Goal: Information Seeking & Learning: Learn about a topic

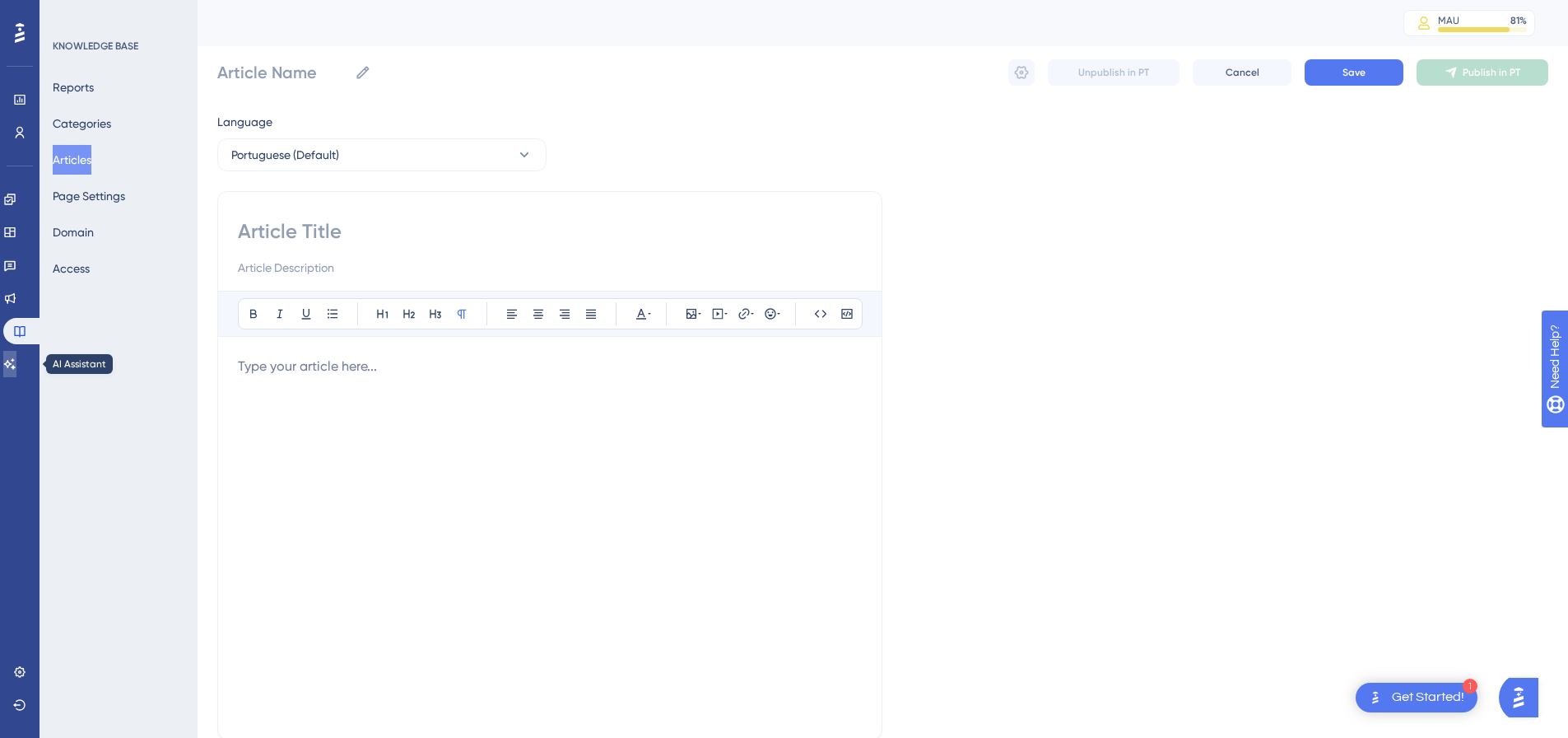
click at [16, 369] on icon at bounding box center [9, 363] width 13 height 13
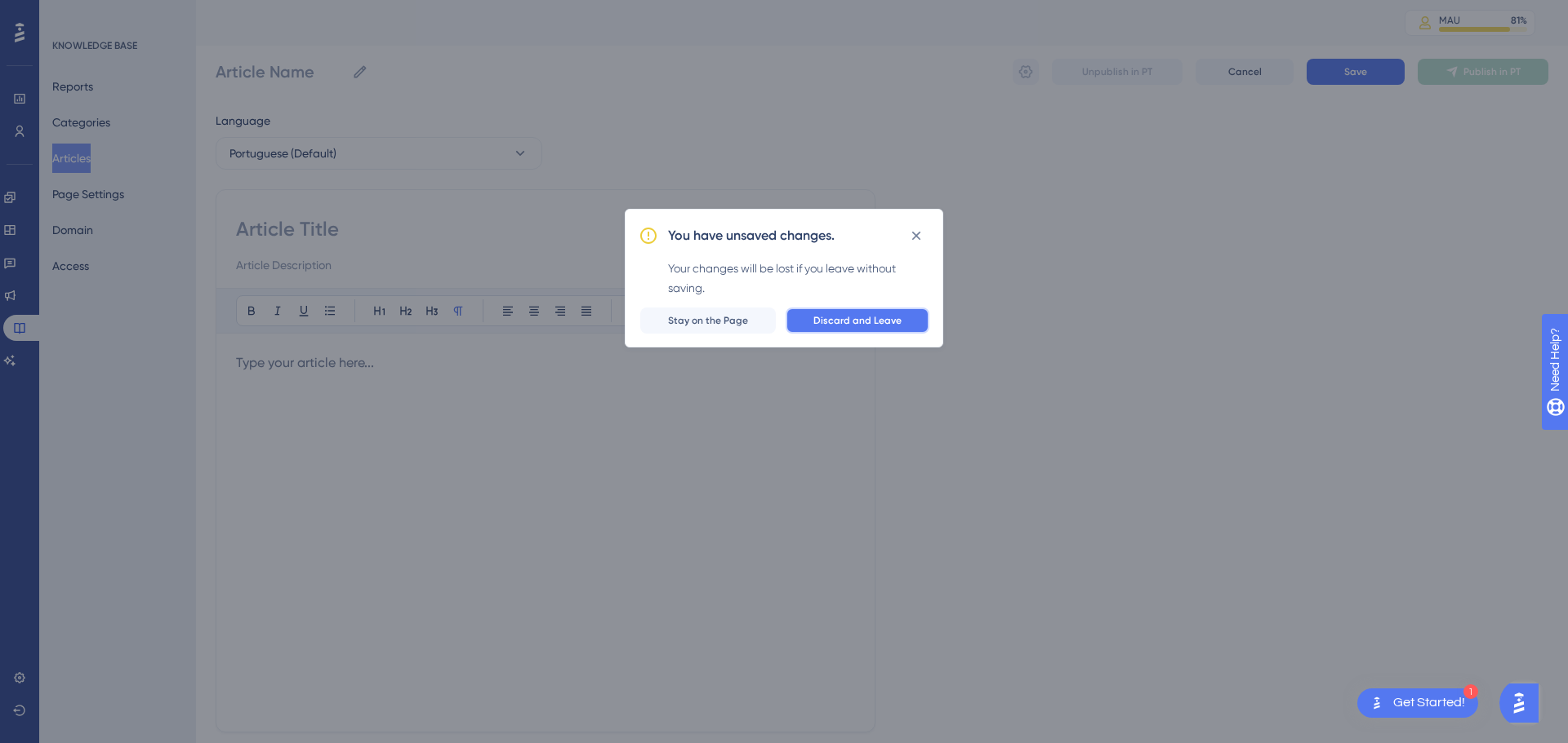
click at [852, 316] on span "Discard and Leave" at bounding box center [857, 320] width 88 height 13
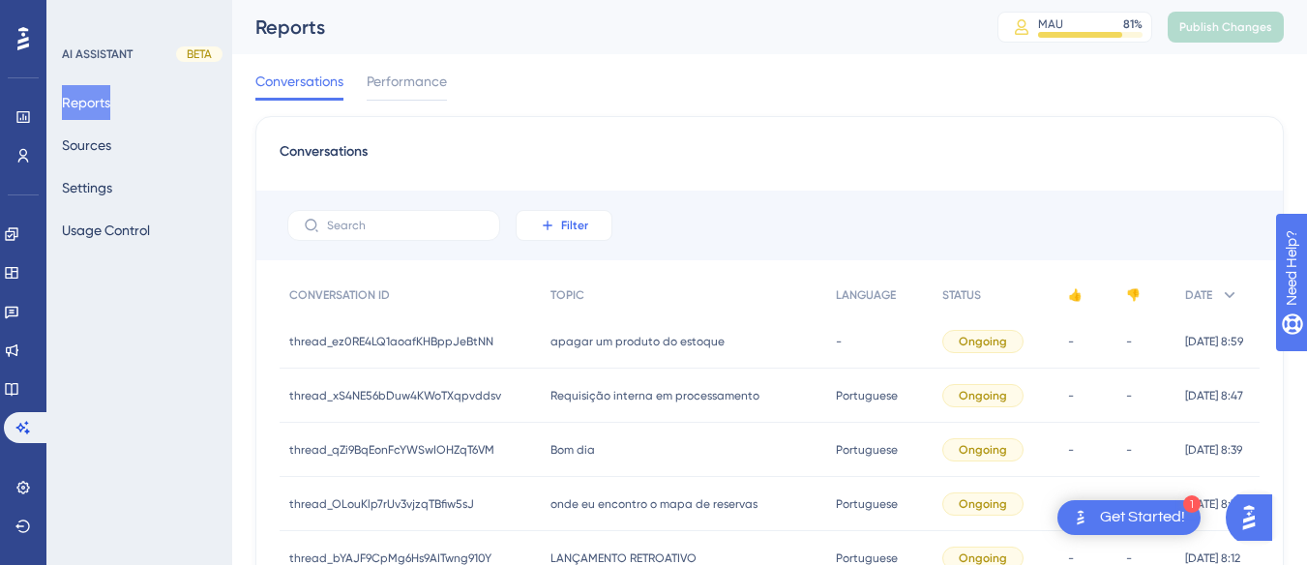
click at [574, 212] on button "Filter" at bounding box center [564, 225] width 97 height 31
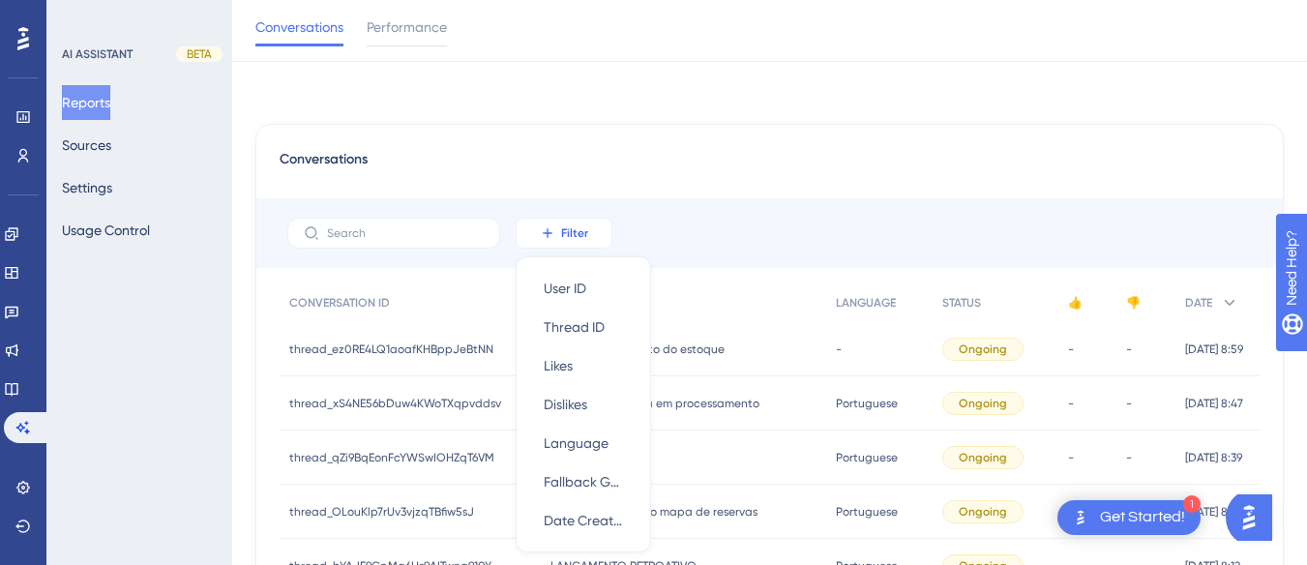
scroll to position [114, 0]
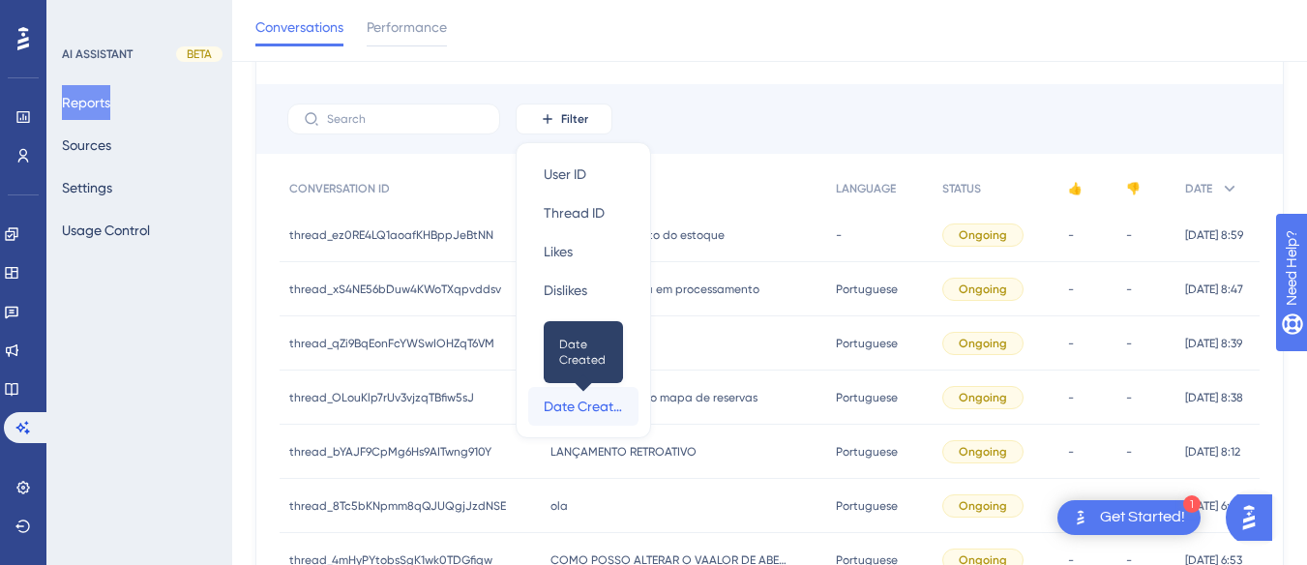
click at [593, 403] on span "Date Created" at bounding box center [583, 406] width 79 height 23
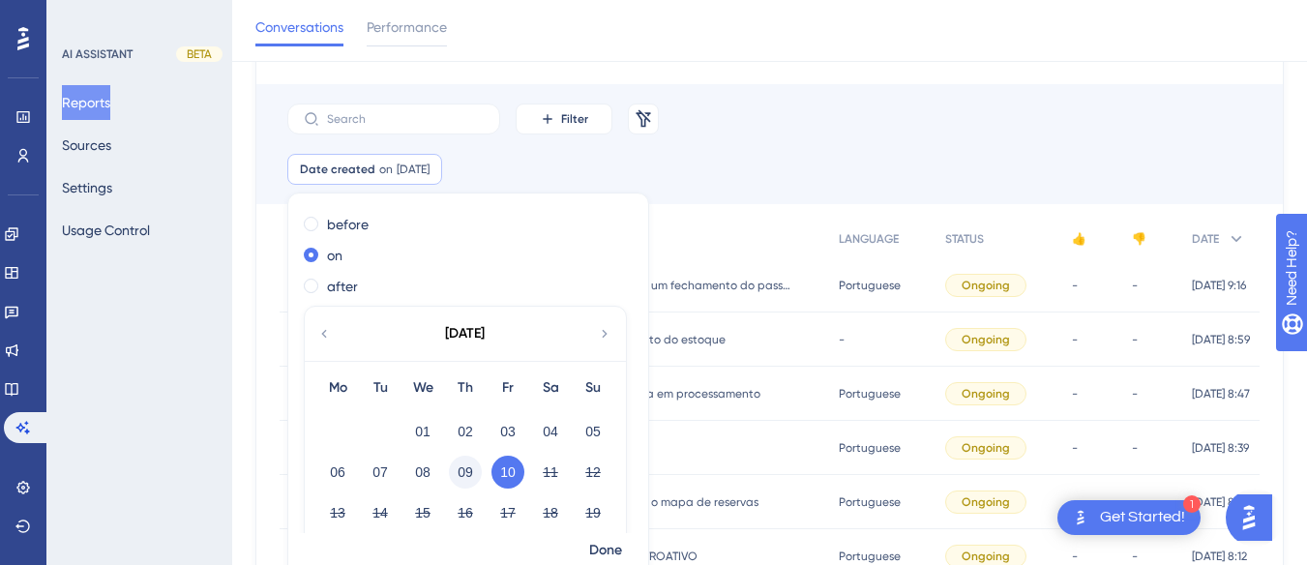
click at [452, 469] on button "09" at bounding box center [465, 472] width 33 height 33
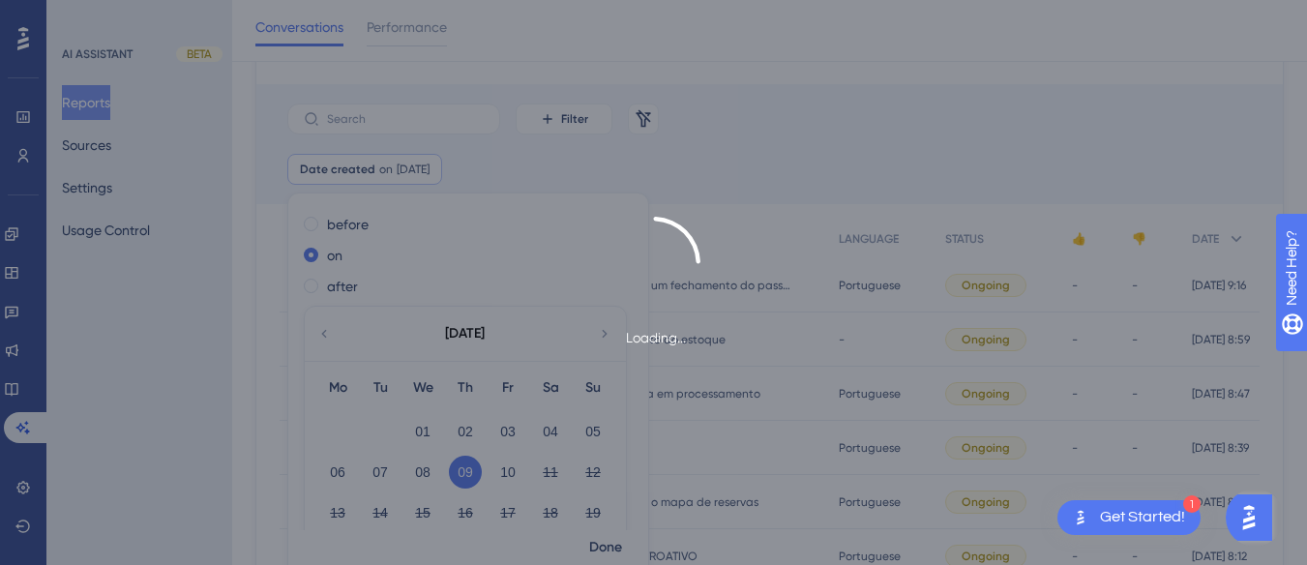
scroll to position [130, 0]
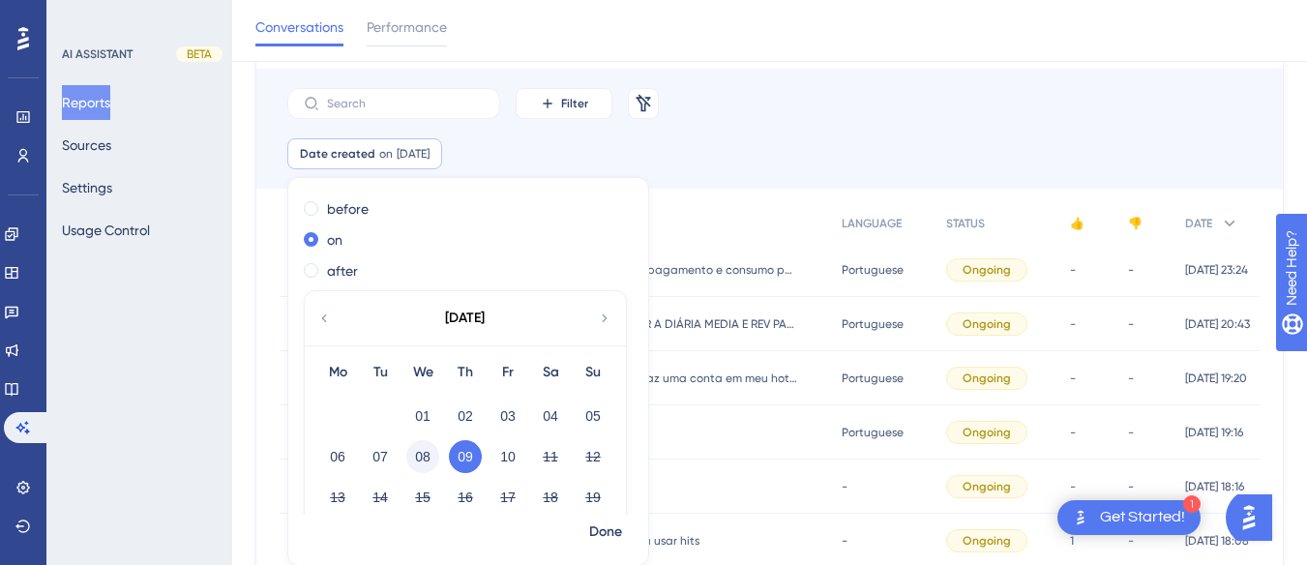
click at [418, 462] on button "08" at bounding box center [422, 456] width 33 height 33
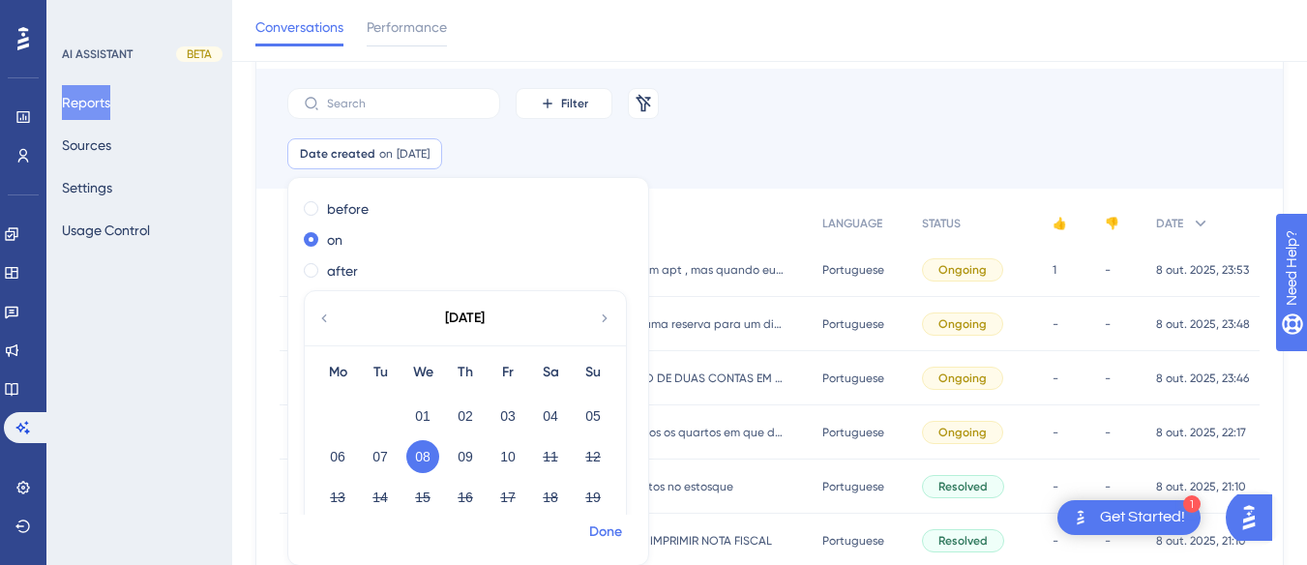
click at [609, 532] on span "Done" at bounding box center [605, 532] width 33 height 23
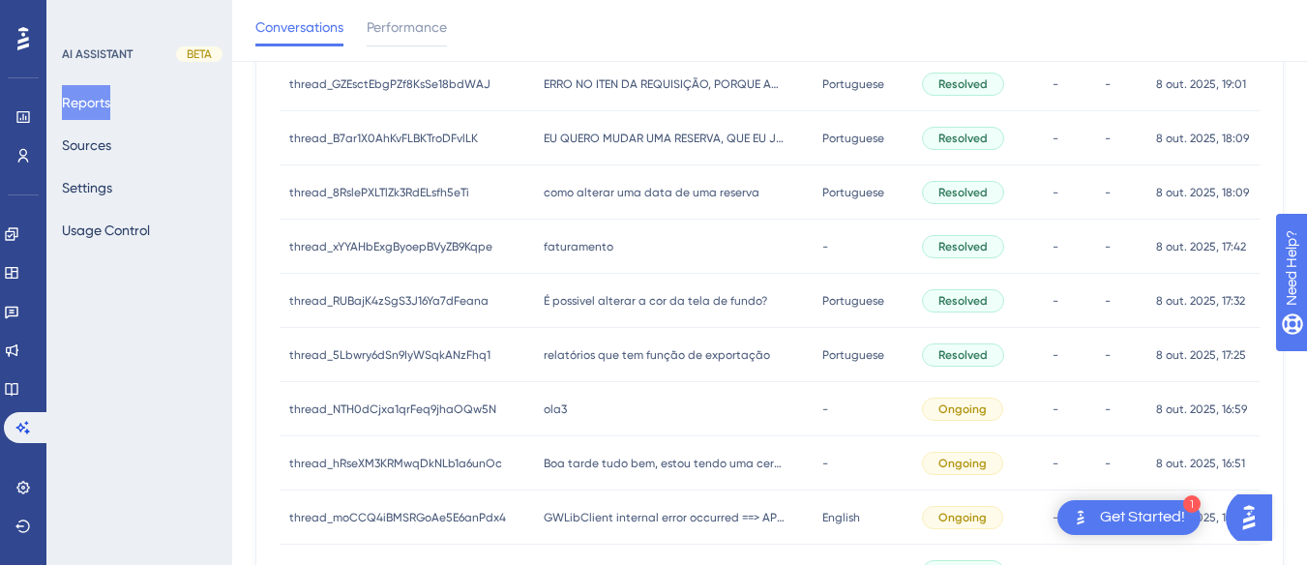
scroll to position [1039, 0]
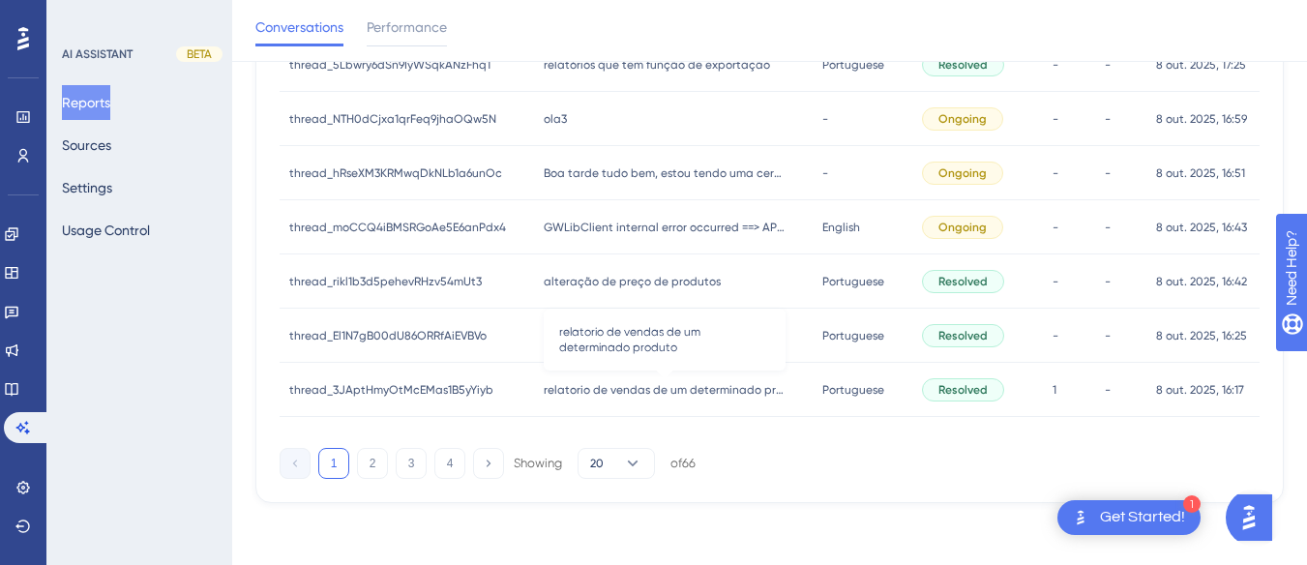
click at [625, 389] on span "relatorio de vendas de um determinado produto" at bounding box center [665, 389] width 242 height 15
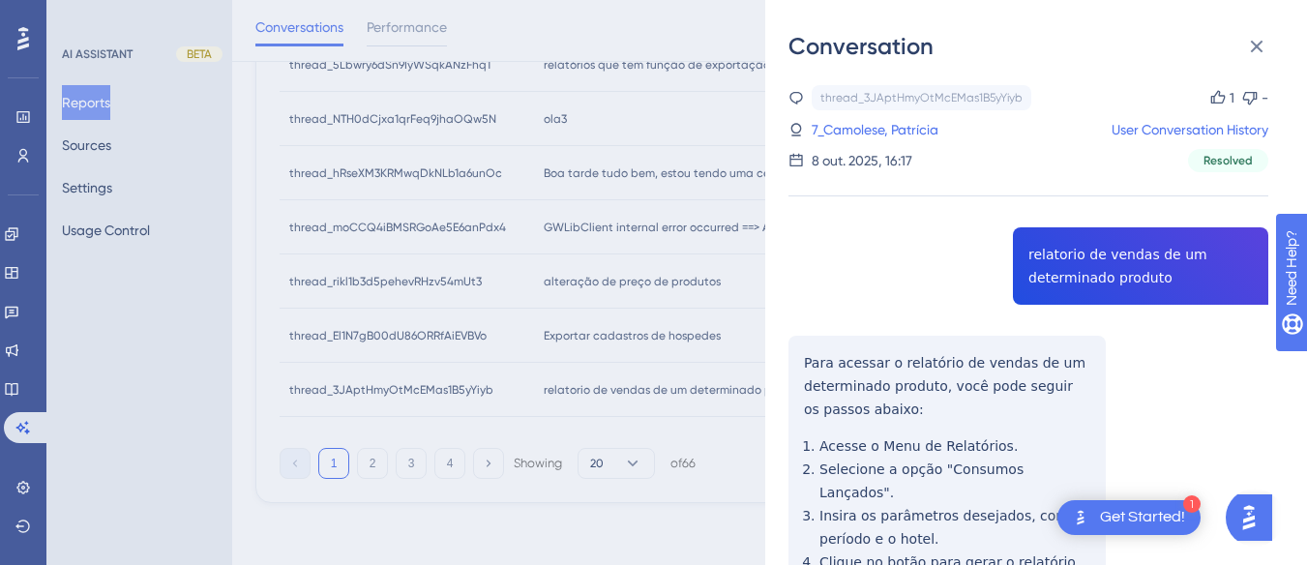
click at [1115, 244] on div "thread_3JAptHmyOtMcEMas1B5yYiyb Copy 1 - 7_Camolese, Patrícia User Conversation…" at bounding box center [1029, 447] width 480 height 725
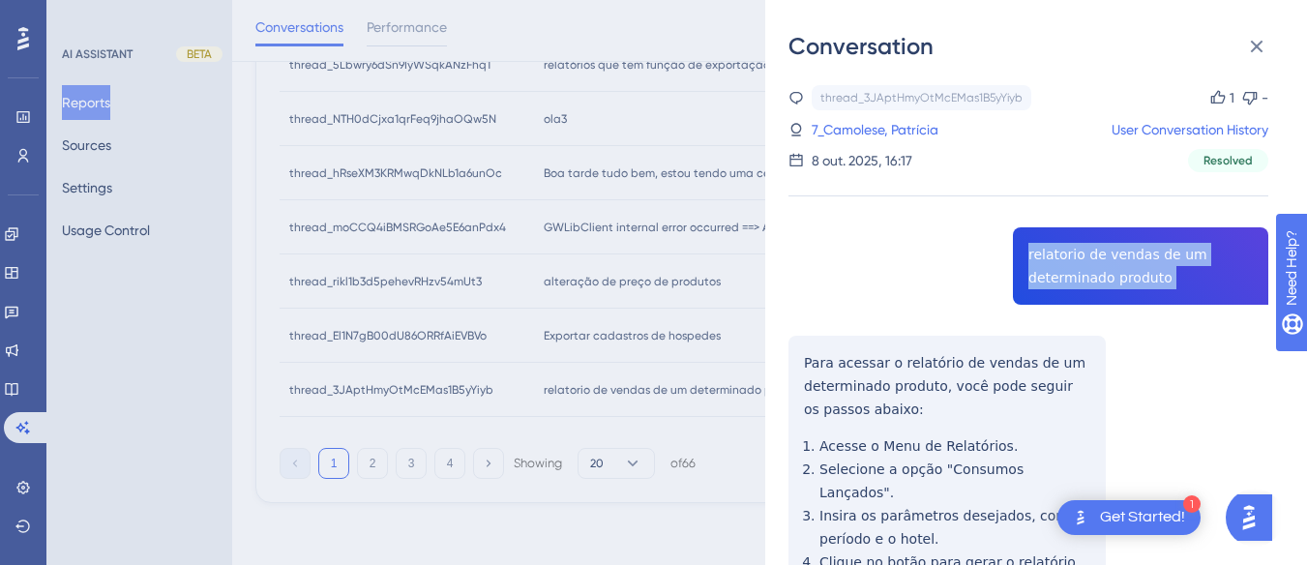
click at [1115, 244] on div "thread_3JAptHmyOtMcEMas1B5yYiyb Copy 1 - 7_Camolese, Patrícia User Conversation…" at bounding box center [1029, 447] width 480 height 725
copy span "relatorio de vendas de um determinado produto"
click at [1256, 40] on icon at bounding box center [1256, 46] width 23 height 23
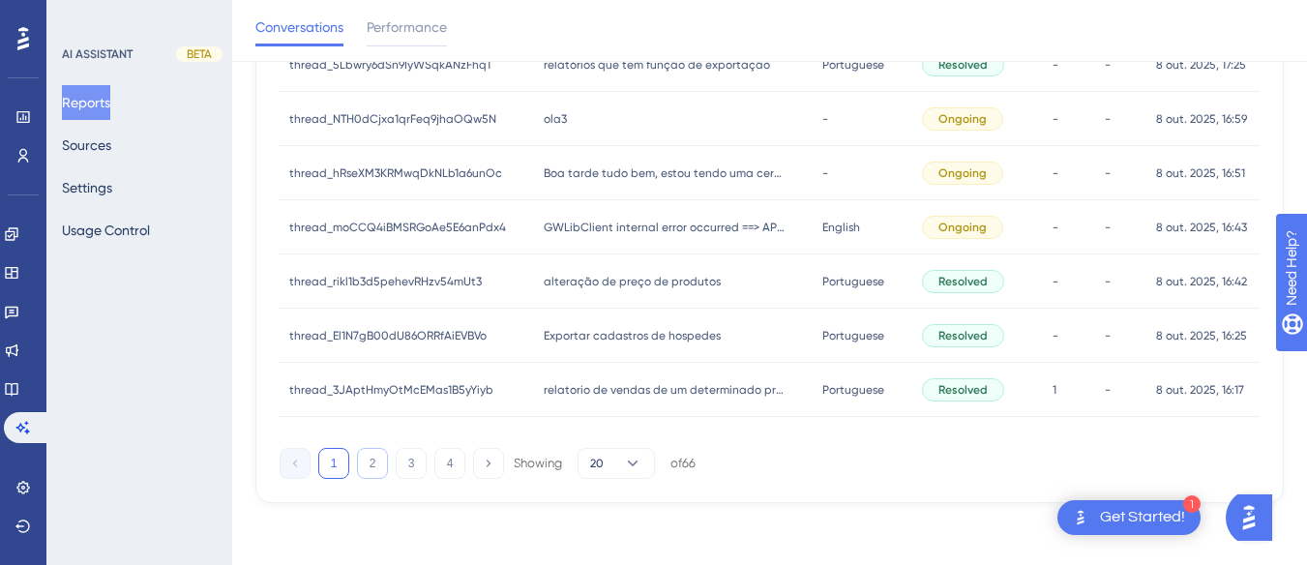
click at [380, 460] on button "2" at bounding box center [372, 463] width 31 height 31
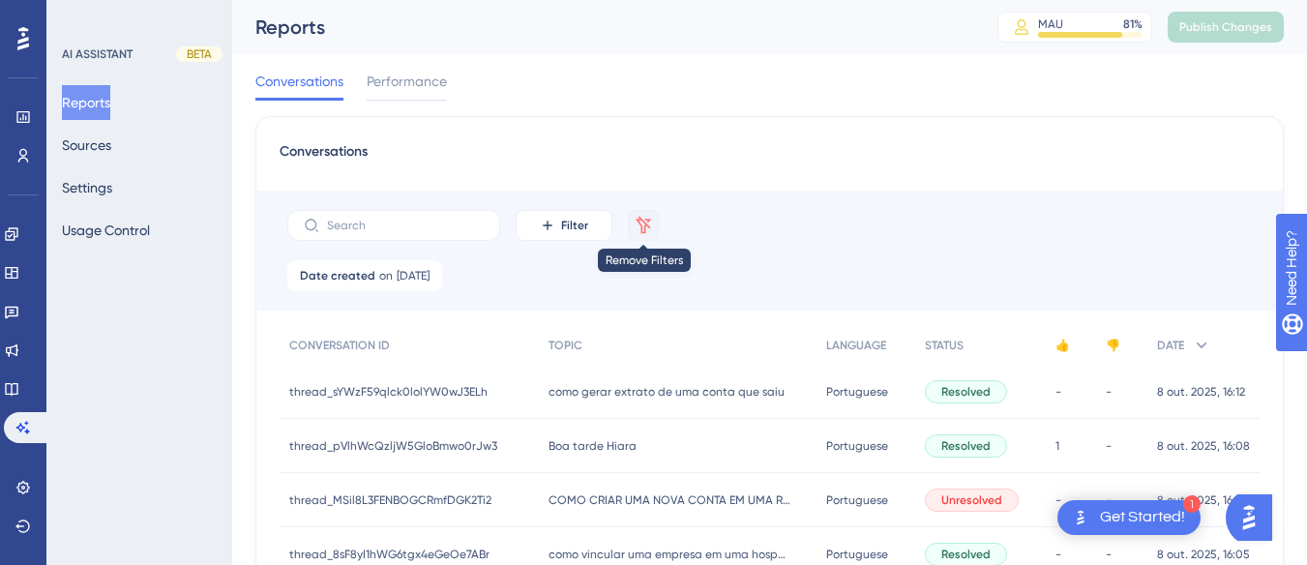
scroll to position [387, 0]
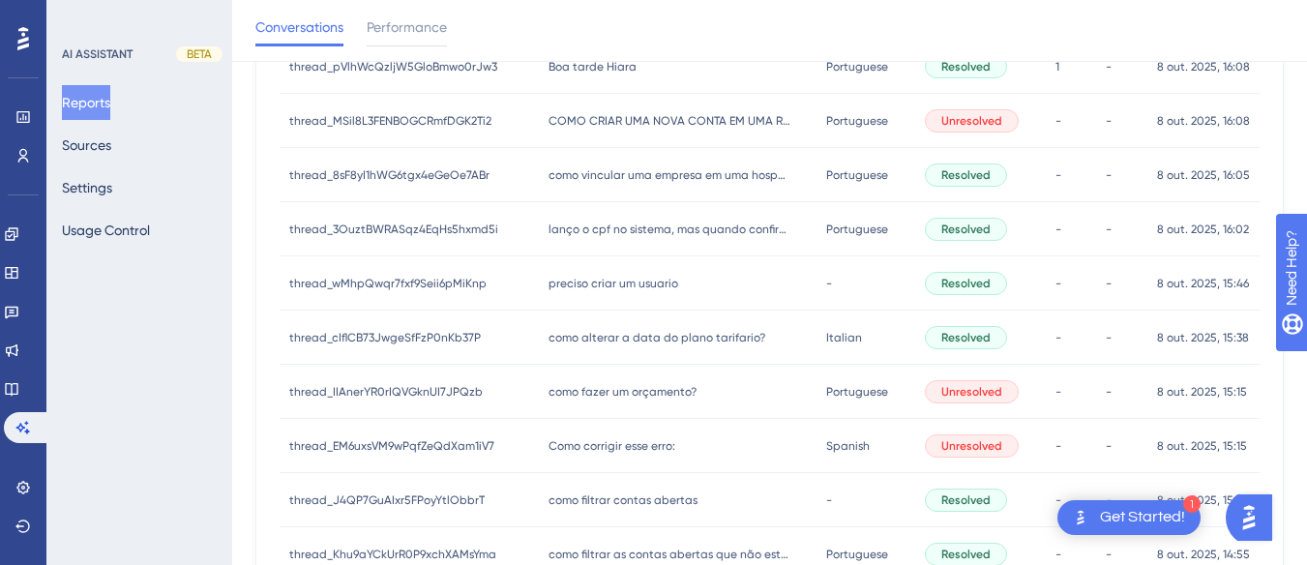
drag, startPoint x: 610, startPoint y: 288, endPoint x: 664, endPoint y: 281, distance: 54.7
click at [610, 288] on span "preciso criar um usuario" at bounding box center [614, 283] width 130 height 15
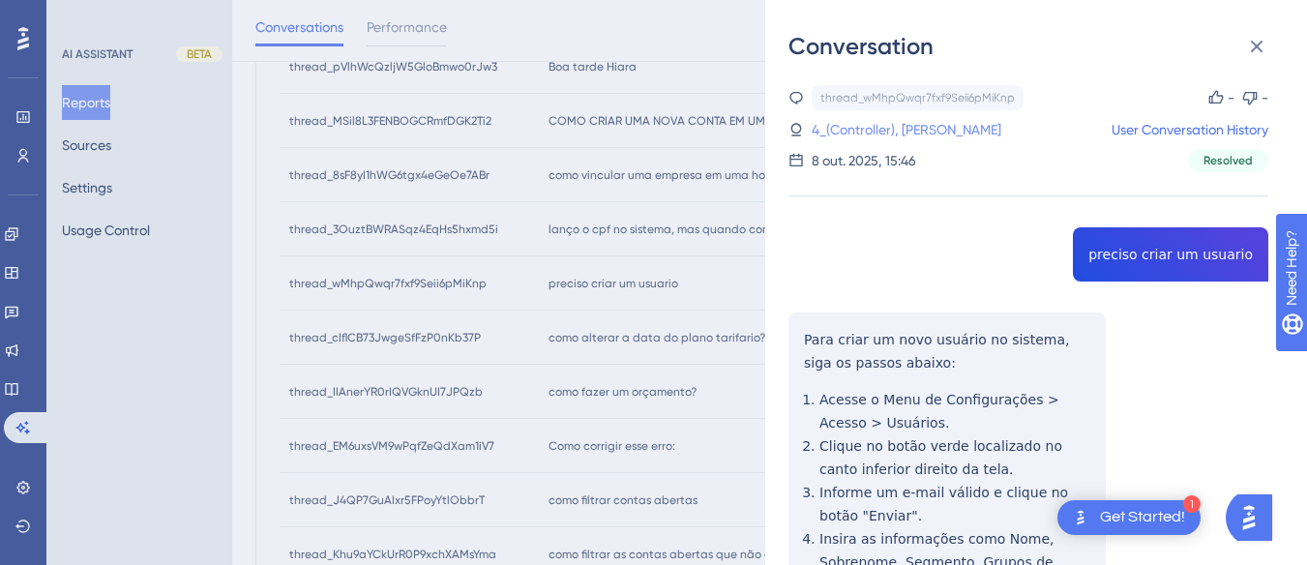
click at [961, 127] on link "4_(Controller), Sebastião F Nunes" at bounding box center [907, 129] width 190 height 23
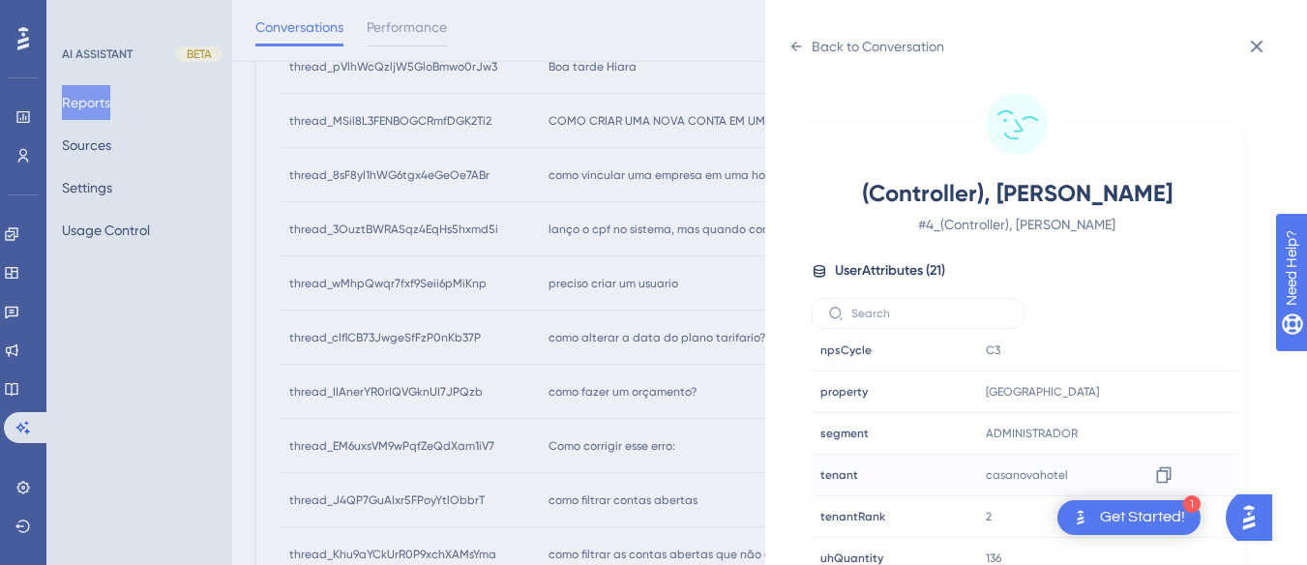
scroll to position [57, 0]
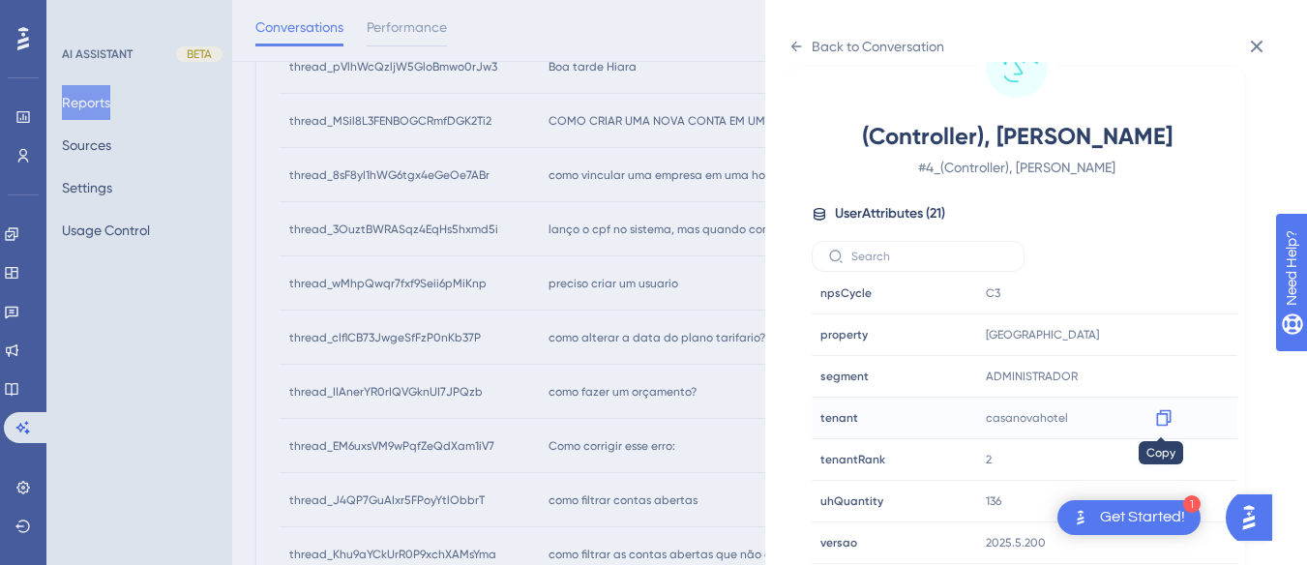
click at [1165, 419] on icon at bounding box center [1163, 418] width 15 height 16
click at [795, 46] on icon at bounding box center [796, 47] width 11 height 10
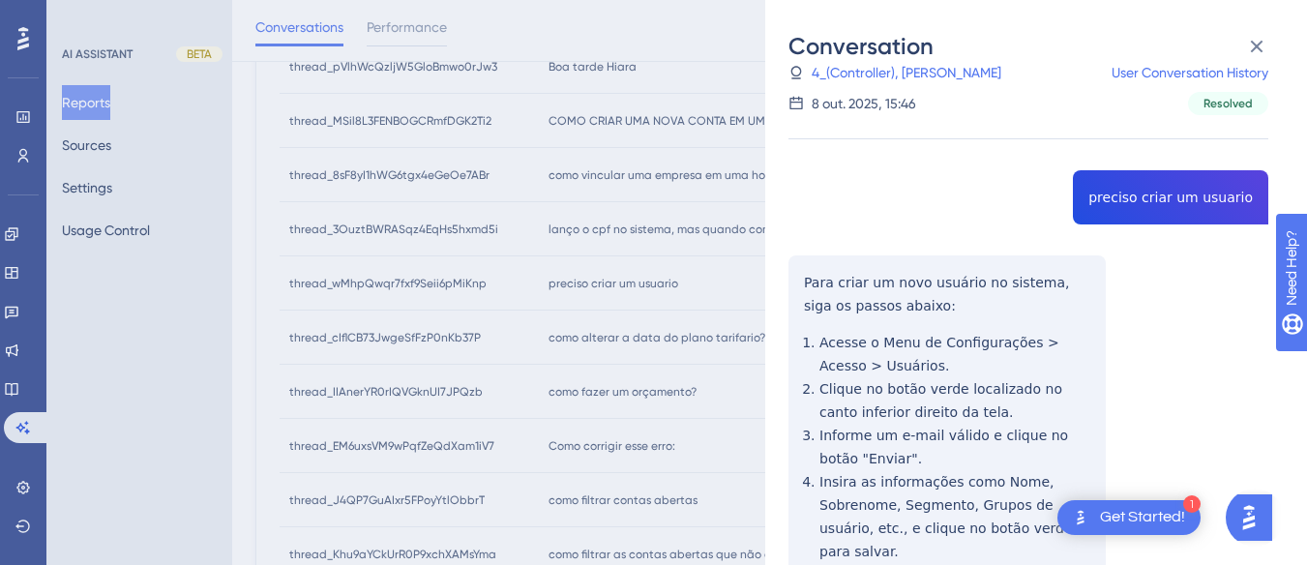
click at [801, 275] on div "thread_wMhpQwqr7fxf9Seii6pMiKnp Copy - - 4_(Controller), Sebastião F Nunes User…" at bounding box center [1029, 429] width 480 height 802
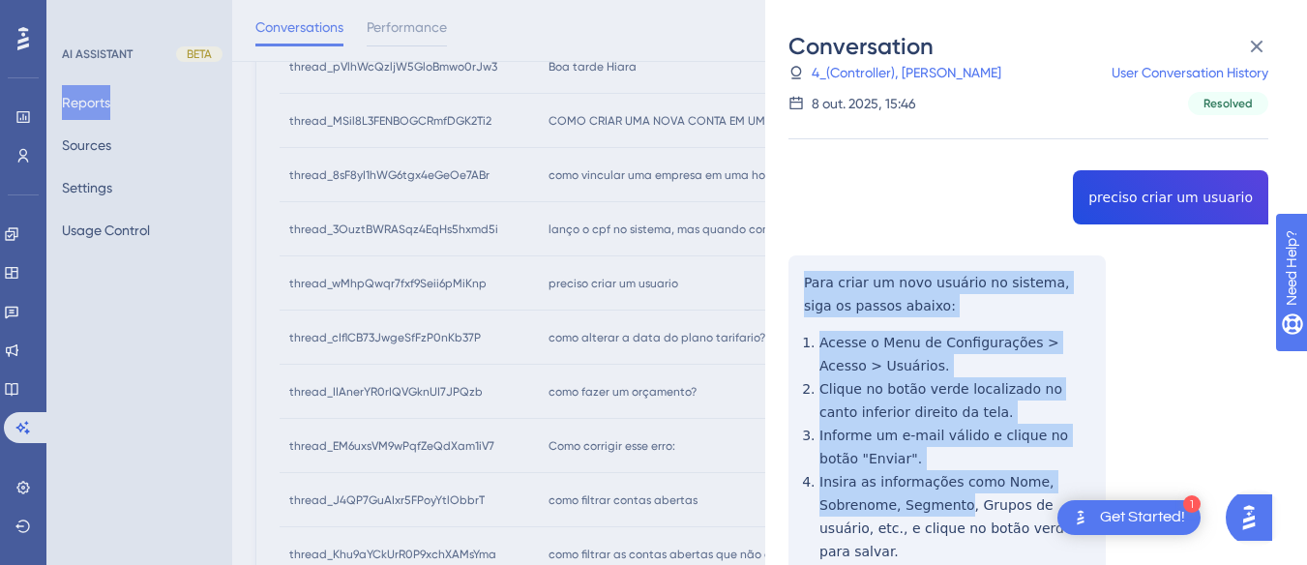
scroll to position [261, 0]
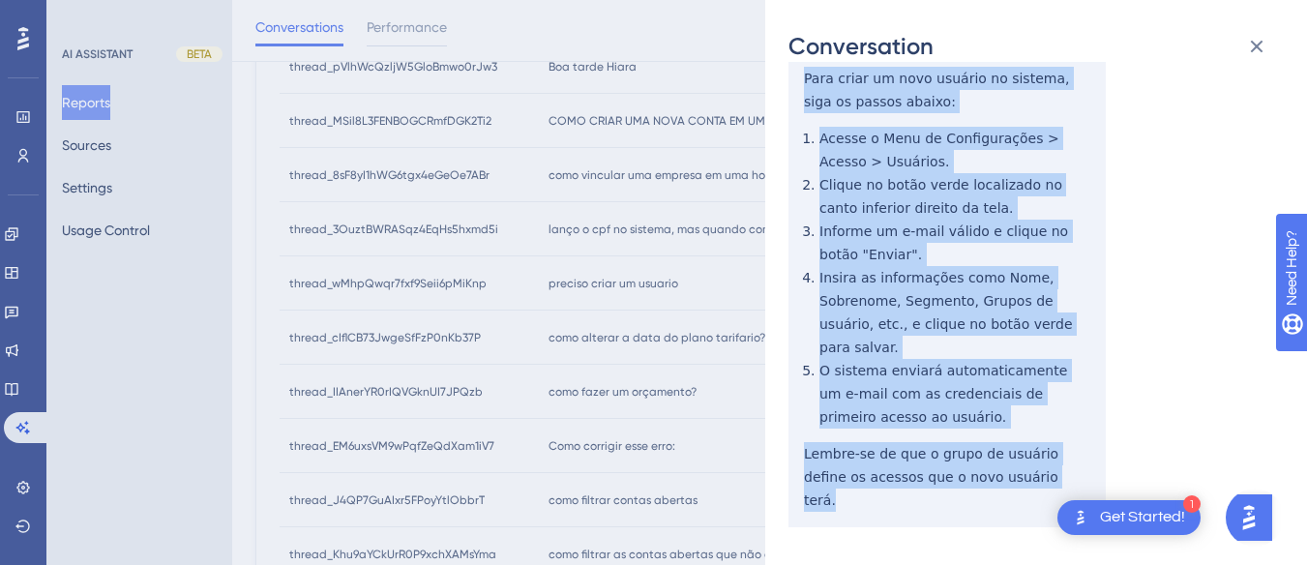
drag, startPoint x: 801, startPoint y: 275, endPoint x: 1030, endPoint y: 480, distance: 307.7
click at [1030, 480] on div "thread_wMhpQwqr7fxf9Seii6pMiKnp Copy - - 4_(Controller), Sebastião F Nunes User…" at bounding box center [1029, 225] width 480 height 802
copy div "Para criar um novo usuário no sistema, siga os passos abaixo: Acesse o Menu de …"
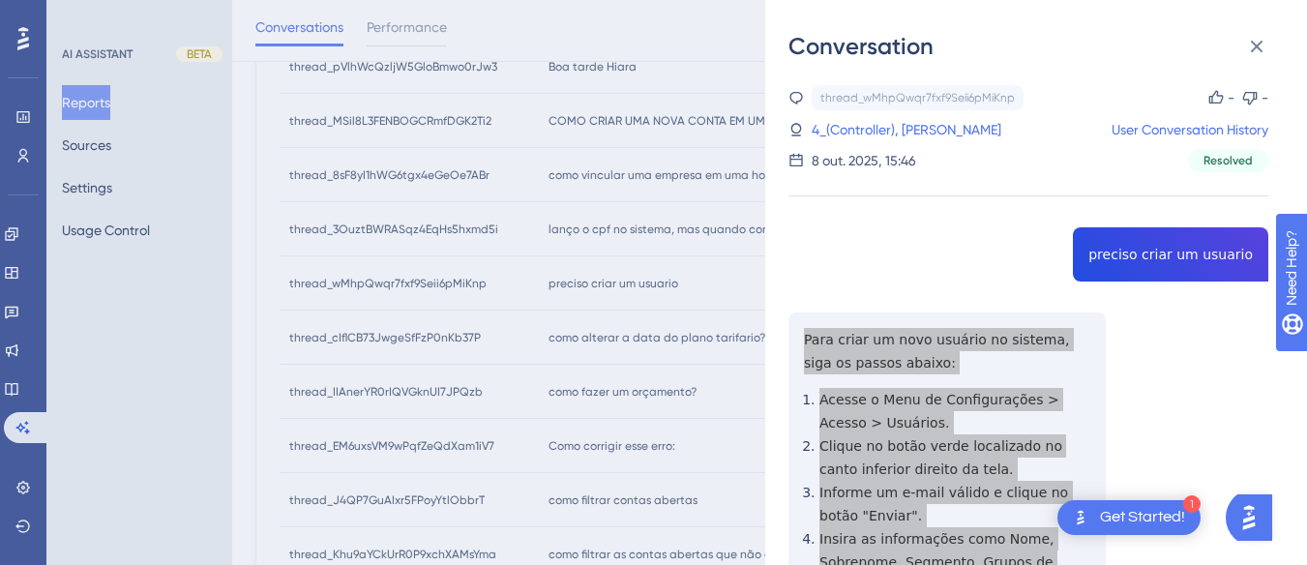
scroll to position [290, 0]
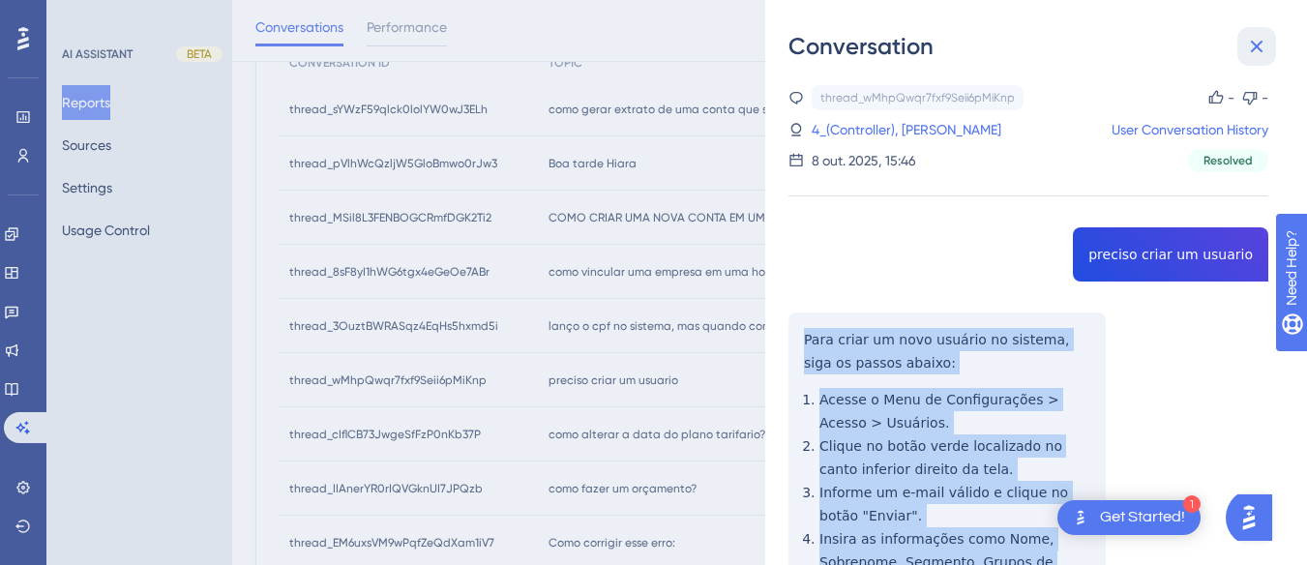
click at [1259, 44] on icon at bounding box center [1257, 47] width 13 height 13
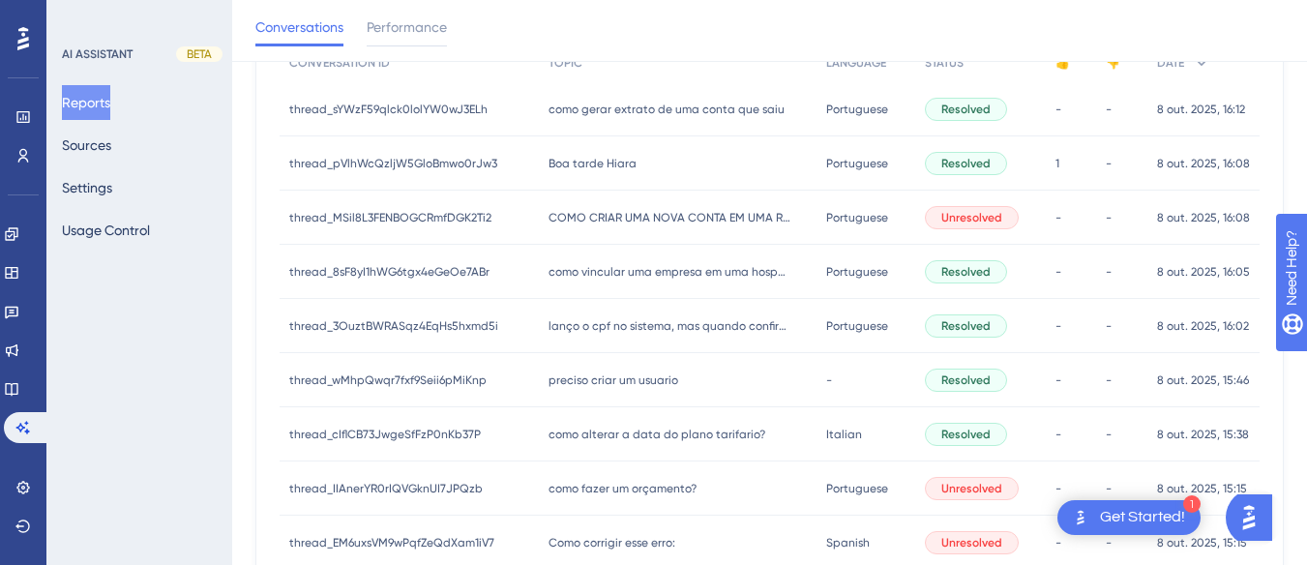
click at [633, 436] on span "como alterar a data do plano tarifario?" at bounding box center [657, 434] width 217 height 15
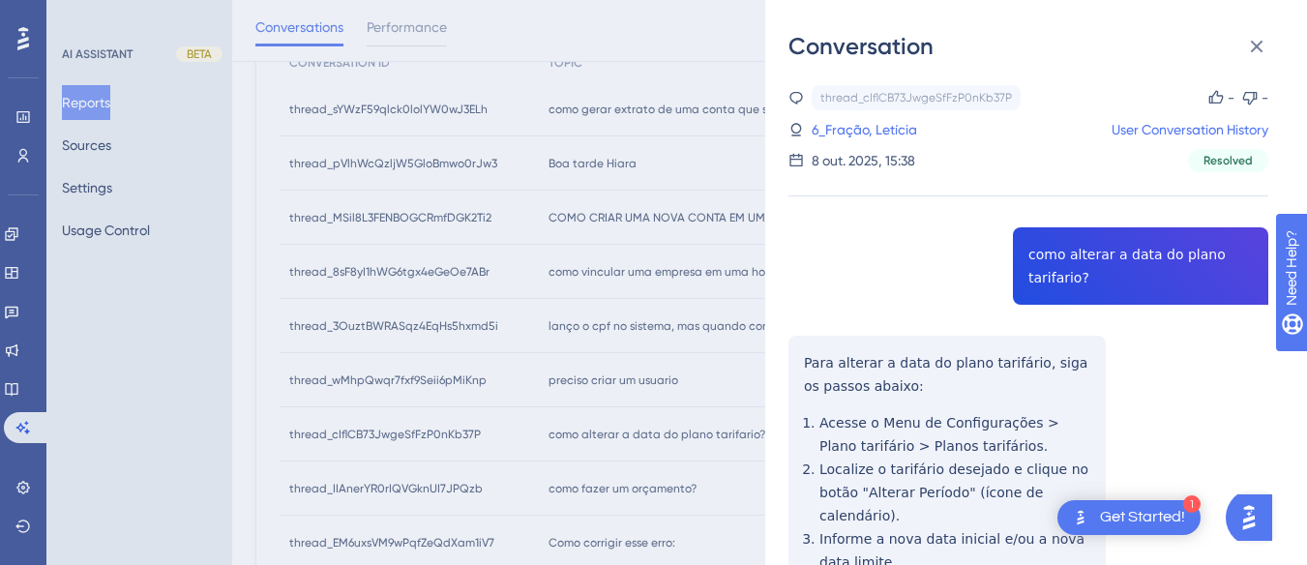
click at [1090, 253] on div "thread_cIflCB73JwgeSfFzP0nKb37P Copy - - 6_Fração, Letícia User Conversation Hi…" at bounding box center [1029, 439] width 480 height 709
copy span "como alterar a data do plano tarifario?"
click at [790, 343] on div "thread_cIflCB73JwgeSfFzP0nKb37P Copy - - 6_Fração, Letícia User Conversation Hi…" at bounding box center [1029, 439] width 480 height 709
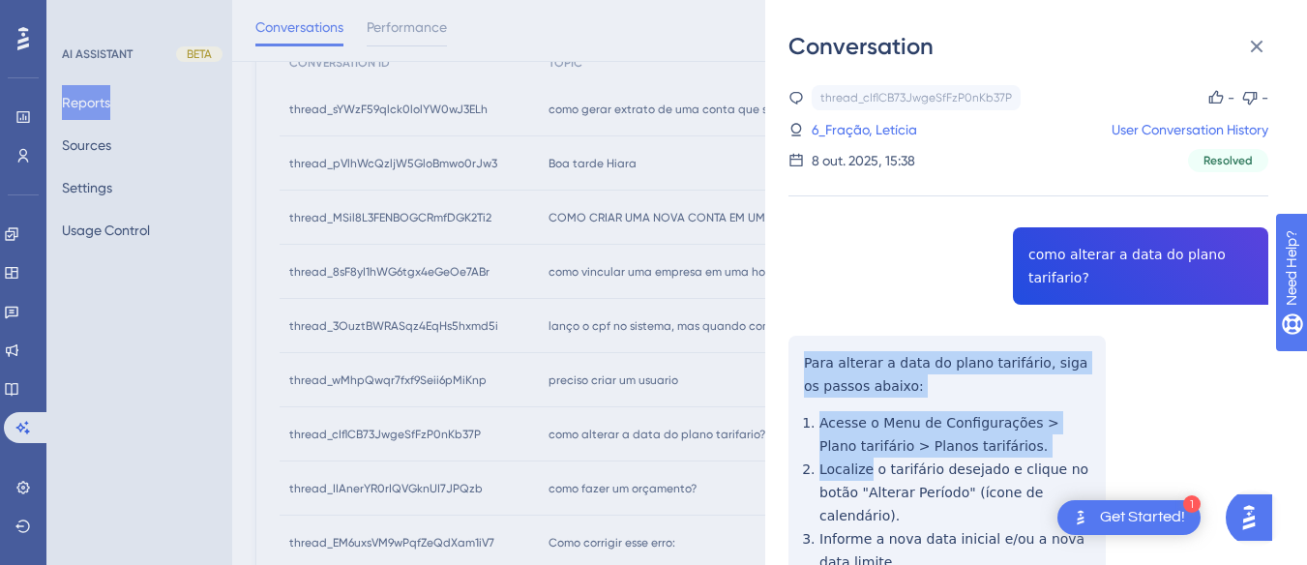
scroll to position [168, 0]
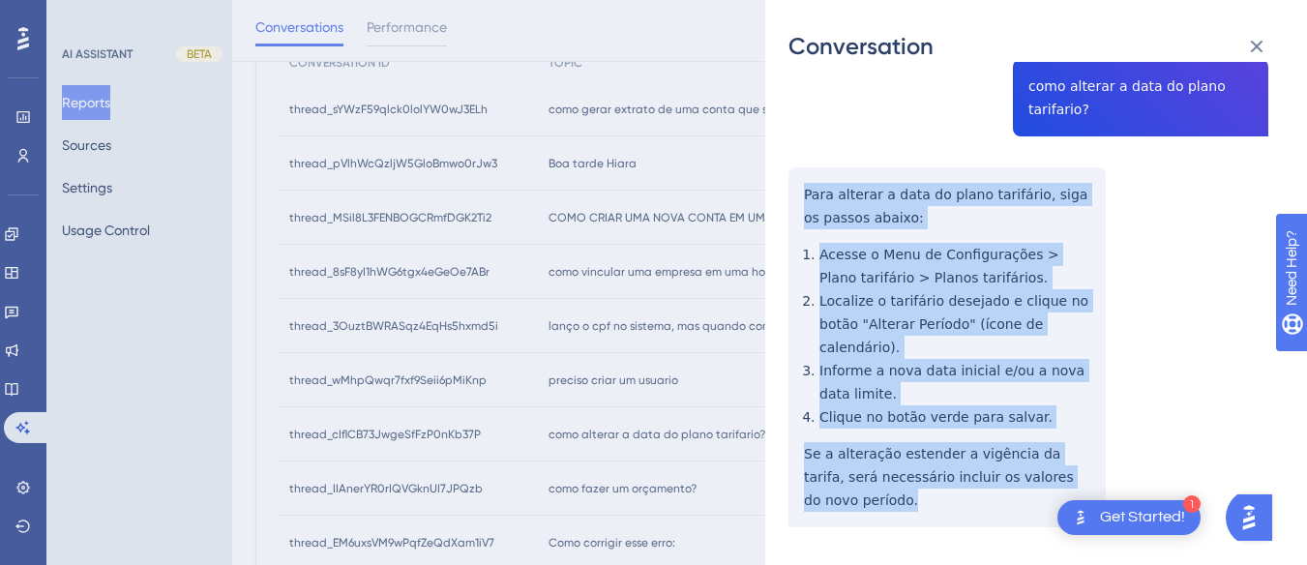
drag, startPoint x: 790, startPoint y: 343, endPoint x: 1101, endPoint y: 455, distance: 329.9
click at [1101, 455] on div "thread_cIflCB73JwgeSfFzP0nKb37P Copy - - 6_Fração, Letícia User Conversation Hi…" at bounding box center [1029, 271] width 480 height 709
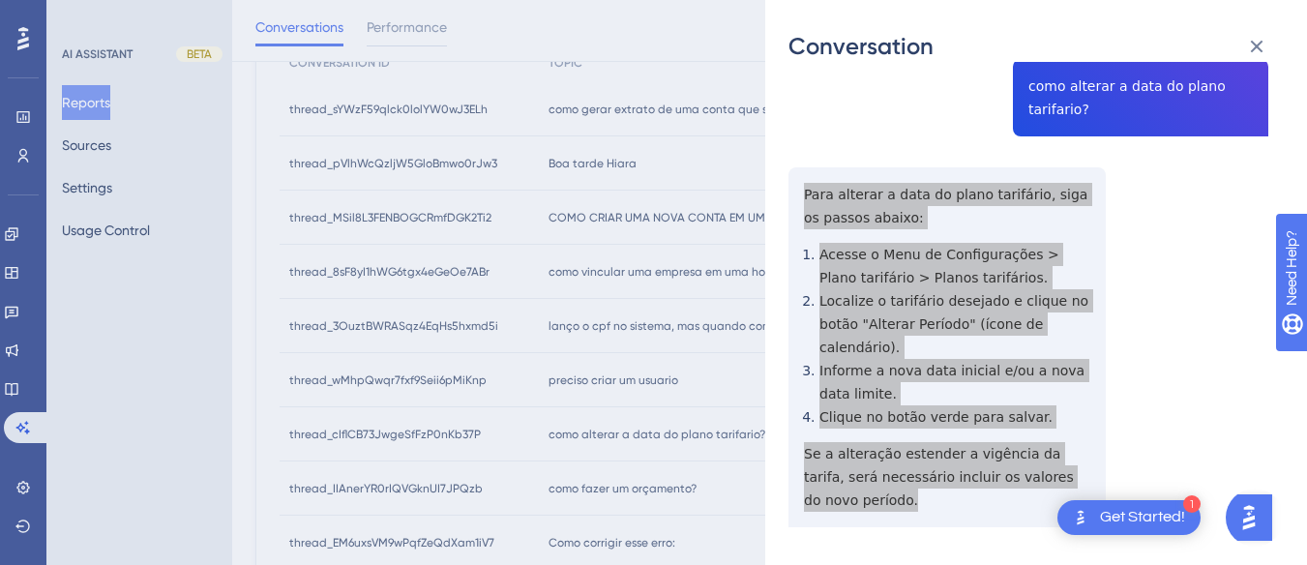
scroll to position [0, 0]
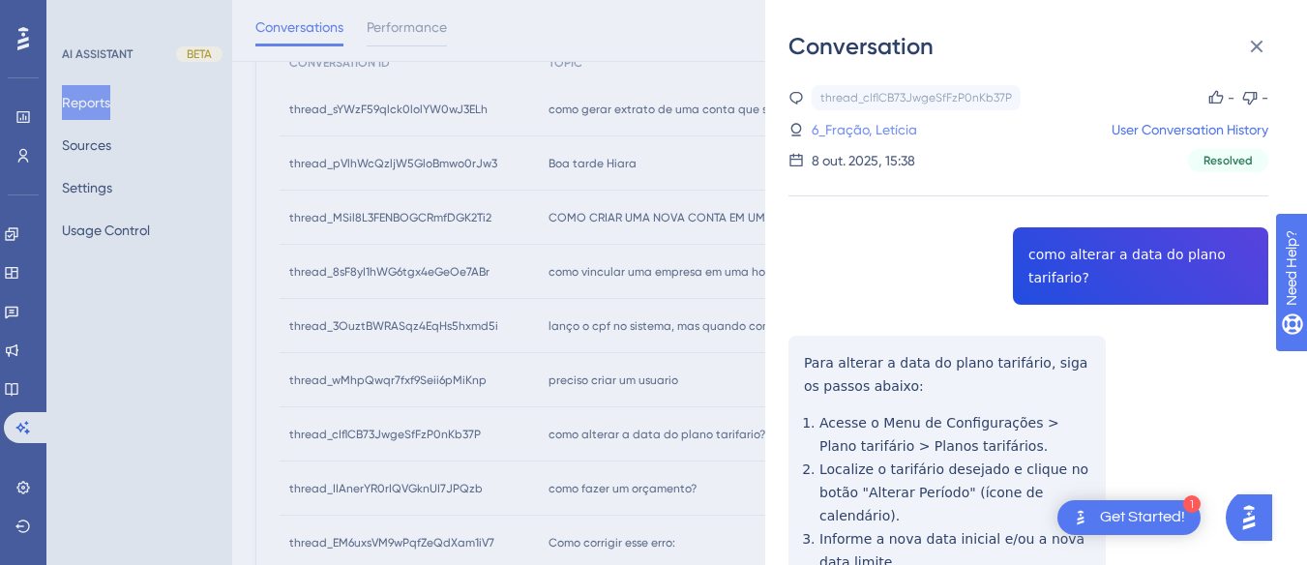
click at [880, 133] on link "6_Fração, Letícia" at bounding box center [864, 129] width 105 height 23
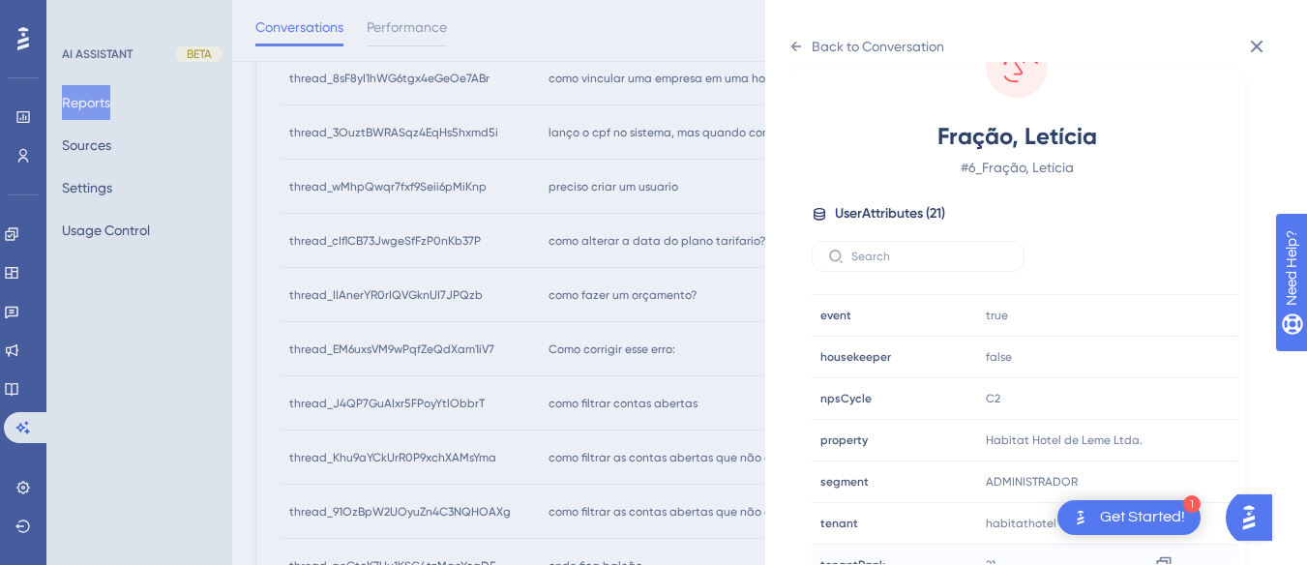
scroll to position [589, 0]
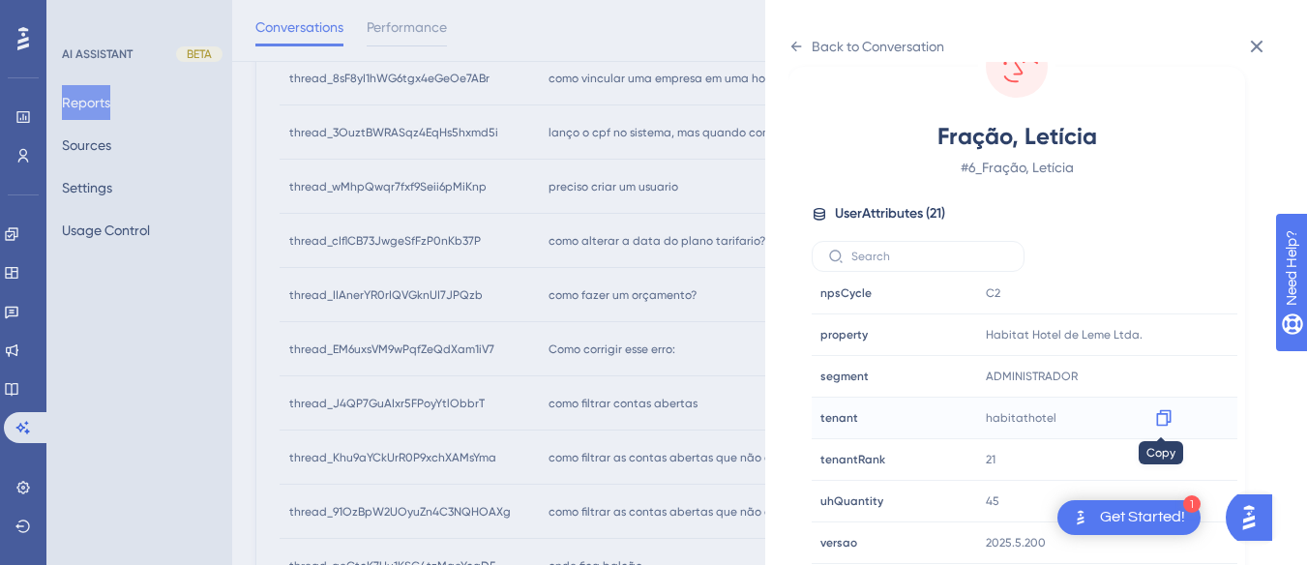
click at [1160, 421] on icon at bounding box center [1163, 417] width 19 height 19
click at [797, 45] on icon at bounding box center [796, 46] width 15 height 15
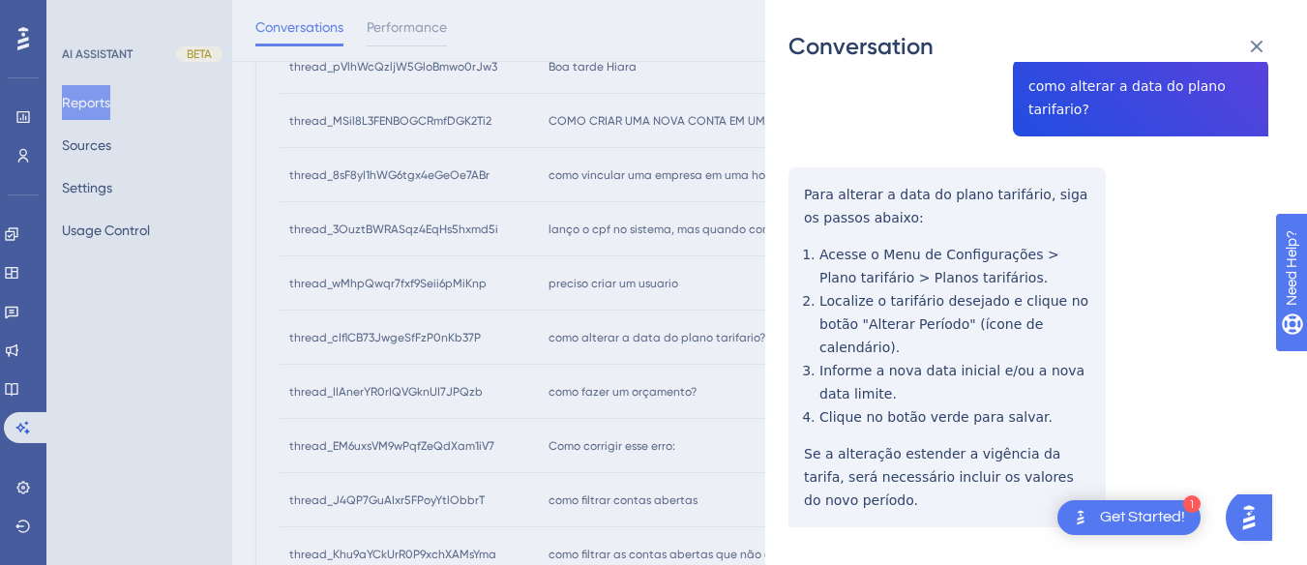
scroll to position [72, 0]
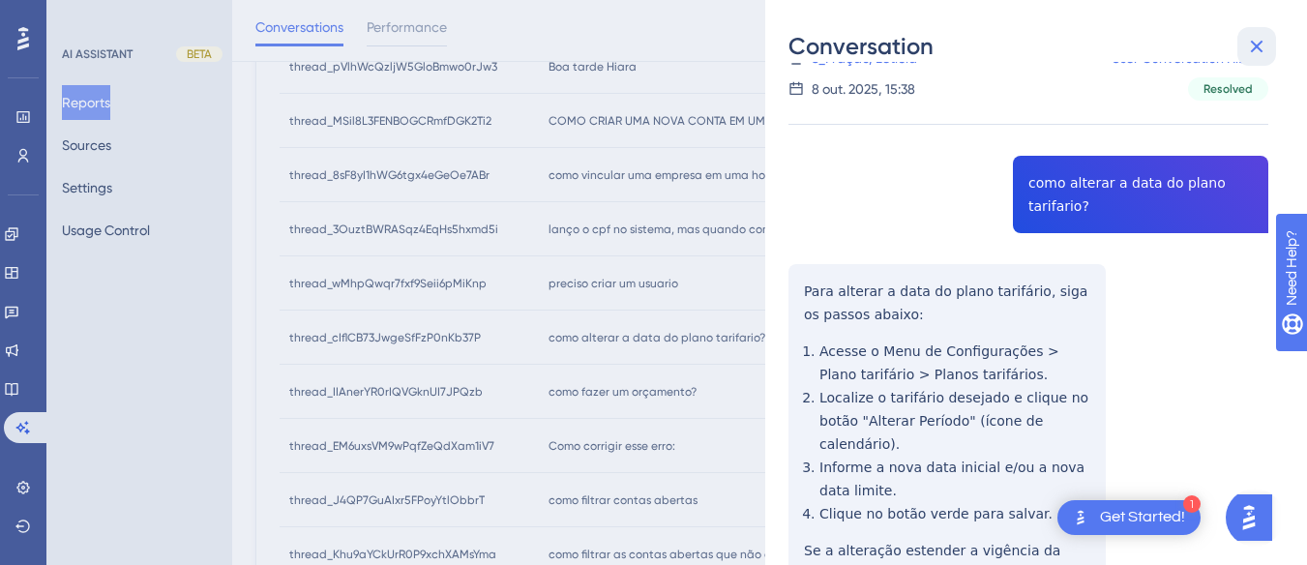
click at [1247, 48] on icon at bounding box center [1256, 46] width 23 height 23
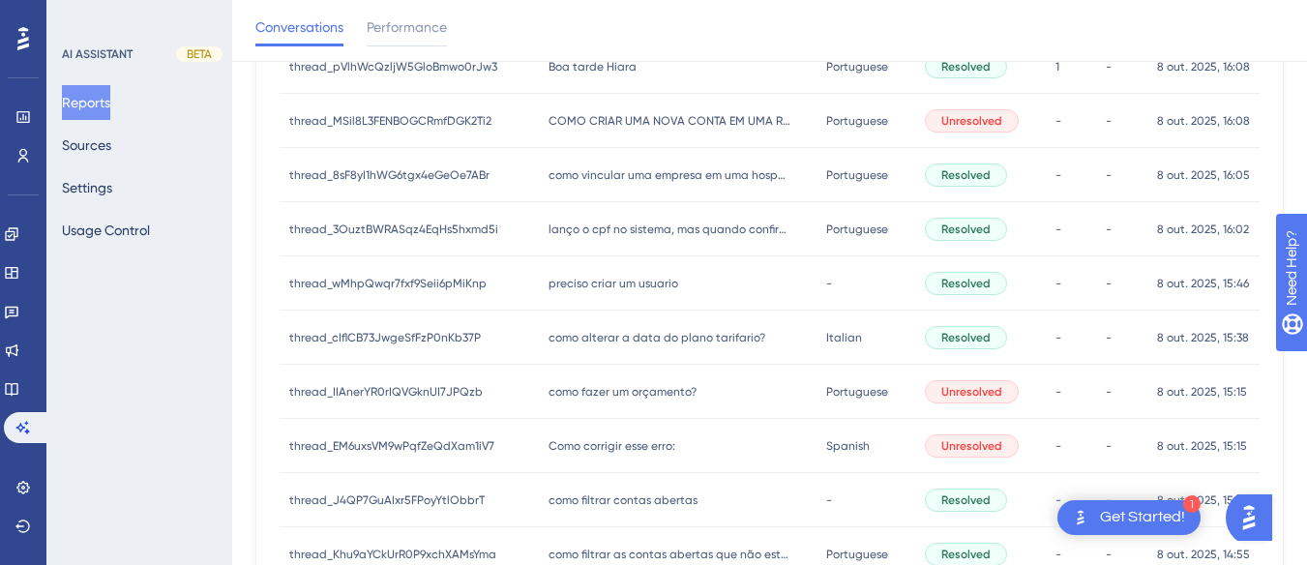
click at [650, 400] on div "como fazer um orçamento? como fazer um orçamento?" at bounding box center [678, 392] width 279 height 54
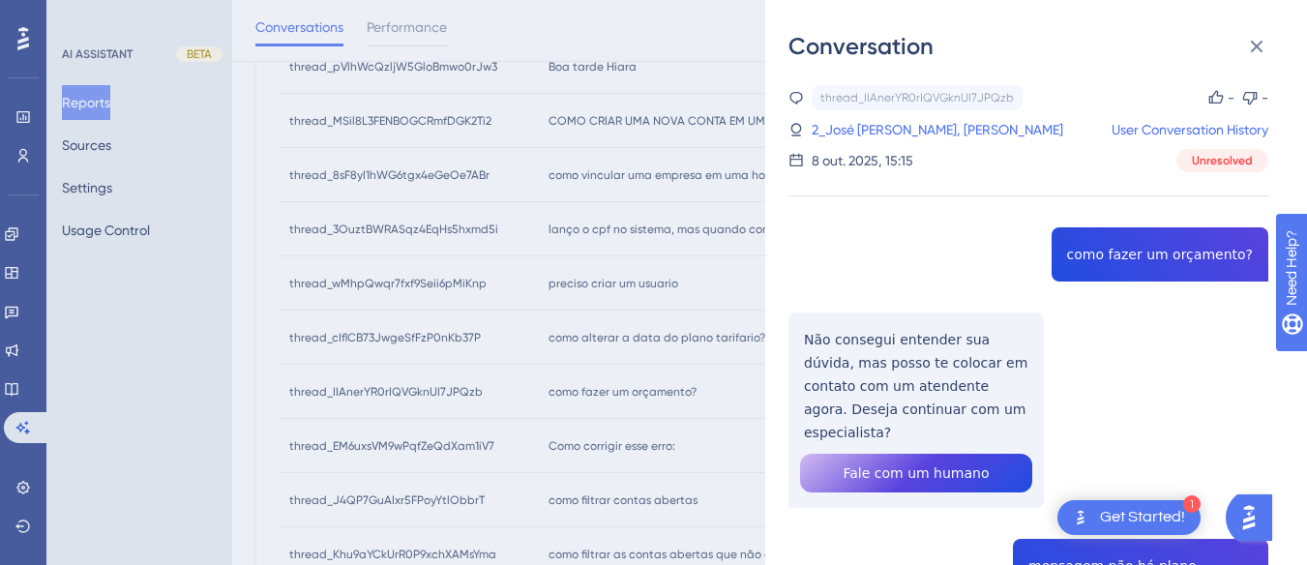
copy span "como fazer um orçamento?"
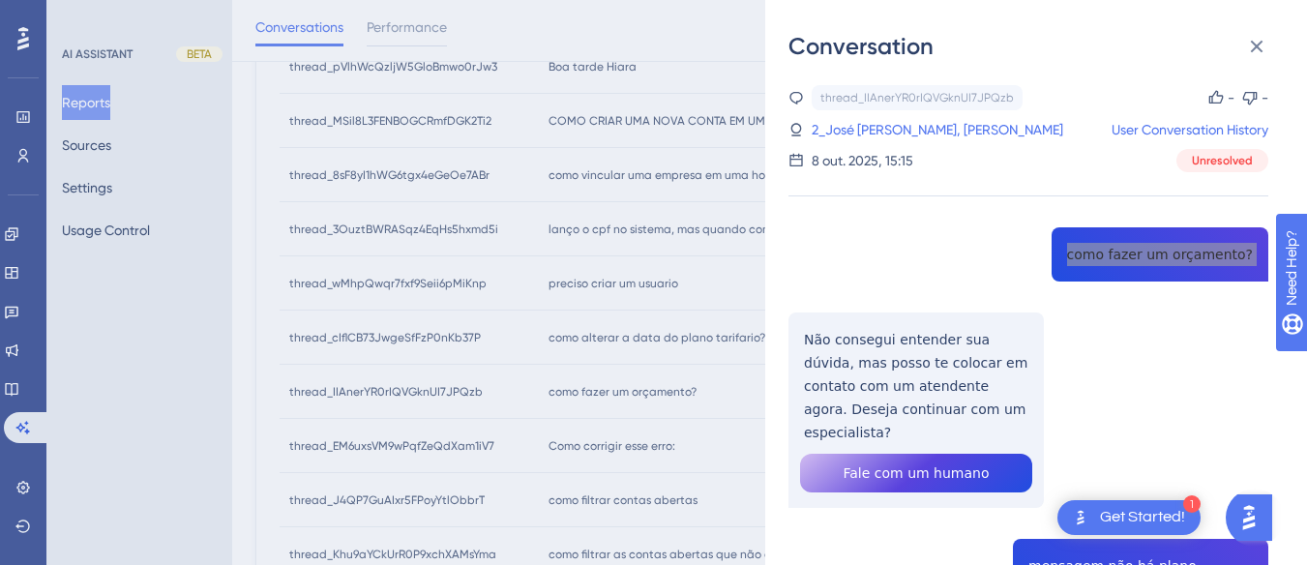
scroll to position [194, 0]
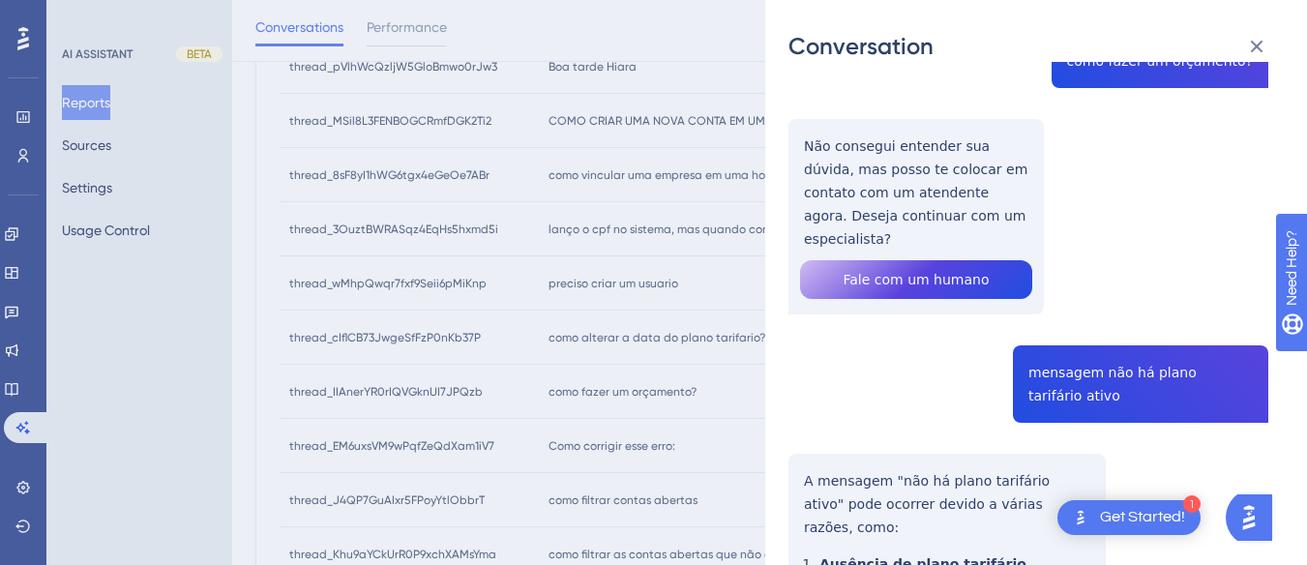
click at [857, 182] on div "thread_IIAnerYR0rIQVGknUI7JPQzb Copy - - 2_José Marcos, José Marcos User Conver…" at bounding box center [1029, 402] width 480 height 1021
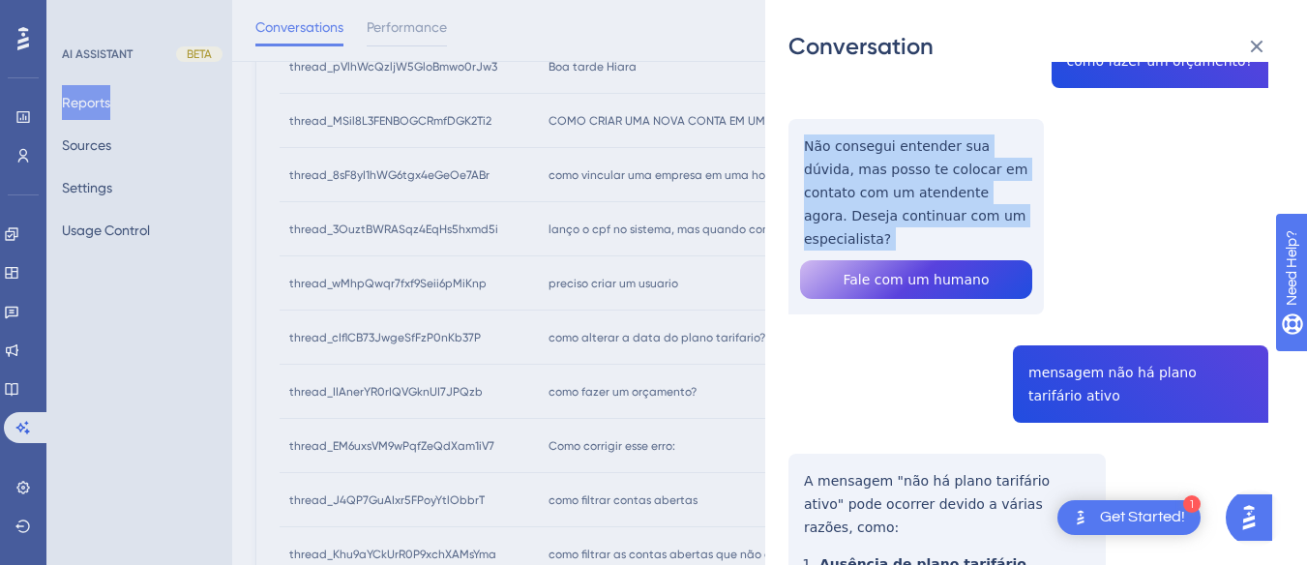
click at [857, 182] on div "thread_IIAnerYR0rIQVGknUI7JPQzb Copy - - 2_José Marcos, José Marcos User Conver…" at bounding box center [1029, 402] width 480 height 1021
copy p "Não consegui entender sua dúvida, mas posso te colocar em contato com um atende…"
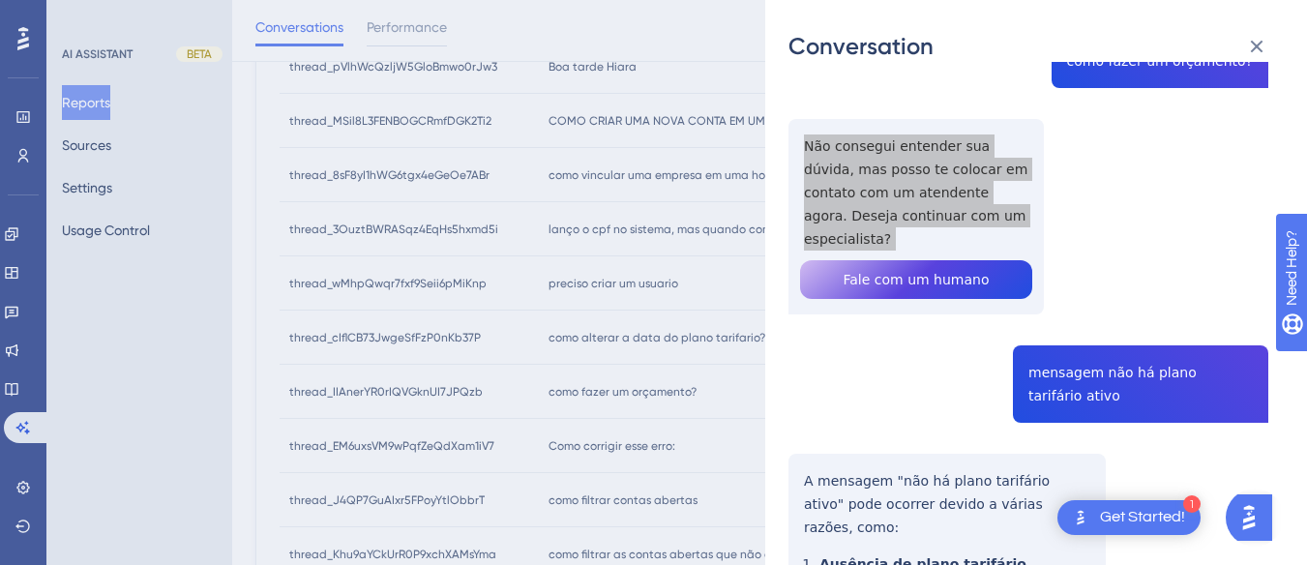
scroll to position [290, 0]
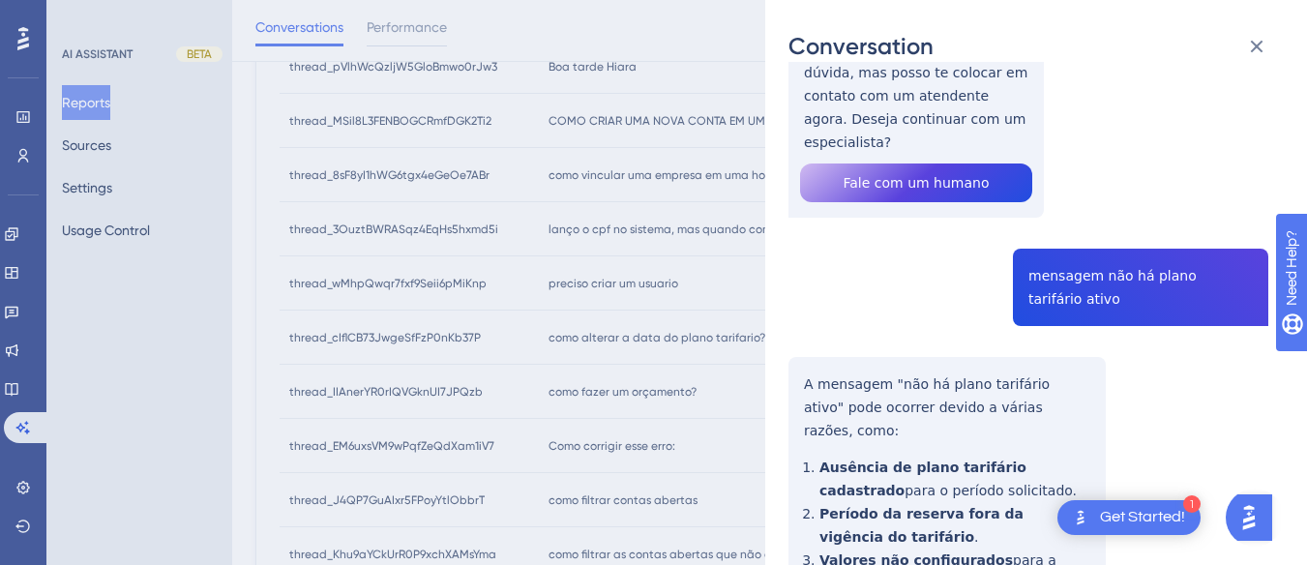
click at [1064, 258] on div "thread_IIAnerYR0rIQVGknUI7JPQzb Copy - - 2_José Marcos, José Marcos User Conver…" at bounding box center [1029, 305] width 480 height 1021
copy span "mensagem não há plano tarifário ativo"
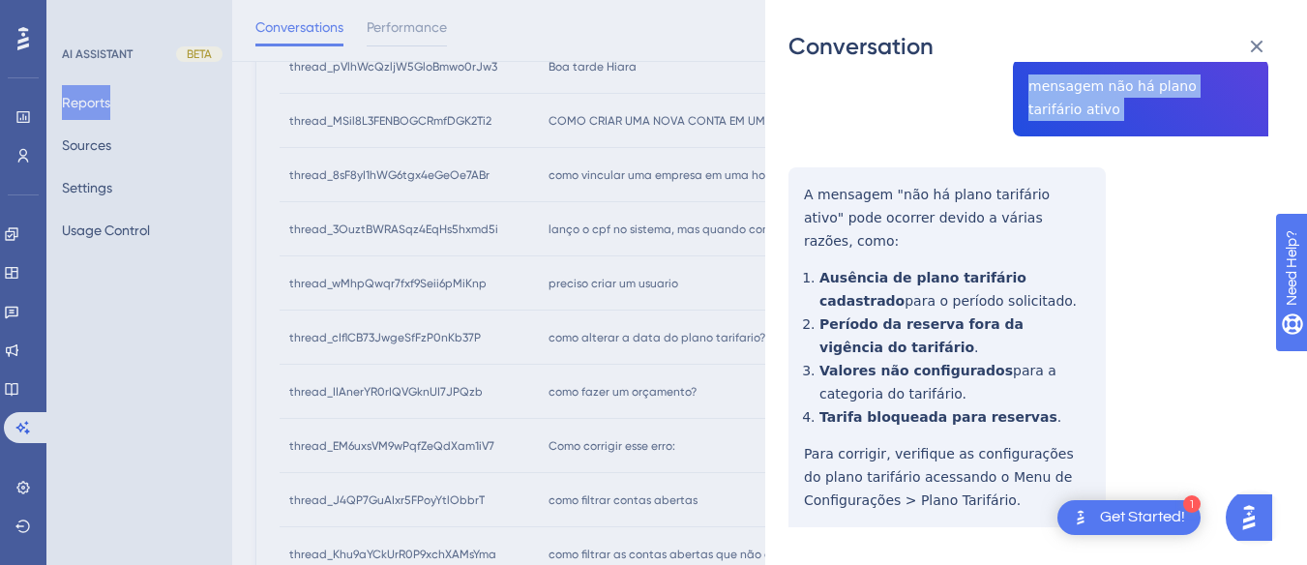
click at [791, 155] on div "thread_IIAnerYR0rIQVGknUI7JPQzb Copy - - 2_José Marcos, José Marcos User Conver…" at bounding box center [1029, 115] width 480 height 1021
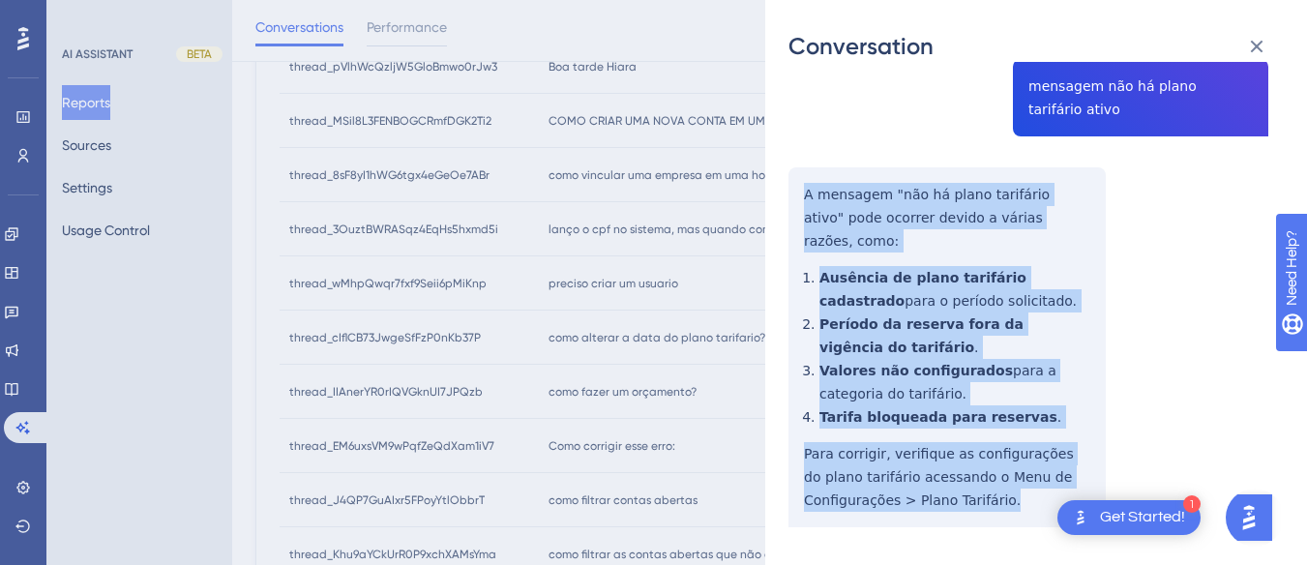
drag, startPoint x: 791, startPoint y: 155, endPoint x: 999, endPoint y: 470, distance: 377.3
click at [999, 470] on div "thread_IIAnerYR0rIQVGknUI7JPQzb Copy - - 2_José Marcos, José Marcos User Conver…" at bounding box center [1029, 115] width 480 height 1021
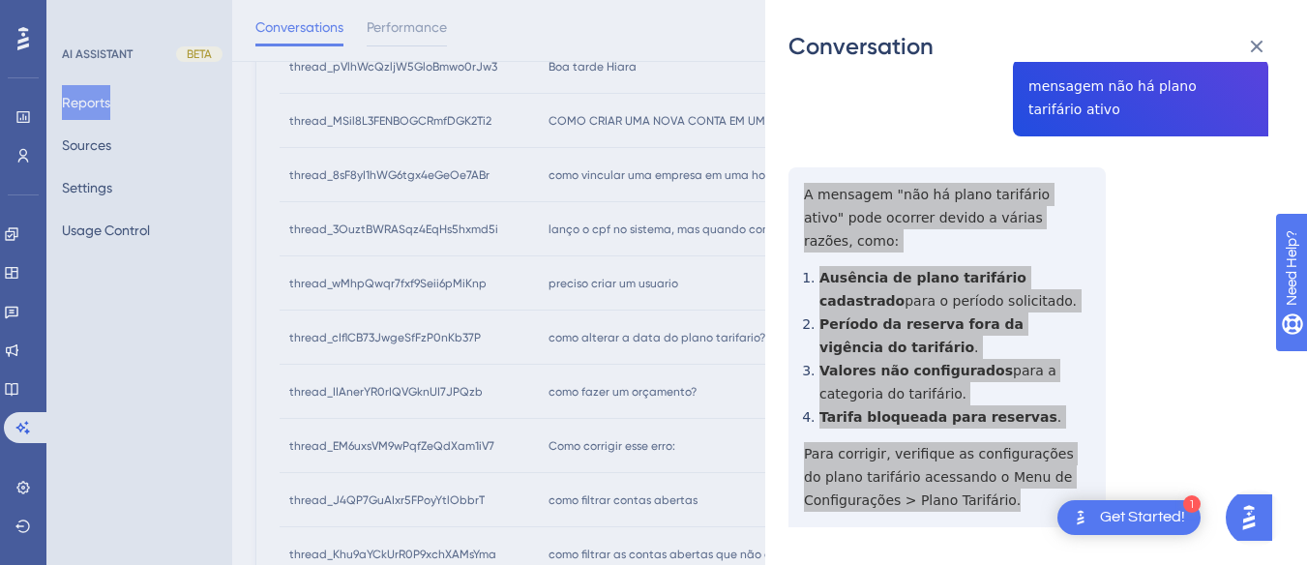
scroll to position [0, 0]
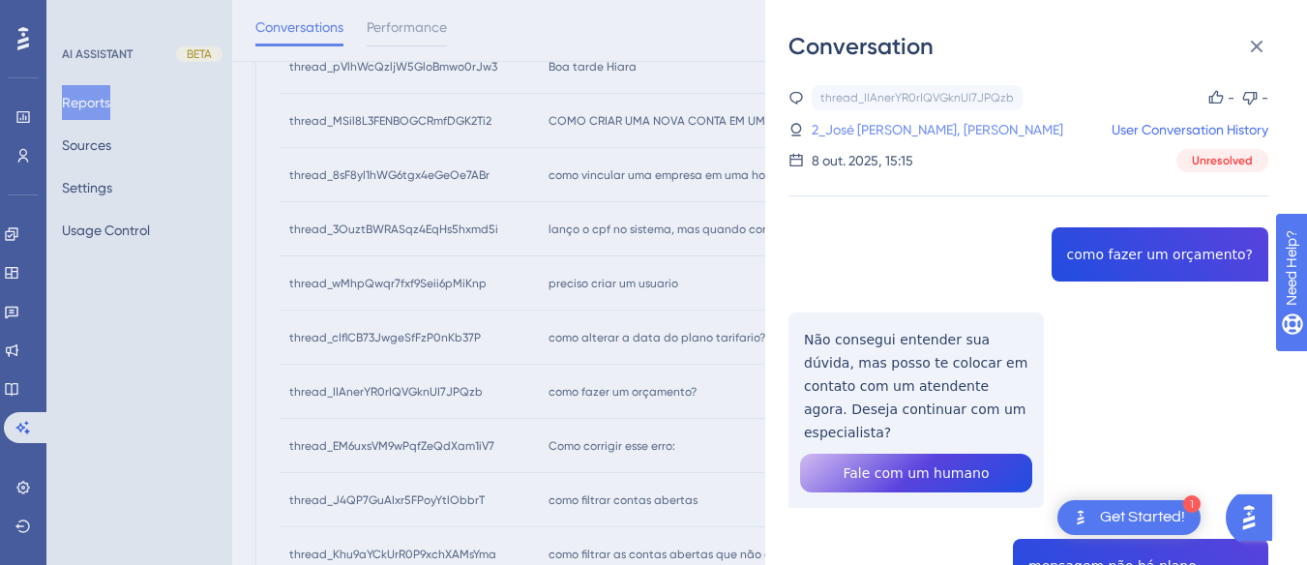
click at [887, 120] on link "2_José Marcos, José Marcos" at bounding box center [938, 129] width 252 height 23
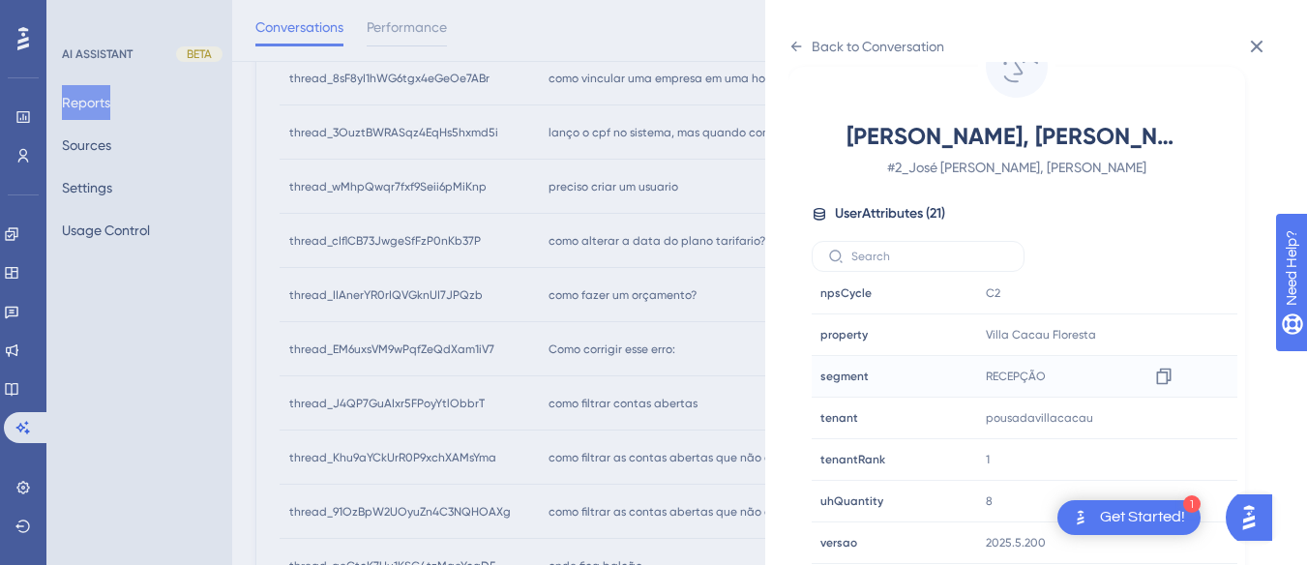
scroll to position [1039, 0]
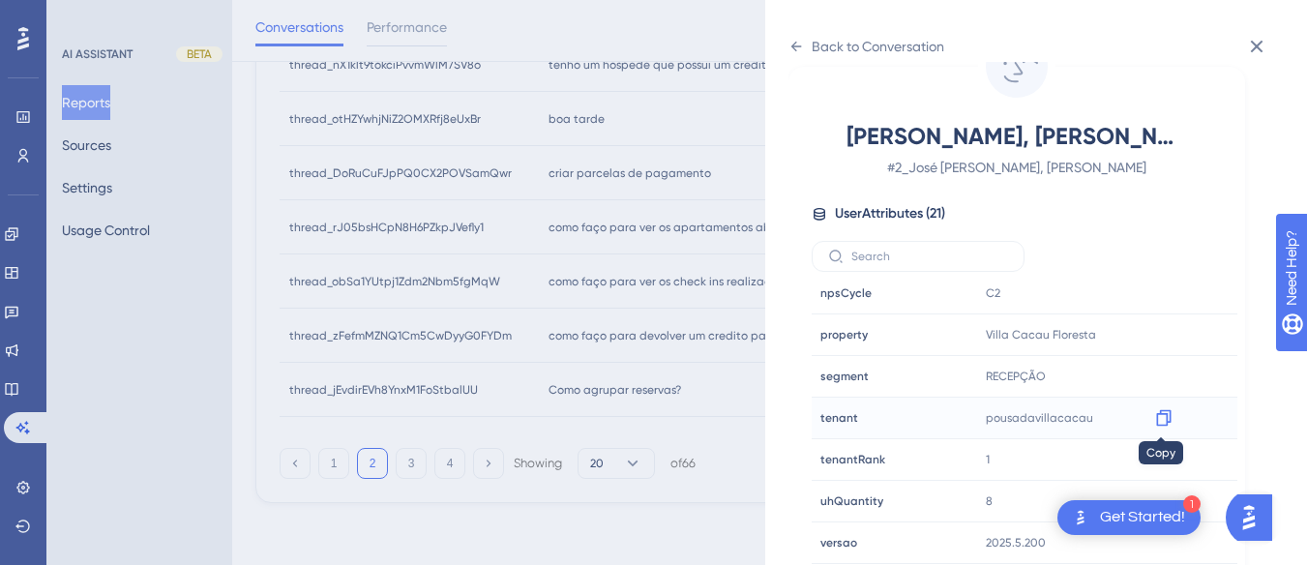
click at [1169, 413] on icon at bounding box center [1163, 417] width 19 height 19
click at [792, 48] on icon at bounding box center [796, 46] width 15 height 15
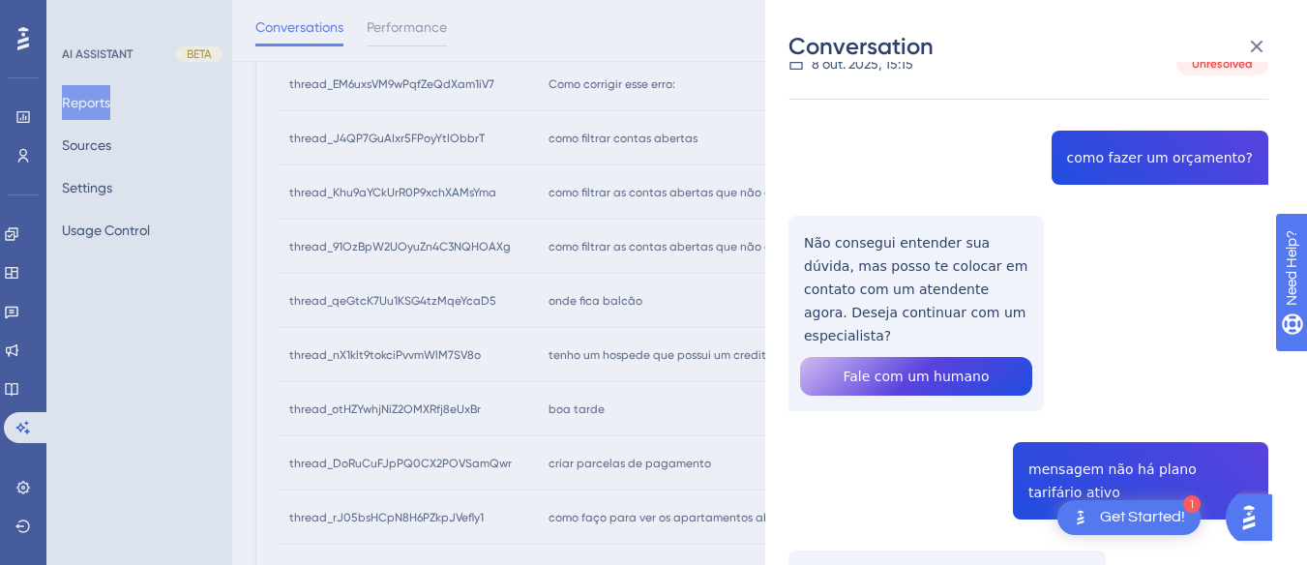
scroll to position [652, 0]
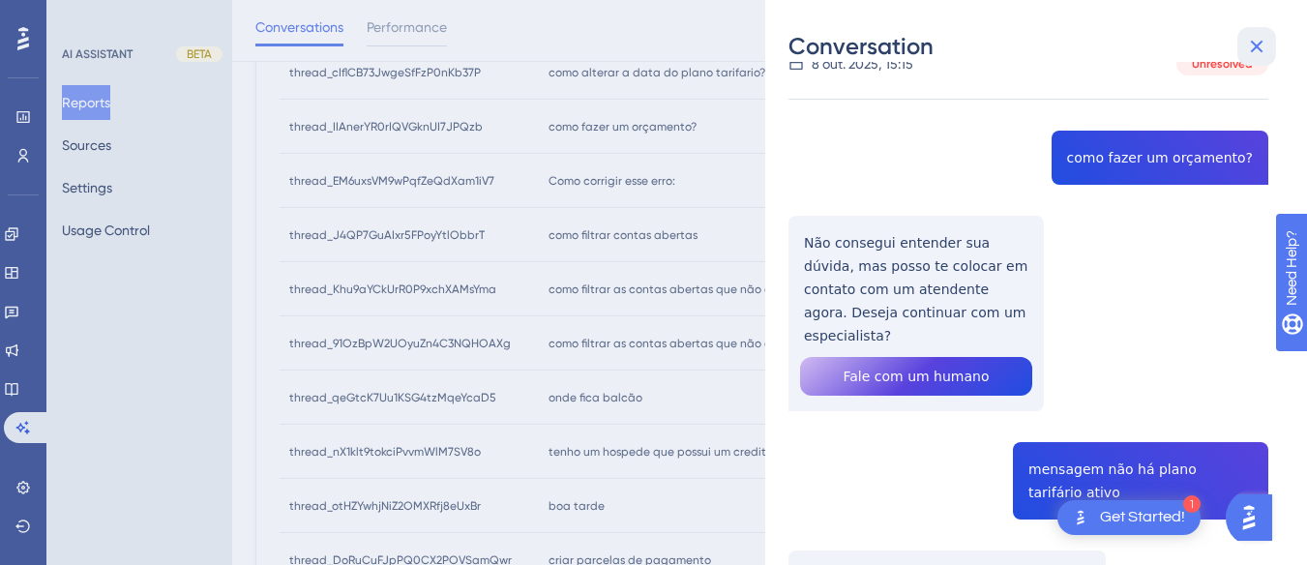
drag, startPoint x: 1263, startPoint y: 38, endPoint x: 695, endPoint y: 148, distance: 578.6
click at [1263, 38] on icon at bounding box center [1256, 46] width 23 height 23
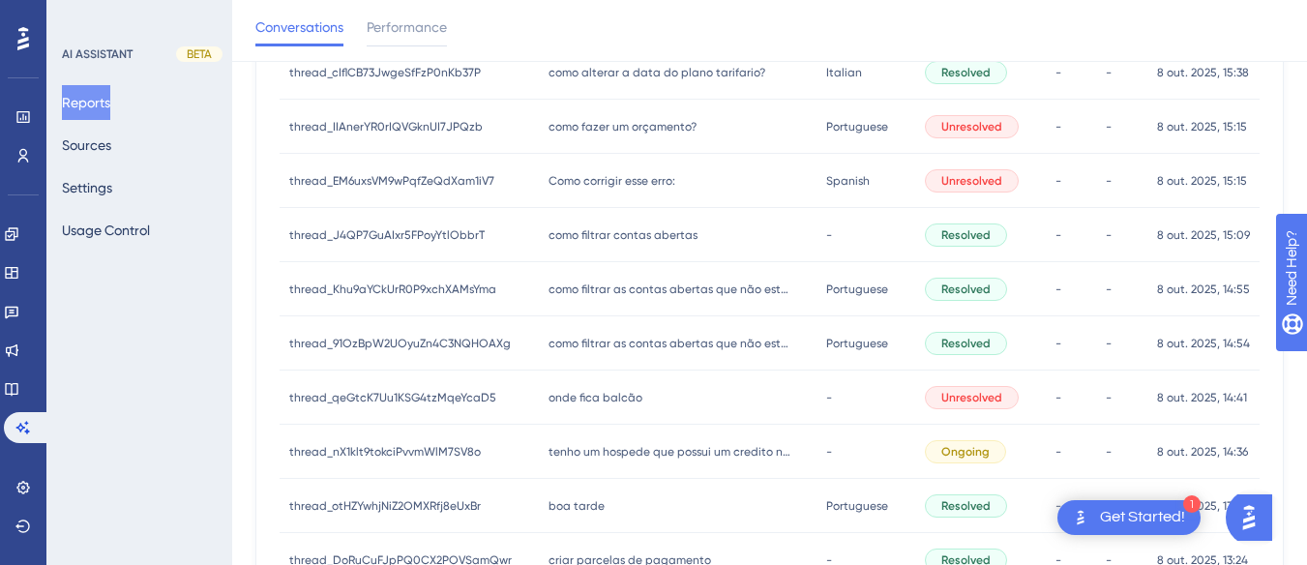
click at [618, 182] on span "Como corrigir esse erro:" at bounding box center [612, 180] width 127 height 15
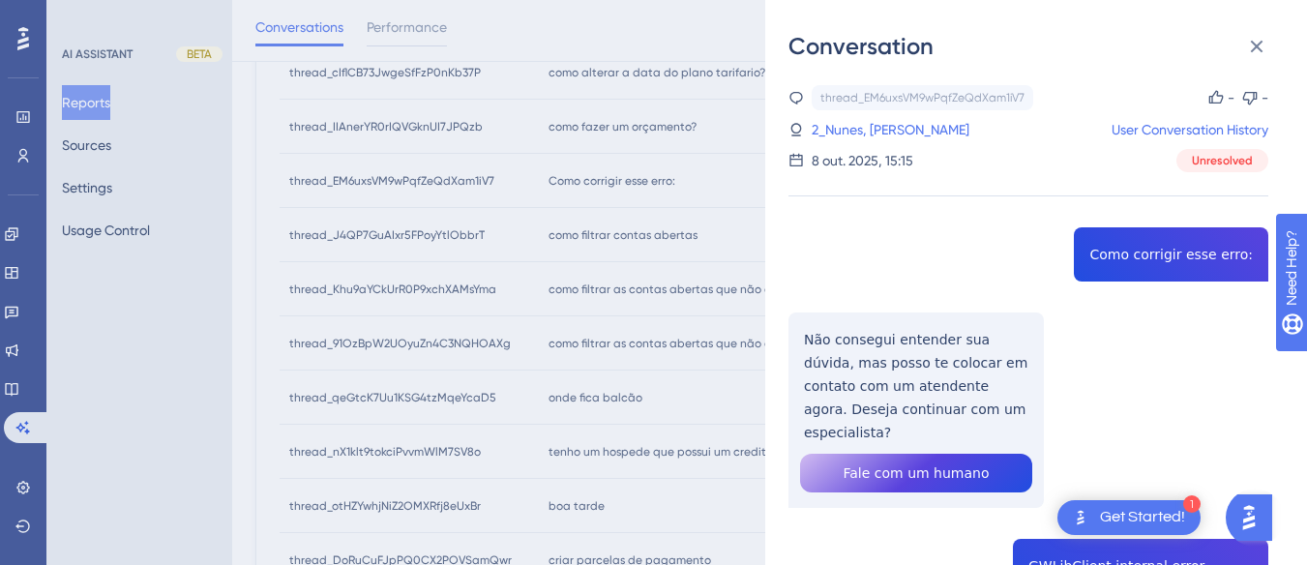
click at [1148, 255] on div "thread_EM6uxsVM9wPqfZeQdXam1iV7 Copy - - 2_Nunes, Allan User Conversation Histo…" at bounding box center [1029, 547] width 480 height 924
copy span "Como corrigir esse erro:"
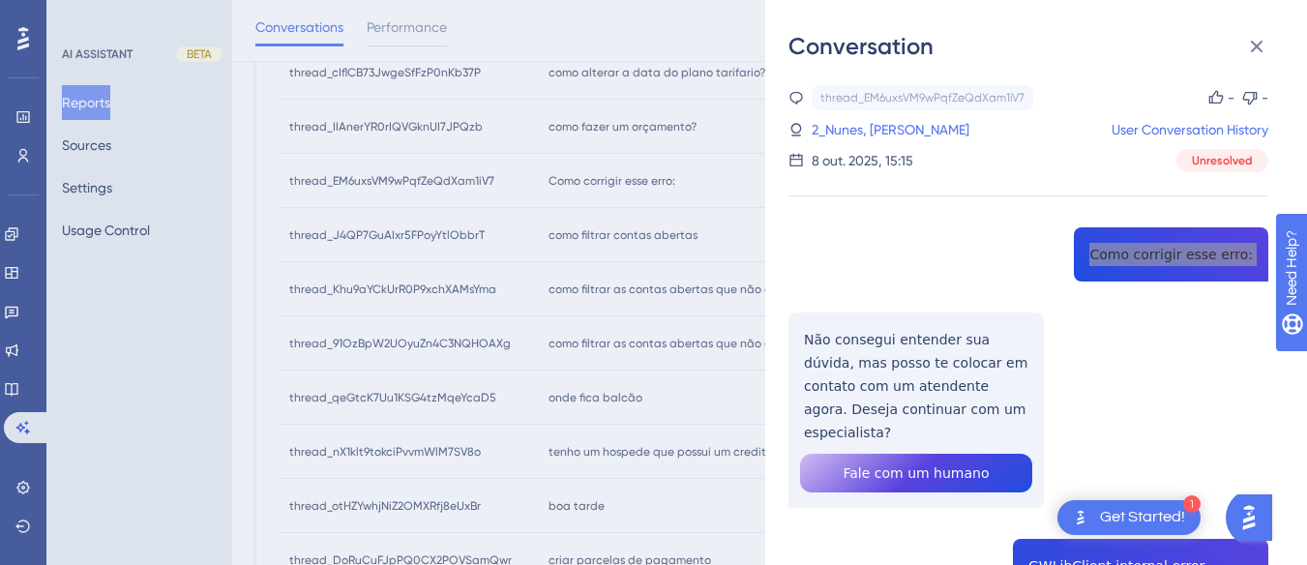
scroll to position [194, 0]
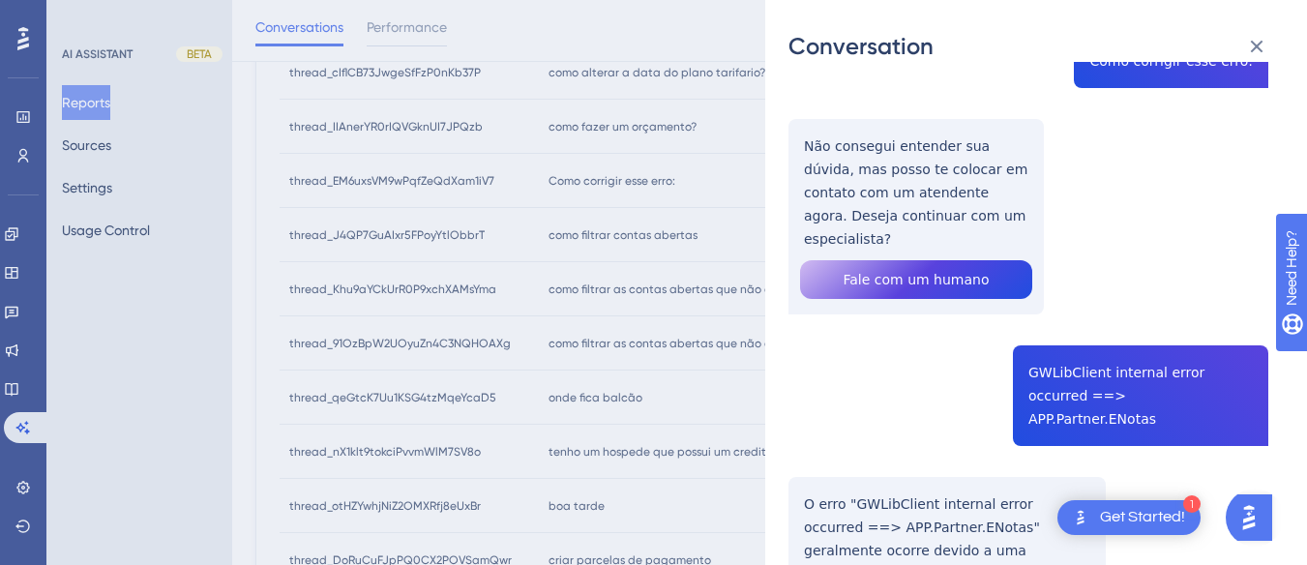
click at [846, 169] on div "thread_EM6uxsVM9wPqfZeQdXam1iV7 Copy - - 2_Nunes, Allan User Conversation Histo…" at bounding box center [1029, 354] width 480 height 924
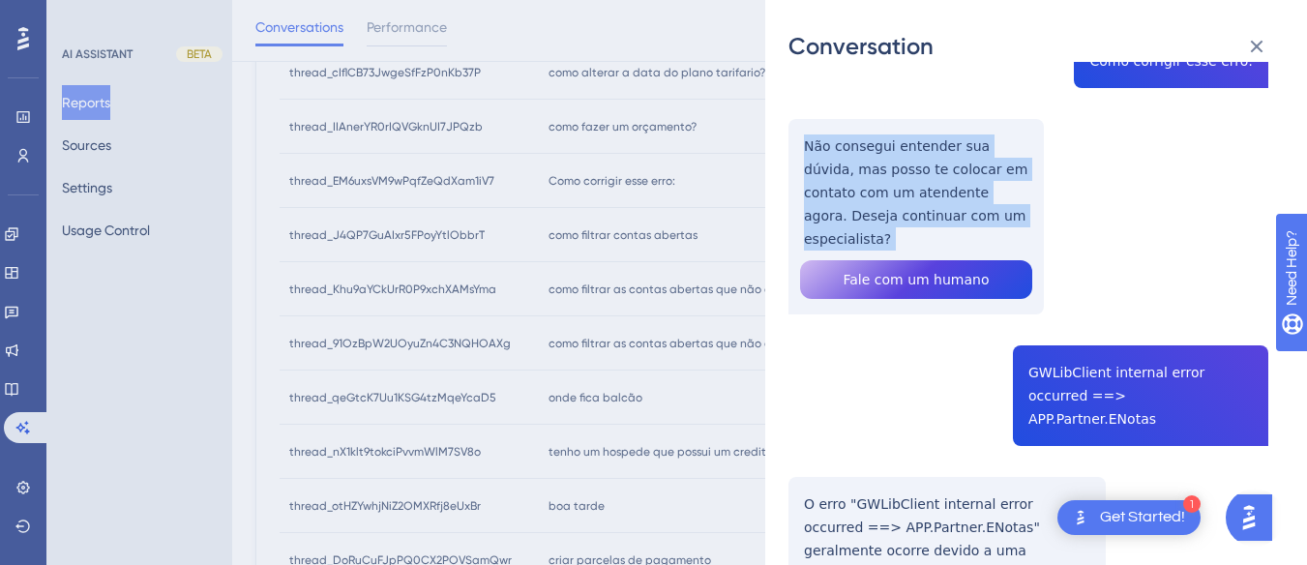
click at [846, 169] on div "thread_EM6uxsVM9wPqfZeQdXam1iV7 Copy - - 2_Nunes, Allan User Conversation Histo…" at bounding box center [1029, 354] width 480 height 924
copy p "Não consegui entender sua dúvida, mas posso te colocar em contato com um atende…"
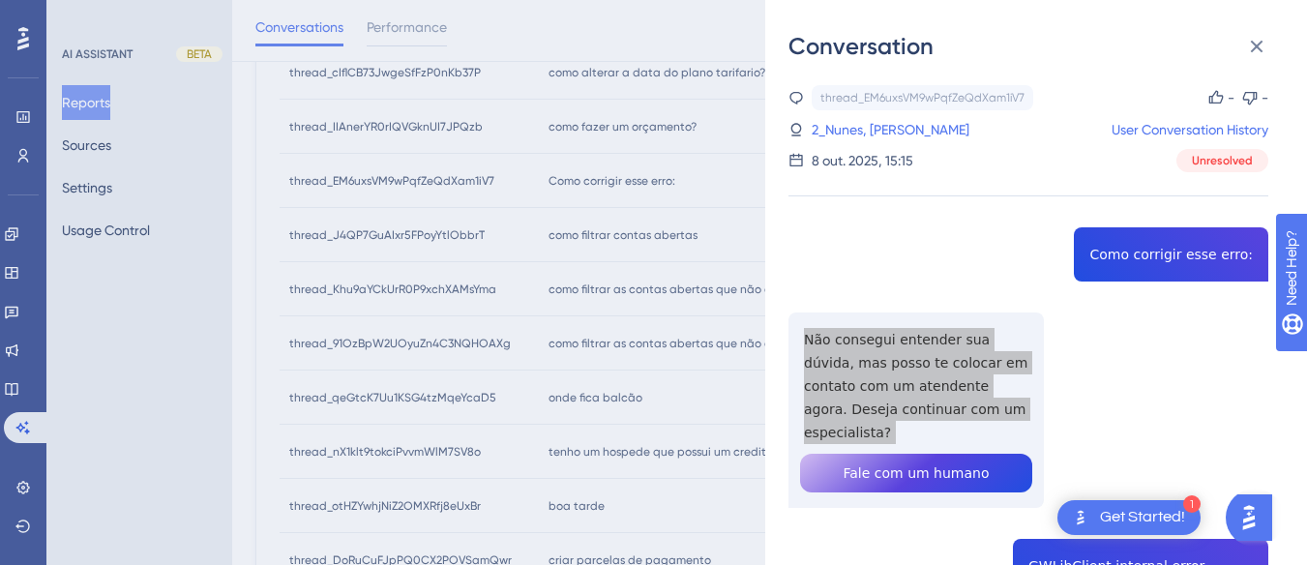
scroll to position [337, 0]
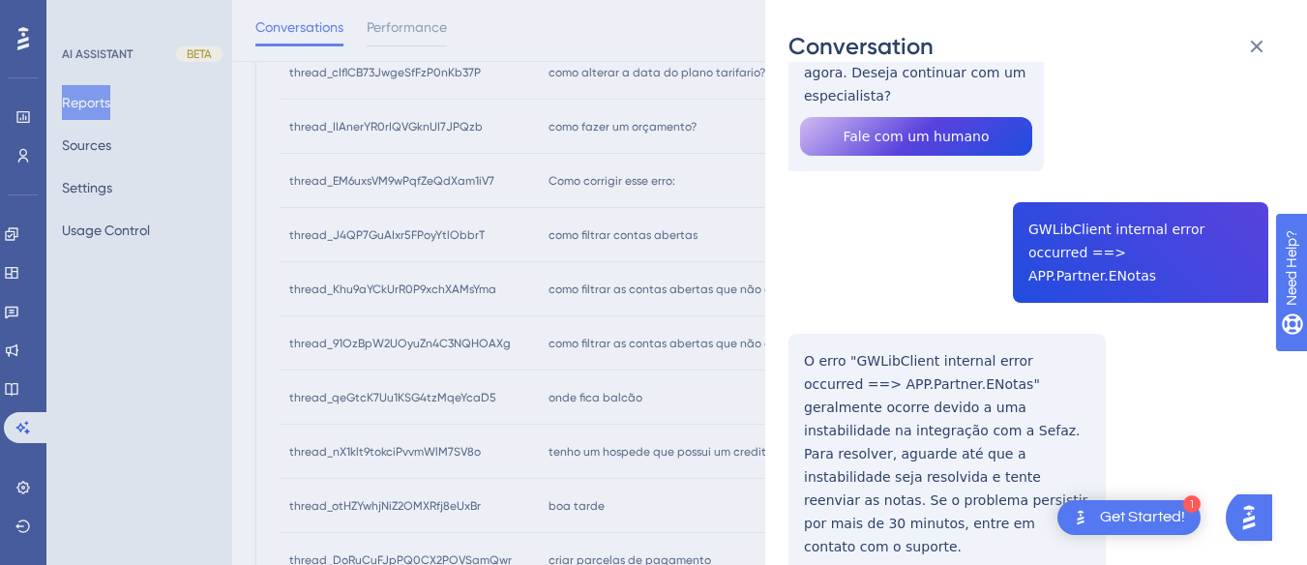
click at [1081, 206] on div "thread_EM6uxsVM9wPqfZeQdXam1iV7 Copy - - 2_Nunes, Allan User Conversation Histo…" at bounding box center [1029, 210] width 480 height 924
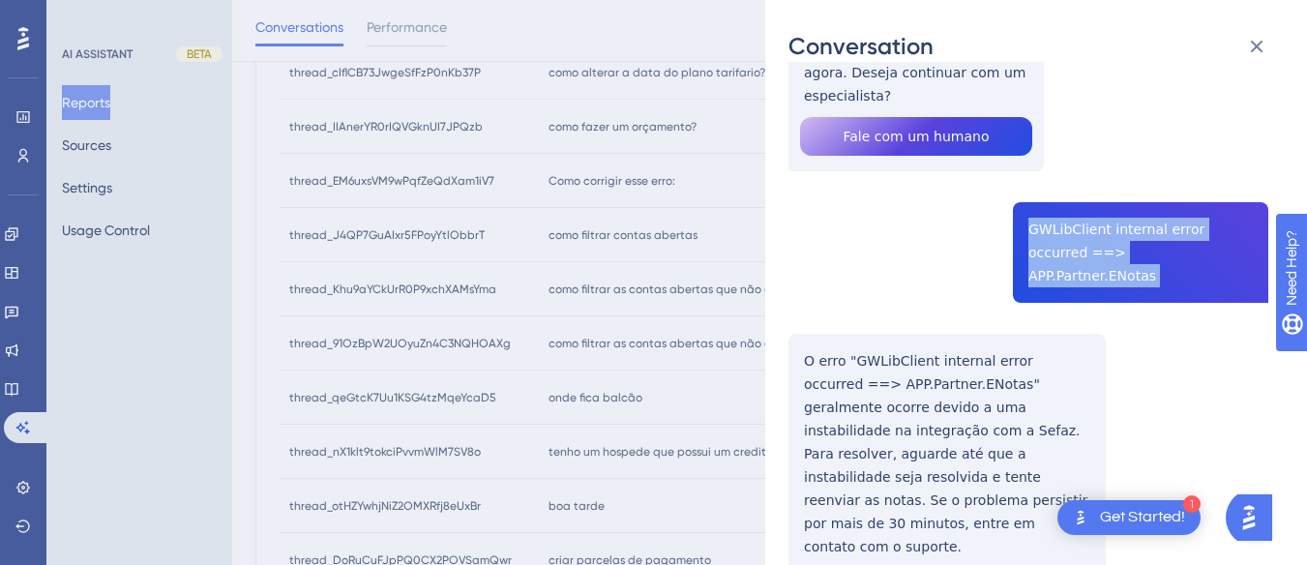
click at [1081, 206] on div "thread_EM6uxsVM9wPqfZeQdXam1iV7 Copy - - 2_Nunes, Allan User Conversation Histo…" at bounding box center [1029, 210] width 480 height 924
copy span "GWLibClient internal error occurred ==> APP.Partner.ENotas"
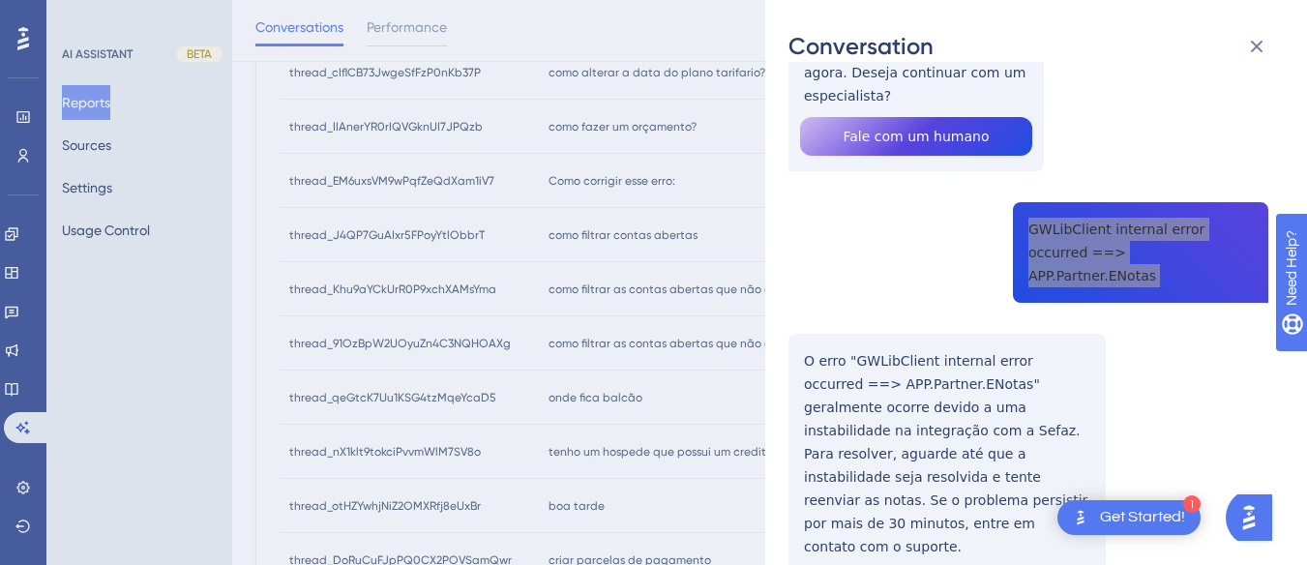
scroll to position [749, 0]
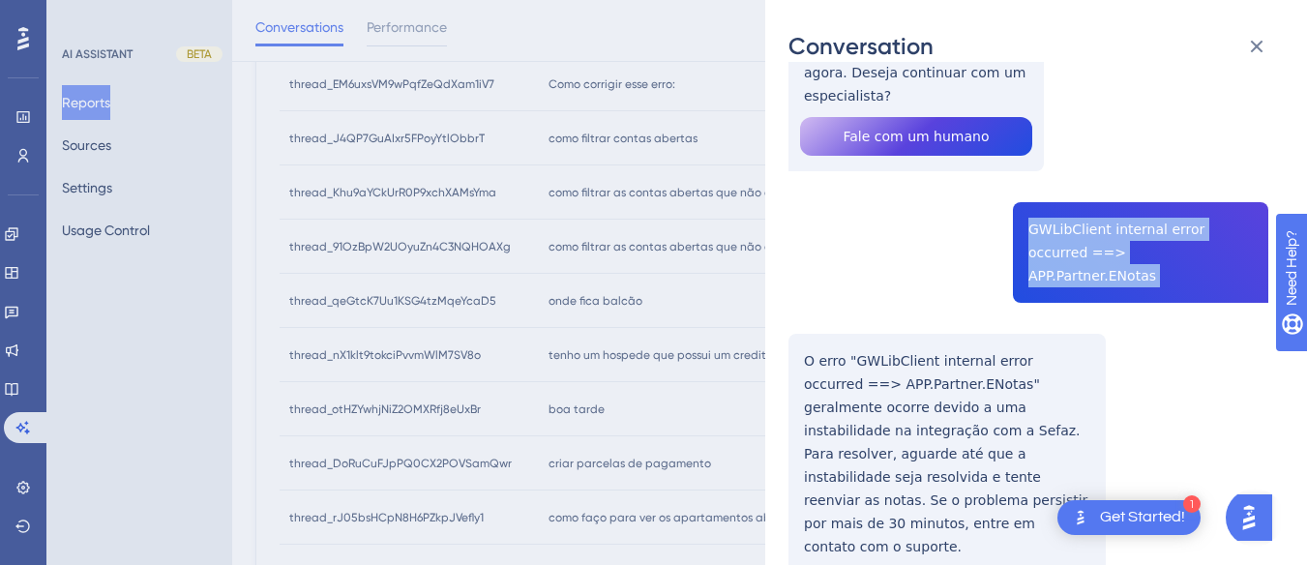
click at [782, 313] on div "Conversation thread_EM6uxsVM9wPqfZeQdXam1iV7 Copy - - 2_Nunes, Allan User Conve…" at bounding box center [1036, 282] width 542 height 565
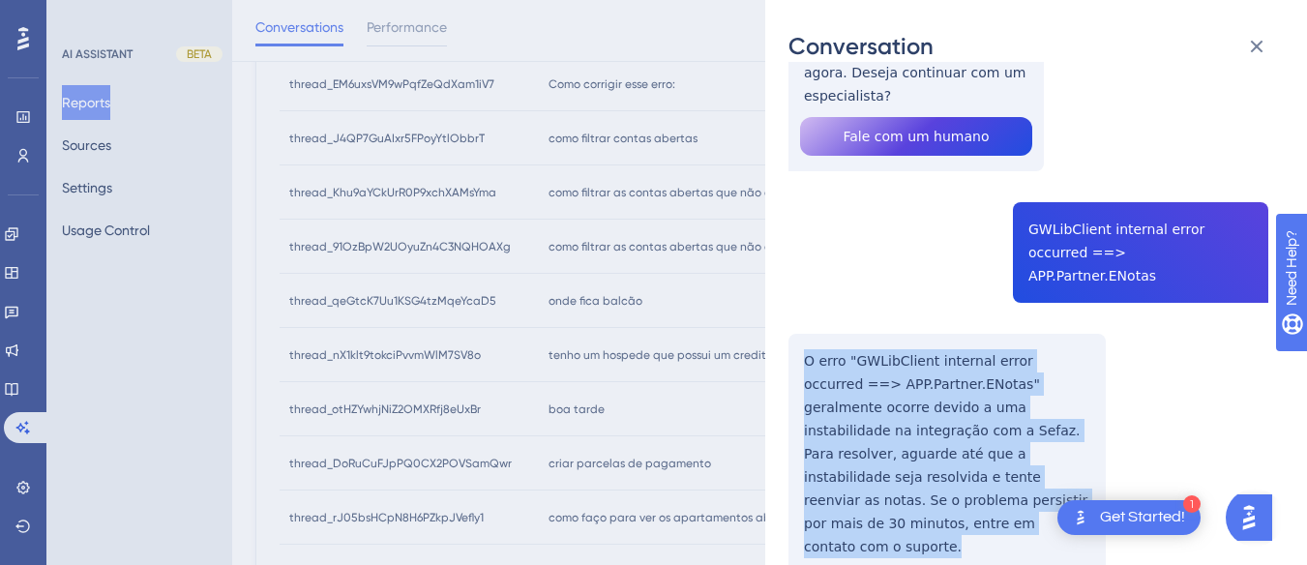
drag, startPoint x: 782, startPoint y: 313, endPoint x: 1081, endPoint y: 472, distance: 338.9
click at [1081, 472] on div "Conversation thread_EM6uxsVM9wPqfZeQdXam1iV7 Copy - - 2_Nunes, Allan User Conve…" at bounding box center [1036, 282] width 542 height 565
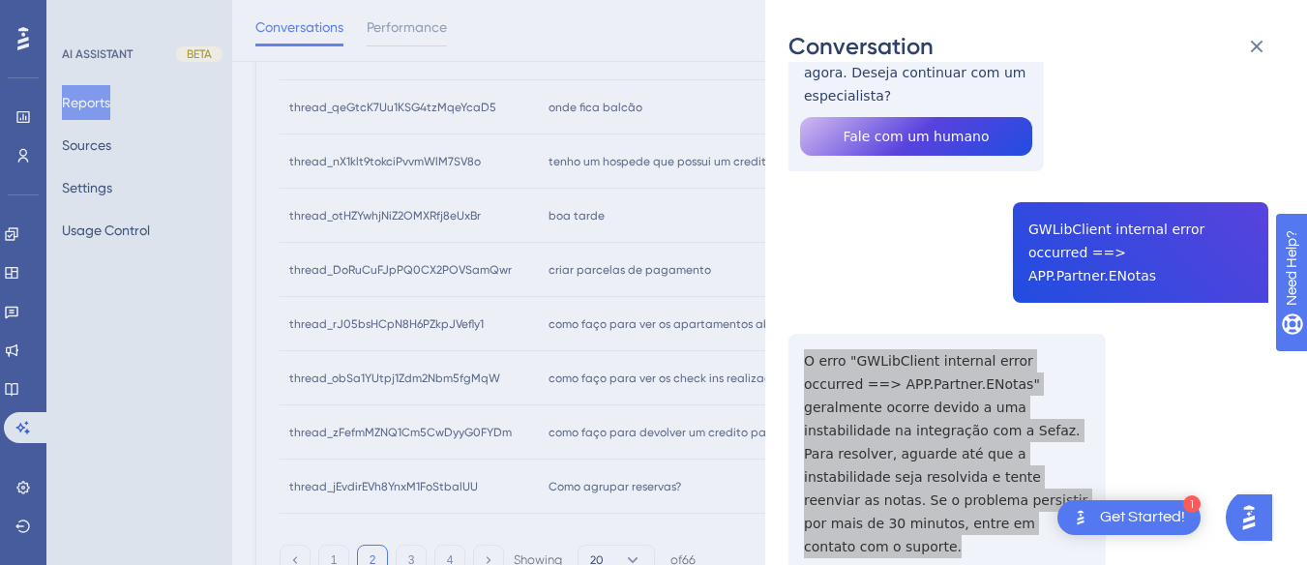
scroll to position [0, 0]
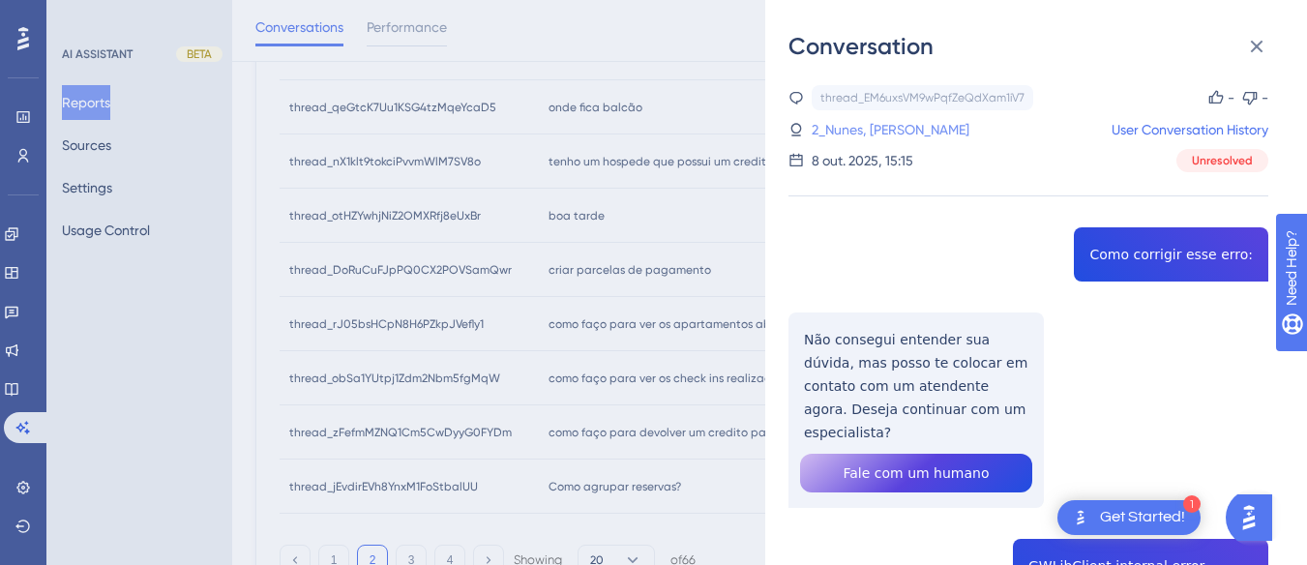
click at [845, 120] on link "2_Nunes, Allan" at bounding box center [891, 129] width 158 height 23
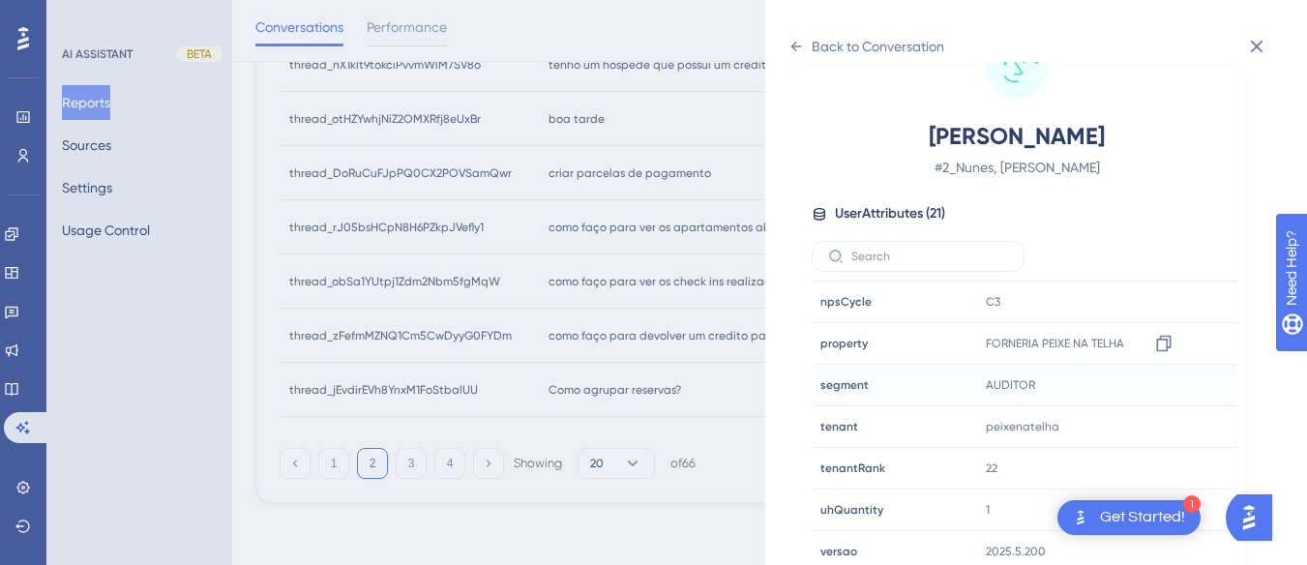
scroll to position [589, 0]
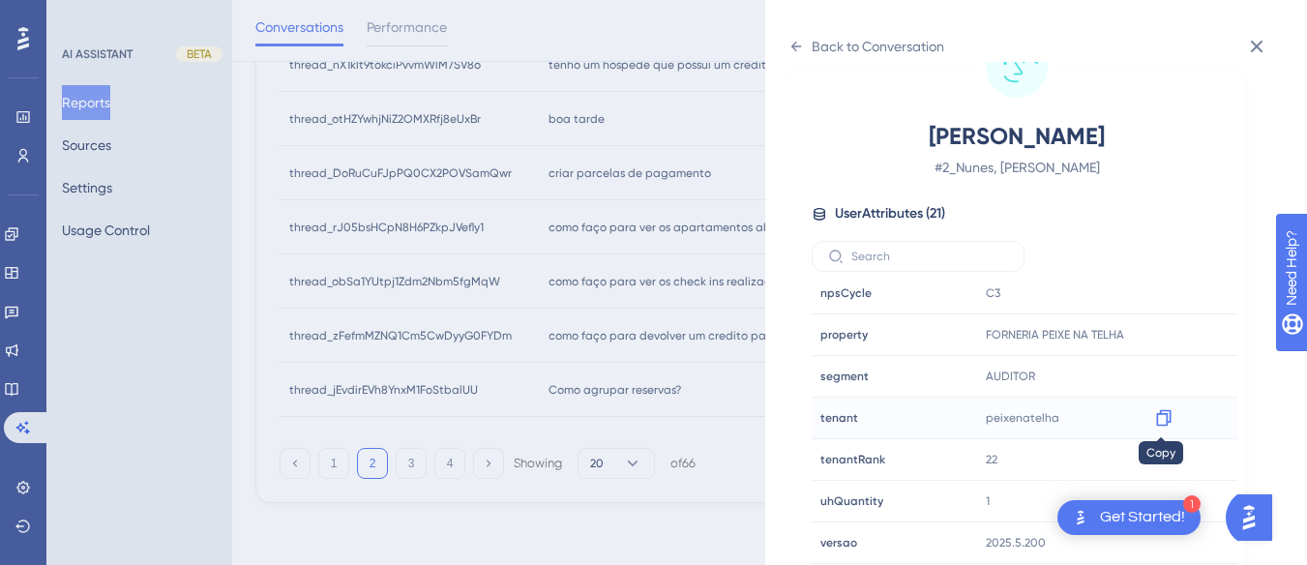
click at [1160, 411] on icon at bounding box center [1163, 418] width 15 height 16
click at [801, 43] on icon at bounding box center [796, 46] width 15 height 15
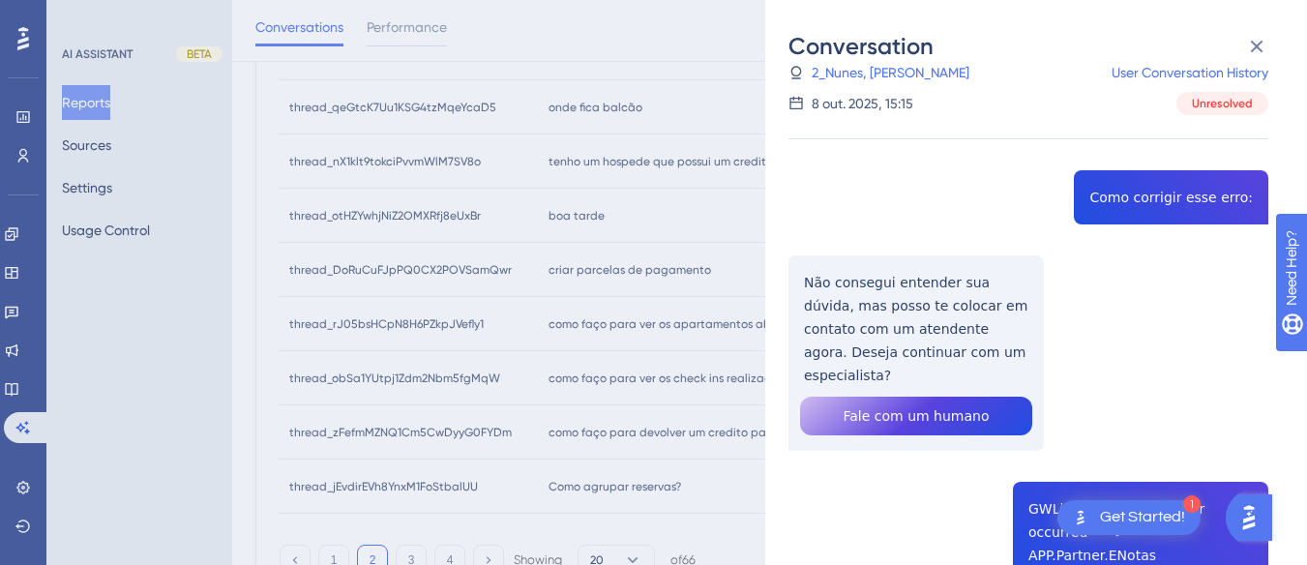
scroll to position [749, 0]
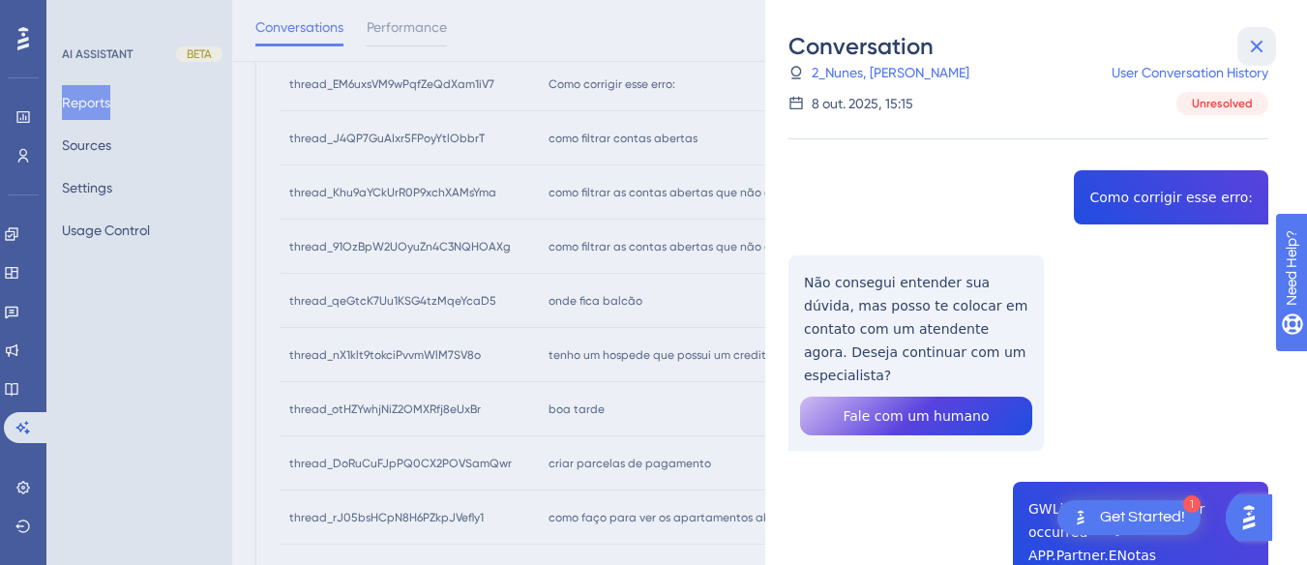
click at [1247, 45] on icon at bounding box center [1256, 46] width 23 height 23
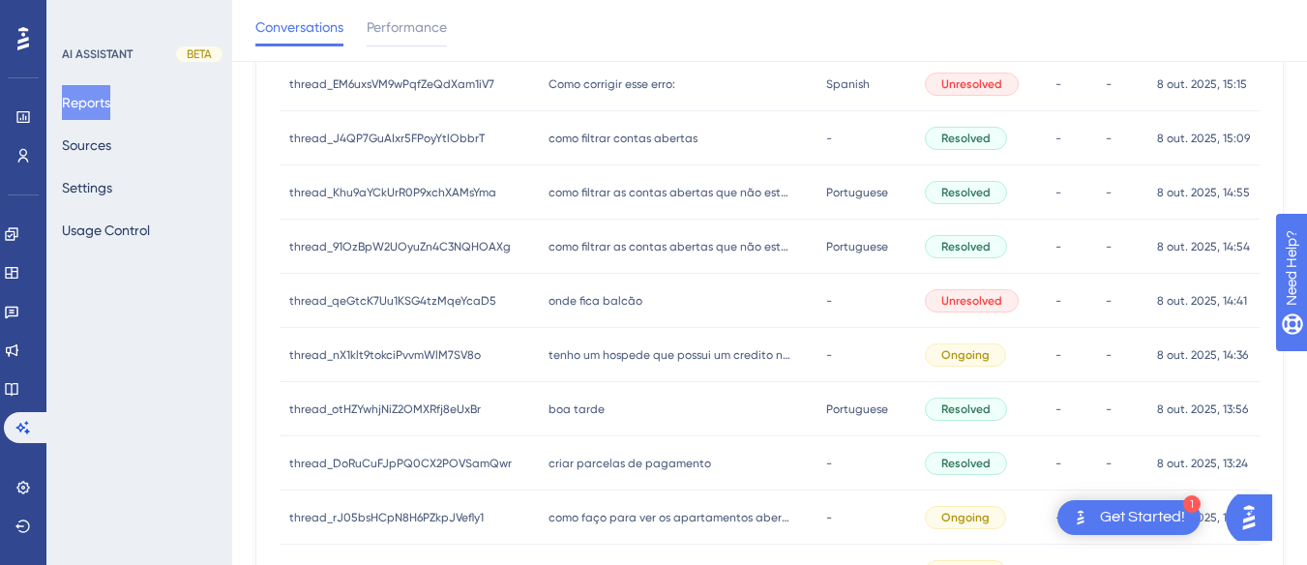
click at [574, 138] on span "como filtrar contas abertas" at bounding box center [623, 138] width 149 height 15
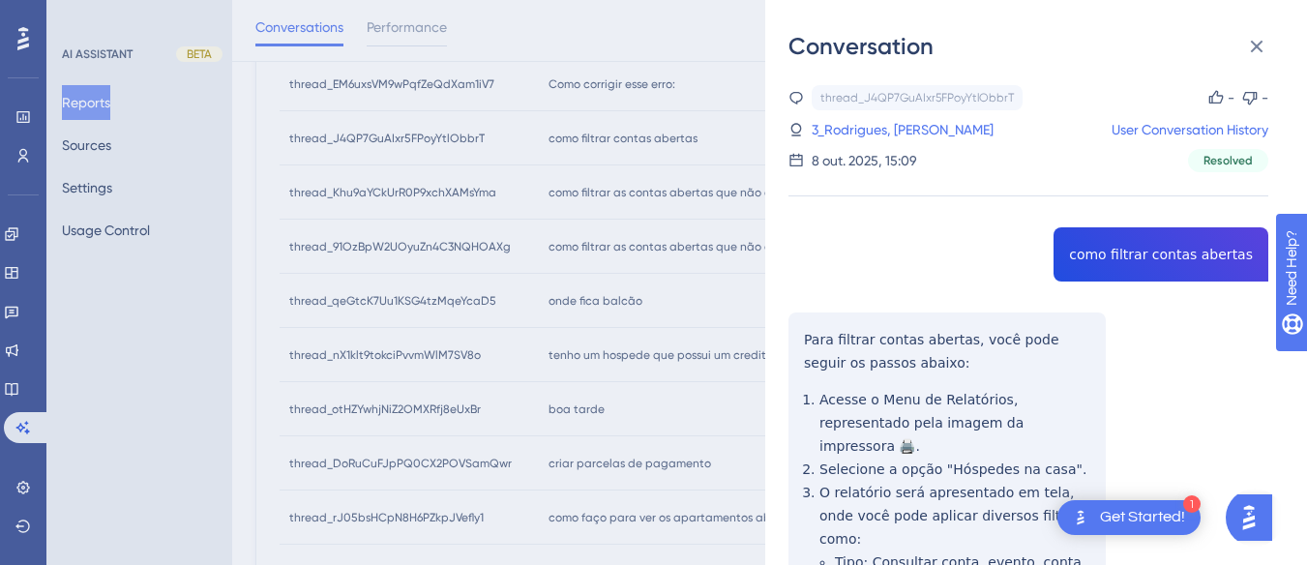
click at [1098, 234] on div "thread_J4QP7GuAIxr5FPoyYtlObbrT Copy - - 3_Rodrigues, Leandro User Conversation…" at bounding box center [1029, 486] width 480 height 802
click at [794, 326] on div "thread_J4QP7GuAIxr5FPoyYtlObbrT Copy - - 3_Rodrigues, Leandro User Conversation…" at bounding box center [1029, 486] width 480 height 802
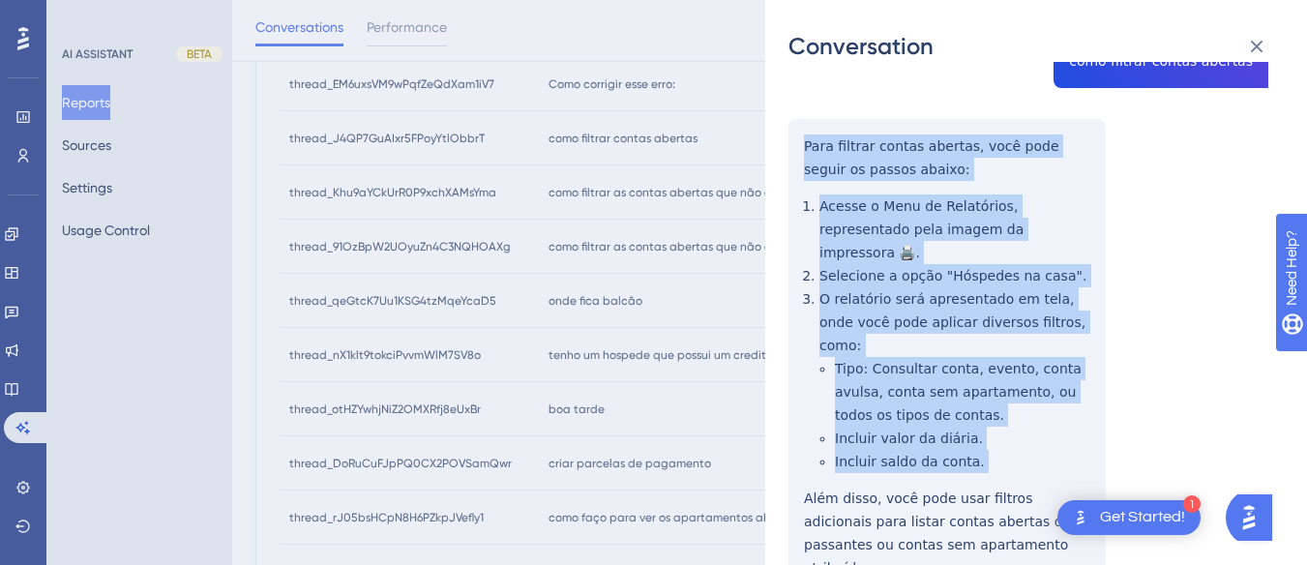
scroll to position [238, 0]
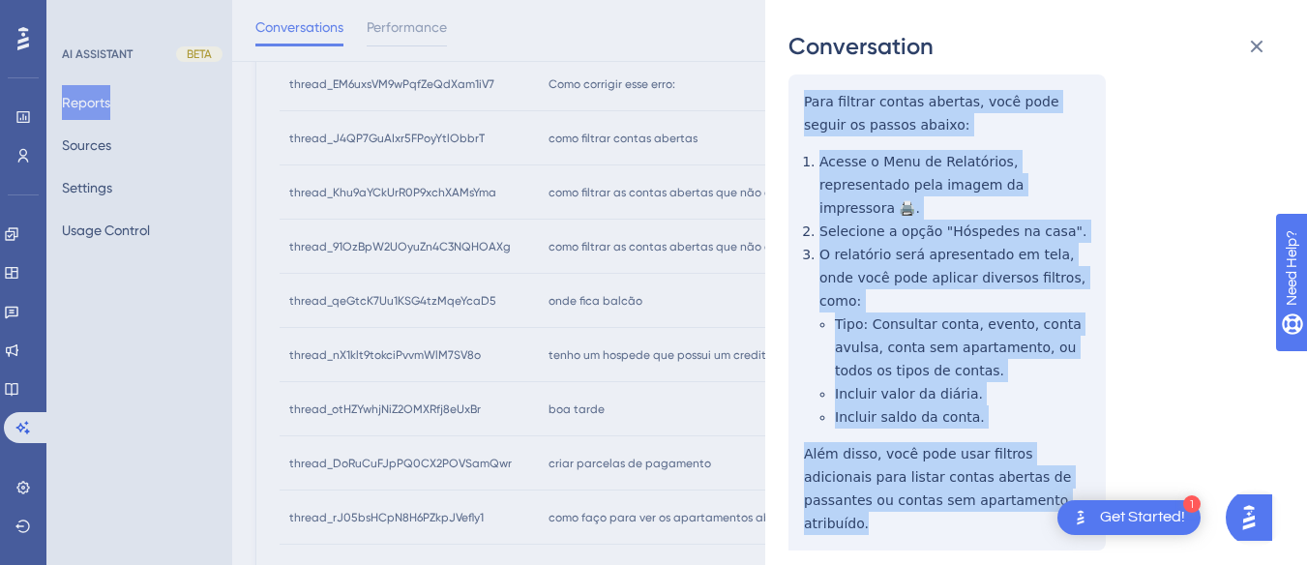
drag, startPoint x: 794, startPoint y: 326, endPoint x: 1029, endPoint y: 457, distance: 269.0
click at [1029, 457] on div "thread_J4QP7GuAIxr5FPoyYtlObbrT Copy - - 3_Rodrigues, Leandro User Conversation…" at bounding box center [1029, 248] width 480 height 802
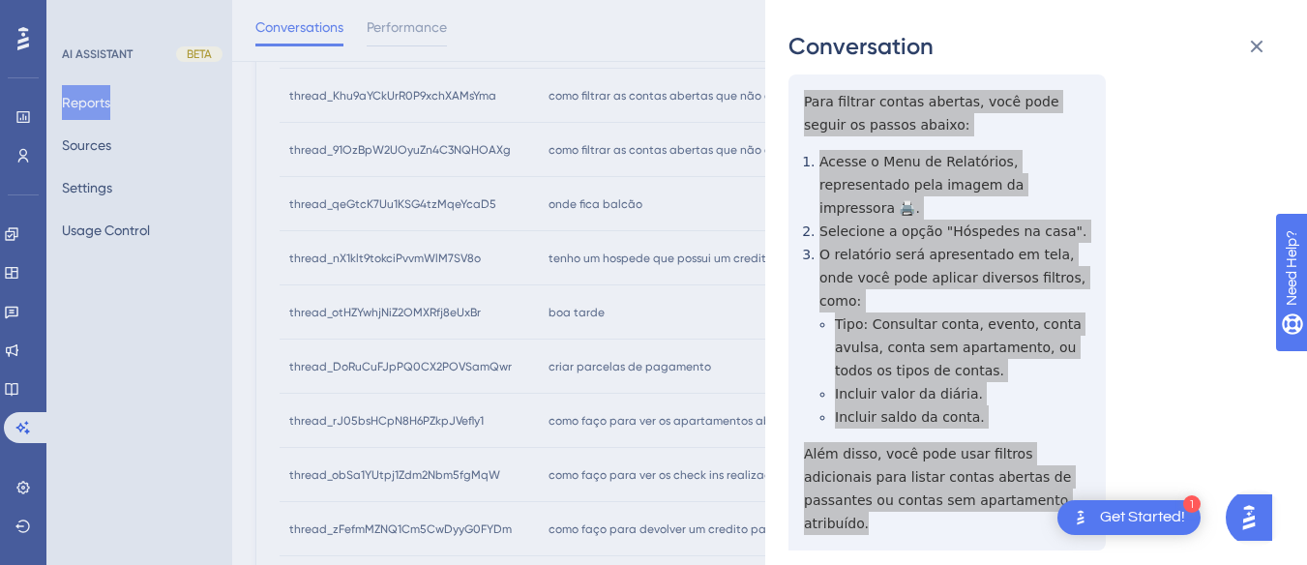
scroll to position [0, 0]
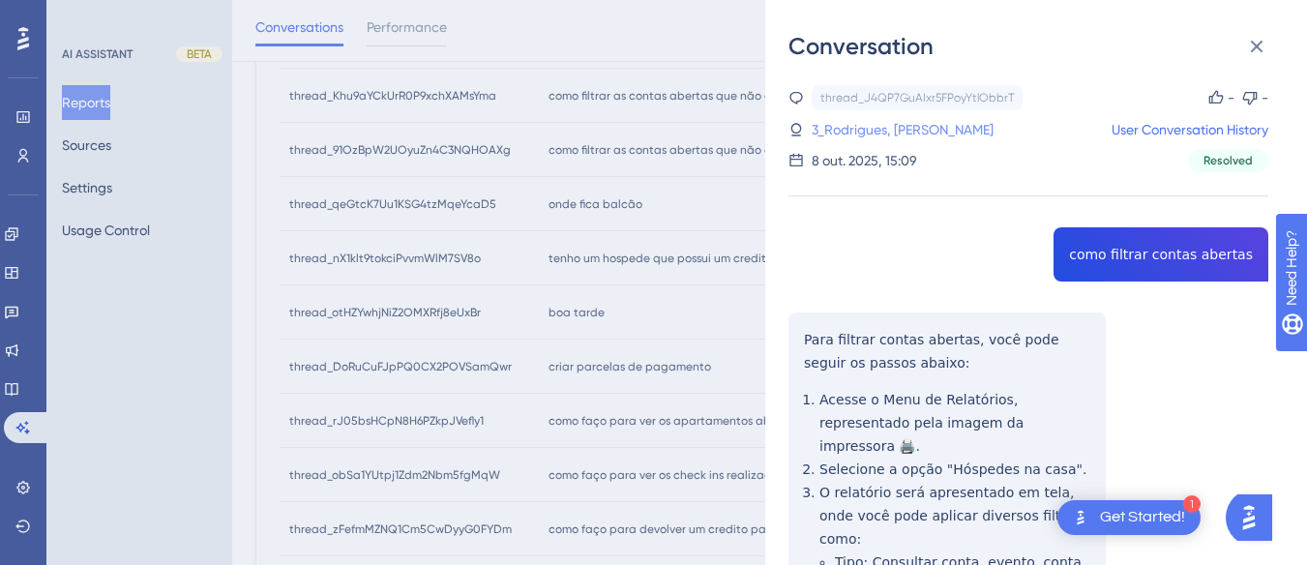
click at [891, 120] on link "3_Rodrigues, Leandro" at bounding box center [903, 129] width 182 height 23
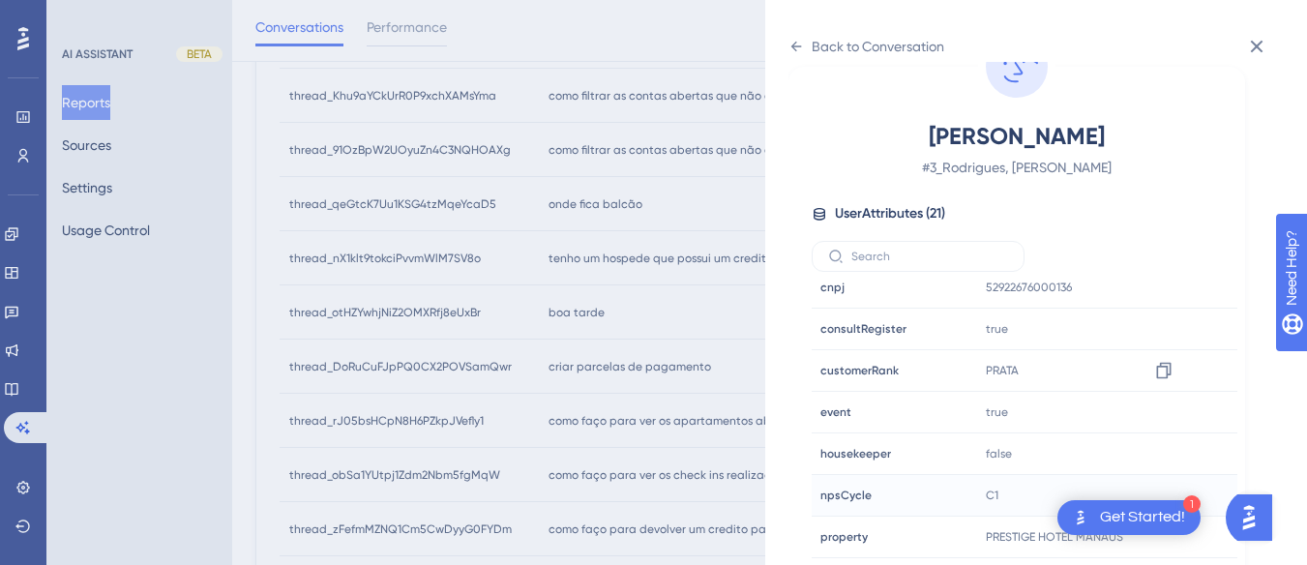
scroll to position [589, 0]
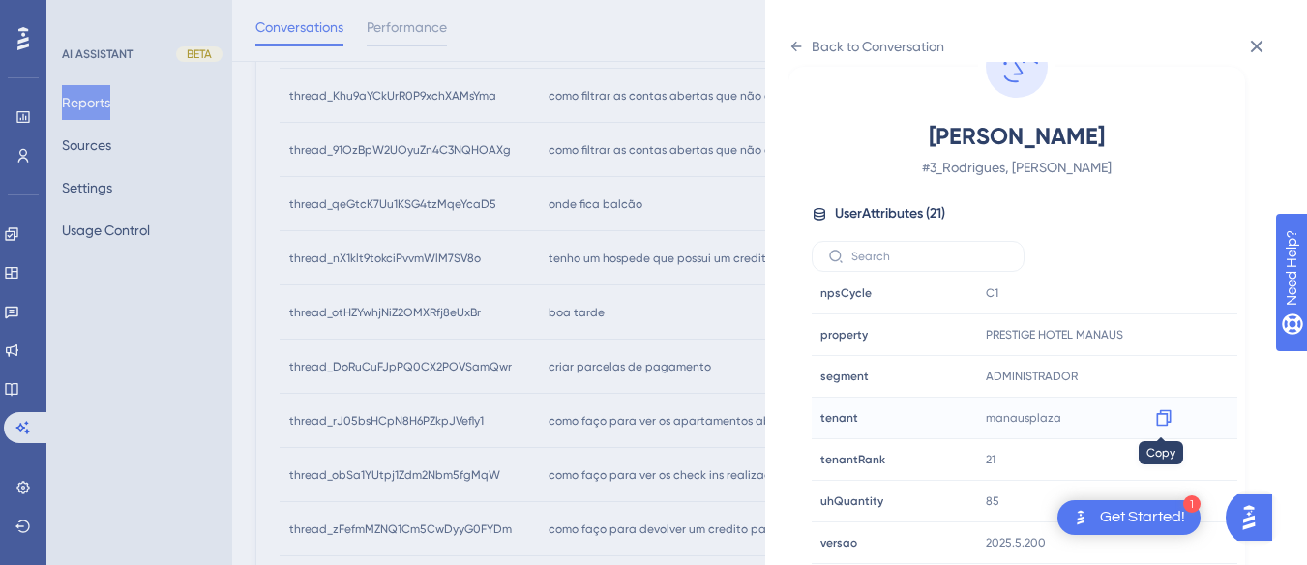
click at [1160, 420] on icon at bounding box center [1163, 417] width 19 height 19
click at [1157, 331] on icon at bounding box center [1163, 335] width 15 height 16
click at [801, 38] on div "Back to Conversation" at bounding box center [867, 46] width 156 height 31
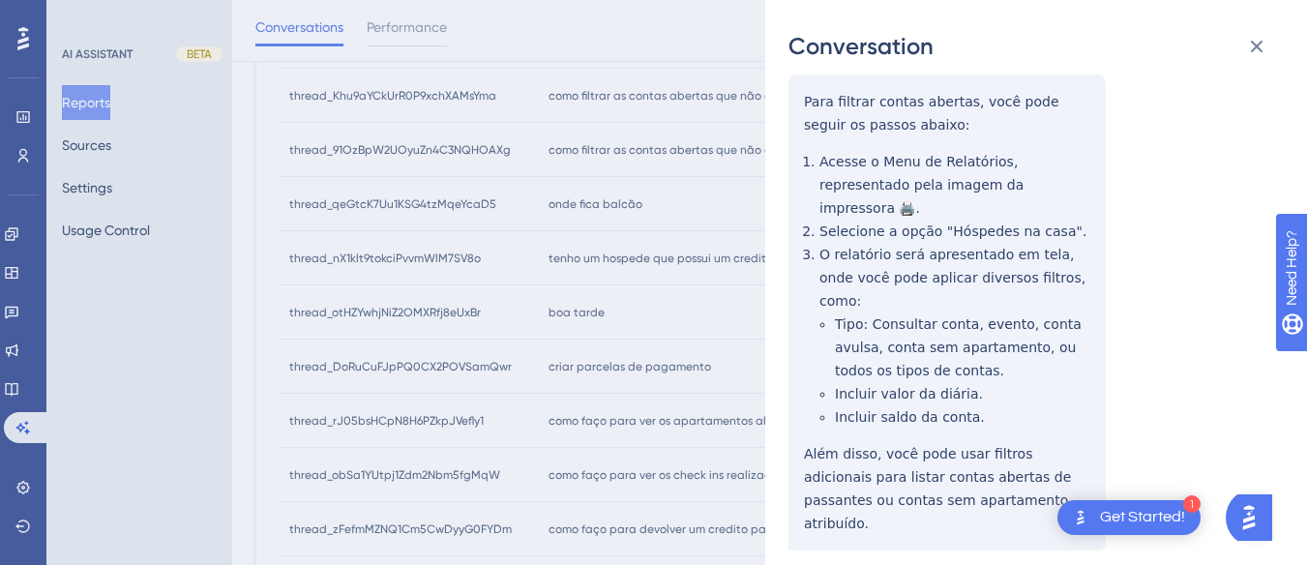
scroll to position [0, 0]
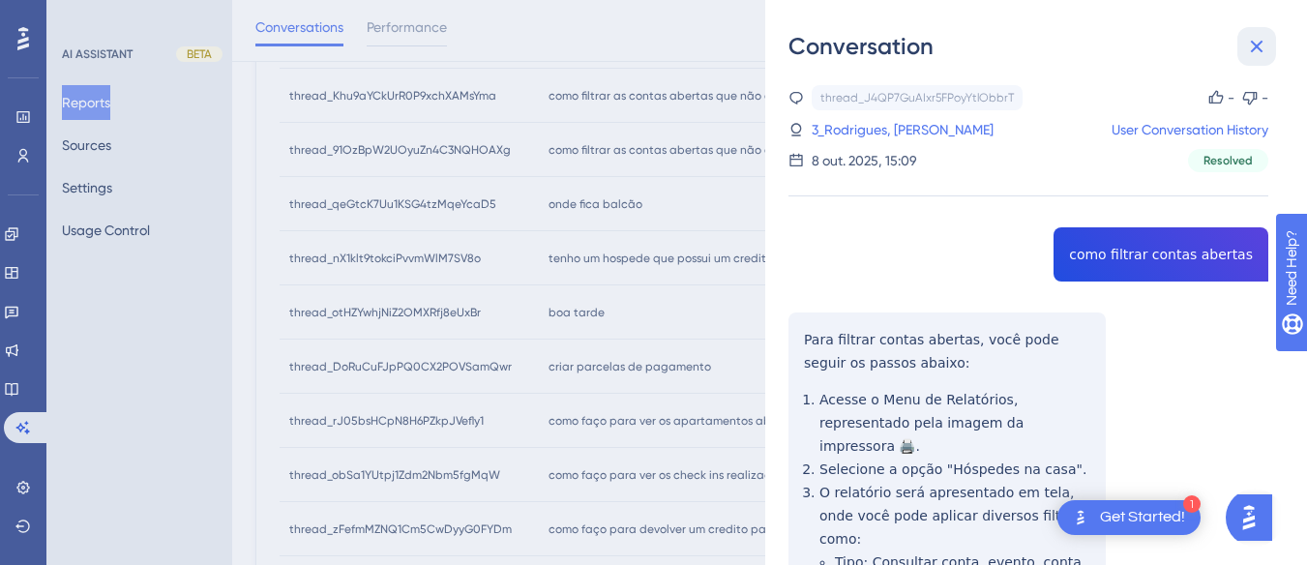
click at [1263, 41] on icon at bounding box center [1256, 46] width 23 height 23
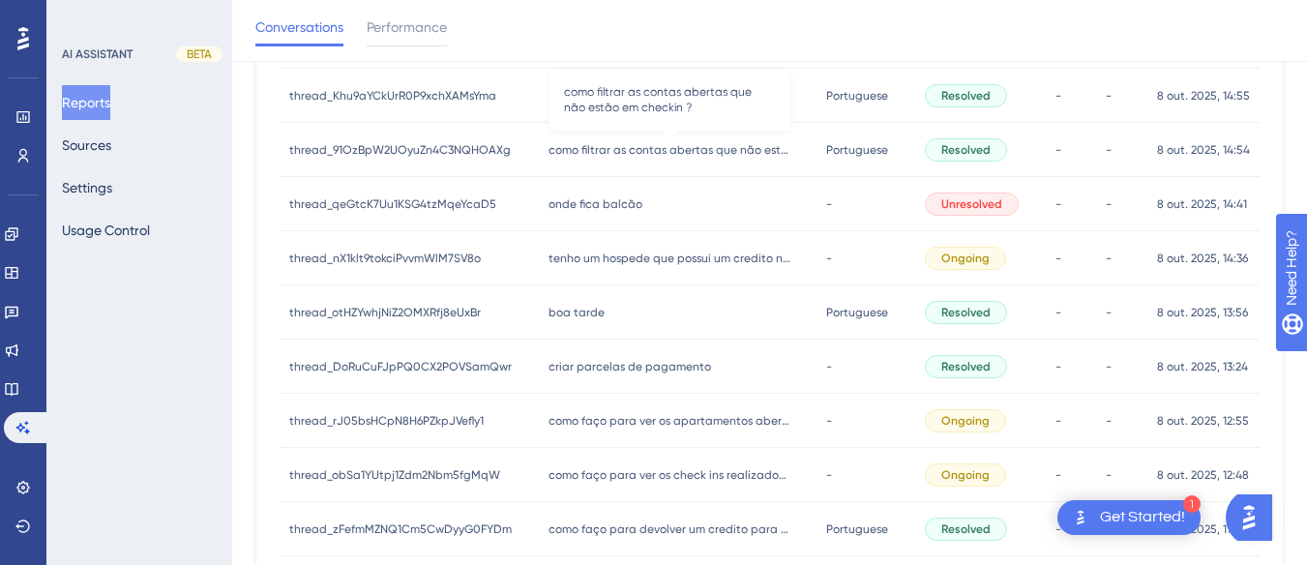
click at [645, 148] on span "como filtrar as contas abertas que não estão em checkin ?" at bounding box center [670, 149] width 242 height 15
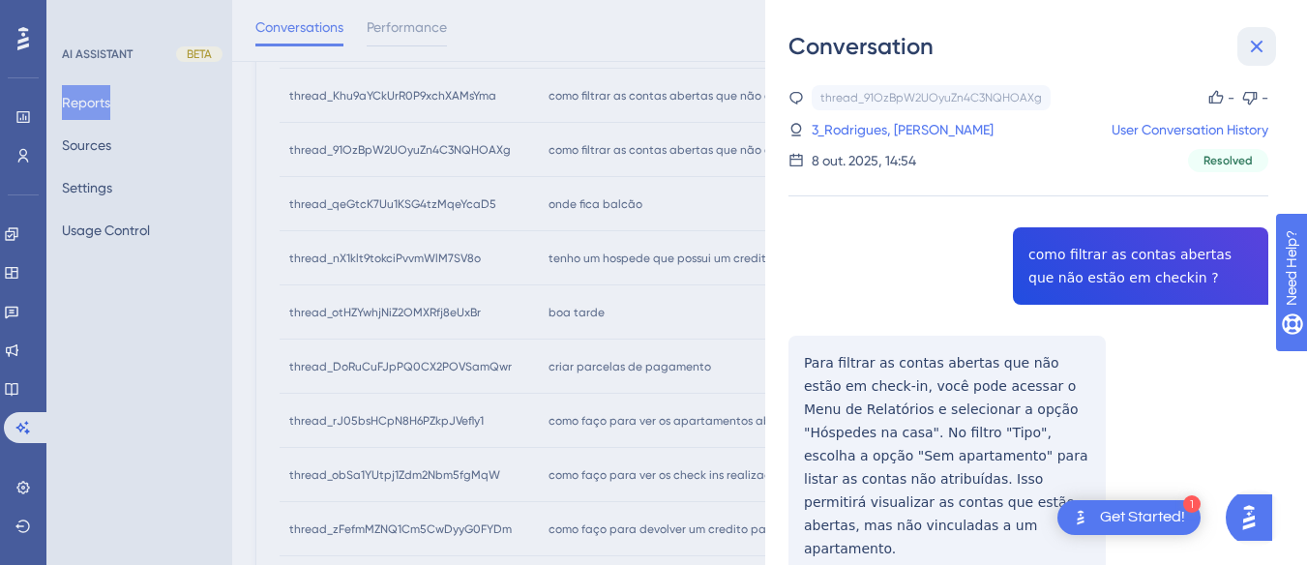
click at [1246, 53] on icon at bounding box center [1256, 46] width 23 height 23
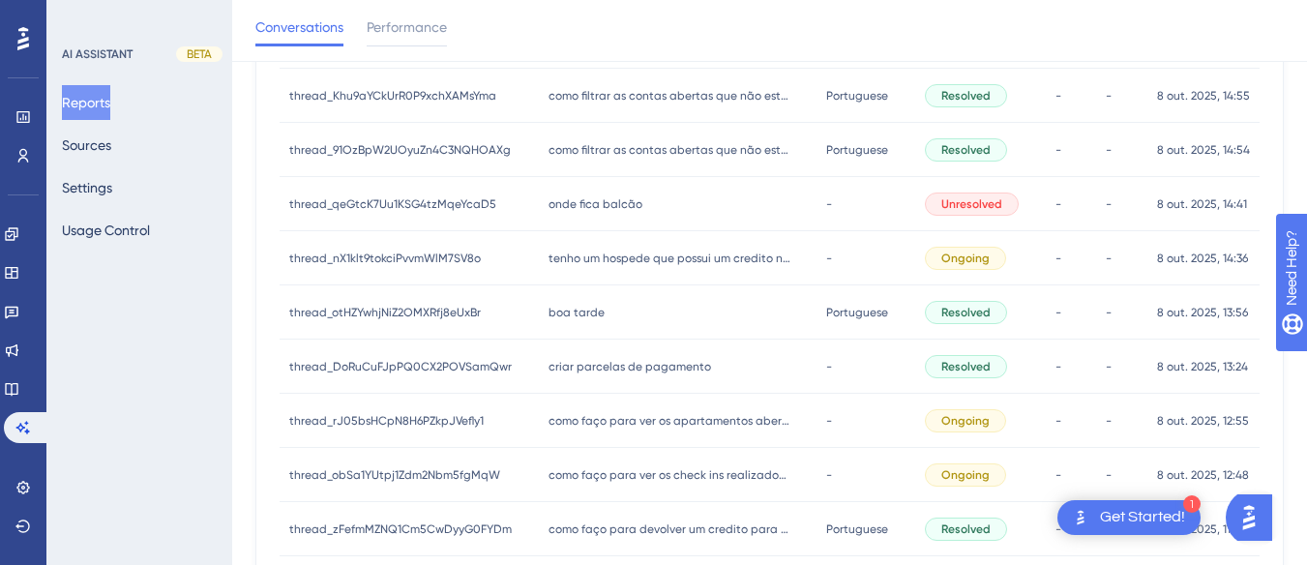
scroll to position [749, 0]
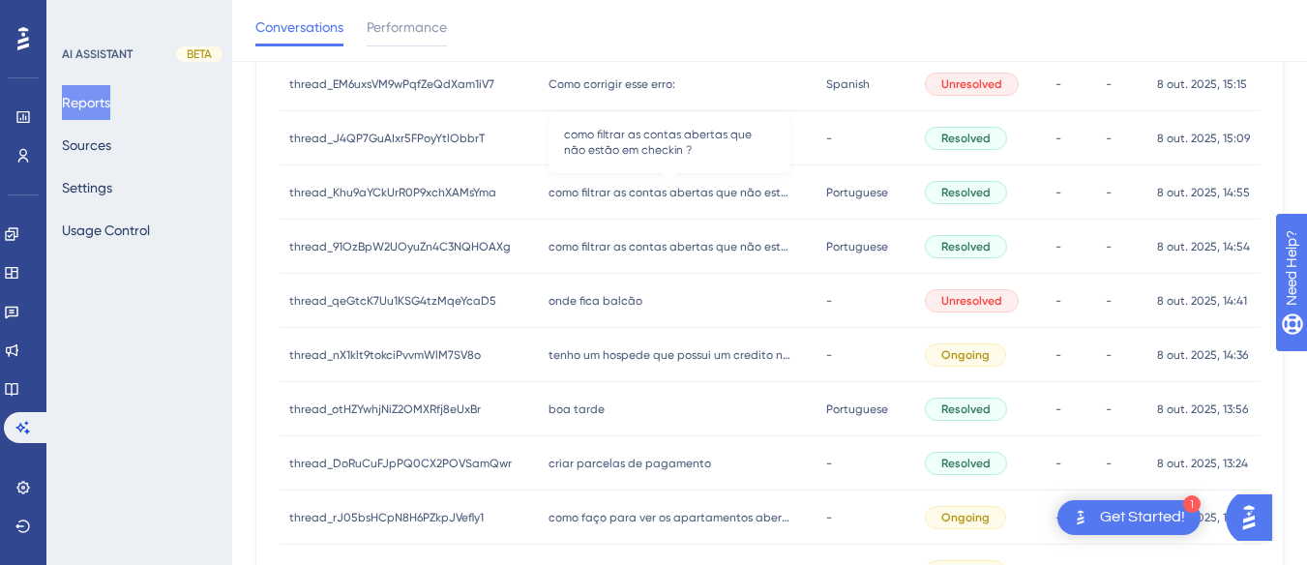
click at [639, 195] on span "como filtrar as contas abertas que não estão em checkin ?" at bounding box center [670, 192] width 242 height 15
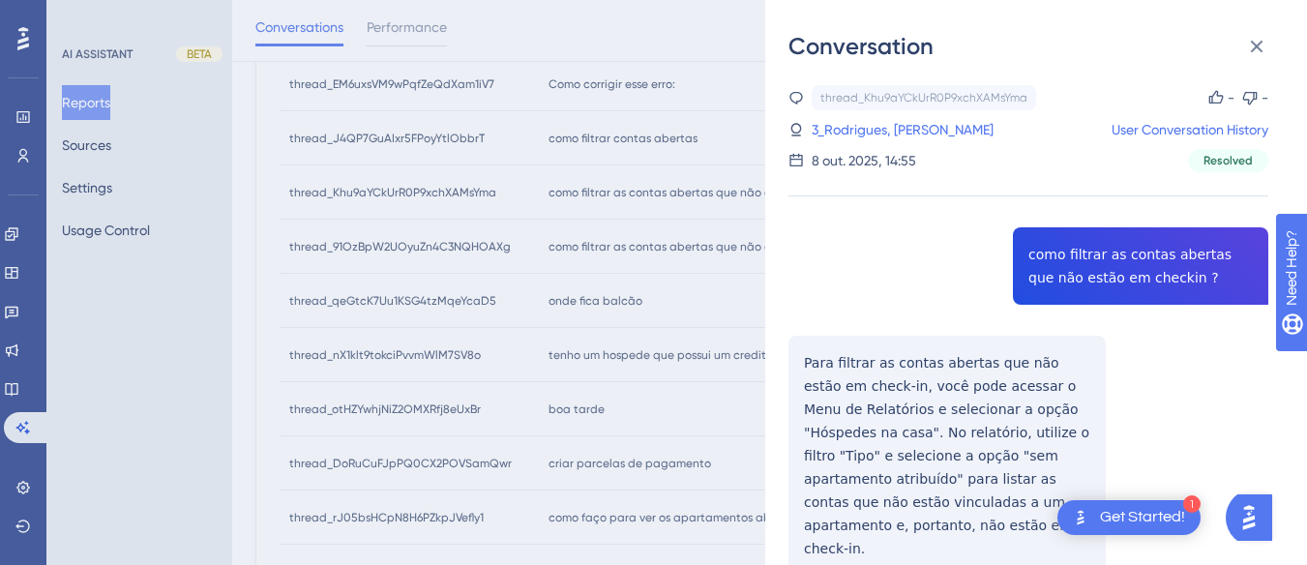
click at [1075, 239] on div "thread_Khu9aYCkUrR0P9xchXAMsYma Copy - - 3_Rodrigues, Leandro User Conversation…" at bounding box center [1029, 379] width 480 height 589
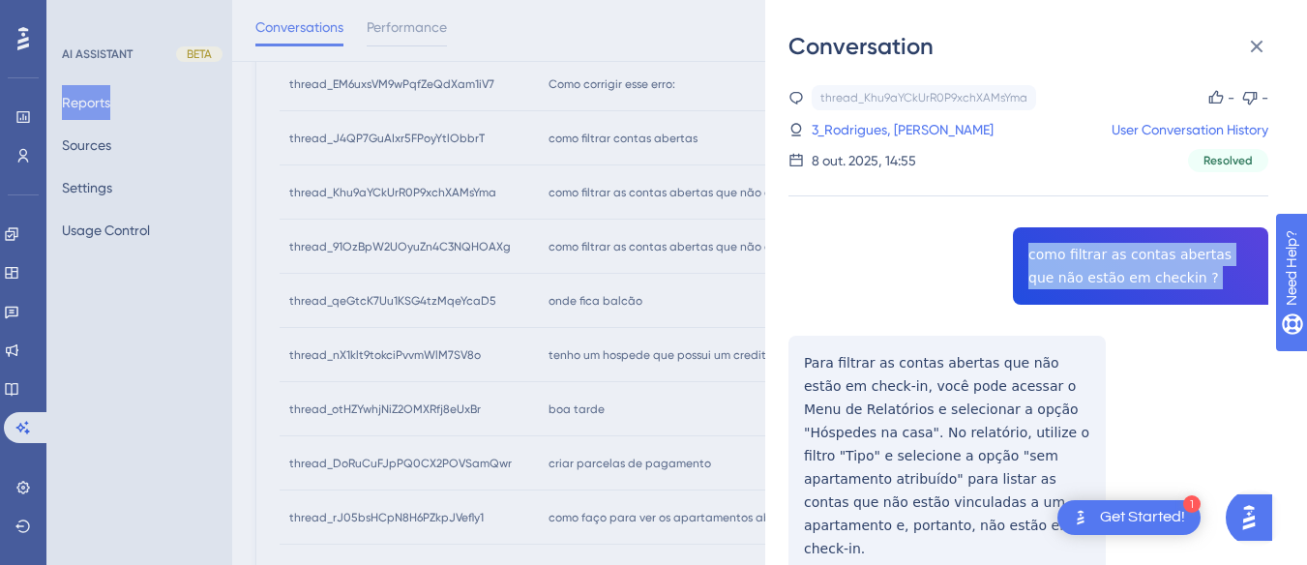
click at [1075, 239] on div "thread_Khu9aYCkUrR0P9xchXAMsYma Copy - - 3_Rodrigues, Leandro User Conversation…" at bounding box center [1029, 379] width 480 height 589
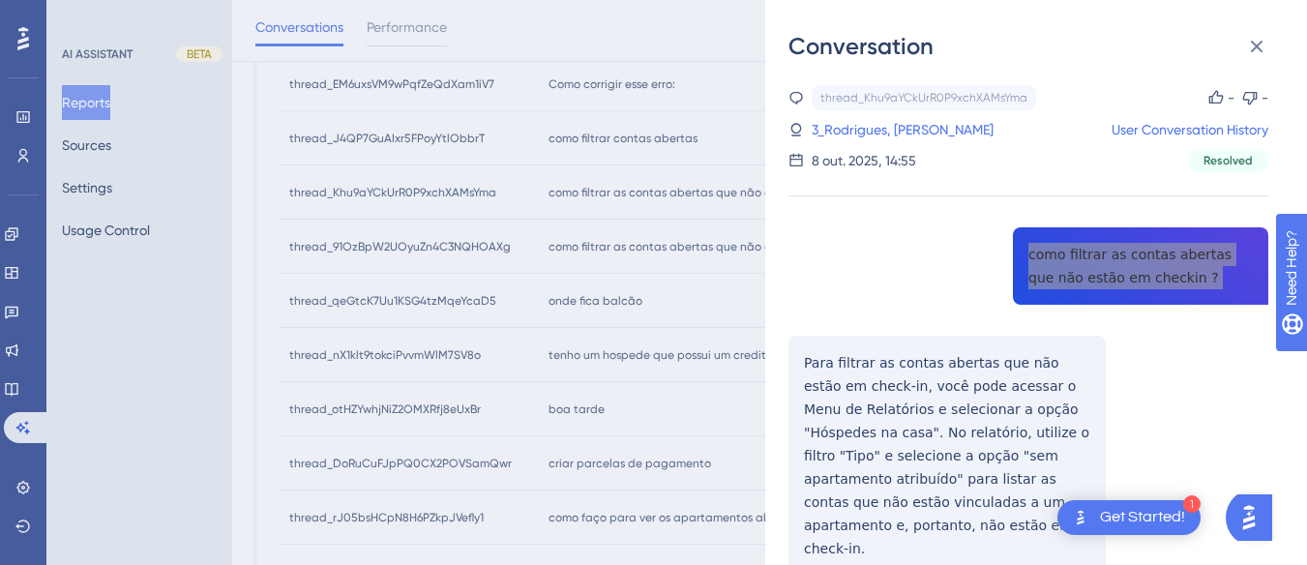
scroll to position [72, 0]
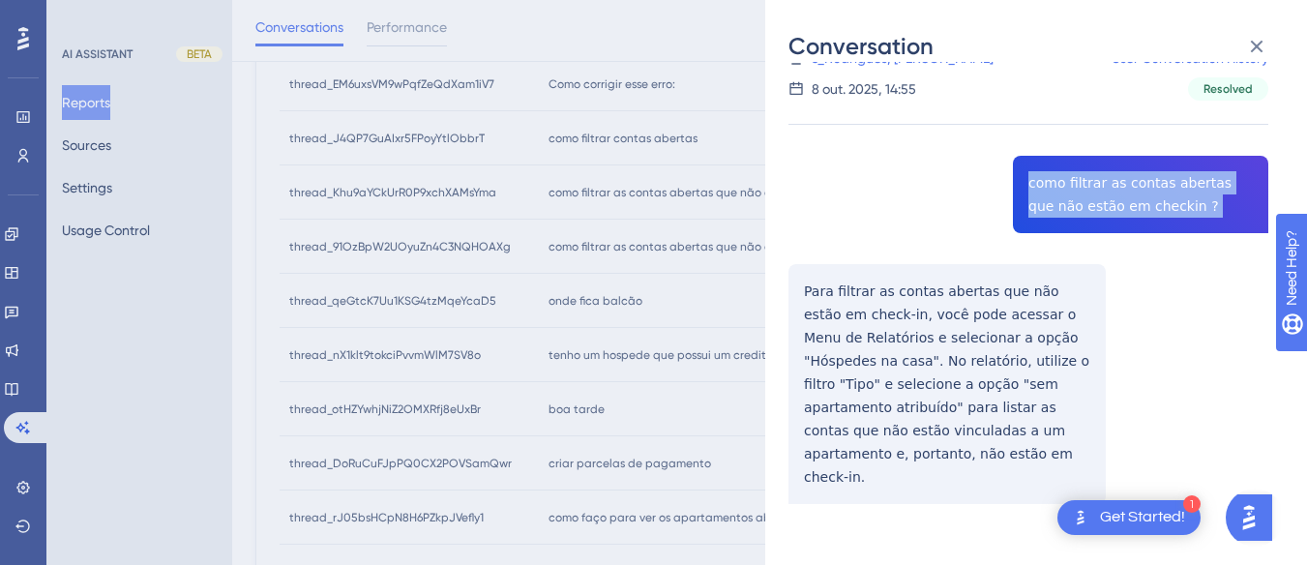
click at [804, 283] on div "thread_Khu9aYCkUrR0P9xchXAMsYma Copy - - 3_Rodrigues, Leandro User Conversation…" at bounding box center [1029, 308] width 480 height 589
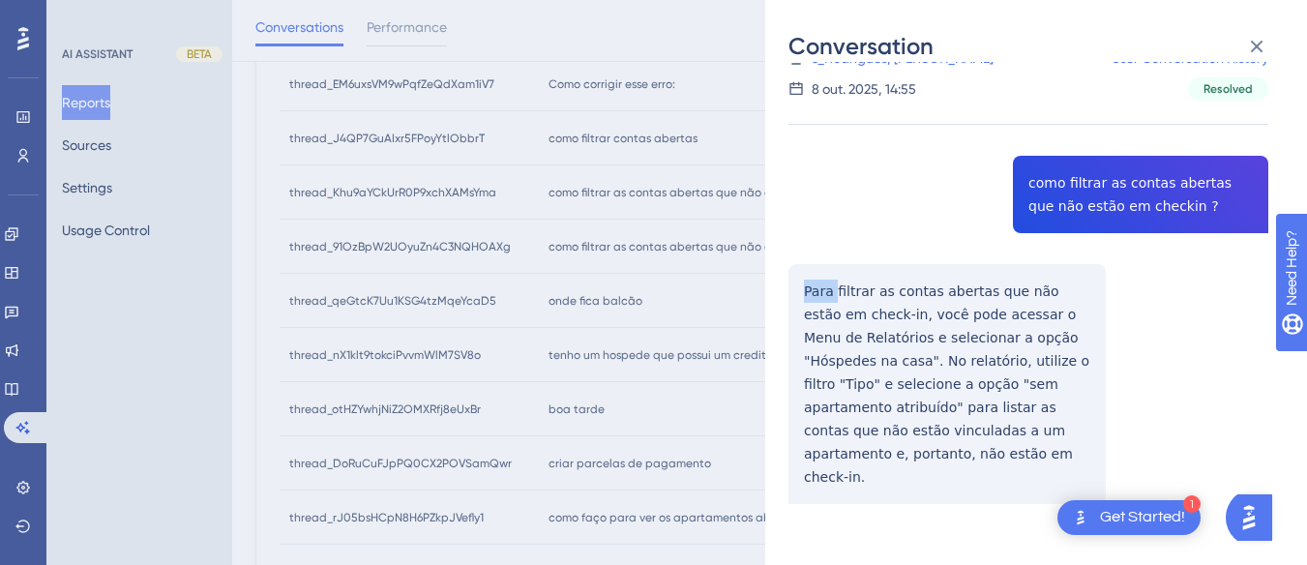
click at [804, 283] on div "thread_Khu9aYCkUrR0P9xchXAMsYma Copy - - 3_Rodrigues, Leandro User Conversation…" at bounding box center [1029, 308] width 480 height 589
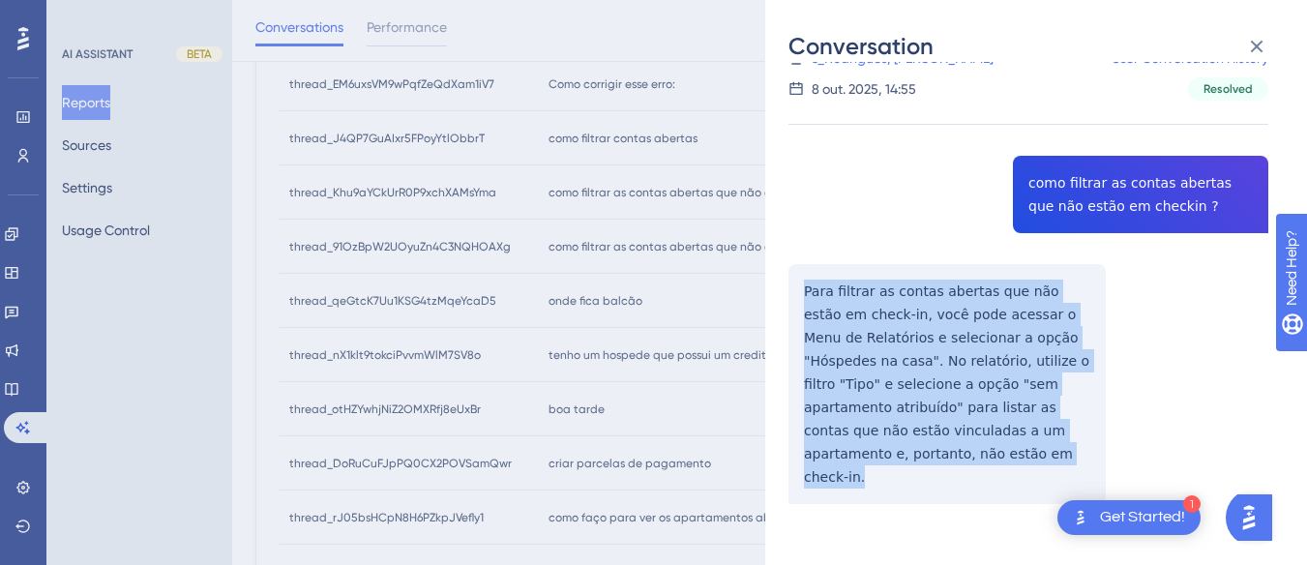
click at [804, 283] on div "thread_Khu9aYCkUrR0P9xchXAMsYma Copy - - 3_Rodrigues, Leandro User Conversation…" at bounding box center [1029, 308] width 480 height 589
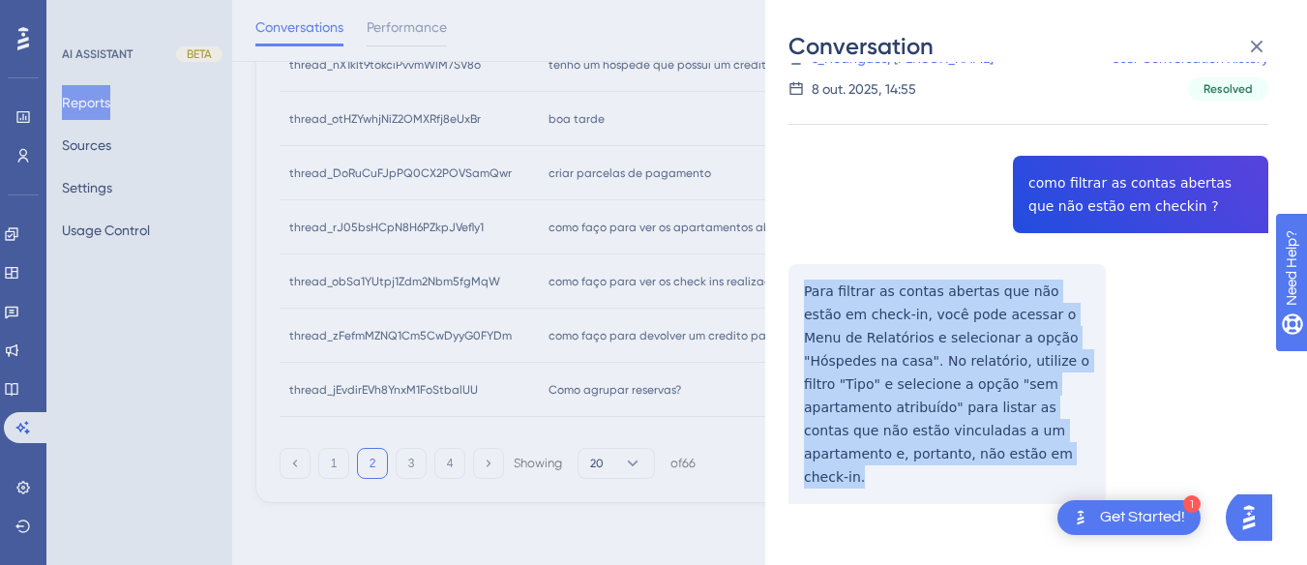
scroll to position [555, 0]
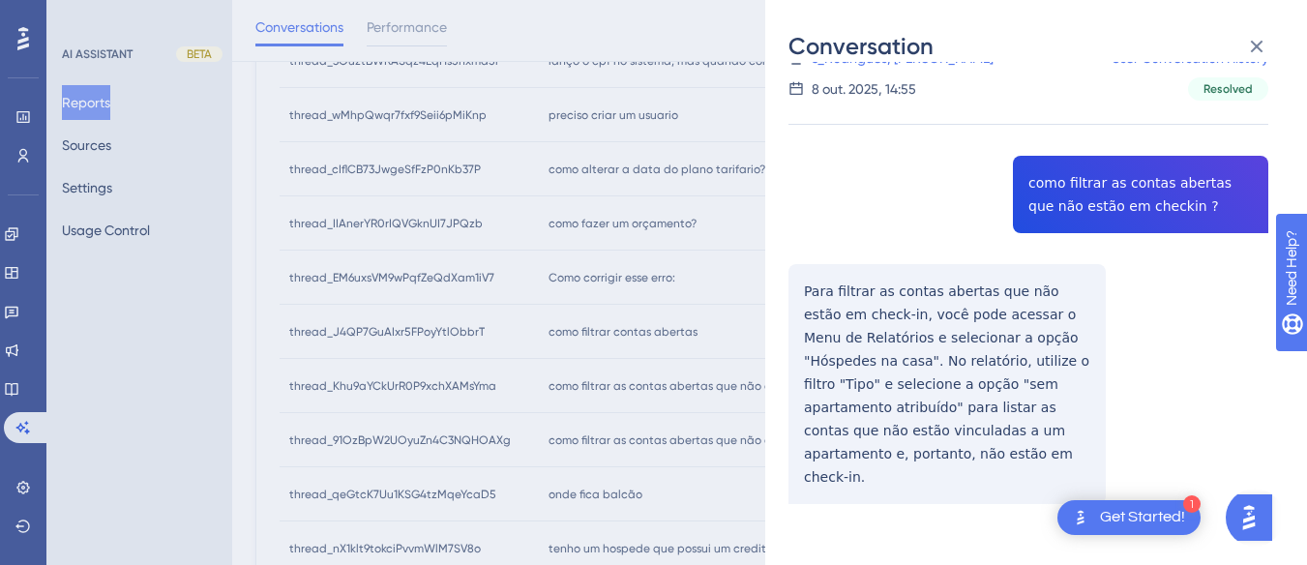
click at [941, 167] on div "thread_Khu9aYCkUrR0P9xchXAMsYma Copy - - 3_Rodrigues, Leandro User Conversation…" at bounding box center [1029, 308] width 480 height 589
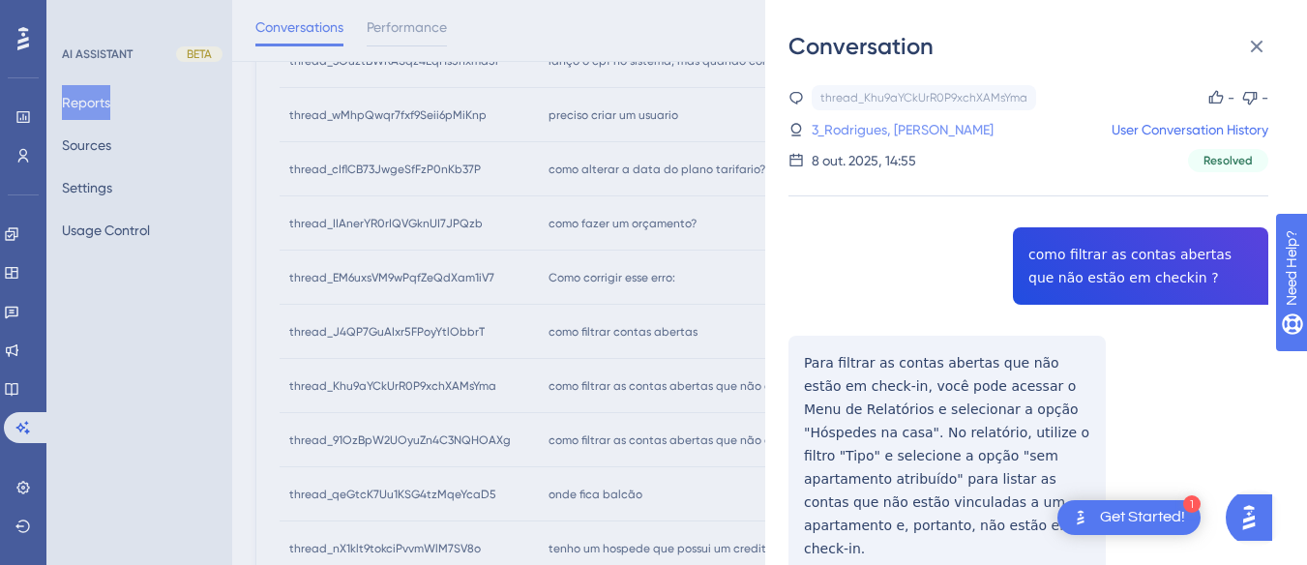
click at [923, 130] on link "3_Rodrigues, Leandro" at bounding box center [903, 129] width 182 height 23
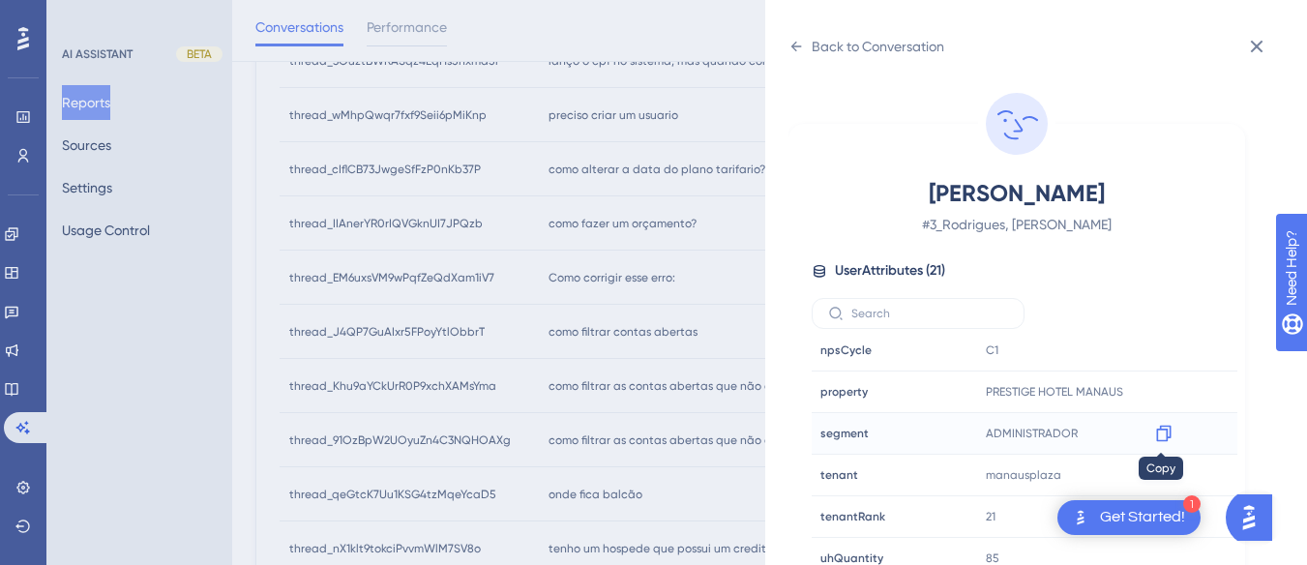
scroll to position [57, 0]
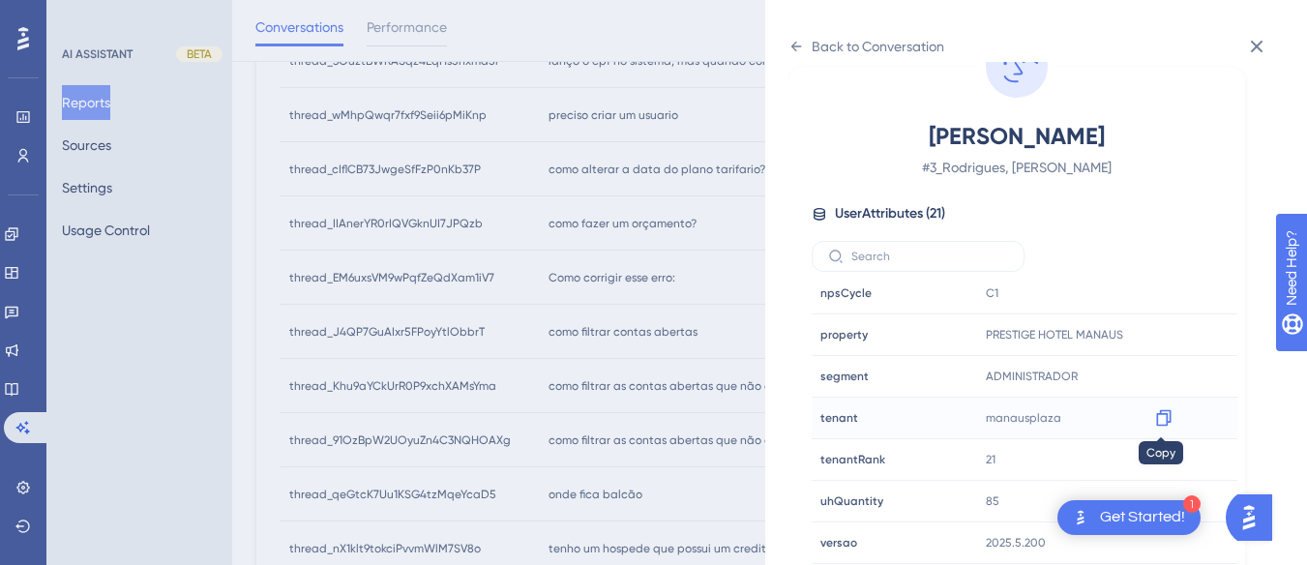
click at [1163, 422] on icon at bounding box center [1163, 417] width 19 height 19
click at [800, 39] on icon at bounding box center [796, 46] width 15 height 15
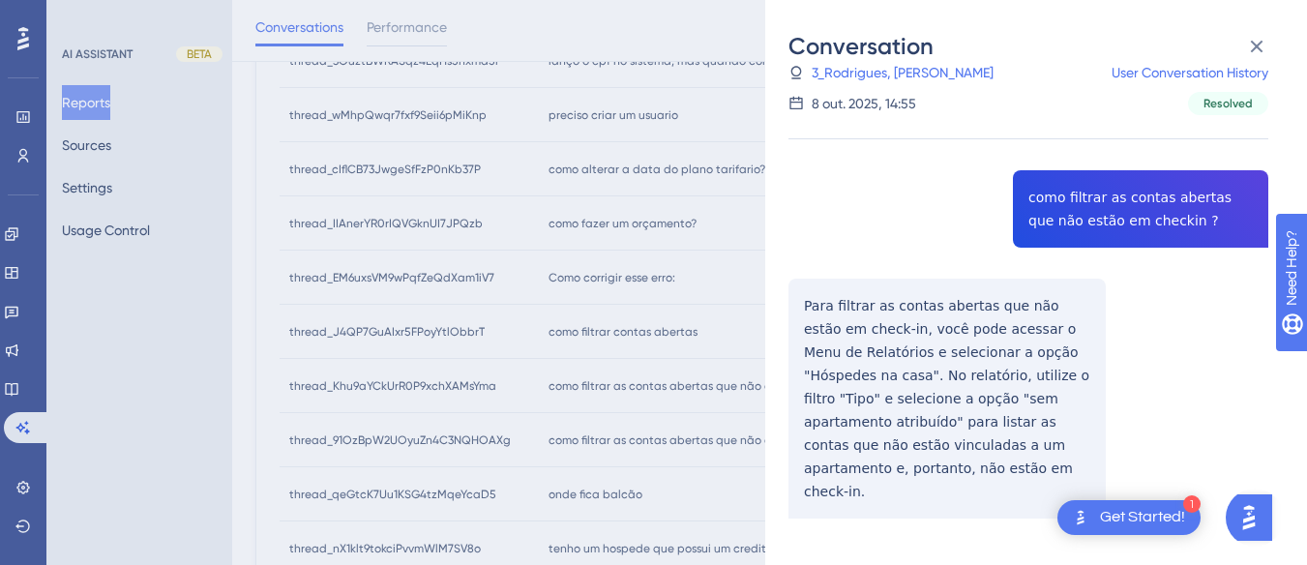
scroll to position [749, 0]
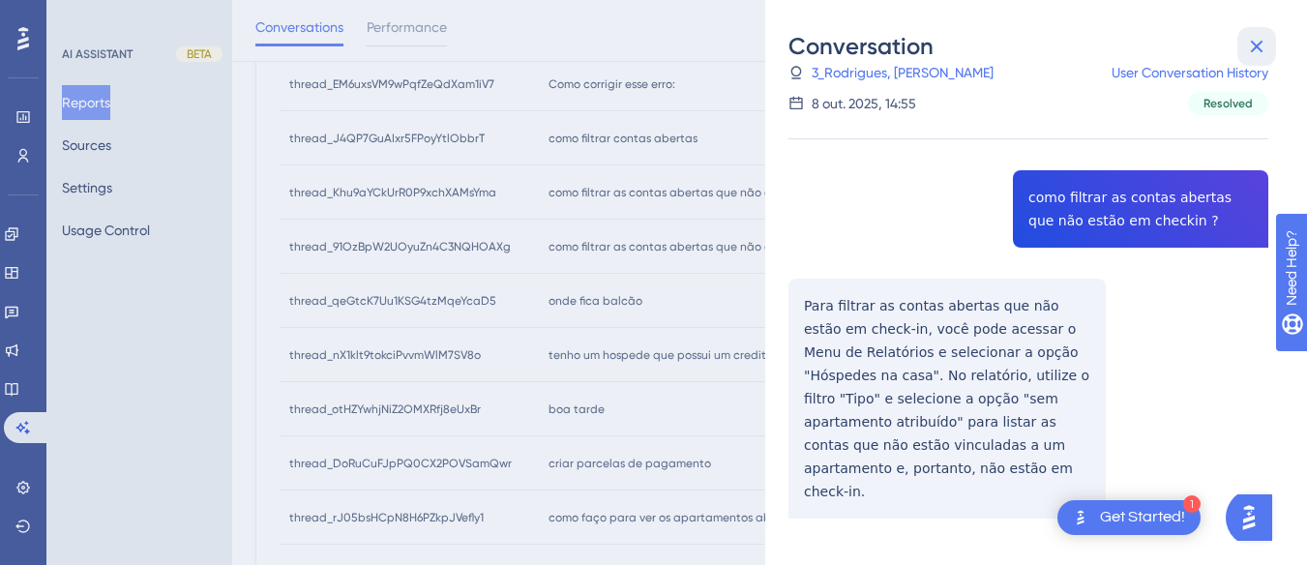
click at [1253, 43] on icon at bounding box center [1257, 47] width 13 height 13
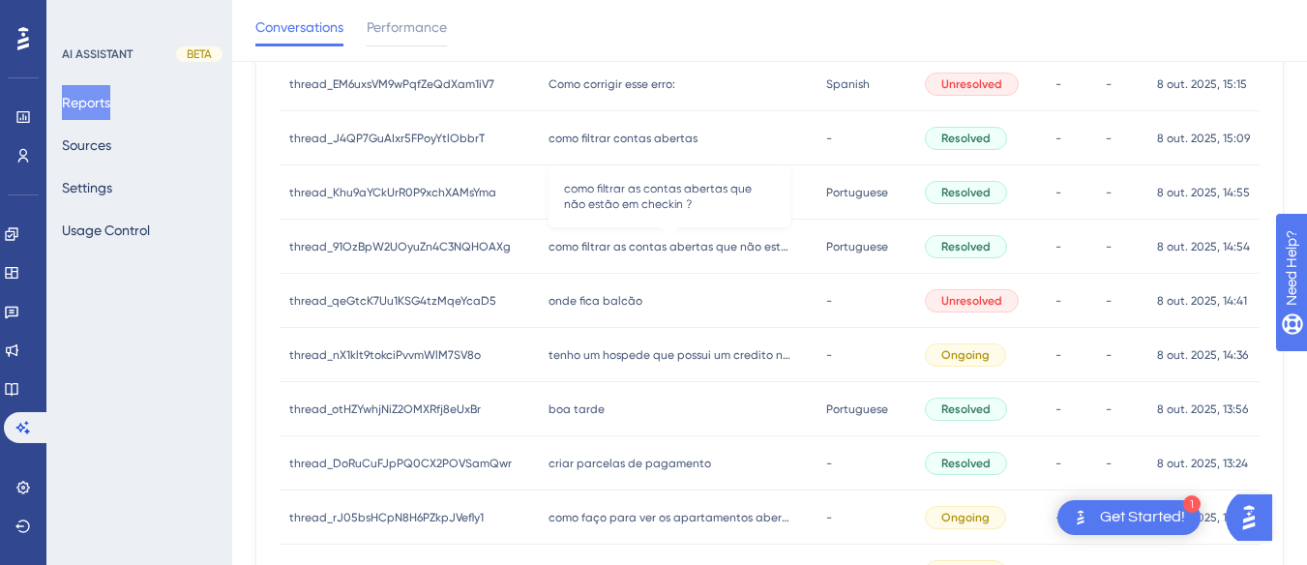
click at [678, 245] on span "como filtrar as contas abertas que não estão em checkin ?" at bounding box center [670, 246] width 242 height 15
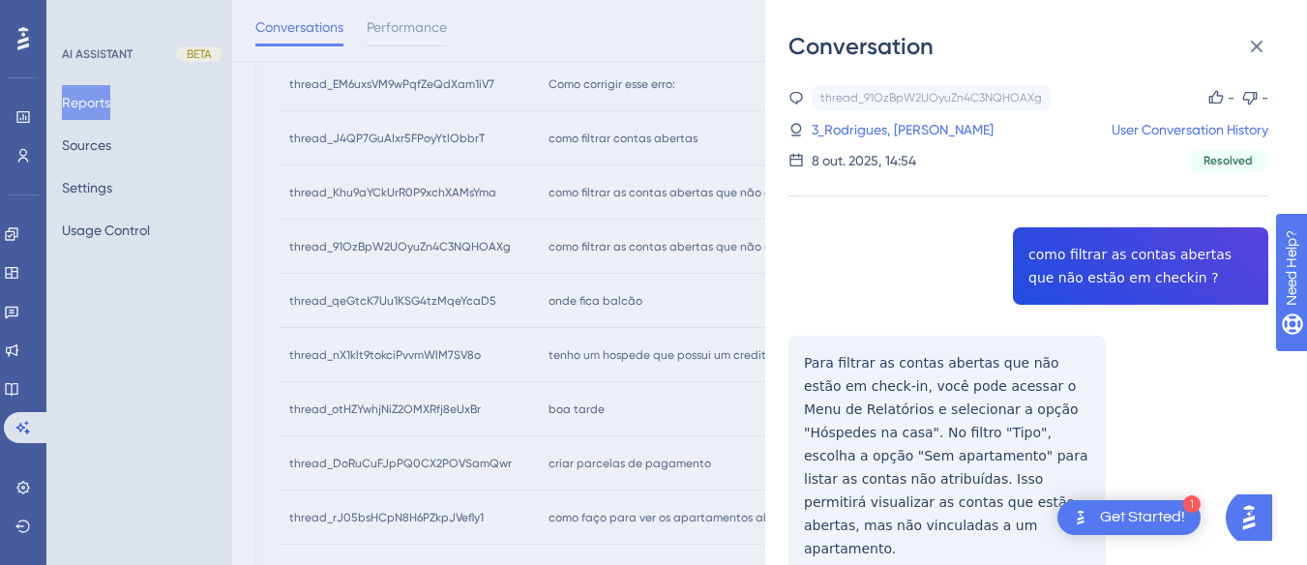
click at [1056, 274] on div "thread_91OzBpW2UOyuZn4C3NQHOAXg Copy - - 3_Rodrigues, Leandro User Conversation…" at bounding box center [1029, 379] width 480 height 589
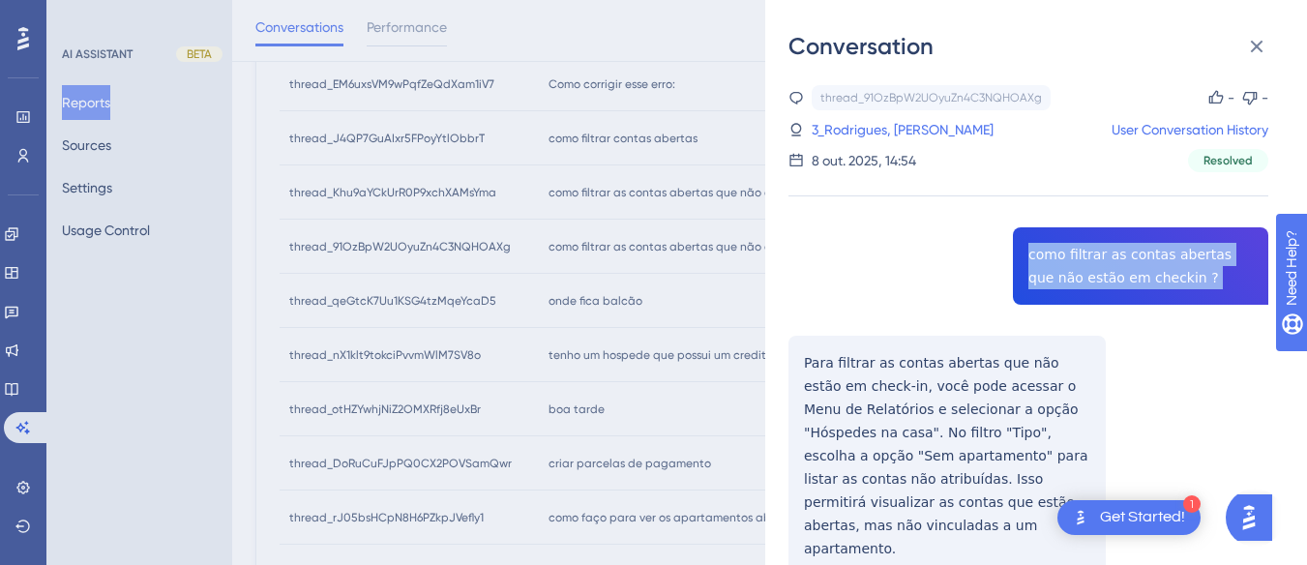
click at [1056, 274] on div "thread_91OzBpW2UOyuZn4C3NQHOAXg Copy - - 3_Rodrigues, Leandro User Conversation…" at bounding box center [1029, 379] width 480 height 589
click at [792, 353] on div "thread_91OzBpW2UOyuZn4C3NQHOAXg Copy - - 3_Rodrigues, Leandro User Conversation…" at bounding box center [1029, 379] width 480 height 589
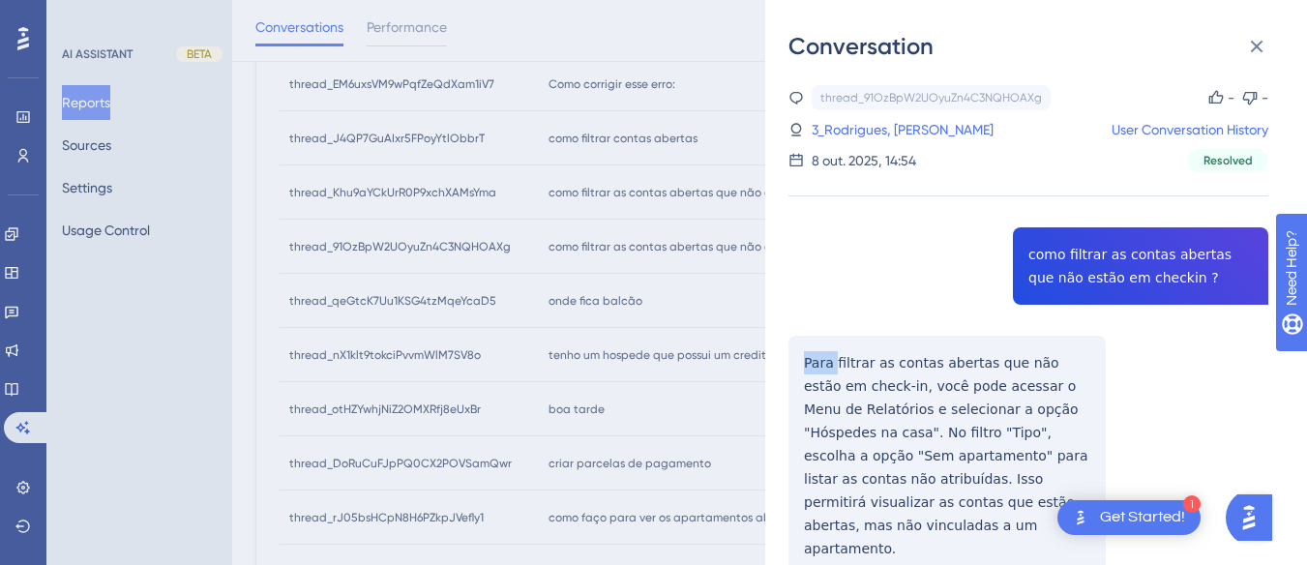
click at [792, 353] on div "thread_91OzBpW2UOyuZn4C3NQHOAXg Copy - - 3_Rodrigues, Leandro User Conversation…" at bounding box center [1029, 379] width 480 height 589
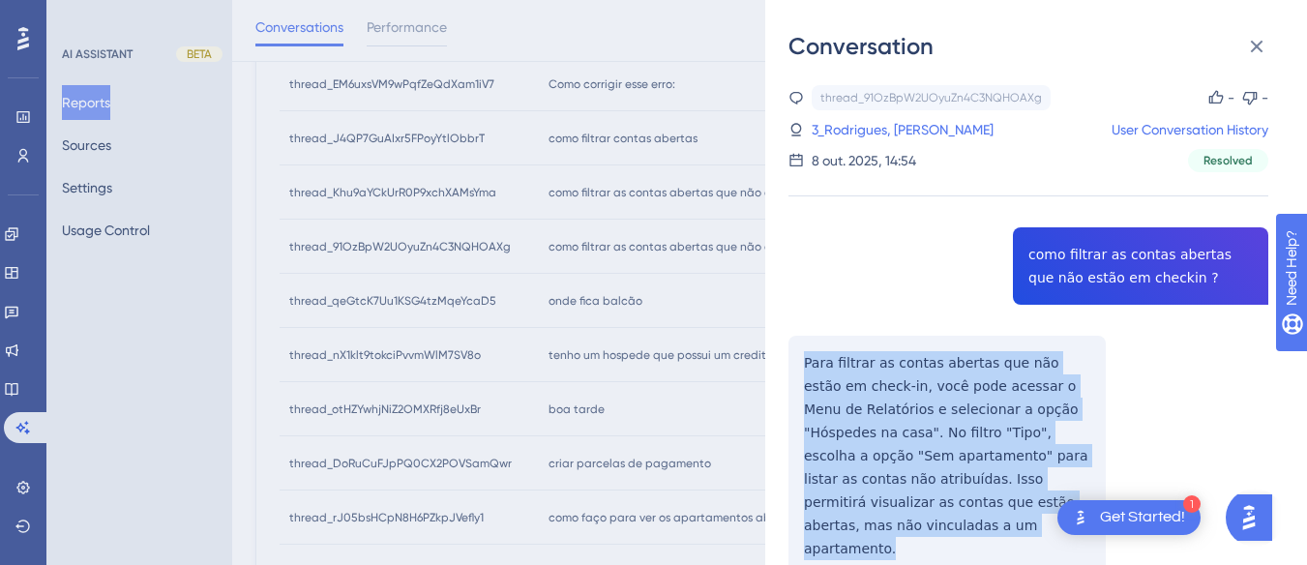
click at [792, 353] on div "thread_91OzBpW2UOyuZn4C3NQHOAXg Copy - - 3_Rodrigues, Leandro User Conversation…" at bounding box center [1029, 379] width 480 height 589
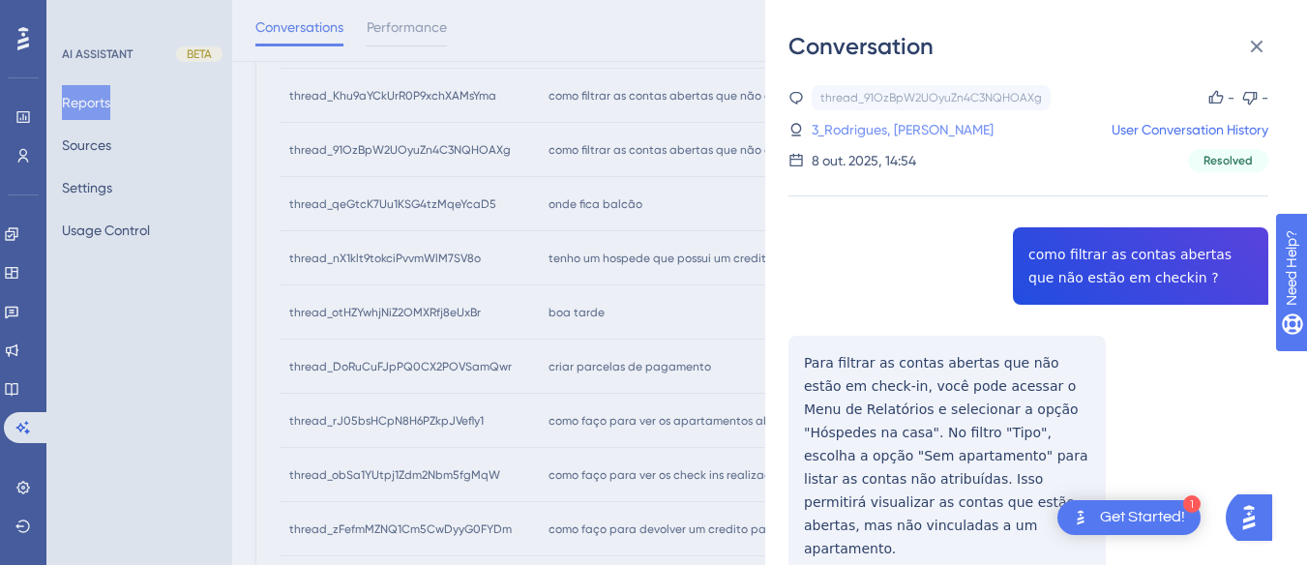
click at [869, 120] on link "3_Rodrigues, Leandro" at bounding box center [903, 129] width 182 height 23
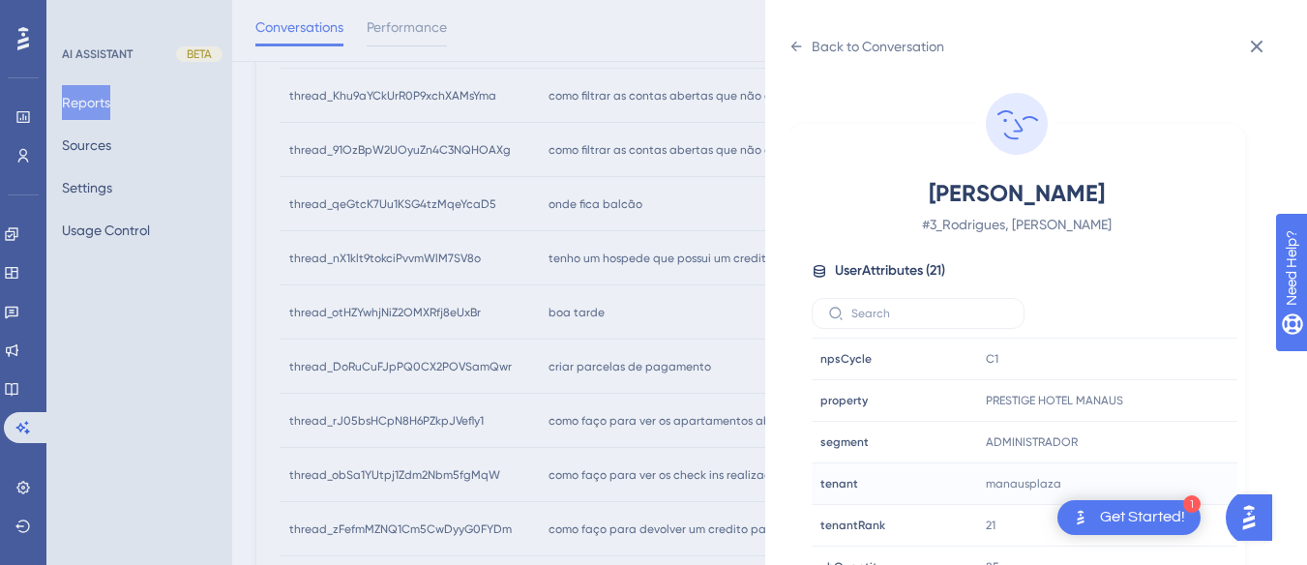
scroll to position [589, 0]
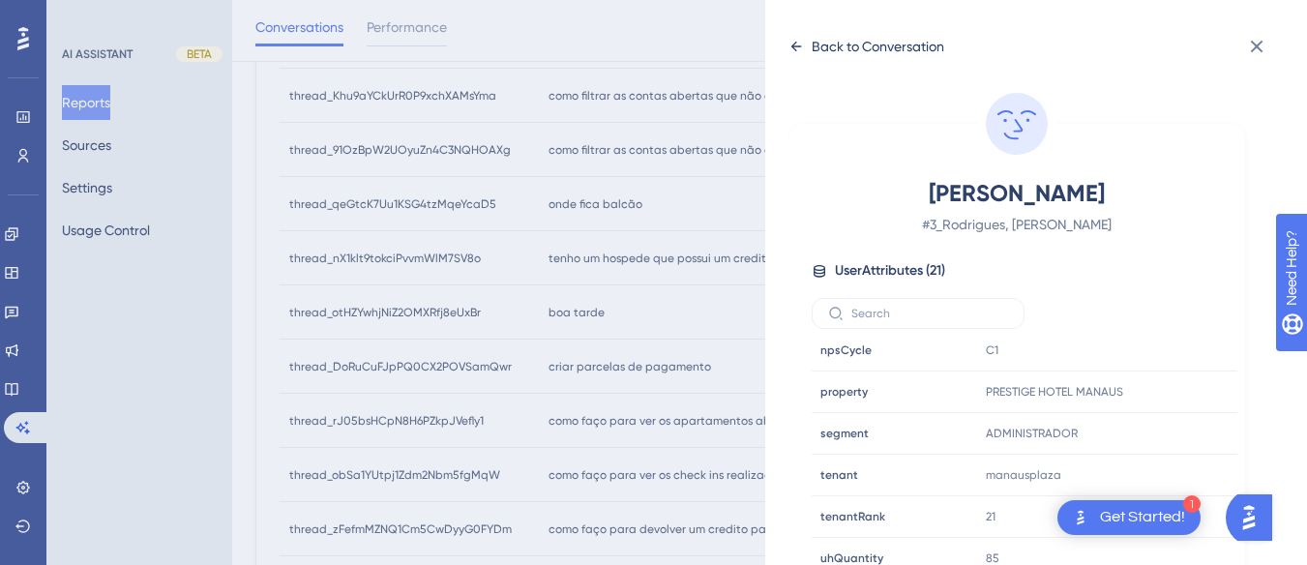
click at [803, 45] on icon at bounding box center [796, 46] width 15 height 15
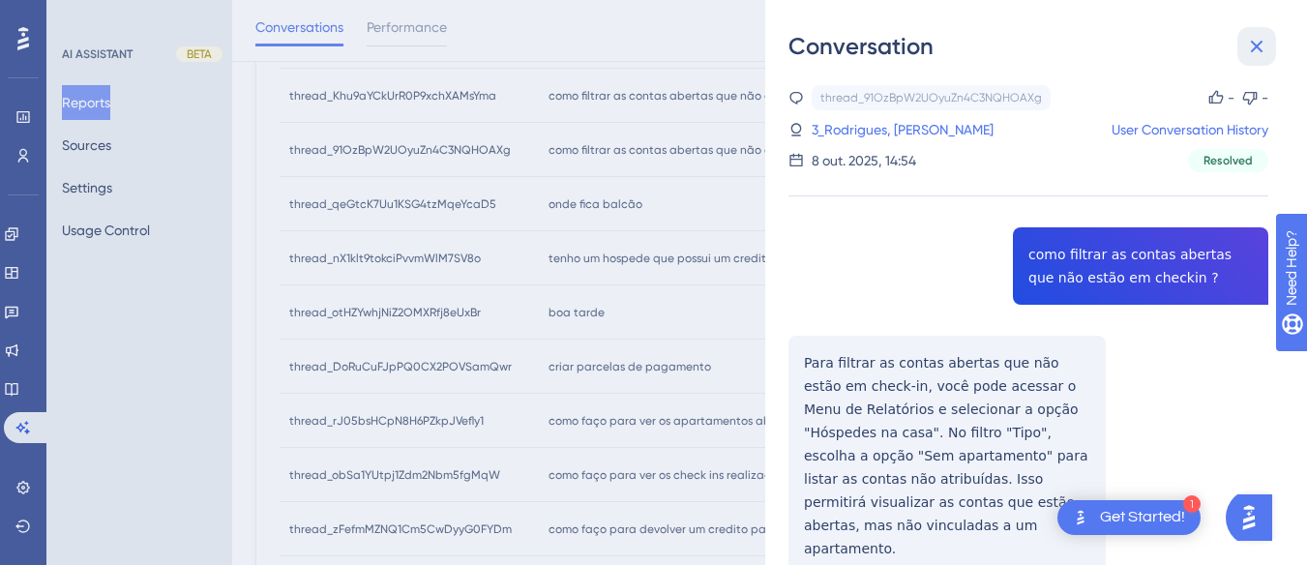
click at [1254, 48] on icon at bounding box center [1257, 47] width 13 height 13
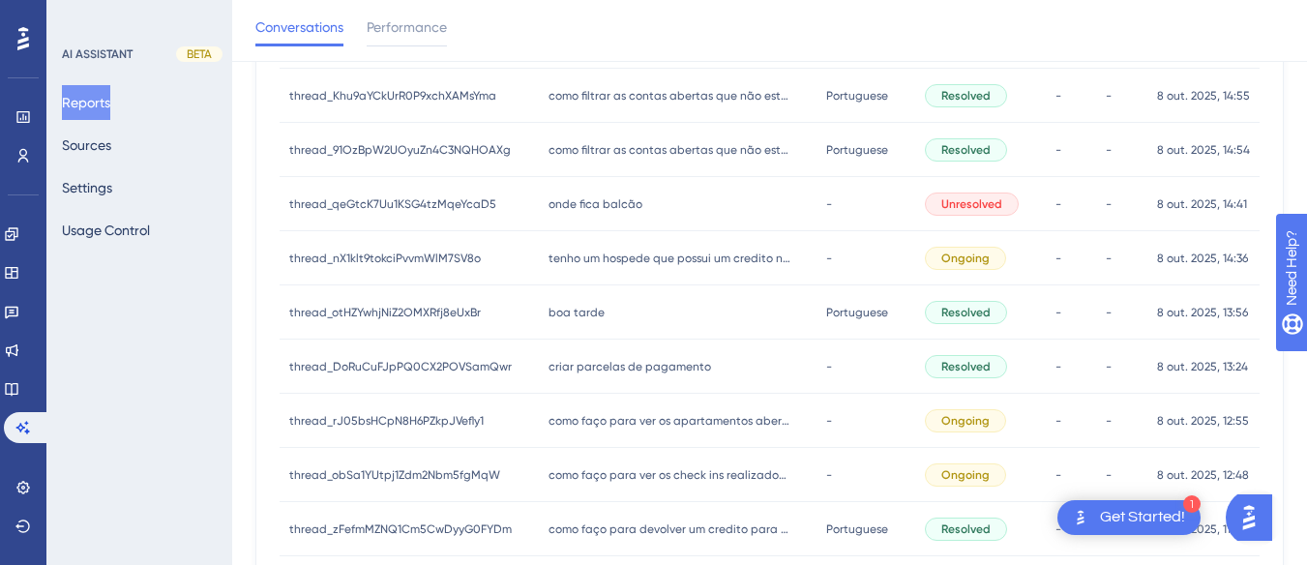
click at [641, 205] on div "onde fica balcão onde fica balcão" at bounding box center [678, 204] width 279 height 54
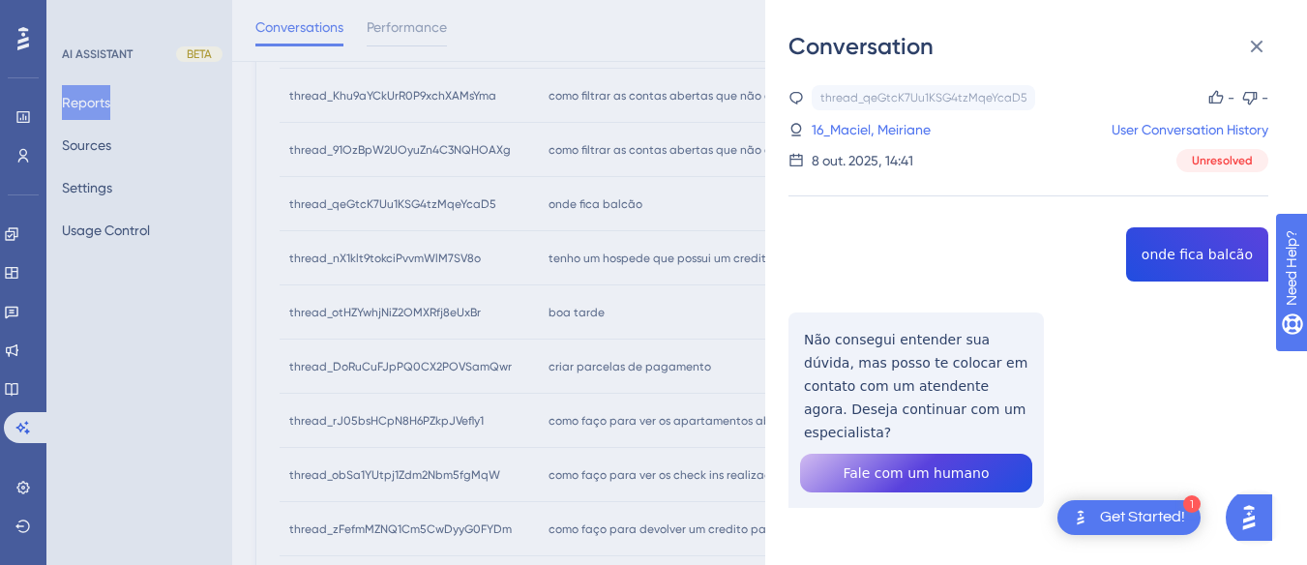
click at [1190, 250] on div "thread_qeGtcK7Uu1KSG4tzMqeYcaD5 Copy - - 16_Maciel, Meiriane User Conversation …" at bounding box center [1029, 346] width 480 height 522
click at [882, 328] on div "thread_qeGtcK7Uu1KSG4tzMqeYcaD5 Copy - - 16_Maciel, Meiriane User Conversation …" at bounding box center [1029, 346] width 480 height 522
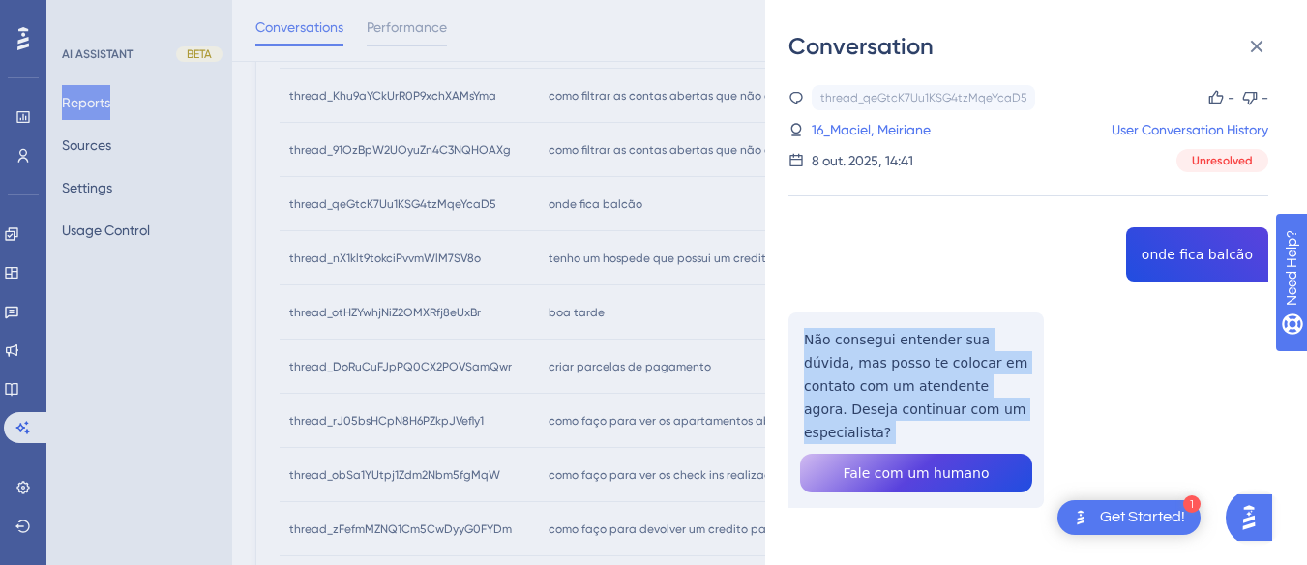
click at [882, 328] on div "thread_qeGtcK7Uu1KSG4tzMqeYcaD5 Copy - - 16_Maciel, Meiriane User Conversation …" at bounding box center [1029, 346] width 480 height 522
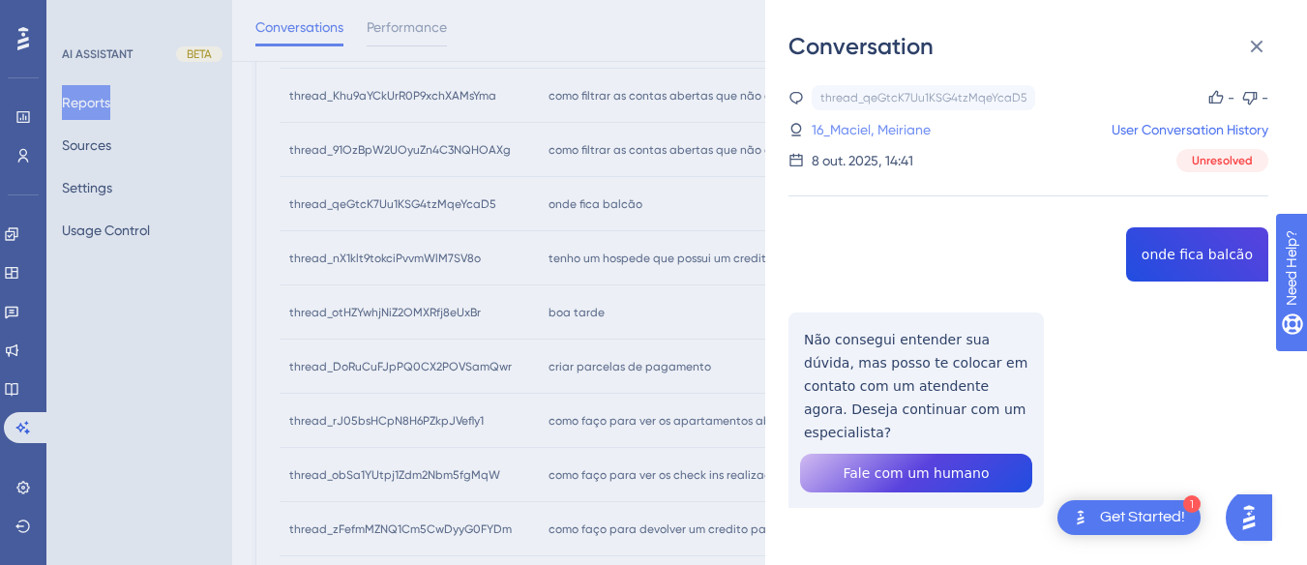
click at [854, 135] on link "16_Maciel, Meiriane" at bounding box center [871, 129] width 119 height 23
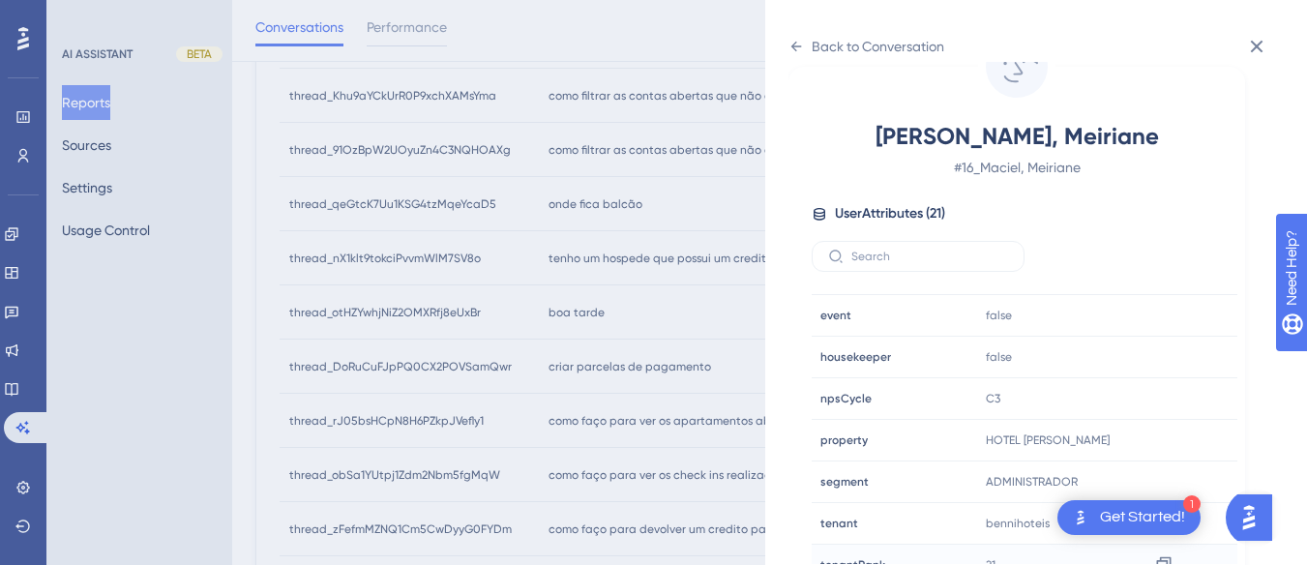
scroll to position [581, 0]
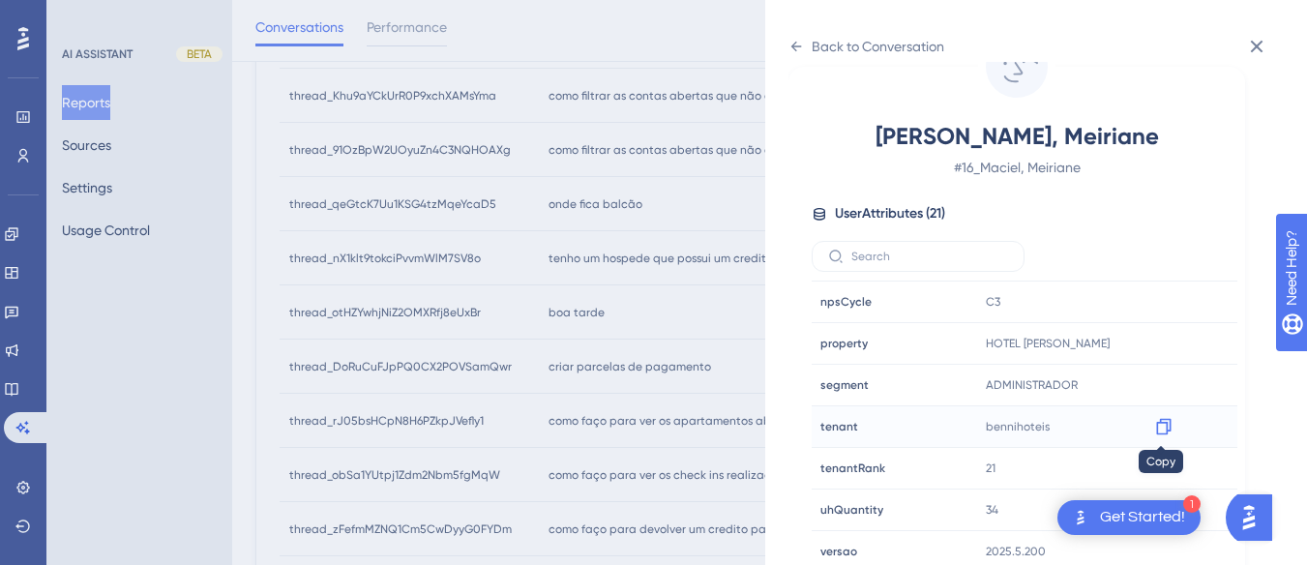
click at [1160, 424] on icon at bounding box center [1163, 426] width 19 height 19
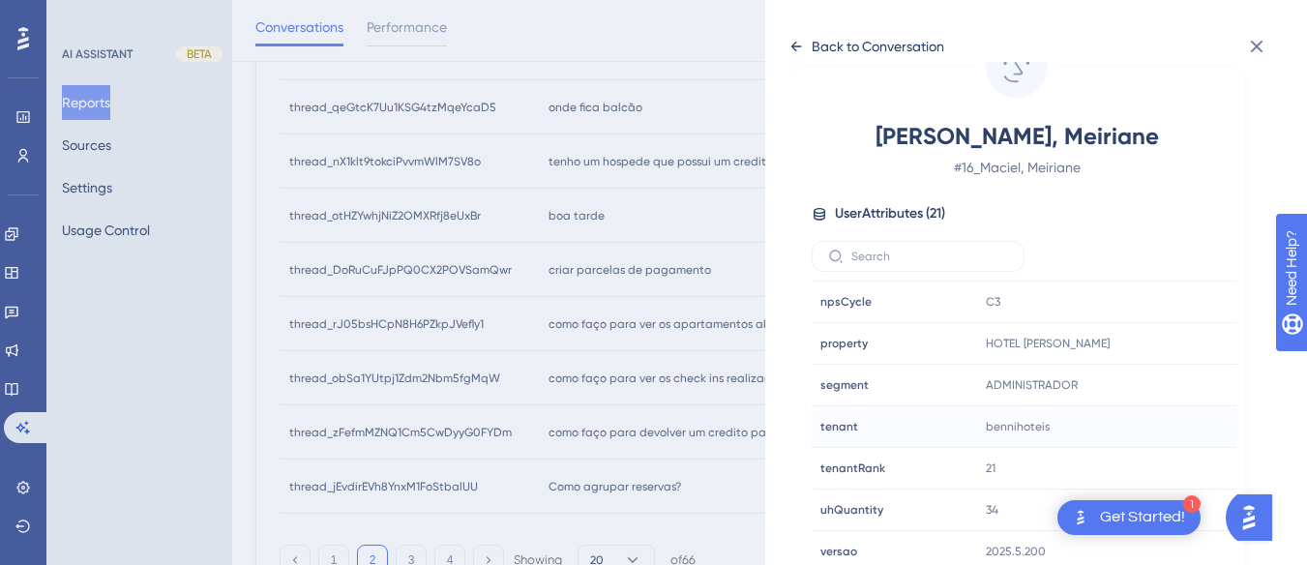
click at [790, 49] on icon at bounding box center [796, 46] width 15 height 15
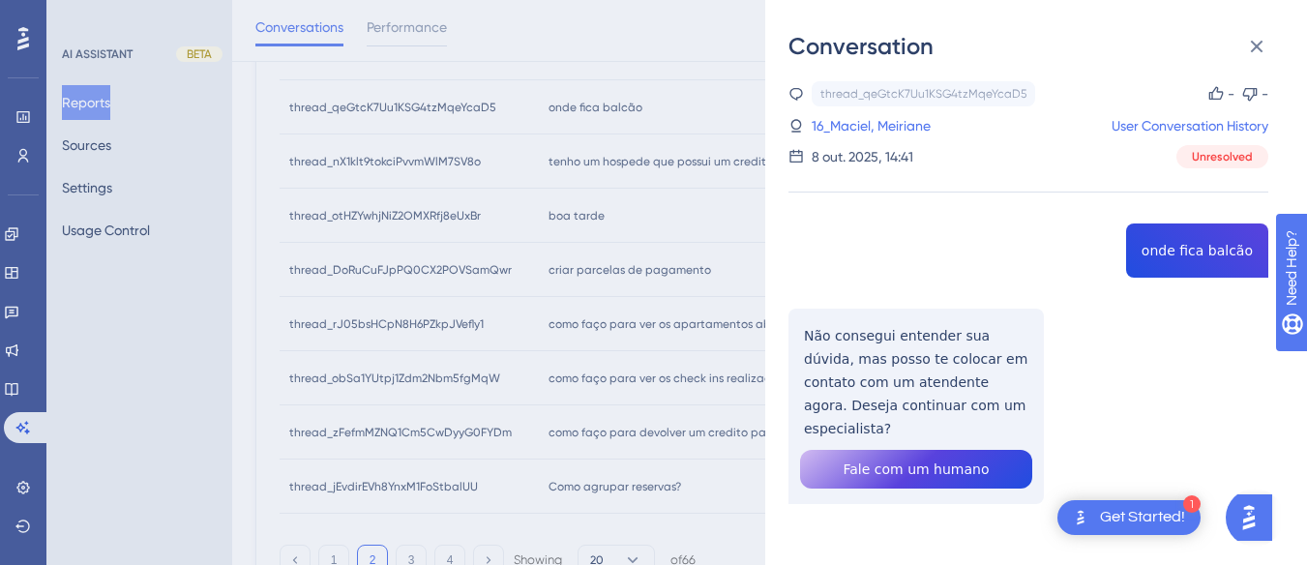
click at [1178, 251] on div "thread_qeGtcK7Uu1KSG4tzMqeYcaD5 Copy - - 16_Maciel, Meiriane User Conversation …" at bounding box center [1029, 342] width 480 height 522
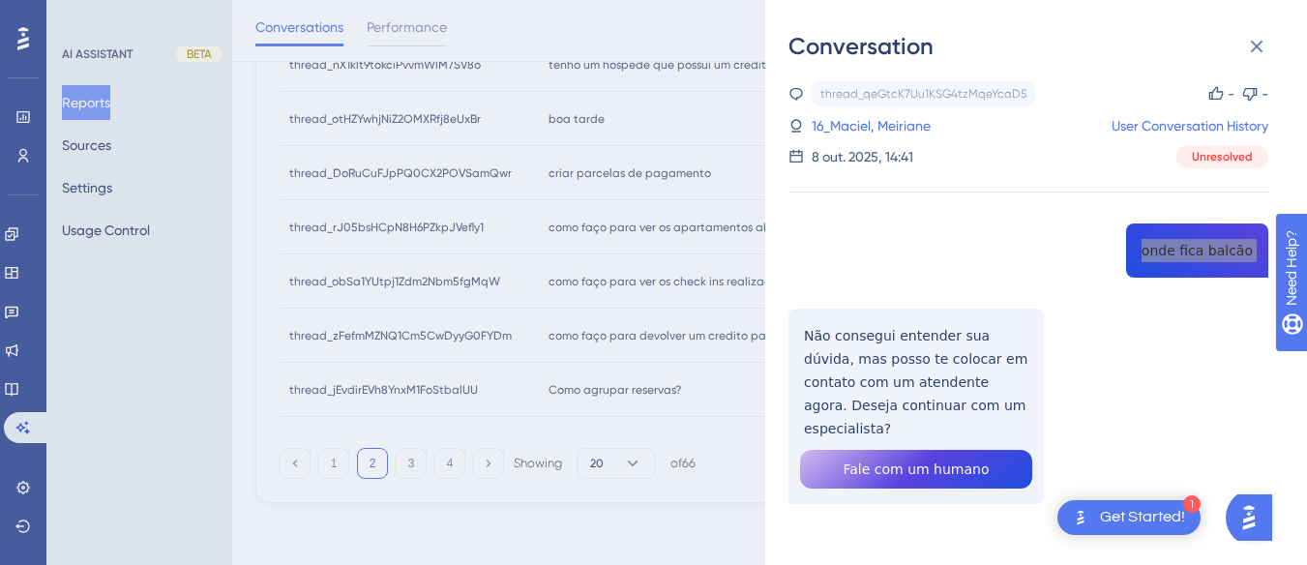
scroll to position [846, 0]
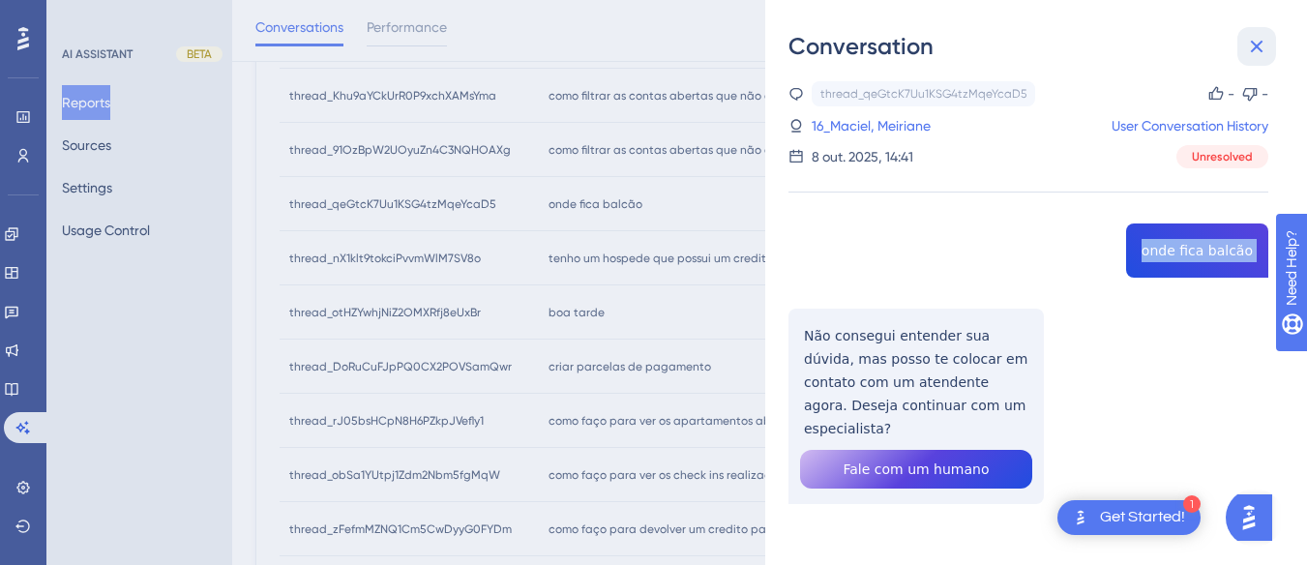
drag, startPoint x: 1254, startPoint y: 44, endPoint x: 694, endPoint y: 261, distance: 601.0
click at [1254, 44] on icon at bounding box center [1257, 47] width 13 height 13
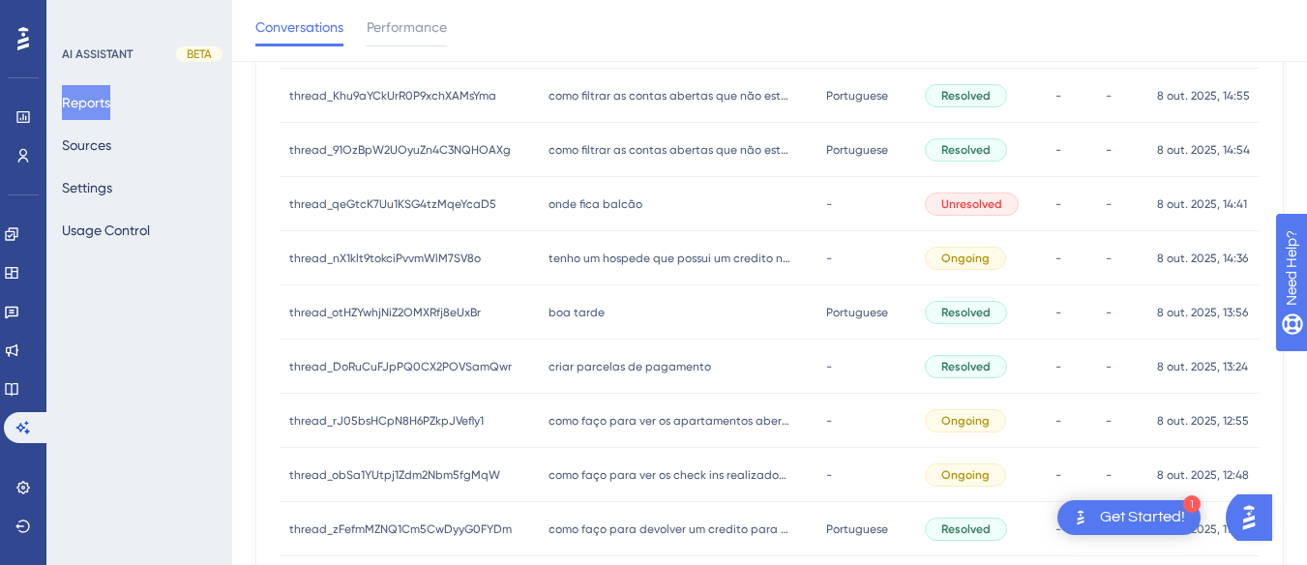
click at [600, 253] on span "tenho um hospede que possui um credito no sistema, ela deseja efetuar uma nova …" at bounding box center [670, 258] width 242 height 15
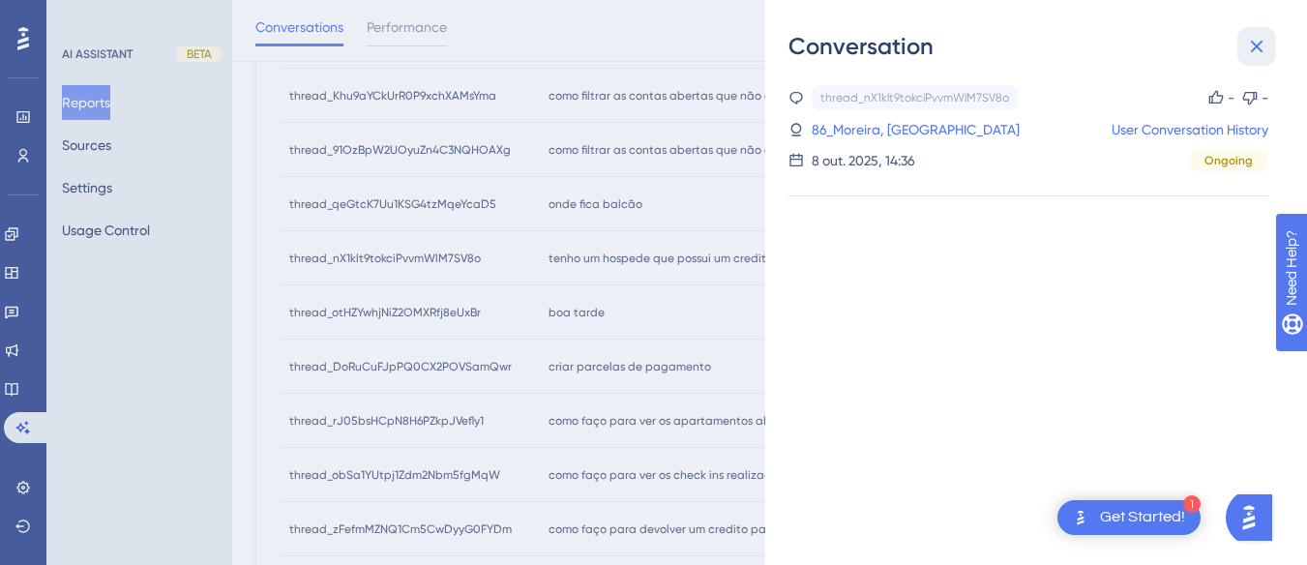
click at [1253, 40] on icon at bounding box center [1256, 46] width 23 height 23
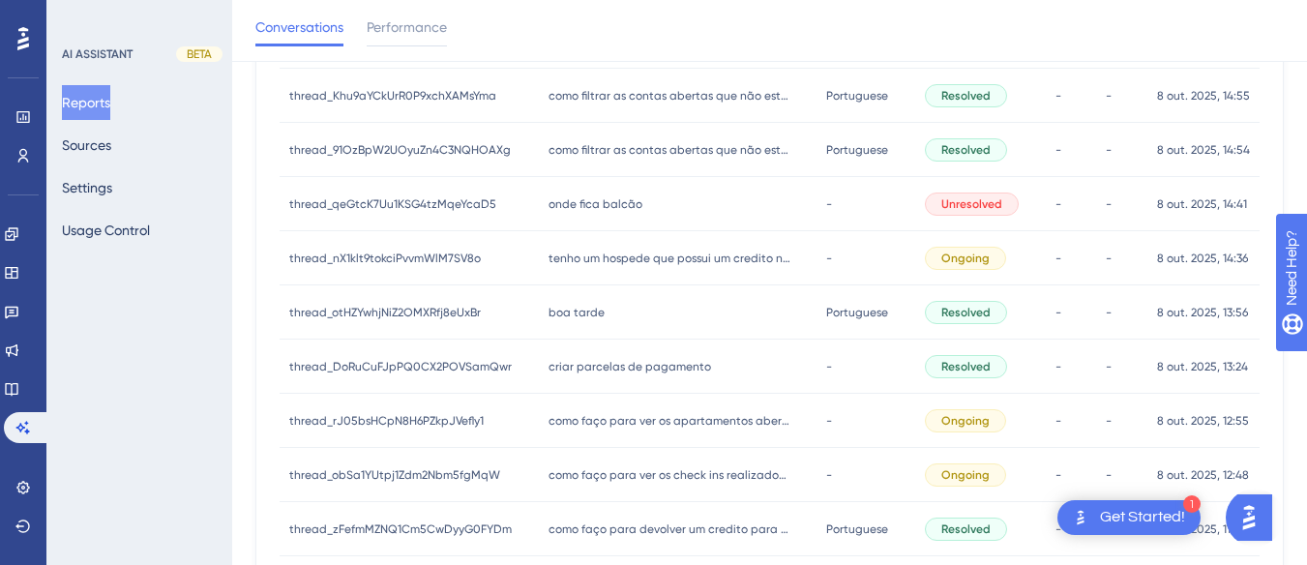
click at [561, 308] on span "boa tarde" at bounding box center [577, 312] width 56 height 15
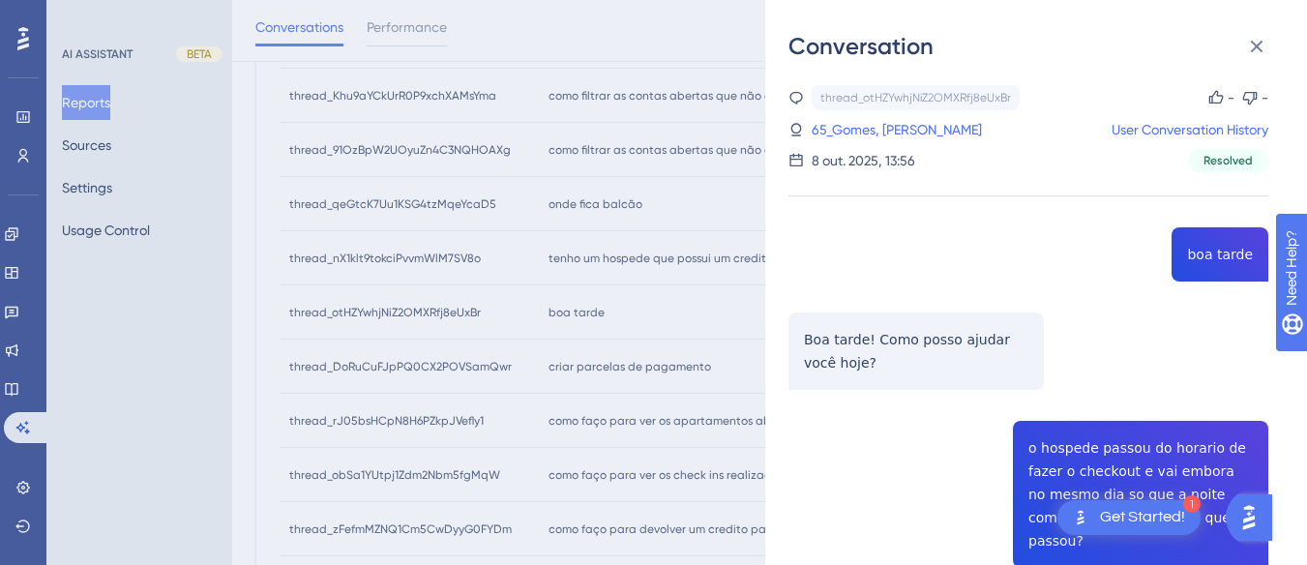
scroll to position [194, 0]
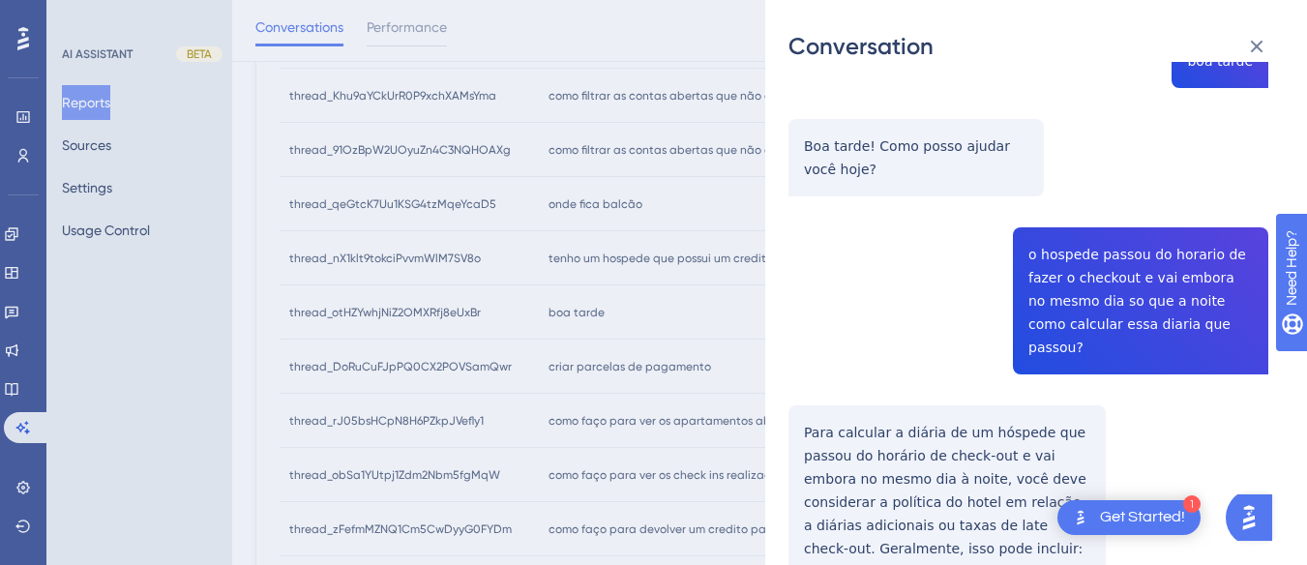
click at [1069, 241] on div "thread_otHZYwhjNiZ2OMXRfj8eUxBr Copy - - 65_Gomes, Letícia Cecília User Convers…" at bounding box center [1029, 494] width 480 height 1205
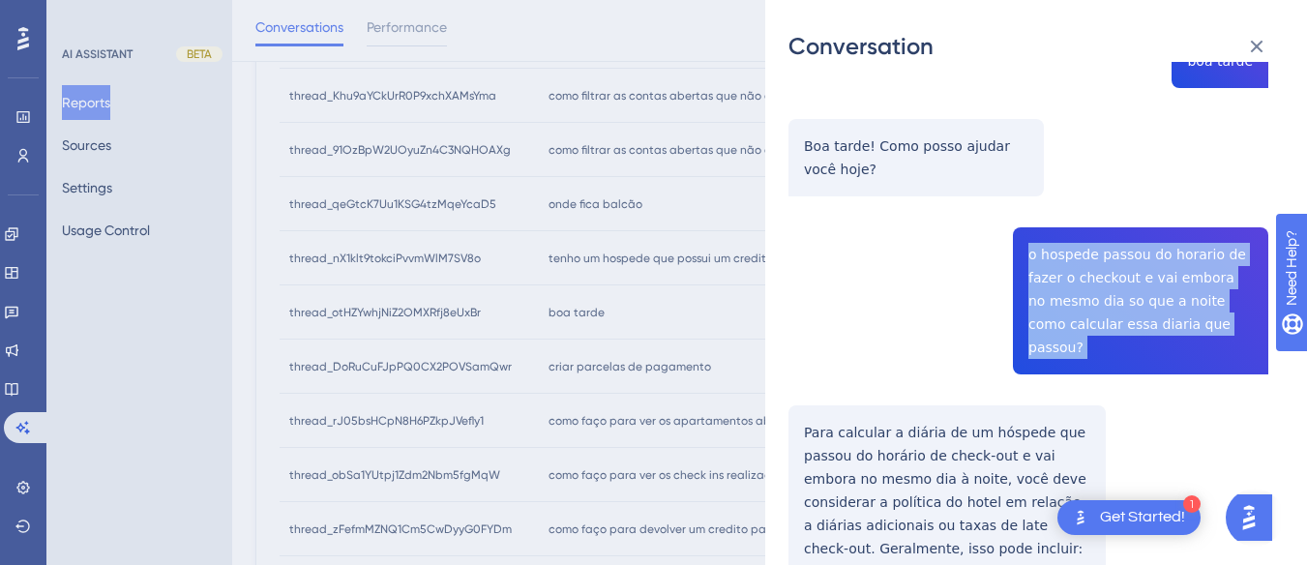
click at [1069, 241] on div "thread_otHZYwhjNiZ2OMXRfj8eUxBr Copy - - 65_Gomes, Letícia Cecília User Convers…" at bounding box center [1029, 494] width 480 height 1205
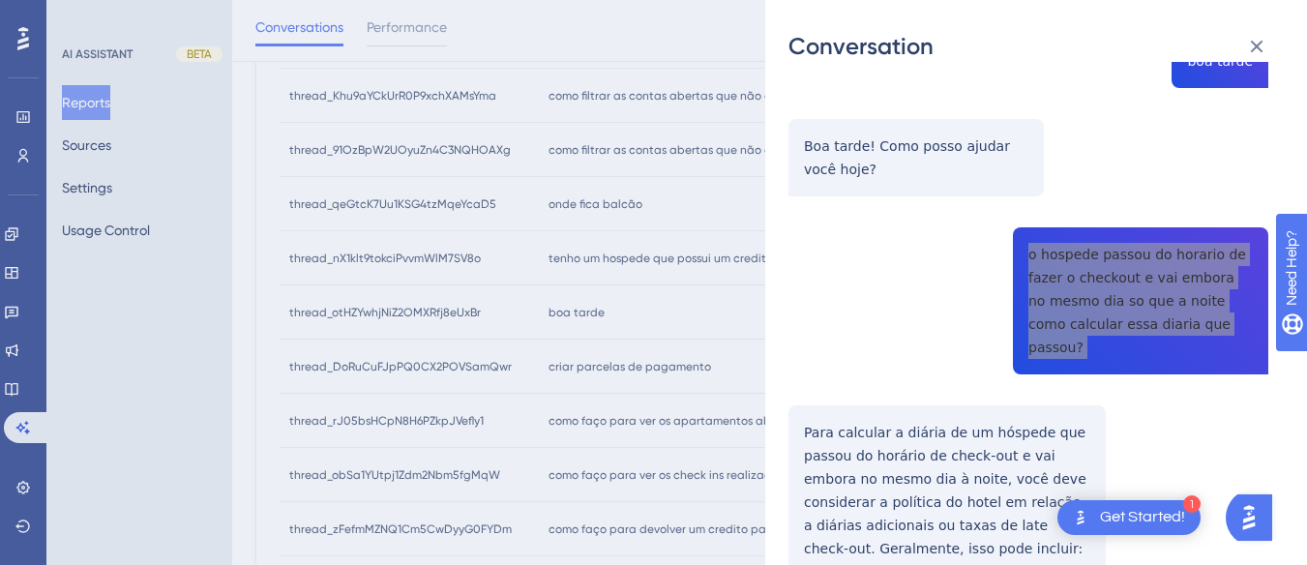
scroll to position [290, 0]
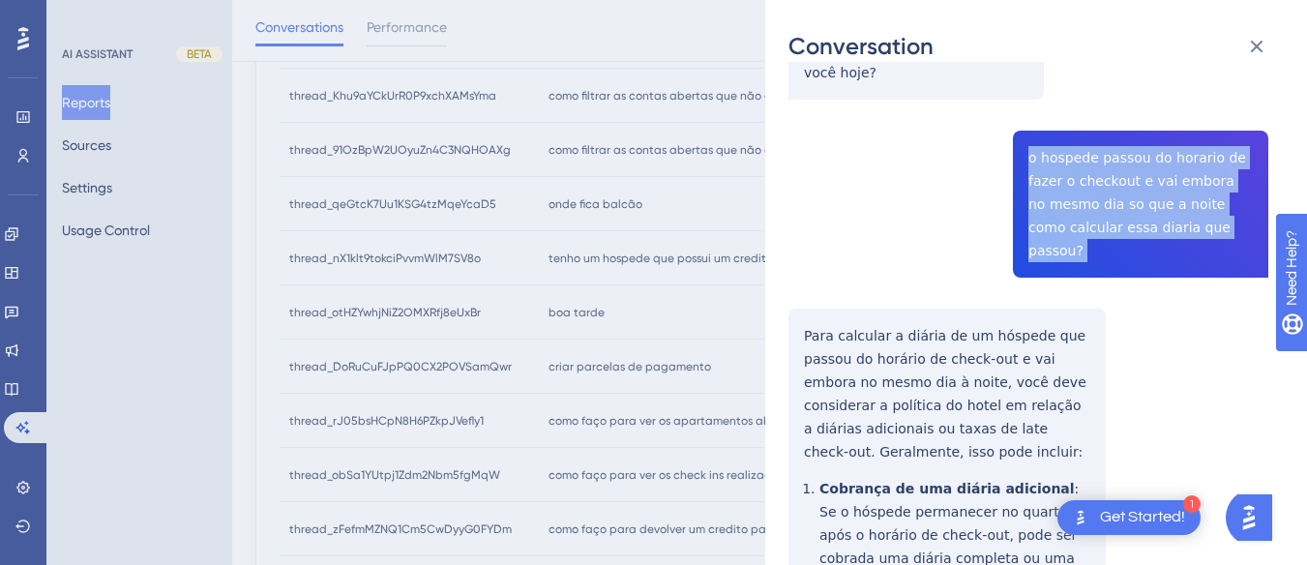
click at [795, 302] on div "thread_otHZYwhjNiZ2OMXRfj8eUxBr Copy - - 65_Gomes, Letícia Cecília User Convers…" at bounding box center [1029, 397] width 480 height 1205
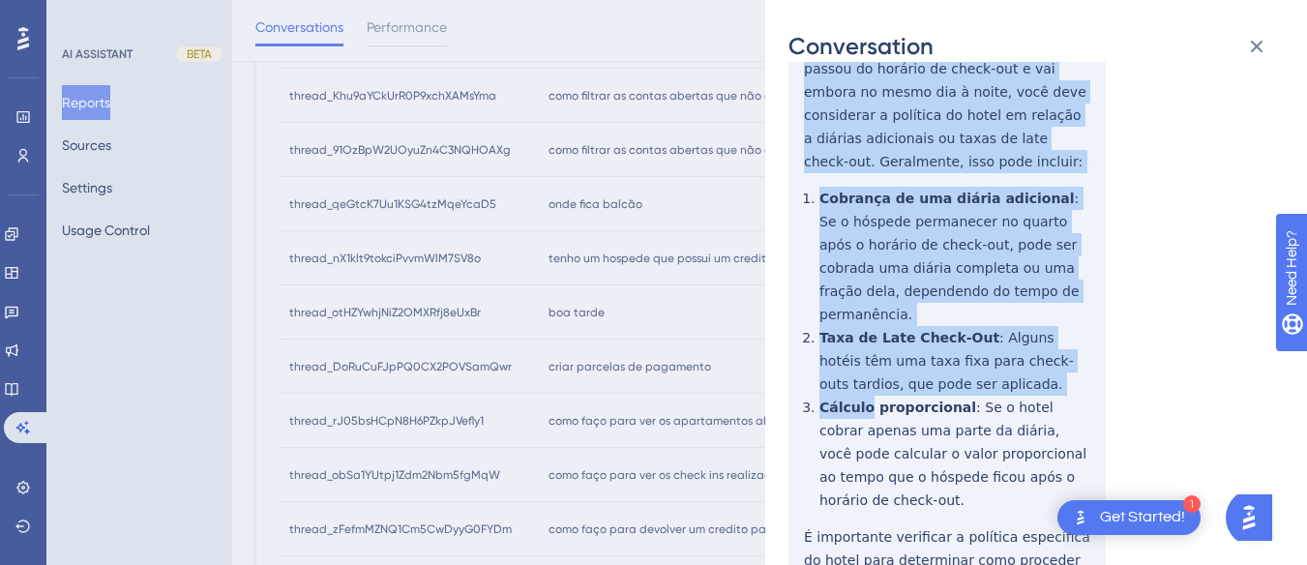
scroll to position [641, 0]
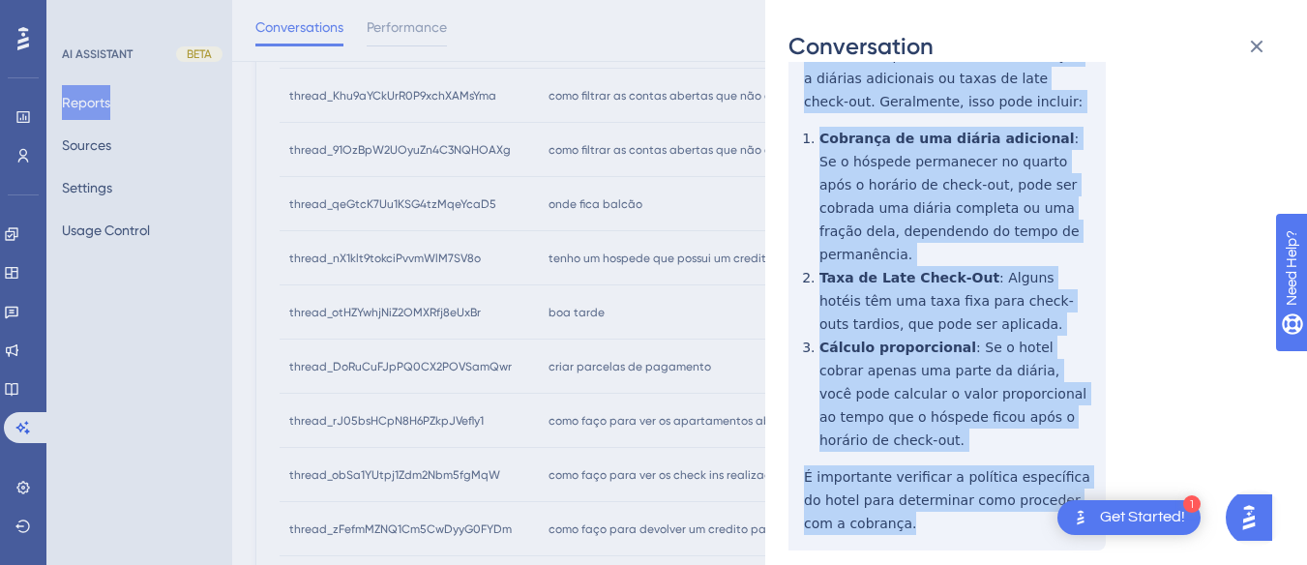
drag, startPoint x: 795, startPoint y: 302, endPoint x: 880, endPoint y: 477, distance: 194.7
click at [880, 477] on div "thread_otHZYwhjNiZ2OMXRfj8eUxBr Copy - - 65_Gomes, Letícia Cecília User Convers…" at bounding box center [1029, 47] width 480 height 1205
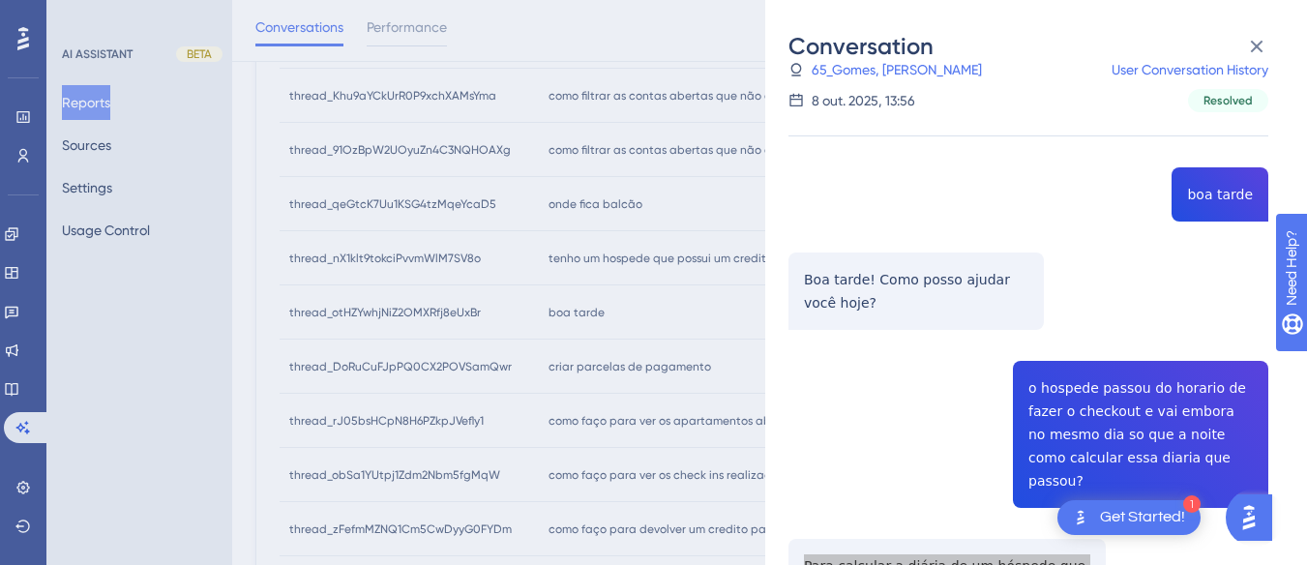
scroll to position [0, 0]
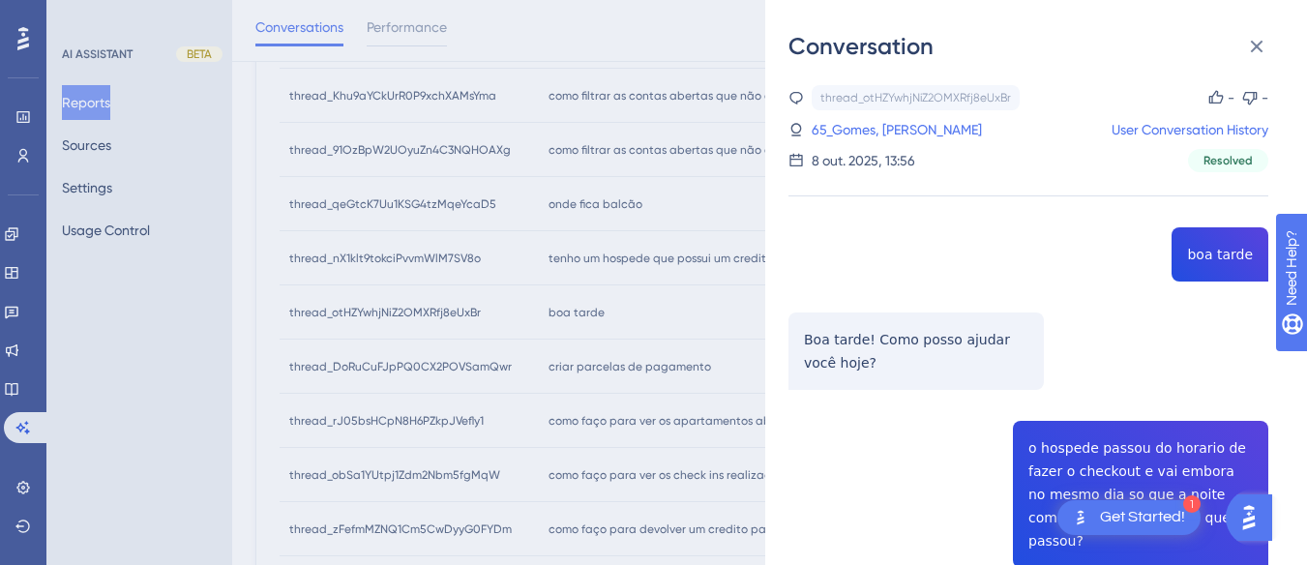
click at [867, 146] on div "thread_otHZYwhjNiZ2OMXRfj8eUxBr Copy - - 65_Gomes, Letícia Cecília User Convers…" at bounding box center [1029, 128] width 480 height 87
click at [867, 131] on link "65_Gomes, Letícia Cecília" at bounding box center [897, 129] width 170 height 23
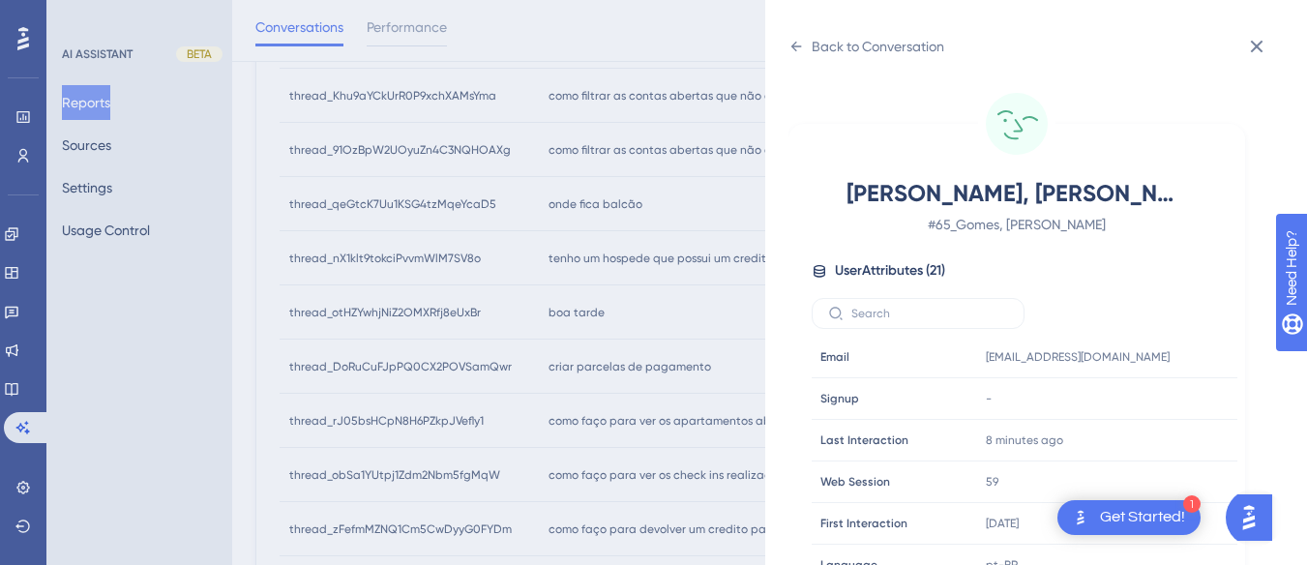
scroll to position [589, 0]
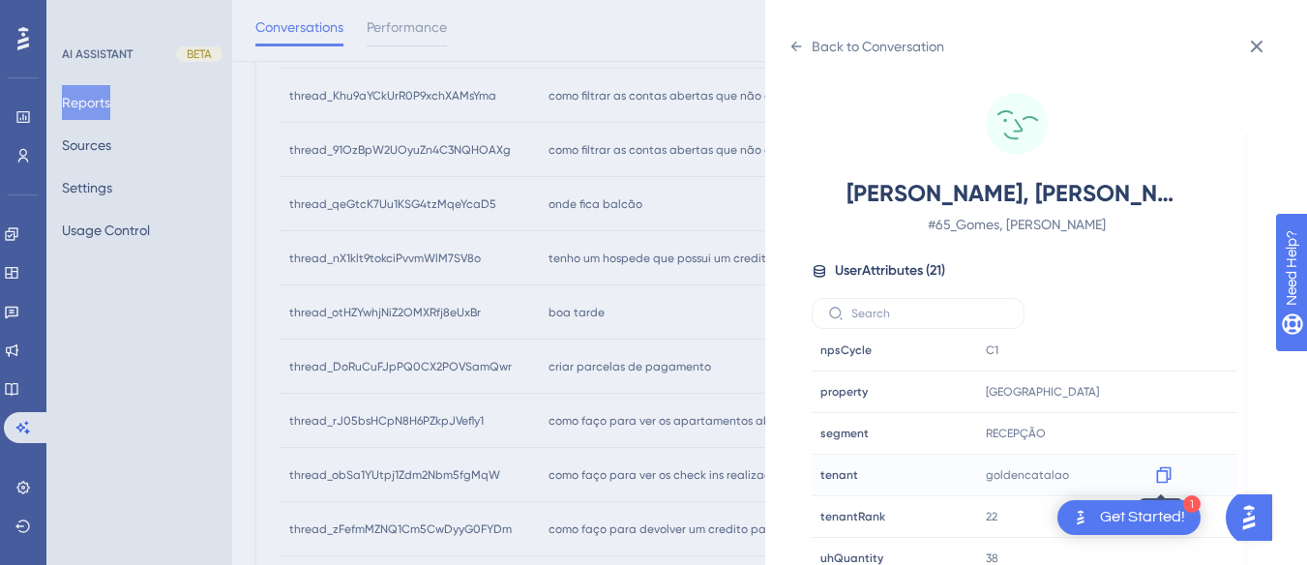
click at [1160, 473] on icon at bounding box center [1163, 474] width 19 height 19
click at [800, 37] on div "Back to Conversation" at bounding box center [867, 46] width 156 height 31
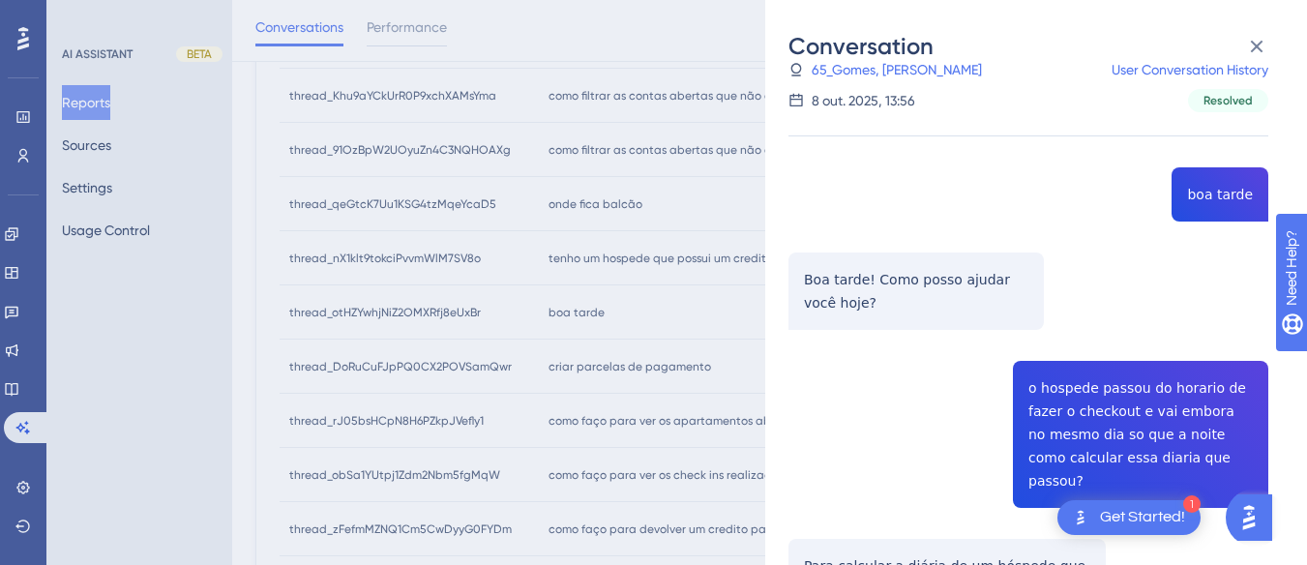
scroll to position [0, 0]
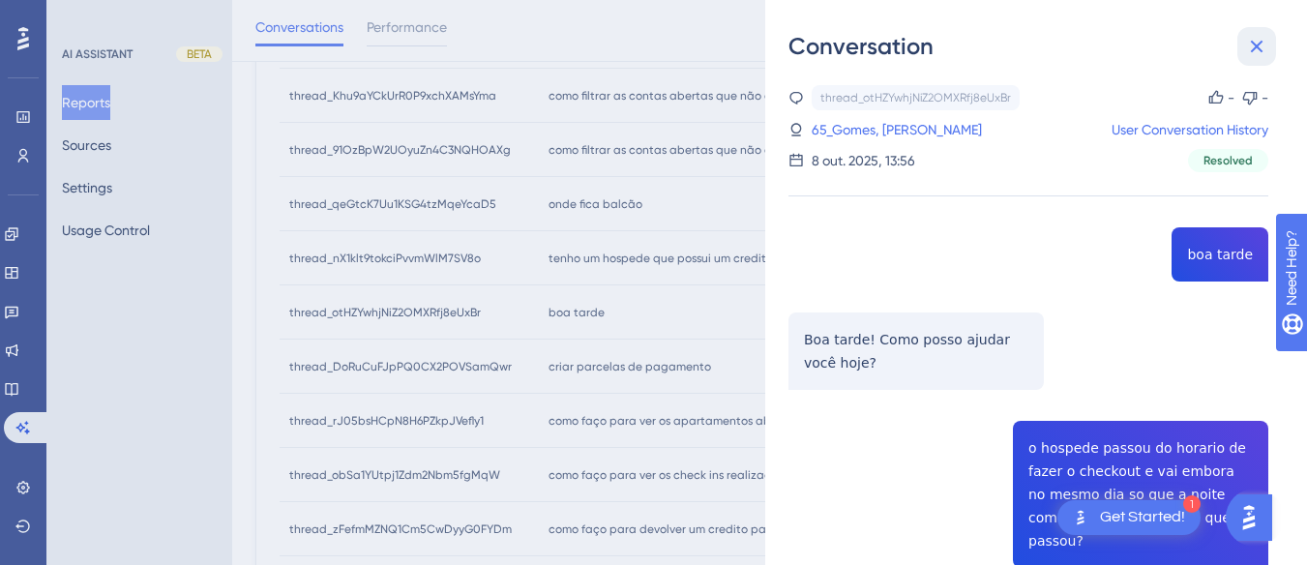
click at [1257, 48] on icon at bounding box center [1256, 46] width 23 height 23
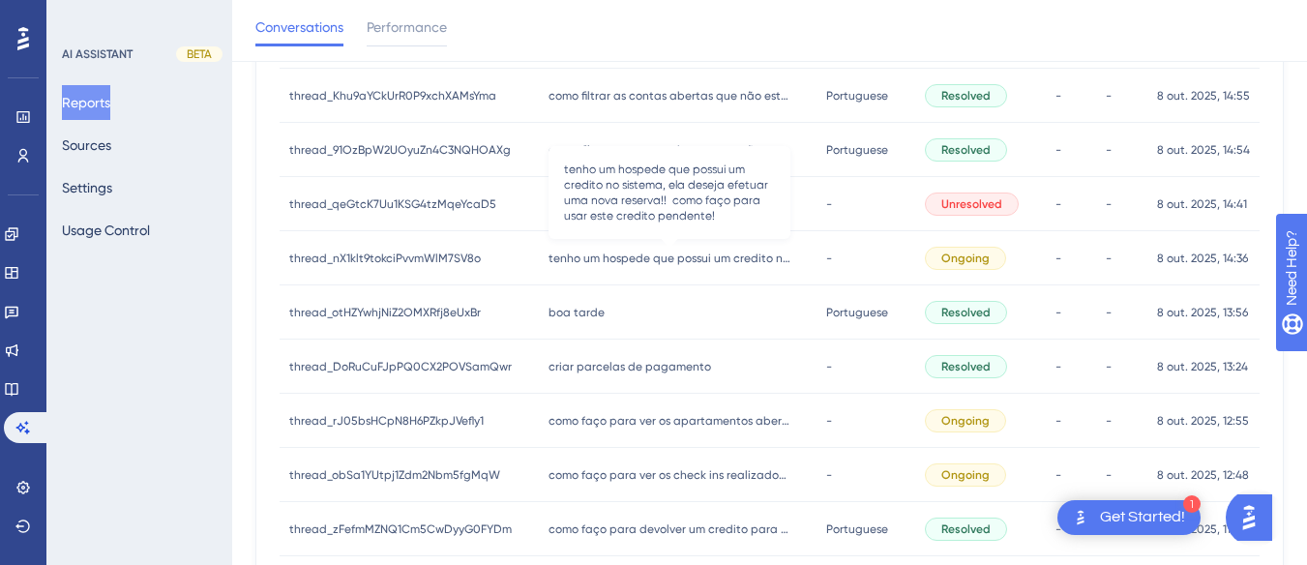
click at [627, 255] on span "tenho um hospede que possui um credito no sistema, ela deseja efetuar uma nova …" at bounding box center [670, 258] width 242 height 15
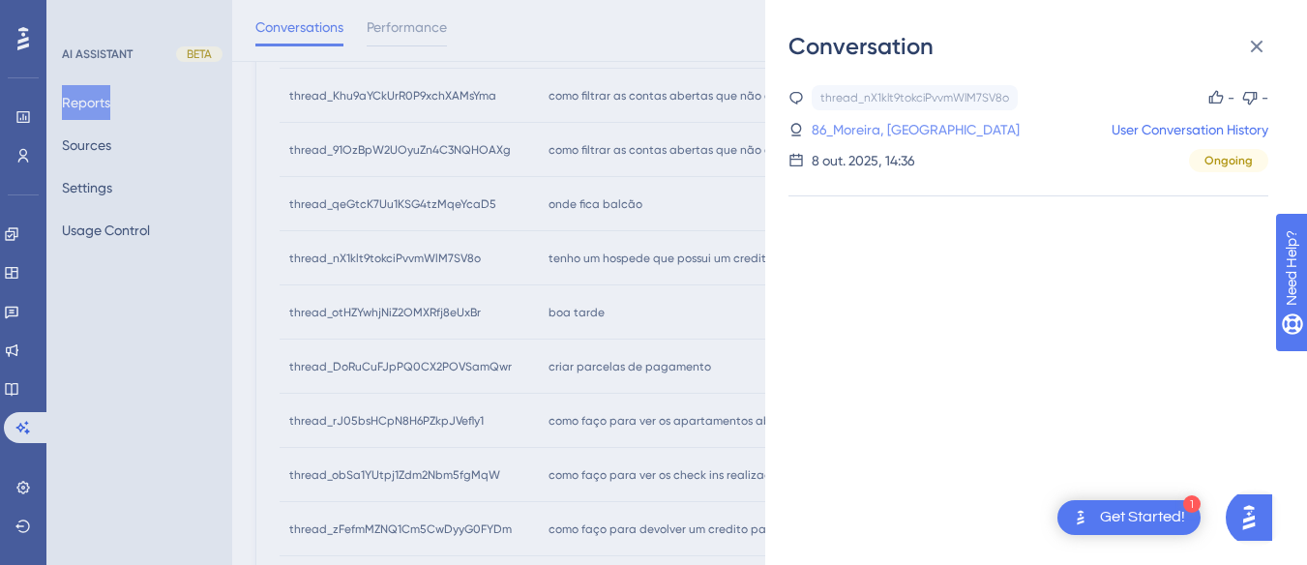
click at [876, 133] on link "86_Moreira, [GEOGRAPHIC_DATA]" at bounding box center [916, 129] width 208 height 23
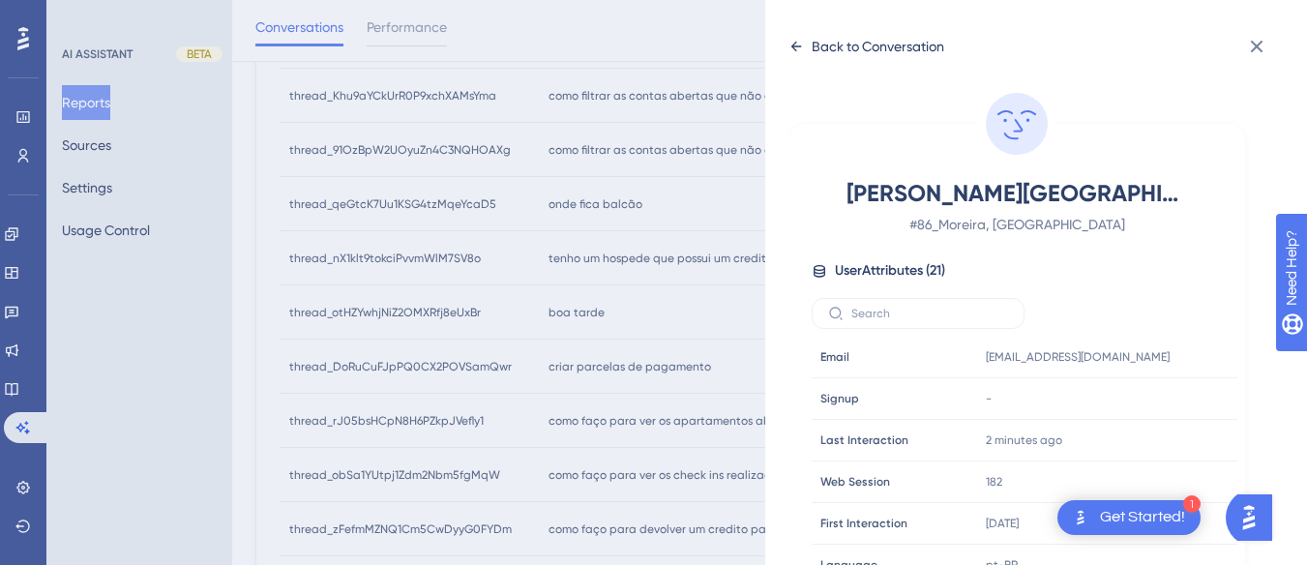
click at [803, 45] on icon at bounding box center [796, 46] width 15 height 15
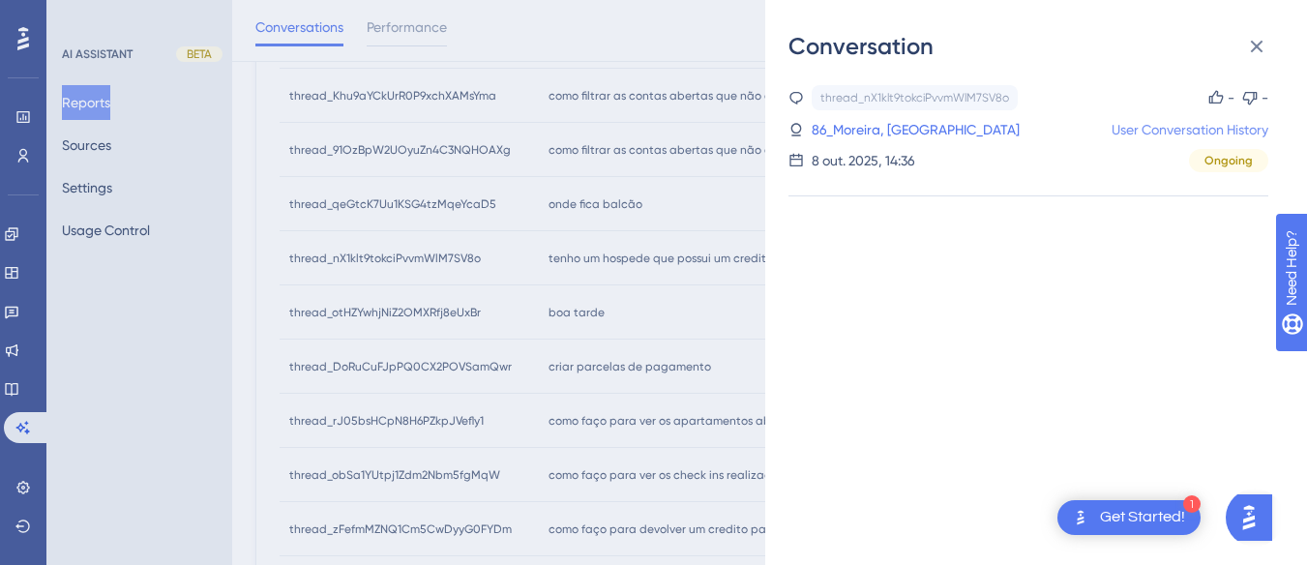
click at [1177, 134] on link "User Conversation History" at bounding box center [1190, 129] width 157 height 23
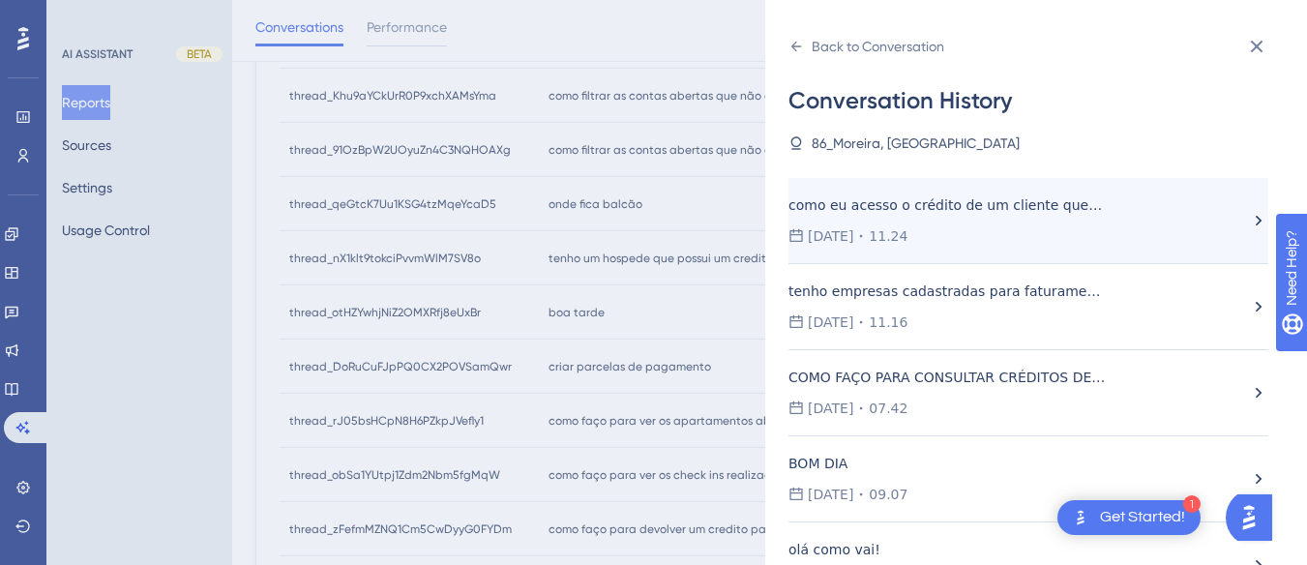
click at [942, 237] on div "07.10.2025 11.24" at bounding box center [1019, 235] width 461 height 23
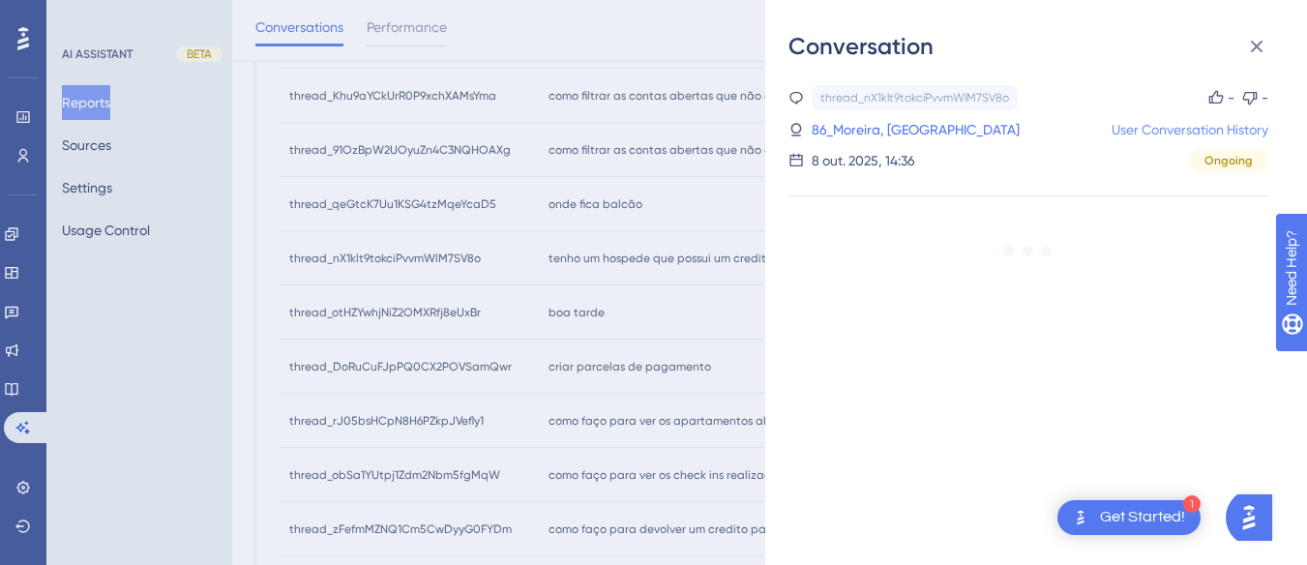
click at [1152, 131] on link "User Conversation History" at bounding box center [1190, 129] width 157 height 23
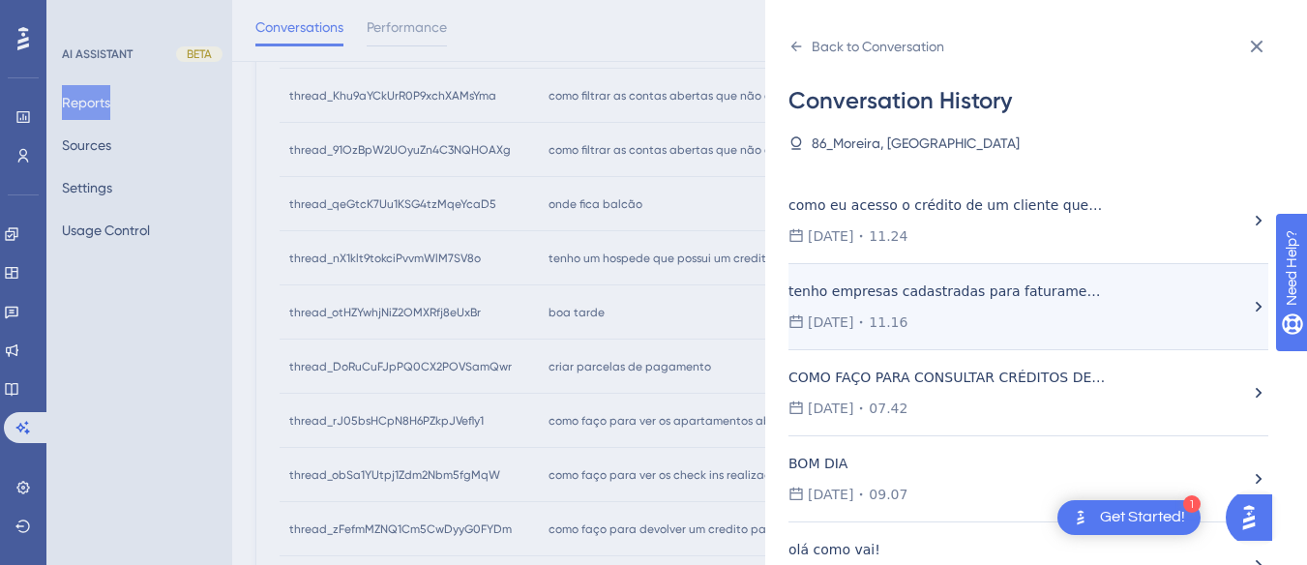
click at [909, 290] on div "tenho empresas cadastradas para faturamento, como faço para ter acesso a um rel…" at bounding box center [947, 291] width 317 height 23
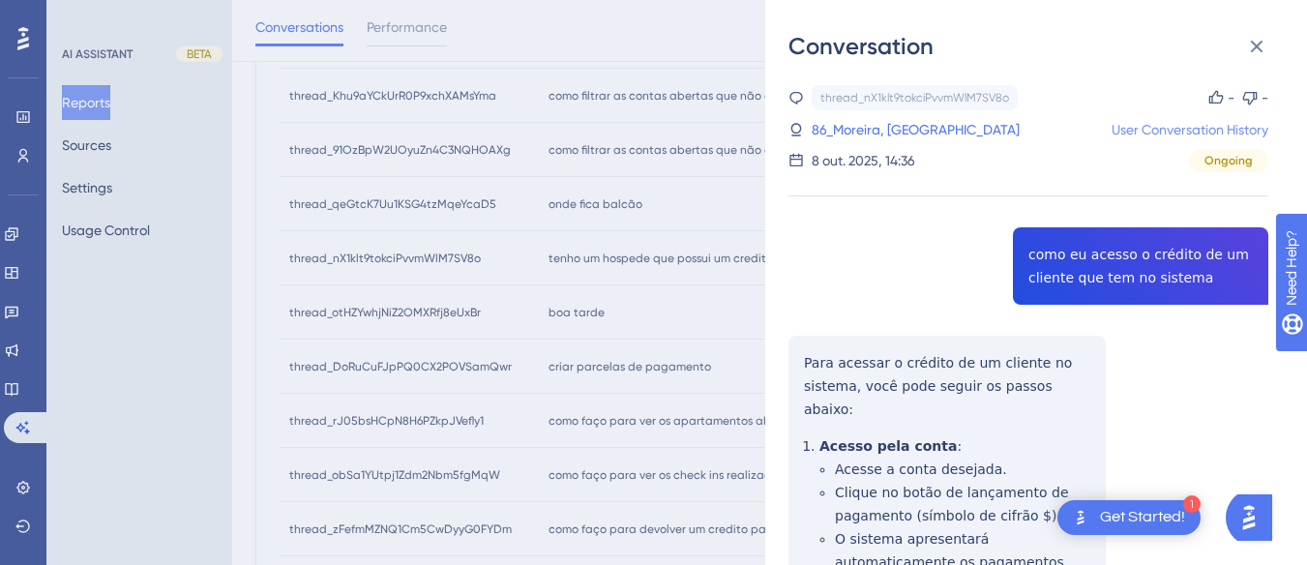
click at [1142, 125] on link "User Conversation History" at bounding box center [1190, 129] width 157 height 23
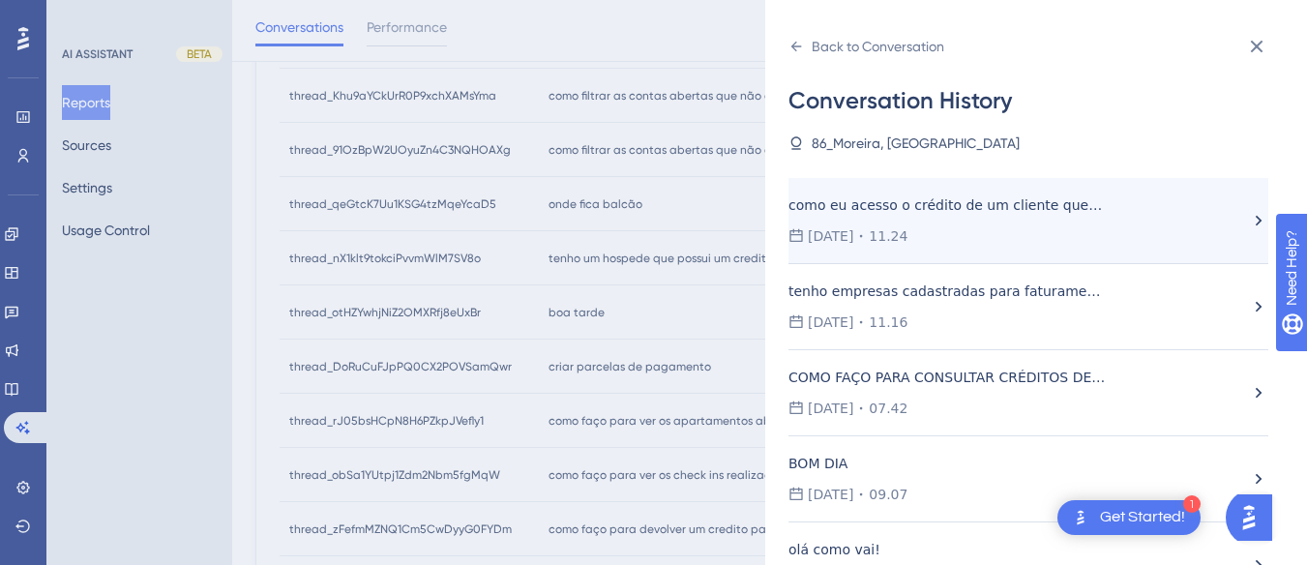
click at [952, 219] on div "como eu acesso o crédito de um cliente que tem no sistema 07.10.2025 11.24" at bounding box center [1019, 221] width 461 height 54
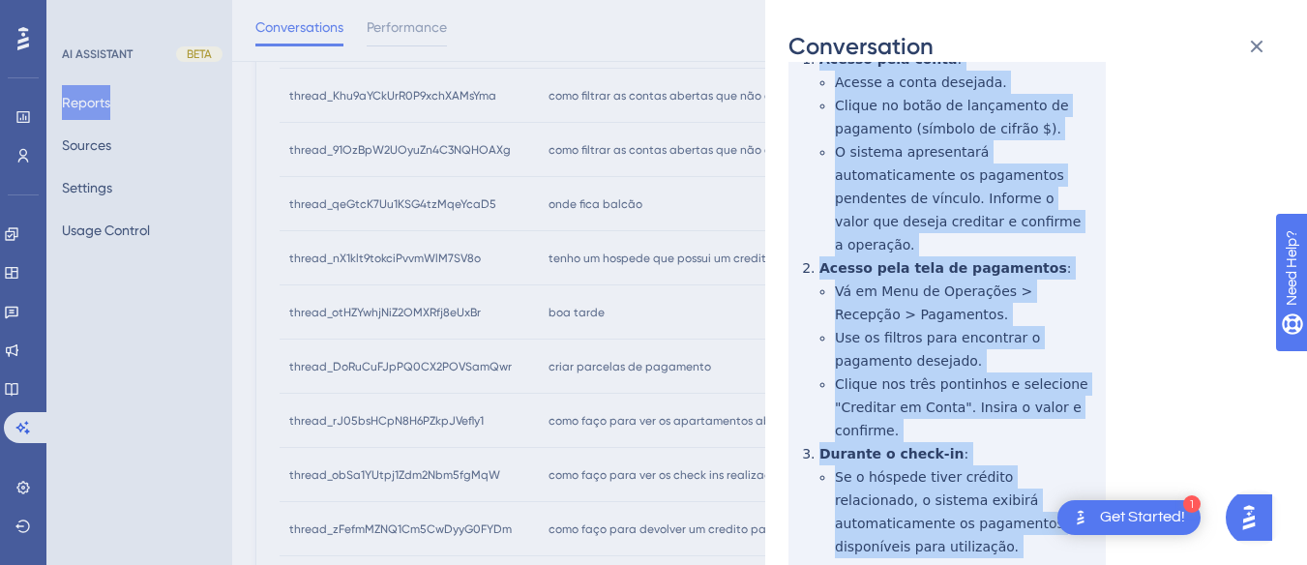
scroll to position [581, 0]
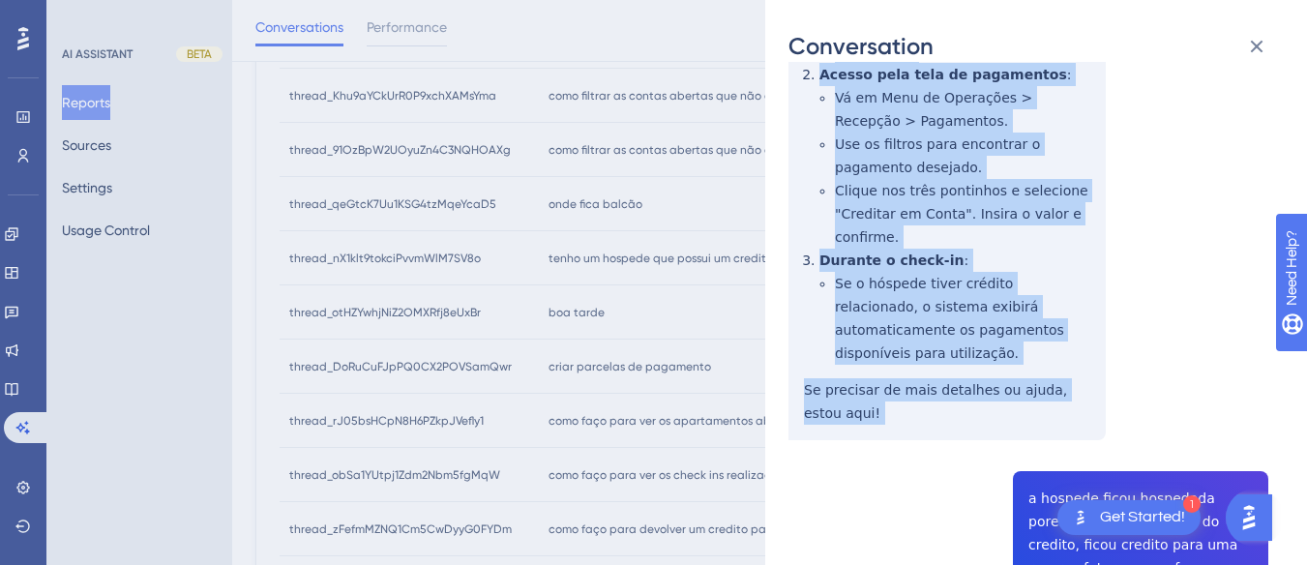
drag, startPoint x: 794, startPoint y: 361, endPoint x: 928, endPoint y: 410, distance: 142.3
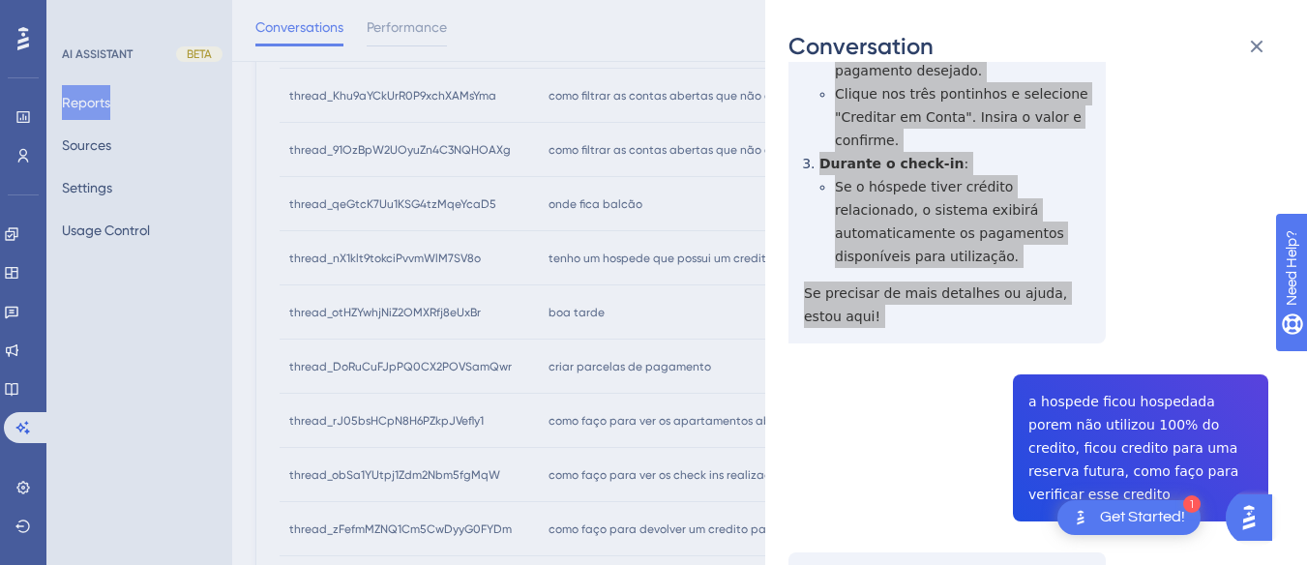
scroll to position [774, 0]
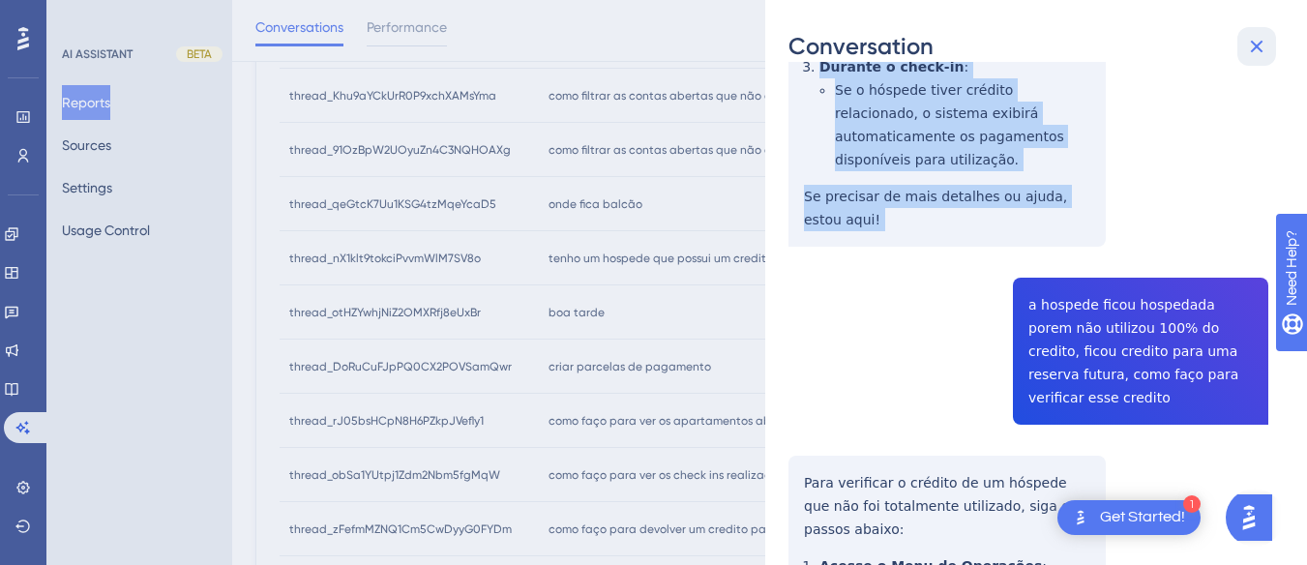
click at [1255, 37] on icon at bounding box center [1256, 46] width 23 height 23
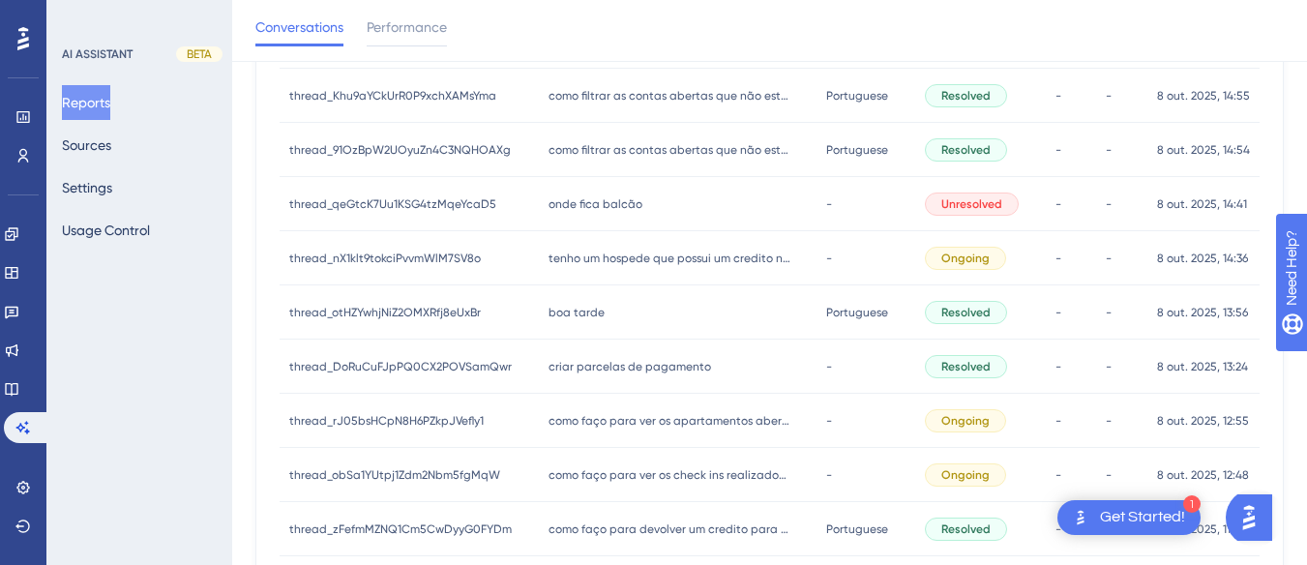
click at [584, 313] on span "boa tarde" at bounding box center [577, 312] width 56 height 15
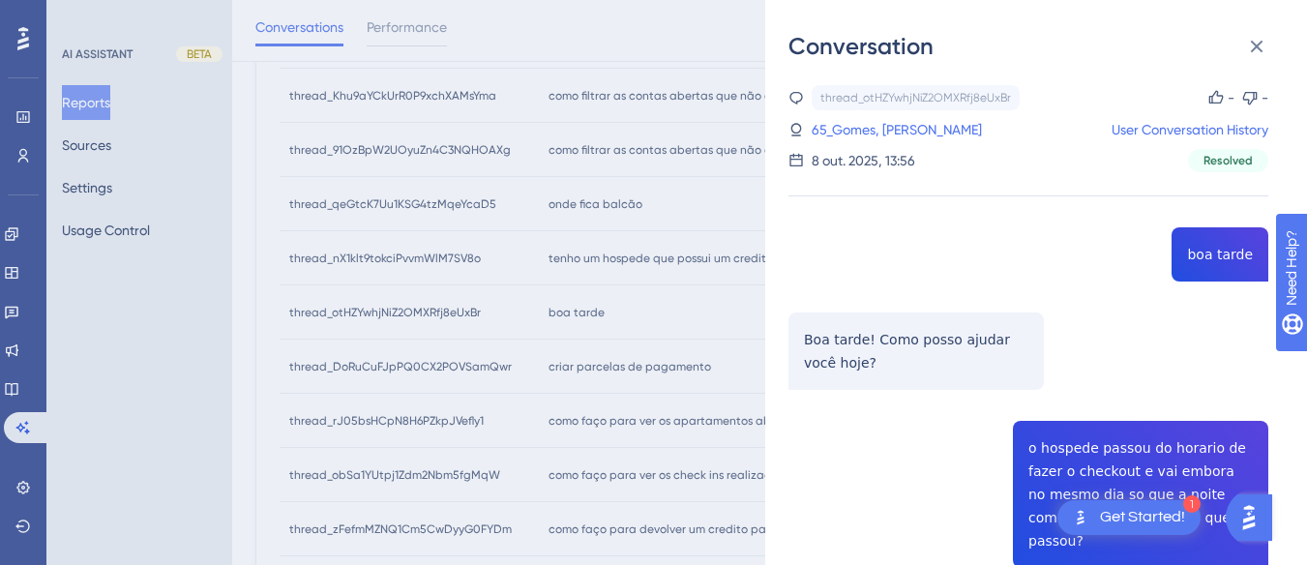
scroll to position [194, 0]
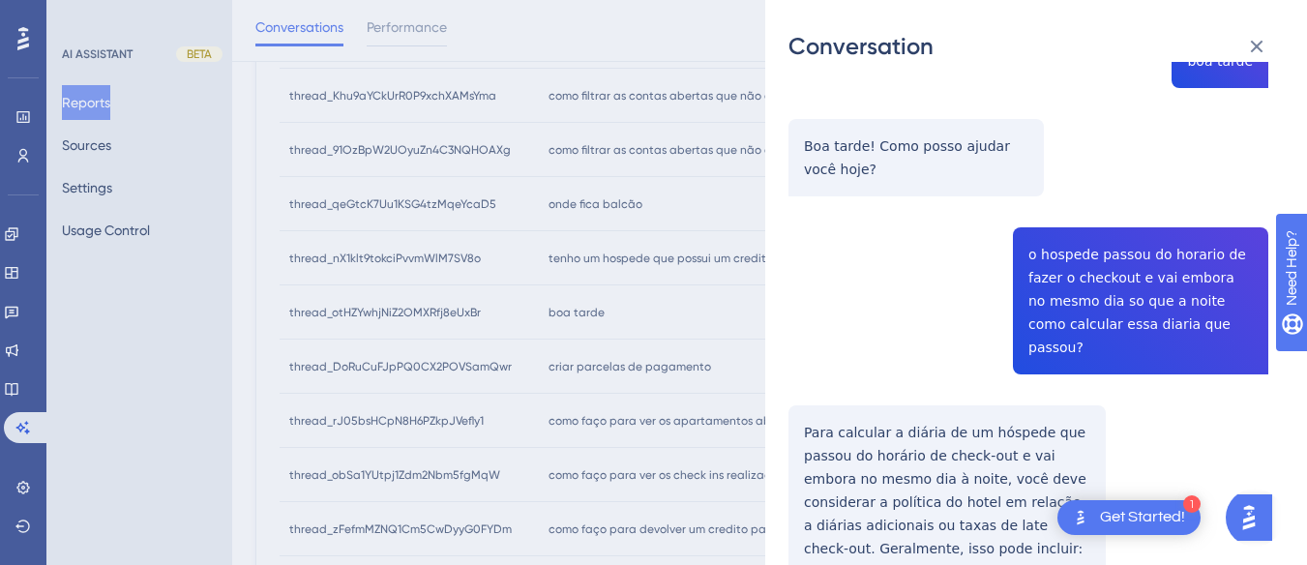
click at [1051, 251] on div "thread_otHZYwhjNiZ2OMXRfj8eUxBr Copy - - 65_Gomes, Letícia Cecília User Convers…" at bounding box center [1029, 494] width 480 height 1205
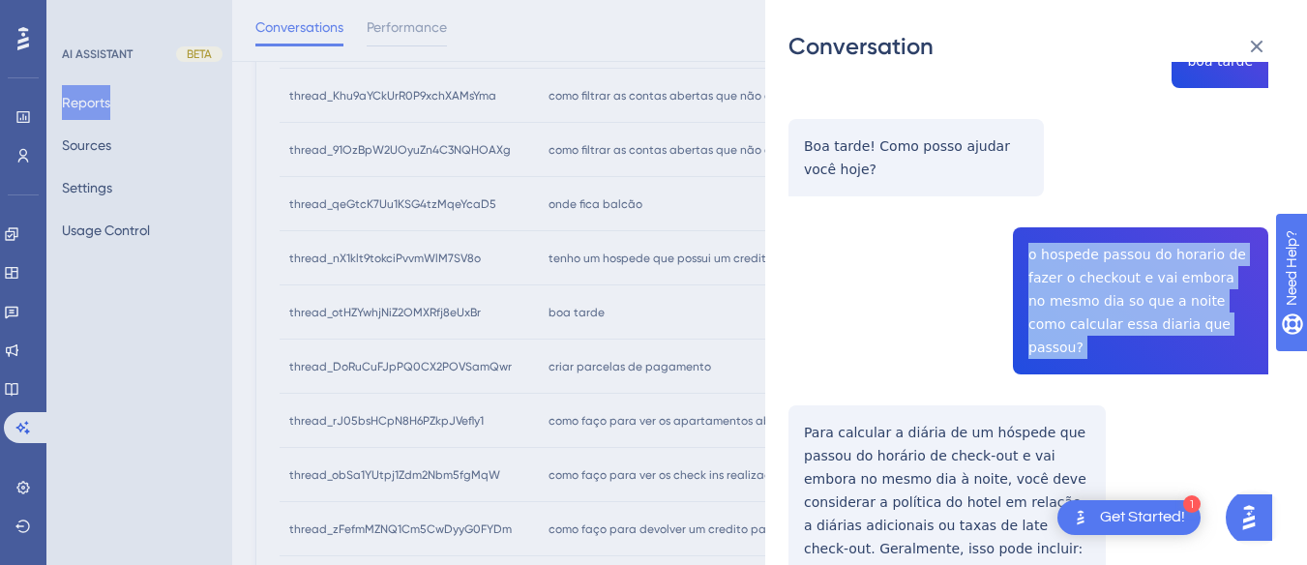
click at [1051, 251] on div "thread_otHZYwhjNiZ2OMXRfj8eUxBr Copy - - 65_Gomes, Letícia Cecília User Convers…" at bounding box center [1029, 494] width 480 height 1205
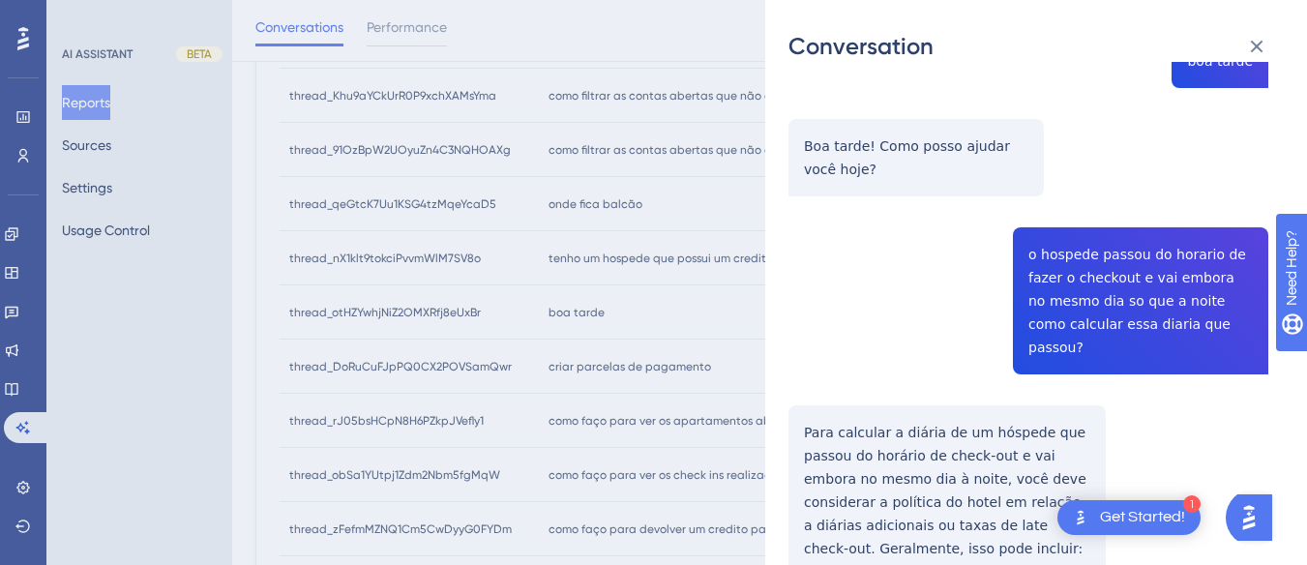
drag, startPoint x: 1051, startPoint y: 251, endPoint x: 1006, endPoint y: 168, distance: 93.5
click at [959, 200] on div "thread_otHZYwhjNiZ2OMXRfj8eUxBr Copy - - 65_Gomes, Letícia Cecília User Convers…" at bounding box center [1029, 494] width 480 height 1205
click at [1244, 33] on button at bounding box center [1256, 46] width 39 height 39
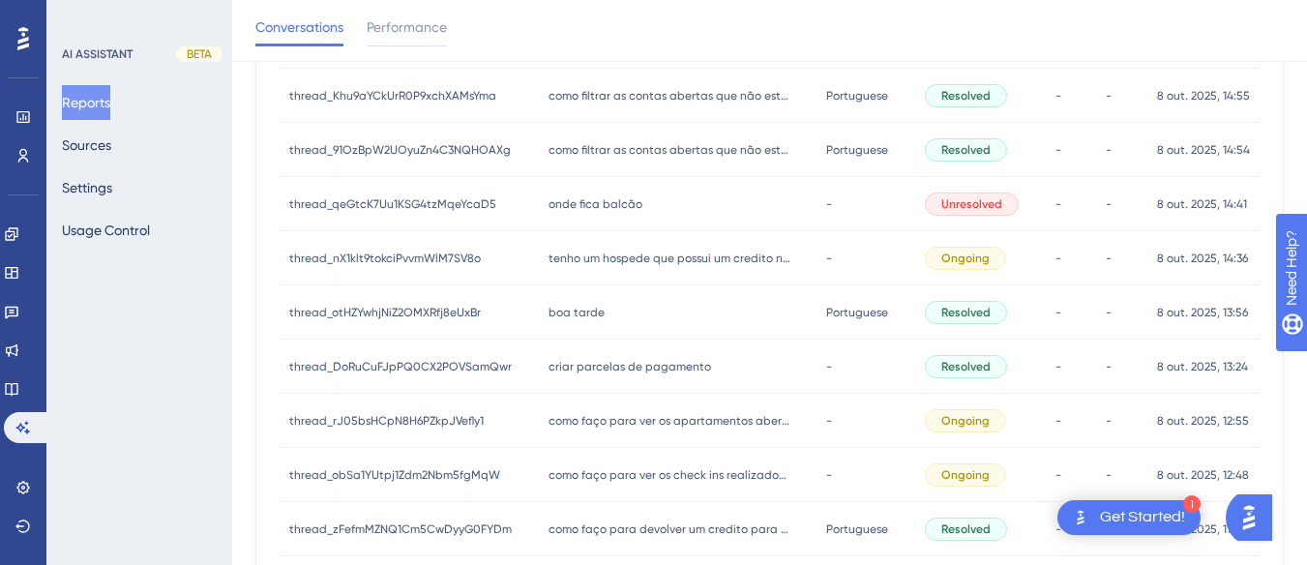
scroll to position [942, 0]
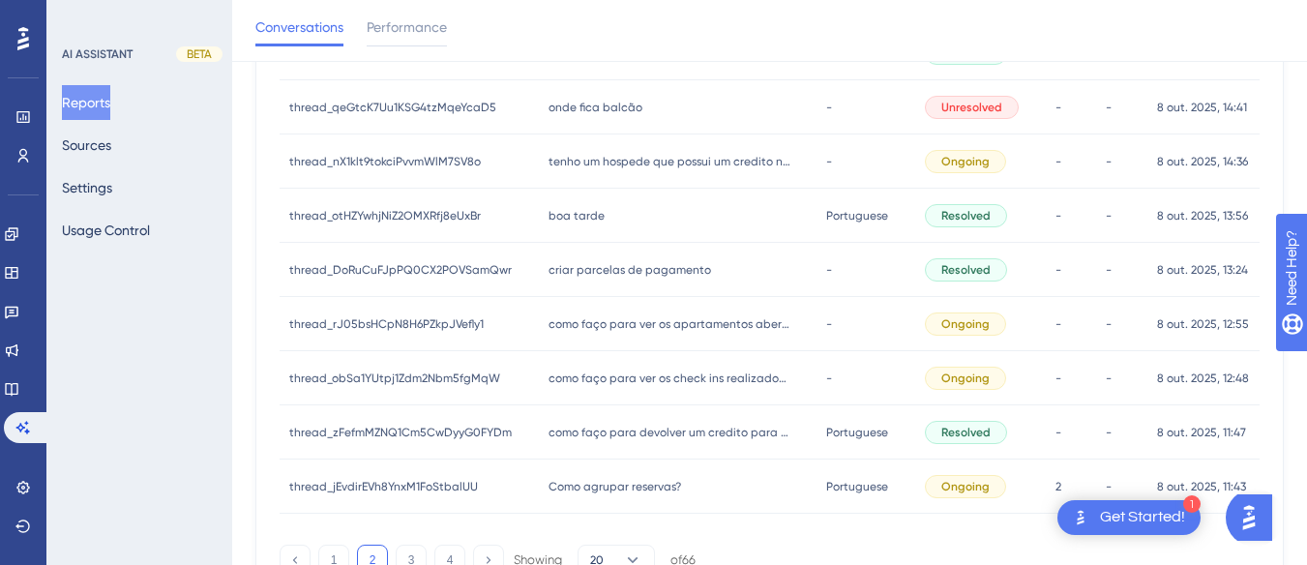
click at [581, 273] on span "criar parcelas de pagamento" at bounding box center [630, 269] width 163 height 15
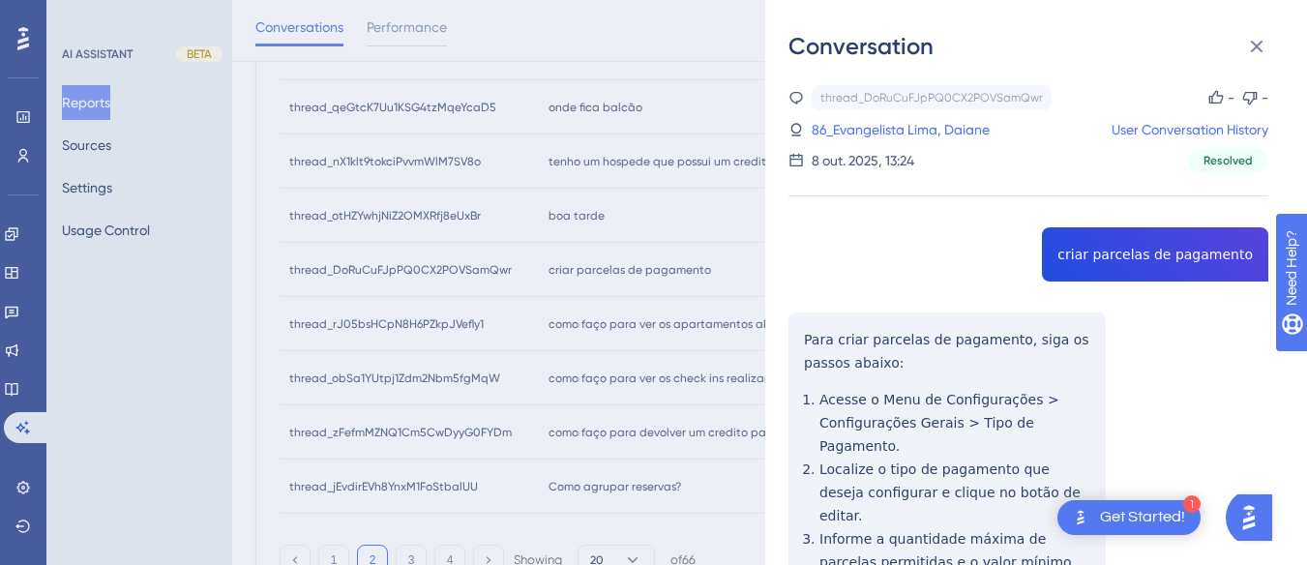
click at [1139, 253] on div "thread_DoRuCuFJpPQ0CX2POVSamQwr Copy - - 86_Evangelista Lima, Daiane User Conve…" at bounding box center [1029, 474] width 480 height 779
click at [839, 331] on div "thread_DoRuCuFJpPQ0CX2POVSamQwr Copy - - 86_Evangelista Lima, Daiane User Conve…" at bounding box center [1029, 474] width 480 height 779
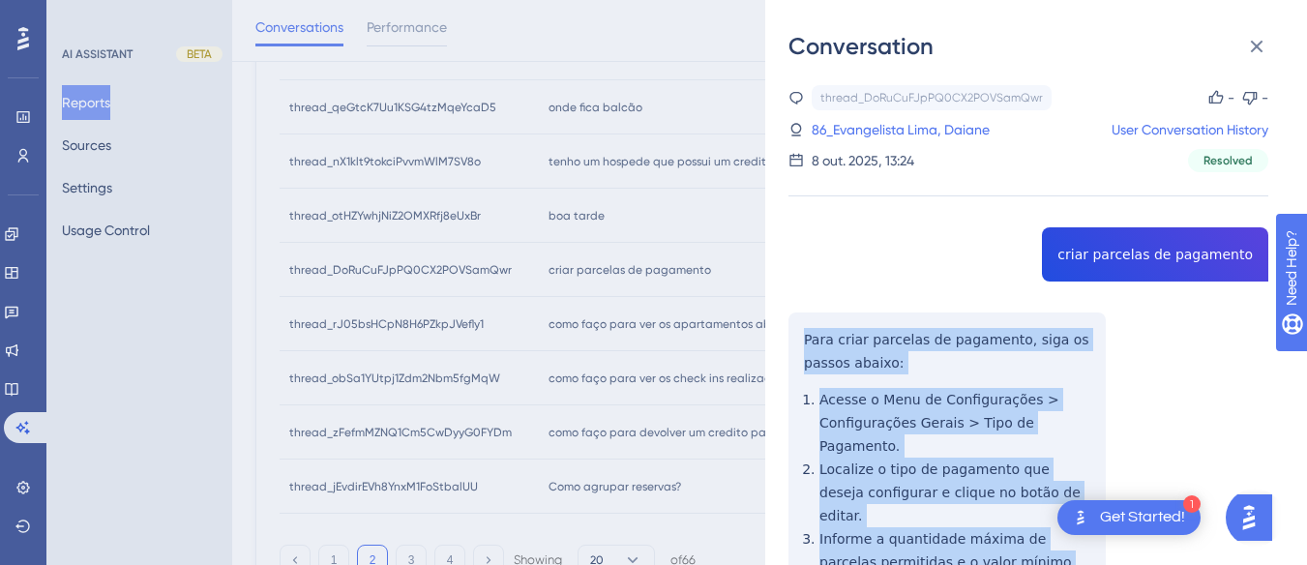
scroll to position [194, 0]
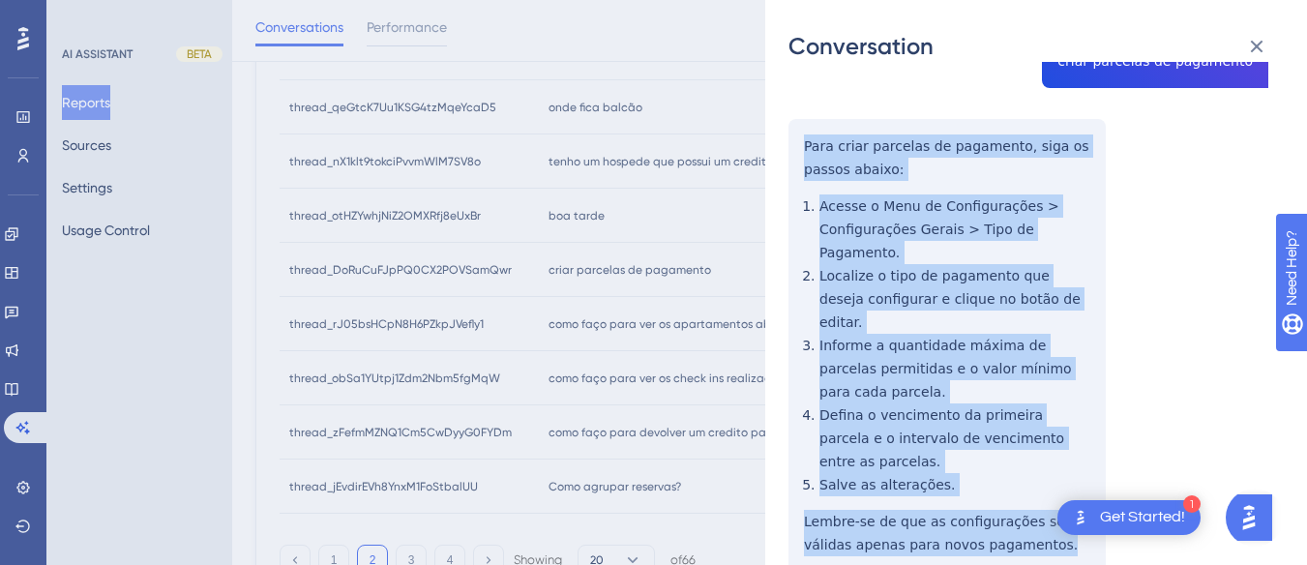
drag, startPoint x: 768, startPoint y: 322, endPoint x: 1070, endPoint y: 481, distance: 341.0
click at [1070, 481] on div "Conversation thread_DoRuCuFJpPQ0CX2POVSamQwr Copy - - 86_Evangelista Lima, Daia…" at bounding box center [1036, 282] width 542 height 565
drag, startPoint x: 946, startPoint y: 206, endPoint x: 1003, endPoint y: 155, distance: 76.7
click at [1003, 155] on div "thread_DoRuCuFJpPQ0CX2POVSamQwr Copy - - 86_Evangelista Lima, Daiane User Conve…" at bounding box center [1029, 281] width 480 height 779
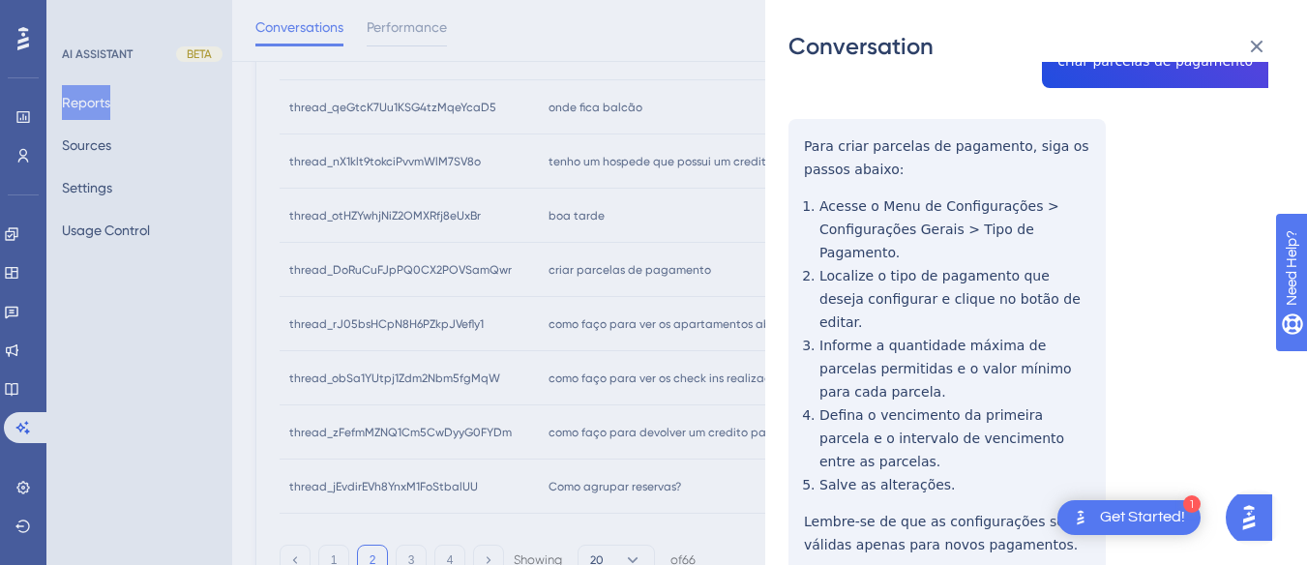
scroll to position [0, 0]
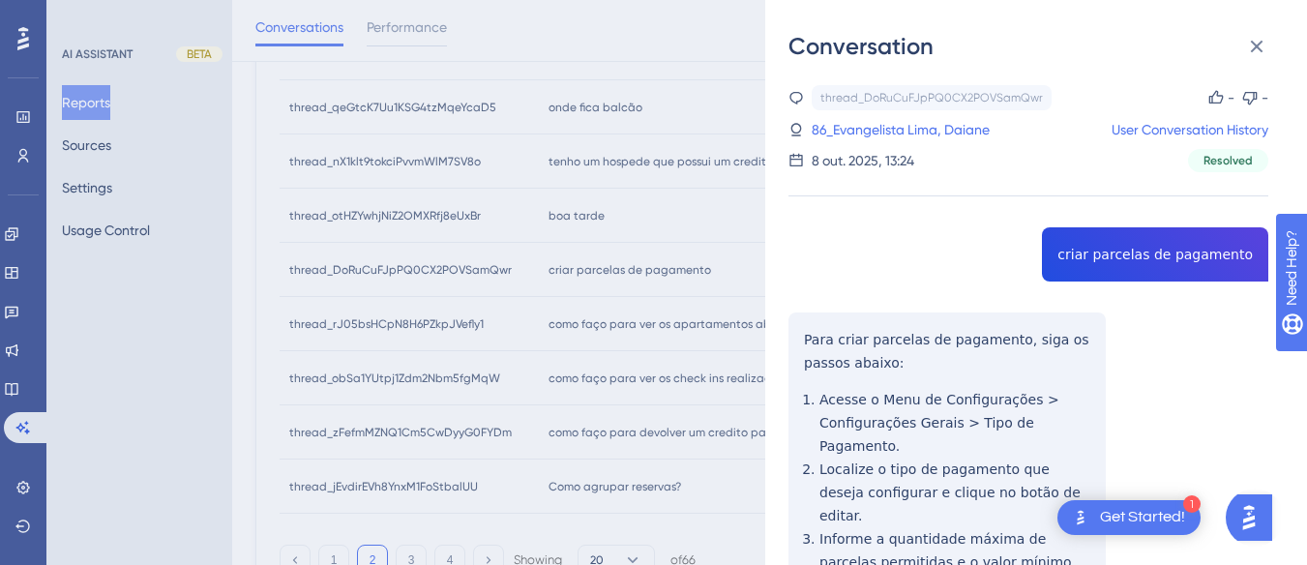
click at [872, 156] on div "8 out. 2025, 13:24" at bounding box center [863, 160] width 103 height 23
click at [926, 129] on link "86_Evangelista Lima, Daiane" at bounding box center [901, 129] width 178 height 23
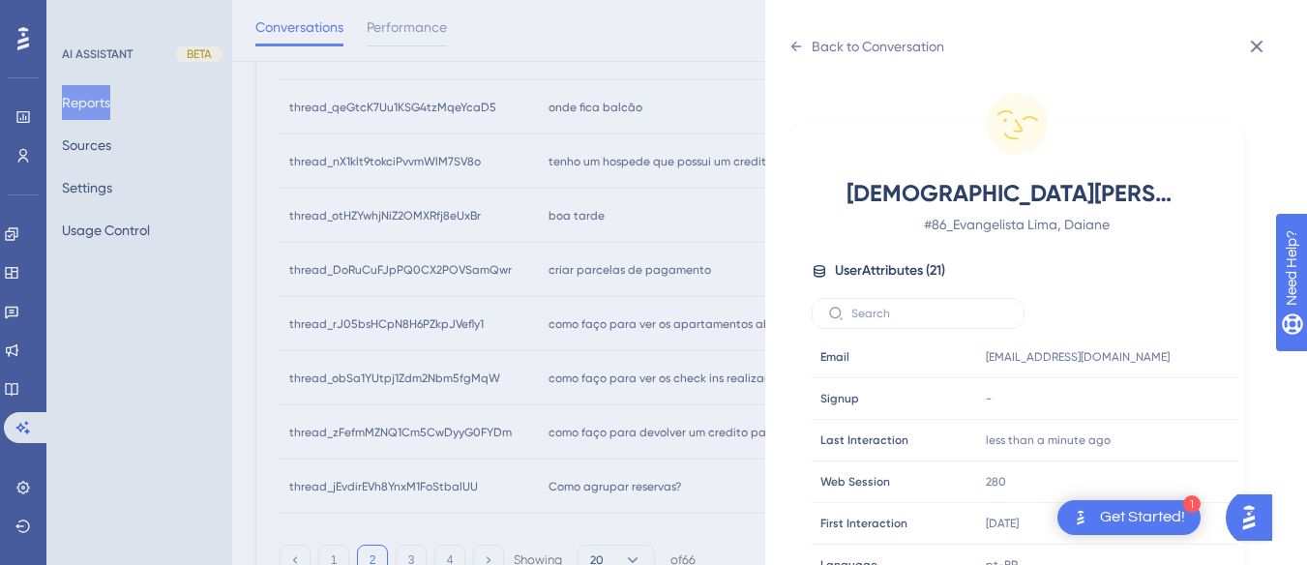
scroll to position [589, 0]
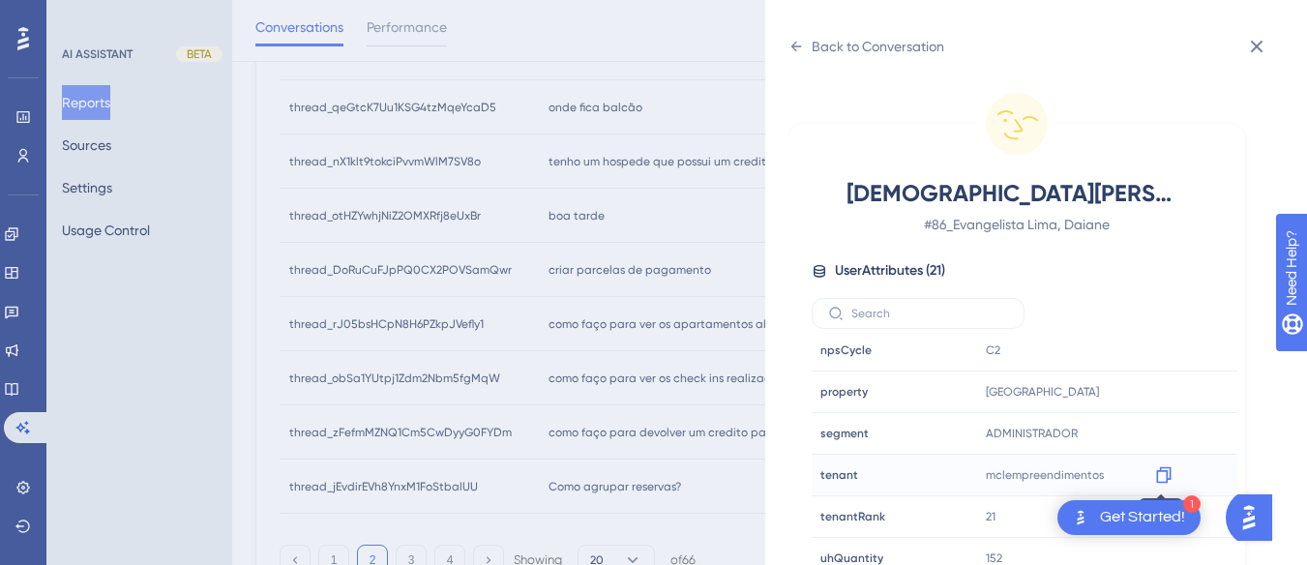
click at [1156, 475] on icon at bounding box center [1163, 475] width 15 height 16
click at [1164, 391] on icon at bounding box center [1163, 392] width 15 height 16
click at [803, 44] on icon at bounding box center [796, 46] width 15 height 15
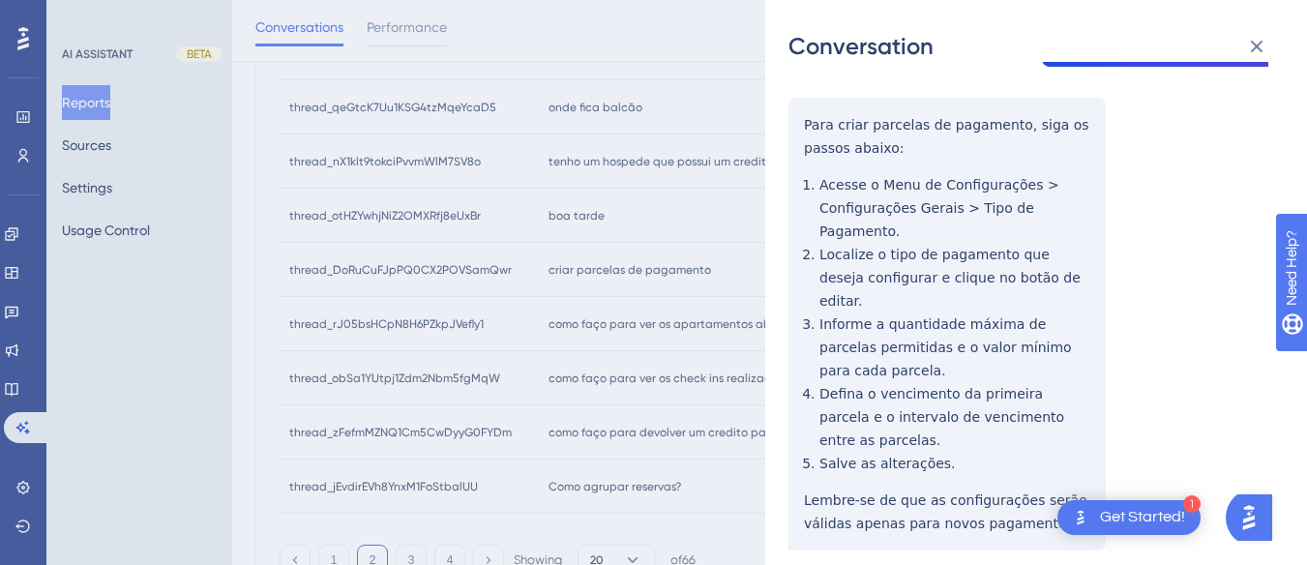
scroll to position [0, 0]
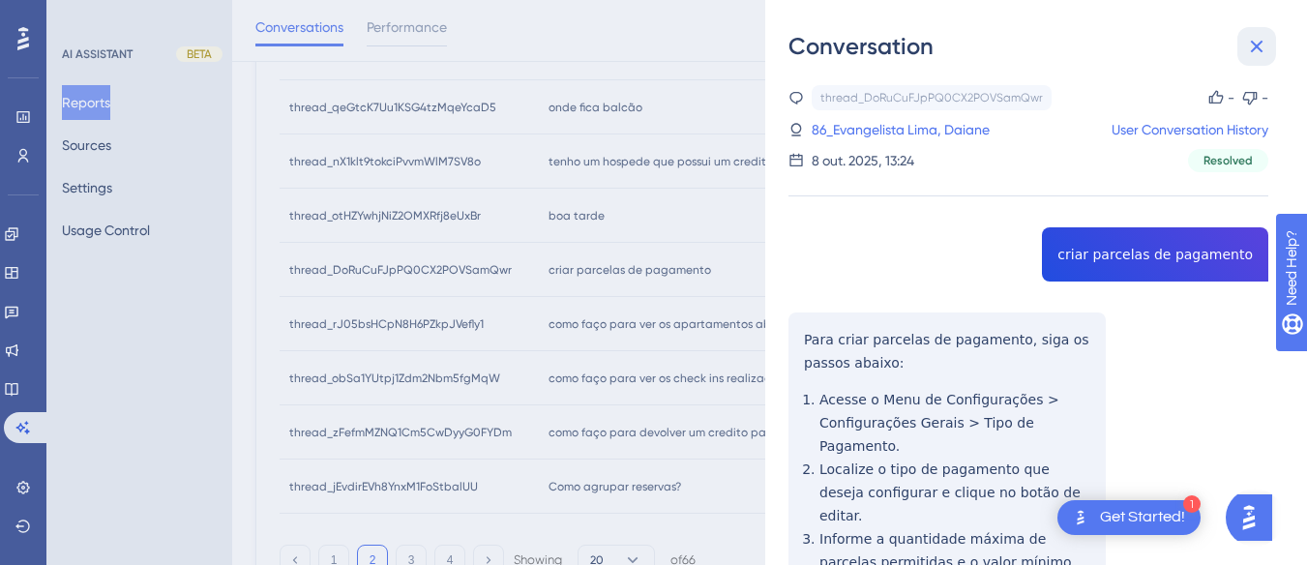
click at [1257, 37] on icon at bounding box center [1256, 46] width 23 height 23
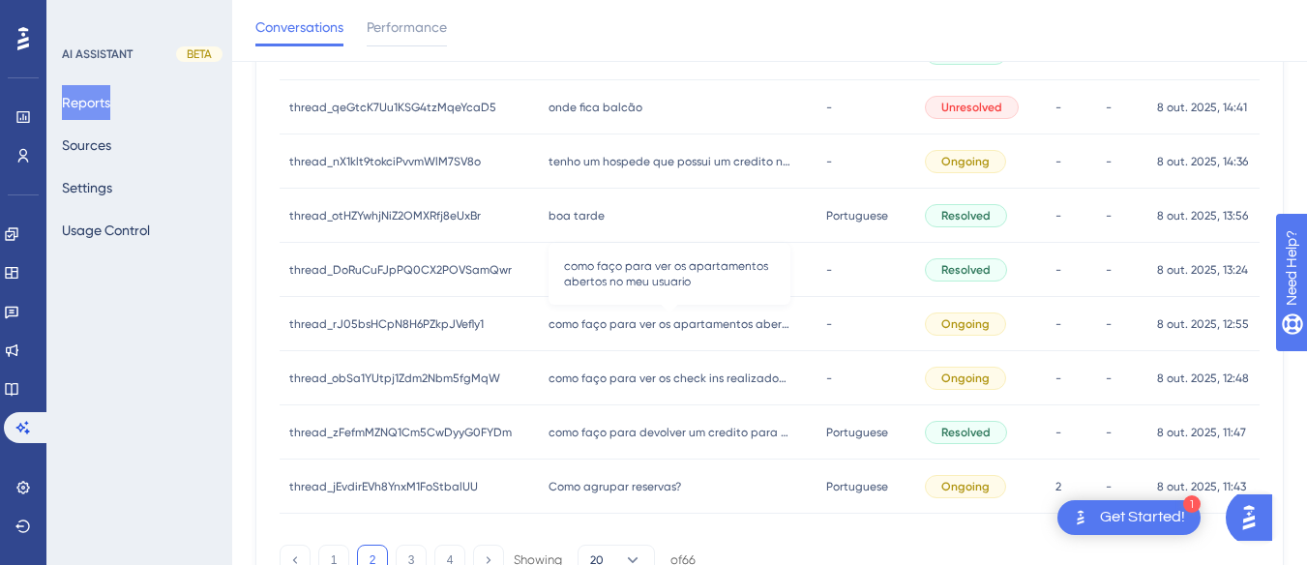
click at [660, 325] on span "como faço para ver os apartamentos abertos no meu usuario" at bounding box center [670, 323] width 242 height 15
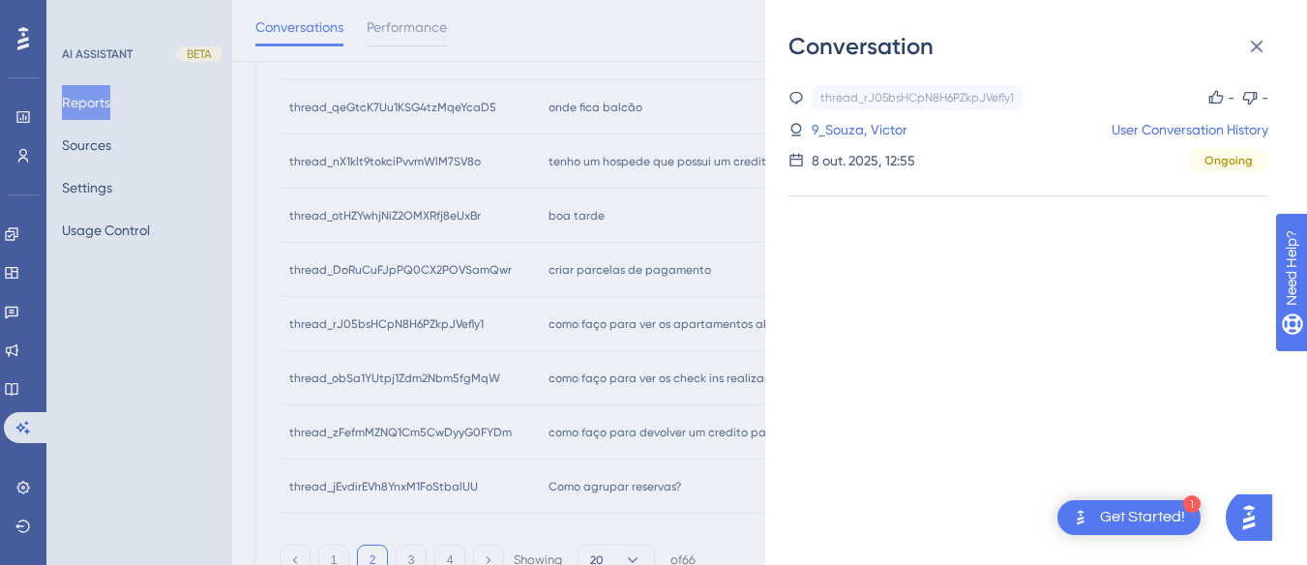
scroll to position [846, 0]
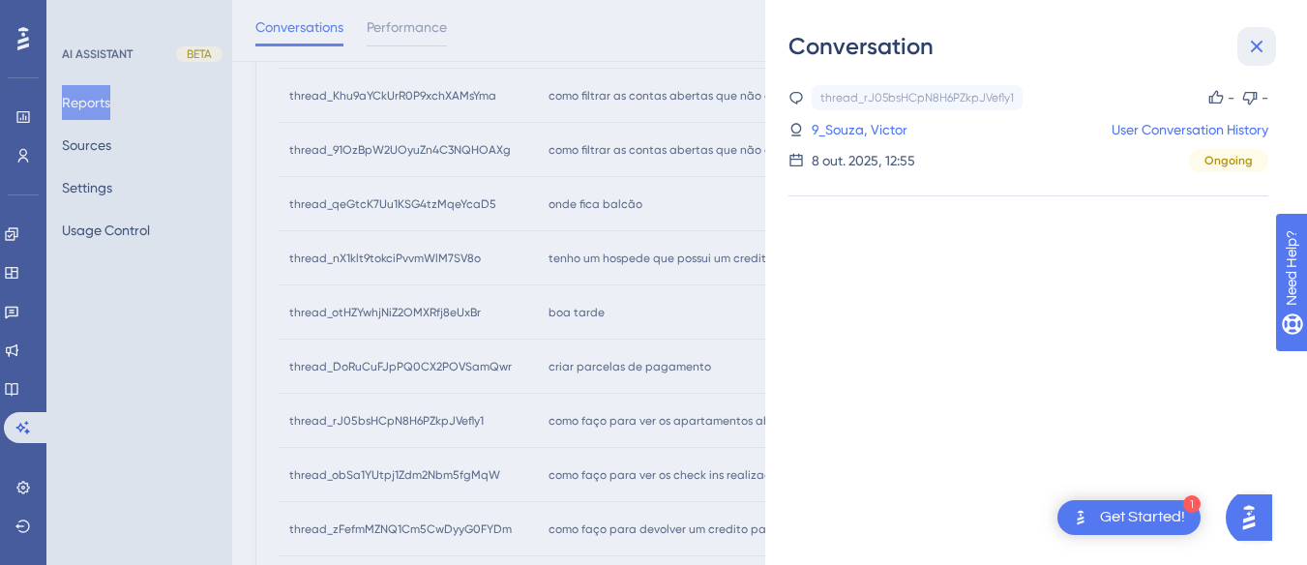
click at [1252, 45] on icon at bounding box center [1256, 46] width 23 height 23
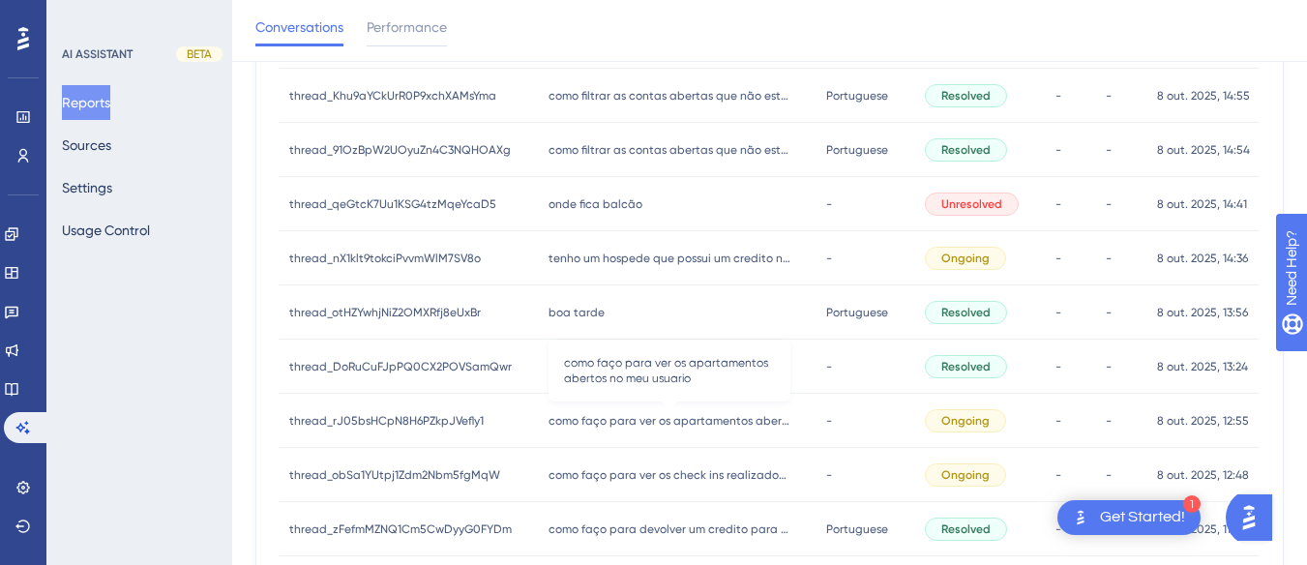
click at [604, 423] on span "como faço para ver os apartamentos abertos no meu usuario" at bounding box center [670, 420] width 242 height 15
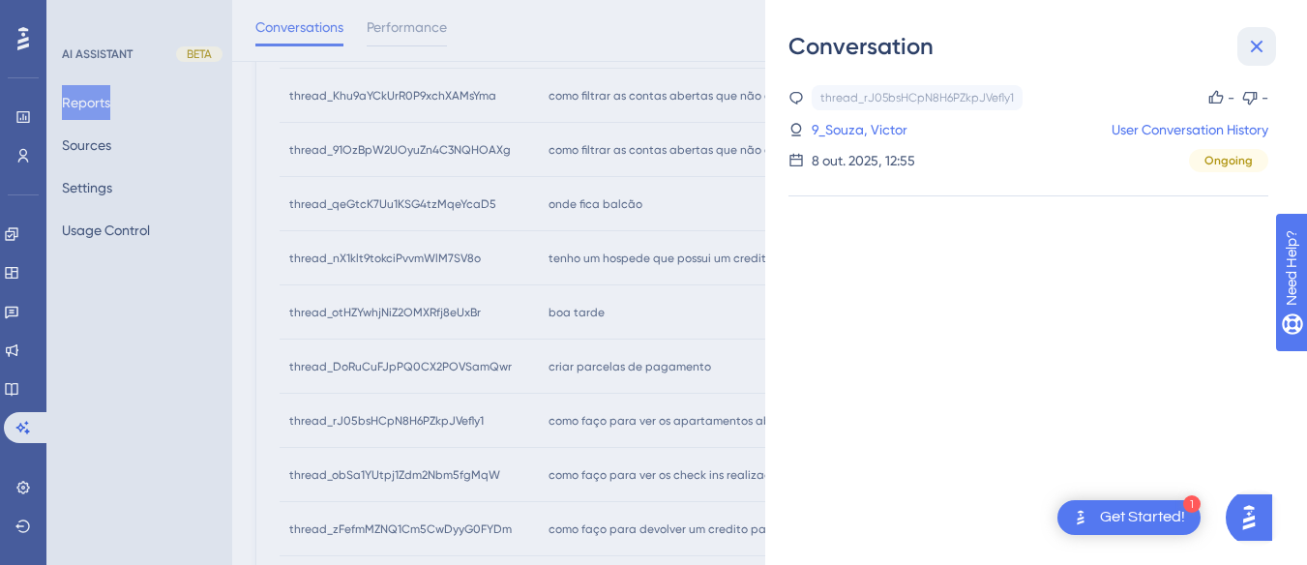
drag, startPoint x: 1260, startPoint y: 44, endPoint x: 1148, endPoint y: 56, distance: 112.9
click at [1257, 44] on icon at bounding box center [1256, 46] width 23 height 23
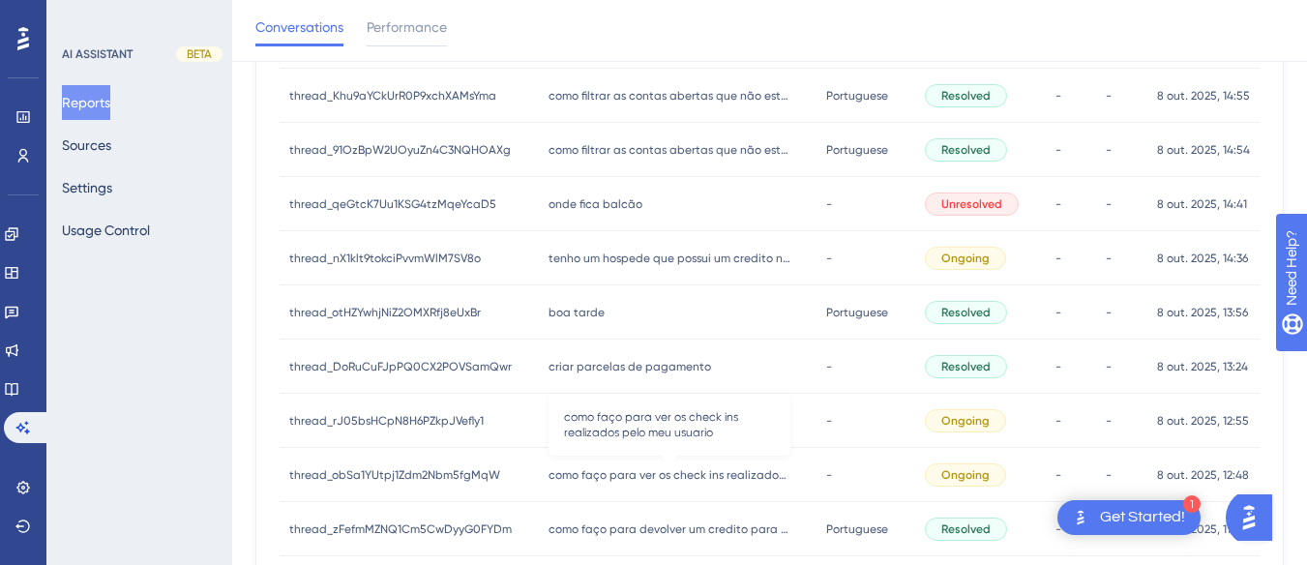
click at [613, 473] on span "como faço para ver os check ins realizados pelo meu usuario" at bounding box center [670, 474] width 242 height 15
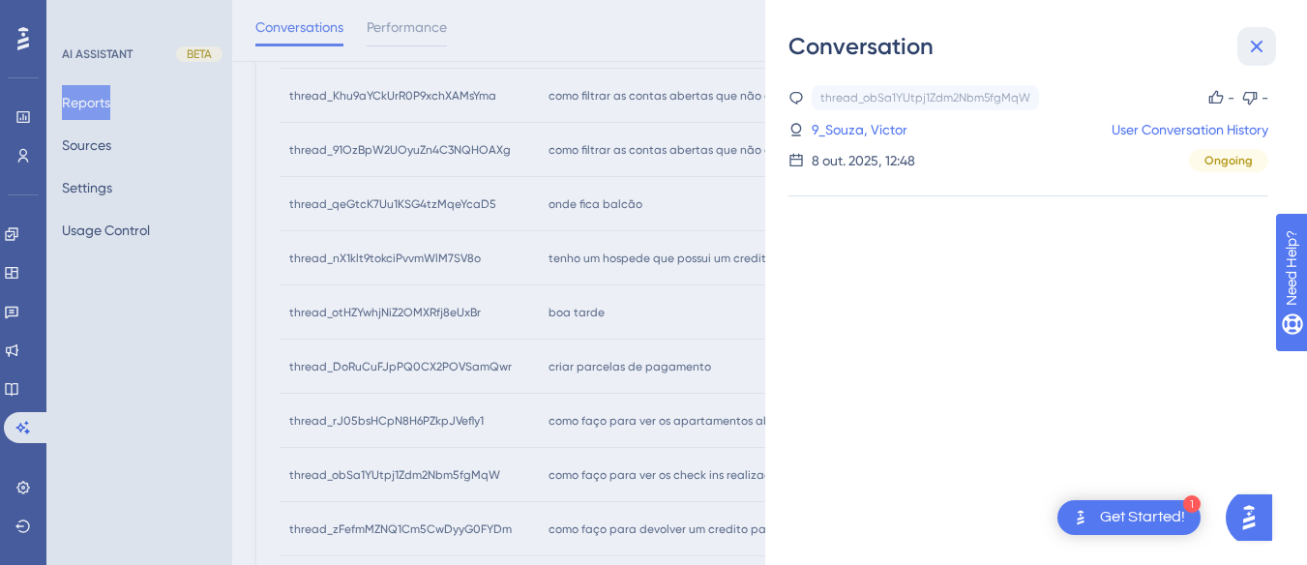
click at [1260, 37] on icon at bounding box center [1256, 46] width 23 height 23
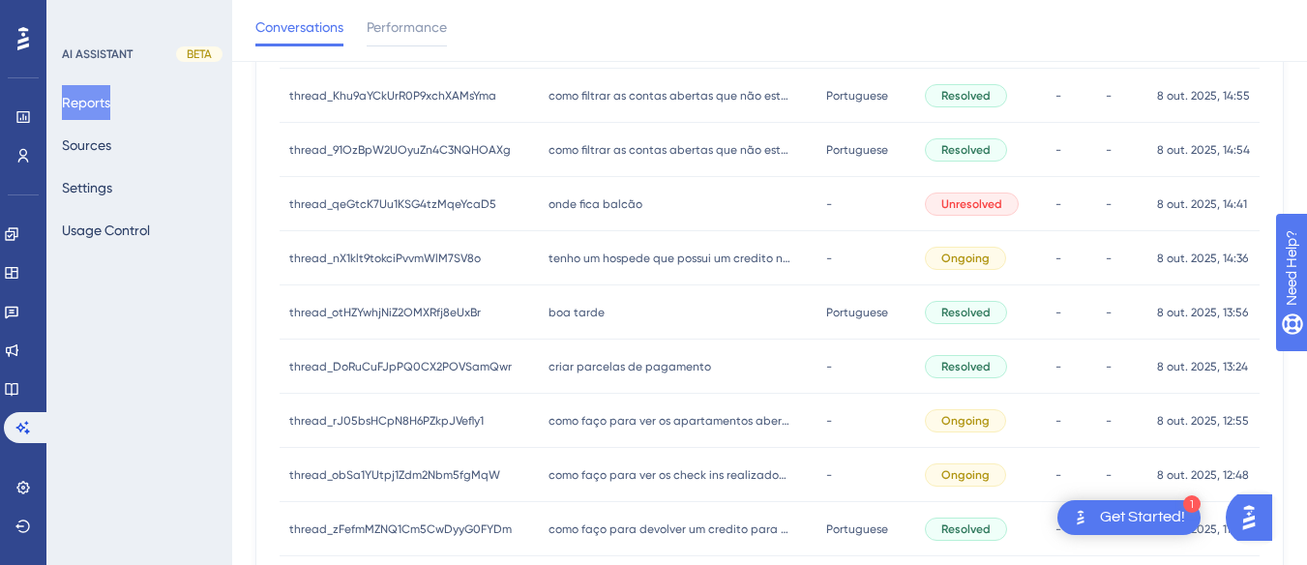
scroll to position [942, 0]
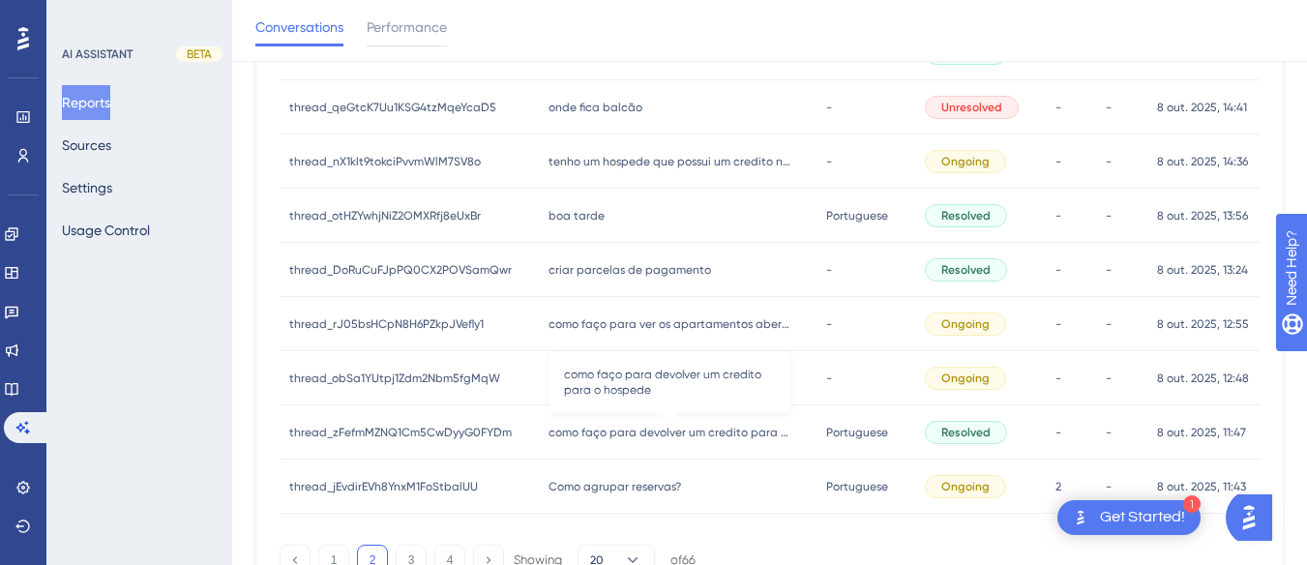
click at [580, 430] on span "como faço para devolver um credito para o hospede" at bounding box center [670, 432] width 242 height 15
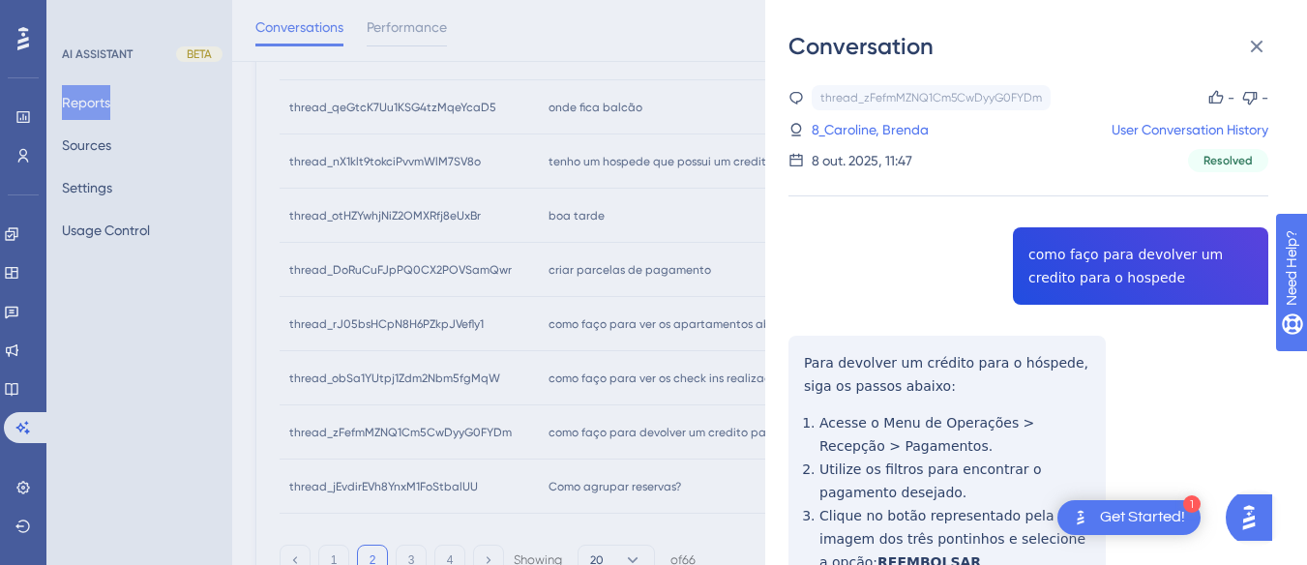
click at [1079, 288] on div "thread_zFefmMZNQ1Cm5CwDyyG0FYDm Copy - - 8_Caroline, Brenda User Conversation H…" at bounding box center [1029, 509] width 480 height 849
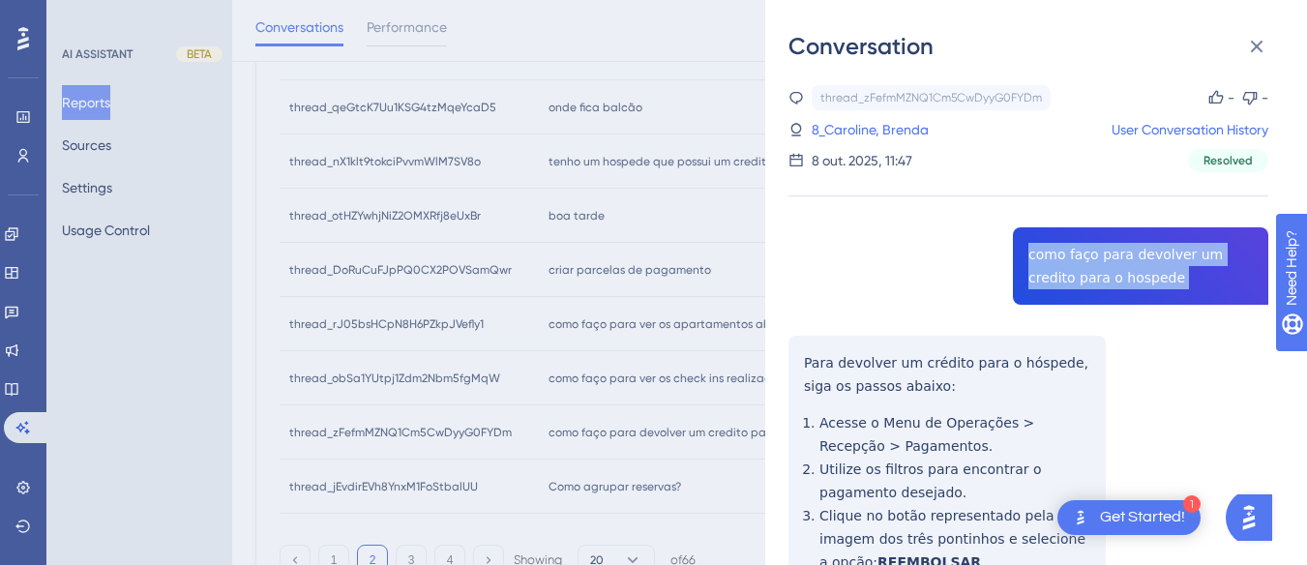
click at [1079, 288] on div "thread_zFefmMZNQ1Cm5CwDyyG0FYDm Copy - - 8_Caroline, Brenda User Conversation H…" at bounding box center [1029, 509] width 480 height 849
drag, startPoint x: 1079, startPoint y: 288, endPoint x: 1265, endPoint y: 31, distance: 317.4
click at [1265, 31] on button at bounding box center [1256, 46] width 39 height 39
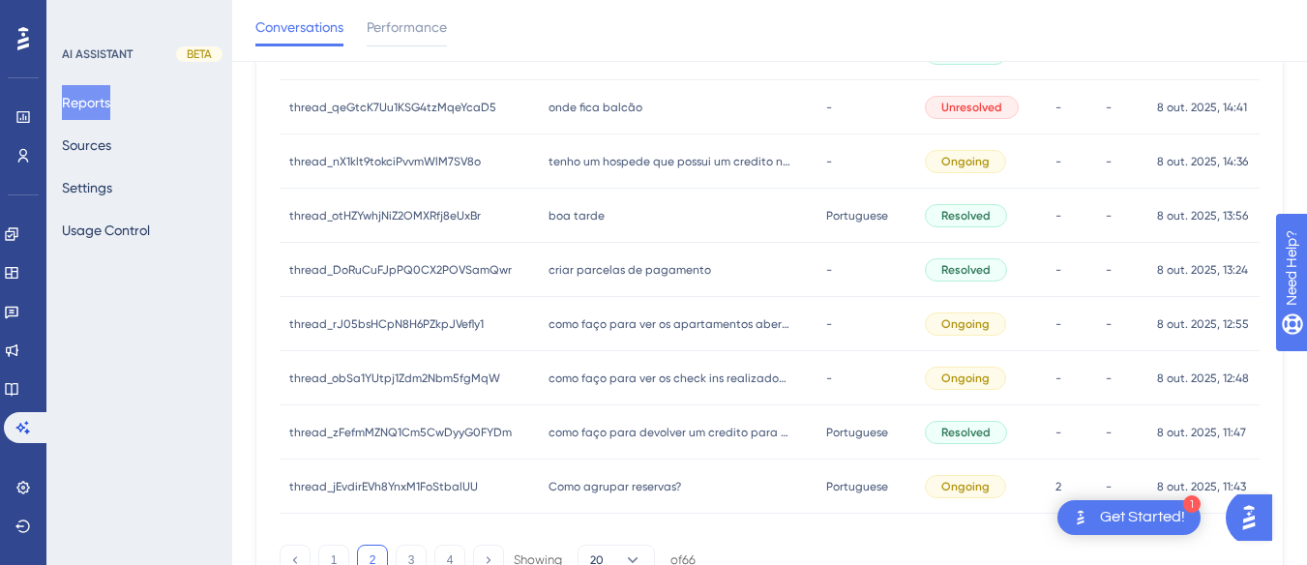
click at [1255, 45] on div "Conversations Performance" at bounding box center [769, 31] width 1075 height 62
click at [622, 322] on span "como faço para ver os apartamentos abertos no meu usuario" at bounding box center [670, 323] width 242 height 15
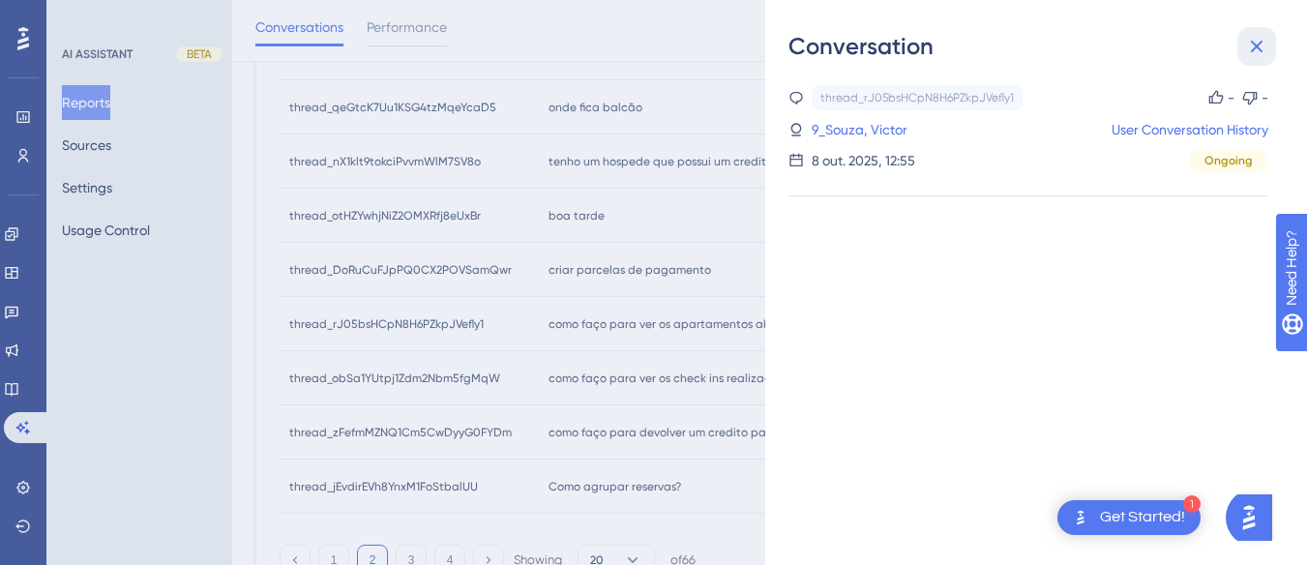
click at [1267, 42] on icon at bounding box center [1256, 46] width 23 height 23
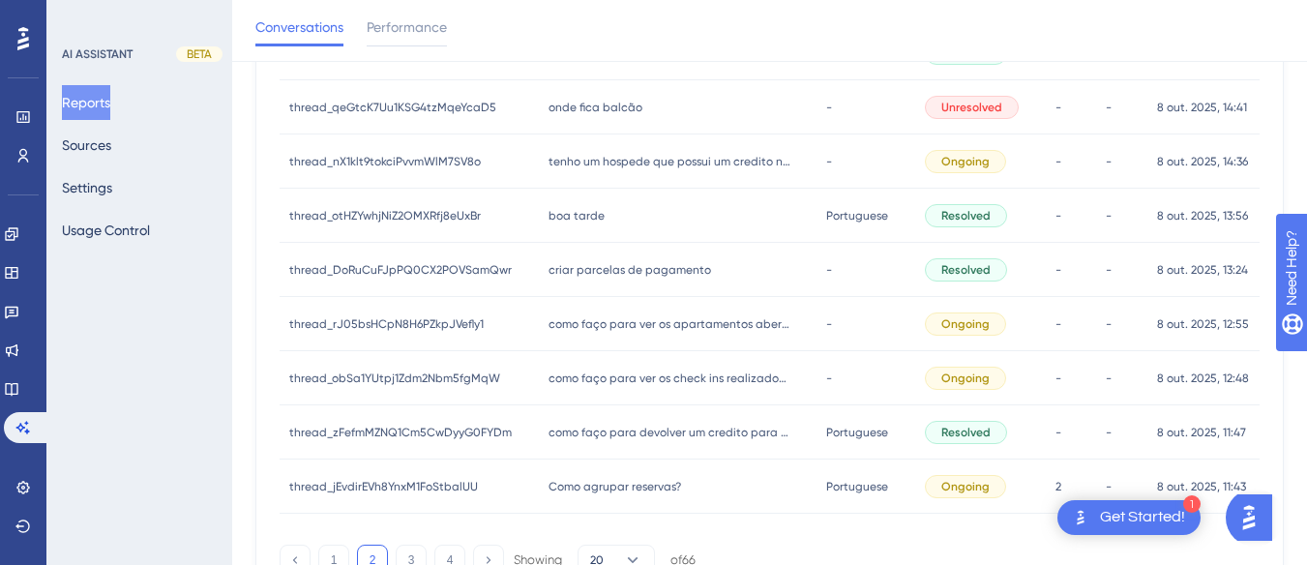
click at [666, 441] on div "como faço para devolver um credito para o hospede como faço para devolver um cr…" at bounding box center [678, 432] width 279 height 54
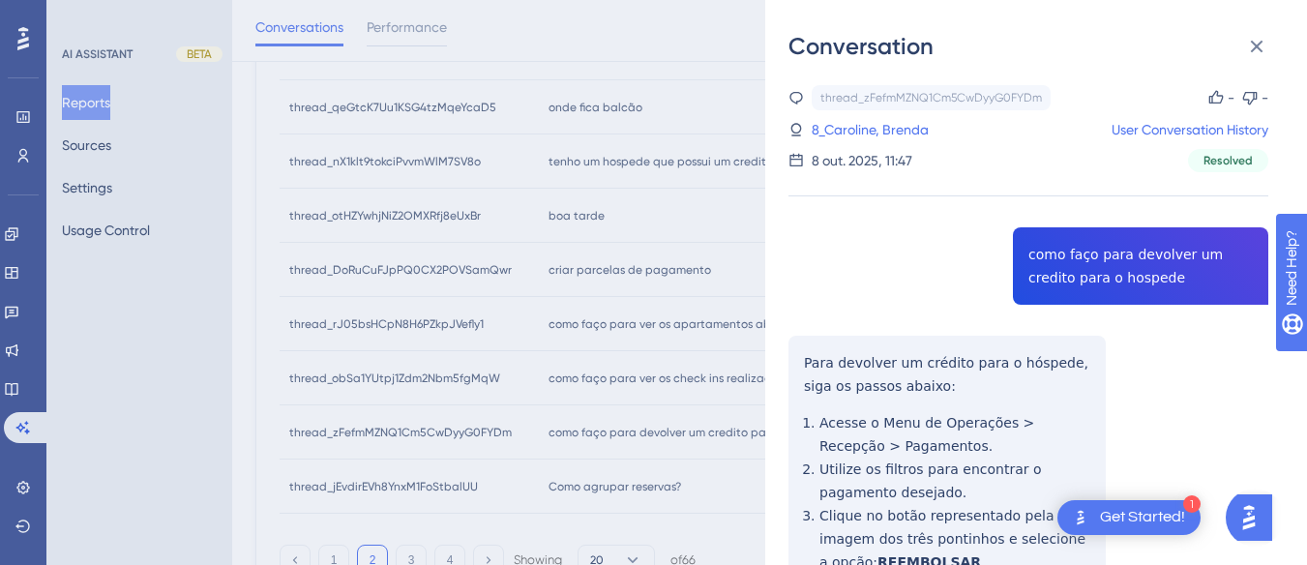
click at [1109, 256] on div "thread_zFefmMZNQ1Cm5CwDyyG0FYDm Copy - - 8_Caroline, Brenda User Conversation H…" at bounding box center [1029, 509] width 480 height 849
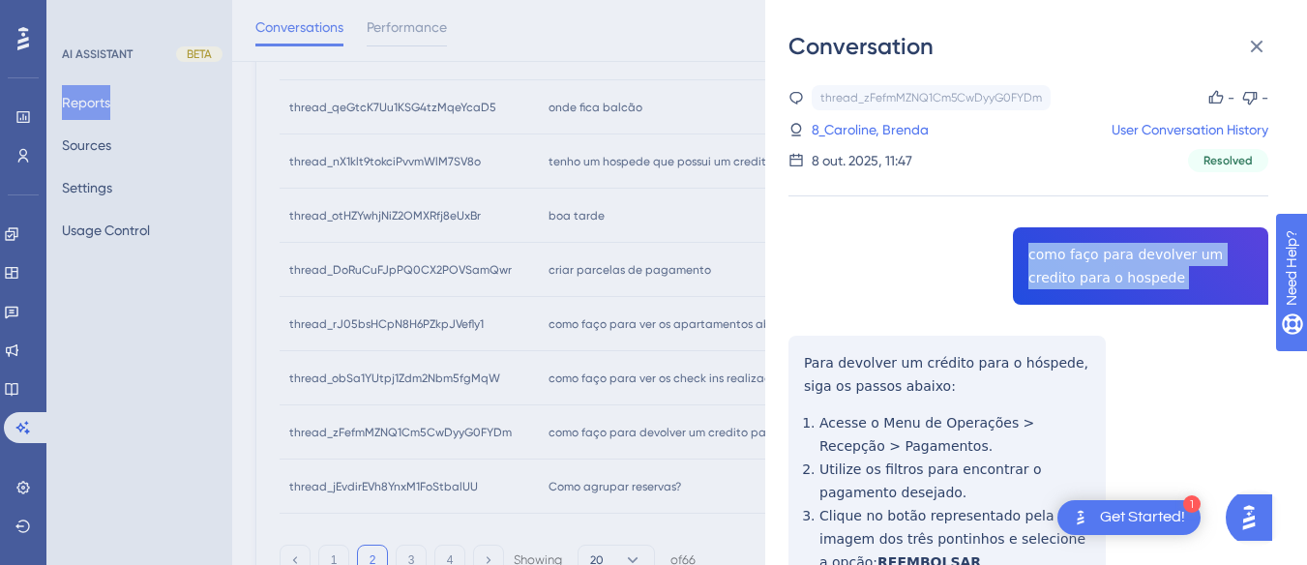
click at [1109, 256] on div "thread_zFefmMZNQ1Cm5CwDyyG0FYDm Copy - - 8_Caroline, Brenda User Conversation H…" at bounding box center [1029, 509] width 480 height 849
click at [792, 344] on div "thread_zFefmMZNQ1Cm5CwDyyG0FYDm Copy - - 8_Caroline, Brenda User Conversation H…" at bounding box center [1029, 509] width 480 height 849
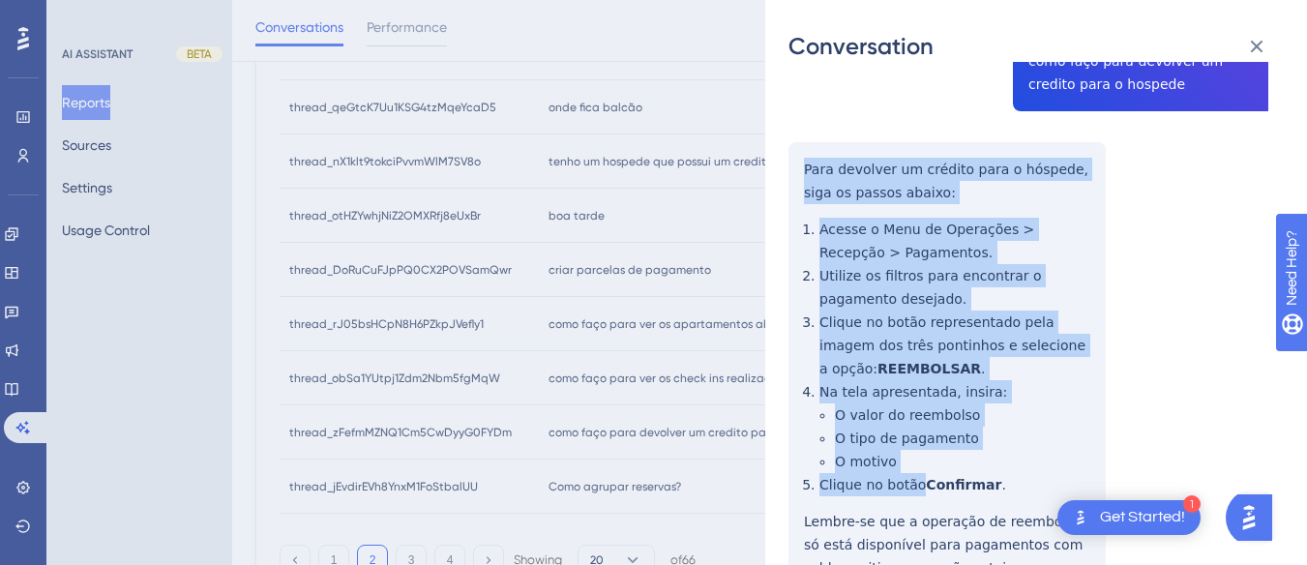
scroll to position [290, 0]
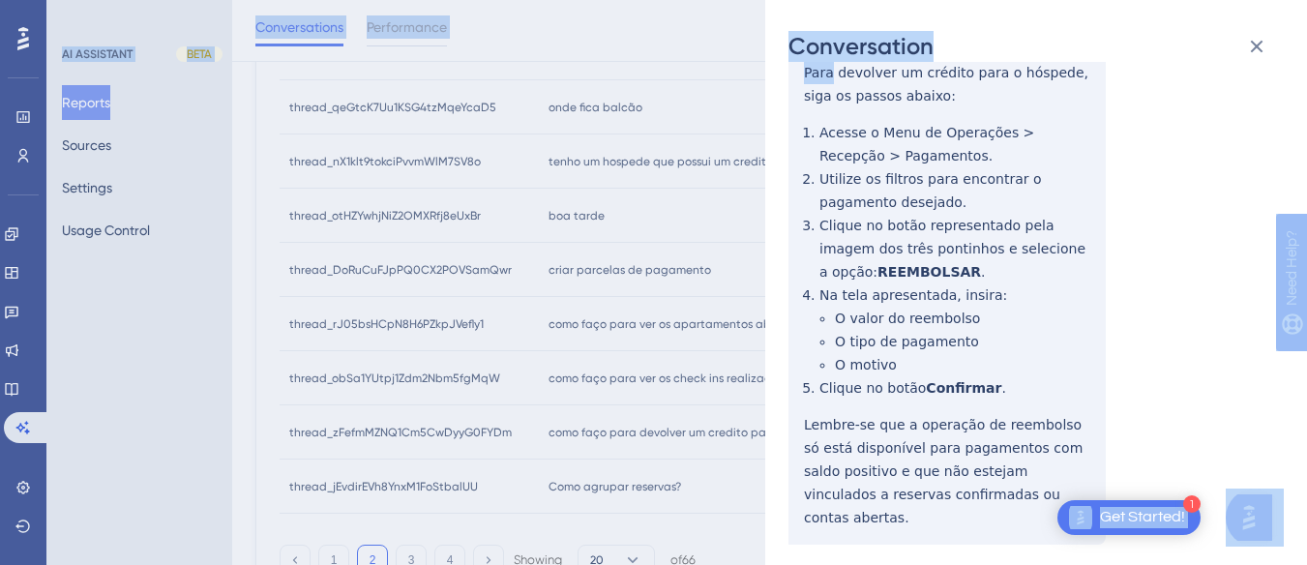
drag, startPoint x: 792, startPoint y: 344, endPoint x: 1061, endPoint y: 505, distance: 313.3
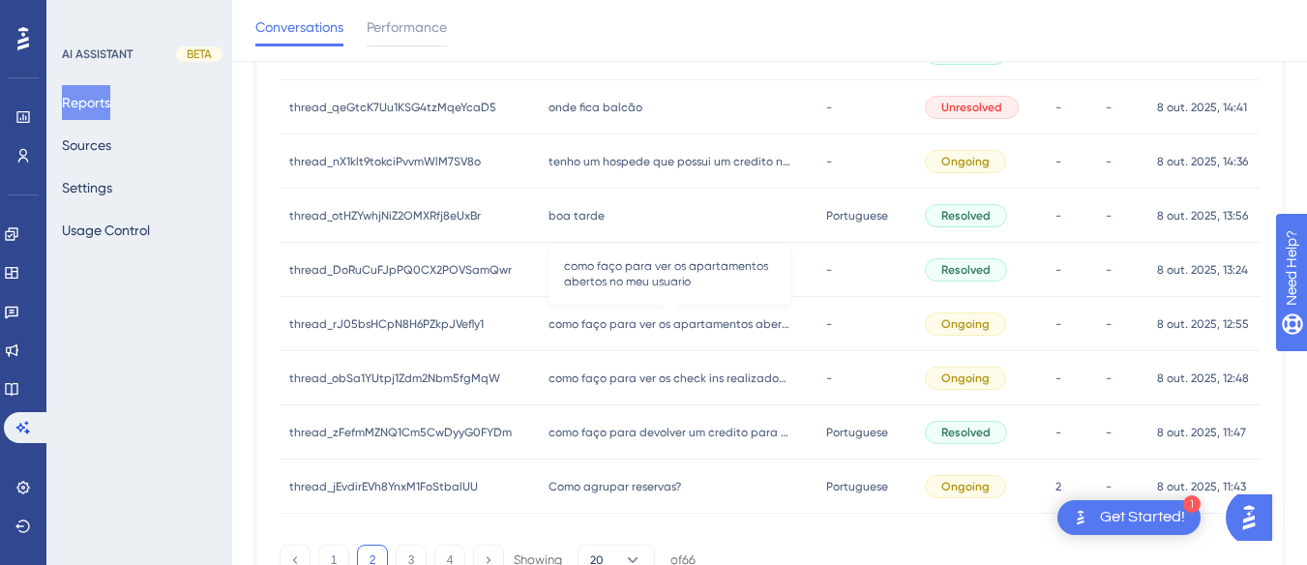
click at [715, 318] on span "como faço para ver os apartamentos abertos no meu usuario" at bounding box center [670, 323] width 242 height 15
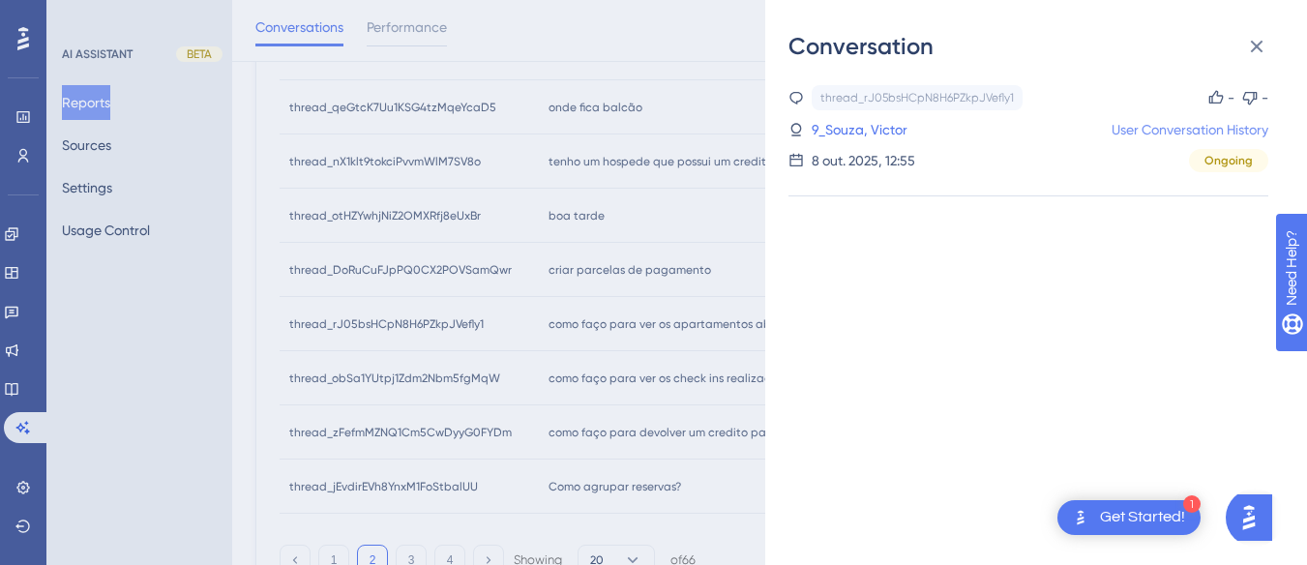
click at [1171, 124] on link "User Conversation History" at bounding box center [1190, 129] width 157 height 23
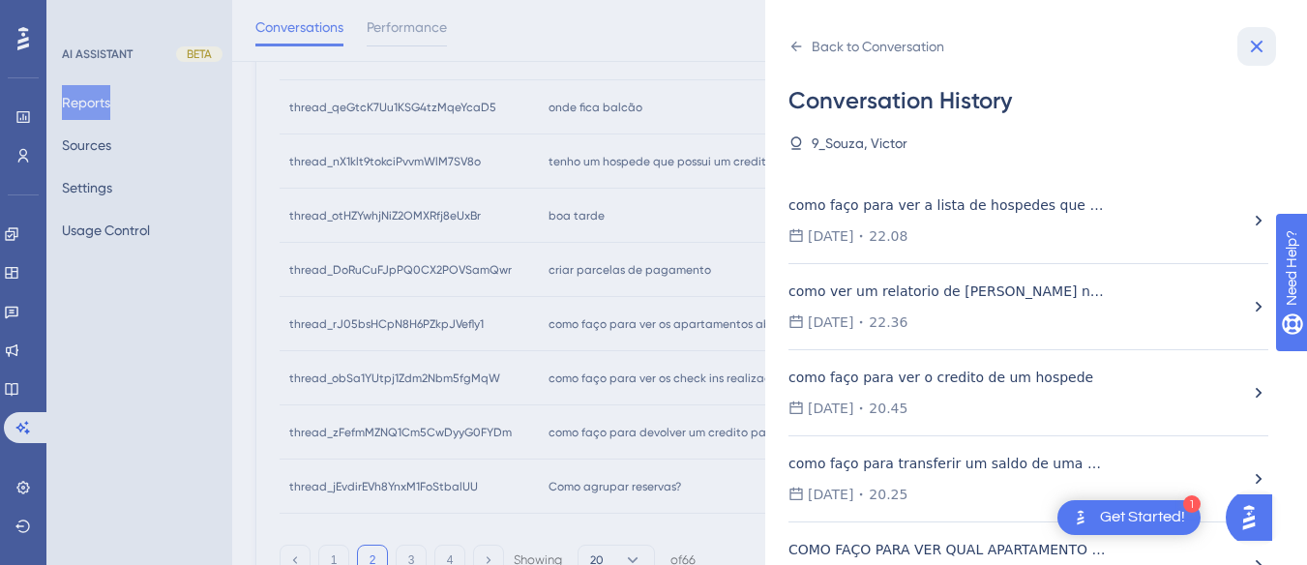
click at [1253, 44] on icon at bounding box center [1257, 47] width 13 height 13
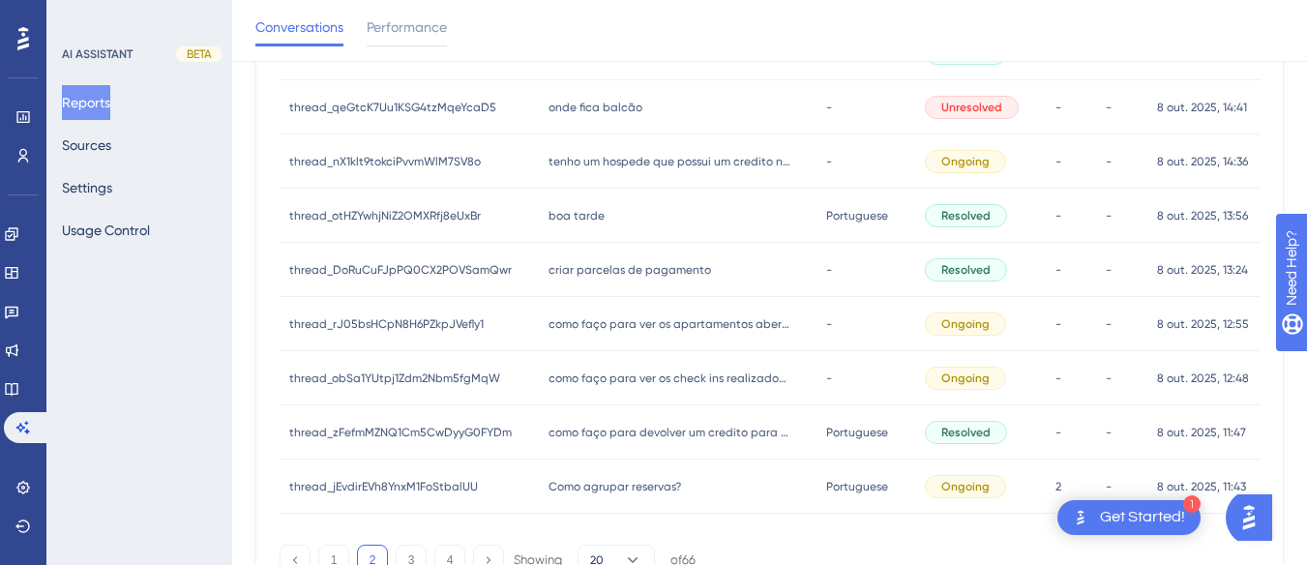
click at [577, 372] on span "como faço para ver os check ins realizados pelo meu usuario" at bounding box center [670, 378] width 242 height 15
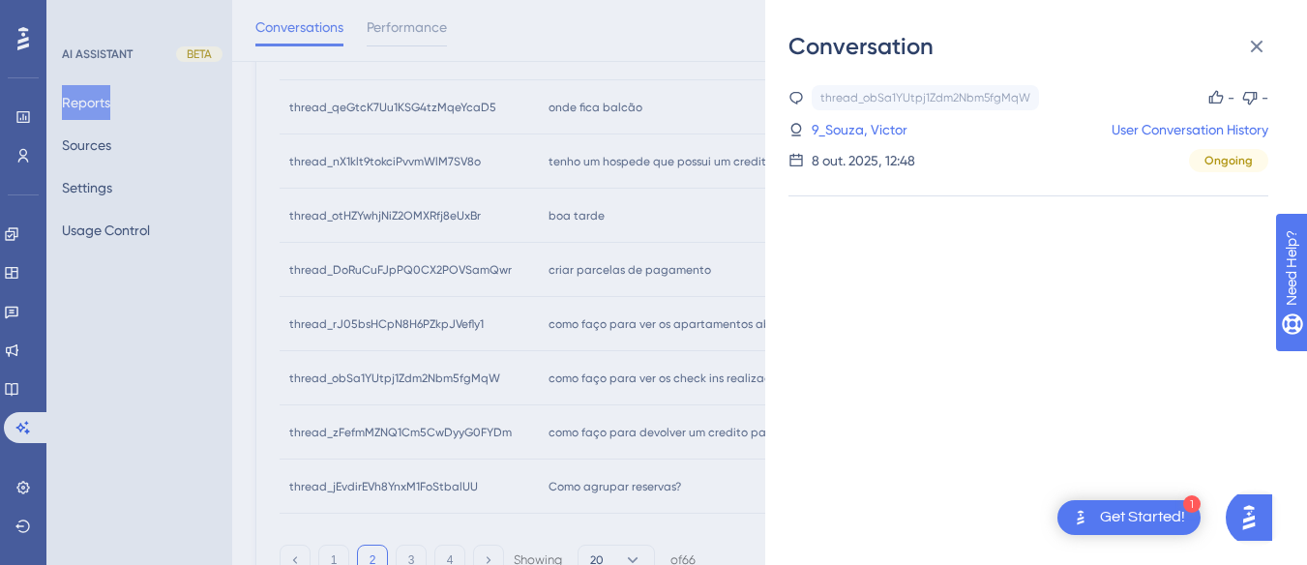
click at [1169, 117] on div "thread_obSa1YUtpj1Zdm2Nbm5fgMqW Copy - - 9_Souza, Victor User Conversation Hist…" at bounding box center [1029, 128] width 480 height 87
click at [1166, 127] on link "User Conversation History" at bounding box center [1190, 129] width 157 height 23
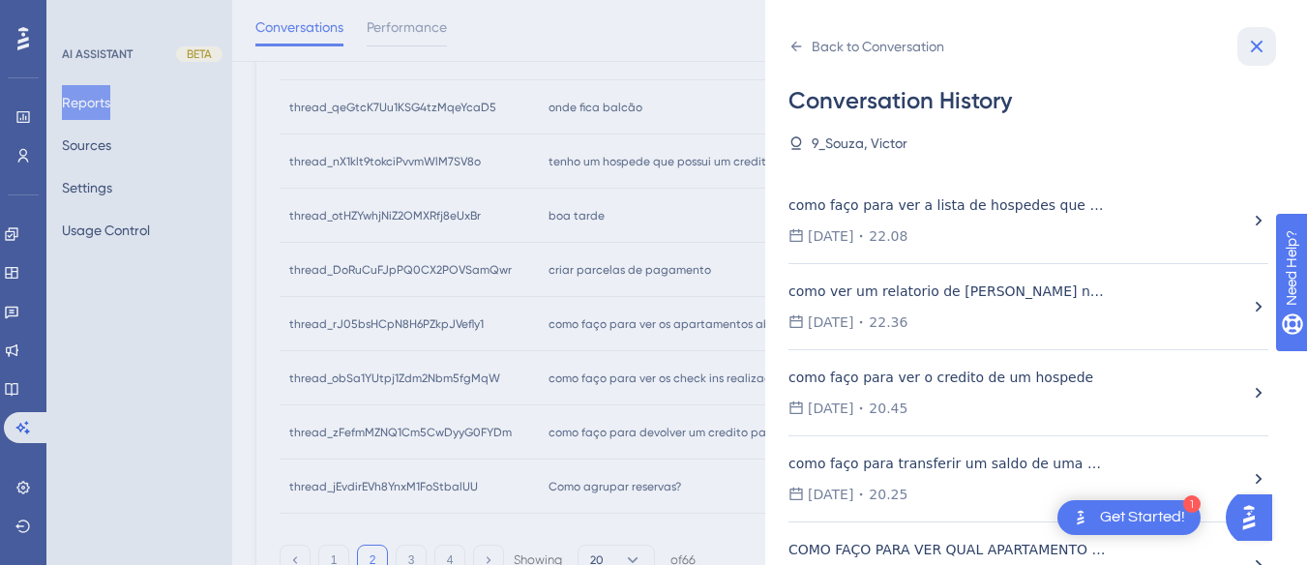
click at [1256, 49] on icon at bounding box center [1256, 46] width 23 height 23
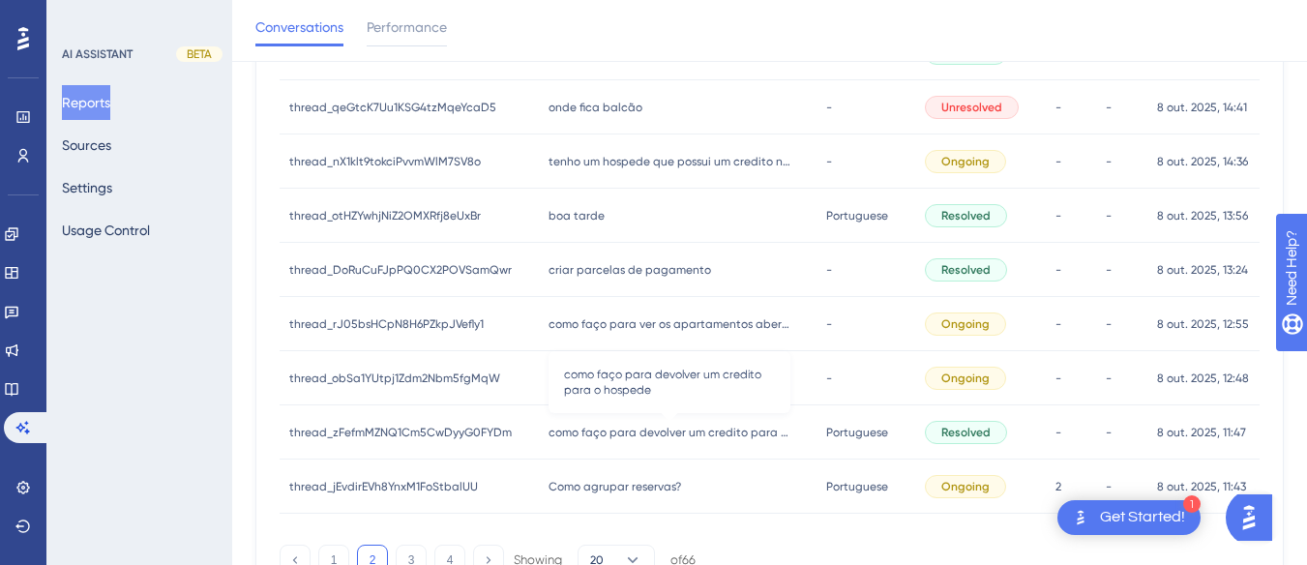
click at [657, 435] on span "como faço para devolver um credito para o hospede" at bounding box center [670, 432] width 242 height 15
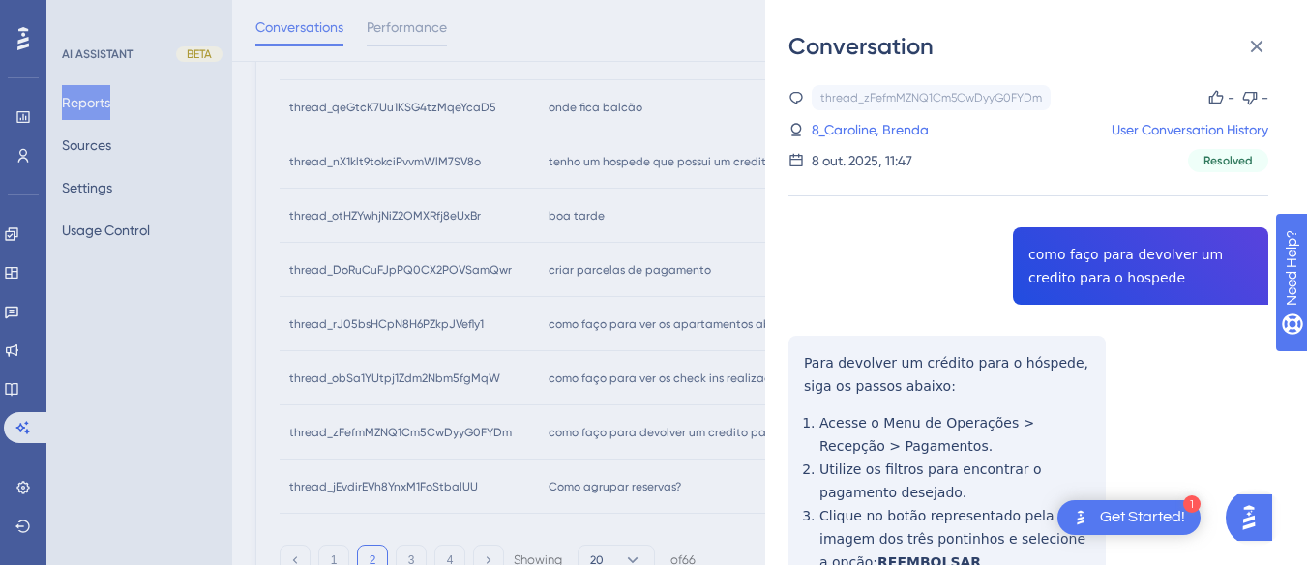
click at [1135, 268] on div "thread_zFefmMZNQ1Cm5CwDyyG0FYDm Copy - - 8_Caroline, Brenda User Conversation H…" at bounding box center [1029, 509] width 480 height 849
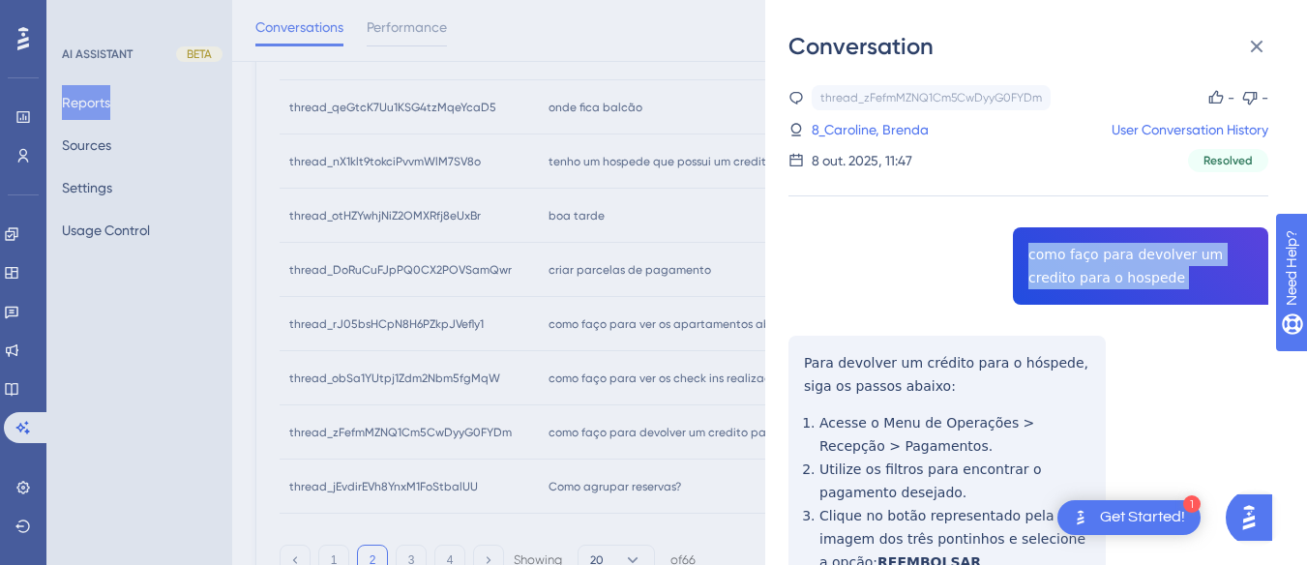
click at [1135, 268] on div "thread_zFefmMZNQ1Cm5CwDyyG0FYDm Copy - - 8_Caroline, Brenda User Conversation H…" at bounding box center [1029, 509] width 480 height 849
click at [800, 356] on div "thread_zFefmMZNQ1Cm5CwDyyG0FYDm Copy - - 8_Caroline, Brenda User Conversation H…" at bounding box center [1029, 509] width 480 height 849
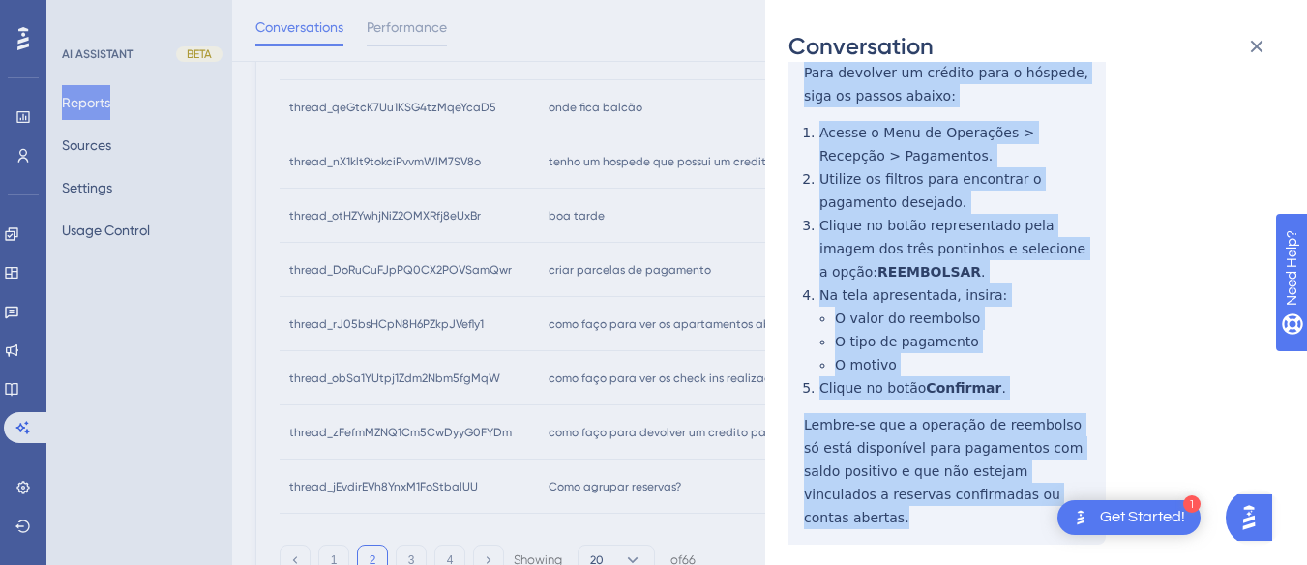
drag, startPoint x: 800, startPoint y: 356, endPoint x: 1053, endPoint y: 492, distance: 287.0
click at [1053, 492] on div "thread_zFefmMZNQ1Cm5CwDyyG0FYDm Copy - - 8_Caroline, Brenda User Conversation H…" at bounding box center [1029, 219] width 480 height 849
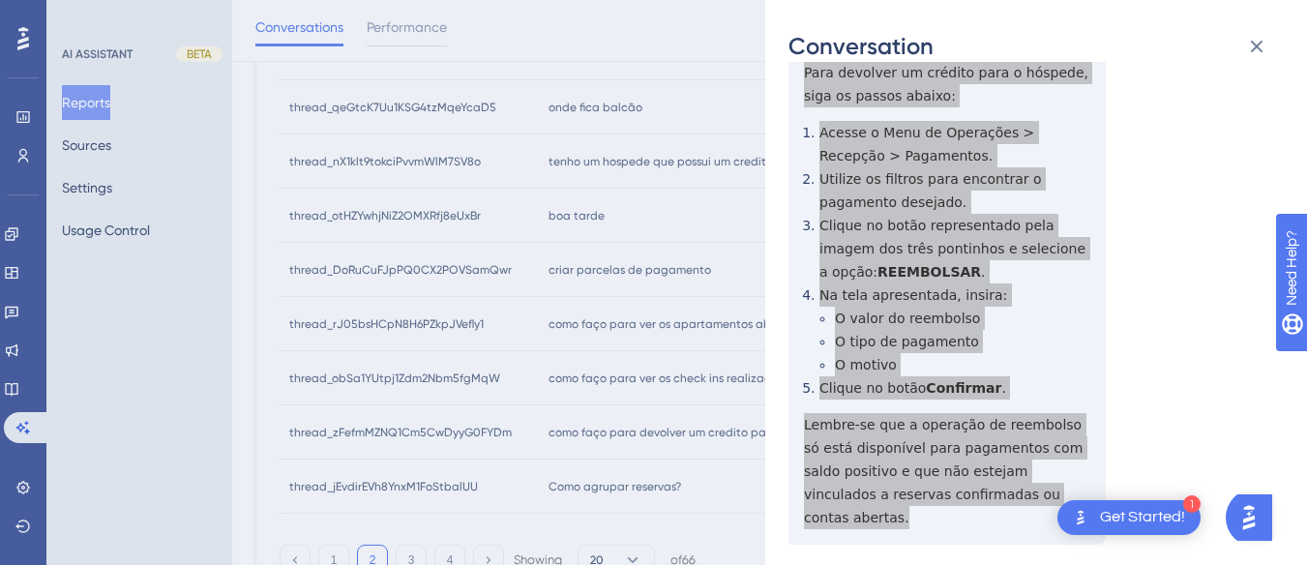
scroll to position [0, 0]
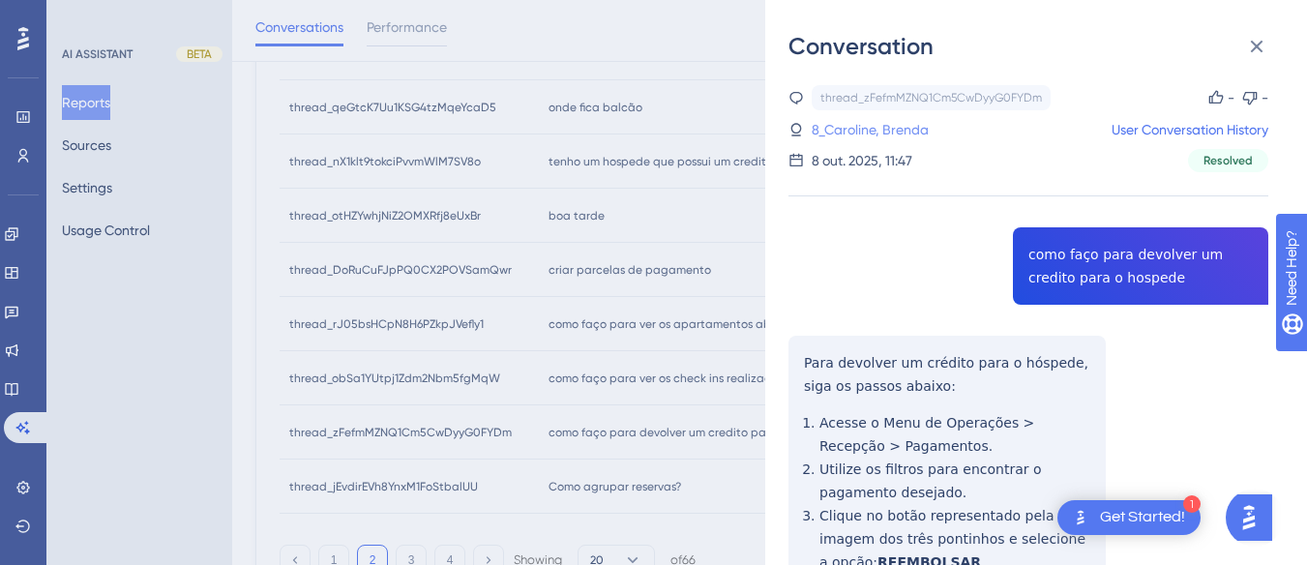
click at [873, 134] on link "8_Caroline, Brenda" at bounding box center [870, 129] width 117 height 23
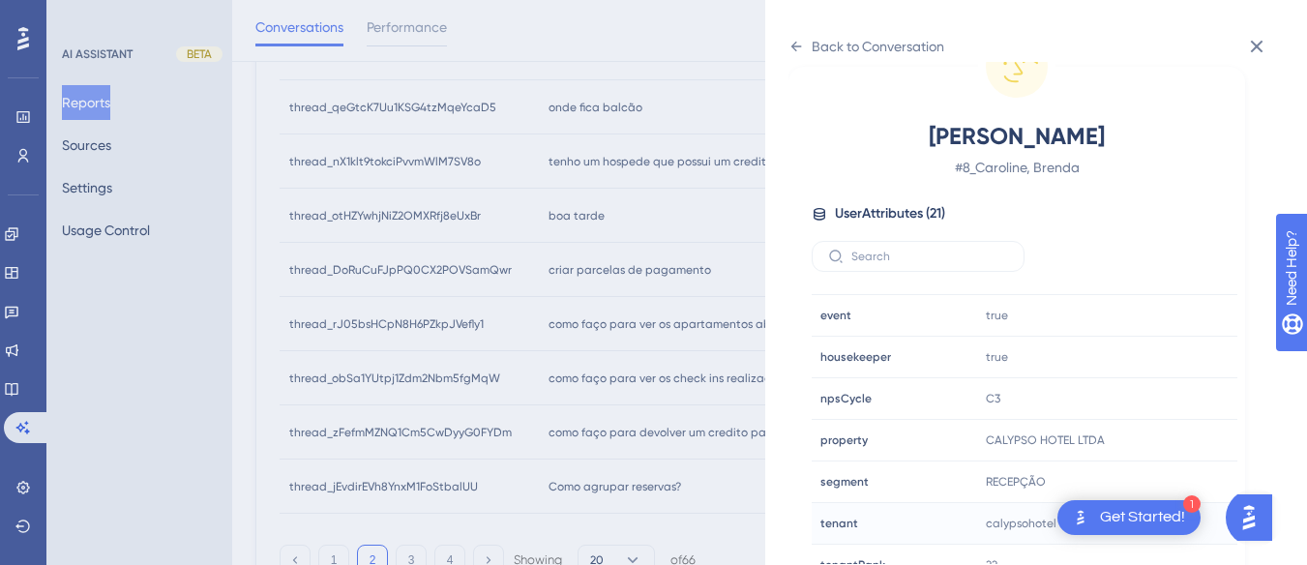
scroll to position [581, 0]
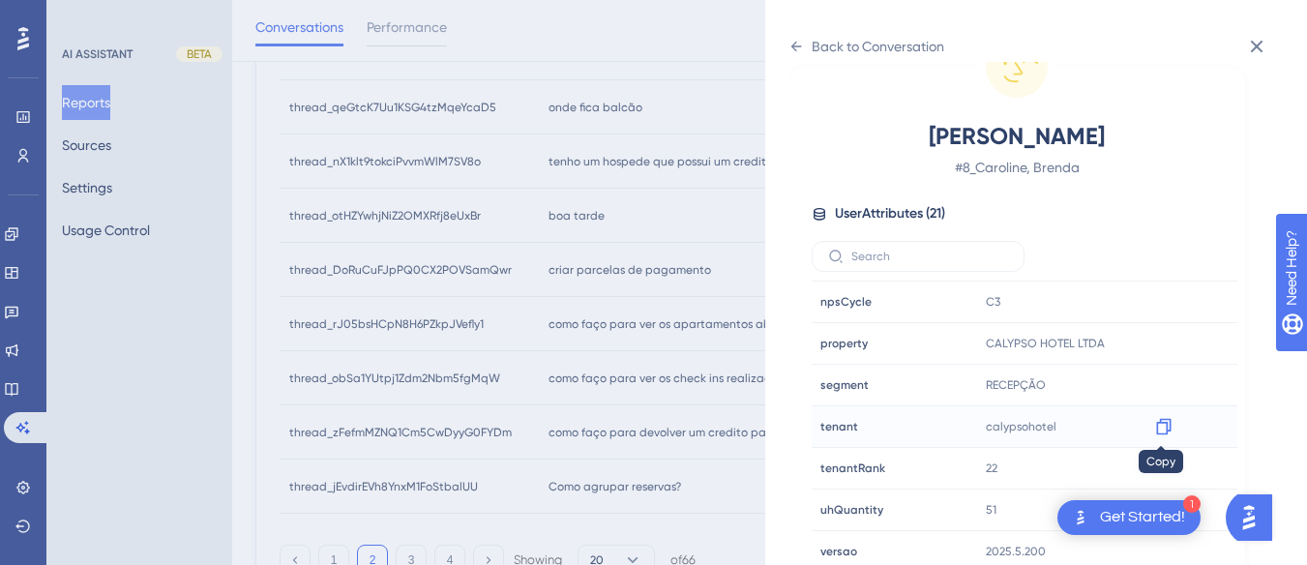
click at [1172, 429] on div at bounding box center [1163, 426] width 31 height 31
click at [1158, 422] on icon at bounding box center [1163, 427] width 15 height 16
click at [796, 40] on icon at bounding box center [796, 46] width 15 height 15
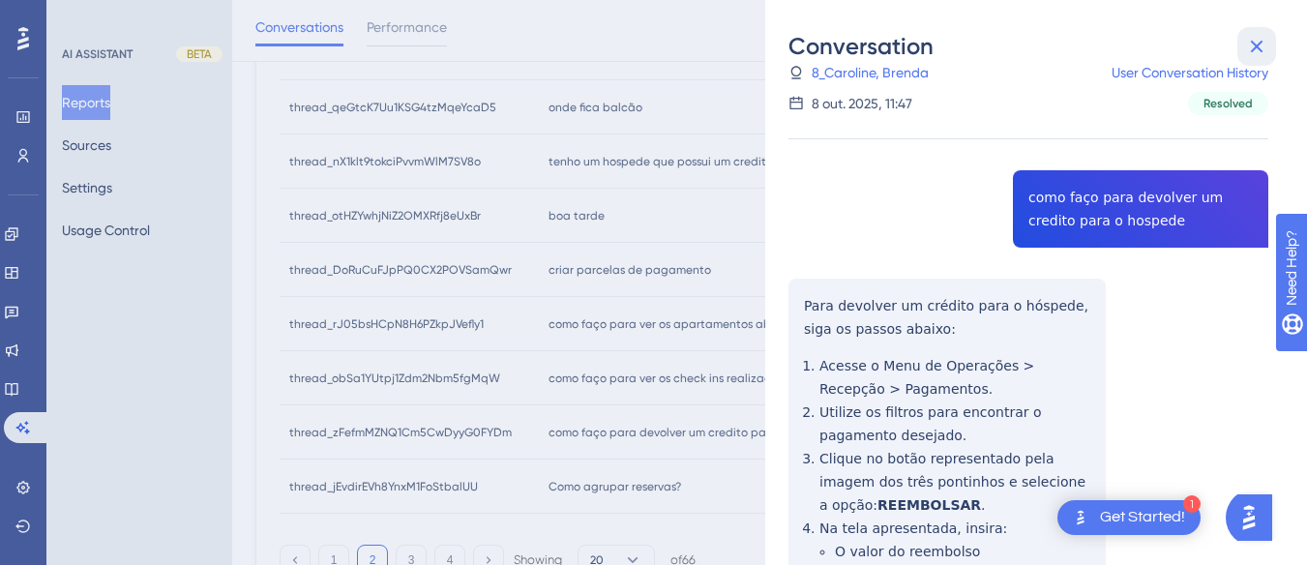
click at [1248, 34] on button at bounding box center [1256, 46] width 39 height 39
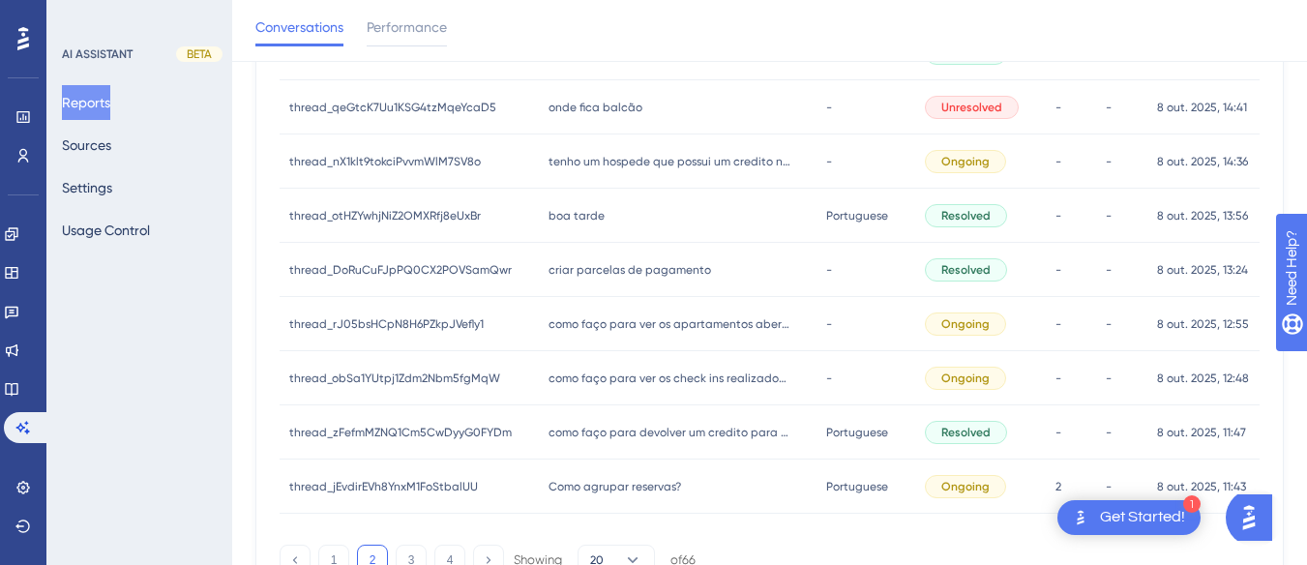
click at [577, 504] on div "Como agrupar reservas? Como agrupar reservas?" at bounding box center [678, 487] width 279 height 54
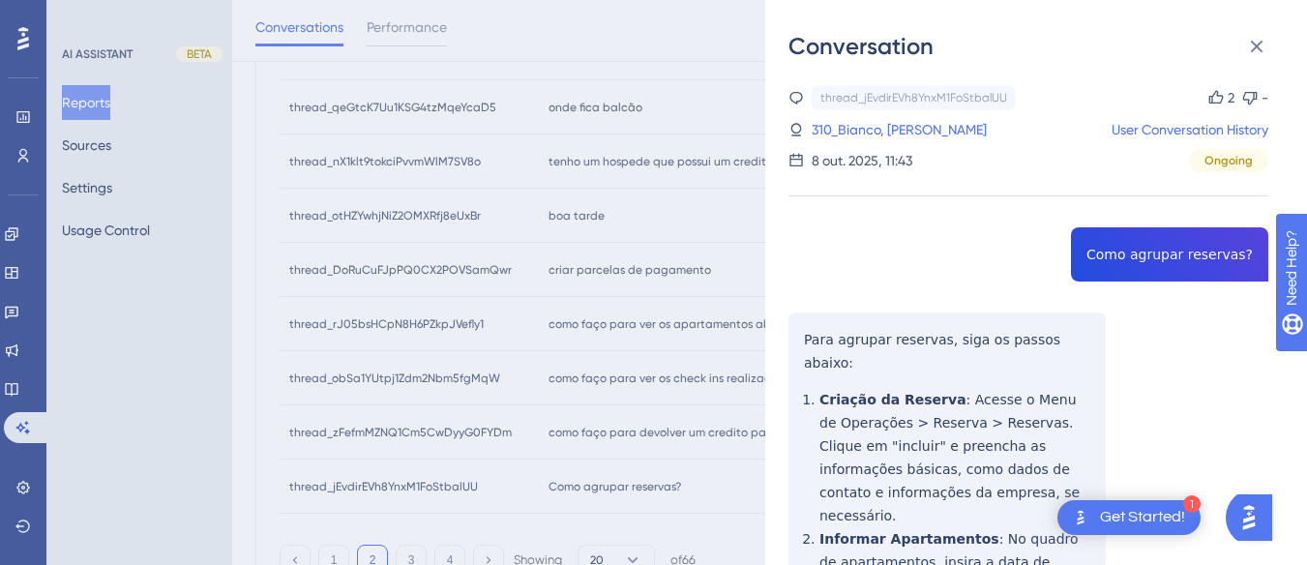
click at [785, 322] on div "Conversation thread_jEvdirEVh8YnxM1FoStbalUU Copy 2 - 310_Bianco, Hugo User Con…" at bounding box center [1036, 282] width 542 height 565
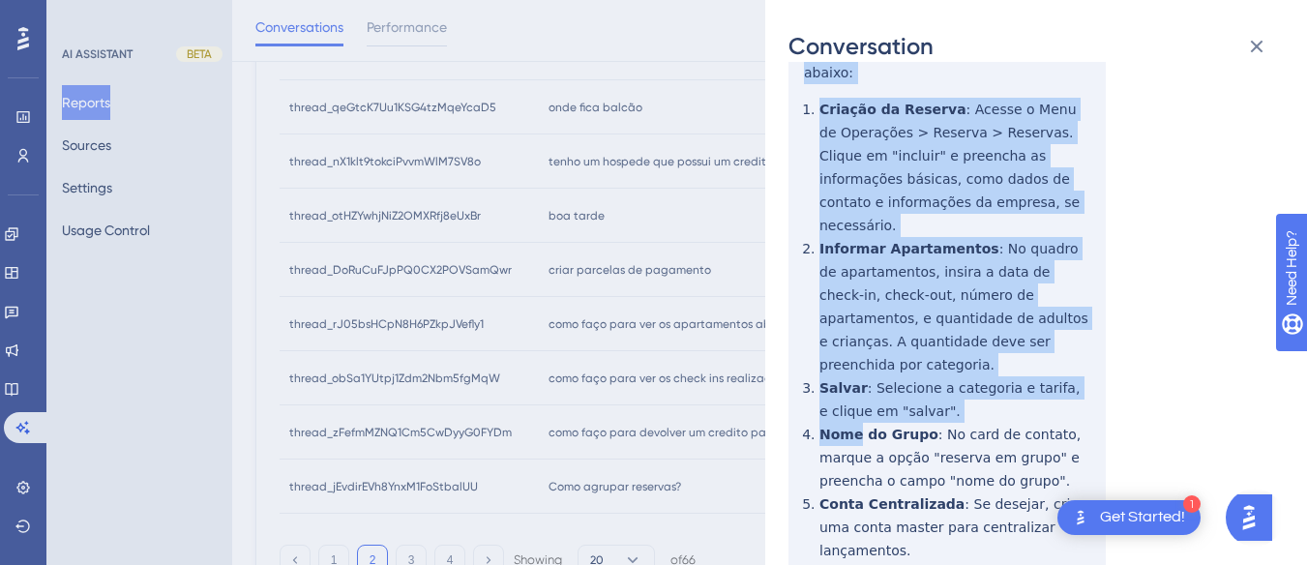
scroll to position [581, 0]
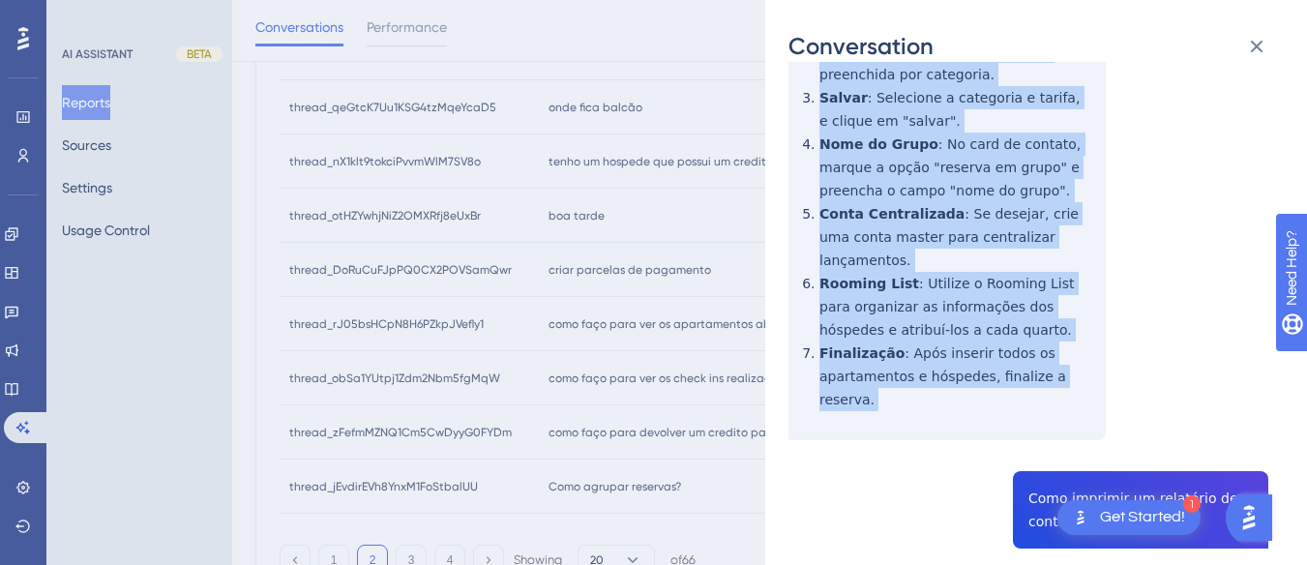
drag, startPoint x: 785, startPoint y: 322, endPoint x: 1083, endPoint y: 306, distance: 298.5
click at [1083, 306] on div "Conversation thread_jEvdirEVh8YnxM1FoStbalUU Copy 2 - 310_Bianco, Hugo User Con…" at bounding box center [1036, 282] width 542 height 565
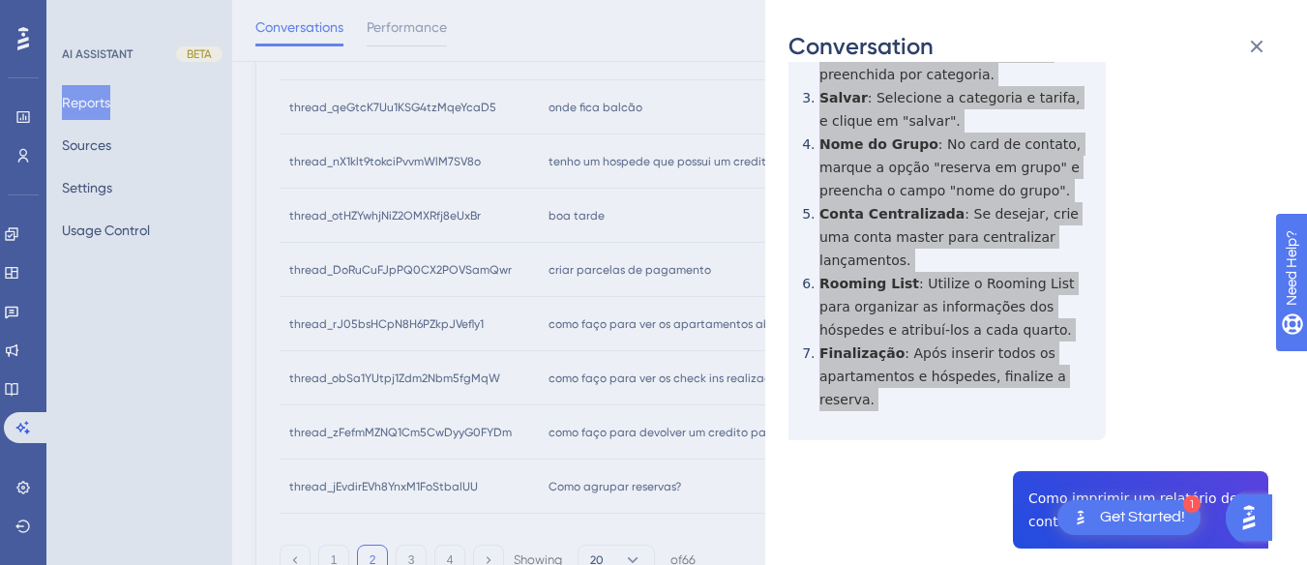
scroll to position [871, 0]
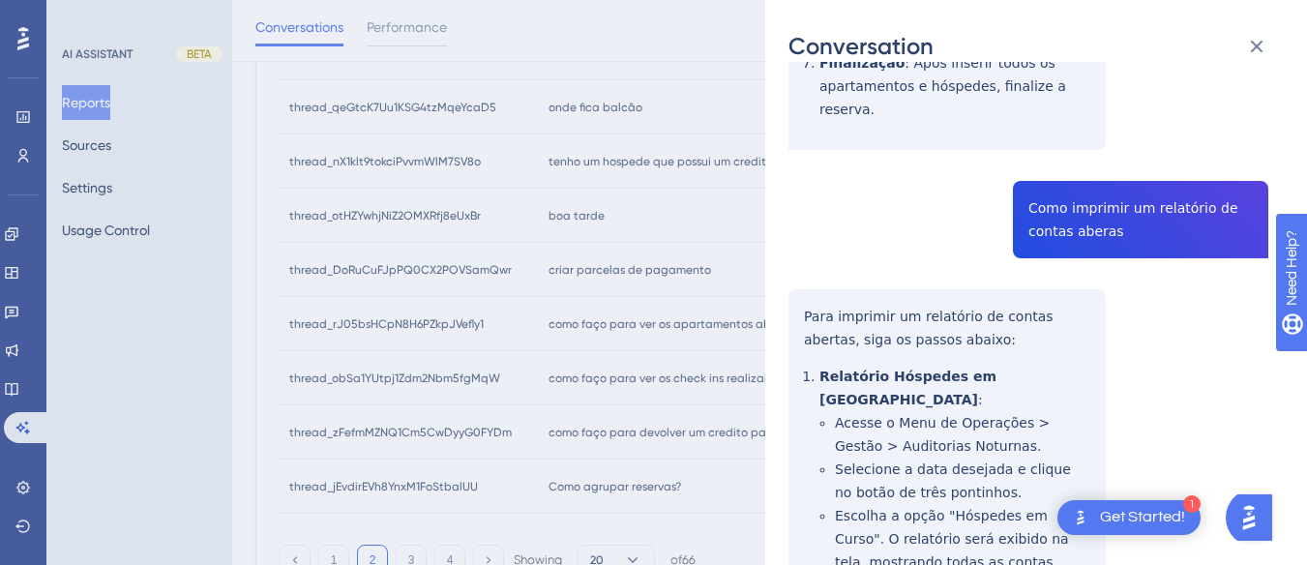
click at [1084, 135] on div "thread_jEvdirEVh8YnxM1FoStbalUU Copy 2 - 310_Bianco, Hugo User Conversation His…" at bounding box center [1029, 466] width 480 height 2505
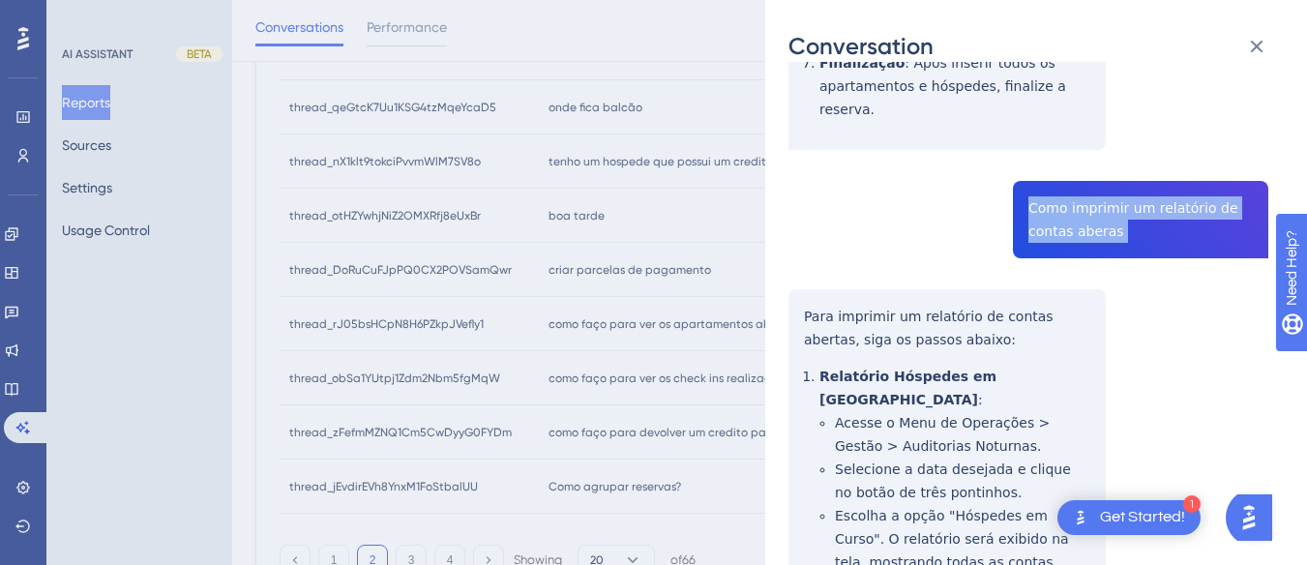
click at [1084, 135] on div "thread_jEvdirEVh8YnxM1FoStbalUU Copy 2 - 310_Bianco, Hugo User Conversation His…" at bounding box center [1029, 466] width 480 height 2505
click at [799, 212] on div "thread_jEvdirEVh8YnxM1FoStbalUU Copy 2 - 310_Bianco, Hugo User Conversation His…" at bounding box center [1029, 466] width 480 height 2505
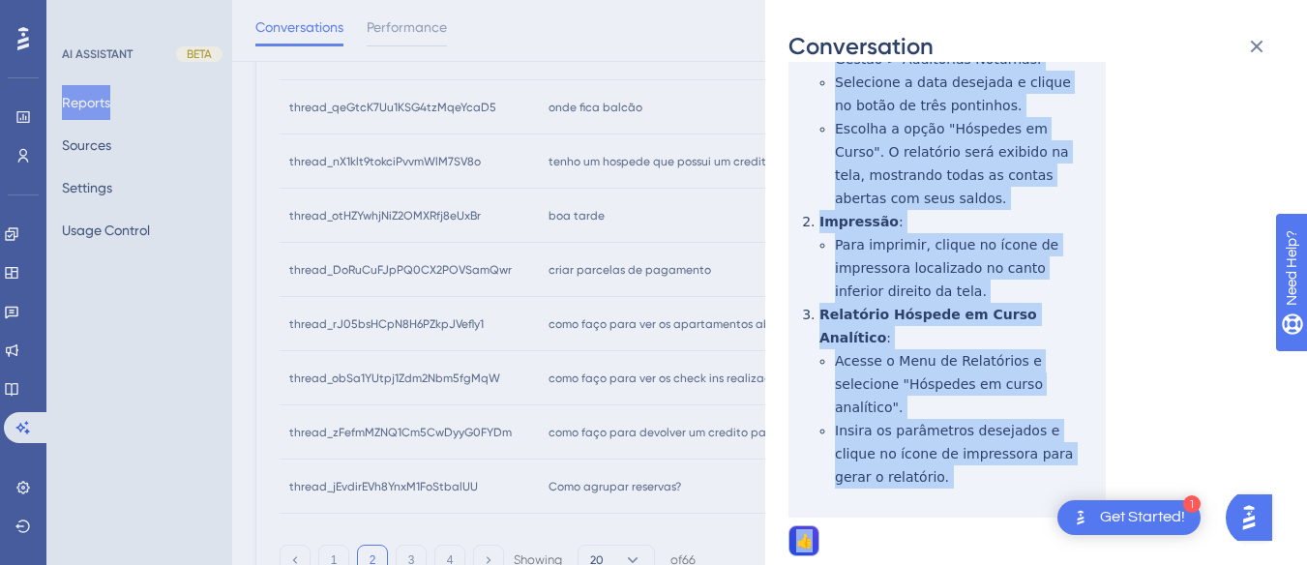
scroll to position [1355, 0]
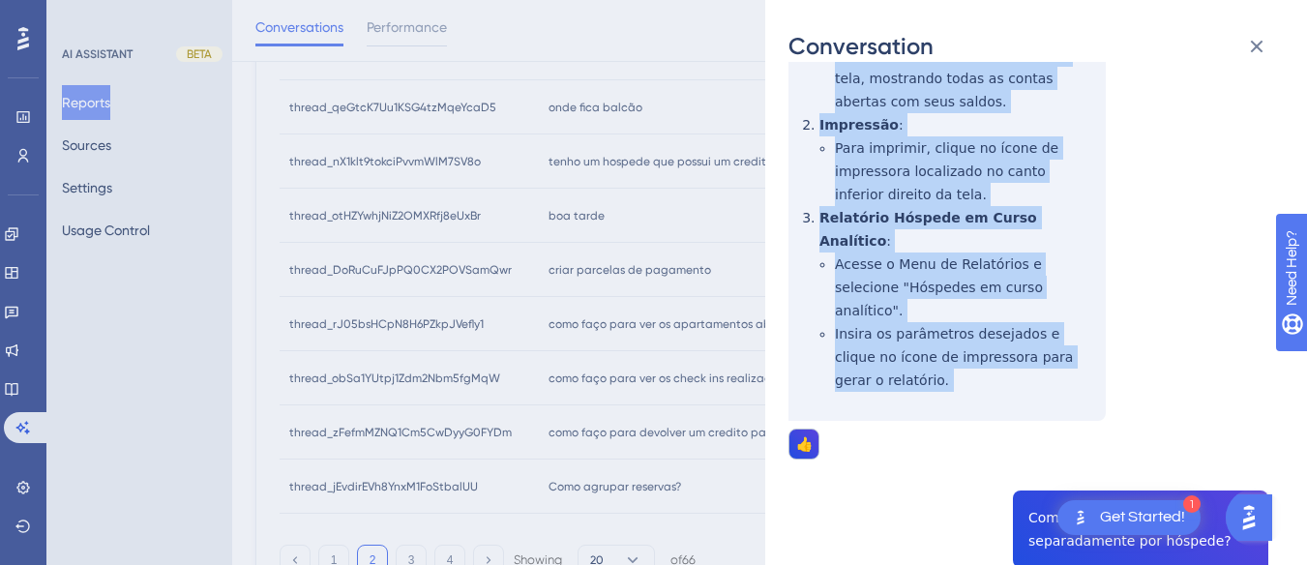
drag, startPoint x: 799, startPoint y: 212, endPoint x: 1106, endPoint y: 212, distance: 306.7
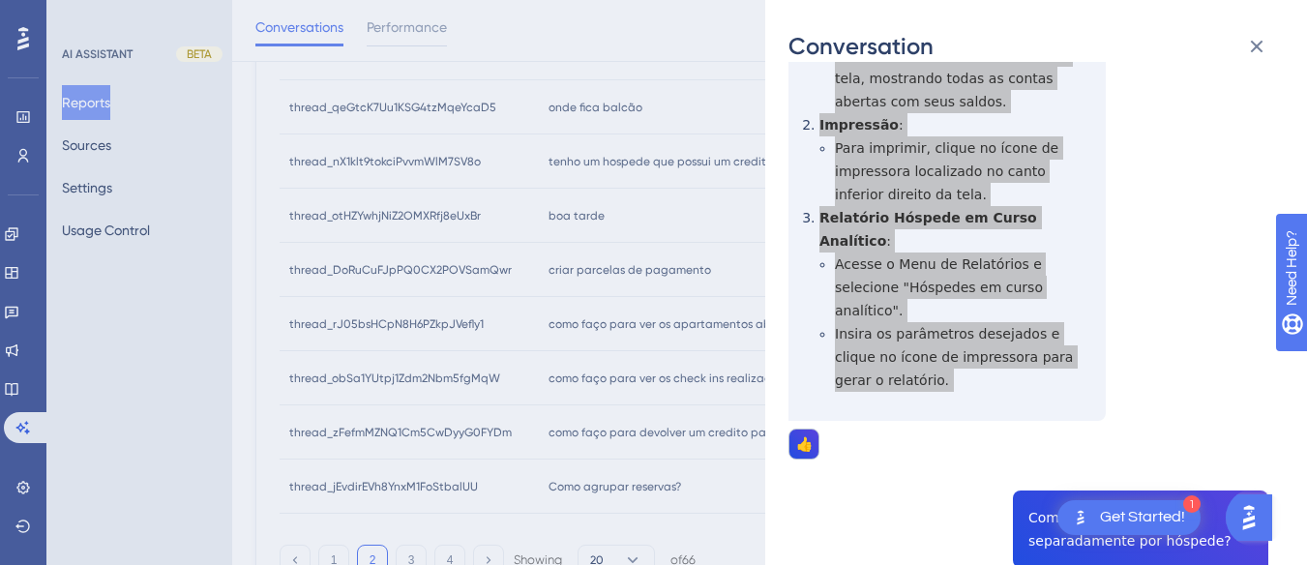
scroll to position [1548, 0]
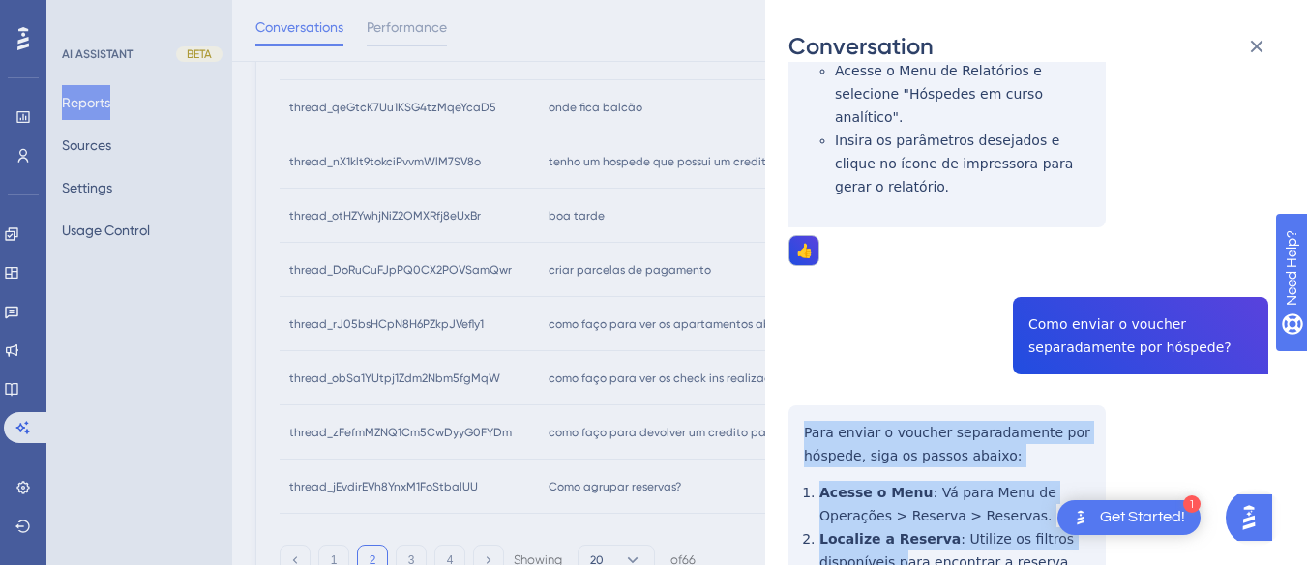
scroll to position [1755, 0]
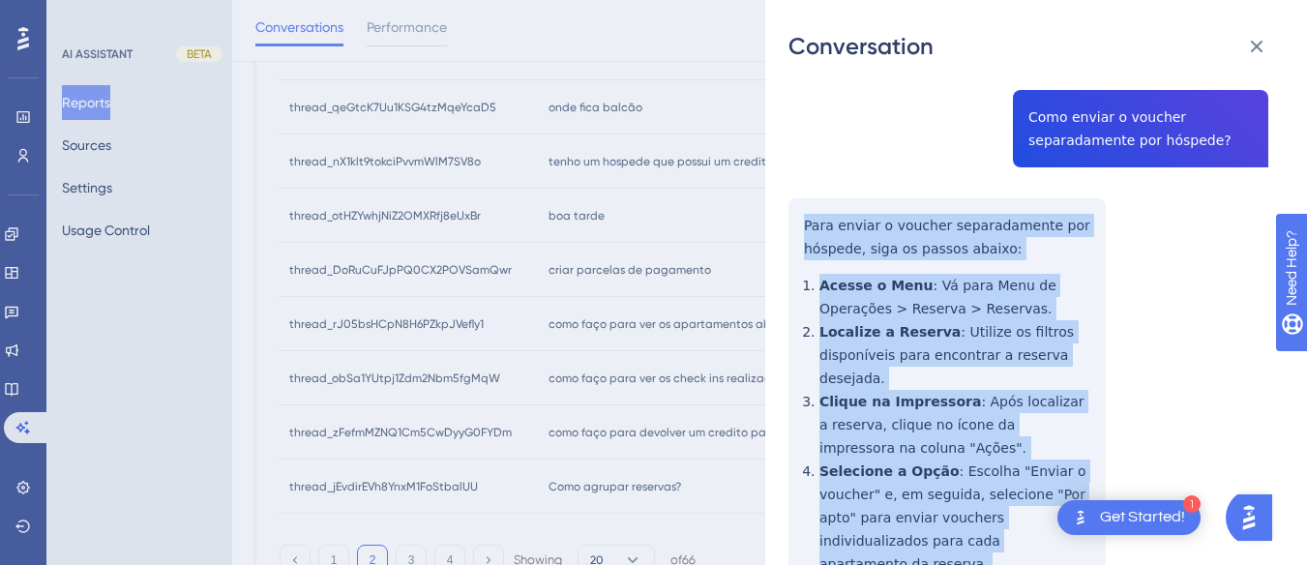
drag, startPoint x: 795, startPoint y: 217, endPoint x: 956, endPoint y: 339, distance: 201.6
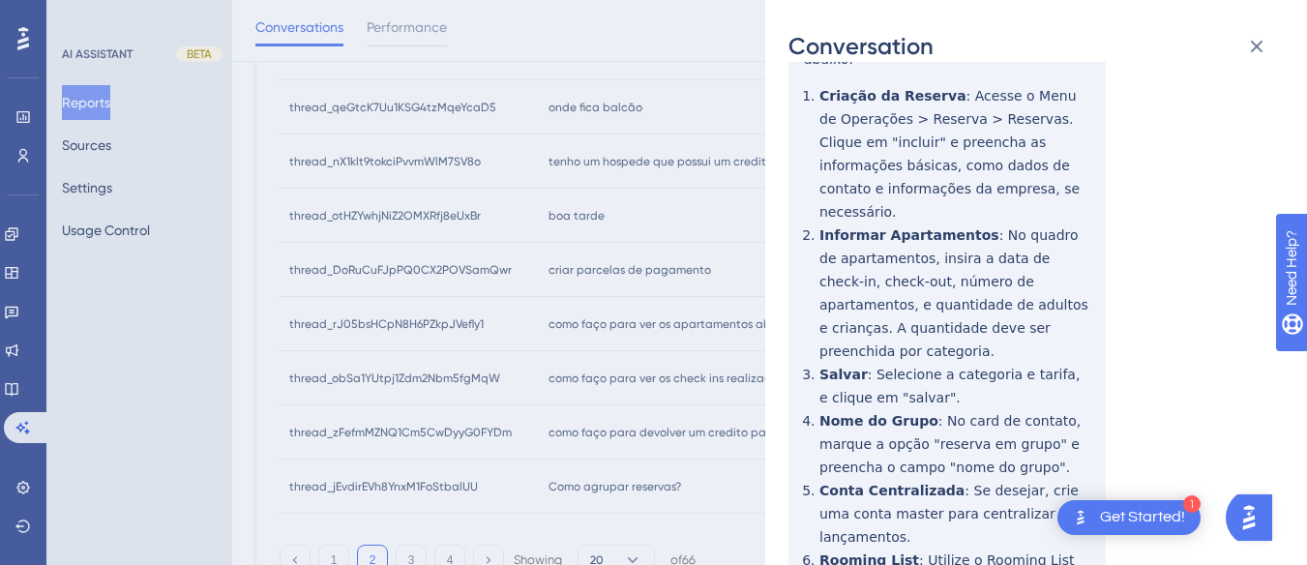
scroll to position [0, 0]
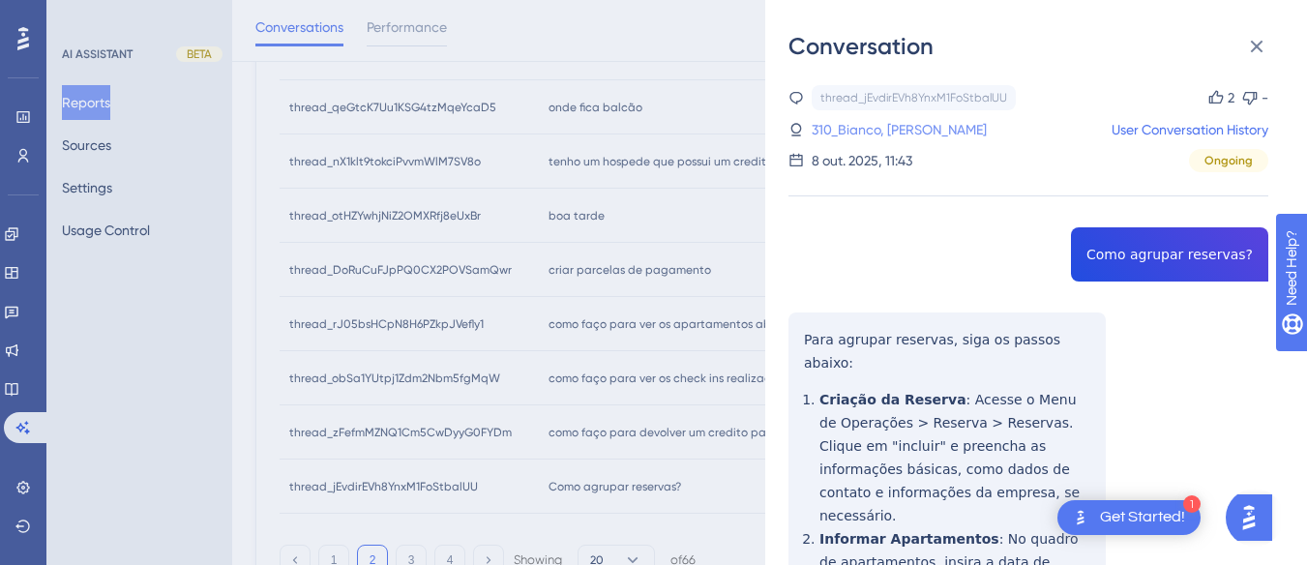
click at [907, 128] on link "310_Bianco, [PERSON_NAME]" at bounding box center [899, 129] width 175 height 23
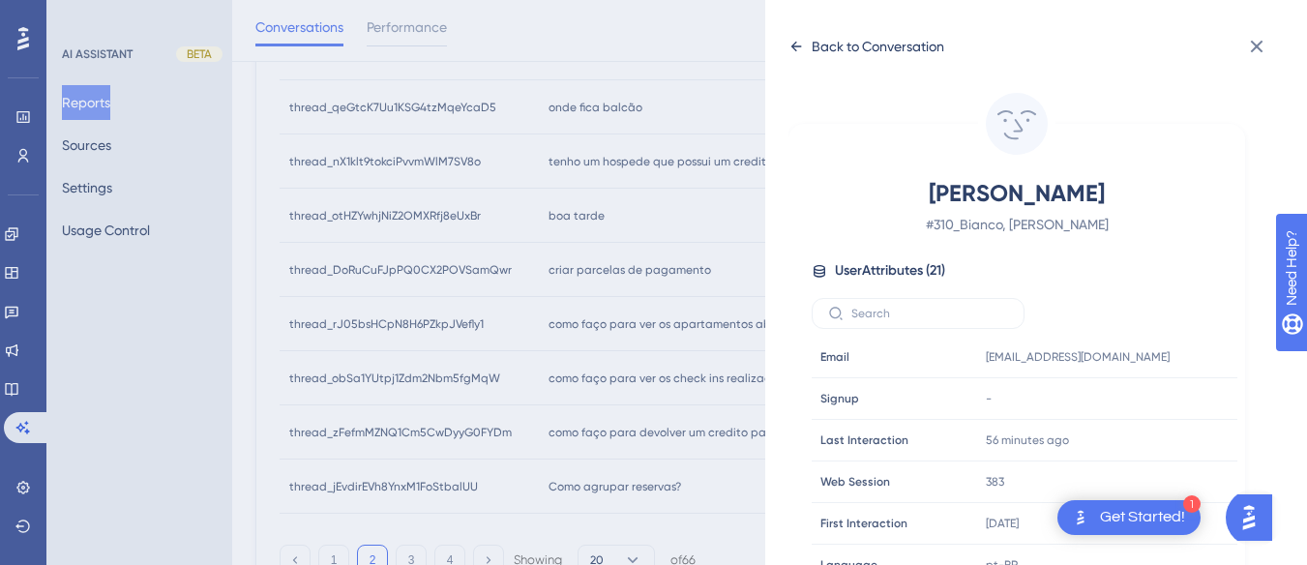
click at [799, 40] on icon at bounding box center [796, 46] width 15 height 15
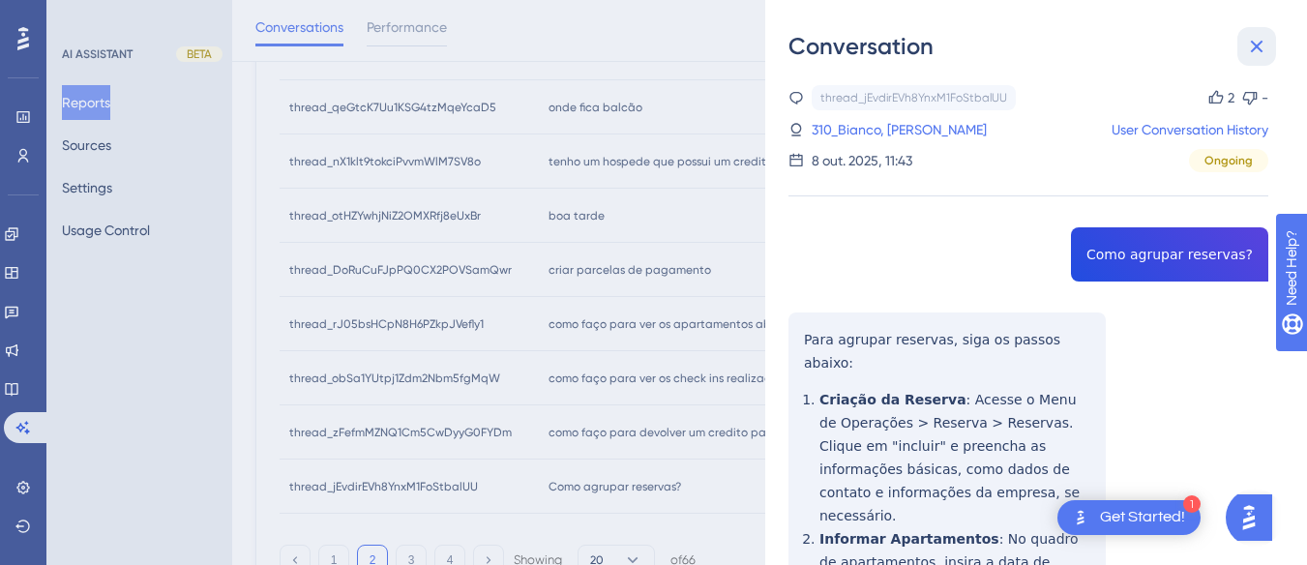
click at [1248, 46] on icon at bounding box center [1256, 46] width 23 height 23
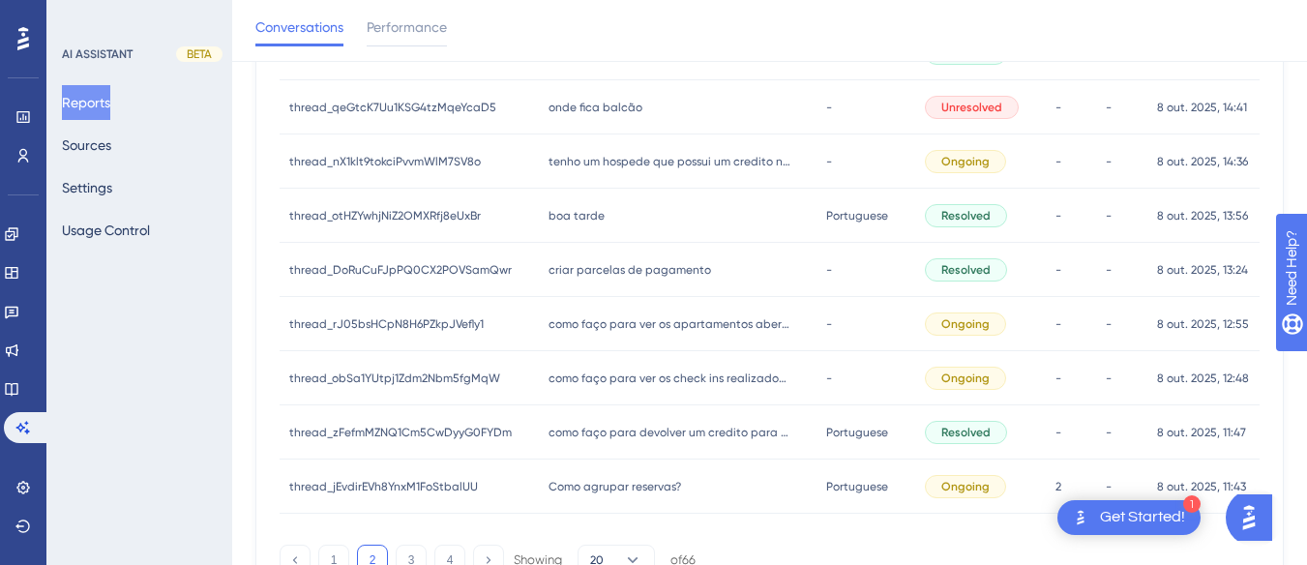
scroll to position [1039, 0]
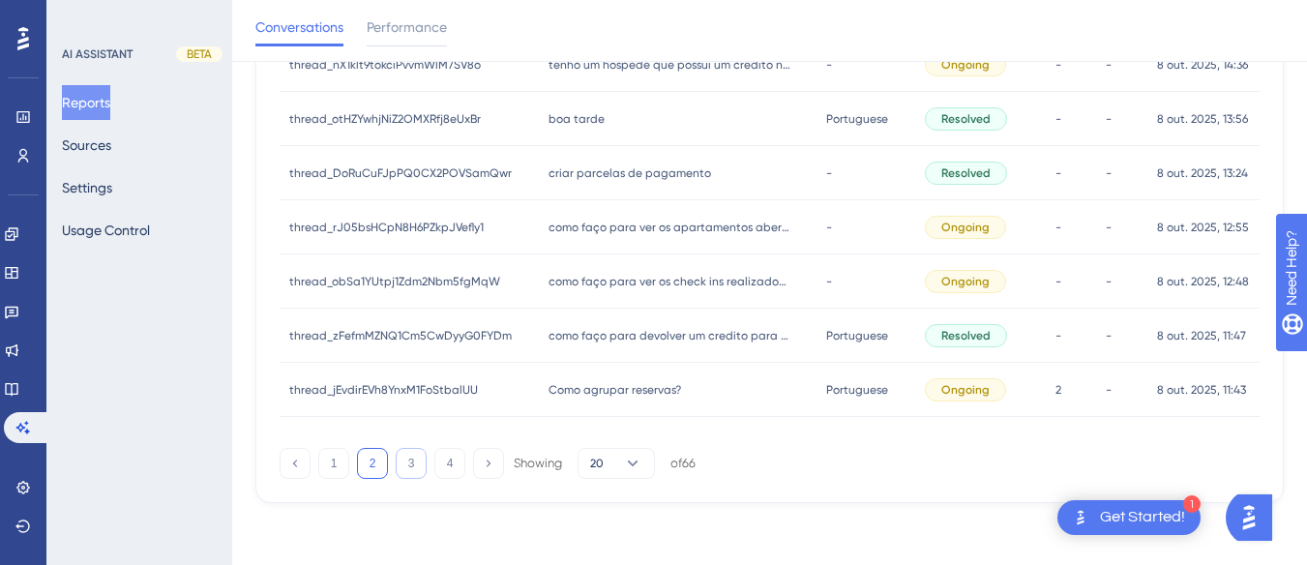
click at [418, 461] on button "3" at bounding box center [411, 463] width 31 height 31
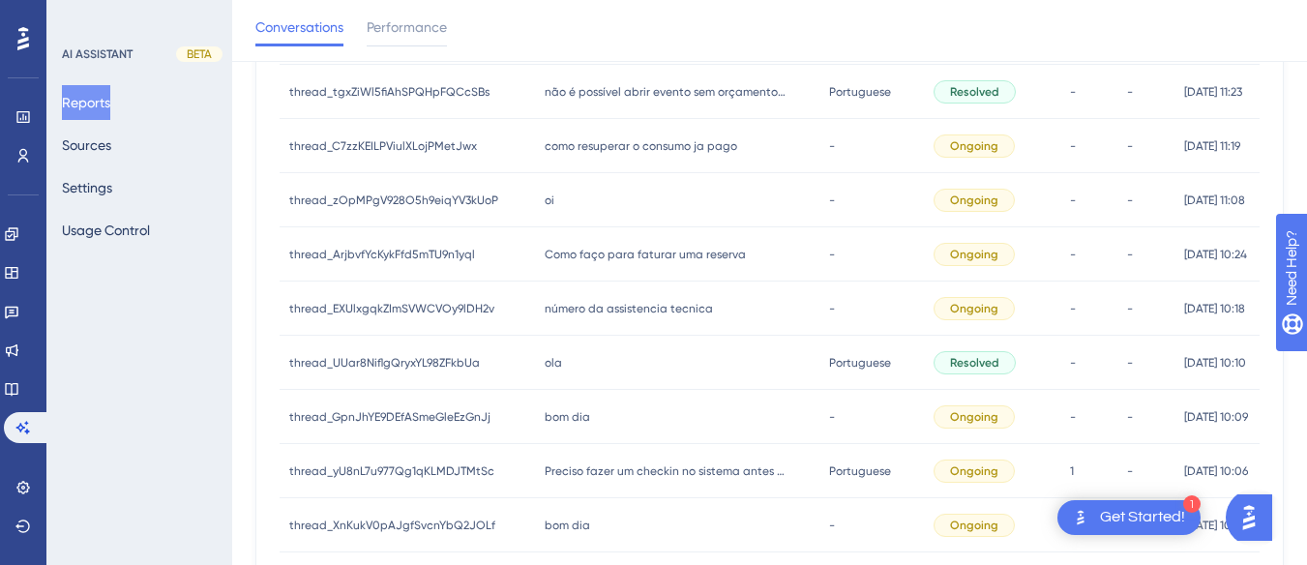
scroll to position [0, 0]
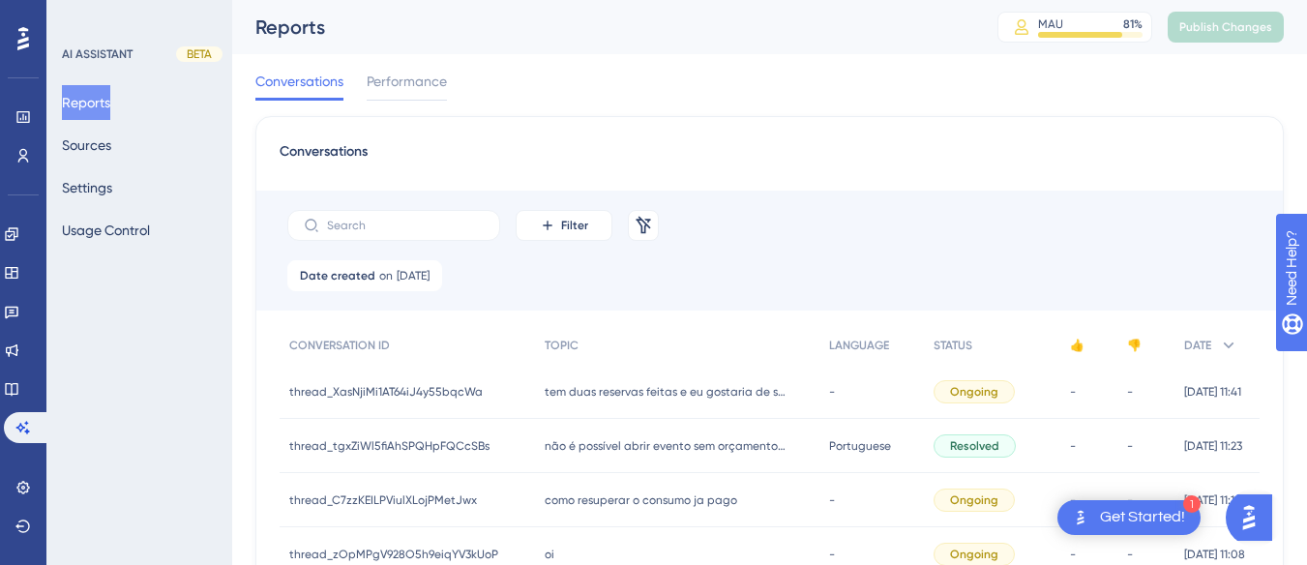
click at [595, 392] on span "tem duas reservas feitas e eu gostaria de saber como faço para agrupada pois se…" at bounding box center [666, 391] width 242 height 15
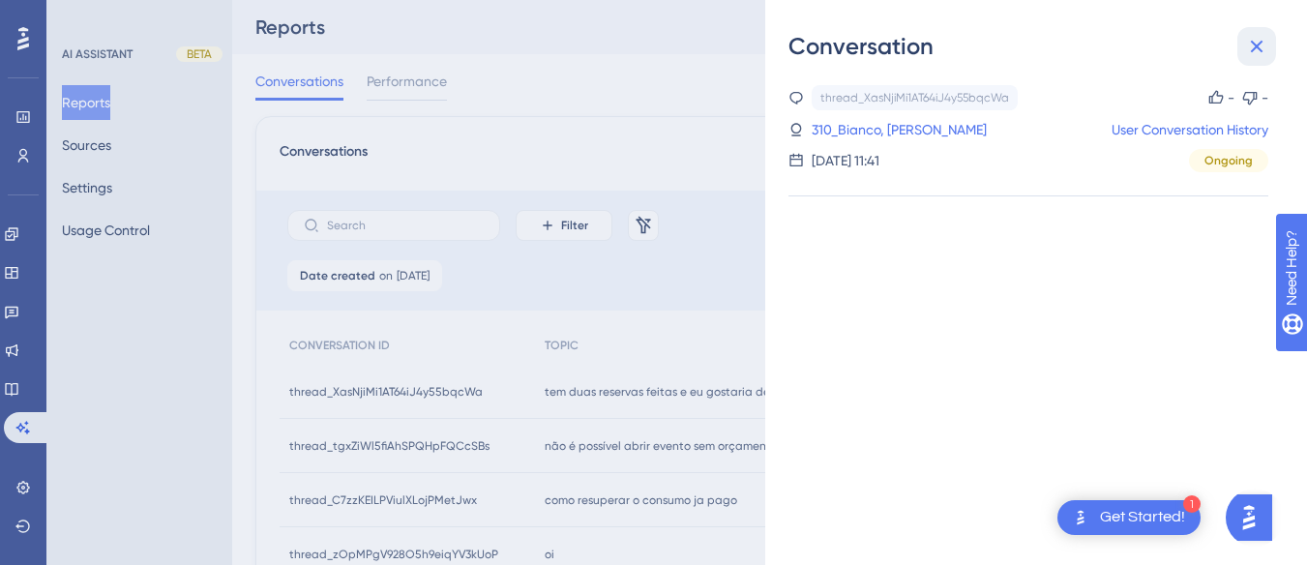
click at [1261, 45] on icon at bounding box center [1256, 46] width 23 height 23
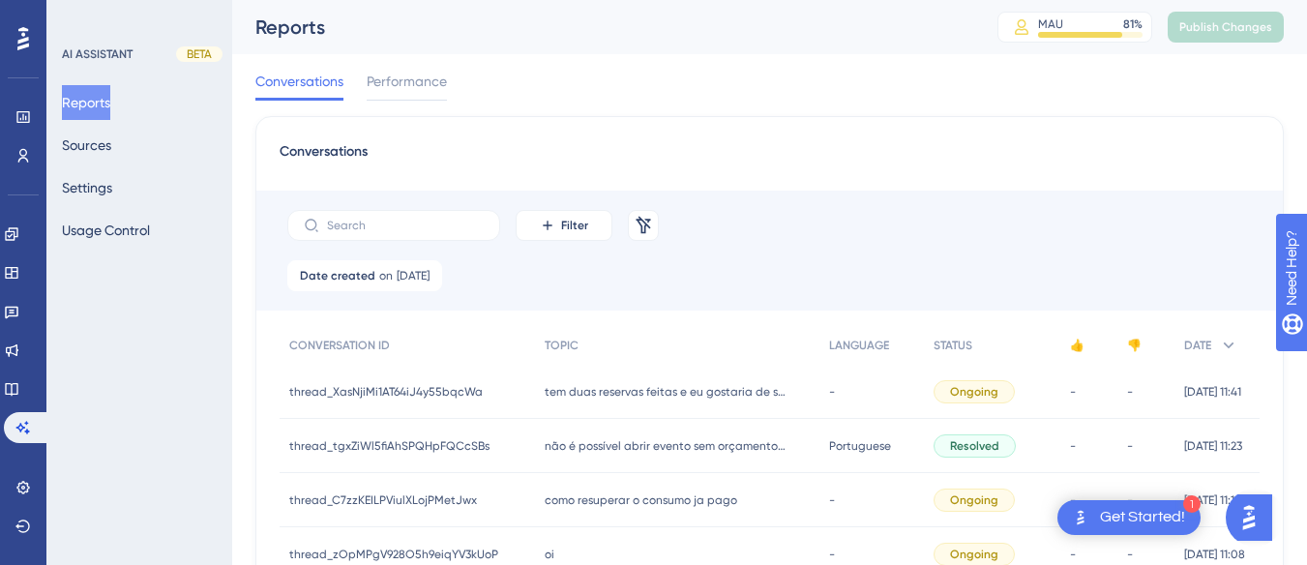
click at [637, 457] on div "não é possível abrir evento sem orçamento aprovado. não é possível abrir evento…" at bounding box center [677, 446] width 284 height 54
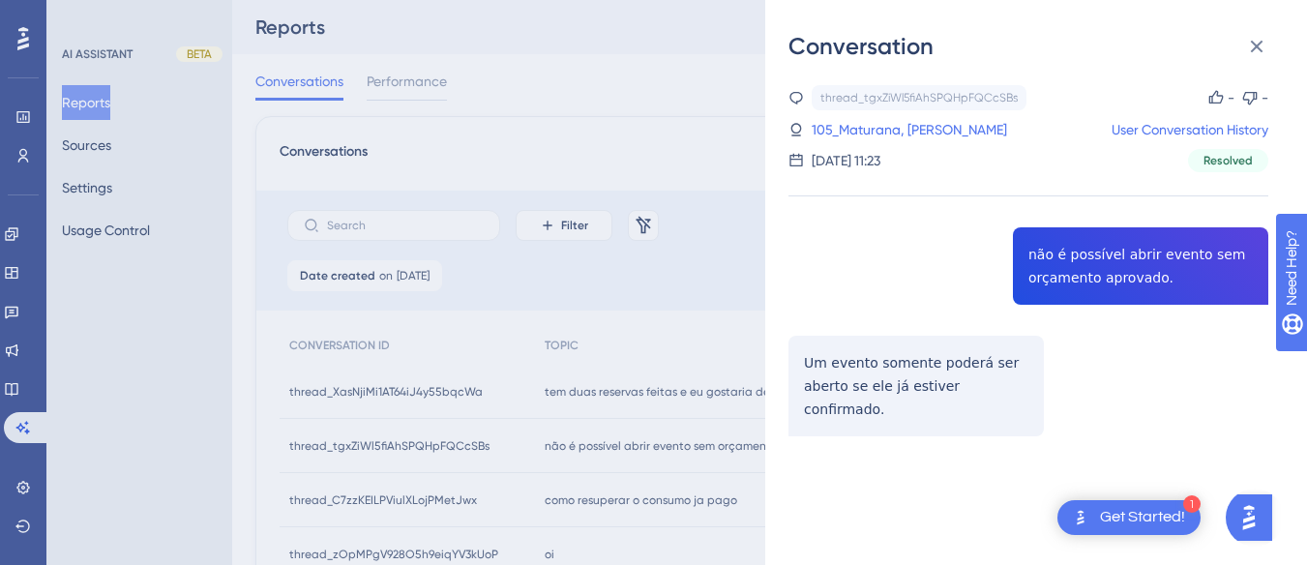
click at [1091, 257] on div "thread_tgxZiWl5fiAhSPQHpFQCcSBs Copy - - 105_Maturana, Raquel User Conversation…" at bounding box center [1029, 310] width 480 height 450
drag, startPoint x: 1257, startPoint y: 50, endPoint x: 911, endPoint y: 168, distance: 365.0
click at [1249, 50] on icon at bounding box center [1256, 46] width 23 height 23
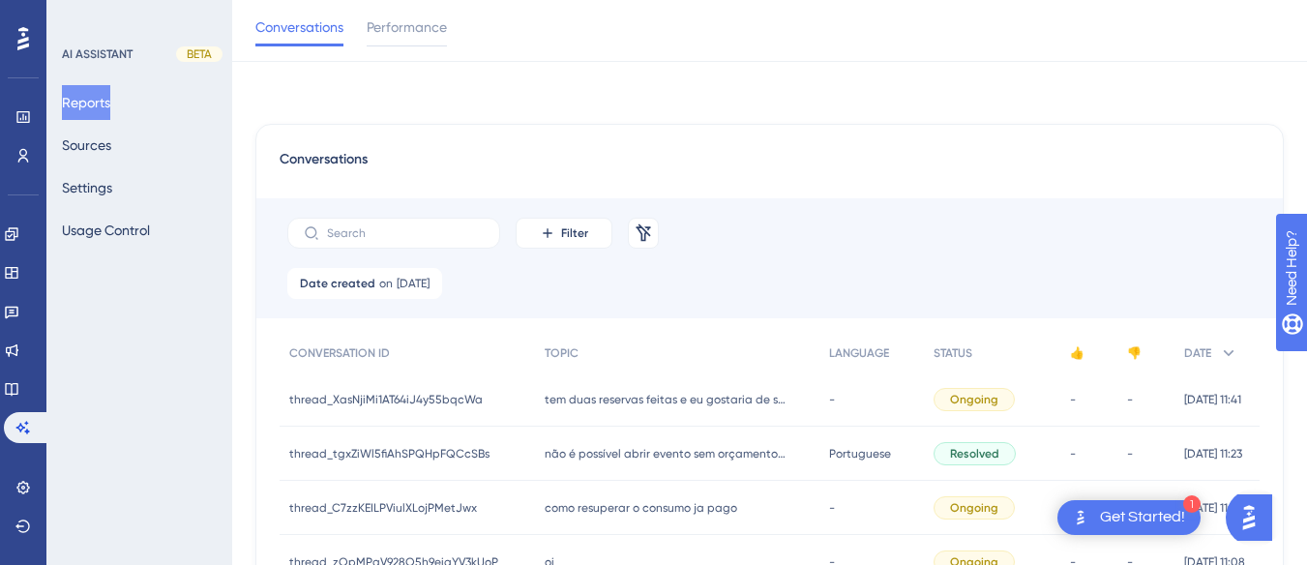
scroll to position [97, 0]
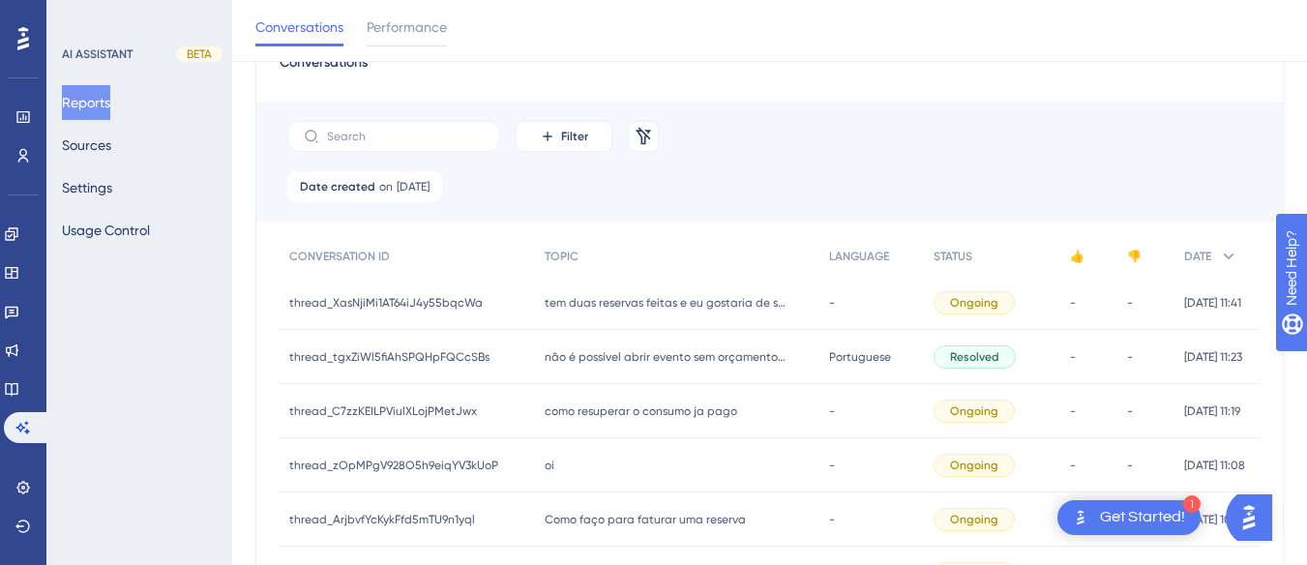
click at [645, 419] on div "como resuperar o consumo ja pago como resuperar o consumo ja pago" at bounding box center [677, 411] width 284 height 54
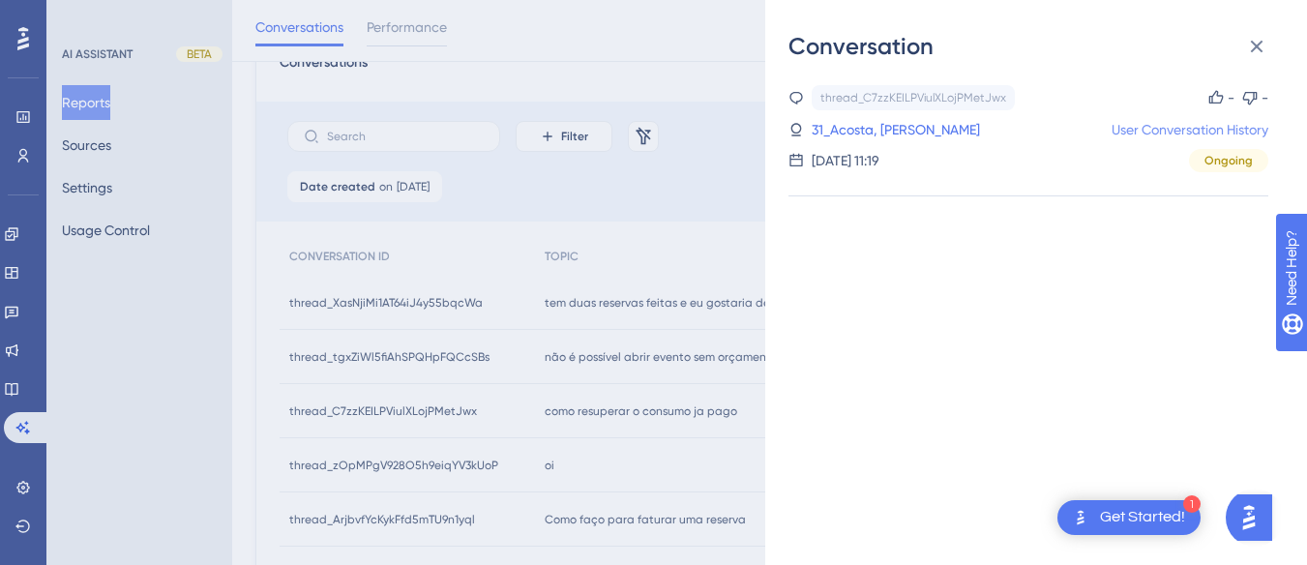
click at [1139, 131] on link "User Conversation History" at bounding box center [1190, 129] width 157 height 23
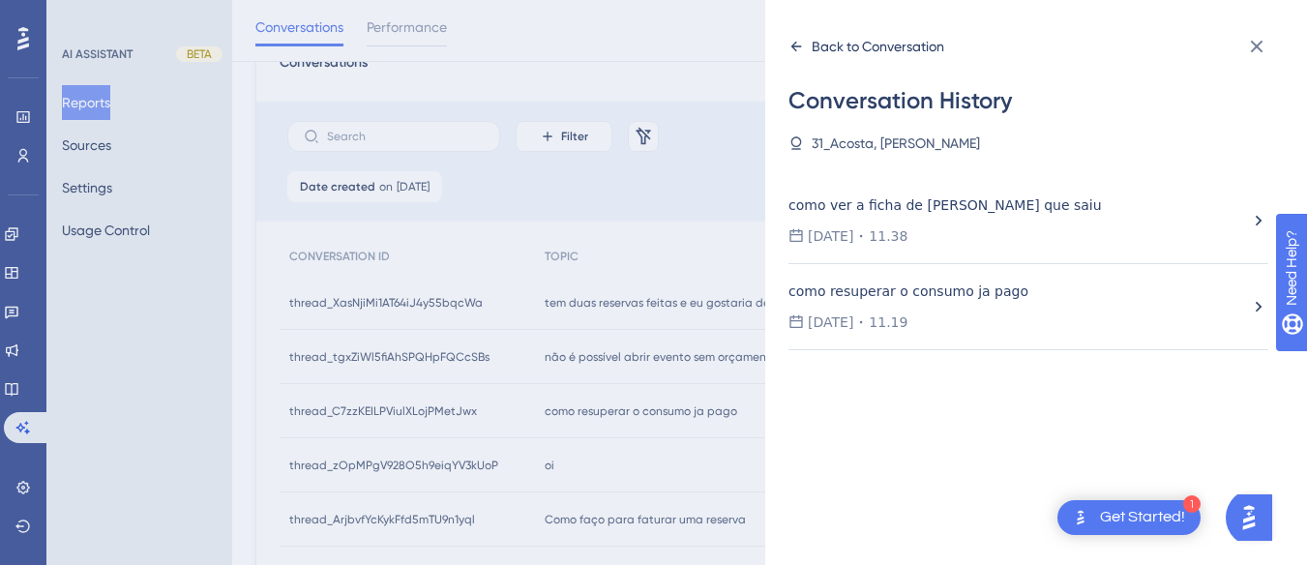
click at [789, 44] on icon at bounding box center [796, 46] width 15 height 15
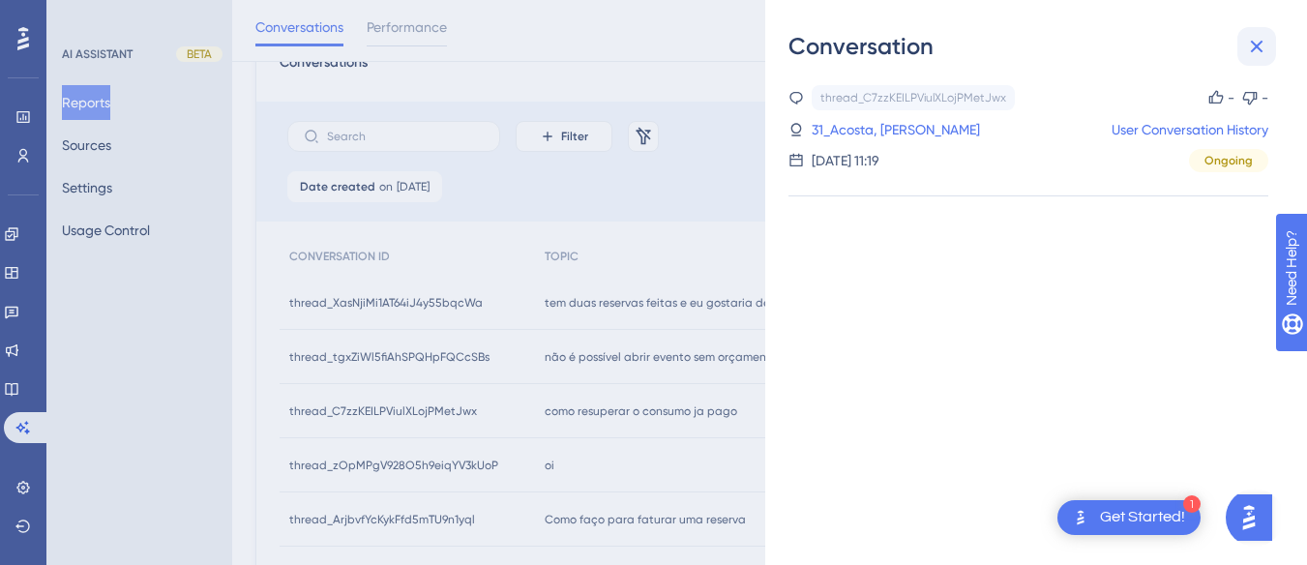
click at [1262, 43] on icon at bounding box center [1257, 47] width 13 height 13
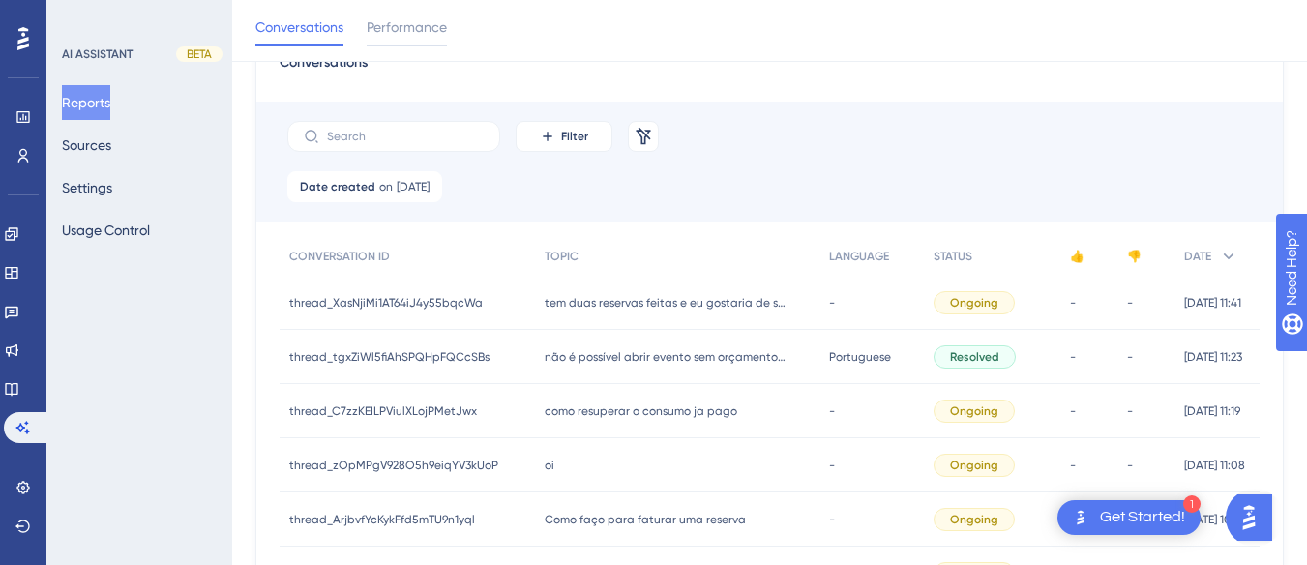
click at [617, 411] on span "como resuperar o consumo ja pago" at bounding box center [641, 410] width 193 height 15
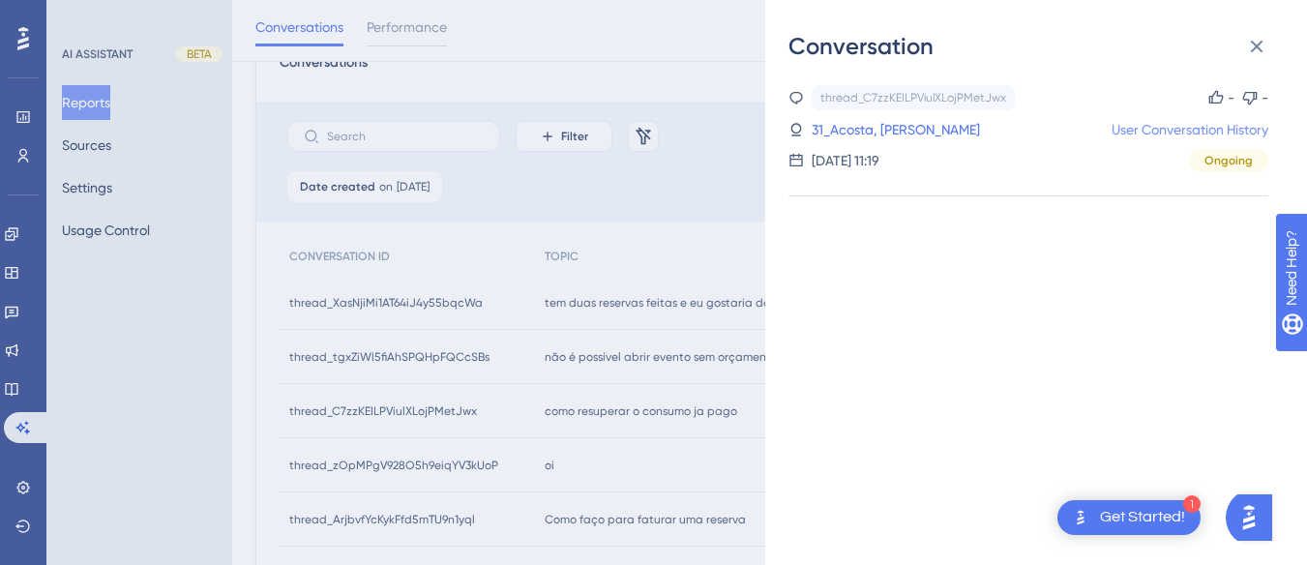
click at [1164, 122] on link "User Conversation History" at bounding box center [1190, 129] width 157 height 23
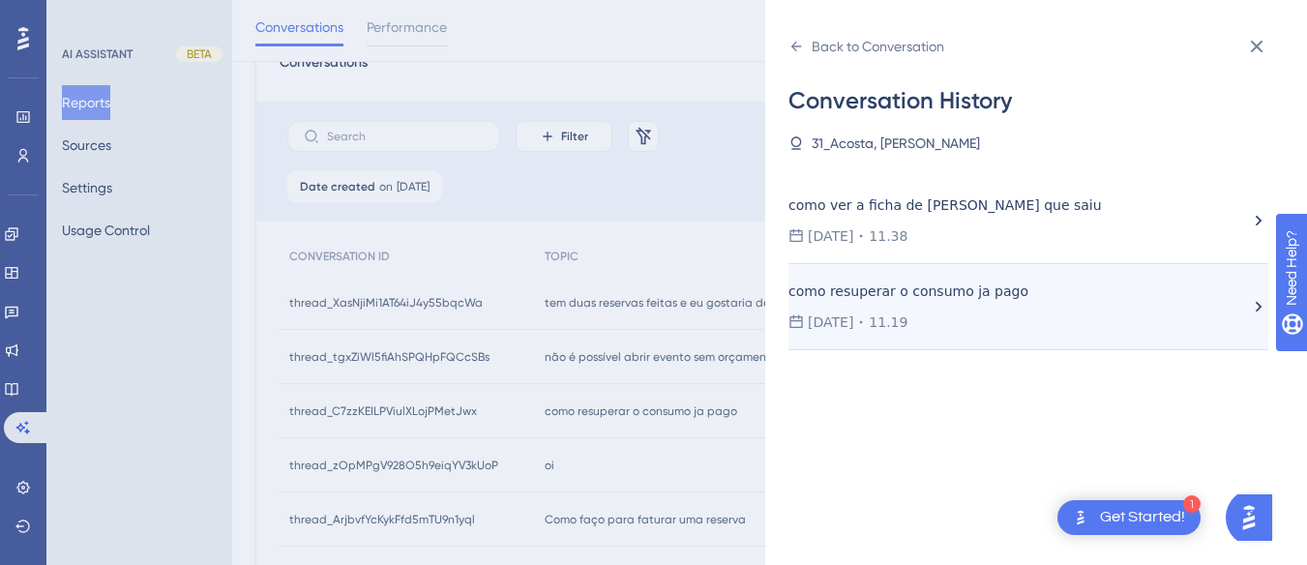
click at [947, 297] on div "como resuperar o consumo ja pago" at bounding box center [947, 291] width 317 height 23
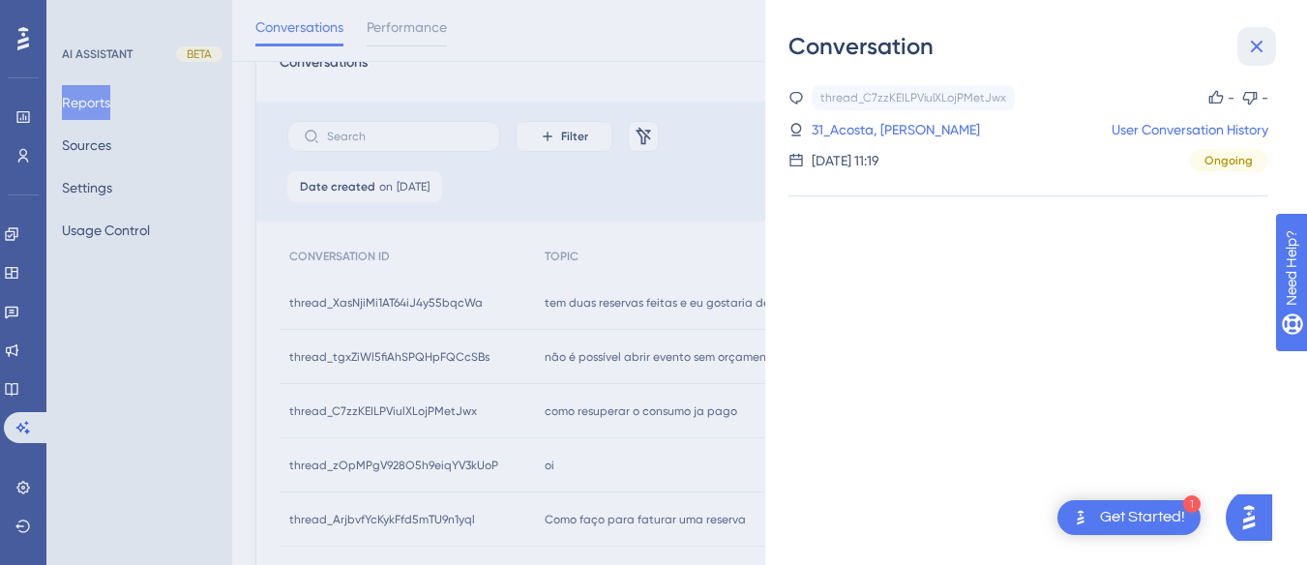
drag, startPoint x: 1259, startPoint y: 46, endPoint x: 711, endPoint y: 309, distance: 607.2
click at [1260, 46] on icon at bounding box center [1256, 46] width 23 height 23
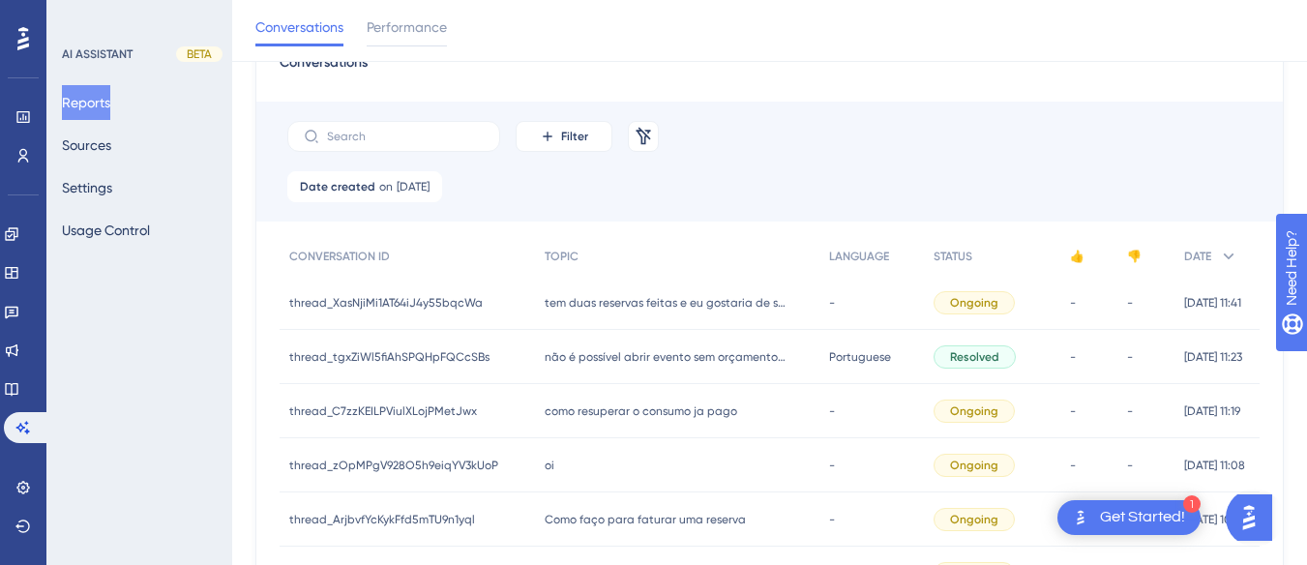
click at [603, 469] on div "oi oi" at bounding box center [677, 465] width 284 height 54
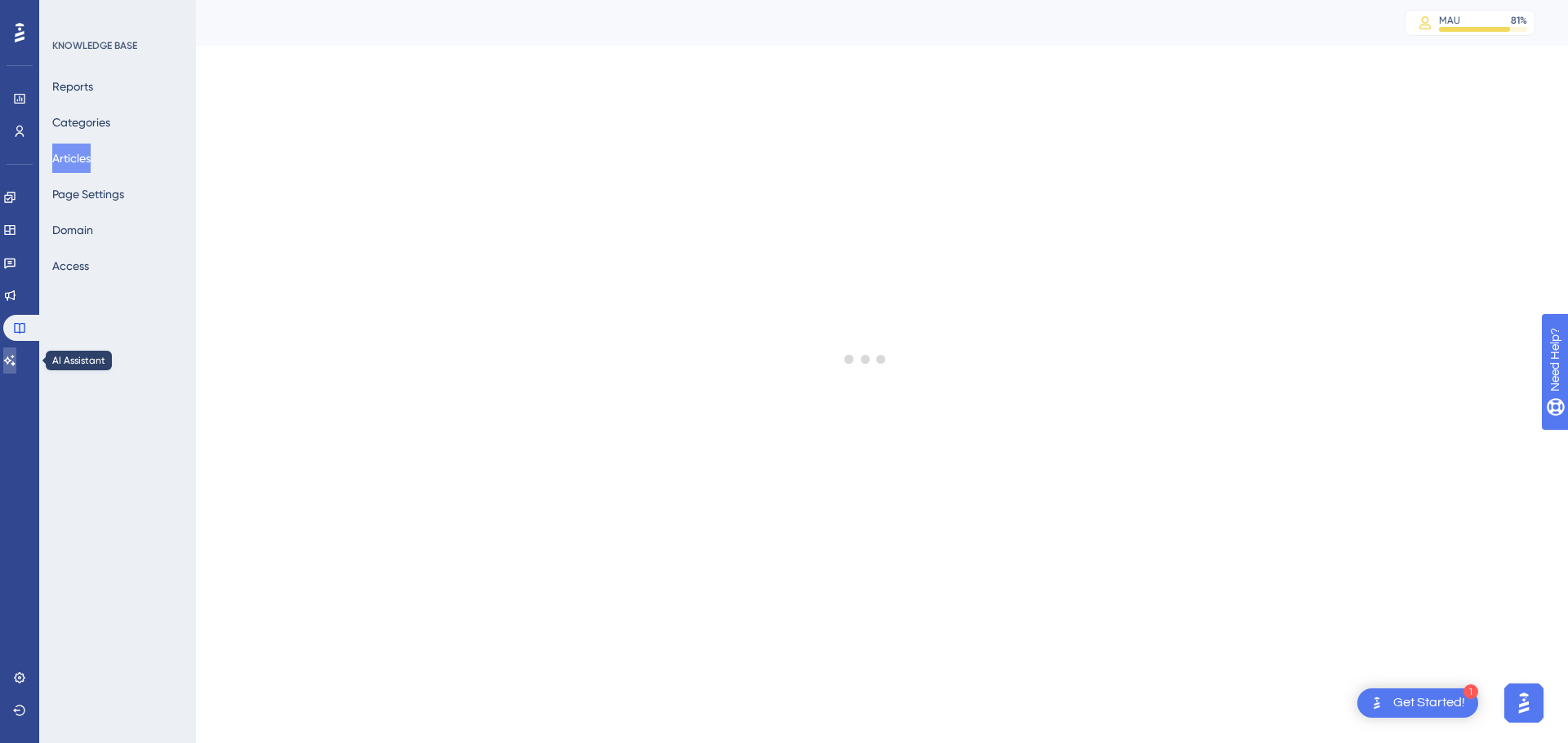
click at [16, 369] on link at bounding box center [9, 360] width 13 height 26
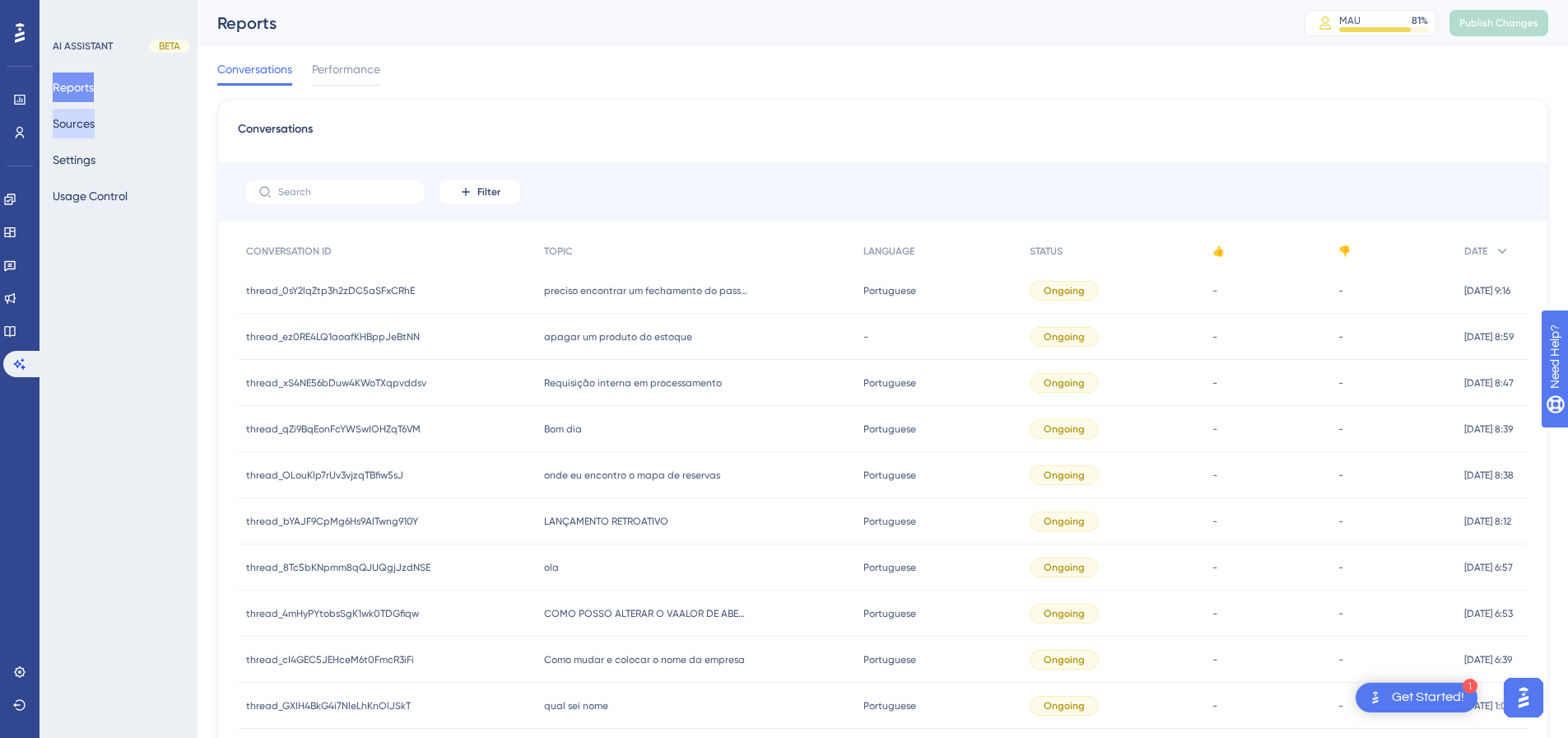
click at [77, 125] on button "Sources" at bounding box center [73, 123] width 42 height 30
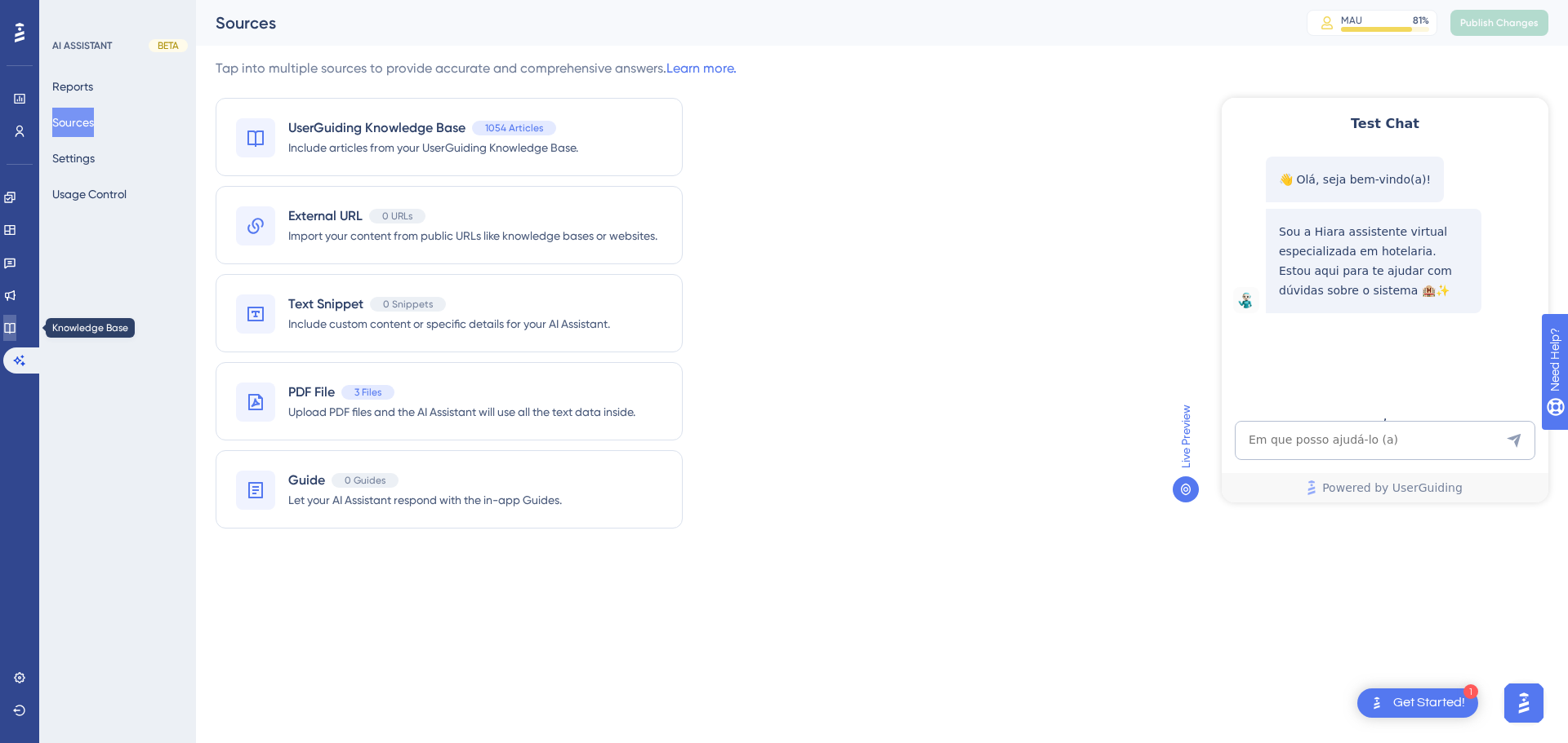
click at [15, 331] on icon at bounding box center [9, 327] width 13 height 13
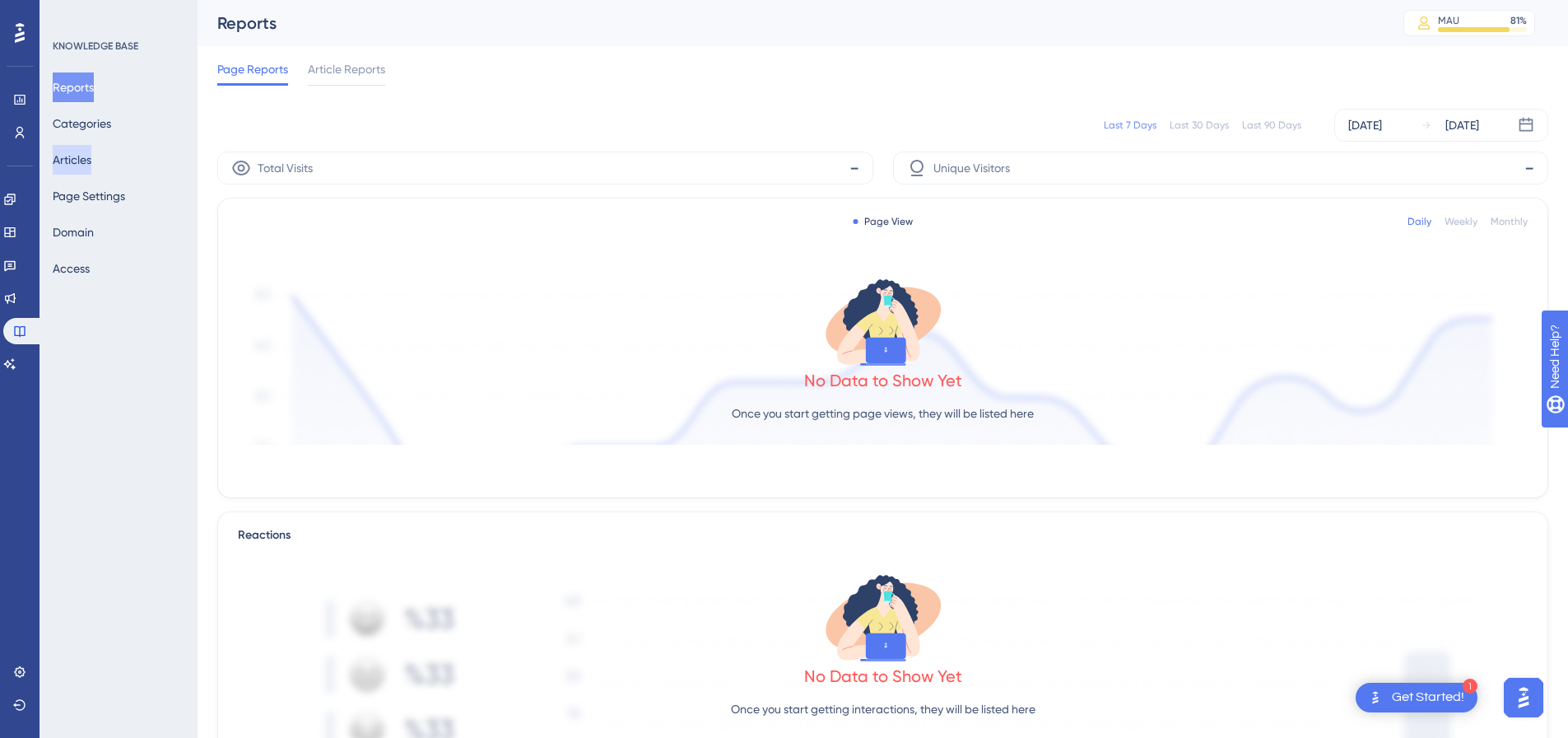
click at [88, 155] on button "Articles" at bounding box center [71, 159] width 38 height 30
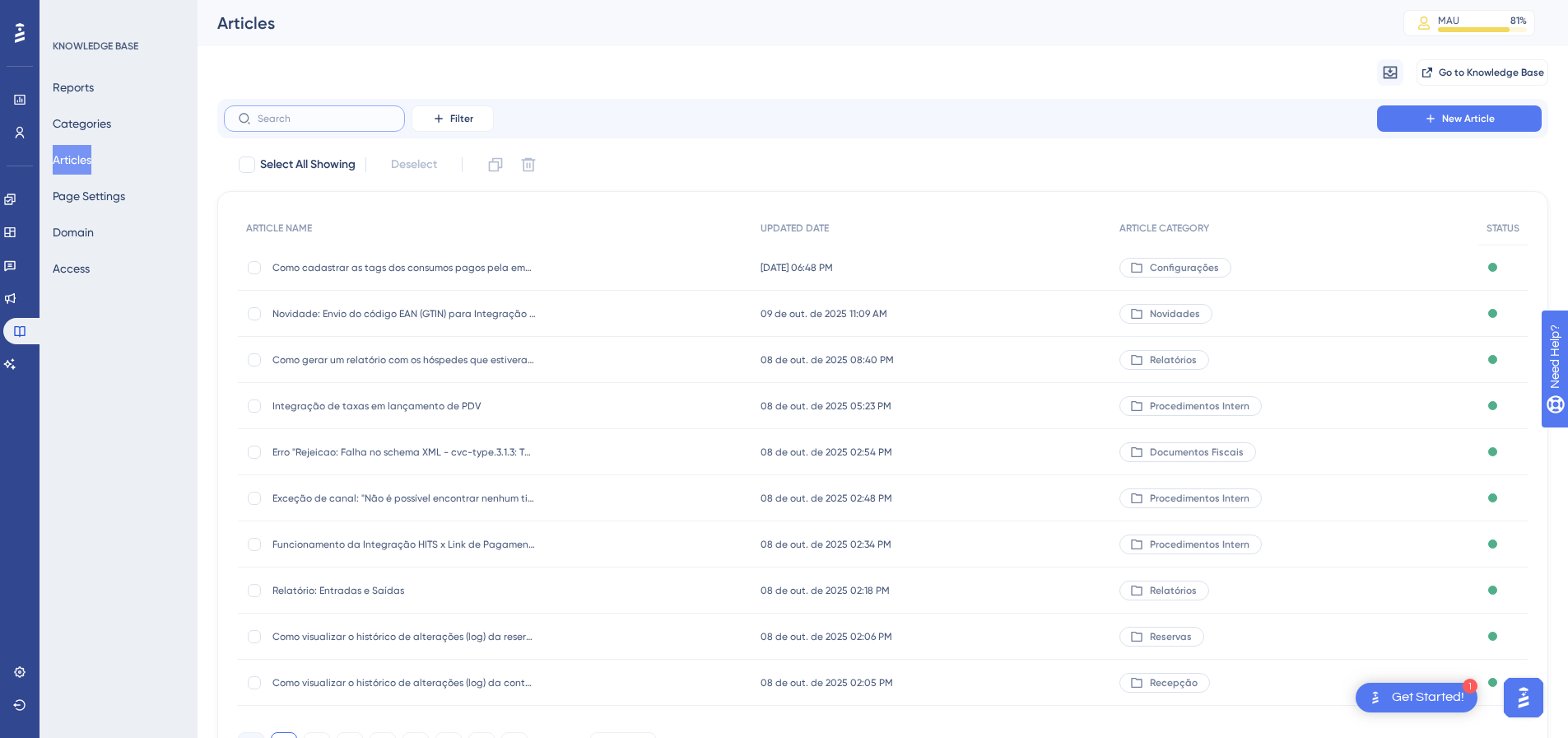
click at [316, 117] on input "text" at bounding box center [324, 119] width 134 height 12
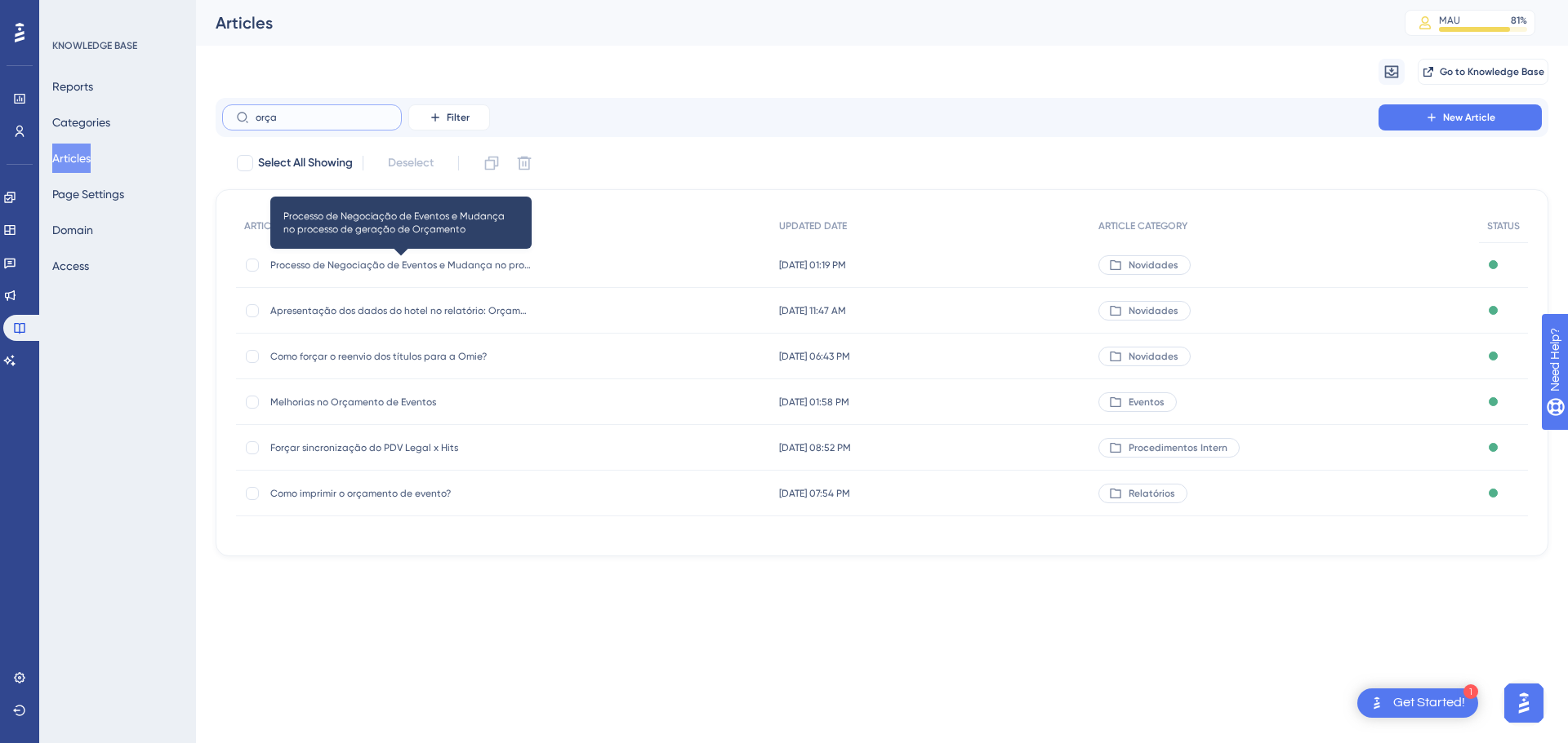
type input "orça"
click at [332, 265] on span "Processo de Negociação de Eventos e Mudança no processo de geração de Orçamento" at bounding box center [401, 265] width 262 height 13
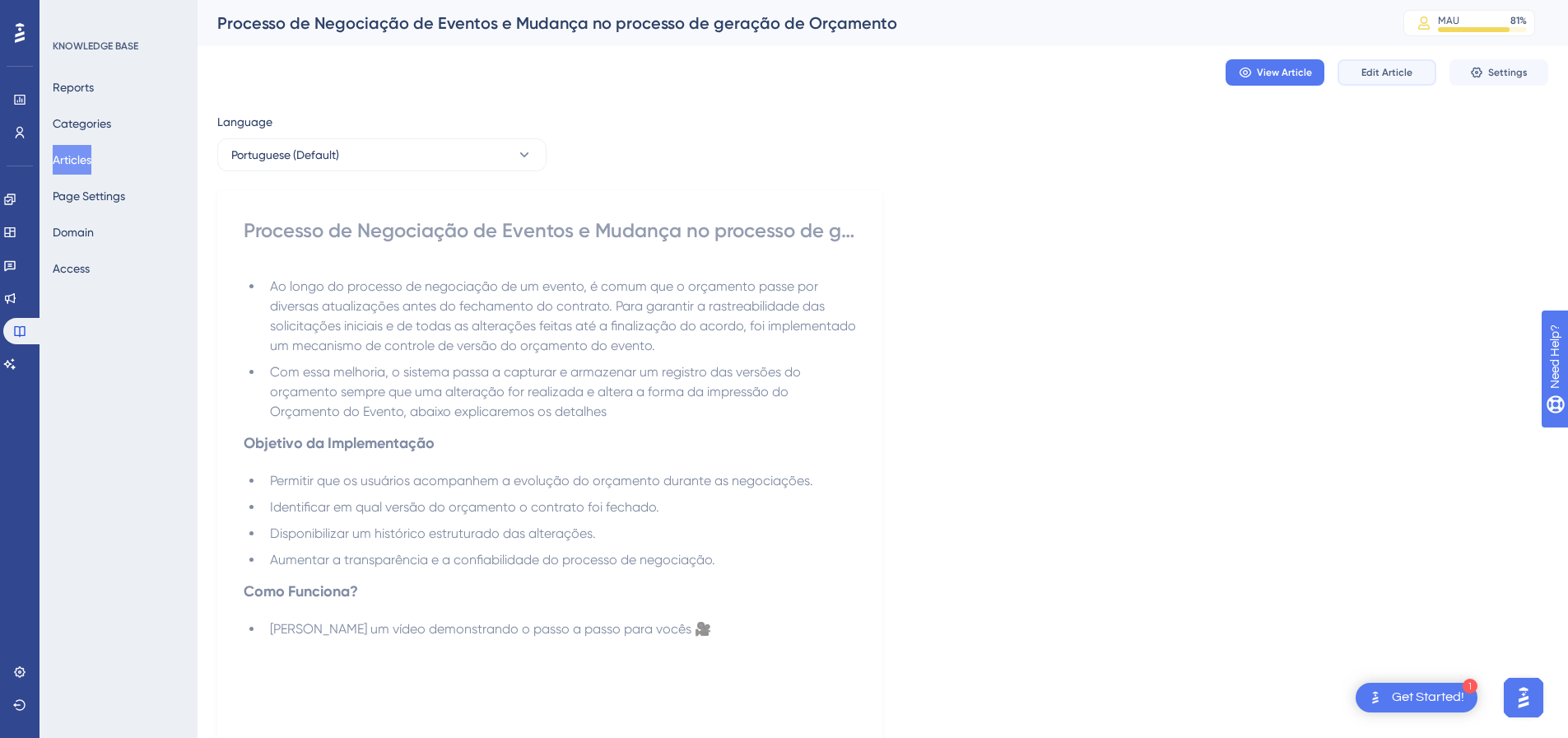
click at [1384, 67] on span "Edit Article" at bounding box center [1387, 72] width 51 height 13
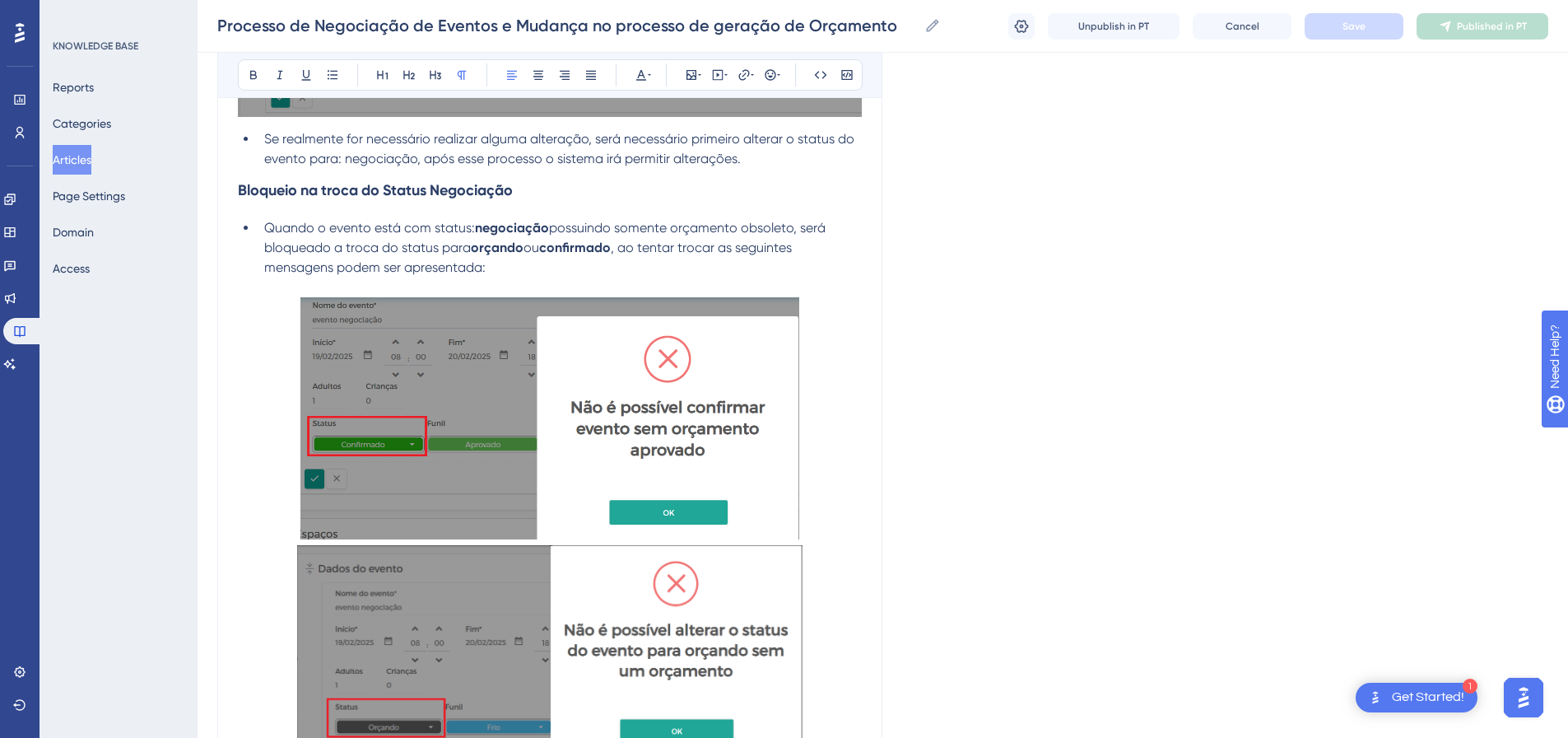
scroll to position [3961, 0]
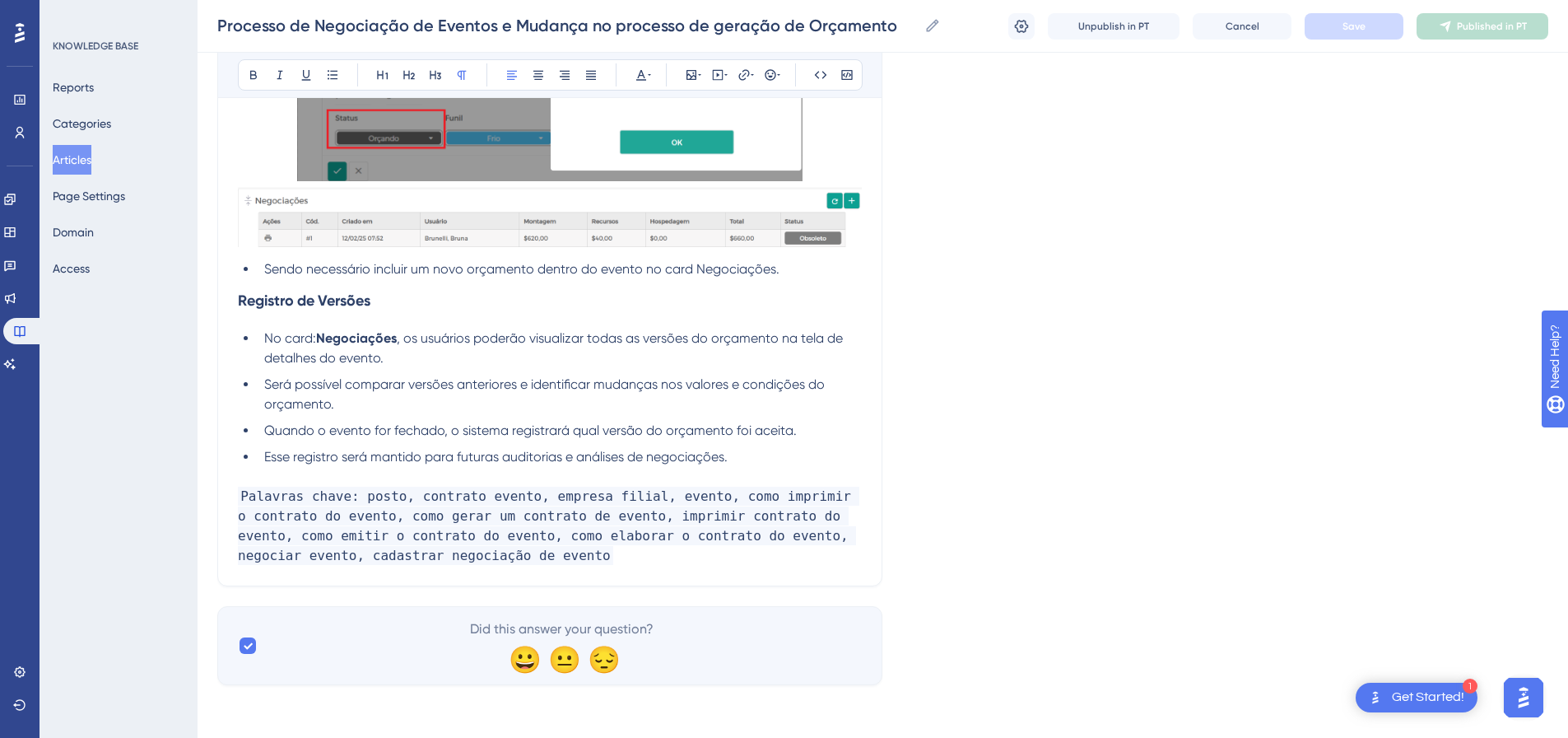
click at [470, 552] on p "Palavras chave: posto, contrato evento, empresa filial, evento, como imprimir o…" at bounding box center [550, 526] width 624 height 79
click at [1369, 18] on button "Save" at bounding box center [1354, 26] width 99 height 26
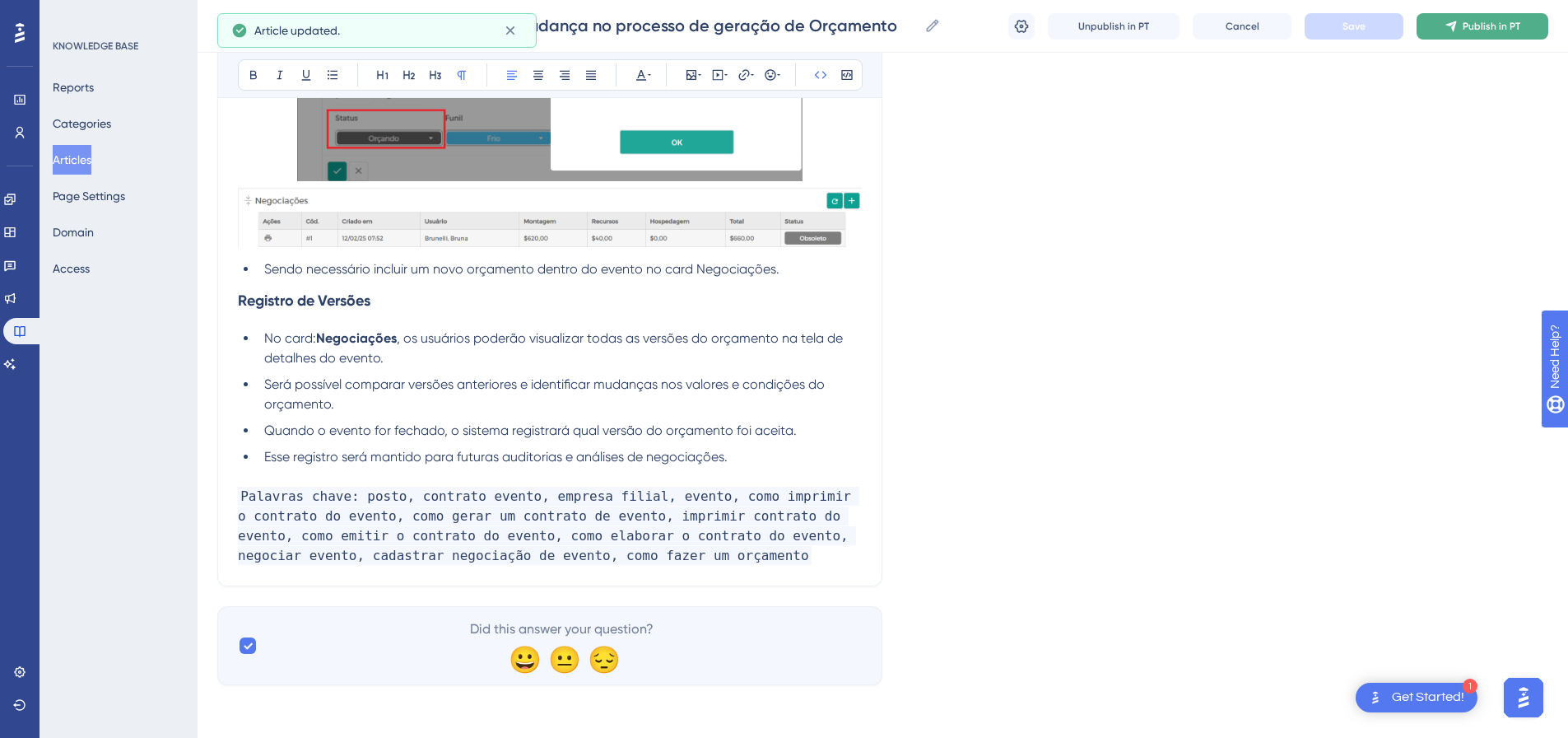
click at [1464, 22] on span "Publish in PT" at bounding box center [1491, 26] width 58 height 13
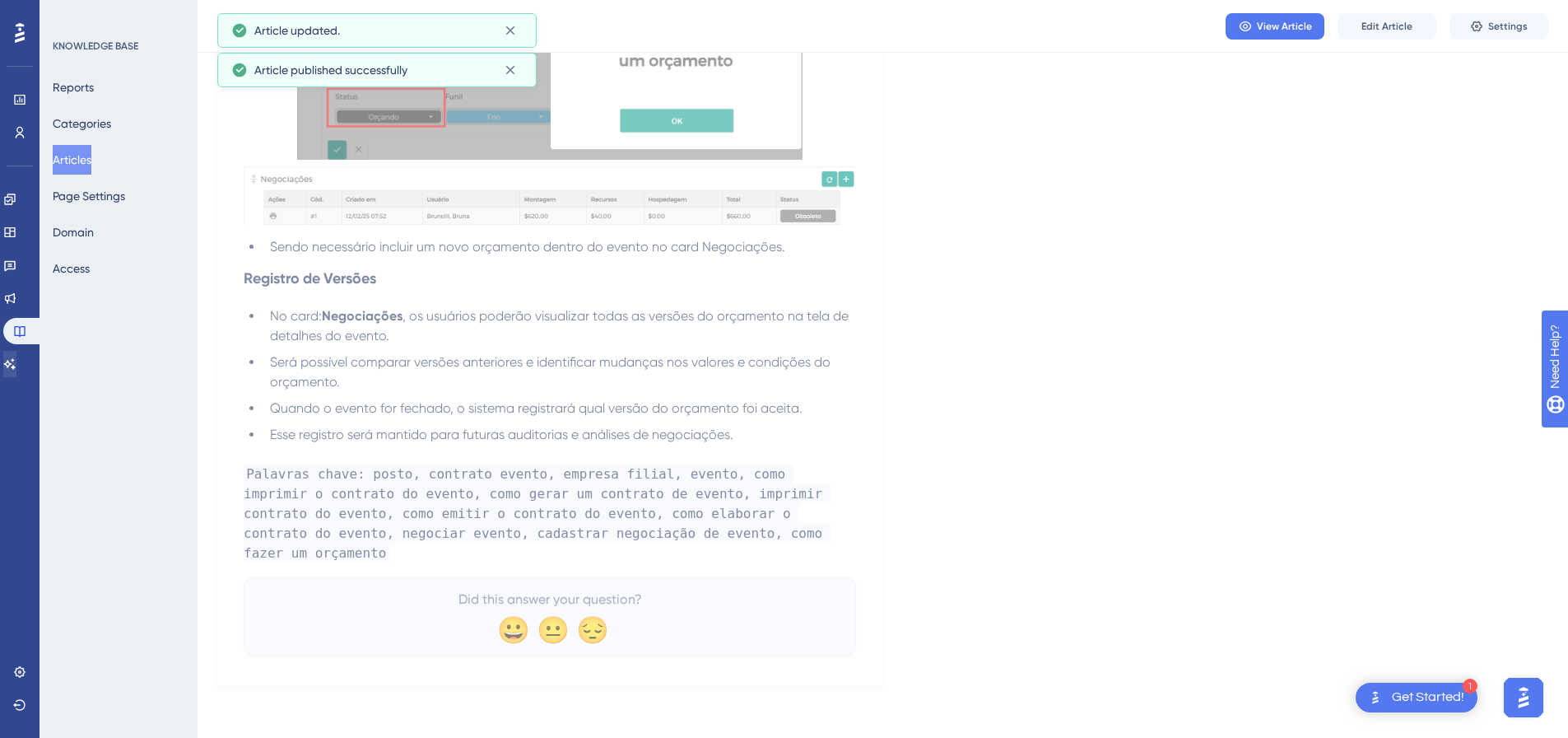
scroll to position [3867, 0]
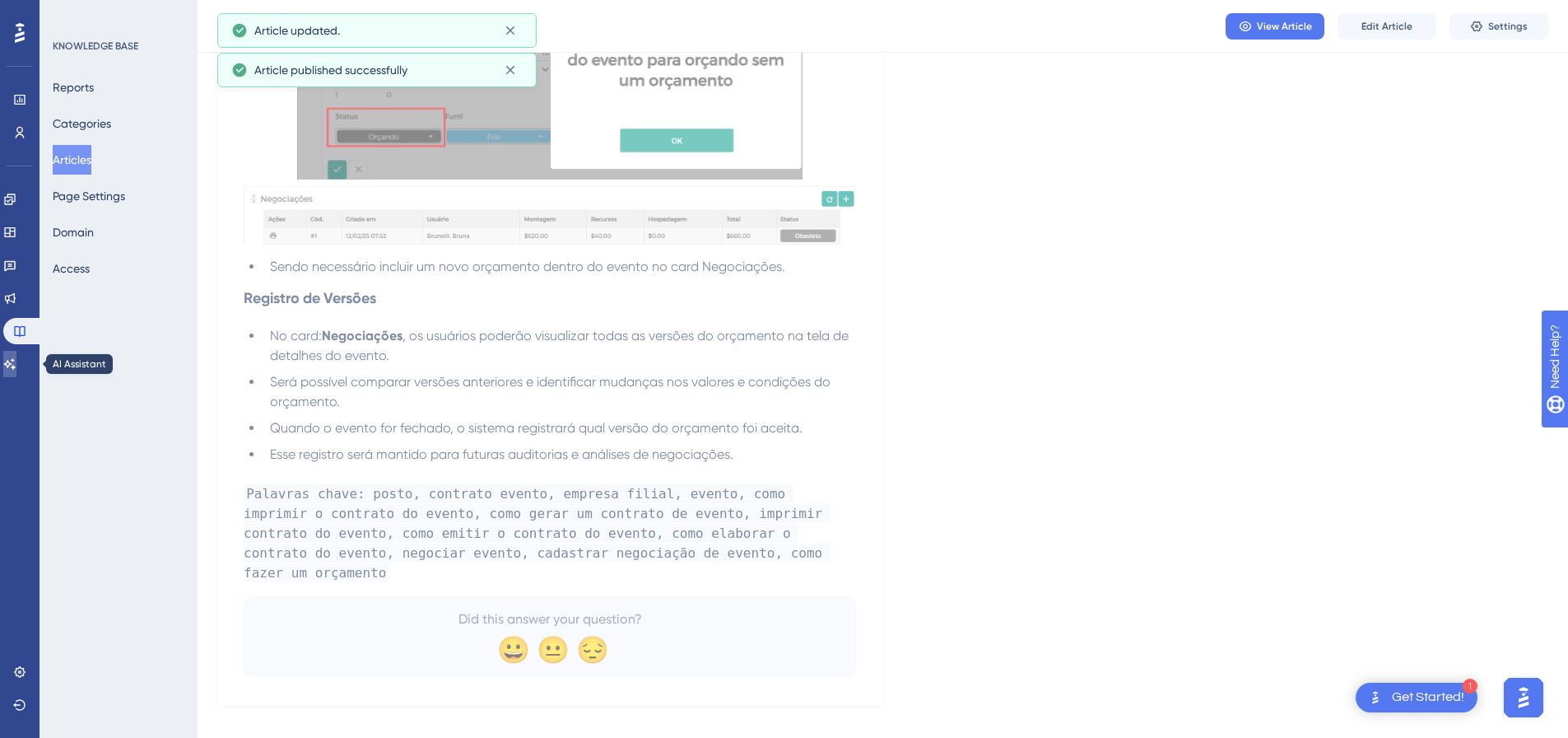
click at [16, 368] on icon at bounding box center [9, 363] width 13 height 13
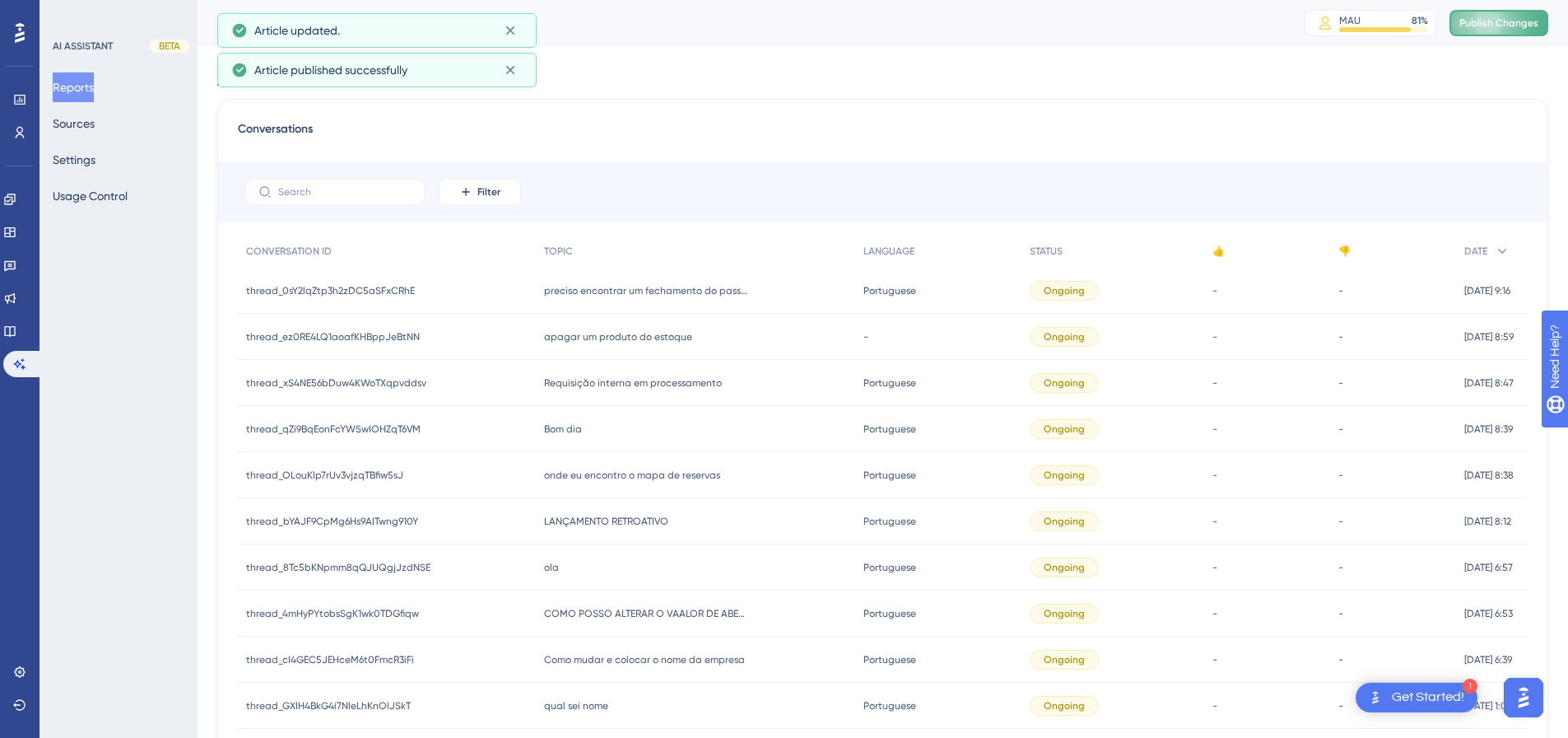
click at [1525, 16] on span "Publish Changes" at bounding box center [1498, 22] width 79 height 13
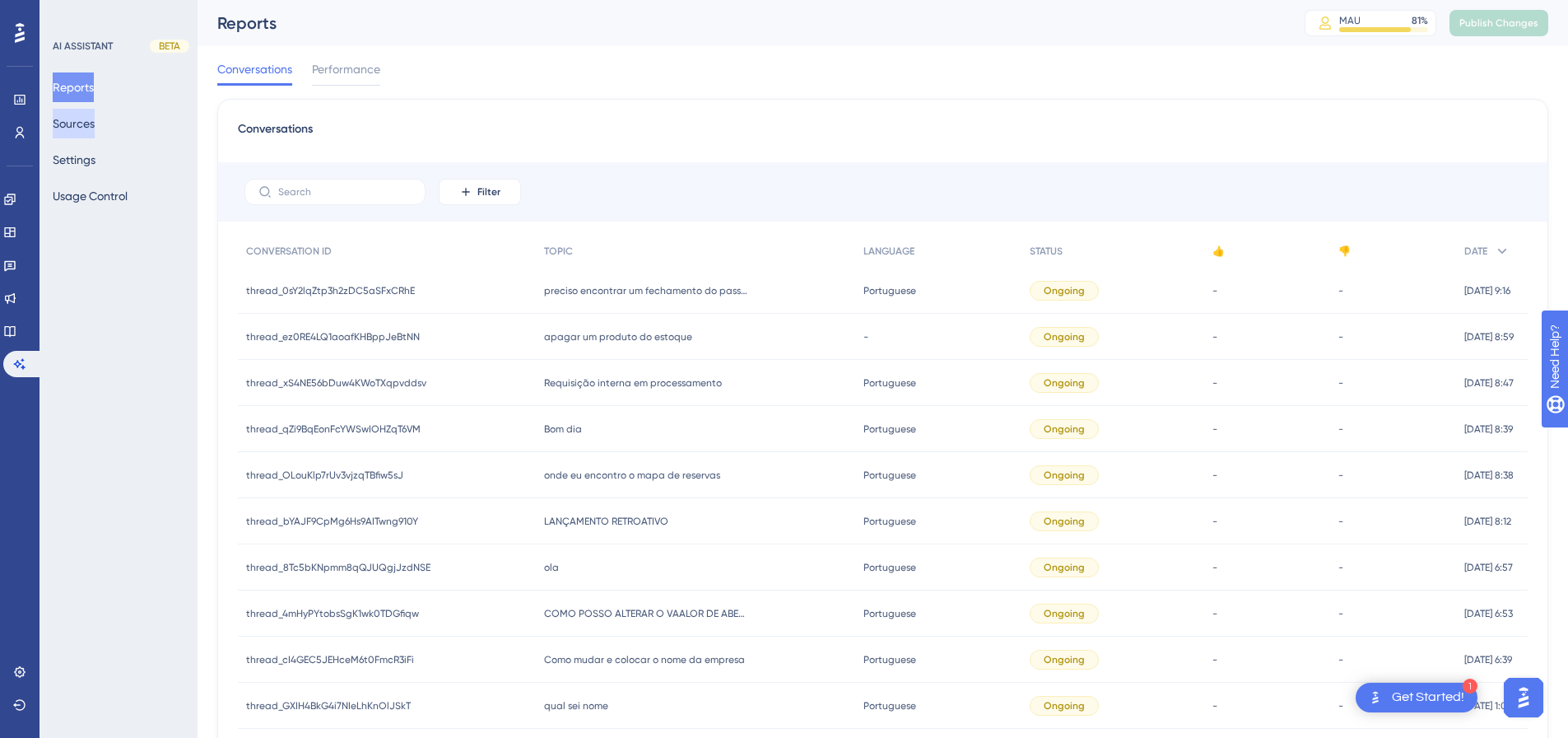
click at [76, 123] on button "Sources" at bounding box center [73, 123] width 42 height 30
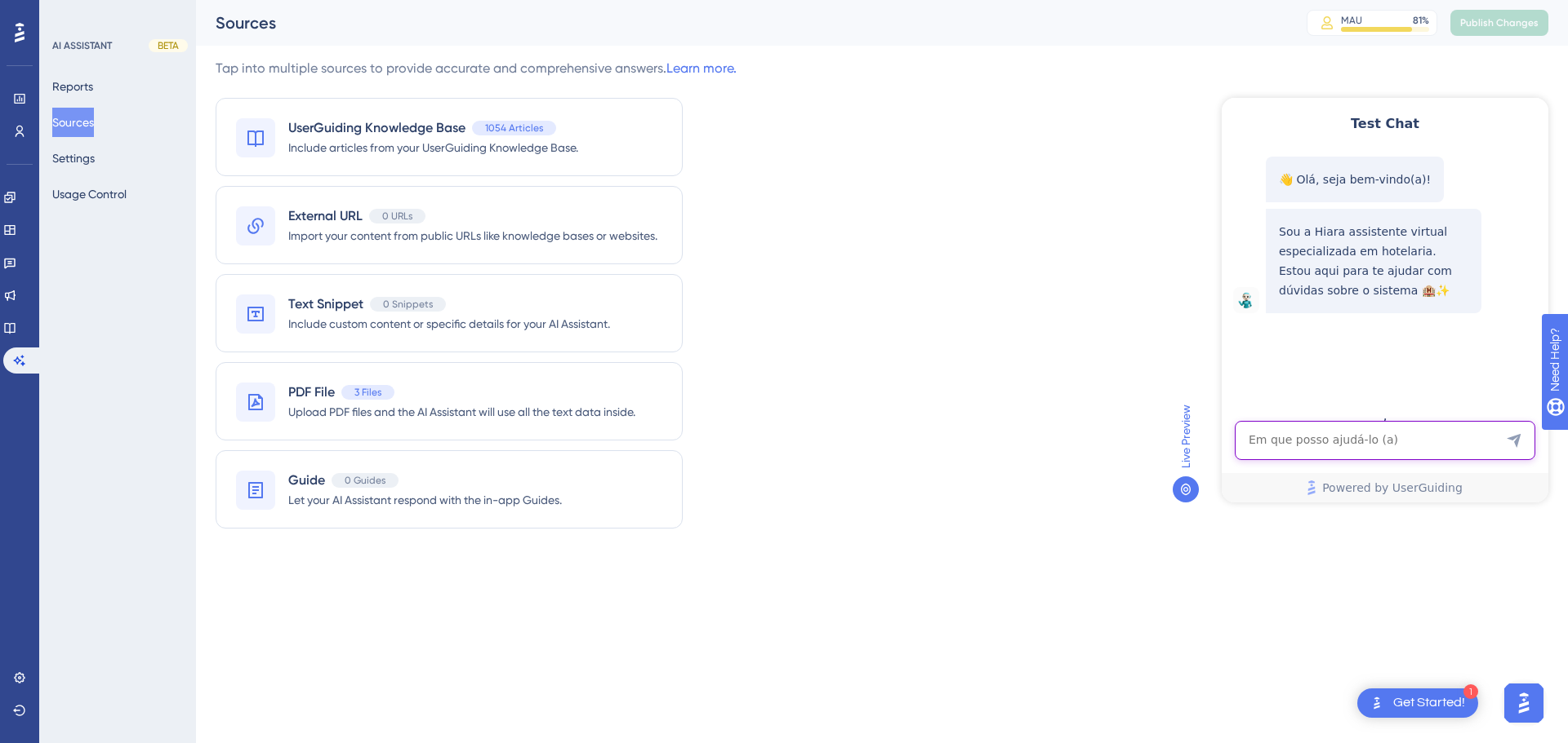
click at [1315, 443] on textarea "AI Assistant Text Input" at bounding box center [1385, 440] width 300 height 39
paste textarea "como fazer um orçamento?"
type textarea "como fazer um orçamento?"
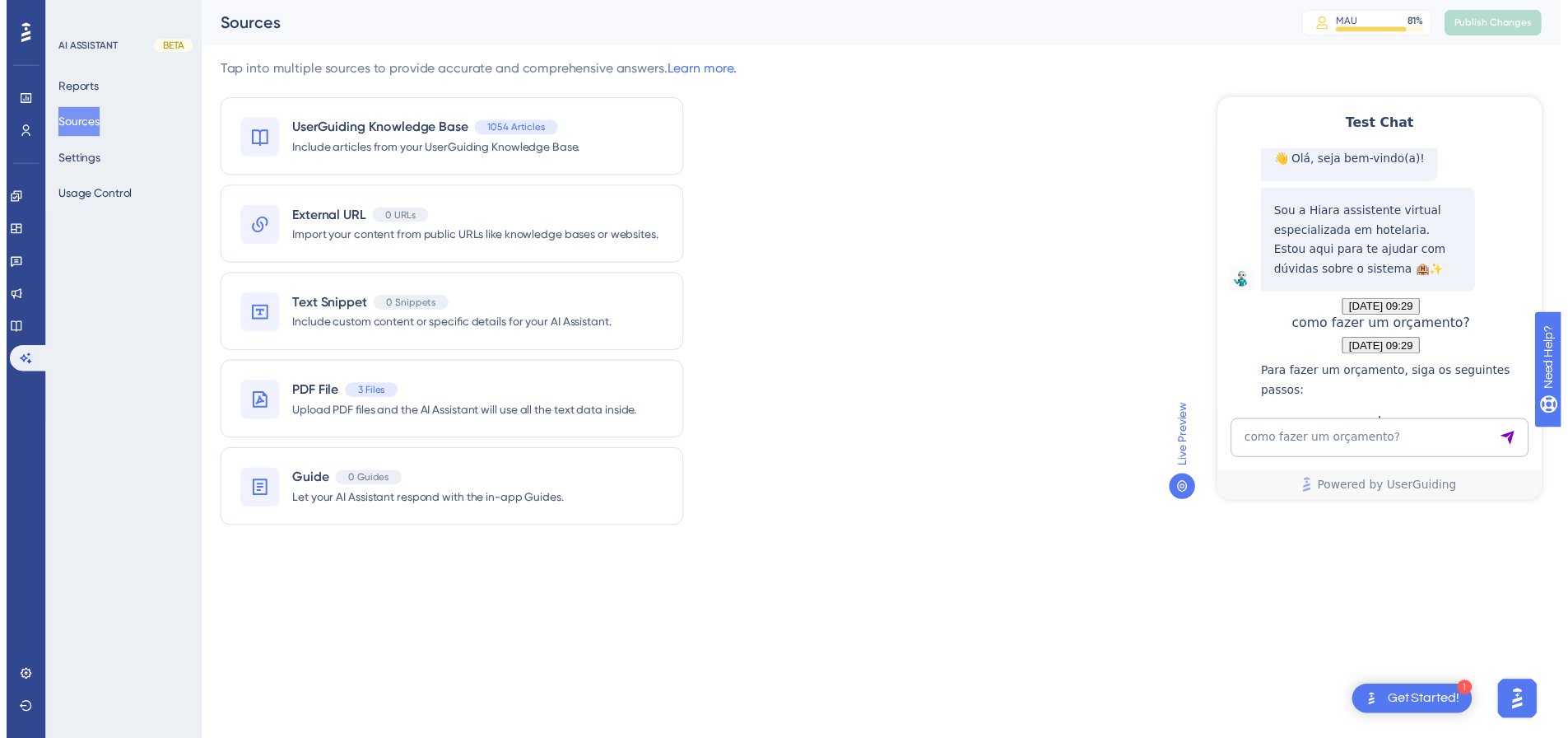
scroll to position [608, 0]
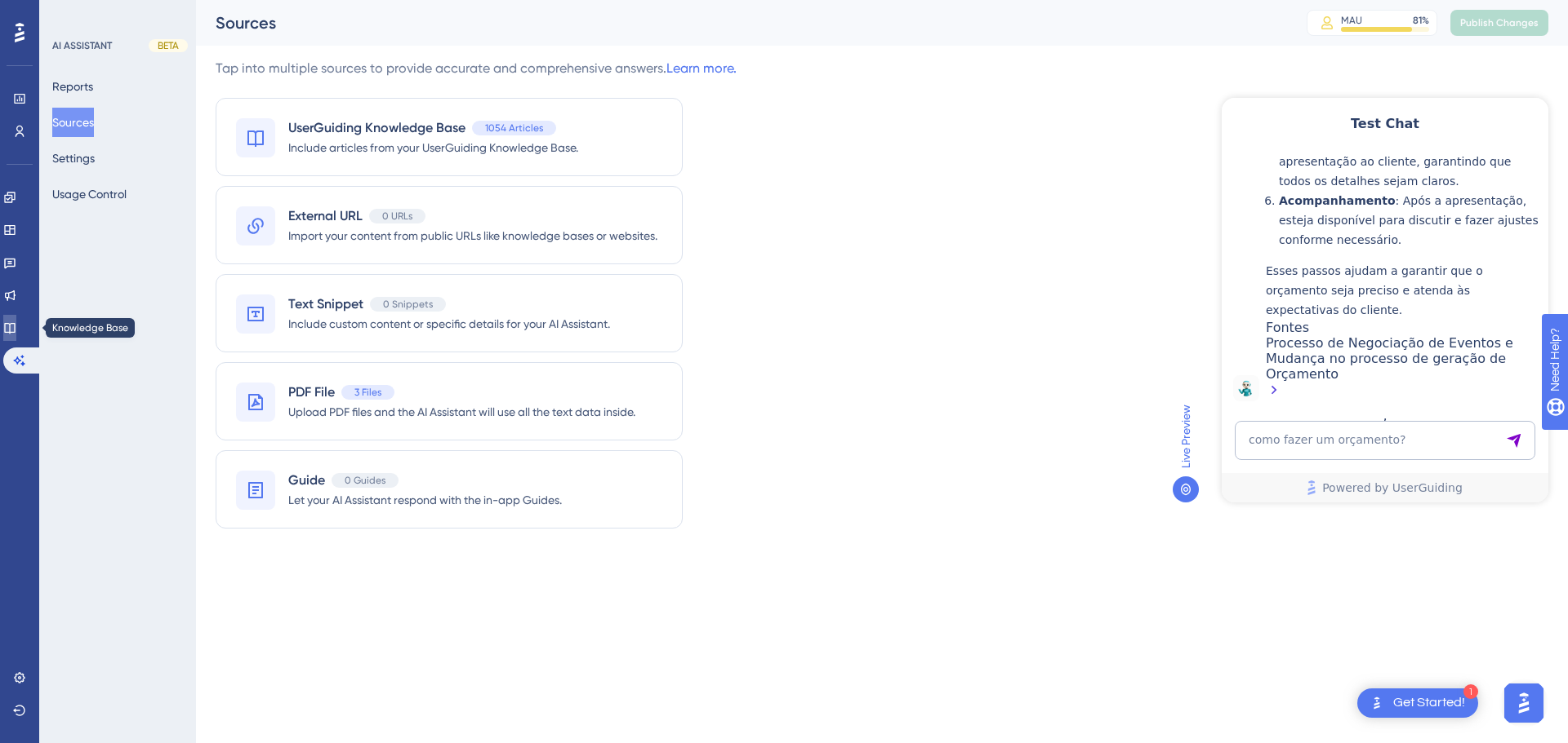
click at [16, 326] on icon at bounding box center [9, 327] width 13 height 13
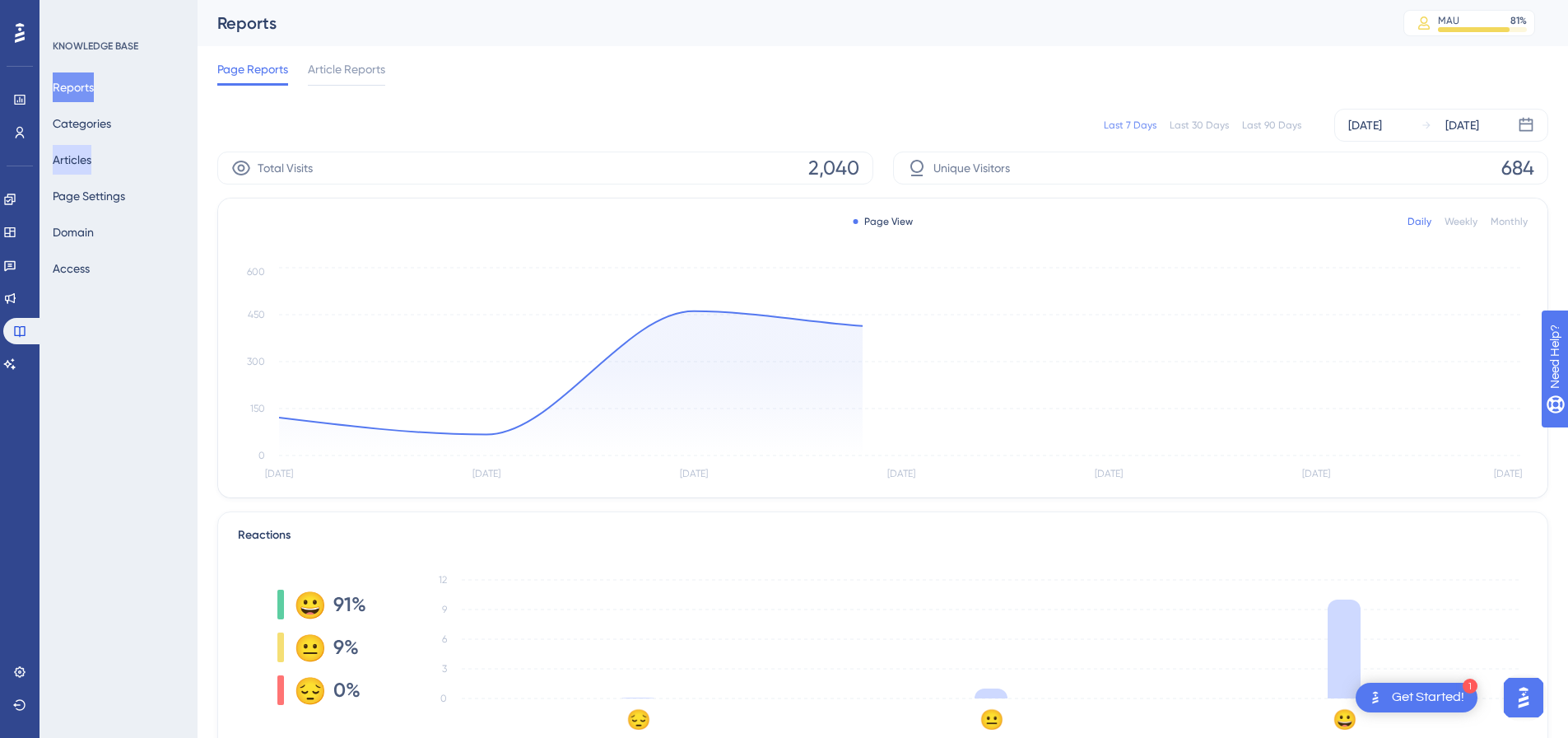
click at [79, 166] on button "Articles" at bounding box center [71, 159] width 38 height 30
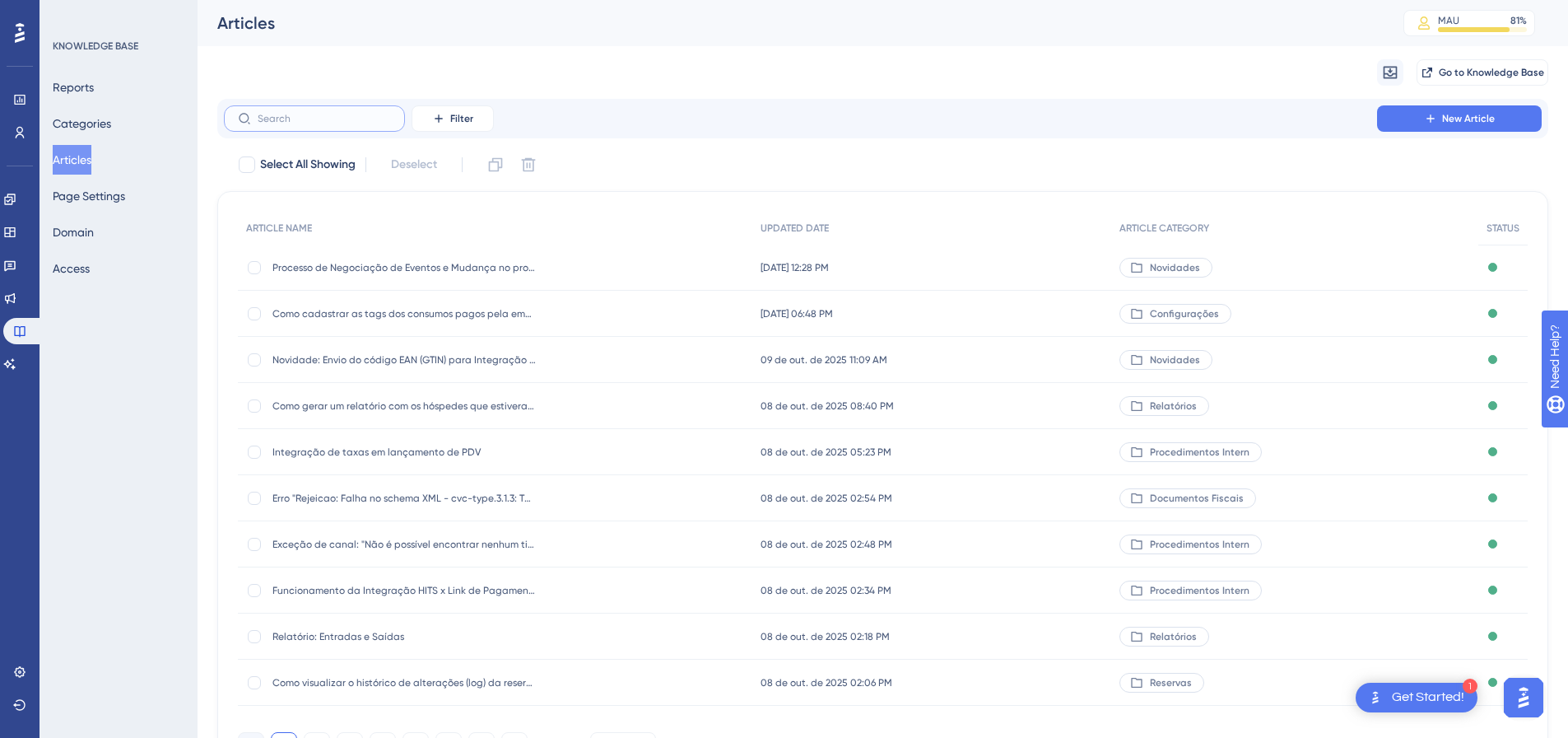
click at [309, 118] on input "text" at bounding box center [324, 119] width 134 height 12
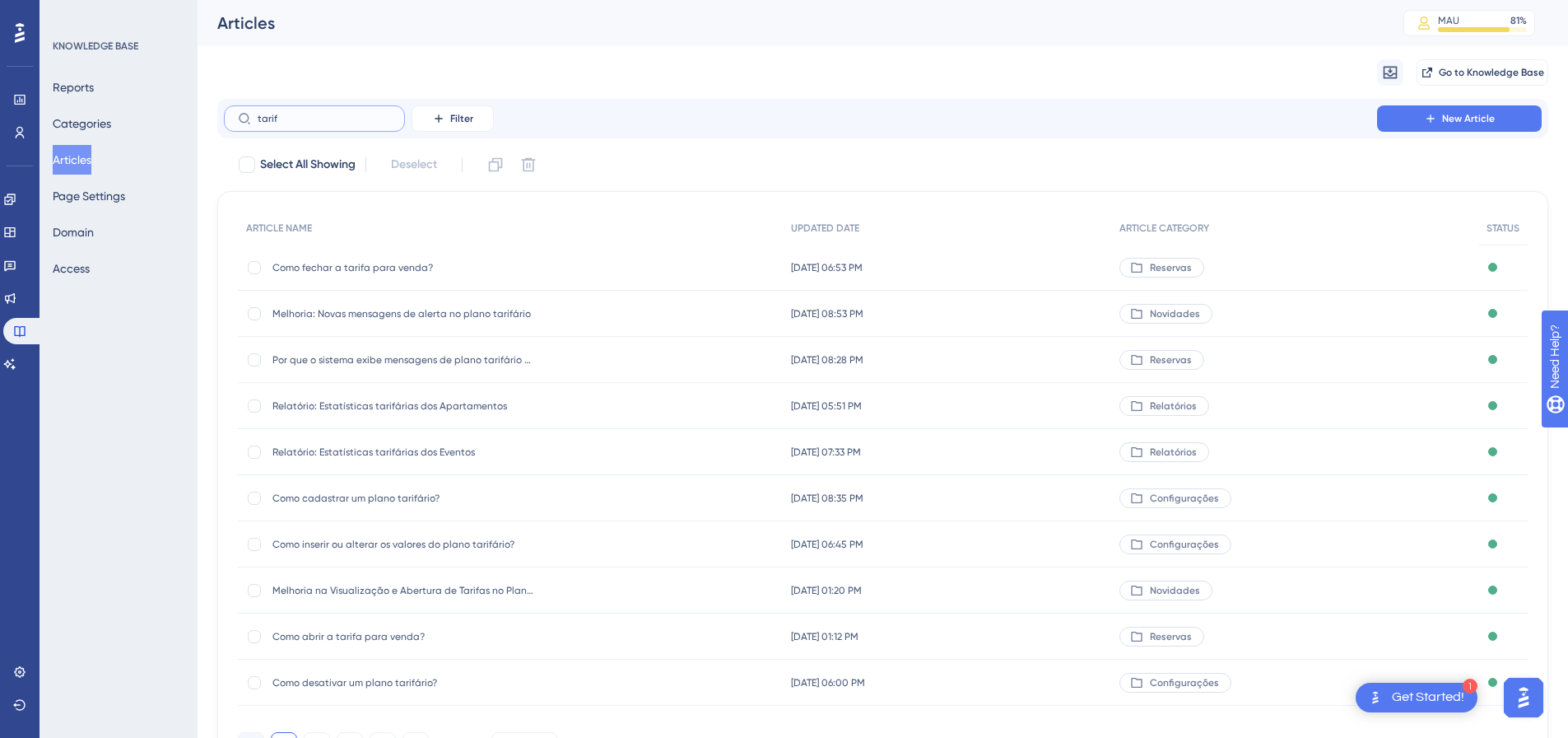
scroll to position [83, 0]
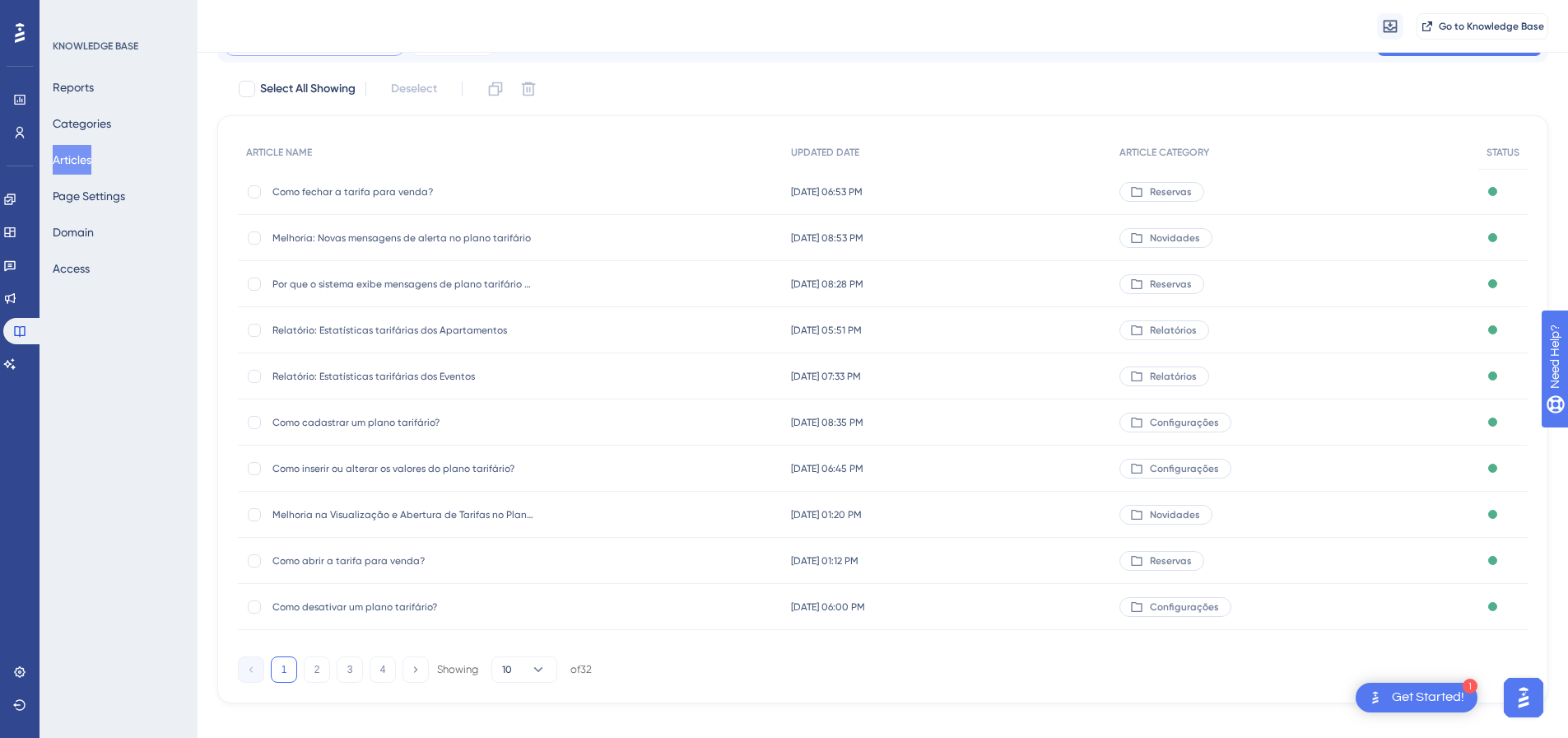
type input "tarif"
click at [436, 419] on span "Como cadastrar um plano tarifário?" at bounding box center [404, 422] width 264 height 13
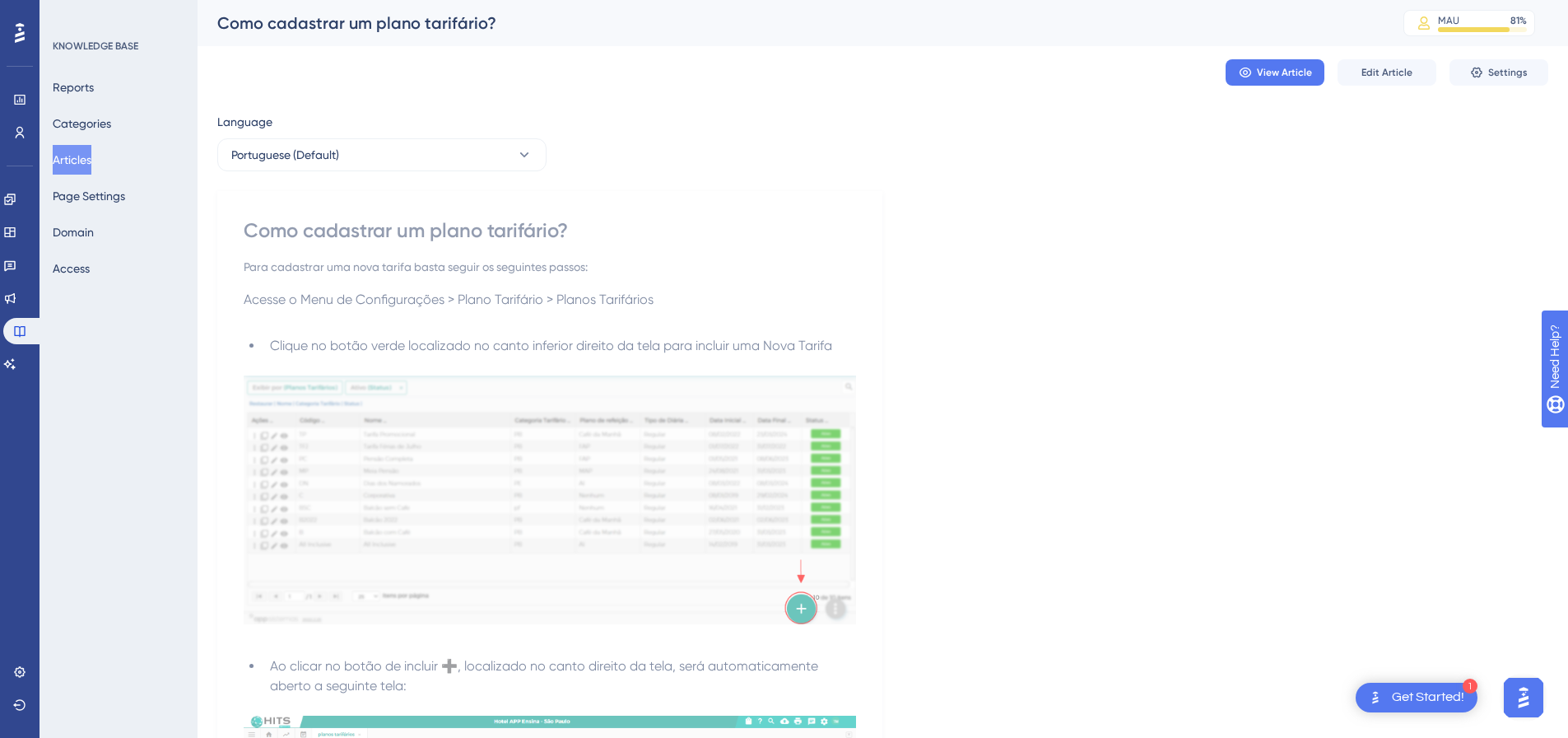
click at [83, 160] on button "Articles" at bounding box center [71, 159] width 38 height 30
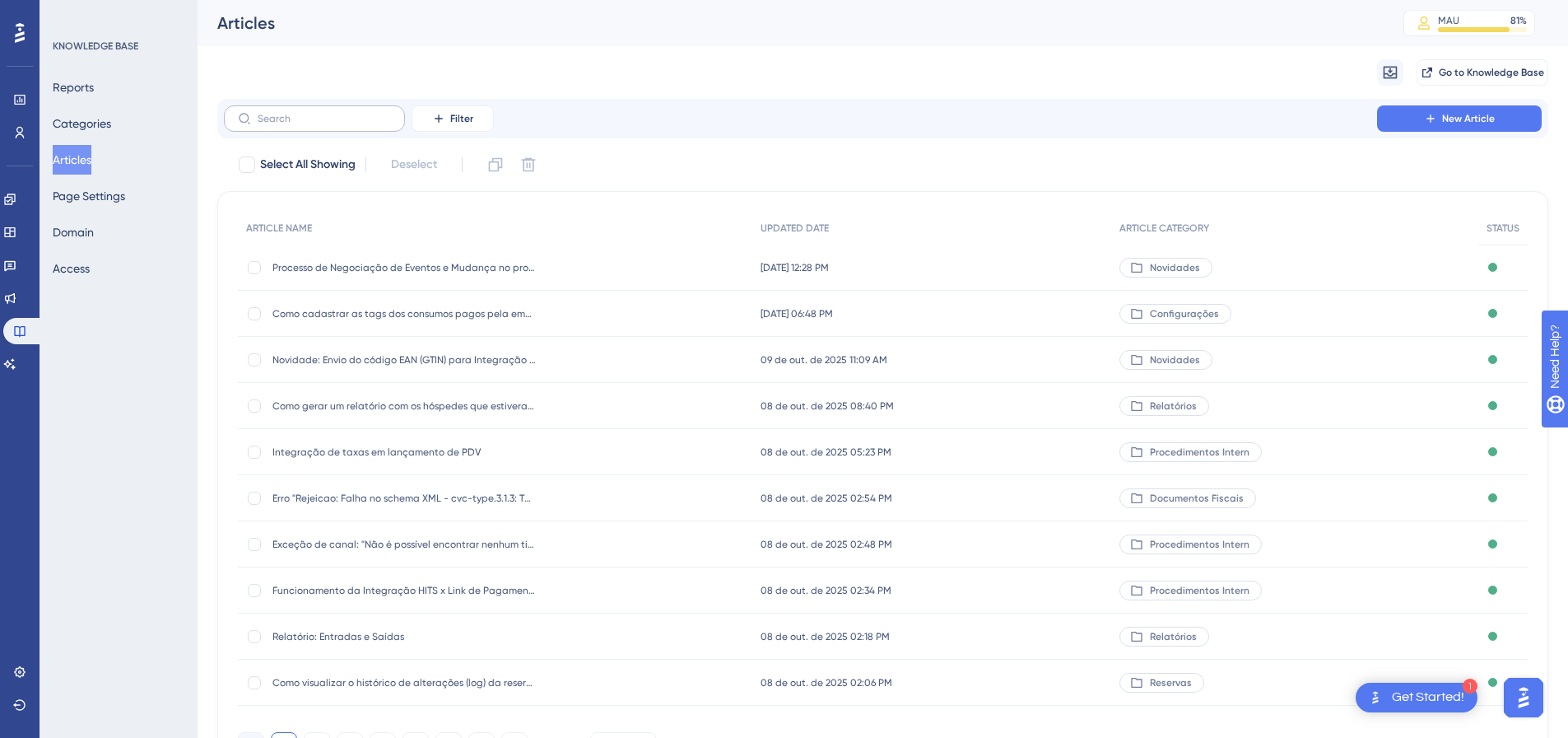
click at [291, 111] on label at bounding box center [314, 118] width 181 height 26
click at [291, 113] on input "text" at bounding box center [324, 119] width 134 height 12
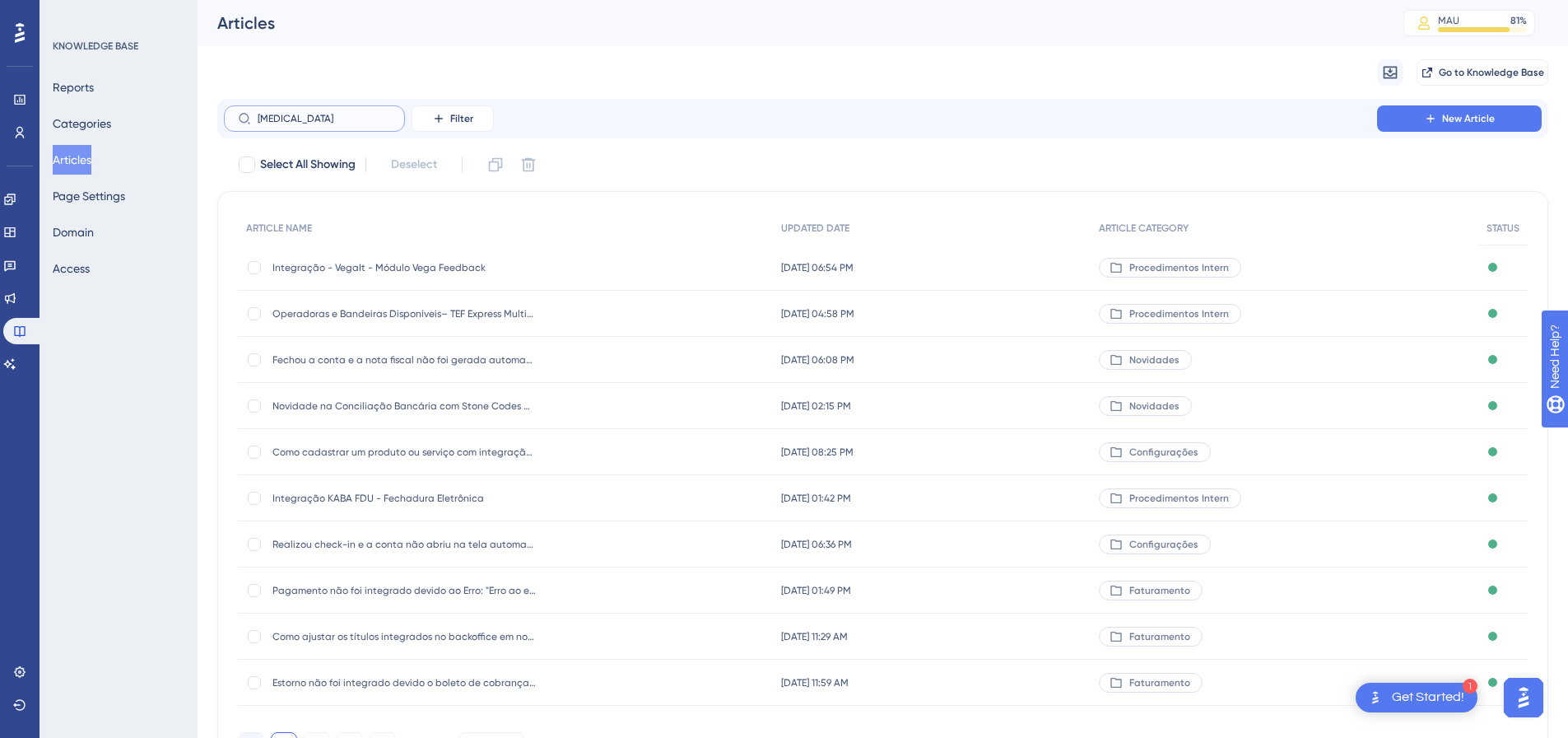
type input "balk"
checkbox input "true"
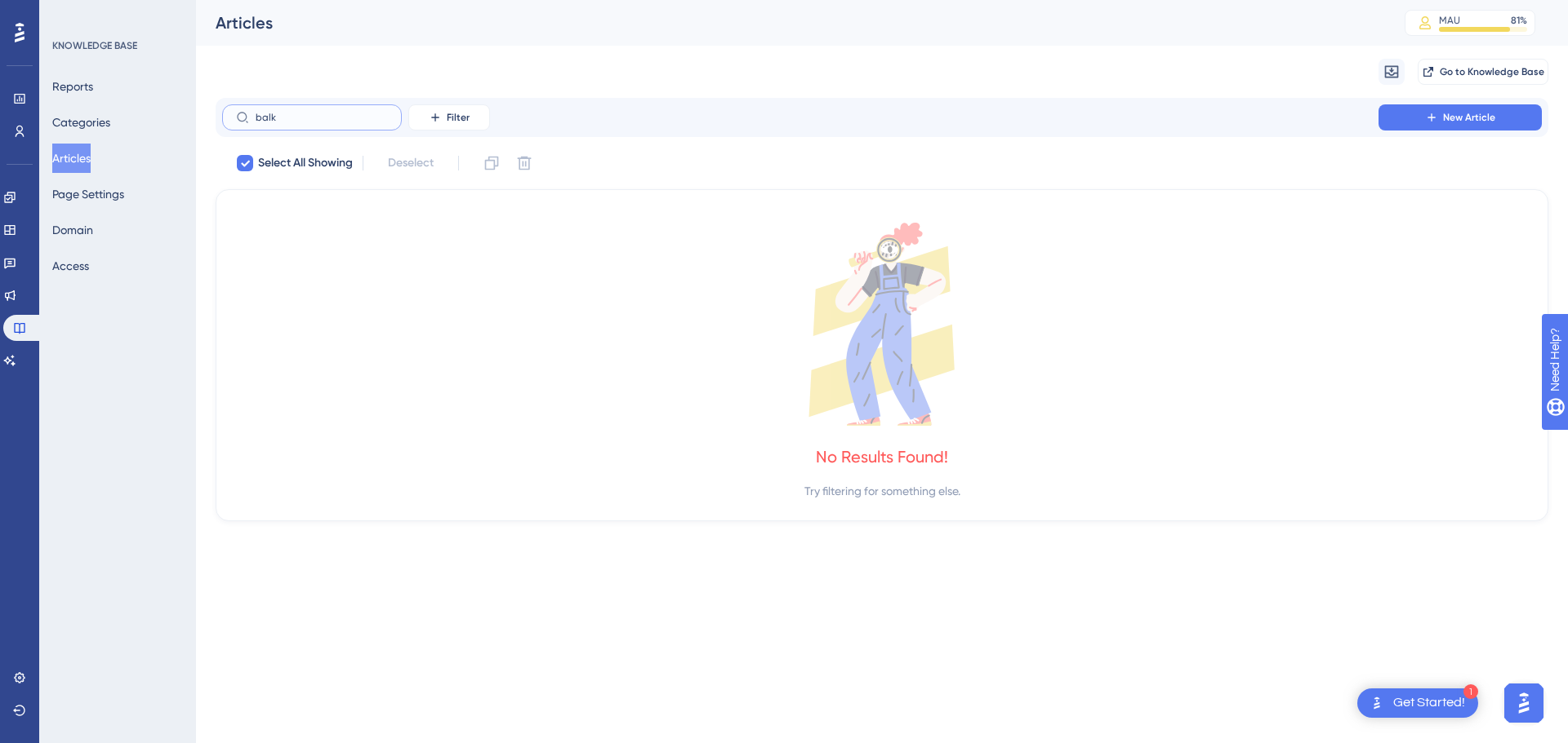
type input "bal"
checkbox input "false"
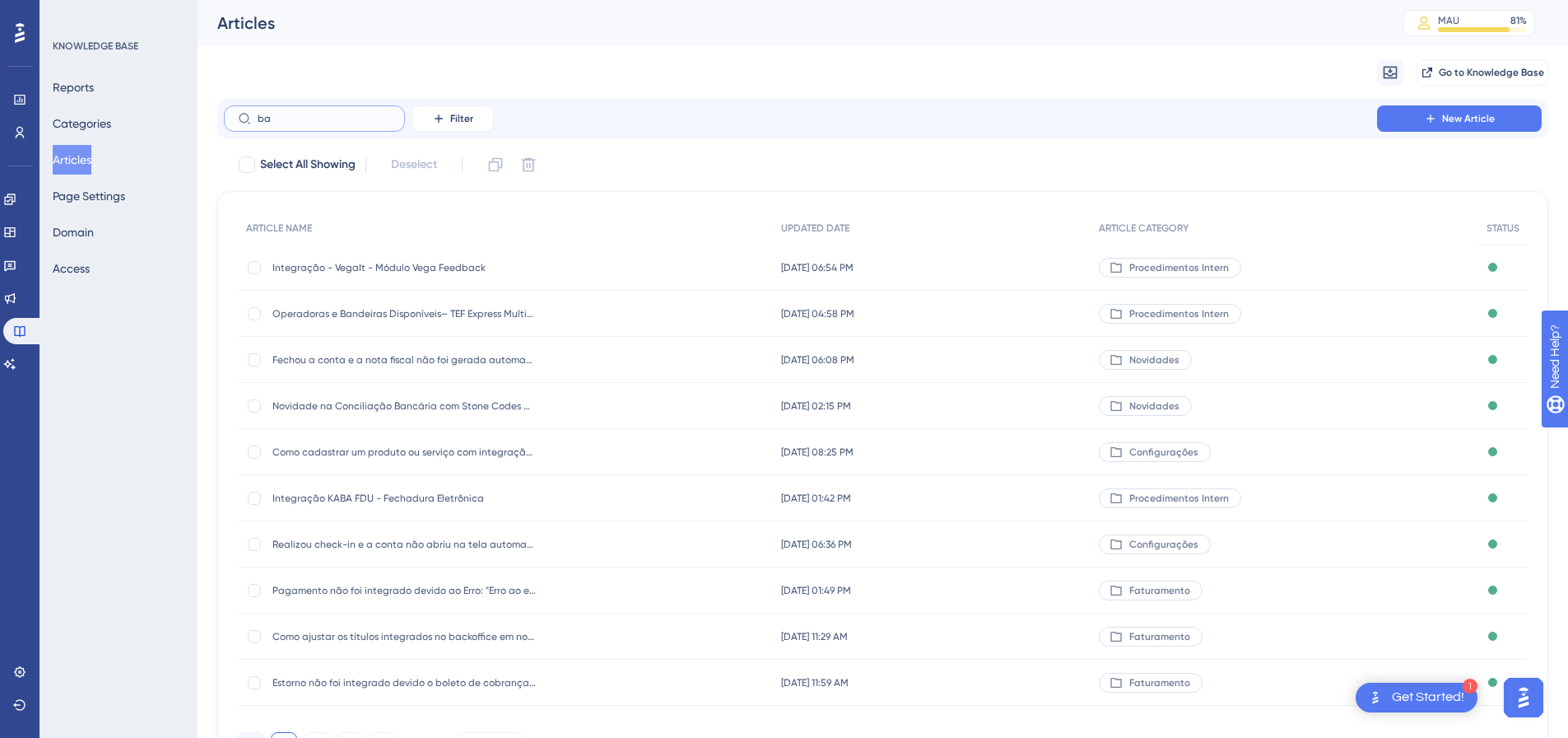
type input "b"
type input "tarif"
click at [422, 496] on span "Como cadastrar um plano tarifário?" at bounding box center [404, 498] width 264 height 13
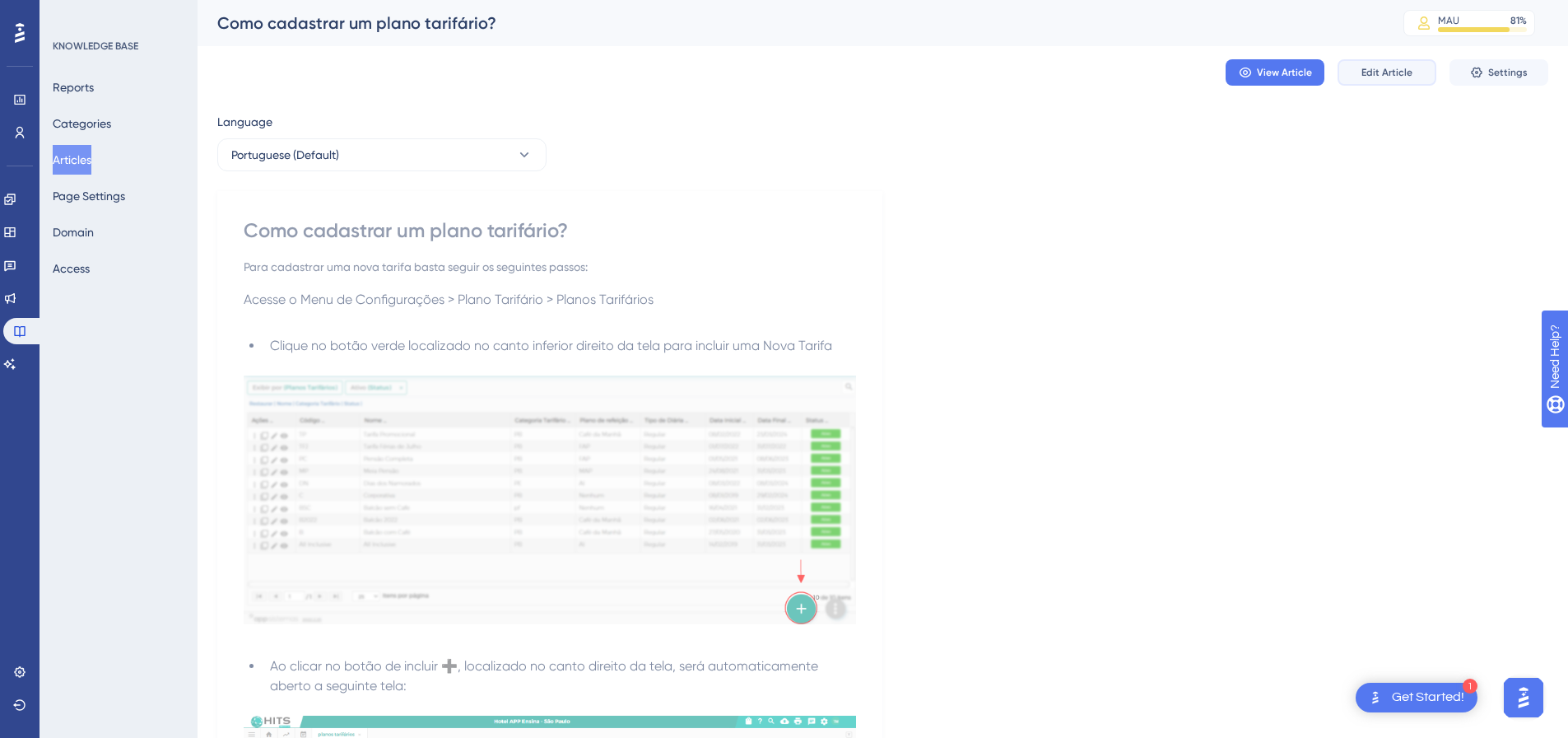
click at [1394, 66] on span "Edit Article" at bounding box center [1387, 72] width 51 height 13
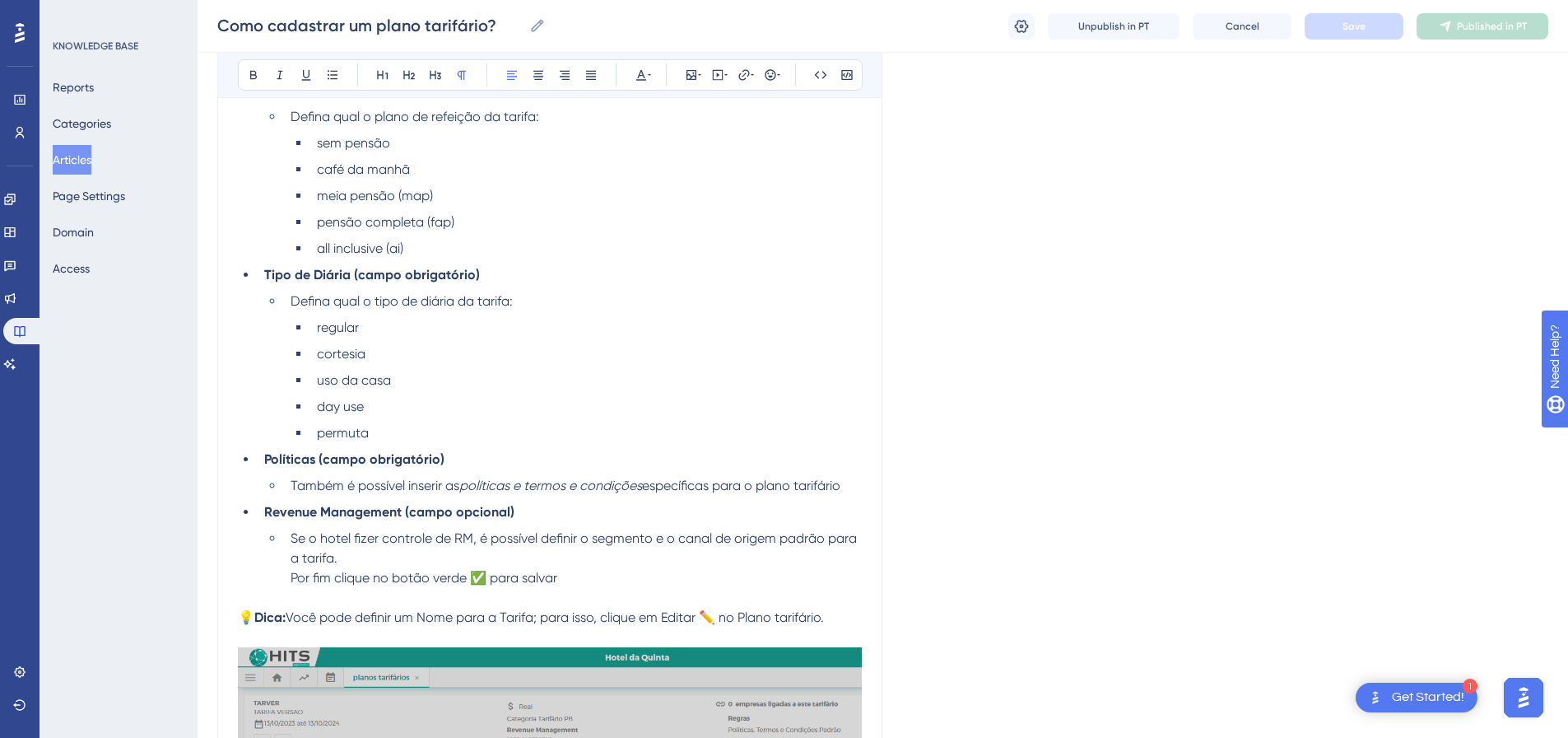
scroll to position [3122, 0]
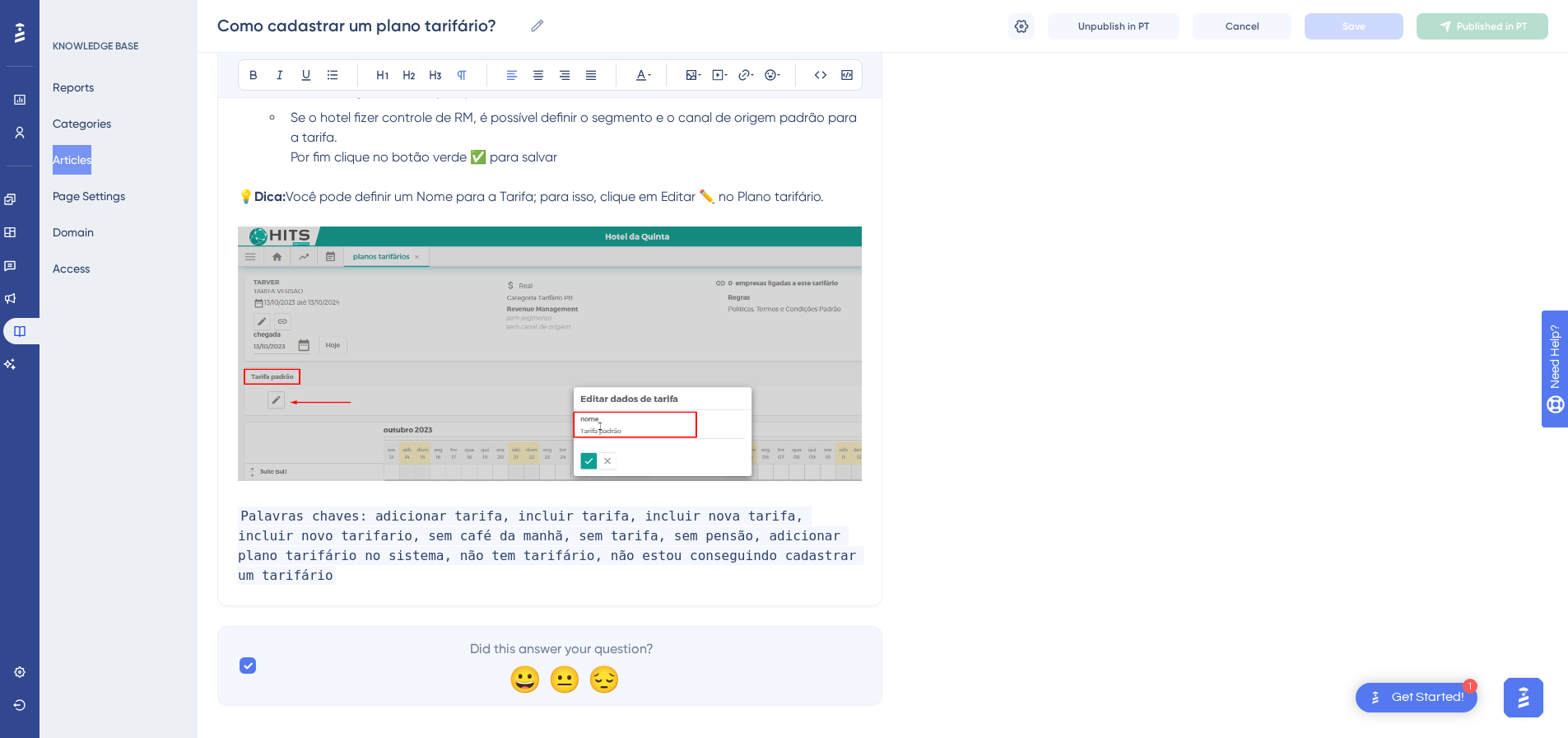
click at [802, 549] on p "Palavras chaves: adicionar tarifa, incluir tarifa, incluir nova tarifa, incluir…" at bounding box center [550, 546] width 624 height 79
click at [1349, 26] on span "Save" at bounding box center [1354, 26] width 23 height 13
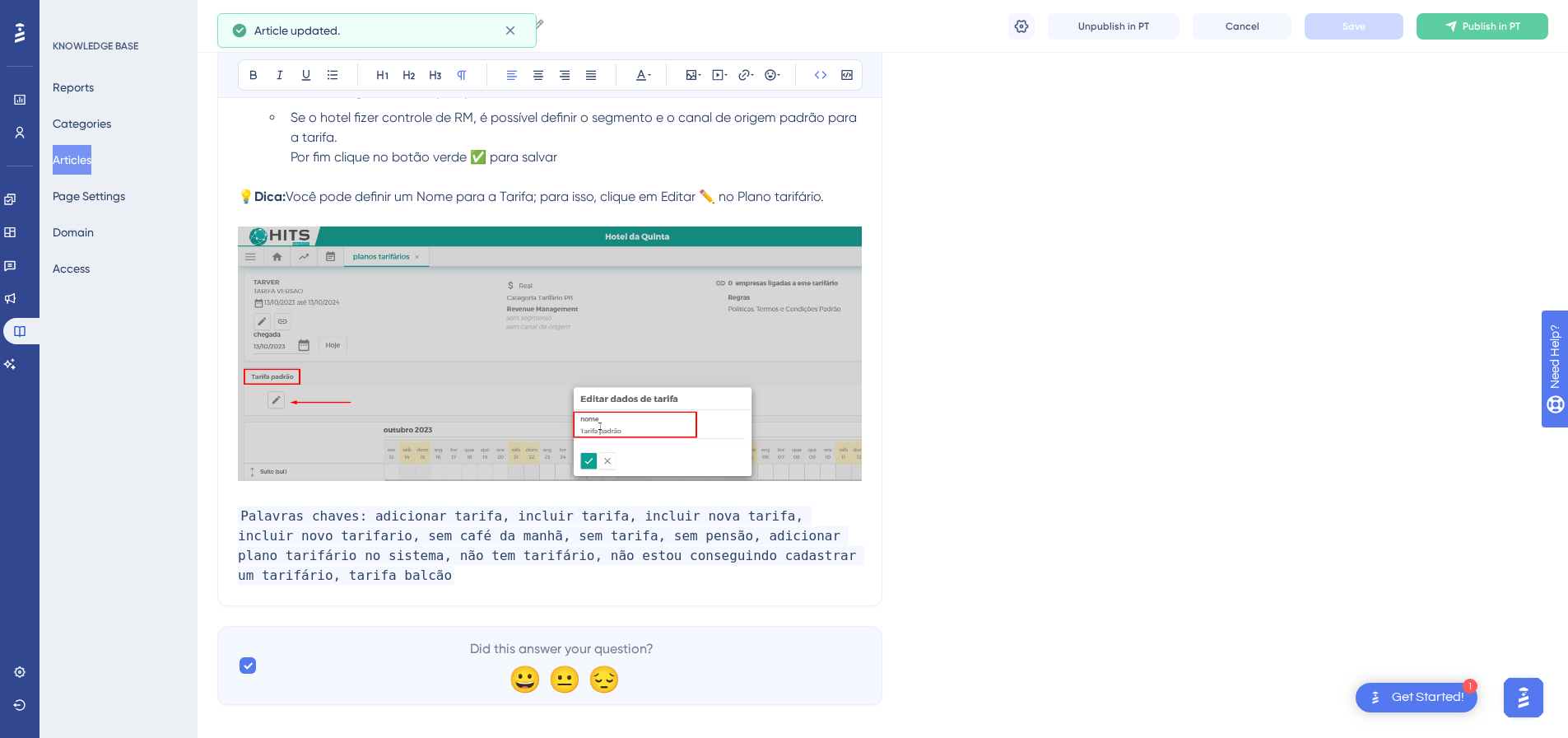
click at [260, 577] on span "Palavras chaves: adicionar tarifa, incluir tarifa, incluir nova tarifa, incluir…" at bounding box center [551, 546] width 626 height 78
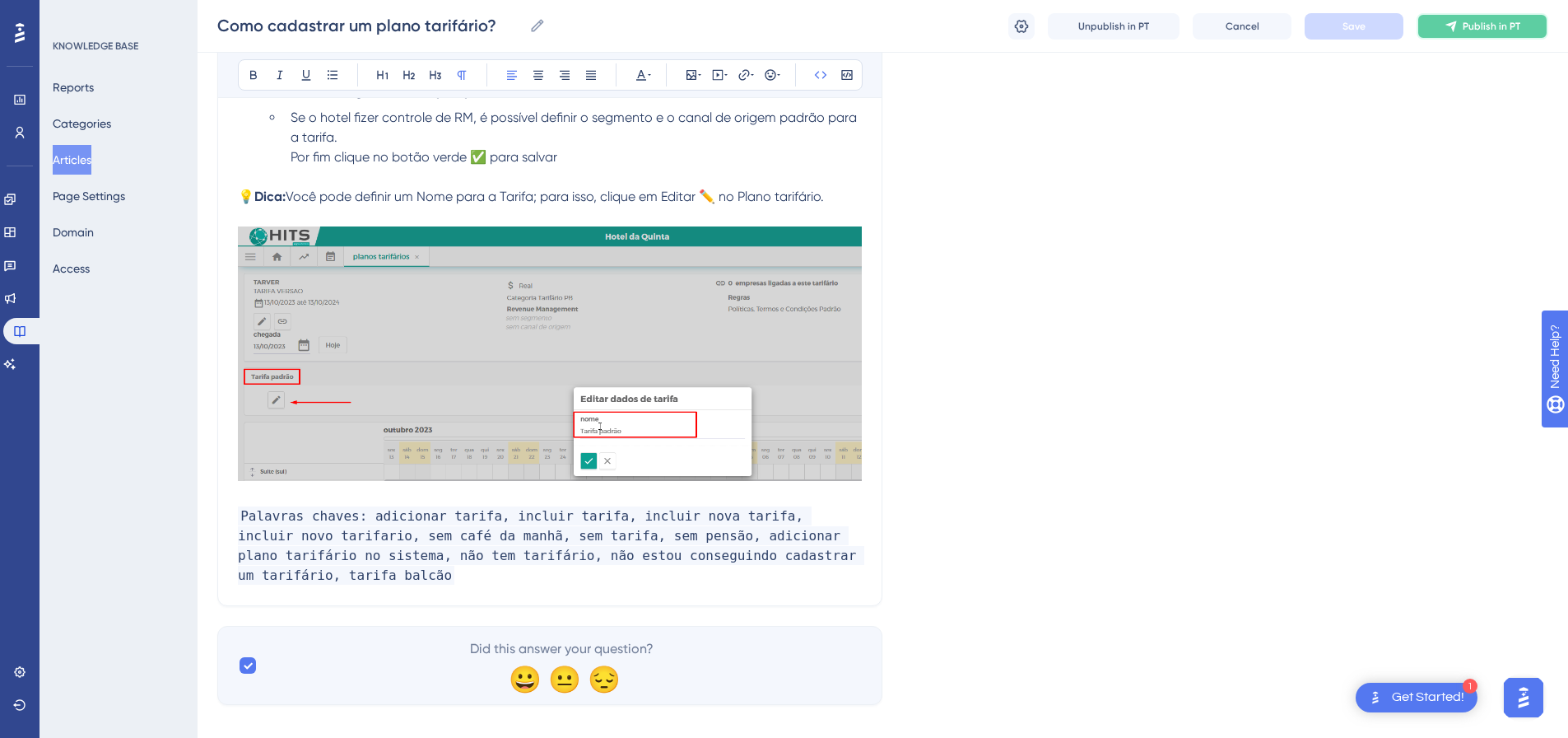
drag, startPoint x: 1486, startPoint y: 24, endPoint x: 968, endPoint y: 22, distance: 518.0
click at [1486, 24] on span "Publish in PT" at bounding box center [1491, 26] width 58 height 13
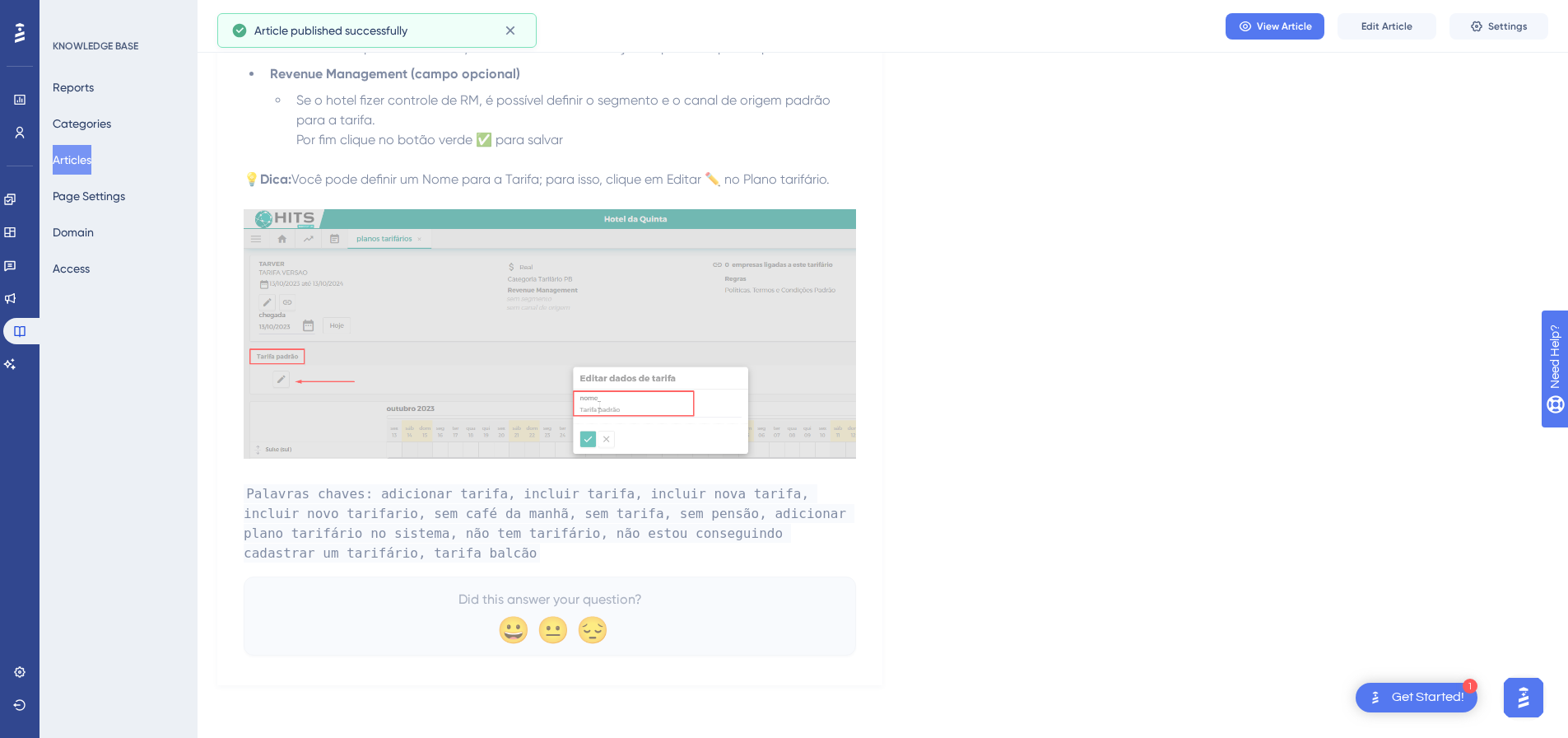
scroll to position [3092, 0]
click at [16, 367] on icon at bounding box center [9, 363] width 13 height 13
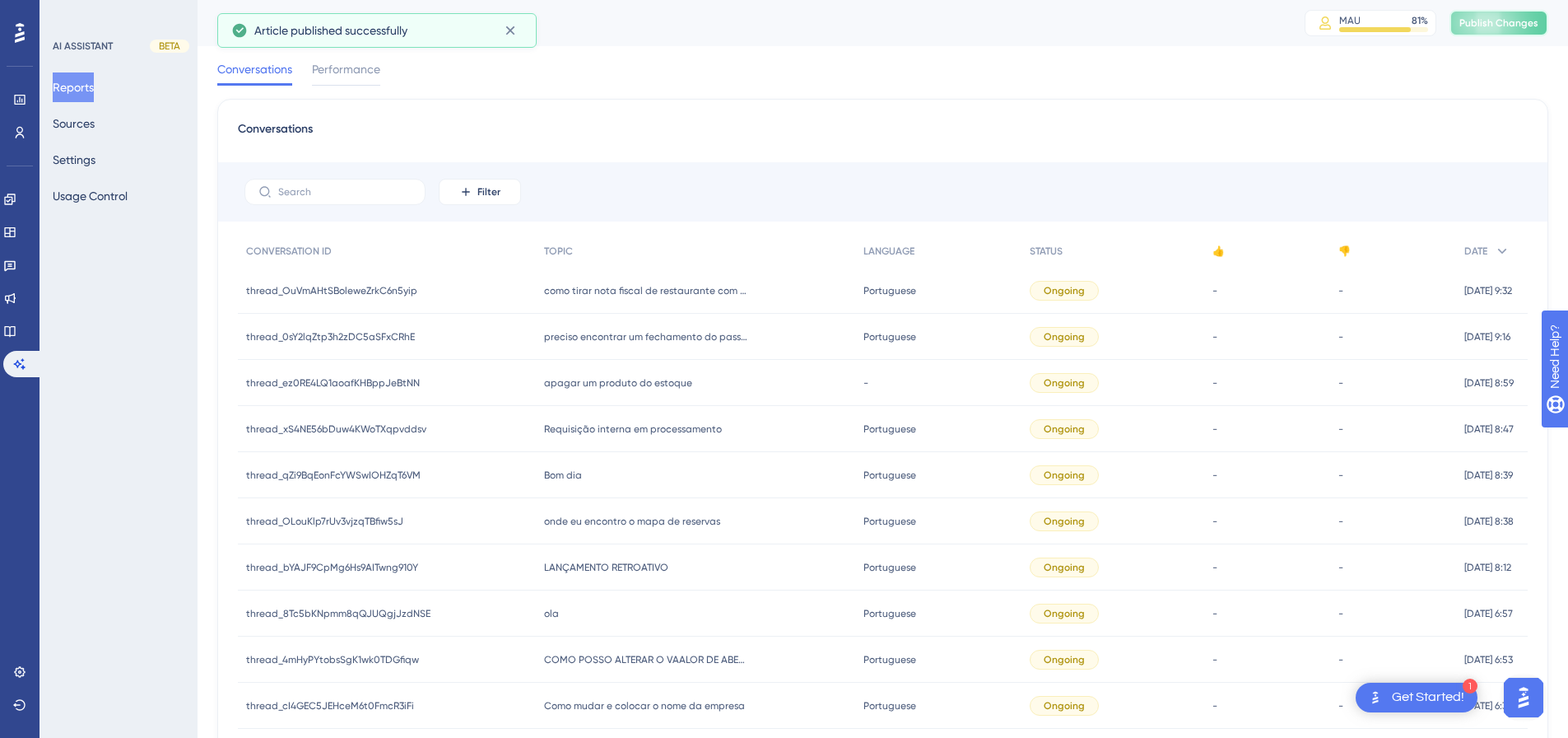
click at [1509, 20] on span "Publish Changes" at bounding box center [1498, 22] width 79 height 13
click at [79, 127] on button "Sources" at bounding box center [73, 123] width 42 height 30
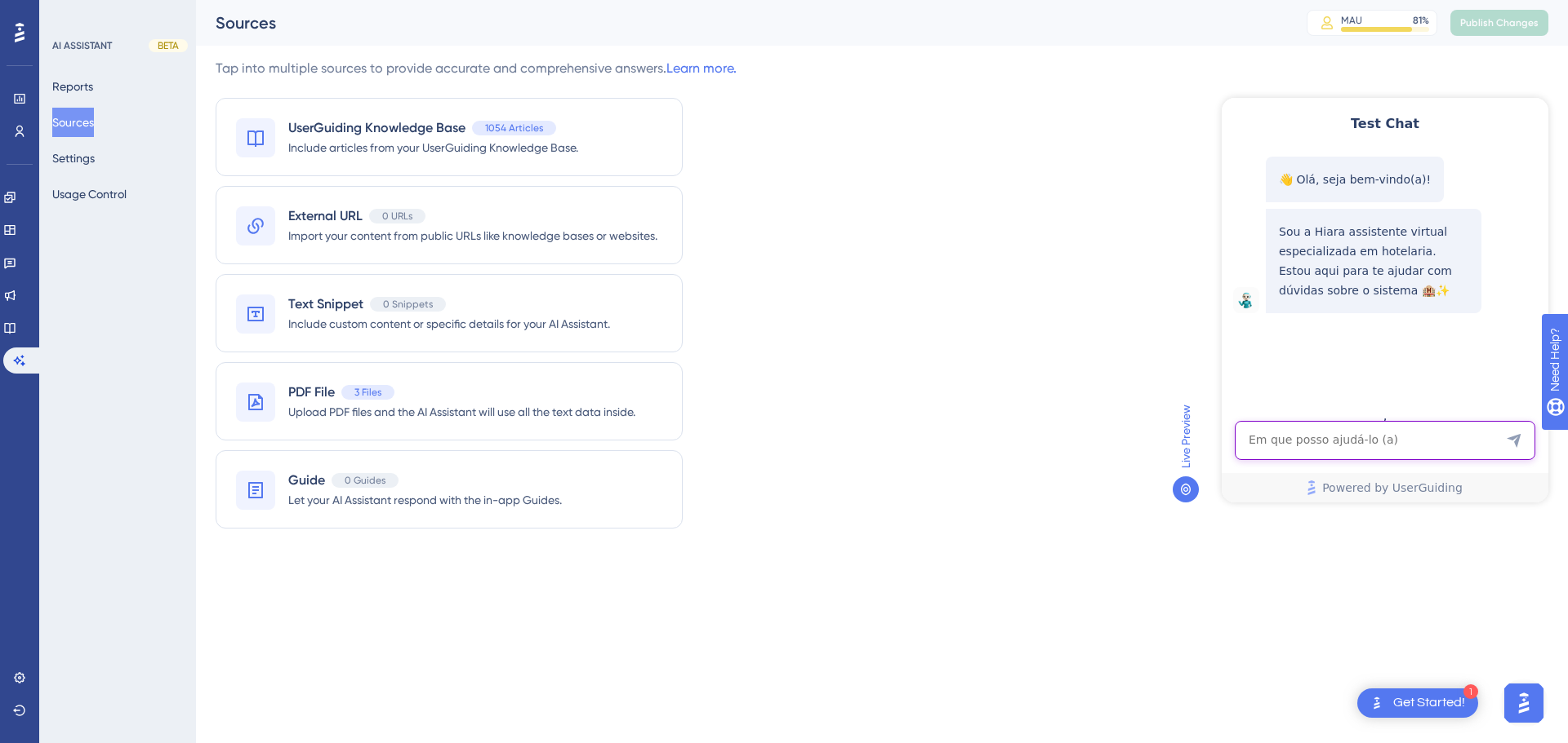
click at [1284, 444] on textarea "AI Assistant Text Input" at bounding box center [1385, 440] width 300 height 39
paste textarea "onde fica balcão"
type textarea "onde fica balcão"
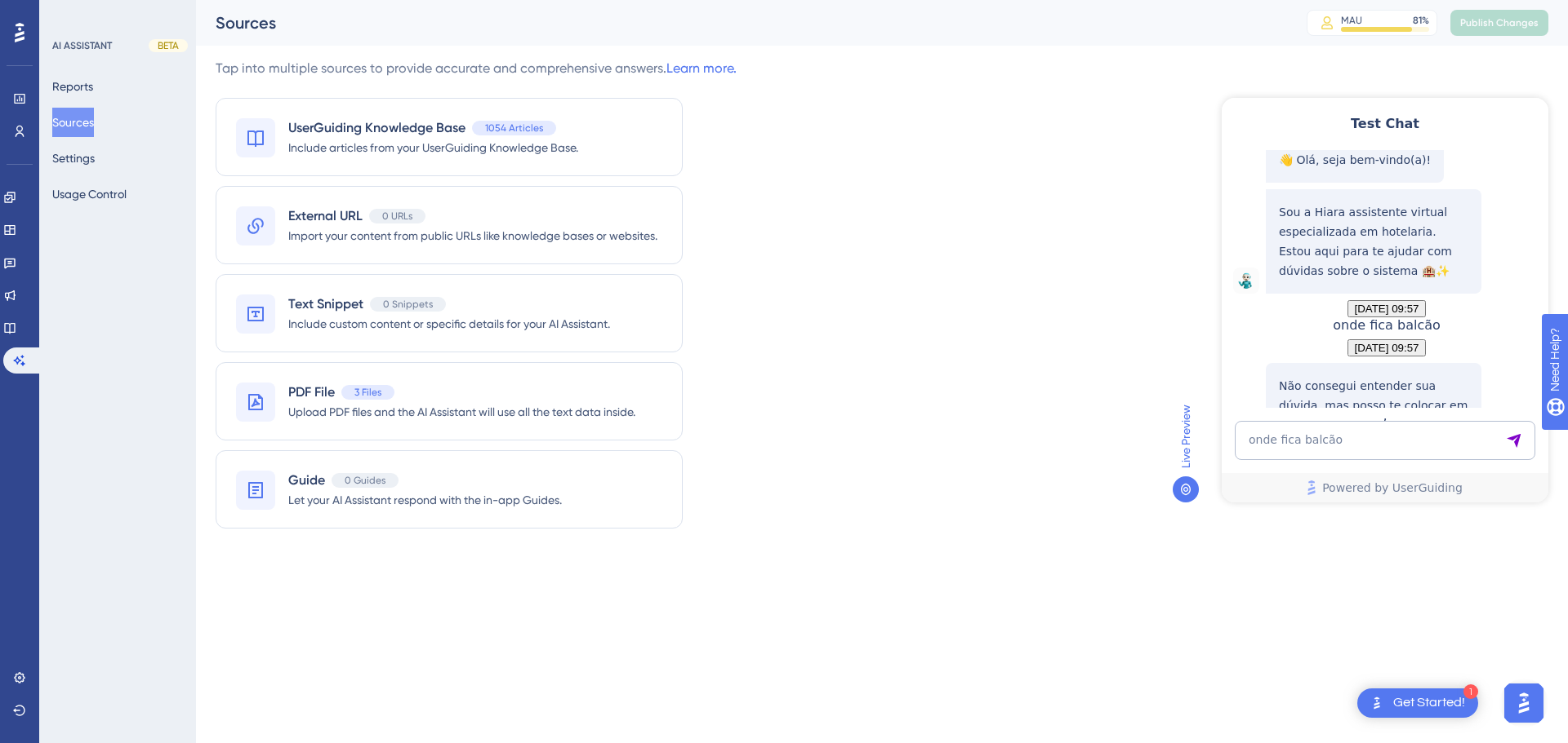
scroll to position [194, 0]
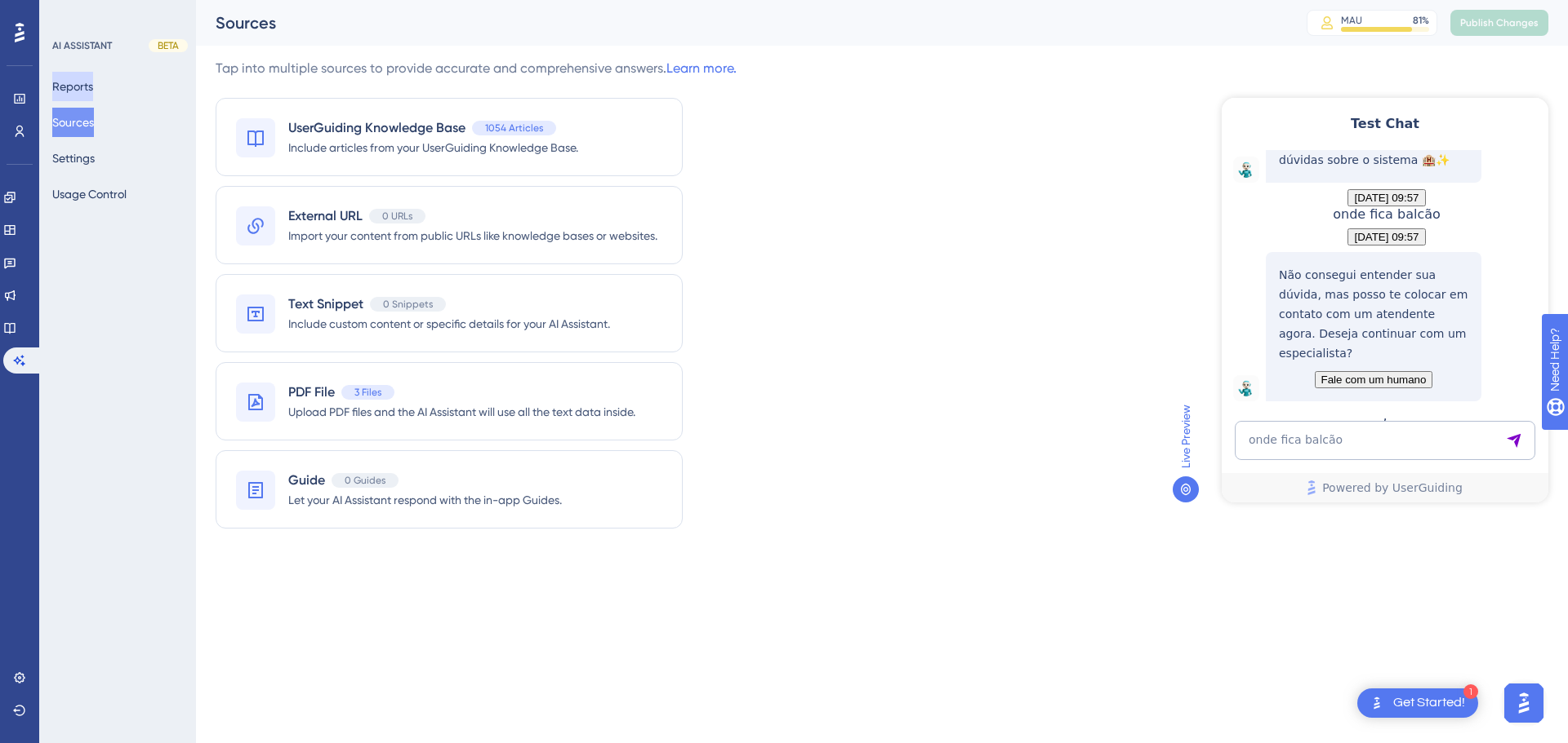
click at [86, 88] on button "Reports" at bounding box center [73, 86] width 41 height 30
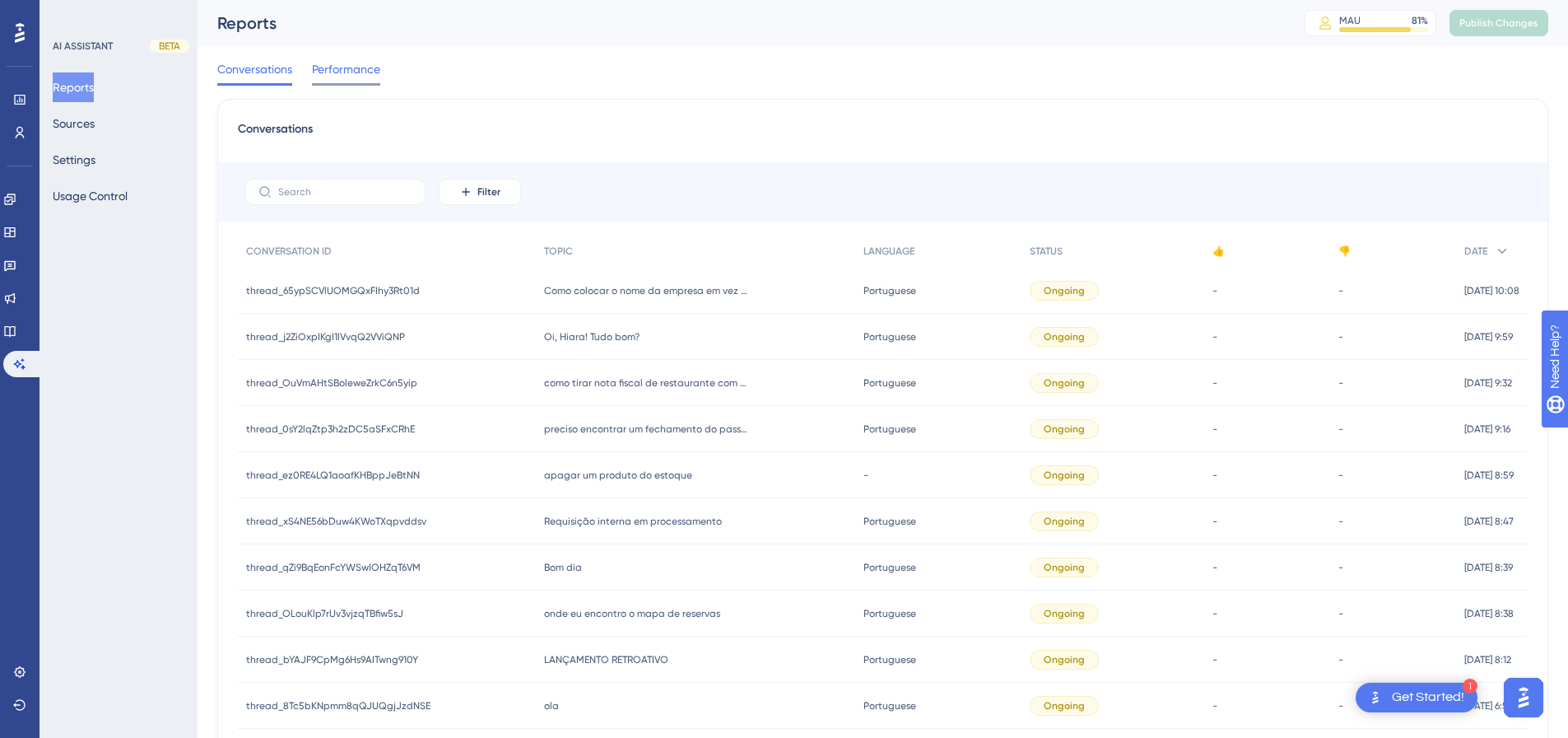
click at [343, 74] on span "Performance" at bounding box center [346, 69] width 68 height 20
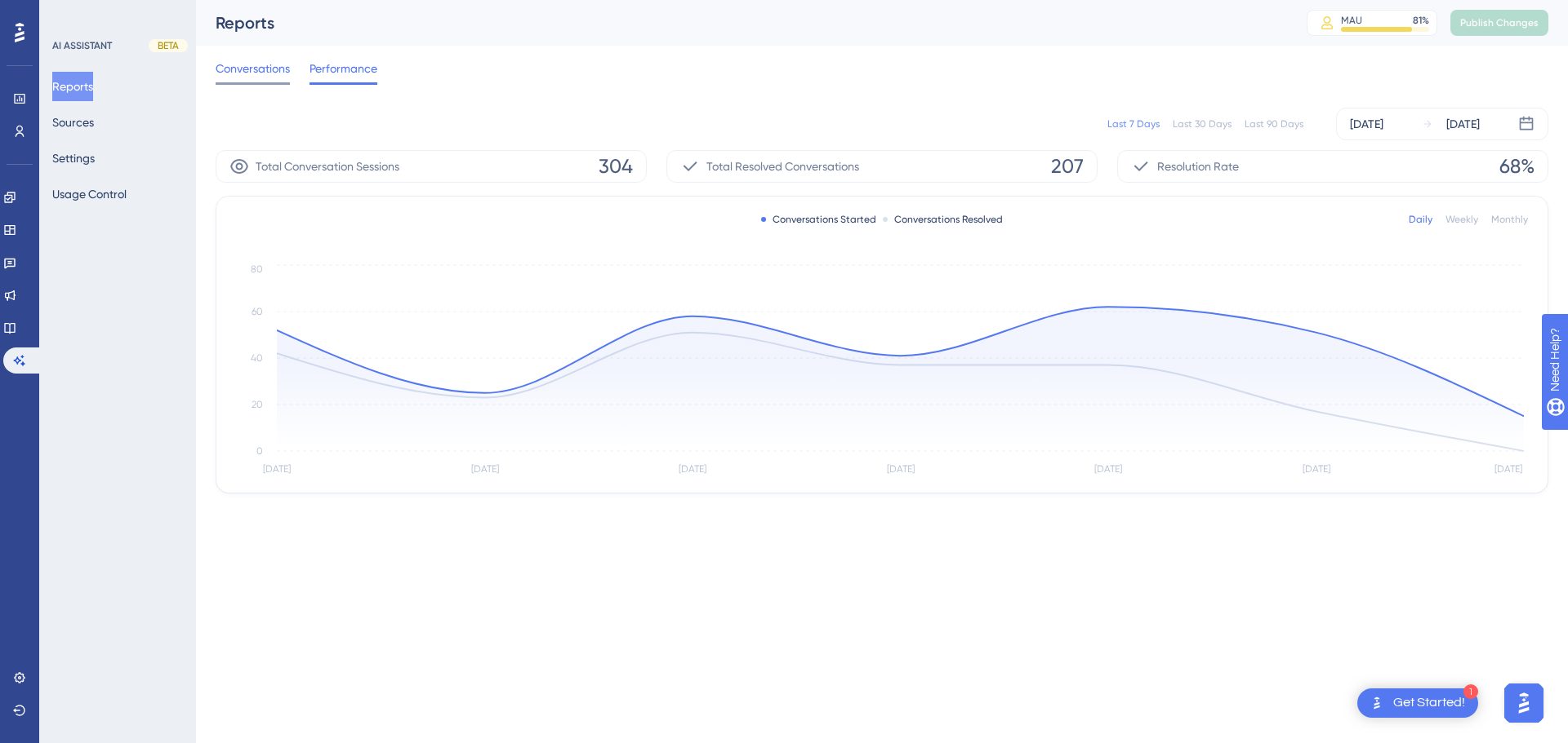
click at [233, 63] on span "Conversations" at bounding box center [252, 68] width 74 height 19
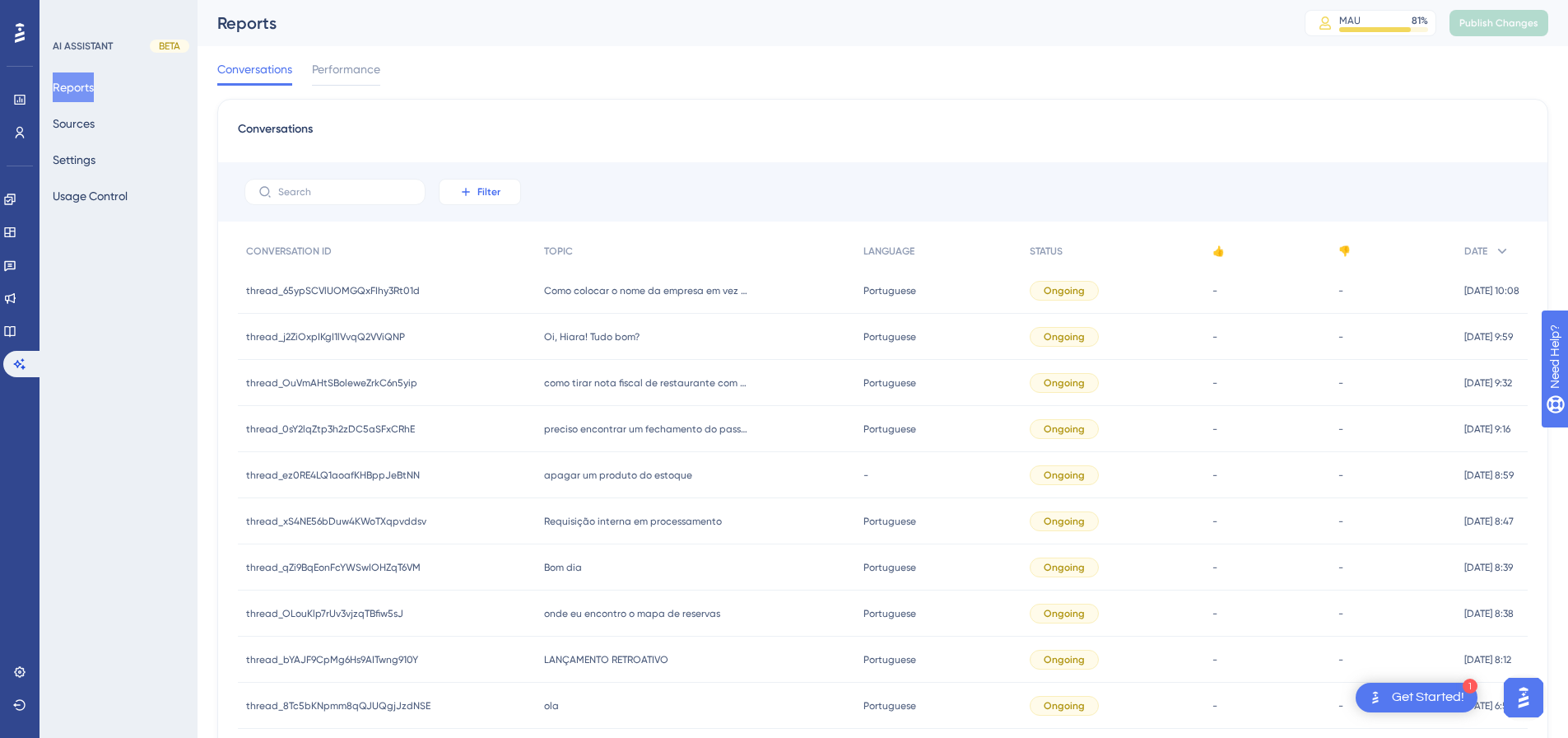
click at [507, 183] on button "Filter" at bounding box center [480, 192] width 83 height 26
click at [336, 73] on span "Performance" at bounding box center [346, 69] width 68 height 20
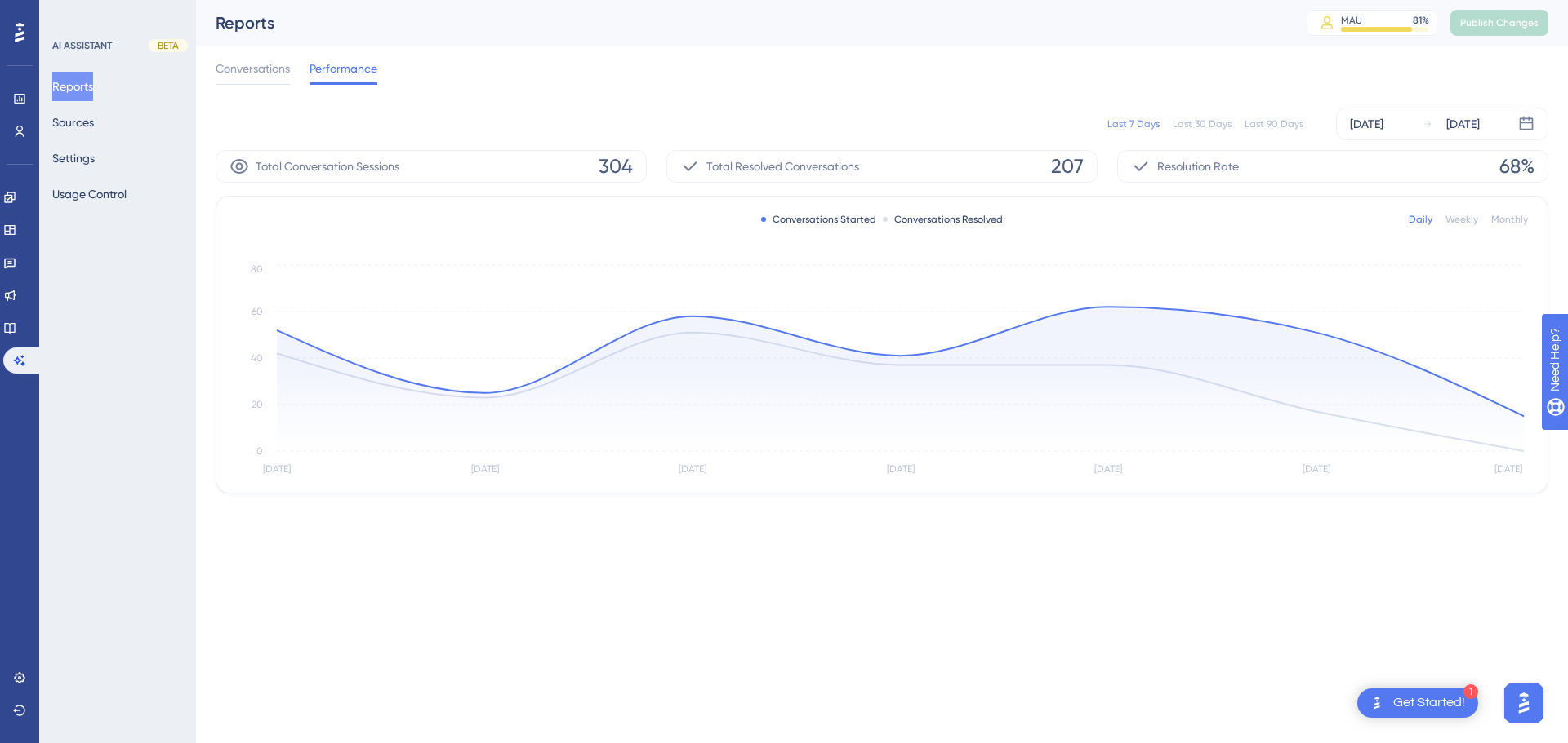
click at [276, 329] on icon "Oct 4 Oct 5 Oct 6 Oct 7 Oct 8 Oct 9 Oct 10 0 20 40 60 80" at bounding box center [882, 370] width 1292 height 218
click at [280, 330] on circle at bounding box center [276, 330] width 13 height 13
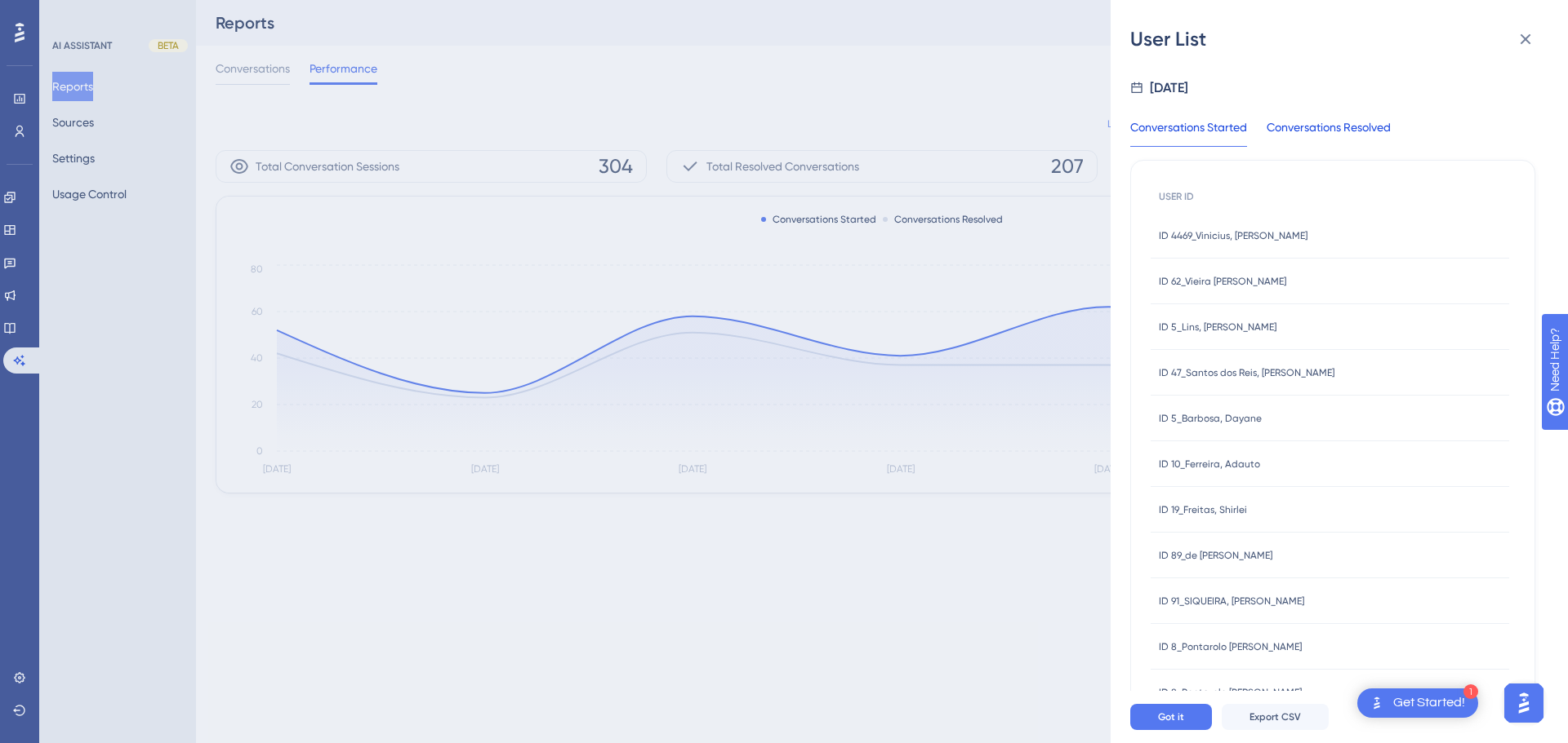
click at [1316, 128] on div "Conversations Resolved" at bounding box center [1328, 132] width 124 height 30
click at [1223, 125] on div "Conversations Started" at bounding box center [1188, 132] width 116 height 30
click at [1523, 42] on icon at bounding box center [1525, 39] width 19 height 19
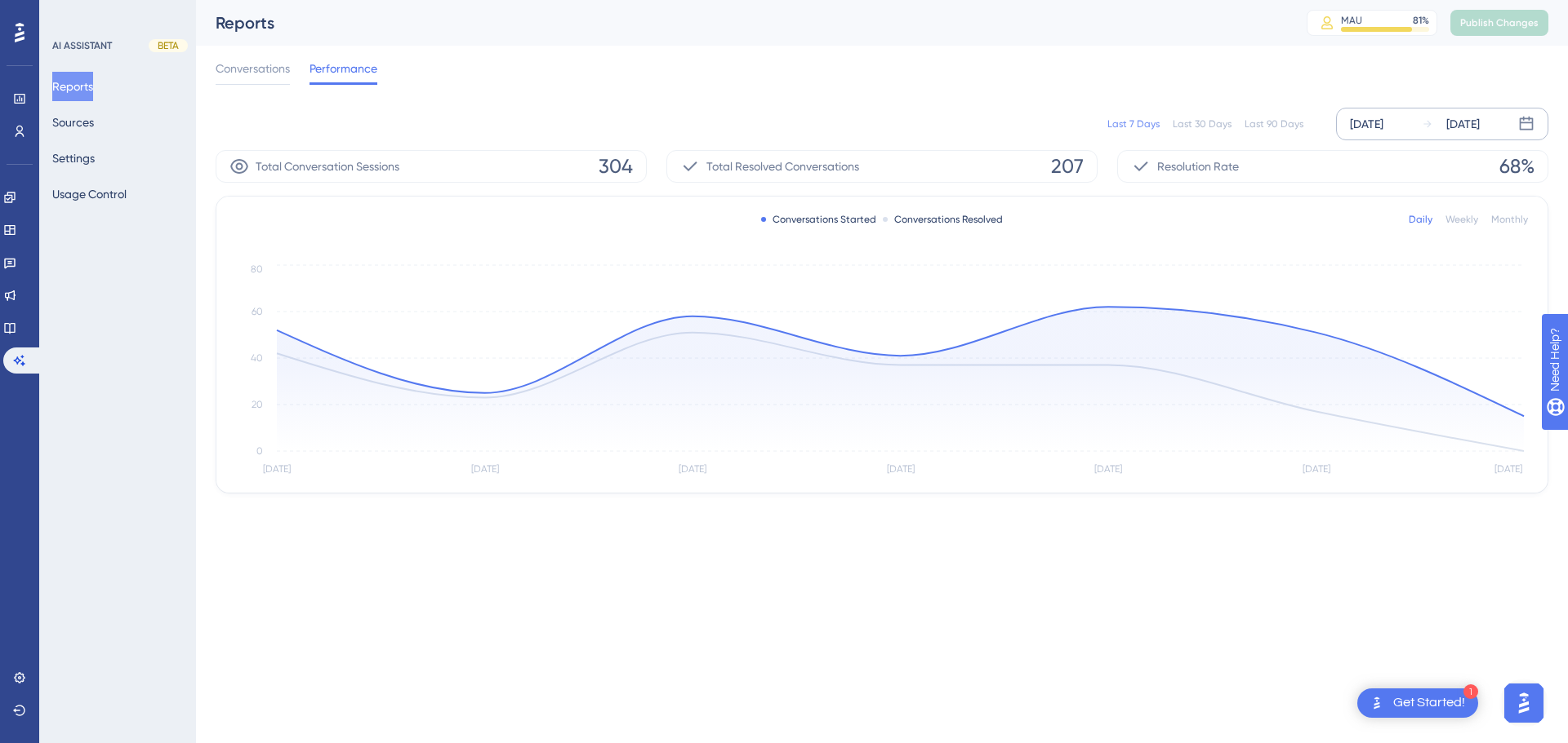
click at [1383, 118] on div "Oct 04 2025" at bounding box center [1366, 123] width 34 height 19
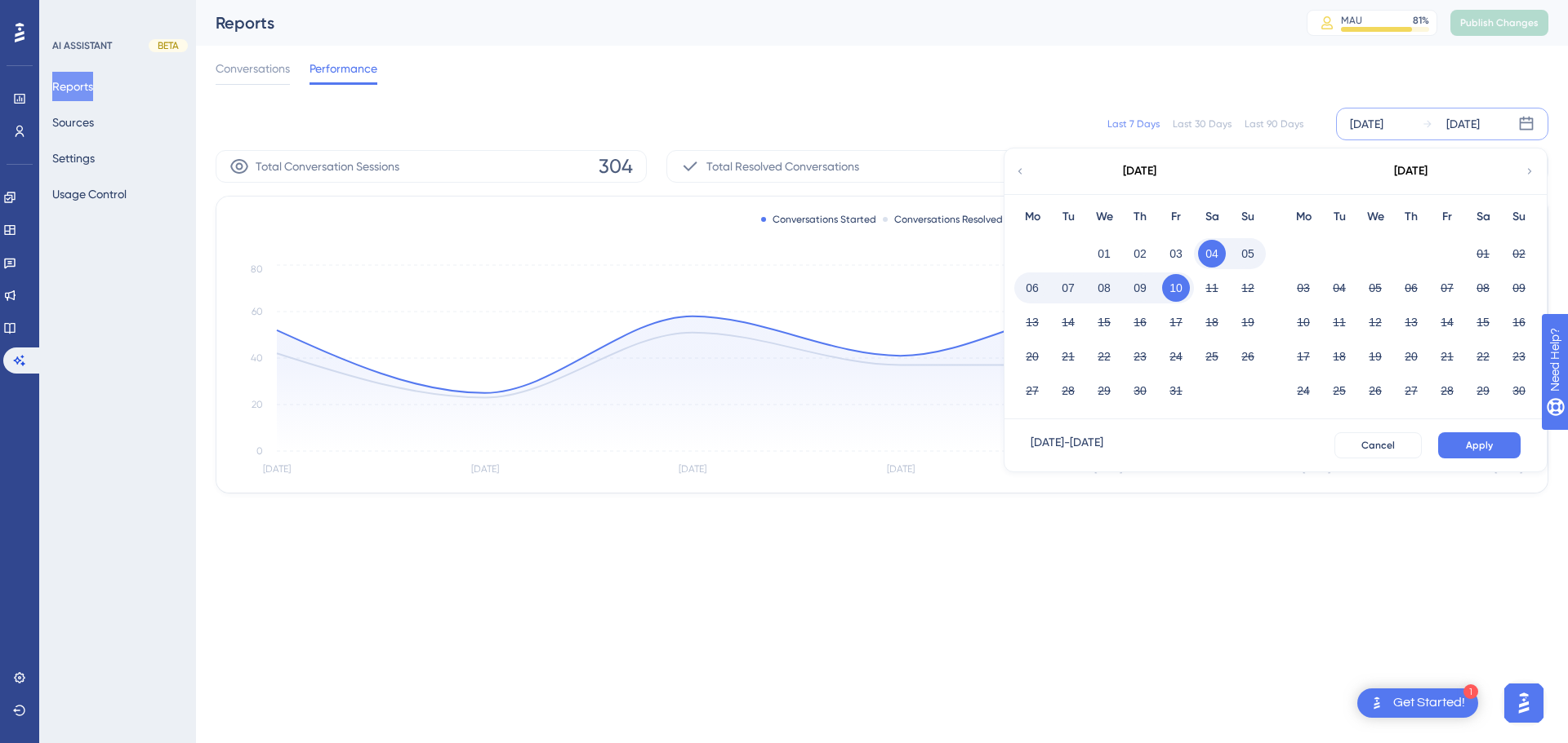
click at [1100, 287] on button "08" at bounding box center [1104, 288] width 28 height 28
click at [1144, 291] on button "09" at bounding box center [1139, 288] width 28 height 28
click at [1484, 441] on span "Apply" at bounding box center [1479, 445] width 27 height 13
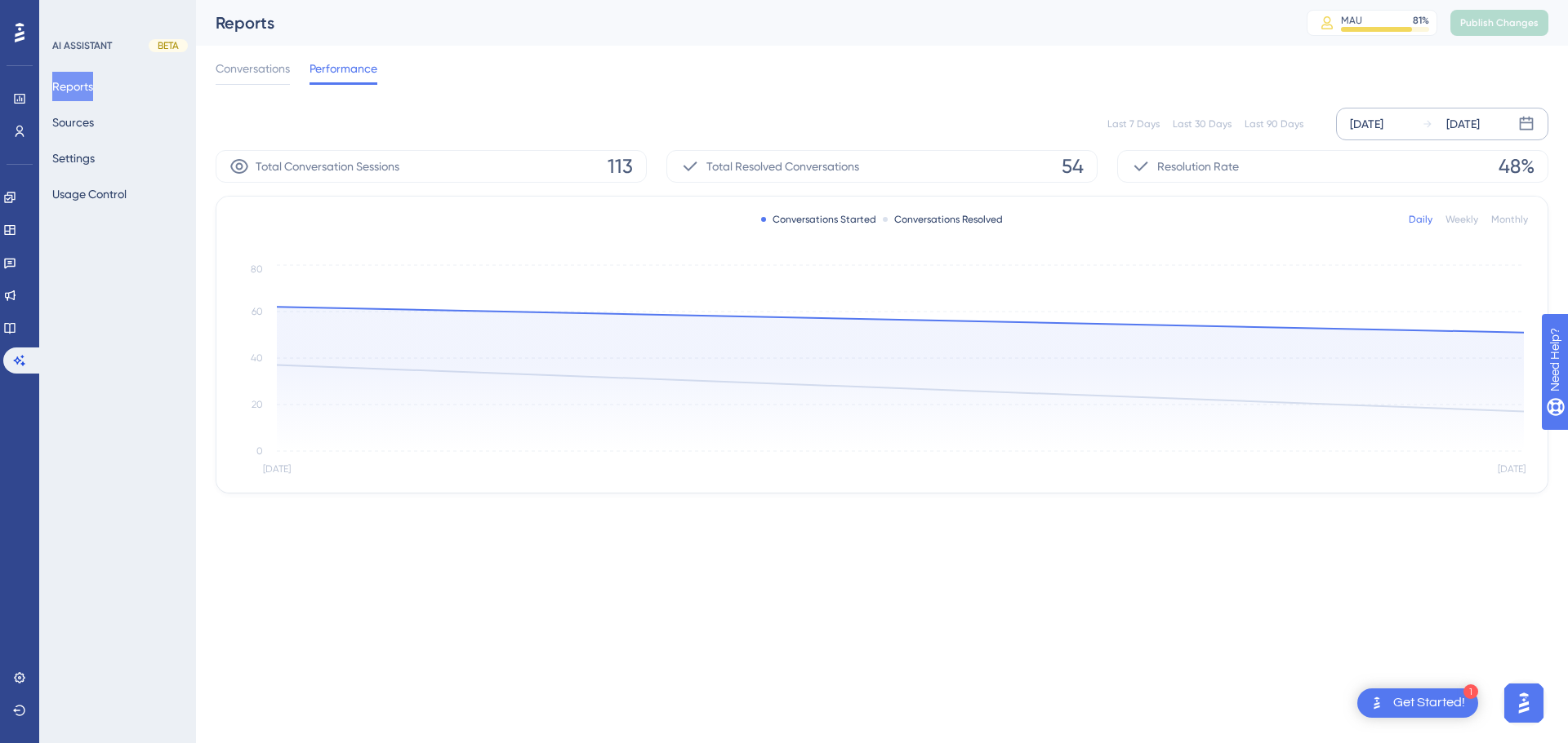
click at [1466, 218] on div "Weekly" at bounding box center [1462, 219] width 33 height 13
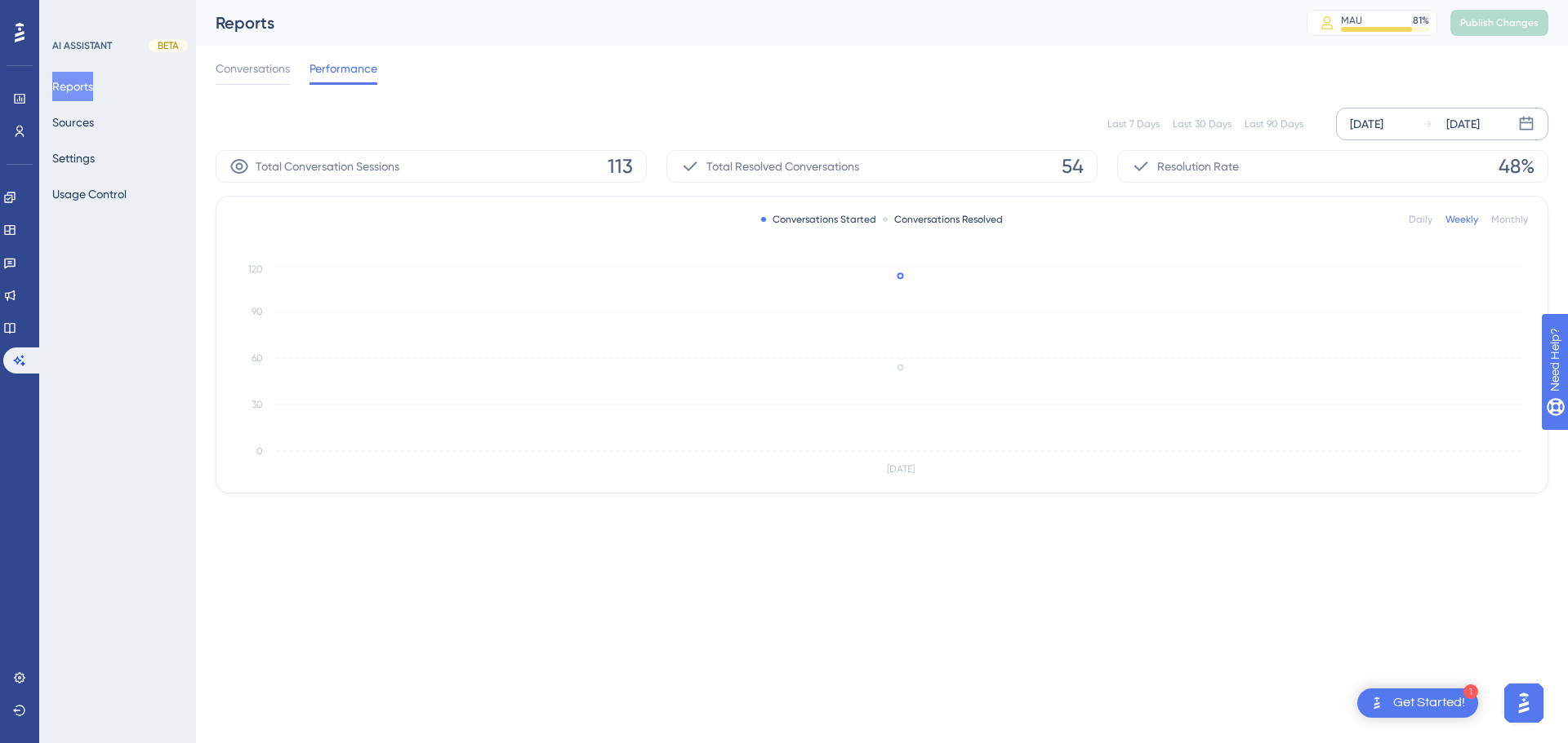
click at [1502, 216] on div "Monthly" at bounding box center [1510, 219] width 37 height 13
click at [1458, 214] on div "Weekly" at bounding box center [1462, 219] width 33 height 13
click at [906, 277] on circle at bounding box center [900, 275] width 13 height 13
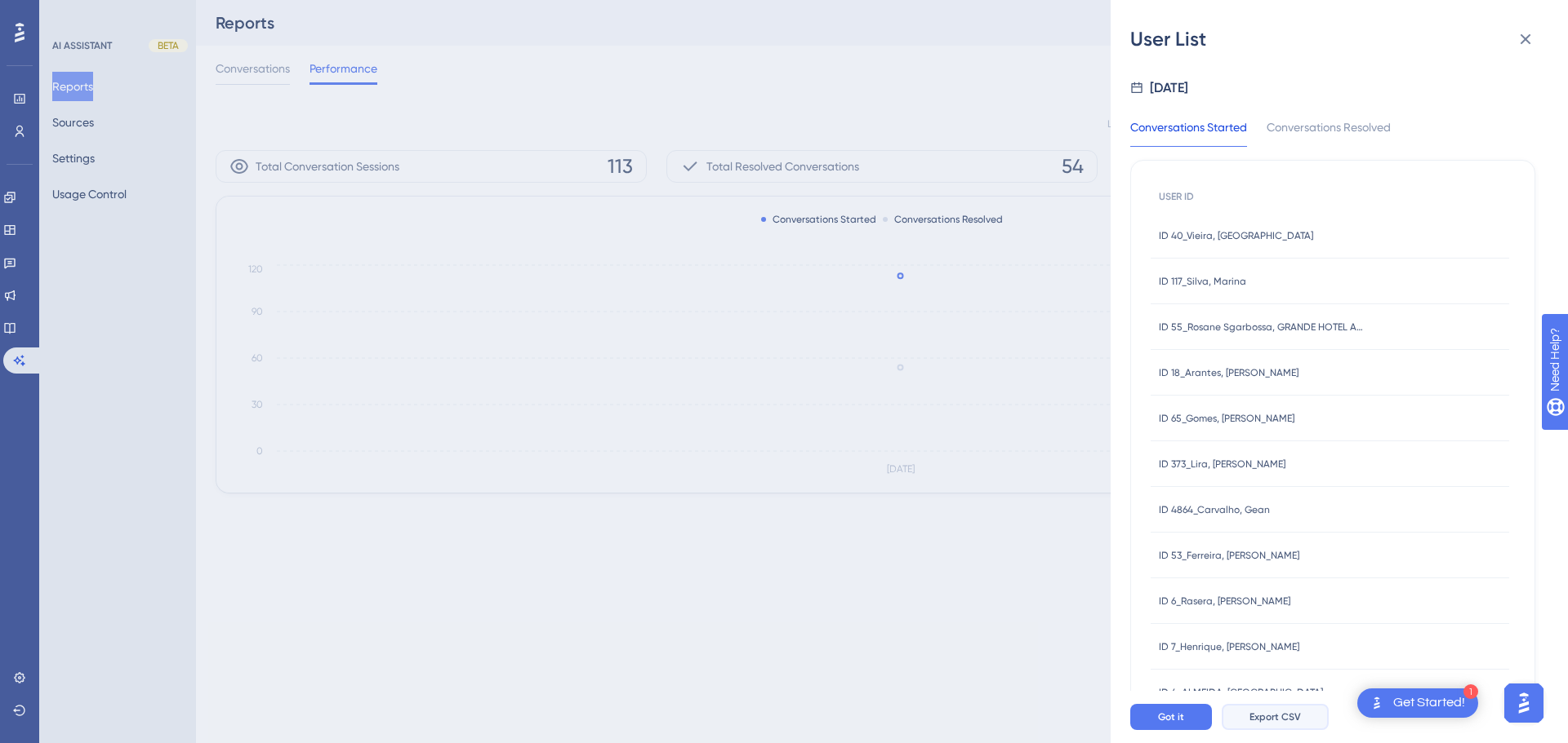
click at [1264, 719] on span "Export CSV" at bounding box center [1274, 717] width 51 height 13
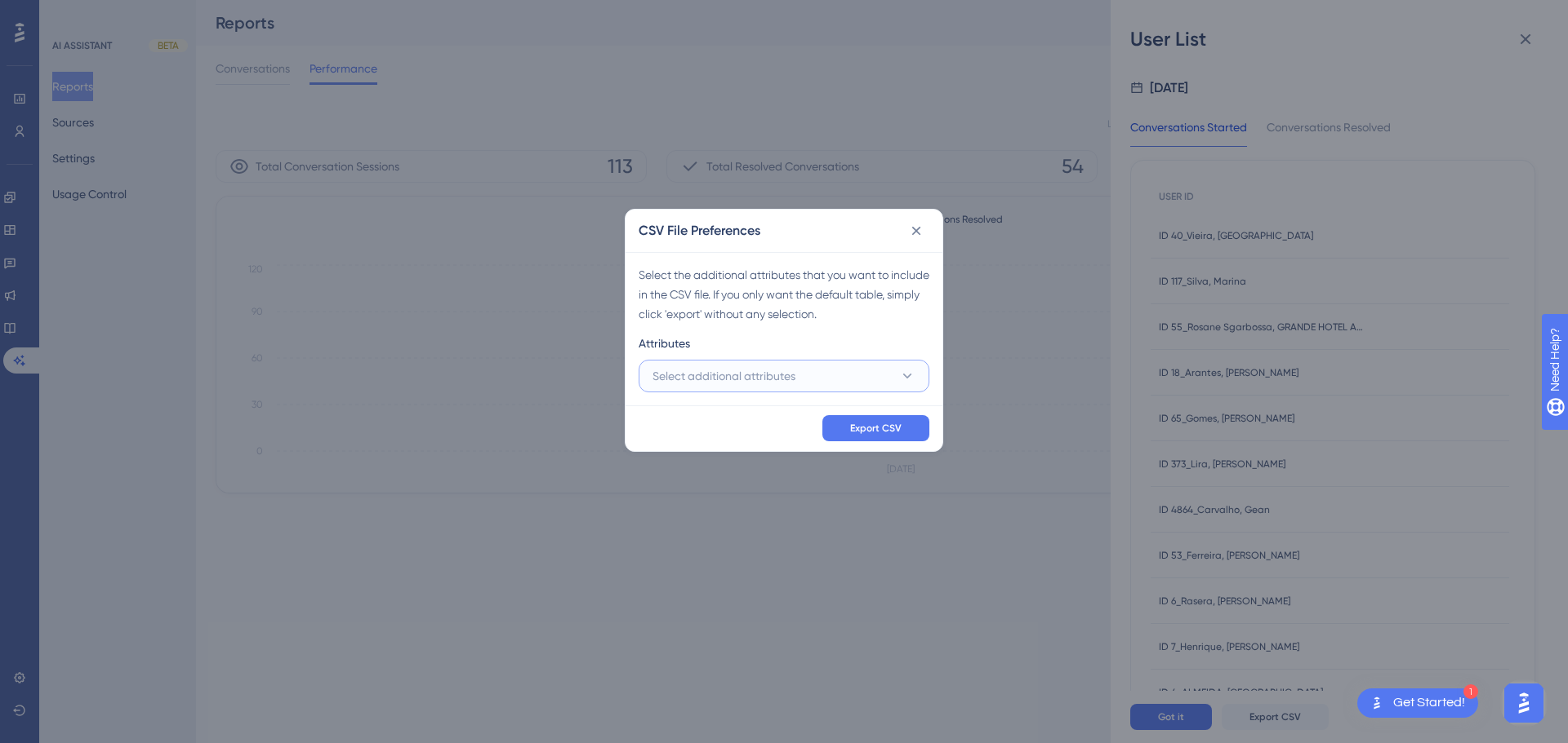
click at [813, 364] on button "Select additional attributes" at bounding box center [784, 376] width 290 height 33
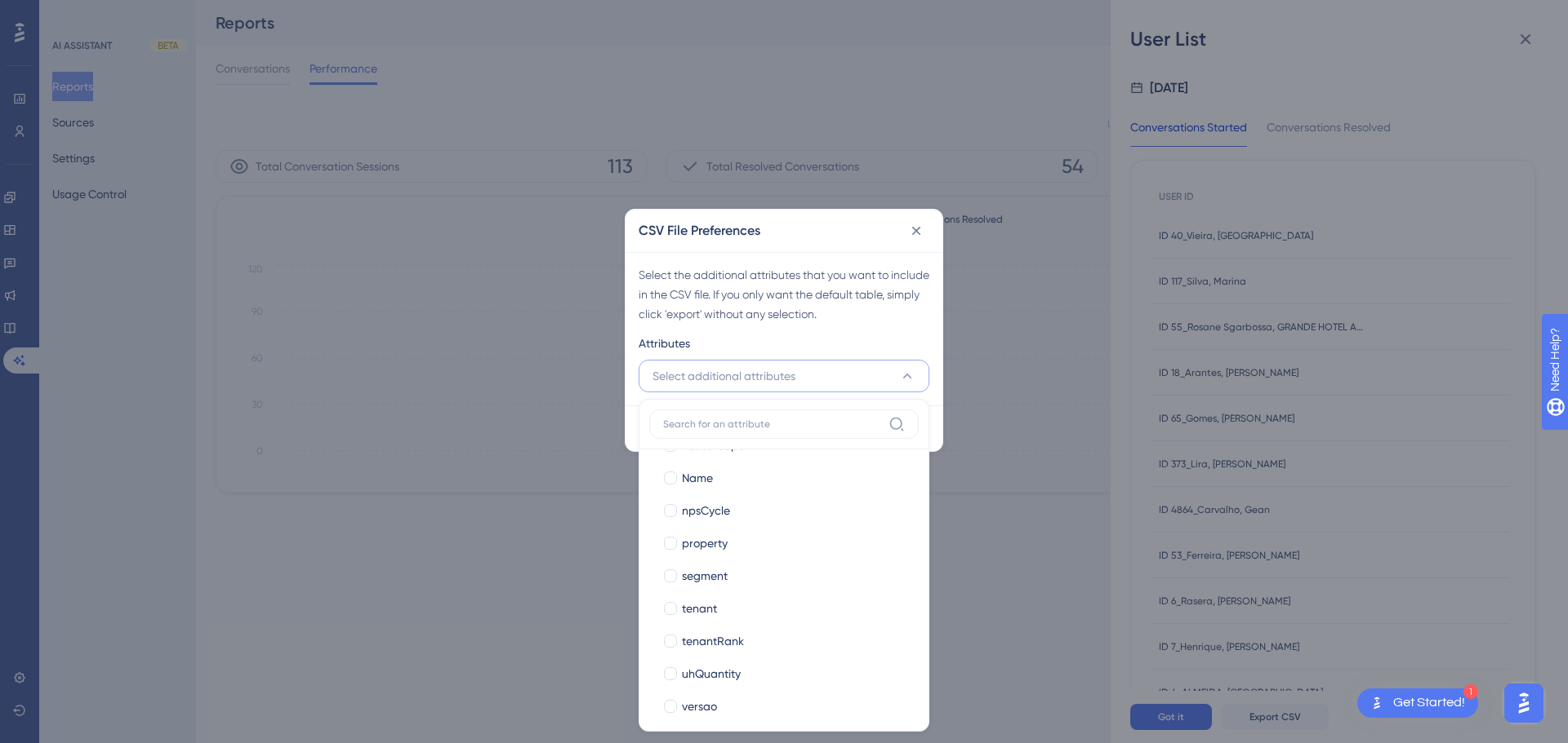
scroll to position [433, 0]
click at [743, 596] on div "tenant" at bounding box center [793, 598] width 224 height 19
checkbox input "true"
click at [741, 529] on div "property" at bounding box center [793, 532] width 224 height 19
checkbox input "true"
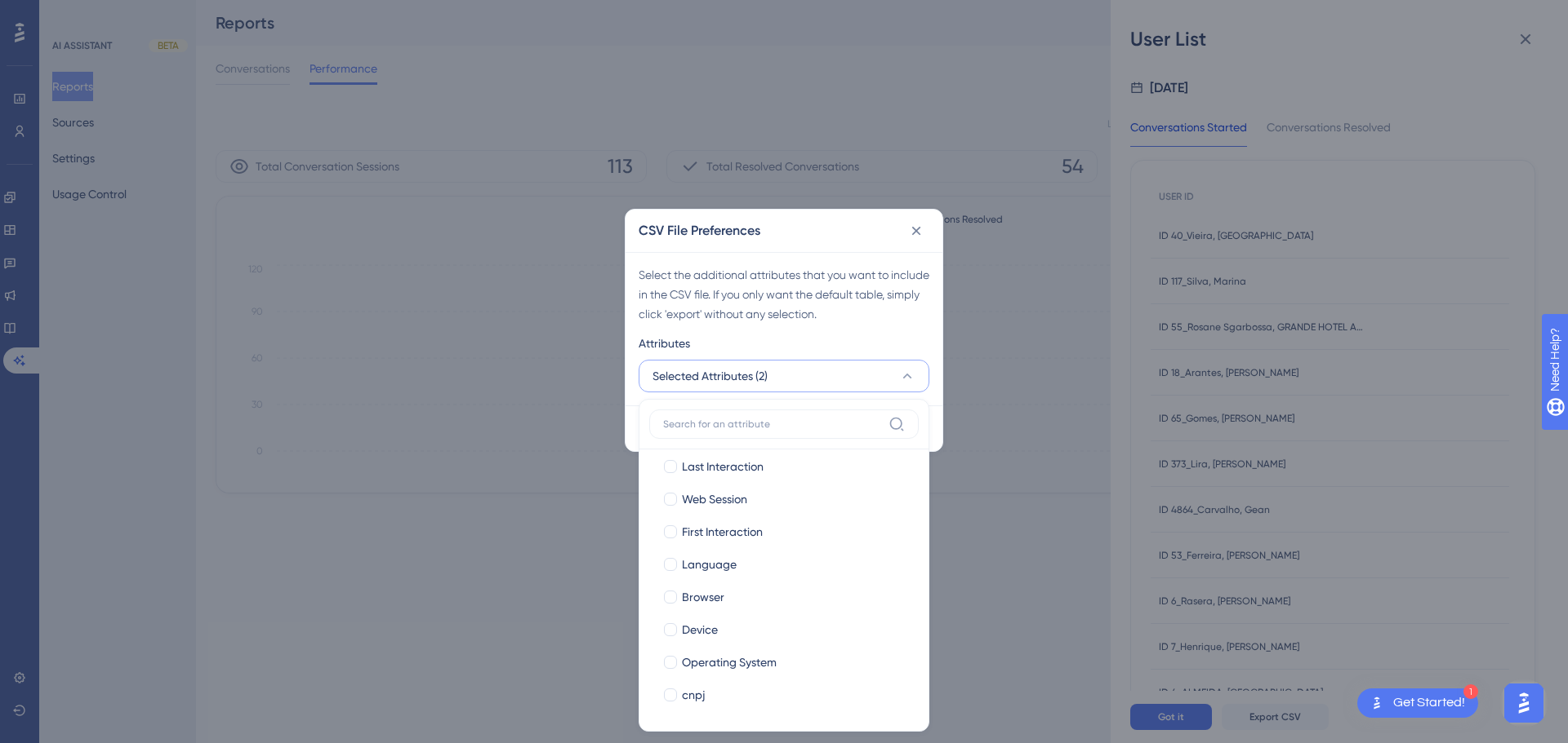
scroll to position [0, 0]
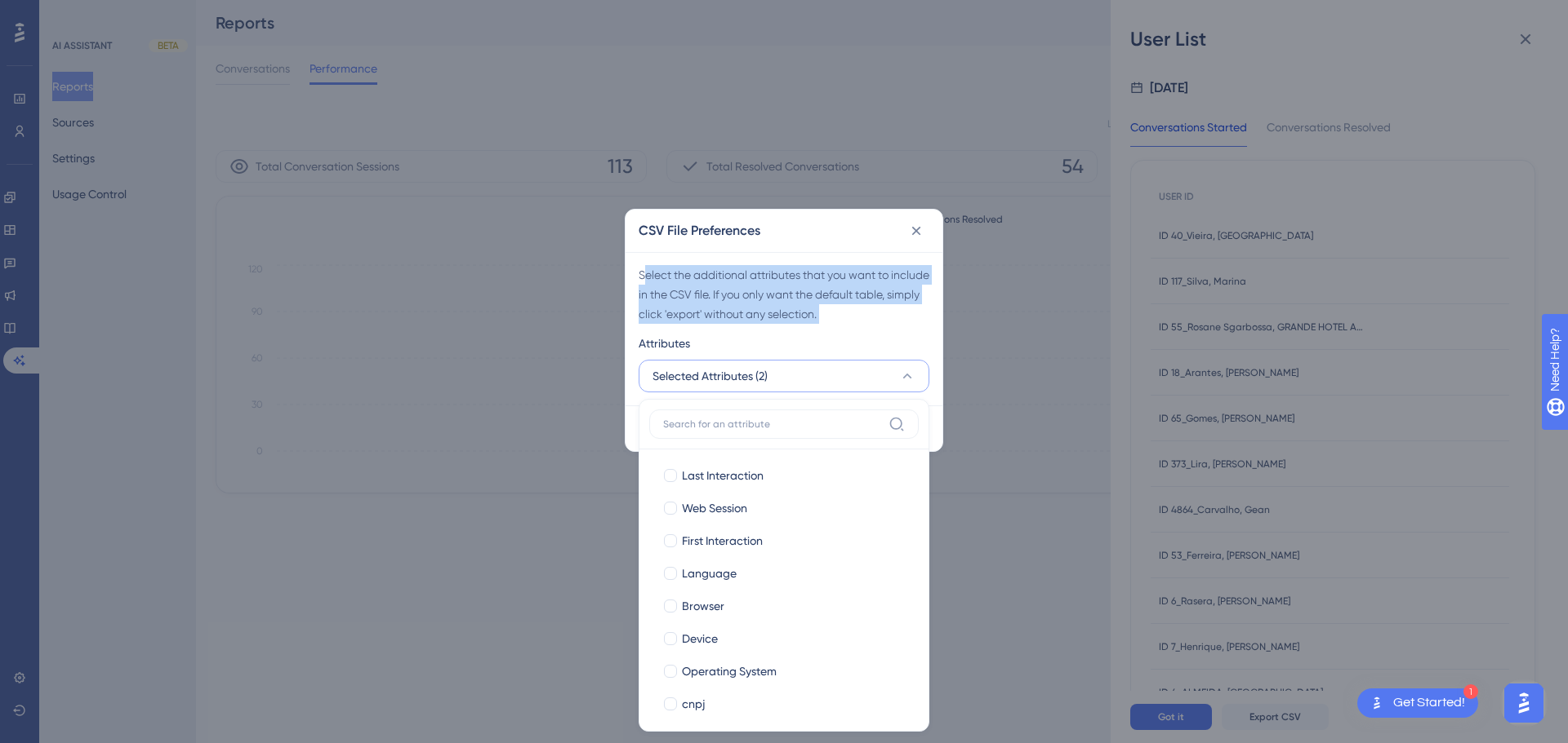
drag, startPoint x: 644, startPoint y: 264, endPoint x: 778, endPoint y: 412, distance: 199.6
click at [778, 406] on div "Select the additional attributes that you want to include in the CSV file. If y…" at bounding box center [783, 329] width 316 height 153
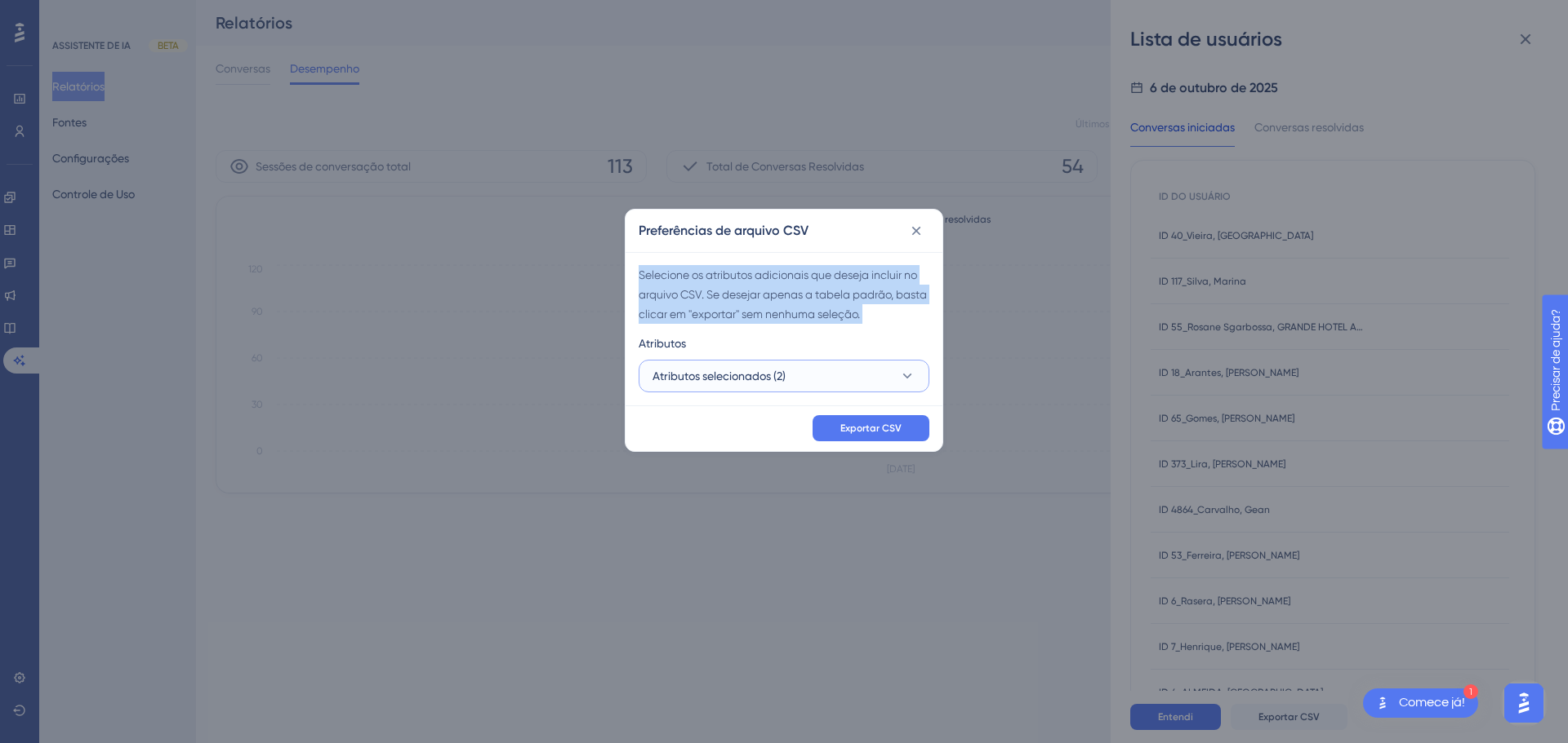
click at [810, 373] on button "Atributos selecionados (2)" at bounding box center [784, 376] width 290 height 33
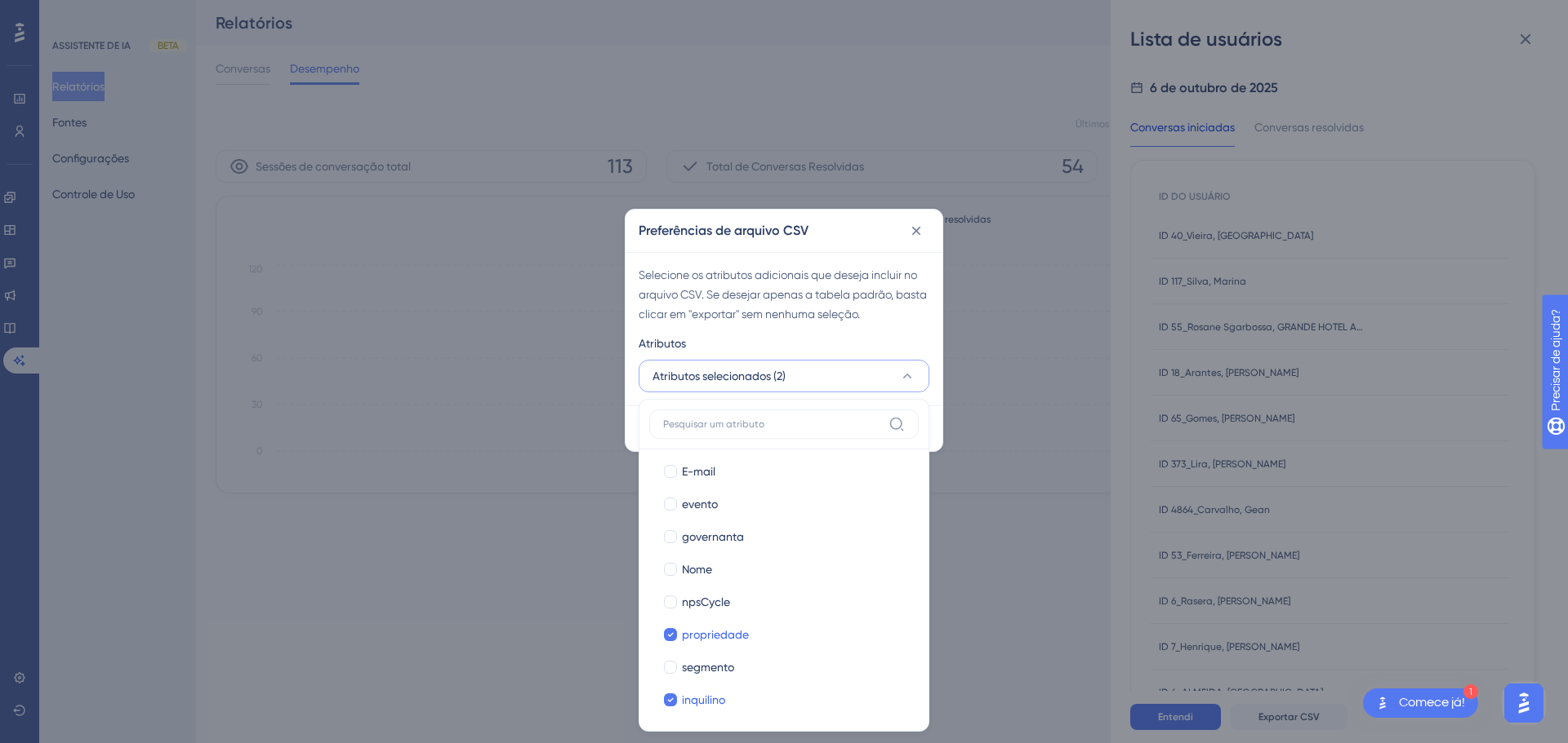
scroll to position [336, 0]
click at [783, 563] on div "Nome" at bounding box center [793, 564] width 224 height 19
checkbox input "true"
click at [900, 322] on div "Selecione os atributos adicionais que deseja incluir no arquivo CSV. Se desejar…" at bounding box center [784, 294] width 290 height 59
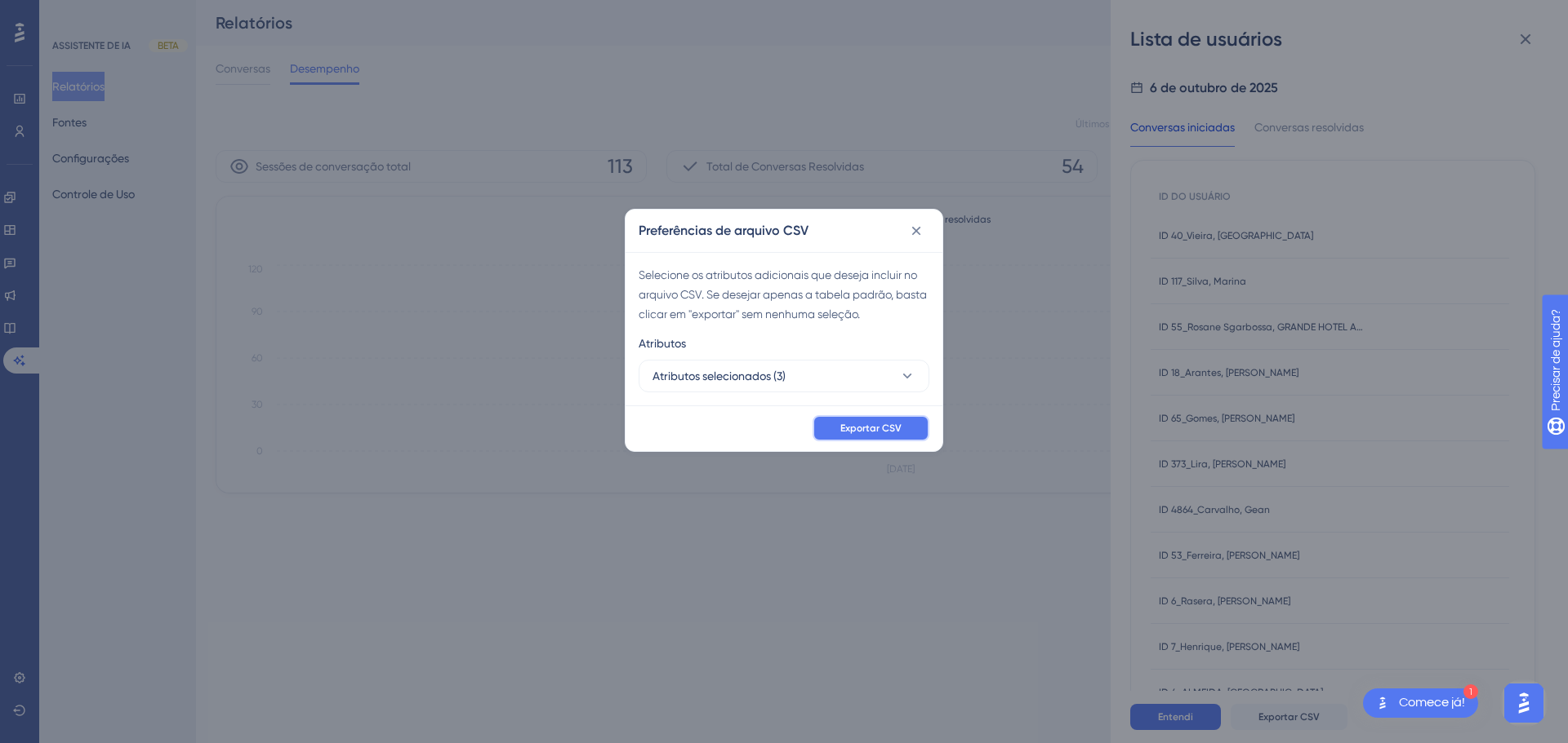
click at [870, 438] on button "Exportar CSV" at bounding box center [871, 428] width 116 height 26
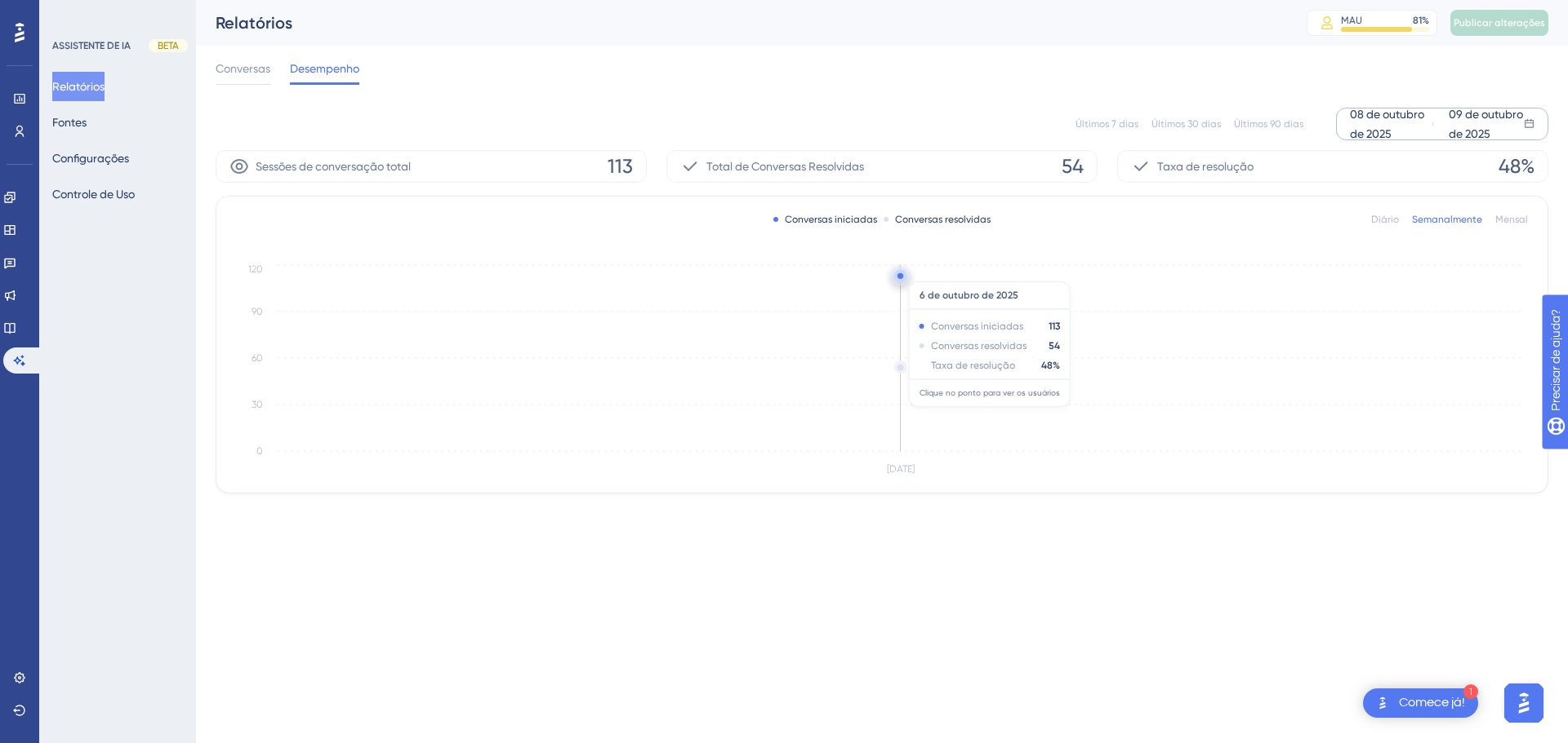
click at [899, 273] on circle at bounding box center [900, 276] width 6 height 6
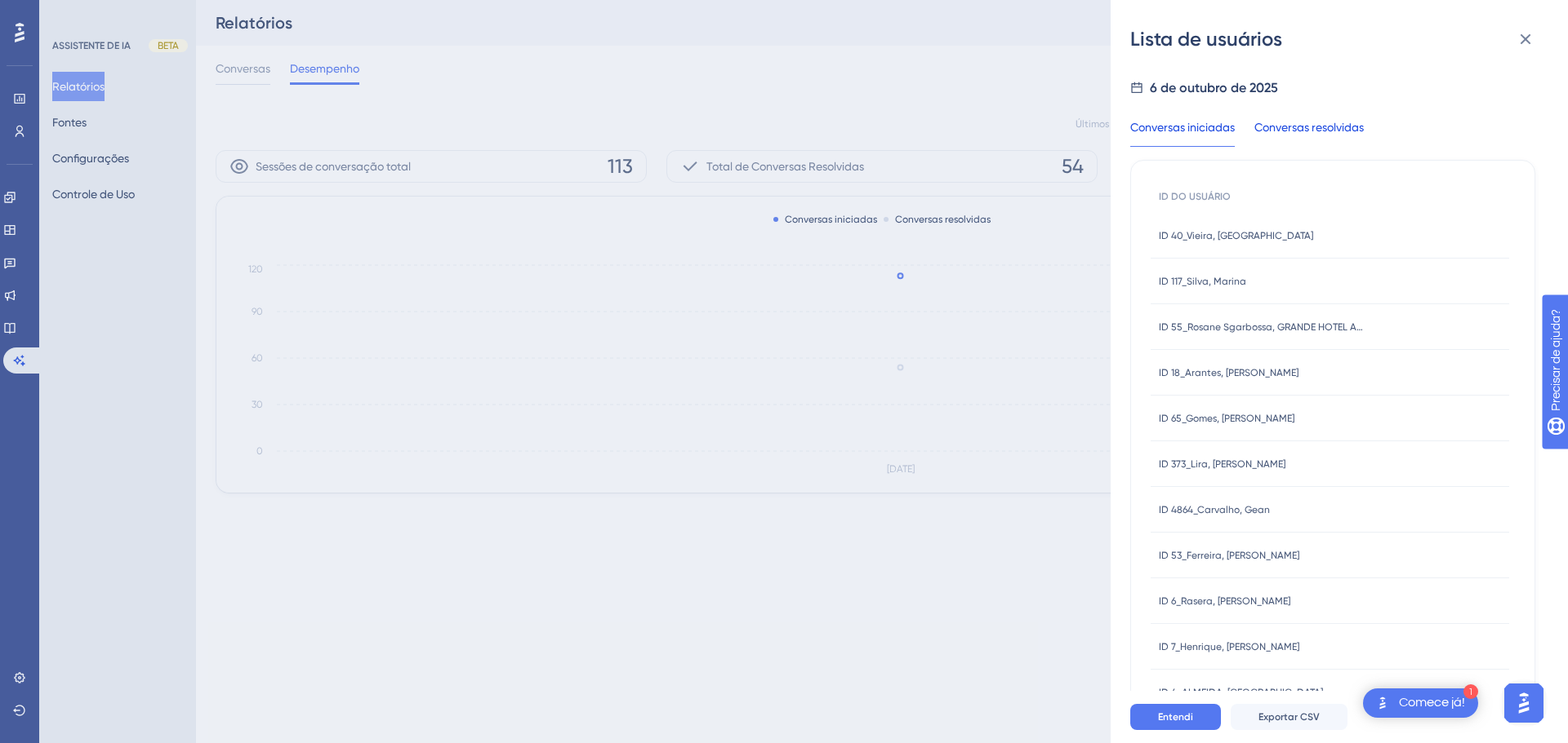
click at [1328, 127] on font "Conversas resolvidas" at bounding box center [1309, 127] width 110 height 13
click at [1163, 129] on font "Conversas iniciadas" at bounding box center [1182, 127] width 105 height 13
click at [1300, 724] on button "Exportar CSV" at bounding box center [1289, 717] width 116 height 26
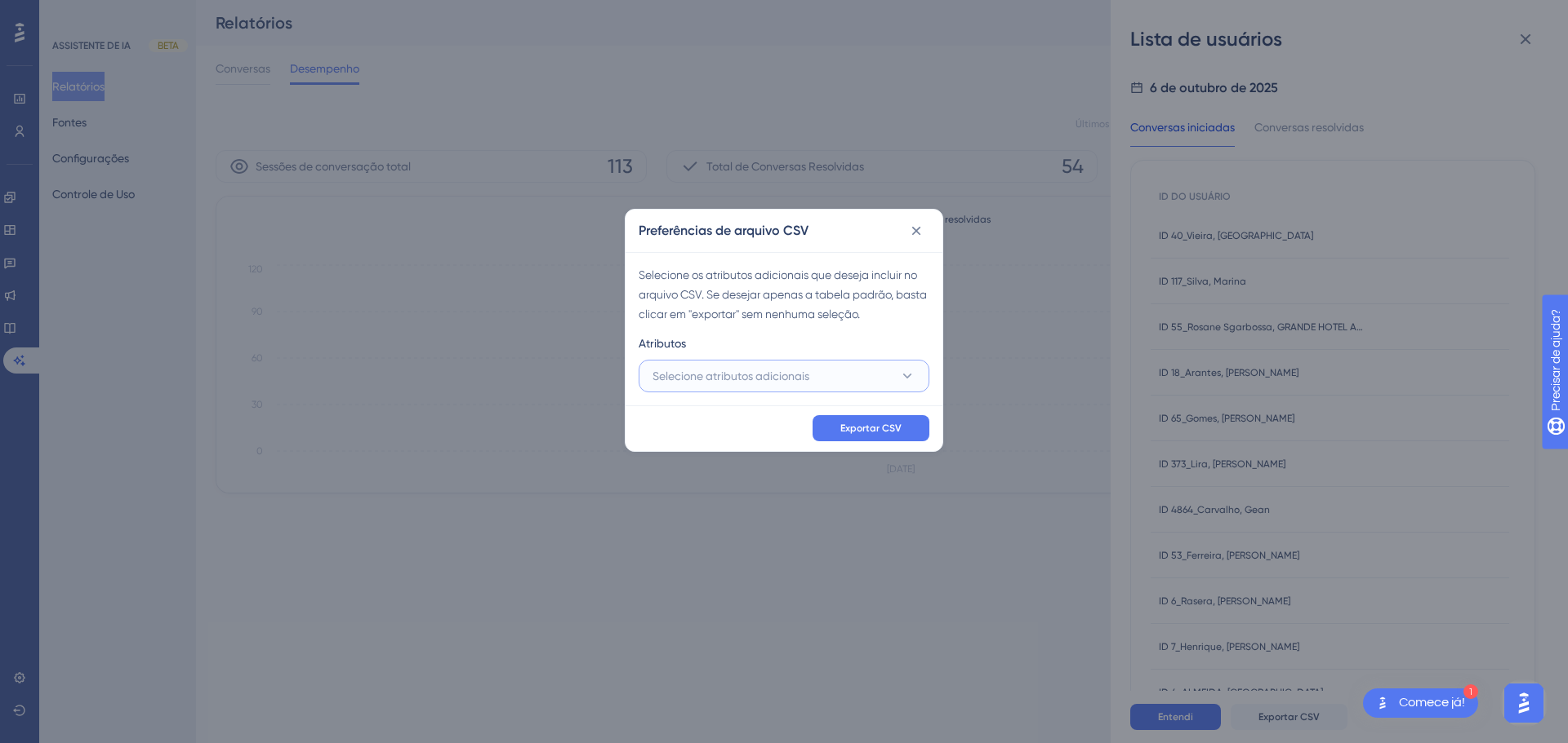
click at [806, 374] on font "Selecione atributos adicionais" at bounding box center [731, 375] width 157 height 13
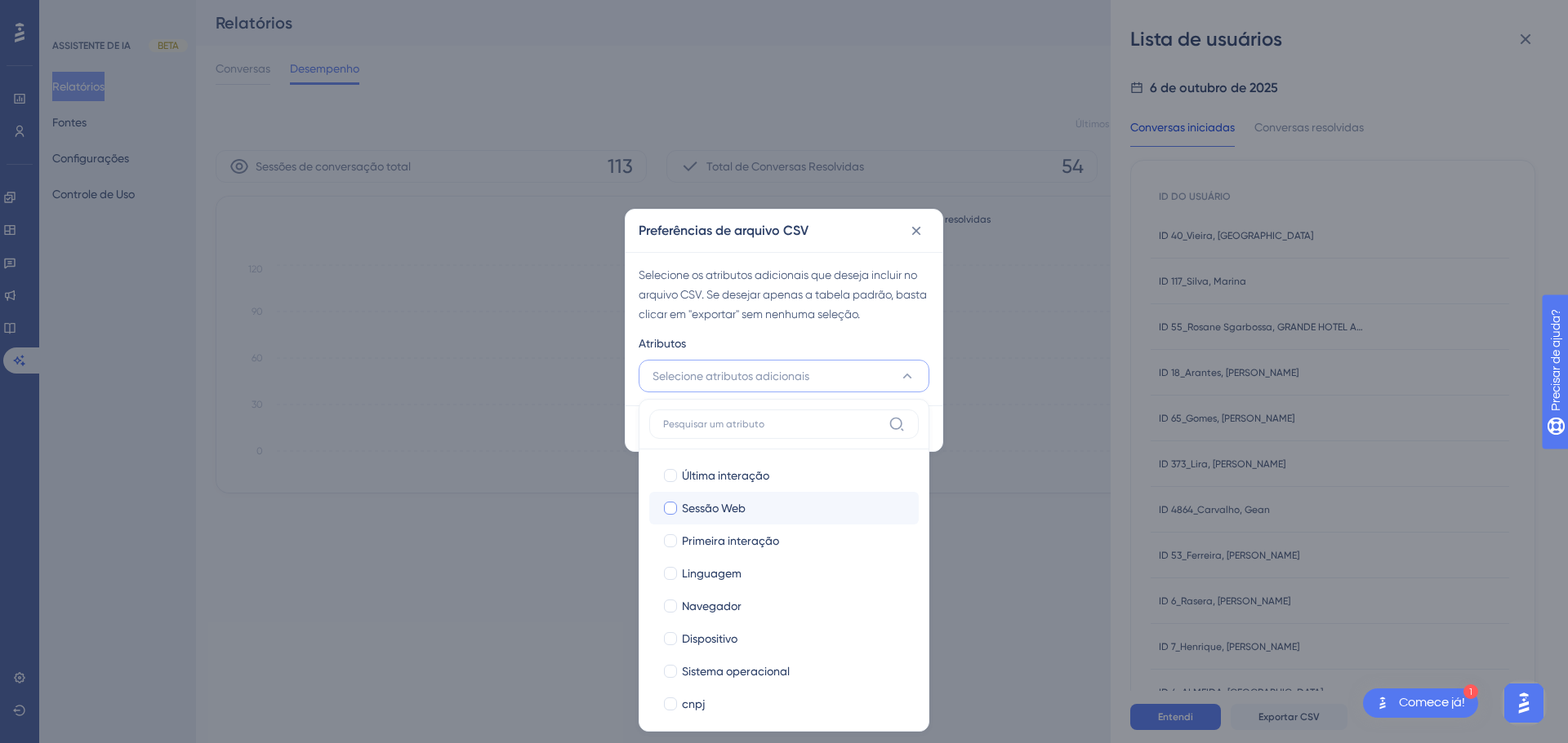
click at [809, 510] on div "Sessão Web" at bounding box center [793, 508] width 224 height 19
checkbox input "true"
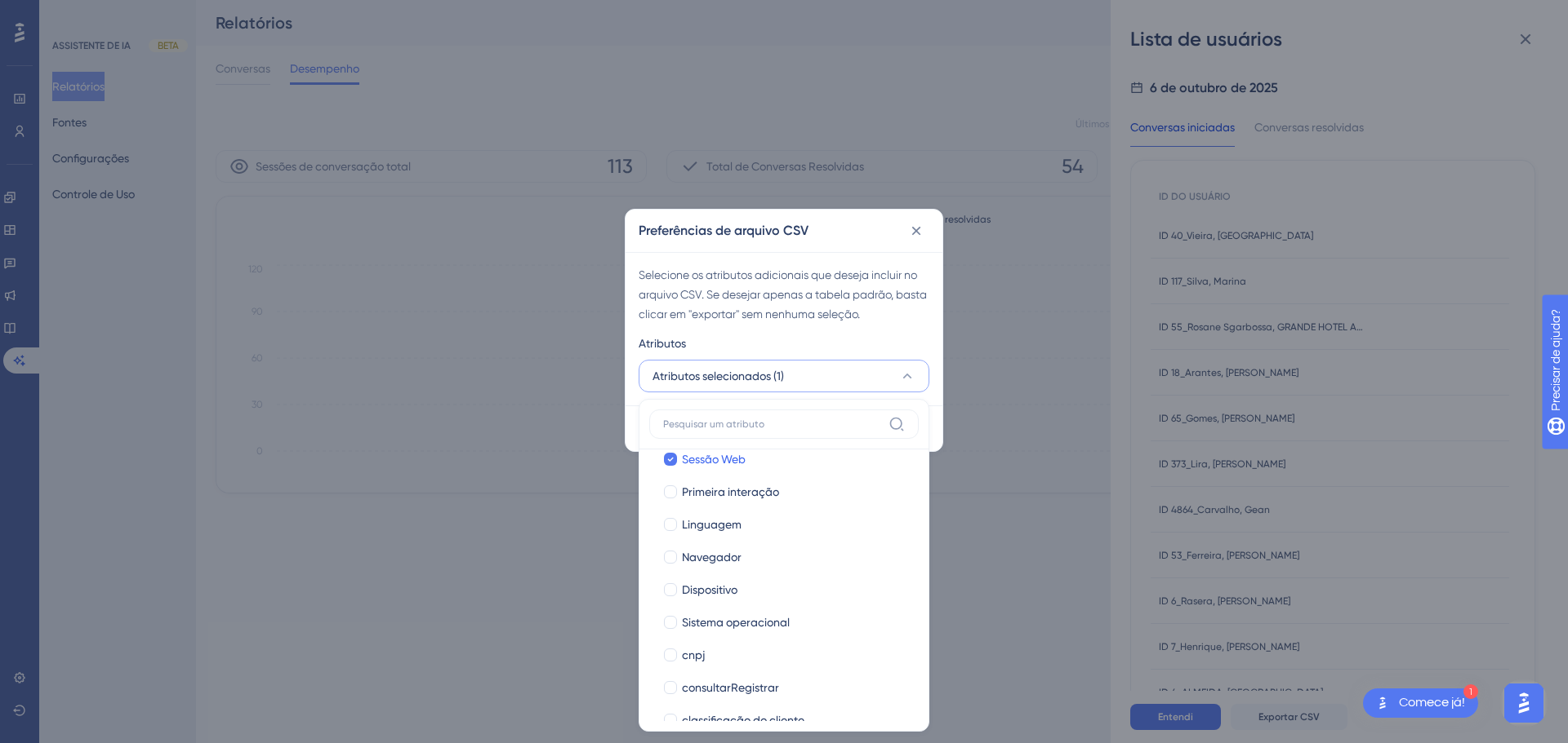
scroll to position [0, 0]
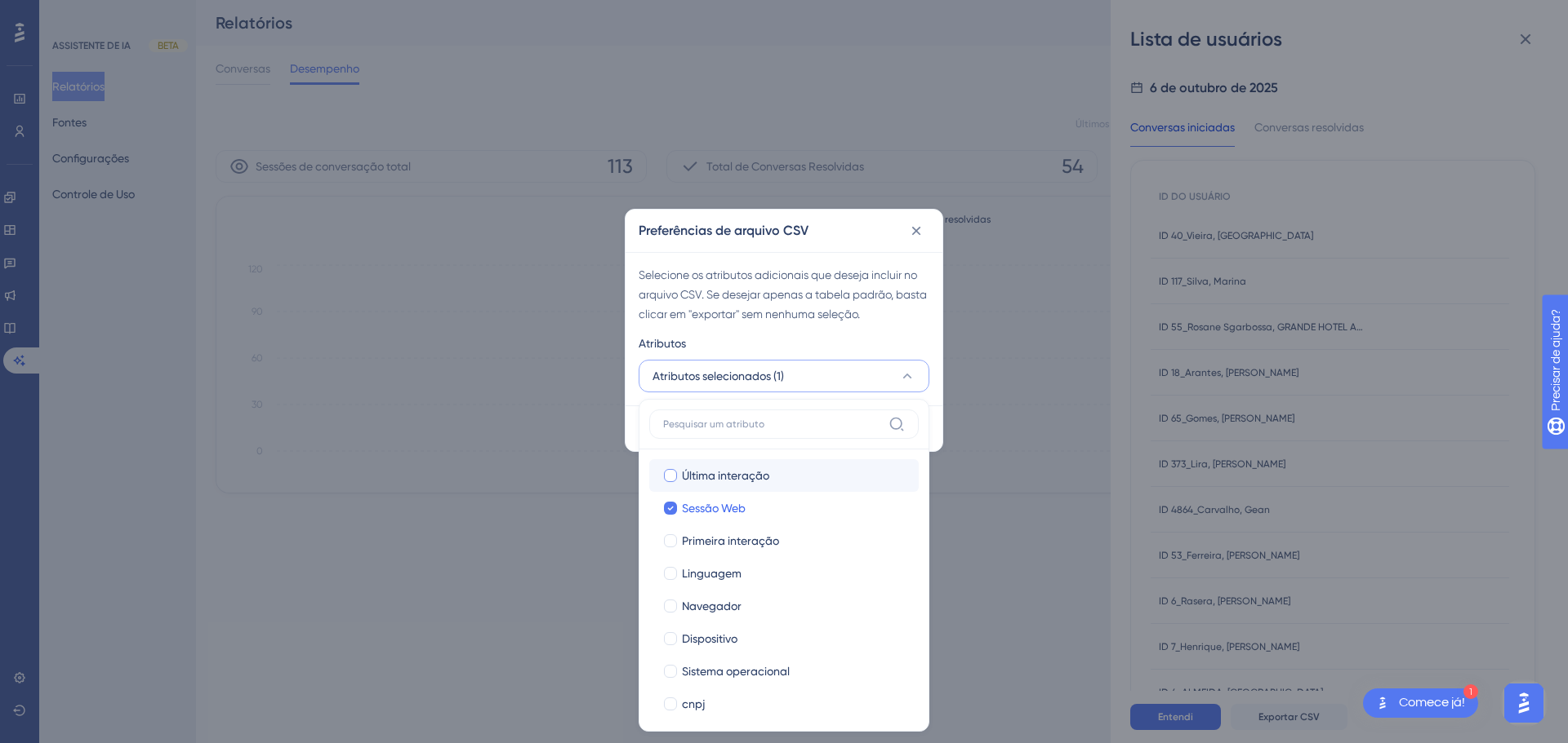
click at [732, 476] on font "Última interação" at bounding box center [726, 475] width 88 height 13
checkbox input "true"
drag, startPoint x: 920, startPoint y: 529, endPoint x: 919, endPoint y: 542, distance: 13.0
click at [919, 542] on div "Última interação Última interação Sessão Web Sessão Web Primeira interação Prim…" at bounding box center [784, 566] width 290 height 334
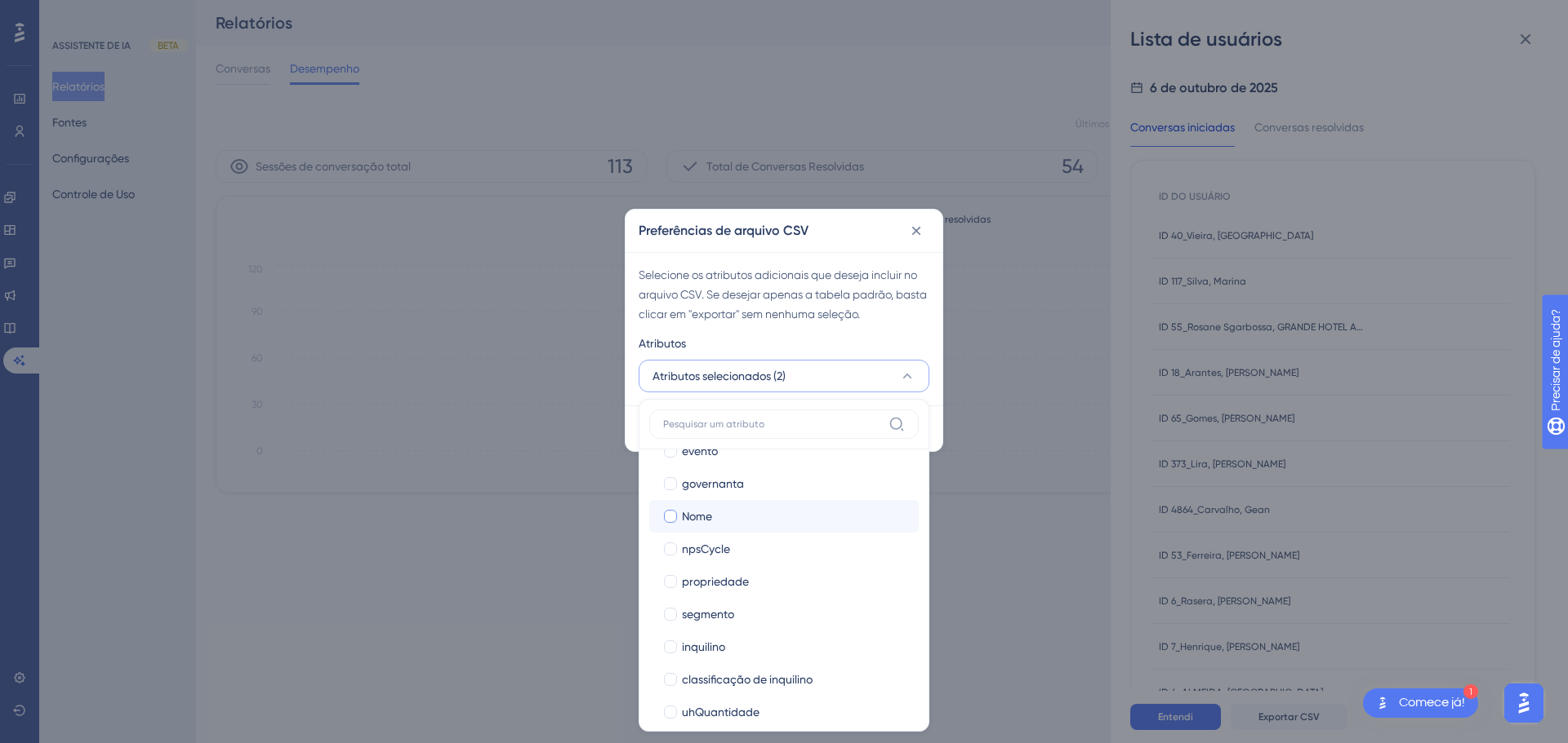
click at [786, 518] on div "Nome" at bounding box center [793, 516] width 224 height 19
checkbox input "true"
click at [783, 573] on div "propriedade" at bounding box center [793, 581] width 224 height 19
checkbox input "true"
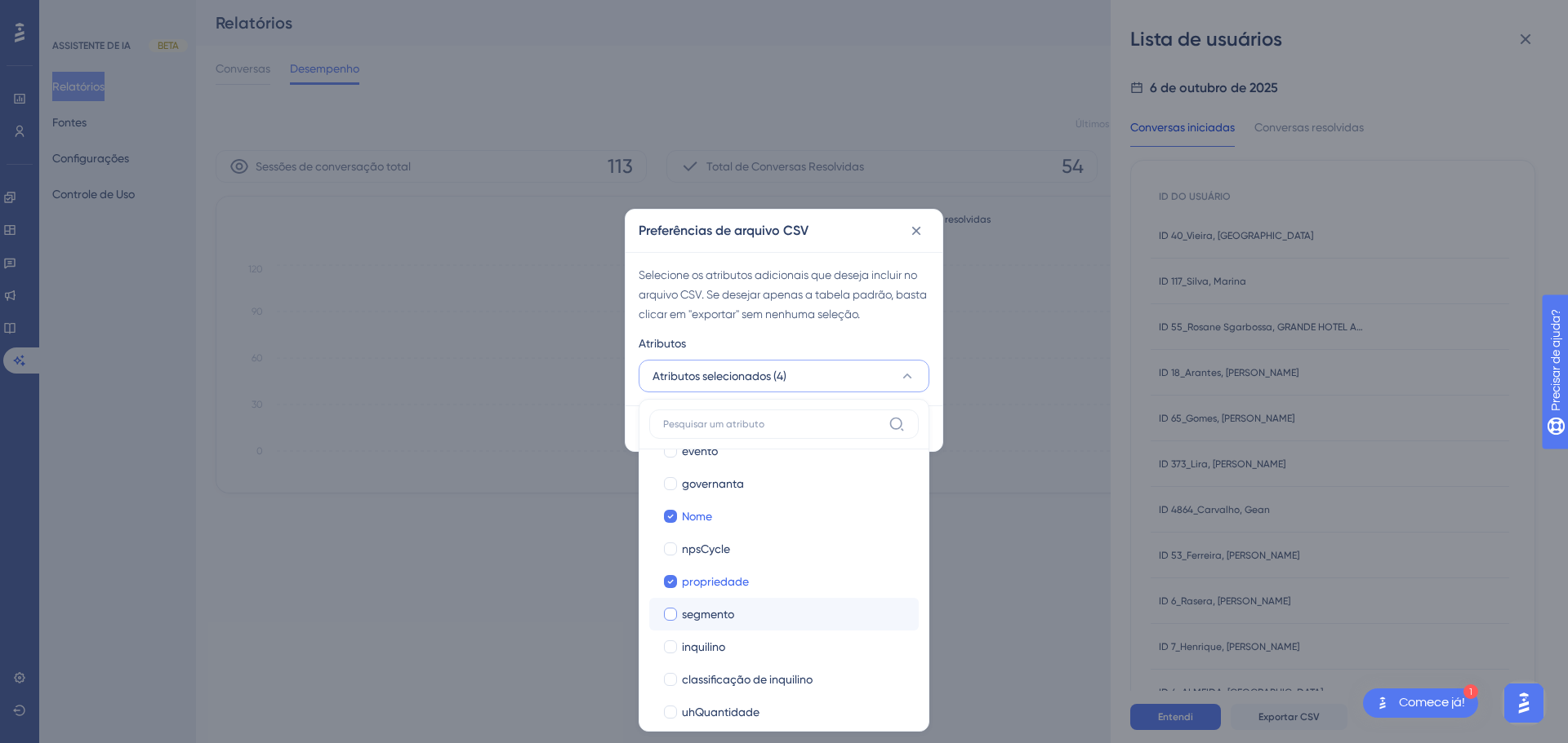
click at [760, 613] on div "segmento" at bounding box center [793, 614] width 224 height 19
checkbox input "true"
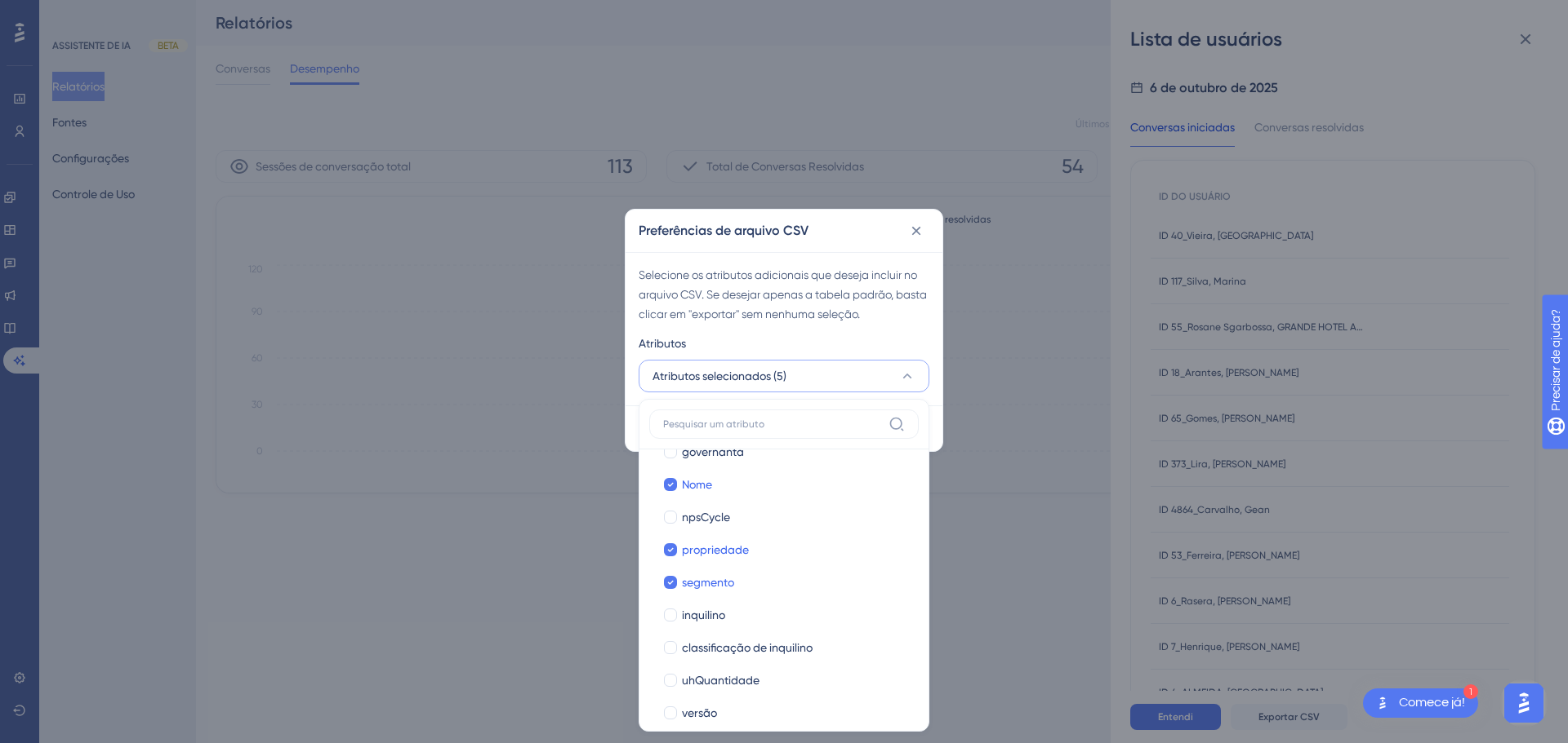
scroll to position [433, 0]
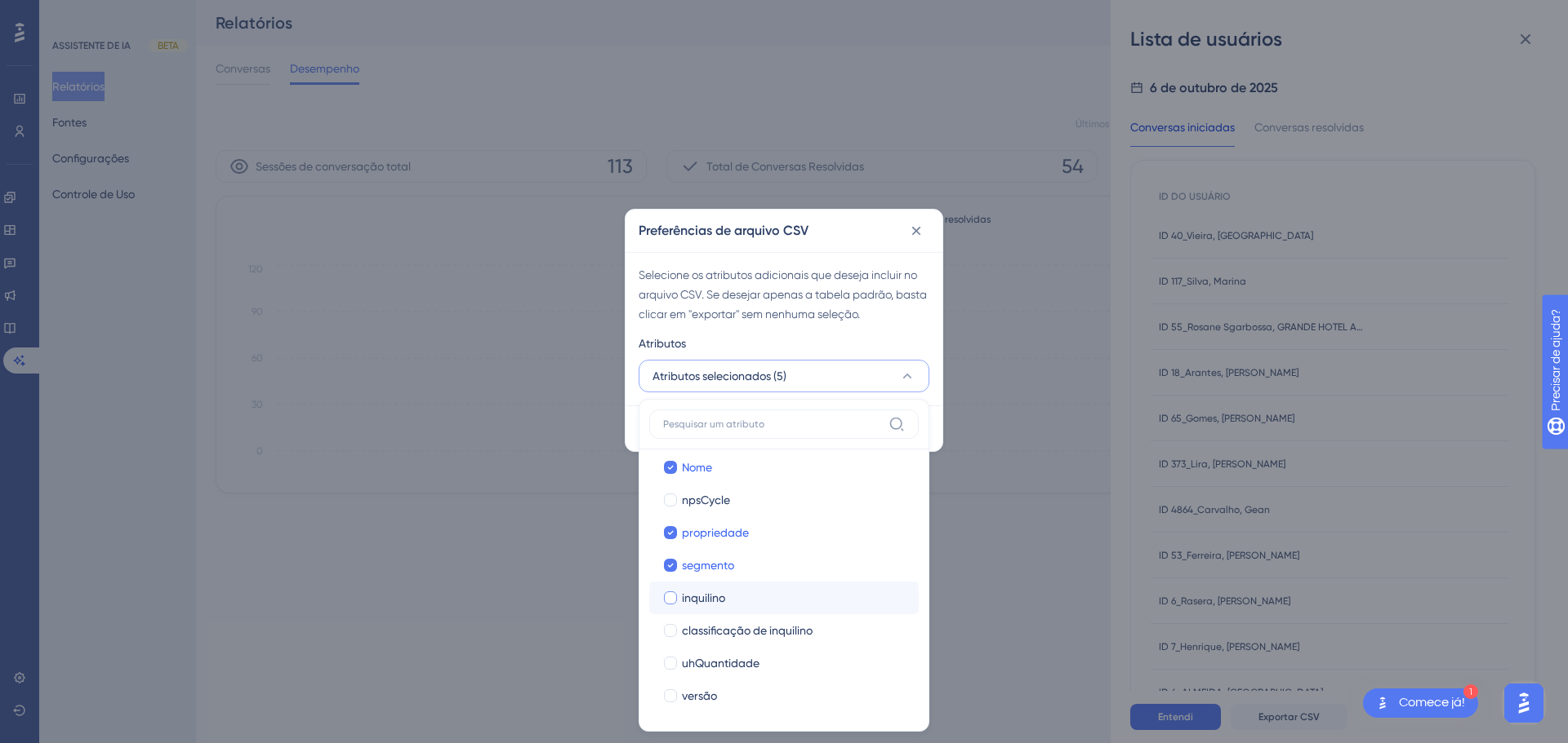
click at [782, 595] on div "inquilino" at bounding box center [793, 598] width 224 height 19
checkbox input "true"
click at [879, 313] on font "Selecione os atributos adicionais que deseja incluir no arquivo CSV. Se desejar…" at bounding box center [783, 294] width 289 height 52
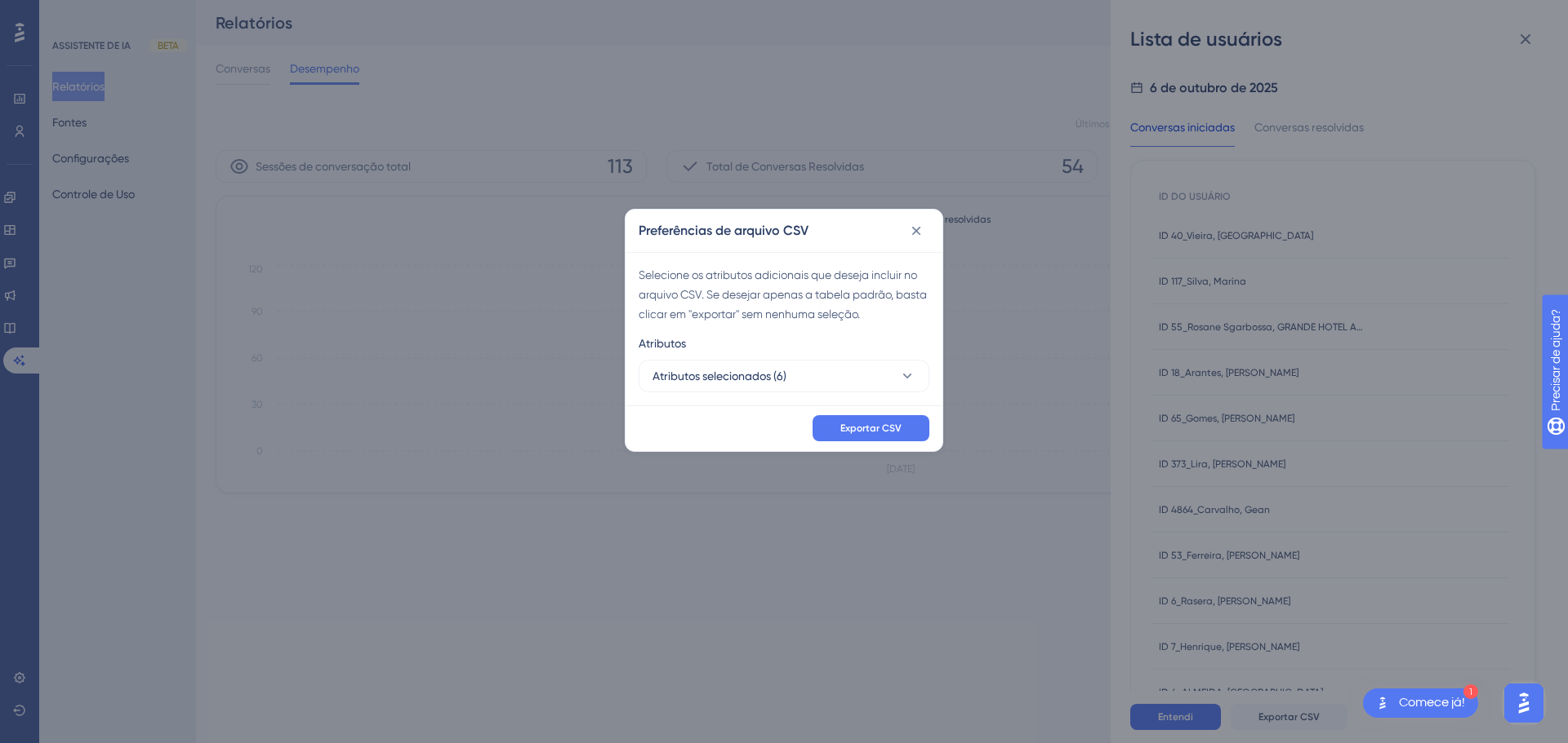
click at [878, 441] on div "Exportar CSV" at bounding box center [783, 428] width 316 height 46
click at [878, 428] on font "Exportar CSV" at bounding box center [871, 428] width 62 height 12
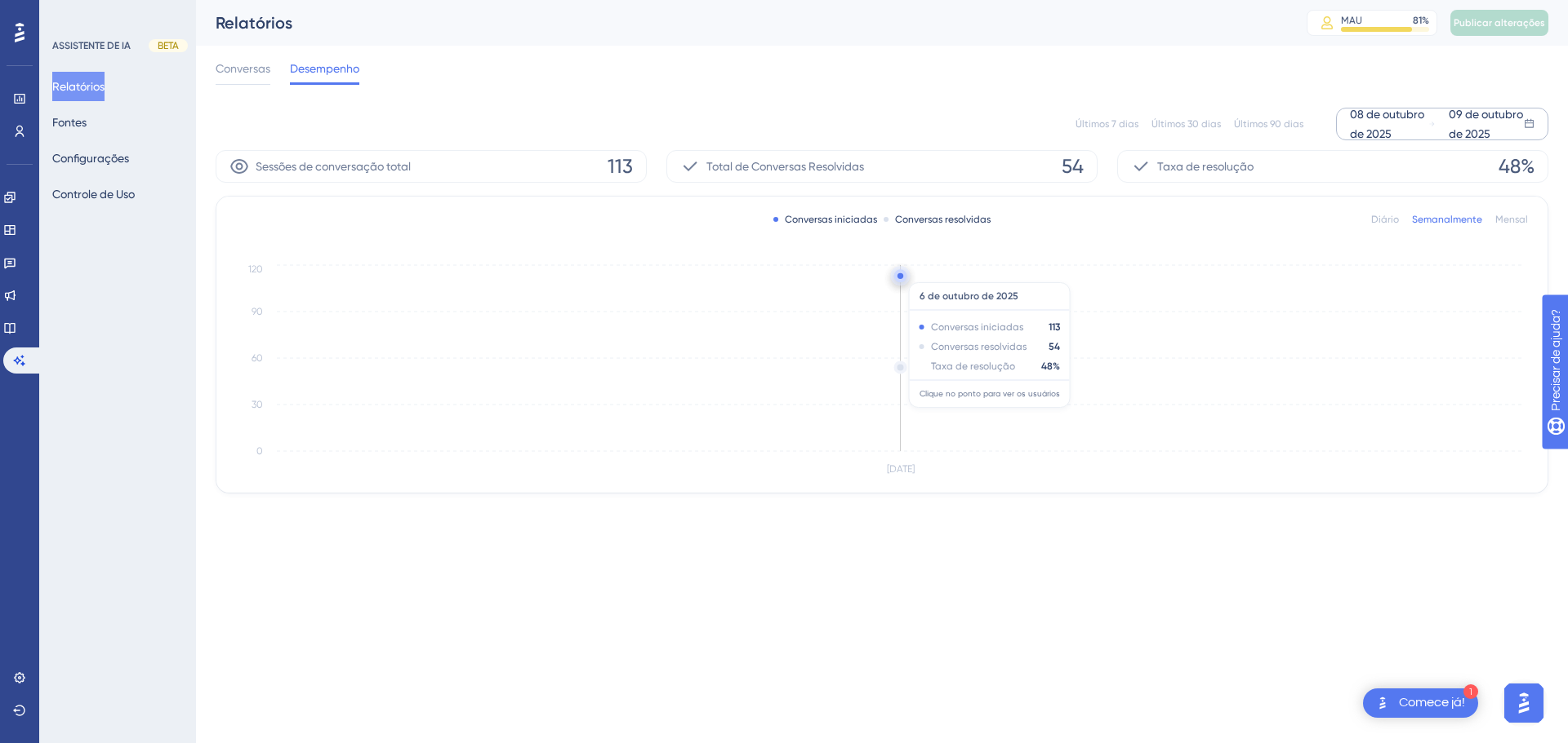
click at [901, 274] on circle at bounding box center [900, 276] width 6 height 6
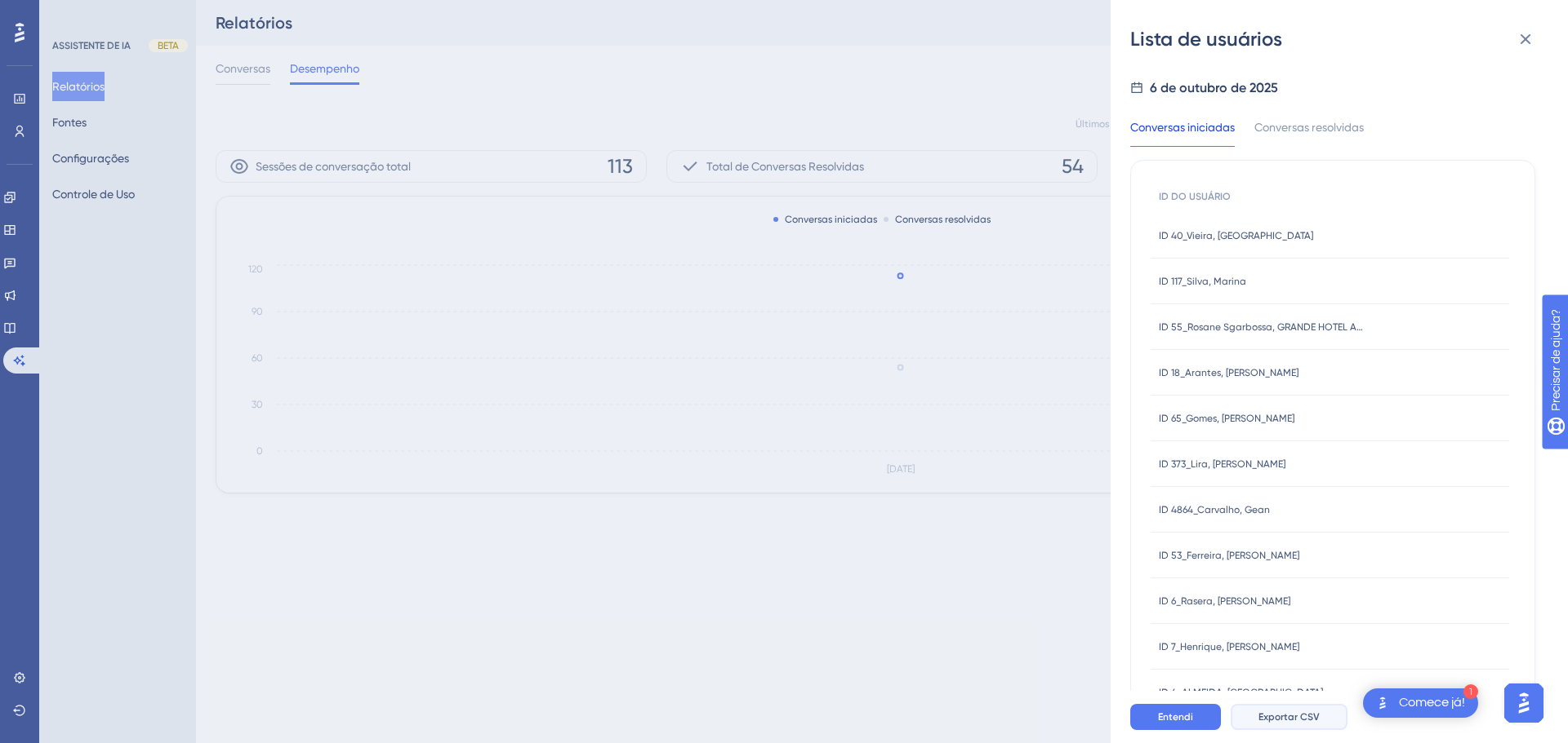
click at [1291, 708] on button "Exportar CSV" at bounding box center [1289, 717] width 116 height 26
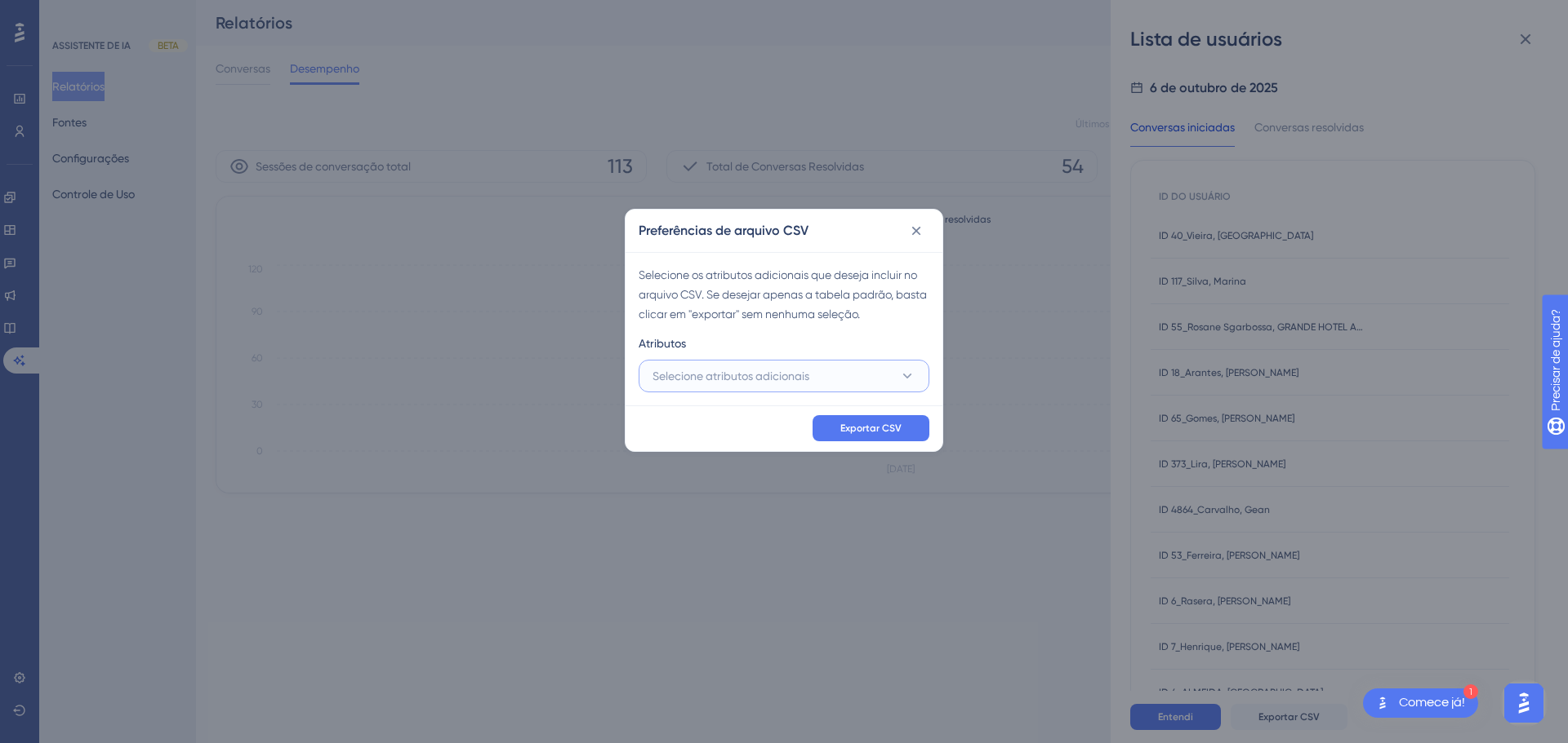
click at [809, 382] on font "Selecione atributos adicionais" at bounding box center [731, 375] width 157 height 13
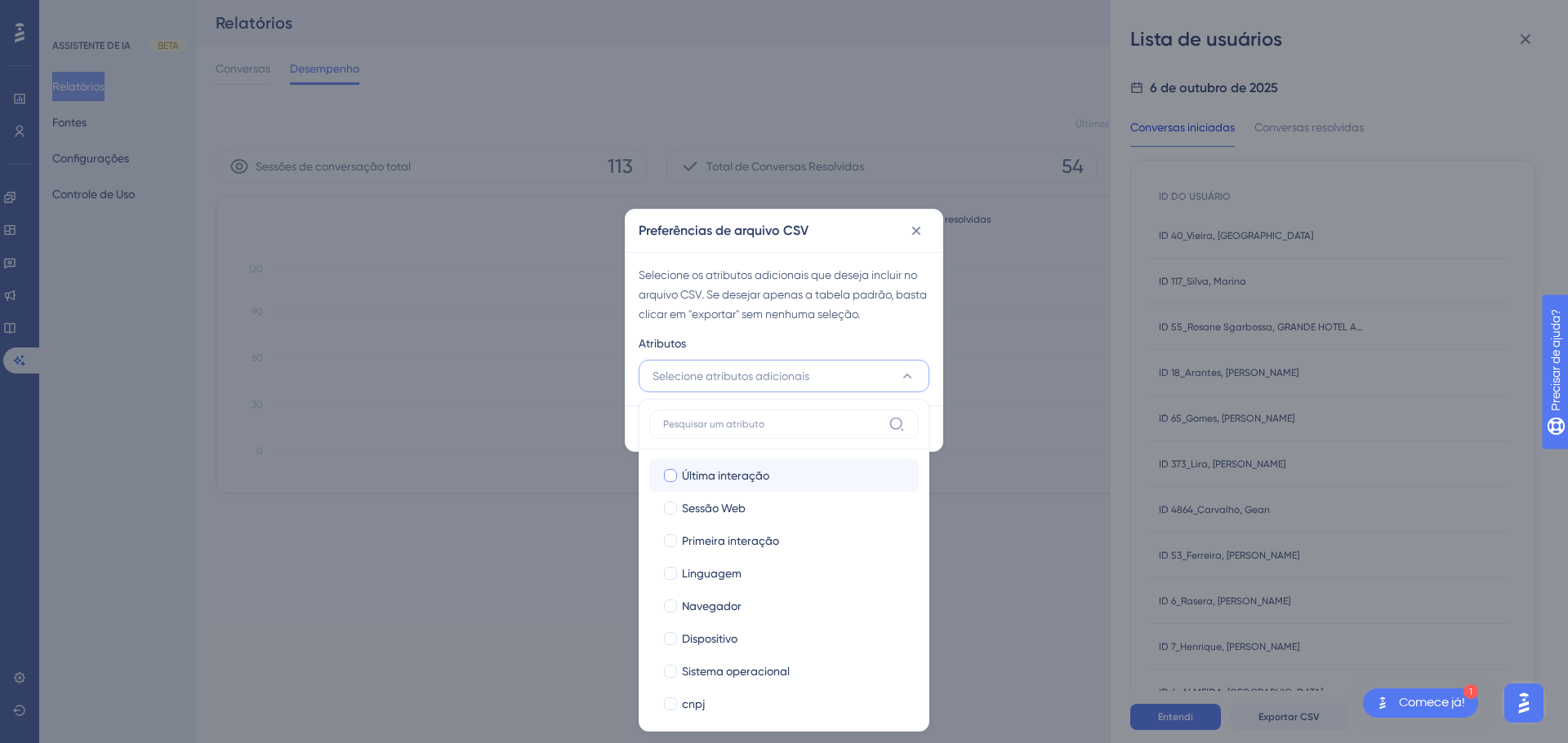
click at [776, 476] on div "Última interação" at bounding box center [793, 475] width 224 height 19
checkbox input "true"
click at [770, 507] on div "Sessão Web" at bounding box center [793, 508] width 224 height 19
checkbox input "true"
click at [816, 539] on div "Primeira interação" at bounding box center [793, 541] width 224 height 19
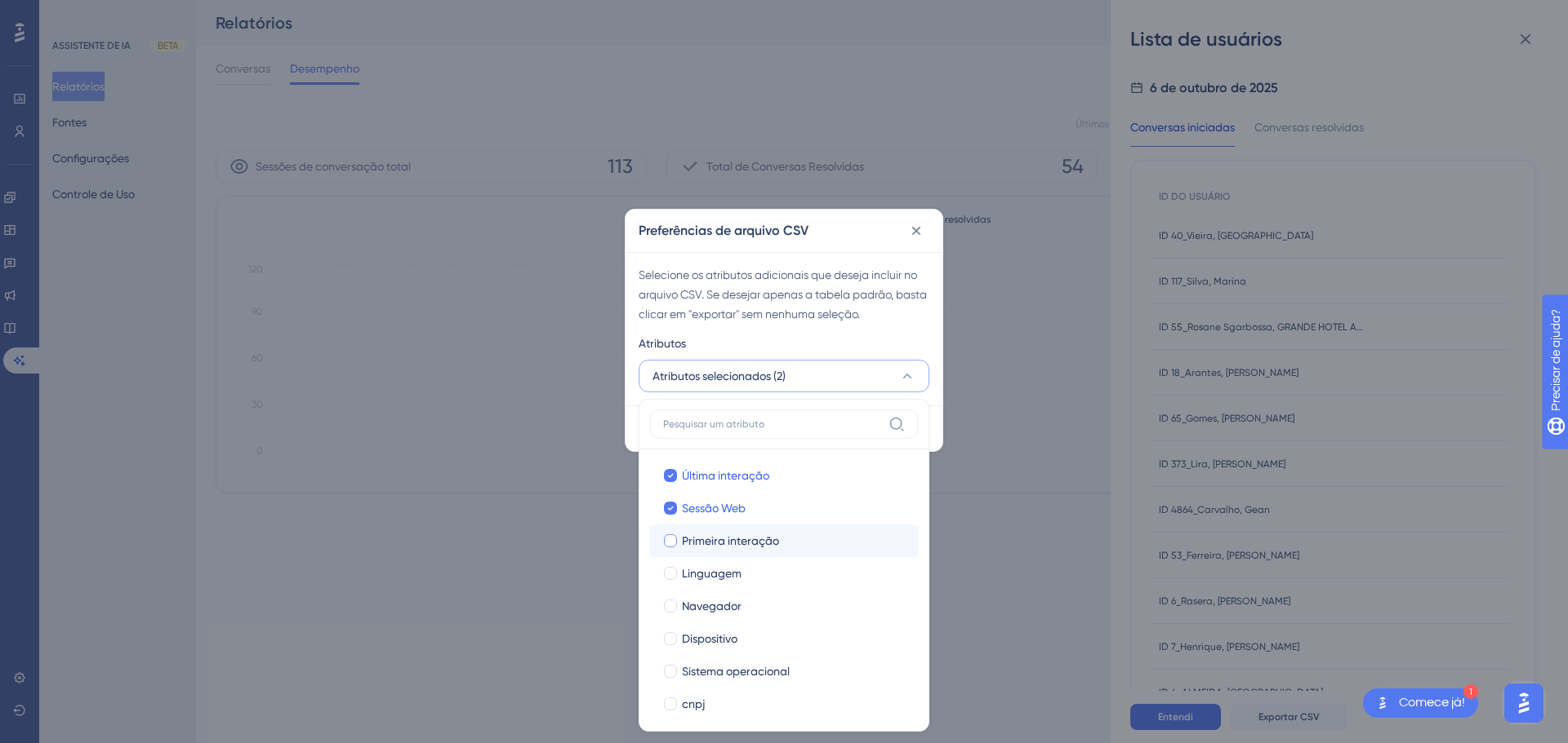
checkbox input "true"
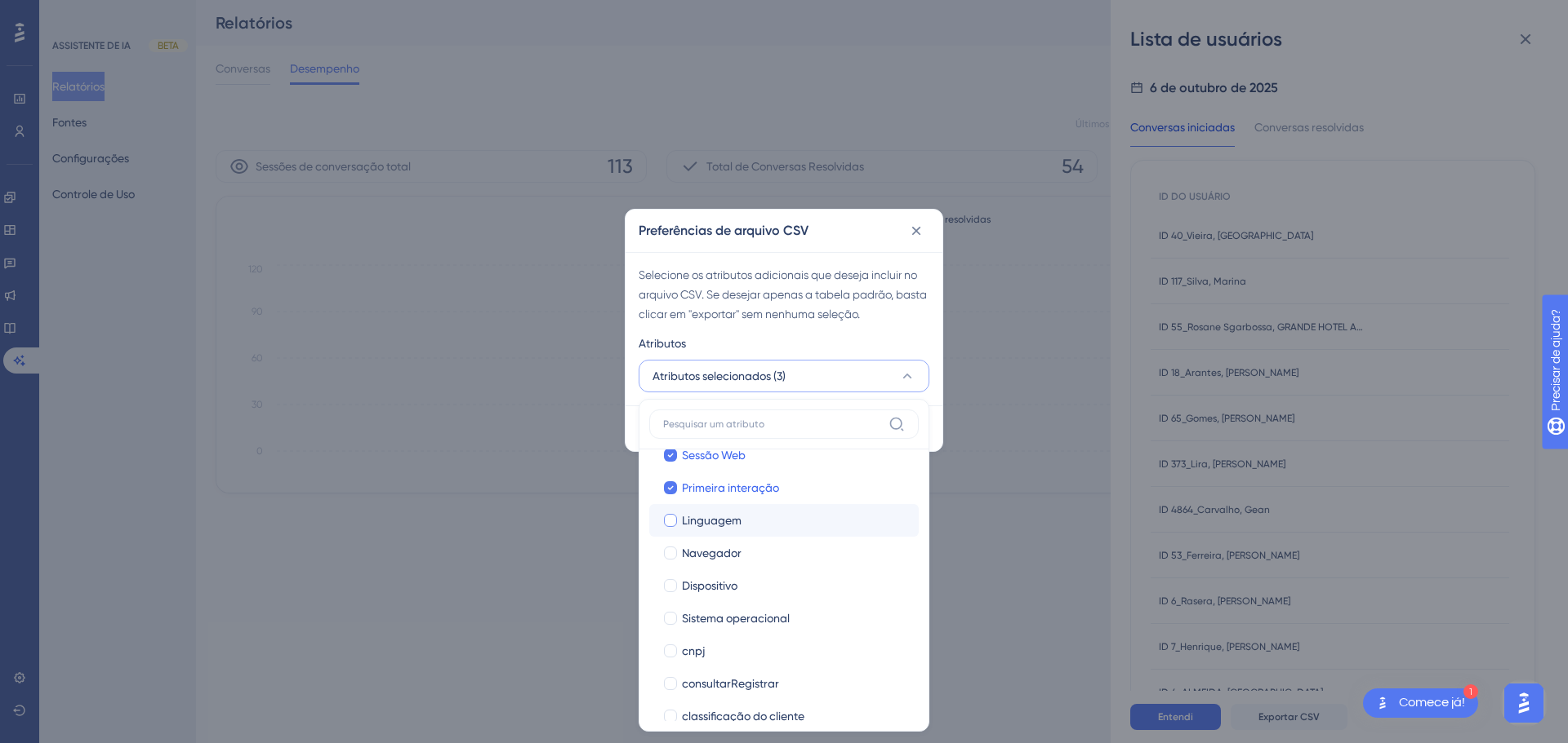
scroll to position [56, 0]
click at [800, 507] on label "Linguagem Linguagem" at bounding box center [783, 518] width 269 height 33
click at [671, 573] on input "Linguagem" at bounding box center [670, 573] width 1 height 1
click at [772, 552] on div "Navegador" at bounding box center [793, 550] width 224 height 19
checkbox input "true"
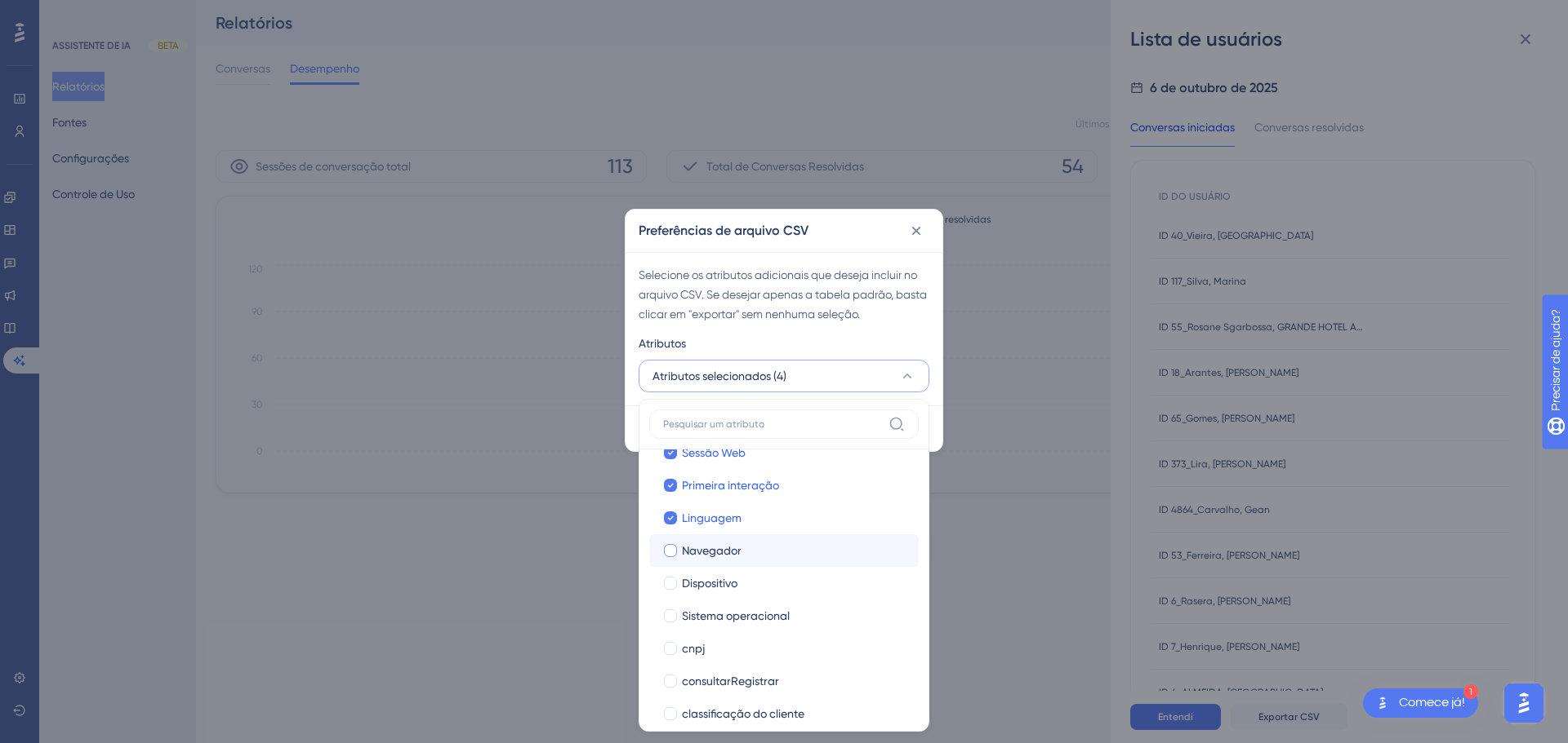
checkbox input "true"
click at [769, 581] on div "Dispositivo" at bounding box center [793, 583] width 224 height 19
checkbox input "true"
click at [781, 611] on font "Sistema operacional" at bounding box center [736, 616] width 108 height 13
checkbox input "true"
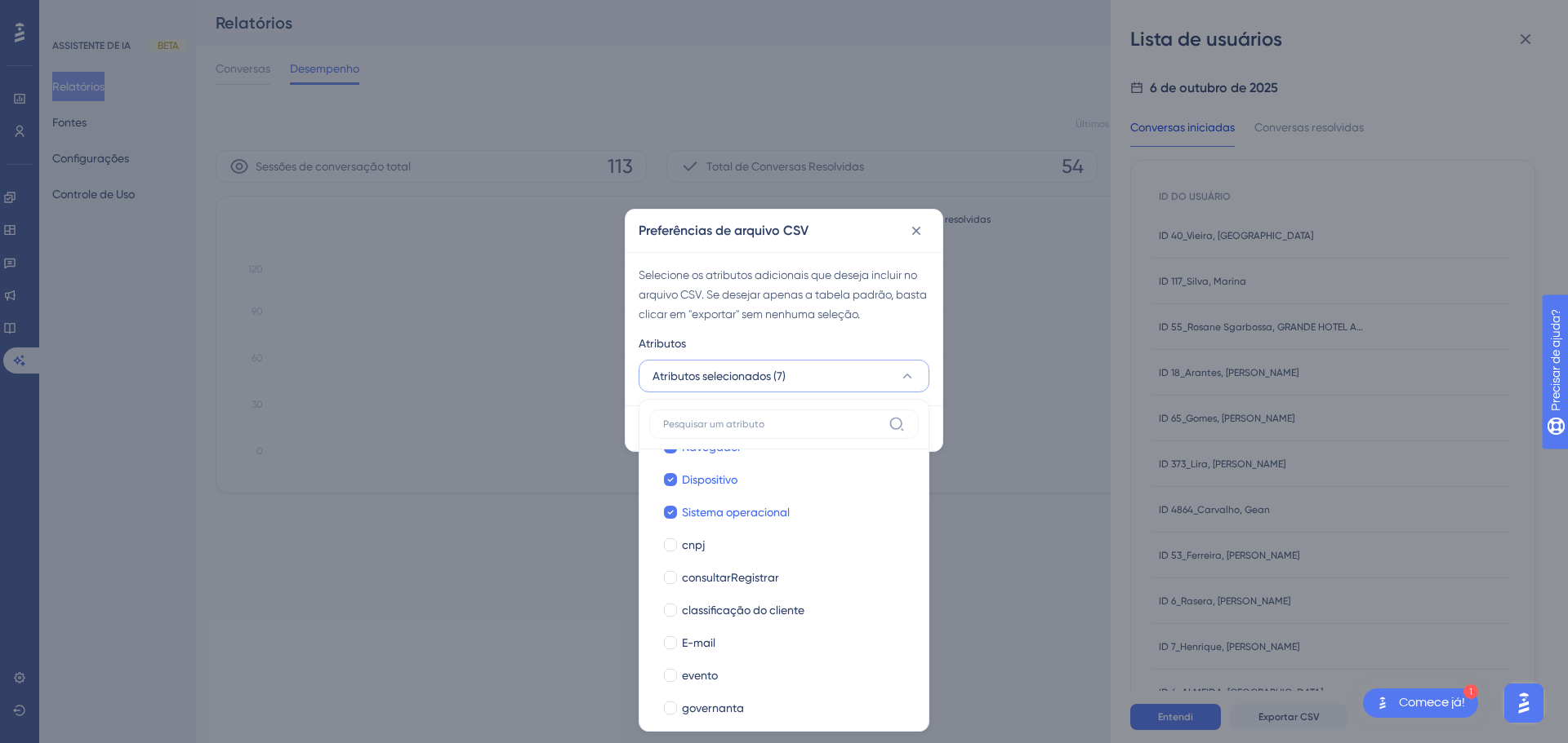
scroll to position [176, 0]
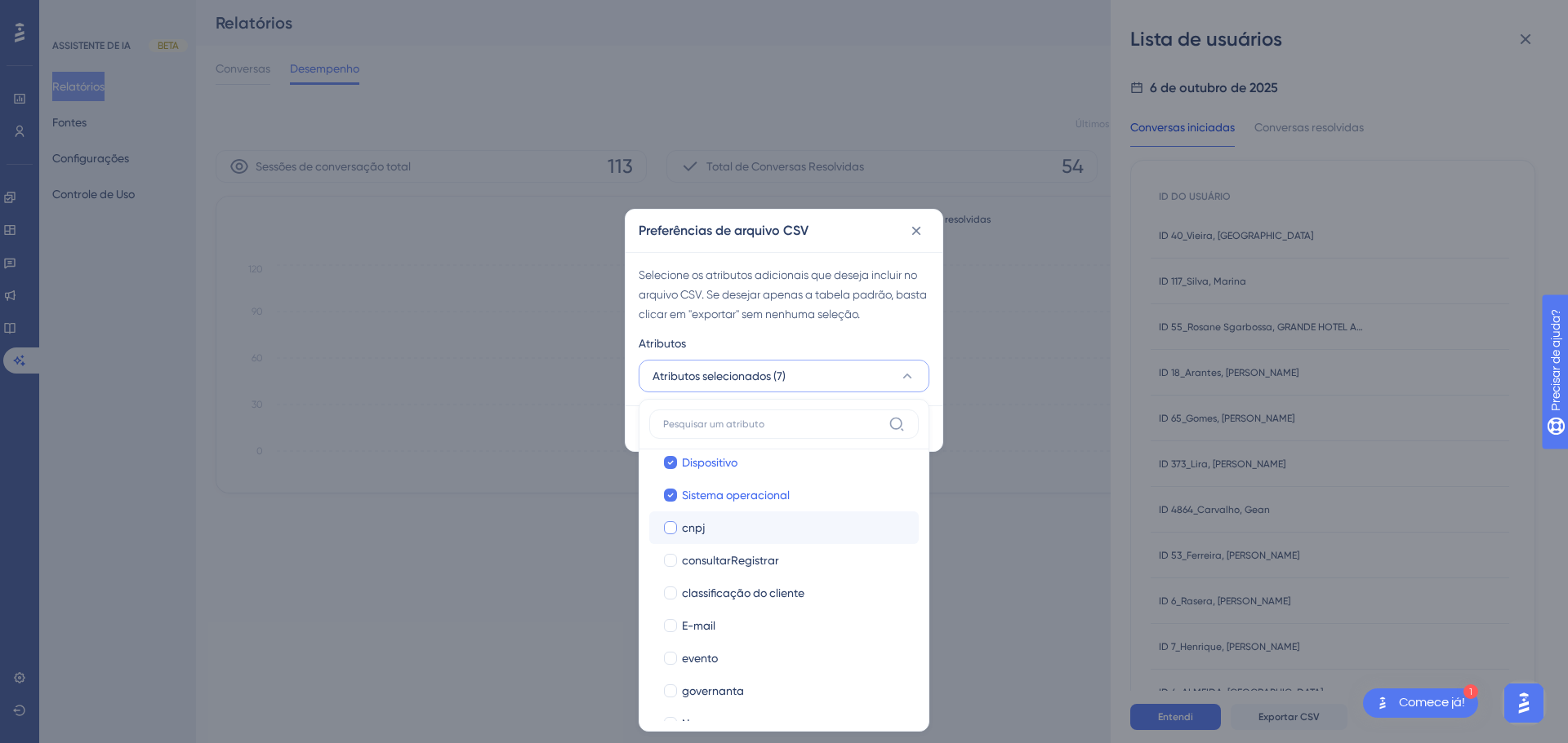
click at [811, 533] on div "cnpj" at bounding box center [793, 527] width 224 height 19
checkbox input "true"
click at [808, 564] on div "consultarRegistrar" at bounding box center [793, 560] width 224 height 19
checkbox input "true"
click at [806, 595] on div "classificação do cliente" at bounding box center [793, 593] width 224 height 19
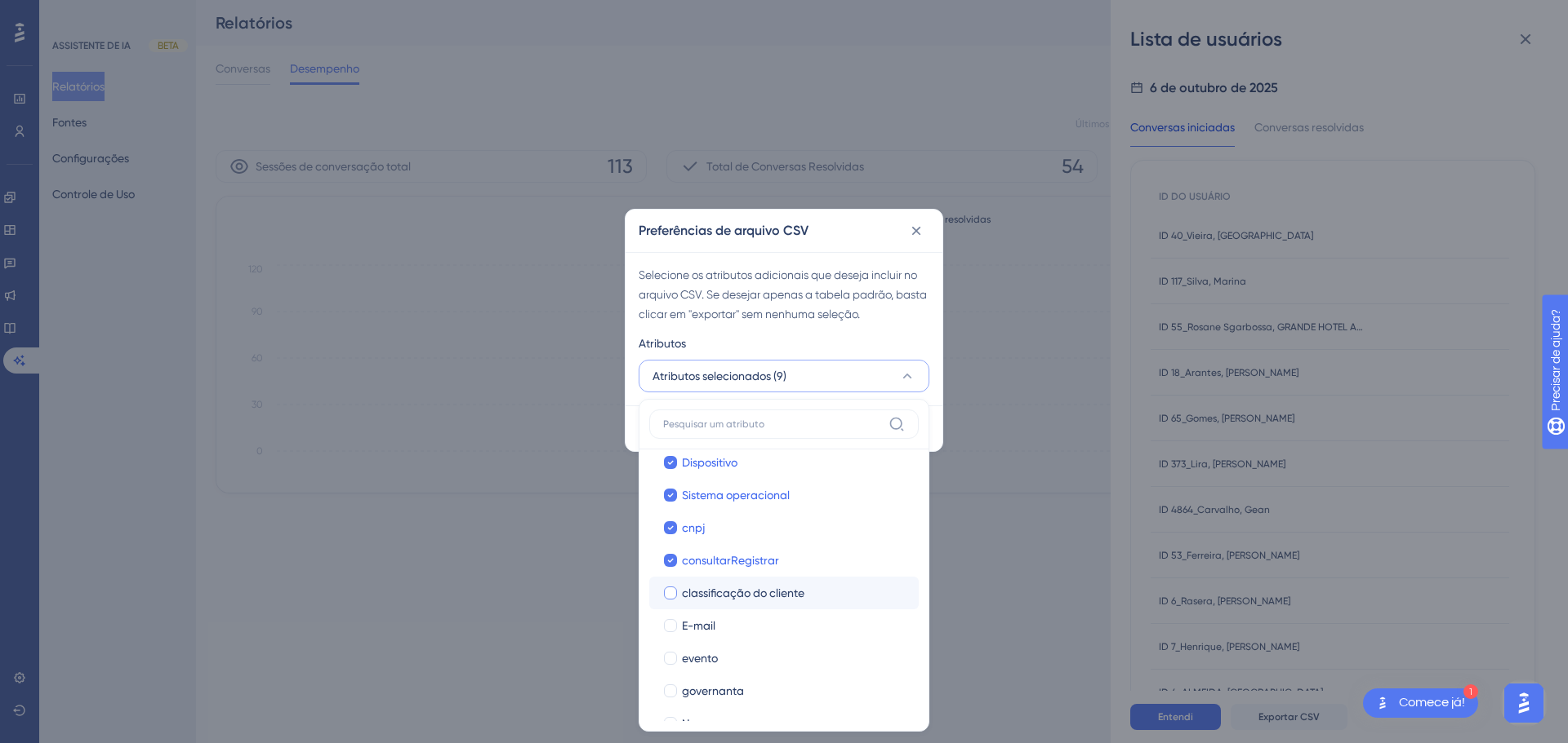
checkbox input "true"
click at [800, 529] on div "E-mail" at bounding box center [793, 525] width 224 height 19
checkbox input "true"
click at [797, 565] on div "evento" at bounding box center [793, 558] width 224 height 19
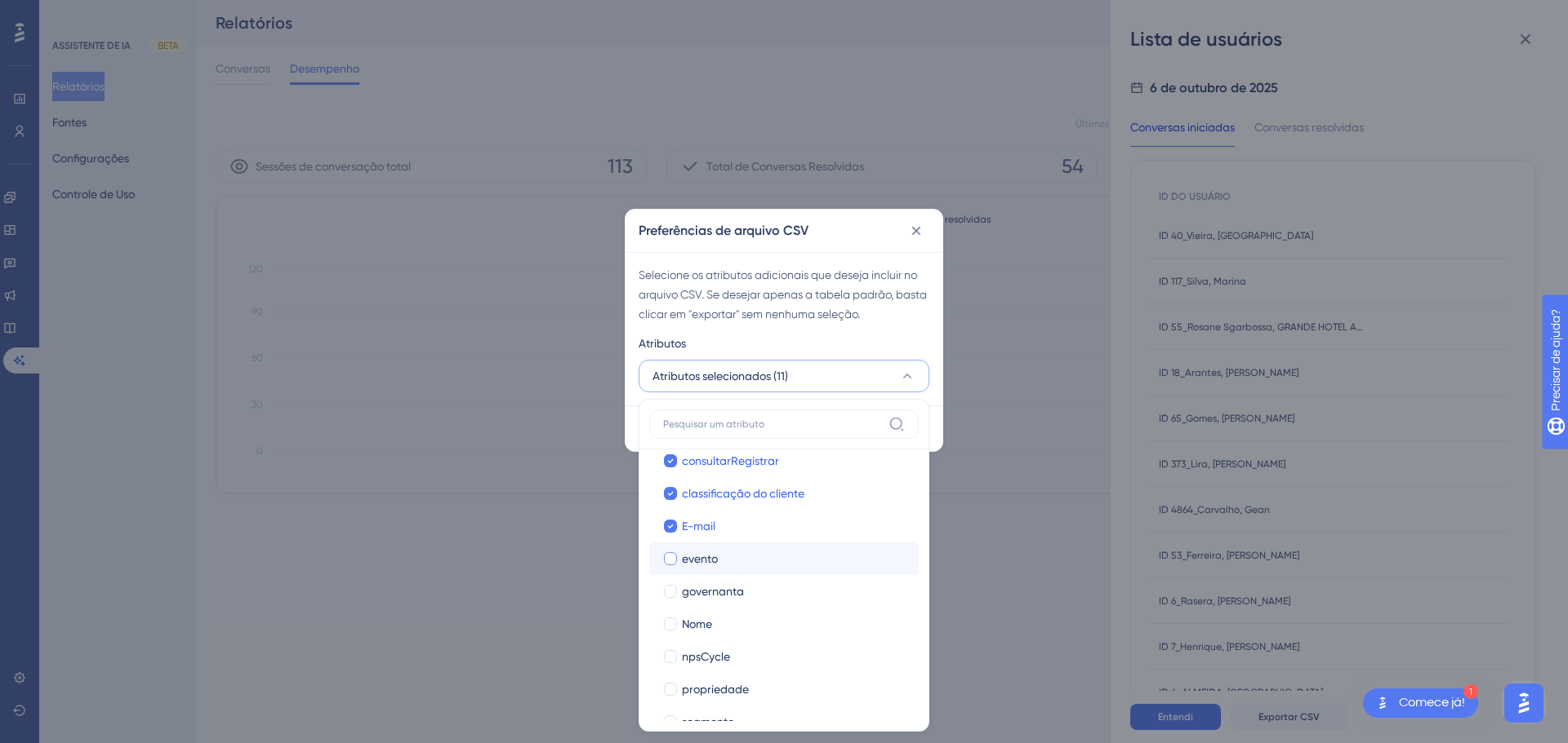
checkbox input "true"
click at [792, 593] on div "governanta" at bounding box center [793, 591] width 224 height 19
checkbox input "true"
click at [788, 625] on div "Nome" at bounding box center [793, 624] width 224 height 19
checkbox input "true"
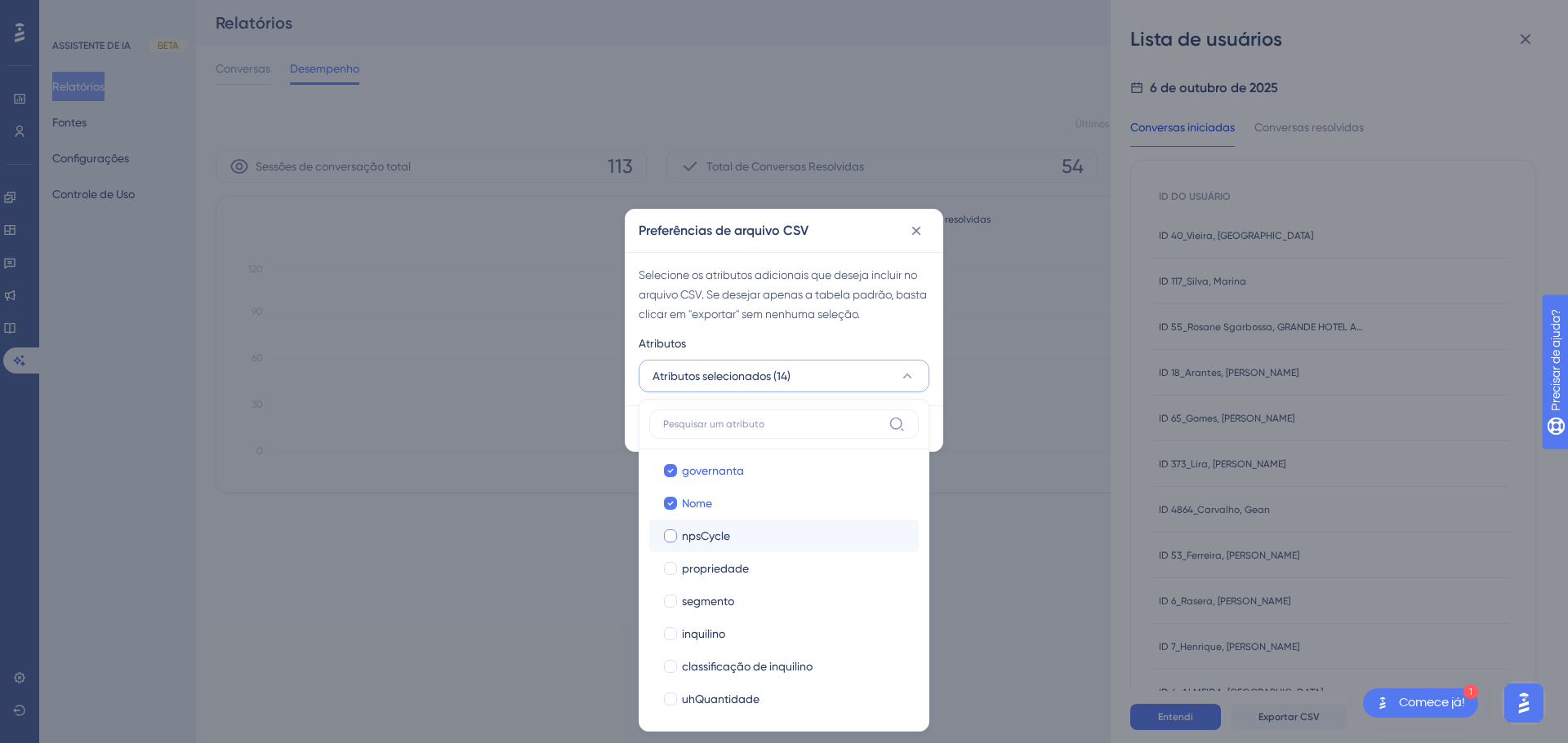
scroll to position [399, 0]
click at [761, 529] on div "npsCycle" at bounding box center [793, 533] width 224 height 19
checkbox input "true"
click at [762, 576] on label "propriedade propriedade" at bounding box center [783, 566] width 269 height 33
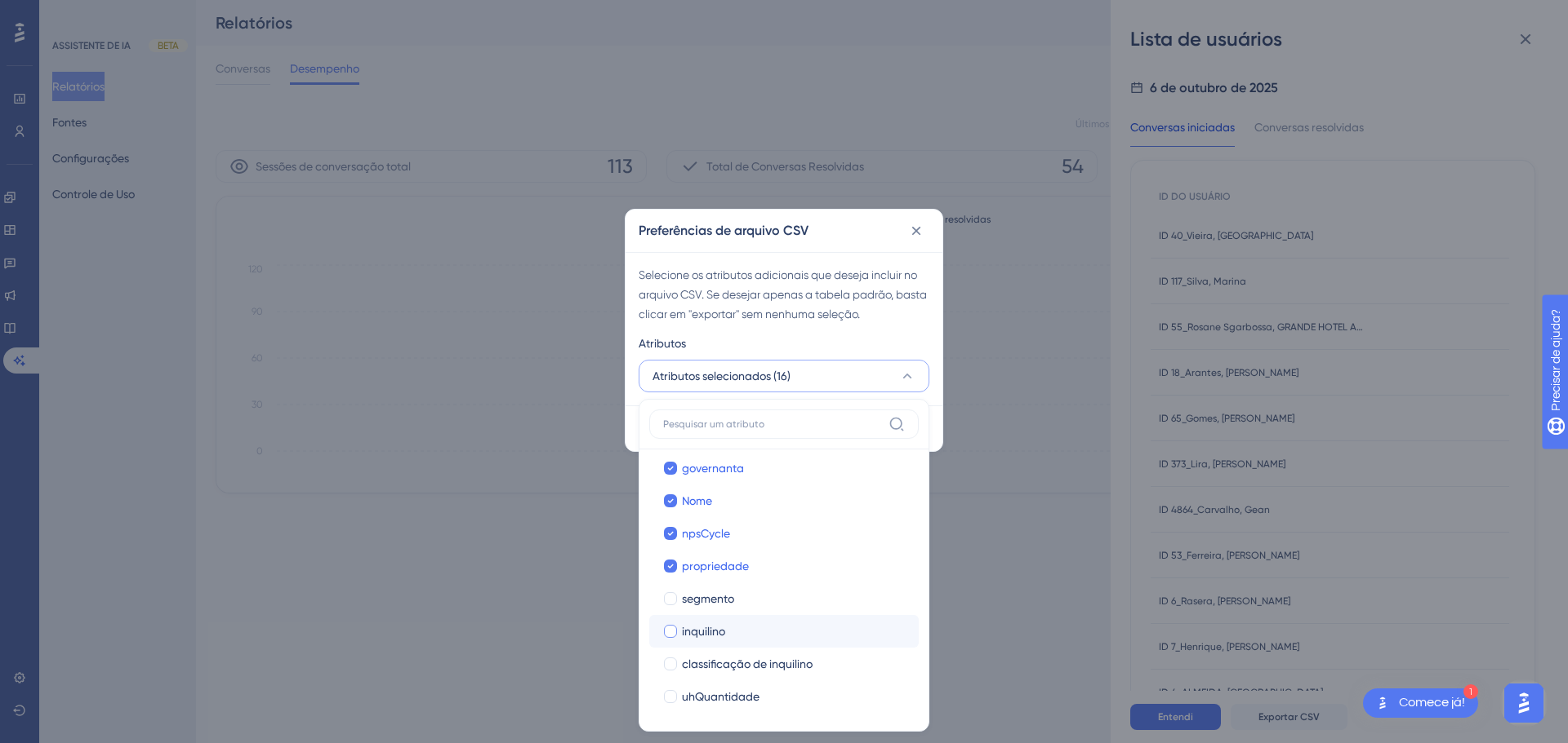
click at [764, 605] on div "segmento" at bounding box center [793, 599] width 224 height 19
checkbox input "true"
click at [743, 640] on div "inquilino" at bounding box center [793, 631] width 224 height 19
checkbox input "true"
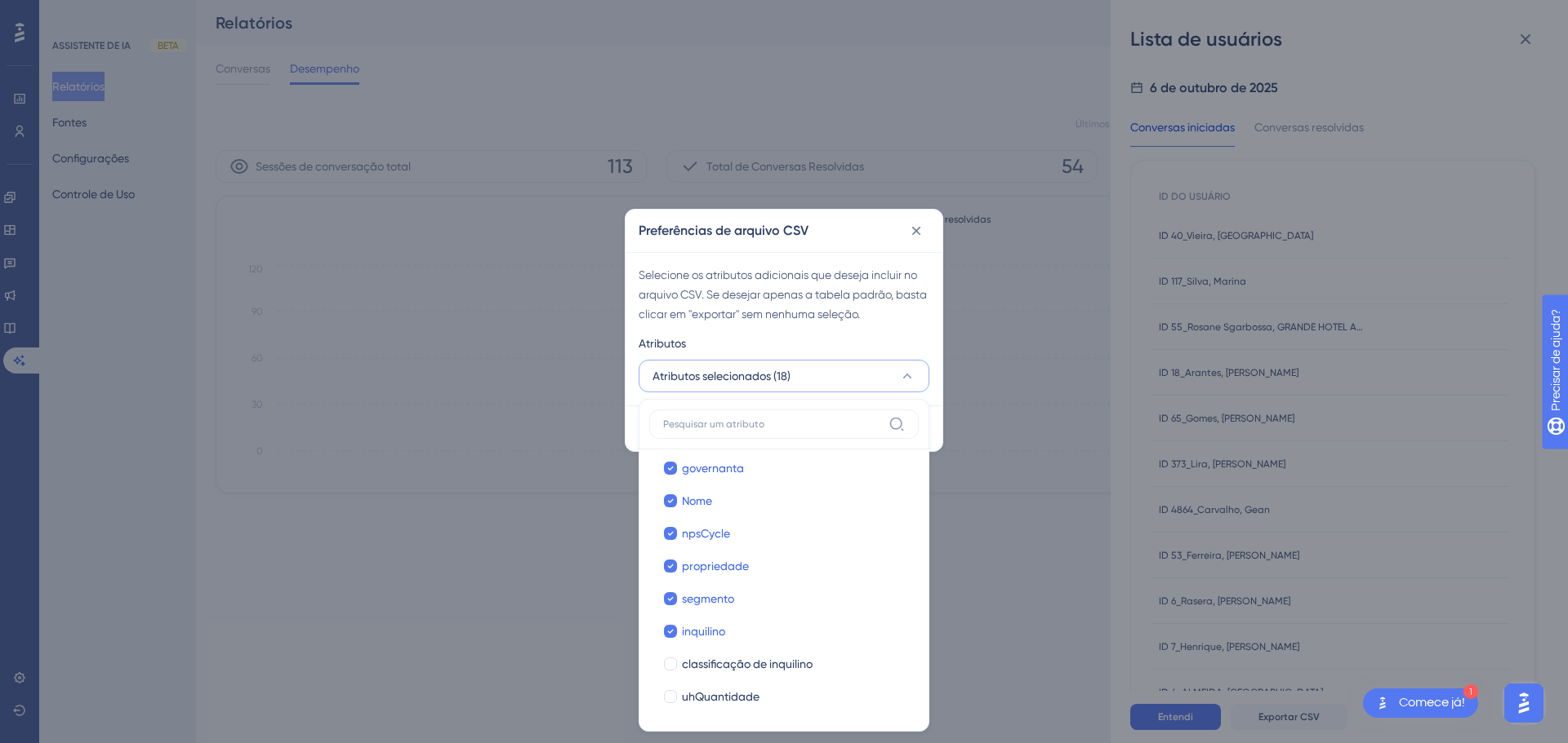
scroll to position [433, 0]
click at [814, 622] on div "classificação de inquilino" at bounding box center [793, 630] width 224 height 19
checkbox input "true"
click at [799, 656] on div "uhQuantidade" at bounding box center [793, 663] width 224 height 19
checkbox input "true"
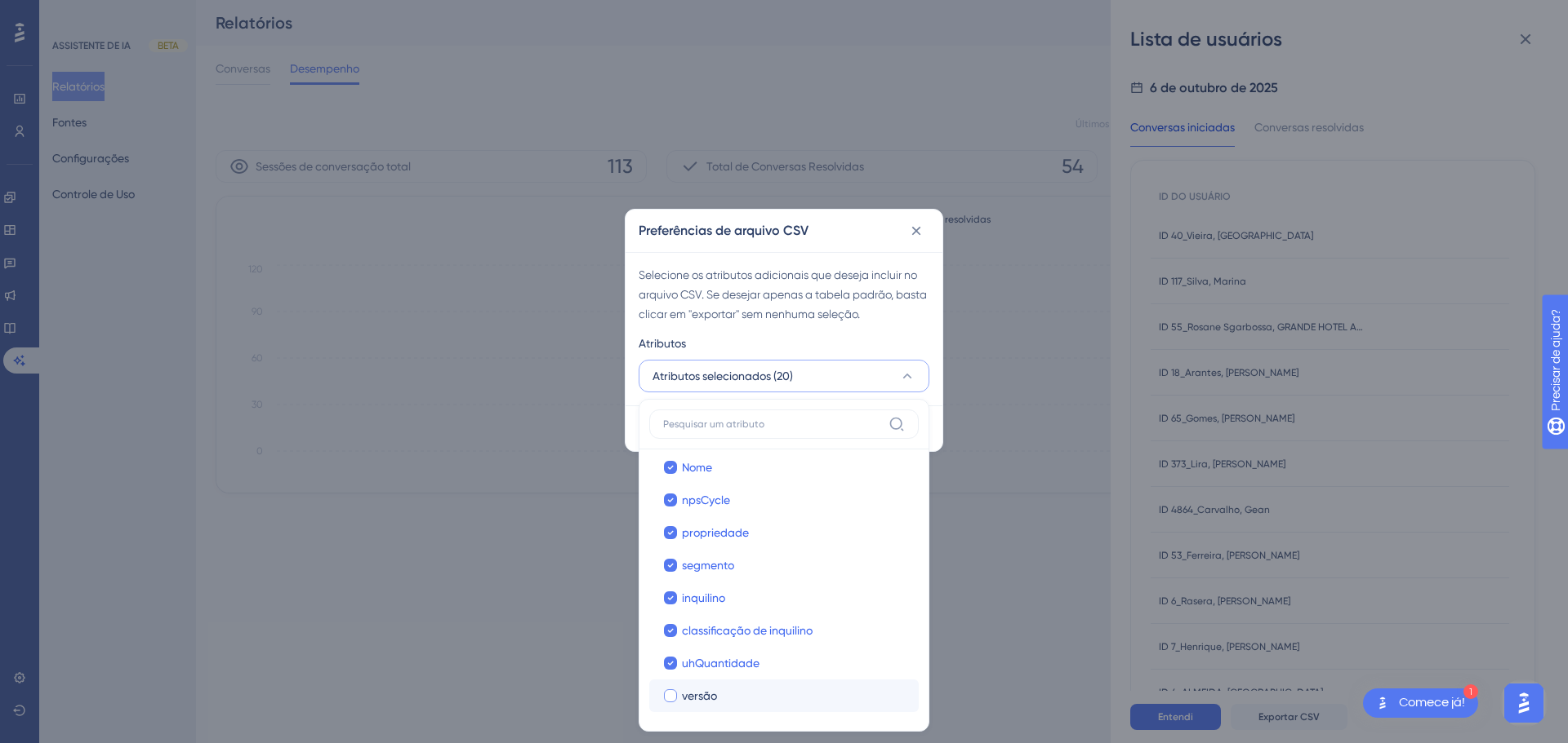
click at [796, 692] on div "versão" at bounding box center [793, 696] width 224 height 19
checkbox input "true"
click at [904, 304] on div "Selecione os atributos adicionais que deseja incluir no arquivo CSV. Se desejar…" at bounding box center [784, 294] width 290 height 59
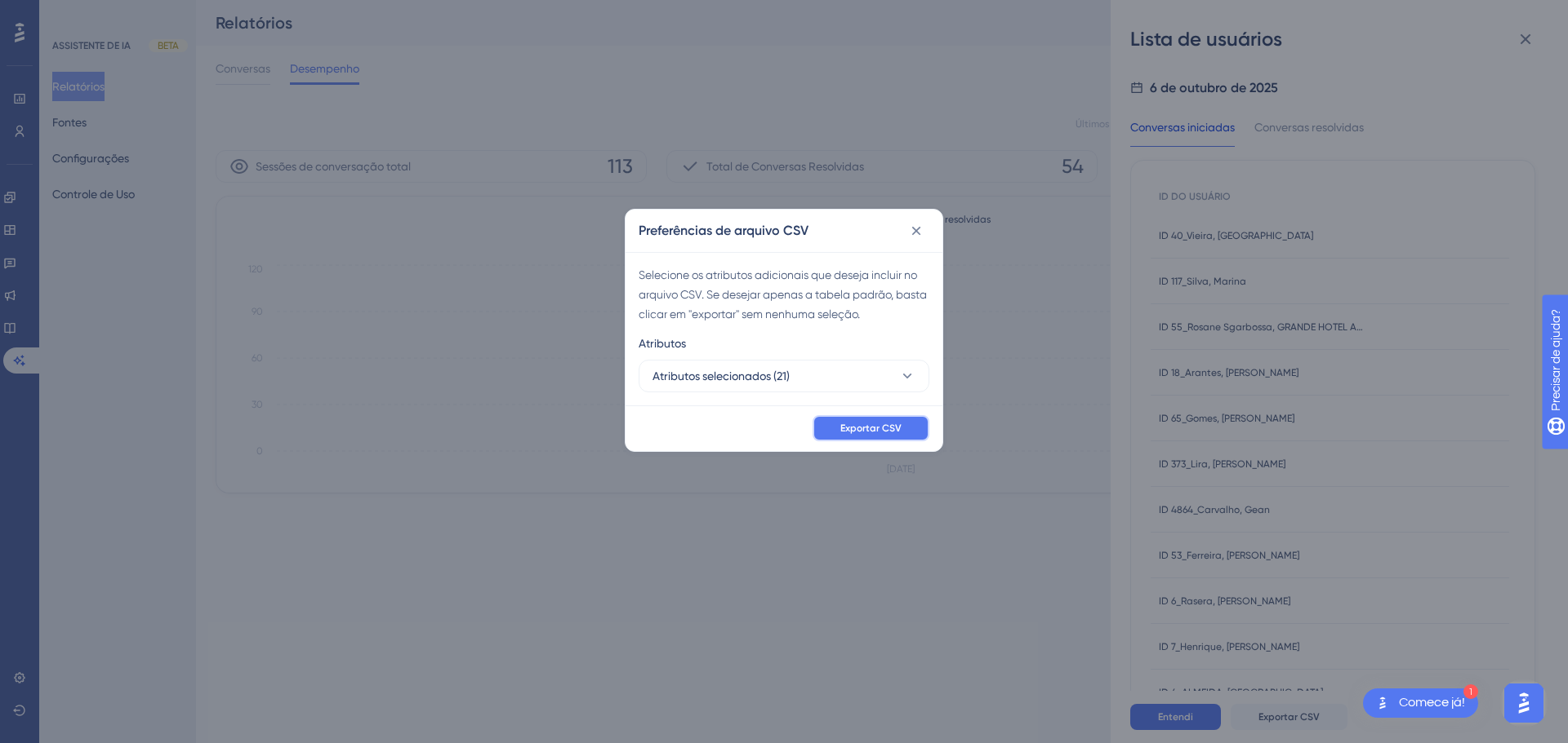
click at [857, 428] on font "Exportar CSV" at bounding box center [871, 428] width 62 height 12
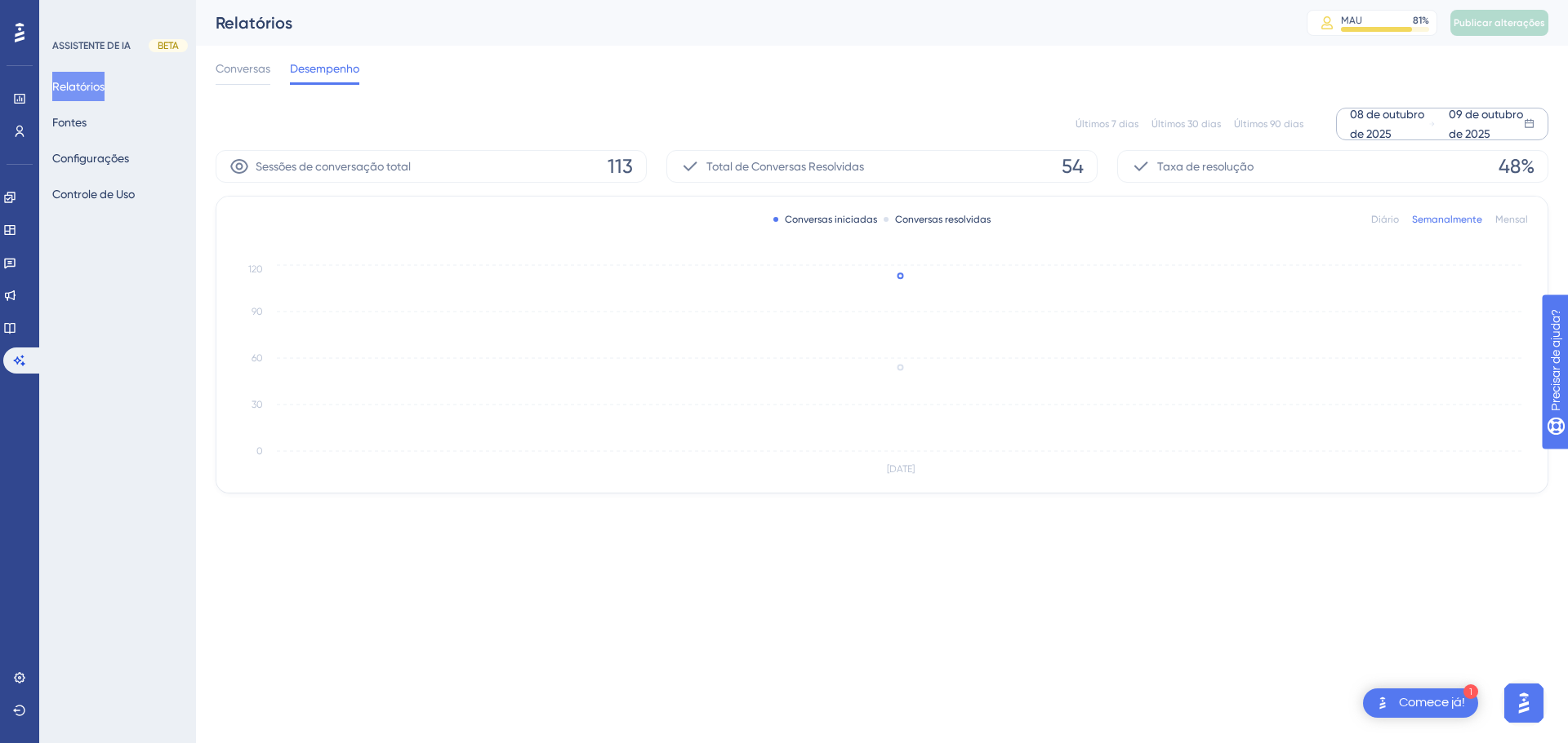
click at [221, 52] on div "Conversas Desempenho" at bounding box center [881, 72] width 1333 height 52
click at [239, 64] on font "Conversas" at bounding box center [242, 68] width 55 height 13
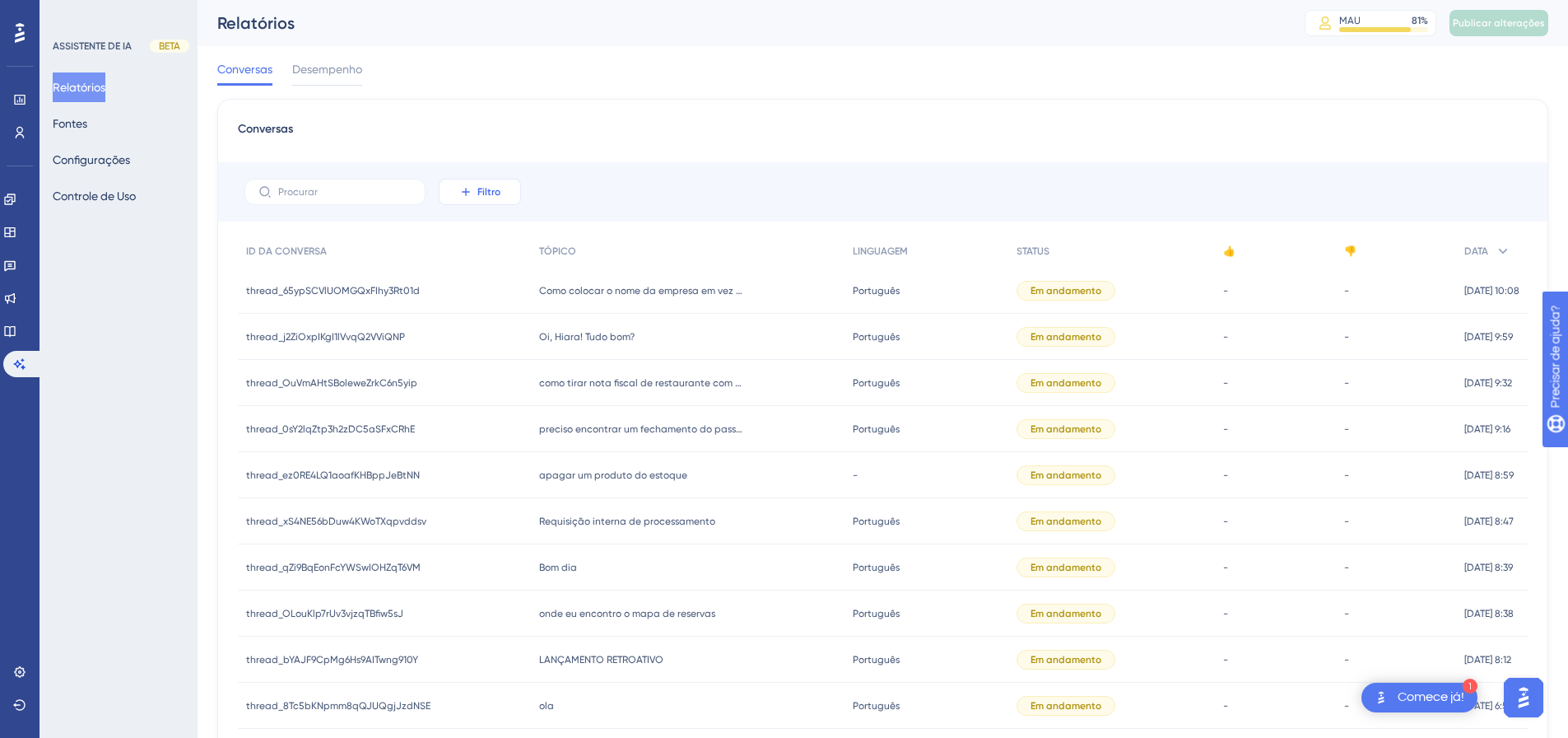
click at [497, 193] on font "Filtro" at bounding box center [488, 192] width 23 height 12
click at [302, 71] on font "Desempenho" at bounding box center [327, 69] width 70 height 13
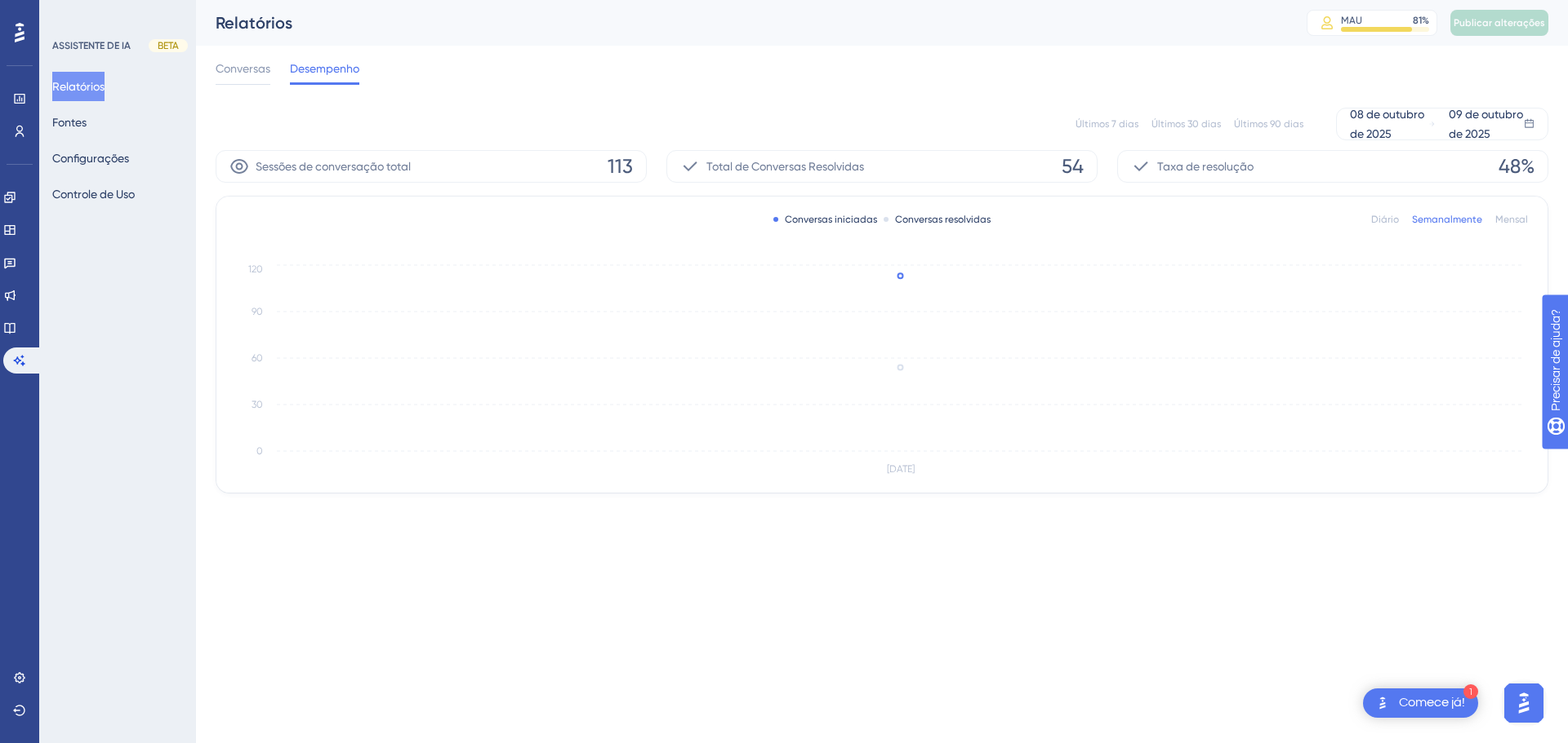
click at [1102, 120] on font "Últimos 7 dias" at bounding box center [1106, 124] width 63 height 12
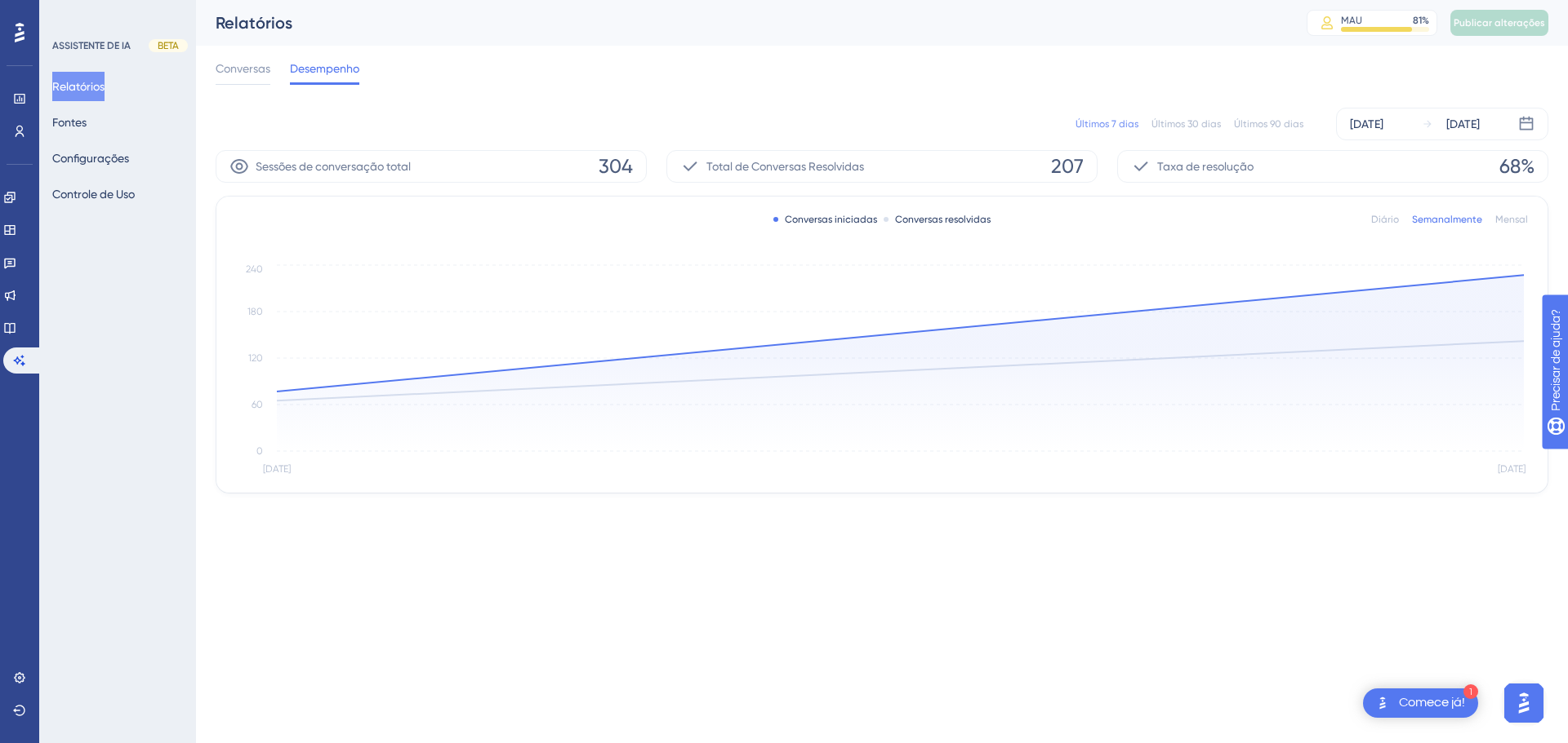
click at [1384, 219] on font "Diário" at bounding box center [1385, 219] width 28 height 12
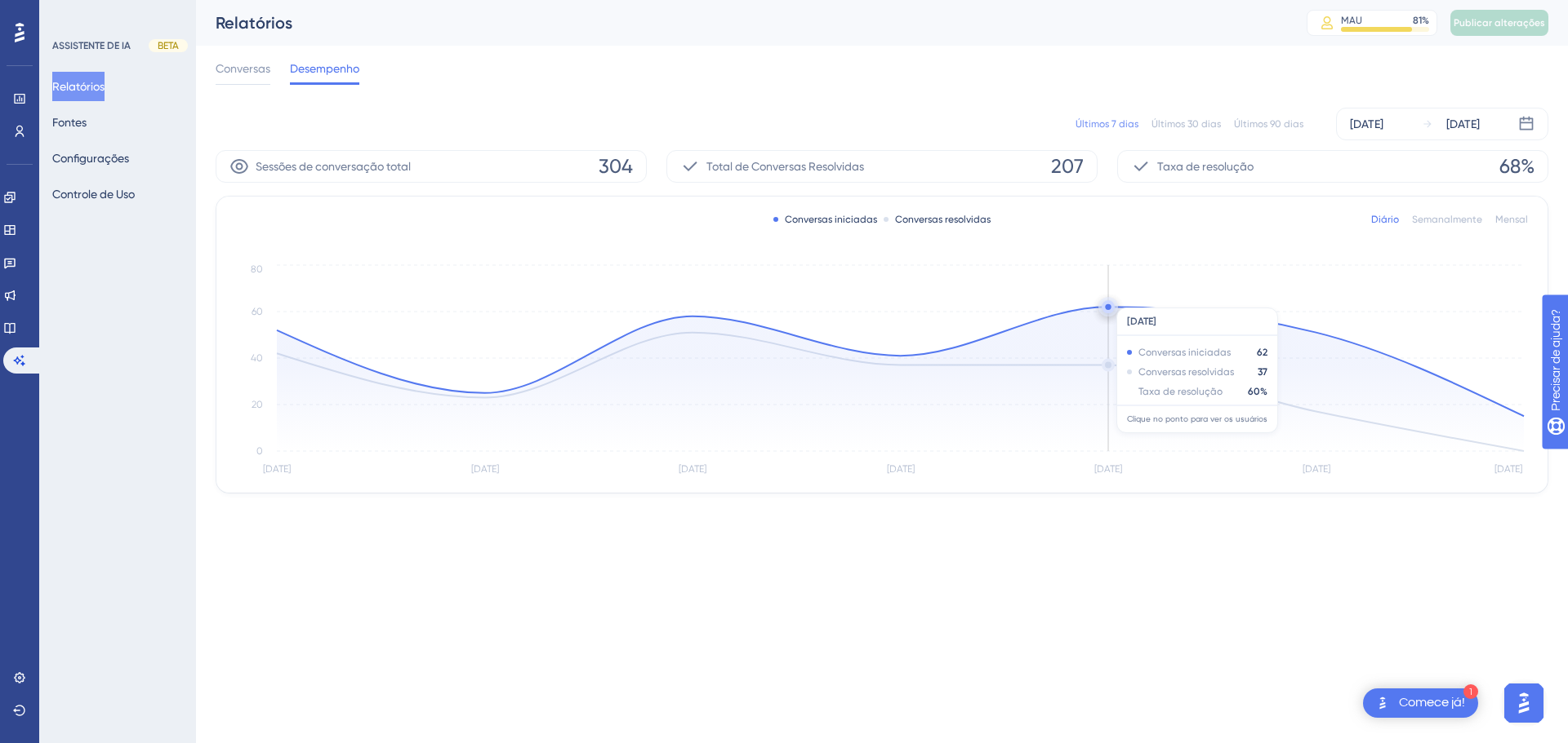
click at [1144, 299] on icon "Oct 4 Oct 5 Oct 6 Oct 7 Oct 8 Oct 9 Oct 10 0 20 40 60 80" at bounding box center [882, 370] width 1292 height 218
click at [1108, 301] on circle at bounding box center [1107, 306] width 13 height 13
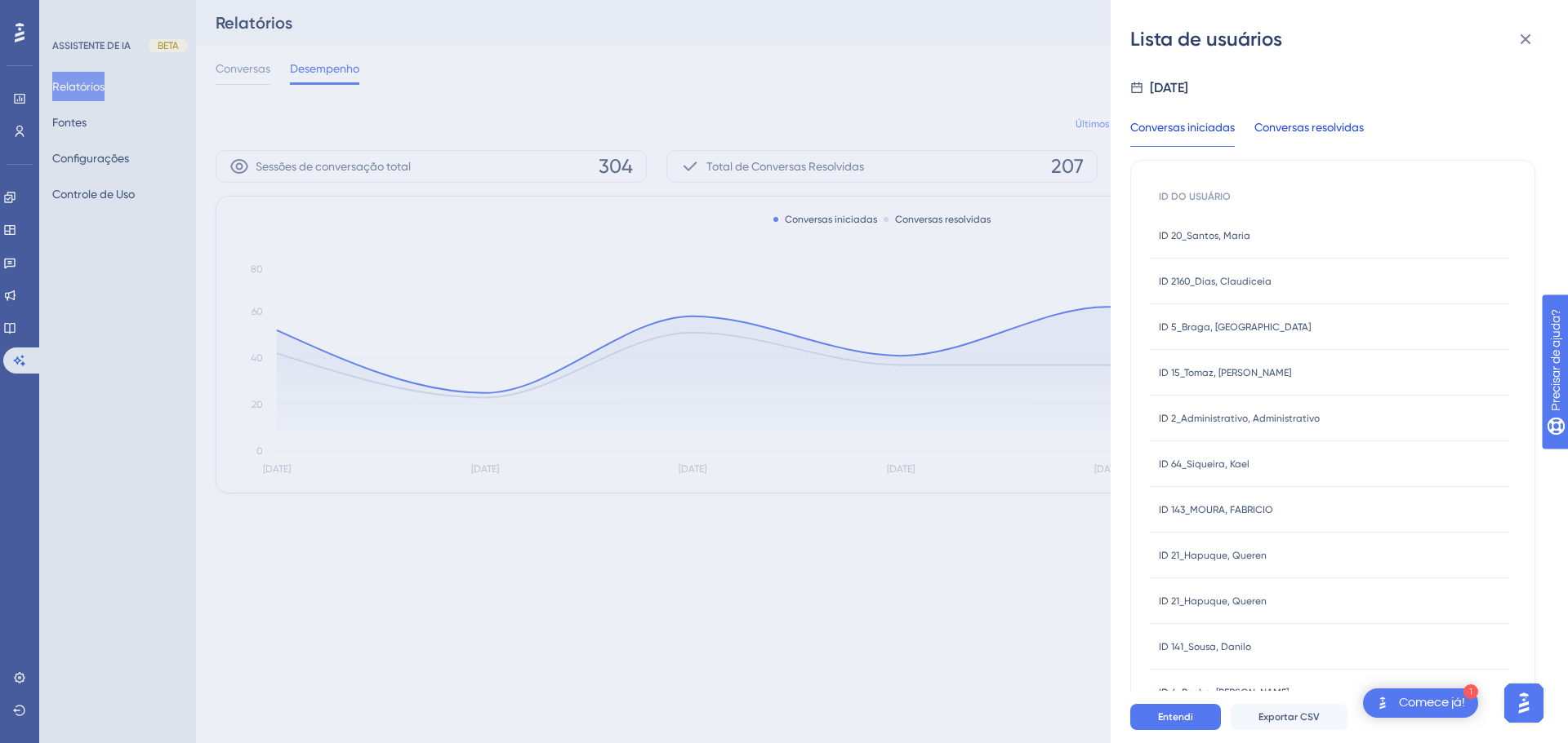
click at [1331, 128] on font "Conversas resolvidas" at bounding box center [1309, 127] width 110 height 13
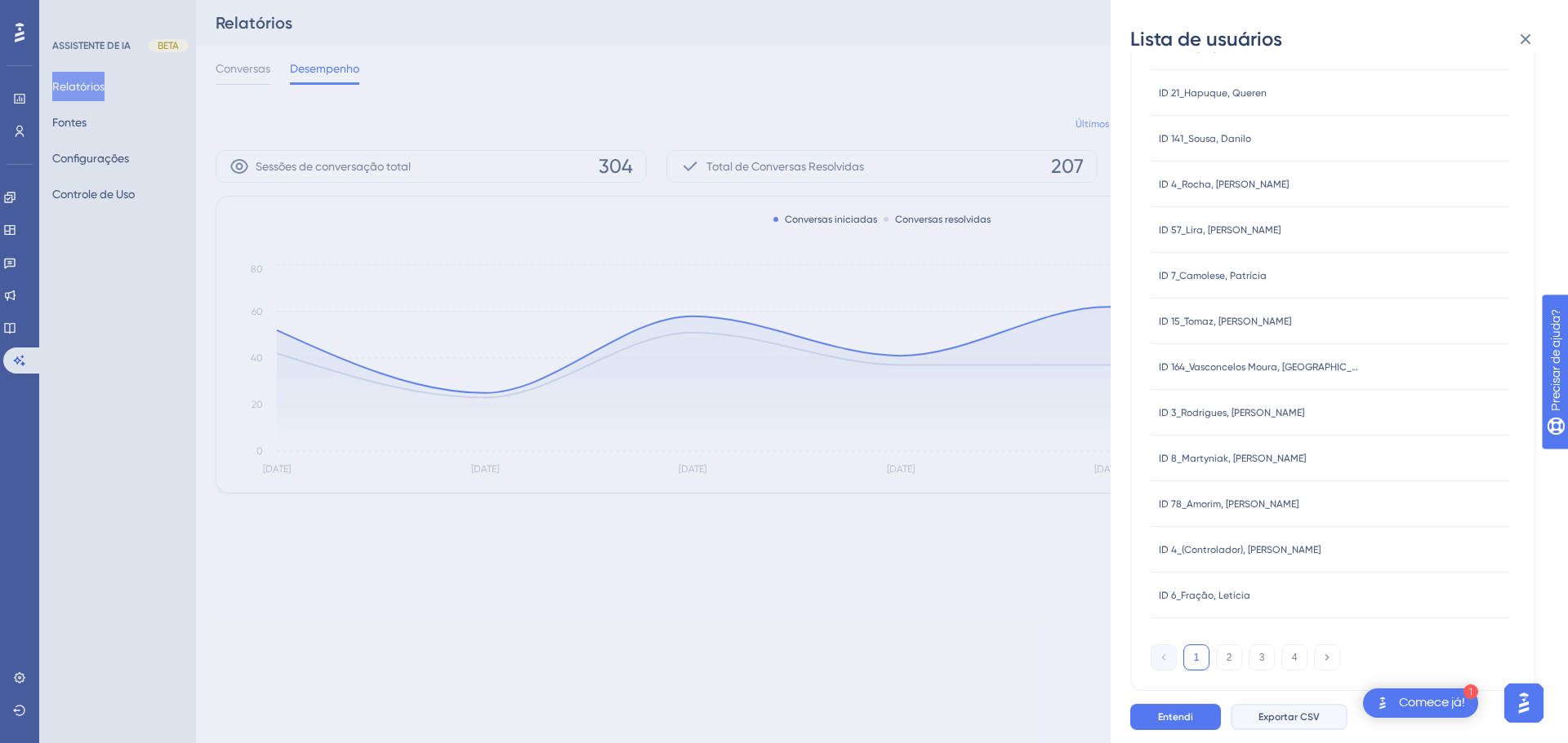
click at [1269, 711] on span "Exportar CSV" at bounding box center [1289, 717] width 62 height 13
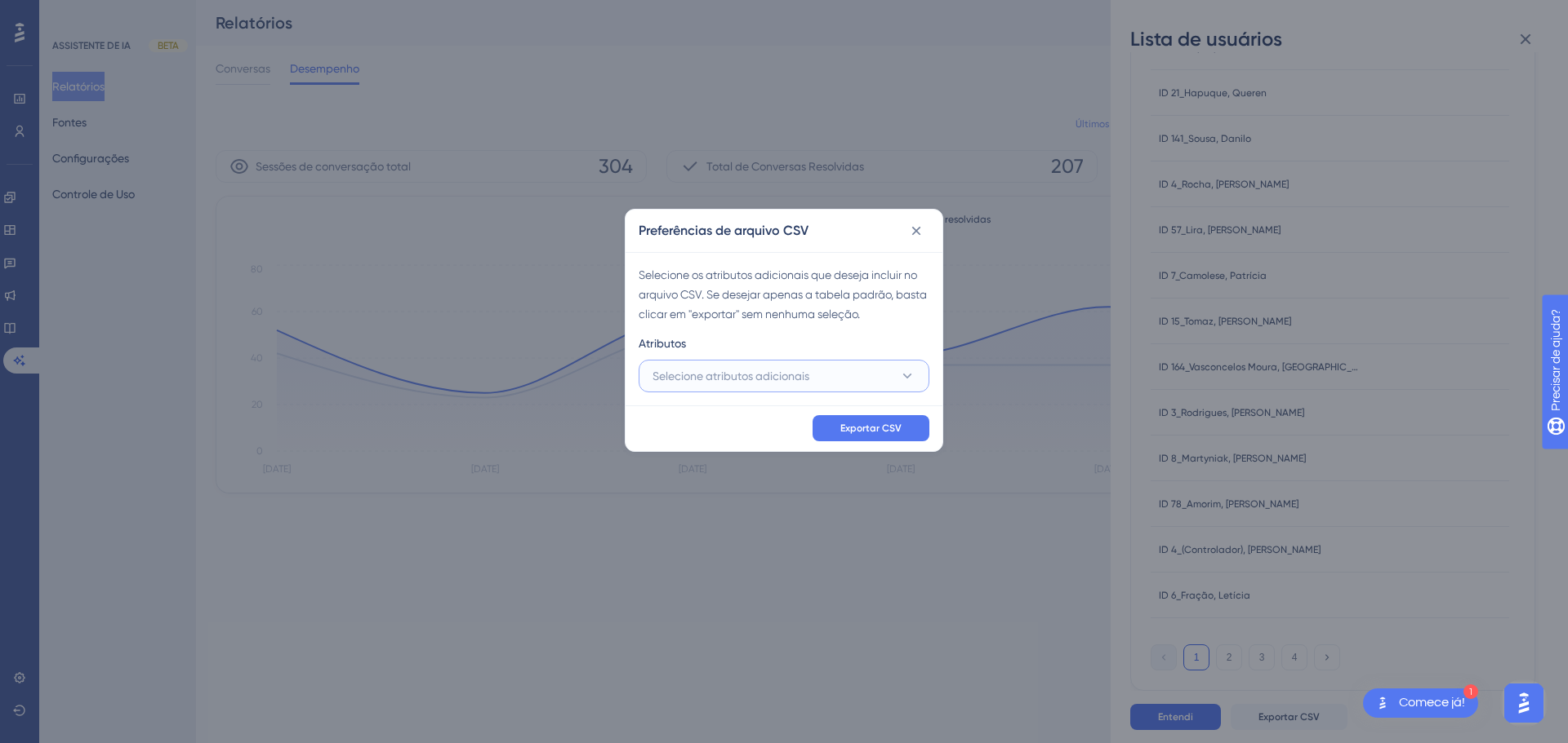
click at [846, 386] on button "Selecione atributos adicionais" at bounding box center [784, 376] width 290 height 33
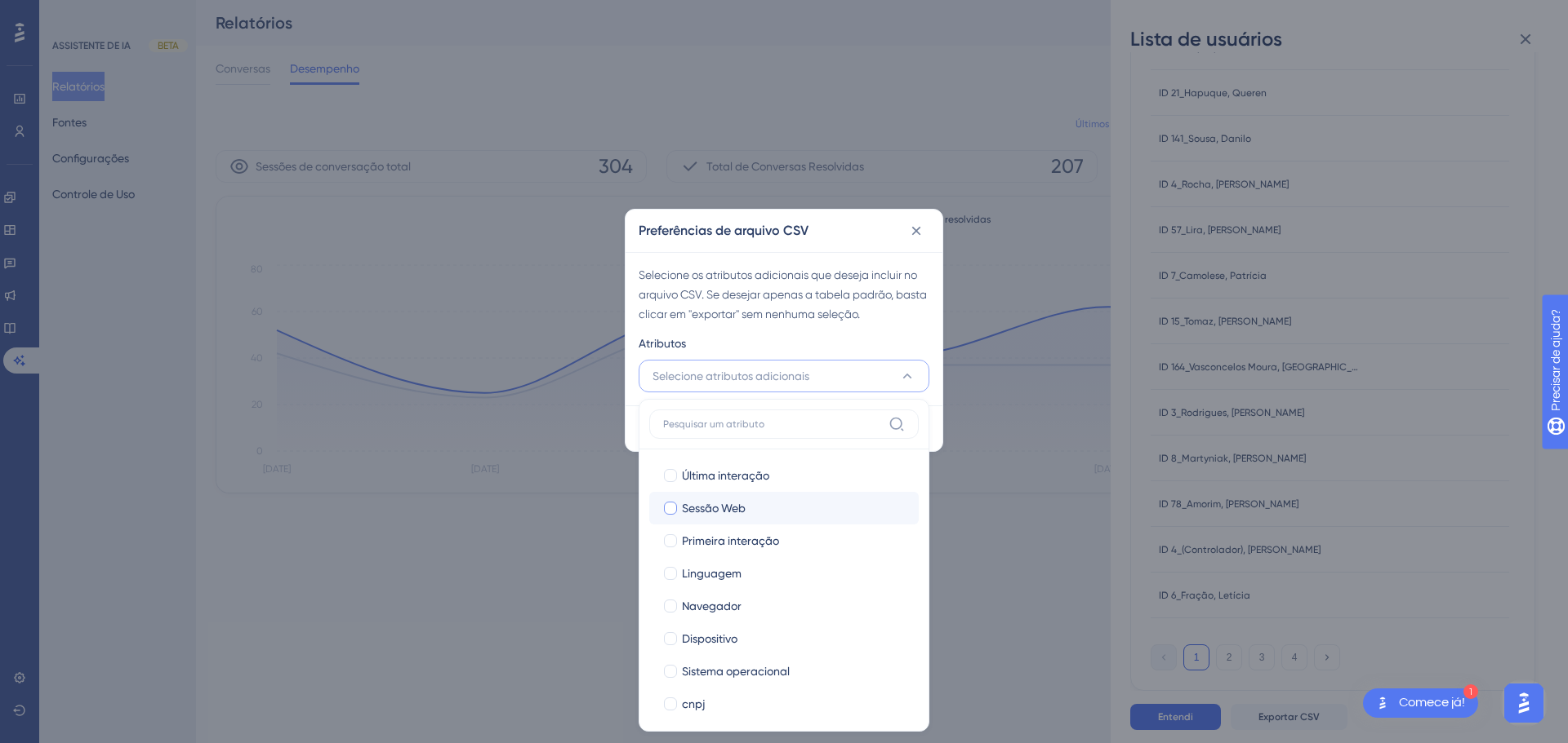
click at [857, 503] on div "Sessão Web" at bounding box center [793, 508] width 224 height 19
checkbox input "true"
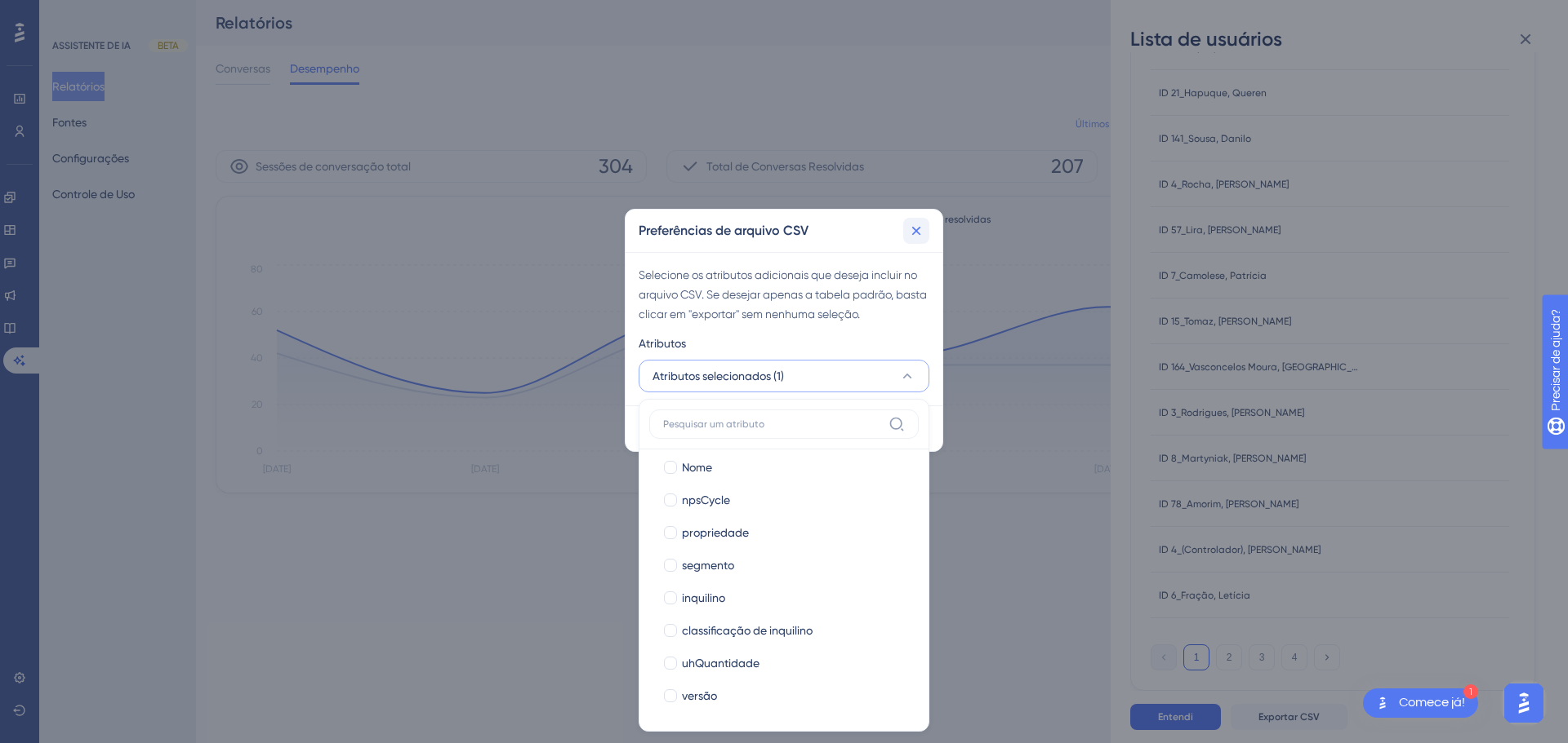
click at [906, 227] on button at bounding box center [916, 230] width 26 height 26
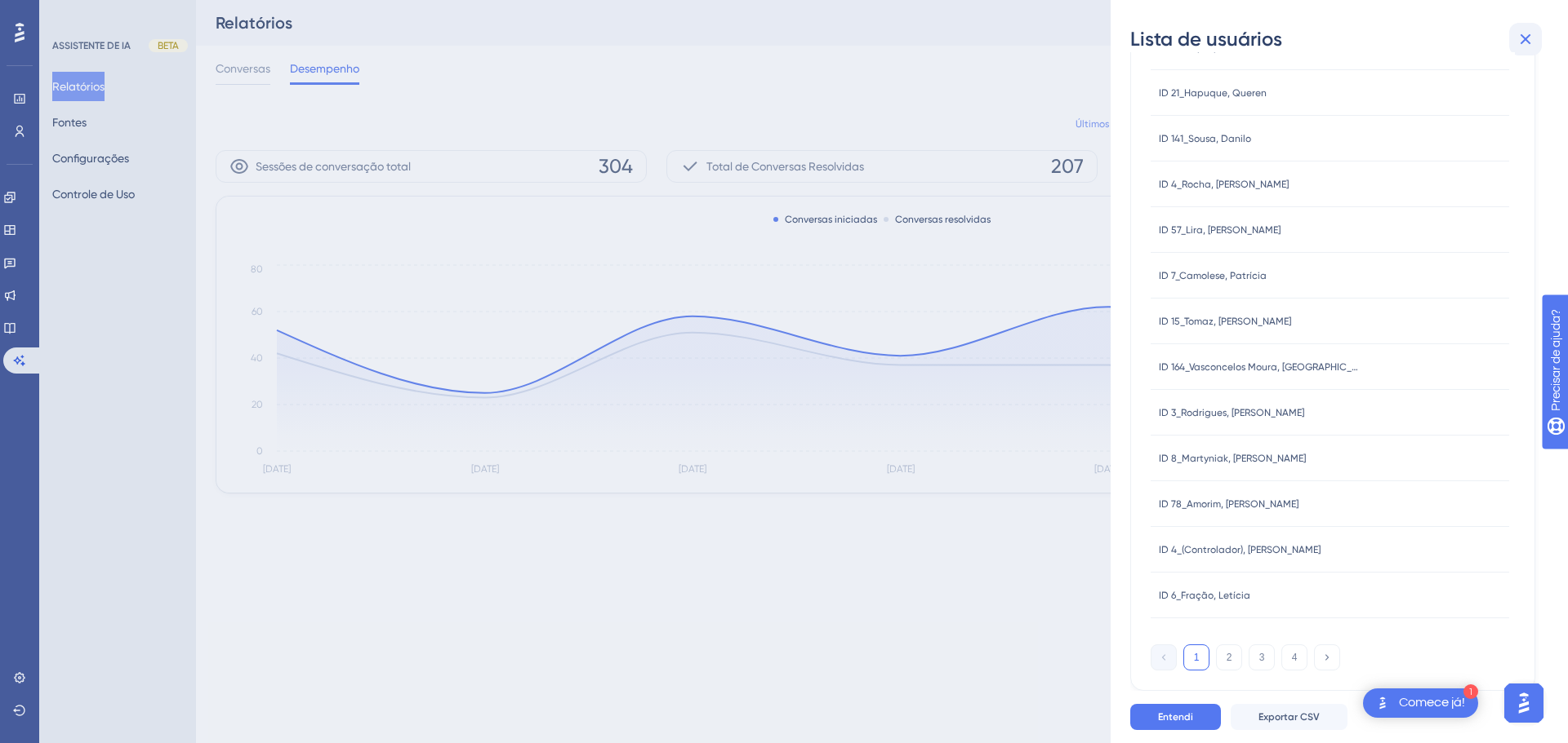
click at [1527, 40] on icon at bounding box center [1526, 40] width 11 height 11
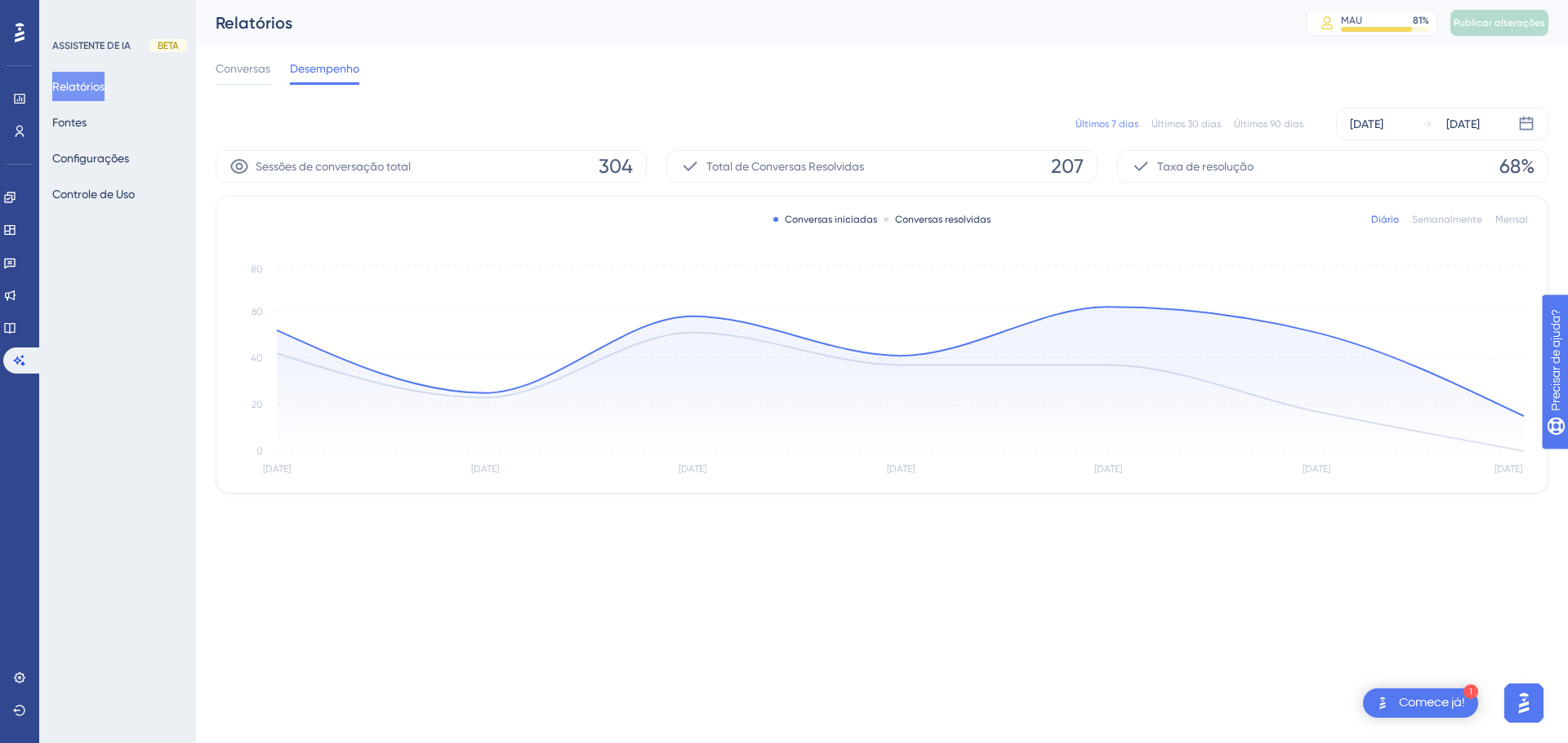
click at [1453, 217] on font "Semanalmente" at bounding box center [1446, 219] width 70 height 12
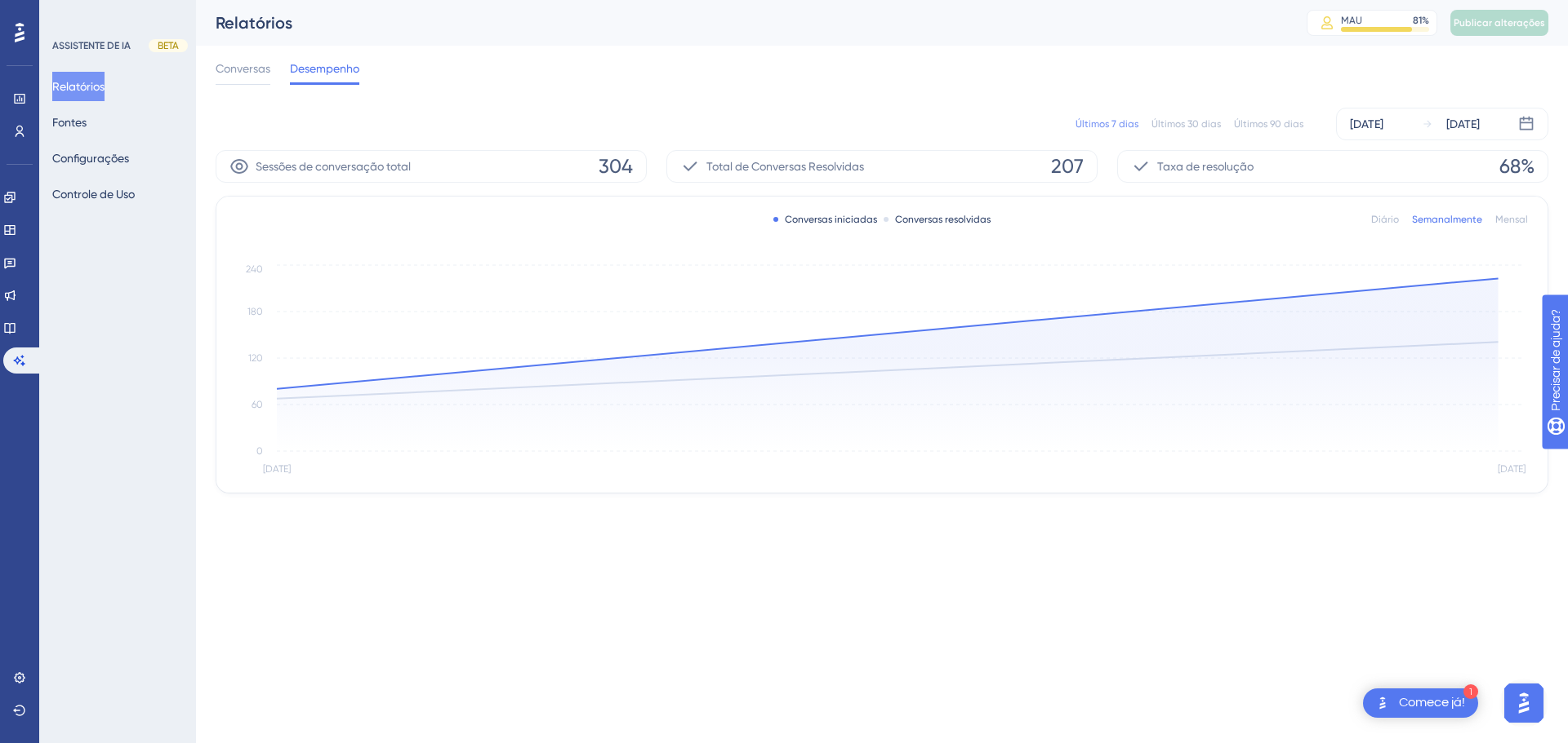
click at [1495, 219] on div "Diário Semanalmente Mensal" at bounding box center [1450, 219] width 157 height 13
click at [1510, 216] on font "Mensal" at bounding box center [1511, 219] width 33 height 12
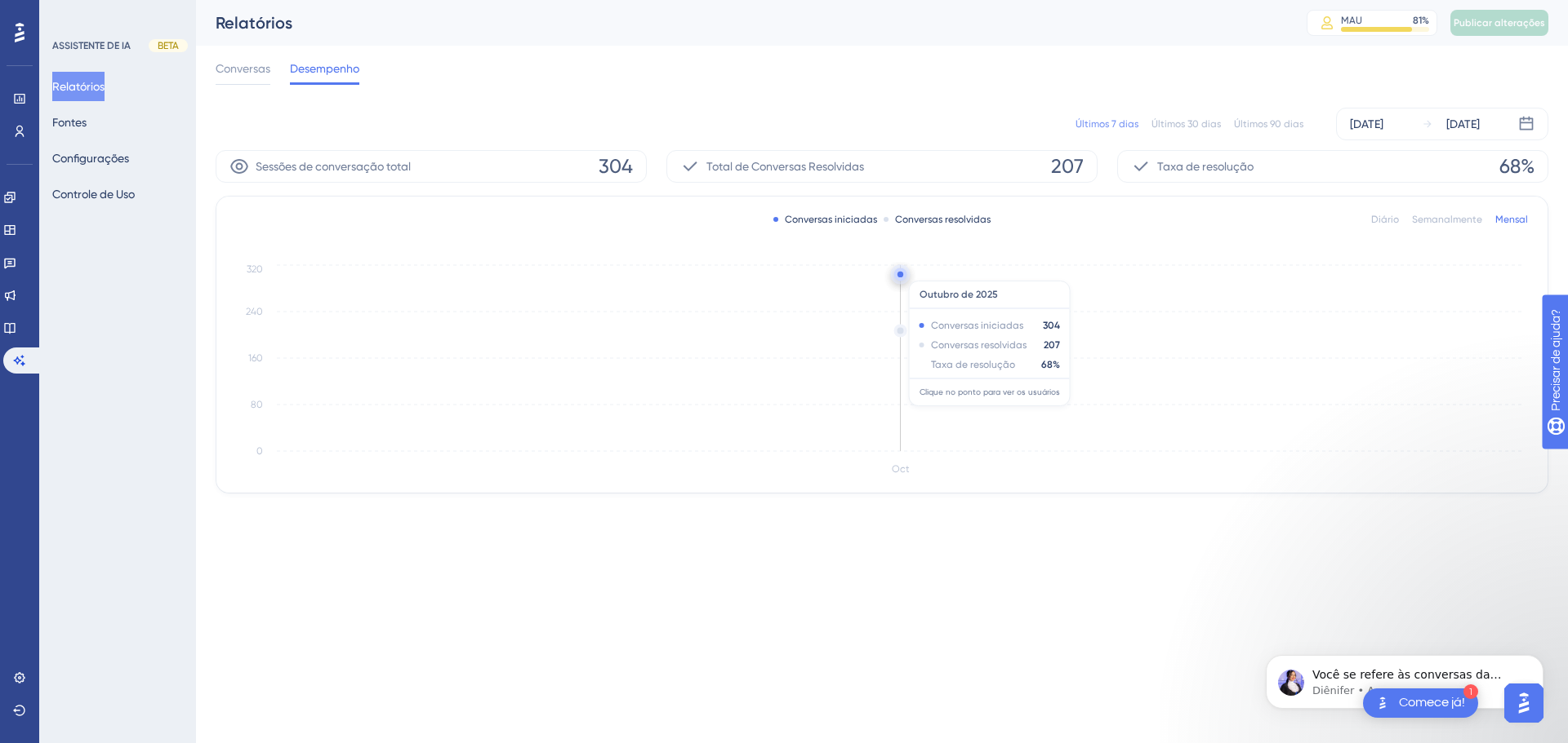
click at [903, 272] on circle at bounding box center [900, 273] width 13 height 13
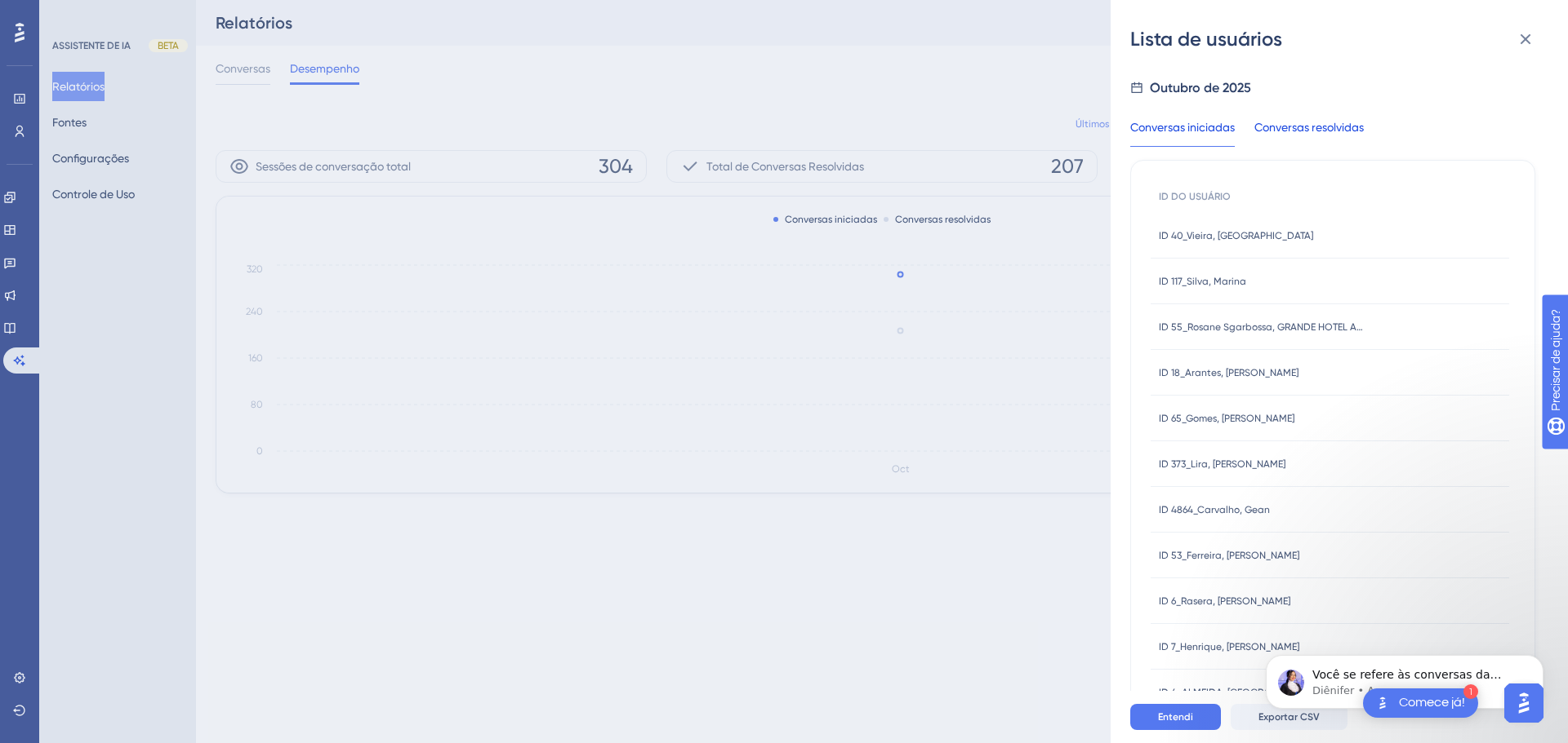
click at [1329, 133] on font "Conversas resolvidas" at bounding box center [1309, 127] width 110 height 13
click at [1355, 666] on div "Você se refere às conversas da Assistente Virtual? Diênifer • Agora" at bounding box center [1404, 682] width 253 height 33
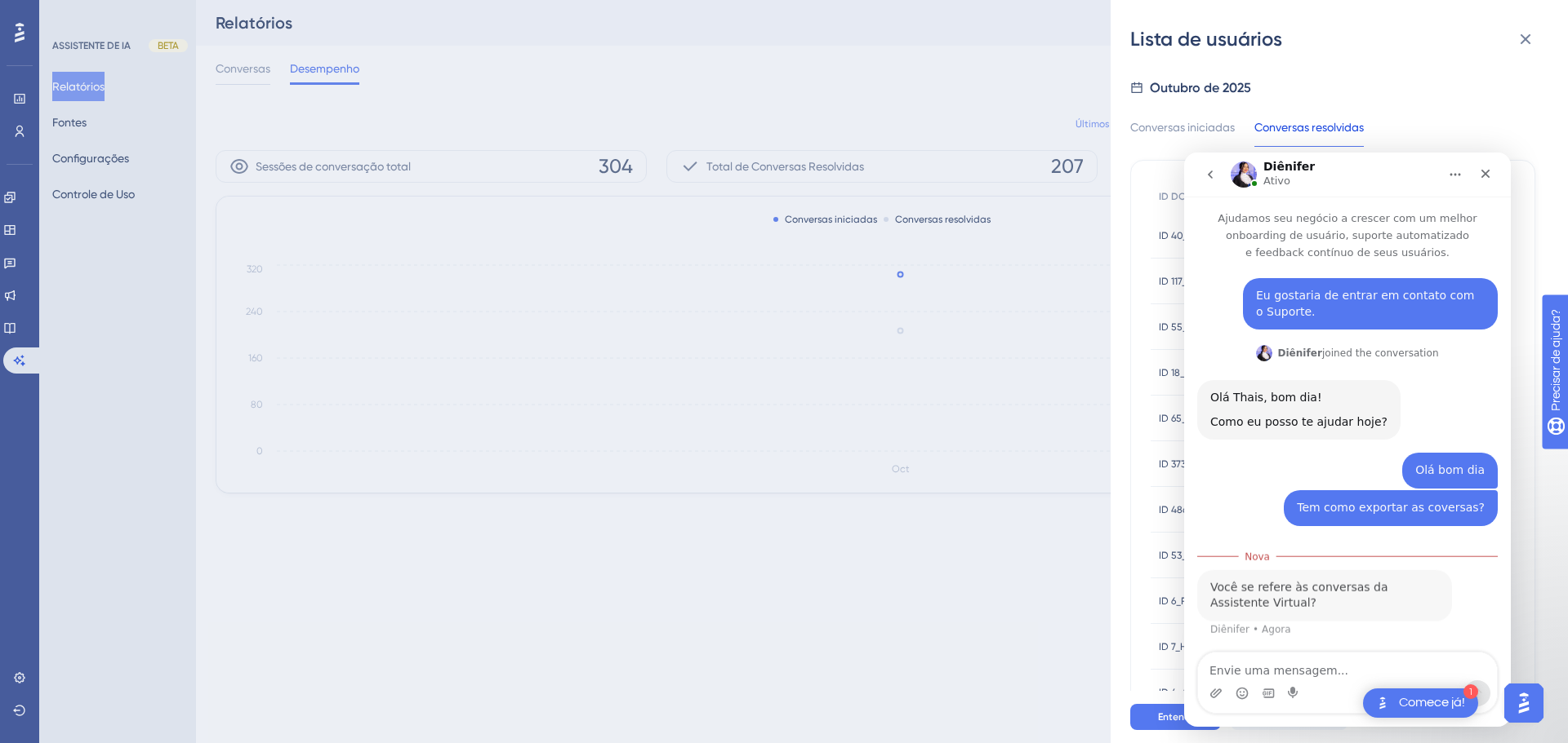
scroll to position [2, 0]
click at [1290, 681] on div "Mensageiro da Intercom" at bounding box center [1294, 693] width 13 height 26
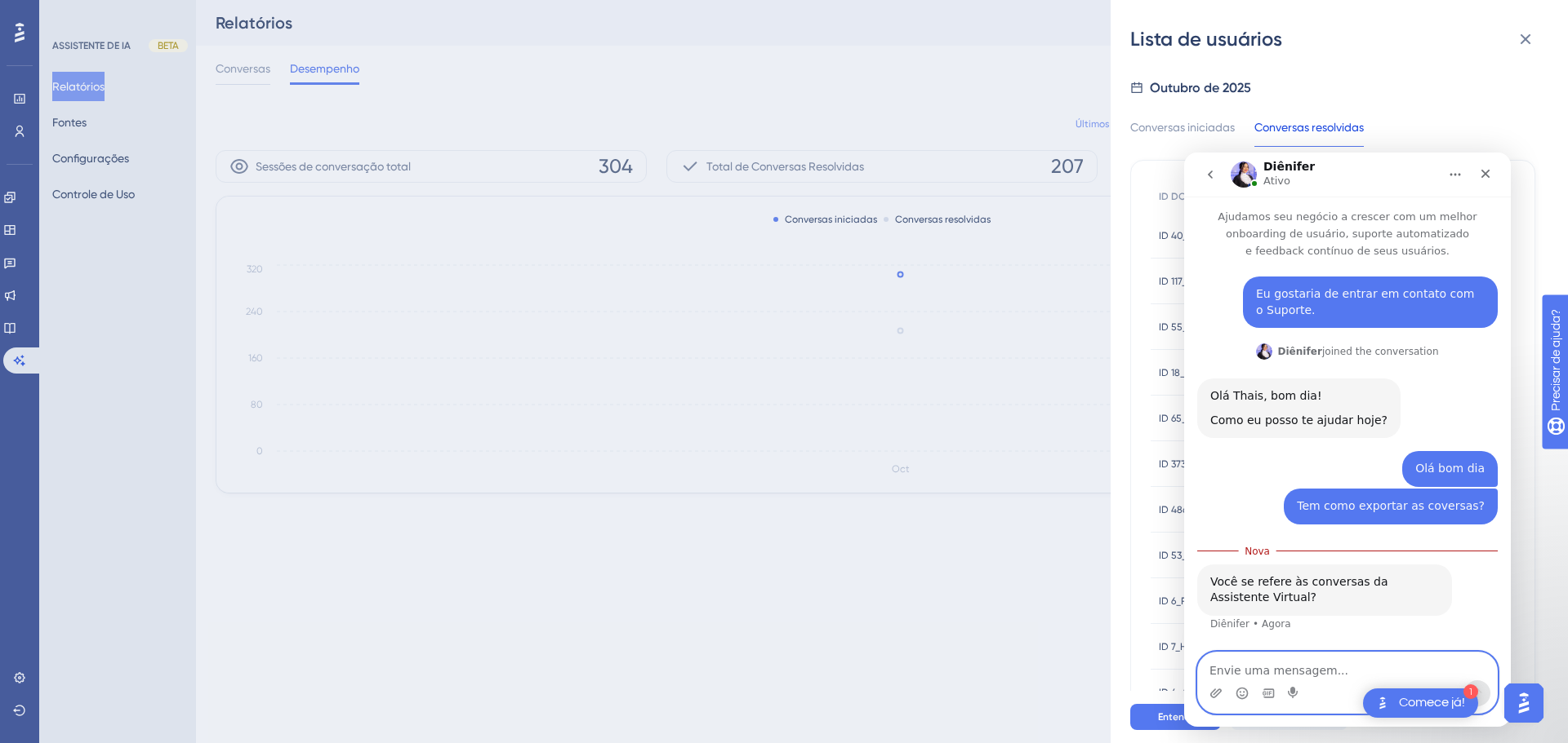
click at [1290, 677] on textarea "Envie uma mensagem..." at bounding box center [1347, 666] width 299 height 28
type textarea "Sim"
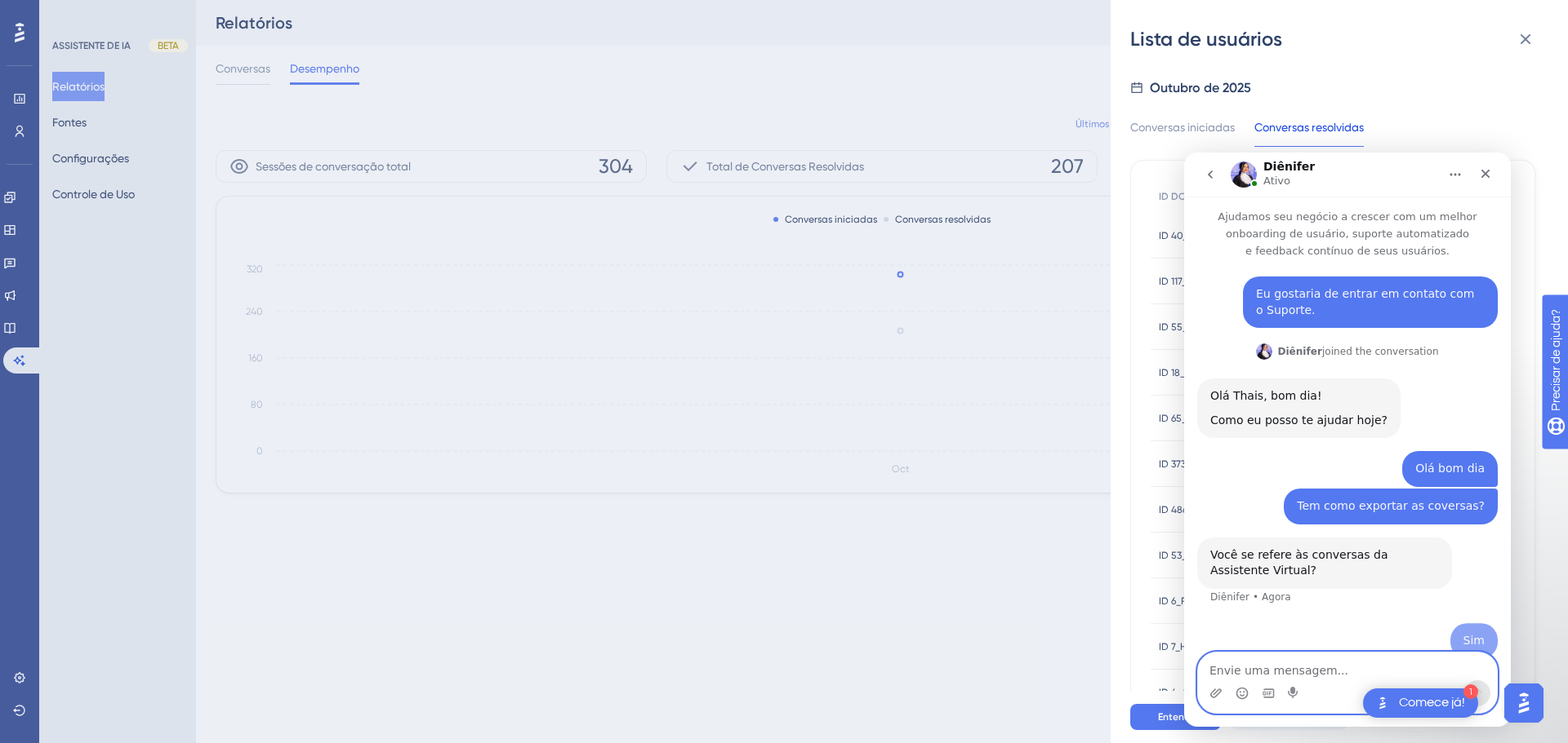
scroll to position [23, 0]
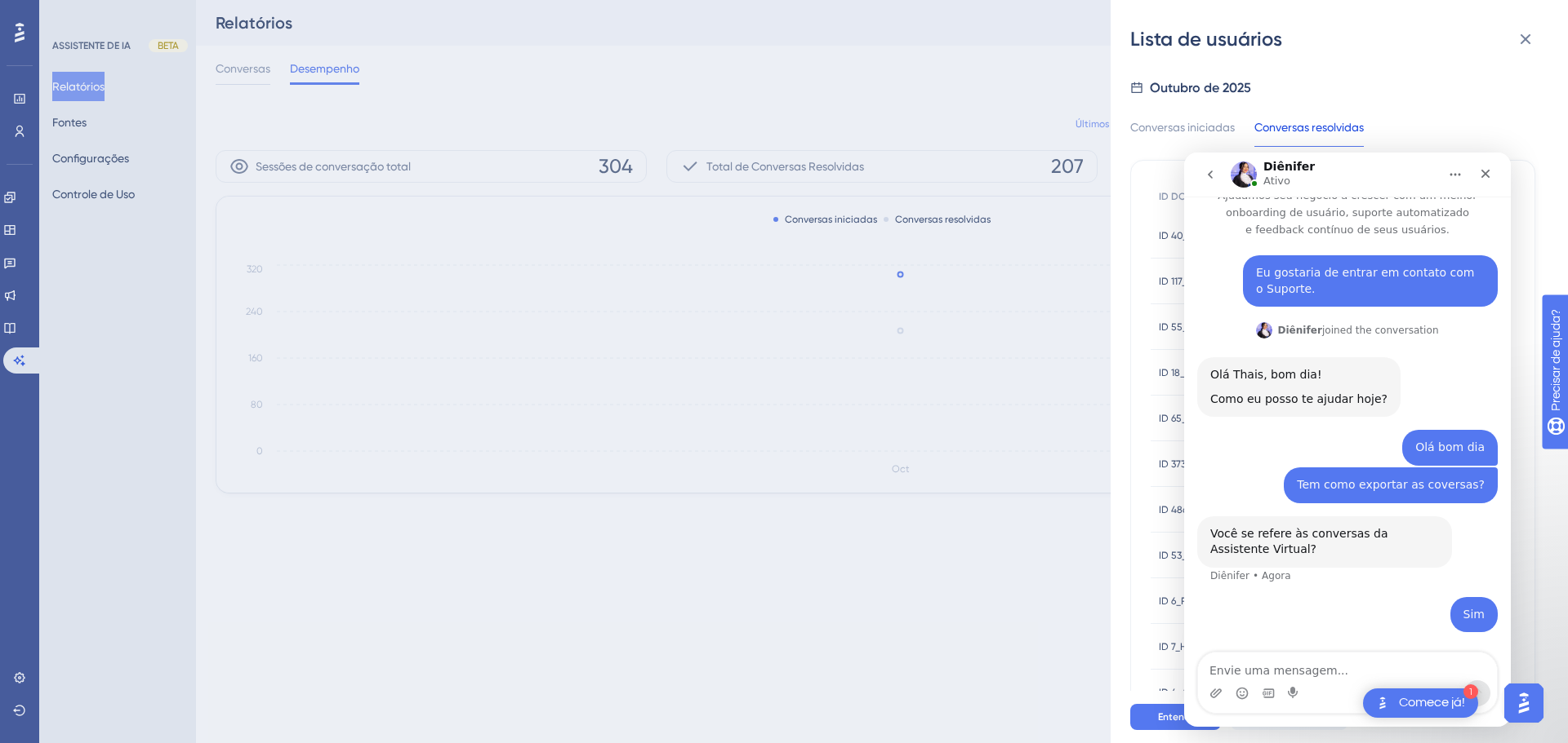
click at [1293, 621] on div "Sim Thais • Agora" at bounding box center [1347, 625] width 300 height 56
click at [1255, 662] on textarea "Envie uma mensagem..." at bounding box center [1347, 666] width 299 height 28
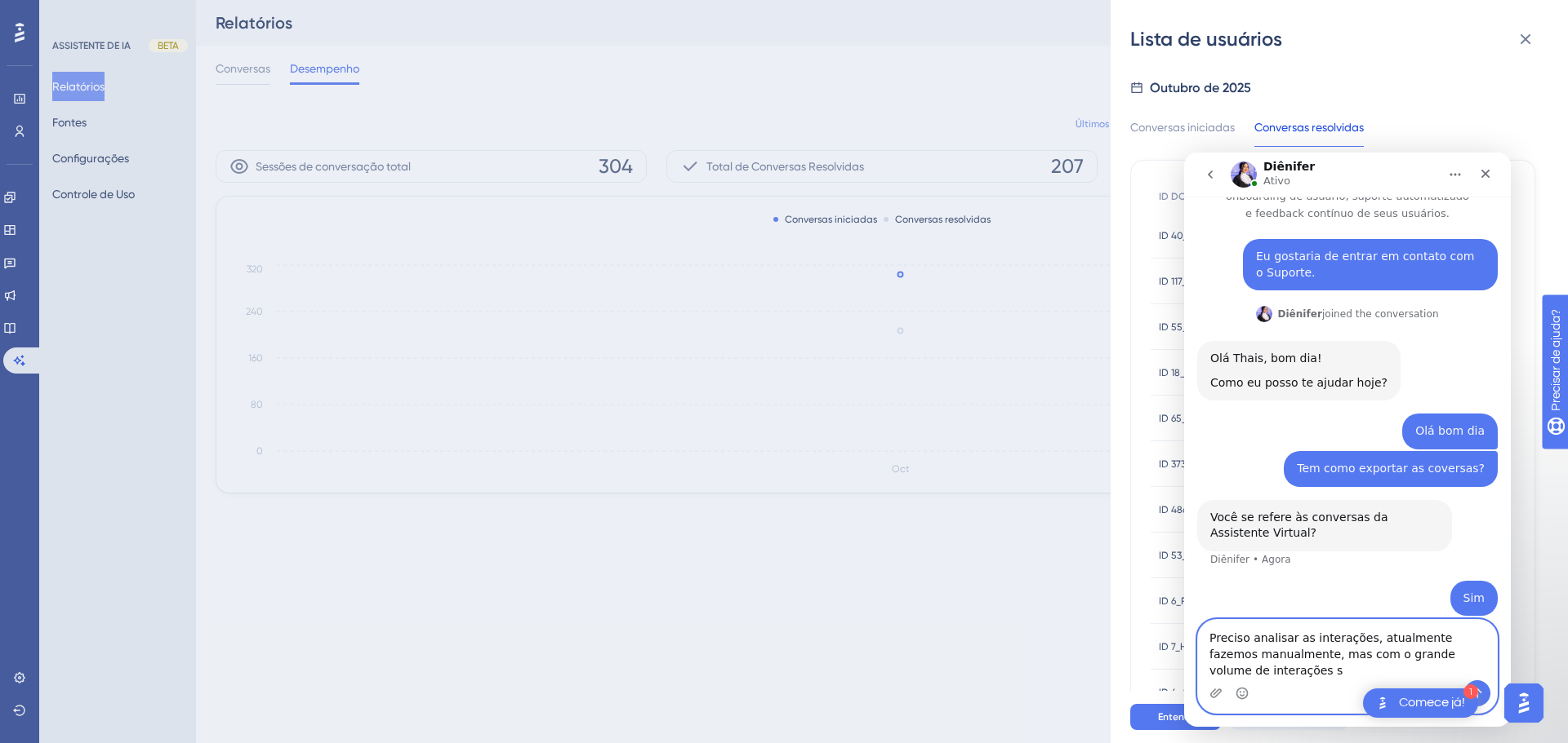
scroll to position [56, 0]
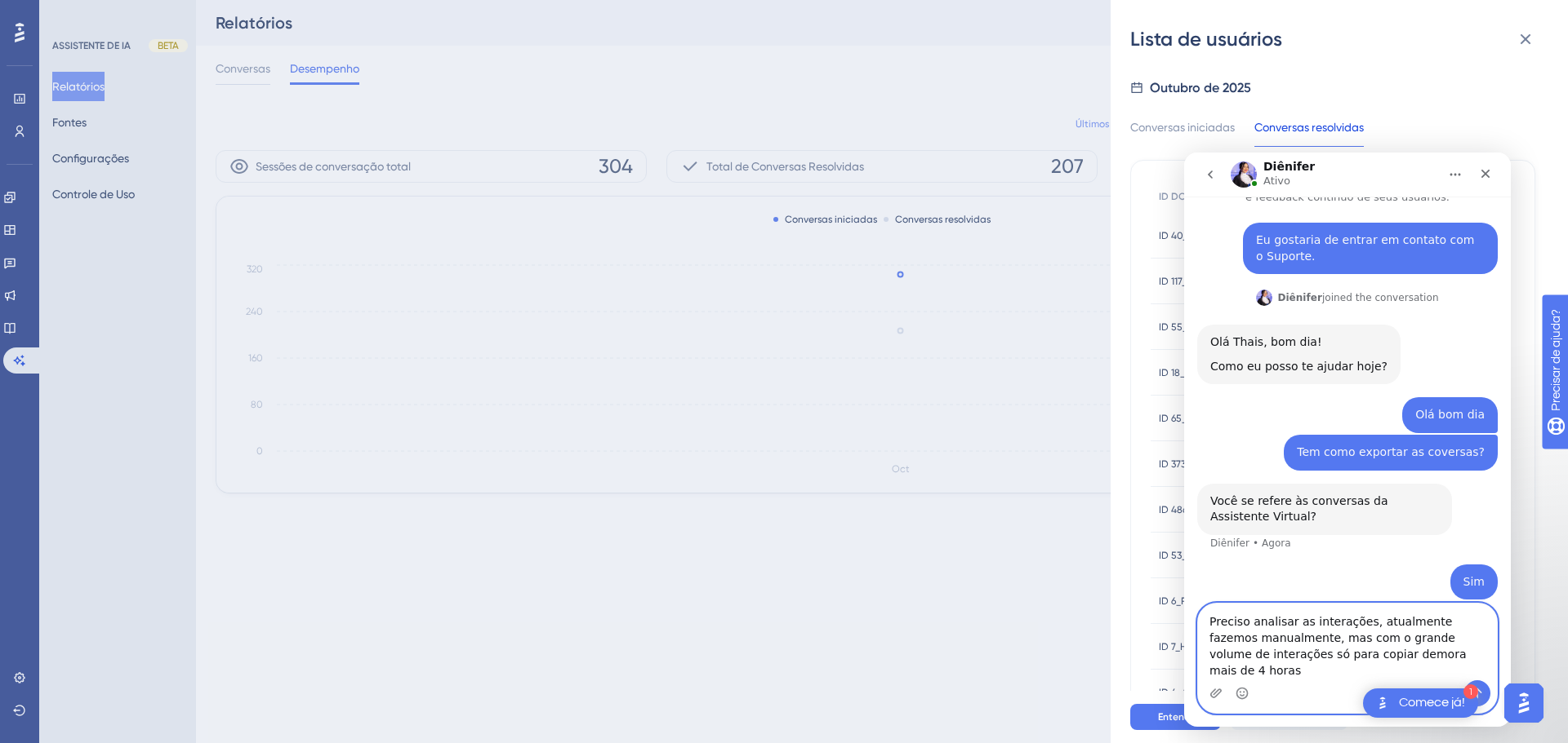
click at [1284, 671] on textarea "Preciso analisar as interações, atualmente fazemos manualmente, mas com o grand…" at bounding box center [1347, 642] width 299 height 77
type textarea "Preciso analisar as interações, atualmente fazemos manualmente, mas com o grand…"
click at [1475, 668] on textarea "Preciso analisar as interações, atualmente fazemos manualmente, mas com o grand…" at bounding box center [1347, 642] width 299 height 77
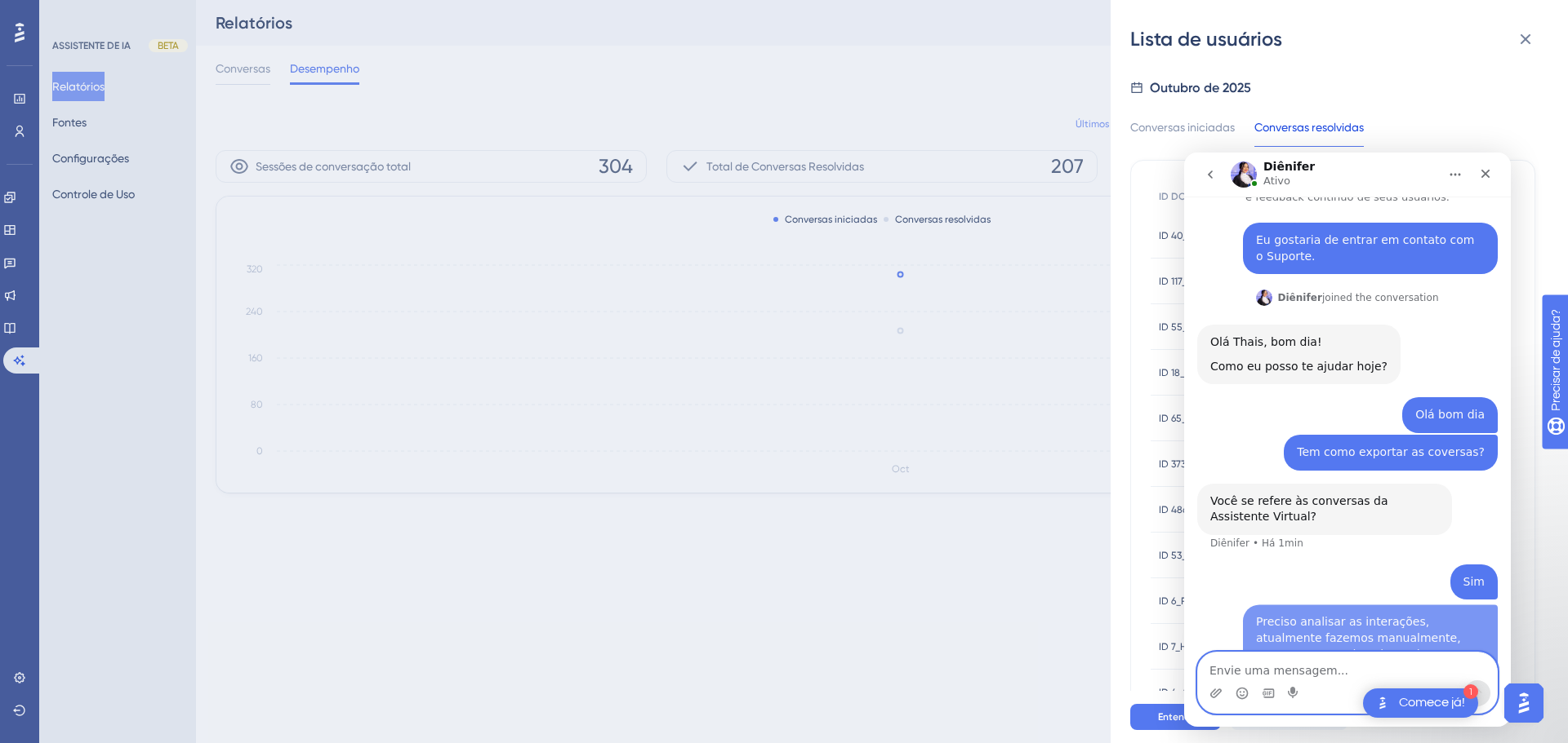
scroll to position [109, 0]
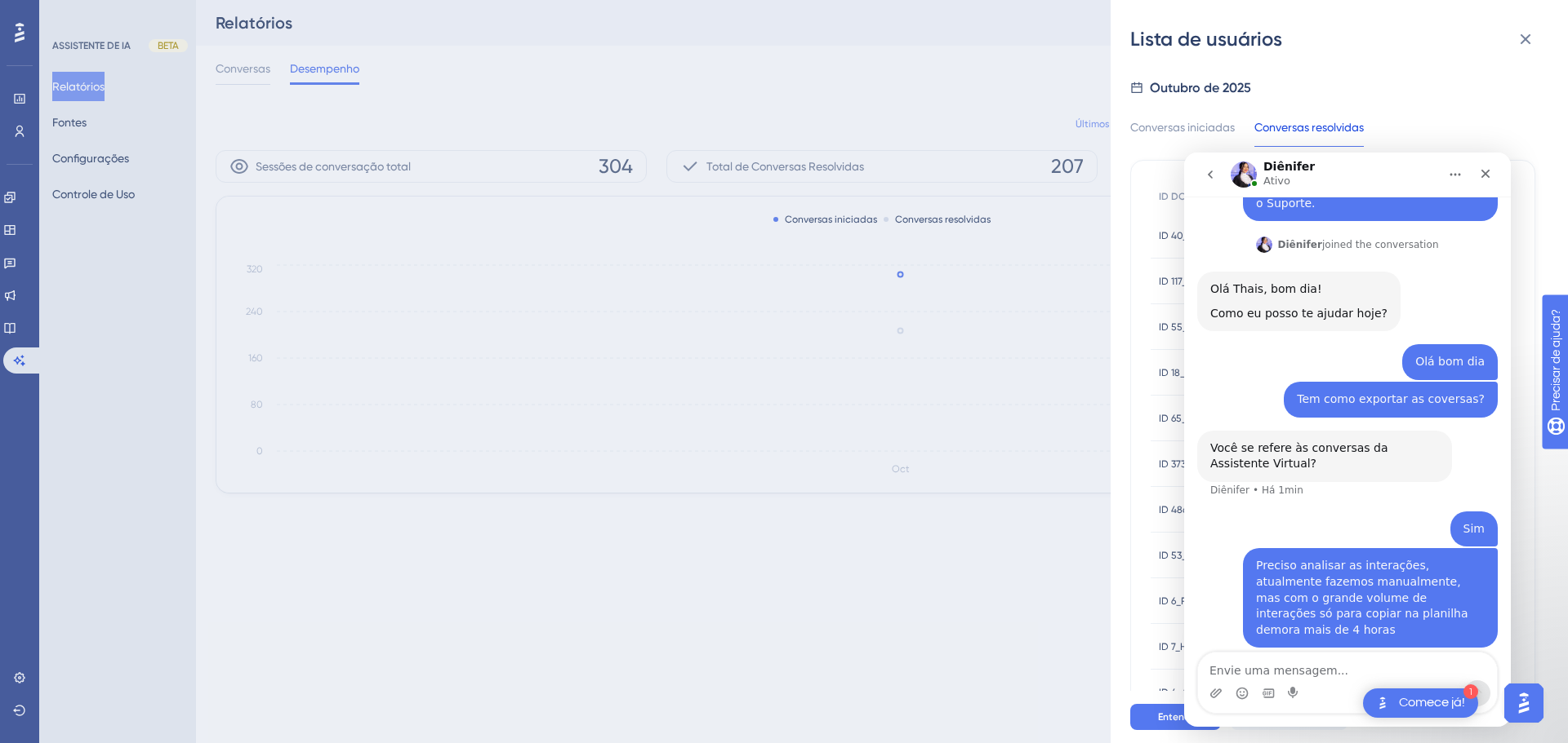
click at [1390, 530] on div "Sim Thais • Agora" at bounding box center [1347, 530] width 300 height 38
click at [1291, 672] on textarea "Envie uma mensagem..." at bounding box center [1347, 666] width 299 height 28
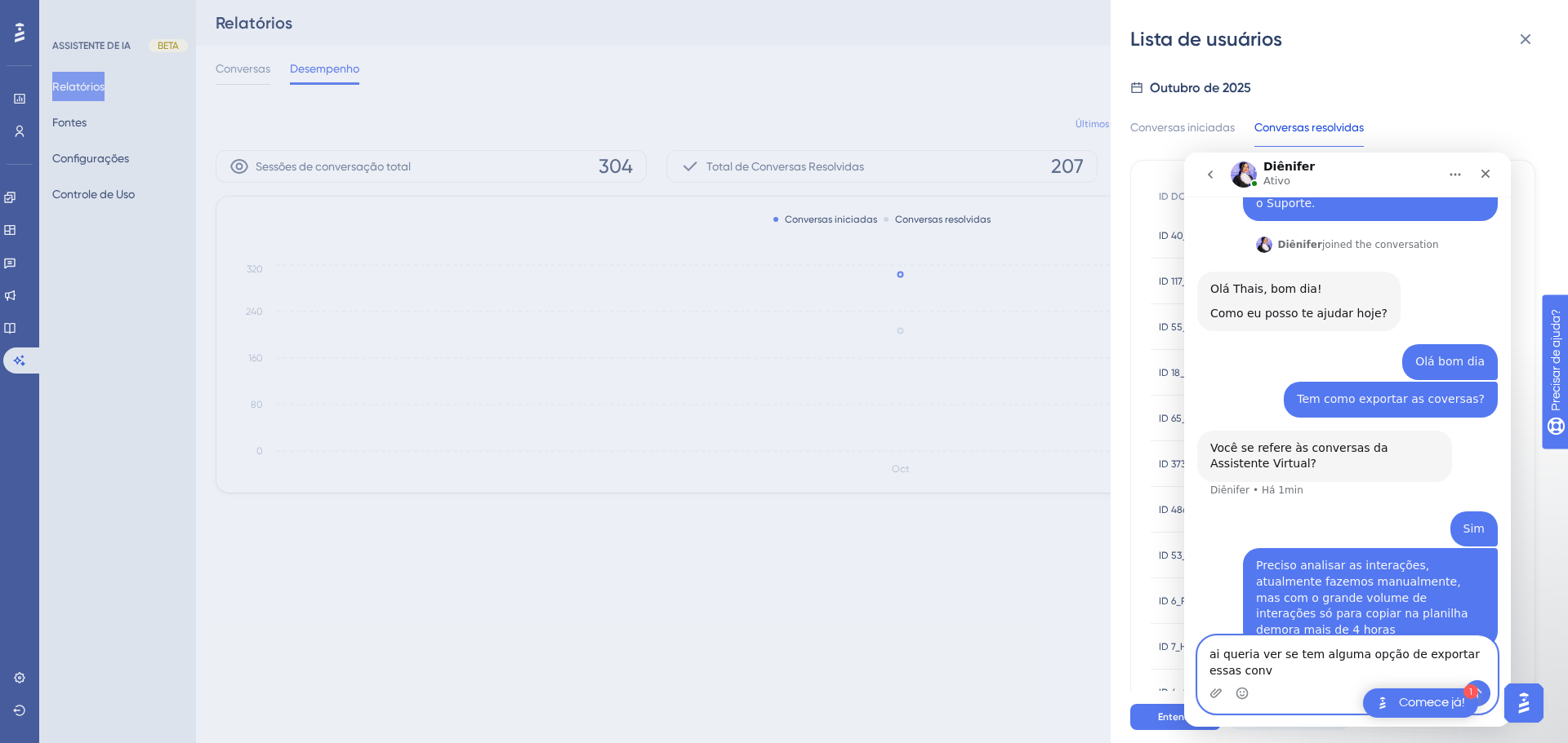
scroll to position [125, 0]
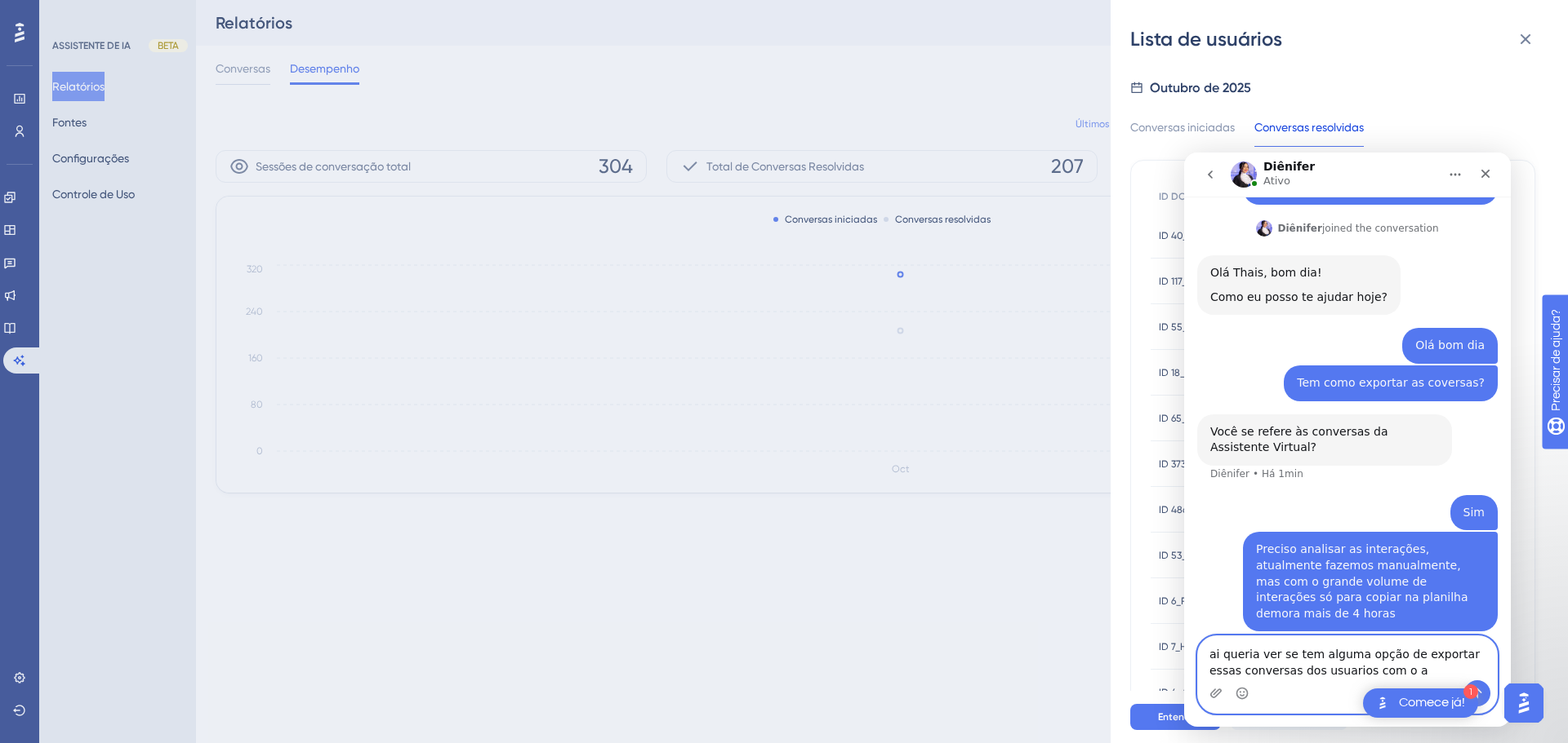
type textarea "ai queria ver se tem alguma opção de exportar essas conversas dos usuarios com …"
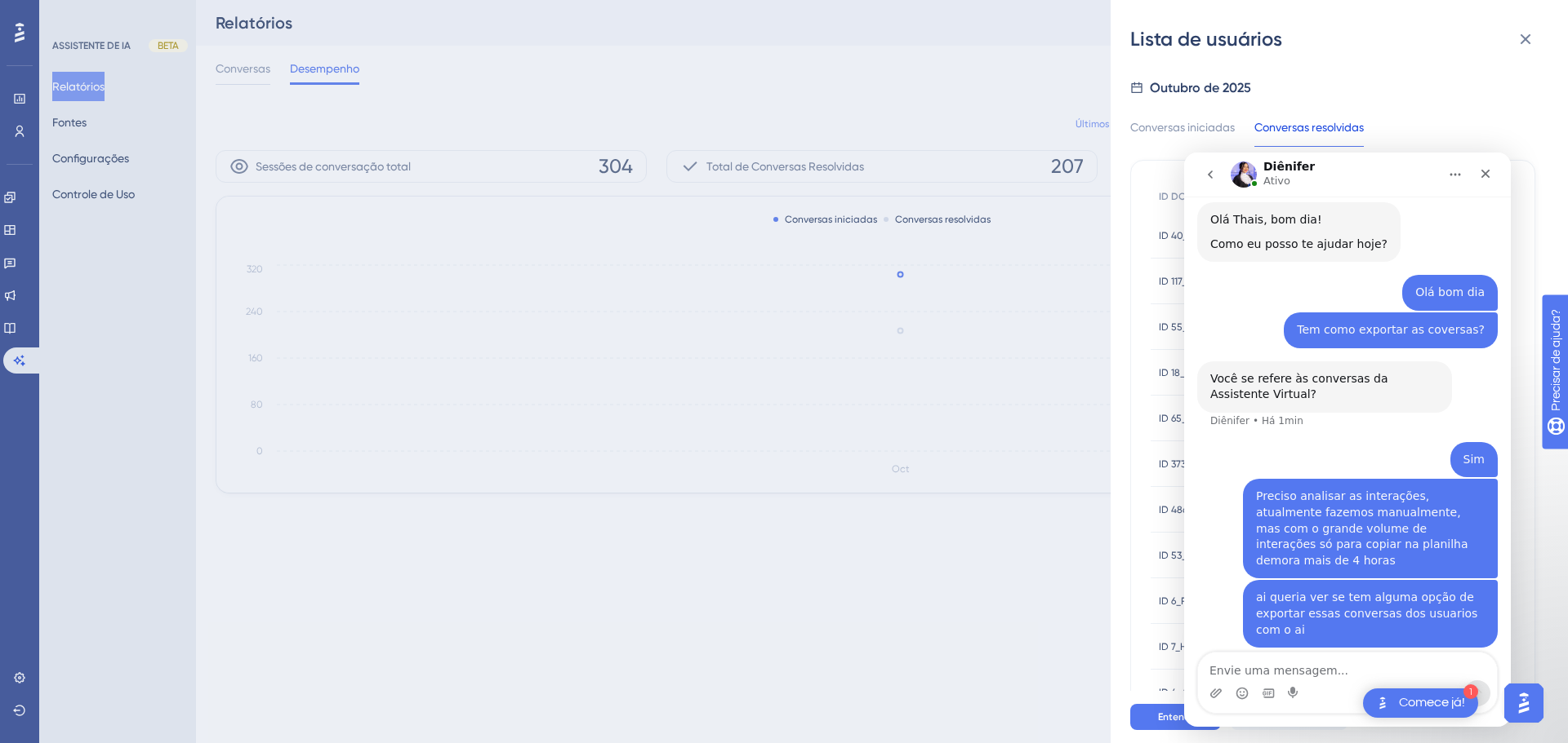
click at [410, 69] on div "Lista de usuários Outubro de 2025 Conversas iniciadas Conversas resolvidas ID D…" at bounding box center [784, 371] width 1568 height 743
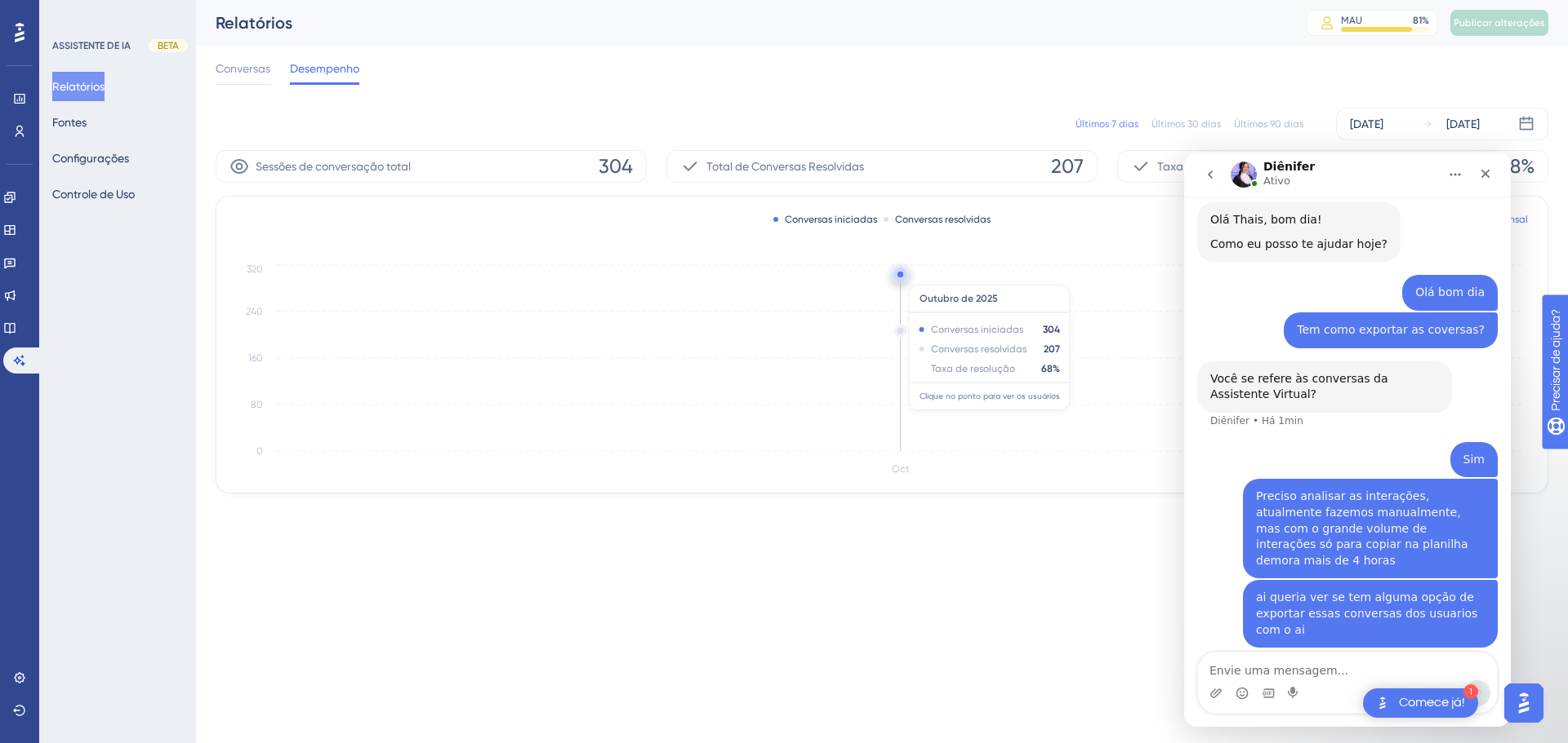
click at [903, 277] on circle at bounding box center [900, 273] width 13 height 13
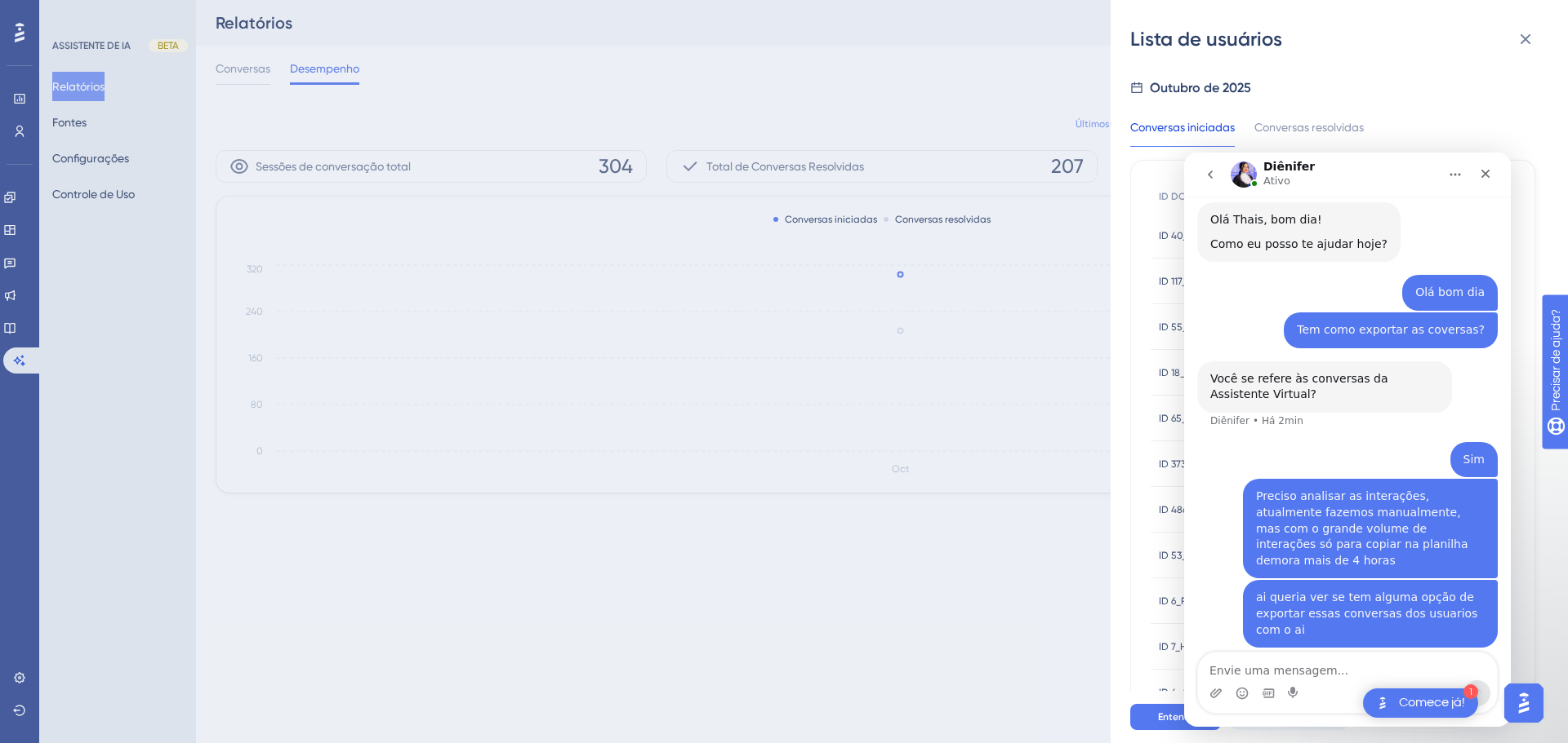
click at [898, 275] on div "Lista de usuários Outubro de 2025 Conversas iniciadas Conversas resolvidas ID D…" at bounding box center [784, 371] width 1568 height 743
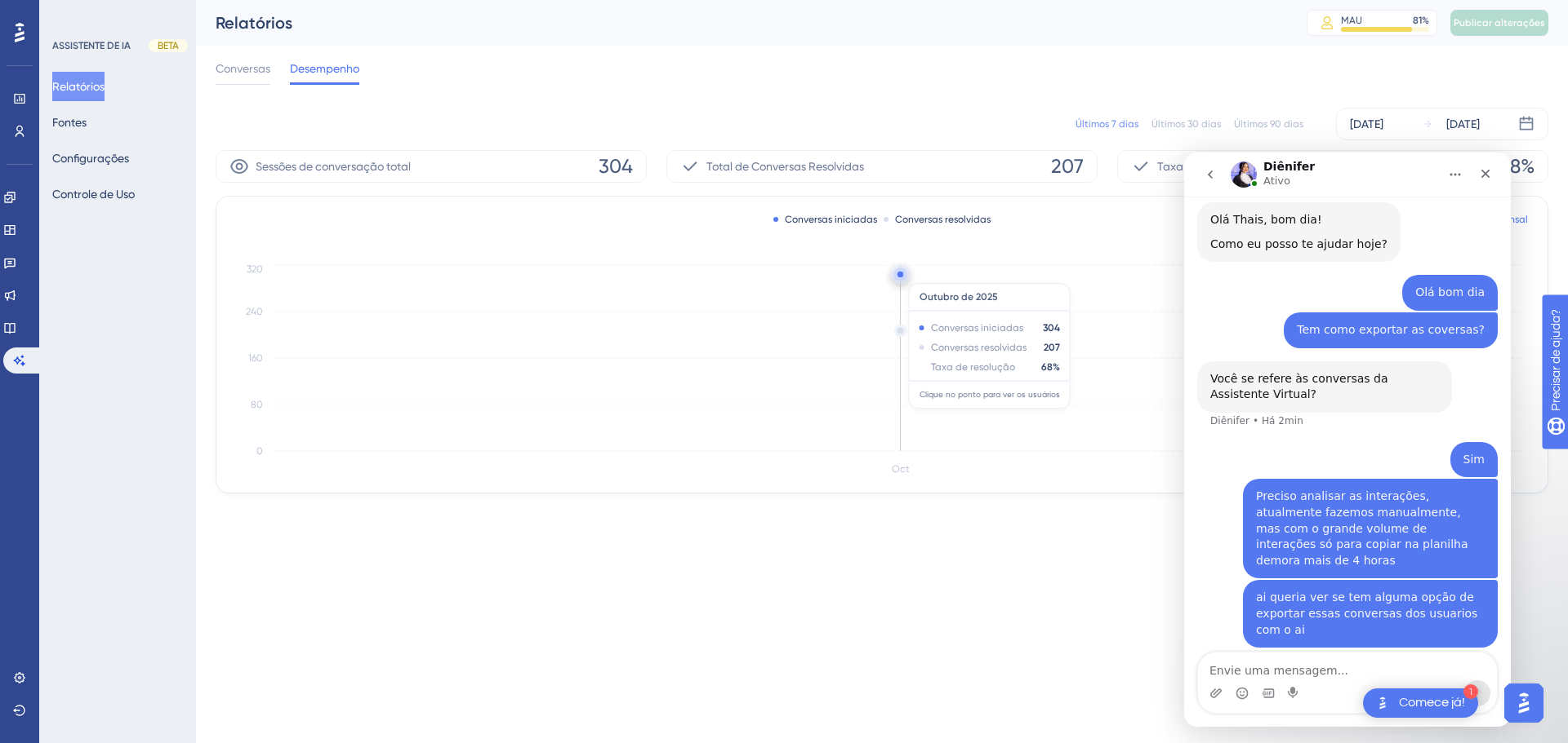
click at [900, 275] on circle at bounding box center [900, 274] width 6 height 6
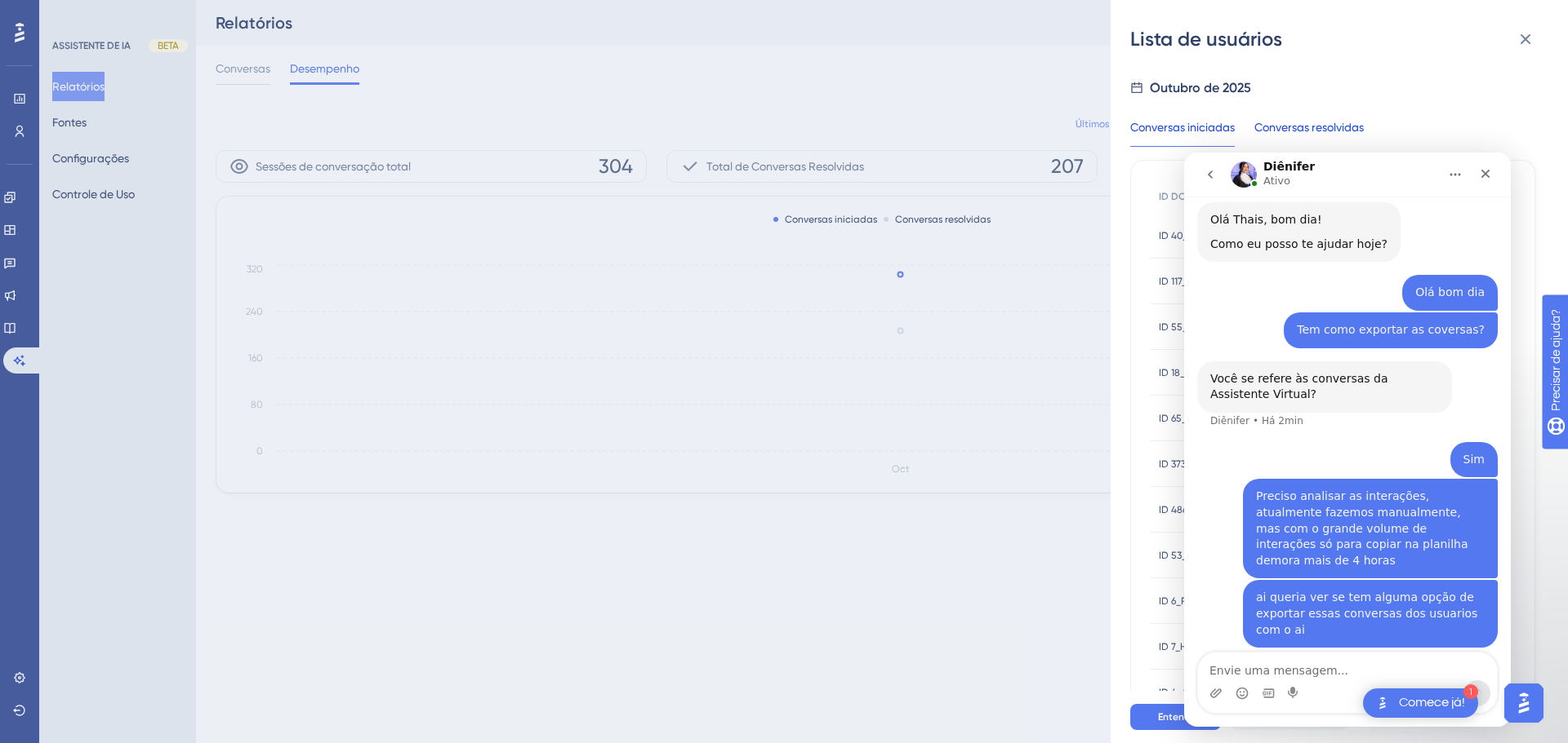
click at [1344, 120] on div "Conversas resolvidas" at bounding box center [1309, 132] width 110 height 30
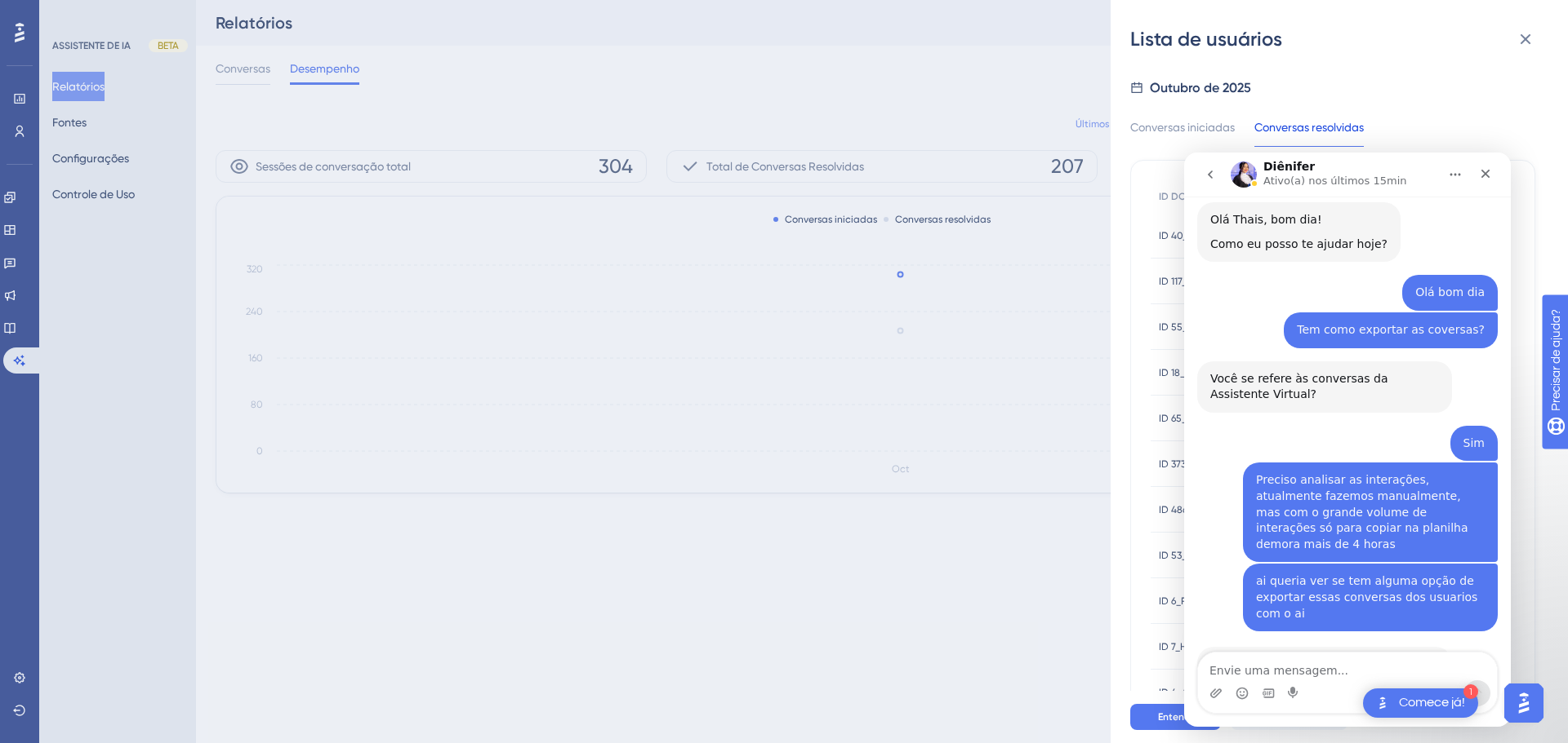
scroll to position [634, 0]
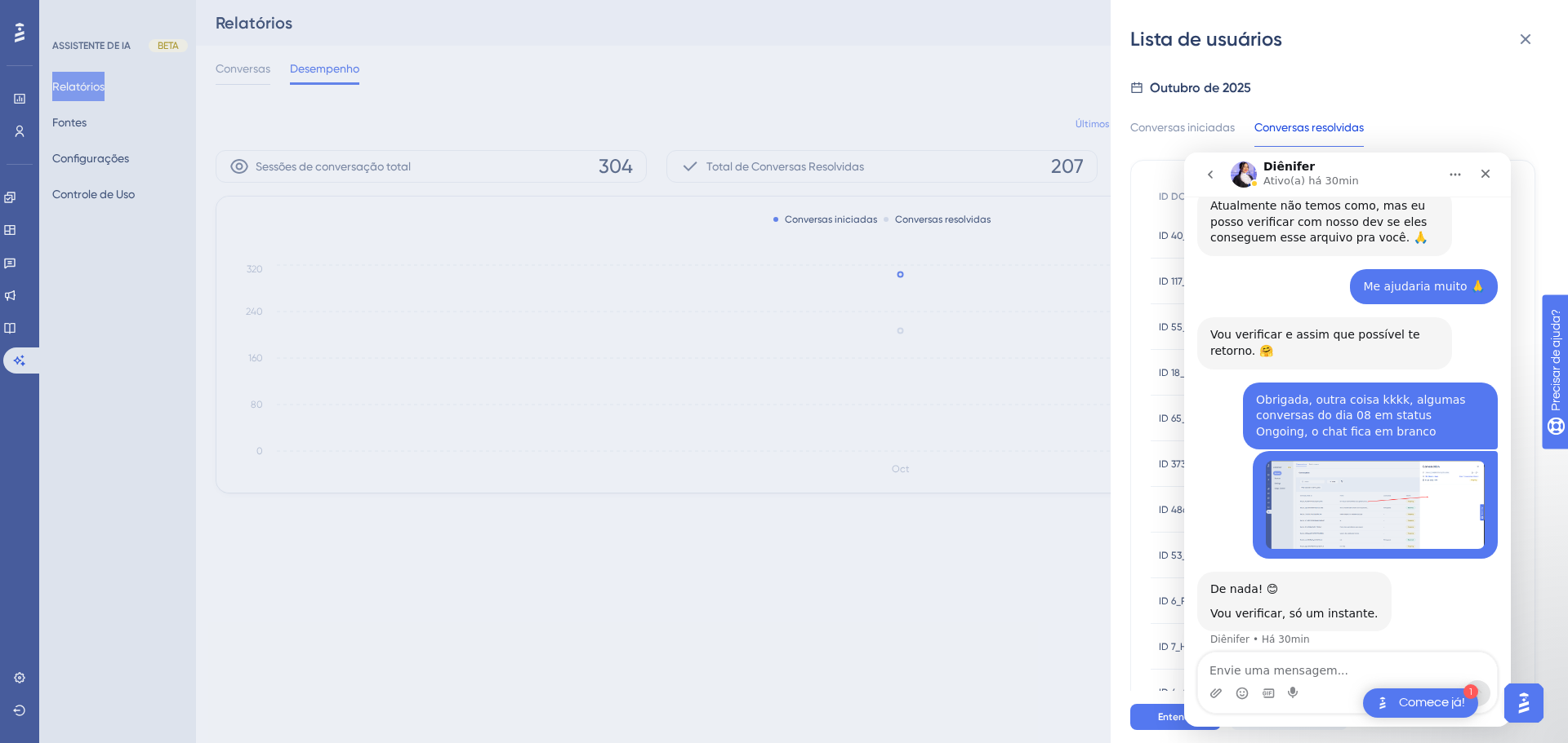
click at [20, 324] on div "Lista de usuários Outubro de 2025 Conversas iniciadas Conversas resolvidas ID D…" at bounding box center [784, 371] width 1568 height 743
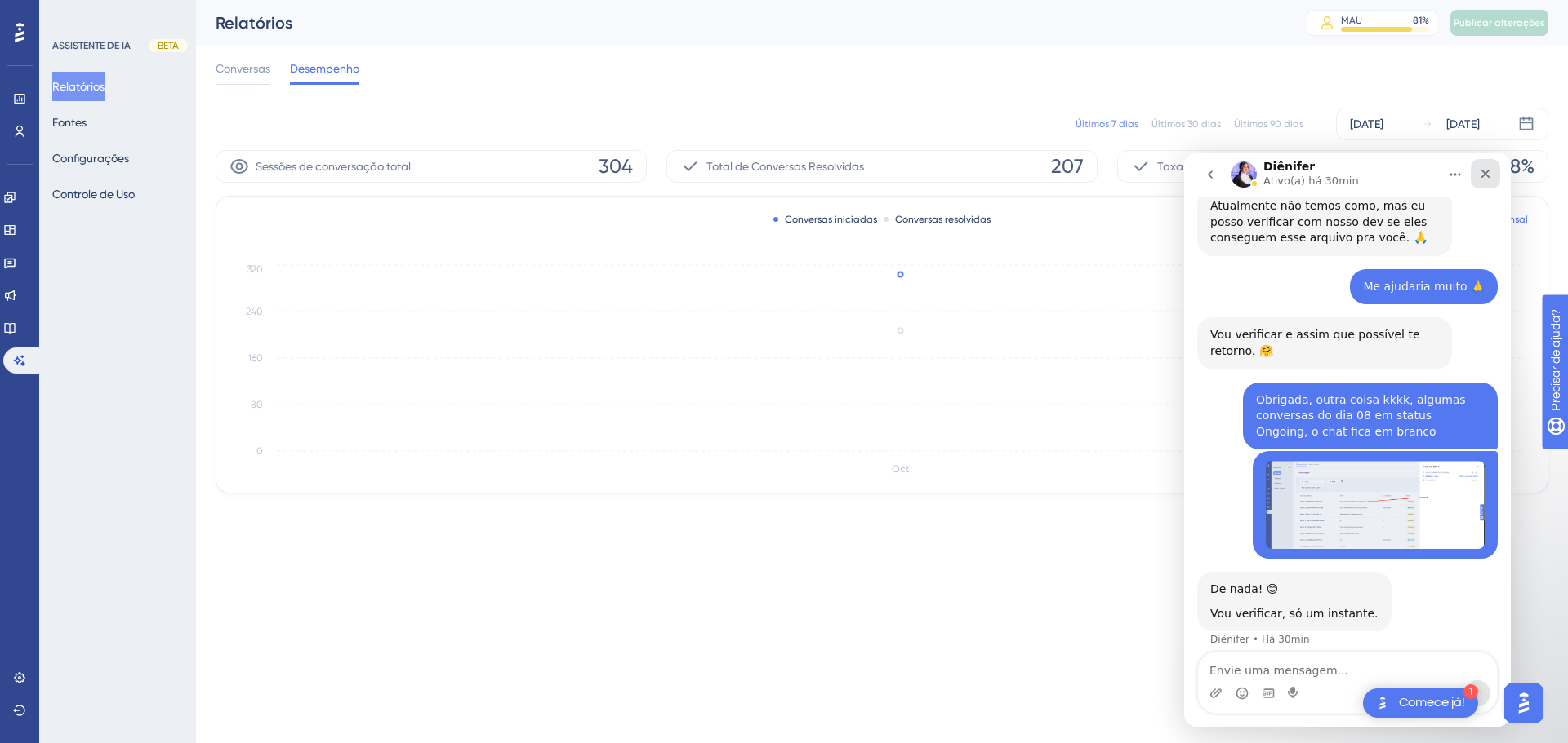
click at [1489, 171] on icon "Fechar" at bounding box center [1485, 174] width 9 height 9
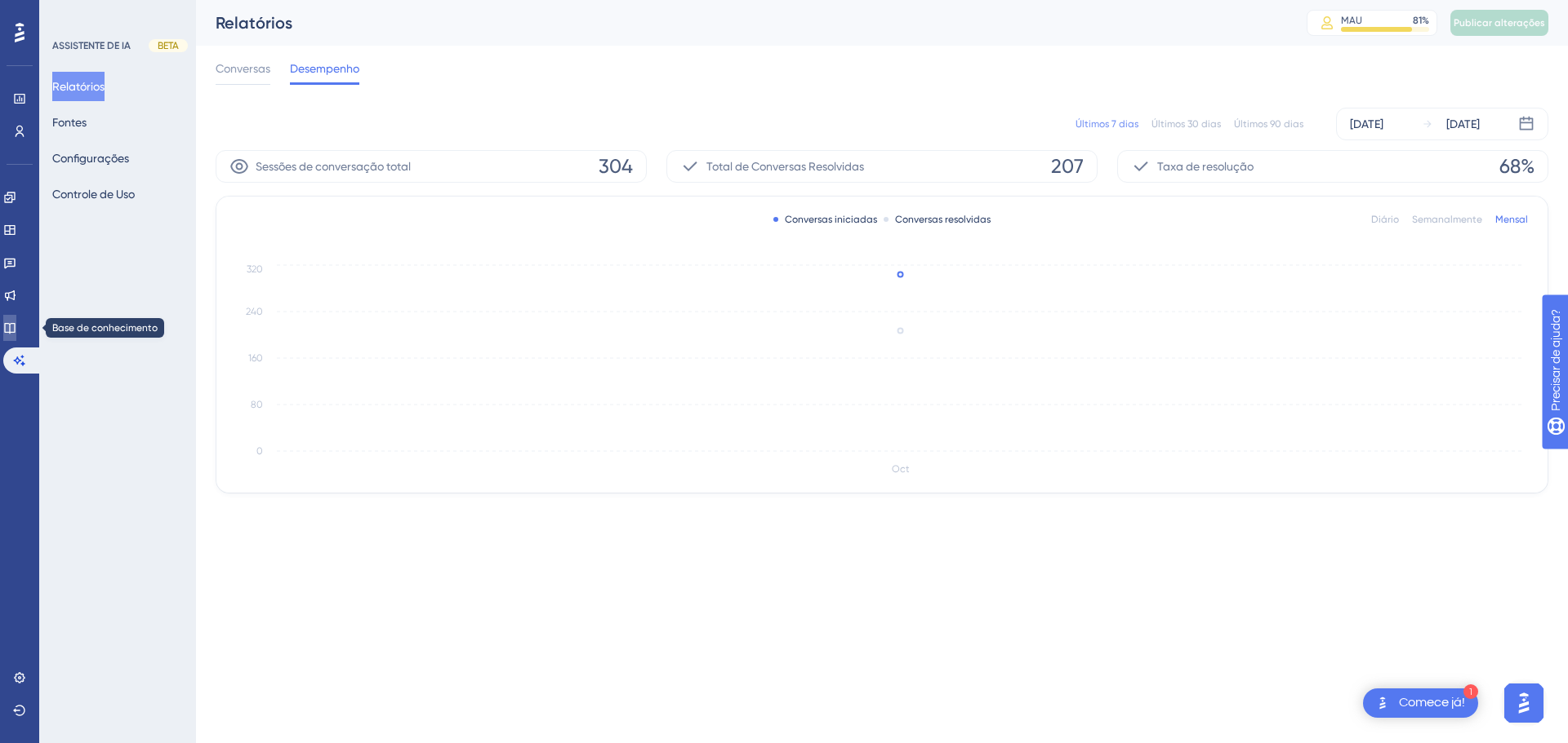
click at [16, 329] on icon at bounding box center [9, 327] width 13 height 13
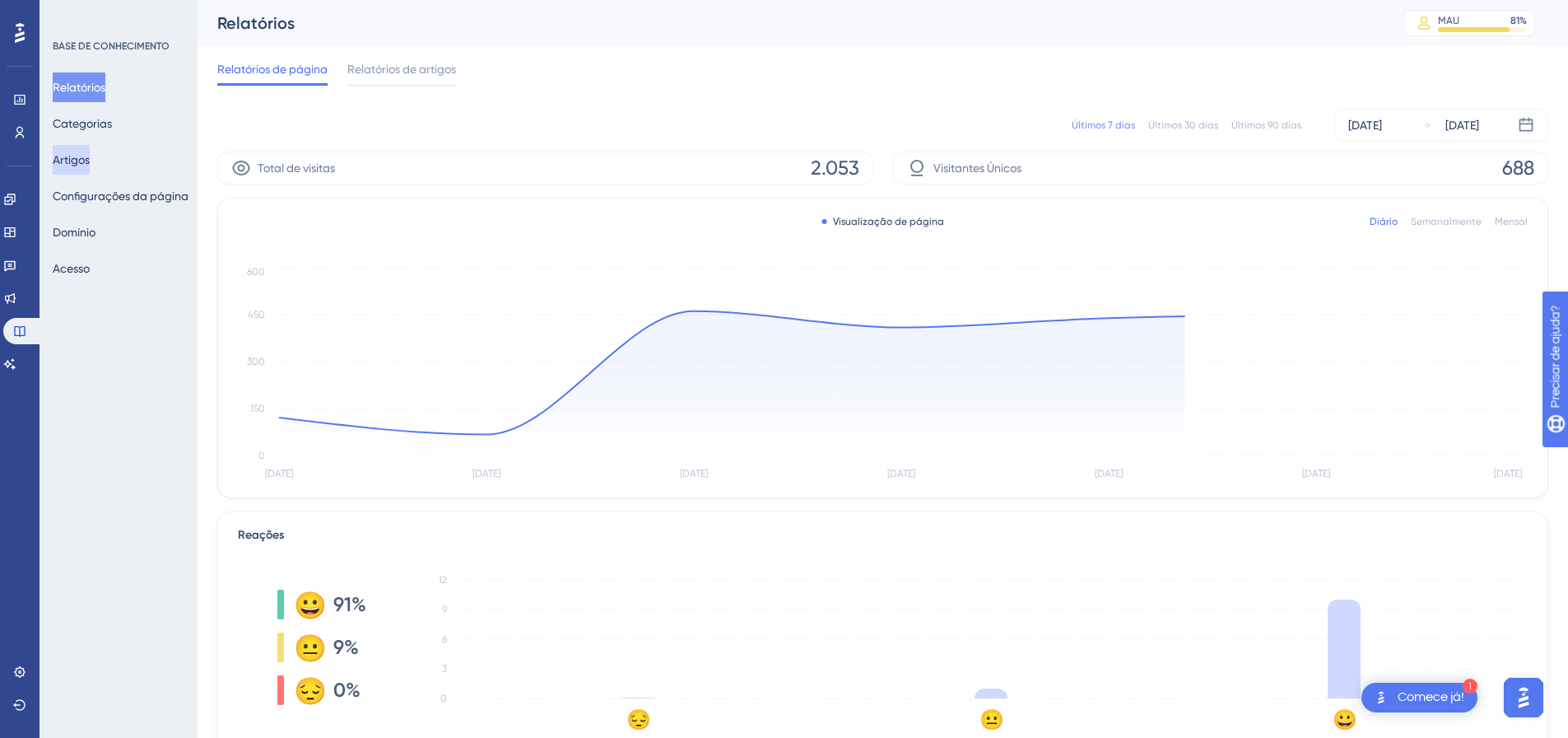
click at [86, 154] on font "Artigos" at bounding box center [71, 159] width 37 height 13
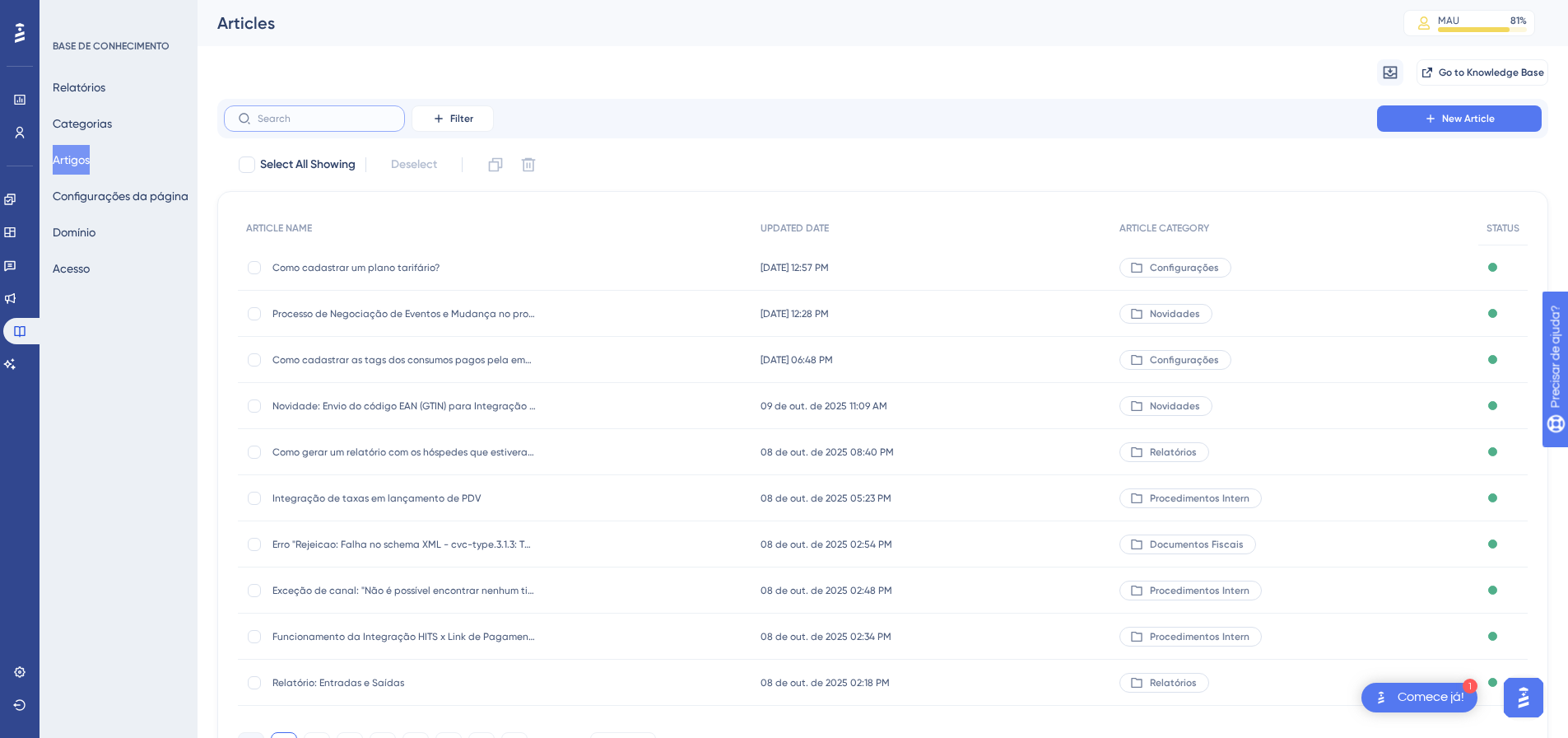
click at [268, 115] on input "text" at bounding box center [324, 119] width 134 height 12
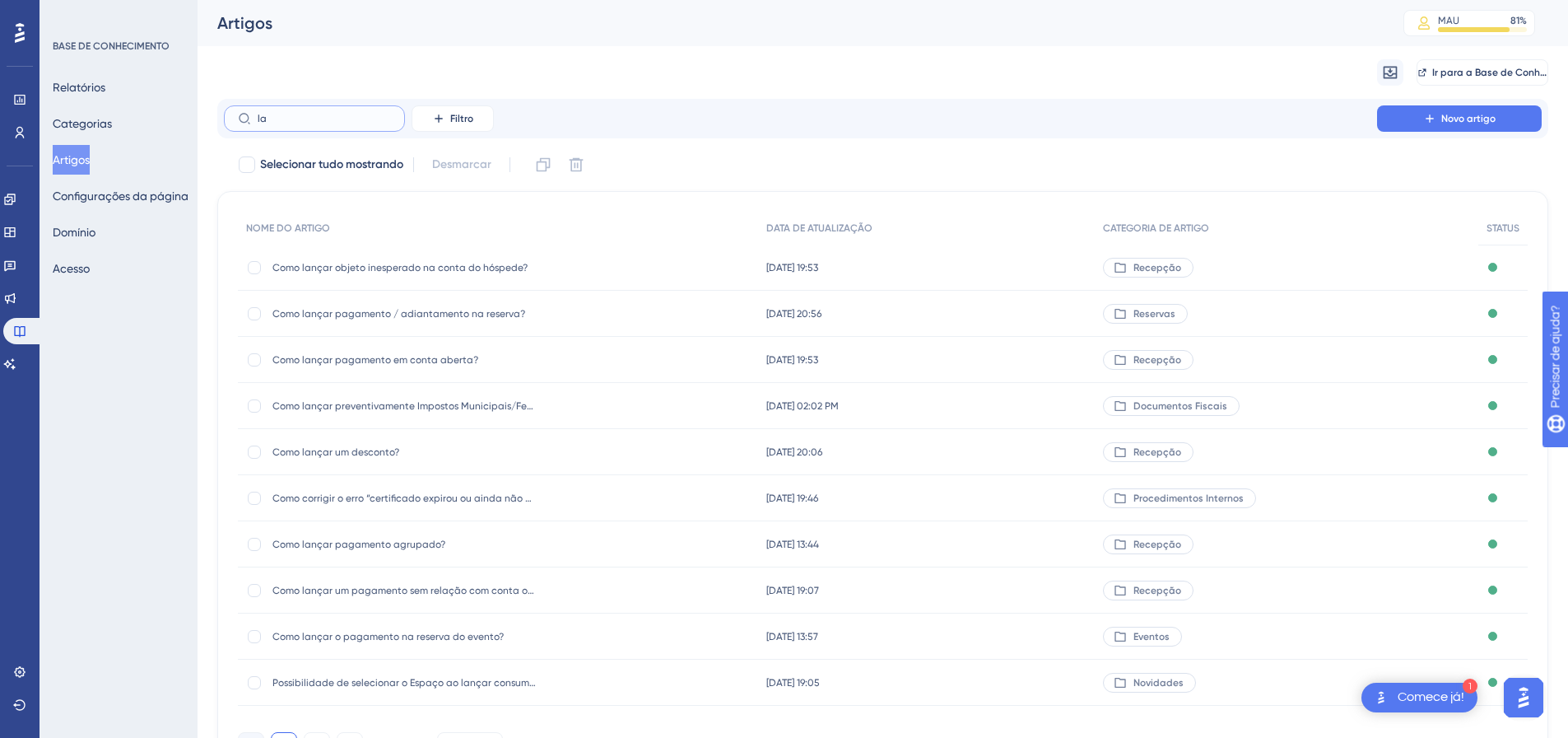
type input "l"
type input "consumo"
click at [430, 369] on div "Como realizar o lançamento de consumos? Como realizar o lançamento de consumos?" at bounding box center [404, 360] width 264 height 46
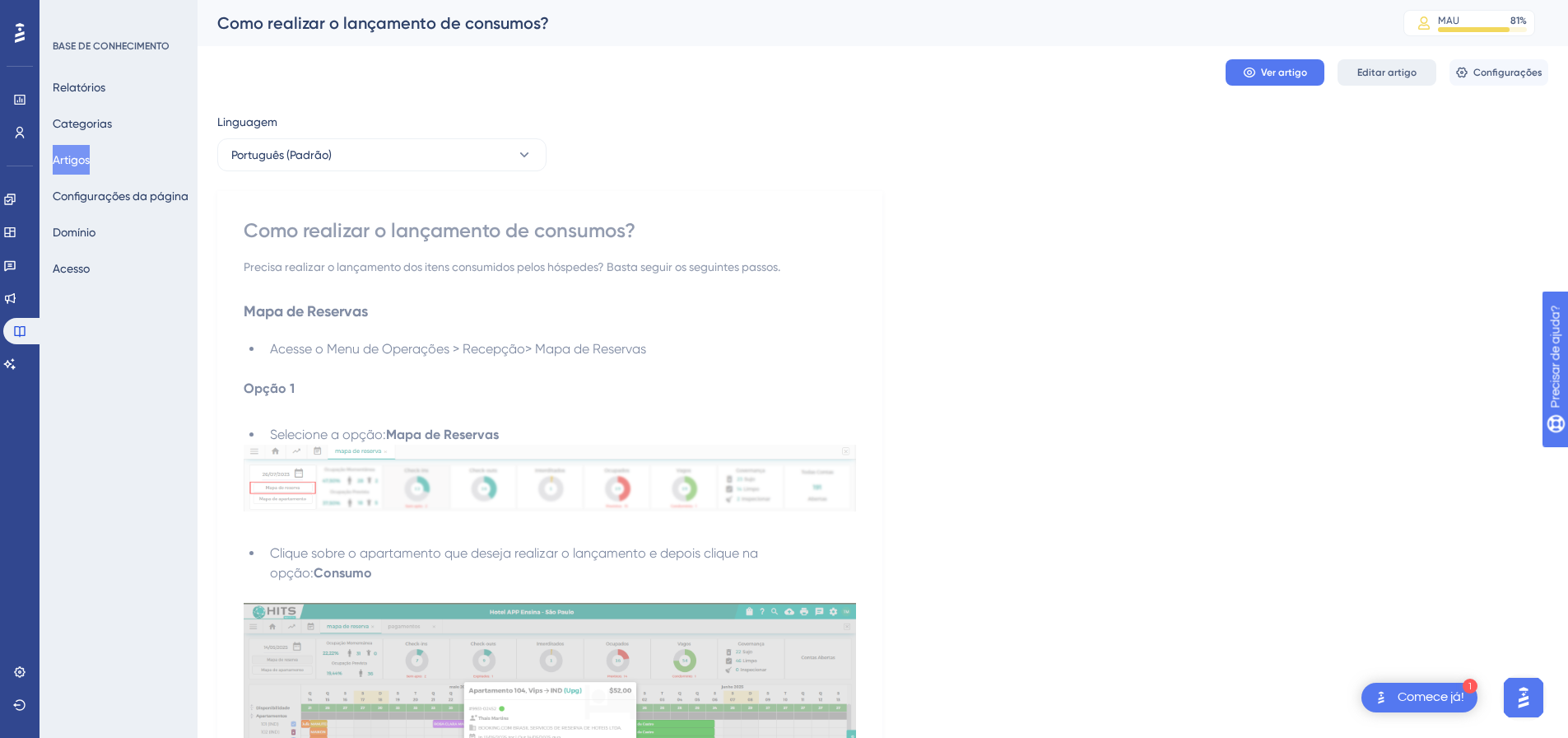
click at [1400, 77] on font "Editar artigo" at bounding box center [1387, 72] width 60 height 12
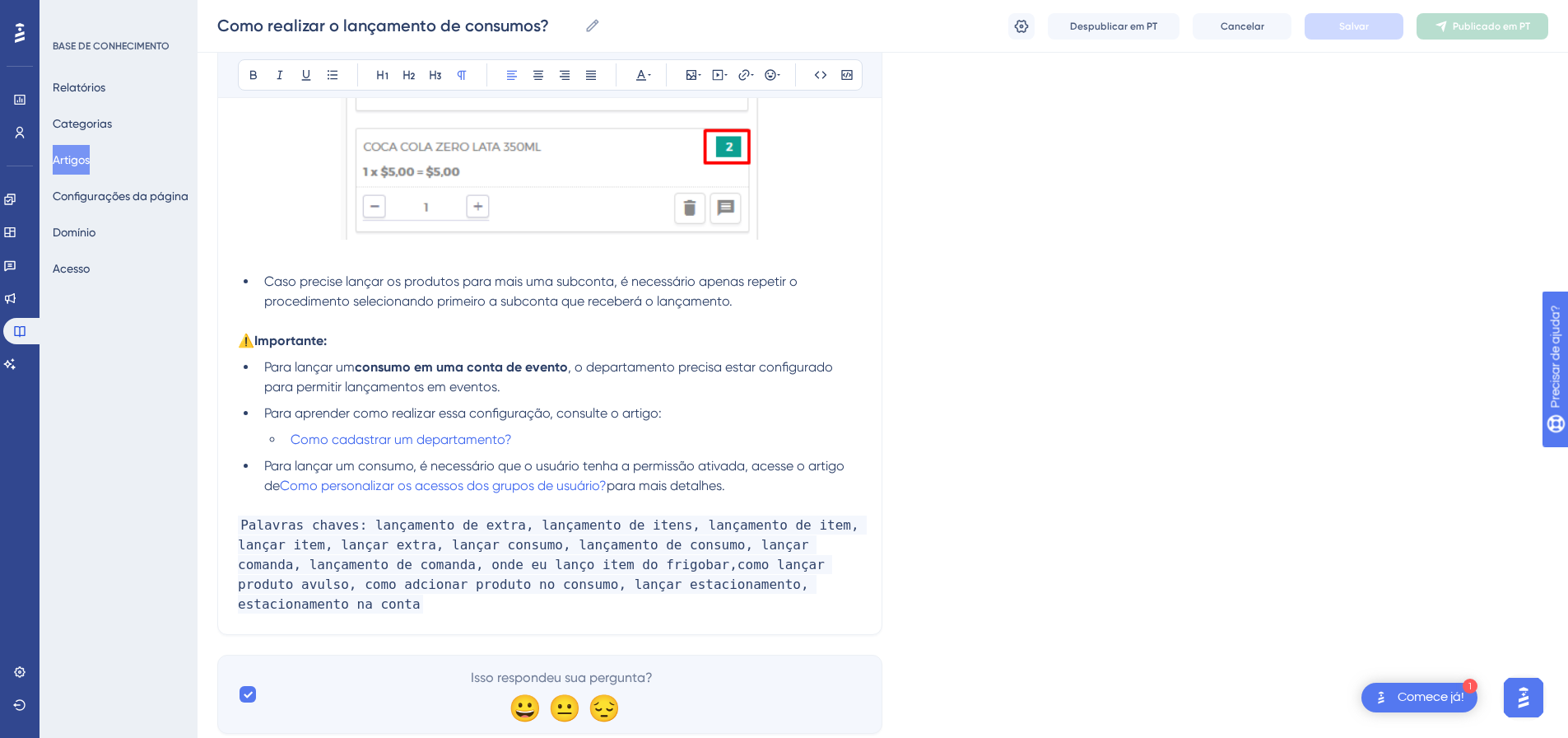
scroll to position [3445, 0]
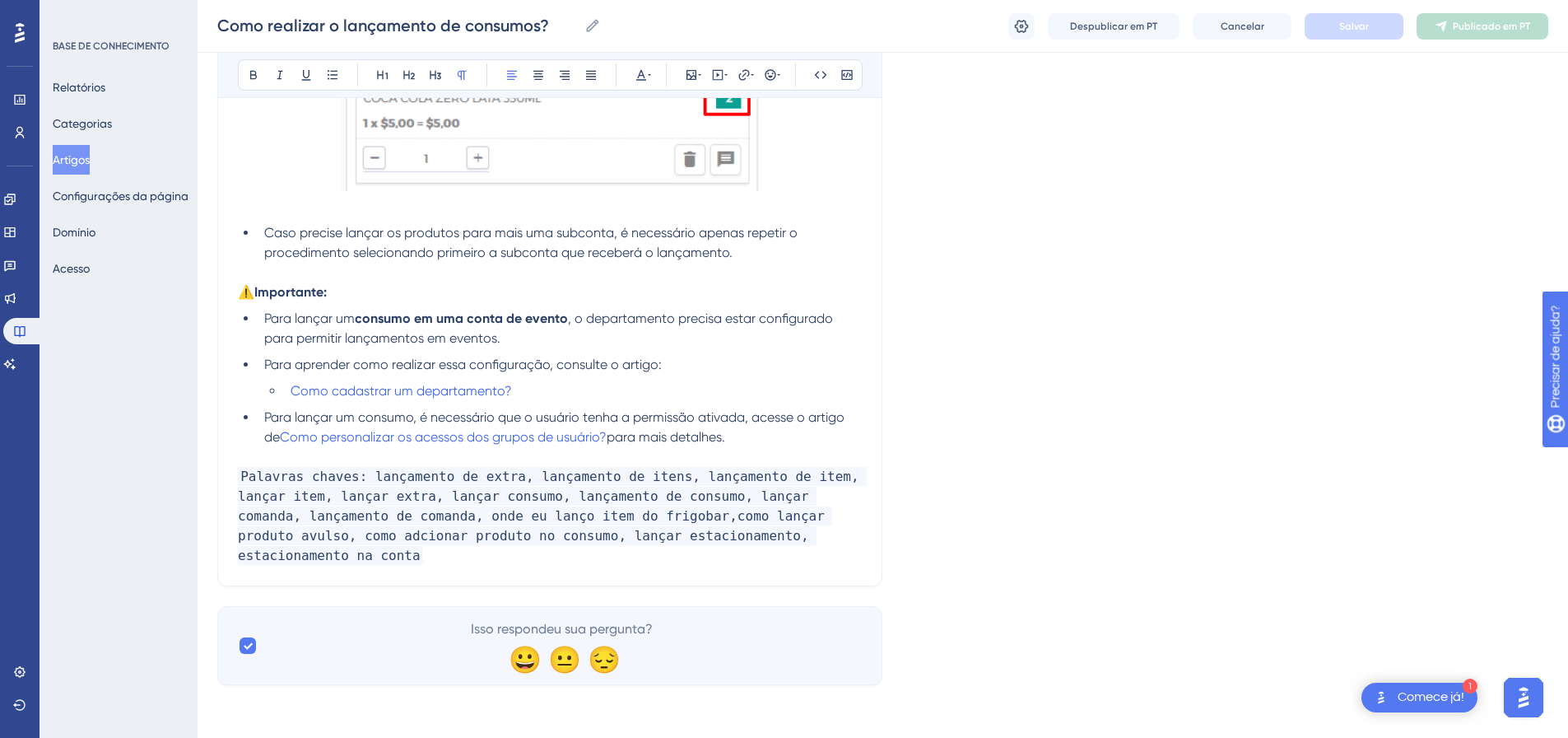
click at [786, 513] on p "Palavras chaves: lançamento de extra, lançamento de itens, lançamento de item, …" at bounding box center [550, 517] width 624 height 99
click at [1357, 13] on button "Salvar" at bounding box center [1354, 26] width 99 height 26
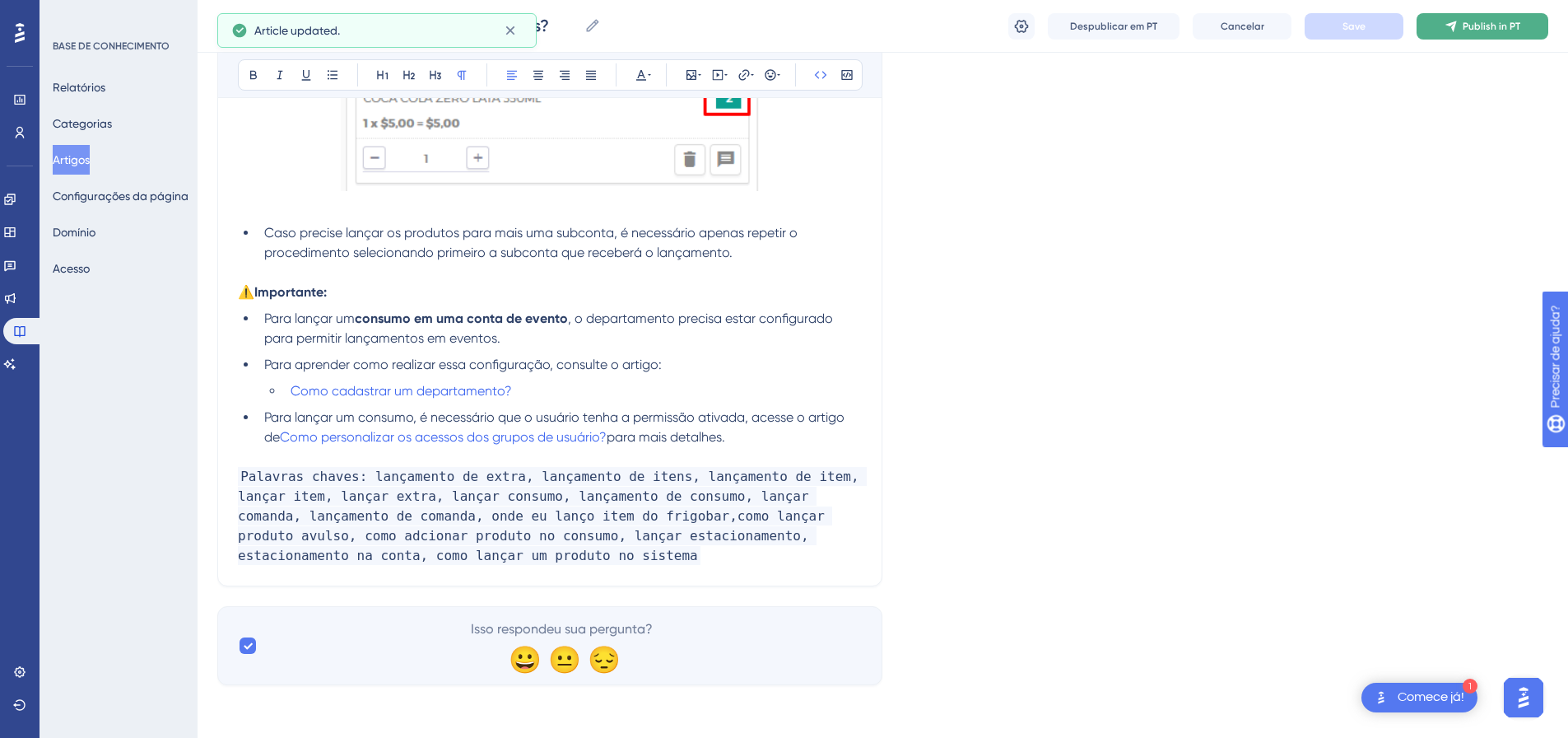
click at [1468, 18] on button "Publish in PT" at bounding box center [1482, 26] width 132 height 26
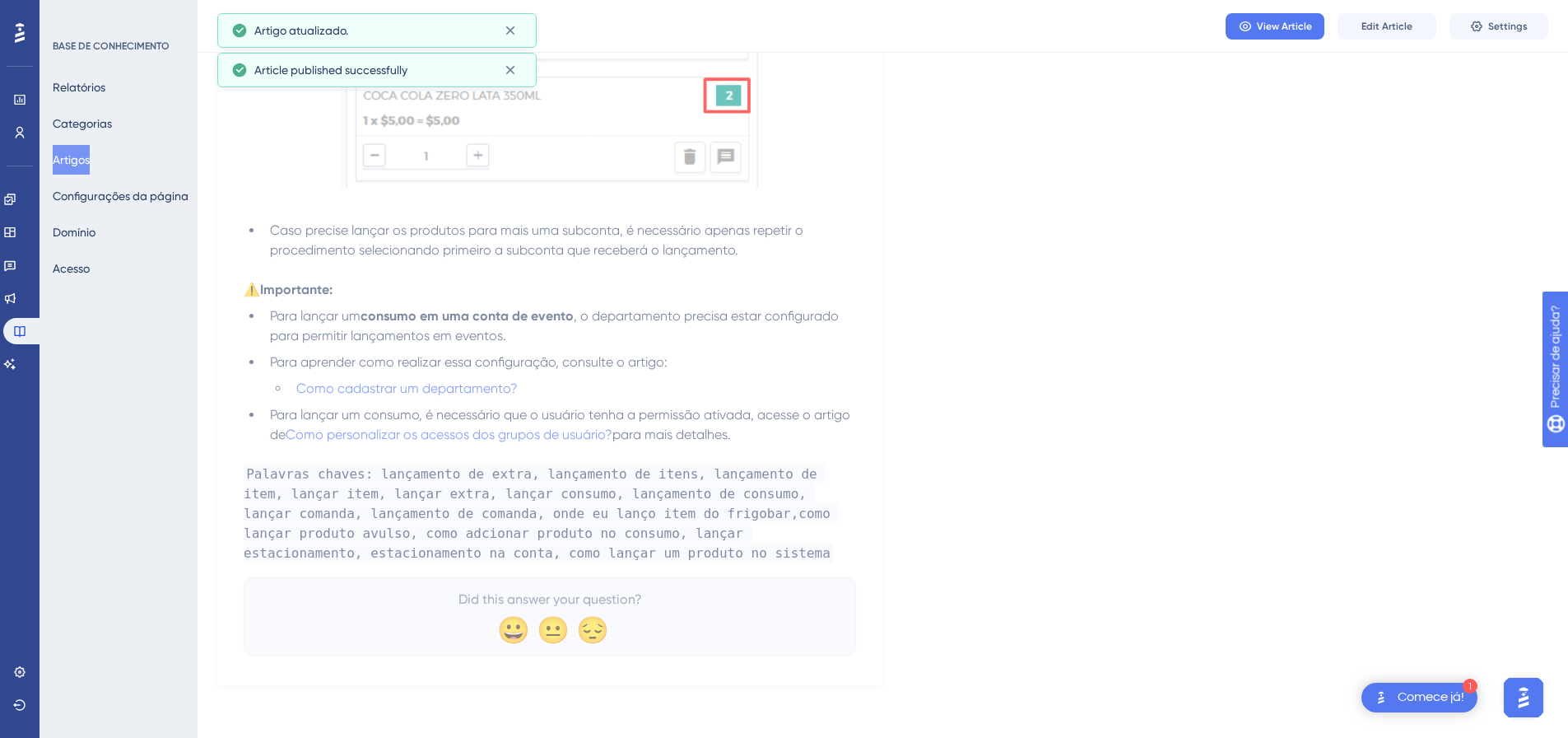
scroll to position [3406, 0]
click at [16, 371] on link at bounding box center [9, 363] width 13 height 26
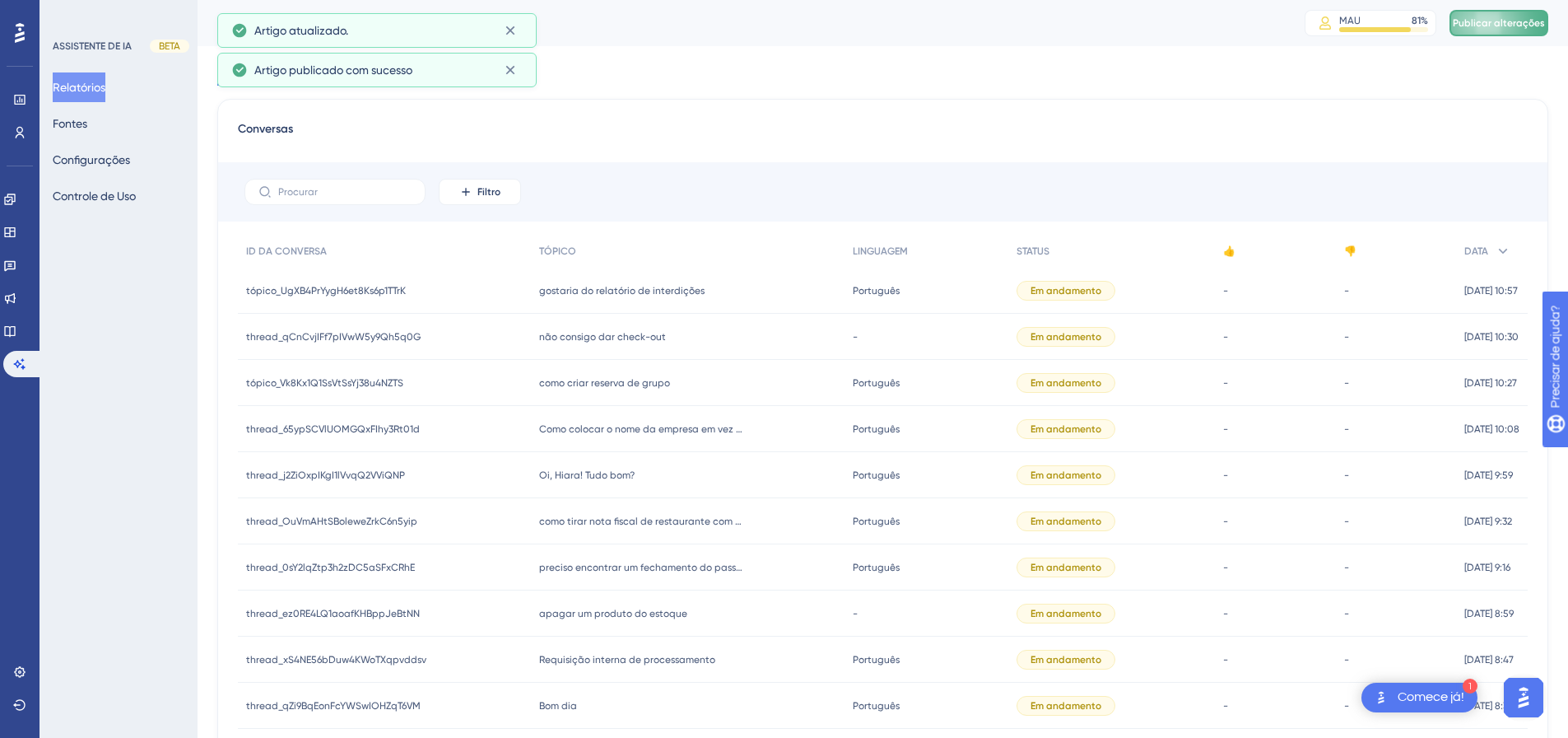
click at [1520, 24] on font "Publicar alterações" at bounding box center [1499, 23] width 92 height 12
click at [88, 123] on font "Fontes" at bounding box center [70, 123] width 35 height 13
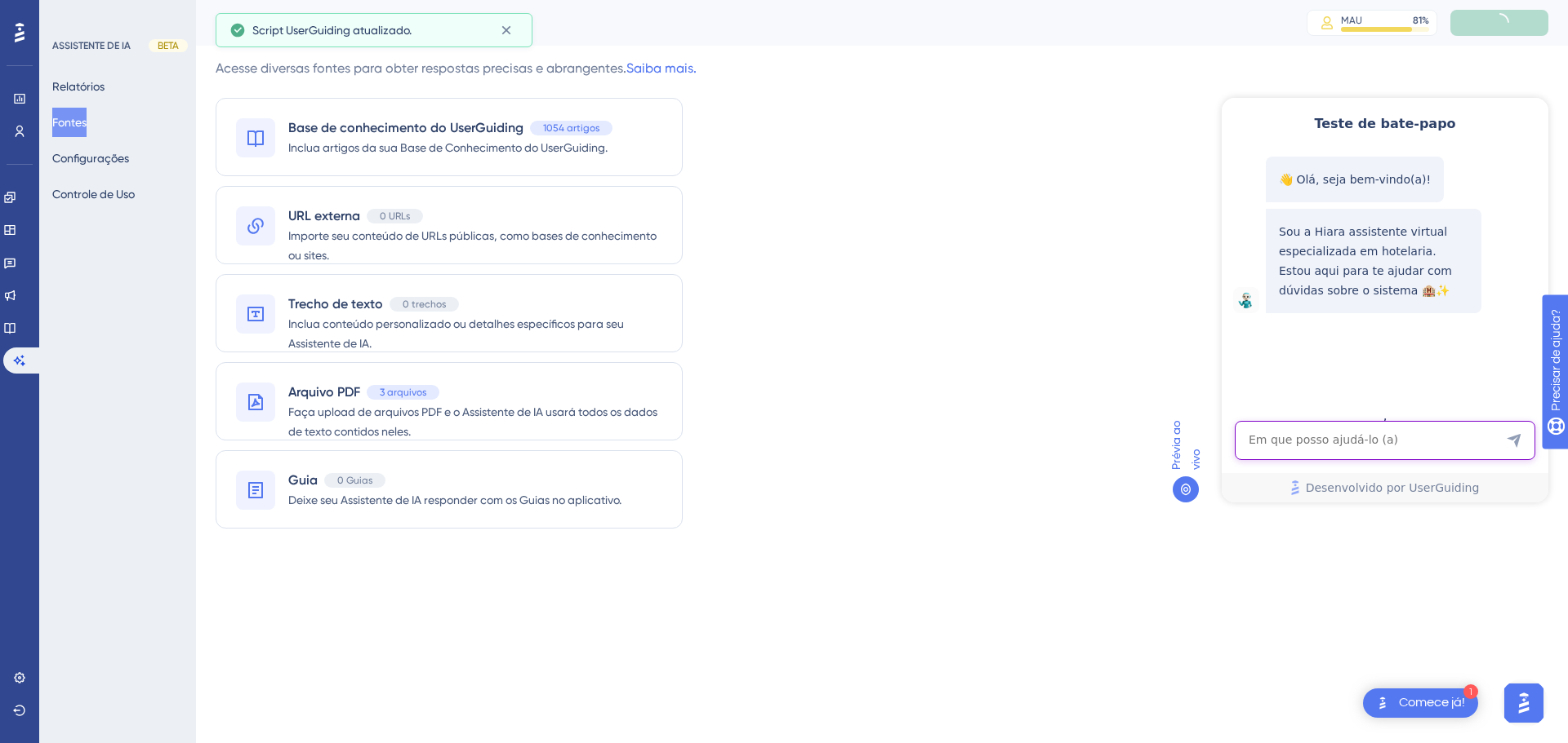
click at [1351, 436] on textarea "Entrada de texto do assistente de IA" at bounding box center [1385, 440] width 300 height 39
paste textarea "como lançar um produto no sistema"
type textarea "como lançar um produto no sistema"
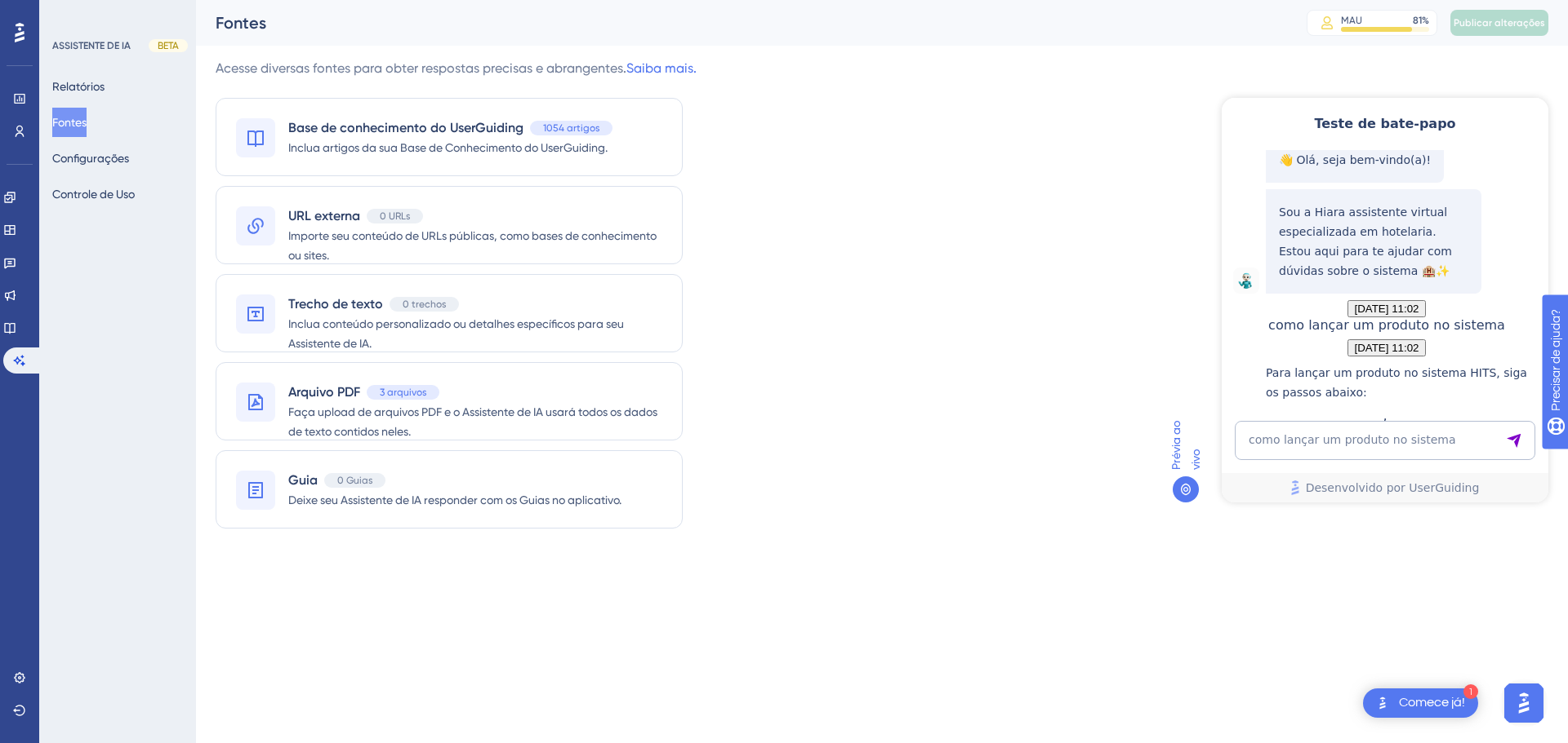
scroll to position [661, 0]
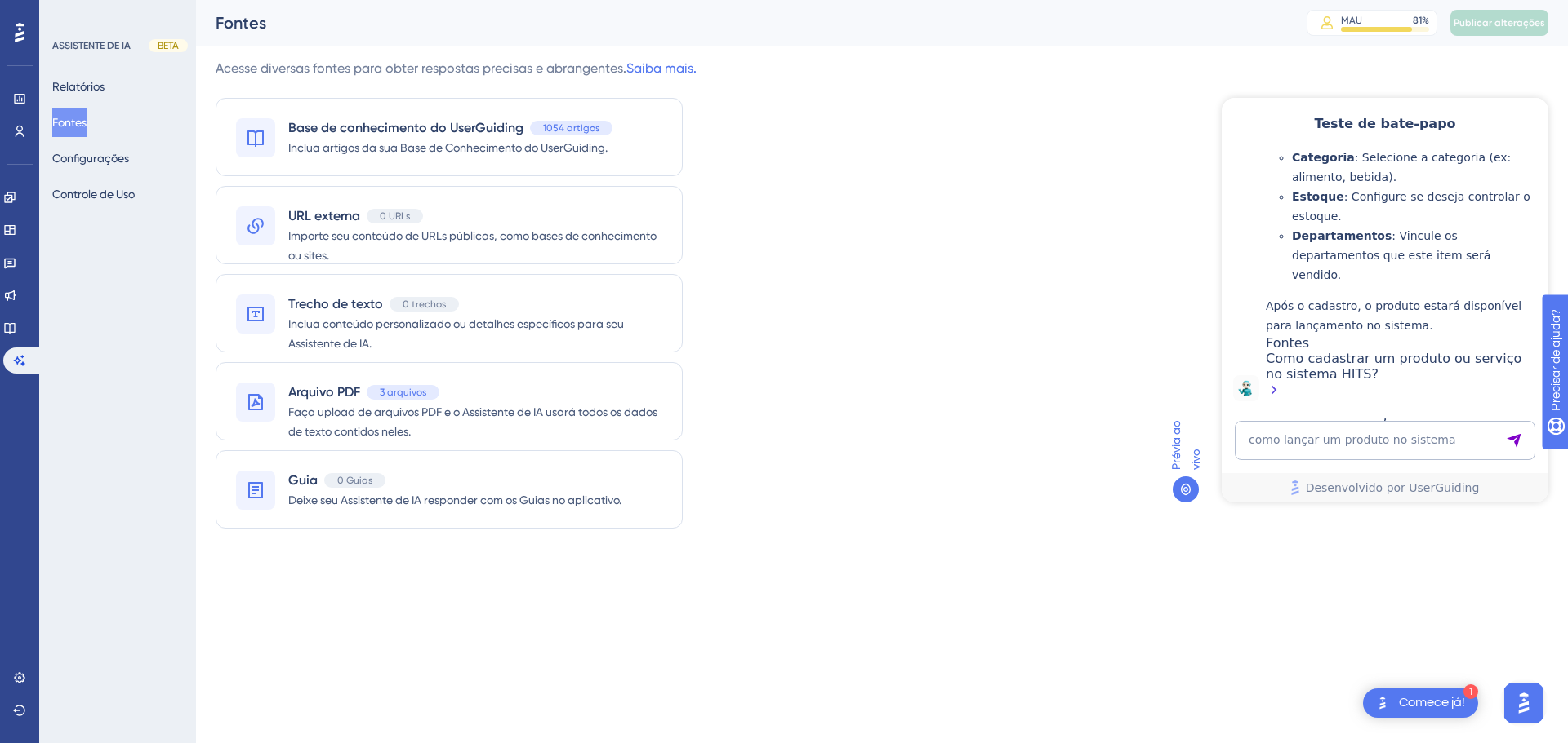
click at [1523, 698] on img "Abra o iniciador do assistente de IA" at bounding box center [1523, 703] width 30 height 30
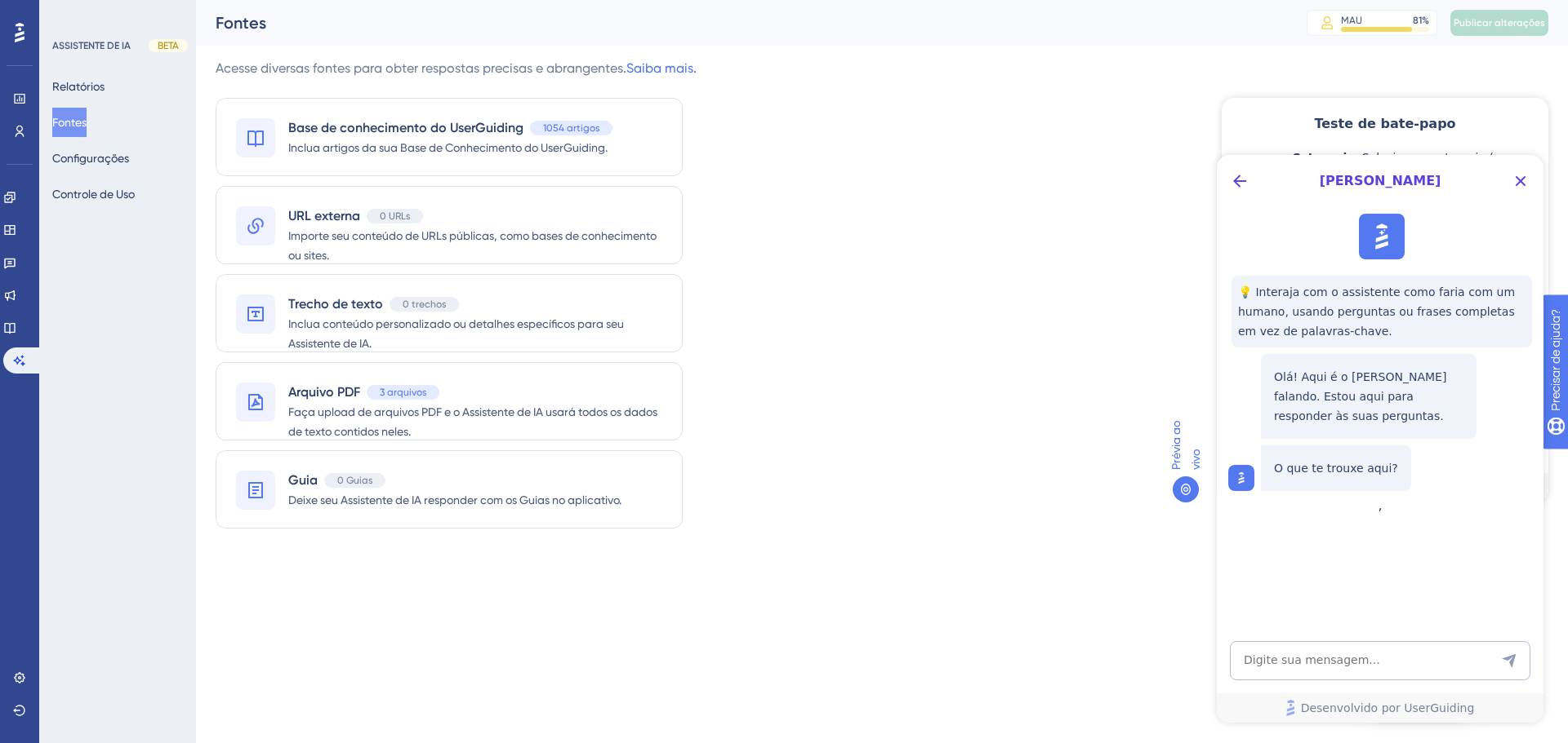
scroll to position [0, 0]
click at [1235, 183] on icon "Botão Voltar" at bounding box center [1239, 180] width 19 height 19
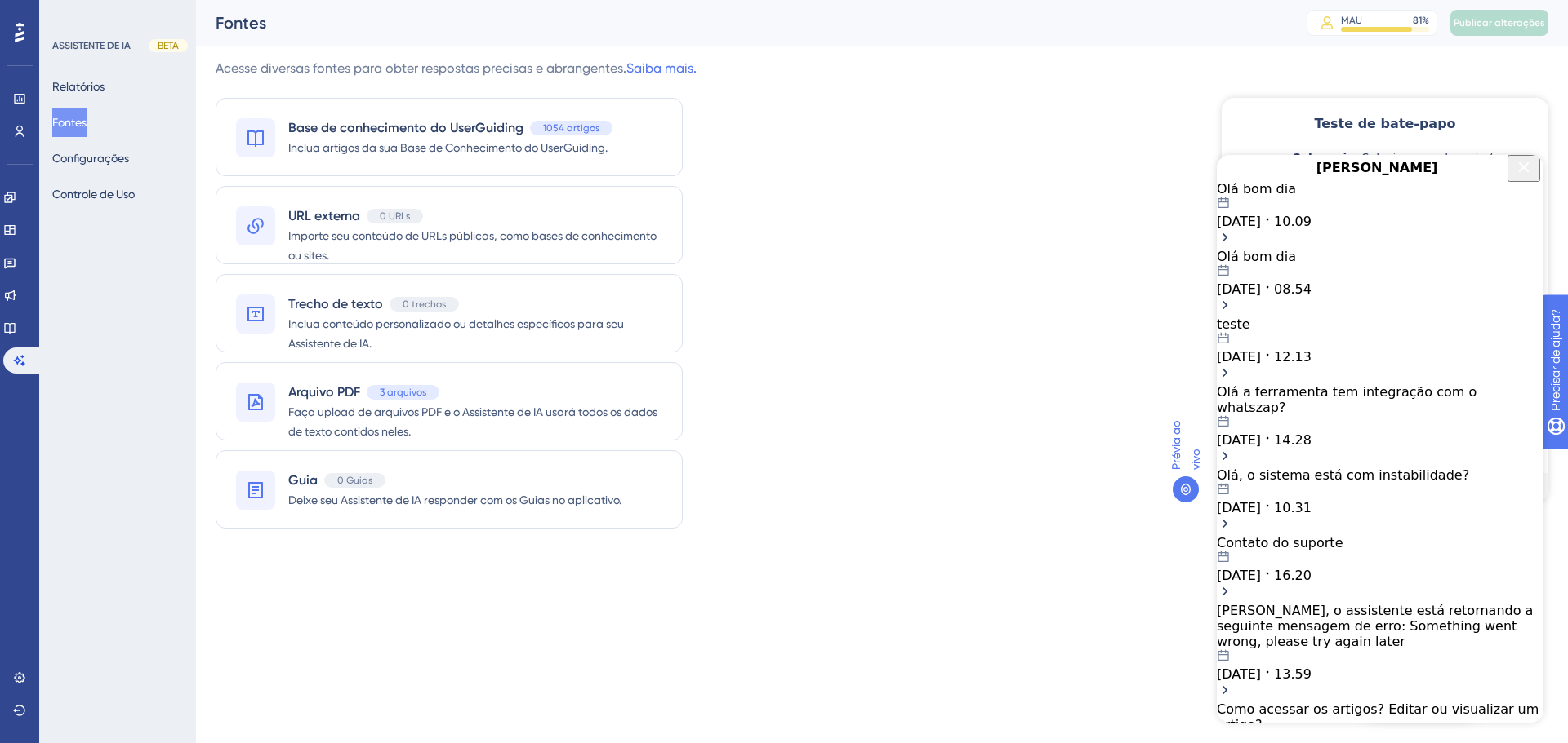
click at [1330, 197] on div "Olá bom dia" at bounding box center [1380, 189] width 327 height 15
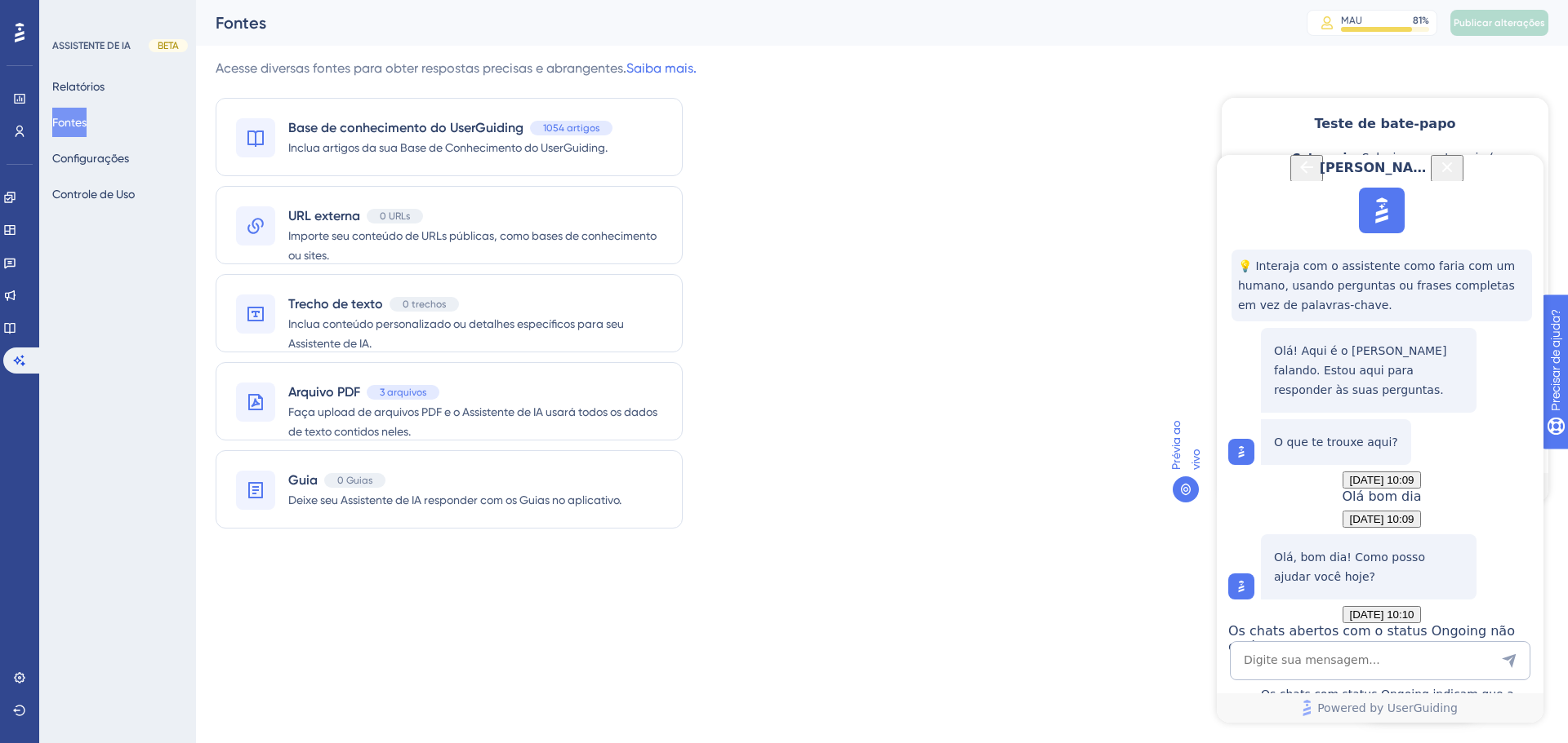
click at [1296, 177] on icon "Back Button" at bounding box center [1306, 167] width 19 height 19
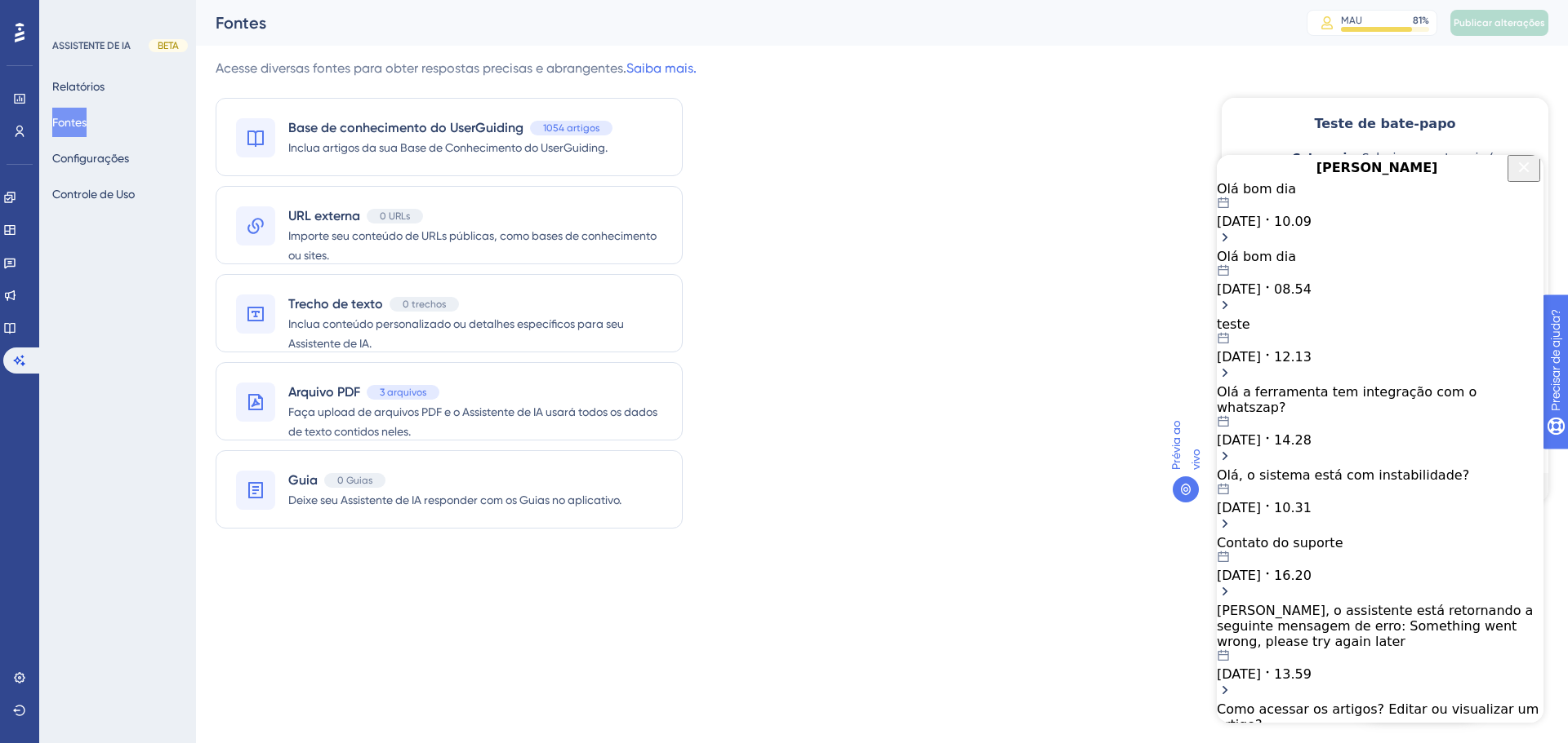
click at [1284, 297] on div "Olá bom dia 09.10.2025 08.54" at bounding box center [1380, 272] width 327 height 48
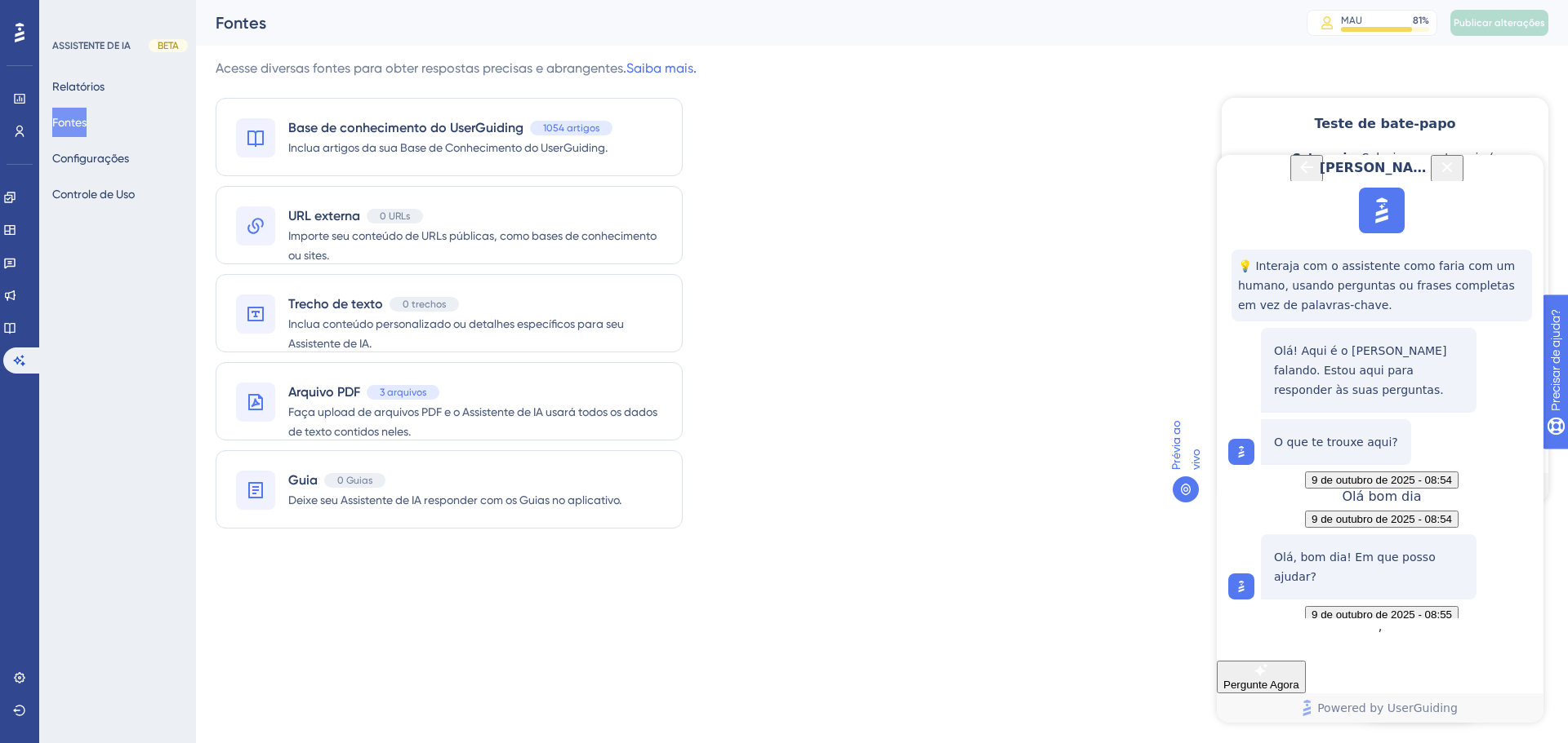
scroll to position [1023, 0]
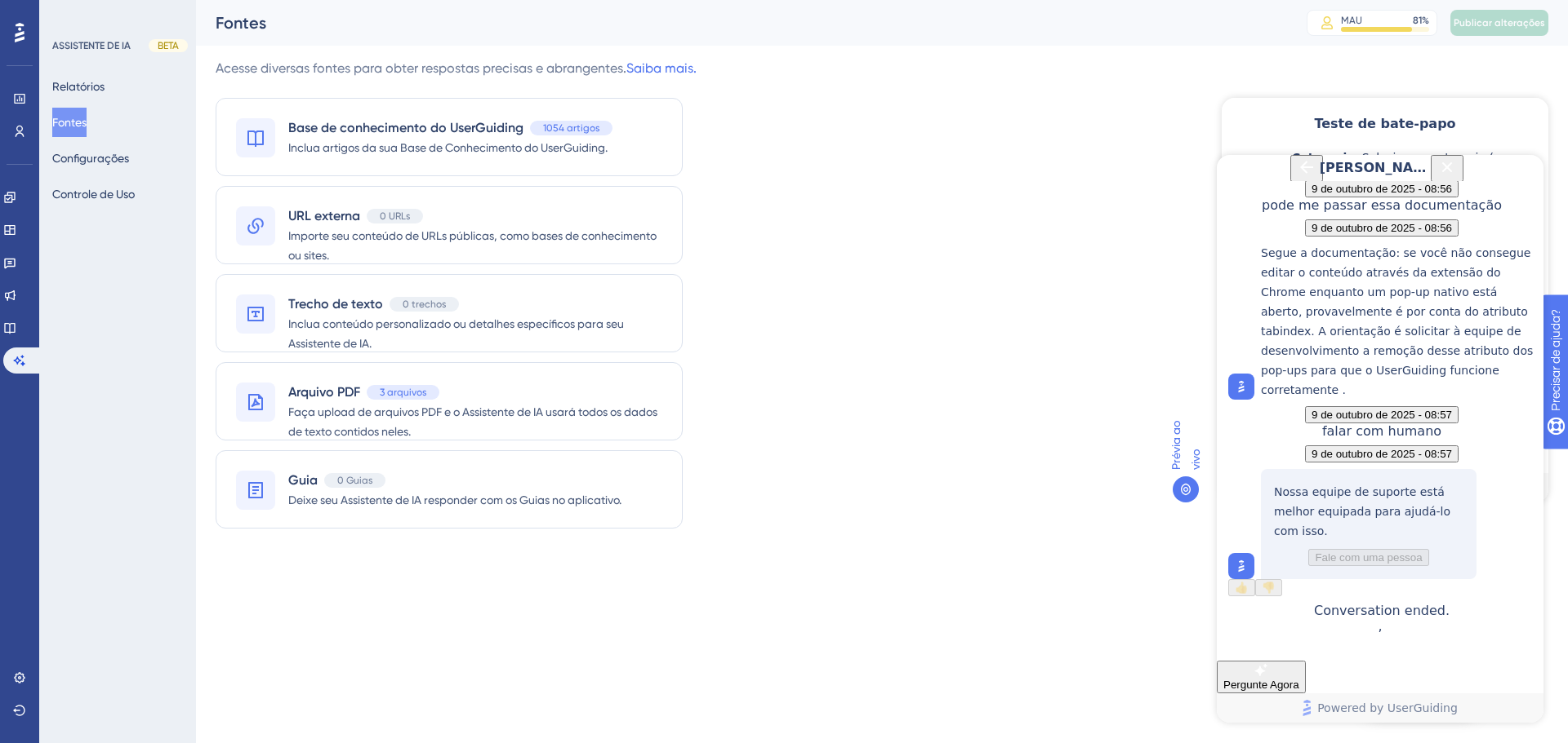
click at [1296, 177] on icon "Back Button" at bounding box center [1306, 167] width 19 height 19
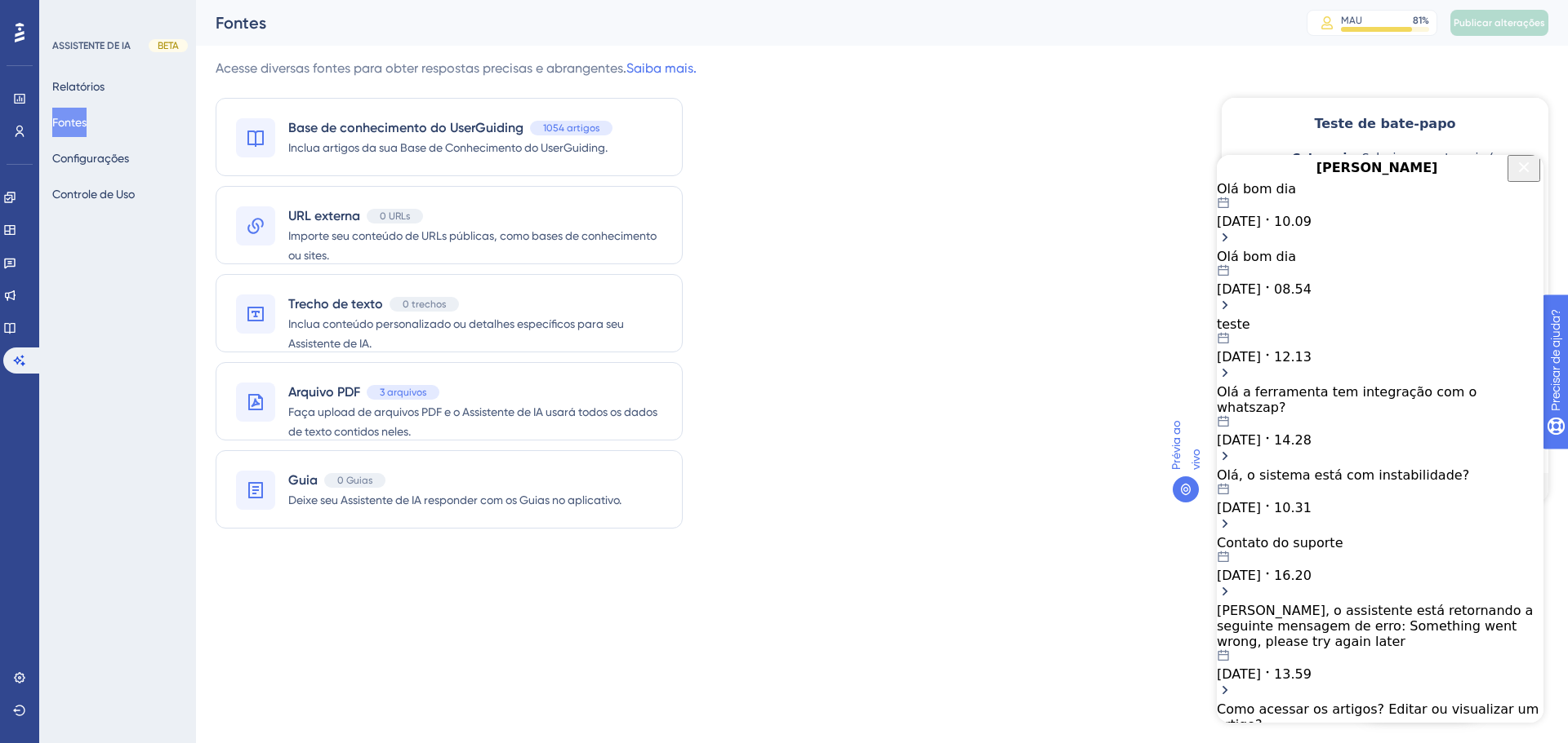
click at [1515, 174] on icon "Close Button" at bounding box center [1523, 167] width 19 height 19
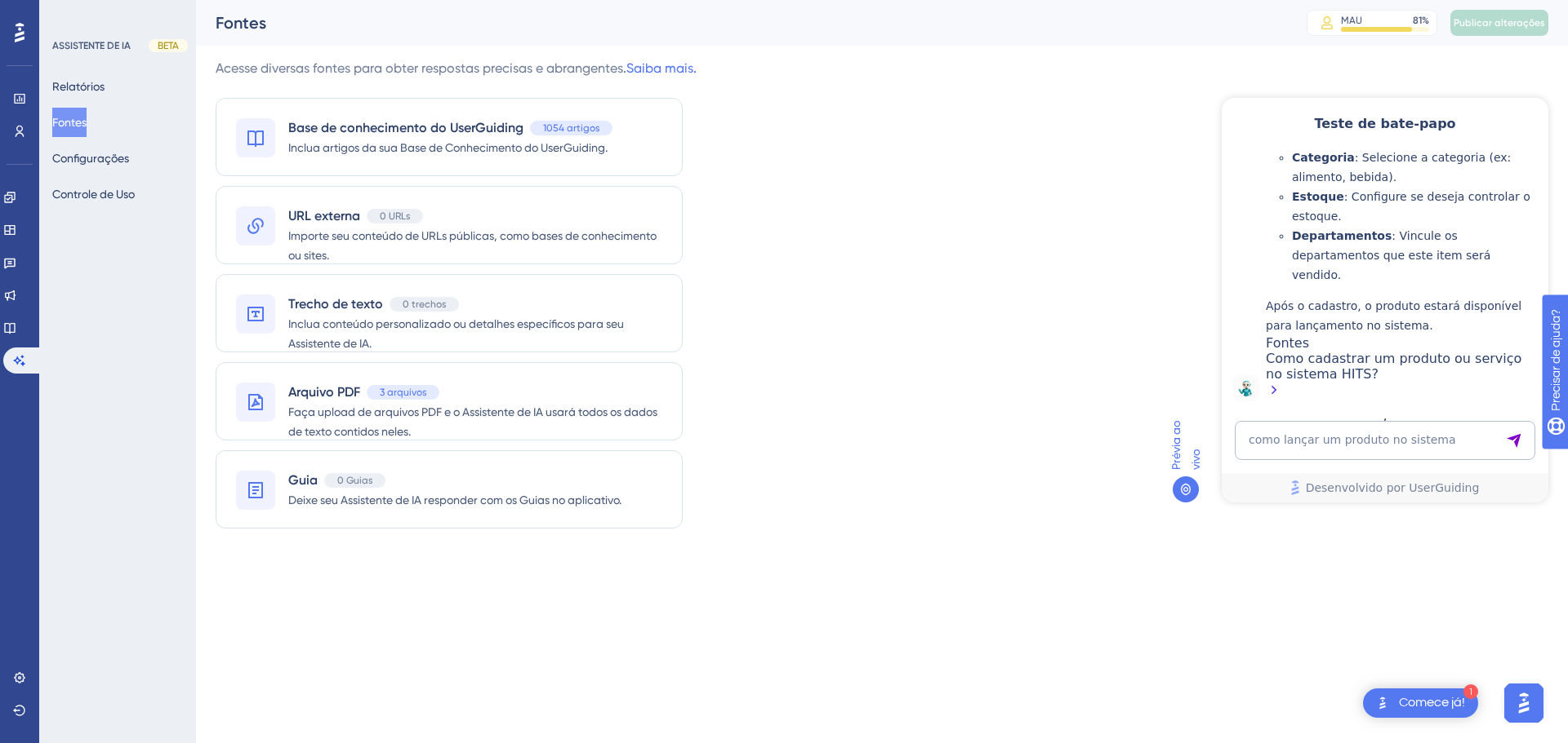
scroll to position [0, 0]
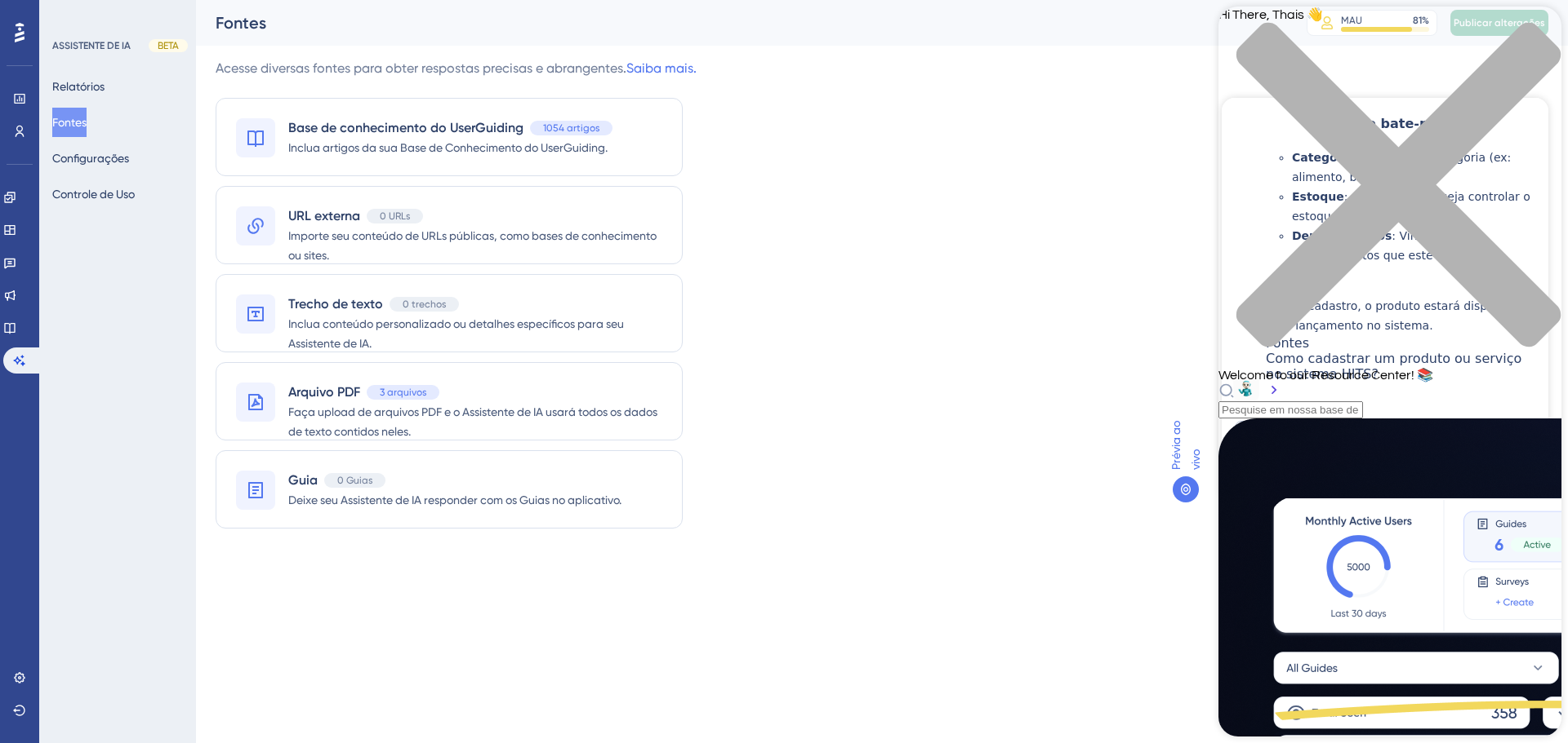
click at [1522, 27] on div "Hi There, Thais 👋" at bounding box center [1390, 187] width 343 height 361
click at [1528, 29] on div "close resource center" at bounding box center [1390, 194] width 343 height 345
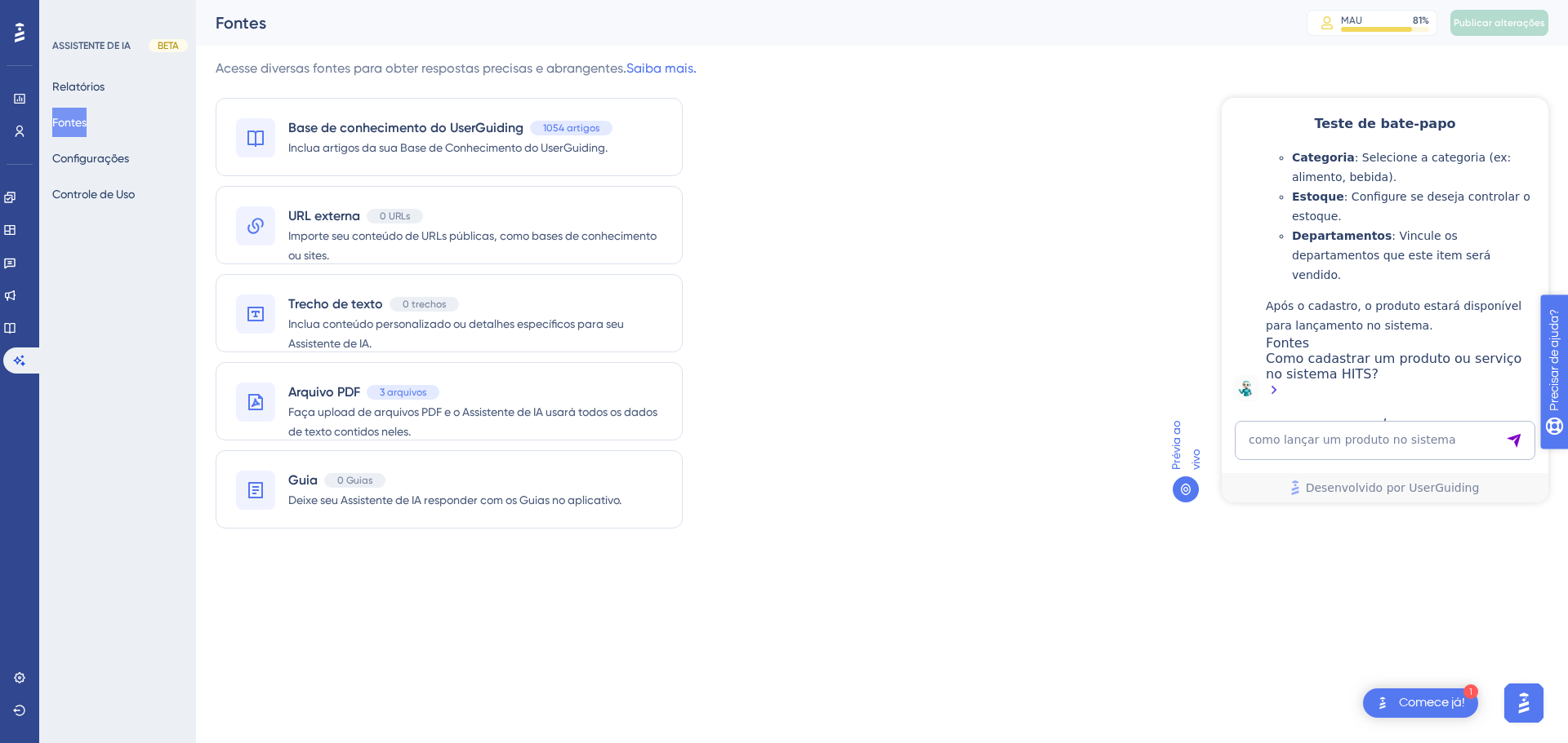
drag, startPoint x: 1635, startPoint y: 468, endPoint x: 1819, endPoint y: 842, distance: 416.8
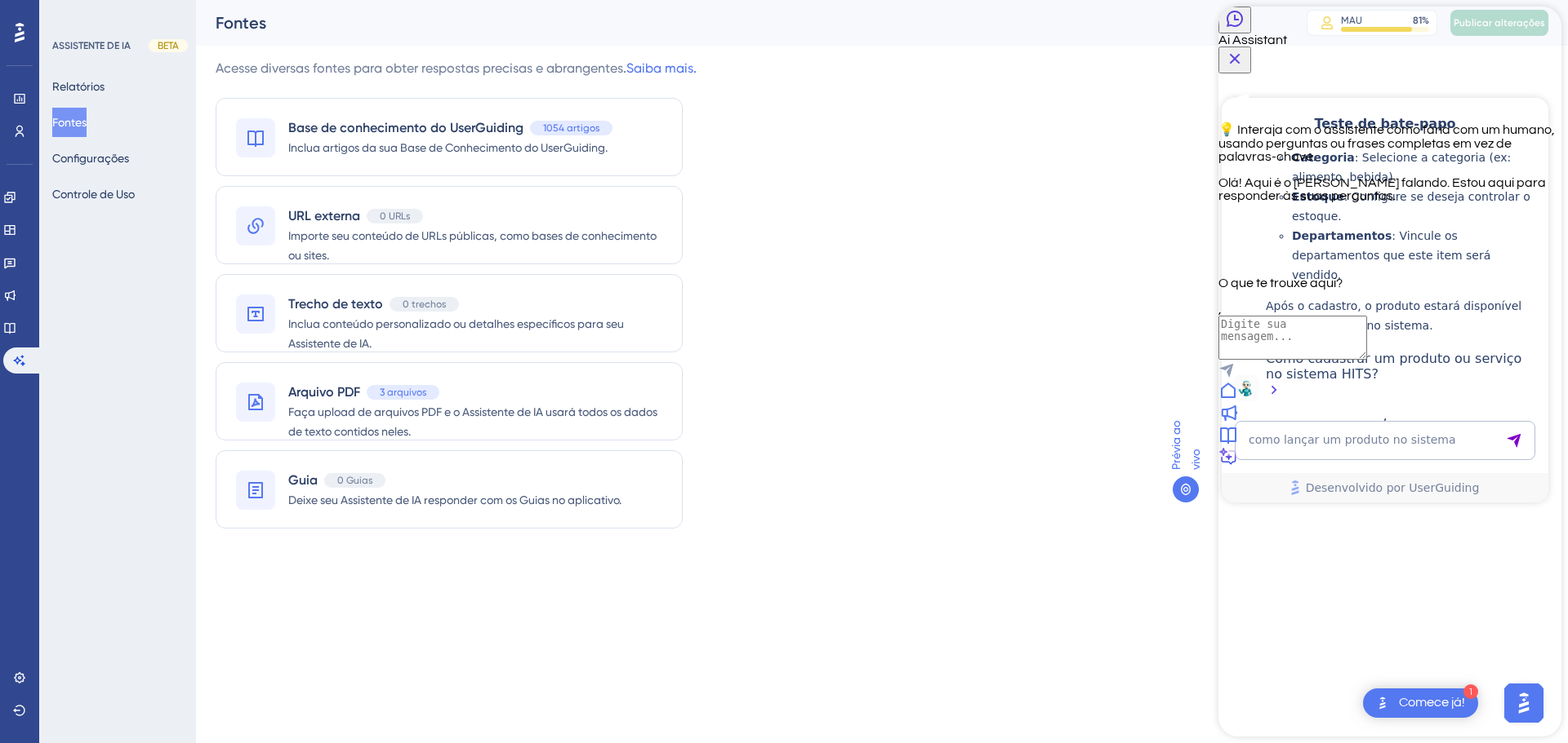
click at [1359, 425] on div at bounding box center [1390, 414] width 343 height 22
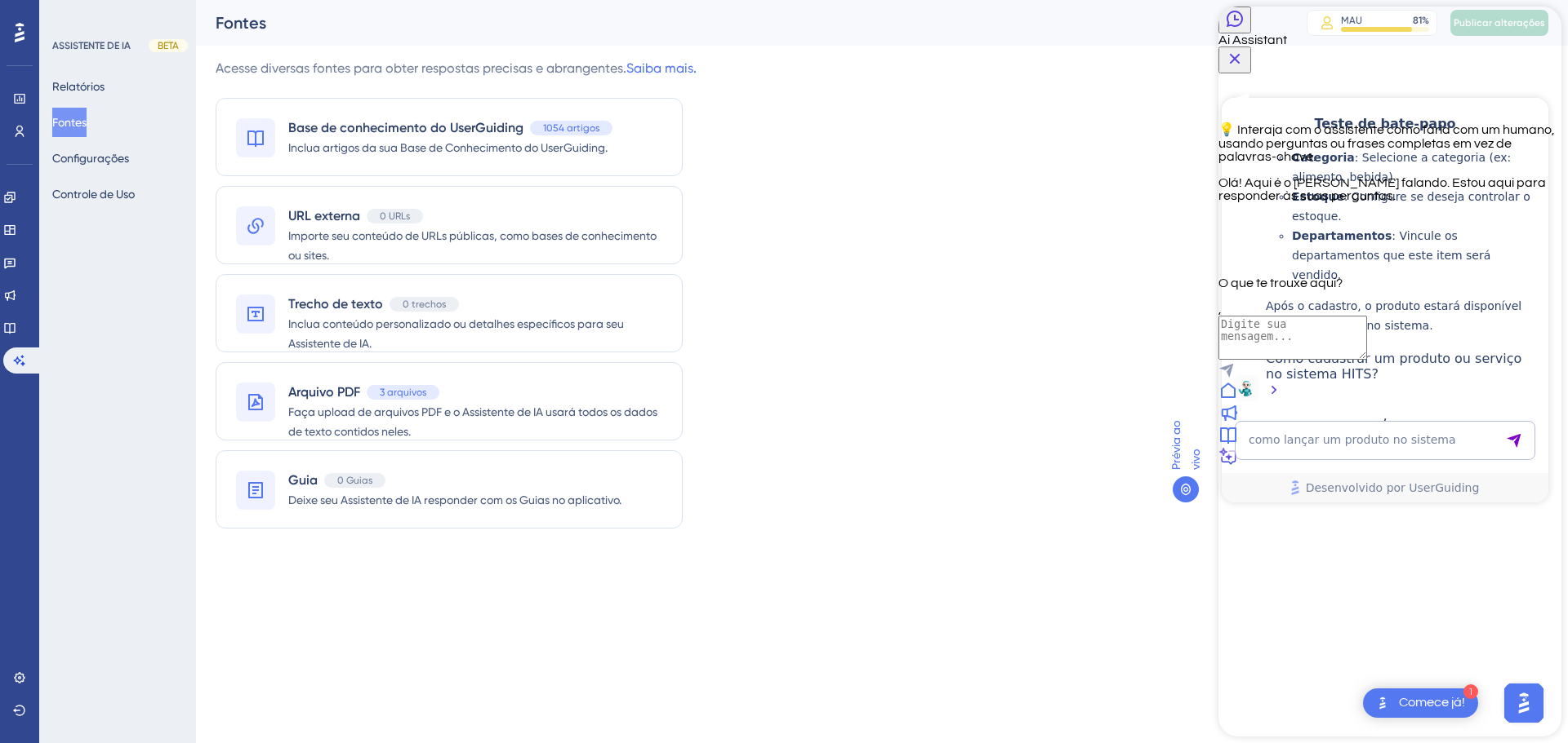
click at [1235, 27] on icon "Back Button" at bounding box center [1234, 19] width 16 height 16
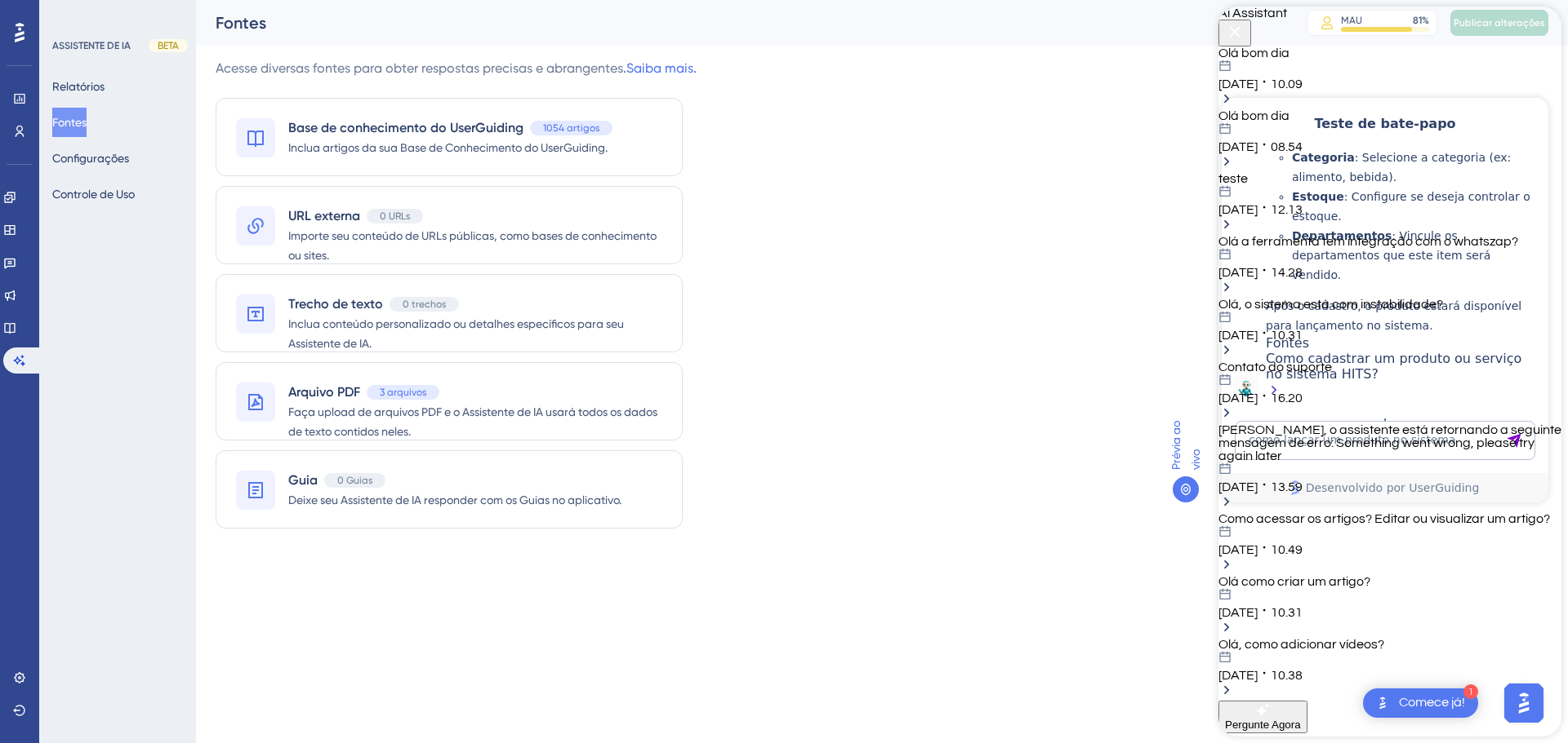
click at [1375, 90] on div "10.10.2025 10.09" at bounding box center [1390, 75] width 343 height 31
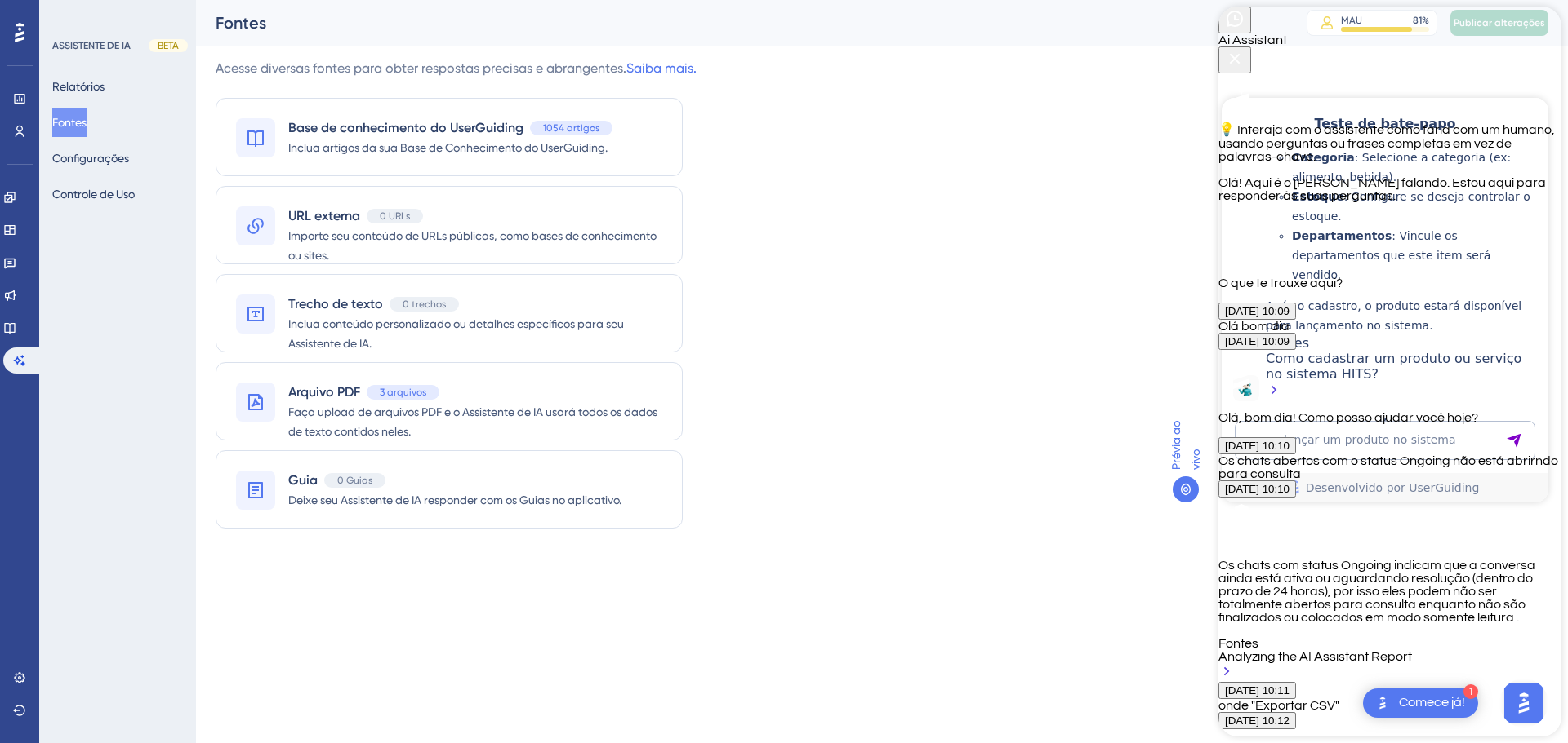
scroll to position [917, 0]
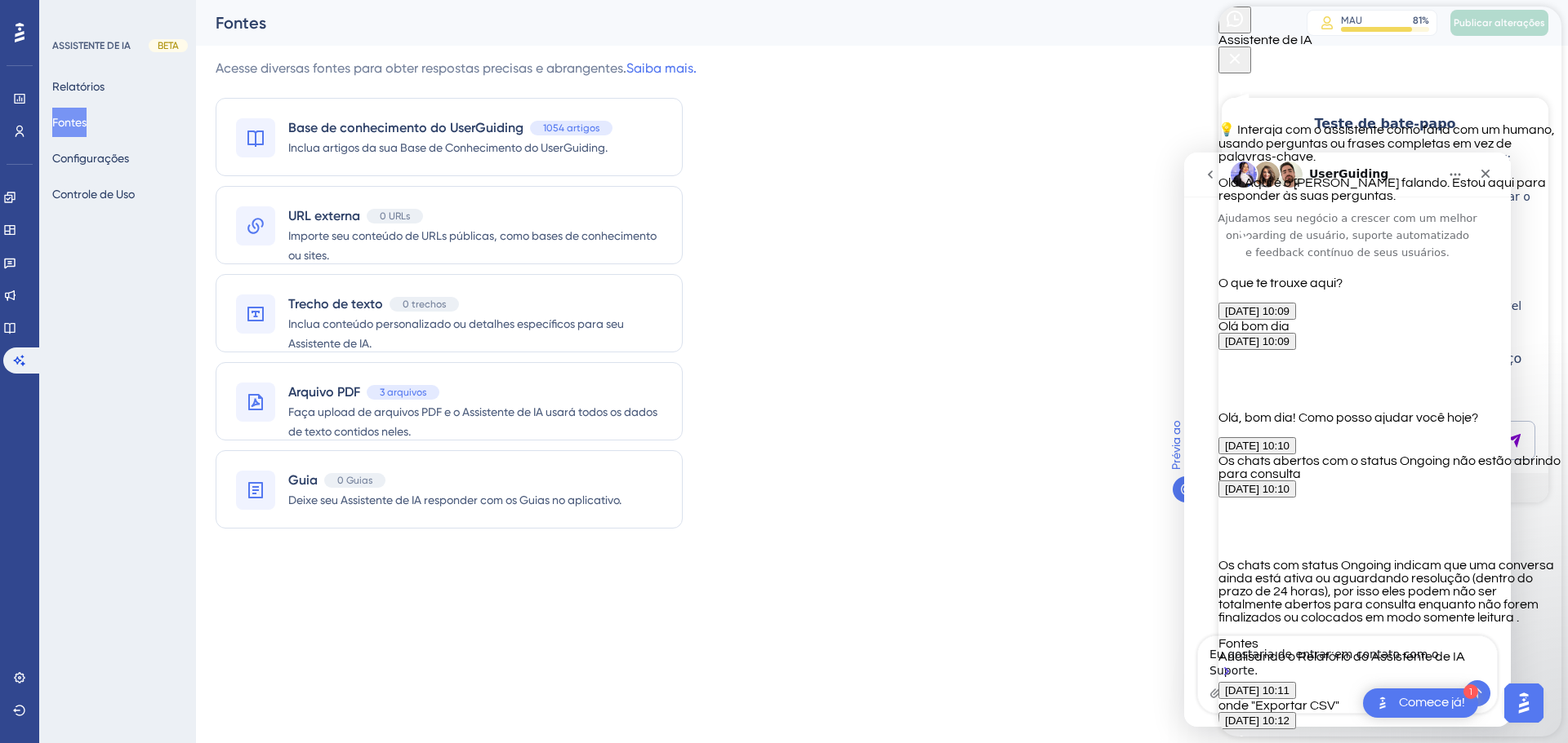
scroll to position [0, 0]
drag, startPoint x: 1523, startPoint y: 29, endPoint x: 1360, endPoint y: 52, distance: 164.6
click at [1245, 49] on icon "Botão Fechar" at bounding box center [1234, 58] width 19 height 19
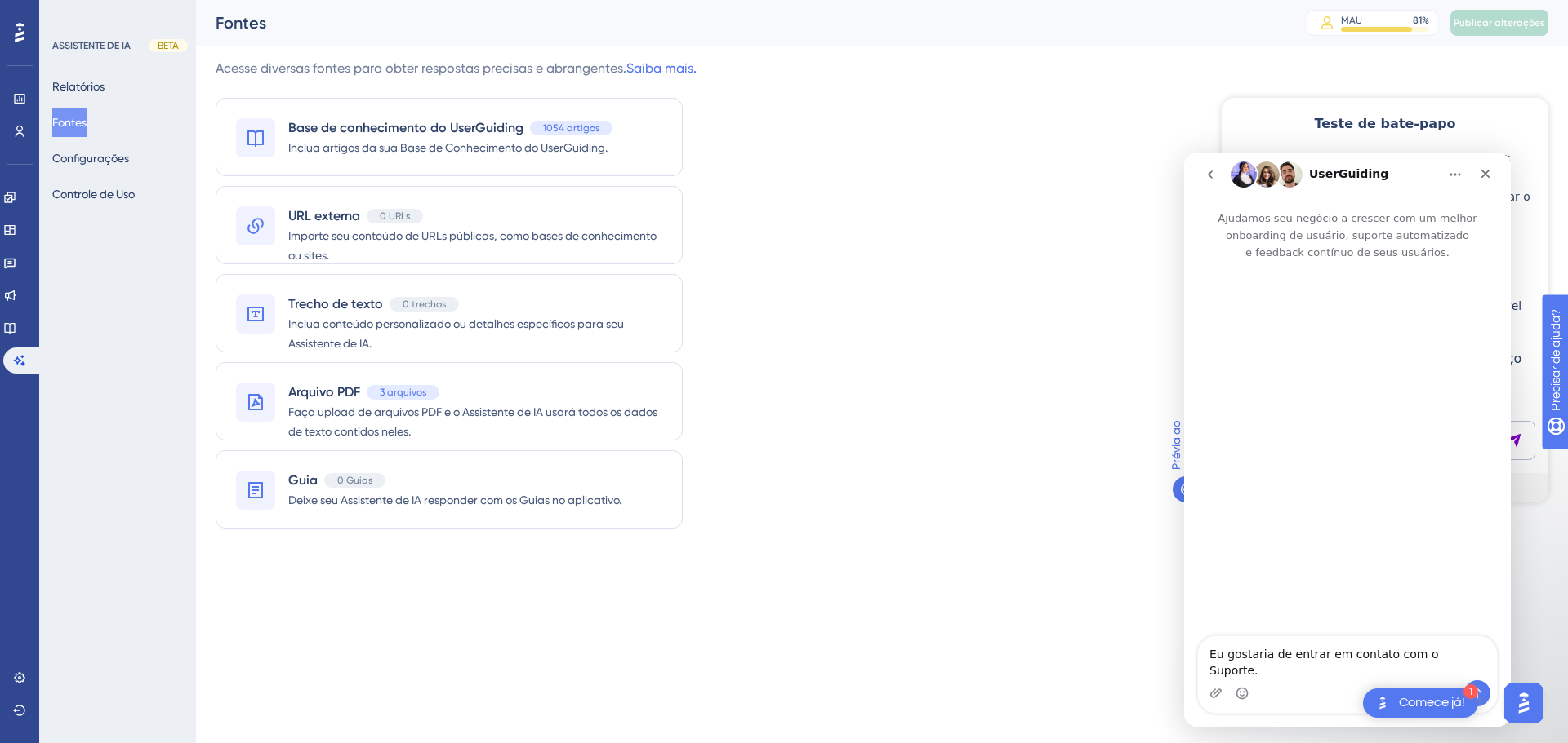
click at [1211, 174] on icon "go back" at bounding box center [1209, 174] width 13 height 13
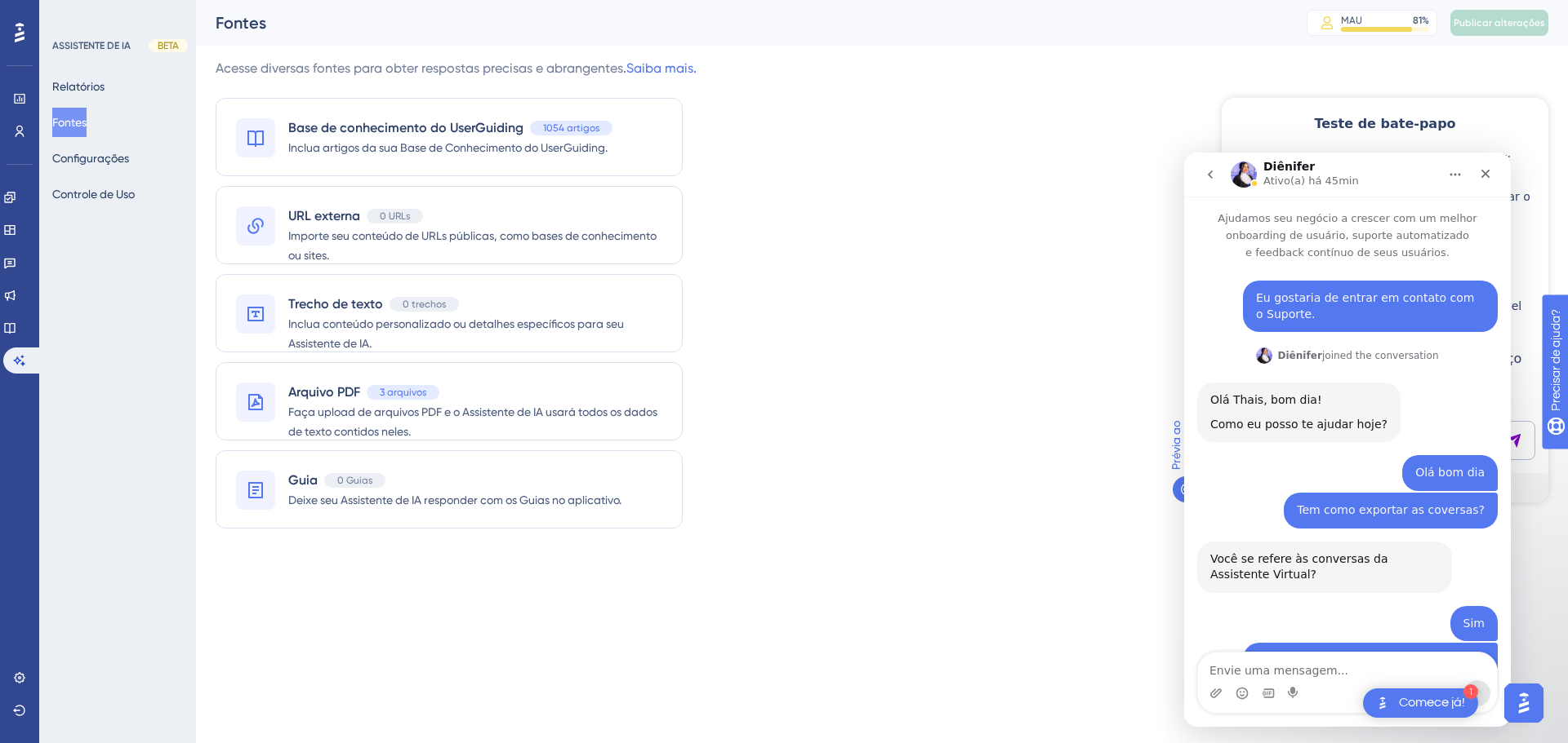
scroll to position [634, 0]
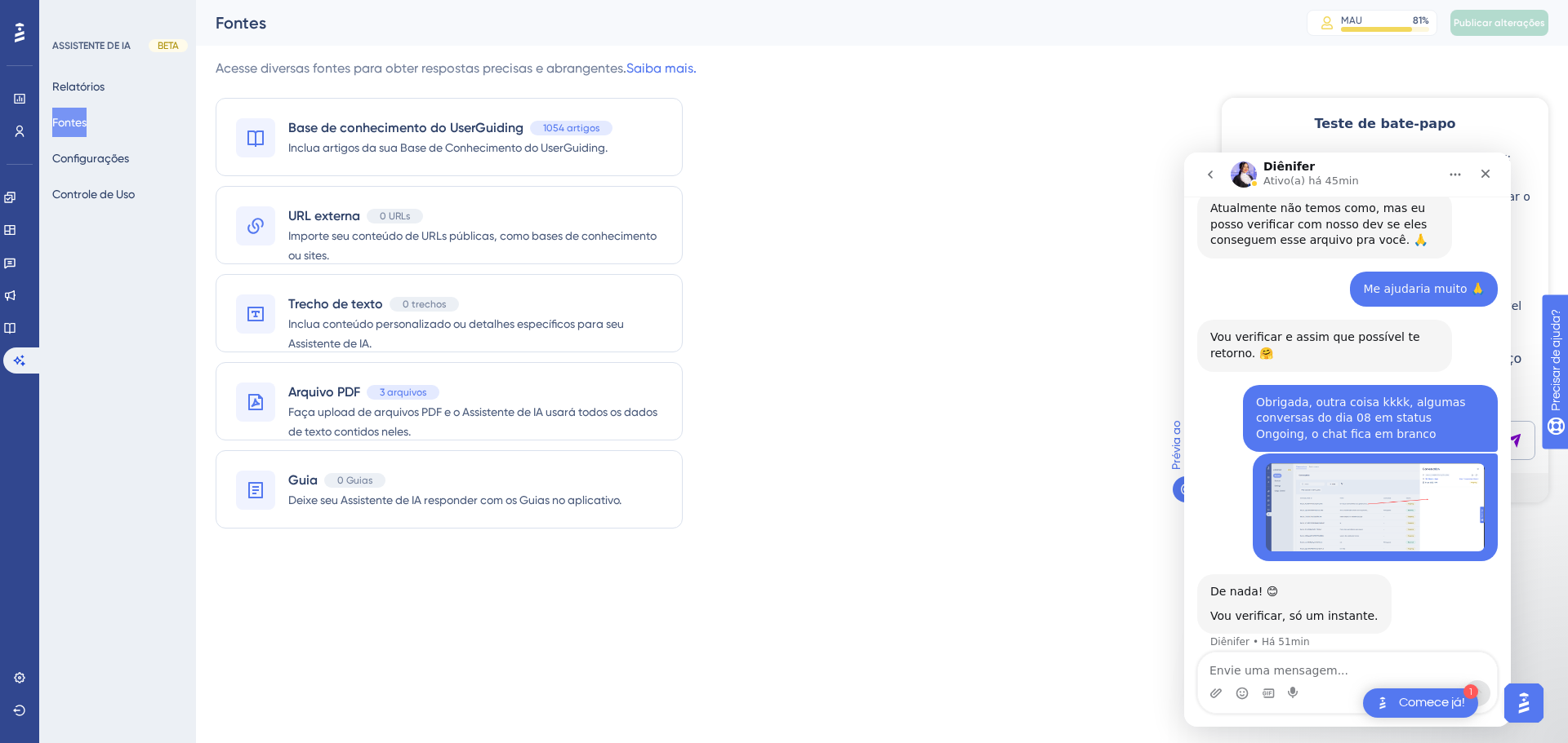
click at [1211, 416] on div "Obrigada, outra coisa kkkk, algumas conversas do dia 08 em status Ongoing, o ch…" at bounding box center [1347, 420] width 300 height 69
click at [1206, 175] on icon "go back" at bounding box center [1209, 174] width 13 height 13
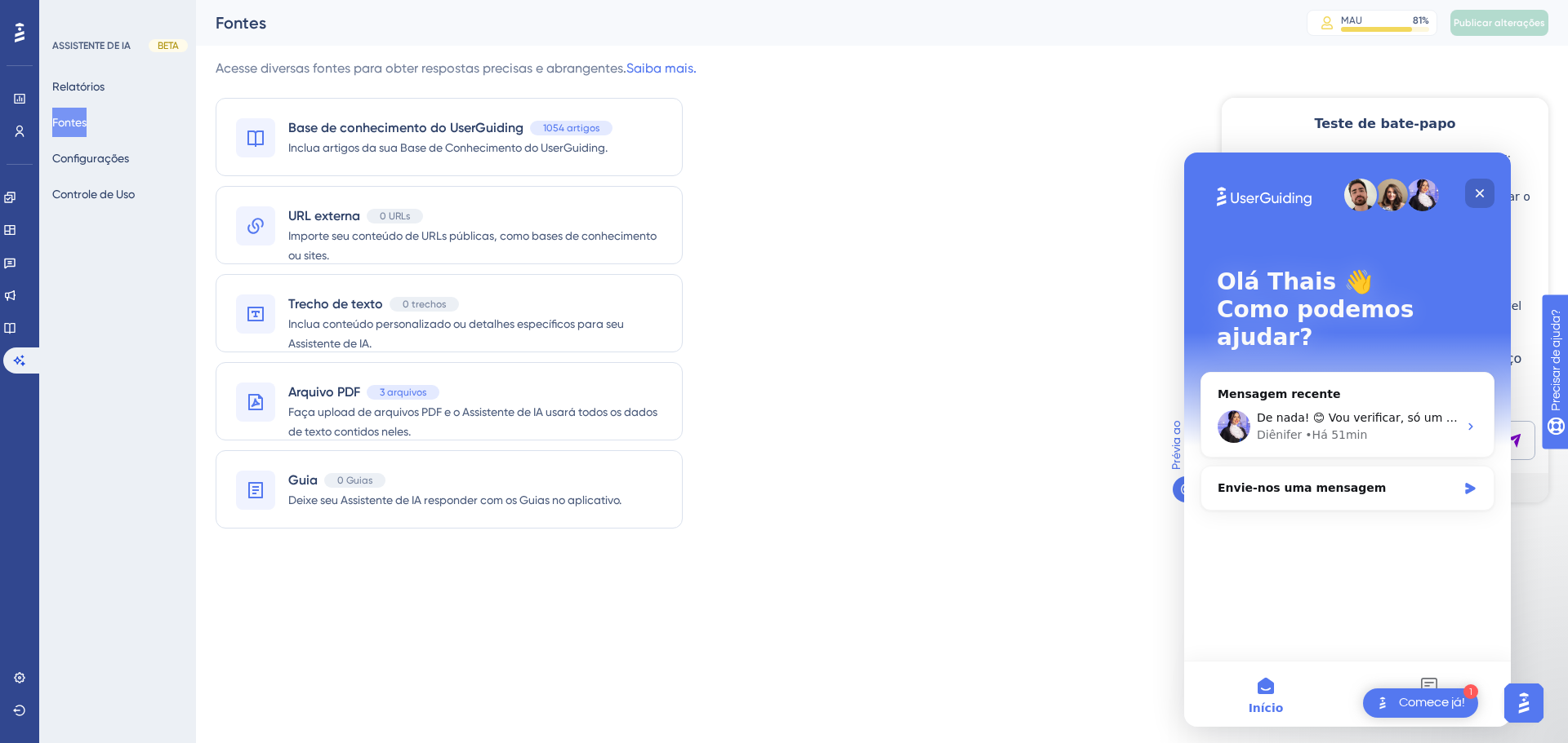
click at [1491, 187] on div "Fechar" at bounding box center [1479, 193] width 30 height 30
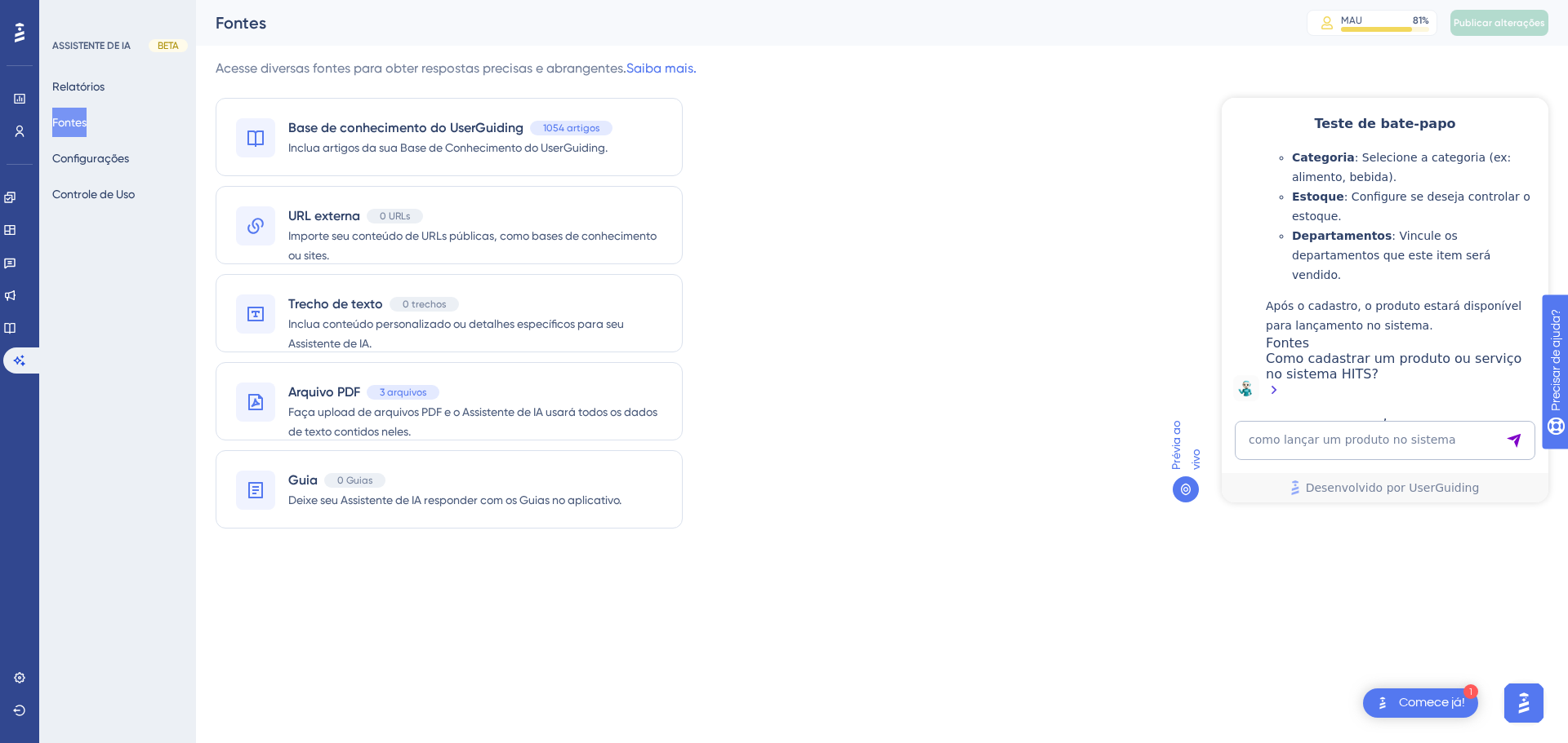
click at [1522, 708] on img "Abra o iniciador do assistente de IA" at bounding box center [1523, 703] width 30 height 30
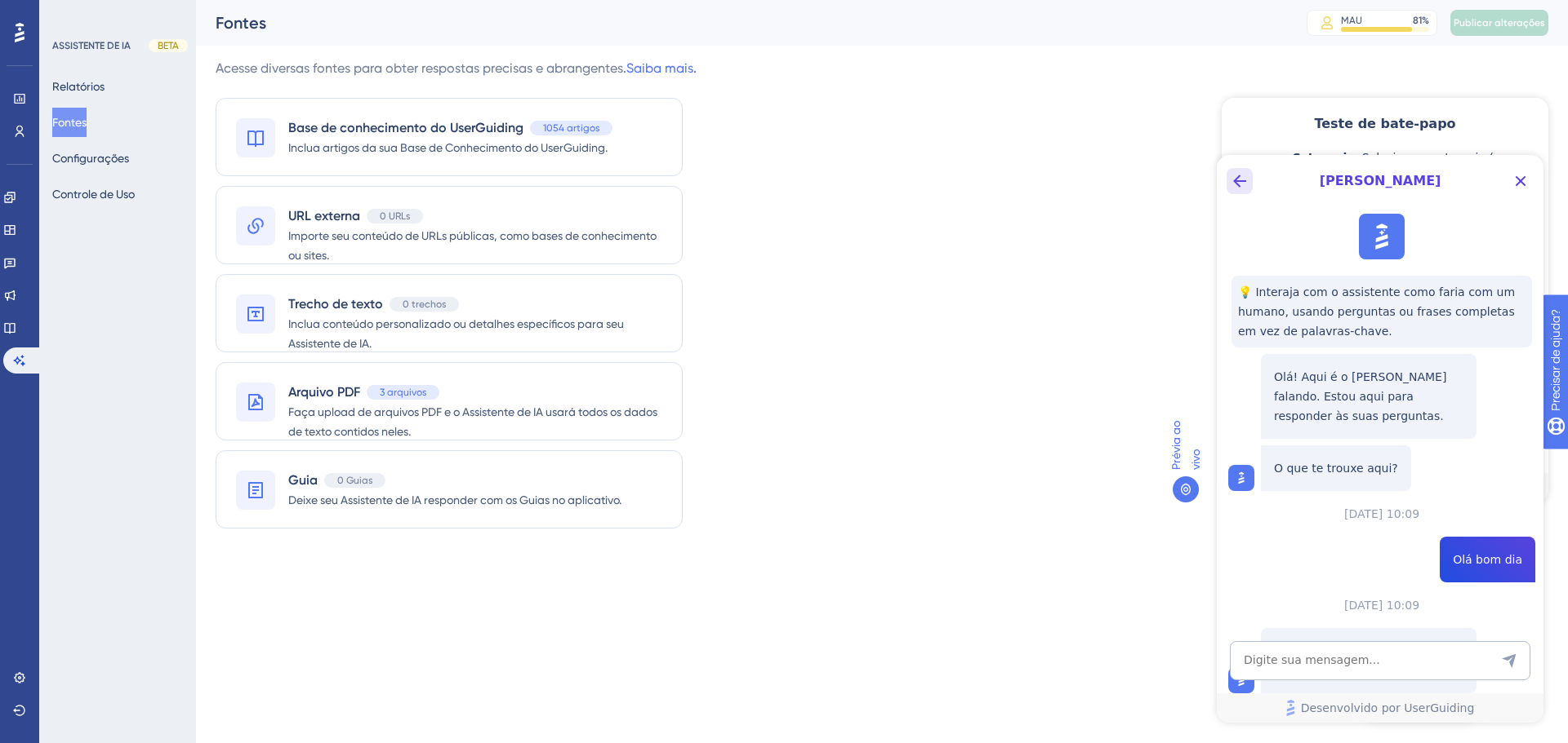
click at [1243, 171] on icon "Botão Voltar" at bounding box center [1239, 180] width 19 height 19
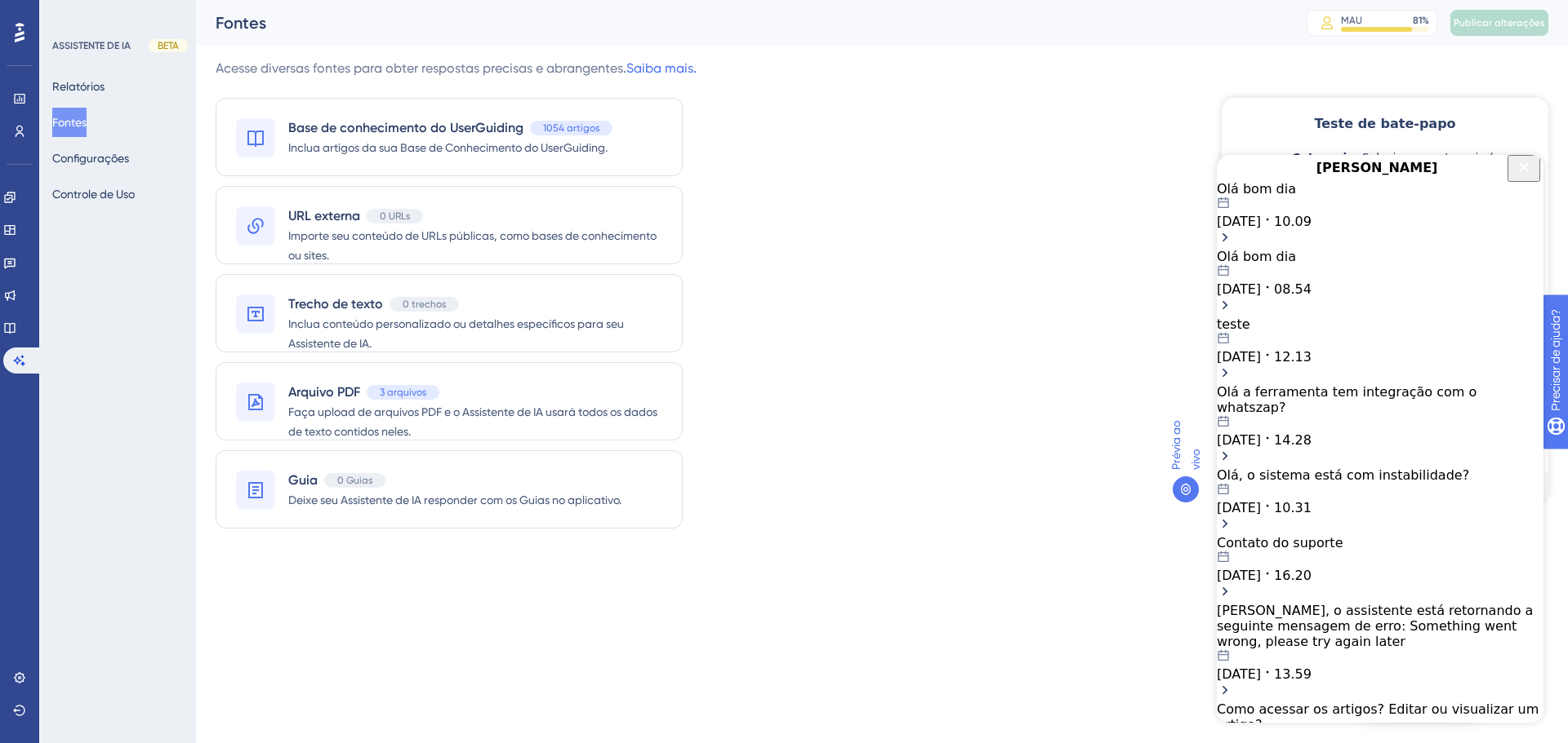
click at [1514, 175] on icon "Close Button" at bounding box center [1523, 167] width 19 height 19
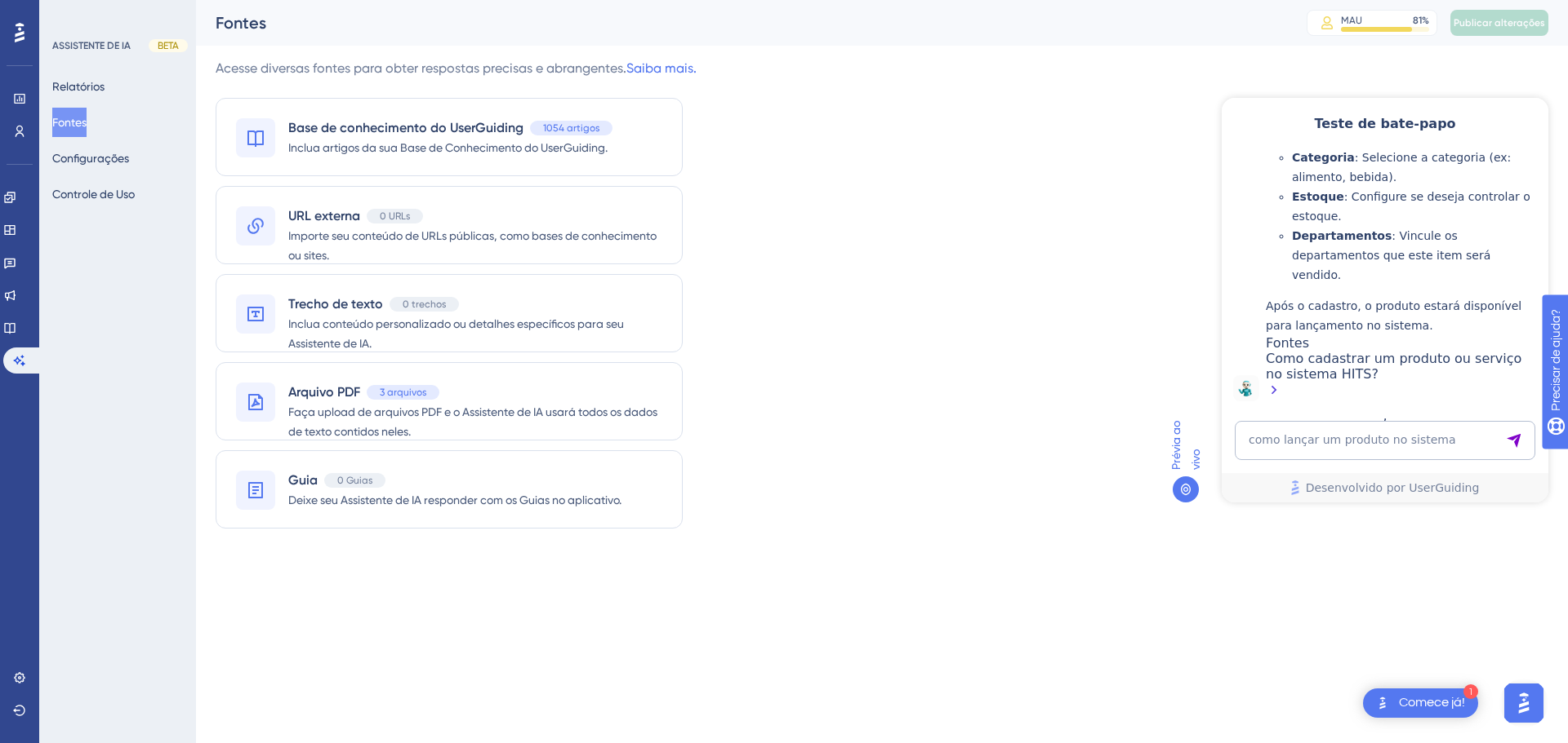
click at [1533, 706] on img "Open AI Assistant Launcher" at bounding box center [1523, 703] width 30 height 30
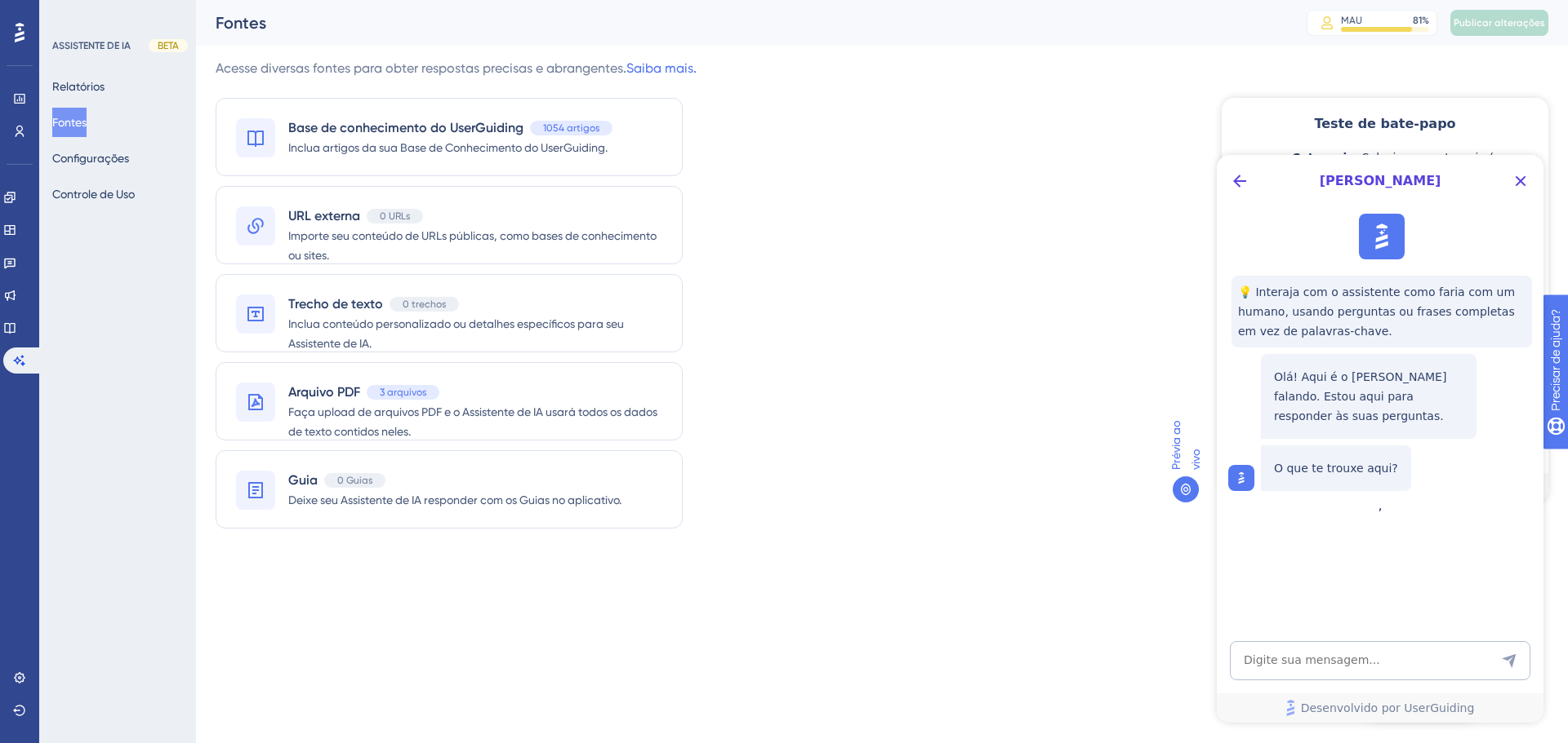
click at [1261, 181] on span "[PERSON_NAME]" at bounding box center [1380, 180] width 248 height 19
click at [1242, 171] on icon "Botão Voltar" at bounding box center [1239, 180] width 19 height 19
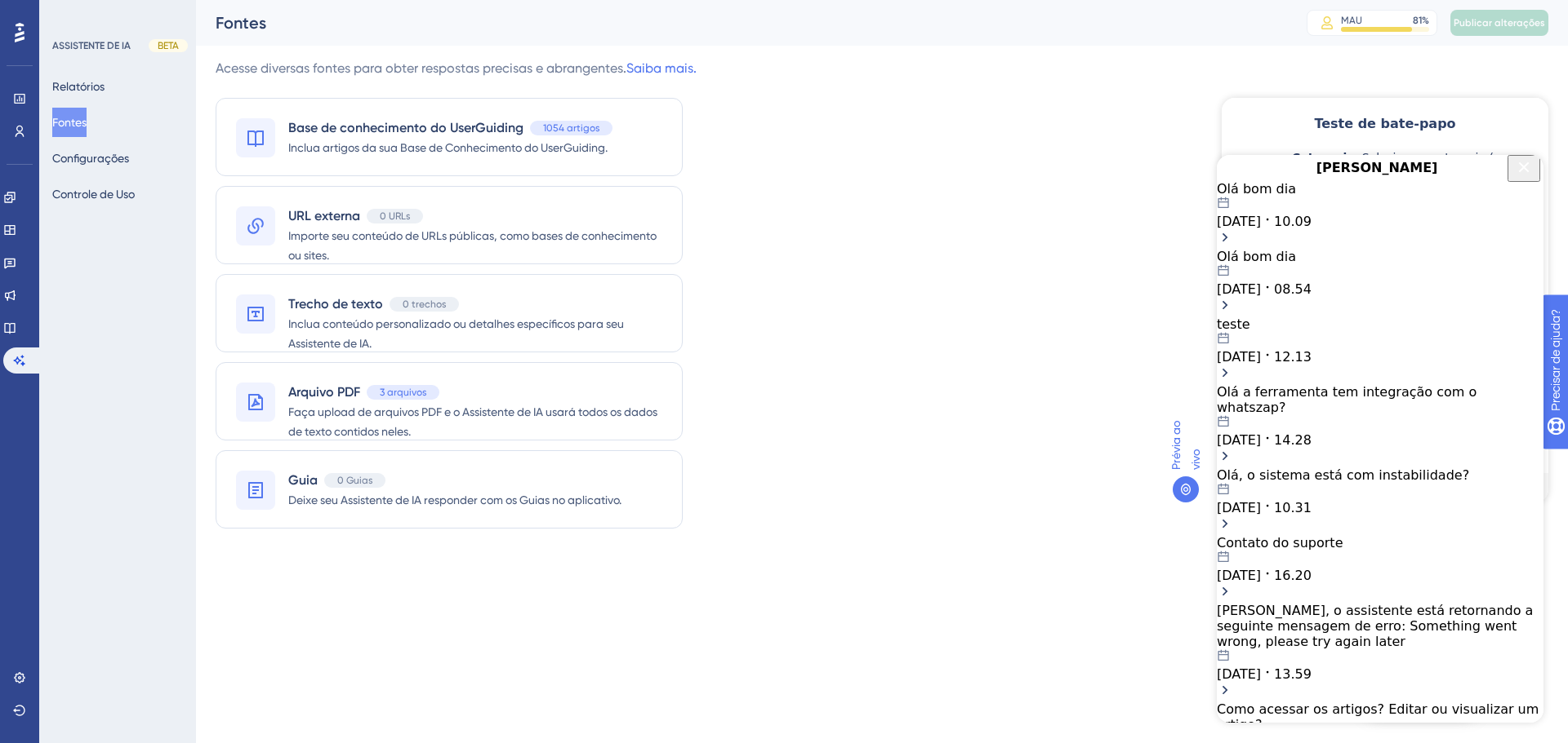
click at [1299, 264] on div "Olá bom dia" at bounding box center [1380, 256] width 327 height 15
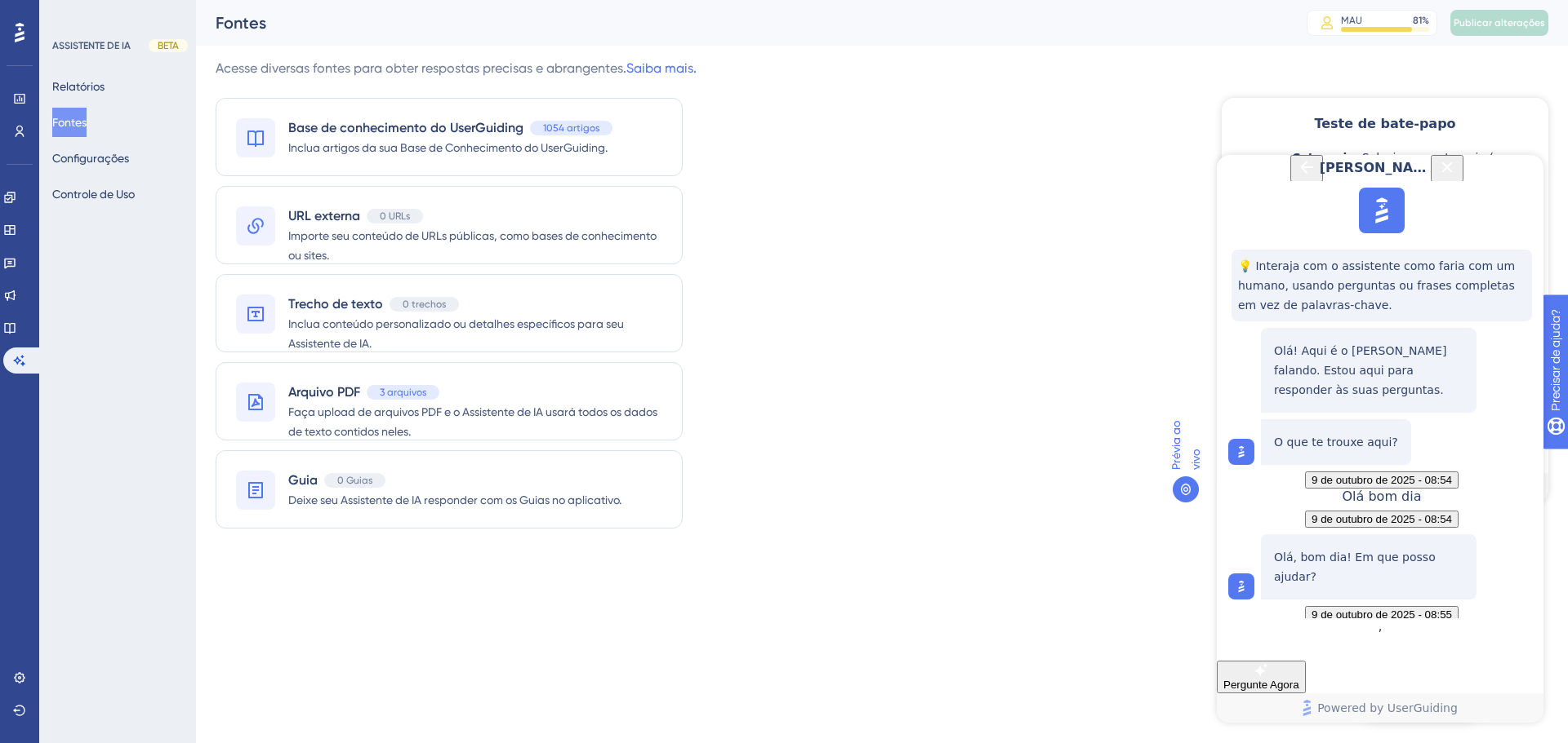
scroll to position [1023, 0]
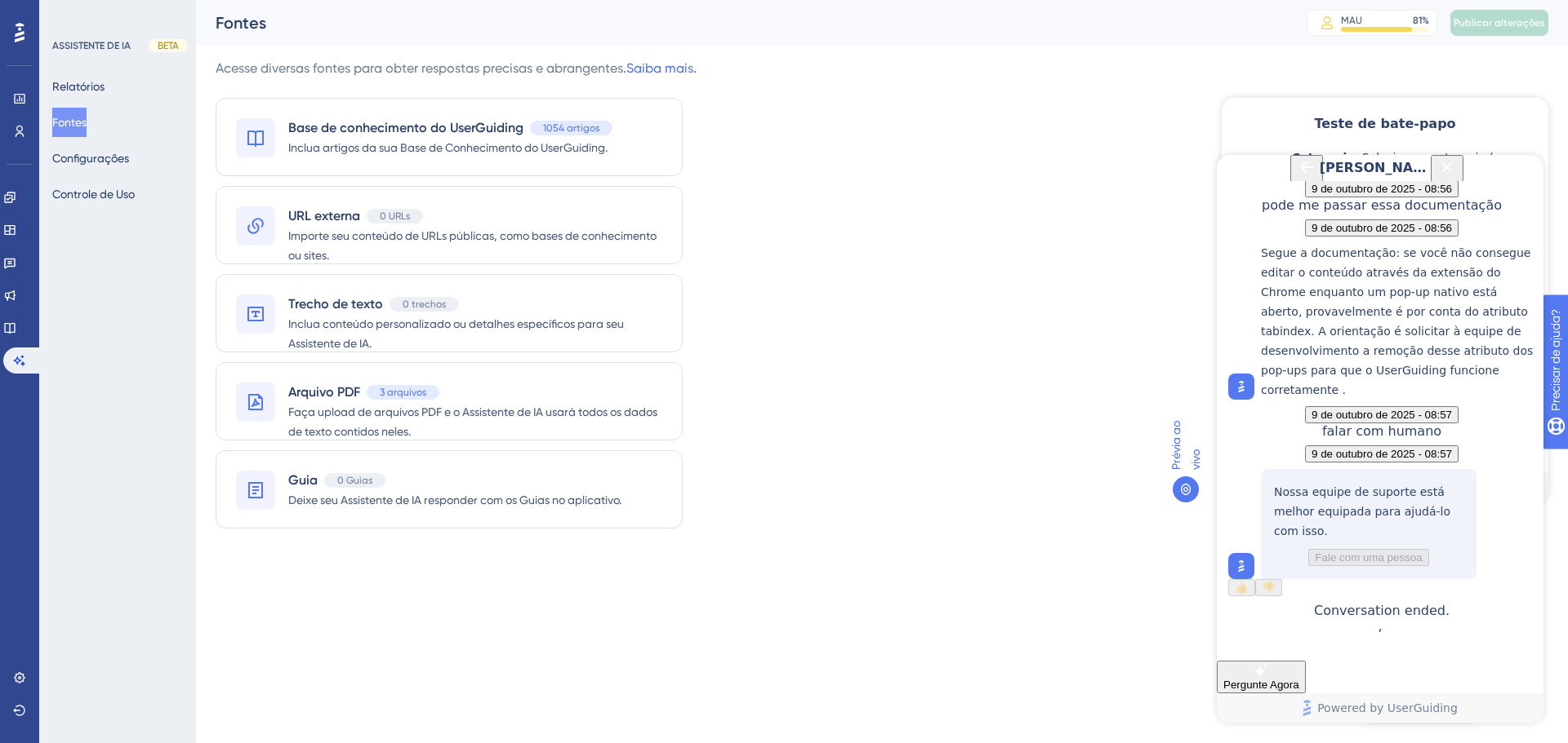
click at [1290, 182] on button "Back Button" at bounding box center [1306, 169] width 33 height 27
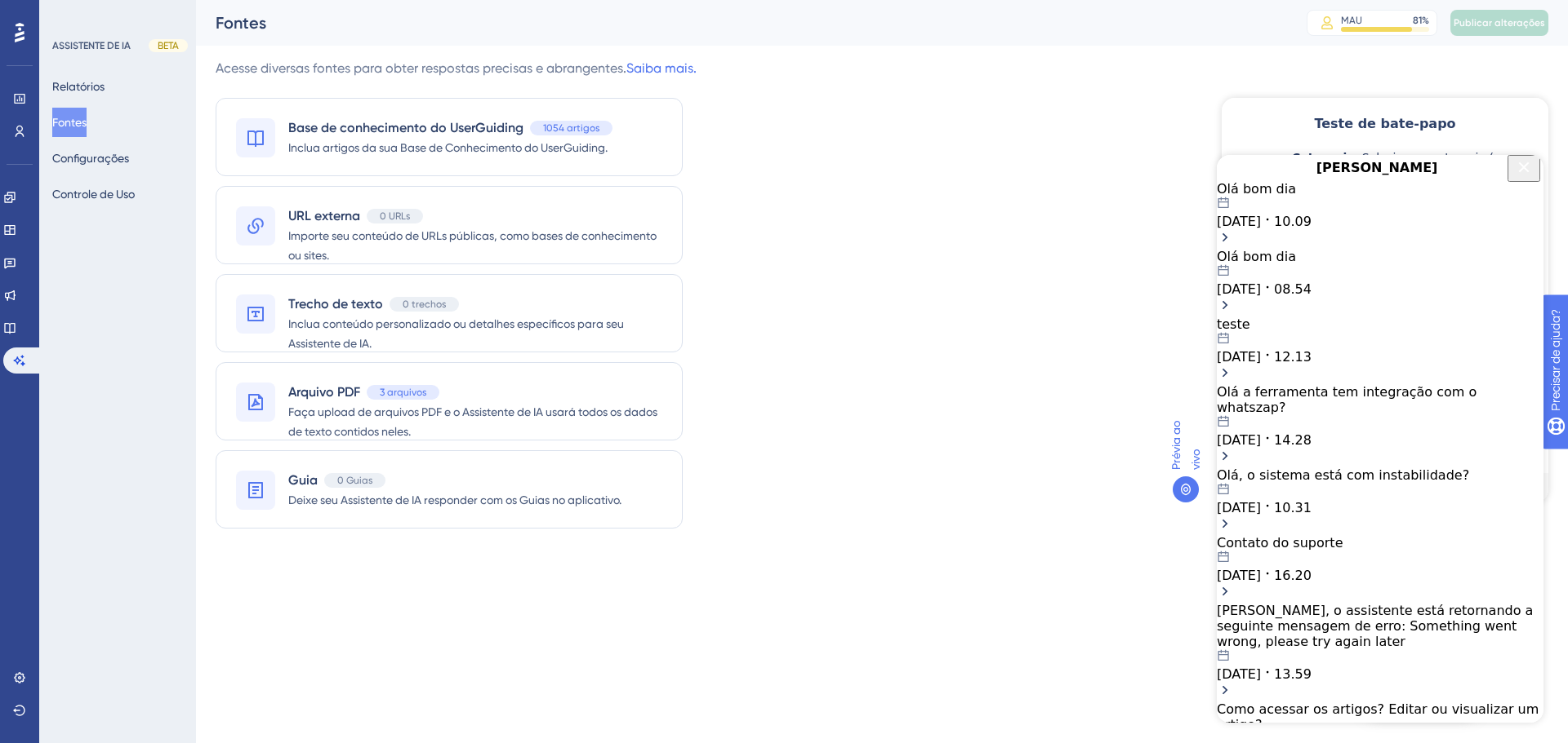
click at [1270, 197] on div "Olá bom dia" at bounding box center [1380, 189] width 327 height 15
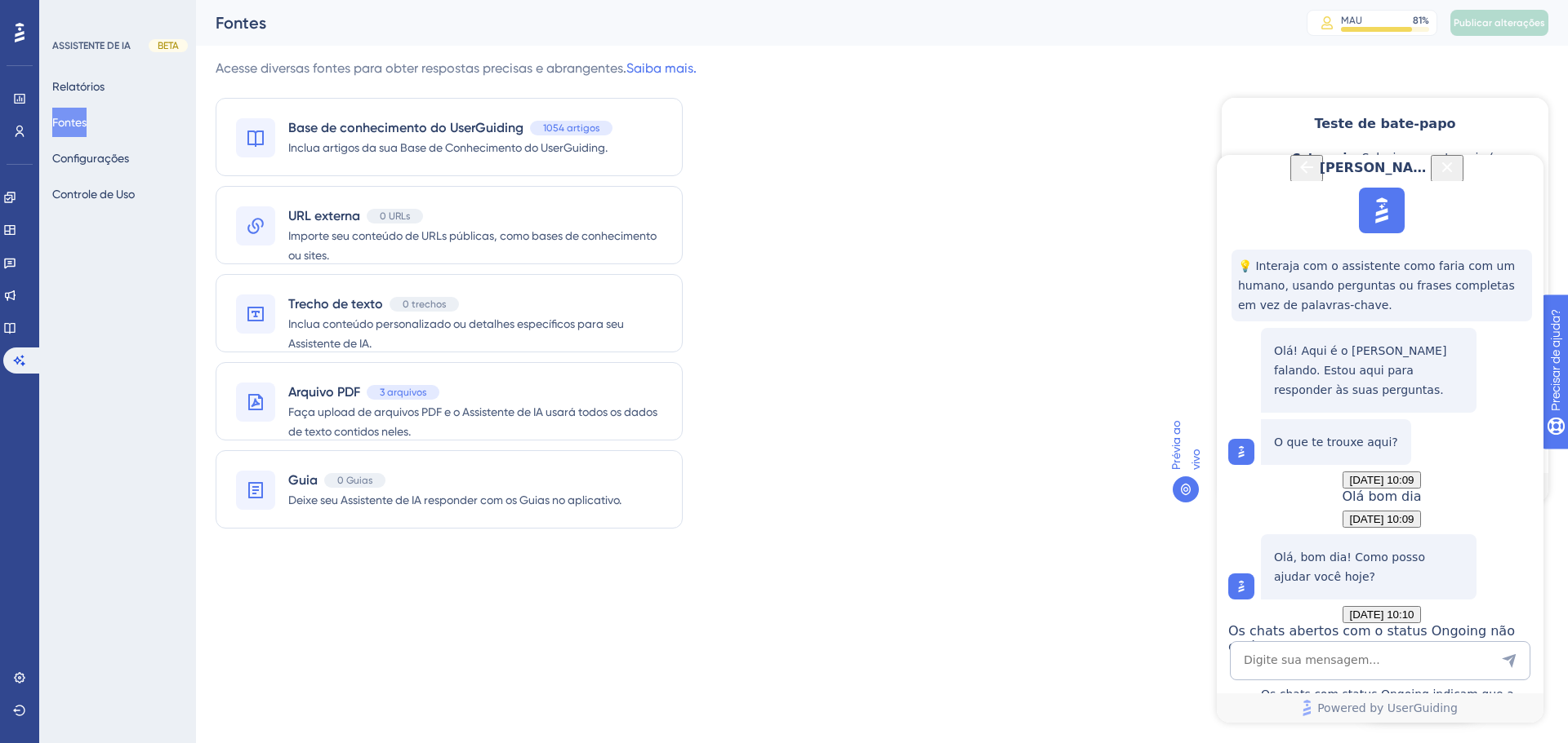
scroll to position [1056, 0]
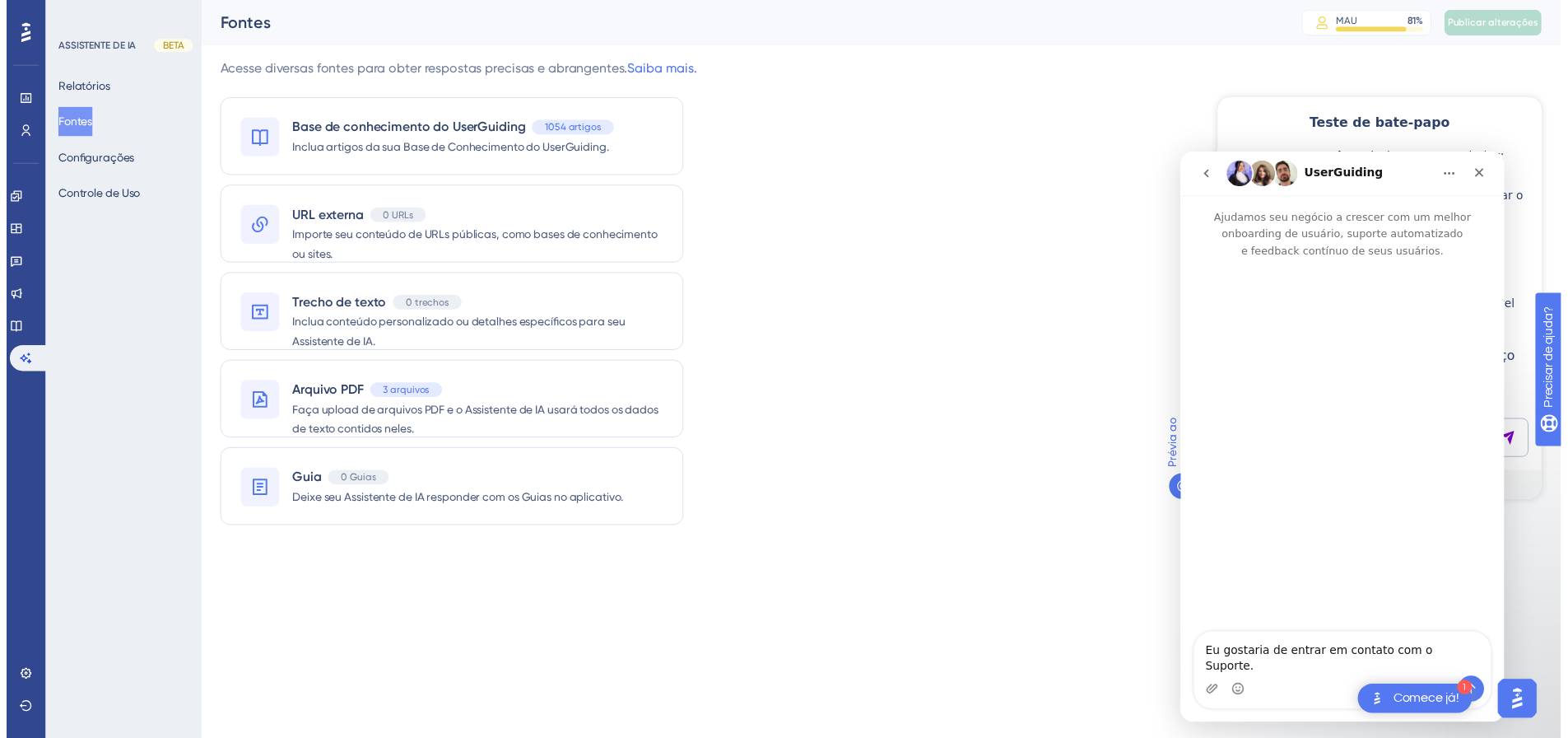
scroll to position [0, 0]
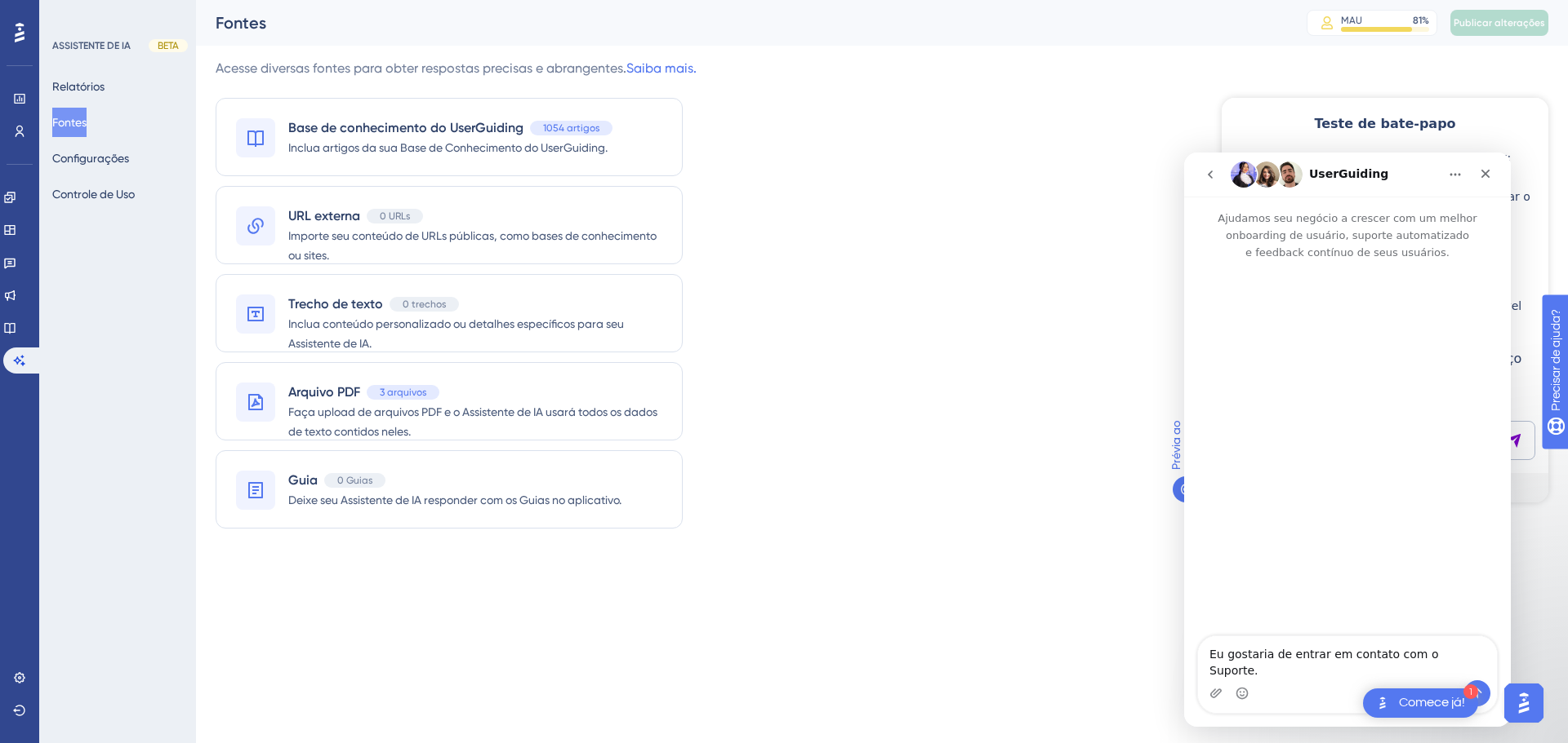
click at [1219, 174] on button "go back" at bounding box center [1210, 175] width 31 height 31
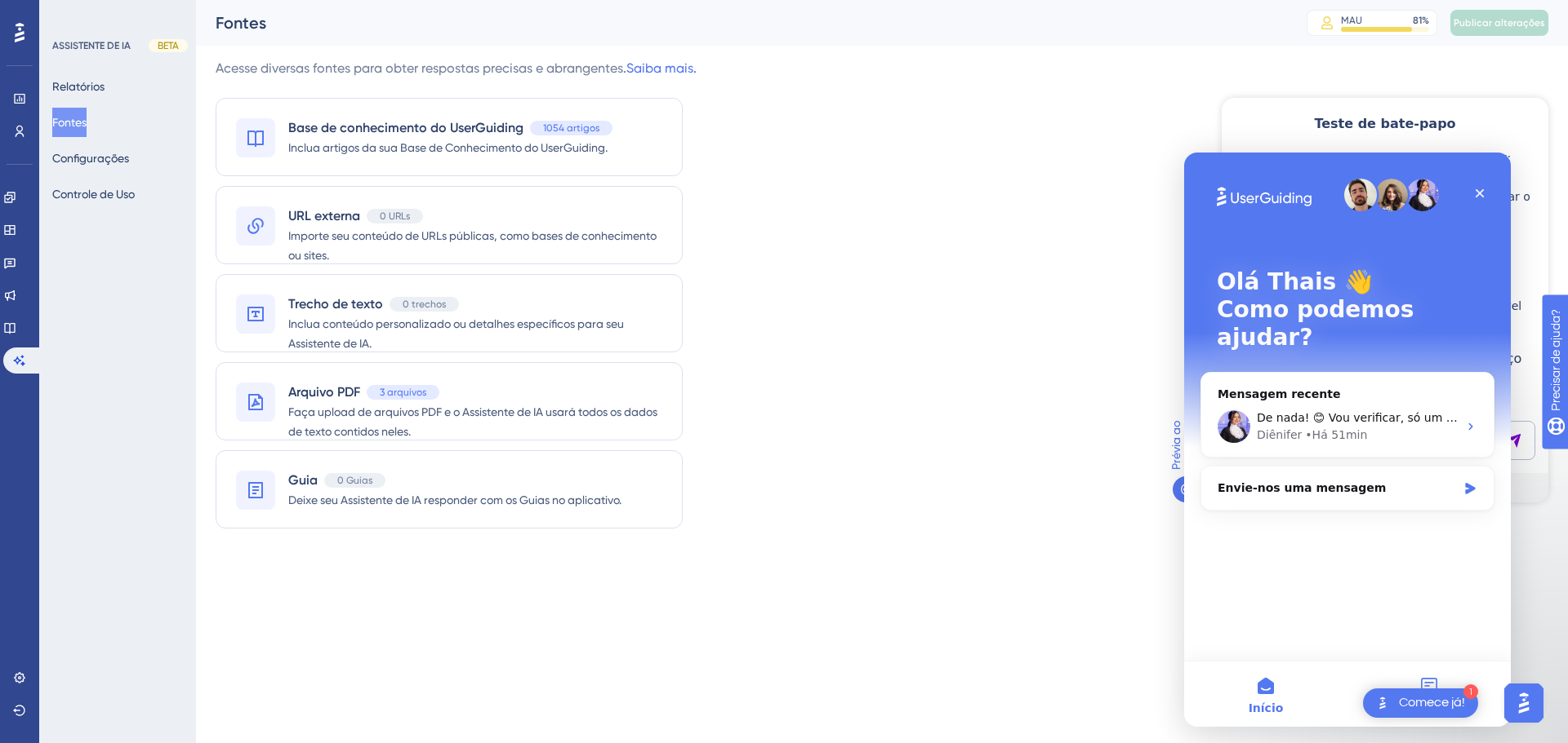
click at [1440, 670] on button "Mensagens" at bounding box center [1429, 694] width 164 height 65
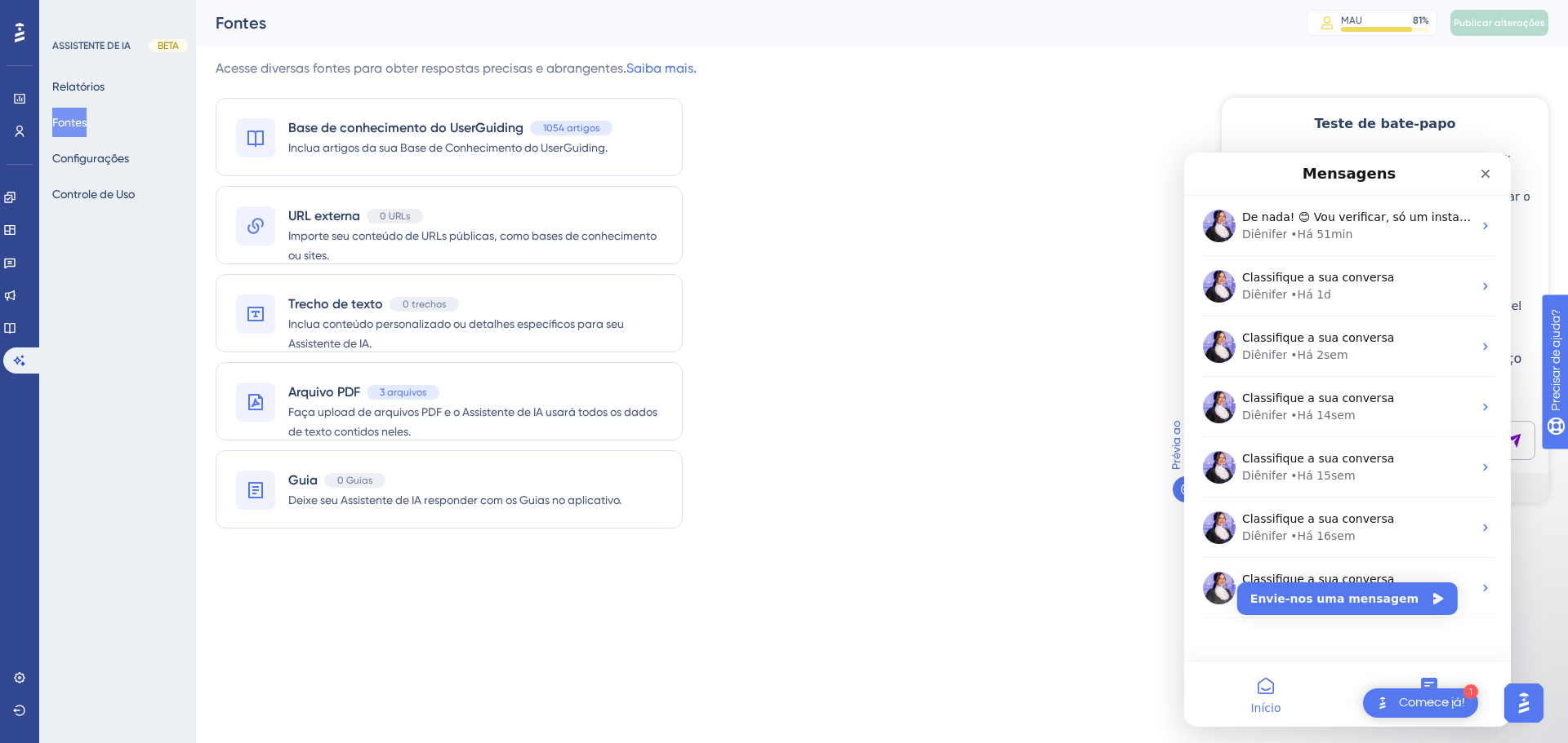
click at [1283, 692] on button "Início" at bounding box center [1266, 694] width 164 height 65
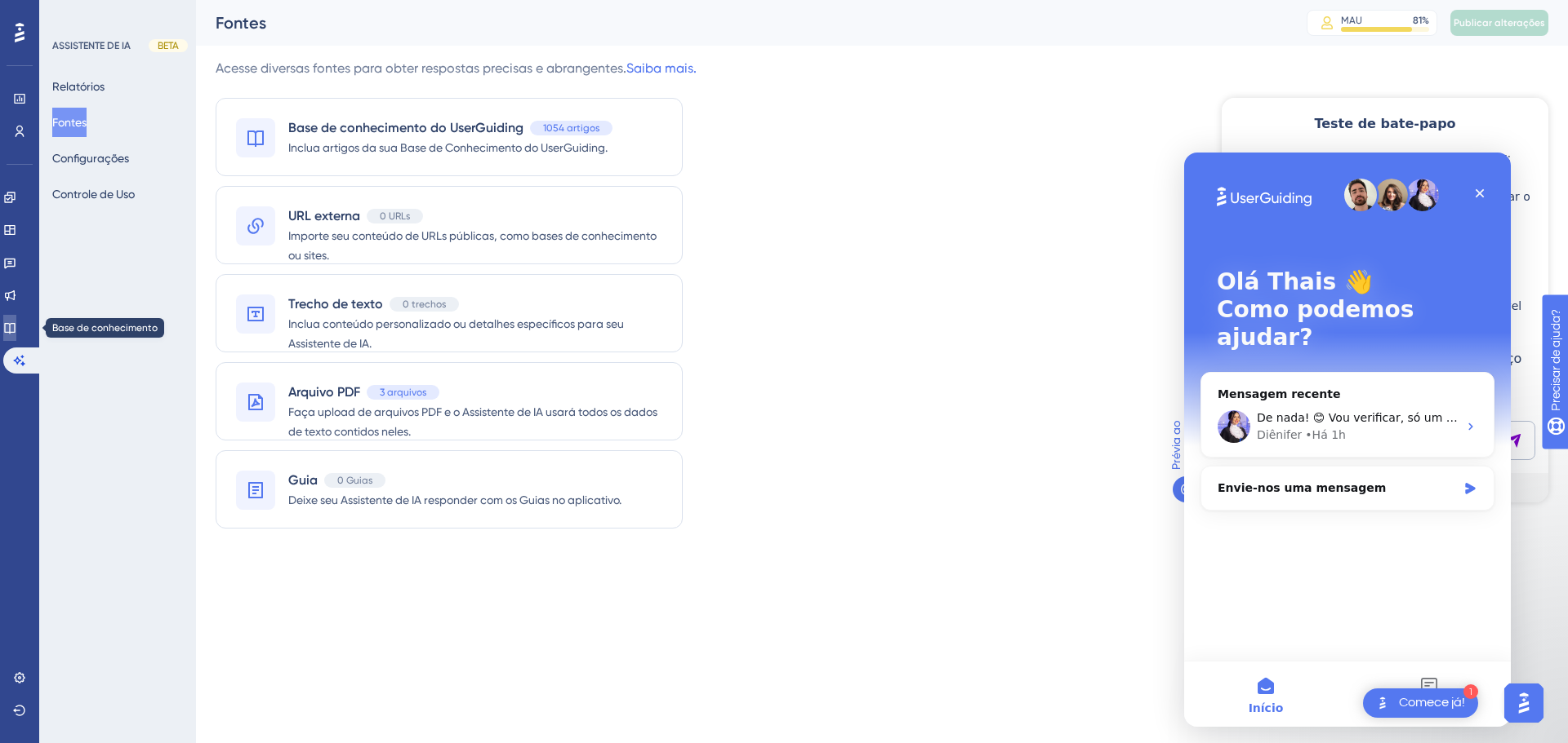
click at [16, 336] on link at bounding box center [9, 327] width 13 height 26
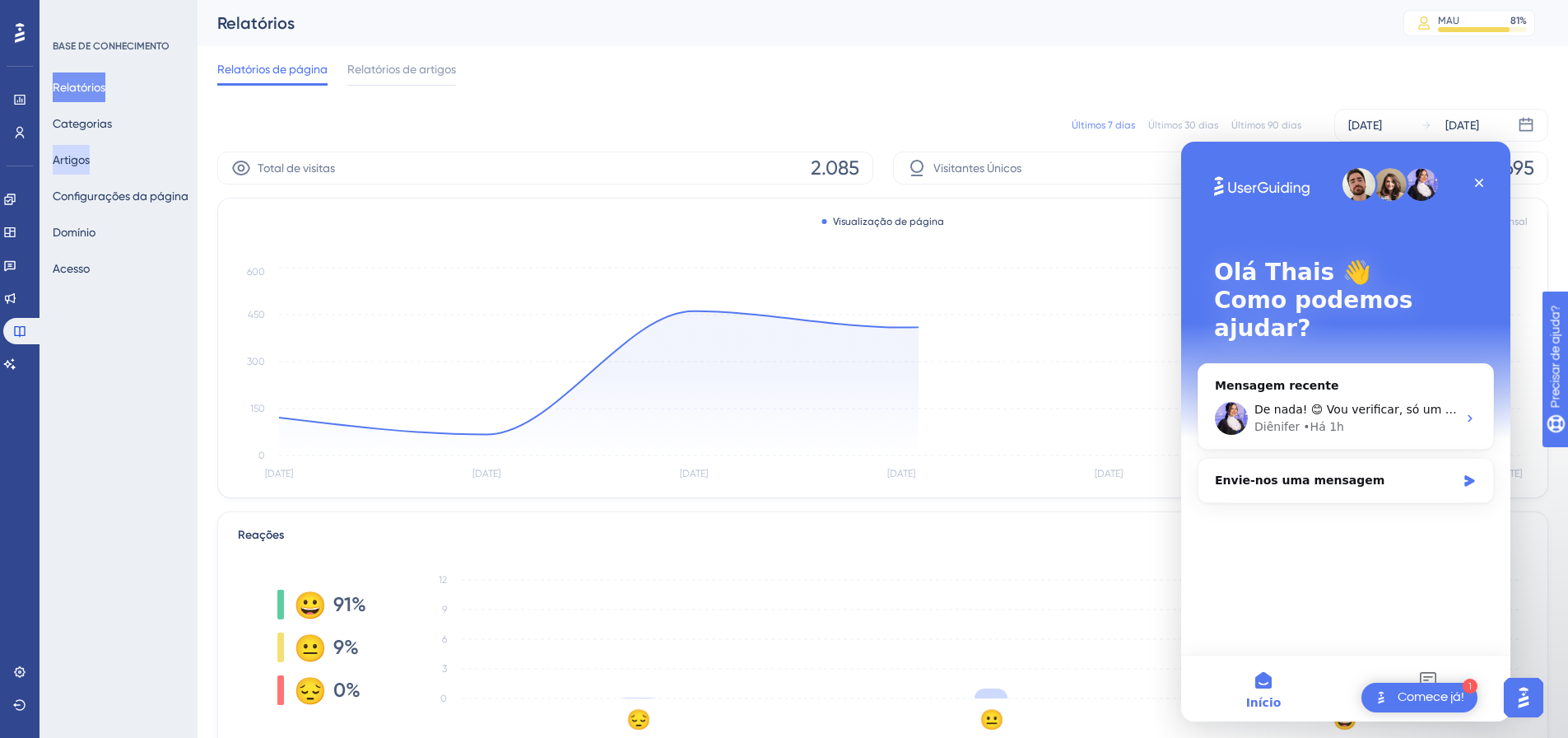
click at [88, 156] on font "Artigos" at bounding box center [71, 159] width 37 height 13
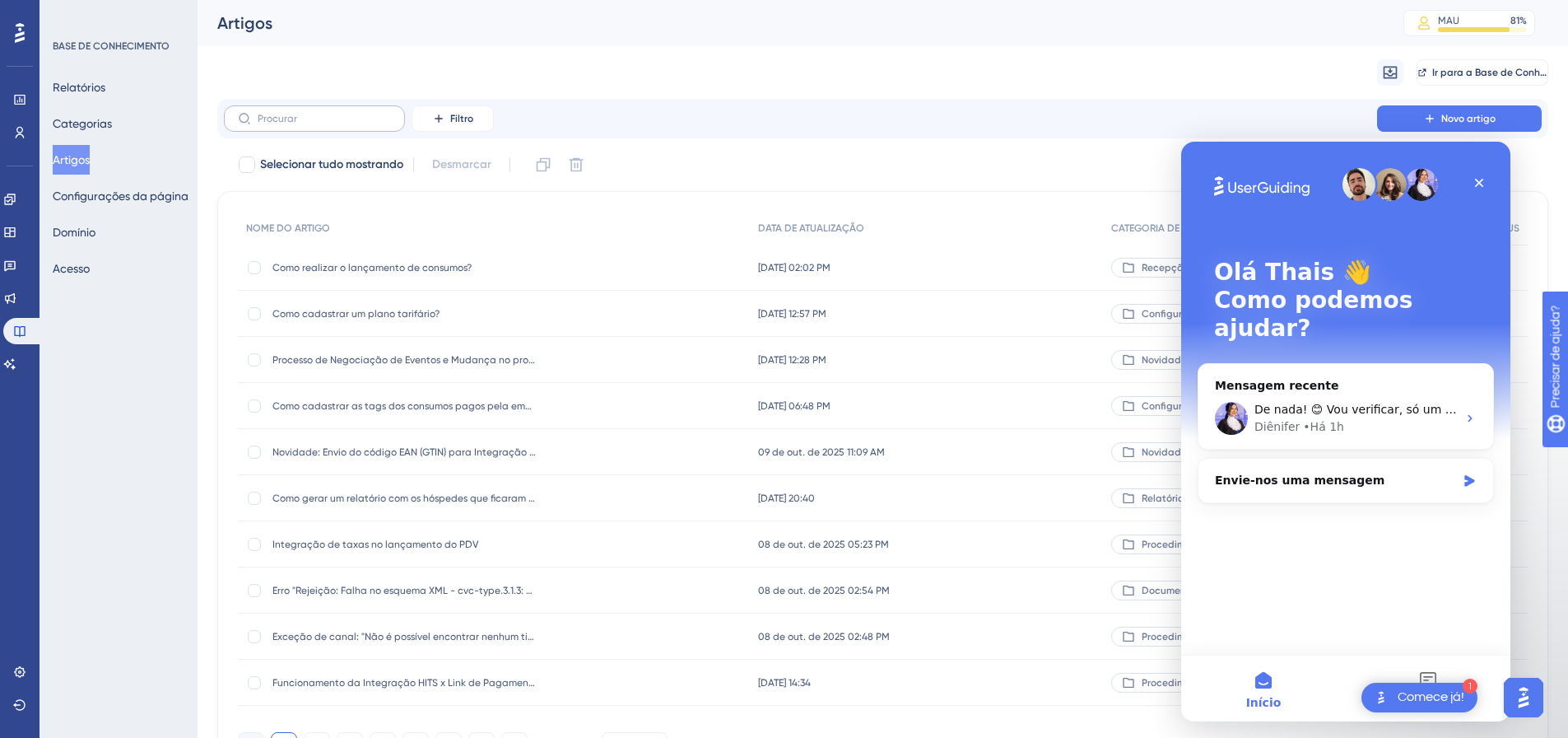
click at [324, 112] on label at bounding box center [314, 118] width 181 height 26
click at [324, 113] on input "text" at bounding box center [324, 119] width 134 height 12
click at [328, 122] on input "text" at bounding box center [324, 119] width 134 height 12
type input "conta"
click at [444, 262] on span "Como abrir uma conta avulsa?" at bounding box center [404, 267] width 264 height 13
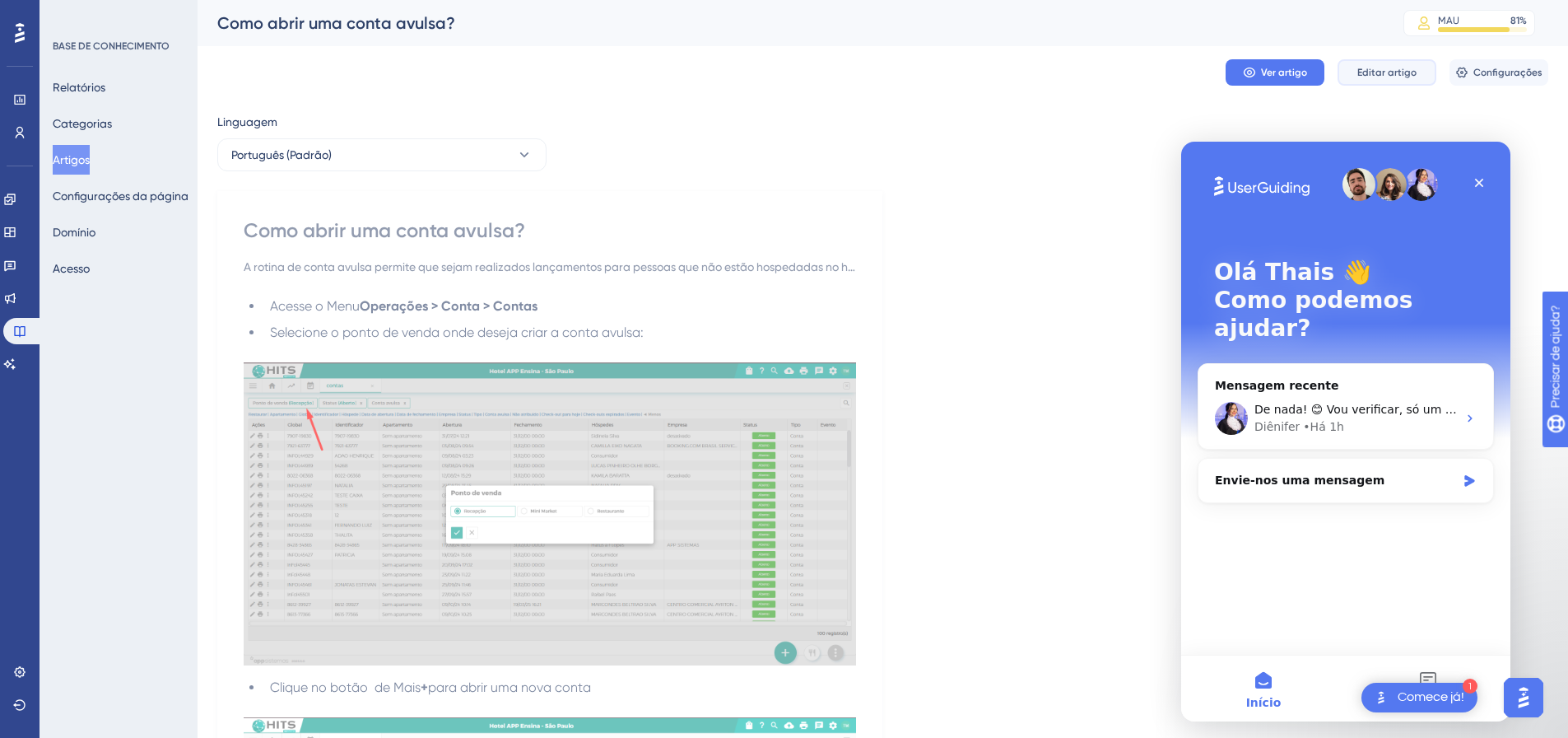
click at [1376, 81] on button "Editar artigo" at bounding box center [1387, 72] width 99 height 26
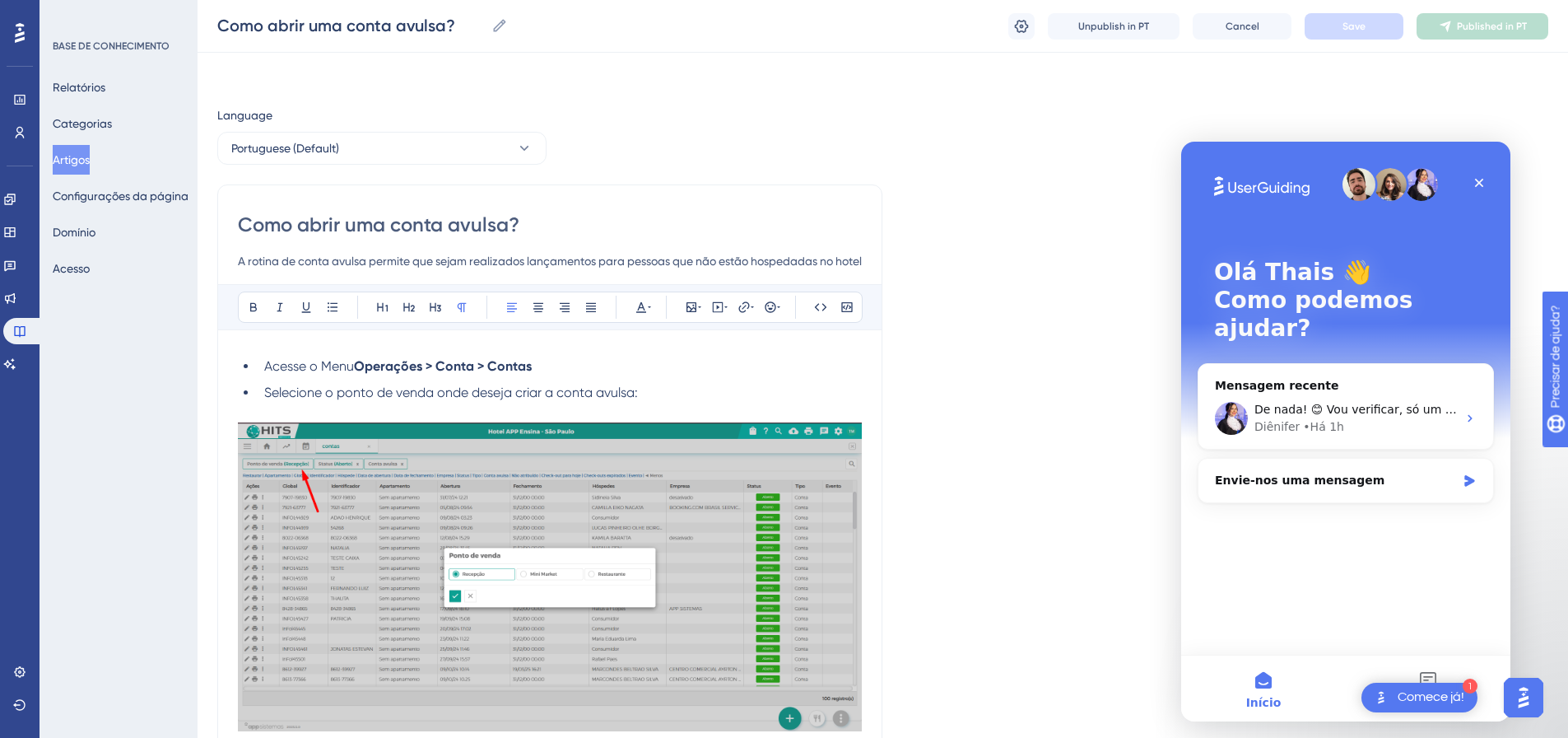
scroll to position [2755, 0]
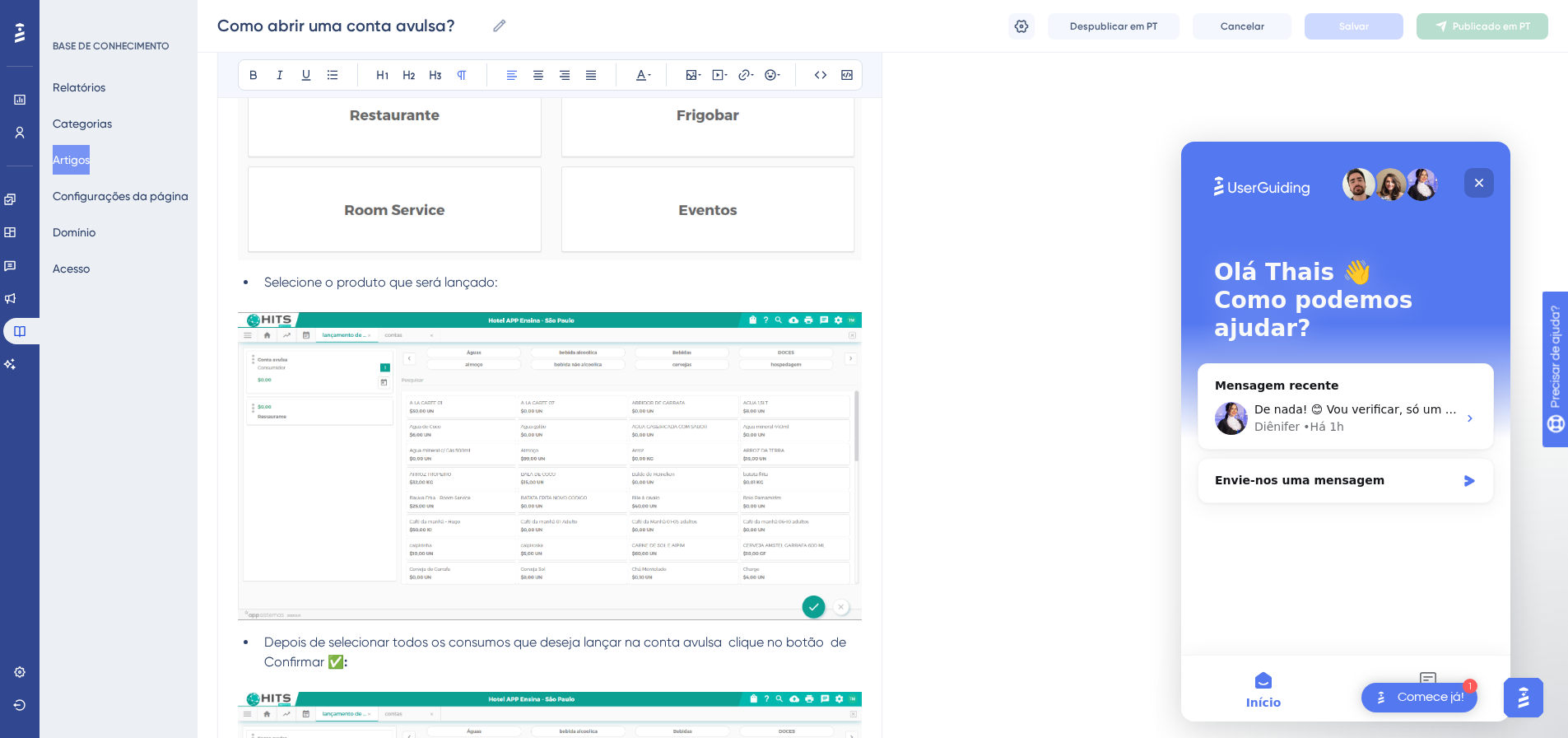
click at [1477, 182] on icon "Fechar" at bounding box center [1479, 182] width 13 height 13
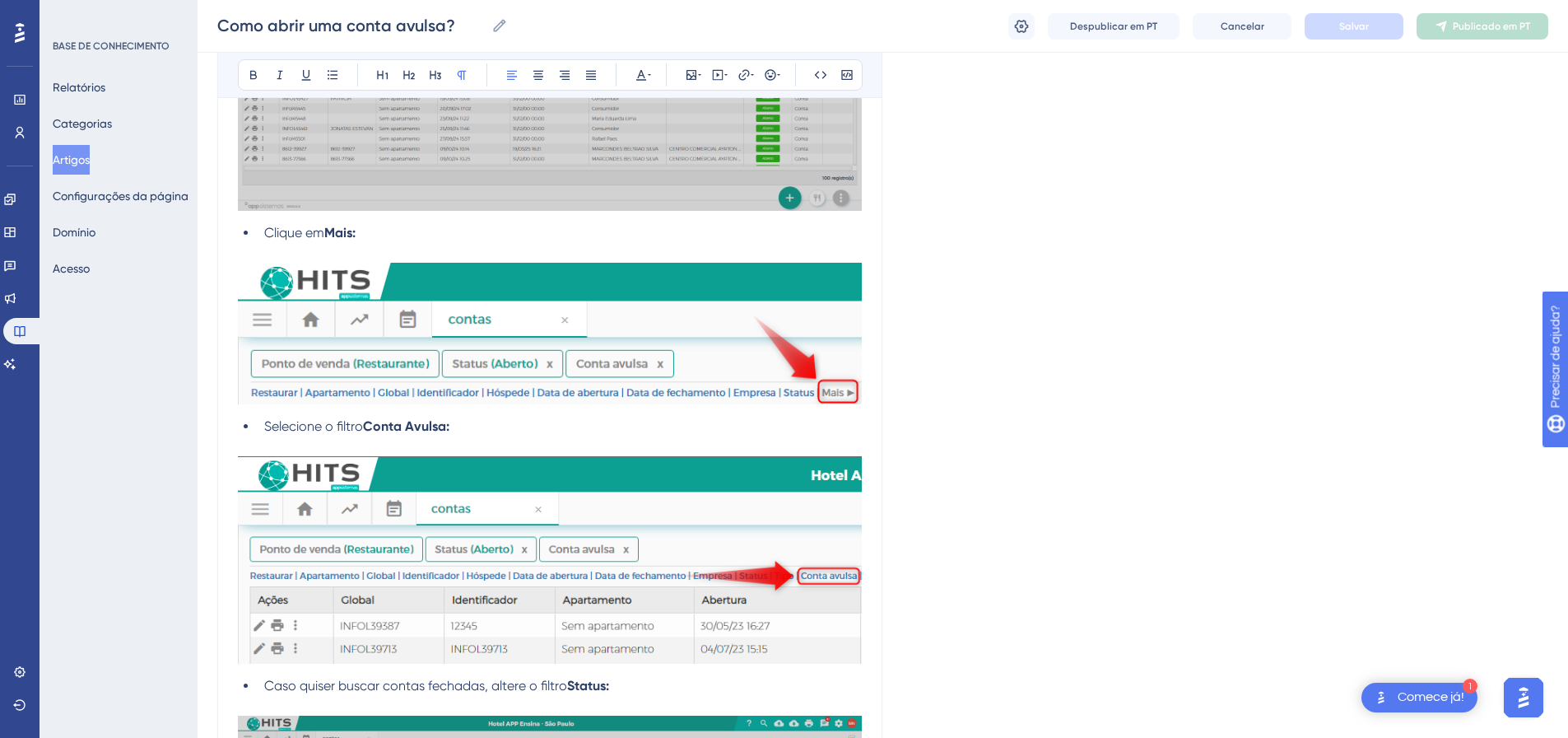
scroll to position [4672, 0]
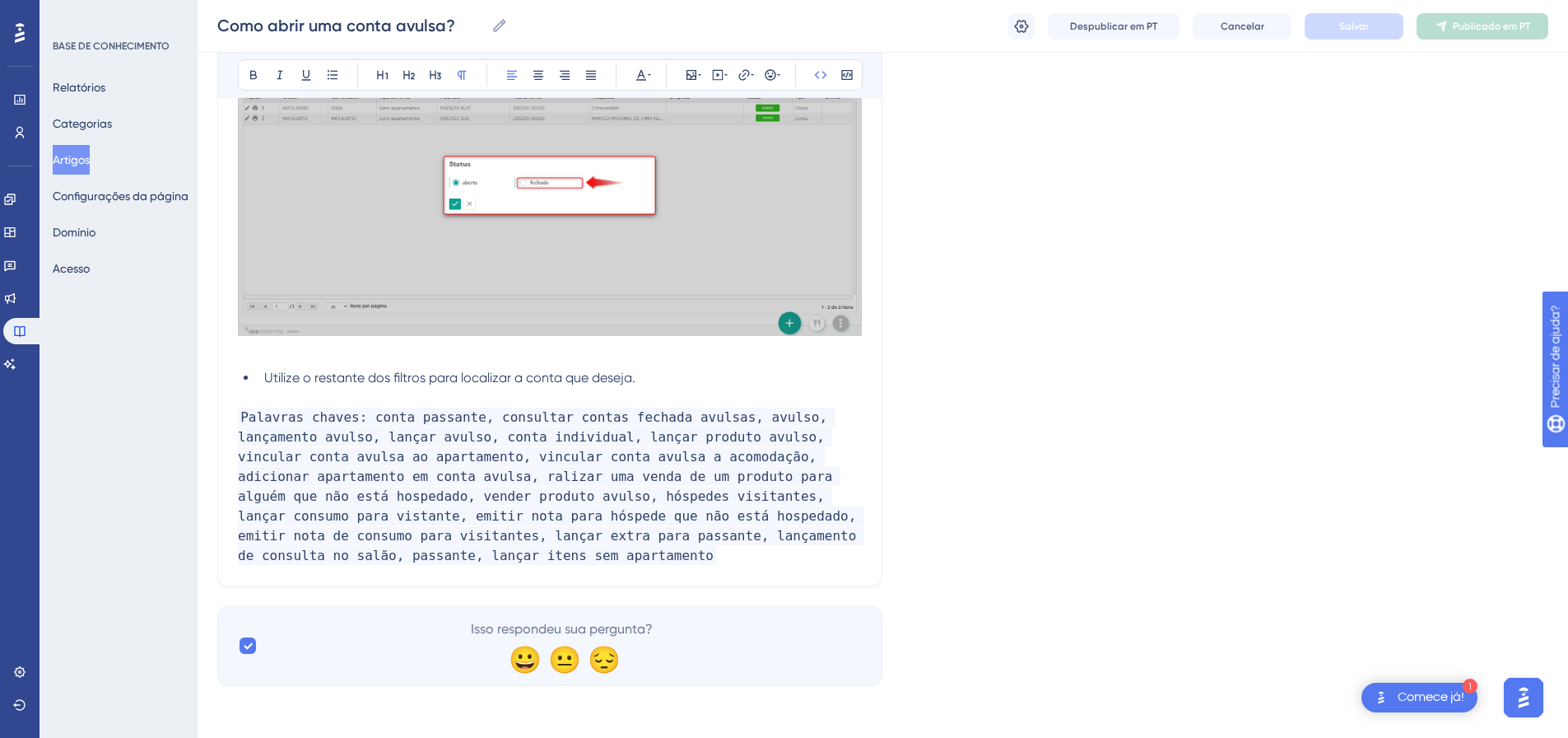
click at [458, 562] on p "Palavras chaves: conta passante, consultar contas fechada avulsas, avulso, lanç…" at bounding box center [550, 487] width 624 height 158
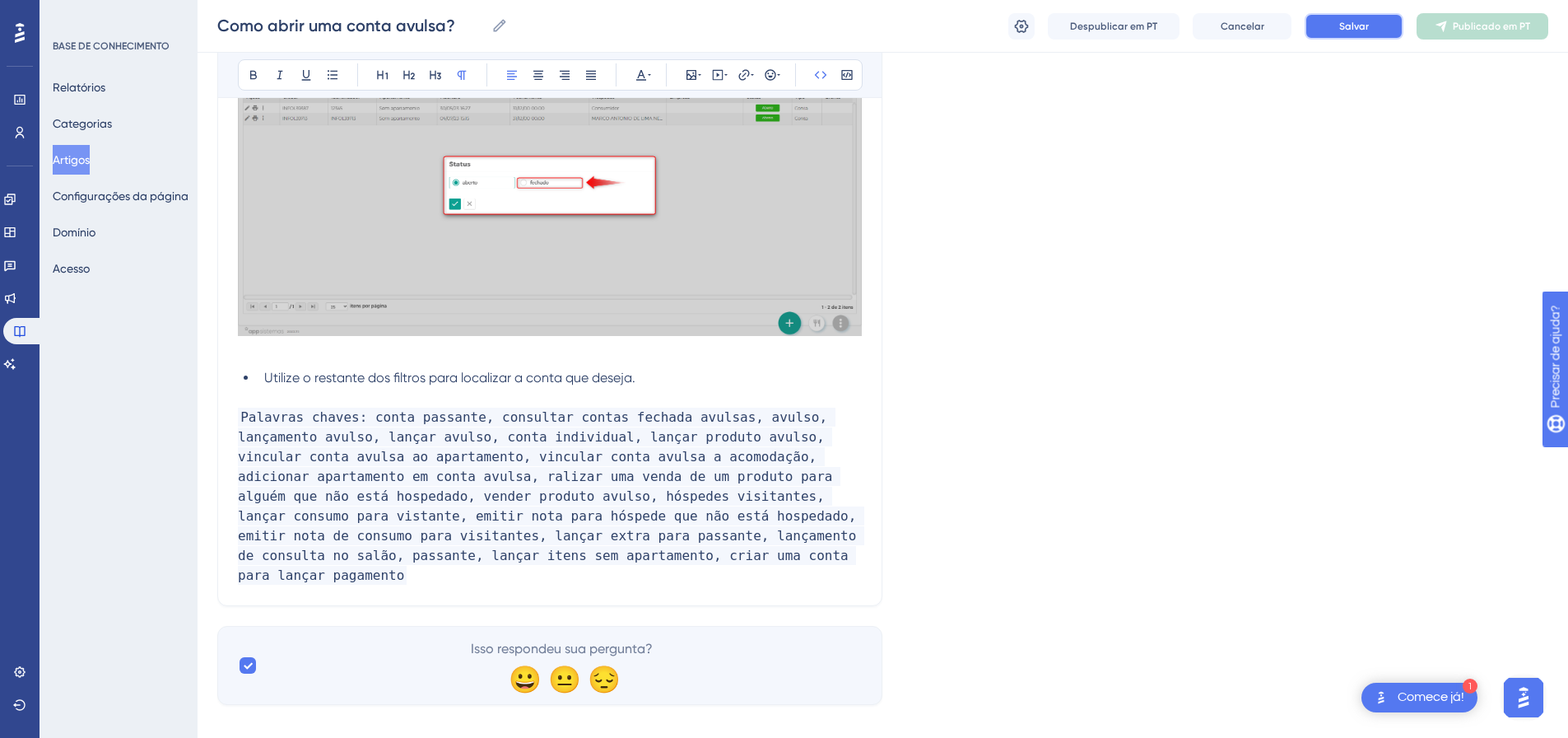
click at [1359, 25] on font "Salvar" at bounding box center [1354, 26] width 30 height 12
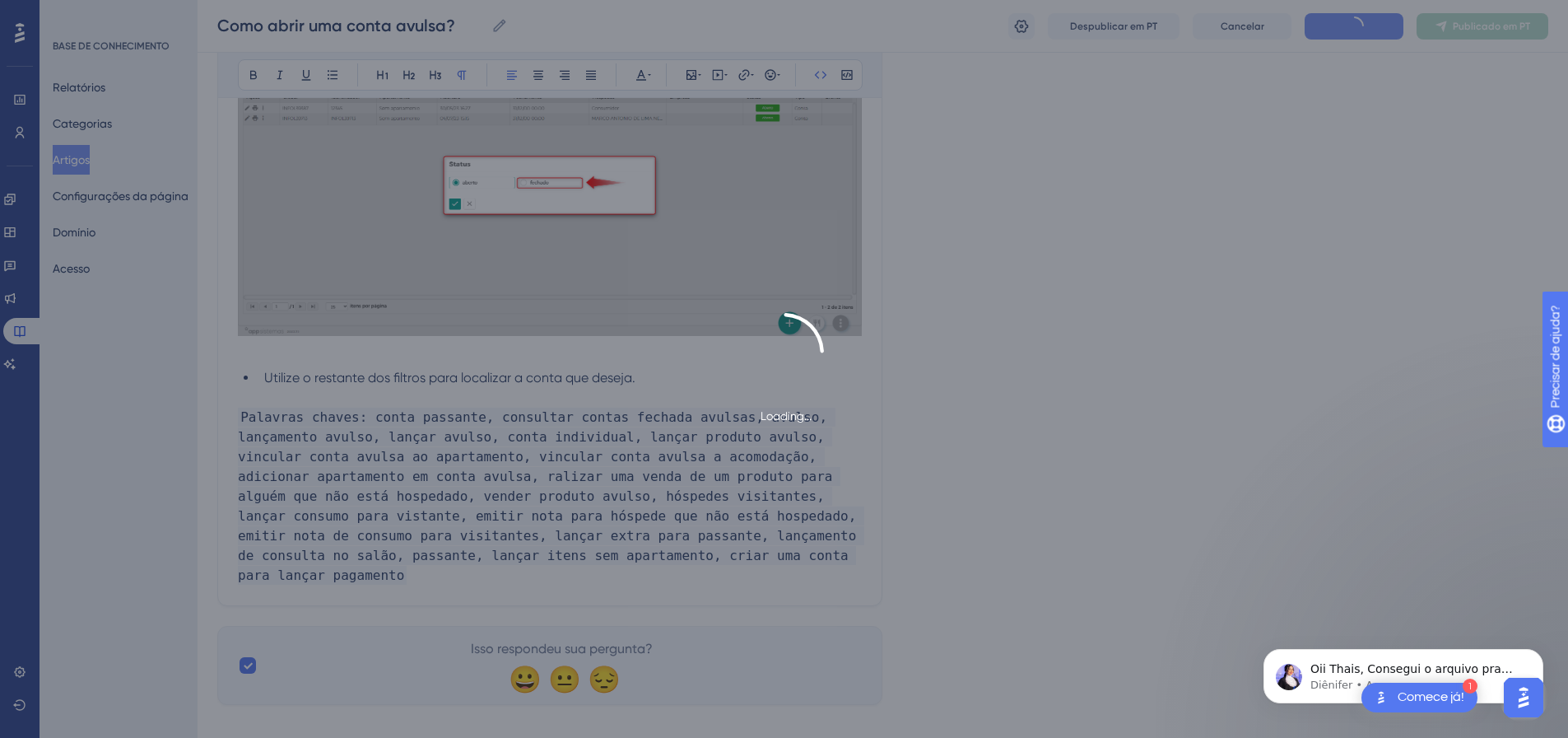
scroll to position [0, 0]
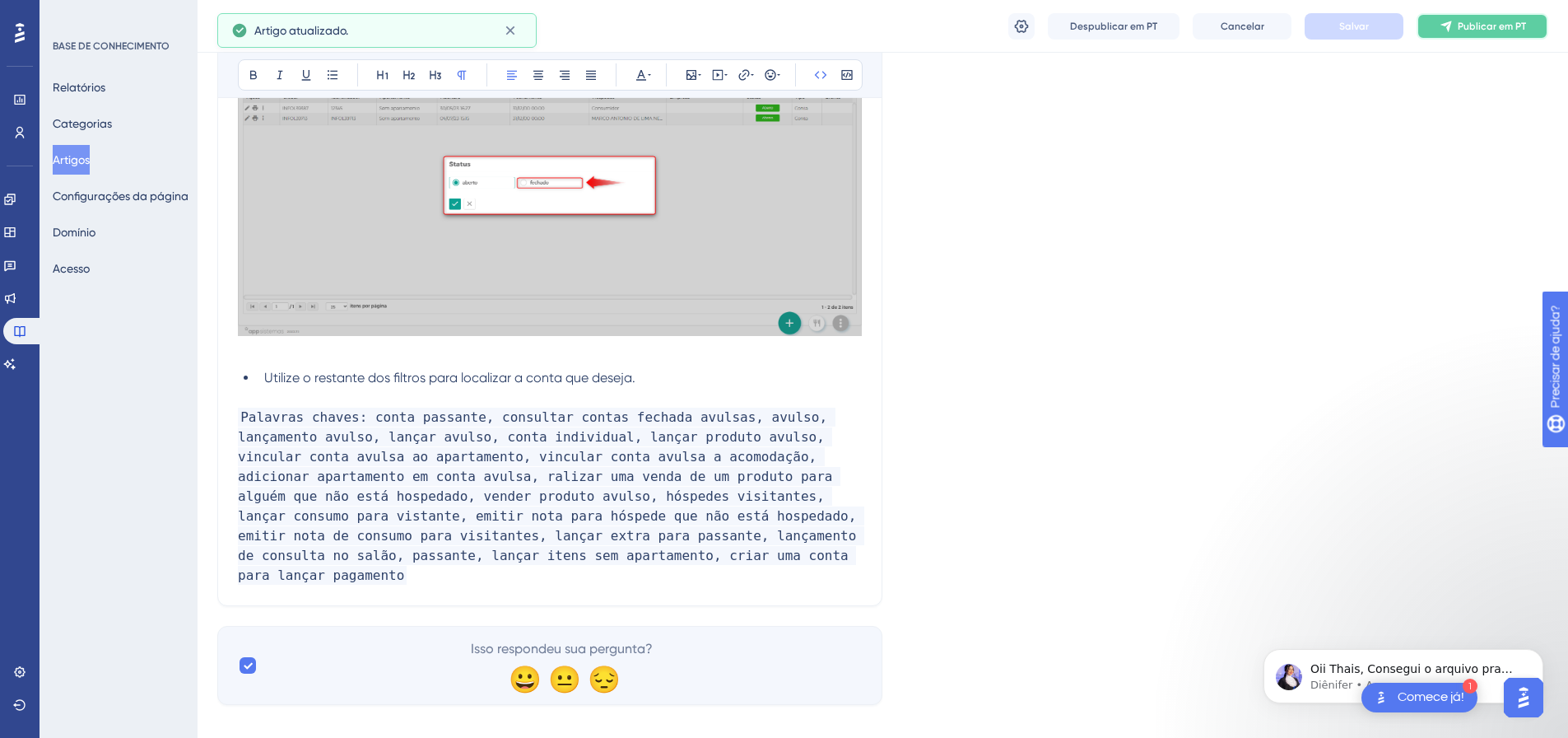
drag, startPoint x: 1482, startPoint y: 33, endPoint x: 1482, endPoint y: 53, distance: 20.0
click at [1482, 34] on button "Publicar em PT" at bounding box center [1482, 26] width 132 height 26
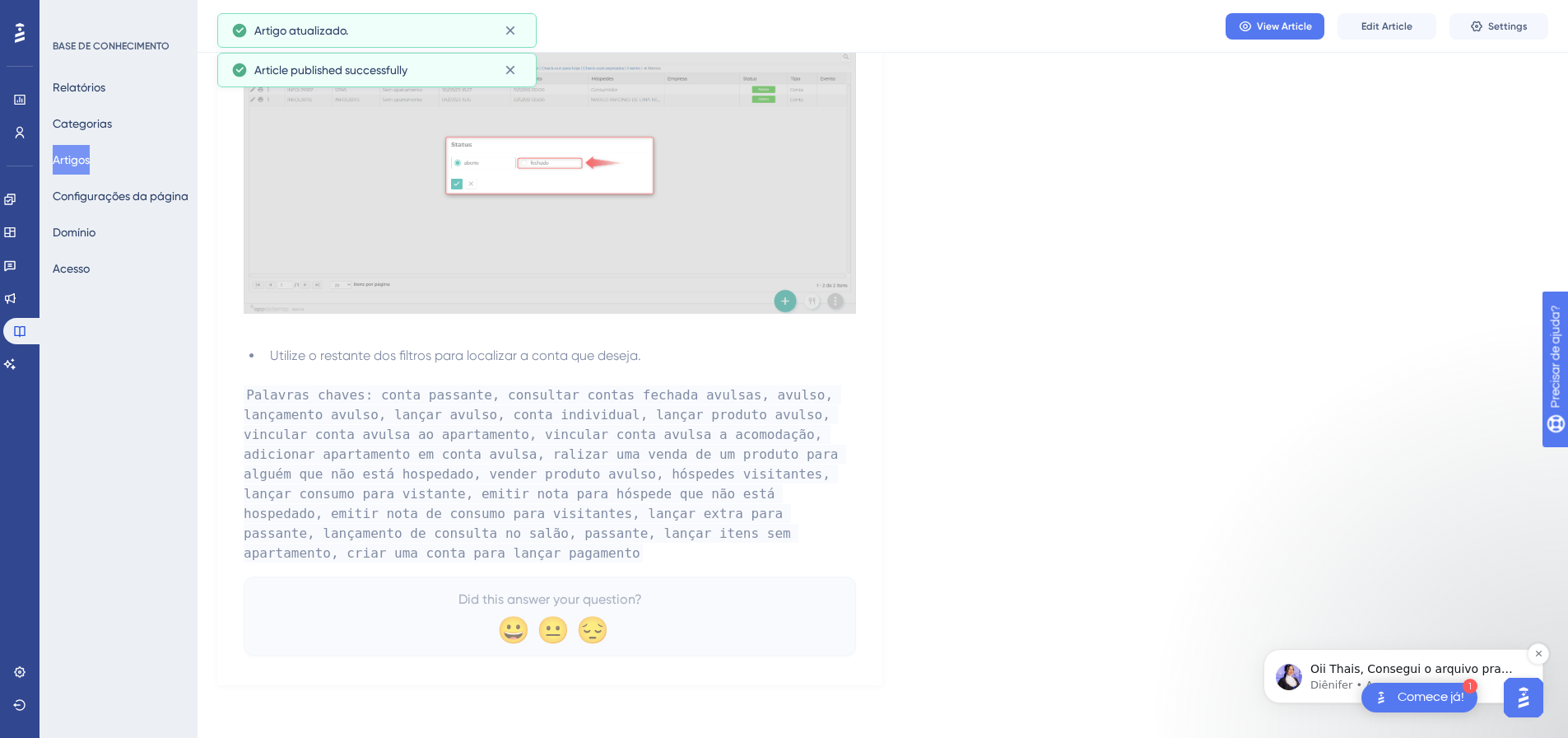
scroll to position [4552, 0]
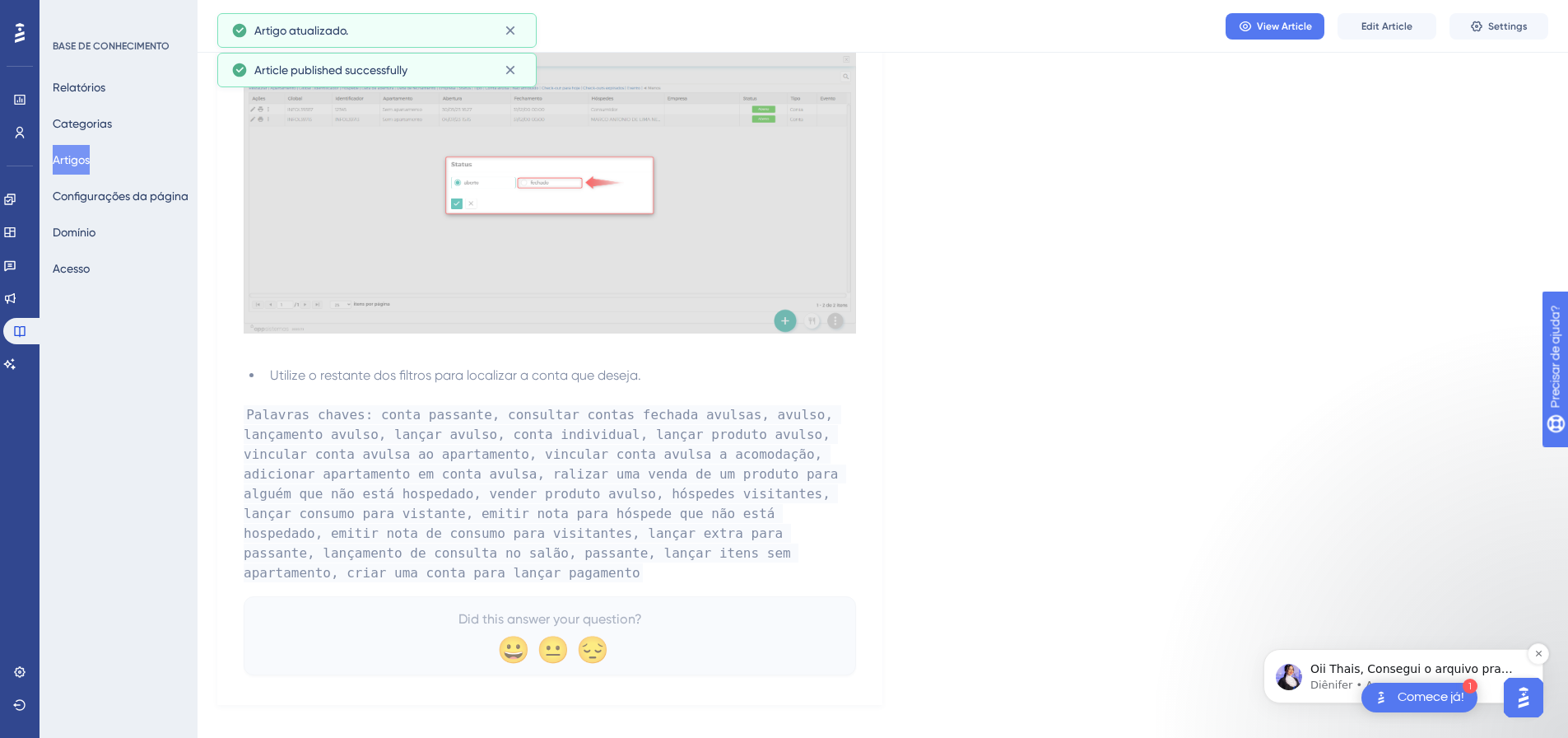
click at [1321, 668] on span "Oii Thais, Consegui o arquivo pra você! Segue em anexo. 🤗" at bounding box center [1411, 677] width 202 height 30
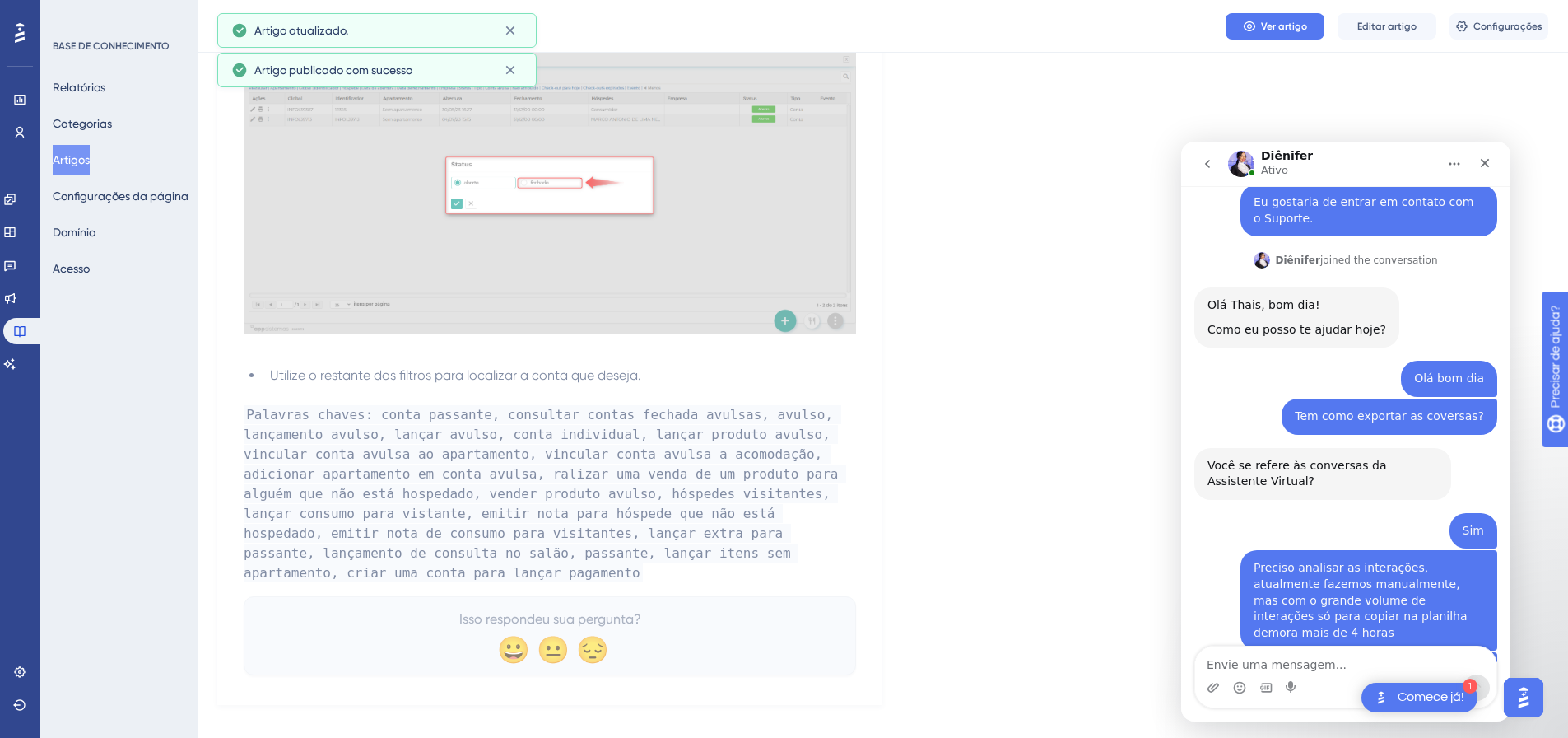
scroll to position [771, 0]
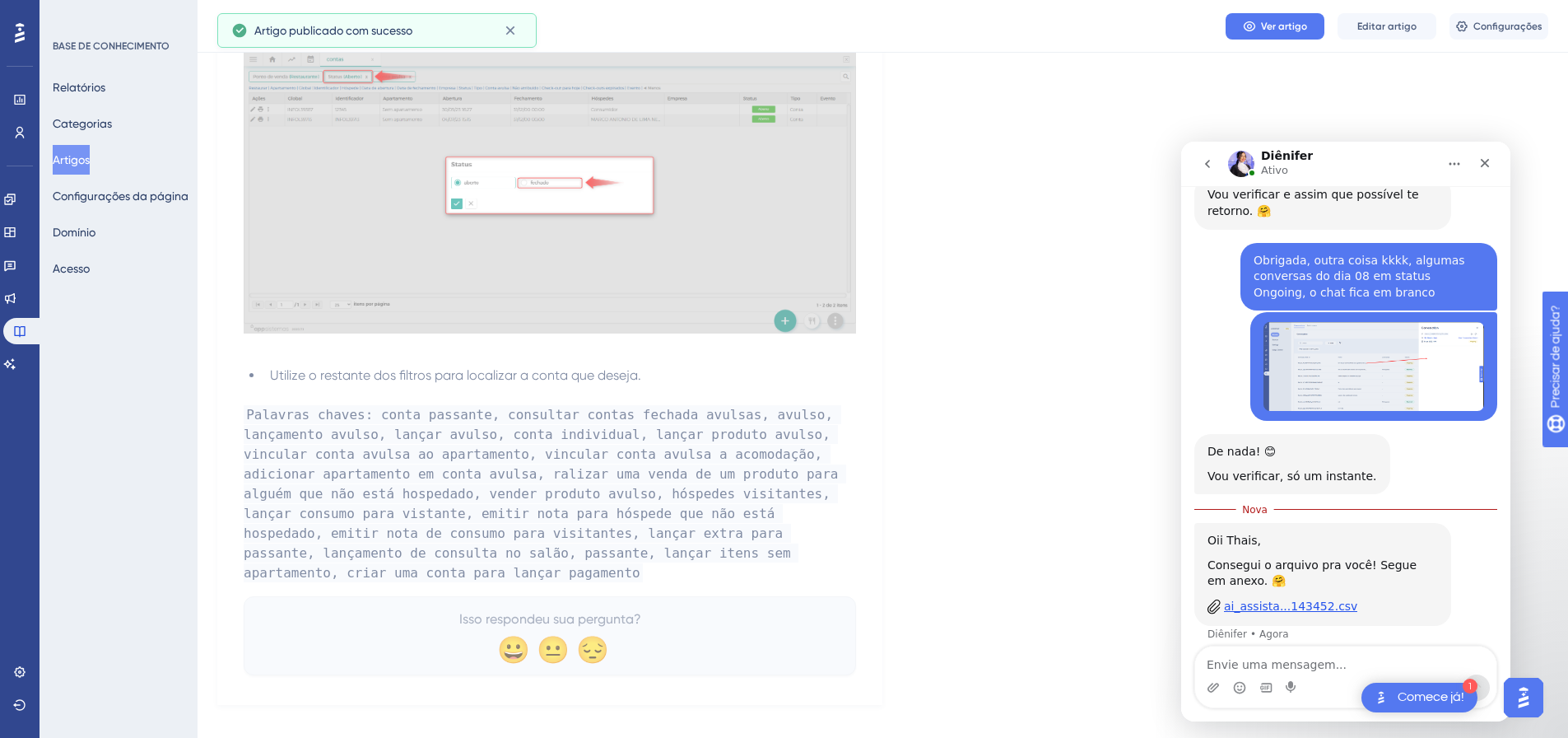
click at [1305, 598] on div "ai_assista...143452.csv" at bounding box center [1291, 606] width 134 height 17
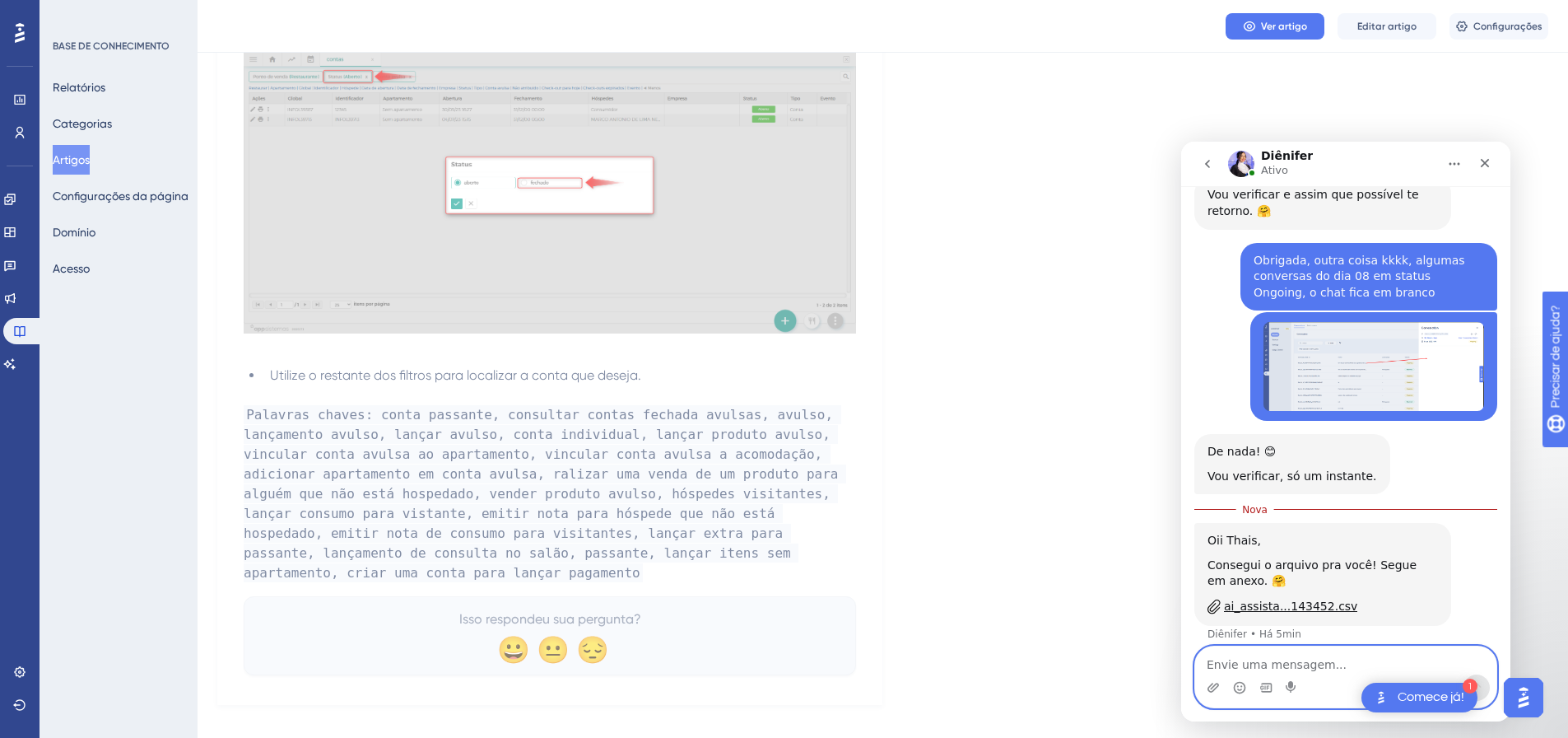
click at [1286, 661] on textarea "Envie uma mensagem..." at bounding box center [1346, 661] width 301 height 28
type textarea "Ebaa me ajudou, muito obrigada"
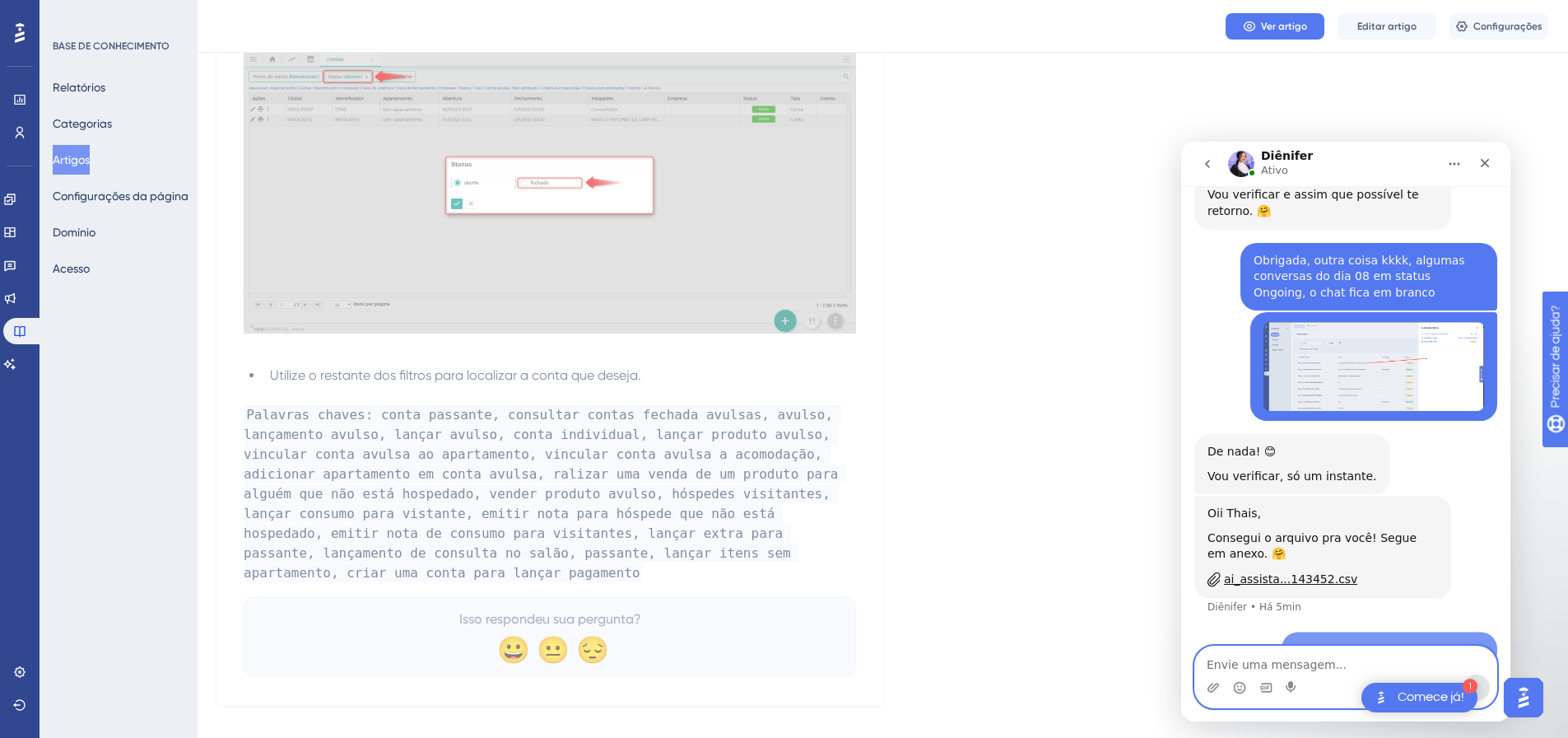
scroll to position [793, 0]
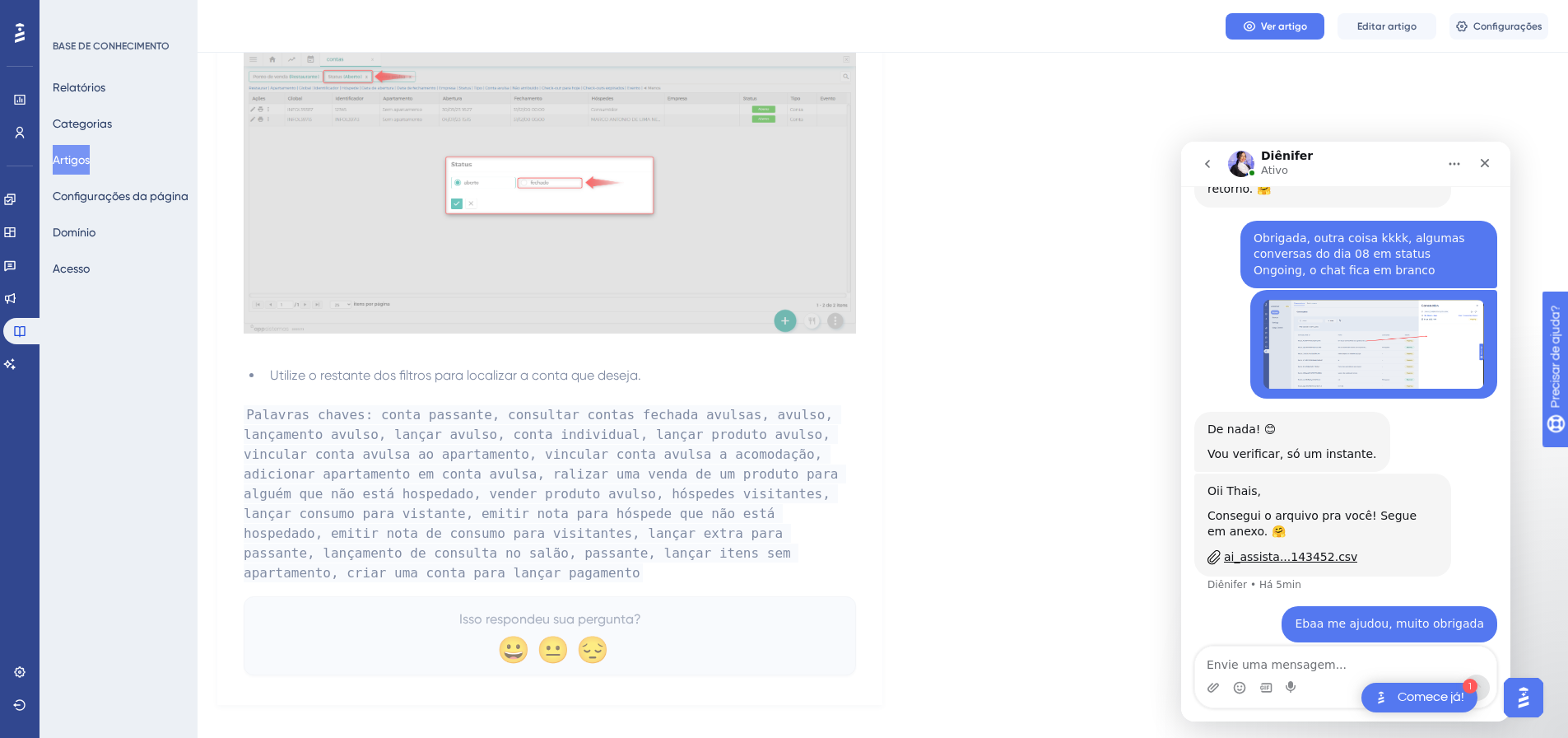
click at [1211, 329] on div "Thais • Há 1h" at bounding box center [1346, 351] width 303 height 122
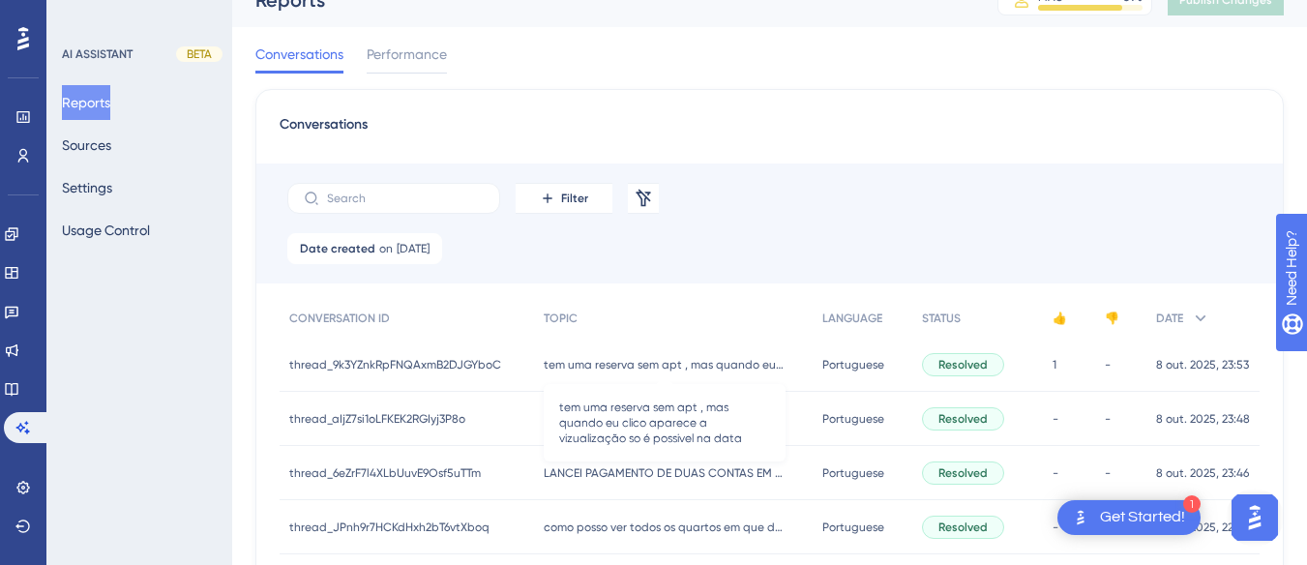
click at [598, 357] on span "tem uma reserva sem apt , mas quando eu clico aparece a vizualização so é possi…" at bounding box center [665, 364] width 242 height 15
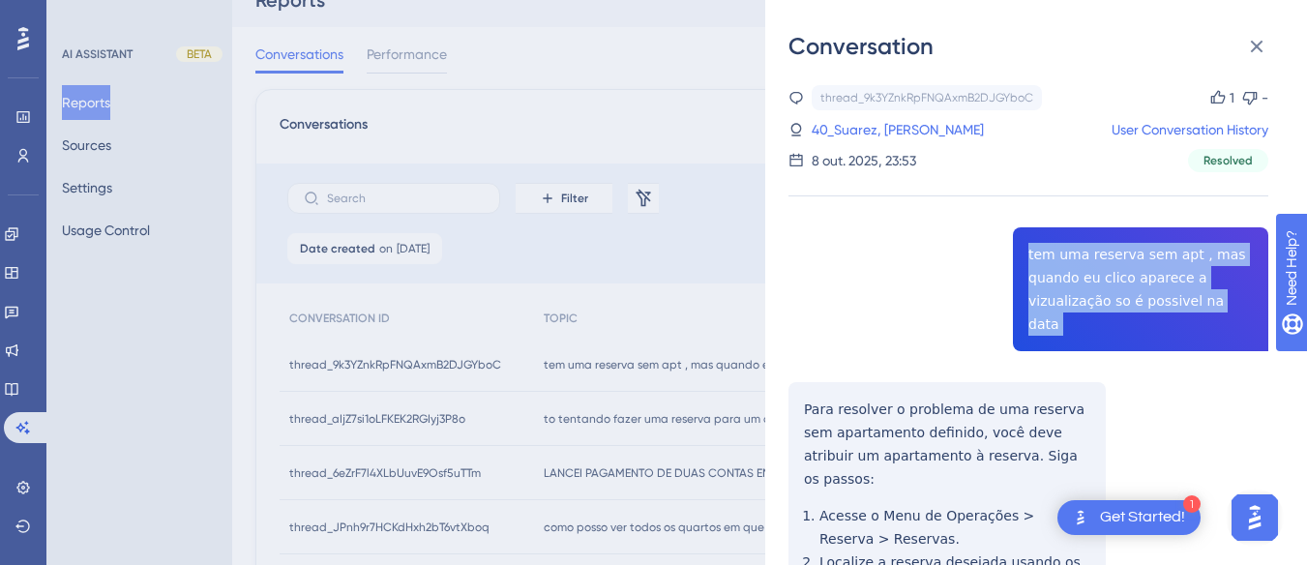
copy span "tem uma reserva sem apt , mas quando eu clico aparece a vizualização so é possi…"
click at [1251, 46] on icon at bounding box center [1256, 46] width 23 height 23
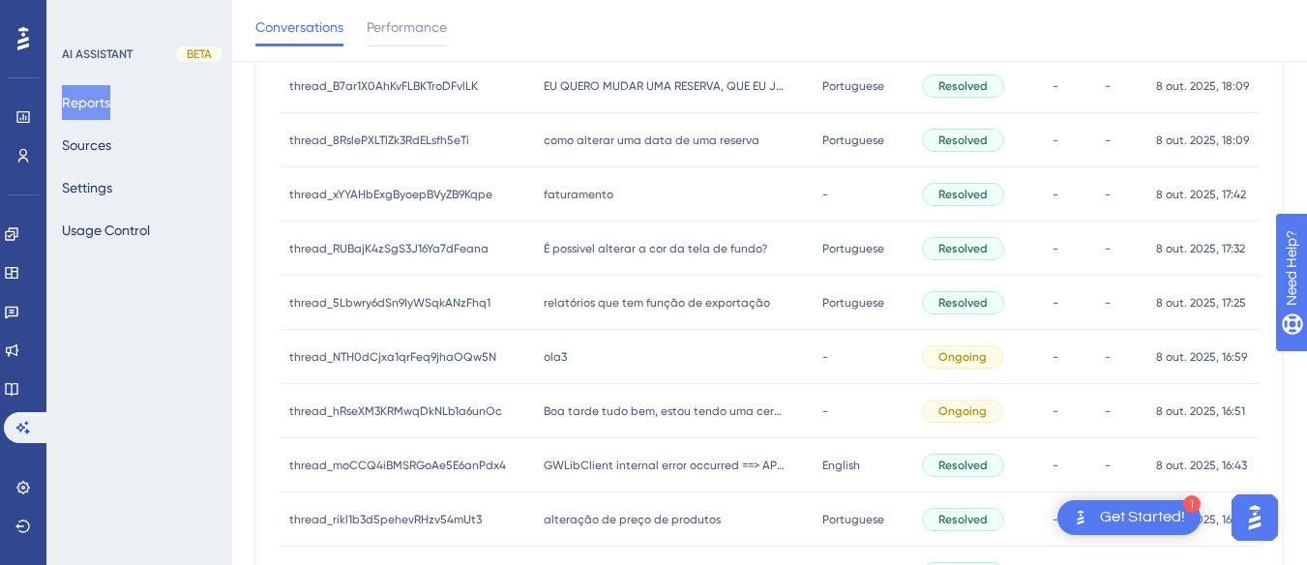
scroll to position [1039, 0]
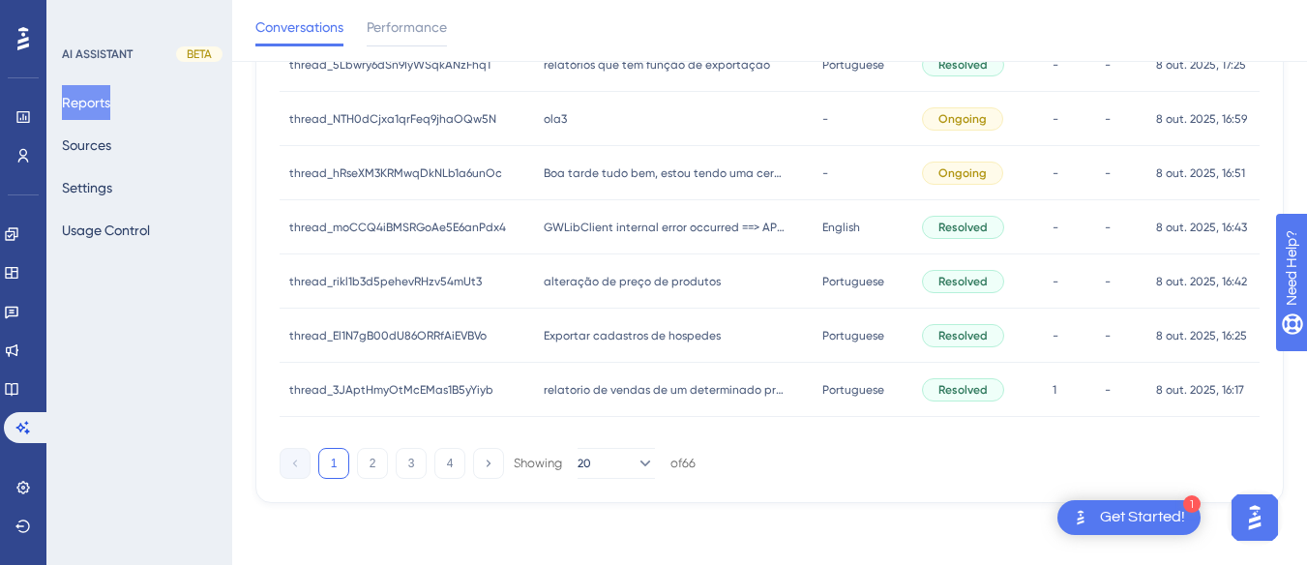
click at [427, 462] on div "1 2 3 4 Showing 20 of 66" at bounding box center [488, 463] width 416 height 31
click at [416, 462] on button "3" at bounding box center [411, 463] width 31 height 31
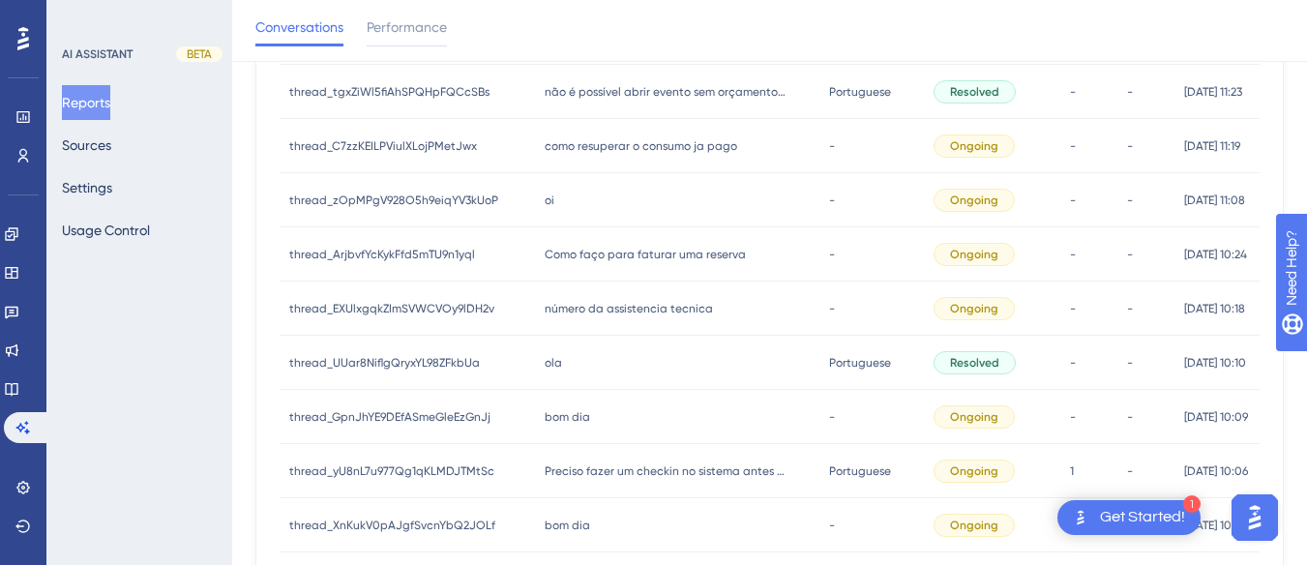
scroll to position [0, 0]
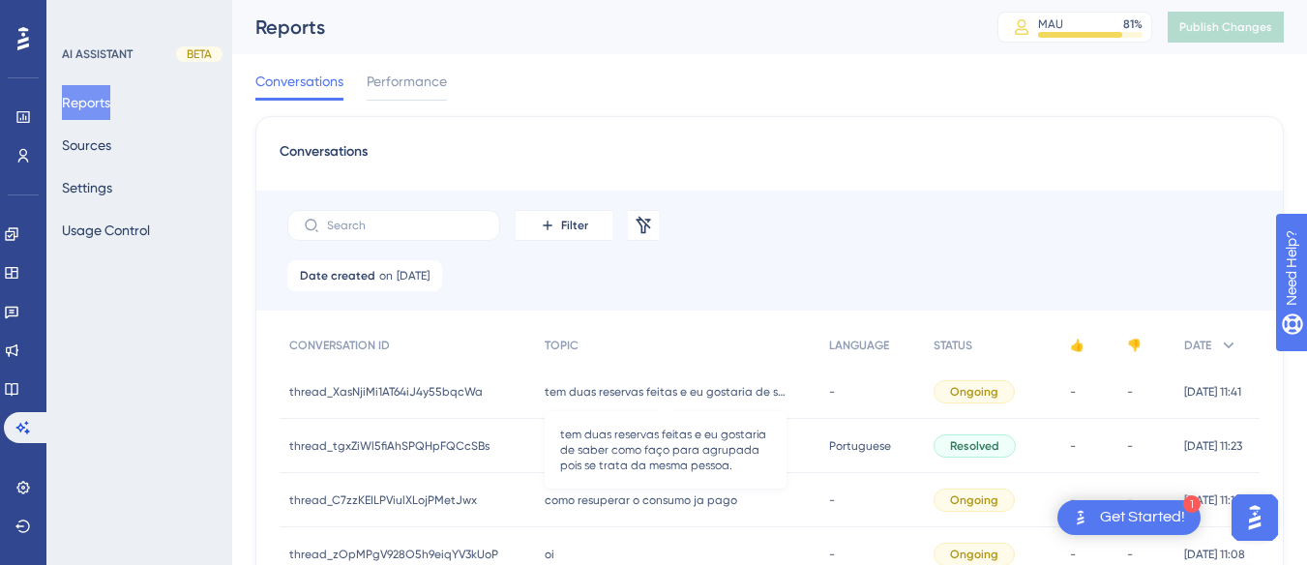
click at [598, 395] on span "tem duas reservas feitas e eu gostaria de saber como faço para agrupada pois se…" at bounding box center [666, 391] width 242 height 15
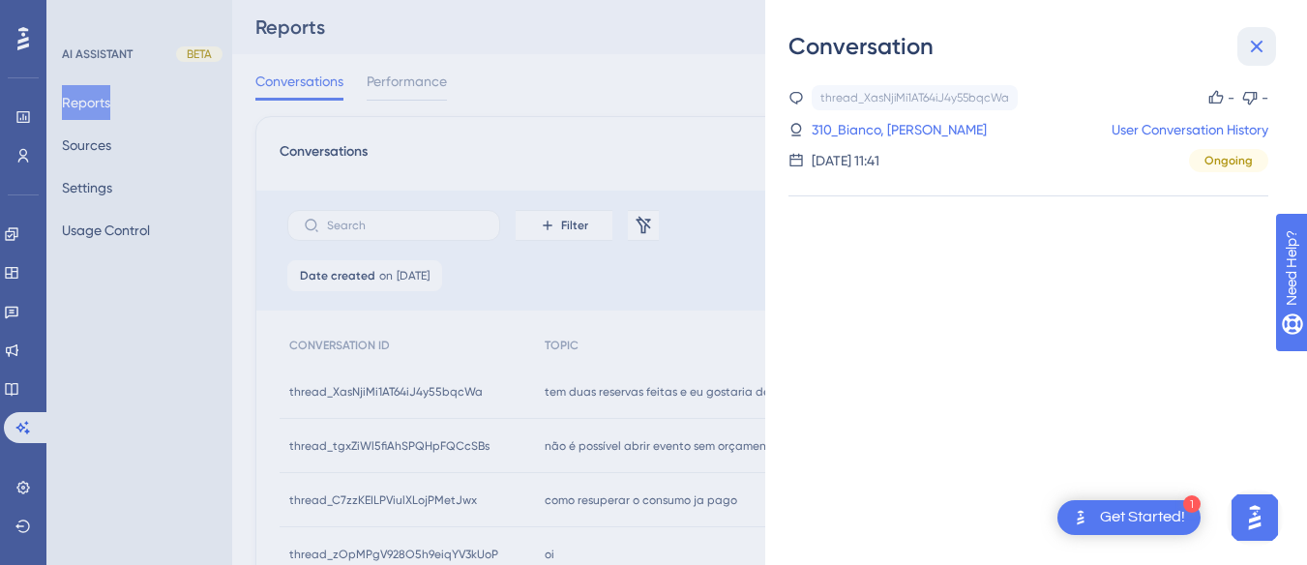
click at [1258, 46] on icon at bounding box center [1257, 47] width 13 height 13
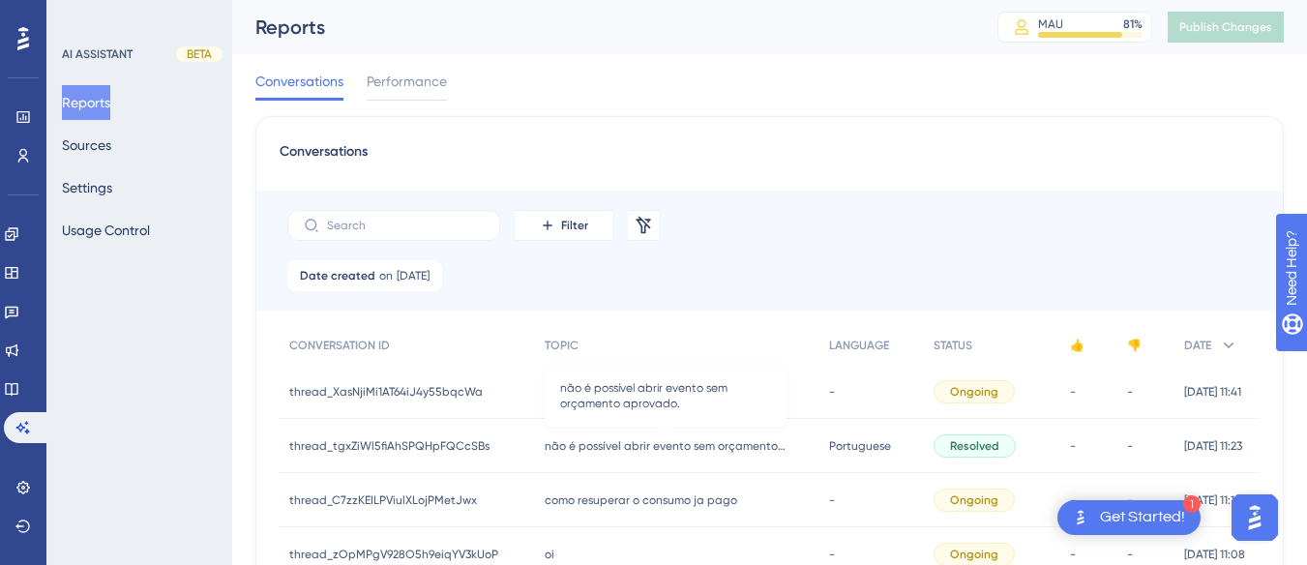
click at [611, 448] on span "não é possível abrir evento sem orçamento aprovado." at bounding box center [666, 445] width 242 height 15
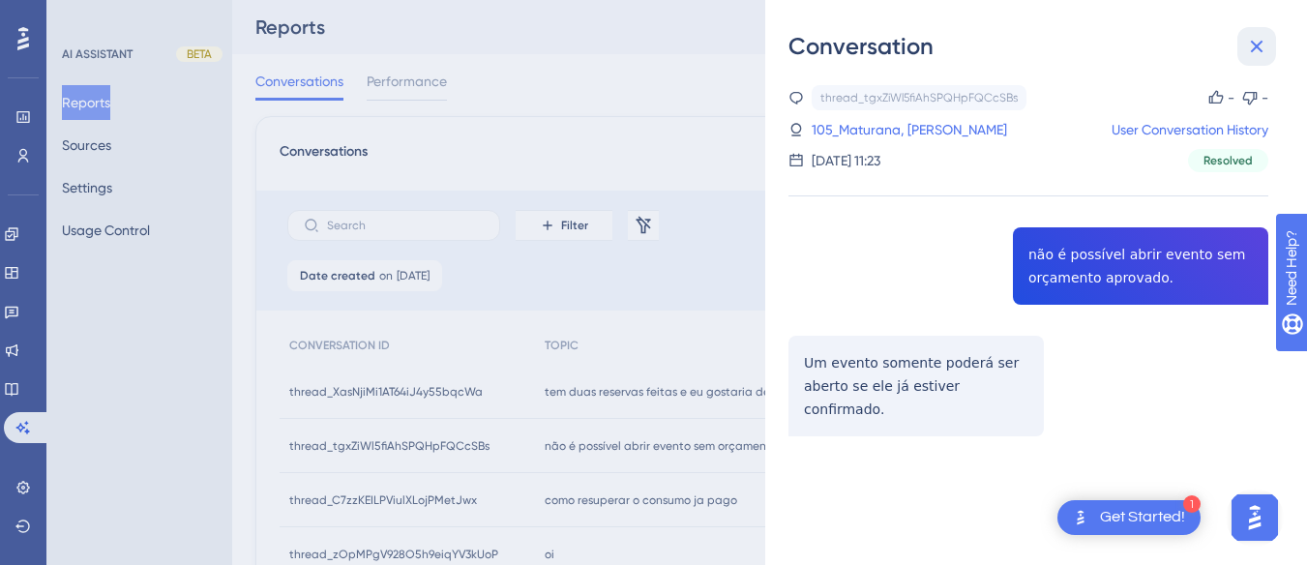
click at [1261, 47] on icon at bounding box center [1256, 46] width 23 height 23
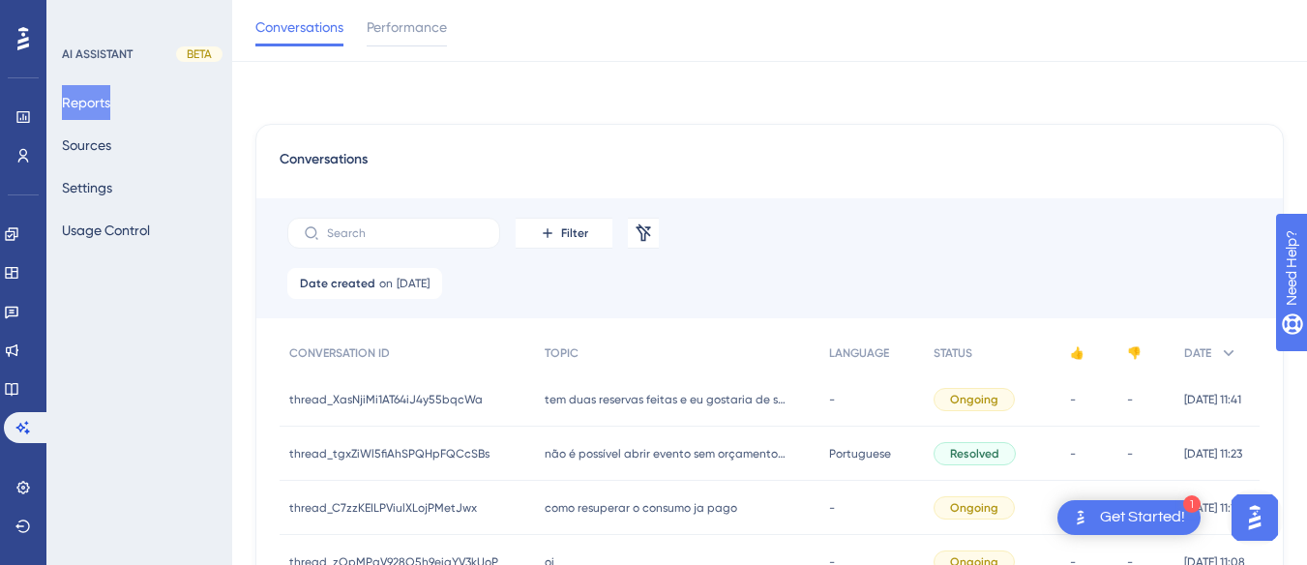
scroll to position [97, 0]
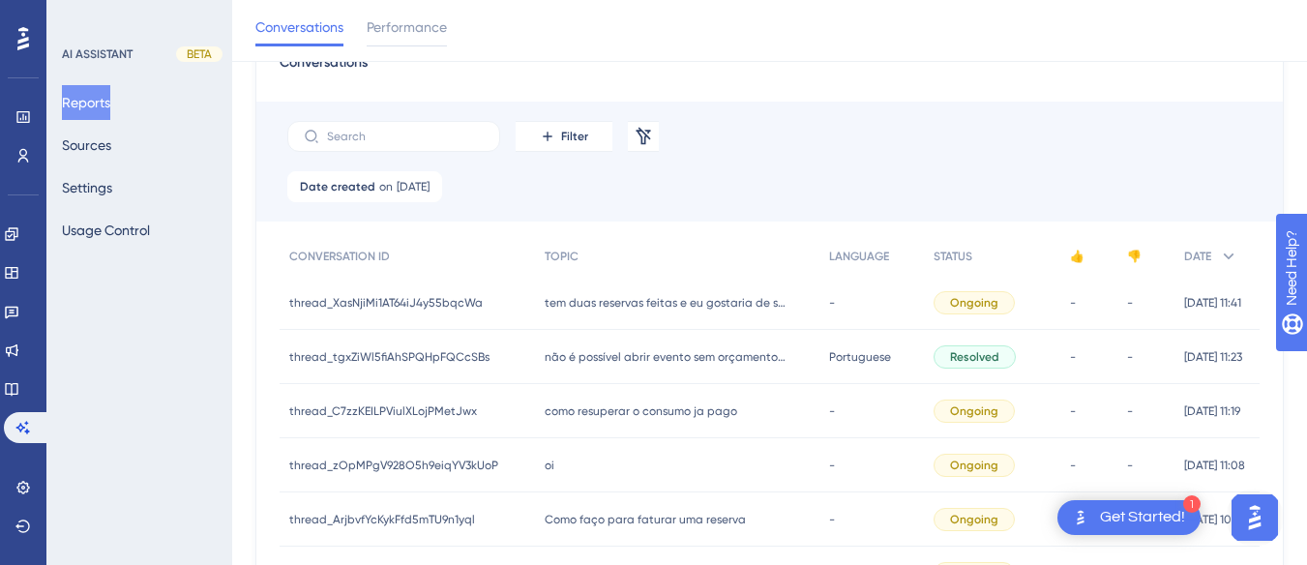
click at [615, 409] on span "como resuperar o consumo ja pago" at bounding box center [641, 410] width 193 height 15
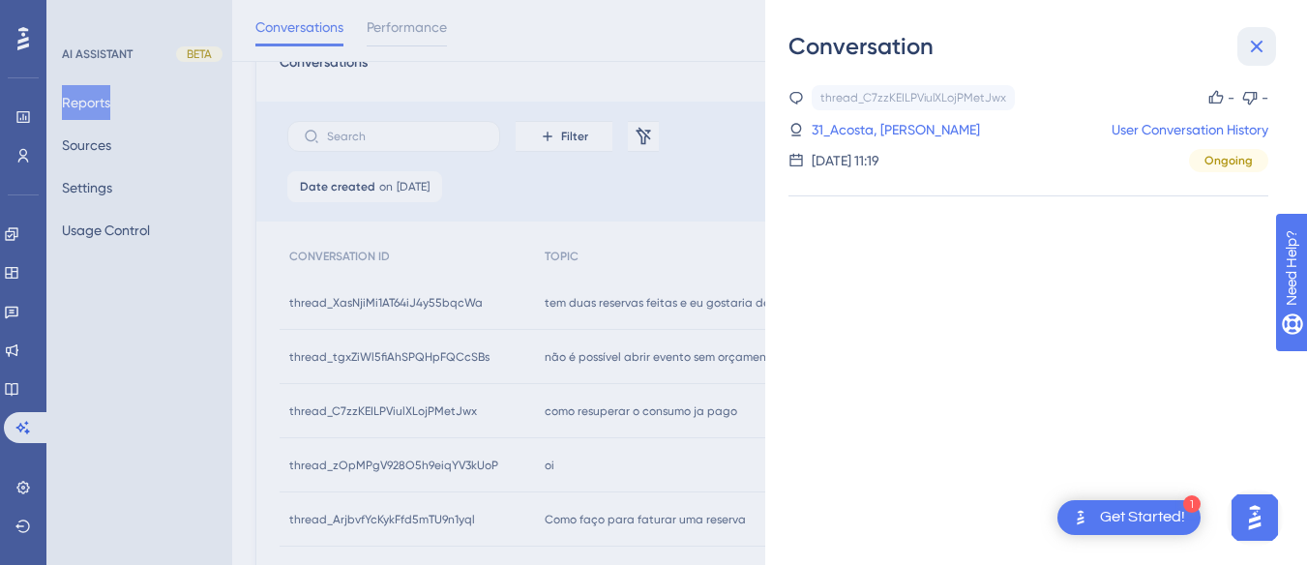
drag, startPoint x: 1260, startPoint y: 41, endPoint x: 908, endPoint y: 206, distance: 389.1
click at [1258, 41] on icon at bounding box center [1256, 46] width 23 height 23
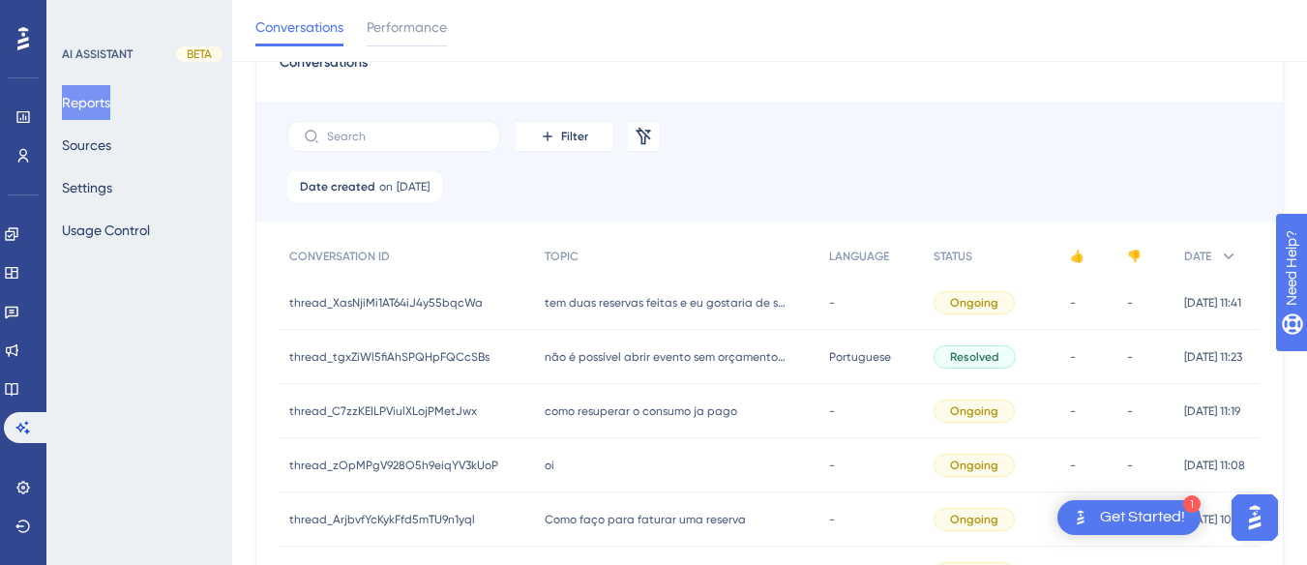
scroll to position [290, 0]
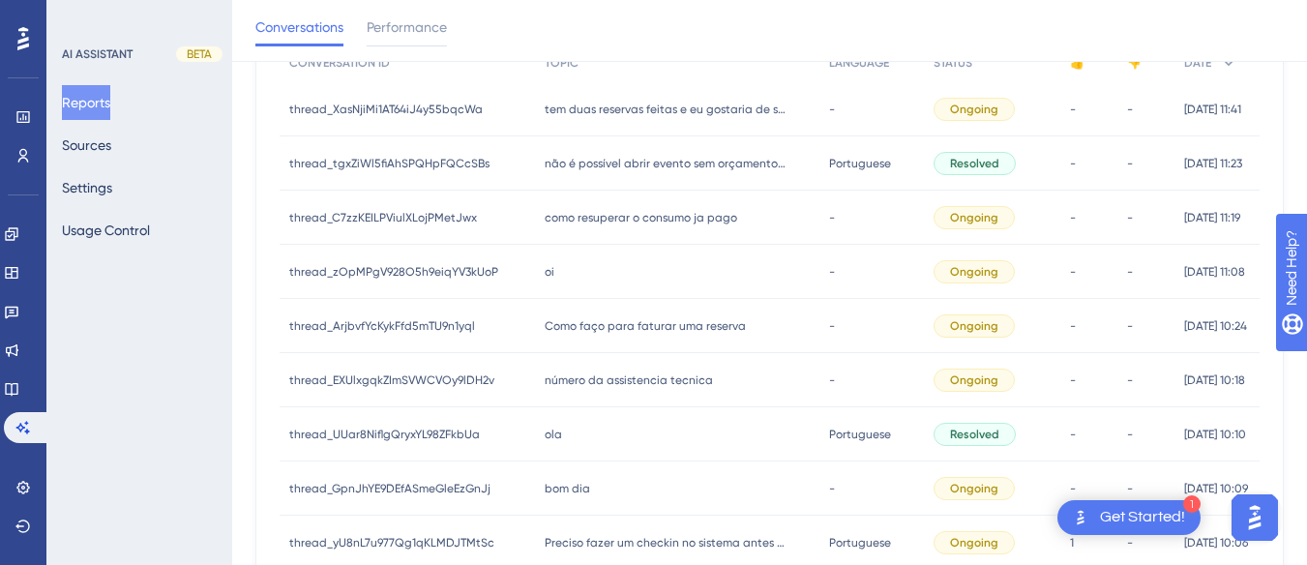
click at [632, 322] on span "Como faço para faturar uma reserva" at bounding box center [645, 325] width 201 height 15
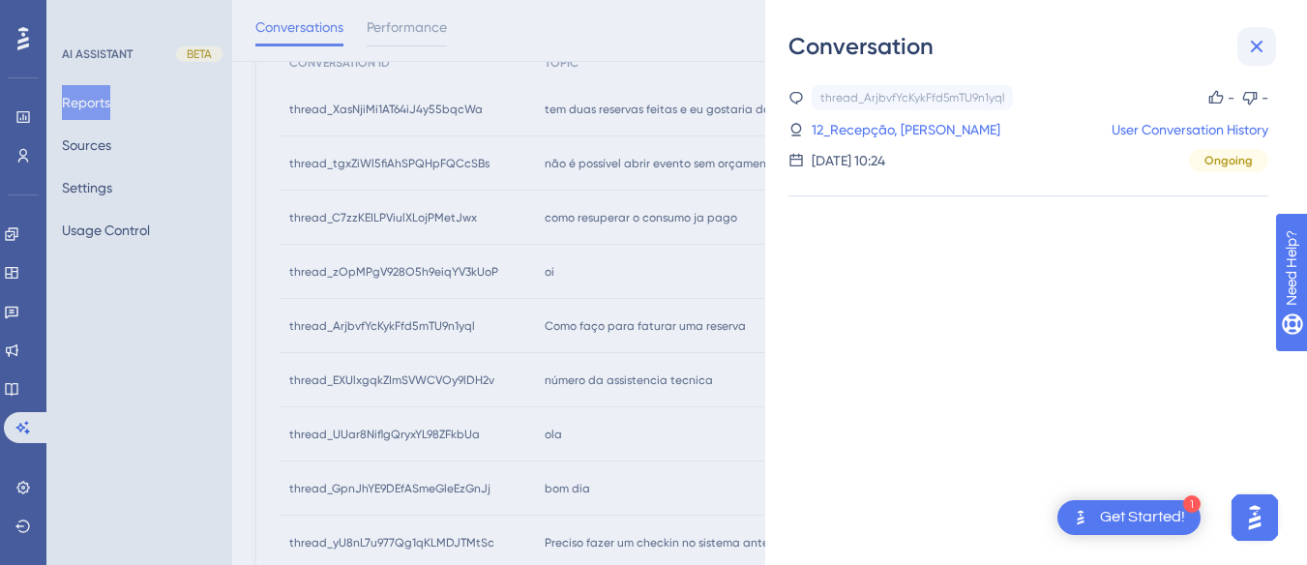
click at [1243, 64] on button at bounding box center [1256, 46] width 39 height 39
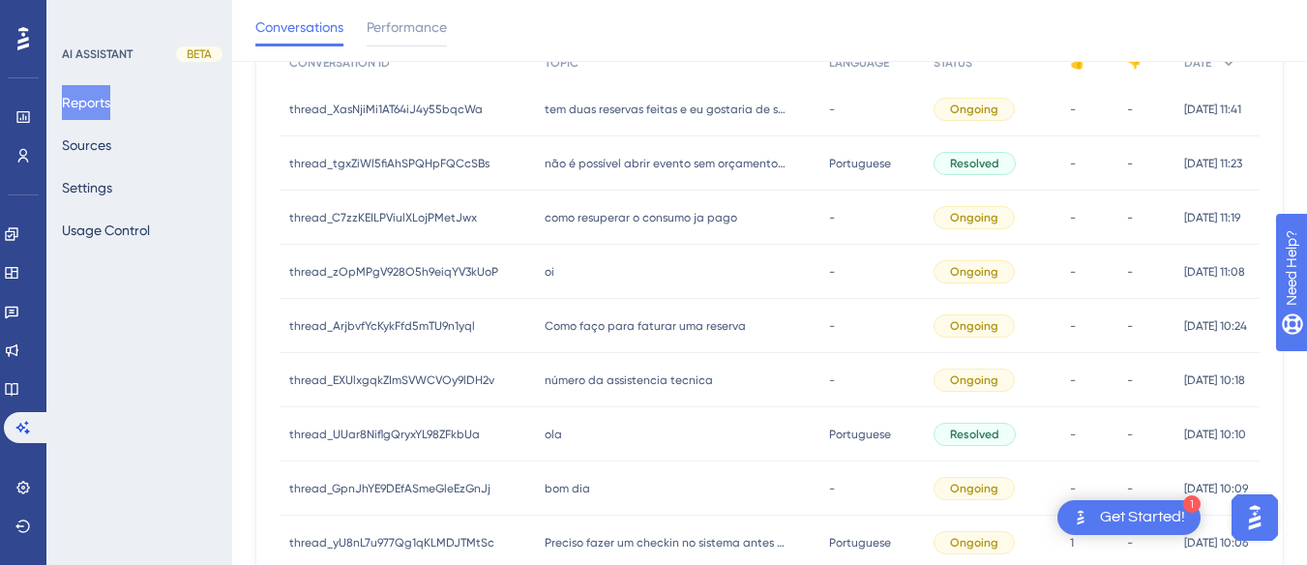
click at [605, 391] on div "número da assistencia tecnica número da assistencia tecnica" at bounding box center [677, 380] width 284 height 54
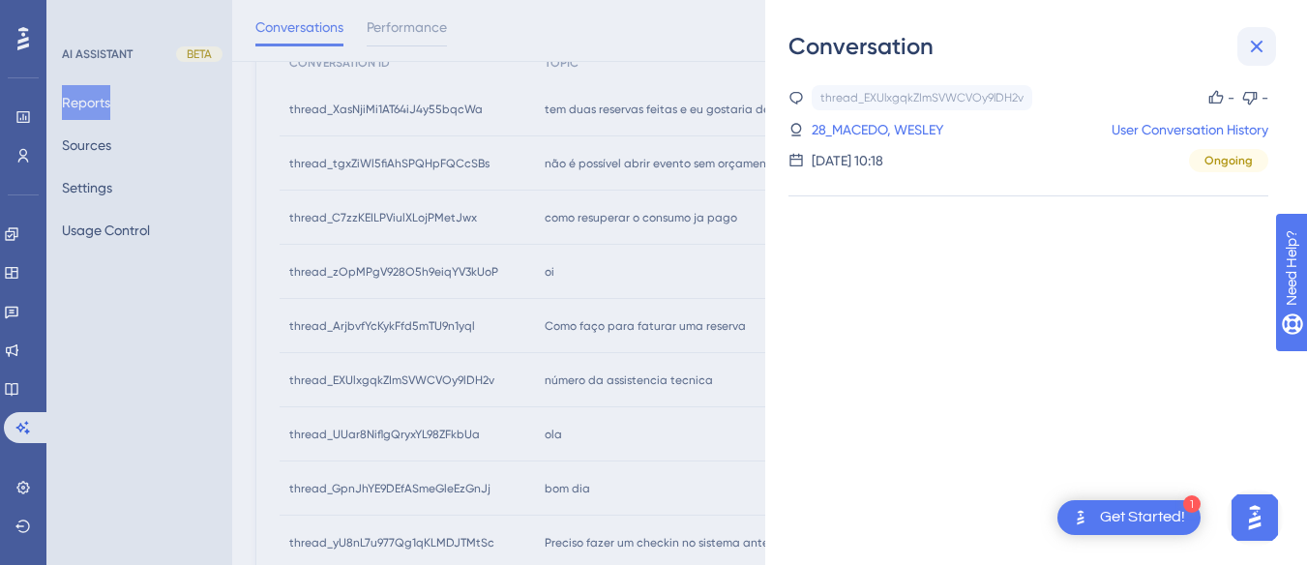
click at [1260, 44] on icon at bounding box center [1257, 47] width 13 height 13
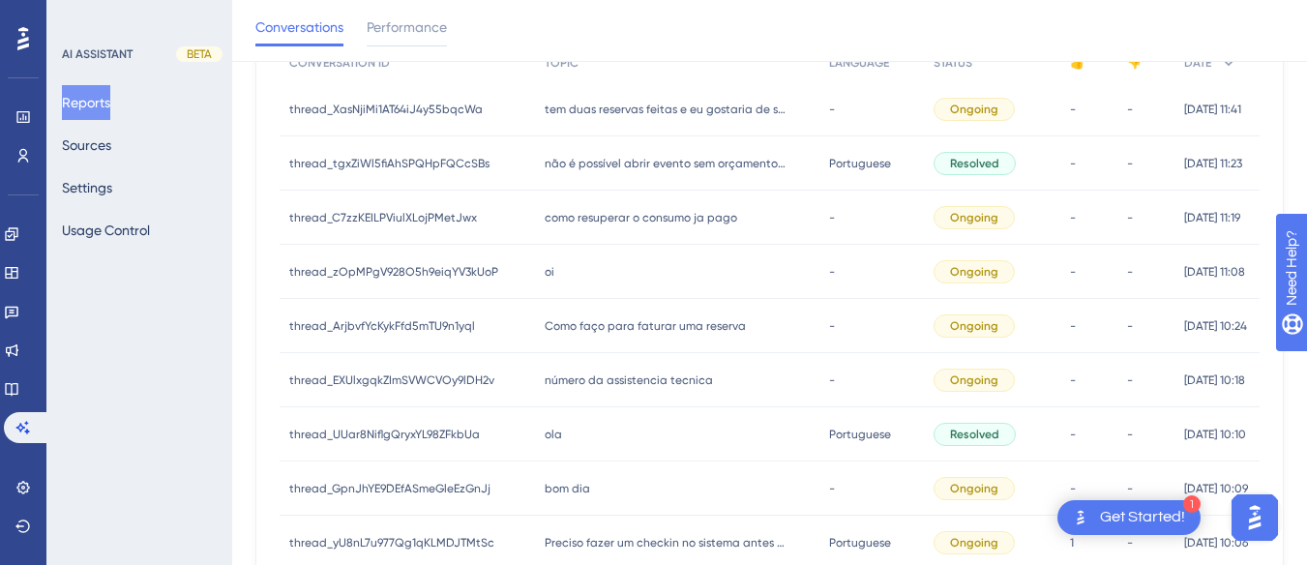
click at [1241, 521] on img "Open AI Assistant Launcher" at bounding box center [1254, 517] width 35 height 35
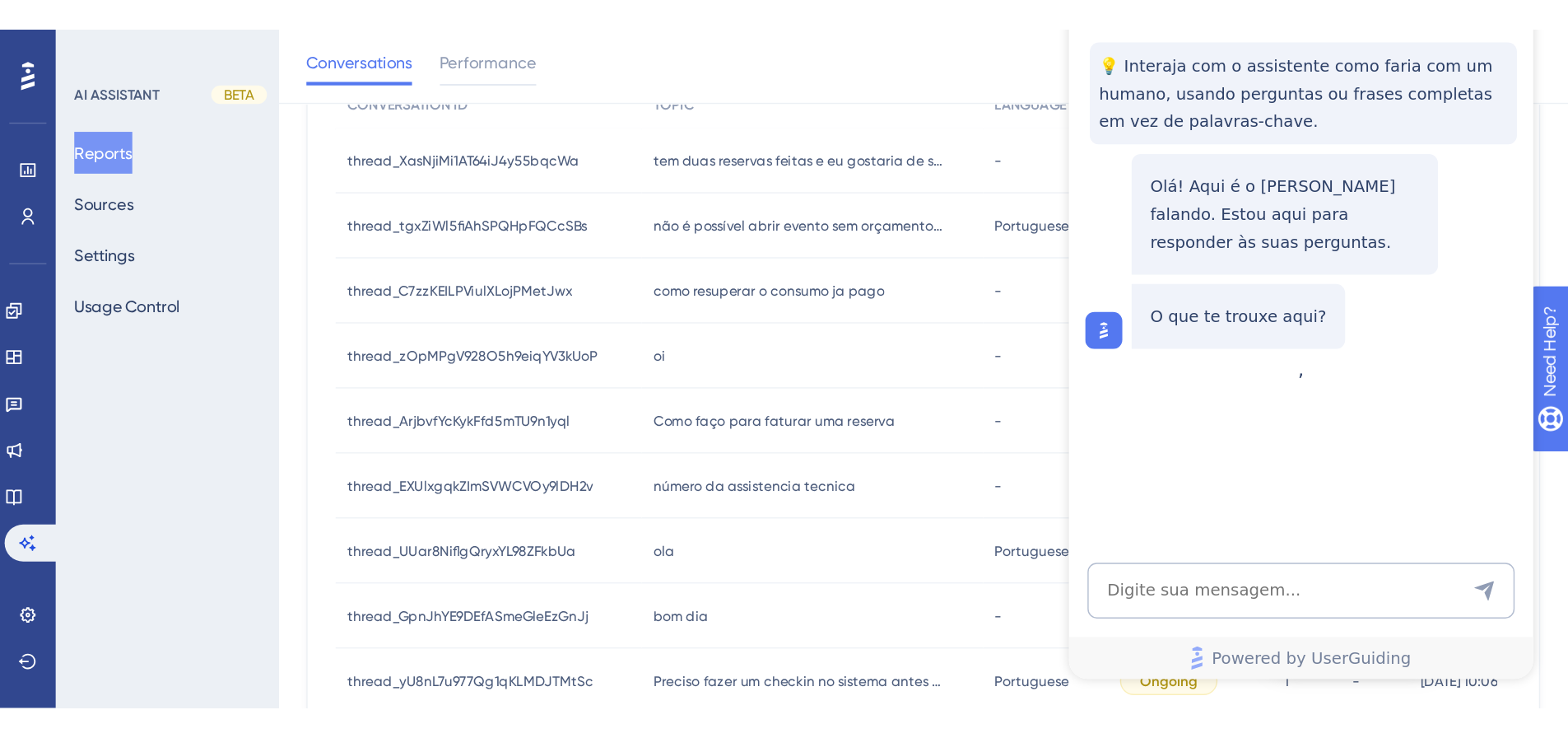
scroll to position [0, 0]
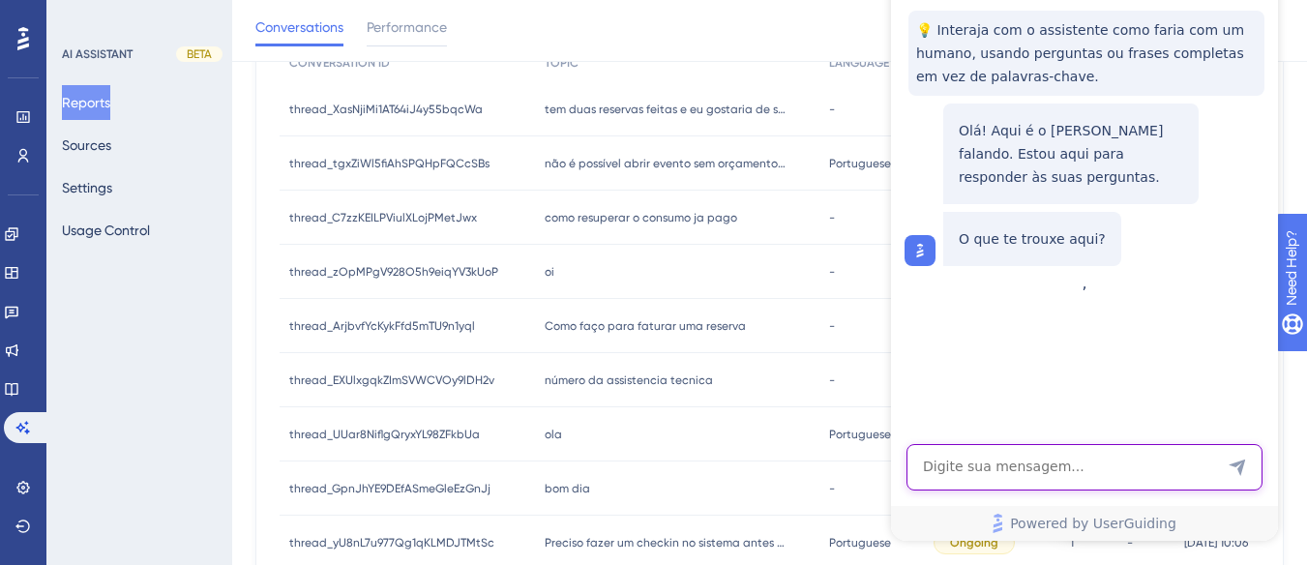
click at [999, 470] on textarea "AI Assistant Text Input" at bounding box center [1085, 467] width 356 height 46
type textarea "Olá bom dia"
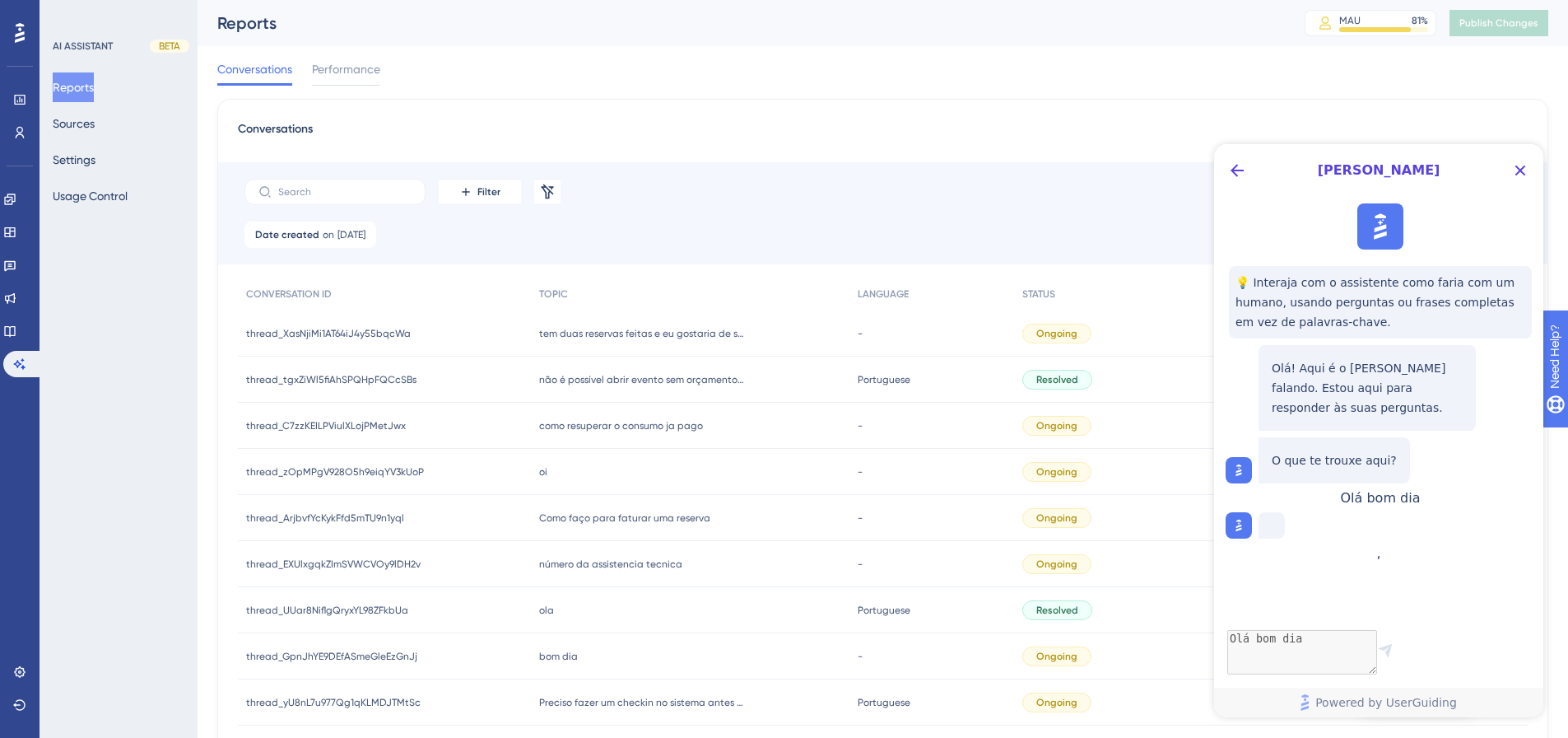
click at [652, 392] on div "não é possível abrir evento sem orçamento aprovado. não é possível abrir evento…" at bounding box center [689, 380] width 317 height 46
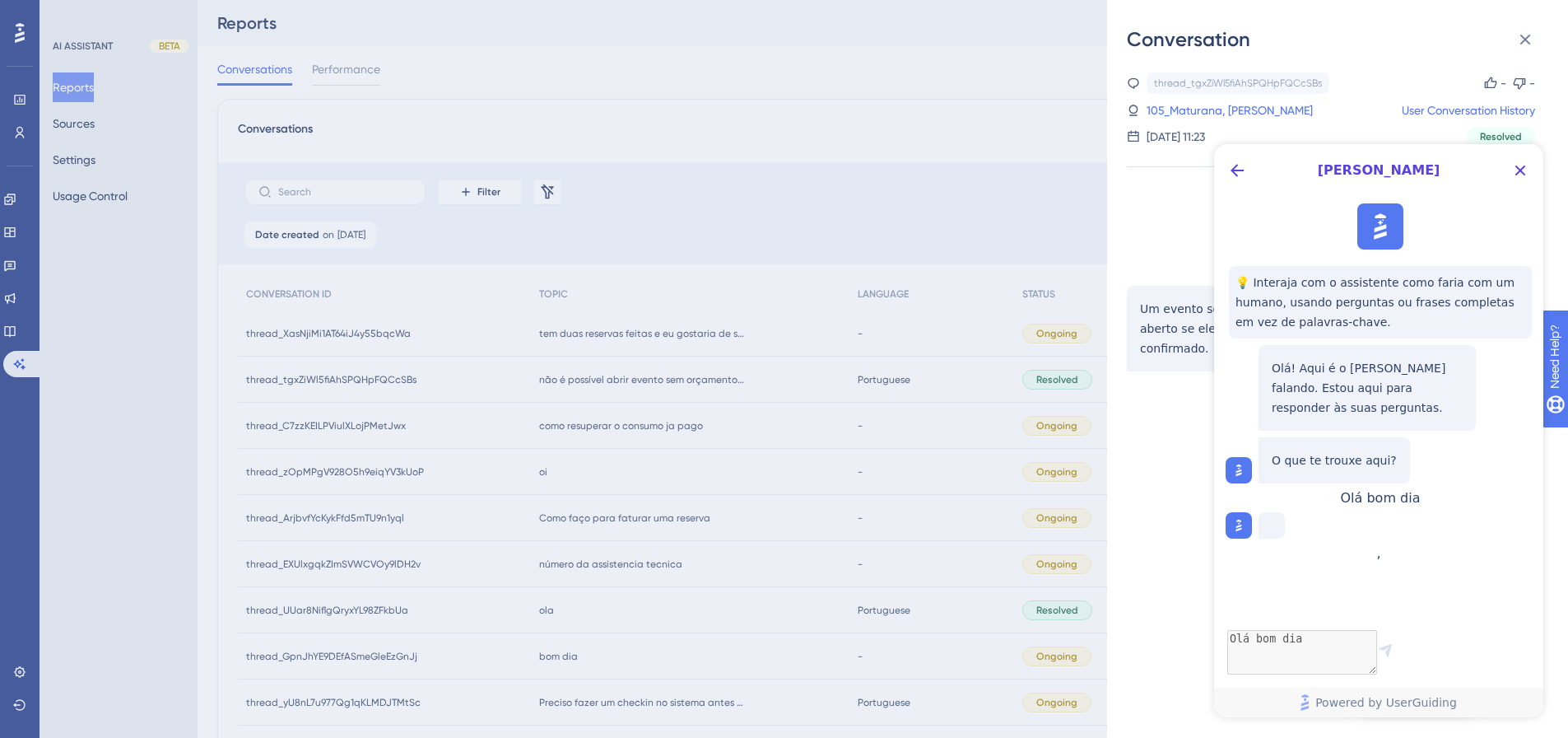
click at [622, 426] on div "Conversation thread_tgxZiWl5fiAhSPQHpFQCcSBs Copy - - 105_Maturana, [PERSON_NAM…" at bounding box center [784, 369] width 1568 height 738
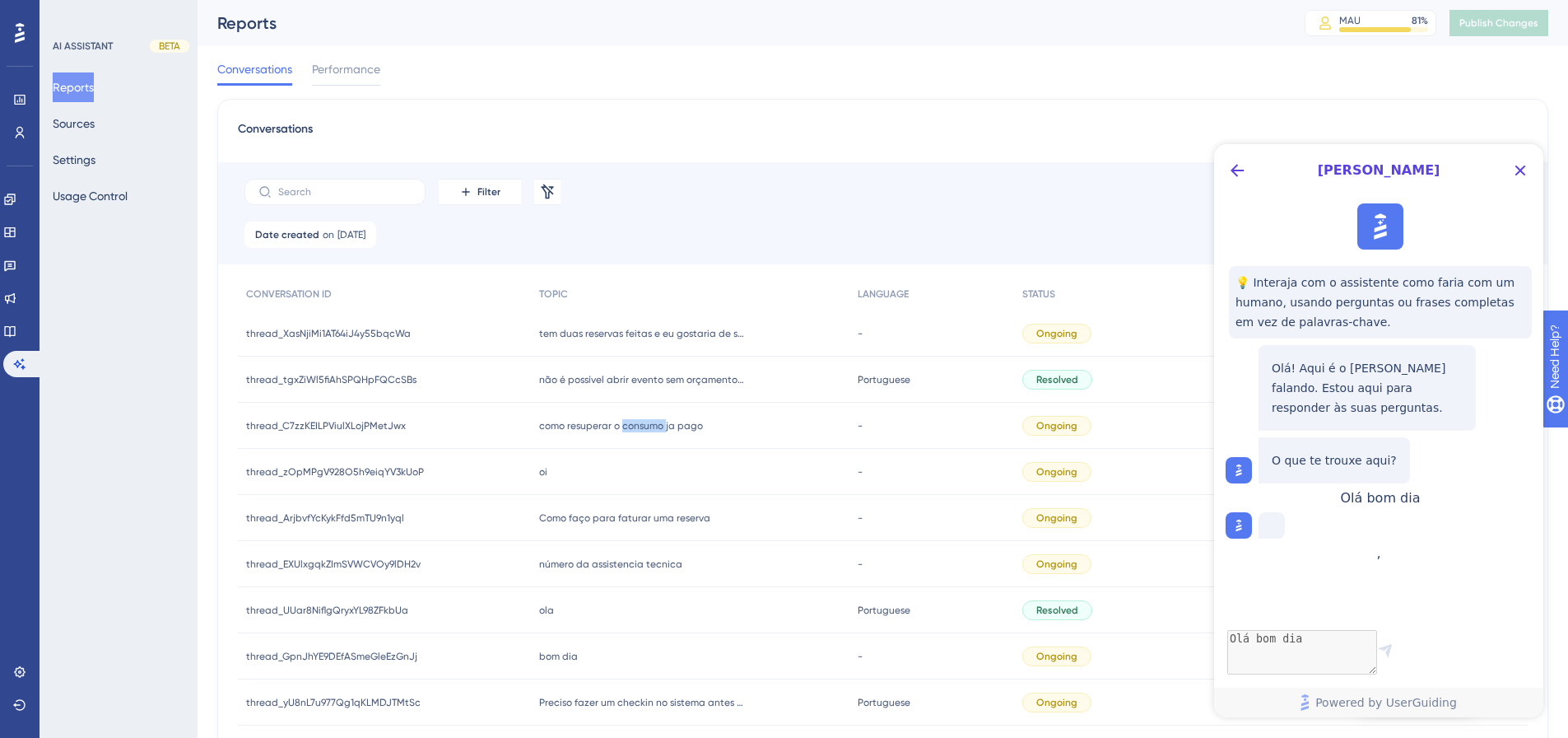
click at [622, 426] on span "como resuperar o consumo ja pago" at bounding box center [621, 425] width 164 height 13
click at [723, 436] on div "como resuperar o consumo ja pago como resuperar o consumo ja pago" at bounding box center [689, 426] width 317 height 46
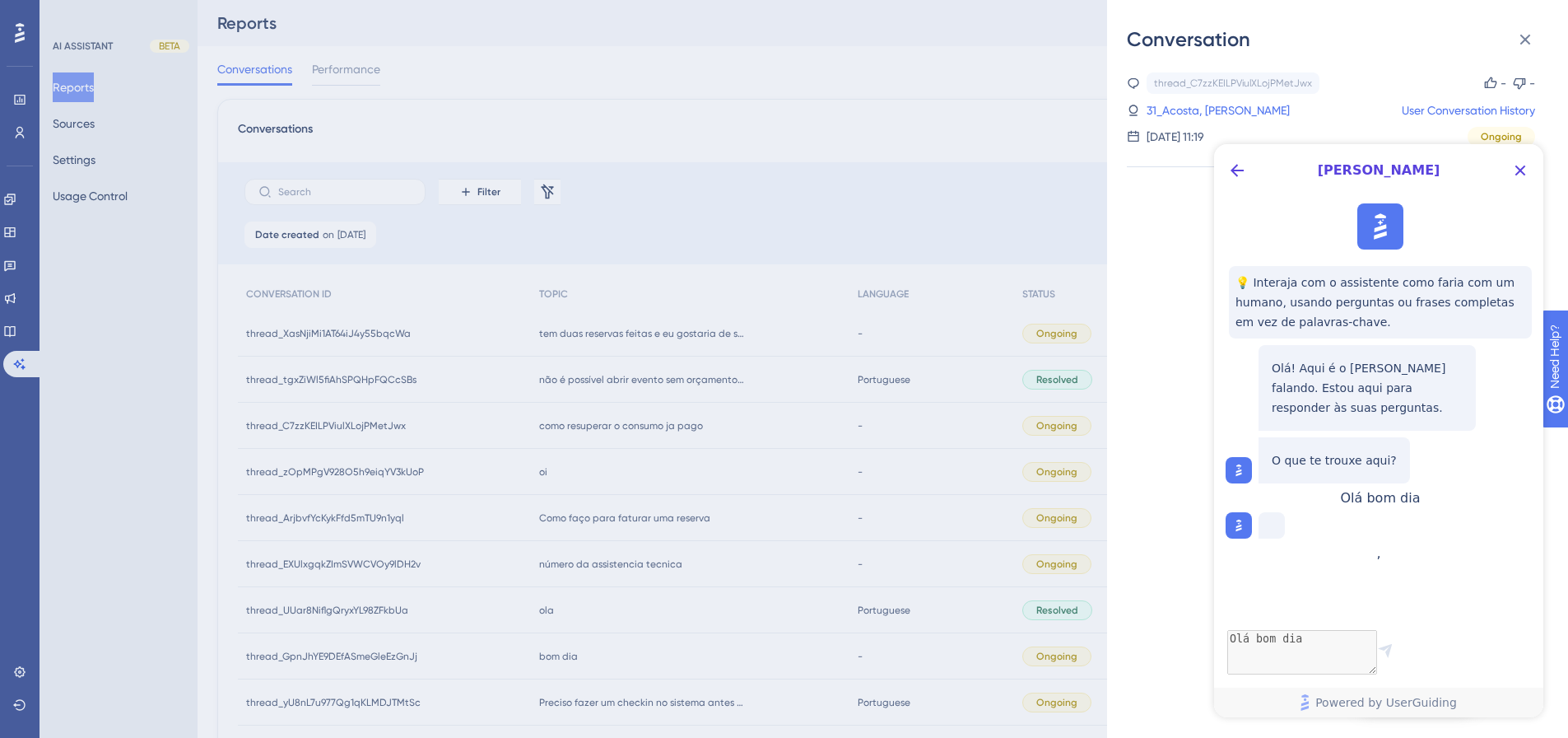
scroll to position [495, 0]
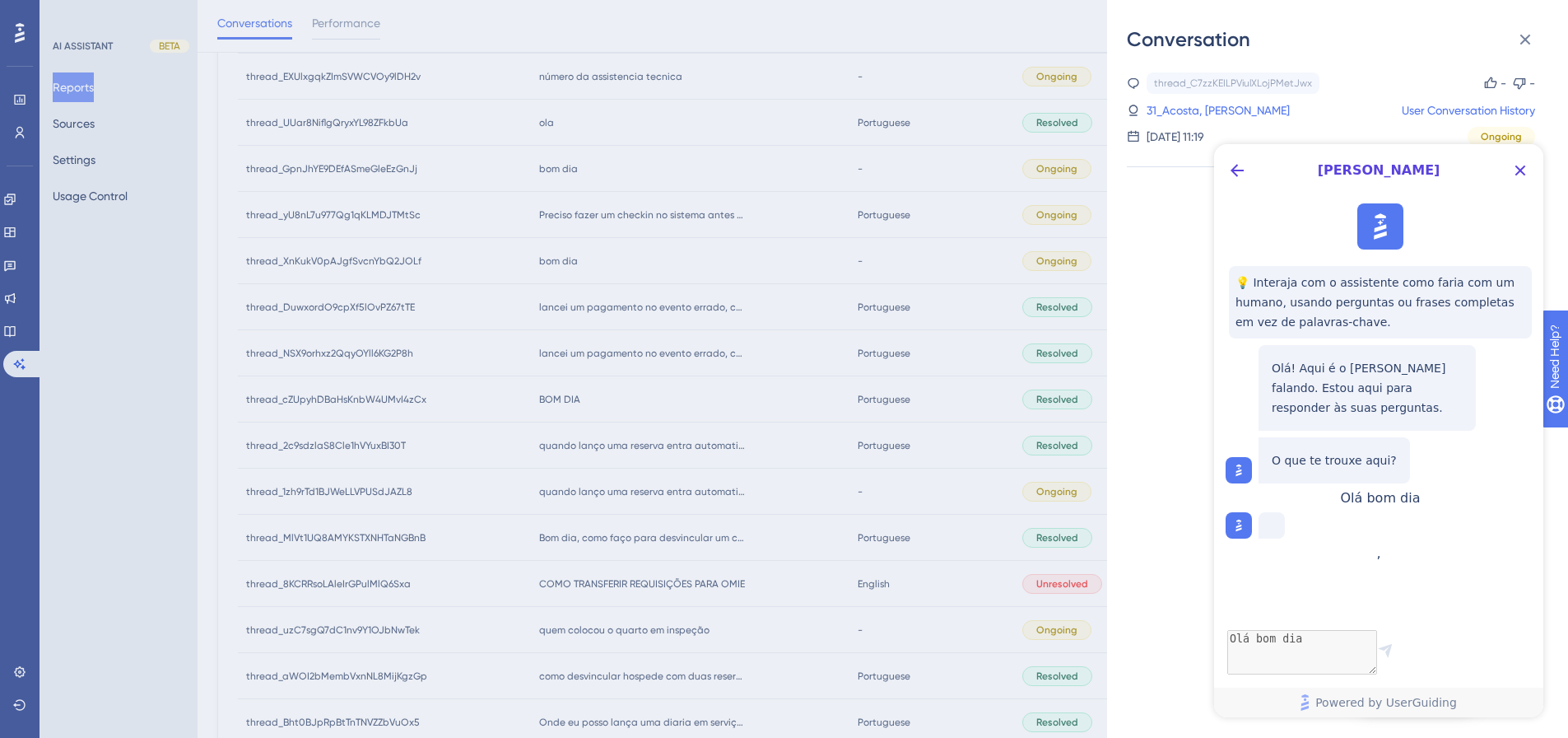
click at [569, 493] on div "Conversation thread_C7zzKEILPViulXLojPMetJwx Copy - - 31_Acosta, [PERSON_NAME] …" at bounding box center [784, 369] width 1568 height 738
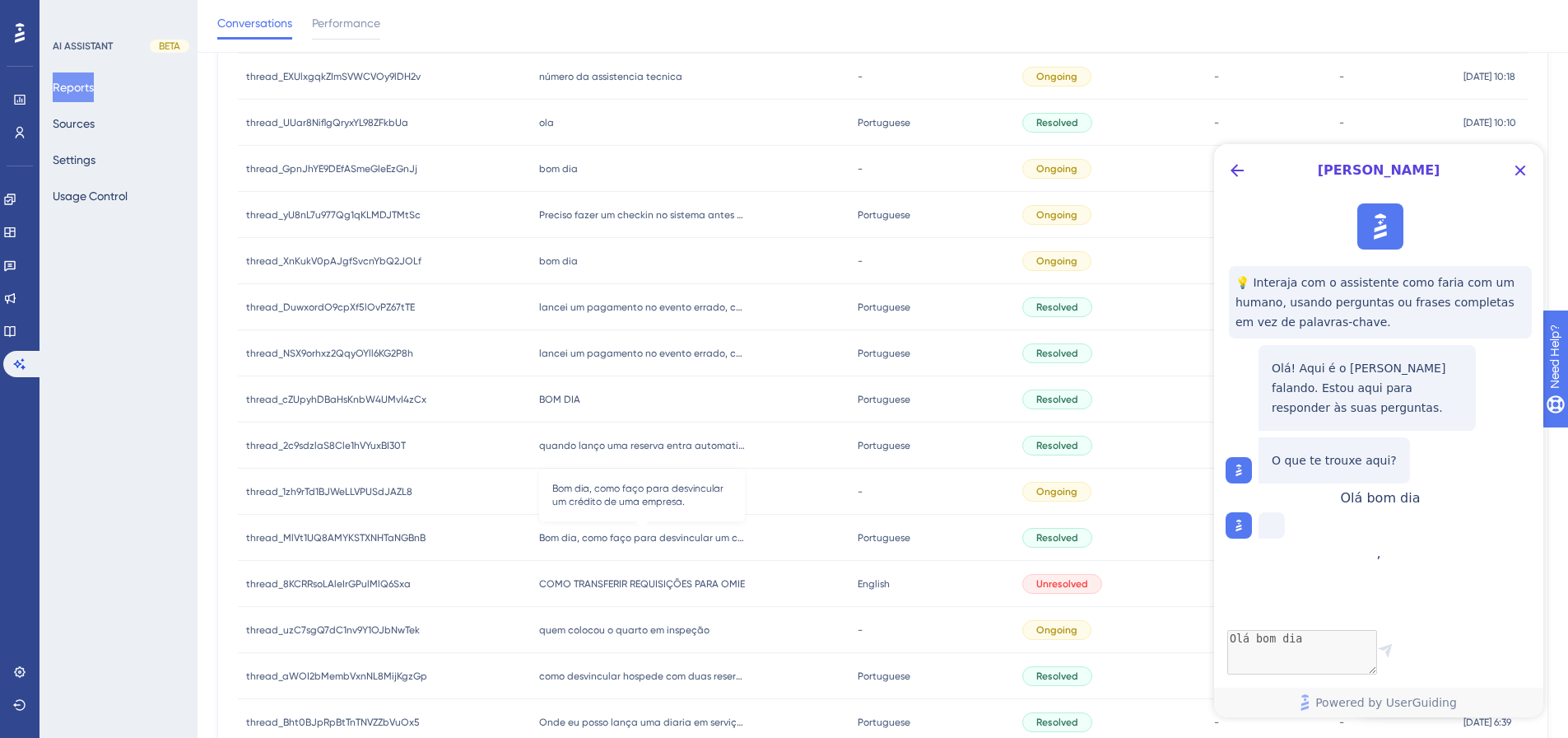
click at [593, 493] on span "Bom dia, como faço para desvincular um crédito de uma empresa." at bounding box center [642, 537] width 206 height 13
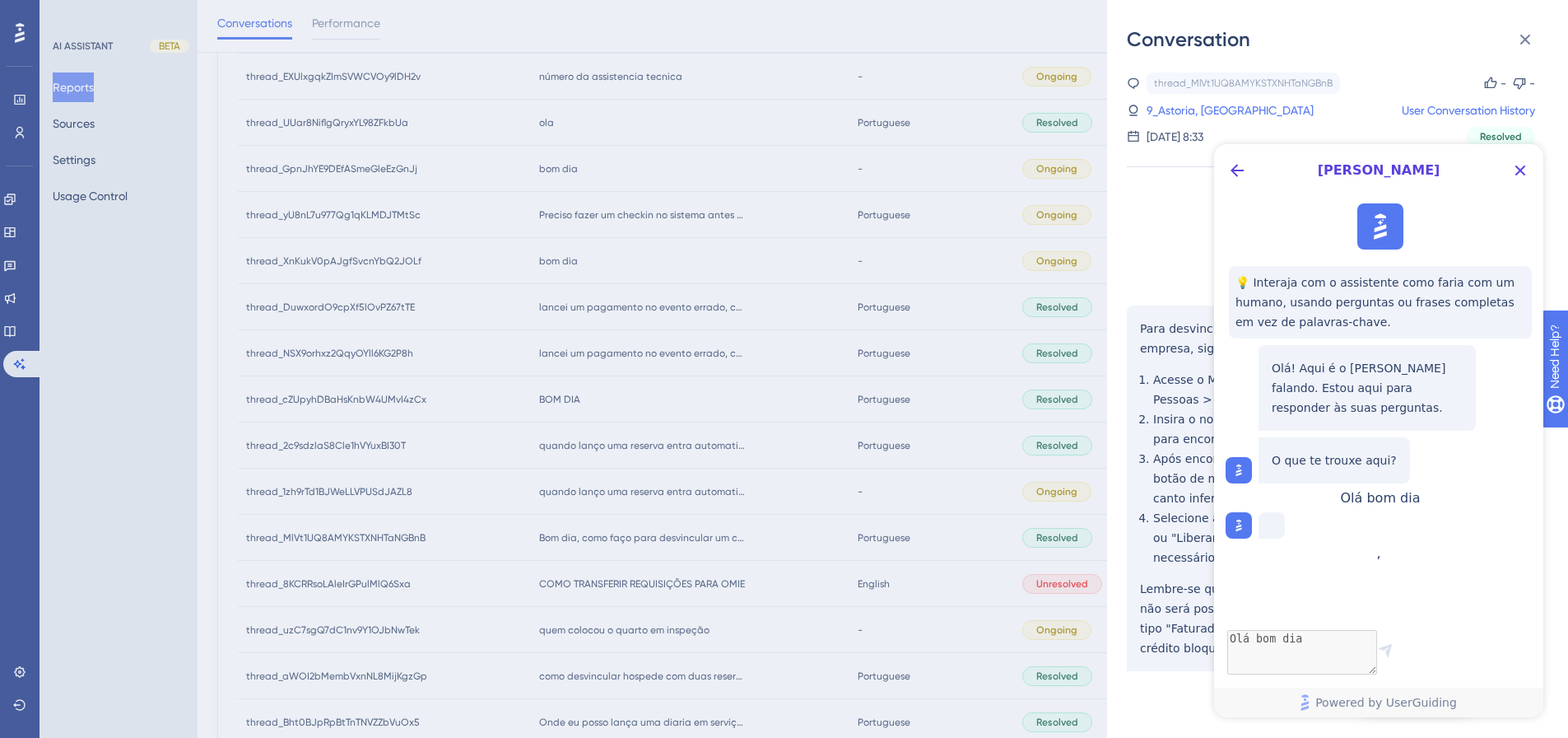
click at [598, 493] on div "Conversation thread_MlVt1UQ8AMYKSTXNHTaNGBnB Copy - - 9_Astoria, Dulce User Con…" at bounding box center [784, 369] width 1568 height 738
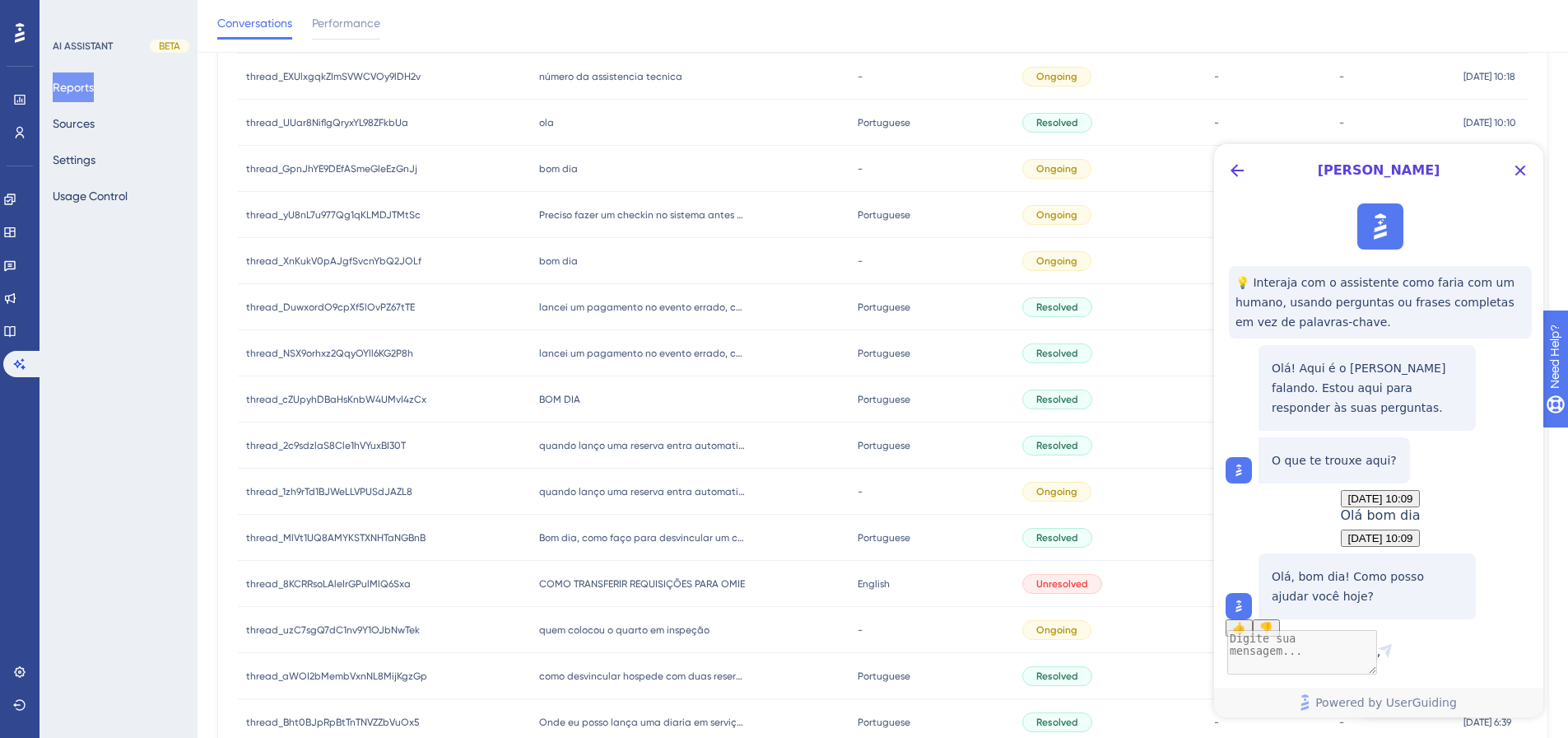
scroll to position [106, 0]
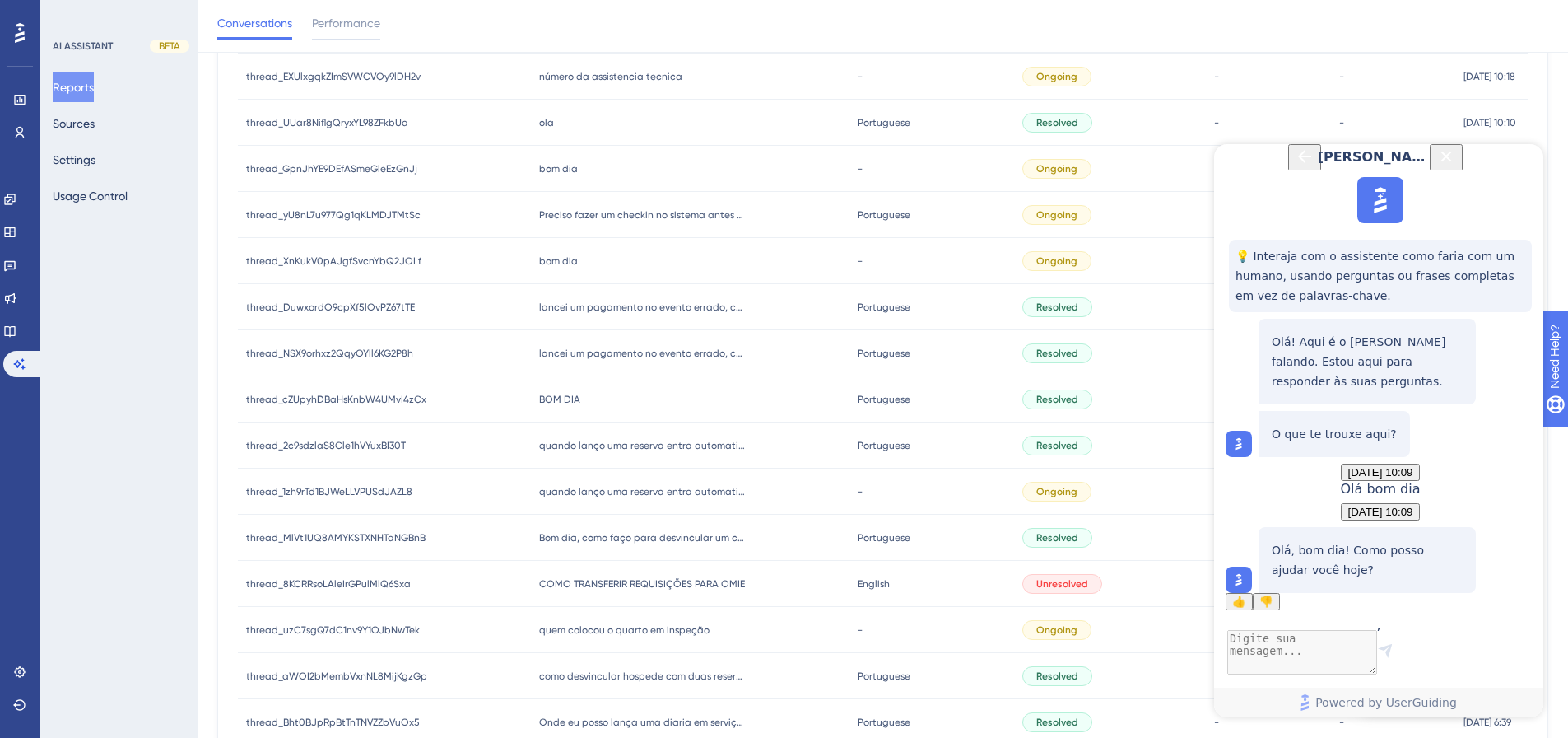
click at [596, 493] on span "COMO TRANSFERIR REQUISIÇÕES PARA OMIE" at bounding box center [642, 583] width 206 height 13
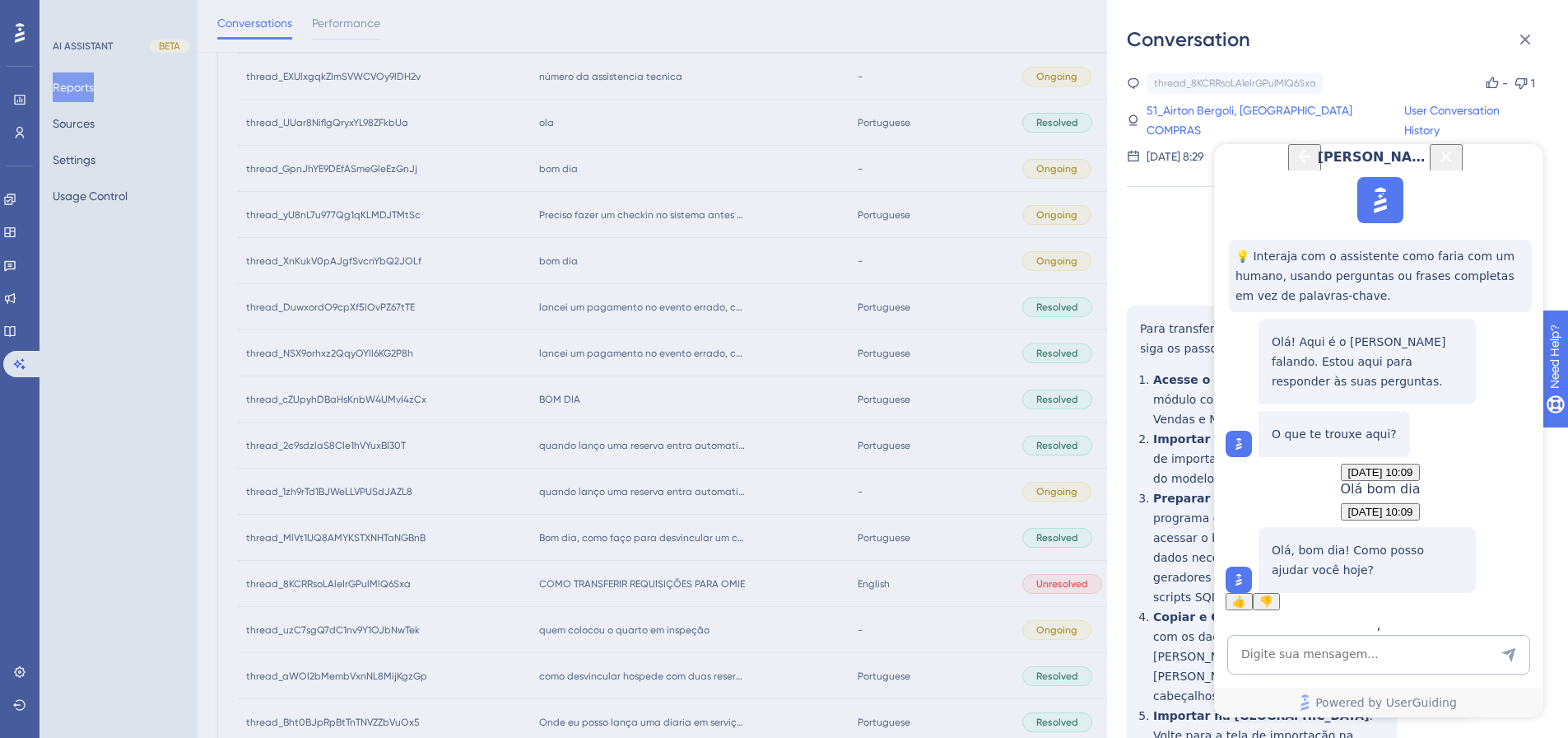
click at [596, 493] on div "Conversation thread_8KCRRsoLAleIrGPulMlQ6Sxa Copy - 1 51_Airton Bergoli, GRANDE…" at bounding box center [784, 369] width 1568 height 738
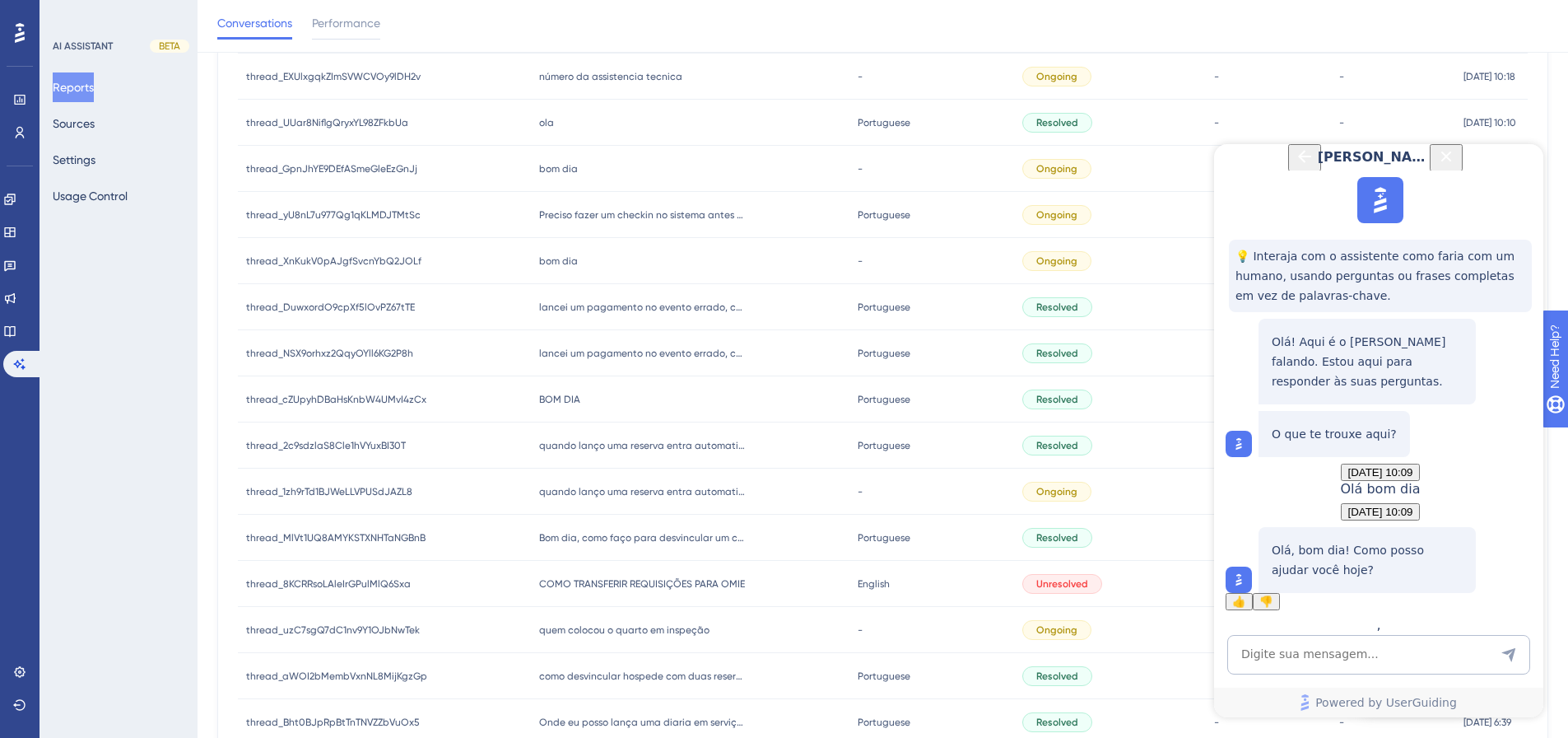
click at [601, 493] on span "quem colocou o quarto em inspeção" at bounding box center [624, 629] width 170 height 13
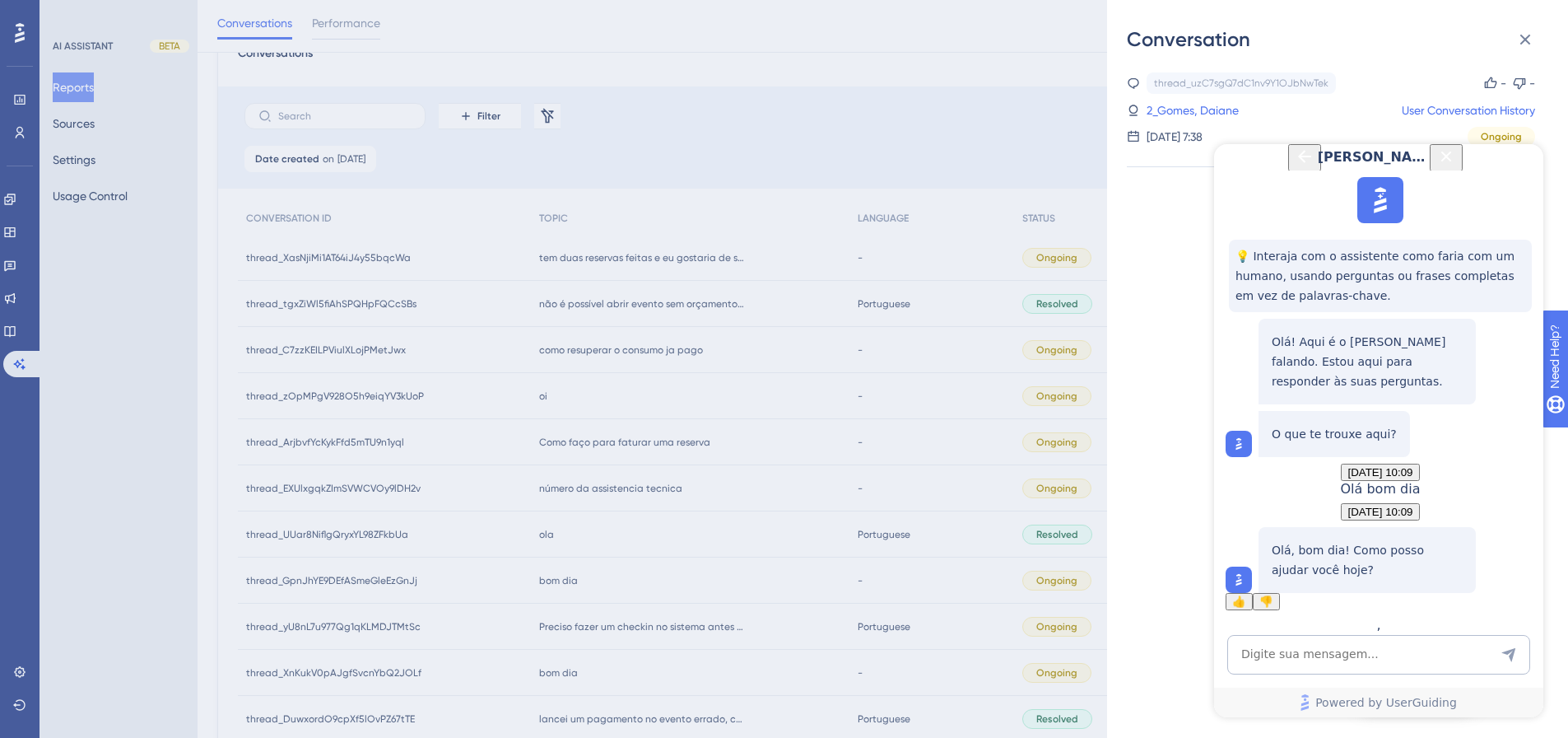
scroll to position [0, 0]
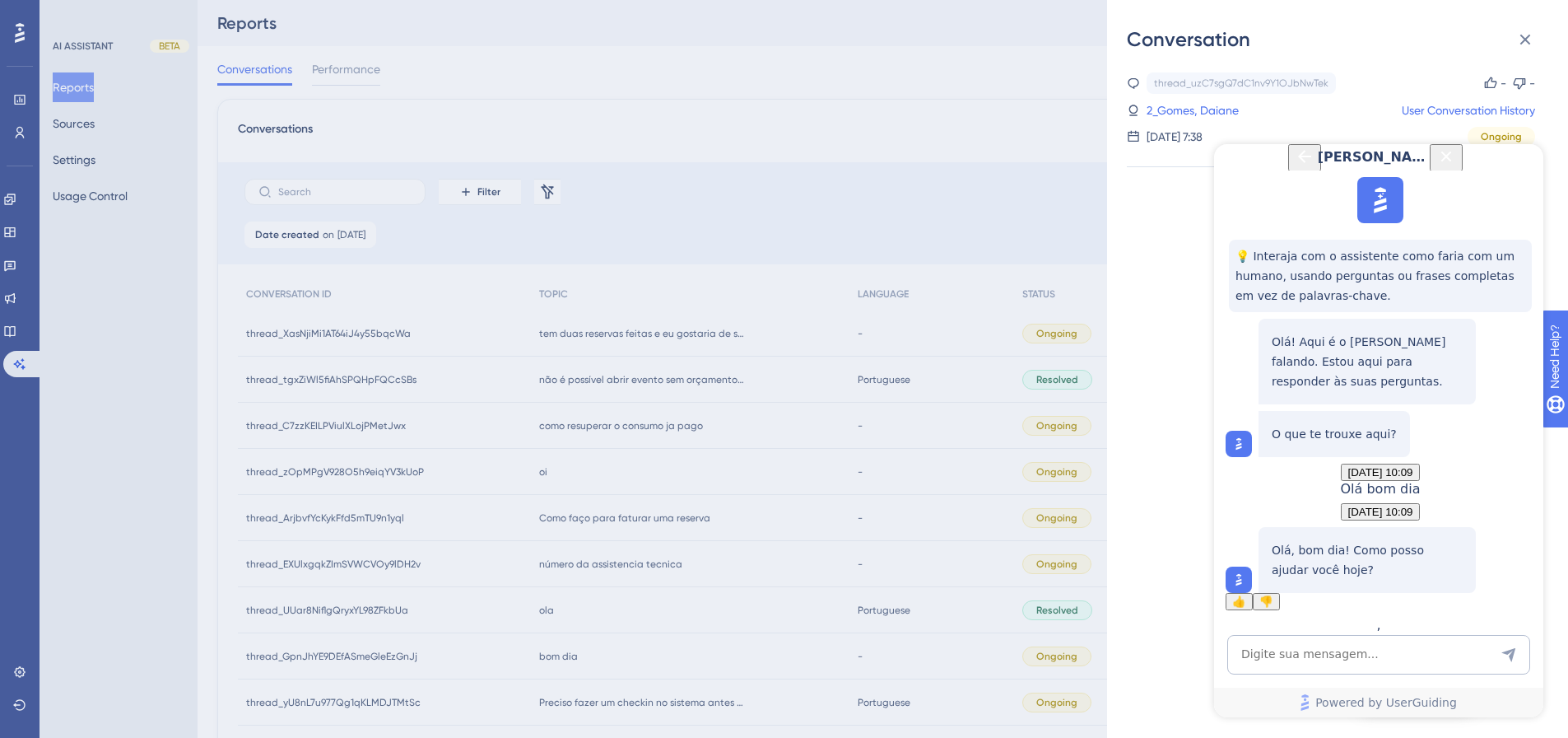
drag, startPoint x: 1041, startPoint y: 325, endPoint x: 1069, endPoint y: 344, distance: 33.8
click at [1059, 326] on div "Conversation thread_uzC7sgQ7dC1nv9Y1OJbNwTek Copy - - 2_Gomes, Daiane User Conv…" at bounding box center [784, 369] width 1568 height 738
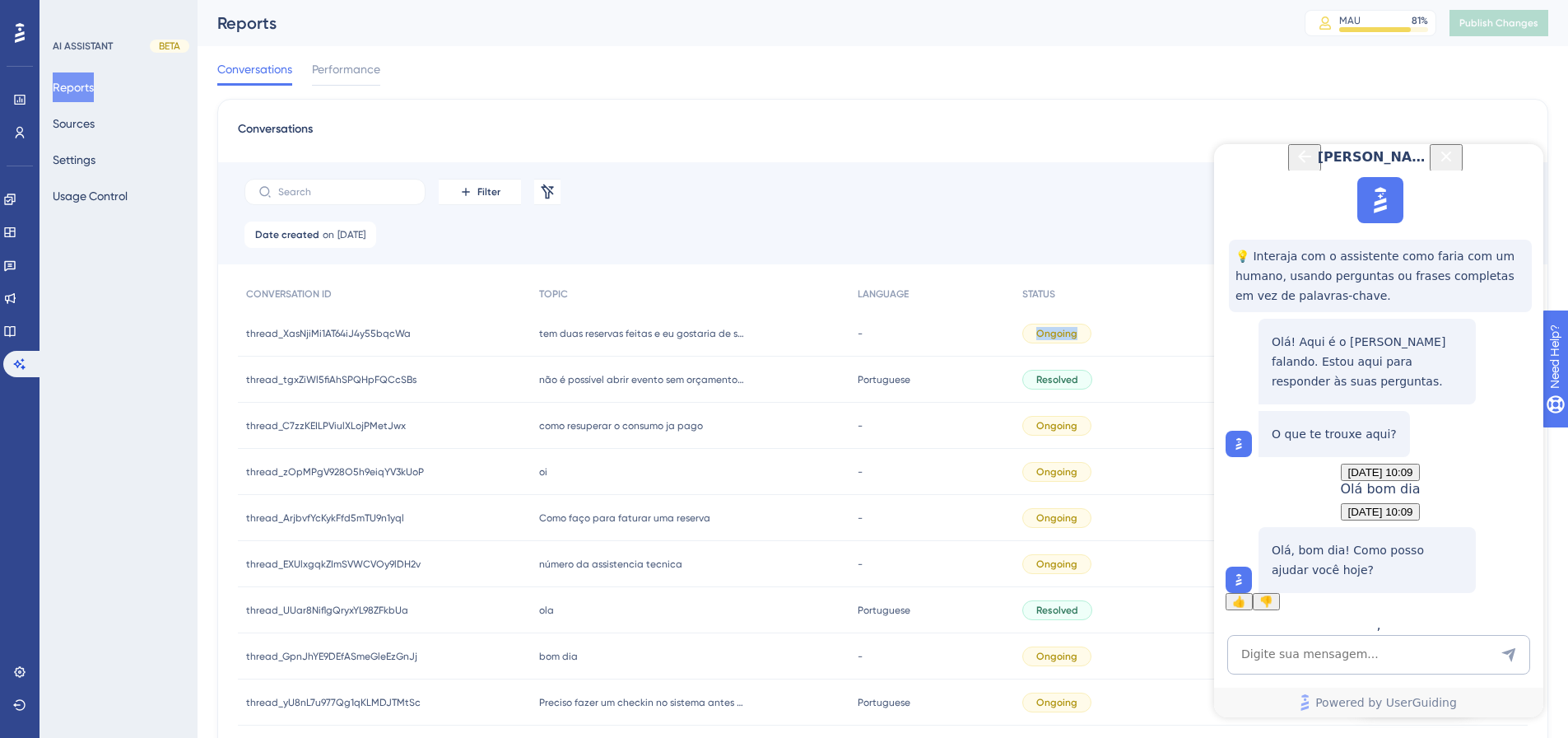
drag, startPoint x: 1066, startPoint y: 339, endPoint x: 992, endPoint y: 339, distance: 74.0
click at [0, 0] on div "thread_XasNjiMi1AT64iJ4y55bqcWa thread_XasNjiMi1AT64iJ4y55bqcWa tem duas reserv…" at bounding box center [0, 0] width 0 height 0
copy div "- Ongoing"
click at [1124, 493] on textarea "AI Assistant Text Input" at bounding box center [1379, 655] width 303 height 39
type textarea "A"
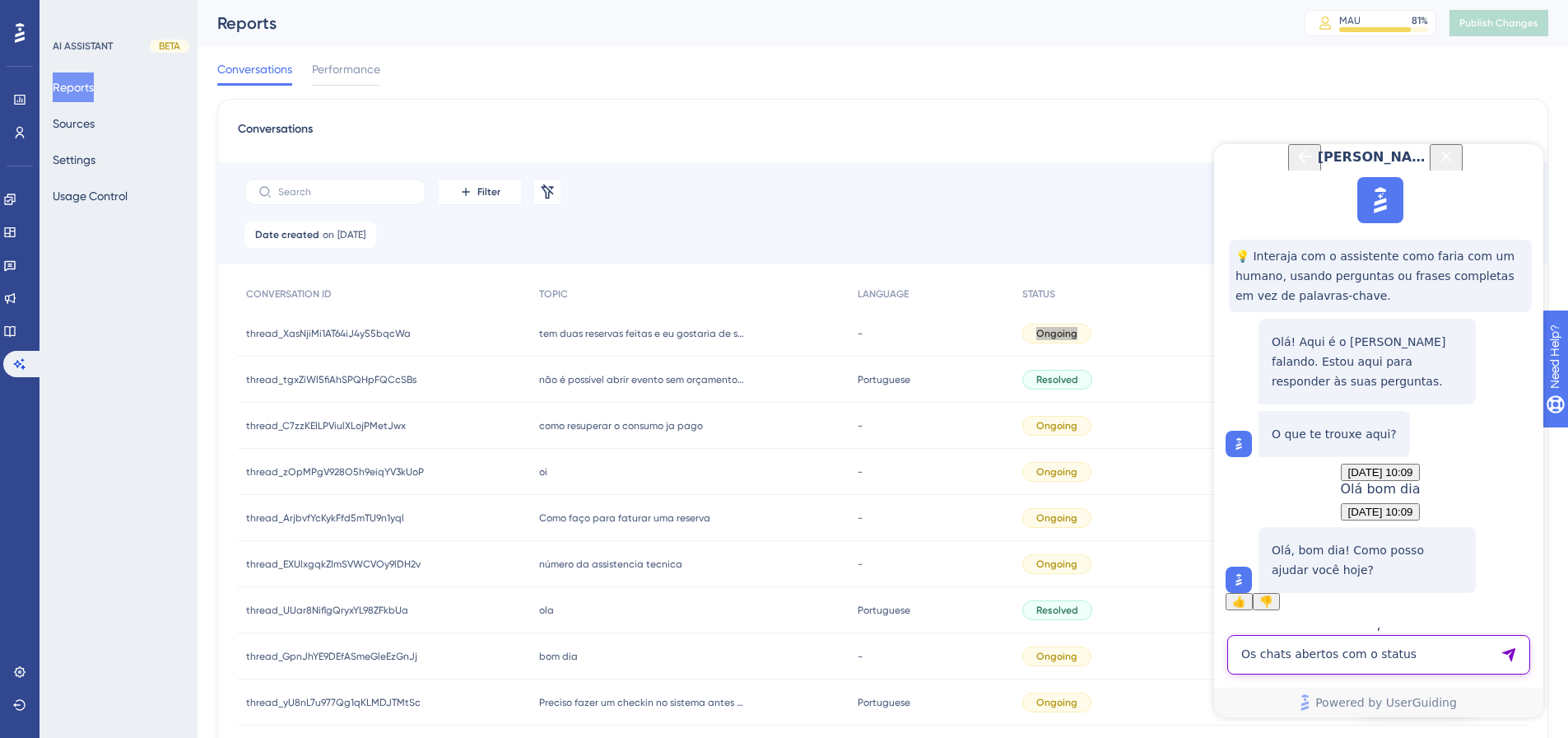
paste textarea "Ongoing"
type textarea "Os chats abertos com o status Ongoing não está abrirndo para consulta"
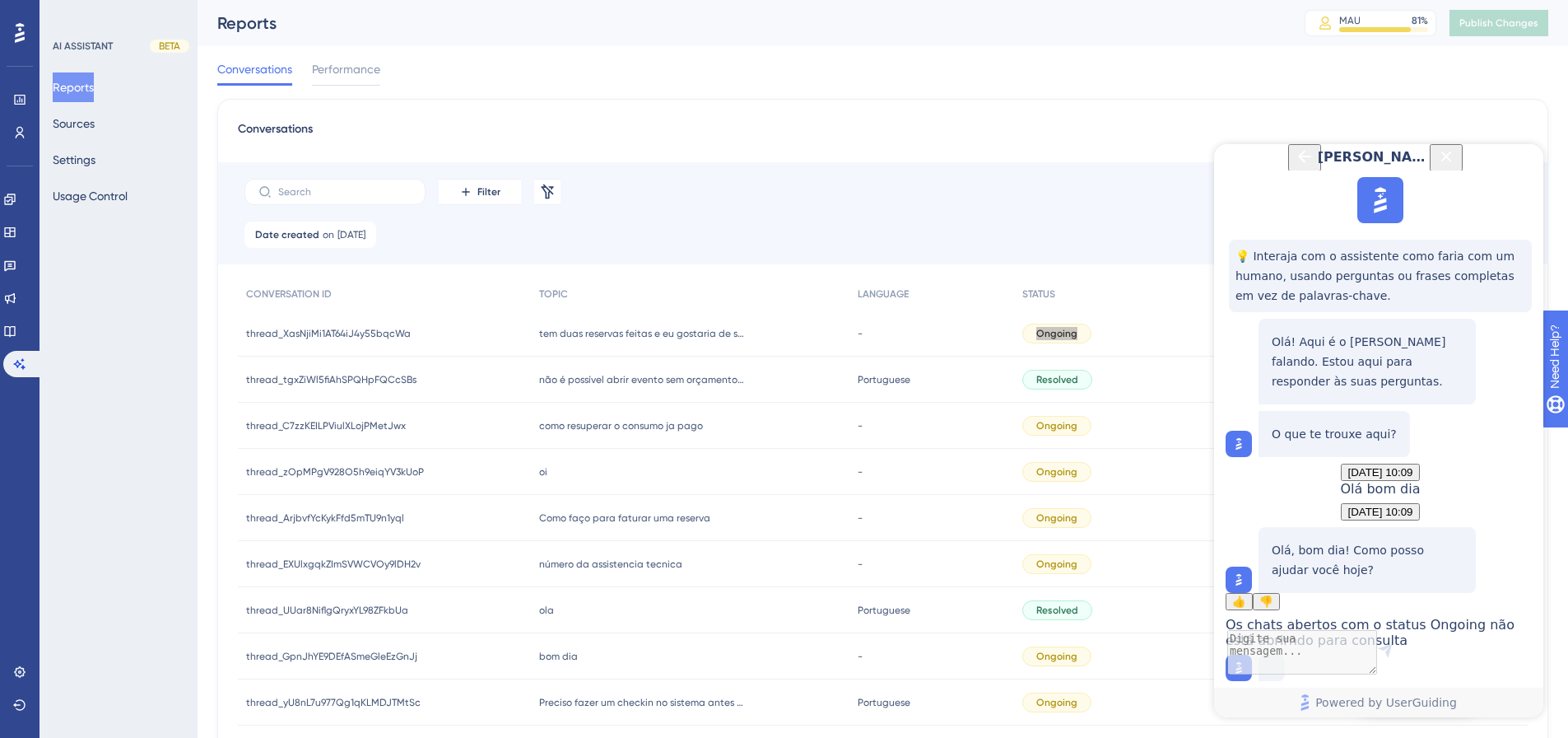
scroll to position [254, 0]
click at [338, 231] on span "[DATE]" at bounding box center [351, 234] width 28 height 13
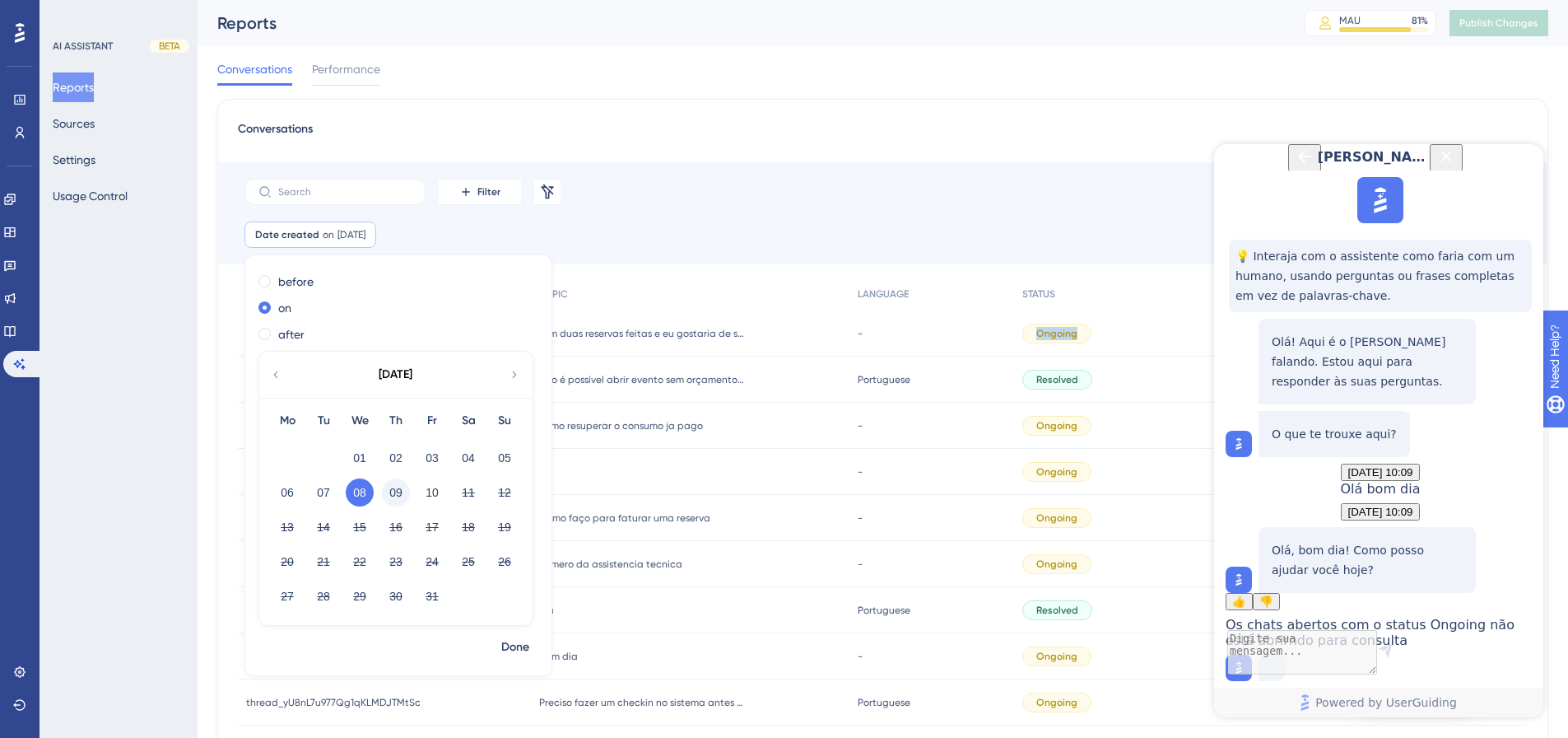
click at [391, 484] on button "09" at bounding box center [396, 492] width 28 height 28
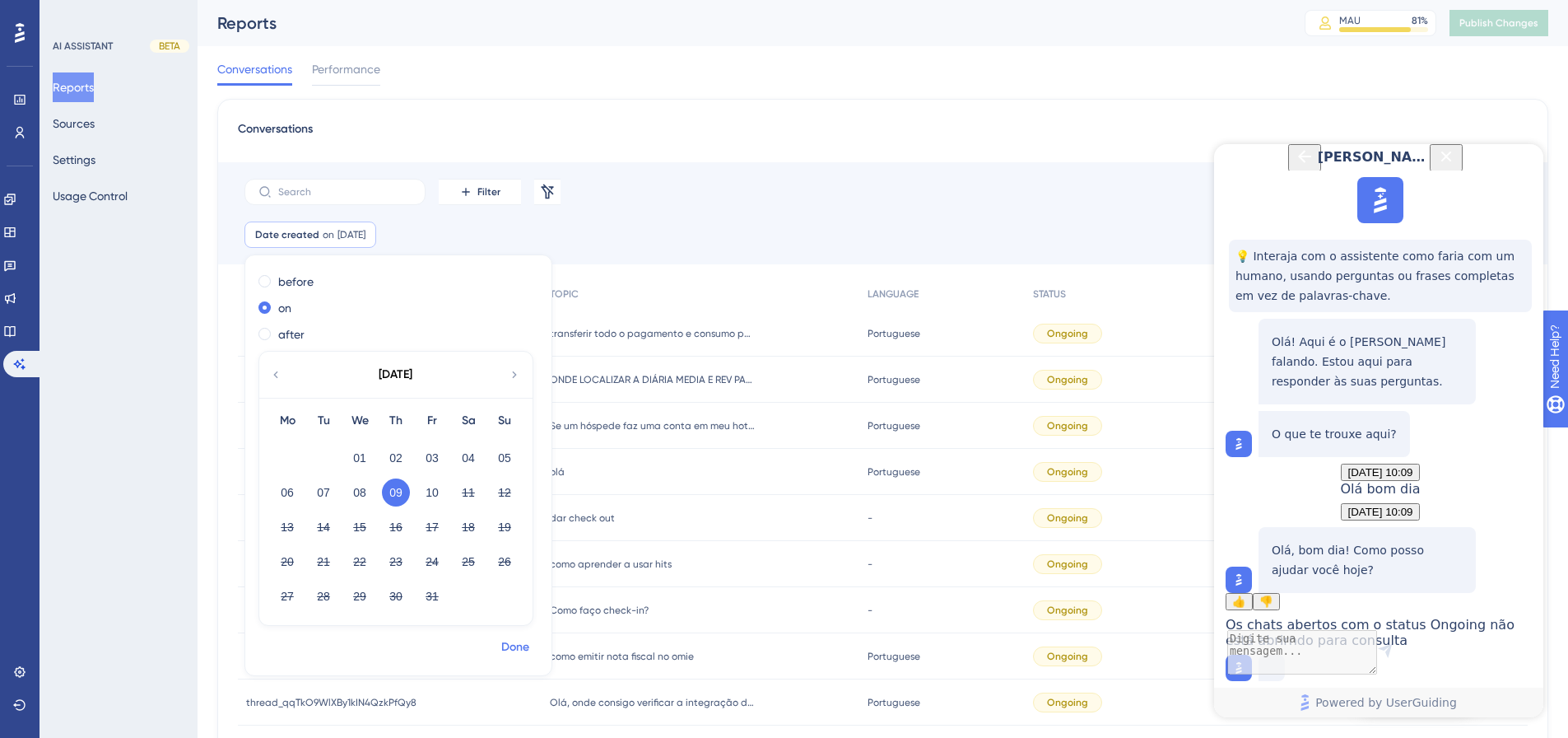
click at [516, 493] on span "Done" at bounding box center [515, 647] width 28 height 20
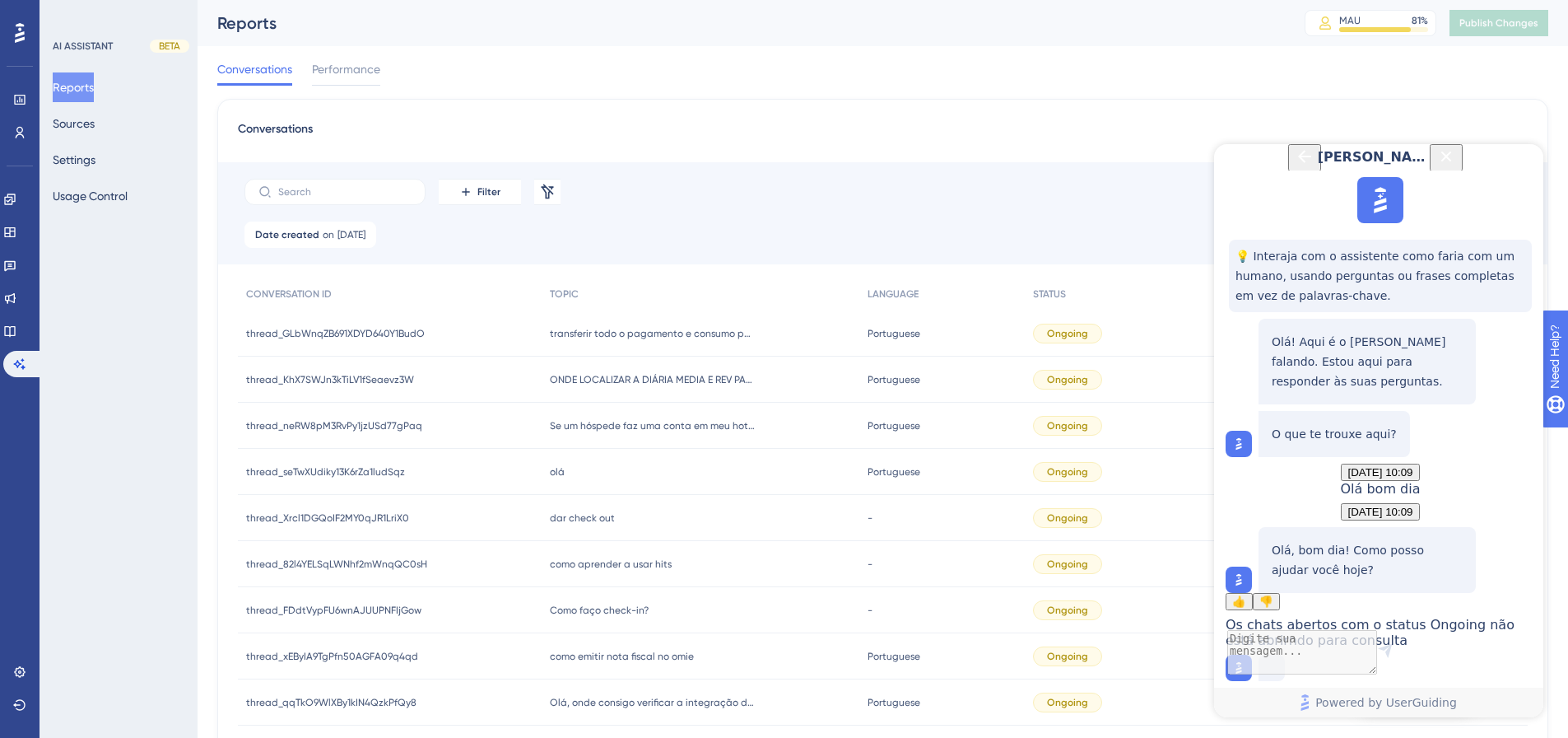
click at [674, 344] on div "transferir todo o pagamento e consumo para o outro hospede que esta no quarto t…" at bounding box center [701, 334] width 318 height 46
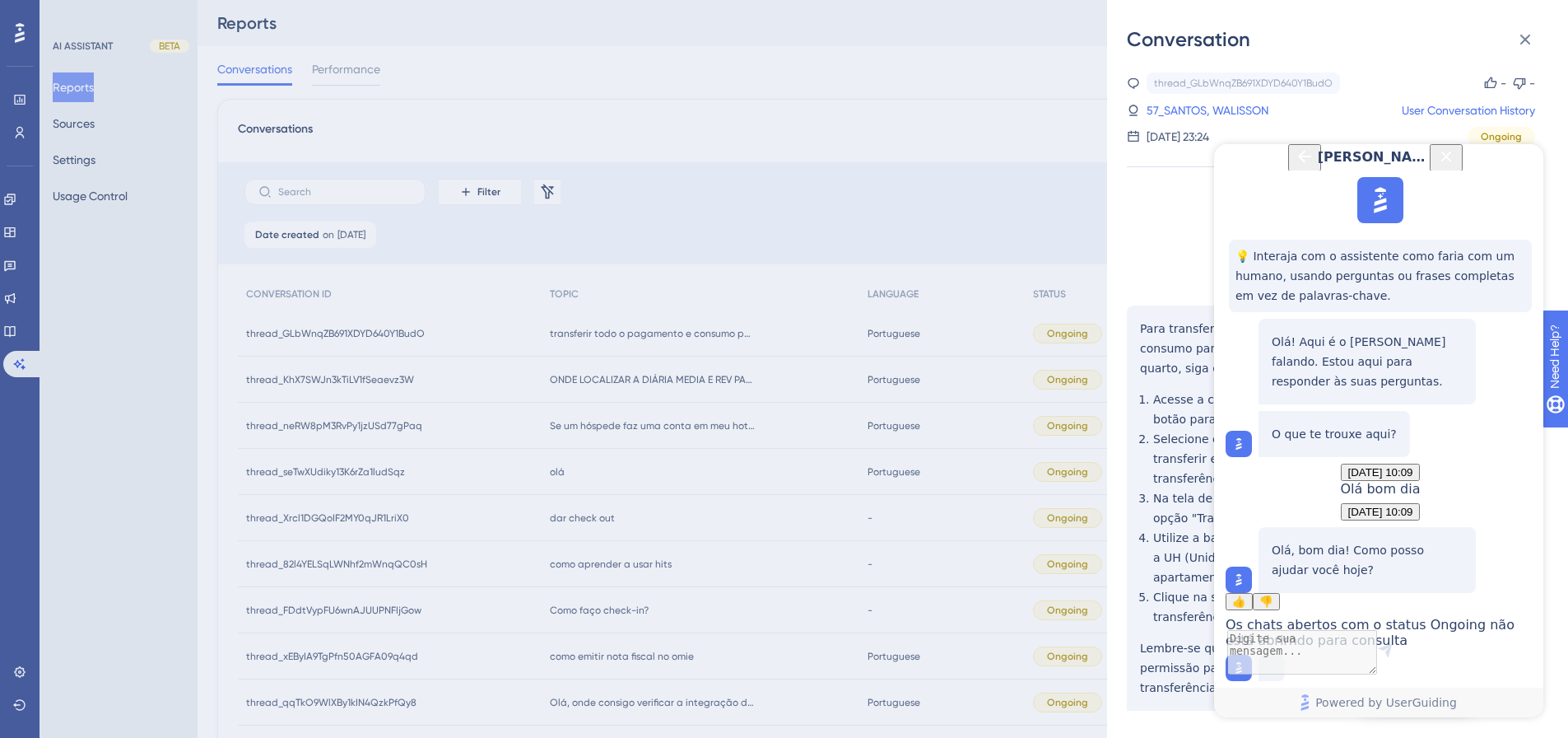
click at [664, 383] on div "Conversation thread_GLbWnqZB691XDYD640Y1BudO Copy - - 57_SANTOS, WALISSON User …" at bounding box center [784, 369] width 1568 height 738
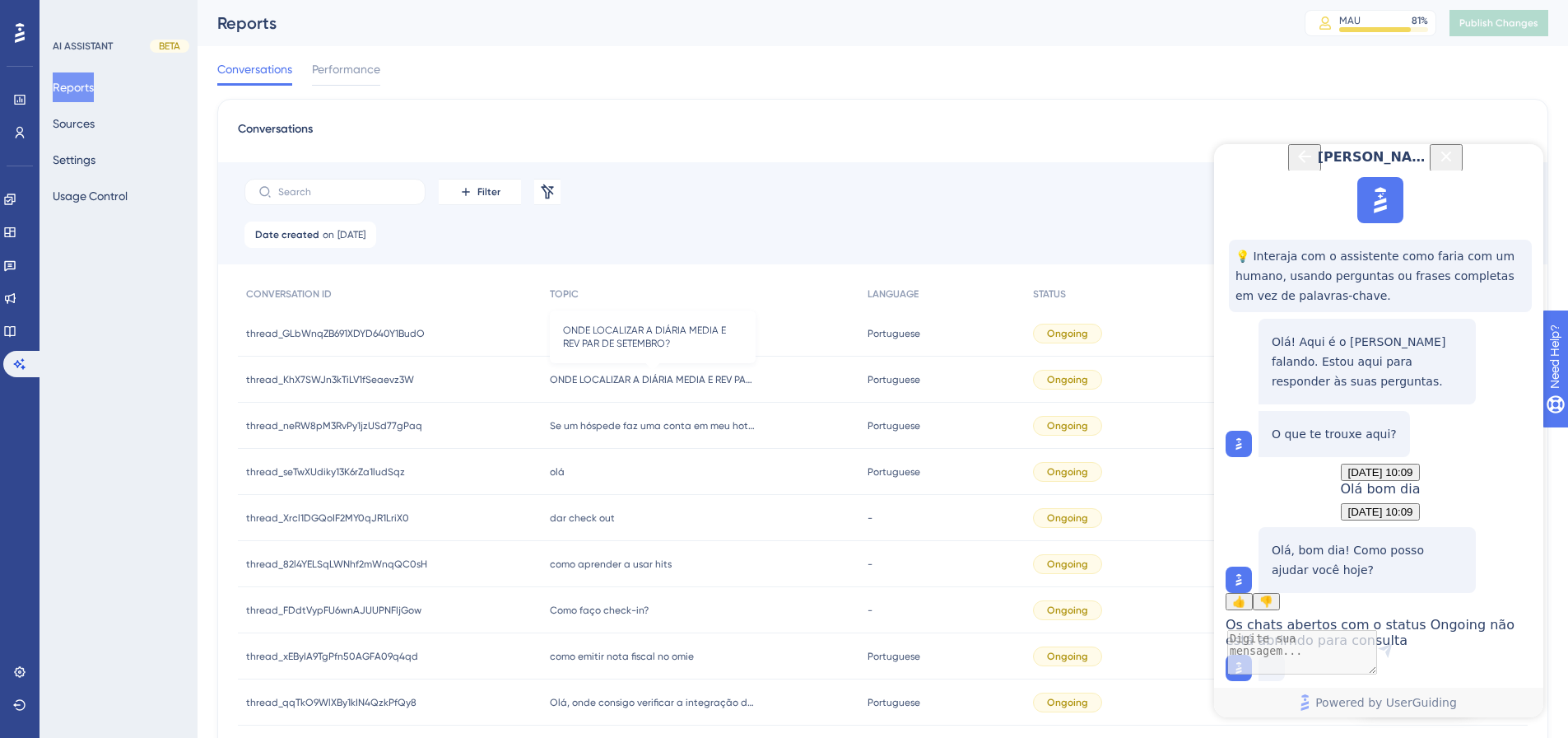
click at [621, 375] on span "ONDE LOCALIZAR A DIÁRIA MEDIA E REV PAR DE SETEMBRO?" at bounding box center [653, 379] width 206 height 13
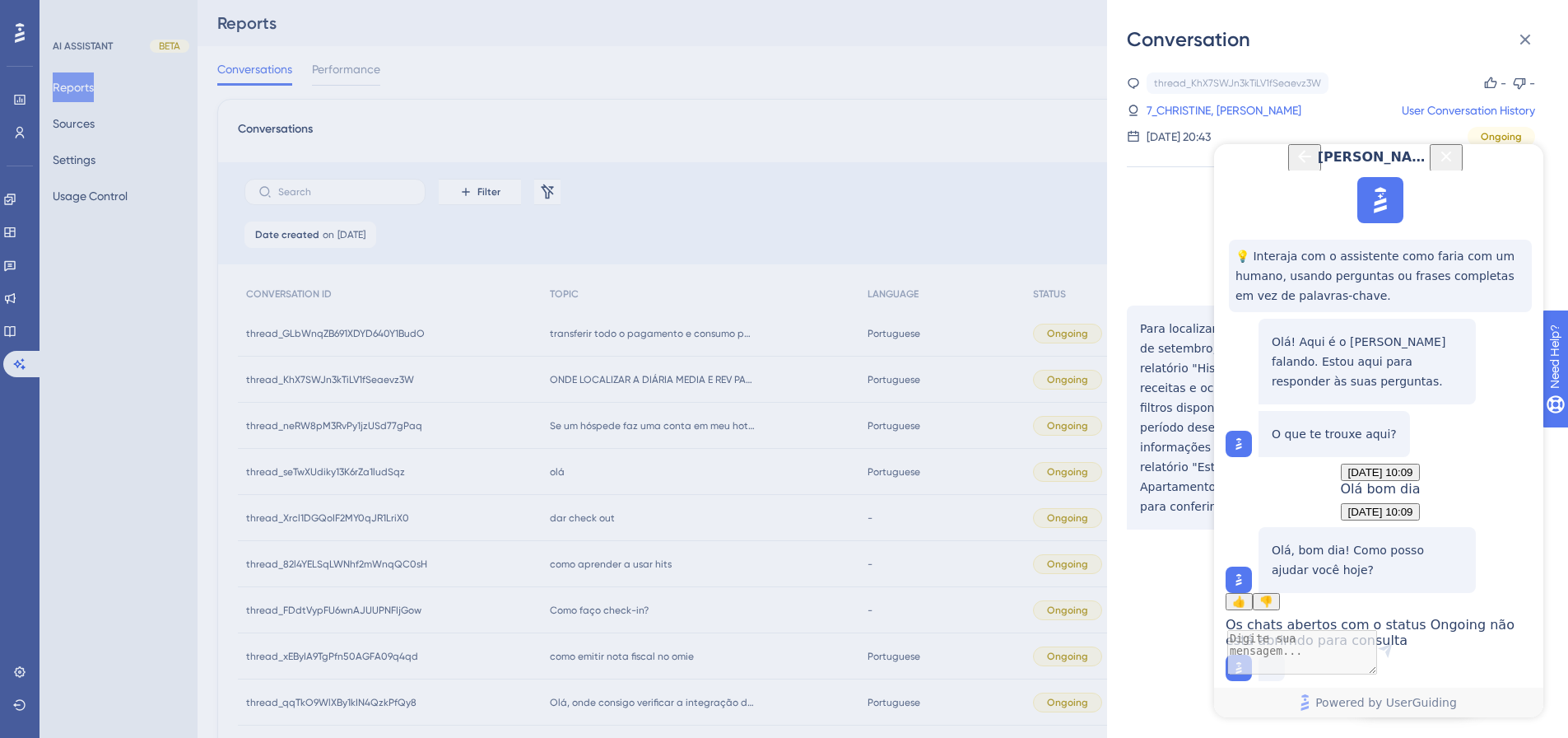
click at [620, 455] on div "Conversation thread_KhX7SWJn3kTiLV1fSeaevz3W Copy - - 7_CHRISTINE, GISELLY User…" at bounding box center [784, 369] width 1568 height 738
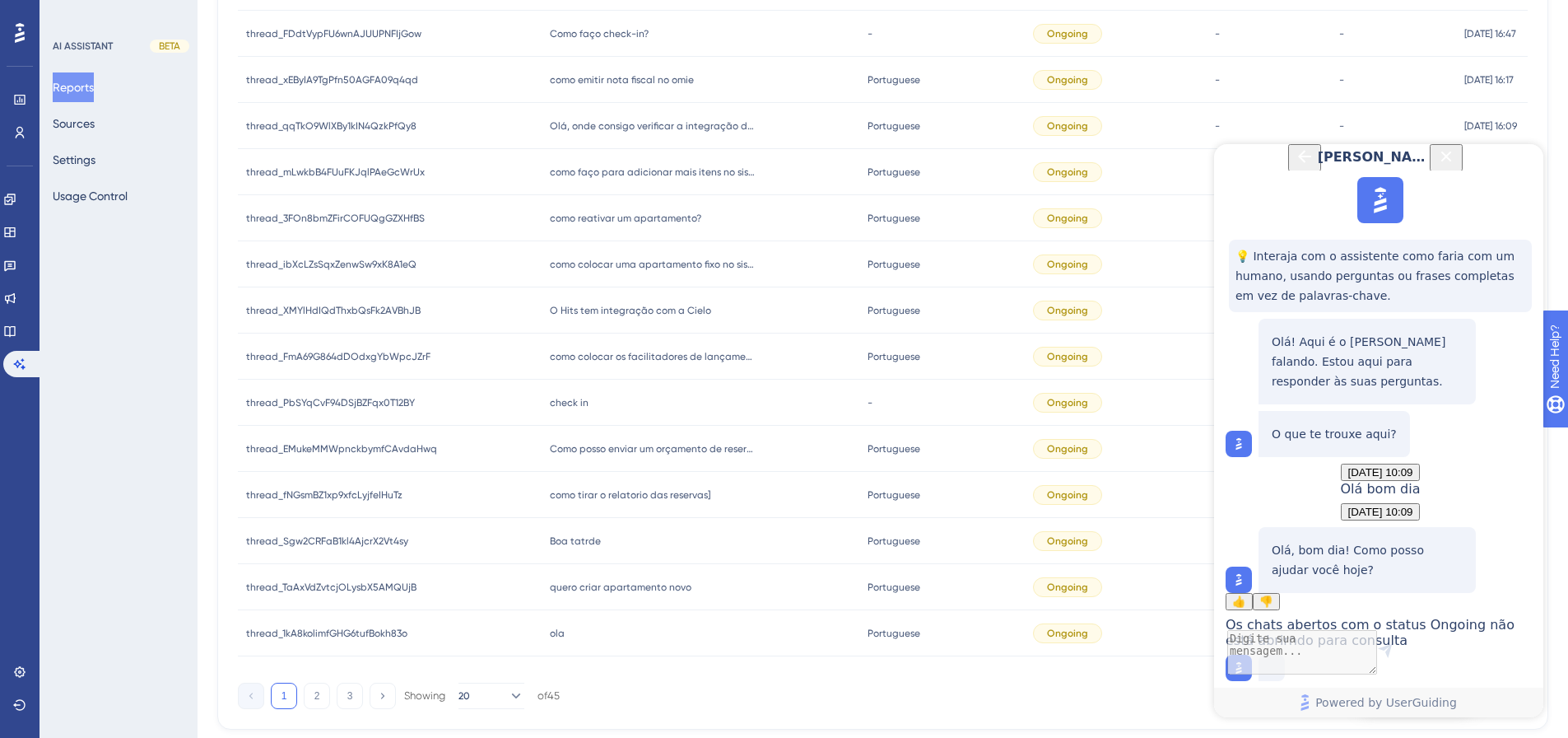
scroll to position [627, 0]
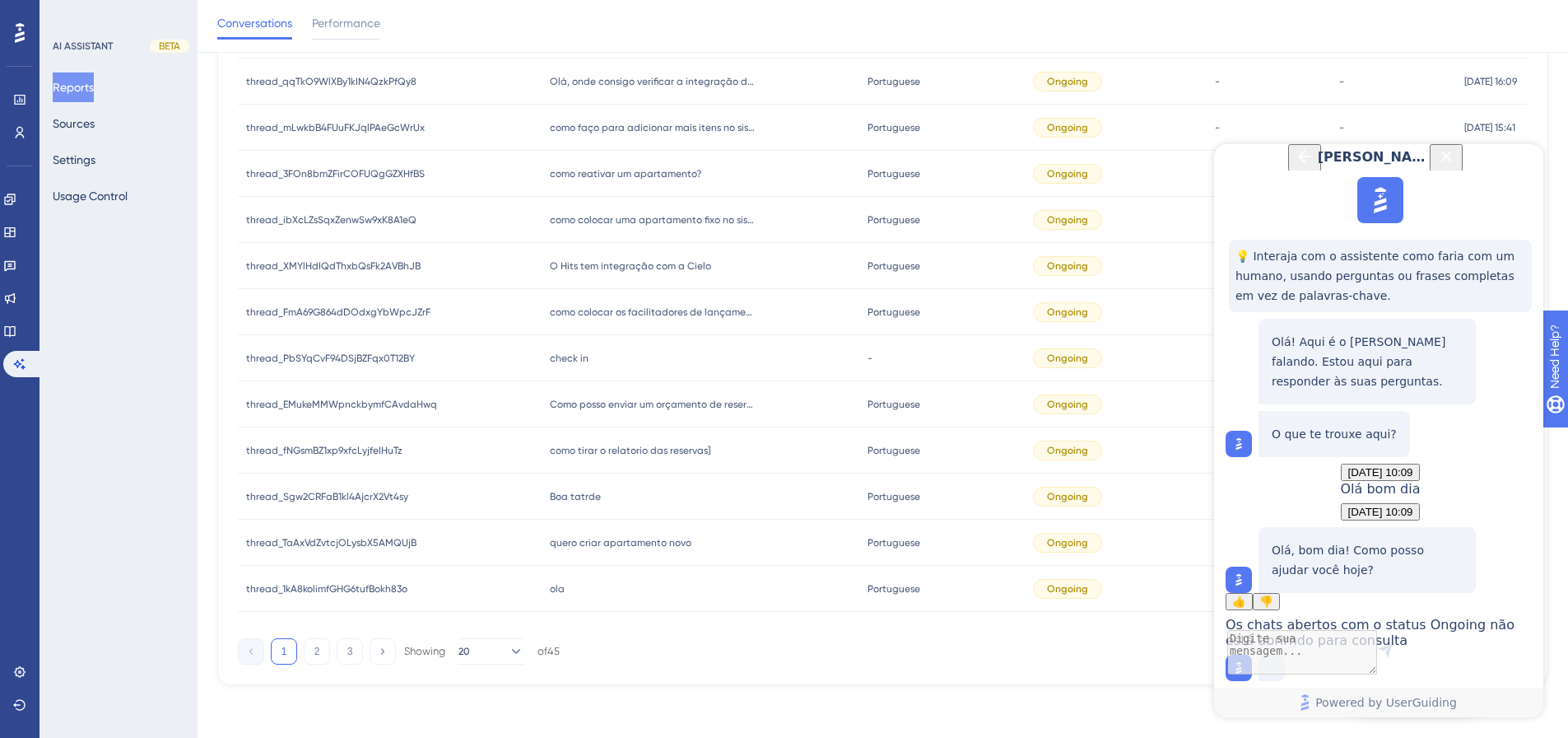
click at [603, 443] on div "como tirar o relatorio das reservas] como tirar o relatorio das reservas]" at bounding box center [701, 450] width 318 height 46
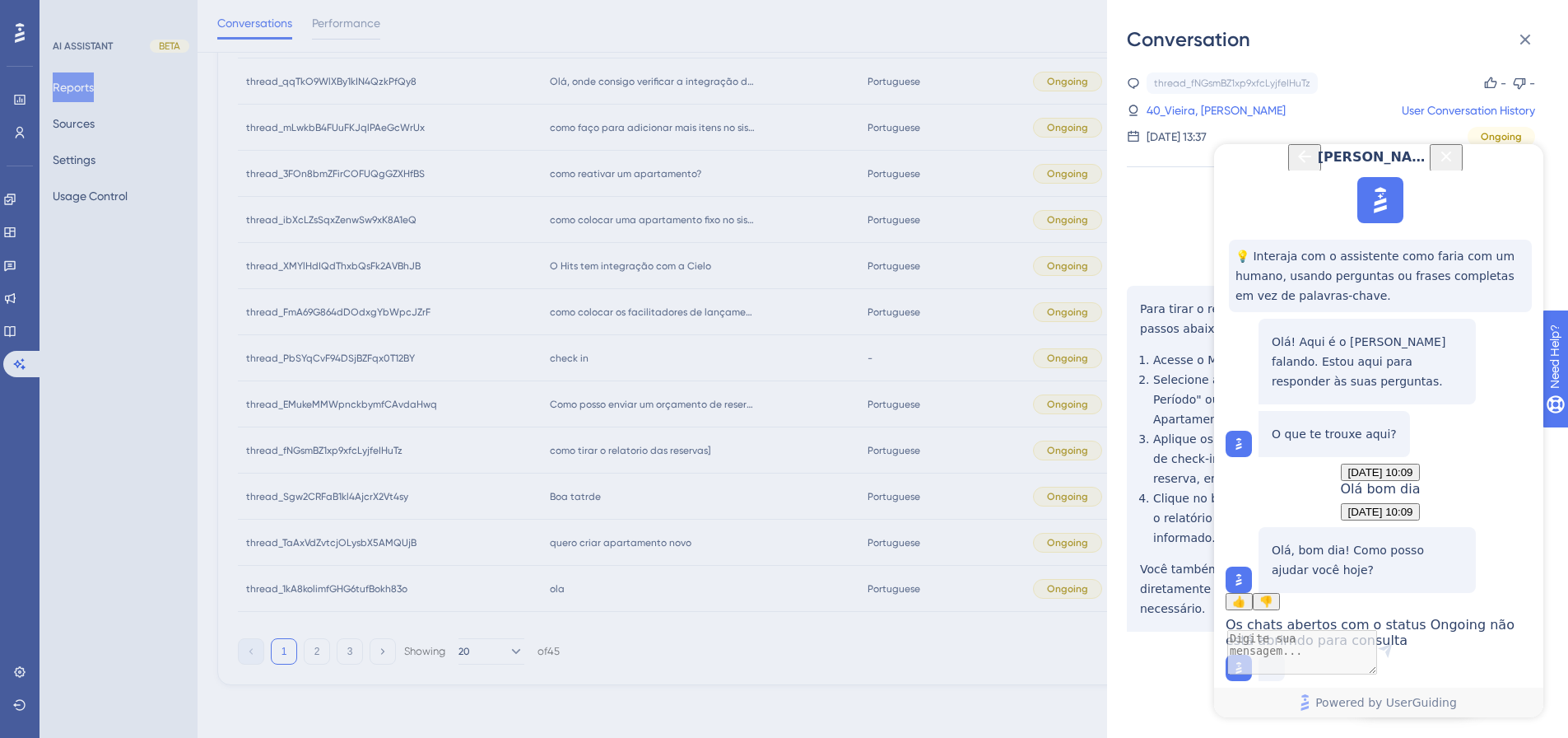
click at [567, 493] on div "Conversation thread_fNGsmBZ1xp9xfcLyjfeIHuTz Copy - - 40_Vieira, Larissa User C…" at bounding box center [784, 369] width 1568 height 738
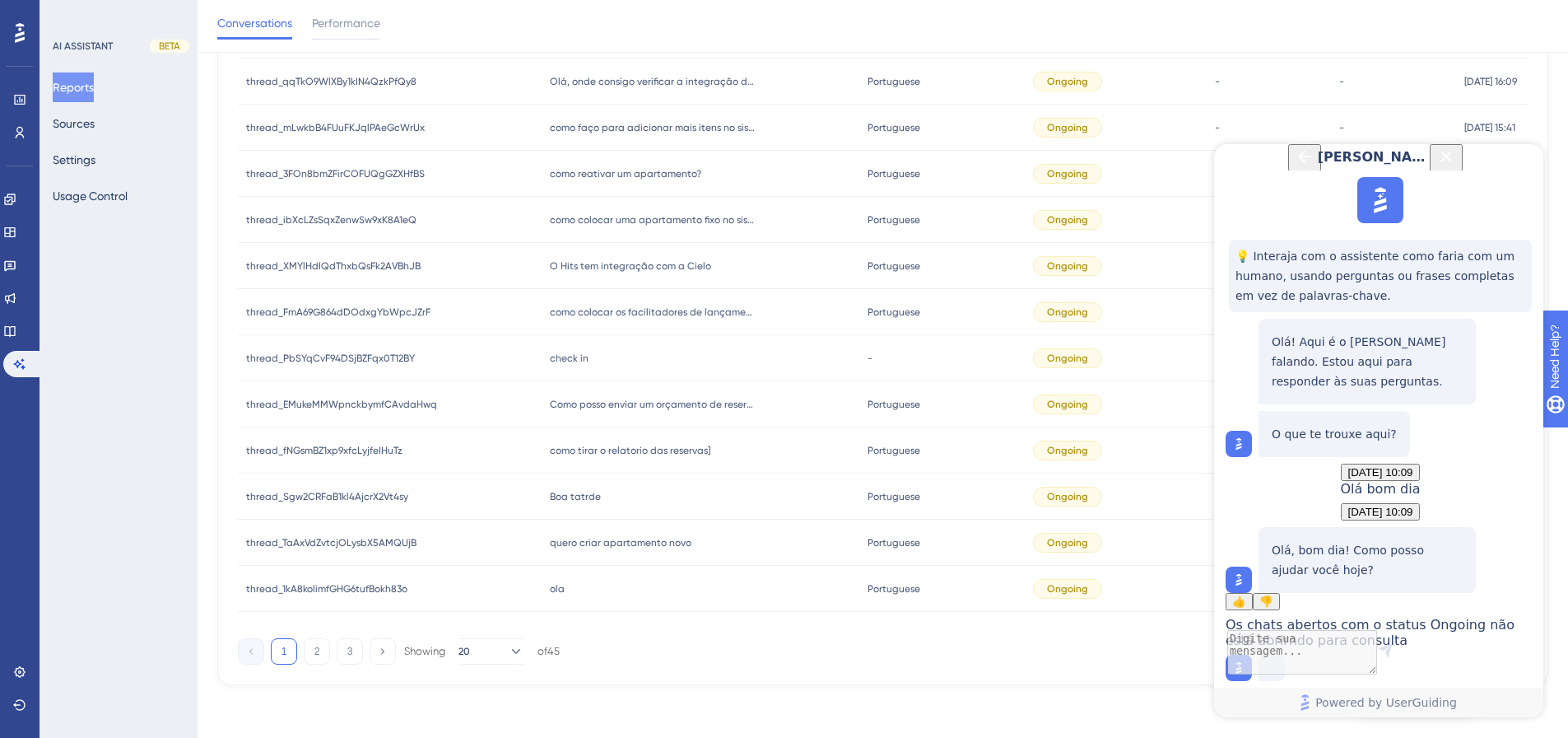
click at [551, 493] on span "ola" at bounding box center [556, 588] width 14 height 13
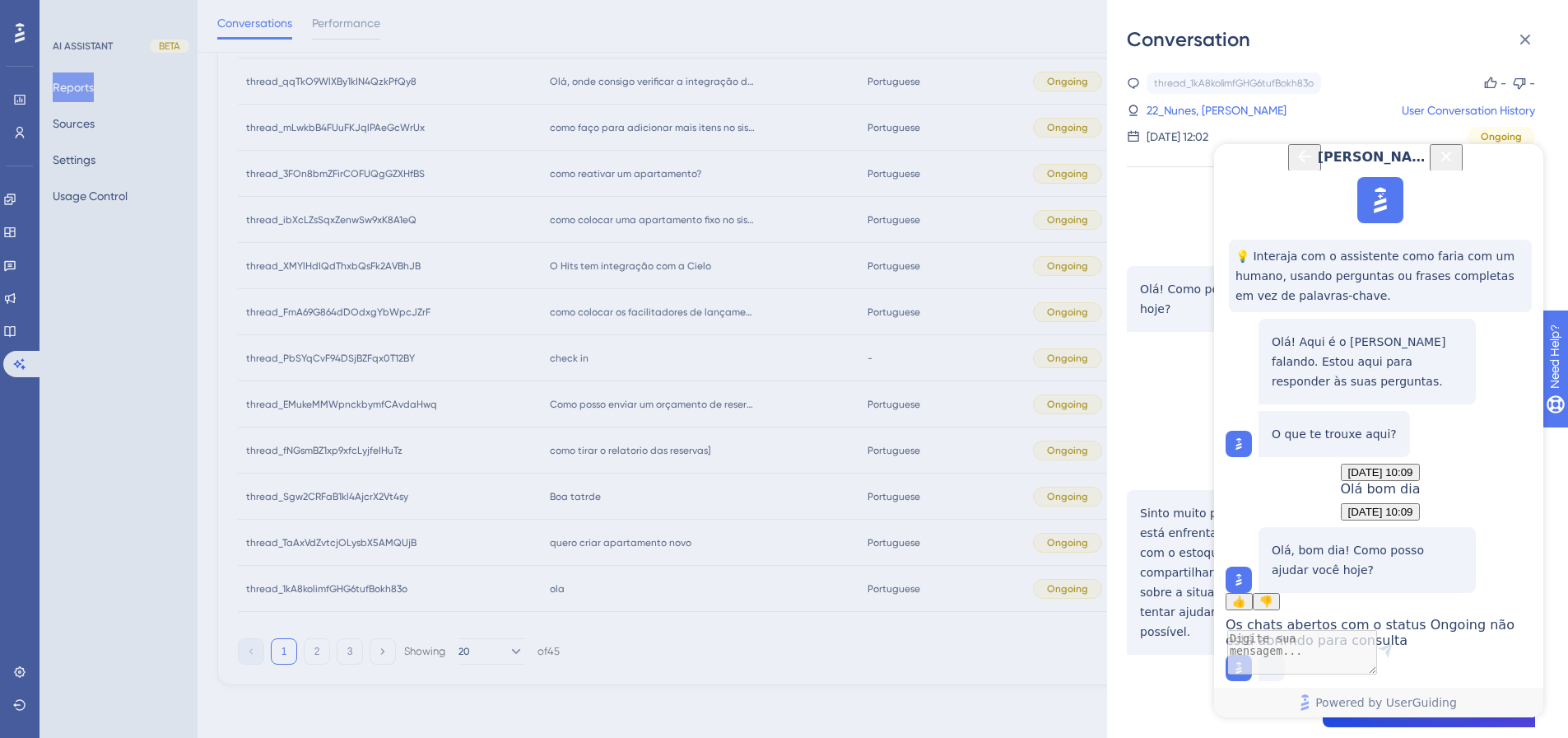
click at [729, 362] on div "Conversation thread_1kA8kolimfGHG6tufBokh83o Copy - - 22_Nunes, Ariana User Con…" at bounding box center [784, 369] width 1568 height 738
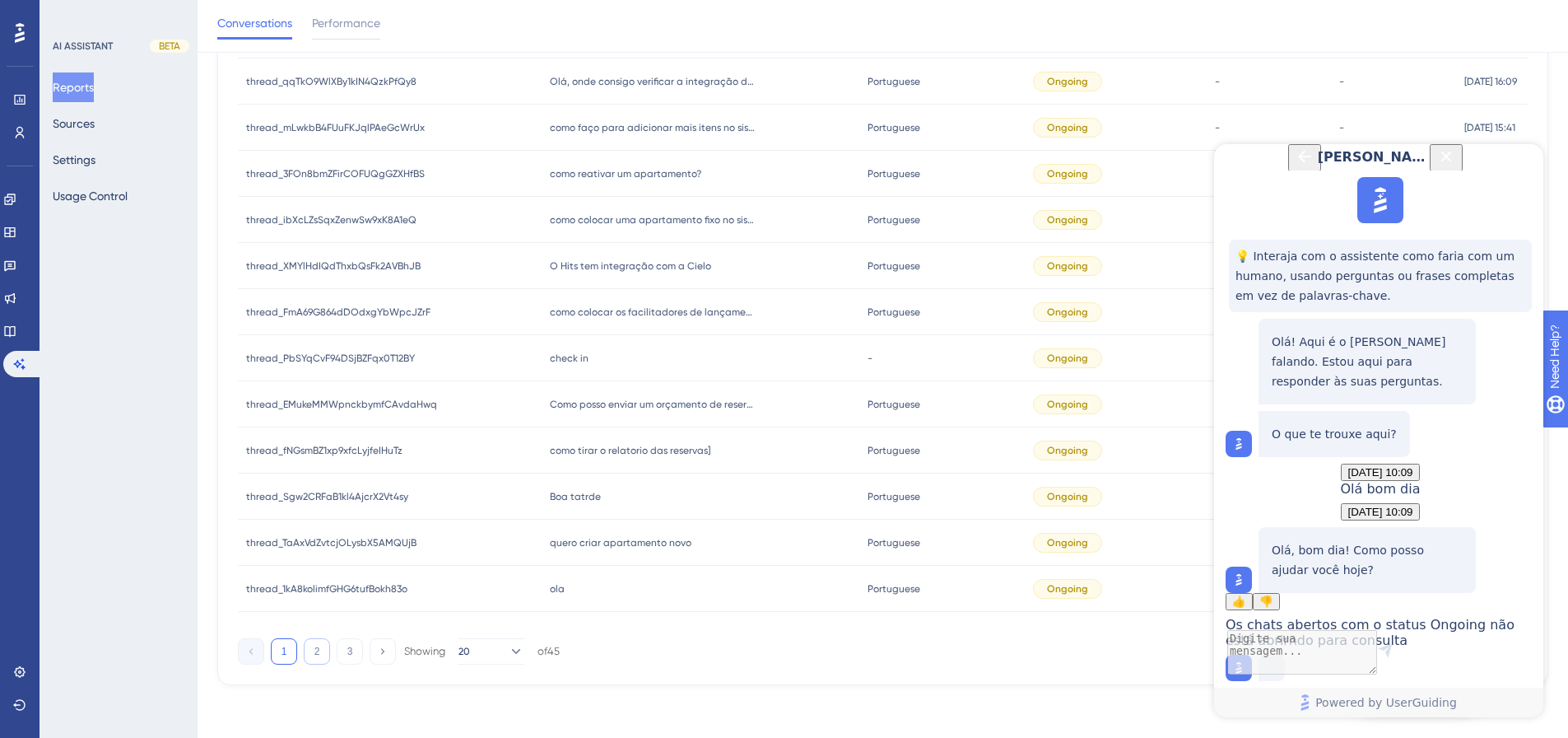
click at [321, 493] on button "2" at bounding box center [316, 651] width 26 height 26
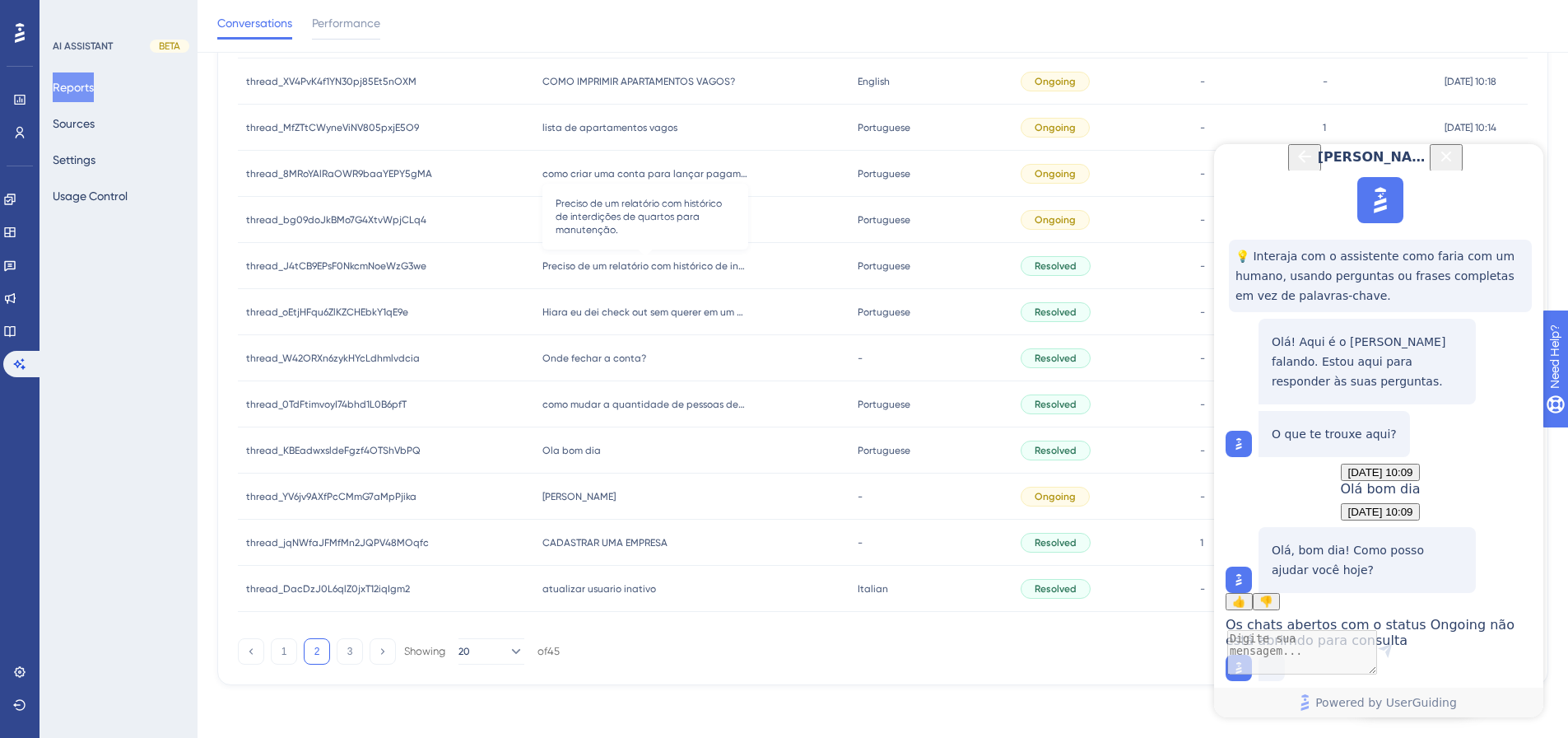
click at [625, 260] on span "Preciso de um relatório com histórico de interdições de quartos para manutenção." at bounding box center [646, 266] width 206 height 13
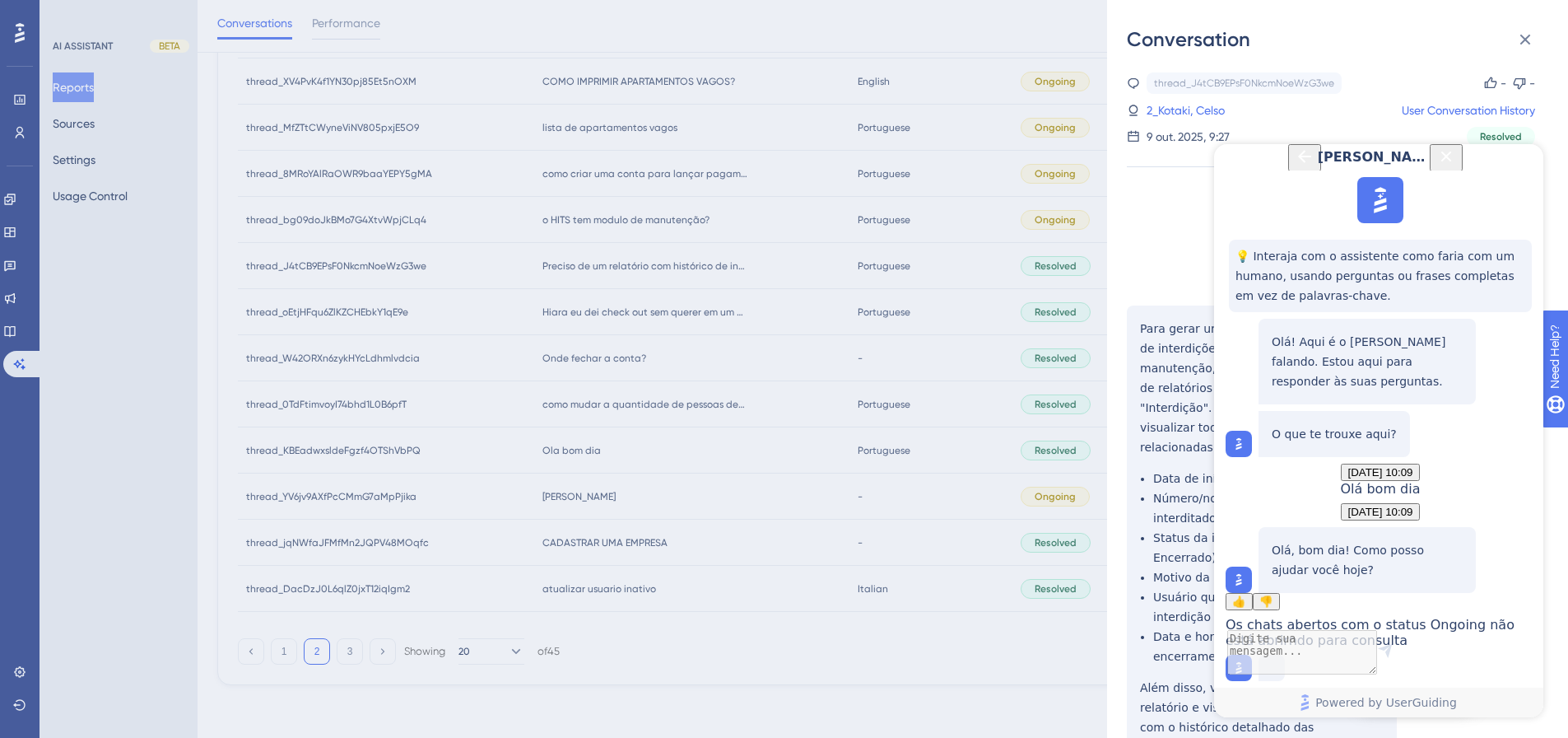
click at [625, 260] on div "Conversation thread_J4tCB9EPsF0NkcmNoeWzG3we Copy - - 2_Kotaki, Celso User Conv…" at bounding box center [784, 369] width 1568 height 738
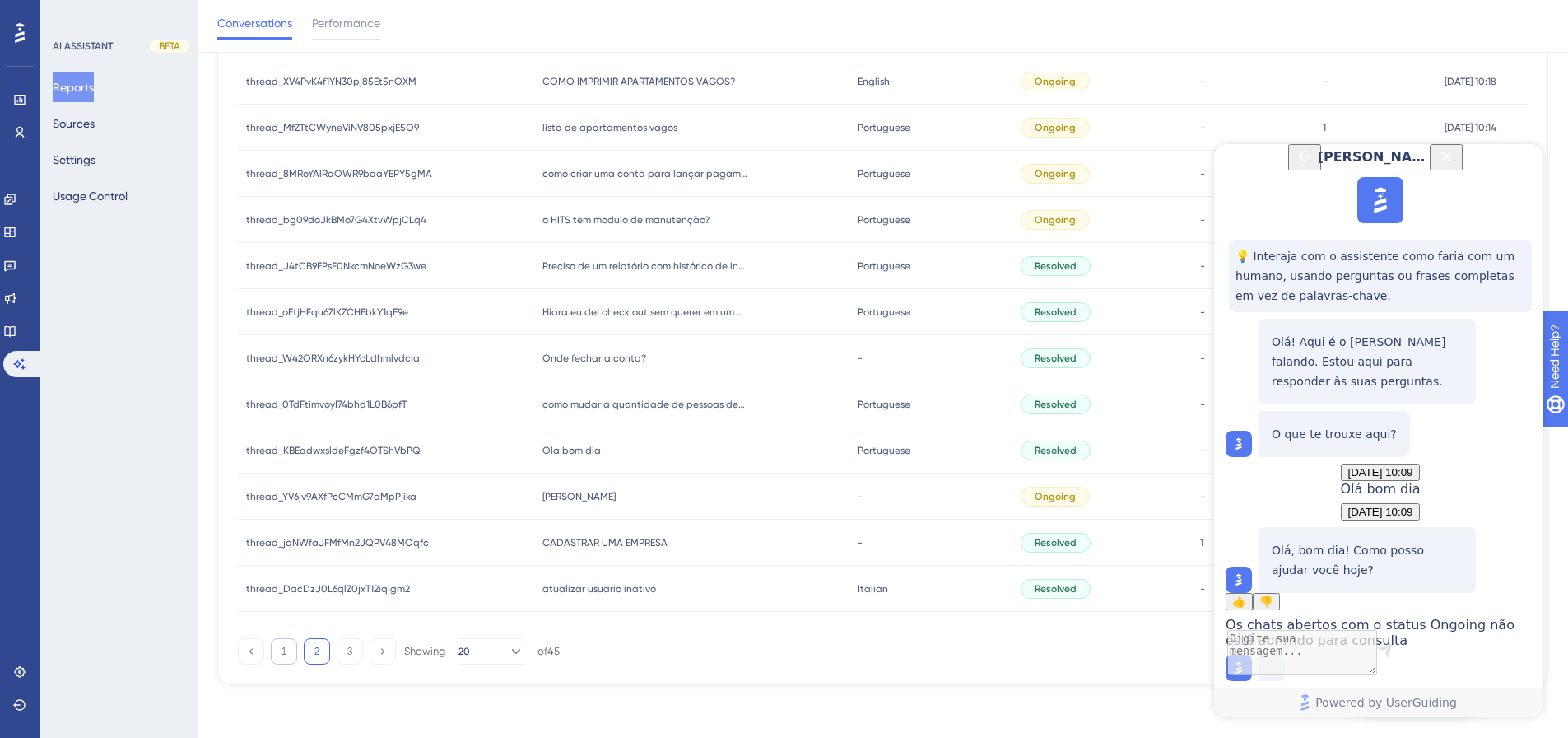
click at [280, 493] on button "1" at bounding box center [283, 651] width 26 height 26
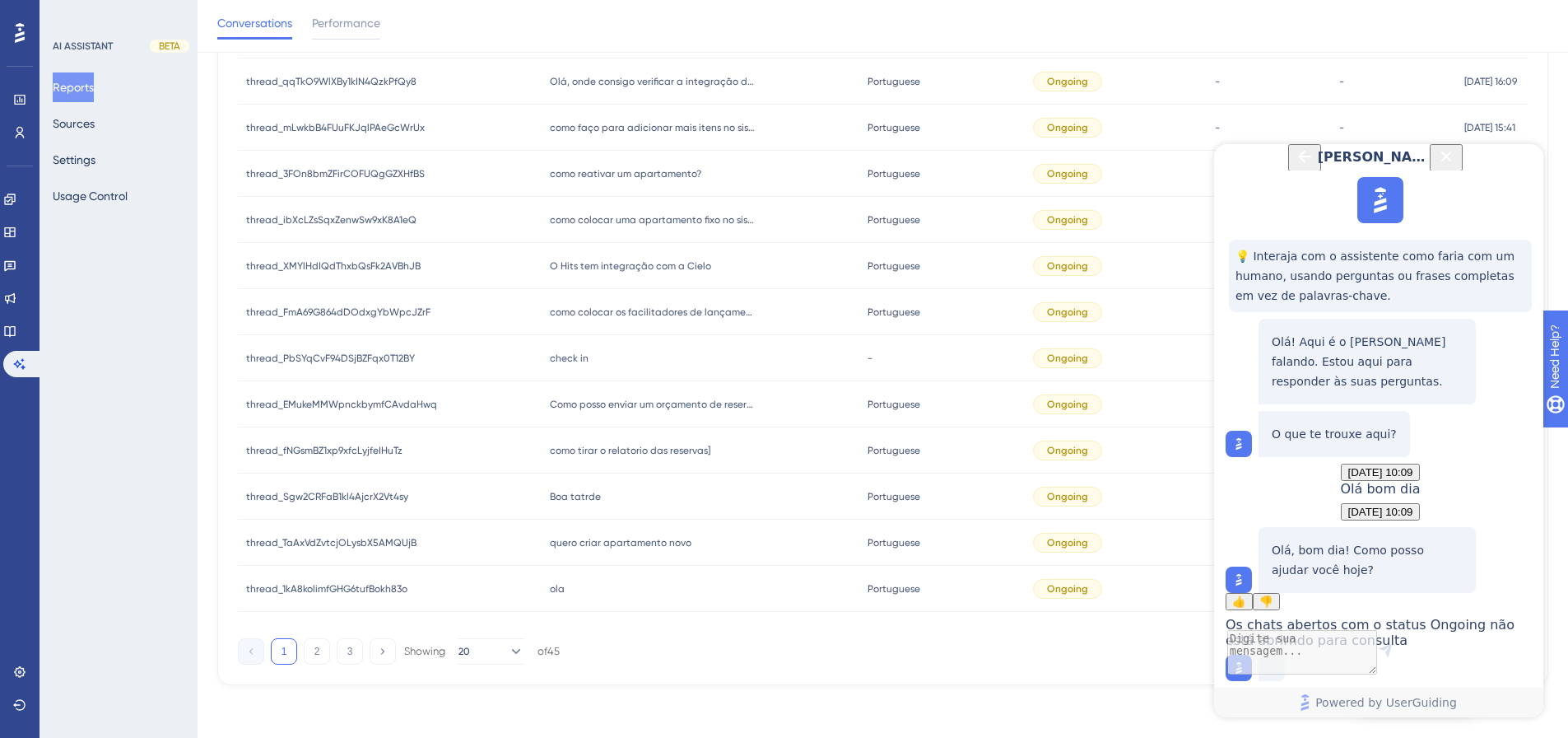
scroll to position [51, 0]
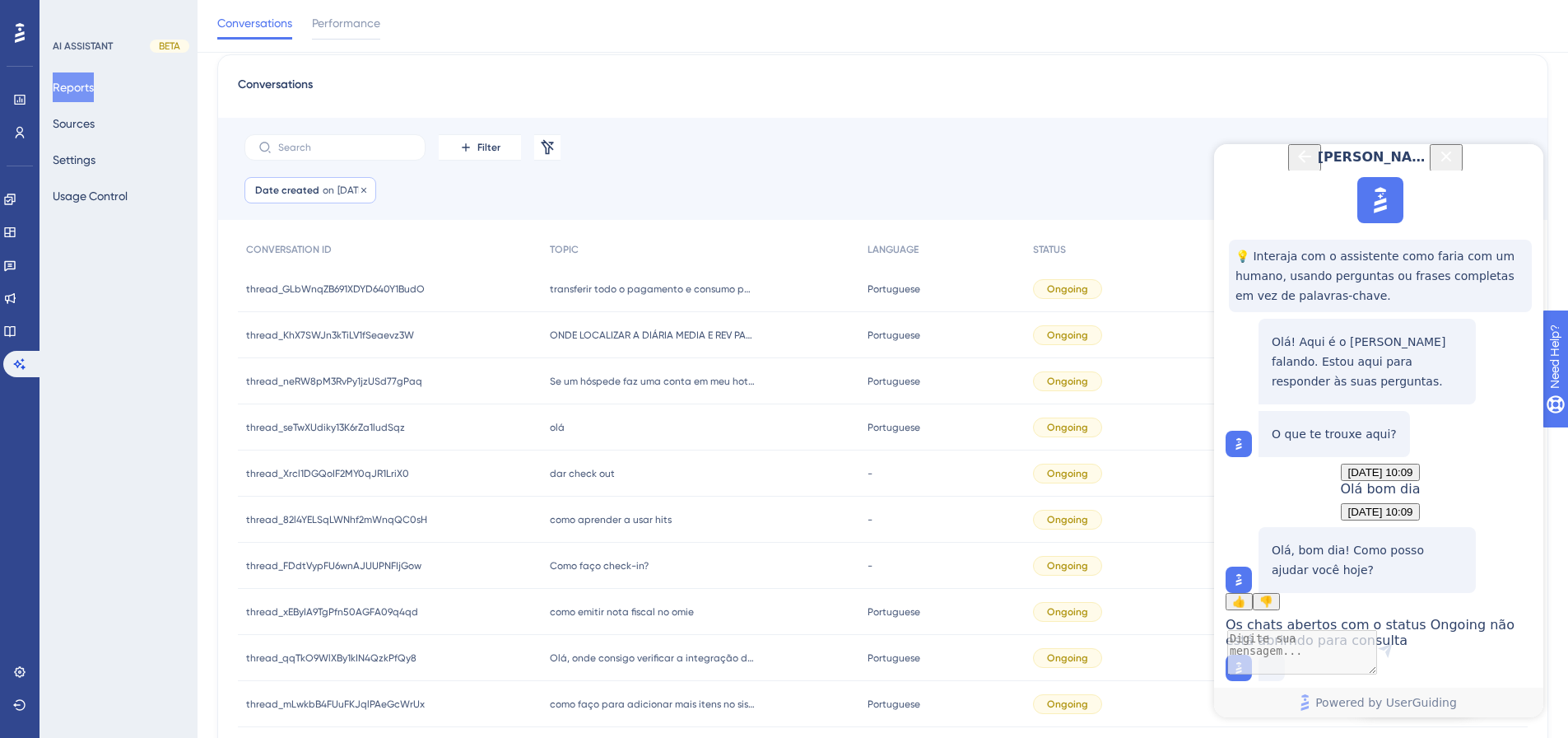
click at [312, 199] on div "Date created on [DATE] [DATE] Remove" at bounding box center [310, 190] width 132 height 26
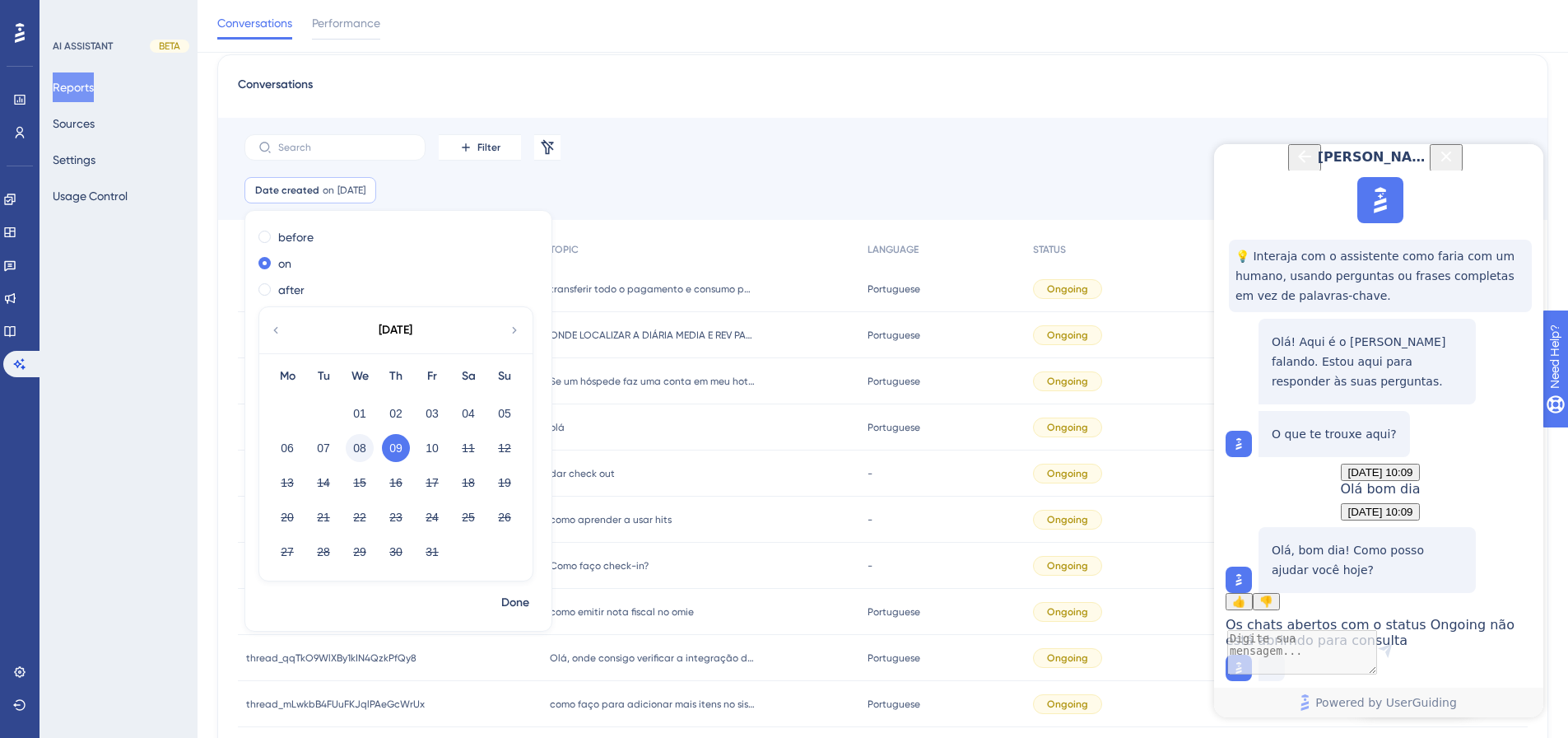
click at [363, 450] on button "08" at bounding box center [359, 448] width 28 height 28
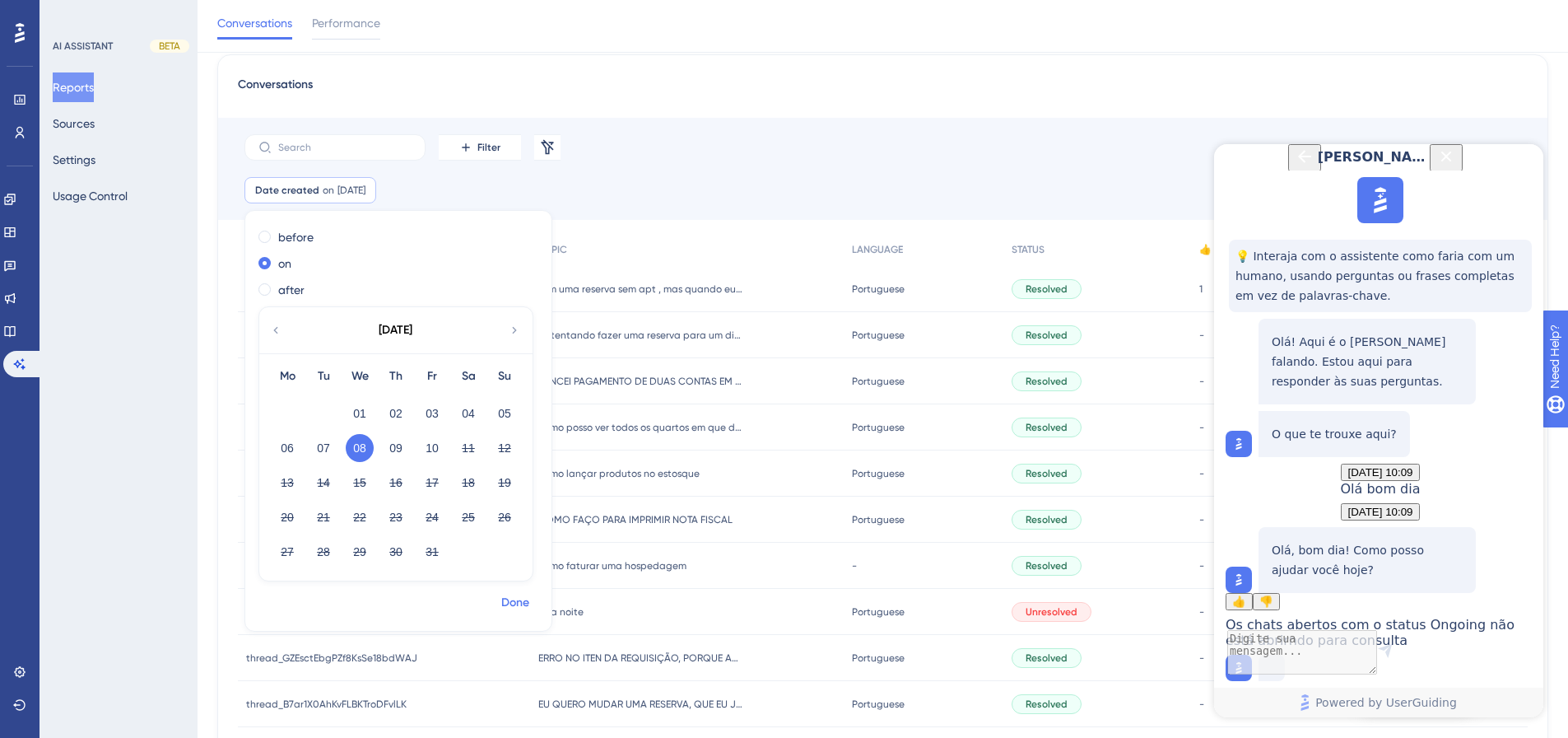
click at [508, 493] on span "Done" at bounding box center [515, 603] width 28 height 20
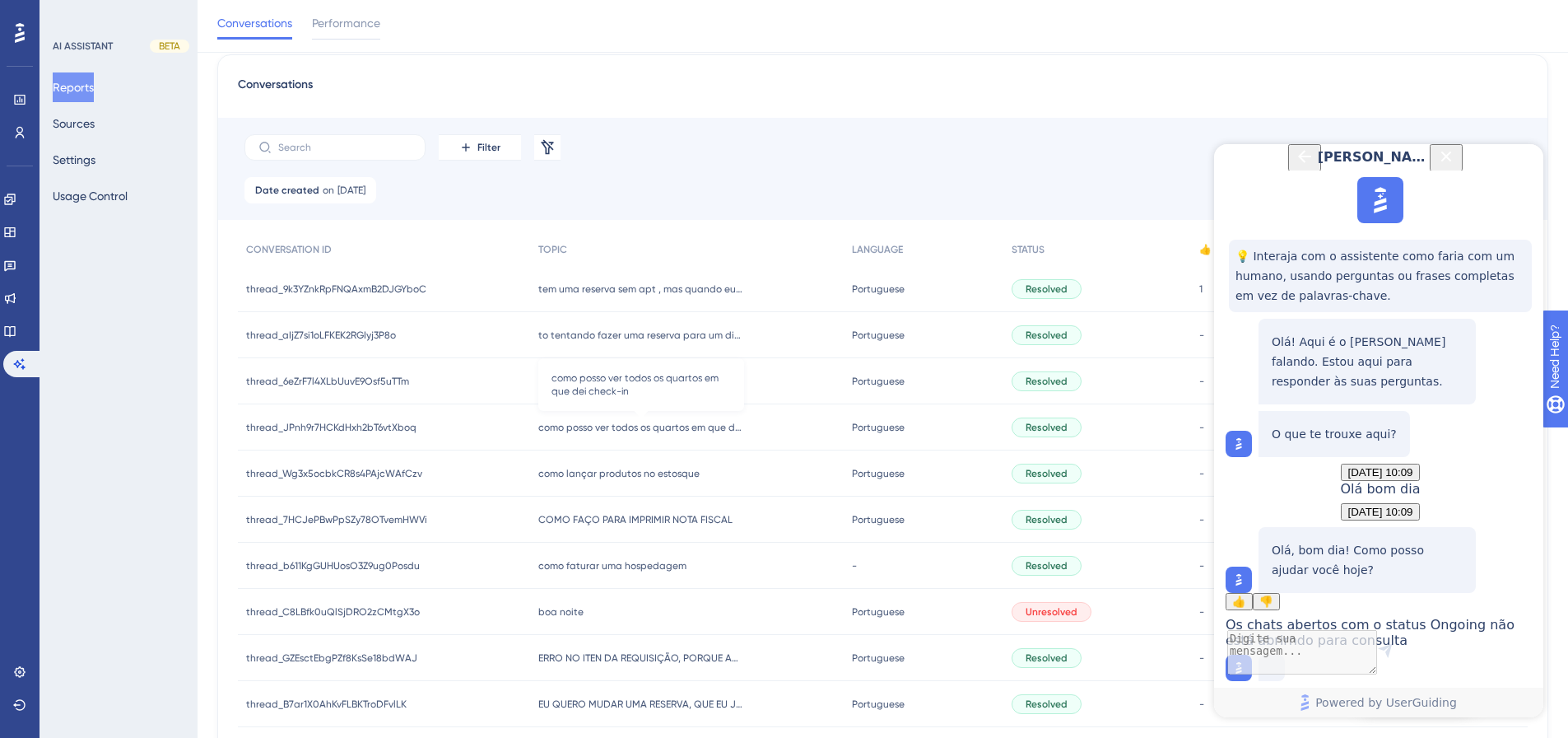
click at [655, 410] on div "como posso ver todos os quartos em que dei check-in como posso ver todos os qua…" at bounding box center [687, 427] width 314 height 46
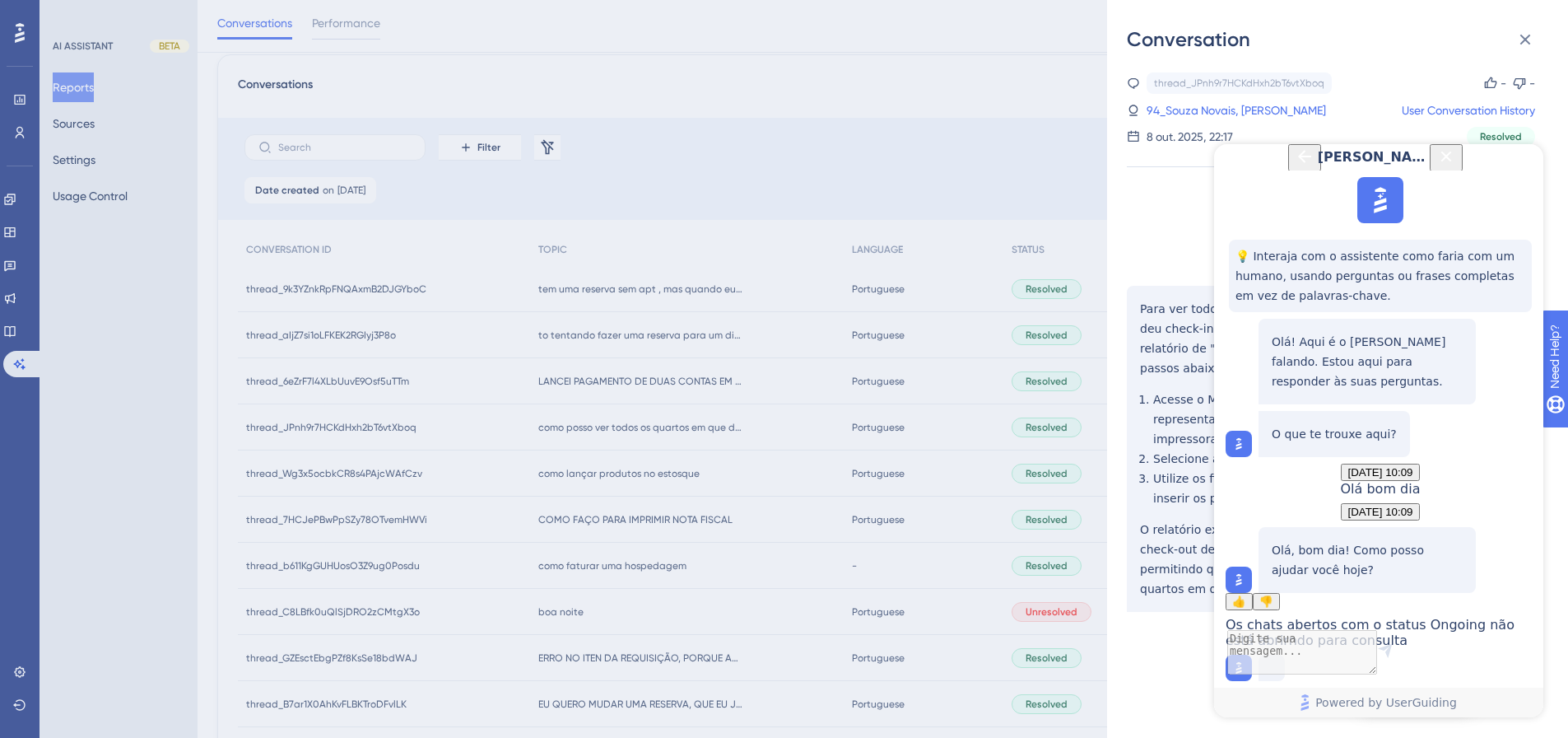
click at [672, 306] on div "Conversation thread_JPnh9r7HCKdHxh2bT6vtXboq Copy - - 94_Souza Novais, Otavio U…" at bounding box center [784, 369] width 1568 height 738
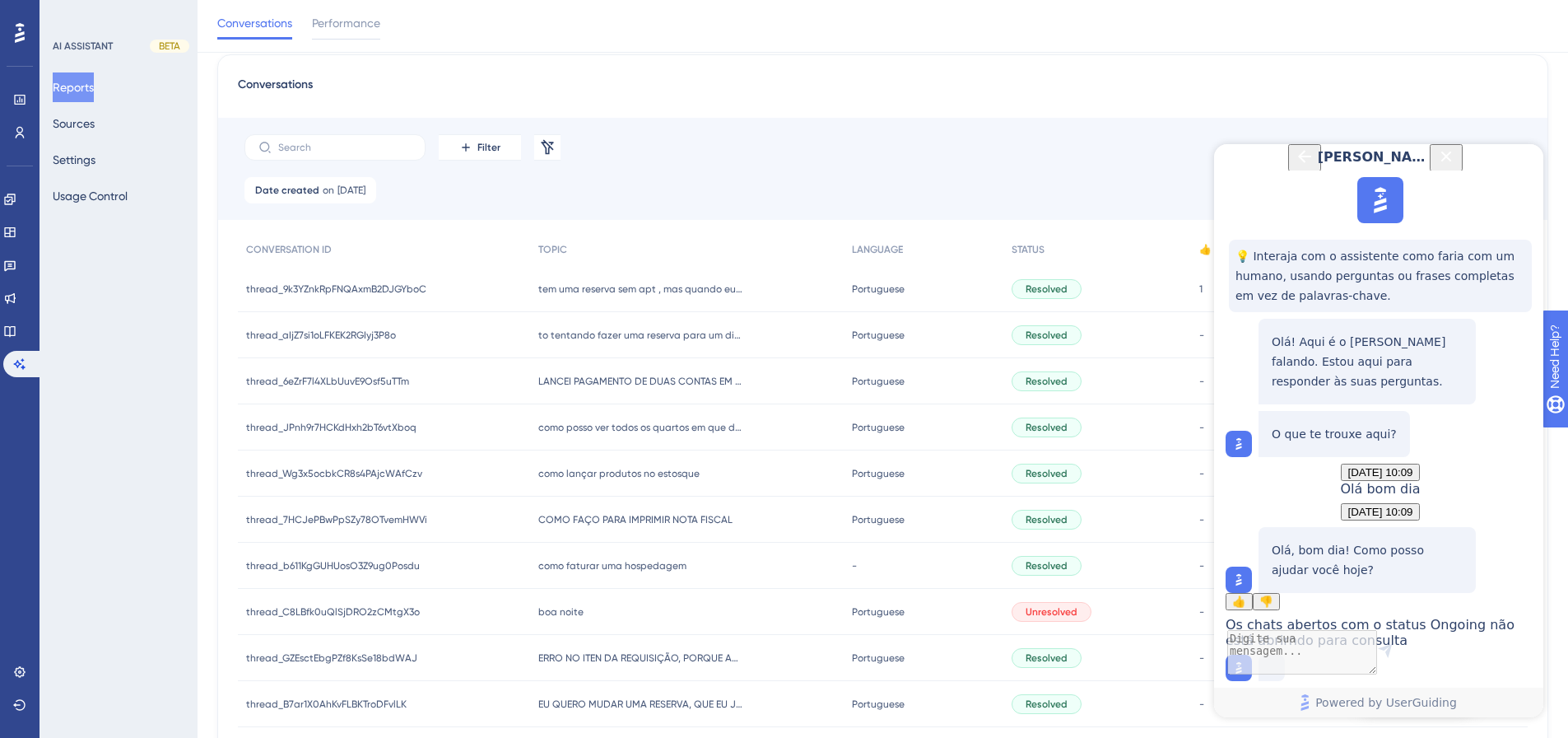
scroll to position [627, 0]
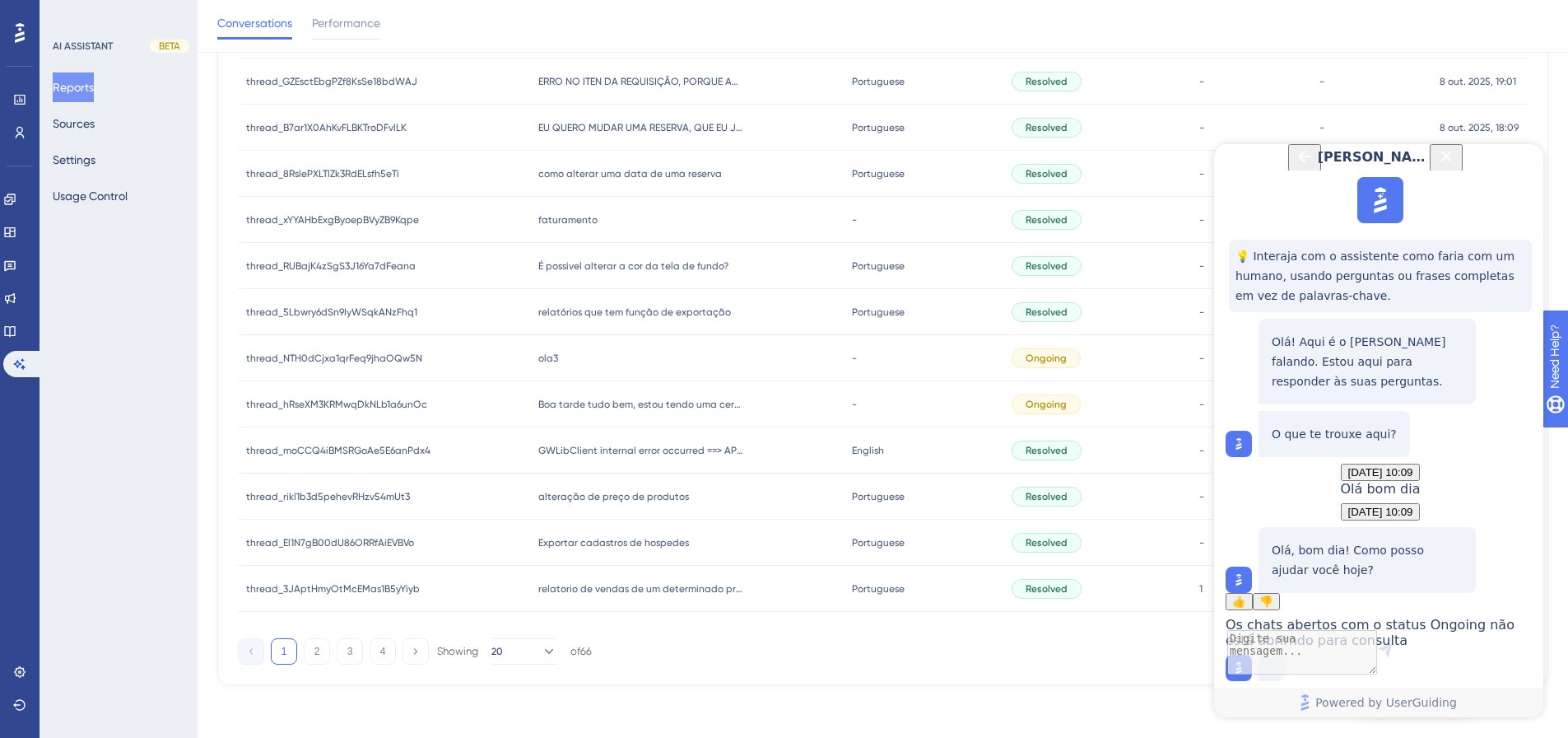
click at [303, 493] on div "1 2 3 4 Showing 20 of 66" at bounding box center [415, 651] width 354 height 26
click at [318, 493] on button "2" at bounding box center [316, 651] width 26 height 26
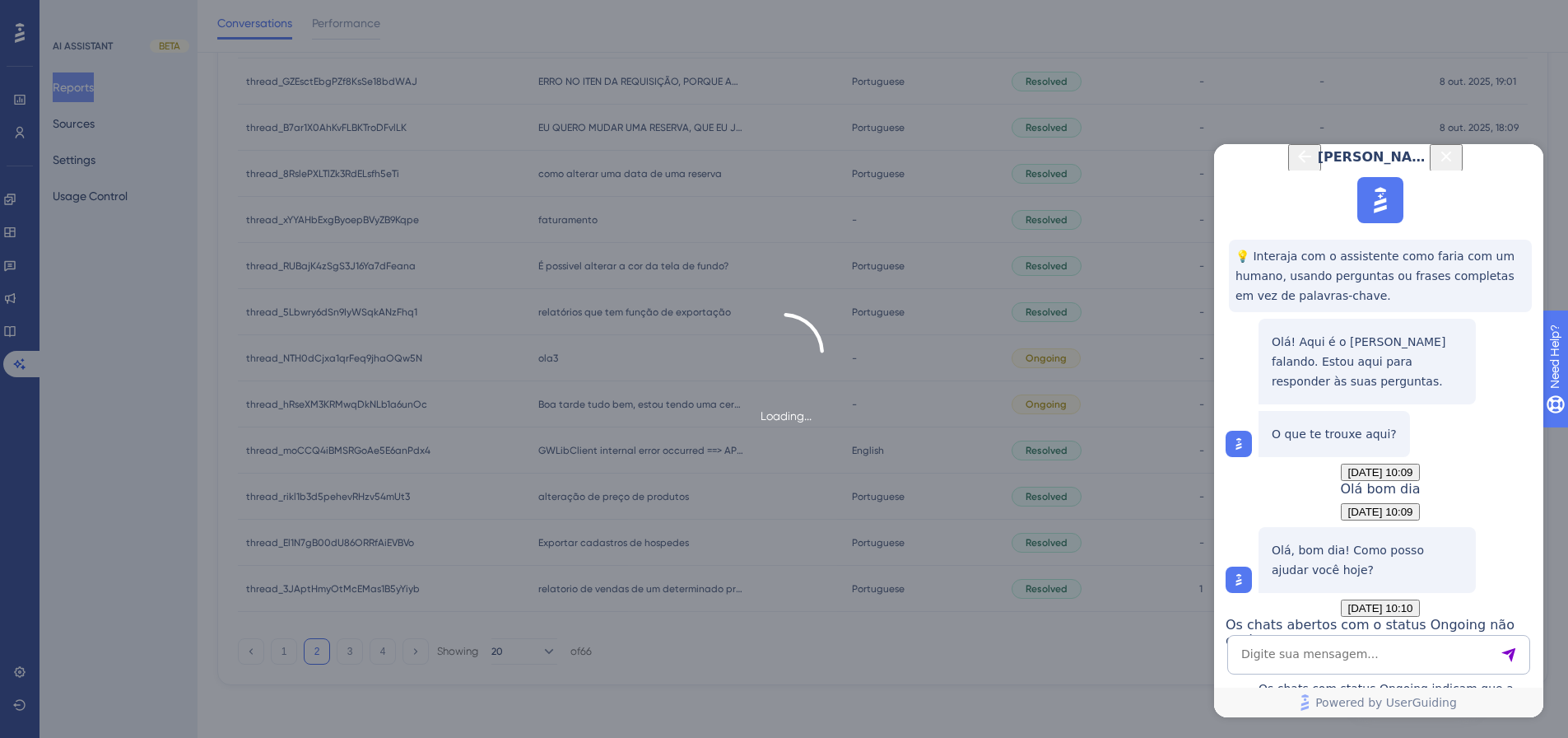
scroll to position [483, 0]
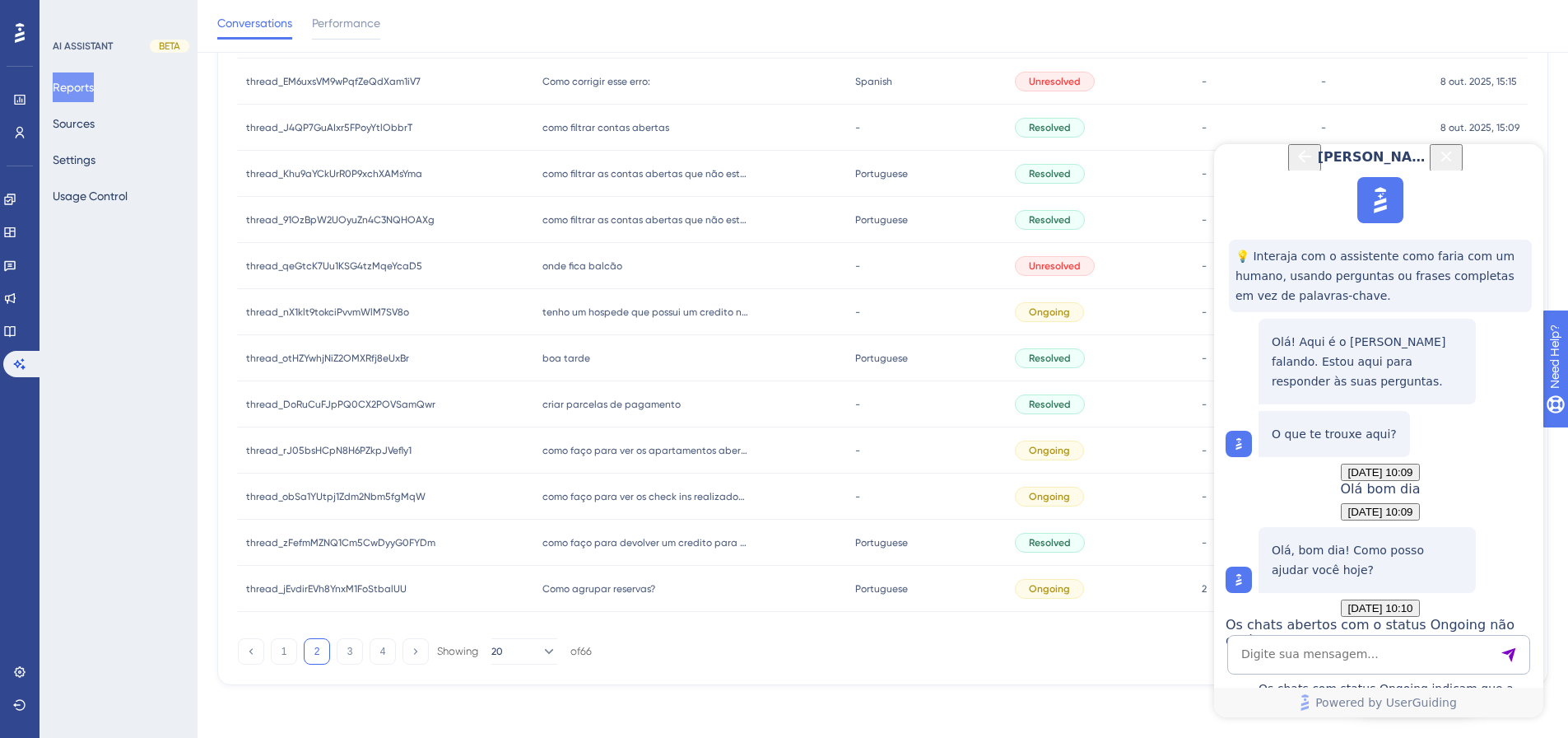
click at [593, 320] on div "tenho um hospede que possui um credito no sistema, ela deseja efetuar uma nova …" at bounding box center [691, 312] width 313 height 46
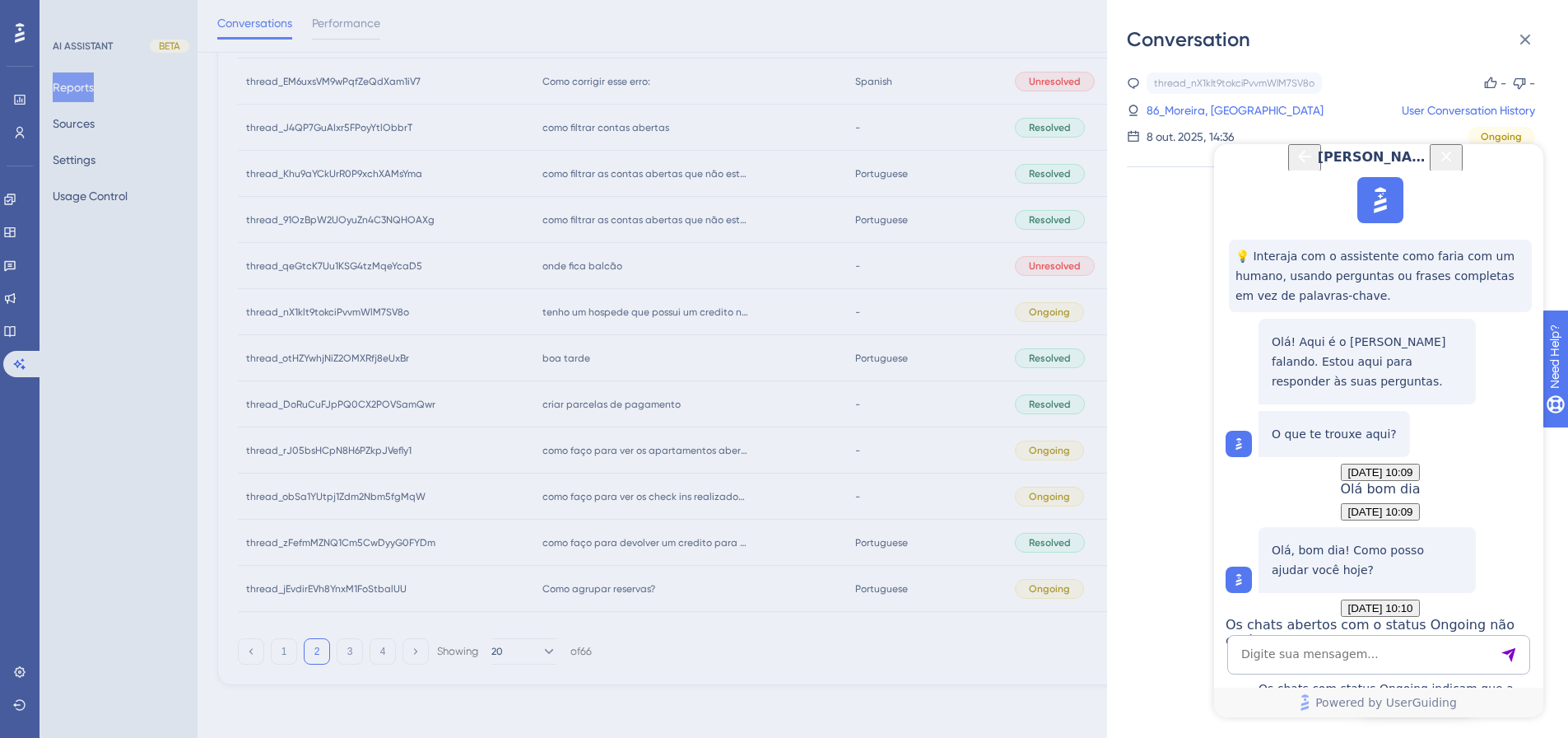
click at [663, 313] on div "Conversation thread_nX1klt9tokciPvvmWlM7SV8o Copy - - 86_Moreira, [PERSON_NAME]…" at bounding box center [784, 369] width 1568 height 738
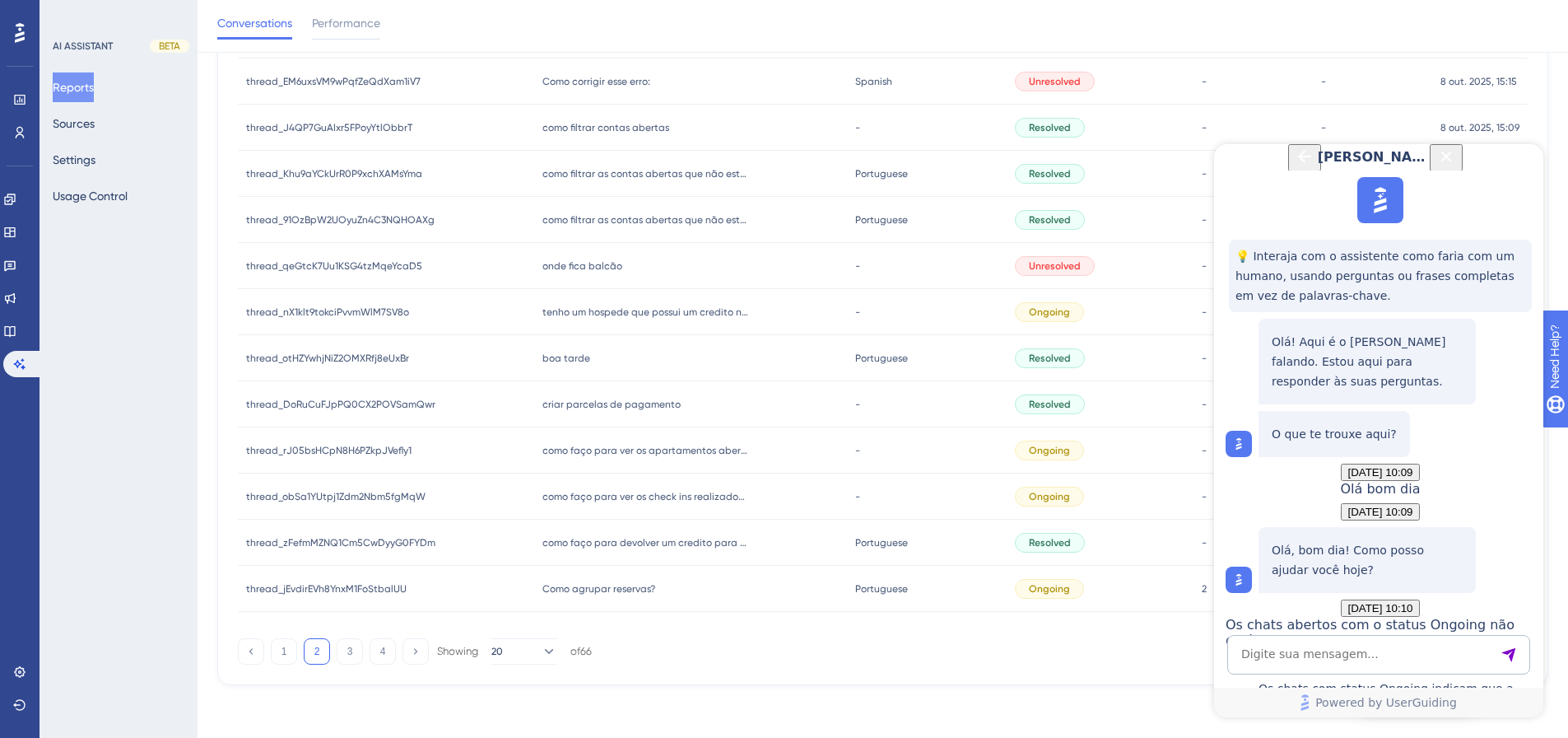
click at [1124, 493] on textarea "AI Assistant Text Input" at bounding box center [1379, 655] width 303 height 39
paste textarea ""Exportar CSV""
type textarea "onde "Exportar CSV""
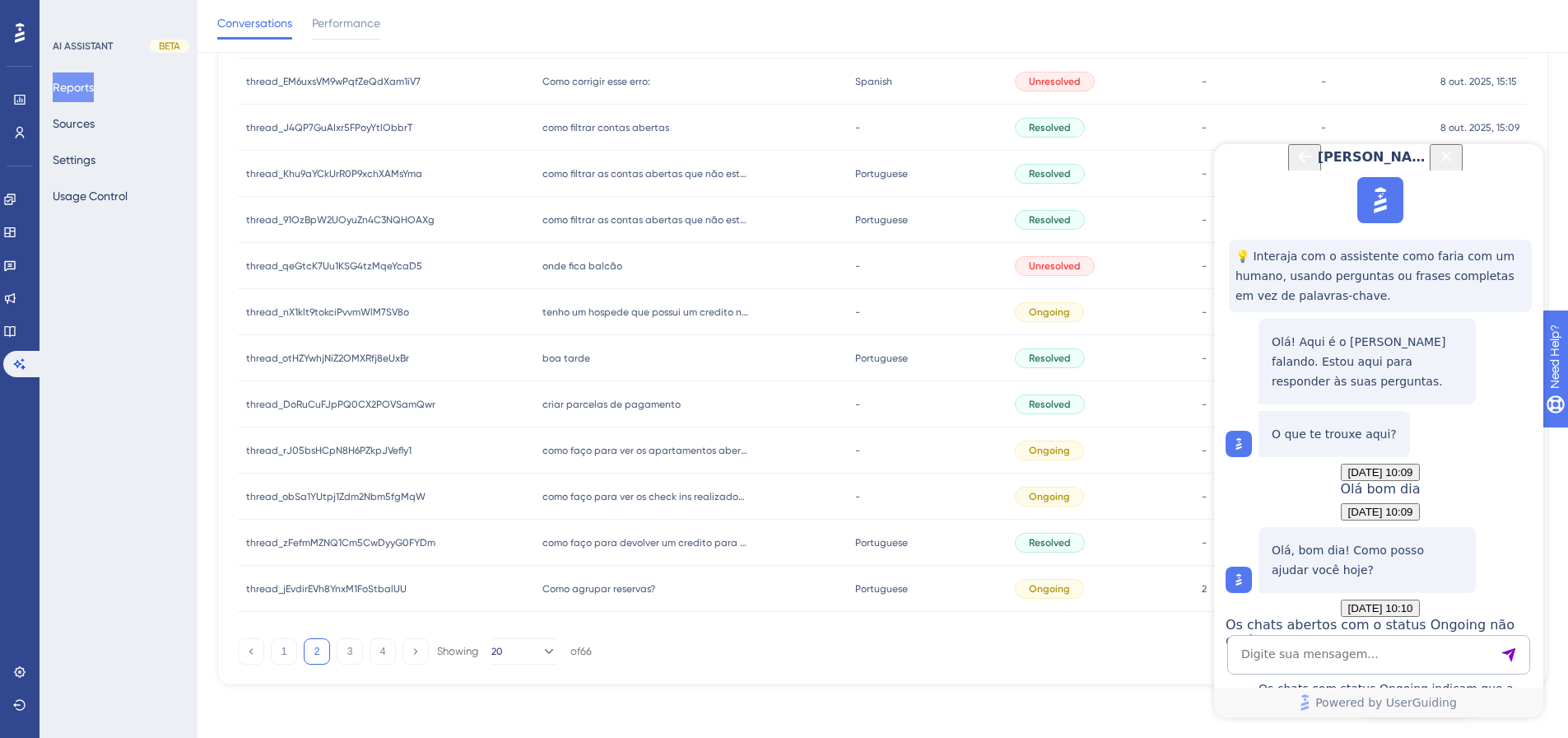
click at [1124, 493] on textarea "AI Assistant Text Input" at bounding box center [1379, 655] width 303 height 39
type textarea "falar com humano"
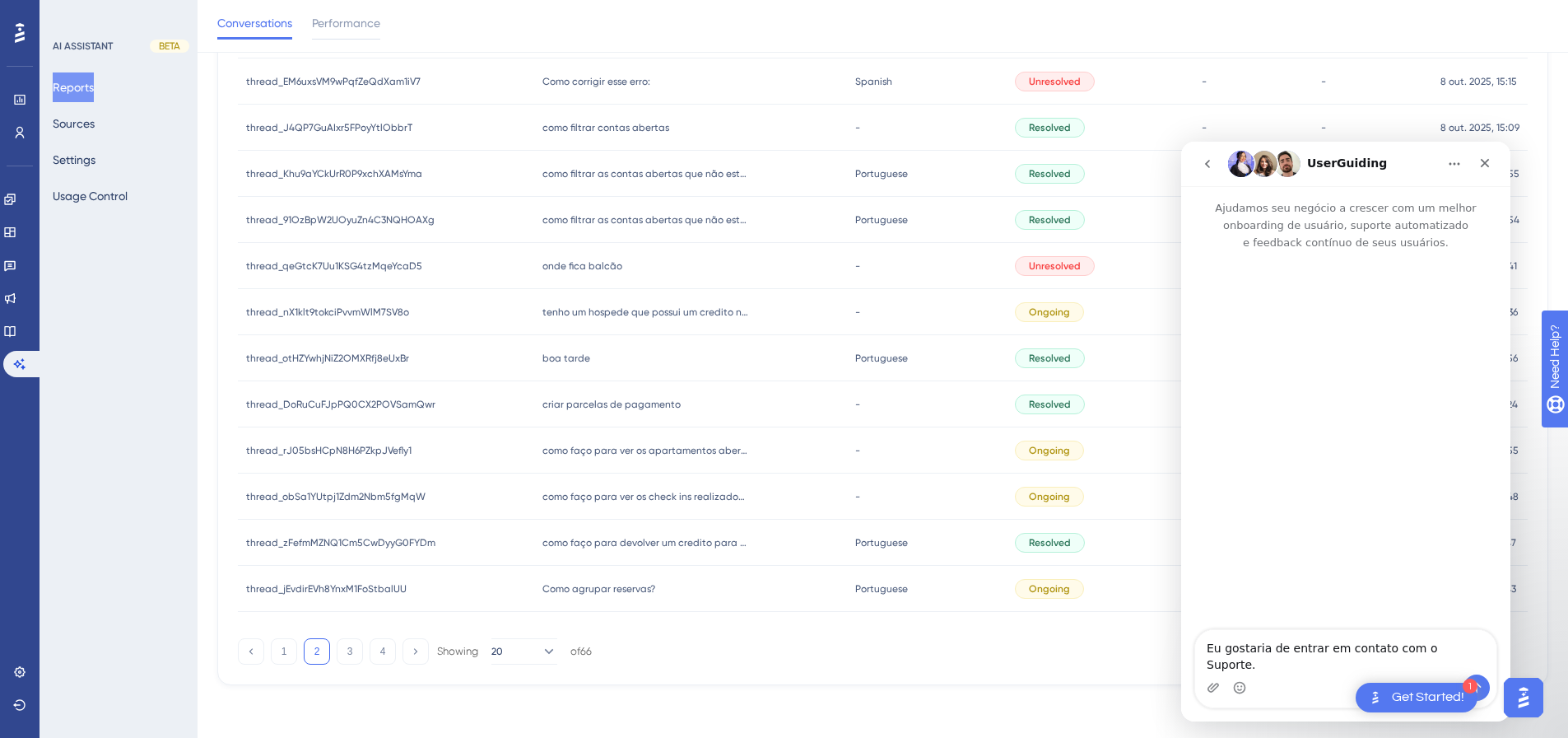
scroll to position [0, 0]
click at [1124, 493] on textarea "Eu gostaria de entrar em contato com o Suporte." at bounding box center [1346, 652] width 301 height 44
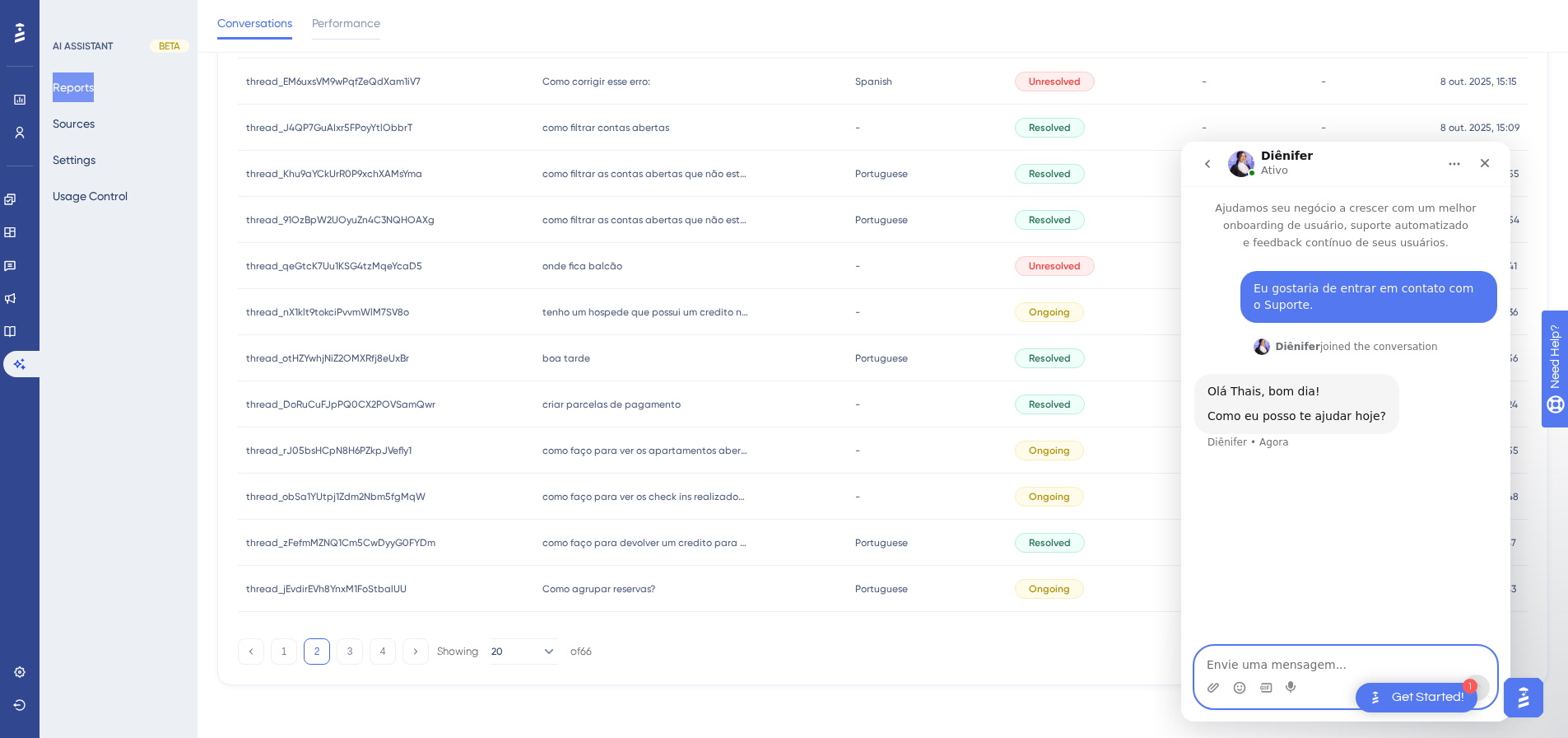
click at [1124, 493] on textarea "Envie uma mensagem..." at bounding box center [1346, 661] width 301 height 28
type textarea "Olá bom dia"
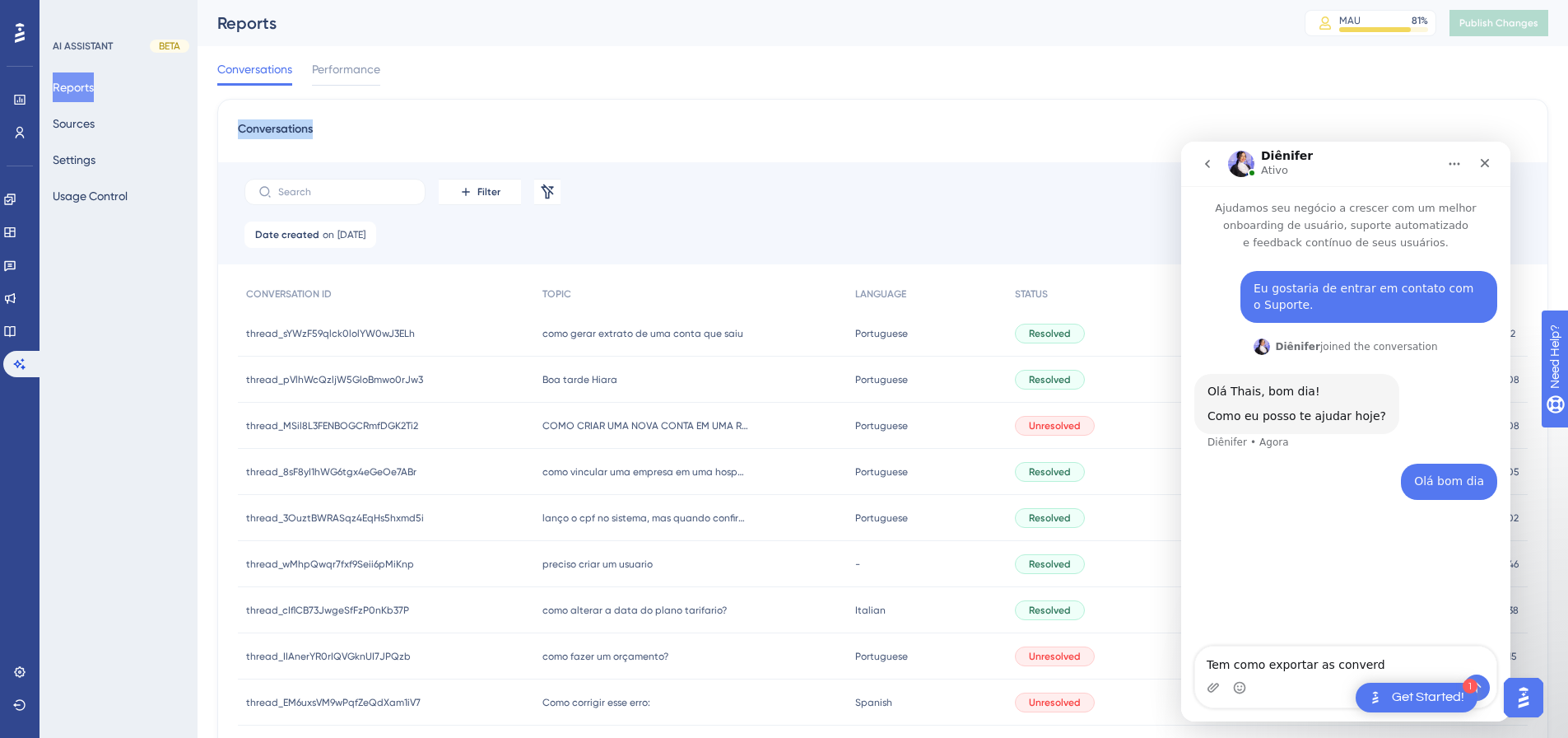
drag, startPoint x: 234, startPoint y: 124, endPoint x: 317, endPoint y: 125, distance: 83.0
click at [317, 125] on div "Conversations Filter Remove Filters Date created on [DATE] [DATE] Remove CONVER…" at bounding box center [882, 702] width 1331 height 1207
copy span "Conversations"
drag, startPoint x: 1387, startPoint y: 664, endPoint x: 1316, endPoint y: 667, distance: 71.1
click at [1124, 493] on textarea "Tem como exportar as converd" at bounding box center [1346, 661] width 301 height 28
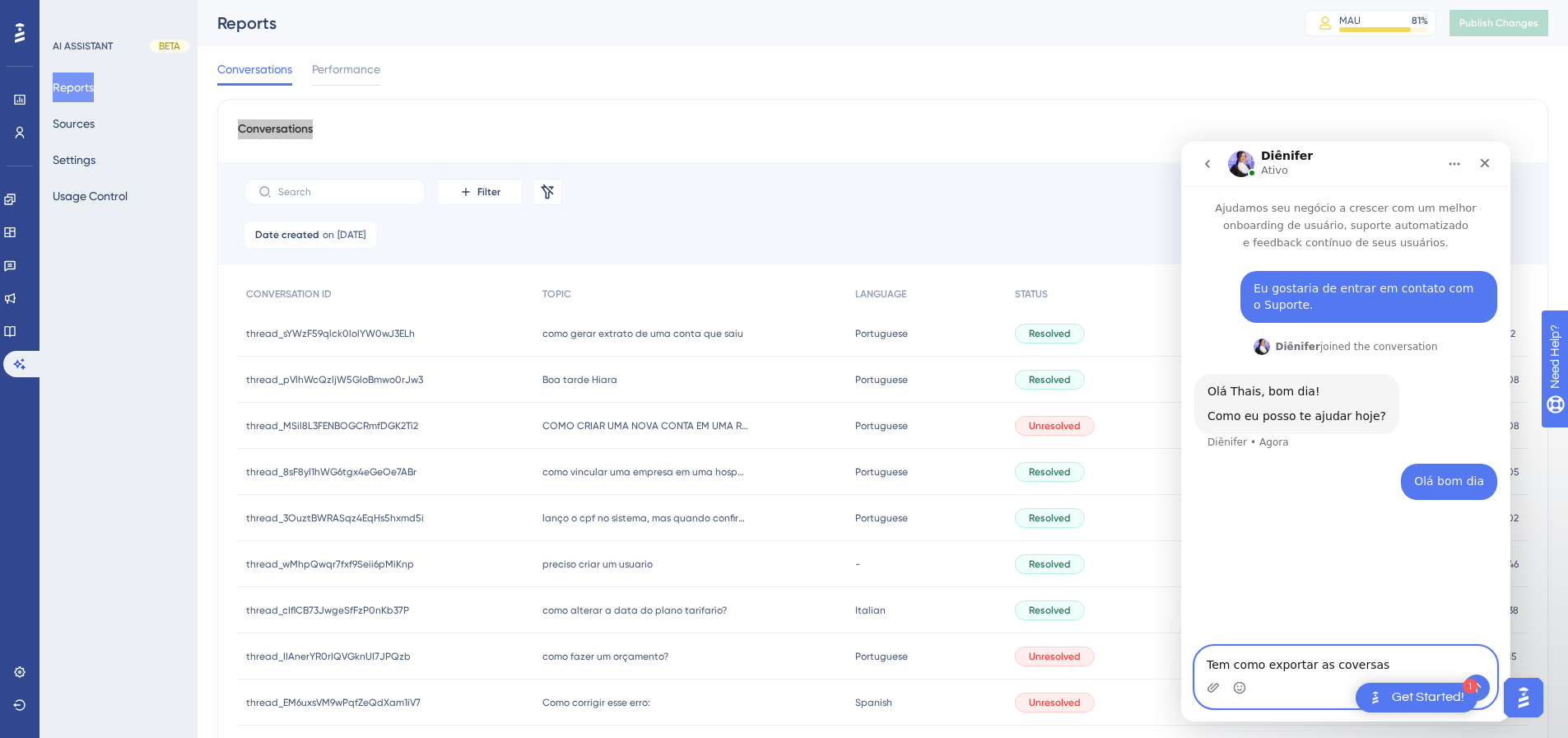
type textarea "Tem como exportar as coversas?"
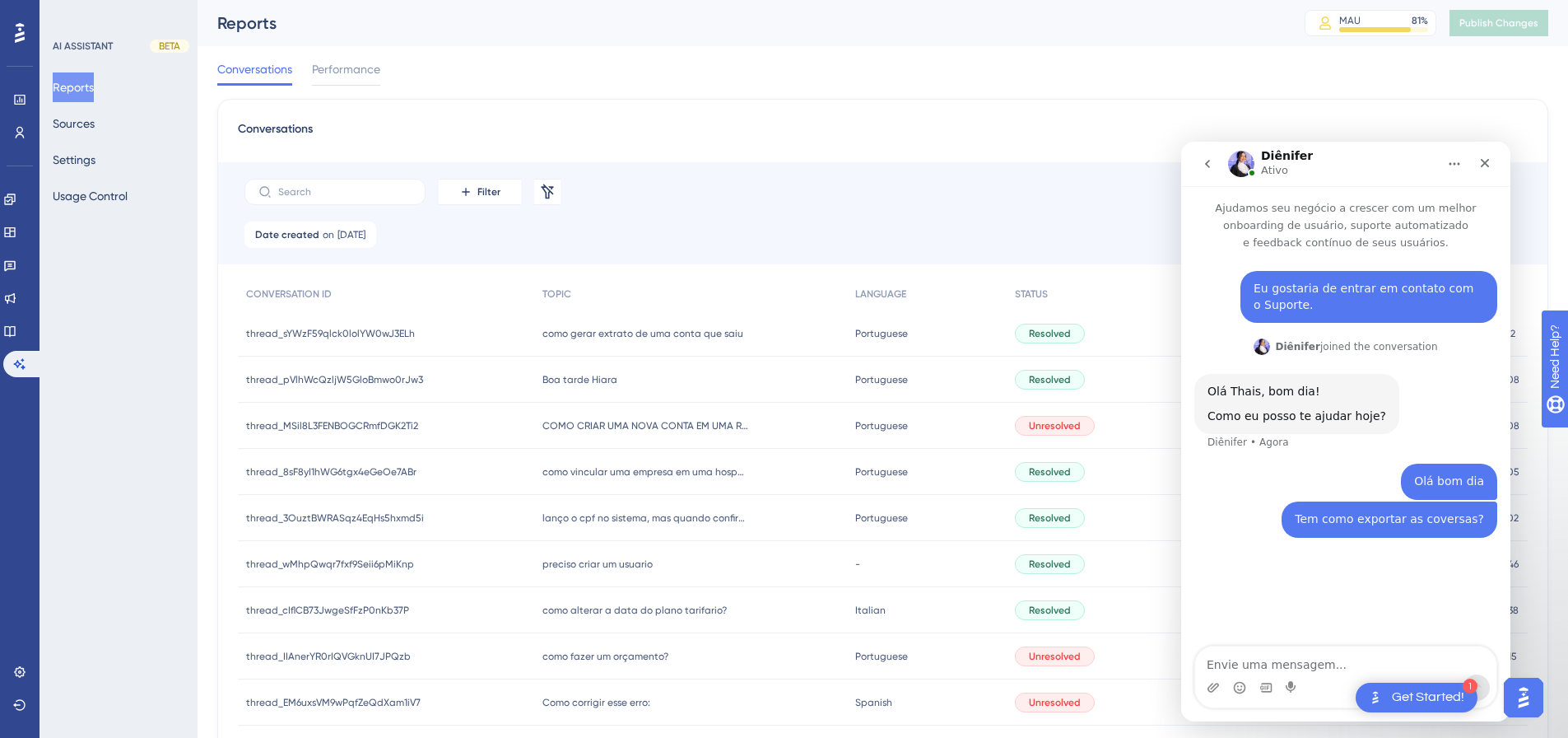
click at [704, 223] on div "Date created on [DATE] [DATE] Remove" at bounding box center [882, 243] width 1330 height 43
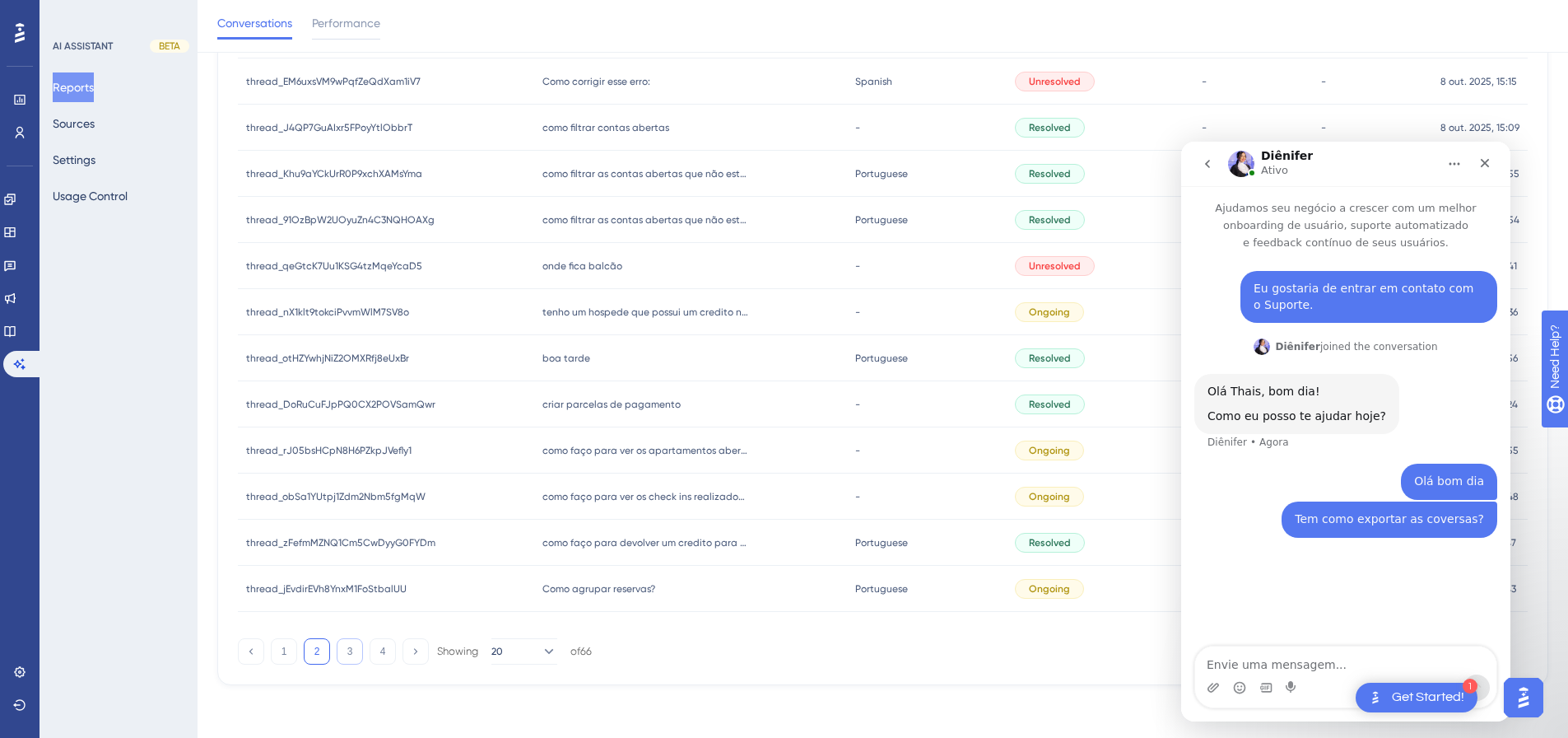
click at [358, 493] on button "3" at bounding box center [350, 651] width 26 height 26
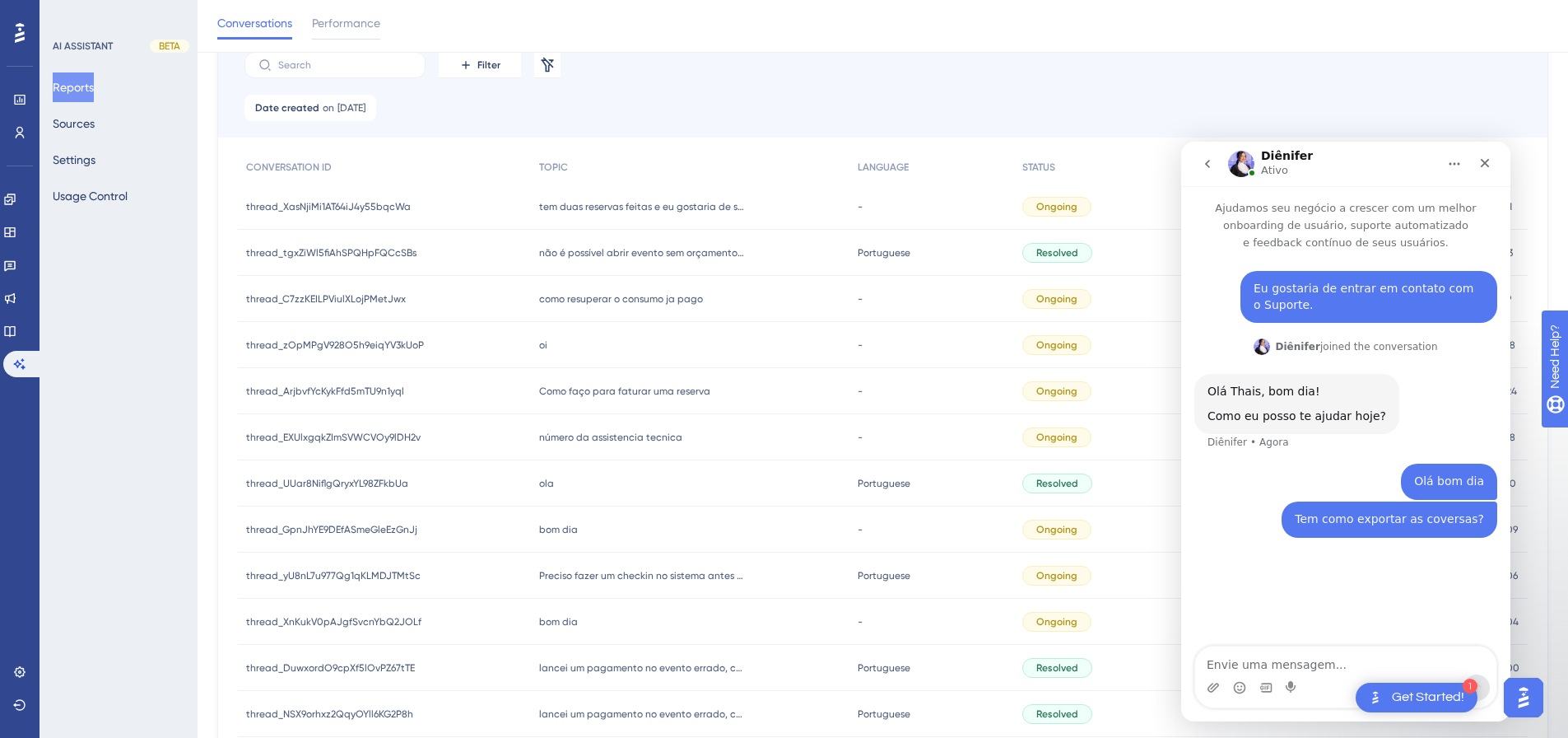
scroll to position [0, 0]
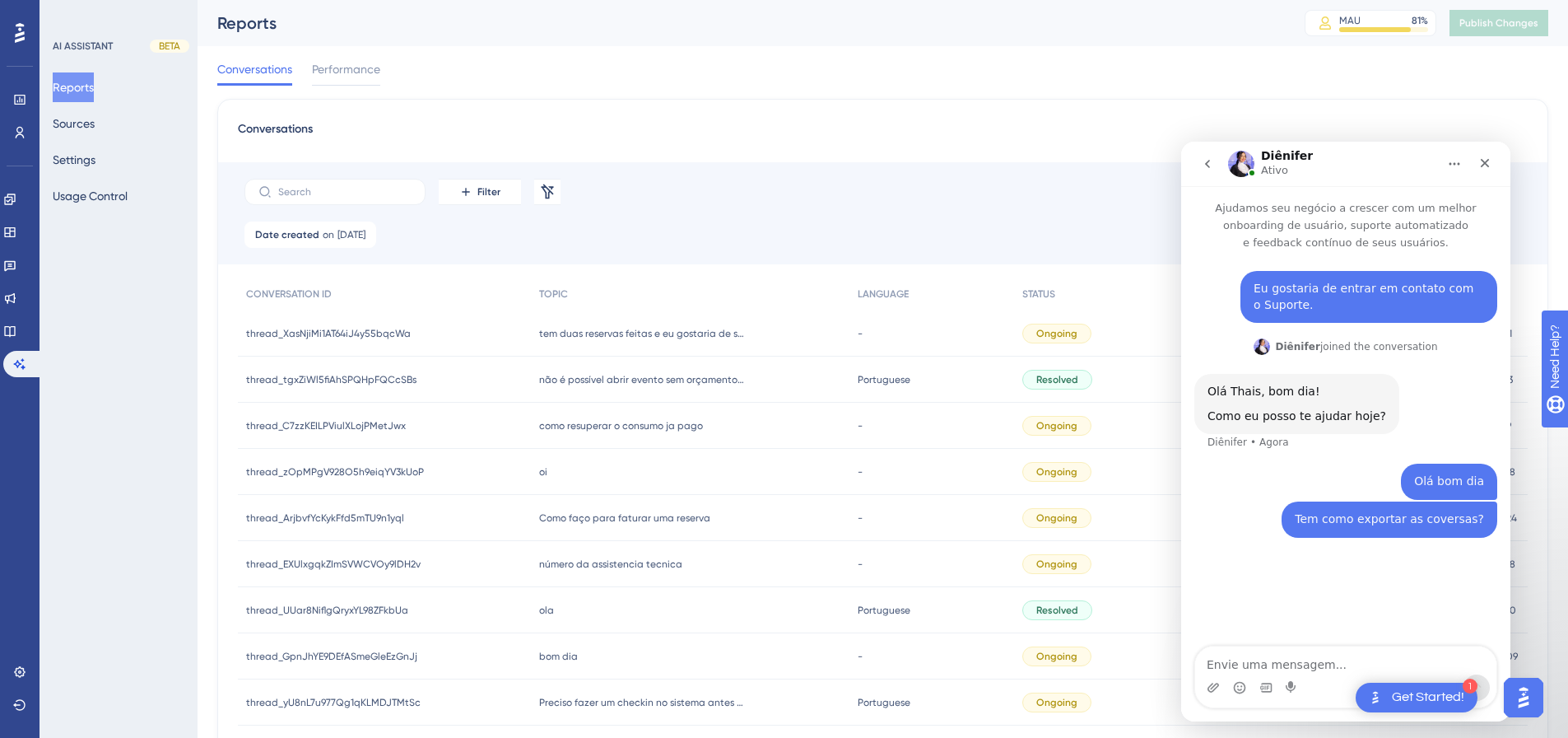
click at [615, 315] on div "tem duas reservas feitas e eu gostaria de saber como faço para agrupada pois se…" at bounding box center [689, 334] width 317 height 46
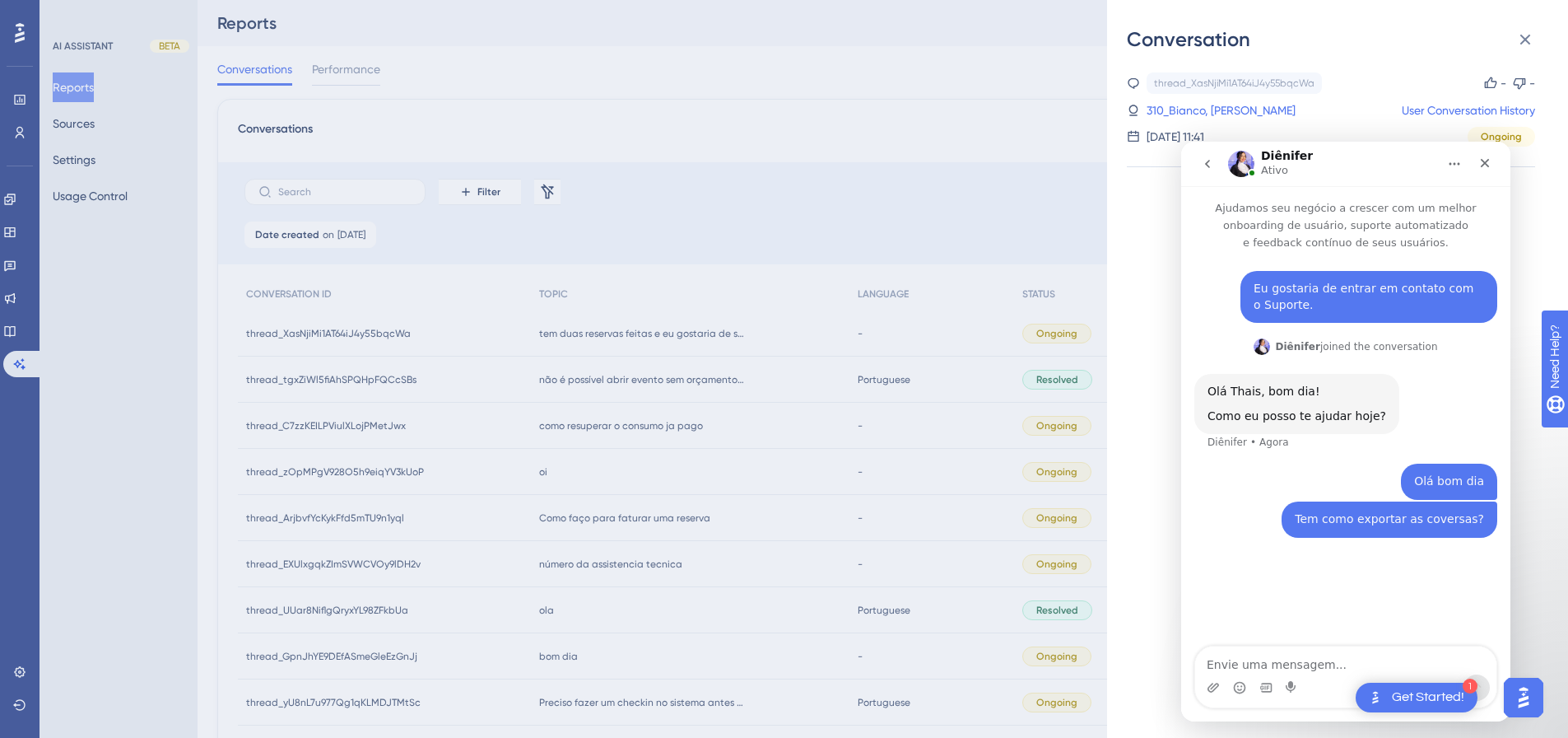
click at [677, 369] on div "Conversation thread_XasNjiMi1AT64iJ4y55bqcWa Copy - - 310_Bianco, Hugo User Con…" at bounding box center [784, 369] width 1568 height 738
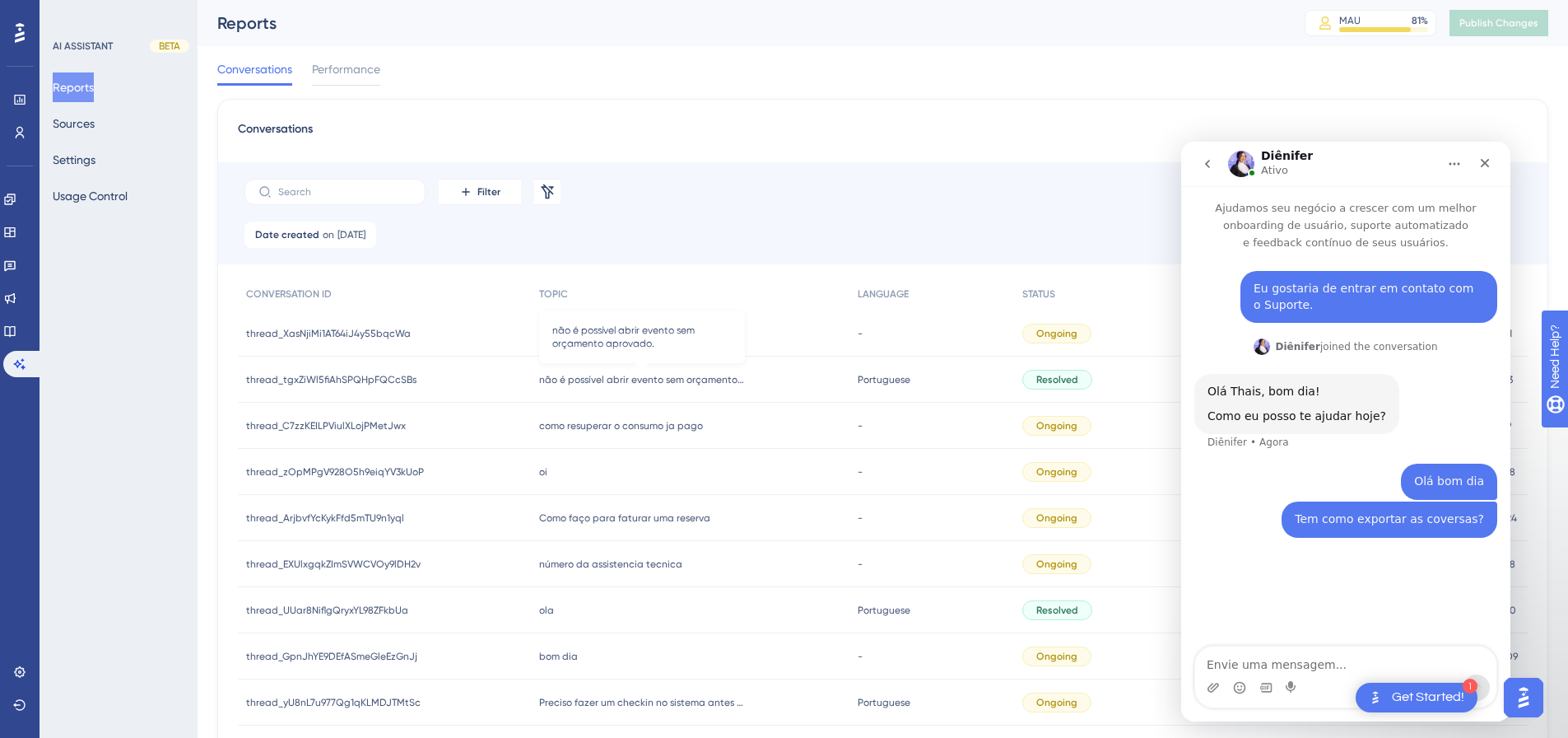
click at [601, 380] on span "não é possível abrir evento sem orçamento aprovado." at bounding box center [642, 379] width 206 height 13
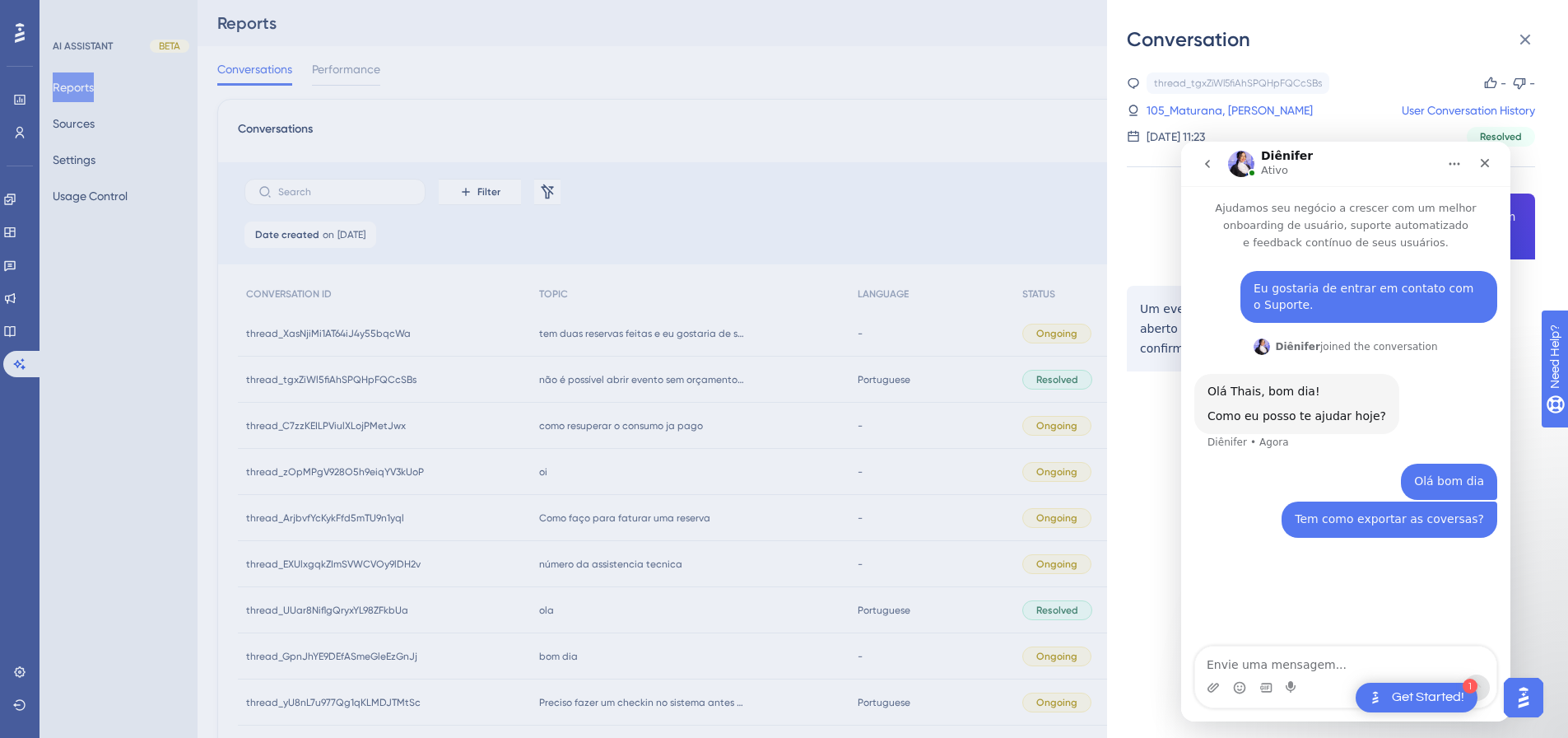
click at [572, 420] on div "Conversation thread_tgxZiWl5fiAhSPQHpFQCcSBs Copy - - 105_Maturana, Raquel User…" at bounding box center [784, 369] width 1568 height 738
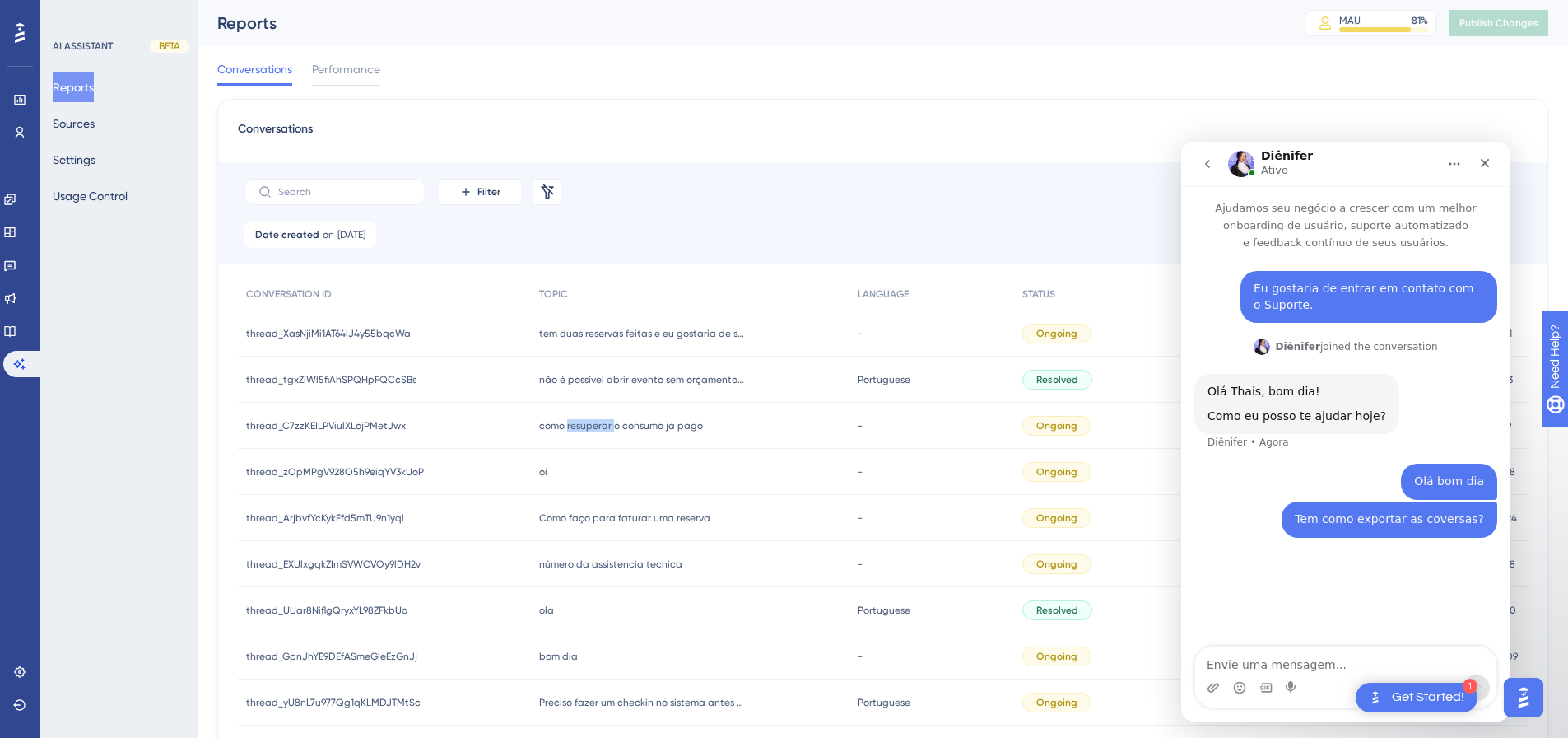
click at [572, 420] on span "como resuperar o consumo ja pago" at bounding box center [621, 425] width 164 height 13
click at [570, 431] on span "como resuperar o consumo ja pago" at bounding box center [621, 425] width 164 height 13
click at [602, 414] on div "como resuperar o consumo ja pago como resuperar o consumo ja pago" at bounding box center [689, 426] width 317 height 46
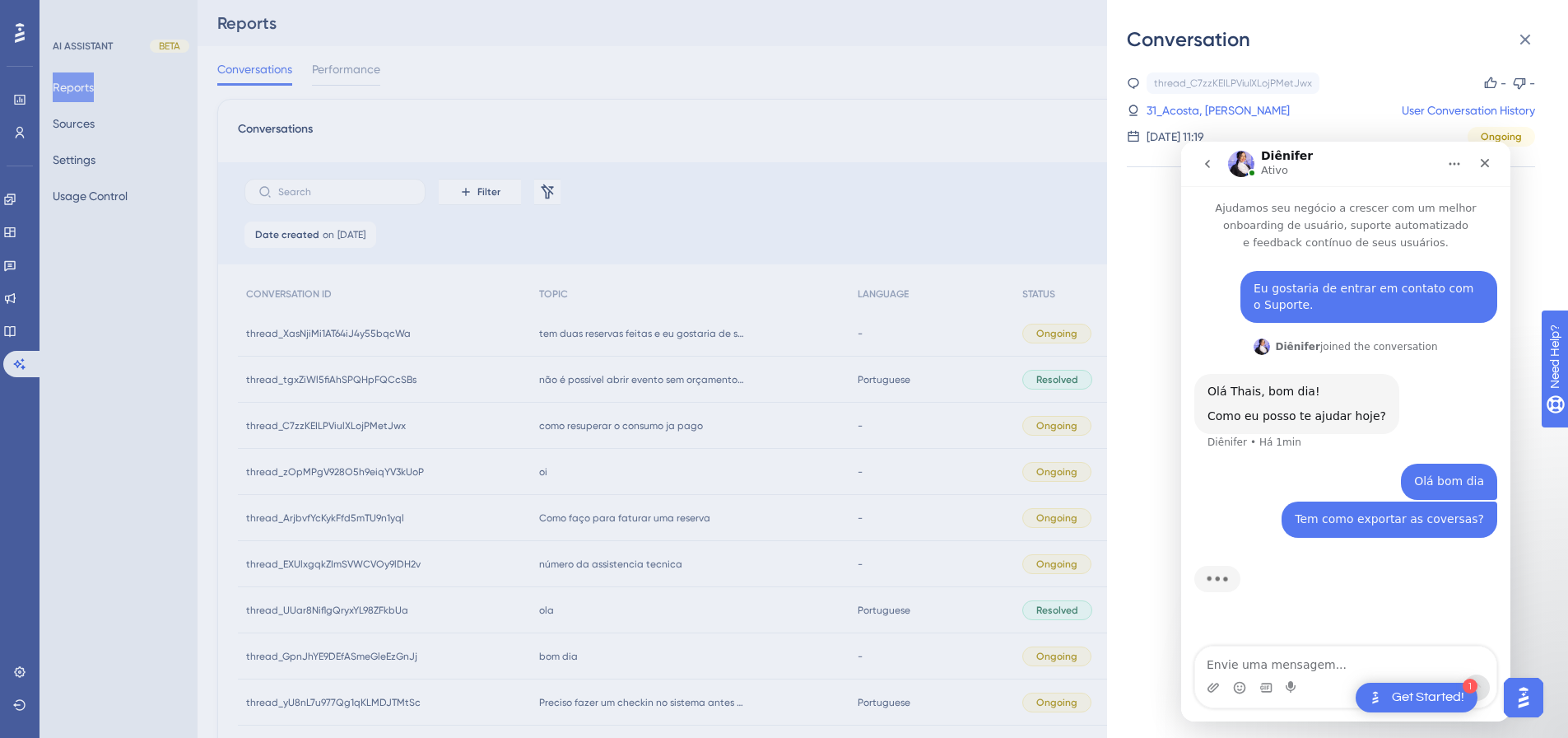
click at [1124, 157] on button "Início" at bounding box center [1454, 163] width 31 height 31
click at [1124, 163] on icon "go back" at bounding box center [1207, 164] width 5 height 9
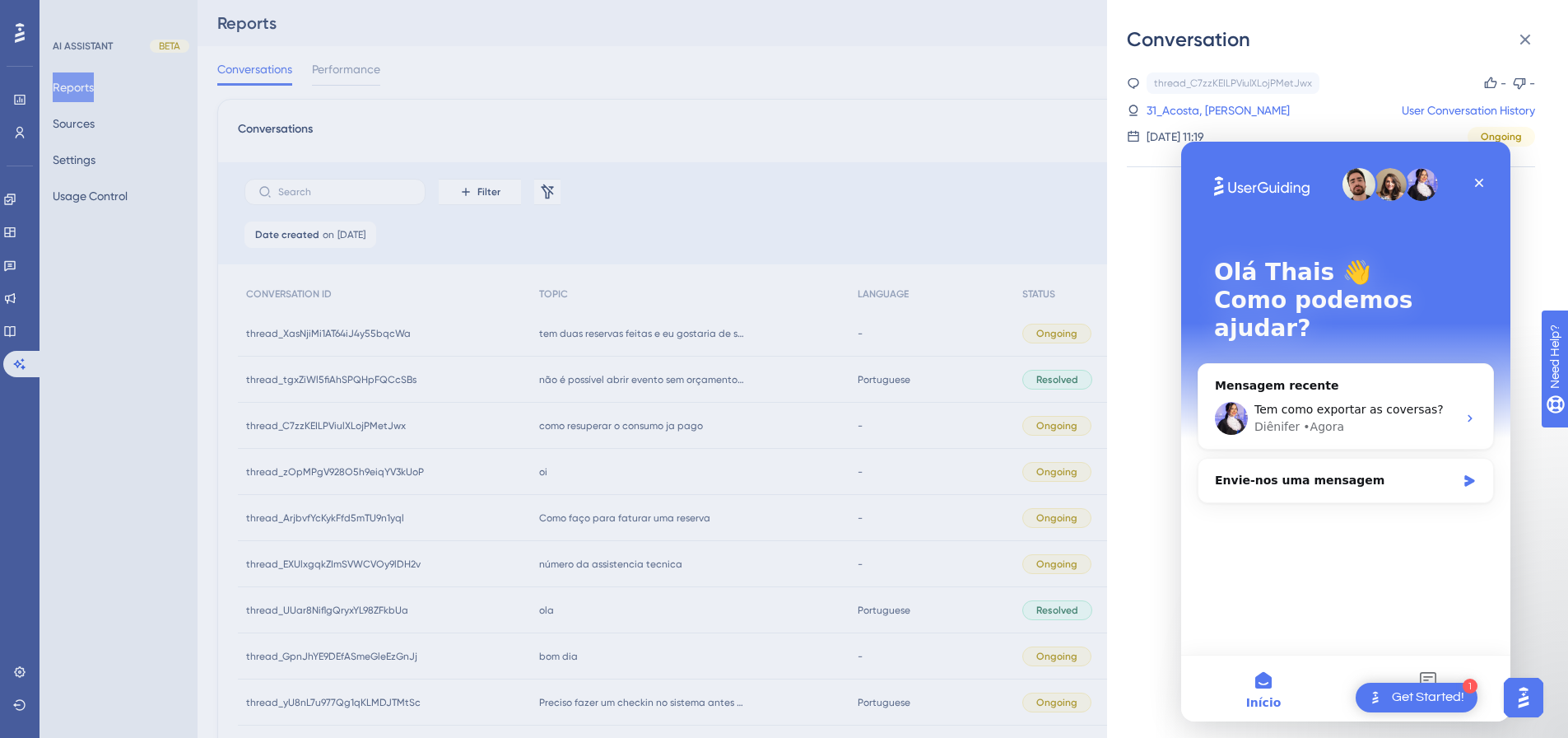
click at [1124, 219] on div at bounding box center [1331, 236] width 408 height 58
click at [1124, 186] on img "Messenger da Intercom" at bounding box center [1422, 184] width 33 height 33
click at [1124, 493] on button "Mensagens" at bounding box center [1428, 688] width 165 height 66
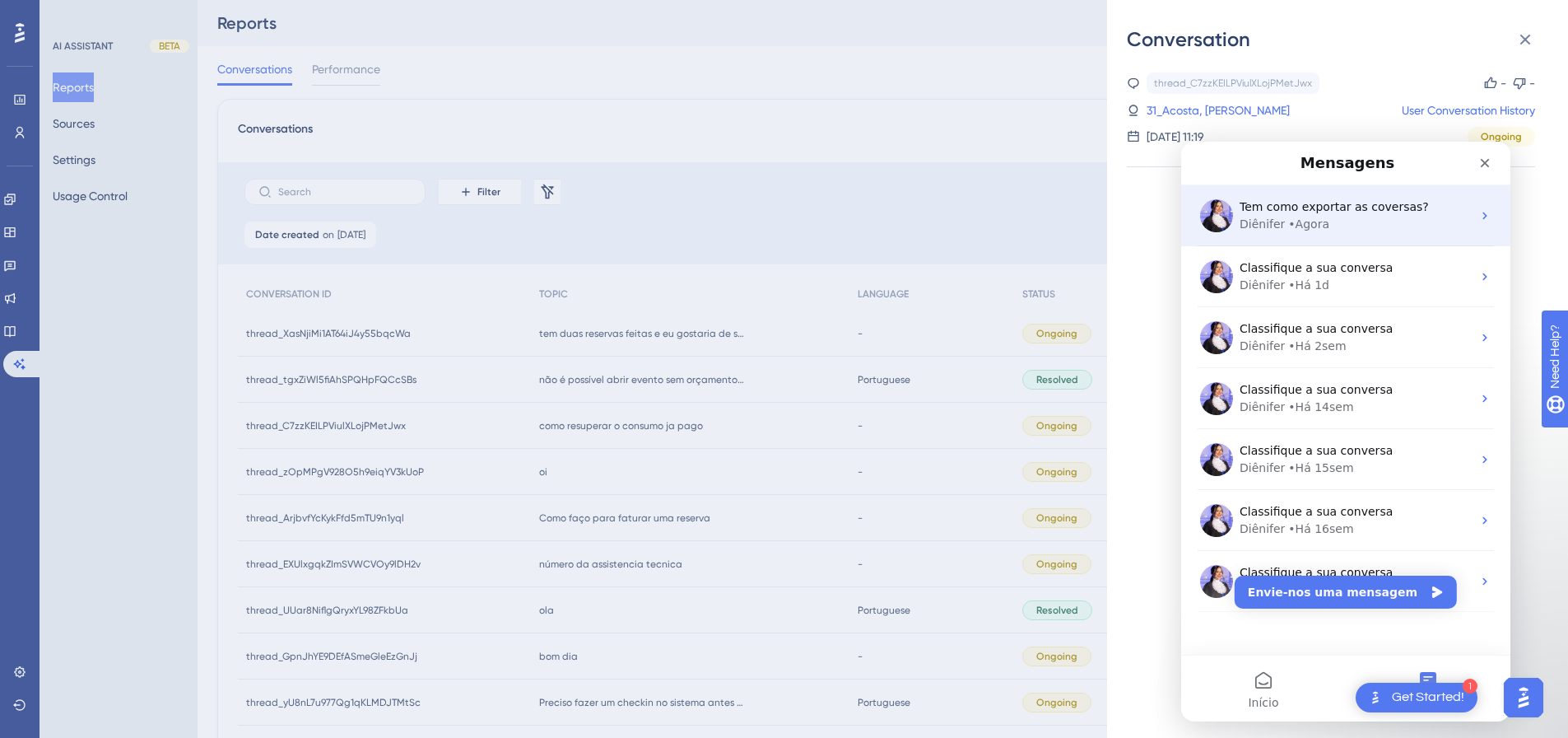
click at [1124, 221] on div "Diênifer • Agora" at bounding box center [1355, 224] width 232 height 17
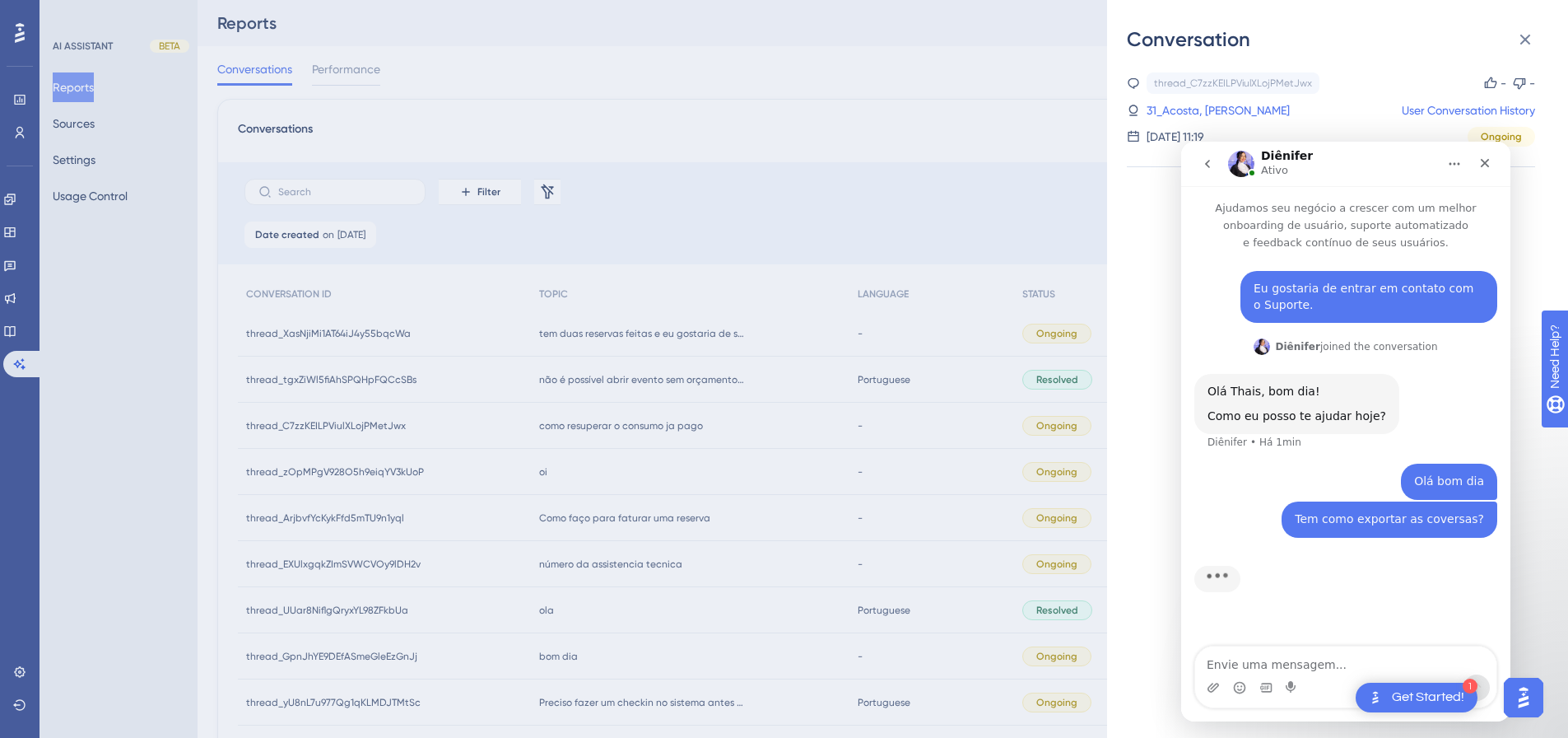
click at [1124, 42] on div "Conversation" at bounding box center [1337, 39] width 421 height 26
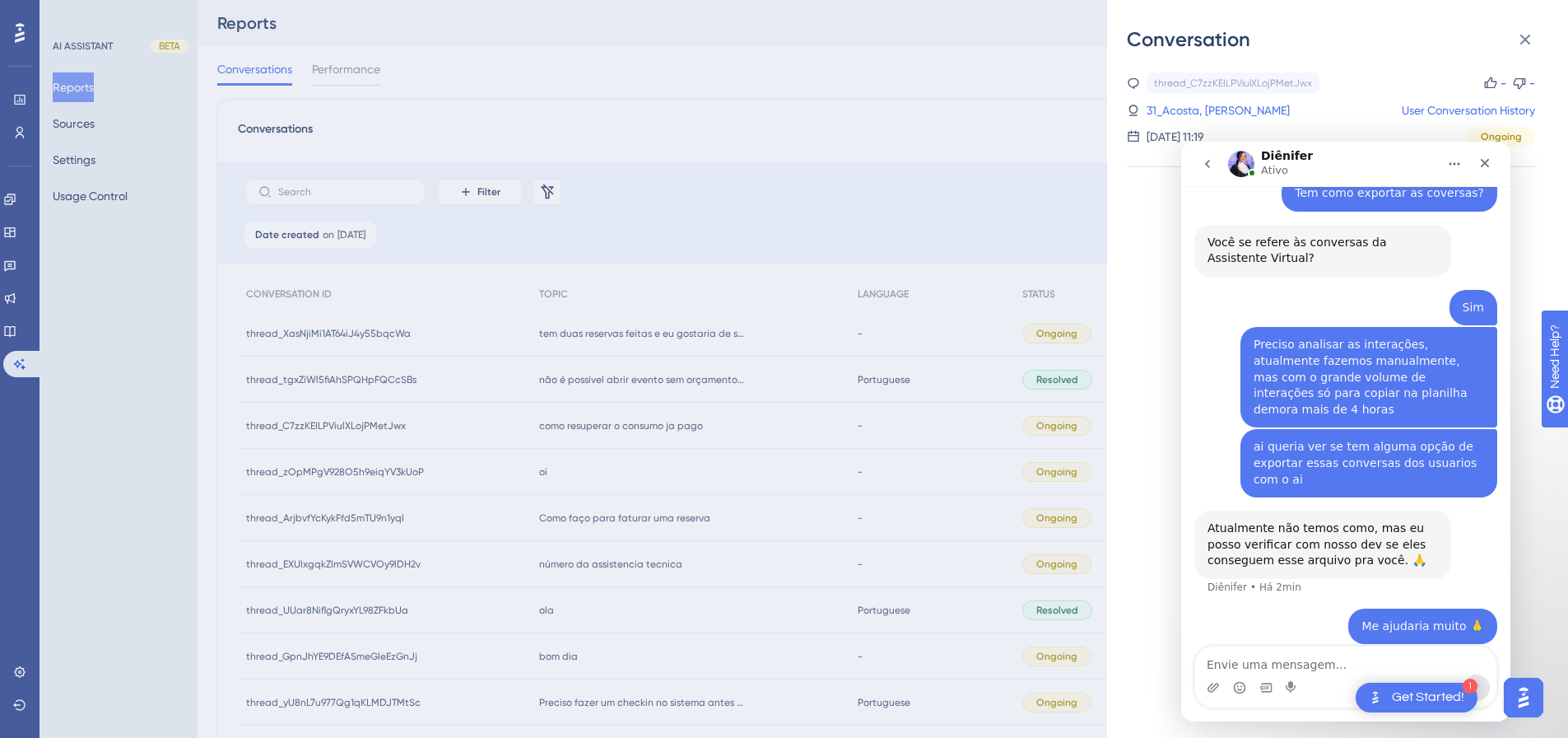
scroll to position [373, 0]
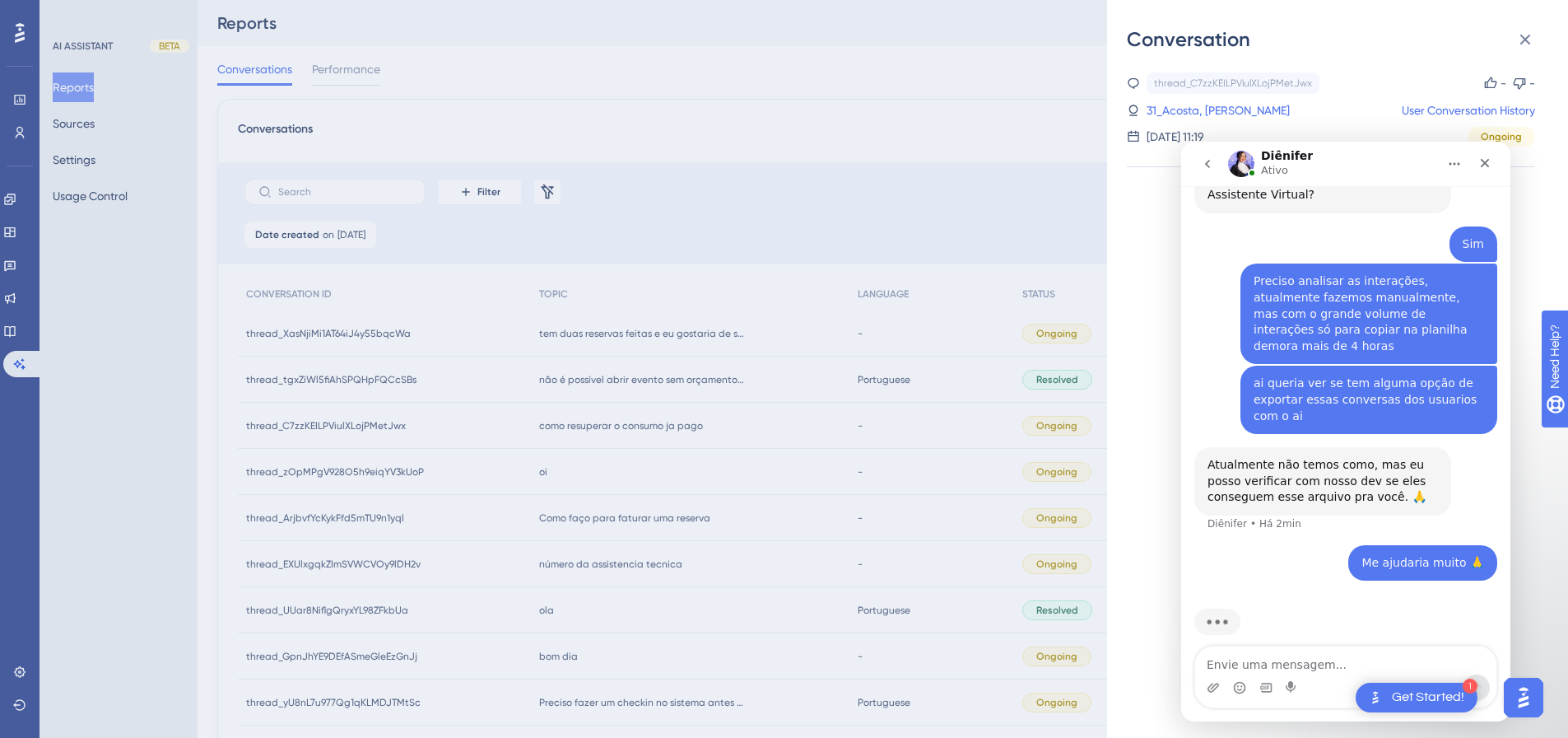
click at [1124, 270] on div "Preciso analisar as interações, atualmente fazemos manualmente, mas com o grand…" at bounding box center [1346, 315] width 303 height 102
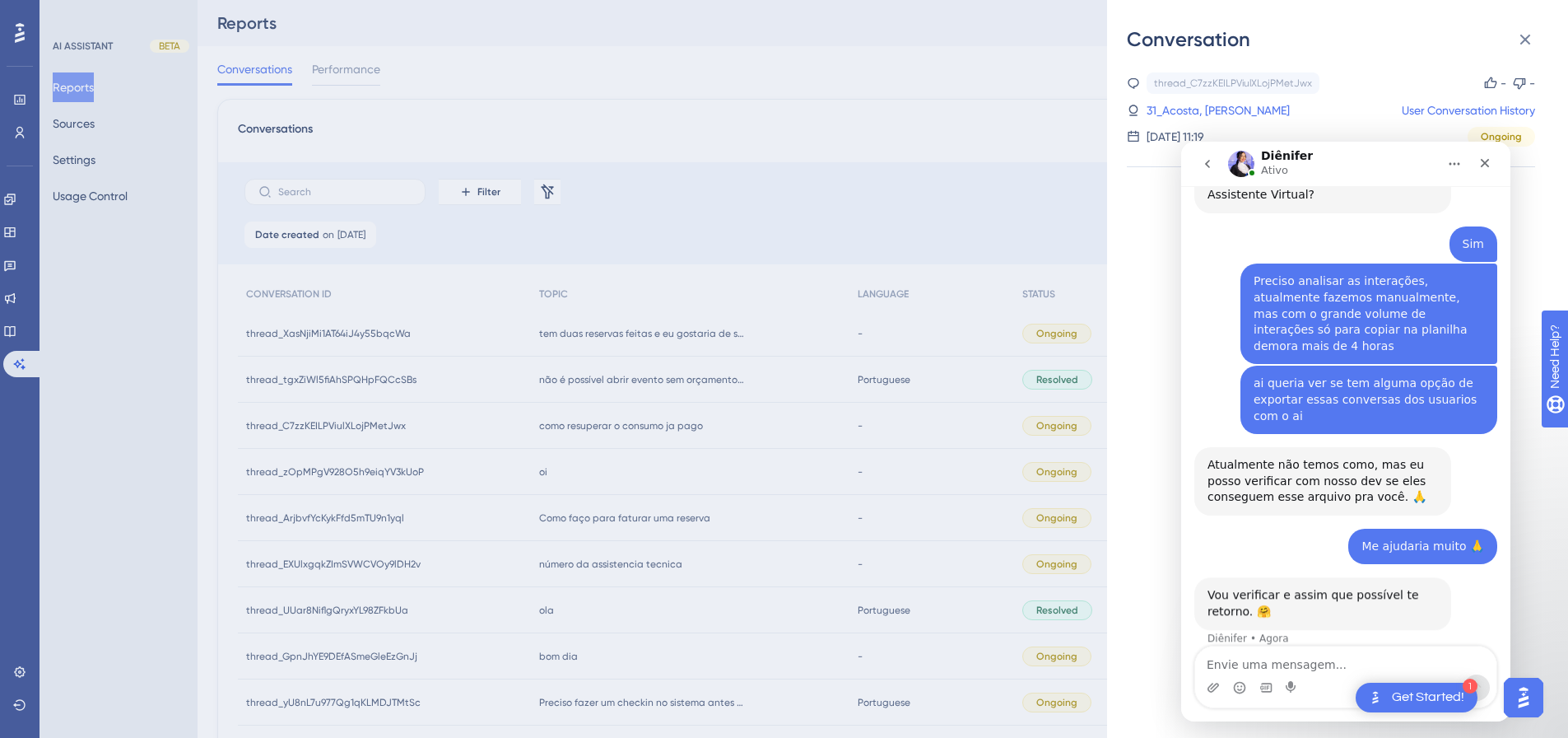
scroll to position [375, 0]
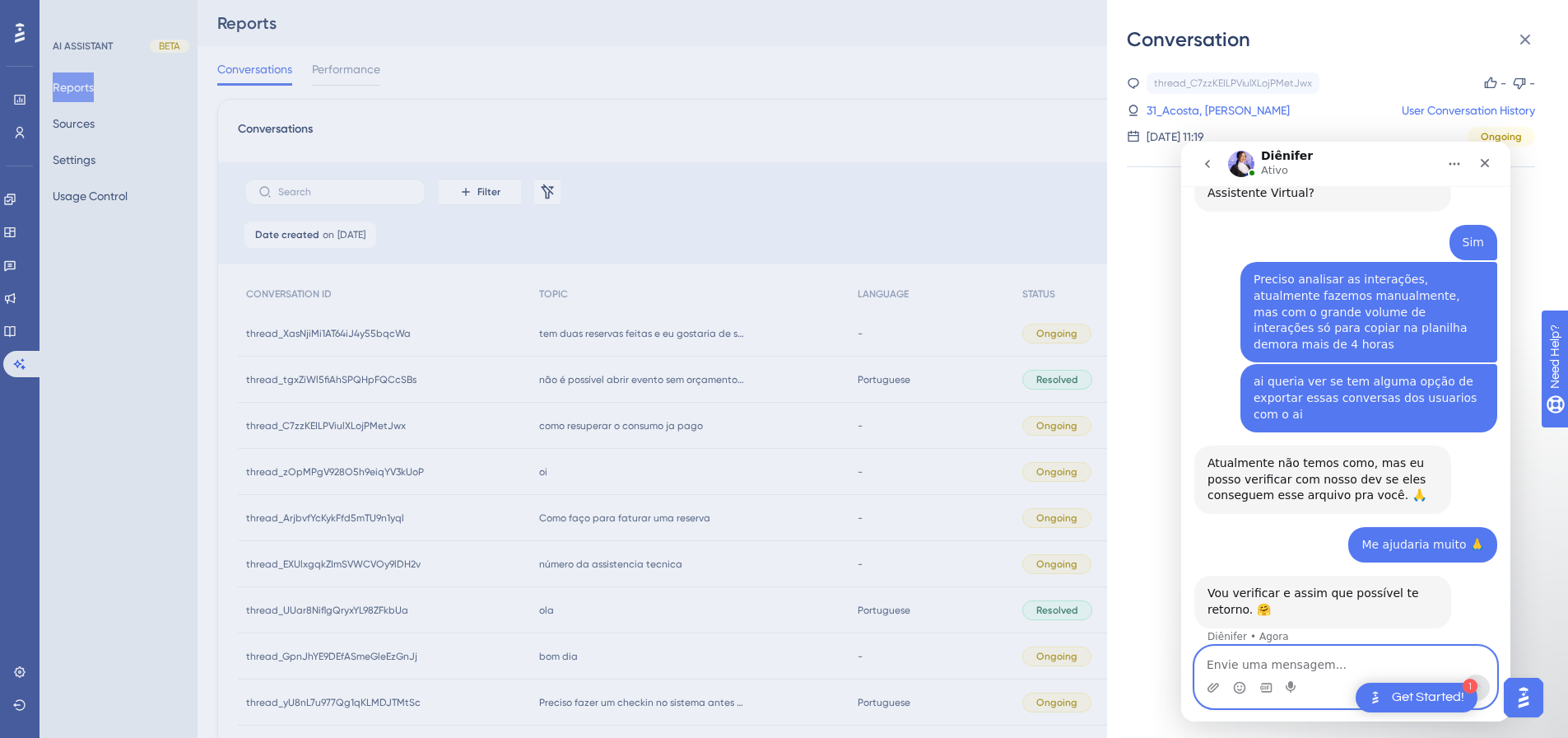
click at [1124, 493] on textarea "Envie uma mensagem..." at bounding box center [1346, 661] width 301 height 28
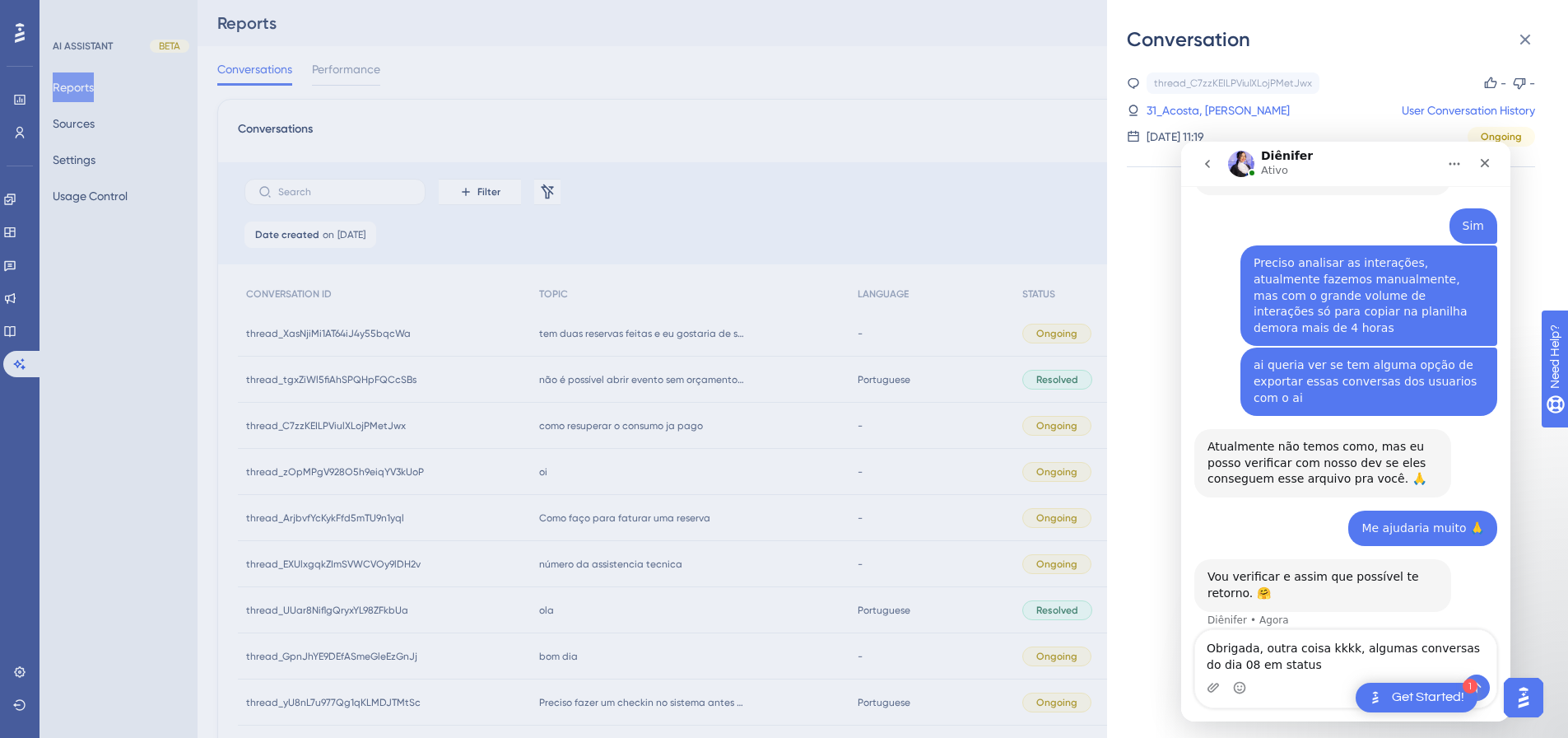
click at [1053, 332] on div "Conversation thread_C7zzKEILPViulXLojPMetJwx Copy - - 31_Acosta, Javier Miguel …" at bounding box center [784, 369] width 1568 height 738
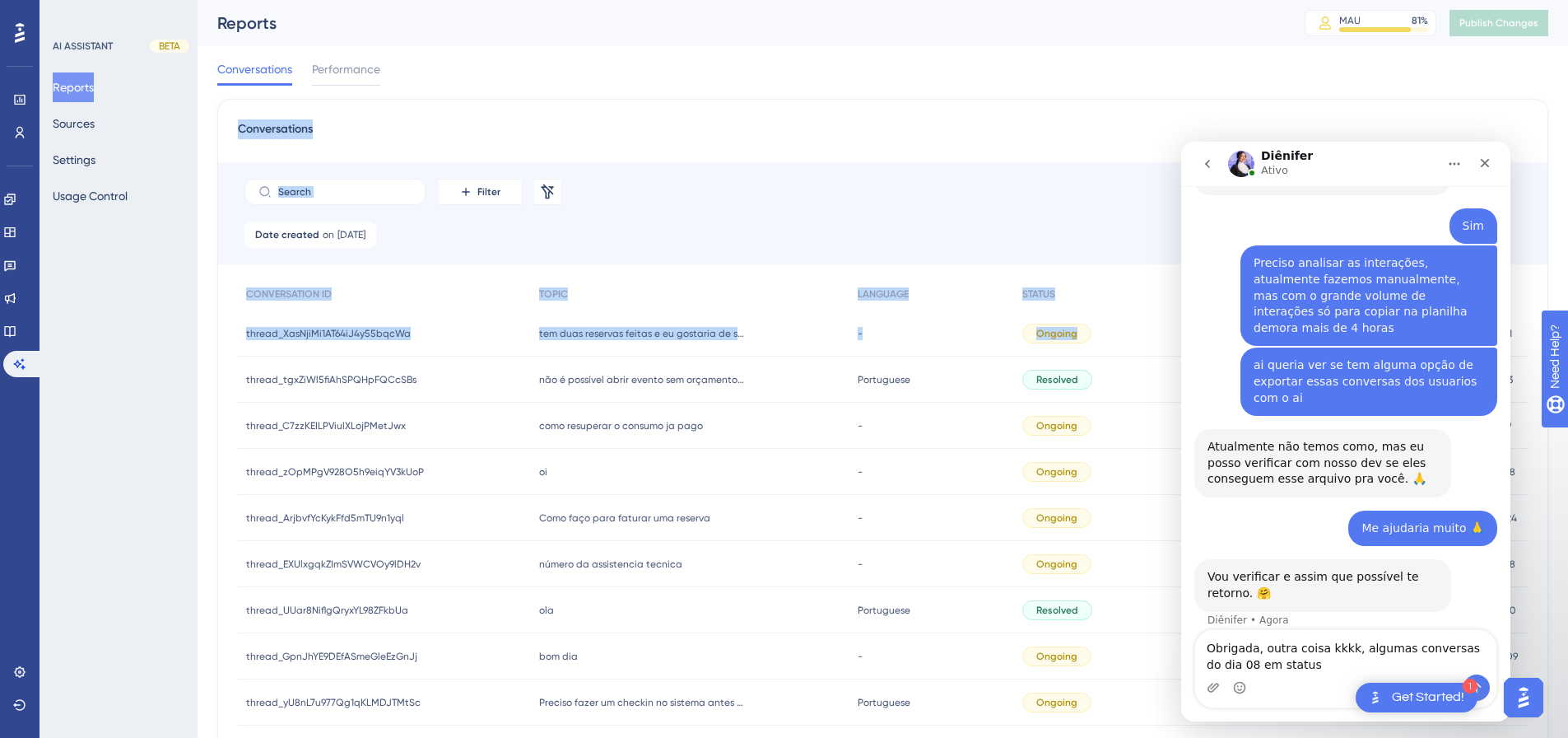
drag, startPoint x: 1032, startPoint y: 335, endPoint x: 1081, endPoint y: 335, distance: 49.0
click at [1081, 335] on div "Performance Users Engagement Widgets Feedback Product Updates Knowledge Base AI…" at bounding box center [882, 666] width 1371 height 1332
click at [1023, 323] on div "Ongoing" at bounding box center [1057, 333] width 69 height 20
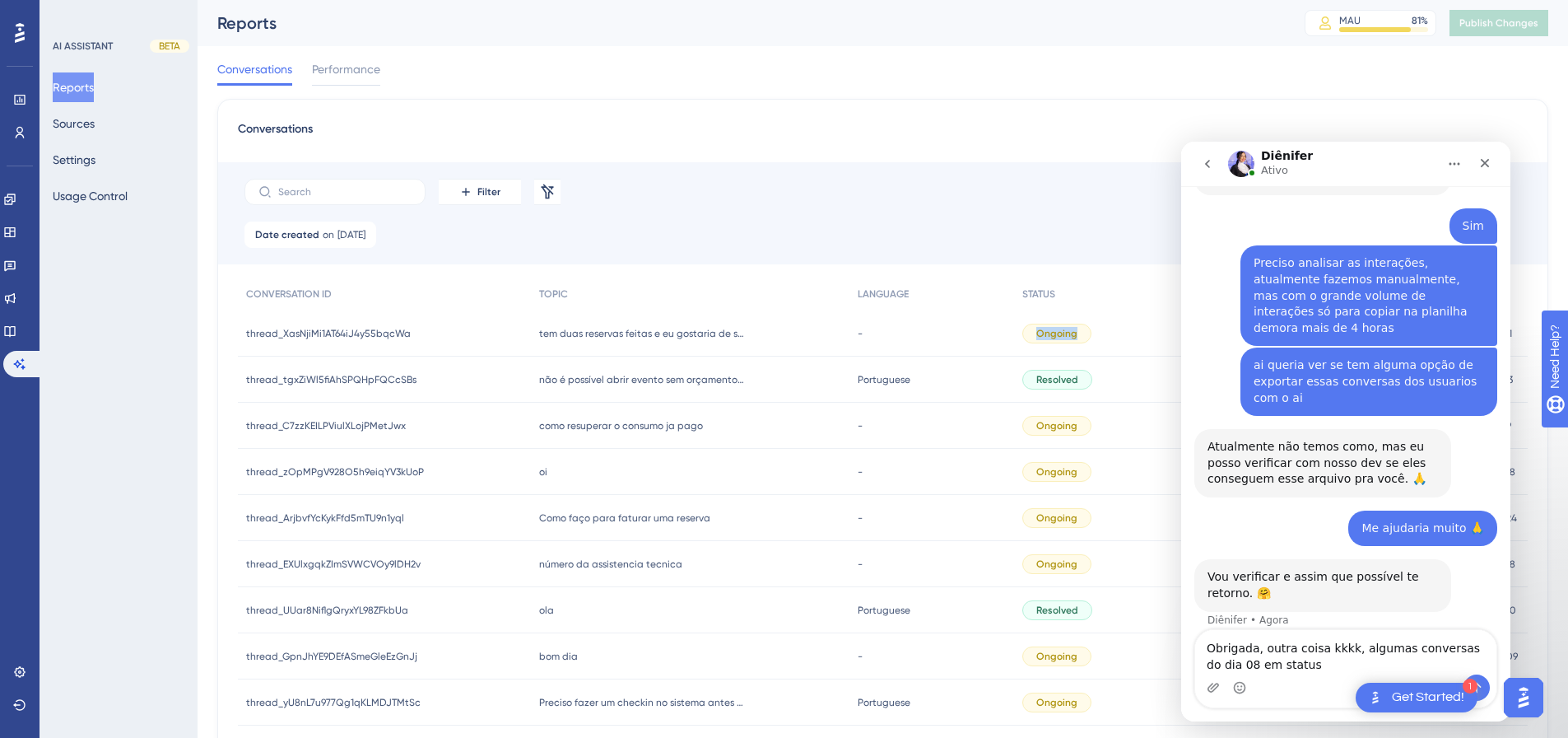
drag, startPoint x: 1048, startPoint y: 339, endPoint x: 1066, endPoint y: 340, distance: 18.0
click at [1066, 340] on div "Ongoing" at bounding box center [1057, 333] width 69 height 20
copy span "Ongoing"
click at [1124, 493] on textarea "Obrigada, outra coisa kkkk, algumas conversas do dia 08 em status" at bounding box center [1346, 652] width 301 height 44
paste textarea "Ongoing"
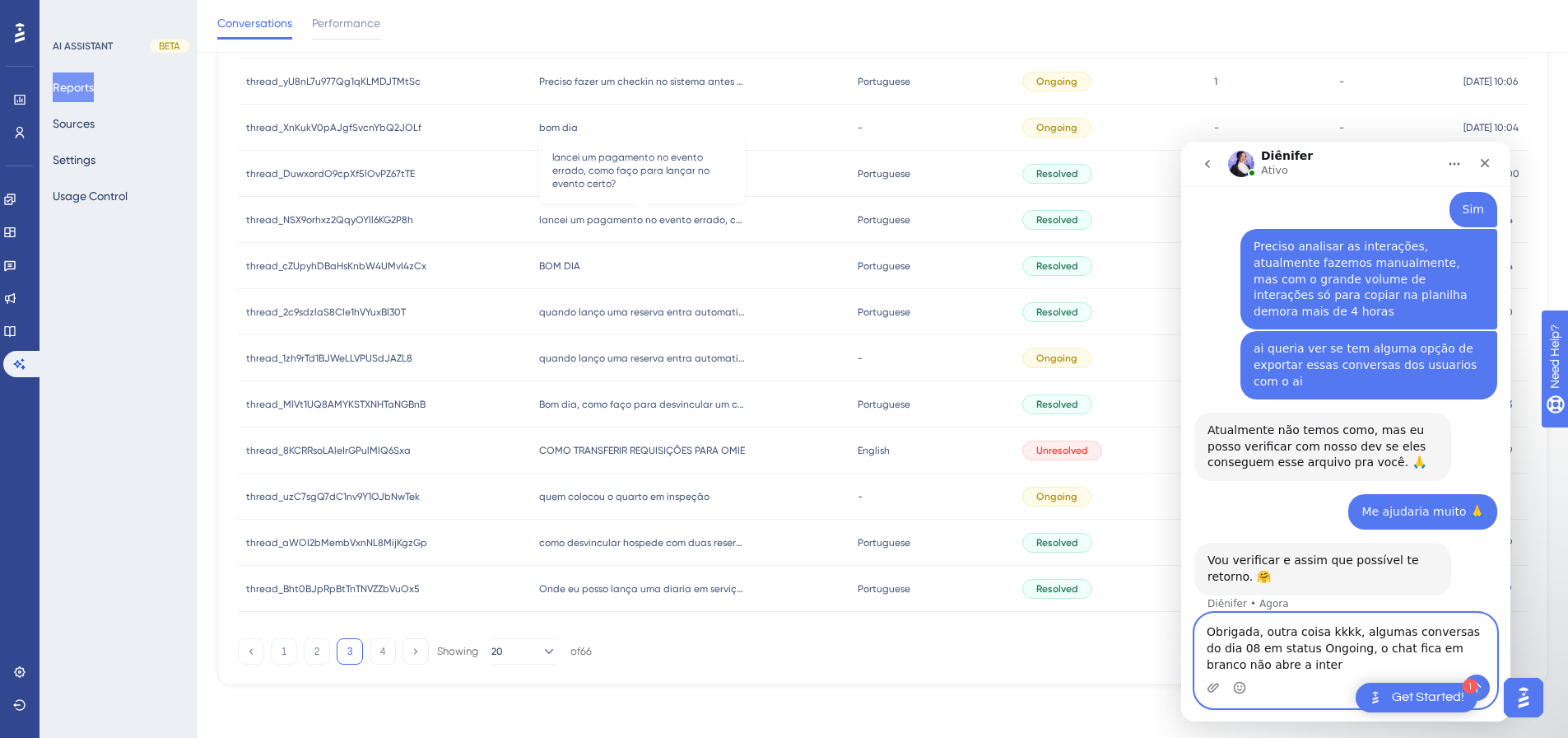
scroll to position [51, 0]
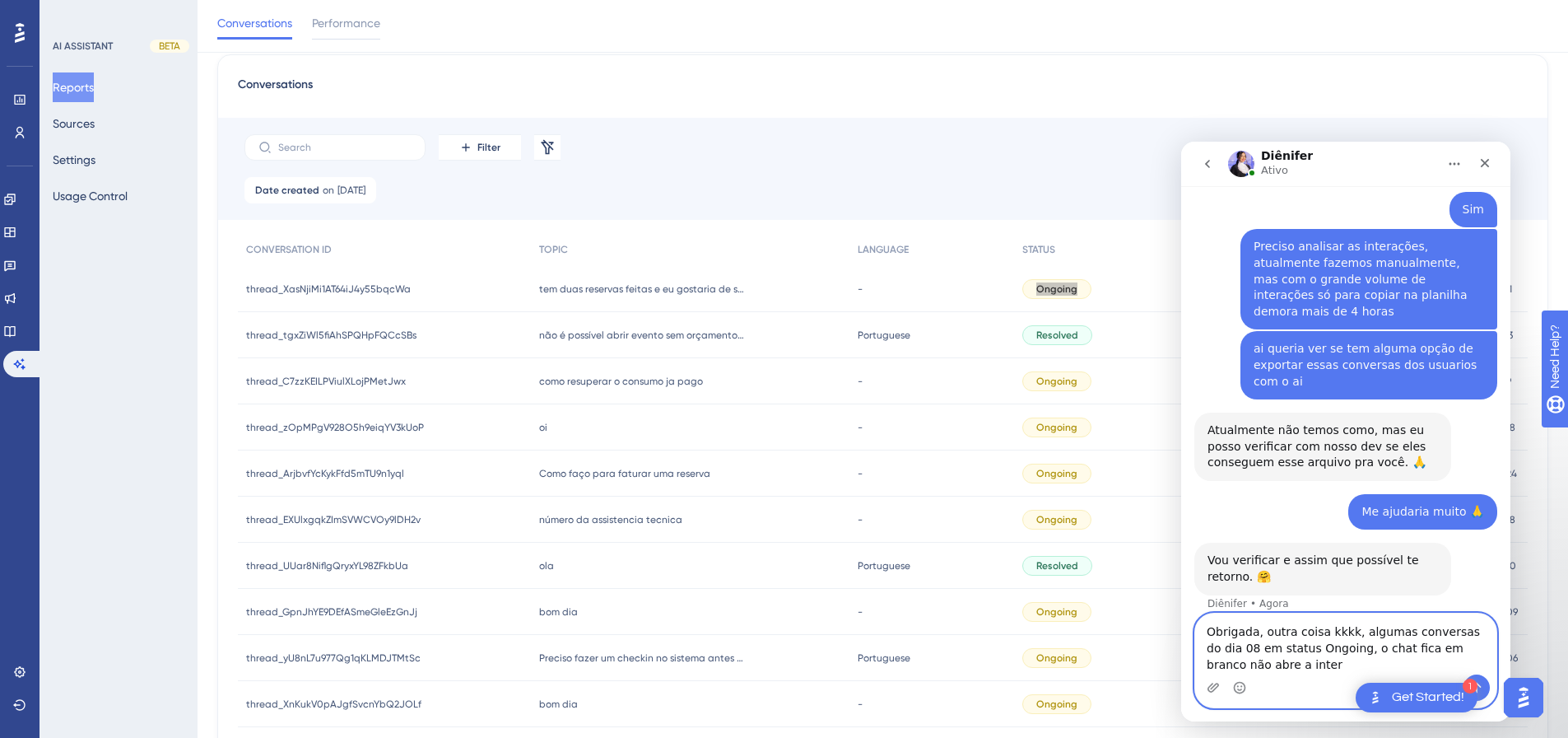
type textarea "Obrigada, outra coisa kkkk, algumas conversas do dia 08 em status Ongoing, o ch…"
click at [582, 290] on span "tem duas reservas feitas e eu gostaria de saber como faço para agrupada pois se…" at bounding box center [642, 289] width 206 height 13
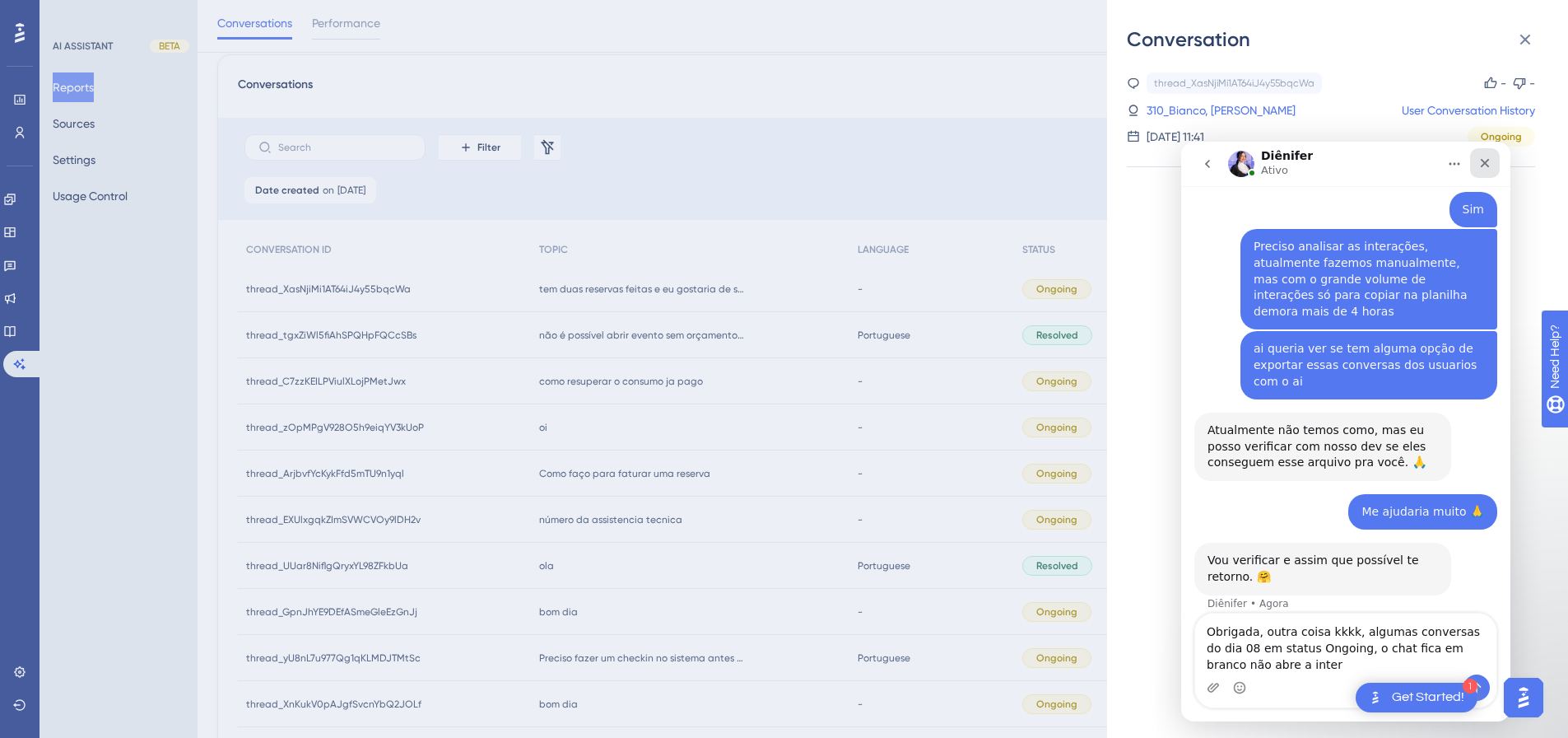
click at [1124, 163] on icon "Fechar" at bounding box center [1485, 163] width 13 height 13
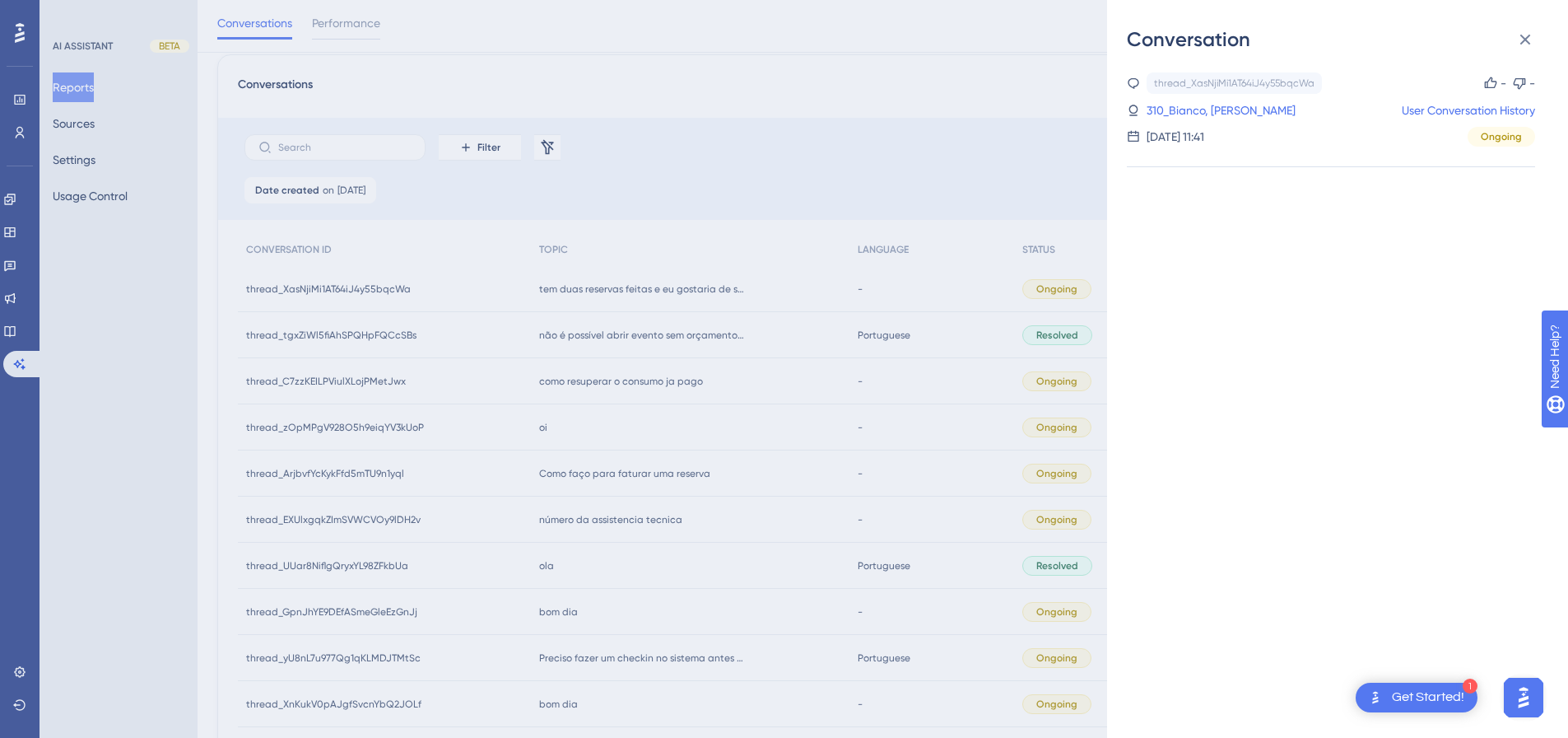
scroll to position [408, 0]
click at [1124, 39] on icon at bounding box center [1525, 40] width 11 height 11
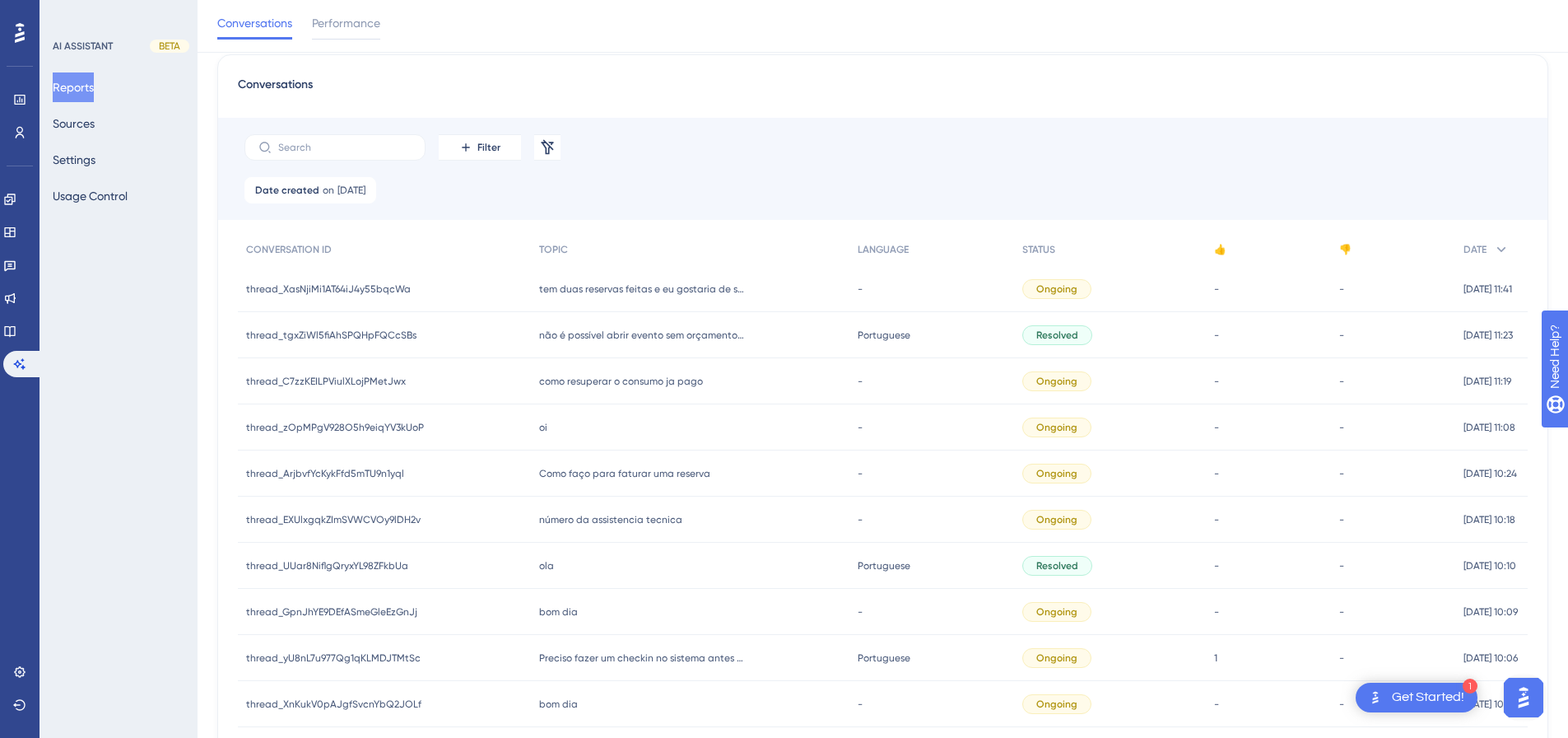
click at [1124, 493] on img "Open AI Assistant Launcher" at bounding box center [1524, 697] width 30 height 30
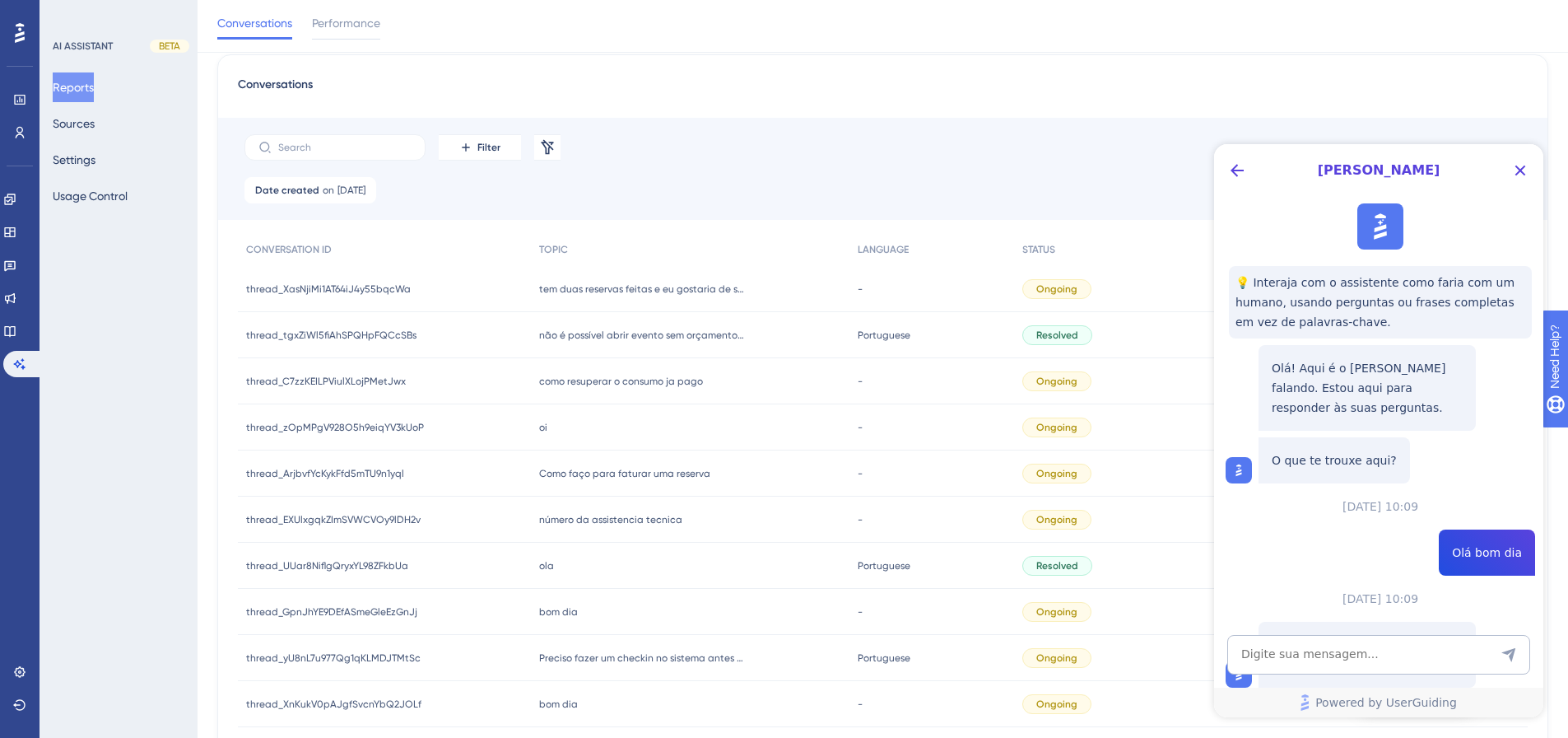
scroll to position [0, 0]
click at [1124, 170] on icon "Back Button" at bounding box center [1236, 170] width 13 height 13
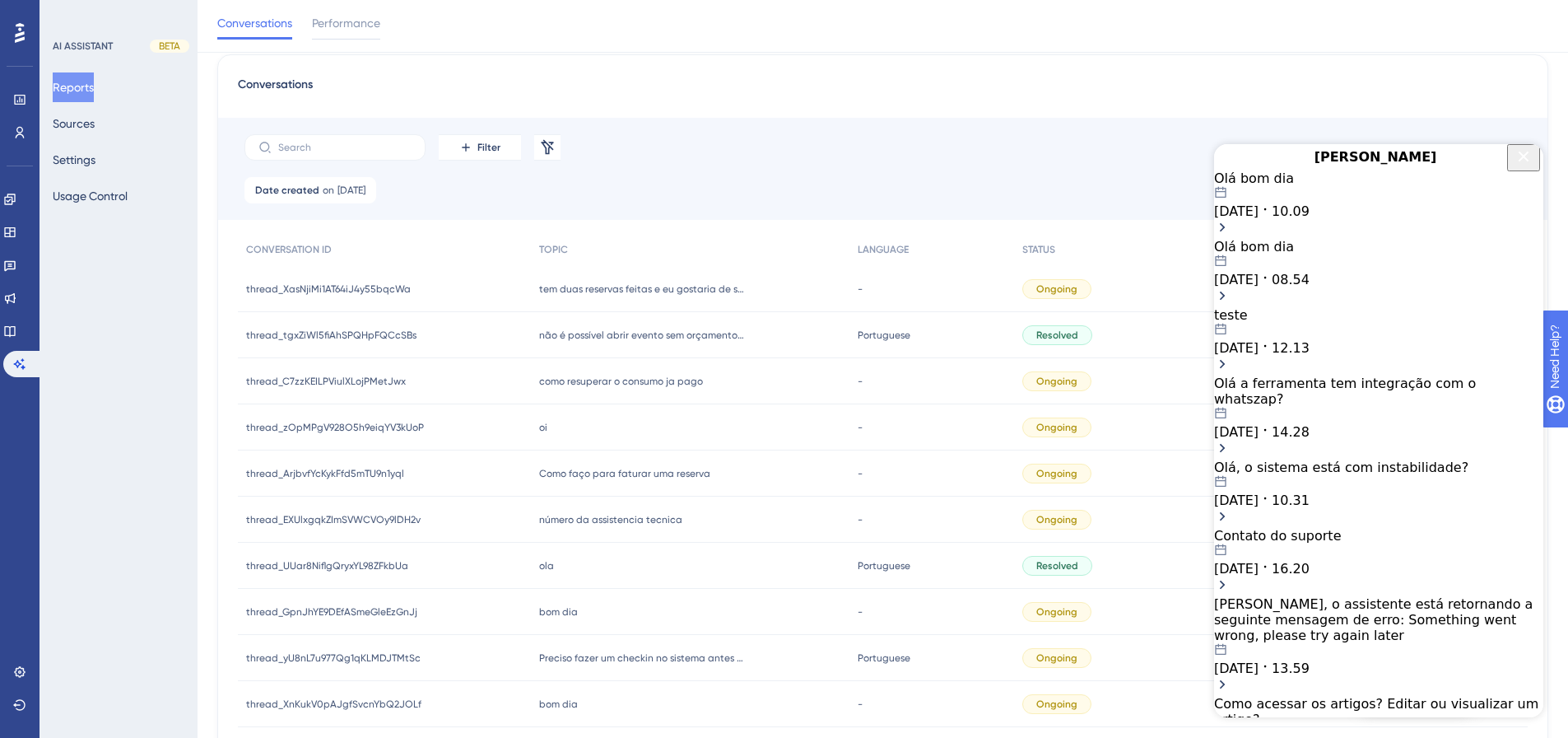
click at [1124, 166] on icon "Close Button" at bounding box center [1523, 156] width 20 height 20
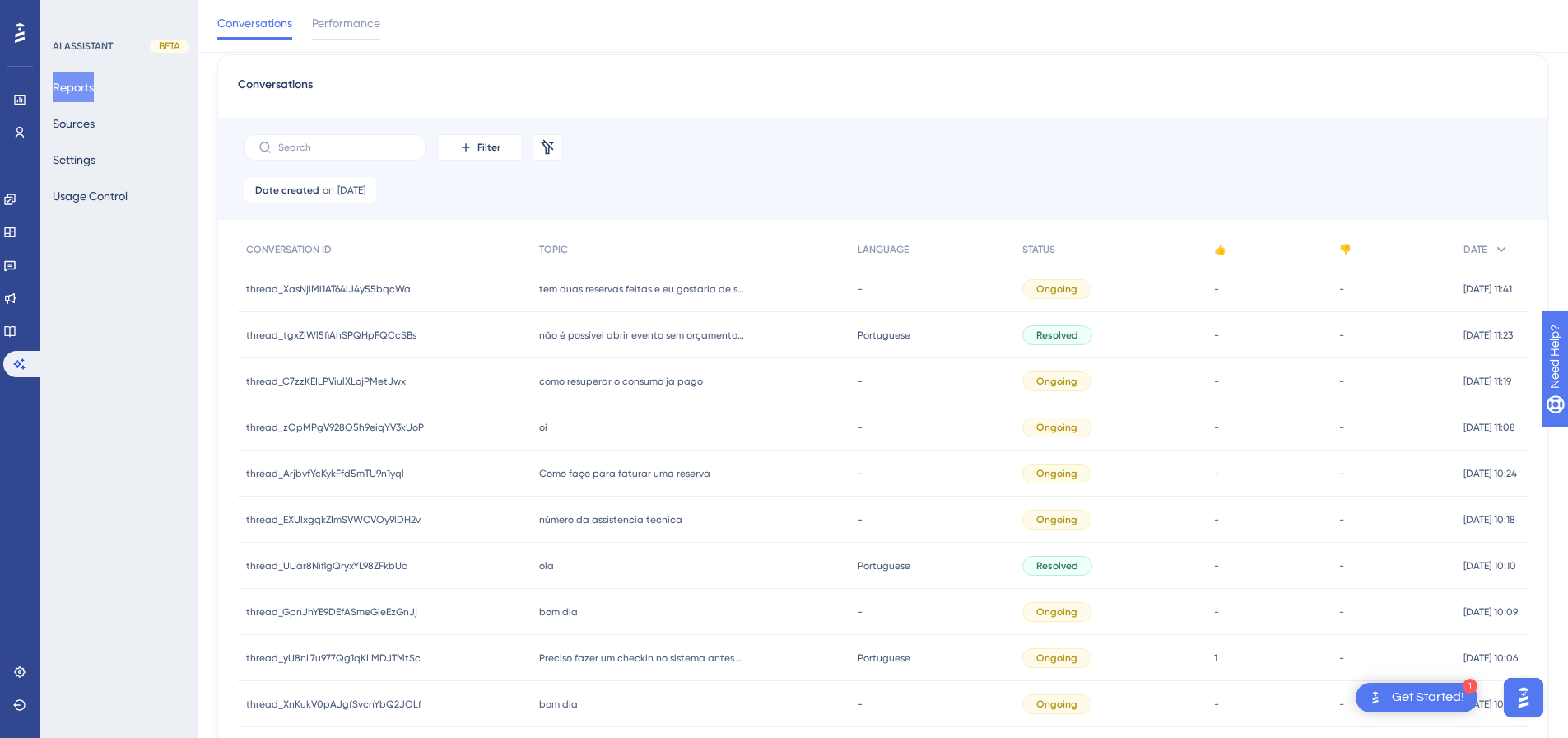
click at [1124, 493] on img "Open AI Assistant Launcher" at bounding box center [1524, 697] width 30 height 30
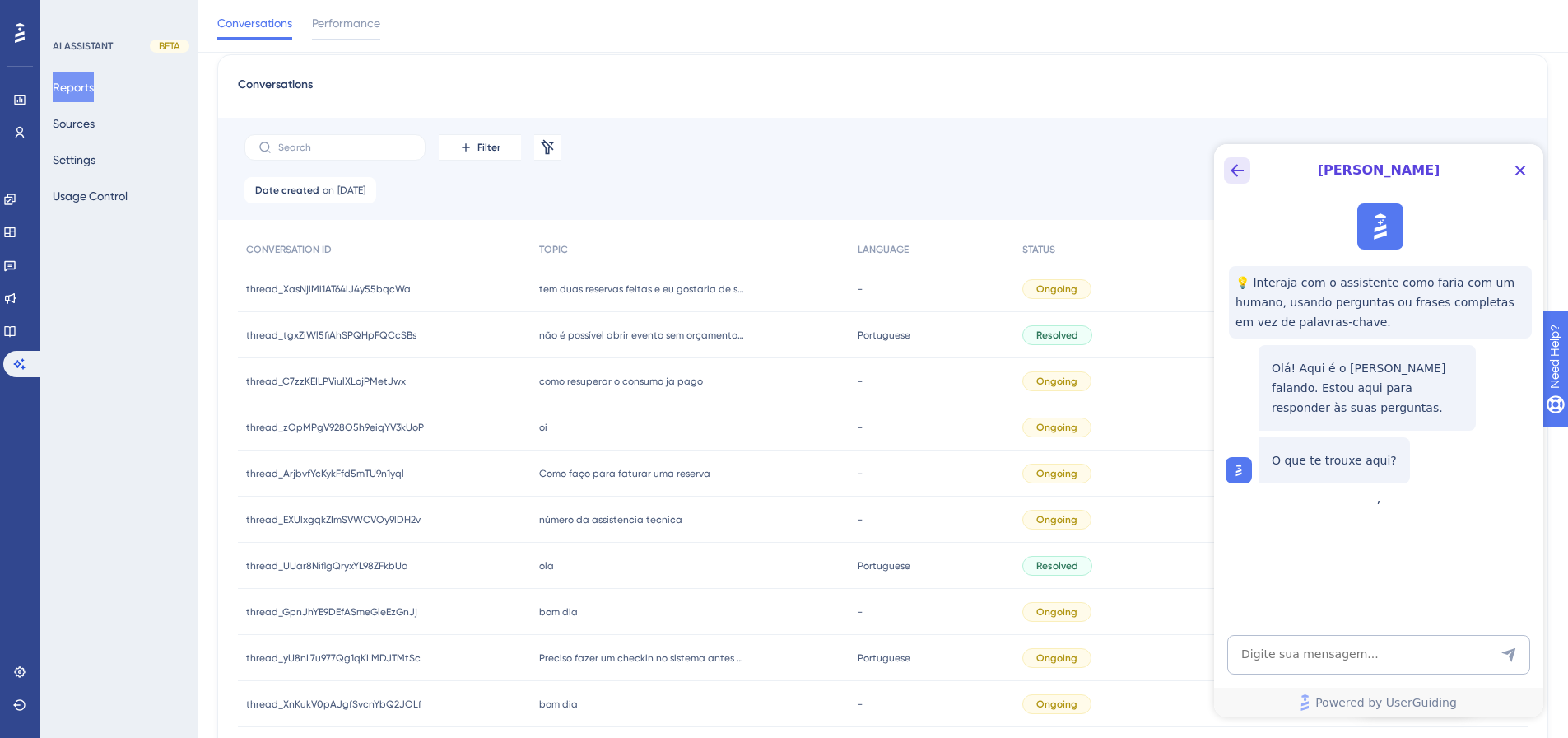
click at [1124, 174] on icon "Back Button" at bounding box center [1237, 170] width 20 height 20
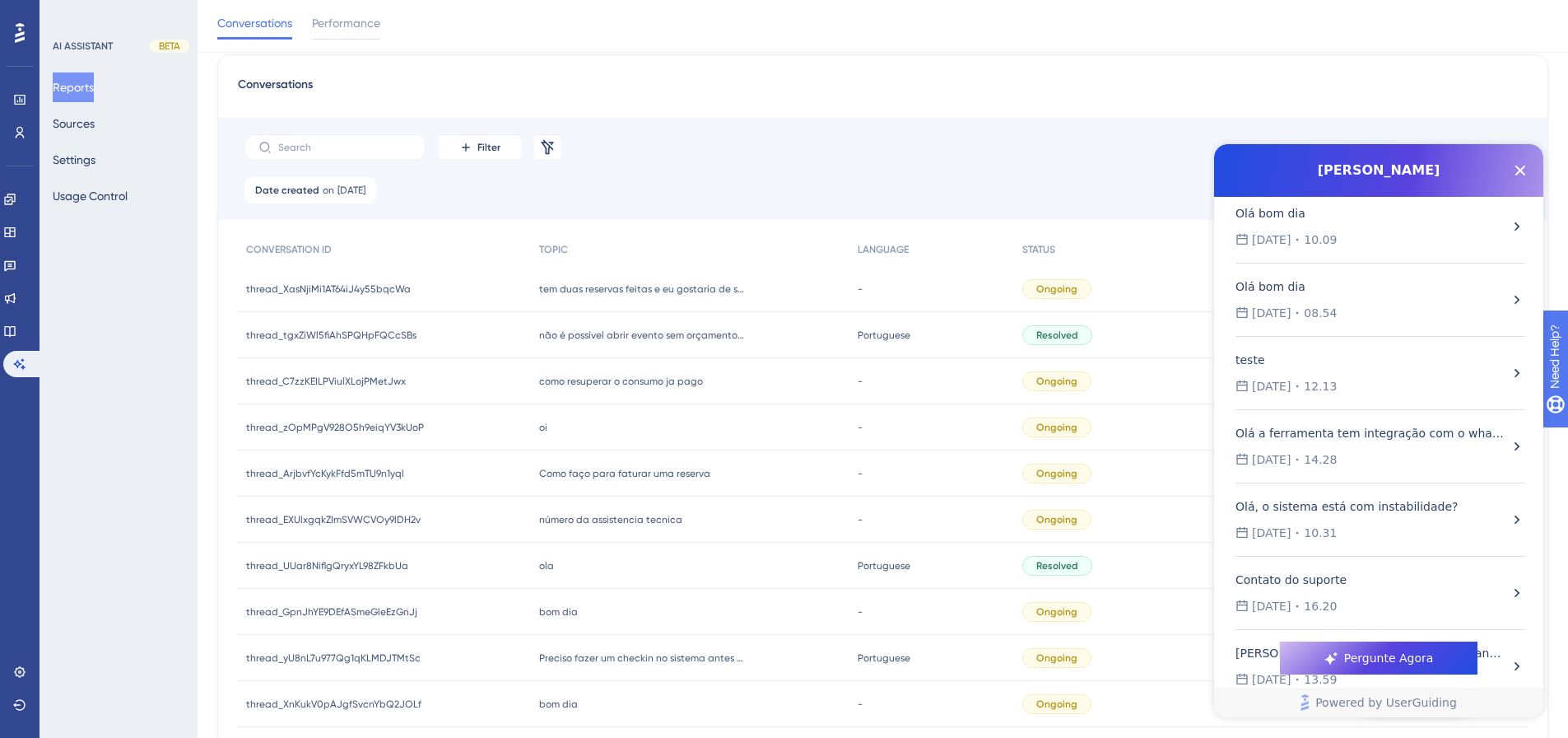
click at [1124, 227] on div "Olá bom dia 10.10.2025 10.09" at bounding box center [1371, 226] width 273 height 46
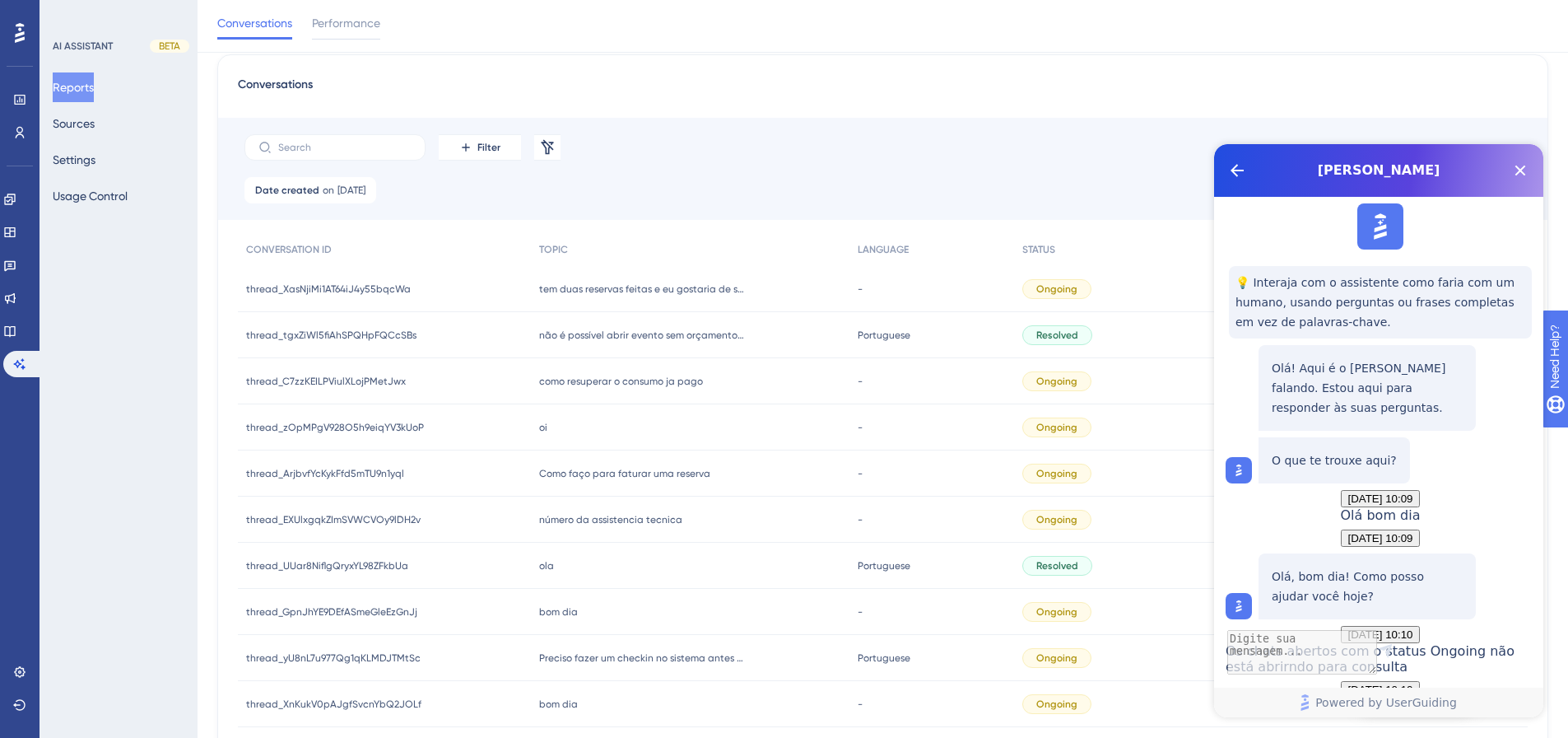
scroll to position [1066, 0]
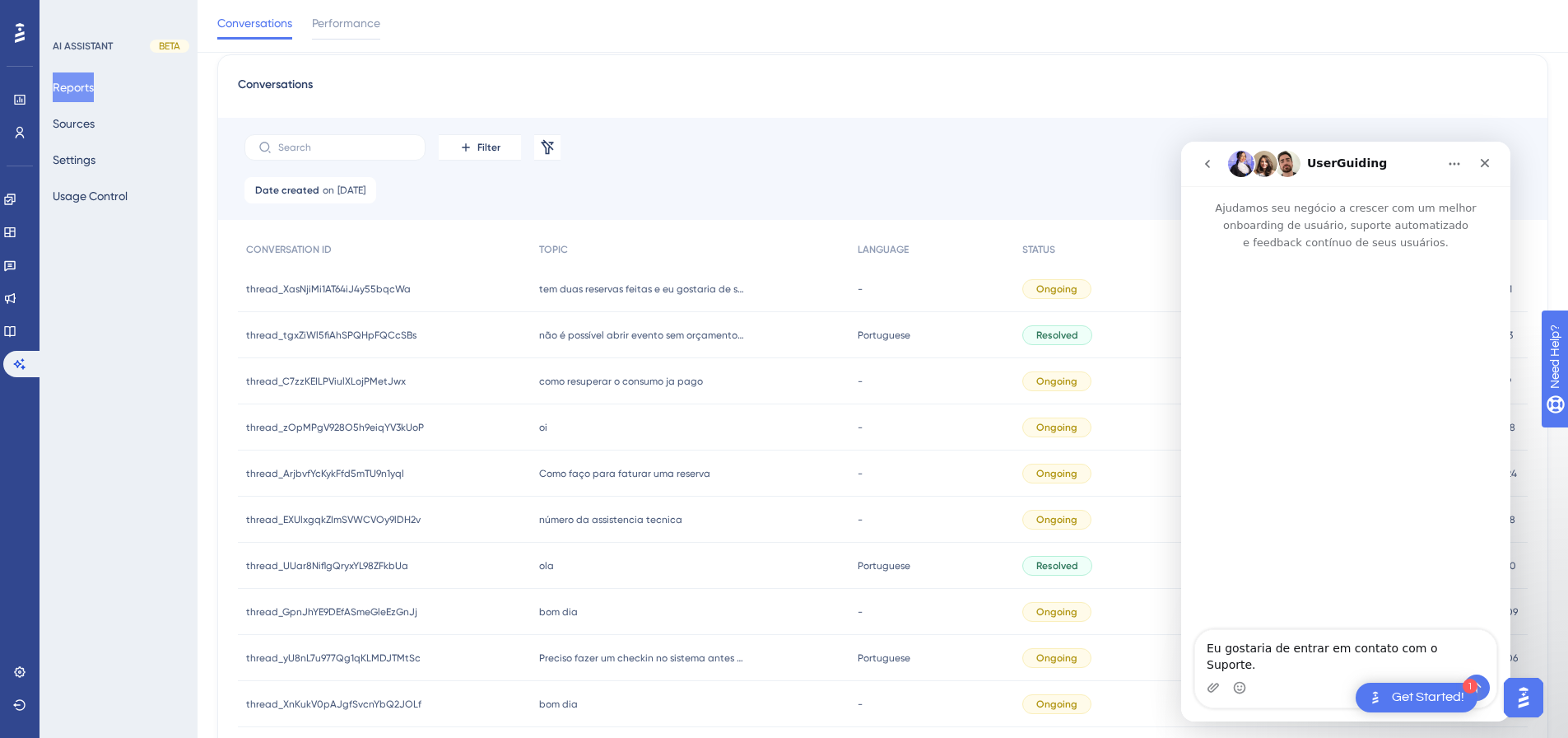
scroll to position [0, 0]
click at [1124, 169] on icon "go back" at bounding box center [1207, 163] width 13 height 13
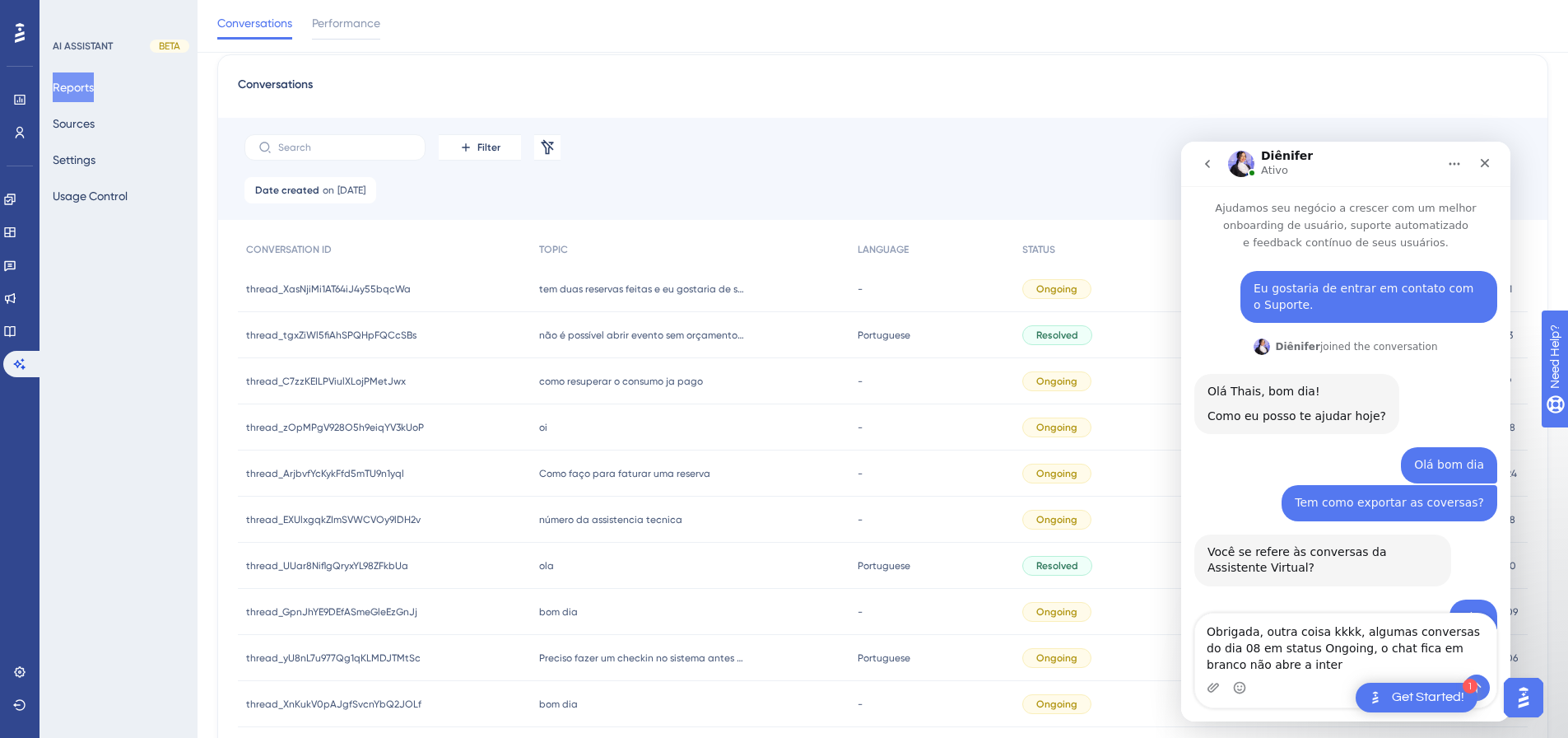
scroll to position [408, 0]
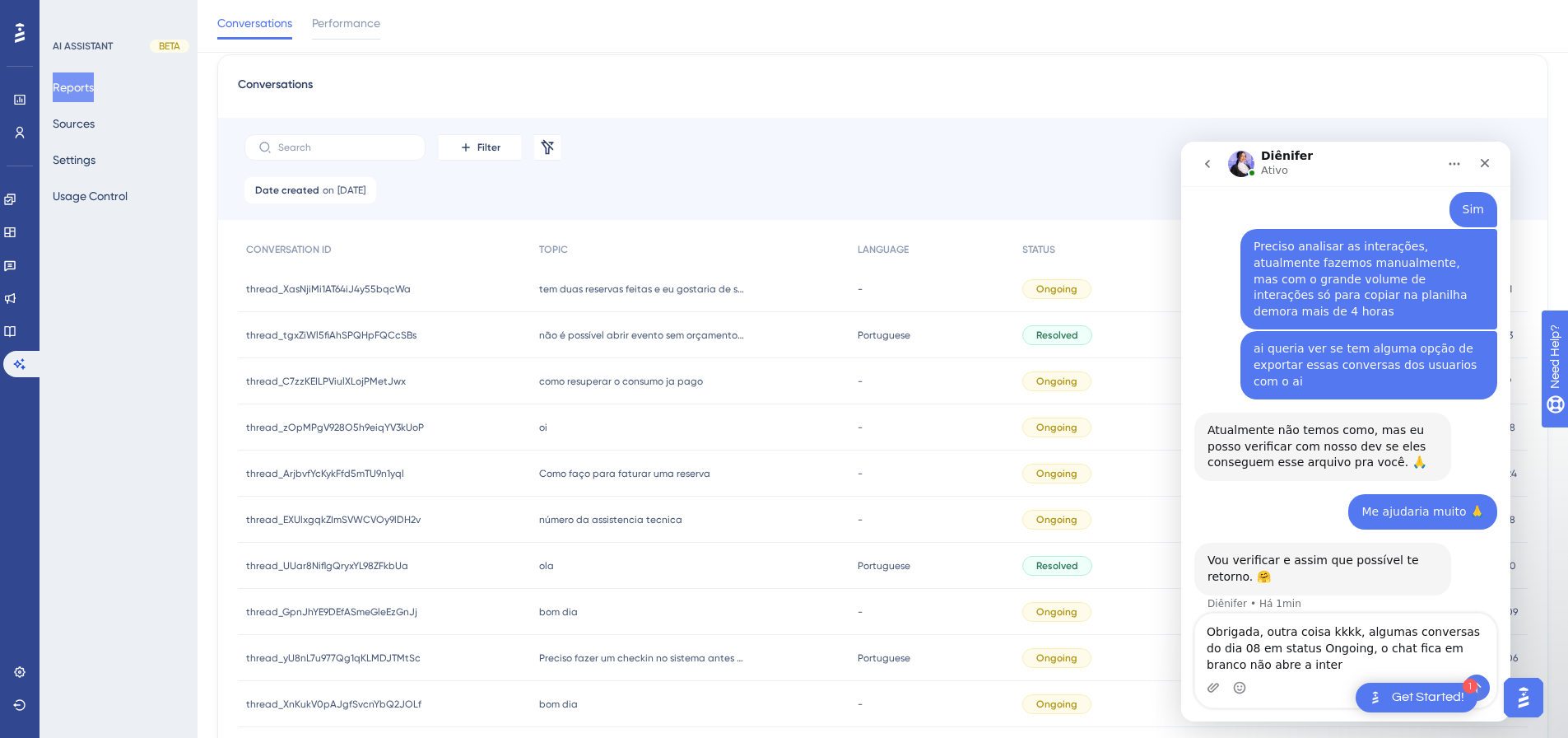
click at [1124, 493] on textarea "Obrigada, outra coisa kkkk, algumas conversas do dia 08 em status Ongoing, o ch…" at bounding box center [1346, 644] width 301 height 61
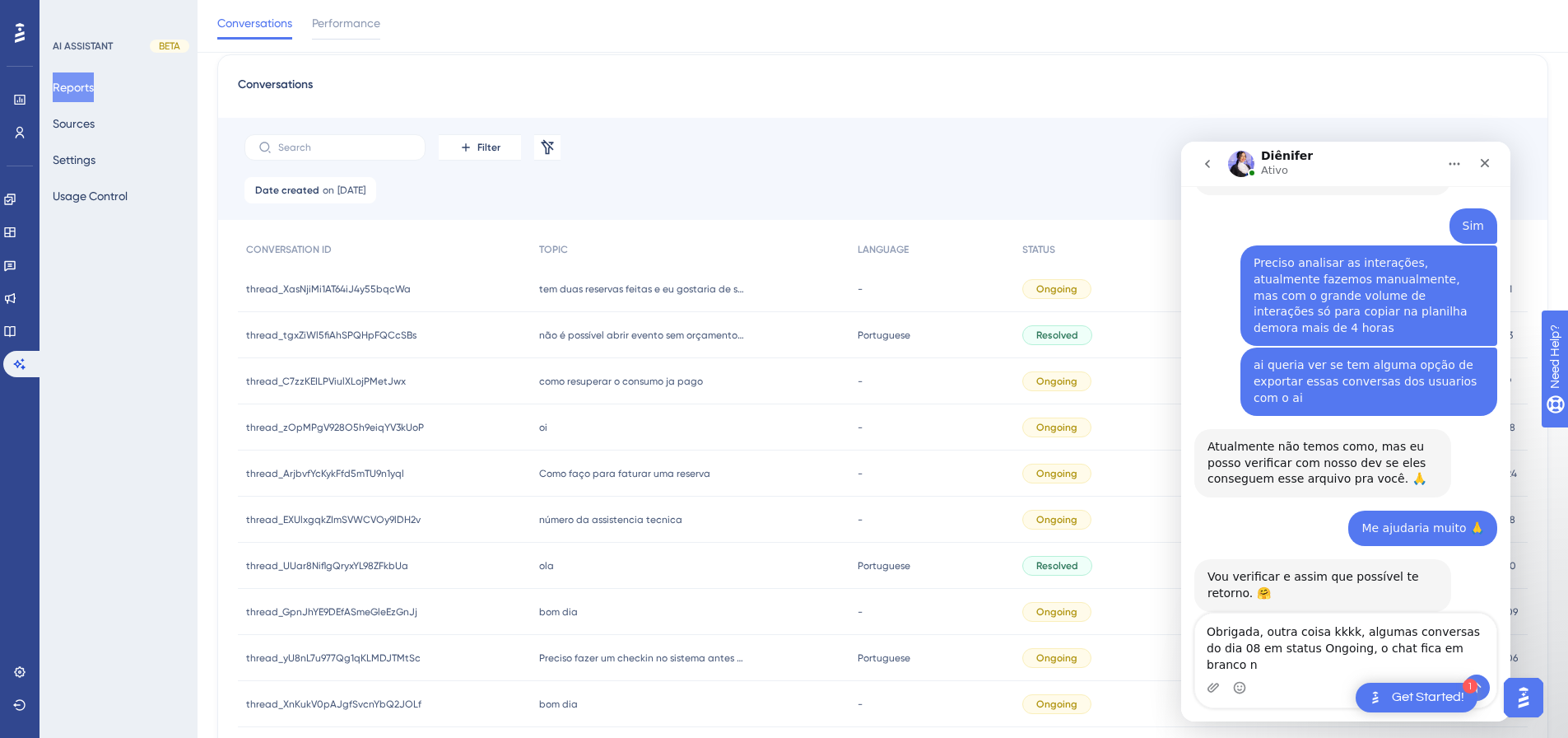
type textarea "Obrigada, outra coisa kkkk, algumas conversas do dia 08 em status Ongoing, o ch…"
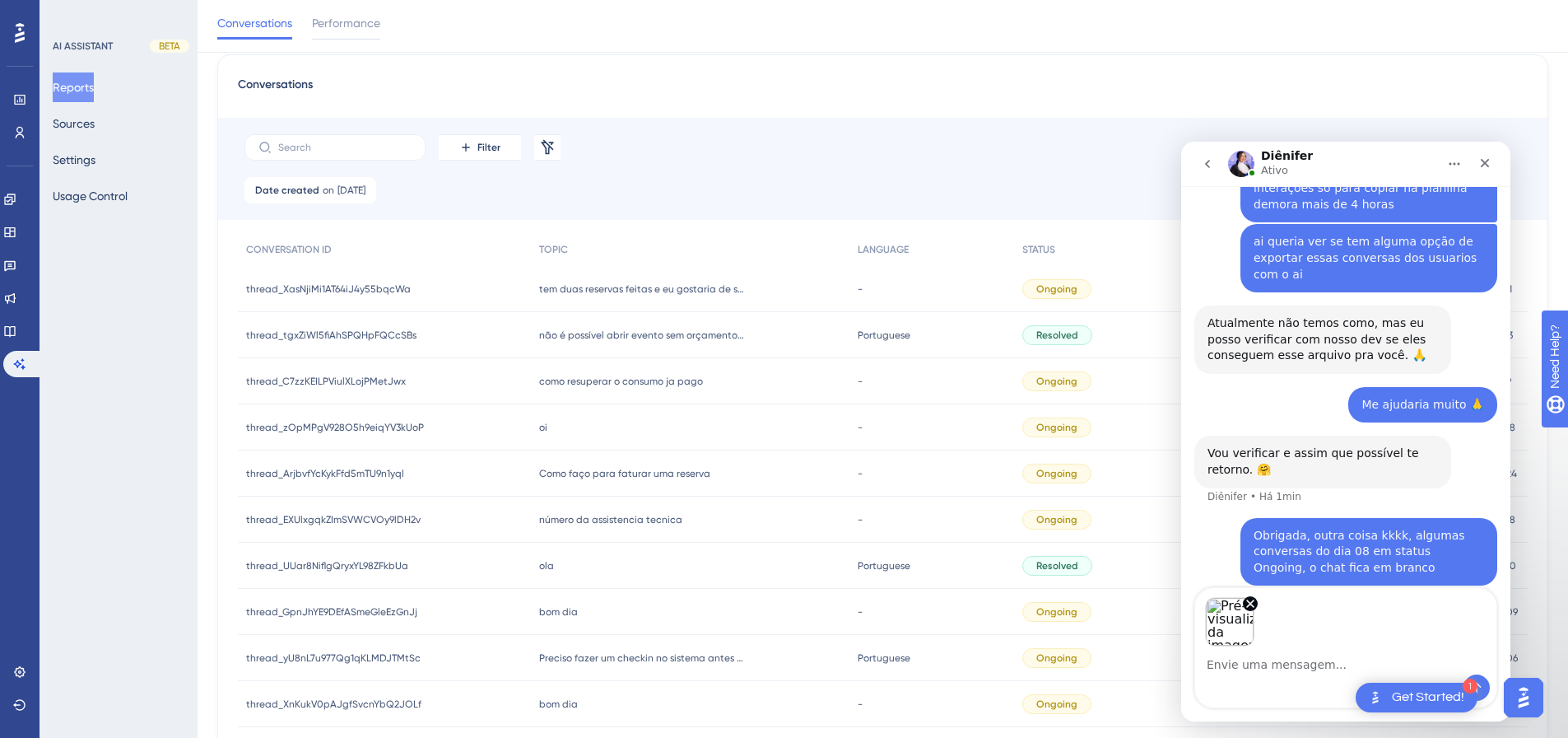
scroll to position [566, 0]
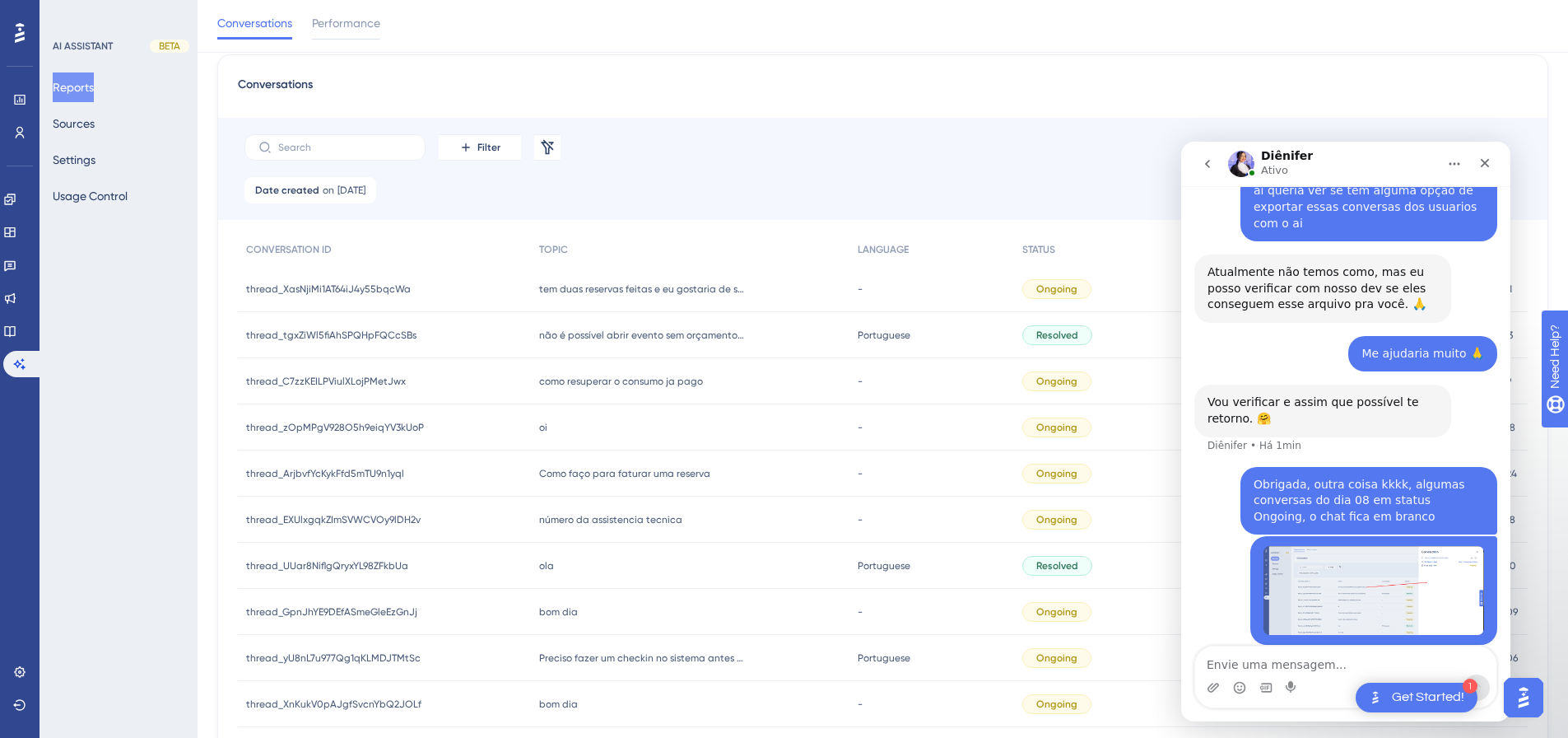
click at [915, 386] on div "- -" at bounding box center [932, 381] width 165 height 46
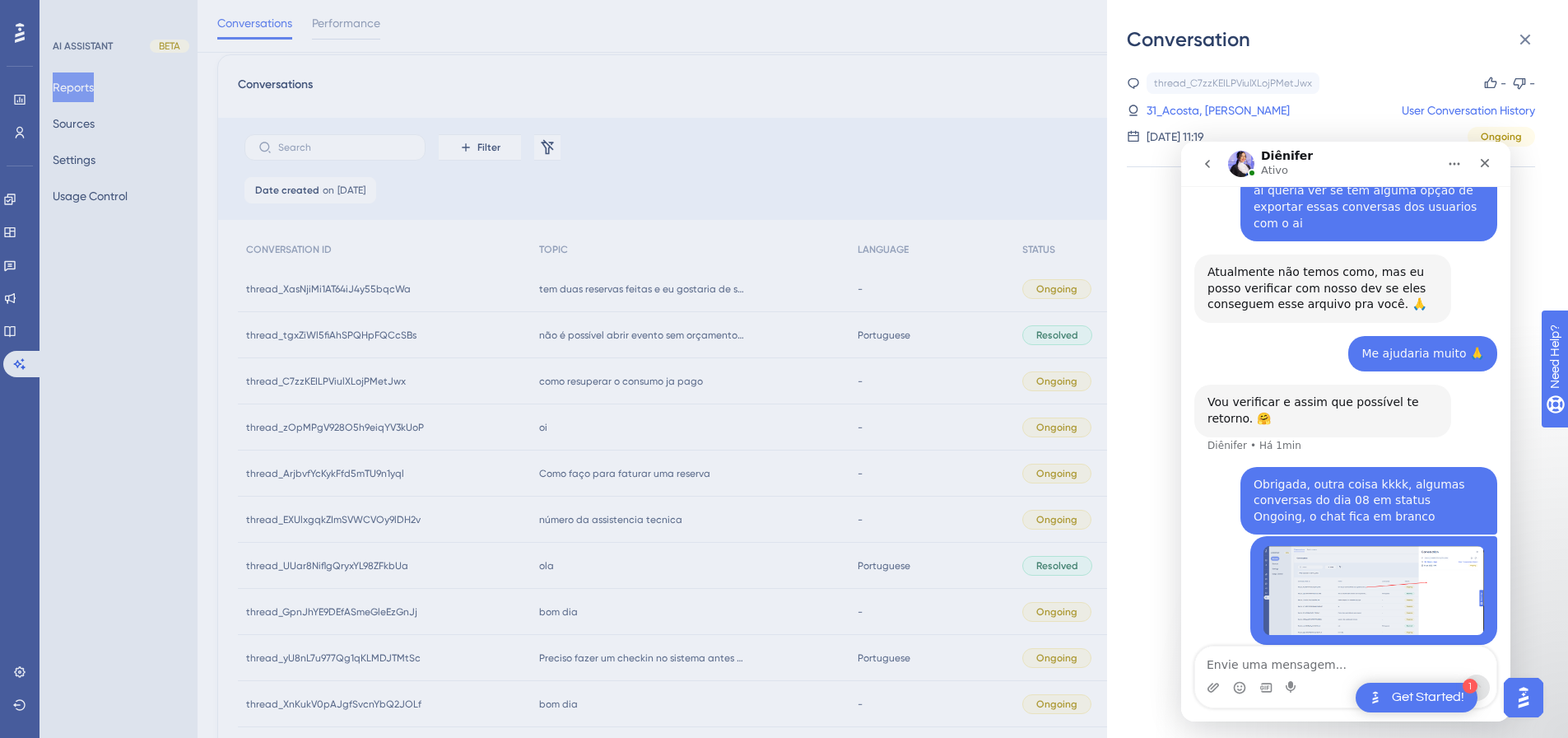
click at [915, 386] on div "Conversation thread_C7zzKEILPViulXLojPMetJwx Copy - - 31_Acosta, Javier Miguel …" at bounding box center [784, 369] width 1568 height 738
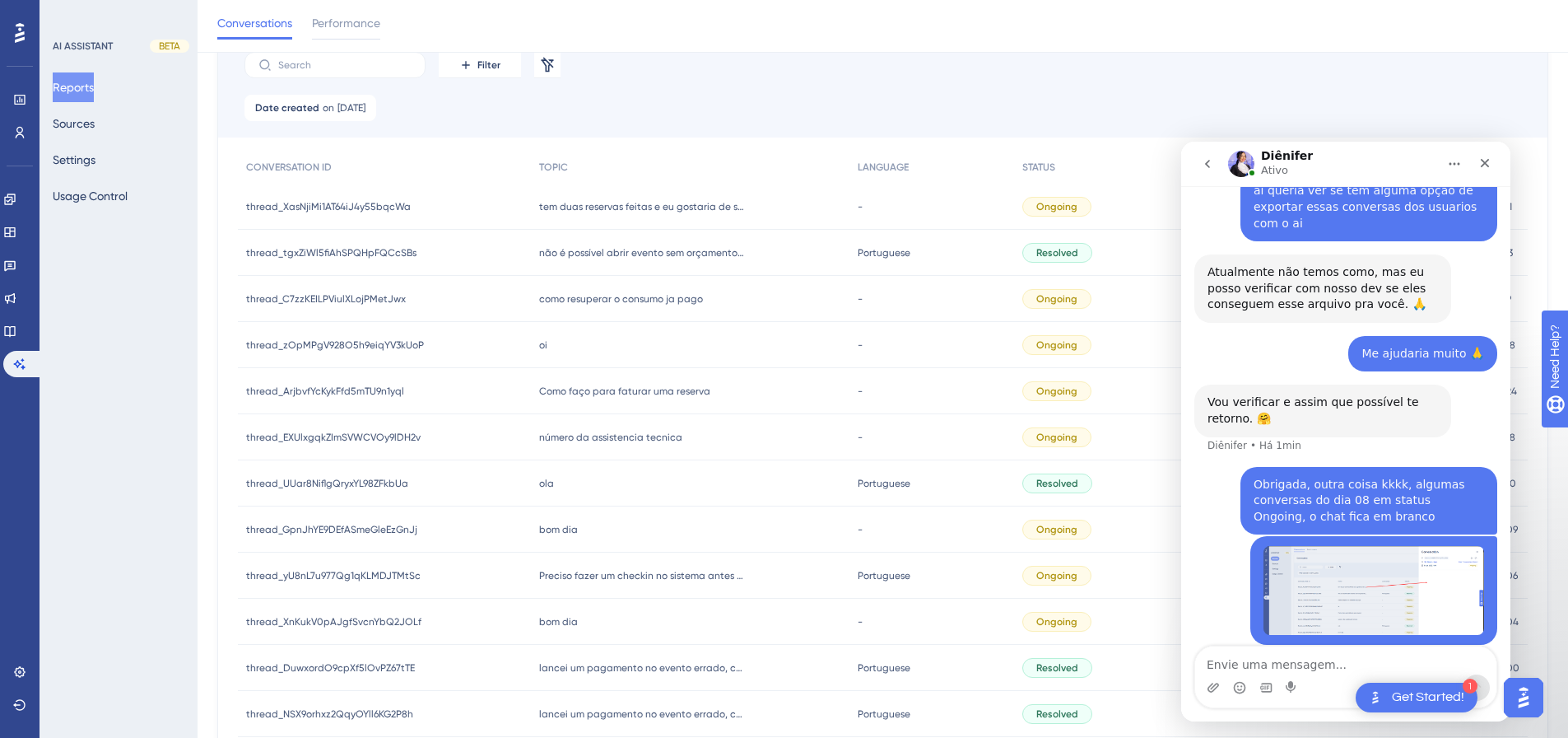
scroll to position [627, 0]
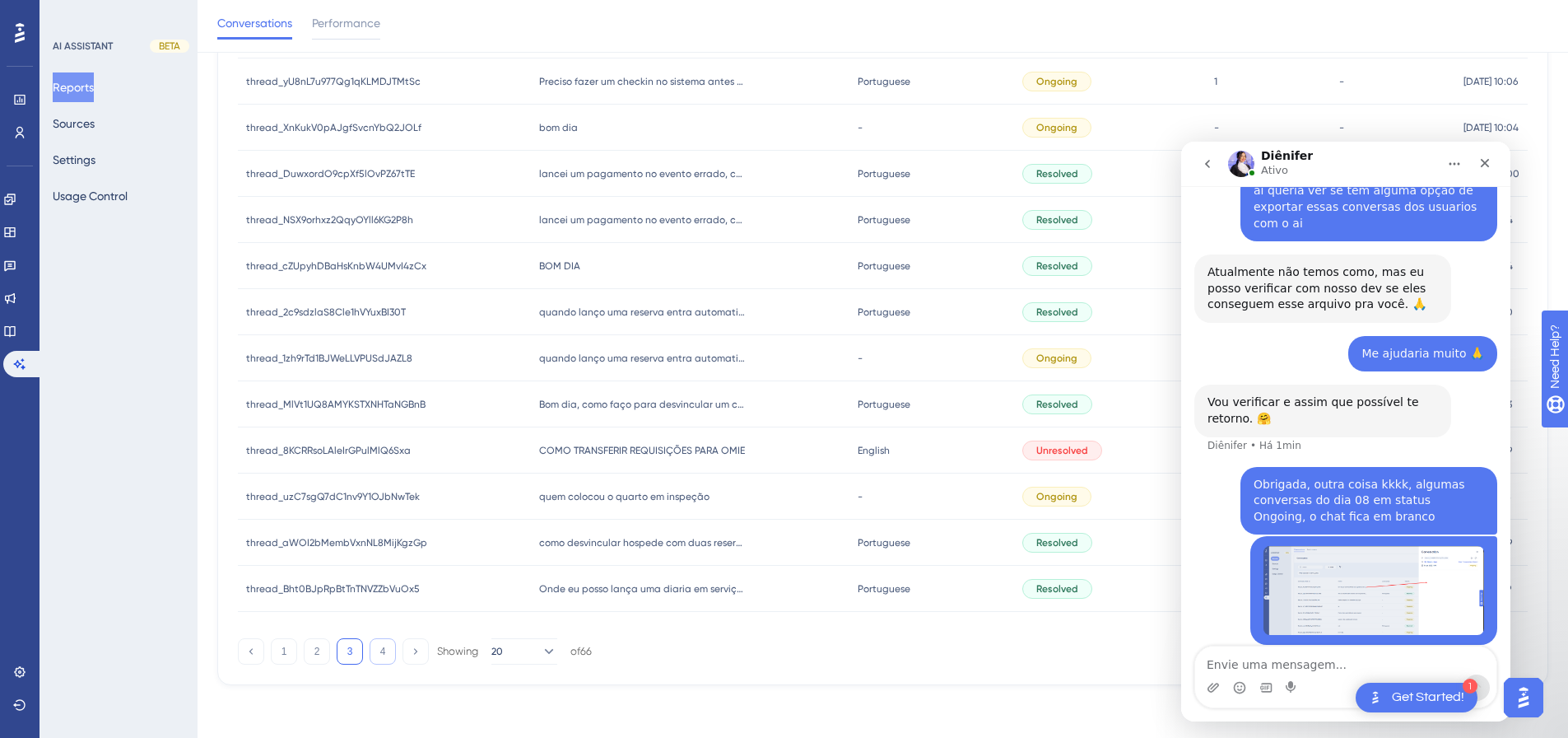
click at [390, 493] on button "4" at bounding box center [382, 651] width 26 height 26
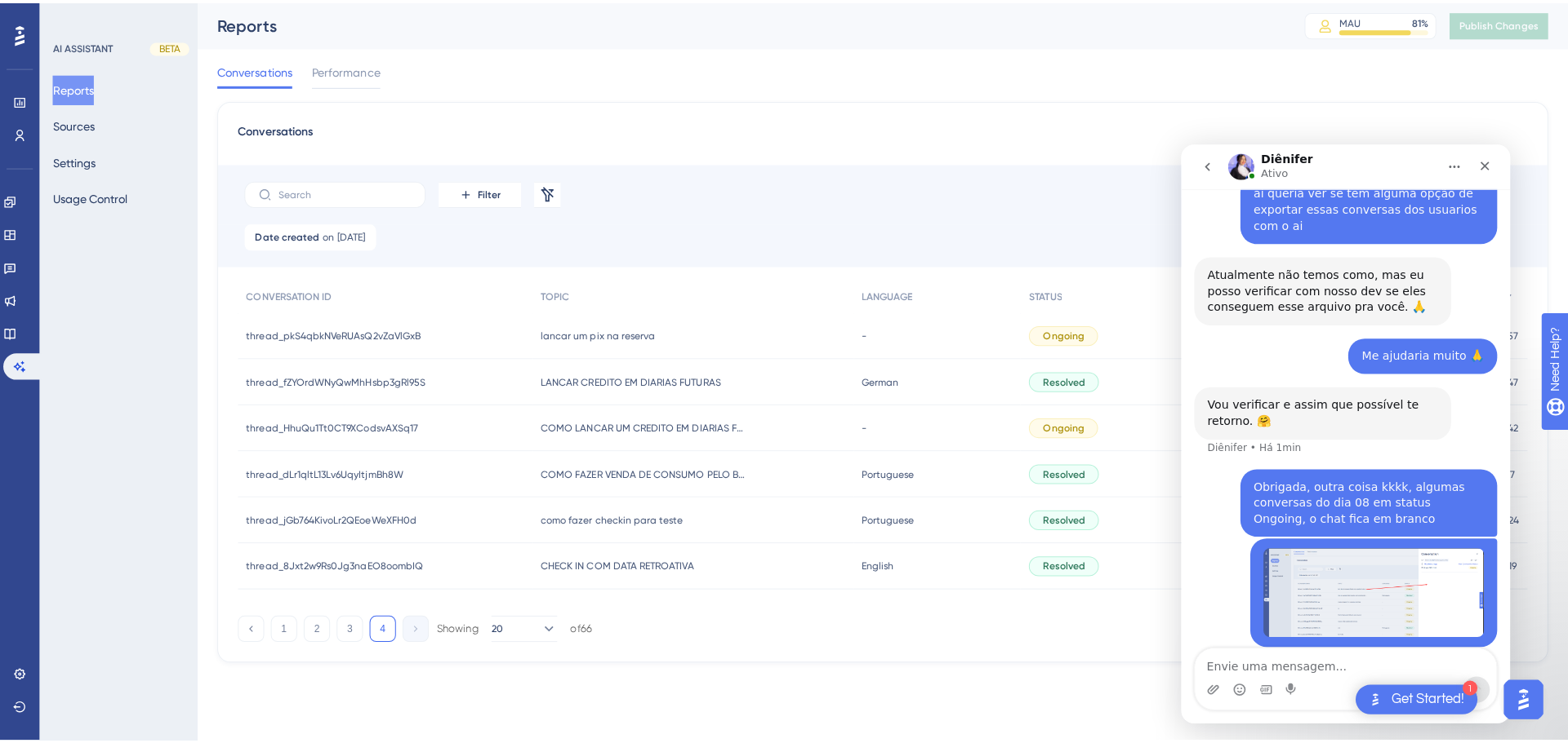
scroll to position [0, 0]
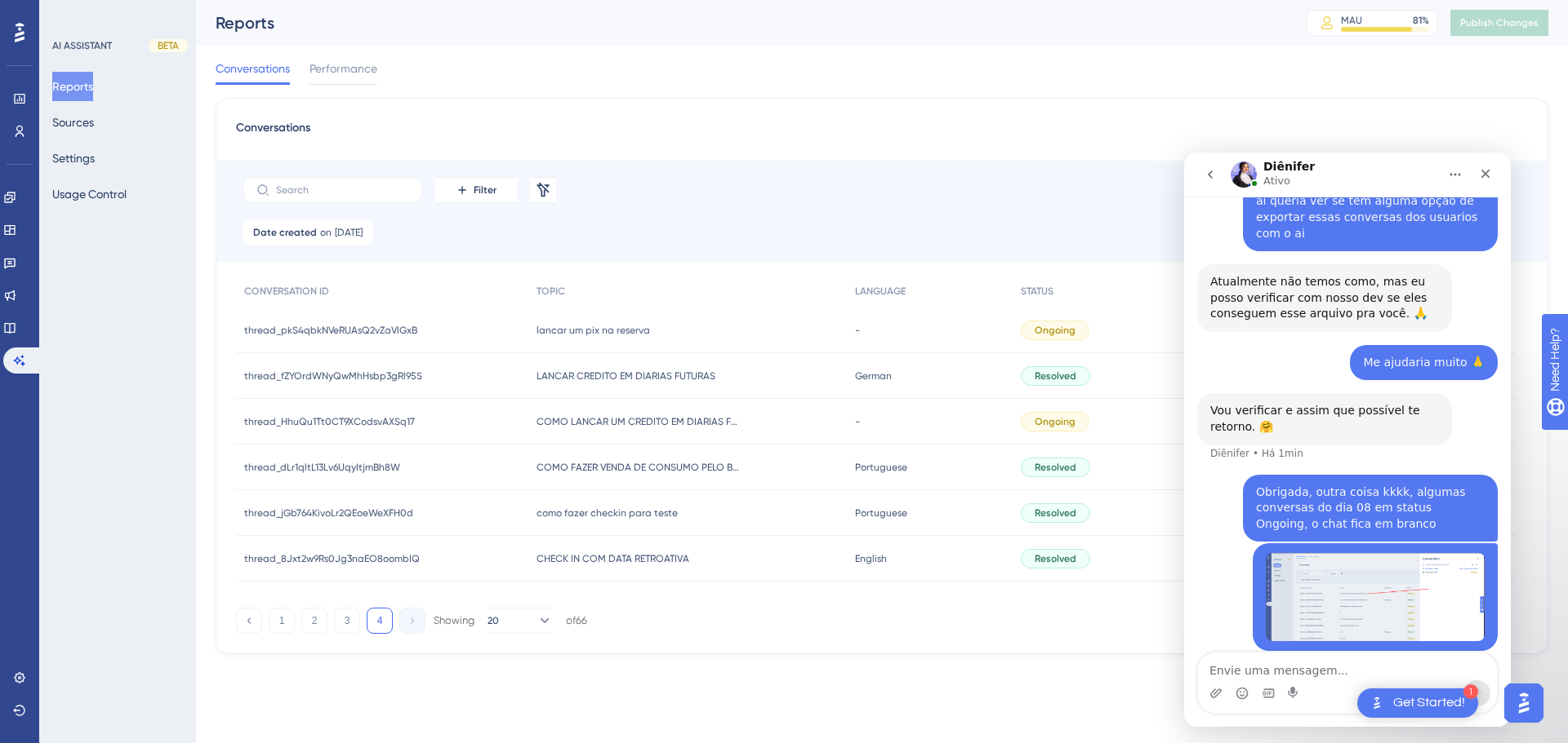
click at [632, 338] on div "lancar um pix na reserva lancar um pix na reserva" at bounding box center [687, 331] width 318 height 46
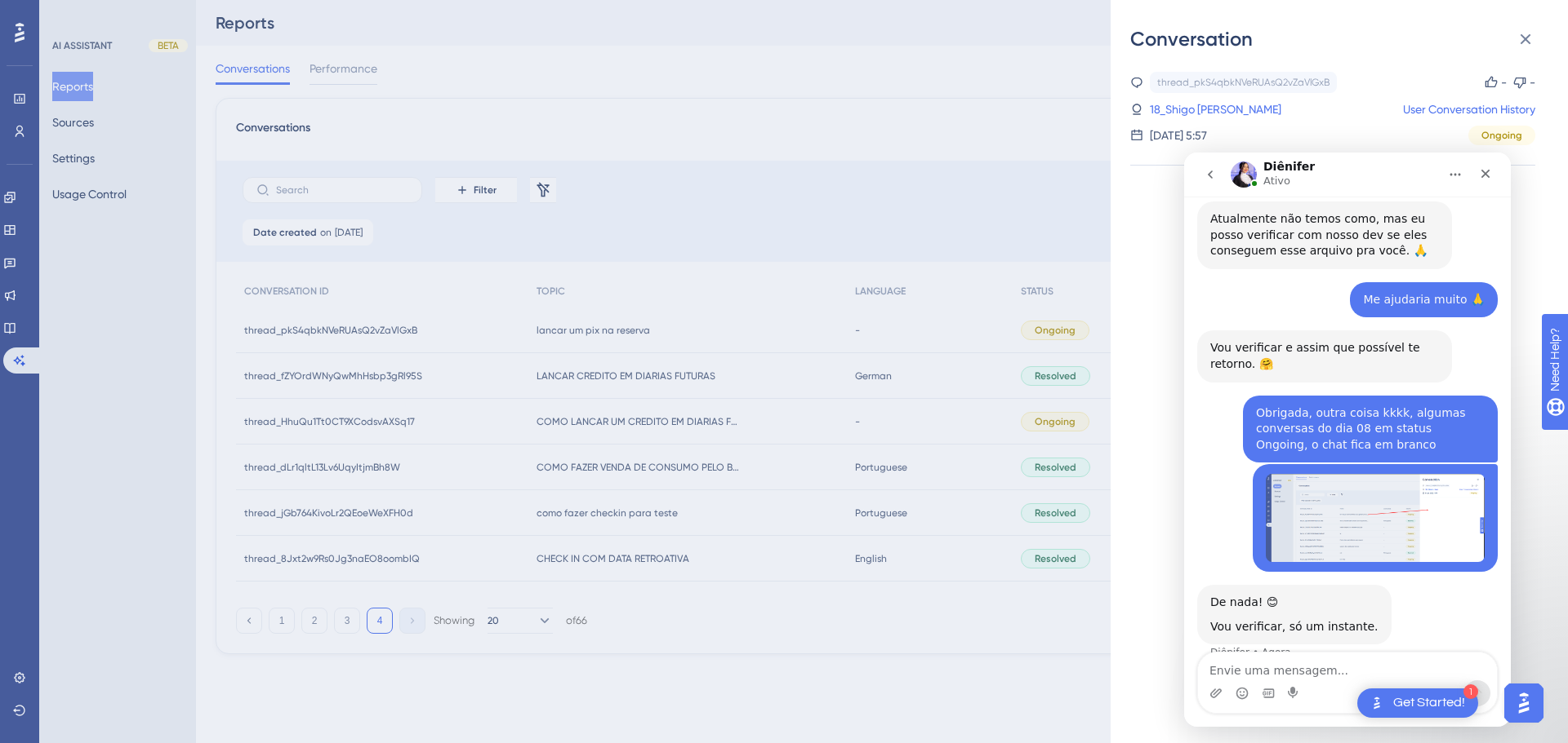
scroll to position [634, 0]
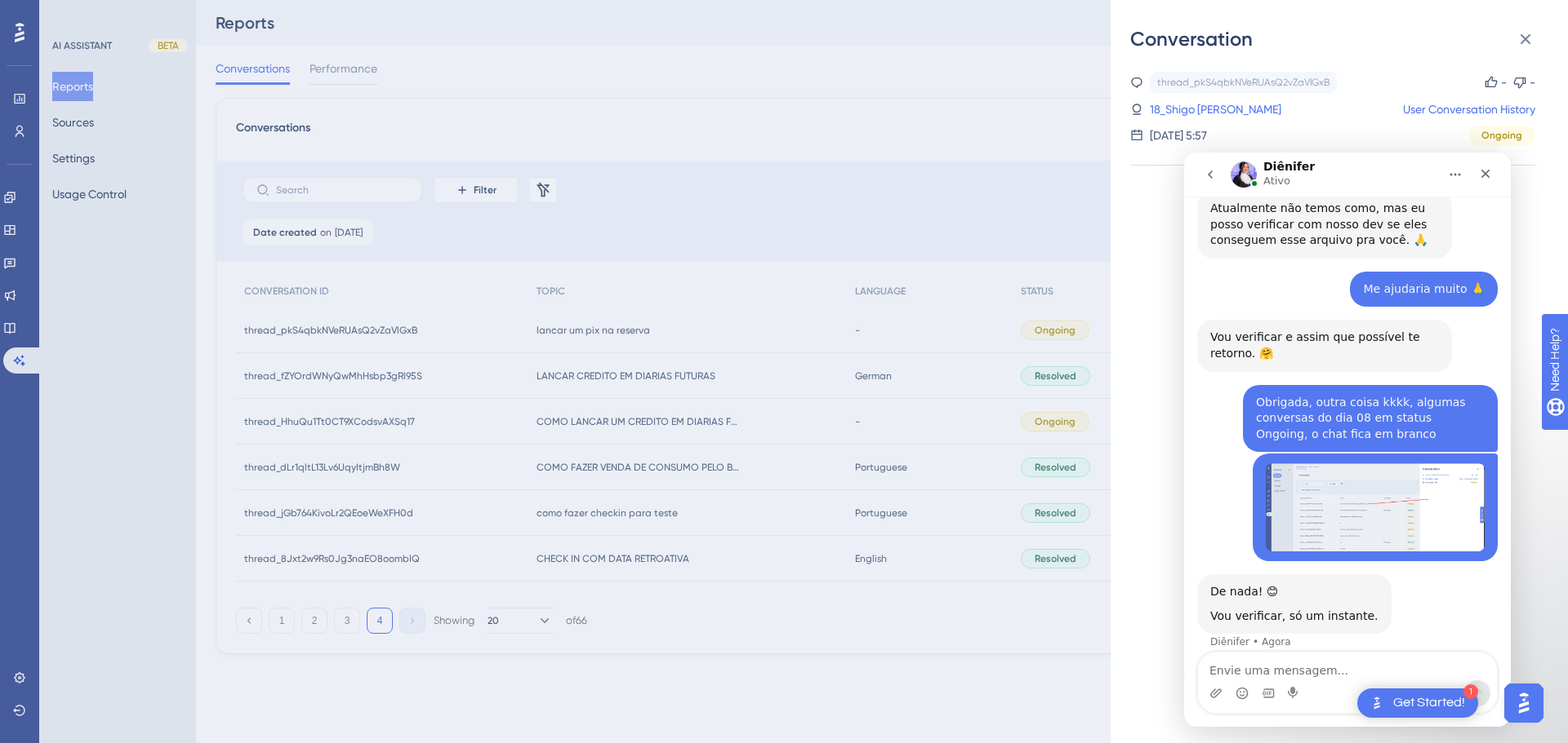
click at [1115, 430] on div "Obrigada, outra coisa kkkk, algumas conversas do dia 08 em status Ongoing, o ch…" at bounding box center [1347, 420] width 300 height 69
click at [765, 147] on div "Conversation thread_pkS4qbkNVeRUAsQ2vZaVlGxB Copy - - 18_Shigo Tioma Junior, Lu…" at bounding box center [784, 371] width 1568 height 743
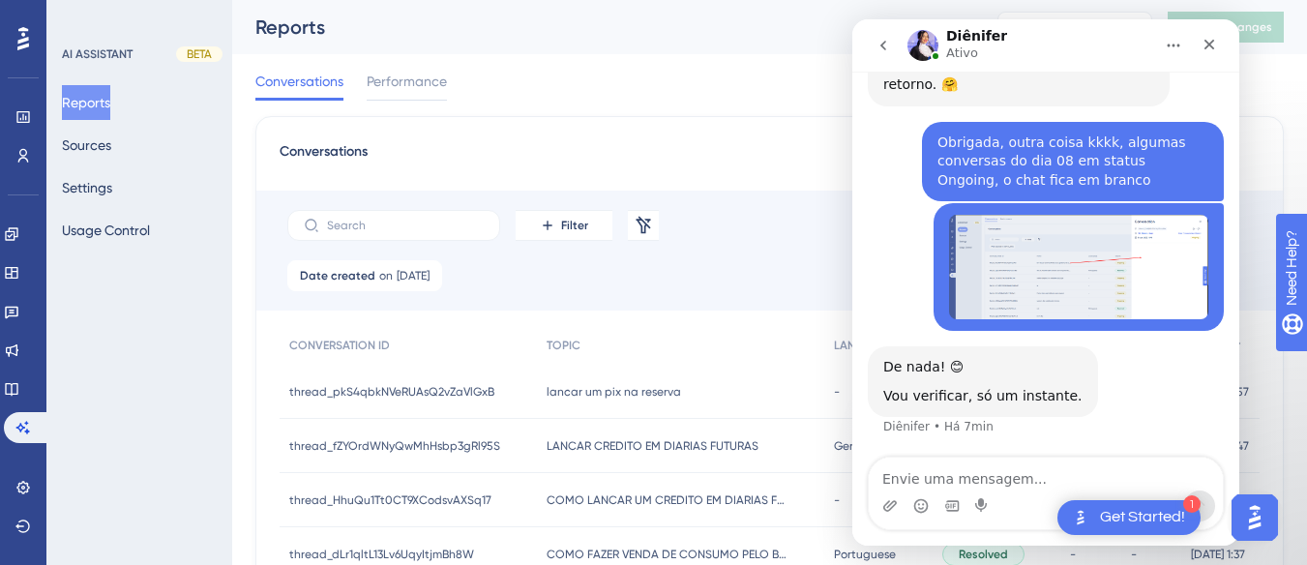
scroll to position [907, 0]
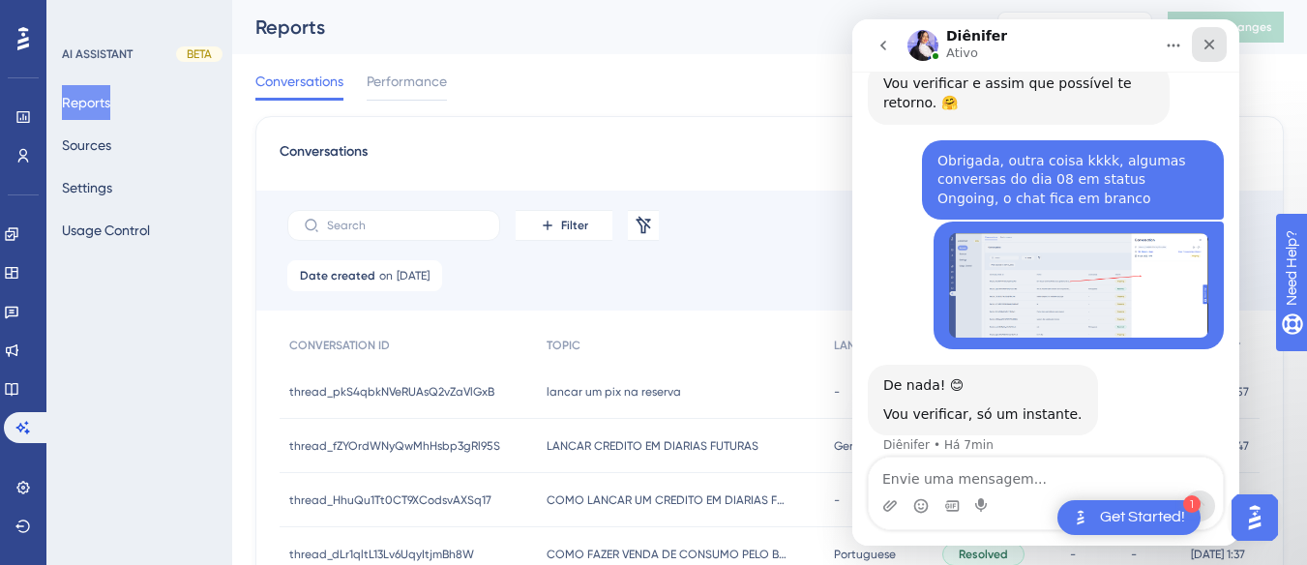
click at [1216, 50] on icon "Fechar" at bounding box center [1209, 44] width 15 height 15
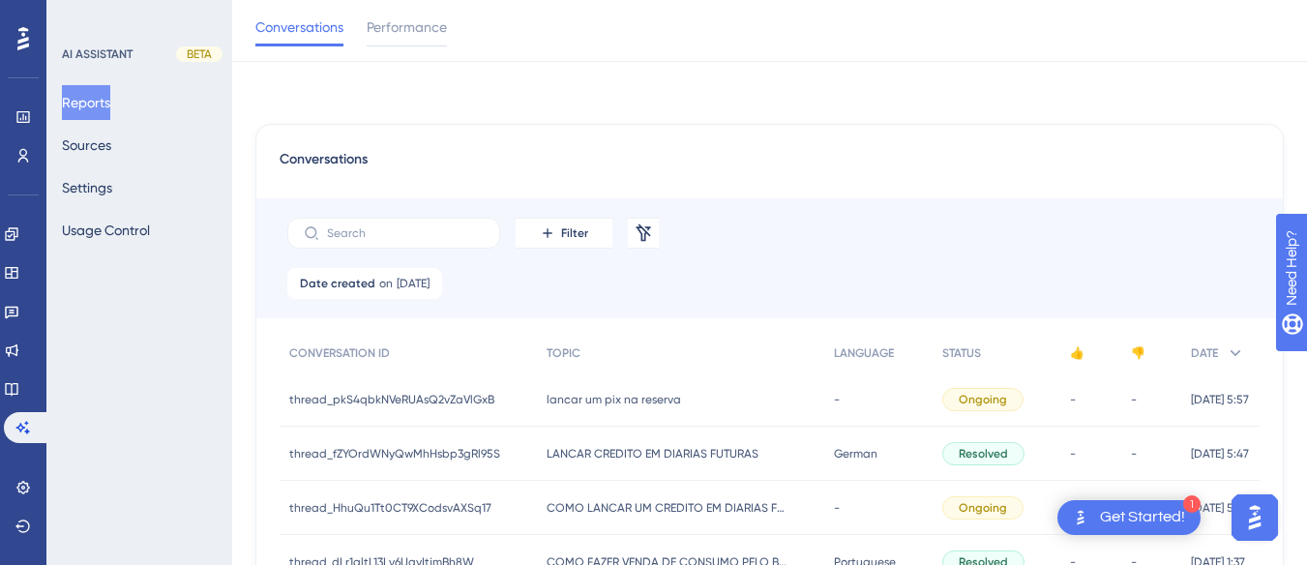
scroll to position [281, 0]
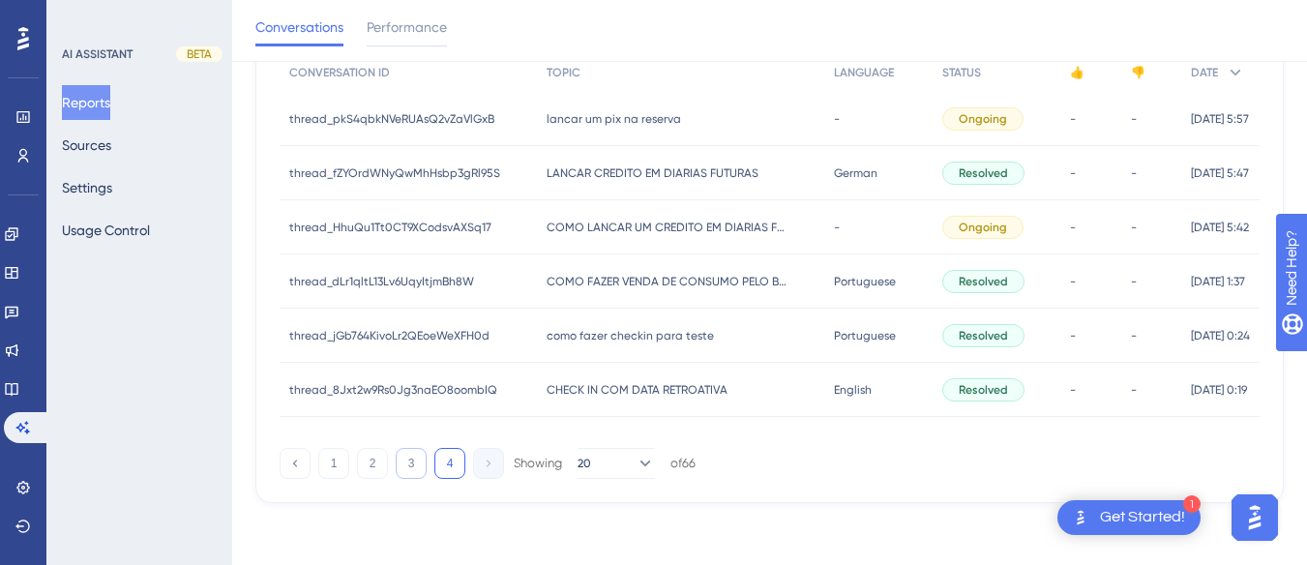
click at [411, 458] on button "3" at bounding box center [411, 463] width 31 height 31
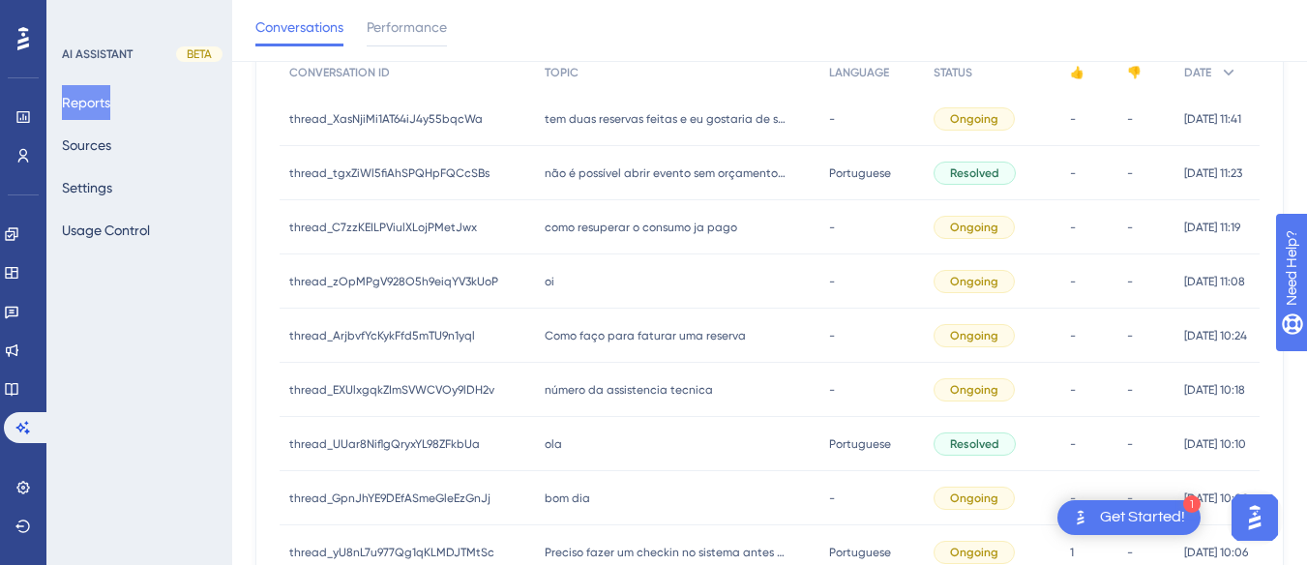
scroll to position [0, 0]
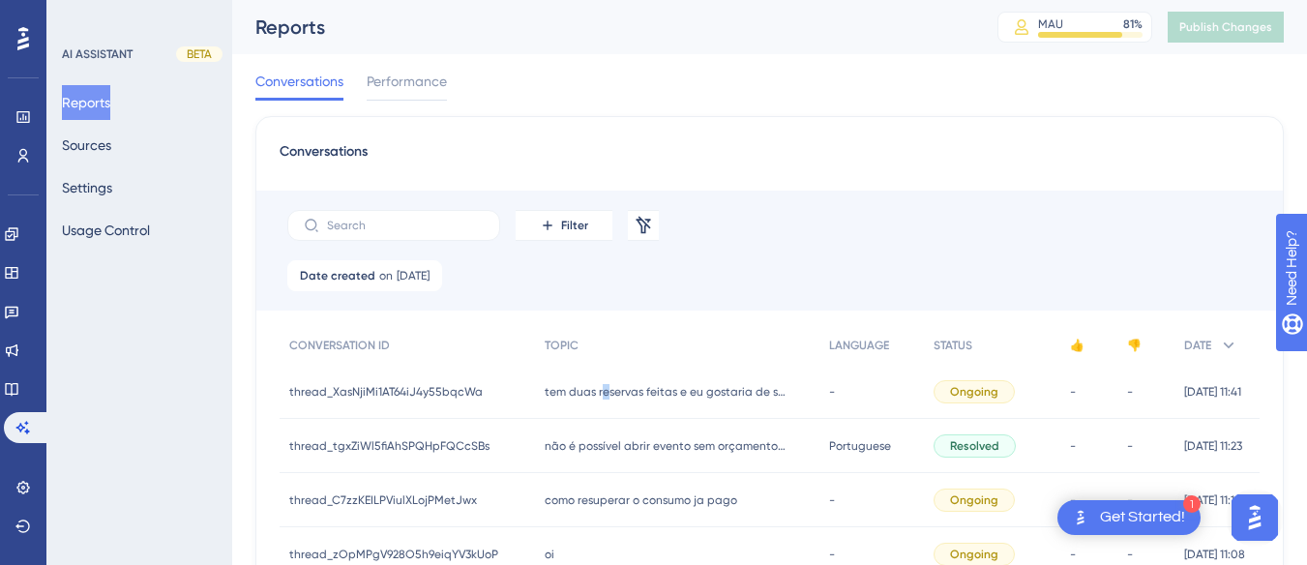
click at [596, 402] on div "tem duas reservas feitas e eu gostaria de saber como faço para agrupada pois se…" at bounding box center [677, 392] width 284 height 54
click at [681, 395] on span "tem duas reservas feitas e eu gostaria de saber como faço para agrupada pois se…" at bounding box center [666, 391] width 242 height 15
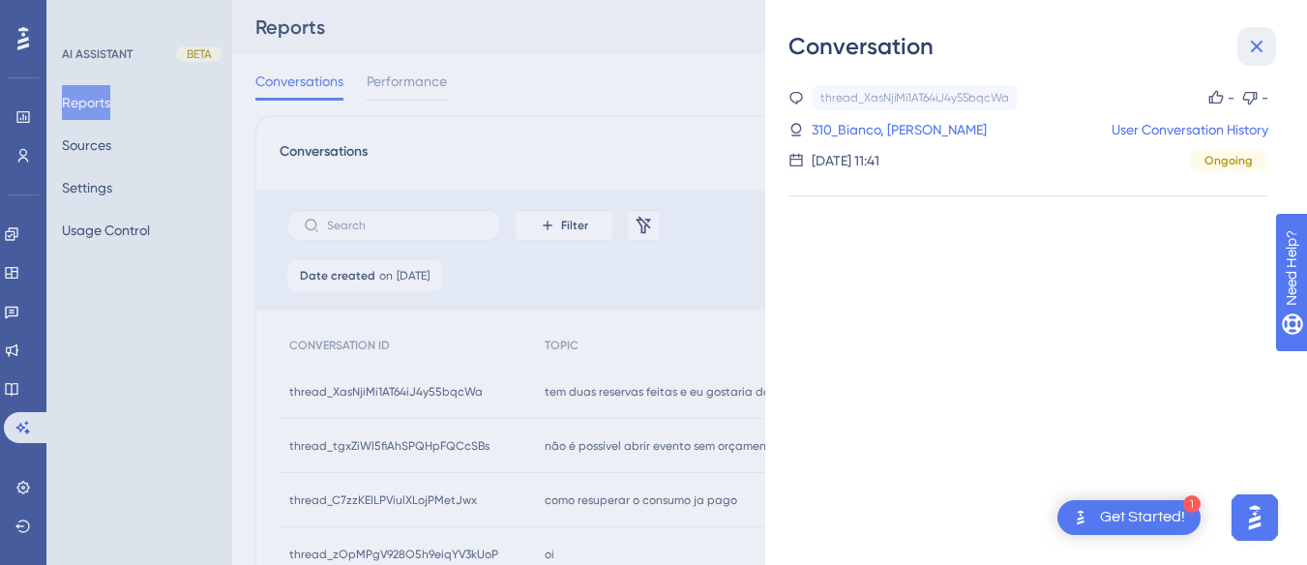
click at [1251, 43] on icon at bounding box center [1256, 46] width 23 height 23
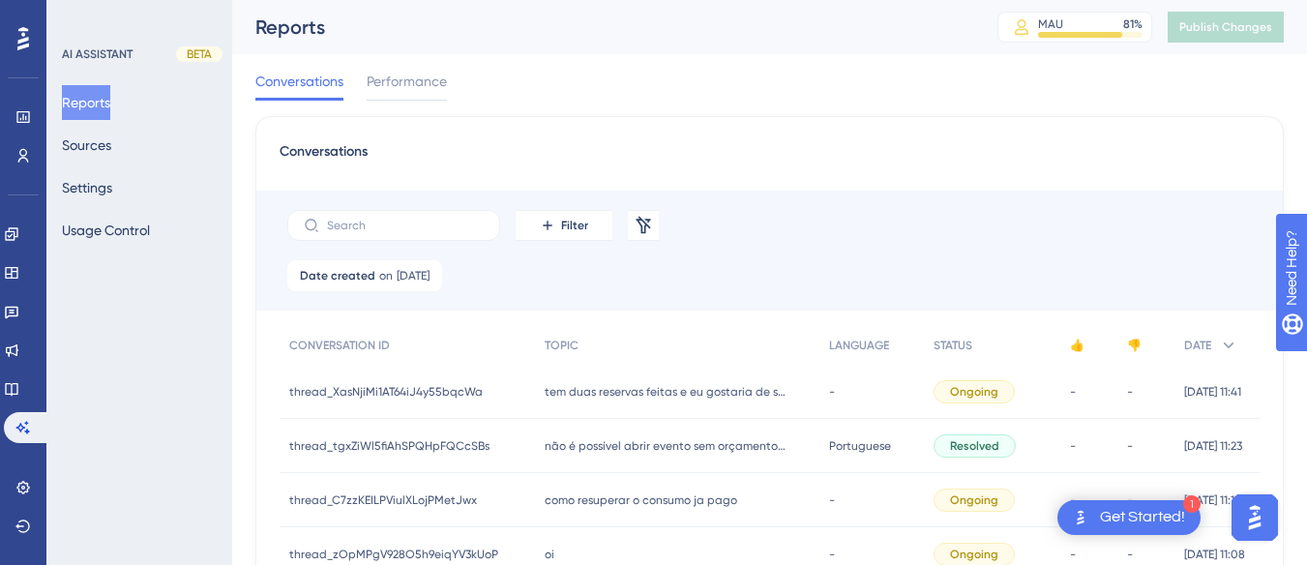
click at [571, 447] on span "não é possível abrir evento sem orçamento aprovado." at bounding box center [666, 445] width 242 height 15
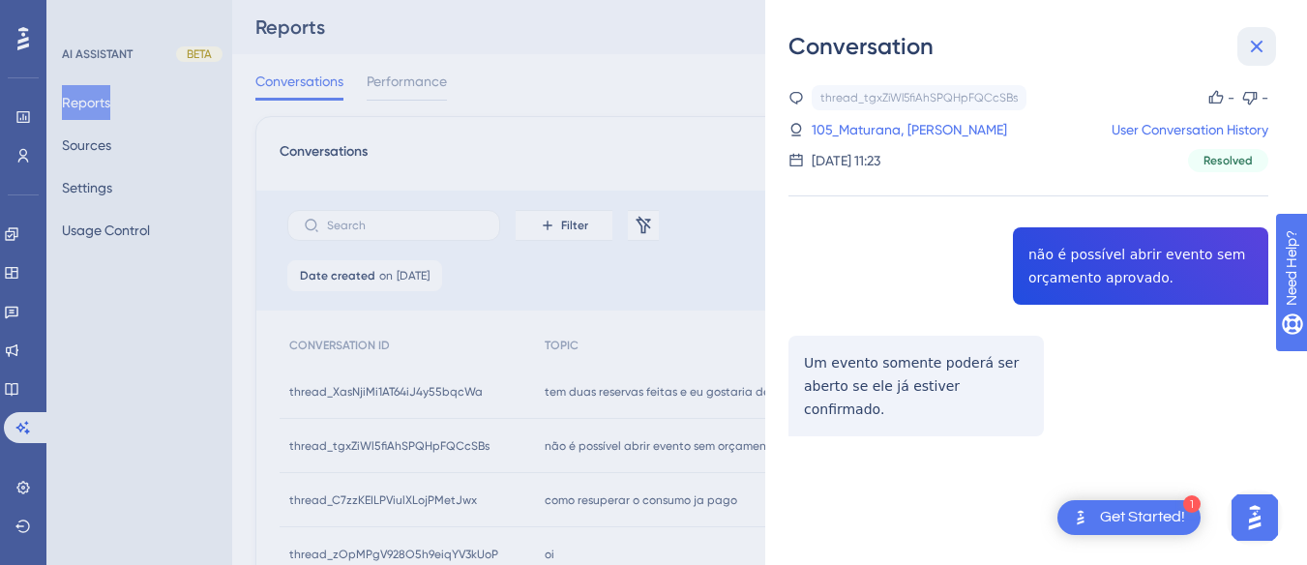
click at [1265, 47] on icon at bounding box center [1256, 46] width 23 height 23
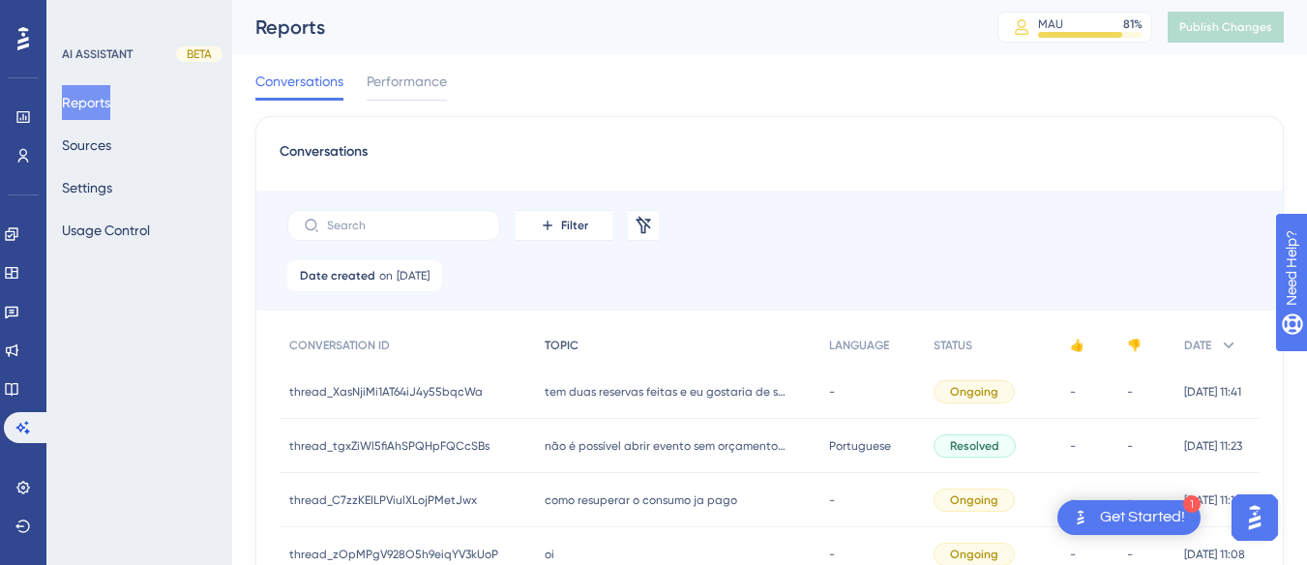
scroll to position [97, 0]
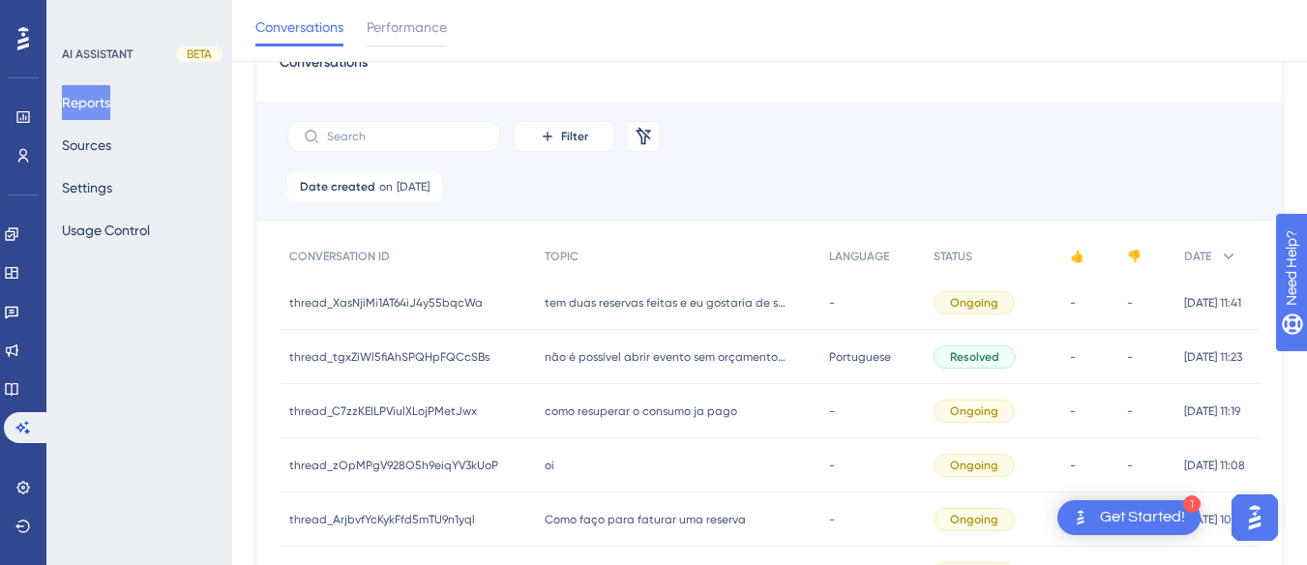
click at [587, 408] on span "como resuperar o consumo ja pago" at bounding box center [641, 410] width 193 height 15
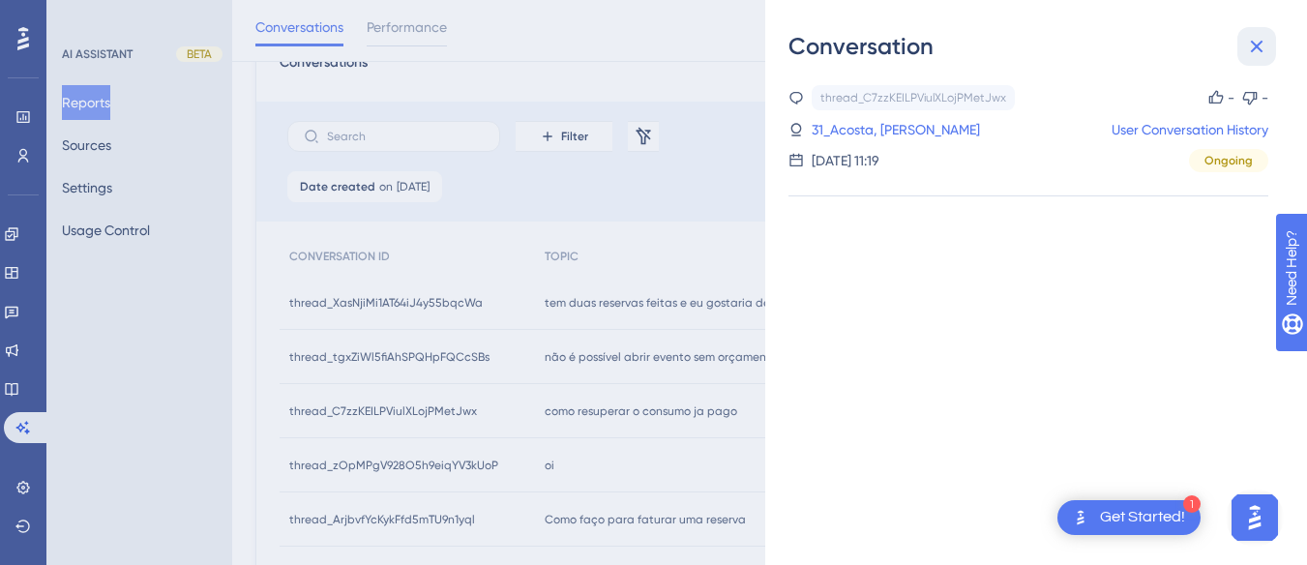
click at [1266, 42] on icon at bounding box center [1256, 46] width 23 height 23
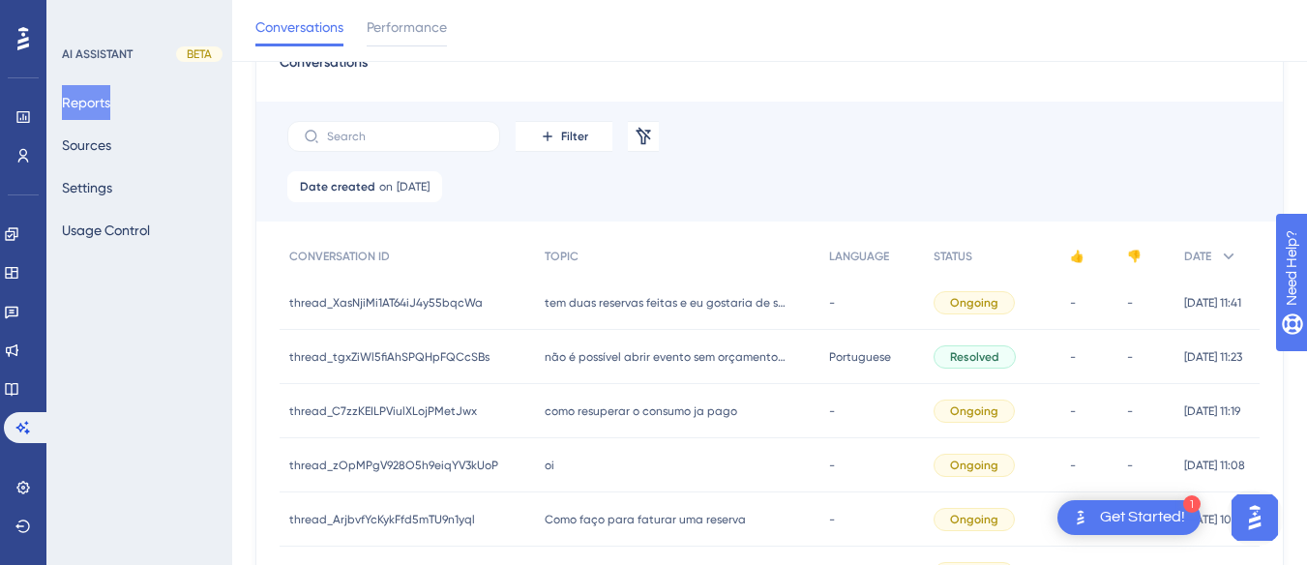
scroll to position [194, 0]
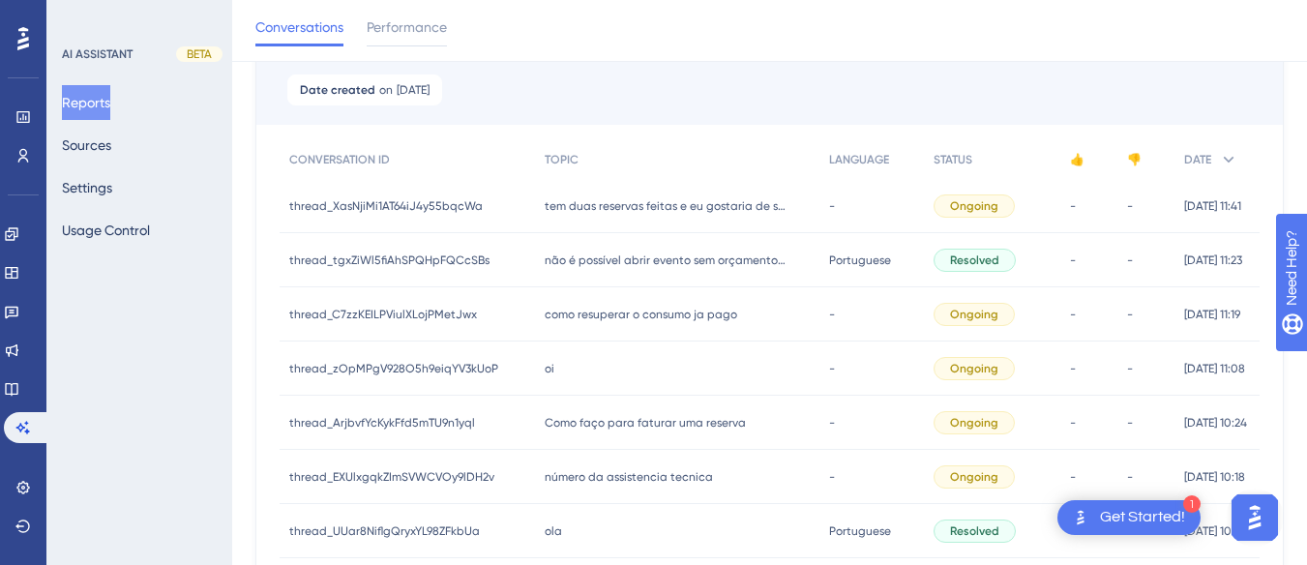
click at [576, 349] on div "oi oi" at bounding box center [677, 369] width 284 height 54
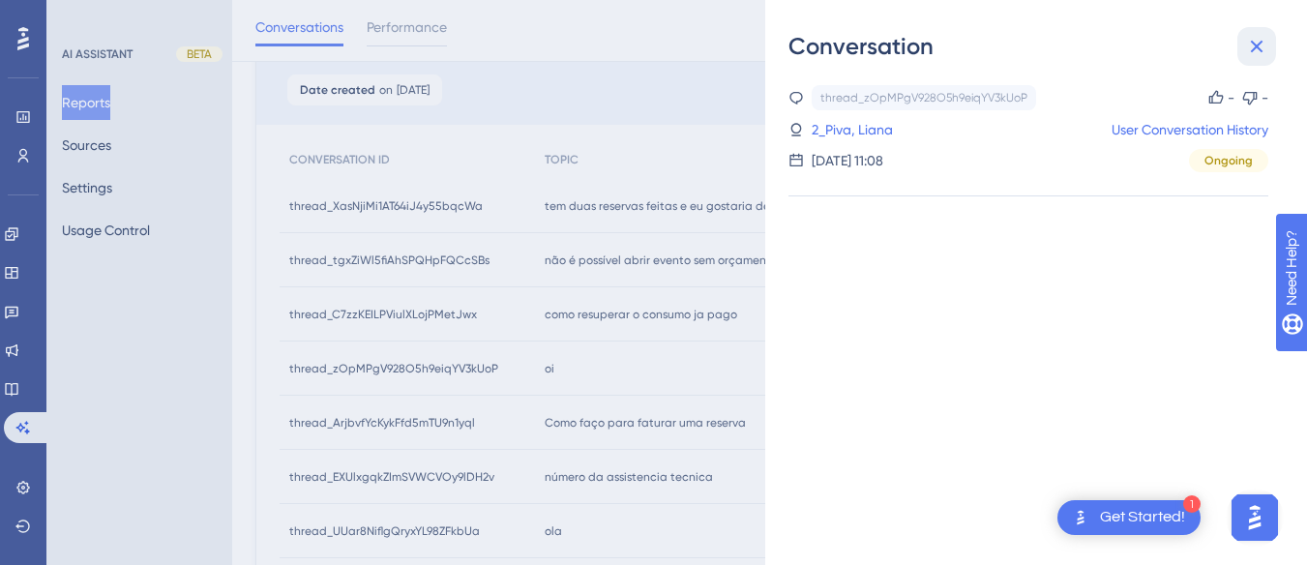
click at [1256, 46] on icon at bounding box center [1257, 47] width 13 height 13
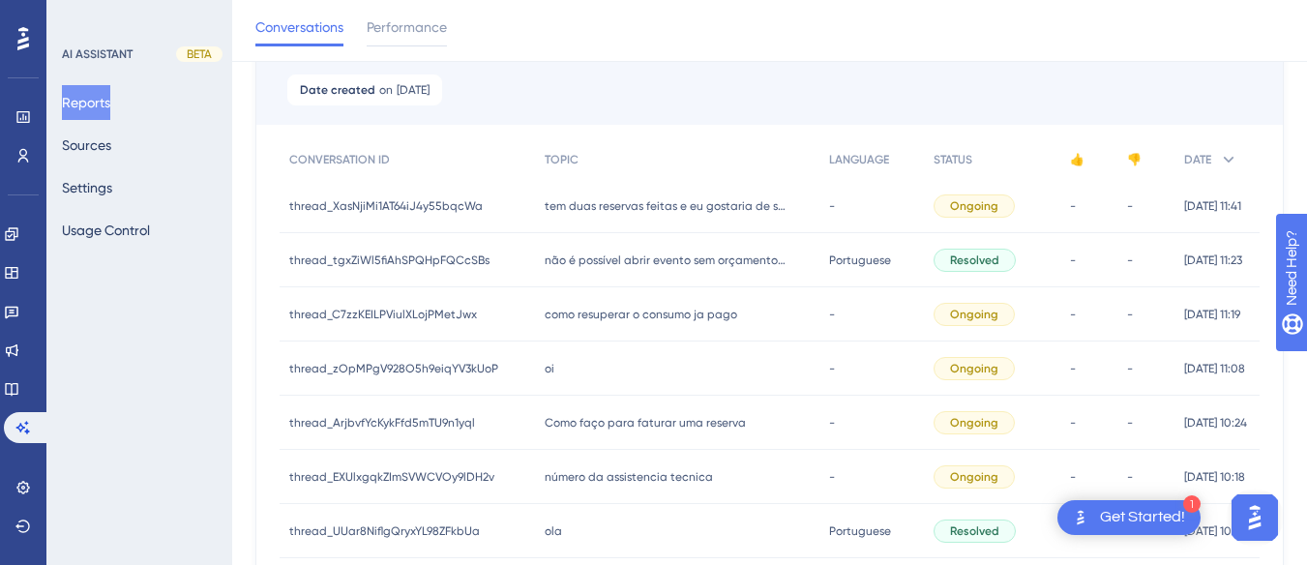
scroll to position [290, 0]
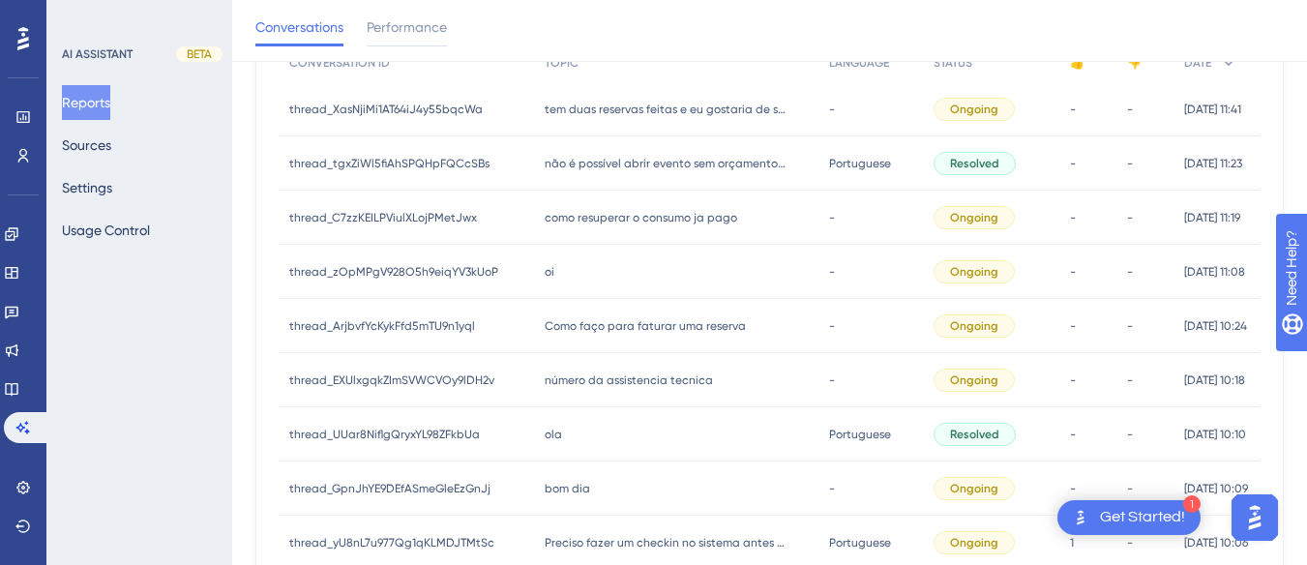
click at [546, 335] on div "Como faço para faturar uma reserva Como faço para faturar uma reserva" at bounding box center [677, 326] width 284 height 54
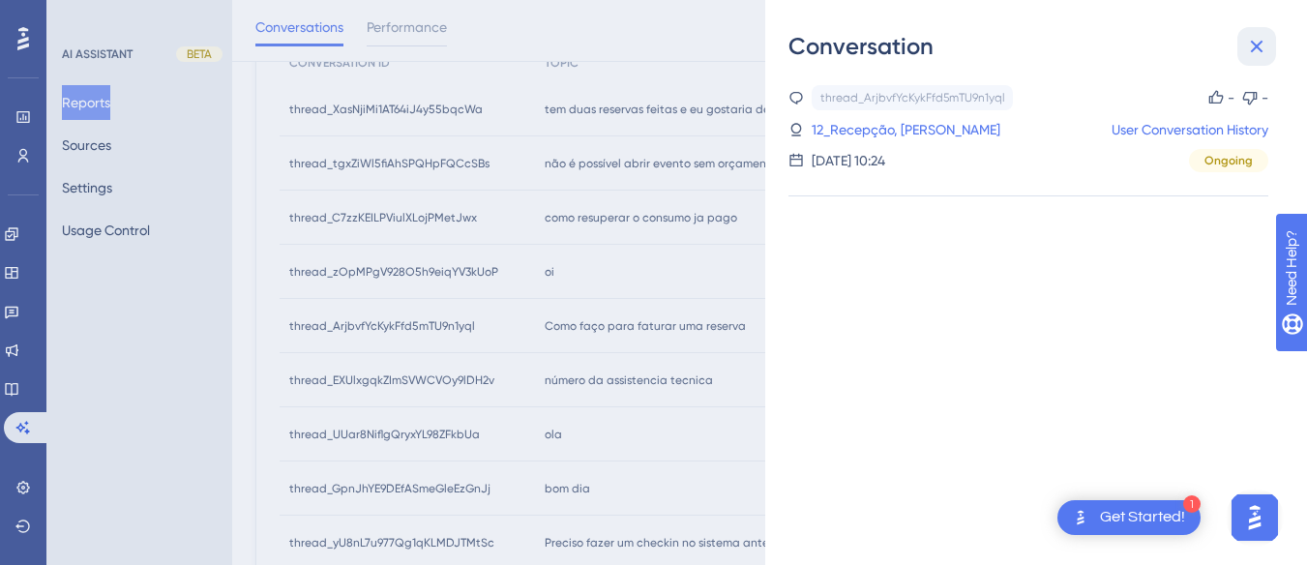
click at [1259, 47] on icon at bounding box center [1257, 47] width 13 height 13
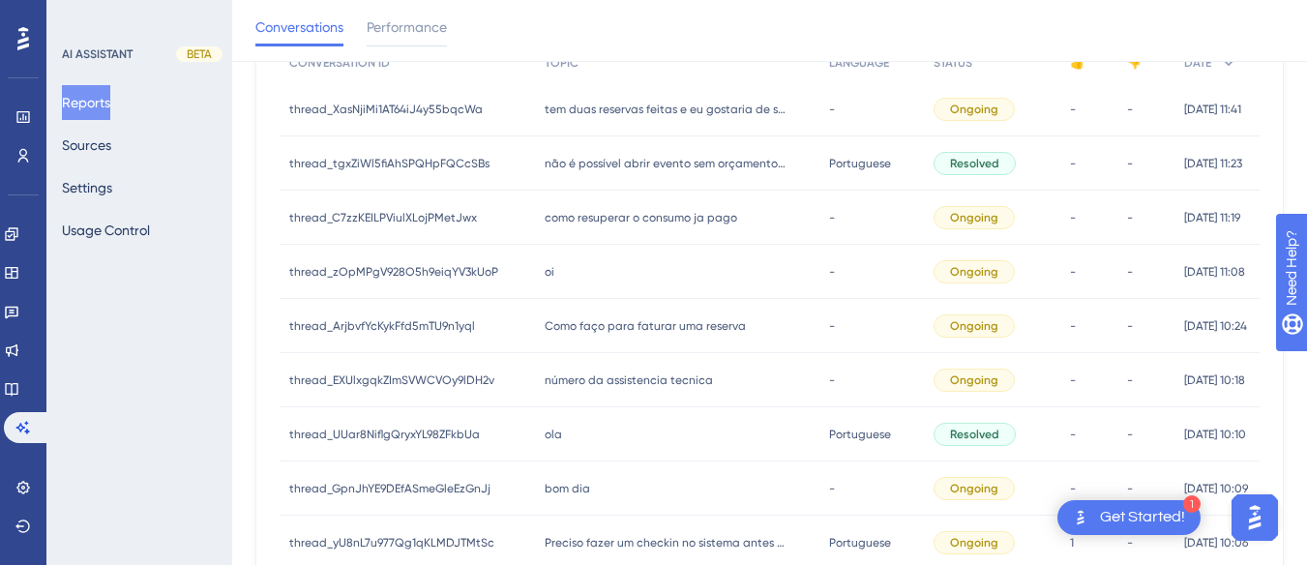
click at [619, 376] on span "número da assistencia tecnica" at bounding box center [629, 380] width 168 height 15
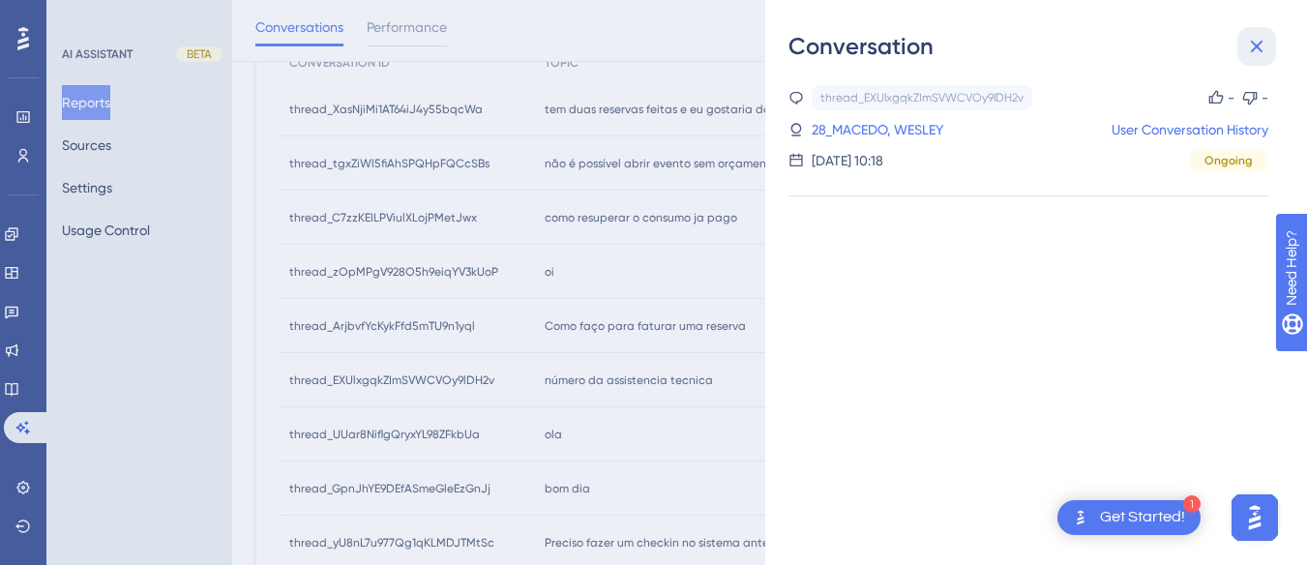
click at [1258, 64] on button at bounding box center [1256, 46] width 39 height 39
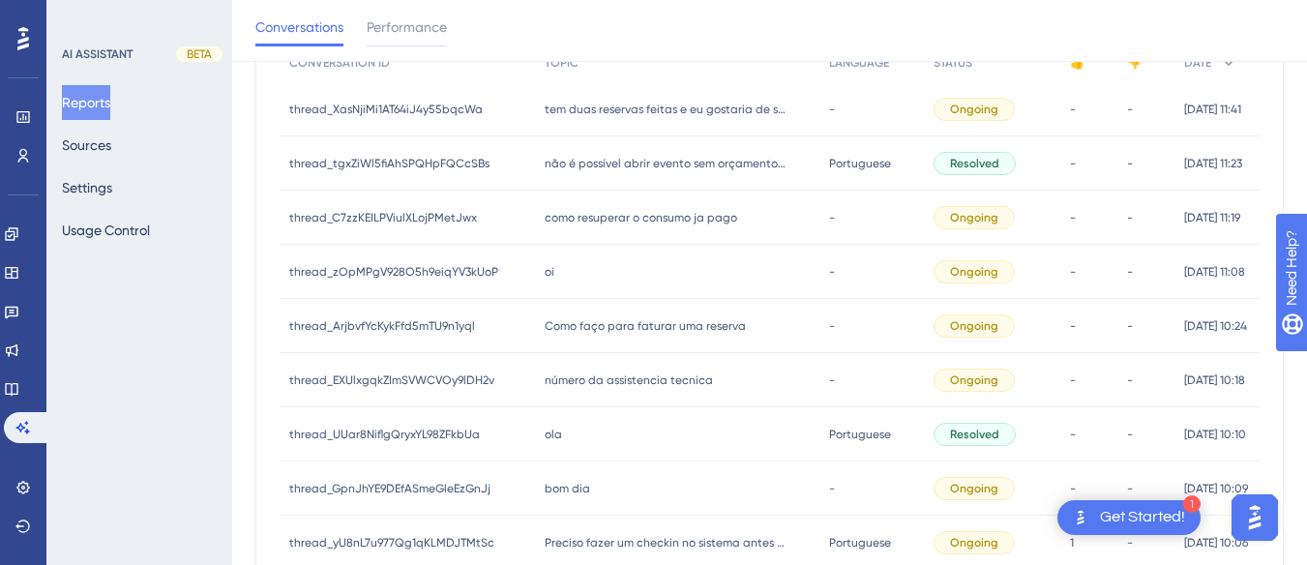
click at [649, 436] on div "ola ola" at bounding box center [677, 434] width 284 height 54
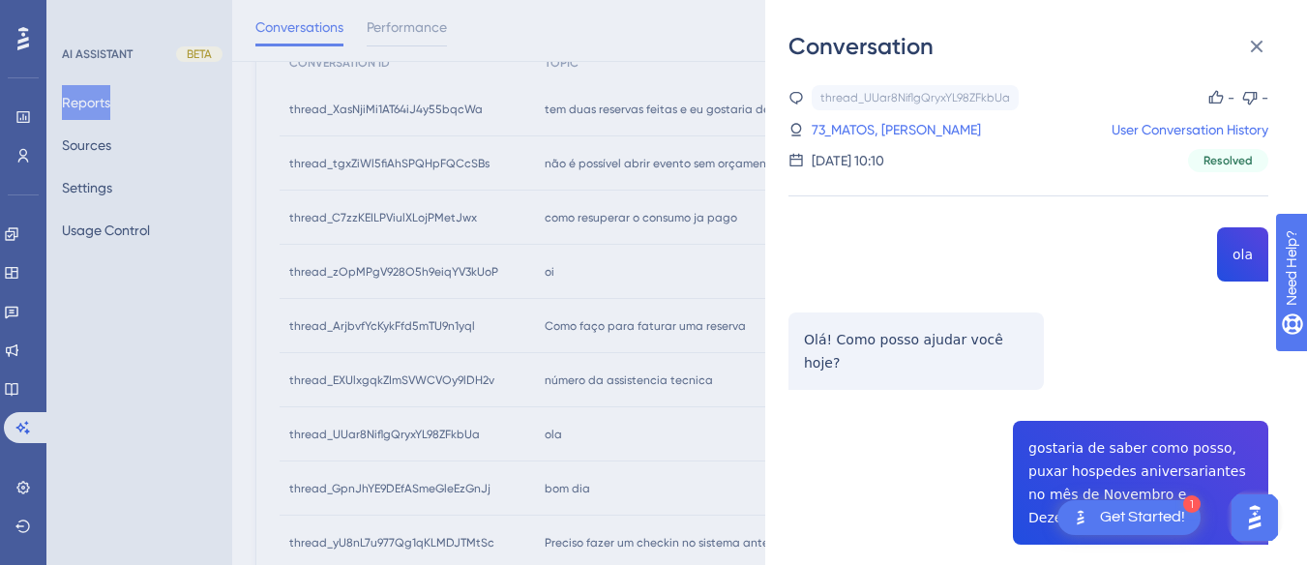
scroll to position [97, 0]
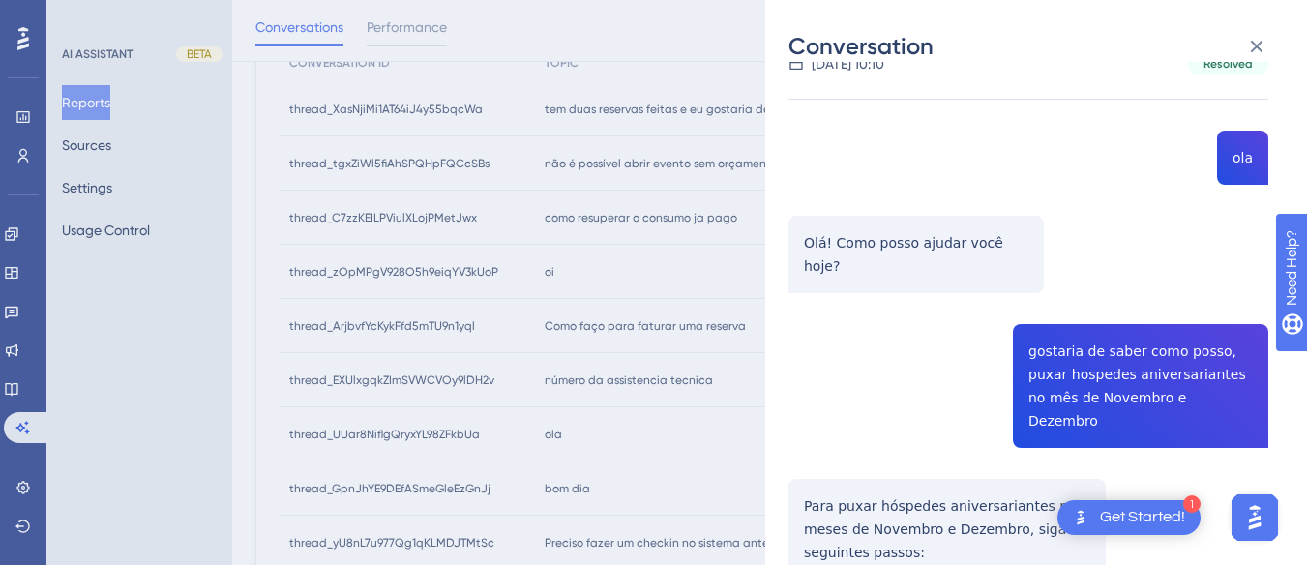
click at [1075, 332] on div "thread_UUar8NiflgQryxYL98ZFkbUa Copy - - 73_MATOS, VANESSA User Conversation Hi…" at bounding box center [1029, 486] width 480 height 996
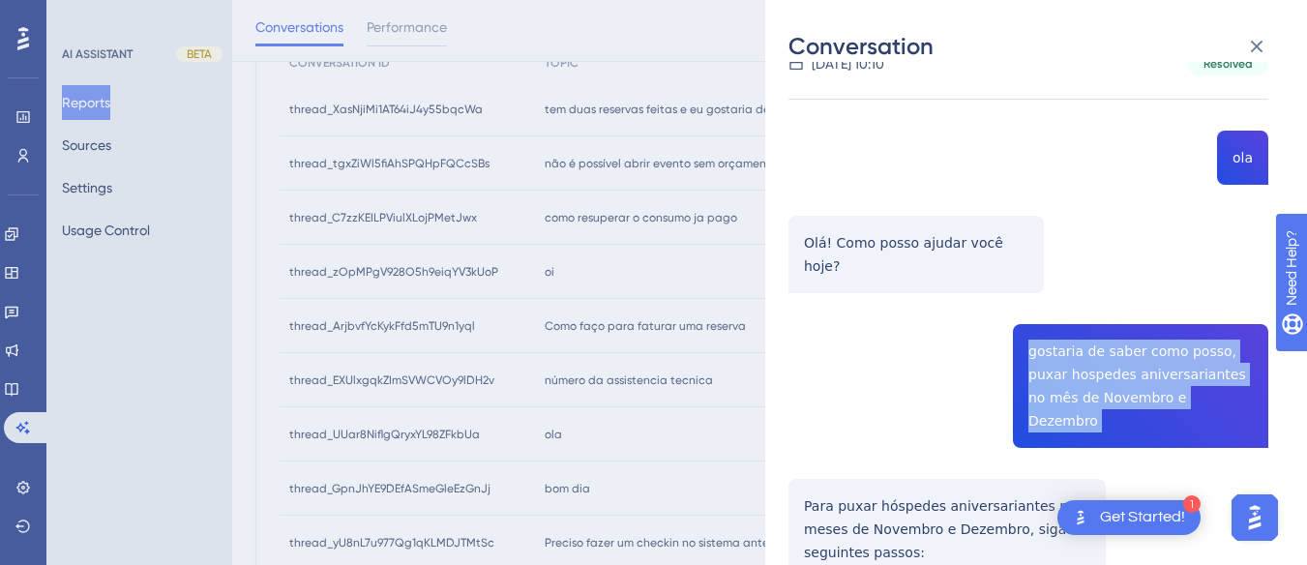
click at [1075, 332] on div "thread_UUar8NiflgQryxYL98ZFkbUa Copy - - 73_MATOS, VANESSA User Conversation Hi…" at bounding box center [1029, 486] width 480 height 996
copy span "gostaria de saber como posso, puxar hospedes aniversariantes no mês de Novembro…"
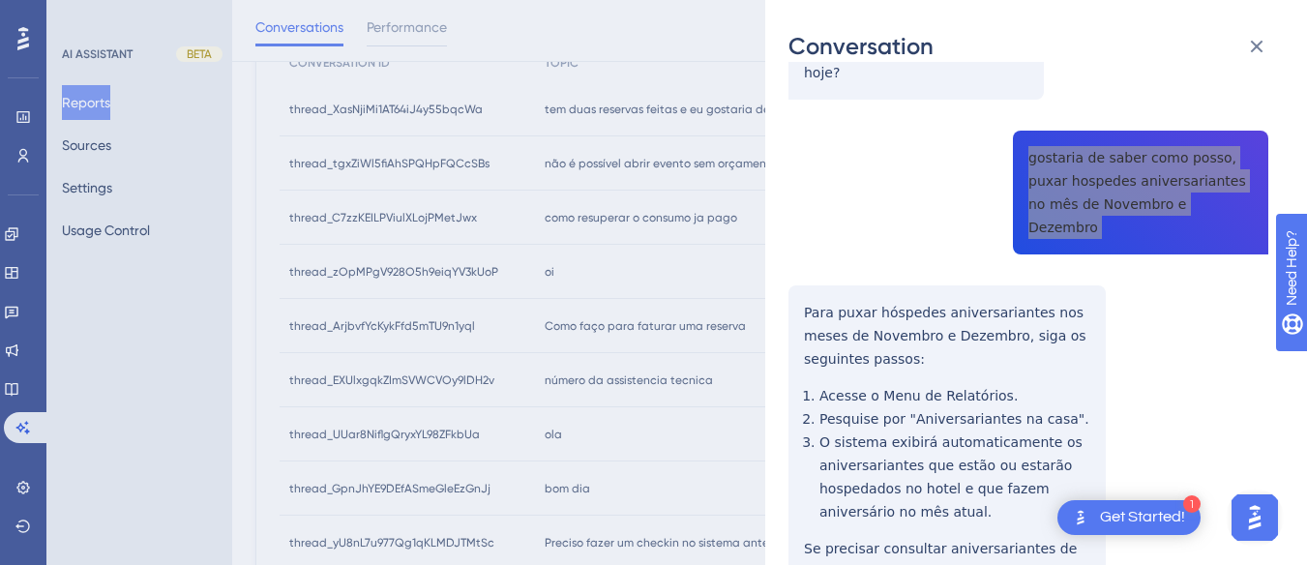
scroll to position [387, 0]
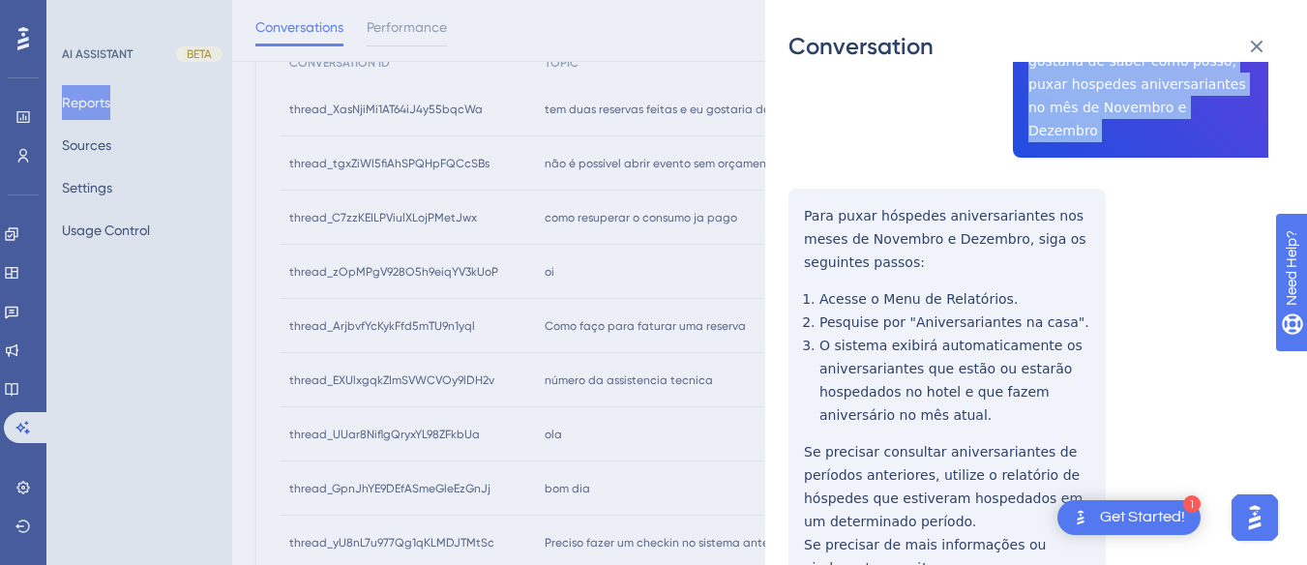
click at [807, 162] on div "thread_UUar8NiflgQryxYL98ZFkbUa Copy - - 73_MATOS, VANESSA User Conversation Hi…" at bounding box center [1029, 196] width 480 height 996
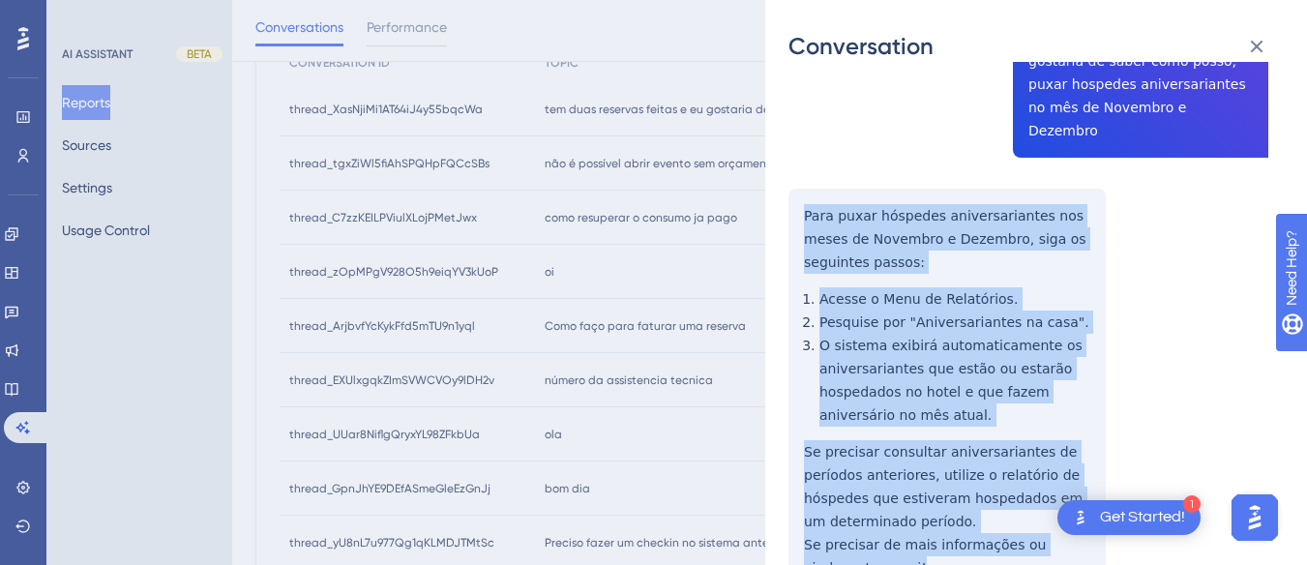
drag, startPoint x: 795, startPoint y: 160, endPoint x: 904, endPoint y: 531, distance: 387.0
click at [904, 531] on div "thread_UUar8NiflgQryxYL98ZFkbUa Copy - - 73_MATOS, VANESSA User Conversation Hi…" at bounding box center [1029, 196] width 480 height 996
copy div "Para puxar hóspedes aniversariantes nos meses de Novembro e Dezembro, siga os s…"
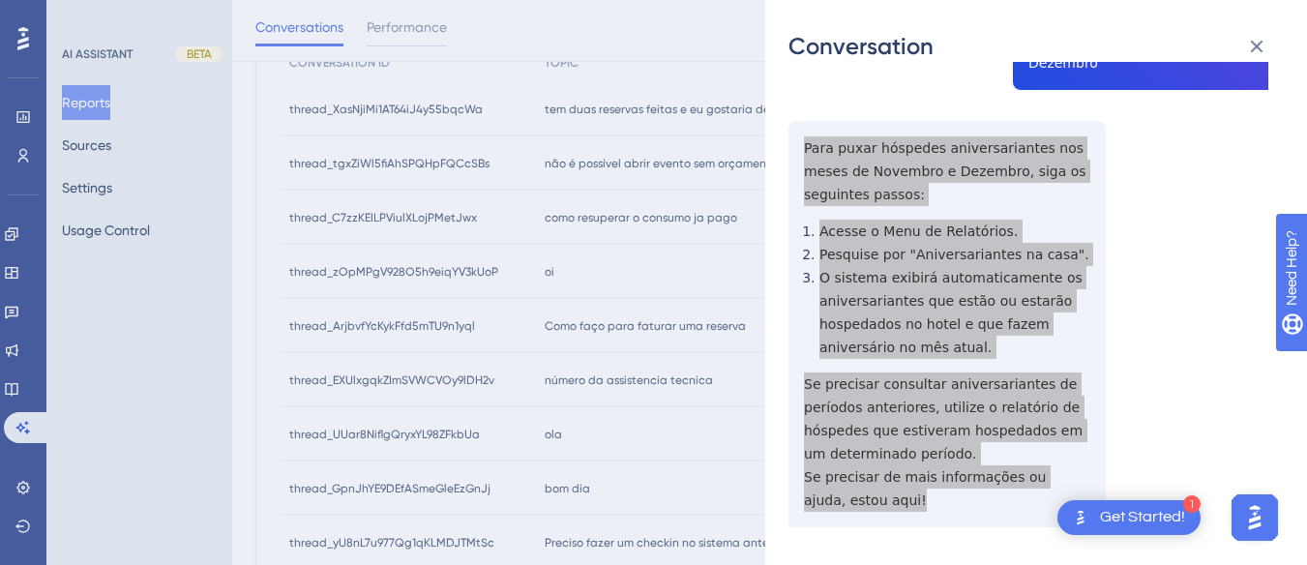
scroll to position [0, 0]
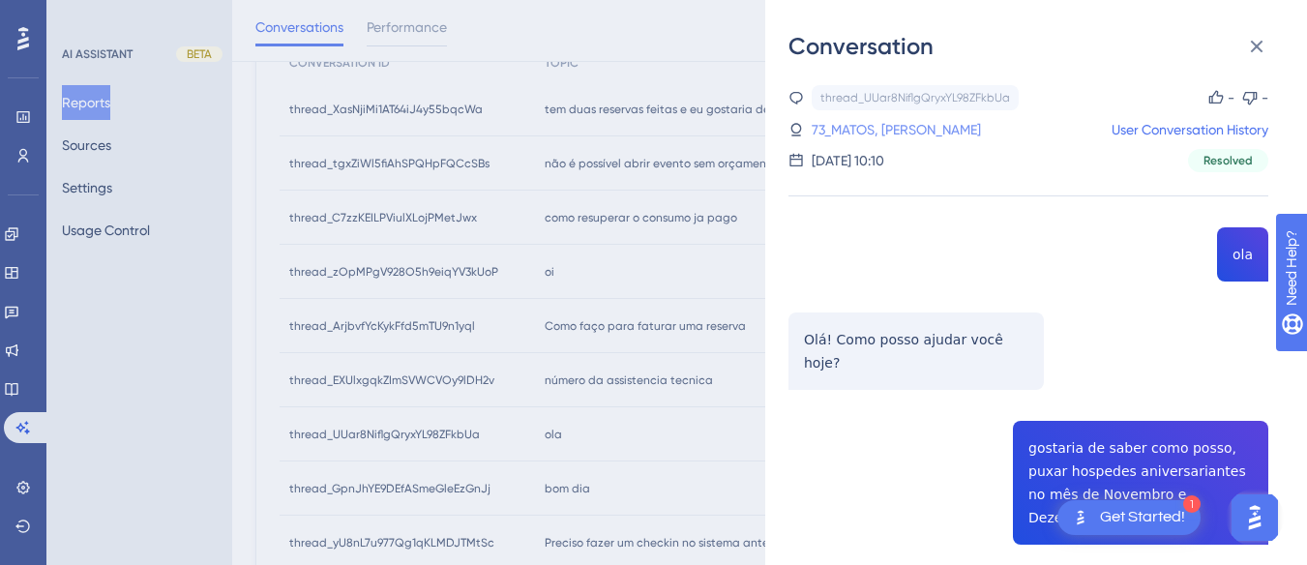
click at [901, 130] on link "73_MATOS, VANESSA" at bounding box center [896, 129] width 169 height 23
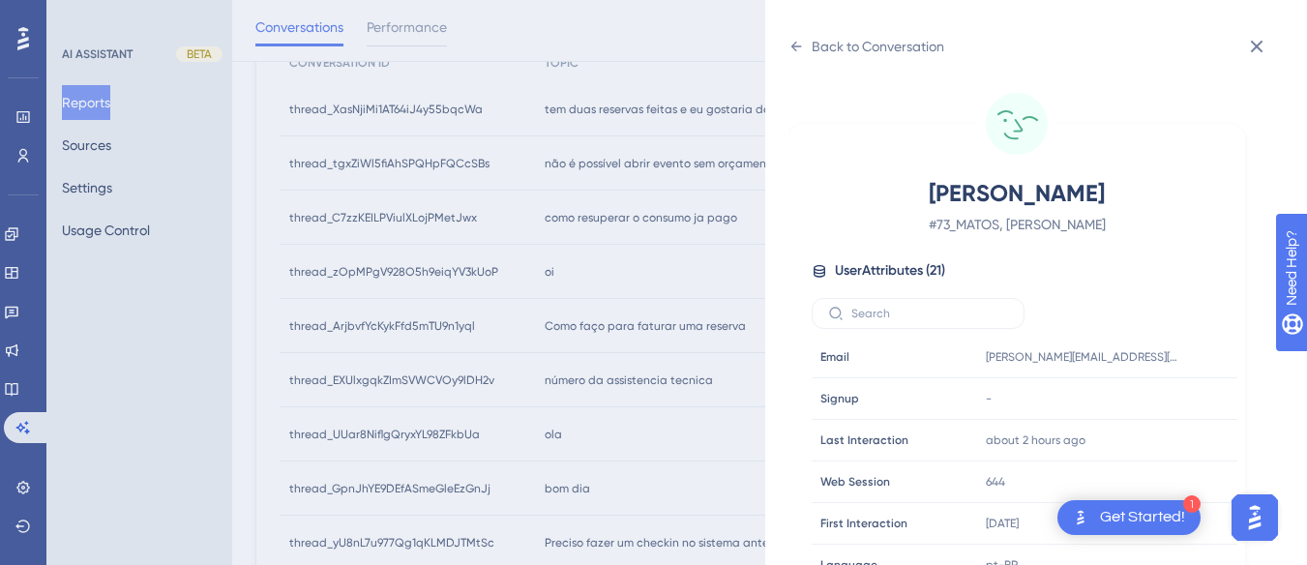
scroll to position [589, 0]
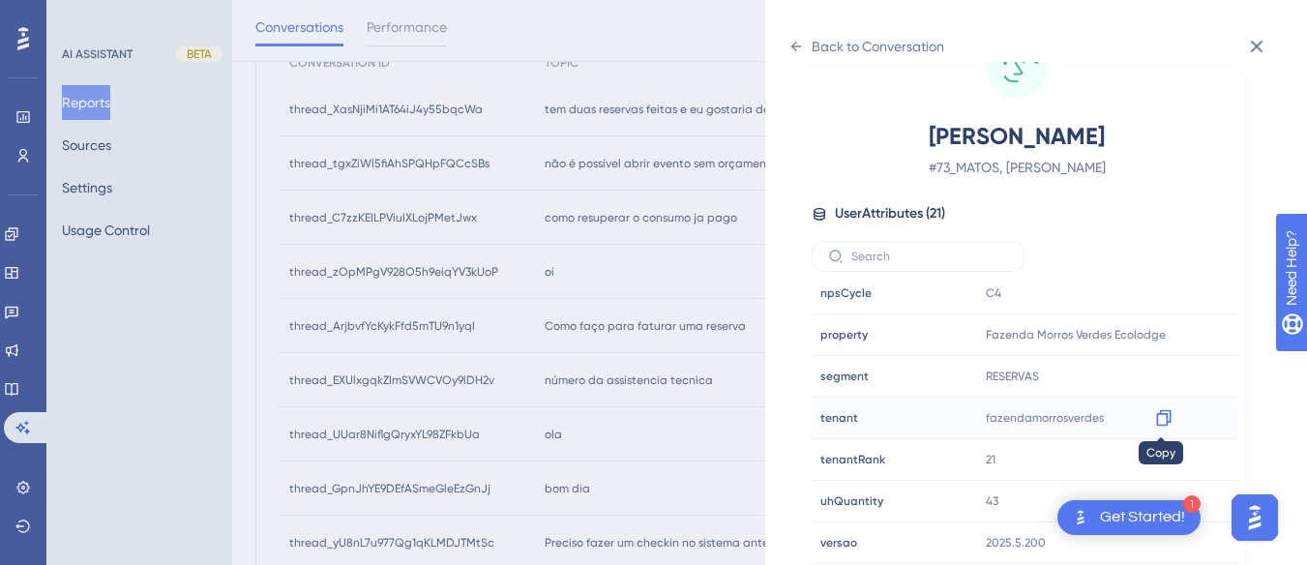
click at [1169, 414] on icon at bounding box center [1163, 417] width 19 height 19
click at [800, 43] on icon at bounding box center [796, 46] width 15 height 15
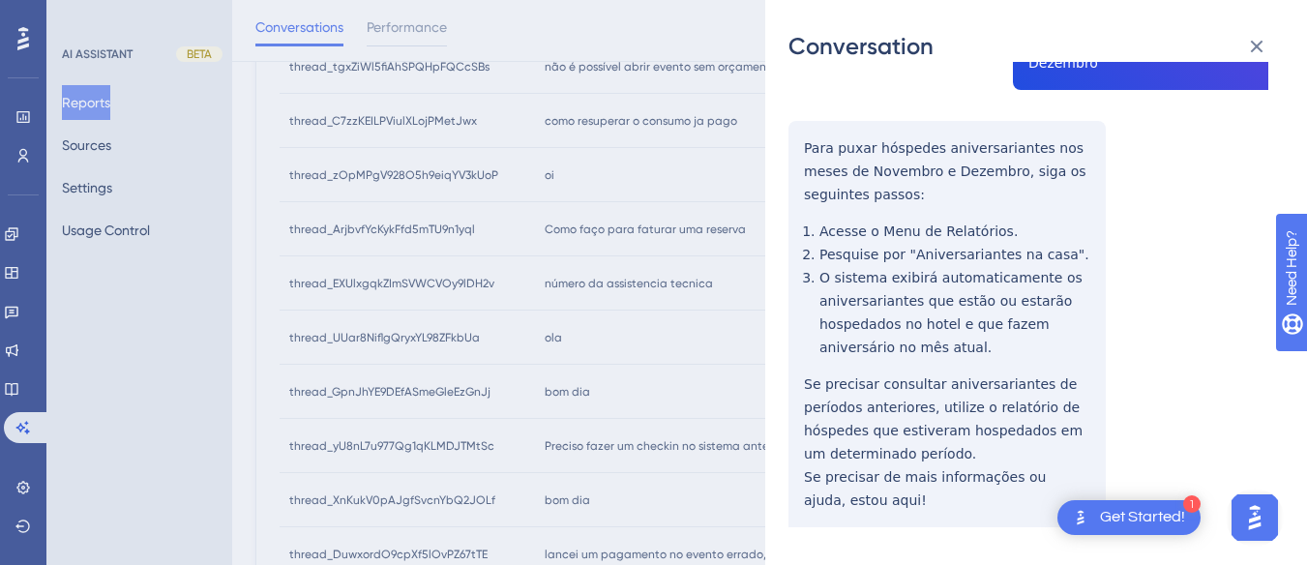
scroll to position [581, 0]
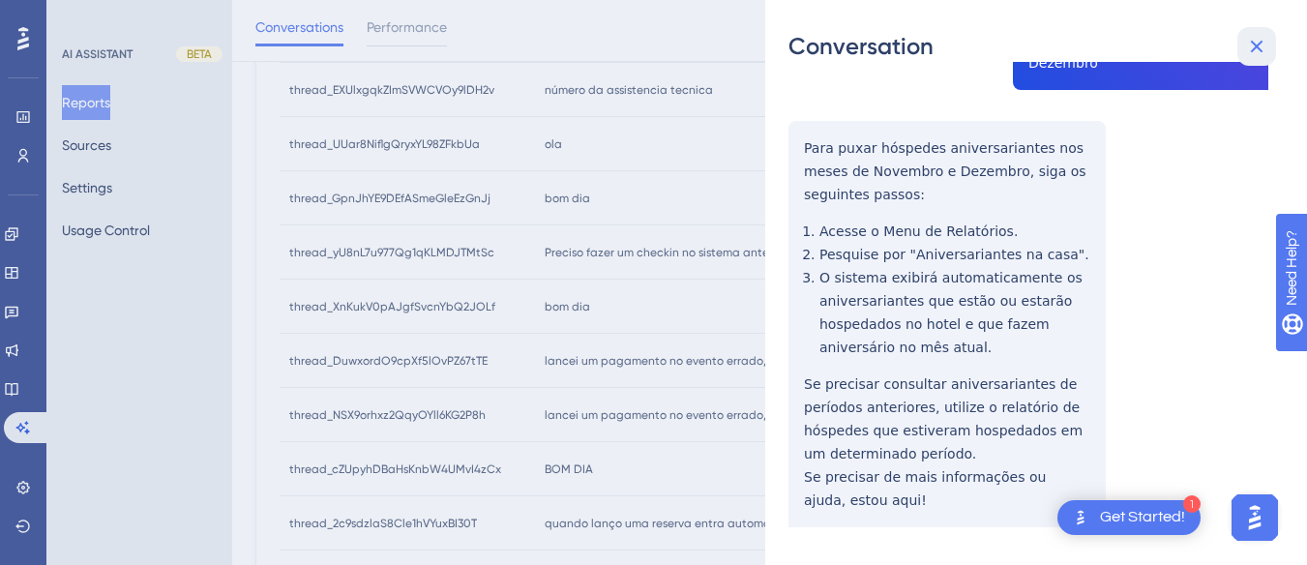
click at [1251, 43] on icon at bounding box center [1256, 46] width 23 height 23
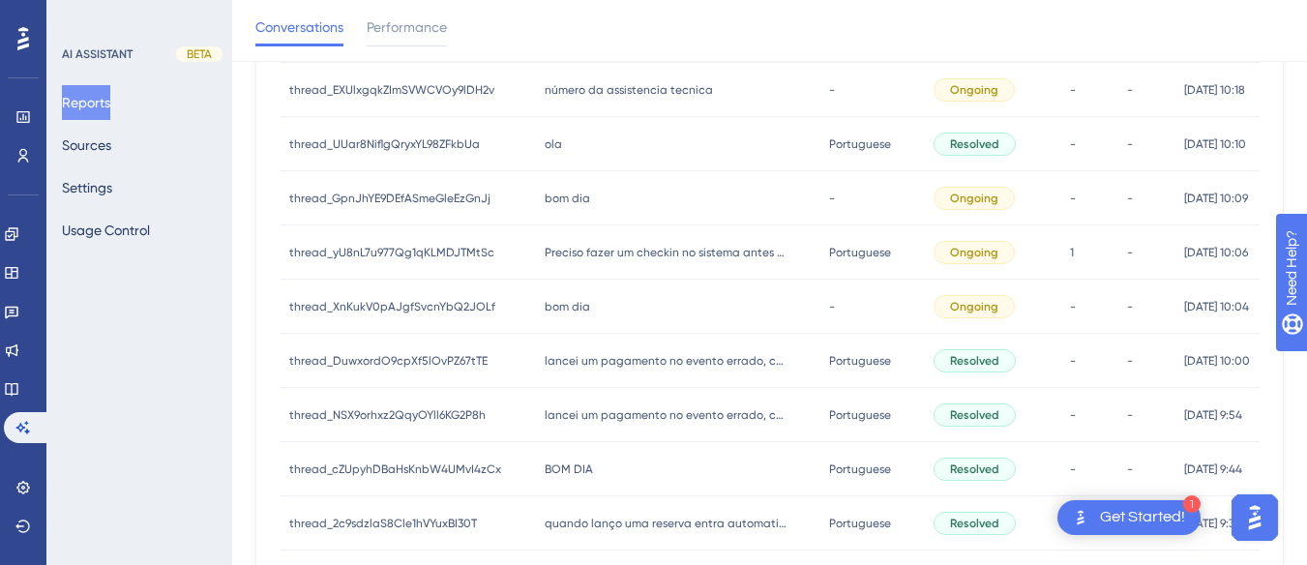
click at [561, 193] on span "bom dia" at bounding box center [567, 198] width 45 height 15
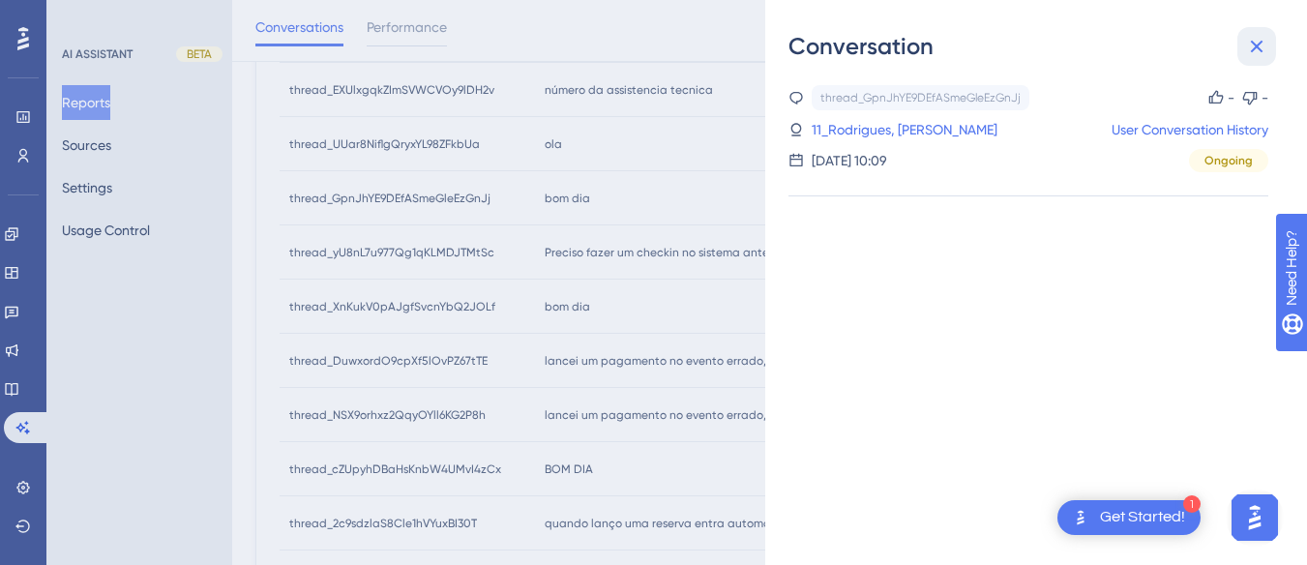
click at [1260, 47] on icon at bounding box center [1256, 46] width 23 height 23
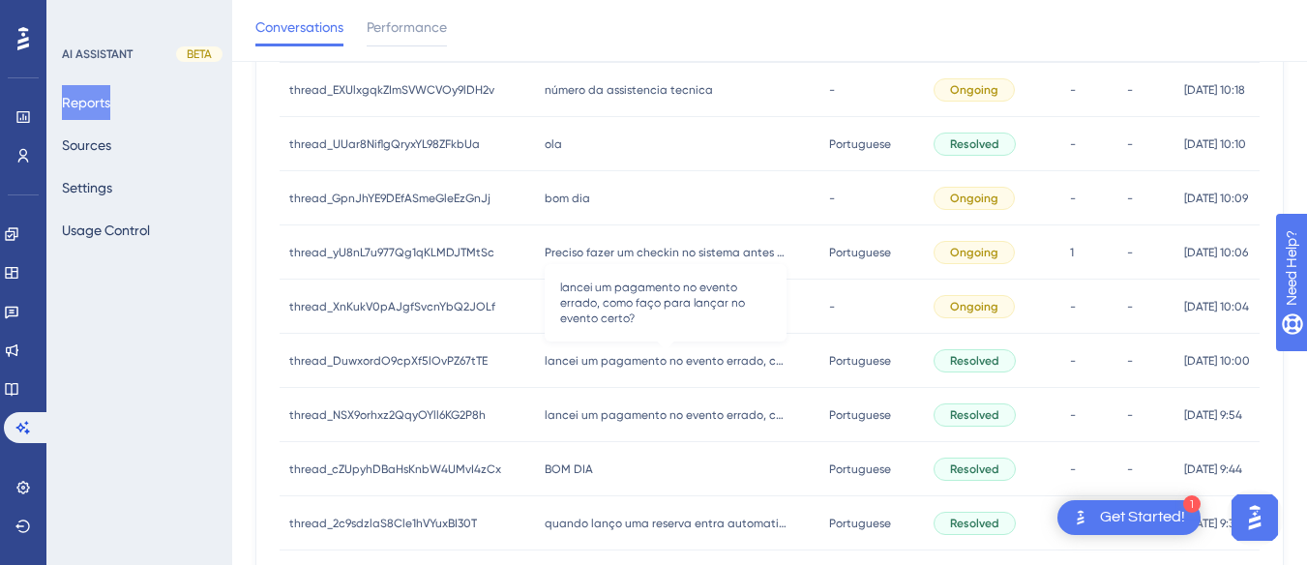
click at [595, 360] on span "lancei um pagamento no evento errado, como faço para lançar no evento certo?" at bounding box center [666, 360] width 242 height 15
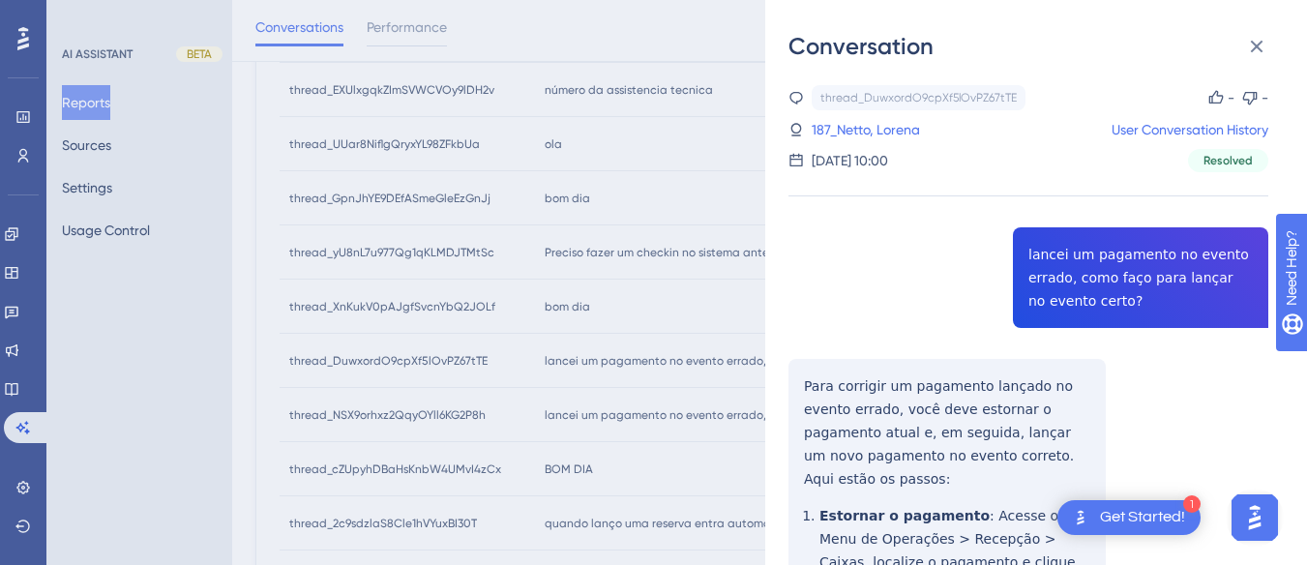
click at [1110, 268] on div "thread_DuwxordO9cpXf5lOvPZ67tTE Copy - - 187_Netto, Lorena User Conversation Hi…" at bounding box center [1029, 486] width 480 height 802
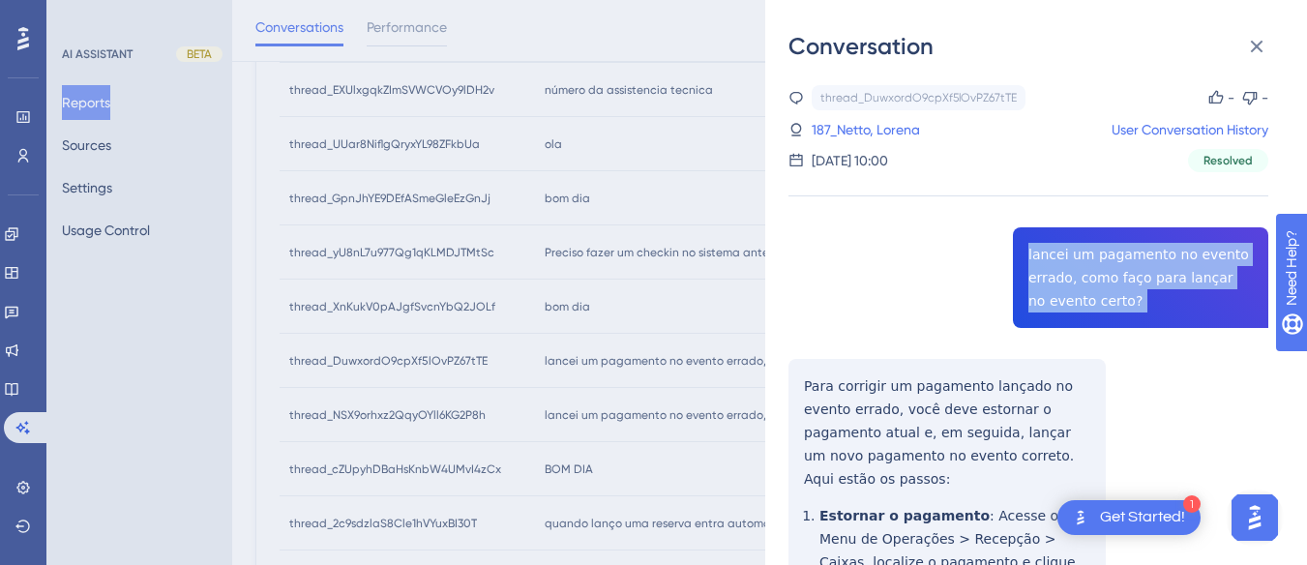
click at [1110, 268] on div "thread_DuwxordO9cpXf5lOvPZ67tTE Copy - - 187_Netto, Lorena User Conversation Hi…" at bounding box center [1029, 486] width 480 height 802
copy span "lancei um pagamento no evento errado, como faço para lançar no evento certo?"
click at [802, 379] on div "thread_DuwxordO9cpXf5lOvPZ67tTE Copy - - 187_Netto, Lorena User Conversation Hi…" at bounding box center [1029, 486] width 480 height 802
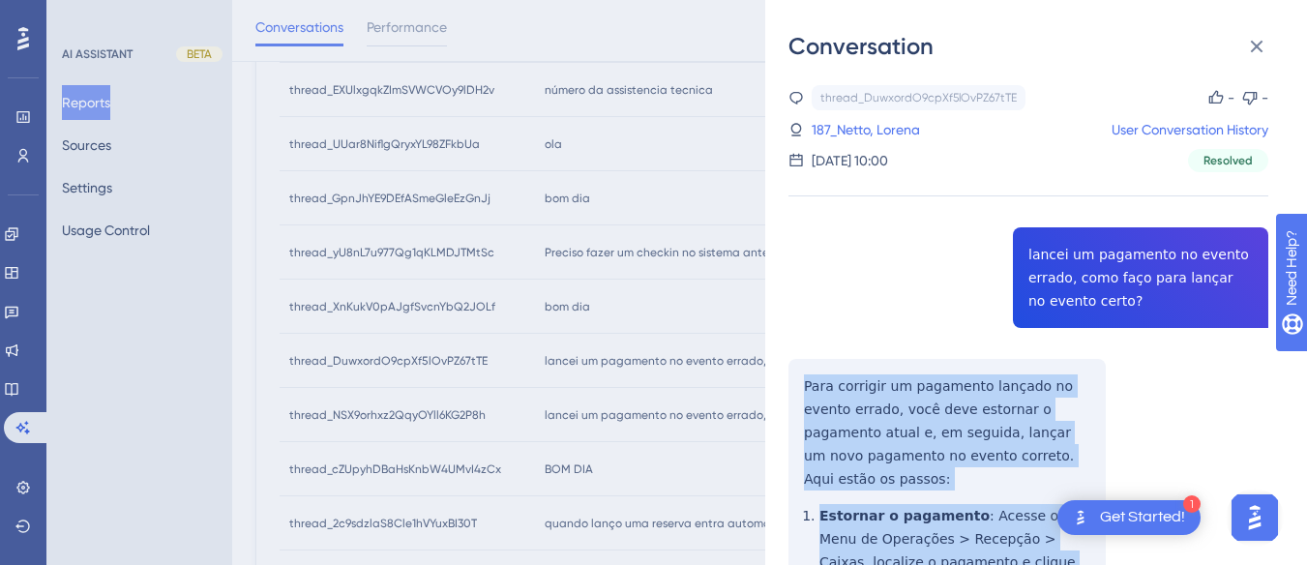
scroll to position [238, 0]
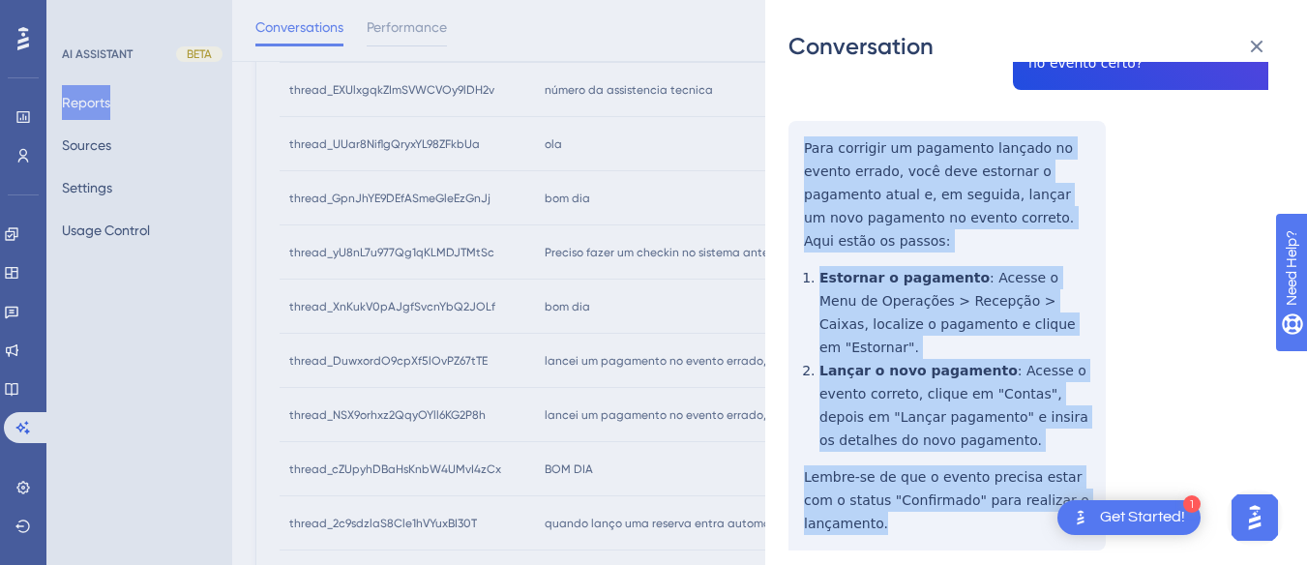
drag, startPoint x: 802, startPoint y: 379, endPoint x: 1094, endPoint y: 429, distance: 296.3
click at [1108, 476] on div "thread_DuwxordO9cpXf5lOvPZ67tTE Copy - - 187_Netto, Lorena User Conversation Hi…" at bounding box center [1029, 248] width 480 height 802
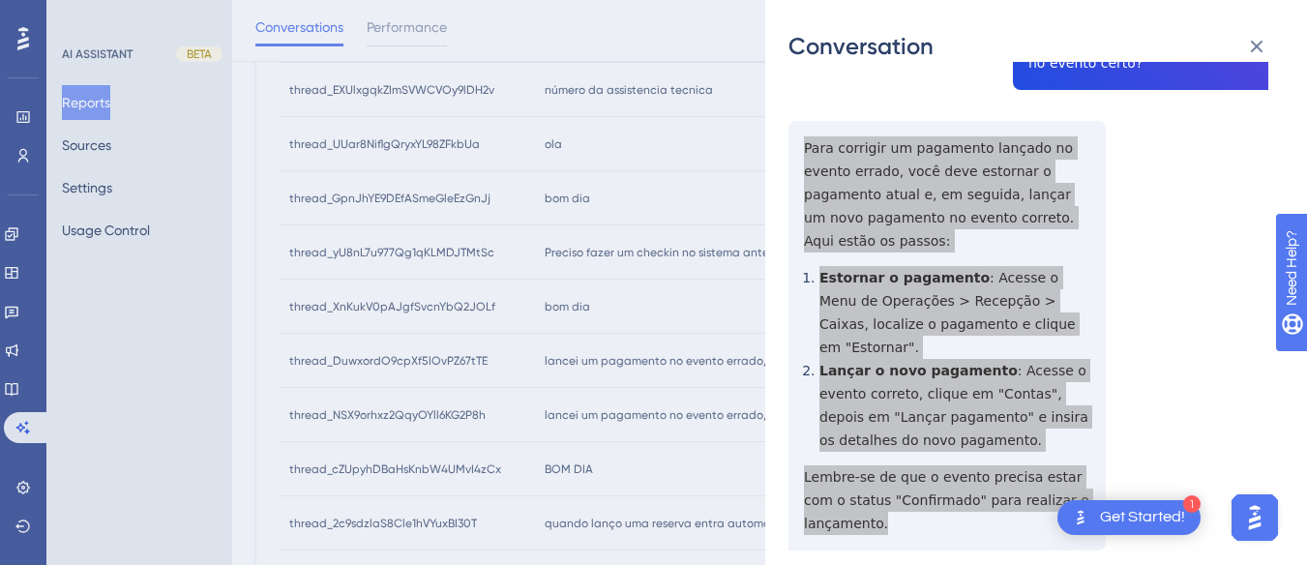
scroll to position [0, 0]
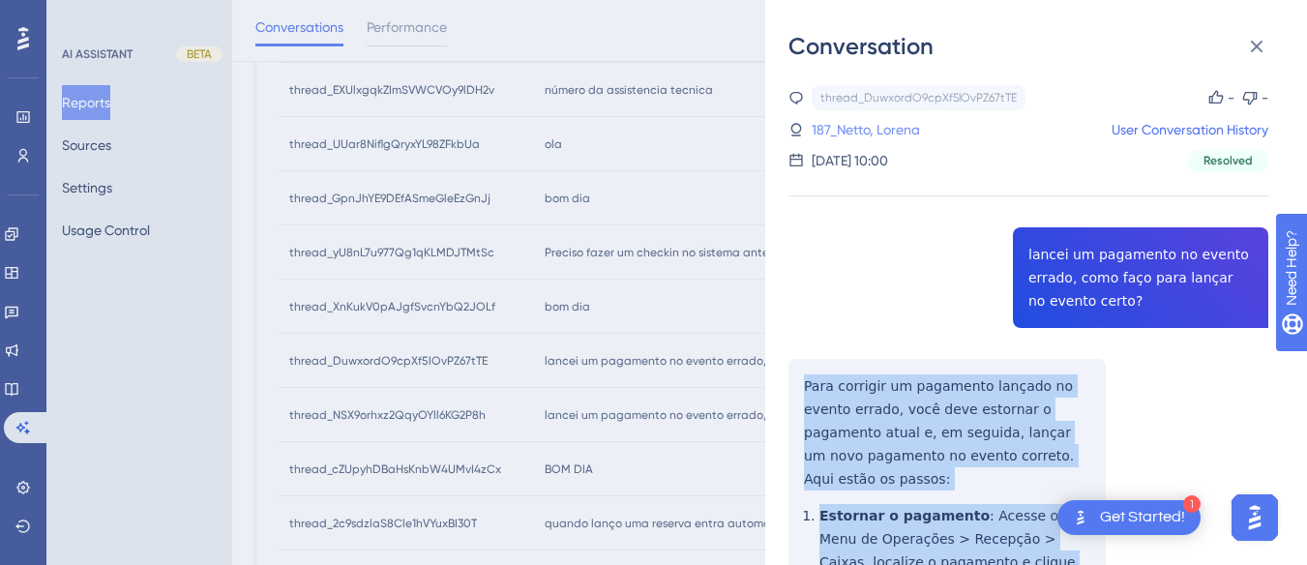
click at [904, 132] on link "187_Netto, Lorena" at bounding box center [866, 129] width 108 height 23
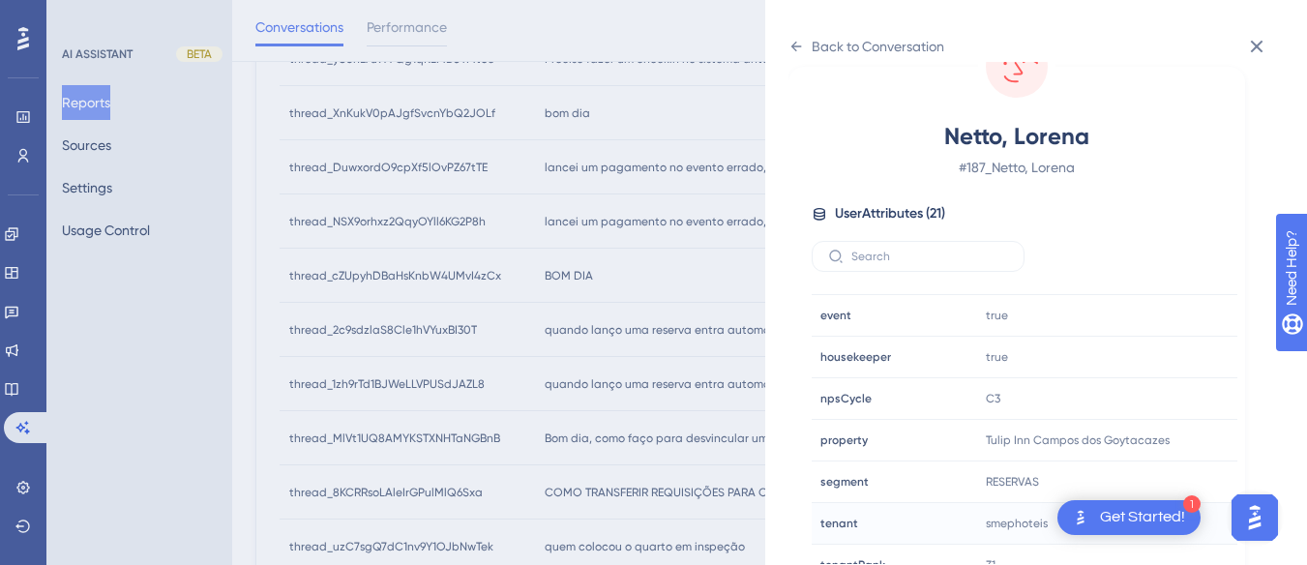
scroll to position [589, 0]
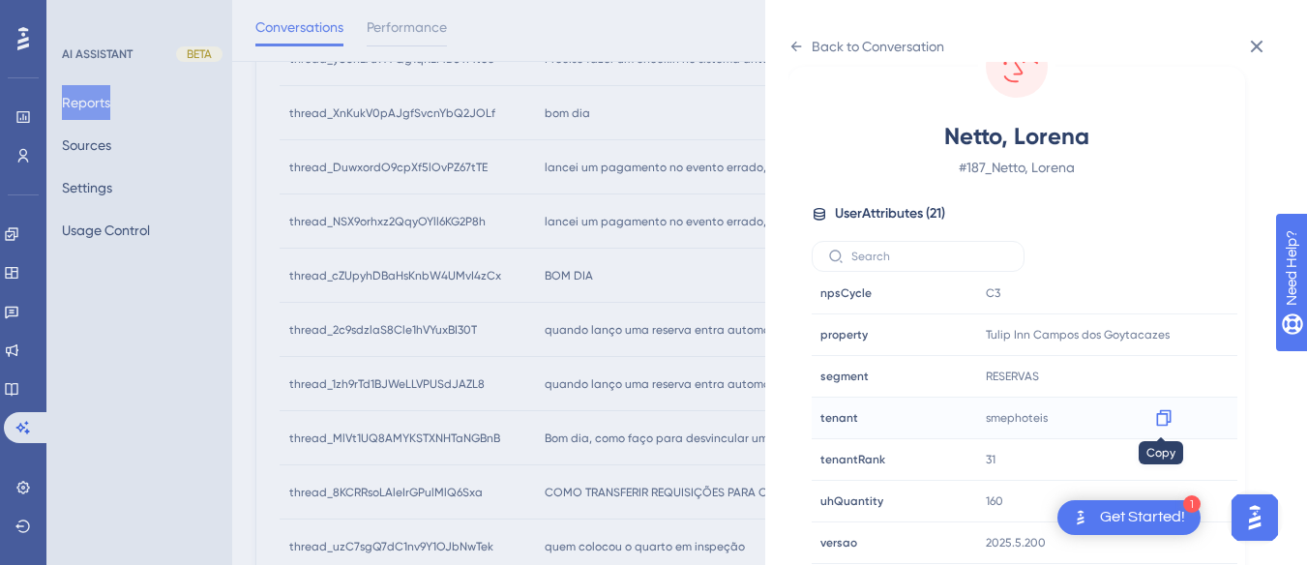
click at [1156, 416] on icon at bounding box center [1163, 418] width 15 height 16
click at [792, 45] on icon at bounding box center [796, 47] width 11 height 10
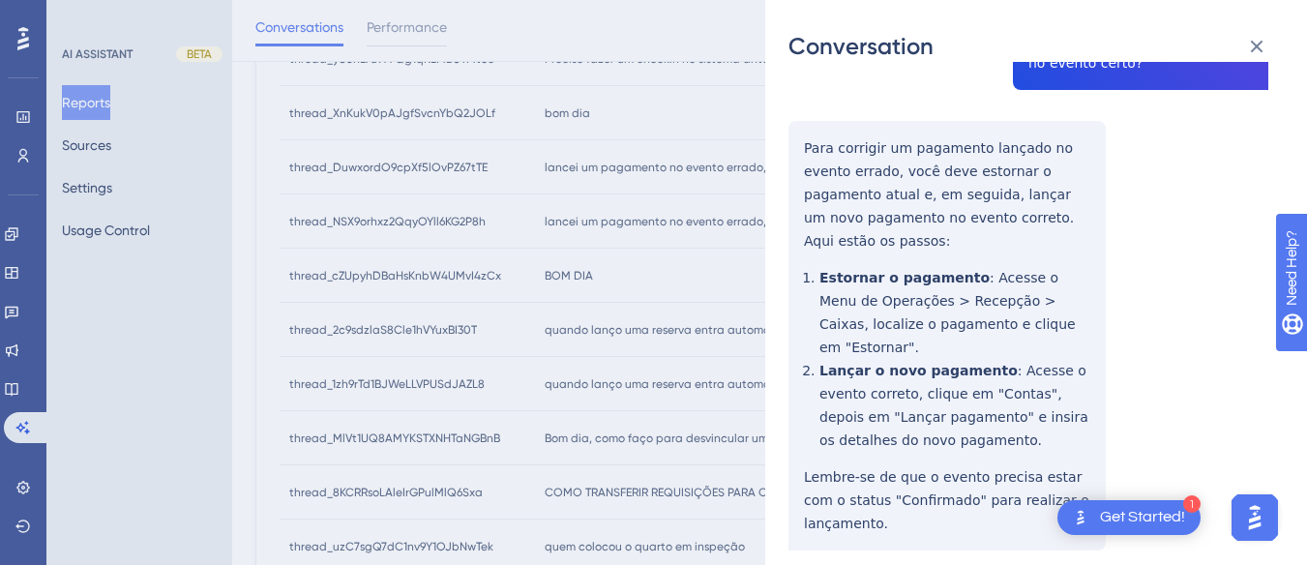
scroll to position [0, 0]
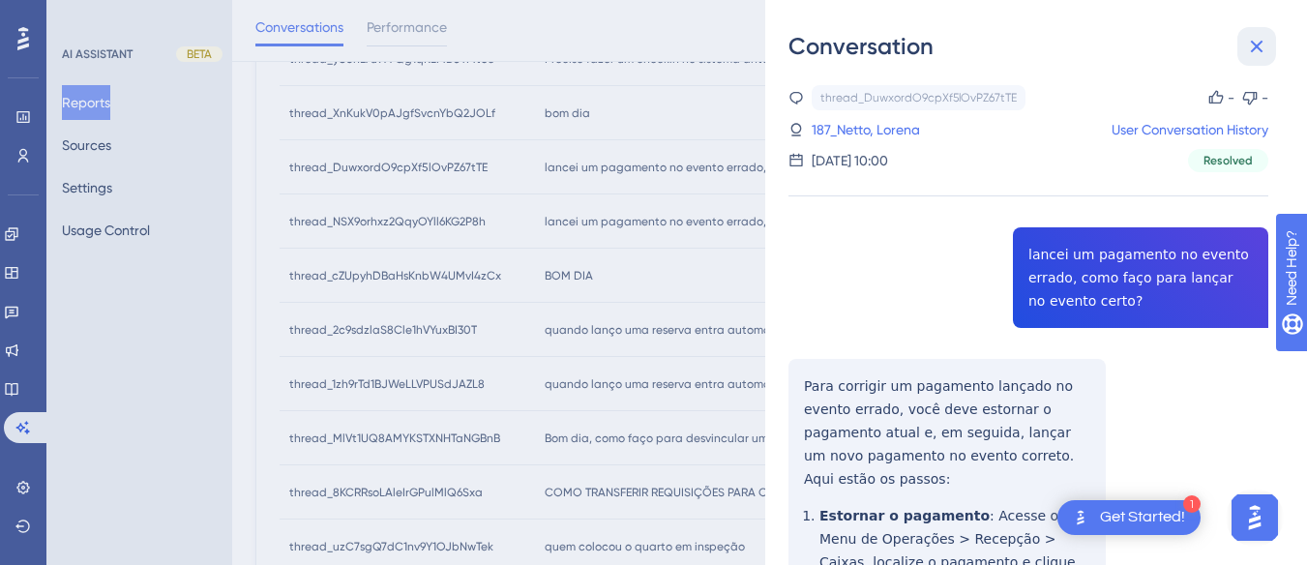
drag, startPoint x: 1269, startPoint y: 39, endPoint x: 1054, endPoint y: 136, distance: 236.9
click at [1269, 38] on button at bounding box center [1256, 46] width 39 height 39
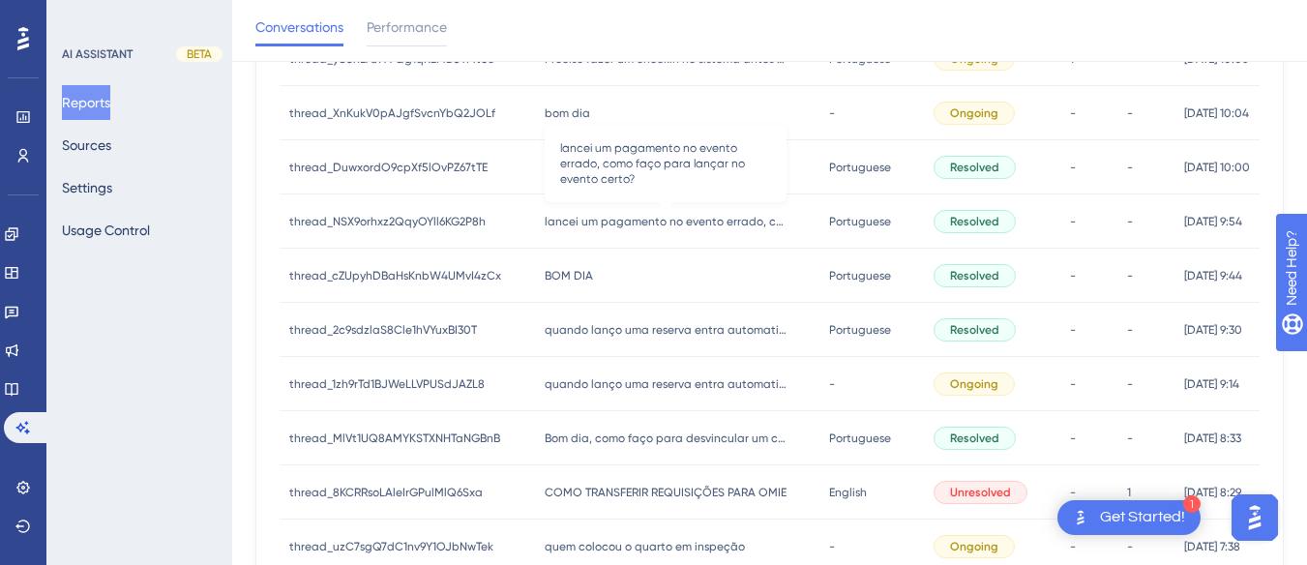
click at [620, 222] on span "lancei um pagamento no evento errado, como faço para lançar no evento certo?" at bounding box center [666, 221] width 242 height 15
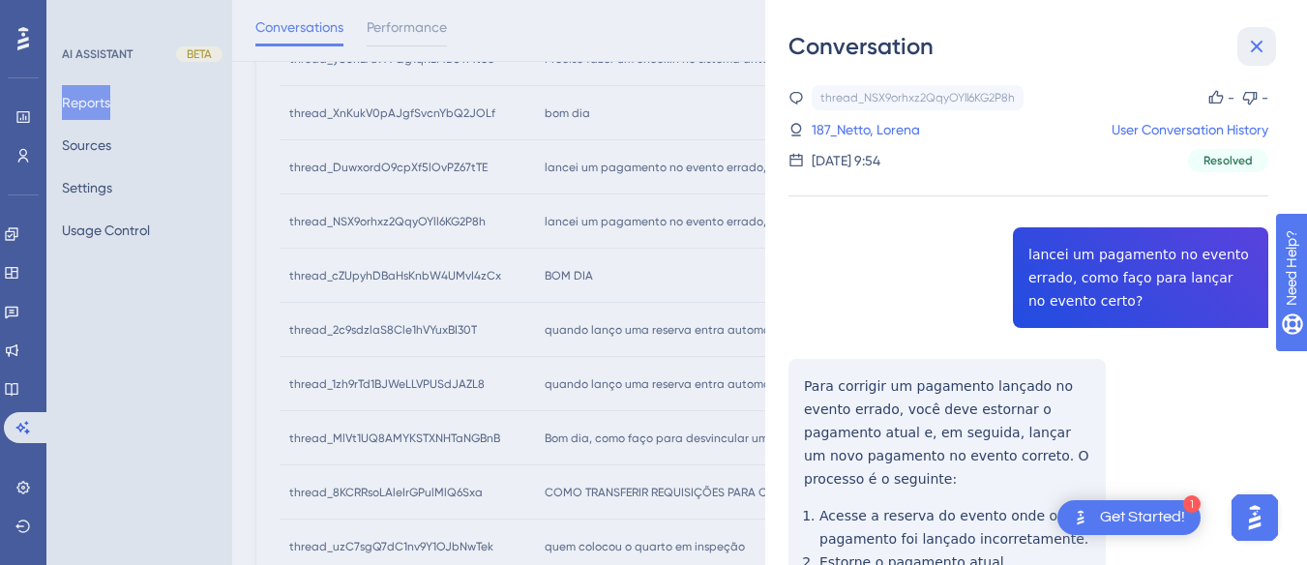
click at [1258, 42] on icon at bounding box center [1256, 46] width 23 height 23
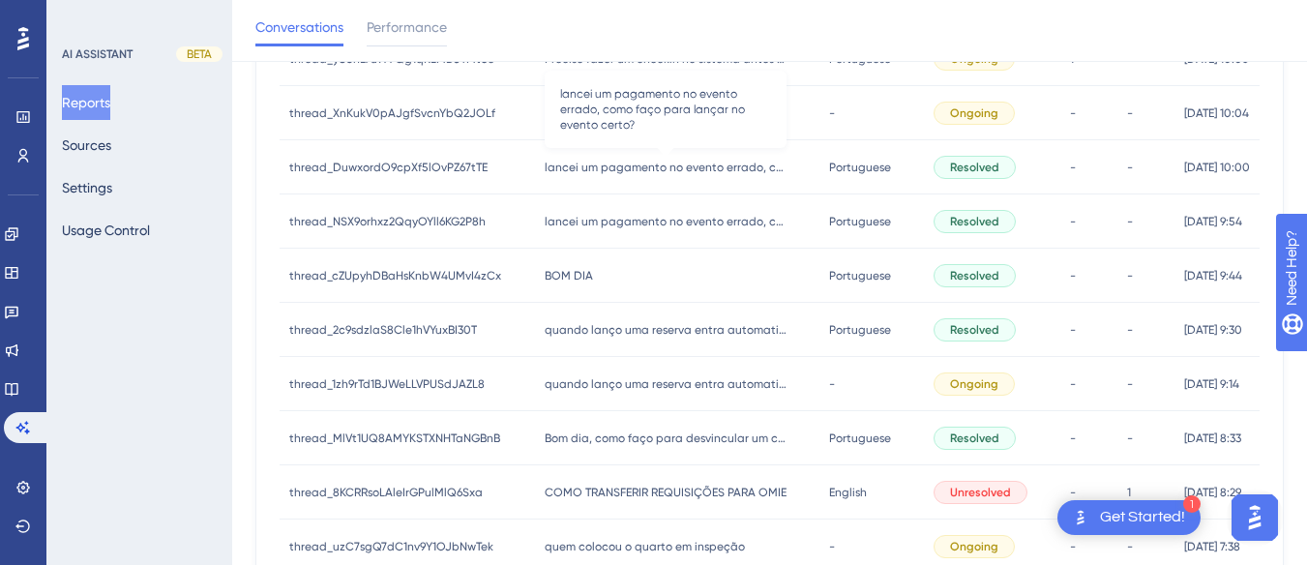
click at [696, 169] on span "lancei um pagamento no evento errado, como faço para lançar no evento certo?" at bounding box center [666, 167] width 242 height 15
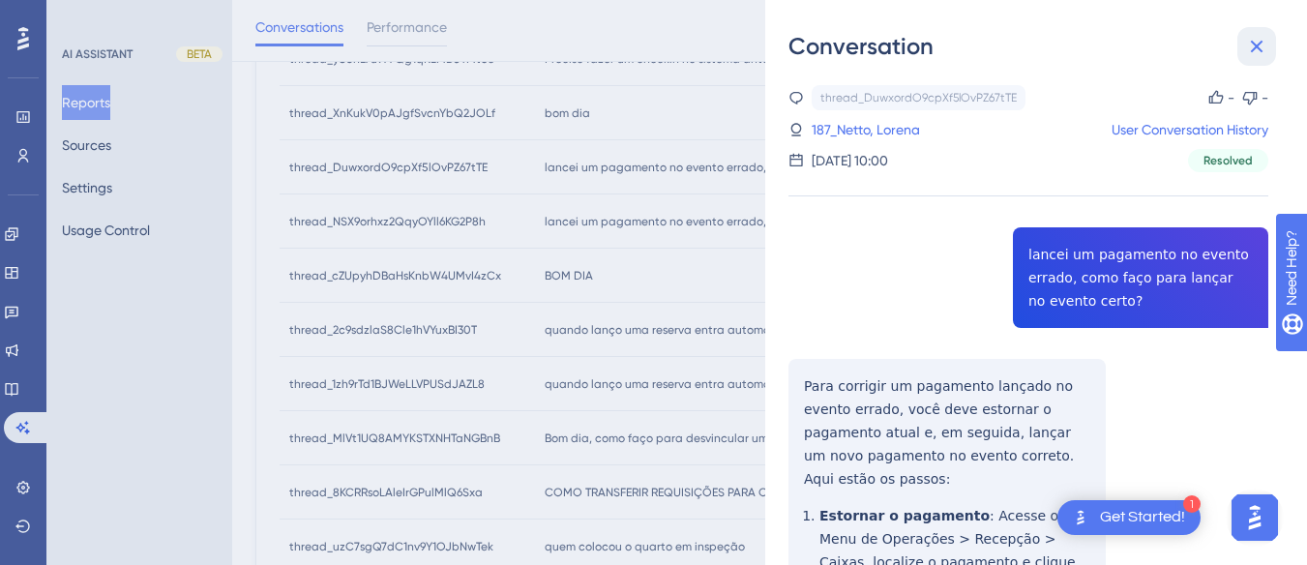
click at [1271, 43] on button at bounding box center [1256, 46] width 39 height 39
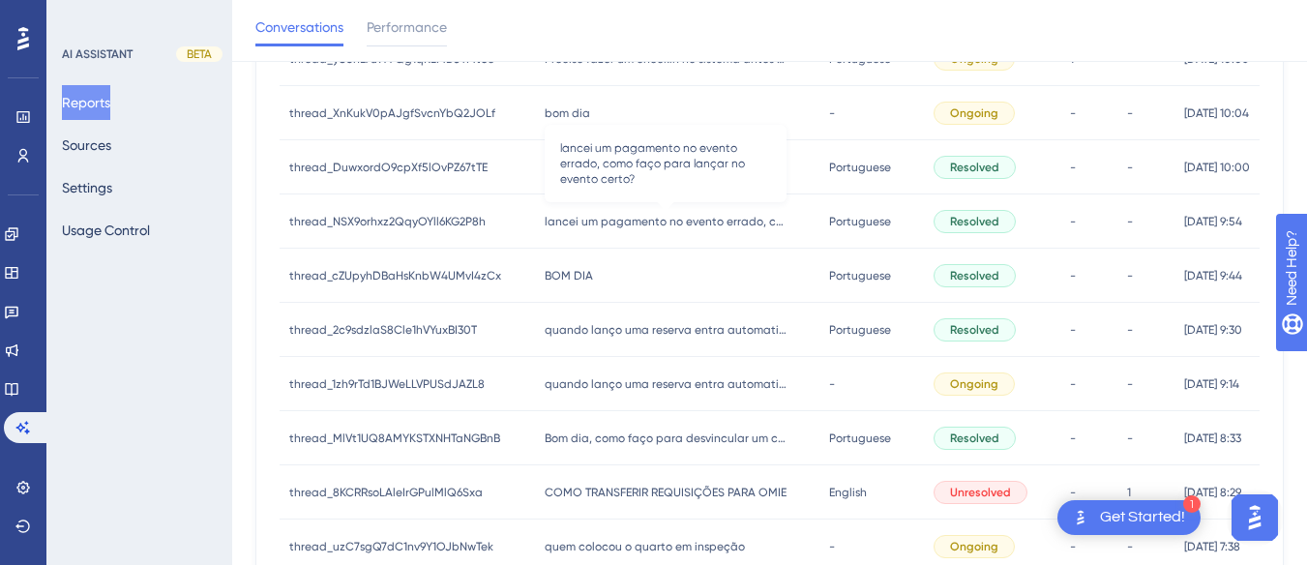
click at [636, 219] on span "lancei um pagamento no evento errado, como faço para lançar no evento certo?" at bounding box center [666, 221] width 242 height 15
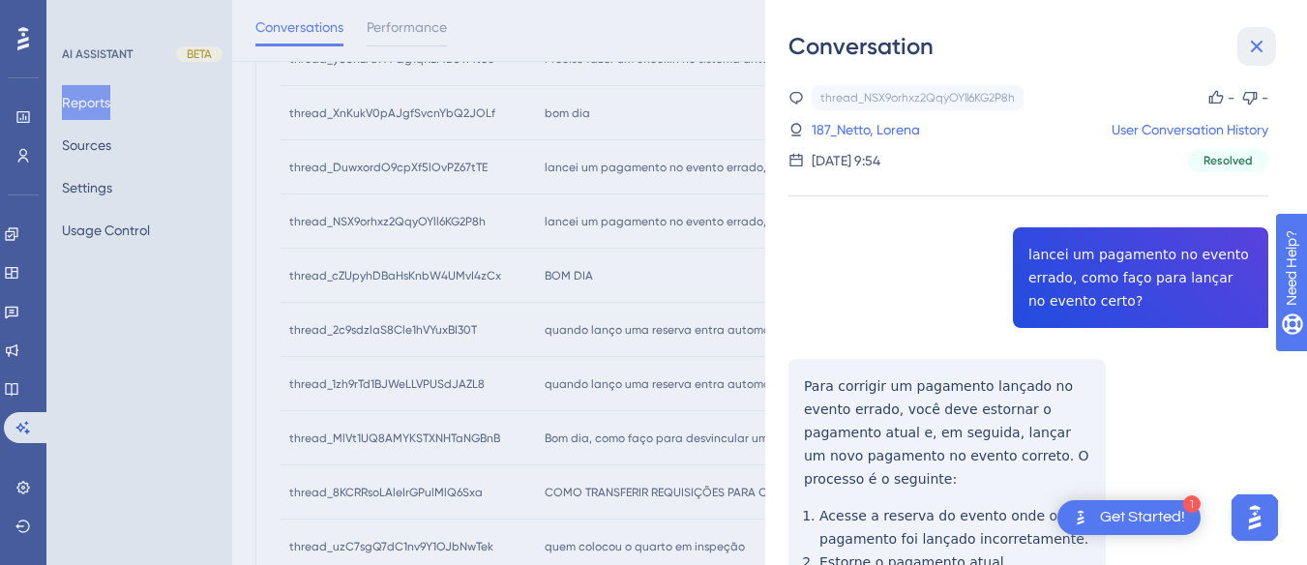
click at [1251, 47] on icon at bounding box center [1256, 46] width 23 height 23
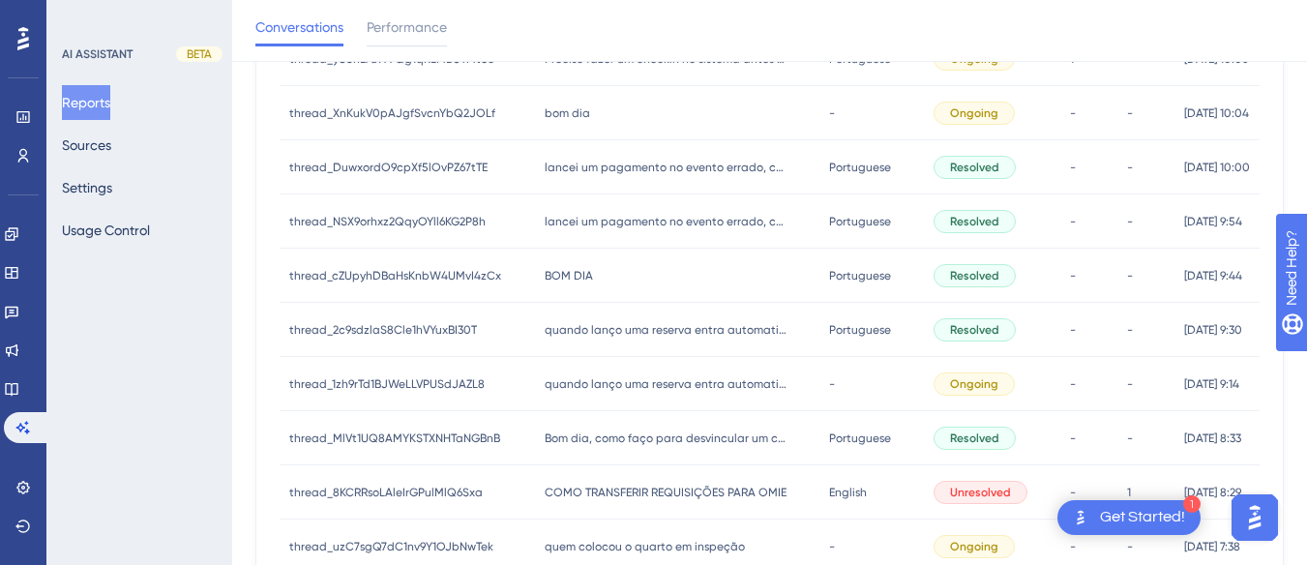
click at [581, 287] on div "BOM DIA BOM DIA" at bounding box center [677, 276] width 284 height 54
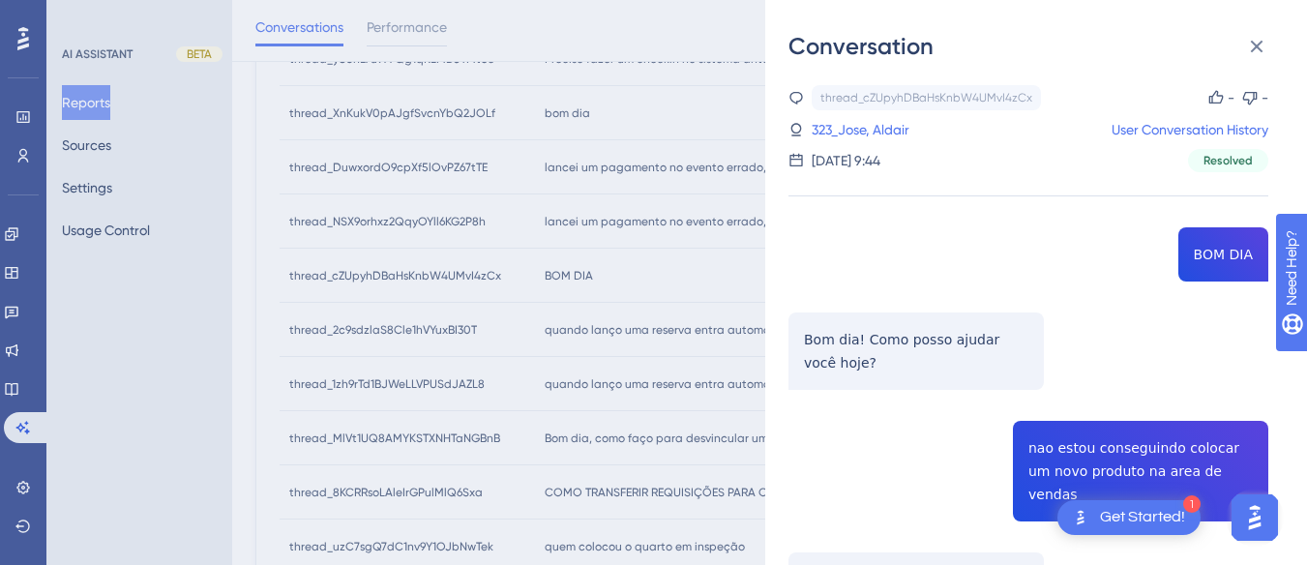
scroll to position [194, 0]
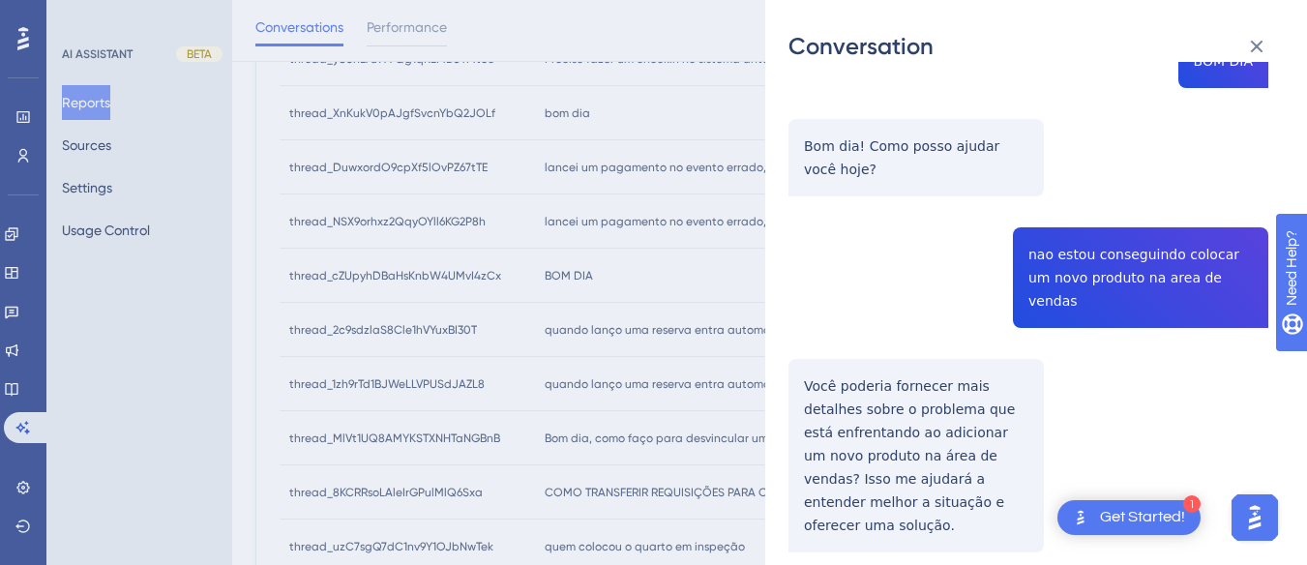
click at [1122, 288] on div "thread_cZUpyhDBaHsKnbW4UMvI4zCx Copy - - 323_Jose, Aldair User Conversation His…" at bounding box center [1029, 272] width 480 height 760
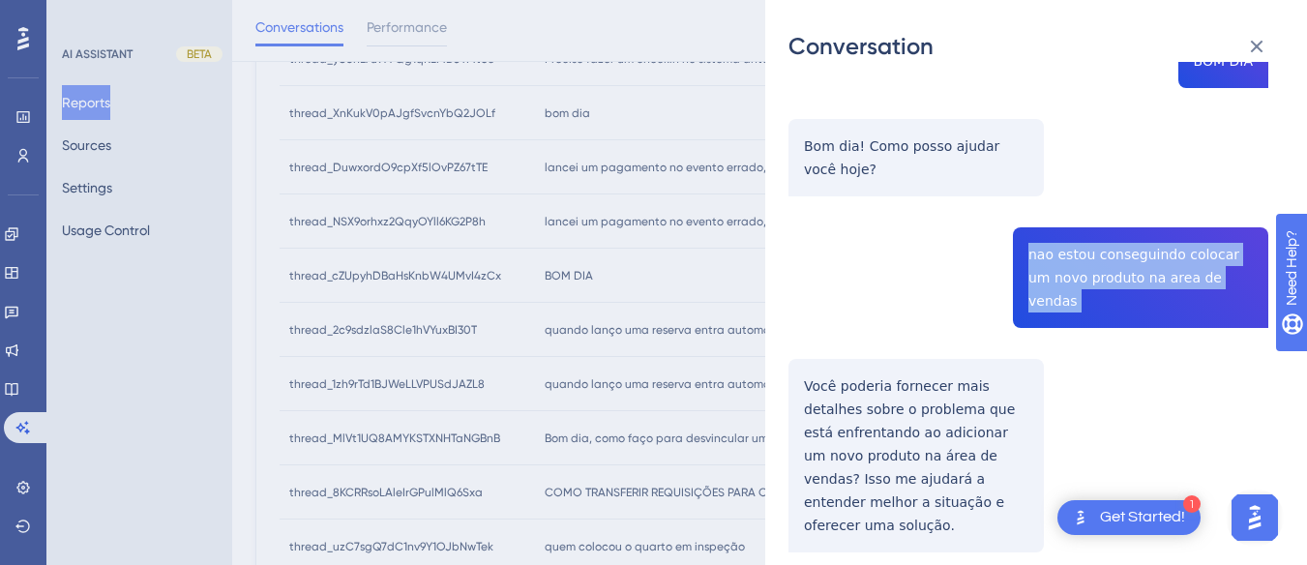
click at [1122, 288] on div "thread_cZUpyhDBaHsKnbW4UMvI4zCx Copy - - 323_Jose, Aldair User Conversation His…" at bounding box center [1029, 272] width 480 height 760
copy span "nao estou conseguindo colocar um novo produto na area de vendas"
click at [809, 369] on div "thread_cZUpyhDBaHsKnbW4UMvI4zCx Copy - - 323_Jose, Aldair User Conversation His…" at bounding box center [1029, 272] width 480 height 760
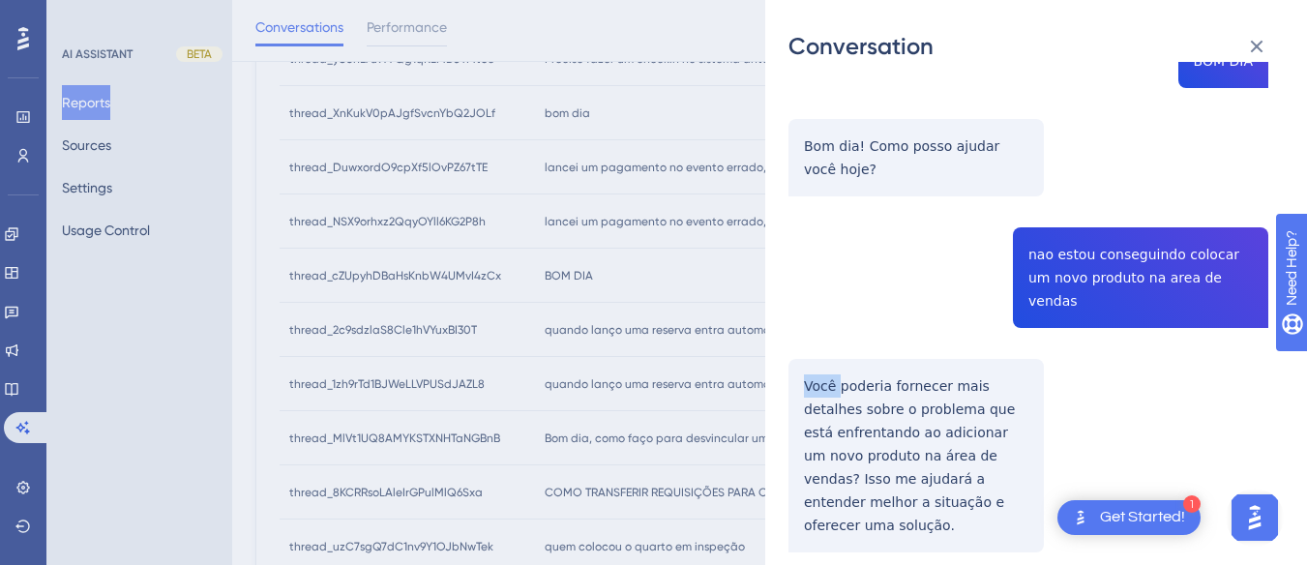
click at [809, 369] on div "thread_cZUpyhDBaHsKnbW4UMvI4zCx Copy - - 323_Jose, Aldair User Conversation His…" at bounding box center [1029, 272] width 480 height 760
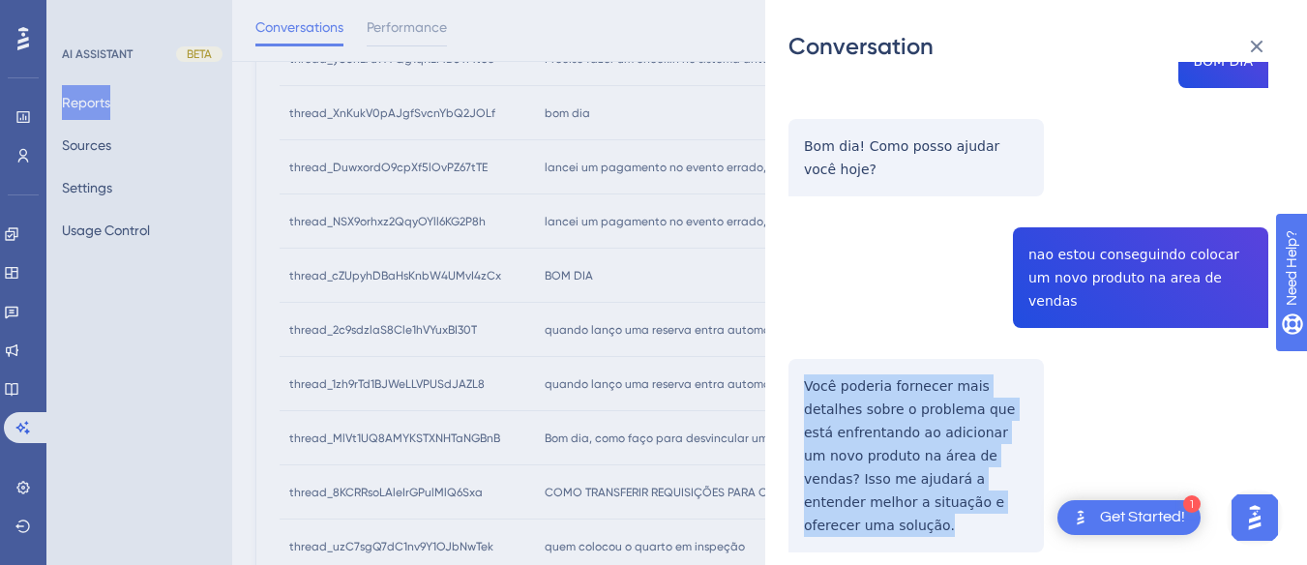
click at [809, 369] on div "thread_cZUpyhDBaHsKnbW4UMvI4zCx Copy - - 323_Jose, Aldair User Conversation His…" at bounding box center [1029, 272] width 480 height 760
copy p "Você poderia fornecer mais detalhes sobre o problema que está enfrentando ao ad…"
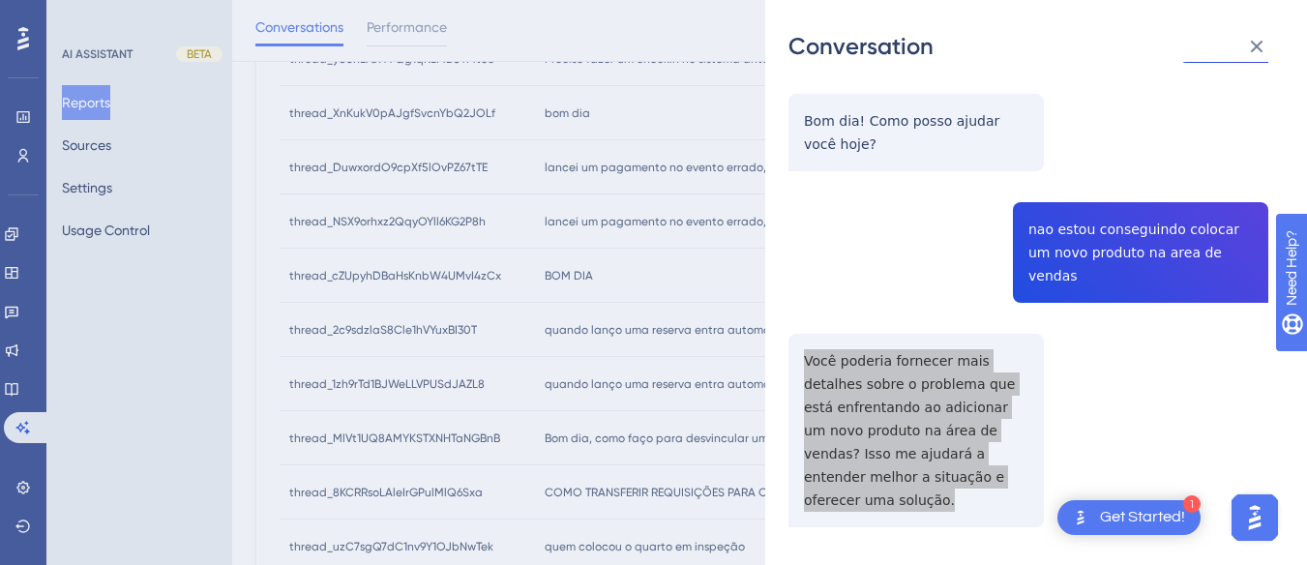
scroll to position [0, 0]
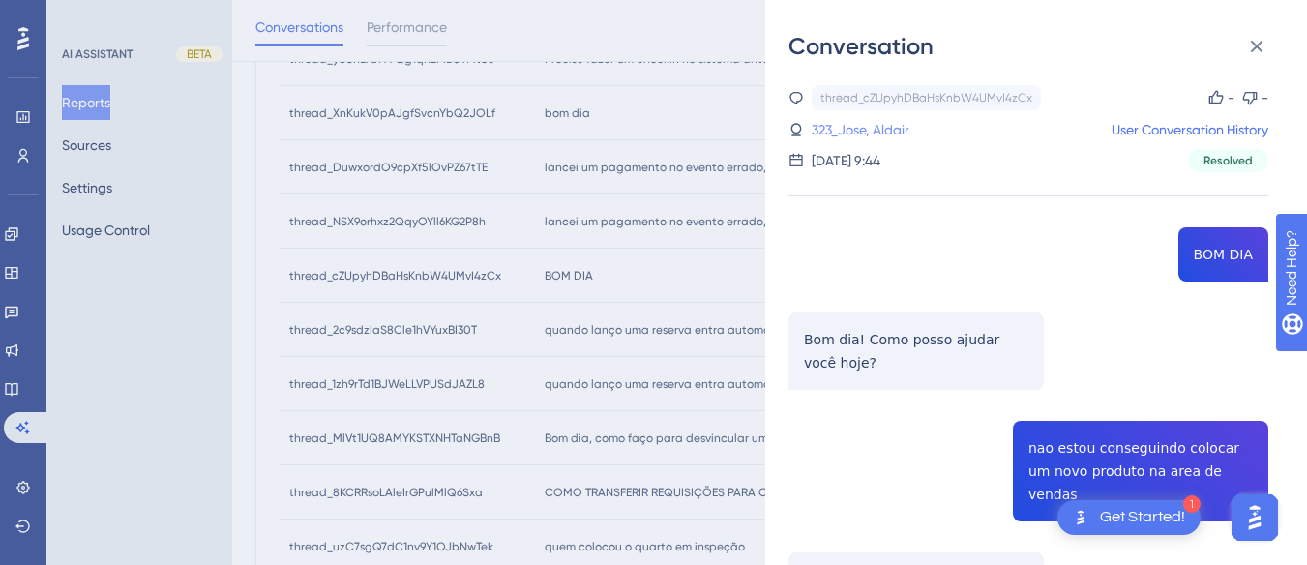
click at [890, 130] on link "323_Jose, Aldair" at bounding box center [861, 129] width 98 height 23
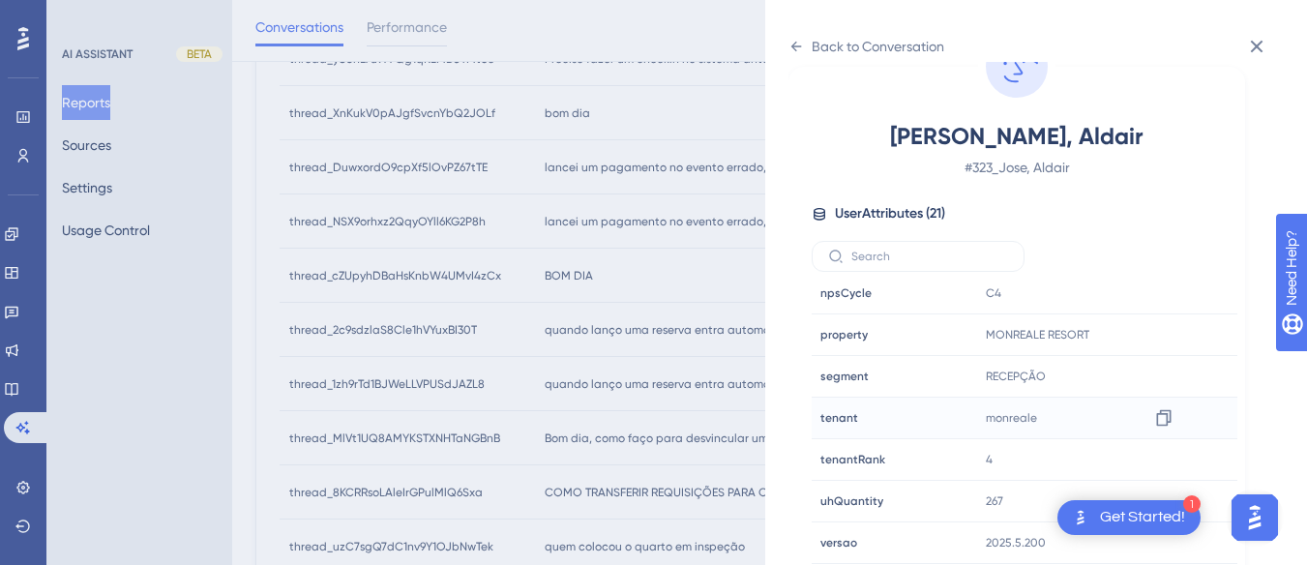
scroll to position [1039, 0]
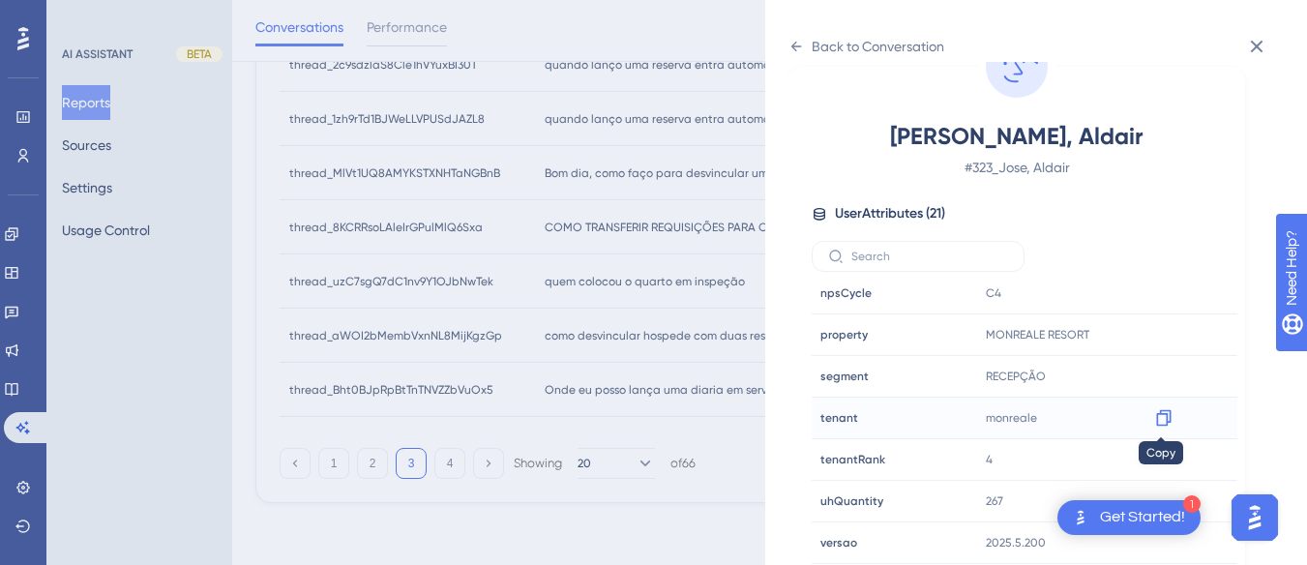
click at [1156, 417] on icon at bounding box center [1163, 418] width 15 height 16
click at [1157, 332] on icon at bounding box center [1163, 334] width 19 height 19
click at [815, 45] on div "Back to Conversation" at bounding box center [878, 46] width 133 height 23
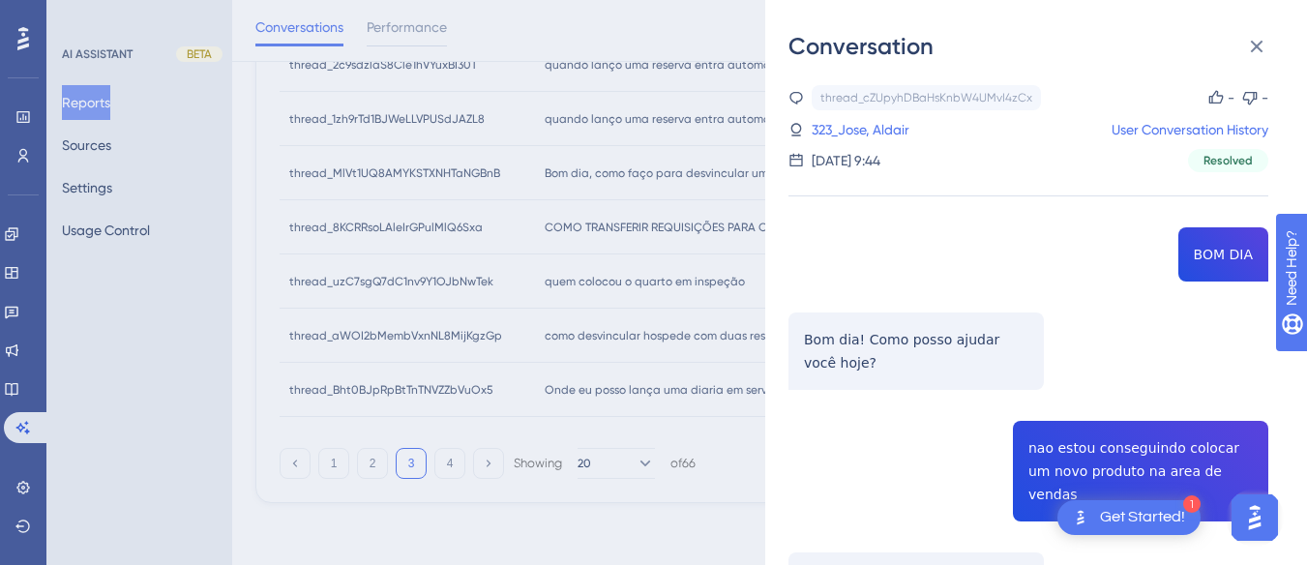
scroll to position [942, 0]
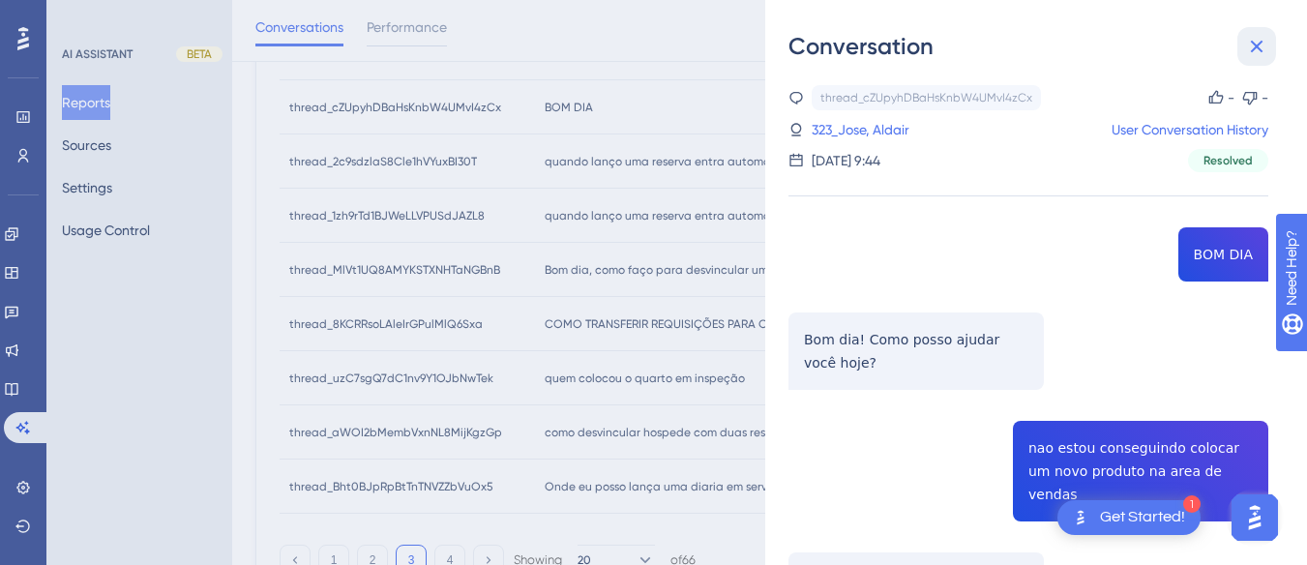
click at [1271, 45] on button at bounding box center [1256, 46] width 39 height 39
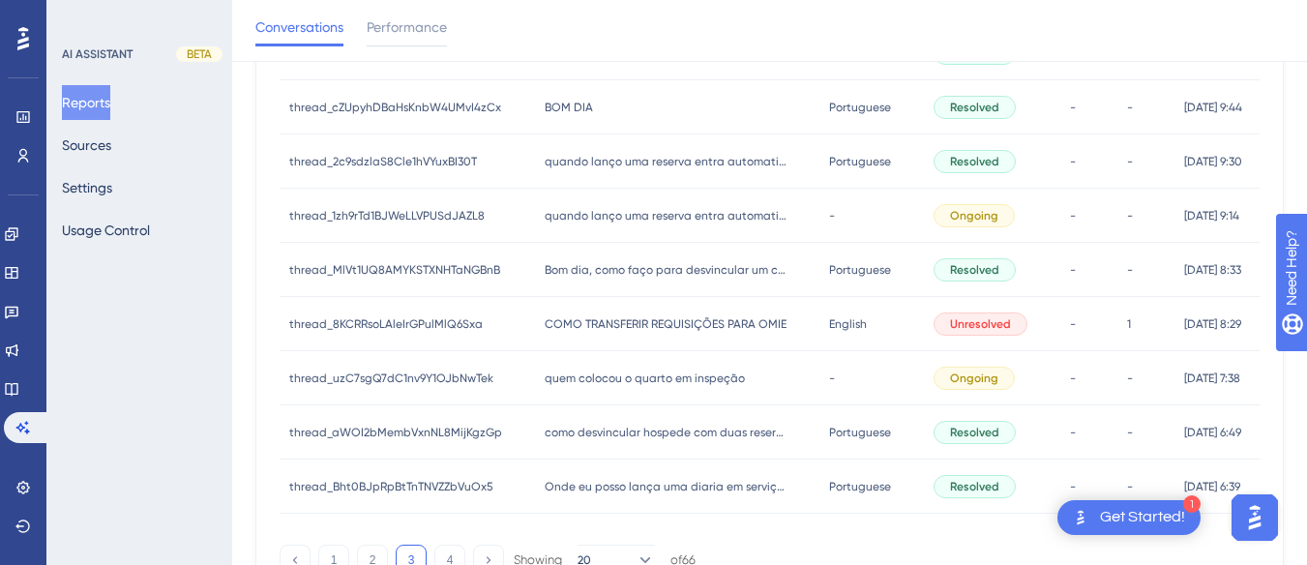
click at [614, 167] on span "quando lanço uma reserva entra automatico com o nome do vendedor, como desativar" at bounding box center [666, 161] width 242 height 15
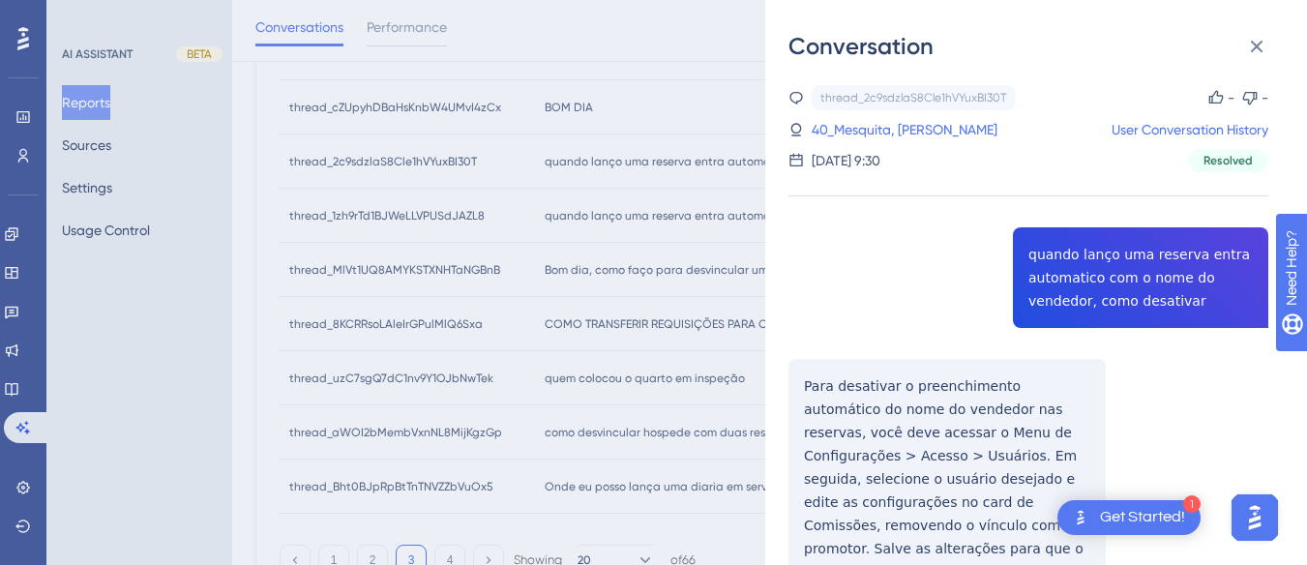
click at [1077, 277] on div "thread_2c9sdzlaS8Cle1hVYuxBI30T Copy - - 40_Mesquita, Pedro User Conversation H…" at bounding box center [1029, 414] width 480 height 659
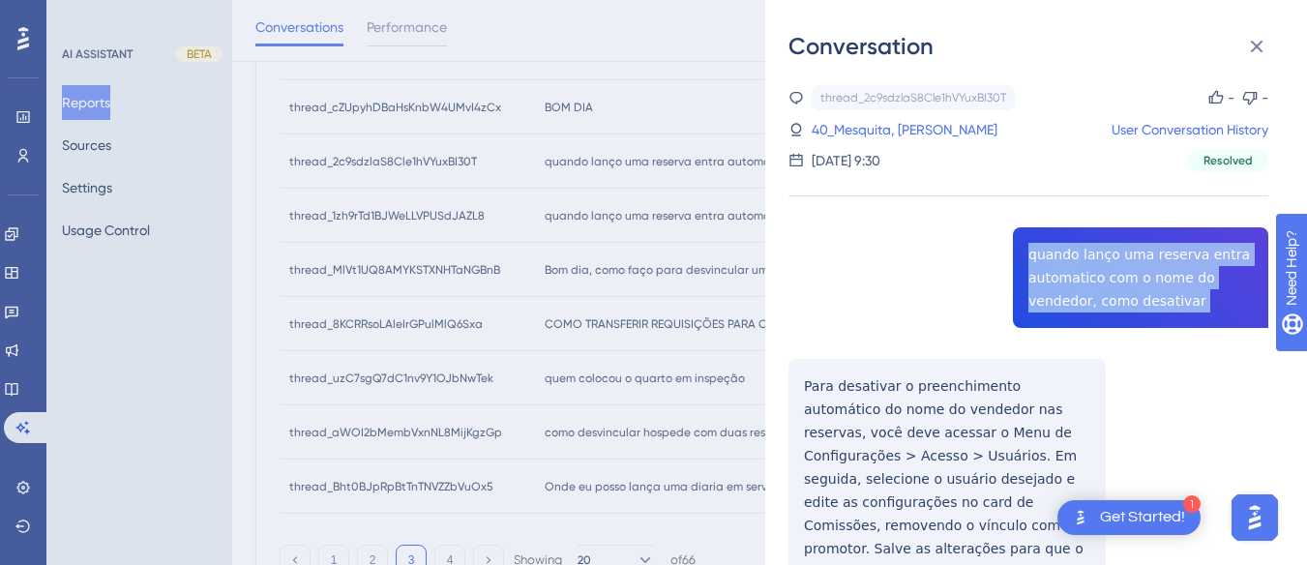
click at [1077, 277] on div "thread_2c9sdzlaS8Cle1hVYuxBI30T Copy - - 40_Mesquita, Pedro User Conversation H…" at bounding box center [1029, 414] width 480 height 659
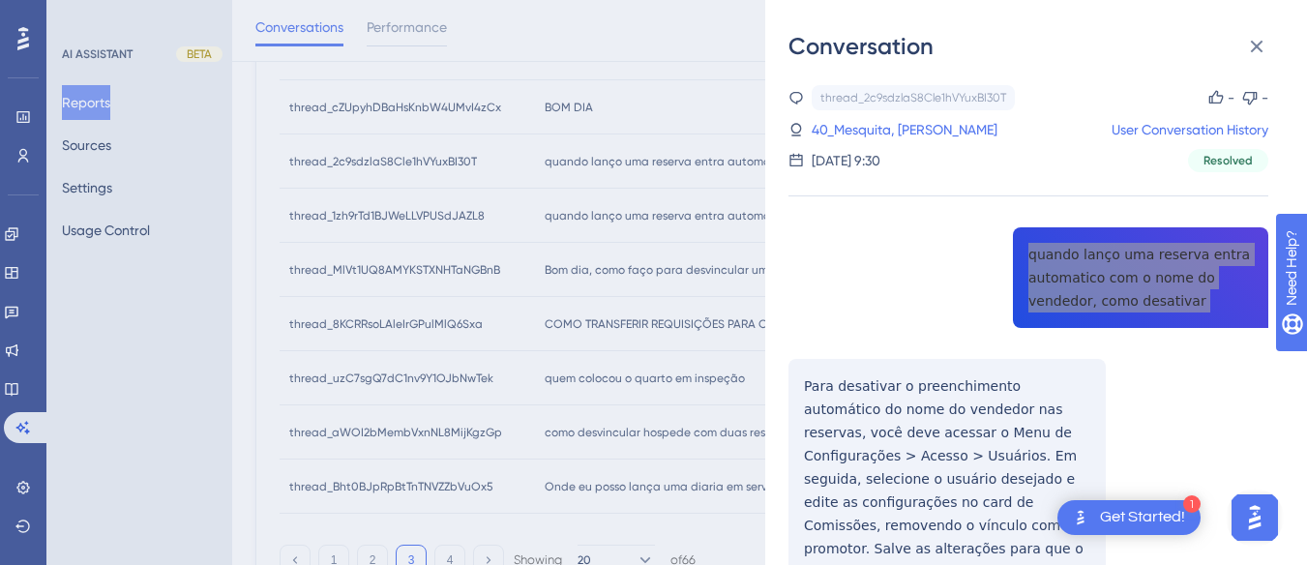
scroll to position [118, 0]
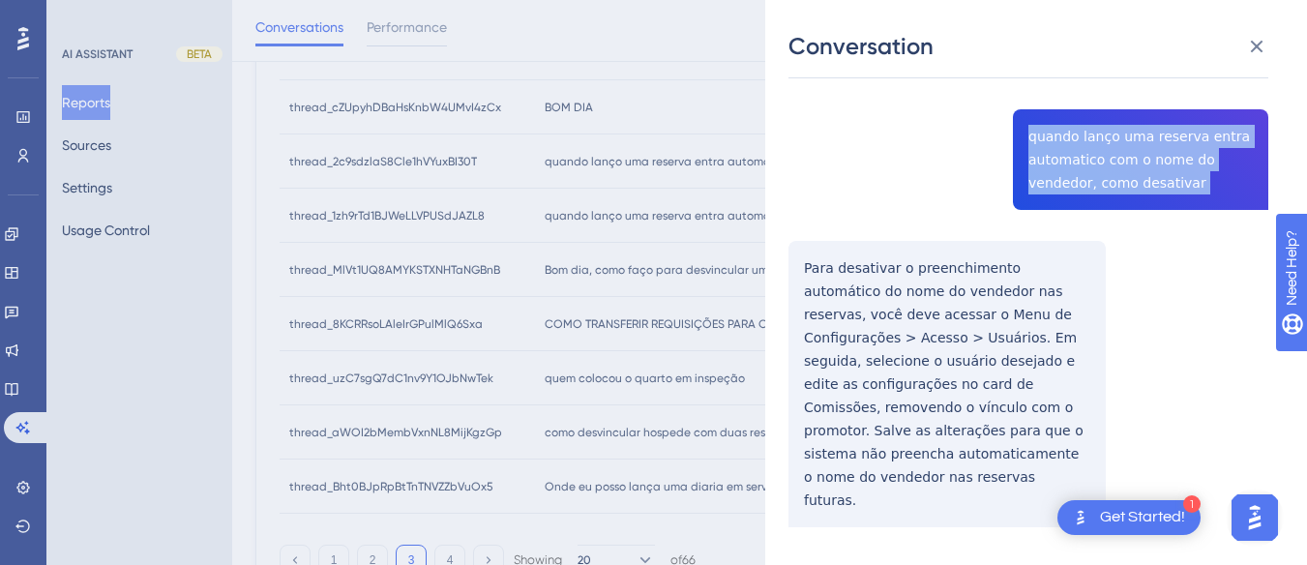
click at [790, 253] on div "thread_2c9sdzlaS8Cle1hVYuxBI30T Copy - - 40_Mesquita, Pedro User Conversation H…" at bounding box center [1029, 296] width 480 height 659
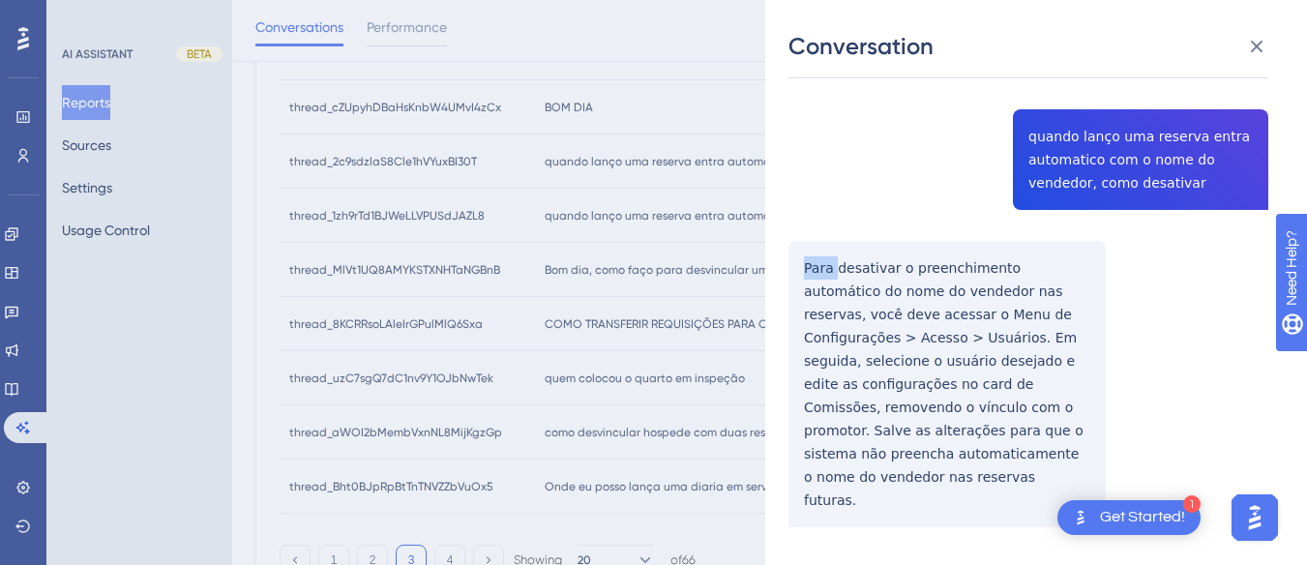
click at [790, 253] on div "thread_2c9sdzlaS8Cle1hVYuxBI30T Copy - - 40_Mesquita, Pedro User Conversation H…" at bounding box center [1029, 296] width 480 height 659
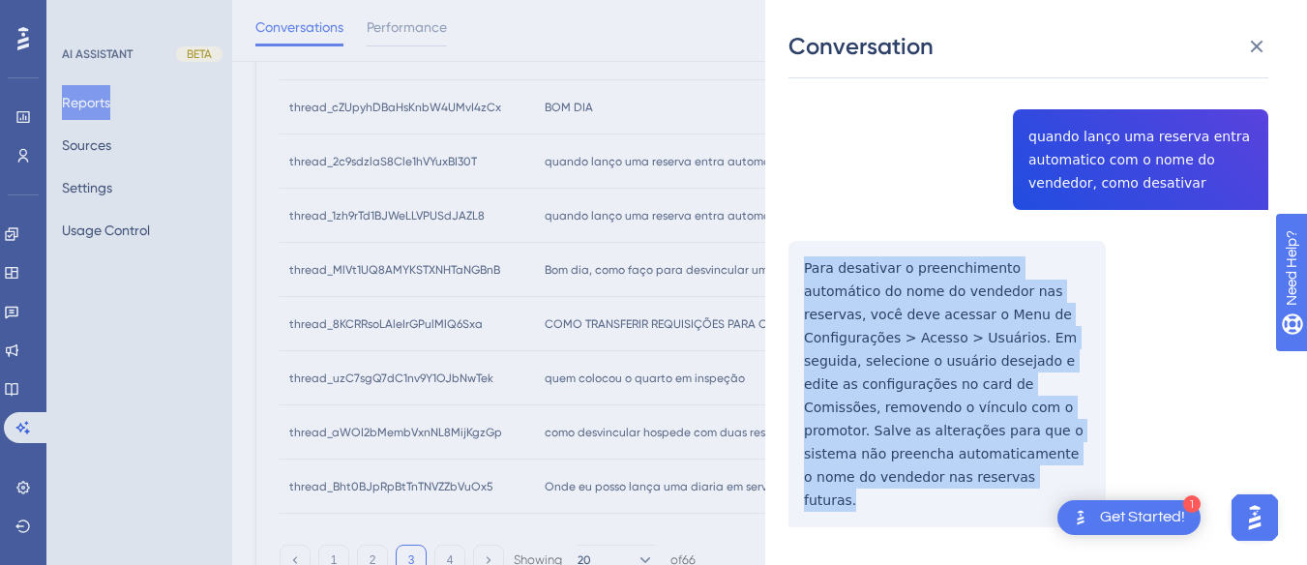
click at [790, 253] on div "thread_2c9sdzlaS8Cle1hVYuxBI30T Copy - - 40_Mesquita, Pedro User Conversation H…" at bounding box center [1029, 296] width 480 height 659
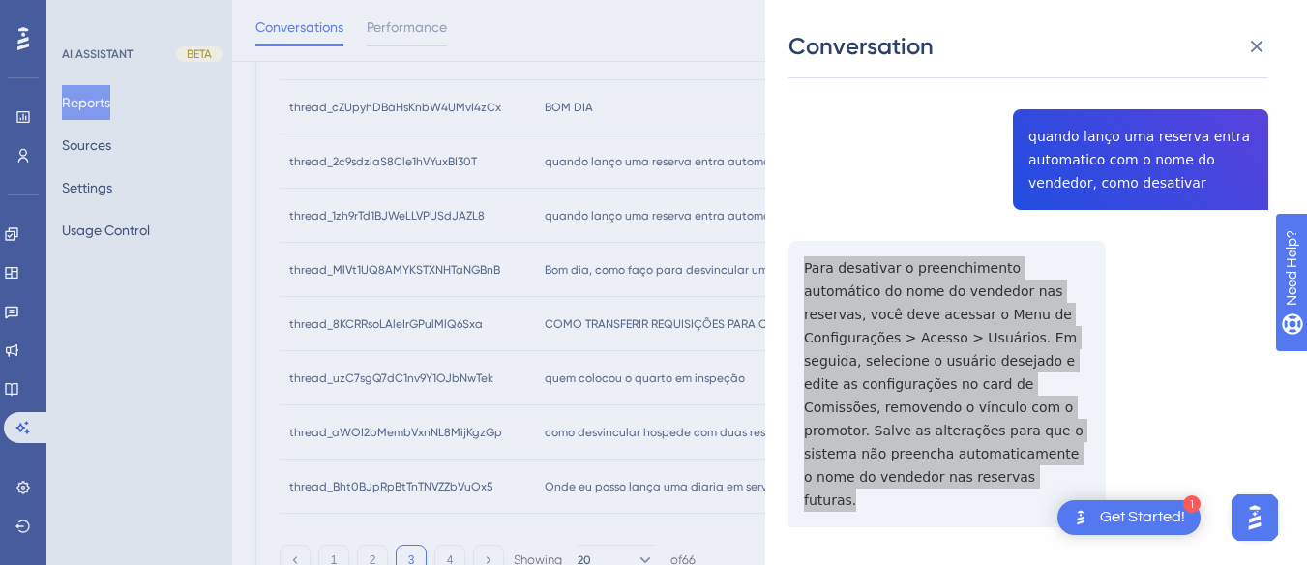
scroll to position [0, 0]
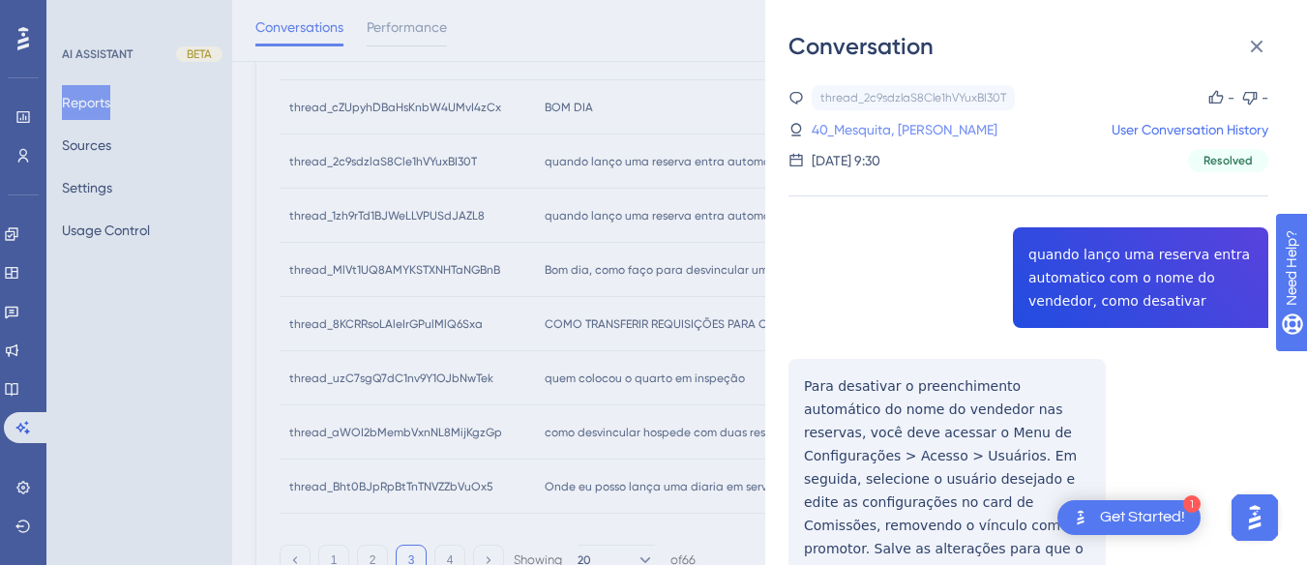
click at [856, 121] on link "40_Mesquita, Pedro" at bounding box center [905, 129] width 186 height 23
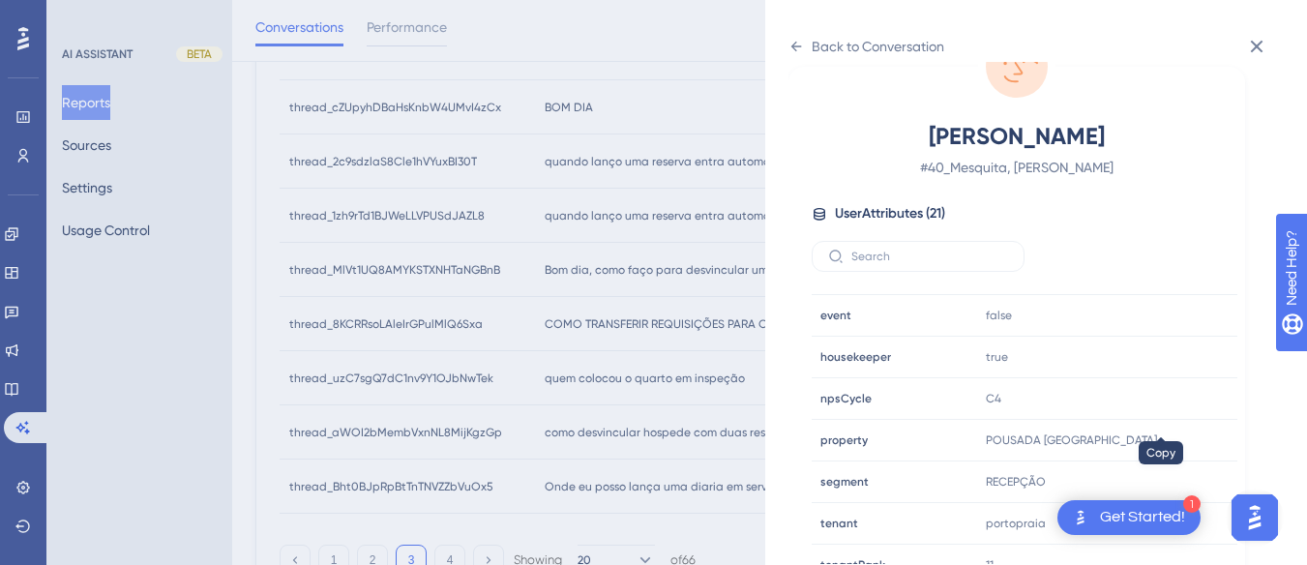
scroll to position [589, 0]
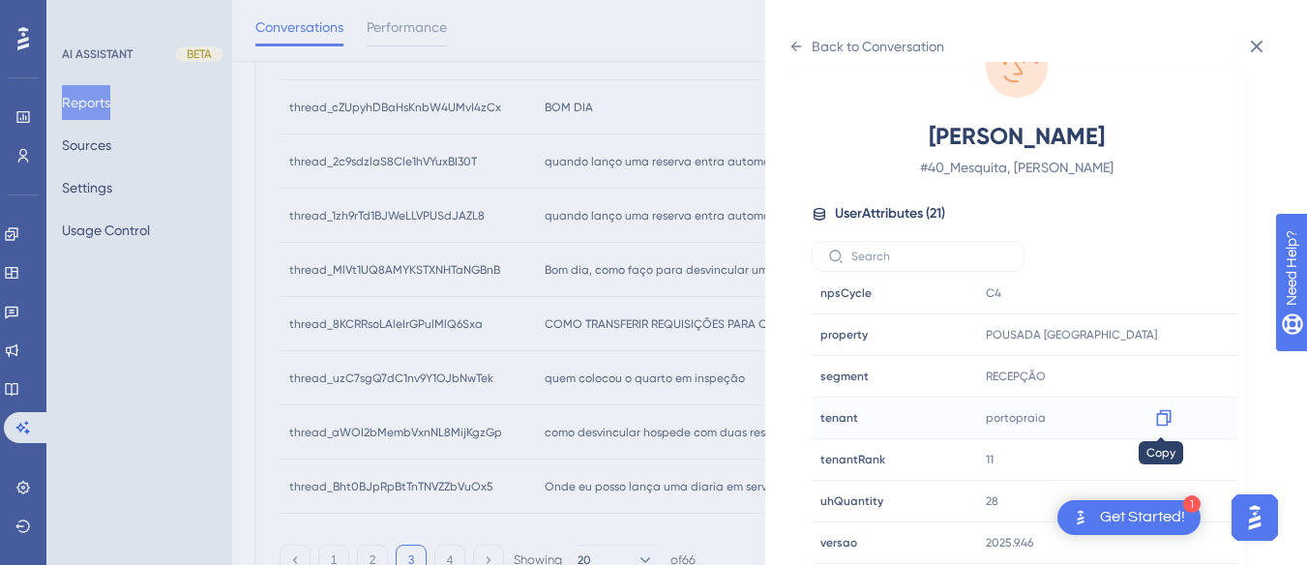
click at [1156, 416] on icon at bounding box center [1163, 417] width 19 height 19
click at [801, 32] on div "Back to Conversation" at bounding box center [867, 46] width 156 height 31
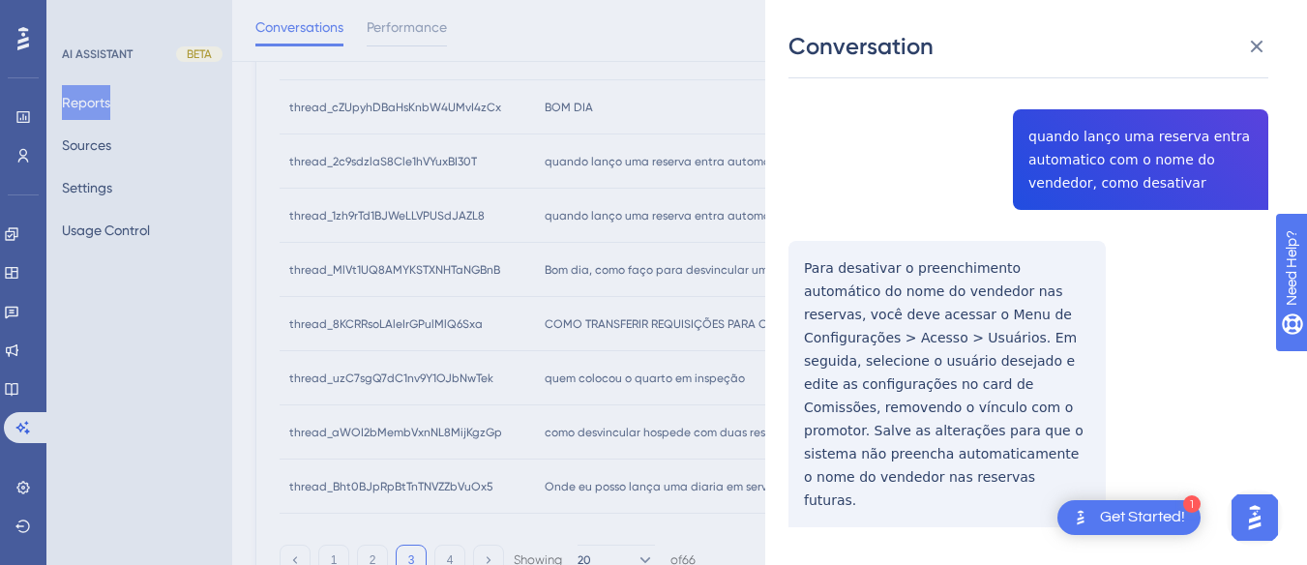
scroll to position [0, 0]
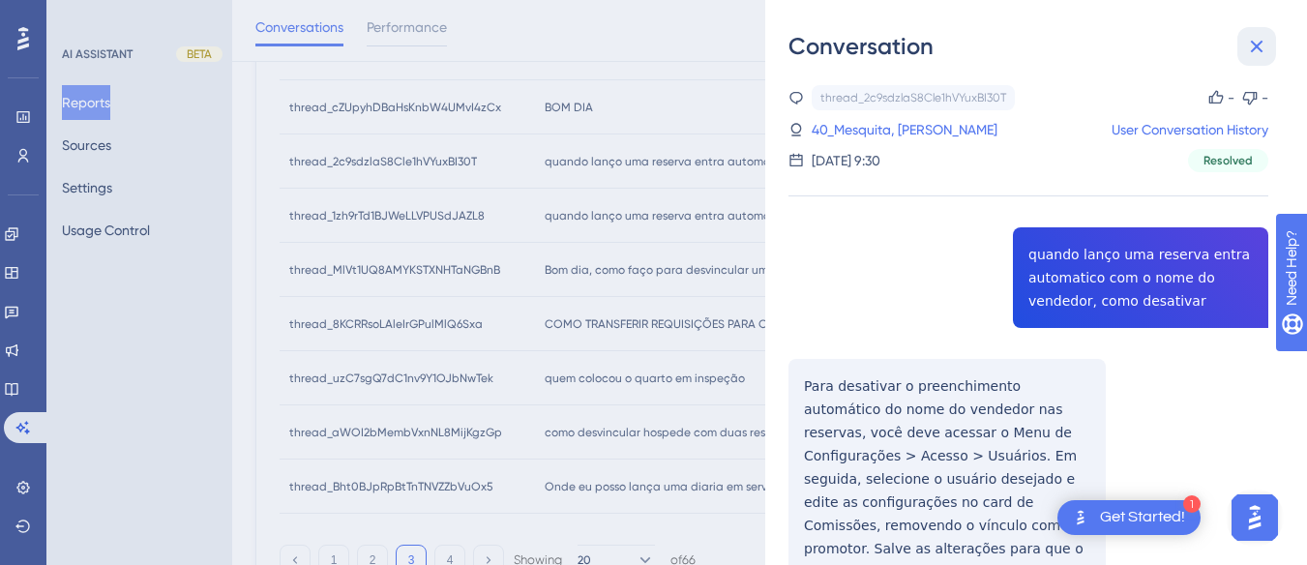
drag, startPoint x: 1264, startPoint y: 39, endPoint x: 680, endPoint y: 211, distance: 608.3
click at [1258, 37] on icon at bounding box center [1256, 46] width 23 height 23
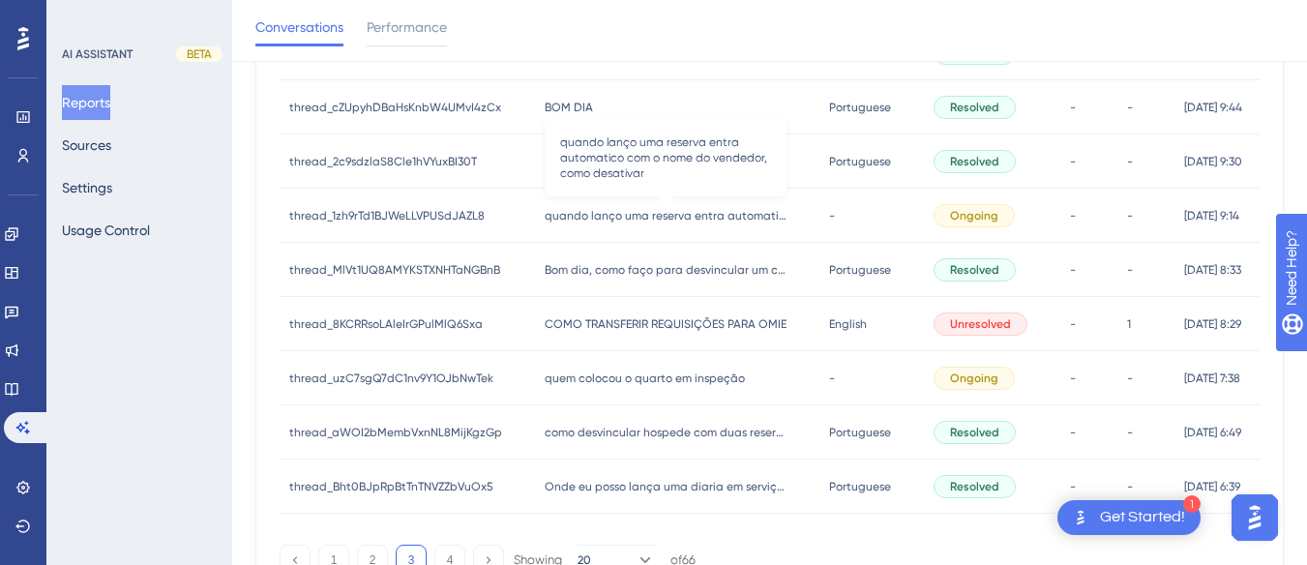
click at [680, 211] on span "quando lanço uma reserva entra automatico com o nome do vendedor, como desativar" at bounding box center [666, 215] width 242 height 15
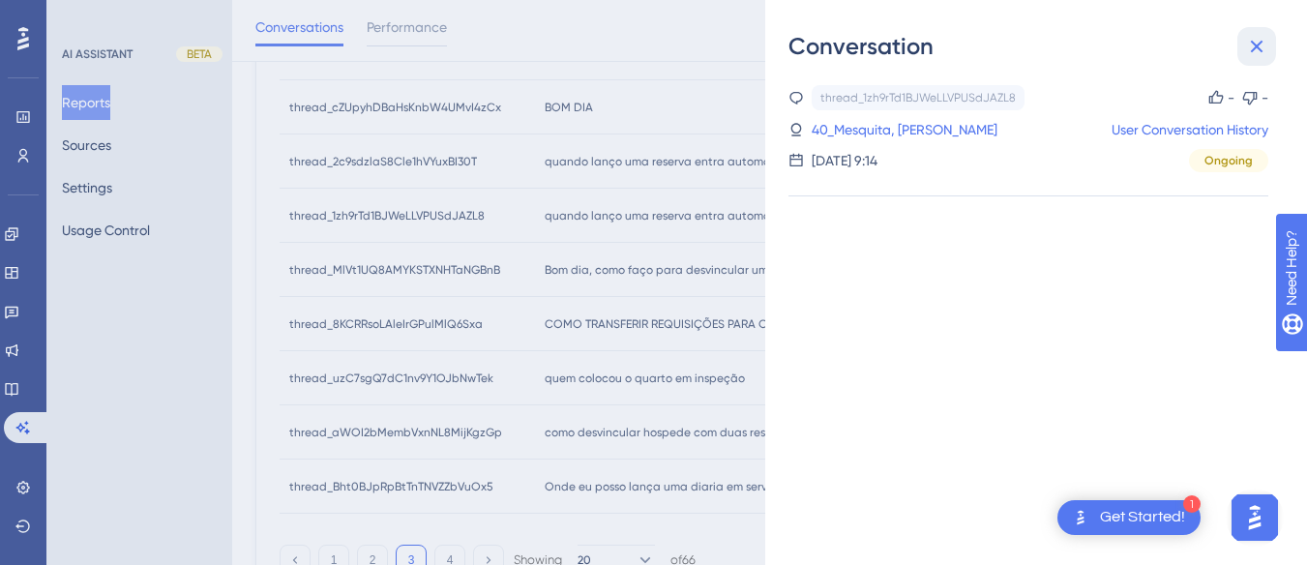
drag, startPoint x: 1262, startPoint y: 40, endPoint x: 905, endPoint y: 85, distance: 359.9
click at [1260, 40] on icon at bounding box center [1256, 46] width 23 height 23
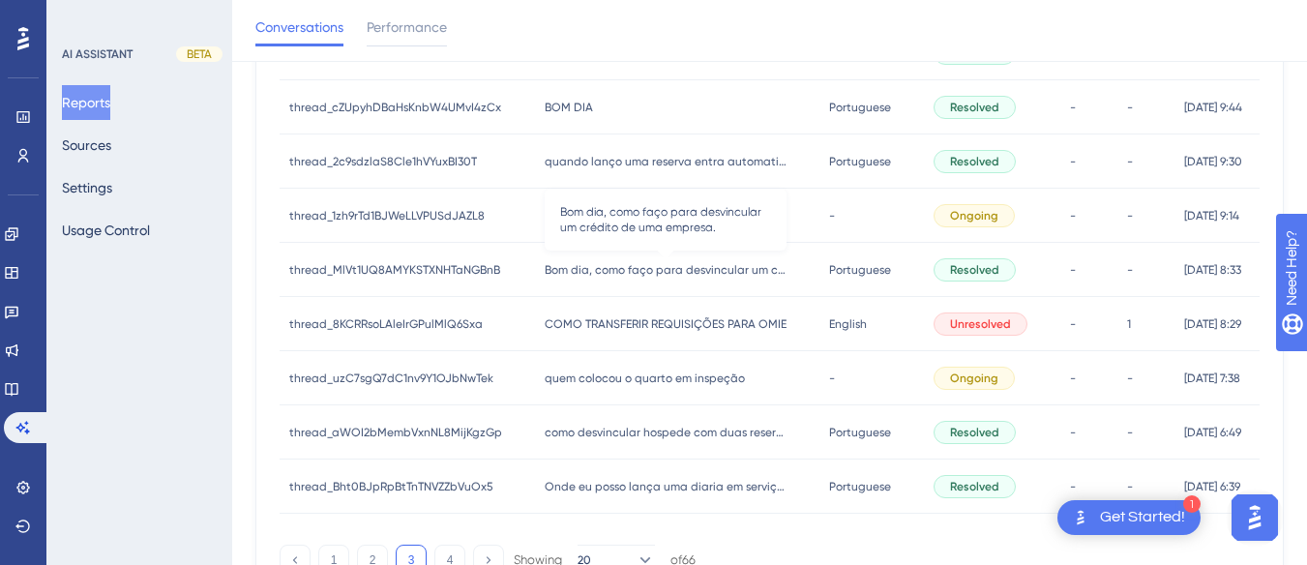
click at [716, 265] on span "Bom dia, como faço para desvincular um crédito de uma empresa." at bounding box center [666, 269] width 242 height 15
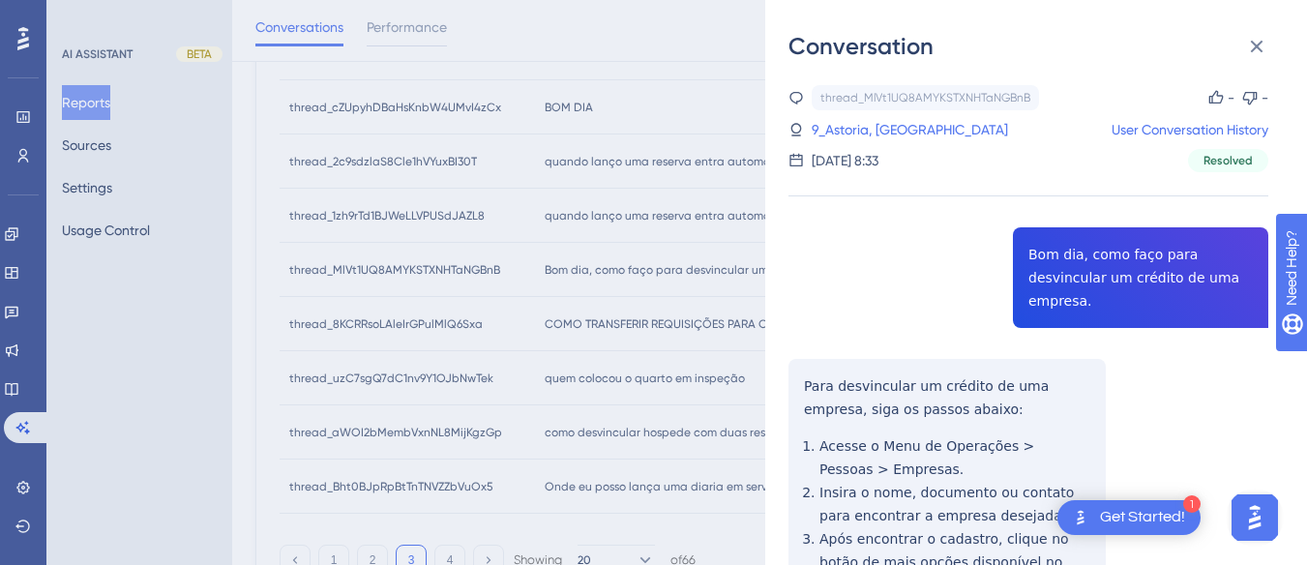
click at [1072, 255] on div "thread_MlVt1UQ8AMYKSTXNHTaNGBnB Copy - - 9_Astoria, Dulce User Conversation His…" at bounding box center [1029, 486] width 480 height 802
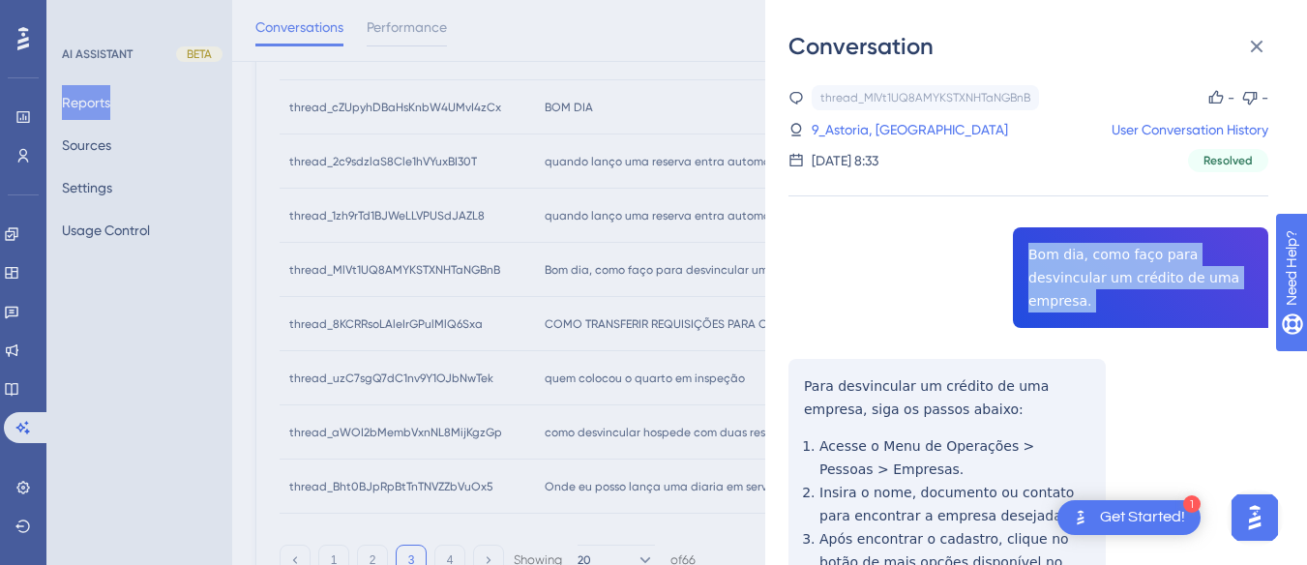
click at [1072, 255] on div "thread_MlVt1UQ8AMYKSTXNHTaNGBnB Copy - - 9_Astoria, Dulce User Conversation His…" at bounding box center [1029, 486] width 480 height 802
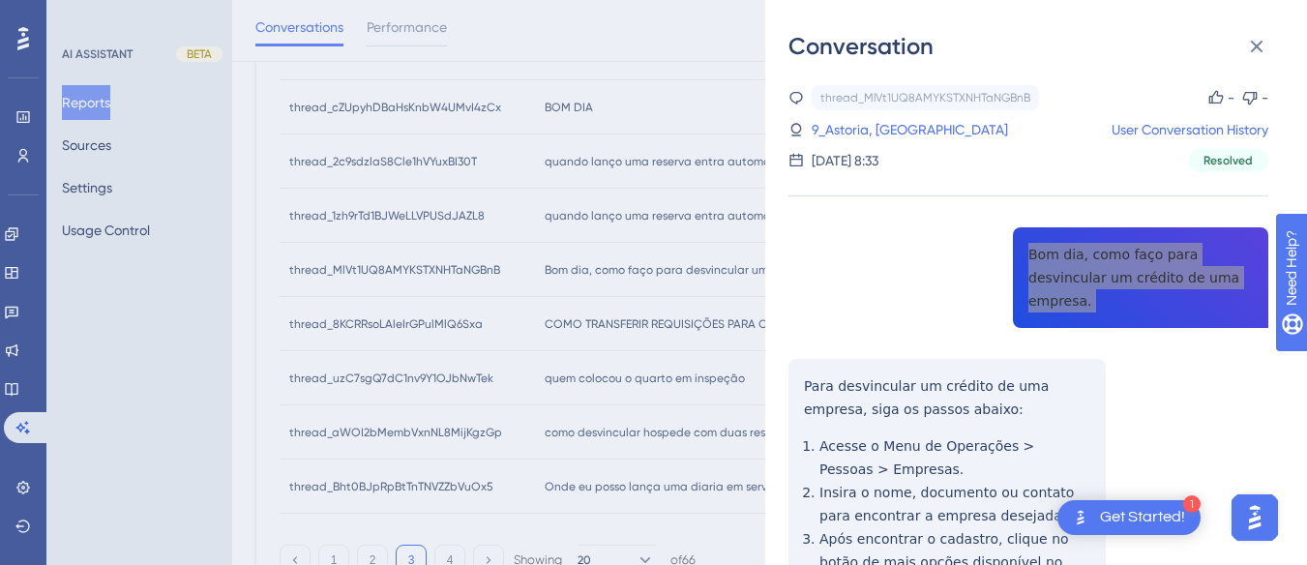
scroll to position [97, 0]
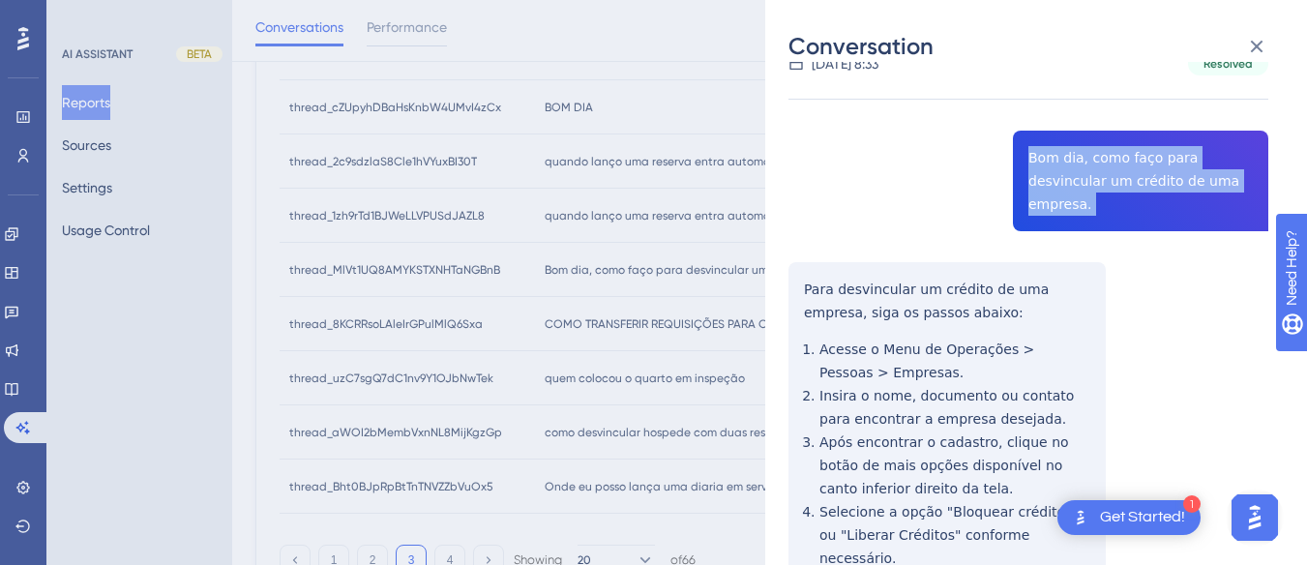
click at [791, 269] on div "thread_MlVt1UQ8AMYKSTXNHTaNGBnB Copy - - 9_Astoria, Dulce User Conversation His…" at bounding box center [1029, 389] width 480 height 802
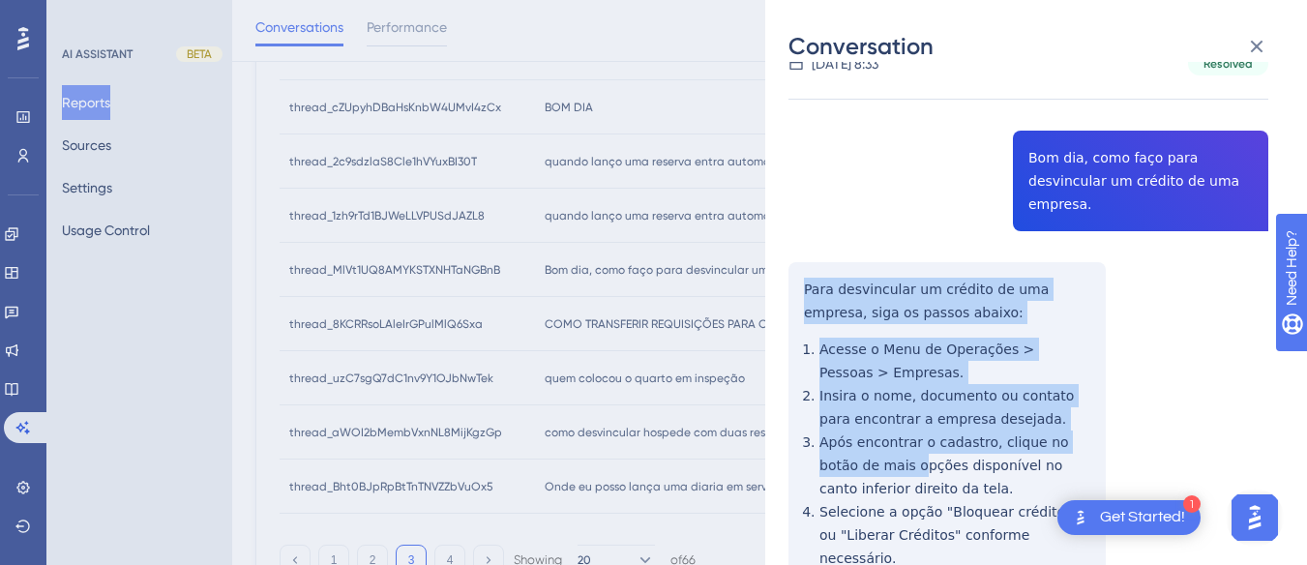
scroll to position [261, 0]
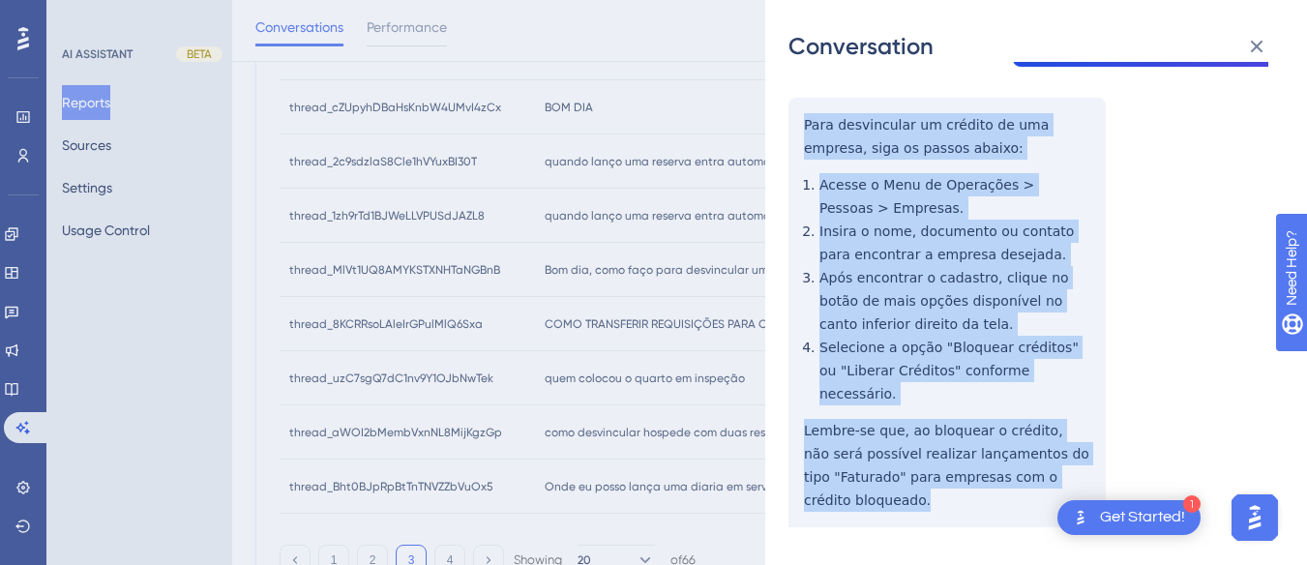
drag, startPoint x: 790, startPoint y: 253, endPoint x: 878, endPoint y: 197, distance: 103.6
click at [937, 476] on div "thread_MlVt1UQ8AMYKSTXNHTaNGBnB Copy - - 9_Astoria, Dulce User Conversation His…" at bounding box center [1029, 225] width 480 height 802
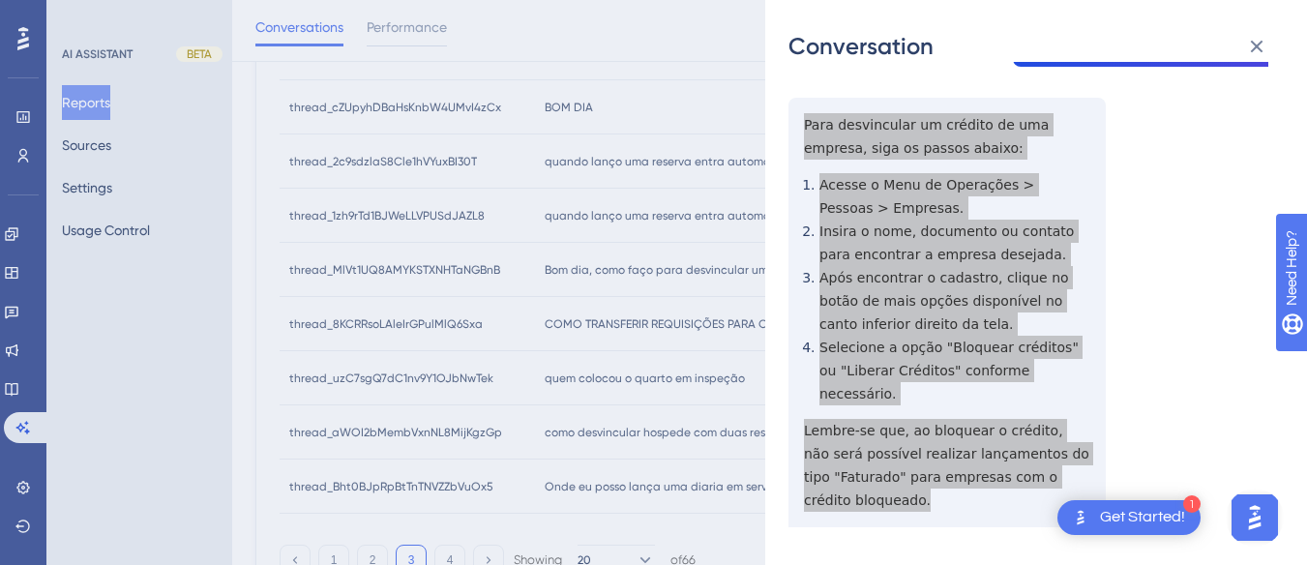
scroll to position [0, 0]
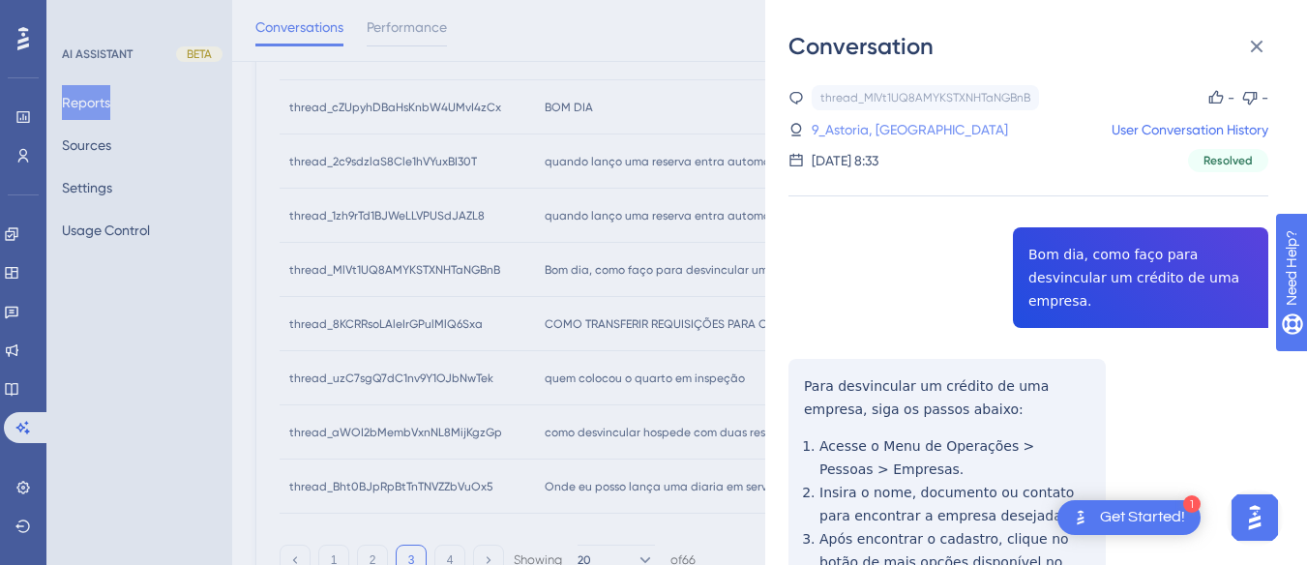
click at [884, 129] on link "9_Astoria, Dulce" at bounding box center [910, 129] width 196 height 23
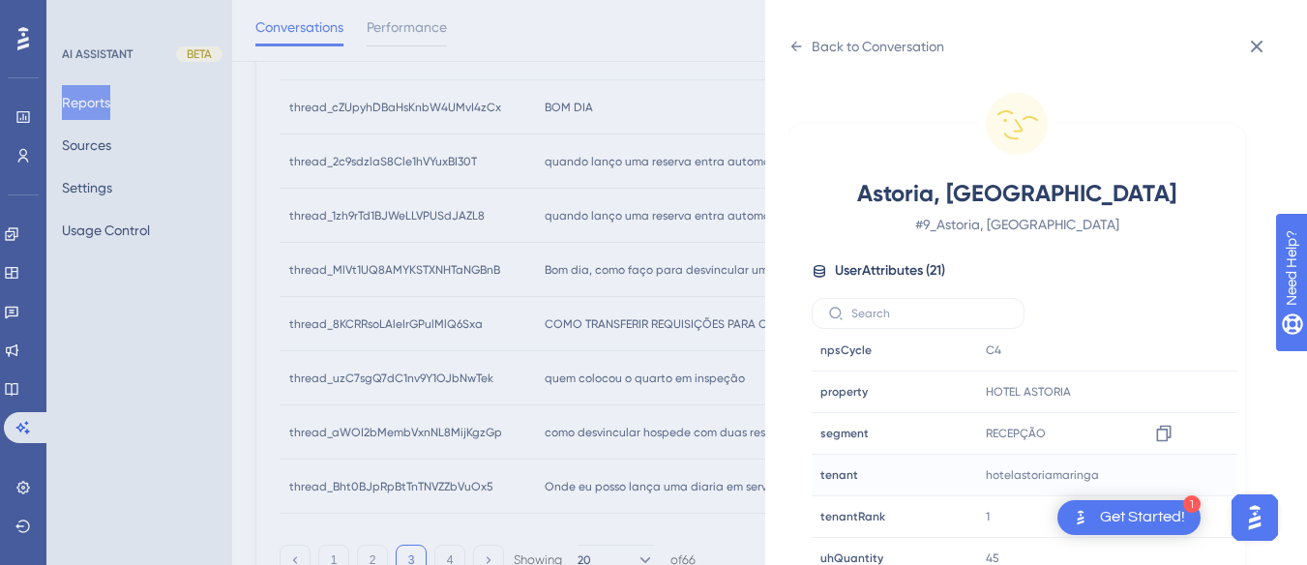
scroll to position [57, 0]
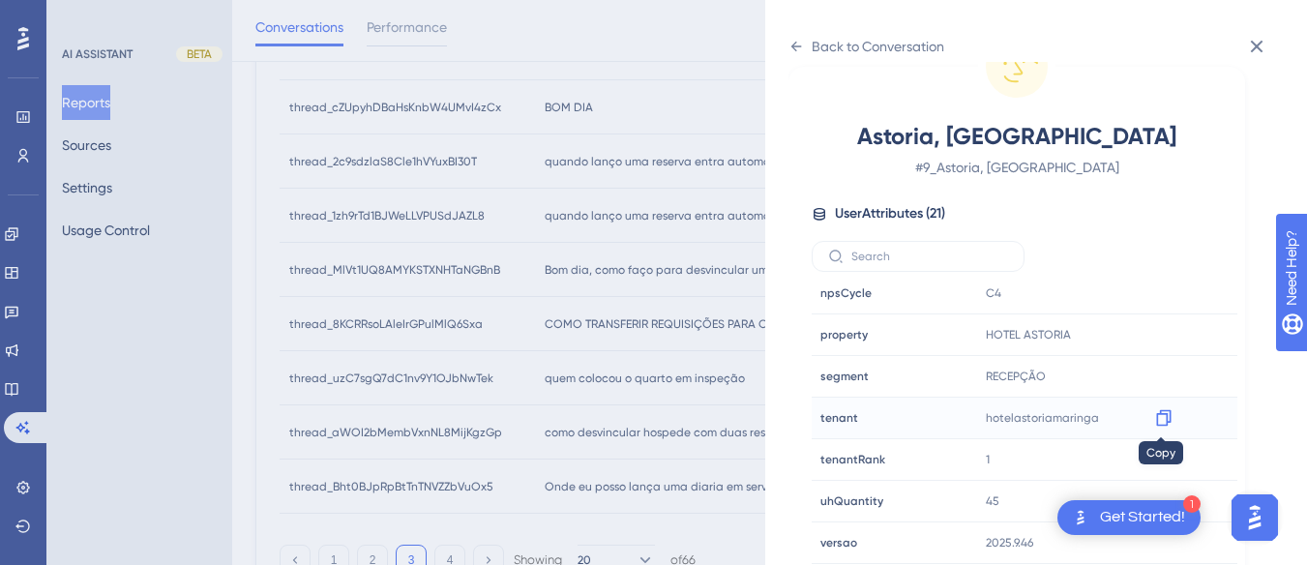
click at [1158, 414] on icon at bounding box center [1163, 418] width 15 height 16
click at [803, 43] on icon at bounding box center [796, 46] width 15 height 15
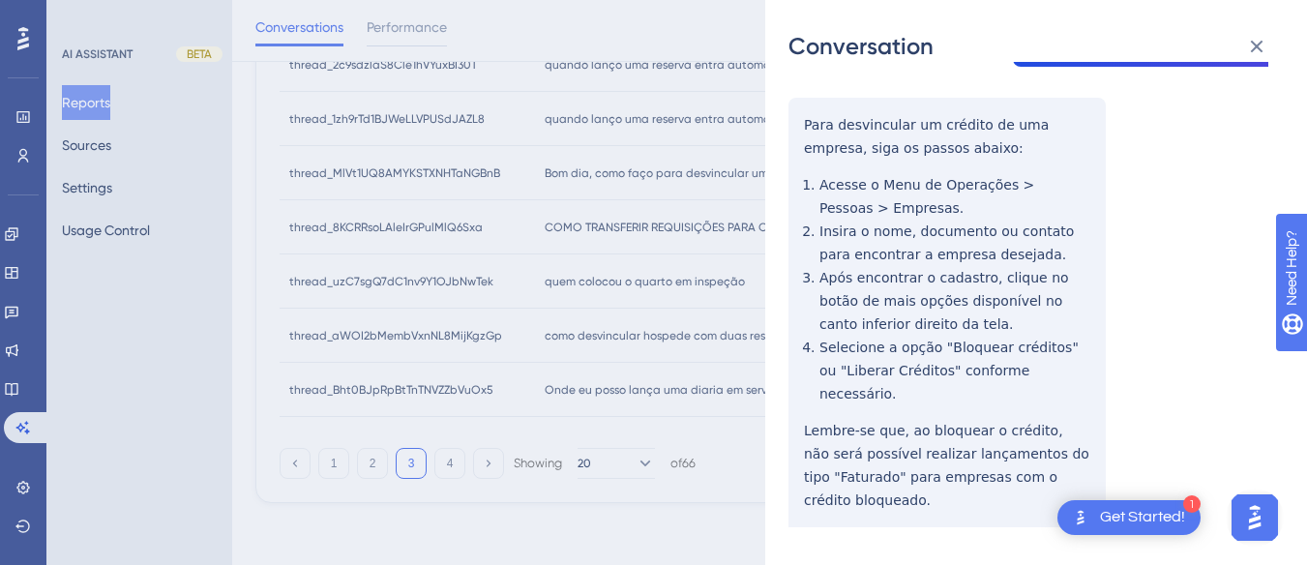
scroll to position [0, 0]
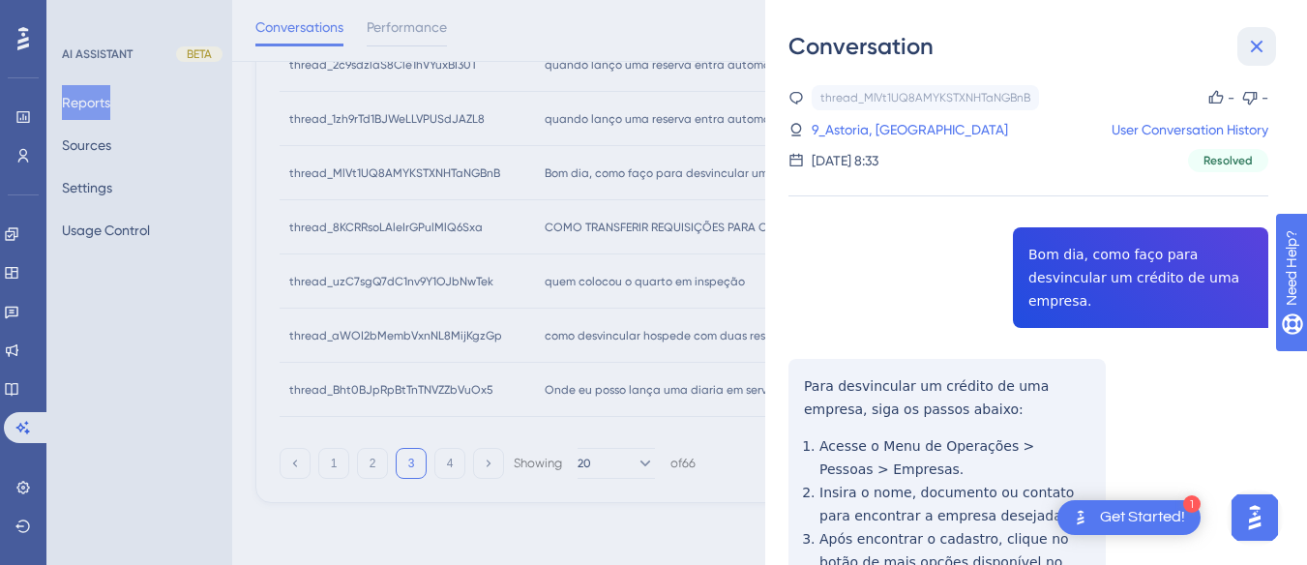
click at [1264, 46] on icon at bounding box center [1256, 46] width 23 height 23
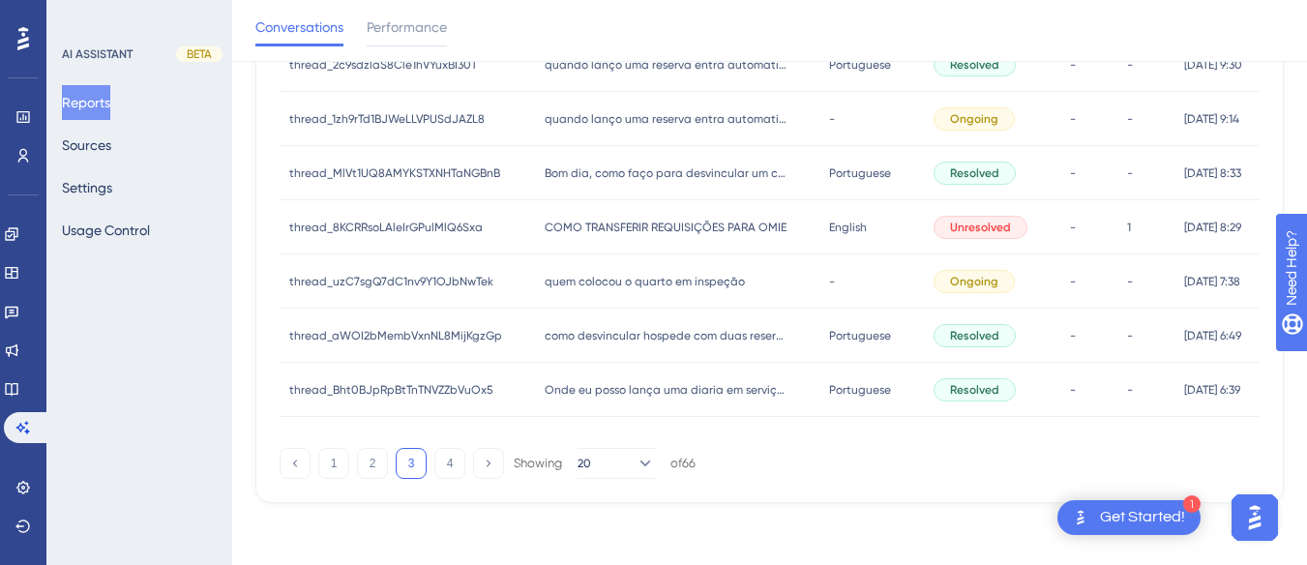
click at [589, 217] on div "COMO TRANSFERIR REQUISIÇÕES PARA OMIE COMO TRANSFERIR REQUISIÇÕES PARA OMIE" at bounding box center [677, 227] width 284 height 54
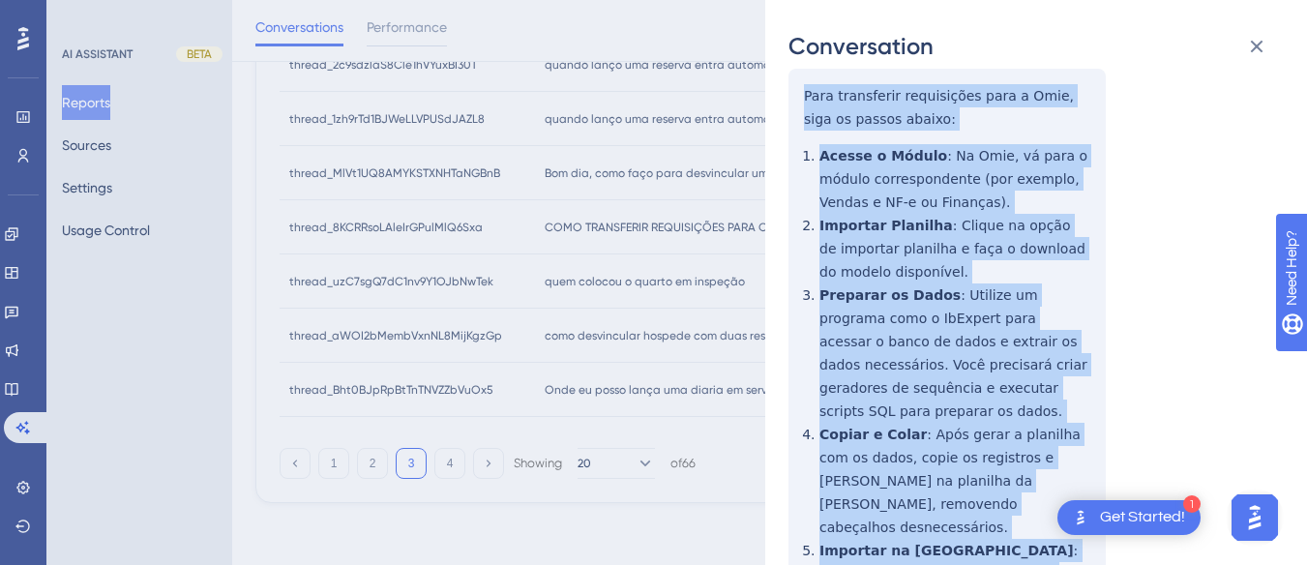
scroll to position [581, 0]
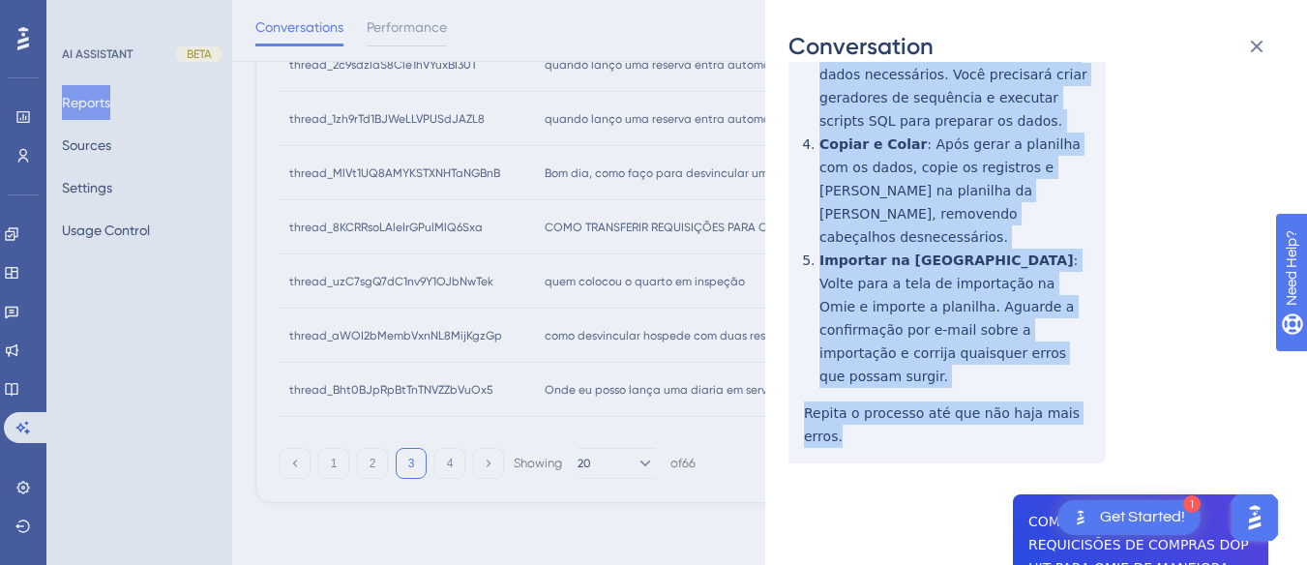
drag, startPoint x: 797, startPoint y: 350, endPoint x: 1111, endPoint y: 333, distance: 314.0
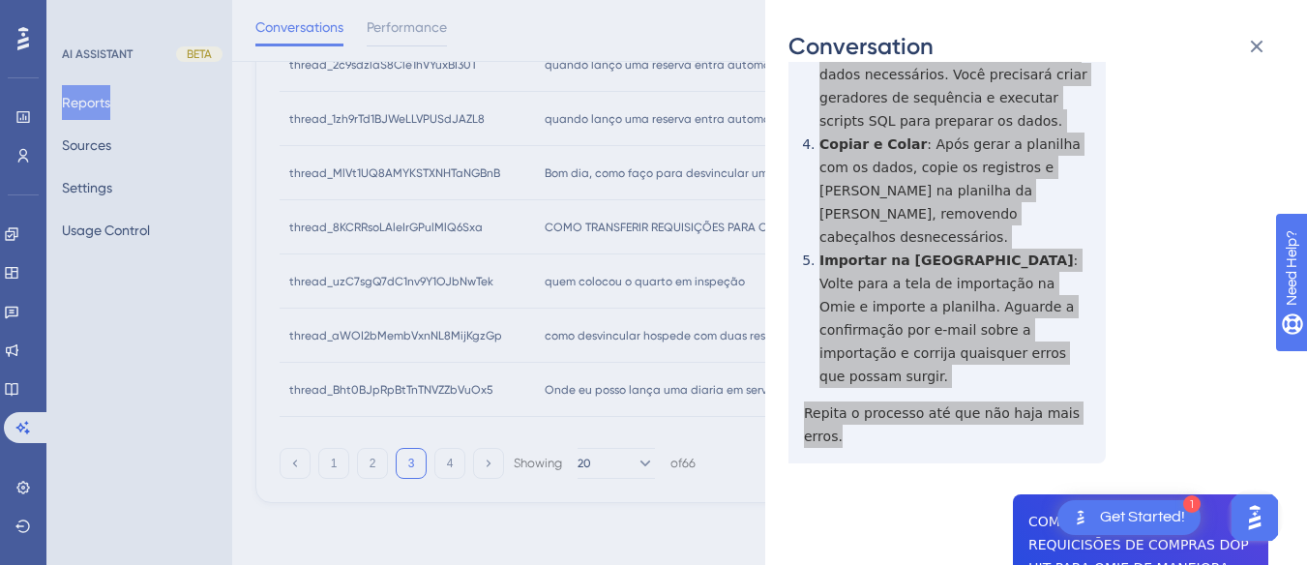
scroll to position [774, 0]
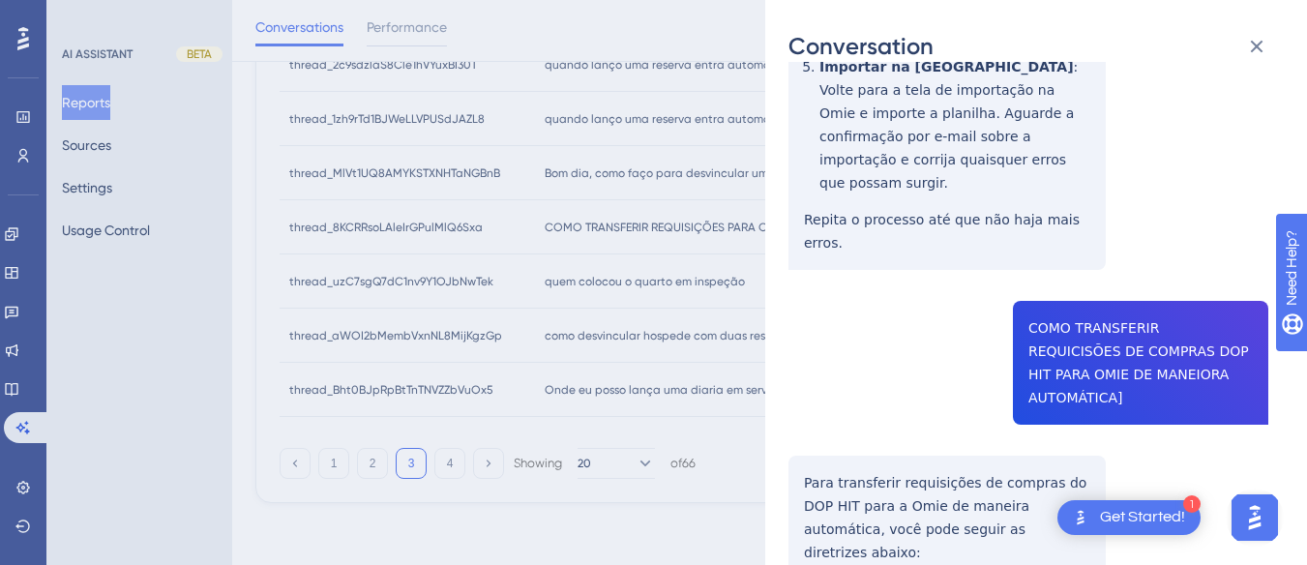
click at [1088, 229] on div "thread_8KCRRsoLAleIrGPulMlQ6Sxa Copy - 1 51_Airton Bergoli, GRANDE HOTEL COMPRA…" at bounding box center [1029, 422] width 480 height 2222
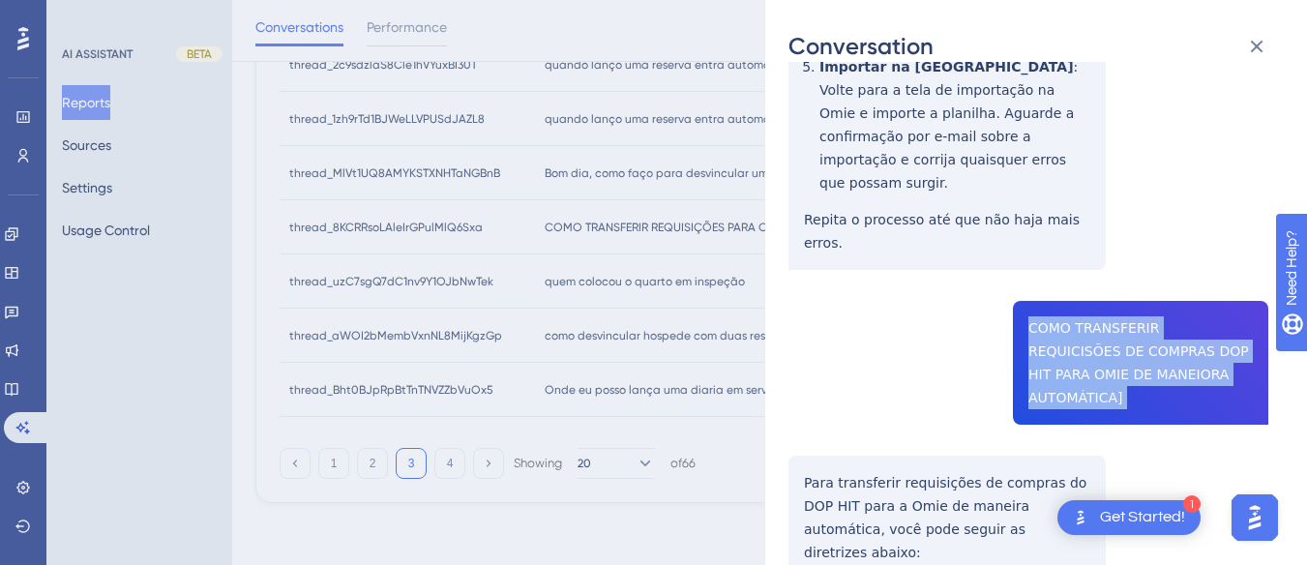
click at [1088, 229] on div "thread_8KCRRsoLAleIrGPulMlQ6Sxa Copy - 1 51_Airton Bergoli, GRANDE HOTEL COMPRA…" at bounding box center [1029, 422] width 480 height 2222
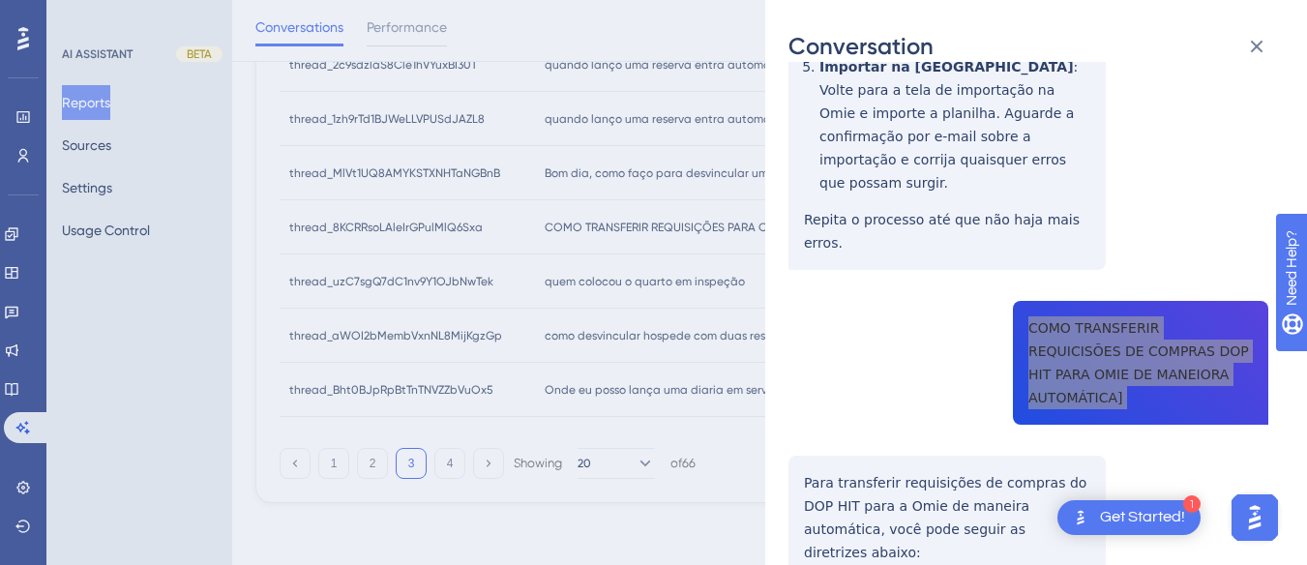
scroll to position [871, 0]
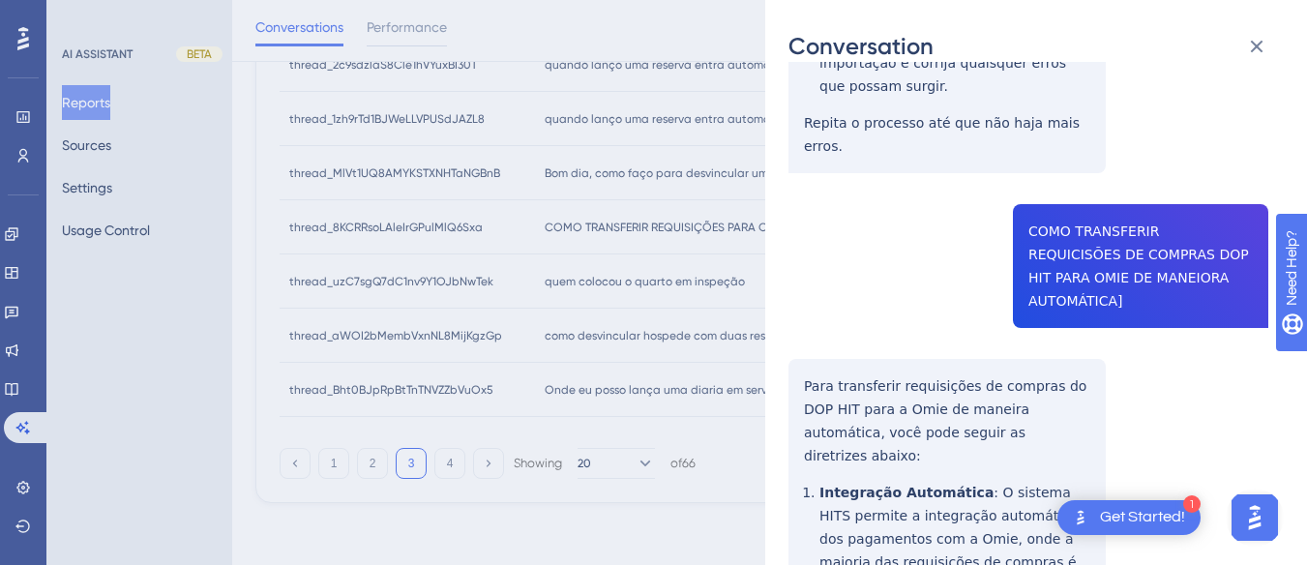
click at [816, 235] on div "thread_8KCRRsoLAleIrGPulMlQ6Sxa Copy - 1 51_Airton Bergoli, GRANDE HOTEL COMPRA…" at bounding box center [1029, 325] width 480 height 2222
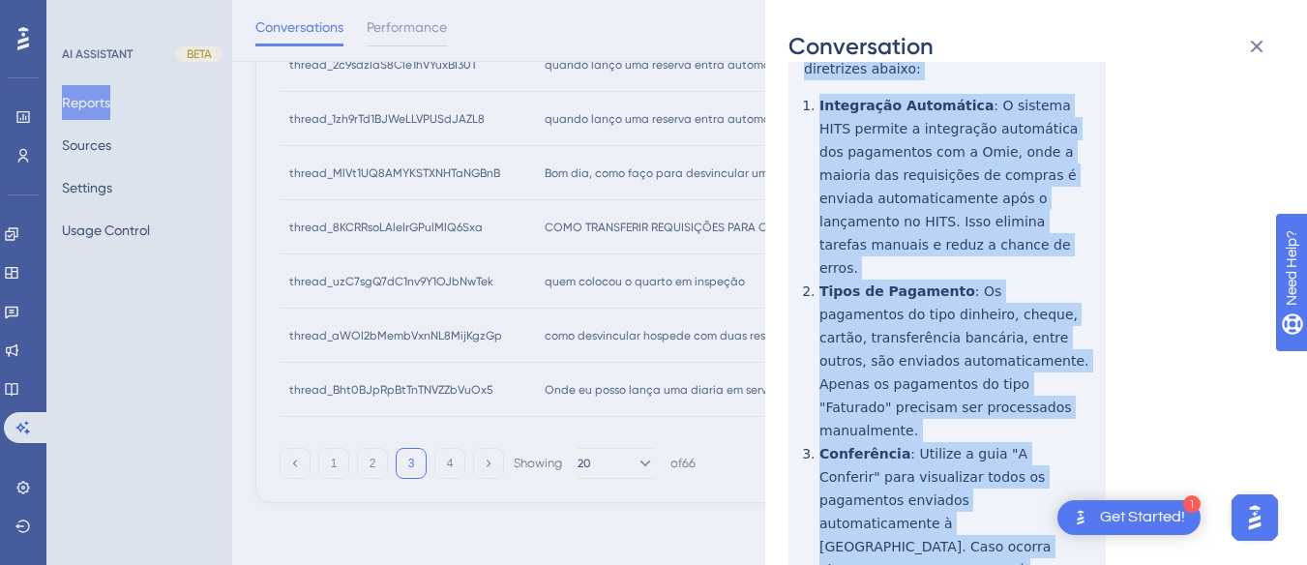
scroll to position [1403, 0]
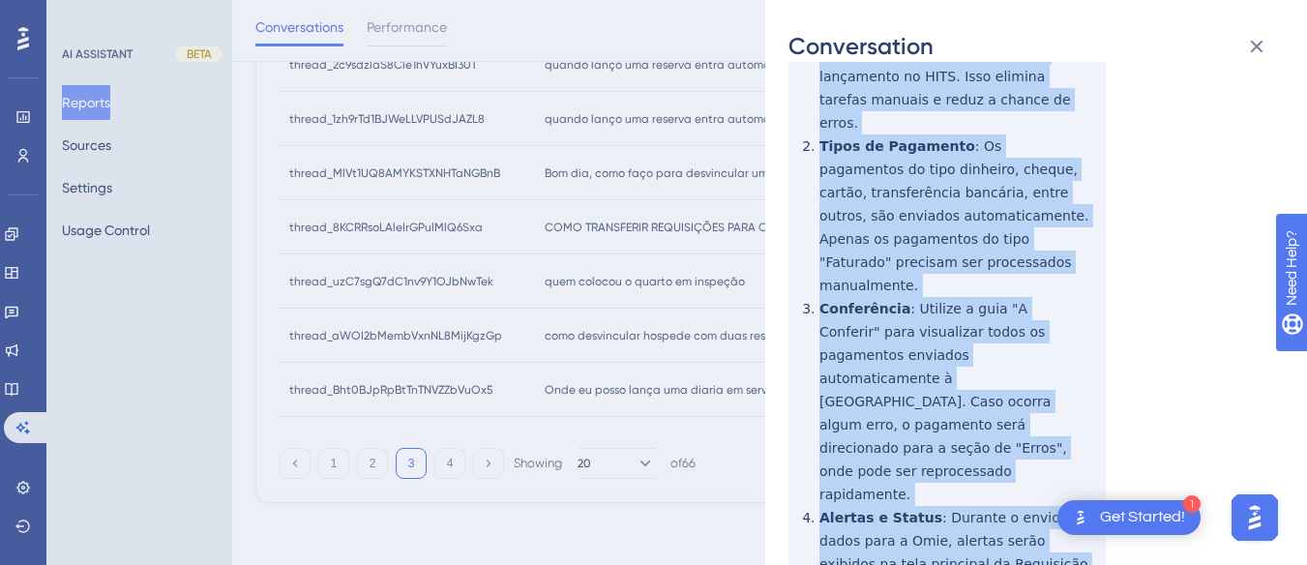
drag, startPoint x: 776, startPoint y: 242, endPoint x: 979, endPoint y: 435, distance: 280.6
click at [979, 435] on div "Conversation thread_8KCRRsoLAleIrGPulMlQ6Sxa Copy - 1 51_Airton Bergoli, GRANDE…" at bounding box center [1036, 282] width 542 height 565
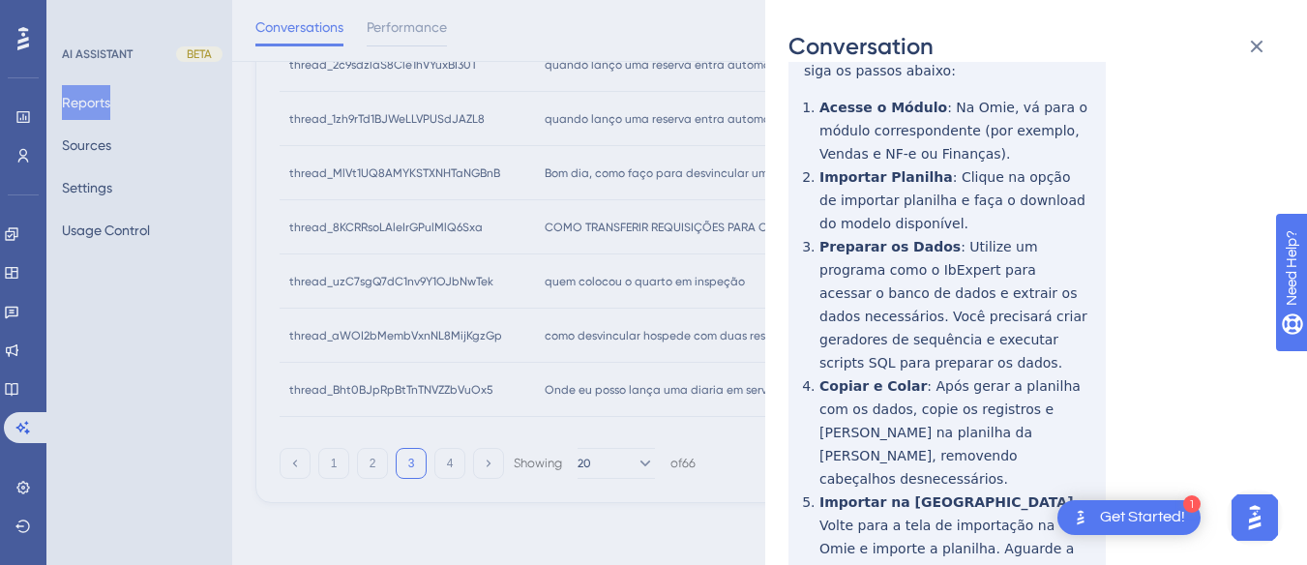
scroll to position [0, 0]
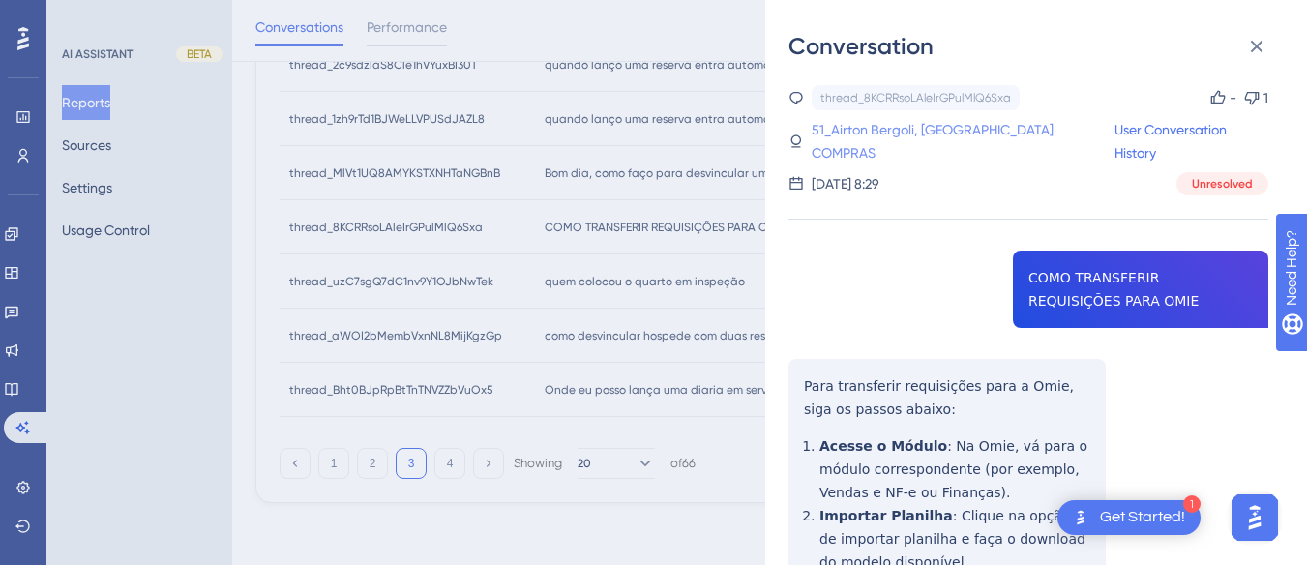
click at [895, 130] on link "51_Airton Bergoli, GRANDE HOTEL COMPRAS" at bounding box center [963, 141] width 303 height 46
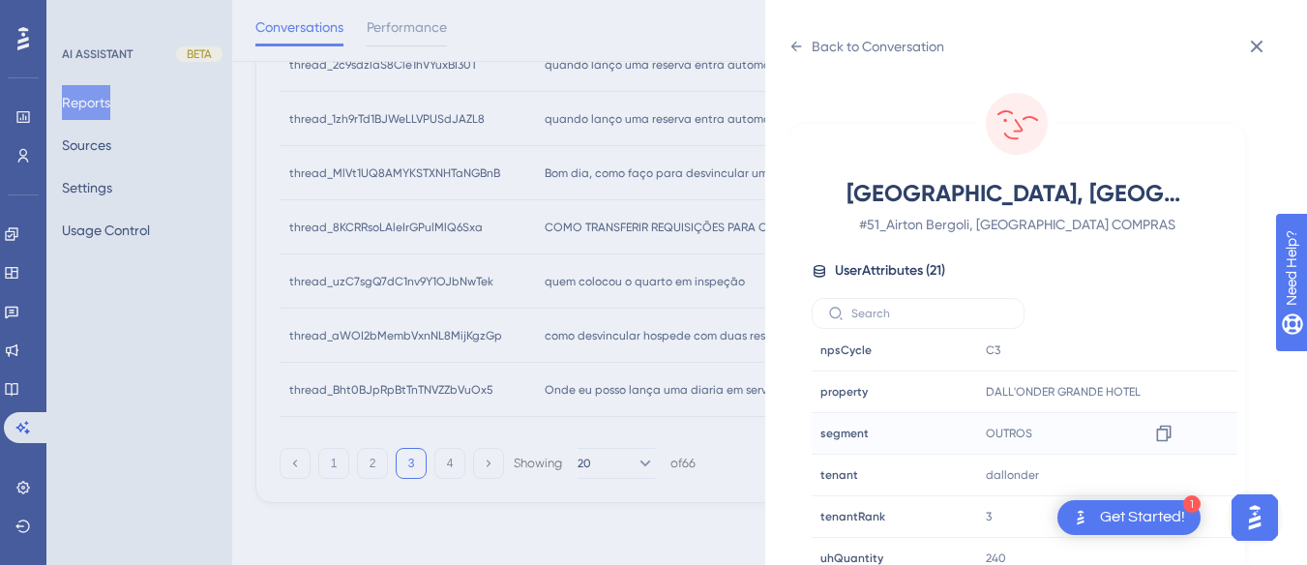
scroll to position [57, 0]
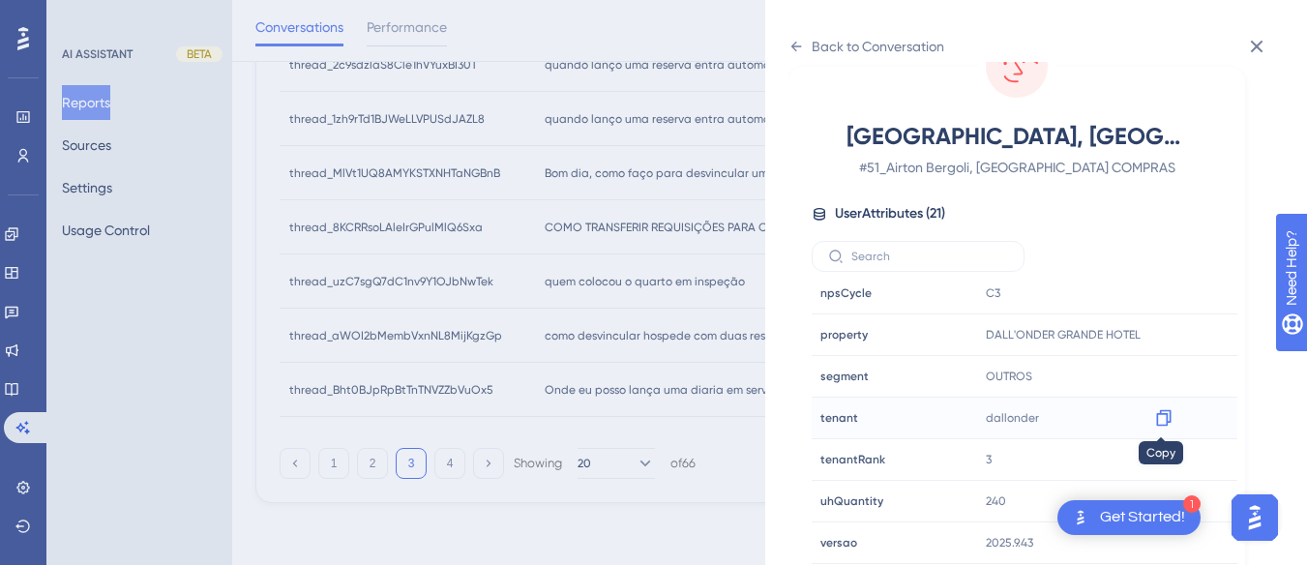
click at [1169, 417] on icon at bounding box center [1163, 417] width 19 height 19
click at [1160, 332] on icon at bounding box center [1163, 334] width 19 height 19
click at [791, 33] on div "Back to Conversation" at bounding box center [867, 46] width 156 height 31
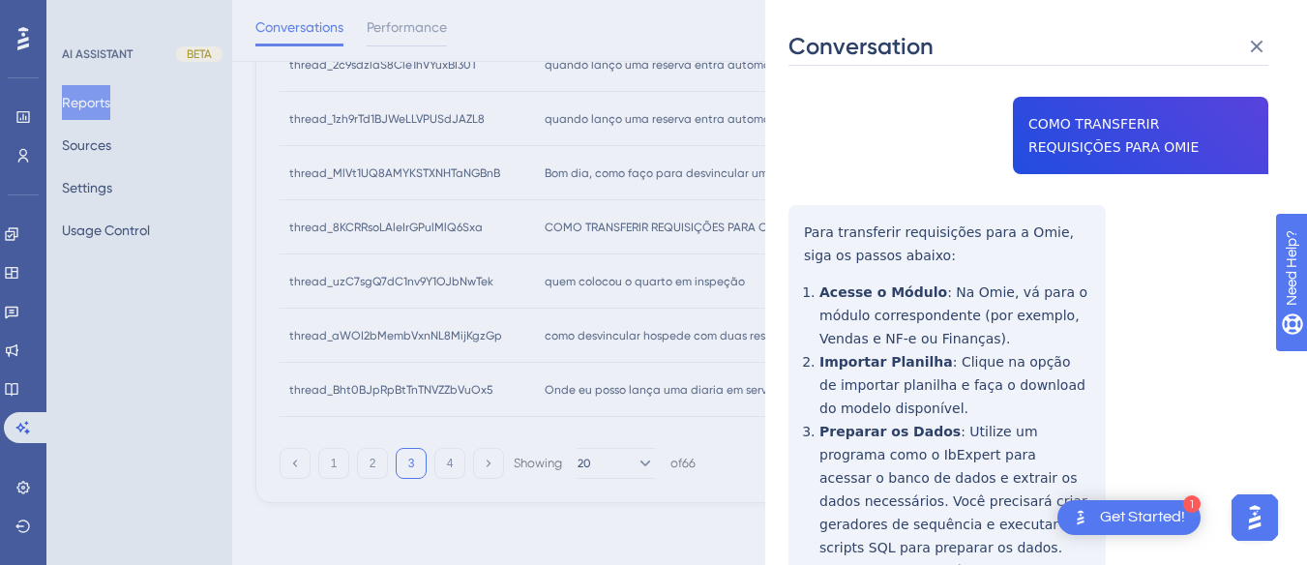
scroll to position [0, 0]
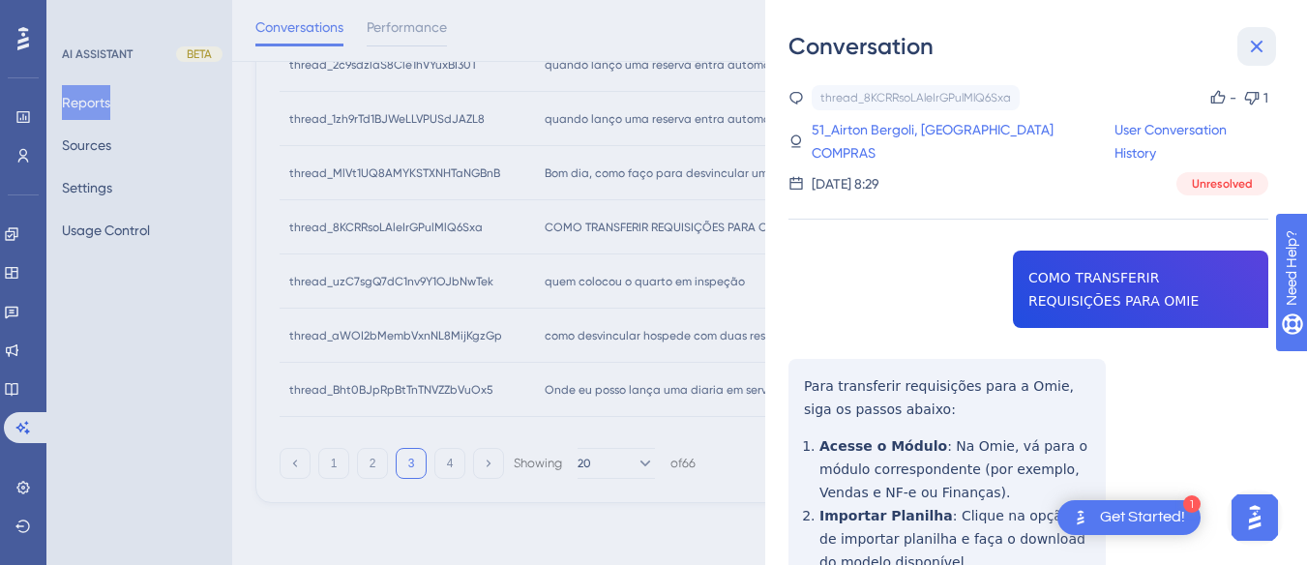
click at [1274, 33] on button at bounding box center [1256, 46] width 39 height 39
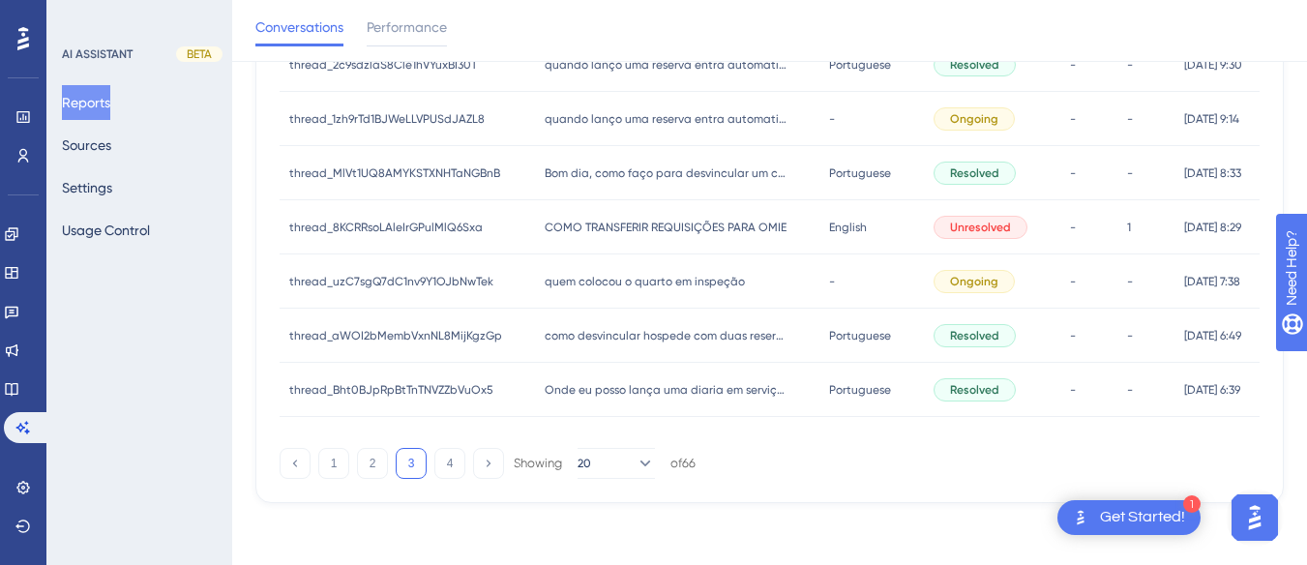
click at [594, 277] on span "quem colocou o quarto em inspeção" at bounding box center [645, 281] width 200 height 15
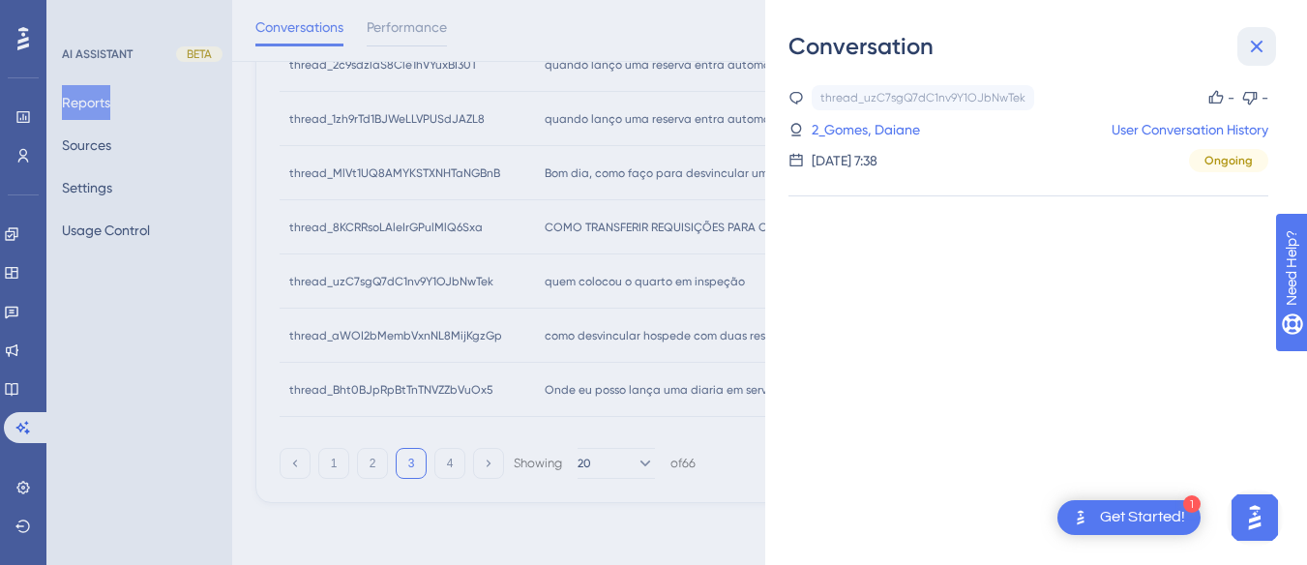
click at [1255, 36] on icon at bounding box center [1256, 46] width 23 height 23
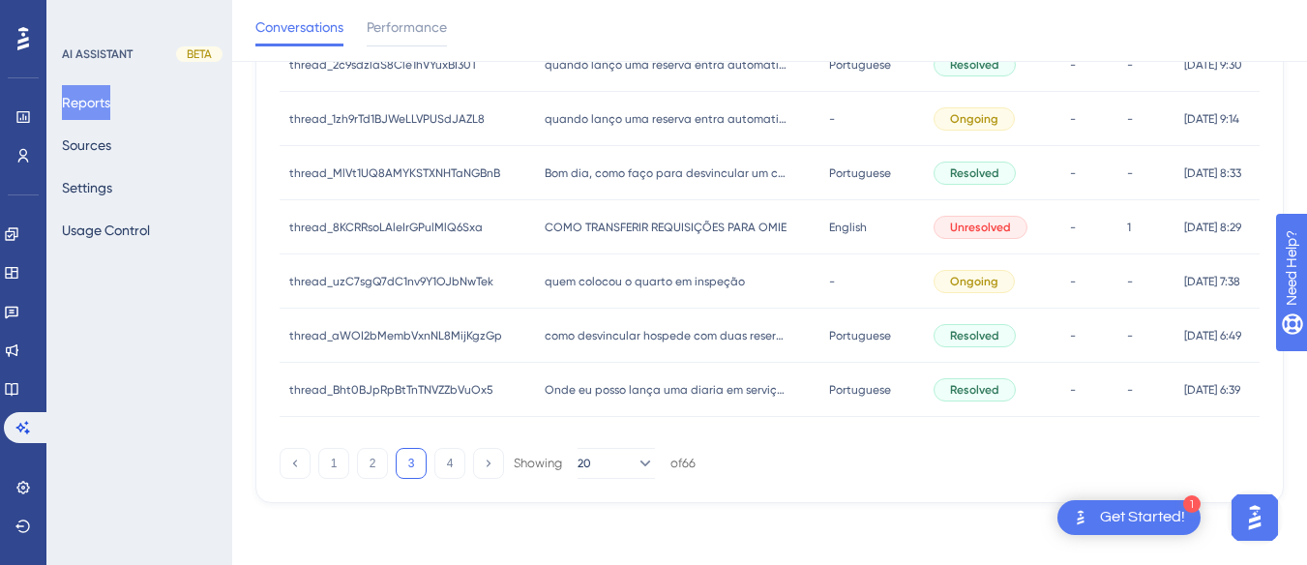
click at [578, 339] on span "como desvincular hospede com duas reservas" at bounding box center [666, 335] width 242 height 15
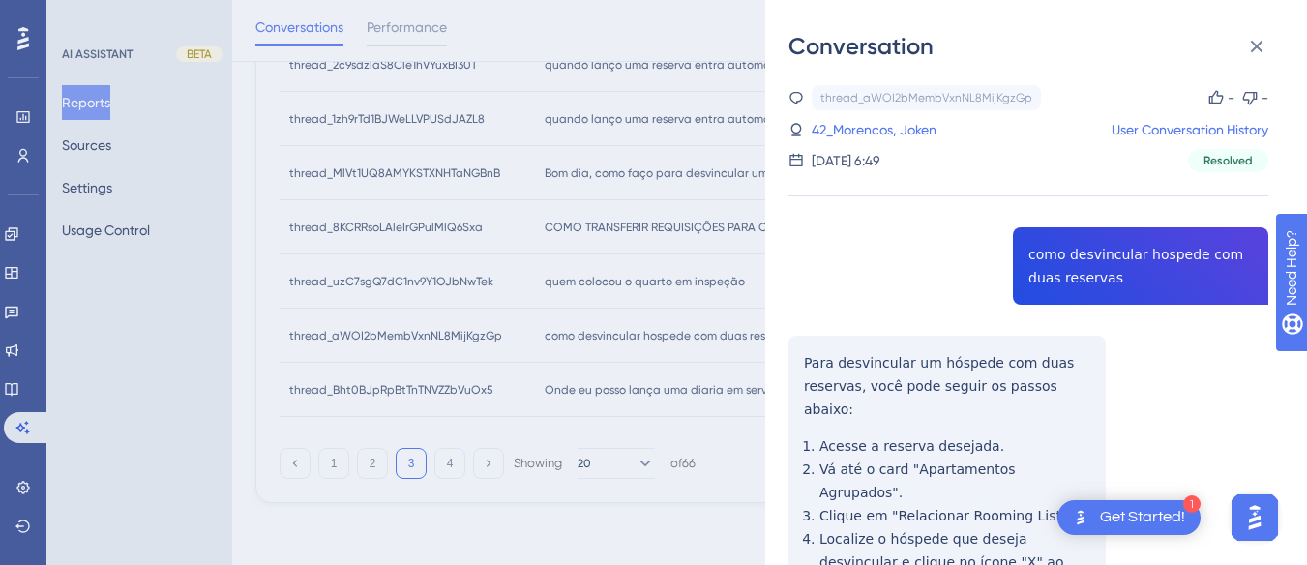
click at [1091, 245] on div "thread_aWOI2bMembVxnNL8MijKgzGp Copy - - 42_Morencos, Joken User Conversation H…" at bounding box center [1029, 463] width 480 height 756
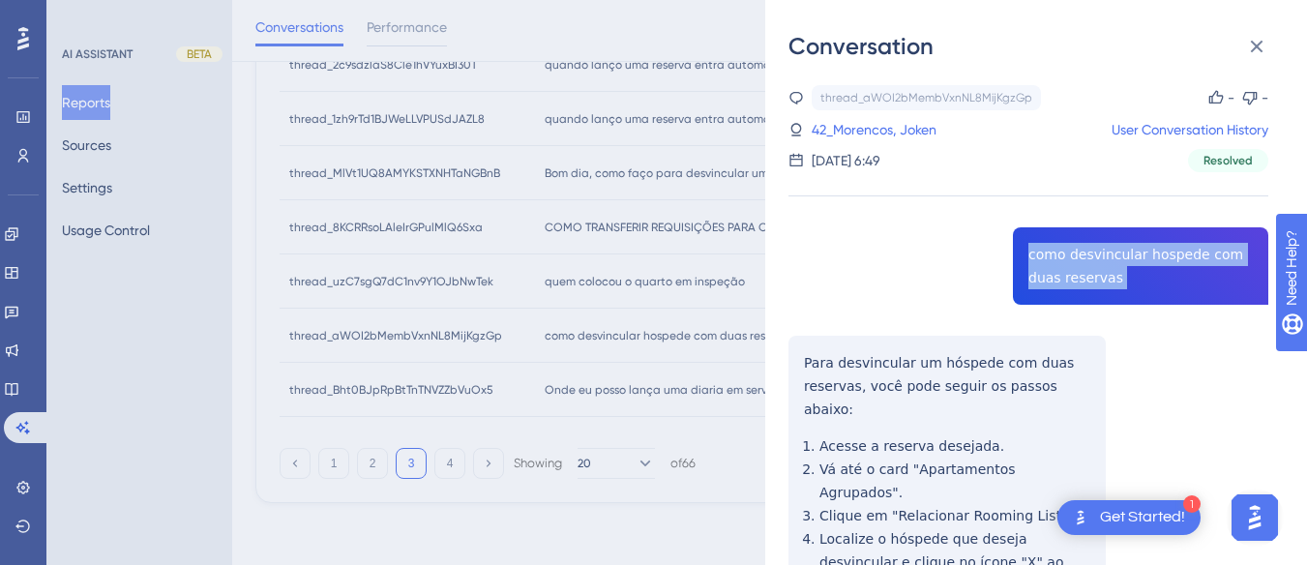
click at [1091, 245] on div "thread_aWOI2bMembVxnNL8MijKgzGp Copy - - 42_Morencos, Joken User Conversation H…" at bounding box center [1029, 463] width 480 height 756
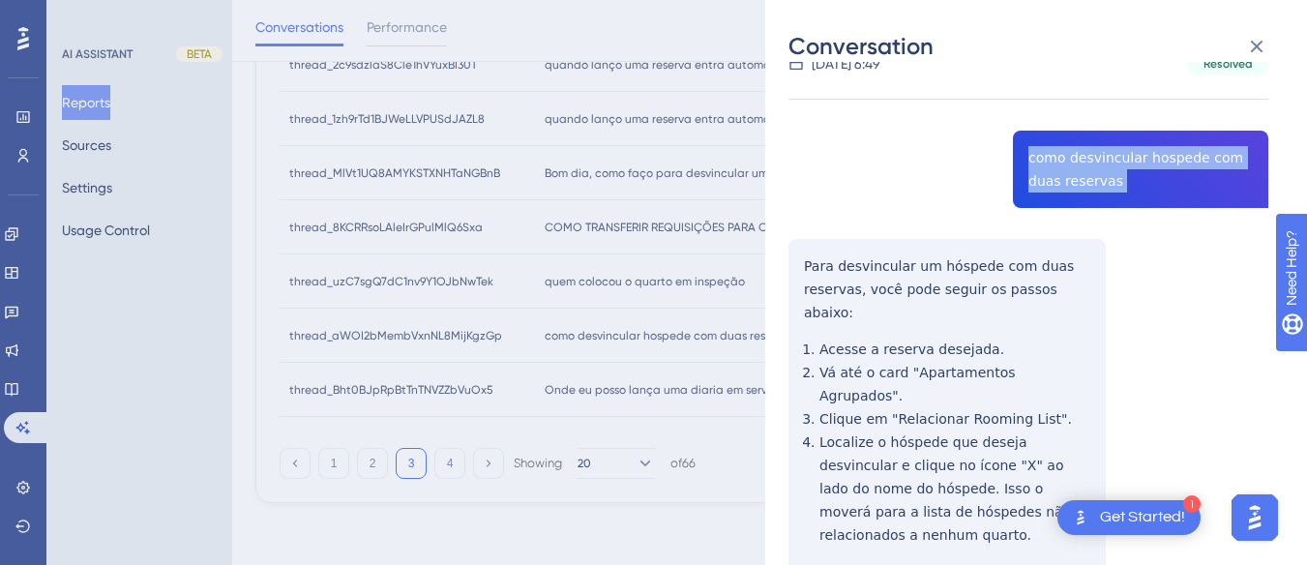
click at [805, 258] on div "thread_aWOI2bMembVxnNL8MijKgzGp Copy - - 42_Morencos, Joken User Conversation H…" at bounding box center [1029, 366] width 480 height 756
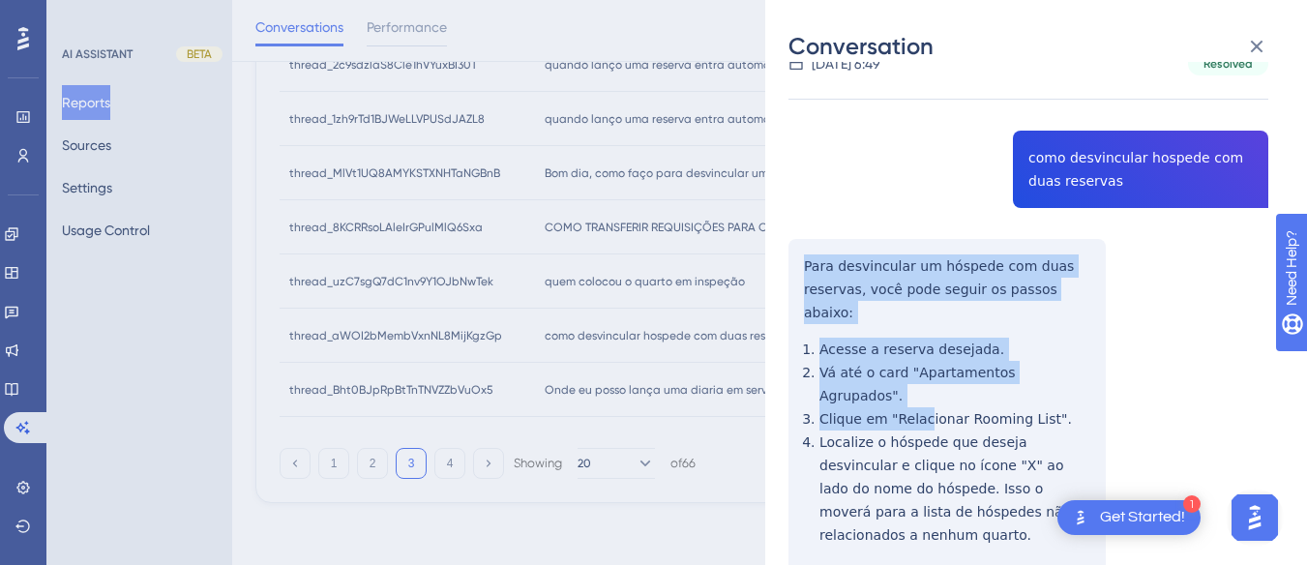
scroll to position [215, 0]
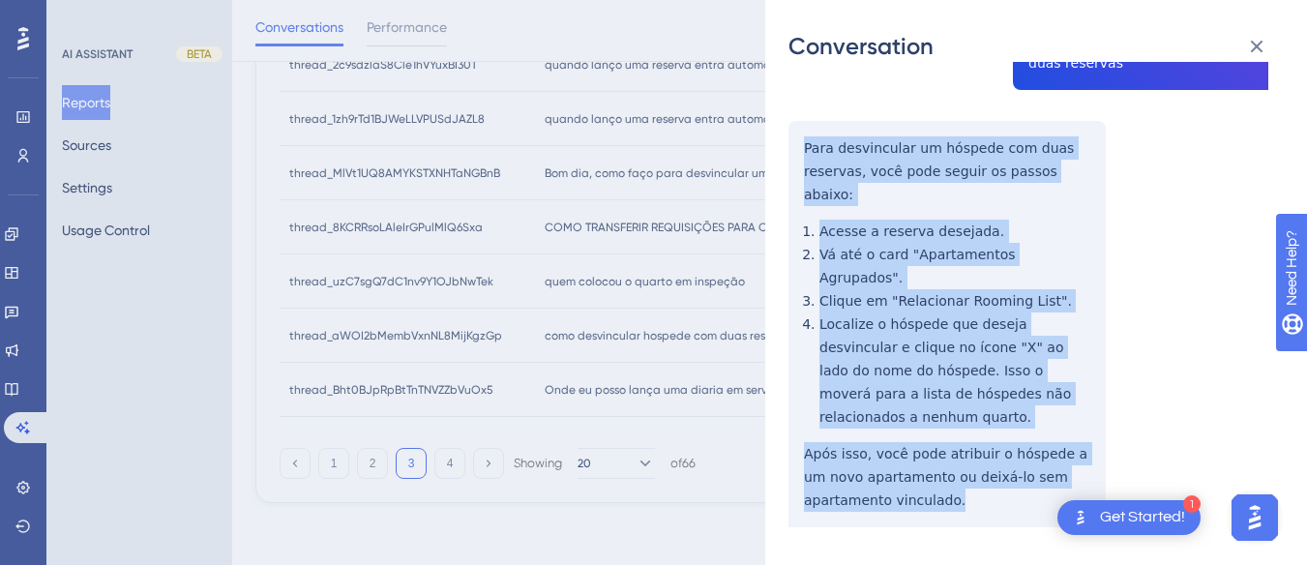
drag, startPoint x: 796, startPoint y: 255, endPoint x: 976, endPoint y: 448, distance: 263.6
click at [976, 448] on div "thread_aWOI2bMembVxnNL8MijKgzGp Copy - - 42_Morencos, Joken User Conversation H…" at bounding box center [1029, 248] width 480 height 756
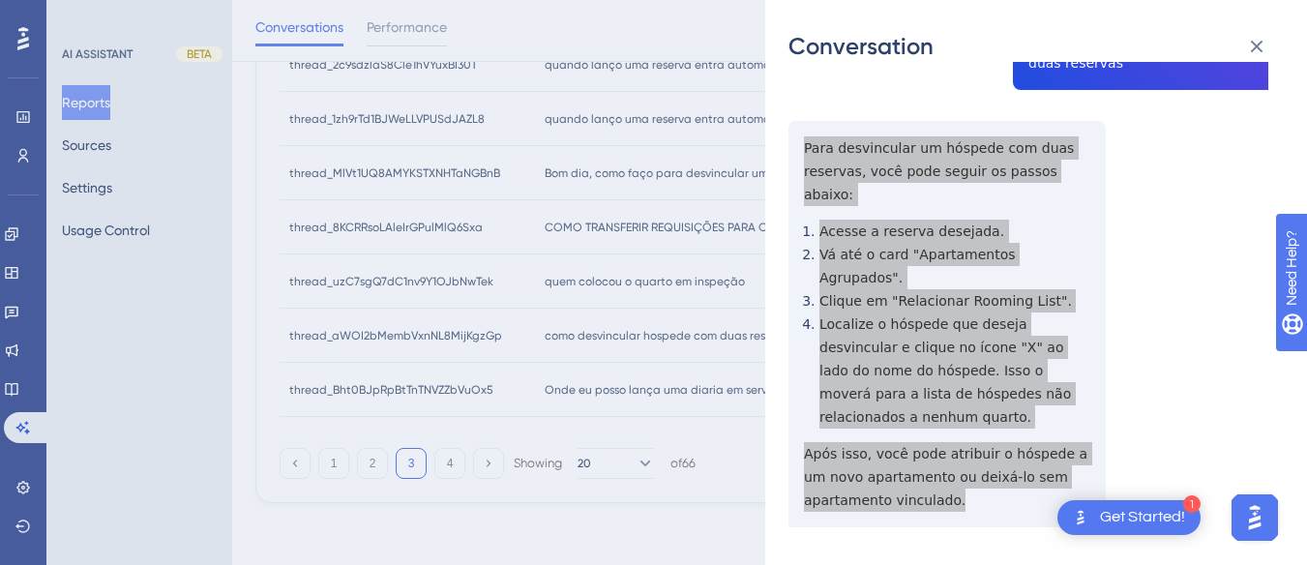
scroll to position [0, 0]
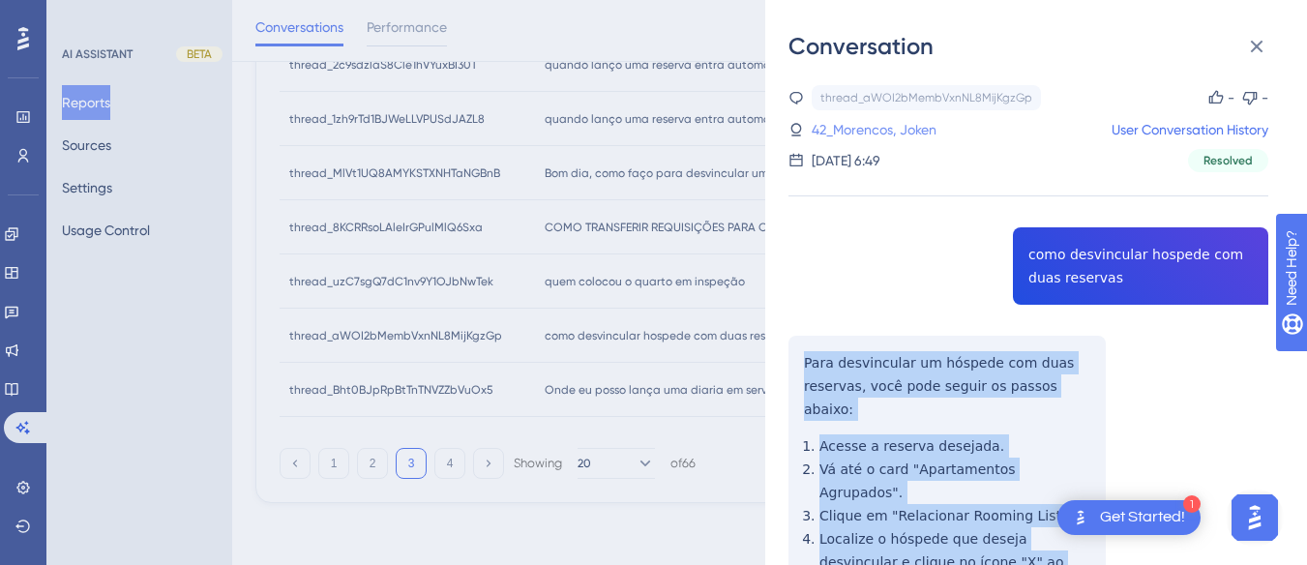
click at [892, 121] on link "42_Morencos, Joken" at bounding box center [874, 129] width 125 height 23
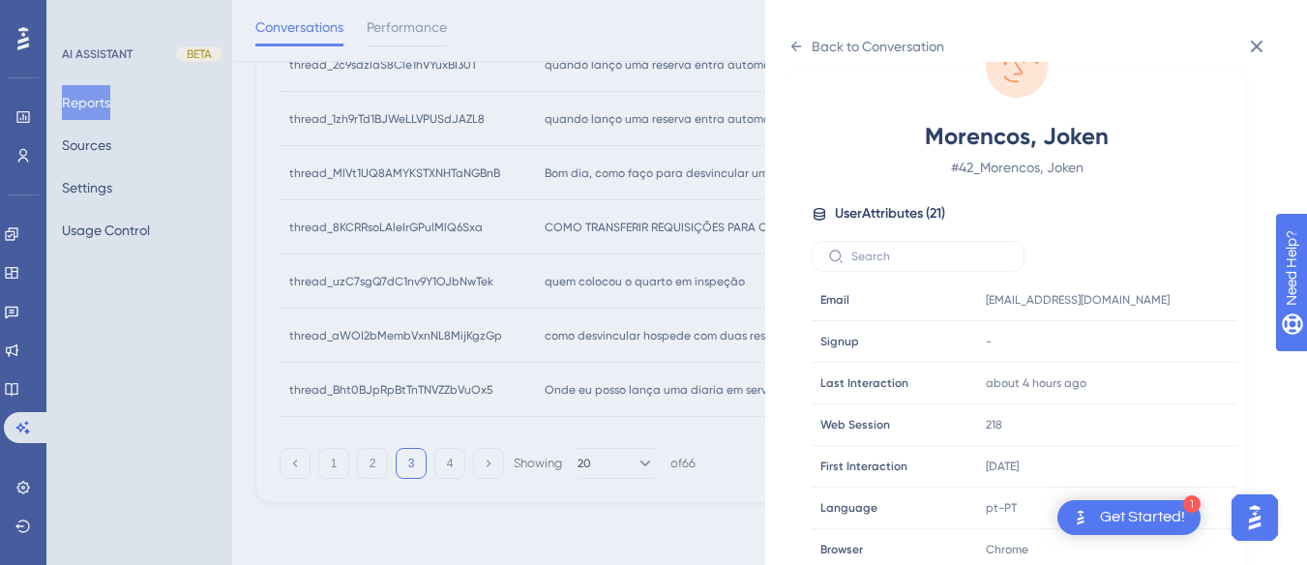
scroll to position [589, 0]
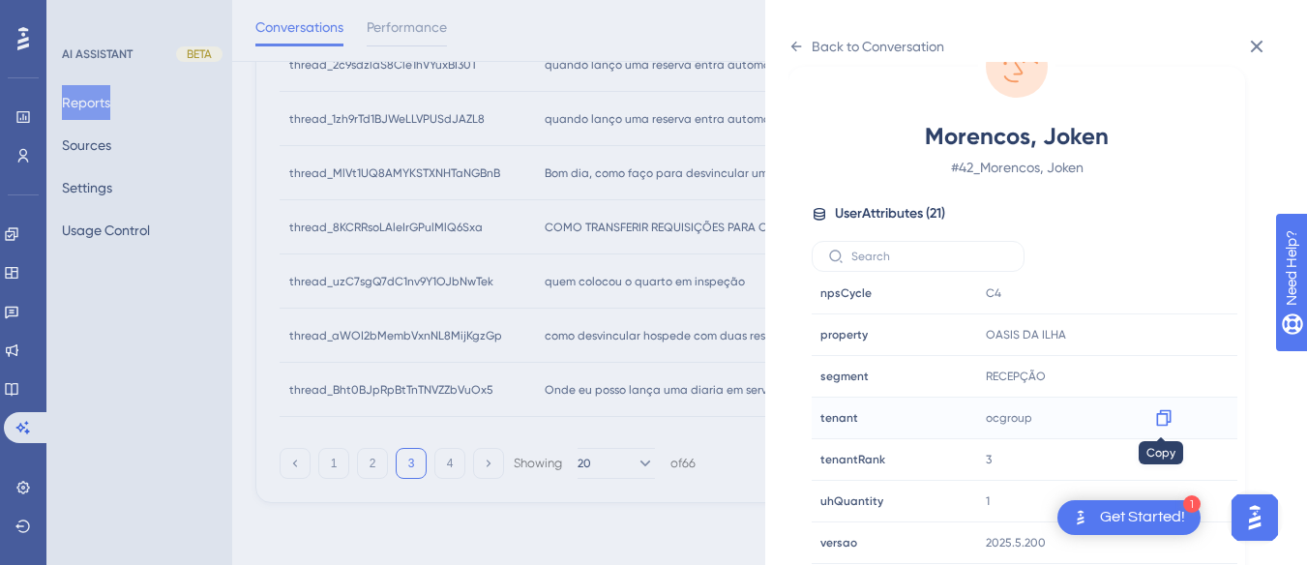
click at [1164, 410] on icon at bounding box center [1163, 418] width 15 height 16
click at [790, 35] on div "Back to Conversation" at bounding box center [867, 46] width 156 height 31
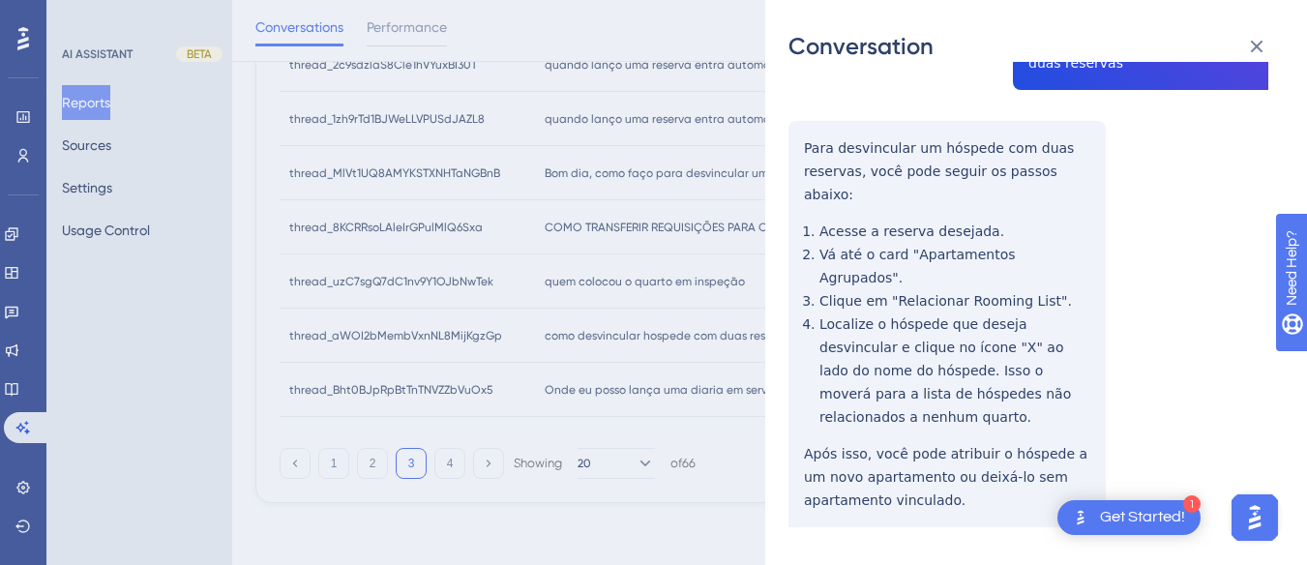
scroll to position [0, 0]
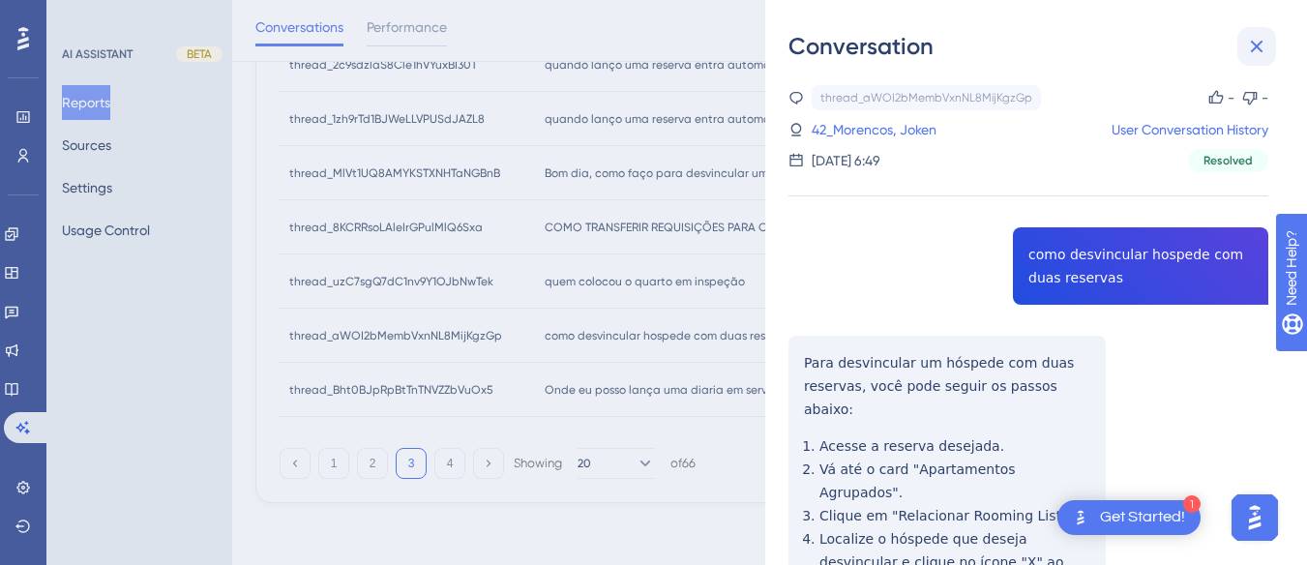
click at [1260, 43] on icon at bounding box center [1257, 47] width 13 height 13
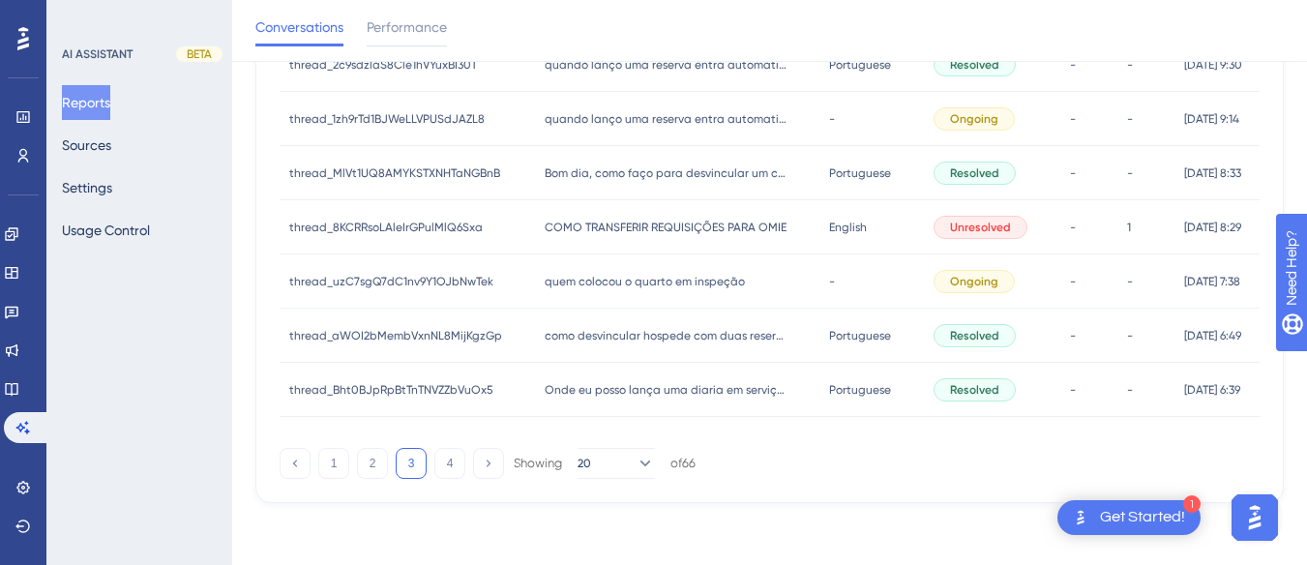
click at [535, 385] on div "Onde eu posso lança uma diaria em serviço para encerra o apartamento com saldo …" at bounding box center [677, 390] width 284 height 54
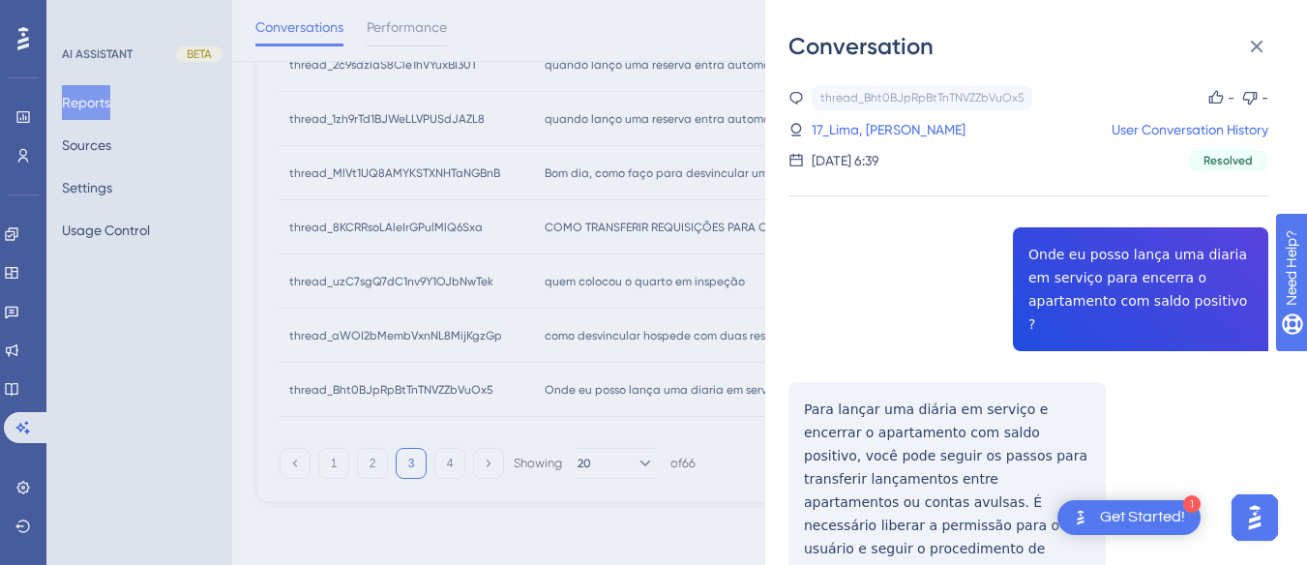
click at [1095, 247] on div "thread_Bht0BJpRpBtTnTNVZZbVuOx5 Copy - - 17_Lima, Marcos User Conversation Hist…" at bounding box center [1029, 449] width 480 height 729
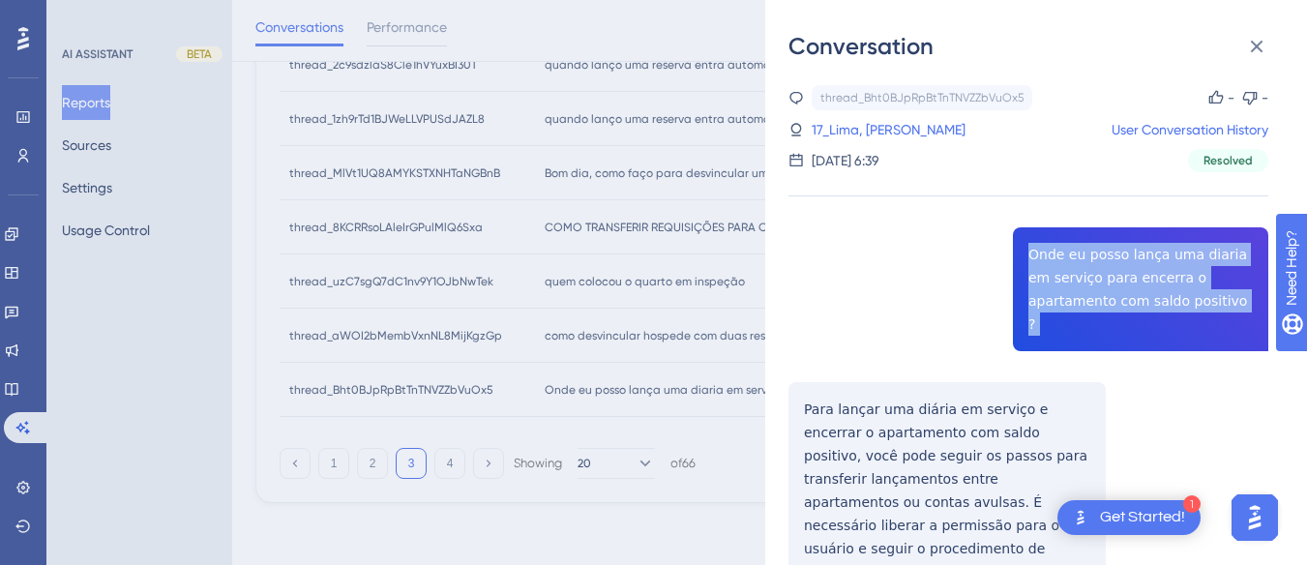
click at [1095, 247] on div "thread_Bht0BJpRpBtTnTNVZZbVuOx5 Copy - - 17_Lima, Marcos User Conversation Hist…" at bounding box center [1029, 449] width 480 height 729
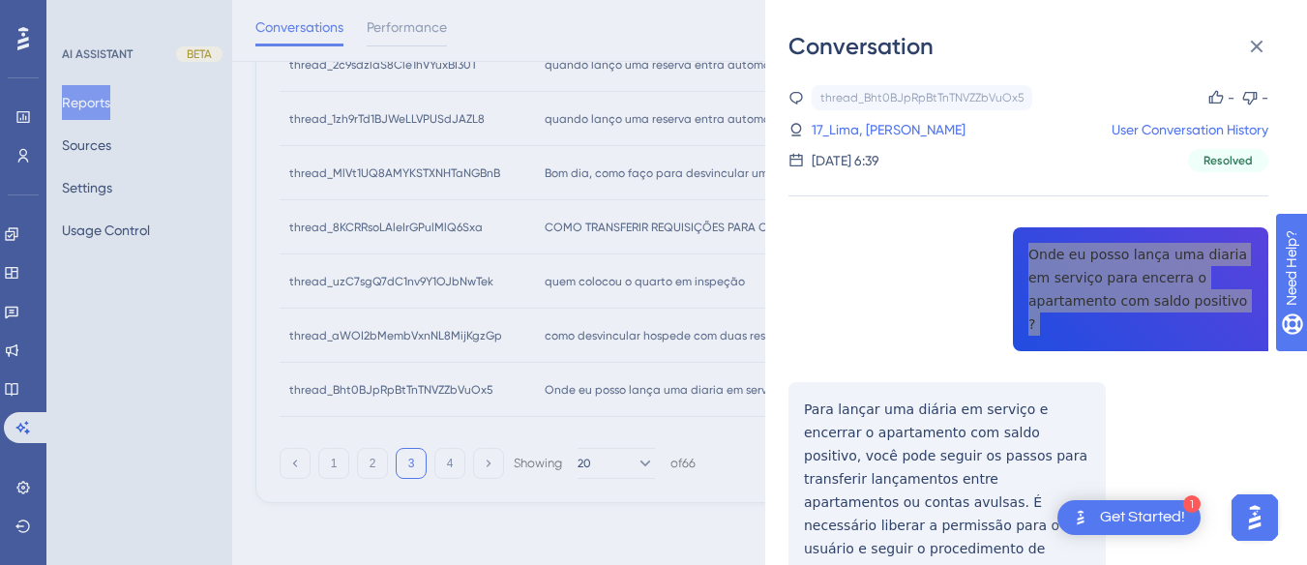
scroll to position [141, 0]
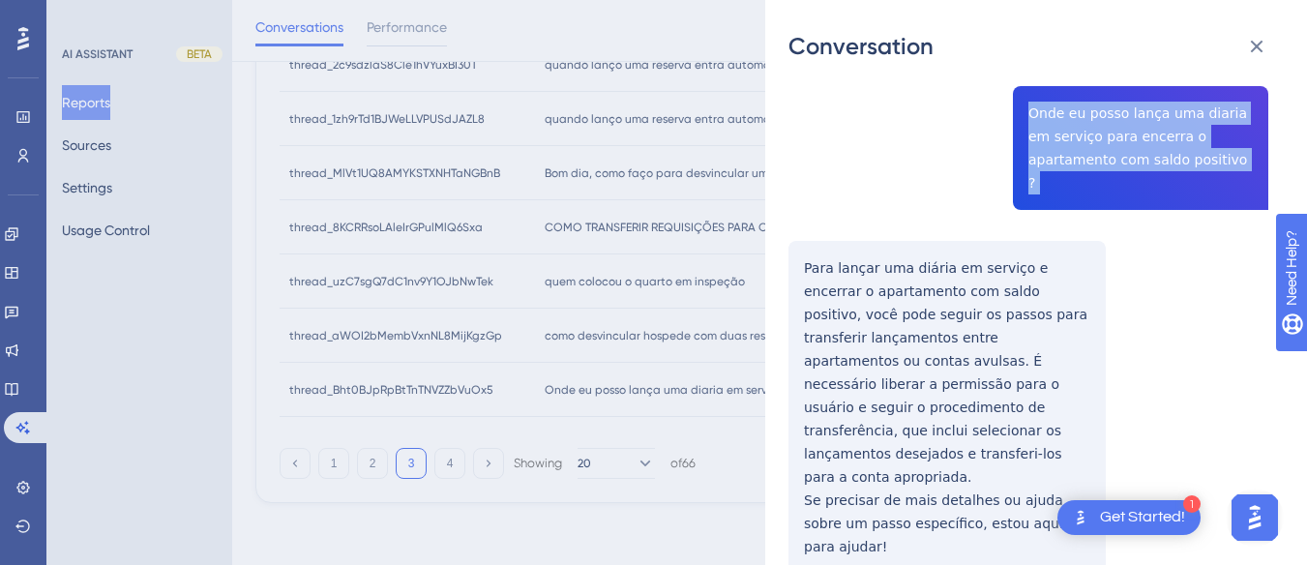
click at [809, 238] on div "thread_Bht0BJpRpBtTnTNVZZbVuOx5 Copy - - 17_Lima, Marcos User Conversation Hist…" at bounding box center [1029, 308] width 480 height 729
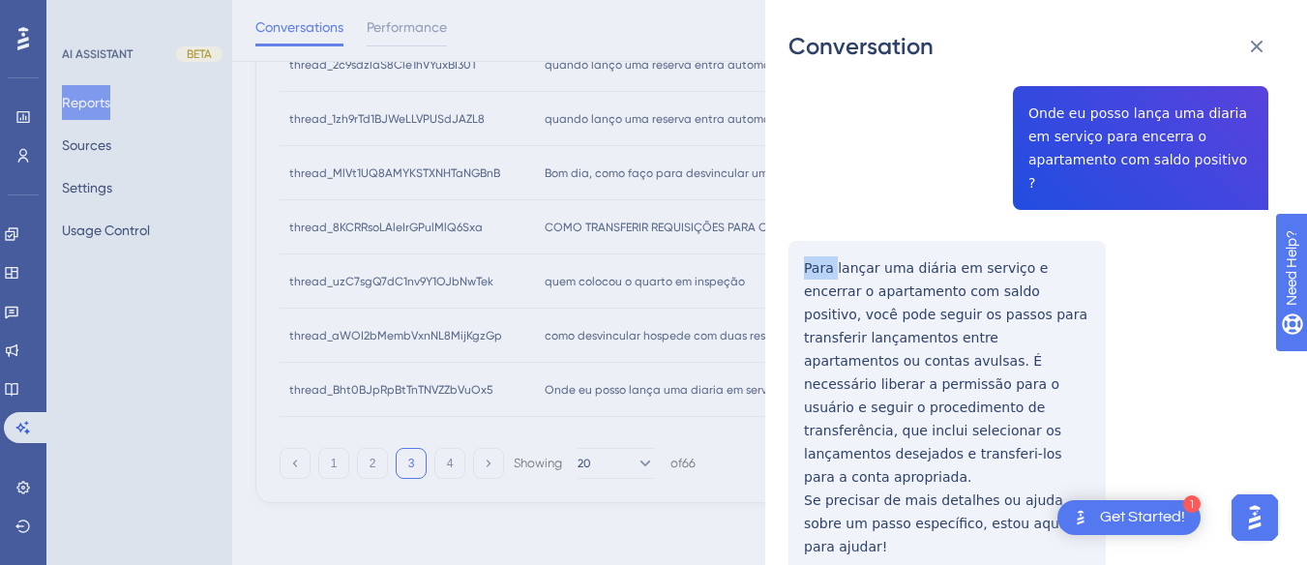
click at [809, 238] on div "thread_Bht0BJpRpBtTnTNVZZbVuOx5 Copy - - 17_Lima, Marcos User Conversation Hist…" at bounding box center [1029, 308] width 480 height 729
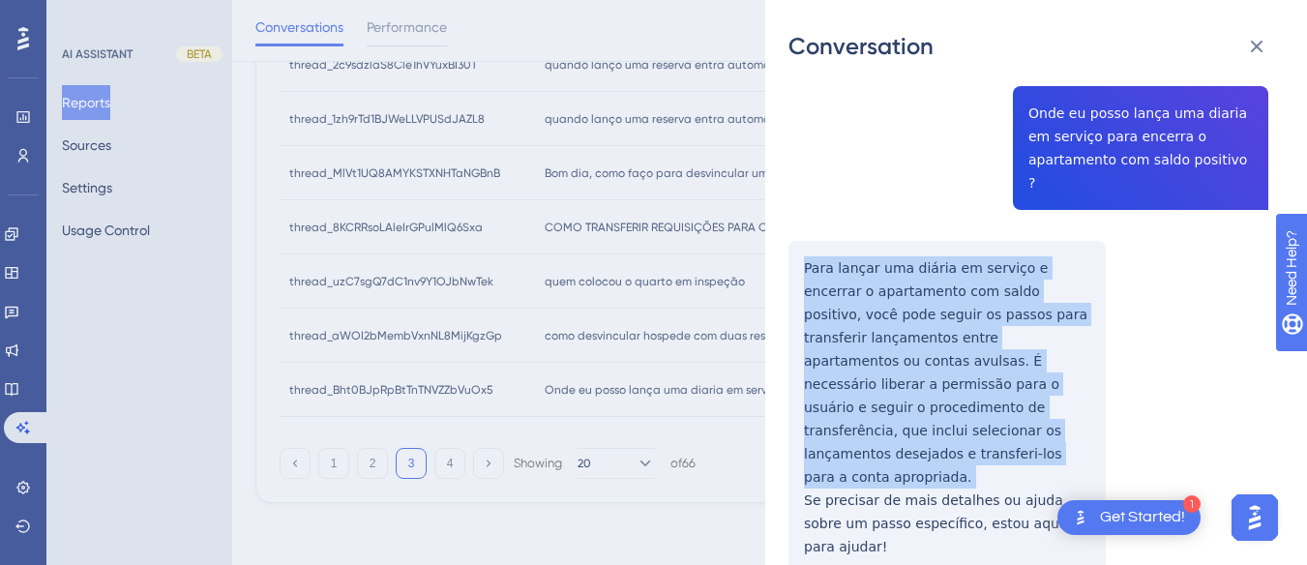
click at [809, 238] on div "thread_Bht0BJpRpBtTnTNVZZbVuOx5 Copy - - 17_Lima, Marcos User Conversation Hist…" at bounding box center [1029, 308] width 480 height 729
drag, startPoint x: 809, startPoint y: 238, endPoint x: 790, endPoint y: 236, distance: 19.4
click at [790, 236] on div "thread_Bht0BJpRpBtTnTNVZZbVuOx5 Copy - - 17_Lima, Marcos User Conversation Hist…" at bounding box center [1029, 308] width 480 height 729
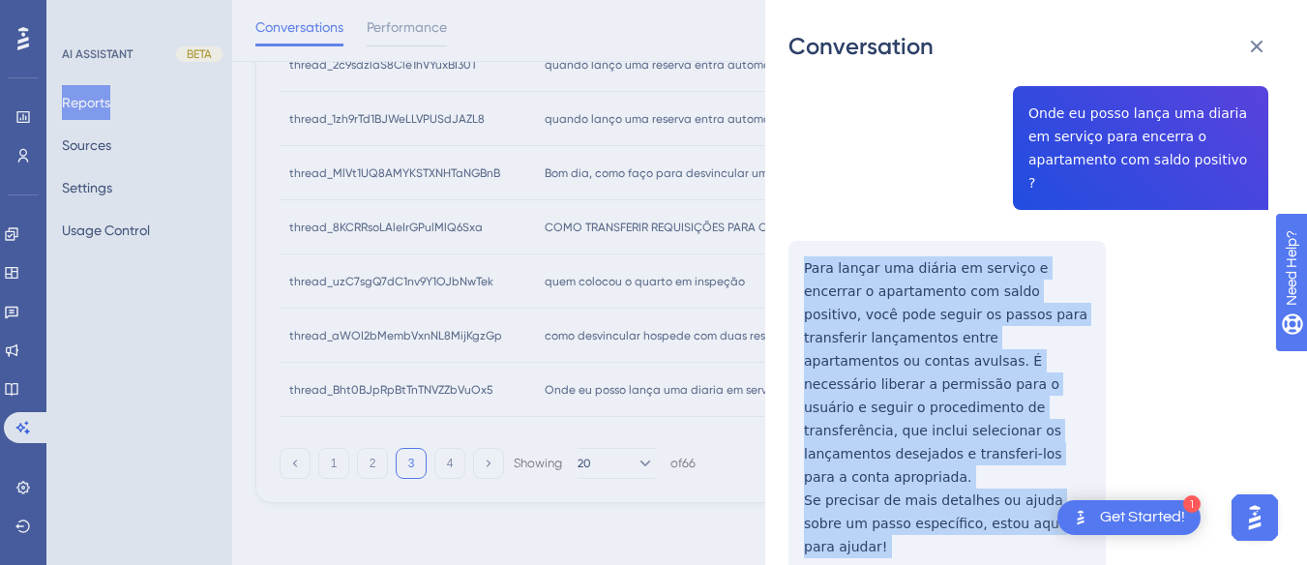
drag, startPoint x: 790, startPoint y: 236, endPoint x: 1051, endPoint y: 502, distance: 372.9
click at [1051, 506] on div "thread_Bht0BJpRpBtTnTNVZZbVuOx5 Copy - - 17_Lima, Marcos User Conversation Hist…" at bounding box center [1029, 308] width 480 height 729
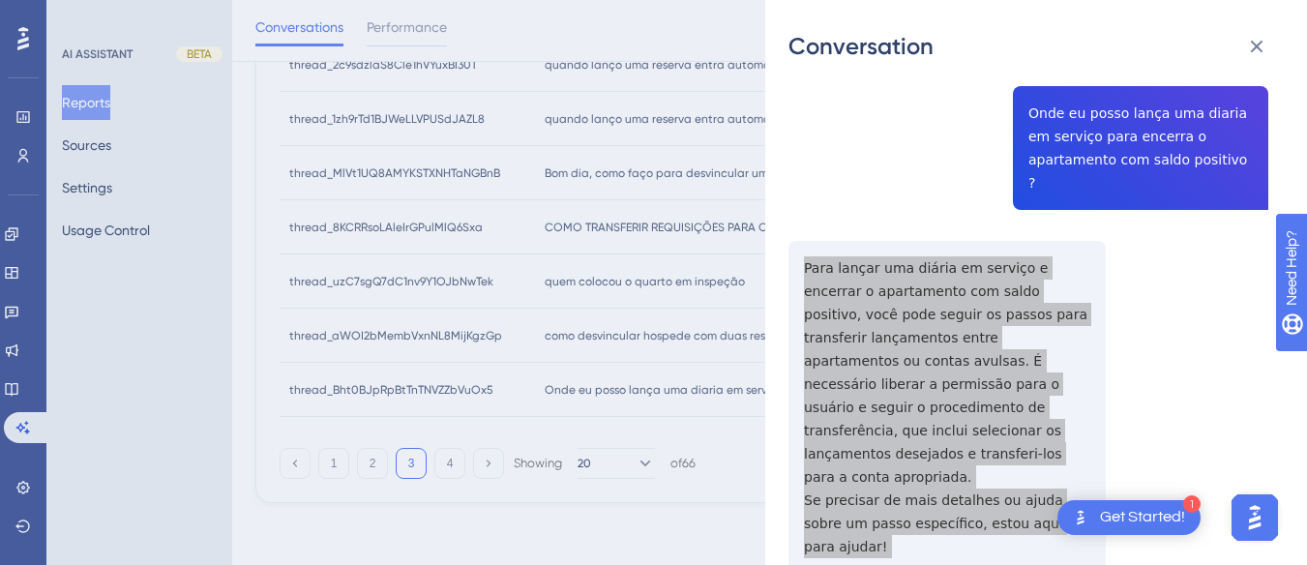
scroll to position [0, 0]
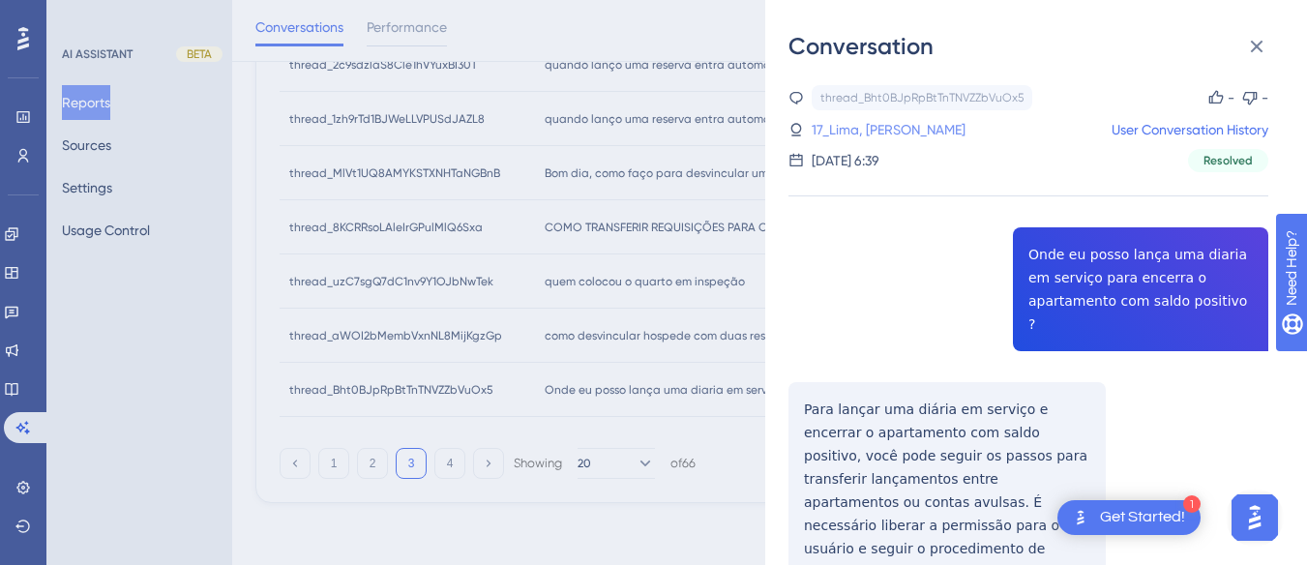
click at [858, 122] on link "17_Lima, Marcos" at bounding box center [889, 129] width 154 height 23
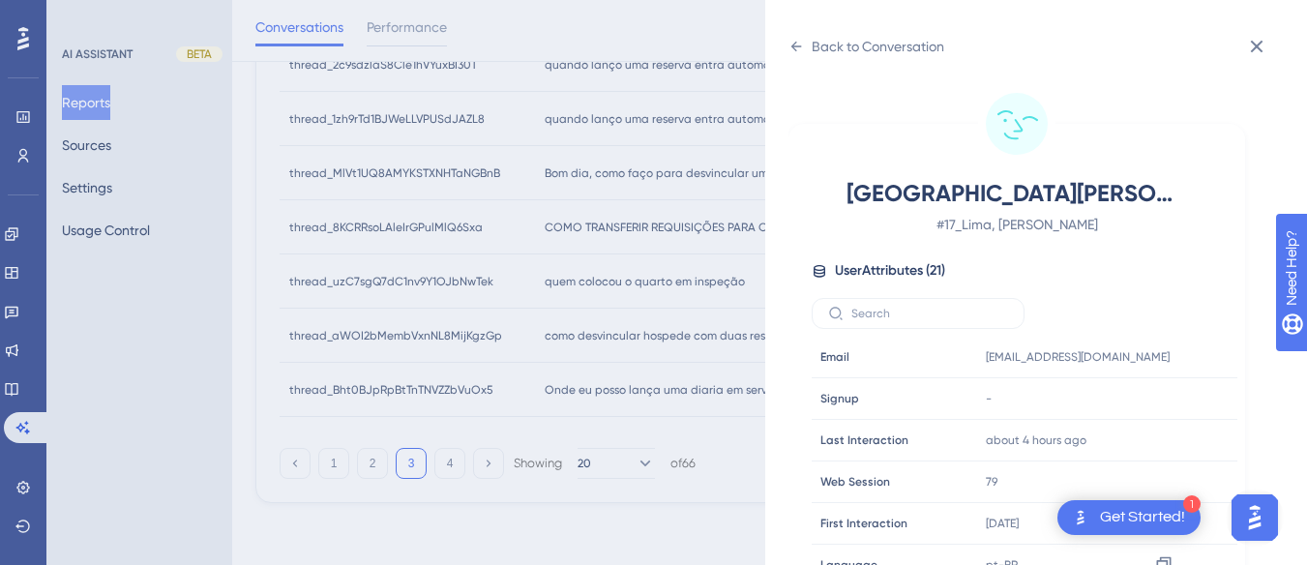
scroll to position [589, 0]
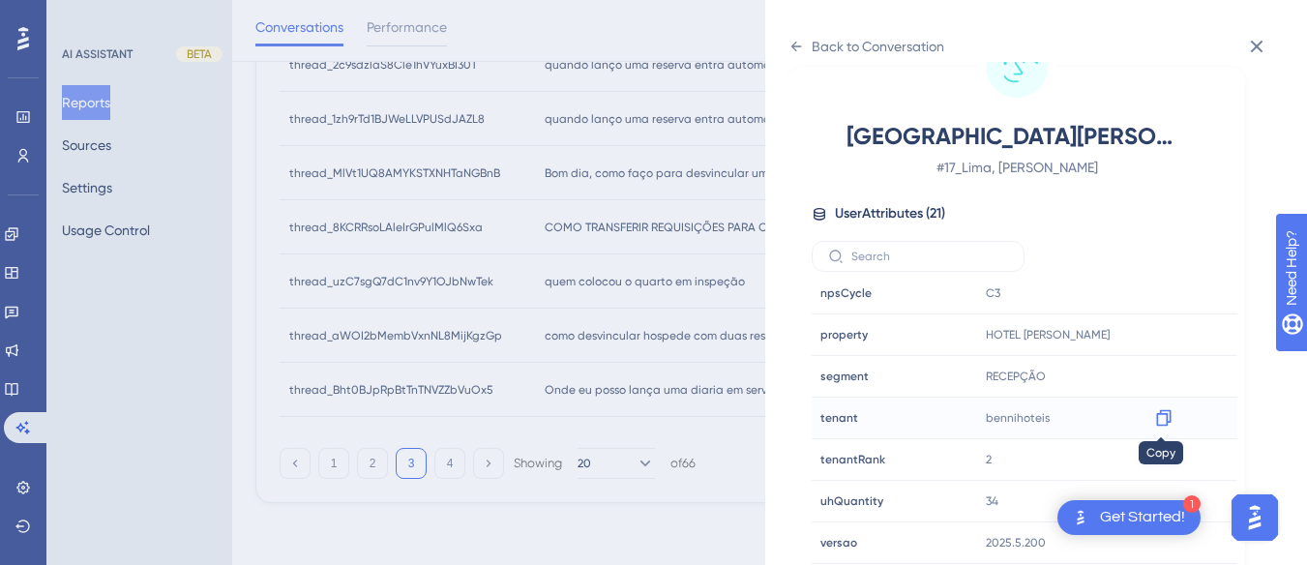
click at [1160, 420] on icon at bounding box center [1163, 417] width 19 height 19
click at [1161, 332] on icon at bounding box center [1163, 334] width 19 height 19
click at [790, 44] on icon at bounding box center [796, 46] width 15 height 15
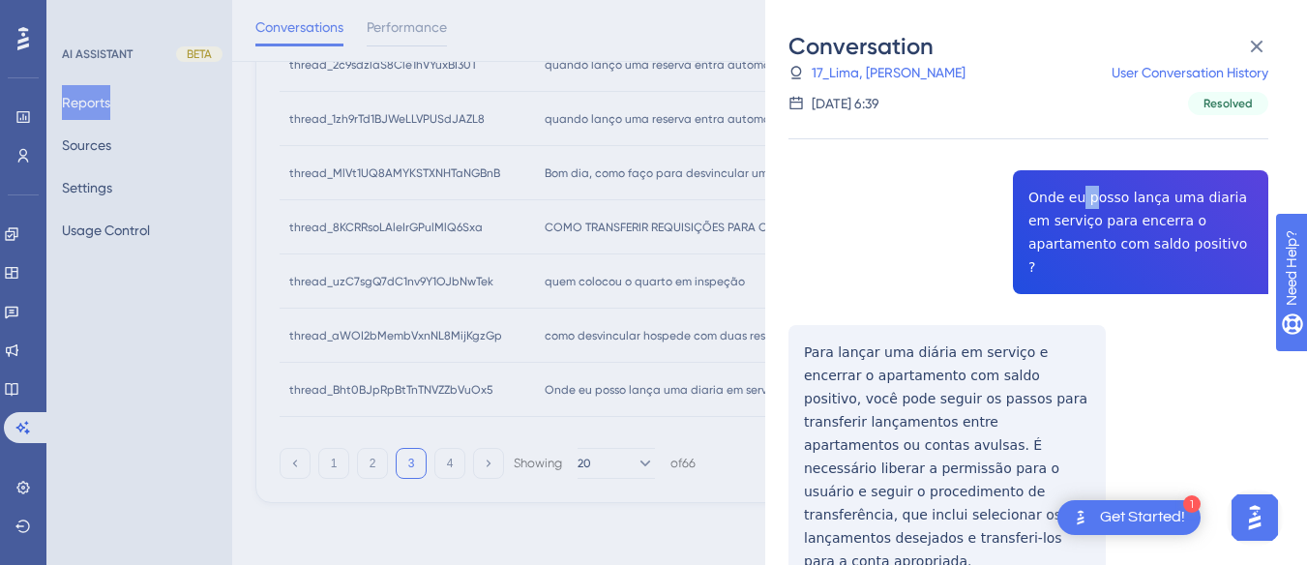
drag, startPoint x: 1075, startPoint y: 195, endPoint x: 1087, endPoint y: 195, distance: 11.6
click at [1087, 195] on div "thread_Bht0BJpRpBtTnTNVZZbVuOx5 Copy - - 17_Lima, Marcos User Conversation Hist…" at bounding box center [1029, 392] width 480 height 729
drag, startPoint x: 1114, startPoint y: 194, endPoint x: 1063, endPoint y: 224, distance: 58.6
click at [1063, 224] on div "thread_Bht0BJpRpBtTnTNVZZbVuOx5 Copy - - 17_Lima, Marcos User Conversation Hist…" at bounding box center [1029, 392] width 480 height 729
click at [1125, 210] on div "thread_Bht0BJpRpBtTnTNVZZbVuOx5 Copy - - 17_Lima, Marcos User Conversation Hist…" at bounding box center [1029, 392] width 480 height 729
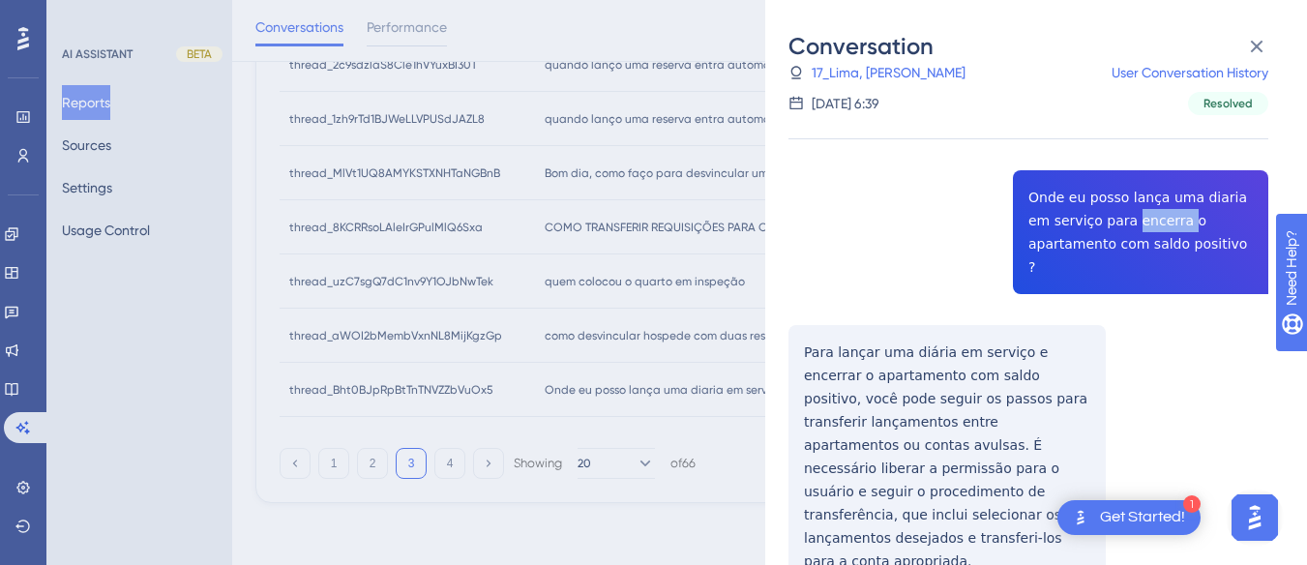
click at [1125, 210] on div "thread_Bht0BJpRpBtTnTNVZZbVuOx5 Copy - - 17_Lima, Marcos User Conversation Hist…" at bounding box center [1029, 392] width 480 height 729
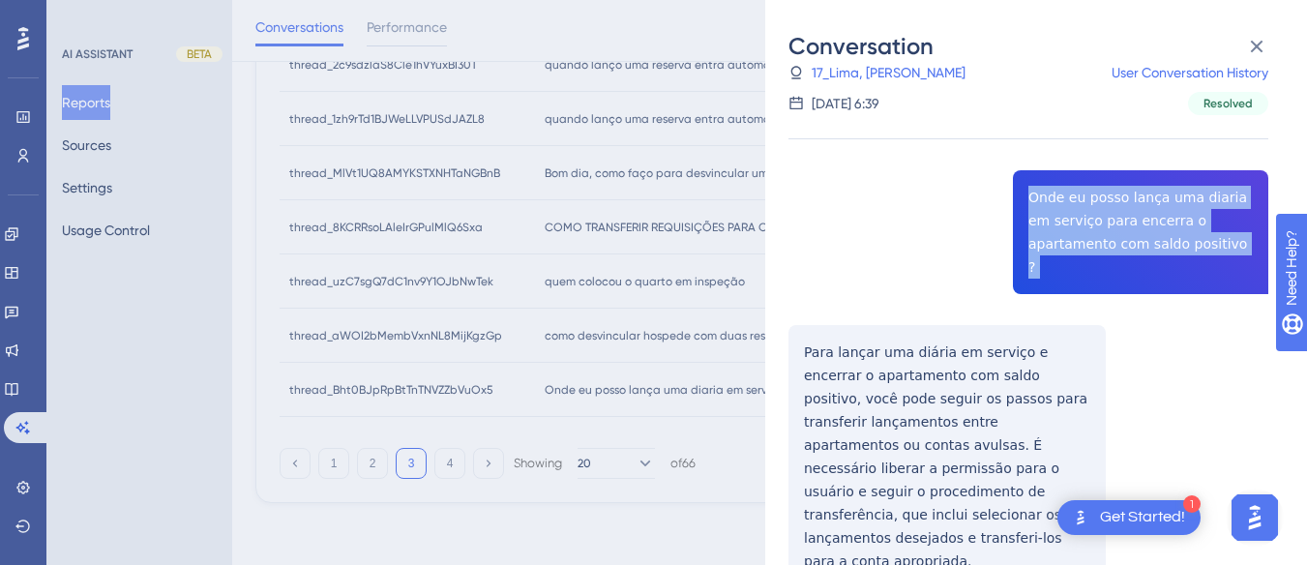
click at [1125, 210] on div "thread_Bht0BJpRpBtTnTNVZZbVuOx5 Copy - - 17_Lima, Marcos User Conversation Hist…" at bounding box center [1029, 392] width 480 height 729
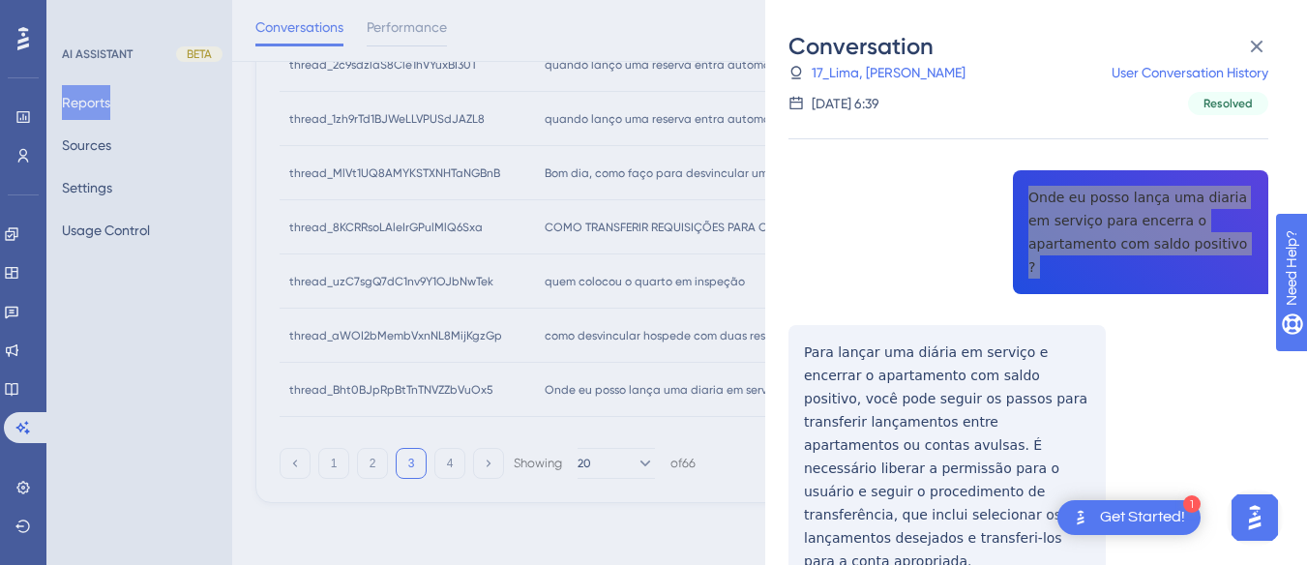
scroll to position [141, 0]
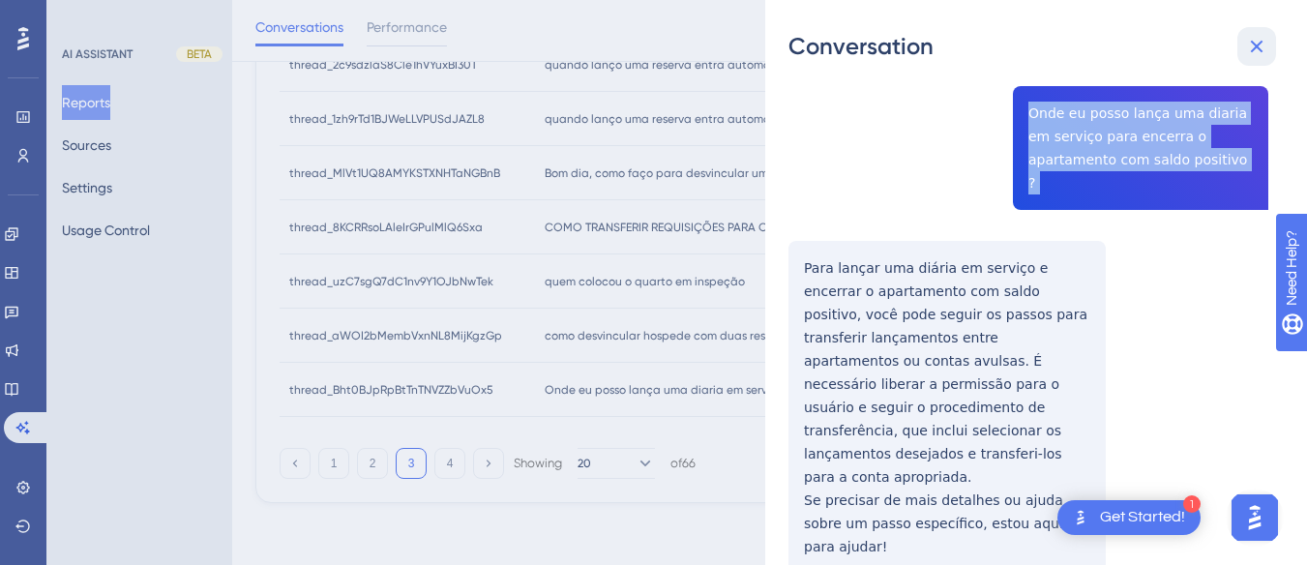
drag, startPoint x: 1256, startPoint y: 52, endPoint x: 796, endPoint y: 576, distance: 696.6
click at [1252, 52] on icon at bounding box center [1256, 46] width 23 height 23
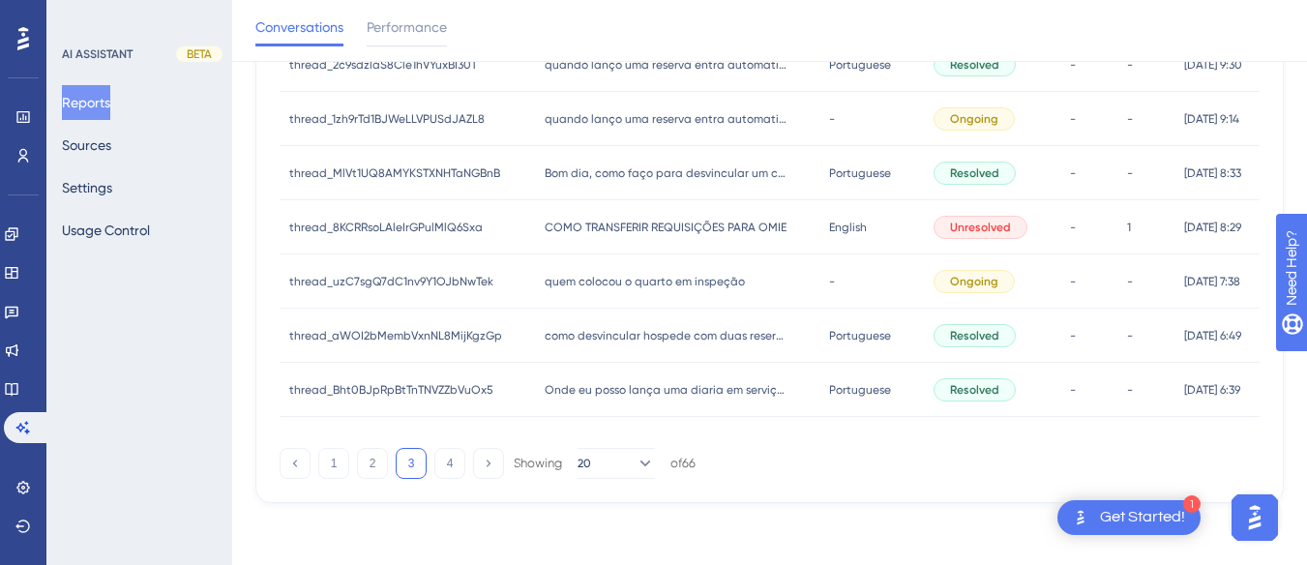
click at [433, 465] on div "1 2 3 4 Showing 20 of 66" at bounding box center [488, 463] width 416 height 31
click at [448, 467] on button "4" at bounding box center [449, 463] width 31 height 31
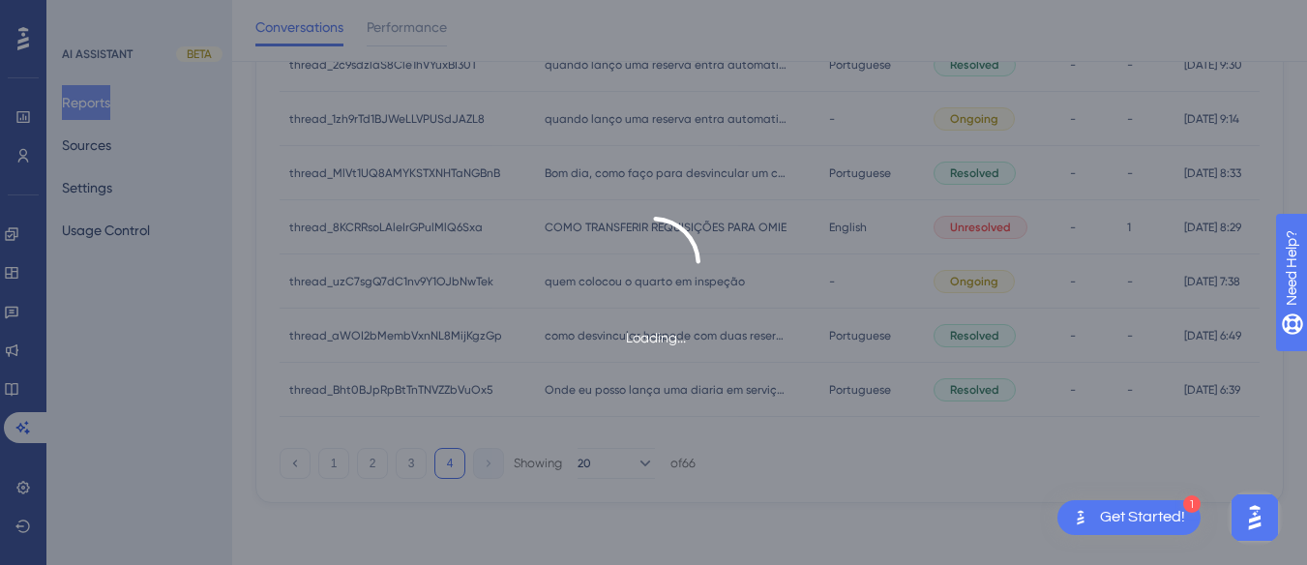
scroll to position [281, 0]
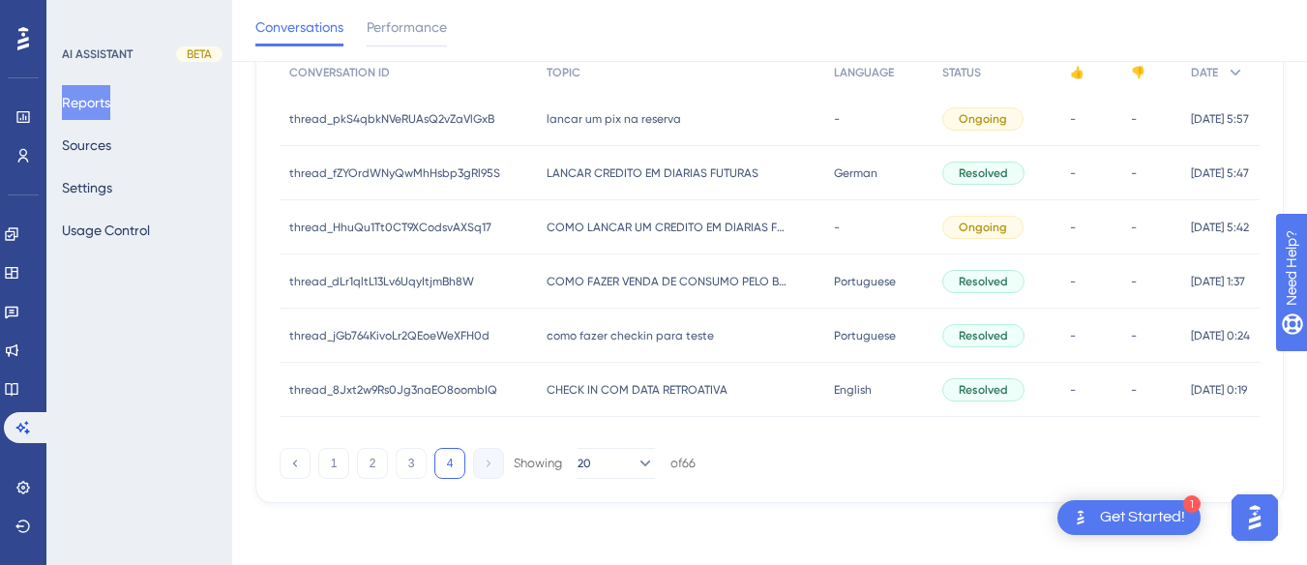
click at [622, 127] on div "lancar um pix na reserva lancar um pix na reserva" at bounding box center [681, 119] width 288 height 54
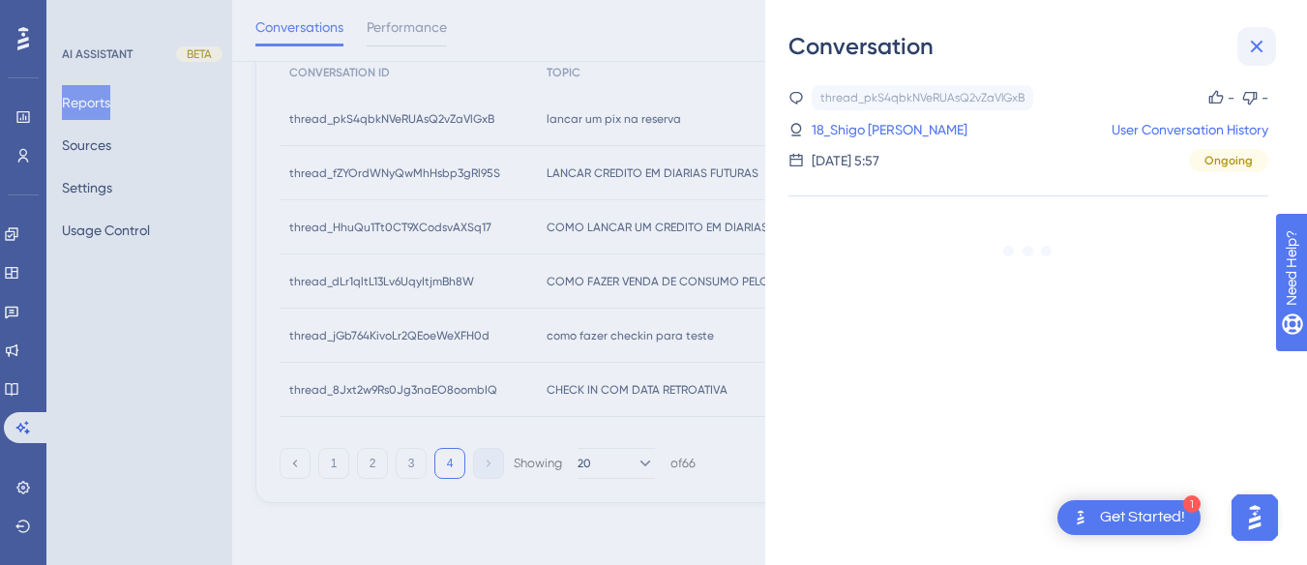
click at [1262, 42] on icon at bounding box center [1257, 47] width 13 height 13
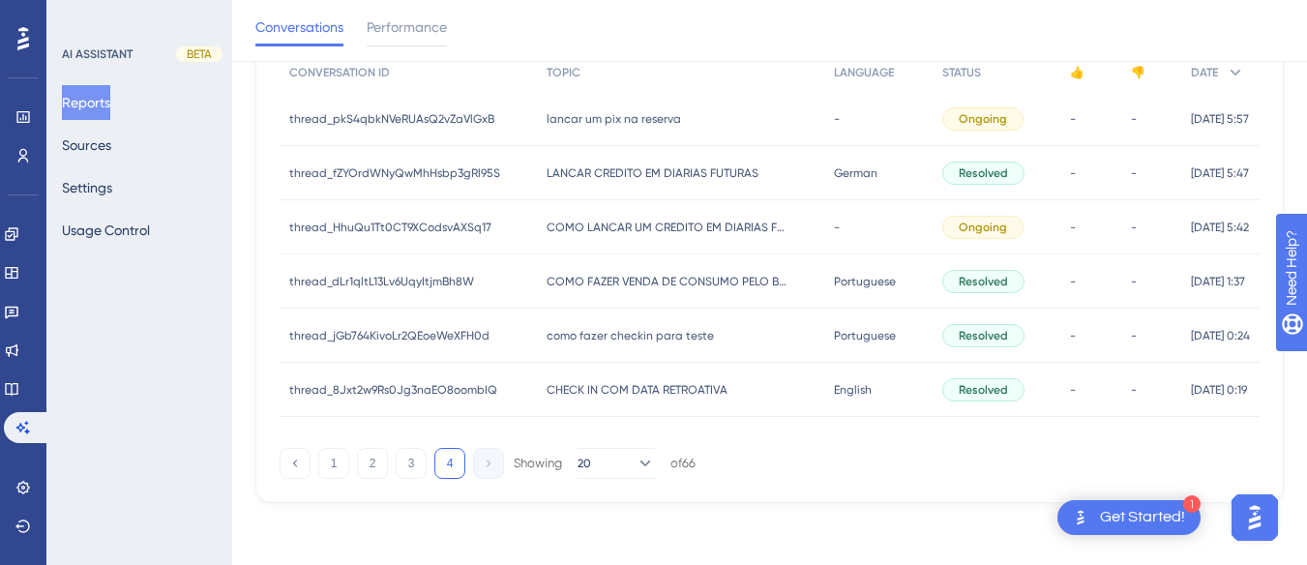
click at [557, 204] on div "COMO LANCAR UM CREDITO EM DIARIAS FUTURAS COMO LANCAR UM CREDITO EM DIARIAS FUT…" at bounding box center [681, 227] width 288 height 54
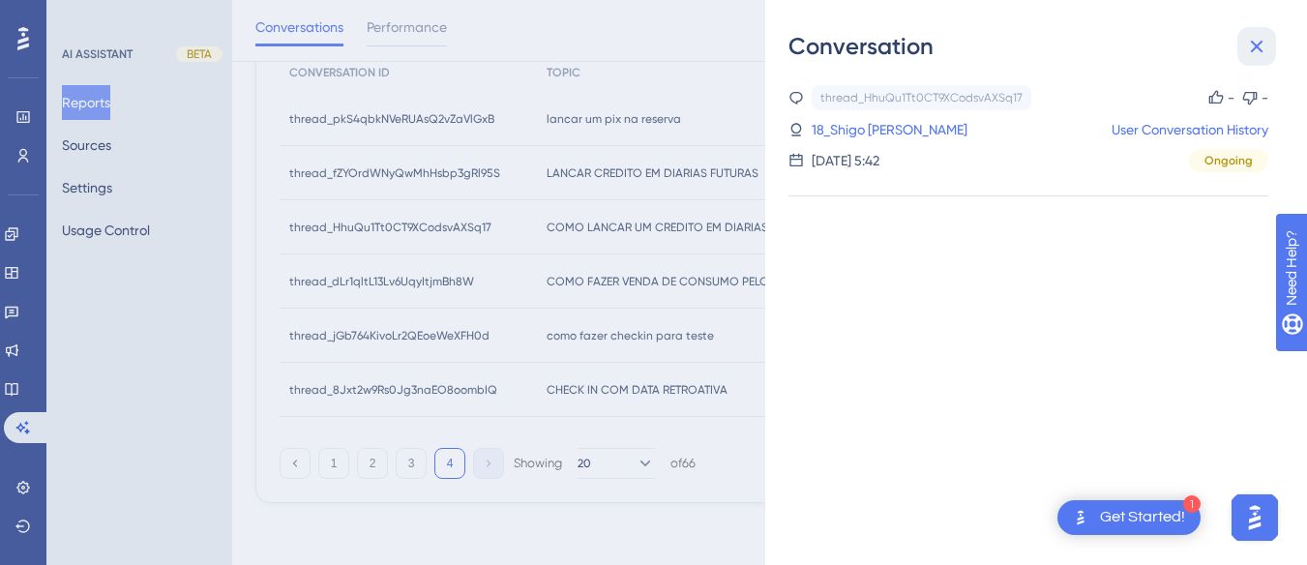
click at [1238, 43] on button at bounding box center [1256, 46] width 39 height 39
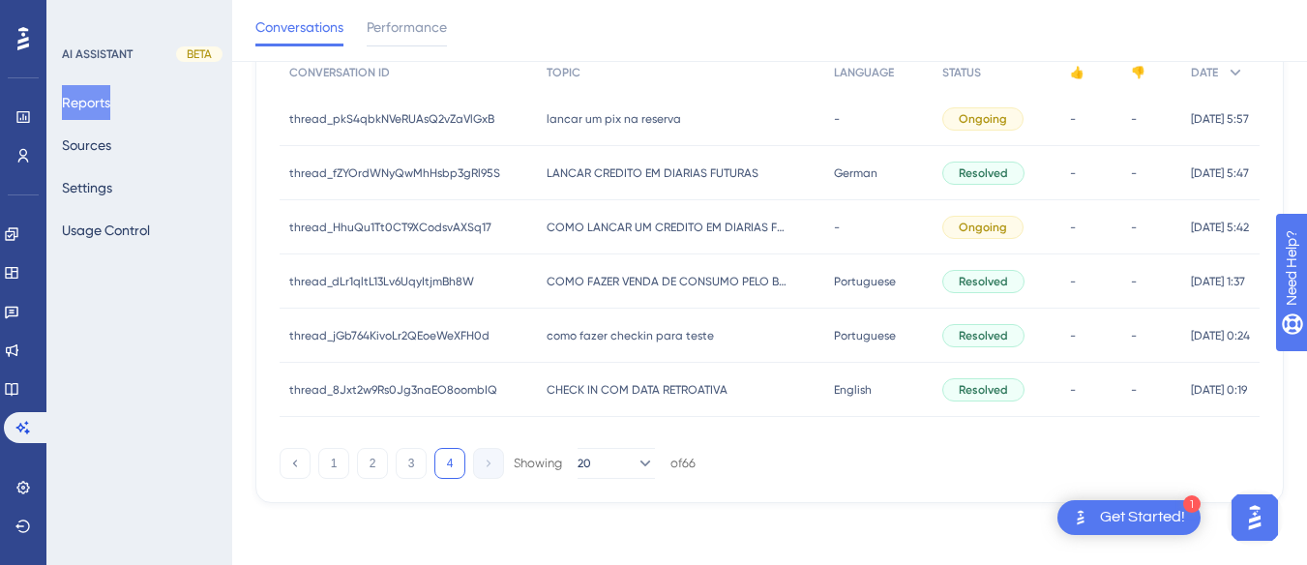
click at [612, 178] on span "LANCAR CREDITO EM DIARIAS FUTURAS" at bounding box center [653, 172] width 212 height 15
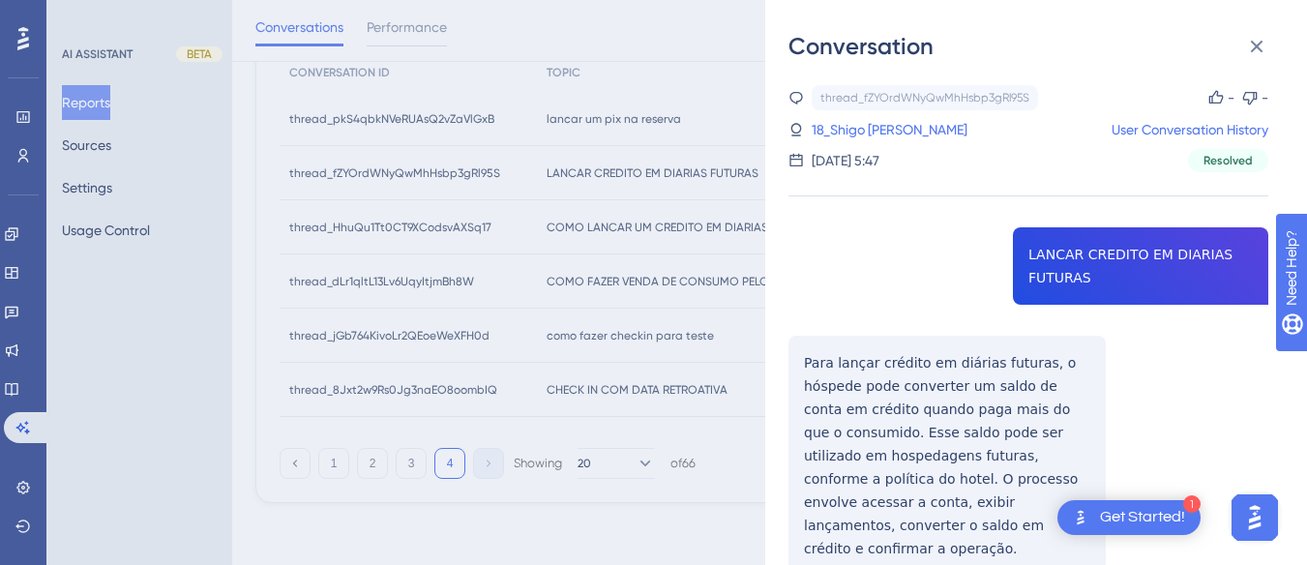
click at [1083, 280] on div "thread_fZYOrdWNyQwMhHsbp3gRl95S Copy - - 18_Shigo Tioma Junior, Luiz User Conve…" at bounding box center [1029, 379] width 480 height 589
click at [1083, 281] on div "thread_fZYOrdWNyQwMhHsbp3gRl95S Copy - - 18_Shigo Tioma Junior, Luiz User Conve…" at bounding box center [1029, 379] width 480 height 589
click at [801, 350] on div "thread_fZYOrdWNyQwMhHsbp3gRl95S Copy - - 18_Shigo Tioma Junior, Luiz User Conve…" at bounding box center [1029, 379] width 480 height 589
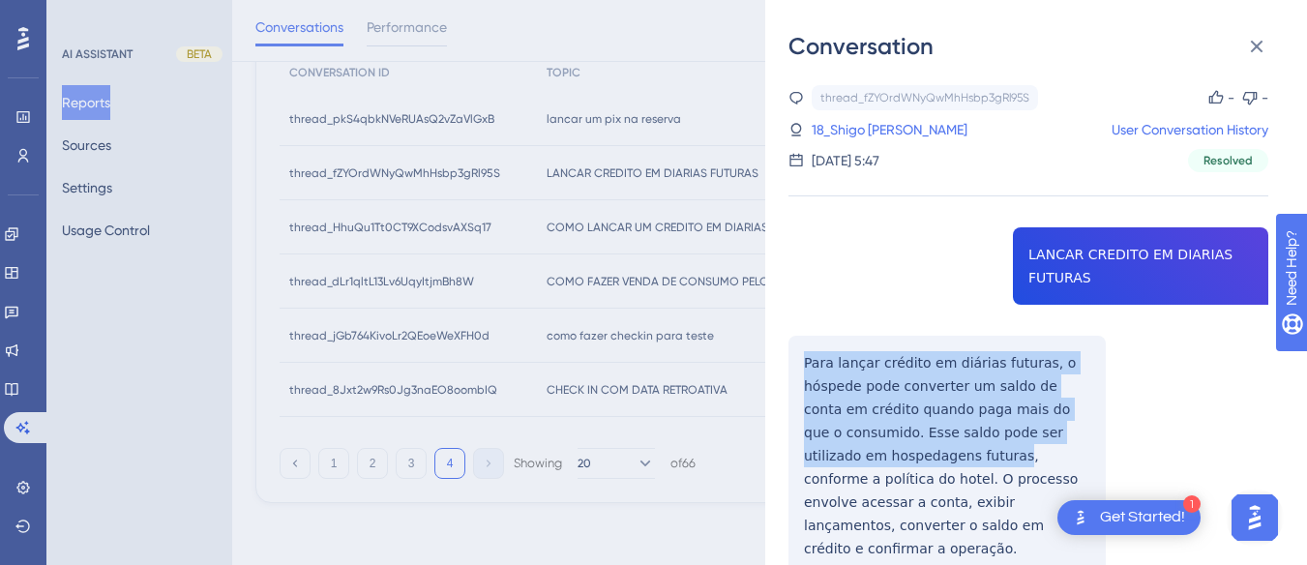
scroll to position [72, 0]
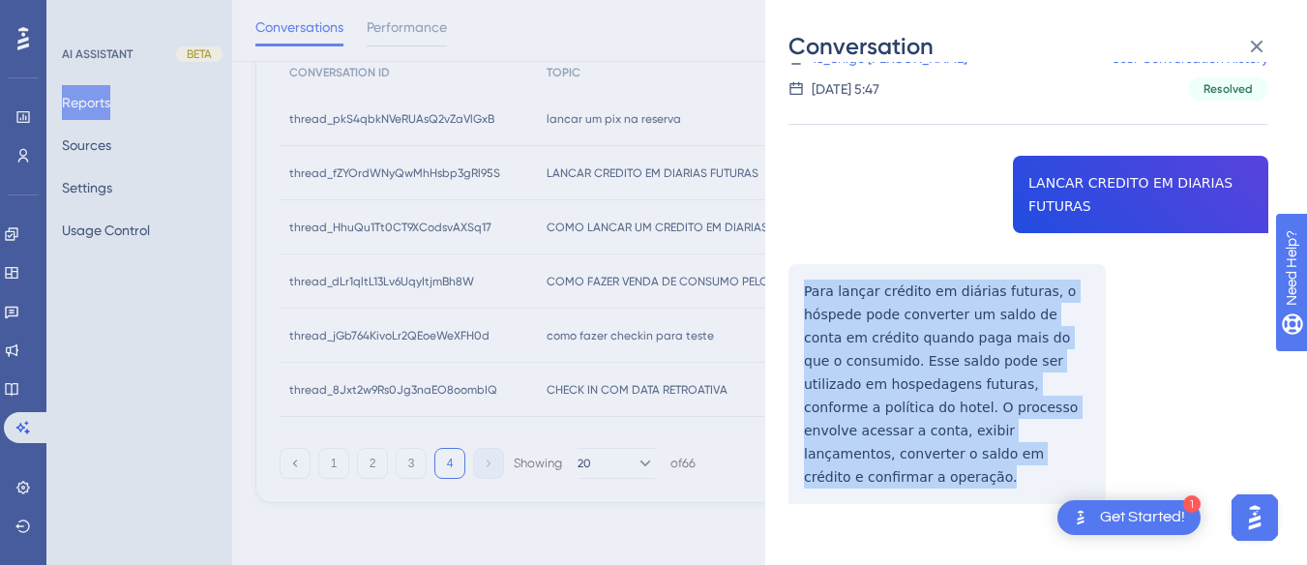
drag, startPoint x: 801, startPoint y: 350, endPoint x: 1009, endPoint y: 469, distance: 239.7
click at [1008, 469] on div "thread_fZYOrdWNyQwMhHsbp3gRl95S Copy - - 18_Shigo Tioma Junior, Luiz User Conve…" at bounding box center [1029, 308] width 480 height 589
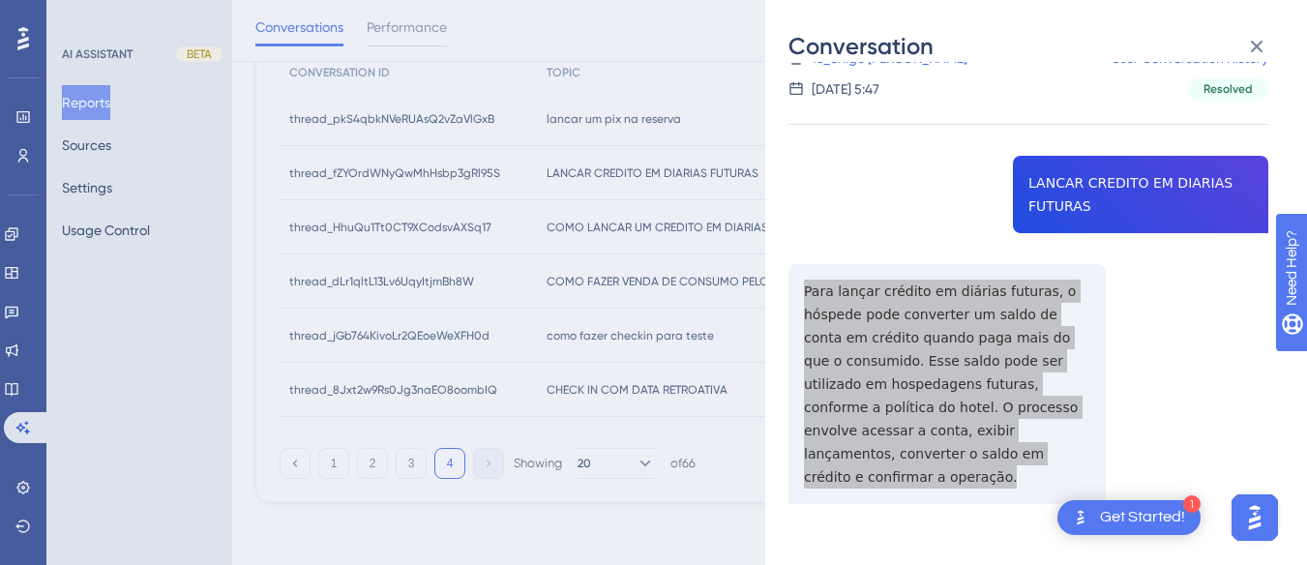
scroll to position [0, 0]
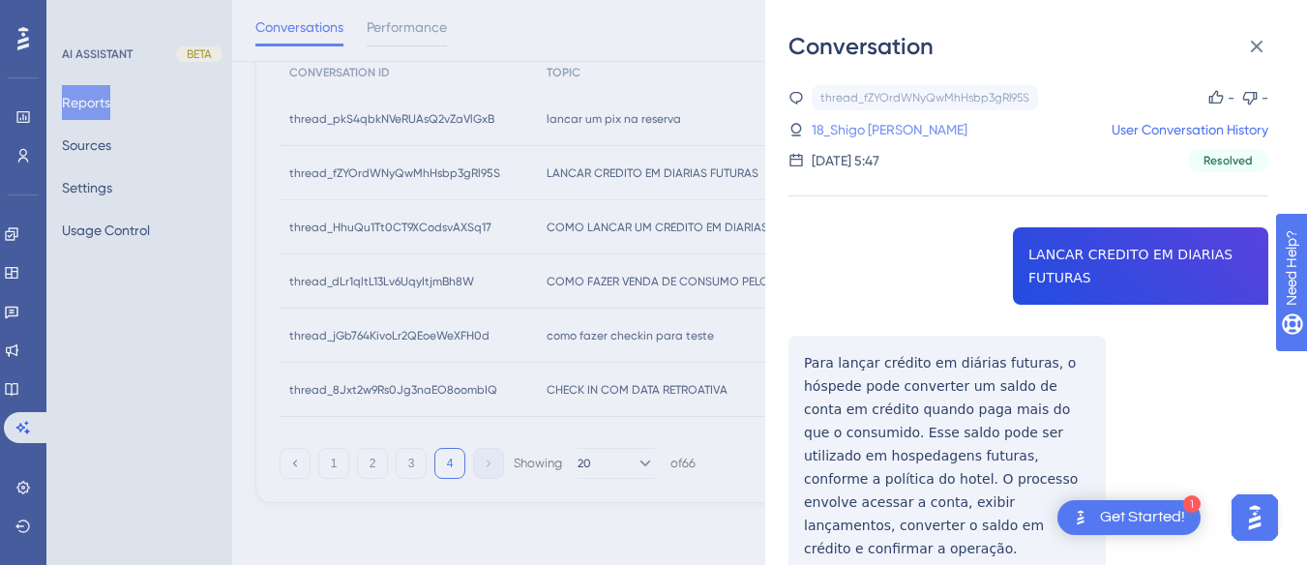
click at [897, 119] on link "18_Shigo Tioma Junior, Luiz" at bounding box center [890, 129] width 156 height 23
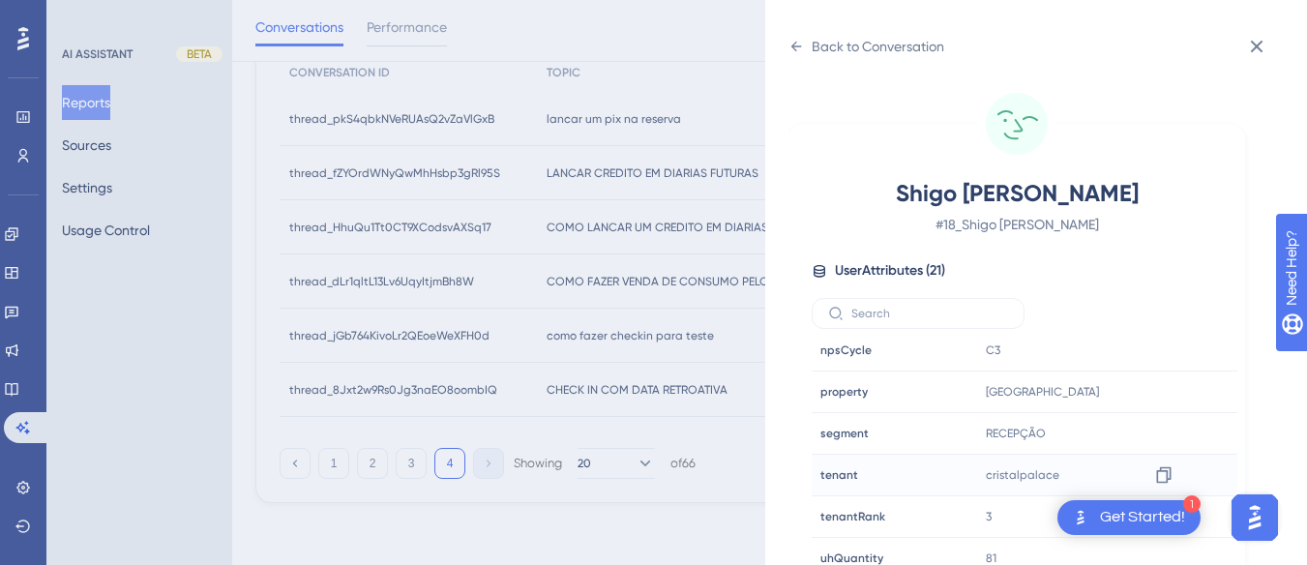
scroll to position [57, 0]
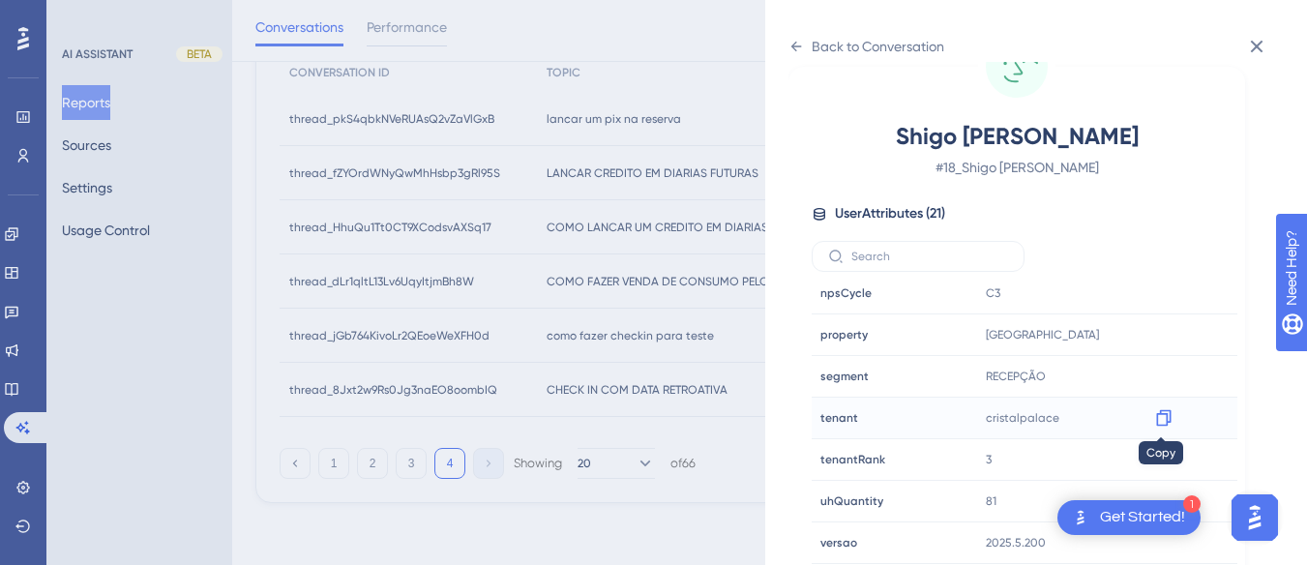
click at [1156, 415] on icon at bounding box center [1163, 418] width 15 height 16
click at [804, 44] on div "Back to Conversation" at bounding box center [867, 46] width 156 height 31
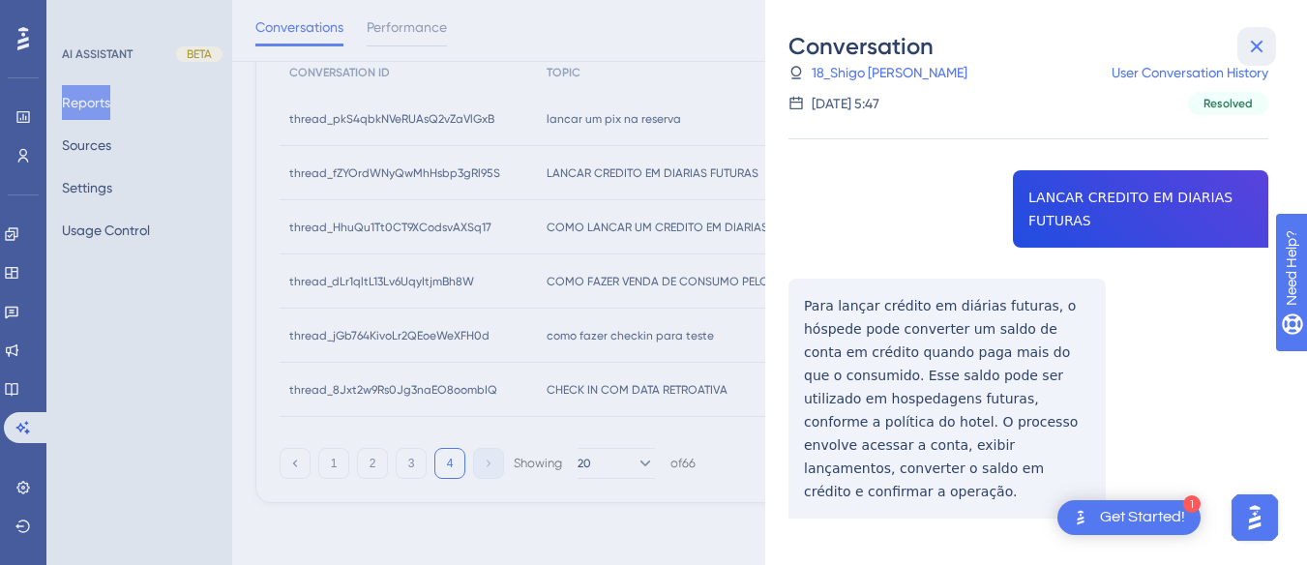
click at [1257, 48] on icon at bounding box center [1256, 46] width 23 height 23
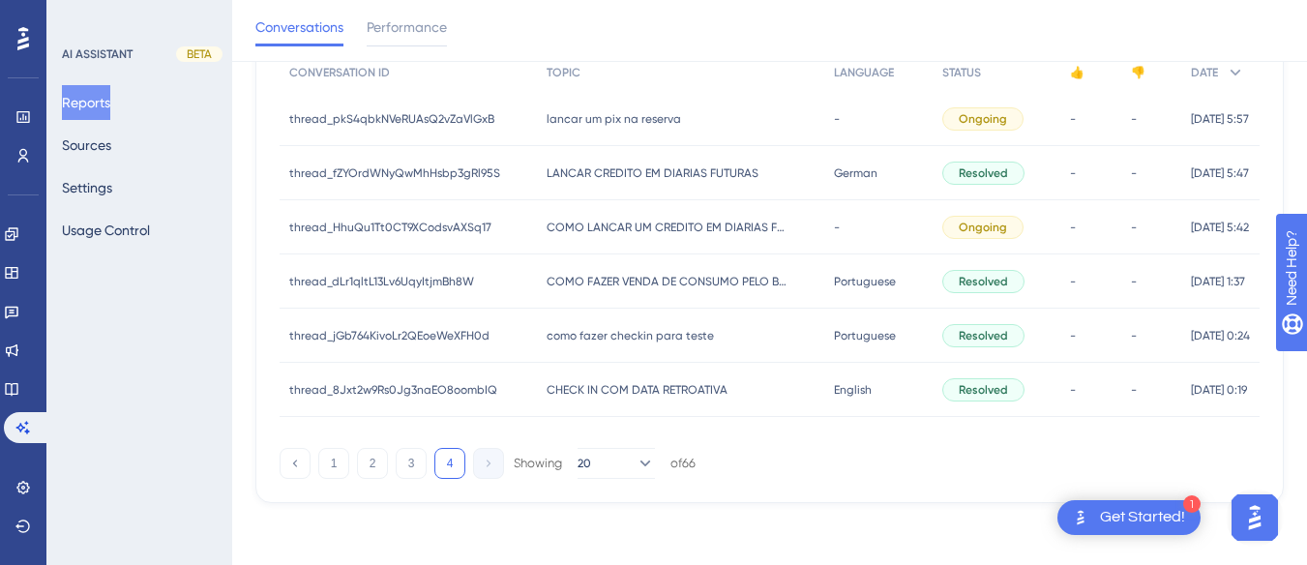
click at [662, 217] on div "COMO LANCAR UM CREDITO EM DIARIAS FUTURAS COMO LANCAR UM CREDITO EM DIARIAS FUT…" at bounding box center [681, 227] width 288 height 54
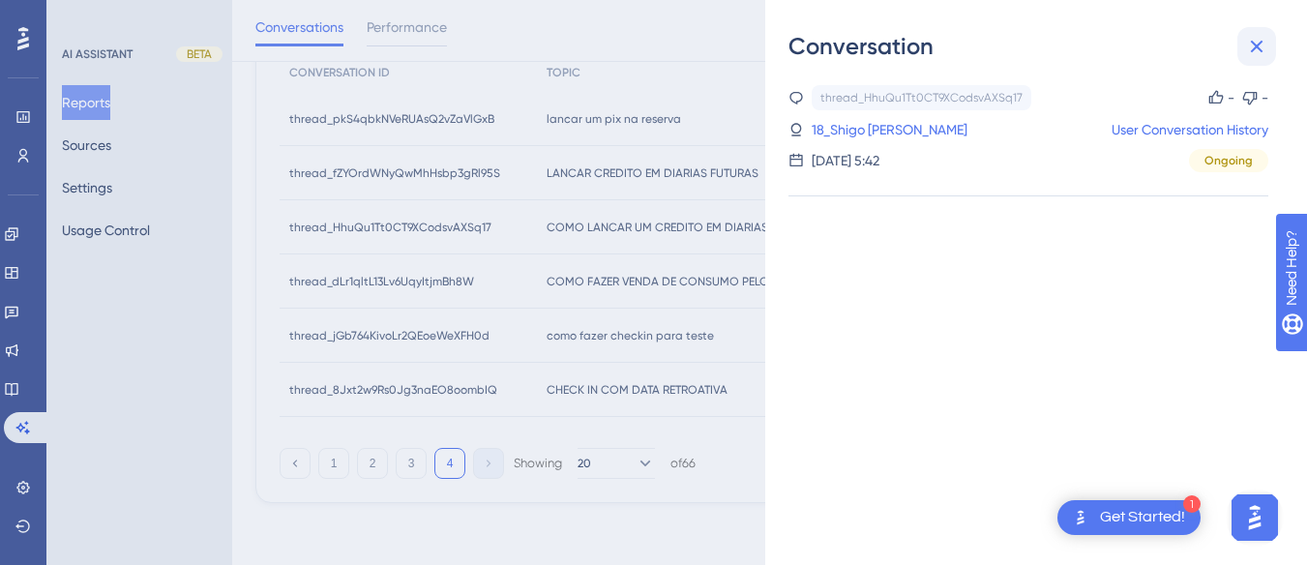
click at [1268, 45] on button at bounding box center [1256, 46] width 39 height 39
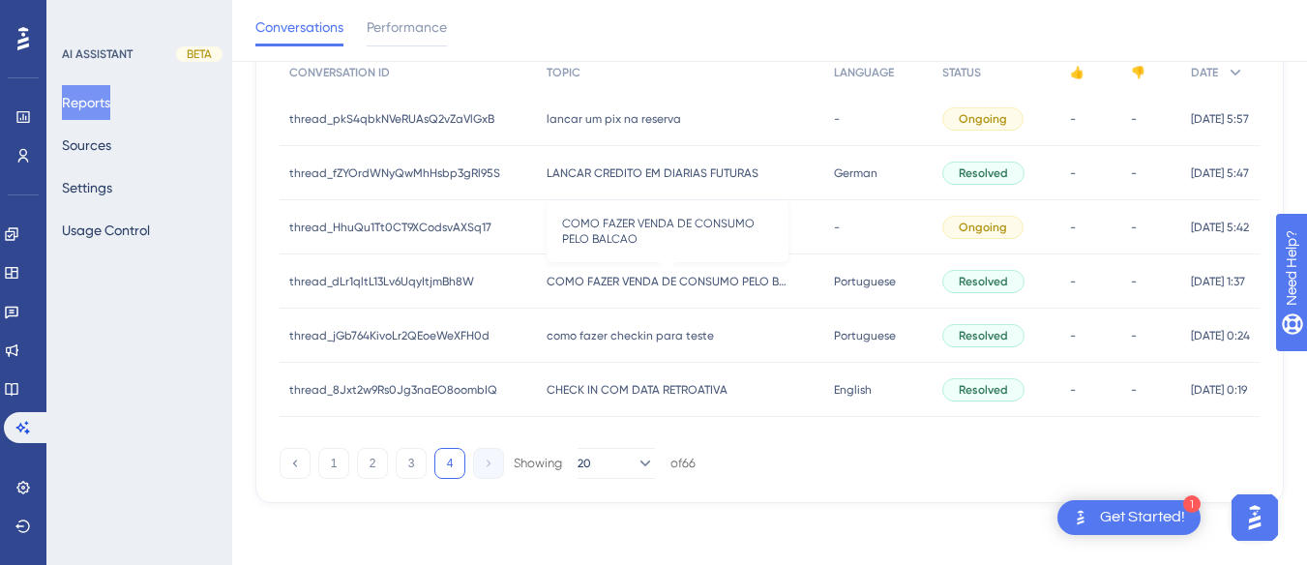
click at [589, 287] on span "COMO FAZER VENDA DE CONSUMO PELO BALCAO" at bounding box center [668, 281] width 242 height 15
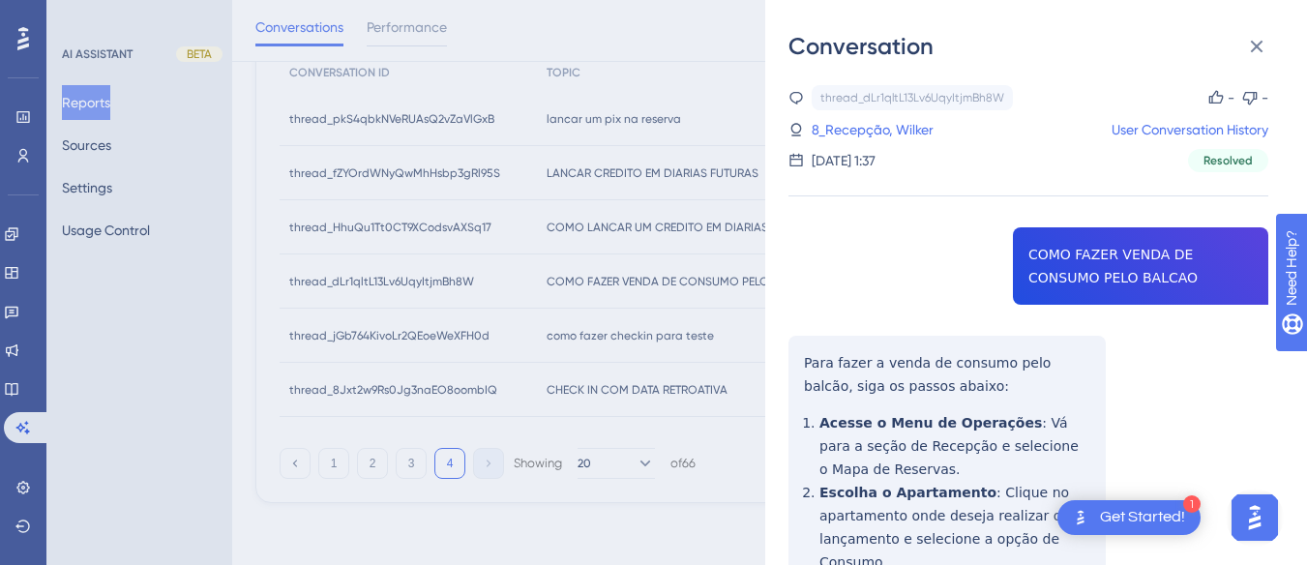
click at [1028, 243] on div "thread_dLr1qltL13Lv6UqyItjmBh8W Copy - - 8_Recepção, Wilker User Conversation H…" at bounding box center [1029, 532] width 480 height 895
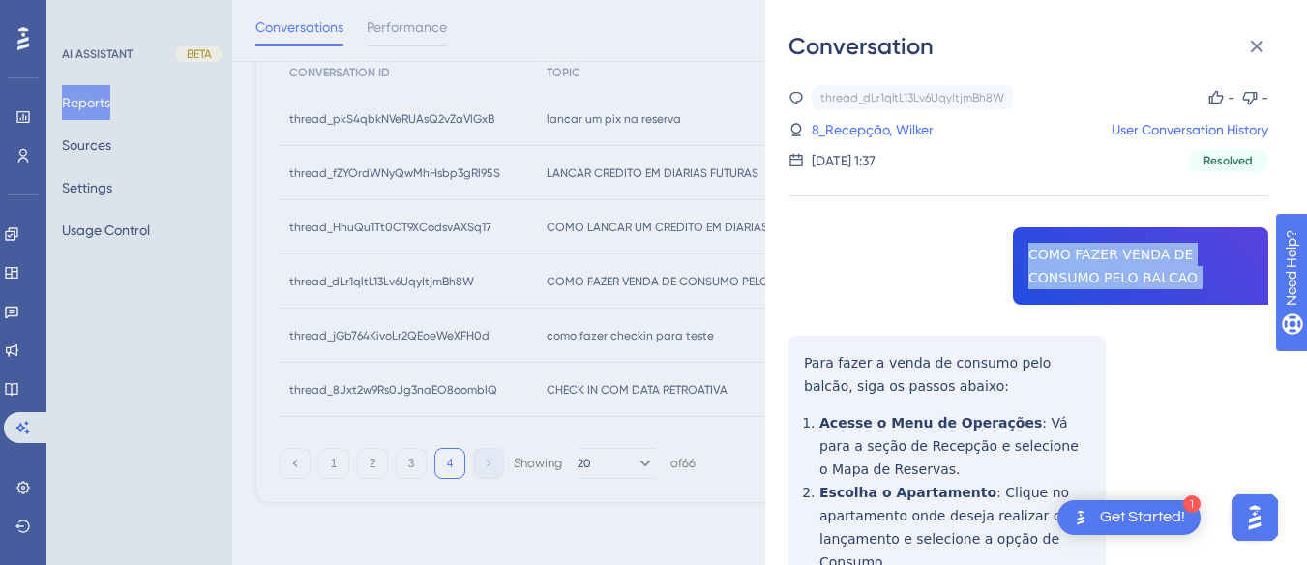
click at [1028, 243] on div "thread_dLr1qltL13Lv6UqyItjmBh8W Copy - - 8_Recepção, Wilker User Conversation H…" at bounding box center [1029, 532] width 480 height 895
click at [785, 357] on div "Conversation thread_dLr1qltL13Lv6UqyItjmBh8W Copy - - 8_Recepção, Wilker User C…" at bounding box center [1036, 282] width 542 height 565
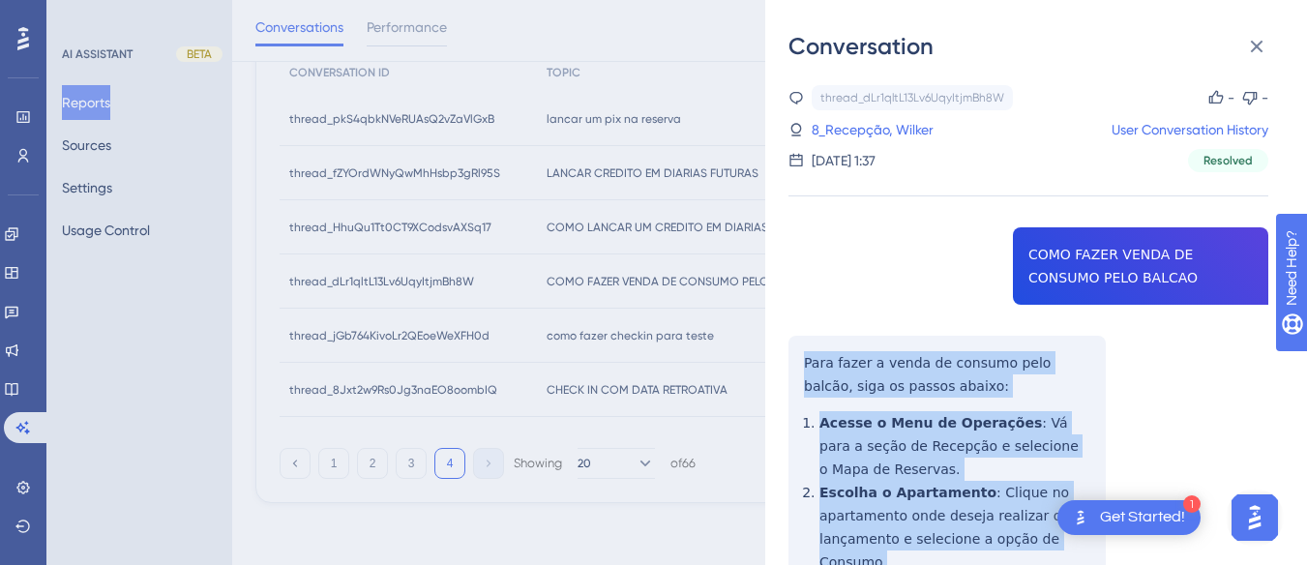
scroll to position [377, 0]
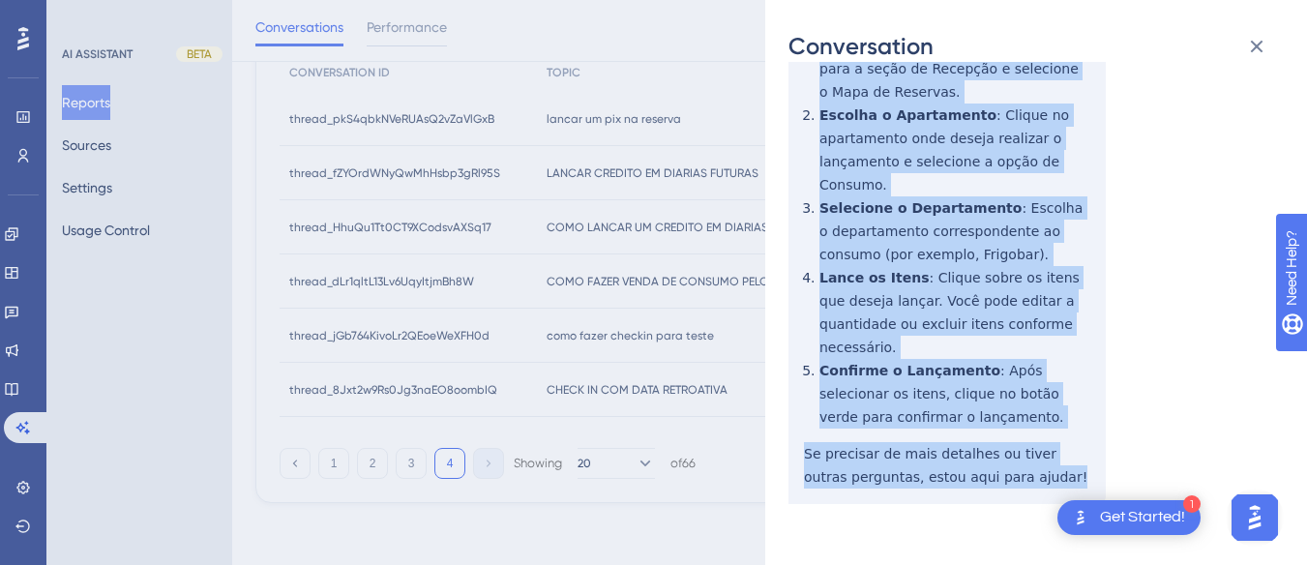
drag, startPoint x: 785, startPoint y: 357, endPoint x: 1046, endPoint y: 377, distance: 262.0
click at [1036, 462] on div "Conversation thread_dLr1qltL13Lv6UqyItjmBh8W Copy - - 8_Recepção, Wilker User C…" at bounding box center [1036, 282] width 542 height 565
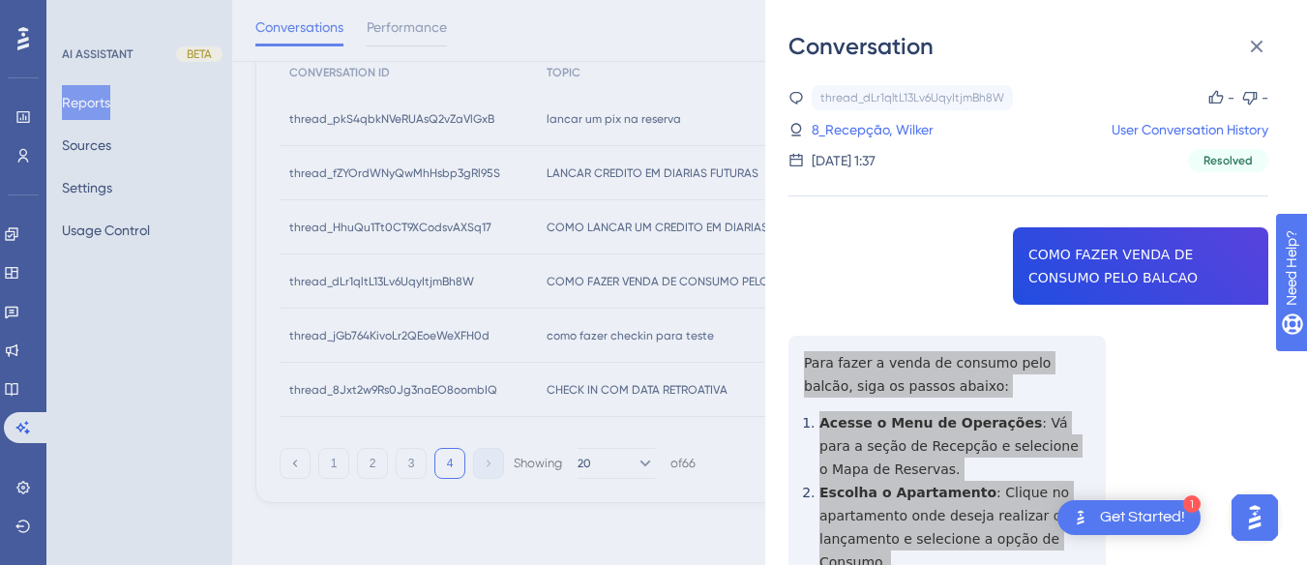
scroll to position [184, 0]
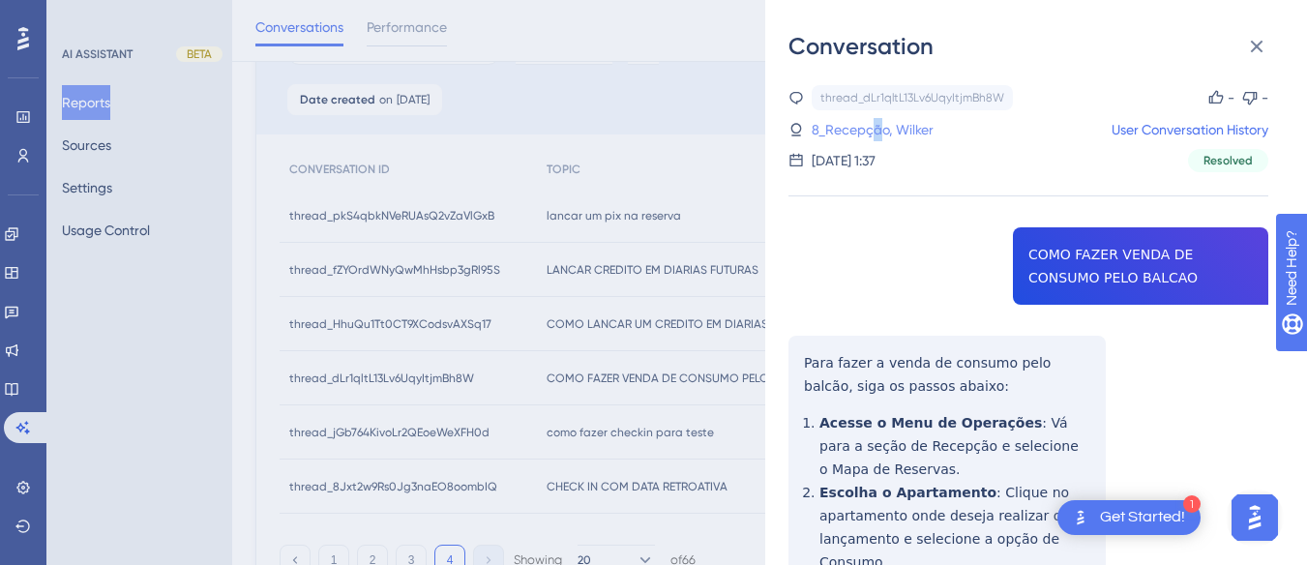
click at [877, 135] on link "8_Recepção, Wilker" at bounding box center [873, 129] width 122 height 23
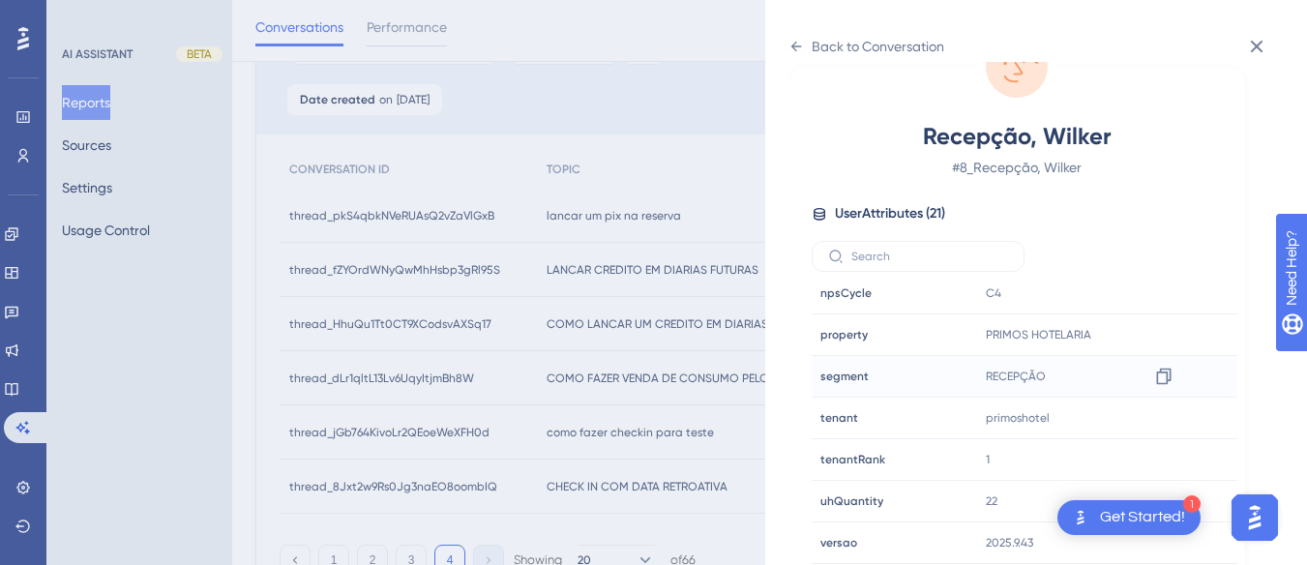
scroll to position [281, 0]
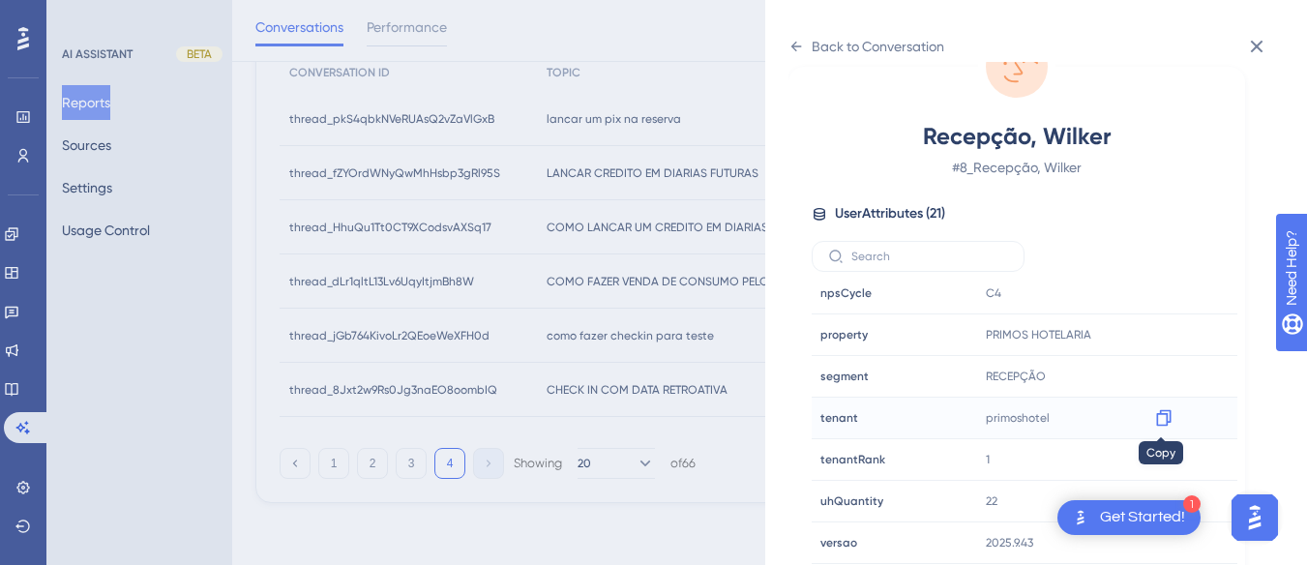
click at [1166, 419] on icon at bounding box center [1163, 417] width 19 height 19
click at [785, 42] on div "Back to Conversation Recepção, Wilker # 8_Recepção, Wilker User Attributes ( 21…" at bounding box center [1036, 282] width 542 height 565
click at [787, 36] on div "Back to Conversation Recepção, Wilker # 8_Recepção, Wilker User Attributes ( 21…" at bounding box center [1036, 282] width 542 height 565
click at [802, 47] on icon at bounding box center [796, 46] width 15 height 15
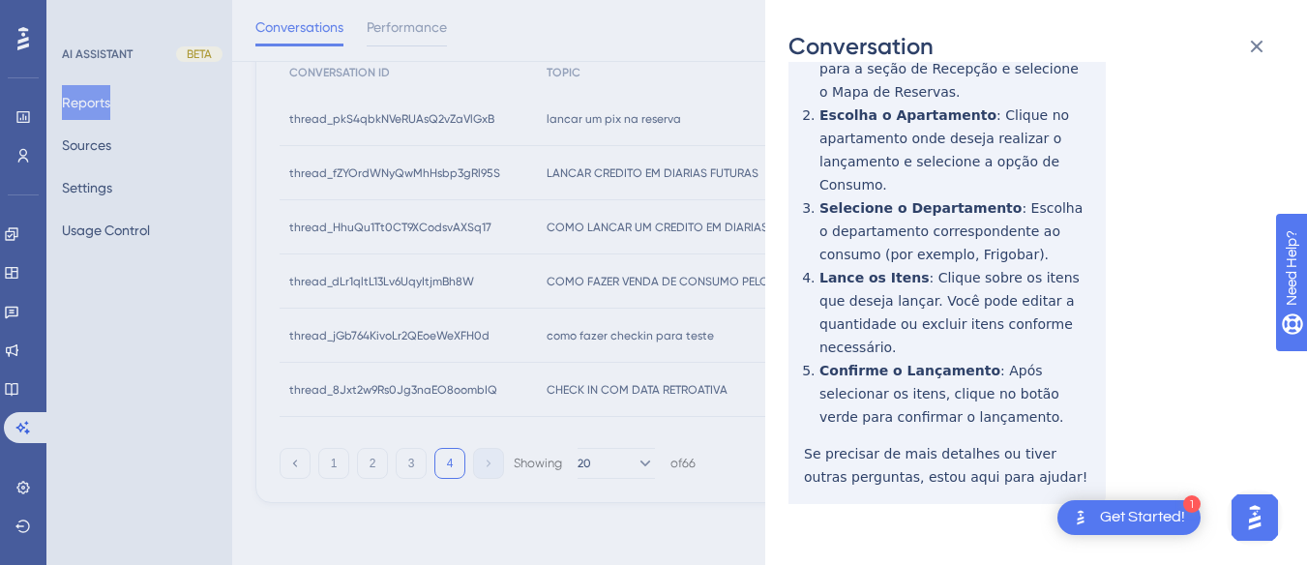
scroll to position [0, 0]
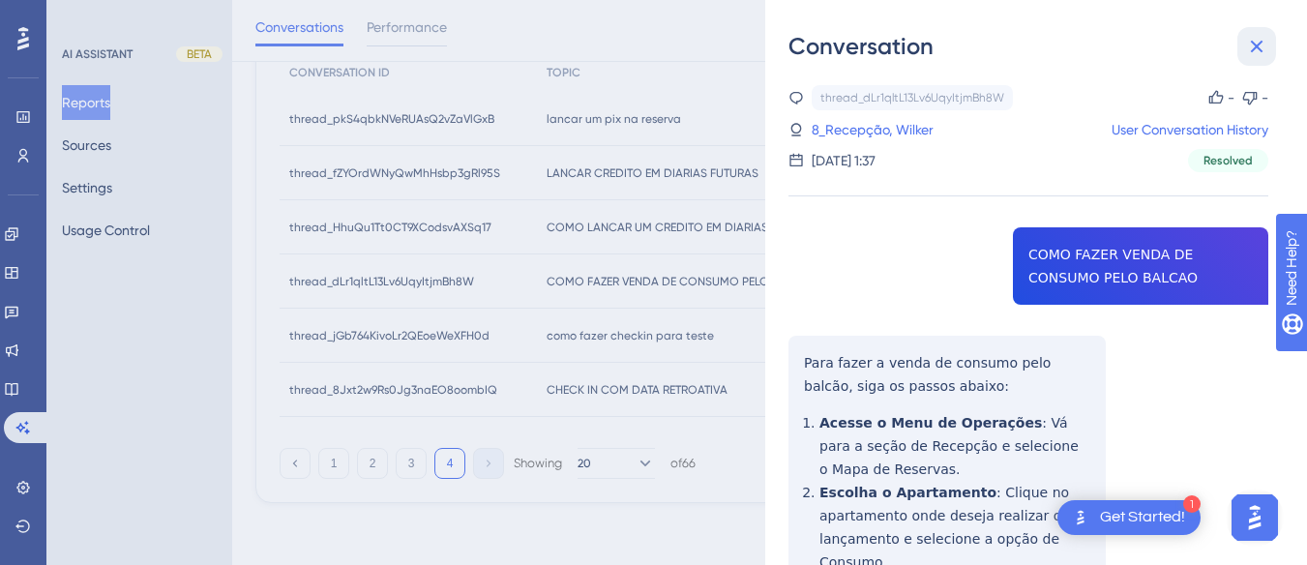
click at [1258, 46] on icon at bounding box center [1257, 47] width 13 height 13
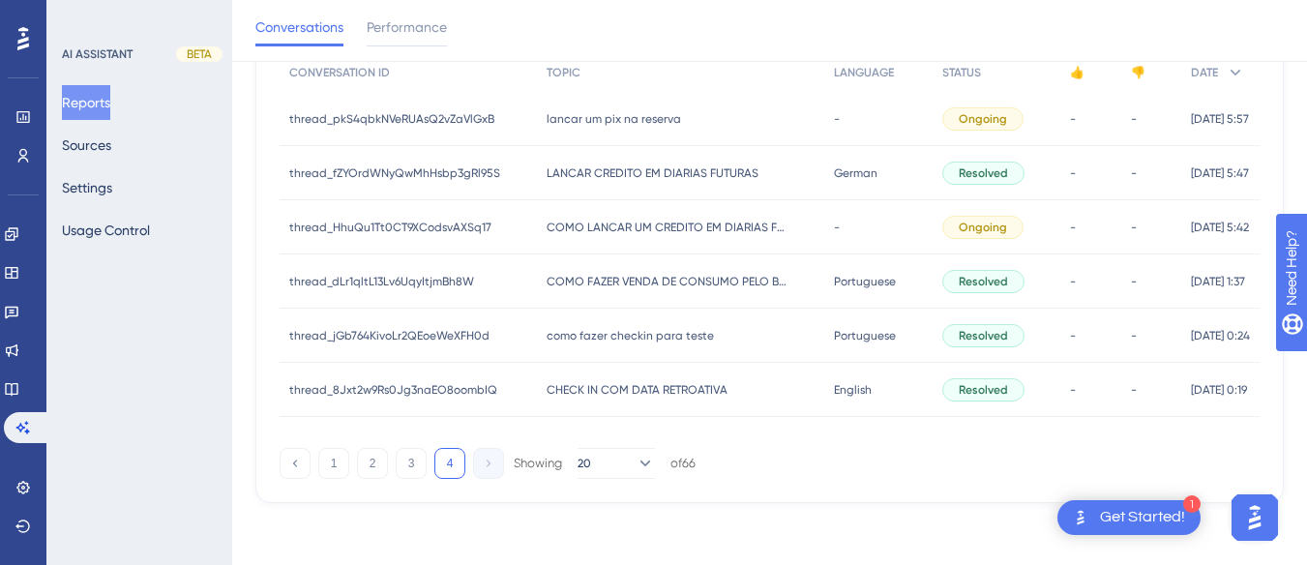
click at [575, 301] on div "COMO FAZER VENDA DE CONSUMO PELO BALCAO COMO FAZER VENDA DE CONSUMO PELO BALCAO" at bounding box center [681, 281] width 288 height 54
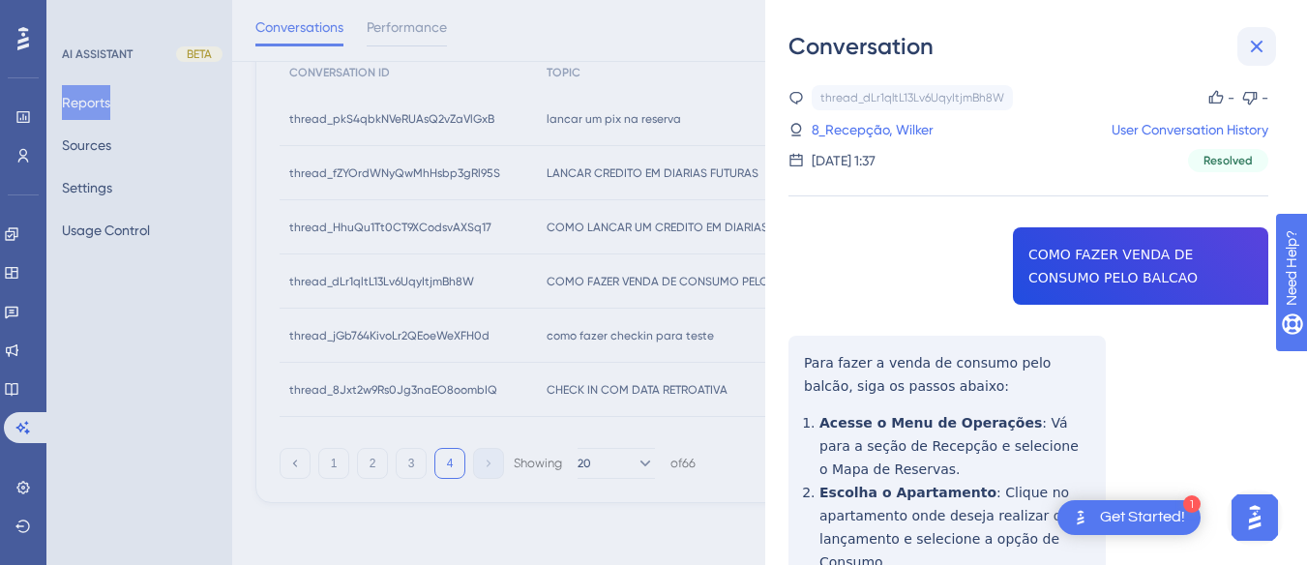
click at [1242, 50] on button at bounding box center [1256, 46] width 39 height 39
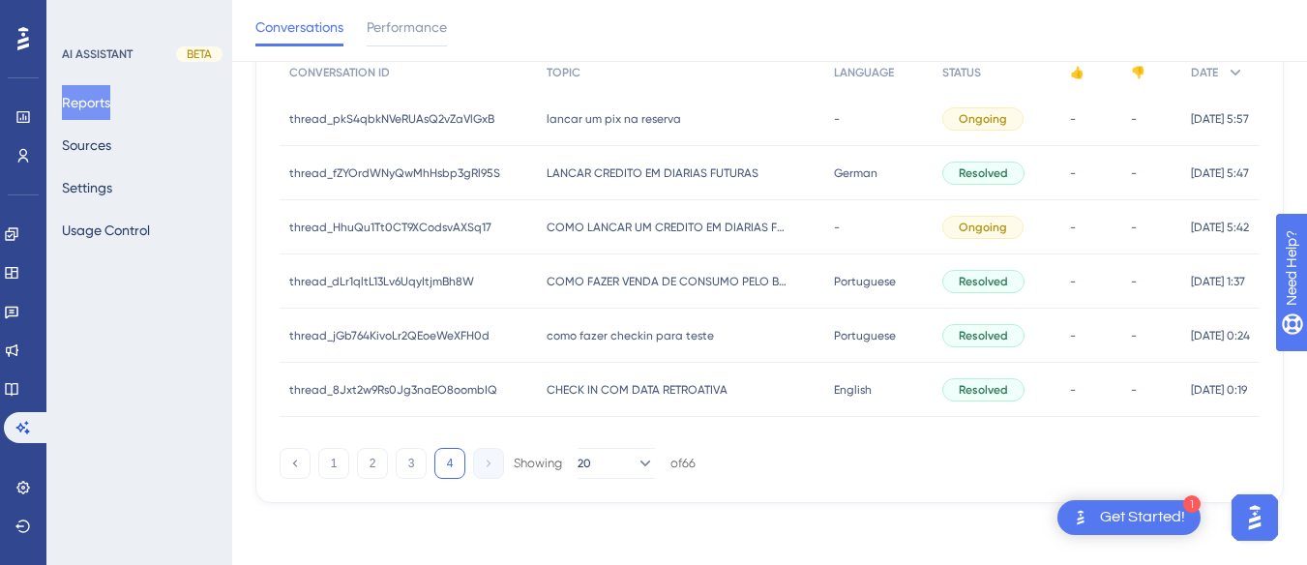
click at [537, 346] on div "como fazer checkin para teste como fazer checkin para teste" at bounding box center [681, 336] width 288 height 54
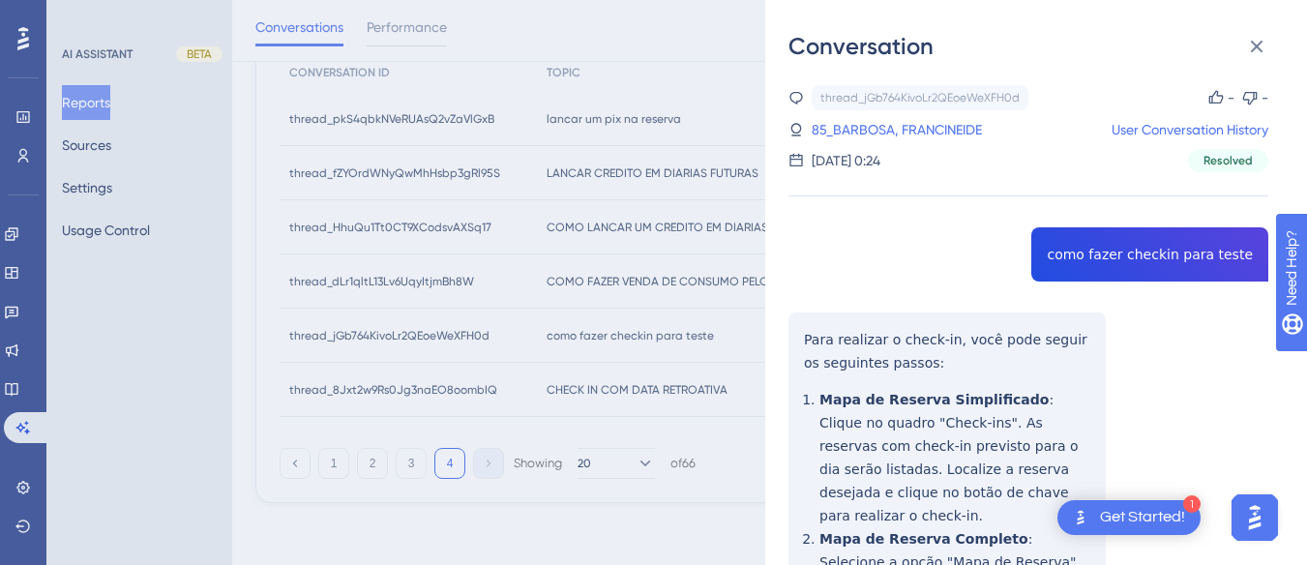
click at [783, 316] on div "Conversation thread_jGb764KivoLr2QEoeWeXFH0d Copy - - 85_BARBOSA, FRANCINEIDE U…" at bounding box center [1036, 282] width 542 height 565
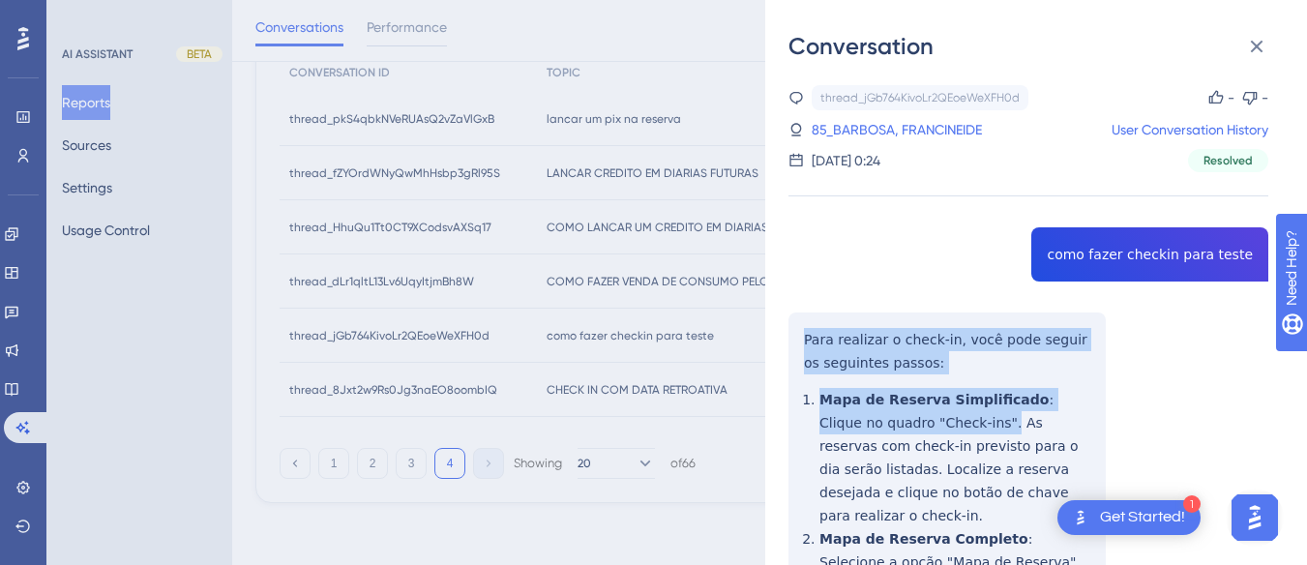
scroll to position [484, 0]
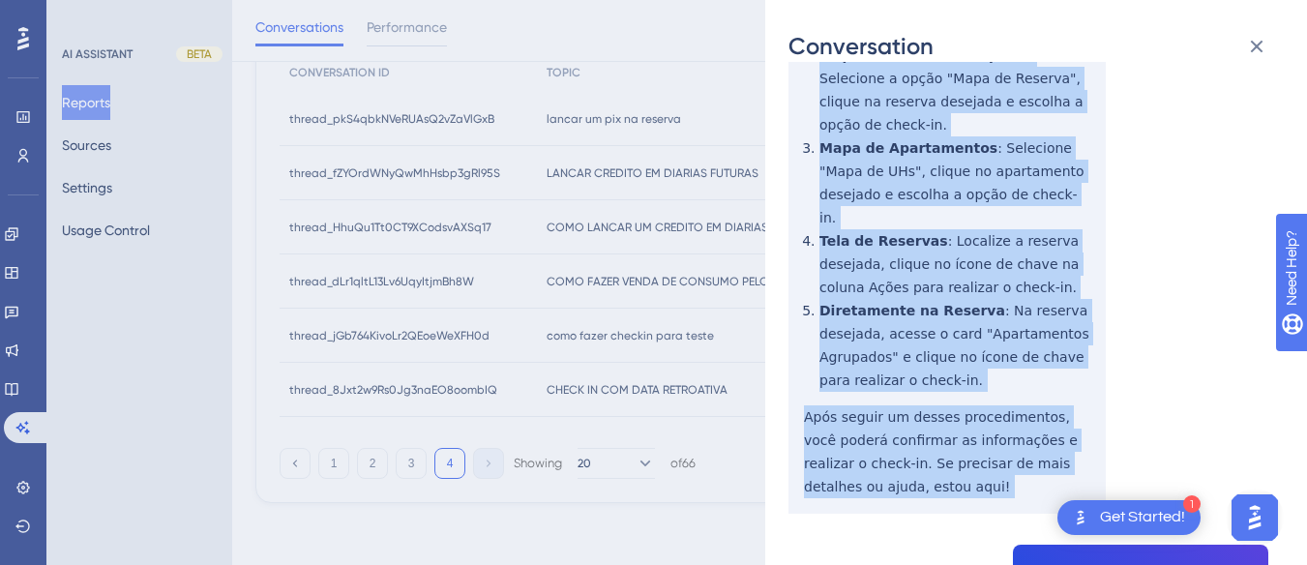
drag, startPoint x: 783, startPoint y: 316, endPoint x: 930, endPoint y: 367, distance: 155.4
click at [941, 424] on div "Conversation thread_jGb764KivoLr2QEoeWeXFH0d Copy - - 85_BARBOSA, FRANCINEIDE U…" at bounding box center [1036, 282] width 542 height 565
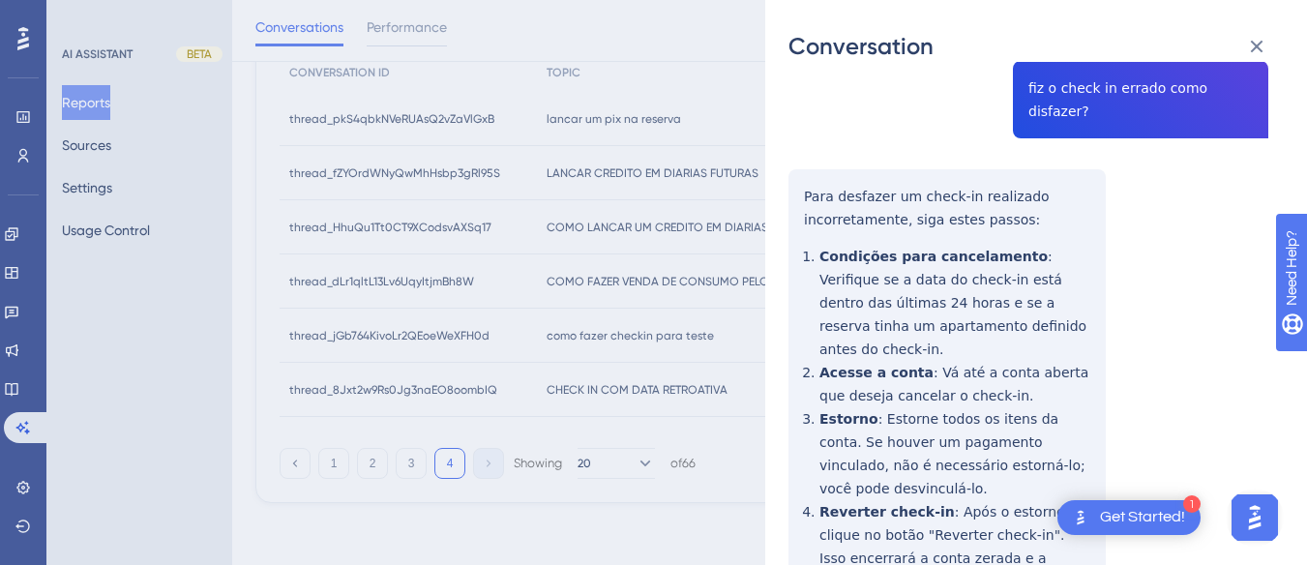
scroll to position [774, 0]
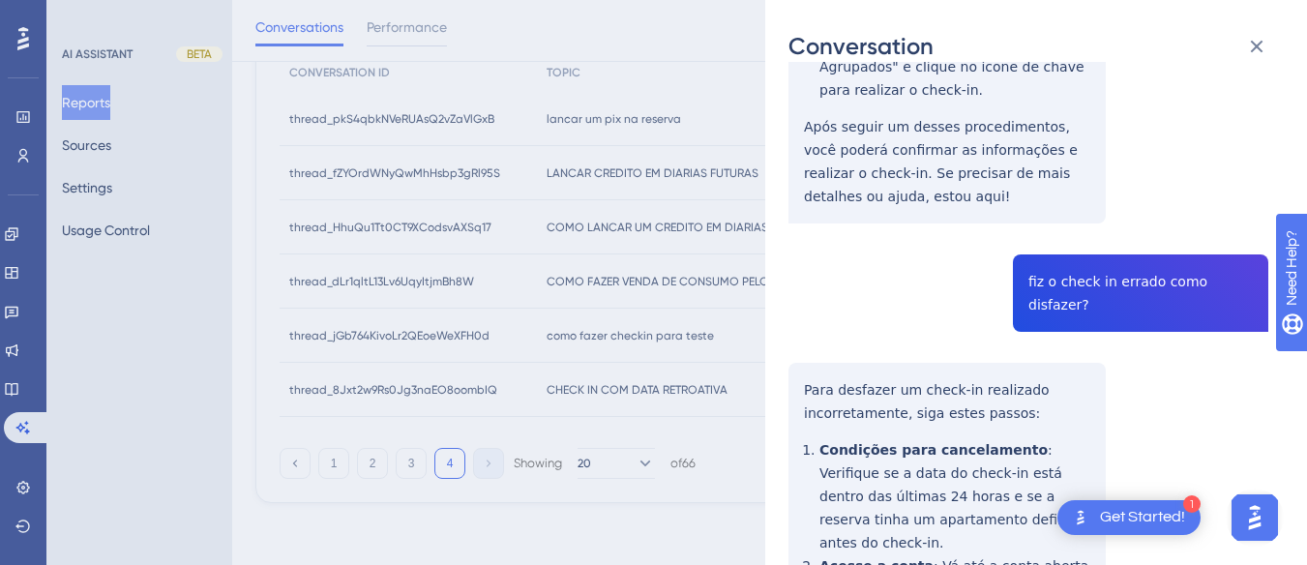
click at [1065, 225] on div "thread_jGb764KivoLr2QEoeWeXFH0d Copy - - 85_BARBOSA, FRANCINEIDE User Conversat…" at bounding box center [1029, 302] width 480 height 1983
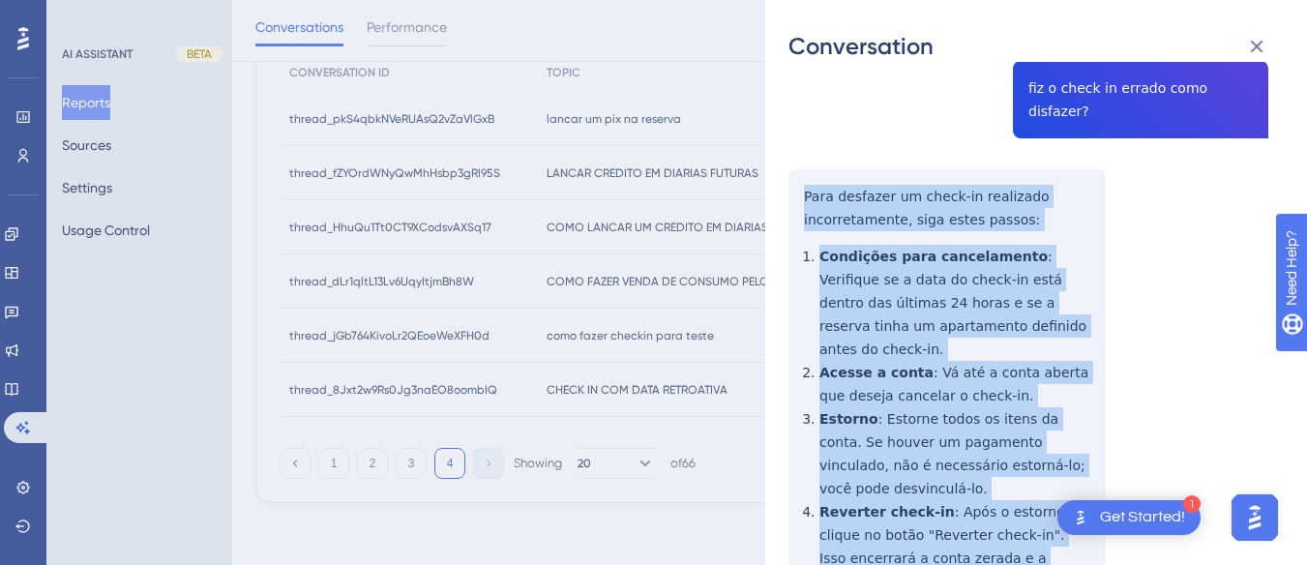
drag, startPoint x: 1041, startPoint y: 505, endPoint x: 798, endPoint y: 99, distance: 473.4
click at [798, 99] on div "thread_jGb764KivoLr2QEoeWeXFH0d Copy - - 85_BARBOSA, FRANCINEIDE User Conversat…" at bounding box center [1029, 109] width 480 height 1983
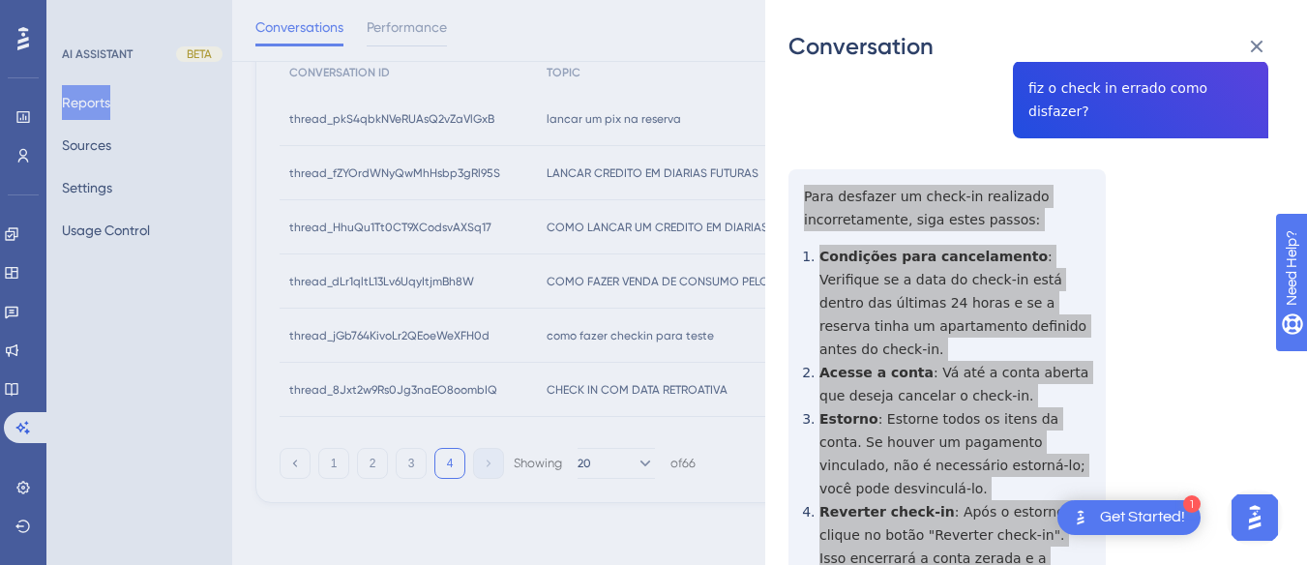
scroll to position [1258, 0]
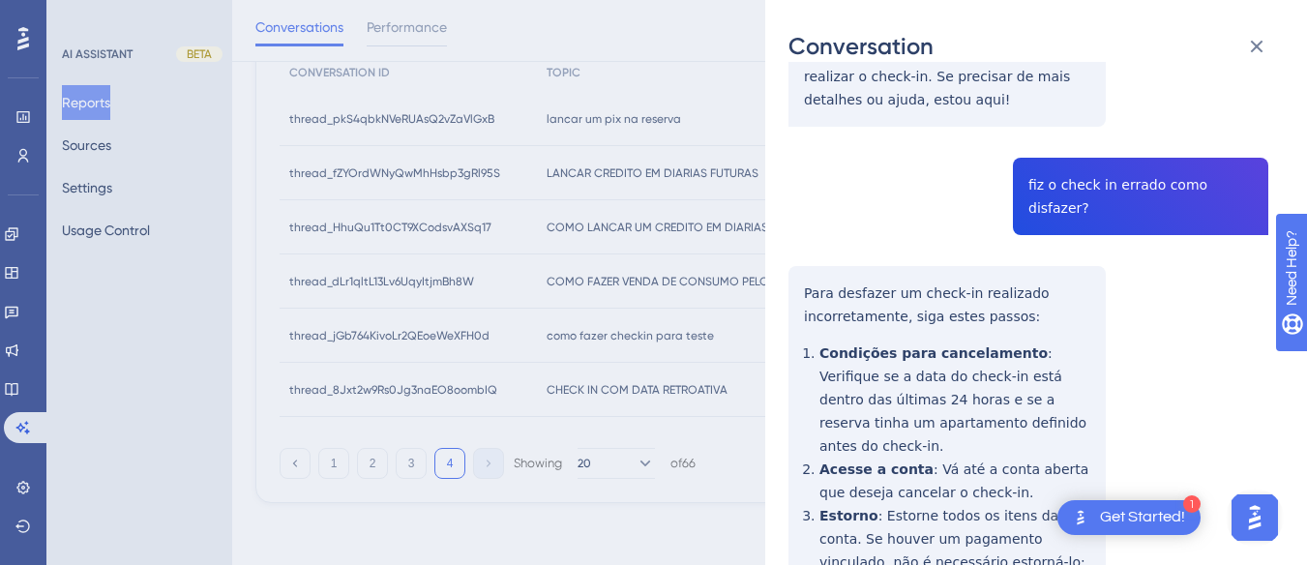
scroll to position [1326, 0]
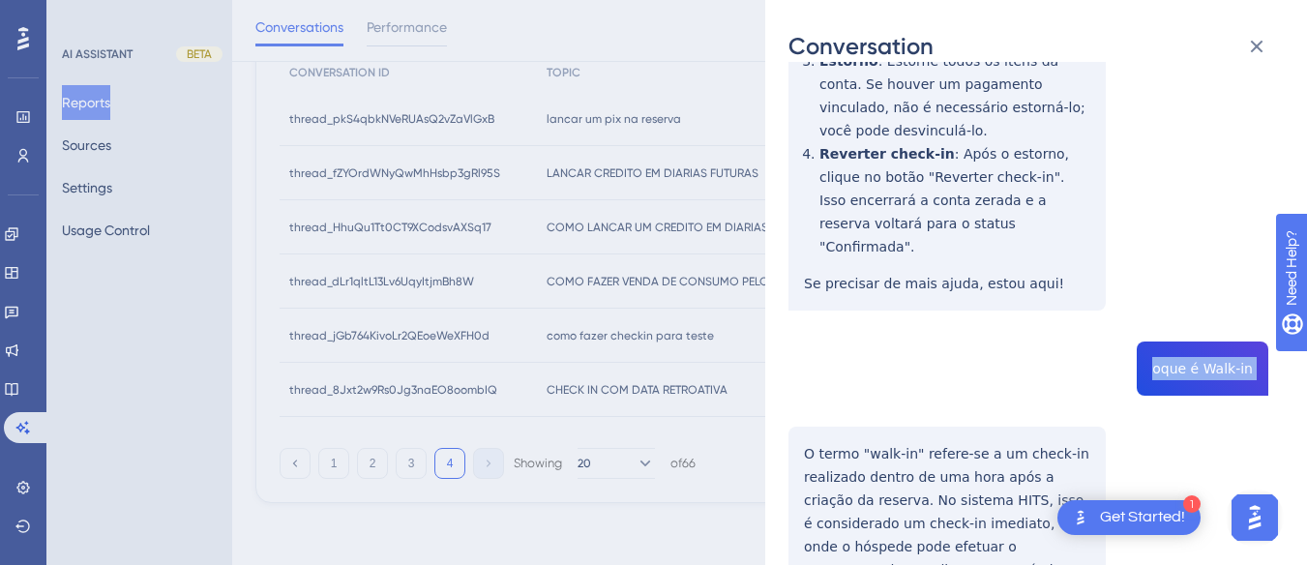
click at [781, 305] on div "Conversation thread_jGb764KivoLr2QEoeWeXFH0d Copy - - 85_BARBOSA, FRANCINEIDE U…" at bounding box center [1036, 282] width 542 height 565
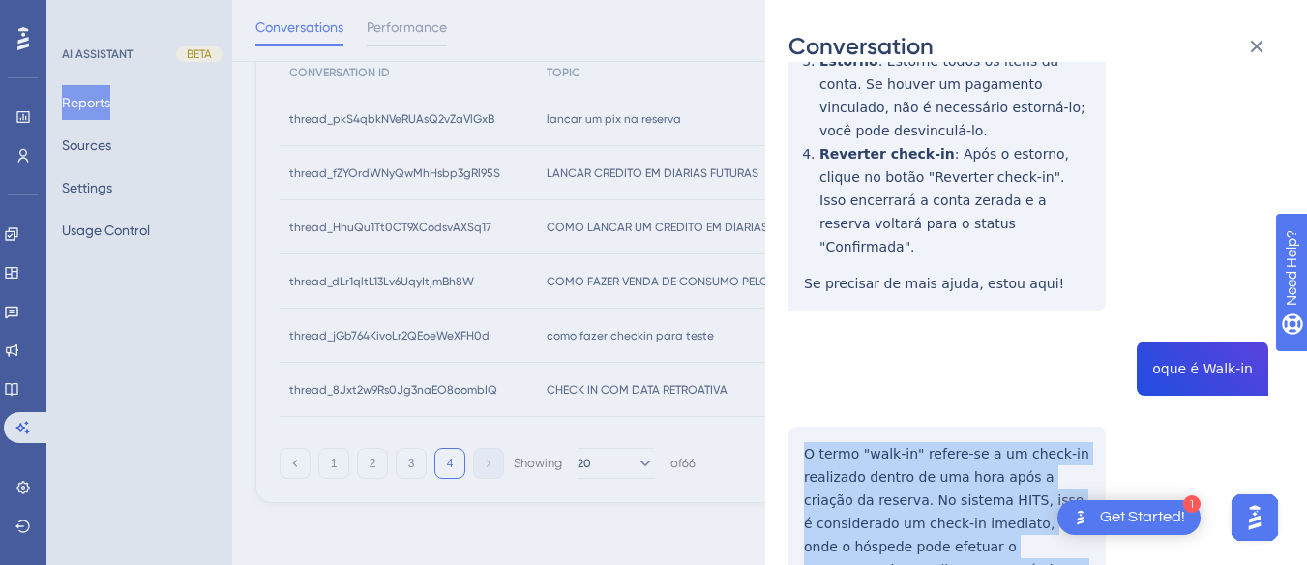
drag, startPoint x: 781, startPoint y: 305, endPoint x: 1066, endPoint y: 466, distance: 328.0
click at [1066, 466] on div "Conversation thread_jGb764KivoLr2QEoeWeXFH0d Copy - - 85_BARBOSA, FRANCINEIDE U…" at bounding box center [1036, 282] width 542 height 565
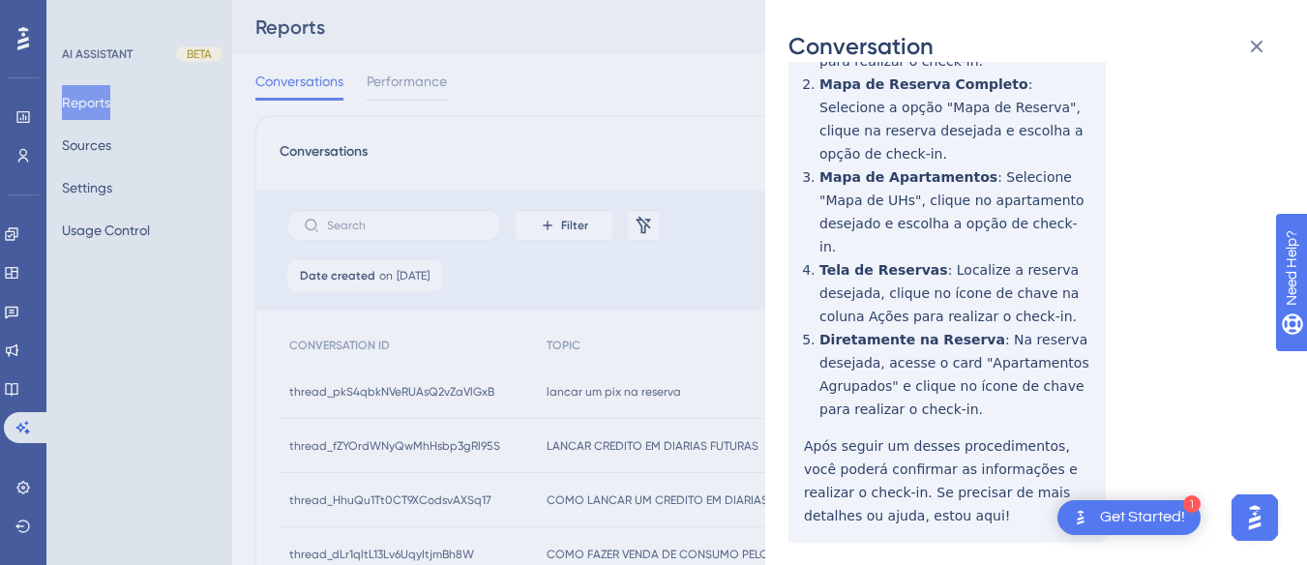
scroll to position [0, 0]
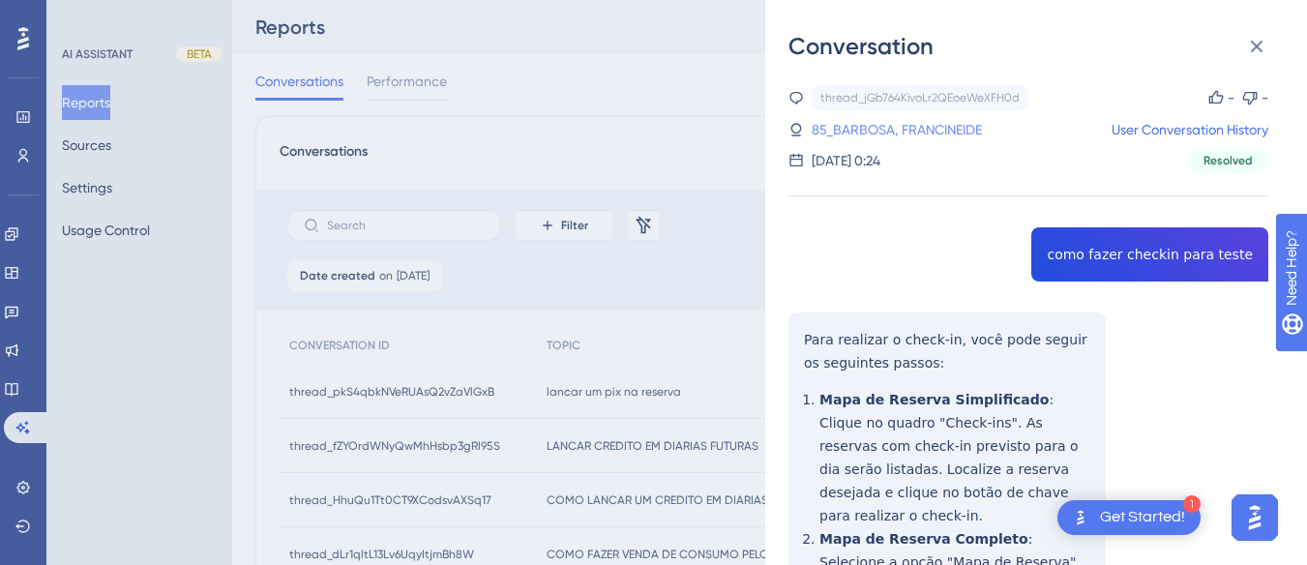
drag, startPoint x: 927, startPoint y: 122, endPoint x: 965, endPoint y: 139, distance: 41.6
click at [927, 121] on link "85_BARBOSA, FRANCINEIDE" at bounding box center [897, 129] width 170 height 23
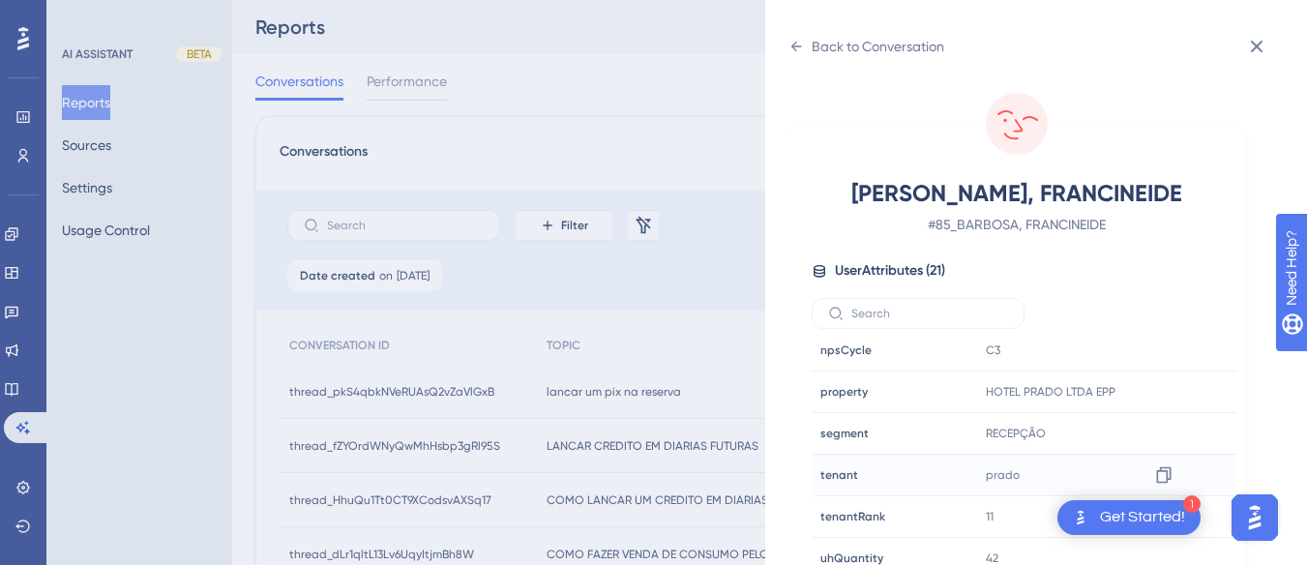
scroll to position [57, 0]
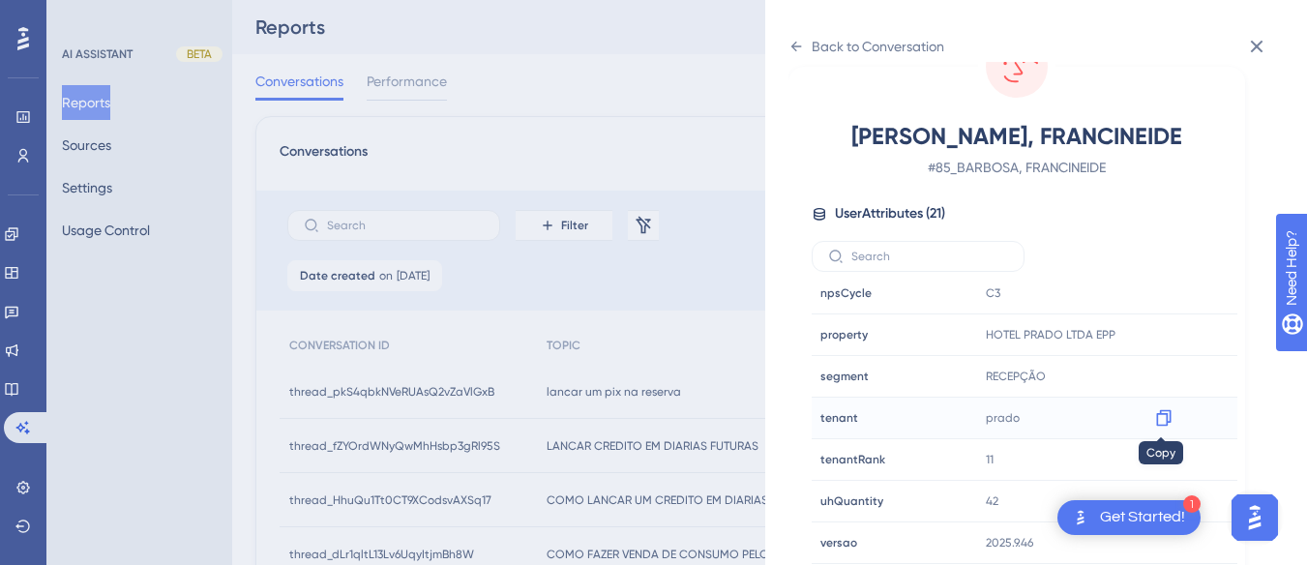
click at [1166, 412] on icon at bounding box center [1163, 417] width 19 height 19
click at [796, 38] on div "Back to Conversation" at bounding box center [867, 46] width 156 height 31
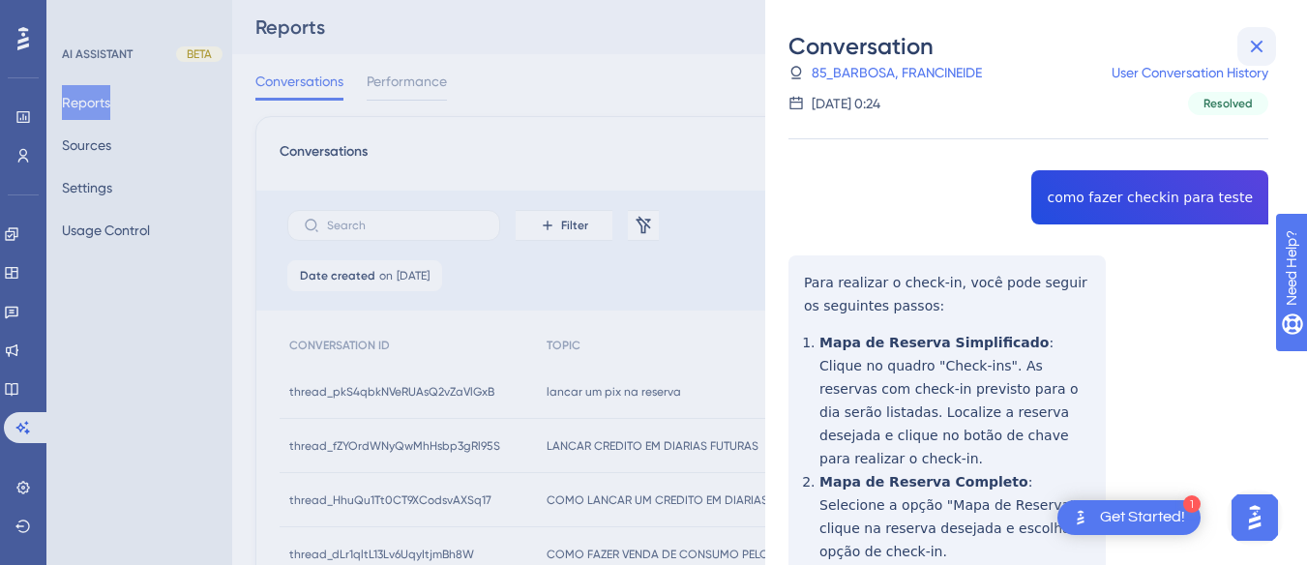
click at [1250, 41] on icon at bounding box center [1256, 46] width 23 height 23
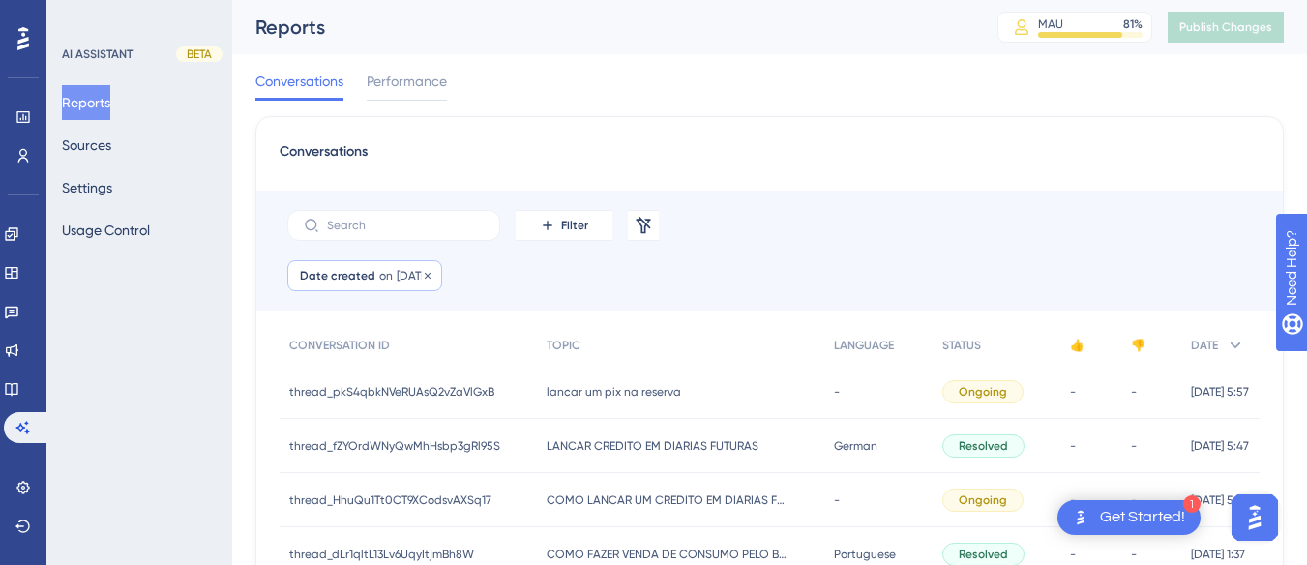
click at [379, 278] on span "on" at bounding box center [386, 275] width 14 height 15
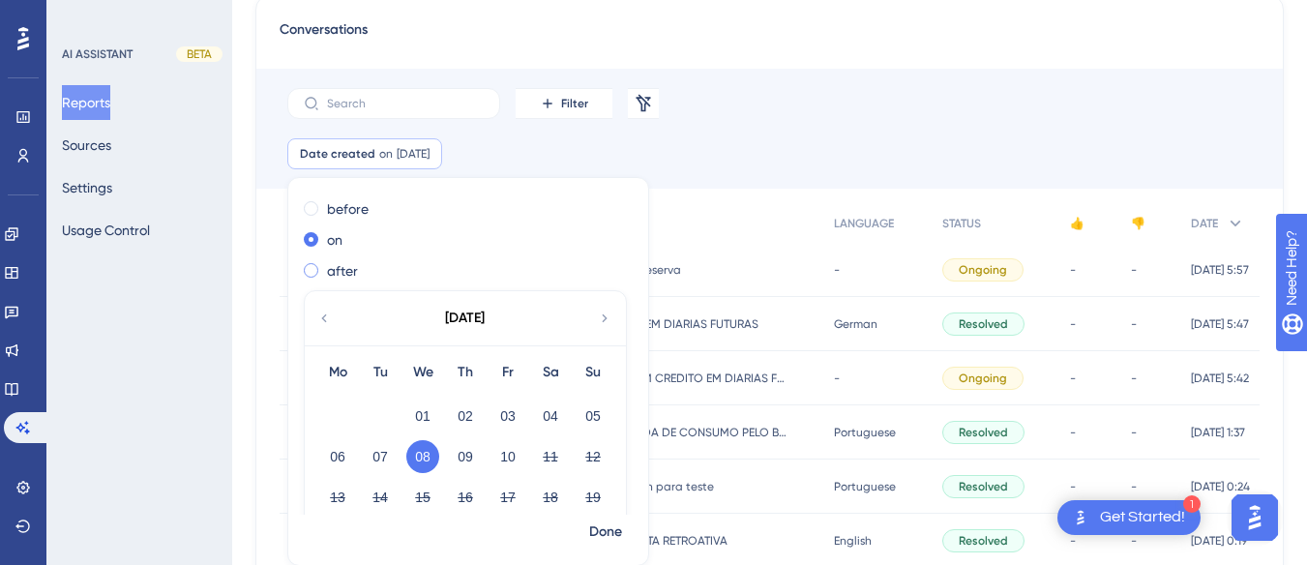
scroll to position [106, 0]
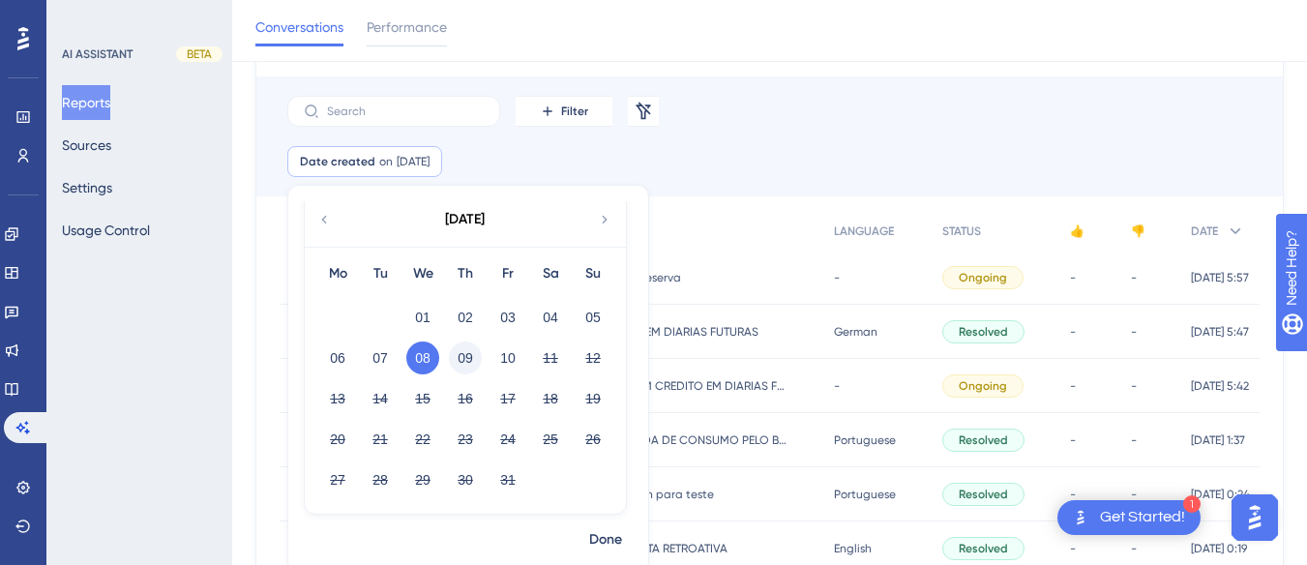
click at [458, 364] on button "09" at bounding box center [465, 358] width 33 height 33
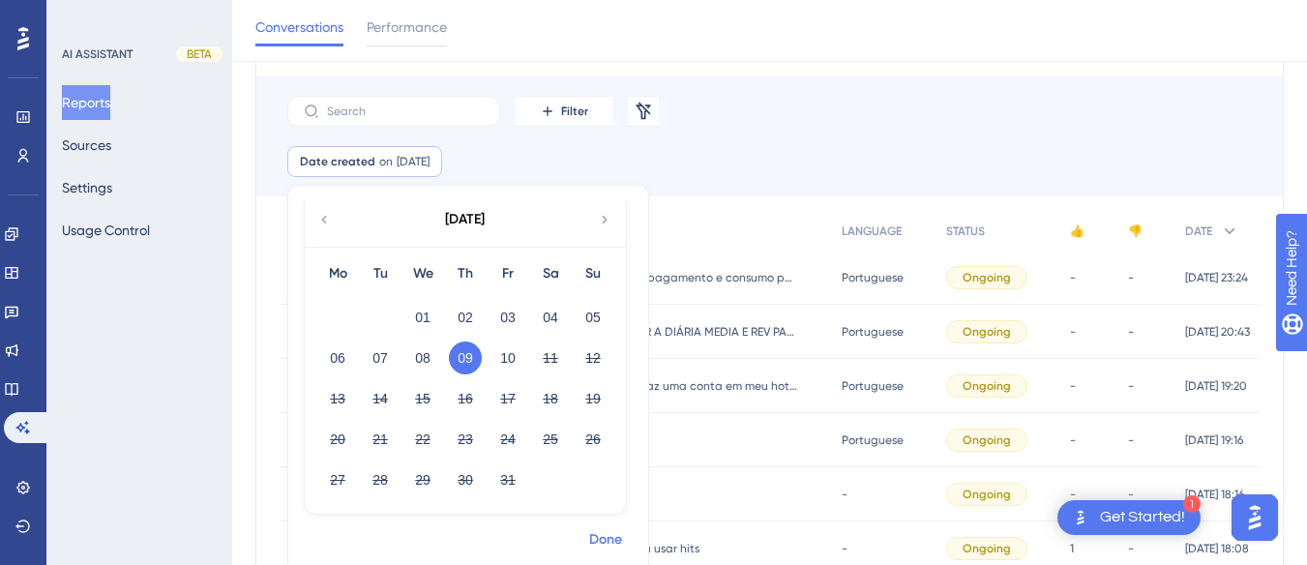
click at [595, 535] on span "Done" at bounding box center [605, 539] width 33 height 23
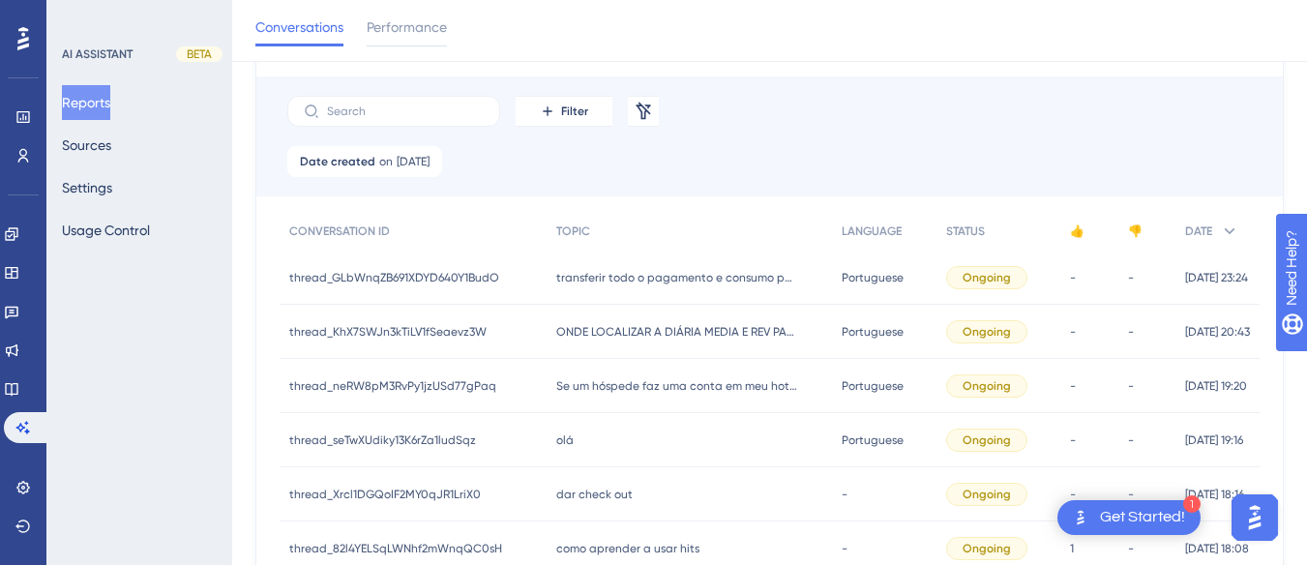
click at [649, 253] on div "transferir todo o pagamento e consumo para o outro hospede que esta no quarto t…" at bounding box center [689, 278] width 284 height 54
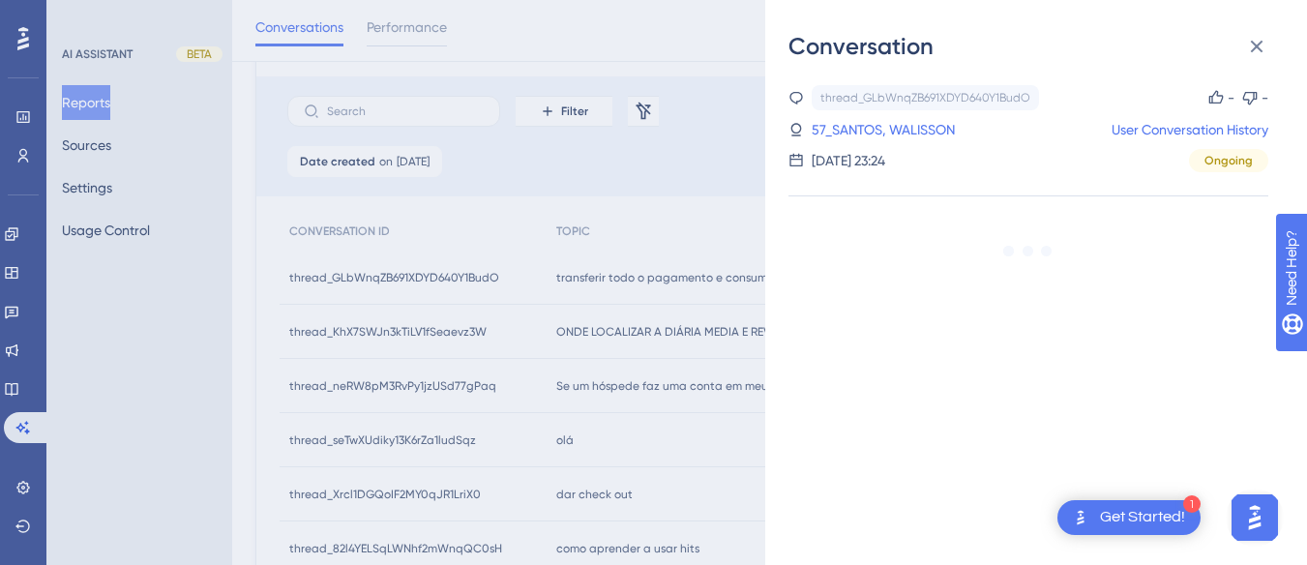
scroll to position [412, 0]
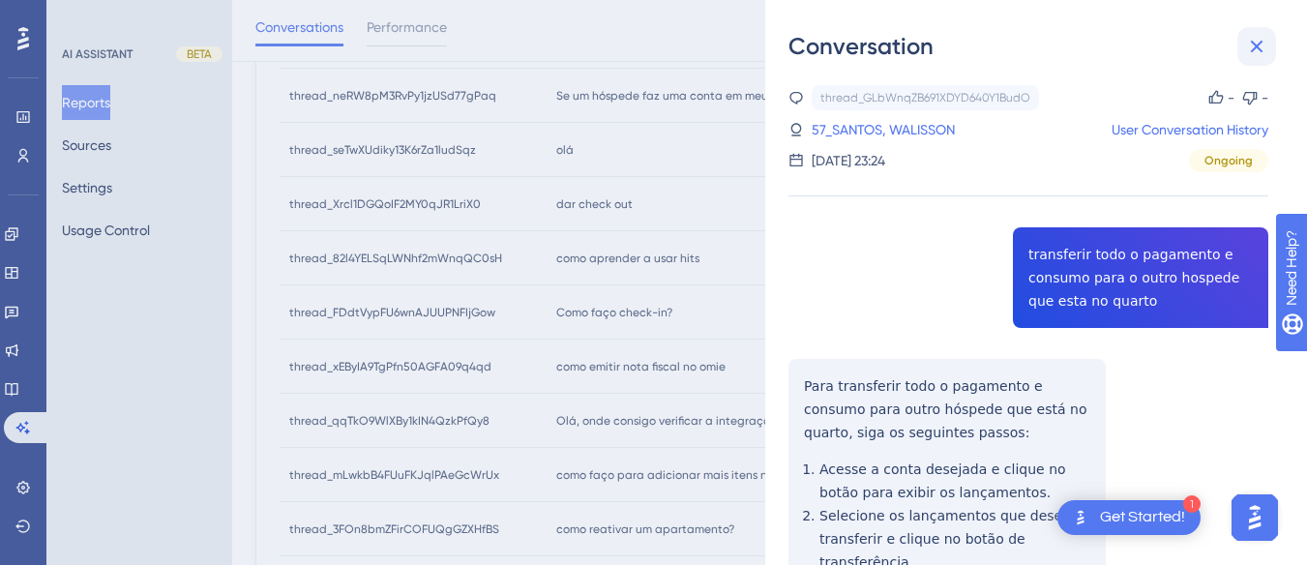
click at [1248, 45] on icon at bounding box center [1256, 46] width 23 height 23
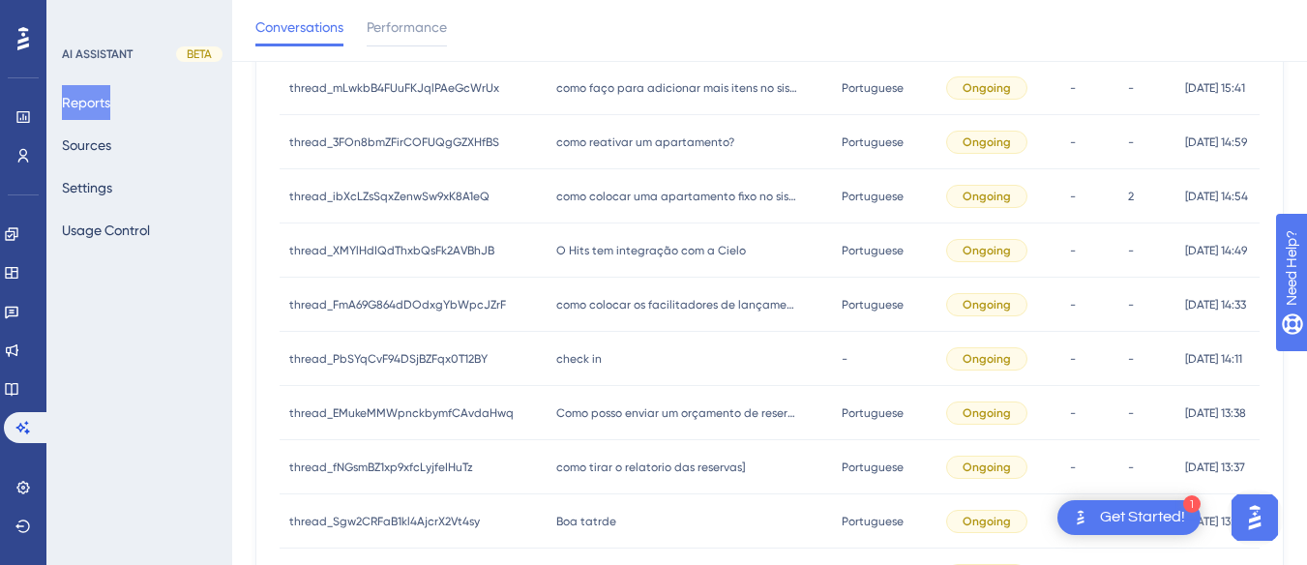
scroll to position [1039, 0]
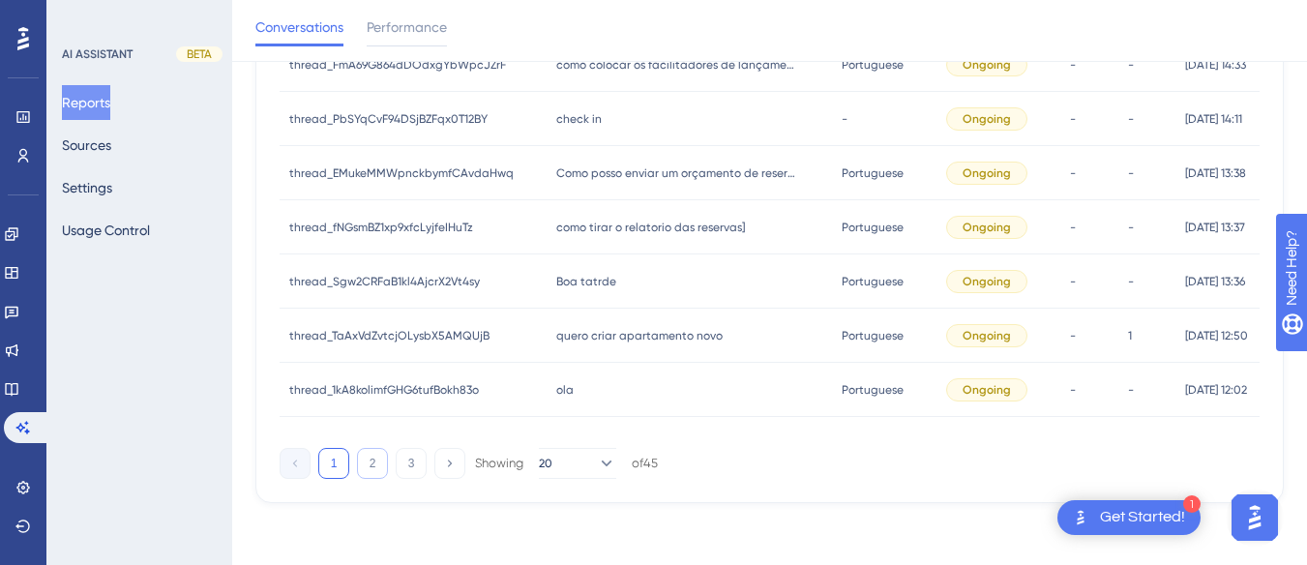
click at [373, 467] on button "2" at bounding box center [372, 463] width 31 height 31
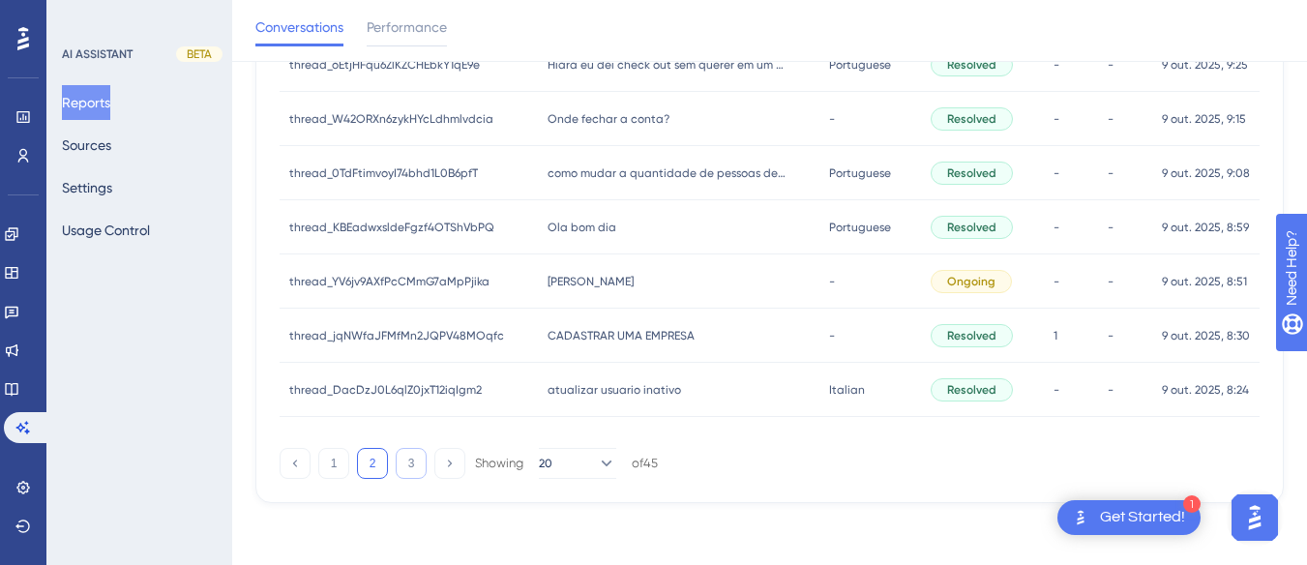
click at [426, 462] on button "3" at bounding box center [411, 463] width 31 height 31
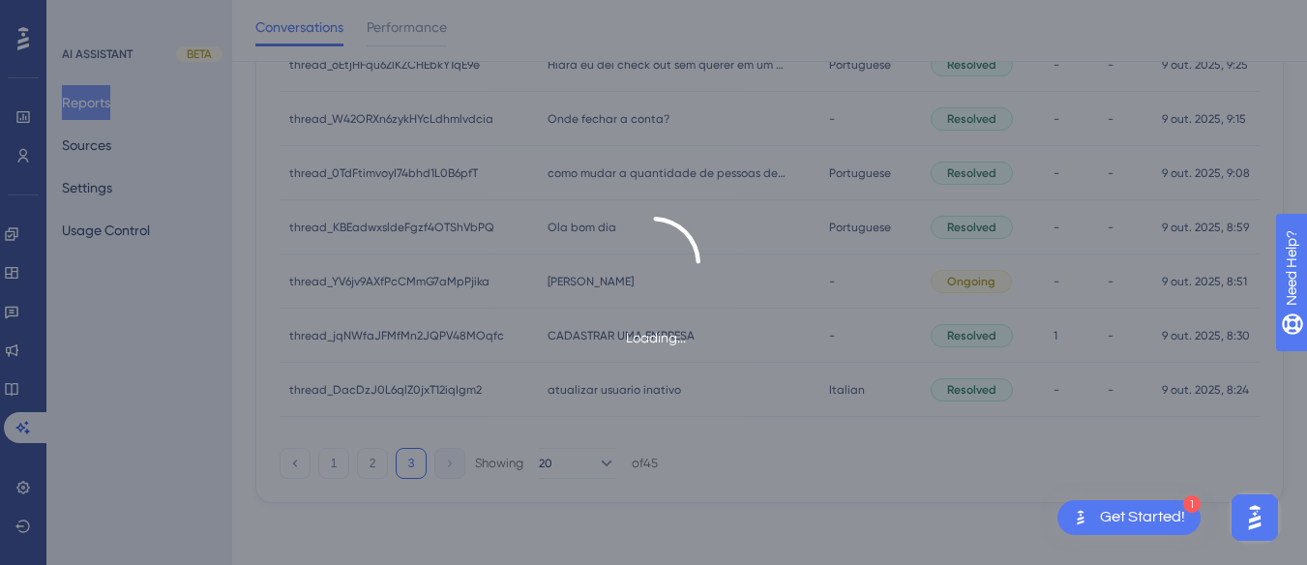
scroll to position [226, 0]
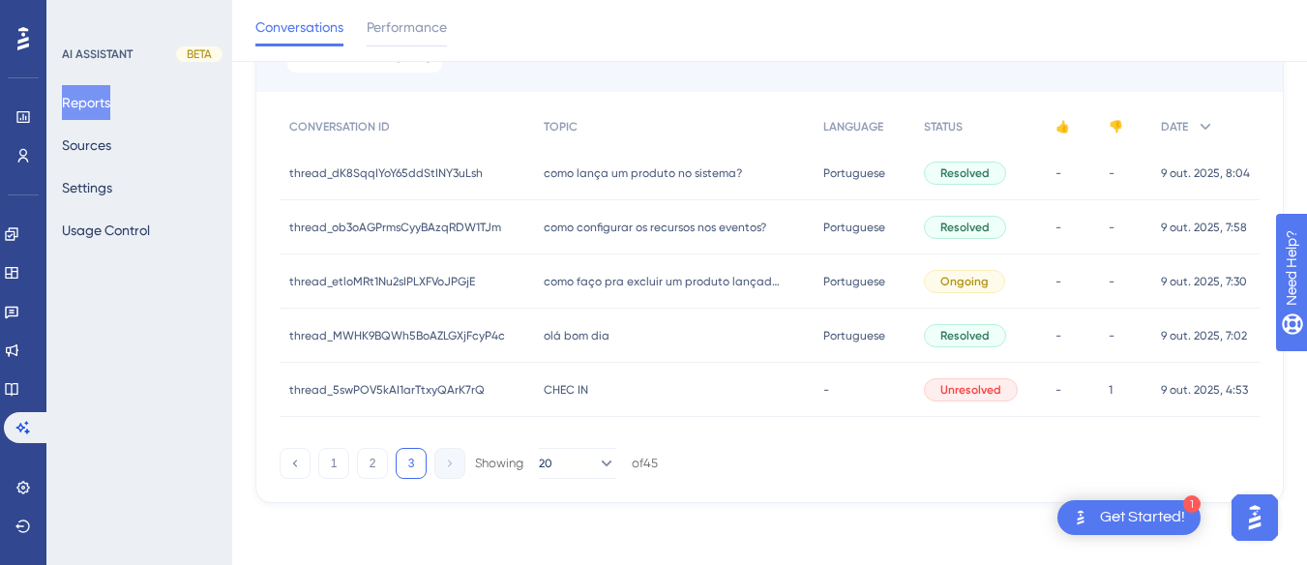
click at [356, 463] on div "1 2 3 Showing 20 of 45" at bounding box center [469, 463] width 378 height 31
click at [376, 457] on button "2" at bounding box center [372, 463] width 31 height 31
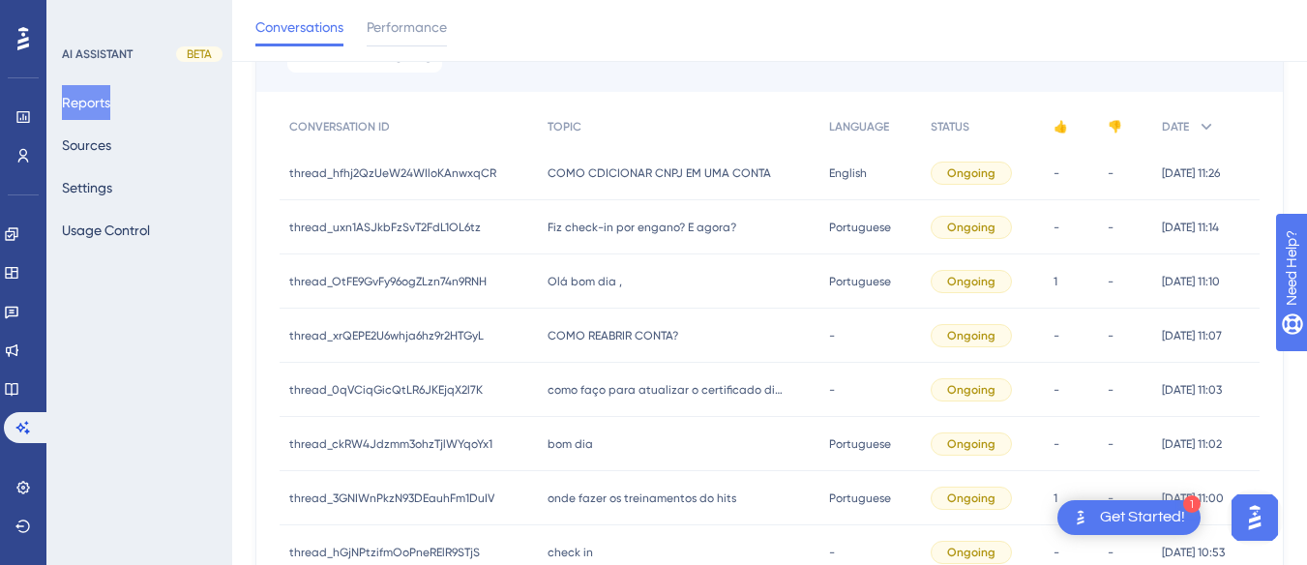
click at [639, 251] on div "Fiz check-in por engano? E agora? Fiz check-in por engano? E agora?" at bounding box center [679, 227] width 282 height 54
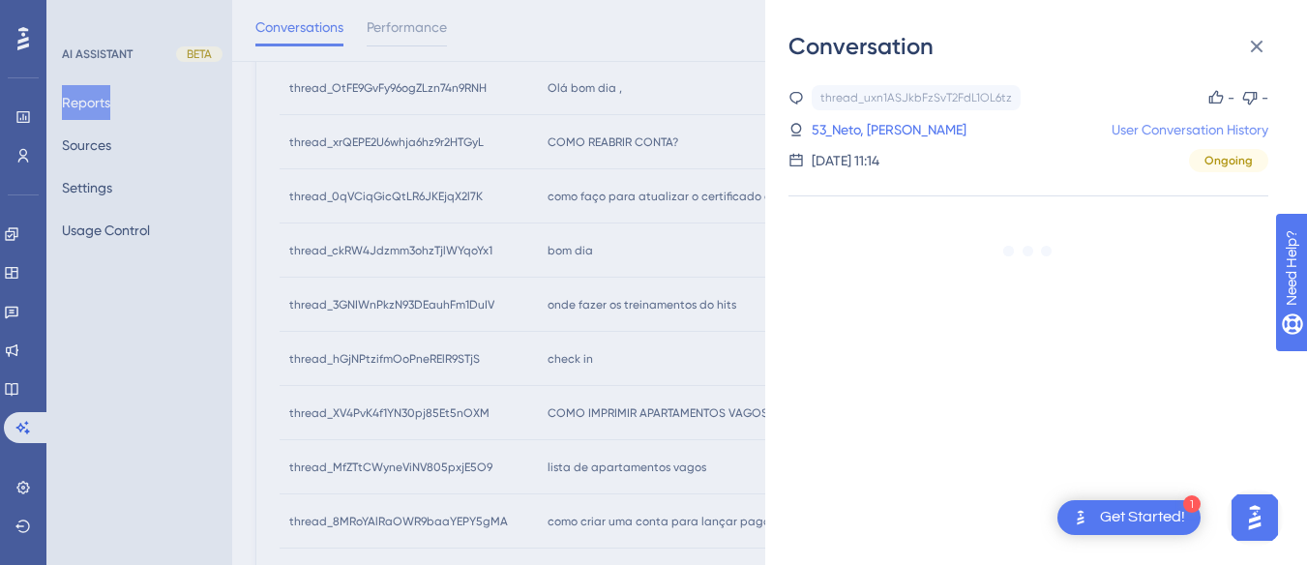
scroll to position [517, 0]
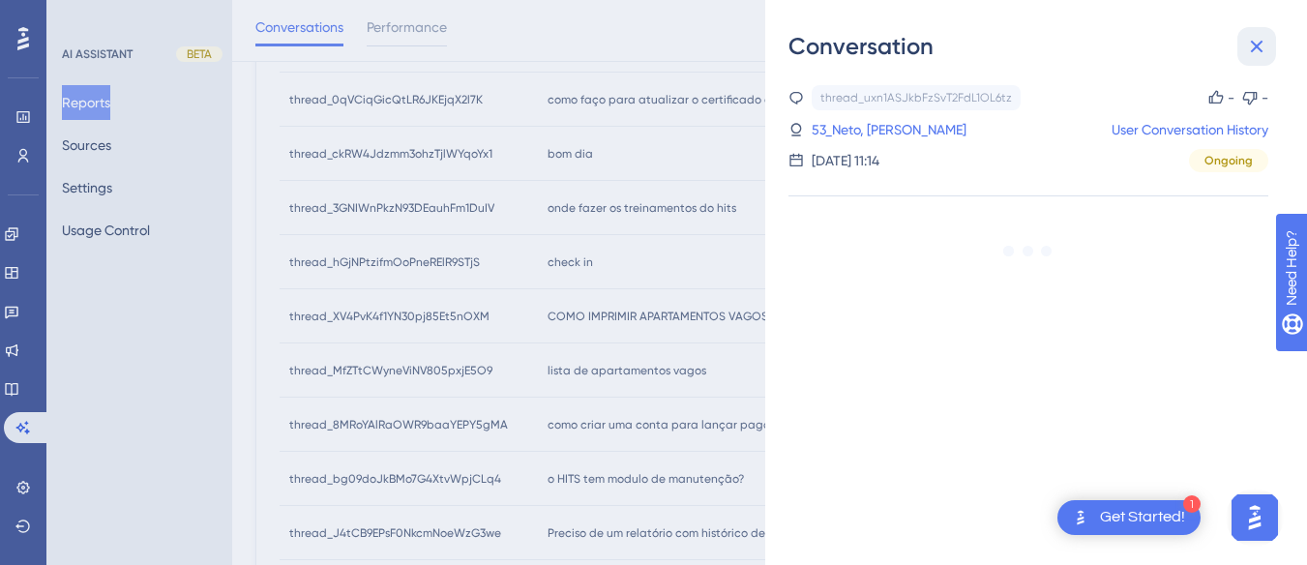
click at [1254, 33] on button at bounding box center [1256, 46] width 39 height 39
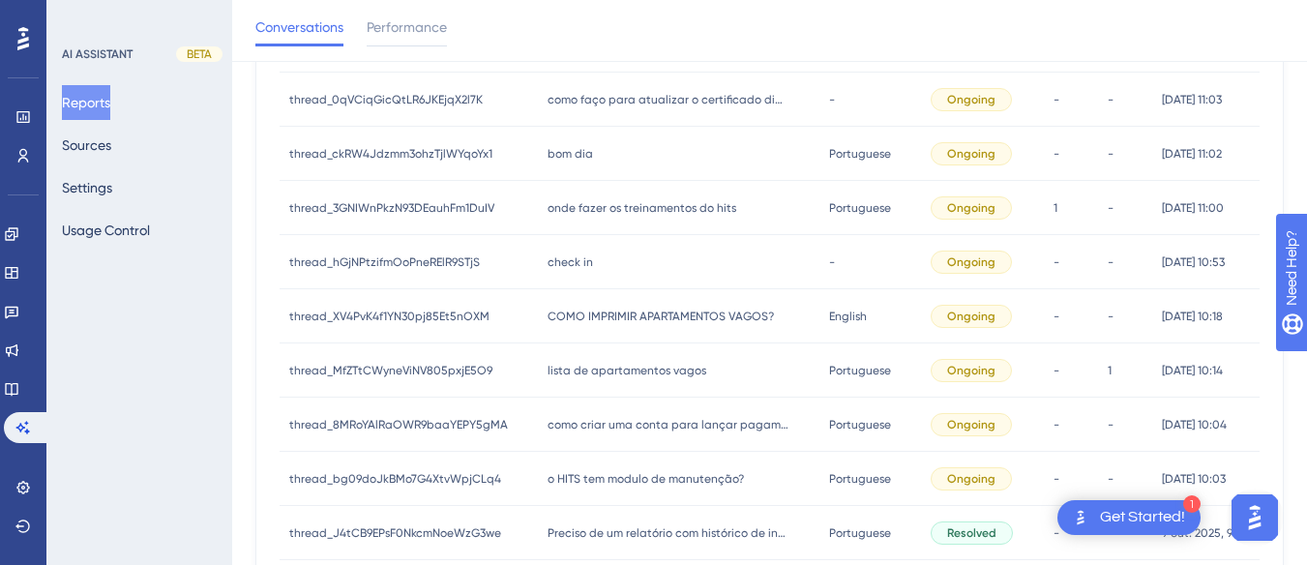
scroll to position [1039, 0]
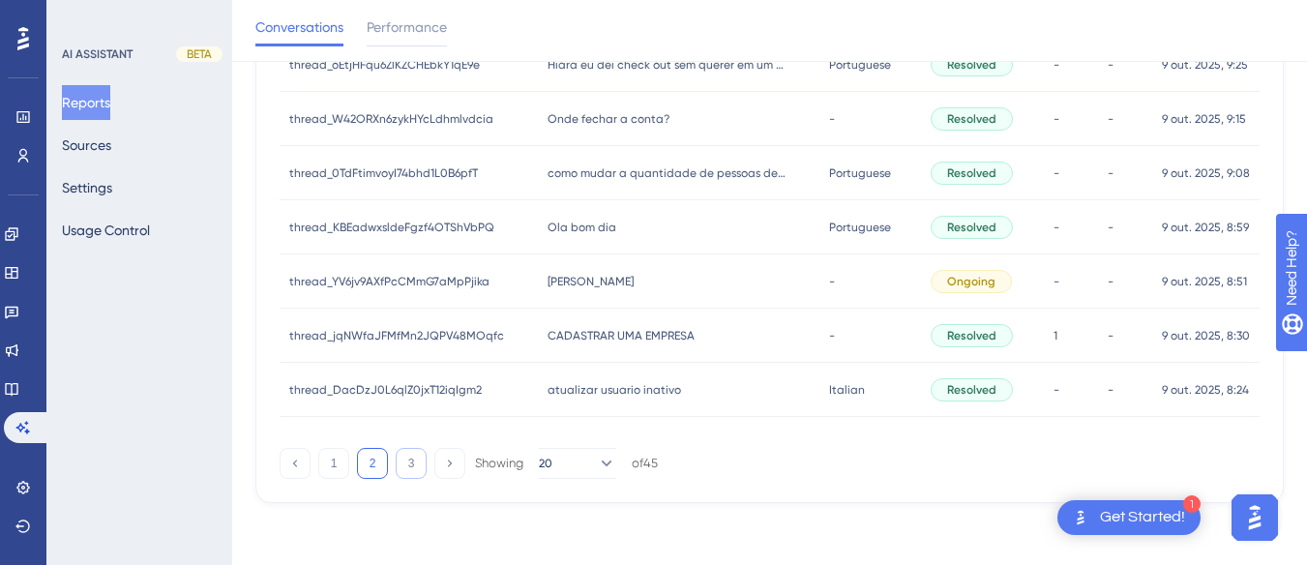
click at [413, 458] on button "3" at bounding box center [411, 463] width 31 height 31
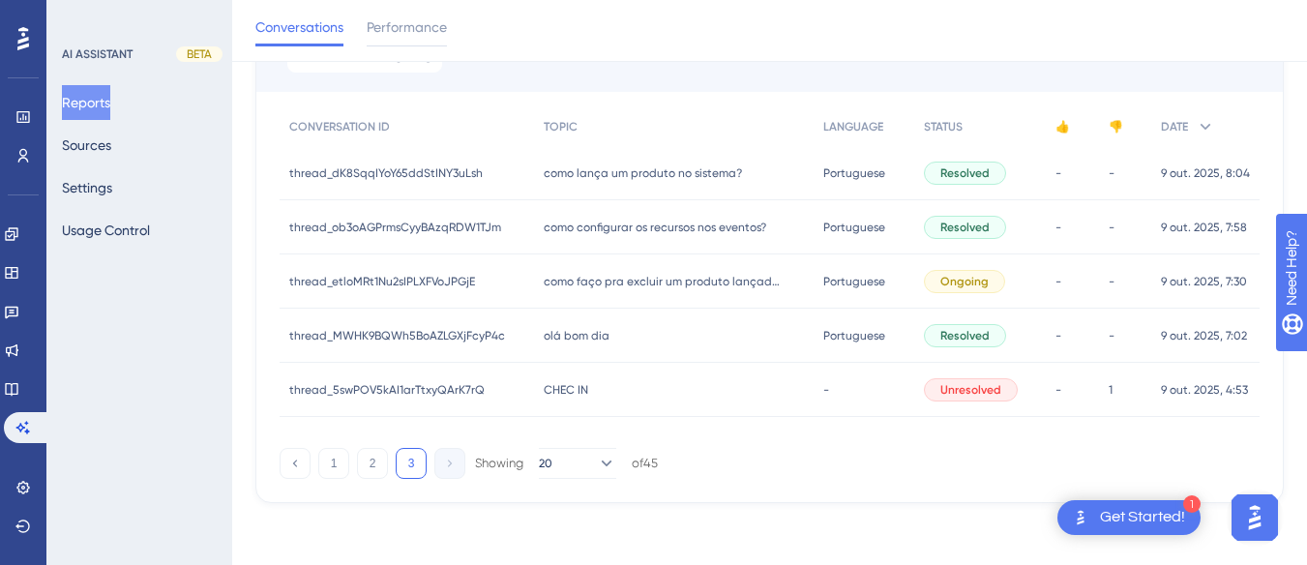
scroll to position [0, 0]
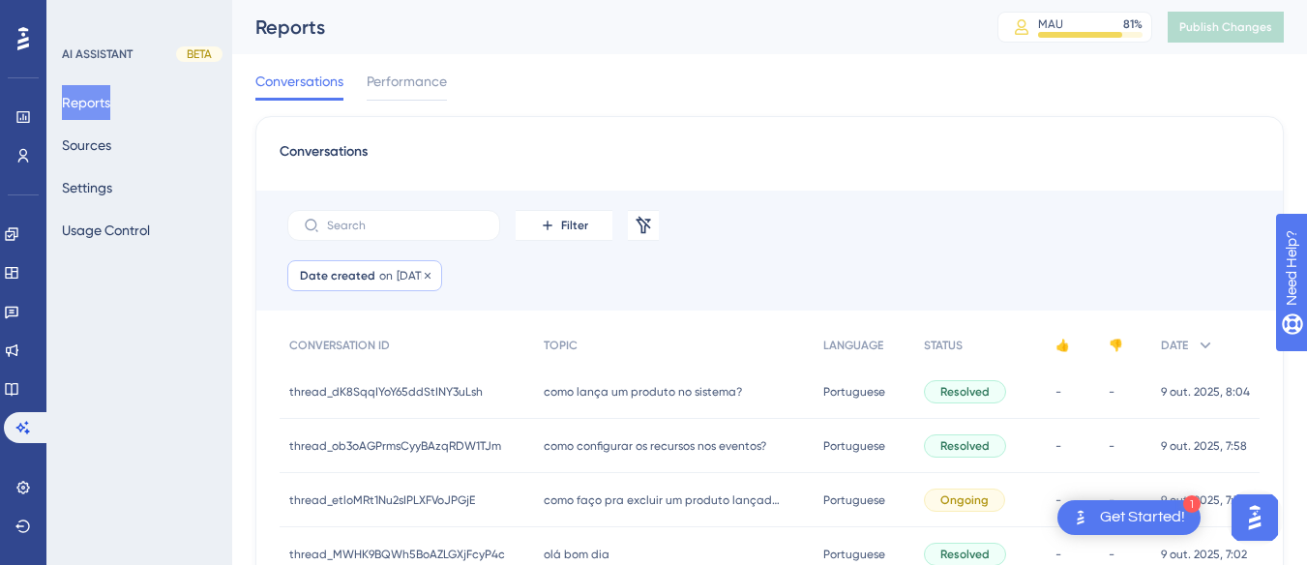
click at [392, 274] on div "Date created on 09 Oct, 2025 09 Oct, 2025 Remove" at bounding box center [364, 275] width 155 height 31
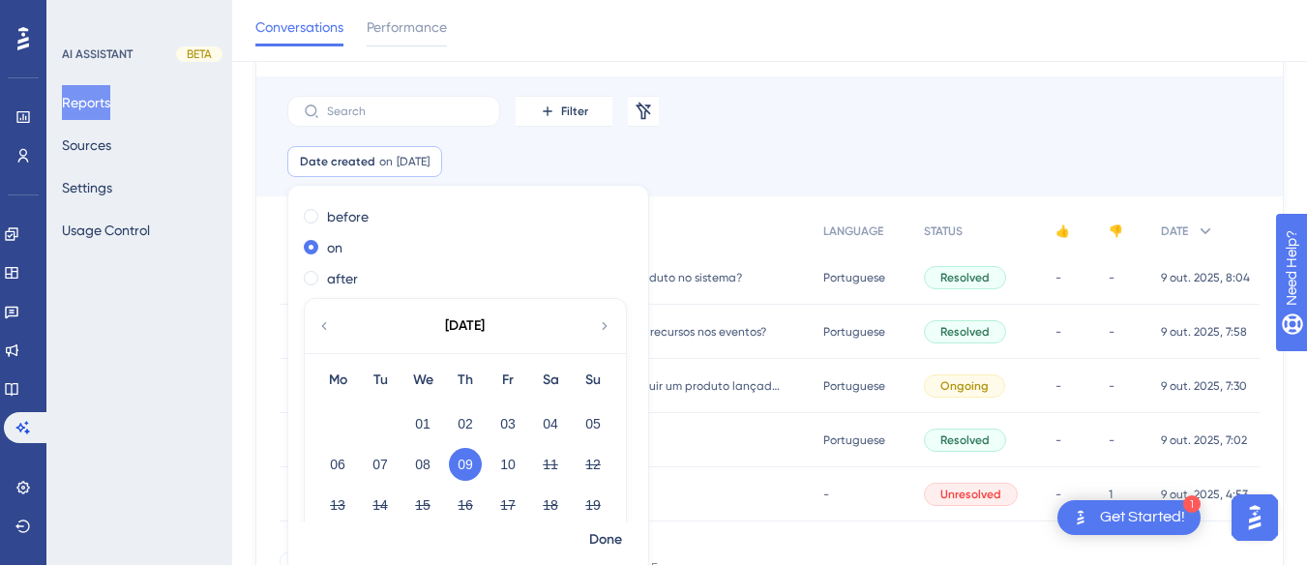
click at [706, 197] on div "Filter Remove Filters Date created on 09 Oct, 2025 09 Oct, 2025 Remove before o…" at bounding box center [770, 143] width 980 height 135
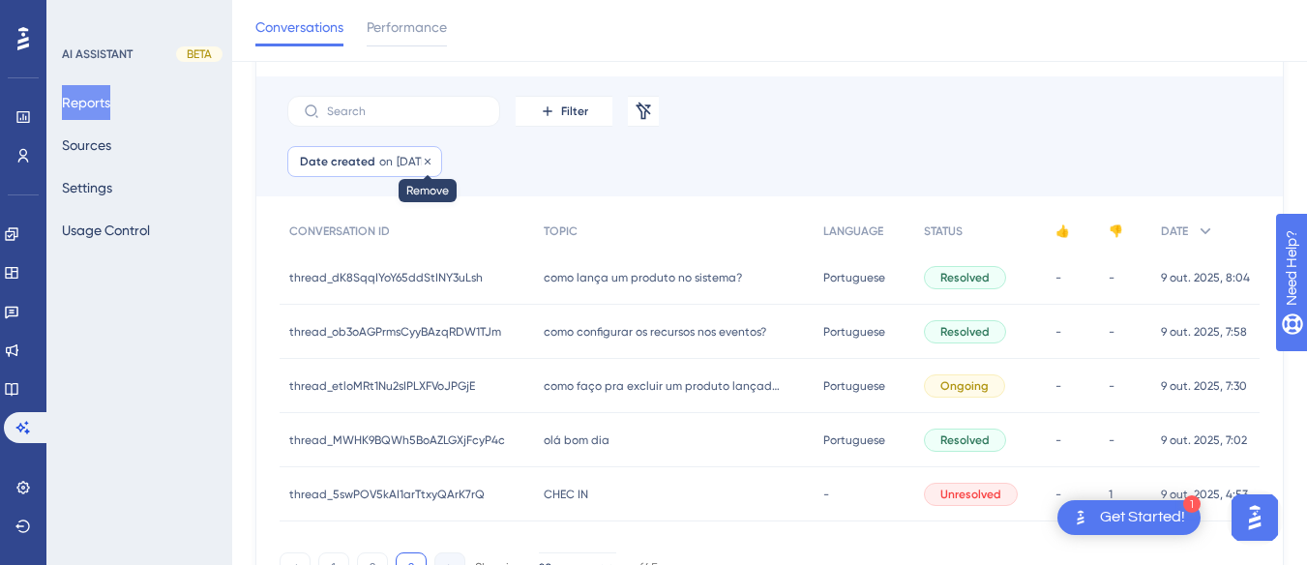
click at [431, 160] on icon at bounding box center [428, 161] width 6 height 6
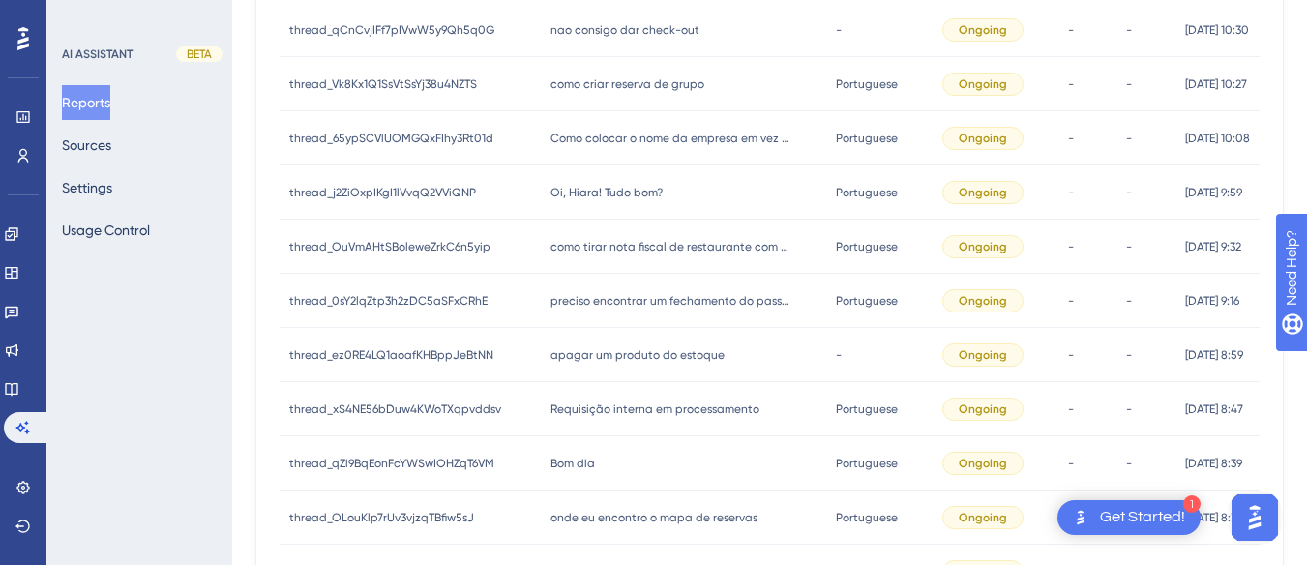
scroll to position [0, 0]
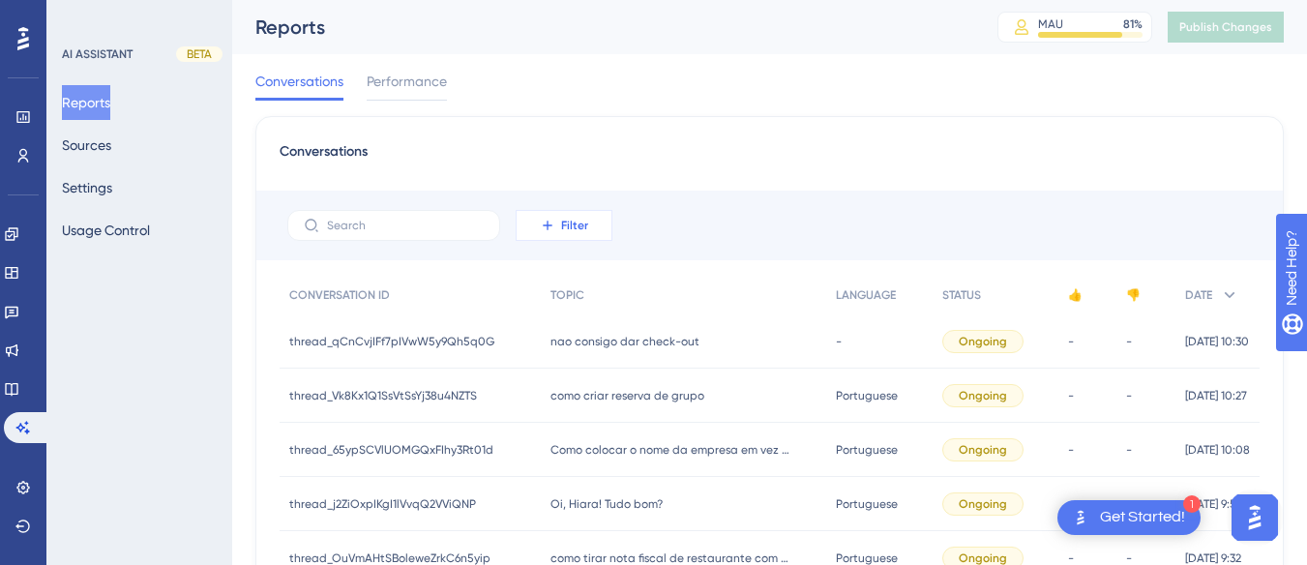
click at [552, 231] on icon at bounding box center [547, 225] width 15 height 15
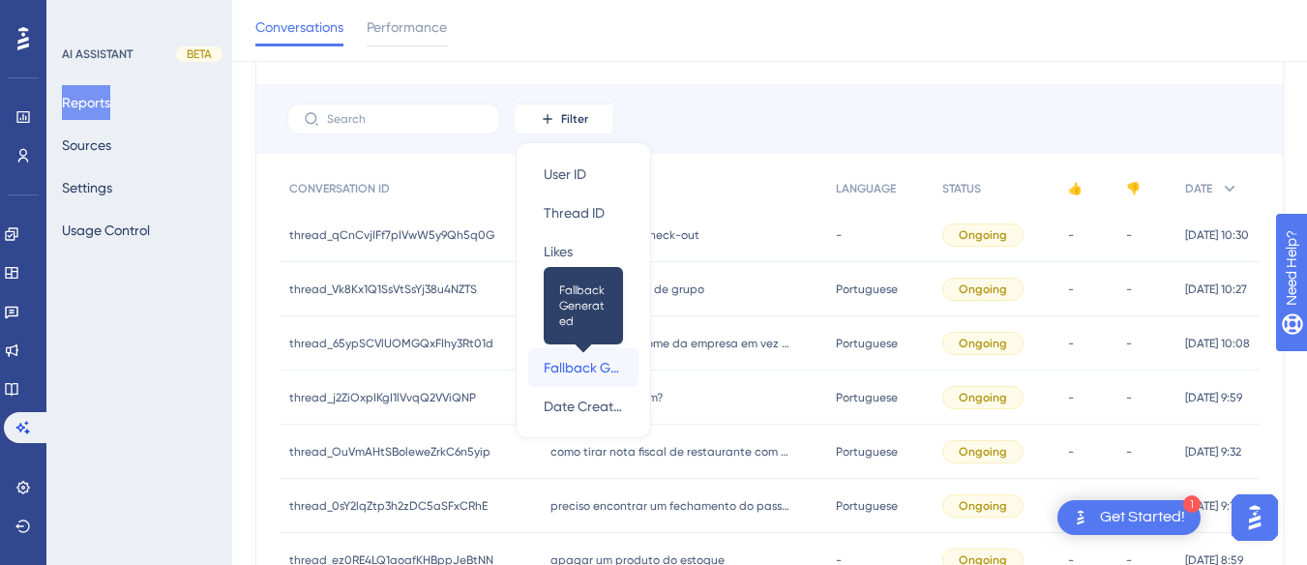
click at [596, 358] on span "Fallback Generated" at bounding box center [583, 367] width 79 height 23
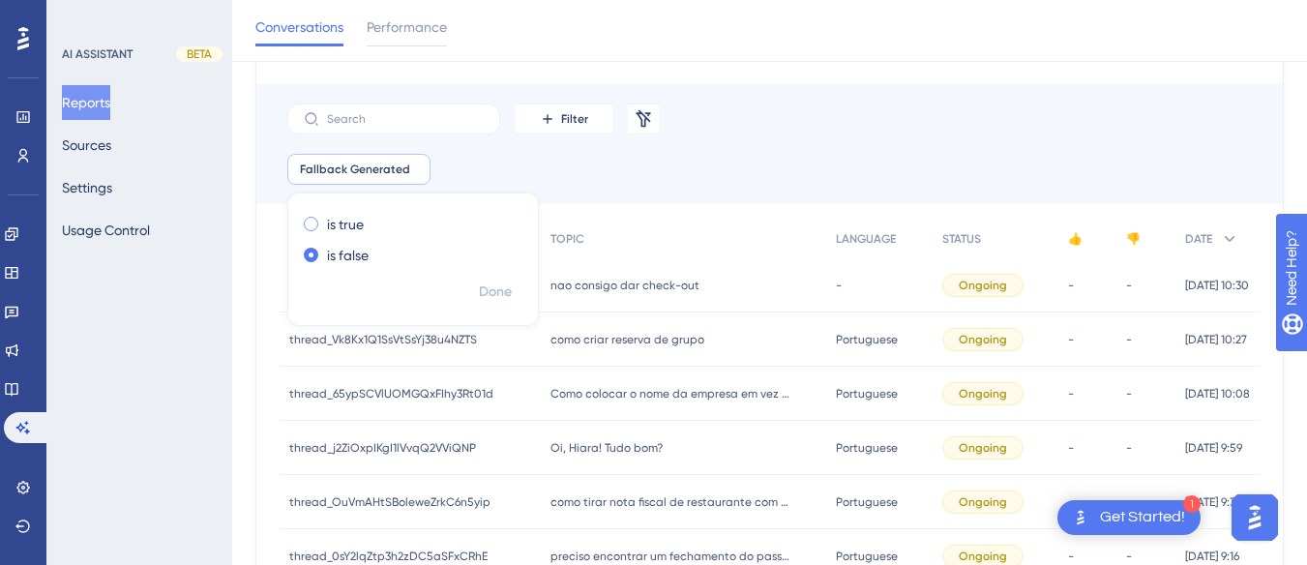
click at [338, 214] on label "is true" at bounding box center [345, 224] width 37 height 23
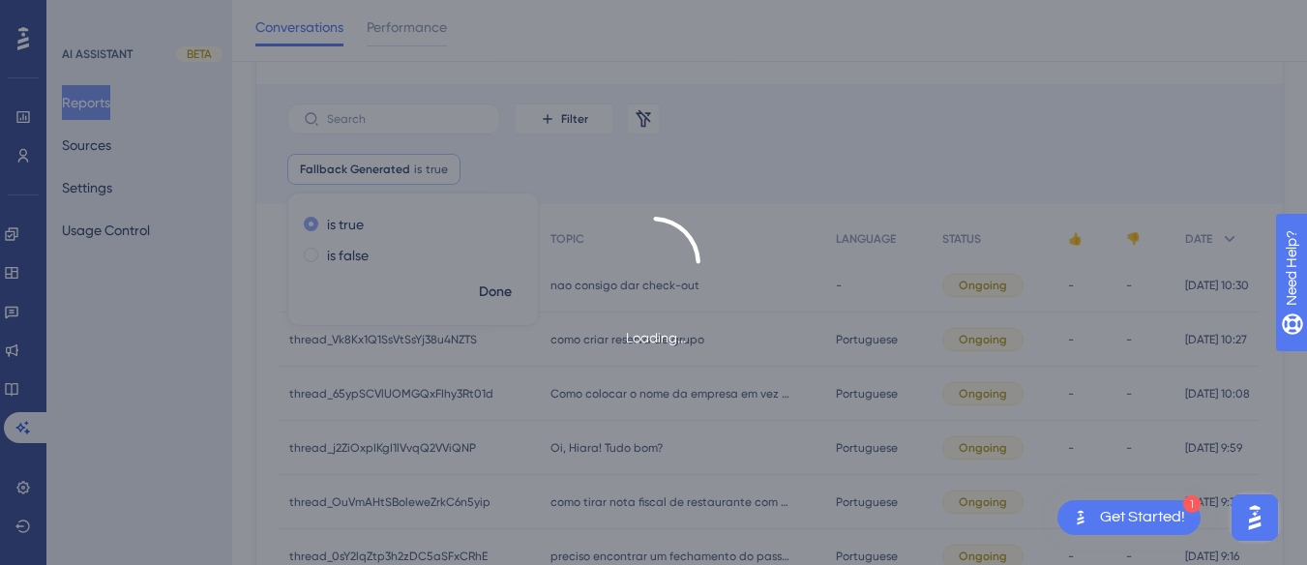
scroll to position [130, 0]
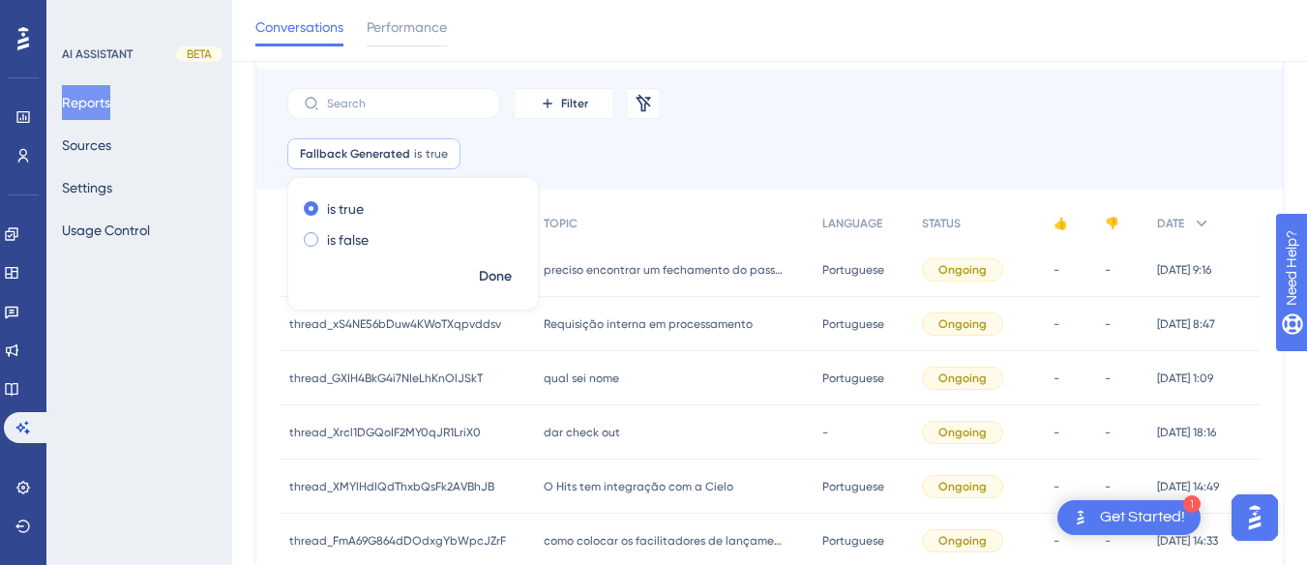
click at [337, 241] on label "is false" at bounding box center [348, 239] width 42 height 23
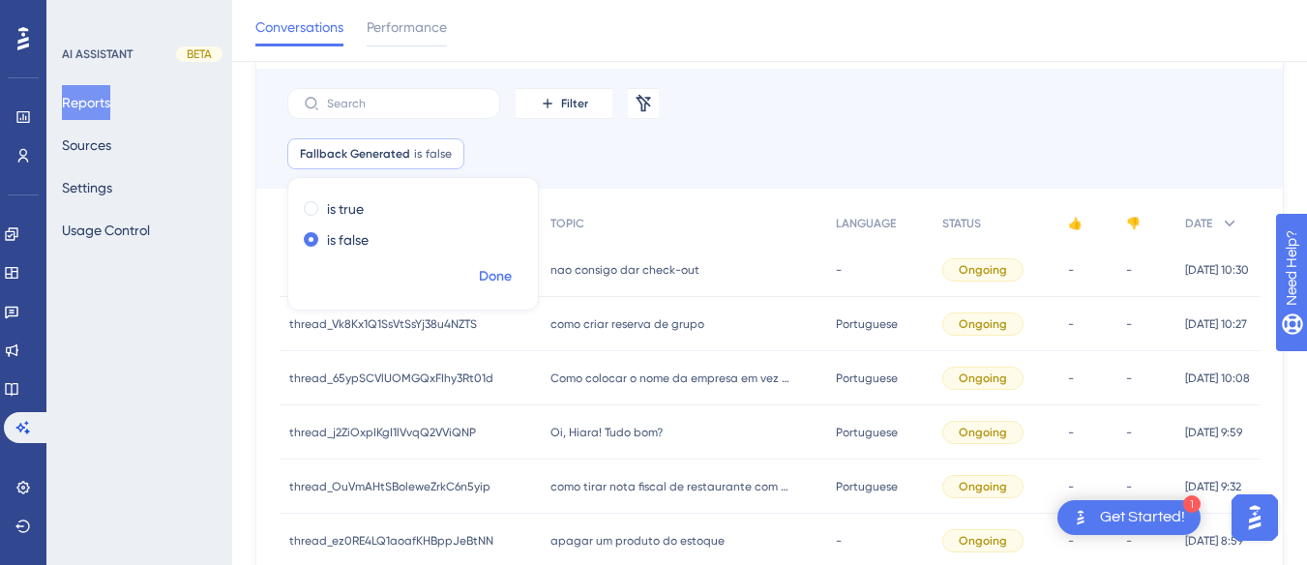
click at [509, 274] on span "Done" at bounding box center [495, 276] width 33 height 23
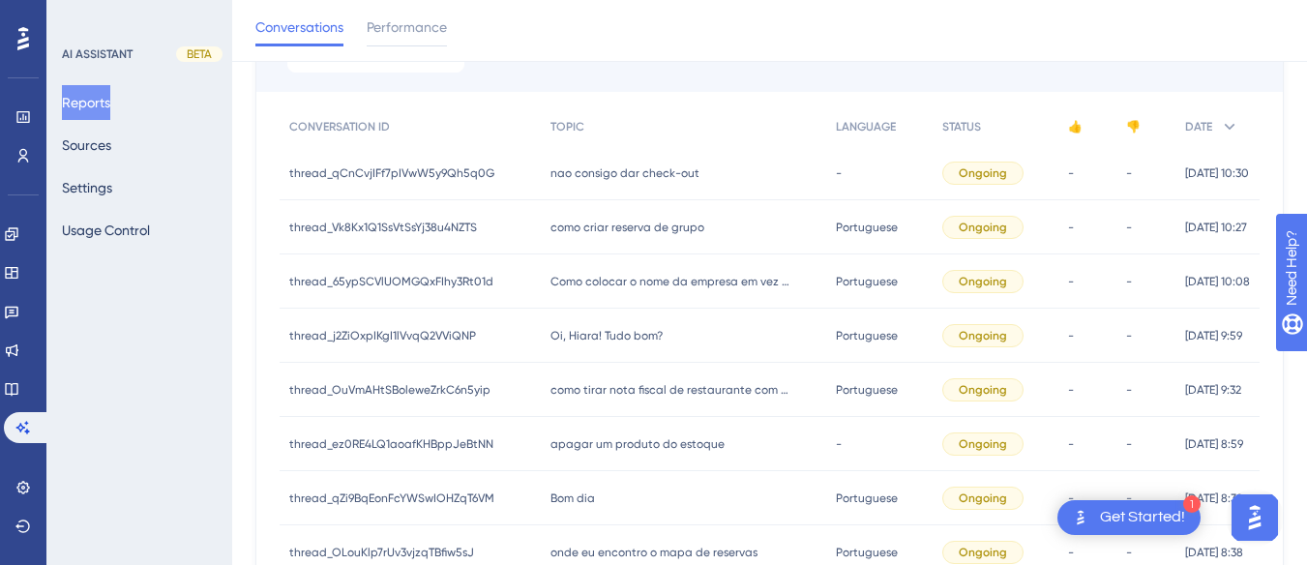
click at [650, 251] on div "como criar reserva de grupo como criar reserva de grupo" at bounding box center [684, 227] width 286 height 54
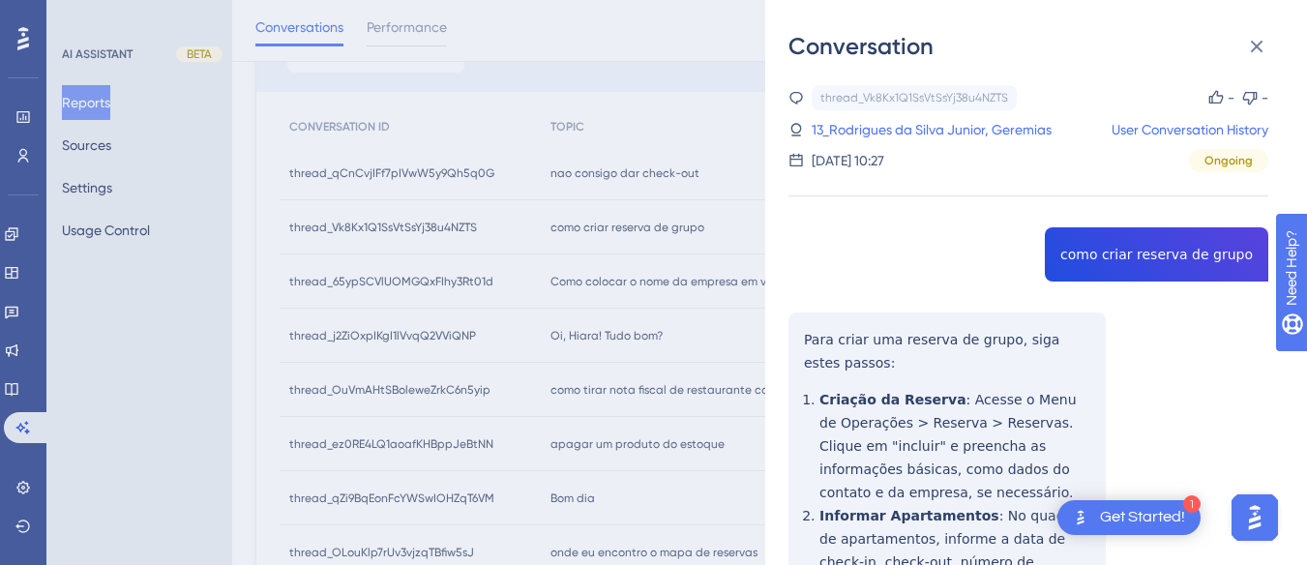
click at [1263, 21] on div "Conversation thread_Vk8Kx1Q1SsVtSsYj38u4NZTS Copy - - 13_Rodrigues da Silva Jun…" at bounding box center [1036, 282] width 542 height 565
click at [1265, 41] on icon at bounding box center [1256, 46] width 23 height 23
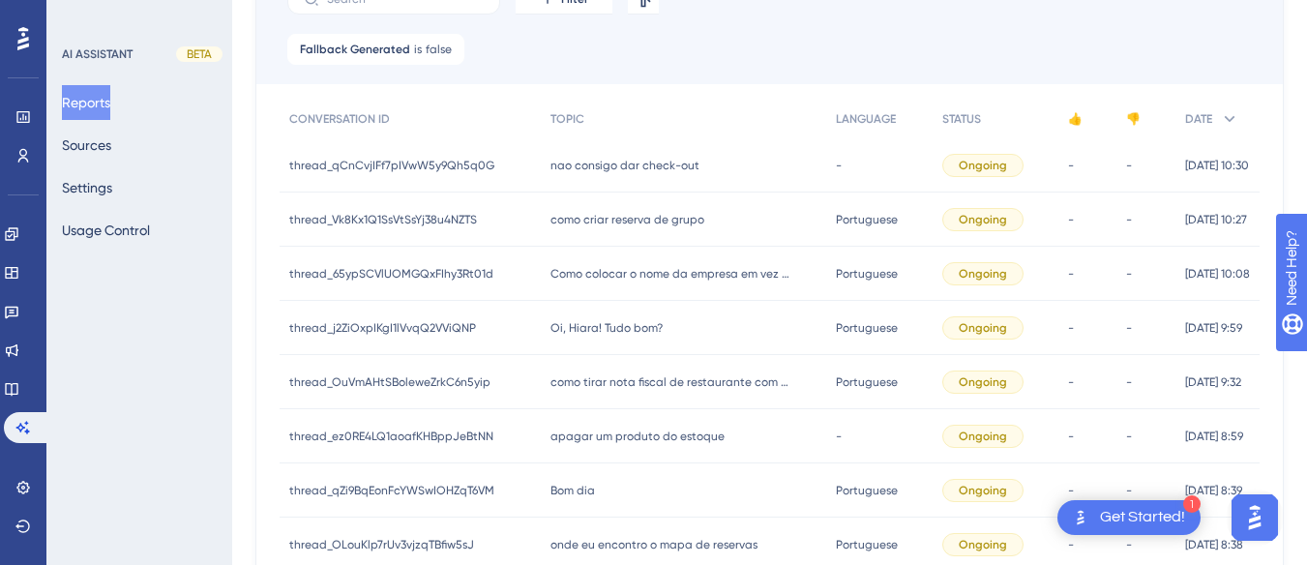
scroll to position [0, 0]
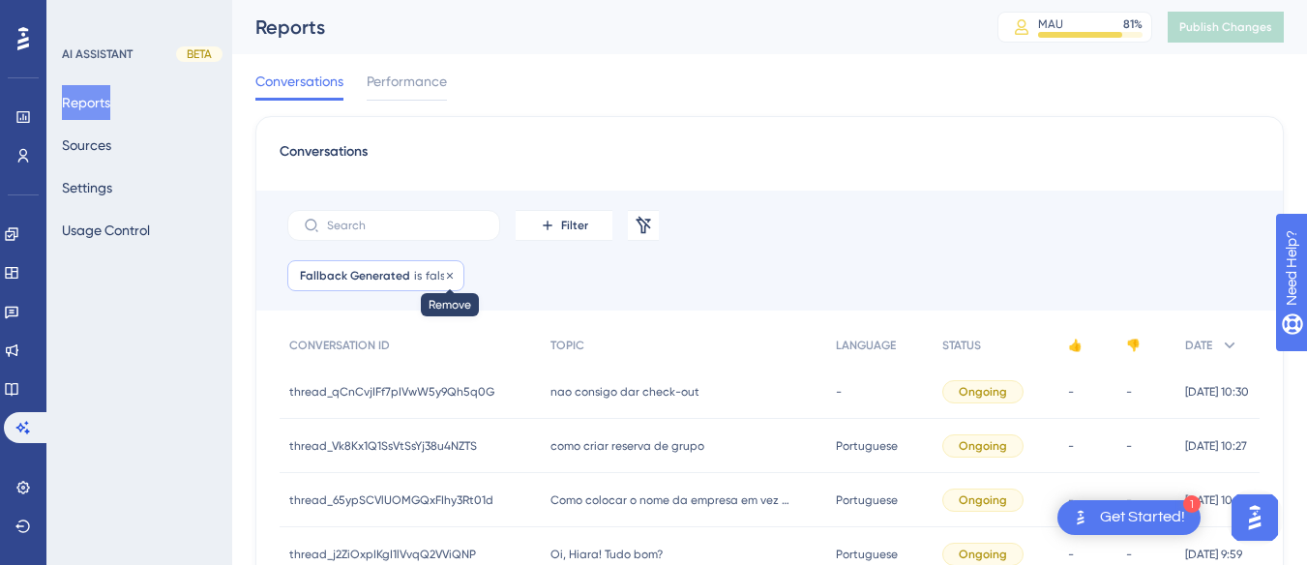
click at [450, 274] on icon at bounding box center [450, 276] width 12 height 12
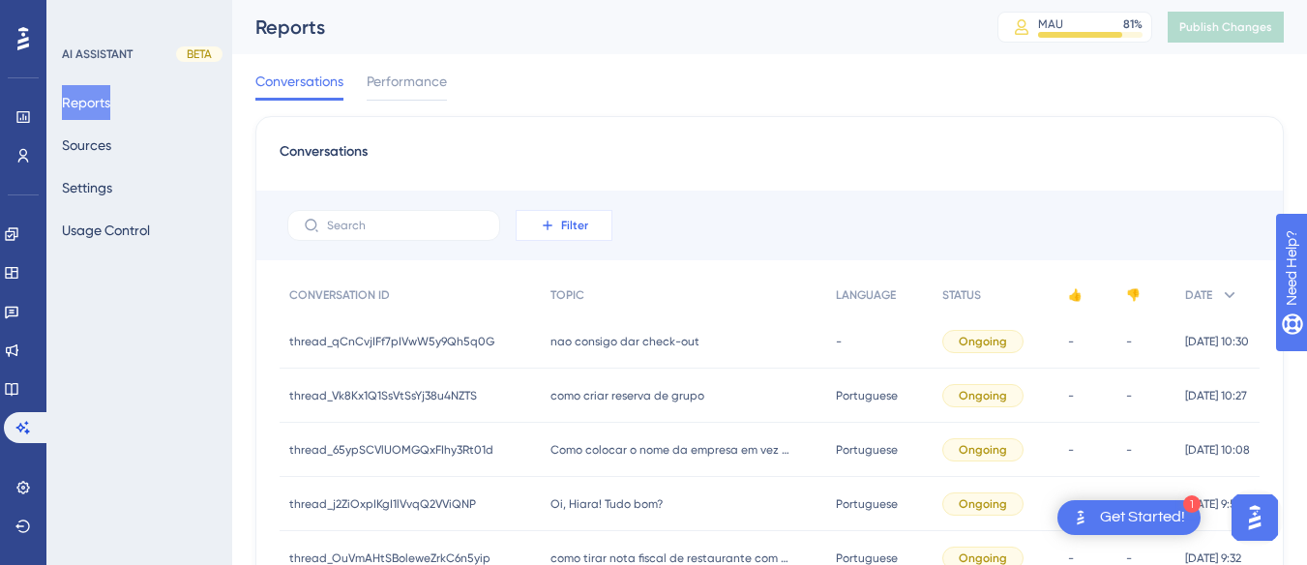
click at [581, 225] on span "Filter" at bounding box center [574, 225] width 27 height 15
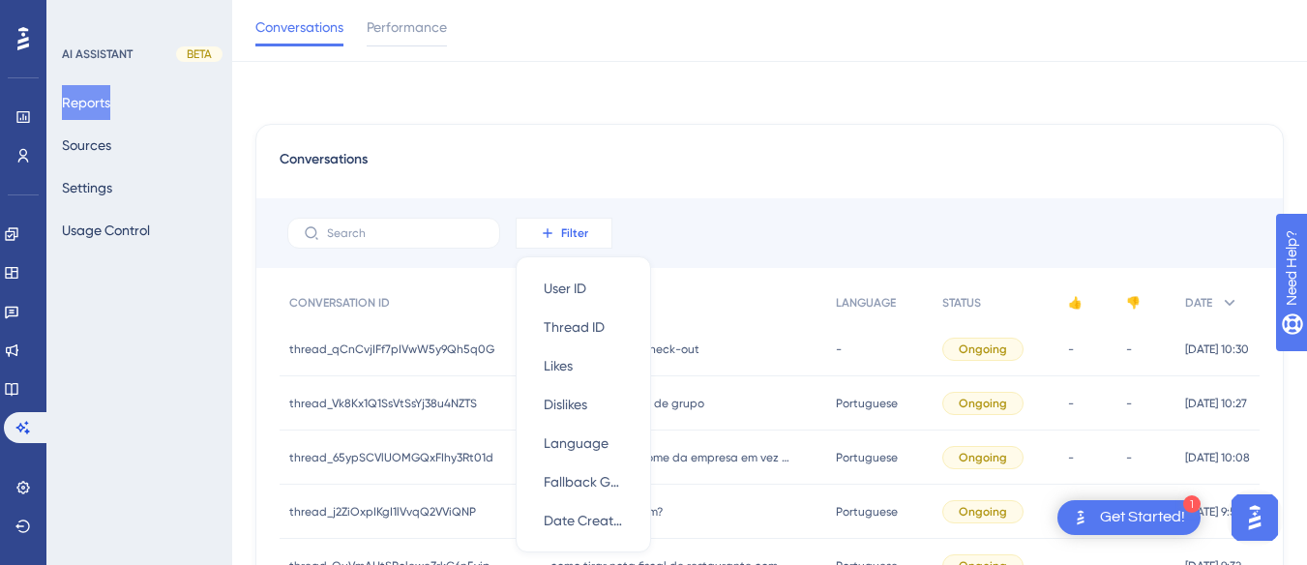
scroll to position [114, 0]
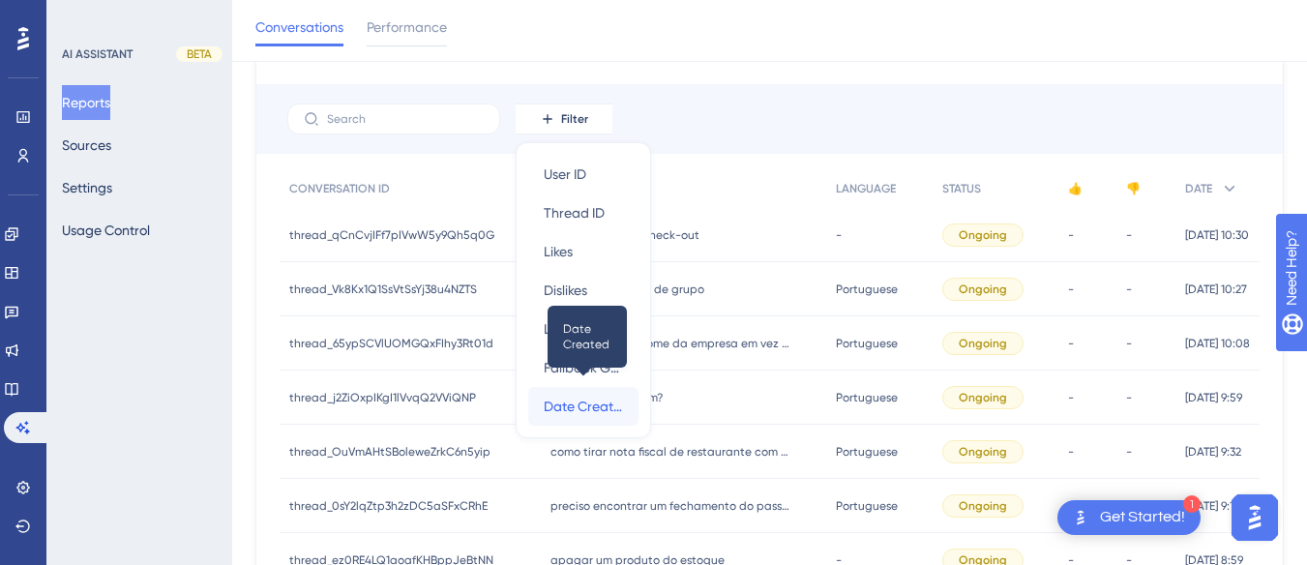
click at [599, 406] on span "Date Created" at bounding box center [583, 406] width 79 height 23
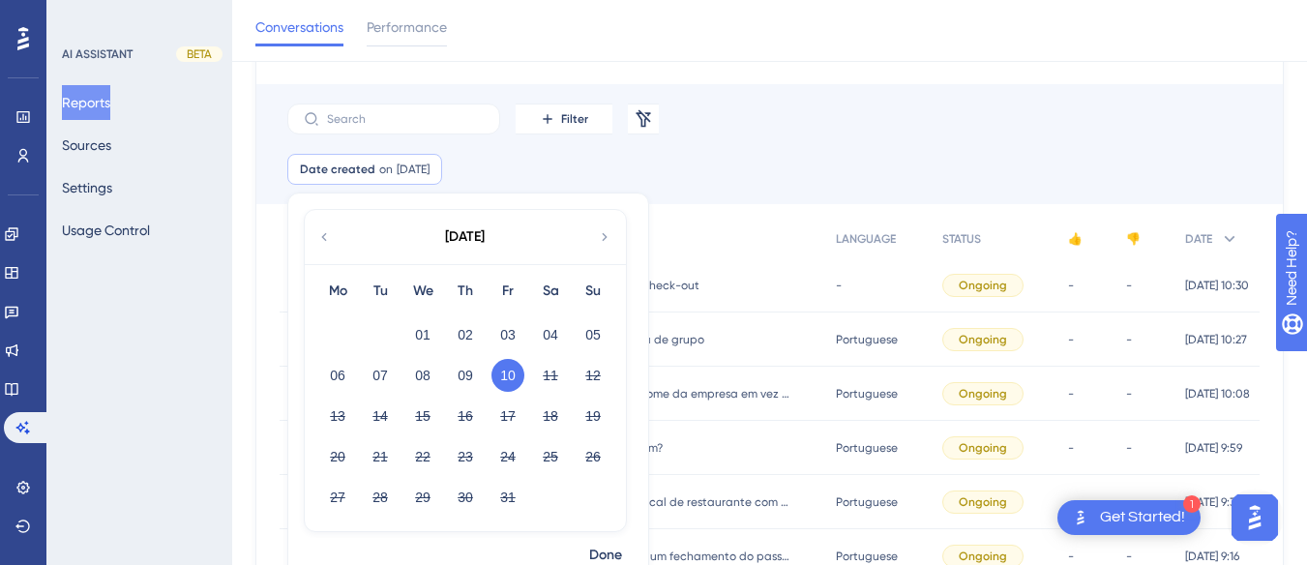
scroll to position [0, 0]
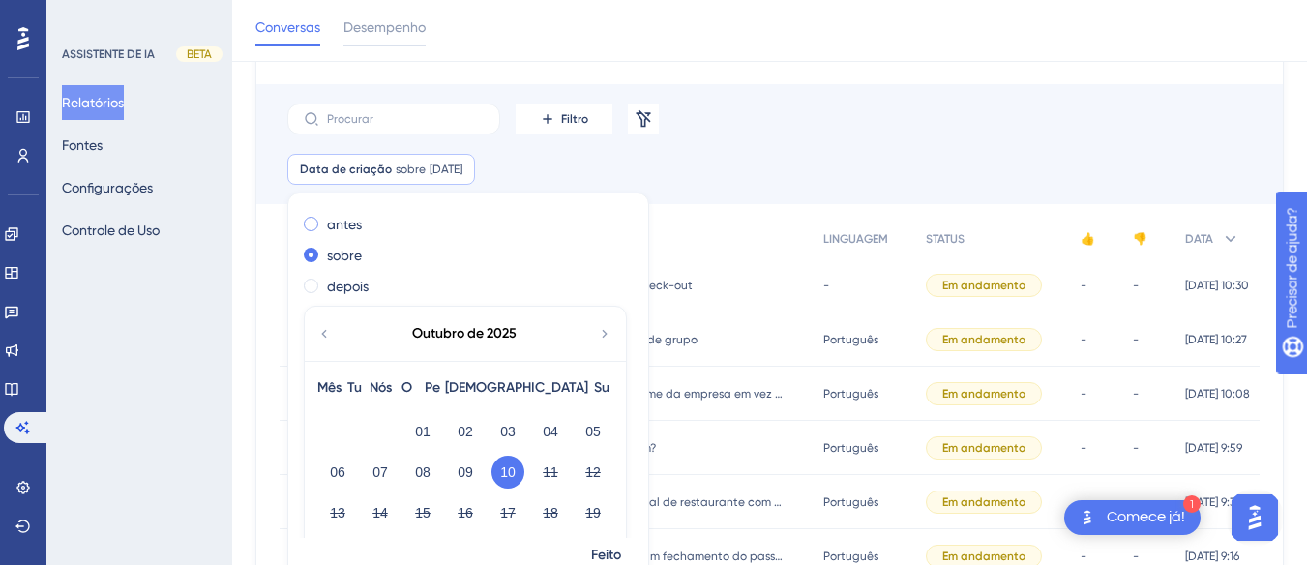
click at [361, 227] on font "antes" at bounding box center [344, 224] width 35 height 15
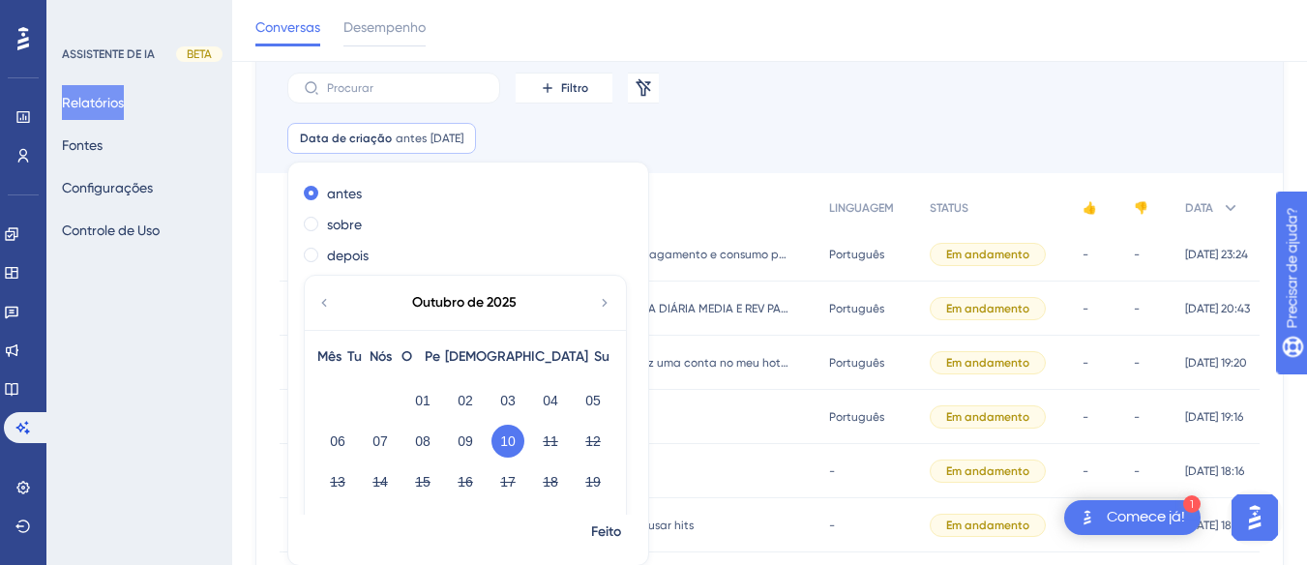
scroll to position [91, 0]
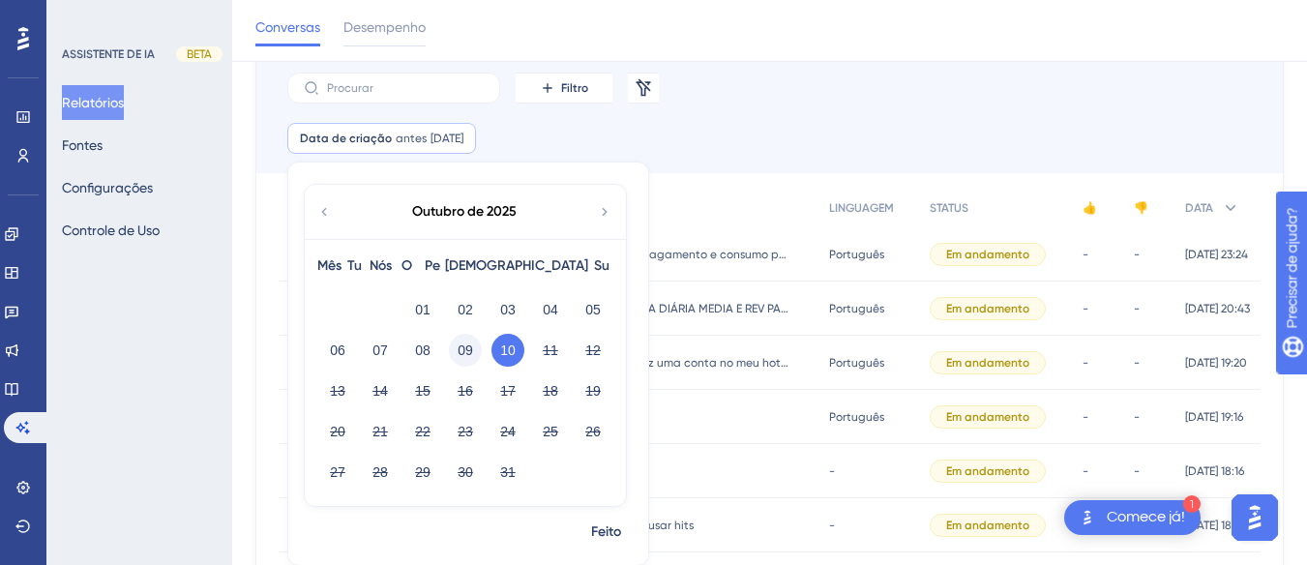
click at [467, 348] on font "09" at bounding box center [465, 350] width 15 height 15
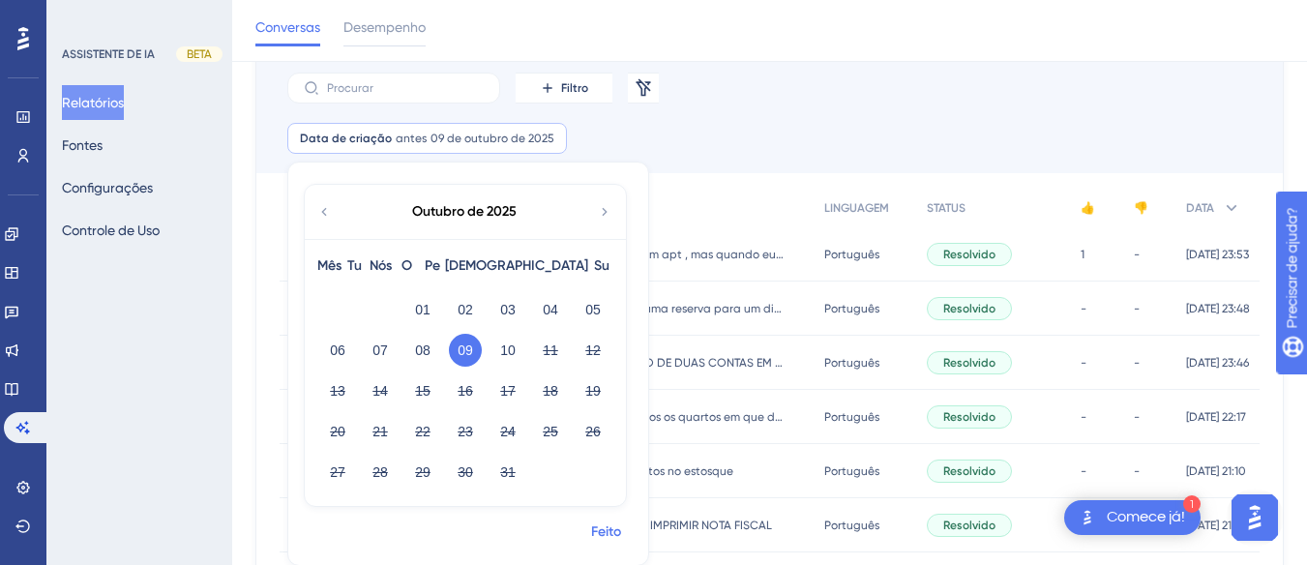
click at [602, 539] on font "Feito" at bounding box center [606, 531] width 30 height 16
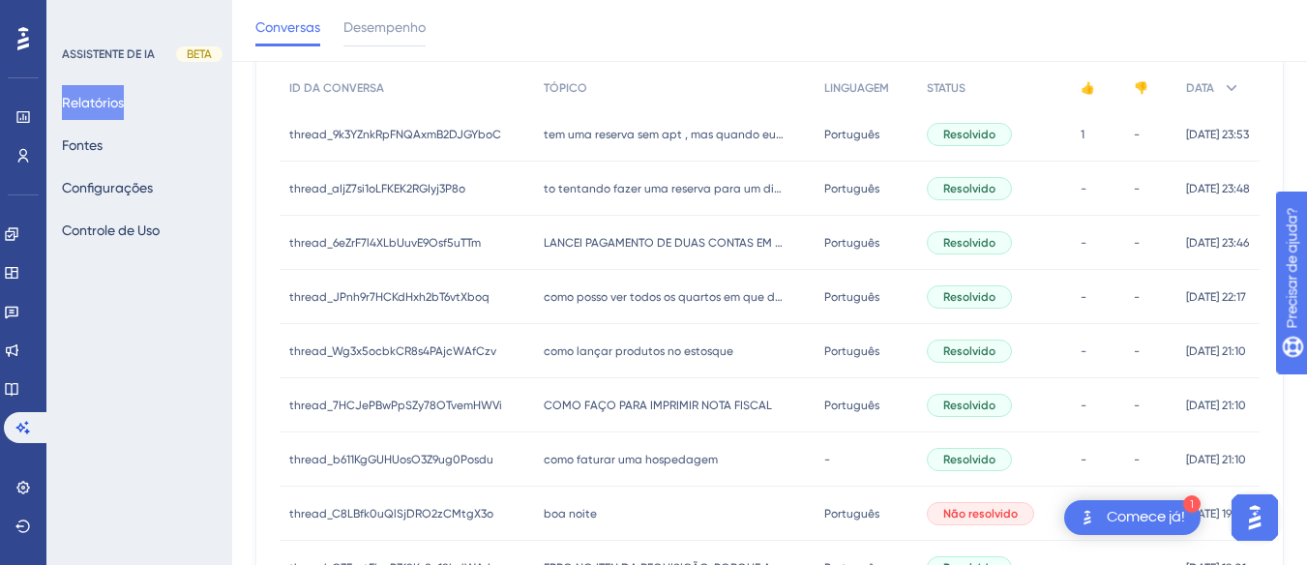
scroll to position [0, 0]
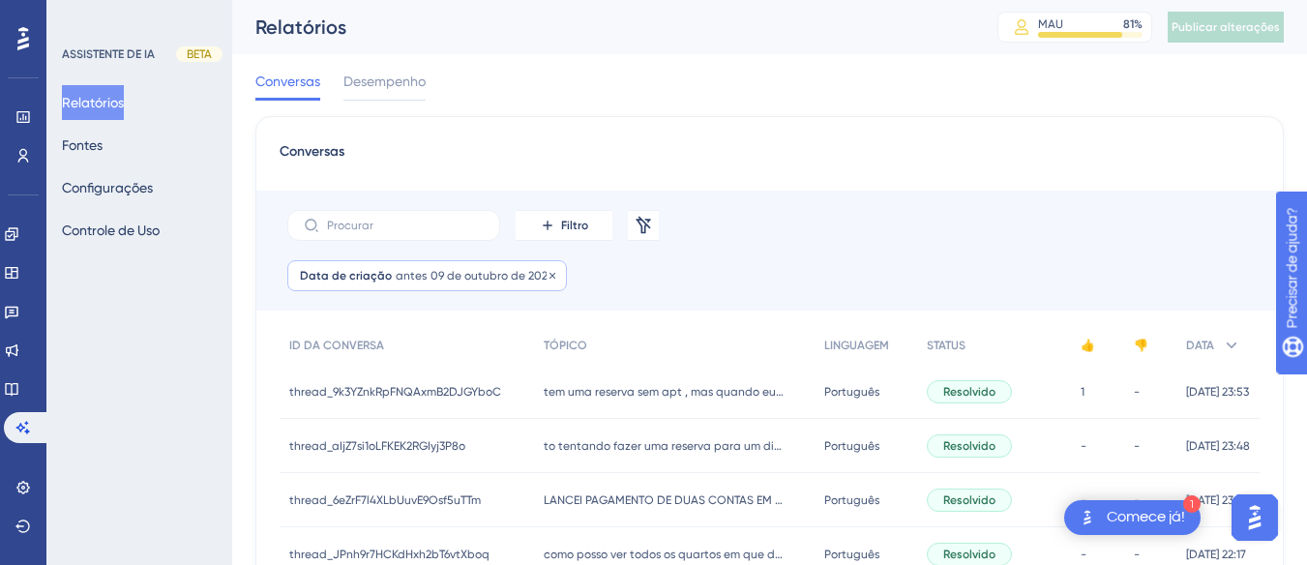
click at [416, 273] on font "antes" at bounding box center [411, 276] width 31 height 14
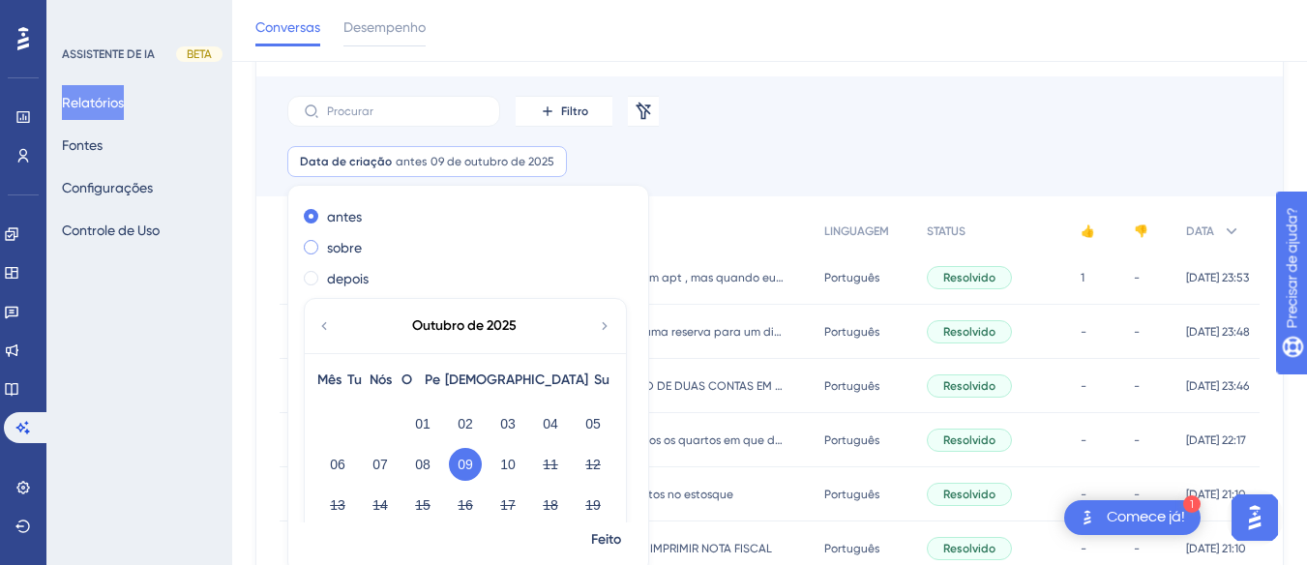
click at [341, 246] on font "sobre" at bounding box center [344, 247] width 35 height 15
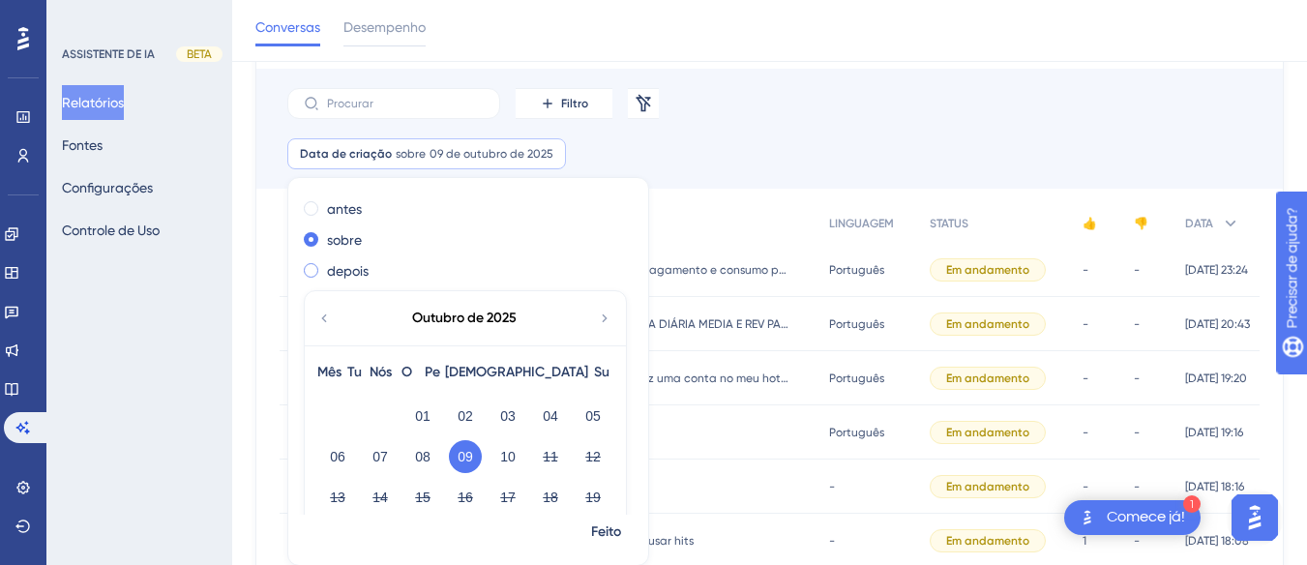
click at [353, 279] on label "depois" at bounding box center [348, 270] width 42 height 23
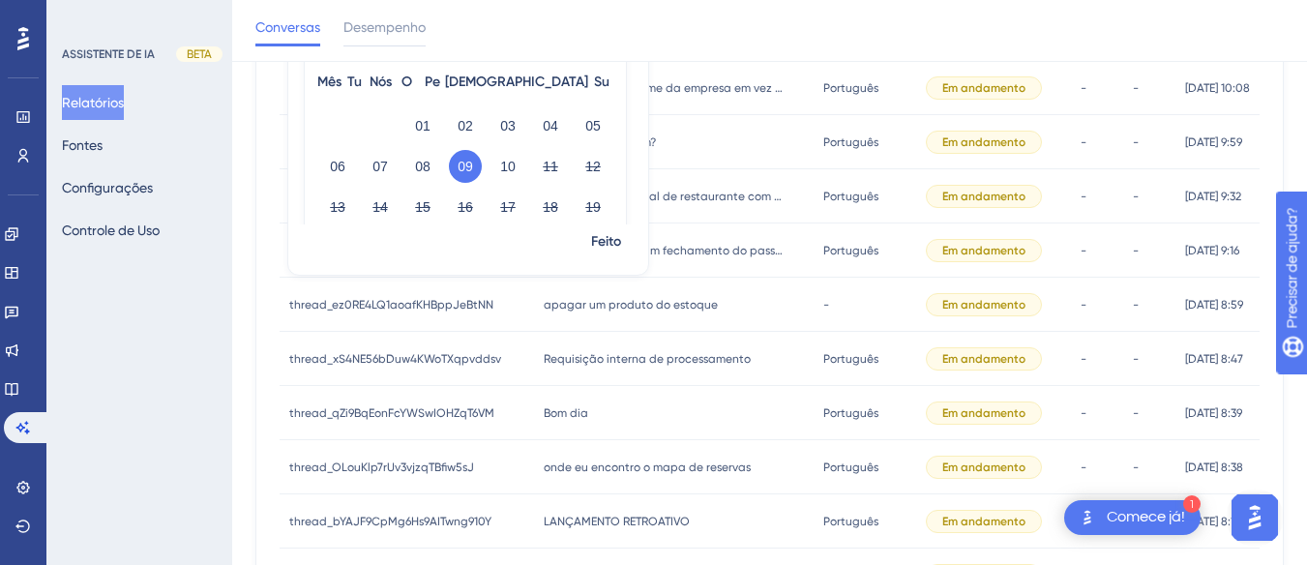
scroll to position [106, 0]
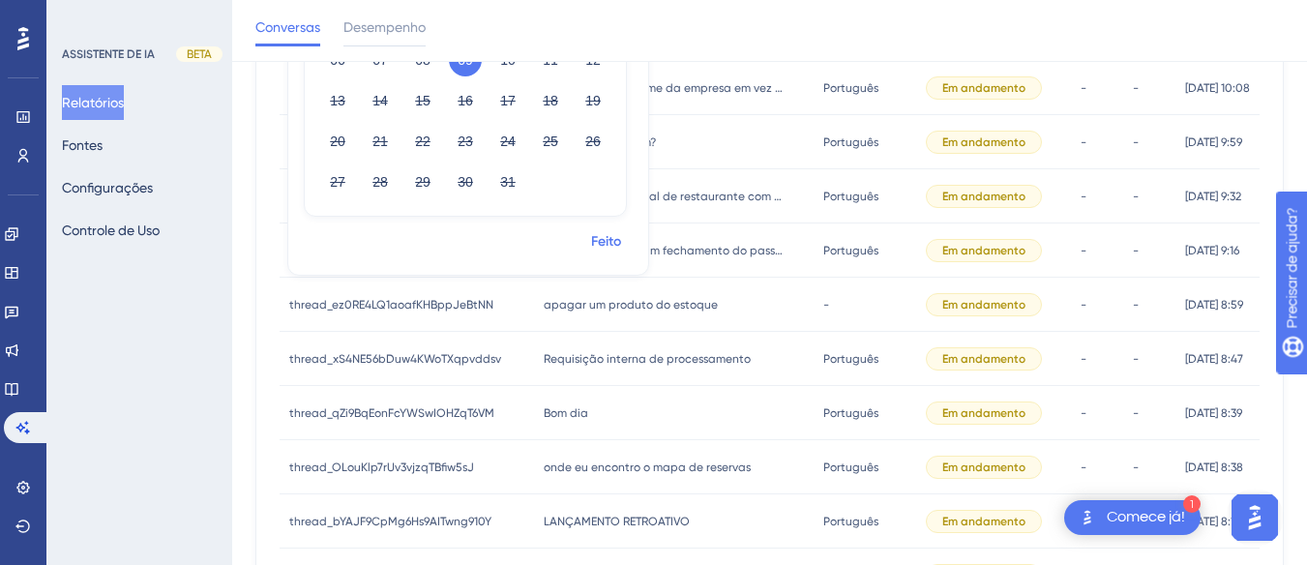
click at [603, 244] on font "Feito" at bounding box center [606, 241] width 30 height 16
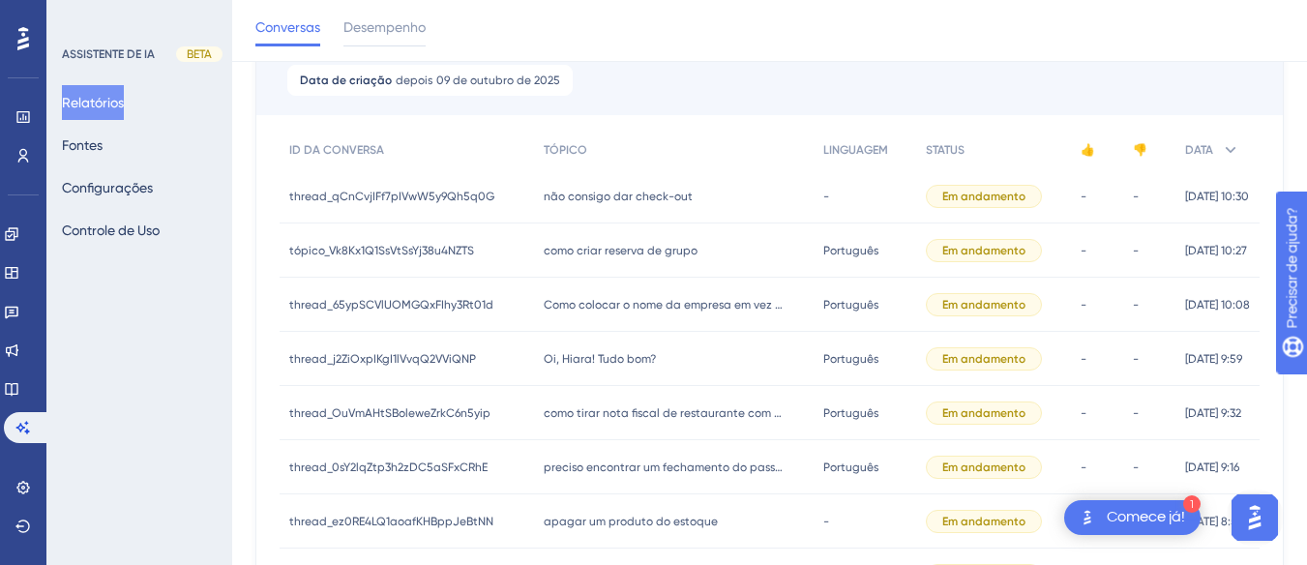
scroll to position [10, 0]
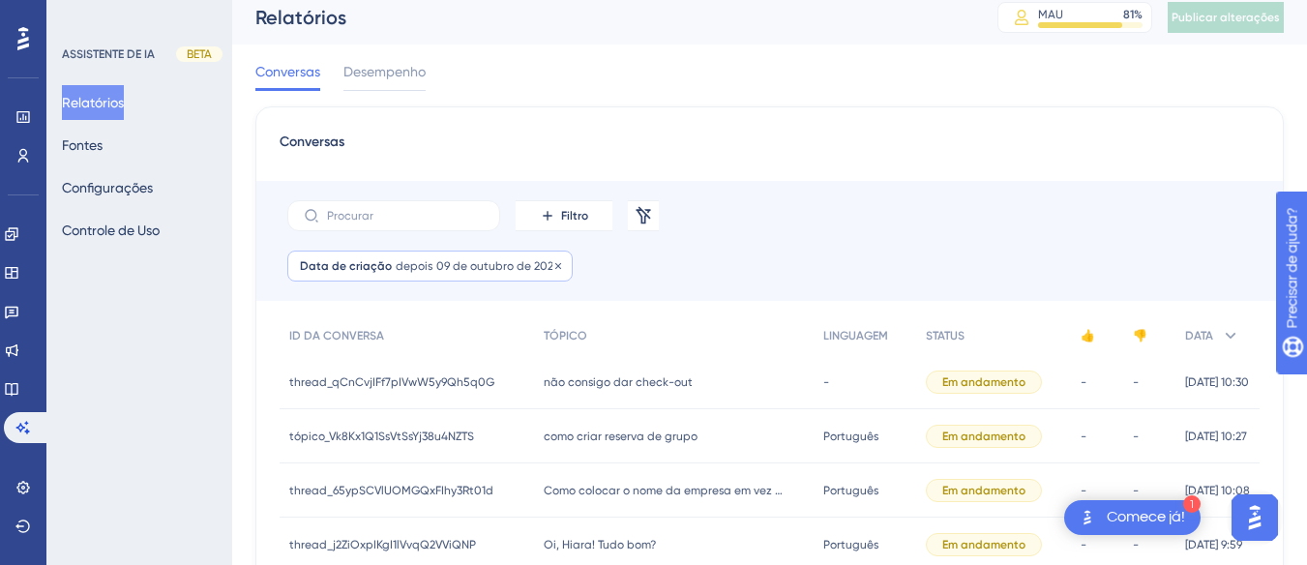
click at [397, 257] on div "Data de criação depois 09 de outubro de 2025 09 de outubro de 2025 Remover" at bounding box center [429, 266] width 285 height 31
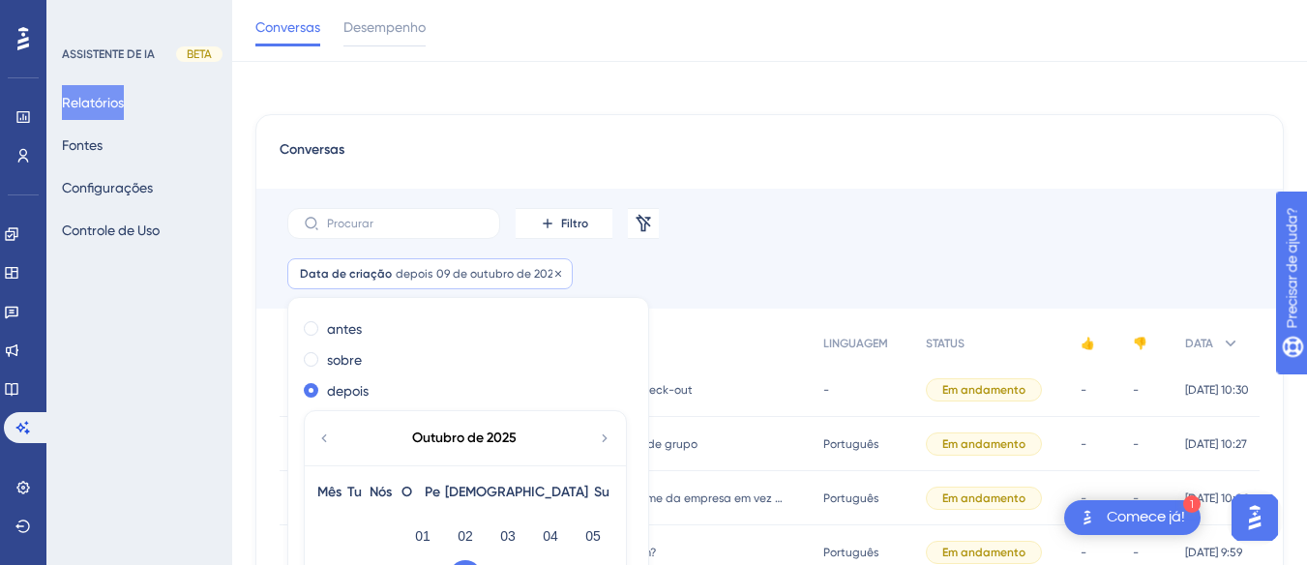
scroll to position [122, 0]
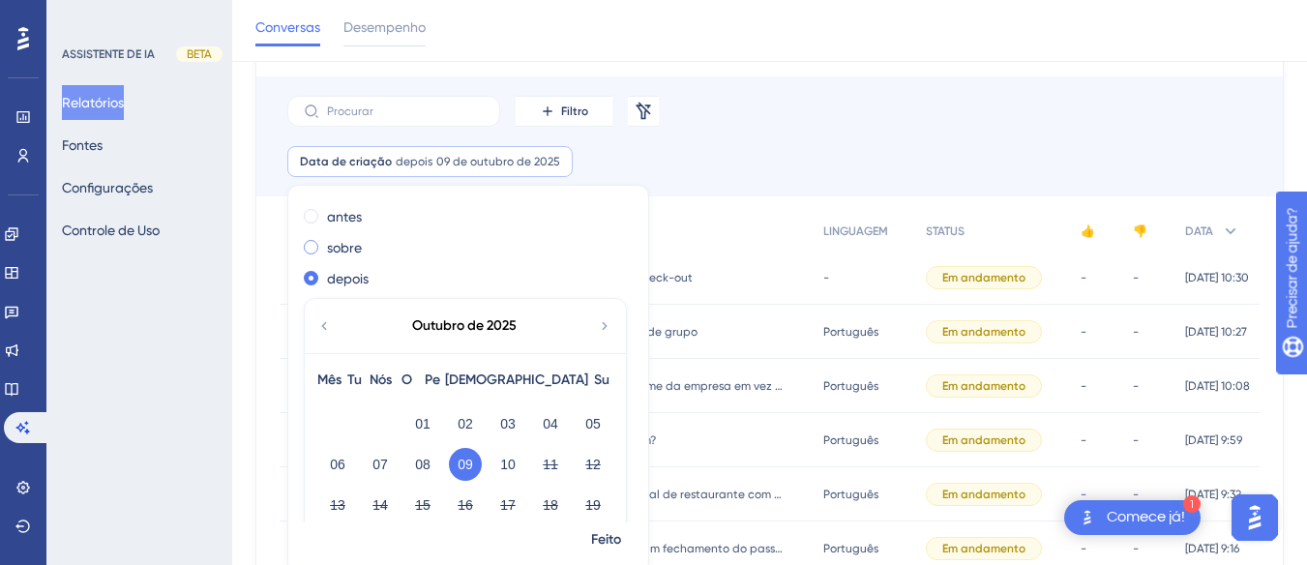
click at [330, 247] on font "sobre" at bounding box center [344, 247] width 35 height 15
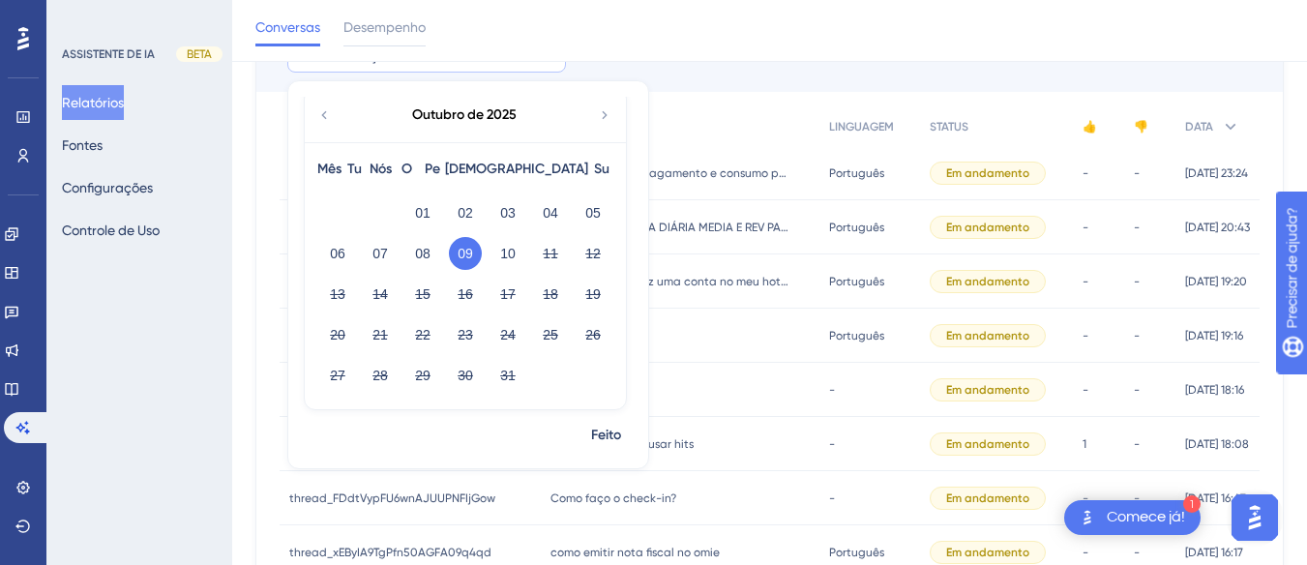
scroll to position [323, 0]
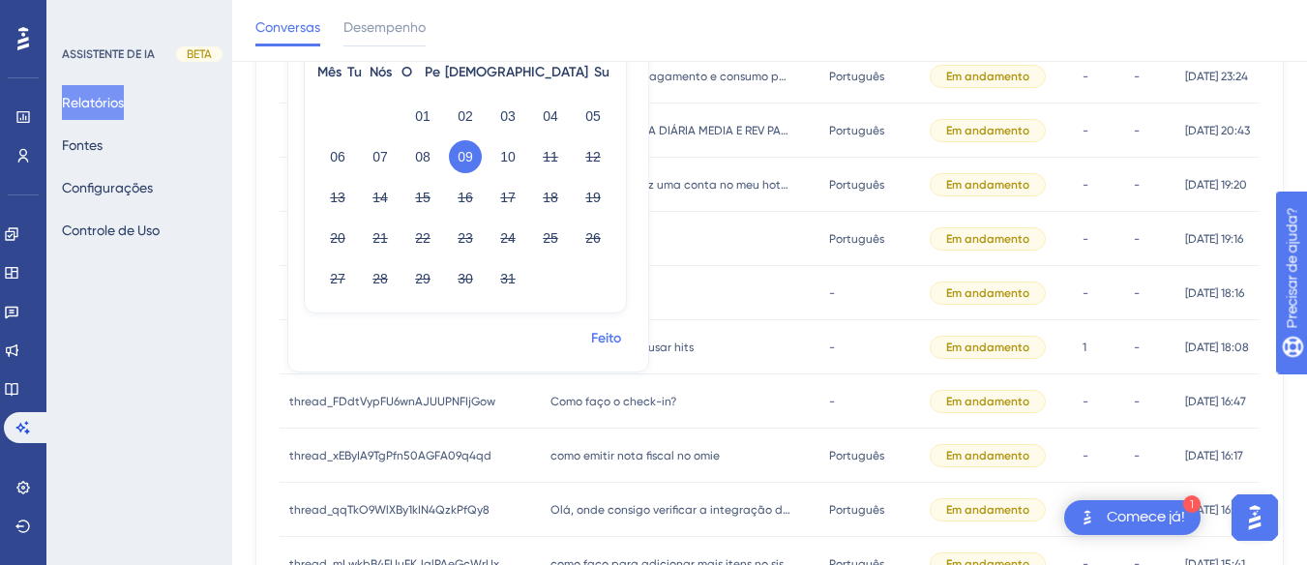
click at [608, 338] on font "Feito" at bounding box center [606, 338] width 30 height 16
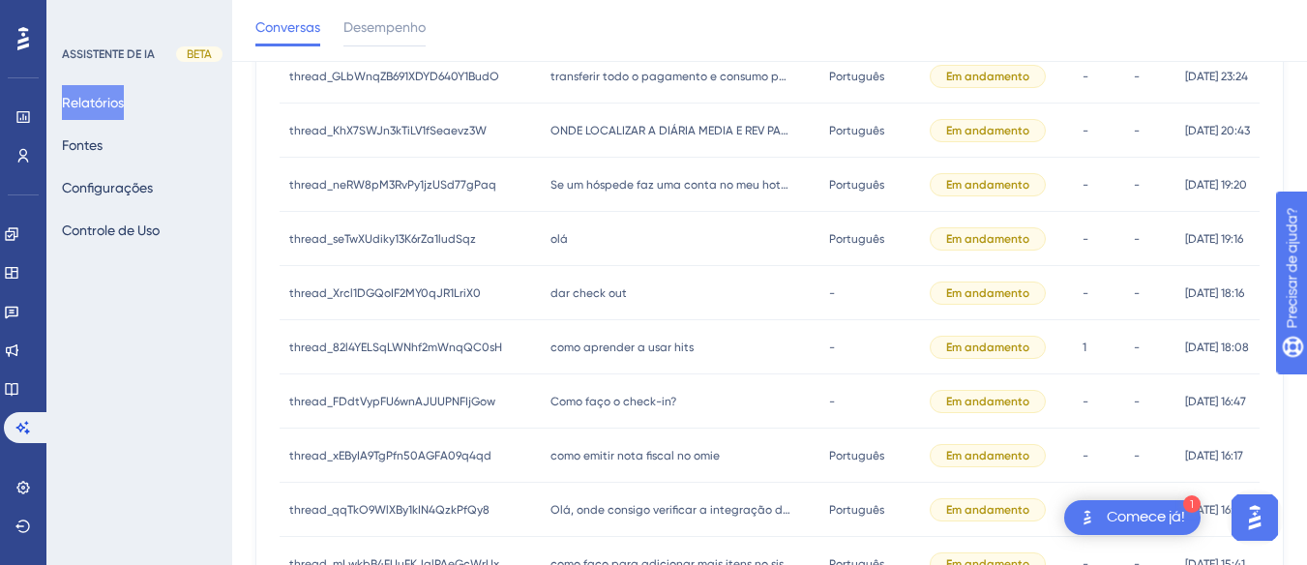
scroll to position [1039, 0]
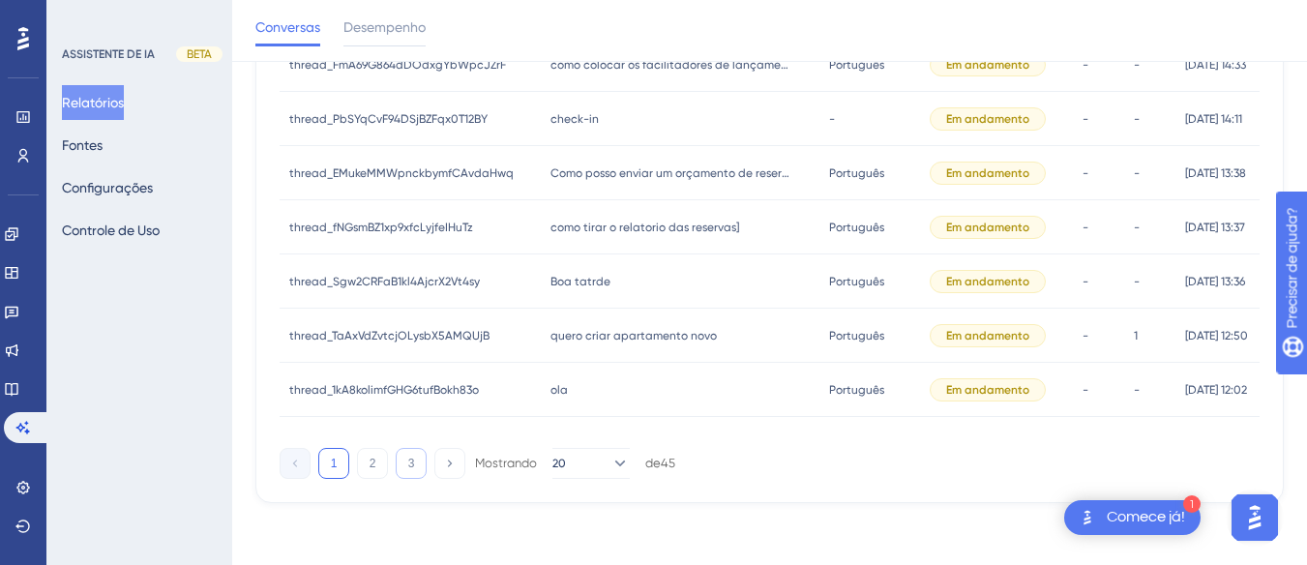
click at [411, 466] on font "3" at bounding box center [411, 464] width 7 height 14
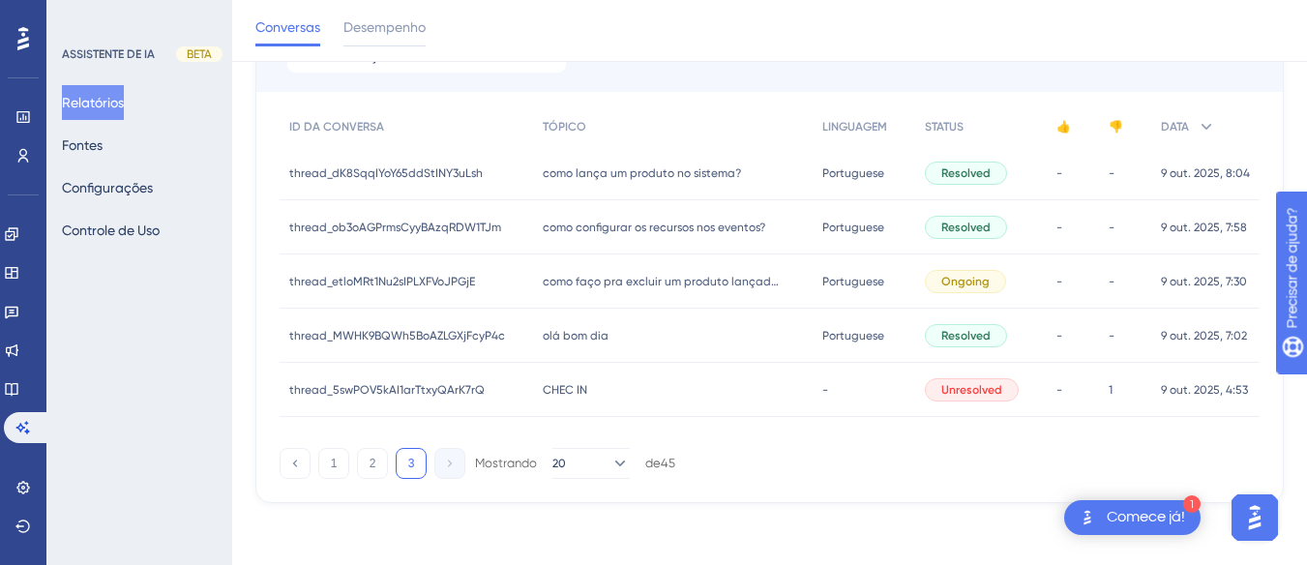
scroll to position [226, 0]
click at [329, 456] on button "1" at bounding box center [333, 463] width 31 height 31
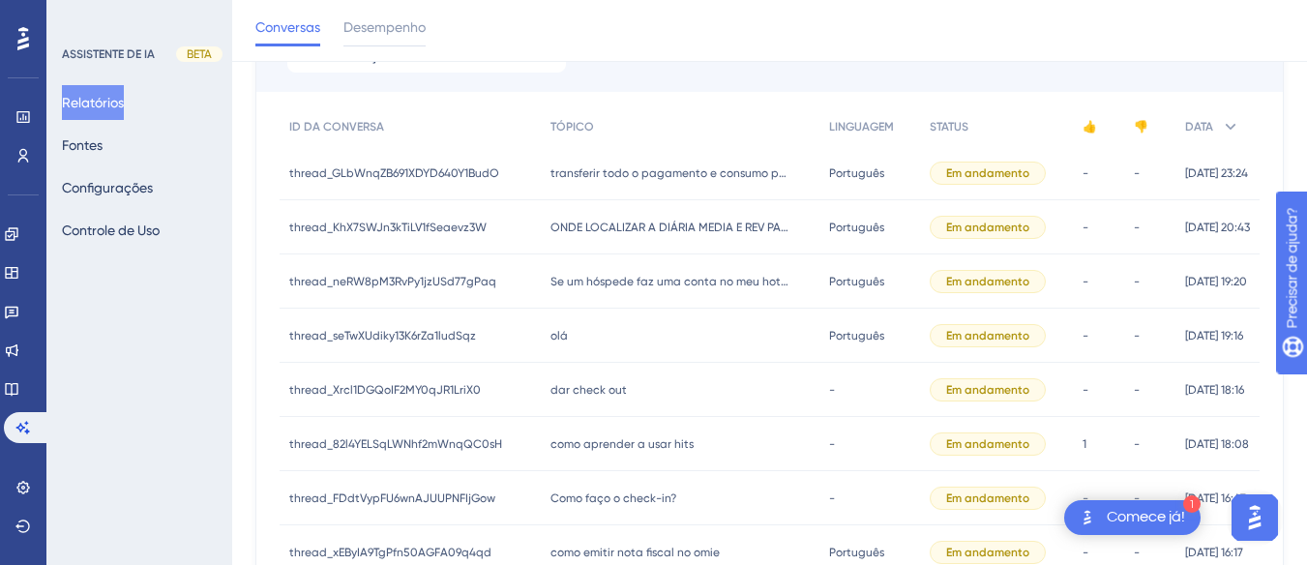
click at [646, 160] on div "transferir todo o pagamento e consumo para o outro hospede que está no quarto t…" at bounding box center [680, 173] width 279 height 54
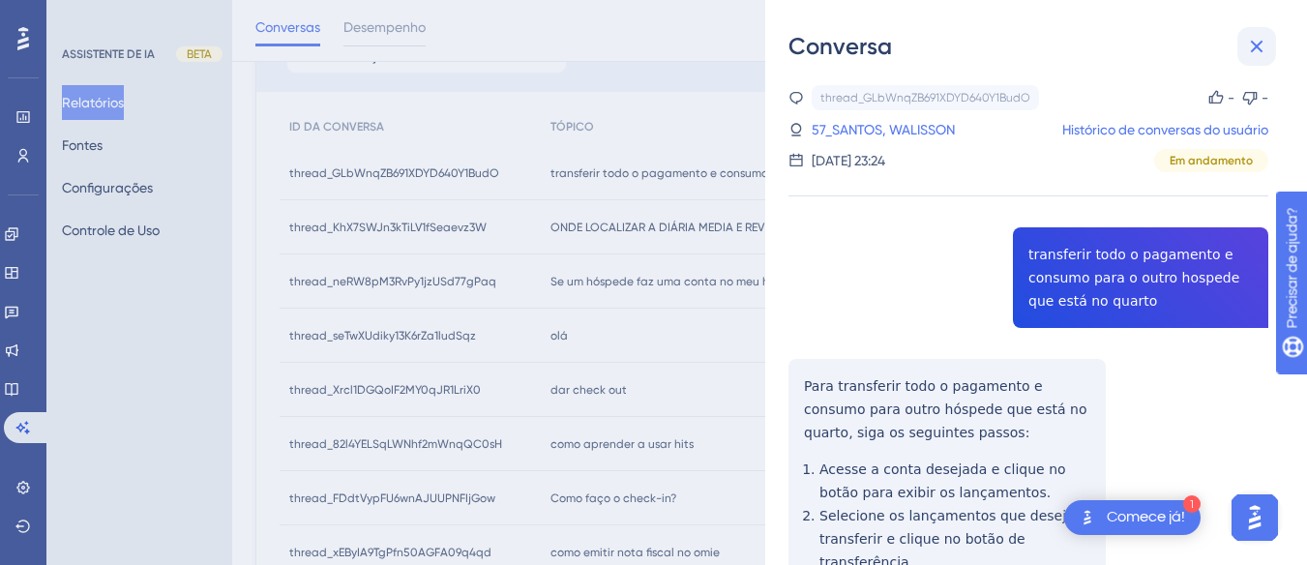
click at [1244, 39] on button at bounding box center [1256, 46] width 39 height 39
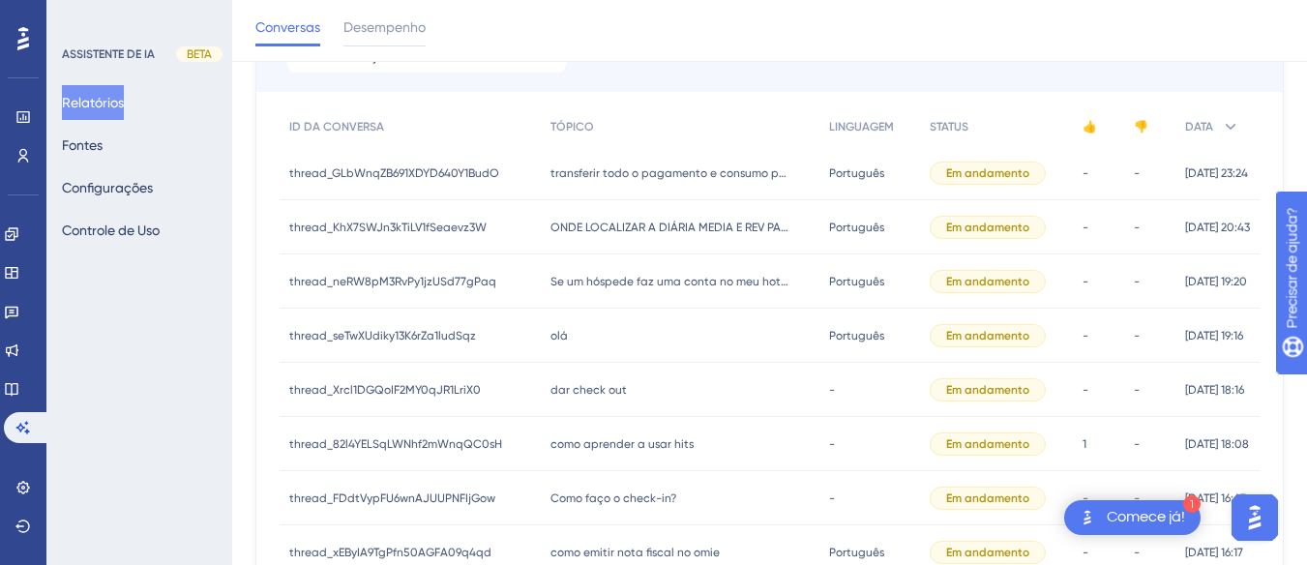
click at [607, 163] on div "transferir todo o pagamento e consumo para o outro hospede que está no quarto t…" at bounding box center [680, 173] width 279 height 54
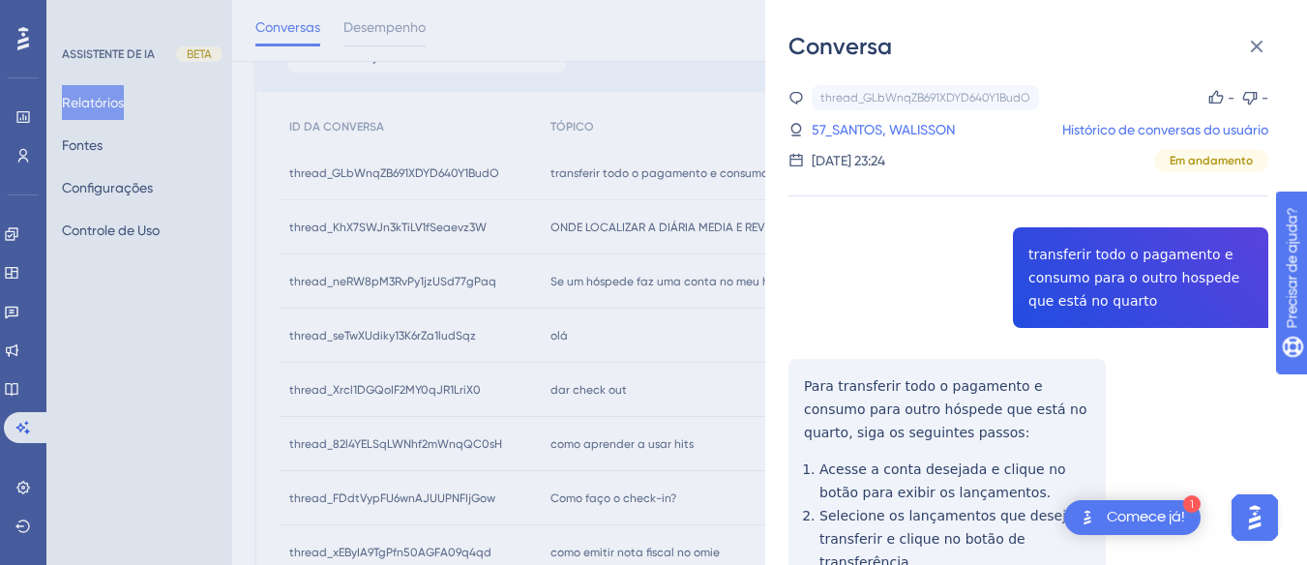
scroll to position [331, 0]
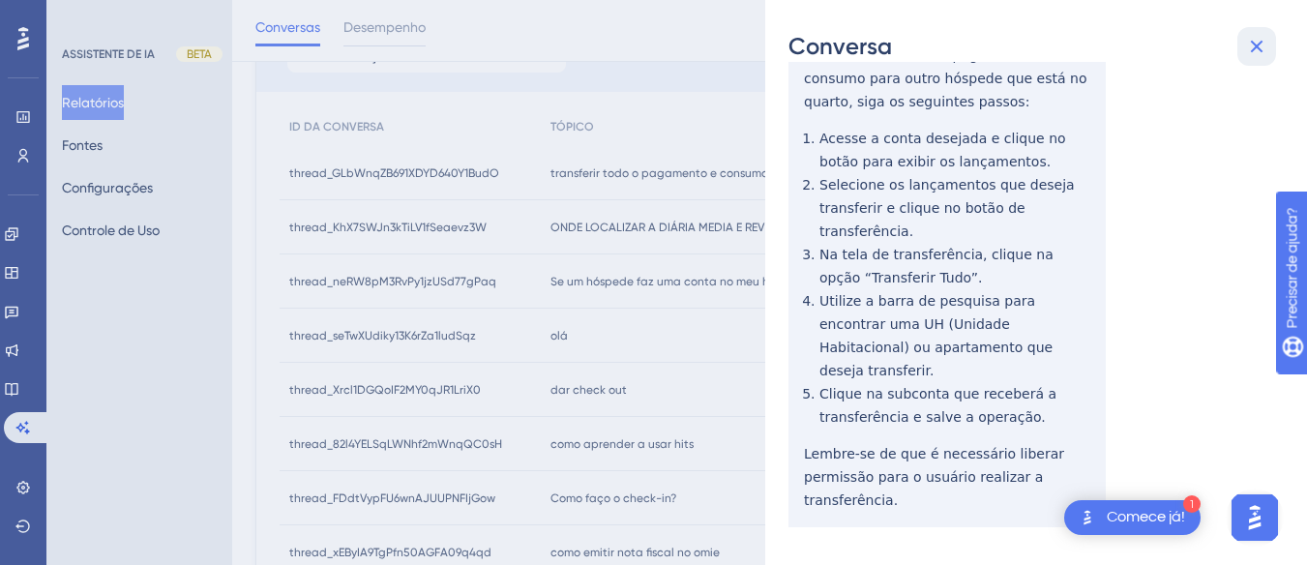
drag, startPoint x: 1257, startPoint y: 45, endPoint x: 1046, endPoint y: 134, distance: 228.9
click at [1257, 45] on icon at bounding box center [1257, 47] width 13 height 13
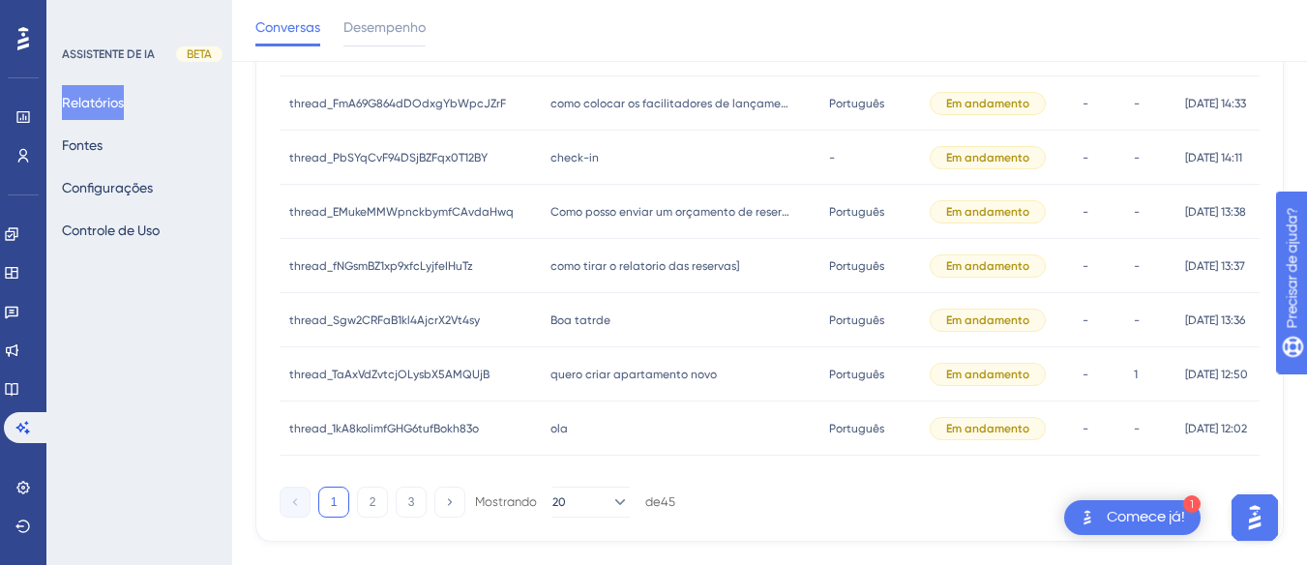
scroll to position [1039, 0]
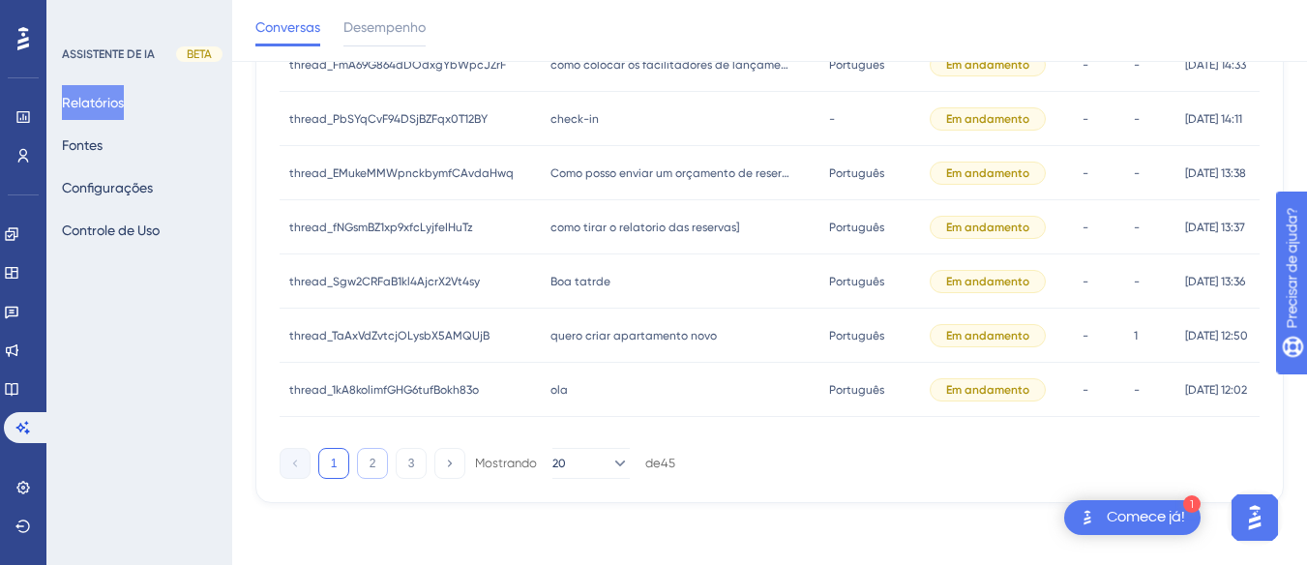
click at [373, 462] on font "2" at bounding box center [373, 464] width 7 height 14
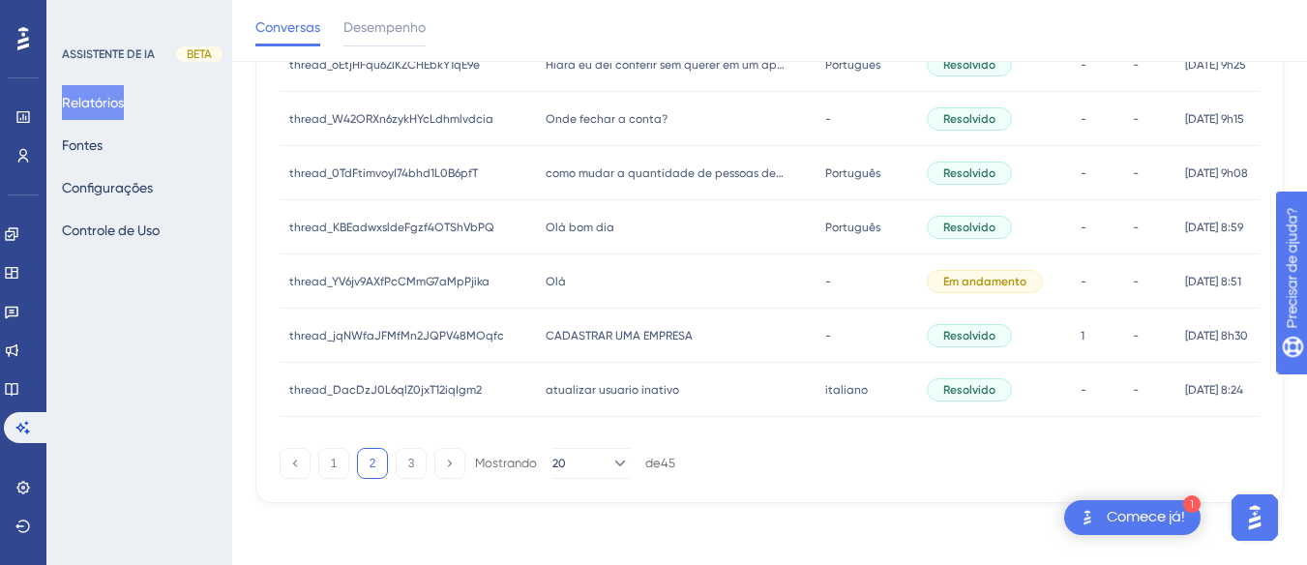
click at [396, 475] on div "1 2 3 Mostrando 20 de 45" at bounding box center [478, 463] width 396 height 31
click at [432, 441] on div "1 2 3 Mostrando 20 de 45" at bounding box center [770, 459] width 980 height 39
click at [410, 465] on font "3" at bounding box center [411, 464] width 7 height 14
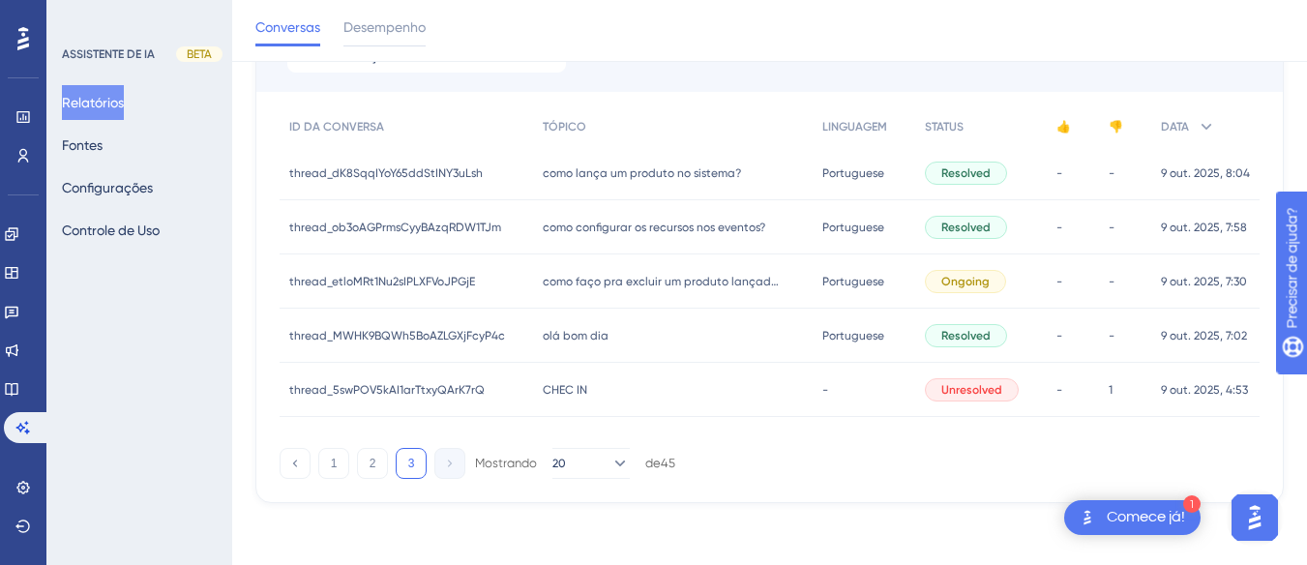
scroll to position [226, 0]
click at [468, 363] on div "thread_5swPOV5kAI1arTtxyQArK7rQ thread_5swPOV5kAI1arTtxyQArK7rQ" at bounding box center [407, 390] width 254 height 54
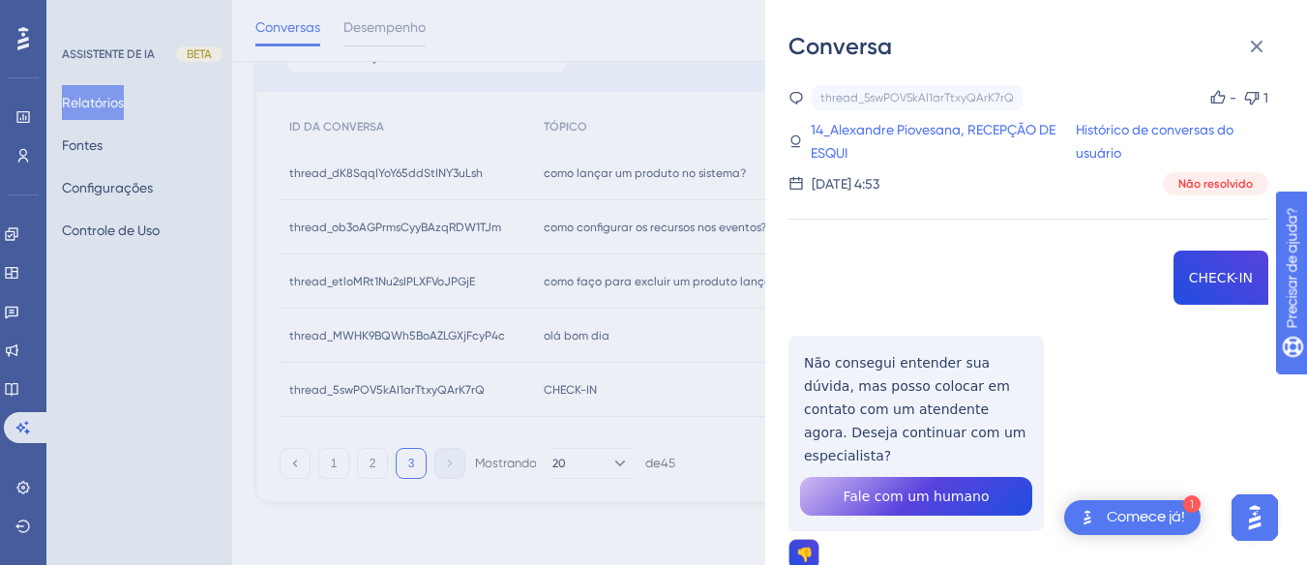
scroll to position [66, 0]
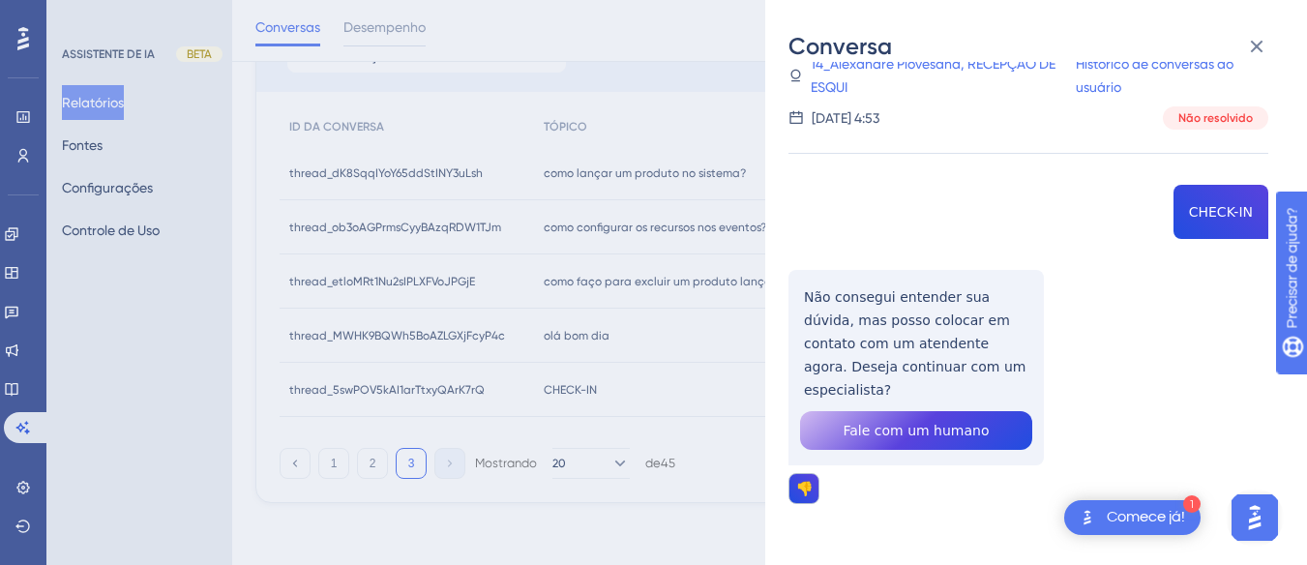
click at [1224, 209] on div "thread_5swPOV5kAI1arTtxyQArK7rQ Cópia - 1 14_Alexandre Piovesana, RECEPÇÃO DE E…" at bounding box center [1029, 310] width 480 height 583
click at [875, 299] on div "thread_5swPOV5kAI1arTtxyQArK7rQ Cópia - 1 14_Alexandre Piovesana, RECEPÇÃO DE E…" at bounding box center [1029, 310] width 480 height 583
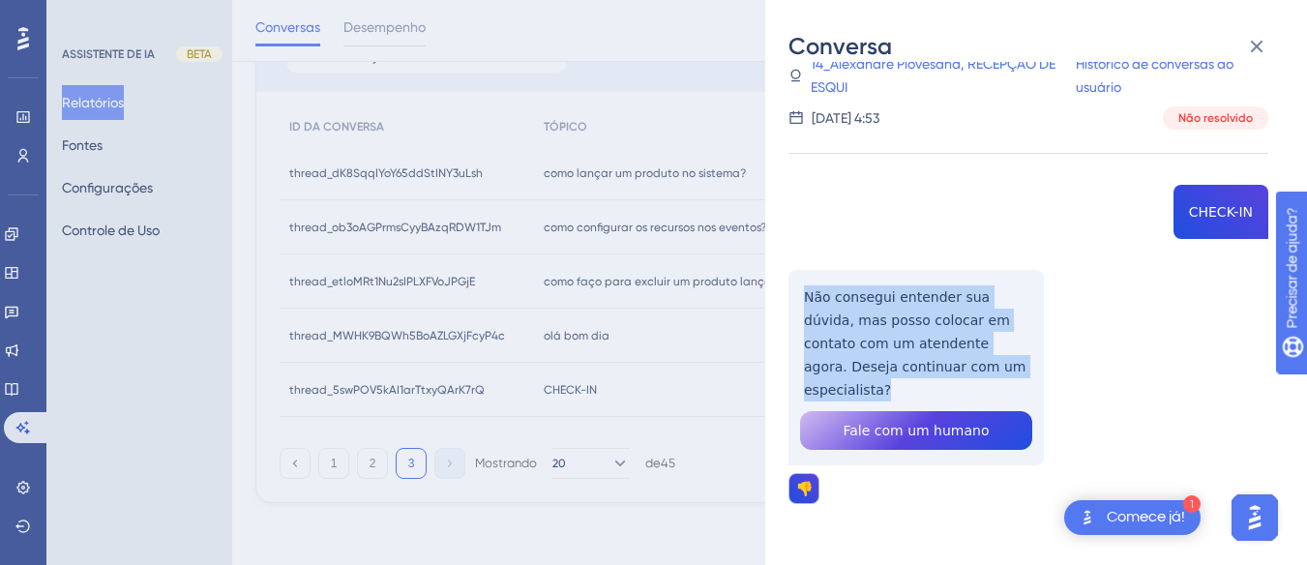
click at [875, 299] on div "thread_5swPOV5kAI1arTtxyQArK7rQ Cópia - 1 14_Alexandre Piovesana, RECEPÇÃO DE E…" at bounding box center [1029, 310] width 480 height 583
drag, startPoint x: 868, startPoint y: 73, endPoint x: 1037, endPoint y: 77, distance: 169.4
click at [868, 73] on link "14_Alexandre Piovesana, RECEPÇÃO DE ESQUI" at bounding box center [943, 75] width 265 height 46
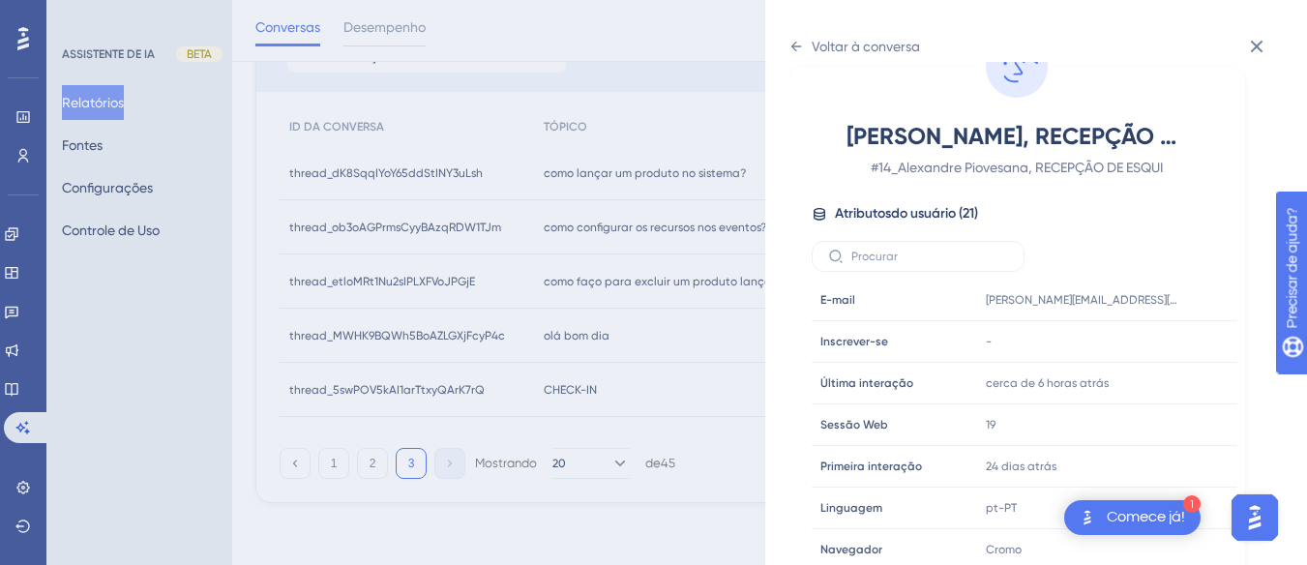
scroll to position [581, 0]
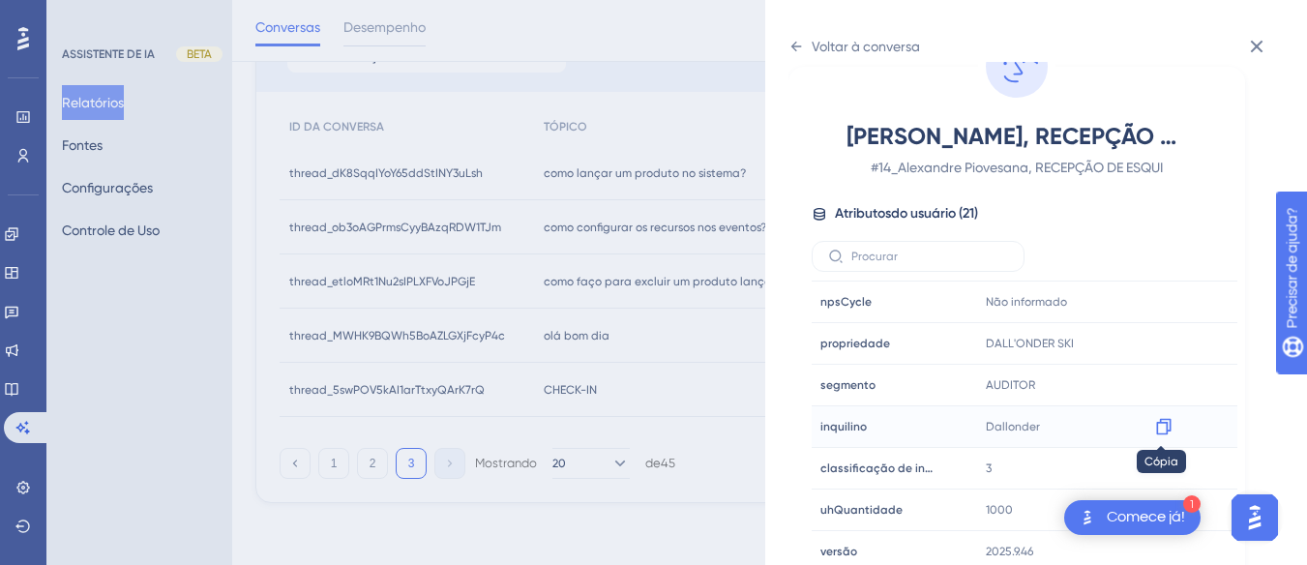
click at [1161, 424] on icon at bounding box center [1163, 426] width 19 height 19
click at [1162, 335] on icon at bounding box center [1163, 343] width 19 height 19
click at [791, 46] on icon at bounding box center [796, 47] width 11 height 10
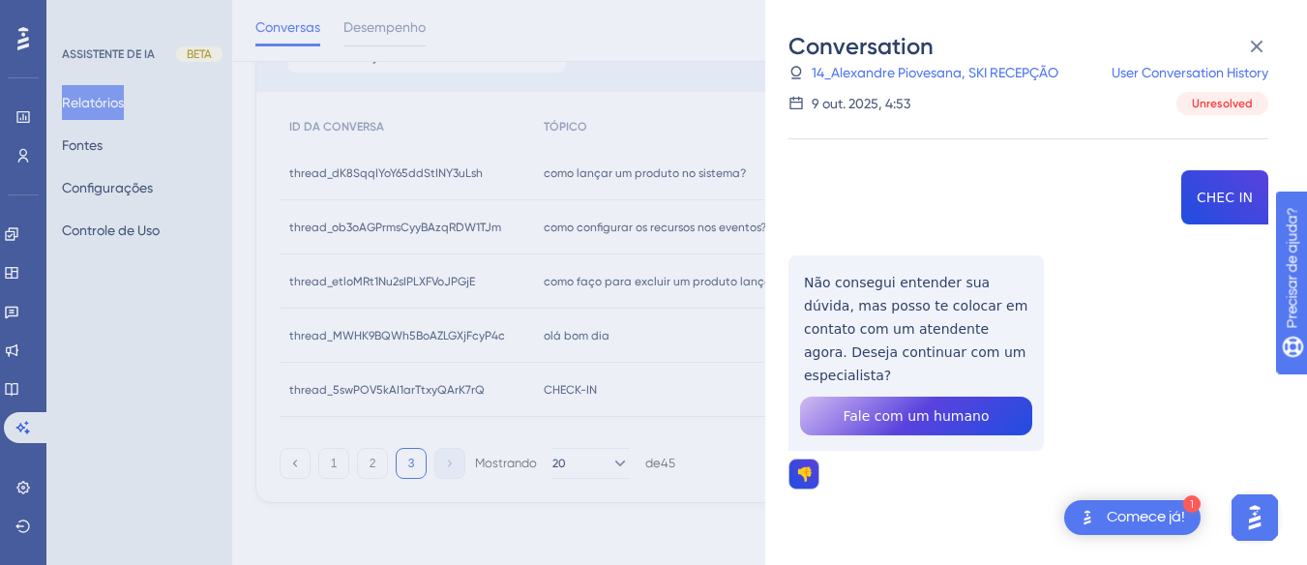
scroll to position [43, 0]
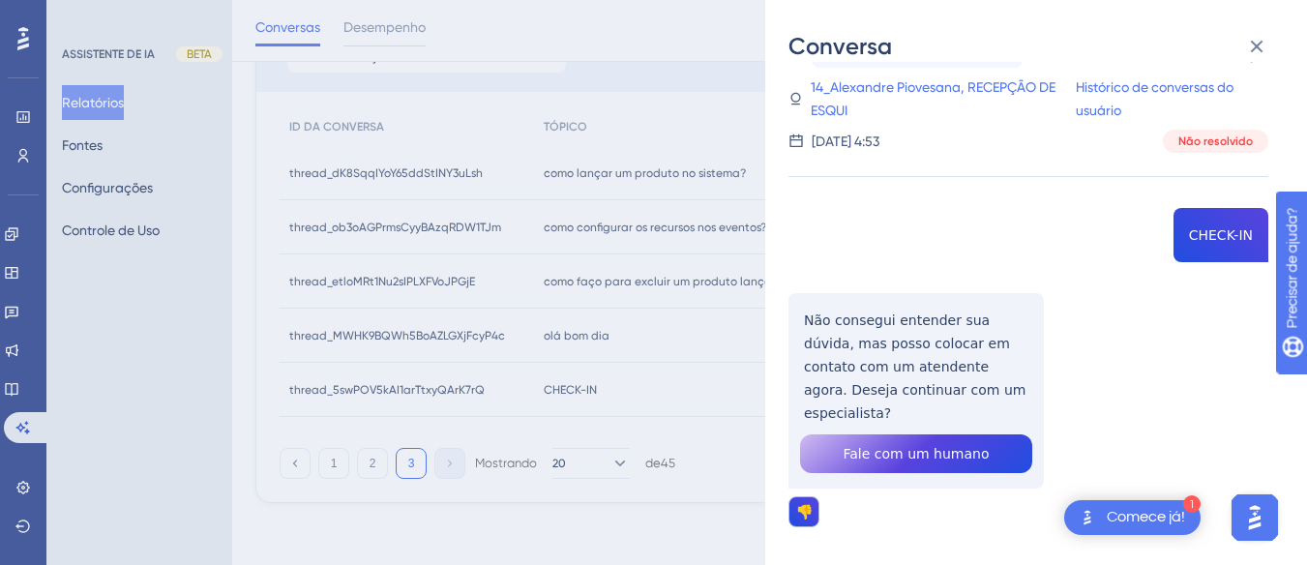
click at [1218, 237] on div "thread_5swPOV5kAI1arTtxyQArK7rQ Cópia - 1 14_Alexandre Piovesana, RECEPÇÃO DE E…" at bounding box center [1029, 334] width 480 height 583
click at [1237, 53] on div "Conversa" at bounding box center [1036, 46] width 495 height 31
click at [1250, 34] on button at bounding box center [1256, 46] width 39 height 39
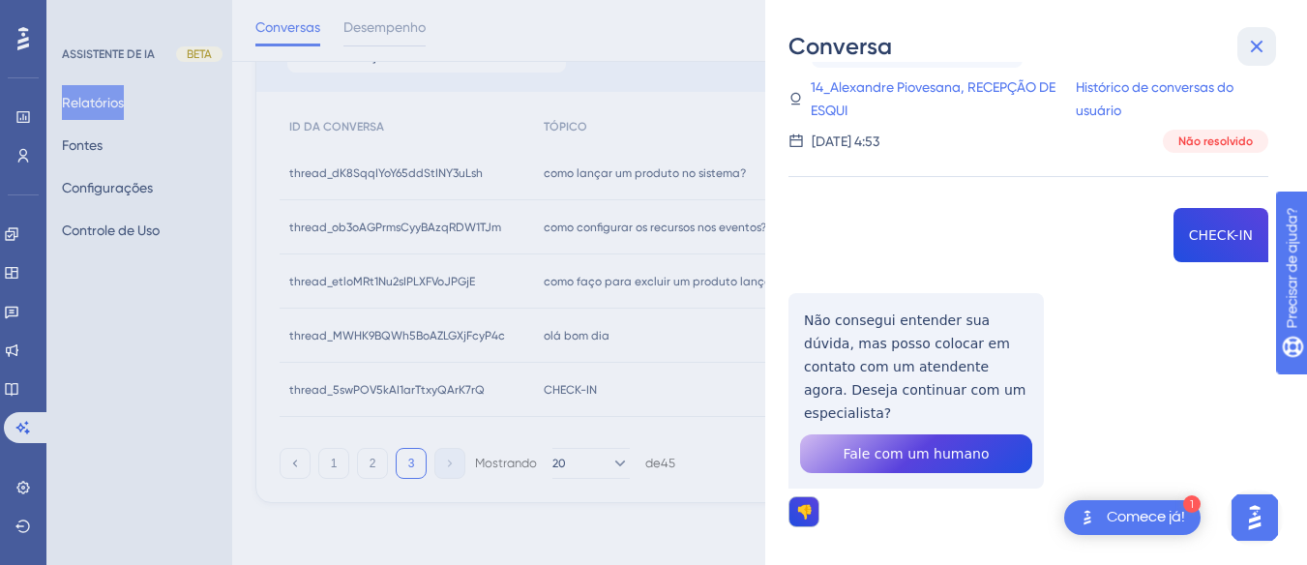
click at [1251, 40] on icon at bounding box center [1256, 46] width 23 height 23
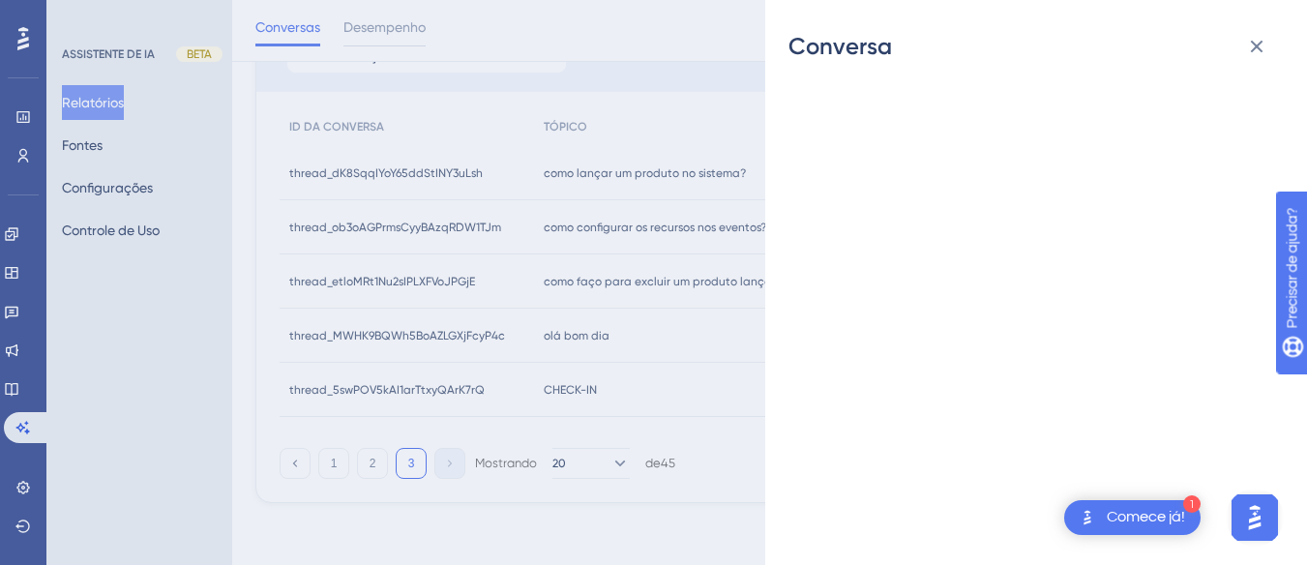
click at [1259, 41] on icon at bounding box center [1256, 46] width 23 height 23
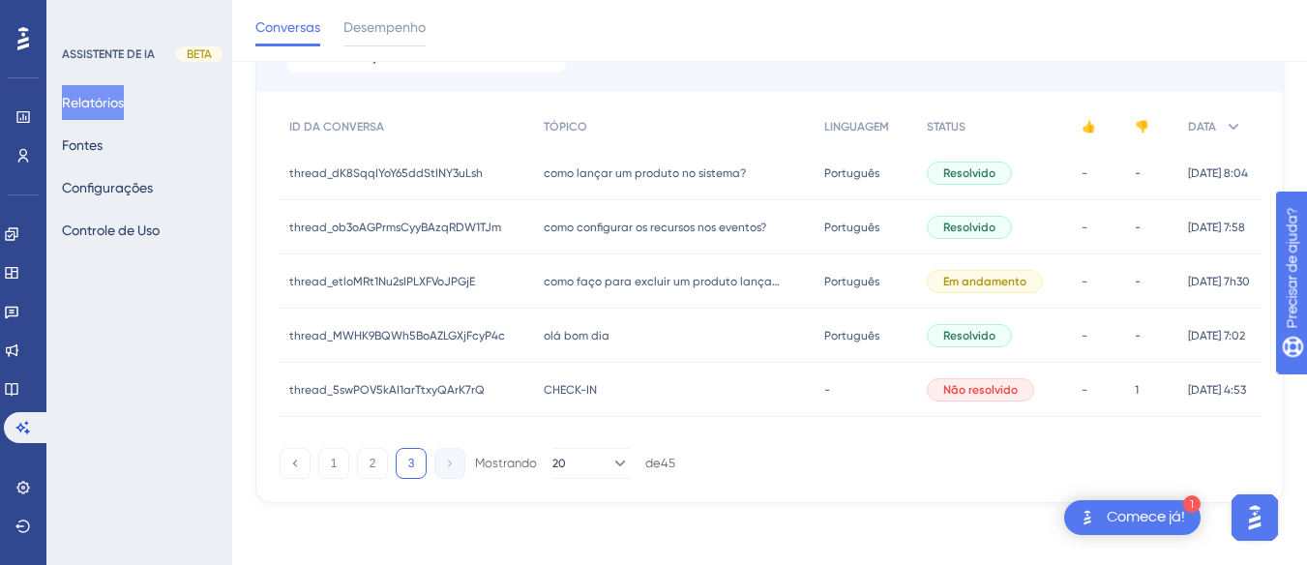
click at [568, 356] on div "olá bom dia olá bom dia" at bounding box center [674, 336] width 281 height 54
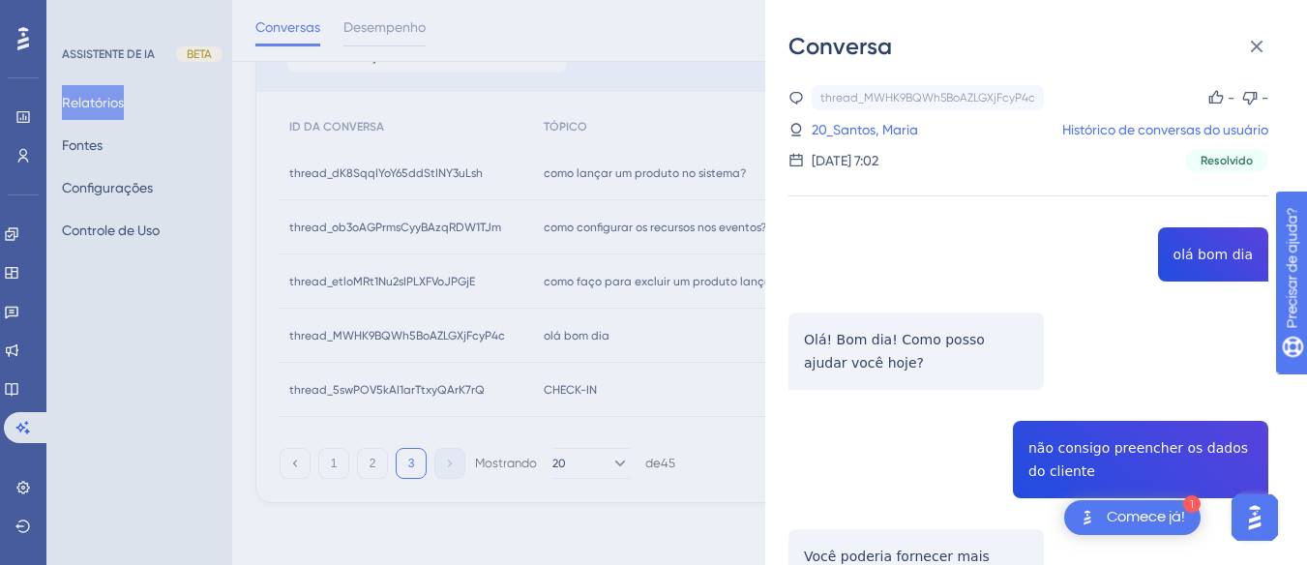
scroll to position [290, 0]
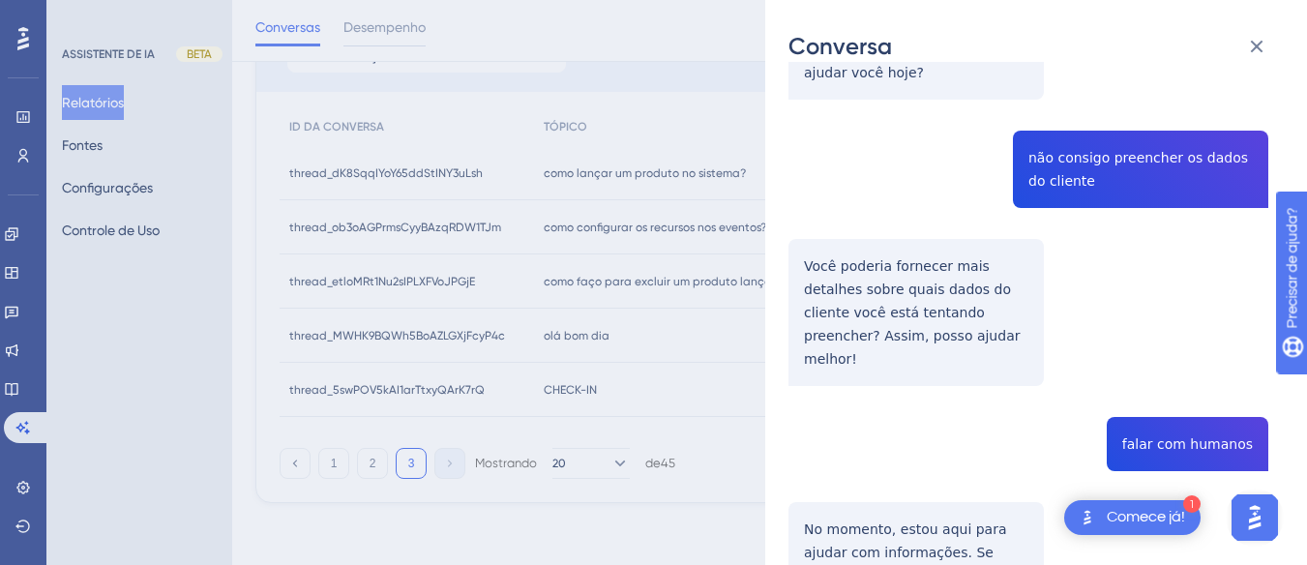
click at [1064, 137] on div "thread_MWHK9BQWh5BoAZLGXjFcyP4c Cópia - - 20_Santos, Maria Histórico de convers…" at bounding box center [1029, 260] width 480 height 930
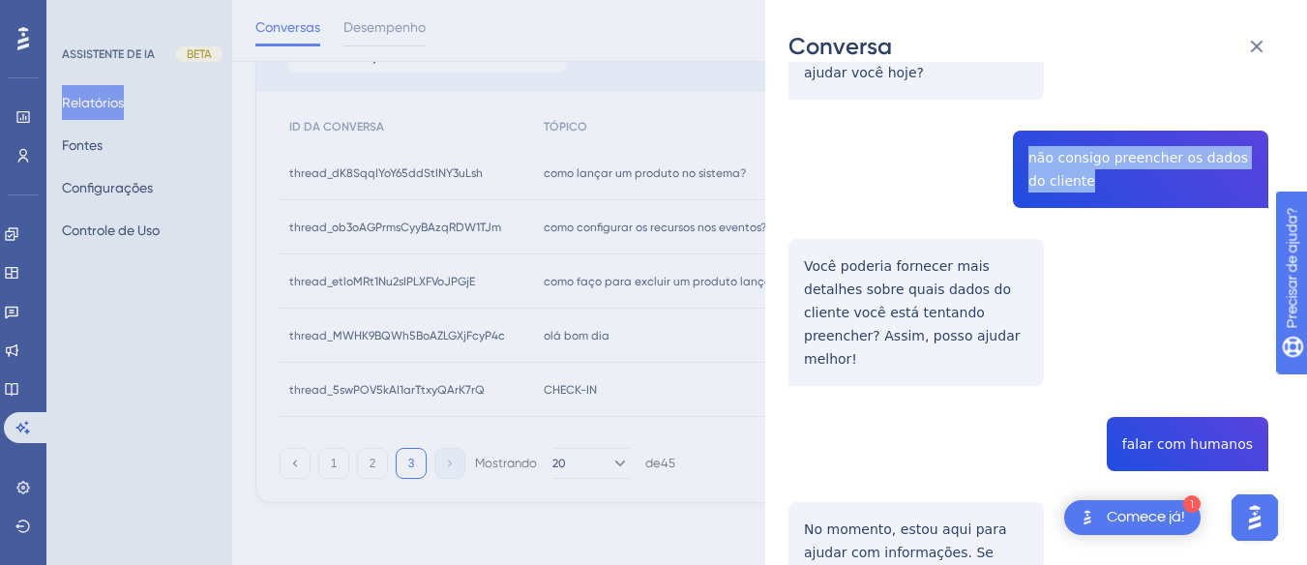
click at [1064, 137] on div "thread_MWHK9BQWh5BoAZLGXjFcyP4c Cópia - - 20_Santos, Maria Histórico de convers…" at bounding box center [1029, 260] width 480 height 930
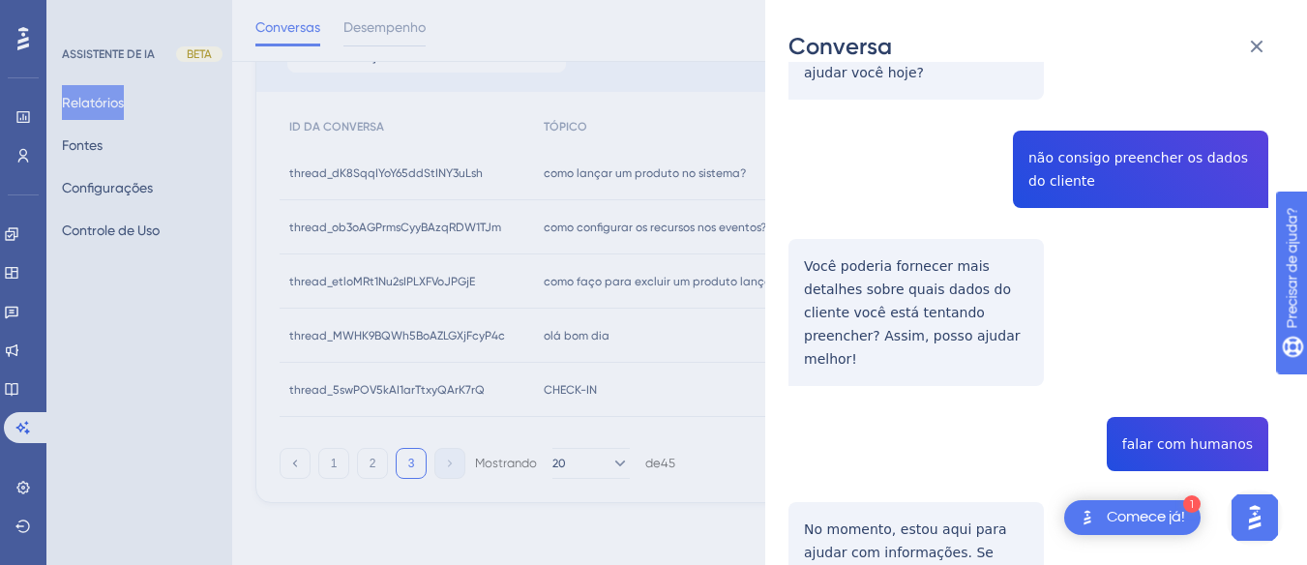
click at [837, 292] on div "thread_MWHK9BQWh5BoAZLGXjFcyP4c Cópia - - 20_Santos, Maria Histórico de convers…" at bounding box center [1029, 260] width 480 height 930
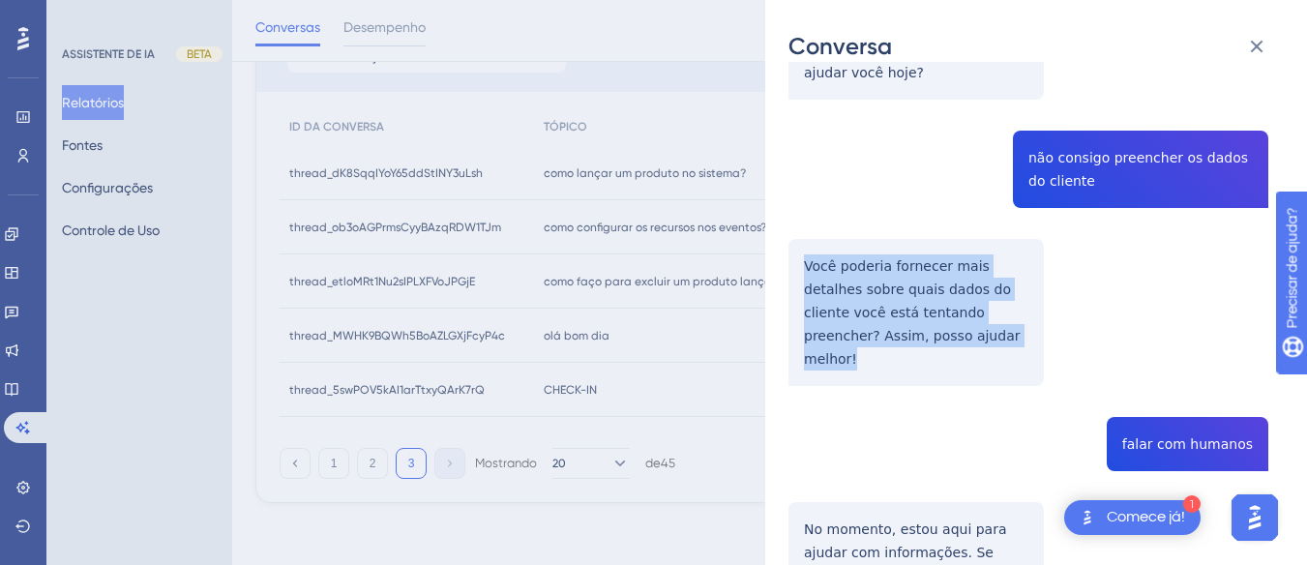
click at [837, 292] on div "thread_MWHK9BQWh5BoAZLGXjFcyP4c Cópia - - 20_Santos, Maria Histórico de convers…" at bounding box center [1029, 260] width 480 height 930
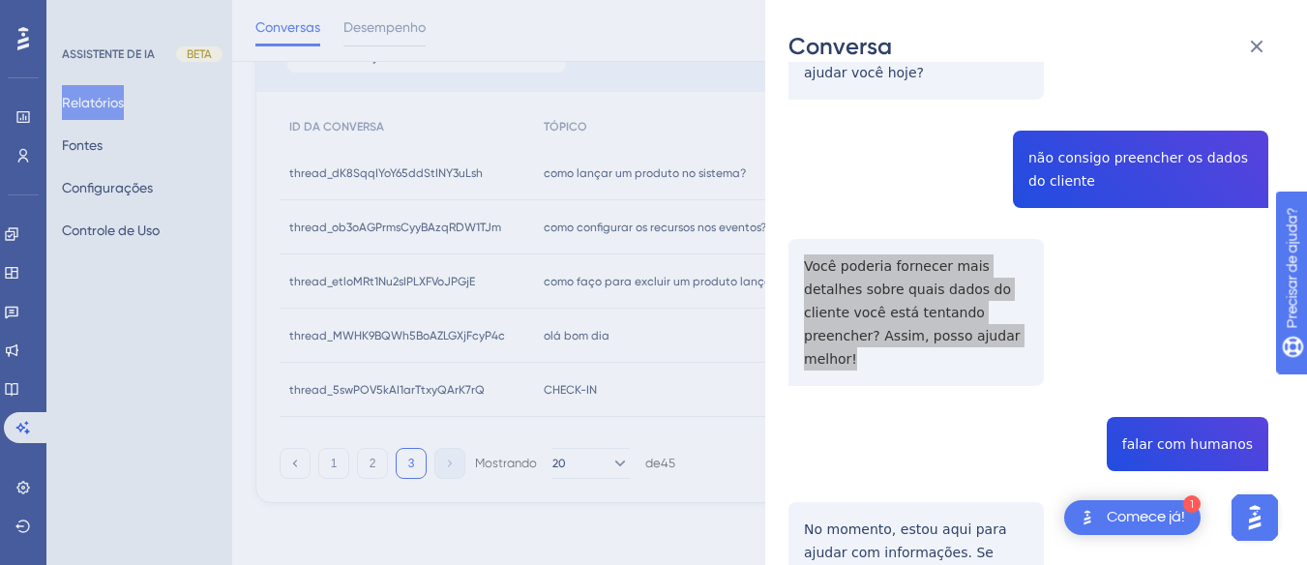
scroll to position [412, 0]
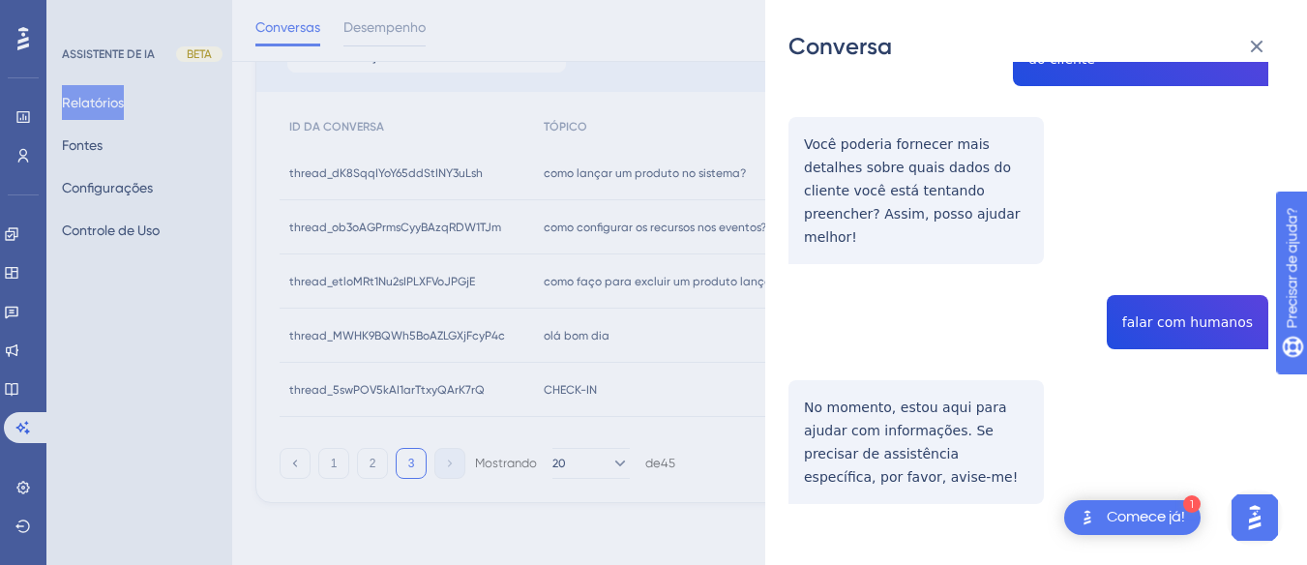
click at [1175, 304] on div "thread_MWHK9BQWh5BoAZLGXjFcyP4c Cópia - - 20_Santos, Maria Histórico de convers…" at bounding box center [1029, 138] width 480 height 930
click at [853, 382] on div "thread_MWHK9BQWh5BoAZLGXjFcyP4c Cópia - - 20_Santos, Maria Histórico de convers…" at bounding box center [1029, 138] width 480 height 930
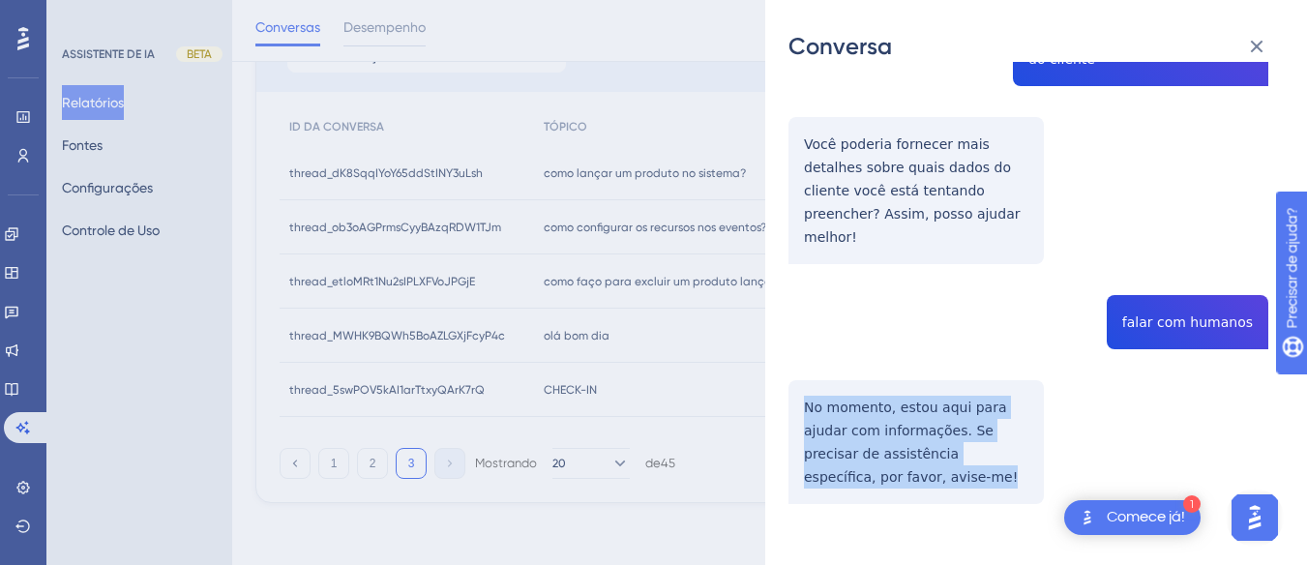
click at [853, 382] on div "thread_MWHK9BQWh5BoAZLGXjFcyP4c Cópia - - 20_Santos, Maria Histórico de convers…" at bounding box center [1029, 138] width 480 height 930
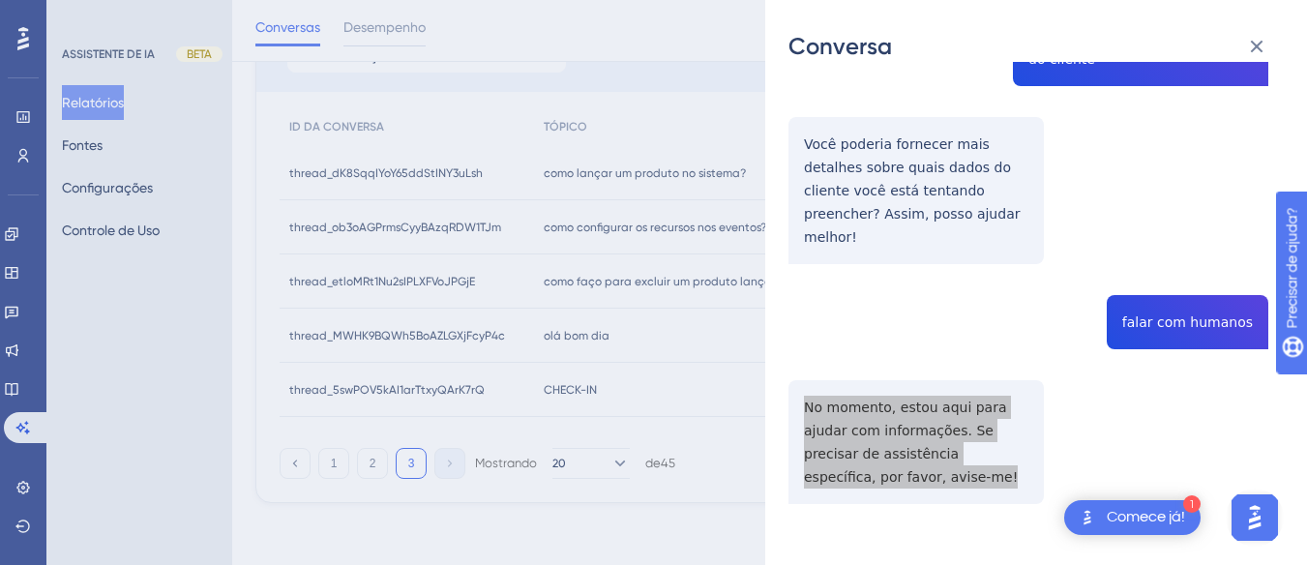
scroll to position [0, 0]
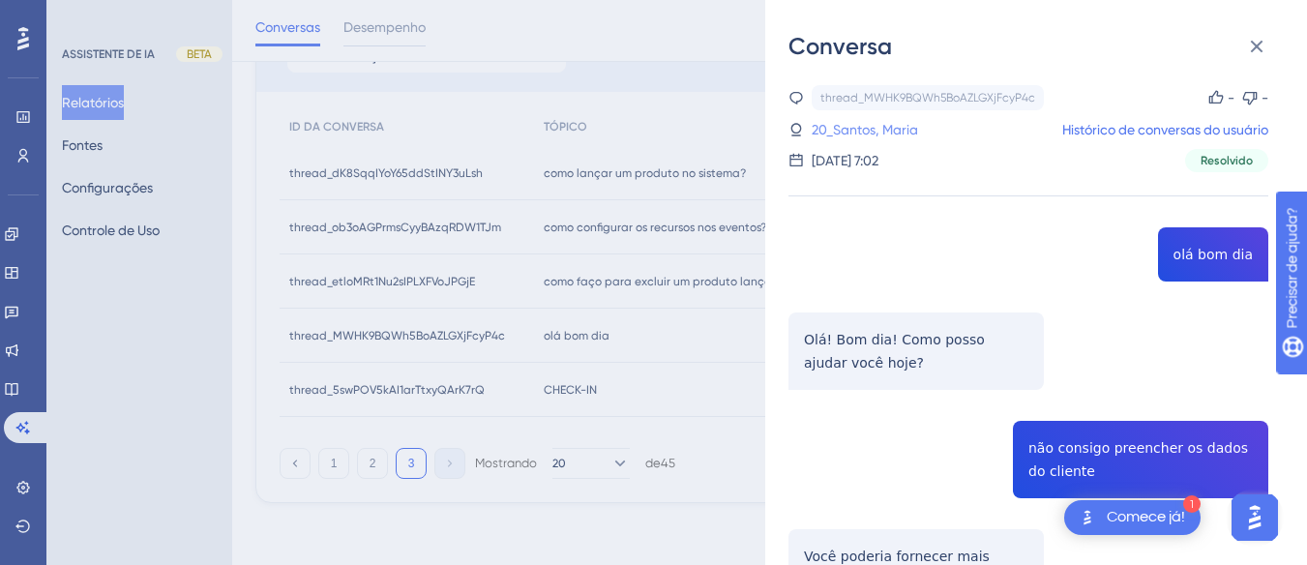
click at [867, 135] on font "20_Santos, Maria" at bounding box center [865, 129] width 106 height 15
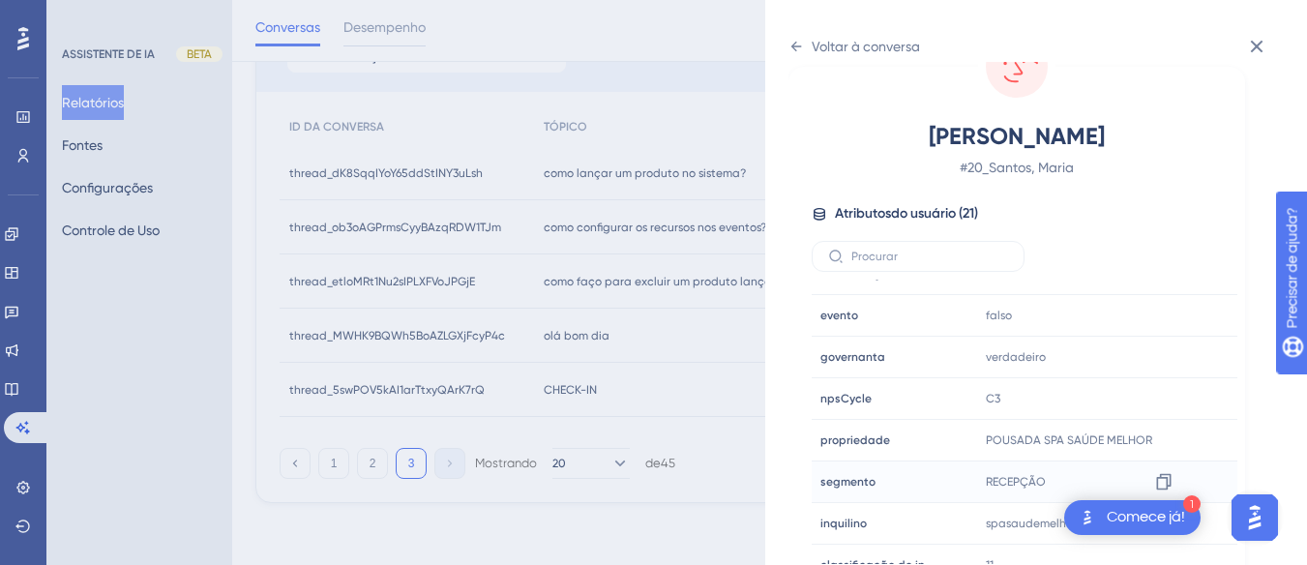
scroll to position [589, 0]
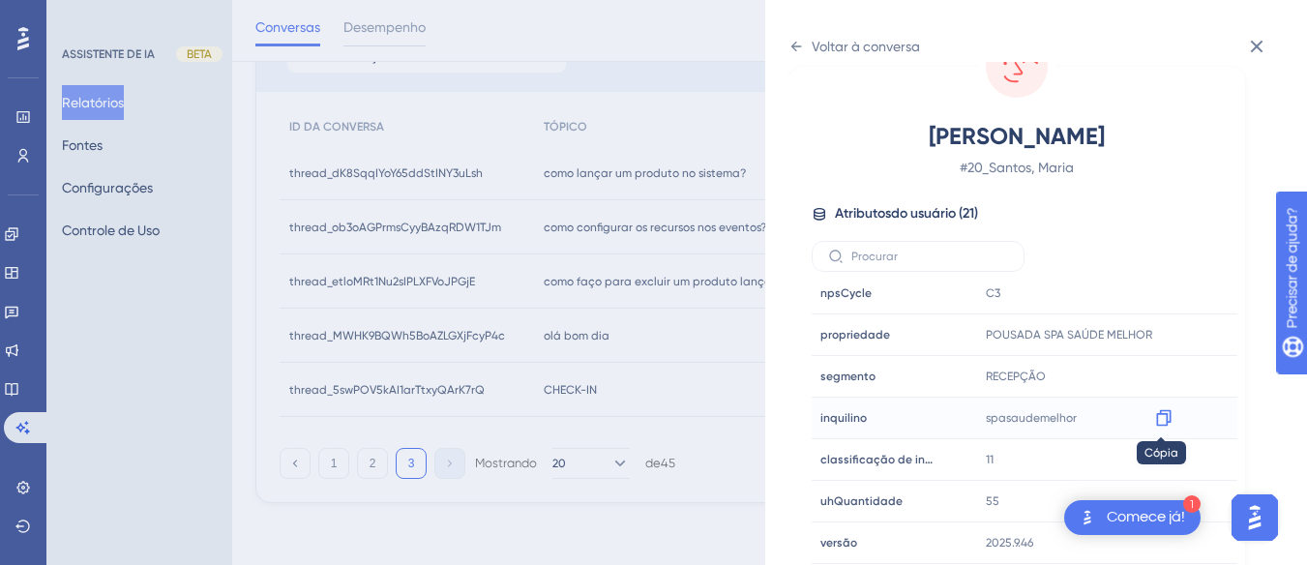
click at [1163, 421] on icon at bounding box center [1163, 417] width 19 height 19
click at [1157, 333] on icon at bounding box center [1163, 334] width 19 height 19
click at [798, 40] on icon at bounding box center [796, 46] width 15 height 15
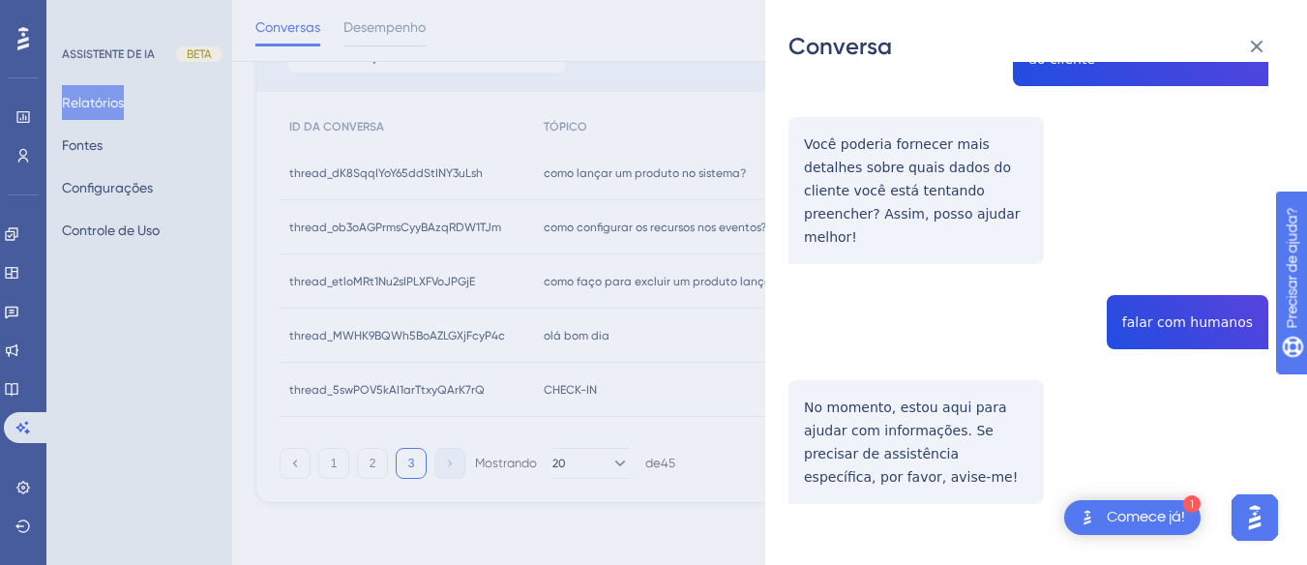
scroll to position [0, 0]
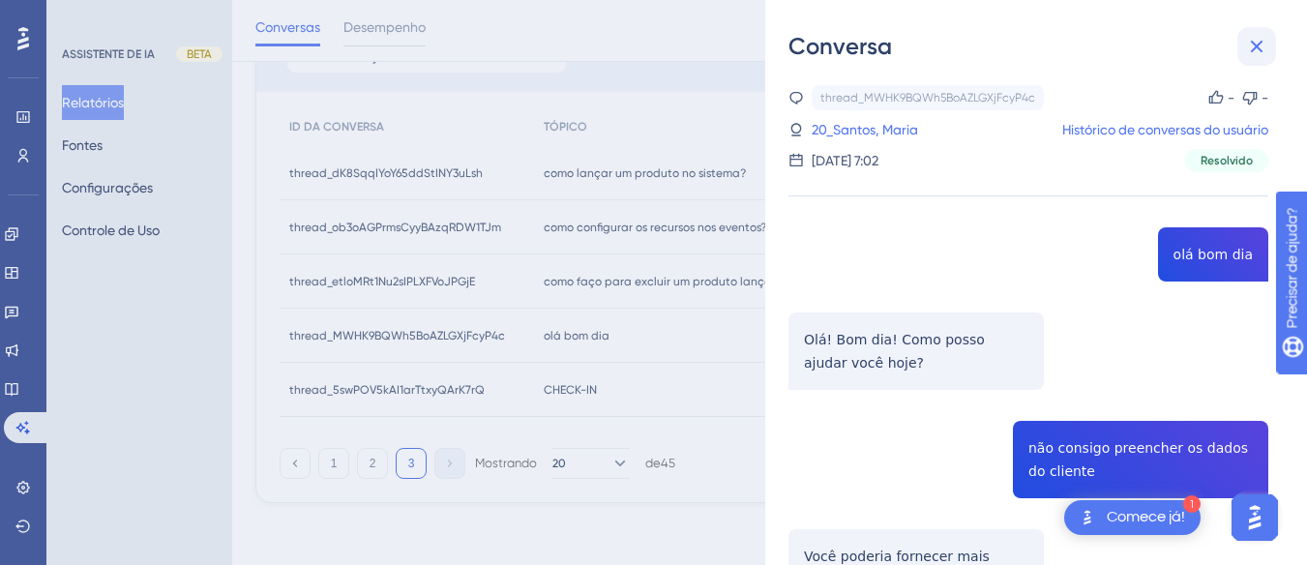
click at [1258, 41] on icon at bounding box center [1256, 46] width 23 height 23
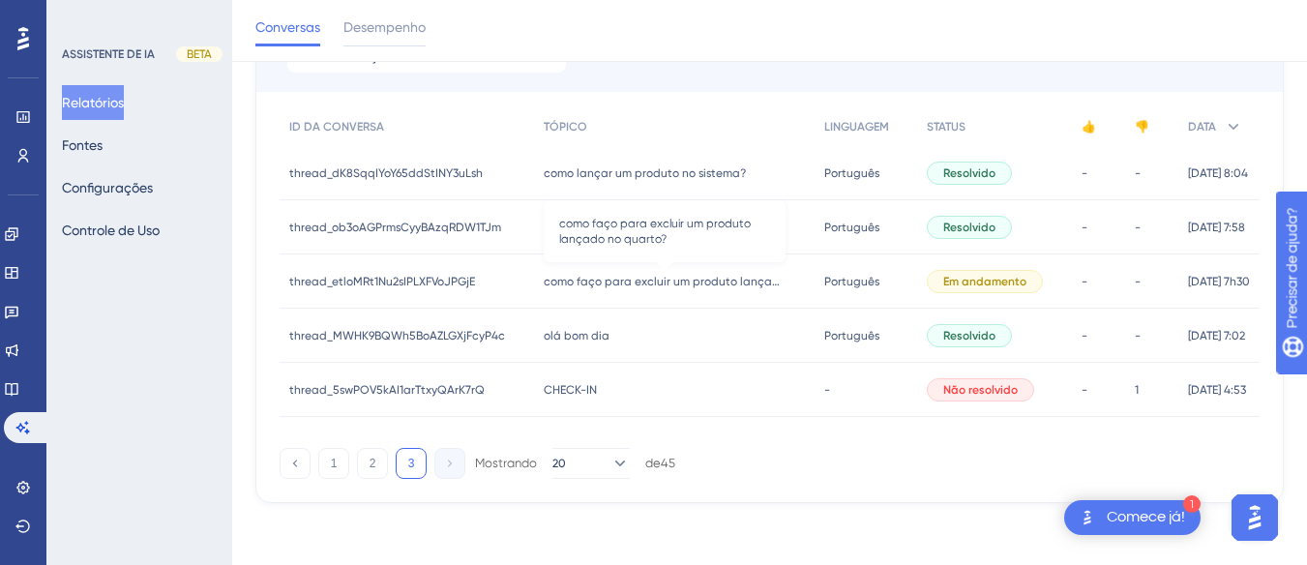
click at [745, 280] on font "como faço para excluir um produto lançado no quarto?" at bounding box center [696, 282] width 305 height 14
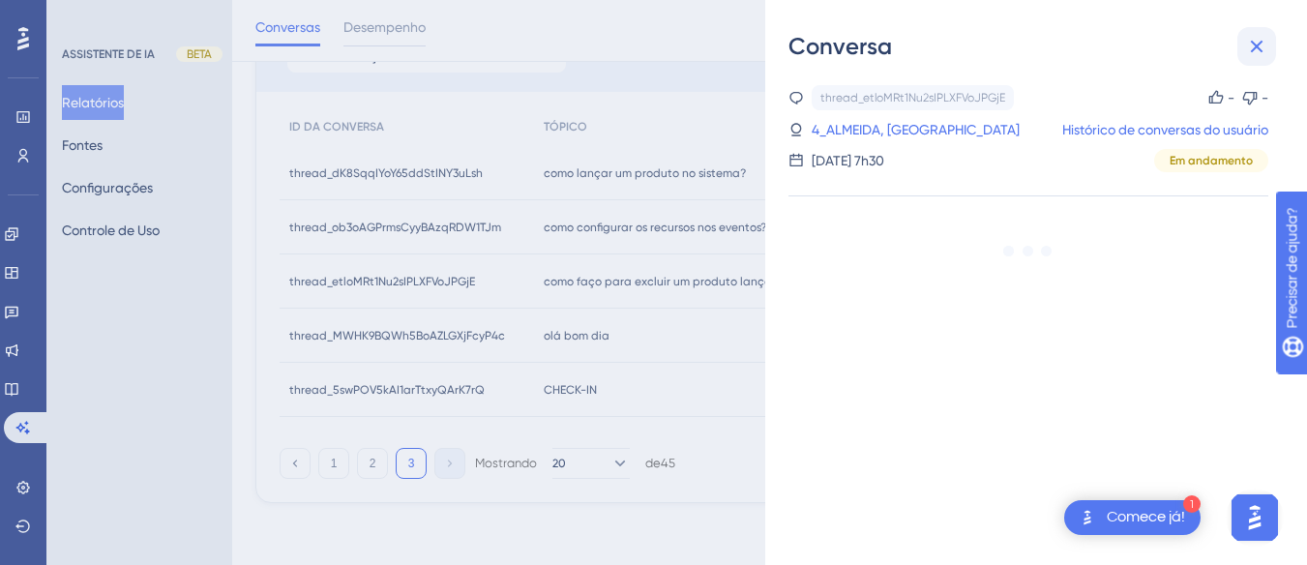
click at [1248, 37] on icon at bounding box center [1256, 46] width 23 height 23
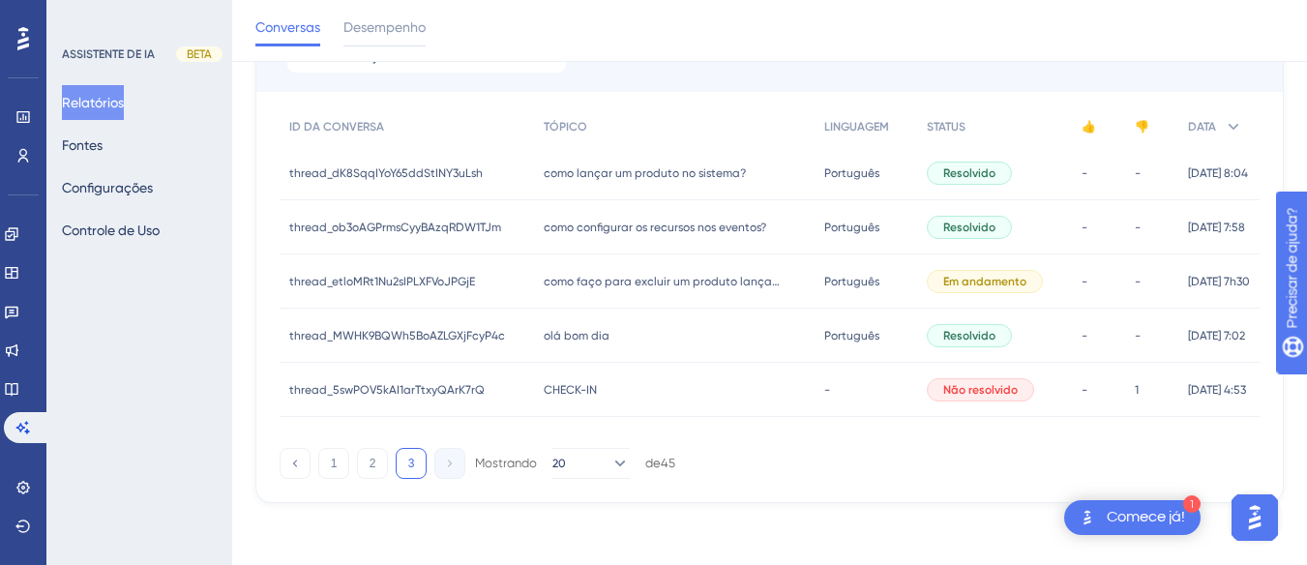
click at [563, 241] on div "como configurar os recursos nos eventos? como configurar os recursos nos evento…" at bounding box center [674, 227] width 281 height 54
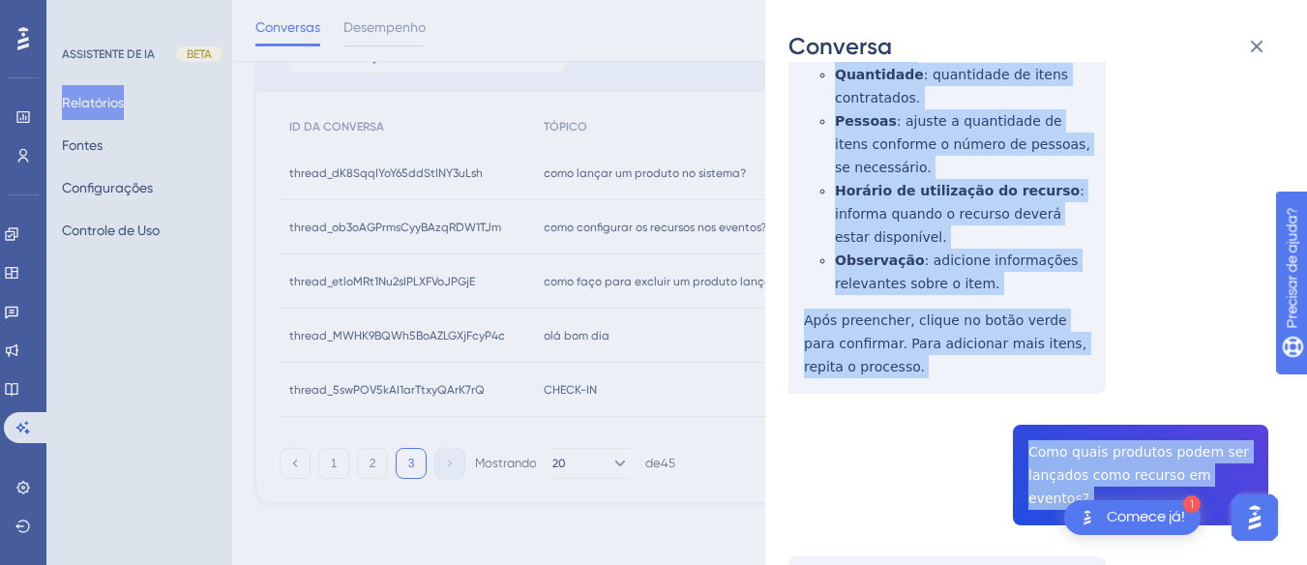
scroll to position [677, 0]
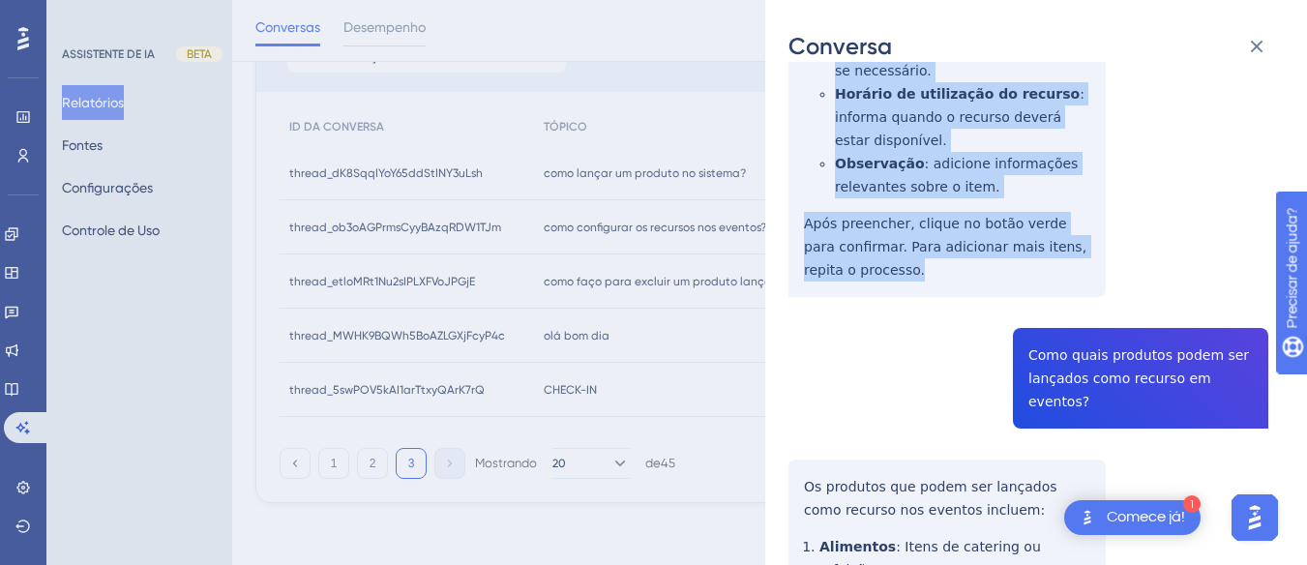
drag, startPoint x: 792, startPoint y: 350, endPoint x: 870, endPoint y: 264, distance: 115.8
click at [870, 264] on div "thread_ob3oAGPrmsCyyBAzqRDW1TJm Cópia - - 2_Costa, Daniel Histórico de conversa…" at bounding box center [1029, 116] width 480 height 1417
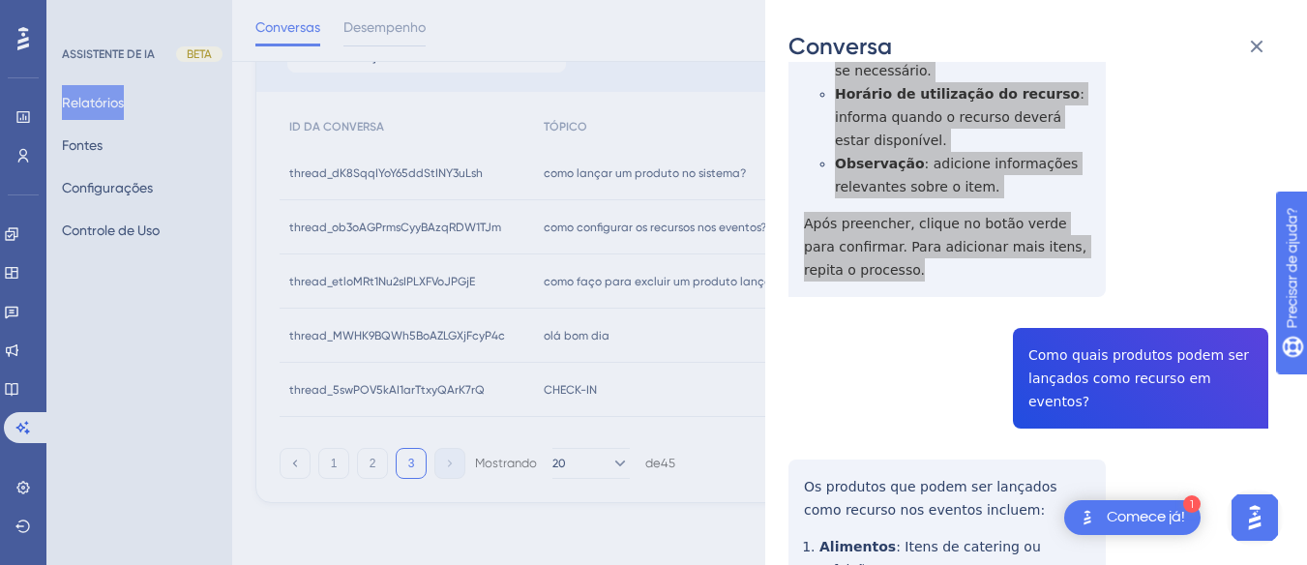
scroll to position [853, 0]
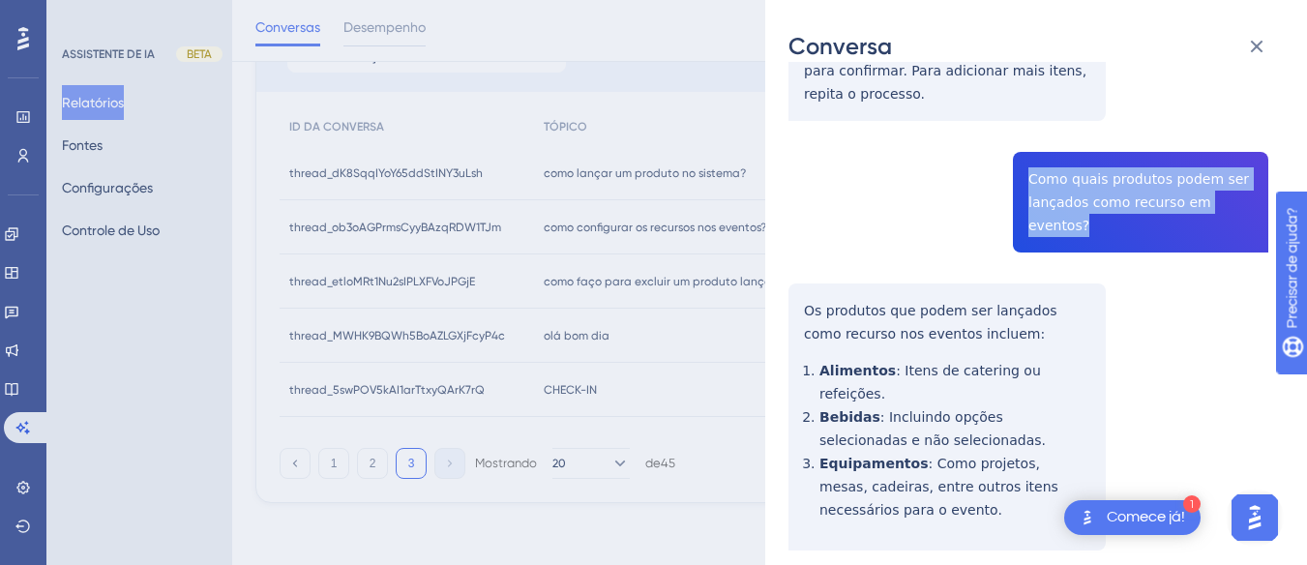
drag, startPoint x: 793, startPoint y: 248, endPoint x: 841, endPoint y: 271, distance: 52.8
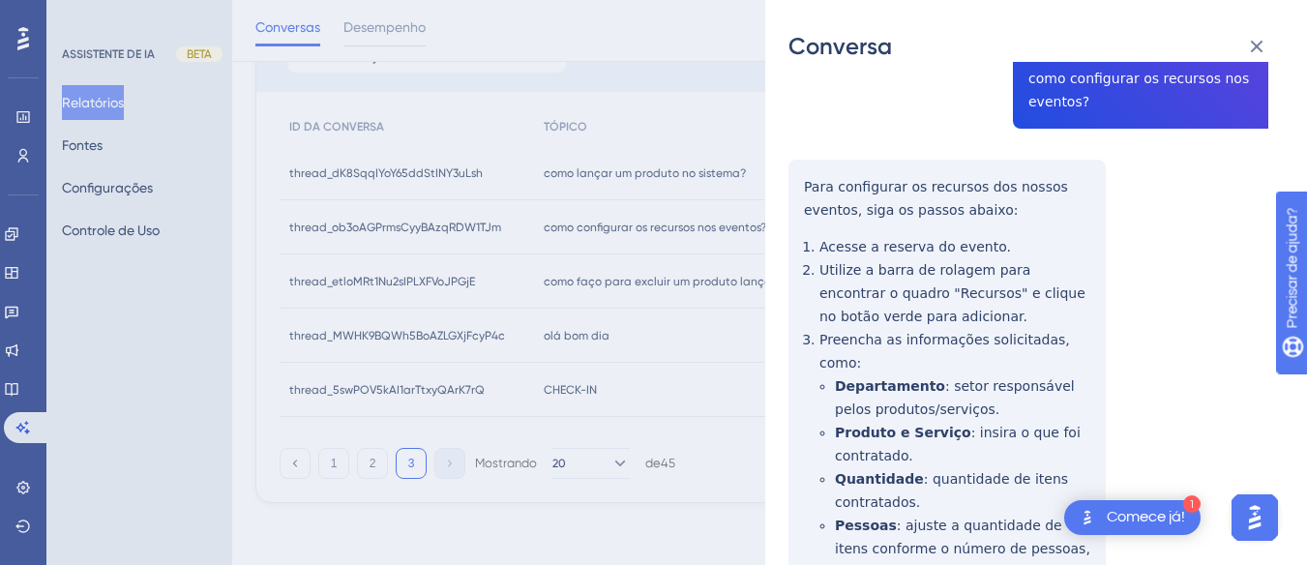
scroll to position [0, 0]
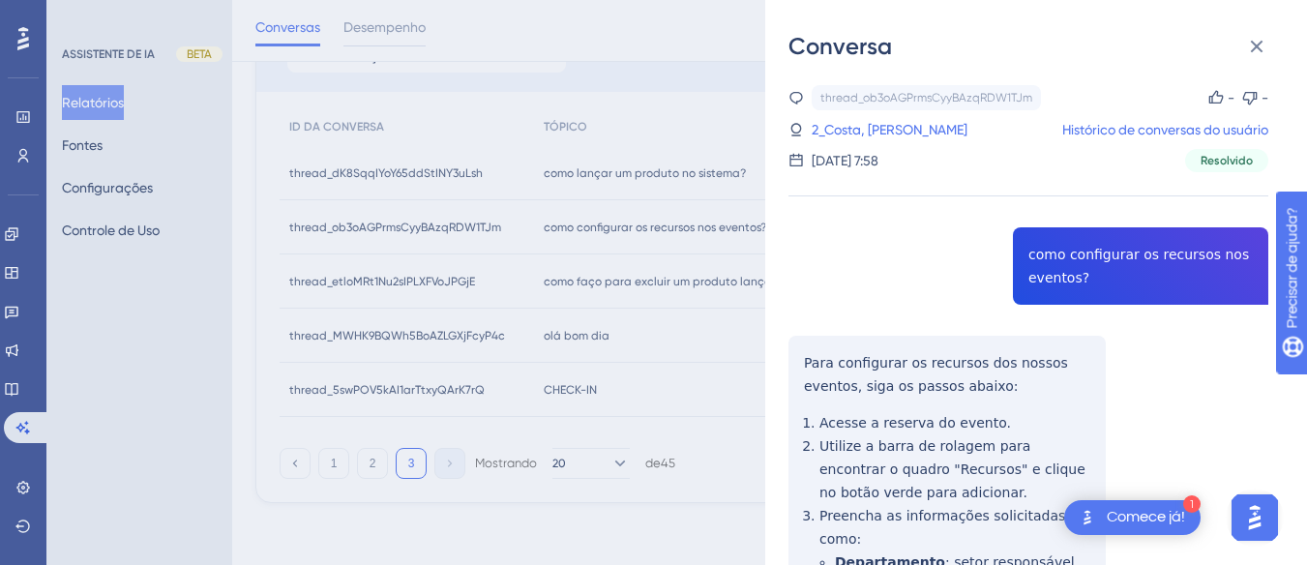
drag, startPoint x: 881, startPoint y: 125, endPoint x: 1004, endPoint y: 157, distance: 127.0
click at [881, 125] on font "2_Costa, Daniel" at bounding box center [890, 129] width 156 height 15
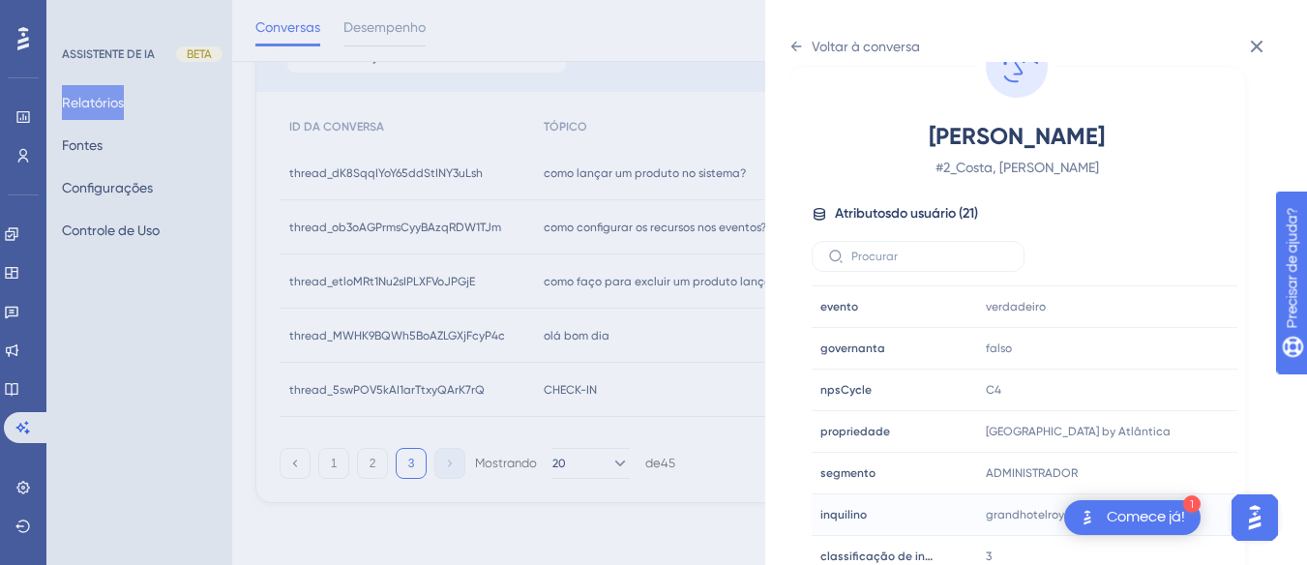
scroll to position [589, 0]
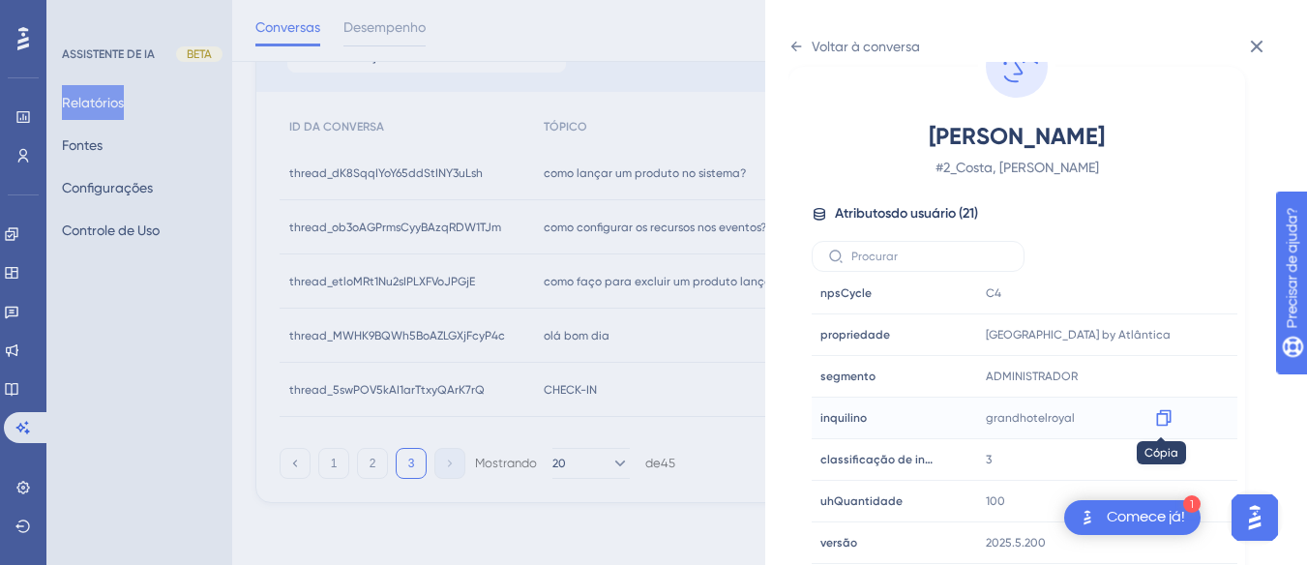
click at [1158, 413] on icon at bounding box center [1163, 418] width 15 height 16
click at [1166, 332] on icon at bounding box center [1163, 334] width 19 height 19
click at [800, 41] on icon at bounding box center [796, 46] width 15 height 15
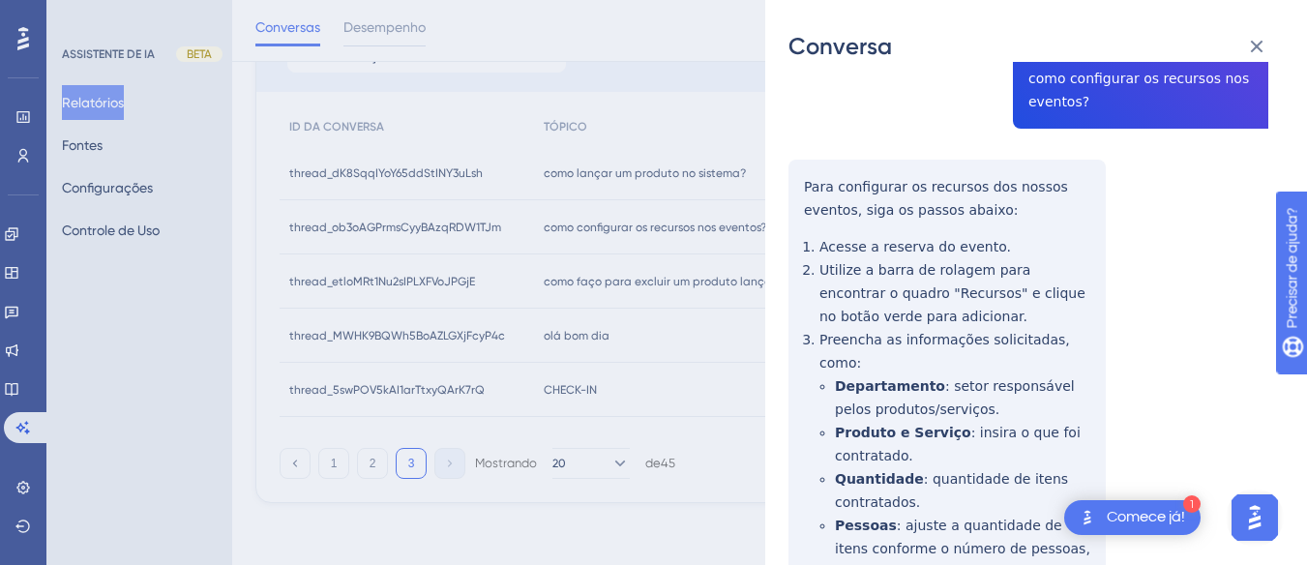
scroll to position [0, 0]
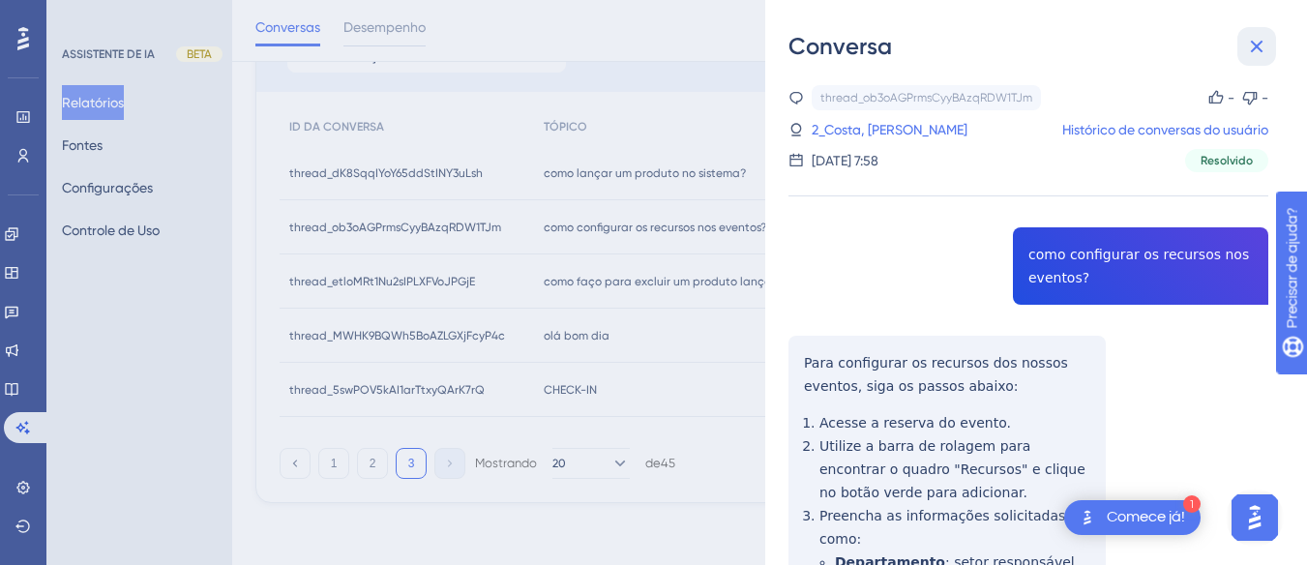
drag, startPoint x: 1260, startPoint y: 39, endPoint x: 522, endPoint y: 215, distance: 758.0
click at [1259, 38] on icon at bounding box center [1256, 46] width 23 height 23
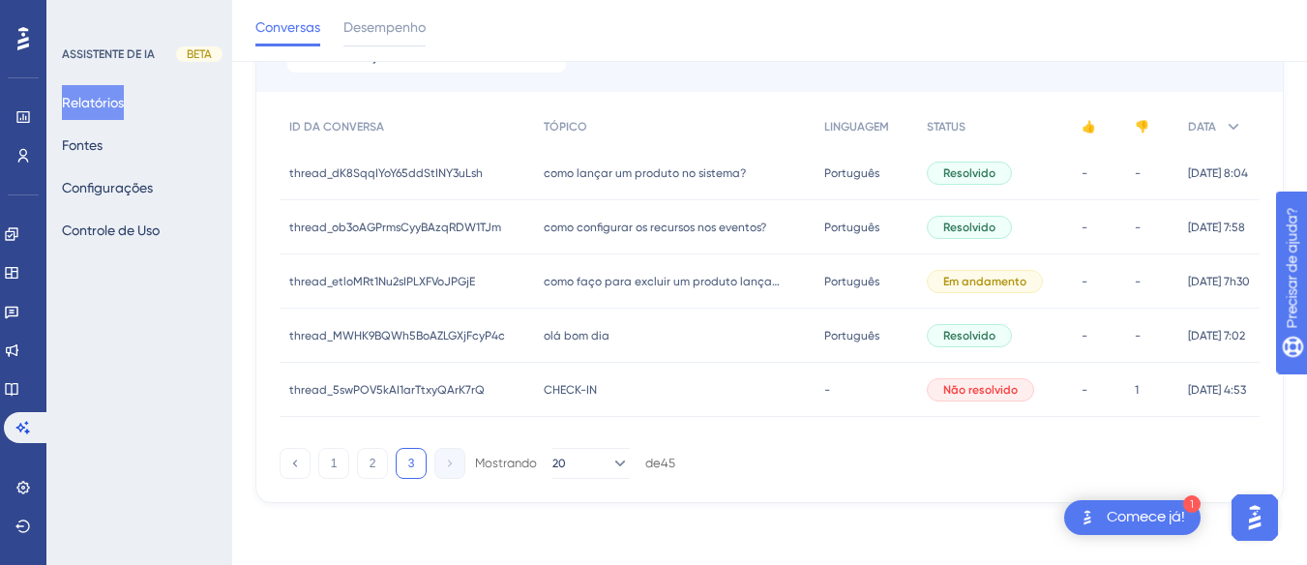
click at [671, 161] on div "como lançar um produto no sistema? como lançar um produto no sistema?" at bounding box center [674, 173] width 281 height 54
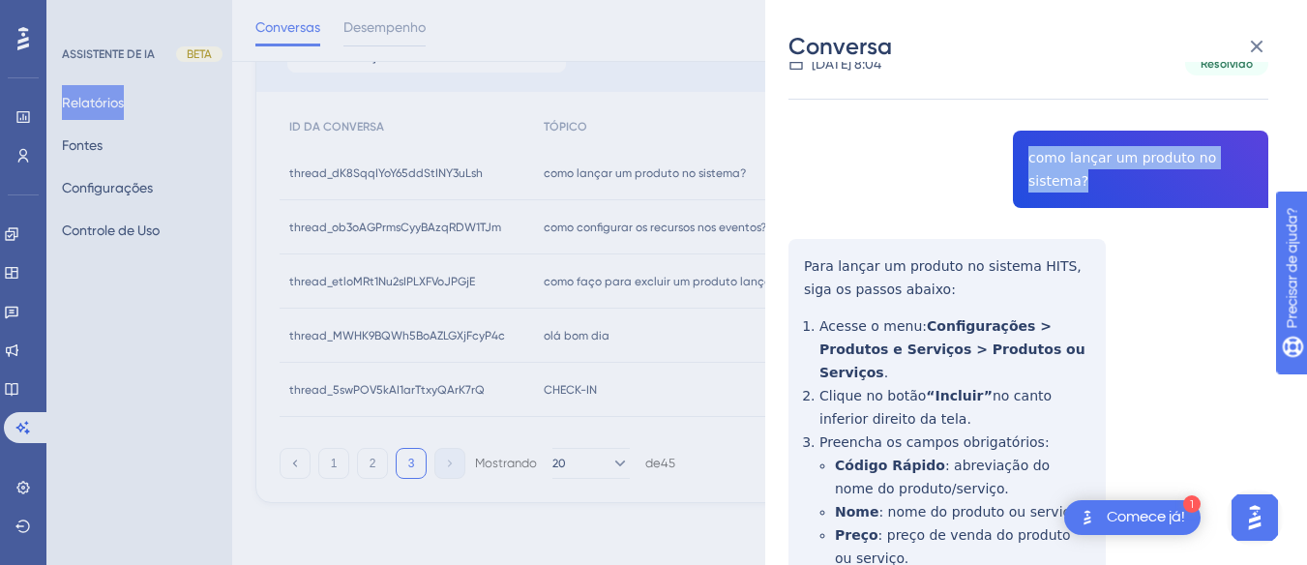
click at [780, 237] on div "Conversa thread_dK8SqqIYoY65ddStINY3uLsh Cópia - - 50_pereira, Érica Histórico …" at bounding box center [1036, 282] width 542 height 565
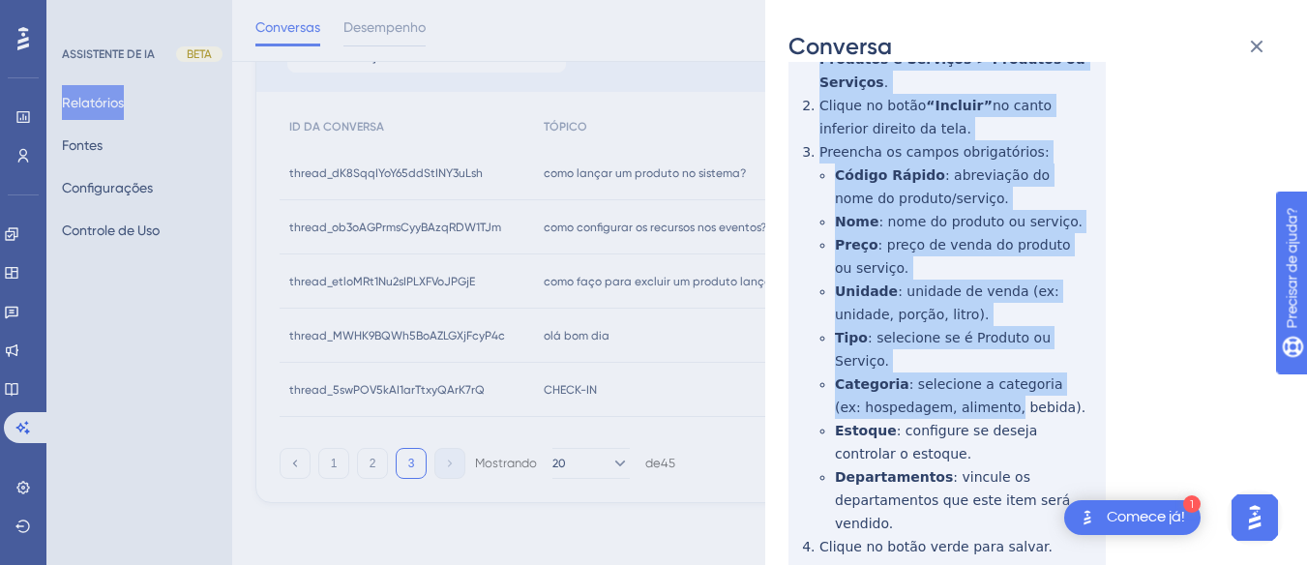
scroll to position [424, 0]
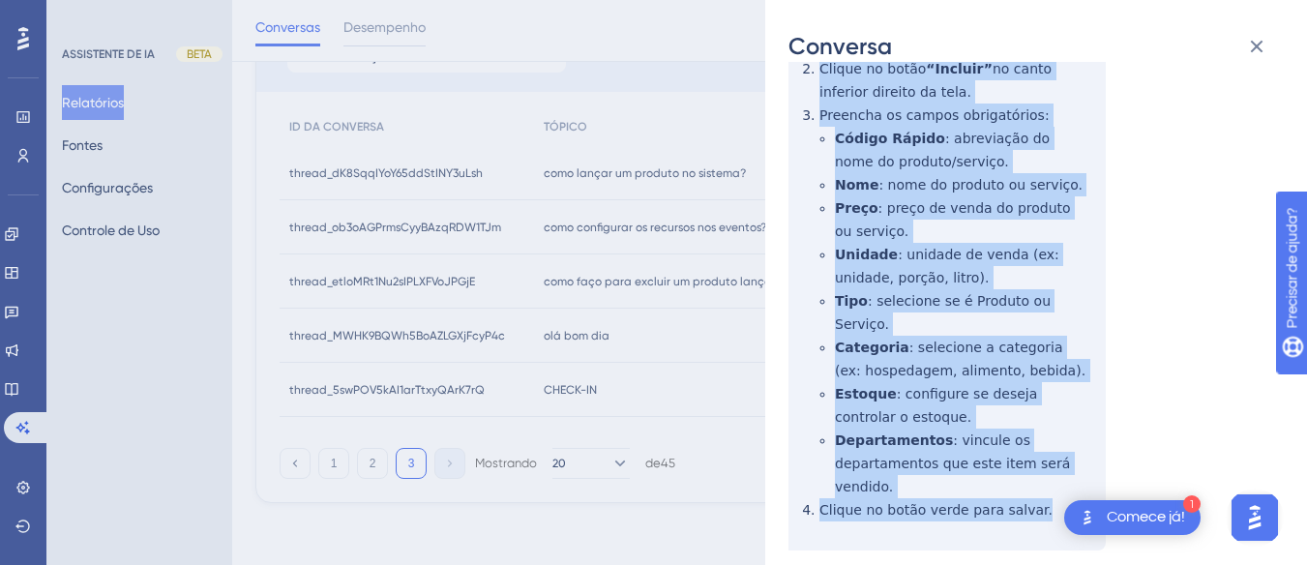
drag, startPoint x: 780, startPoint y: 237, endPoint x: 1025, endPoint y: 408, distance: 298.7
click at [1038, 451] on div "Conversa thread_dK8SqqIYoY65ddStINY3uLsh Cópia - - 50_pereira, Érica Histórico …" at bounding box center [1036, 282] width 542 height 565
drag, startPoint x: 882, startPoint y: 249, endPoint x: 1052, endPoint y: 436, distance: 252.8
click at [1077, 448] on div "thread_dK8SqqIYoY65ddStINY3uLsh Cópia - - 50_pereira, Érica Histórico de conver…" at bounding box center [1029, 155] width 480 height 988
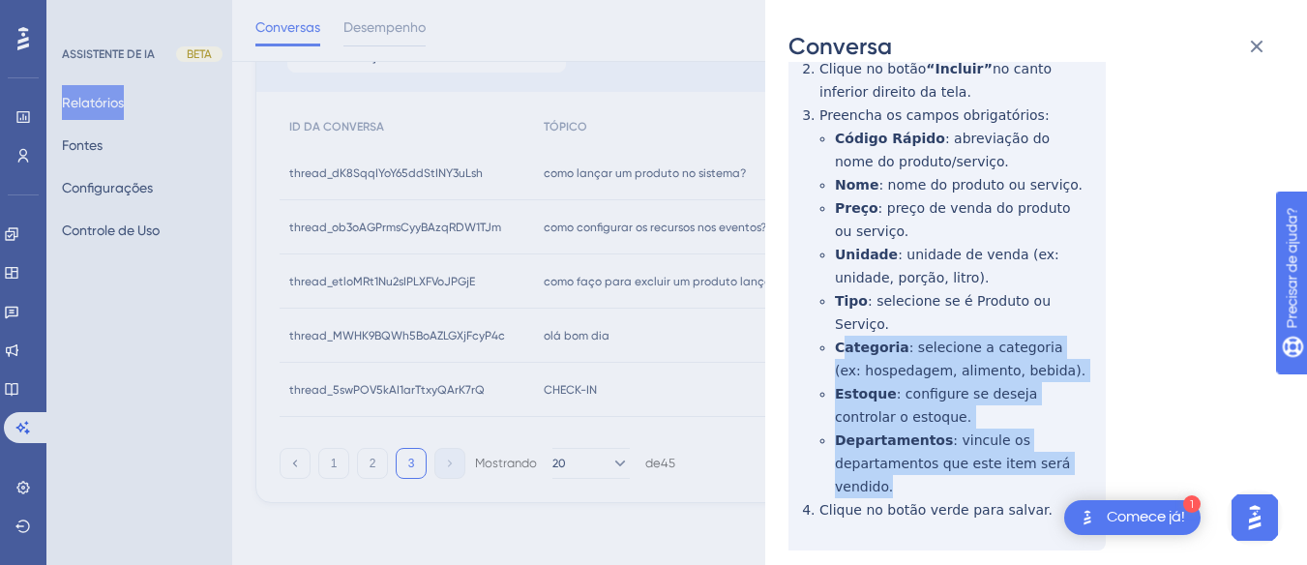
drag, startPoint x: 1010, startPoint y: 439, endPoint x: 847, endPoint y: 287, distance: 223.2
click at [847, 287] on div "thread_dK8SqqIYoY65ddStINY3uLsh Cópia - - 50_pereira, Érica Histórico de conver…" at bounding box center [1029, 155] width 480 height 988
click at [1016, 423] on div "thread_dK8SqqIYoY65ddStINY3uLsh Cópia - - 50_pereira, Érica Histórico de conver…" at bounding box center [1029, 155] width 480 height 988
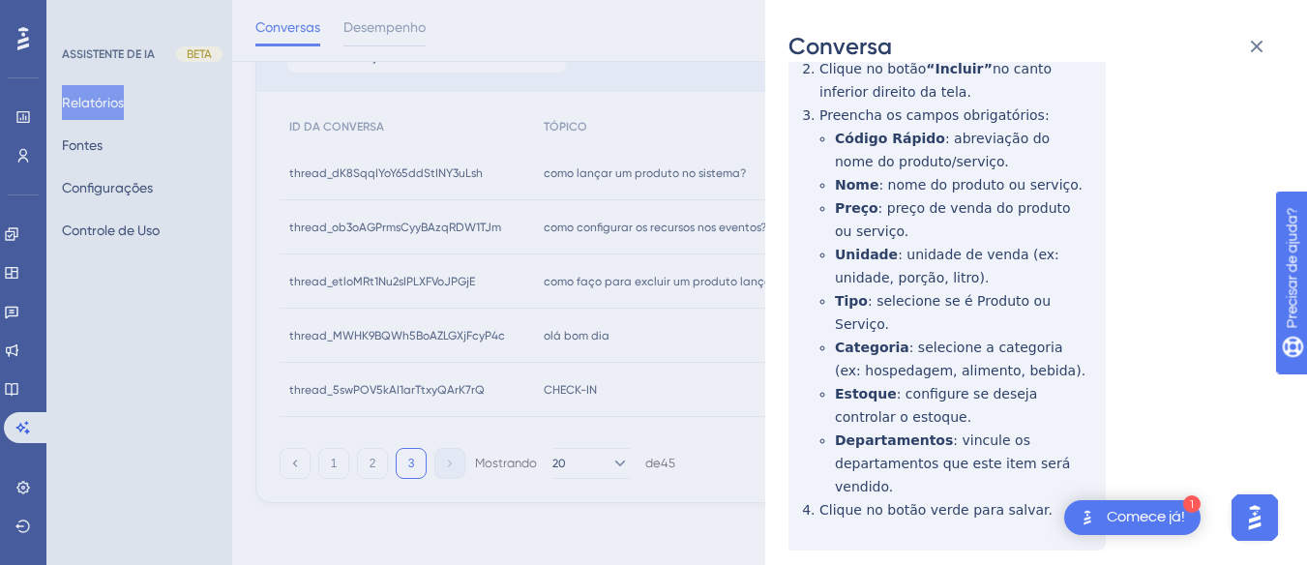
drag, startPoint x: 1033, startPoint y: 436, endPoint x: 931, endPoint y: 446, distance: 103.0
click at [797, 448] on div "thread_dK8SqqIYoY65ddStINY3uLsh Cópia - - 50_pereira, Érica Histórico de conver…" at bounding box center [1029, 155] width 480 height 988
click at [1034, 450] on div "thread_dK8SqqIYoY65ddStINY3uLsh Cópia - - 50_pereira, Érica Histórico de conver…" at bounding box center [1029, 155] width 480 height 988
drag, startPoint x: 1029, startPoint y: 440, endPoint x: 900, endPoint y: 443, distance: 128.7
click at [900, 443] on div "thread_dK8SqqIYoY65ddStINY3uLsh Cópia - - 50_pereira, Érica Histórico de conver…" at bounding box center [1029, 155] width 480 height 988
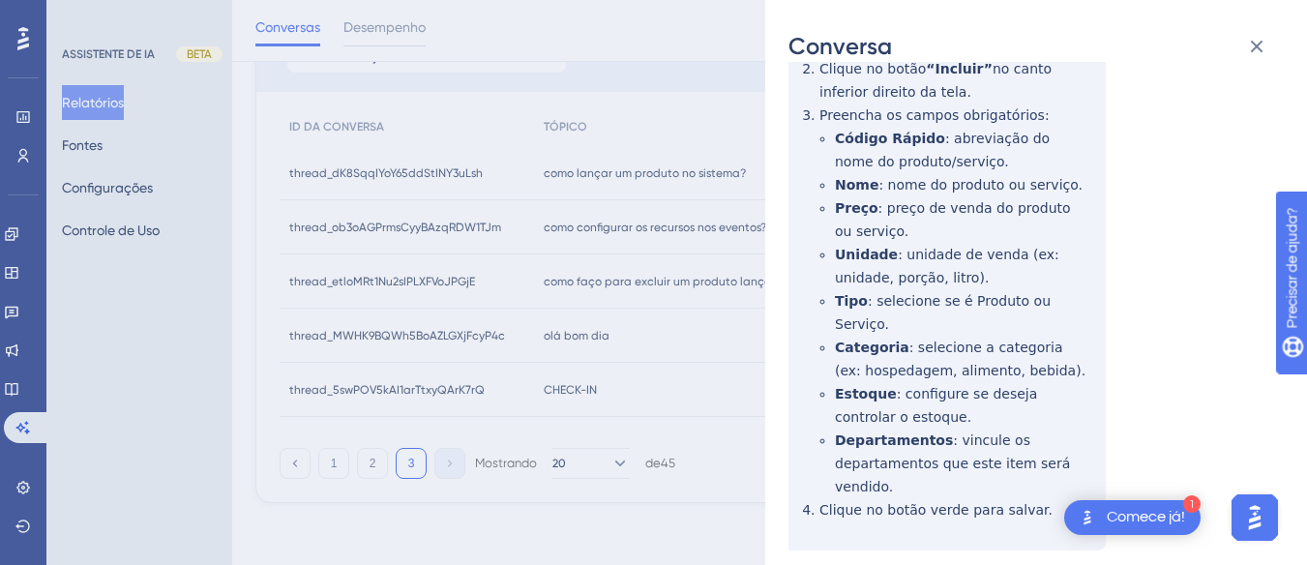
drag, startPoint x: 1021, startPoint y: 442, endPoint x: 832, endPoint y: 437, distance: 188.7
click at [832, 437] on div "thread_dK8SqqIYoY65ddStINY3uLsh Cópia - - 50_pereira, Érica Histórico de conver…" at bounding box center [1029, 155] width 480 height 988
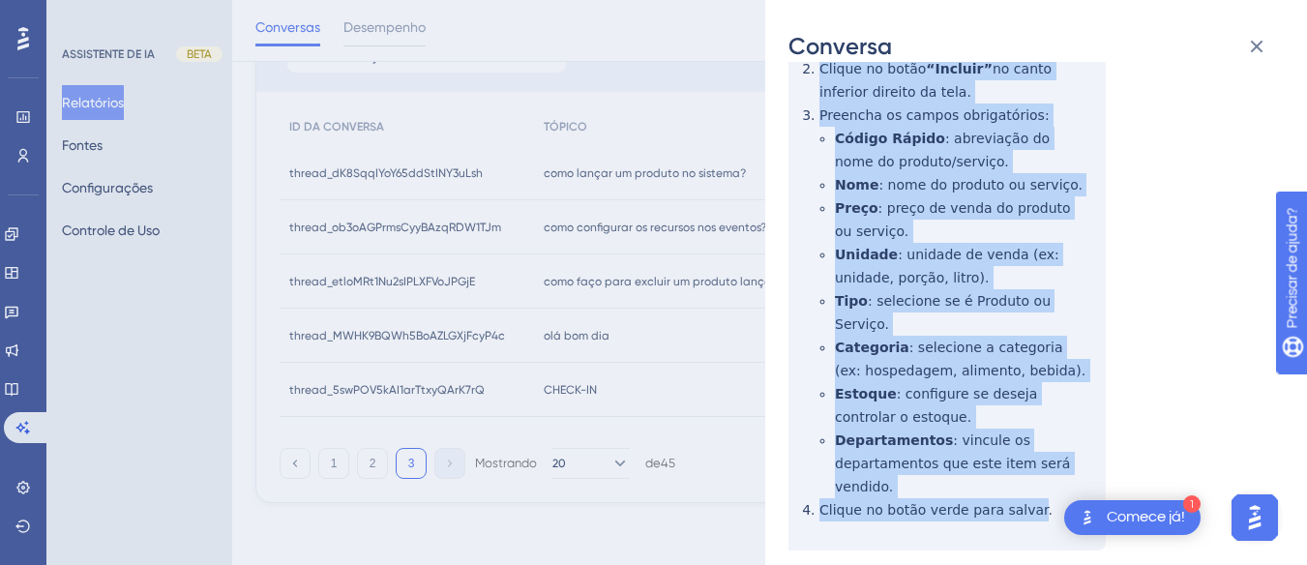
drag, startPoint x: 801, startPoint y: 103, endPoint x: 1019, endPoint y: 460, distance: 418.2
click at [1019, 460] on div "thread_dK8SqqIYoY65ddStINY3uLsh Cópia - - 50_pereira, Érica Histórico de conver…" at bounding box center [1029, 155] width 480 height 988
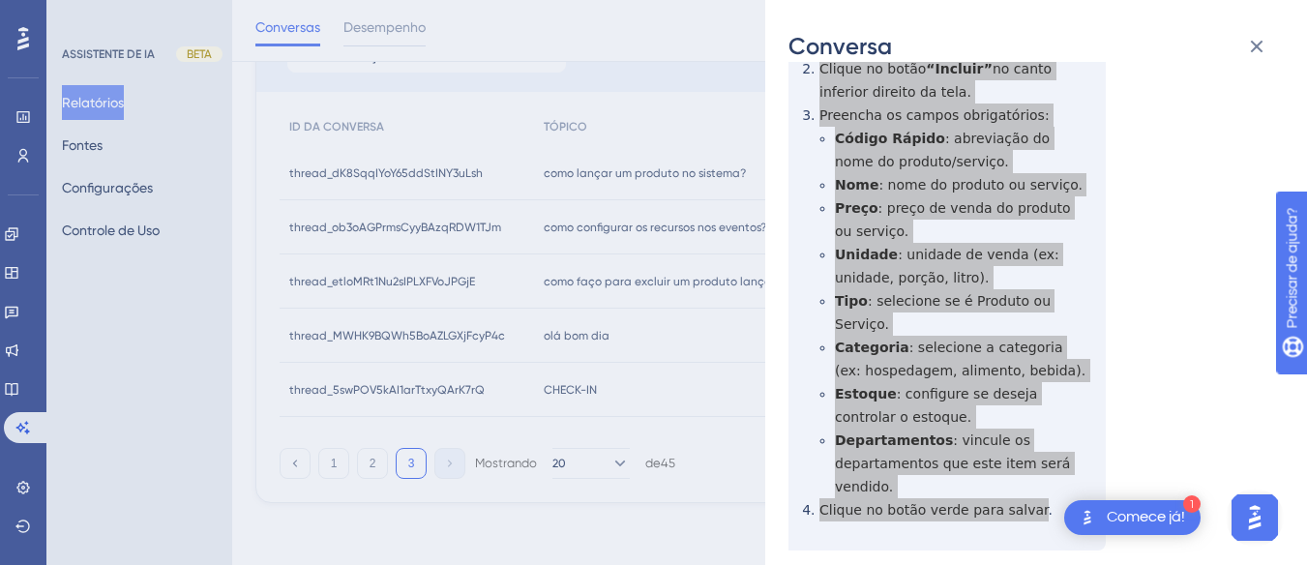
scroll to position [0, 0]
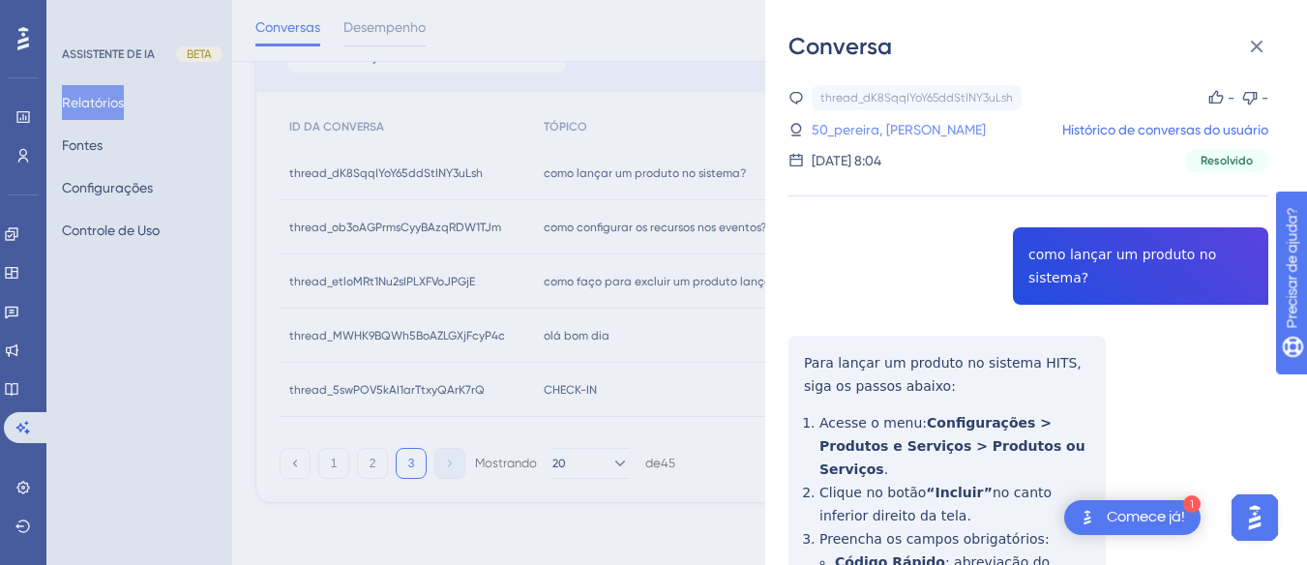
click at [875, 137] on link "50_pereira, Érica" at bounding box center [899, 129] width 174 height 23
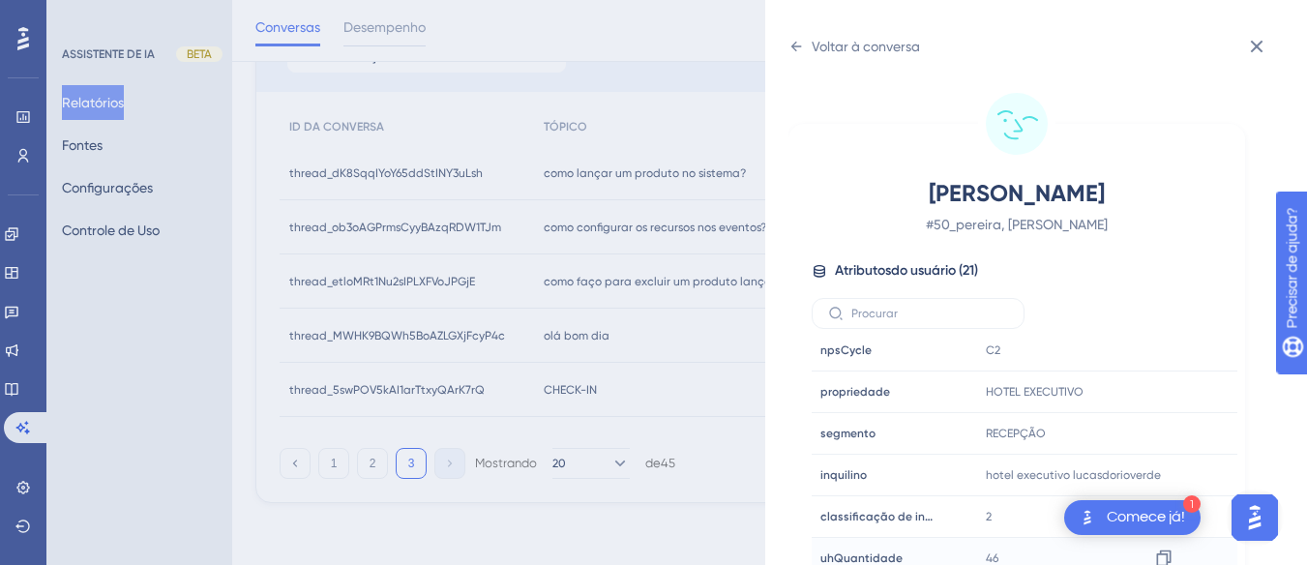
scroll to position [57, 0]
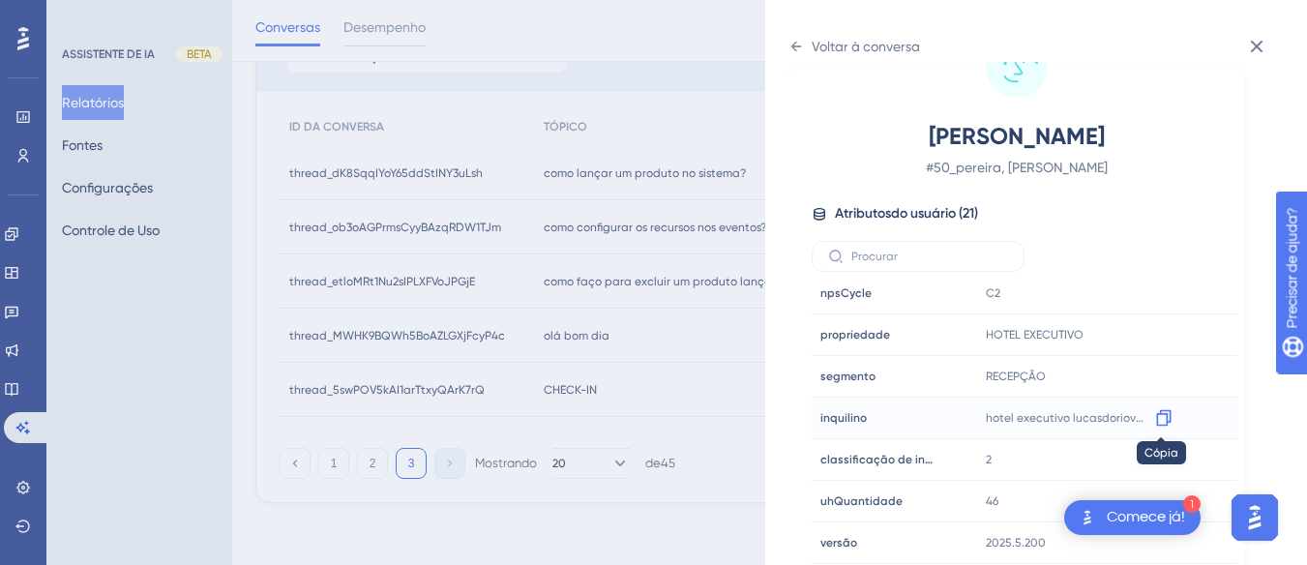
click at [1170, 413] on icon at bounding box center [1163, 417] width 19 height 19
click at [796, 60] on div "Voltar à conversa" at bounding box center [855, 46] width 132 height 31
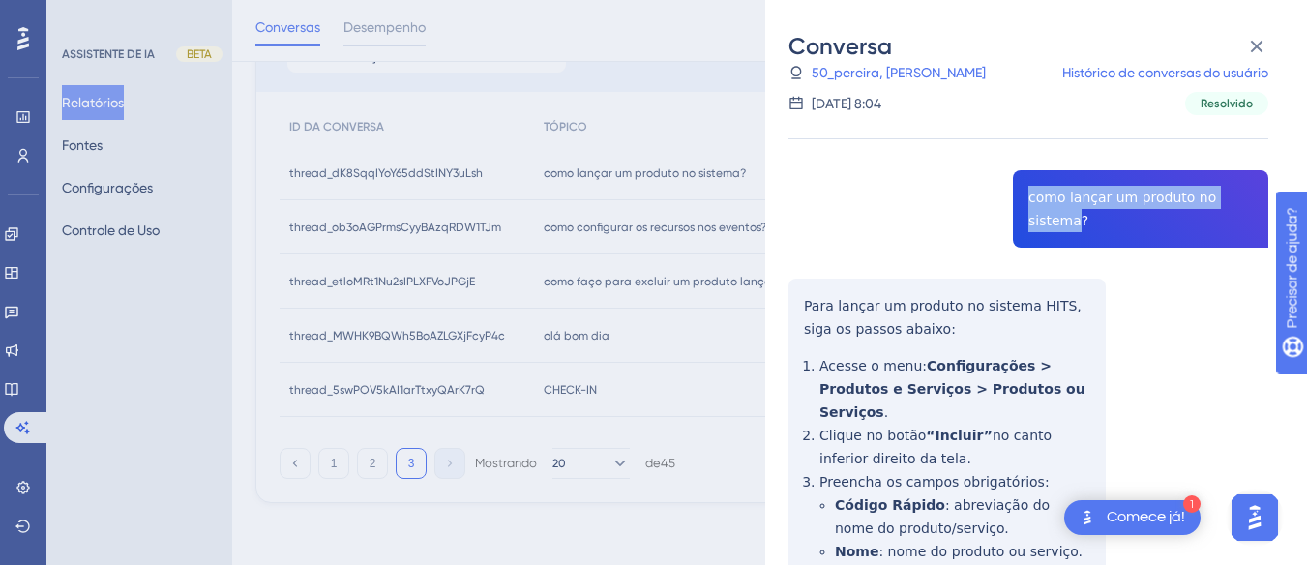
drag, startPoint x: 1015, startPoint y: 194, endPoint x: 1241, endPoint y: 199, distance: 226.5
click at [1241, 199] on div "thread_dK8SqqIYoY65ddStINY3uLsh Cópia - - 50_pereira, Érica Histórico de conver…" at bounding box center [1029, 522] width 480 height 988
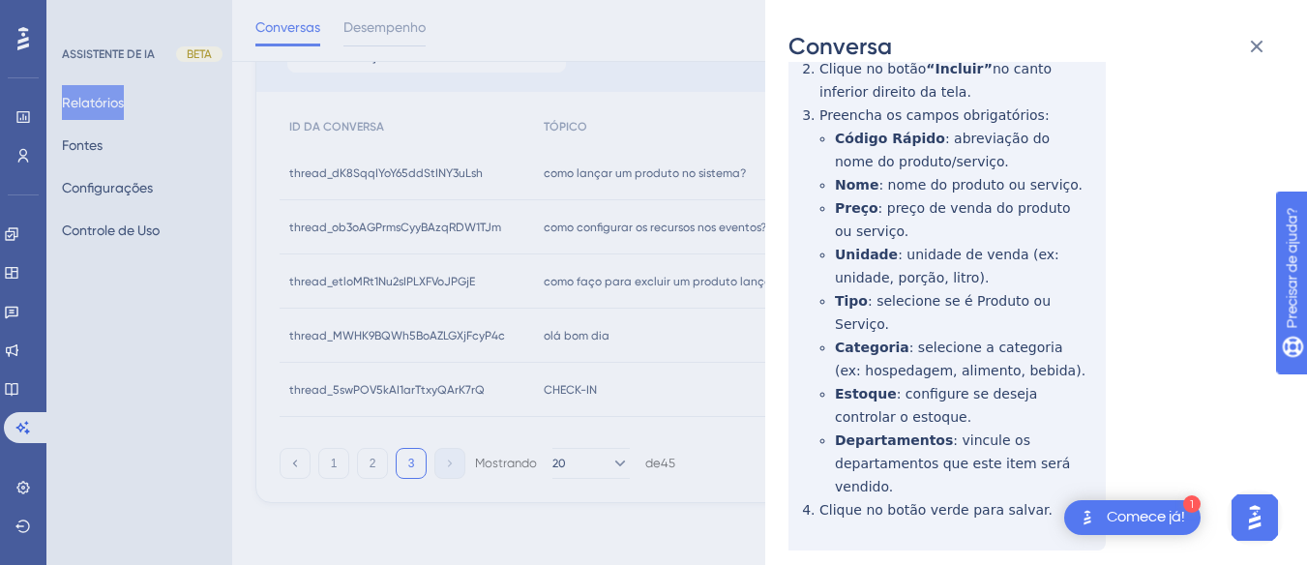
scroll to position [0, 0]
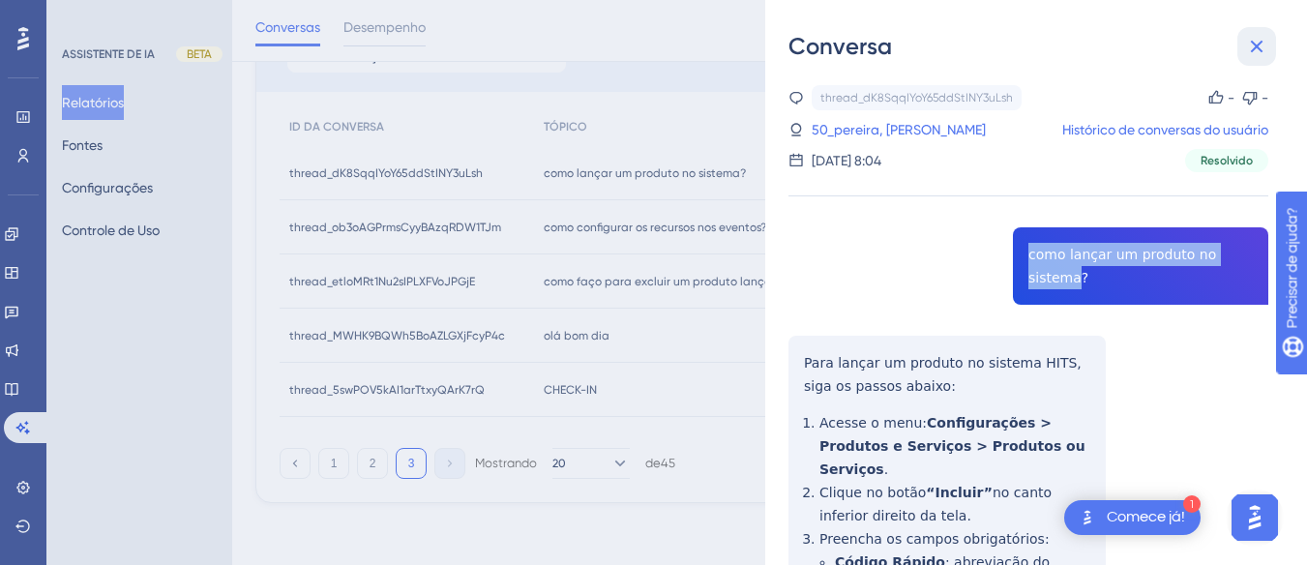
click at [1263, 45] on icon at bounding box center [1256, 46] width 23 height 23
click at [366, 466] on div "Conversa thread_dK8SqqIYoY65ddStINY3uLsh Cópia - - 50_pereira, Érica Histórico …" at bounding box center [653, 282] width 1307 height 565
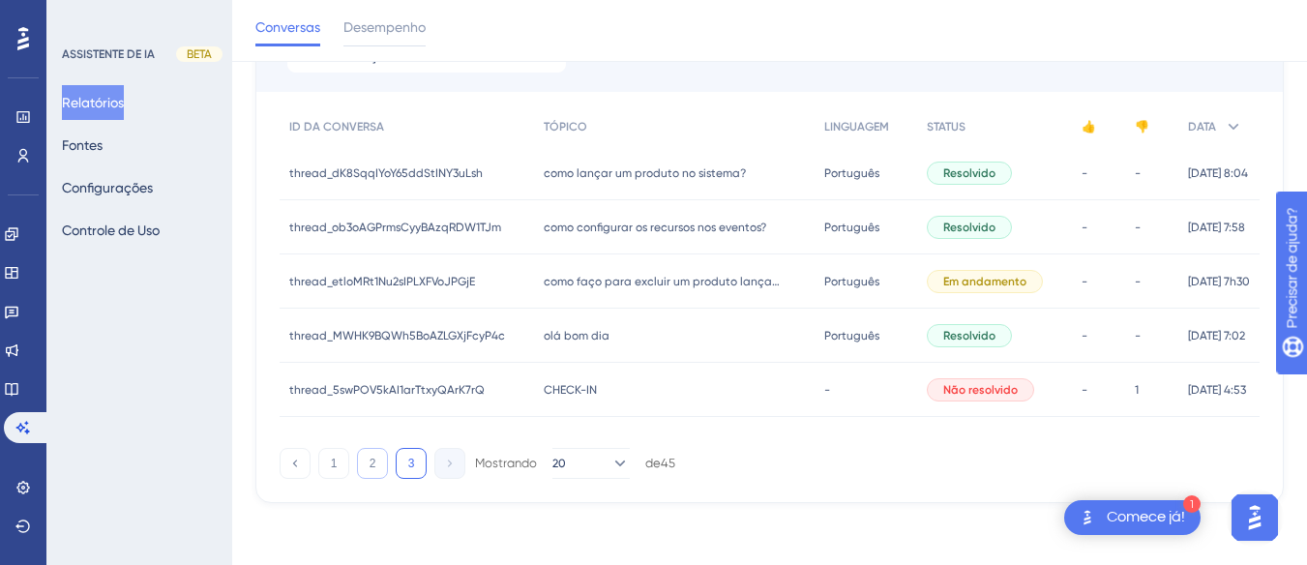
click at [373, 465] on font "2" at bounding box center [373, 464] width 7 height 14
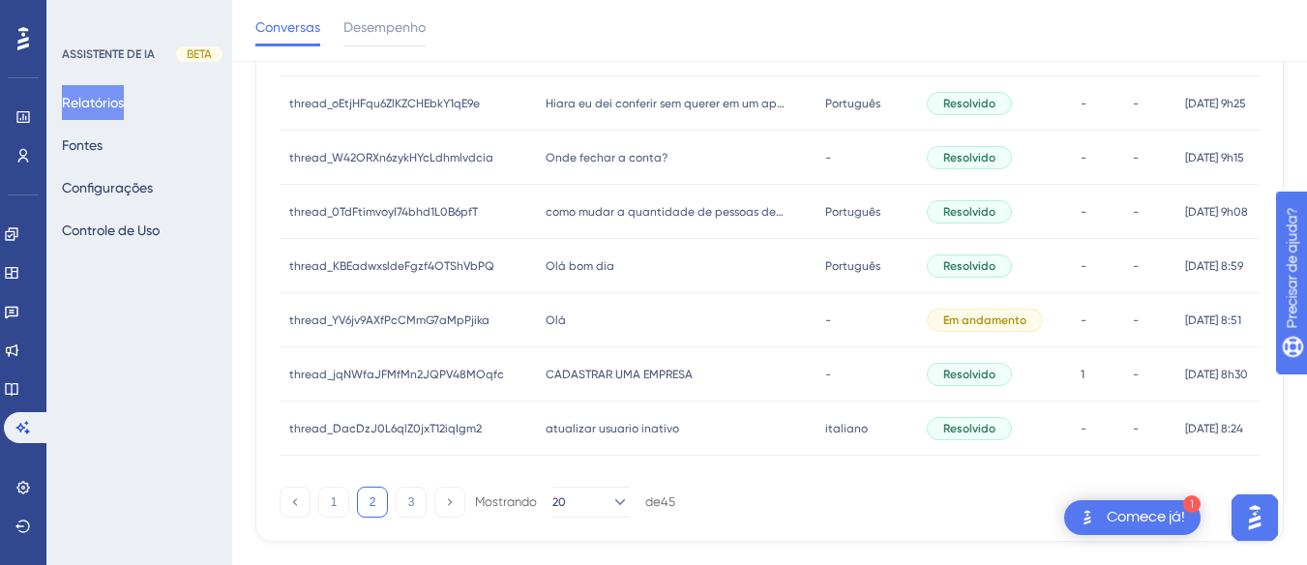
scroll to position [1039, 0]
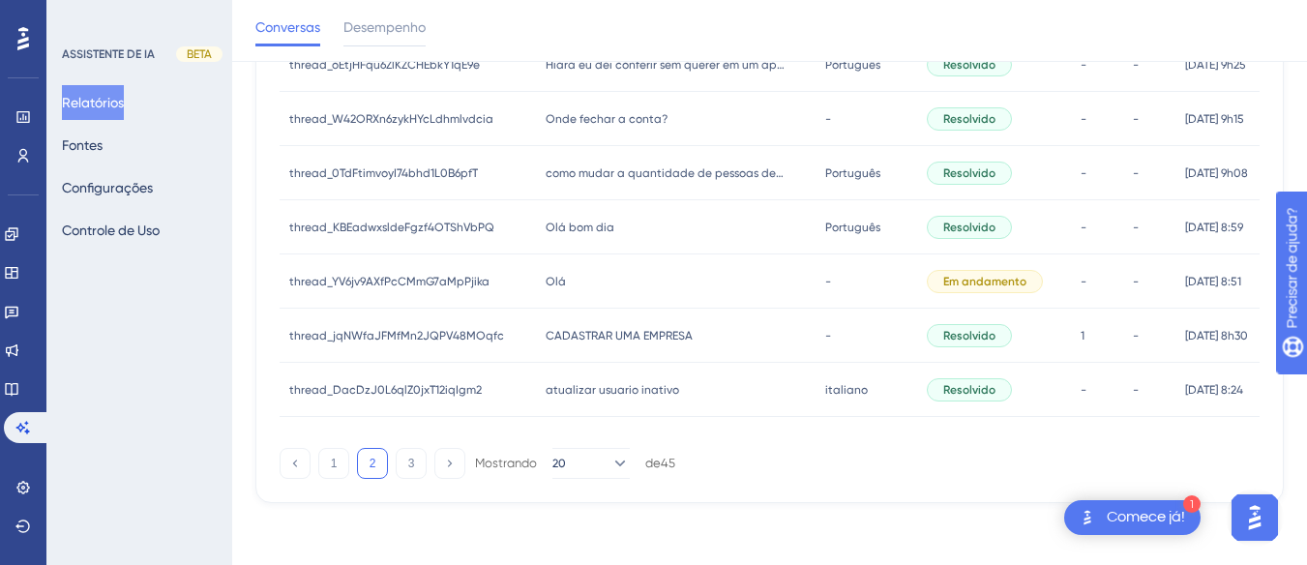
click at [546, 391] on font "atualizar usuario inativo" at bounding box center [613, 390] width 134 height 14
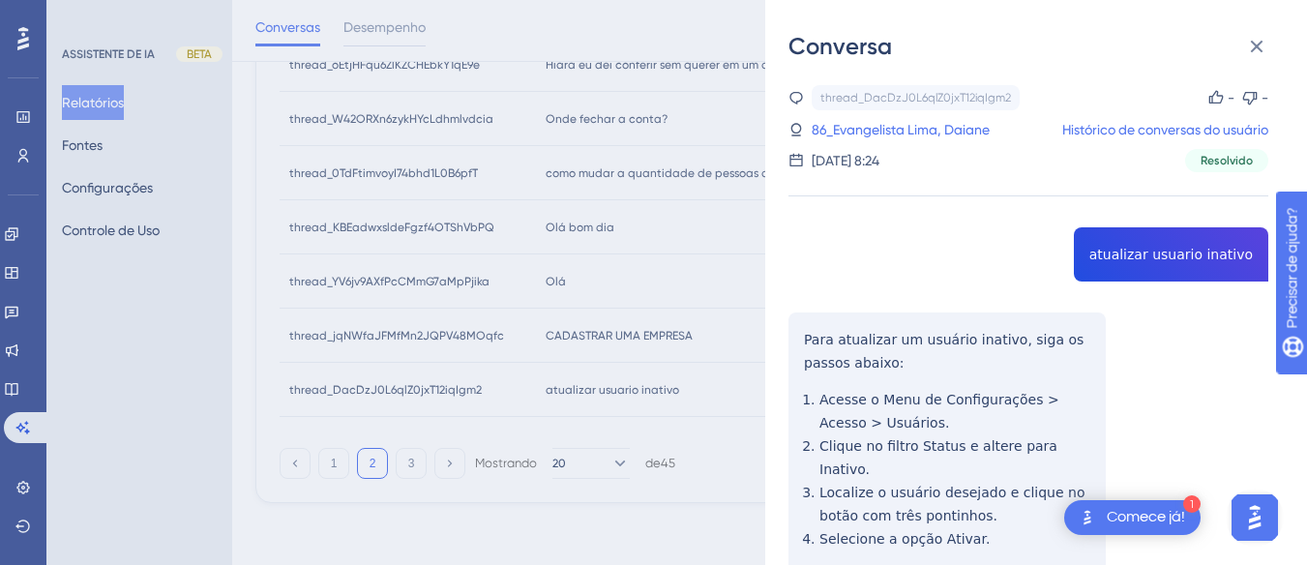
click at [779, 323] on div "Conversa thread_DacDzJ0L6qlZ0jxT12iqIgm2 Cópia - - 86_Evangelista Lima, Daiane …" at bounding box center [1036, 282] width 542 height 565
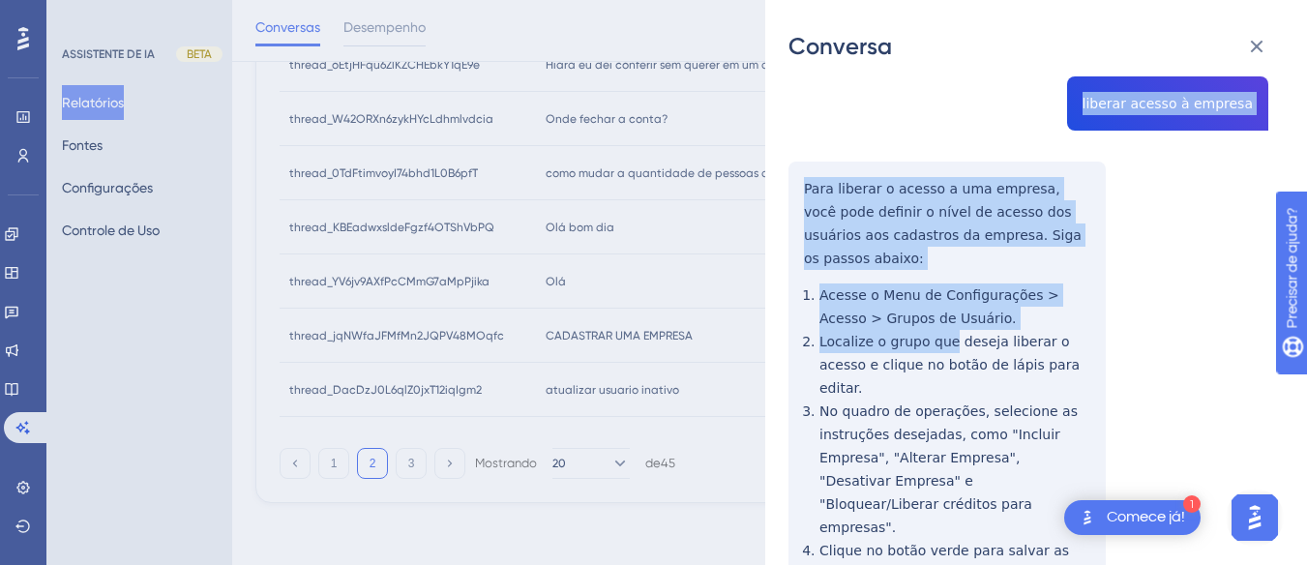
scroll to position [387, 0]
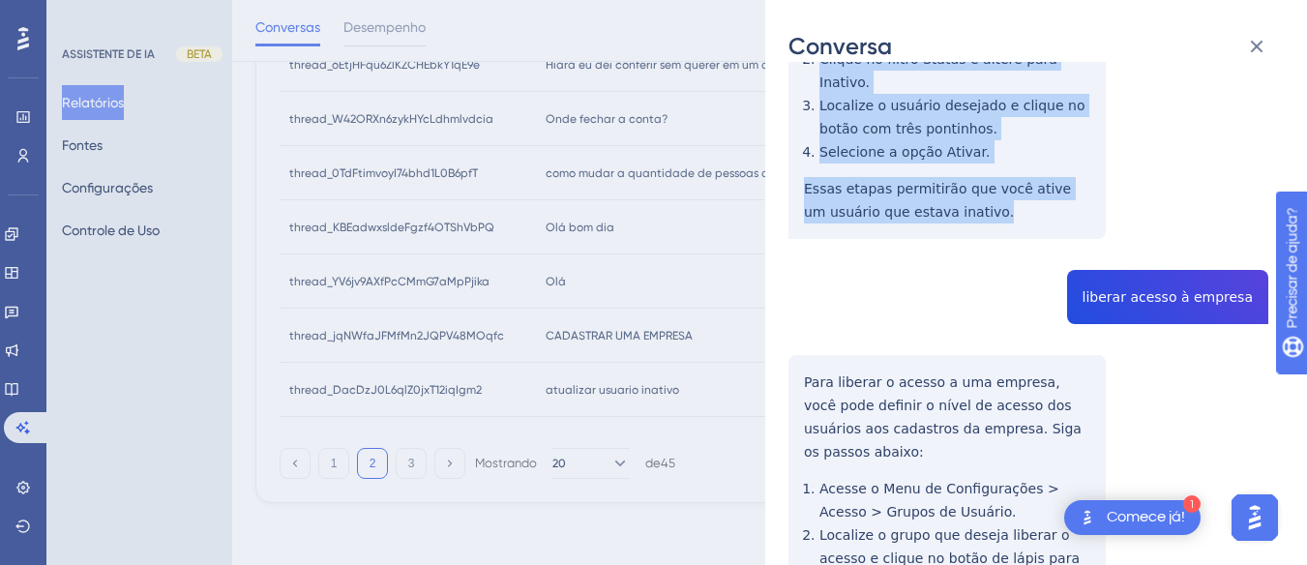
drag, startPoint x: 781, startPoint y: 323, endPoint x: 993, endPoint y: 208, distance: 241.2
click at [993, 208] on div "Conversa thread_DacDzJ0L6qlZ0jxT12iqIgm2 Cópia - - 86_Evangelista Lima, Daiane …" at bounding box center [1036, 282] width 542 height 565
click at [1147, 252] on div "thread_DacDzJ0L6qlZ0jxT12iqIgm2 Cópia - - 86_Evangelista Lima, Daiane Histórico…" at bounding box center [1029, 337] width 480 height 1278
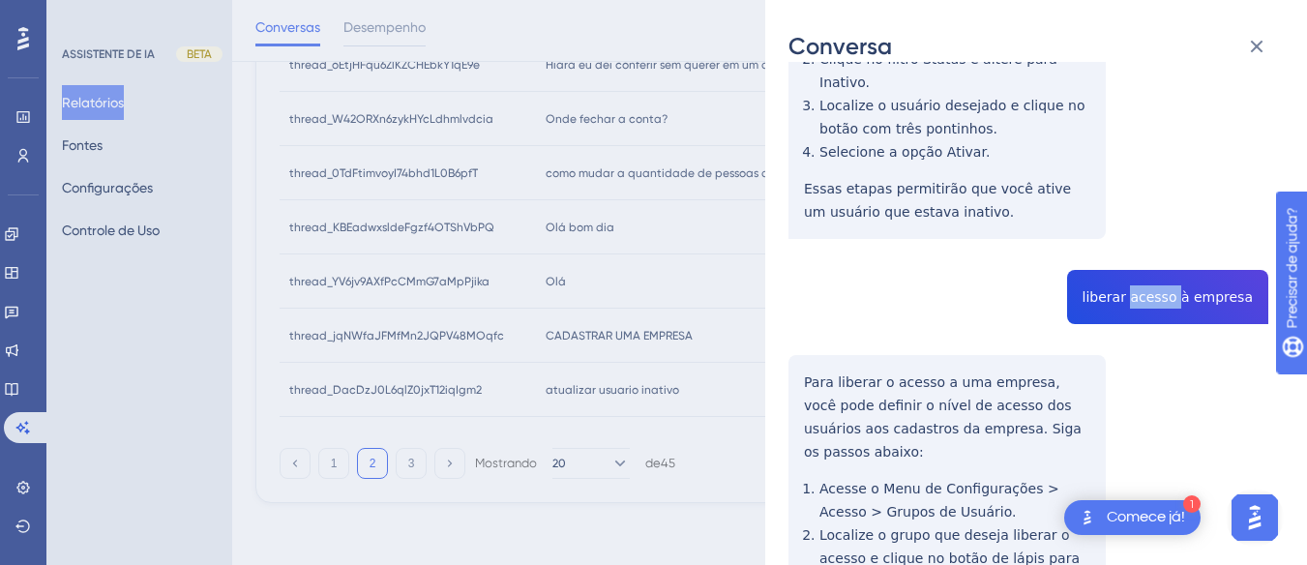
click at [1147, 252] on div "thread_DacDzJ0L6qlZ0jxT12iqIgm2 Cópia - - 86_Evangelista Lima, Daiane Histórico…" at bounding box center [1029, 337] width 480 height 1278
click at [793, 343] on div "thread_DacDzJ0L6qlZ0jxT12iqIgm2 Cópia - - 86_Evangelista Lima, Daiane Histórico…" at bounding box center [1029, 337] width 480 height 1278
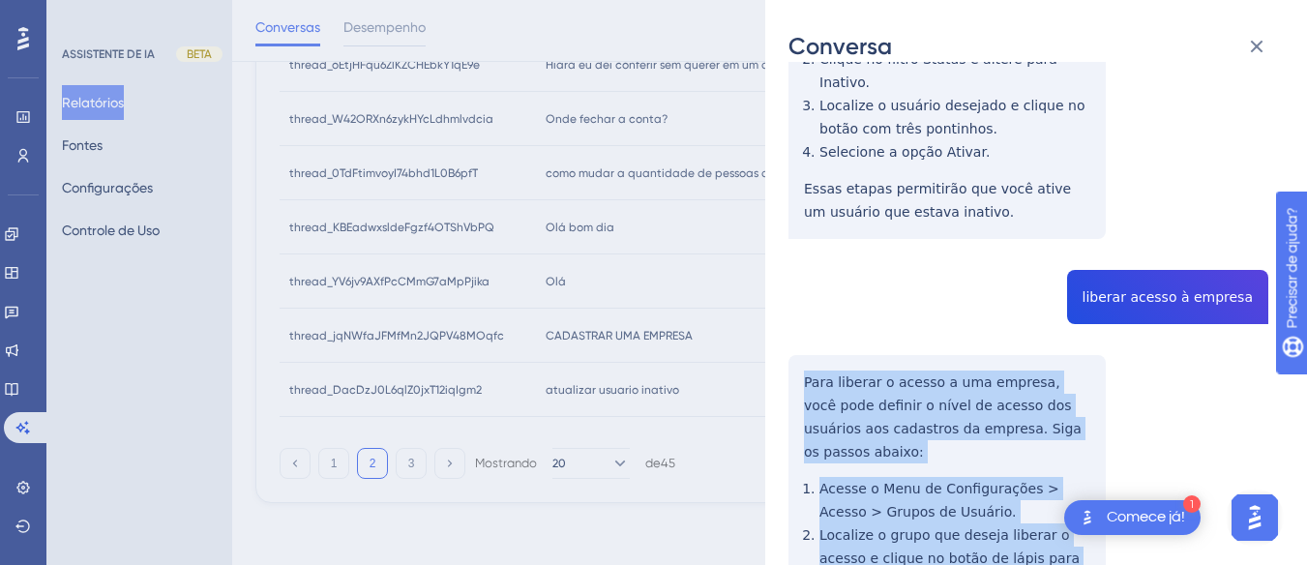
scroll to position [691, 0]
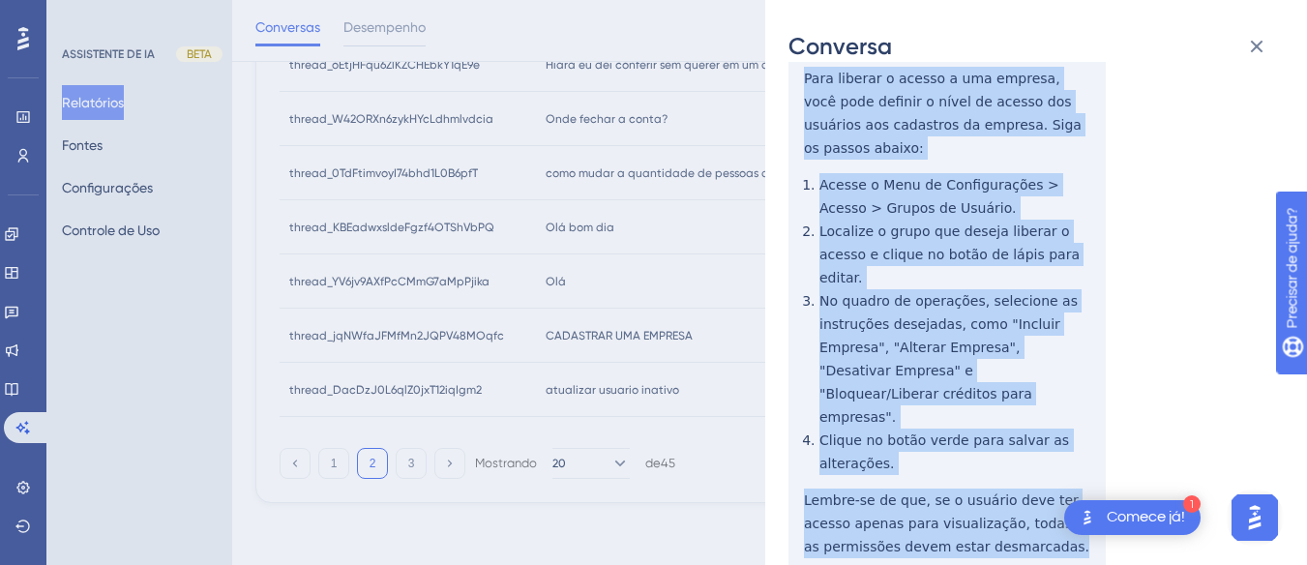
drag, startPoint x: 793, startPoint y: 343, endPoint x: 1000, endPoint y: 463, distance: 239.3
click at [1000, 463] on div "thread_DacDzJ0L6qlZ0jxT12iqIgm2 Cópia - - 86_Evangelista Lima, Daiane Histórico…" at bounding box center [1029, 33] width 480 height 1278
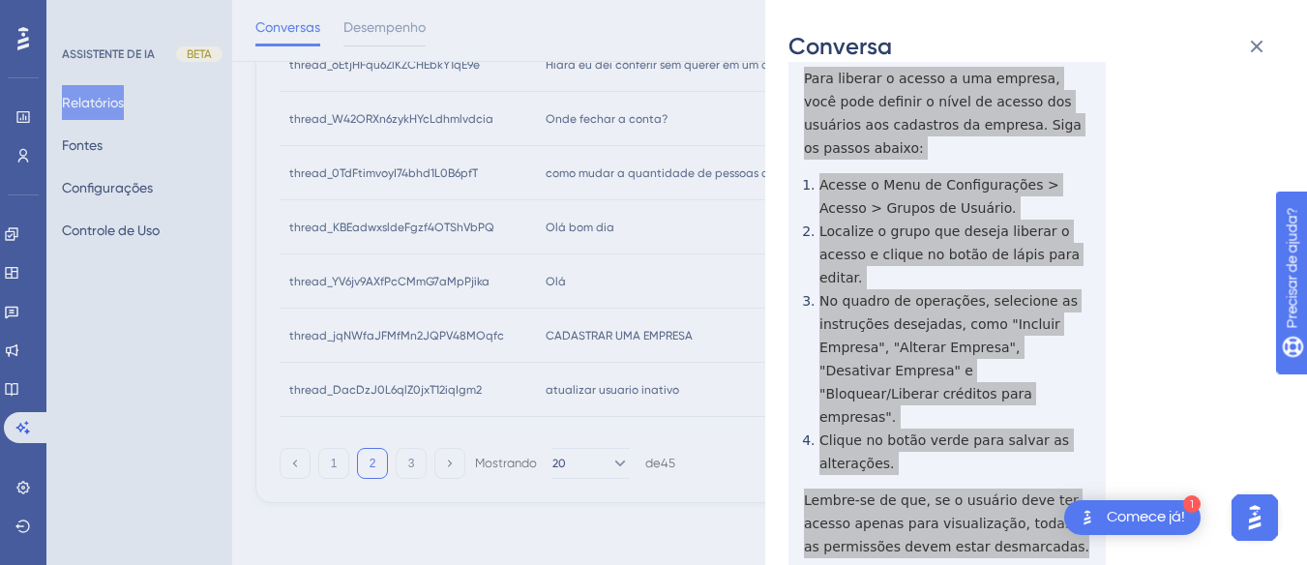
scroll to position [14, 0]
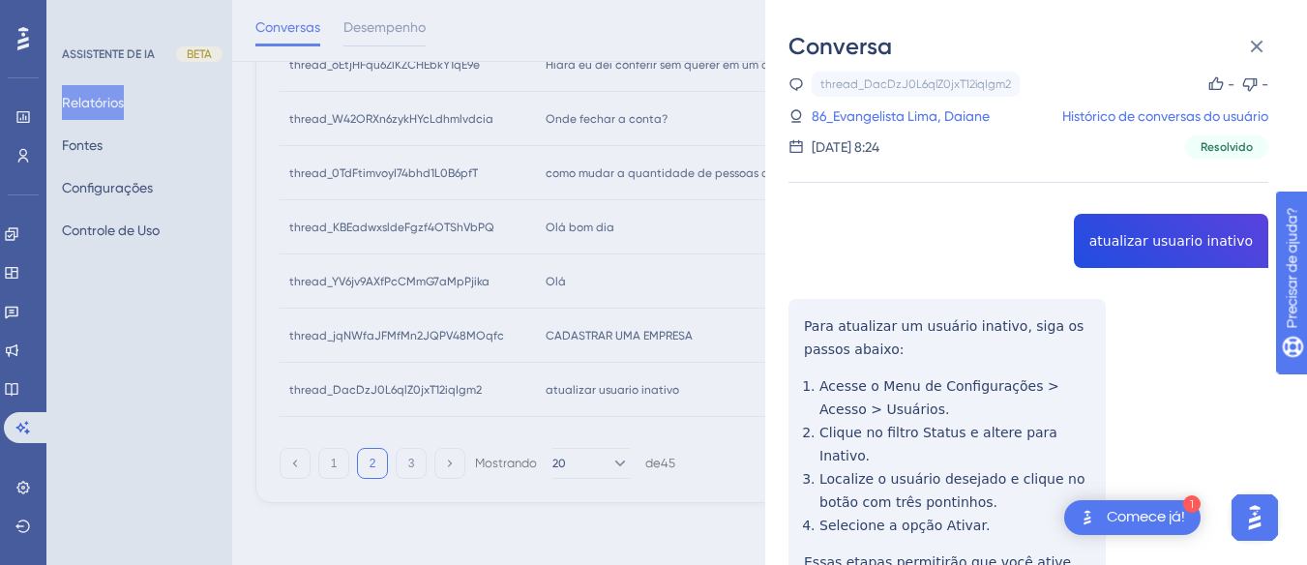
click at [859, 133] on div "thread_DacDzJ0L6qlZ0jxT12iqIgm2 Cópia - - 86_Evangelista Lima, Daiane Histórico…" at bounding box center [1029, 115] width 480 height 87
click at [862, 120] on font "86_Evangelista Lima, Daiane" at bounding box center [901, 115] width 178 height 15
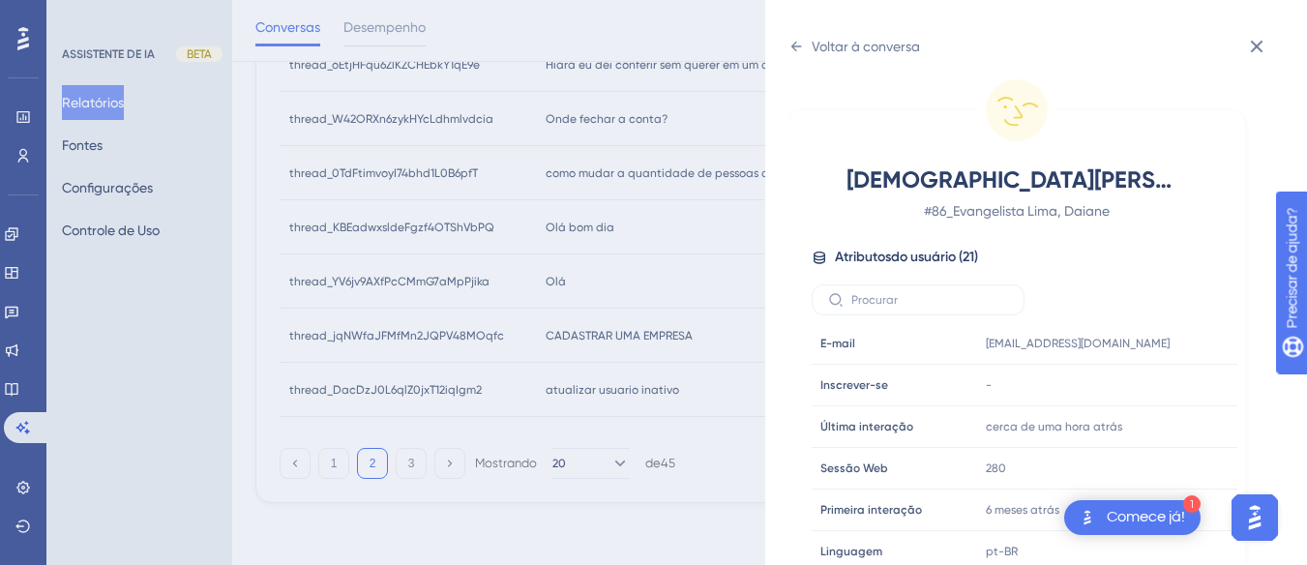
scroll to position [589, 0]
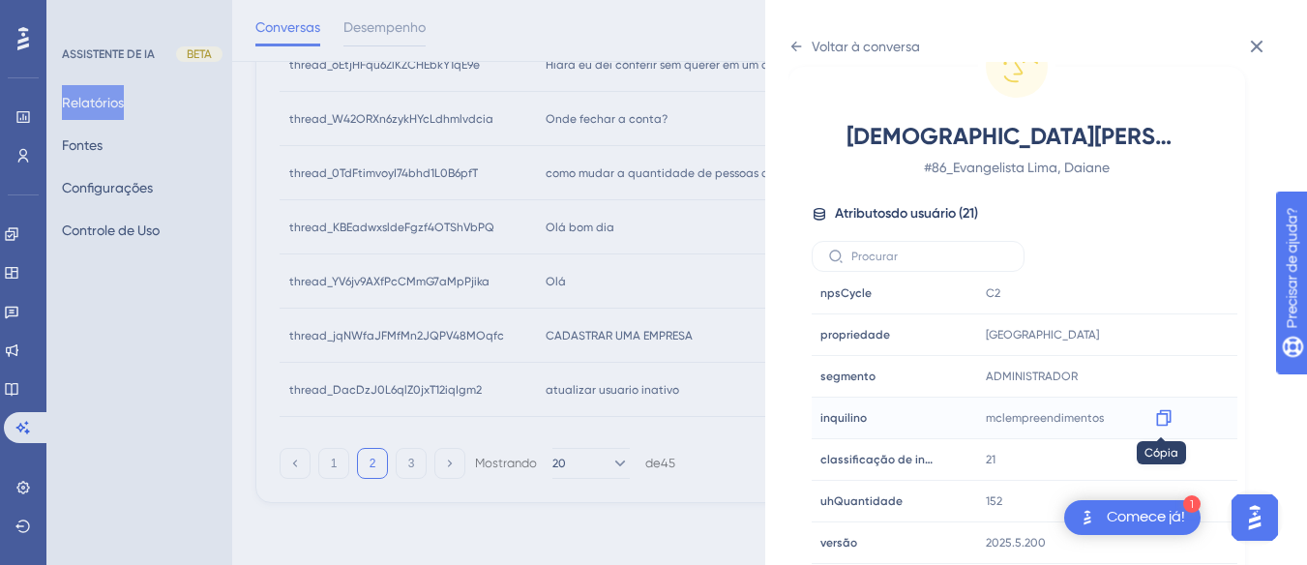
click at [1172, 424] on div at bounding box center [1163, 418] width 31 height 31
click at [1175, 335] on div at bounding box center [1163, 334] width 31 height 31
click at [1157, 417] on icon at bounding box center [1163, 417] width 19 height 19
click at [1160, 328] on icon at bounding box center [1163, 335] width 15 height 16
click at [795, 34] on div "Voltar à conversa" at bounding box center [855, 46] width 132 height 31
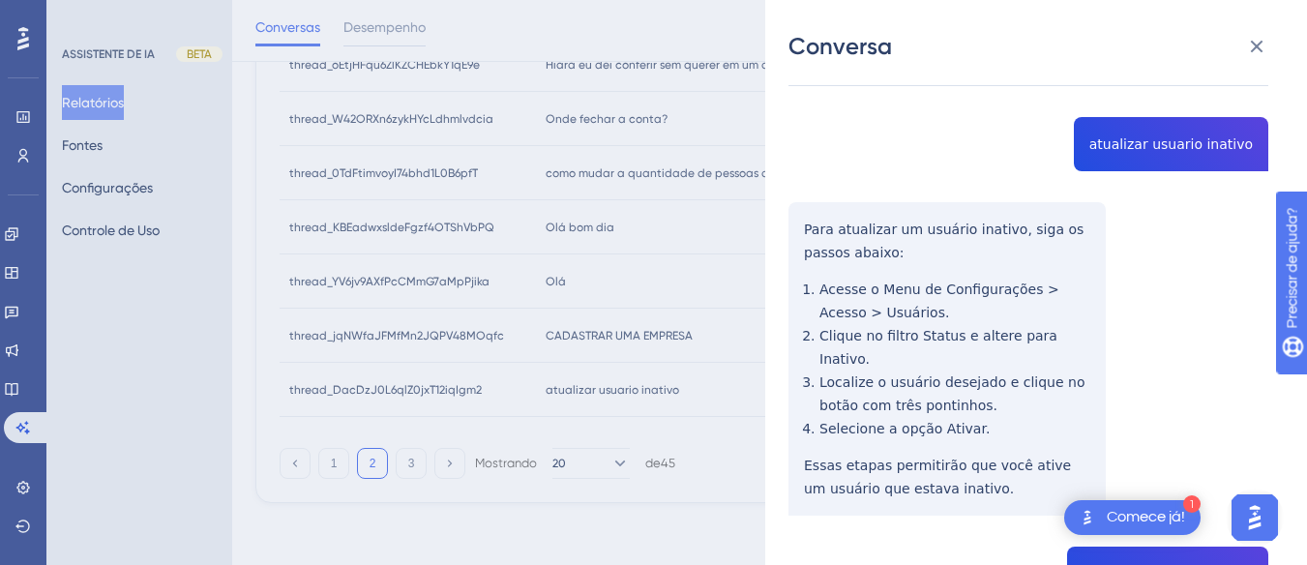
scroll to position [0, 0]
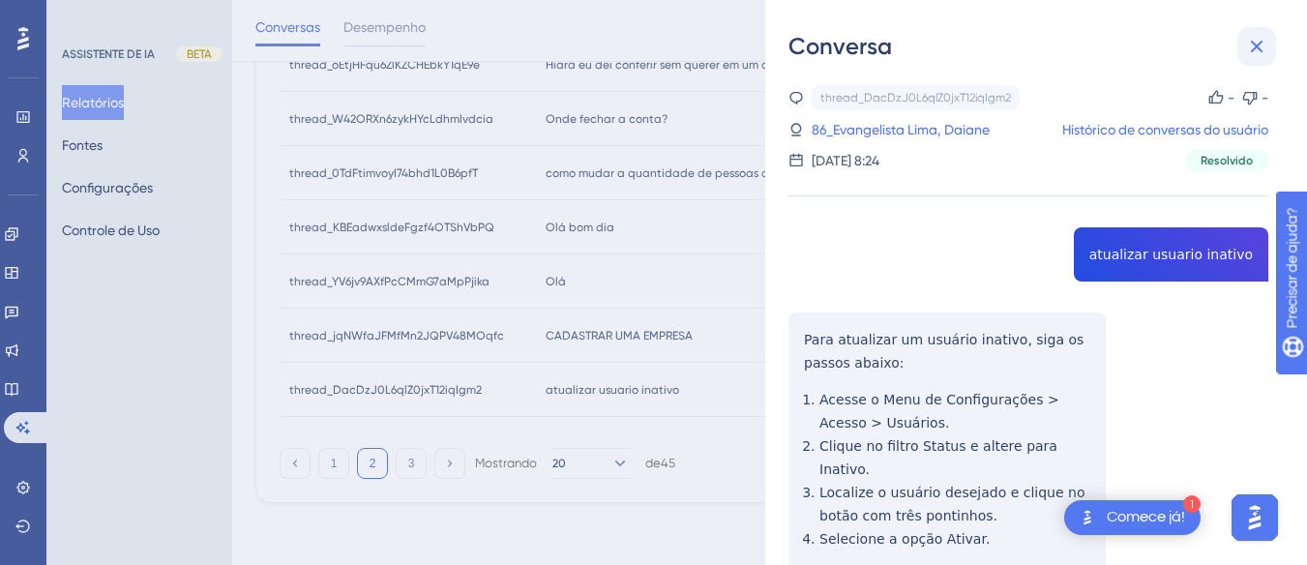
click at [1254, 41] on icon at bounding box center [1256, 46] width 23 height 23
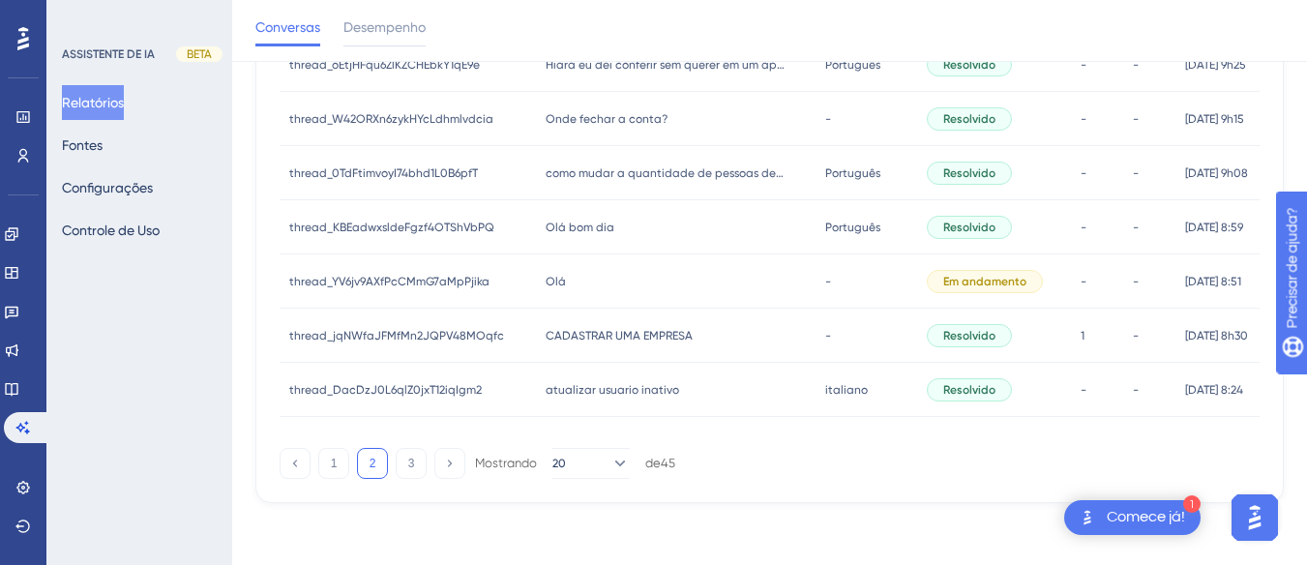
click at [563, 335] on font "CADASTRAR UMA EMPRESA" at bounding box center [619, 336] width 147 height 14
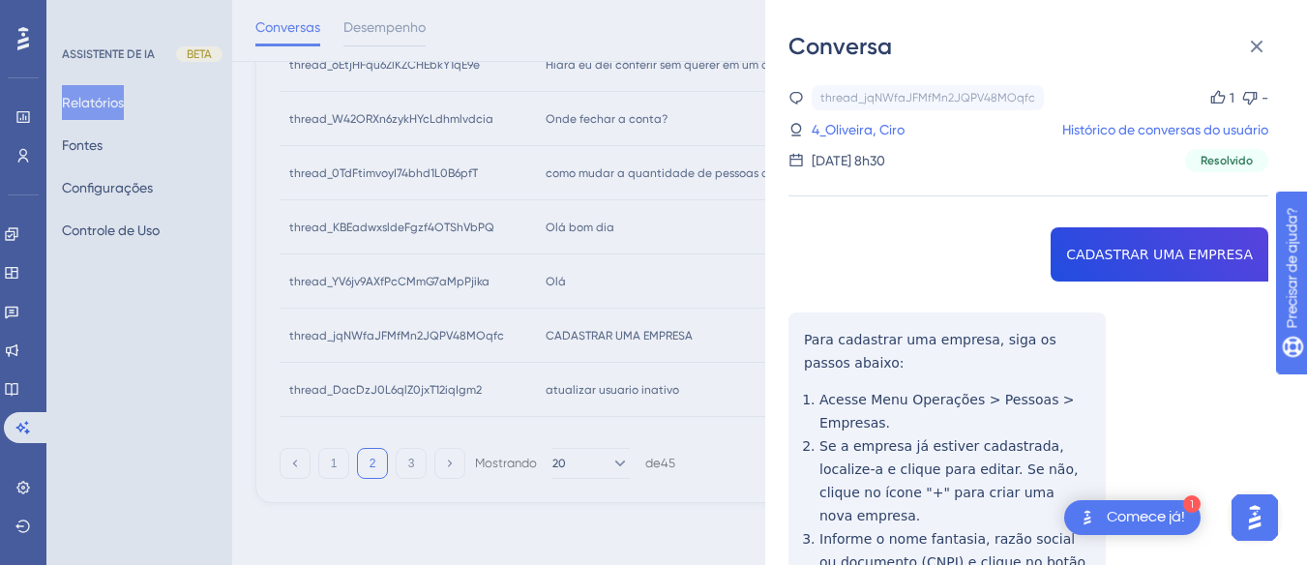
click at [1086, 240] on div "thread_jqNWfaJFMfMn2JQPV48MOqfc Cópia 1 - 4_Oliveira, Ciro Histórico de convers…" at bounding box center [1029, 505] width 480 height 841
click at [1089, 122] on font "Histórico de conversas do usuário" at bounding box center [1165, 129] width 206 height 15
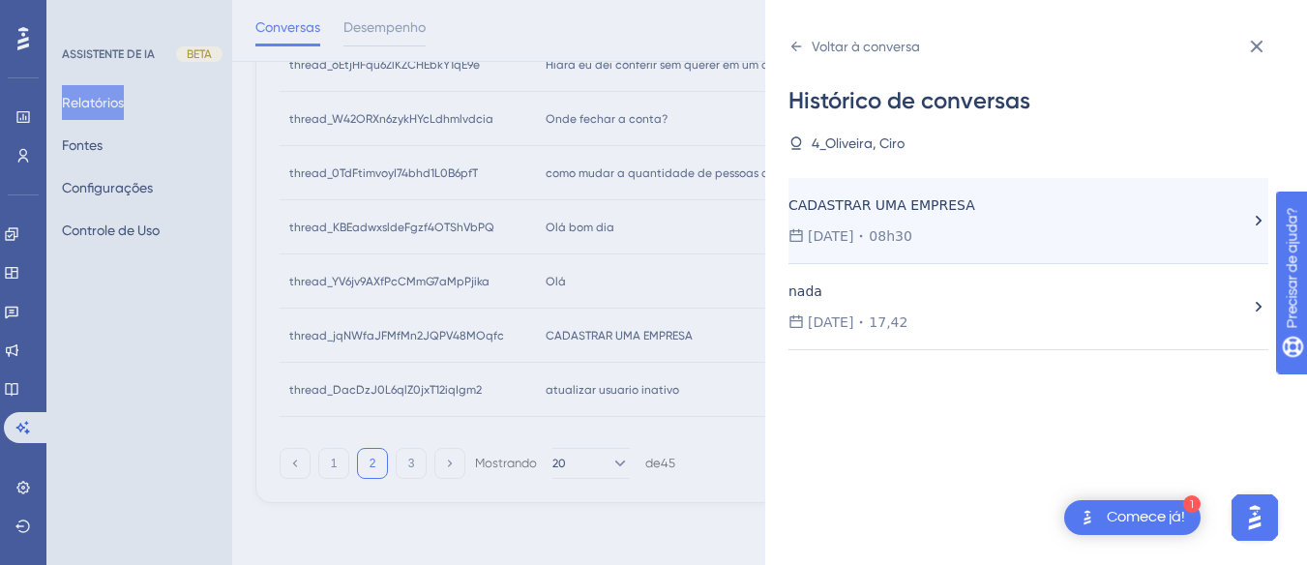
click at [993, 209] on div "CADASTRAR UMA EMPRESA" at bounding box center [947, 205] width 317 height 23
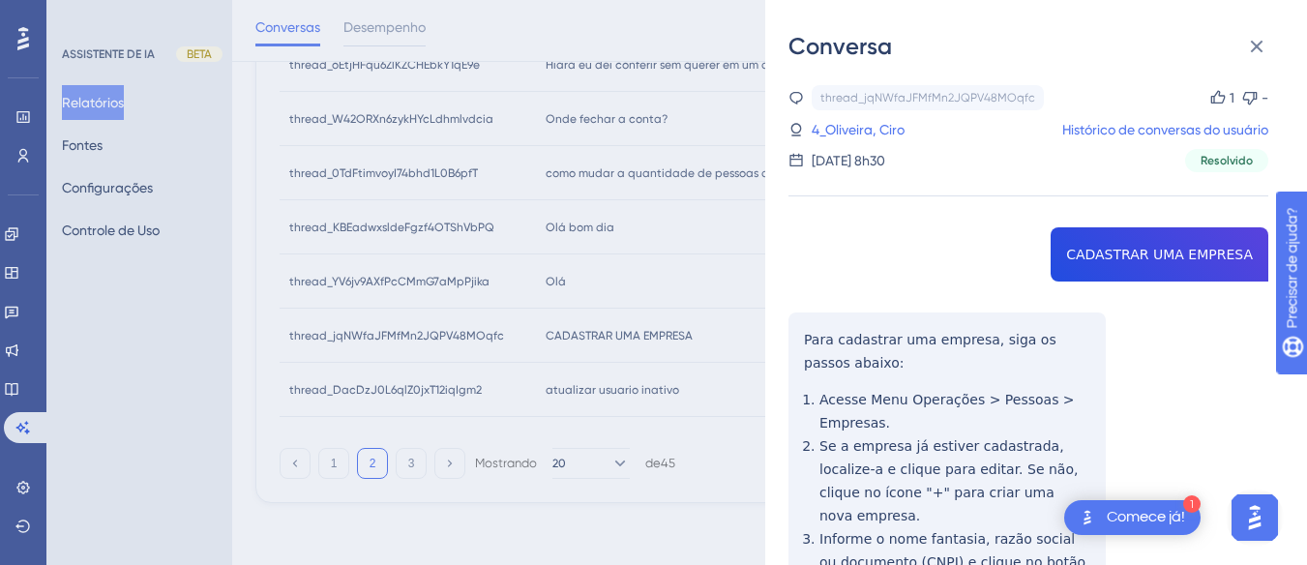
click at [1136, 276] on div "thread_jqNWfaJFMfMn2JQPV48MOqfc Cópia 1 - 4_Oliveira, Ciro Histórico de convers…" at bounding box center [1029, 505] width 480 height 841
click at [790, 335] on div "thread_jqNWfaJFMfMn2JQPV48MOqfc Cópia 1 - 4_Oliveira, Ciro Histórico de convers…" at bounding box center [1029, 505] width 480 height 841
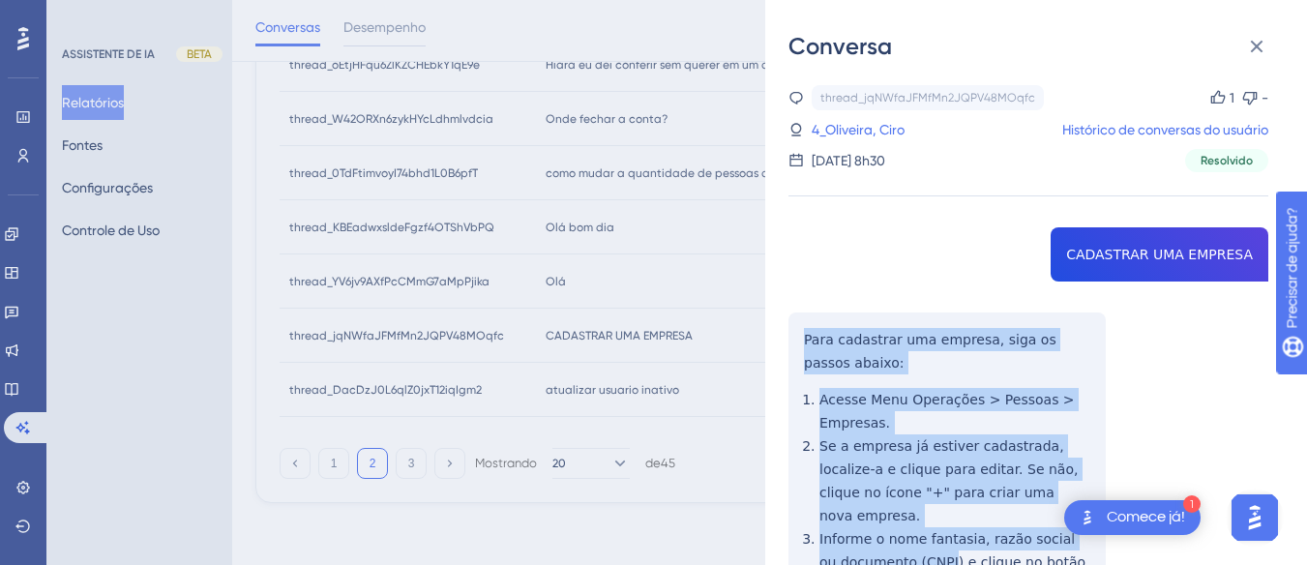
scroll to position [323, 0]
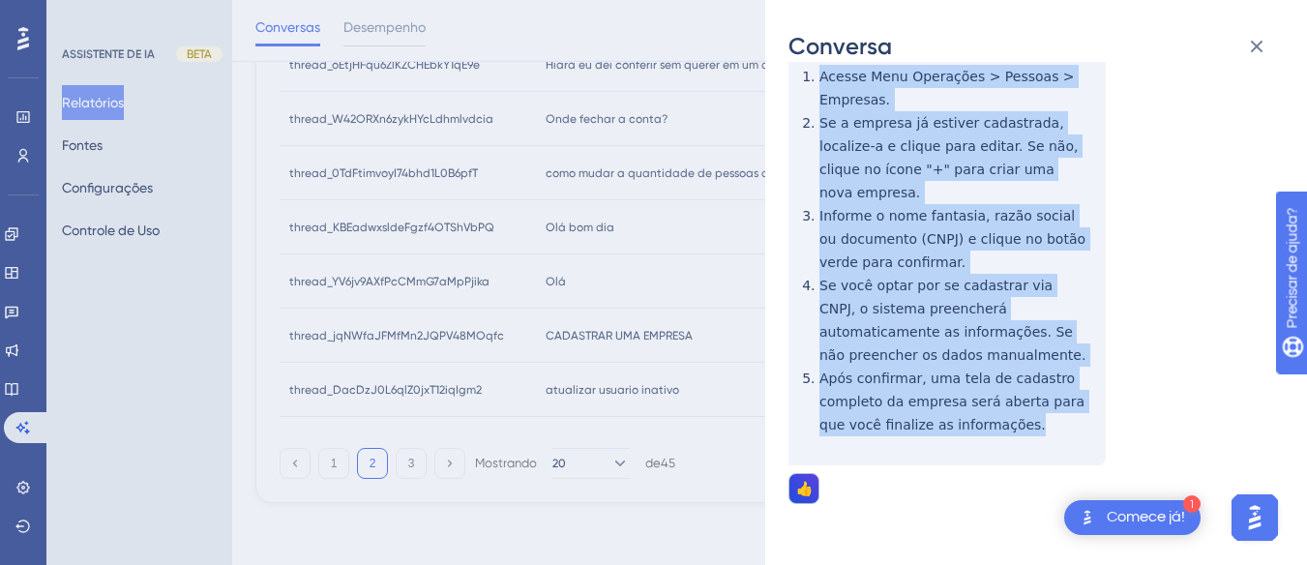
drag, startPoint x: 790, startPoint y: 335, endPoint x: 1004, endPoint y: 416, distance: 229.7
click at [1004, 416] on div "thread_jqNWfaJFMfMn2JQPV48MOqfc Cópia 1 - 4_Oliveira, Ciro Histórico de convers…" at bounding box center [1029, 182] width 480 height 841
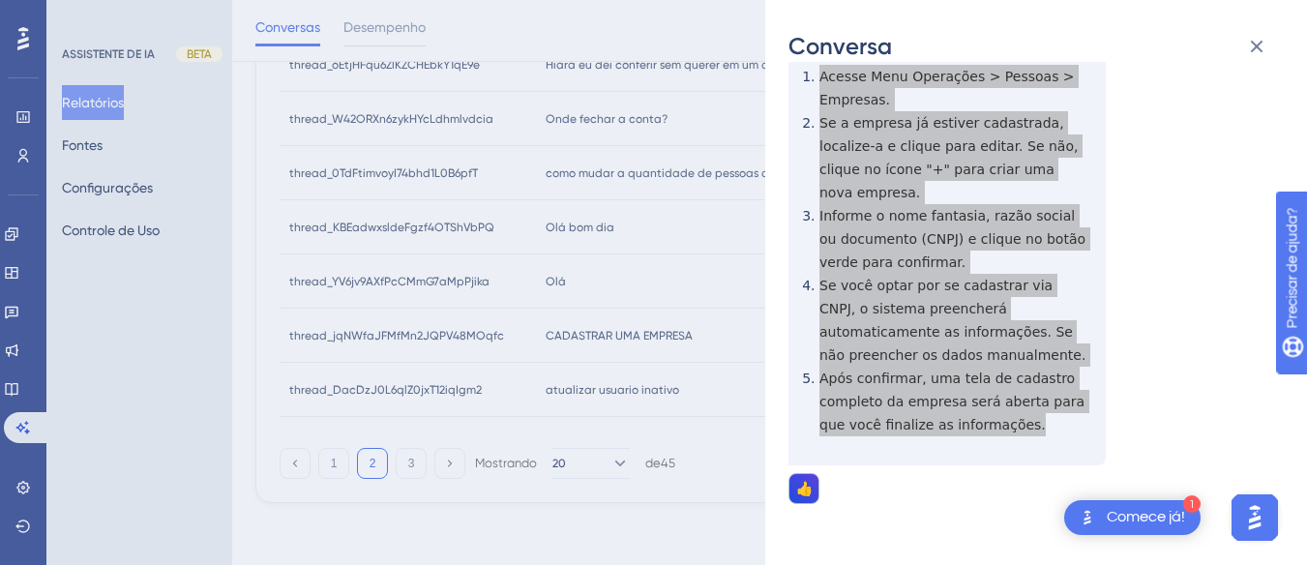
scroll to position [0, 0]
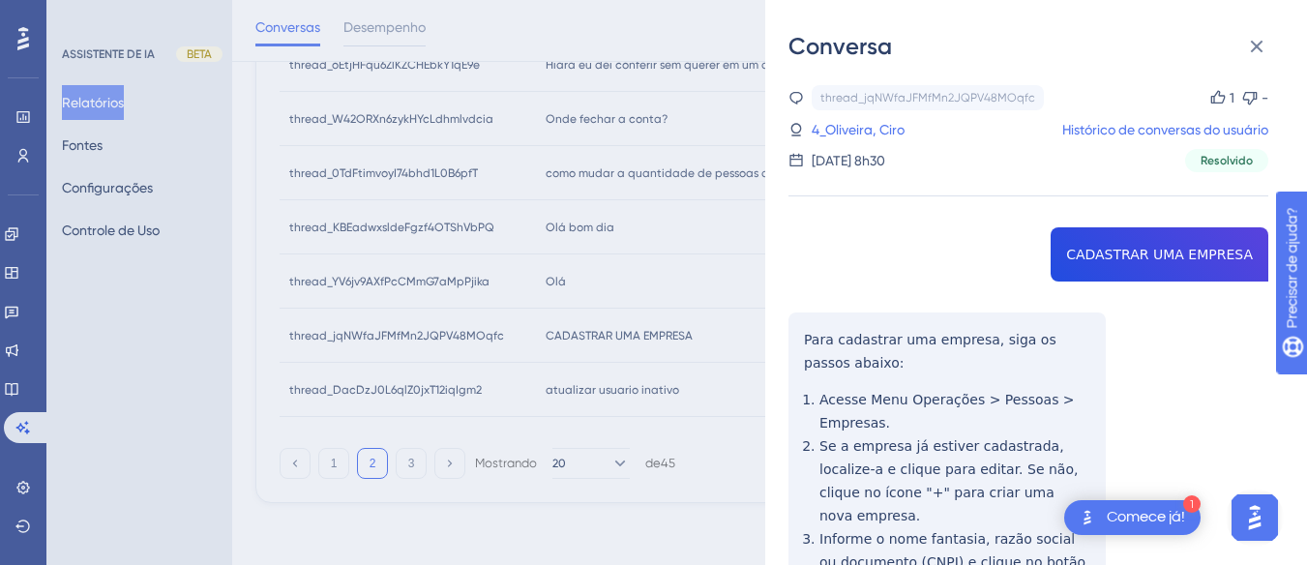
click at [853, 130] on font "4_Oliveira, Ciro" at bounding box center [858, 129] width 93 height 15
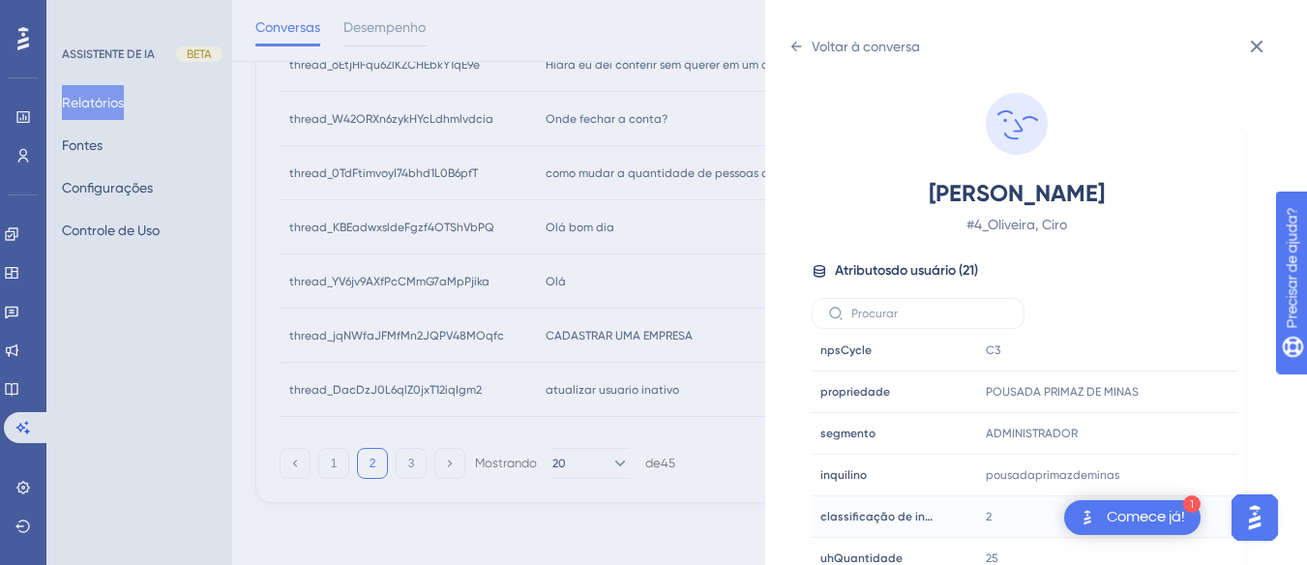
scroll to position [57, 0]
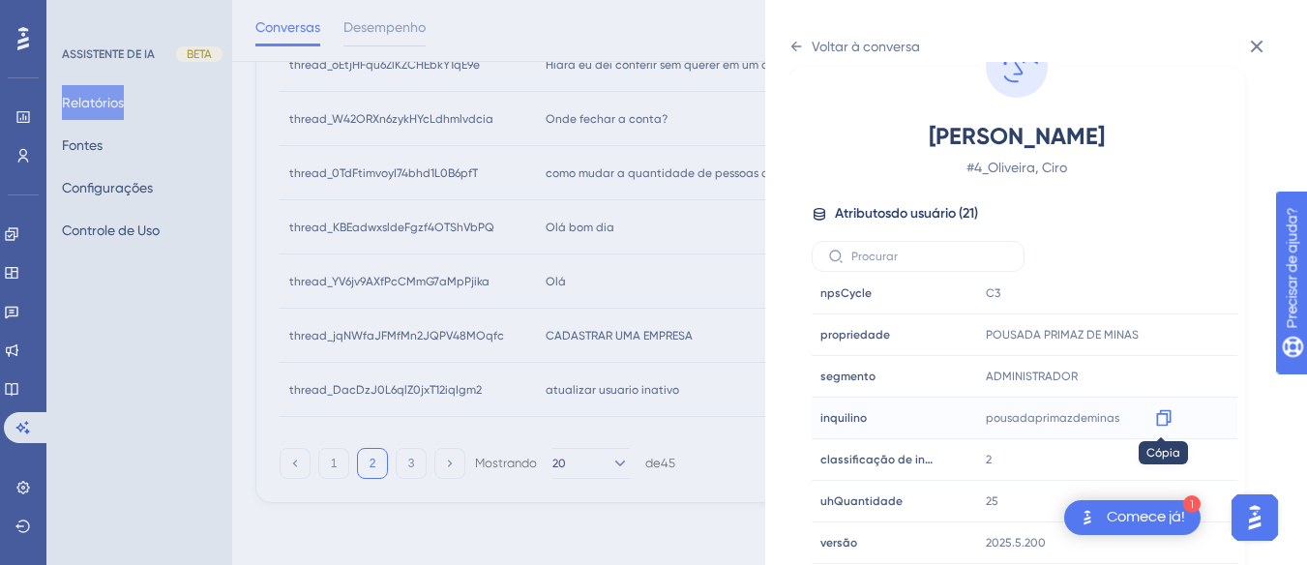
click at [1161, 420] on icon at bounding box center [1163, 417] width 19 height 19
click at [1156, 334] on icon at bounding box center [1163, 335] width 15 height 16
click at [793, 31] on div "Voltar à conversa" at bounding box center [855, 46] width 132 height 31
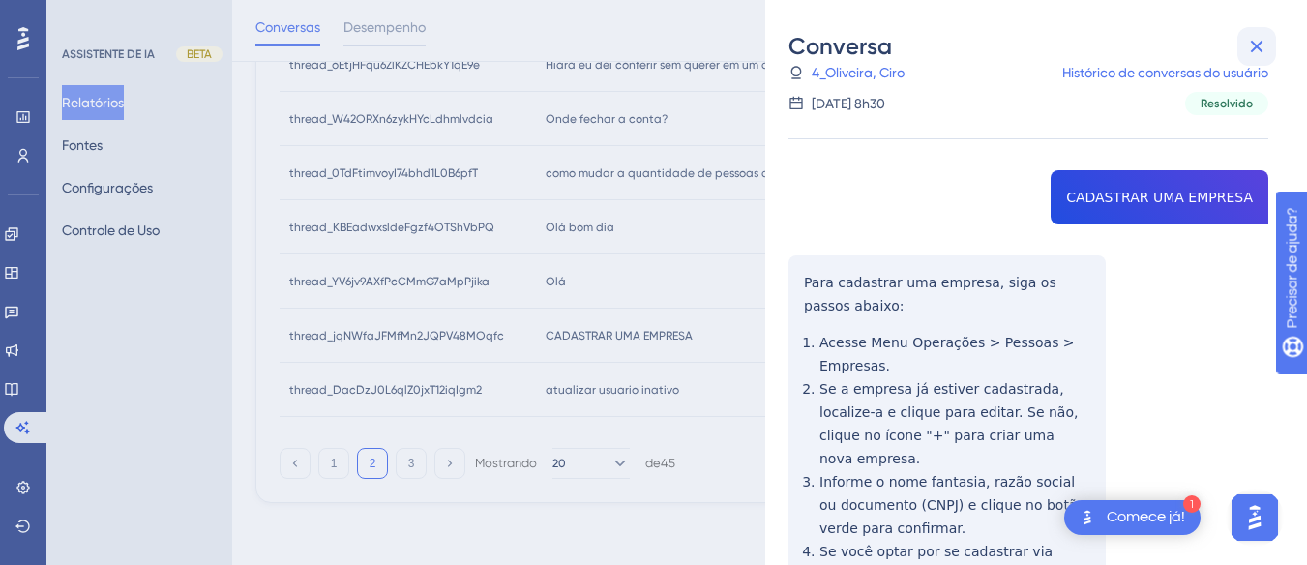
click at [1252, 50] on icon at bounding box center [1257, 47] width 13 height 13
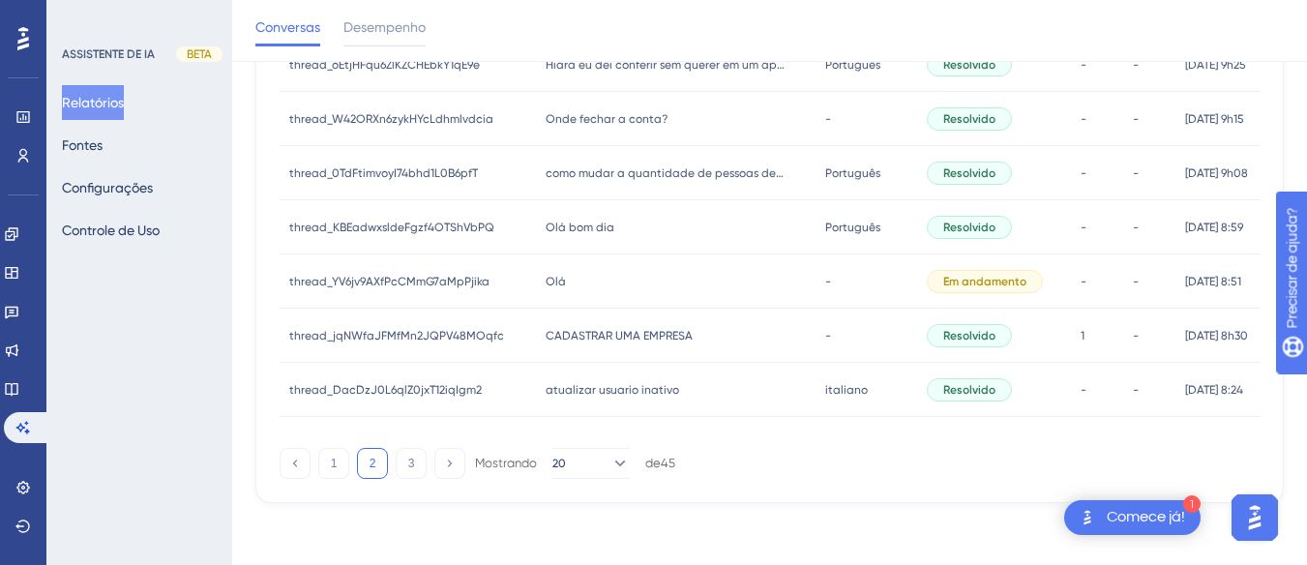
click at [546, 280] on font "Olá" at bounding box center [556, 282] width 20 height 14
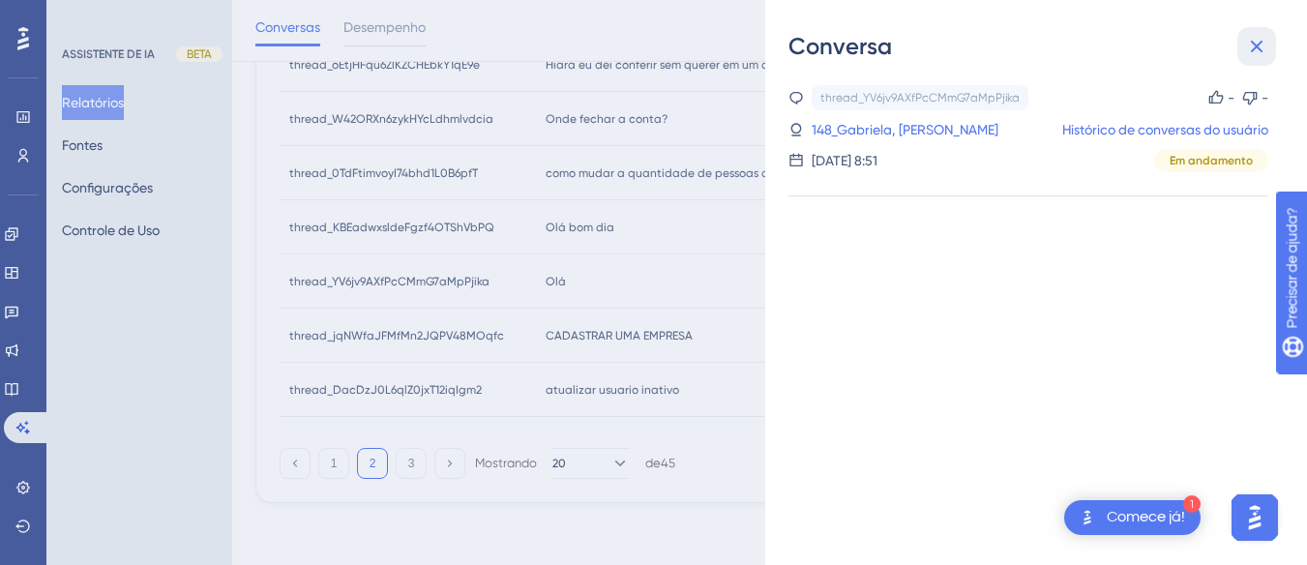
click at [1248, 45] on icon at bounding box center [1256, 46] width 23 height 23
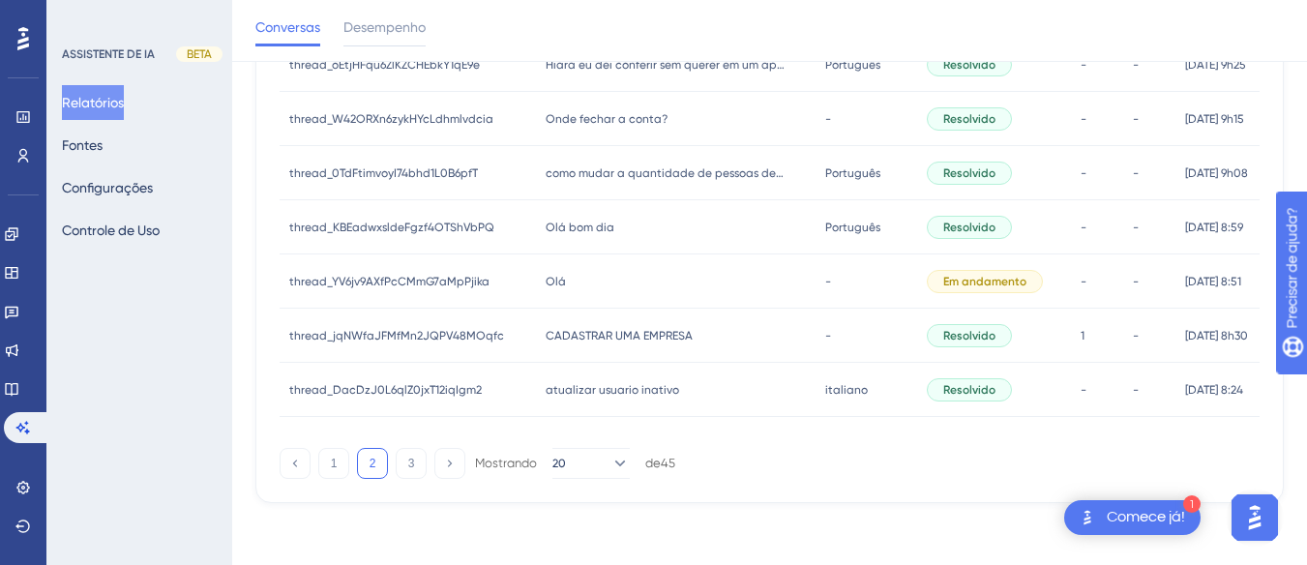
click at [614, 230] on div "Olá bom dia Olá bom dia" at bounding box center [676, 227] width 280 height 54
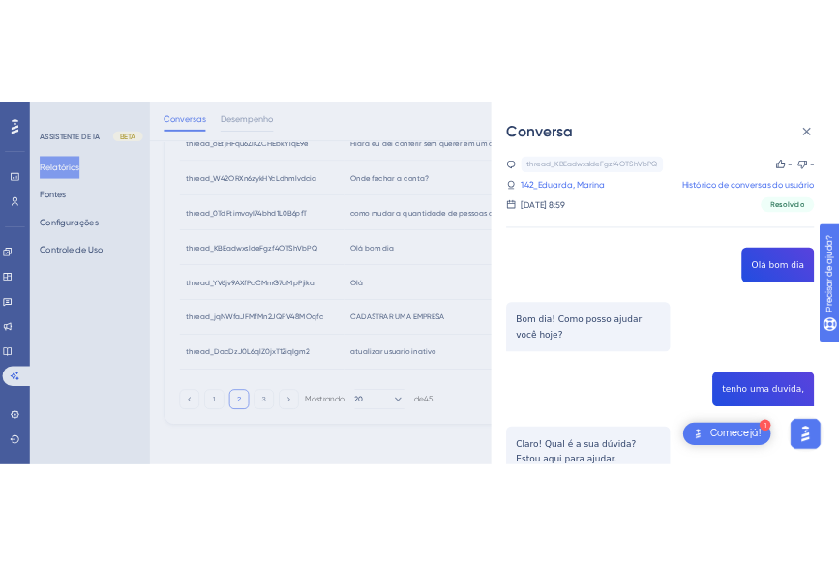
scroll to position [194, 0]
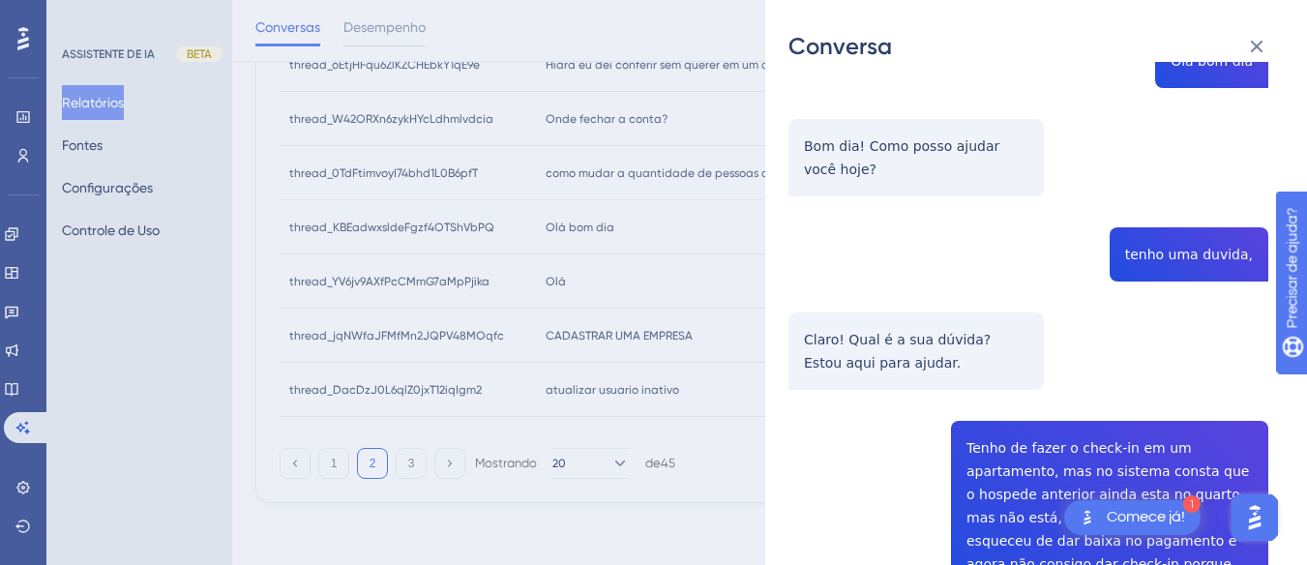
click at [1198, 253] on div "thread_KBEadwxsldeFgzf4OTShVbPQ Cópia - - 142_Eduarda, Marina Histórico de conv…" at bounding box center [1029, 438] width 480 height 1092
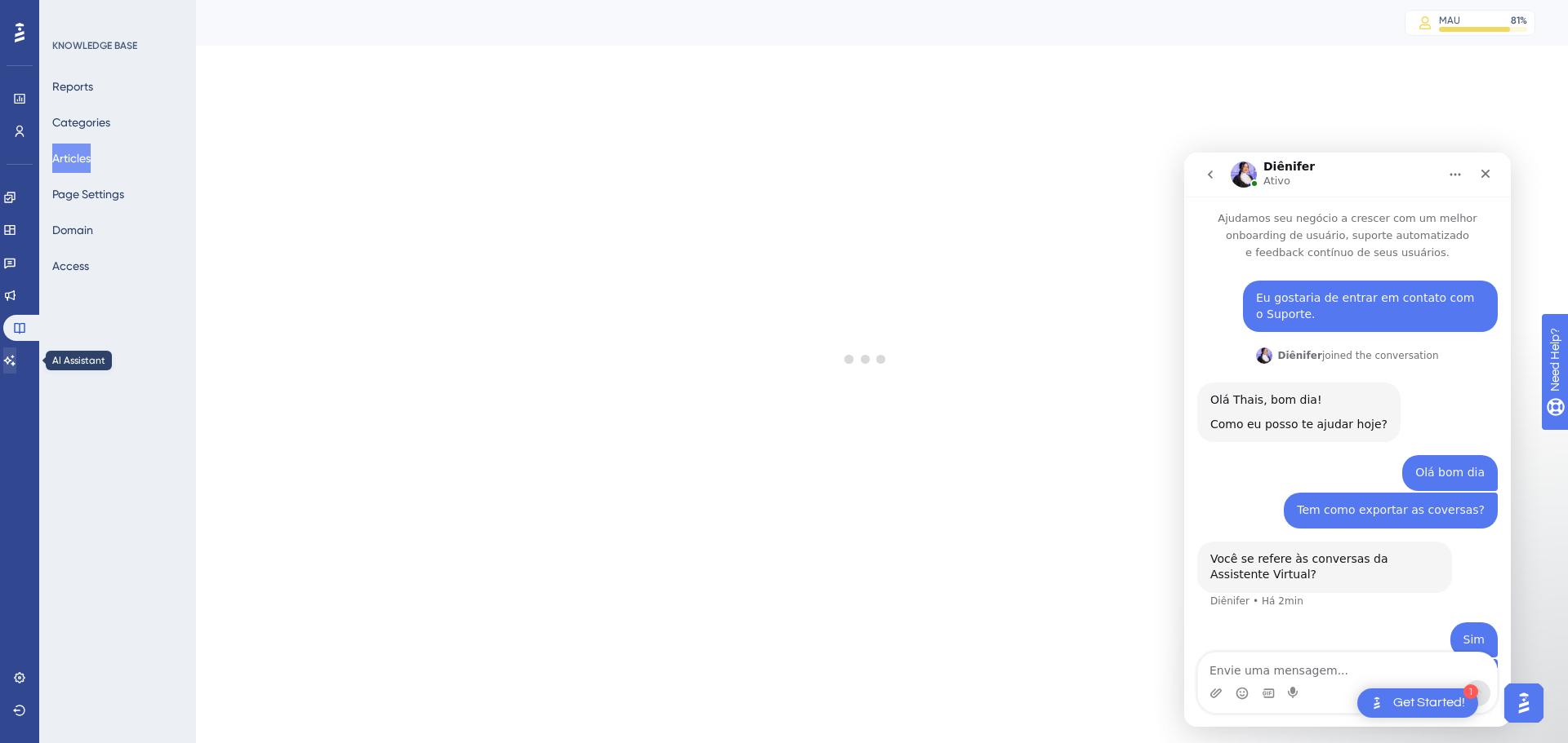
scroll to position [178, 0]
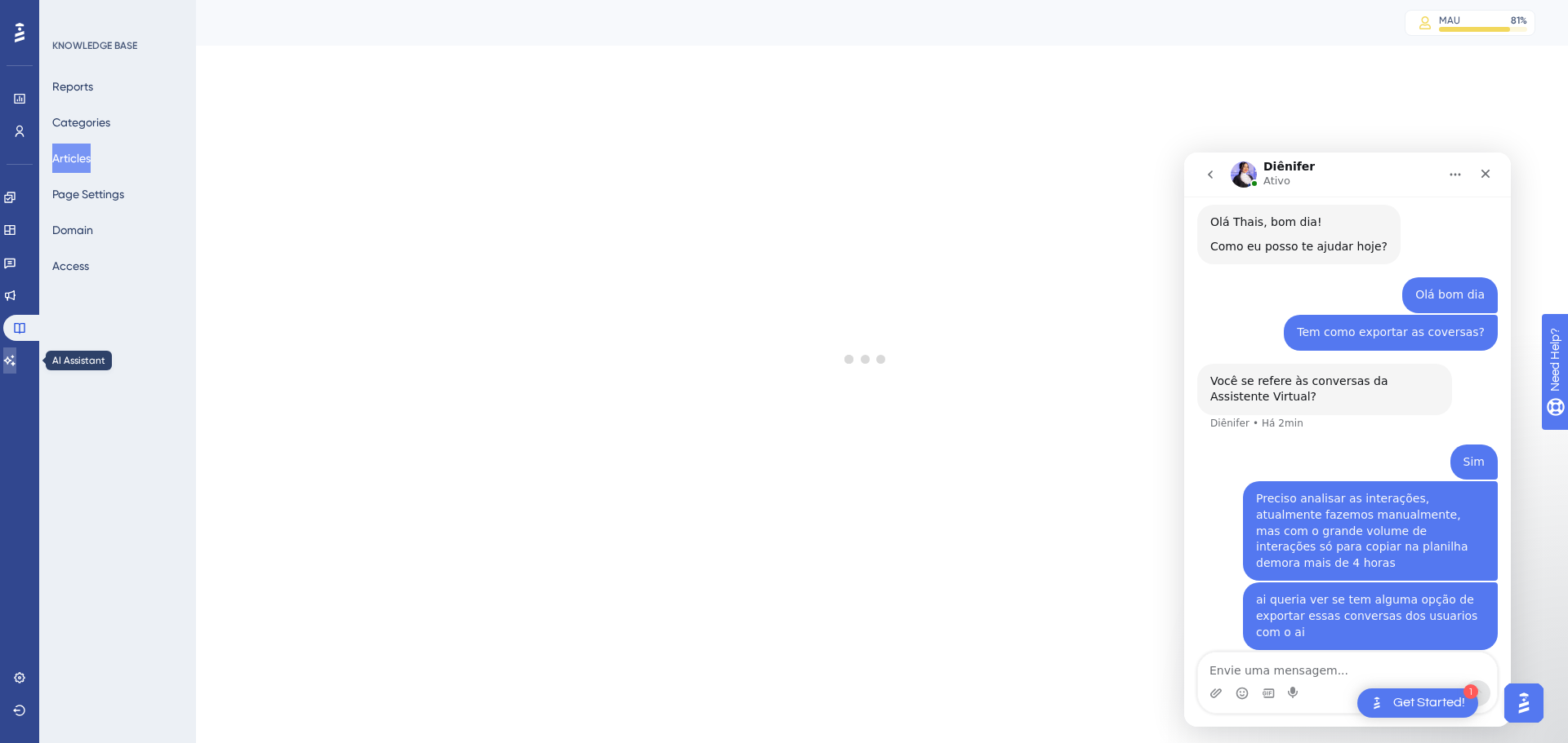
click at [14, 360] on icon at bounding box center [9, 360] width 13 height 13
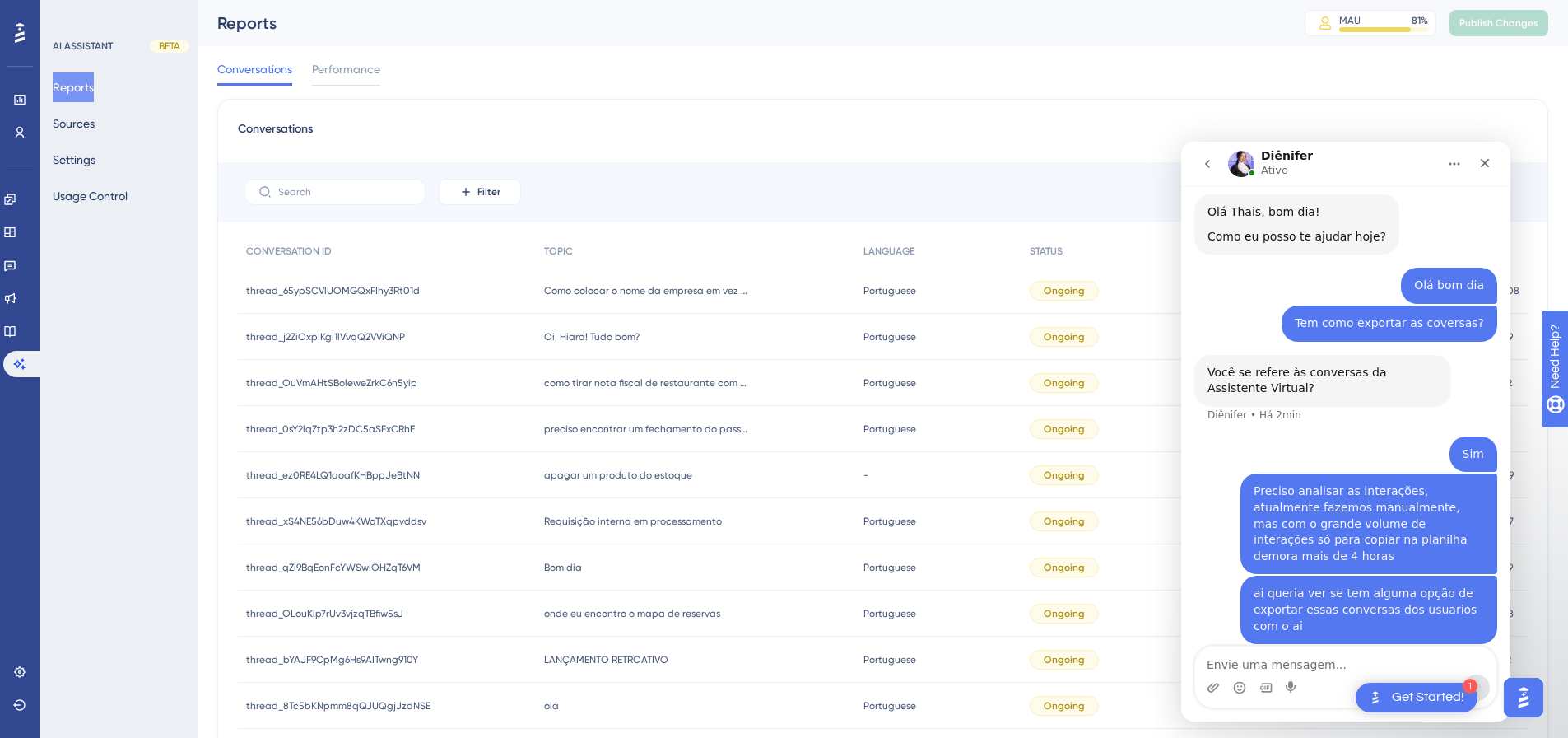
click at [368, 42] on div "Reports MAU 81 % Click to see add-on and upgrade options Publish Changes" at bounding box center [882, 23] width 1371 height 46
click at [343, 84] on div at bounding box center [346, 84] width 68 height 3
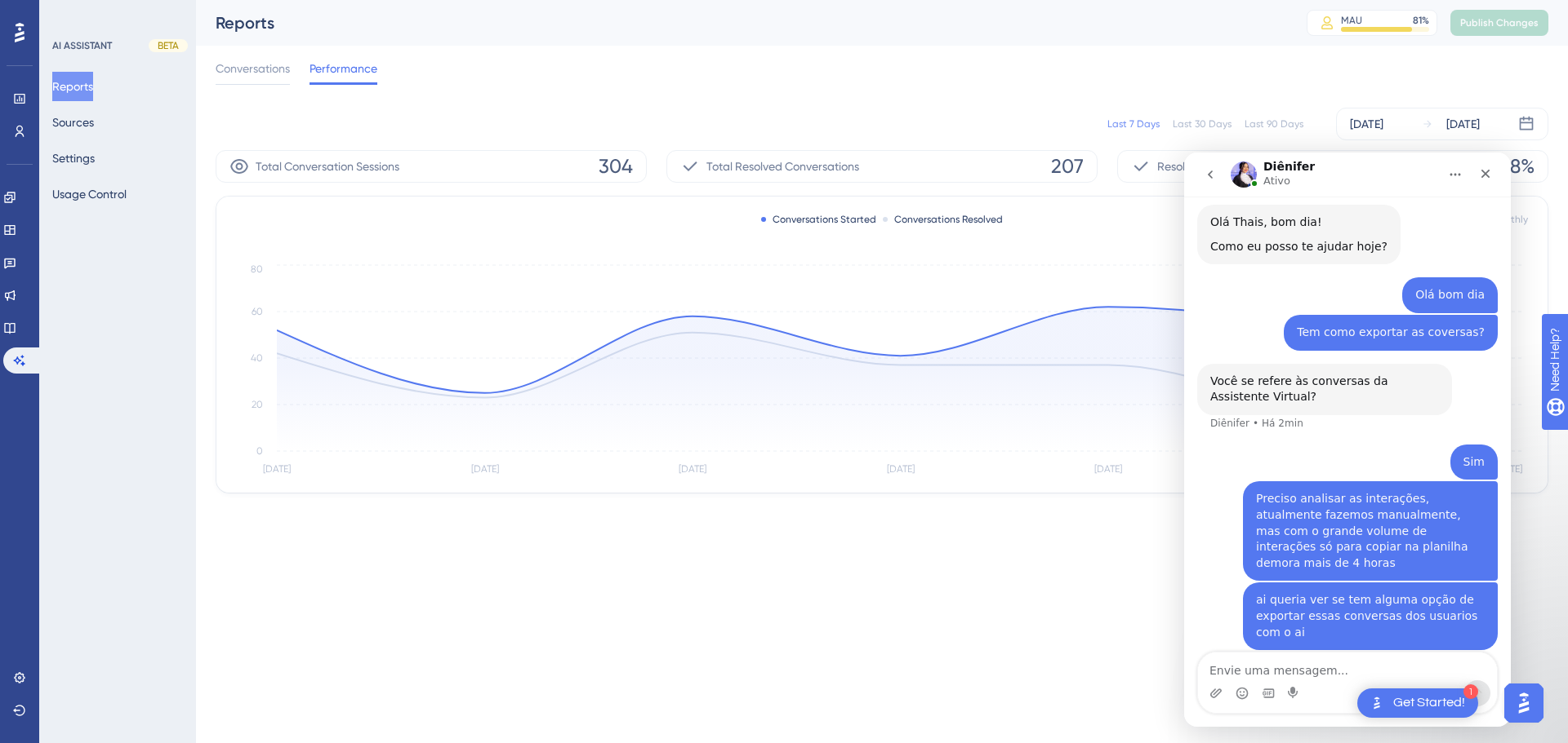
click at [626, 164] on span "304" at bounding box center [615, 166] width 35 height 26
click at [689, 169] on icon at bounding box center [689, 166] width 19 height 19
click at [1144, 175] on icon at bounding box center [1140, 166] width 19 height 19
click at [1484, 180] on icon "Fechar" at bounding box center [1484, 173] width 13 height 13
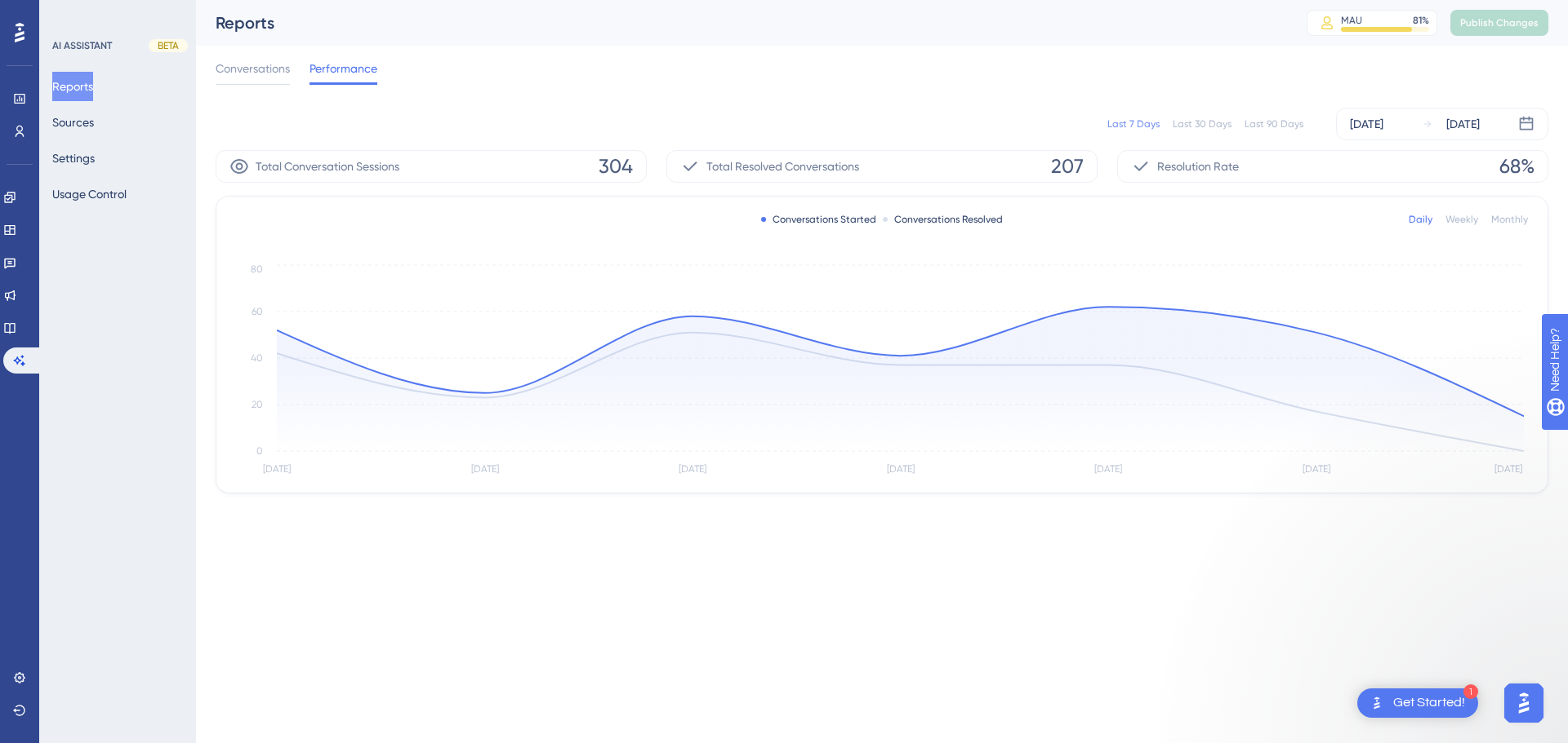
scroll to position [178, 0]
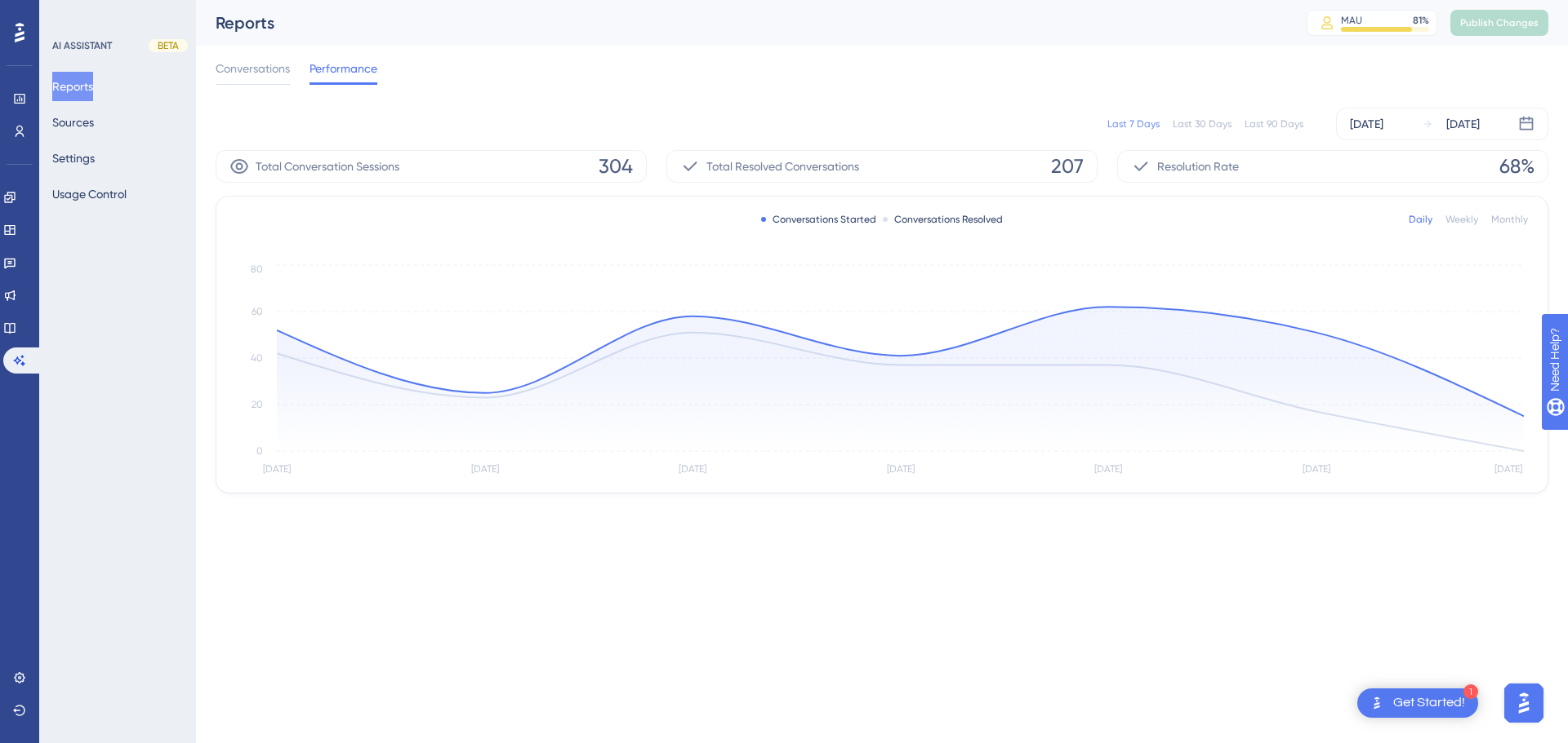
click at [1463, 225] on div "Weekly" at bounding box center [1462, 219] width 33 height 13
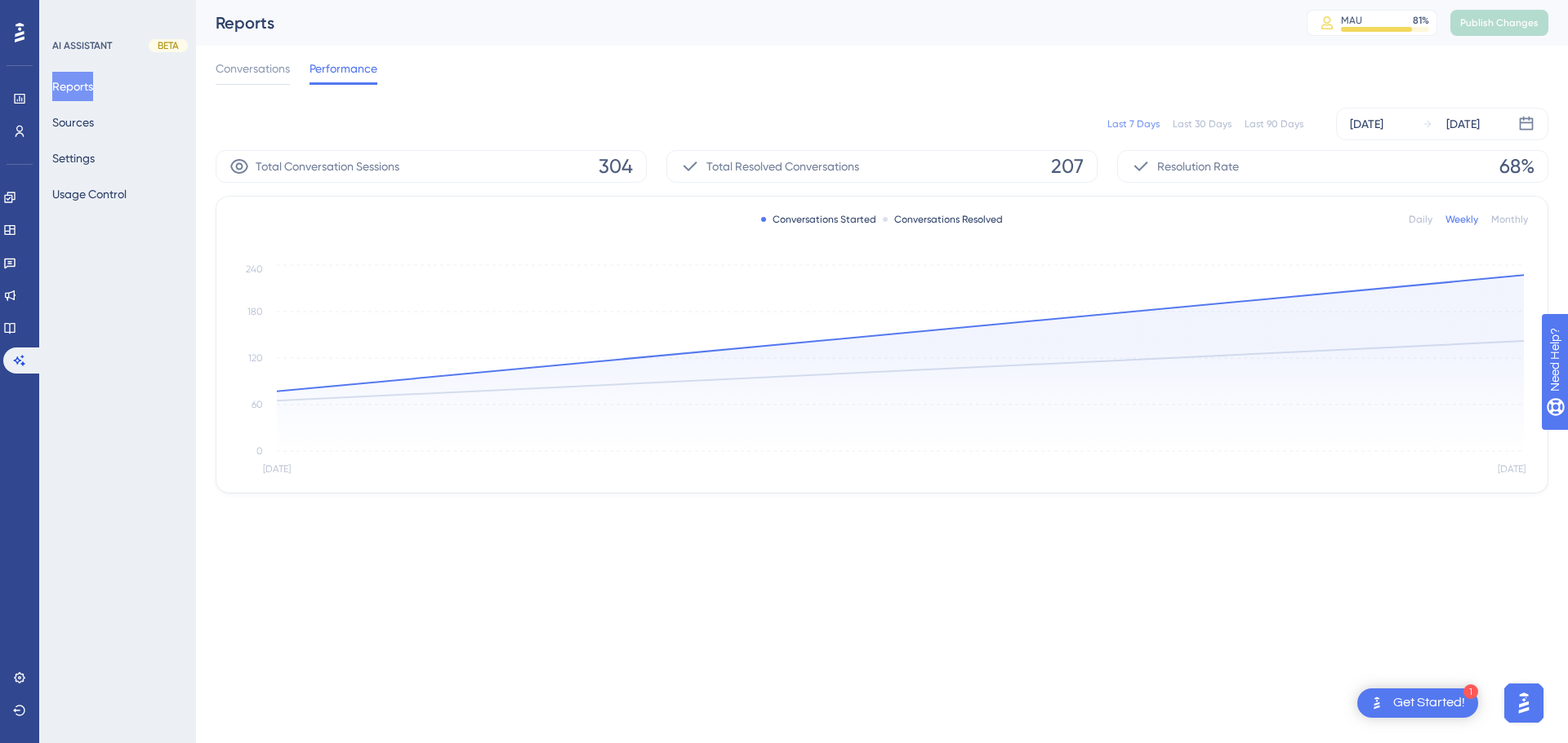
click at [1502, 218] on div "Monthly" at bounding box center [1510, 219] width 37 height 13
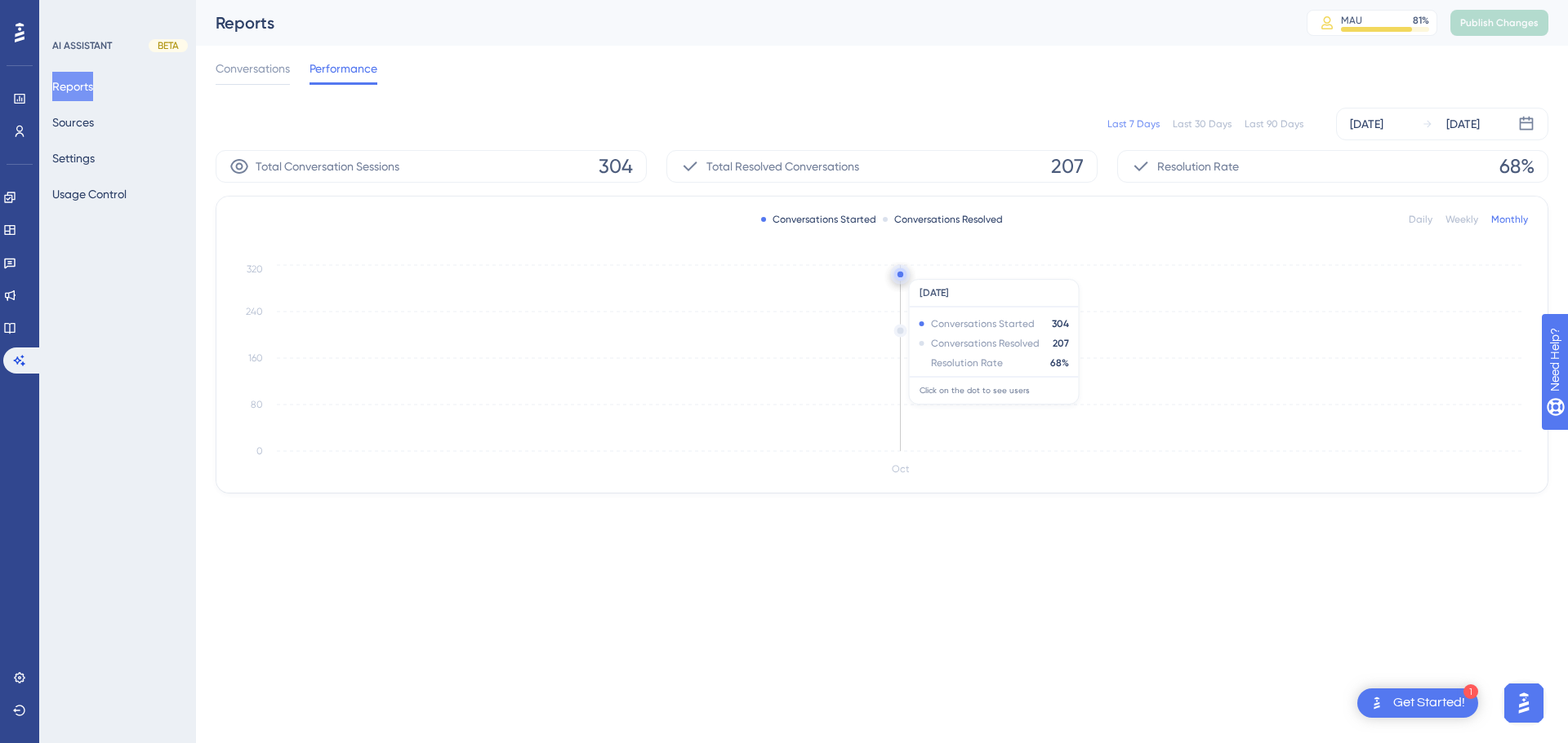
click at [899, 271] on circle at bounding box center [900, 273] width 13 height 13
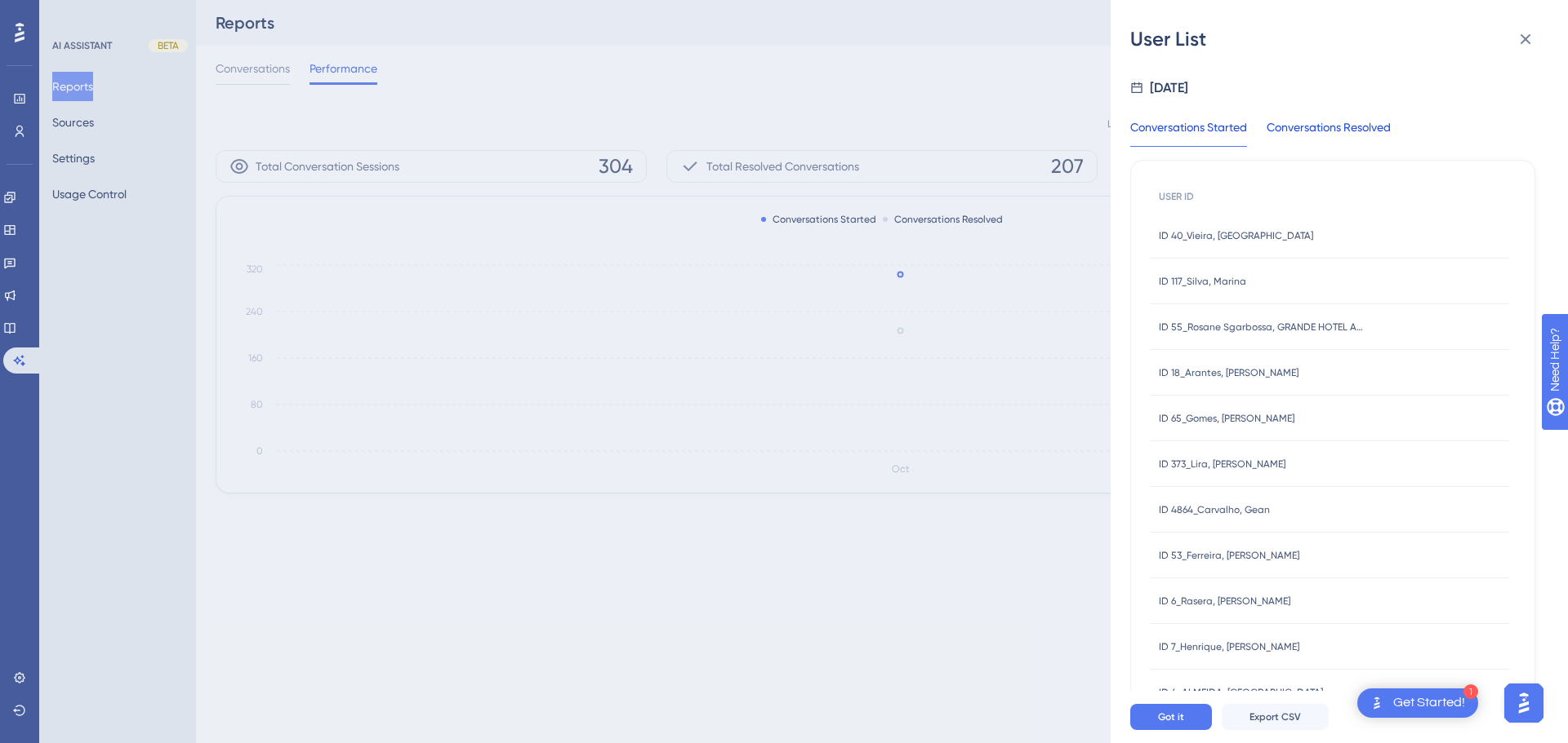
click at [1364, 132] on div "Conversations Resolved" at bounding box center [1328, 132] width 124 height 30
click at [1291, 713] on span "Export CSV" at bounding box center [1274, 717] width 51 height 13
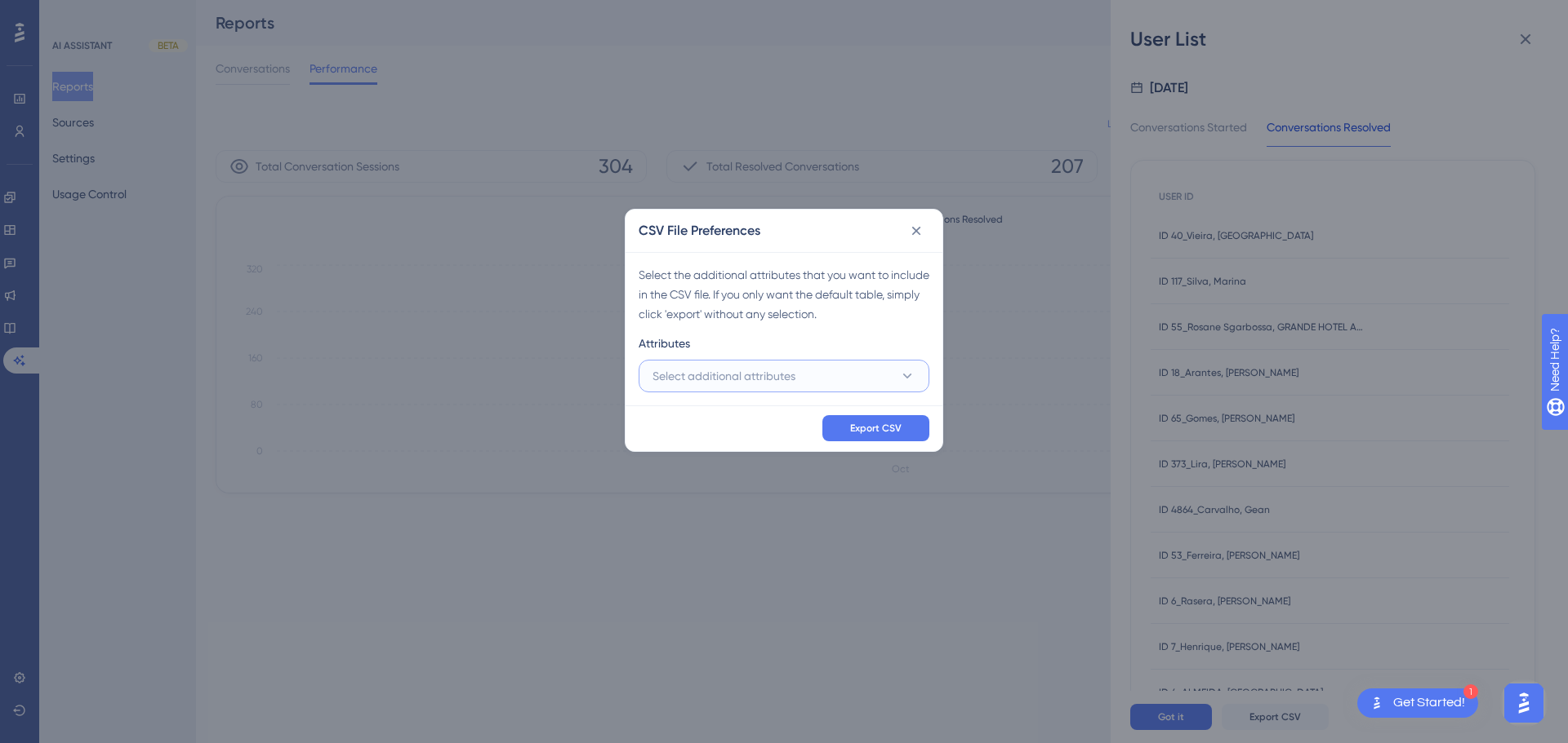
click at [802, 364] on button "Select additional attributes" at bounding box center [784, 376] width 290 height 33
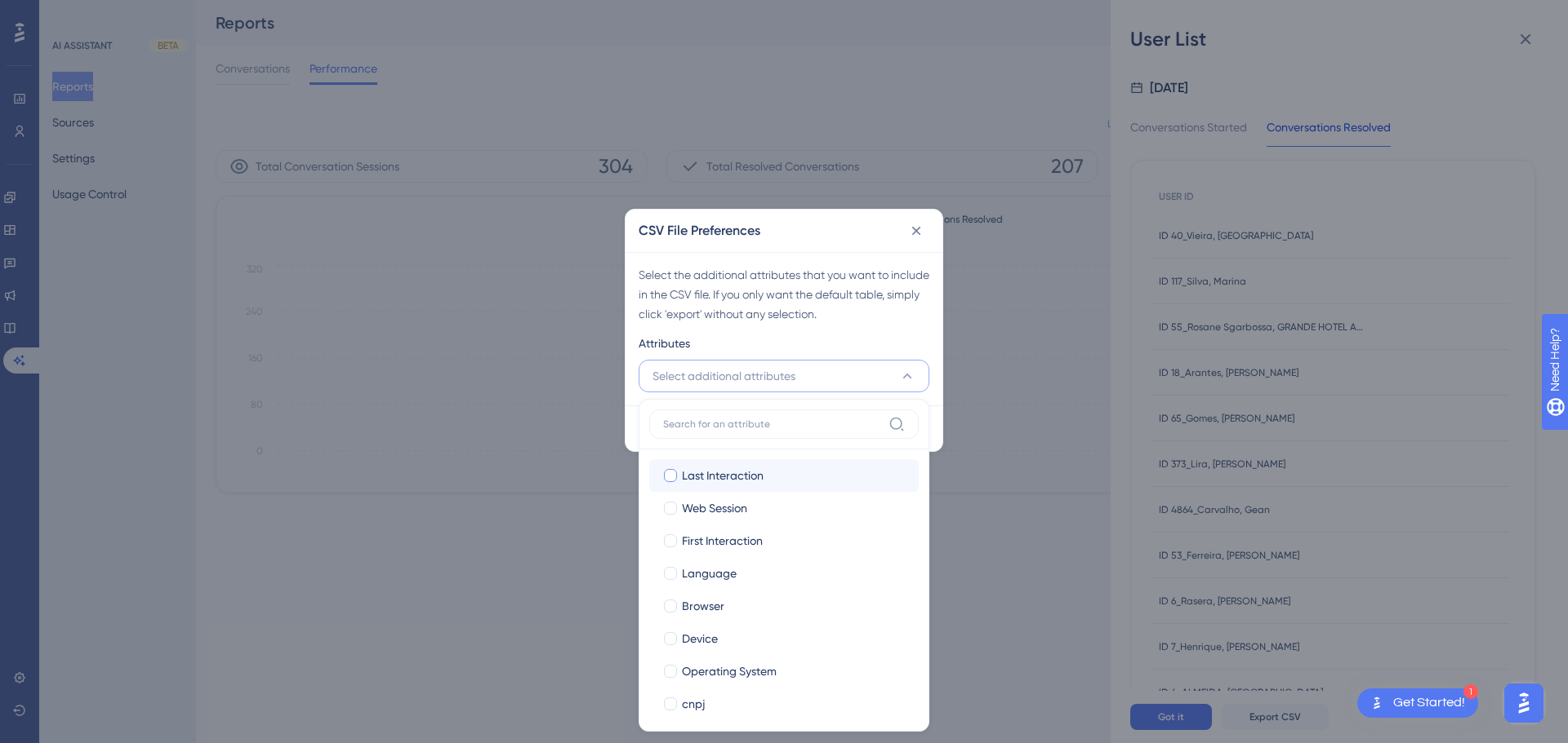
click at [766, 474] on div "Last Interaction" at bounding box center [793, 475] width 224 height 19
checkbox input "true"
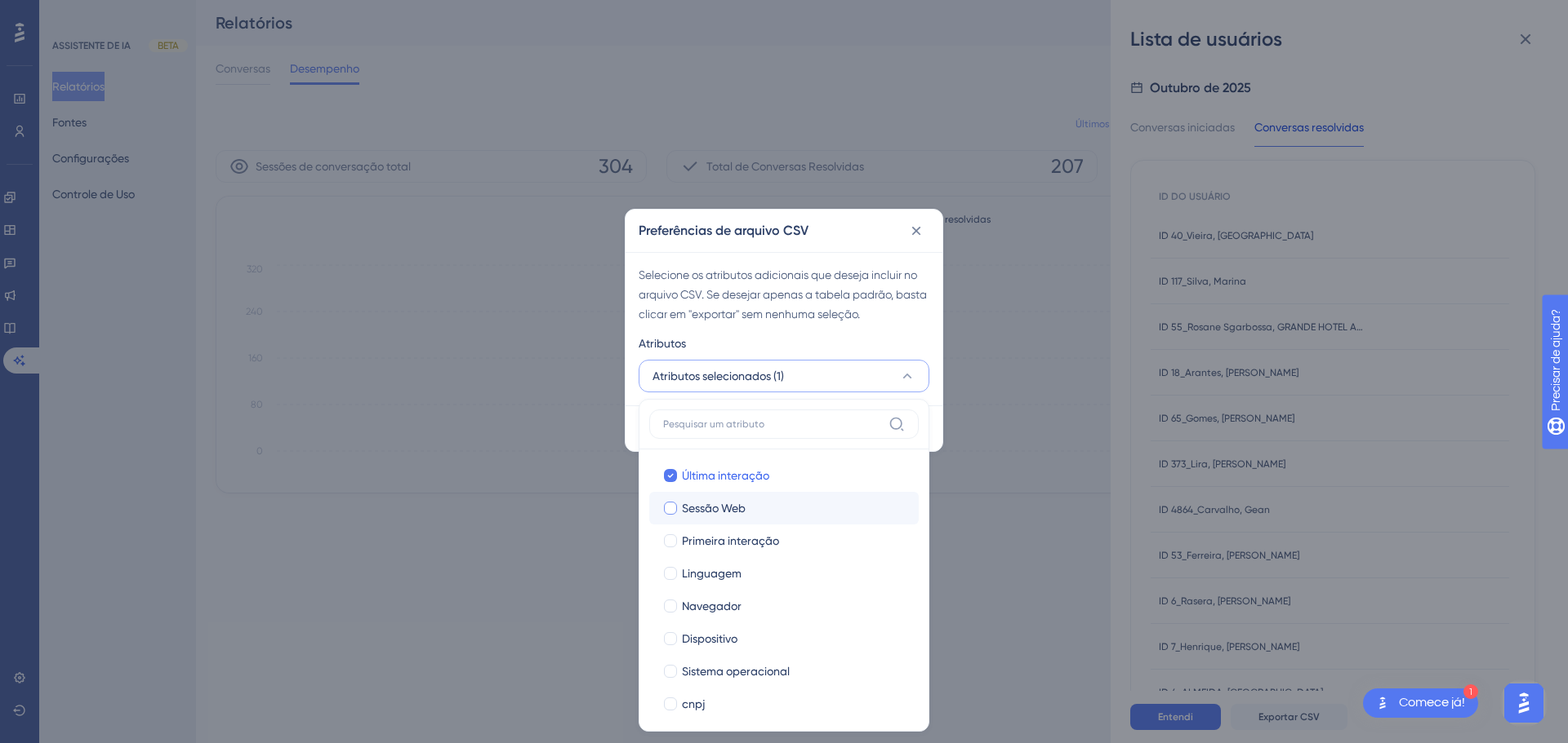
click at [728, 506] on font "Sessão Web" at bounding box center [713, 508] width 63 height 13
checkbox input "true"
click at [745, 554] on label "Primeira interação Primeira interação" at bounding box center [783, 541] width 269 height 33
click at [671, 541] on input "Primeira interação" at bounding box center [670, 541] width 1 height 1
click at [739, 588] on label "Linguagem Linguagem" at bounding box center [783, 573] width 269 height 33
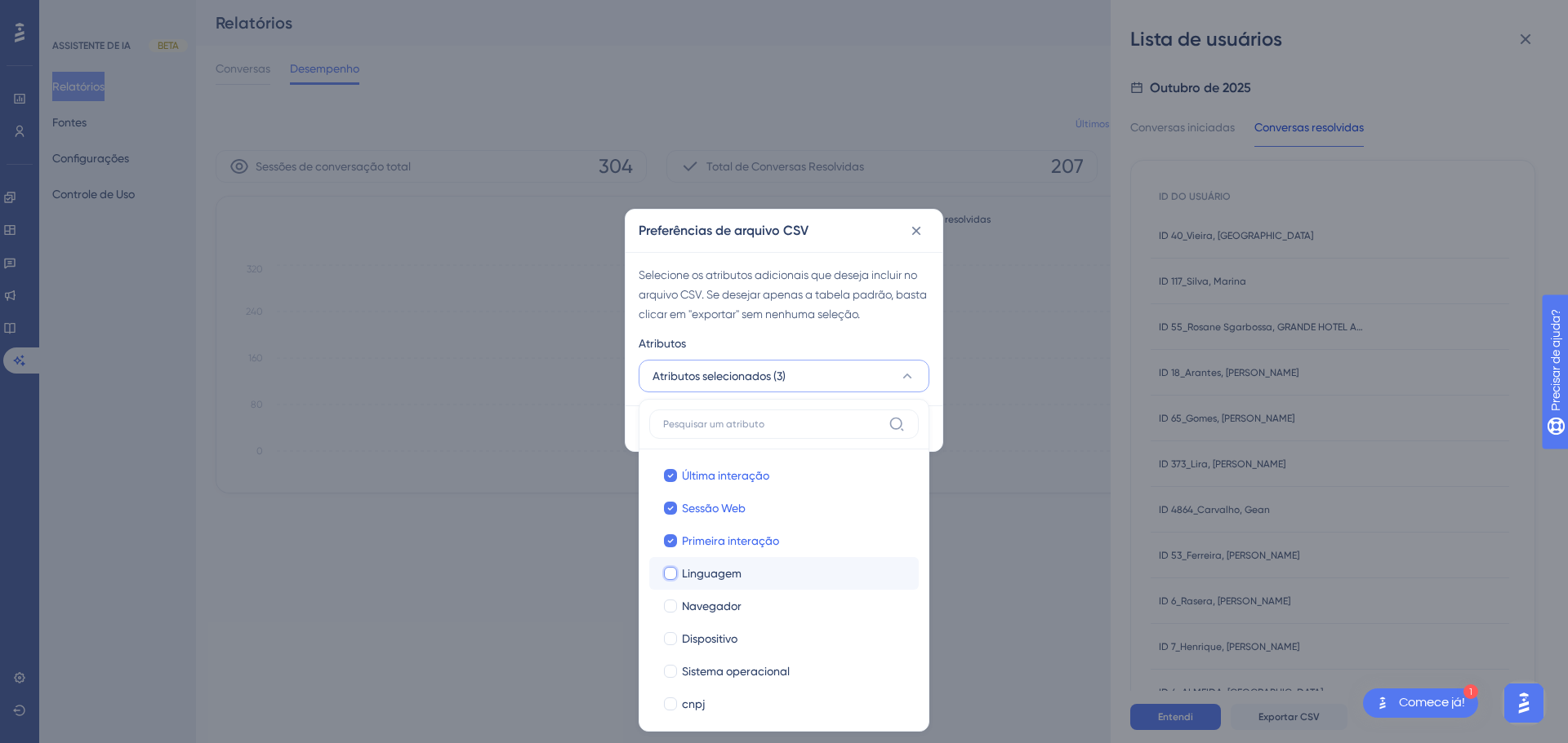
click at [671, 573] on input "Linguagem" at bounding box center [670, 573] width 1 height 1
checkbox input "true"
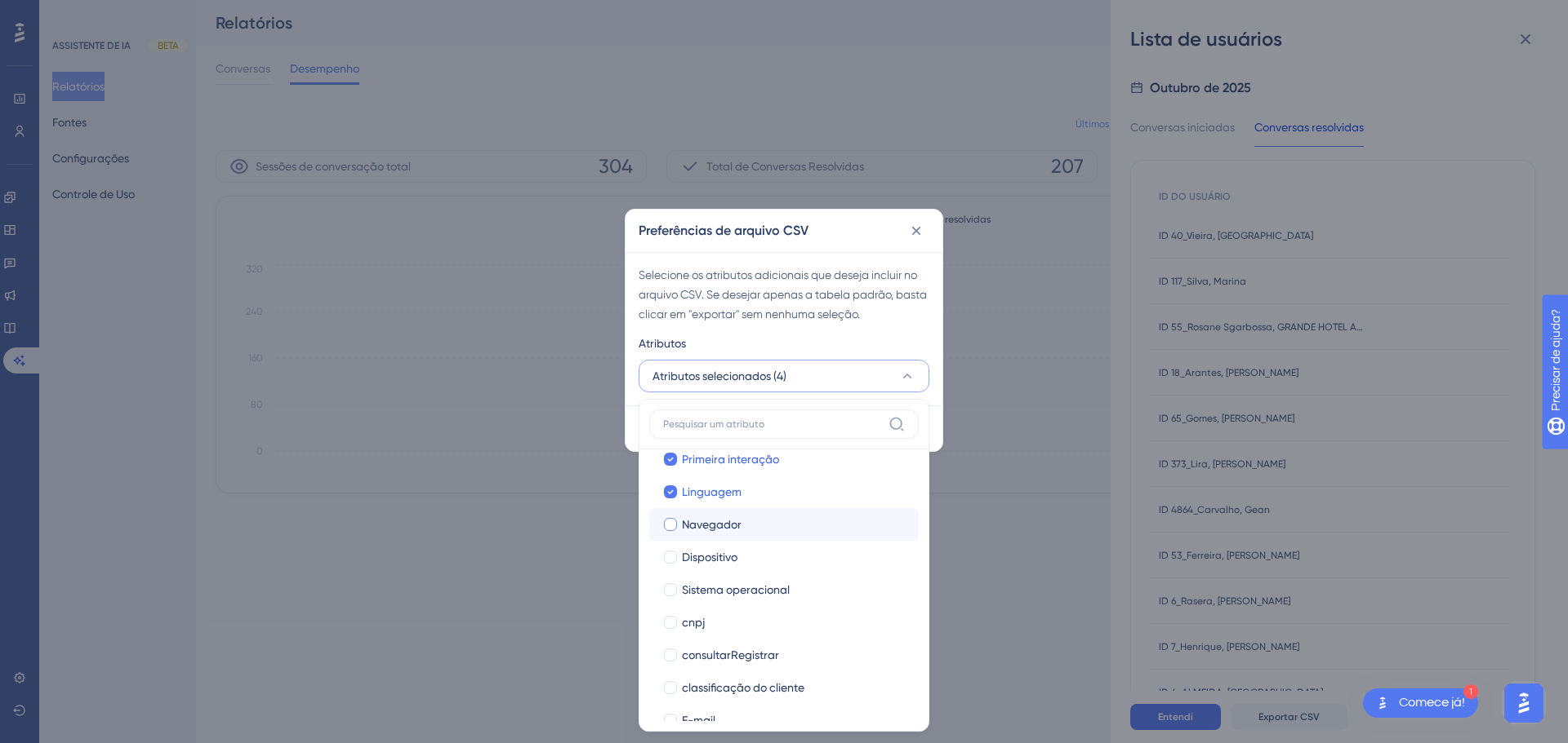
click at [744, 521] on div "Navegador" at bounding box center [793, 525] width 224 height 19
checkbox input "true"
click at [744, 563] on div "Dispositivo" at bounding box center [793, 557] width 224 height 19
checkbox input "true"
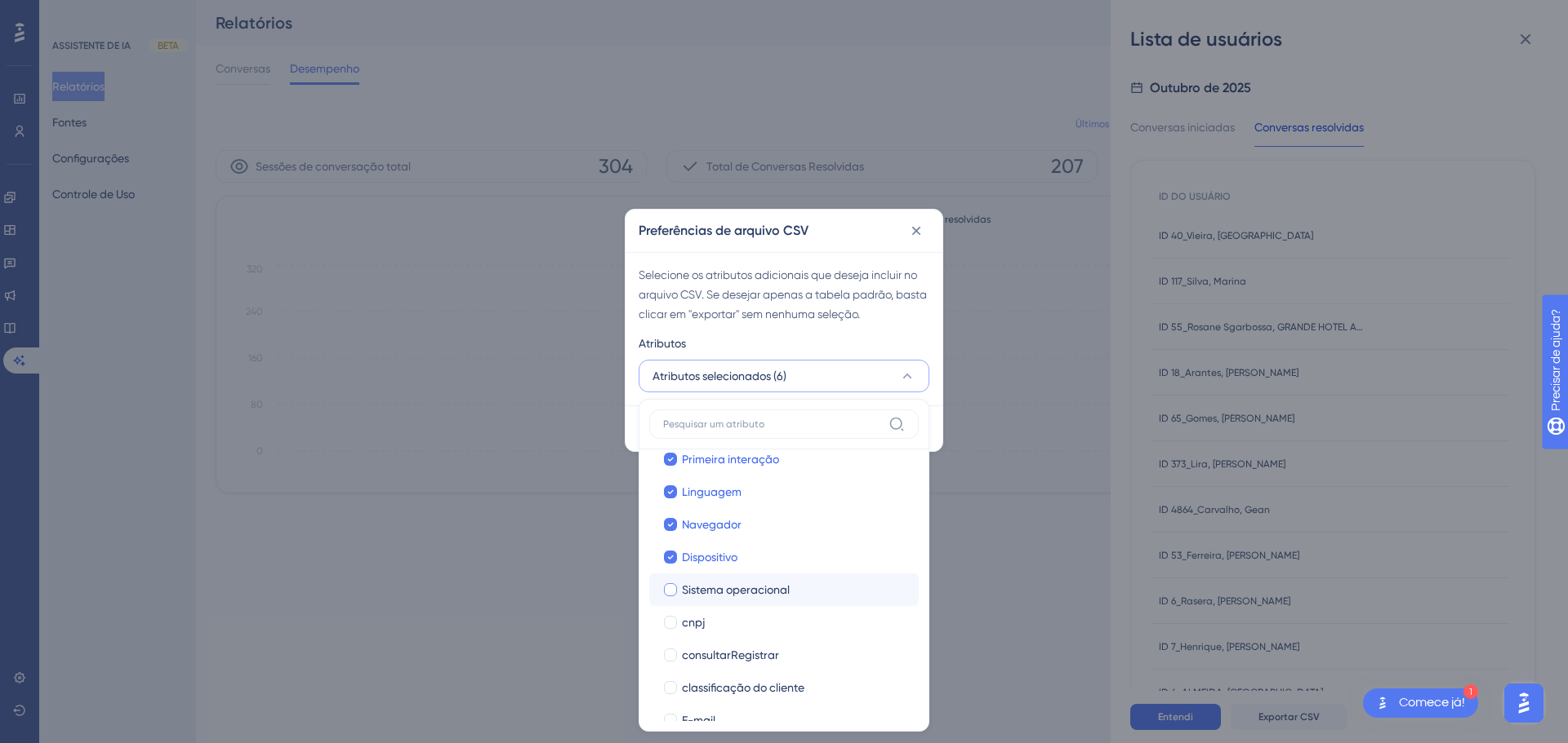
click at [717, 604] on label "Sistema operacional Sistema operacional" at bounding box center [783, 590] width 269 height 33
click at [671, 670] on input "Sistema operacional" at bounding box center [670, 670] width 1 height 1
click at [717, 621] on div "cnpj" at bounding box center [793, 622] width 224 height 19
checkbox input "true"
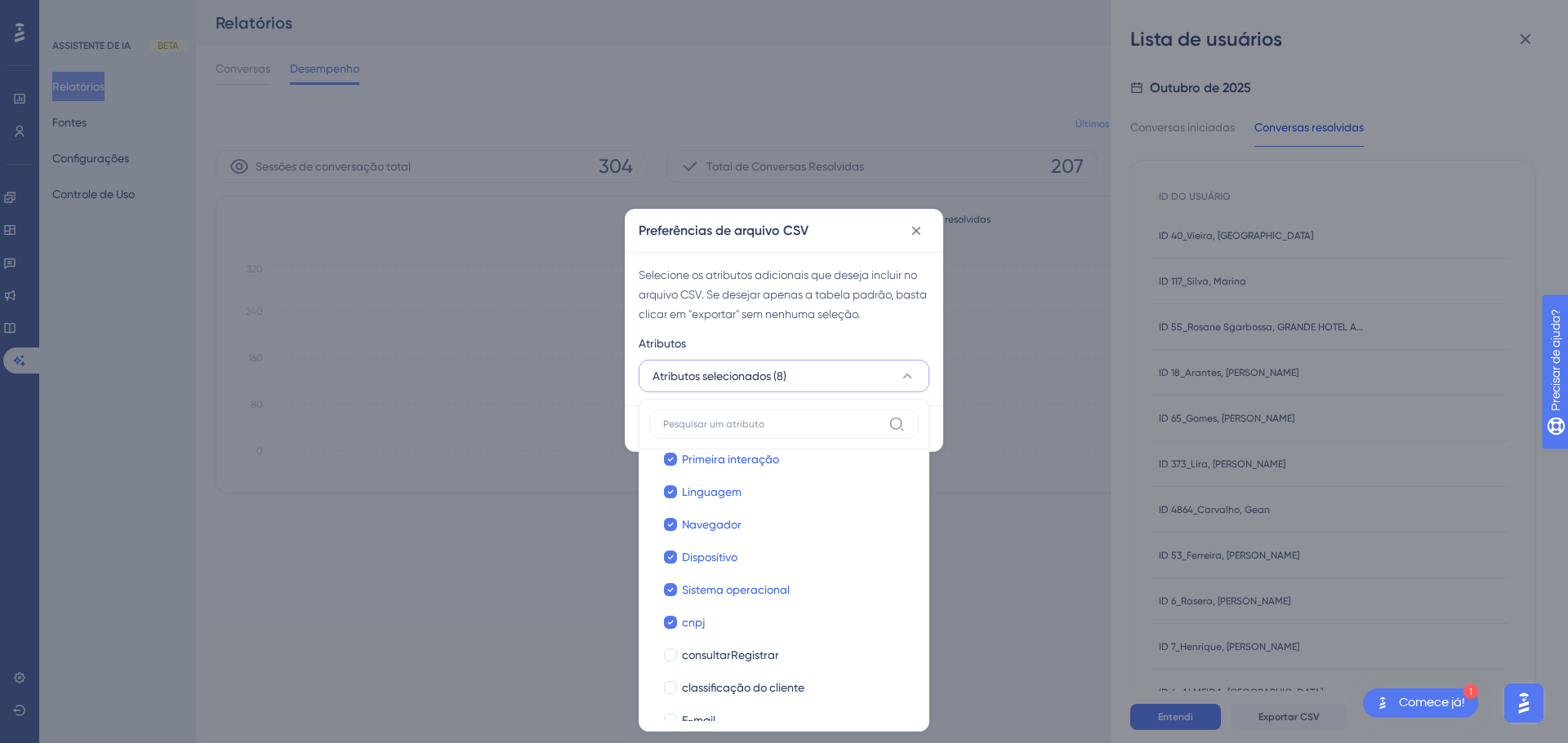
scroll to position [245, 0]
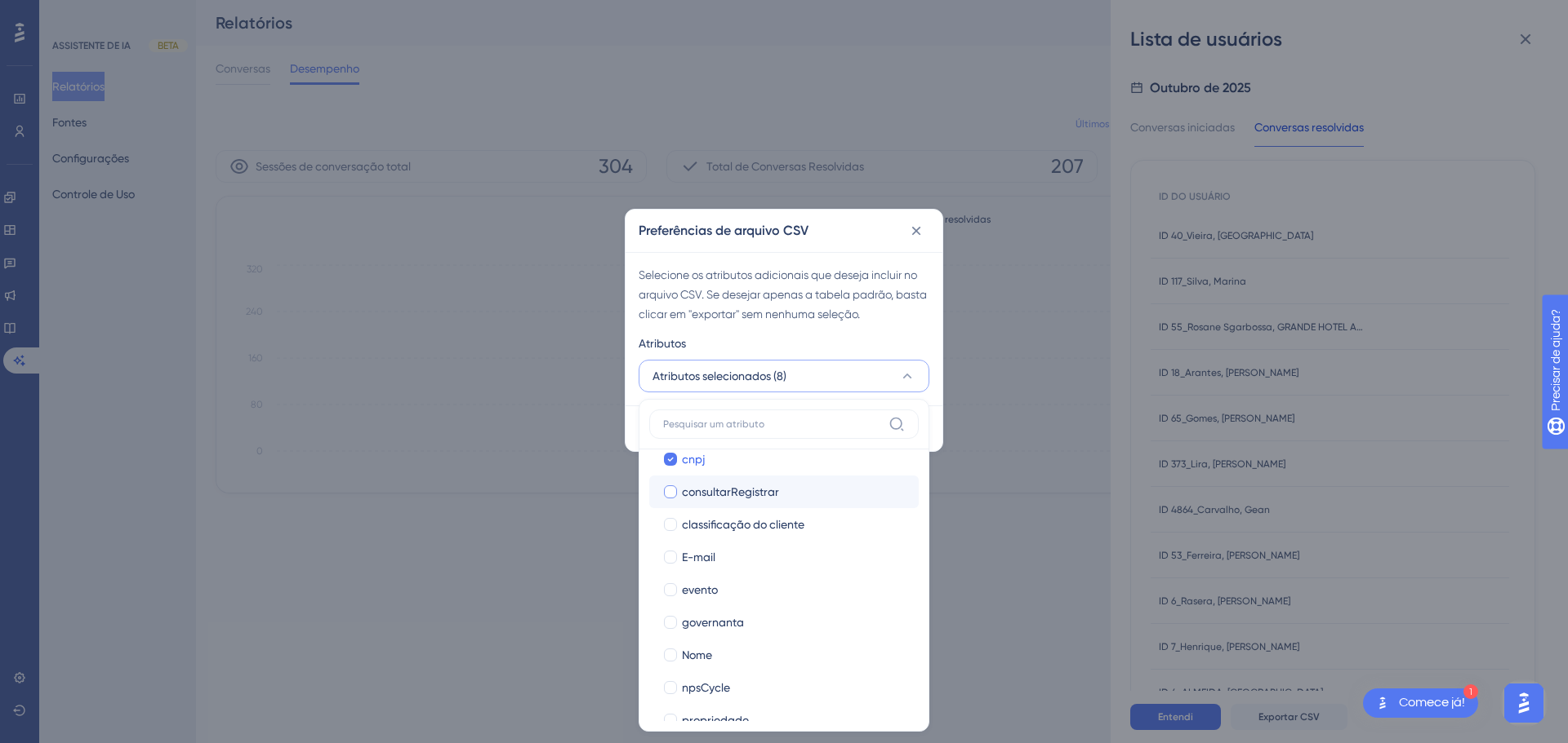
click at [733, 491] on font "consultarRegistrar" at bounding box center [730, 492] width 97 height 13
checkbox input "true"
click at [727, 525] on font "classificação do cliente" at bounding box center [743, 524] width 122 height 13
checkbox input "true"
click at [711, 561] on font "E-mail" at bounding box center [699, 557] width 34 height 13
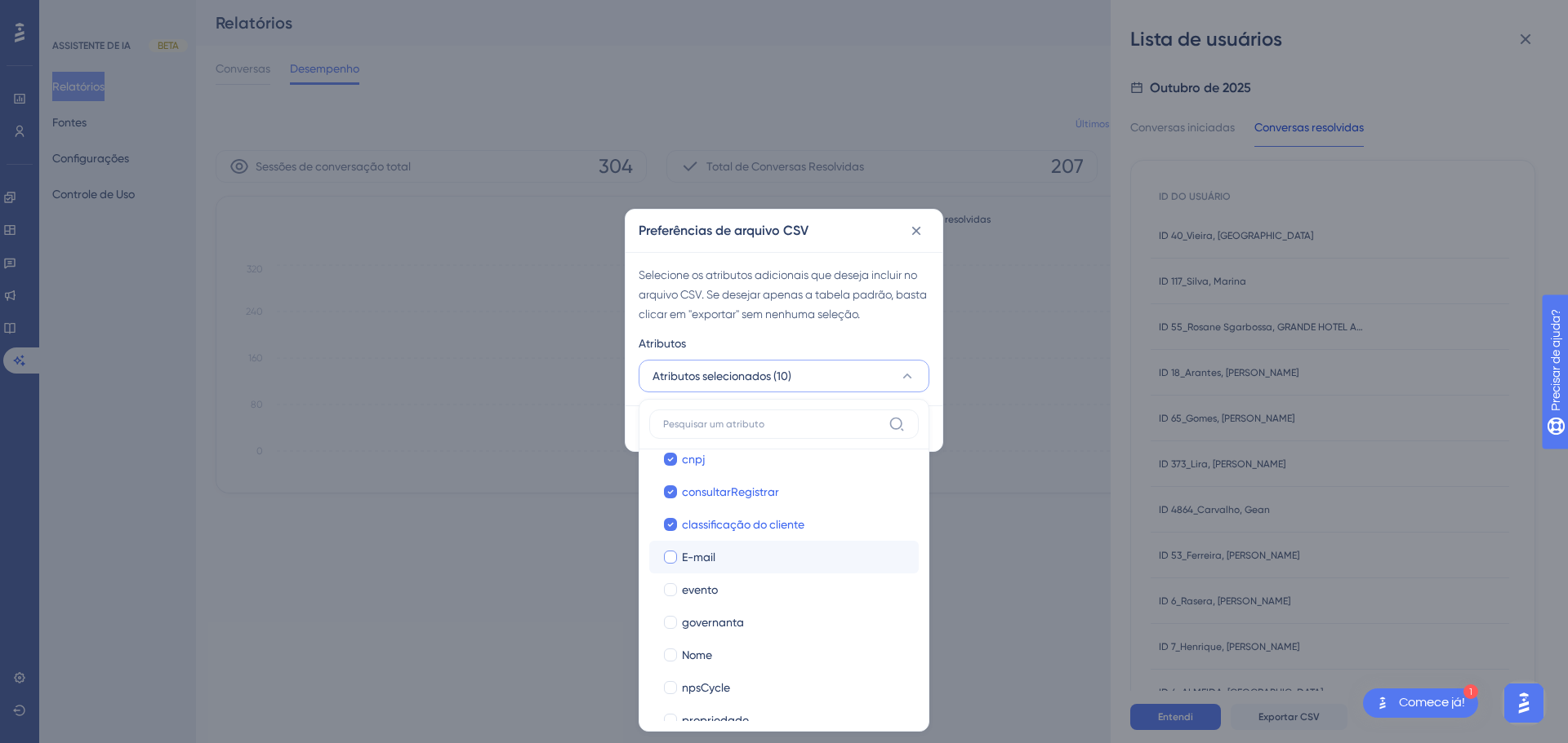
checkbox input "true"
click at [711, 598] on span "evento" at bounding box center [700, 590] width 36 height 19
checkbox input "true"
click at [714, 621] on font "governanta" at bounding box center [713, 622] width 62 height 13
checkbox input "true"
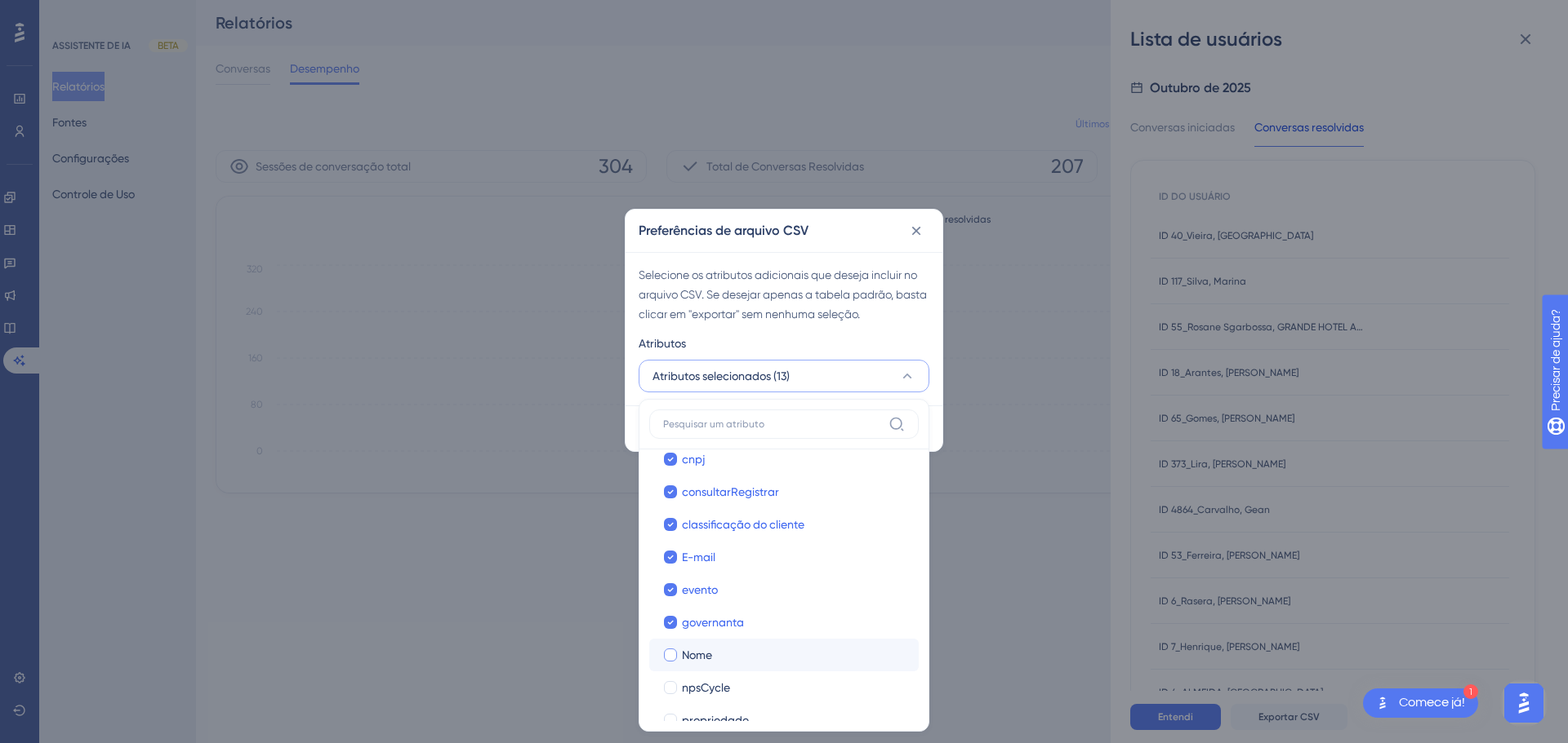
click at [711, 655] on font "Nome" at bounding box center [697, 654] width 30 height 13
checkbox input "true"
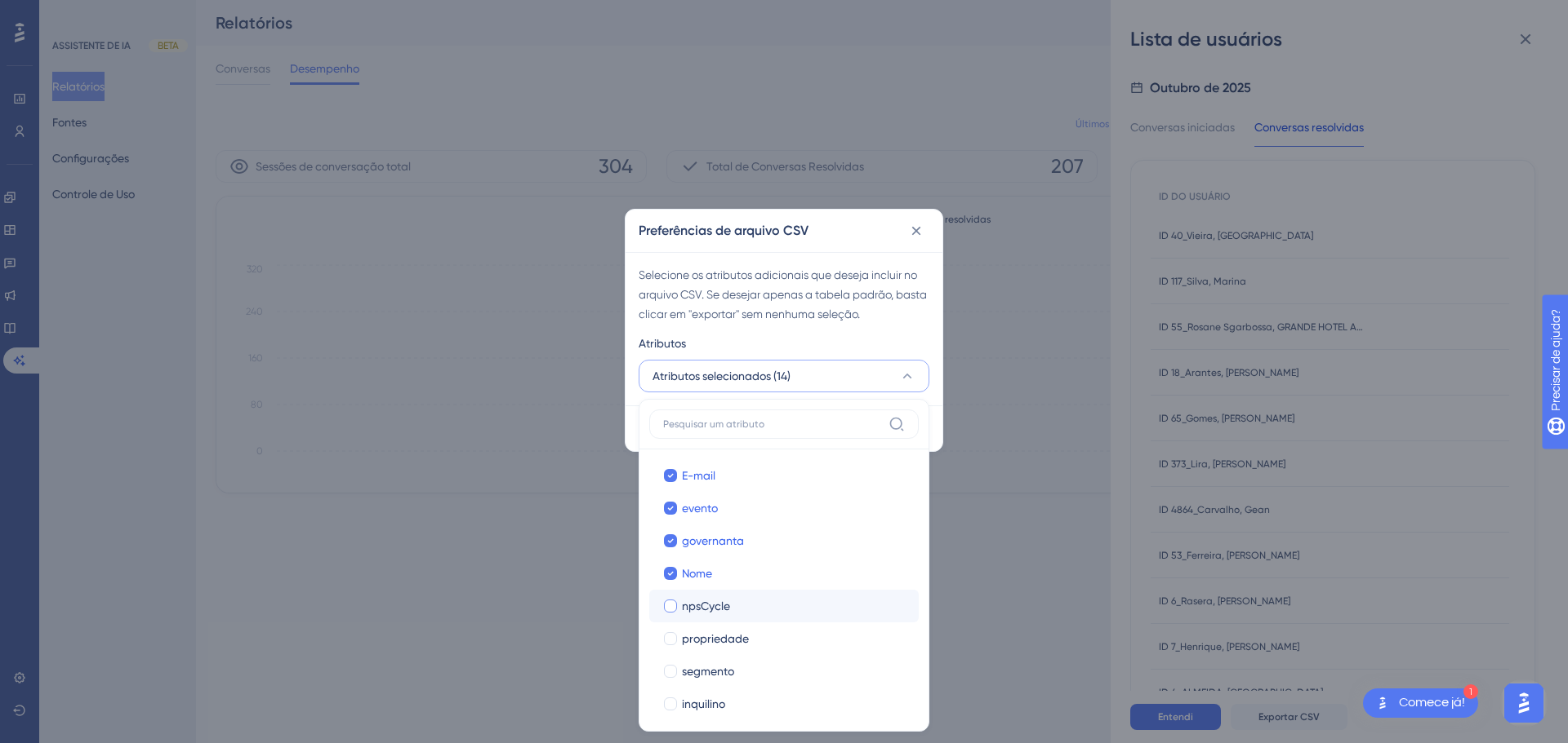
click at [722, 595] on label "npsCycle npsCycle" at bounding box center [783, 606] width 269 height 33
click at [720, 641] on font "propriedade" at bounding box center [715, 638] width 67 height 13
checkbox input "true"
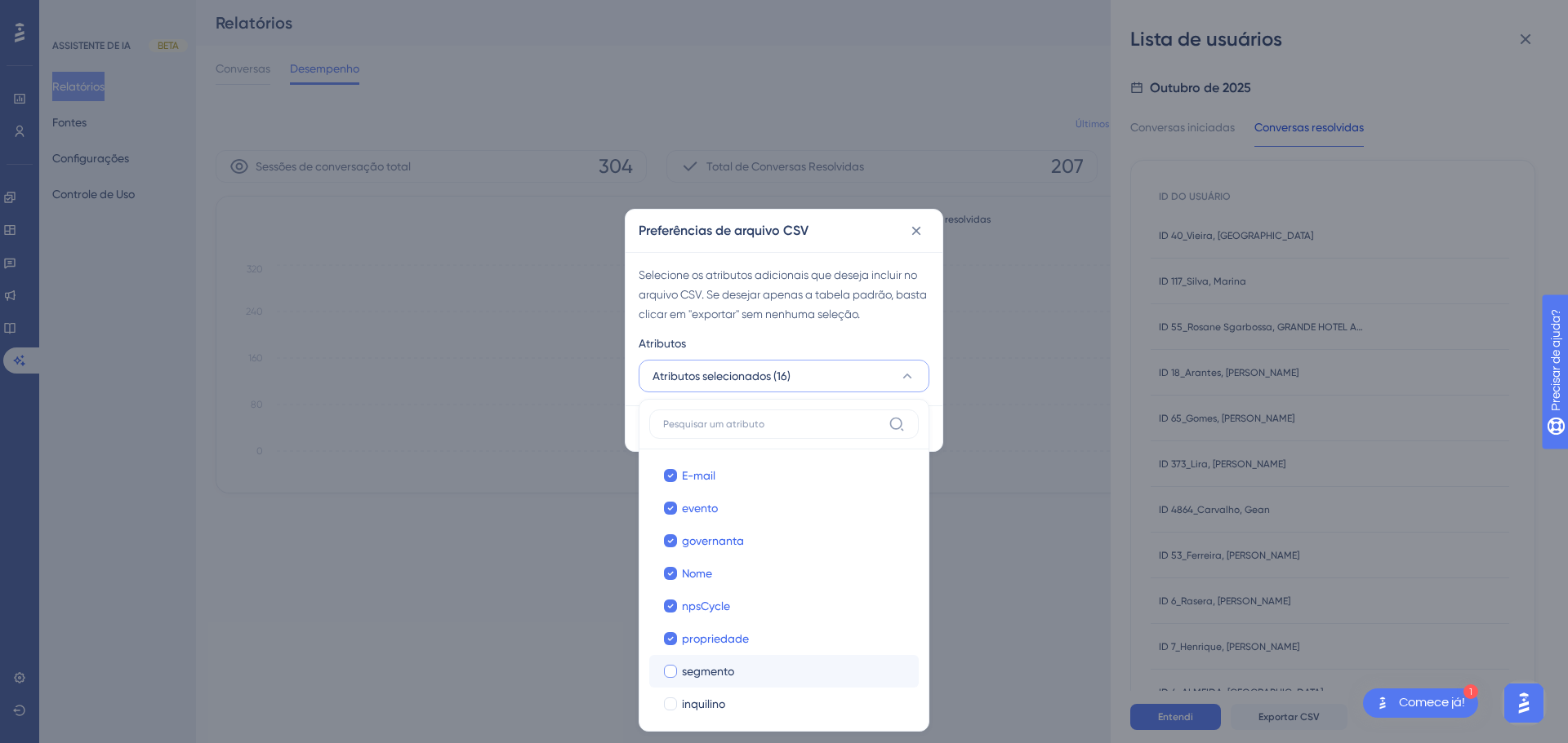
click at [721, 668] on font "segmento" at bounding box center [708, 671] width 52 height 13
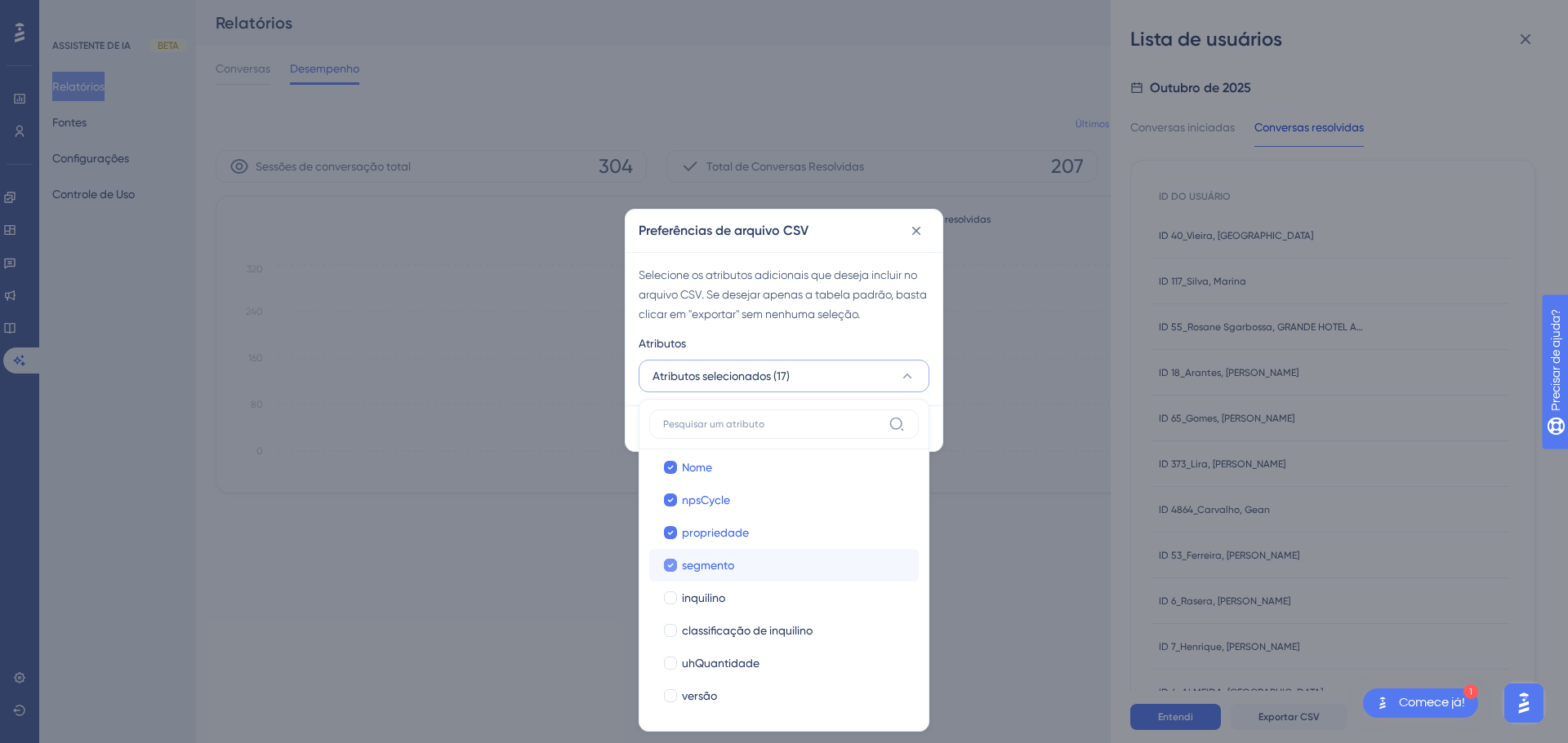
click at [733, 572] on span "segmento" at bounding box center [708, 565] width 52 height 19
click at [724, 565] on font "segmento" at bounding box center [708, 565] width 52 height 13
checkbox input "true"
click at [712, 593] on font "inquilino" at bounding box center [703, 597] width 43 height 13
checkbox input "true"
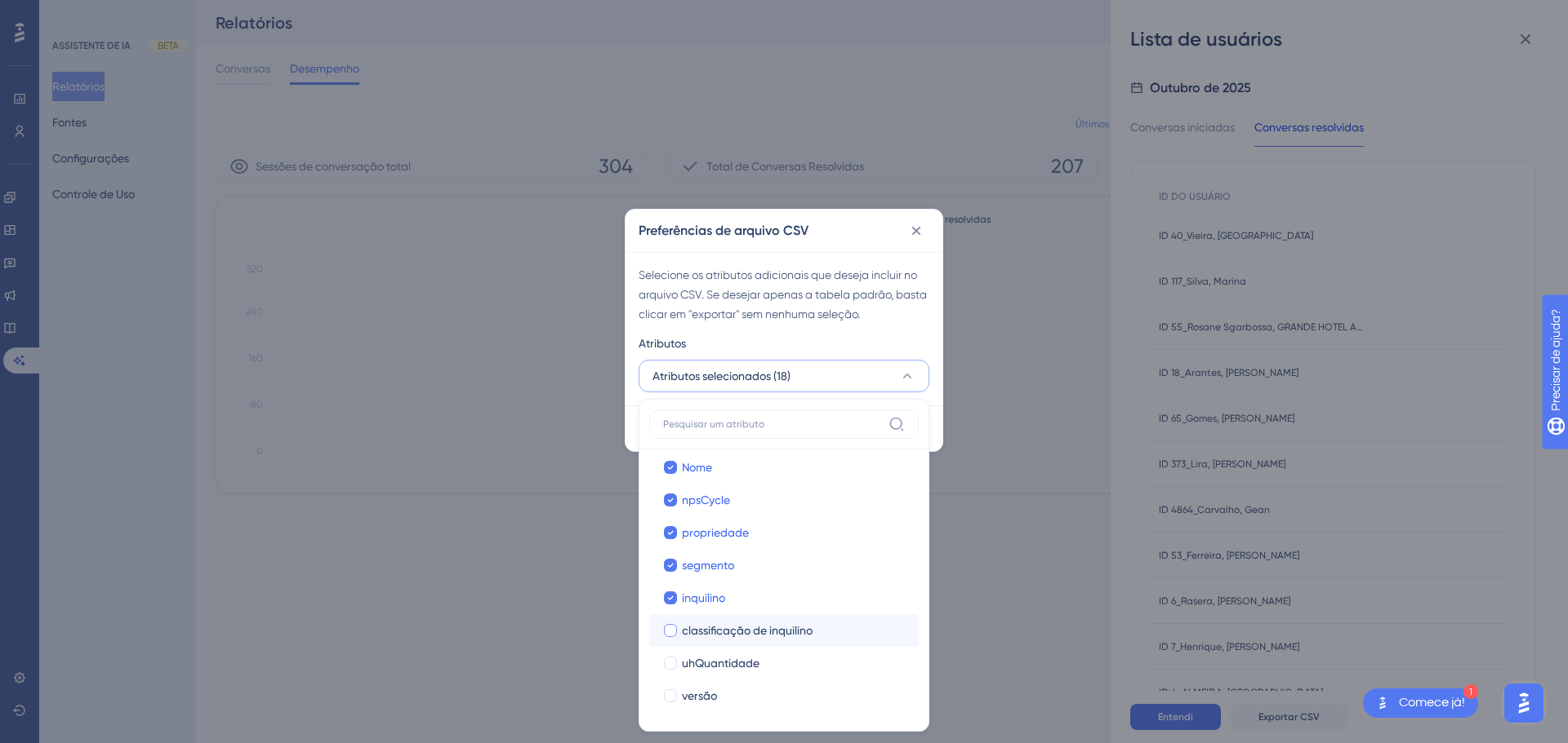
click at [721, 633] on font "classificação de inquilino" at bounding box center [747, 630] width 131 height 13
checkbox input "true"
click at [727, 662] on font "uhQuantidade" at bounding box center [721, 663] width 78 height 13
checkbox input "true"
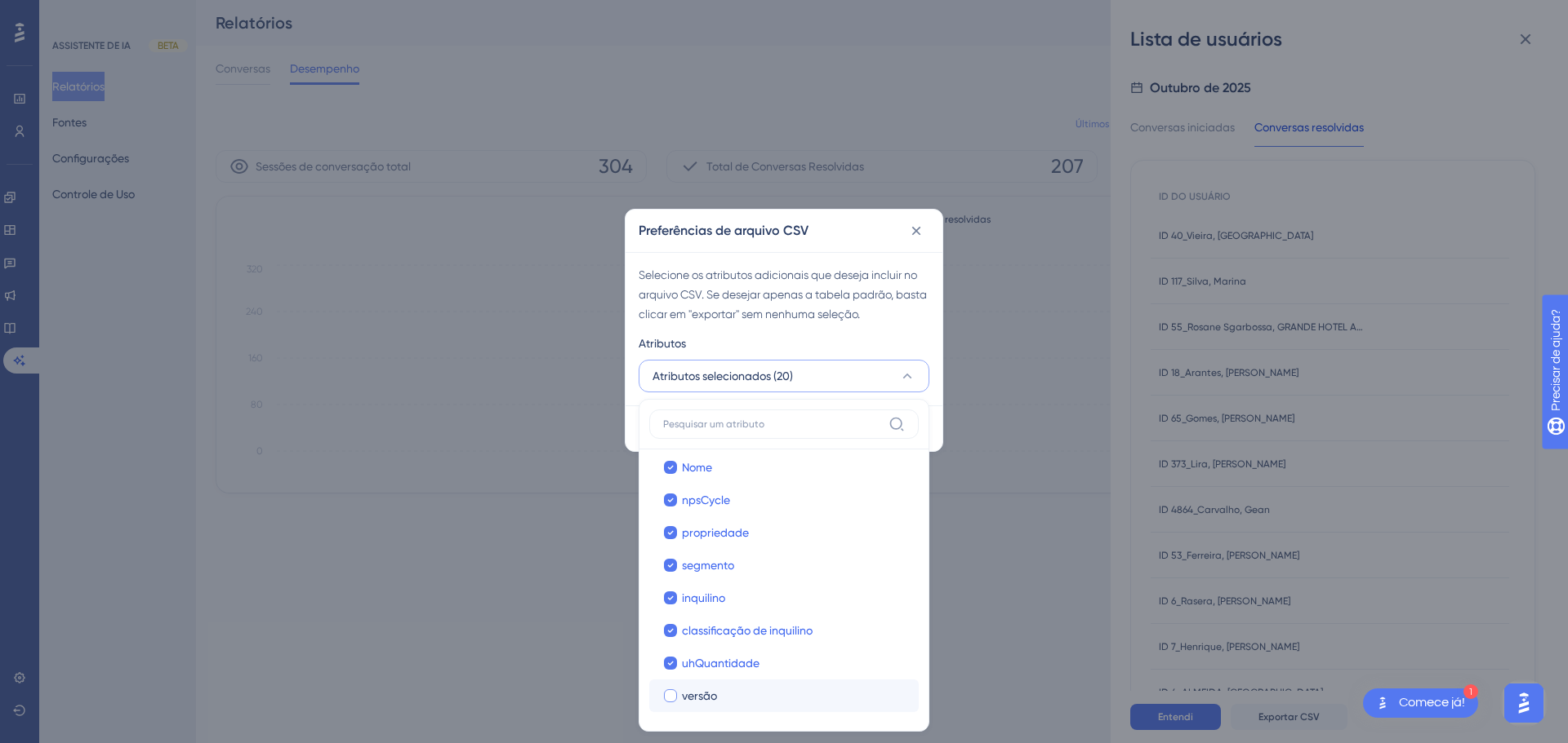
click at [726, 682] on label "versão versão" at bounding box center [783, 696] width 269 height 33
checkbox input "false"
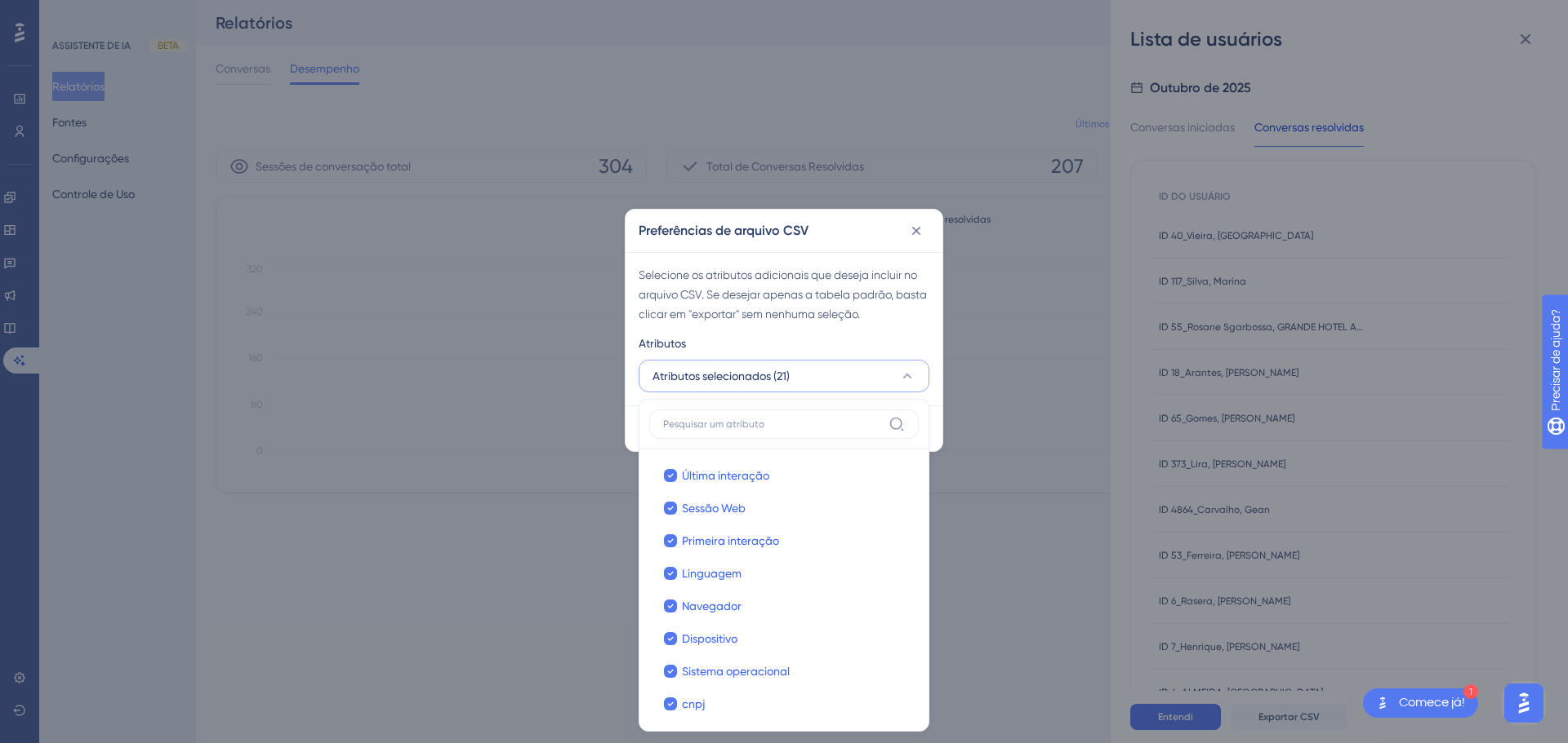
scroll to position [240, 0]
click at [916, 221] on button at bounding box center [916, 230] width 26 height 26
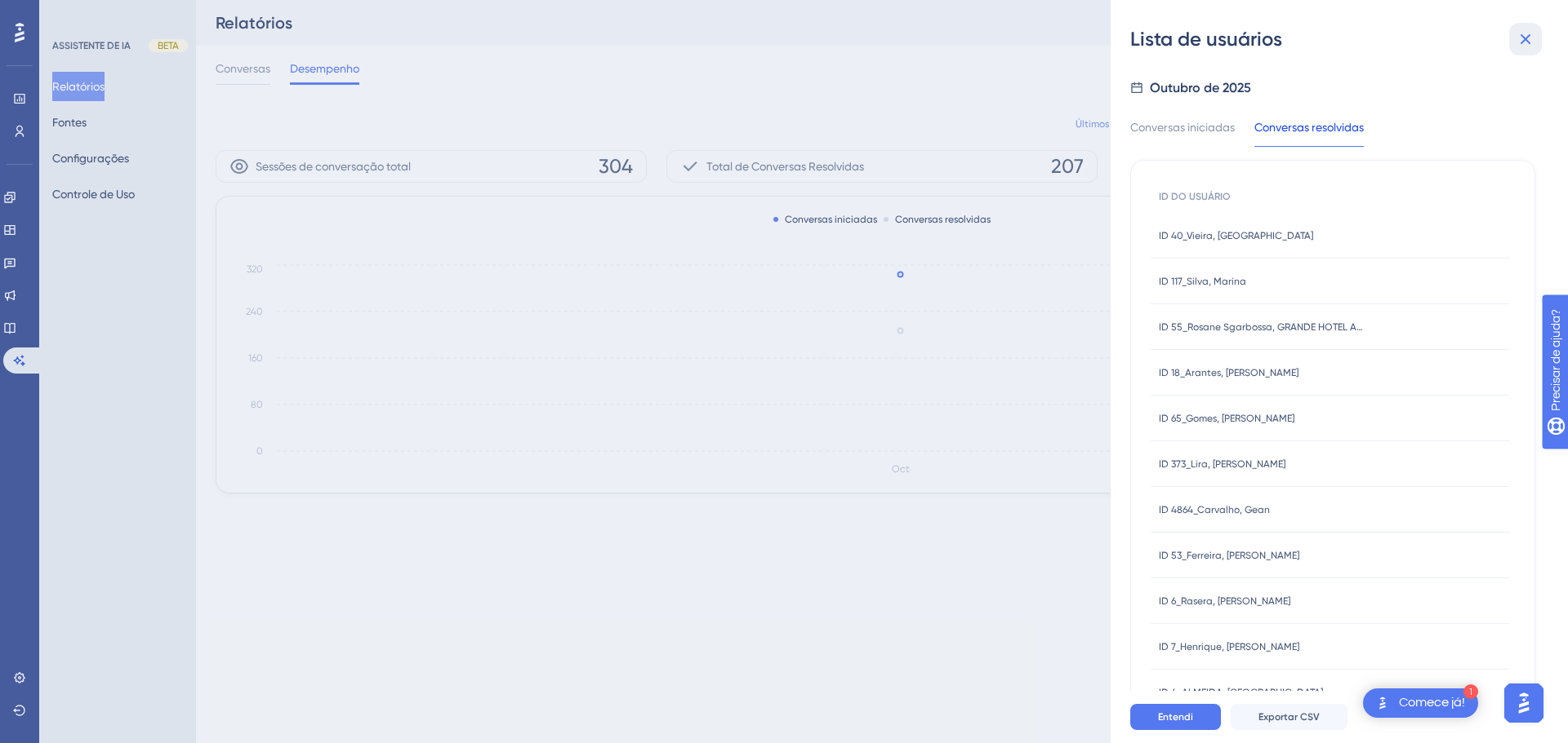
drag, startPoint x: 1538, startPoint y: 38, endPoint x: 1517, endPoint y: 89, distance: 55.2
click at [1538, 37] on button at bounding box center [1525, 39] width 33 height 33
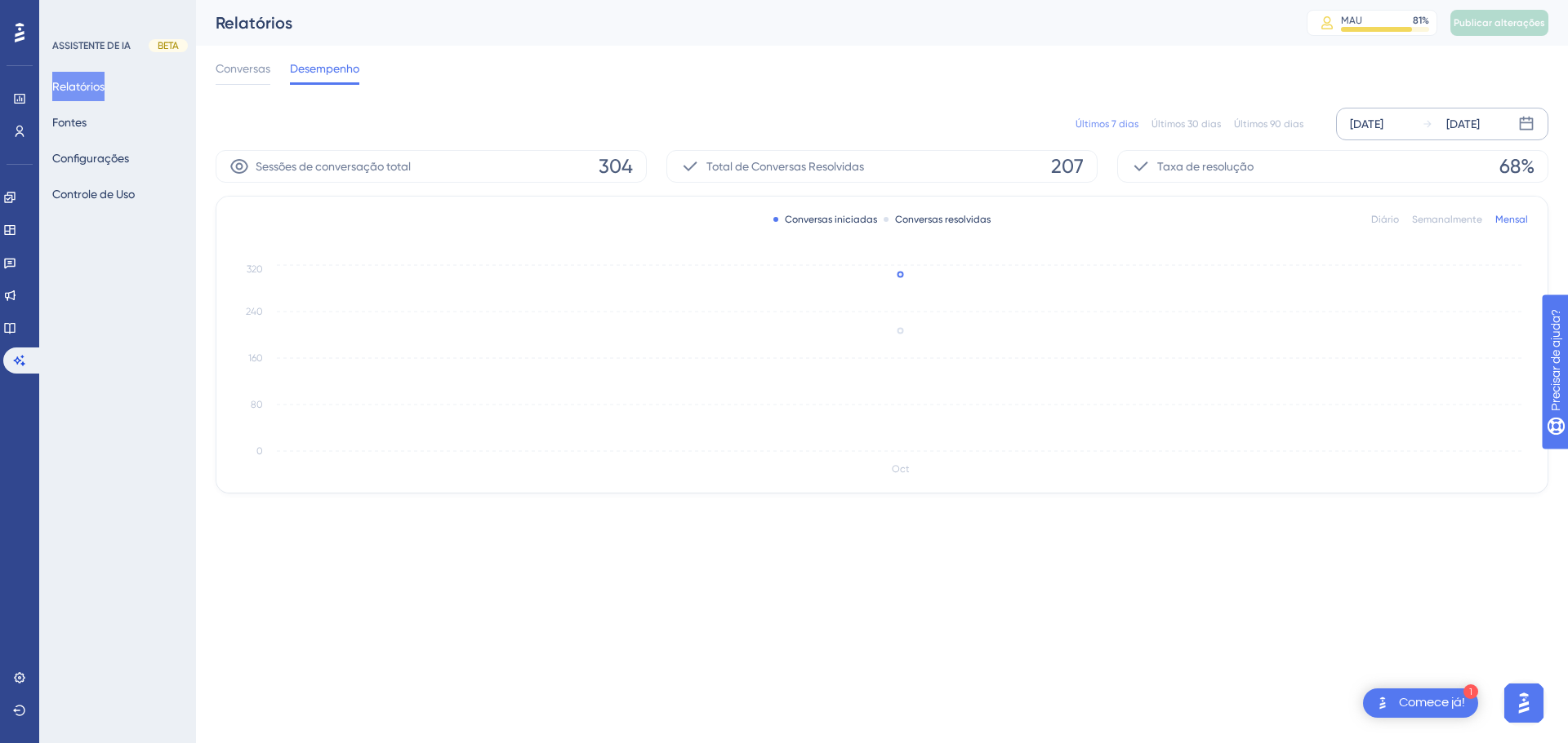
click at [1527, 126] on icon at bounding box center [1526, 123] width 16 height 16
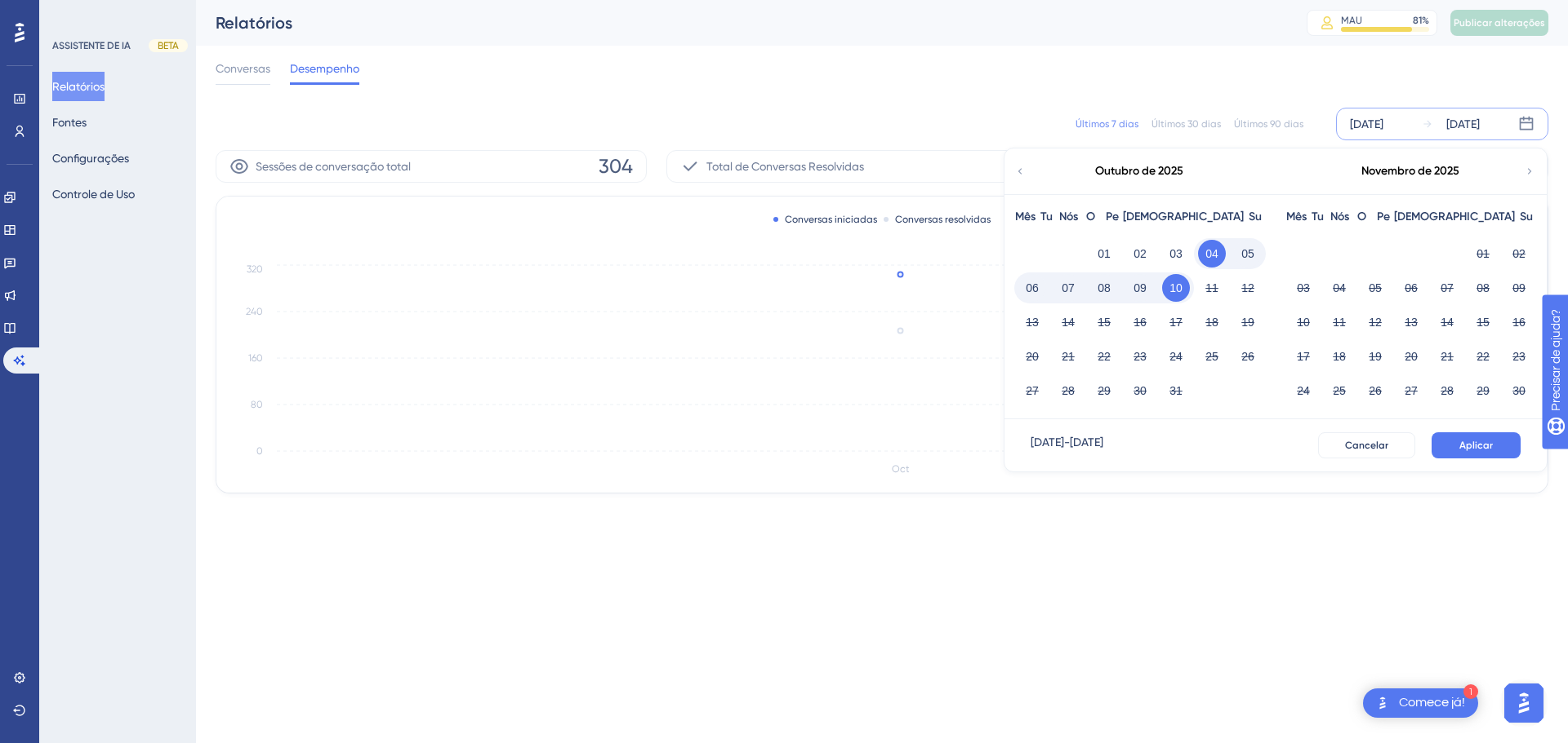
click at [1025, 175] on icon at bounding box center [1020, 170] width 12 height 14
click at [1302, 253] on font "01" at bounding box center [1302, 253] width 13 height 13
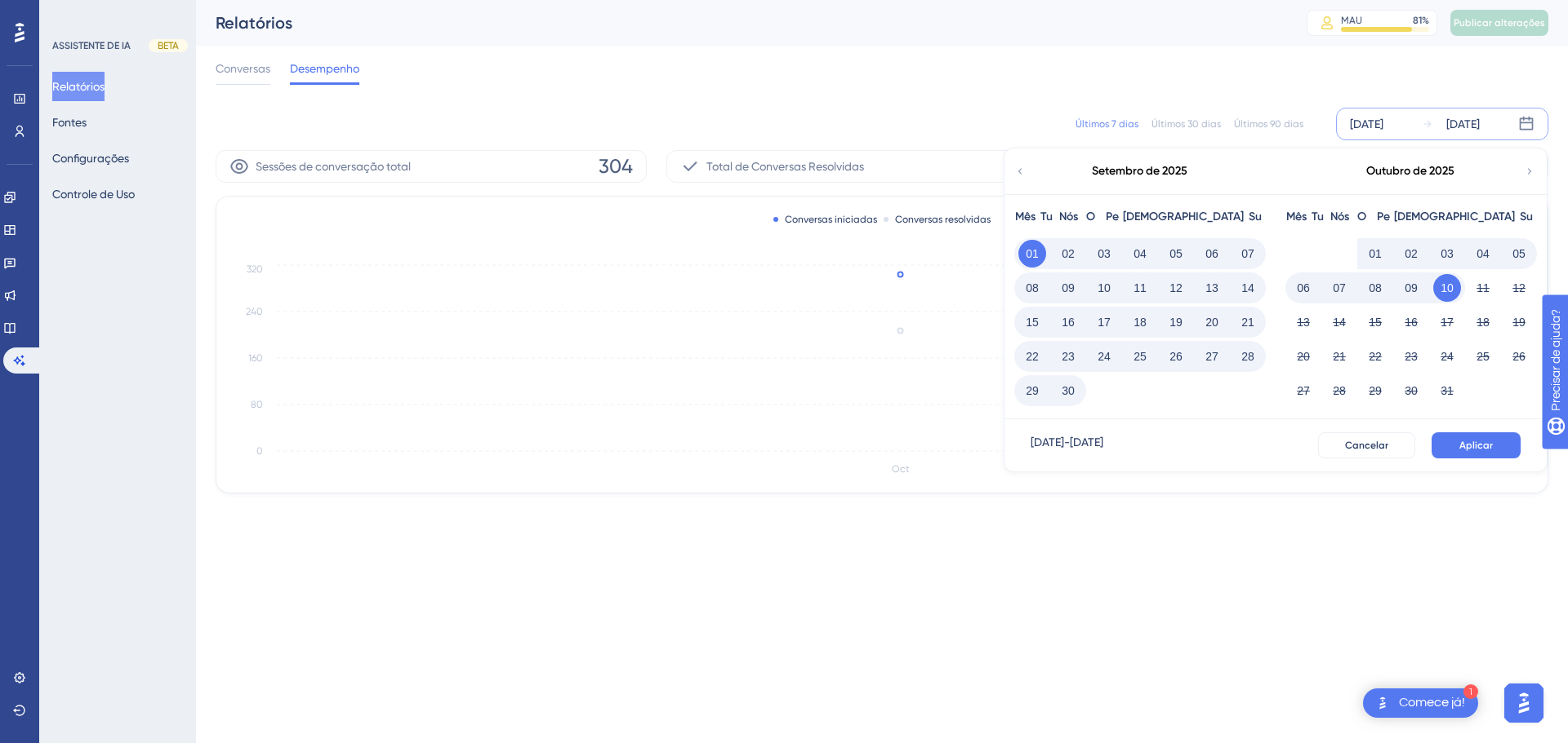
click at [1035, 248] on font "01" at bounding box center [1031, 253] width 13 height 13
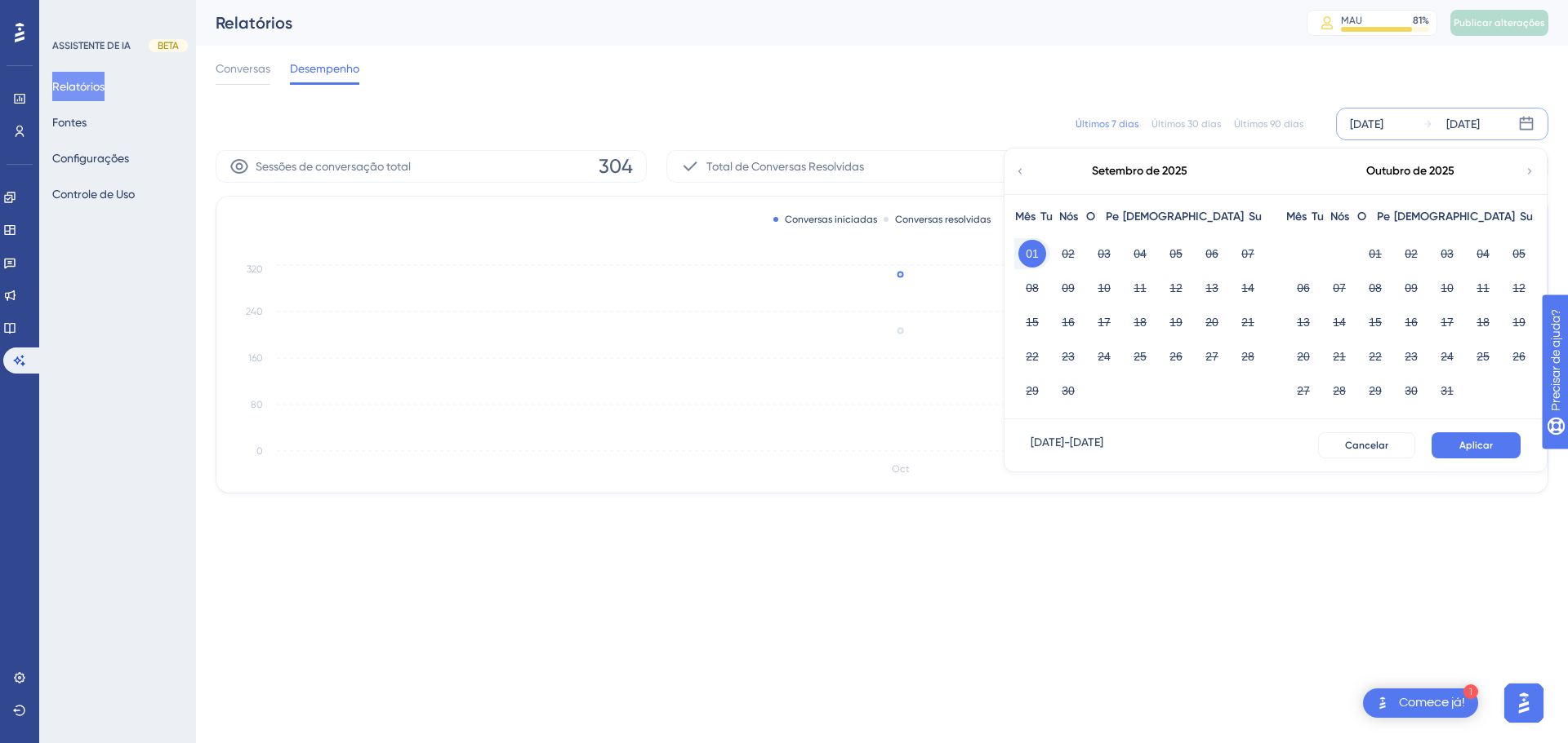
click at [1030, 250] on font "01" at bounding box center [1031, 253] width 13 height 13
click at [1070, 392] on font "30" at bounding box center [1068, 390] width 13 height 13
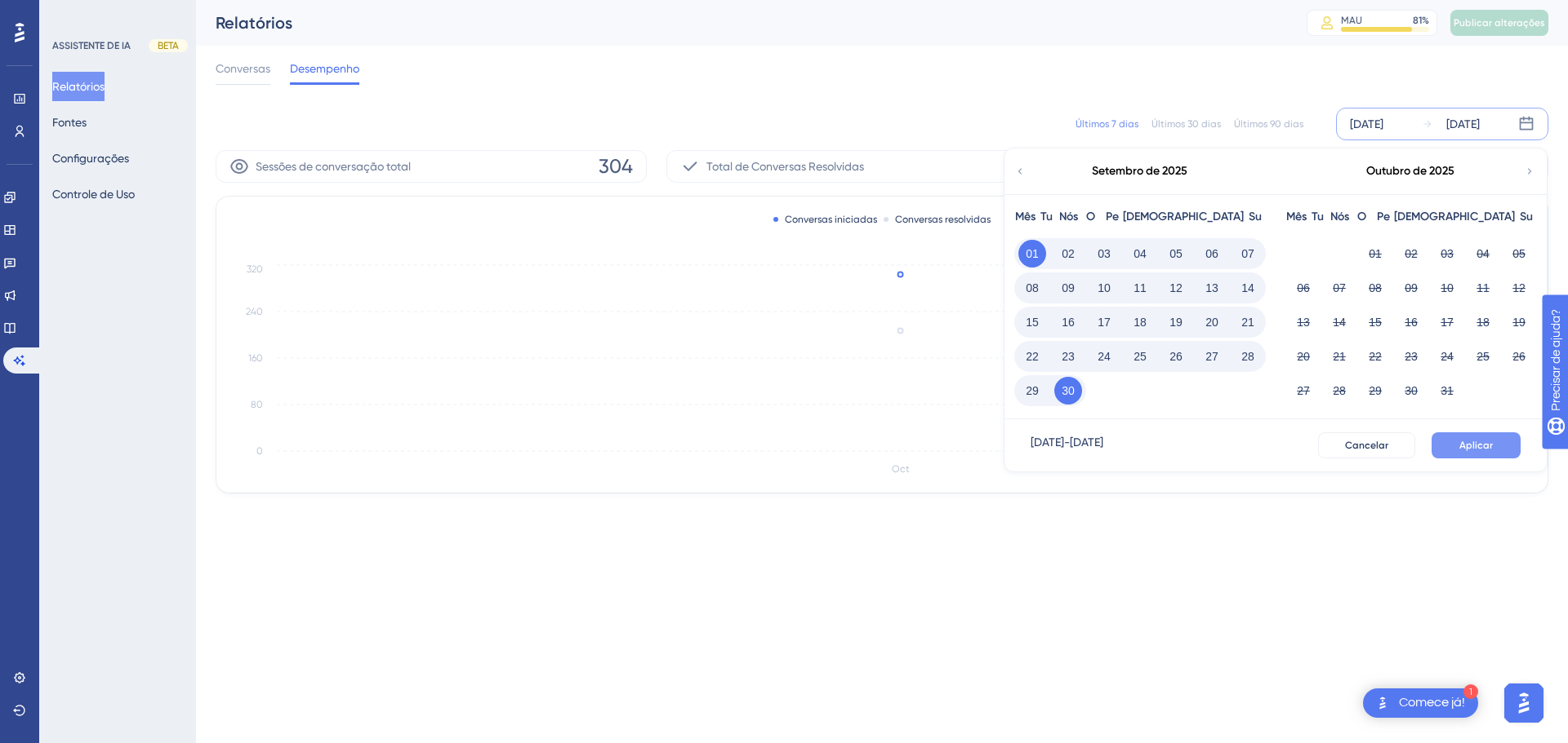
click at [1481, 448] on font "Aplicar" at bounding box center [1476, 446] width 34 height 12
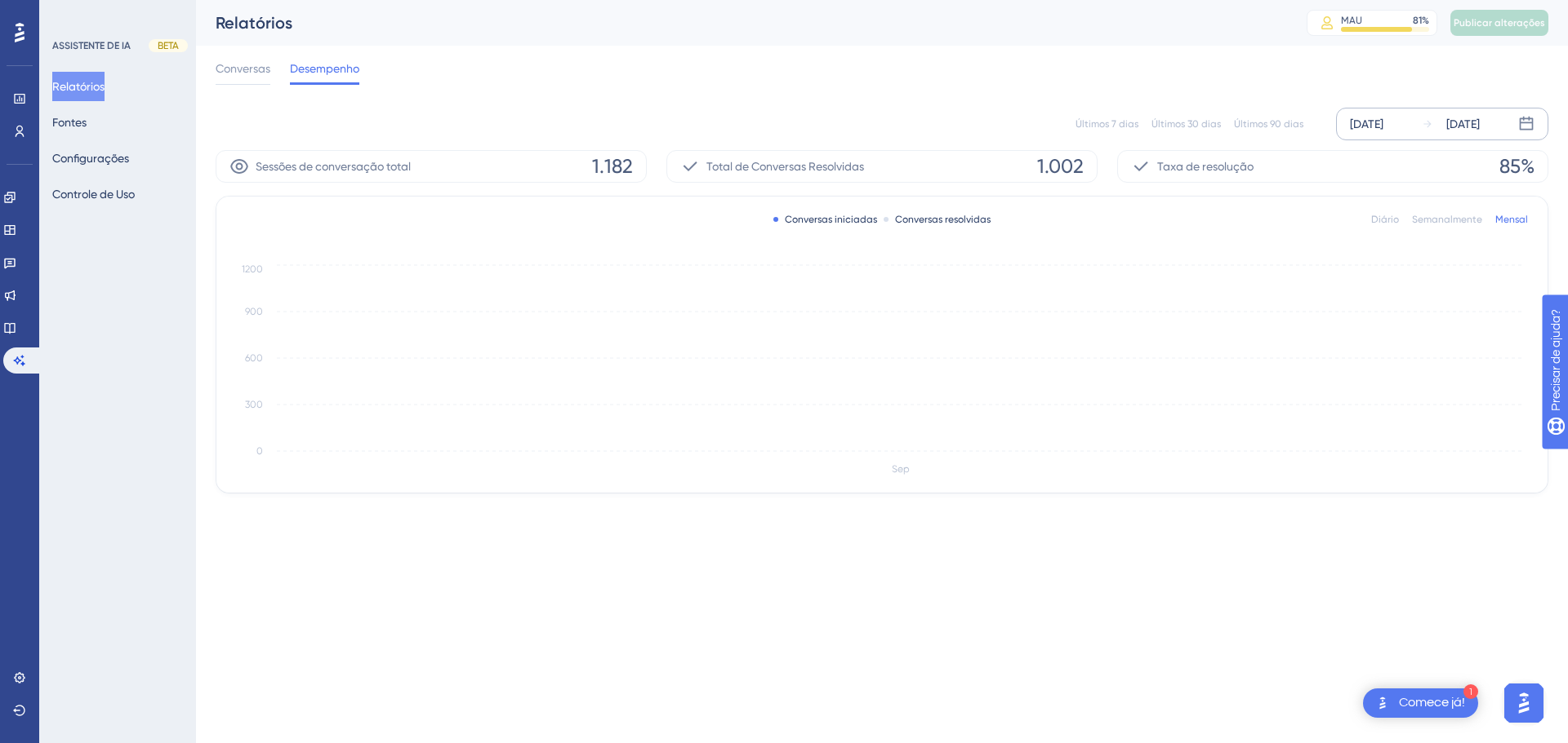
click at [357, 180] on div "Sessões de conversação total 1.182" at bounding box center [430, 166] width 431 height 33
click at [725, 177] on div "Total de Conversas Resolvidas 1.002" at bounding box center [882, 166] width 431 height 33
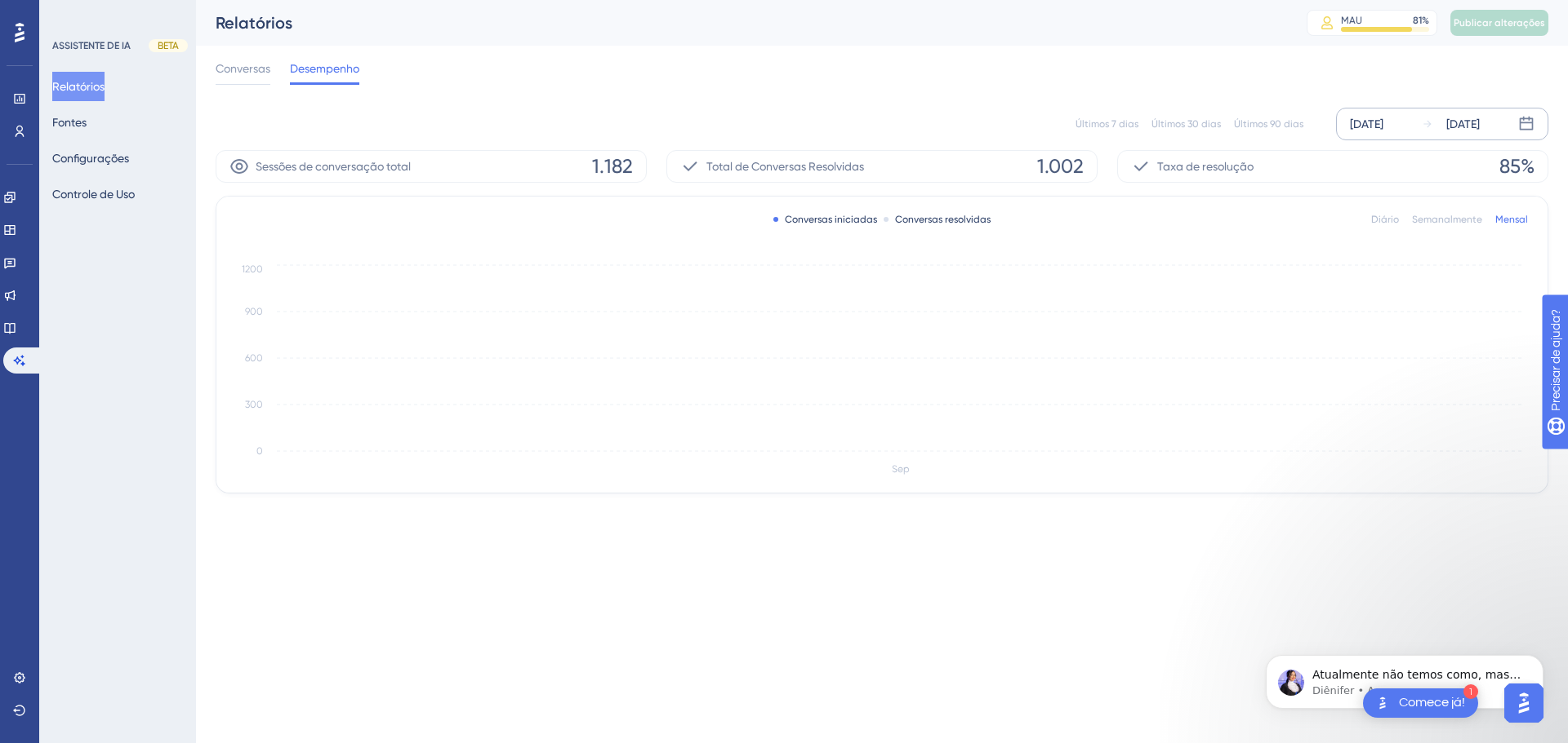
scroll to position [258, 0]
click at [1346, 675] on font "Atualmente não temos como, mas posso verificar com nosso dev se eles fornecem e…" at bounding box center [1416, 699] width 208 height 62
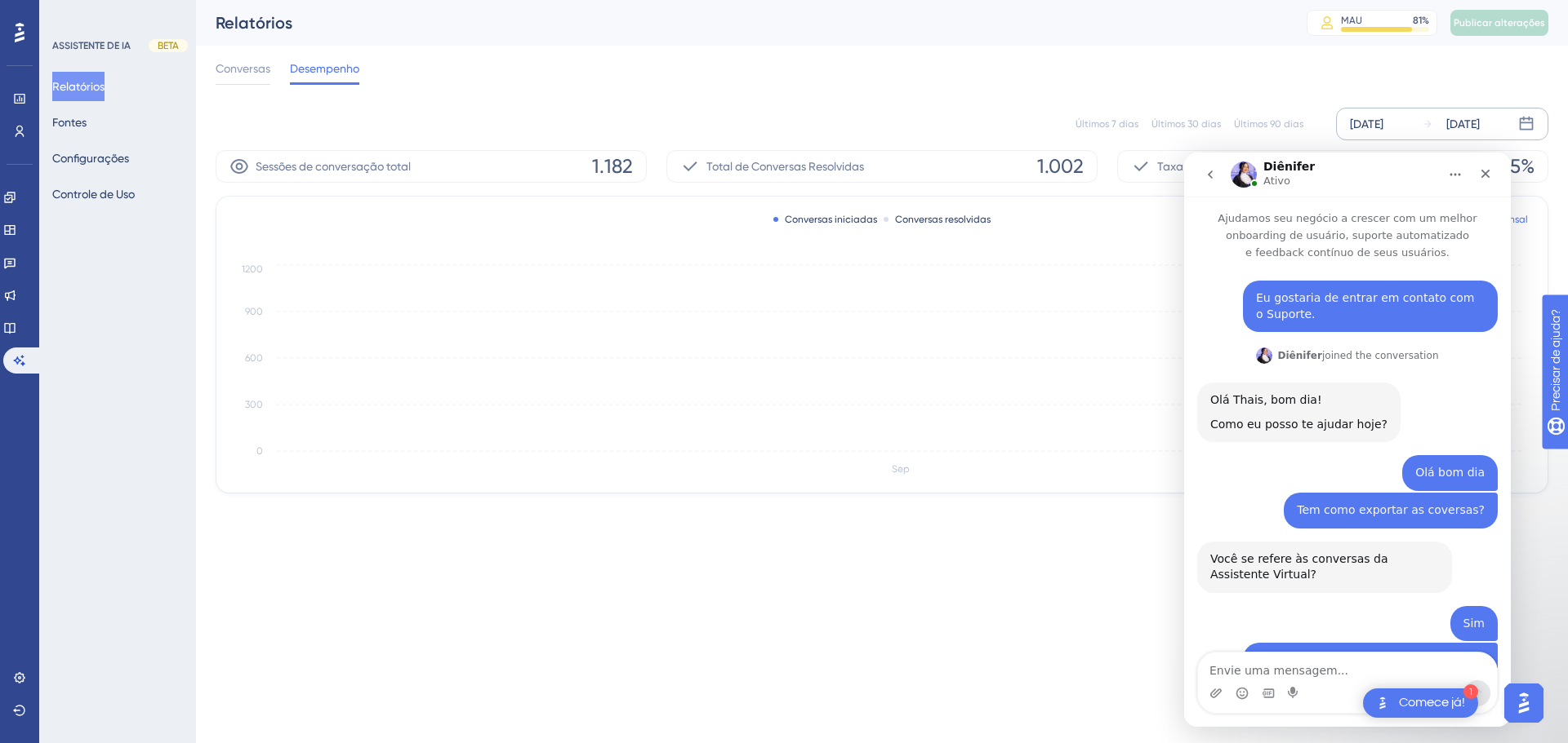
scroll to position [285, 0]
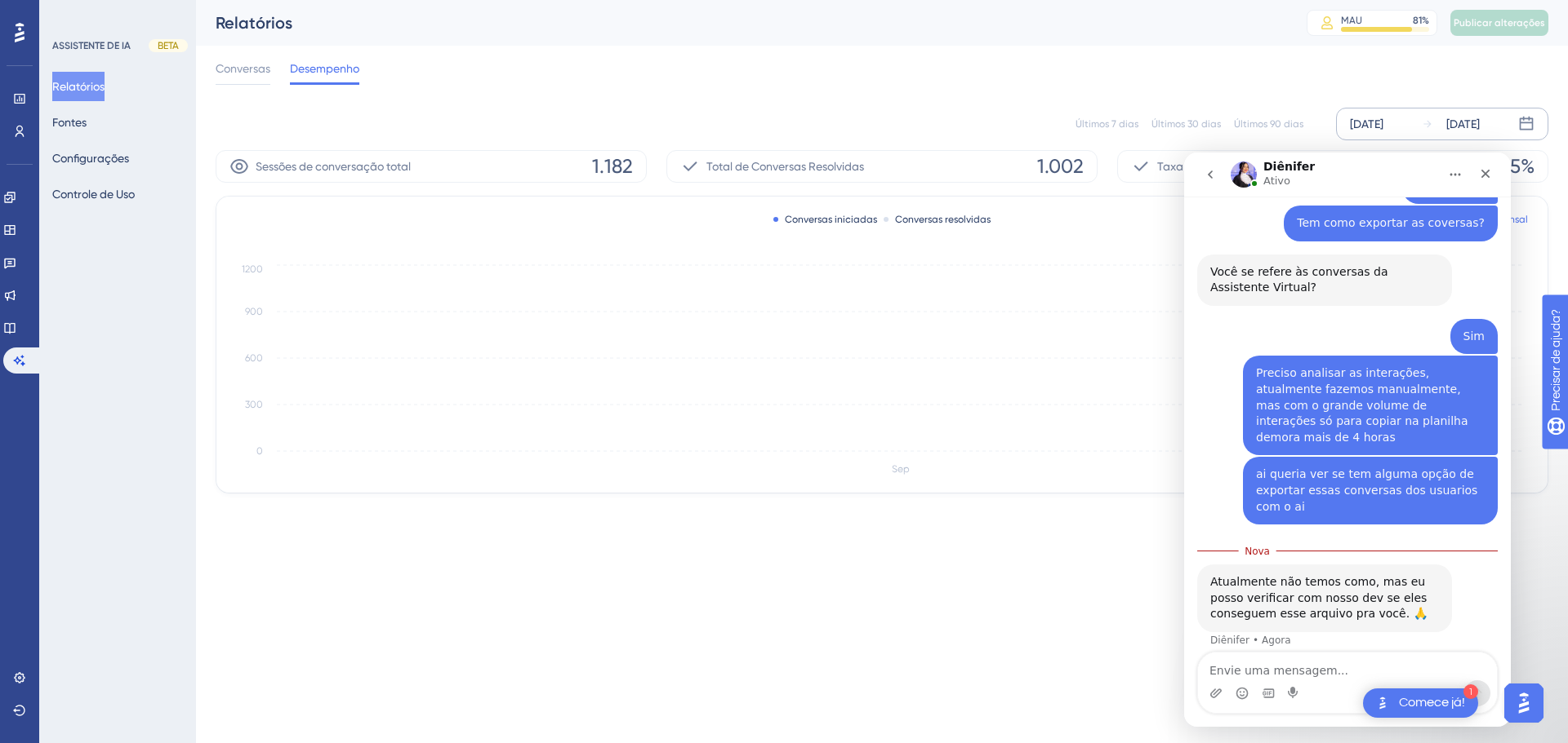
click at [1068, 258] on div "Conversas iniciadas Conversas resolvidas Diário Semanalmente Mensal Sep 0 300 6…" at bounding box center [881, 344] width 1331 height 296
click at [1205, 172] on icon "go back" at bounding box center [1209, 174] width 13 height 13
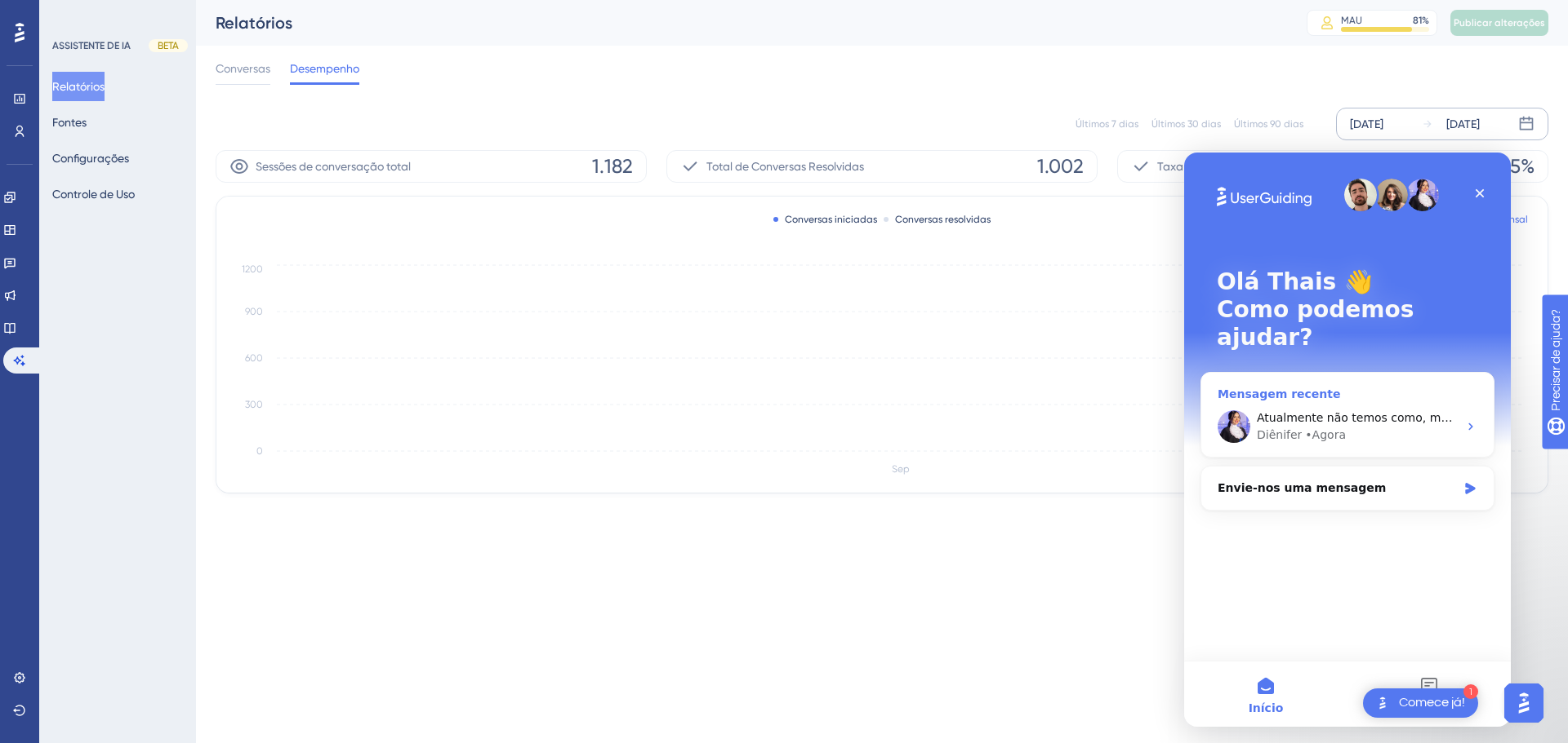
click at [1317, 386] on div "Mensagem recente" at bounding box center [1348, 395] width 260 height 17
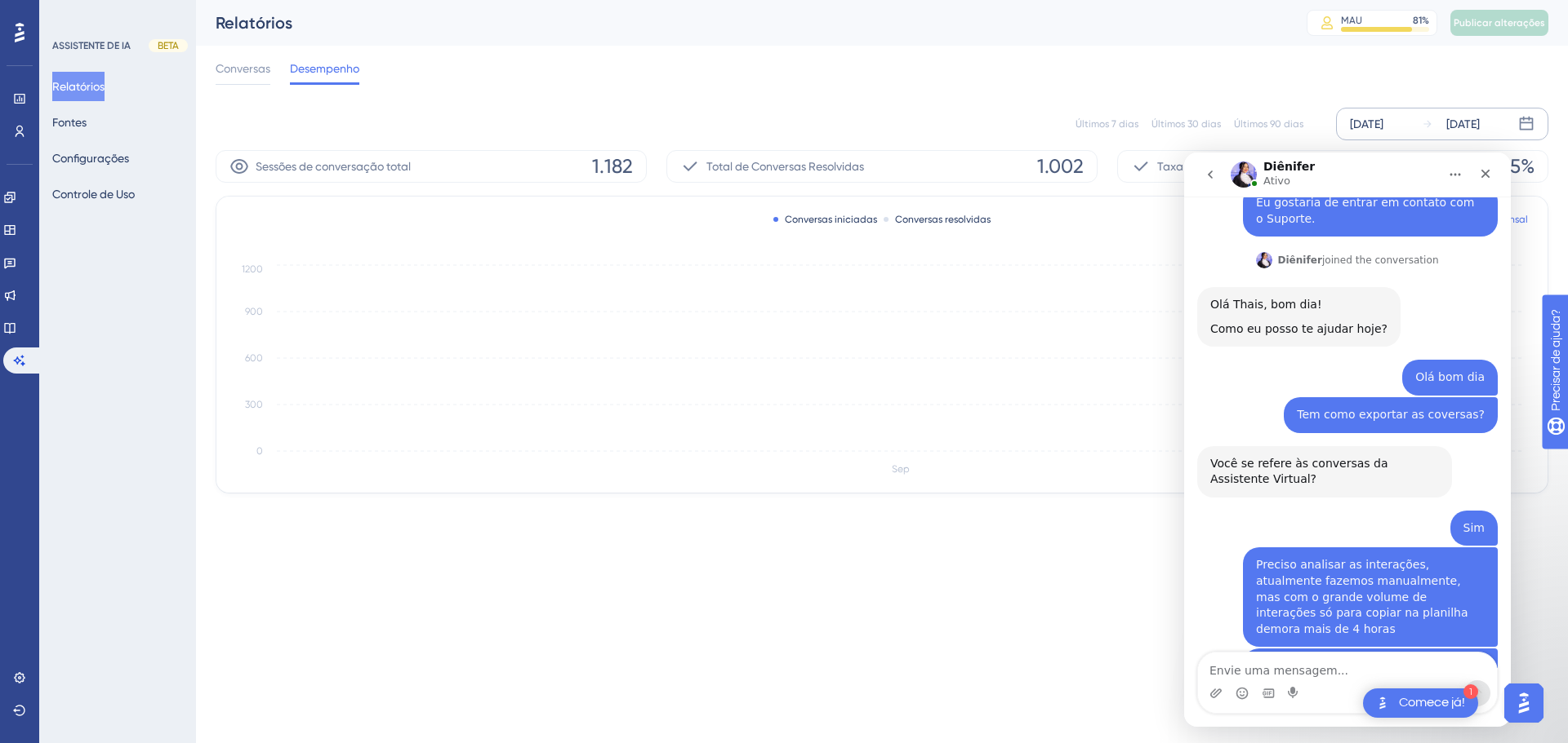
scroll to position [258, 0]
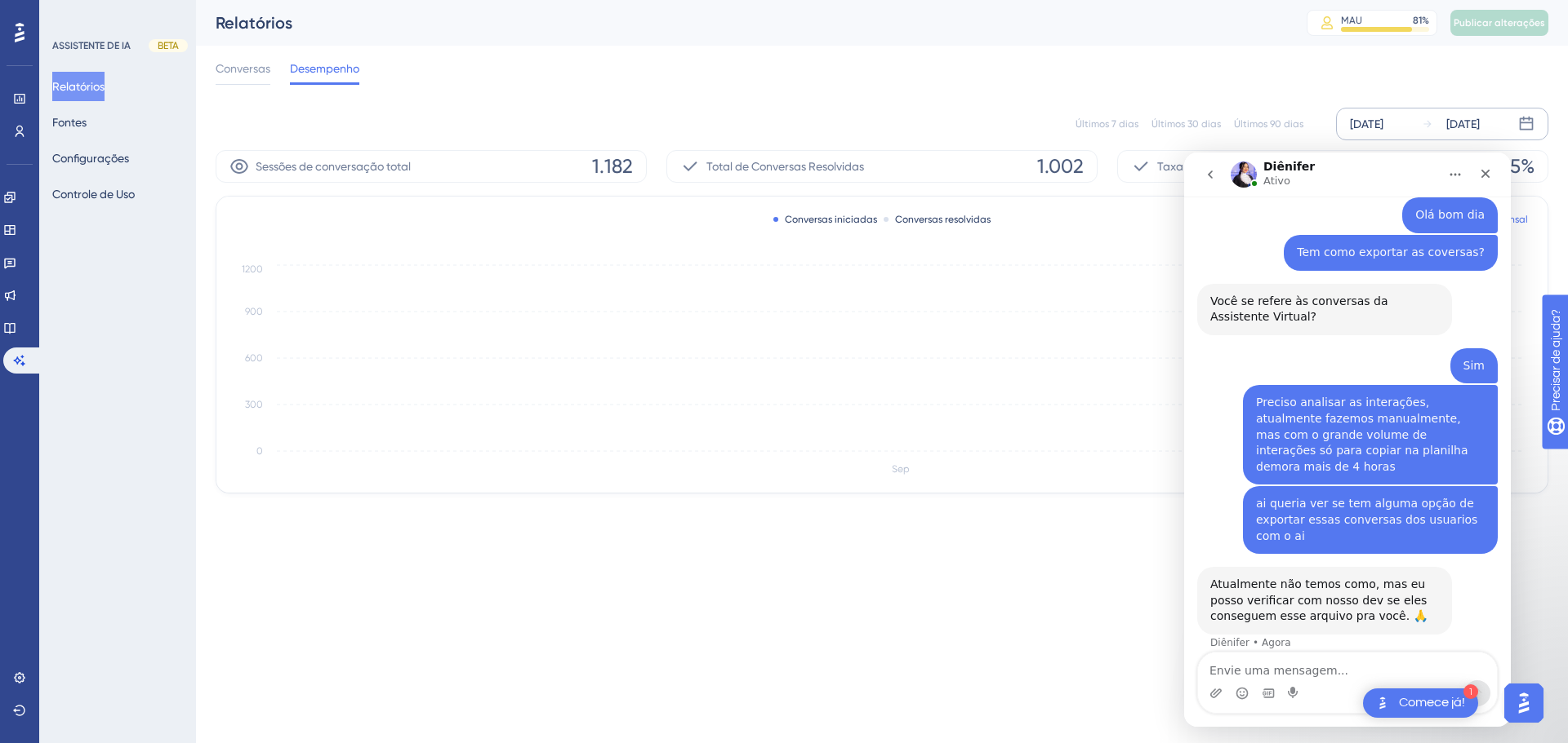
click at [1255, 665] on textarea "Envie uma mensagem..." at bounding box center [1347, 666] width 299 height 28
type textarea "S"
type textarea "Me ajudaria muito 🙏"
click at [1360, 678] on textarea "Me ajudaria muito 🙏" at bounding box center [1347, 666] width 299 height 28
click at [1349, 672] on textarea "Me ajudaria muito 🙏" at bounding box center [1347, 666] width 299 height 28
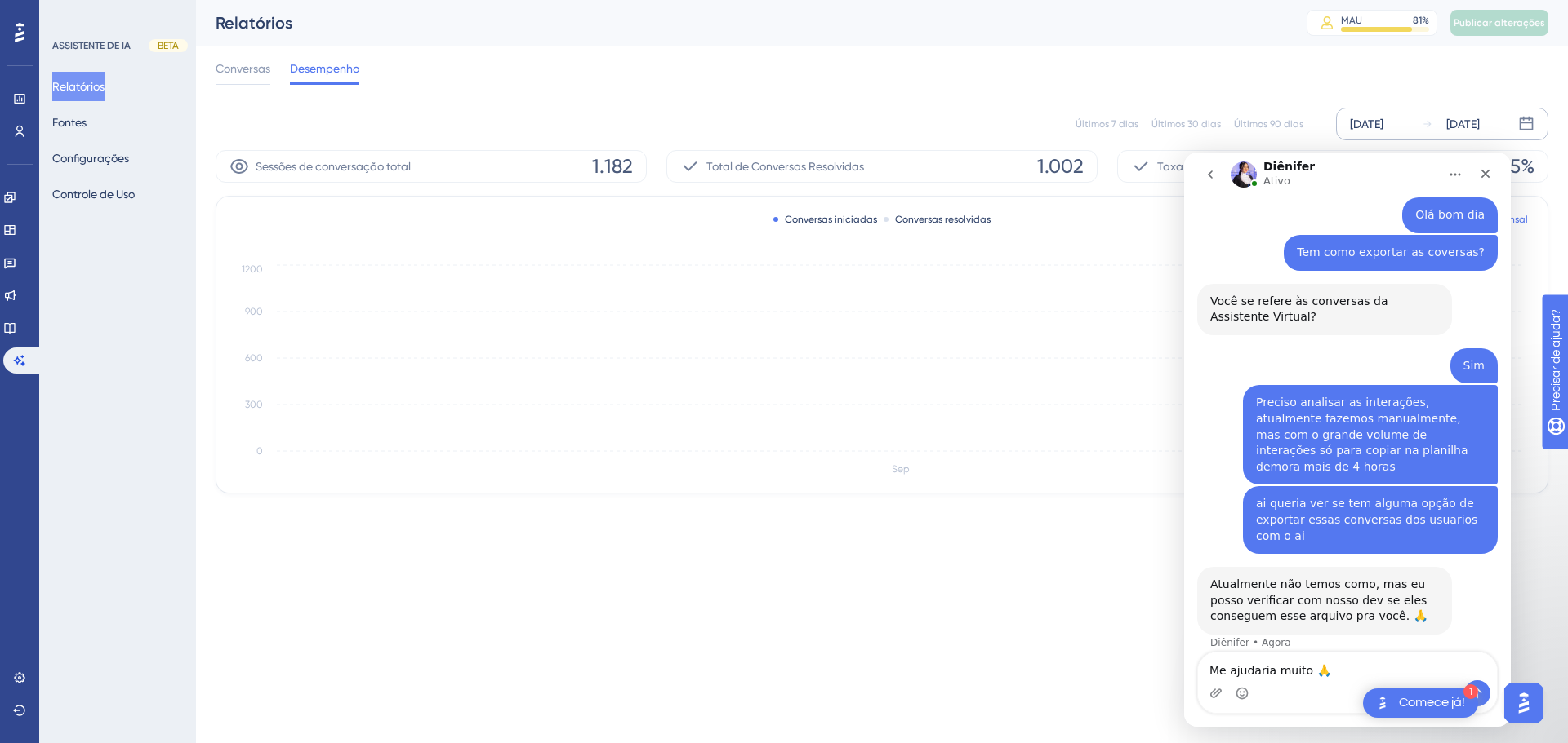
click at [1341, 665] on textarea "Me ajudaria muito 🙏" at bounding box center [1347, 666] width 299 height 28
click at [1343, 665] on textarea "Me ajudaria muito 🙏" at bounding box center [1347, 666] width 299 height 28
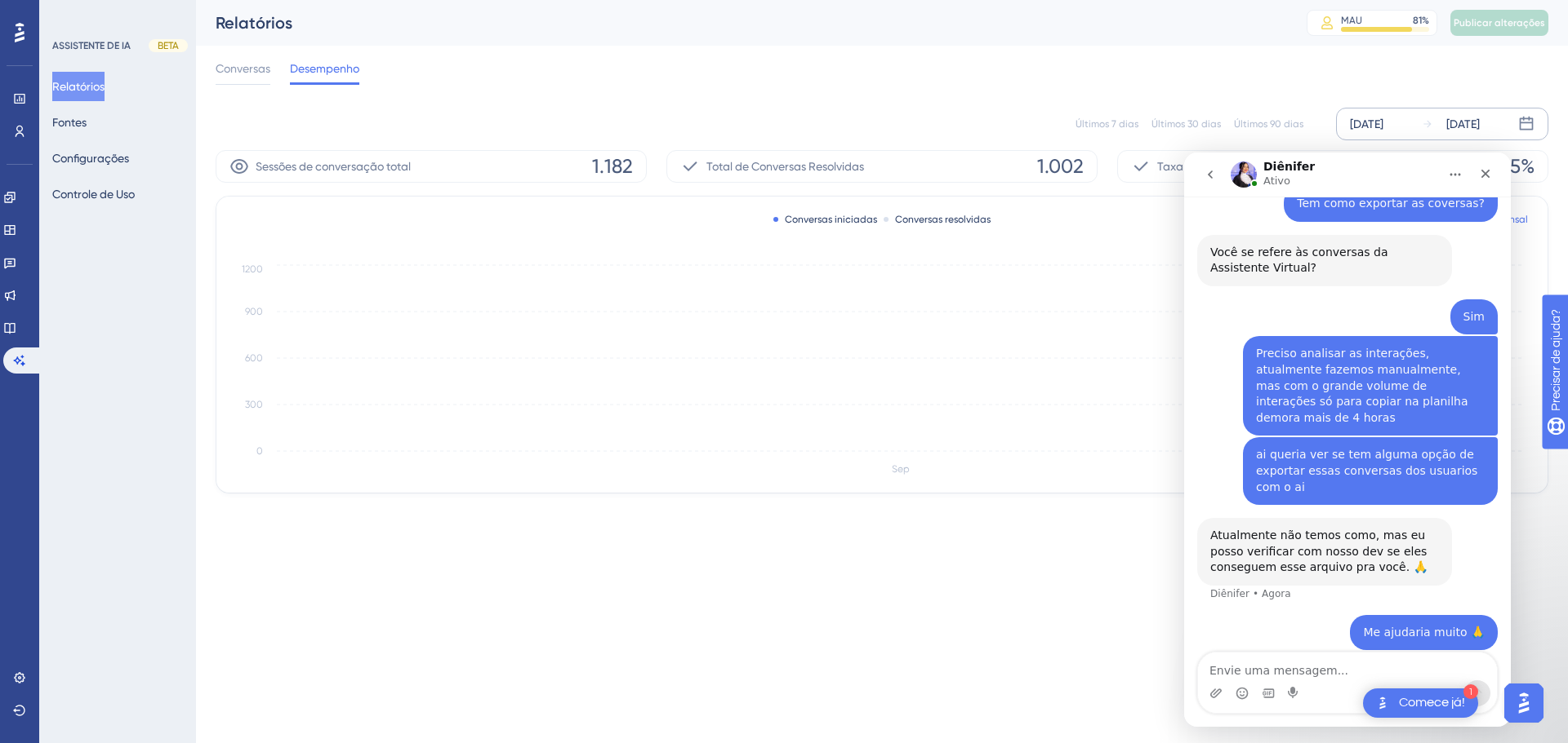
click at [1208, 178] on icon "go back" at bounding box center [1209, 174] width 13 height 13
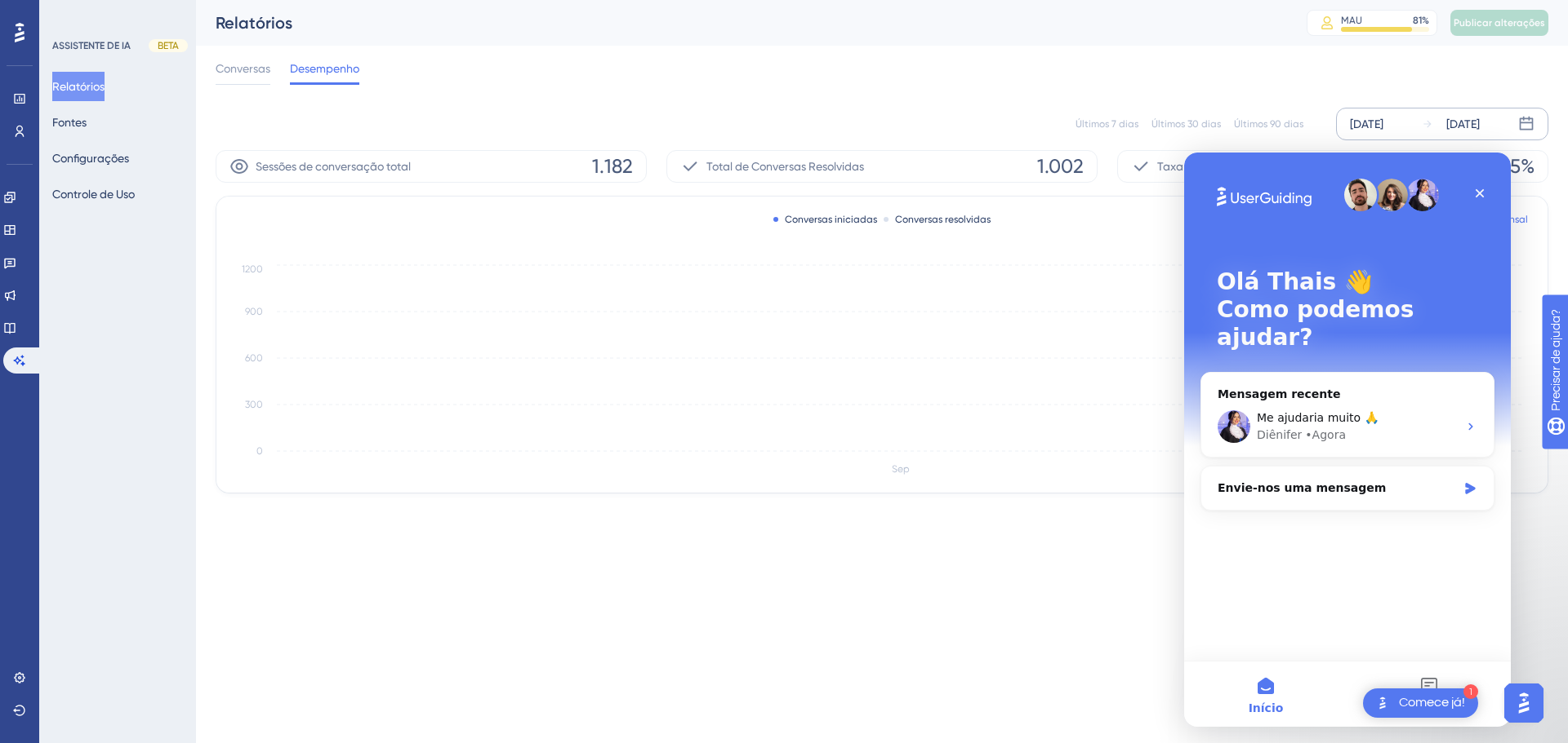
scroll to position [0, 0]
click at [1079, 264] on icon "Sep 0 300 600 900 1200" at bounding box center [882, 370] width 1292 height 218
click at [1489, 191] on div "Fechar" at bounding box center [1479, 193] width 30 height 30
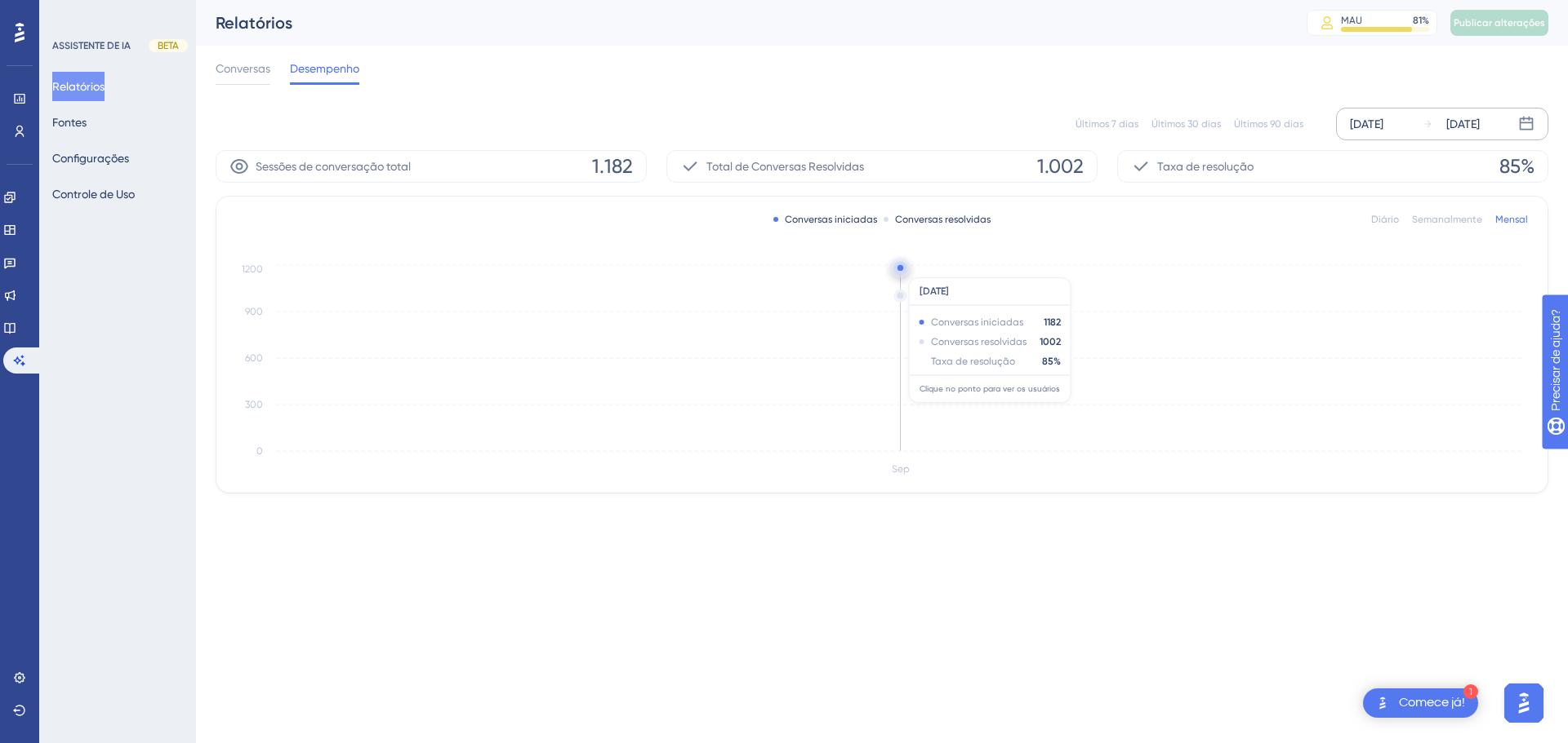
click at [899, 269] on circle at bounding box center [900, 267] width 6 height 6
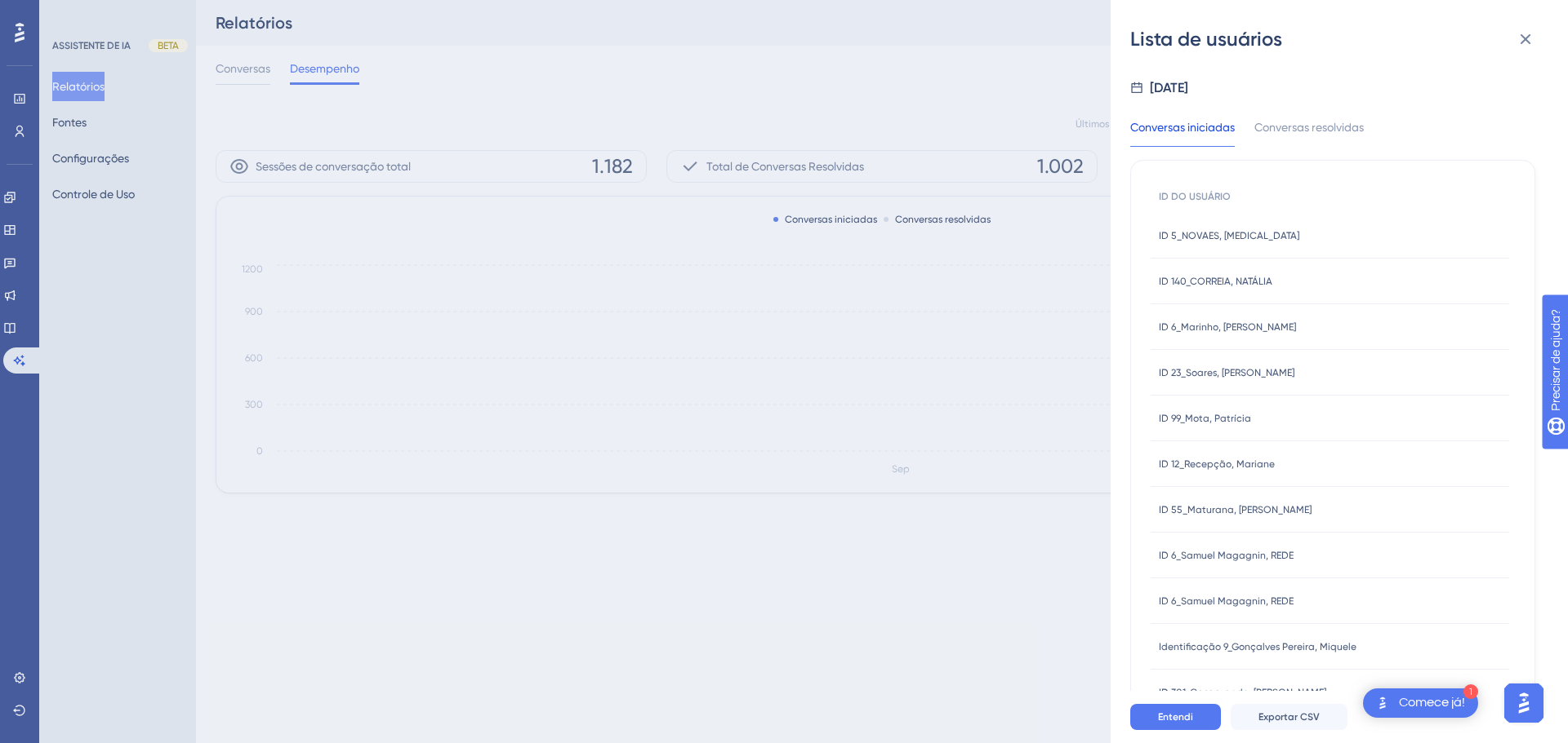
click at [1310, 116] on div "Conversas iniciadas Conversas resolvidas ID DO USUÁRIO ID 5_NOVAES, YASMIN ID 5…" at bounding box center [1333, 649] width 405 height 1101
click at [1306, 128] on font "Conversas resolvidas" at bounding box center [1309, 127] width 110 height 13
click at [1215, 117] on div "Conversas iniciadas" at bounding box center [1182, 132] width 105 height 30
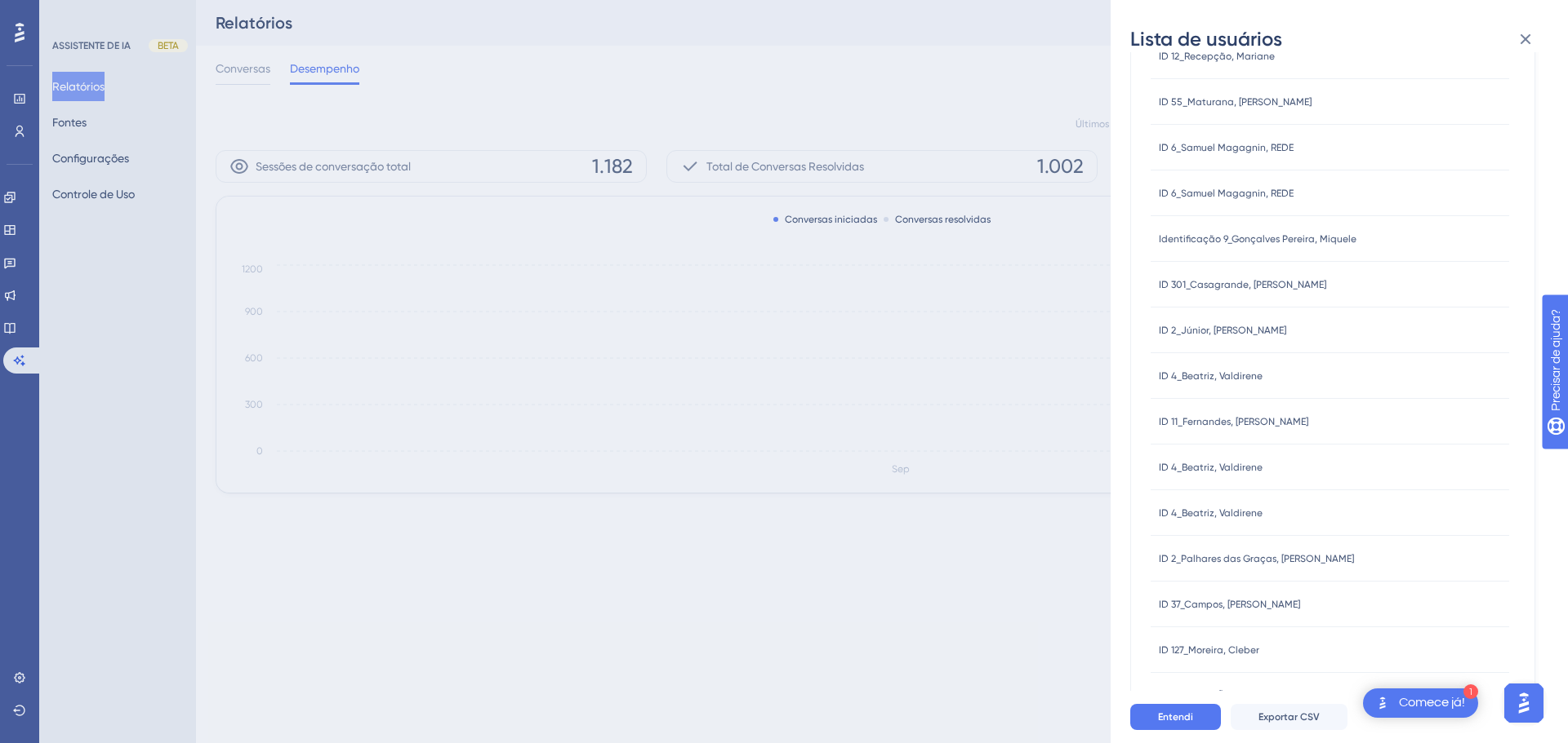
scroll to position [509, 0]
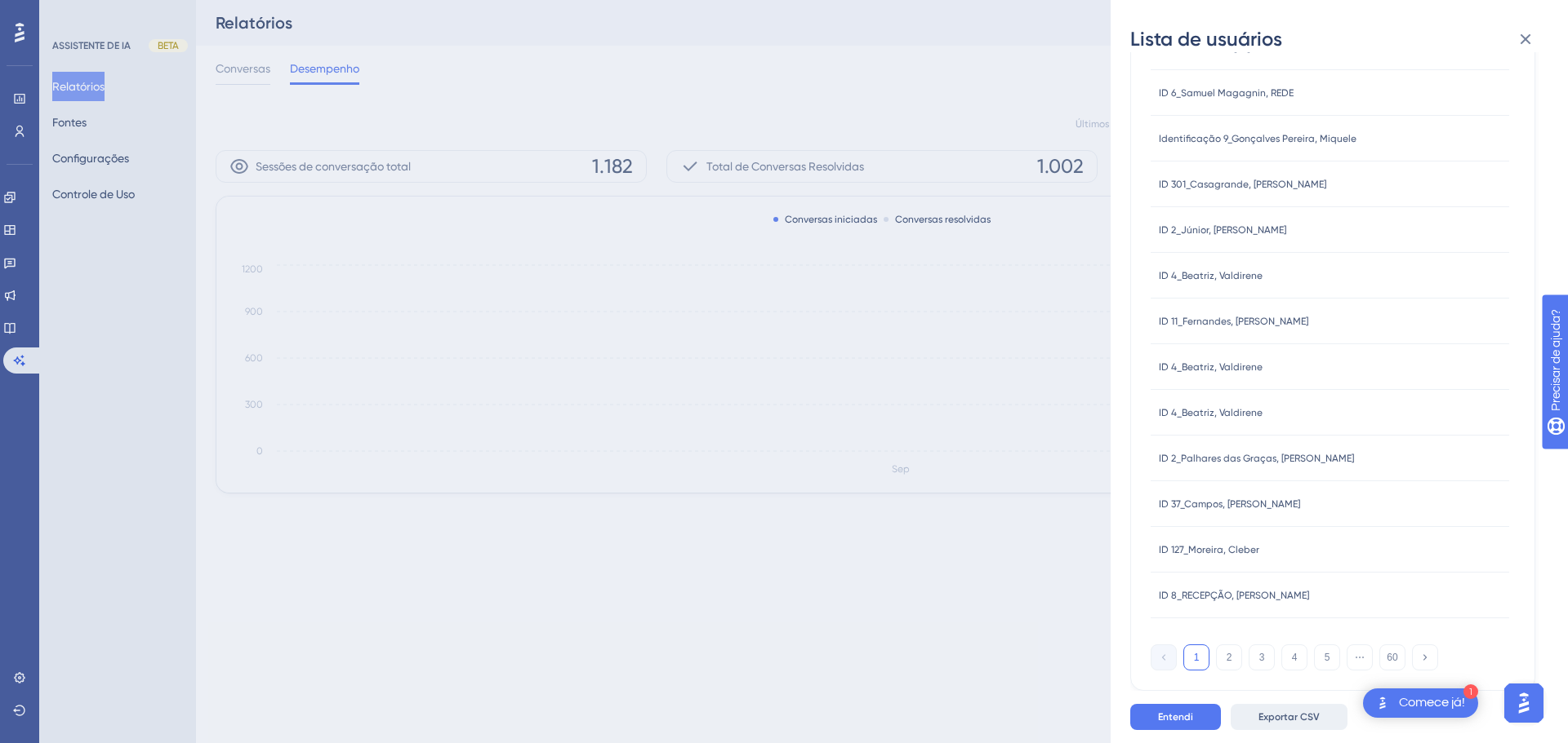
click at [1273, 720] on font "Exportar CSV" at bounding box center [1289, 718] width 62 height 12
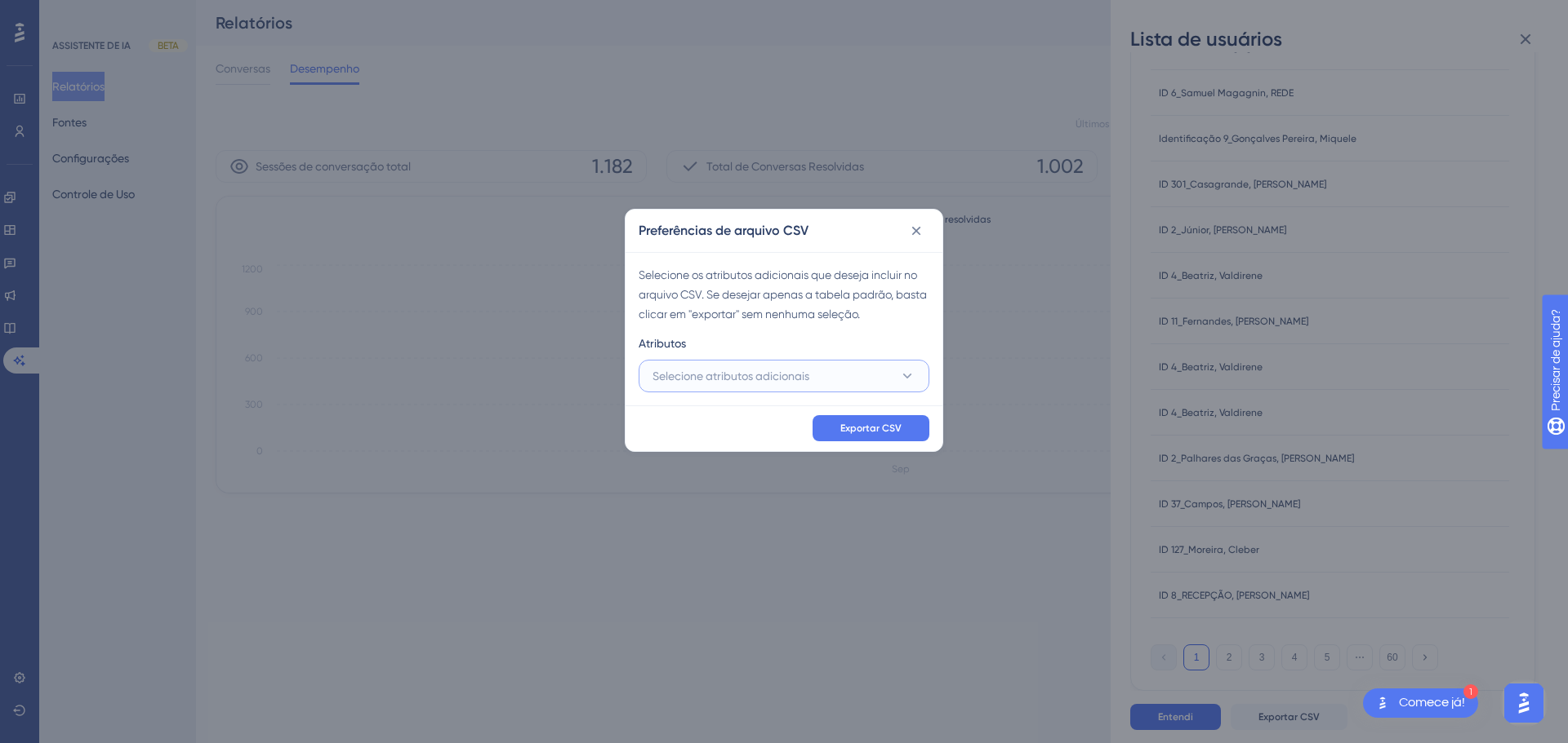
click at [789, 362] on button "Selecione atributos adicionais" at bounding box center [784, 376] width 290 height 33
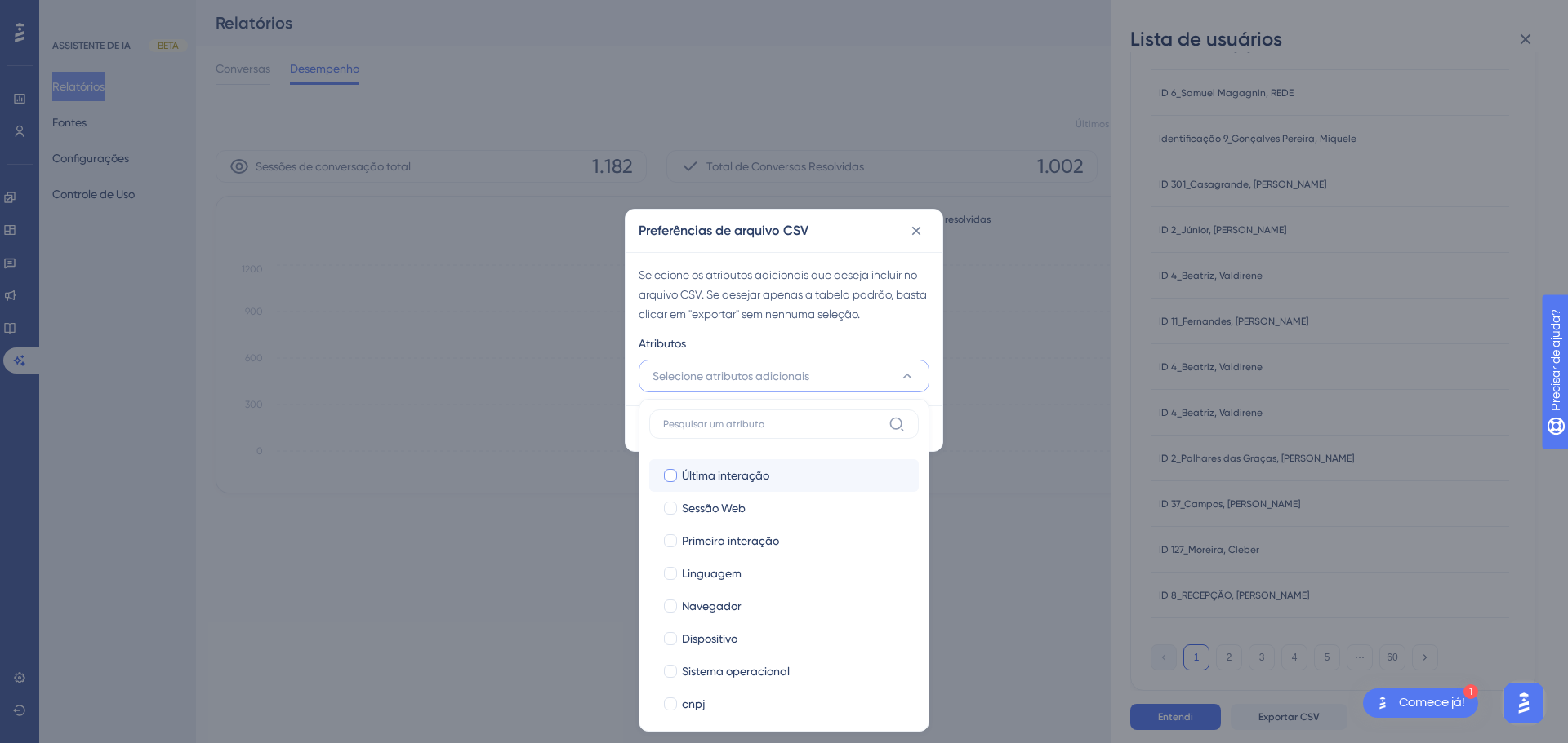
click at [765, 472] on font "Última interação" at bounding box center [726, 475] width 88 height 13
checkbox input "true"
click at [732, 520] on label "Sessão Web Sessão Web" at bounding box center [783, 508] width 269 height 33
click at [671, 509] on input "Sessão Web" at bounding box center [670, 508] width 1 height 1
click at [732, 552] on label "Primeira interação Primeira interação" at bounding box center [783, 541] width 269 height 33
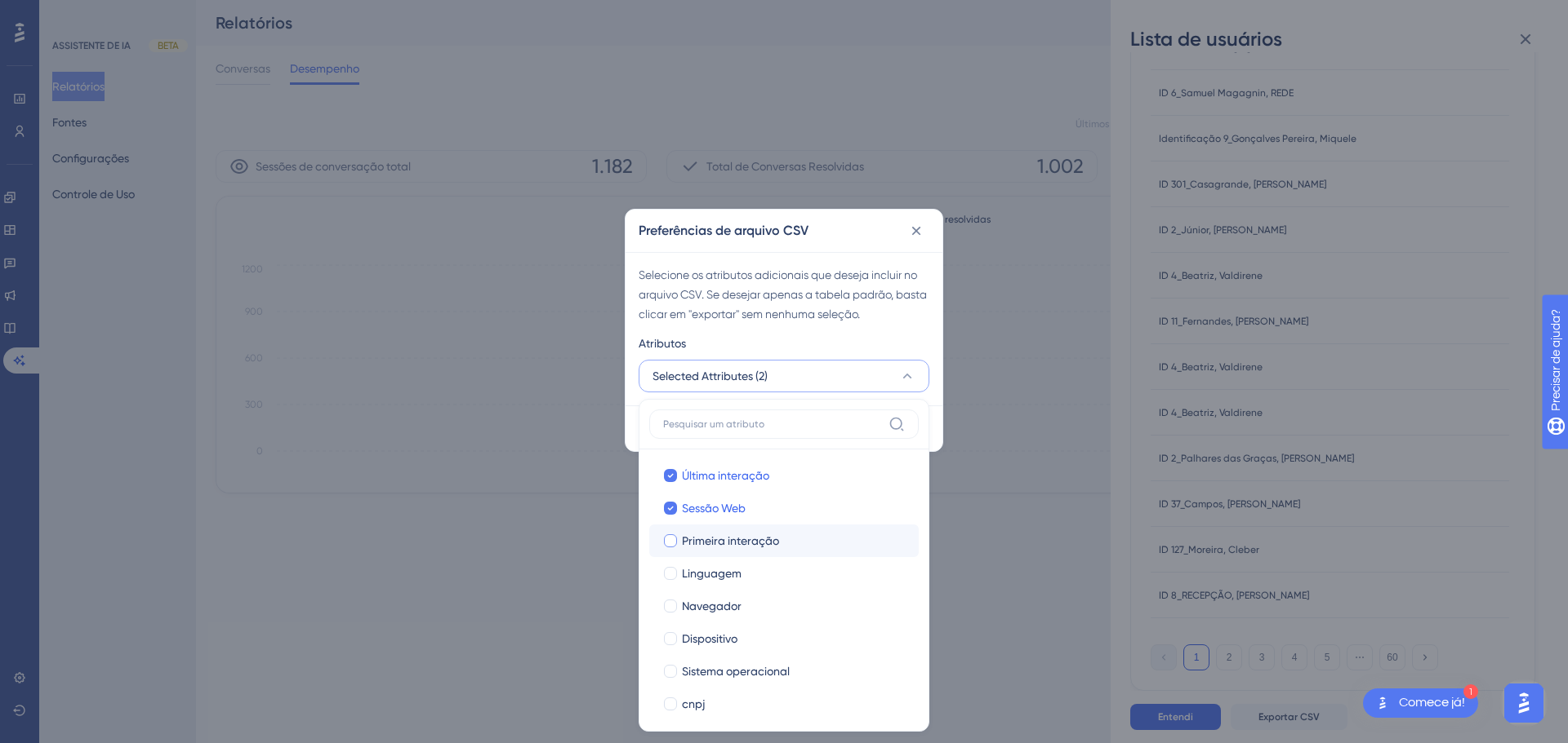
click at [671, 541] on input "Primeira interação" at bounding box center [670, 541] width 1 height 1
checkbox input "true"
click at [729, 579] on font "Linguagem" at bounding box center [711, 573] width 60 height 13
checkbox input "true"
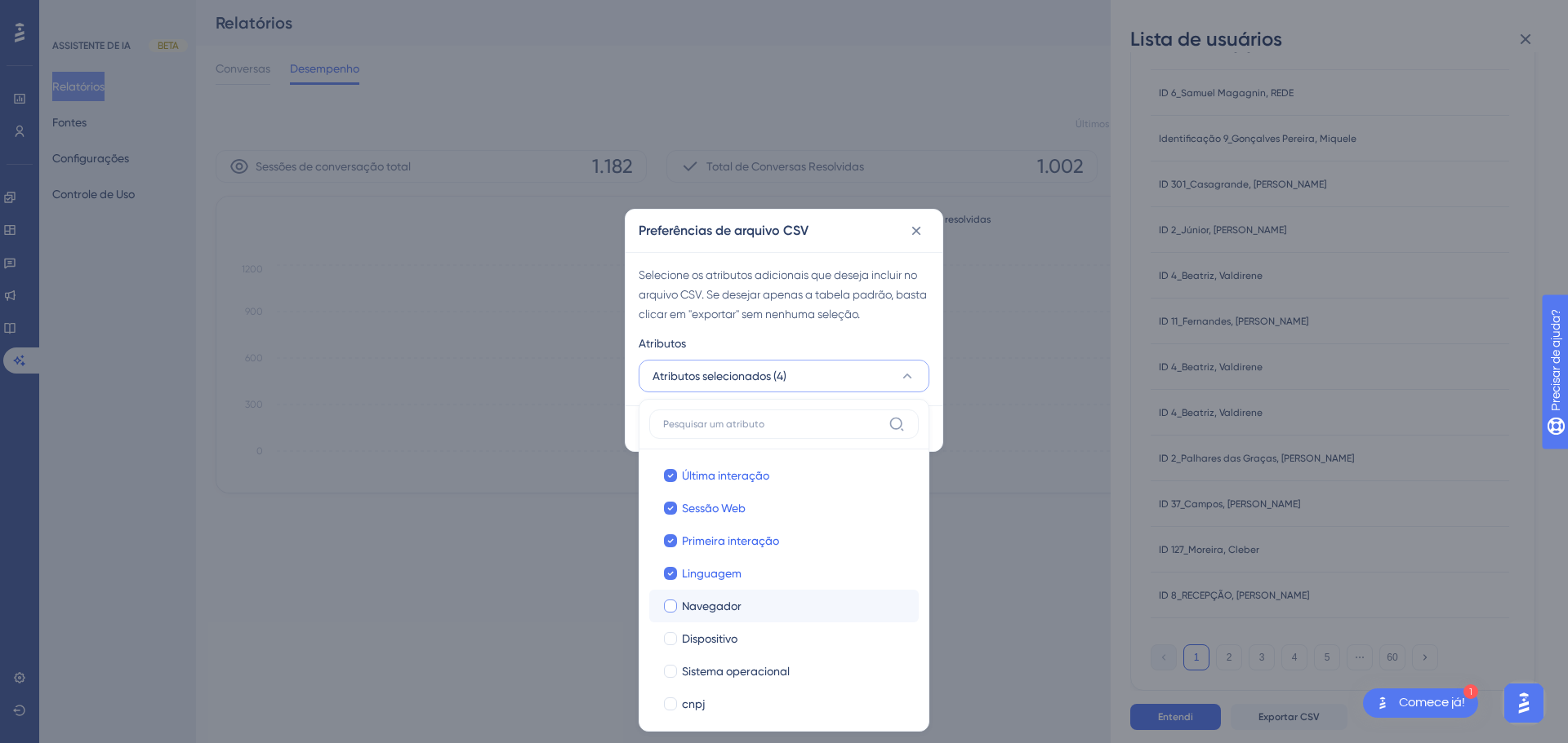
click at [735, 606] on font "Navegador" at bounding box center [711, 606] width 60 height 13
checkbox input "true"
click at [738, 658] on label "Sistema operacional Sistema operacional" at bounding box center [783, 671] width 269 height 33
click at [671, 670] on input "Sistema operacional" at bounding box center [670, 670] width 1 height 1
checkbox input "false"
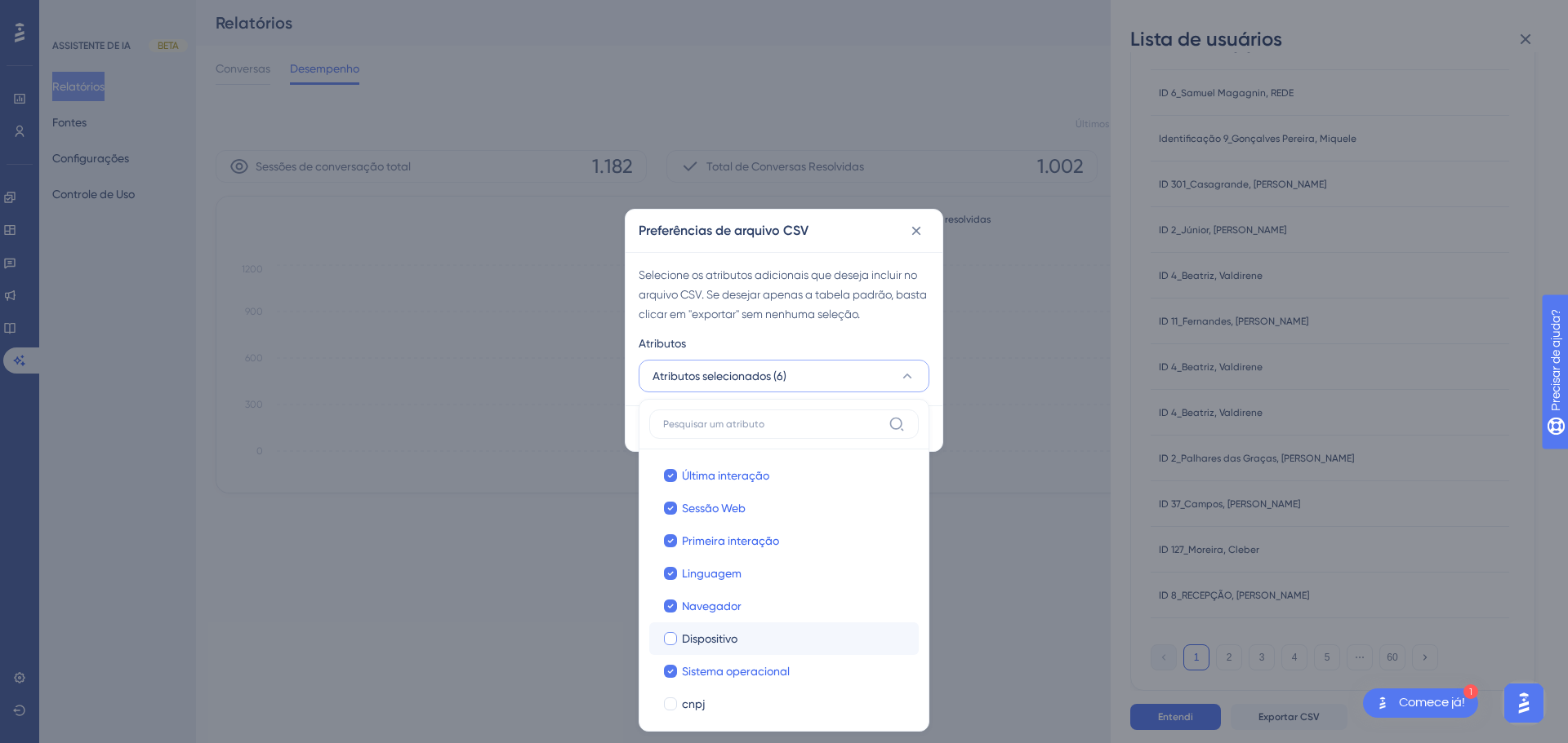
click at [742, 632] on div "Dispositivo" at bounding box center [793, 638] width 224 height 19
checkbox input "true"
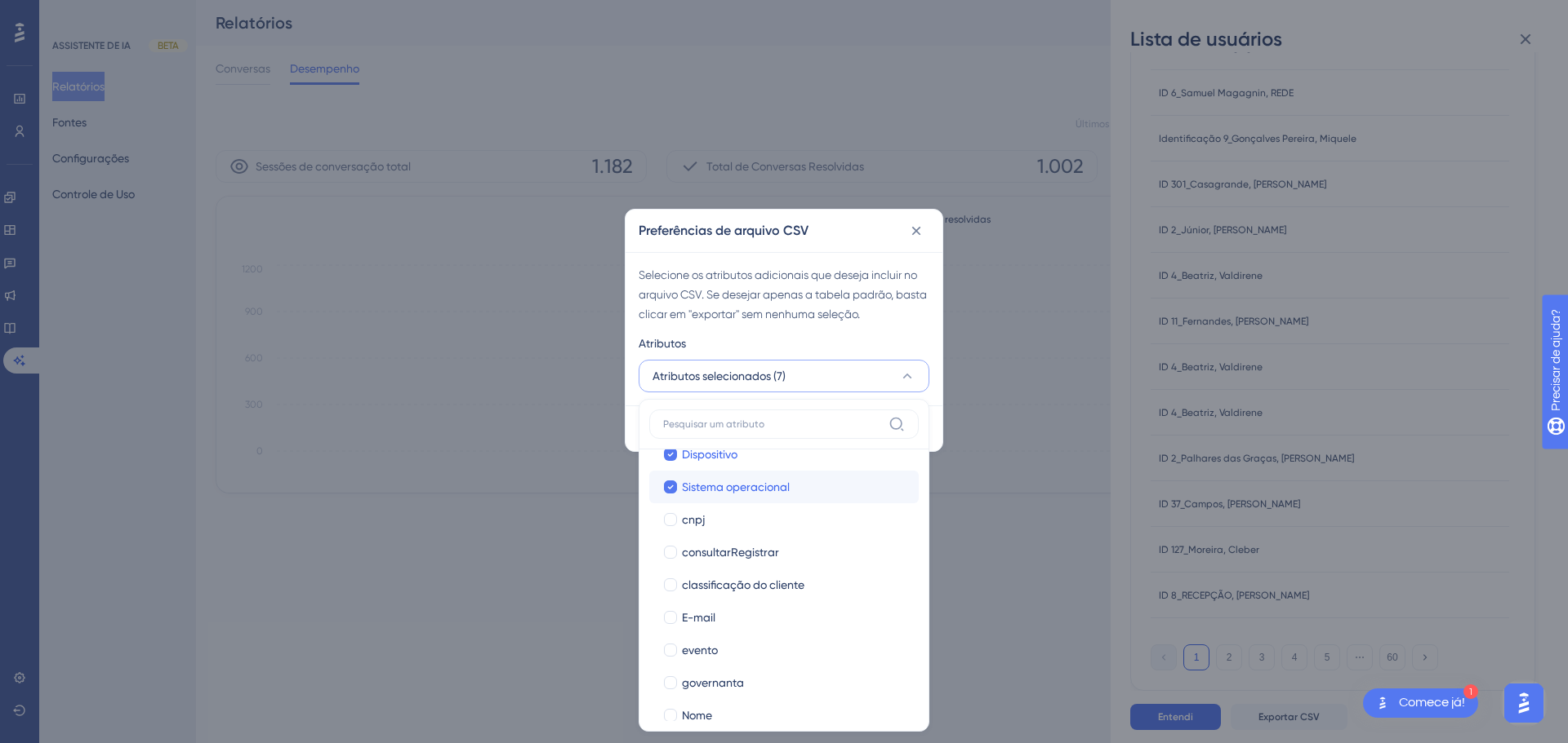
scroll to position [180, 0]
click at [742, 518] on div "cnpj" at bounding box center [793, 524] width 224 height 19
checkbox input "true"
click at [752, 548] on span "consultarRegistrar" at bounding box center [730, 556] width 97 height 19
checkbox input "true"
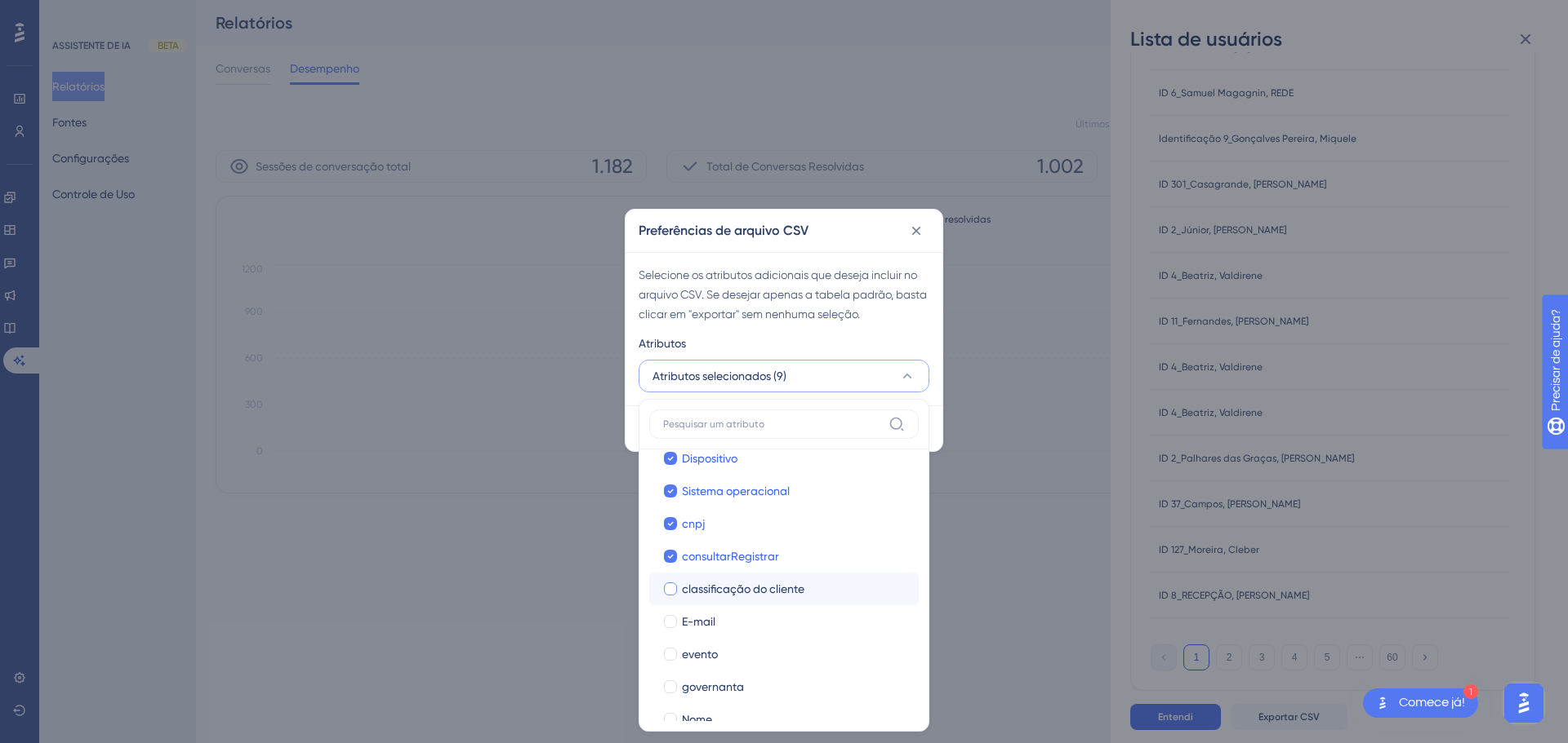
click at [748, 585] on font "classificação do cliente" at bounding box center [743, 589] width 122 height 13
checkbox input "true"
click at [743, 620] on div "E-mail" at bounding box center [793, 622] width 224 height 19
checkbox input "true"
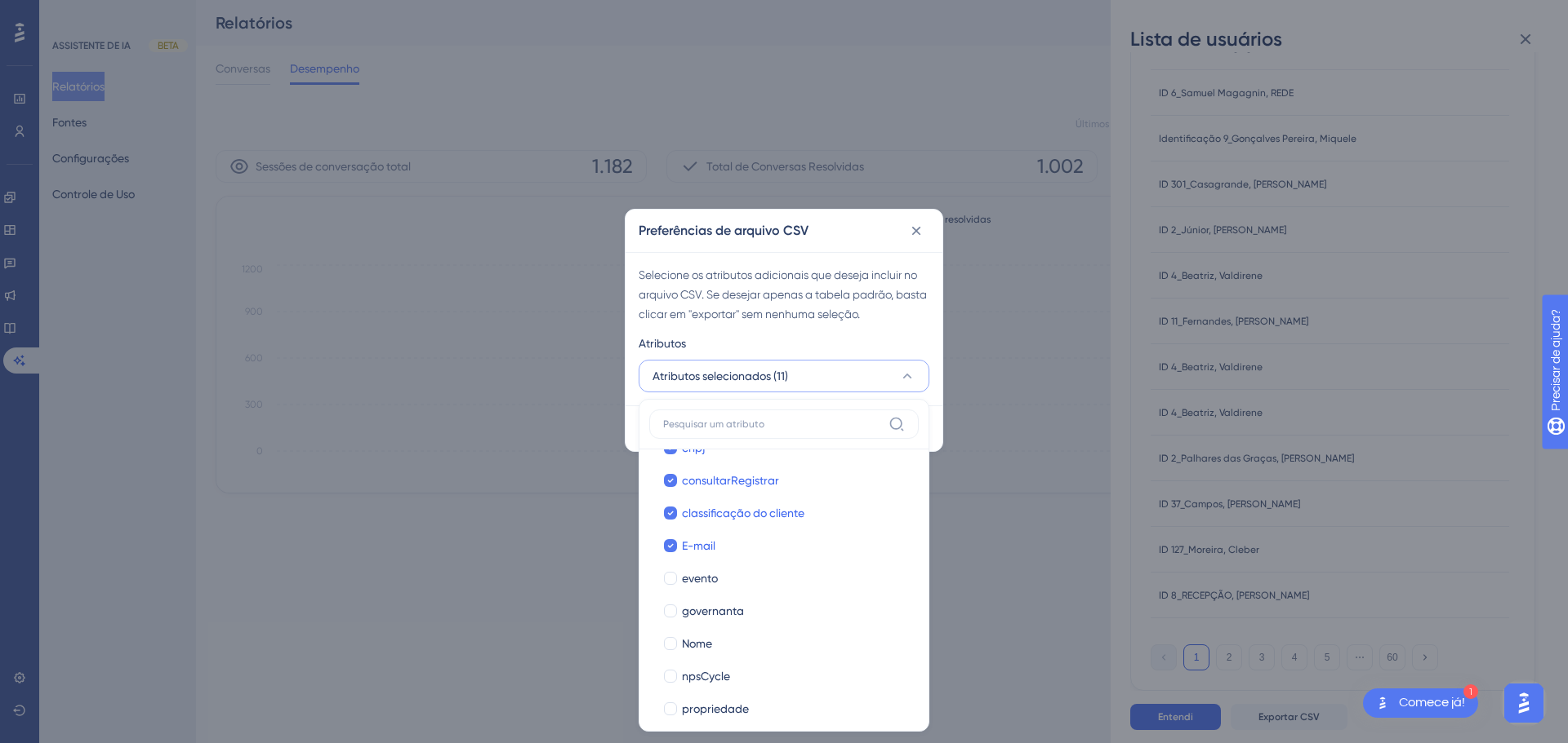
scroll to position [261, 0]
drag, startPoint x: 767, startPoint y: 571, endPoint x: 759, endPoint y: 606, distance: 35.9
click at [766, 571] on div "evento" at bounding box center [793, 573] width 224 height 19
checkbox input "true"
click at [760, 607] on div "governanta" at bounding box center [793, 606] width 224 height 19
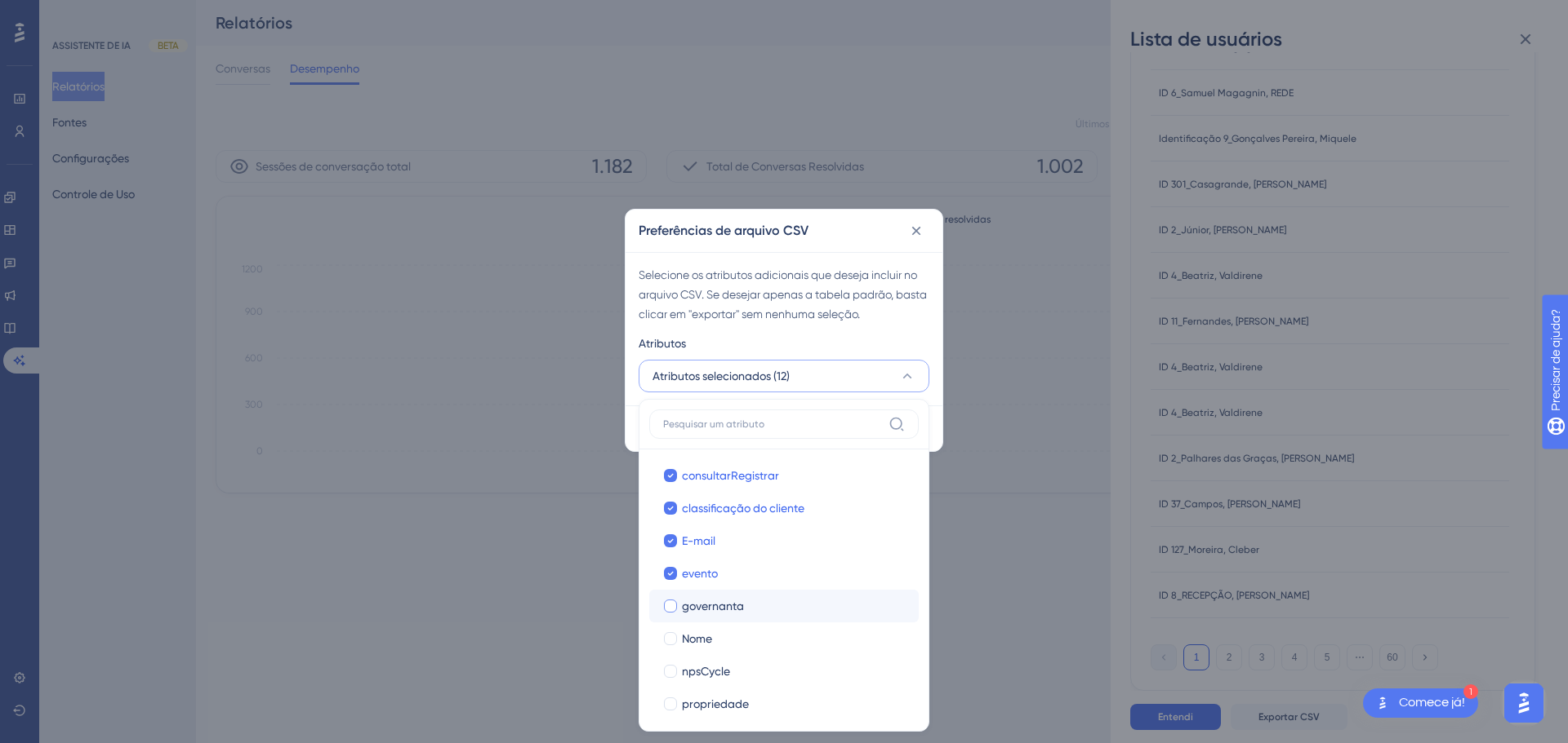
checkbox input "true"
click at [767, 633] on div "Nome" at bounding box center [793, 638] width 224 height 19
checkbox input "true"
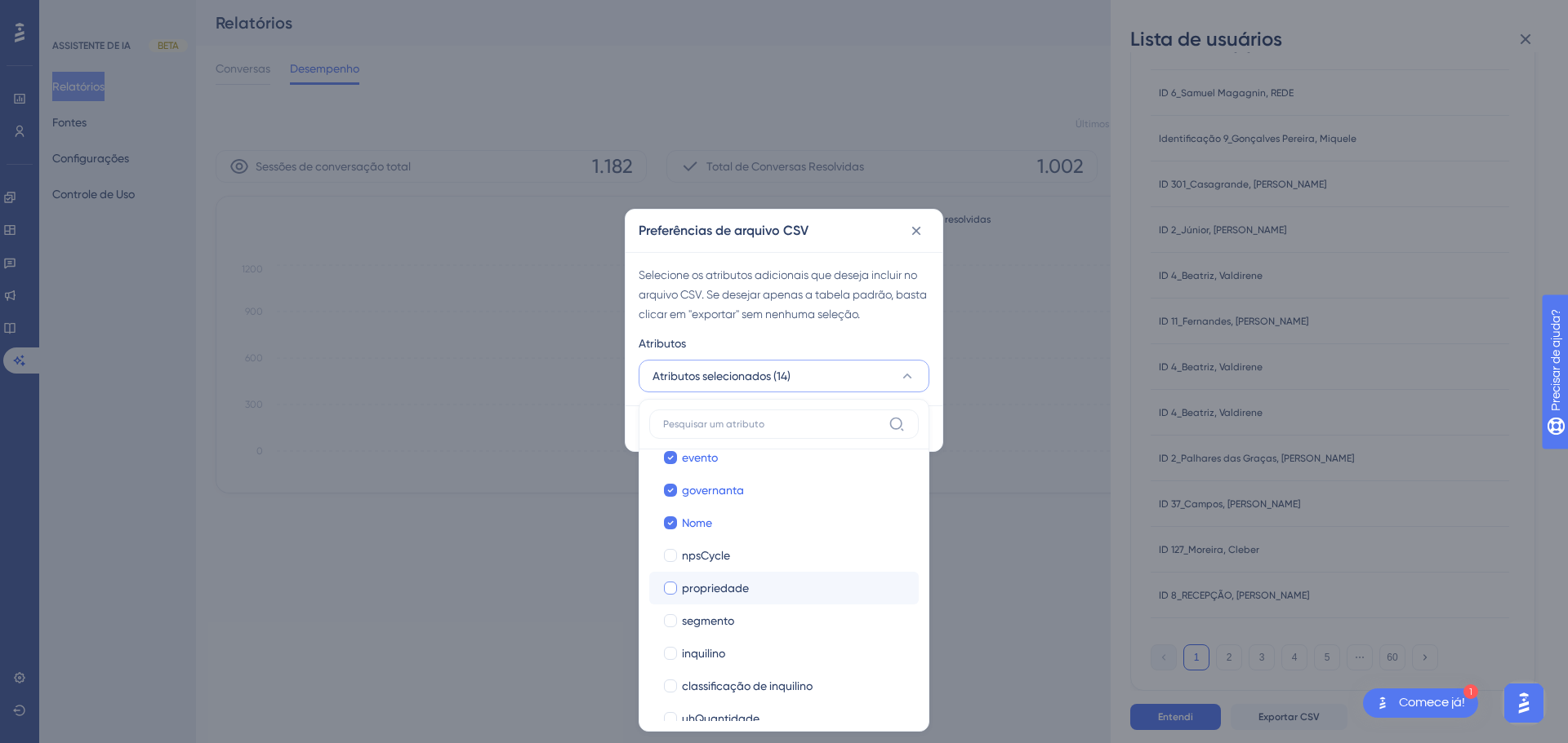
scroll to position [380, 0]
click at [753, 563] on label "npsCycle npsCycle" at bounding box center [783, 553] width 269 height 33
click at [760, 585] on div "propriedade" at bounding box center [793, 585] width 224 height 19
checkbox input "true"
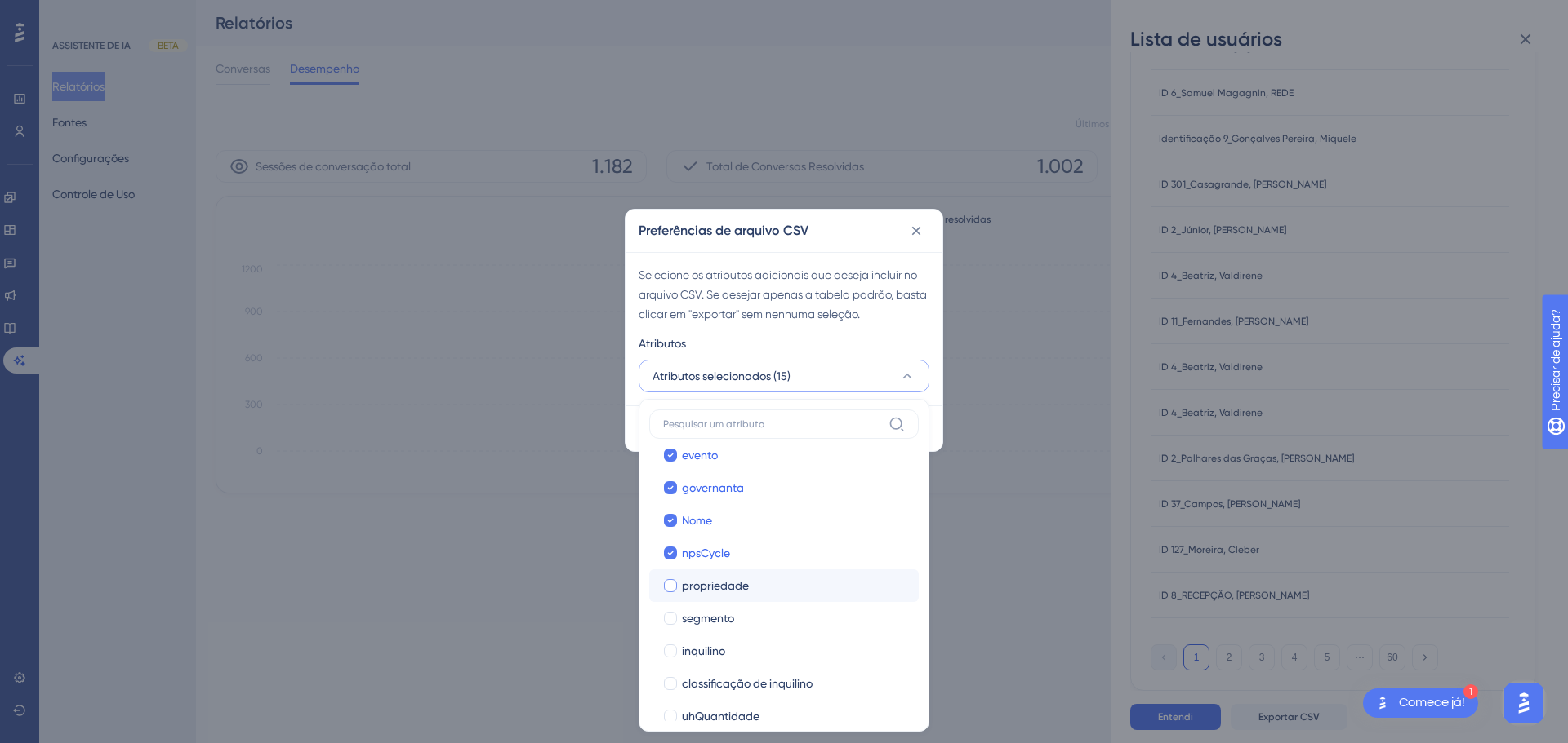
checkbox input "true"
click at [764, 611] on div "segmento" at bounding box center [793, 618] width 224 height 19
checkbox input "true"
click at [792, 647] on div "inquilino" at bounding box center [793, 650] width 224 height 19
checkbox input "true"
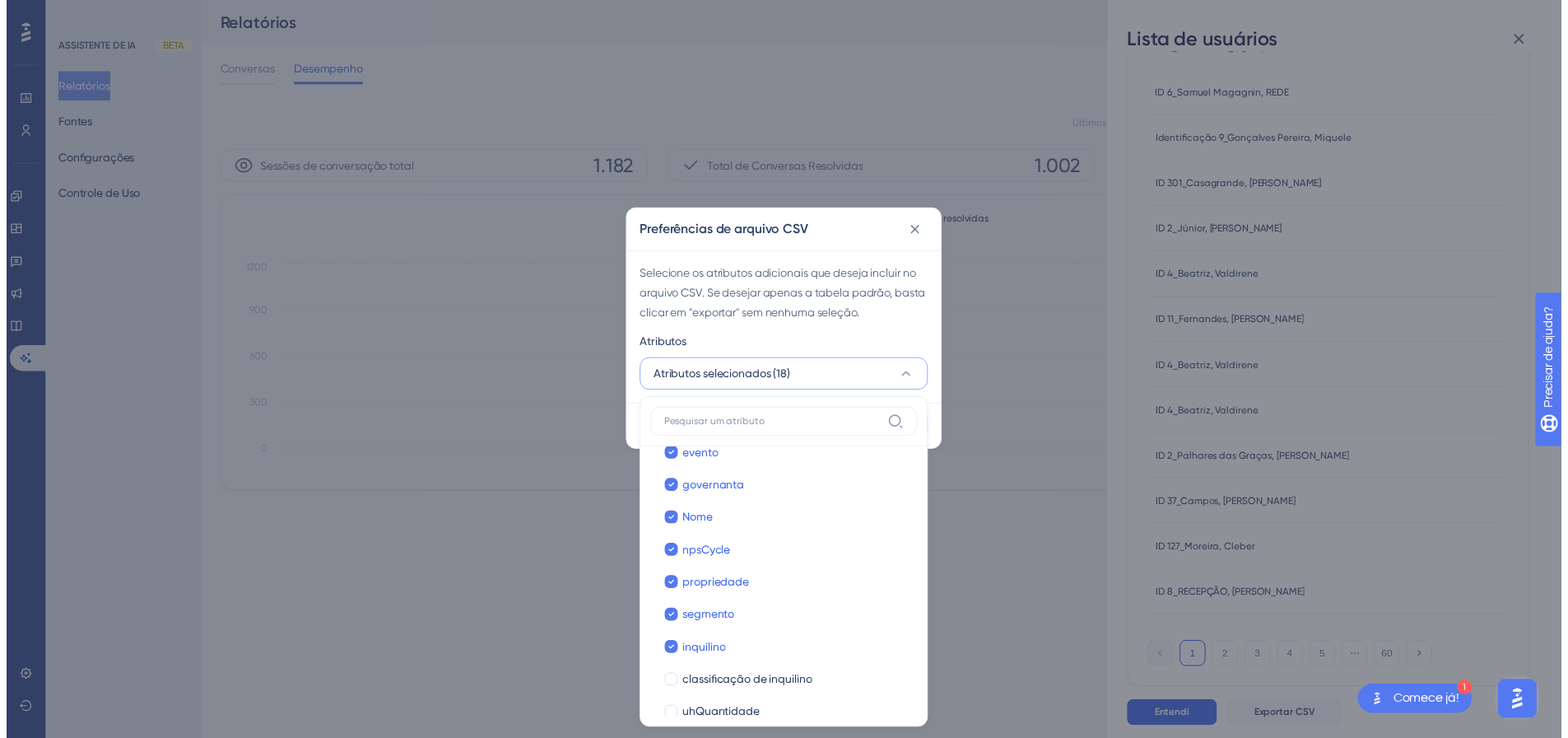
scroll to position [437, 0]
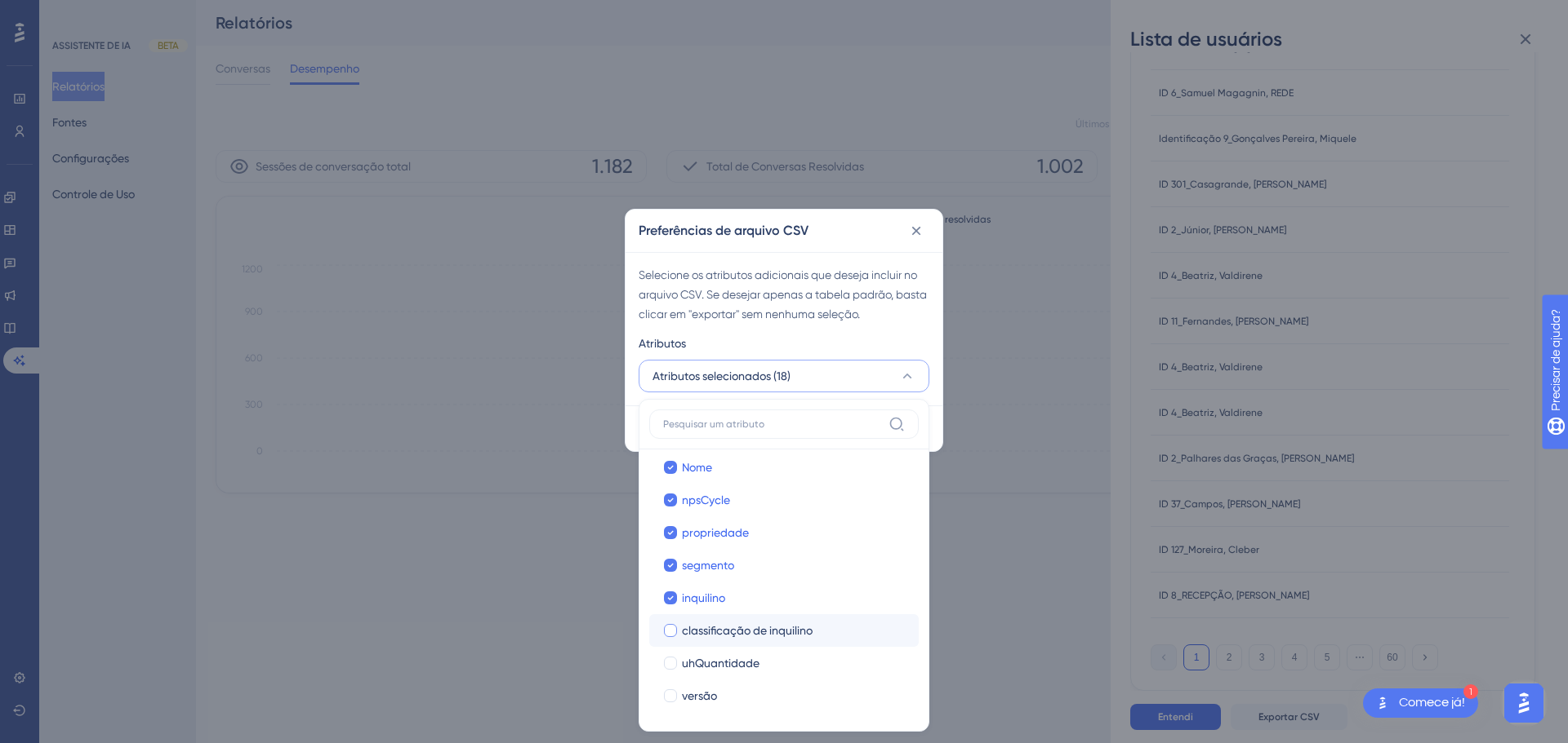
click at [785, 626] on font "classificação de inquilino" at bounding box center [747, 630] width 131 height 13
checkbox input "true"
click at [779, 660] on div "uhQuantidade" at bounding box center [793, 663] width 224 height 19
checkbox input "true"
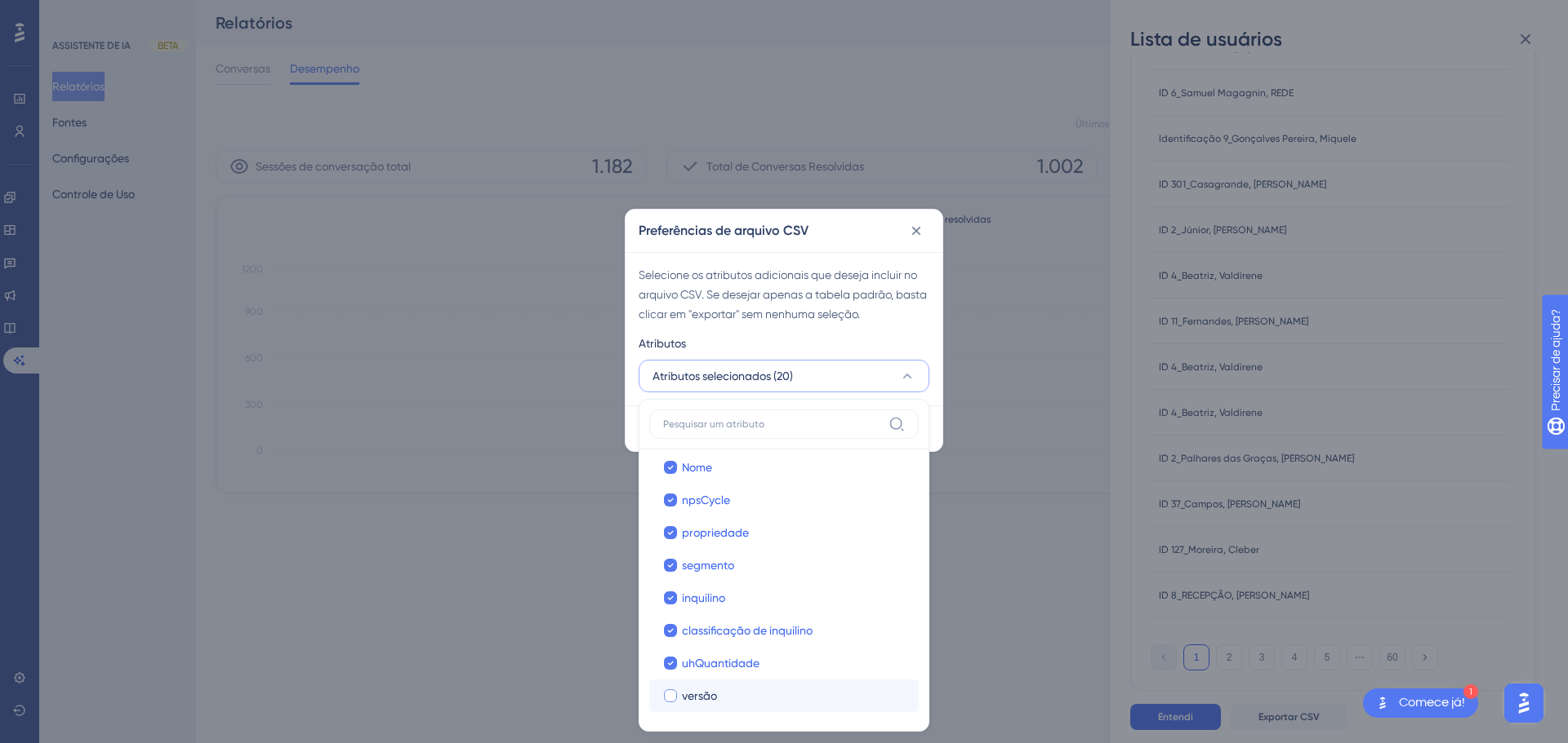
click at [792, 702] on div "versão" at bounding box center [793, 696] width 224 height 19
checkbox input "true"
click at [846, 299] on font "Selecione os atributos adicionais que deseja incluir no arquivo CSV. Se desejar…" at bounding box center [783, 294] width 289 height 52
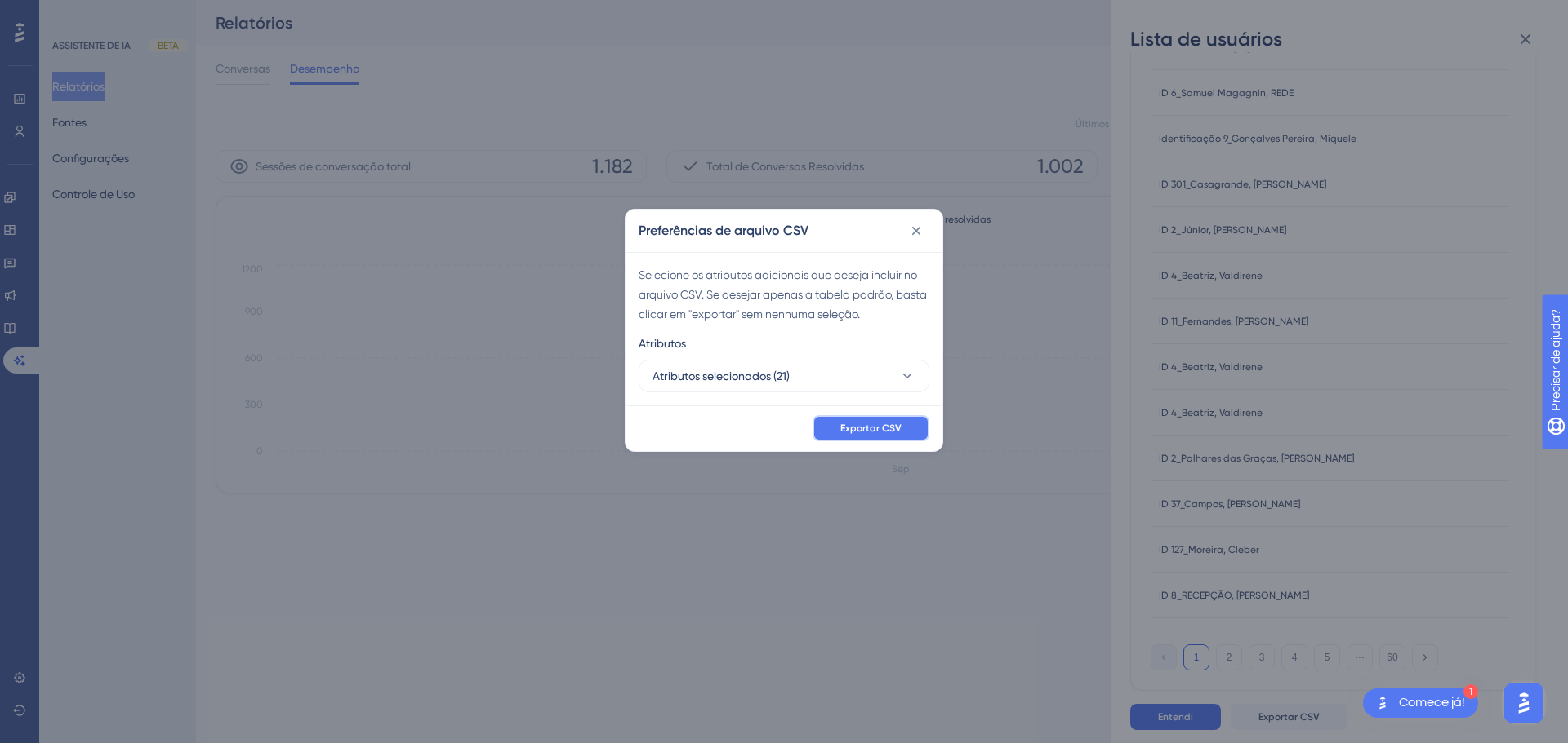
click at [870, 440] on button "Exportar CSV" at bounding box center [871, 428] width 116 height 26
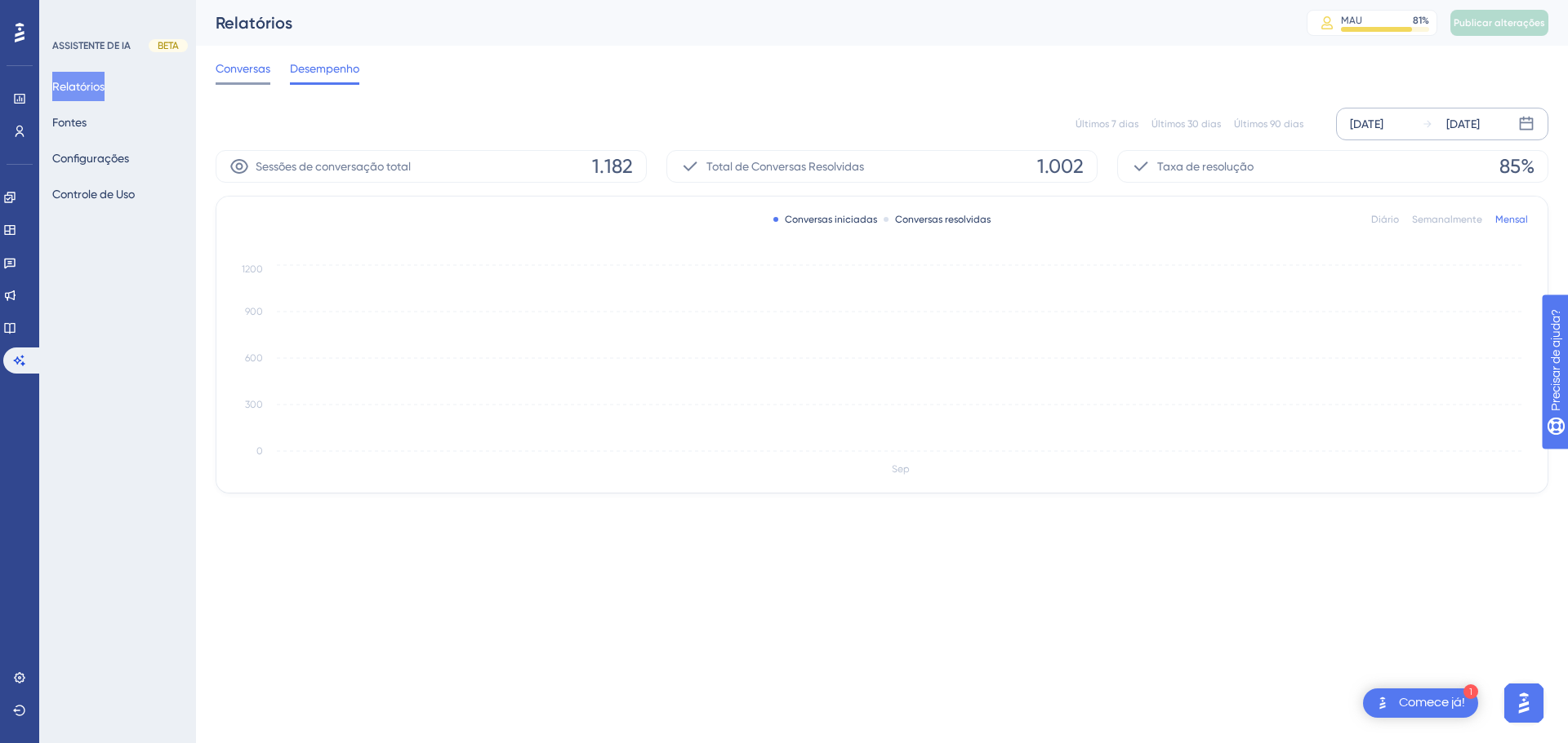
click at [257, 75] on span "Conversas" at bounding box center [242, 68] width 55 height 19
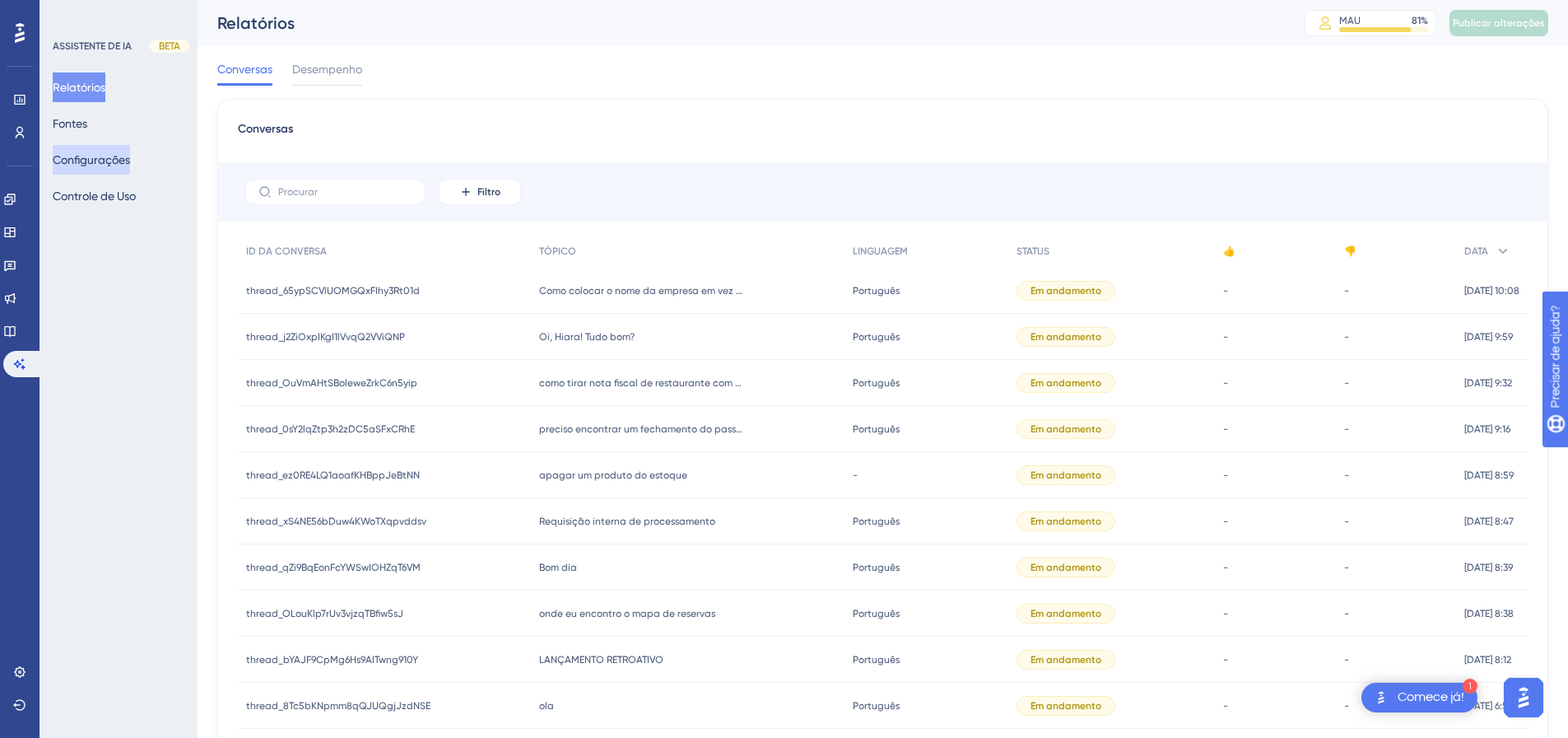
click at [119, 164] on font "Configurações" at bounding box center [91, 159] width 77 height 13
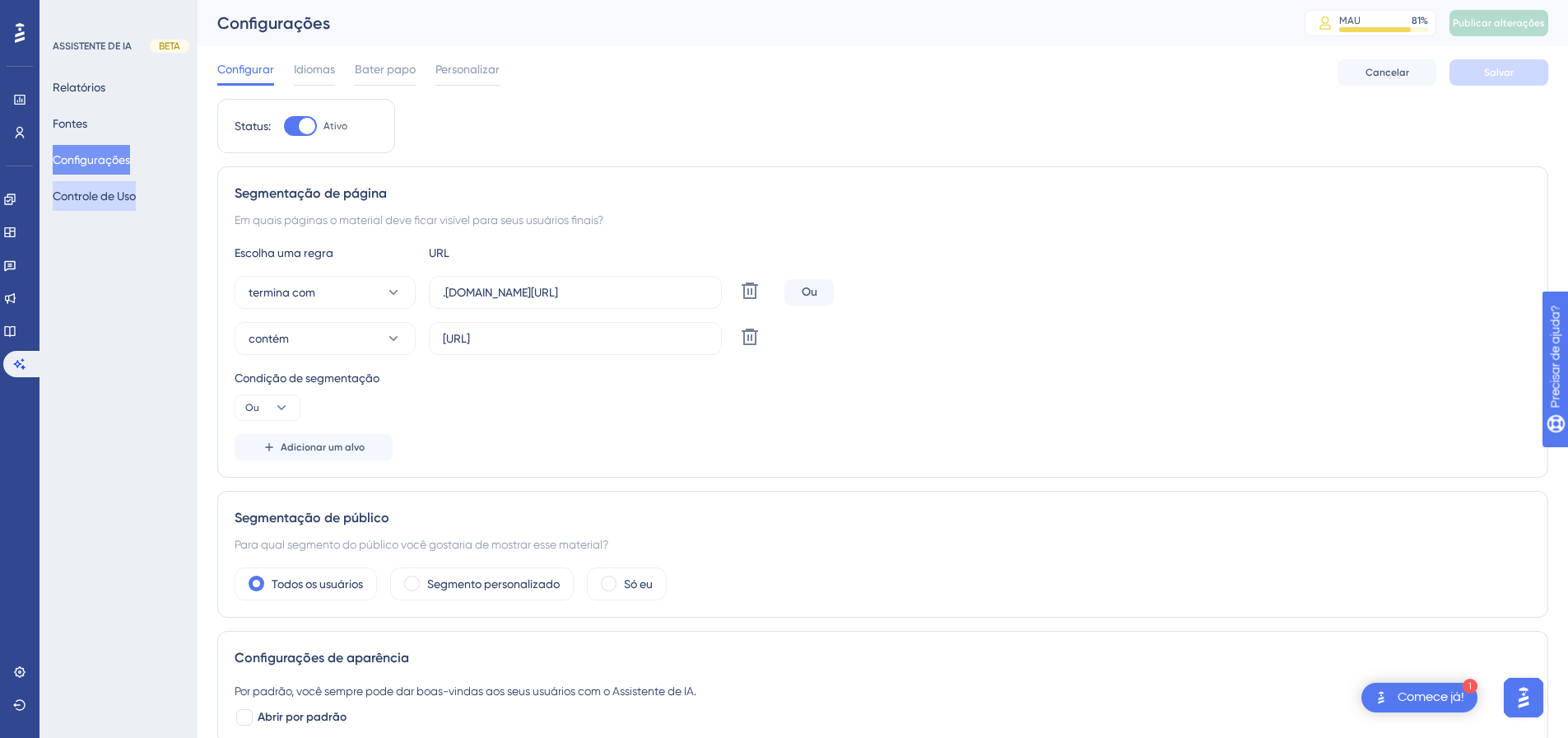
click at [100, 193] on font "Controle de Uso" at bounding box center [94, 196] width 83 height 13
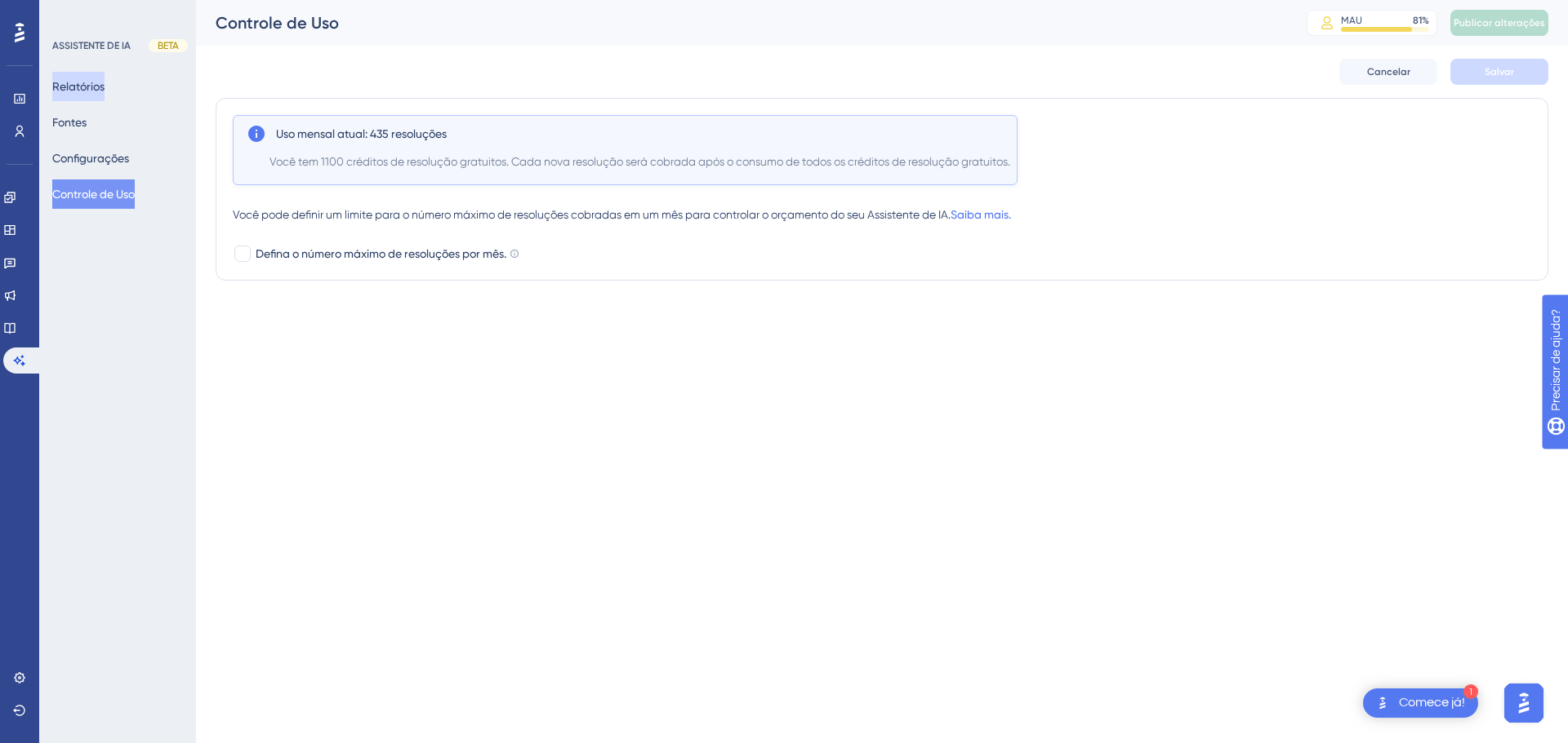
click at [105, 97] on button "Relatórios" at bounding box center [78, 86] width 52 height 30
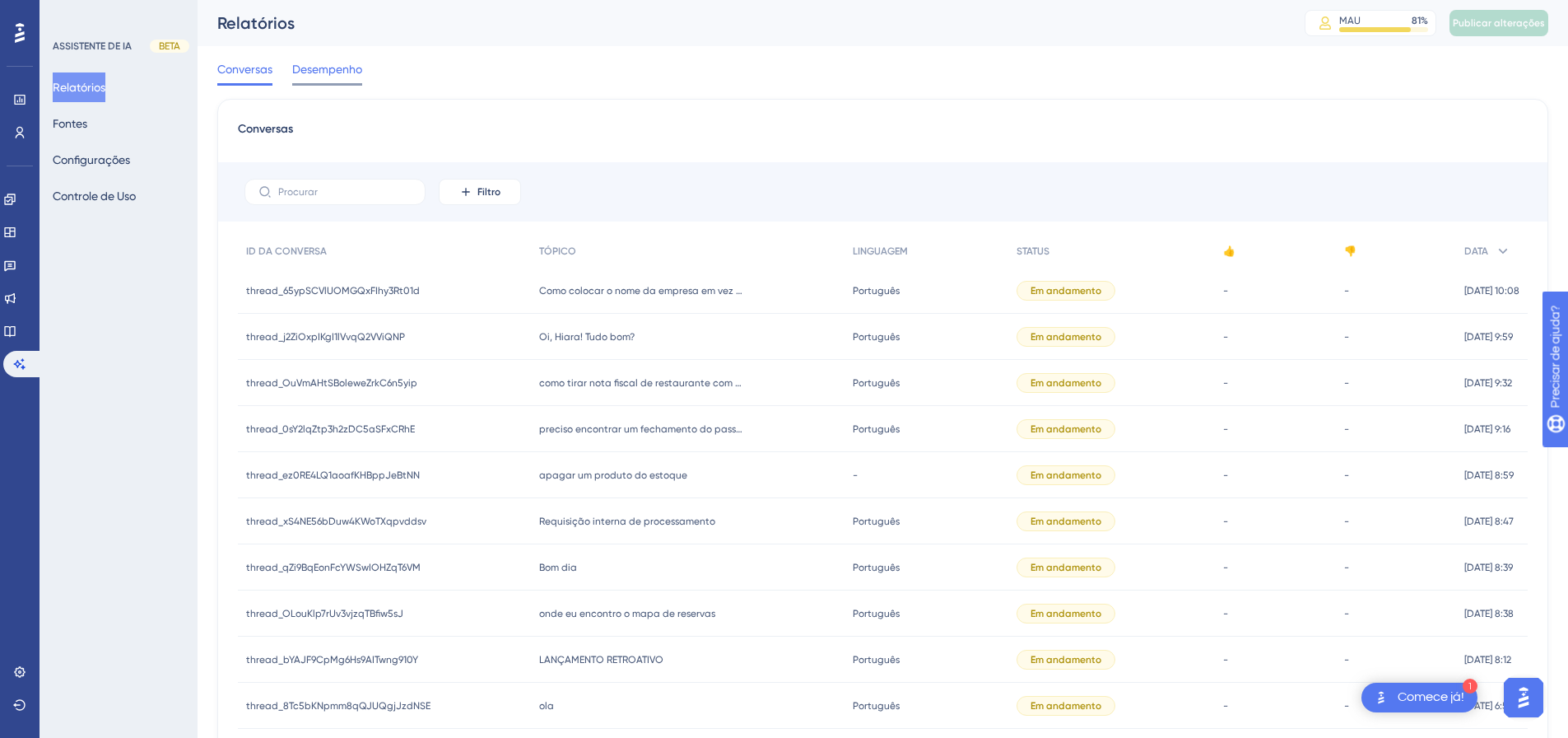
click at [305, 68] on font "Desempenho" at bounding box center [327, 69] width 70 height 13
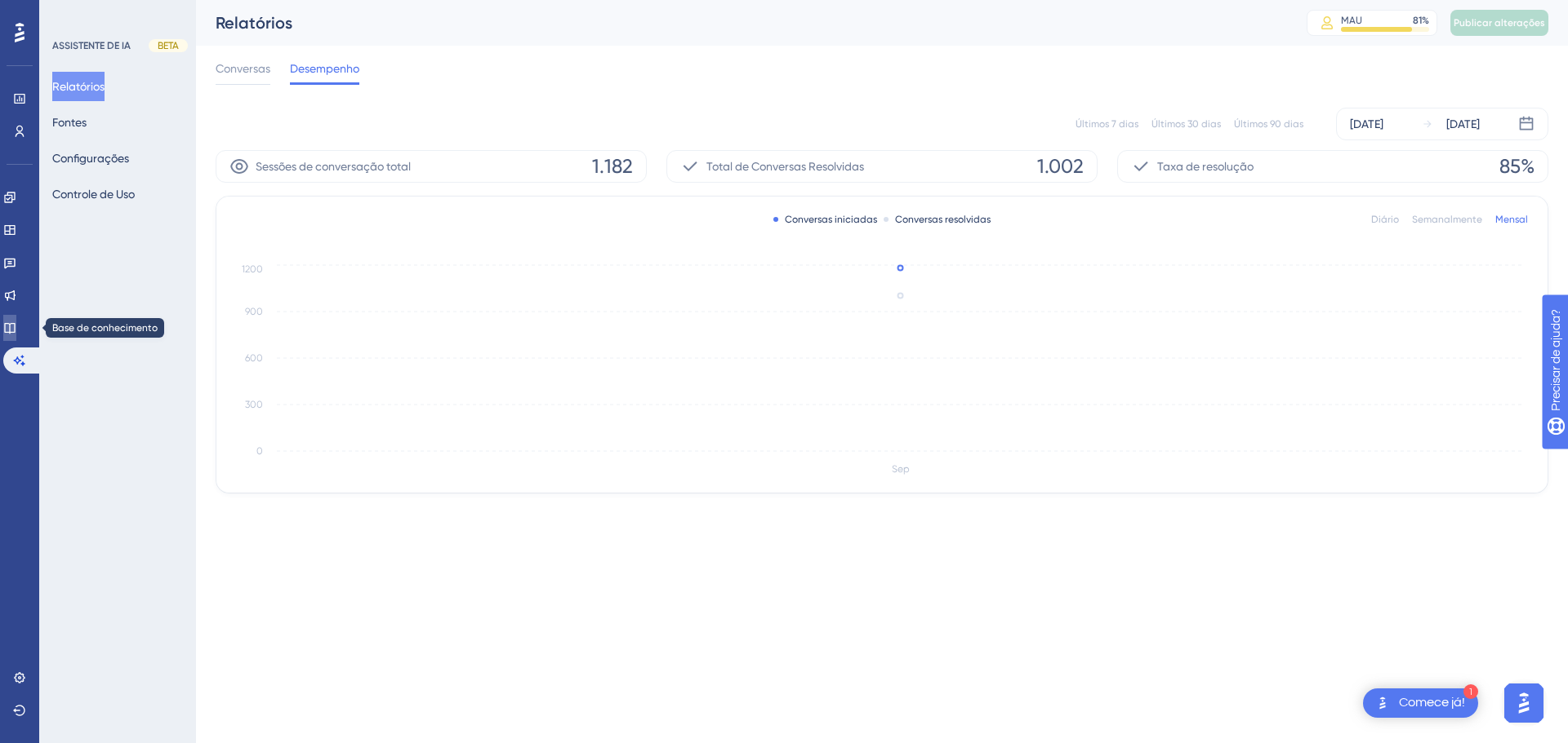
click at [16, 328] on icon at bounding box center [9, 327] width 13 height 13
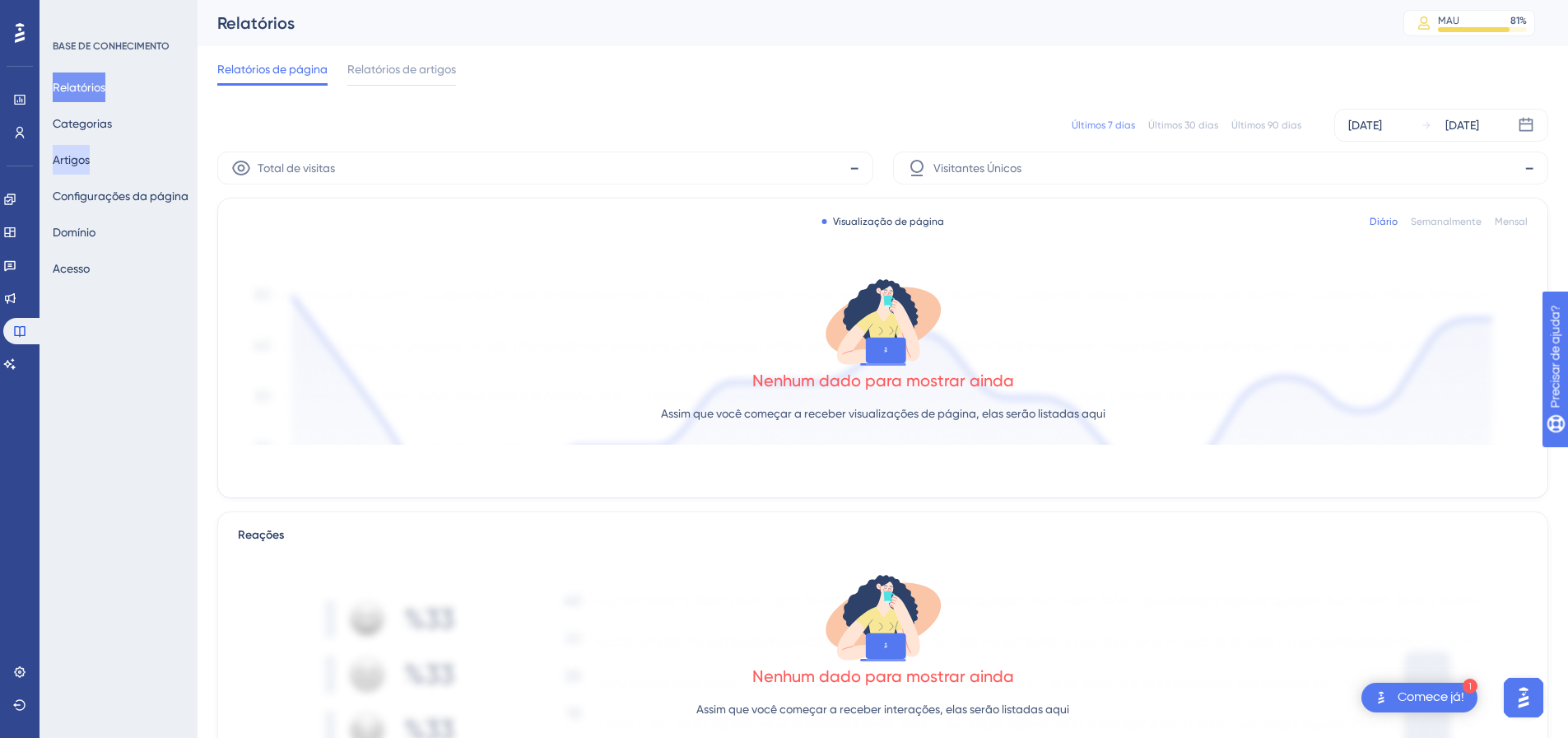
drag, startPoint x: 83, startPoint y: 147, endPoint x: 82, endPoint y: 157, distance: 10.0
click at [82, 157] on font "Artigos" at bounding box center [71, 159] width 37 height 13
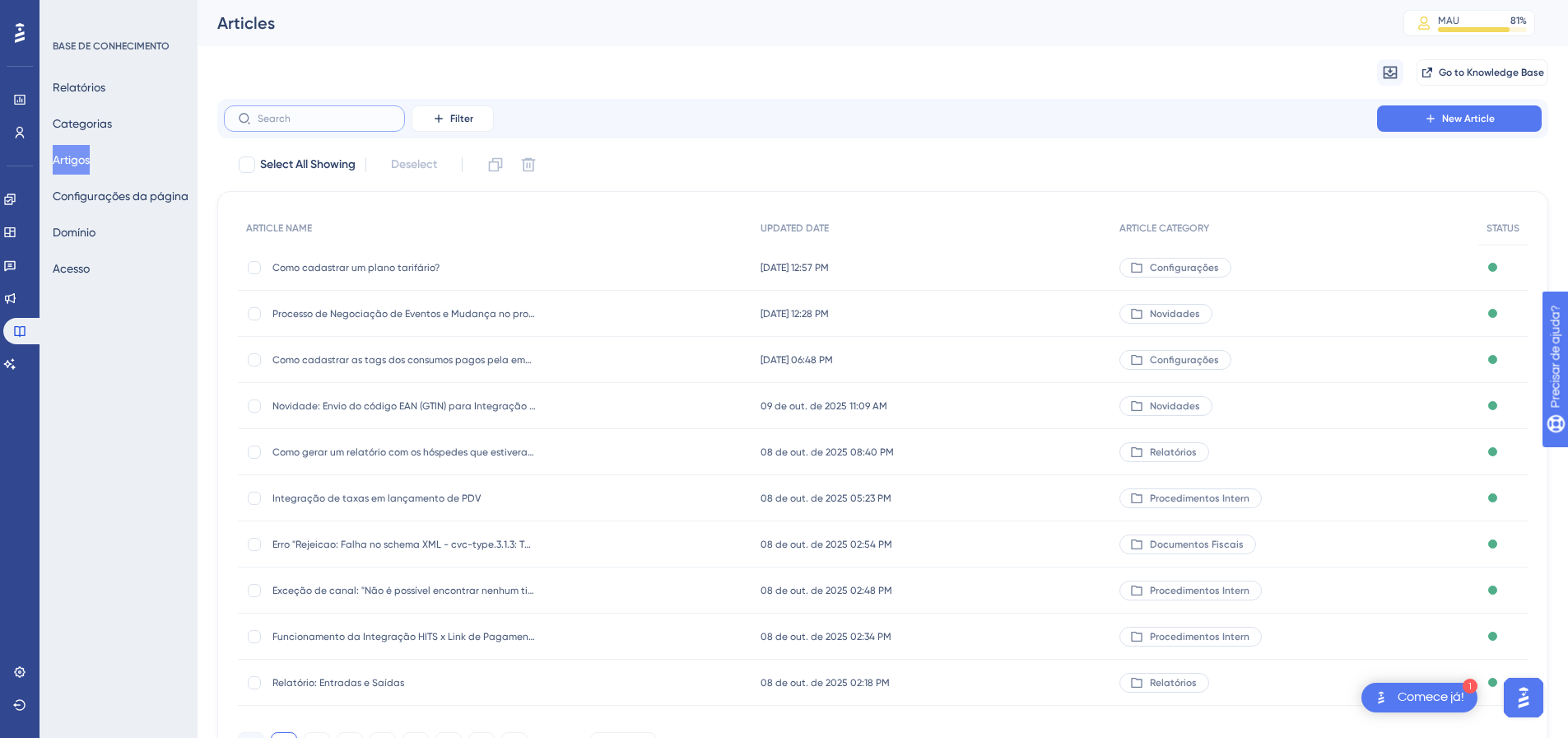
click at [319, 123] on input "text" at bounding box center [324, 119] width 134 height 12
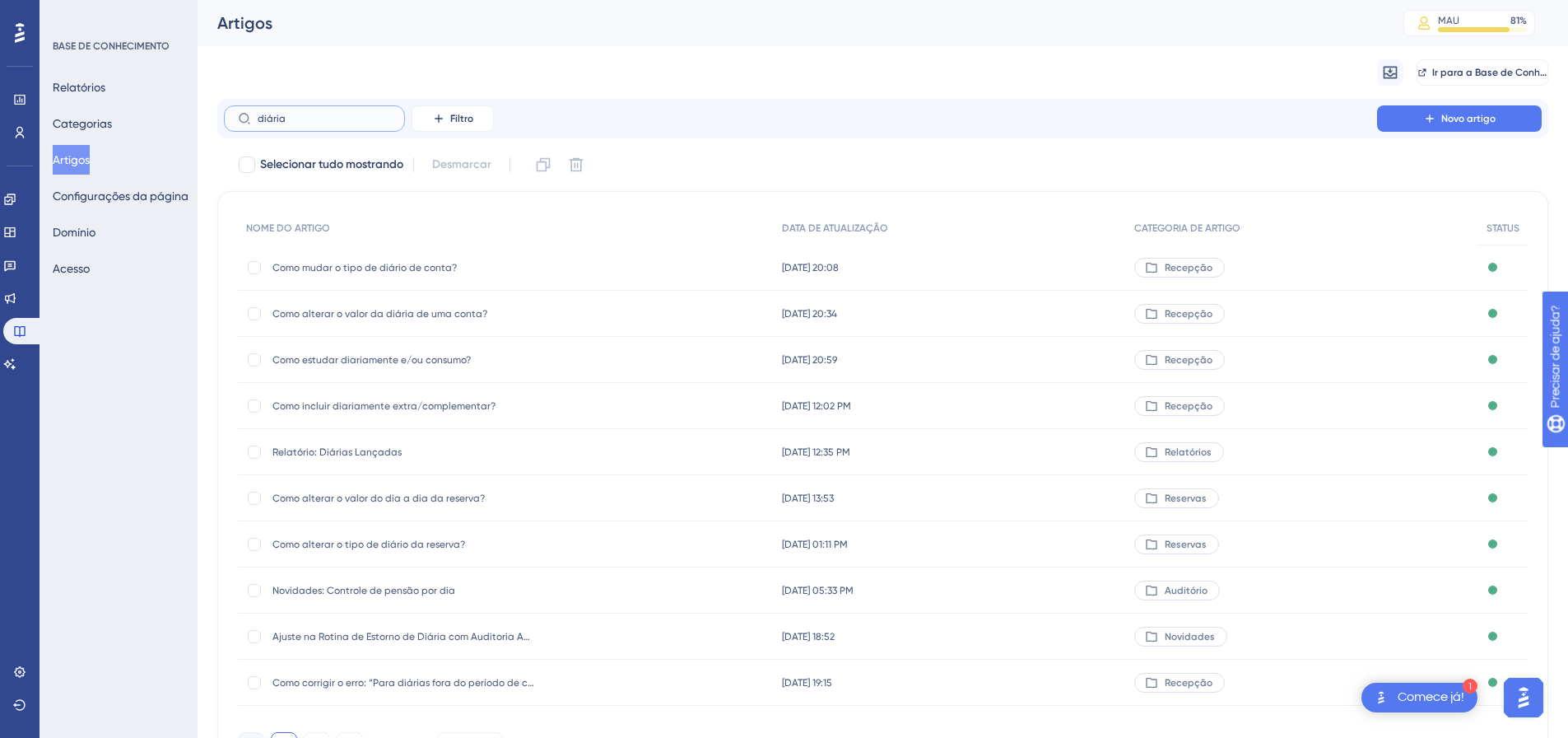
type input "diária"
click at [412, 408] on font "Como incluir diariamente extra/complementar?" at bounding box center [384, 406] width 223 height 12
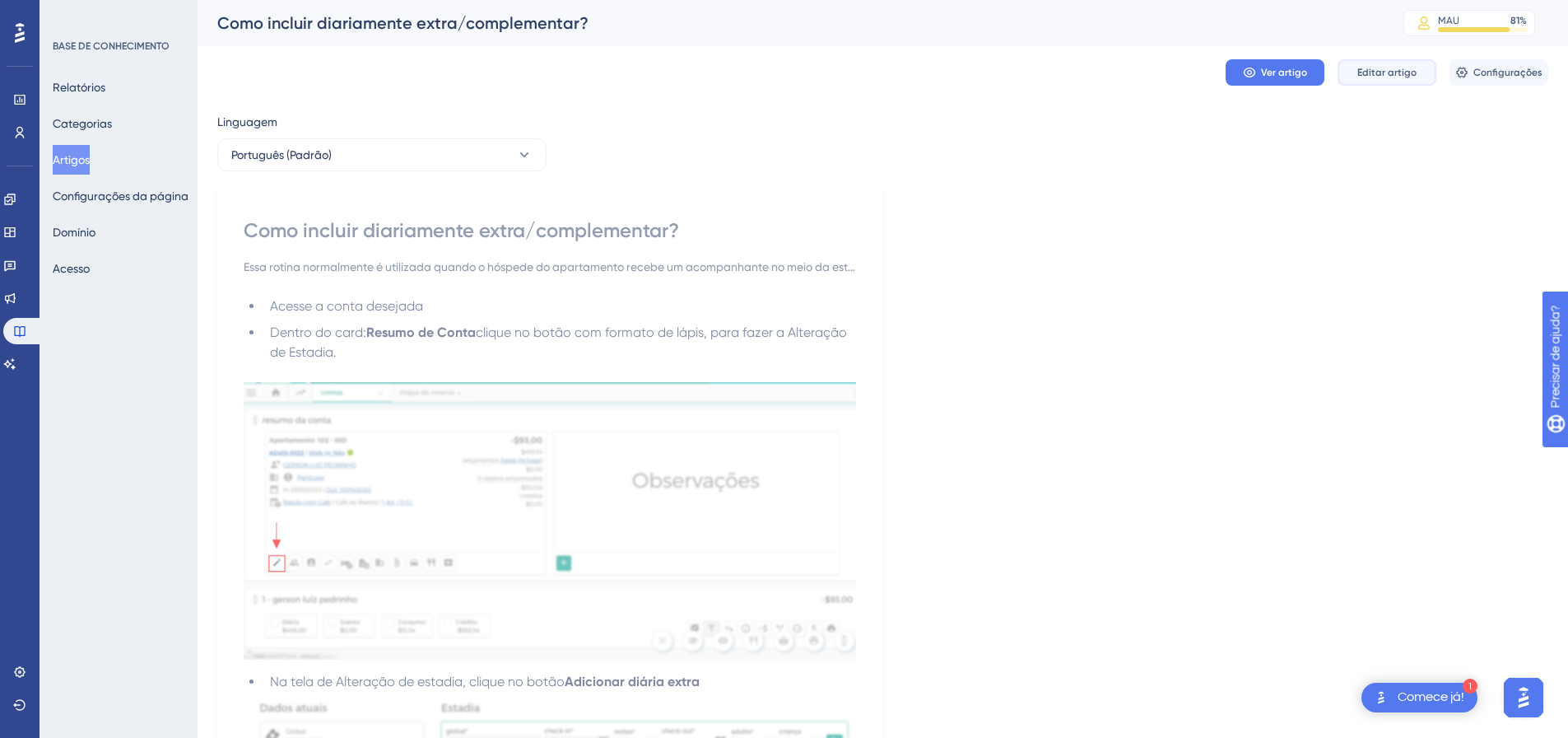
click at [1380, 76] on font "Editar artigo" at bounding box center [1387, 72] width 60 height 12
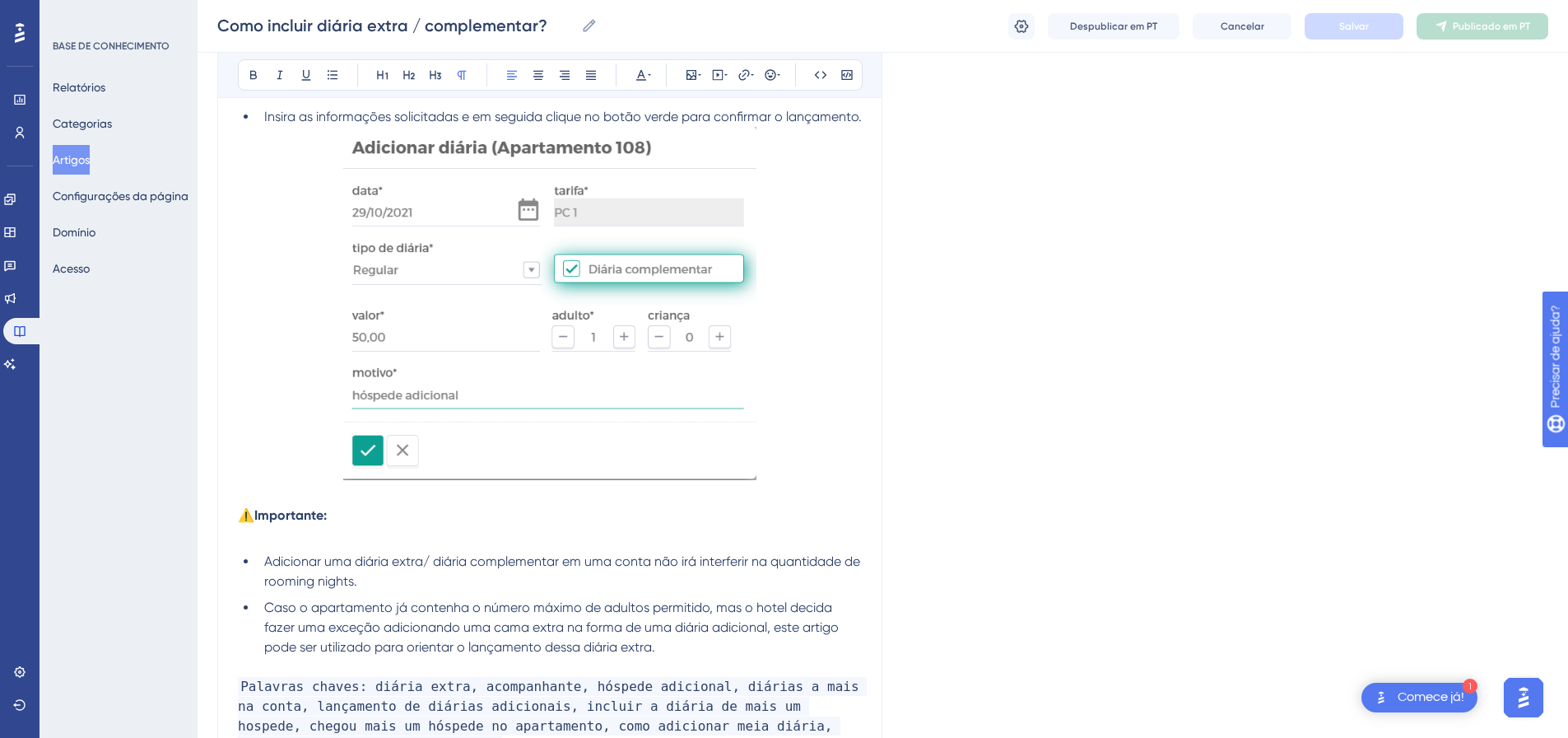
scroll to position [1092, 0]
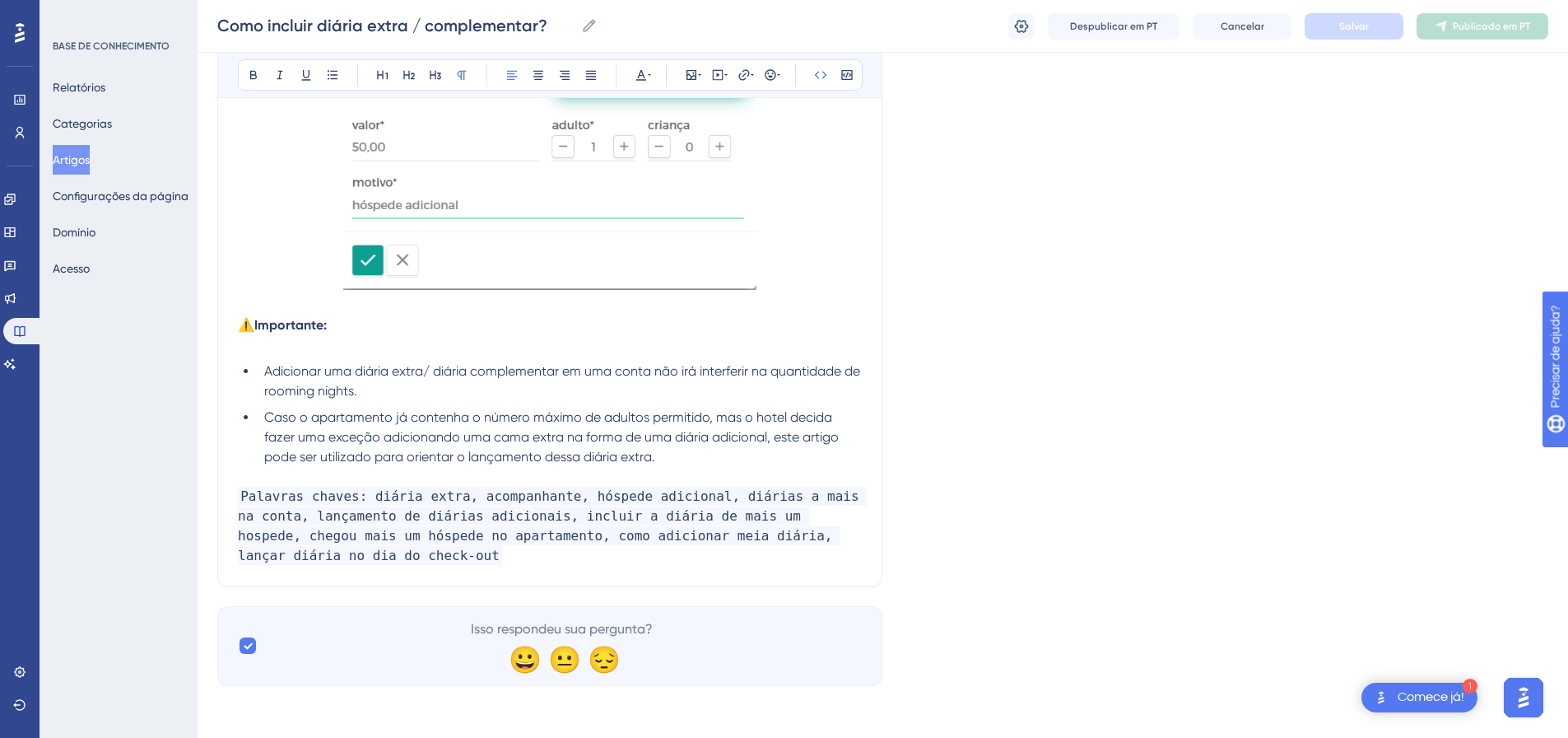
click at [365, 551] on p "Palavras chaves: diária extra, acompanhante, hóspede adicional, diárias a mais …" at bounding box center [550, 526] width 624 height 79
click at [1340, 22] on font "Salvar" at bounding box center [1354, 26] width 30 height 12
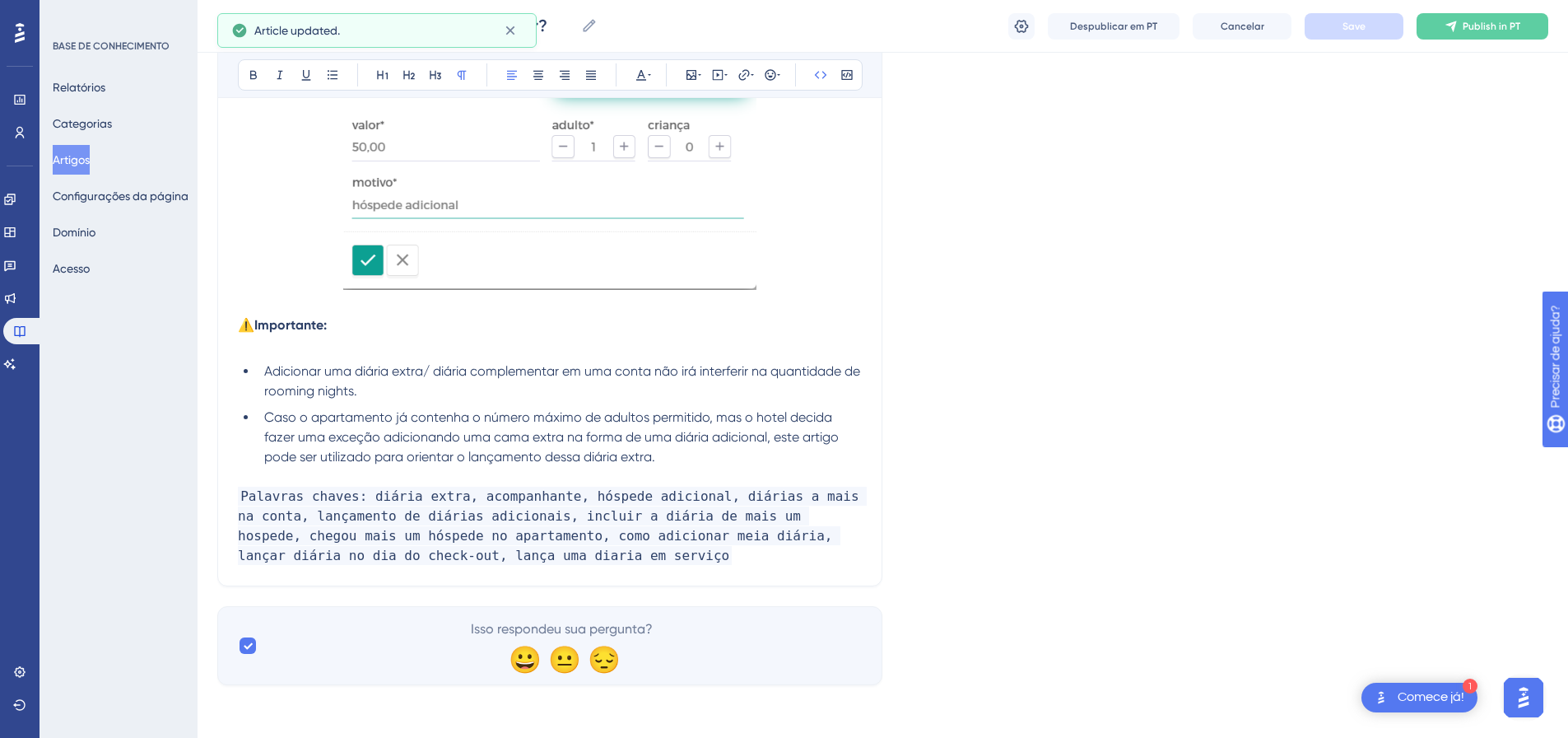
click at [1461, 20] on button "Publish in PT" at bounding box center [1482, 26] width 132 height 26
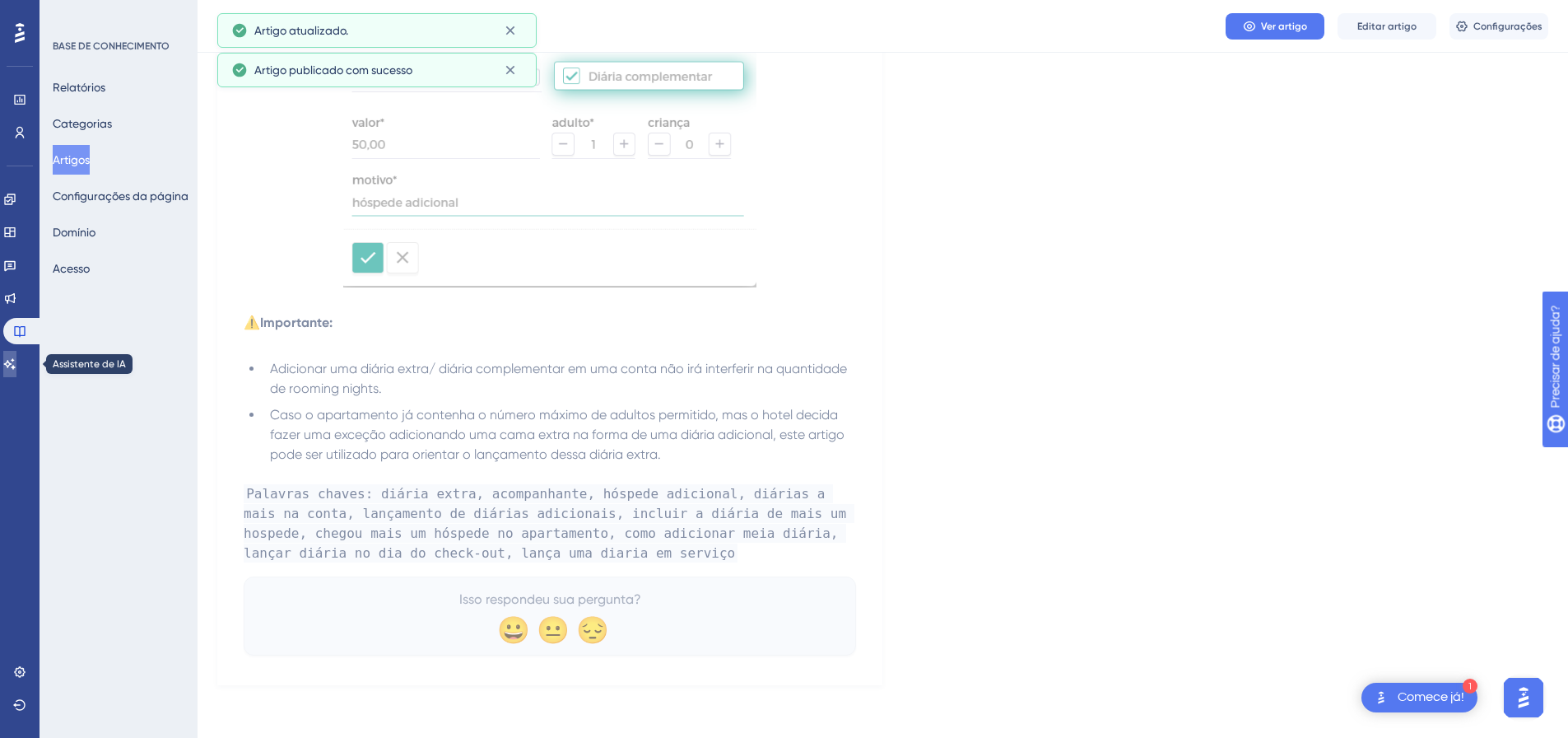
click at [7, 372] on link at bounding box center [9, 363] width 13 height 26
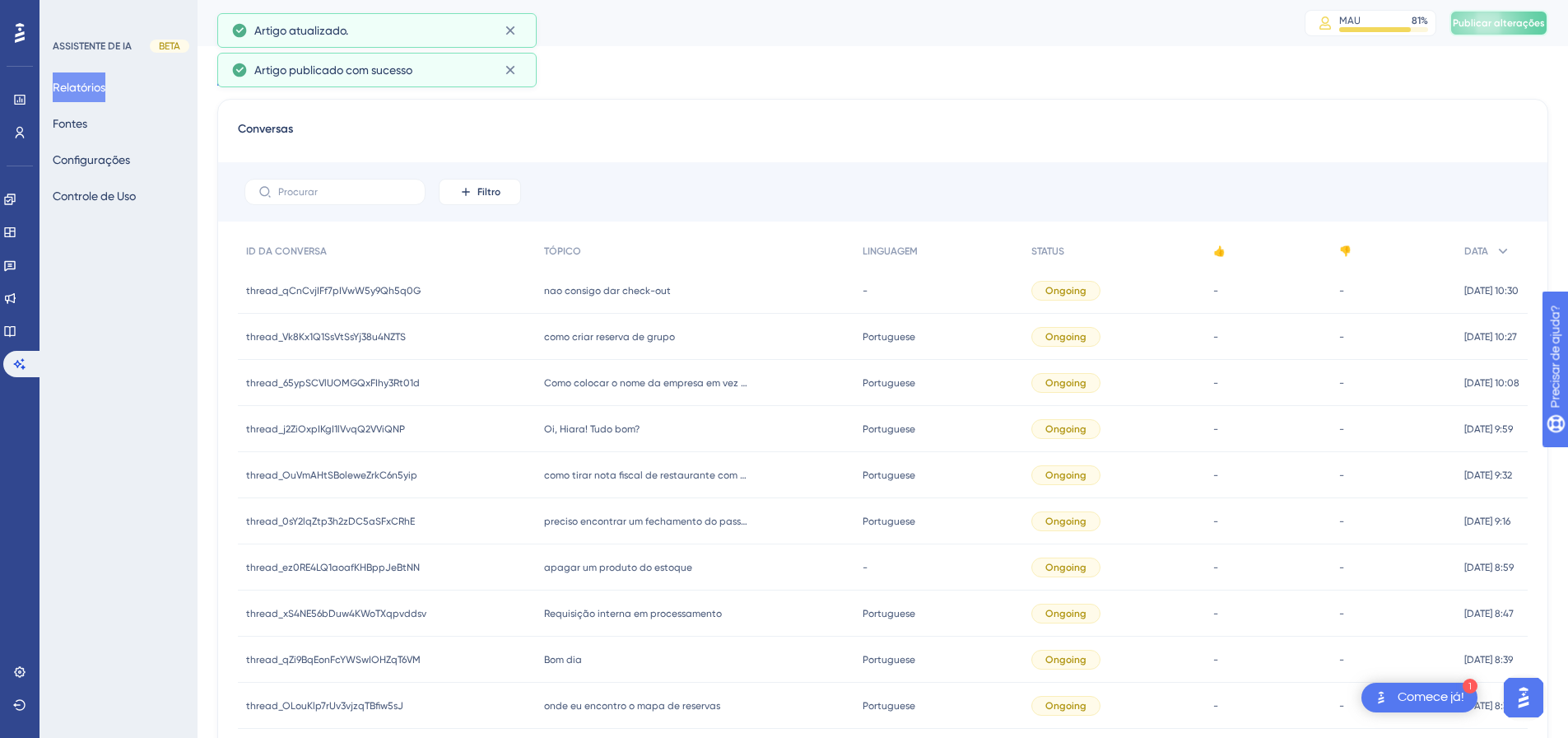
click at [1515, 20] on font "Publicar alterações" at bounding box center [1499, 23] width 92 height 12
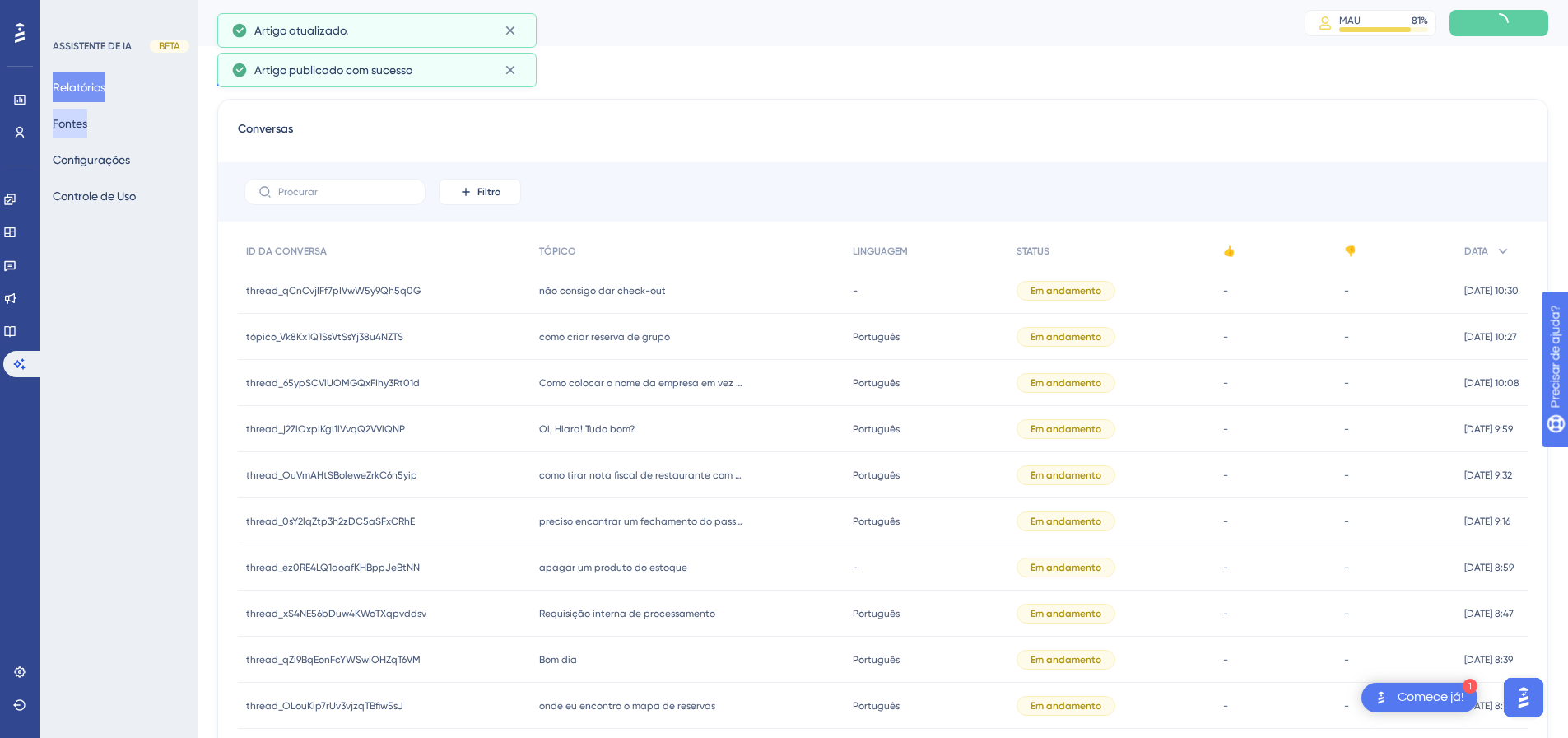
click at [76, 121] on font "Fontes" at bounding box center [70, 123] width 35 height 13
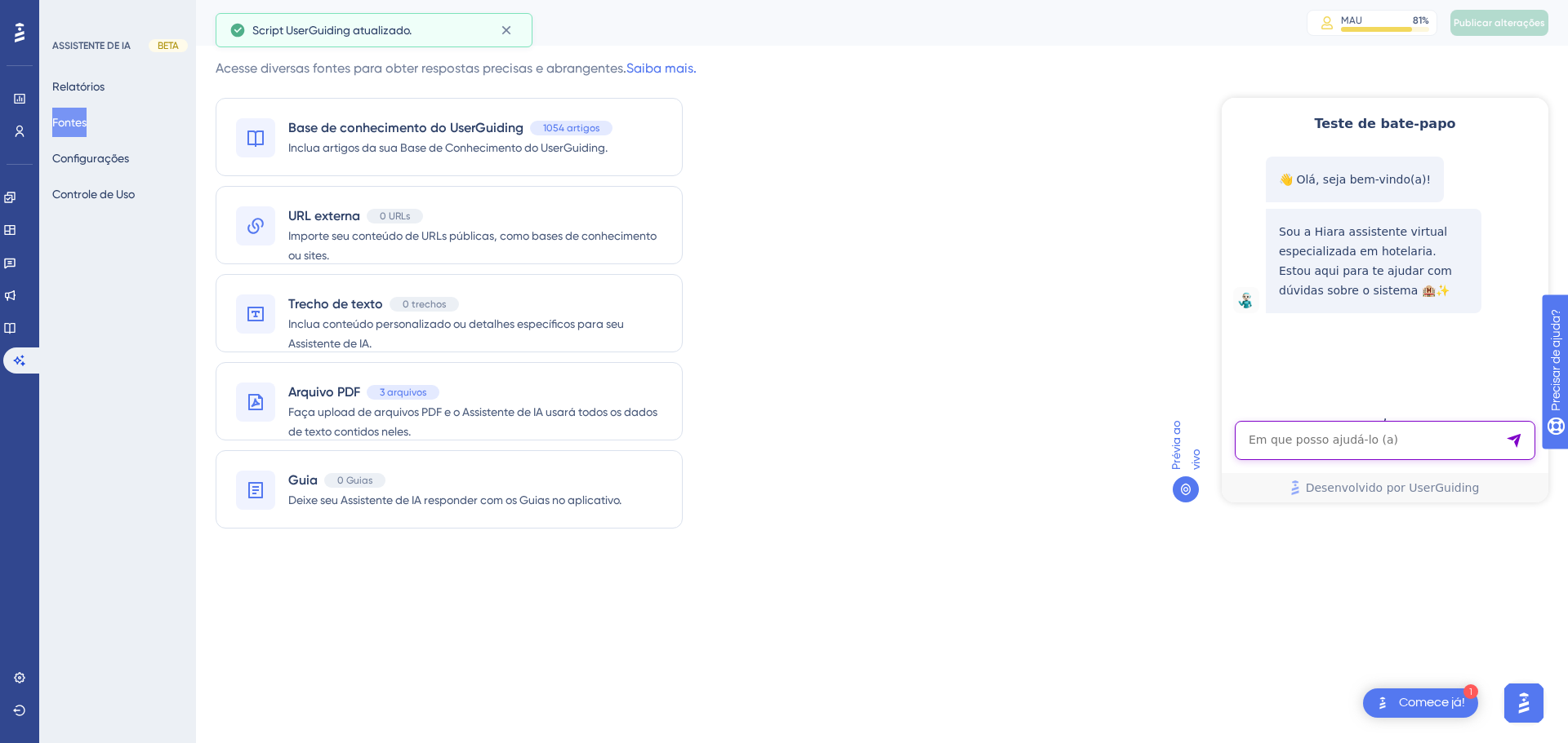
click at [1315, 431] on textarea "Entrada de texto do assistente de IA" at bounding box center [1385, 440] width 300 height 39
paste textarea "Onde eu posso lança uma diaria em serviço para encerra o apartamento com saldo …"
type textarea "Onde eu posso lança uma diaria em serviço para encerra o apartamento com saldo …"
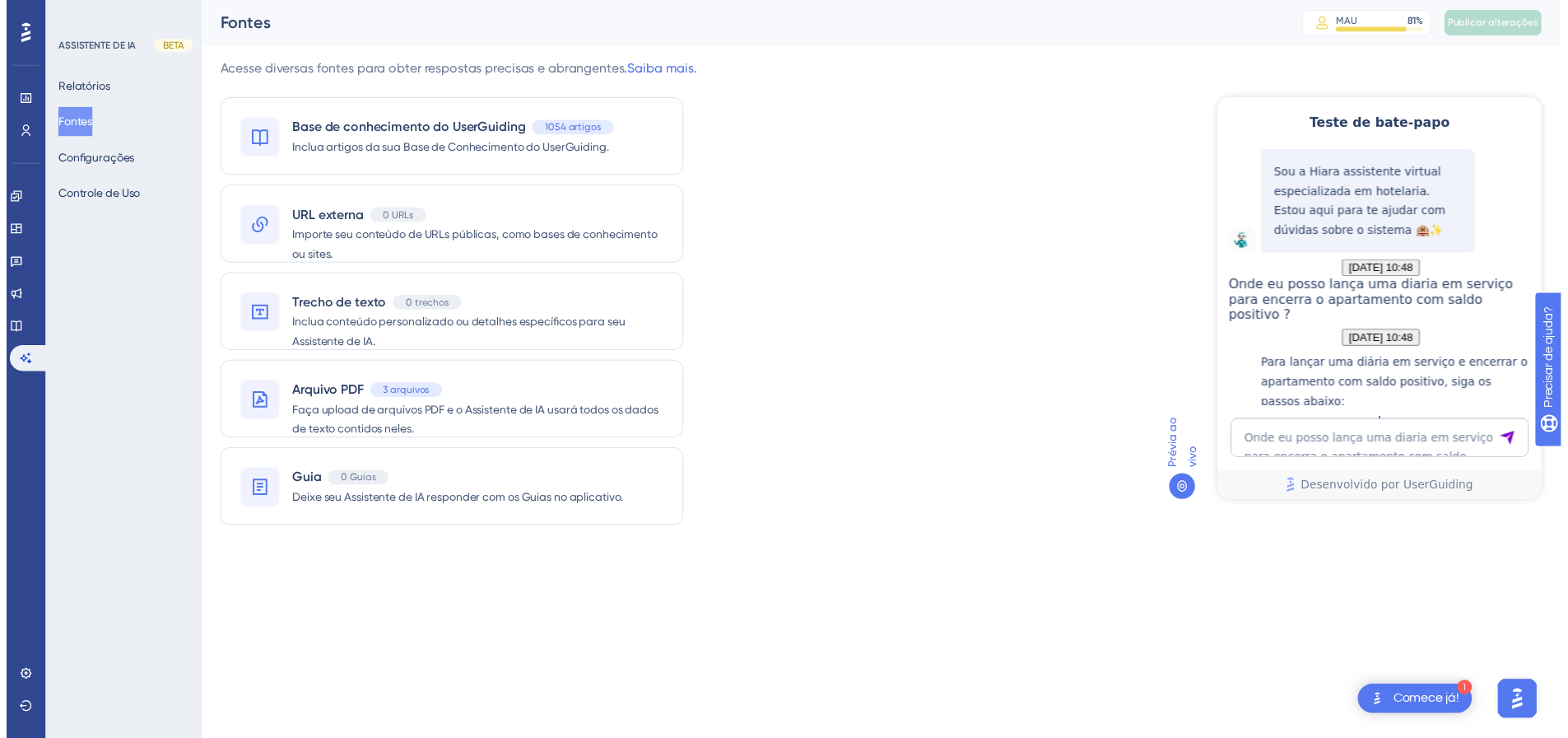
scroll to position [489, 0]
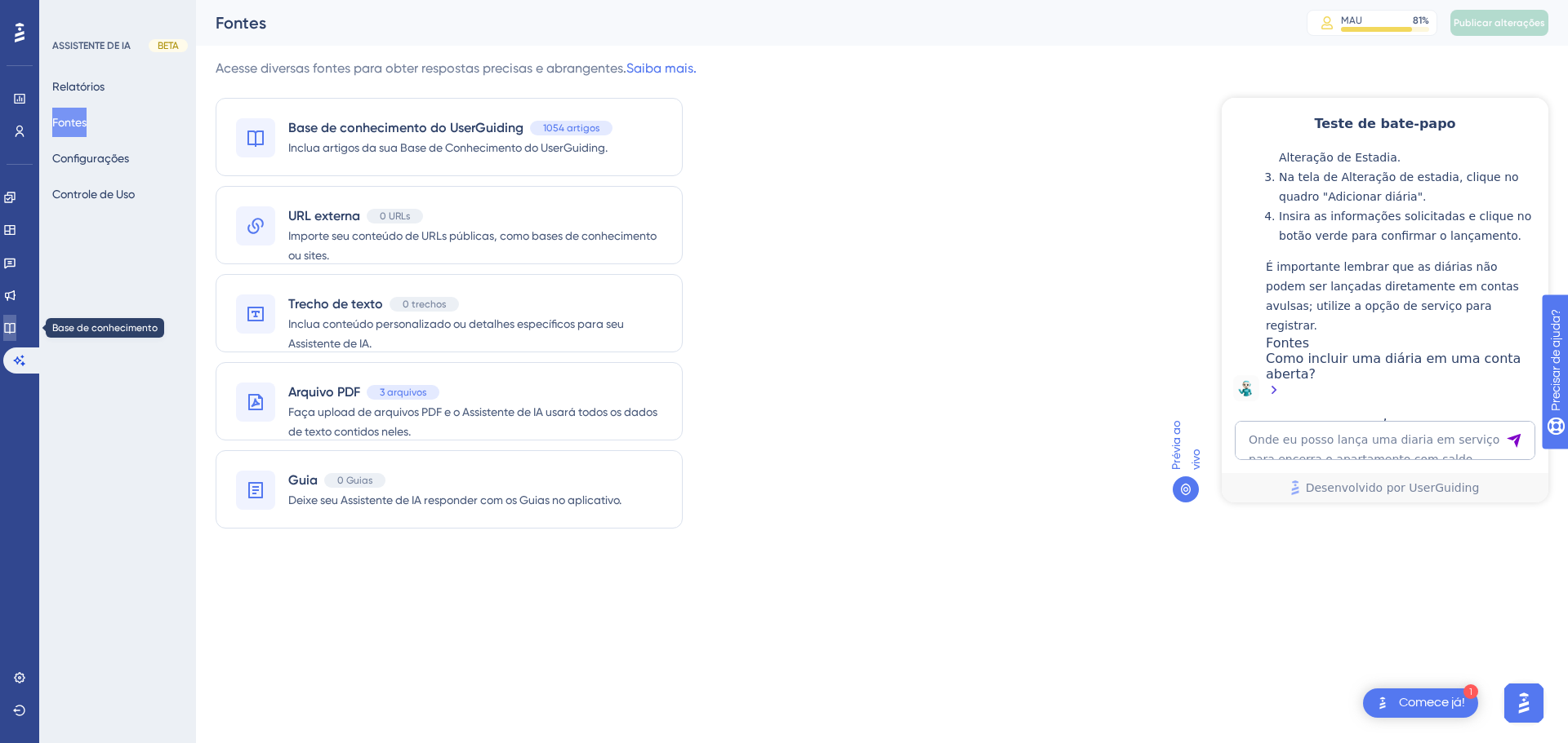
click at [14, 331] on icon at bounding box center [9, 328] width 11 height 11
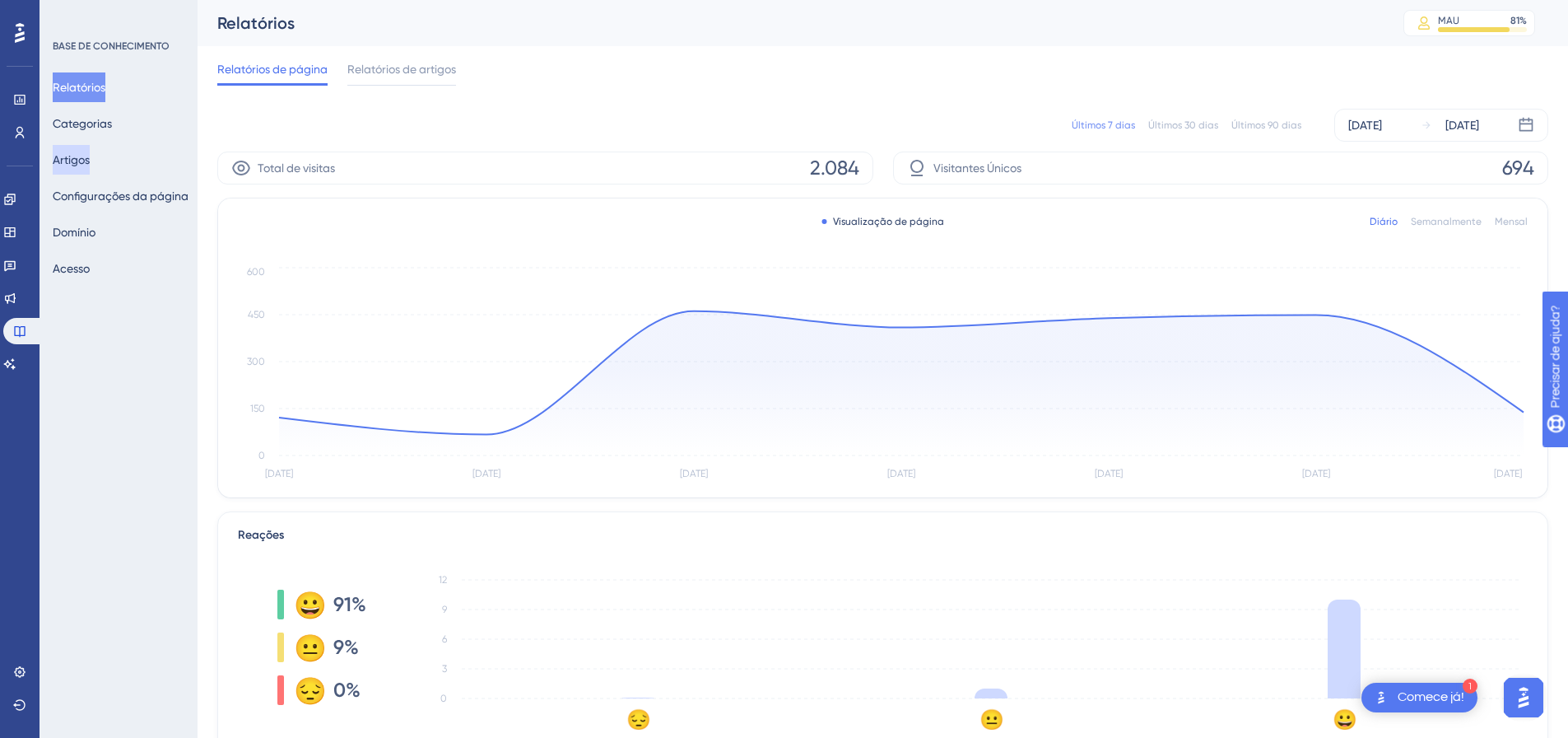
click at [89, 159] on font "Artigos" at bounding box center [71, 159] width 37 height 13
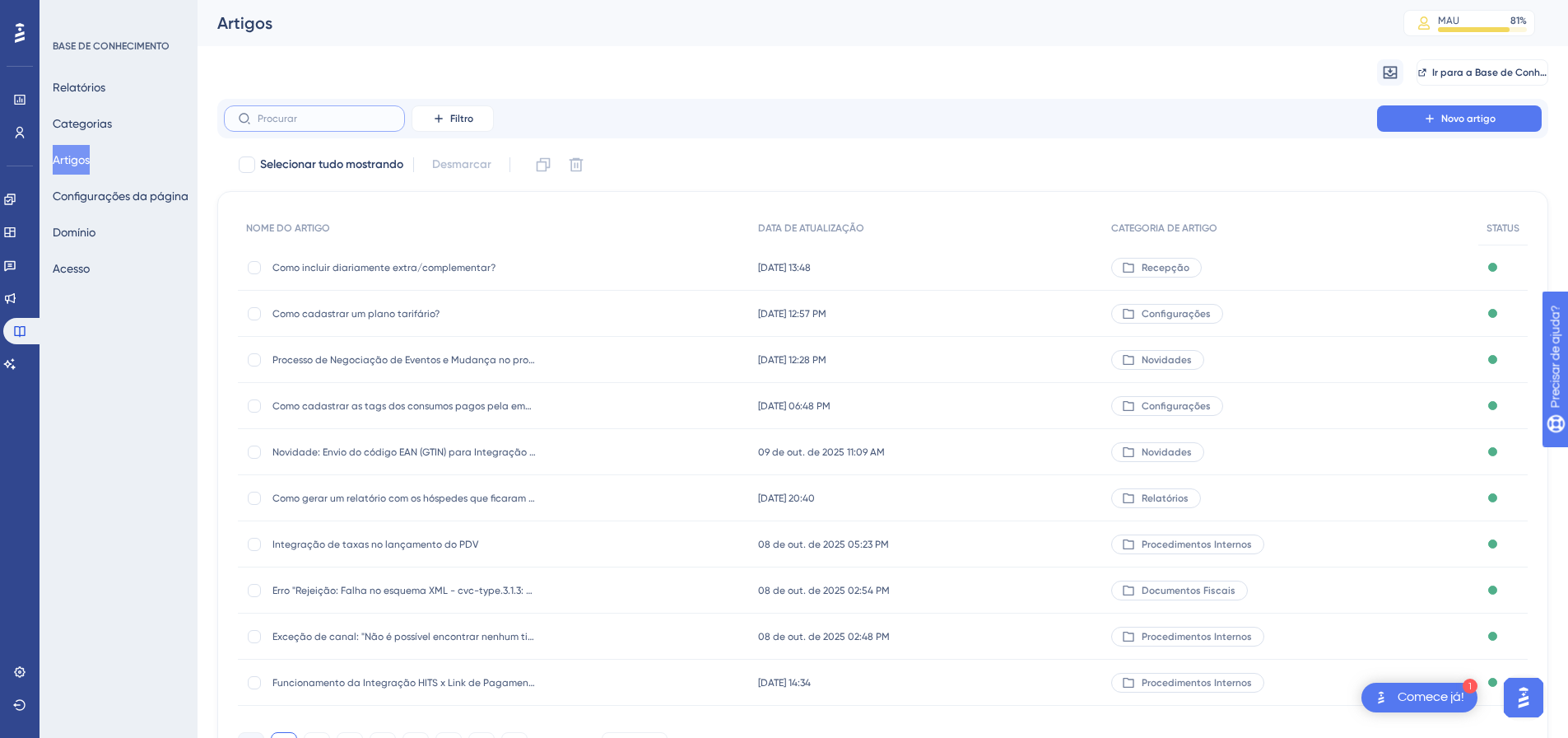
click at [361, 123] on input "text" at bounding box center [324, 119] width 134 height 12
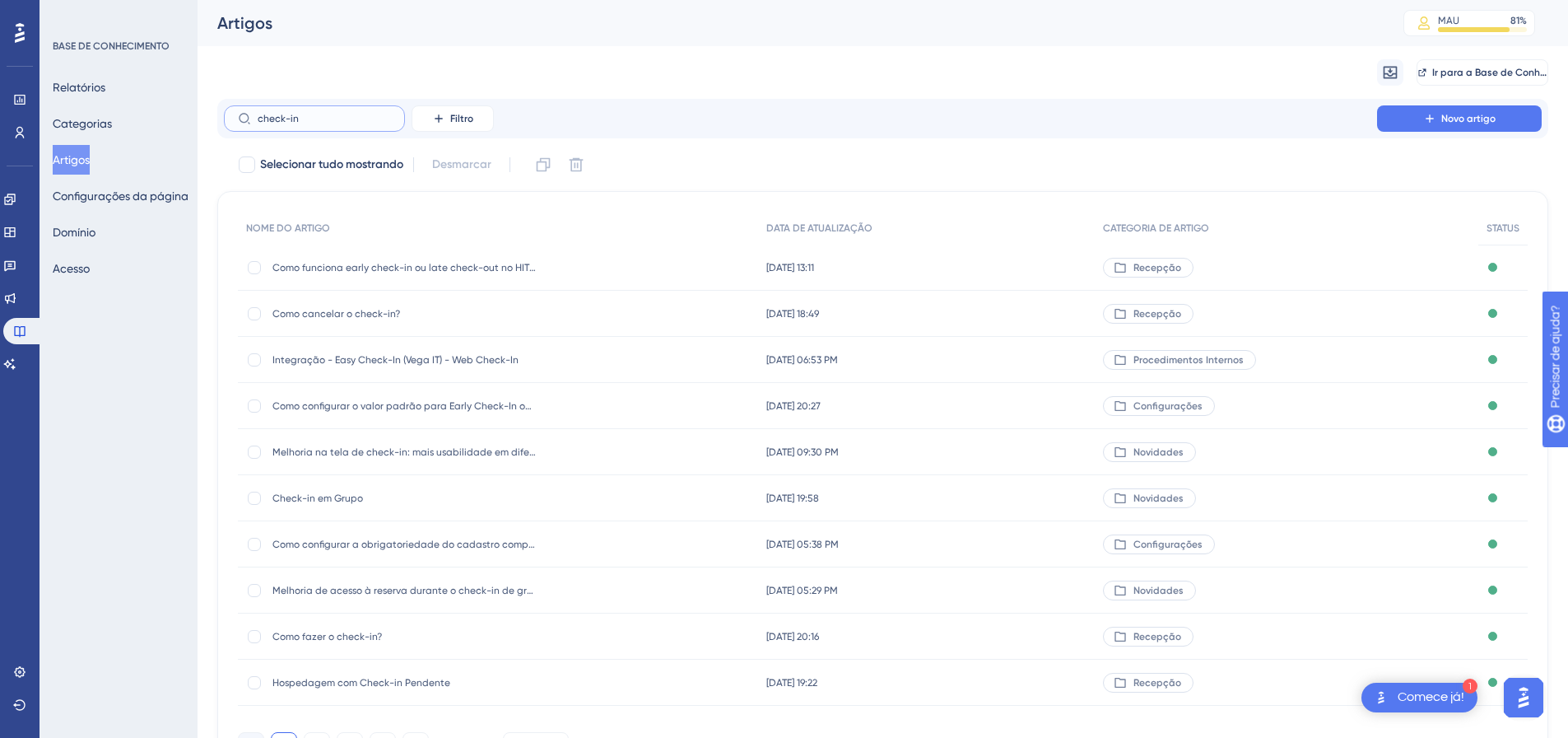
type input "check-in"
click at [385, 623] on div "Como fazer o check-in? Como fazer o check-in?" at bounding box center [404, 637] width 264 height 46
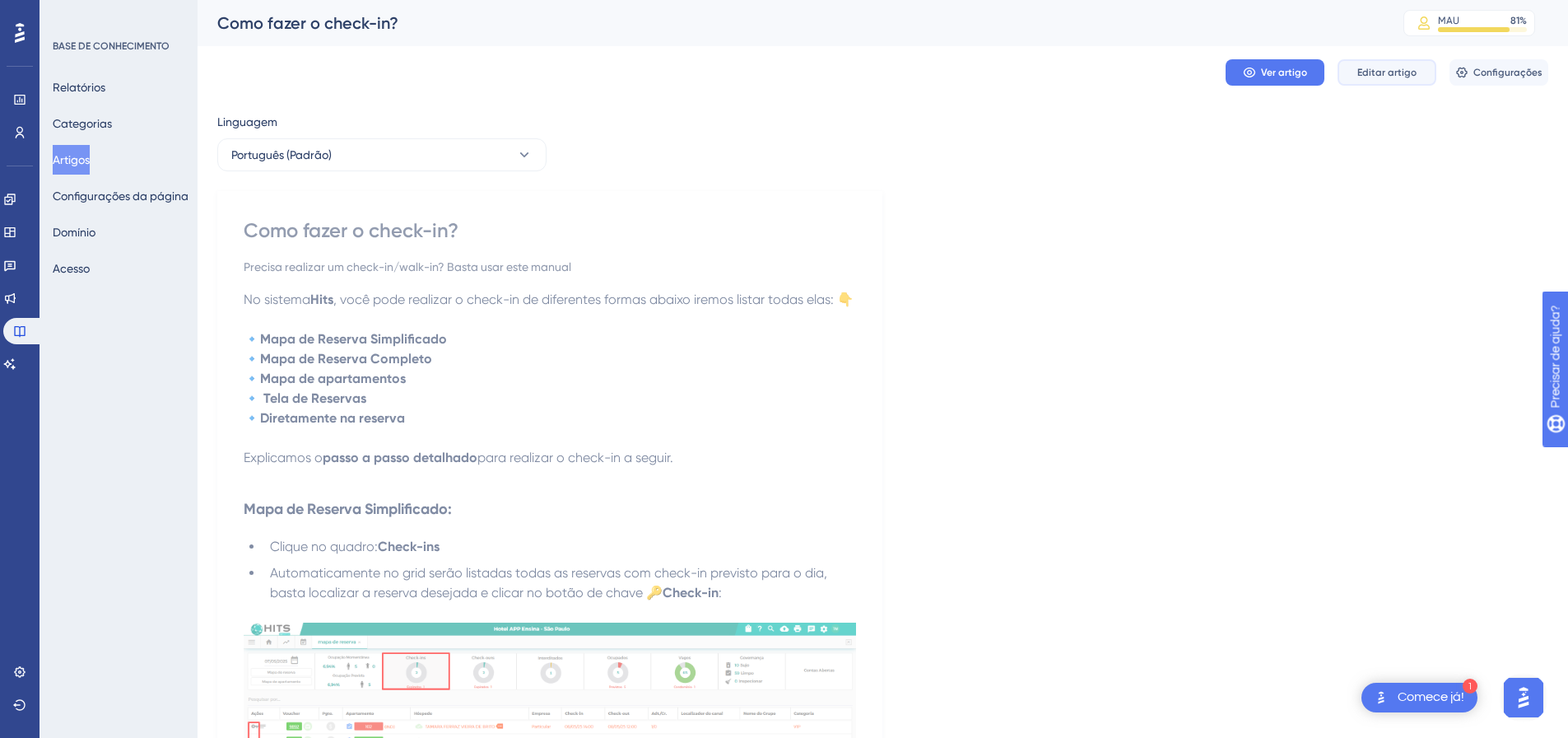
click at [1393, 64] on button "Editar artigo" at bounding box center [1387, 72] width 99 height 26
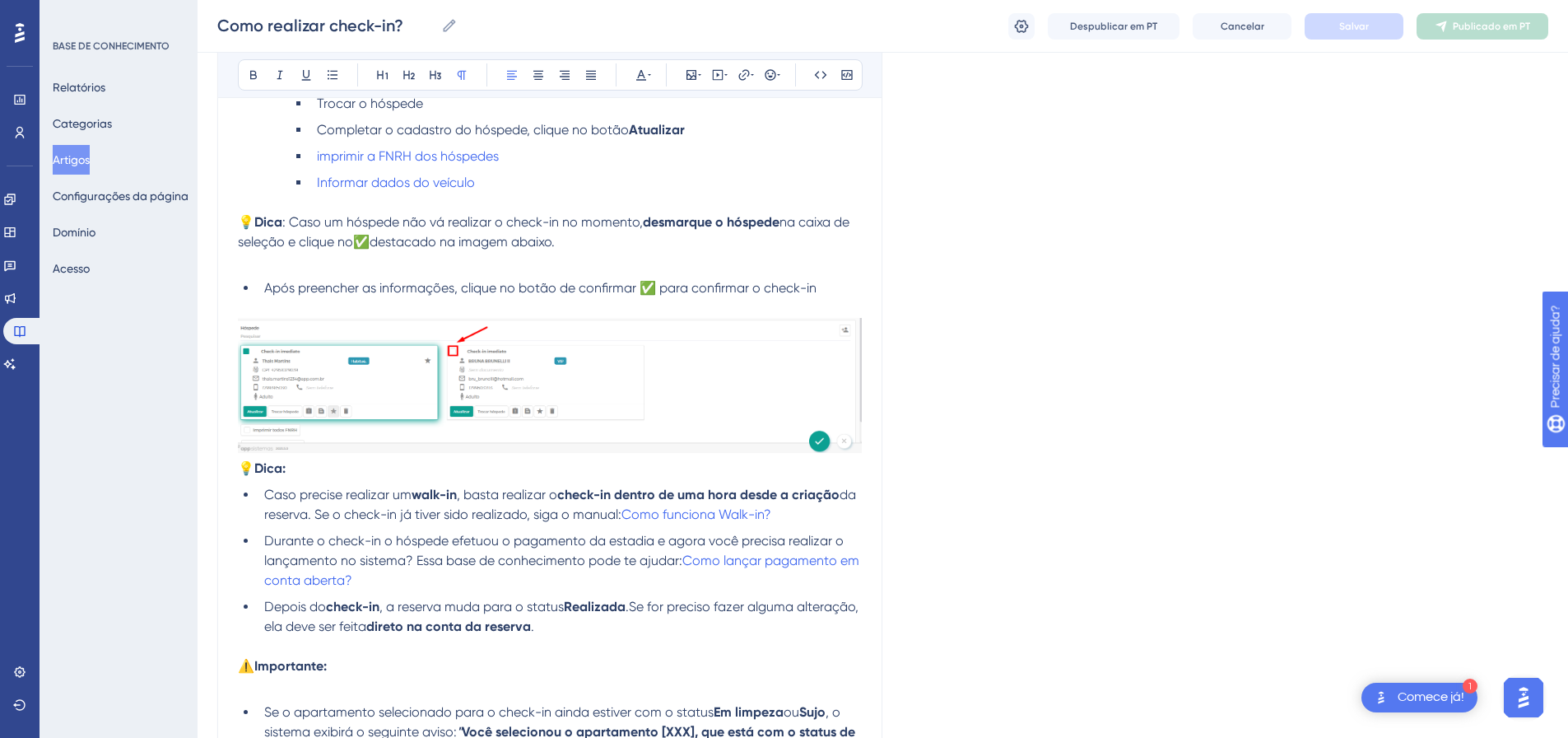
scroll to position [3367, 0]
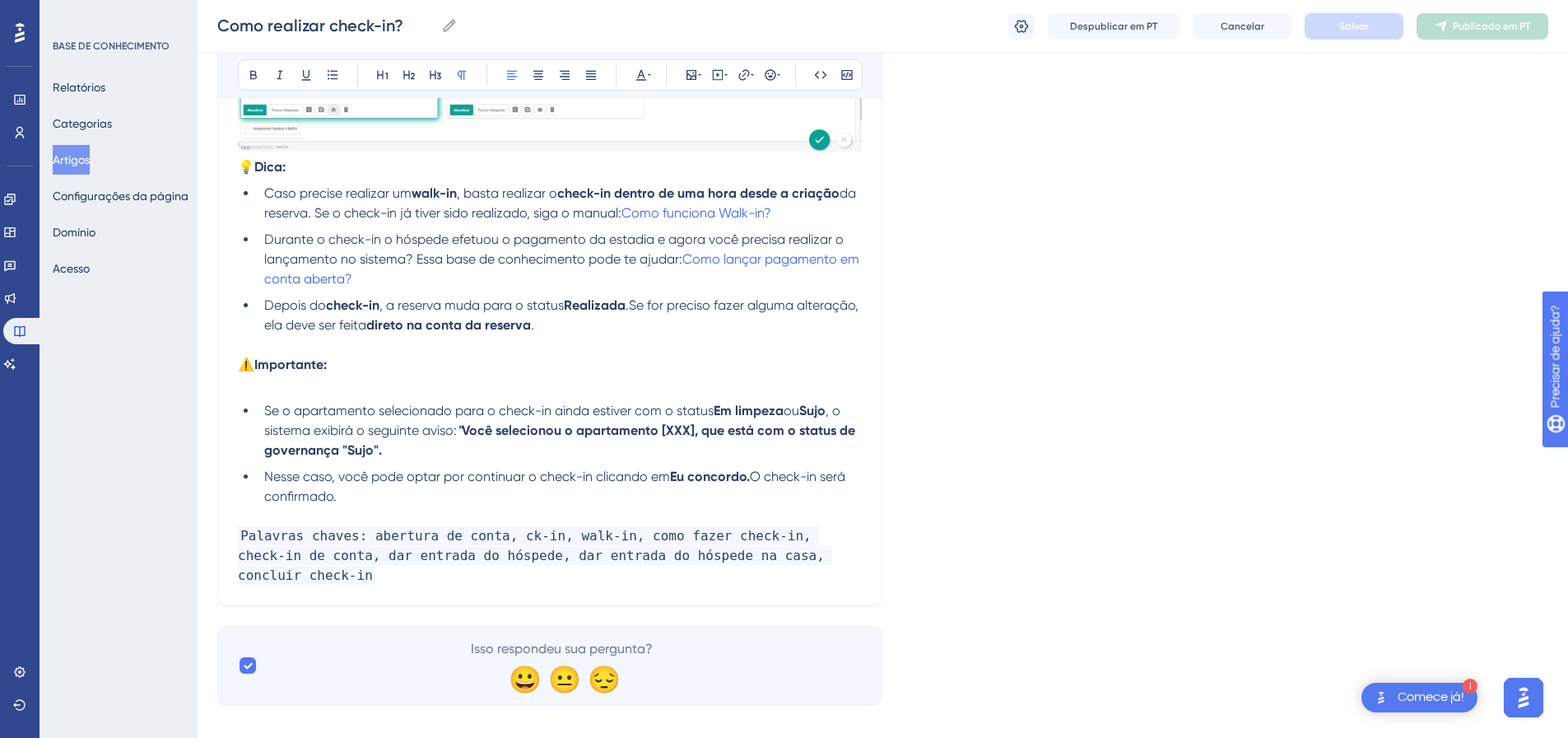
click at [834, 554] on p "Palavras chaves: abertura de conta, ck-in, walk-in, como fazer check-in, check-…" at bounding box center [550, 546] width 624 height 79
click at [1354, 33] on button "Salvar" at bounding box center [1354, 26] width 99 height 26
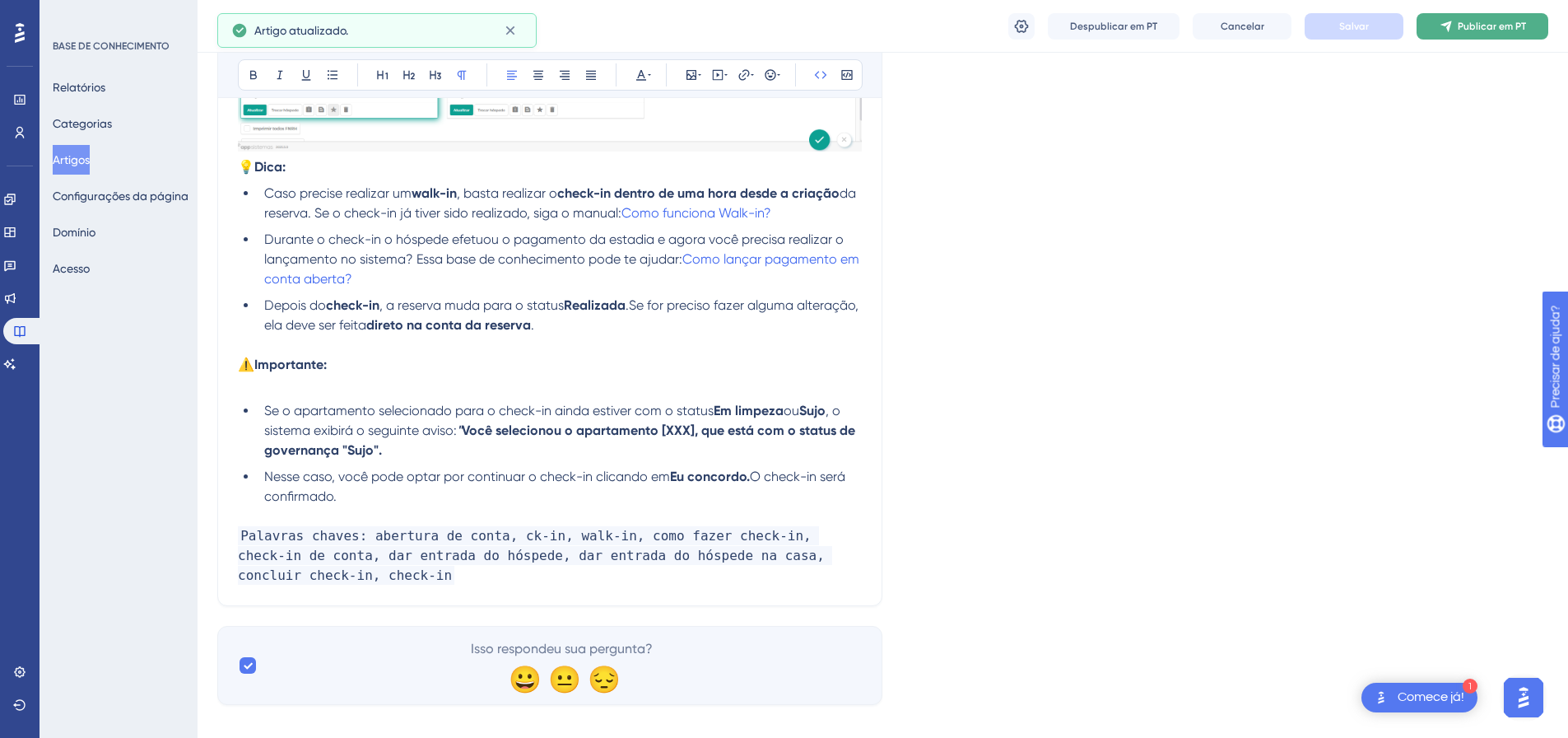
click at [1463, 20] on font "Publicar em PT" at bounding box center [1492, 26] width 68 height 12
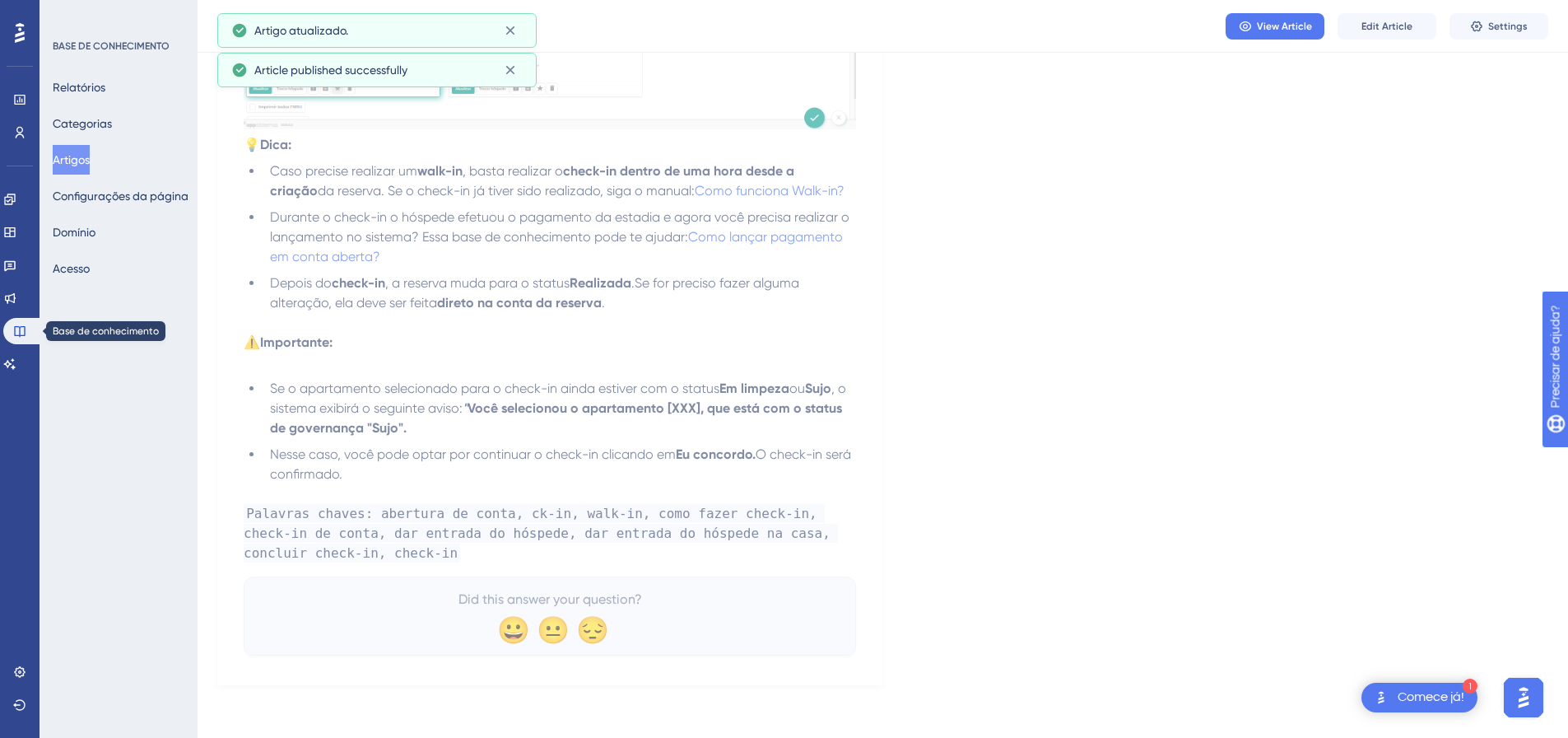
scroll to position [3310, 0]
click at [6, 360] on link at bounding box center [9, 363] width 13 height 26
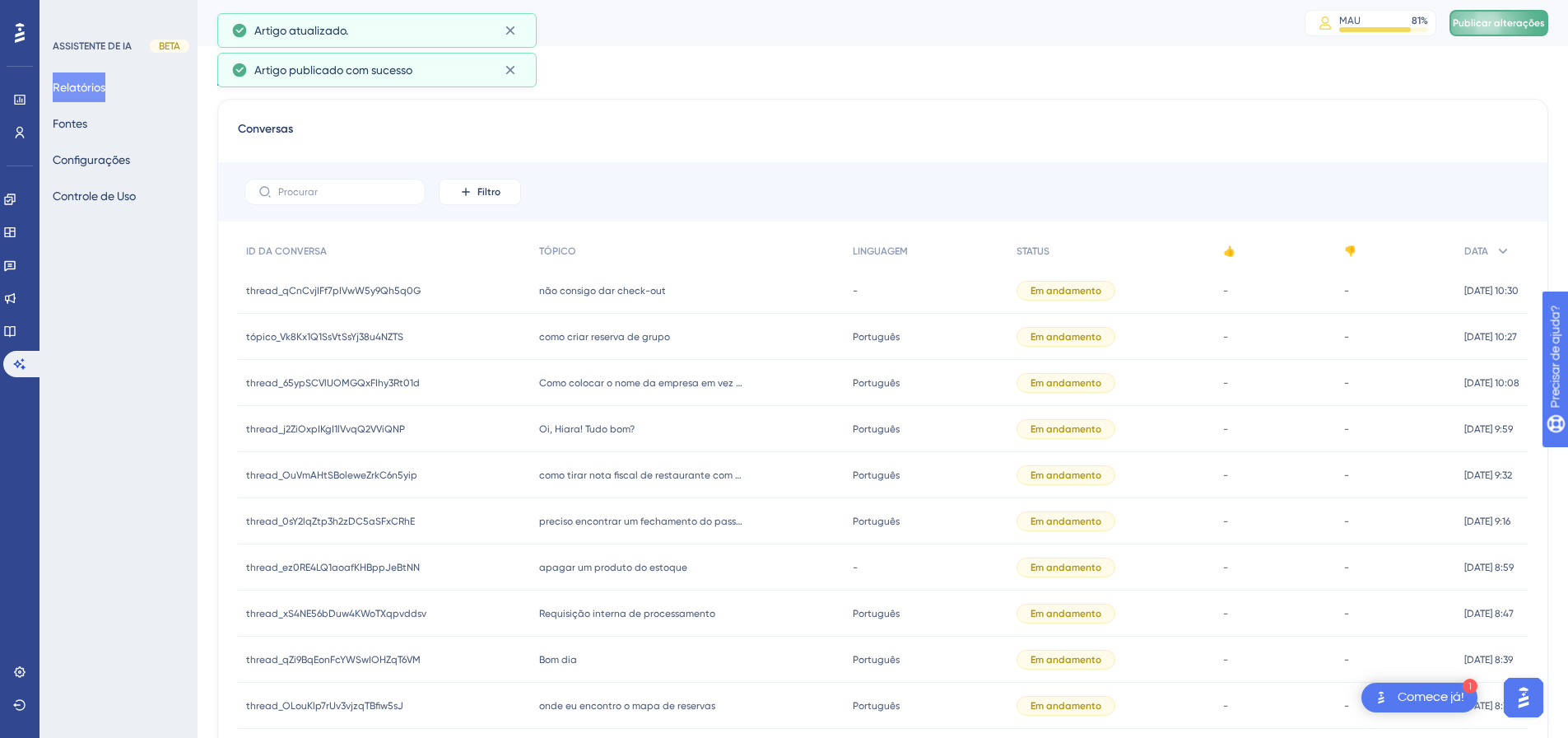
click at [1508, 12] on button "Publicar alterações" at bounding box center [1499, 23] width 99 height 26
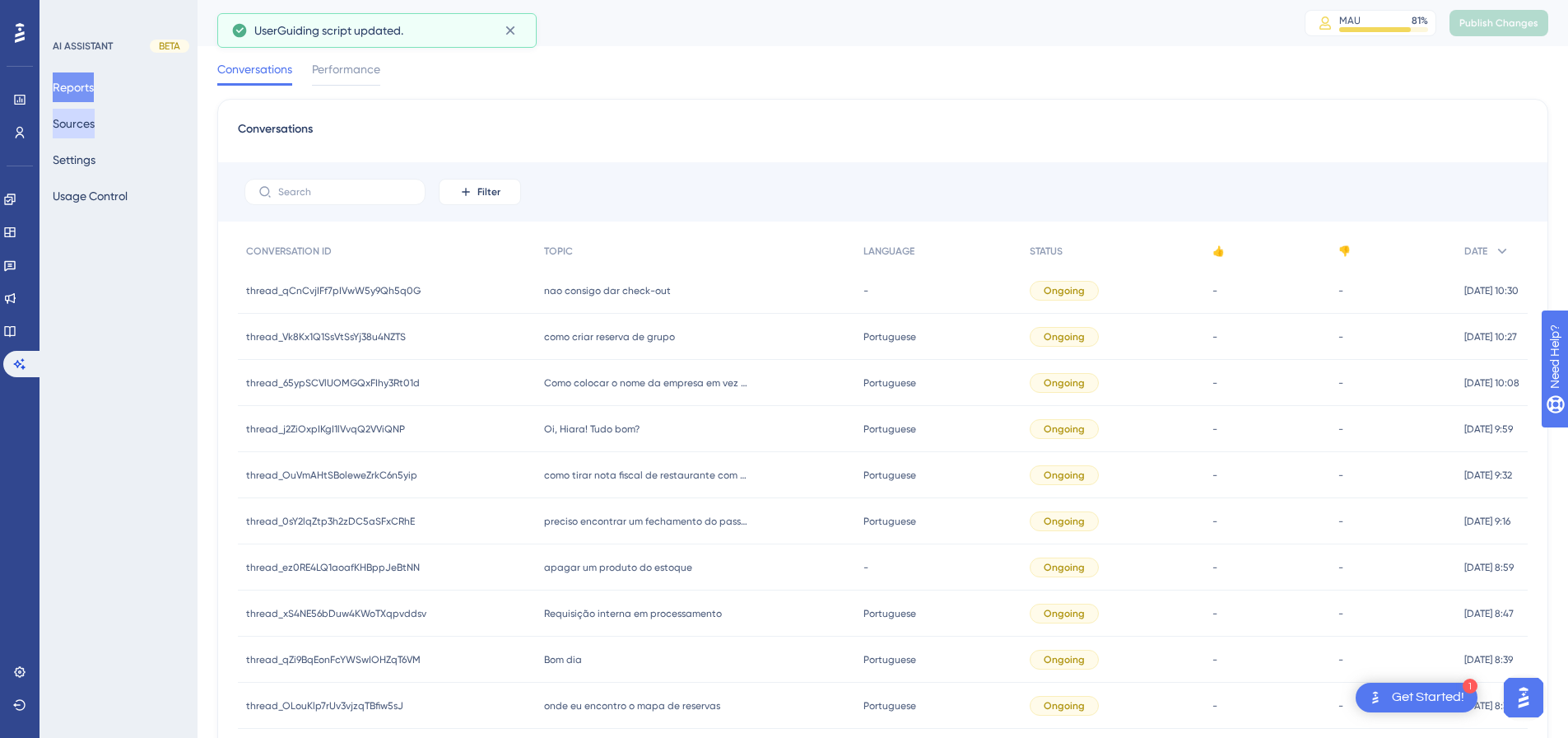
click at [66, 117] on button "Sources" at bounding box center [73, 123] width 42 height 30
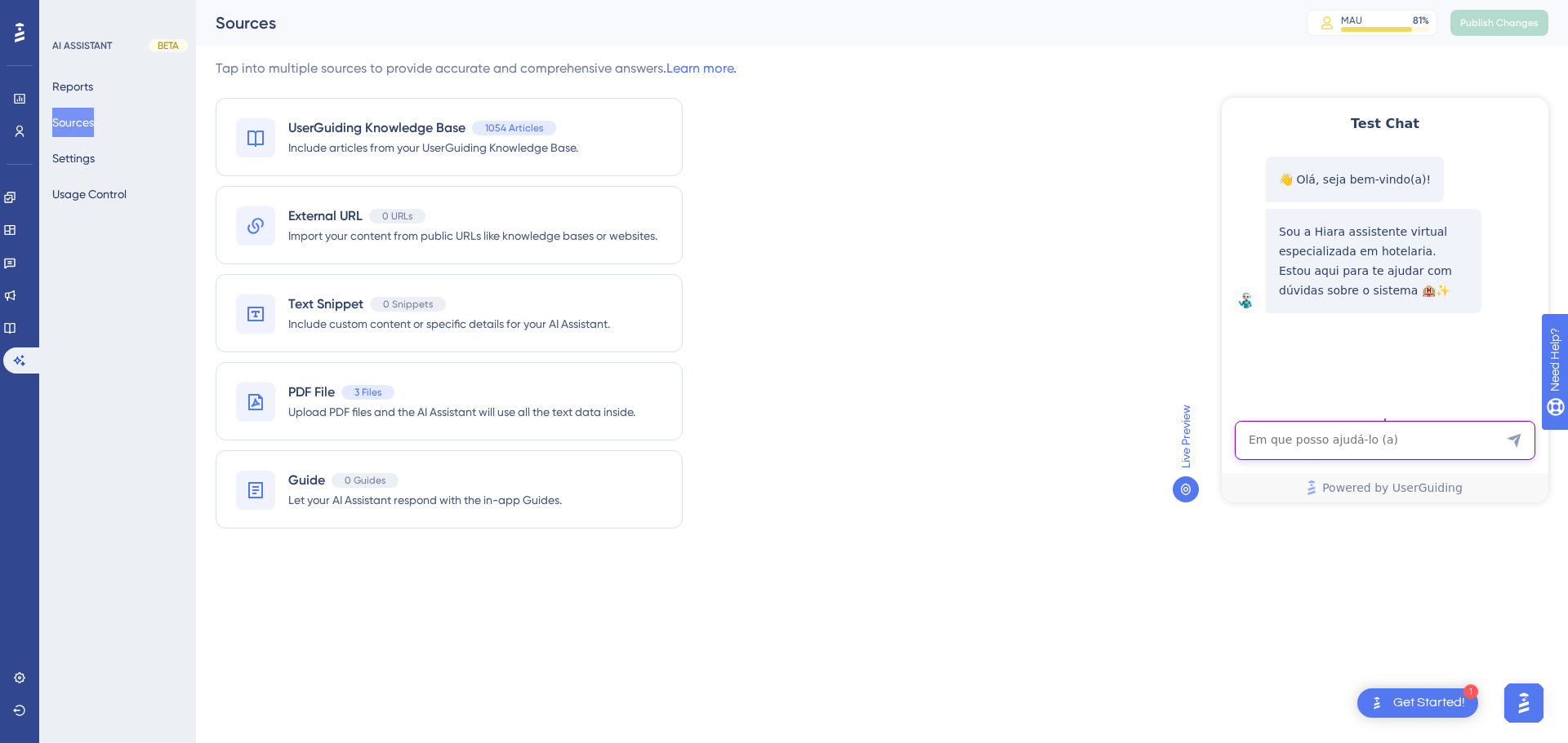
click at [1322, 433] on textarea "AI Assistant Text Input" at bounding box center [1385, 440] width 300 height 39
paste textarea "CHECK-IN"
type textarea "CHECK-IN"
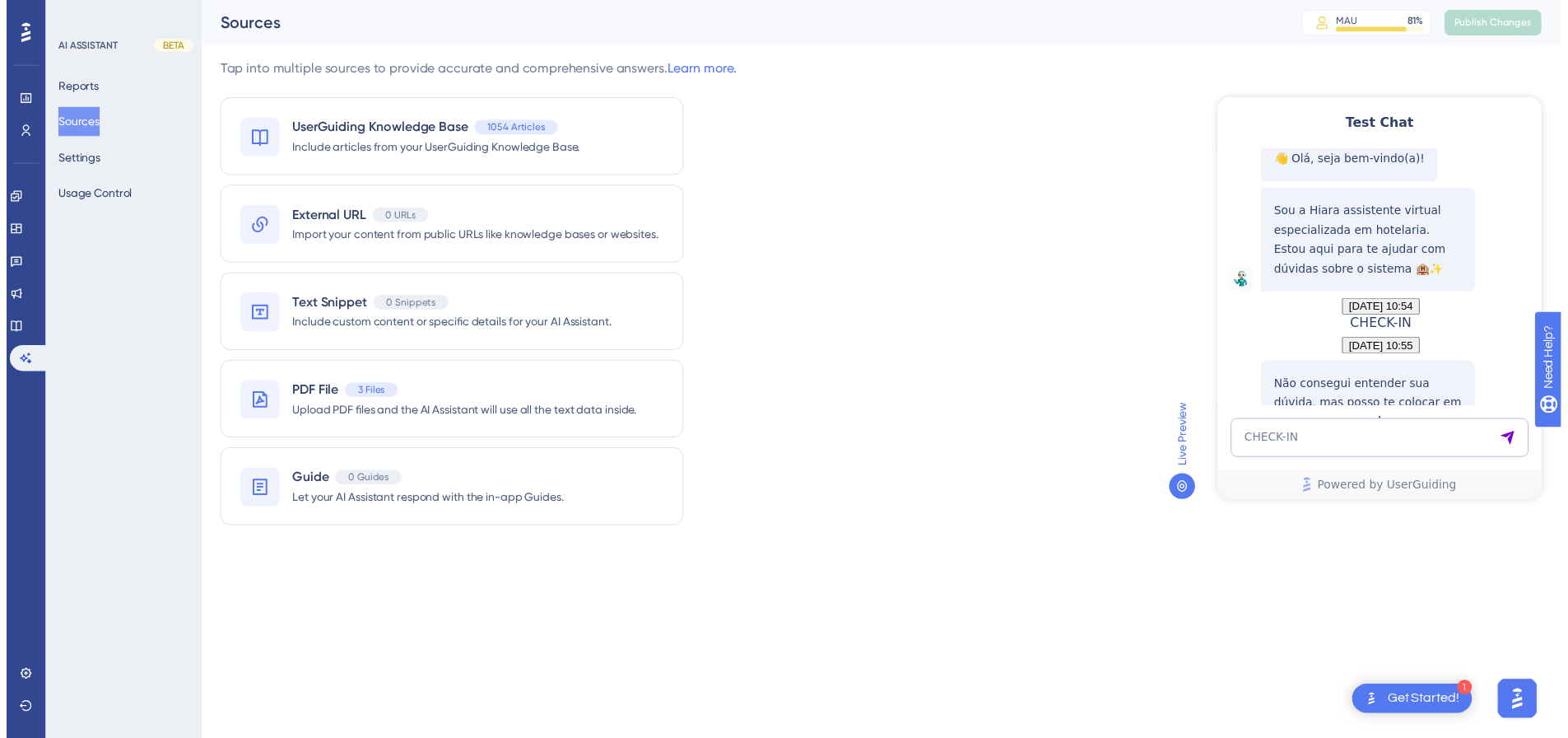
scroll to position [196, 0]
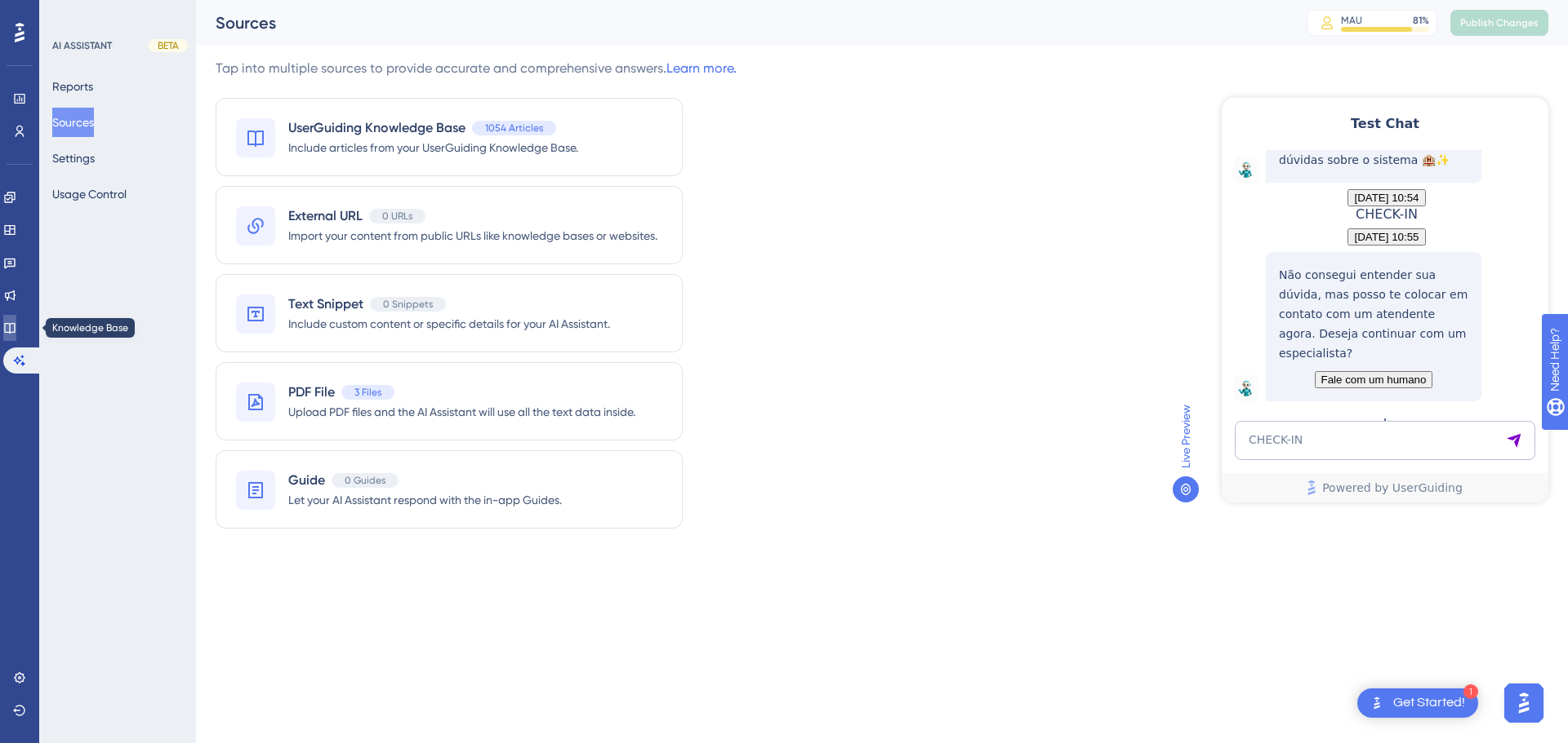
click at [16, 329] on icon at bounding box center [9, 327] width 13 height 13
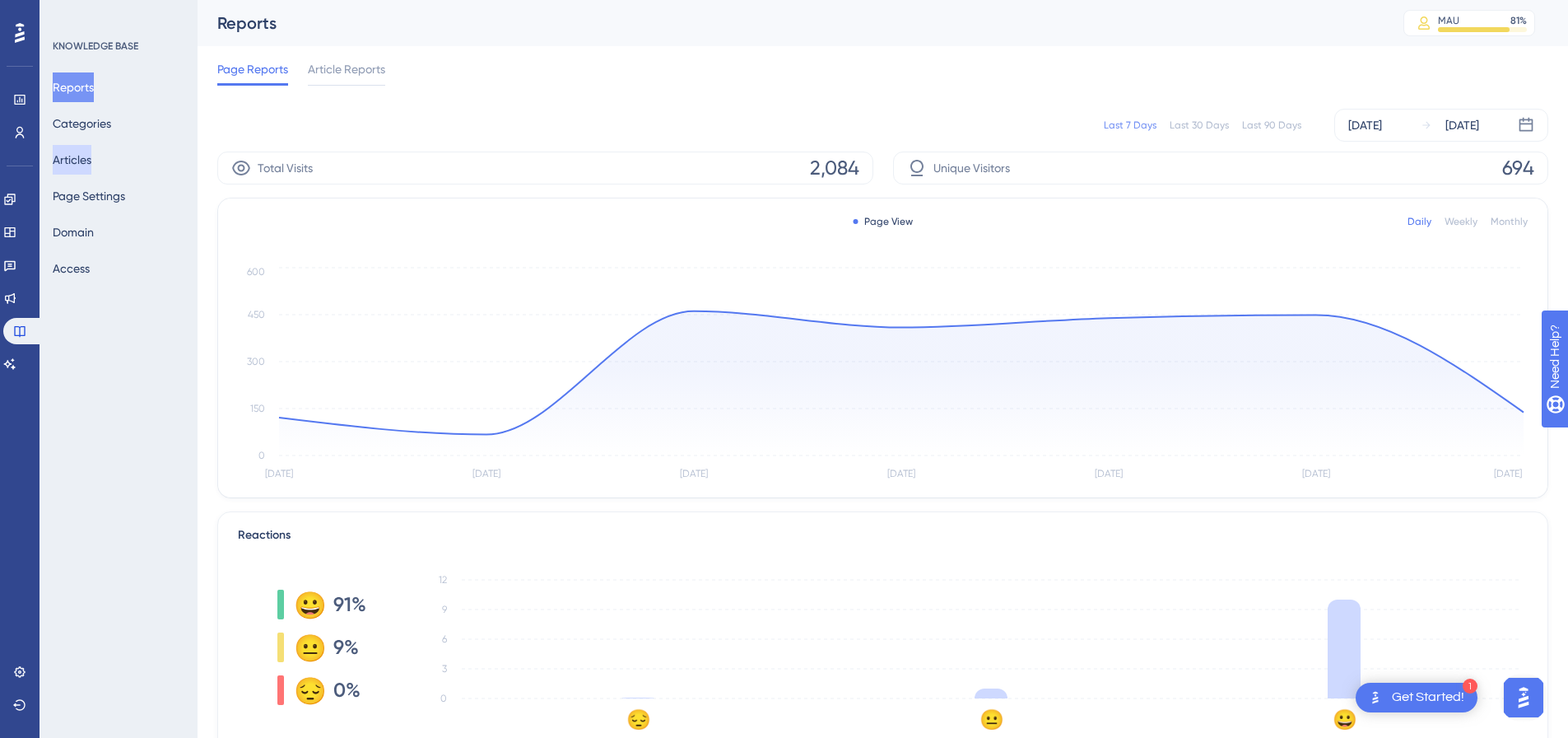
click at [88, 161] on button "Articles" at bounding box center [71, 159] width 38 height 30
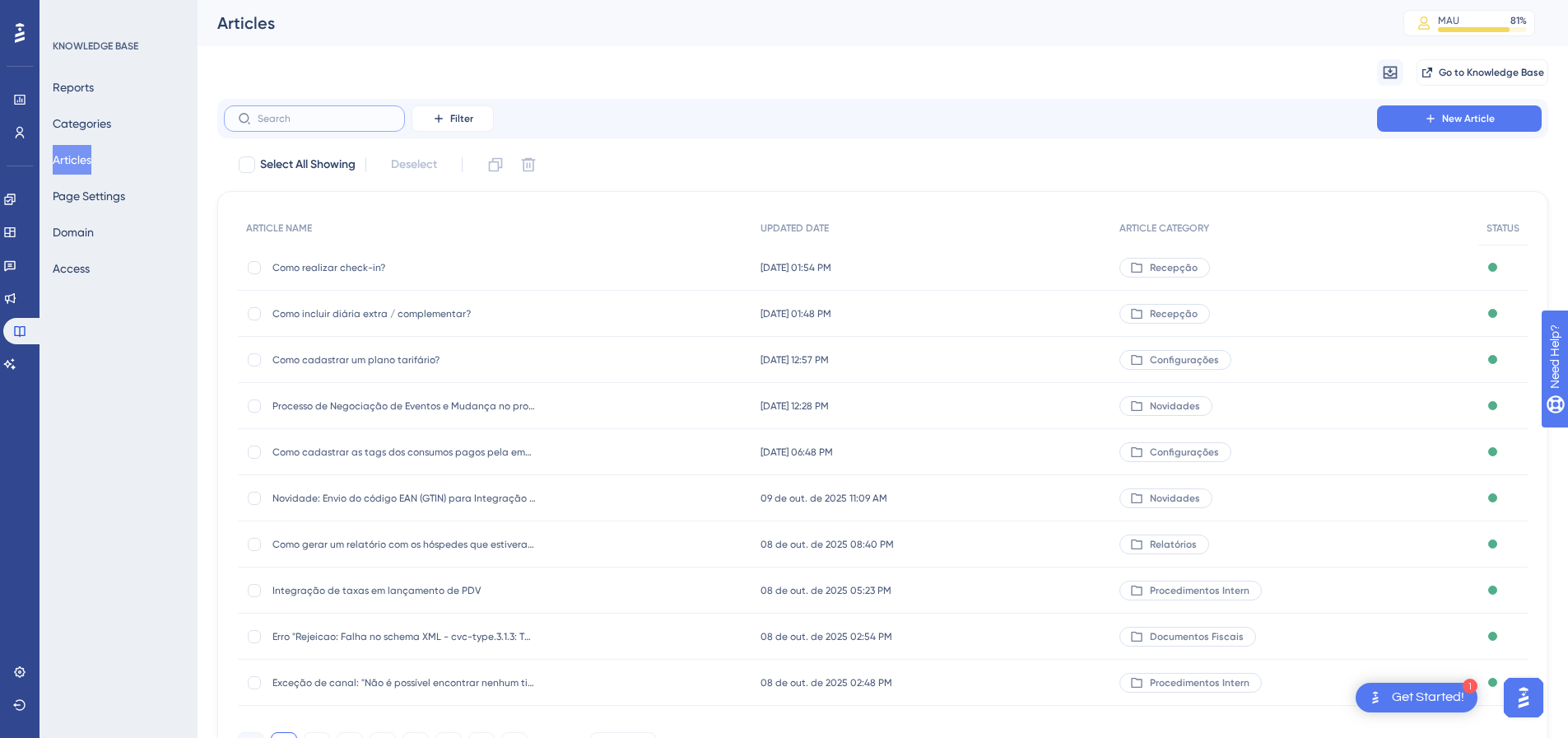
click at [328, 122] on input "text" at bounding box center [324, 119] width 134 height 12
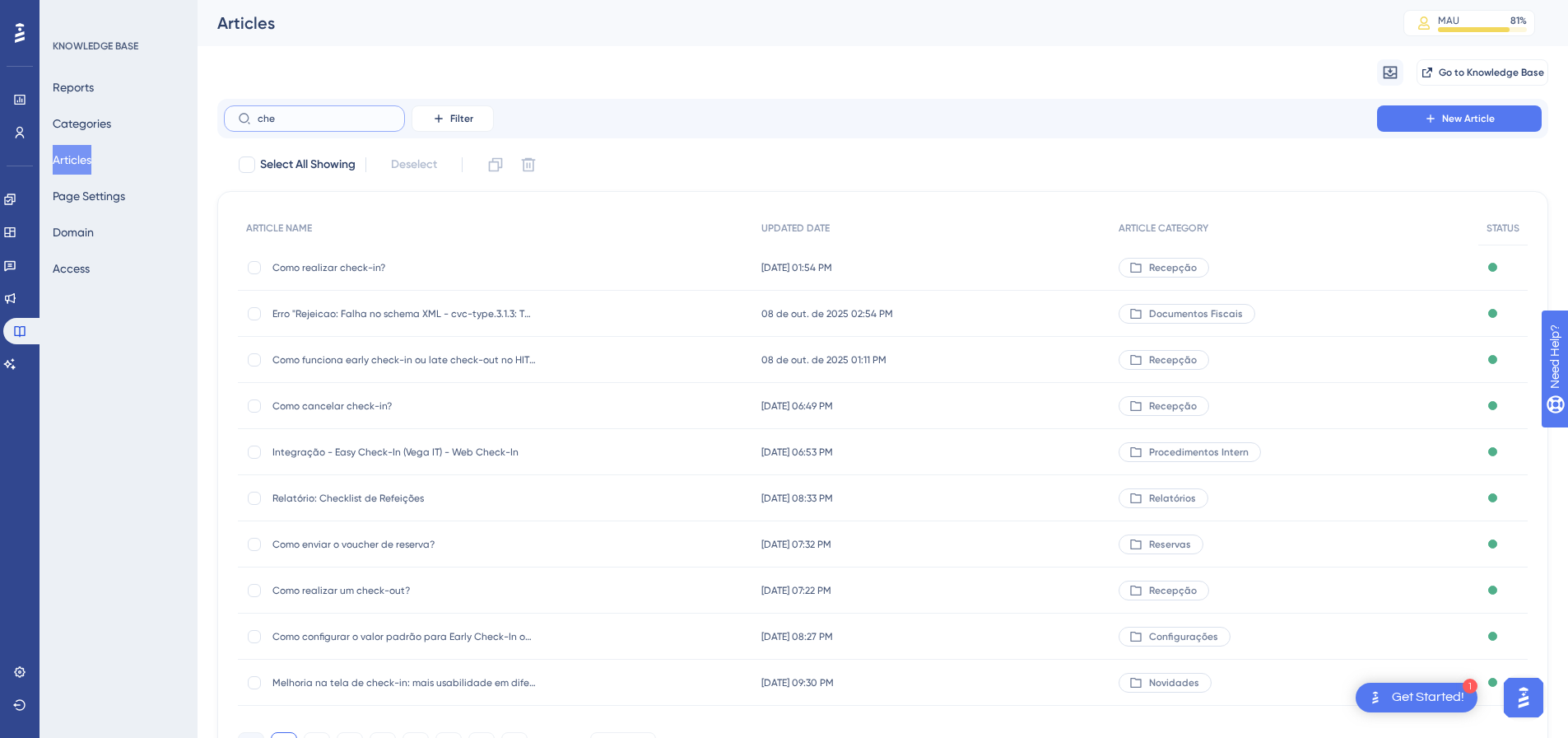
type input "che"
click at [336, 398] on div "Como cancelar check-in? Como cancelar check-in?" at bounding box center [404, 406] width 264 height 46
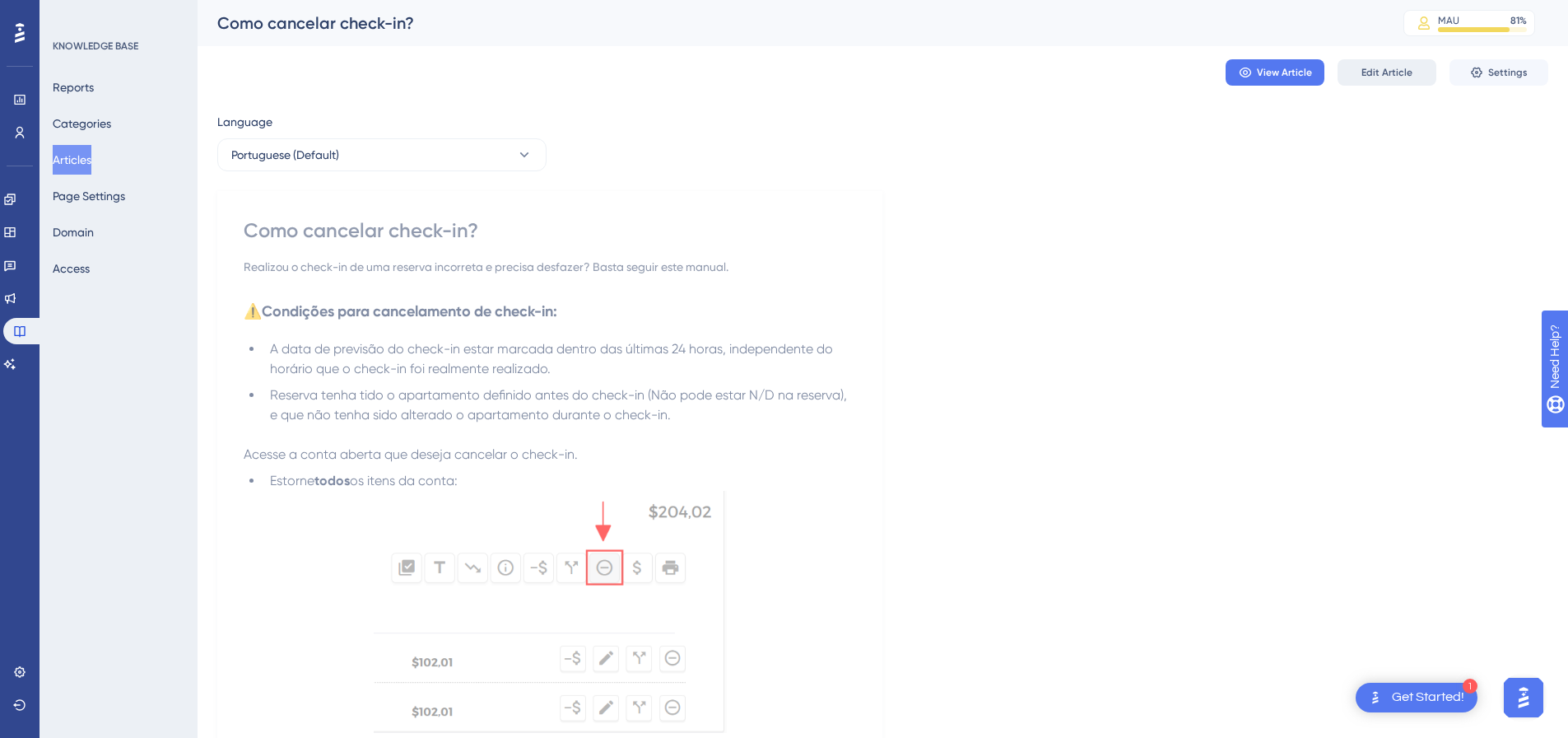
click at [1387, 70] on span "Edit Article" at bounding box center [1387, 72] width 51 height 13
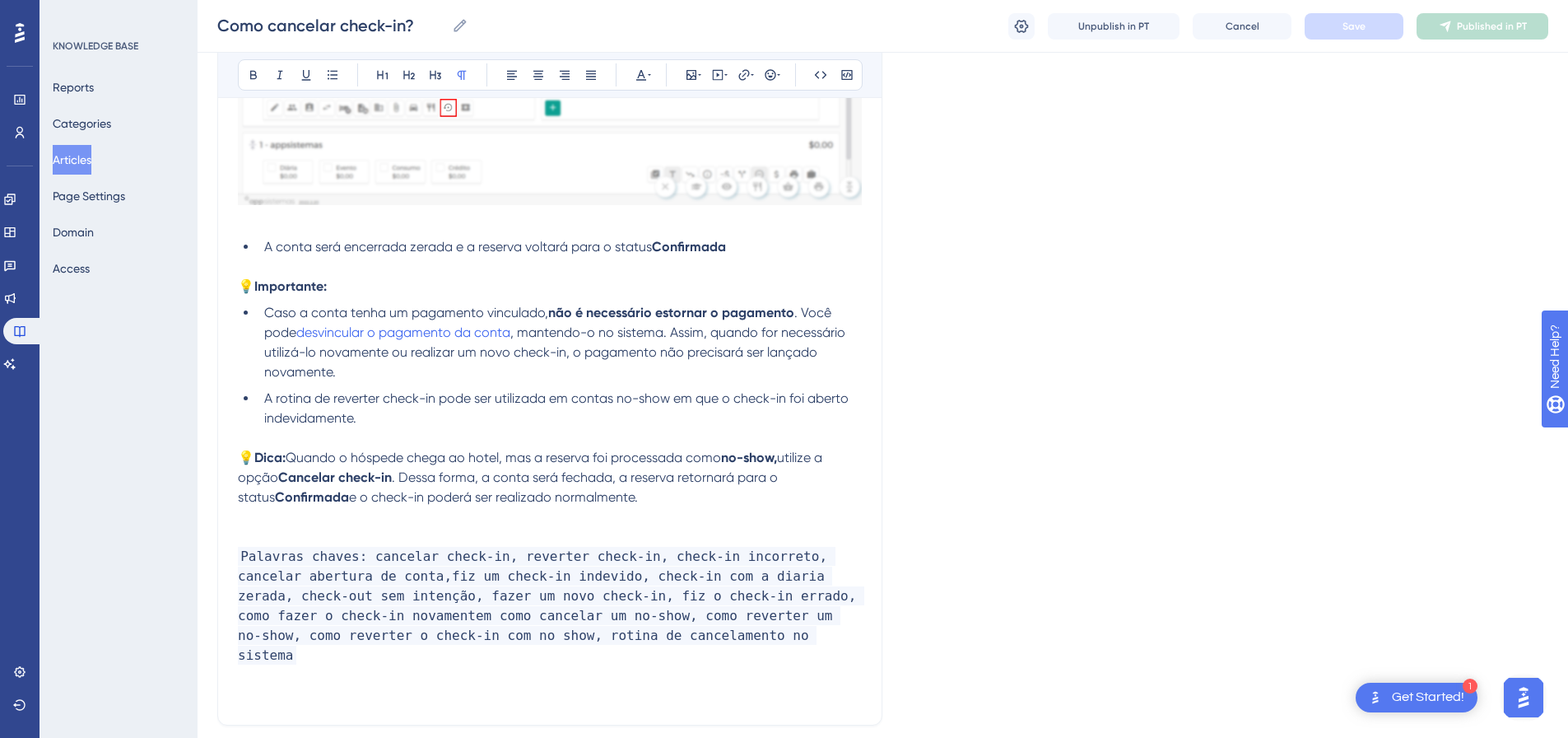
scroll to position [1097, 0]
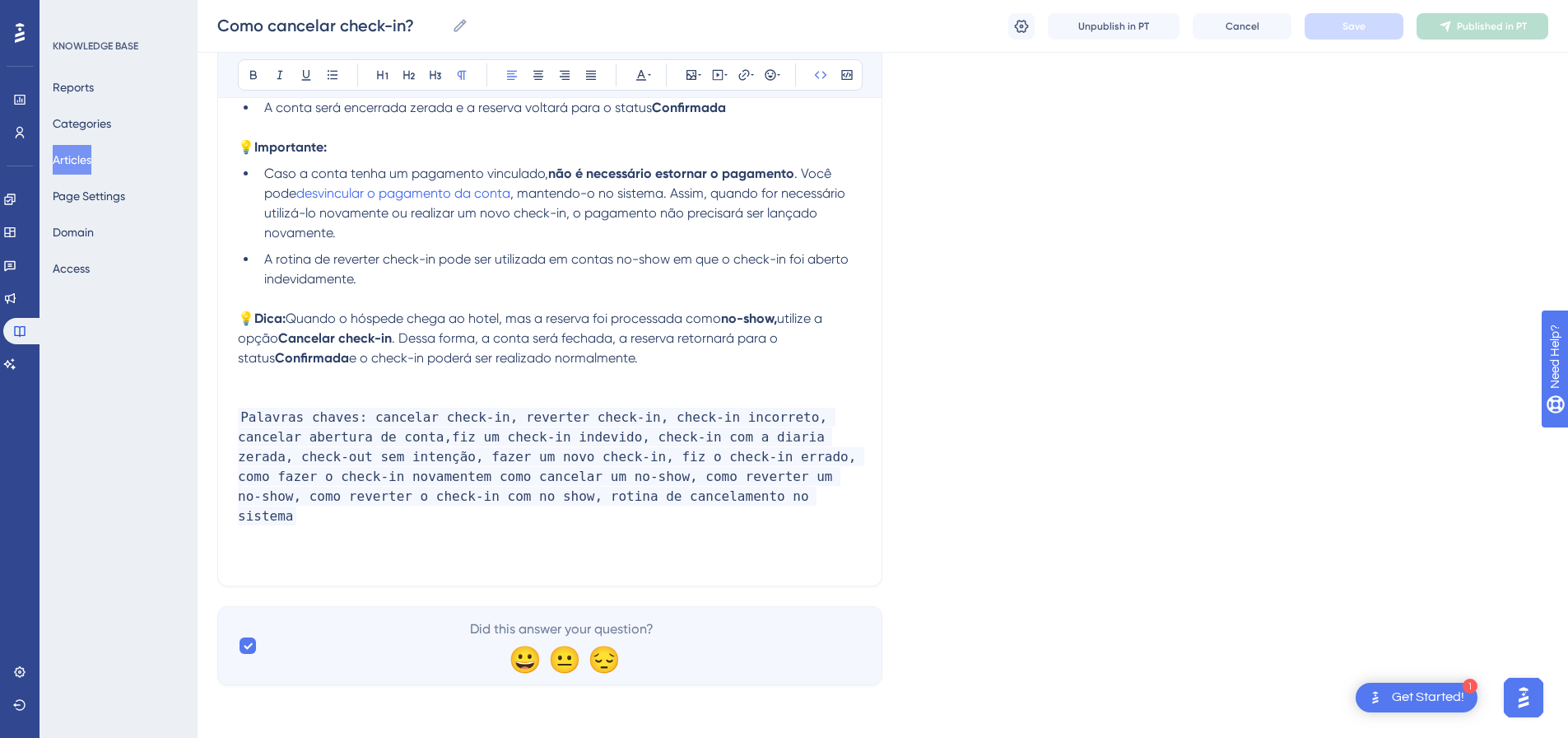
click at [654, 487] on p "Palavras chaves: cancelar check-in, reverter check-in, check-in incorreto, canc…" at bounding box center [550, 466] width 624 height 118
click at [661, 478] on p "Palavras chaves: cancelar check-in, reverter check-in, check-in incorreto, canc…" at bounding box center [550, 466] width 624 height 118
click at [1365, 25] on span "Save" at bounding box center [1354, 26] width 23 height 13
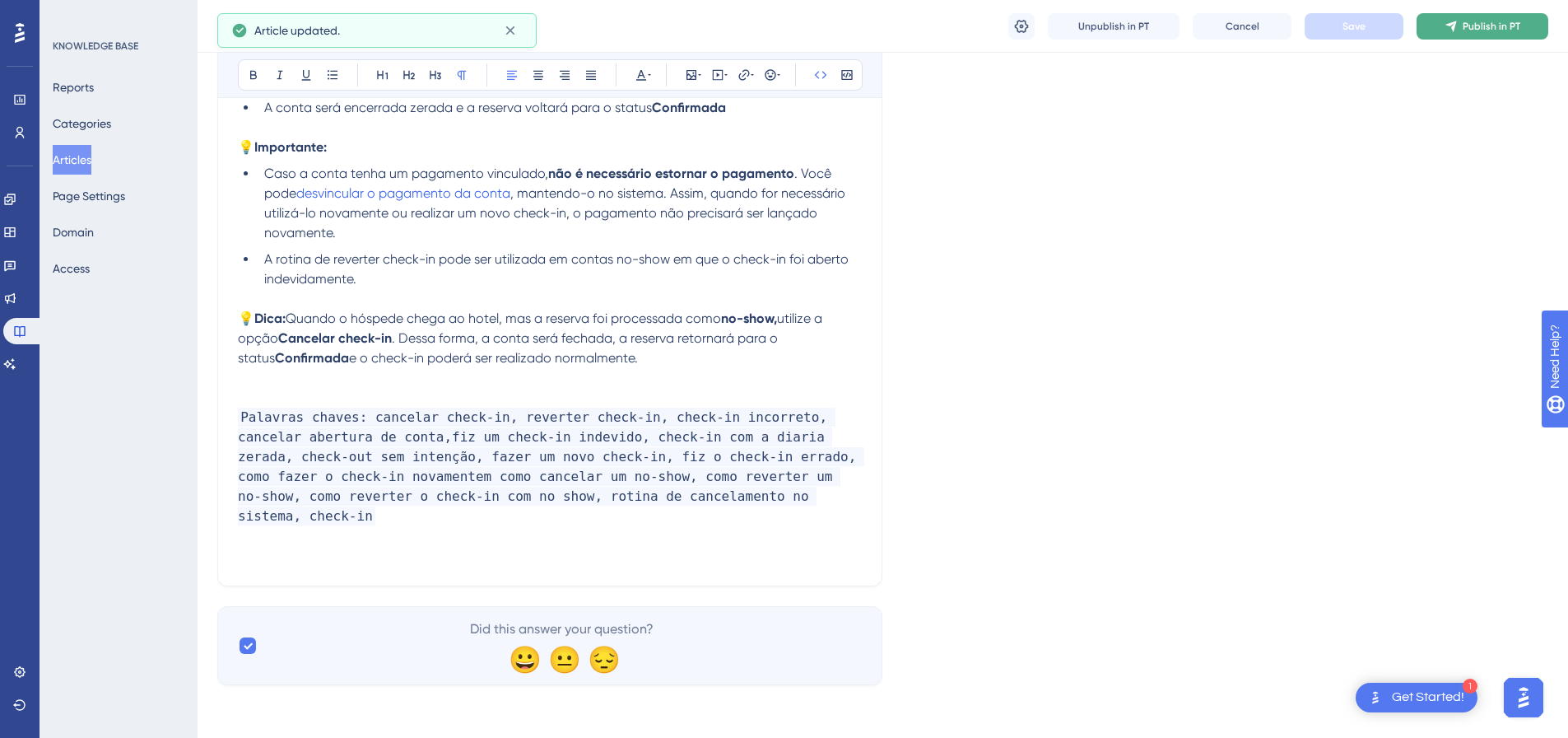
click at [1467, 23] on span "Publish in PT" at bounding box center [1491, 26] width 58 height 13
click at [91, 158] on button "Articles" at bounding box center [71, 159] width 38 height 30
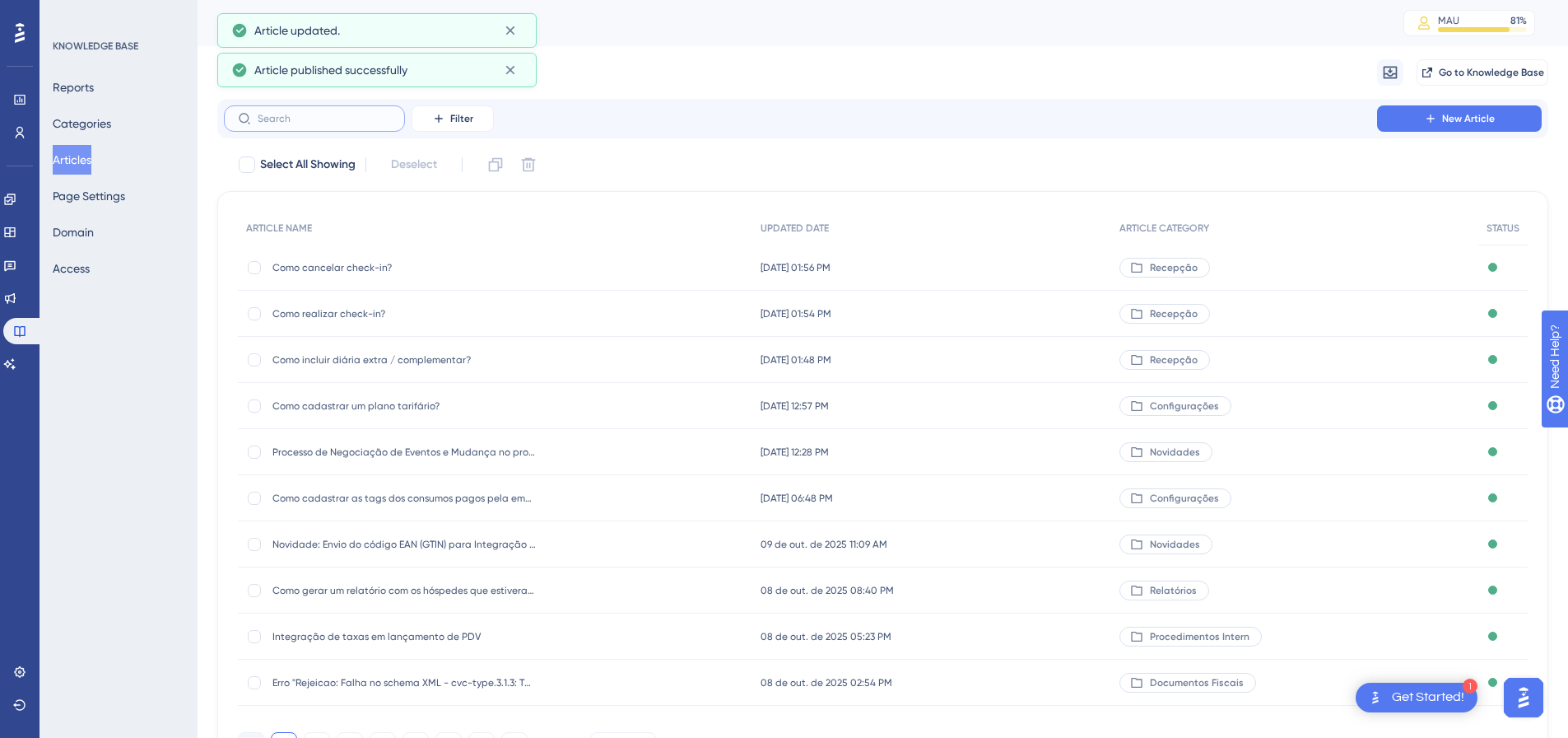
click at [321, 119] on input "text" at bounding box center [324, 119] width 134 height 12
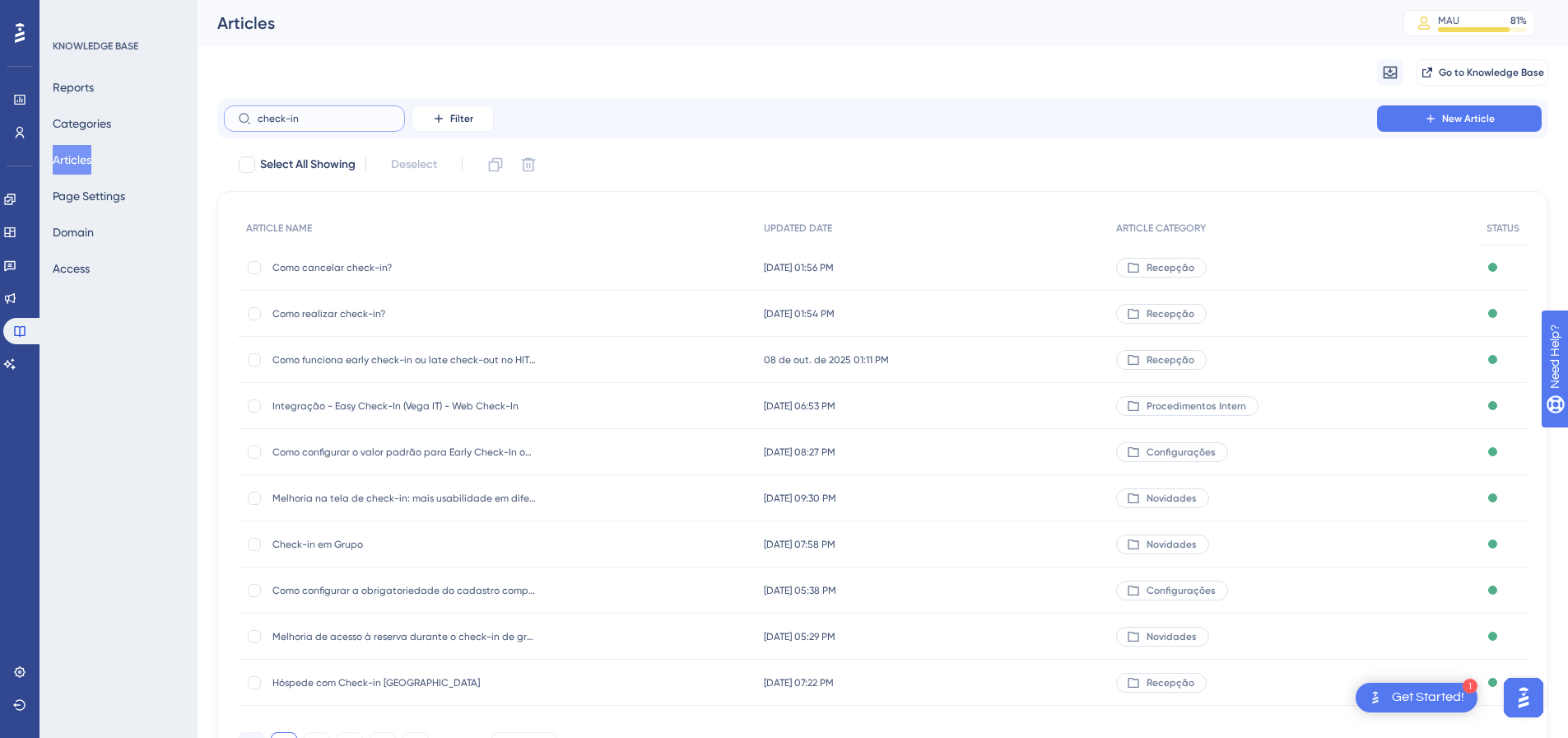
scroll to position [83, 0]
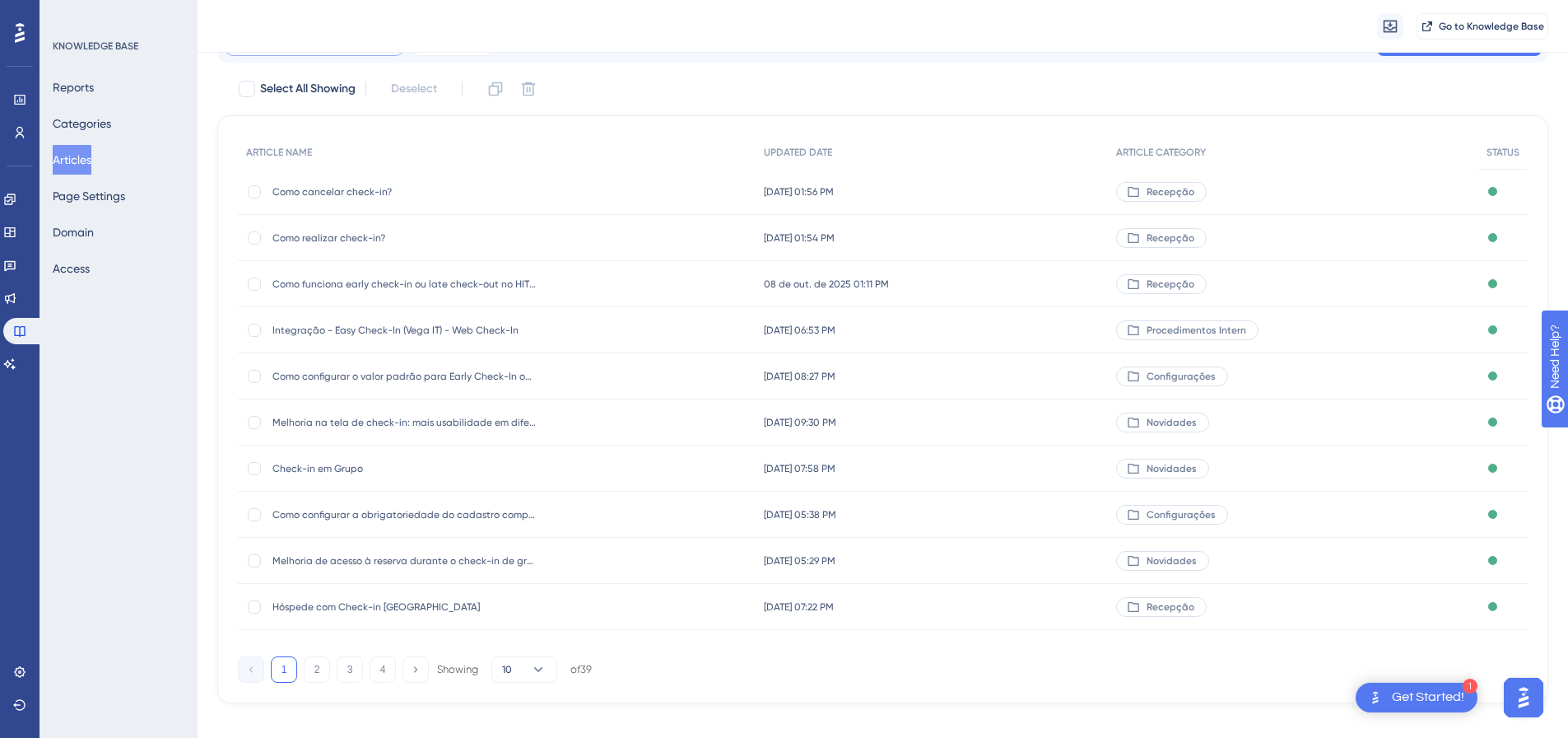
type input "check-in"
click at [317, 661] on button "2" at bounding box center [316, 669] width 26 height 26
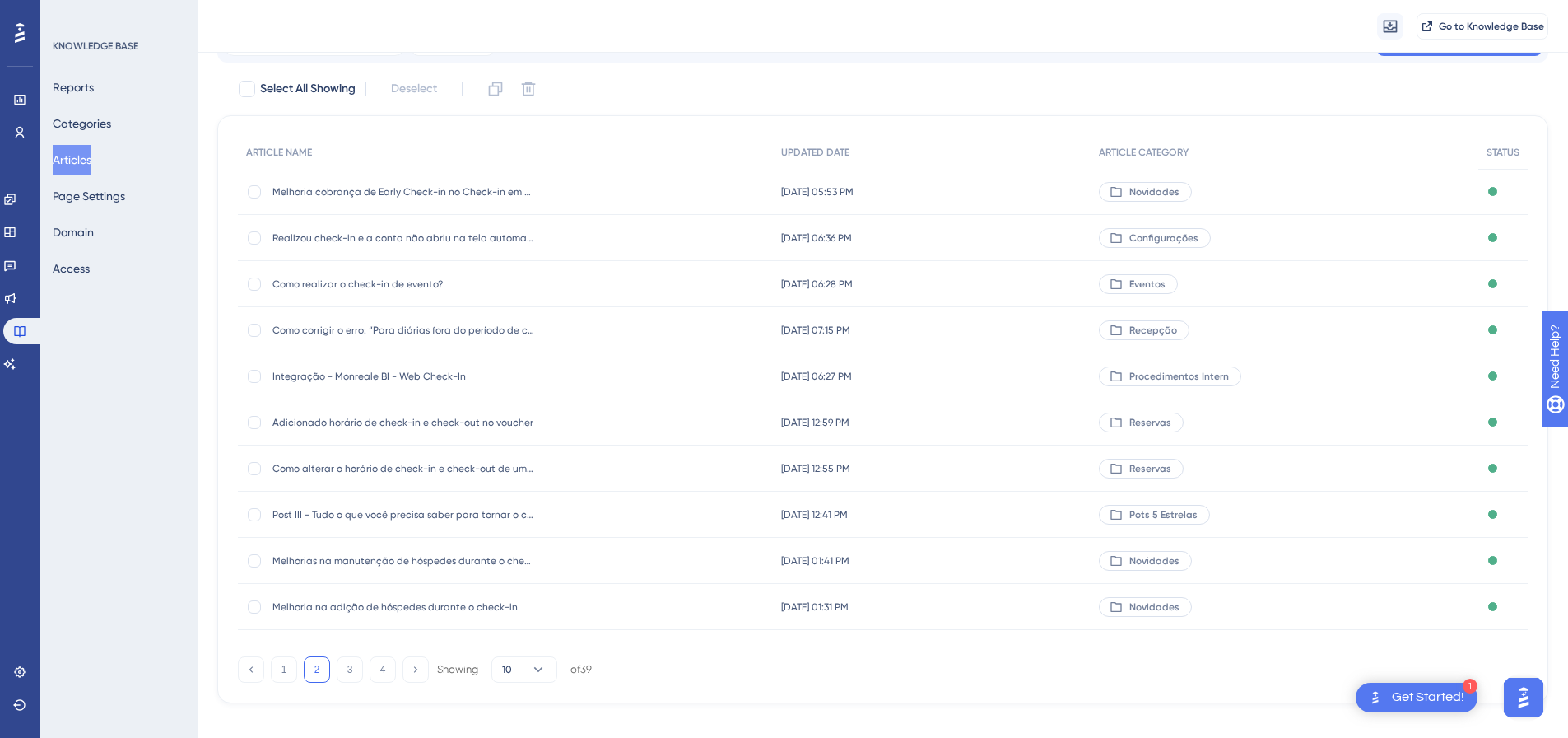
click at [355, 283] on span "Como realizar o check-in de evento?" at bounding box center [404, 283] width 264 height 13
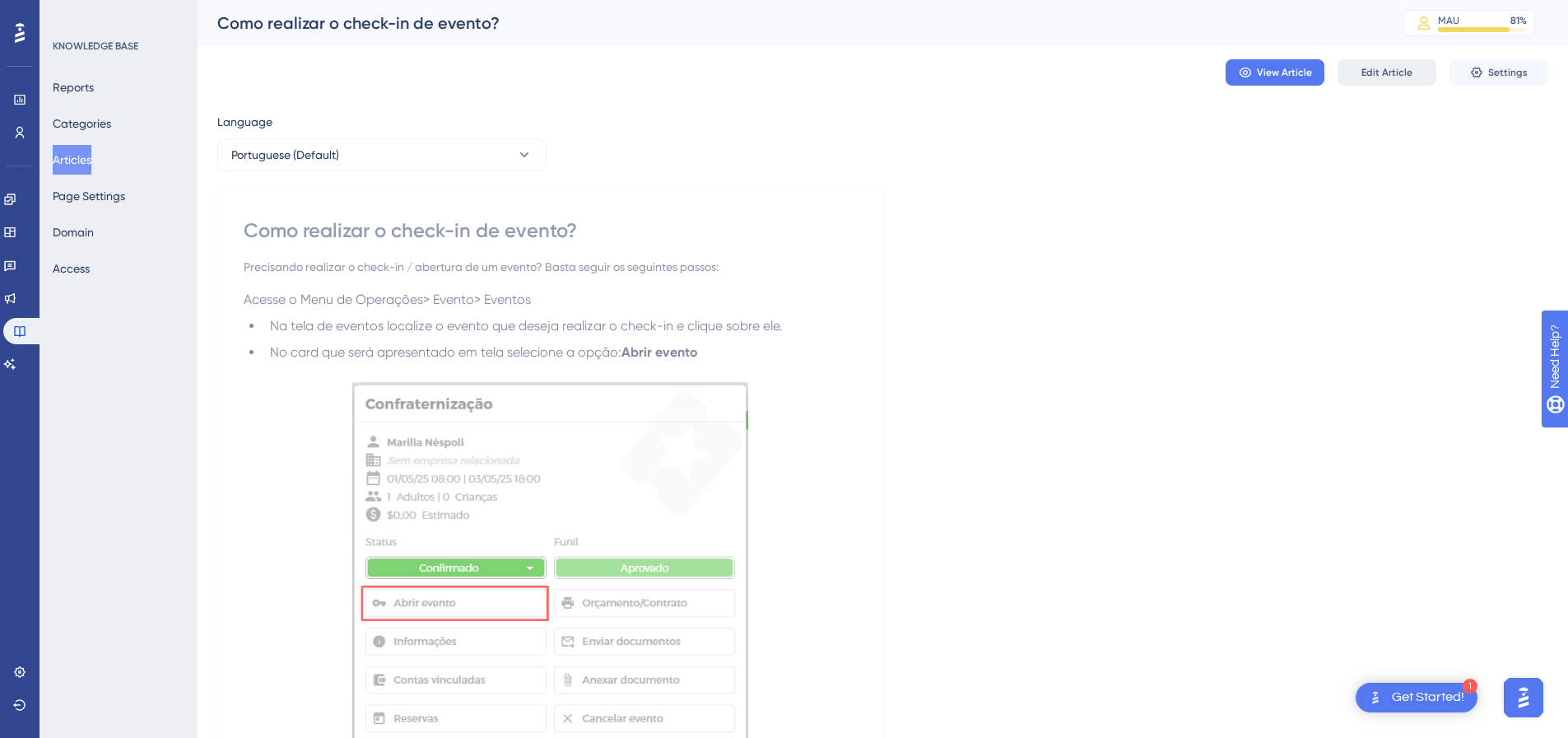
click at [1394, 66] on span "Edit Article" at bounding box center [1387, 72] width 51 height 13
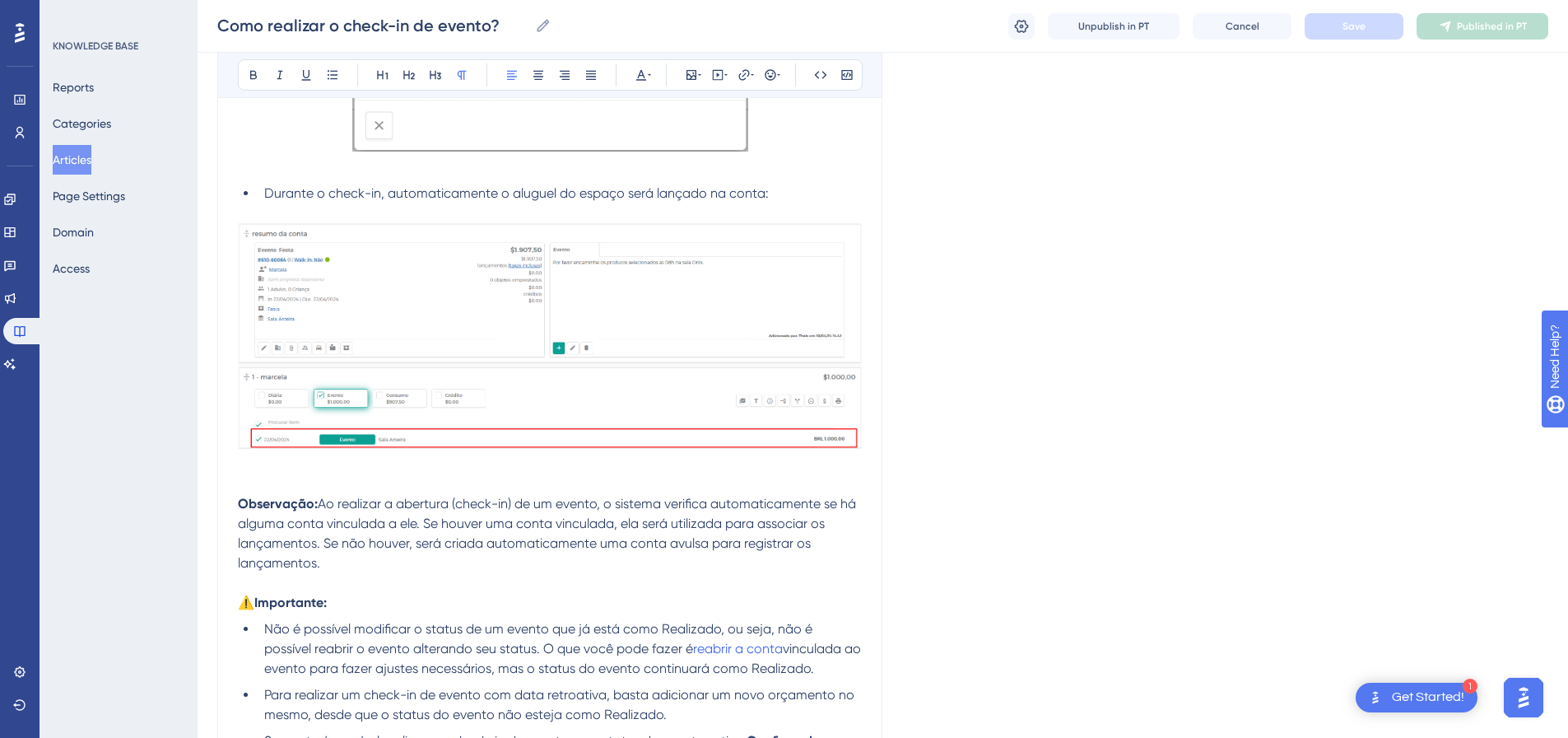
scroll to position [939, 0]
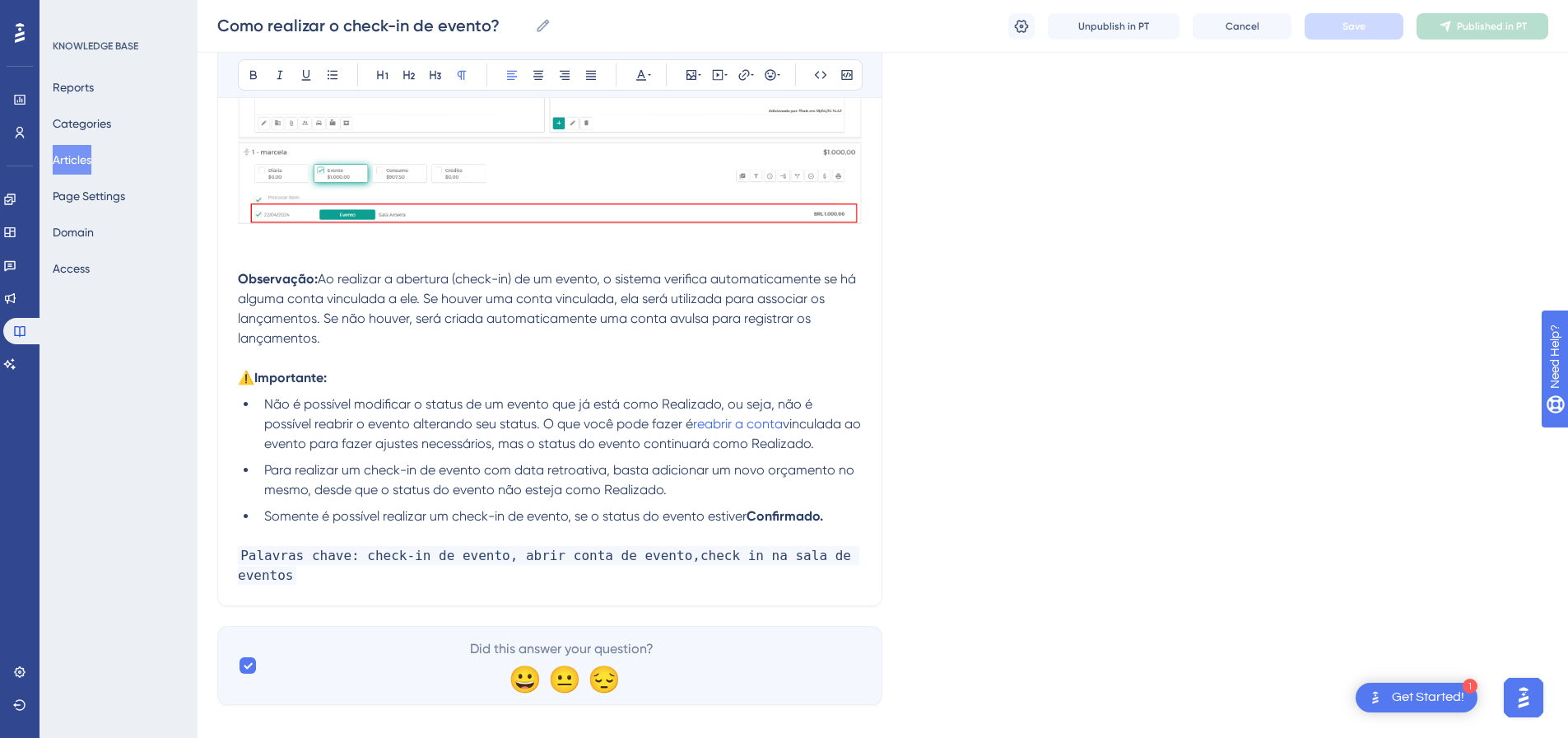
click at [852, 537] on p at bounding box center [550, 535] width 624 height 20
click at [853, 555] on span "Palavras chave: check-in de evento, abrir conta de evento,check in na sala de e…" at bounding box center [549, 564] width 622 height 38
click at [1380, 26] on button "Save" at bounding box center [1354, 26] width 99 height 26
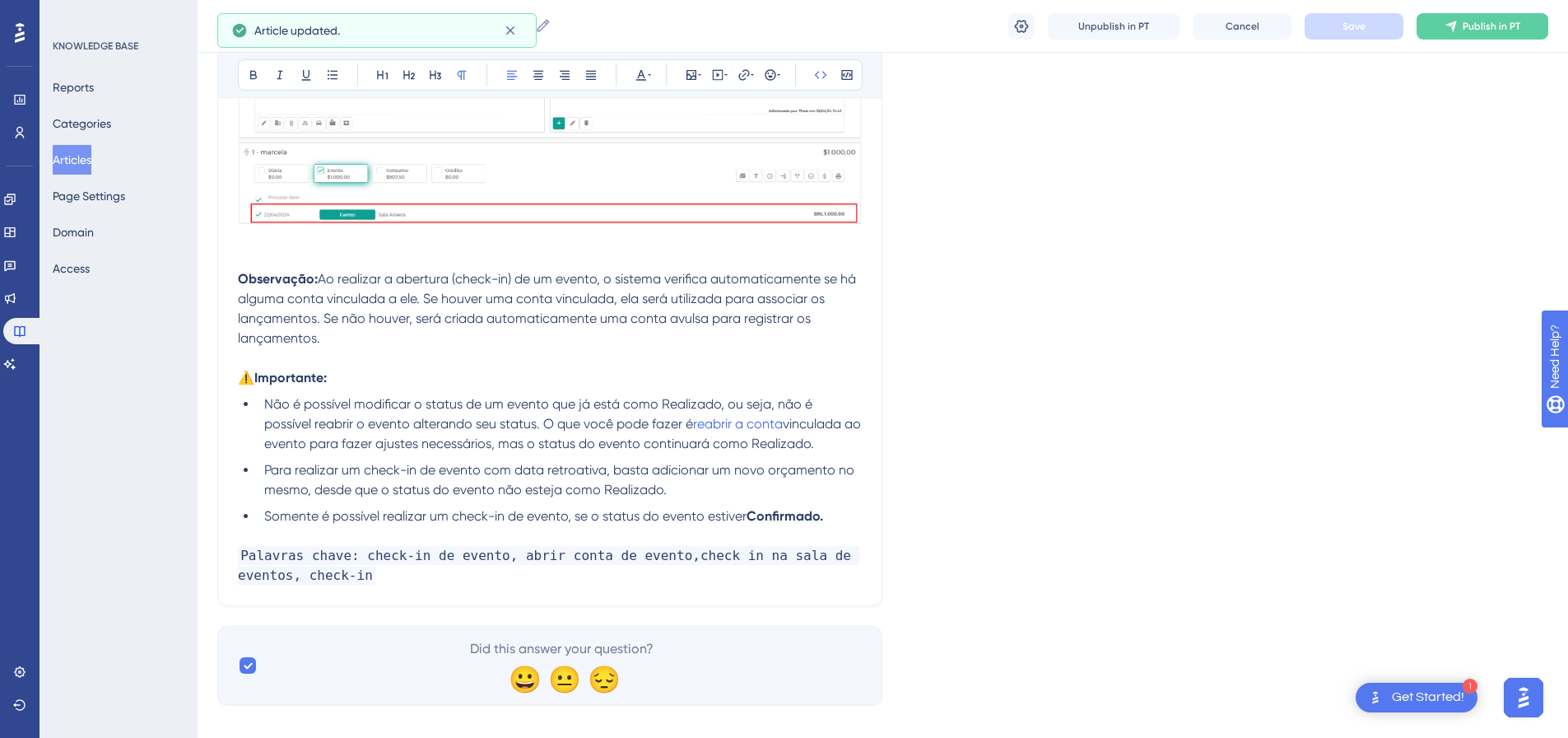
click at [1500, 23] on span "Publish in PT" at bounding box center [1491, 26] width 58 height 13
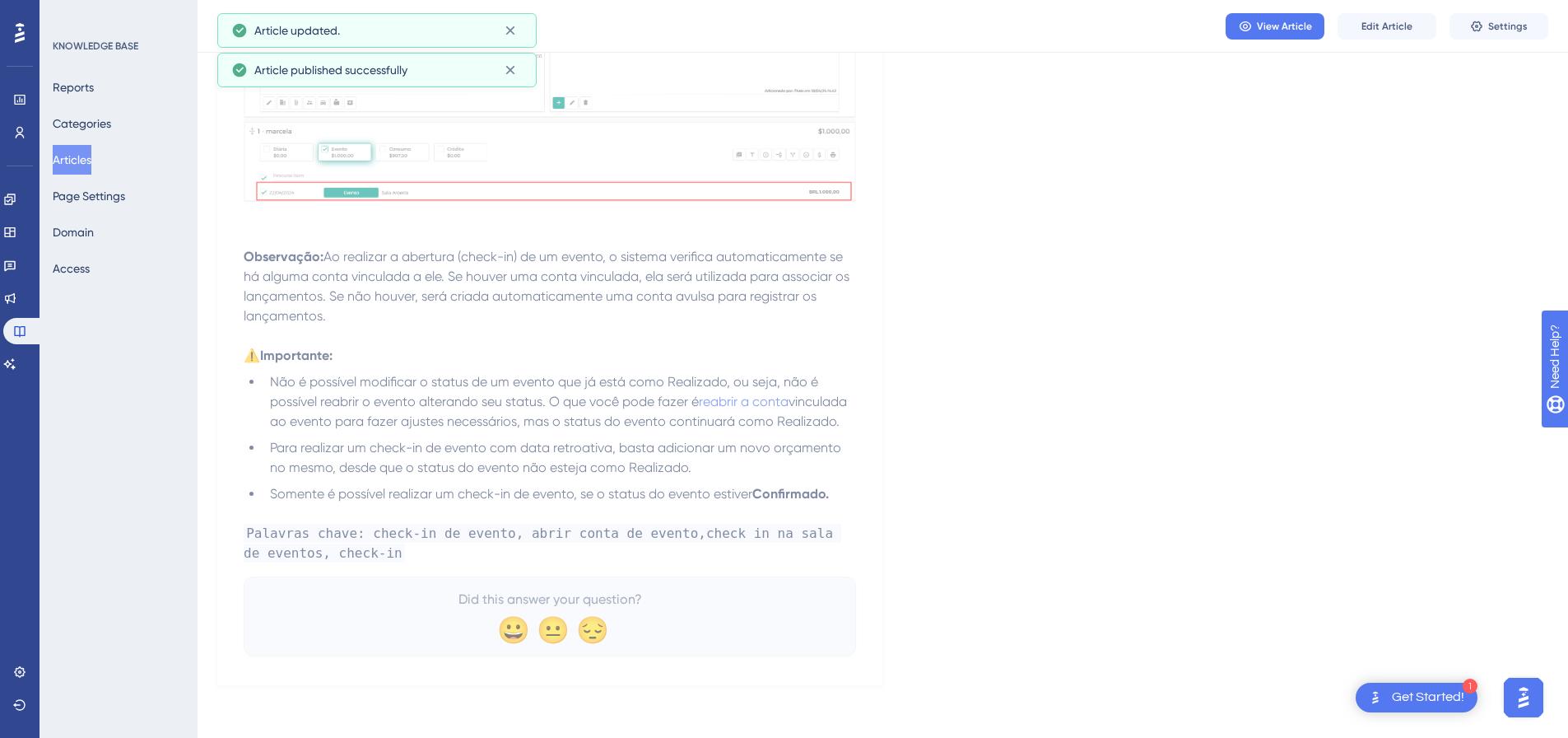
scroll to position [890, 0]
click at [14, 375] on link at bounding box center [9, 363] width 13 height 26
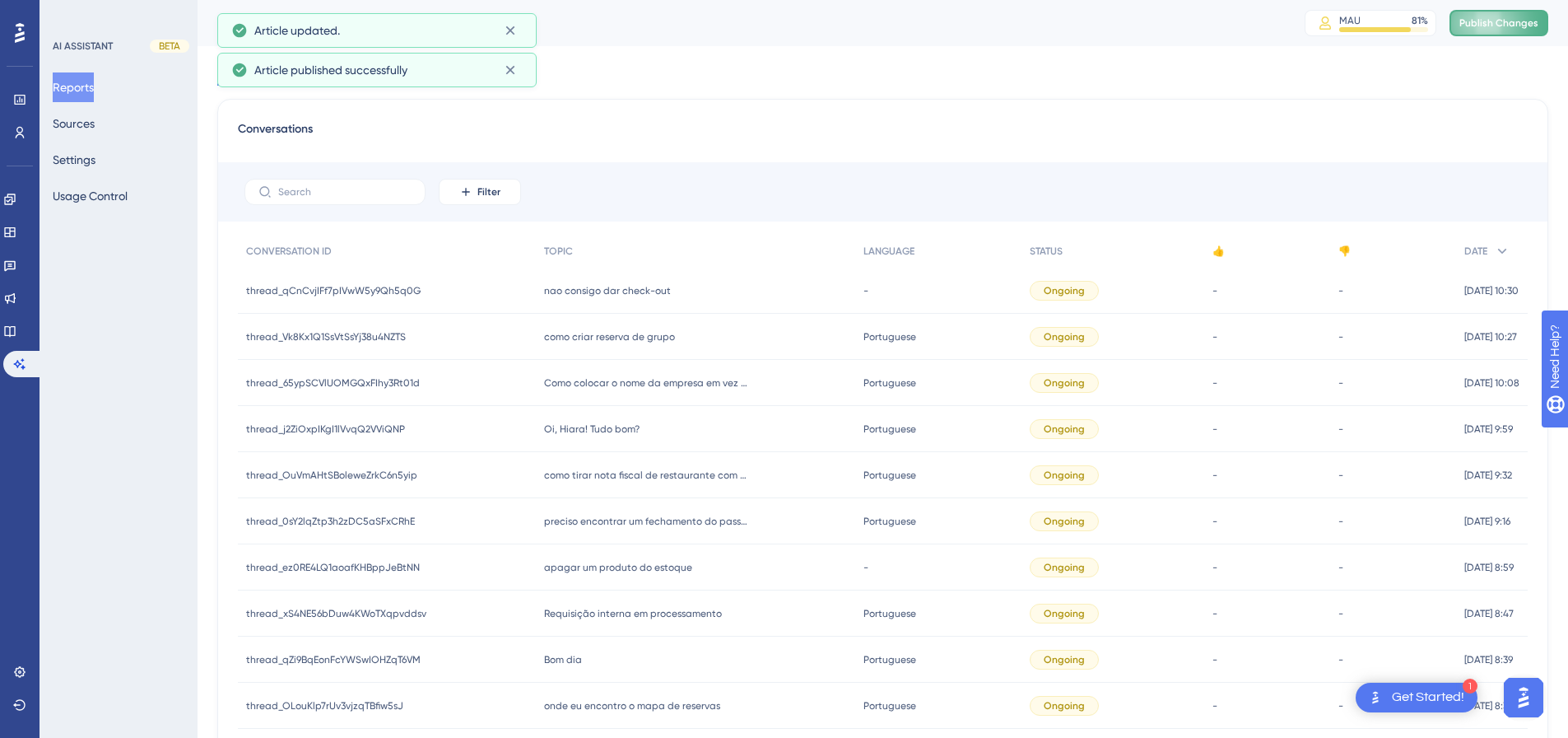
click at [1531, 18] on span "Publish Changes" at bounding box center [1498, 22] width 79 height 13
click at [82, 115] on button "Sources" at bounding box center [73, 123] width 42 height 30
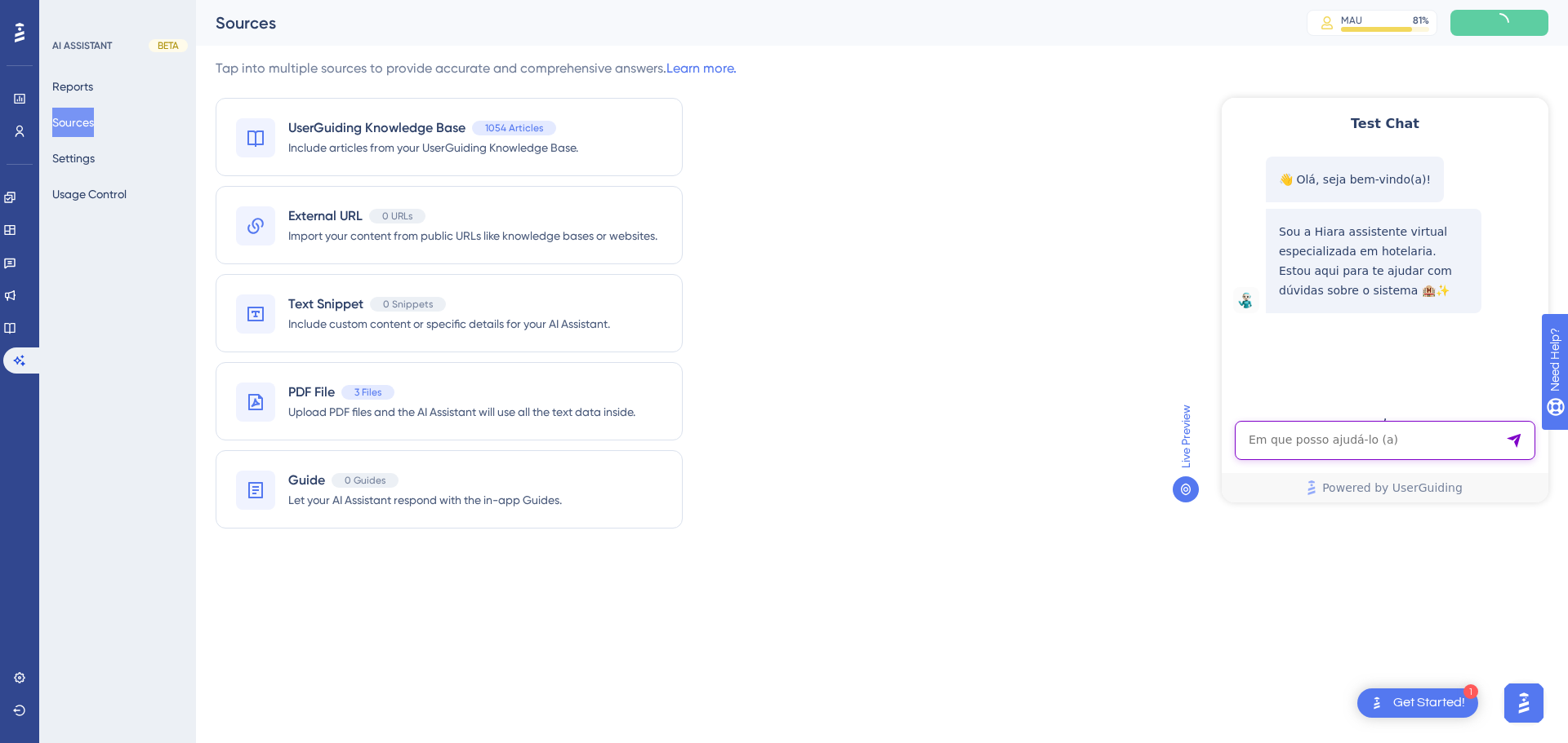
click at [1301, 439] on textarea "AI Assistant Text Input" at bounding box center [1385, 440] width 300 height 39
paste textarea "CHECK-IN"
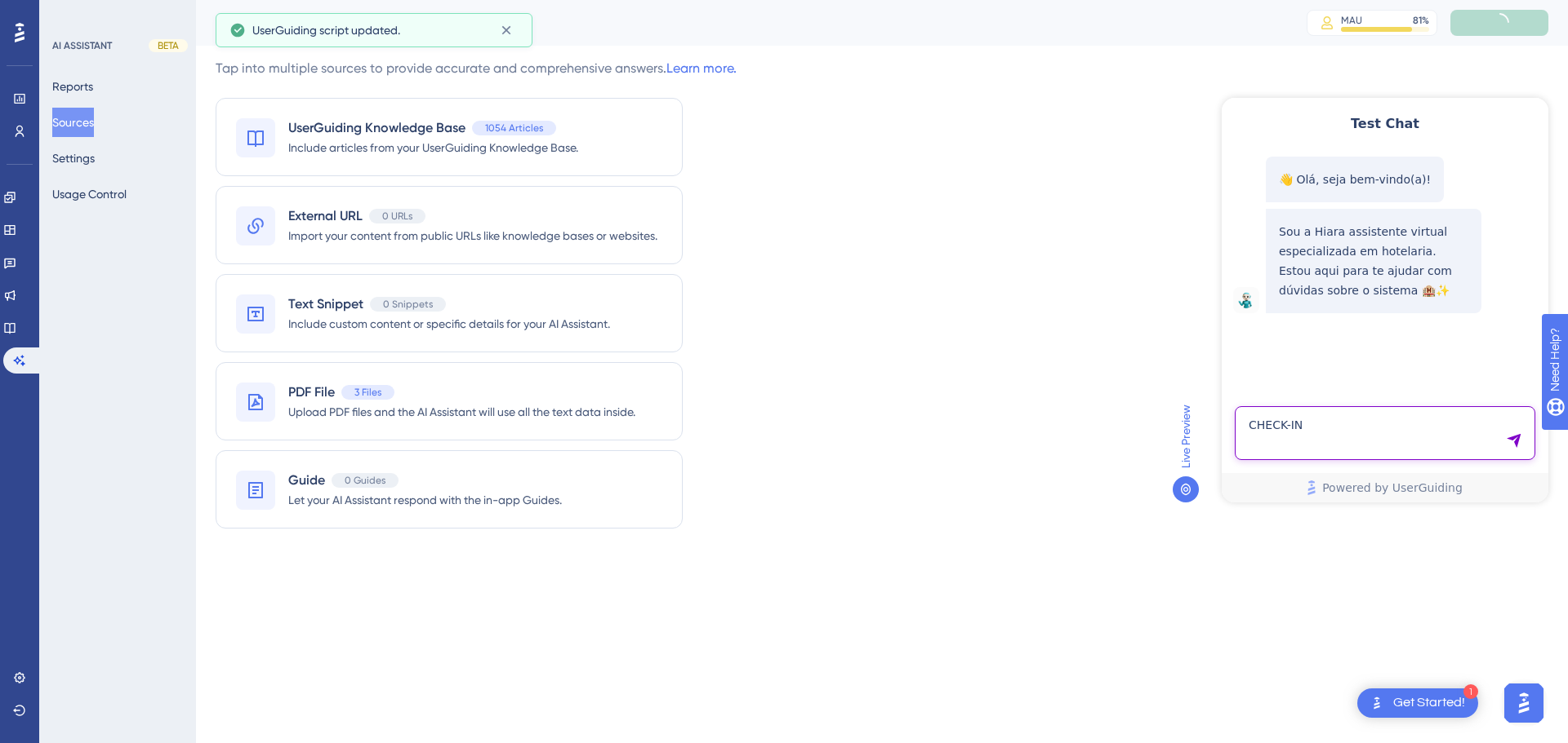
type textarea "CHECK-IN"
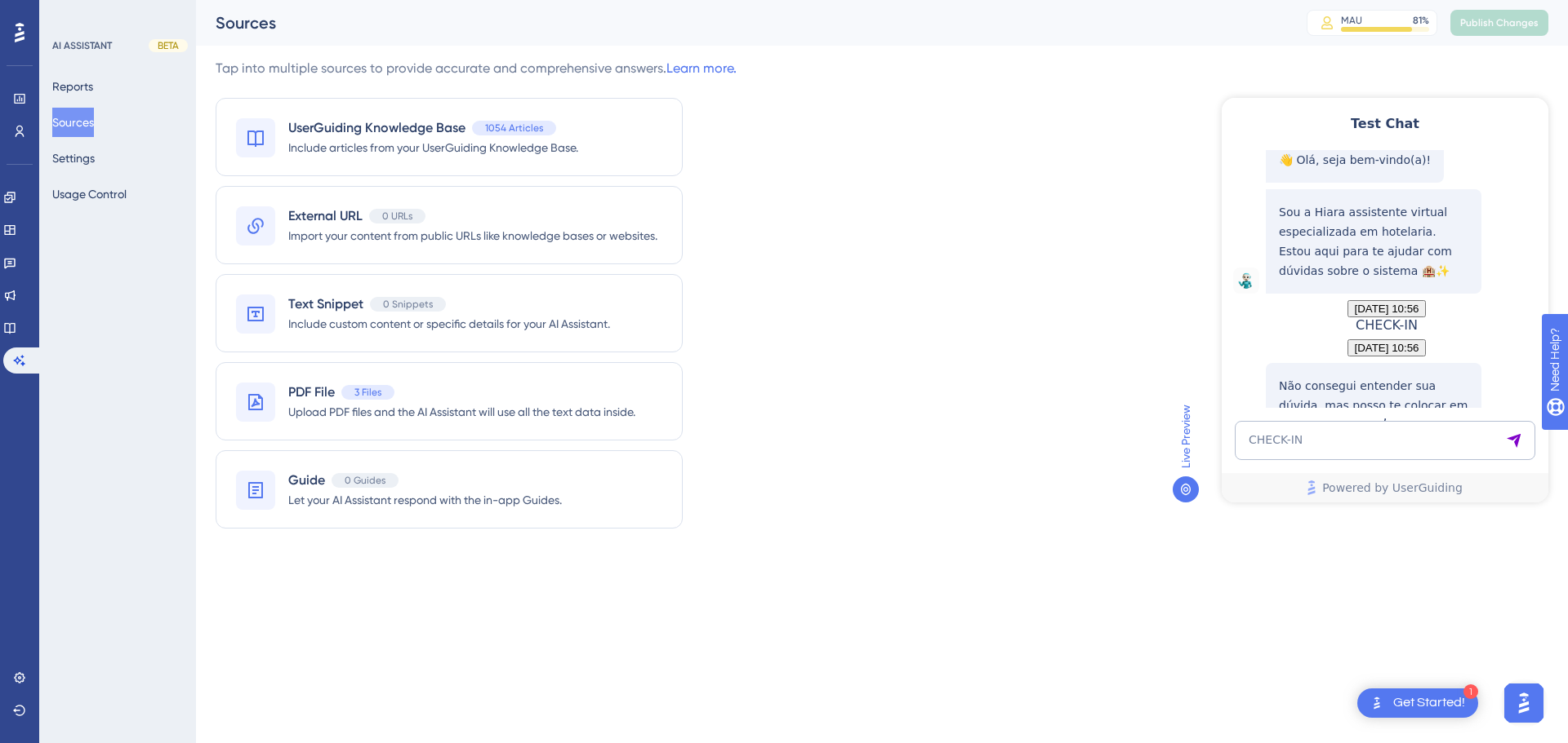
scroll to position [194, 0]
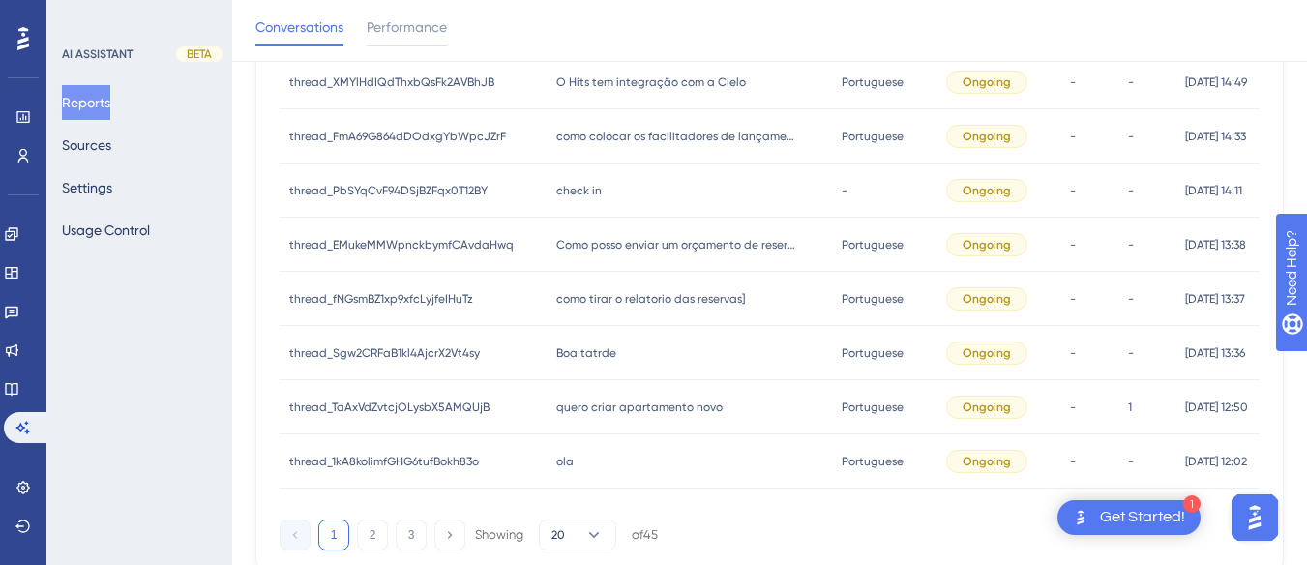
scroll to position [1039, 0]
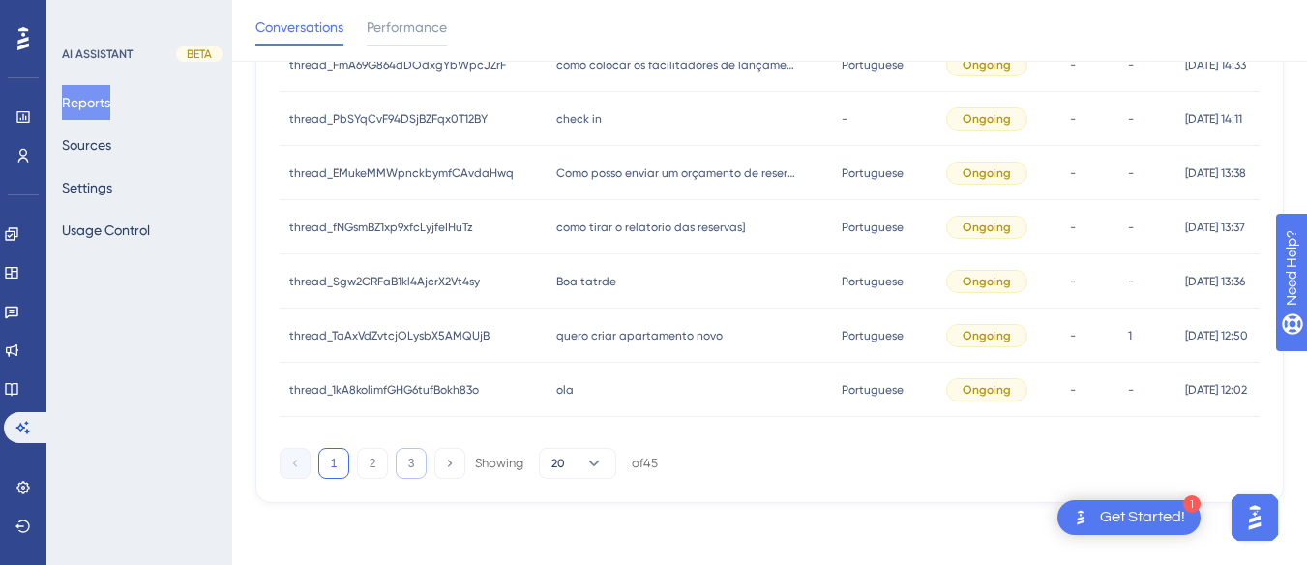
click at [403, 463] on button "3" at bounding box center [411, 463] width 31 height 31
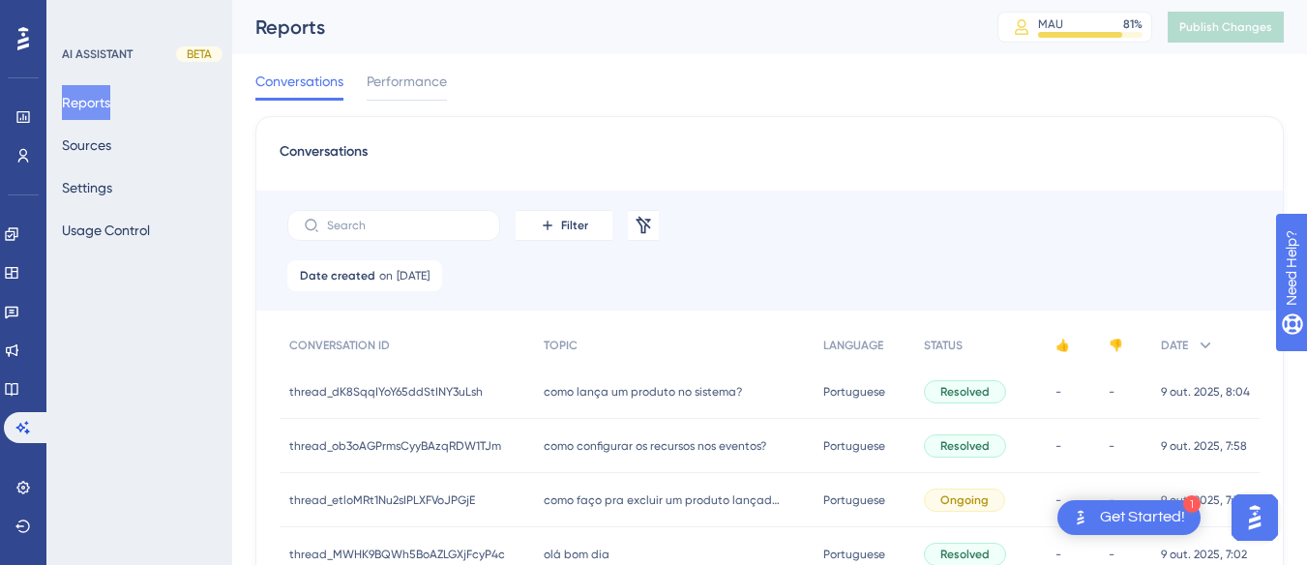
scroll to position [226, 0]
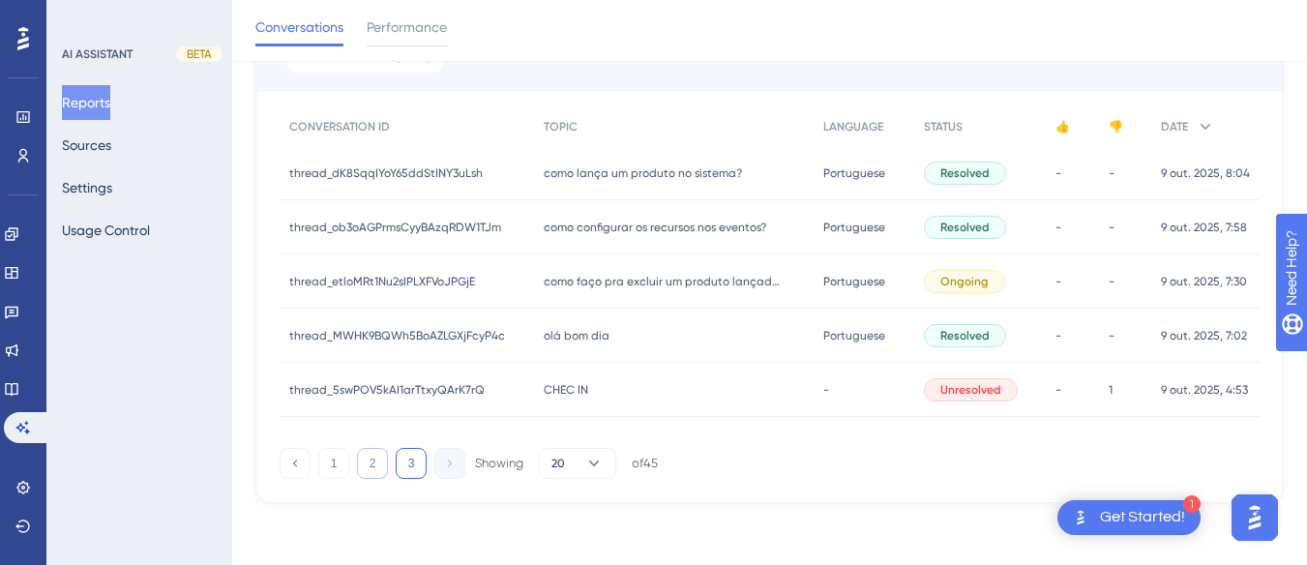
click at [362, 468] on button "2" at bounding box center [372, 463] width 31 height 31
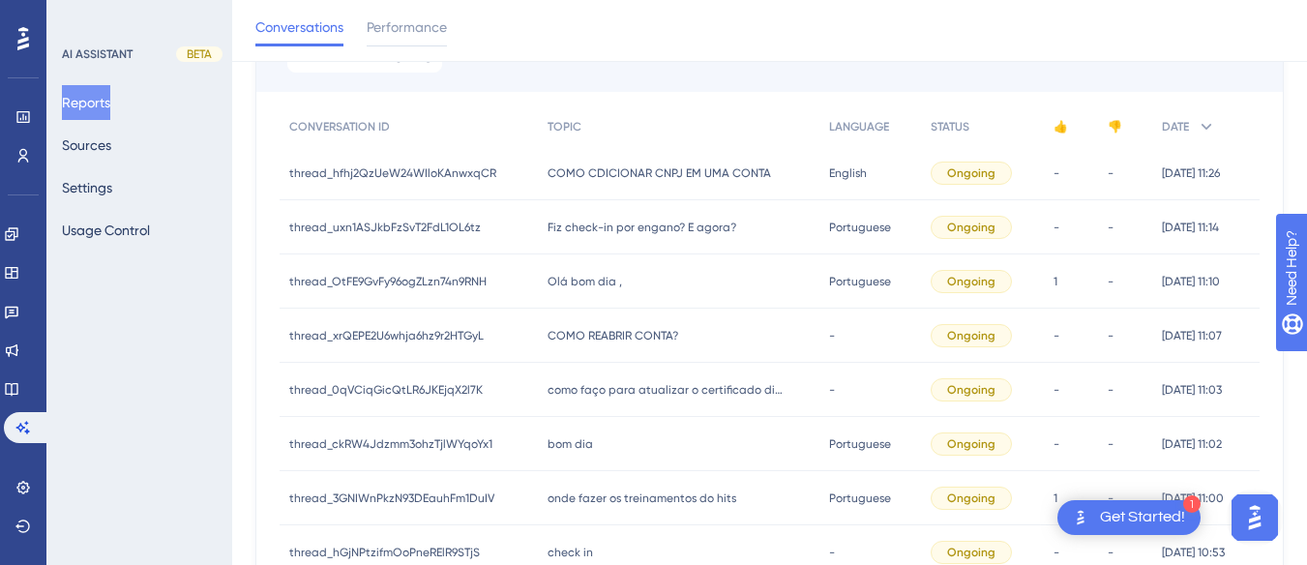
scroll to position [1039, 0]
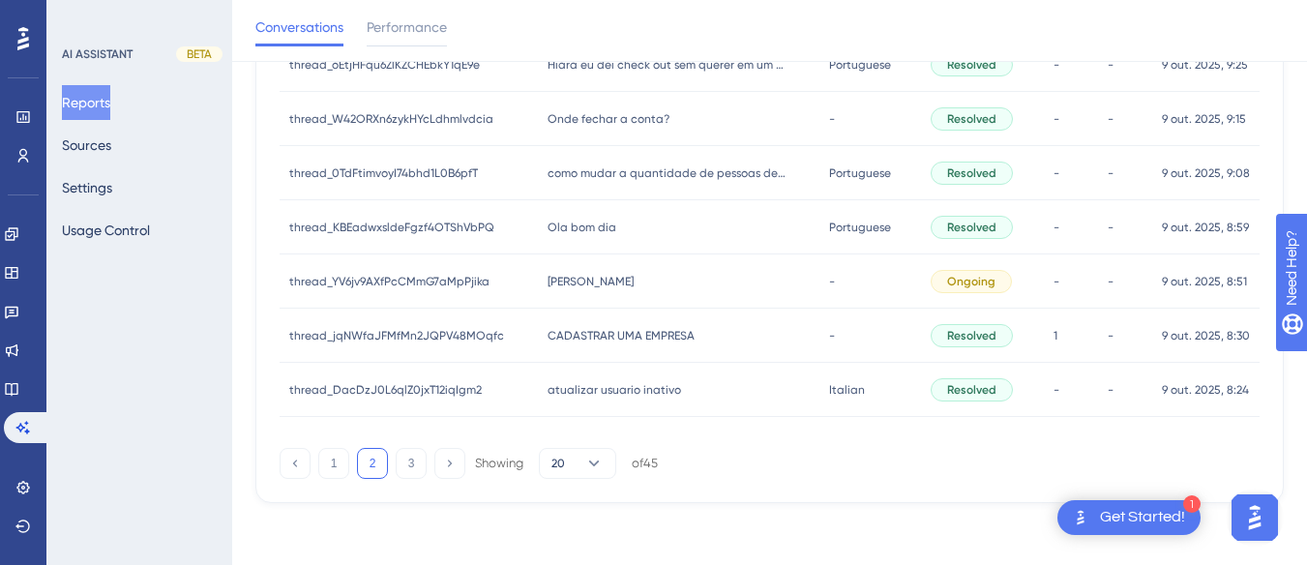
click at [626, 322] on div "CADASTRAR UMA EMPRESA CADASTRAR UMA EMPRESA" at bounding box center [679, 336] width 282 height 54
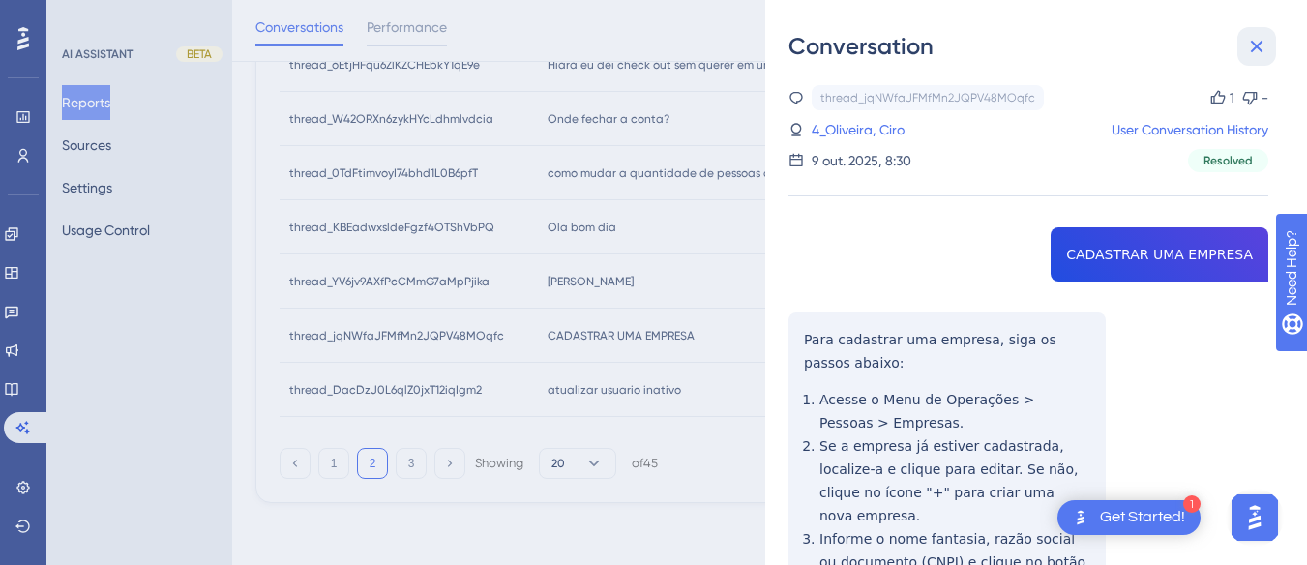
click at [838, 41] on icon at bounding box center [1256, 46] width 23 height 23
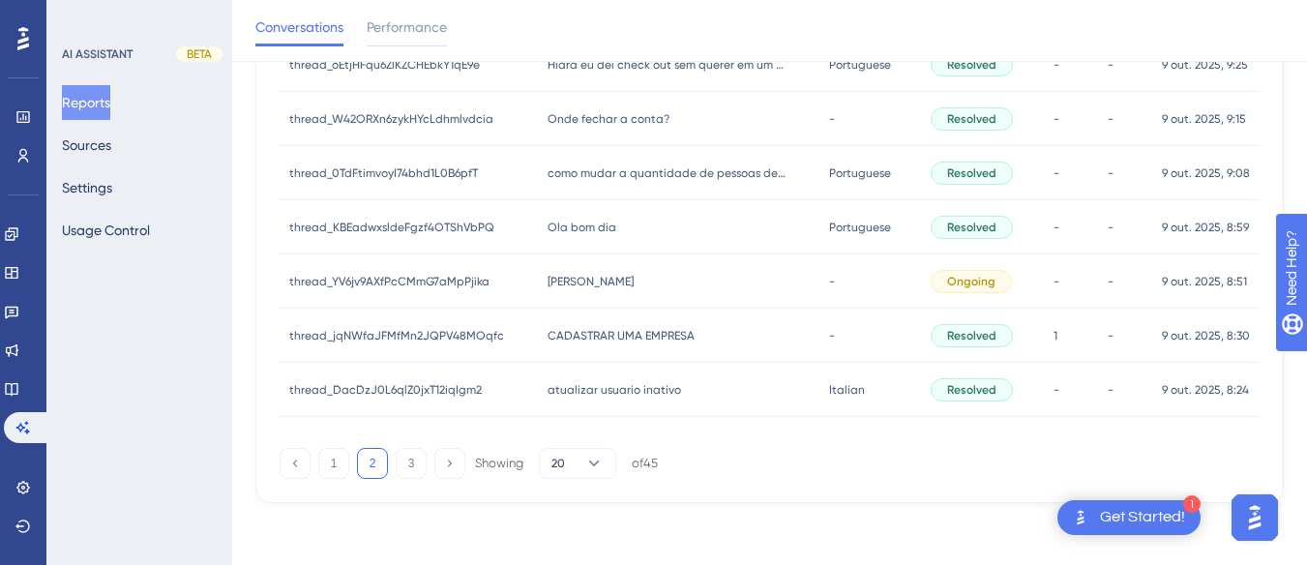
click at [626, 283] on div "[PERSON_NAME]" at bounding box center [679, 281] width 282 height 54
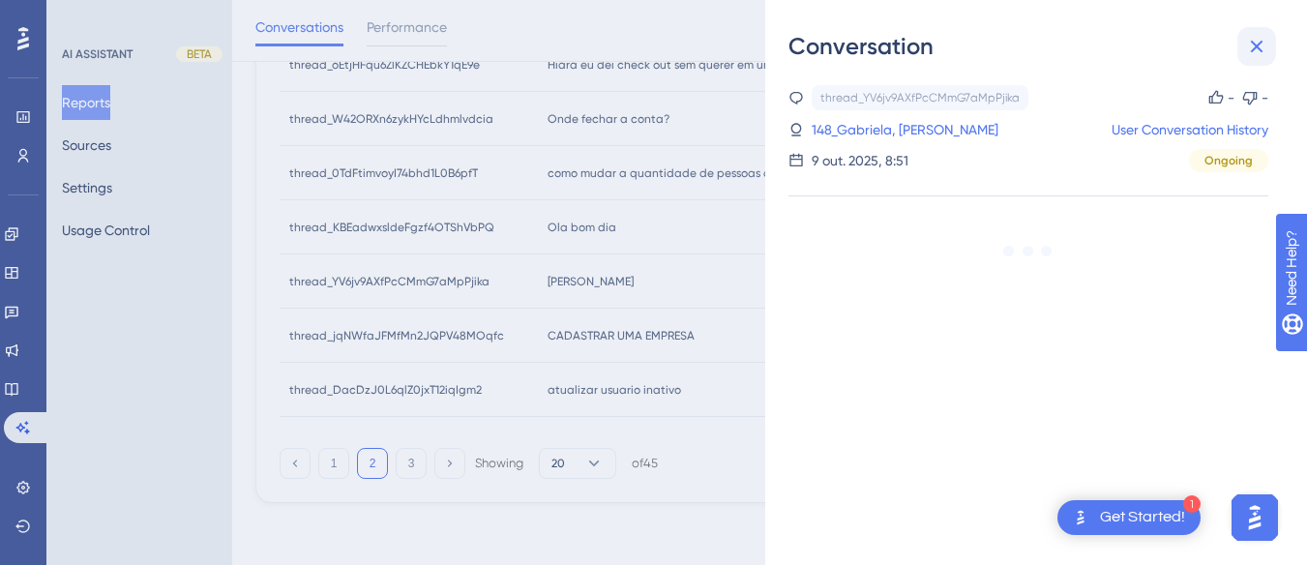
click at [838, 38] on icon at bounding box center [1256, 46] width 23 height 23
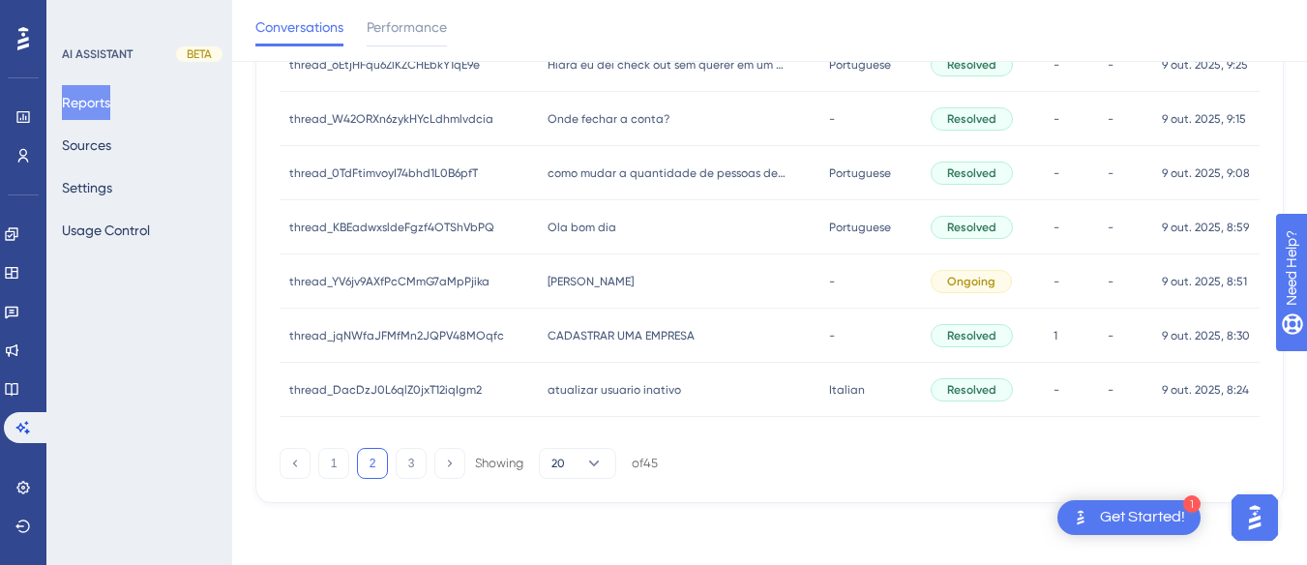
click at [590, 228] on span "Ola bom dia" at bounding box center [582, 227] width 69 height 15
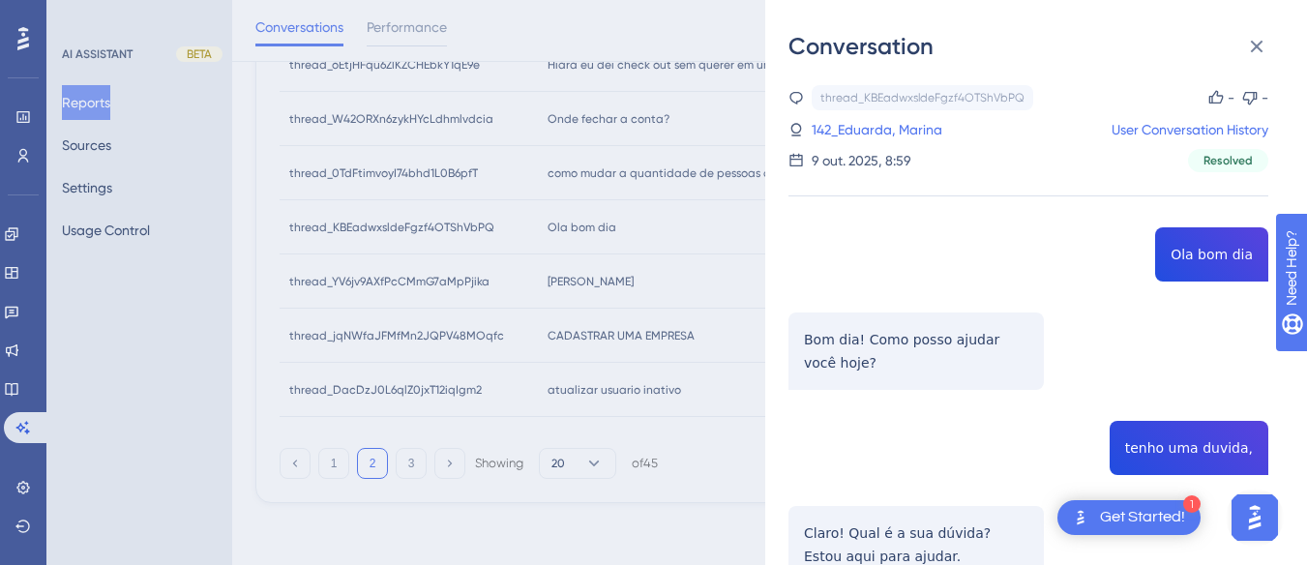
scroll to position [194, 0]
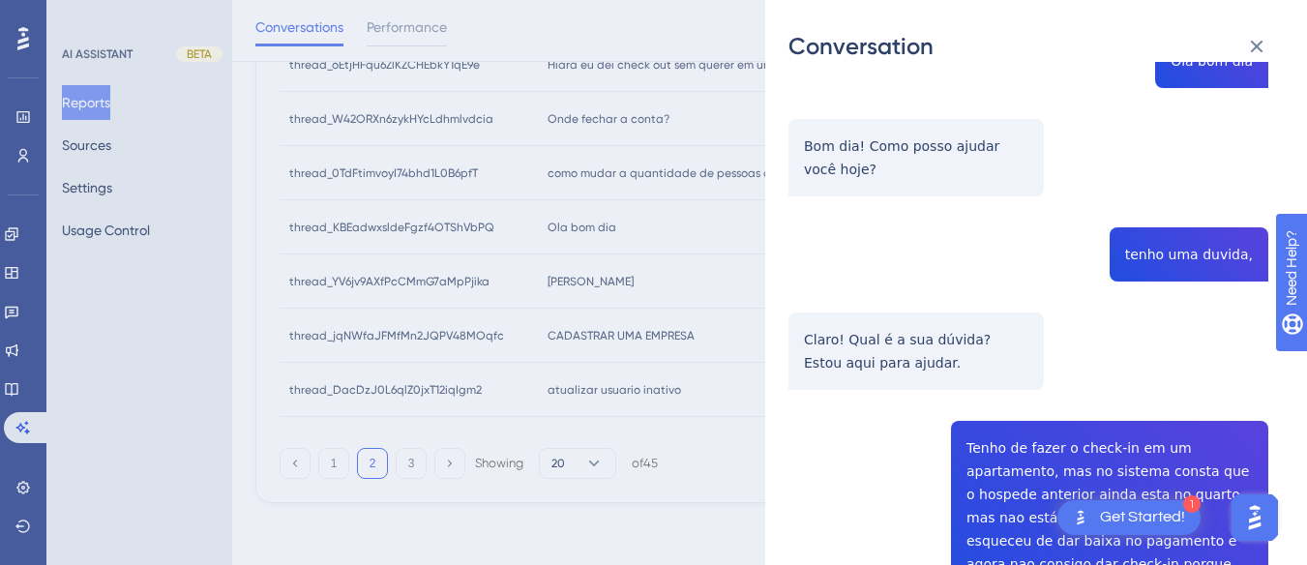
click at [838, 245] on div "thread_KBEadwxsldeFgzf4OTShVbPQ Copy - - 142_Eduarda, Marina User Conversation …" at bounding box center [1029, 438] width 480 height 1092
copy span "tenho uma duvida,"
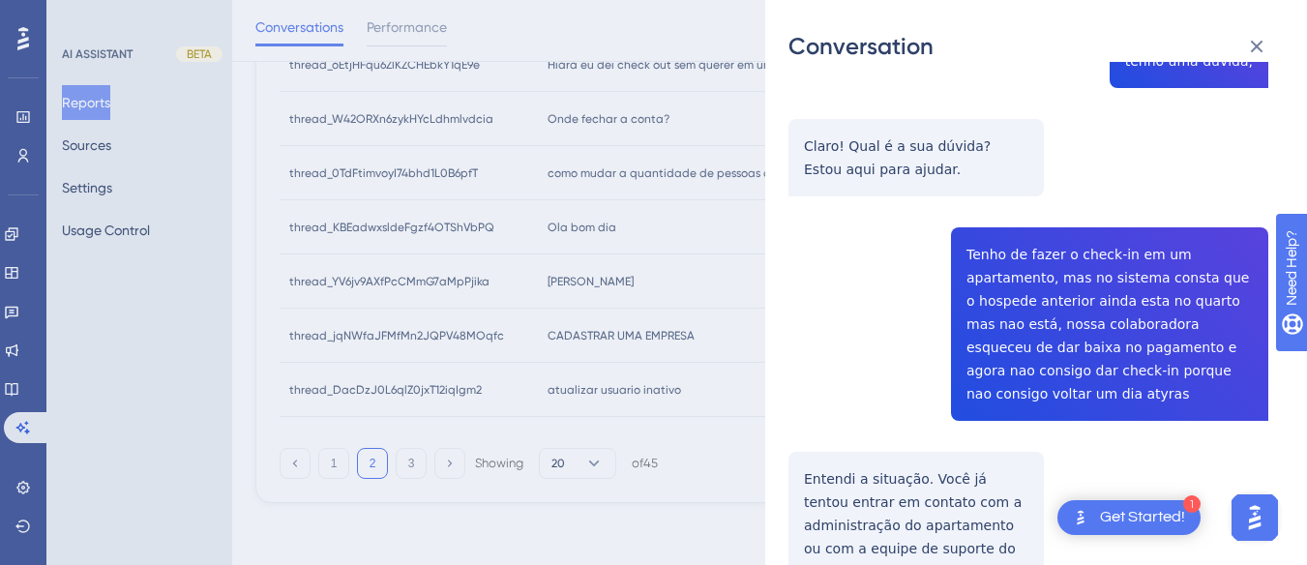
click at [838, 279] on div "thread_KBEadwxsldeFgzf4OTShVbPQ Copy - - 142_Eduarda, Marina User Conversation …" at bounding box center [1029, 244] width 480 height 1092
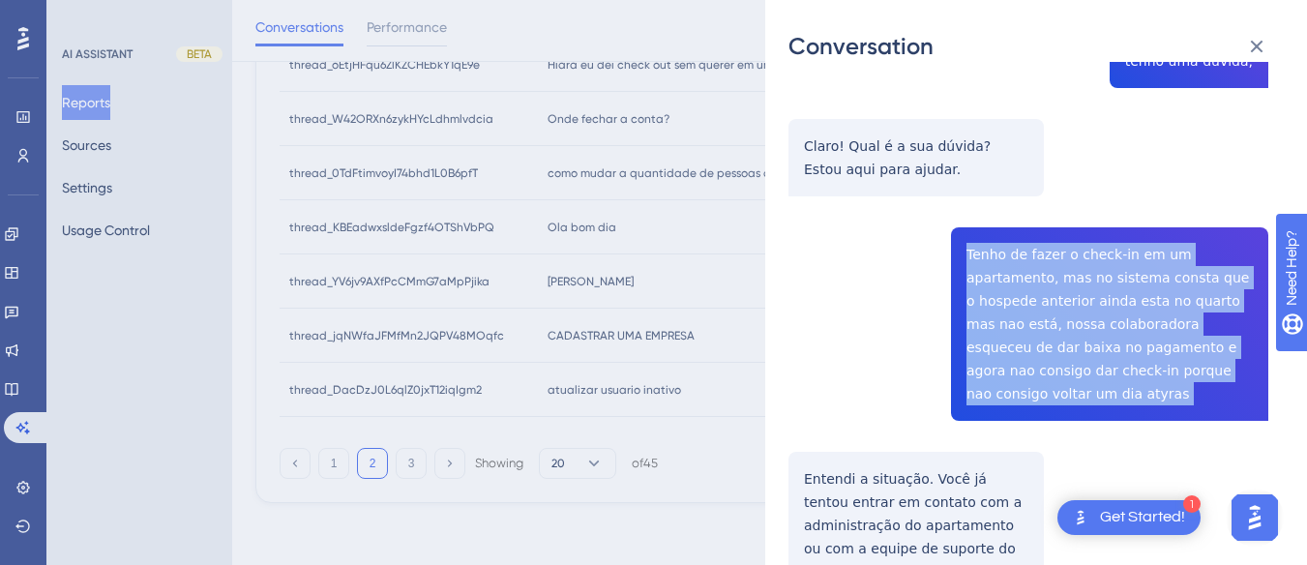
click at [838, 279] on div "thread_KBEadwxsldeFgzf4OTShVbPQ Copy - - 142_Eduarda, Marina User Conversation …" at bounding box center [1029, 244] width 480 height 1092
copy span "Tenho de fazer o check-in em um apartamento, mas no sistema consta que o hosped…"
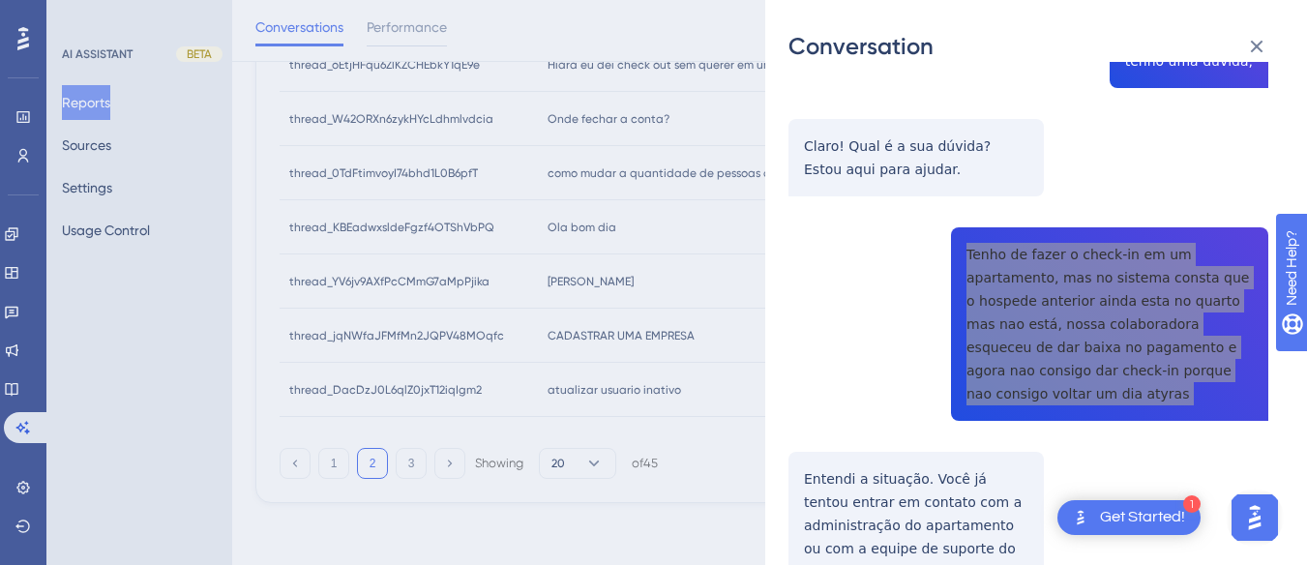
scroll to position [552, 0]
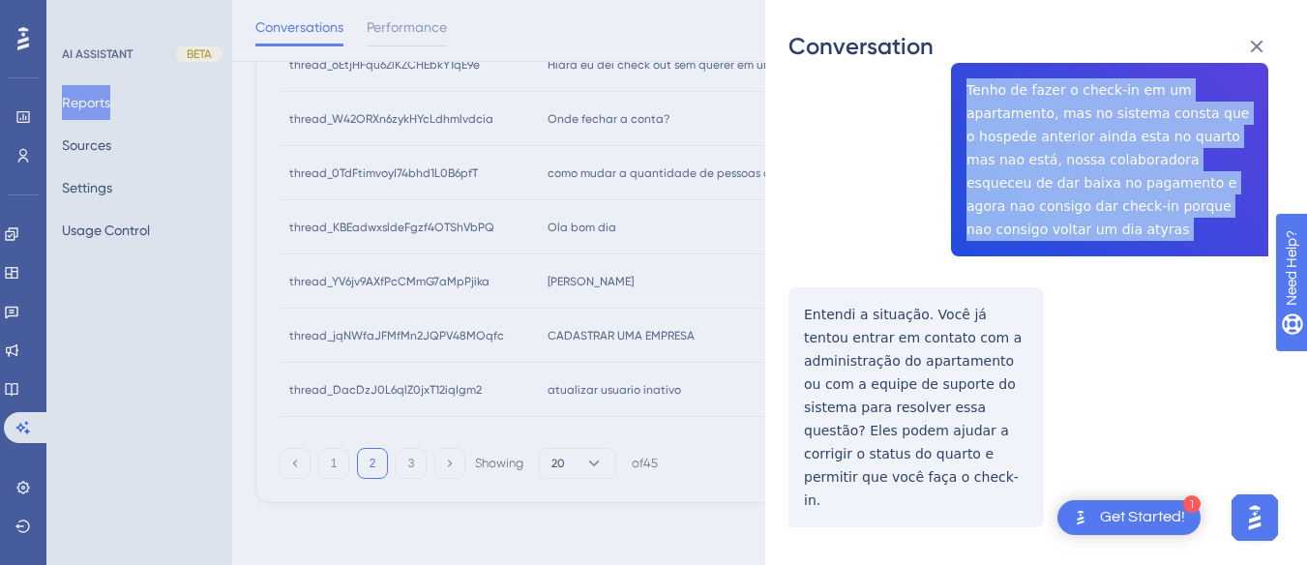
click at [794, 282] on div "thread_KBEadwxsldeFgzf4OTShVbPQ Copy - - 142_Eduarda, Marina User Conversation …" at bounding box center [1029, 80] width 480 height 1092
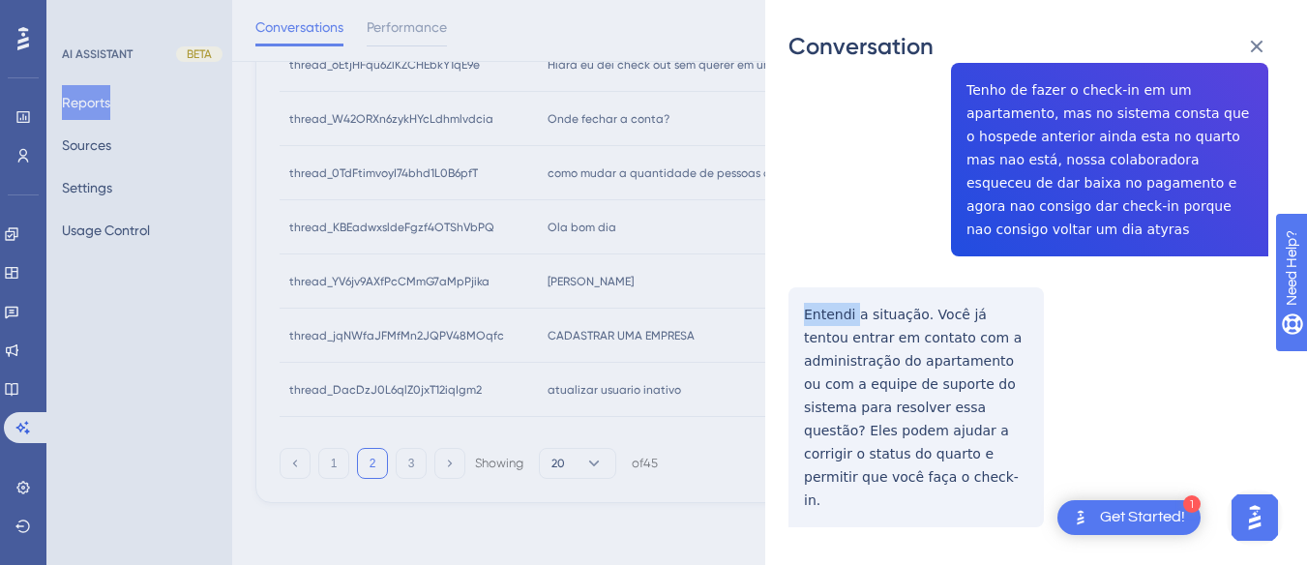
click at [794, 282] on div "thread_KBEadwxsldeFgzf4OTShVbPQ Copy - - 142_Eduarda, Marina User Conversation …" at bounding box center [1029, 80] width 480 height 1092
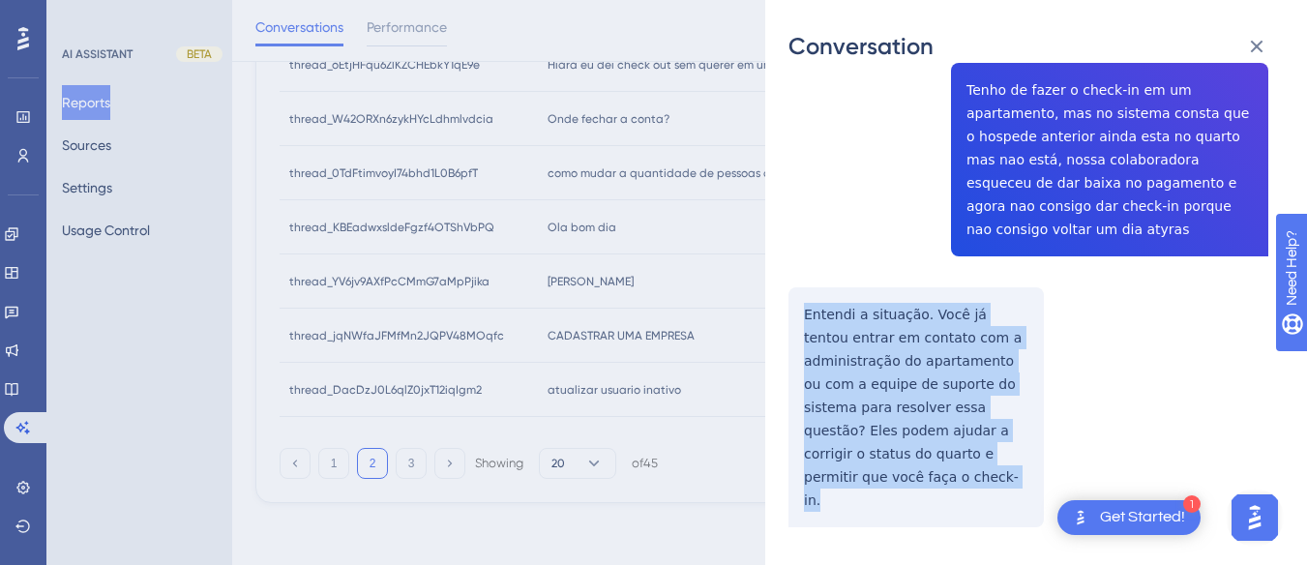
click at [794, 282] on div "thread_KBEadwxsldeFgzf4OTShVbPQ Copy - - 142_Eduarda, Marina User Conversation …" at bounding box center [1029, 80] width 480 height 1092
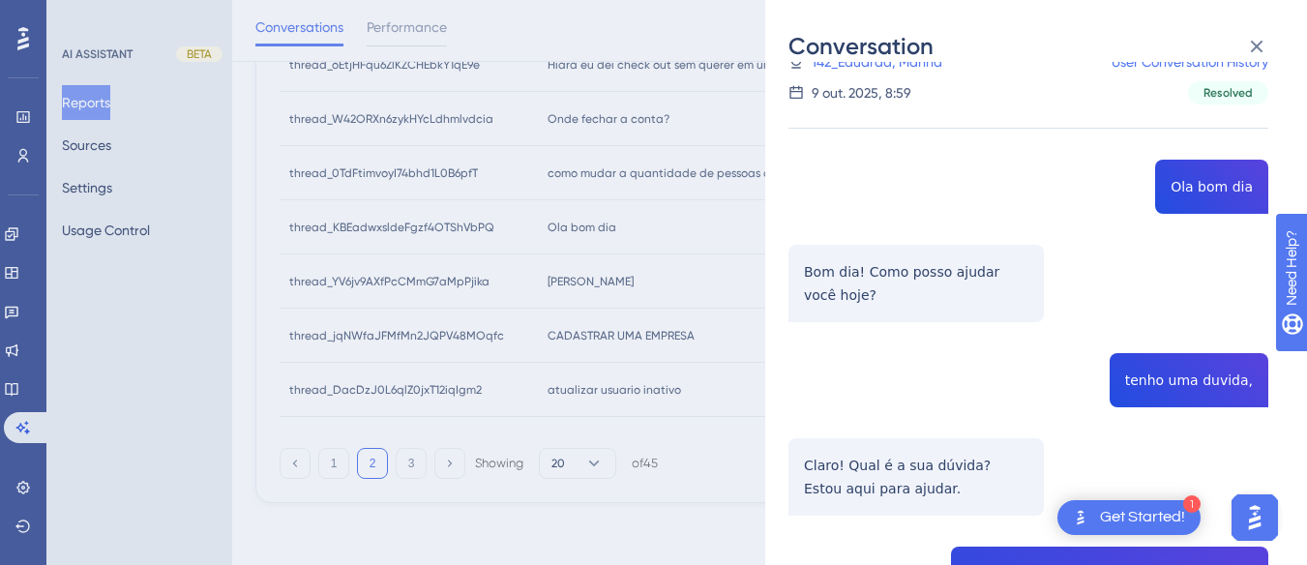
scroll to position [0, 0]
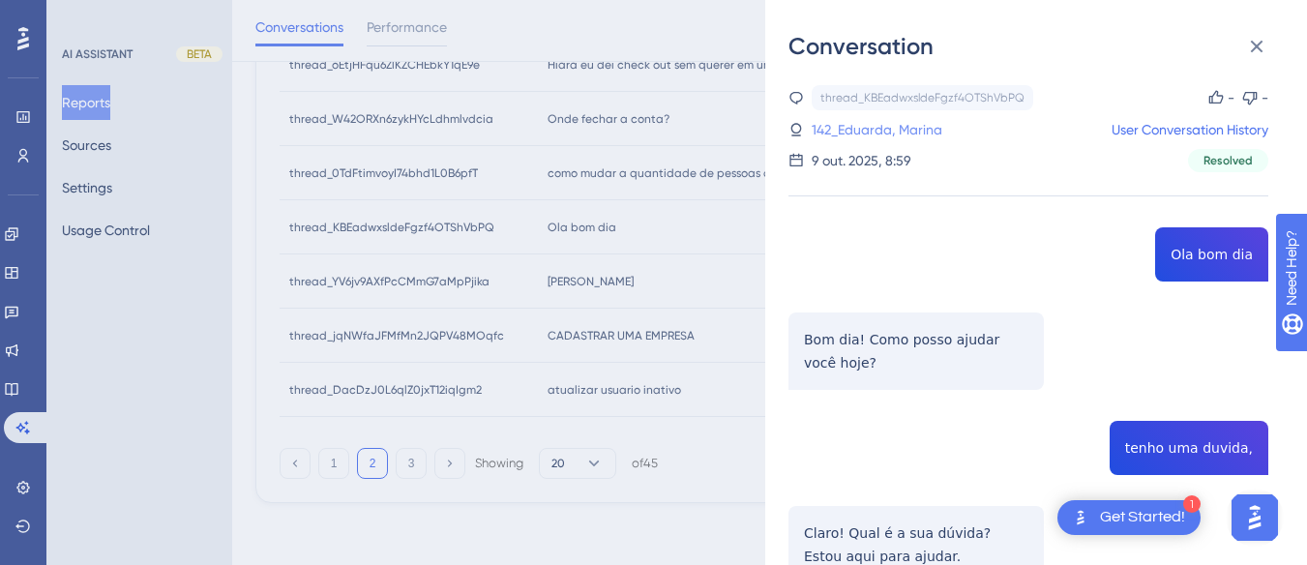
click at [838, 135] on link "142_Eduarda, Marina" at bounding box center [877, 129] width 131 height 23
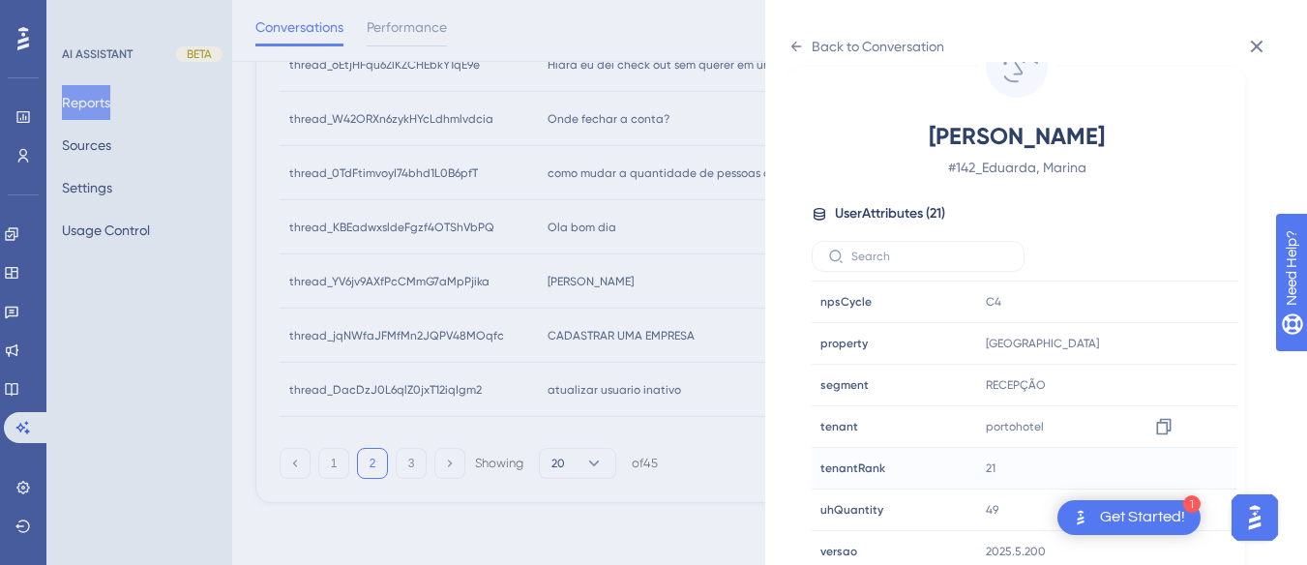
scroll to position [589, 0]
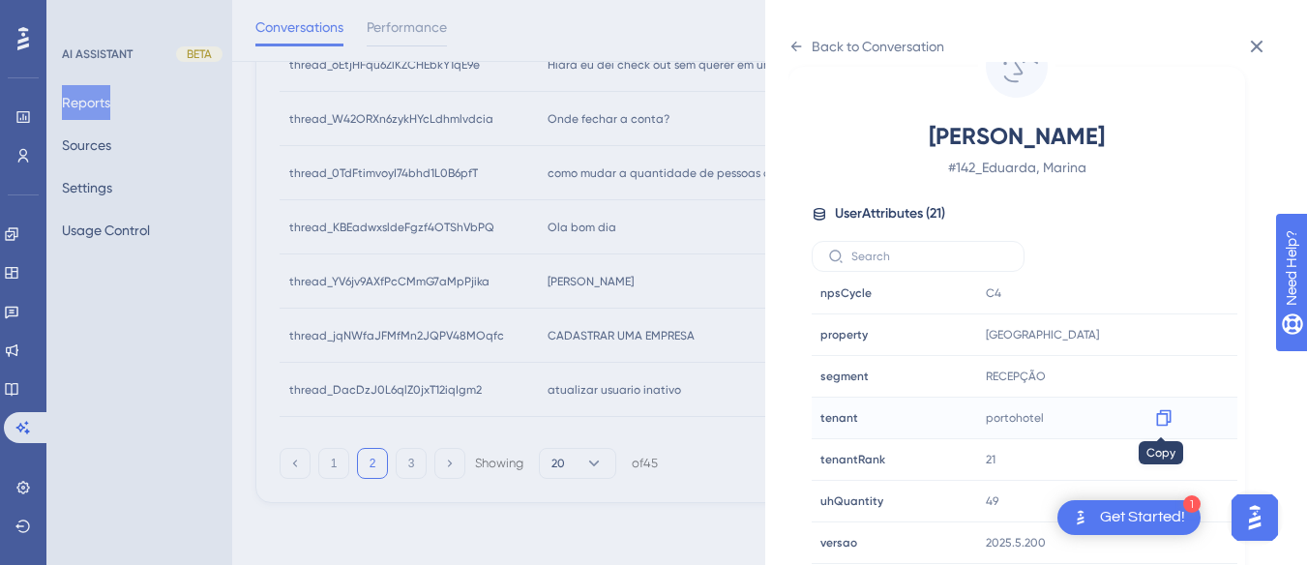
click at [838, 417] on icon at bounding box center [1163, 417] width 19 height 19
click at [801, 37] on div "Back to Conversation" at bounding box center [867, 46] width 156 height 31
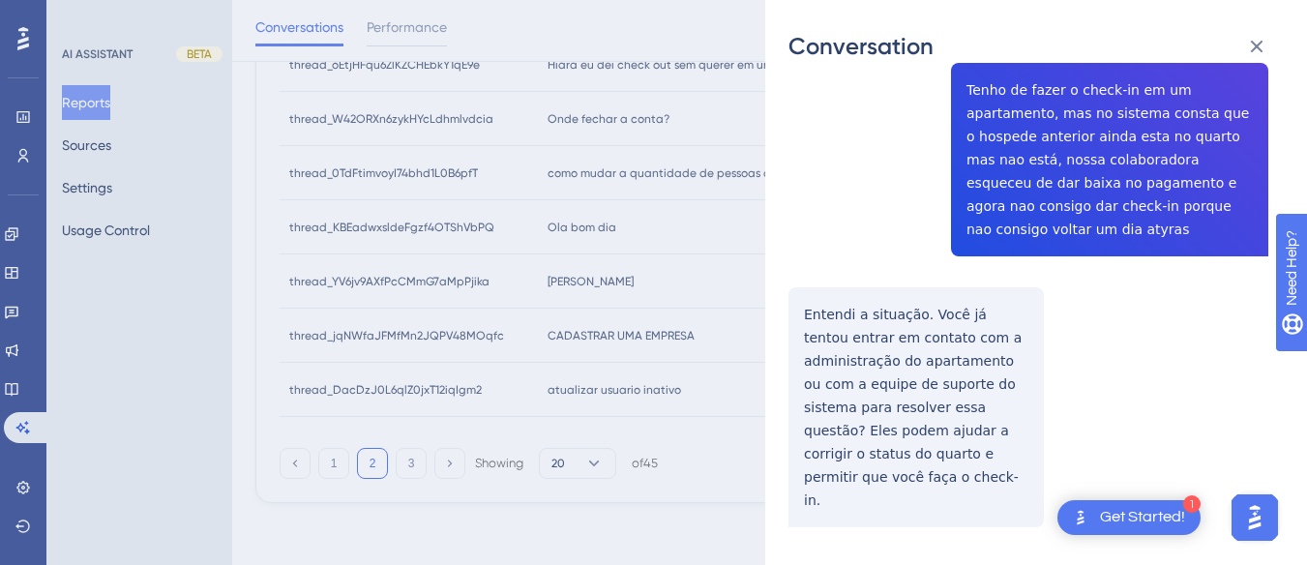
scroll to position [0, 0]
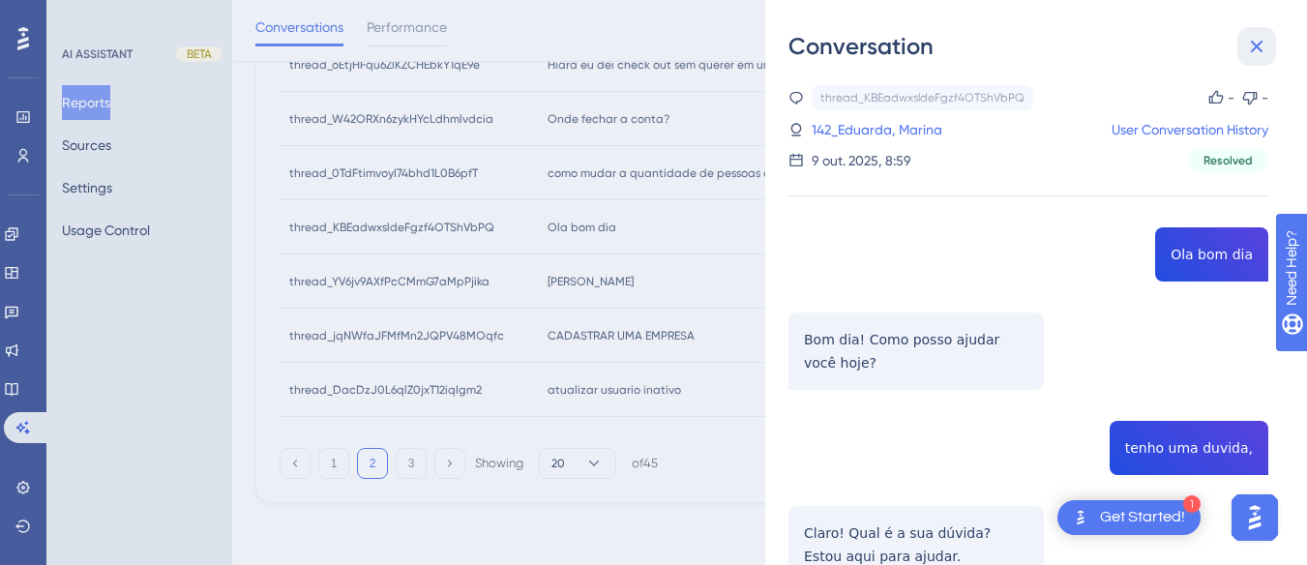
drag, startPoint x: 1264, startPoint y: 52, endPoint x: 672, endPoint y: 137, distance: 597.3
click at [838, 51] on icon at bounding box center [1256, 46] width 23 height 23
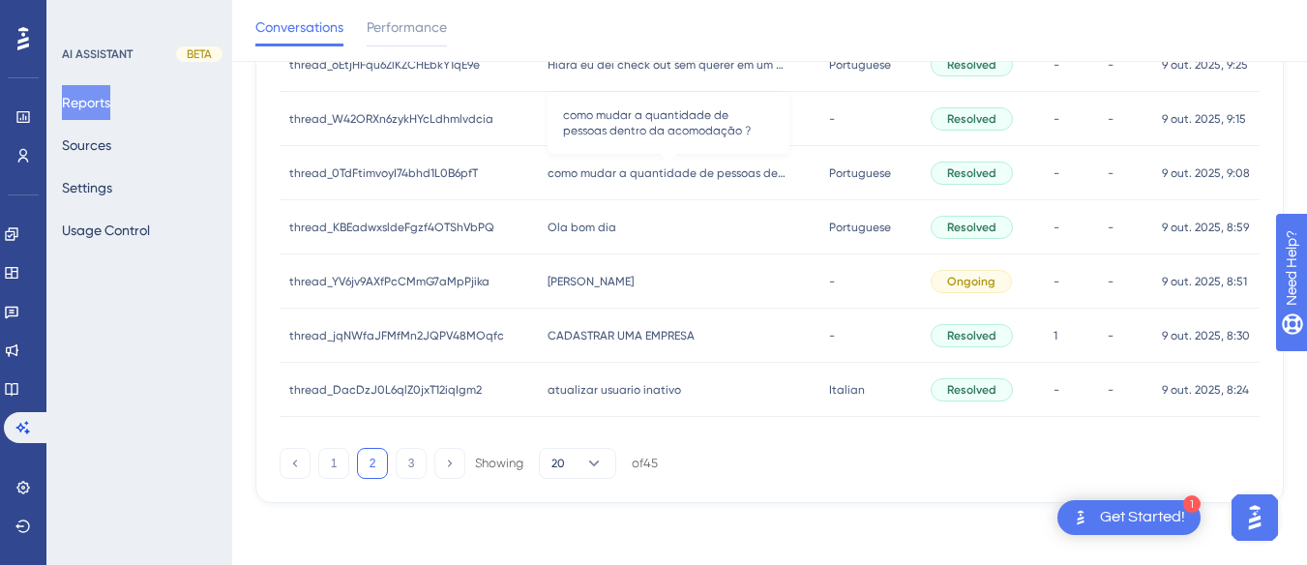
click at [649, 170] on span "como mudar a quantidade de pessoas dentro da acomodação ?" at bounding box center [669, 172] width 242 height 15
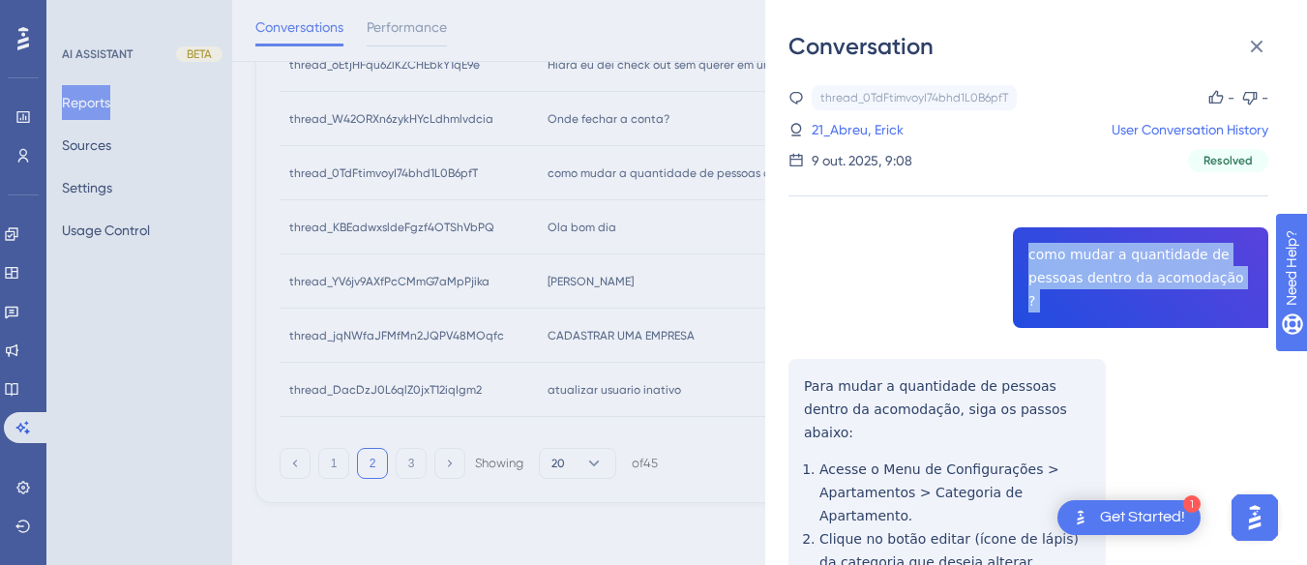
copy span "como mudar a quantidade de pessoas dentro da acomodação ?"
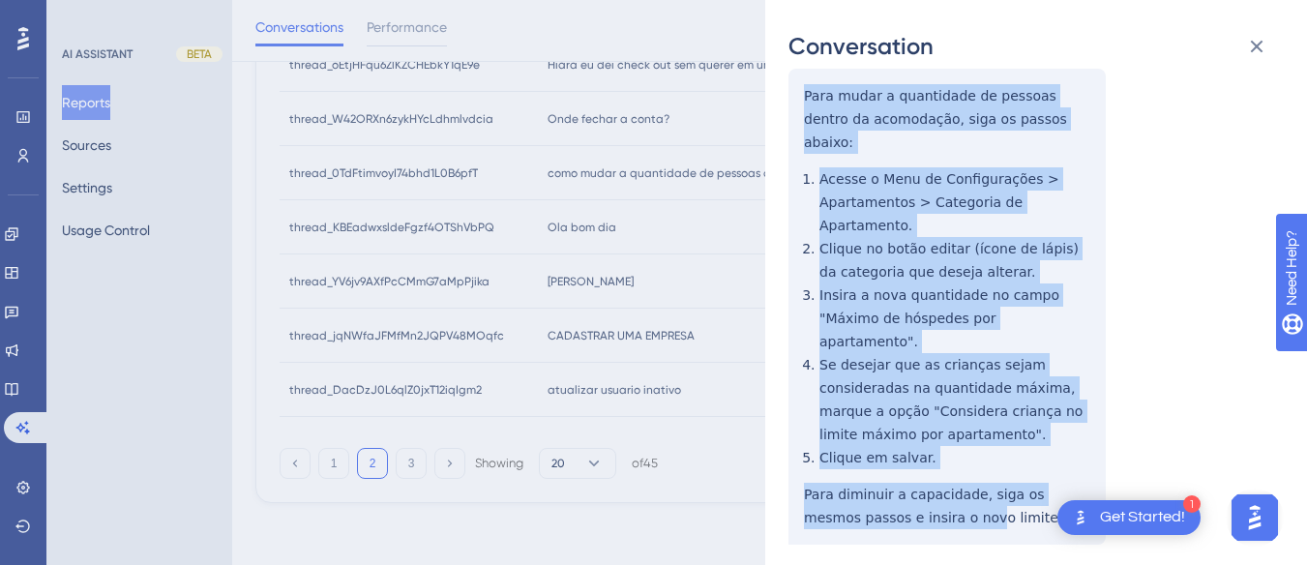
scroll to position [387, 0]
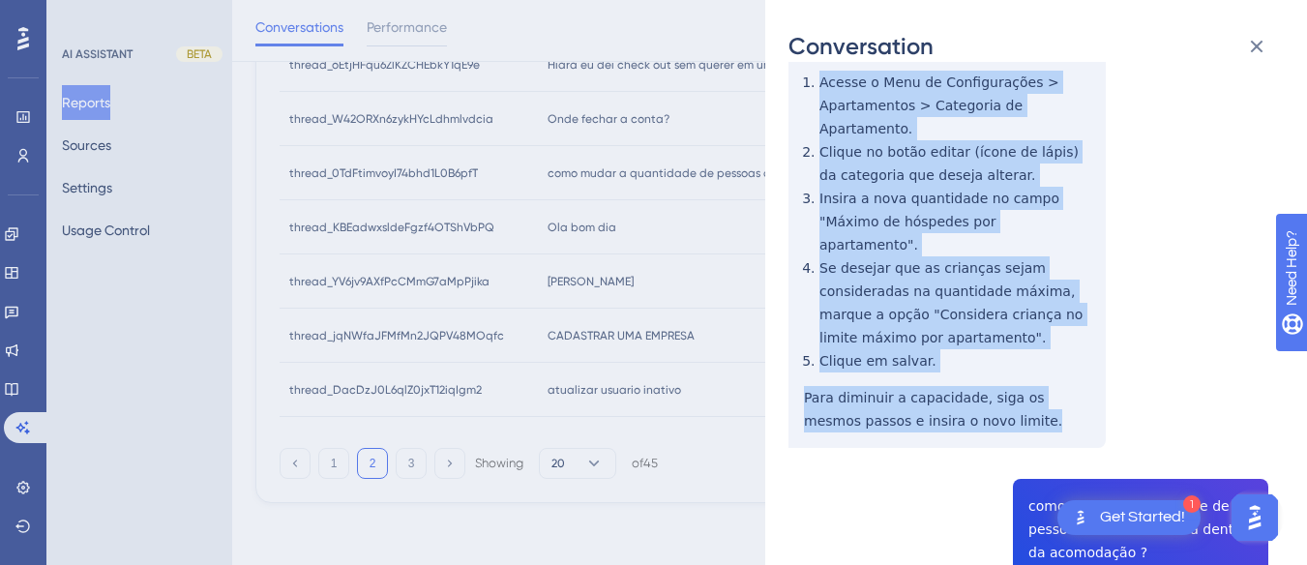
drag, startPoint x: 792, startPoint y: 348, endPoint x: 922, endPoint y: 240, distance: 169.0
click at [838, 343] on div "thread_0TdFtimvoyI74bhd1L0B6pfT Copy - - 21_Abreu, Erick User Conversation Hist…" at bounding box center [1029, 499] width 480 height 1603
copy div "Para mudar a quantidade de pessoas dentro da acomodação, siga os passos abaixo:…"
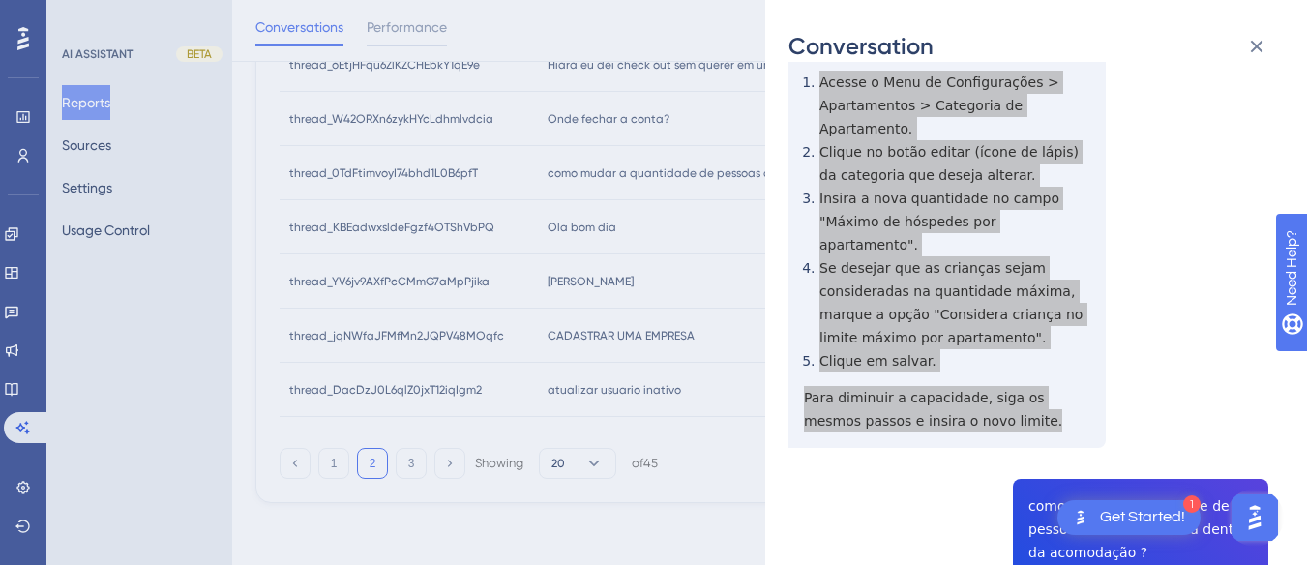
scroll to position [581, 0]
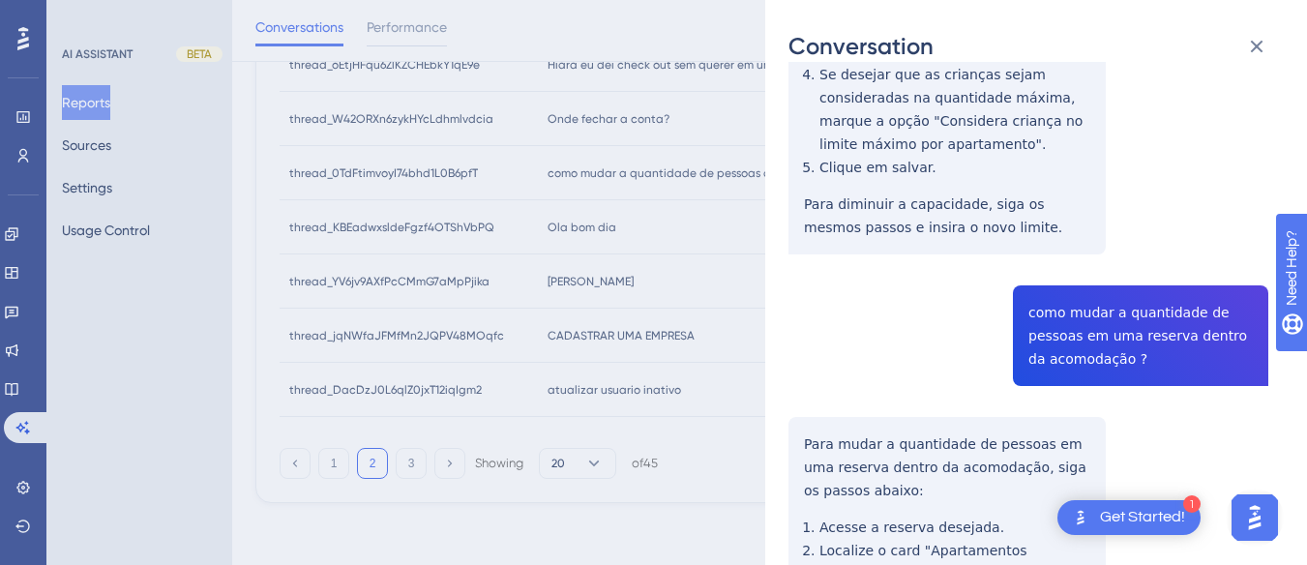
click at [838, 229] on div "thread_0TdFtimvoyI74bhd1L0B6pfT Copy - - 21_Abreu, Erick User Conversation Hist…" at bounding box center [1029, 306] width 480 height 1603
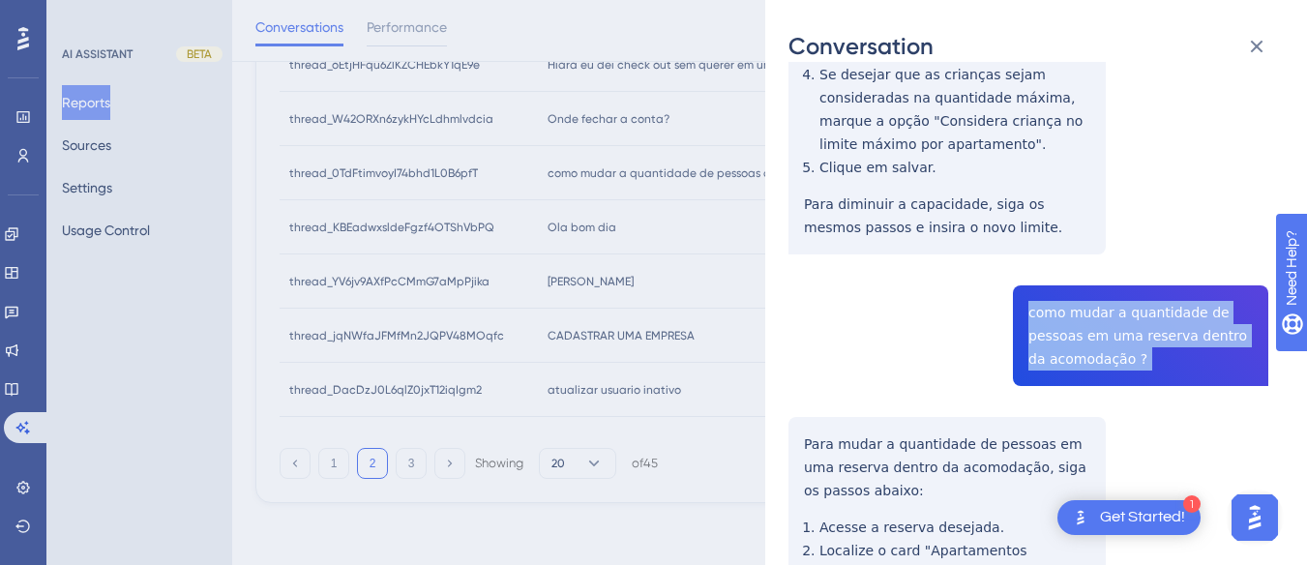
click at [838, 228] on div "thread_0TdFtimvoyI74bhd1L0B6pfT Copy - - 21_Abreu, Erick User Conversation Hist…" at bounding box center [1029, 306] width 480 height 1603
copy span "como mudar a quantidade de pessoas em uma reserva dentro da acomodação ?"
click at [794, 324] on div "thread_0TdFtimvoyI74bhd1L0B6pfT Copy - - 21_Abreu, Erick User Conversation Hist…" at bounding box center [1029, 306] width 480 height 1603
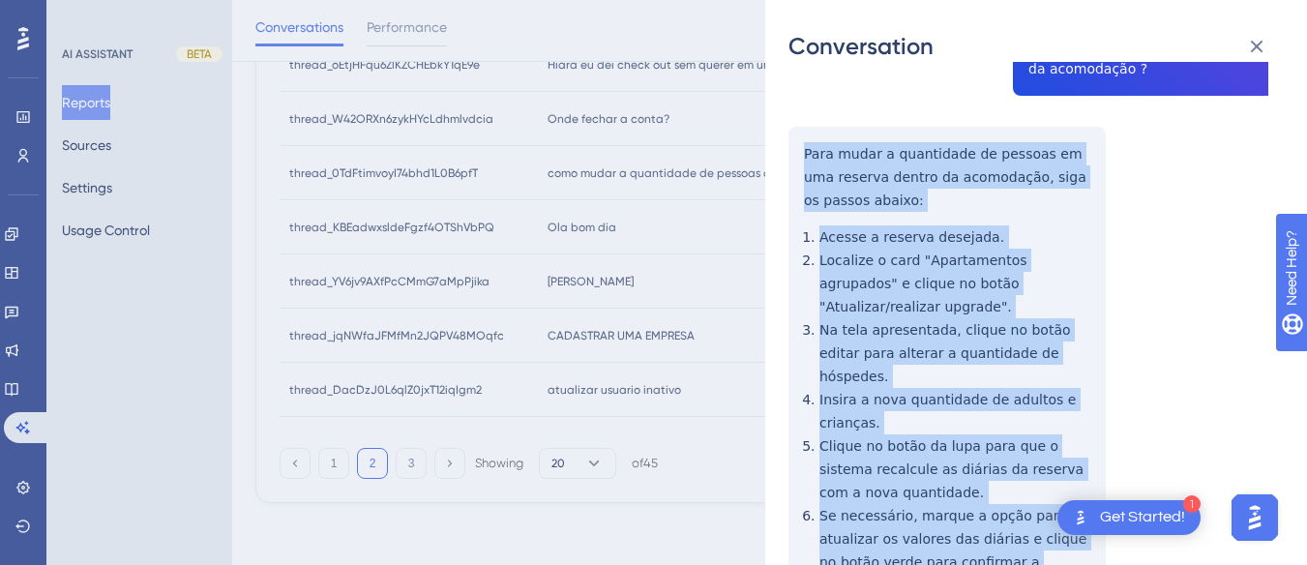
scroll to position [946, 0]
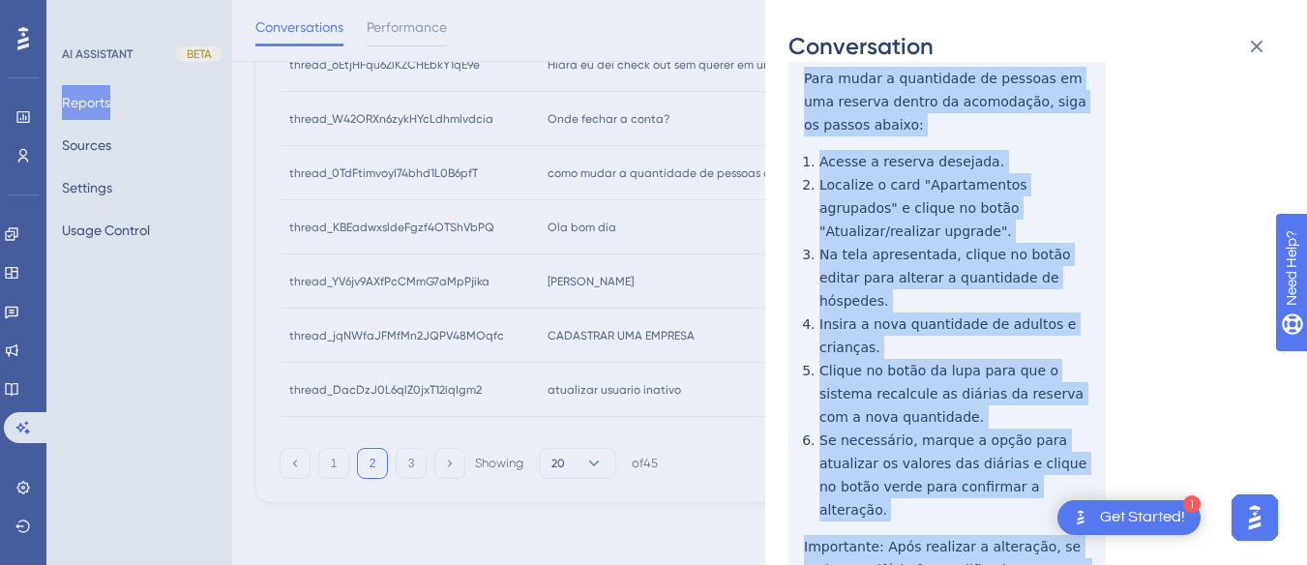
drag, startPoint x: 788, startPoint y: 332, endPoint x: 933, endPoint y: 468, distance: 199.2
click at [838, 468] on div "Conversation thread_0TdFtimvoyI74bhd1L0B6pfT Copy - - 21_Abreu, Erick User Conv…" at bounding box center [1036, 282] width 542 height 565
copy div "Para mudar a quantidade de pessoas em uma reserva dentro da acomodação, siga os…"
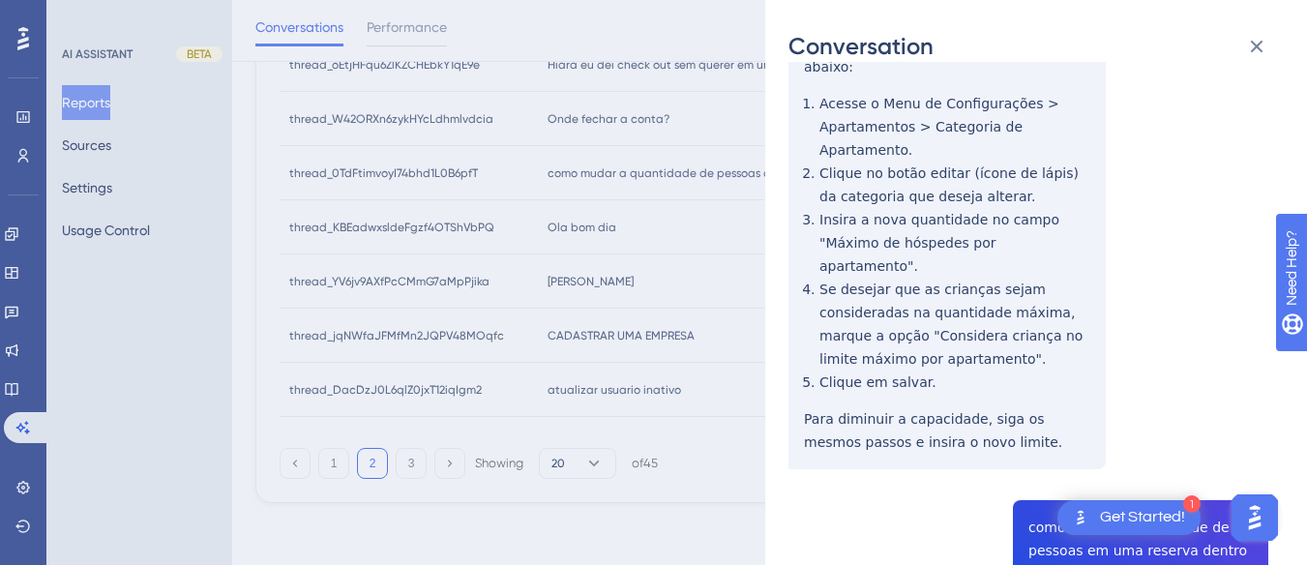
scroll to position [0, 0]
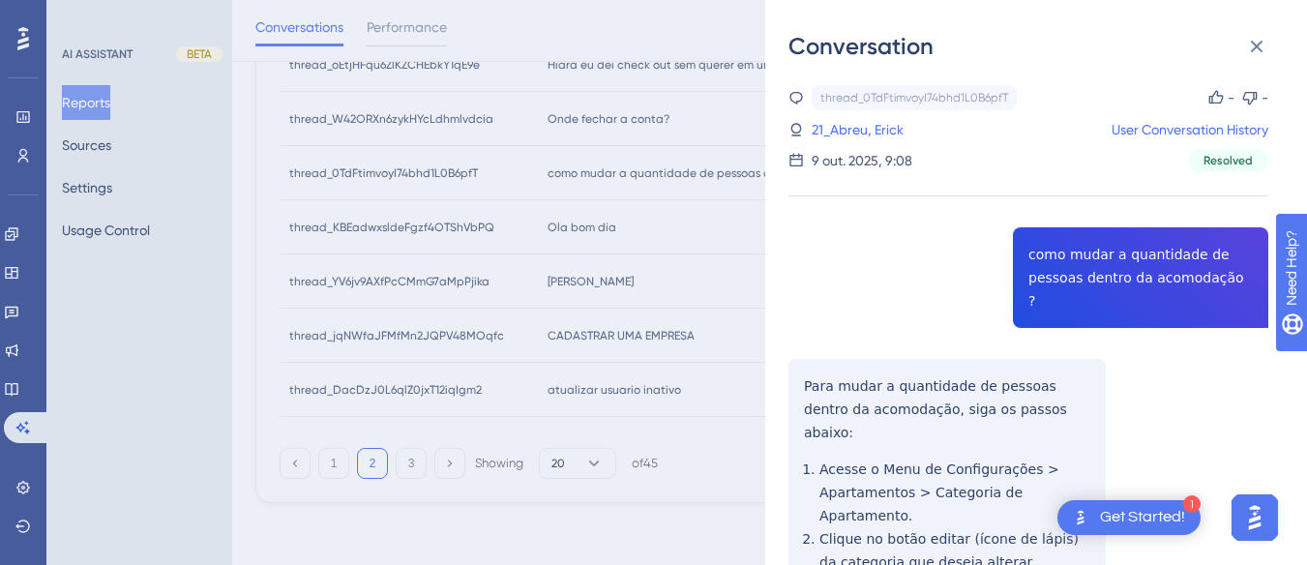
drag, startPoint x: 855, startPoint y: 124, endPoint x: 912, endPoint y: 177, distance: 78.0
click at [838, 124] on link "21_Abreu, Erick" at bounding box center [858, 129] width 92 height 23
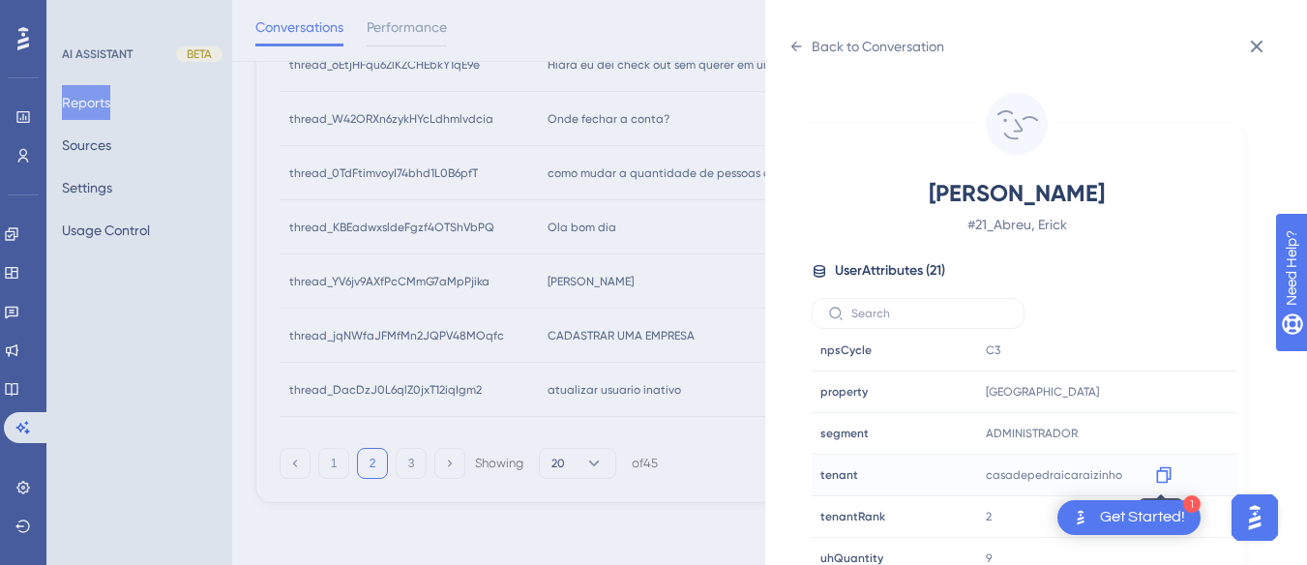
scroll to position [57, 0]
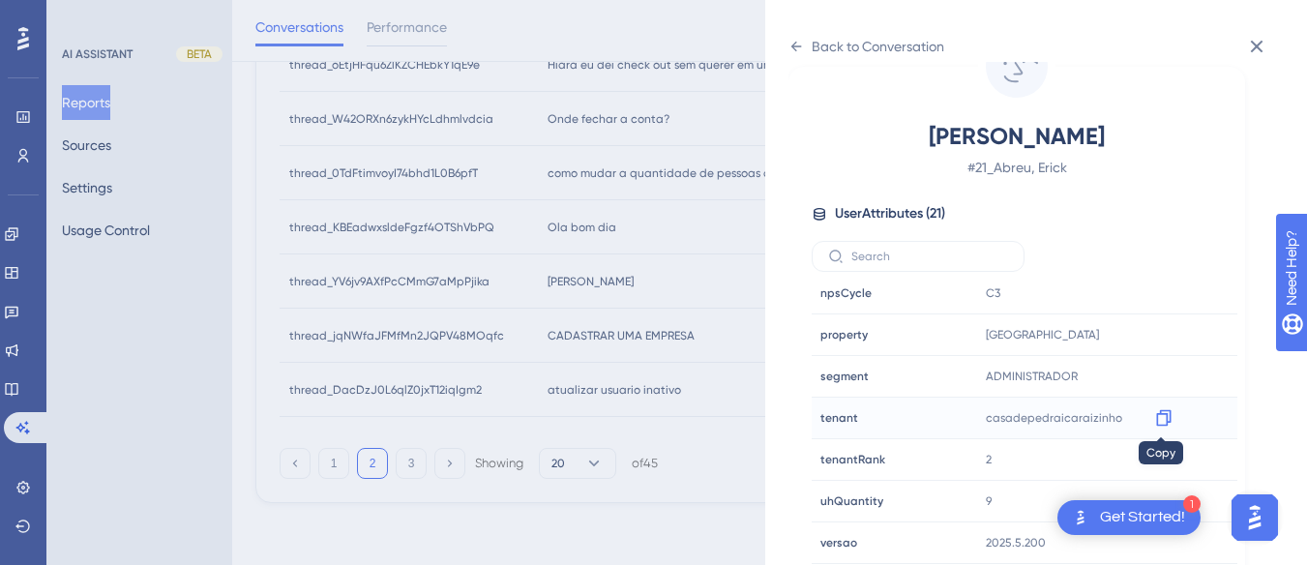
click at [838, 415] on icon at bounding box center [1163, 417] width 19 height 19
click at [788, 36] on div "Back to Conversation [PERSON_NAME] # 21_Abreu, Erick User Attributes ( 21 ) Ema…" at bounding box center [1036, 282] width 542 height 565
click at [789, 41] on icon at bounding box center [796, 46] width 15 height 15
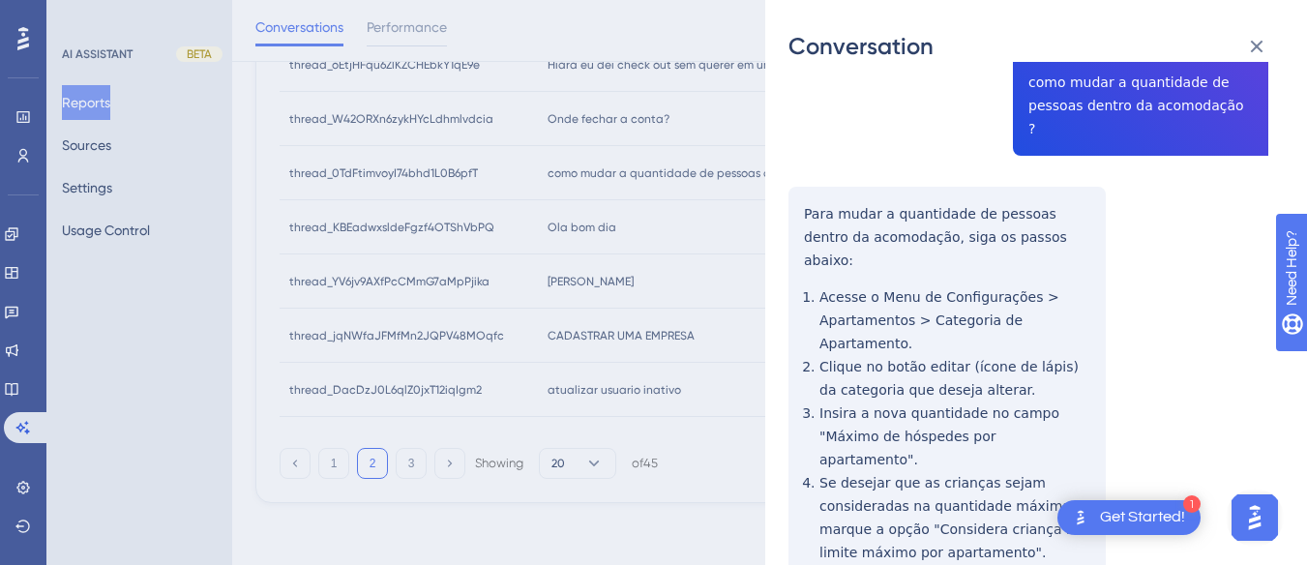
scroll to position [0, 0]
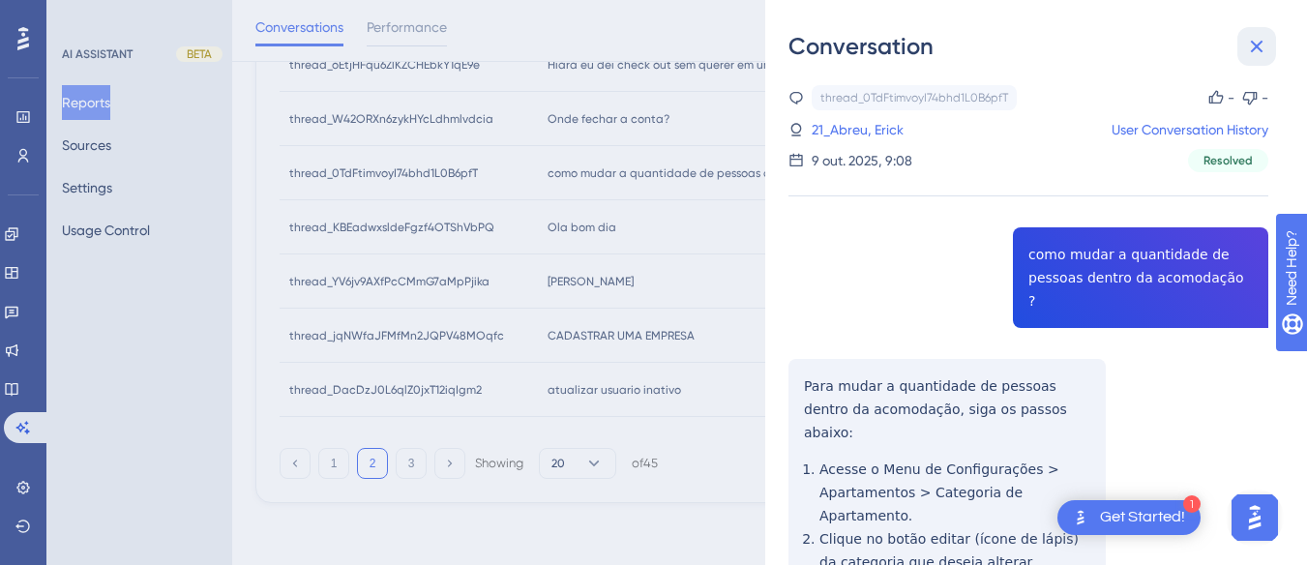
click at [838, 38] on icon at bounding box center [1256, 46] width 23 height 23
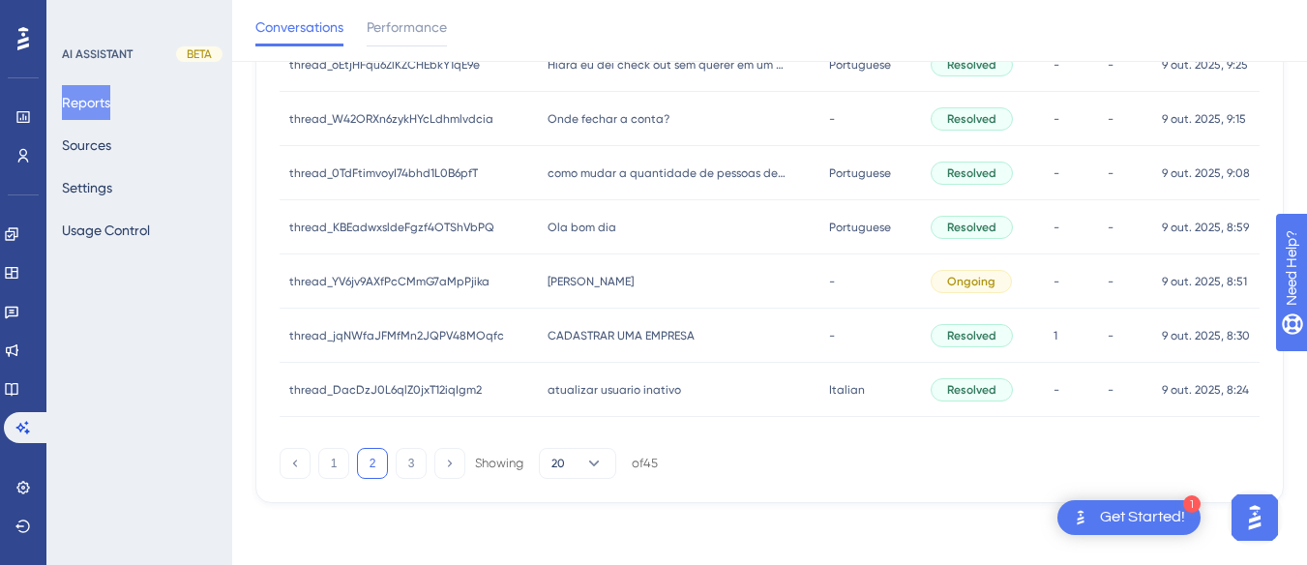
click at [635, 121] on span "Onde fechar a conta?" at bounding box center [609, 118] width 122 height 15
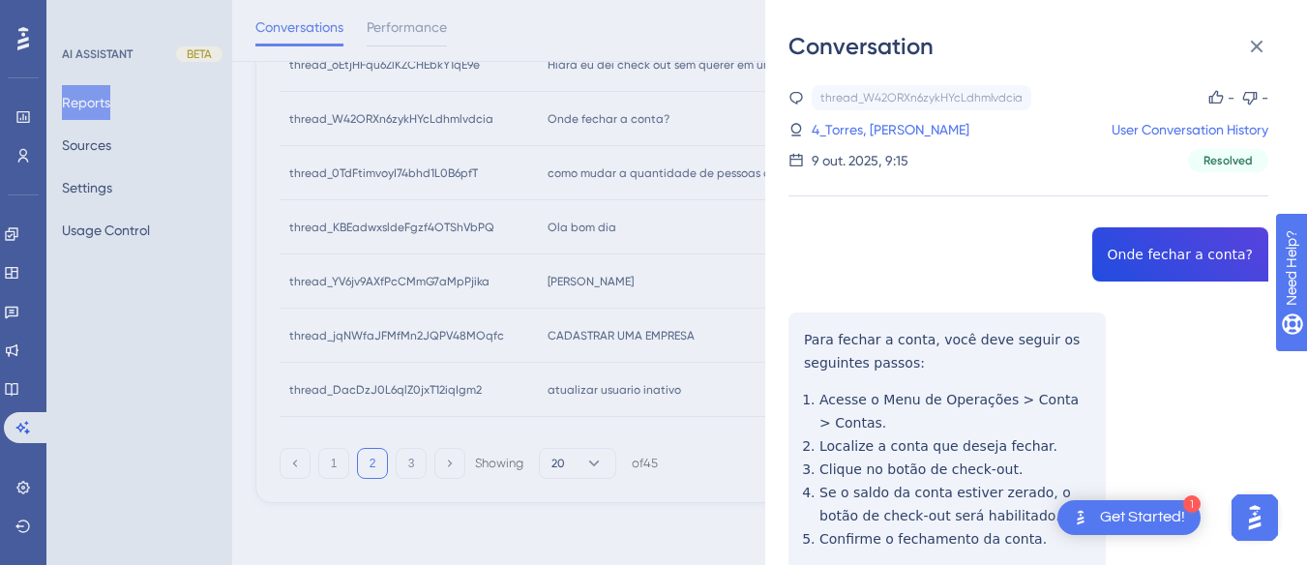
click at [838, 245] on div "thread_W42ORXn6zykHYcLdhmlvdcia Copy - - 4_Torres, Angélica User Conversation H…" at bounding box center [1029, 405] width 480 height 640
copy span "Onde fechar a conta?"
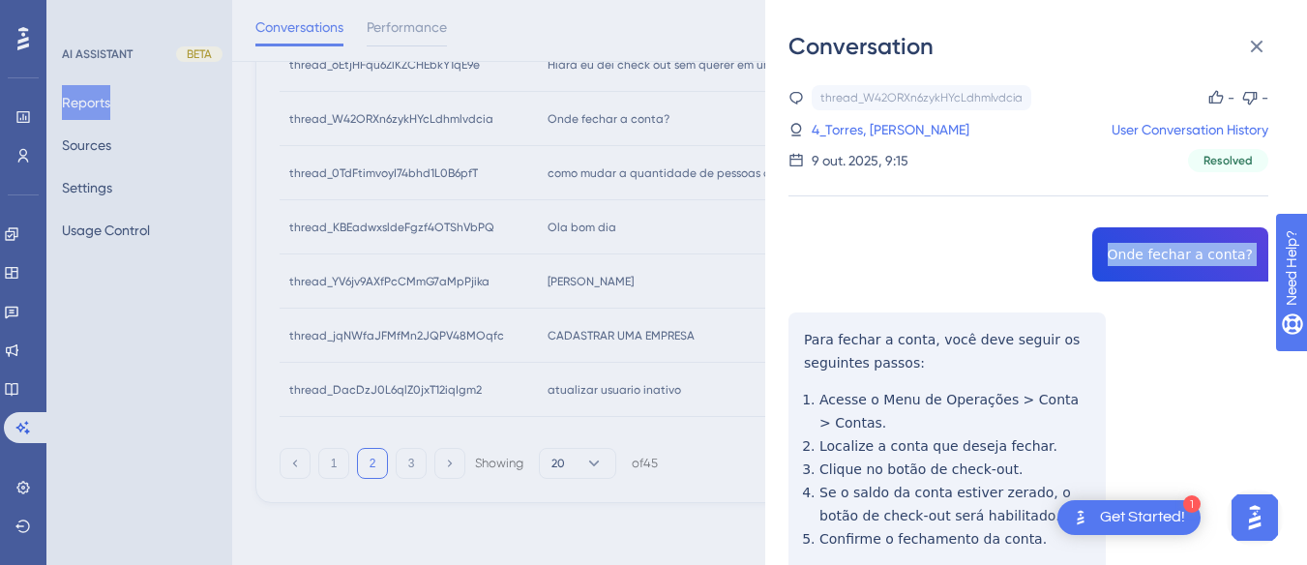
click at [794, 327] on div "thread_W42ORXn6zykHYcLdhmlvdcia Copy - - 4_Torres, Angélica User Conversation H…" at bounding box center [1029, 405] width 480 height 640
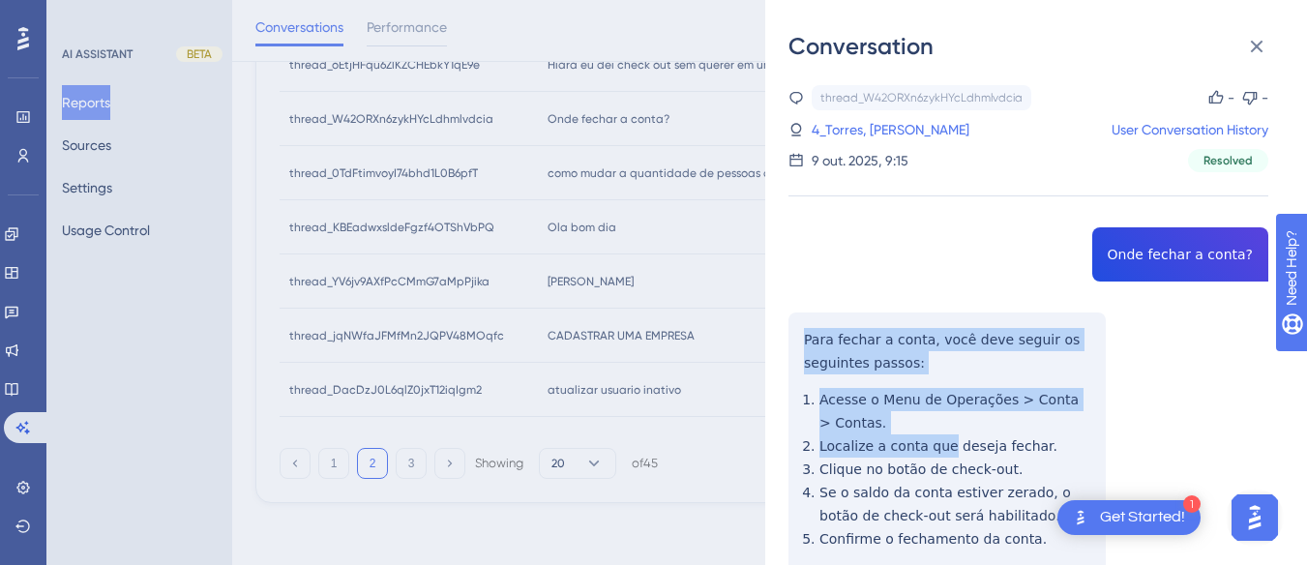
scroll to position [145, 0]
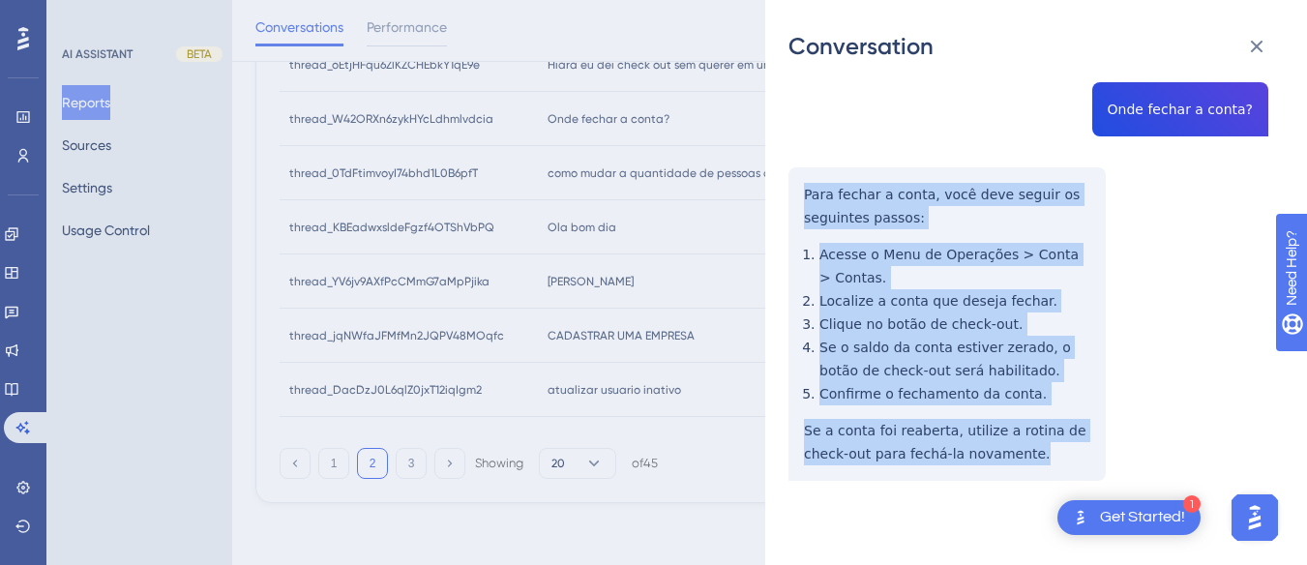
drag, startPoint x: 794, startPoint y: 327, endPoint x: 896, endPoint y: 276, distance: 113.8
click at [838, 459] on div "thread_W42ORXn6zykHYcLdhmlvdcia Copy - - 4_Torres, Angélica User Conversation H…" at bounding box center [1029, 260] width 480 height 640
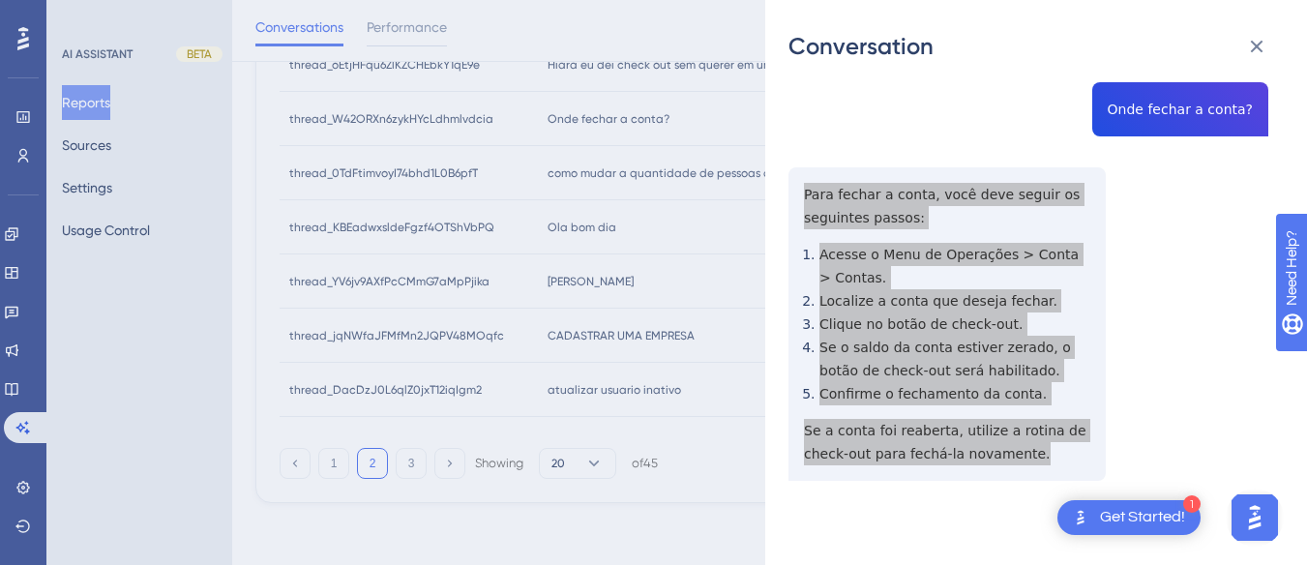
scroll to position [0, 0]
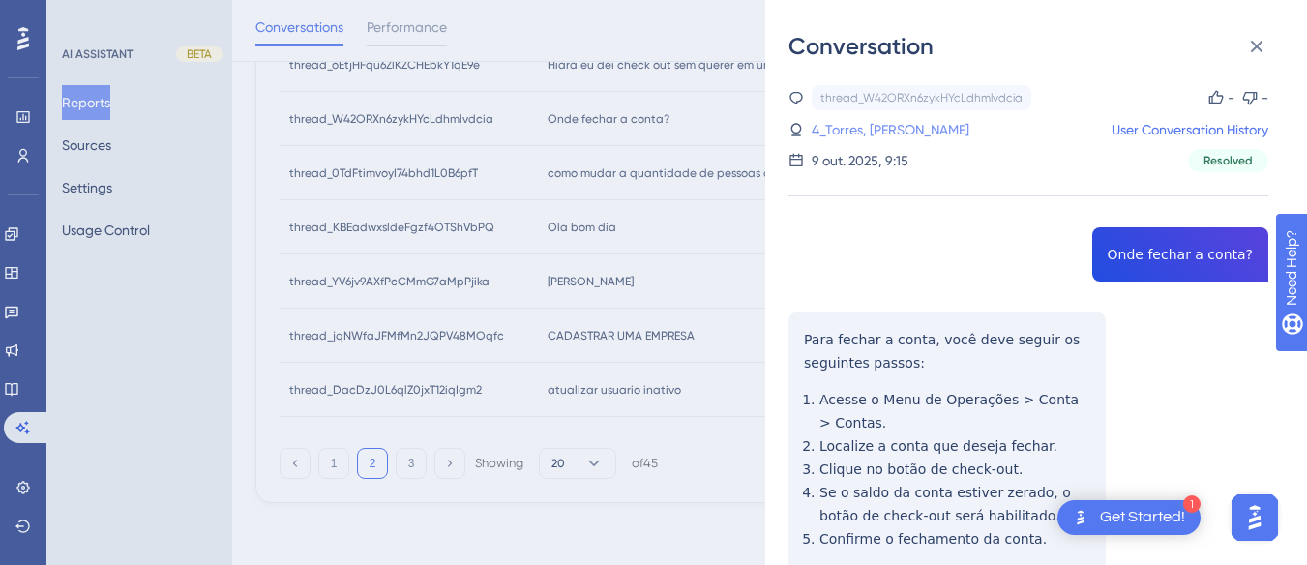
click at [838, 131] on link "4_Torres, Angélica" at bounding box center [891, 129] width 158 height 23
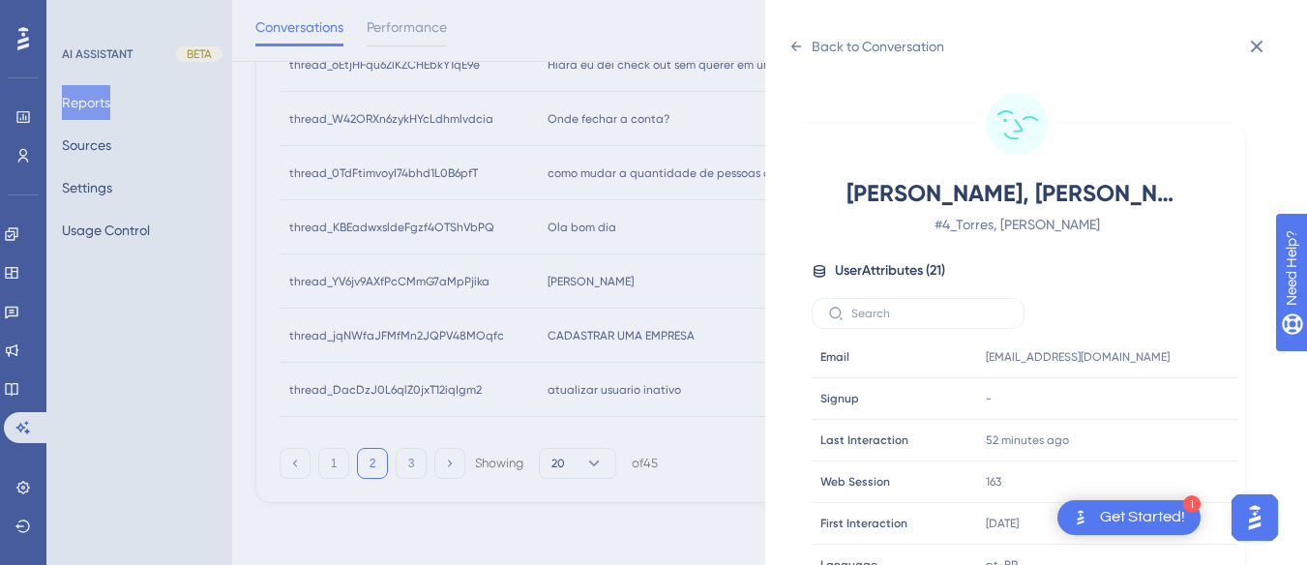
scroll to position [589, 0]
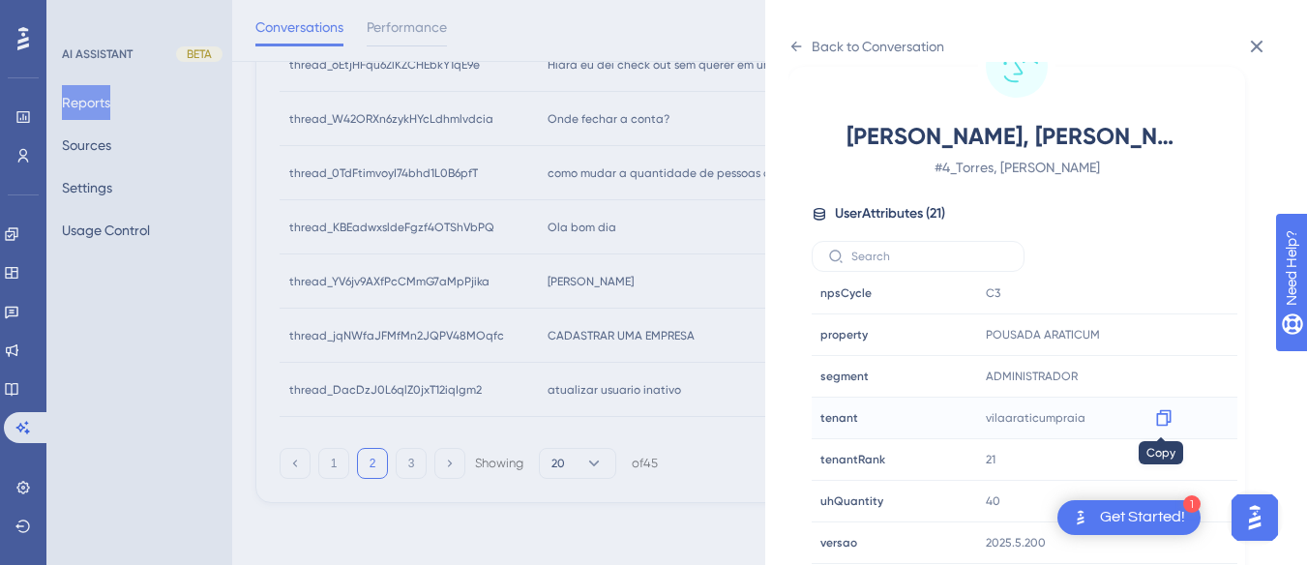
click at [838, 420] on icon at bounding box center [1163, 418] width 15 height 16
click at [797, 41] on icon at bounding box center [796, 46] width 15 height 15
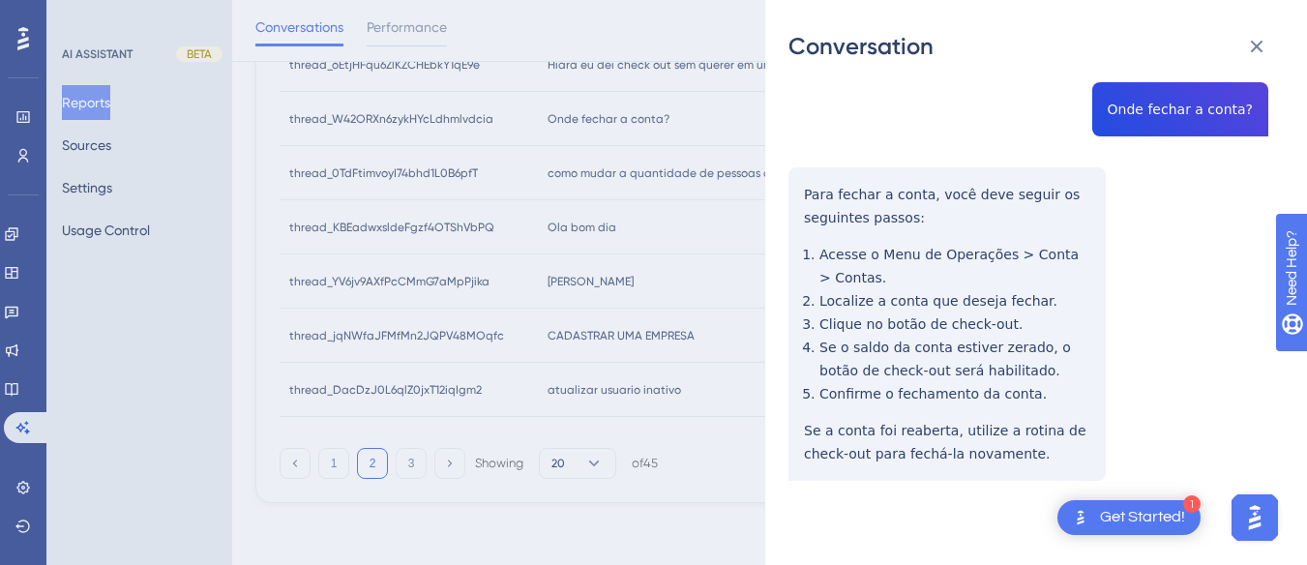
scroll to position [0, 0]
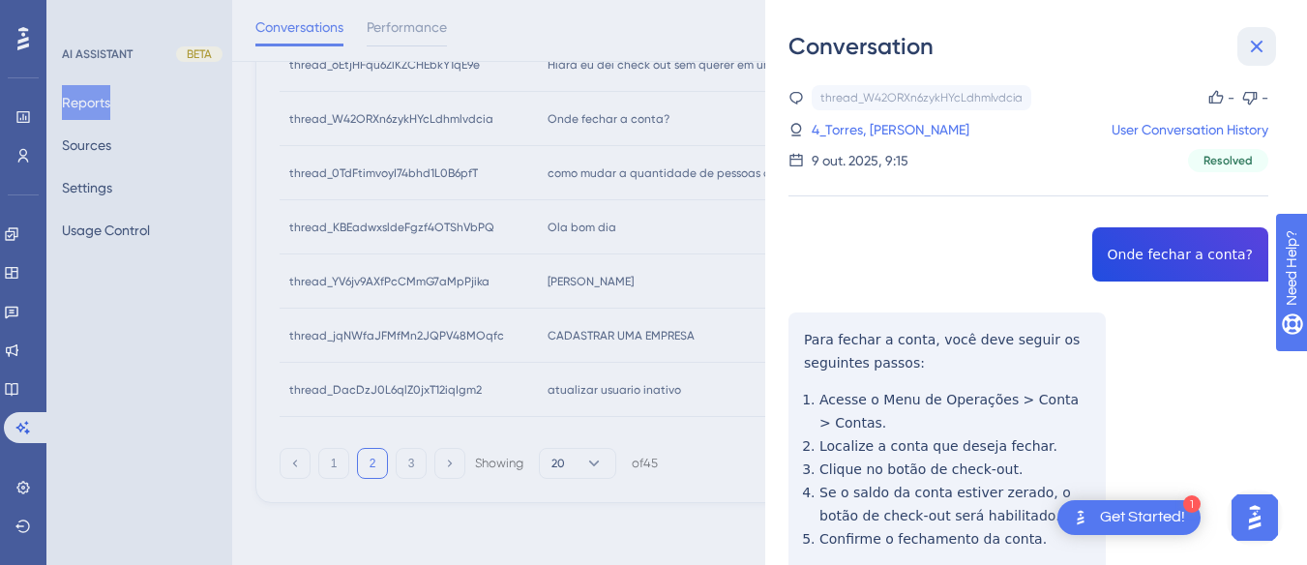
click at [838, 42] on icon at bounding box center [1257, 47] width 13 height 13
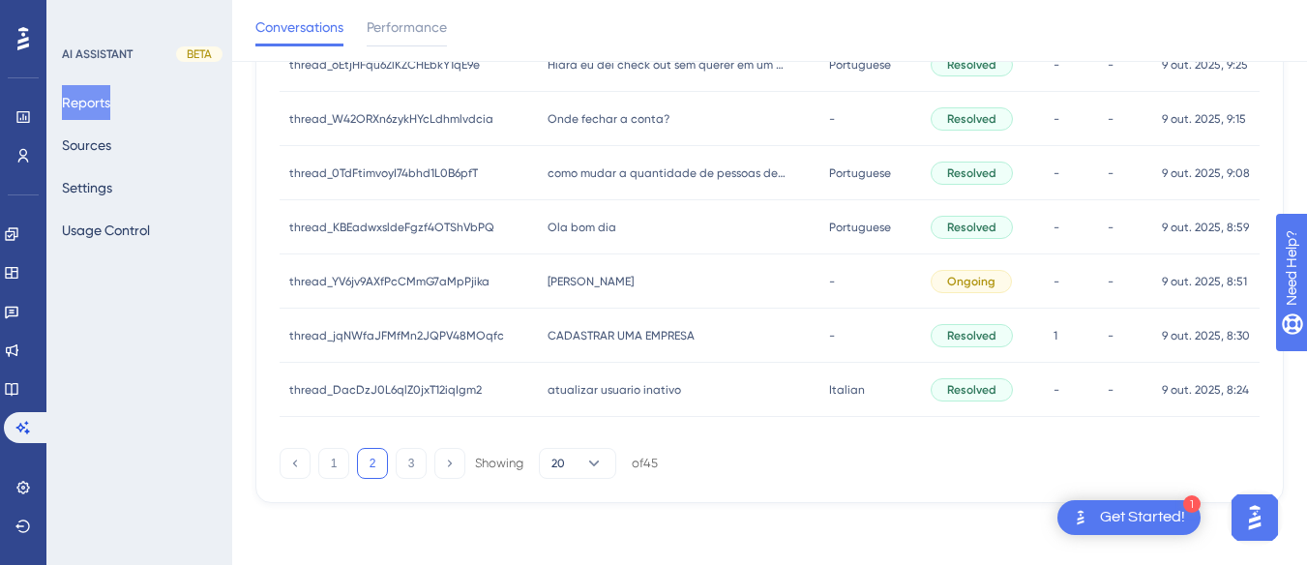
click at [570, 192] on div "como mudar a quantidade de pessoas dentro da acomodação ? como mudar a quantida…" at bounding box center [679, 173] width 282 height 54
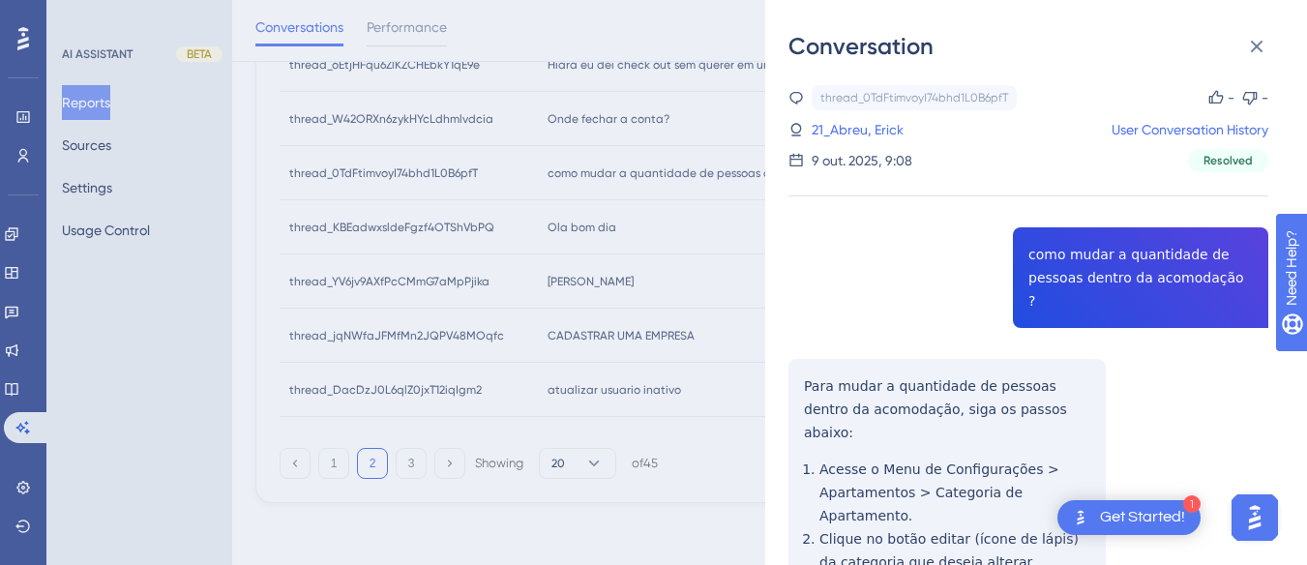
click at [838, 37] on icon at bounding box center [1256, 46] width 23 height 23
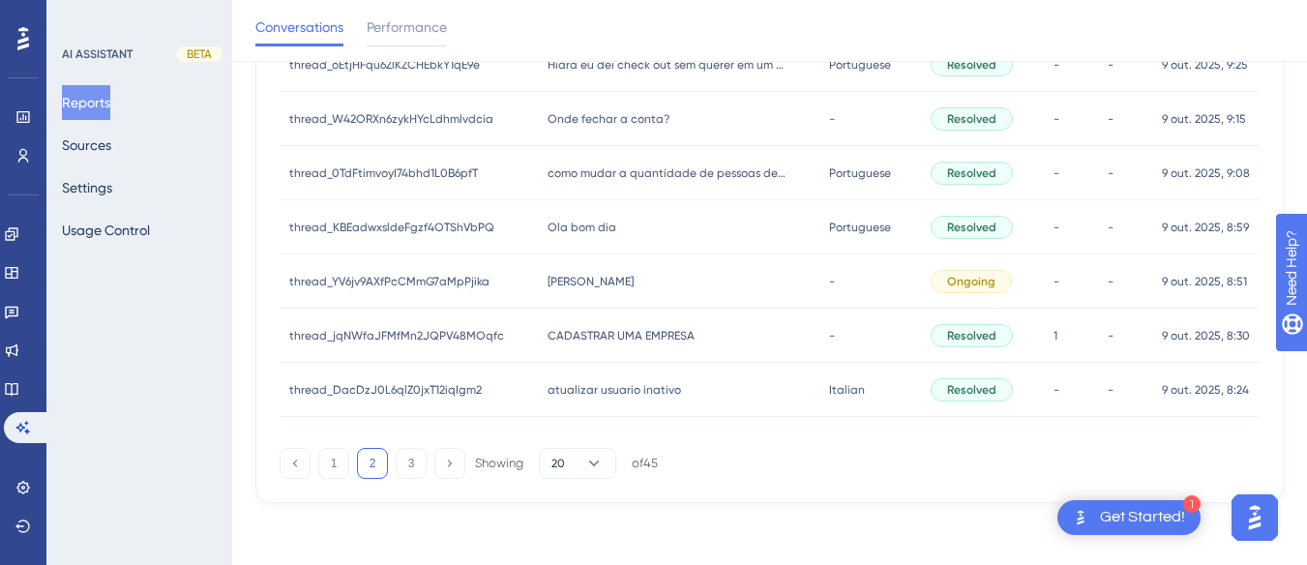
scroll to position [846, 0]
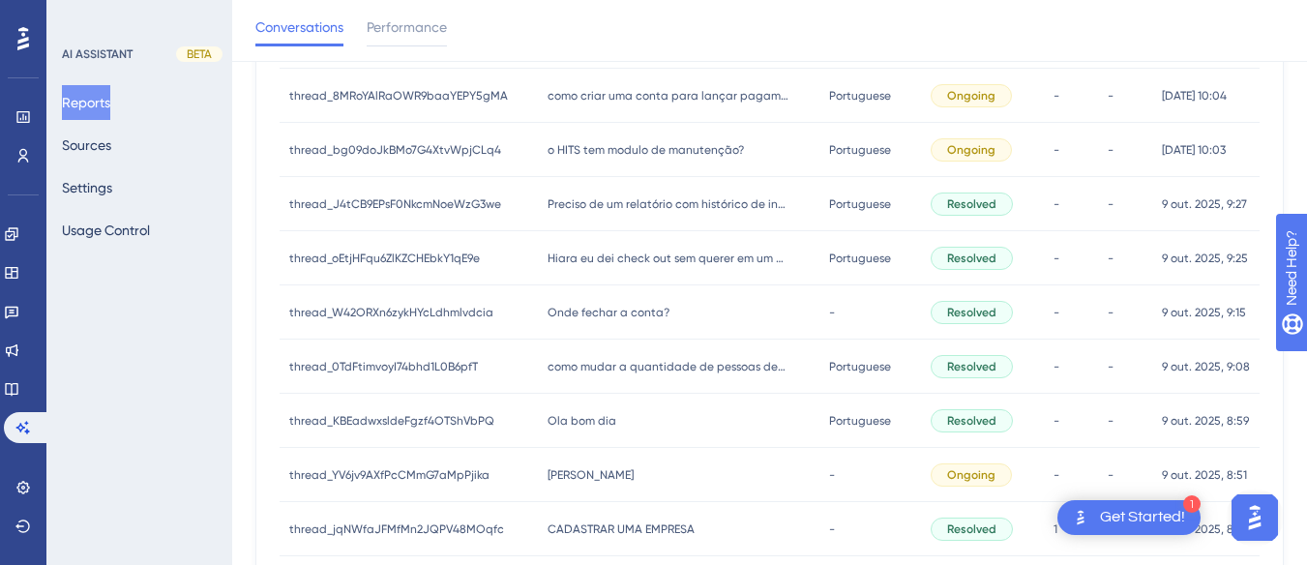
click at [675, 243] on div "Hiara eu dei check out sem querer em um apartamento, como faço pra voltar? Hiar…" at bounding box center [679, 258] width 282 height 54
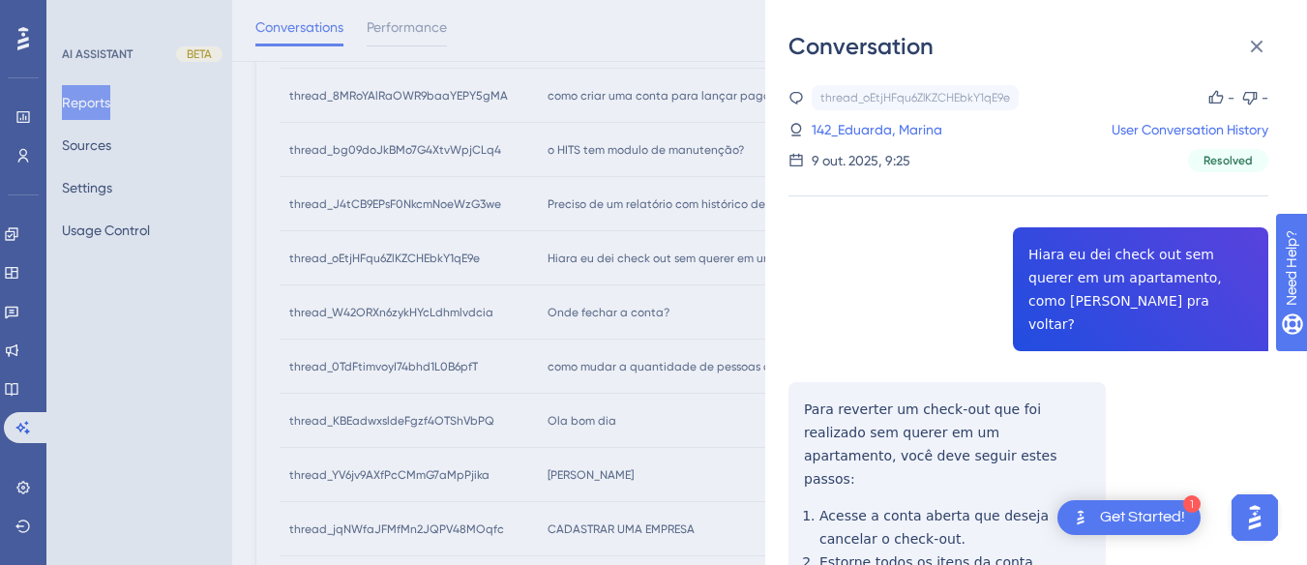
click at [838, 243] on div "thread_oEtjHFqu6ZlKZCHEbkY1qE9e Copy - - 142_Eduarda, Marina User Conversation …" at bounding box center [1029, 486] width 480 height 802
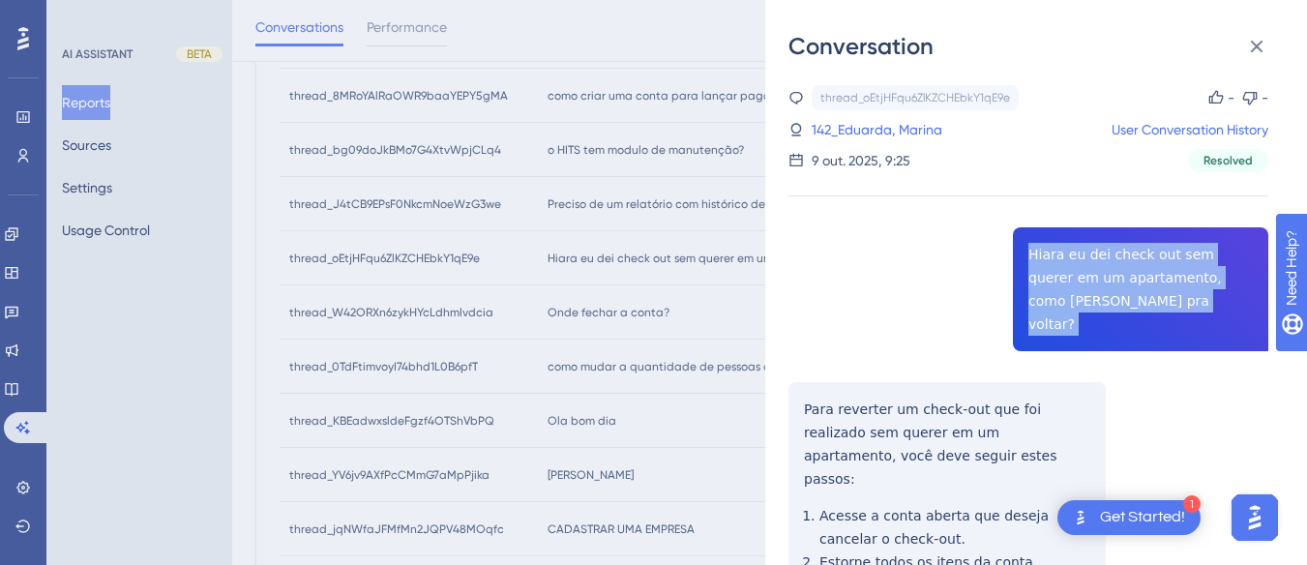
click at [838, 243] on div "thread_oEtjHFqu6ZlKZCHEbkY1qE9e Copy - - 142_Eduarda, Marina User Conversation …" at bounding box center [1029, 486] width 480 height 802
copy span "Hiara eu dei check out sem querer em um apartamento, como faço pra voltar?"
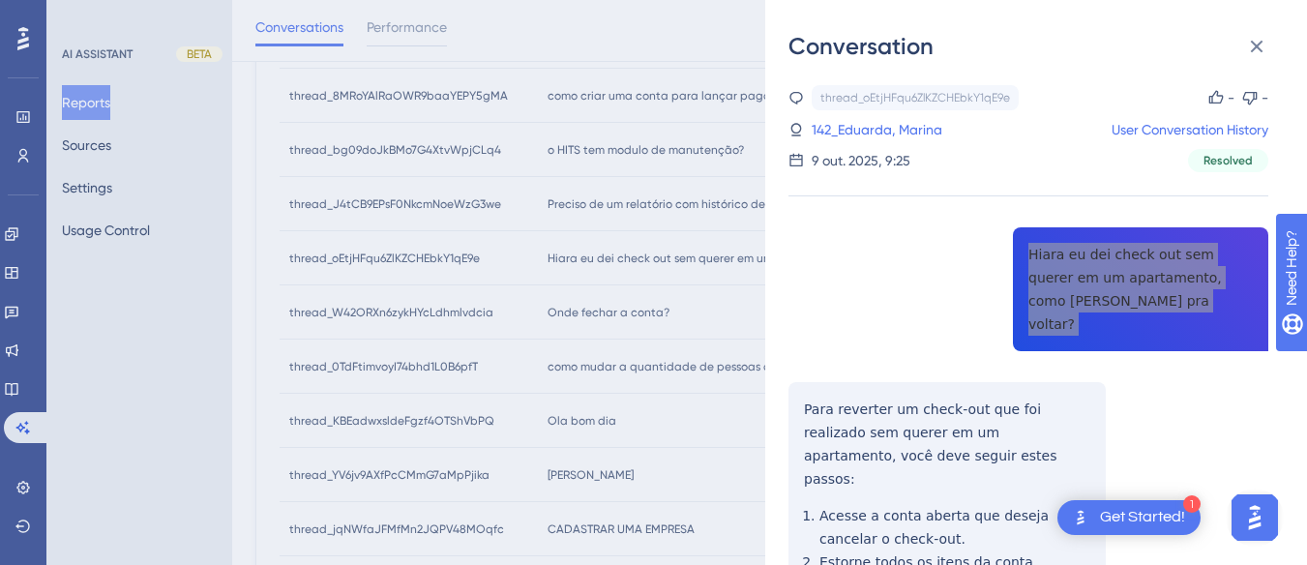
scroll to position [194, 0]
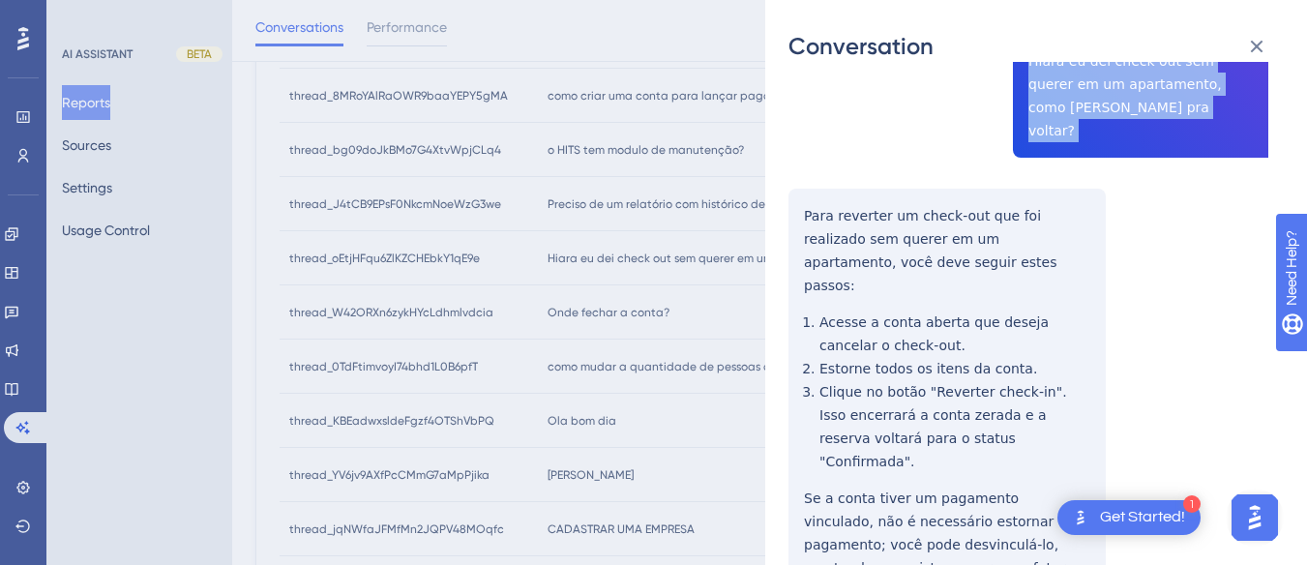
click at [806, 191] on div "thread_oEtjHFqu6ZlKZCHEbkY1qE9e Copy - - 142_Eduarda, Marina User Conversation …" at bounding box center [1029, 293] width 480 height 802
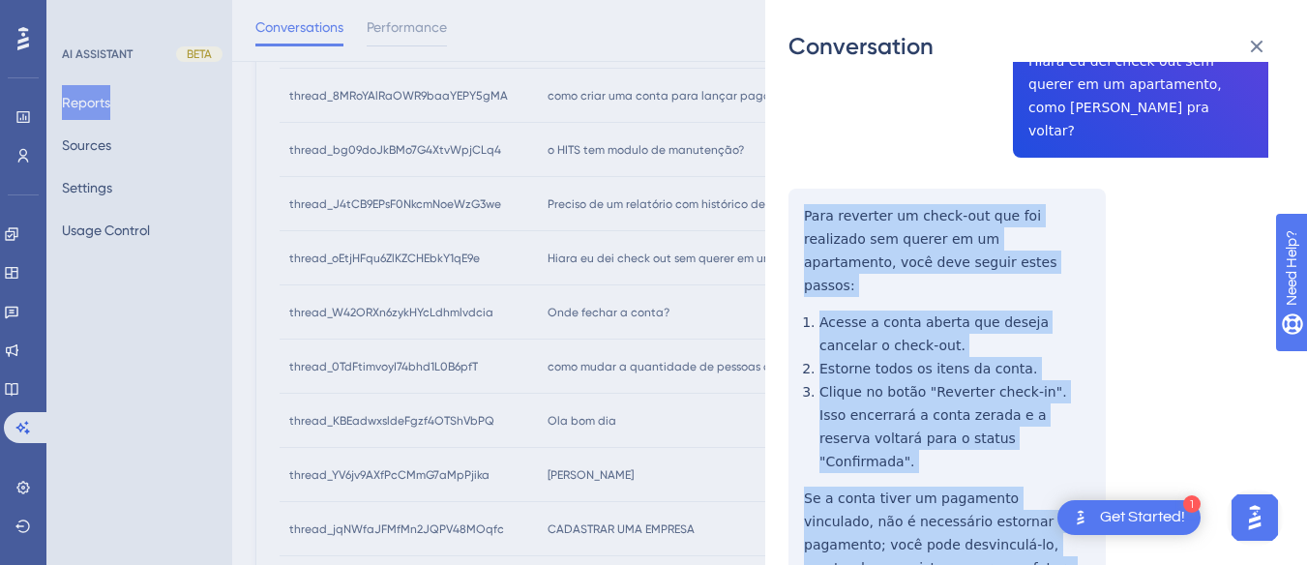
drag, startPoint x: 834, startPoint y: 362, endPoint x: 877, endPoint y: 282, distance: 90.9
click at [838, 513] on div "thread_oEtjHFqu6ZlKZCHEbkY1qE9e Copy - - 142_Eduarda, Marina User Conversation …" at bounding box center [1029, 293] width 480 height 802
copy div "Para reverter um check-out que foi realizado sem querer em um apartamento, você…"
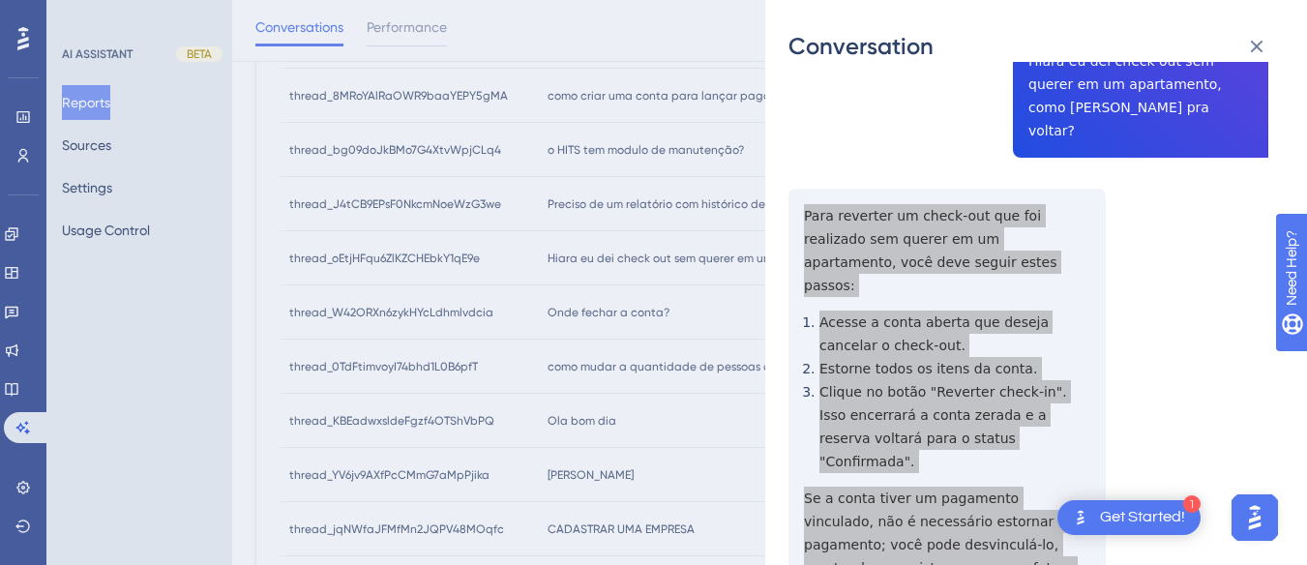
scroll to position [0, 0]
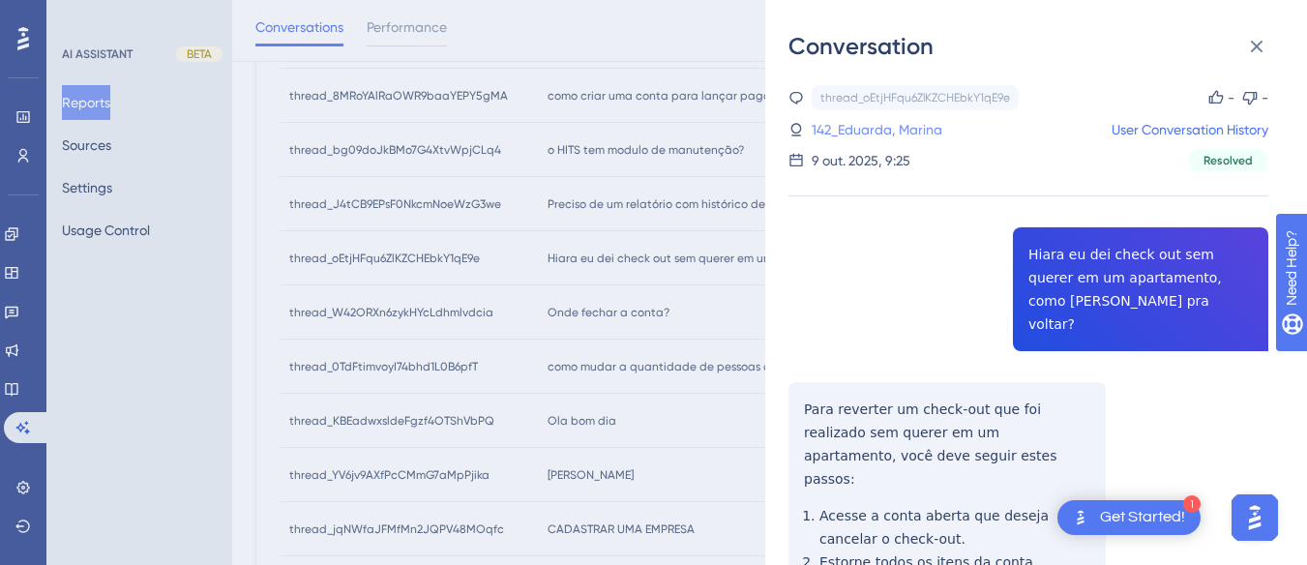
click at [838, 127] on link "142_Eduarda, Marina" at bounding box center [877, 129] width 131 height 23
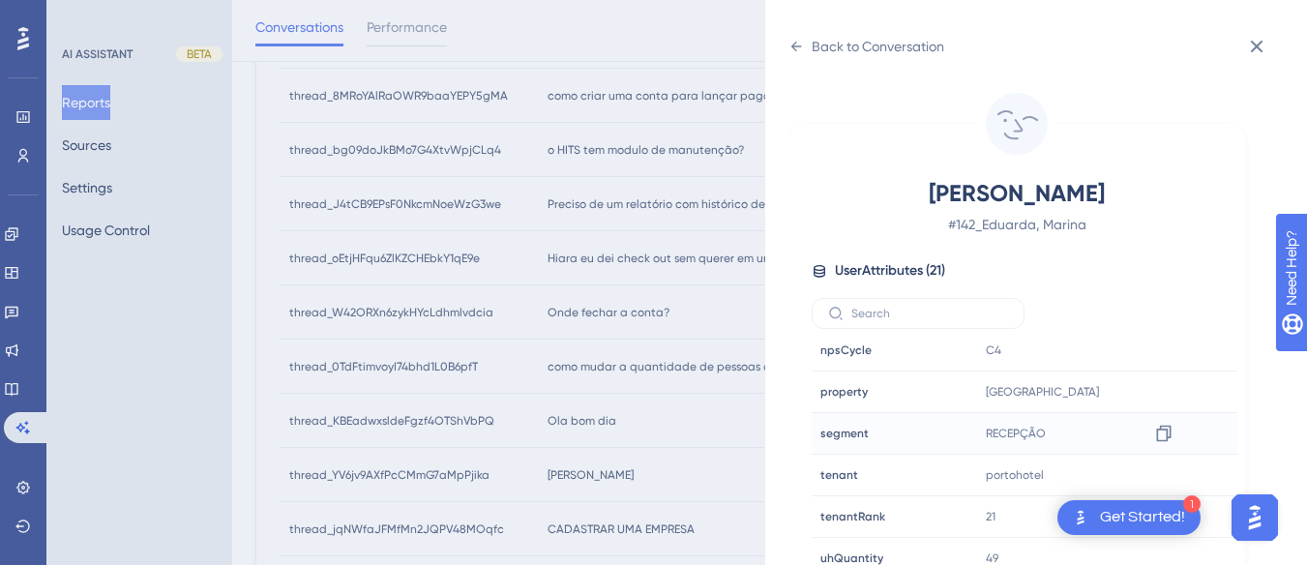
scroll to position [57, 0]
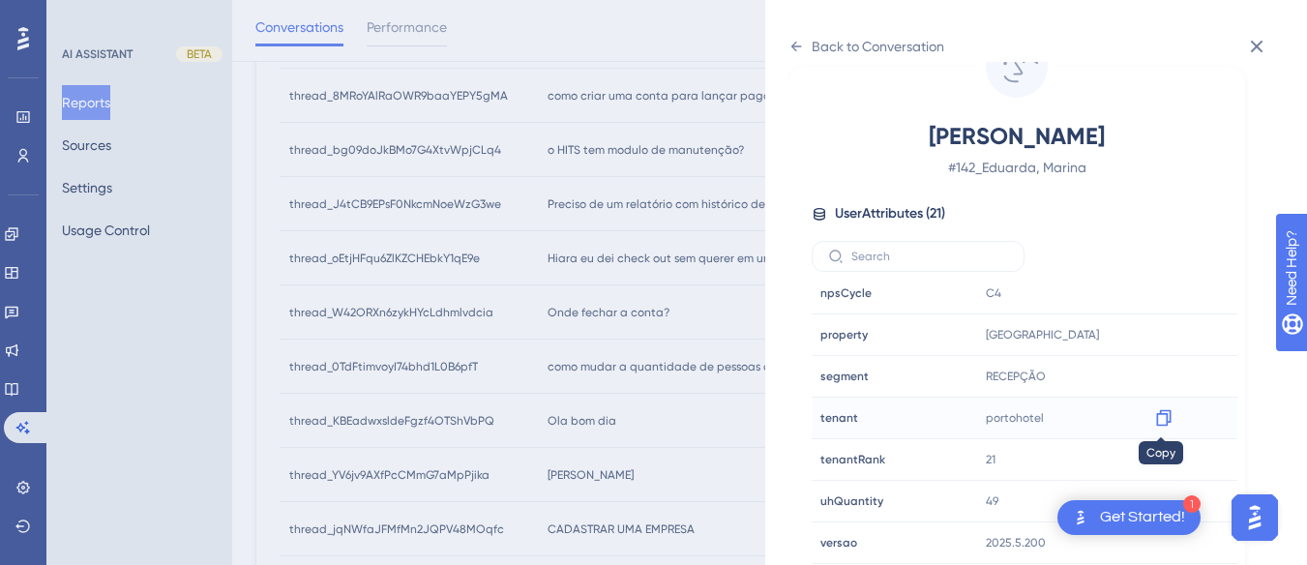
click at [838, 411] on icon at bounding box center [1163, 418] width 15 height 16
click at [798, 42] on icon at bounding box center [796, 46] width 15 height 15
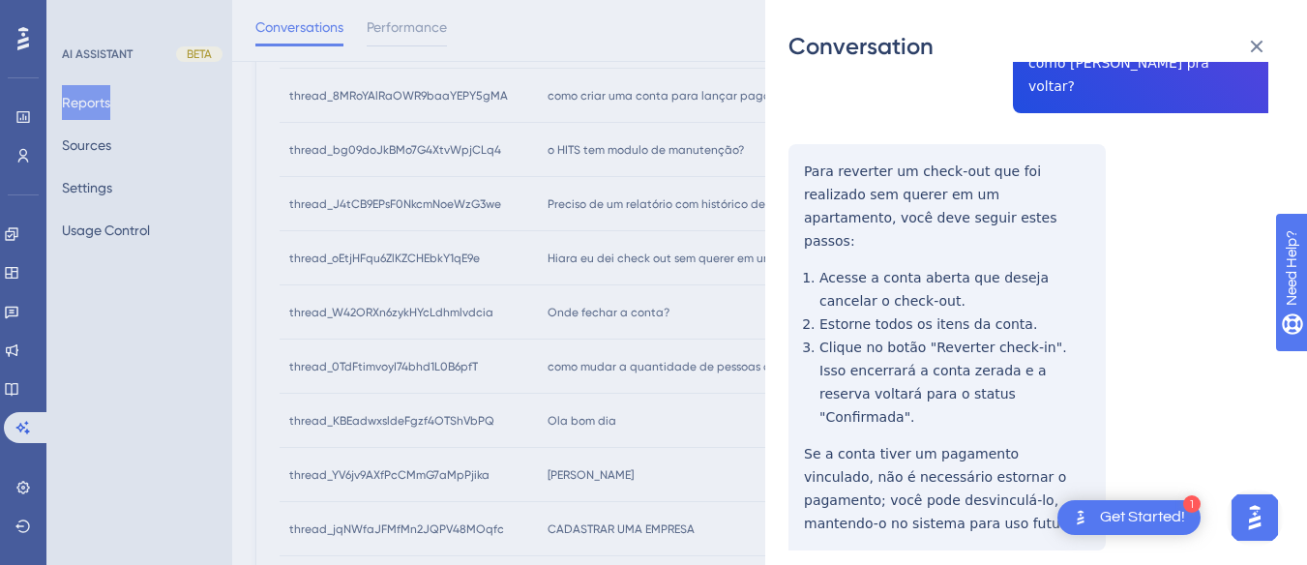
scroll to position [0, 0]
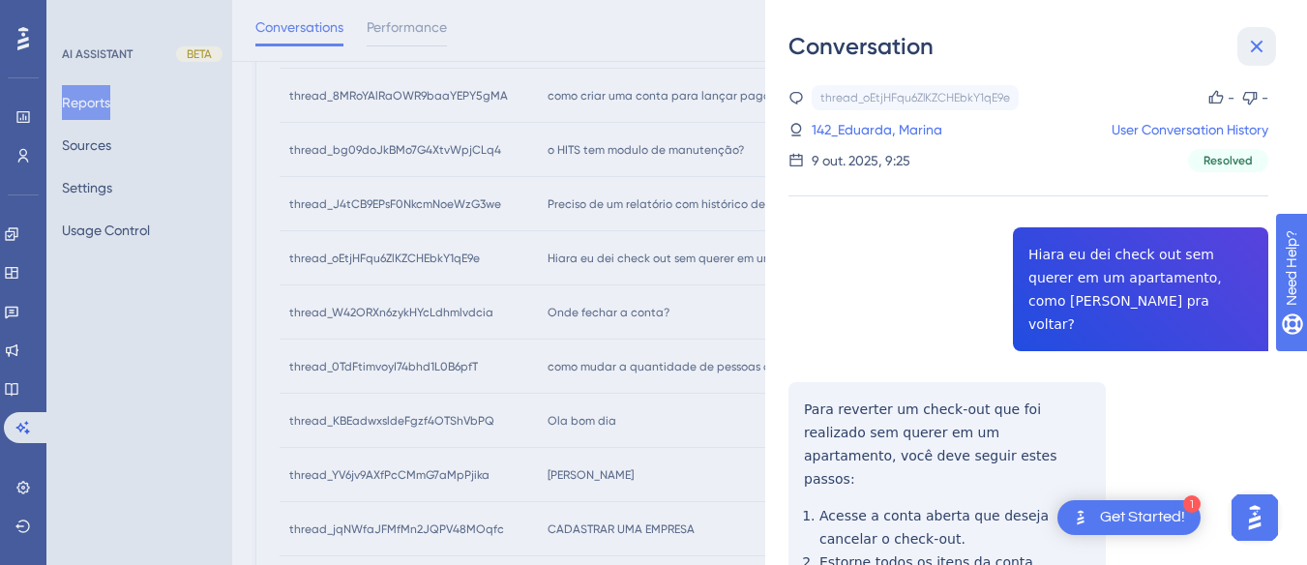
click at [838, 37] on icon at bounding box center [1256, 46] width 23 height 23
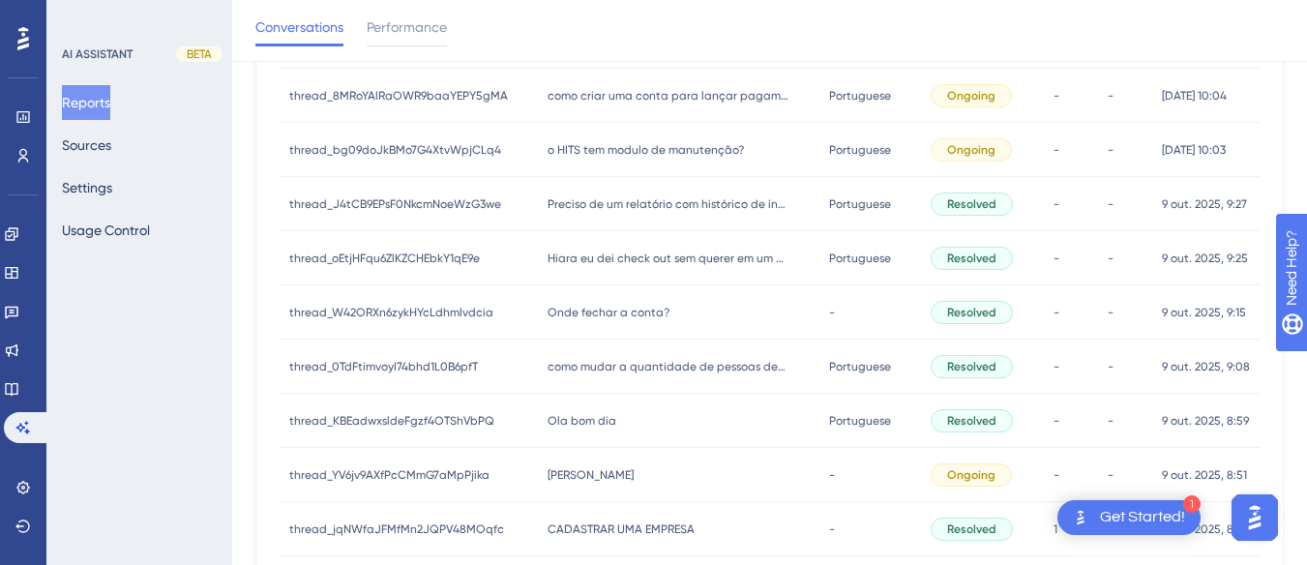
click at [619, 191] on div "Preciso de um relatório com histórico de interdições de quartos para manutenção…" at bounding box center [679, 204] width 282 height 54
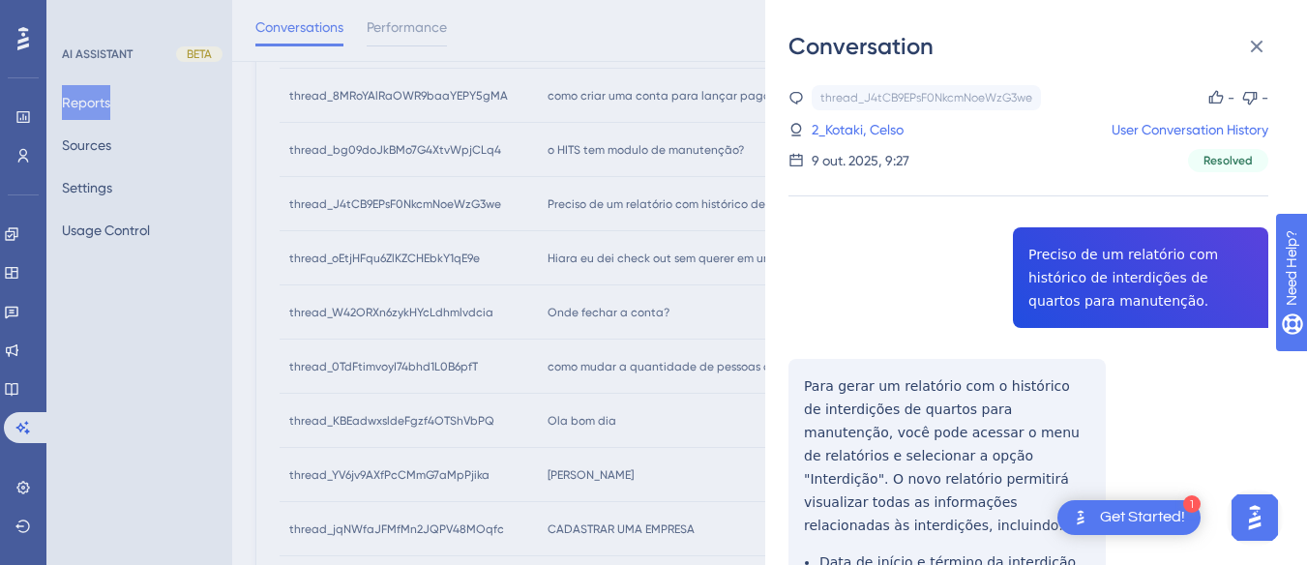
click at [838, 243] on div "thread_J4tCB9EPsF0NkcmNoeWzG3we Copy - - 2_Kotaki, Celso User Conversation Hist…" at bounding box center [1029, 544] width 480 height 918
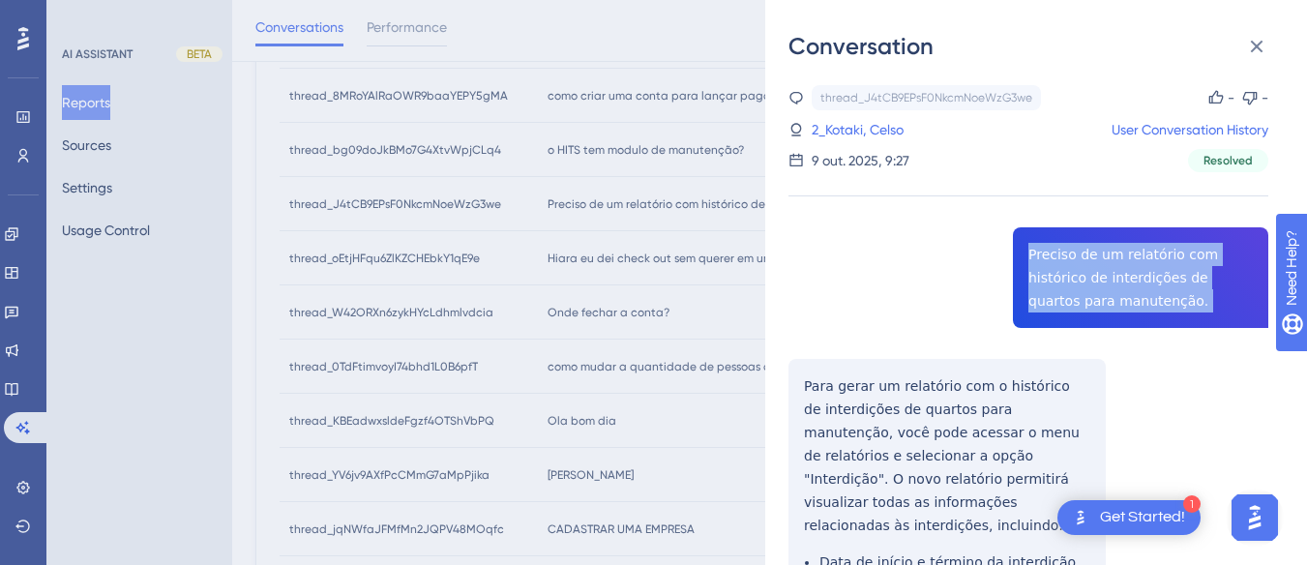
click at [838, 243] on div "thread_J4tCB9EPsF0NkcmNoeWzG3we Copy - - 2_Kotaki, Celso User Conversation Hist…" at bounding box center [1029, 544] width 480 height 918
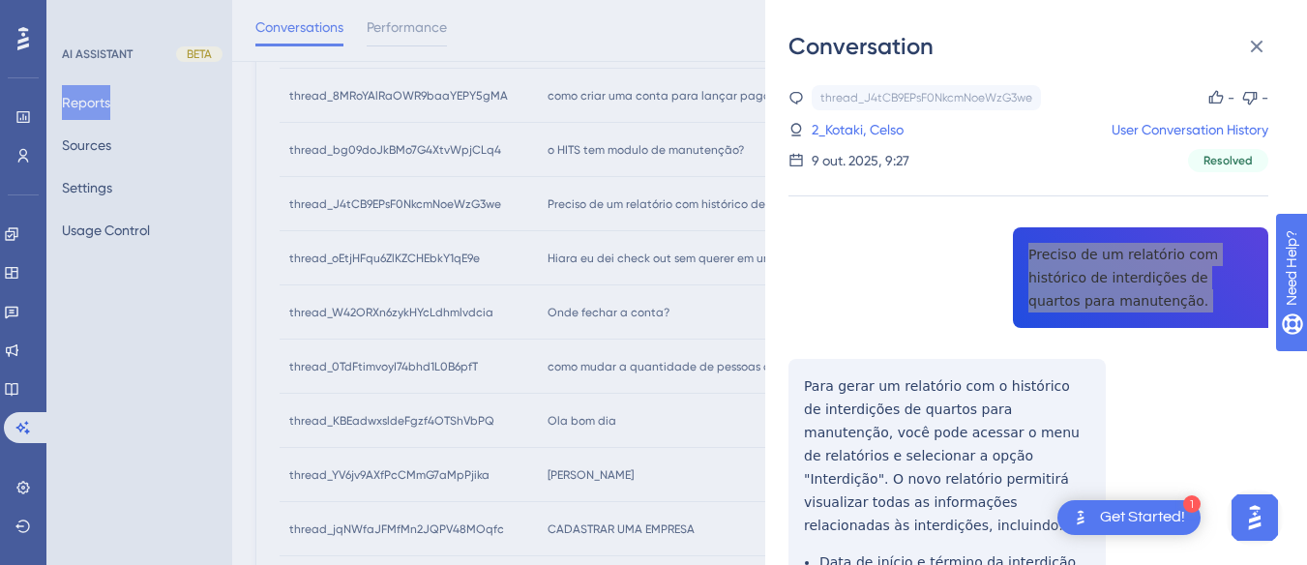
scroll to position [194, 0]
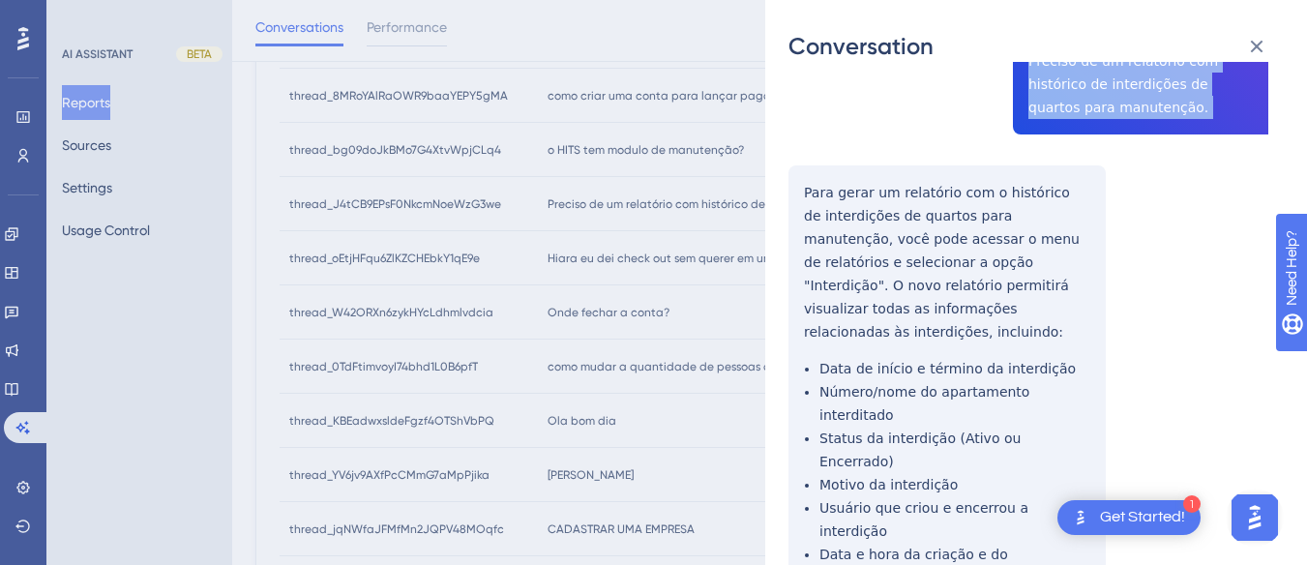
click at [806, 181] on div "thread_J4tCB9EPsF0NkcmNoeWzG3we Copy - - 2_Kotaki, Celso User Conversation Hist…" at bounding box center [1029, 351] width 480 height 918
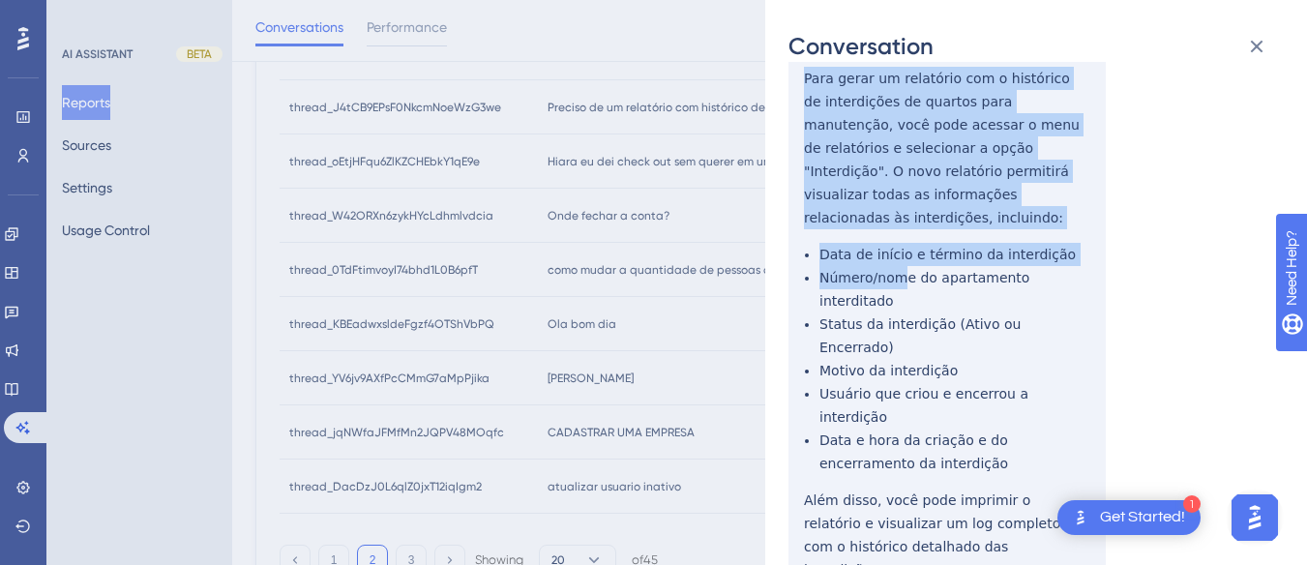
scroll to position [1039, 0]
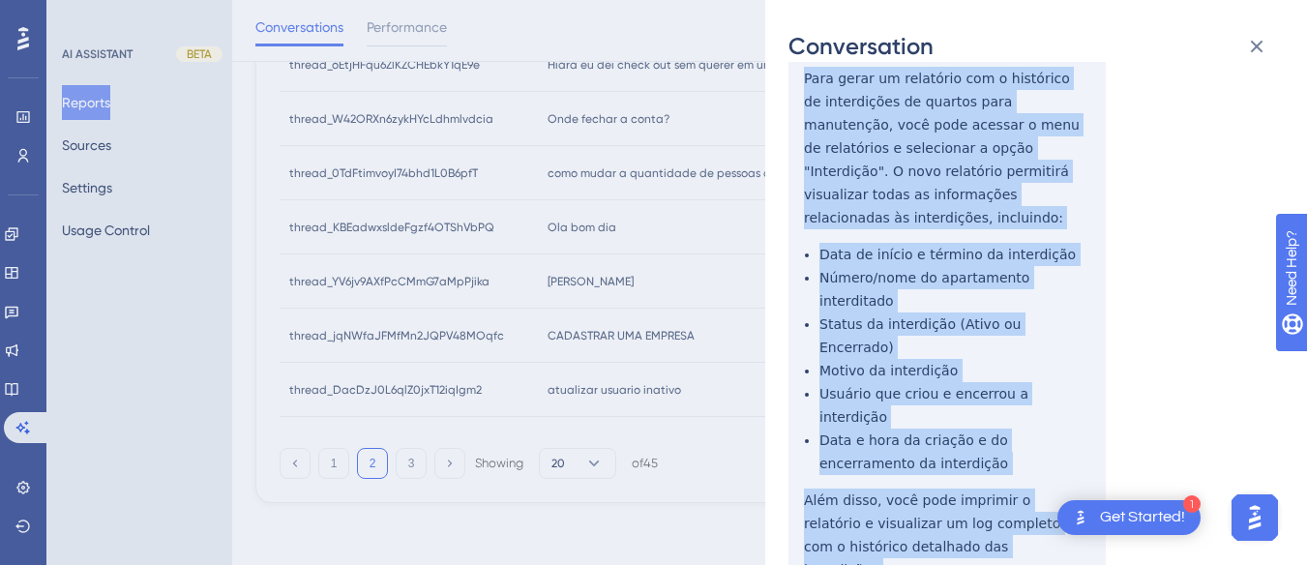
drag, startPoint x: 790, startPoint y: 184, endPoint x: 806, endPoint y: 107, distance: 78.0
click at [838, 450] on div "thread_J4tCB9EPsF0NkcmNoeWzG3we Copy - - 2_Kotaki, Celso User Conversation Hist…" at bounding box center [1029, 236] width 480 height 918
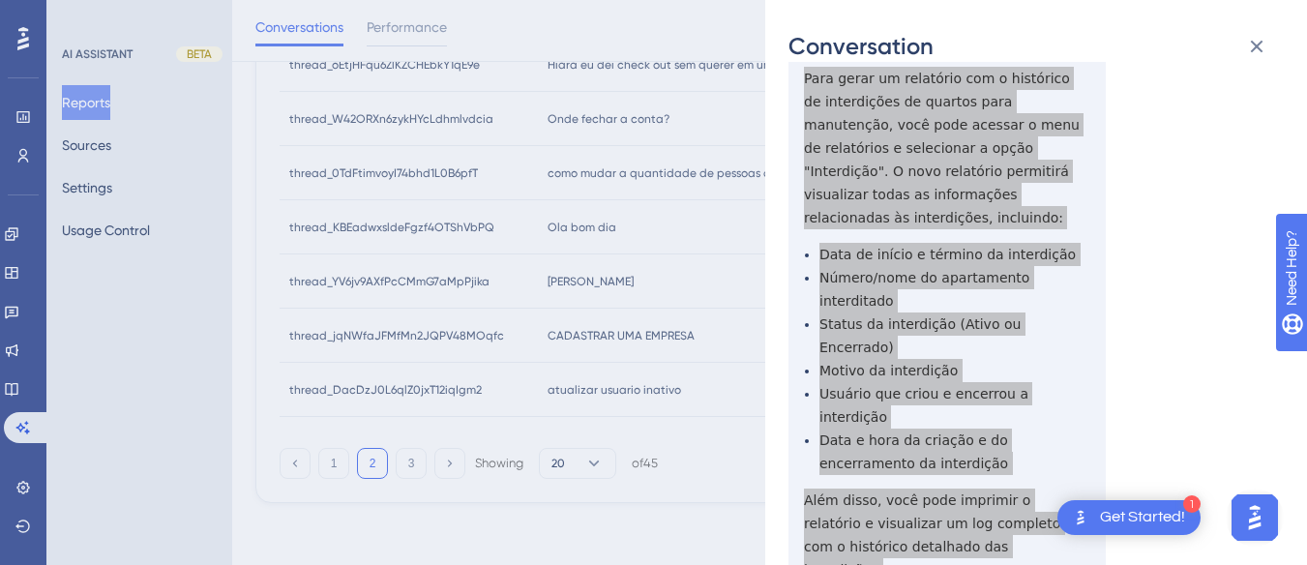
scroll to position [17, 0]
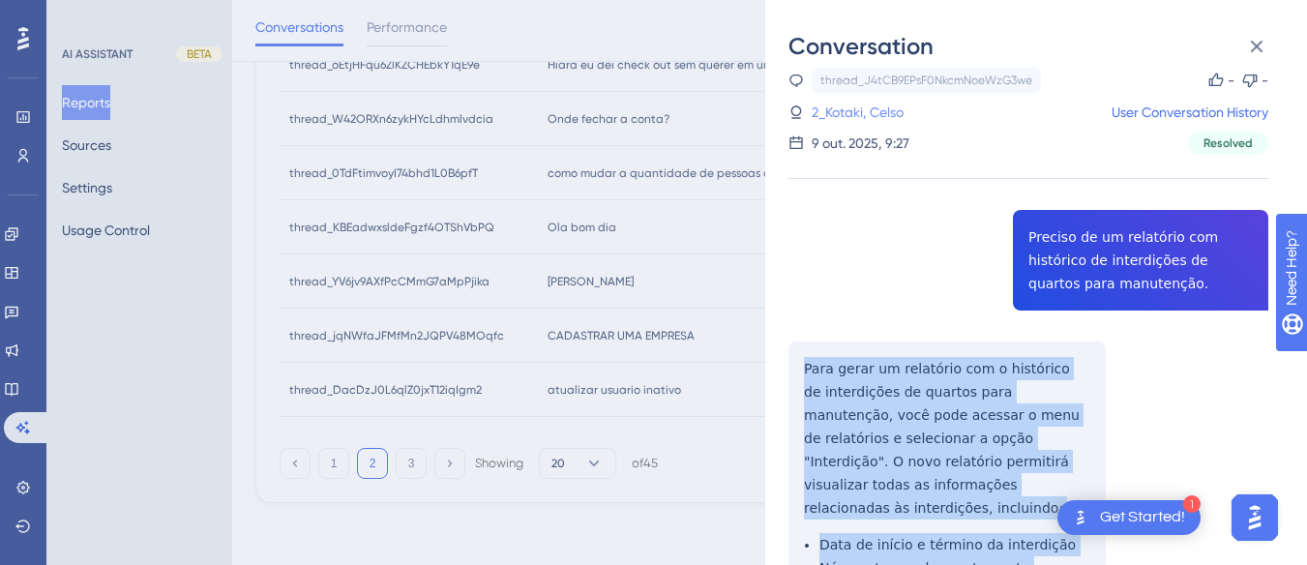
drag, startPoint x: 878, startPoint y: 109, endPoint x: 964, endPoint y: 241, distance: 157.3
click at [838, 109] on link "2_Kotaki, Celso" at bounding box center [858, 112] width 92 height 23
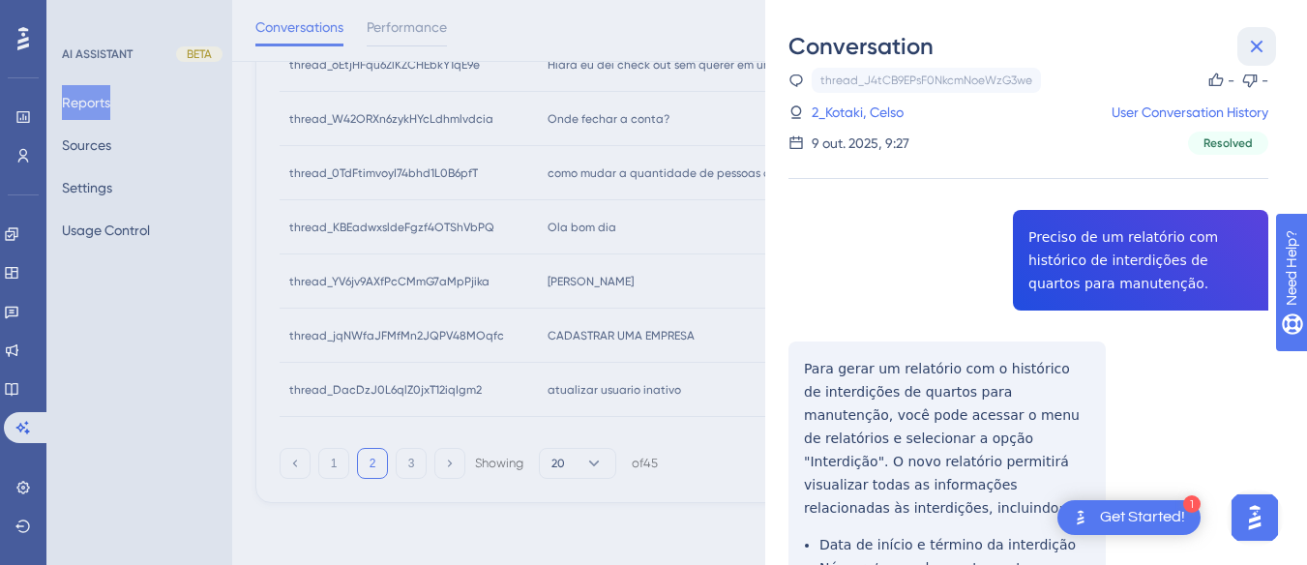
drag, startPoint x: 1256, startPoint y: 39, endPoint x: 1198, endPoint y: 39, distance: 58.1
click at [838, 39] on icon at bounding box center [1256, 46] width 23 height 23
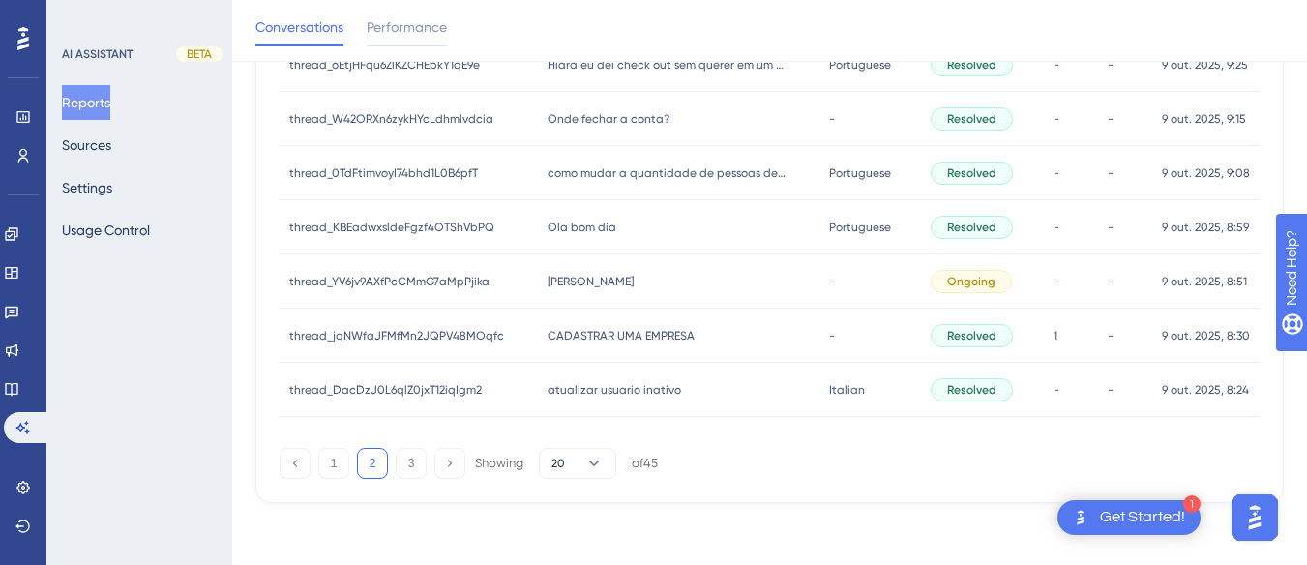
scroll to position [846, 0]
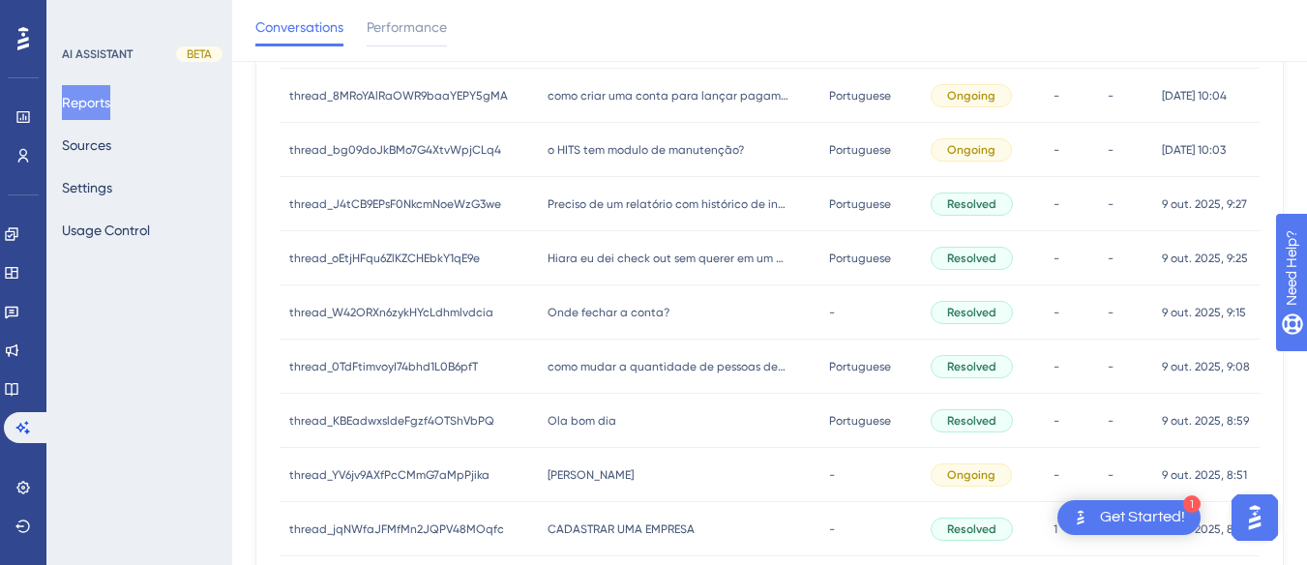
click at [617, 466] on div "Ola Ola" at bounding box center [679, 475] width 282 height 54
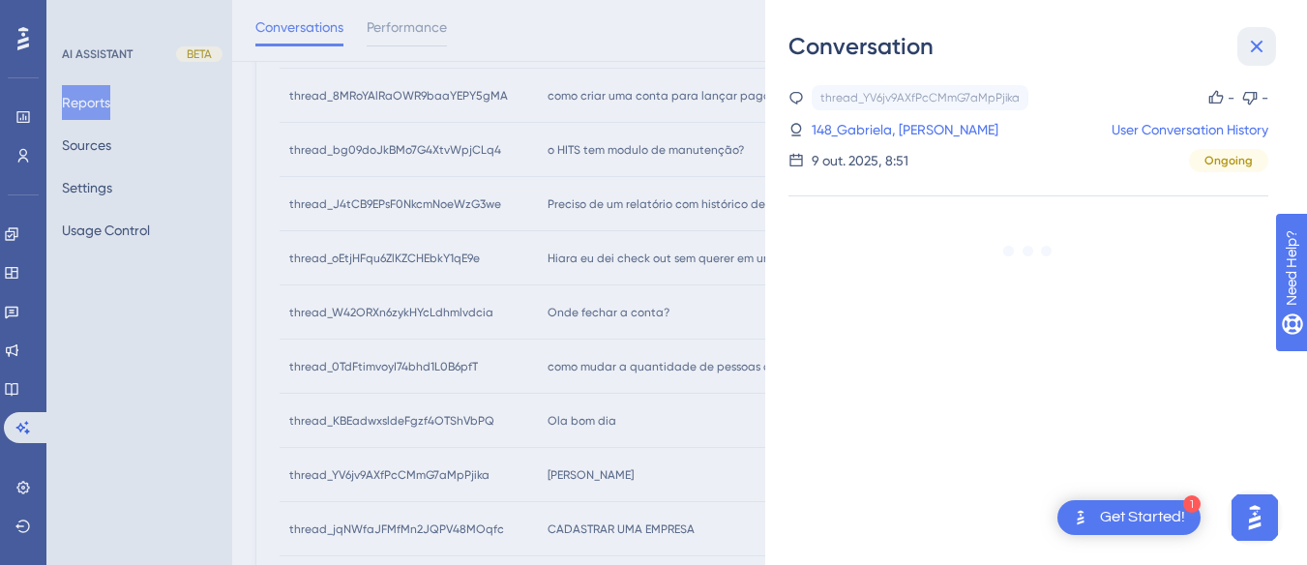
click at [838, 51] on icon at bounding box center [1257, 47] width 13 height 13
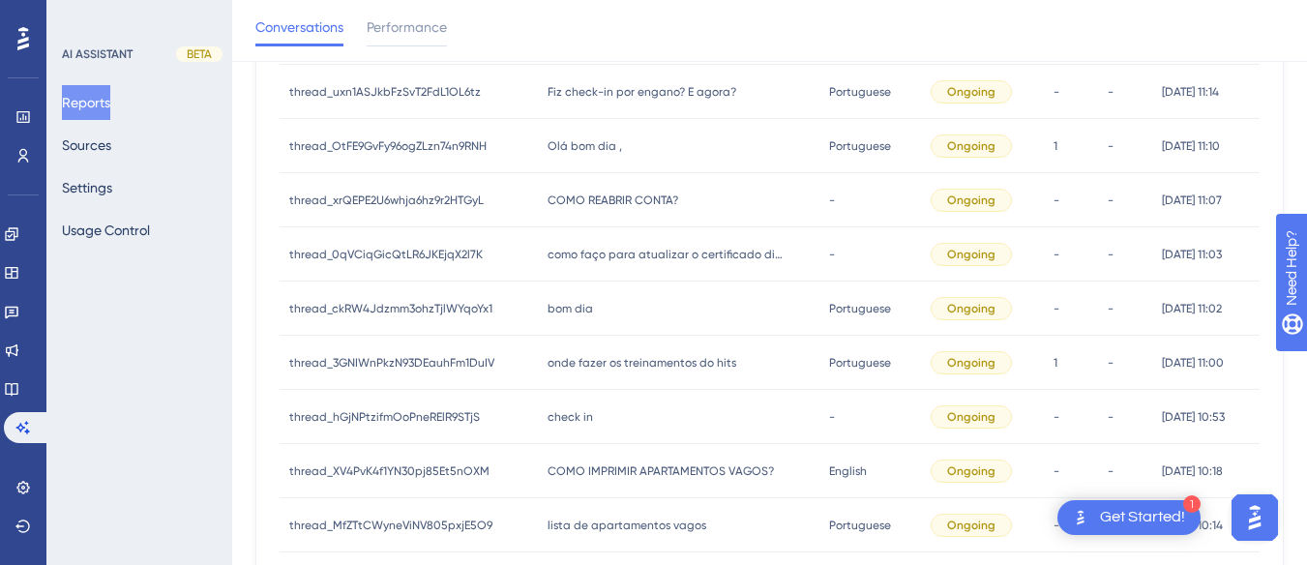
scroll to position [749, 0]
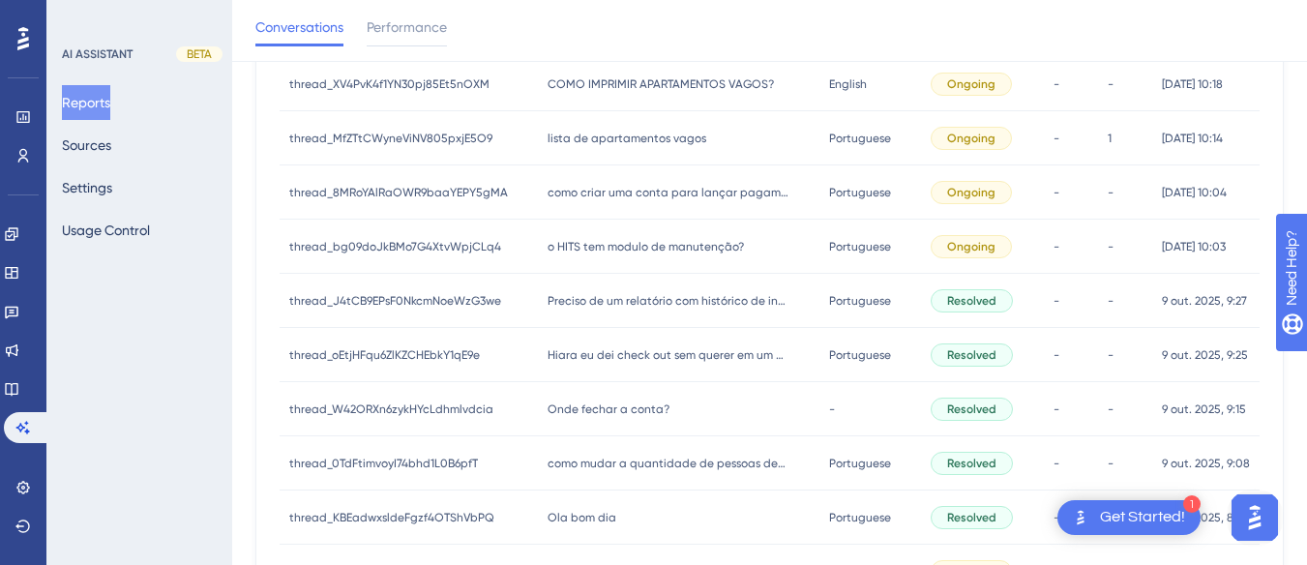
click at [606, 200] on div "como criar uma conta para lançar pagamento? como criar uma conta para lançar pa…" at bounding box center [679, 192] width 282 height 54
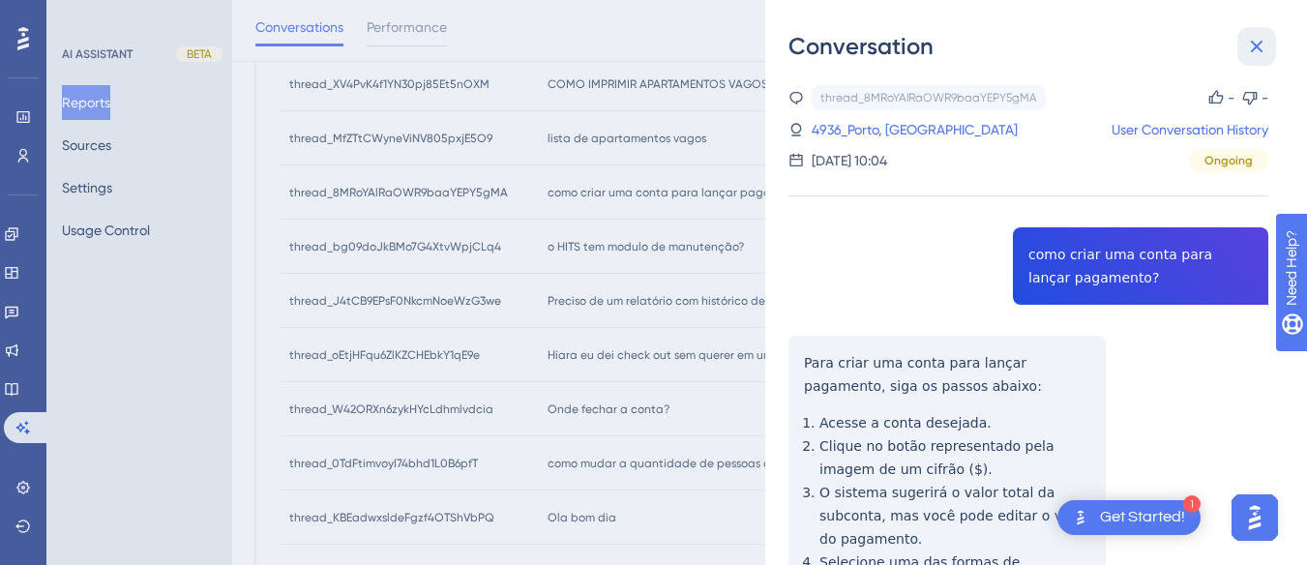
click at [838, 52] on icon at bounding box center [1256, 46] width 23 height 23
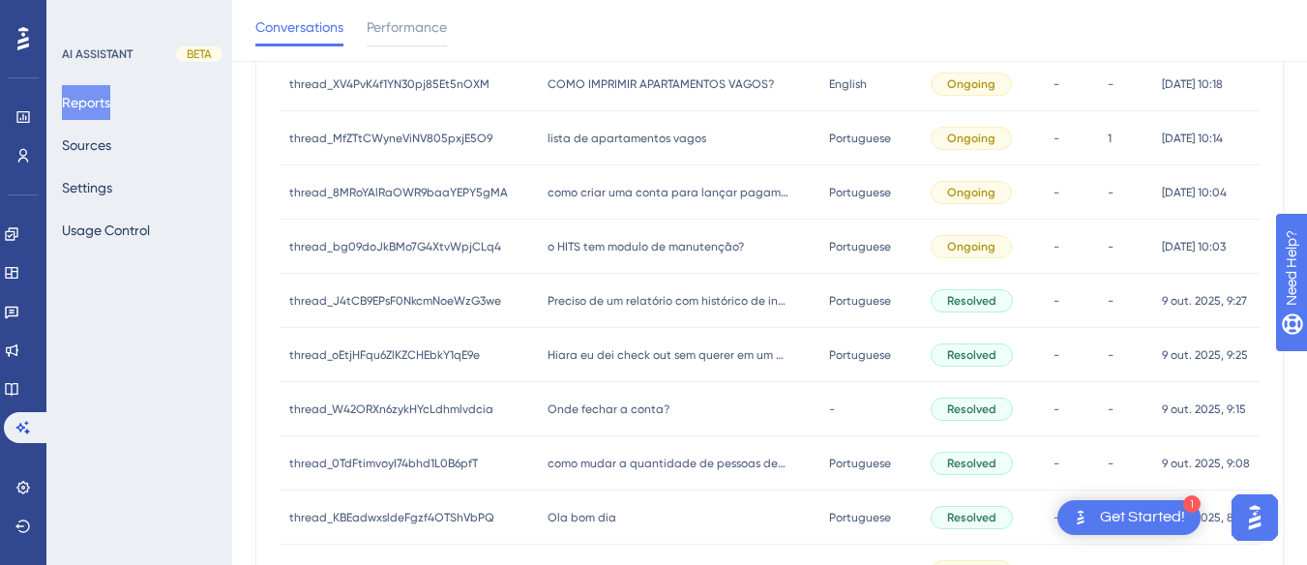
scroll to position [1039, 0]
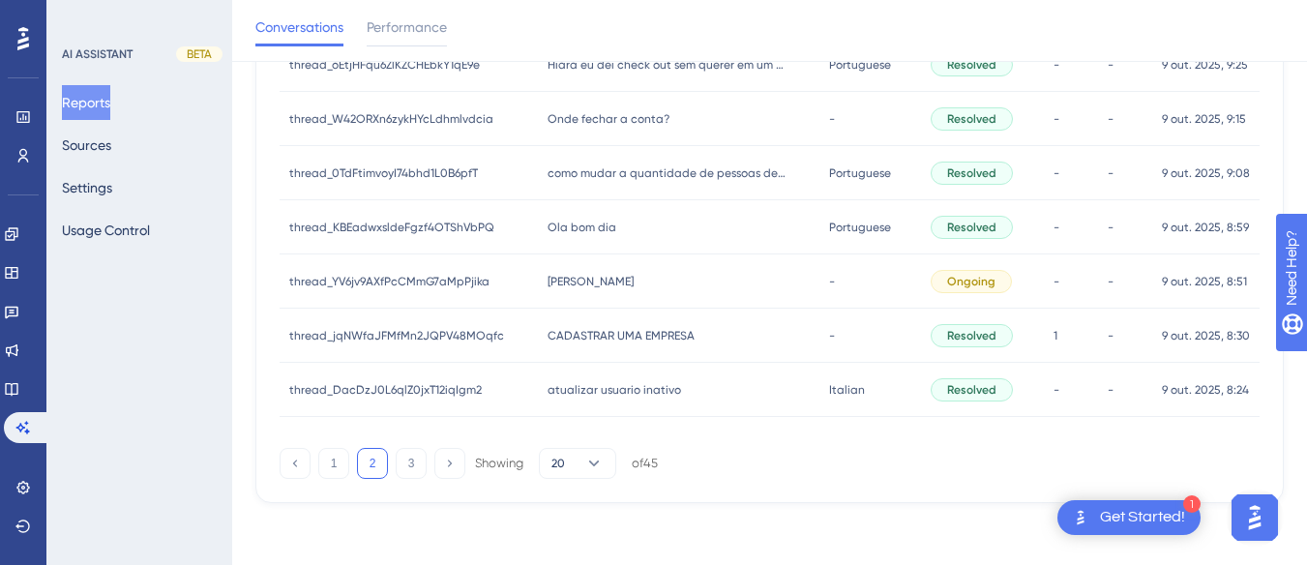
click at [630, 273] on div "Ola Ola" at bounding box center [679, 281] width 282 height 54
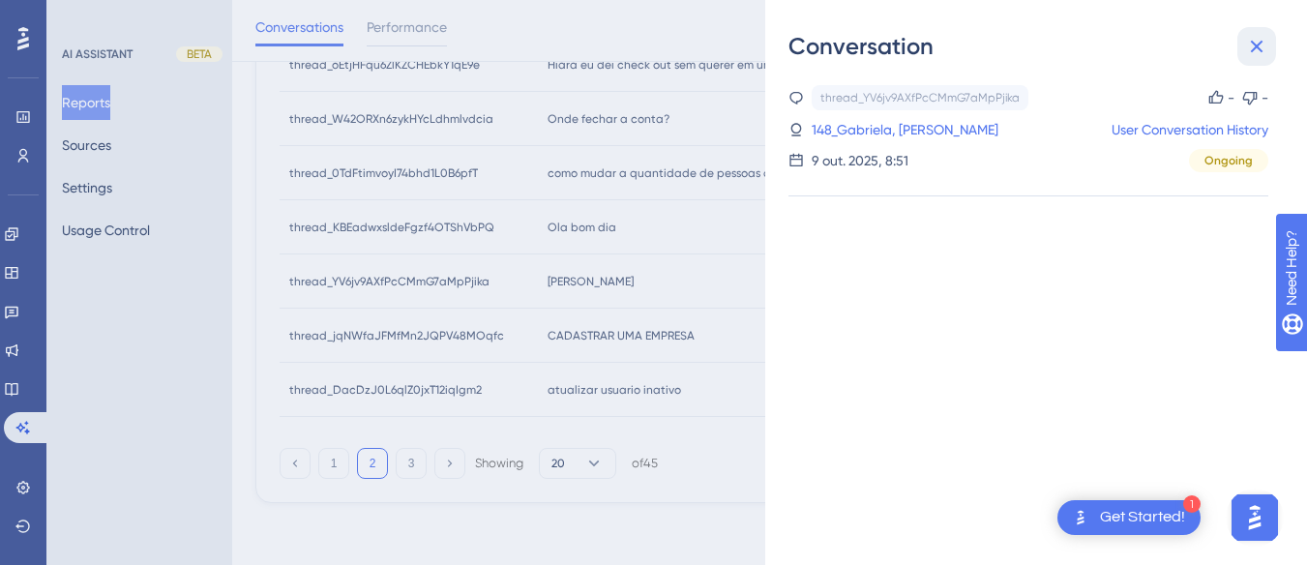
click at [838, 42] on icon at bounding box center [1257, 47] width 13 height 13
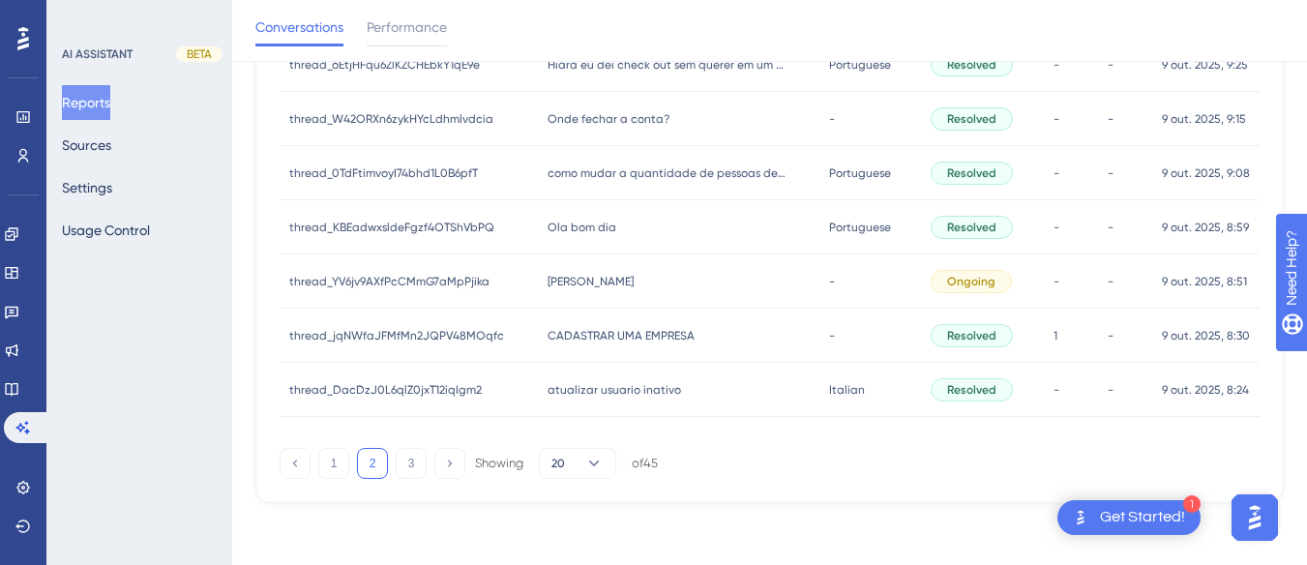
scroll to position [846, 0]
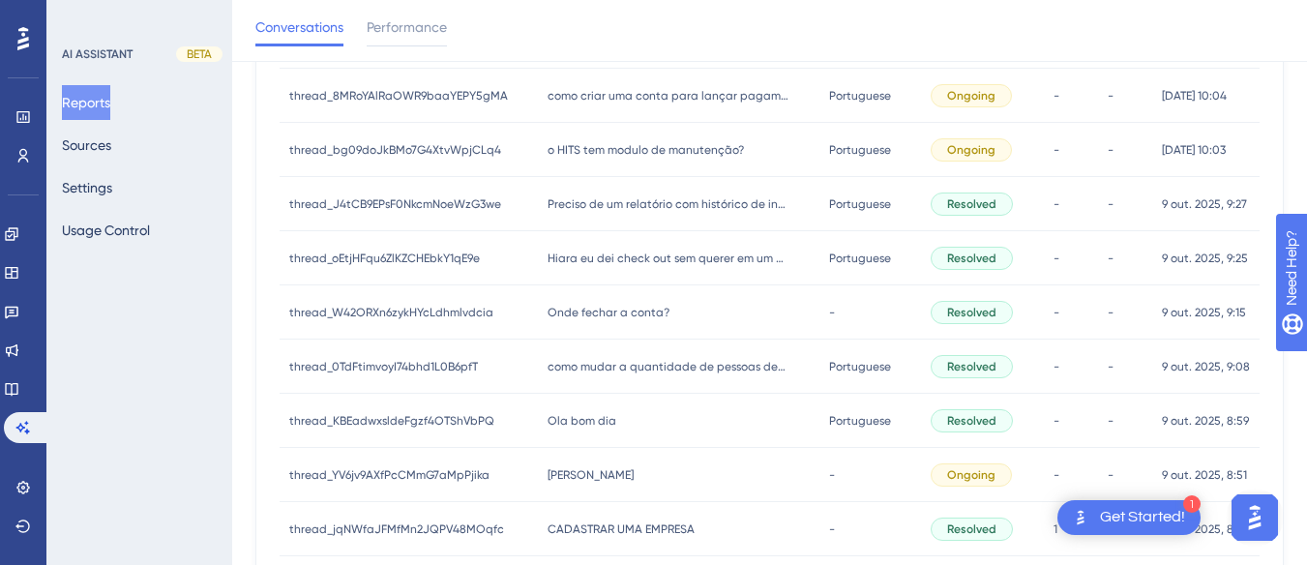
click at [603, 148] on span "o HITS tem modulo de manutenção?" at bounding box center [646, 149] width 196 height 15
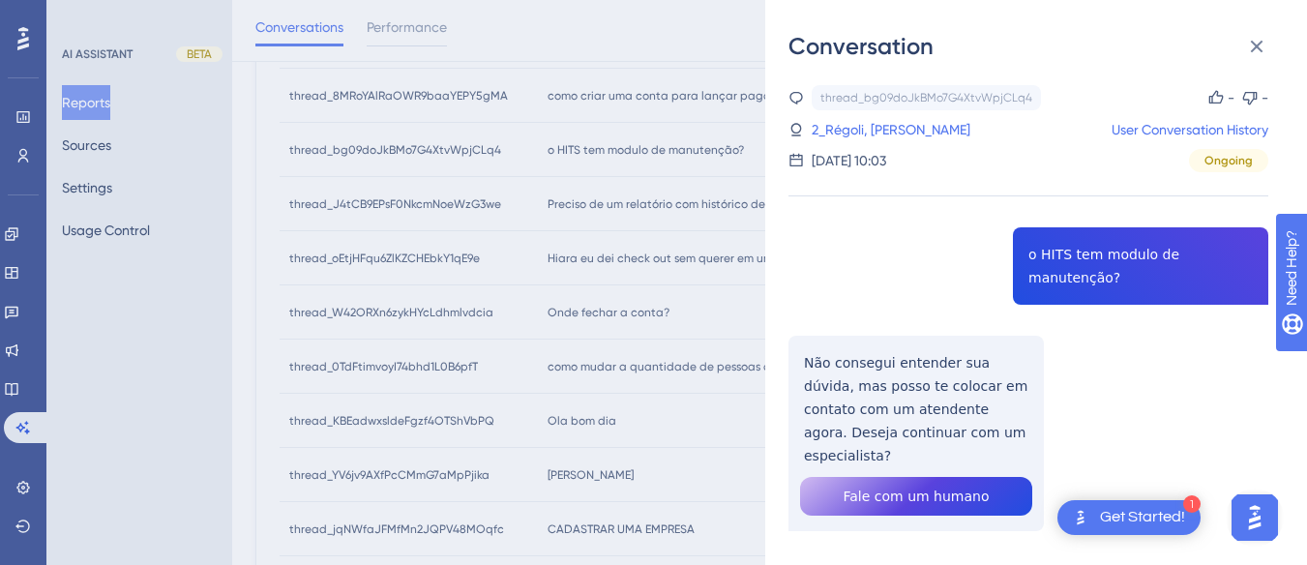
click at [838, 263] on div "thread_bg09doJkBMo7G4XtvWpjCLq4 Copy - - 2_Régoli, Renato User Conversation His…" at bounding box center [1029, 357] width 480 height 545
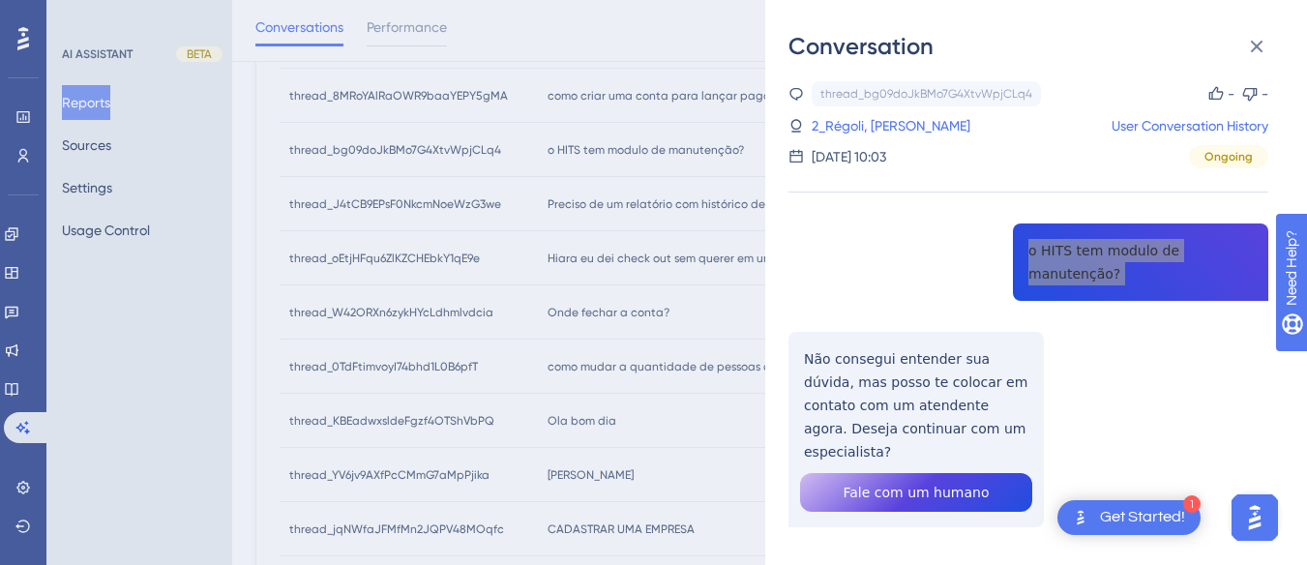
scroll to position [942, 0]
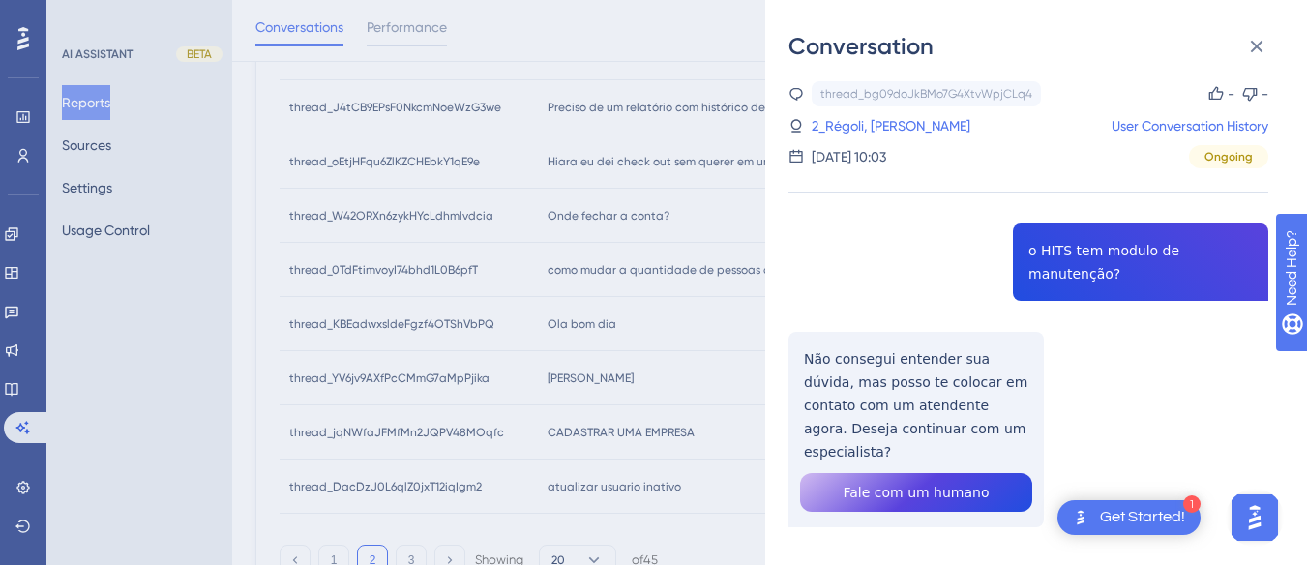
click at [838, 353] on div "thread_bg09doJkBMo7G4XtvWpjCLq4 Copy - - 2_Régoli, Renato User Conversation His…" at bounding box center [1029, 353] width 480 height 545
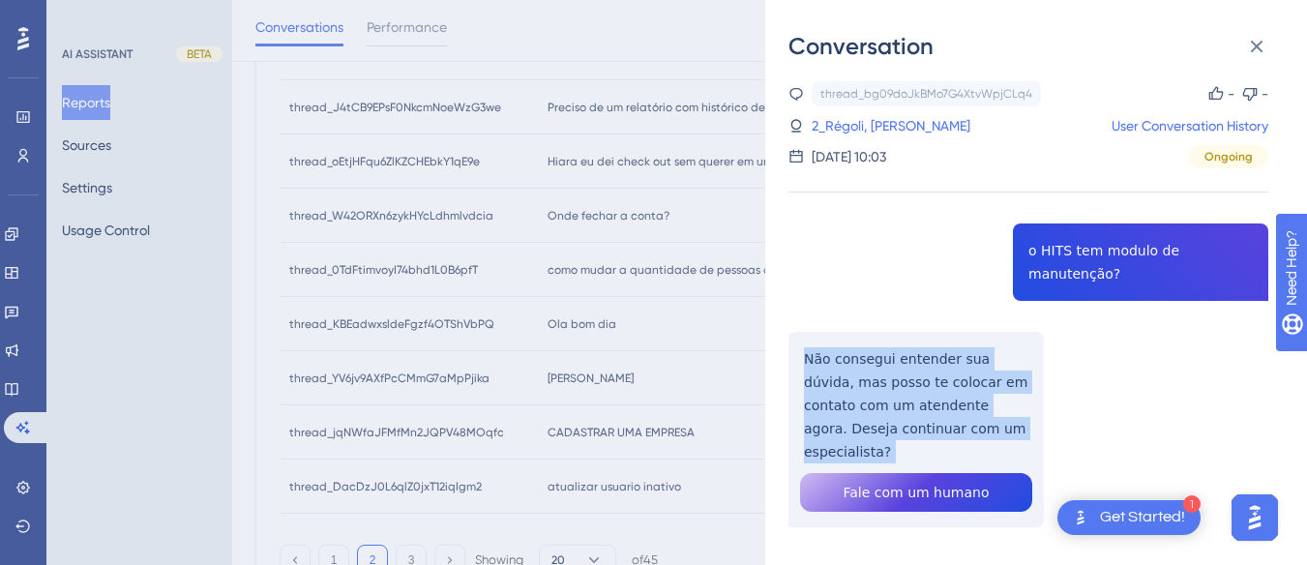
click at [838, 353] on div "thread_bg09doJkBMo7G4XtvWpjCLq4 Copy - - 2_Régoli, Renato User Conversation His…" at bounding box center [1029, 353] width 480 height 545
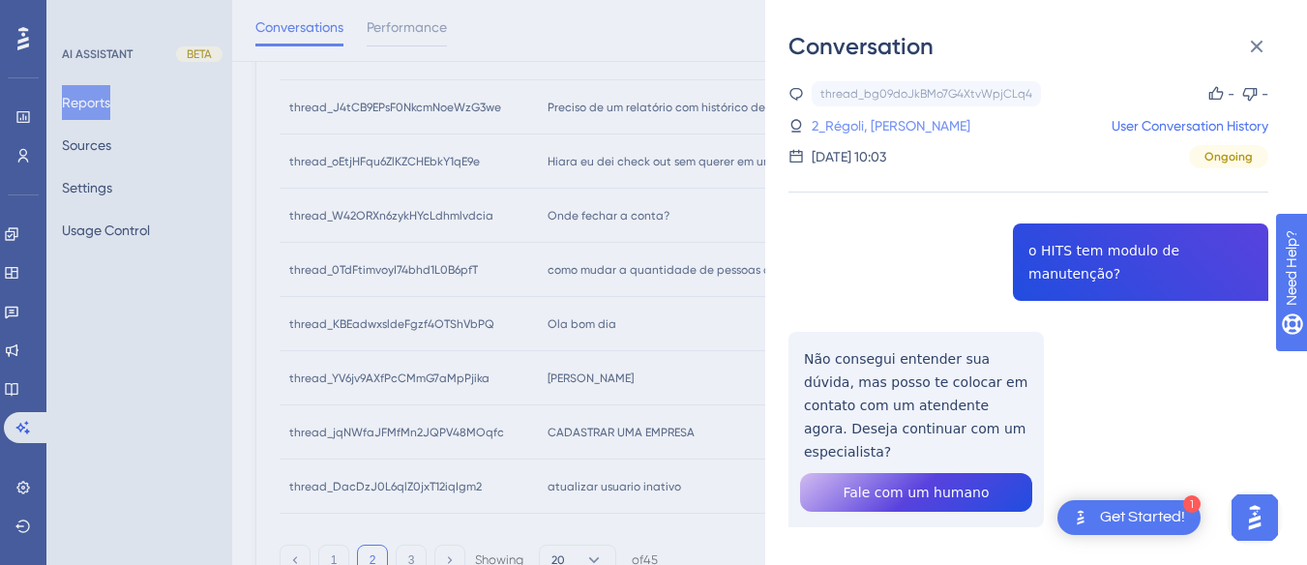
click at [838, 124] on link "2_Régoli, Renato" at bounding box center [891, 125] width 159 height 23
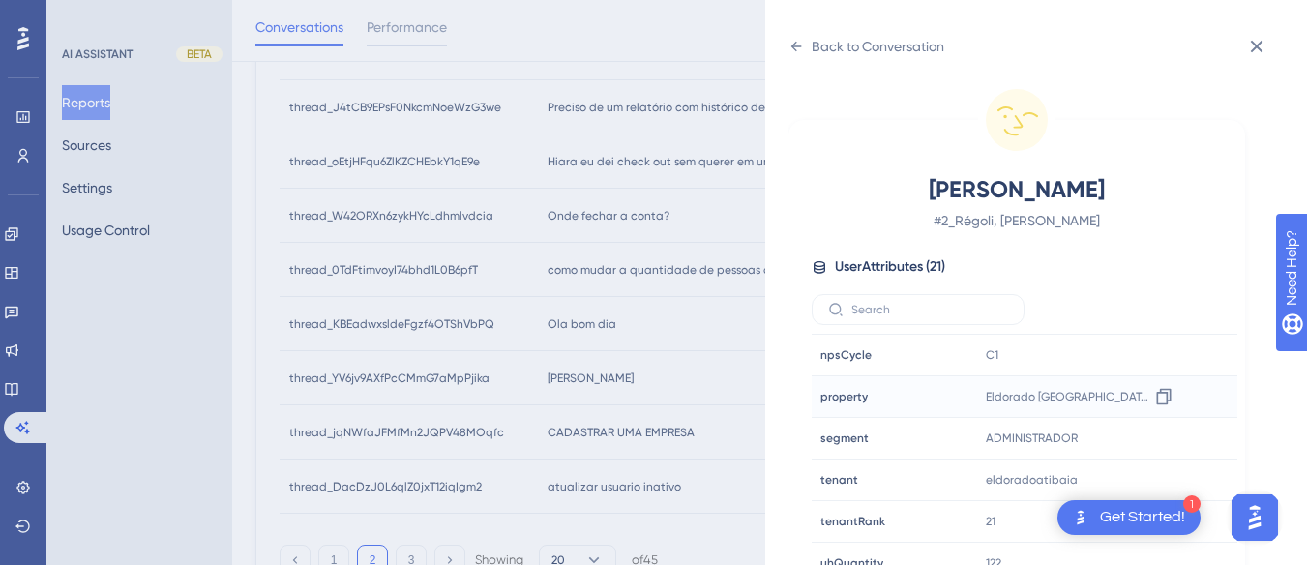
scroll to position [589, 0]
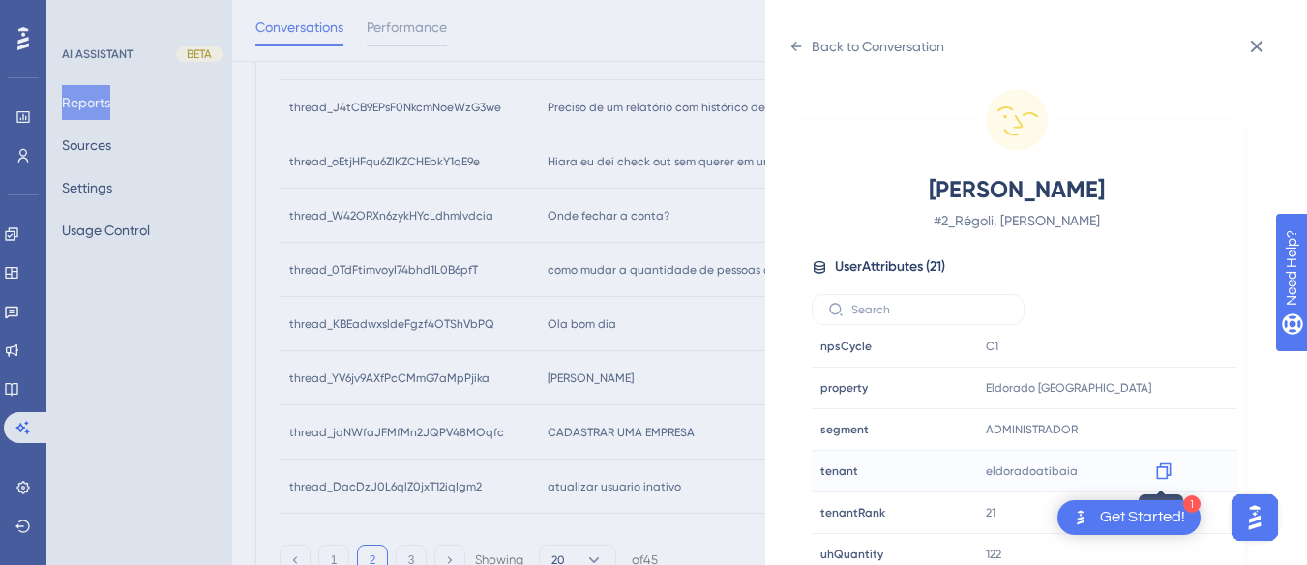
click at [838, 469] on icon at bounding box center [1163, 471] width 15 height 16
click at [794, 45] on icon at bounding box center [796, 46] width 15 height 15
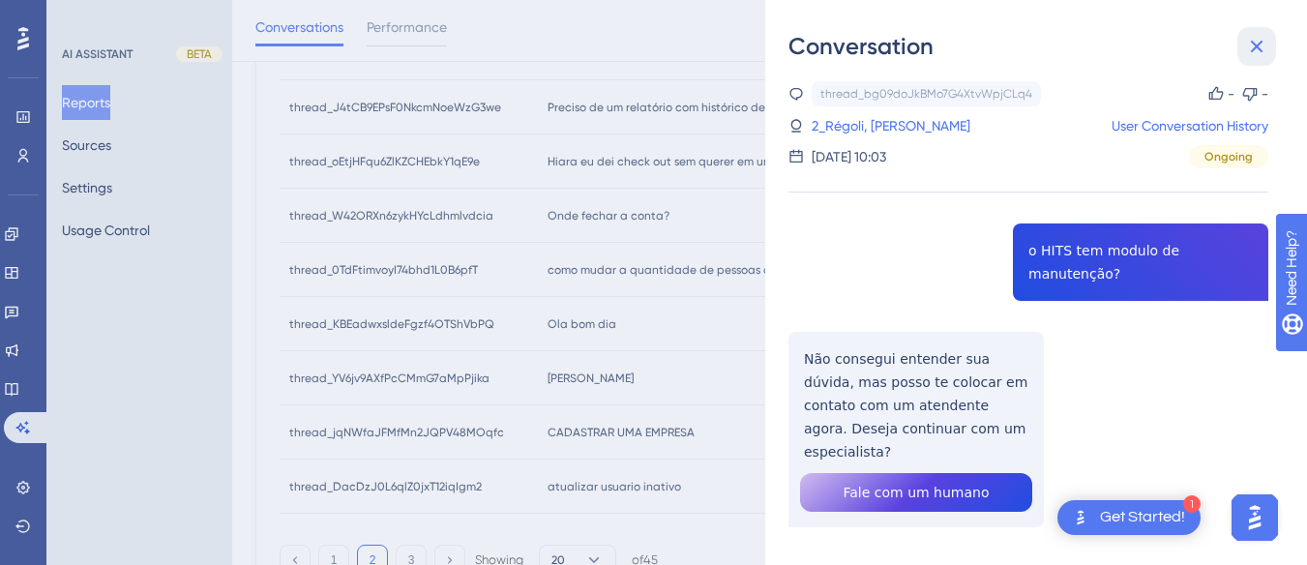
click at [838, 54] on icon at bounding box center [1256, 46] width 23 height 23
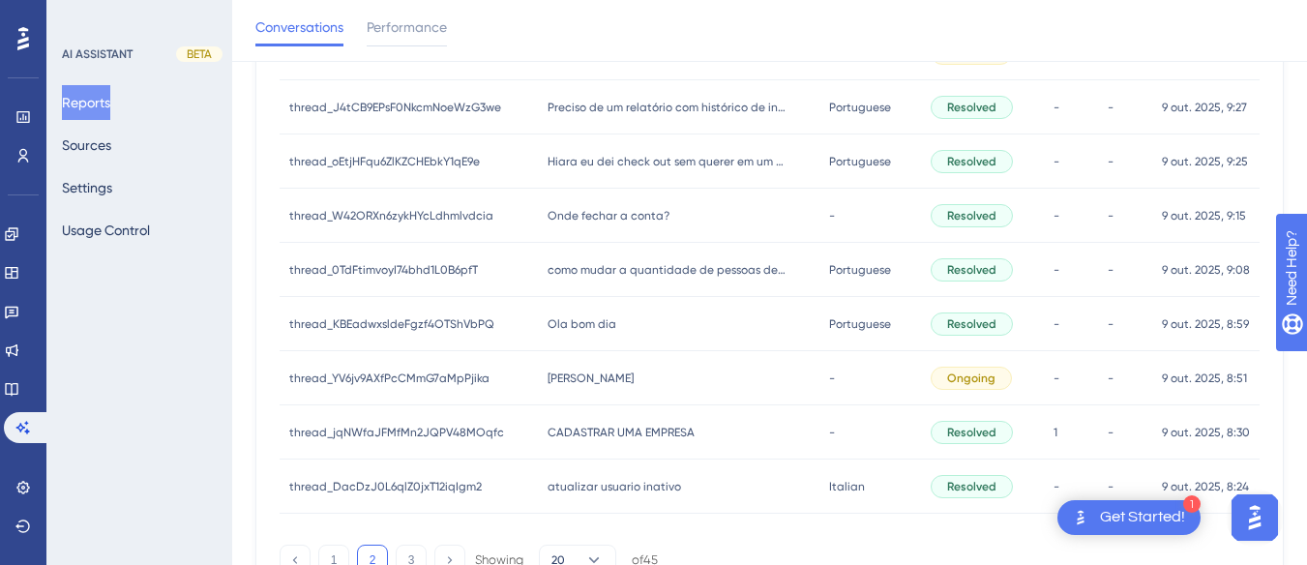
click at [539, 376] on div "Ola Ola" at bounding box center [679, 378] width 282 height 54
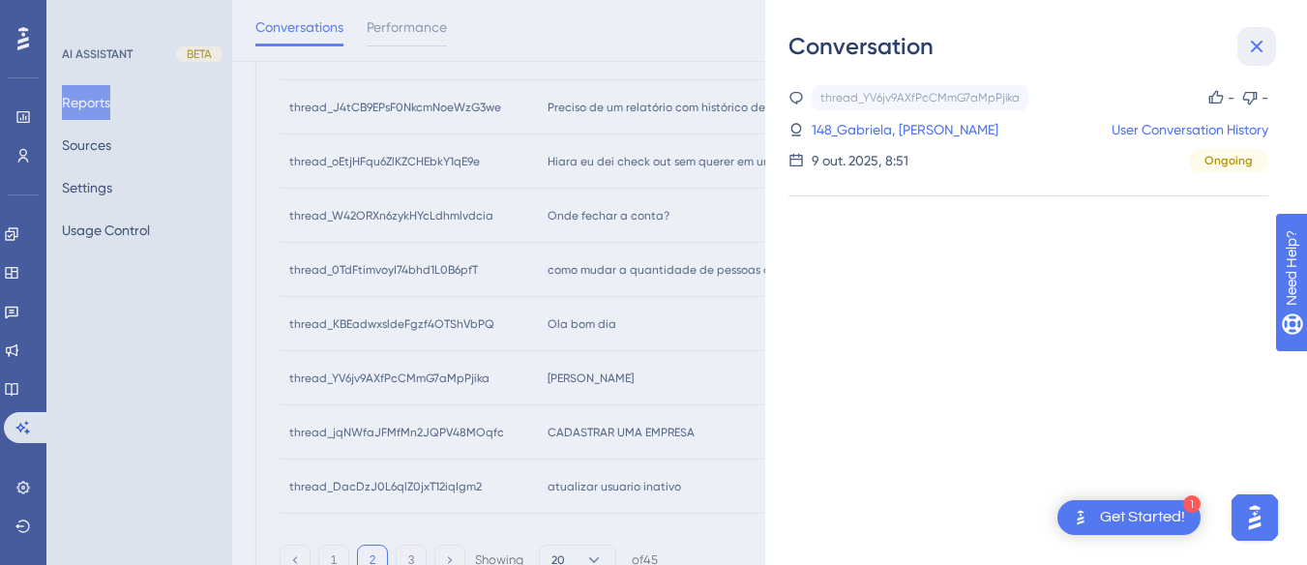
click at [838, 55] on icon at bounding box center [1256, 46] width 23 height 23
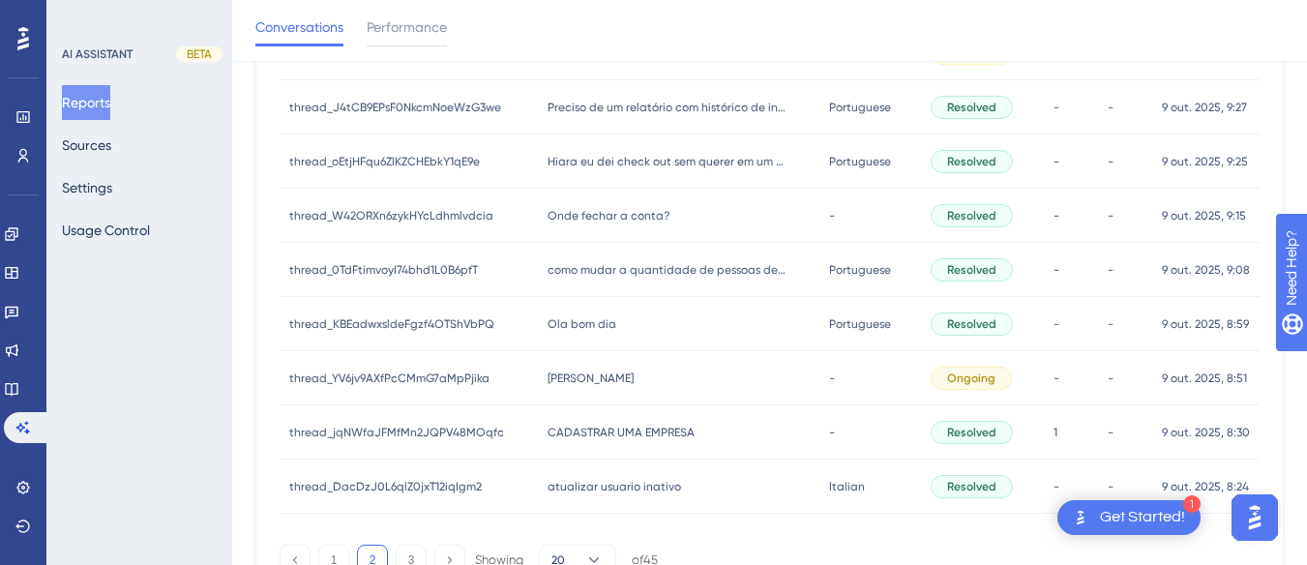
scroll to position [652, 0]
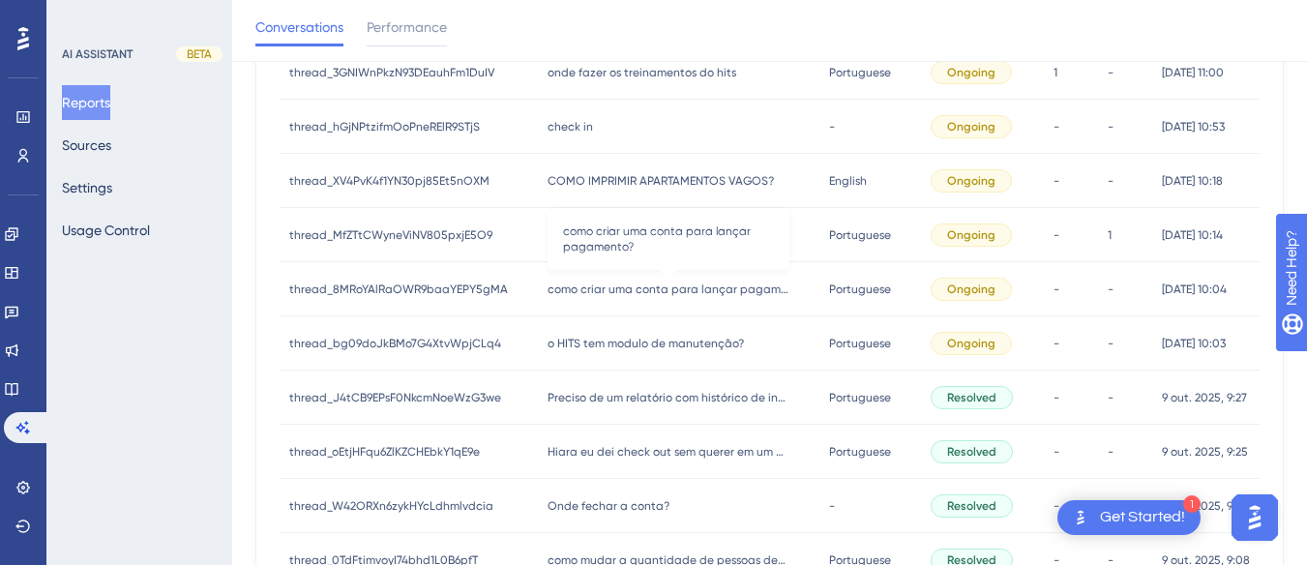
drag, startPoint x: 632, startPoint y: 287, endPoint x: 994, endPoint y: 224, distance: 367.3
click at [632, 286] on span "como criar uma conta para lançar pagamento?" at bounding box center [669, 289] width 242 height 15
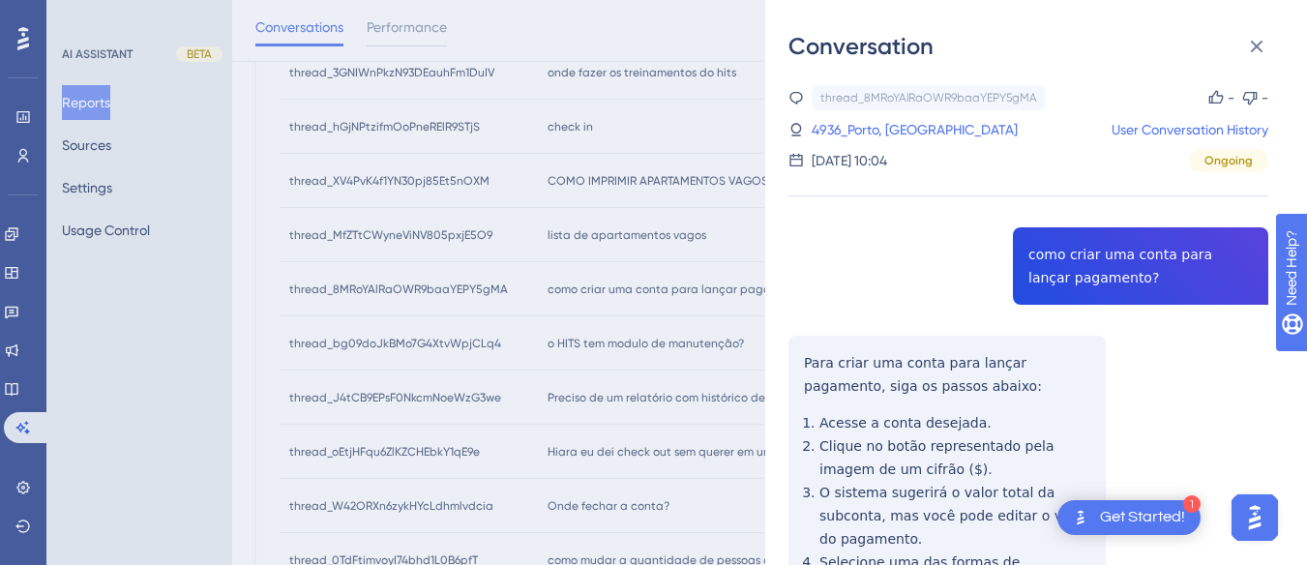
click at [838, 248] on div "thread_8MRoYAlRaOWR9baaYEPY5gMA Copy - - 4936_Porto, Giovana User Conversation …" at bounding box center [1029, 439] width 480 height 709
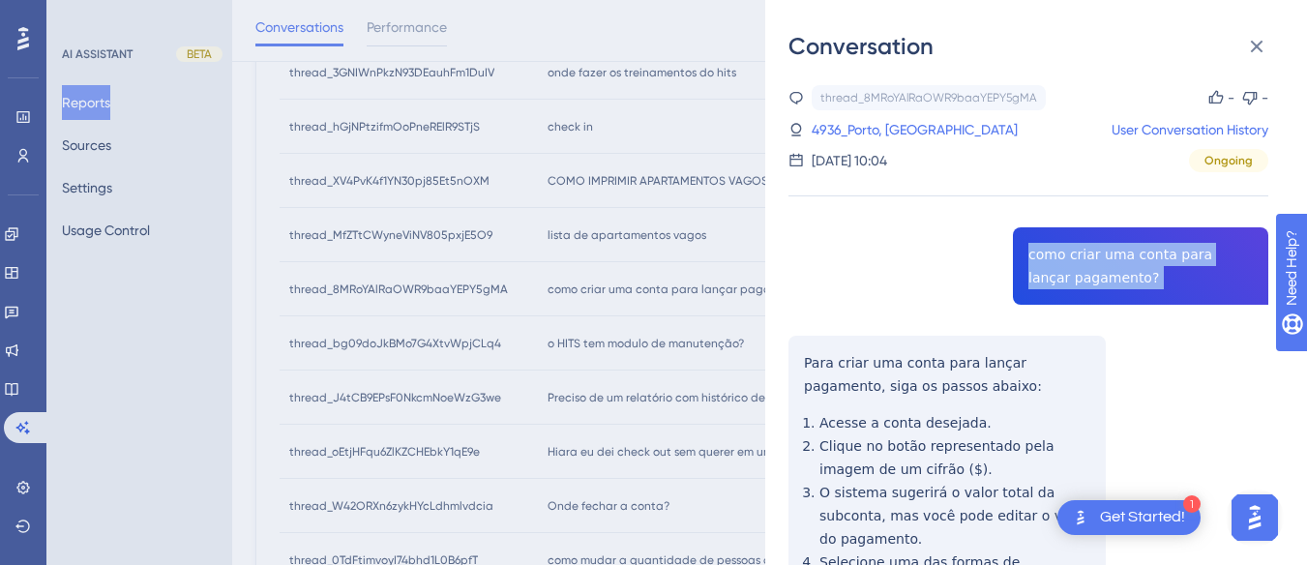
click at [838, 248] on div "thread_8MRoYAlRaOWR9baaYEPY5gMA Copy - - 4936_Porto, Giovana User Conversation …" at bounding box center [1029, 439] width 480 height 709
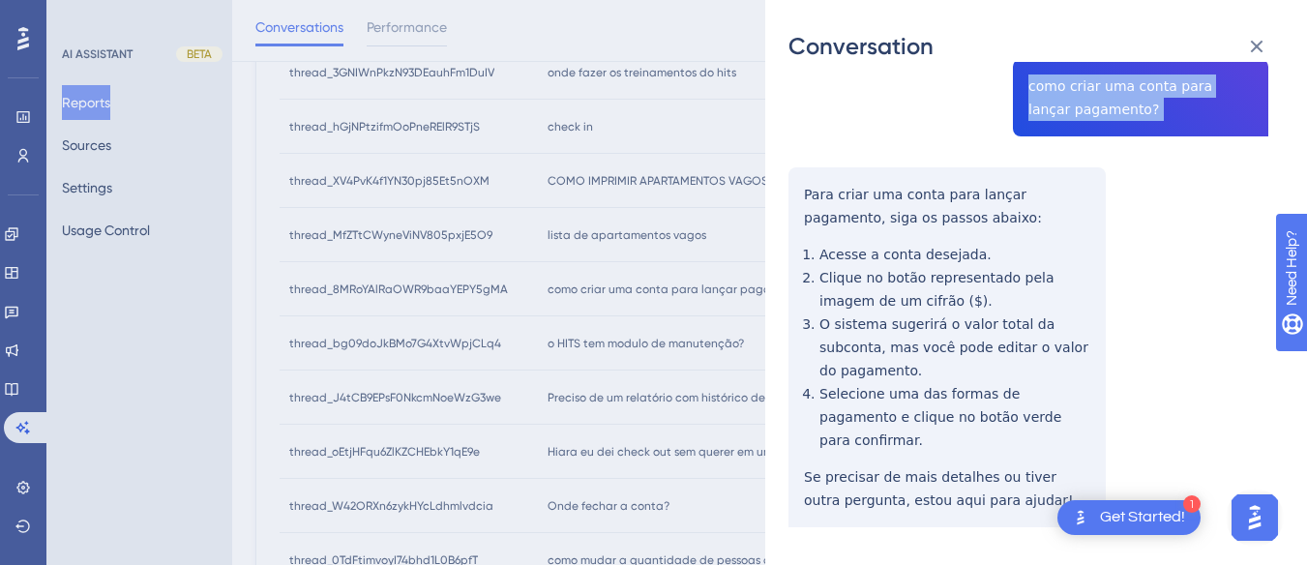
click at [805, 182] on div "thread_8MRoYAlRaOWR9baaYEPY5gMA Copy - - 4936_Porto, Giovana User Conversation …" at bounding box center [1029, 271] width 480 height 709
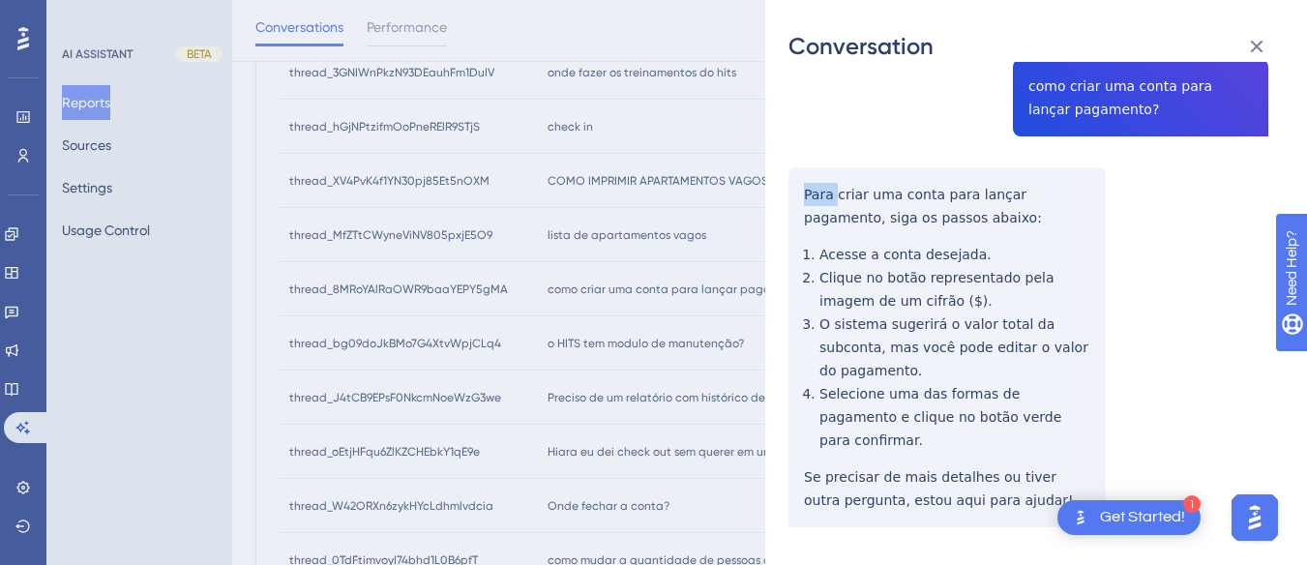
click at [805, 182] on div "thread_8MRoYAlRaOWR9baaYEPY5gMA Copy - - 4936_Porto, Giovana User Conversation …" at bounding box center [1029, 271] width 480 height 709
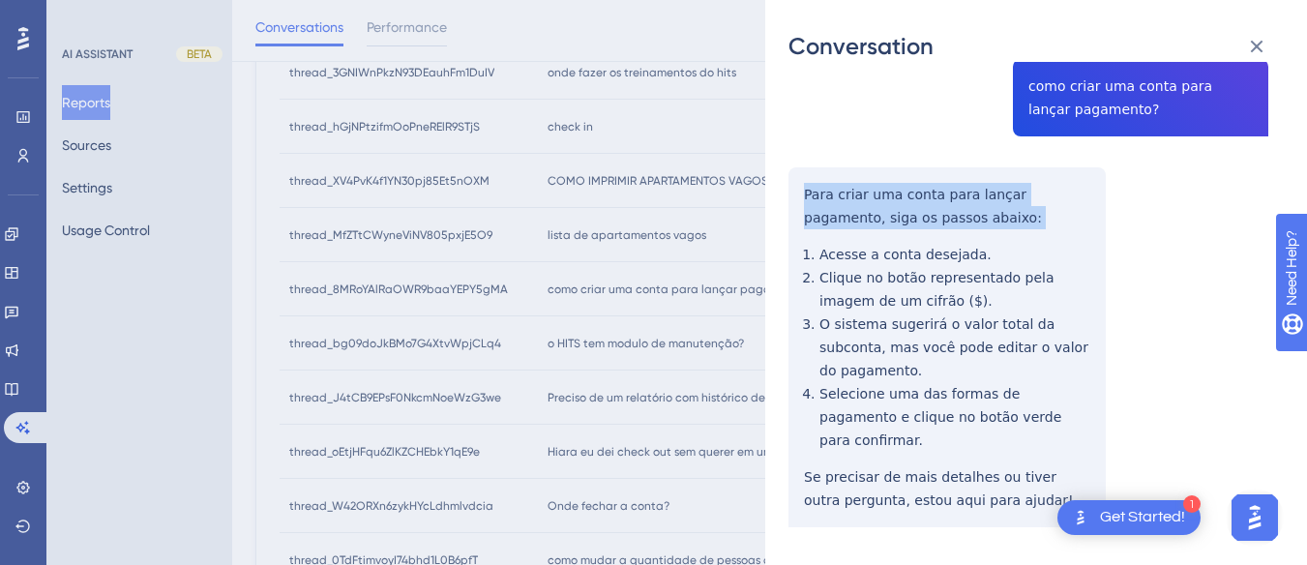
click at [805, 182] on div "thread_8MRoYAlRaOWR9baaYEPY5gMA Copy - - 4936_Porto, Giovana User Conversation …" at bounding box center [1029, 271] width 480 height 709
click at [796, 183] on div "thread_8MRoYAlRaOWR9baaYEPY5gMA Copy - - 4936_Porto, Giovana User Conversation …" at bounding box center [1029, 271] width 480 height 709
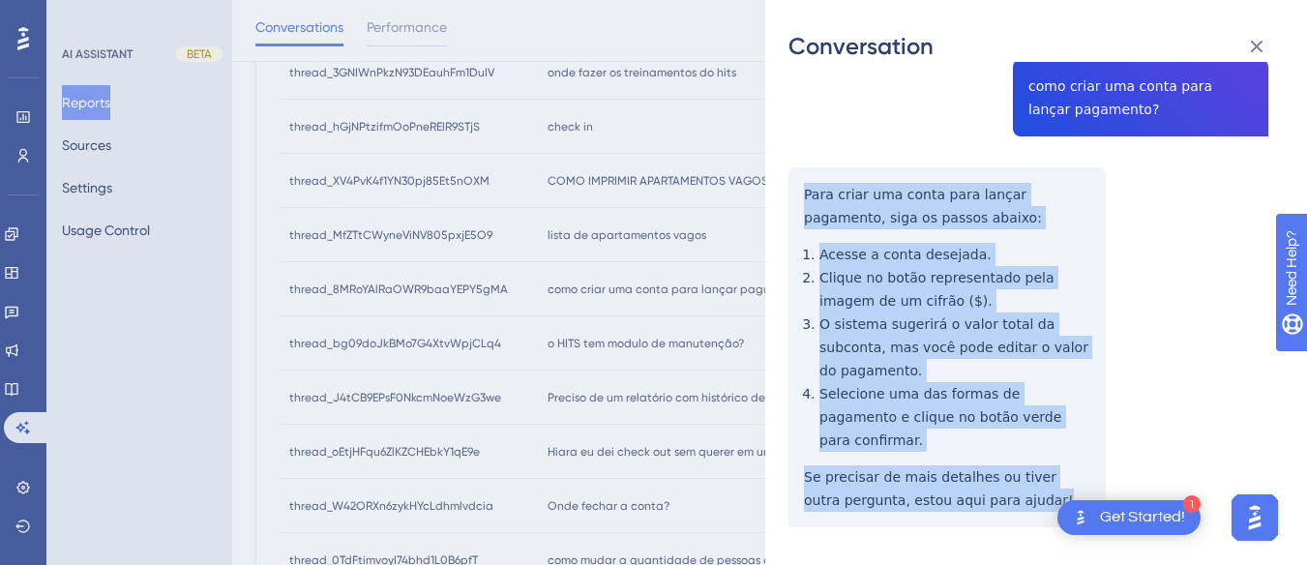
drag, startPoint x: 796, startPoint y: 183, endPoint x: 1014, endPoint y: 410, distance: 314.8
click at [838, 486] on div "thread_8MRoYAlRaOWR9baaYEPY5gMA Copy - - 4936_Porto, Giovana User Conversation …" at bounding box center [1029, 271] width 480 height 709
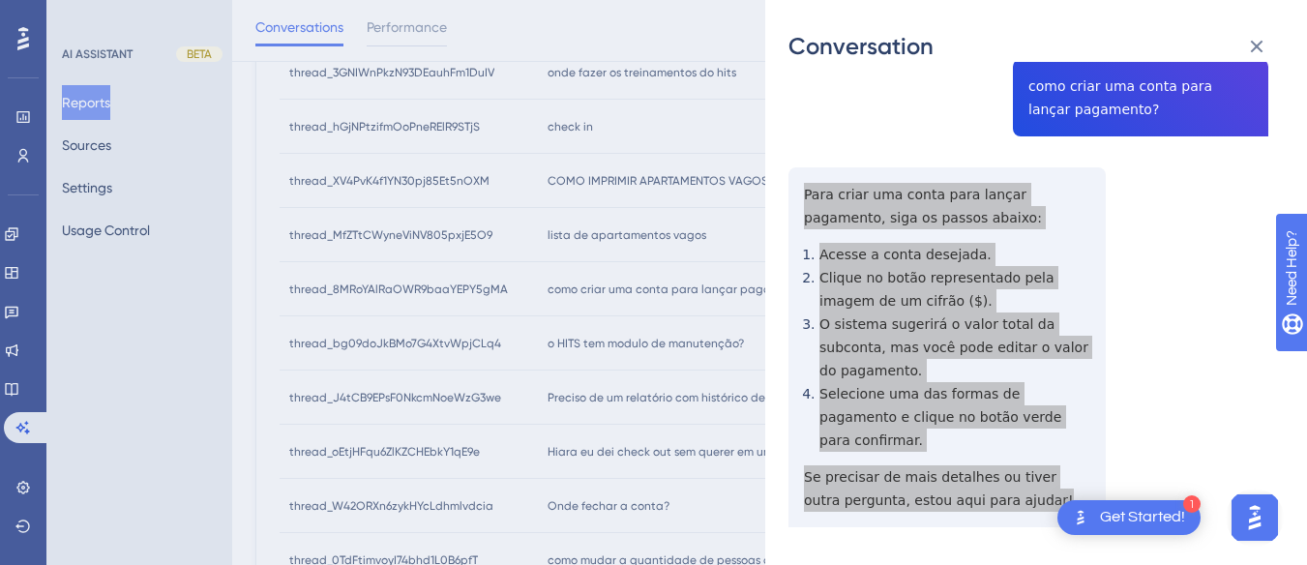
scroll to position [0, 0]
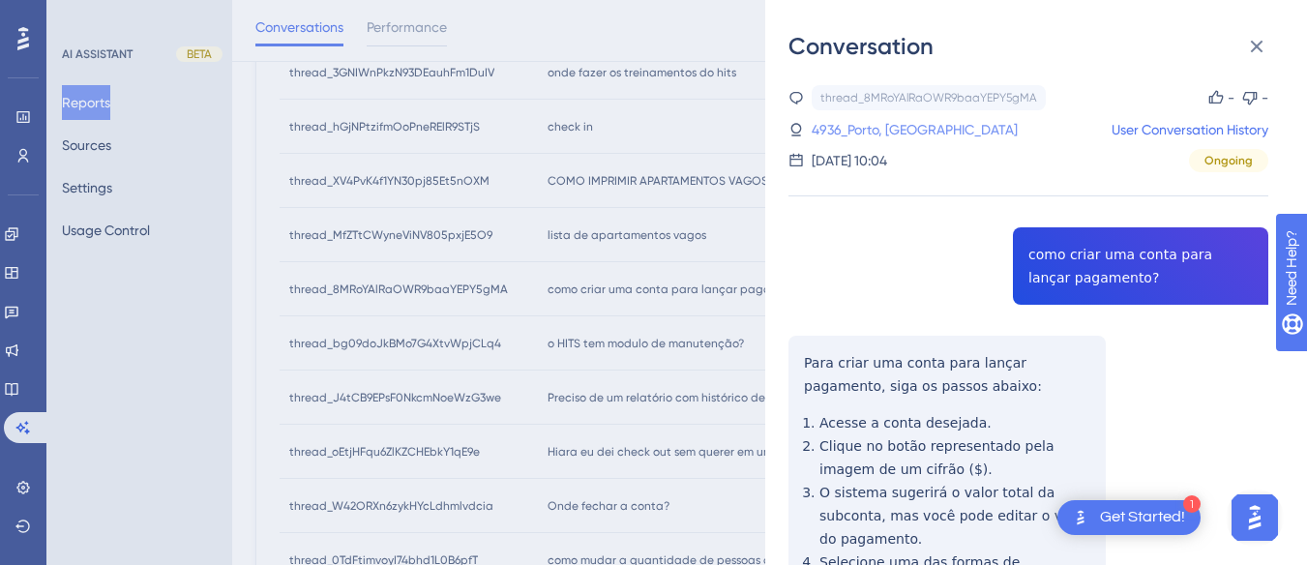
click at [838, 125] on link "4936_Porto, Giovana" at bounding box center [915, 129] width 206 height 23
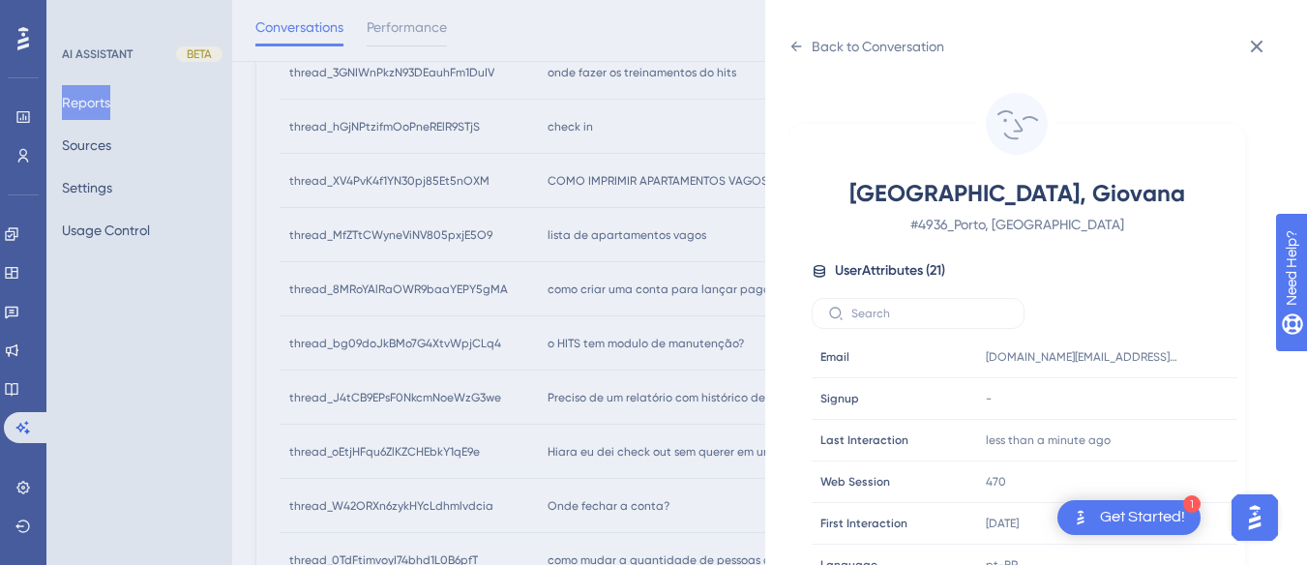
scroll to position [589, 0]
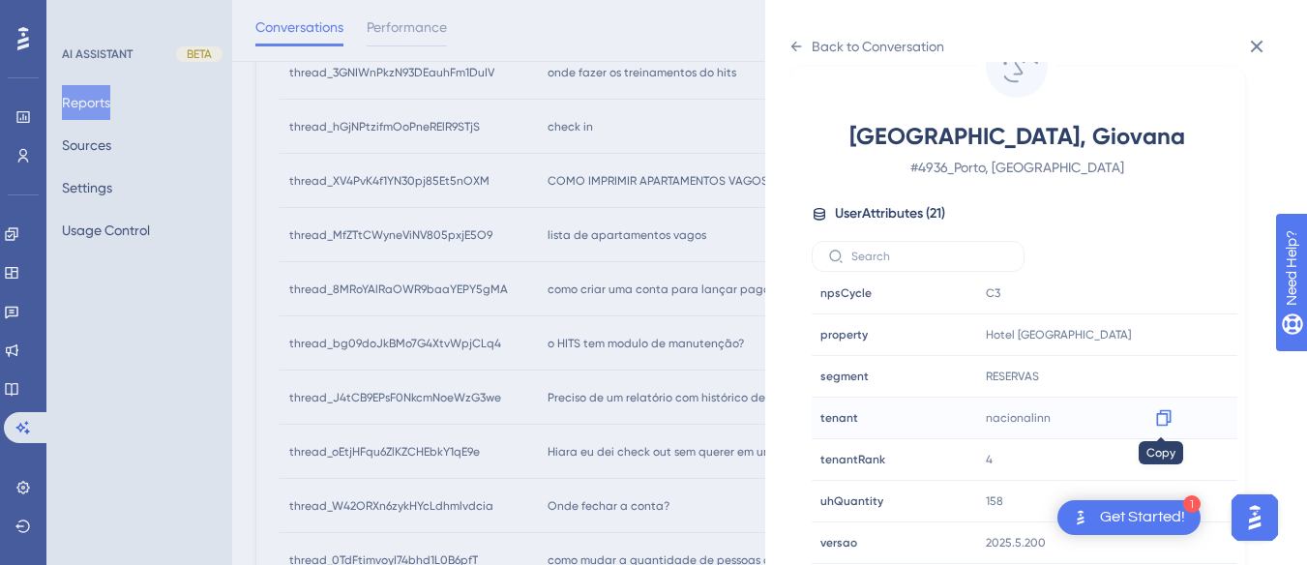
click at [838, 413] on icon at bounding box center [1163, 418] width 15 height 16
click at [838, 332] on icon at bounding box center [1163, 335] width 15 height 16
click at [838, 341] on icon at bounding box center [1163, 334] width 19 height 19
click at [797, 45] on icon at bounding box center [796, 46] width 15 height 15
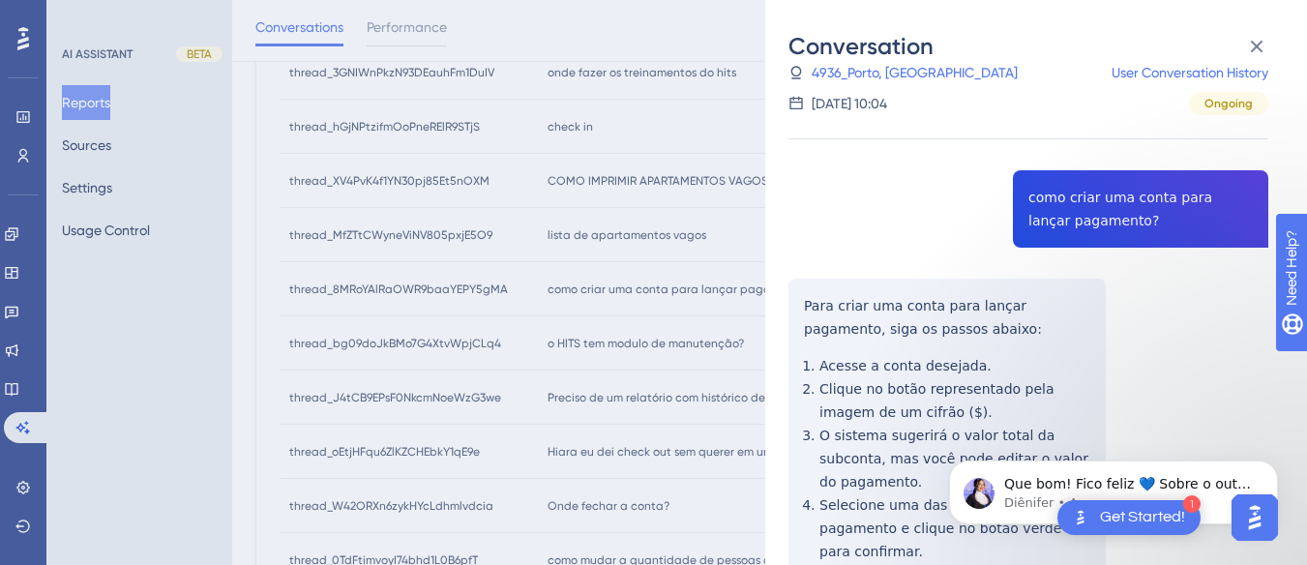
scroll to position [0, 0]
click at [838, 491] on span "Que bom! Fico feliz 💙 Sobre o outro assunto, ainda estou verificando e assm que…" at bounding box center [1127, 503] width 247 height 54
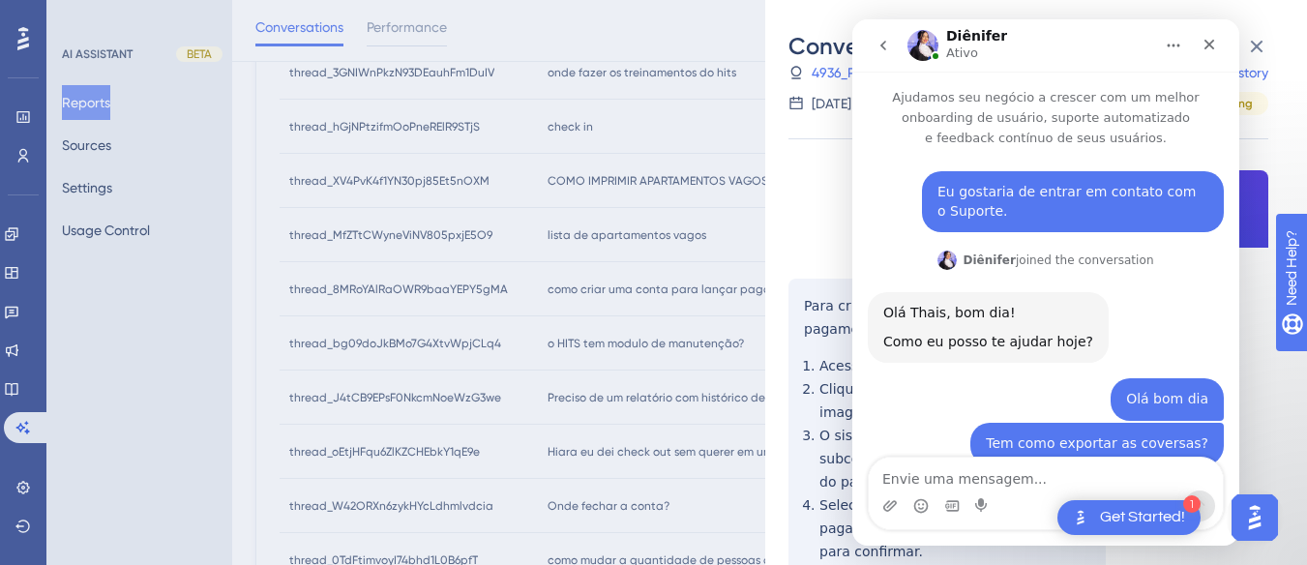
scroll to position [3, 0]
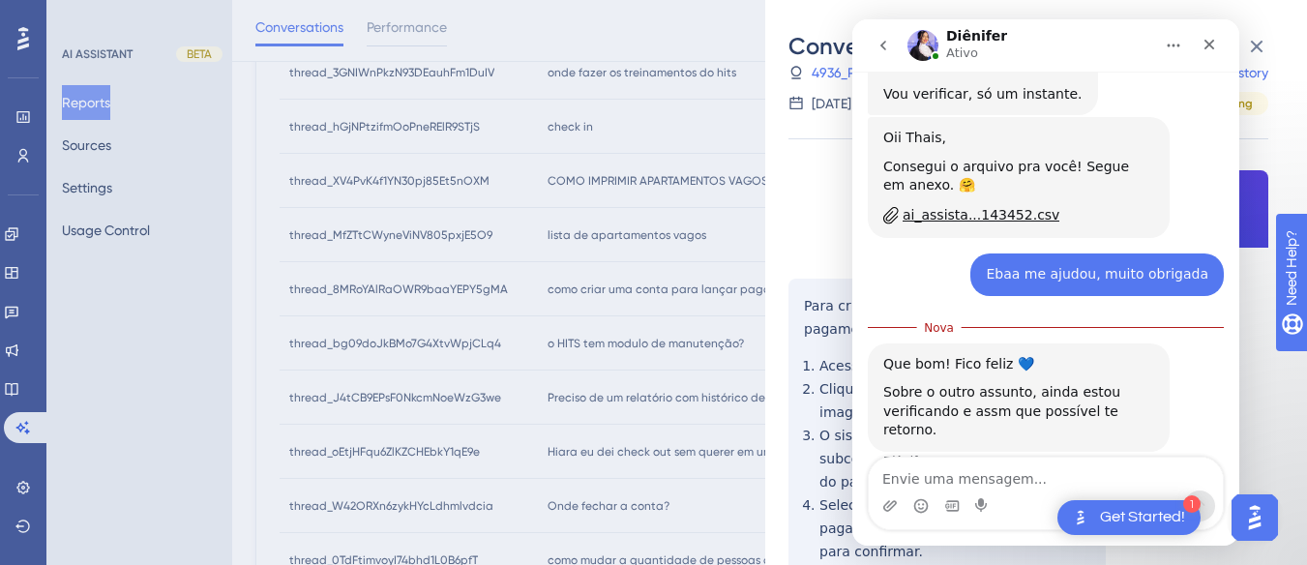
click at [838, 510] on div "Messenger da Intercom" at bounding box center [1046, 506] width 354 height 31
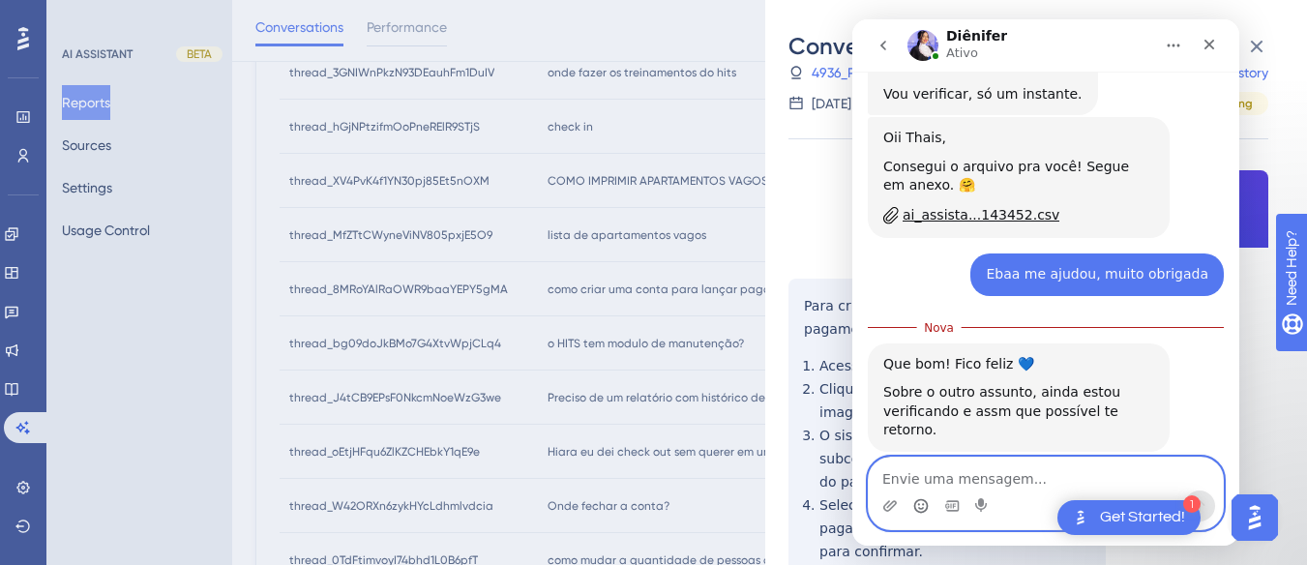
click at [838, 507] on icon "Seletor de emoji" at bounding box center [920, 505] width 15 height 15
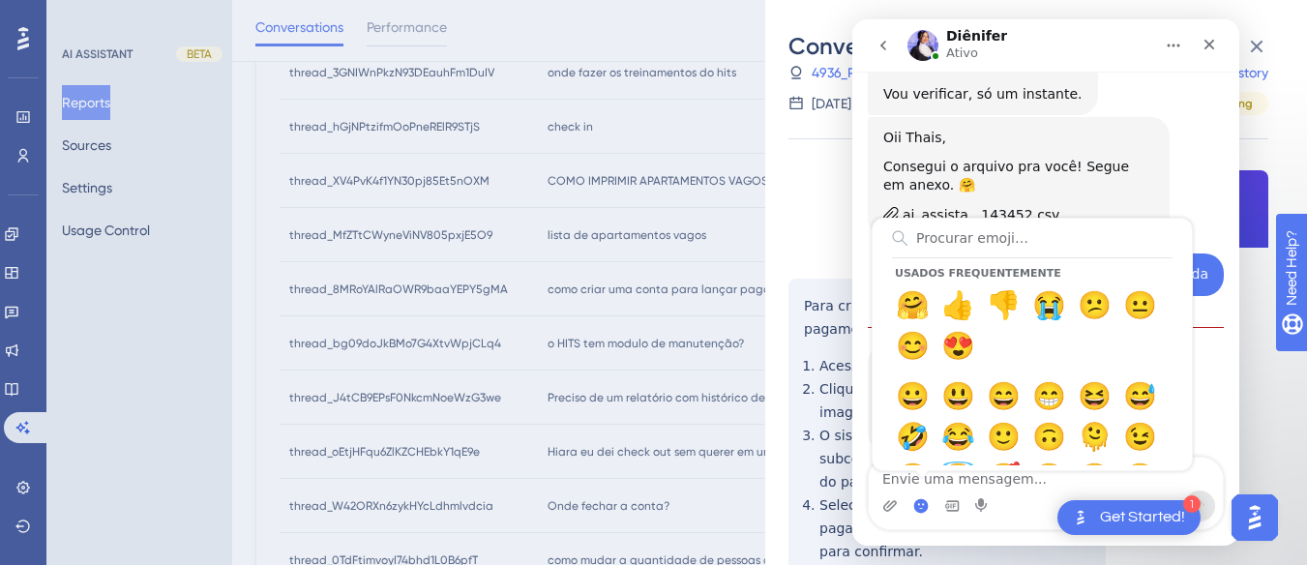
click at [838, 47] on icon "go back" at bounding box center [883, 45] width 15 height 15
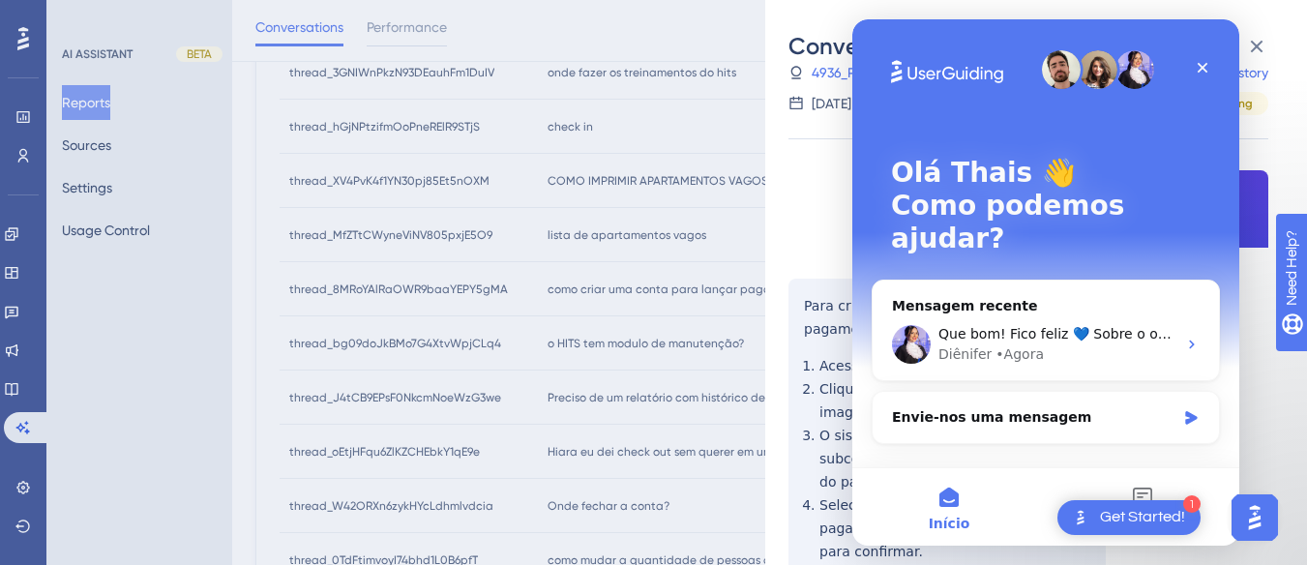
scroll to position [0, 0]
click at [838, 69] on icon "Fechar" at bounding box center [1202, 67] width 15 height 15
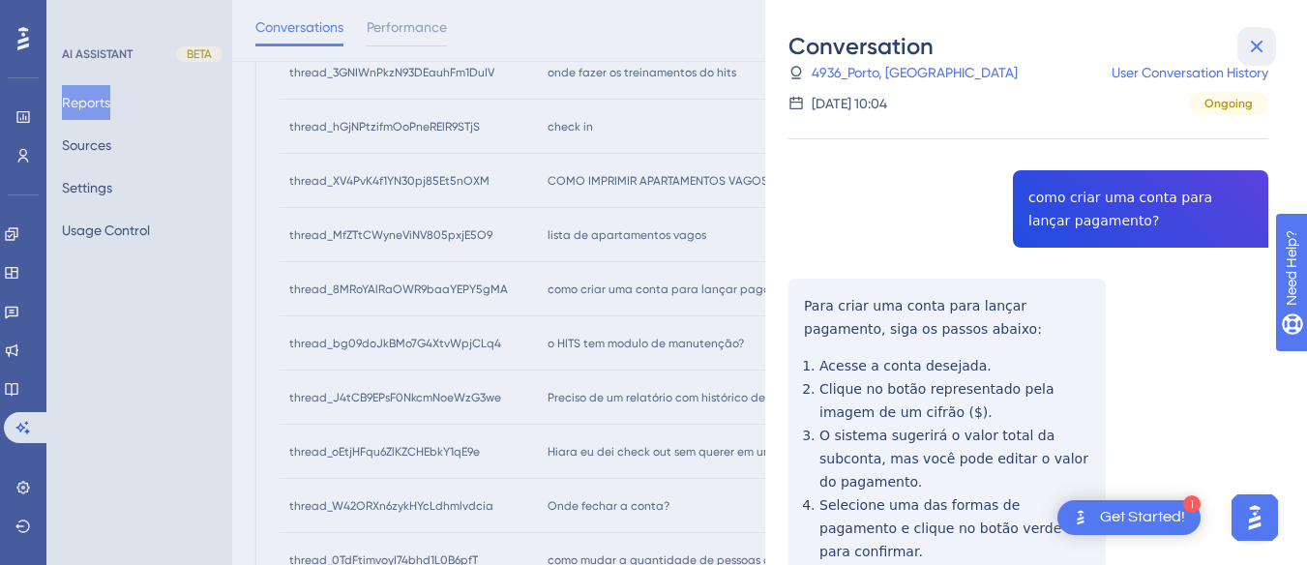
drag, startPoint x: 1258, startPoint y: 42, endPoint x: 760, endPoint y: 579, distance: 731.9
click at [838, 42] on icon at bounding box center [1256, 46] width 23 height 23
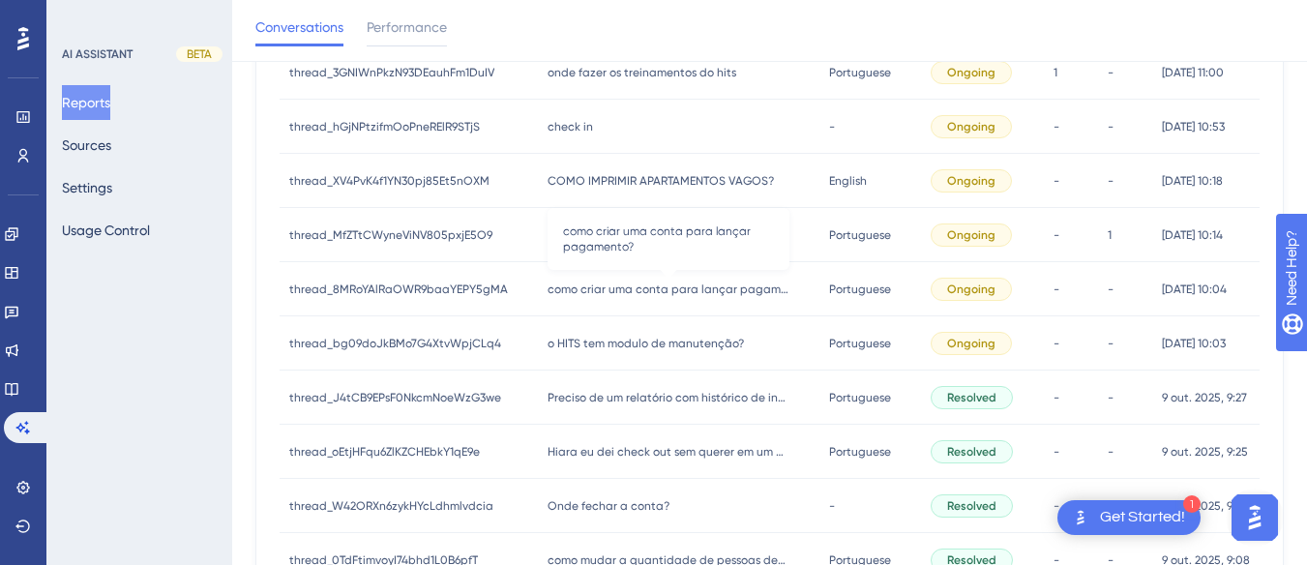
click at [603, 296] on span "como criar uma conta para lançar pagamento?" at bounding box center [669, 289] width 242 height 15
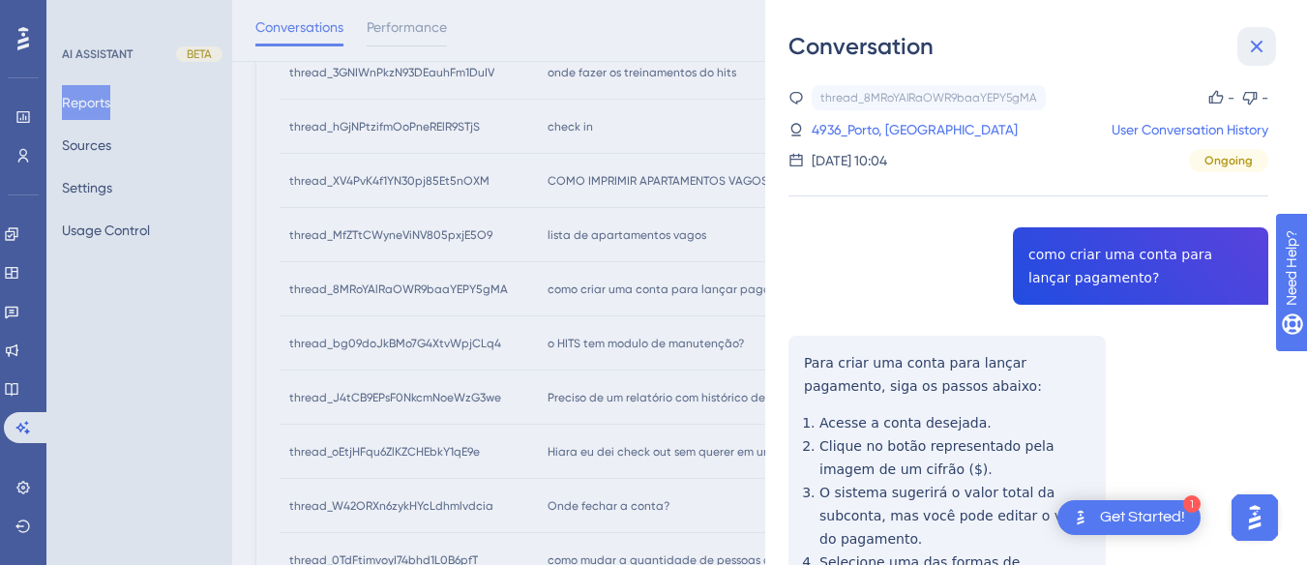
click at [838, 36] on icon at bounding box center [1256, 46] width 23 height 23
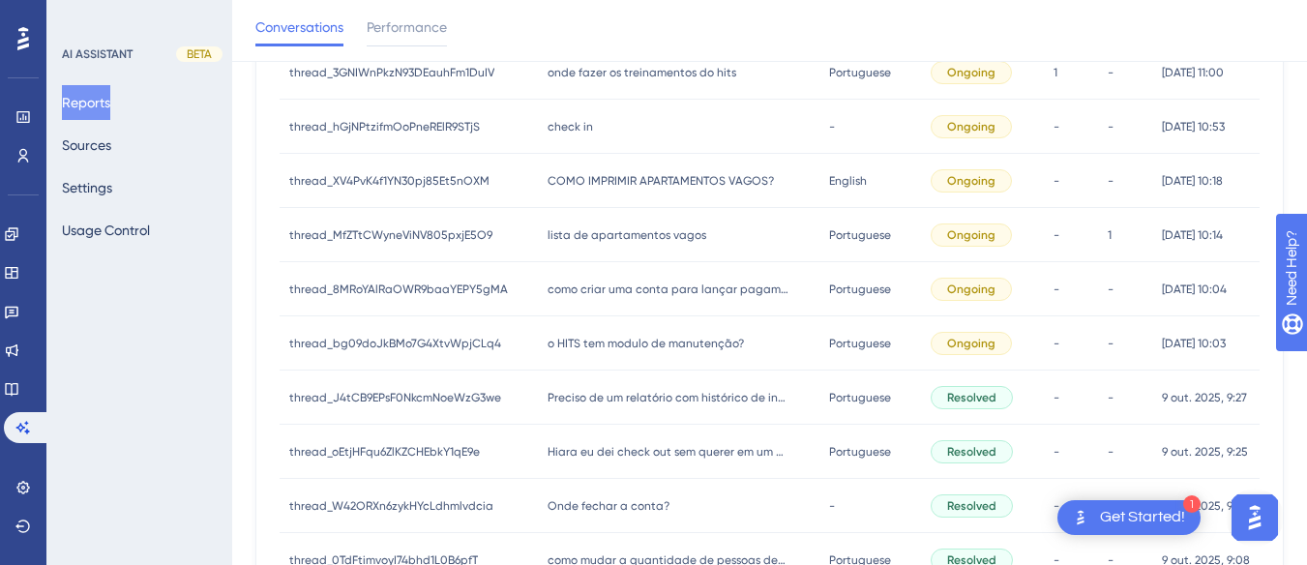
click at [583, 208] on div "lista de apartamentos vagos lista de apartamentos vagos" at bounding box center [679, 235] width 282 height 54
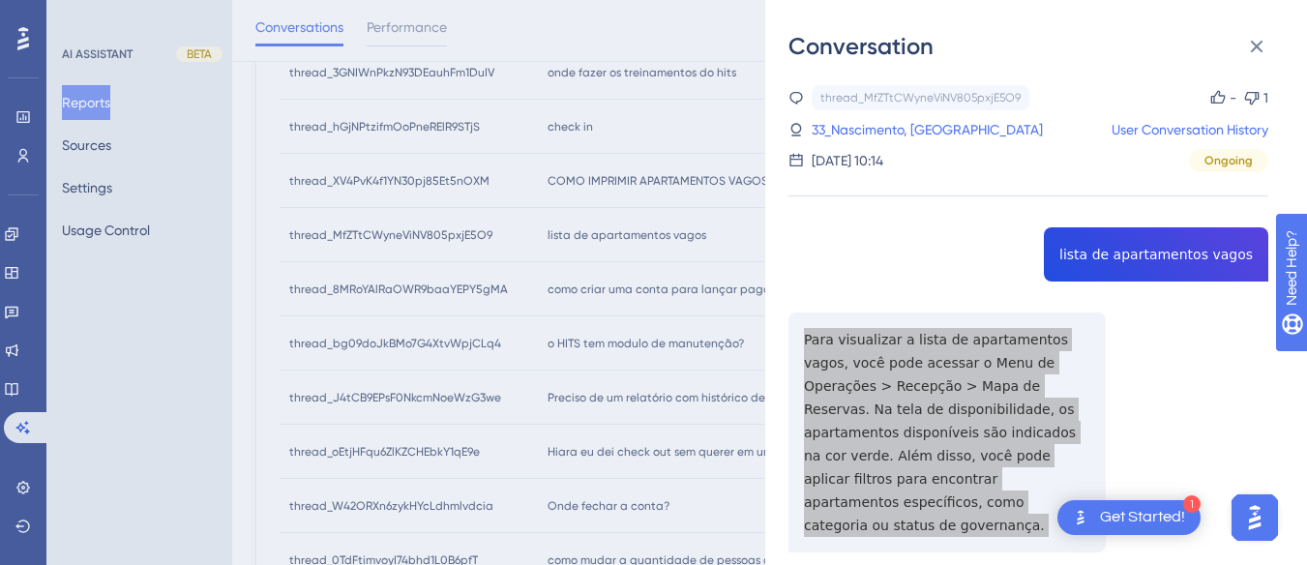
scroll to position [290, 0]
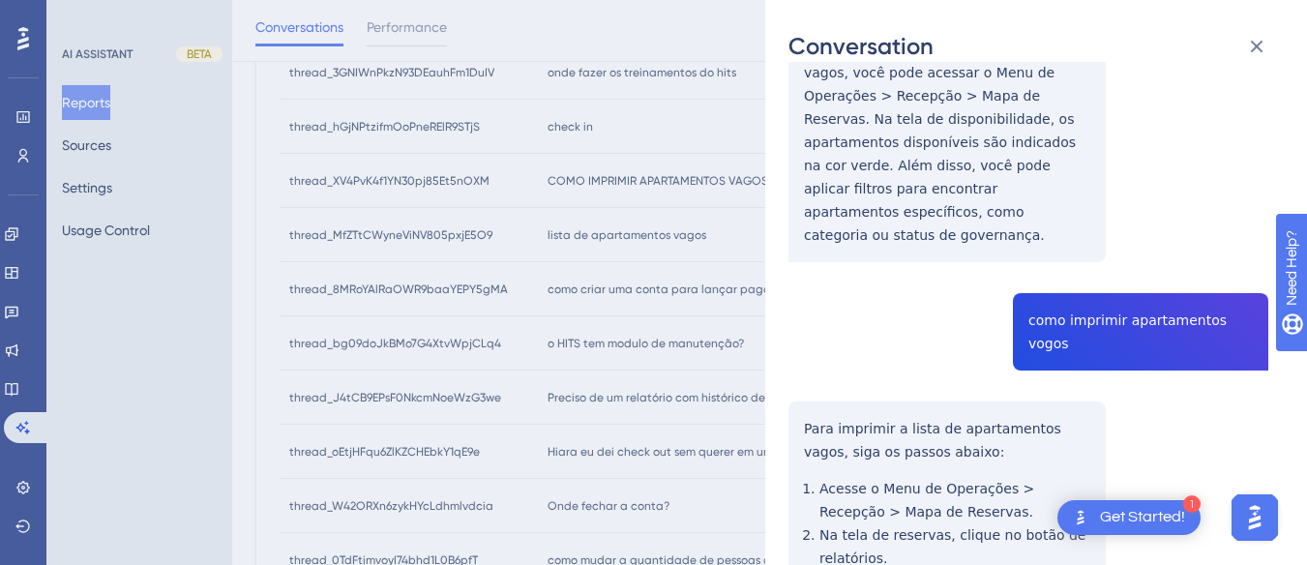
click at [838, 300] on div "thread_MfZTtCWyneViNV805pxjE5O9 Copy - 1 33_Nascimento, Uilson User Conversatio…" at bounding box center [1029, 324] width 480 height 1058
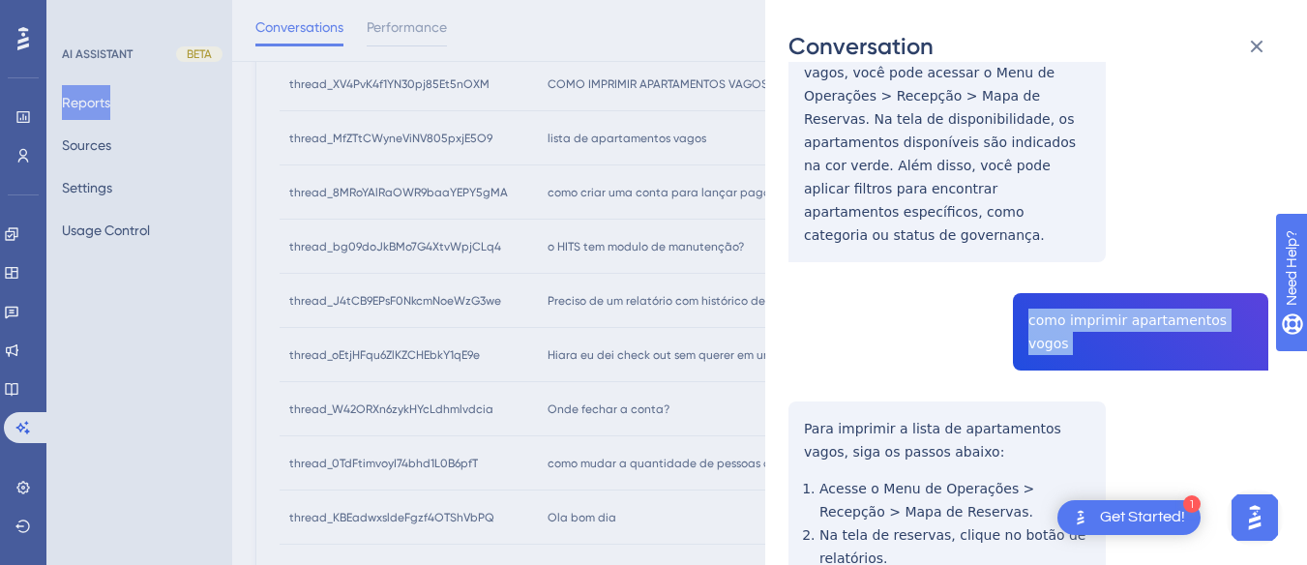
click at [791, 370] on div "thread_MfZTtCWyneViNV805pxjE5O9 Copy - 1 33_Nascimento, Uilson User Conversatio…" at bounding box center [1029, 324] width 480 height 1058
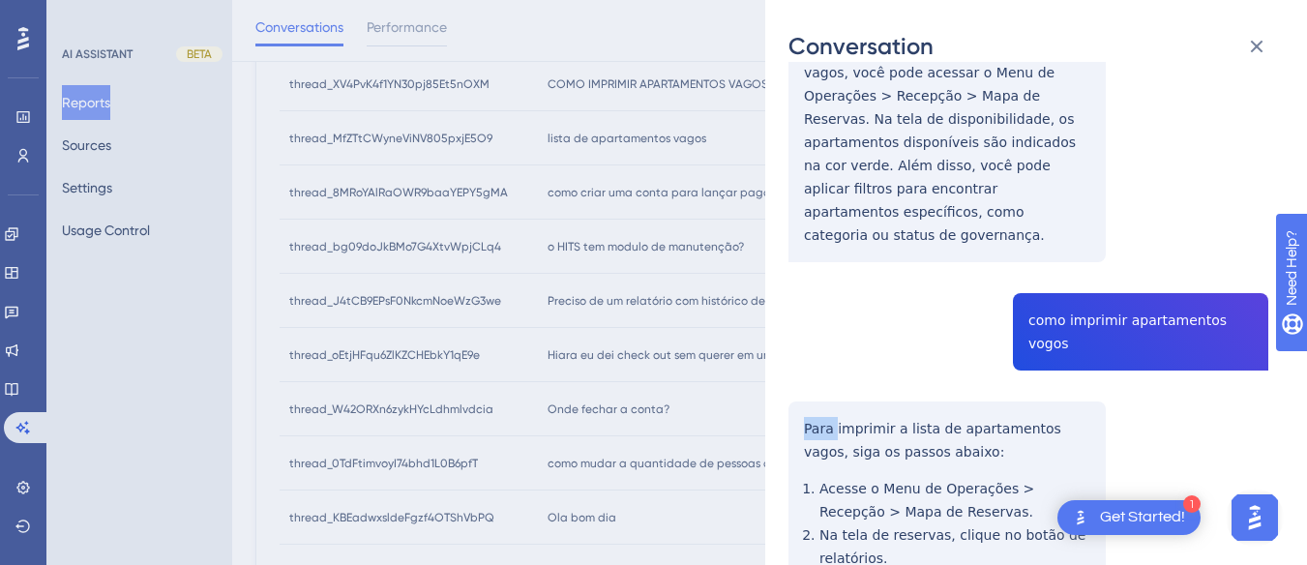
click at [791, 370] on div "thread_MfZTtCWyneViNV805pxjE5O9 Copy - 1 33_Nascimento, Uilson User Conversatio…" at bounding box center [1029, 324] width 480 height 1058
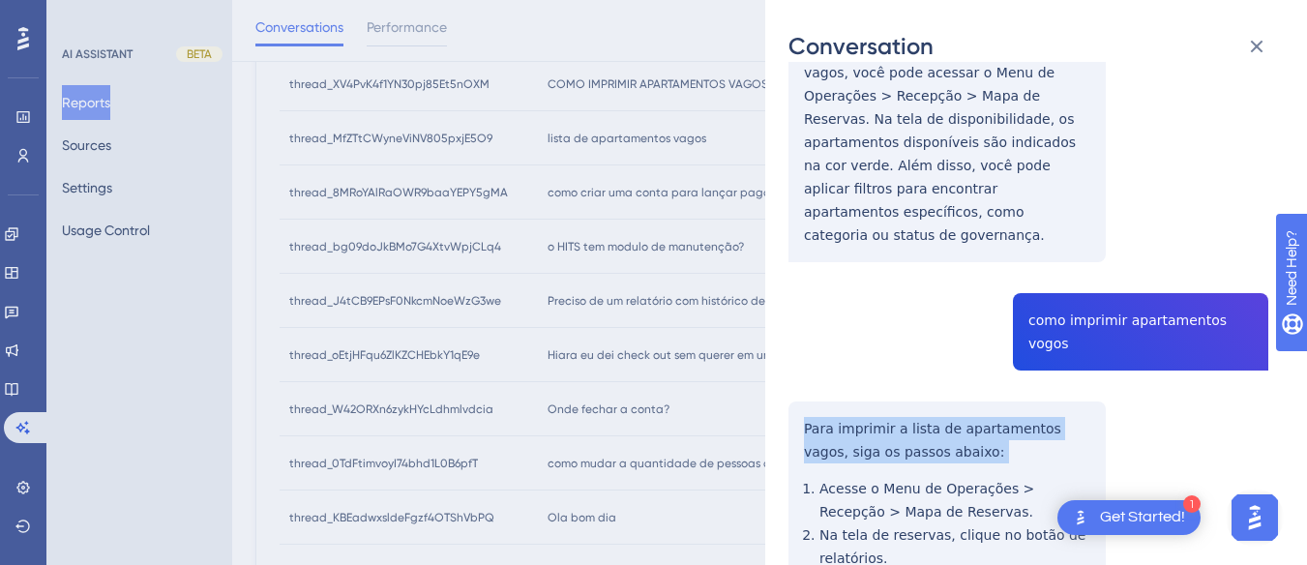
click at [797, 370] on div "thread_MfZTtCWyneViNV805pxjE5O9 Copy - 1 33_Nascimento, Uilson User Conversatio…" at bounding box center [1029, 324] width 480 height 1058
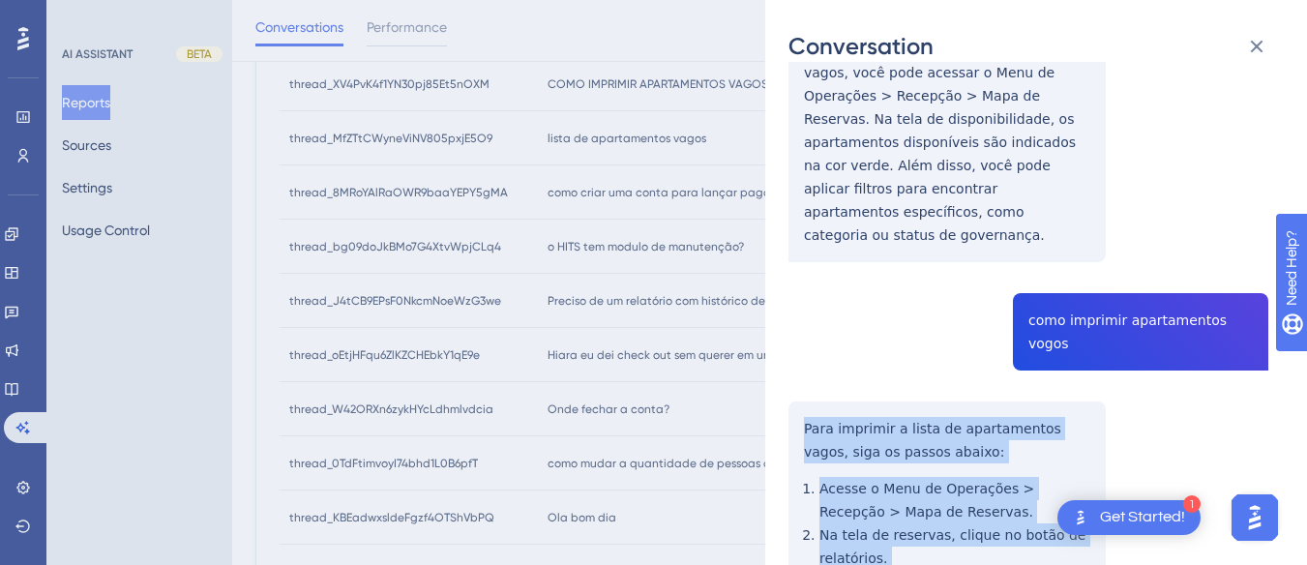
scroll to position [517, 0]
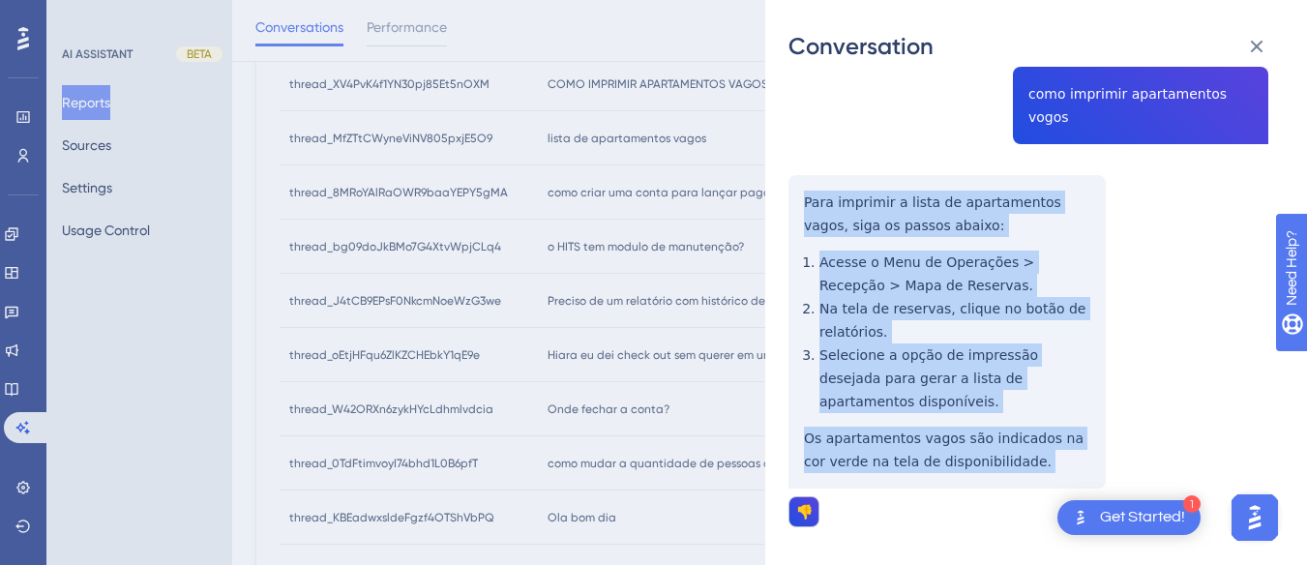
drag, startPoint x: 797, startPoint y: 370, endPoint x: 1015, endPoint y: 429, distance: 225.6
click at [838, 429] on div "thread_MfZTtCWyneViNV805pxjE5O9 Copy - 1 33_Nascimento, Uilson User Conversatio…" at bounding box center [1029, 97] width 480 height 1058
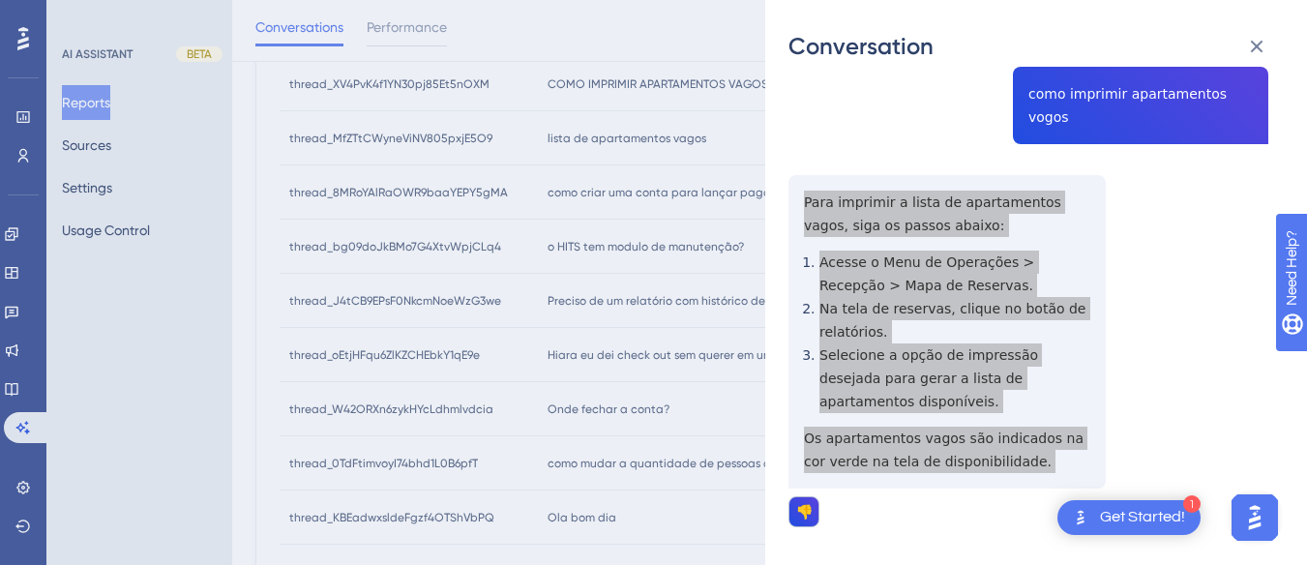
scroll to position [0, 0]
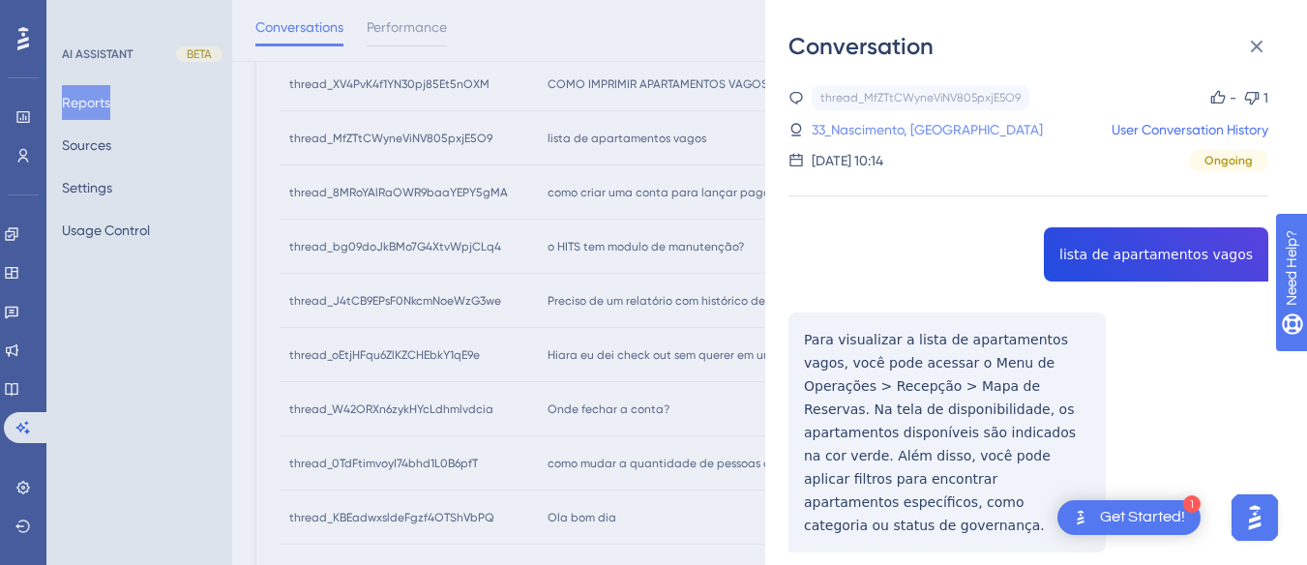
click at [838, 134] on link "33_Nascimento, Uilson" at bounding box center [927, 129] width 231 height 23
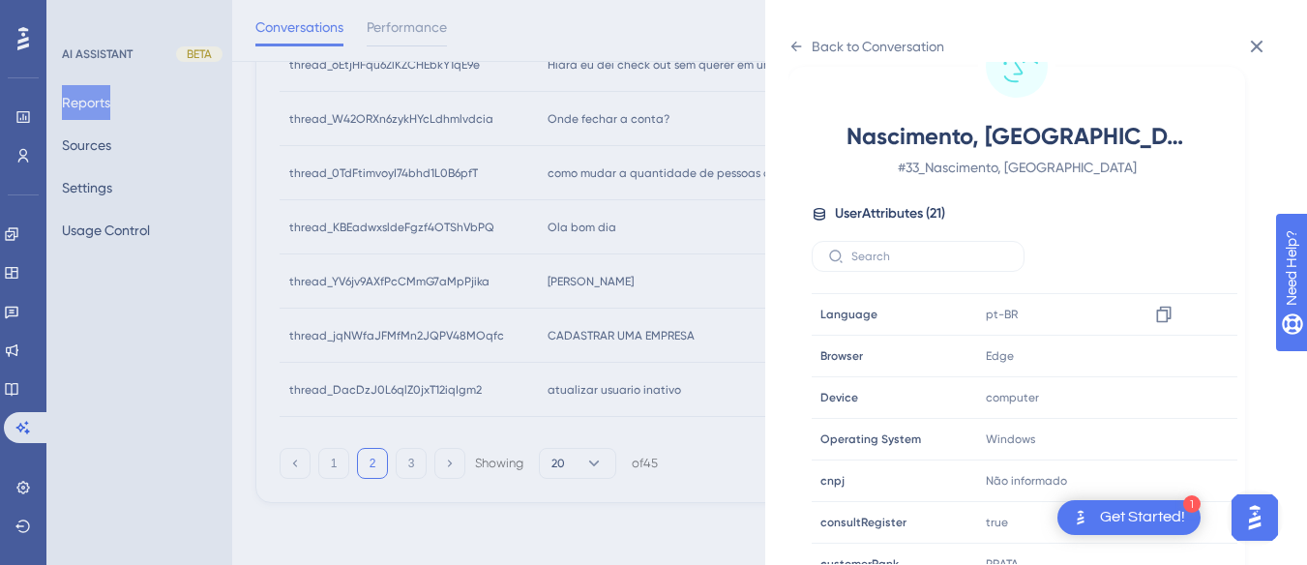
scroll to position [589, 0]
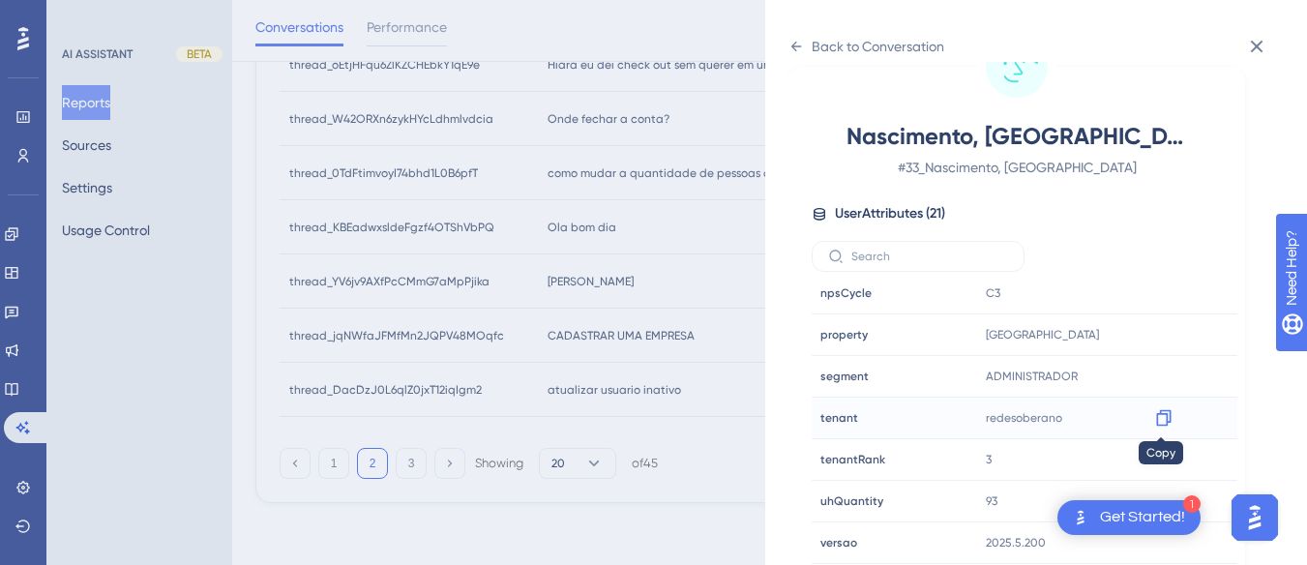
click at [838, 419] on icon at bounding box center [1163, 417] width 19 height 19
click at [838, 329] on icon at bounding box center [1163, 334] width 19 height 19
click at [795, 41] on icon at bounding box center [796, 46] width 15 height 15
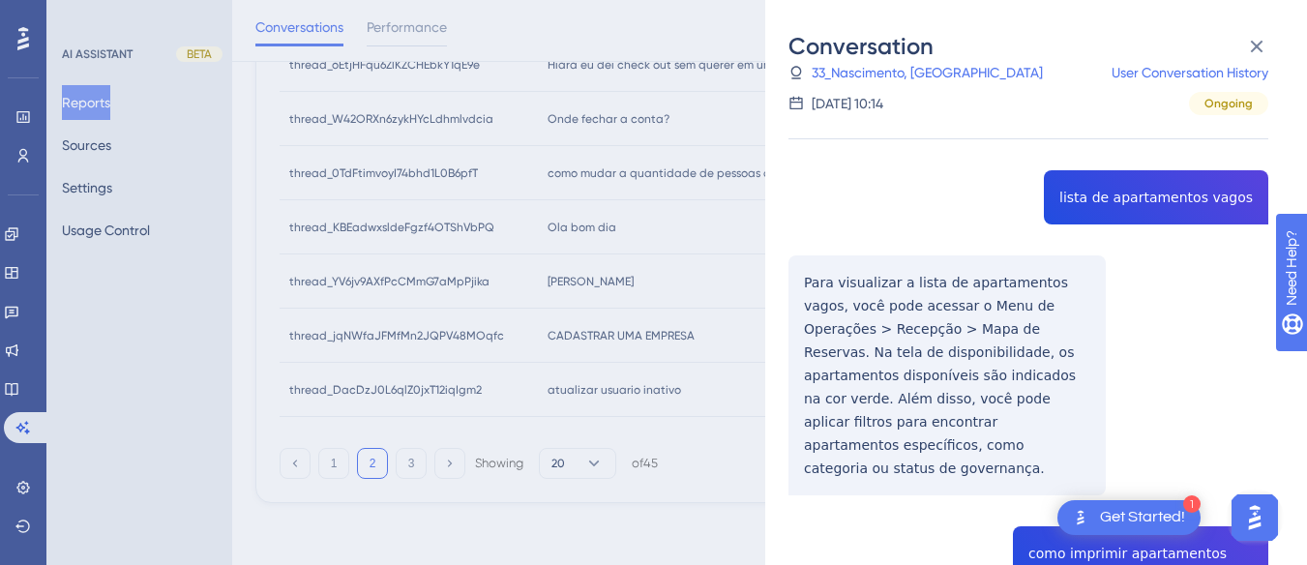
click at [838, 196] on div "thread_MfZTtCWyneViNV805pxjE5O9 Copy - 1 33_Nascimento, Uilson User Conversatio…" at bounding box center [1029, 557] width 480 height 1058
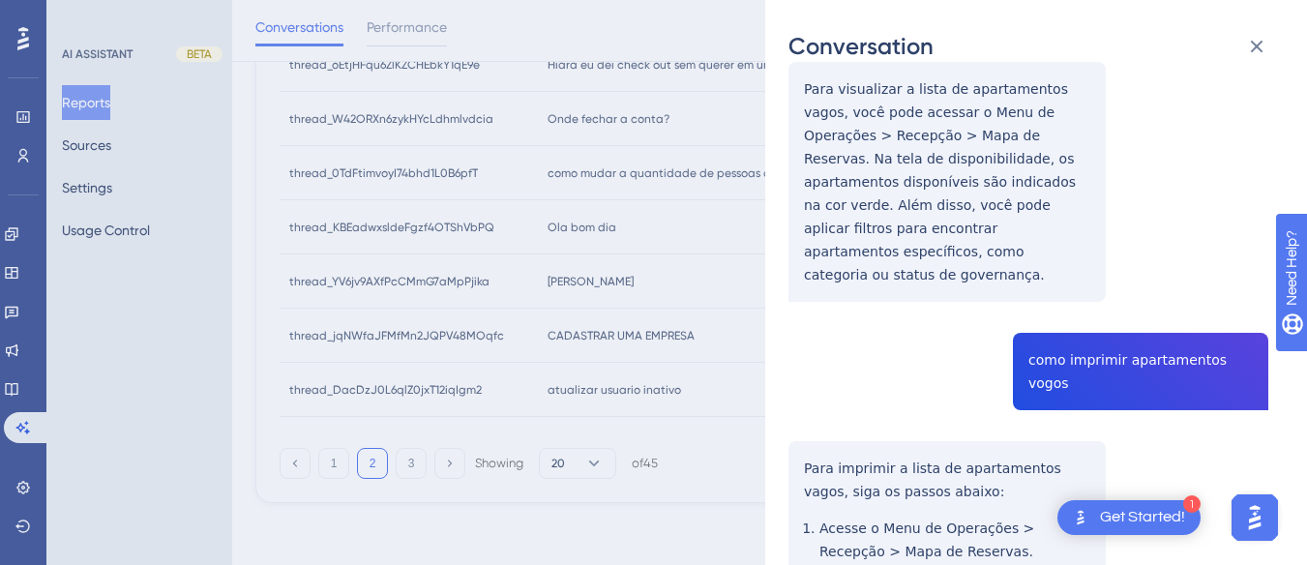
click at [838, 349] on div "thread_MfZTtCWyneViNV805pxjE5O9 Copy - 1 33_Nascimento, Uilson User Conversatio…" at bounding box center [1029, 364] width 480 height 1058
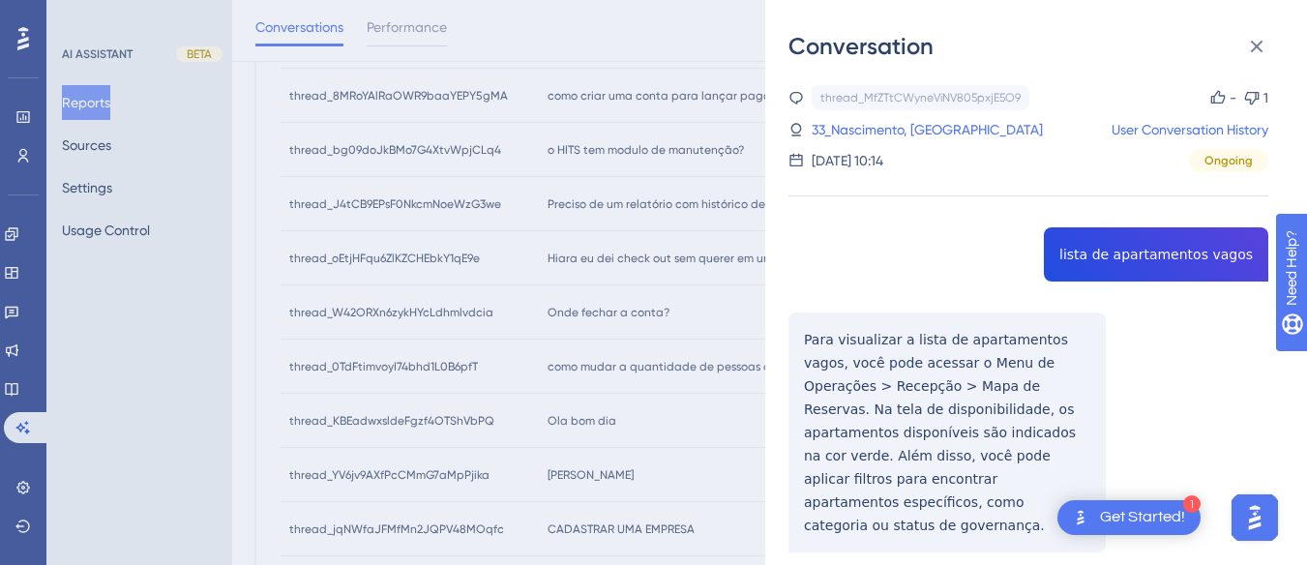
scroll to position [652, 0]
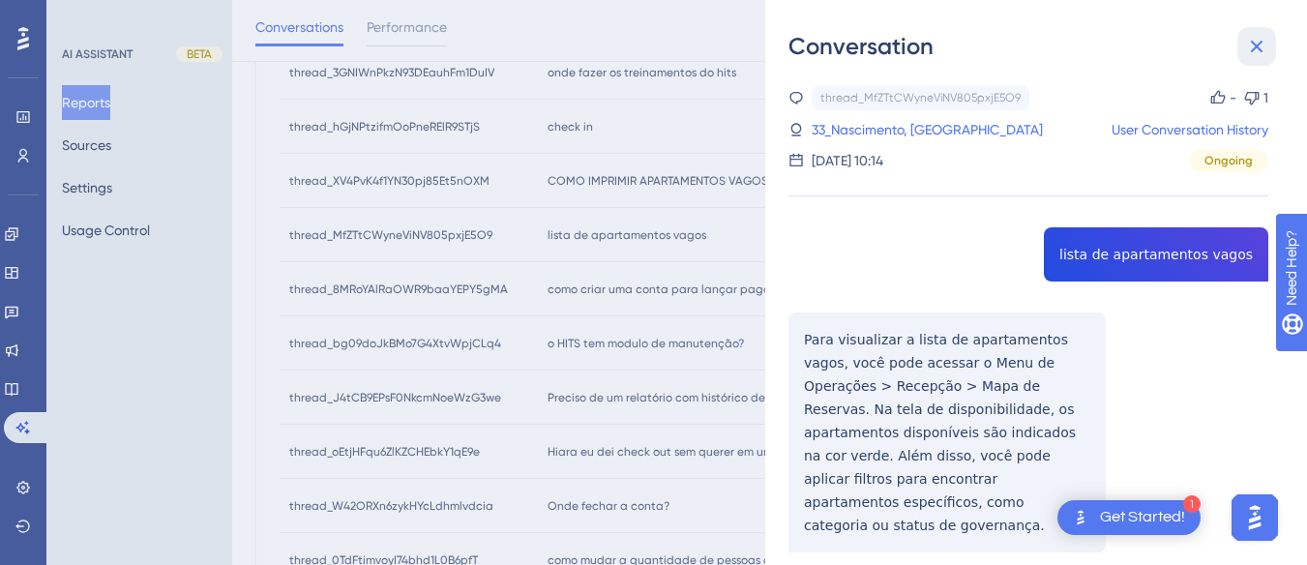
click at [838, 39] on icon at bounding box center [1256, 46] width 23 height 23
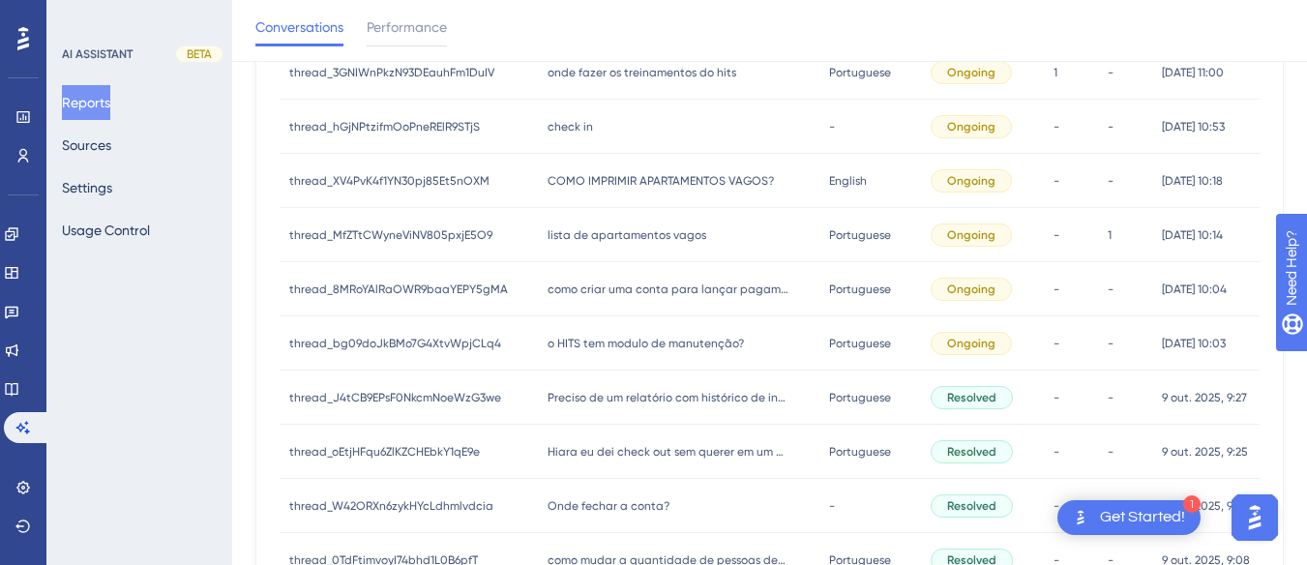
click at [648, 180] on span "COMO IMPRIMIR APARTAMENTOS VAGOS?" at bounding box center [661, 180] width 226 height 15
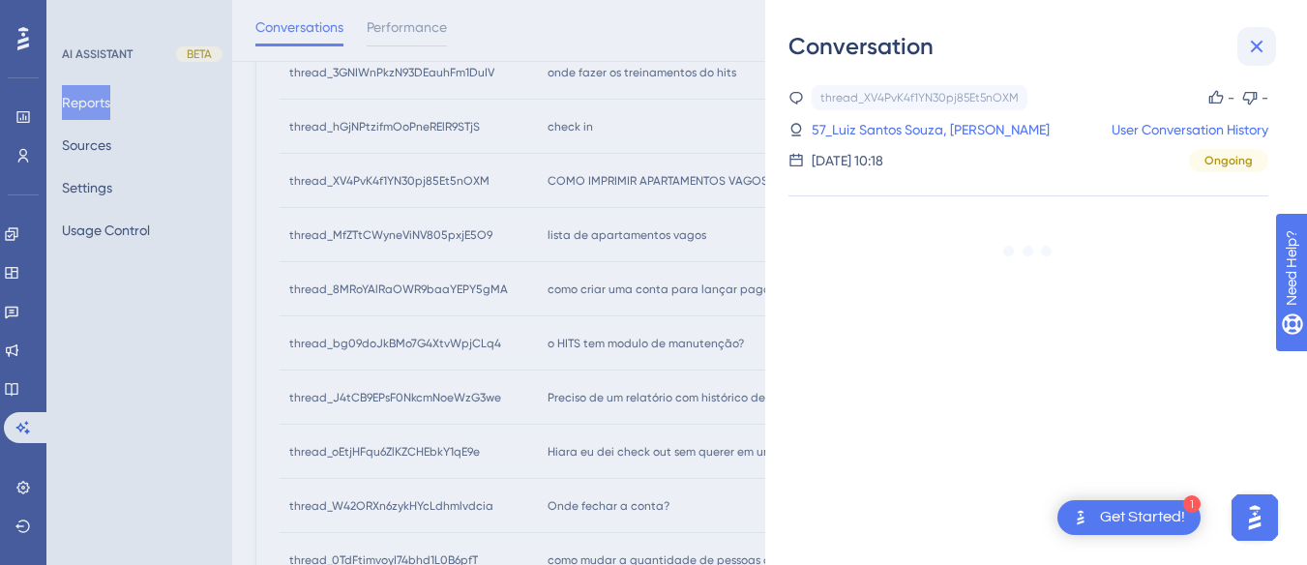
click at [838, 45] on icon at bounding box center [1257, 47] width 13 height 13
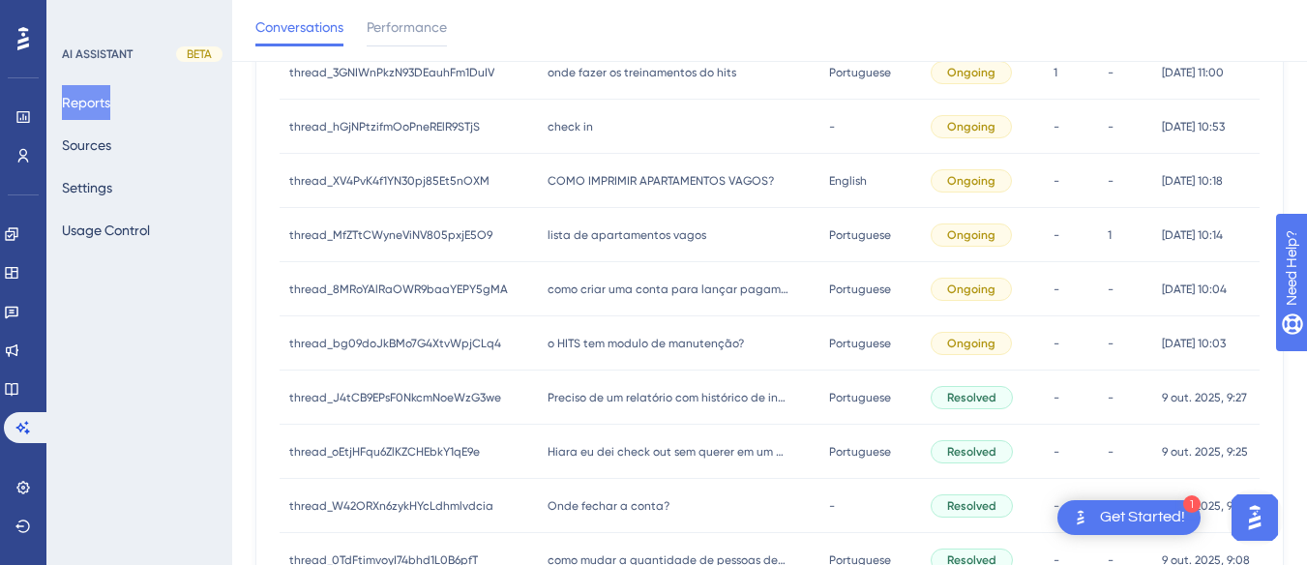
click at [648, 112] on div "check in check in" at bounding box center [679, 127] width 282 height 54
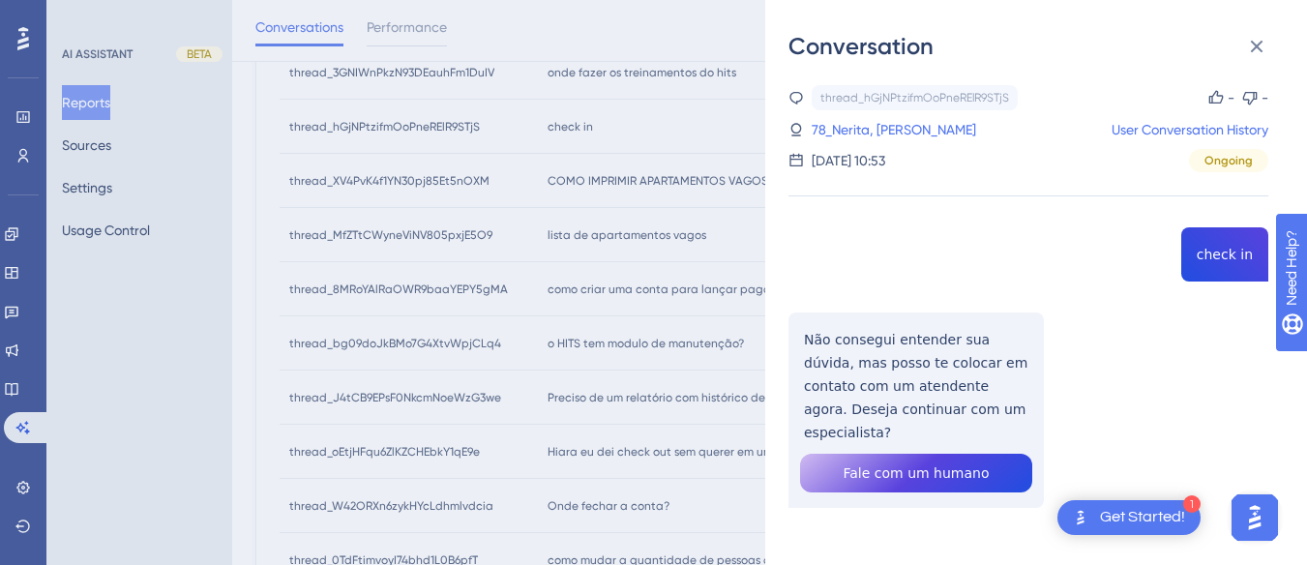
click at [838, 247] on div "thread_hGjNPtzifmOoPneRElR9STjS Copy - - 78_Nerita, Juliana User Conversation H…" at bounding box center [1029, 346] width 480 height 522
drag, startPoint x: 1234, startPoint y: 247, endPoint x: 1191, endPoint y: 233, distance: 44.7
click at [838, 233] on div "thread_hGjNPtzifmOoPneRElR9STjS Copy - - 78_Nerita, Juliana User Conversation H…" at bounding box center [1029, 346] width 480 height 522
click at [838, 249] on div "thread_hGjNPtzifmOoPneRElR9STjS Copy - - 78_Nerita, Juliana User Conversation H…" at bounding box center [1029, 346] width 480 height 522
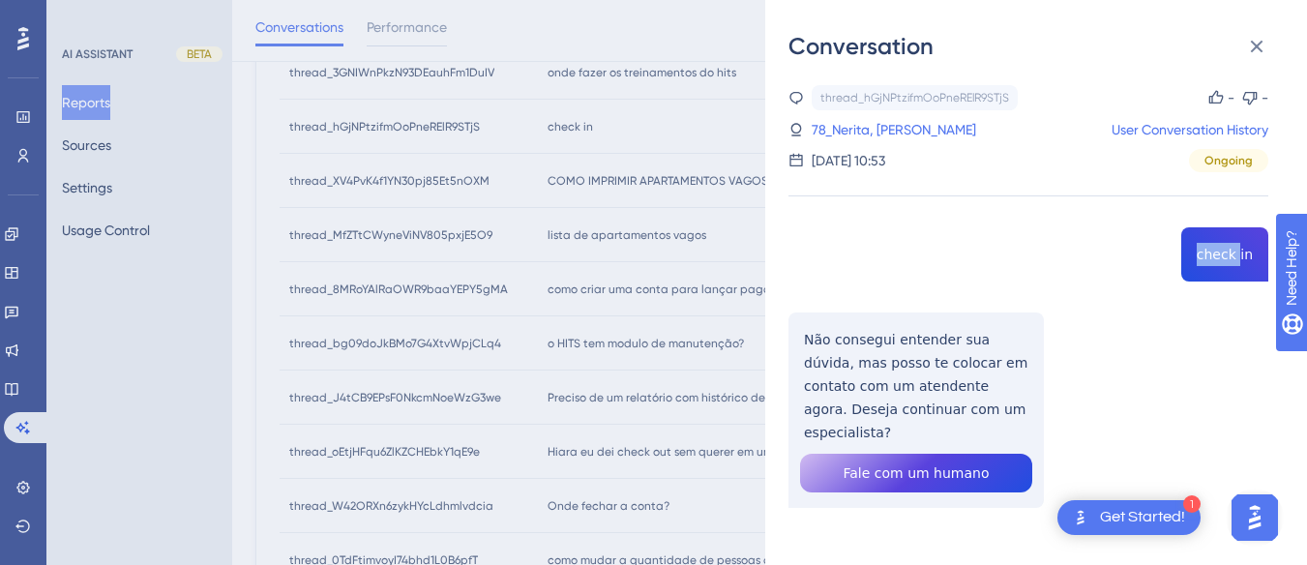
click at [838, 249] on div "thread_hGjNPtzifmOoPneRElR9STjS Copy - - 78_Nerita, Juliana User Conversation H…" at bounding box center [1029, 346] width 480 height 522
click at [822, 338] on div "thread_hGjNPtzifmOoPneRElR9STjS Copy - - 78_Nerita, Juliana User Conversation H…" at bounding box center [1029, 346] width 480 height 522
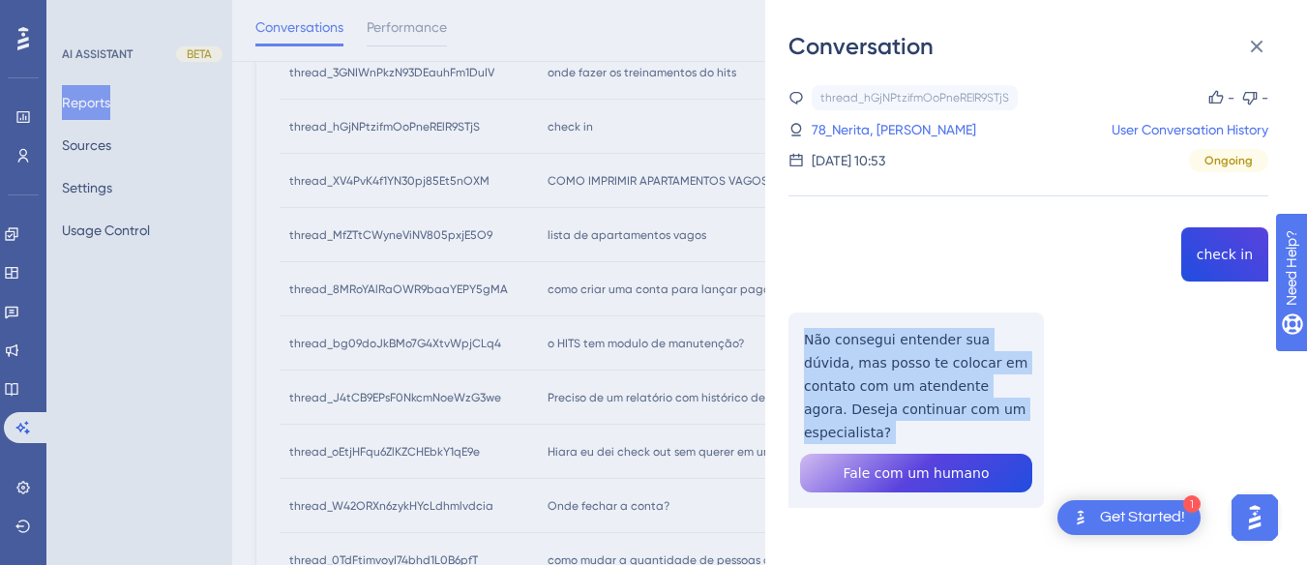
click at [822, 338] on div "thread_hGjNPtzifmOoPneRElR9STjS Copy - - 78_Nerita, Juliana User Conversation H…" at bounding box center [1029, 346] width 480 height 522
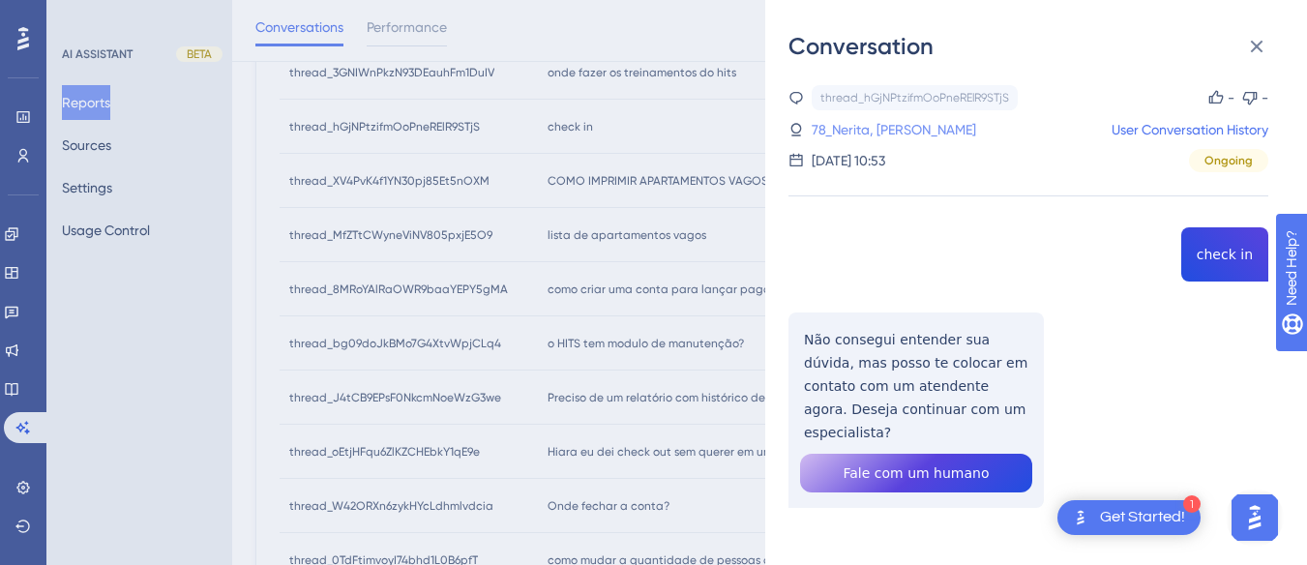
click at [838, 124] on link "78_Nerita, Juliana" at bounding box center [894, 129] width 164 height 23
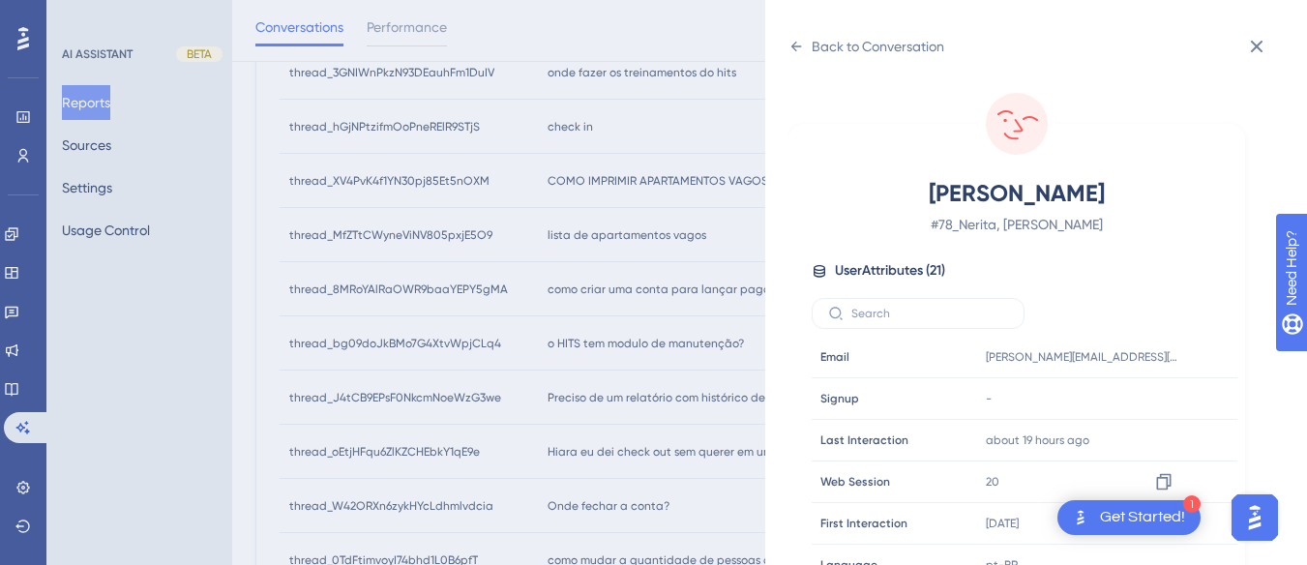
scroll to position [589, 0]
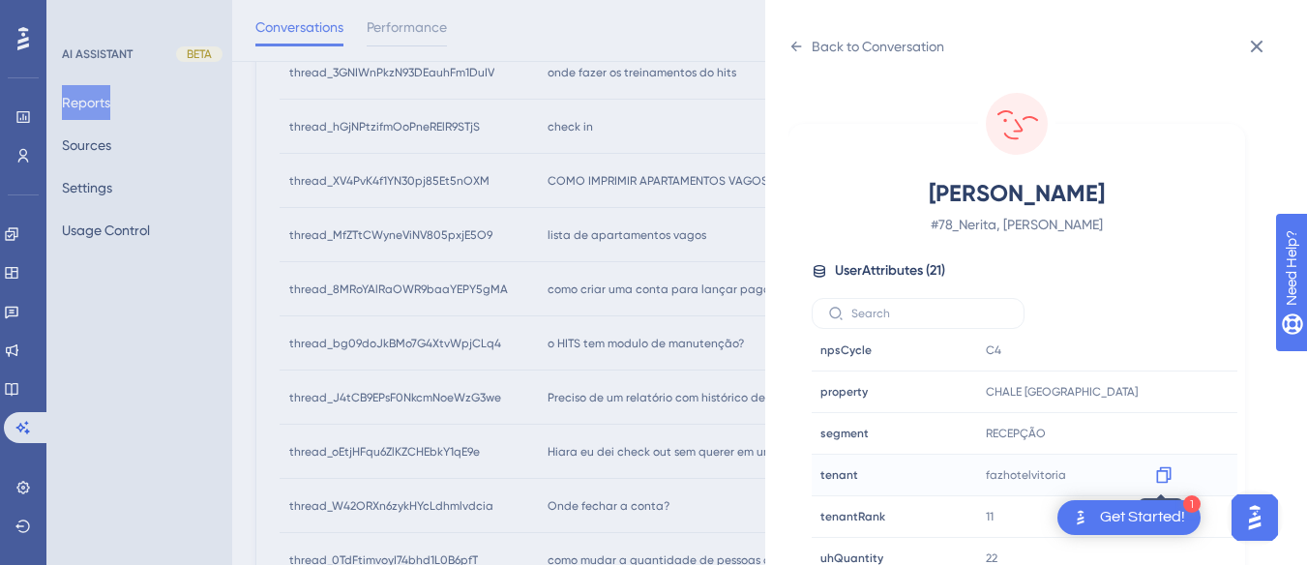
click at [838, 469] on icon at bounding box center [1163, 474] width 19 height 19
click at [799, 49] on icon at bounding box center [796, 46] width 15 height 15
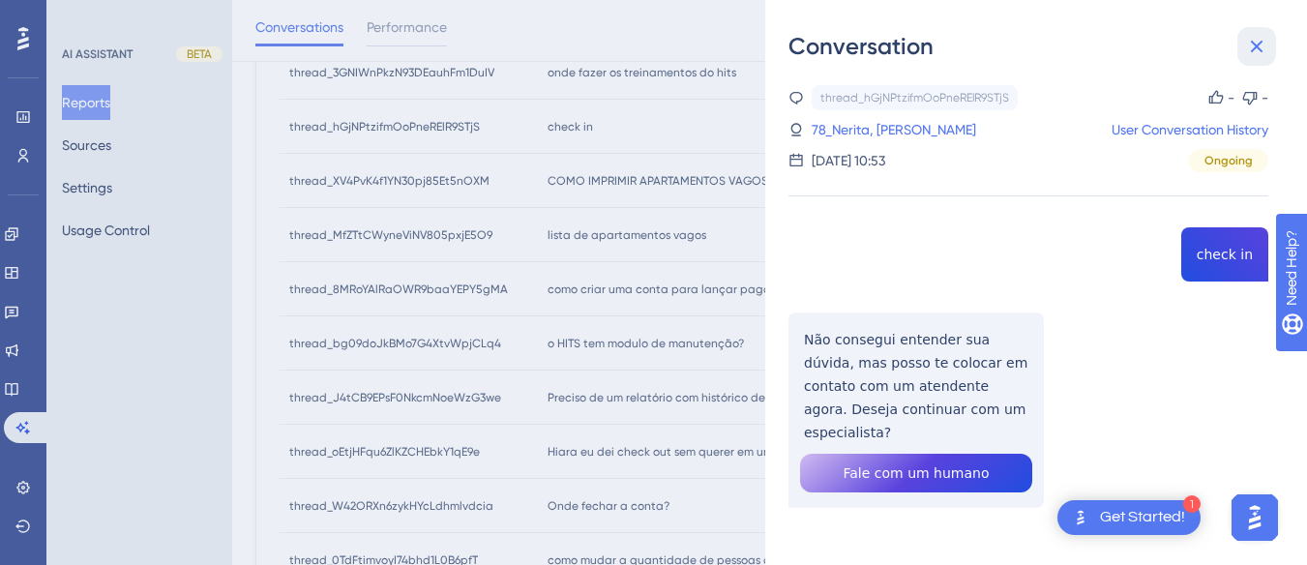
drag, startPoint x: 1247, startPoint y: 44, endPoint x: 657, endPoint y: 77, distance: 591.2
click at [838, 45] on icon at bounding box center [1256, 46] width 23 height 23
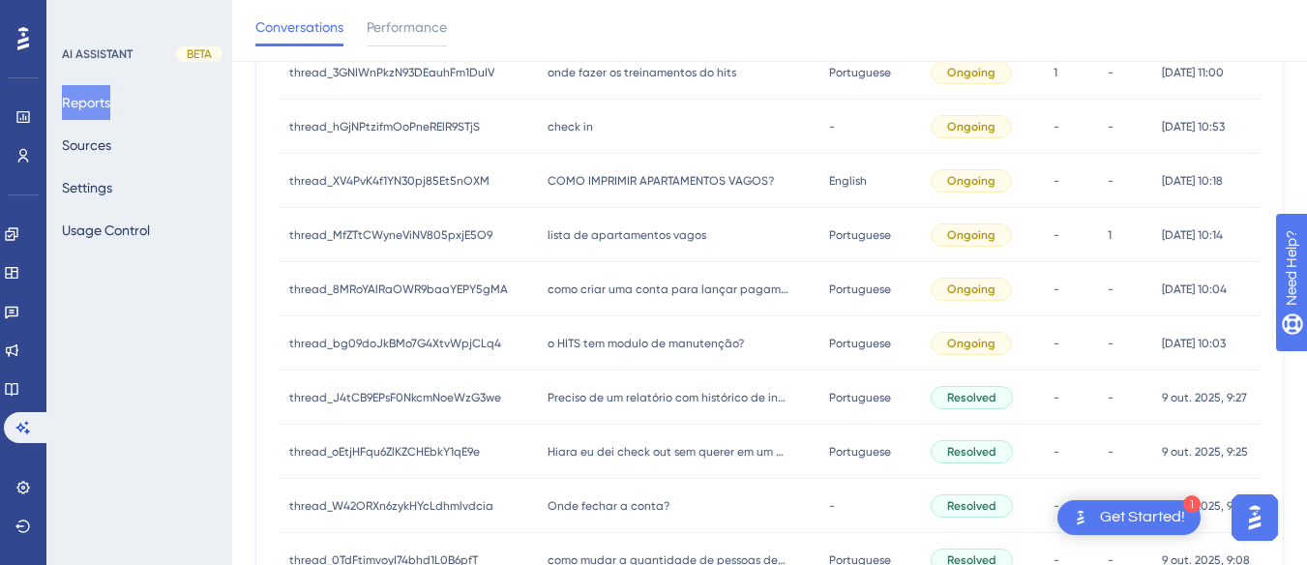
click at [657, 75] on span "onde fazer os treinamentos do hits" at bounding box center [642, 72] width 189 height 15
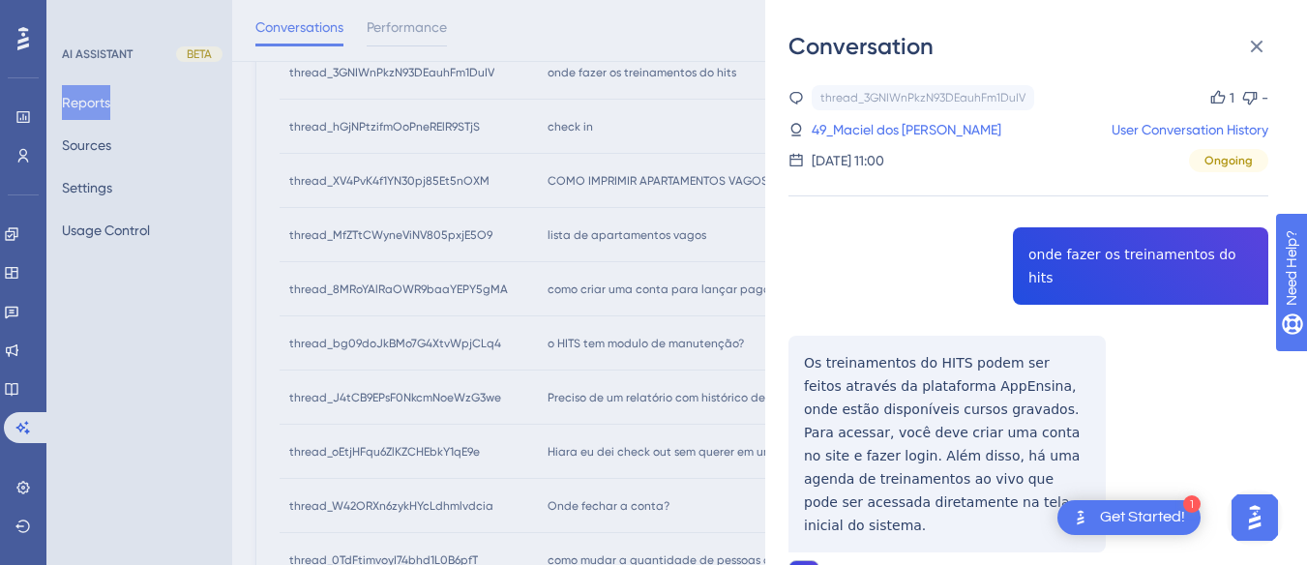
click at [838, 253] on div "thread_3GNIWnPkzN93DEauhFm1DuIV Copy 1 - 49_Maciel dos Anjos, Gabriel User Conv…" at bounding box center [1029, 387] width 480 height 605
click at [820, 327] on div "thread_3GNIWnPkzN93DEauhFm1DuIV Copy 1 - 49_Maciel dos Anjos, Gabriel User Conv…" at bounding box center [1029, 387] width 480 height 605
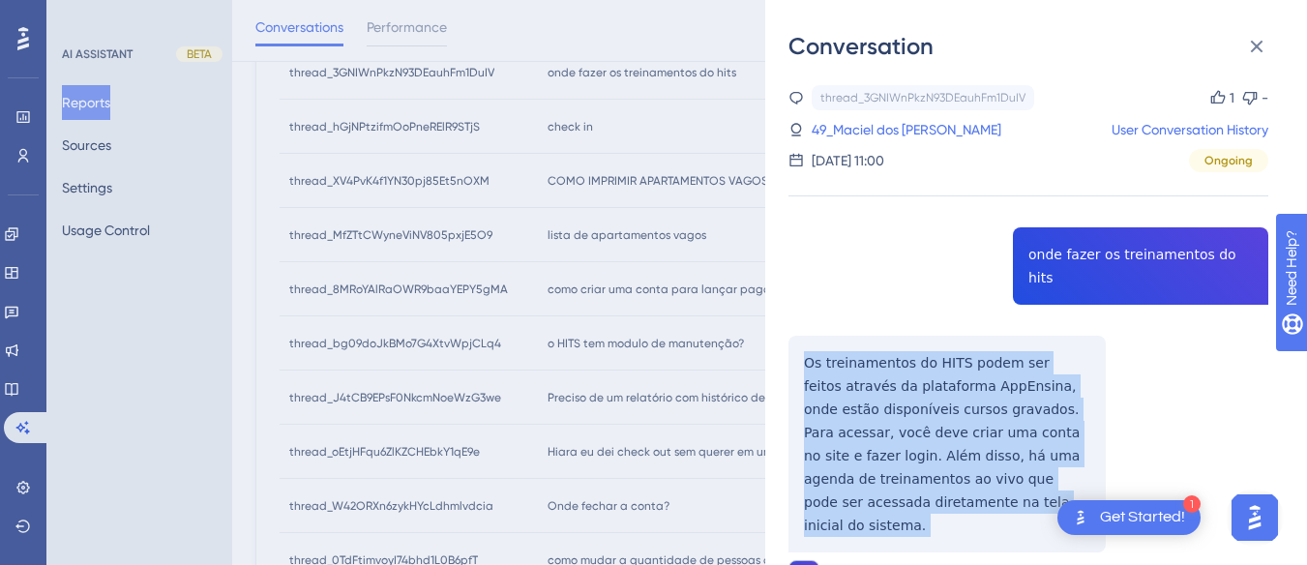
click at [820, 328] on div "thread_3GNIWnPkzN93DEauhFm1DuIV Copy 1 - 49_Maciel dos Anjos, Gabriel User Conv…" at bounding box center [1029, 387] width 480 height 605
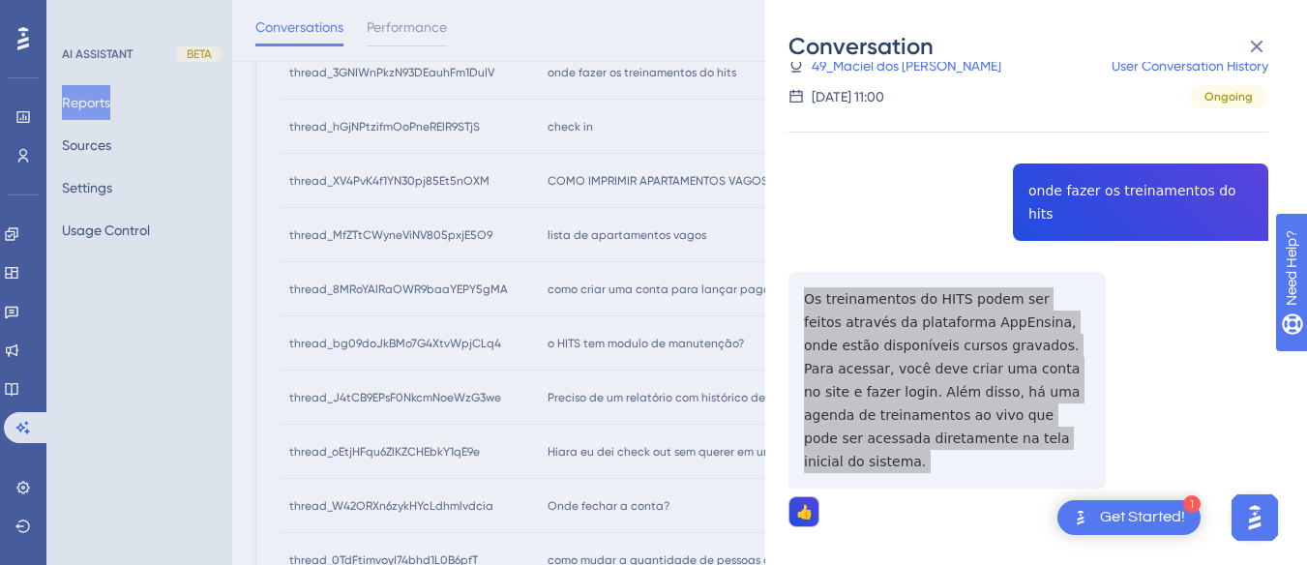
scroll to position [749, 0]
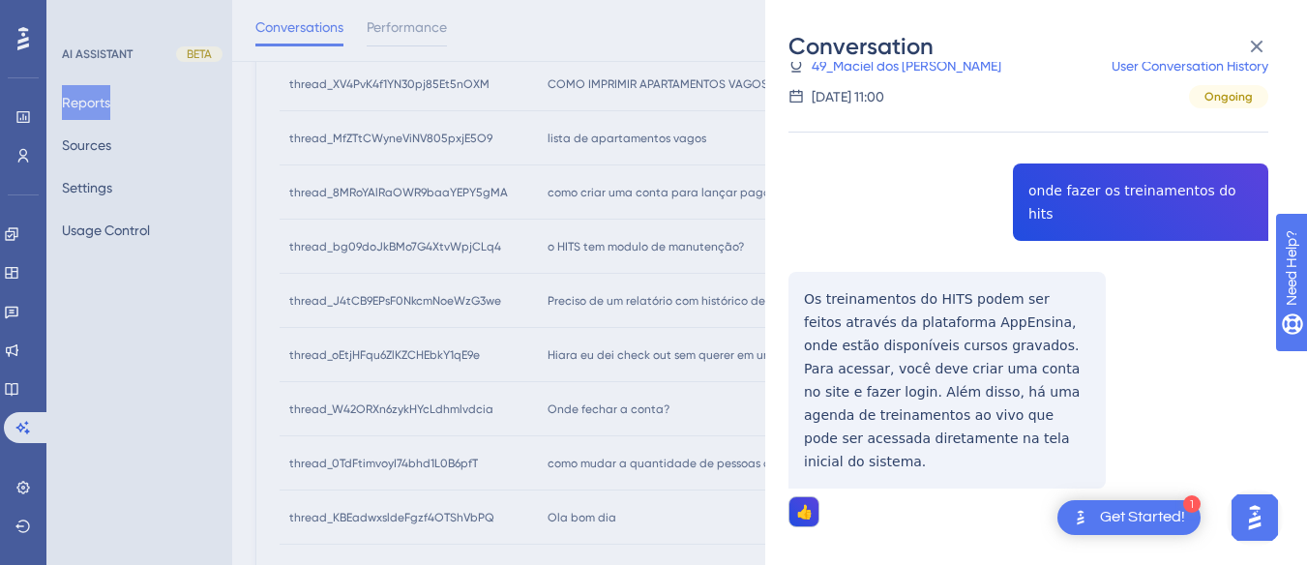
click at [837, 87] on div "9 out. 2025, 11:00" at bounding box center [848, 96] width 73 height 23
click at [838, 72] on link "49_Maciel dos Anjos, Gabriel" at bounding box center [907, 65] width 190 height 23
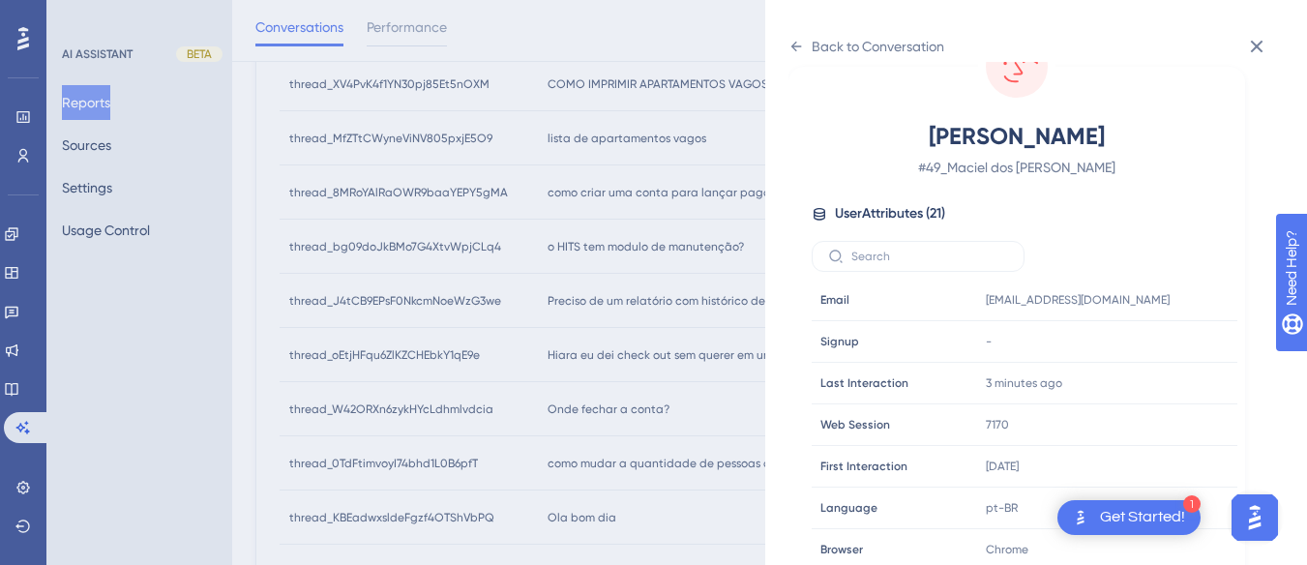
scroll to position [589, 0]
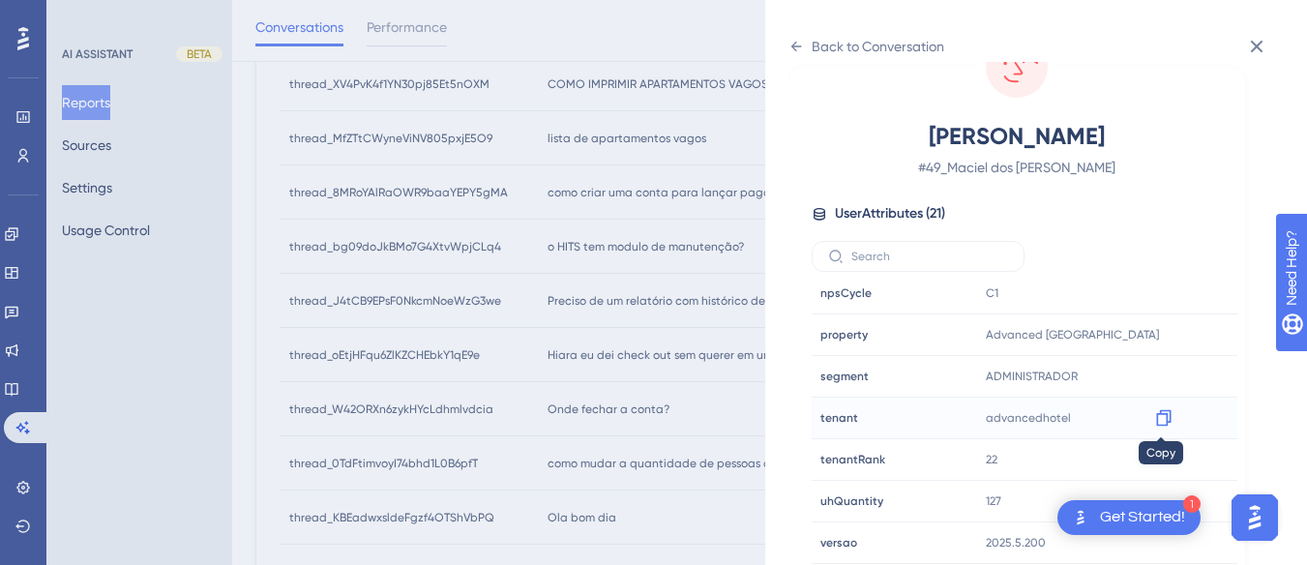
click at [838, 409] on icon at bounding box center [1163, 417] width 19 height 19
click at [800, 45] on icon at bounding box center [796, 46] width 15 height 15
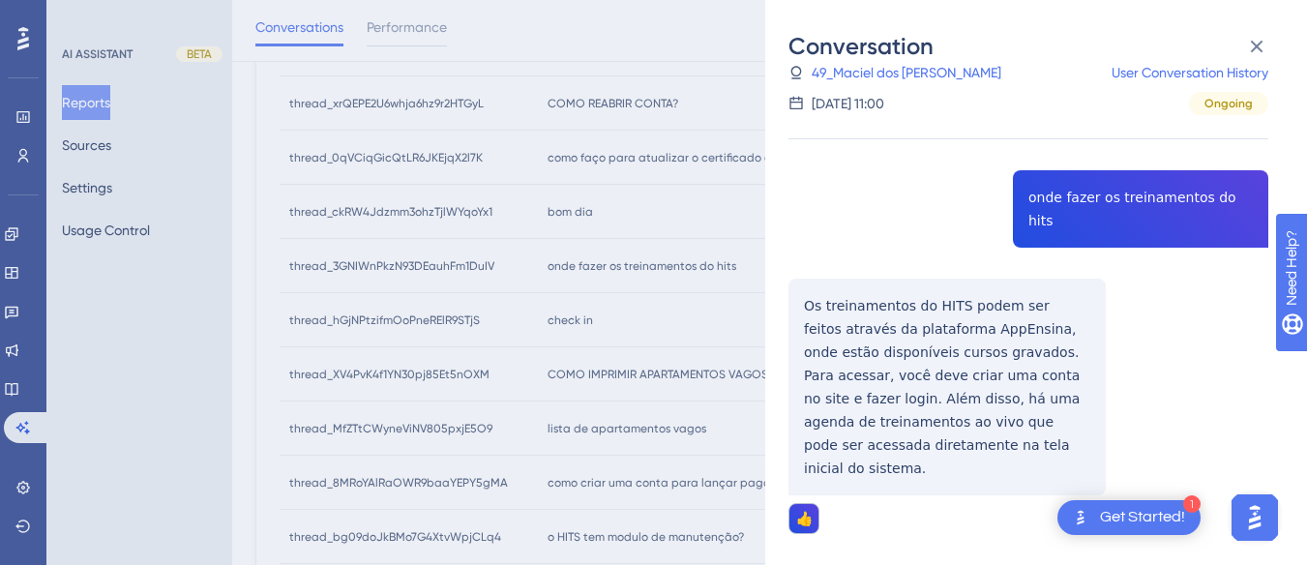
scroll to position [362, 0]
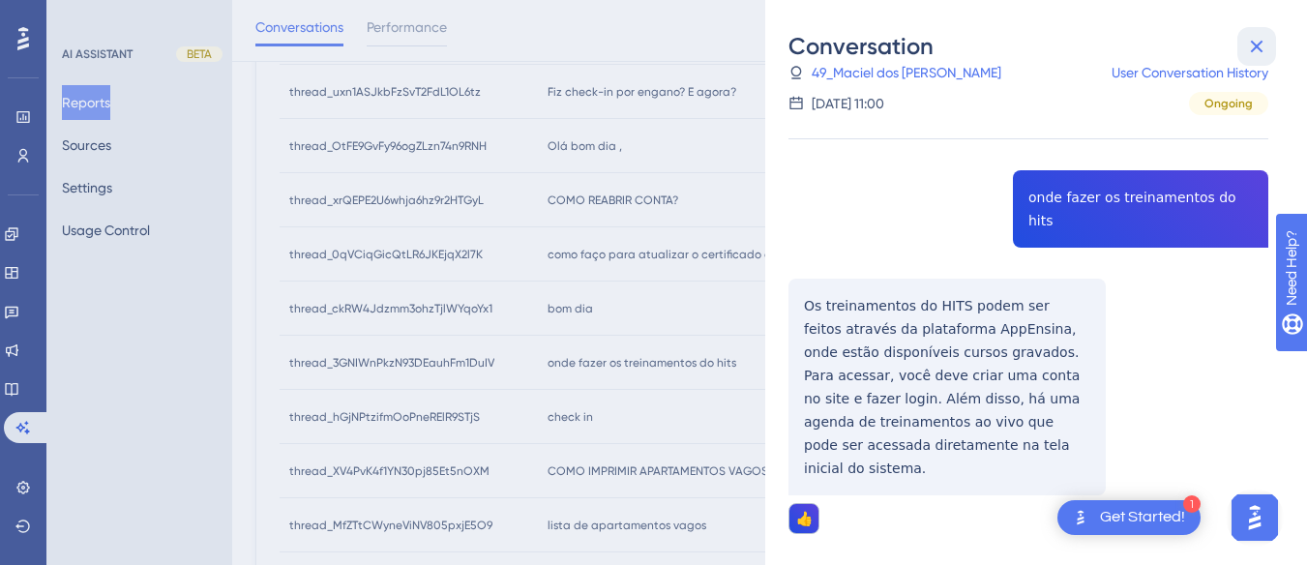
click at [838, 50] on icon at bounding box center [1256, 46] width 23 height 23
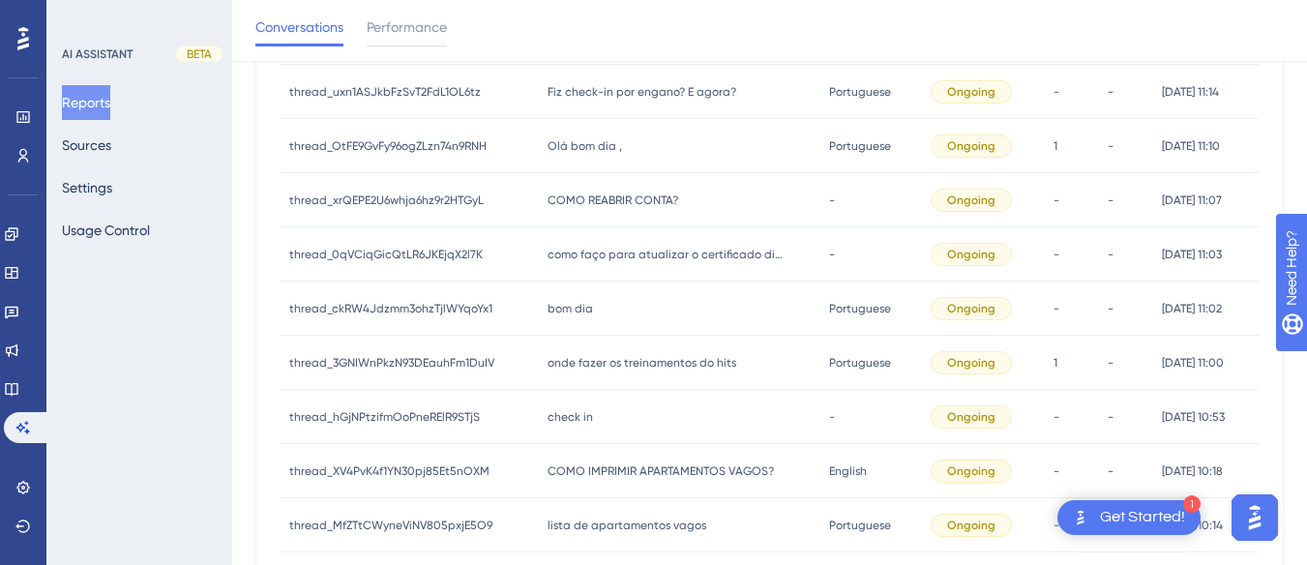
click at [598, 315] on div "bom dia bom dia" at bounding box center [679, 309] width 282 height 54
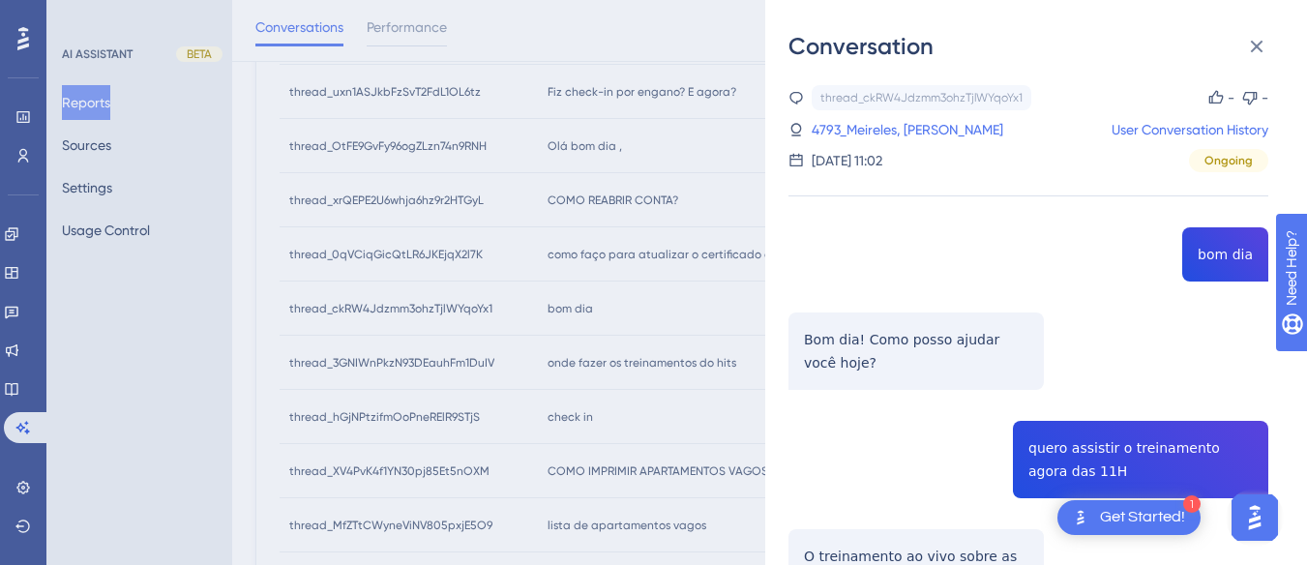
scroll to position [194, 0]
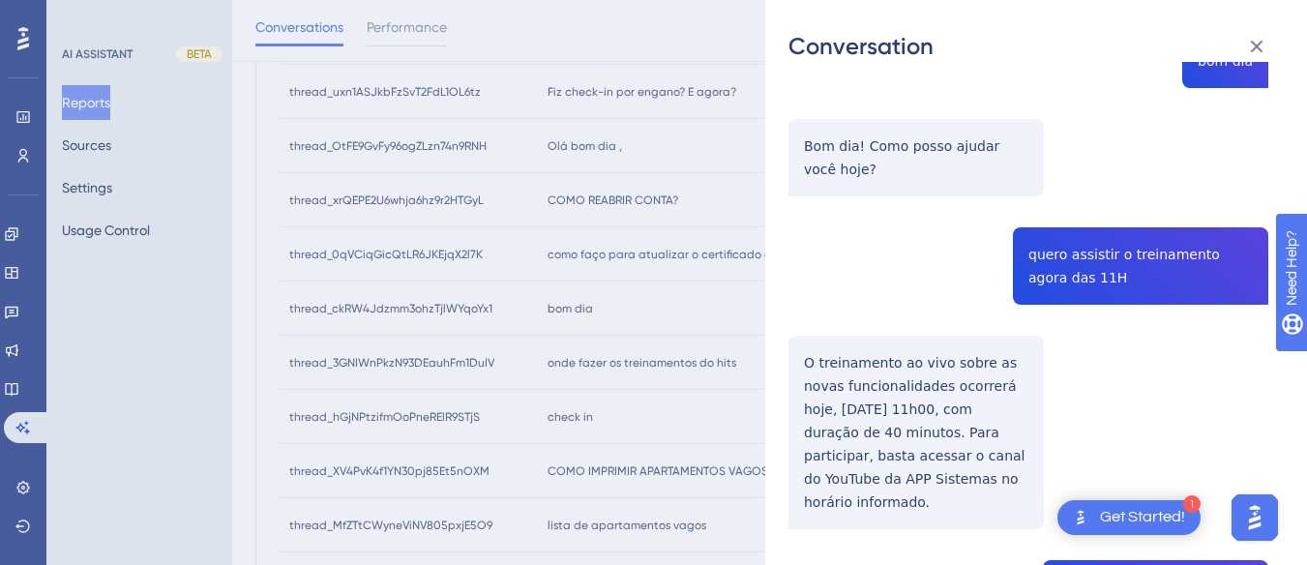
click at [838, 247] on div "thread_ckRW4Jdzmm3ohzTjlWYqoYx1 Copy - - 4793_Meireles, Juliana User Conversati…" at bounding box center [1029, 416] width 480 height 1048
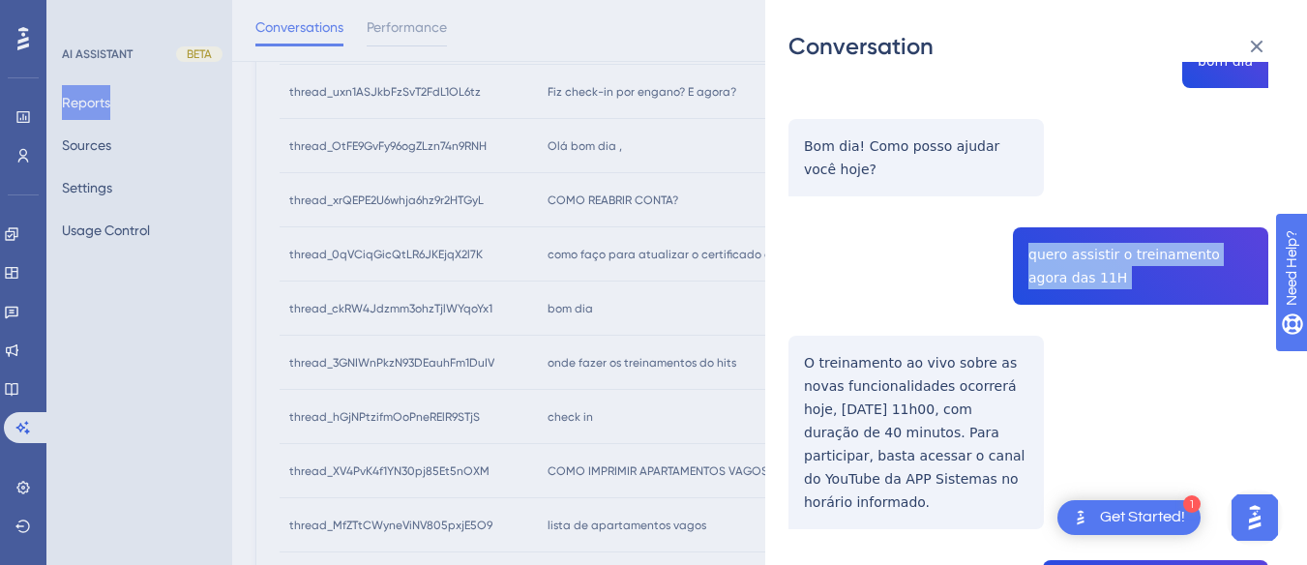
click at [838, 247] on div "thread_ckRW4Jdzmm3ohzTjlWYqoYx1 Copy - - 4793_Meireles, Juliana User Conversati…" at bounding box center [1029, 416] width 480 height 1048
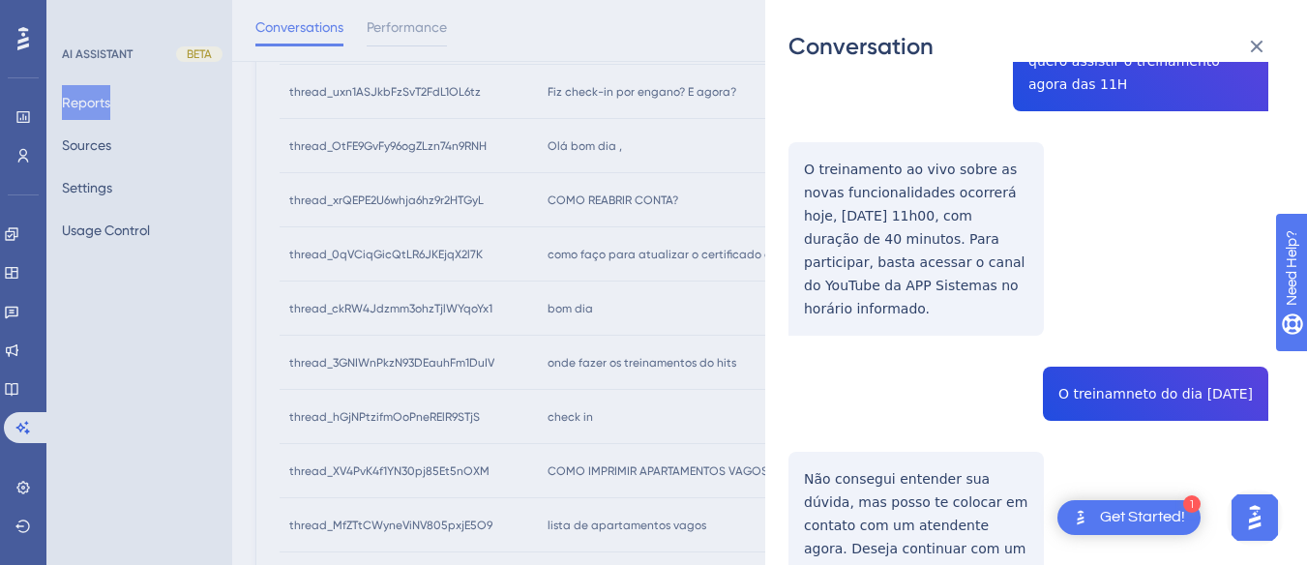
click at [838, 191] on div "thread_ckRW4Jdzmm3ohzTjlWYqoYx1 Copy - - 4793_Meireles, Juliana User Conversati…" at bounding box center [1029, 222] width 480 height 1048
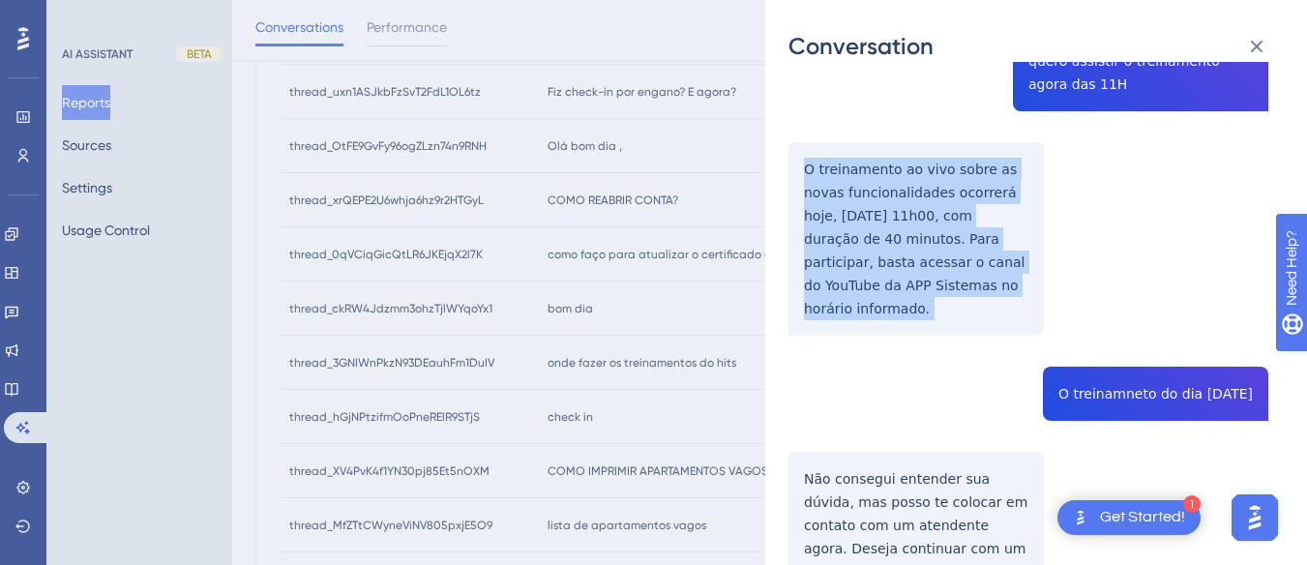
click at [838, 191] on div "thread_ckRW4Jdzmm3ohzTjlWYqoYx1 Copy - - 4793_Meireles, Juliana User Conversati…" at bounding box center [1029, 222] width 480 height 1048
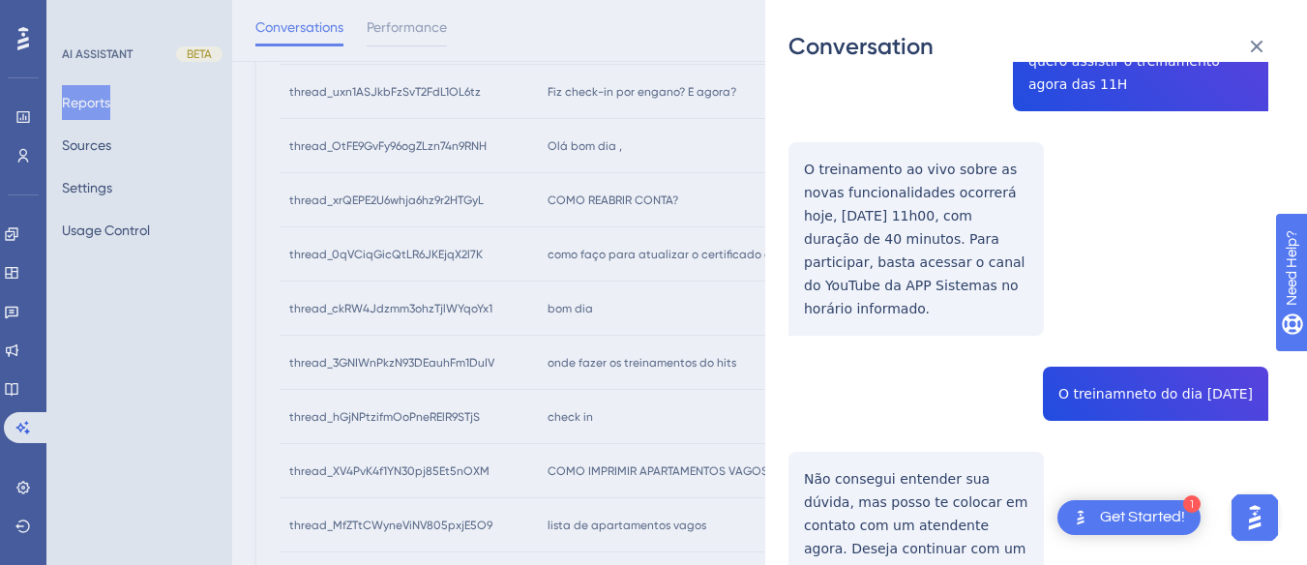
click at [838, 349] on div "thread_ckRW4Jdzmm3ohzTjlWYqoYx1 Copy - - 4793_Meireles, Juliana User Conversati…" at bounding box center [1029, 222] width 480 height 1048
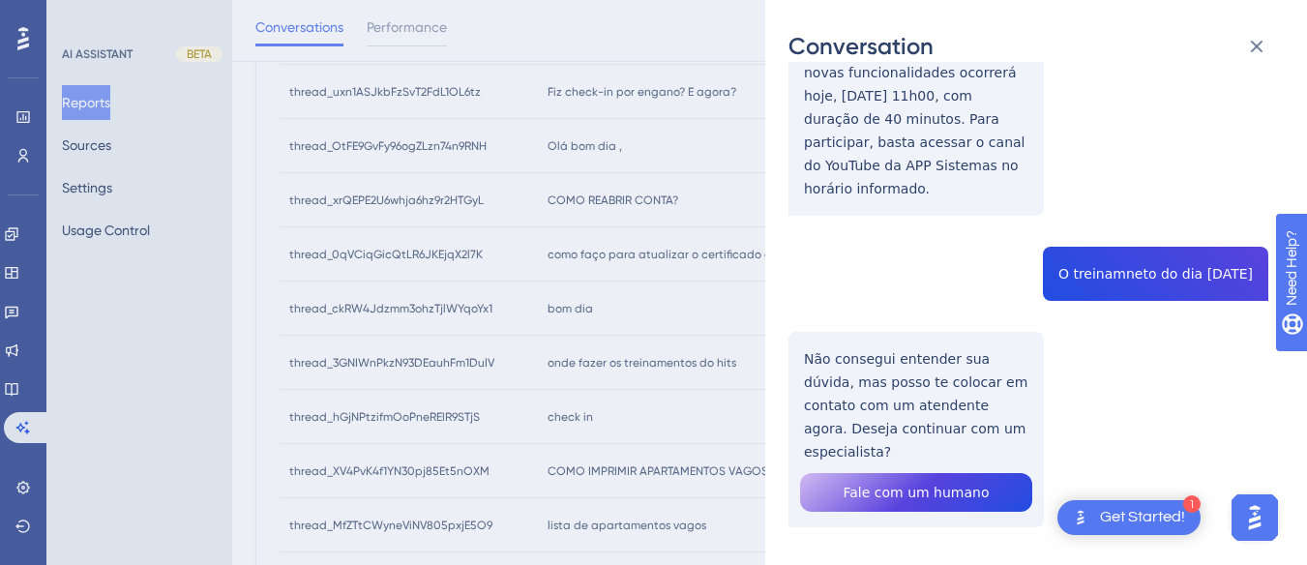
click at [838, 344] on div "thread_ckRW4Jdzmm3ohzTjlWYqoYx1 Copy - - 4793_Meireles, Juliana User Conversati…" at bounding box center [1029, 102] width 480 height 1048
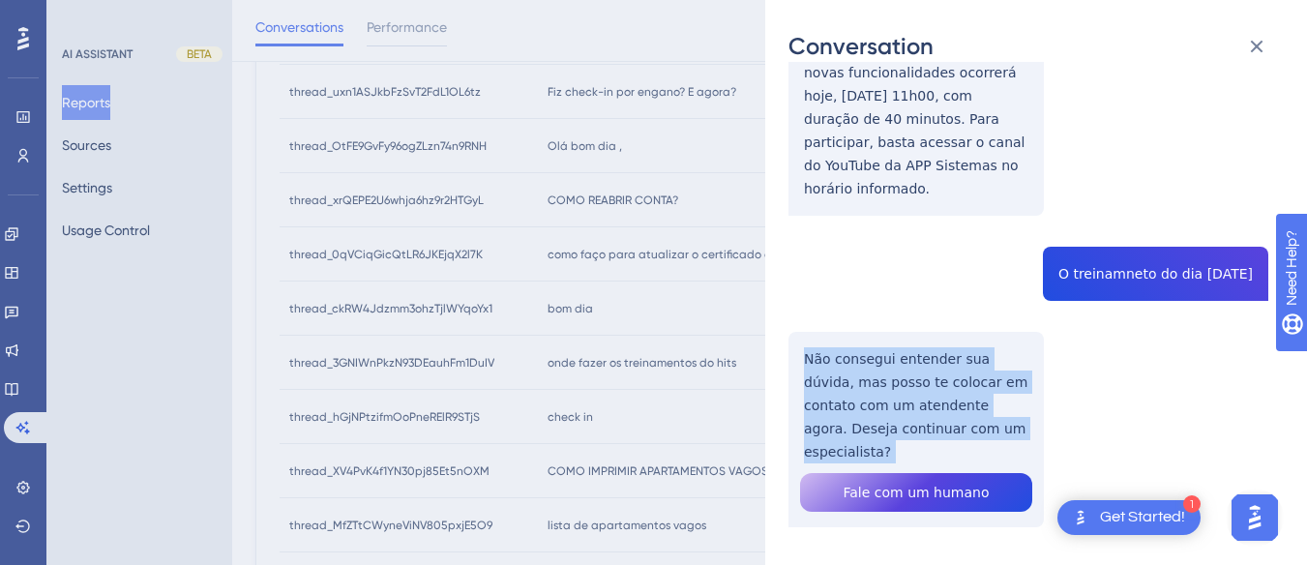
click at [838, 345] on div "thread_ckRW4Jdzmm3ohzTjlWYqoYx1 Copy - - 4793_Meireles, Juliana User Conversati…" at bounding box center [1029, 102] width 480 height 1048
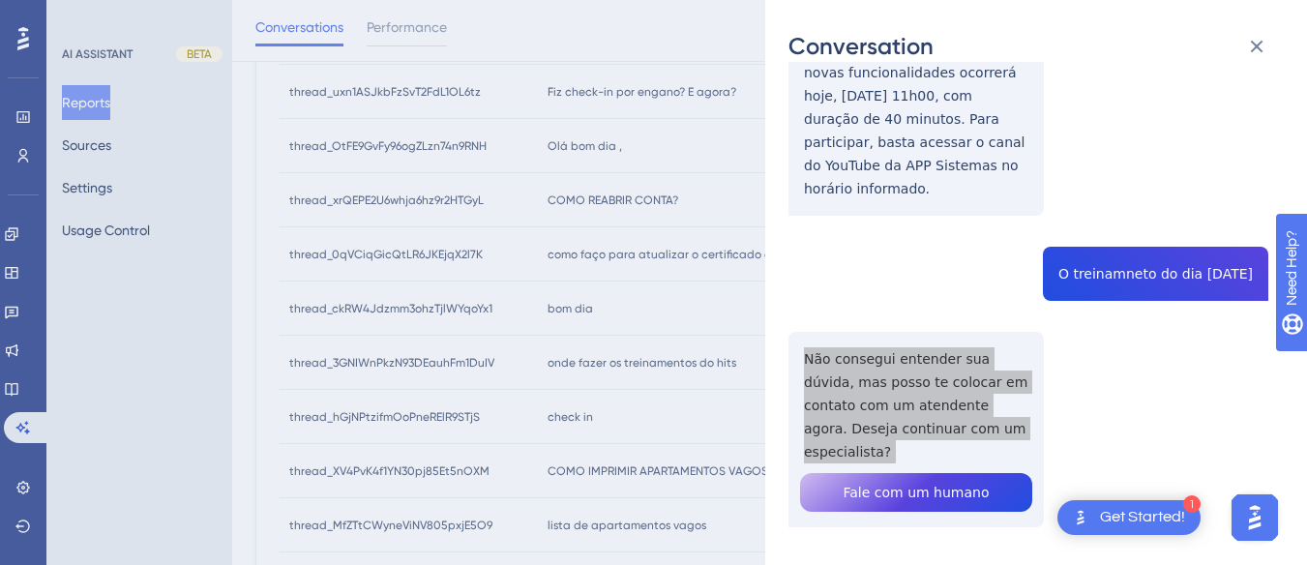
scroll to position [0, 0]
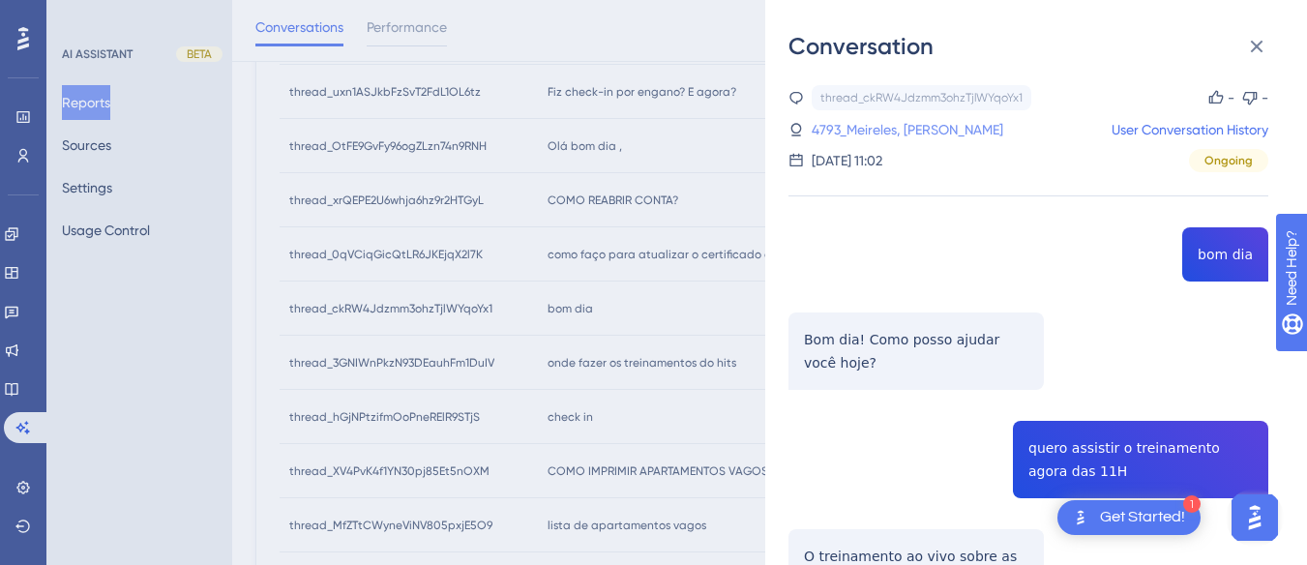
click at [820, 130] on link "4793_Meireles, Juliana" at bounding box center [908, 129] width 192 height 23
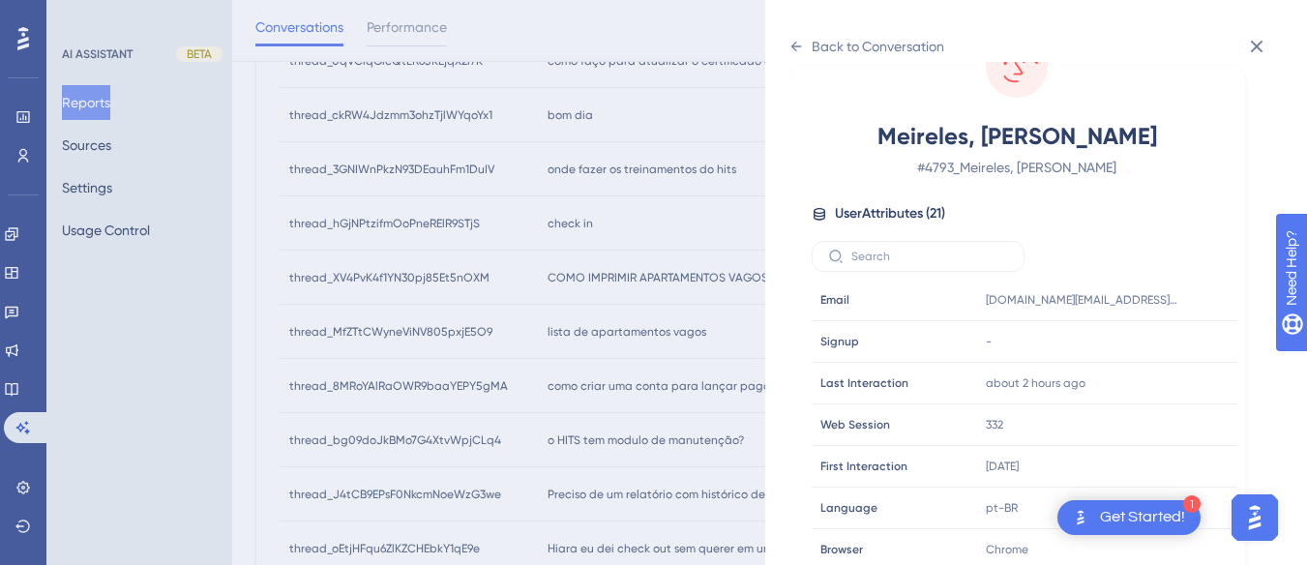
scroll to position [581, 0]
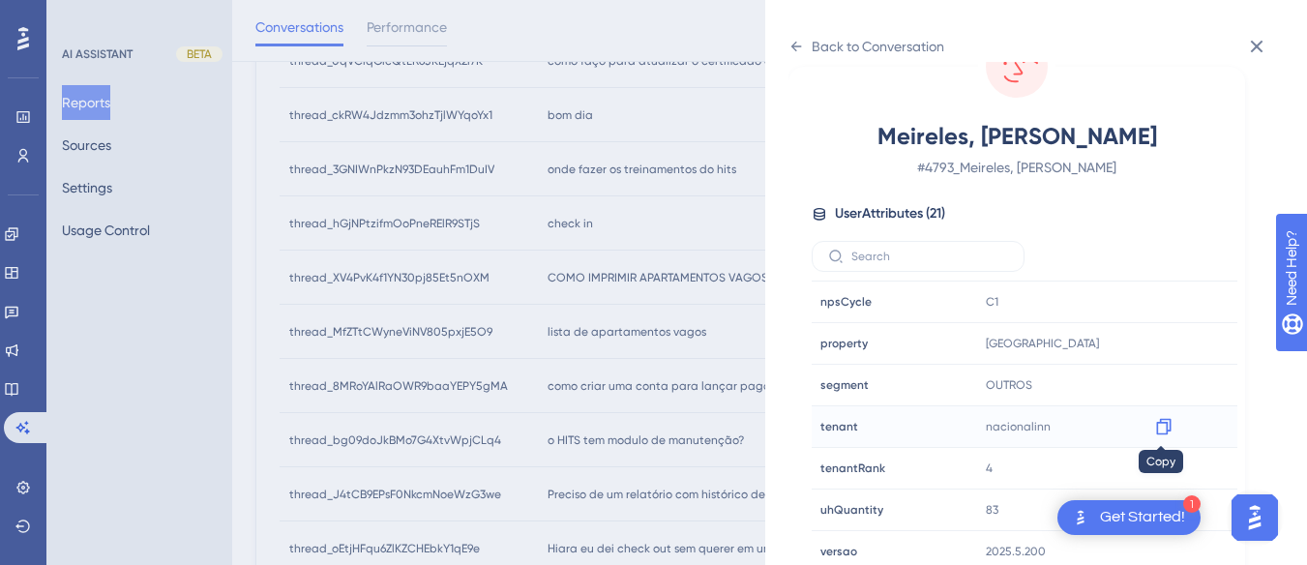
click at [838, 415] on div at bounding box center [1163, 426] width 31 height 31
click at [838, 426] on icon at bounding box center [1163, 426] width 19 height 19
drag, startPoint x: 1158, startPoint y: 338, endPoint x: 50, endPoint y: 16, distance: 1153.5
click at [838, 338] on icon at bounding box center [1163, 344] width 15 height 16
click at [807, 47] on div "Back to Conversation" at bounding box center [867, 46] width 156 height 31
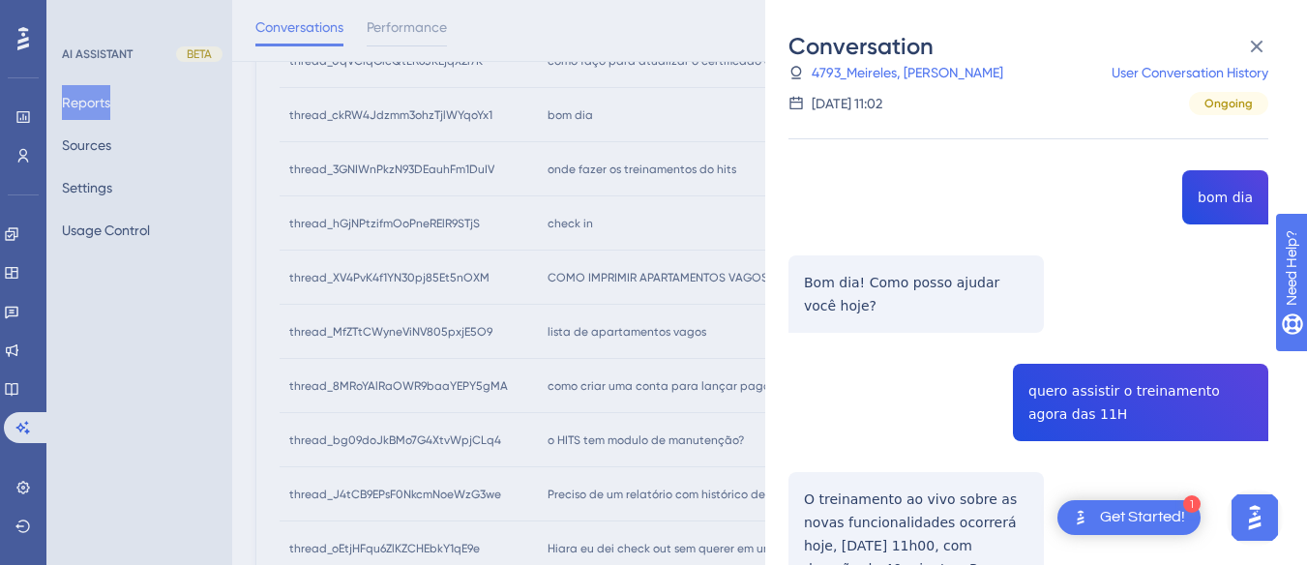
click at [838, 406] on div "thread_ckRW4Jdzmm3ohzTjlWYqoYx1 Copy - - 4793_Meireles, Juliana User Conversati…" at bounding box center [1029, 552] width 480 height 1048
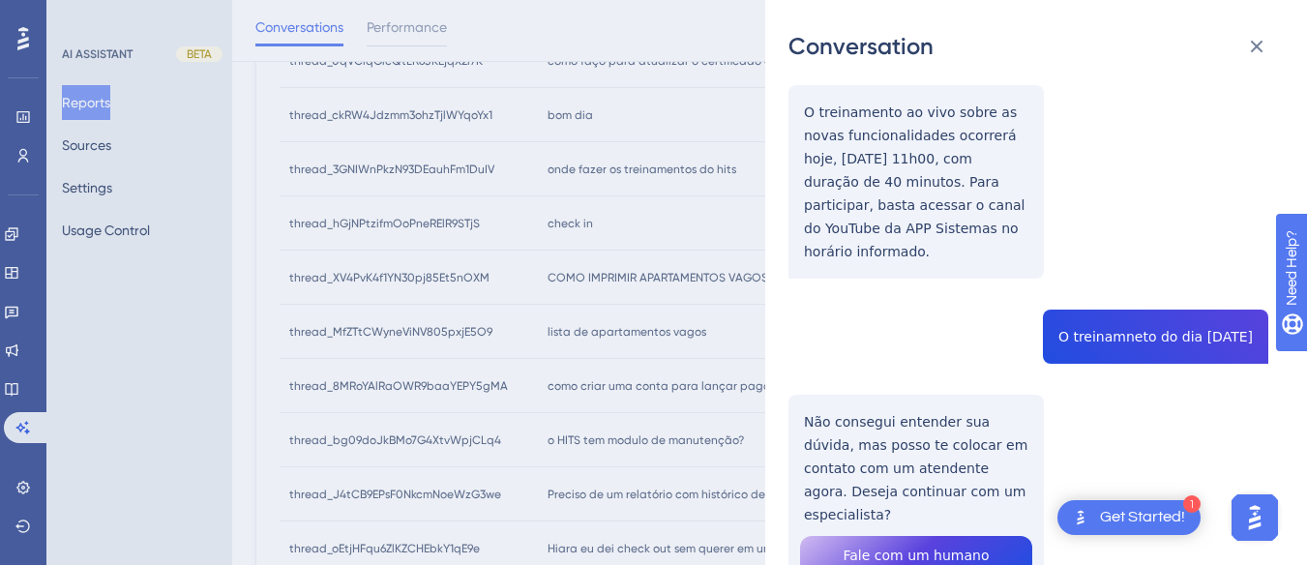
scroll to position [507, 0]
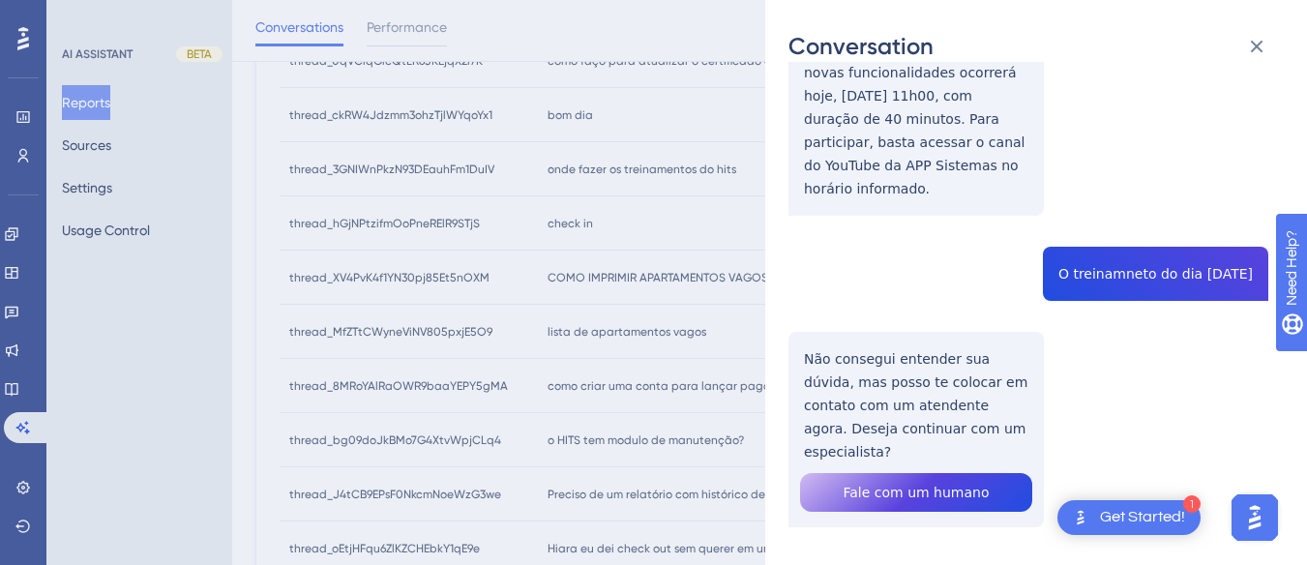
click at [838, 273] on div "thread_ckRW4Jdzmm3ohzTjlWYqoYx1 Copy - - 4793_Meireles, Juliana User Conversati…" at bounding box center [1029, 102] width 480 height 1048
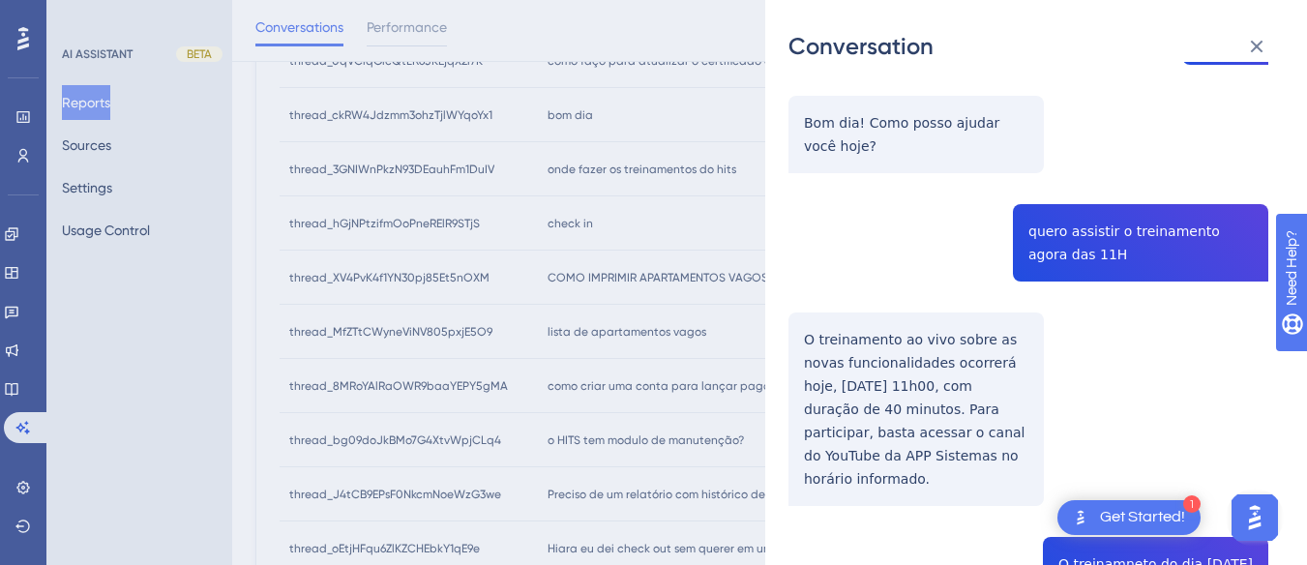
click at [838, 221] on div "thread_ckRW4Jdzmm3ohzTjlWYqoYx1 Copy - - 4793_Meireles, Juliana User Conversati…" at bounding box center [1029, 392] width 480 height 1048
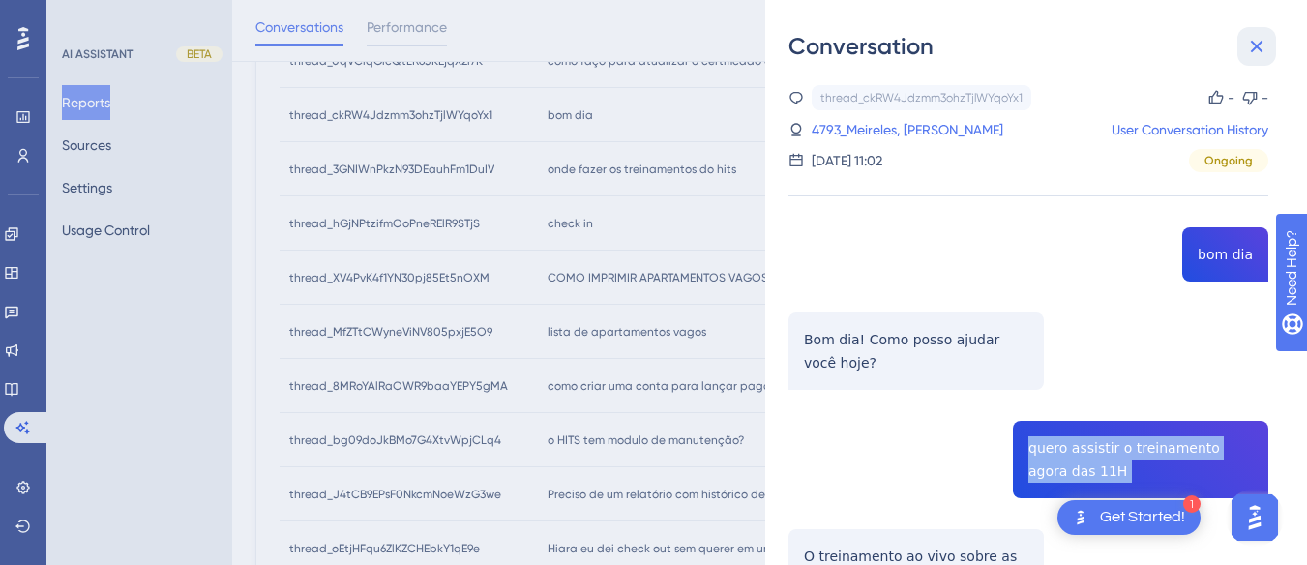
click at [838, 50] on icon at bounding box center [1256, 46] width 23 height 23
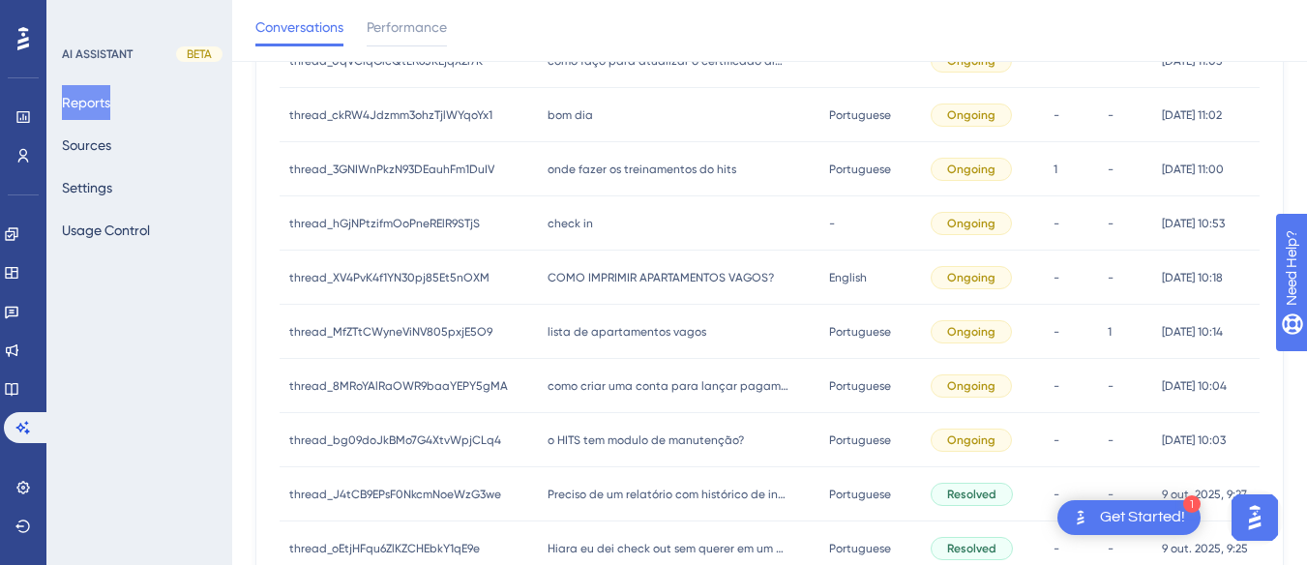
click at [709, 169] on span "onde fazer os treinamentos do hits" at bounding box center [642, 169] width 189 height 15
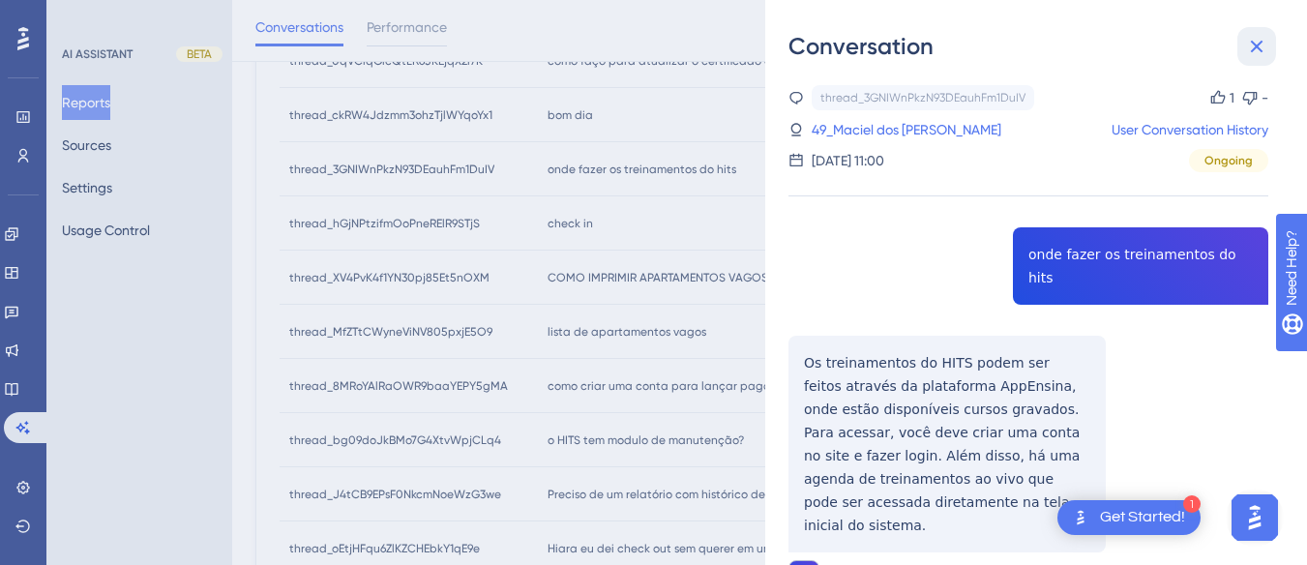
click at [838, 39] on icon at bounding box center [1256, 46] width 23 height 23
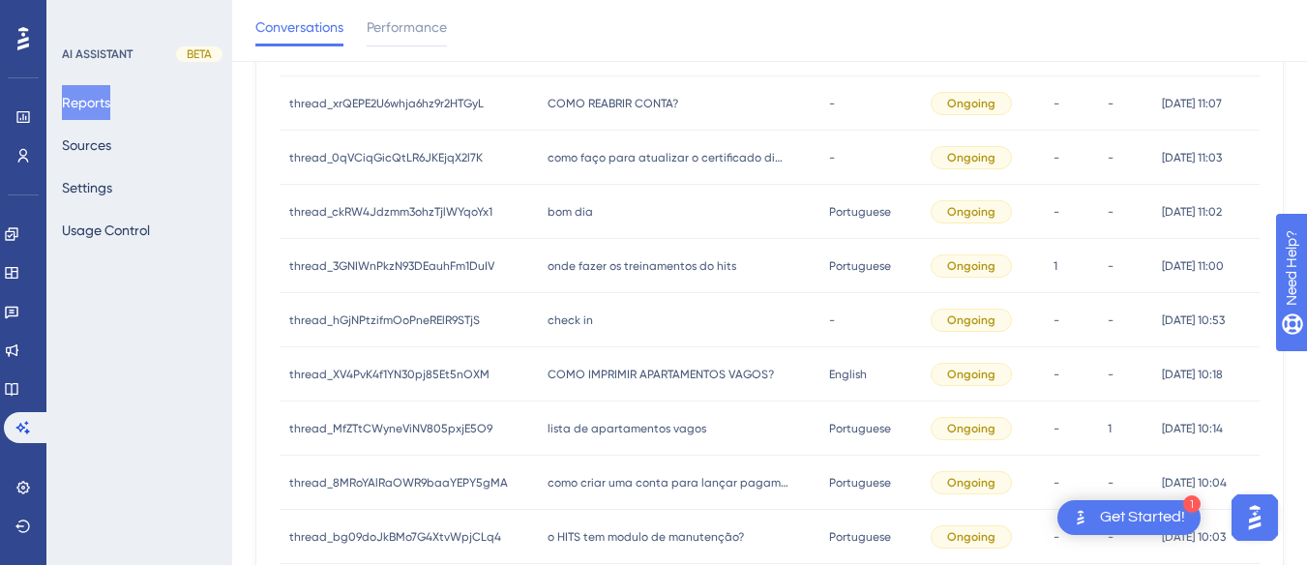
scroll to position [362, 0]
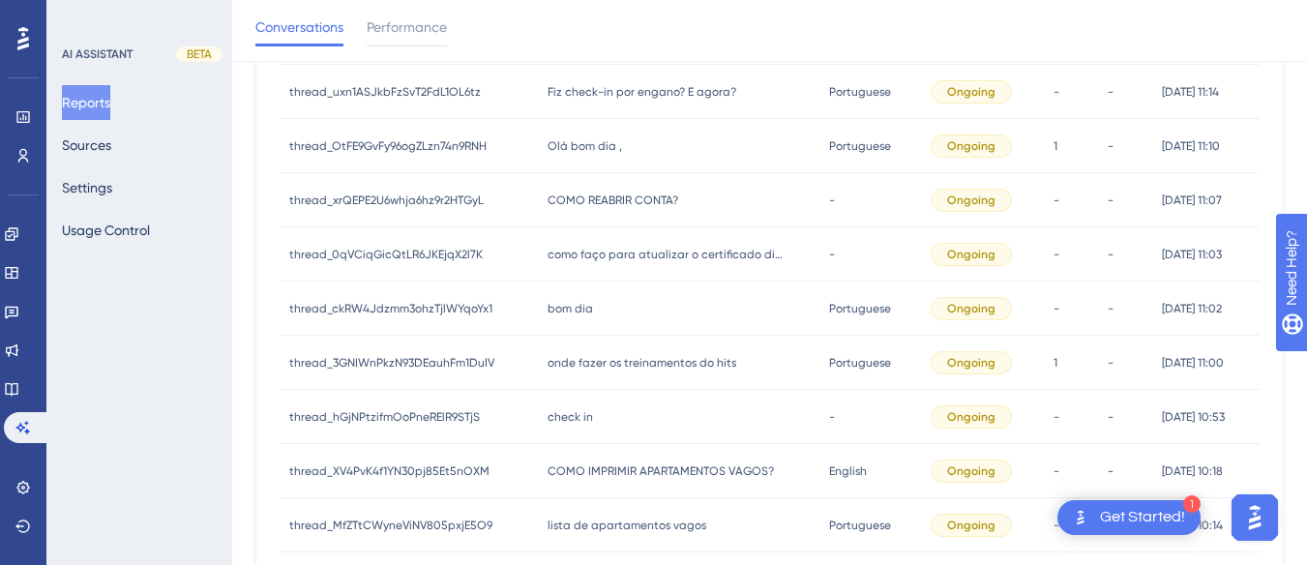
click at [640, 302] on div "bom dia bom dia" at bounding box center [679, 309] width 282 height 54
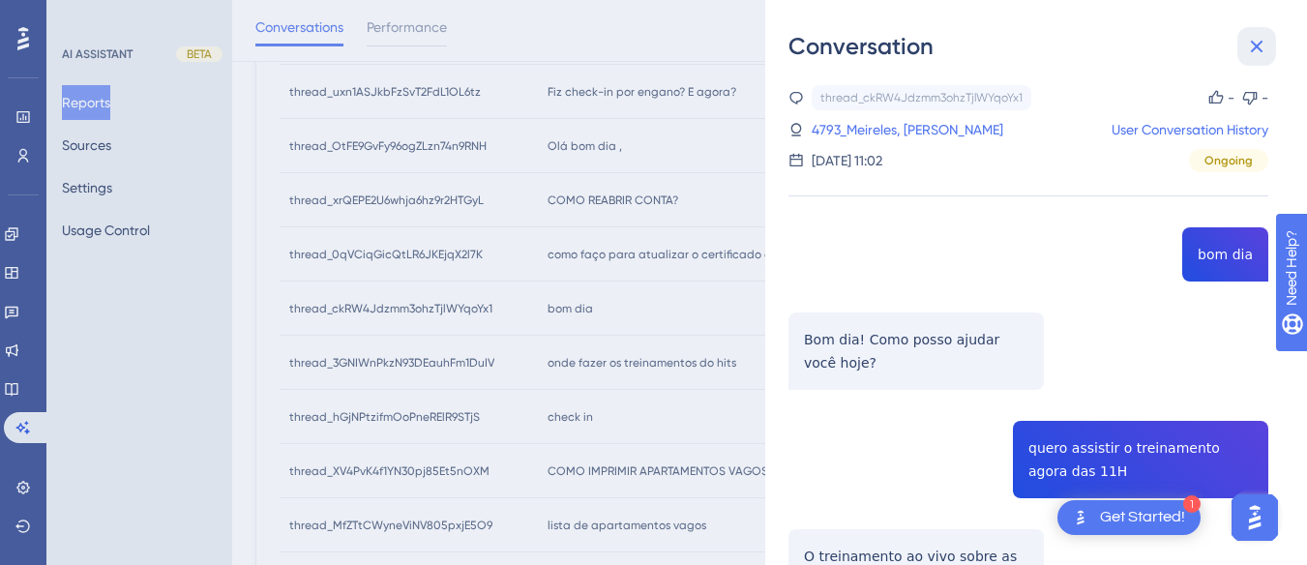
click at [838, 57] on icon at bounding box center [1256, 46] width 23 height 23
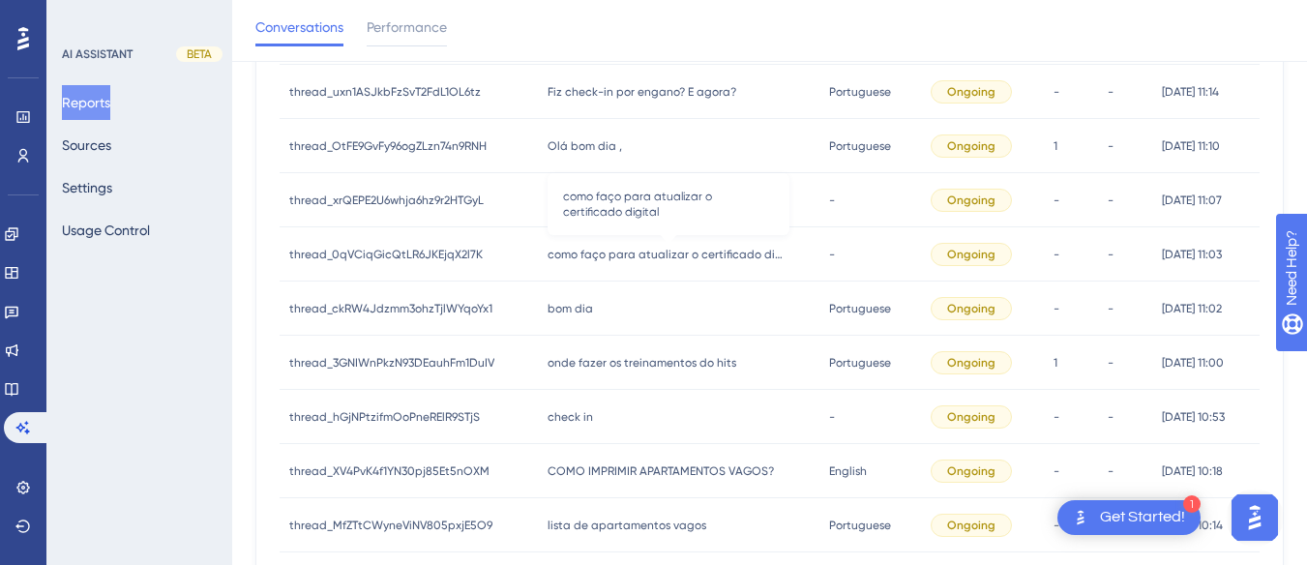
click at [548, 261] on span "como faço para atualizar o certificado digital" at bounding box center [669, 254] width 242 height 15
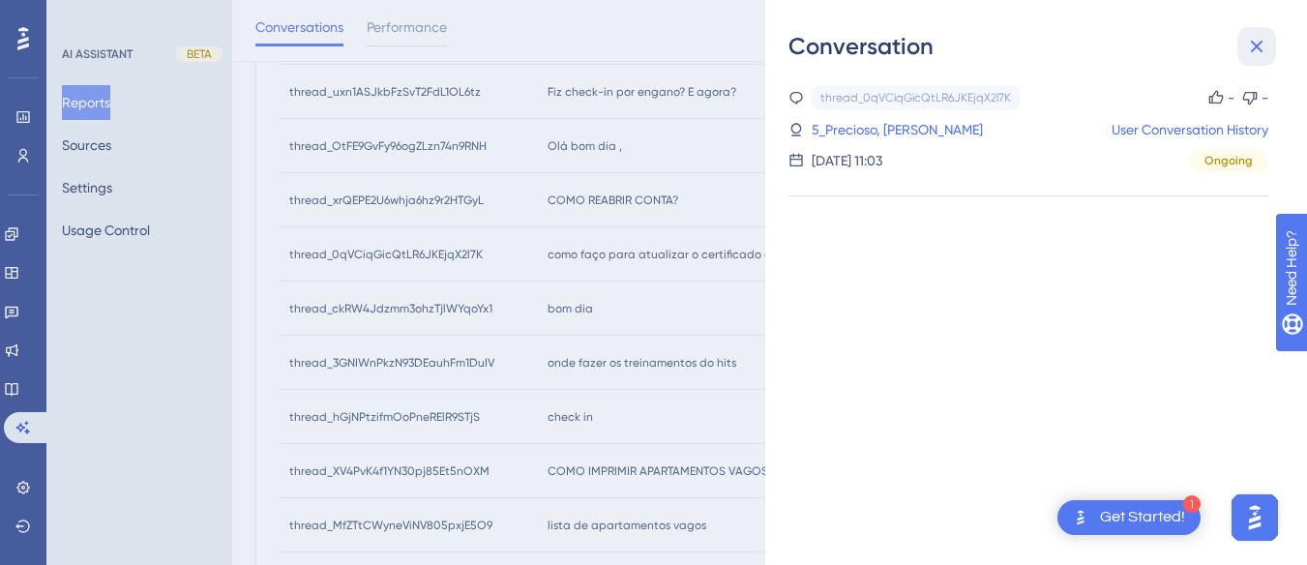
click at [838, 36] on icon at bounding box center [1256, 46] width 23 height 23
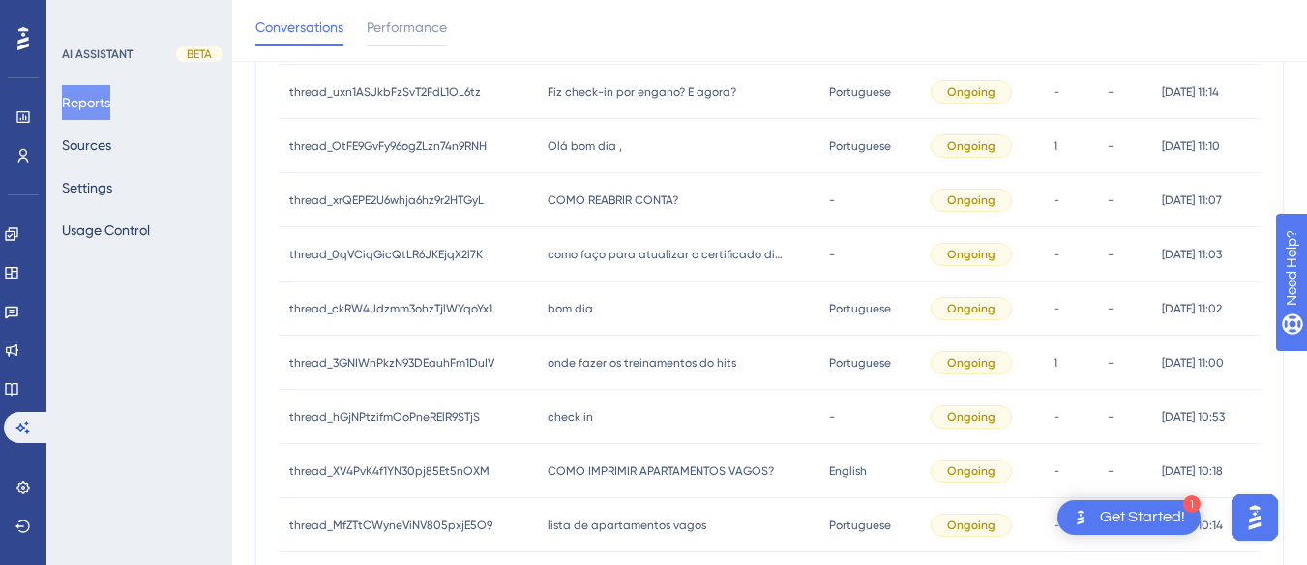
click at [662, 269] on div "como faço para atualizar o certificado digital como faço para atualizar o certi…" at bounding box center [679, 254] width 282 height 54
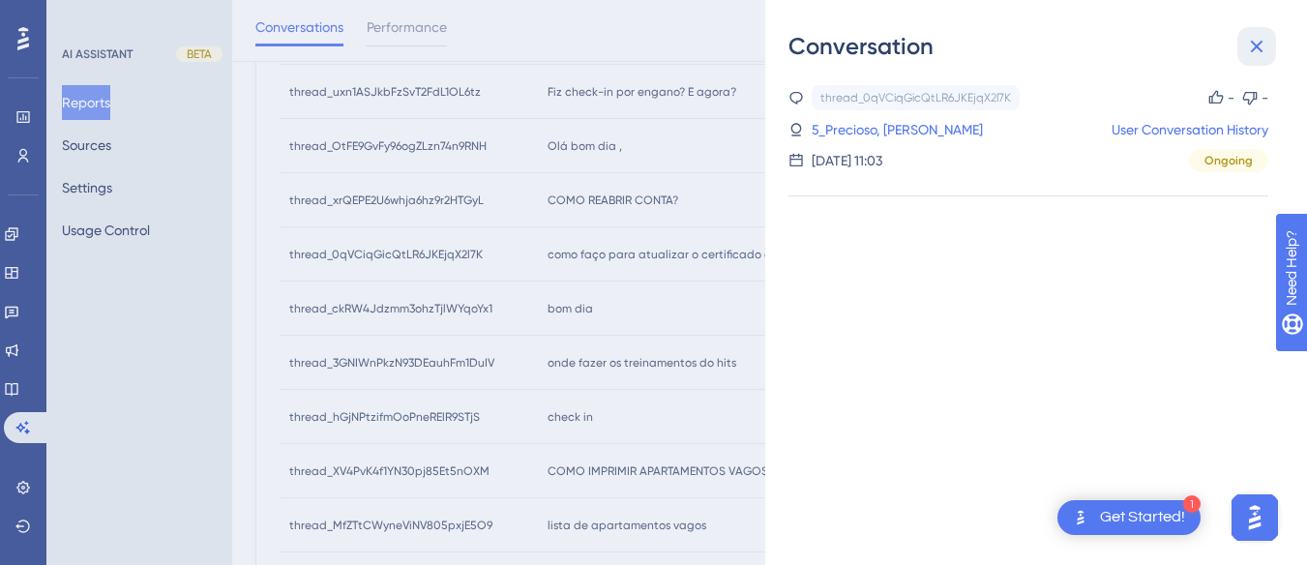
click at [838, 48] on icon at bounding box center [1257, 47] width 13 height 13
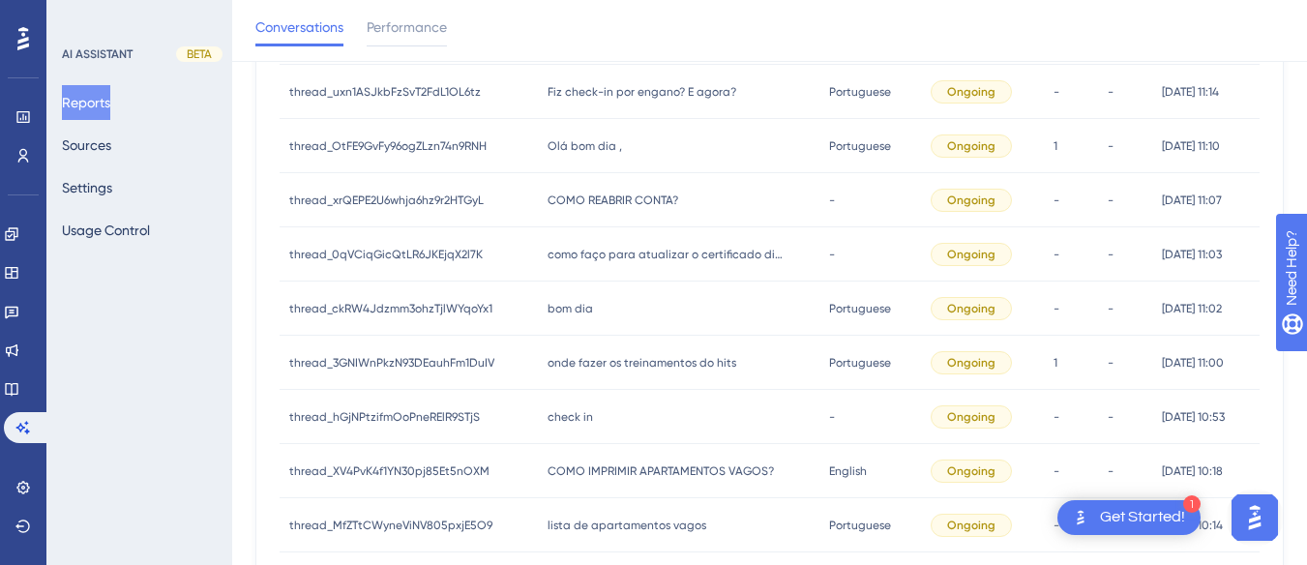
click at [567, 207] on span "COMO REABRIR CONTA?" at bounding box center [613, 200] width 131 height 15
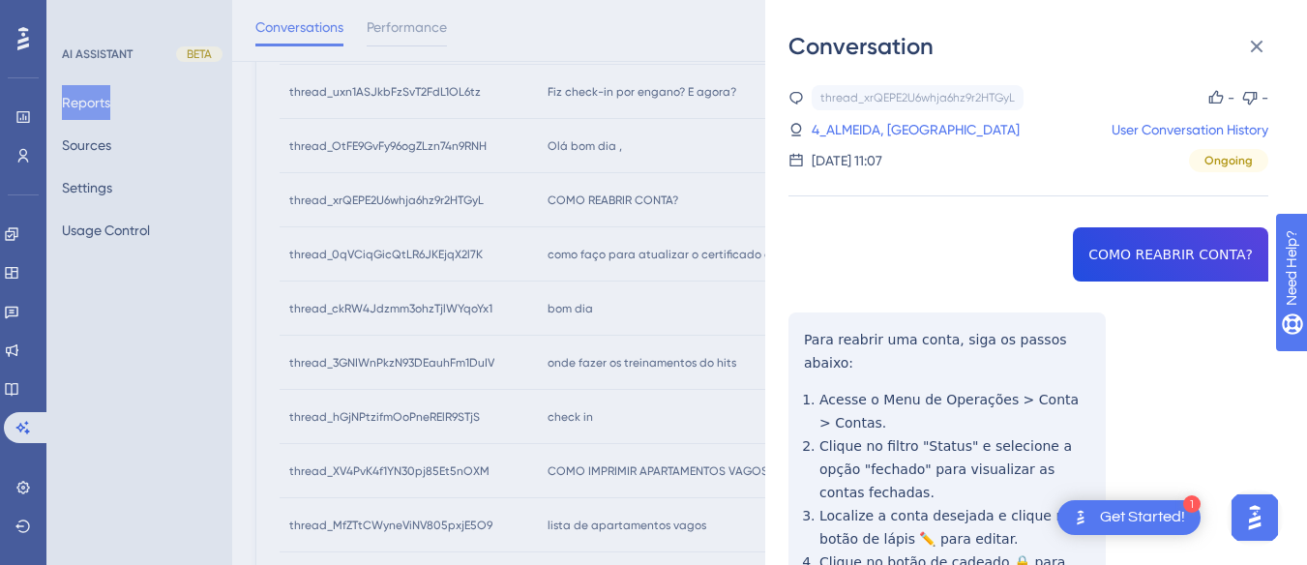
click at [838, 243] on div "thread_xrQEPE2U6whja6hz9r2HTGyL Copy - - 4_ALMEIDA, SAMARA User Conversation Hi…" at bounding box center [1029, 463] width 480 height 756
click at [810, 331] on div "thread_xrQEPE2U6whja6hz9r2HTGyL Copy - - 4_ALMEIDA, SAMARA User Conversation Hi…" at bounding box center [1029, 463] width 480 height 756
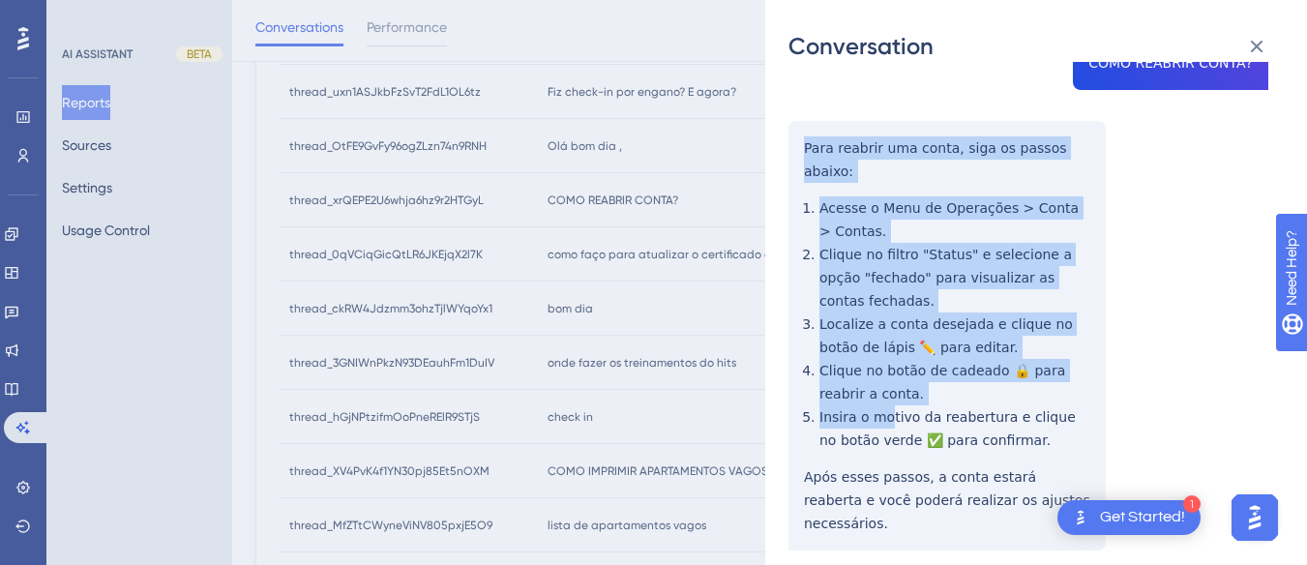
scroll to position [459, 0]
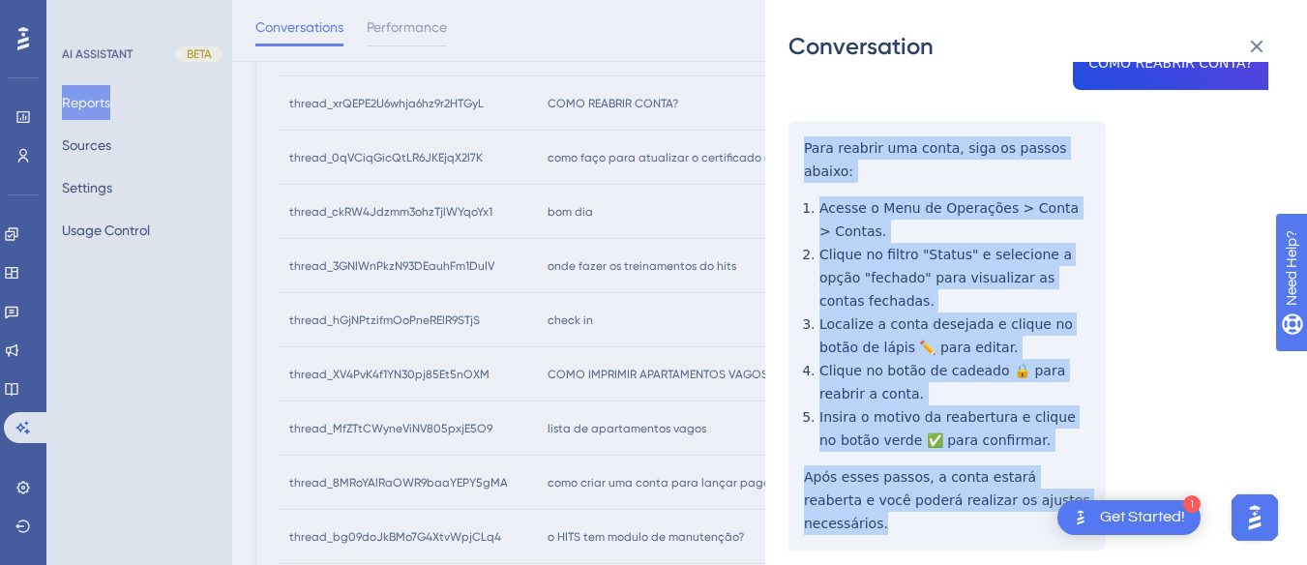
drag, startPoint x: 795, startPoint y: 332, endPoint x: 1072, endPoint y: 447, distance: 299.7
click at [838, 447] on div "thread_xrQEPE2U6whja6hz9r2HTGyL Copy - - 4_ALMEIDA, SAMARA User Conversation Hi…" at bounding box center [1029, 272] width 480 height 756
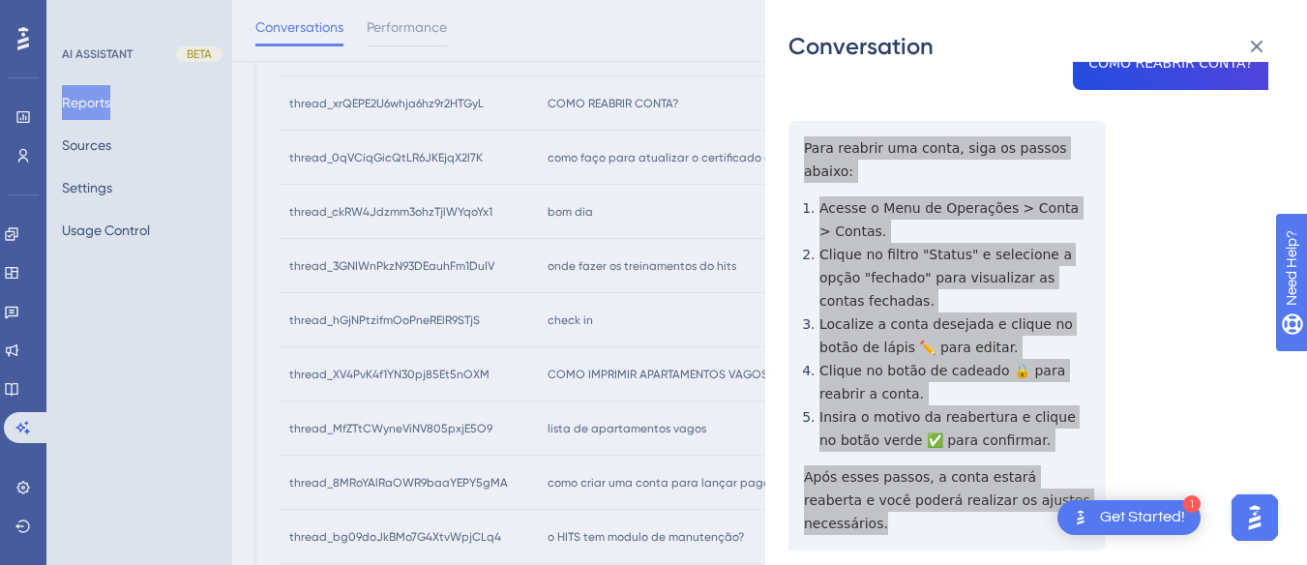
scroll to position [0, 0]
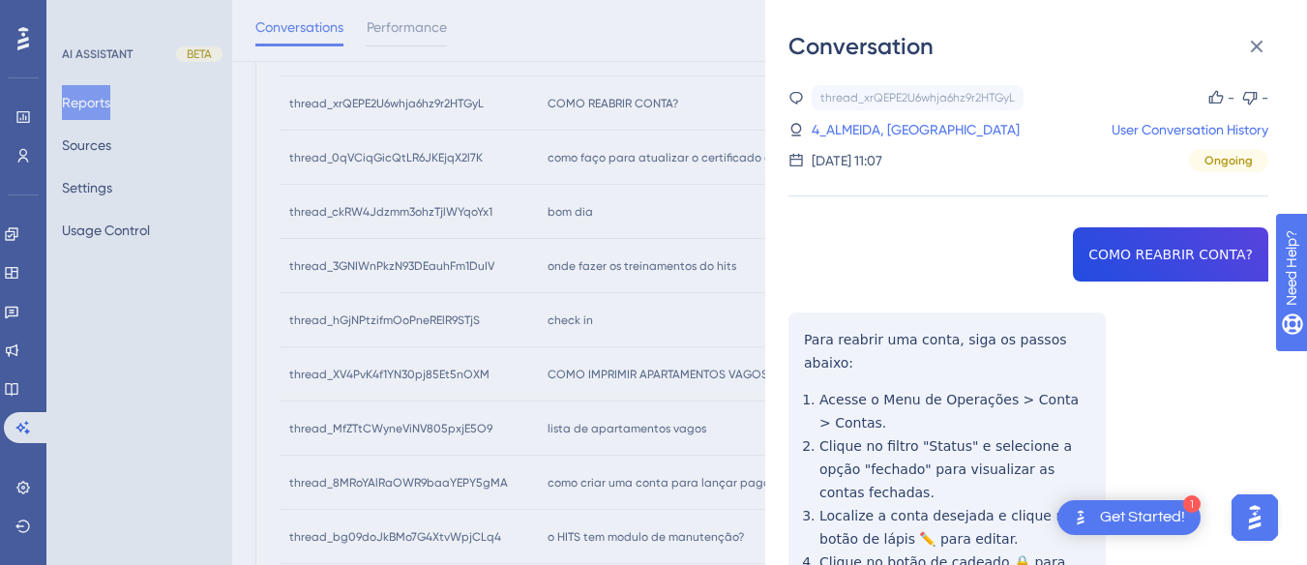
click at [838, 148] on div "thread_xrQEPE2U6whja6hz9r2HTGyL Copy - - 4_ALMEIDA, SAMARA User Conversation Hi…" at bounding box center [1029, 128] width 480 height 87
click at [838, 128] on link "4_ALMEIDA, SAMARA" at bounding box center [916, 129] width 208 height 23
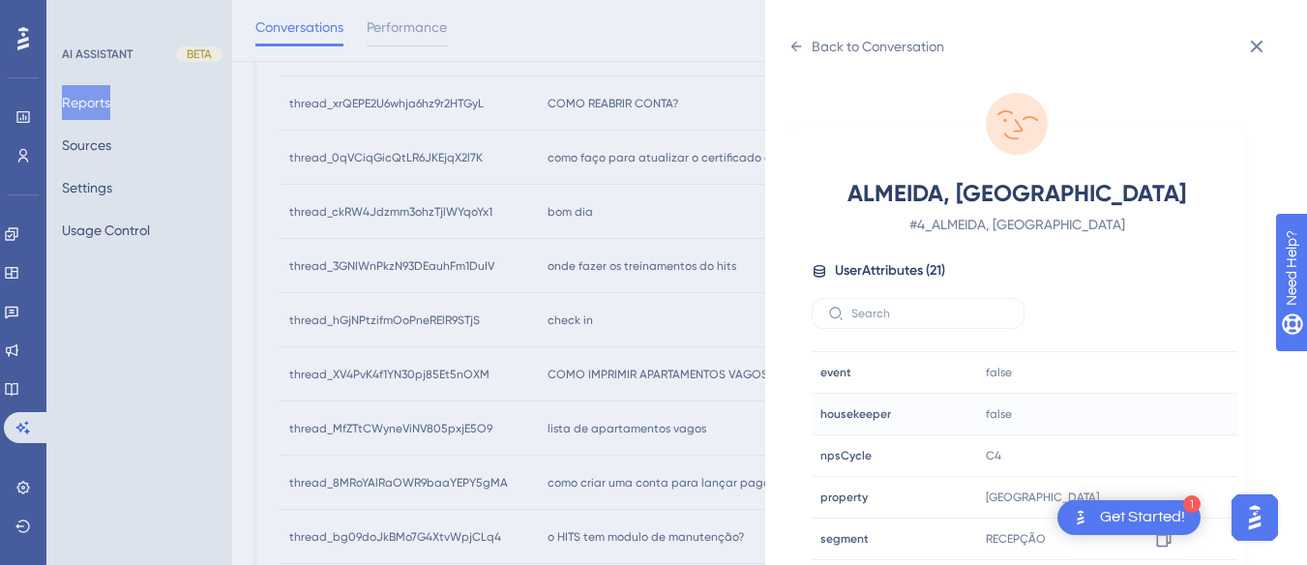
scroll to position [589, 0]
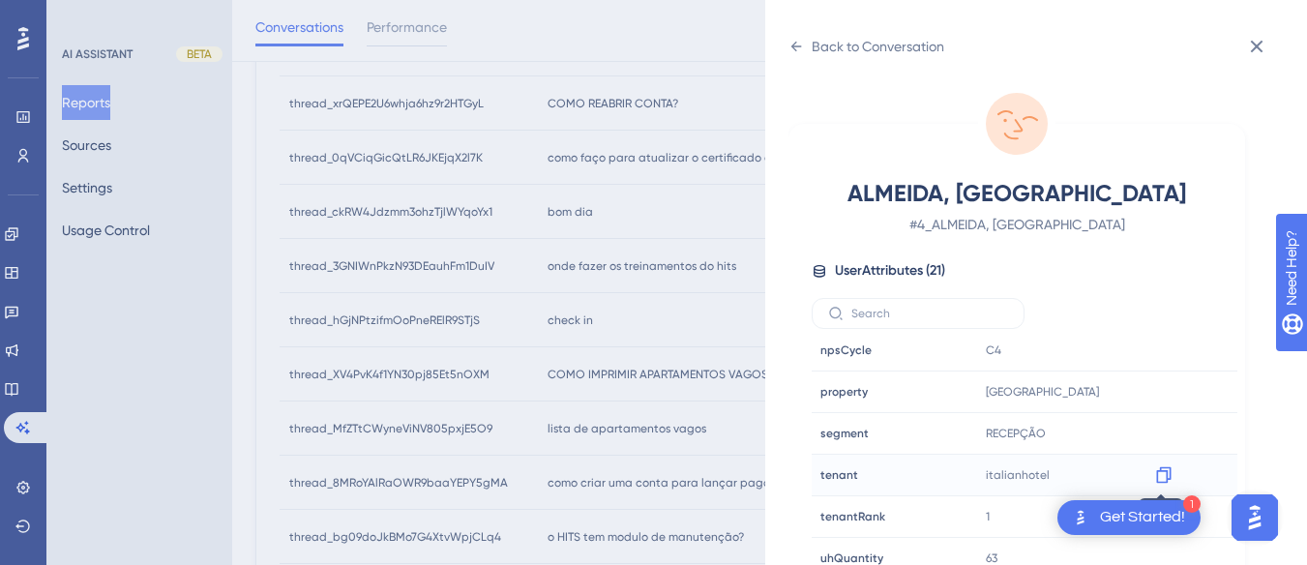
click at [838, 470] on icon at bounding box center [1163, 475] width 15 height 16
click at [802, 40] on icon at bounding box center [796, 46] width 15 height 15
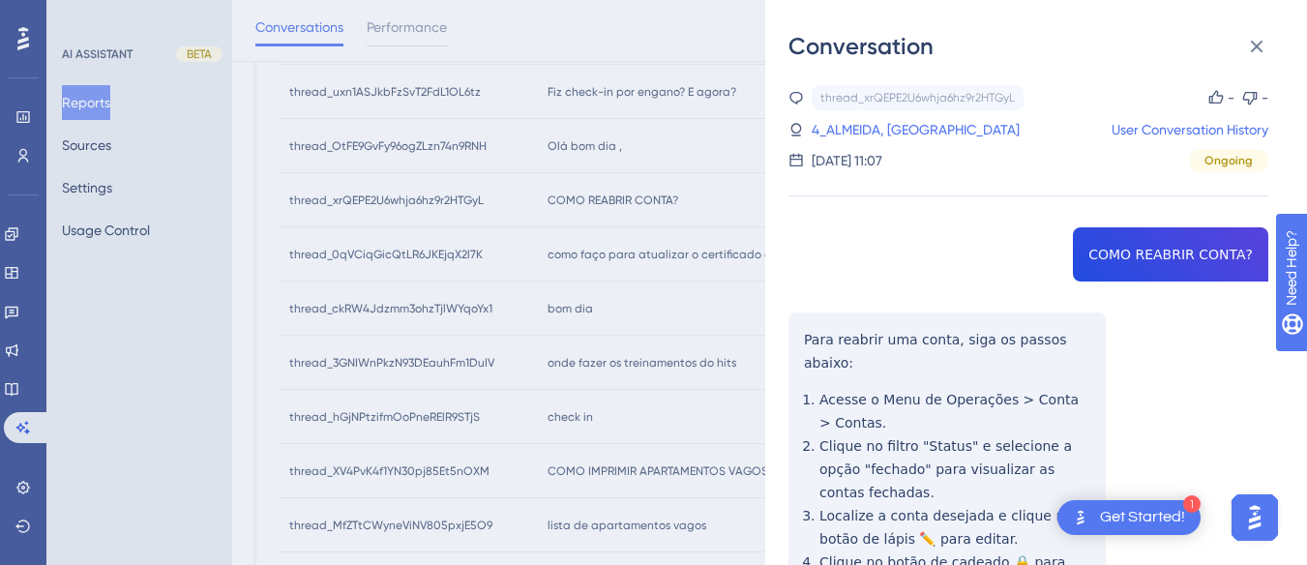
scroll to position [265, 0]
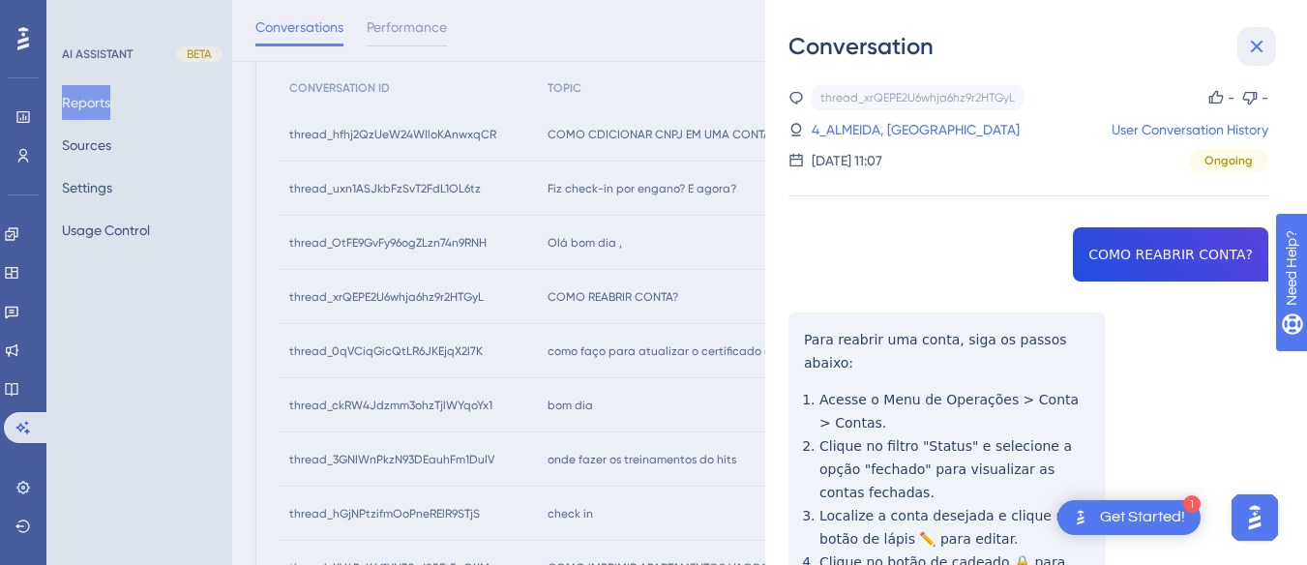
click at [838, 32] on button at bounding box center [1256, 46] width 39 height 39
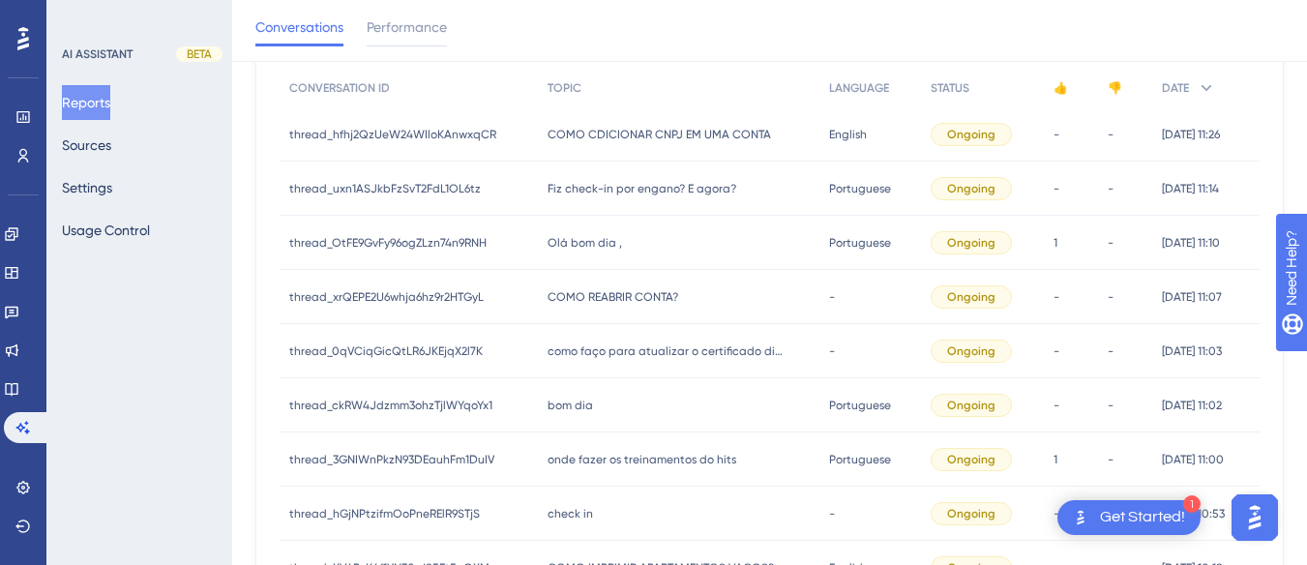
click at [618, 245] on div "Olá bom dia , Olá bom dia ," at bounding box center [679, 243] width 282 height 54
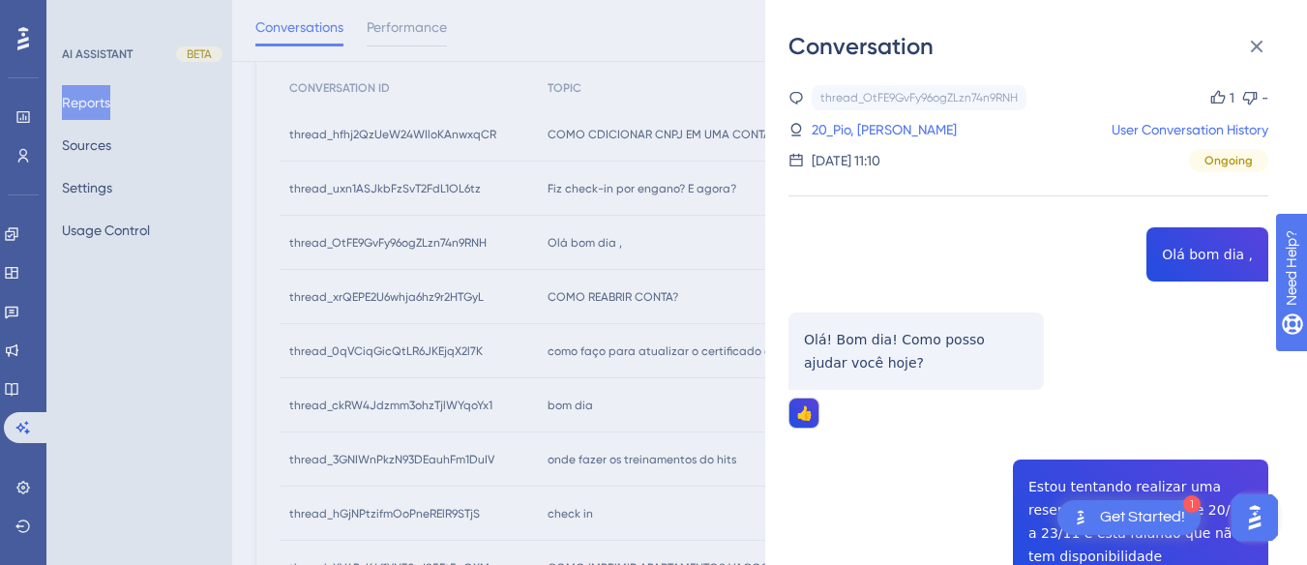
scroll to position [290, 0]
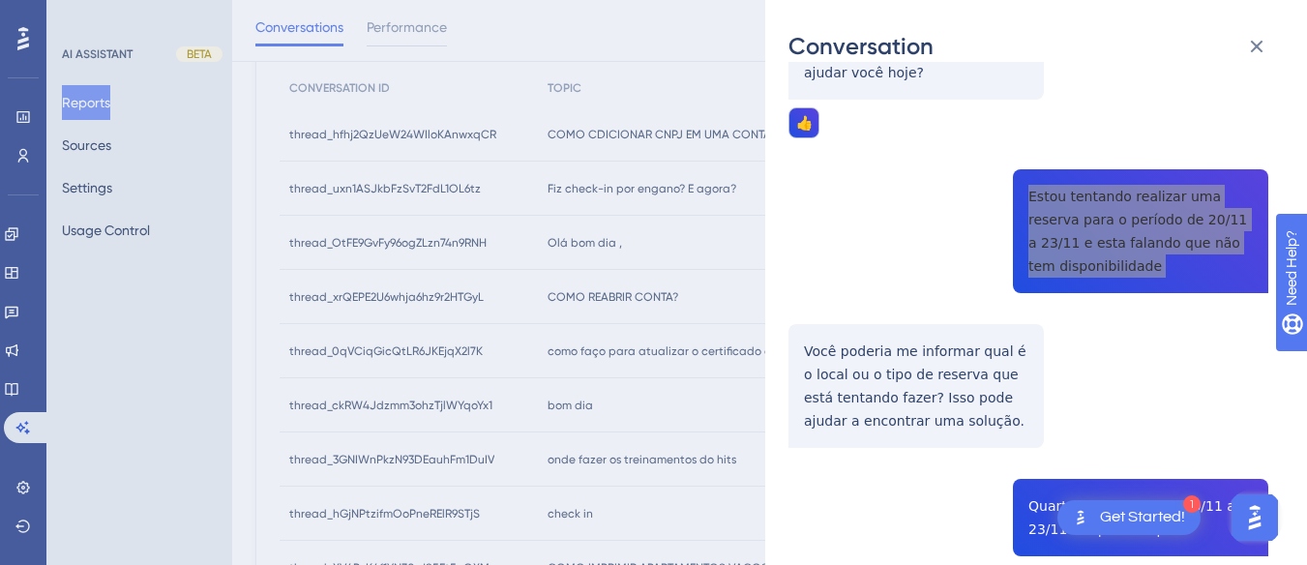
scroll to position [484, 0]
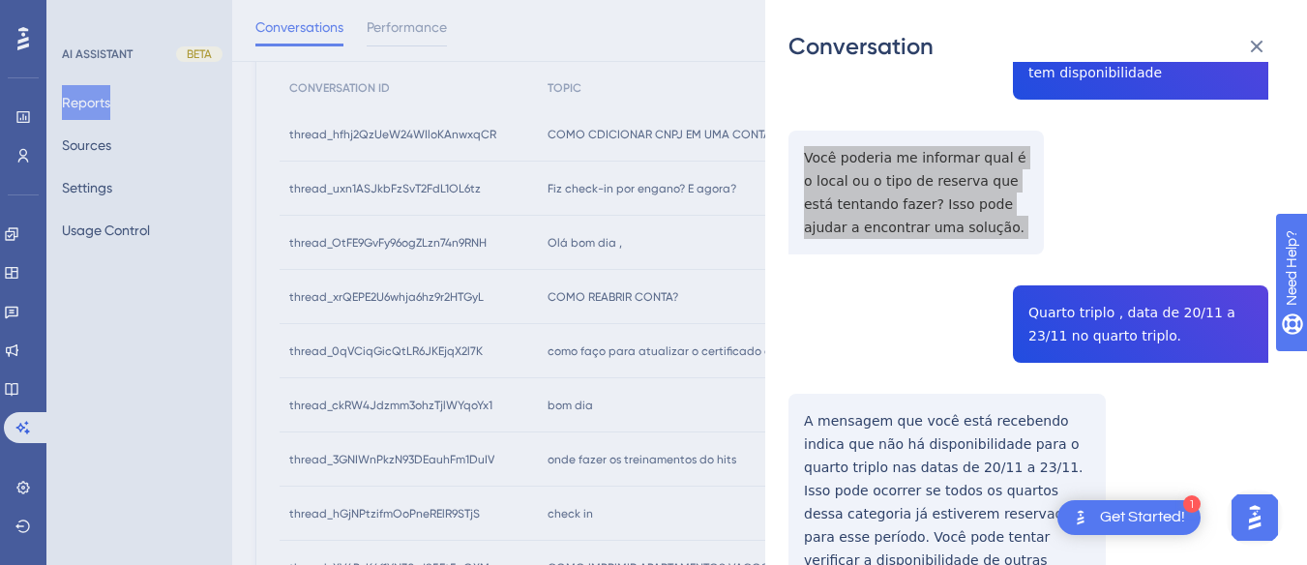
scroll to position [677, 0]
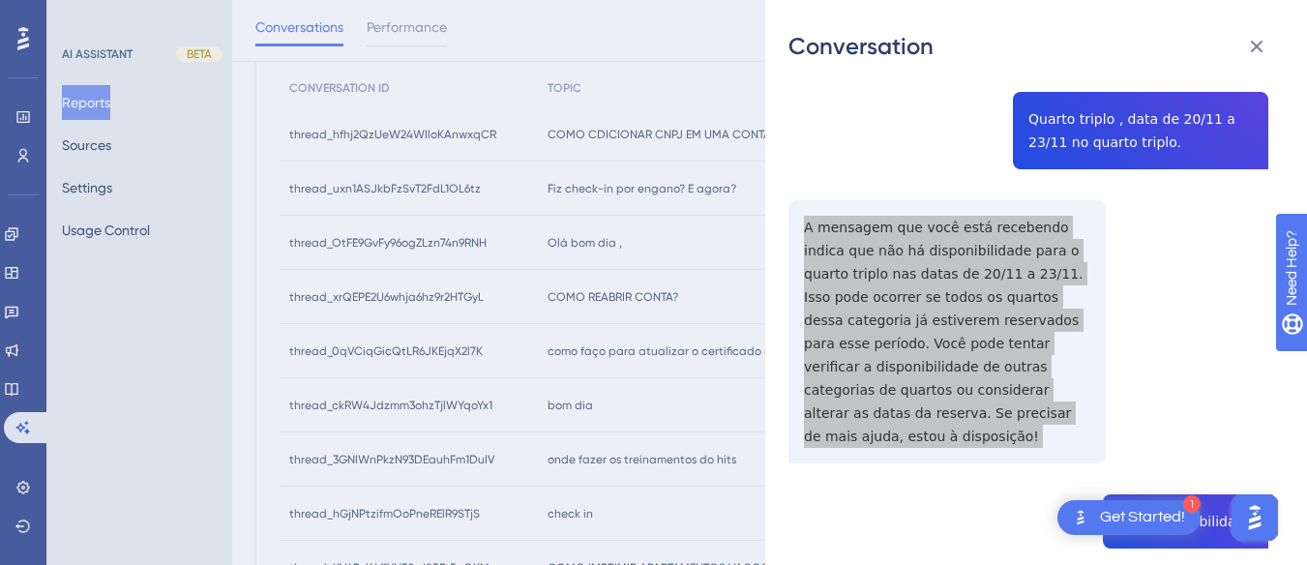
scroll to position [871, 0]
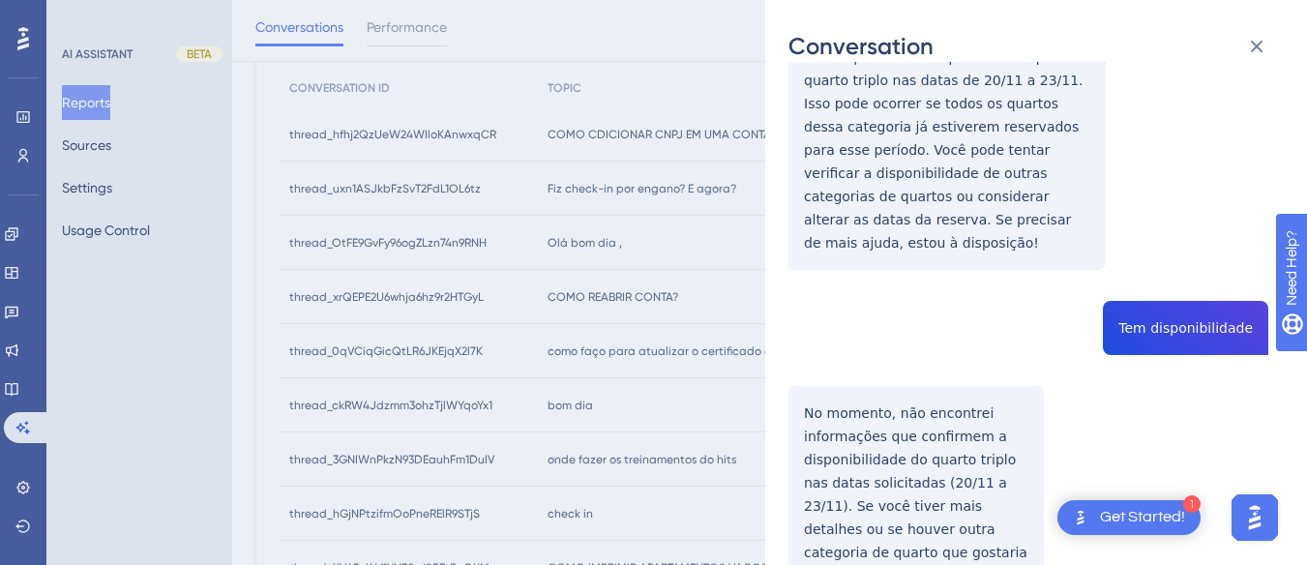
click at [838, 299] on div "thread_OtFE9GvFy96ogZLzn74n9RNH Copy 1 - 20_Pio, Leonardo User Conversation His…" at bounding box center [1029, 431] width 480 height 2435
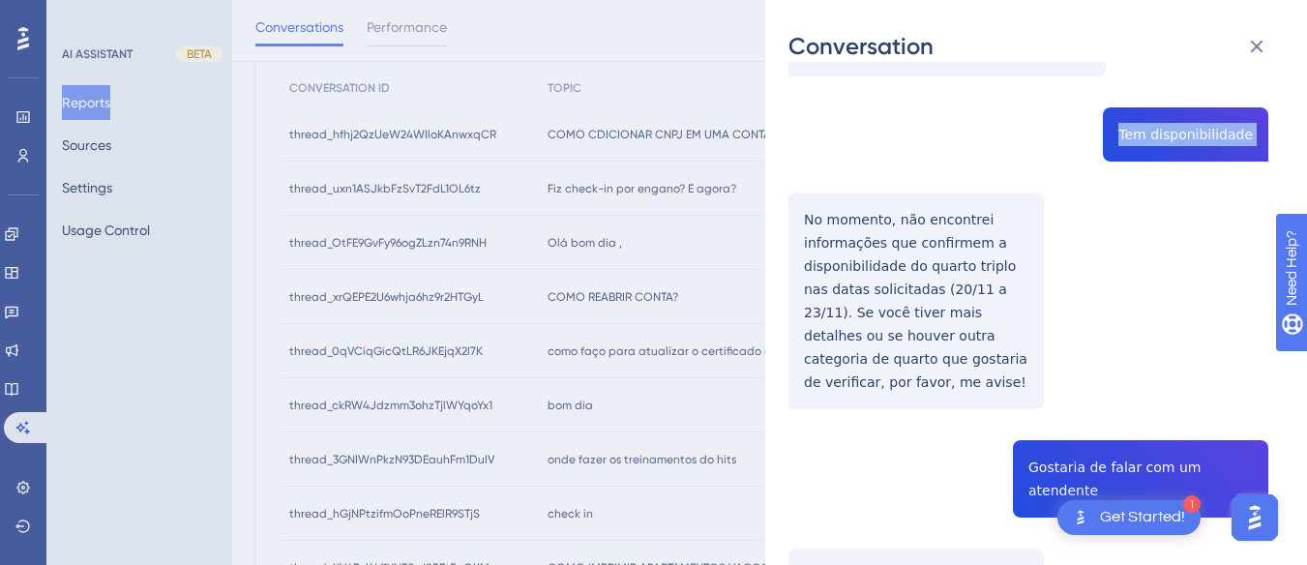
click at [808, 188] on div "thread_OtFE9GvFy96ogZLzn74n9RNH Copy 1 - 20_Pio, Leonardo User Conversation His…" at bounding box center [1029, 238] width 480 height 2435
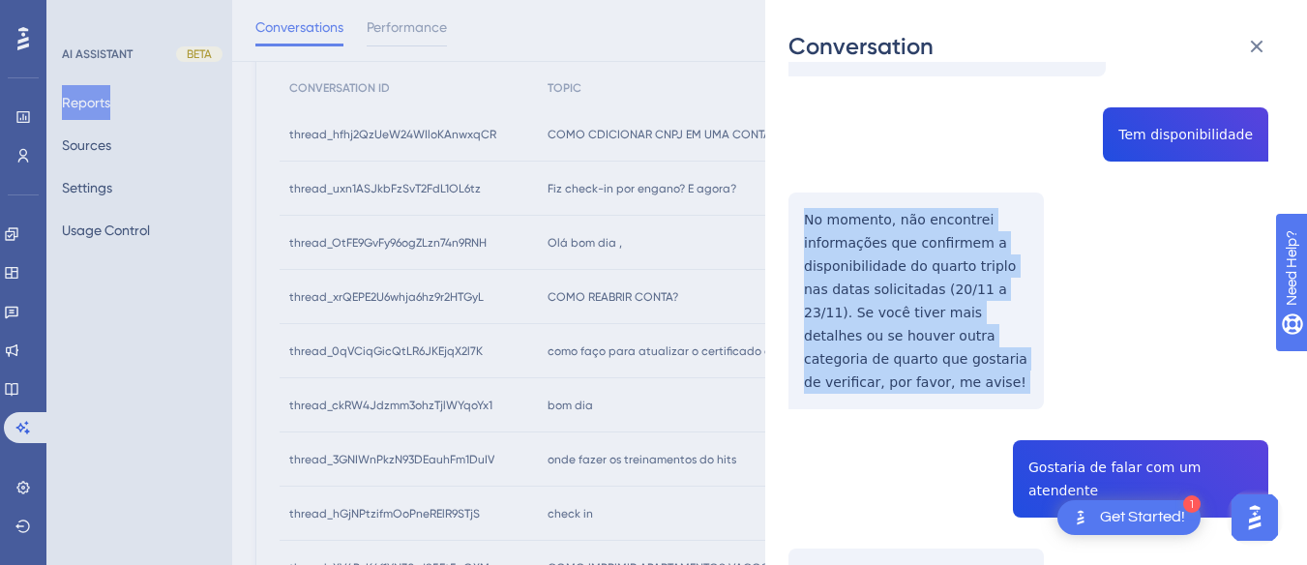
click at [808, 188] on div "thread_OtFE9GvFy96ogZLzn74n9RNH Copy 1 - 20_Pio, Leonardo User Conversation His…" at bounding box center [1029, 238] width 480 height 2435
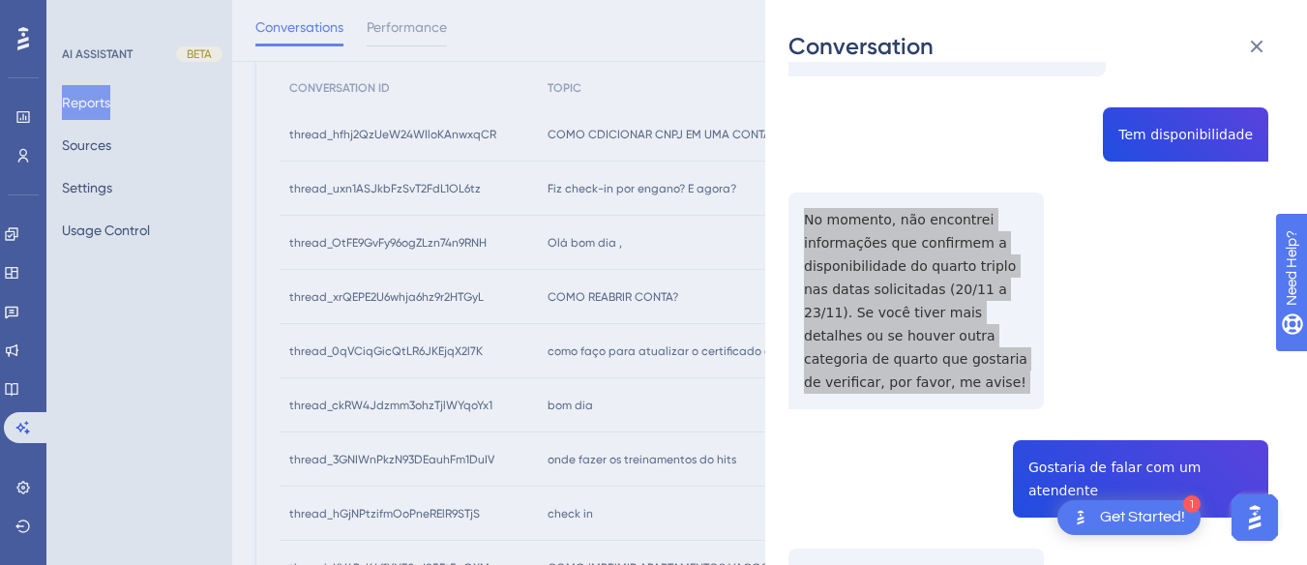
scroll to position [1258, 0]
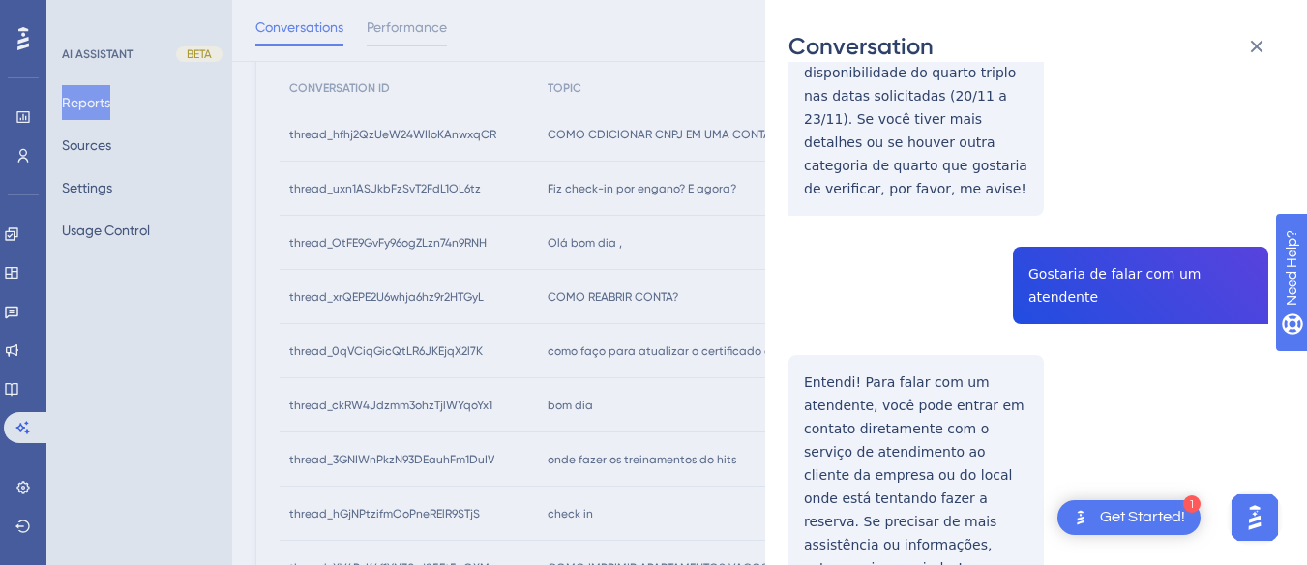
click at [838, 240] on div "thread_OtFE9GvFy96ogZLzn74n9RNH Copy 1 - 20_Pio, Leonardo User Conversation His…" at bounding box center [1029, 44] width 480 height 2435
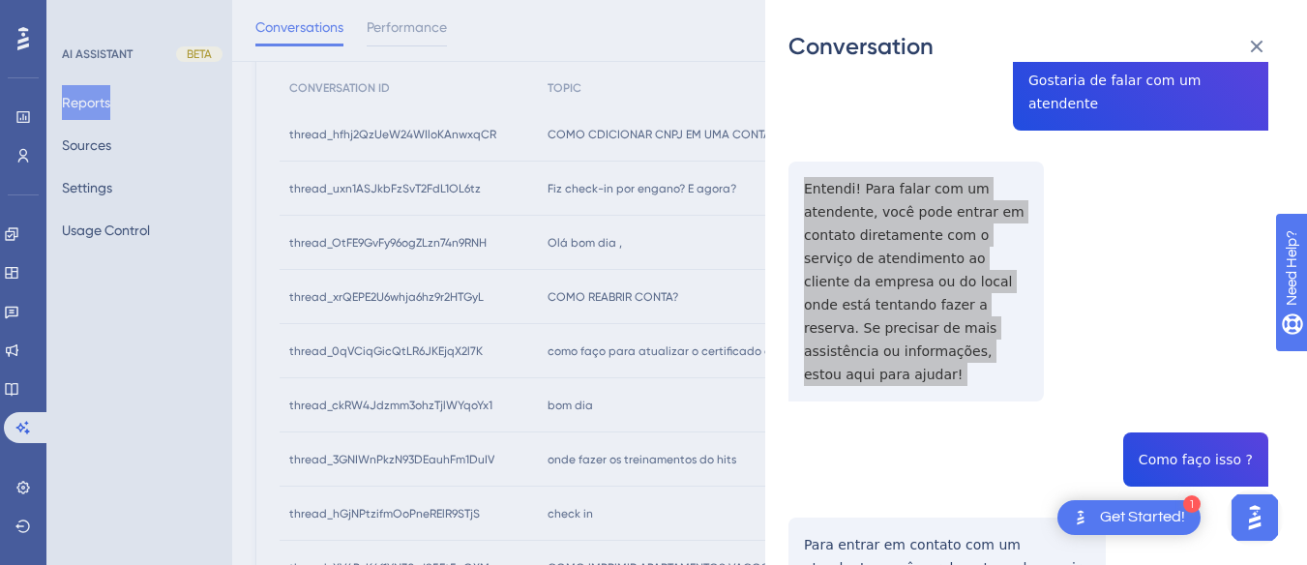
scroll to position [1645, 0]
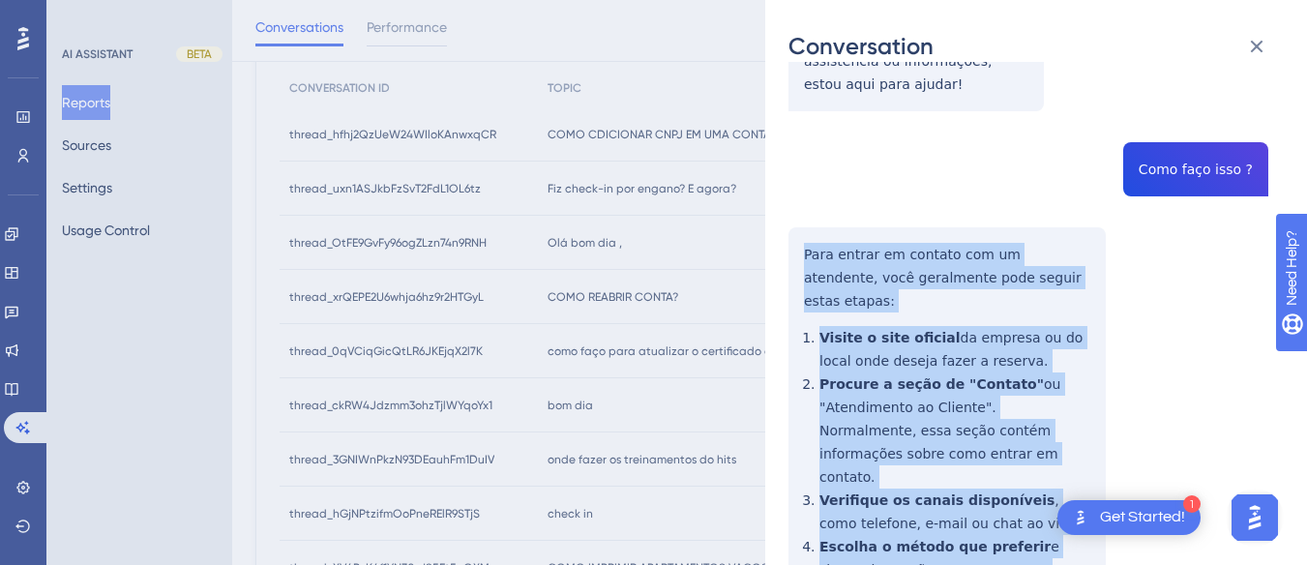
drag, startPoint x: 797, startPoint y: 170, endPoint x: 900, endPoint y: 283, distance: 152.0
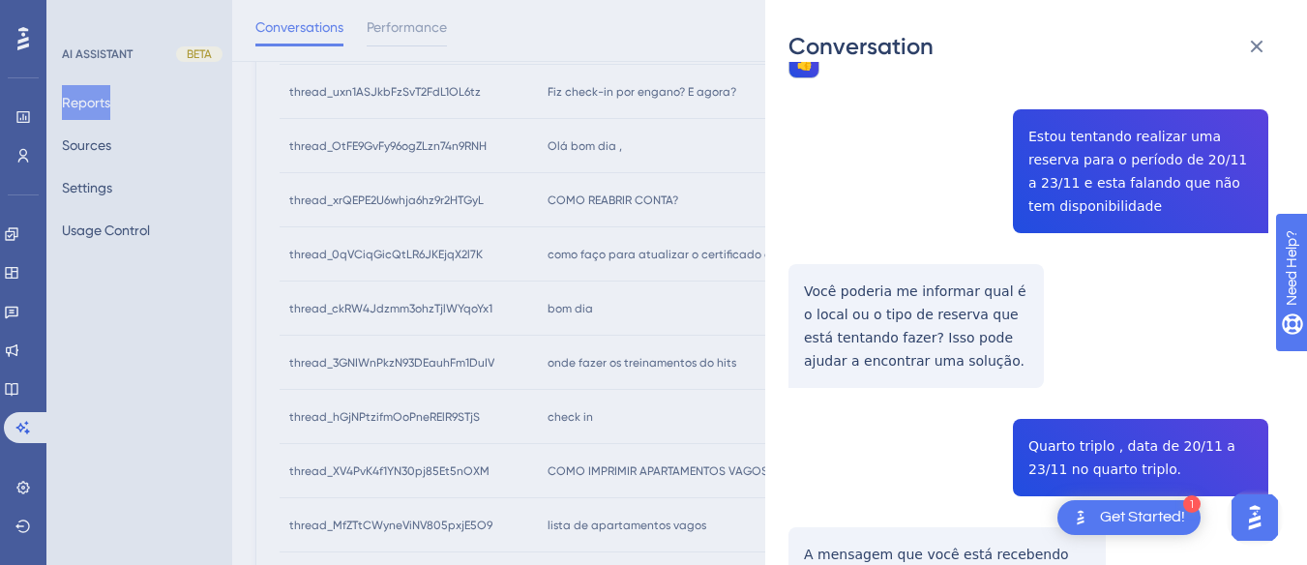
scroll to position [0, 0]
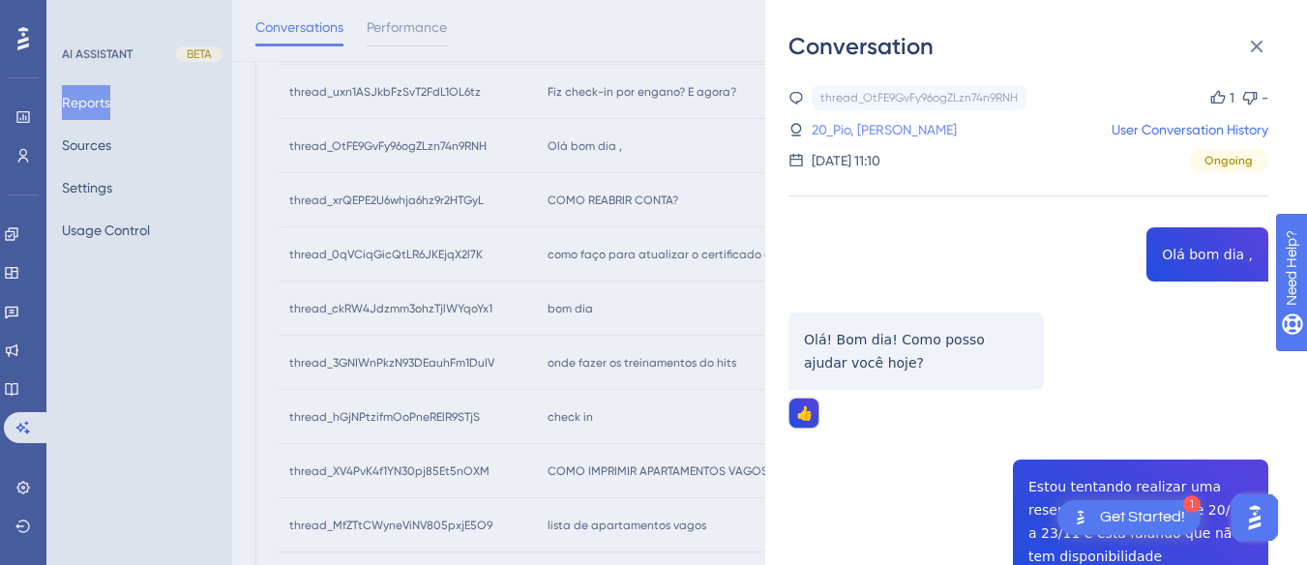
click at [838, 134] on link "20_Pio, Leonardo" at bounding box center [884, 129] width 145 height 23
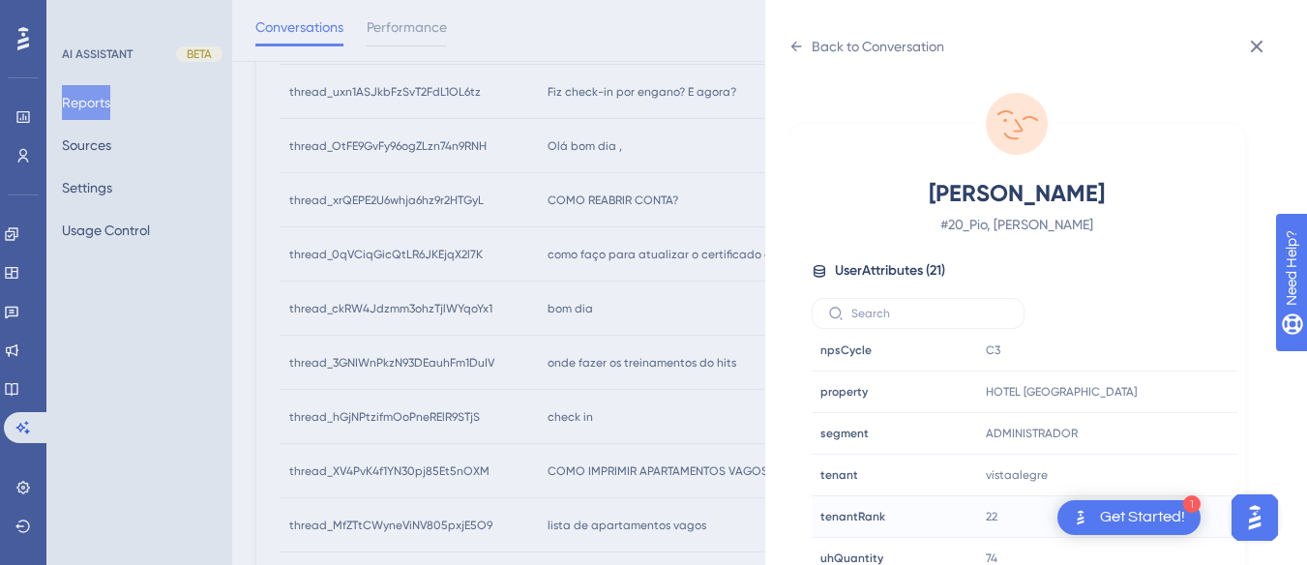
scroll to position [57, 0]
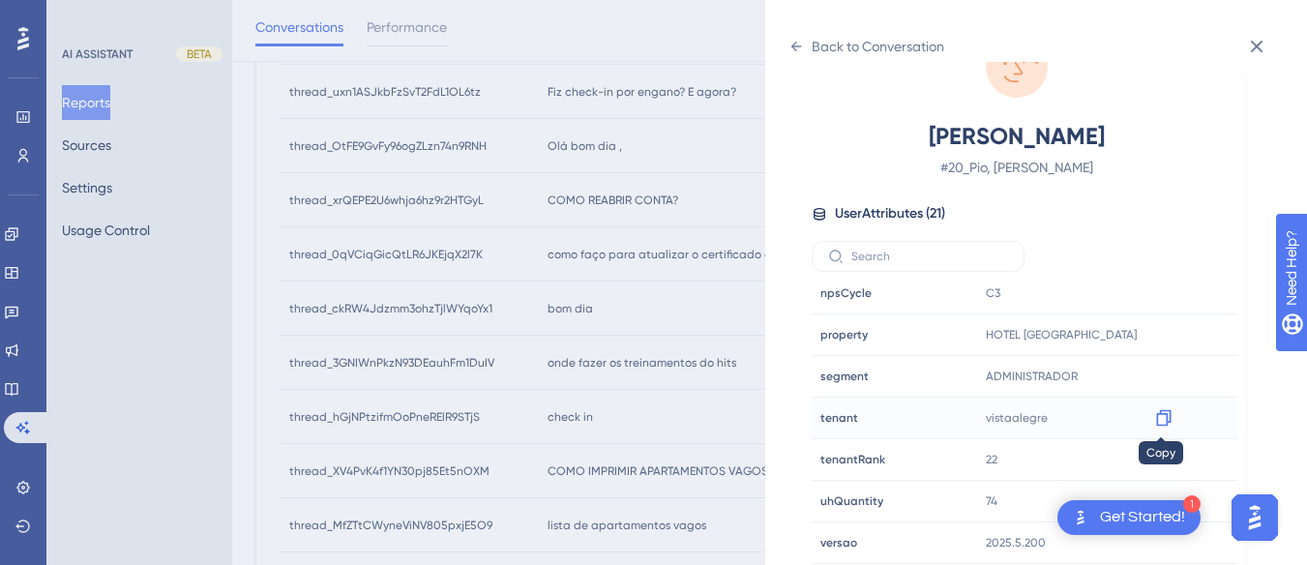
click at [838, 413] on icon at bounding box center [1163, 418] width 15 height 16
click at [798, 41] on icon at bounding box center [796, 46] width 15 height 15
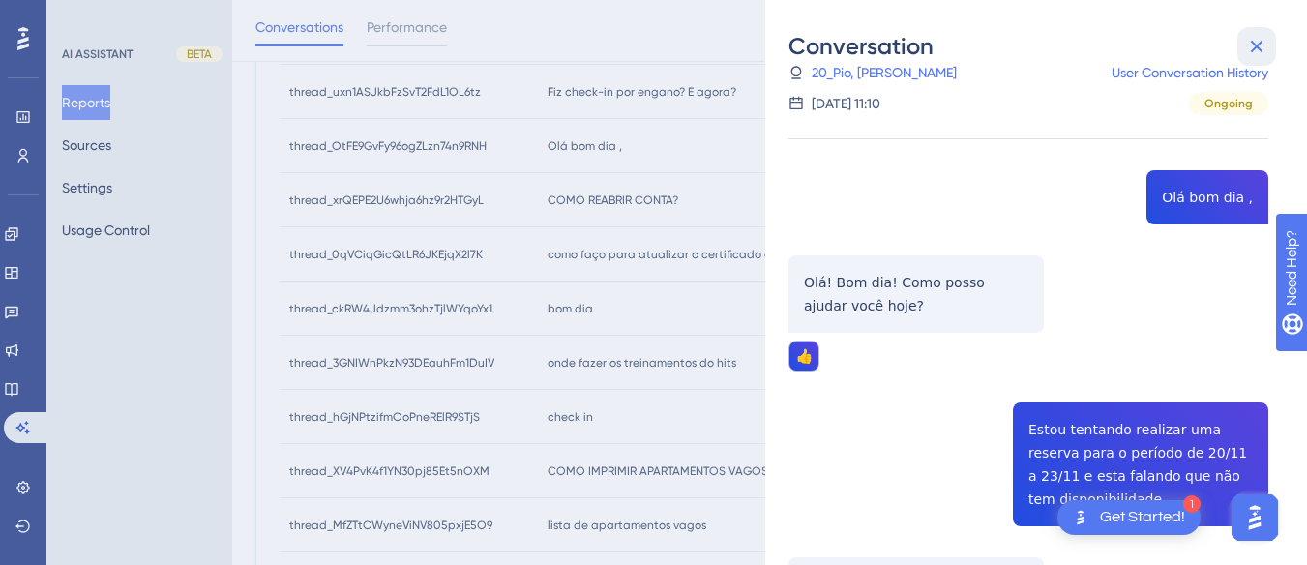
click at [838, 44] on icon at bounding box center [1256, 46] width 23 height 23
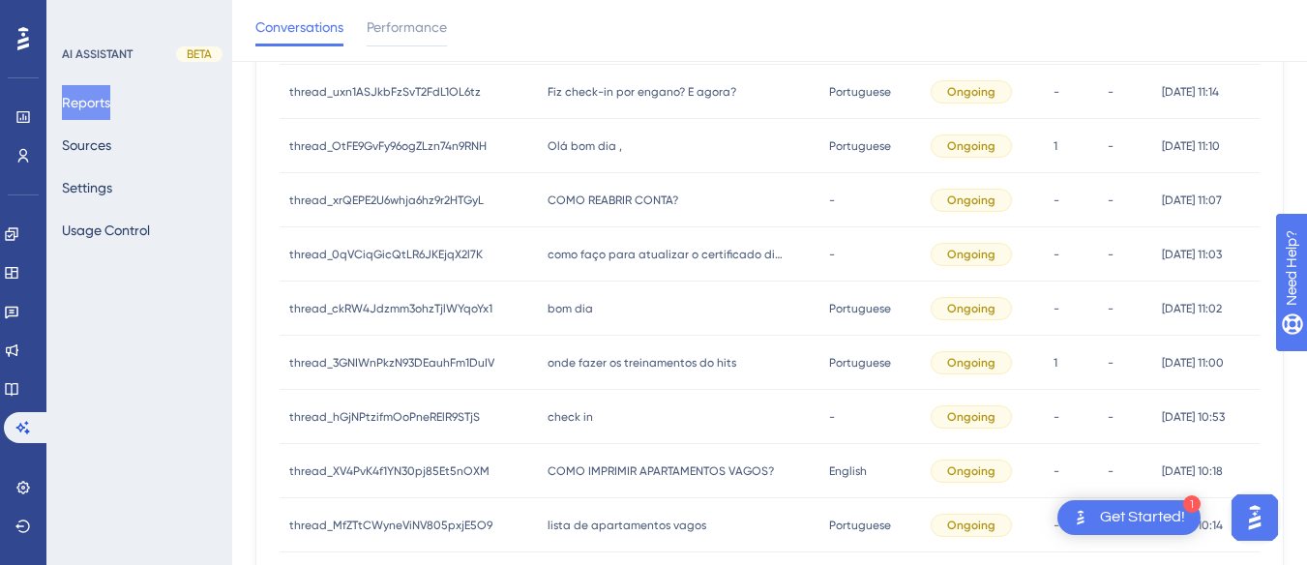
click at [723, 90] on span "Fiz check-in por engano? E agora?" at bounding box center [642, 91] width 189 height 15
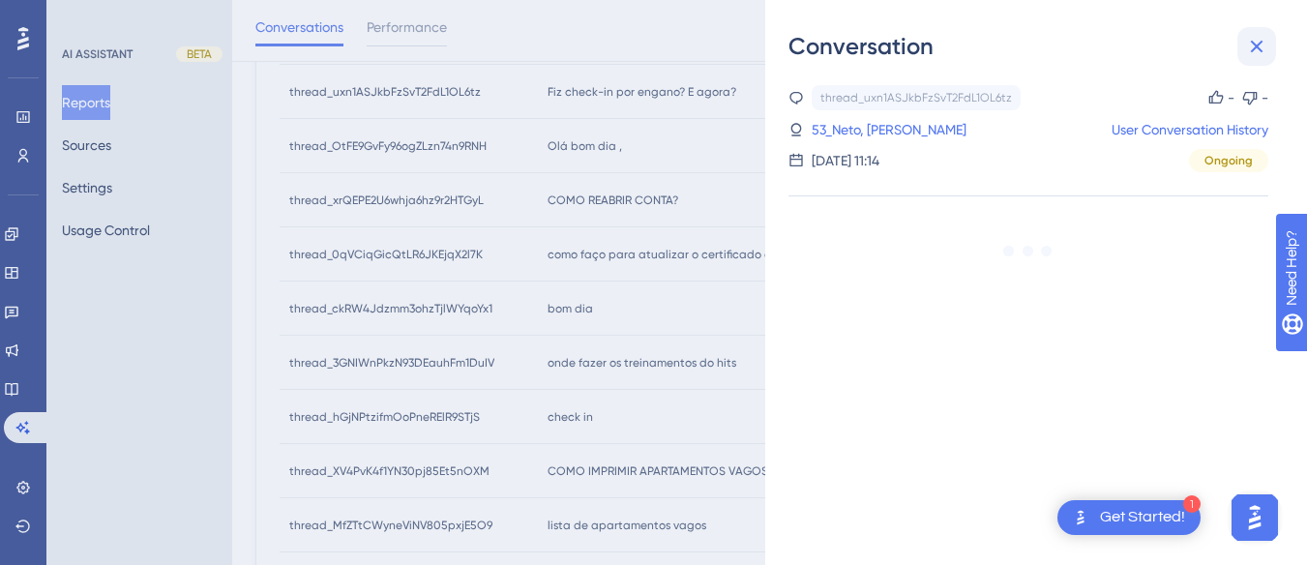
click at [838, 40] on button at bounding box center [1256, 46] width 39 height 39
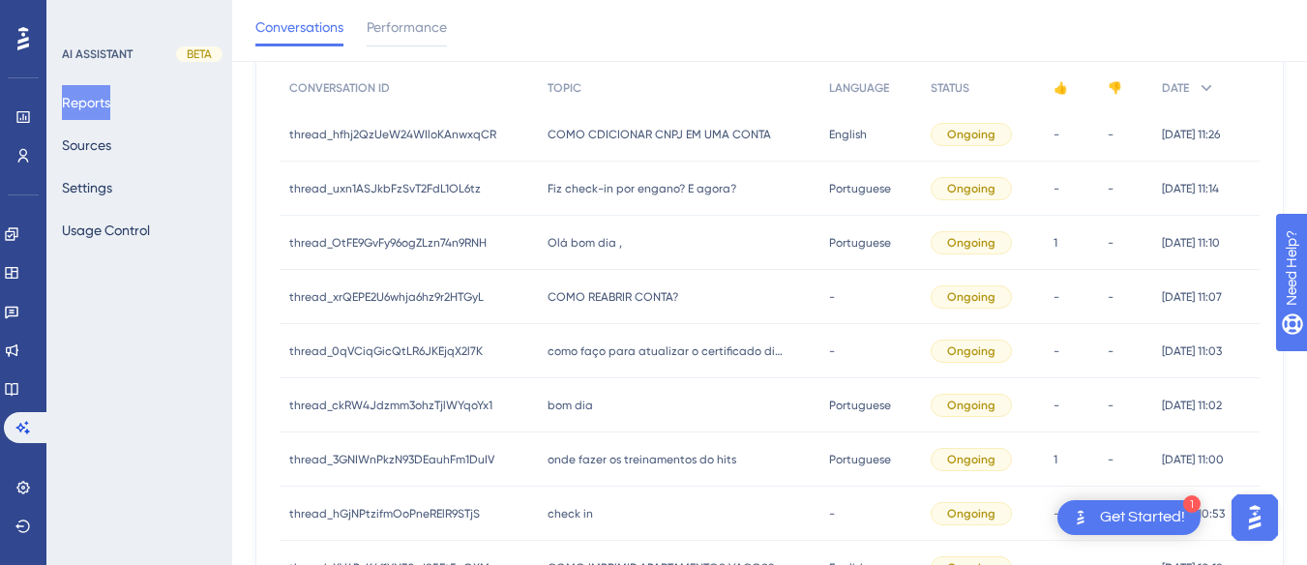
scroll to position [168, 0]
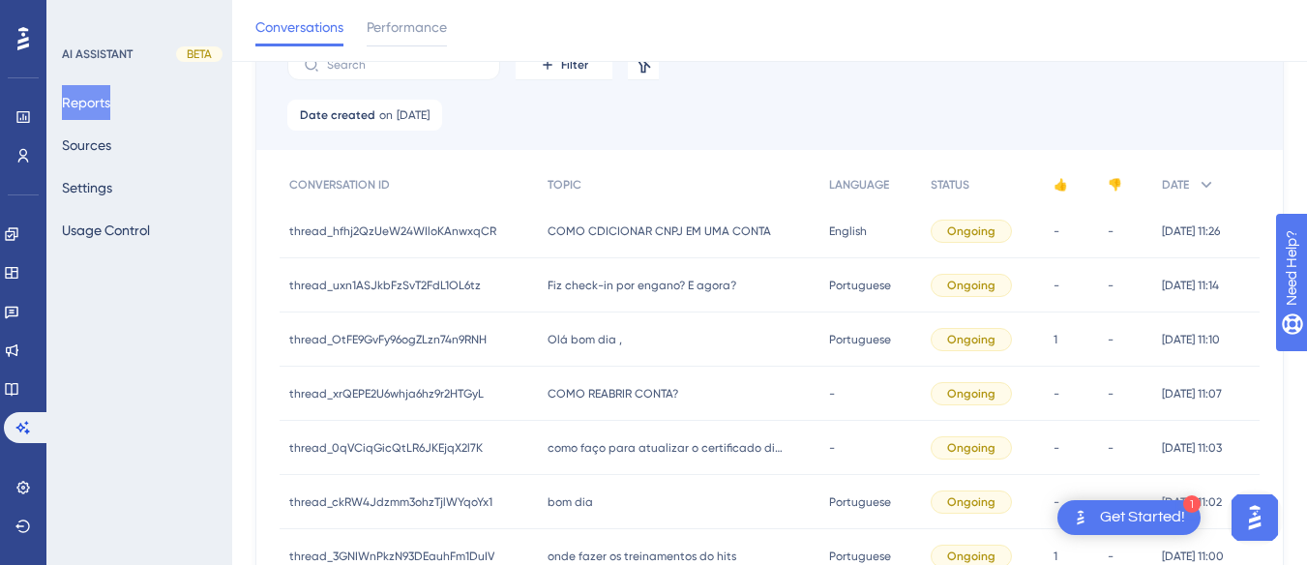
click at [658, 228] on span "COMO CDICIONAR CNPJ EM UMA CONTA" at bounding box center [660, 231] width 224 height 15
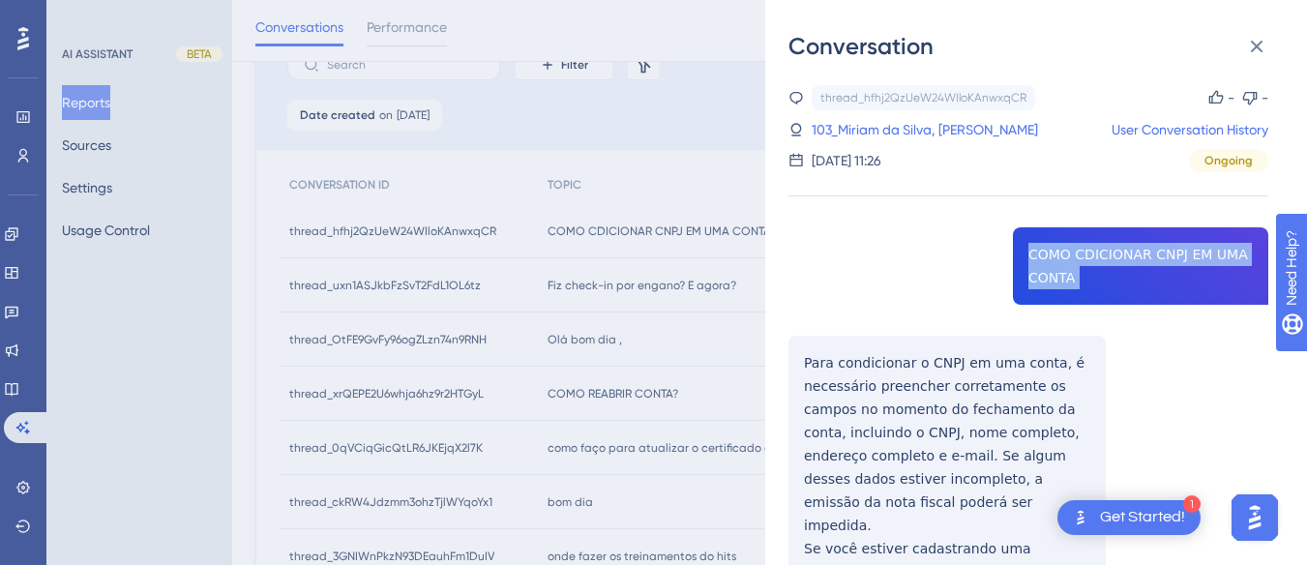
click at [770, 345] on div "Conversation thread_hfhj2QzUeW24WIloKAnwxqCR Copy - - 103_Miriam da Silva, Débo…" at bounding box center [1036, 282] width 542 height 565
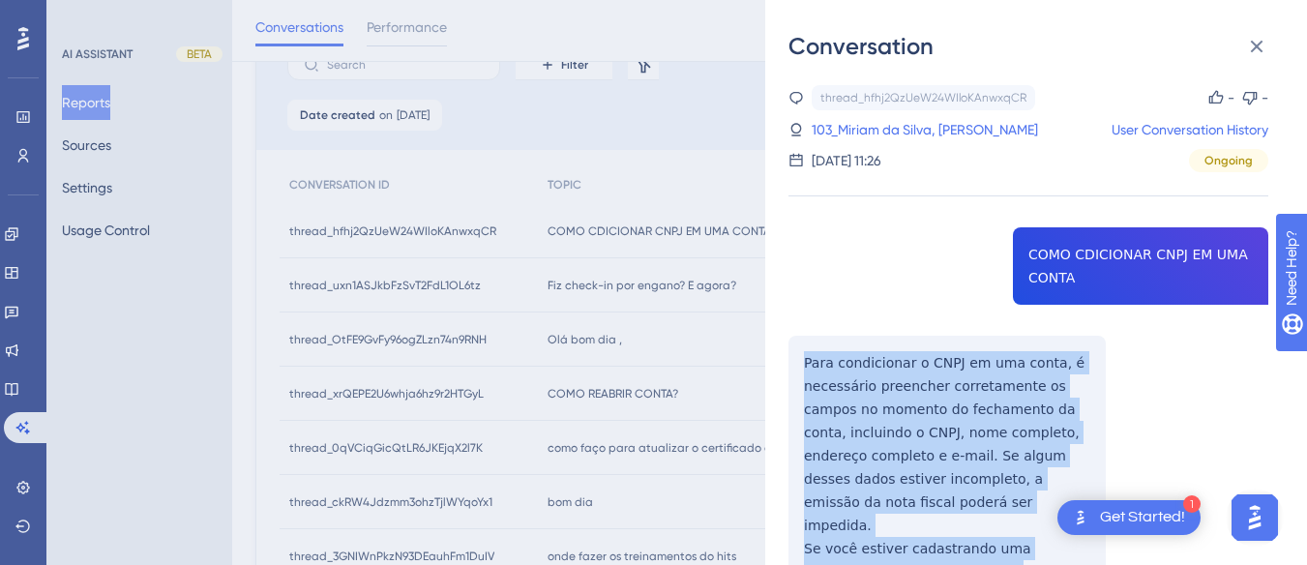
scroll to position [290, 0]
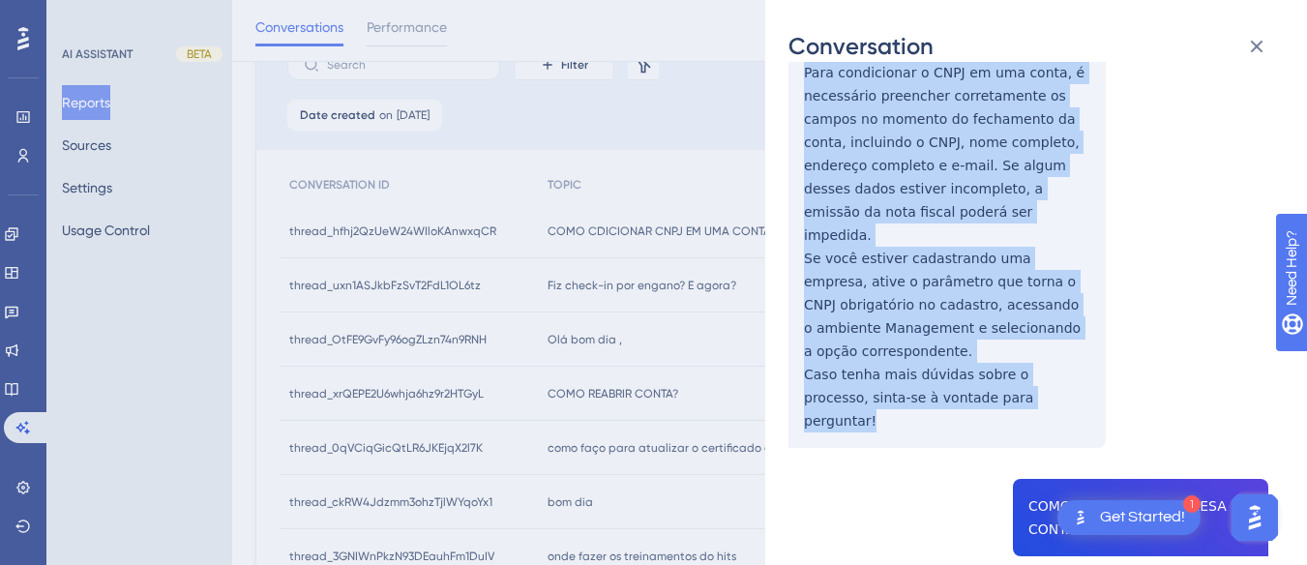
drag, startPoint x: 786, startPoint y: 349, endPoint x: 1032, endPoint y: 355, distance: 246.8
click at [838, 355] on div "Conversation thread_hfhj2QzUeW24WIloKAnwxqCR Copy - - 103_Miriam da Silva, Débo…" at bounding box center [1036, 282] width 542 height 565
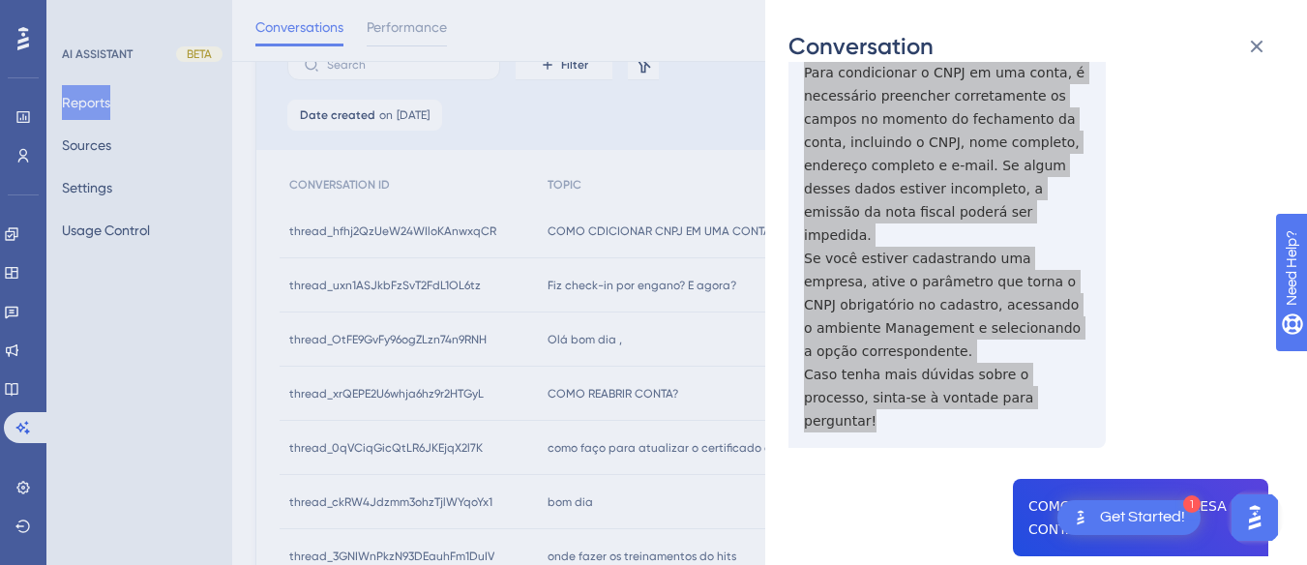
scroll to position [484, 0]
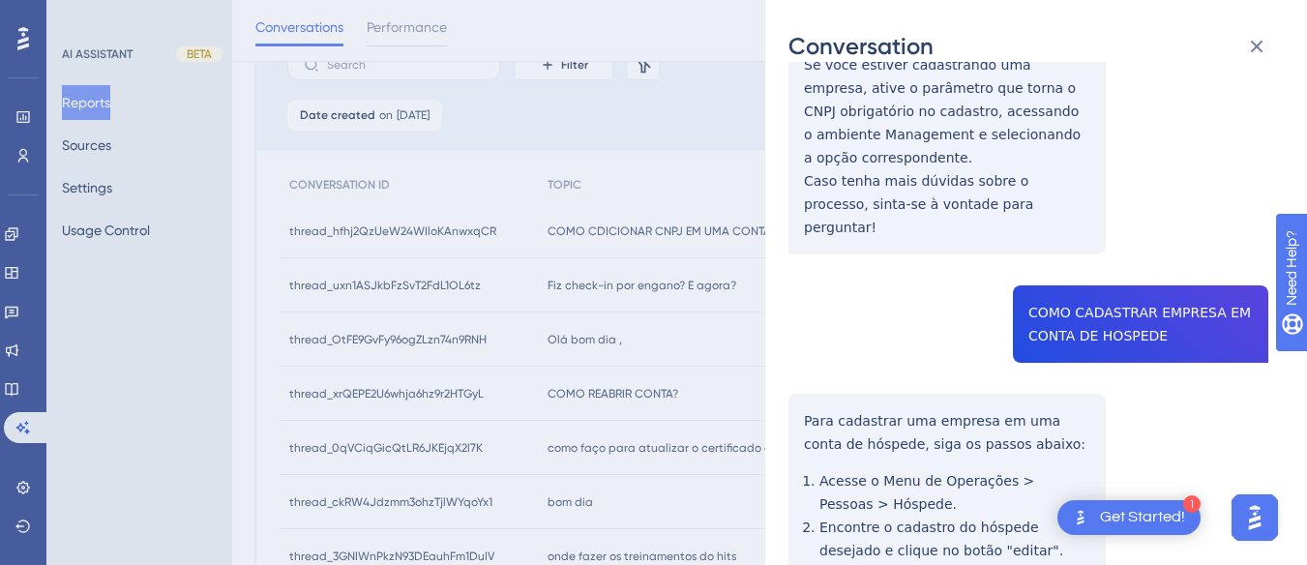
click at [838, 261] on div "thread_hfhj2QzUeW24WIloKAnwxqCR Copy - - 103_Miriam da Silva, Débora User Conve…" at bounding box center [1029, 249] width 480 height 1297
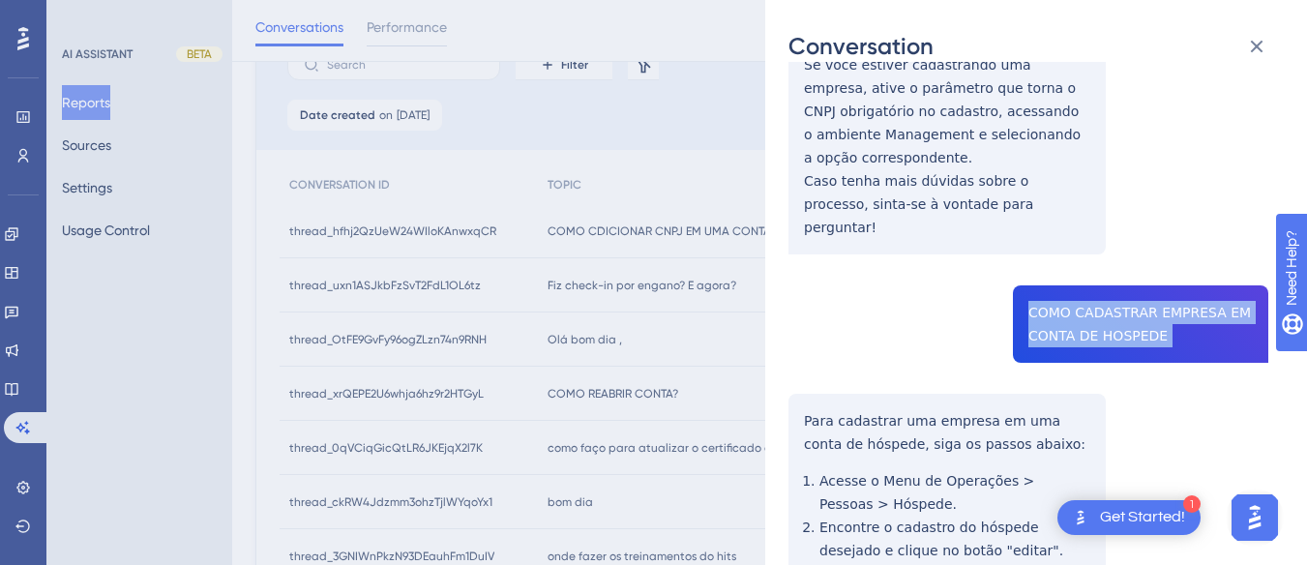
click at [838, 261] on div "thread_hfhj2QzUeW24WIloKAnwxqCR Copy - - 103_Miriam da Silva, Débora User Conve…" at bounding box center [1029, 249] width 480 height 1297
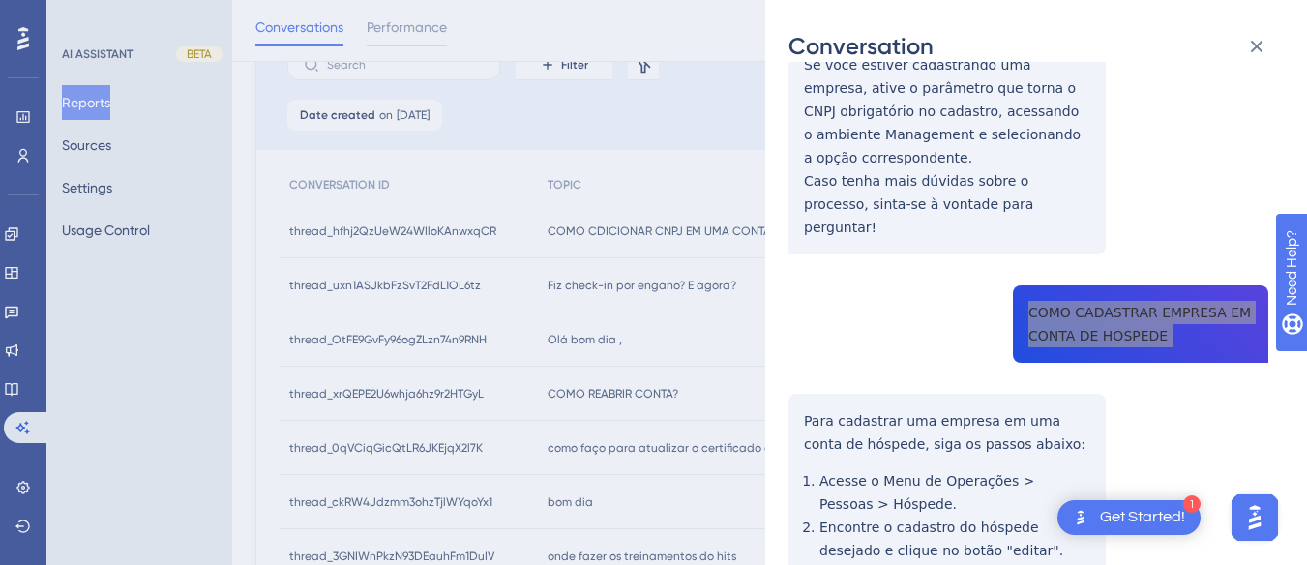
scroll to position [581, 0]
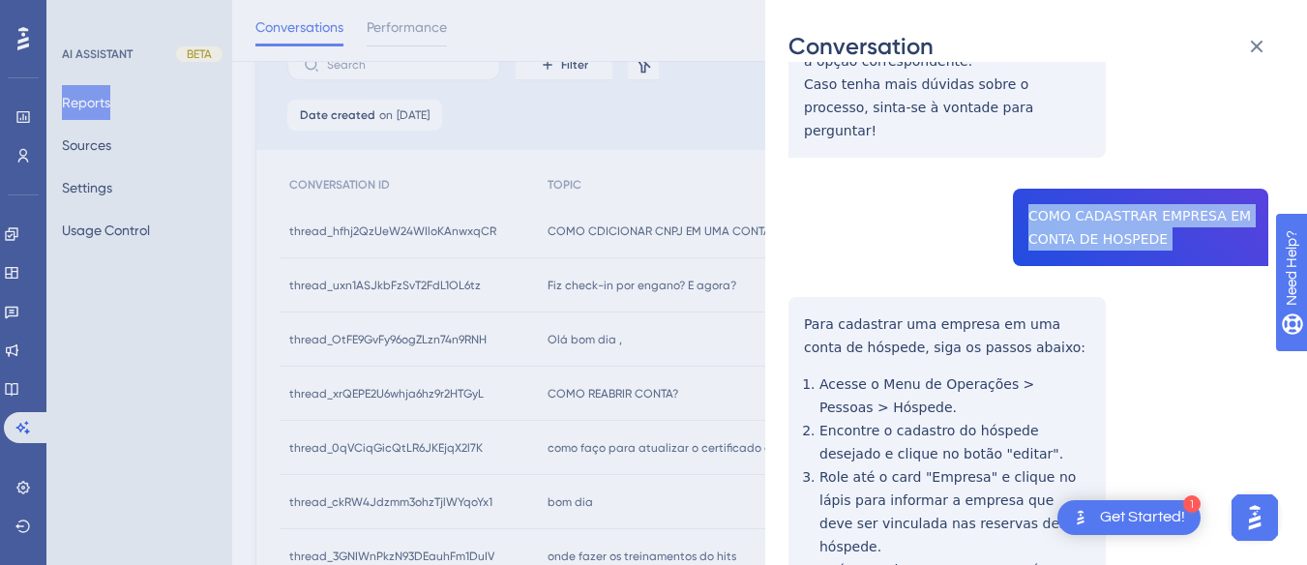
click at [799, 241] on div "thread_hfhj2QzUeW24WIloKAnwxqCR Copy - - 103_Miriam da Silva, Débora User Conve…" at bounding box center [1029, 153] width 480 height 1297
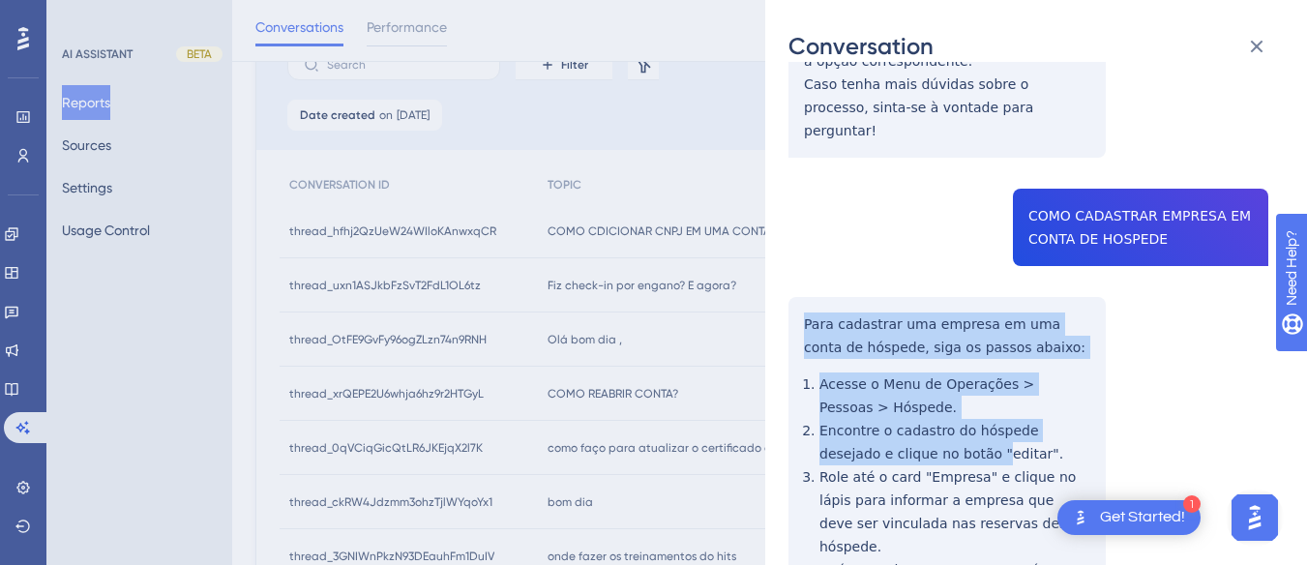
scroll to position [710, 0]
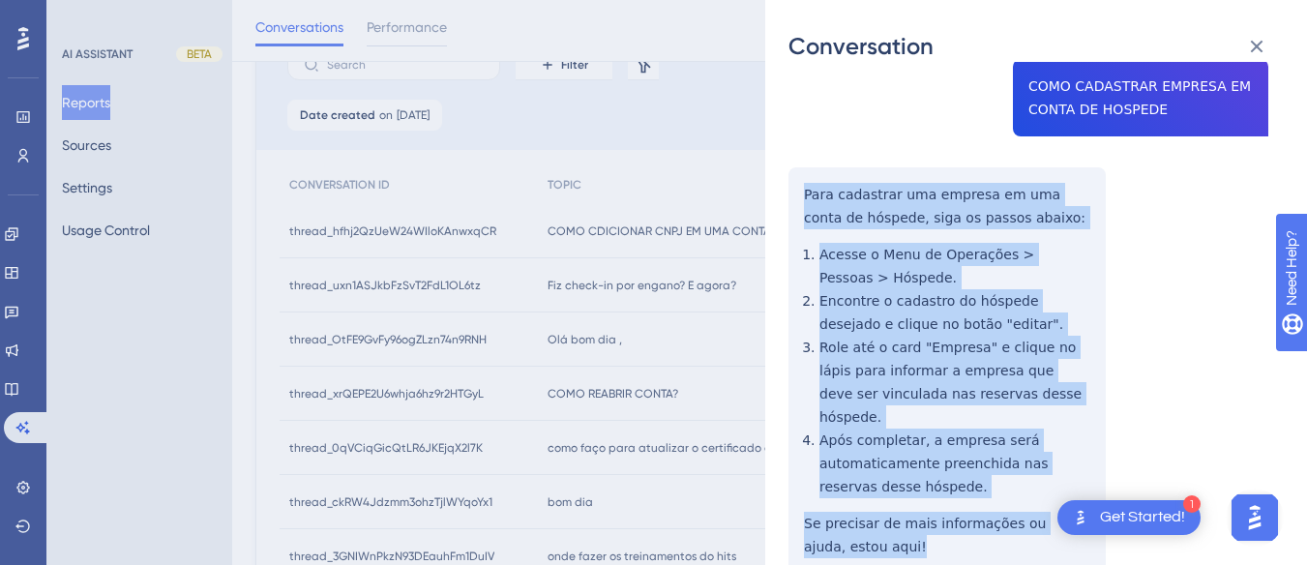
drag, startPoint x: 799, startPoint y: 241, endPoint x: 913, endPoint y: 385, distance: 183.9
click at [838, 471] on div "thread_hfhj2QzUeW24WIloKAnwxqCR Copy - - 103_Miriam da Silva, Débora User Conve…" at bounding box center [1029, 23] width 480 height 1297
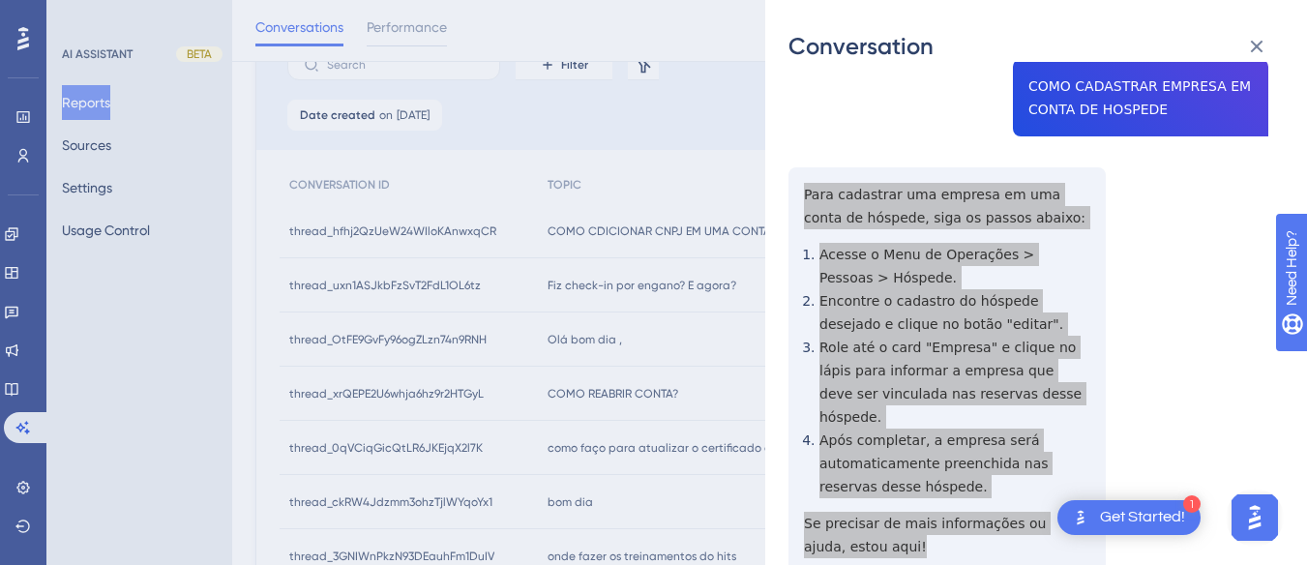
scroll to position [33, 0]
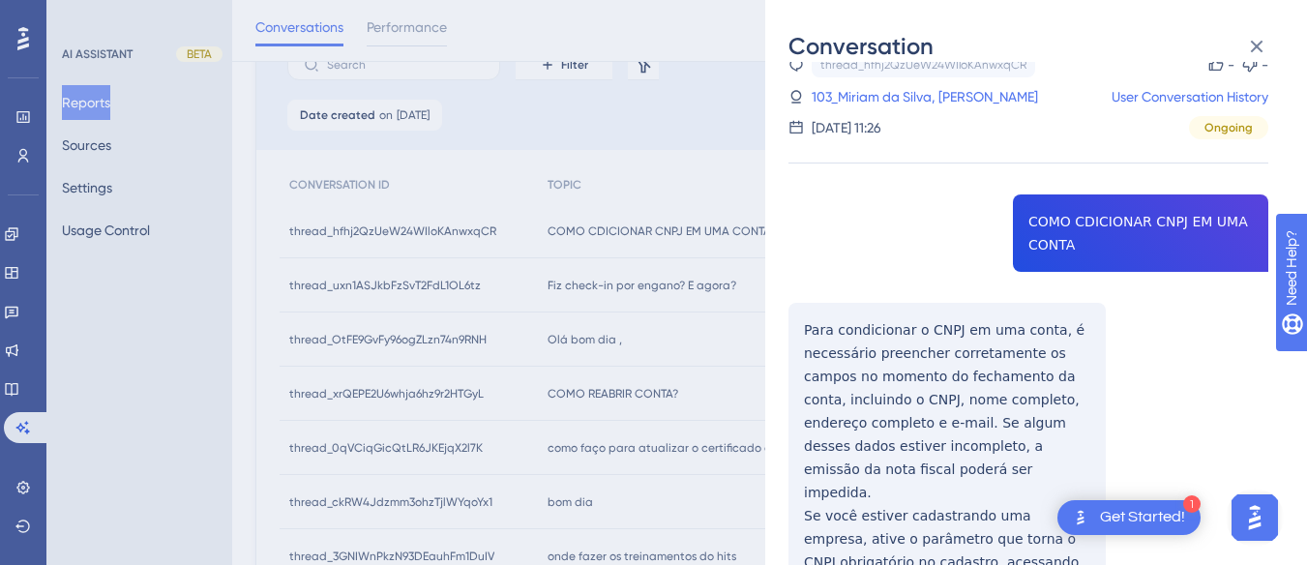
click at [832, 82] on div "thread_hfhj2QzUeW24WIloKAnwxqCR Copy - - 103_Miriam da Silva, Débora User Conve…" at bounding box center [1029, 95] width 480 height 87
click at [831, 85] on link "103_Miriam da Silva, Débora" at bounding box center [925, 96] width 226 height 23
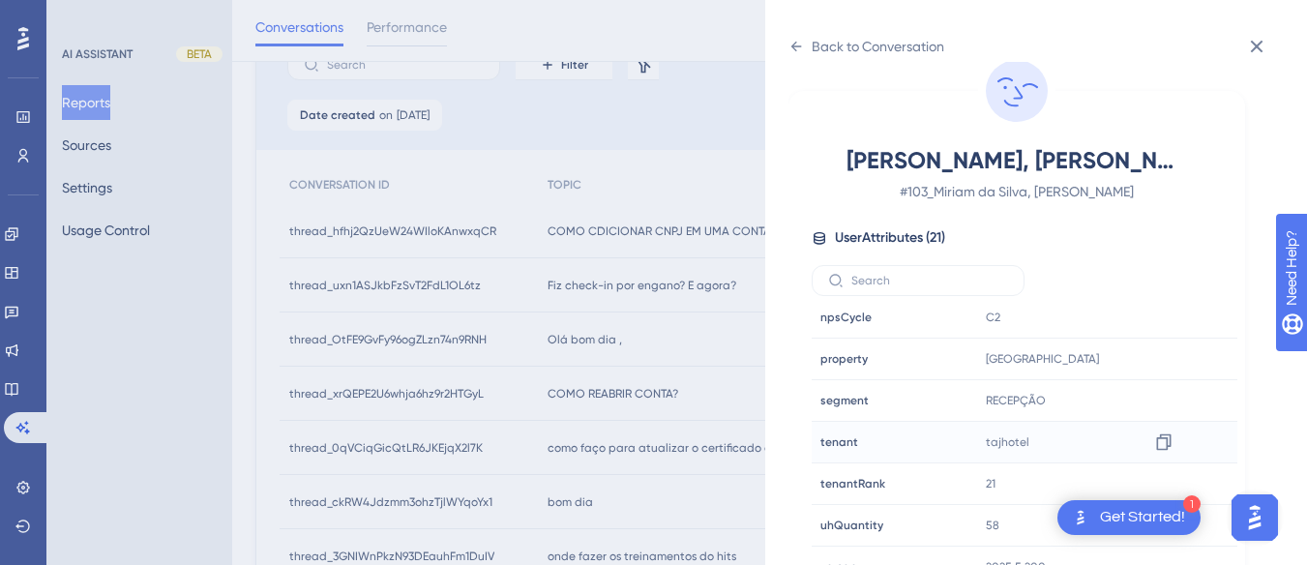
scroll to position [57, 0]
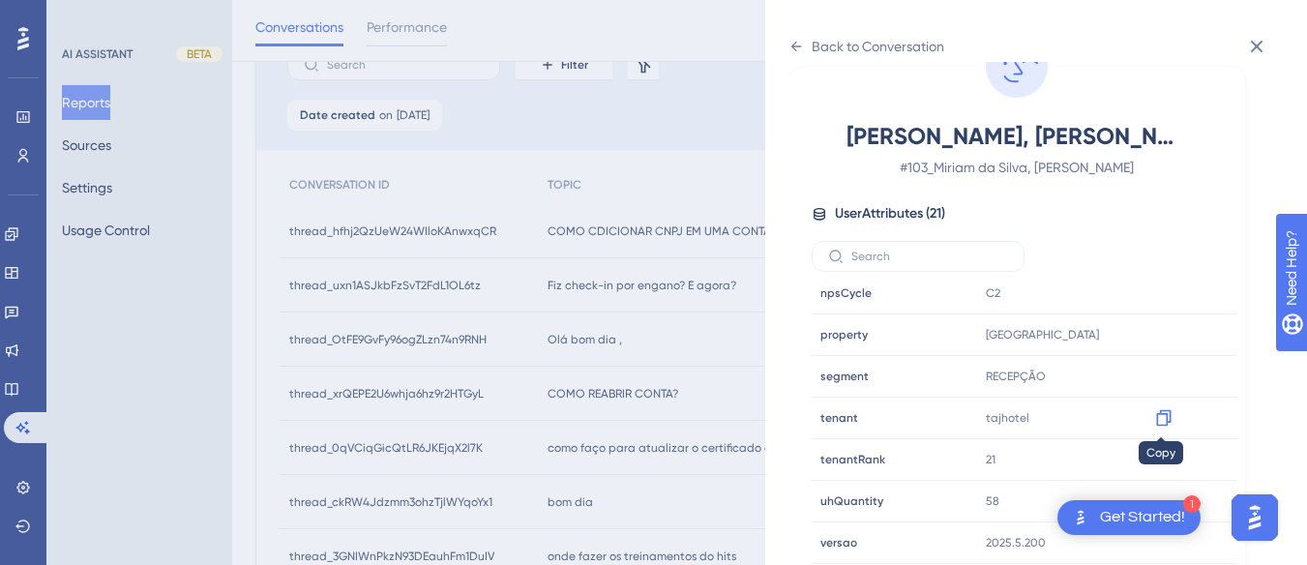
drag, startPoint x: 1166, startPoint y: 415, endPoint x: 1312, endPoint y: 296, distance: 188.4
click at [838, 416] on icon at bounding box center [1163, 417] width 19 height 19
click at [790, 48] on icon at bounding box center [796, 46] width 15 height 15
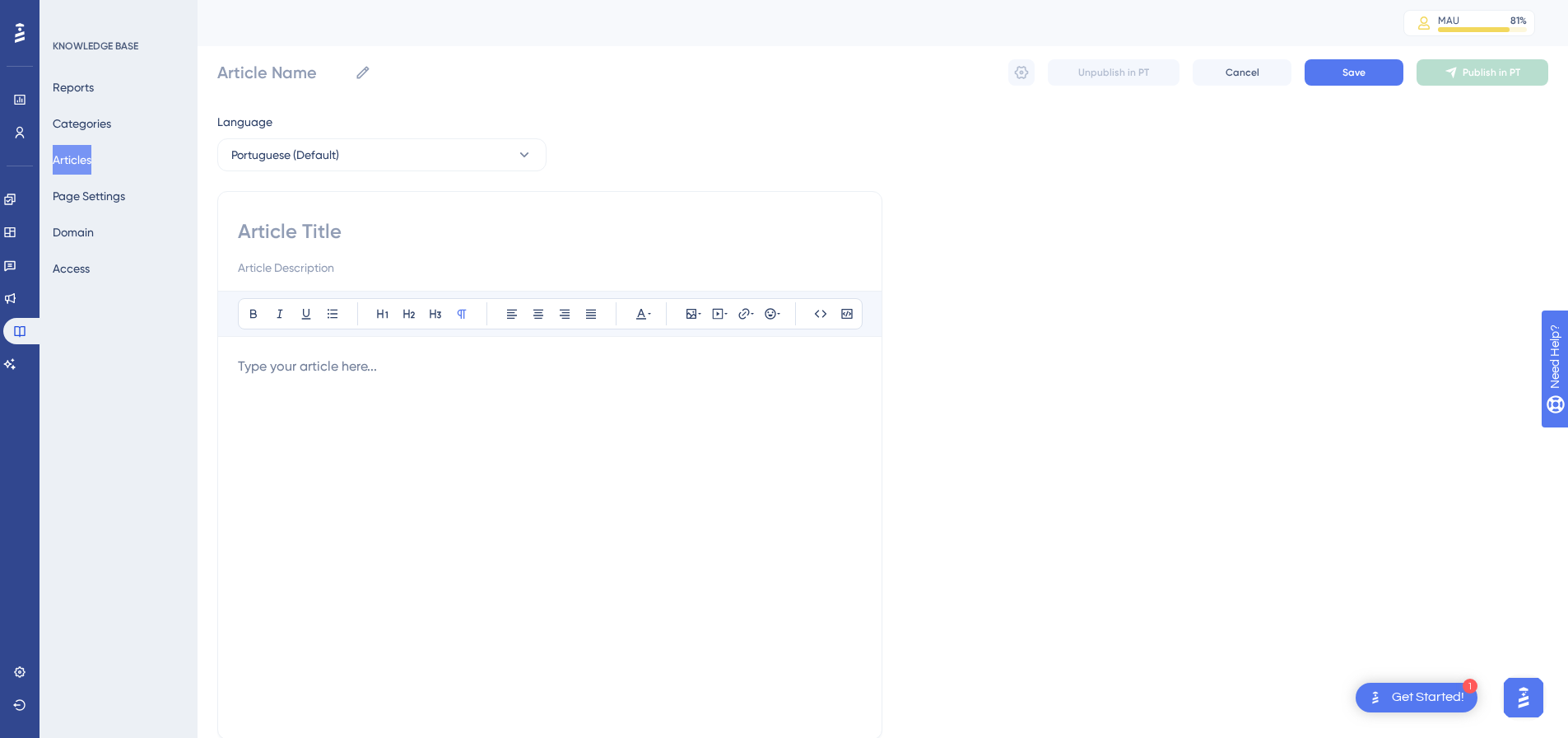
click at [88, 160] on button "Articles" at bounding box center [71, 159] width 38 height 30
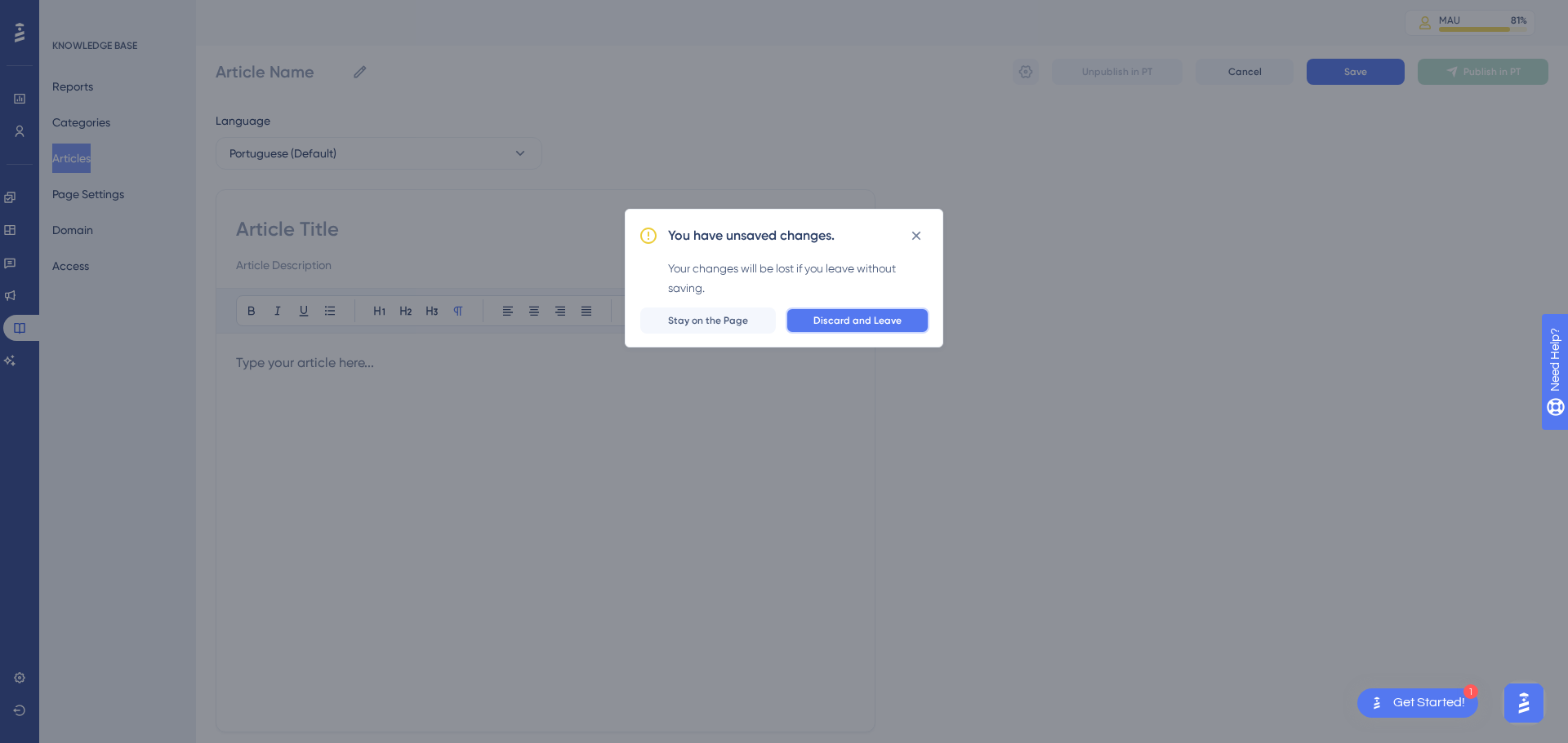
click at [843, 319] on span "Discard and Leave" at bounding box center [857, 320] width 88 height 13
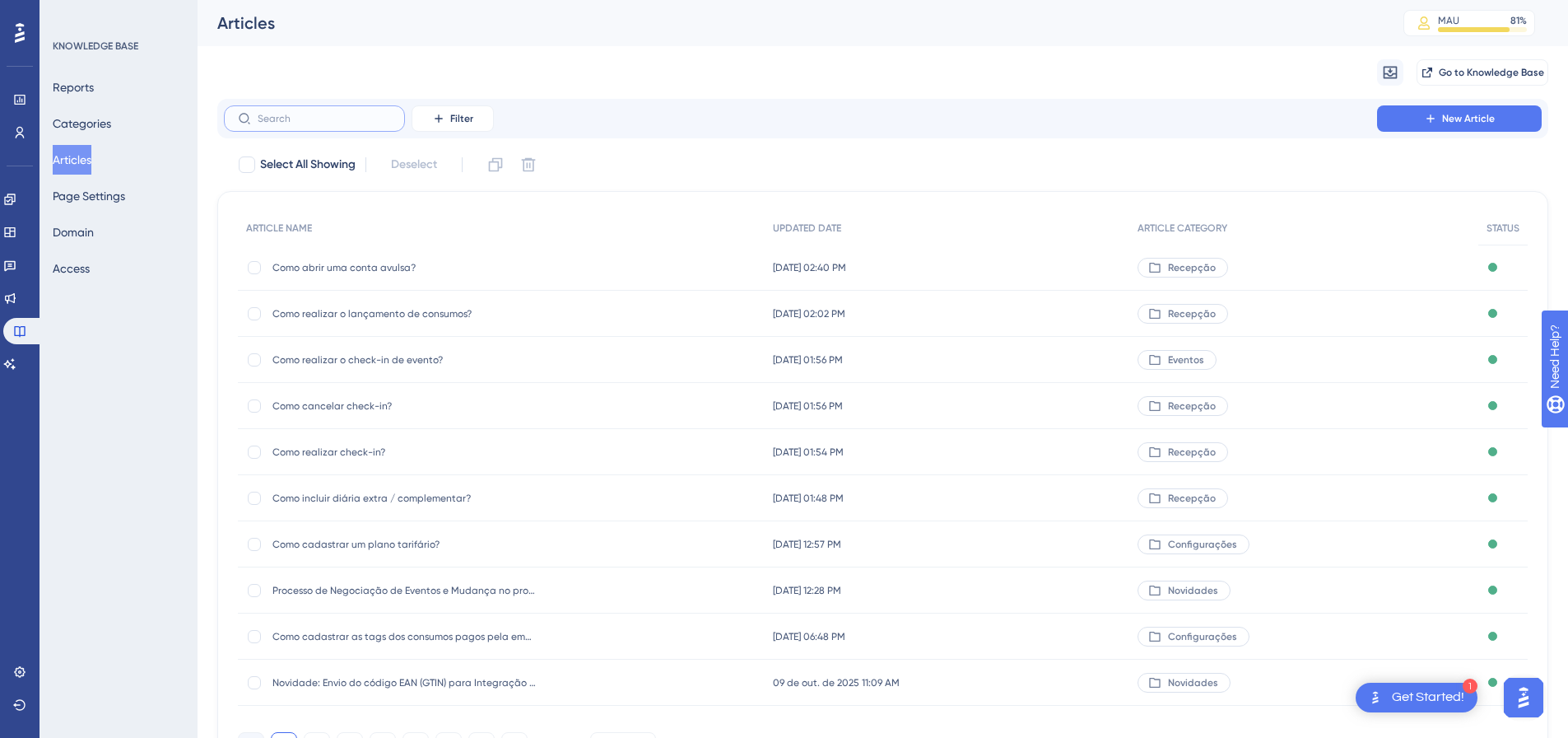
click at [298, 120] on input "text" at bounding box center [324, 119] width 134 height 12
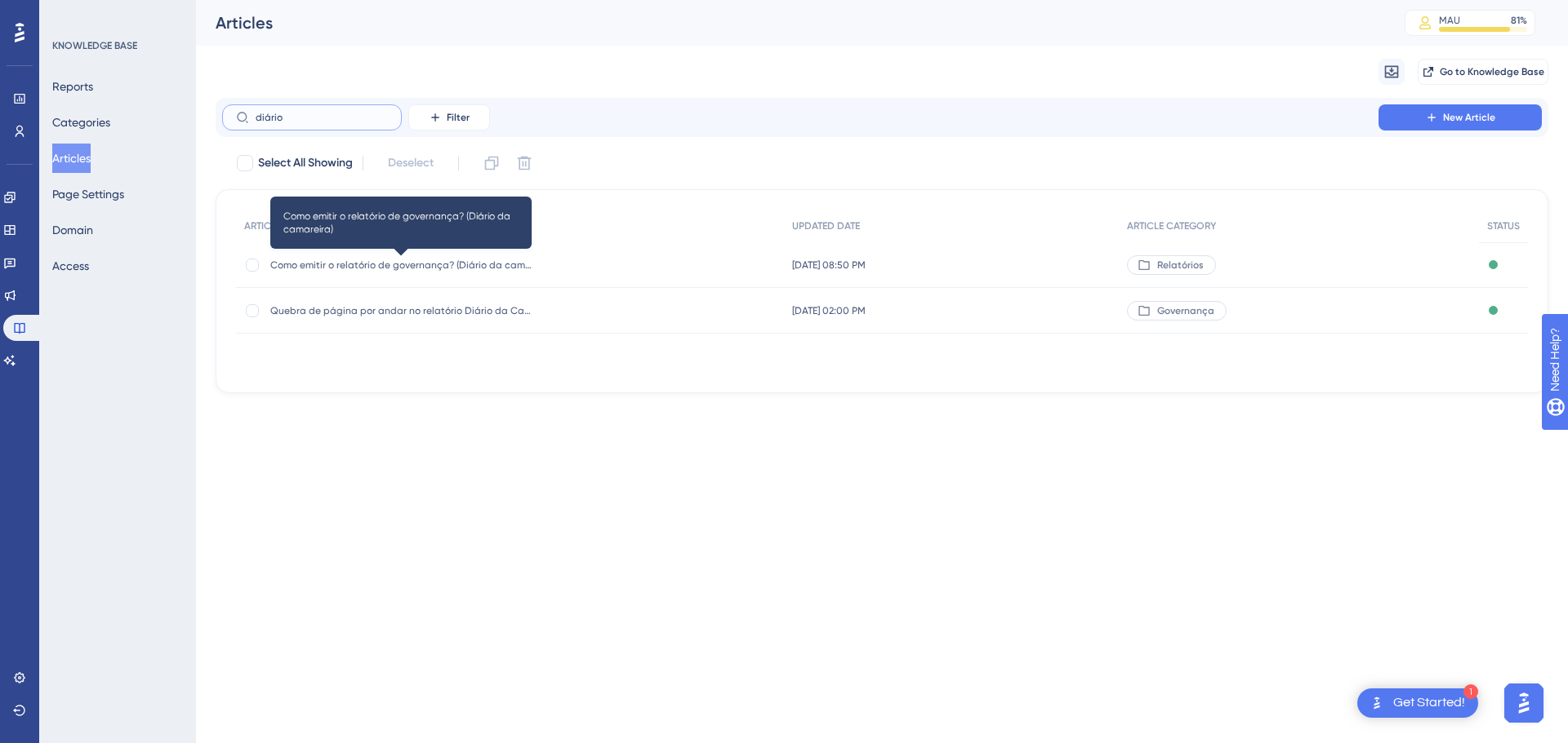
type input "diário"
click at [434, 261] on span "Como emitir o relatório de governança? (Diário da camareira)" at bounding box center [401, 265] width 262 height 13
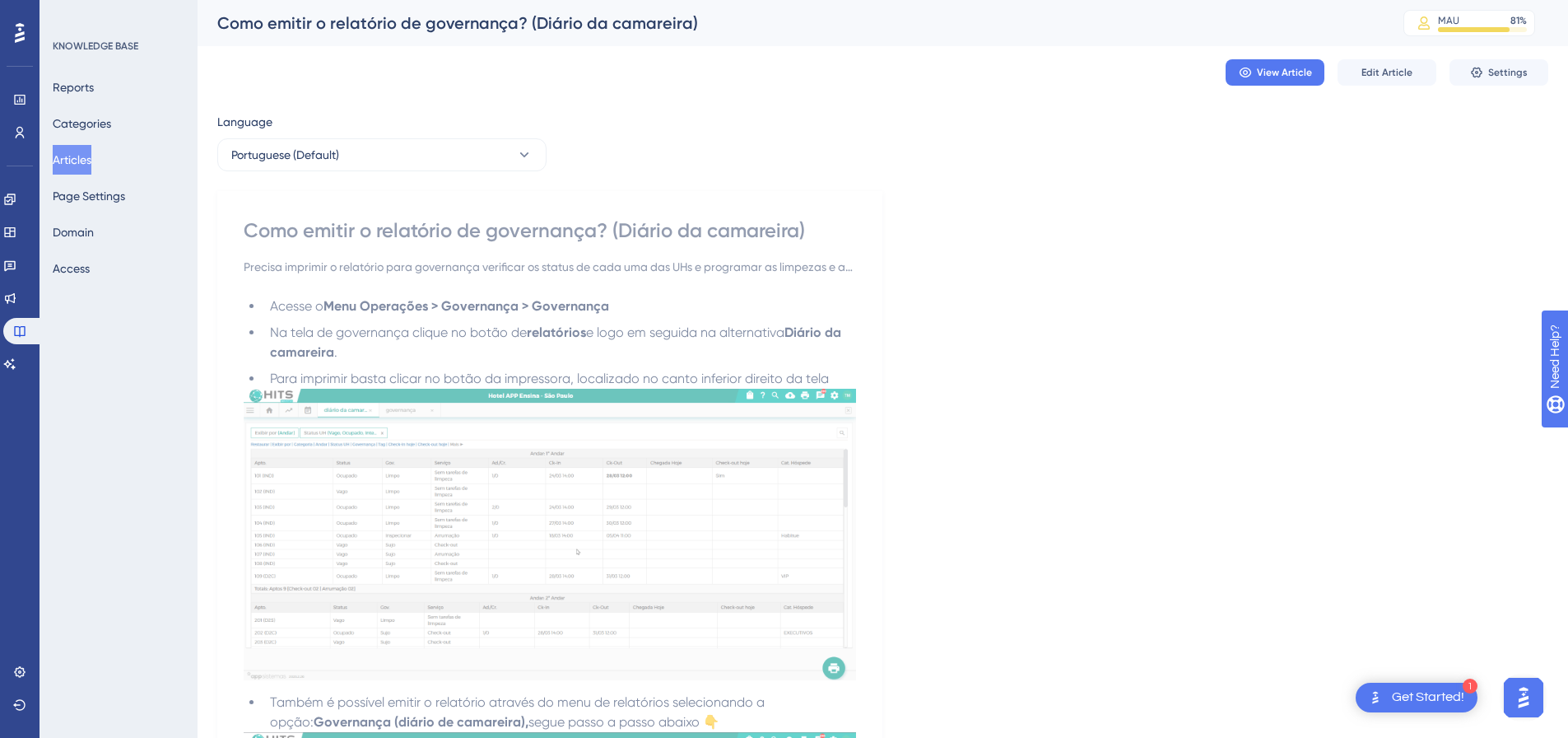
click at [1398, 54] on div "View Article Edit Article Settings" at bounding box center [882, 72] width 1331 height 53
click at [1390, 77] on span "Edit Article" at bounding box center [1387, 72] width 51 height 13
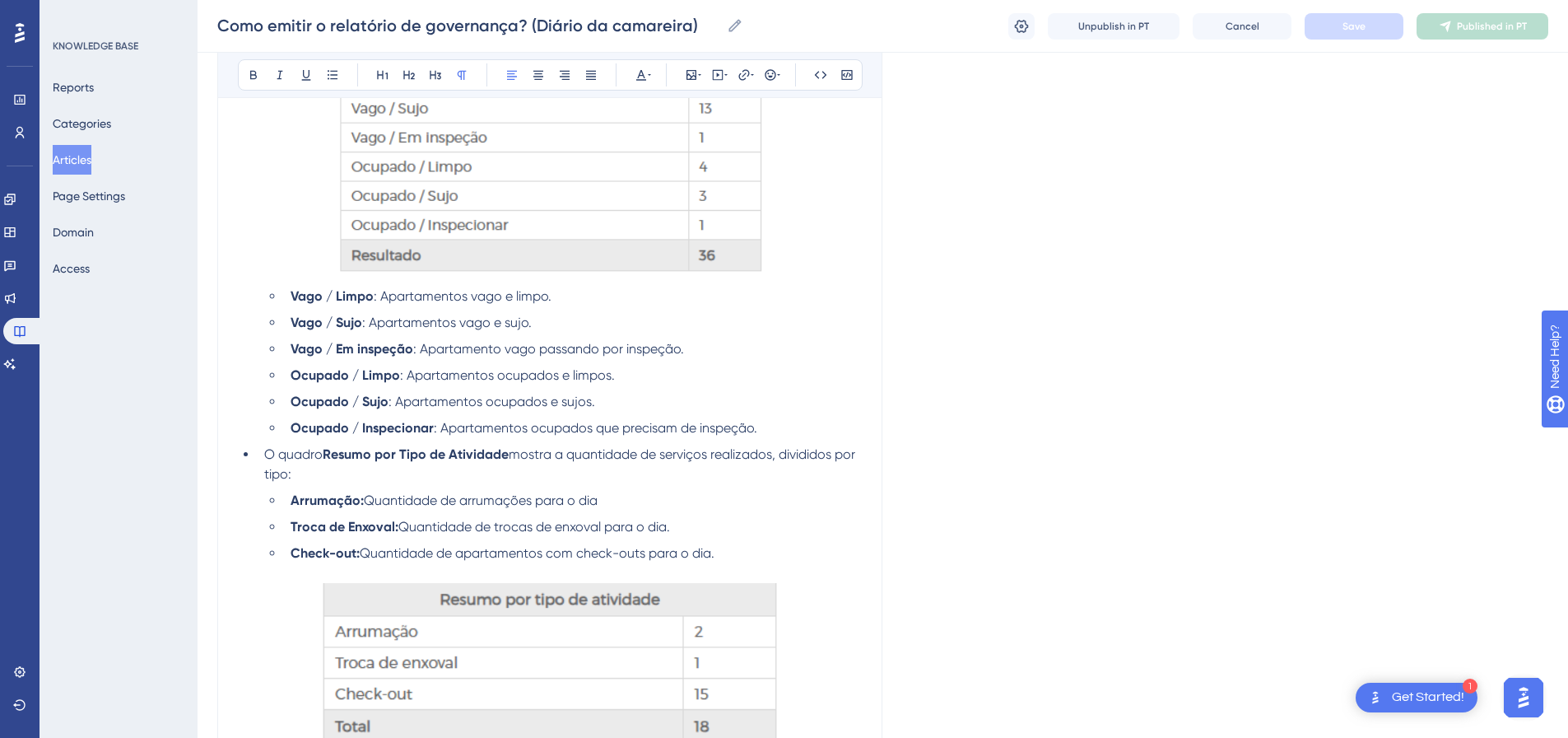
scroll to position [1762, 0]
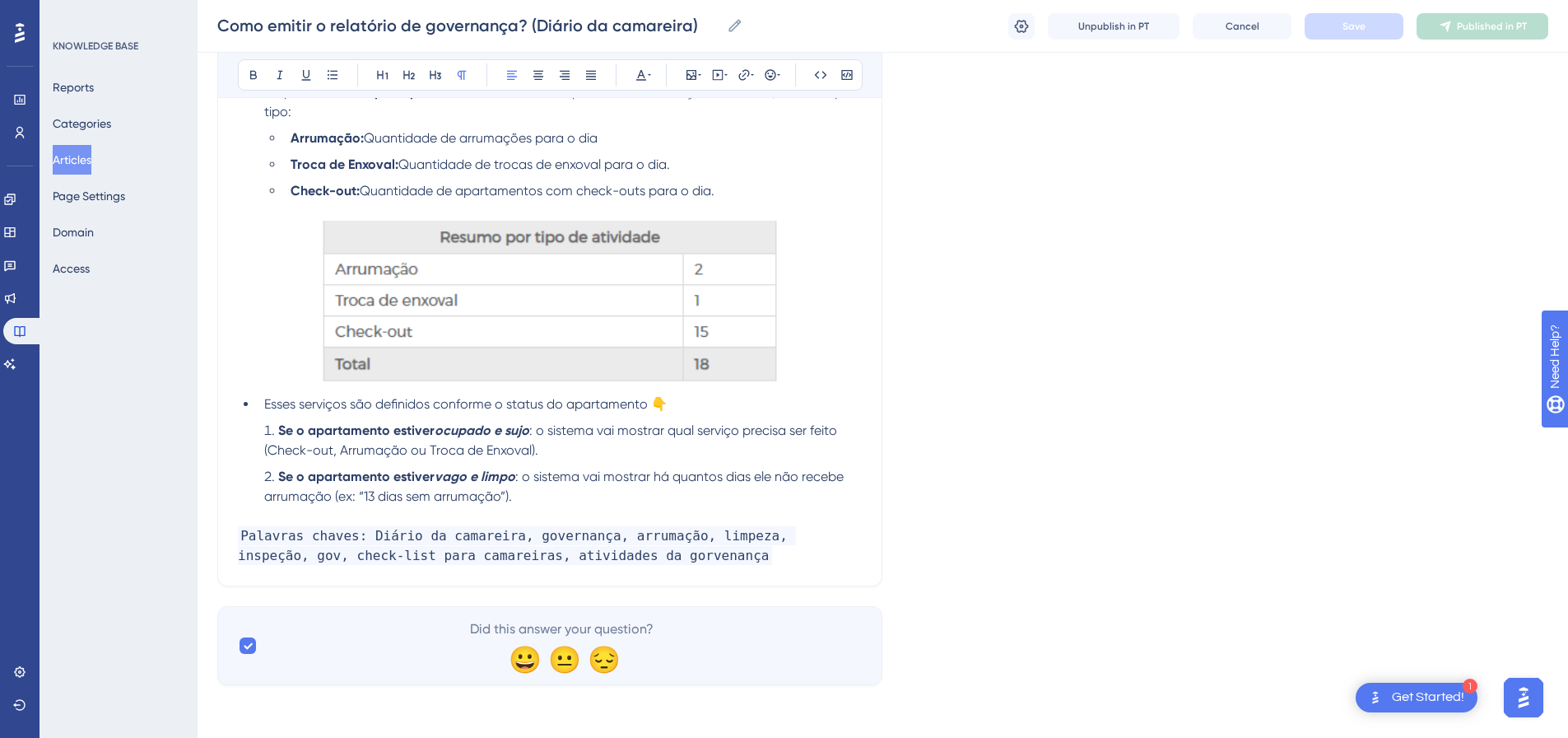
click at [674, 558] on p "Palavras chaves: Diário da camareira, governança, arrumação, limpeza, inspeção,…" at bounding box center [550, 546] width 624 height 39
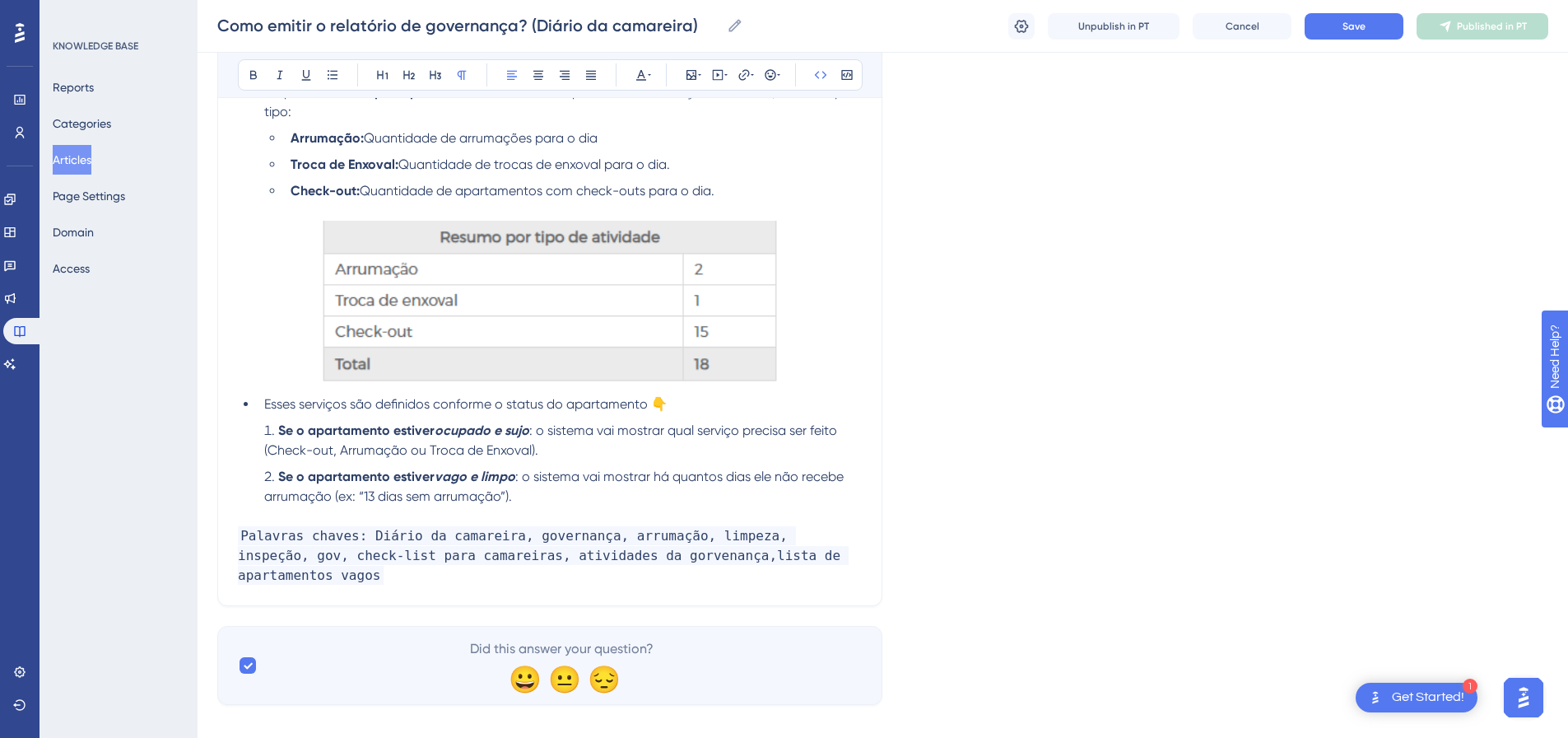
click at [827, 557] on p "Palavras chaves: Diário da camareira, governança, arrumação, limpeza, inspeção,…" at bounding box center [550, 556] width 624 height 60
click at [411, 573] on span "Palavras chaves: Diário da camareira, governança, arrumação, limpeza, inspeção,…" at bounding box center [544, 555] width 611 height 59
click at [1356, 39] on div "Como emitir o relatório de governança? (Diário da camareira) Como emitir o rela…" at bounding box center [882, 26] width 1371 height 53
click at [1380, 25] on button "Save" at bounding box center [1354, 26] width 99 height 26
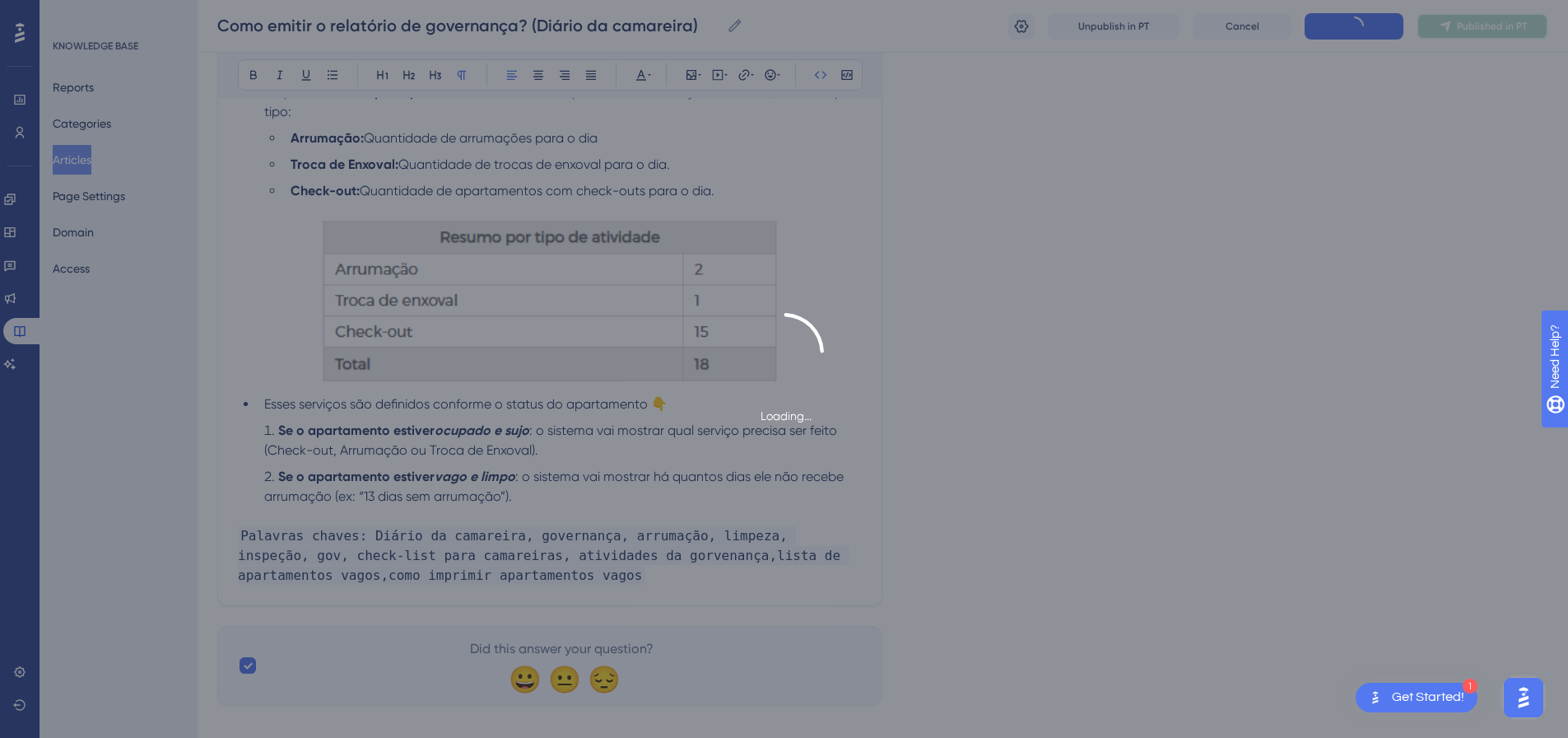
click at [1491, 21] on span "Published in PT" at bounding box center [1492, 26] width 70 height 13
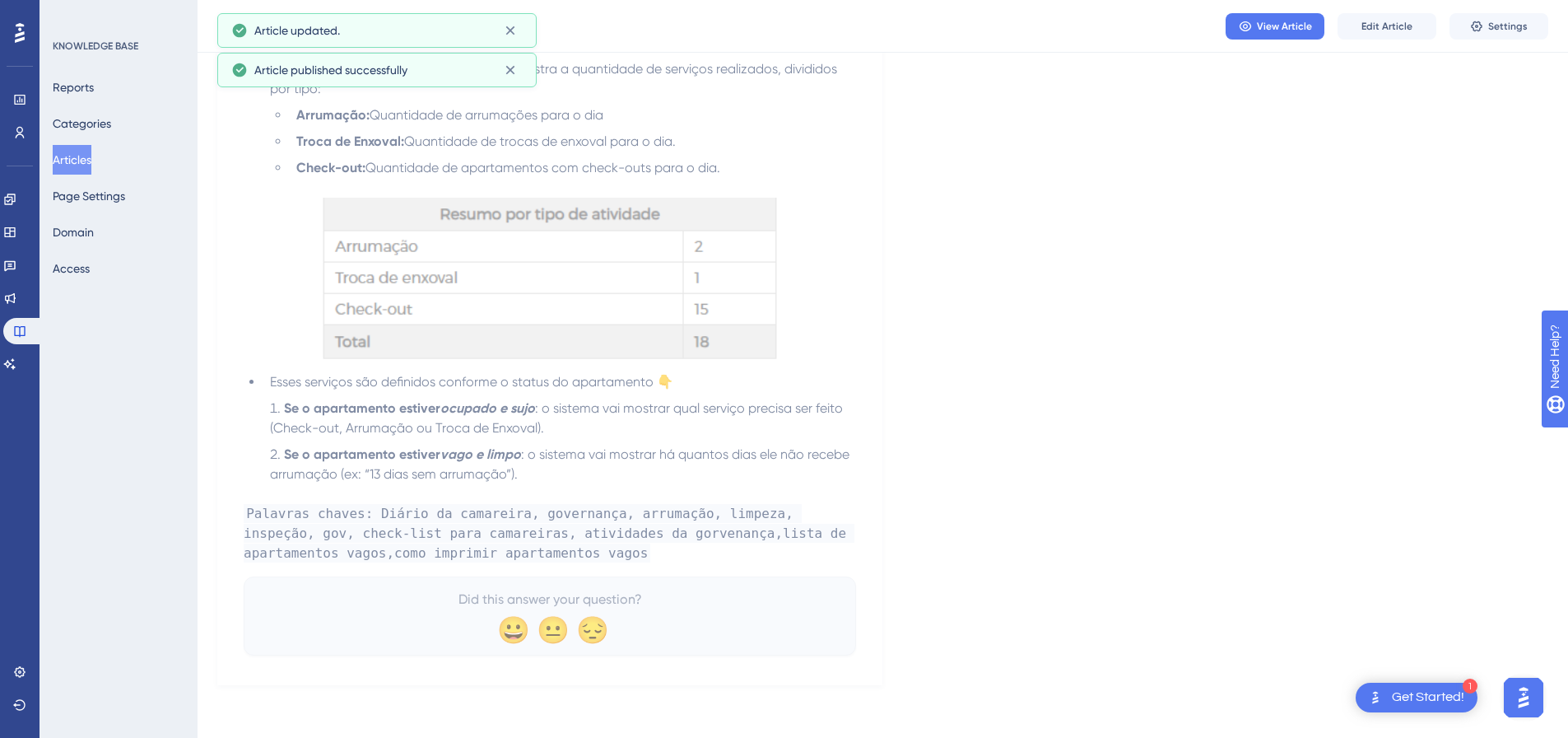
scroll to position [1705, 0]
drag, startPoint x: 20, startPoint y: 368, endPoint x: 132, endPoint y: 350, distance: 113.4
click at [16, 368] on icon at bounding box center [9, 363] width 13 height 13
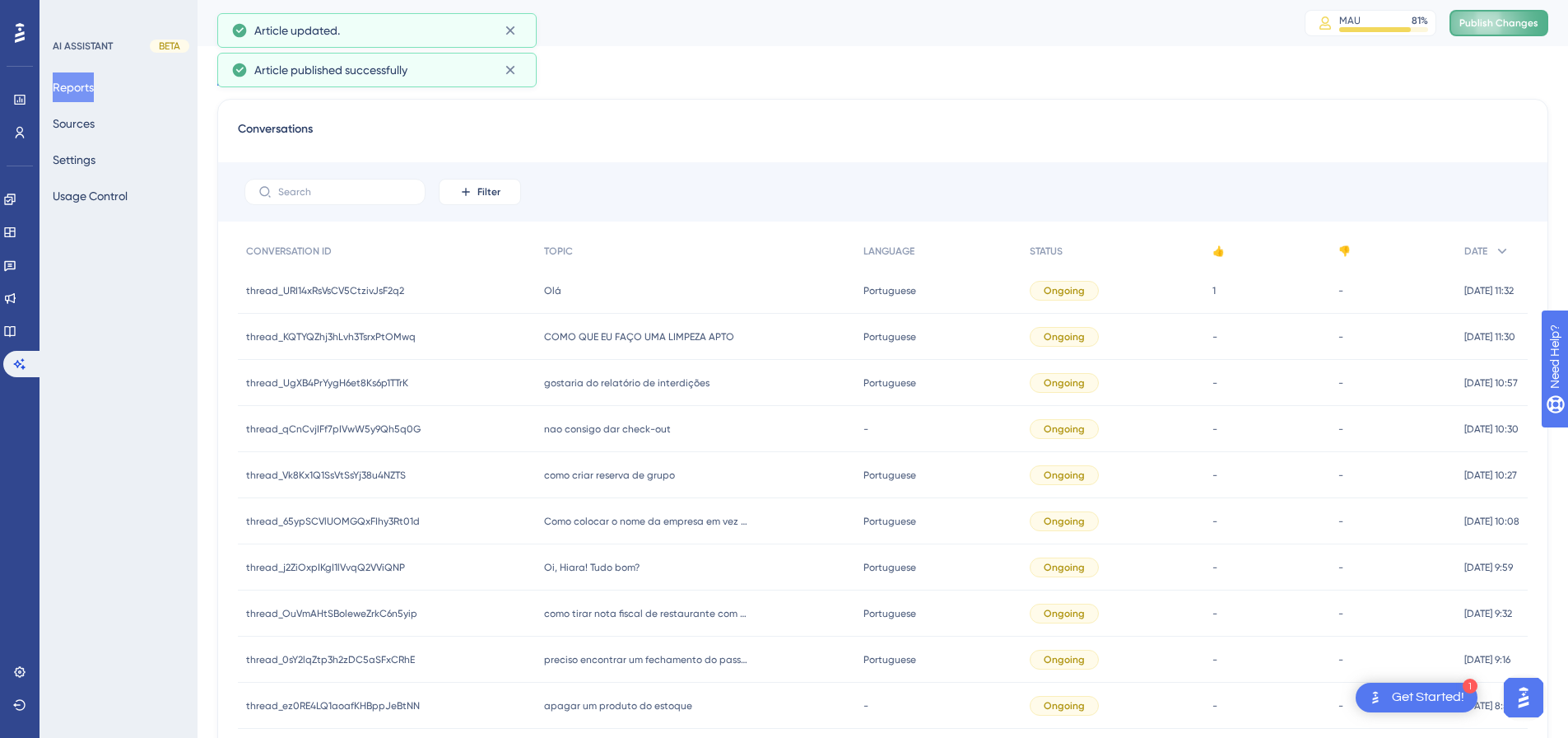
click at [1509, 18] on span "Publish Changes" at bounding box center [1498, 22] width 79 height 13
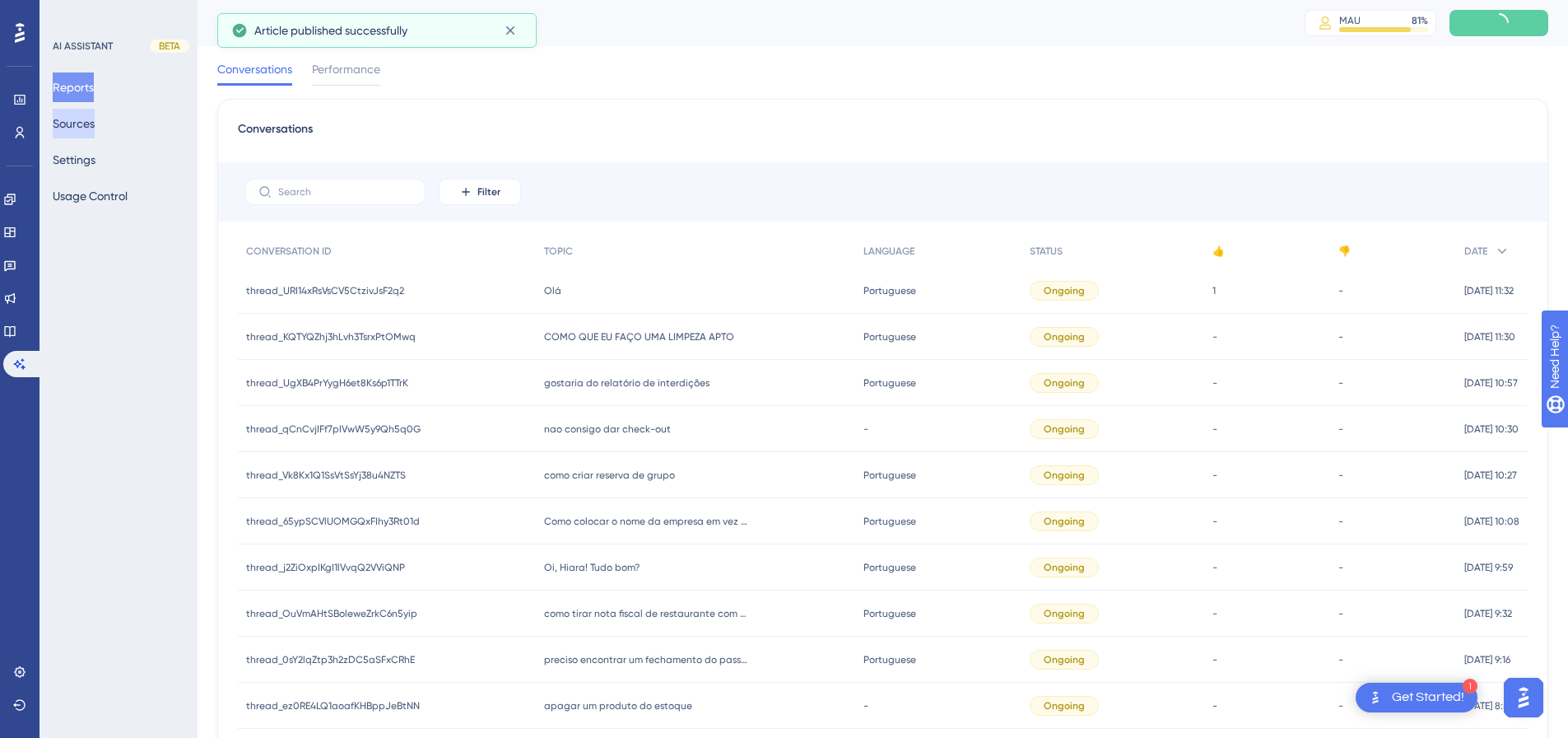
click at [81, 123] on button "Sources" at bounding box center [73, 123] width 42 height 30
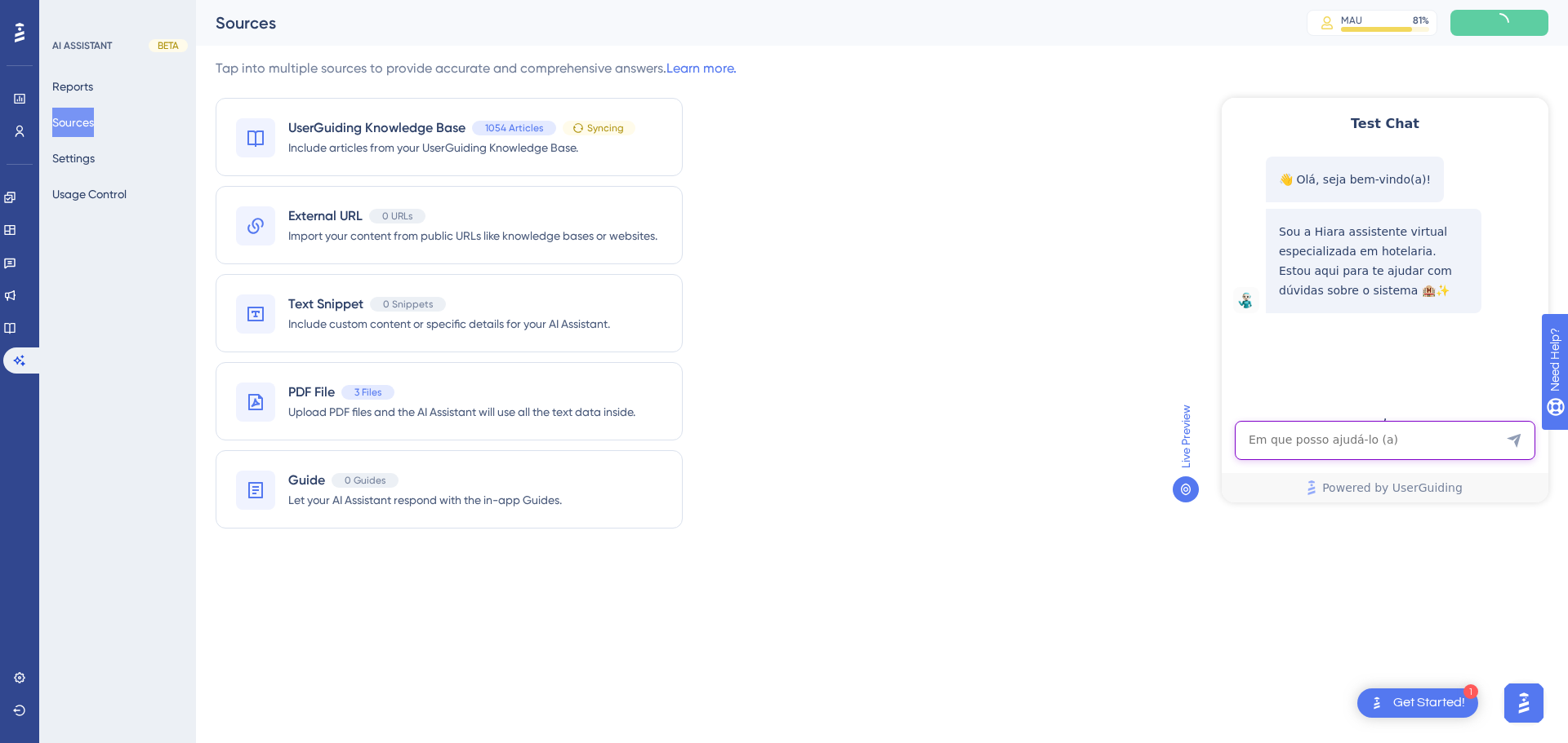
click at [1339, 449] on textarea "AI Assistant Text Input" at bounding box center [1385, 440] width 300 height 39
paste textarea "como imprimir apartamentos vogos"
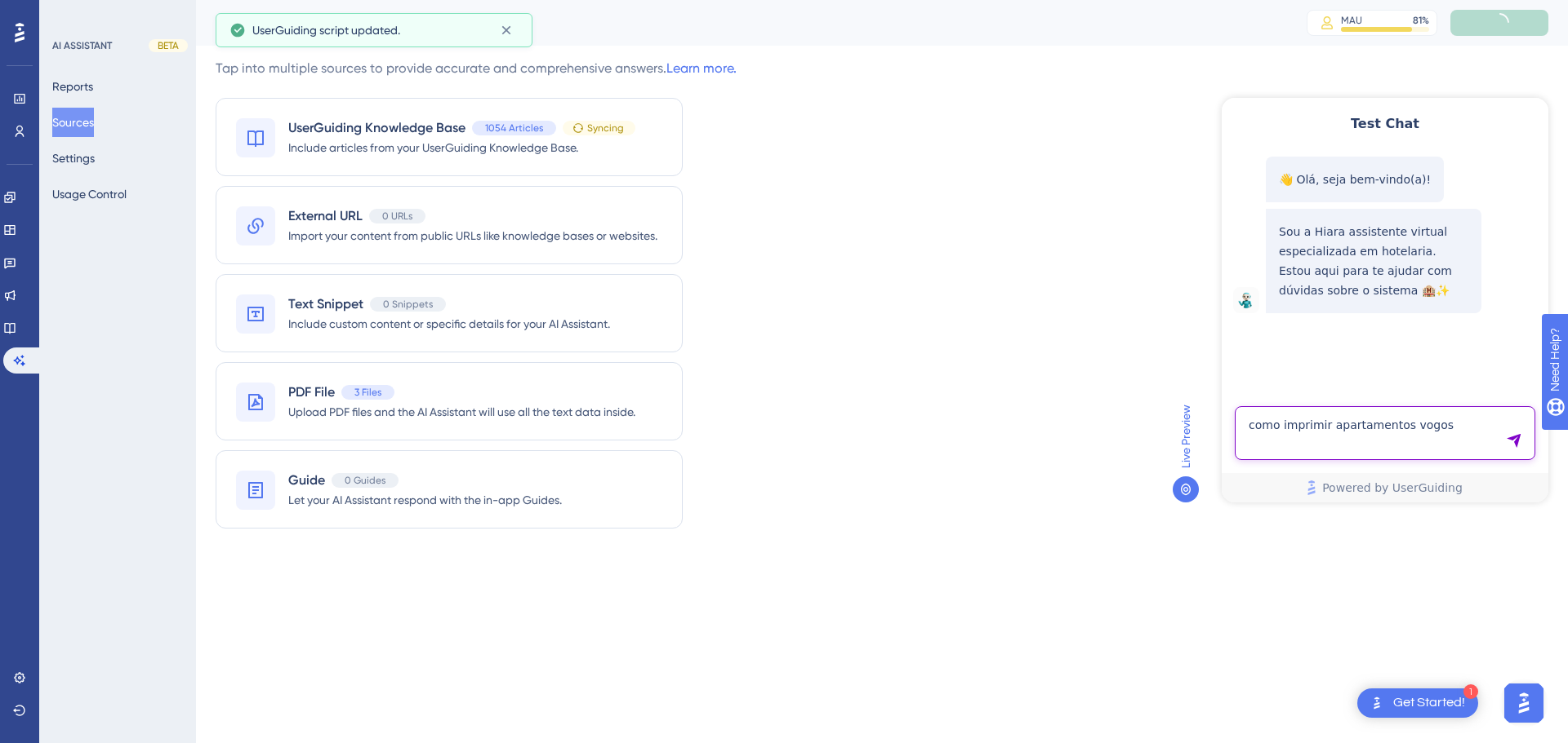
type textarea "como imprimir apartamentos vogos"
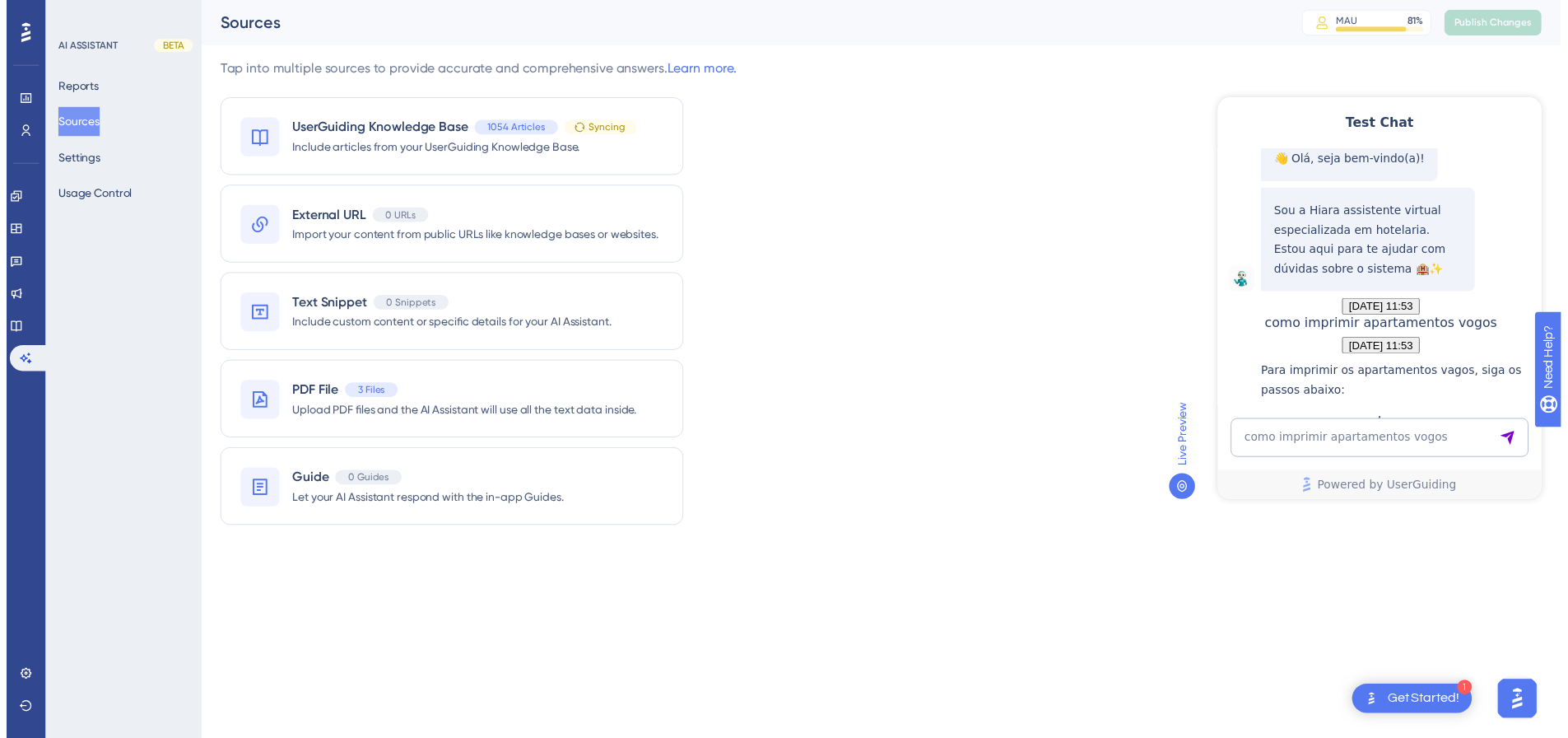
scroll to position [410, 0]
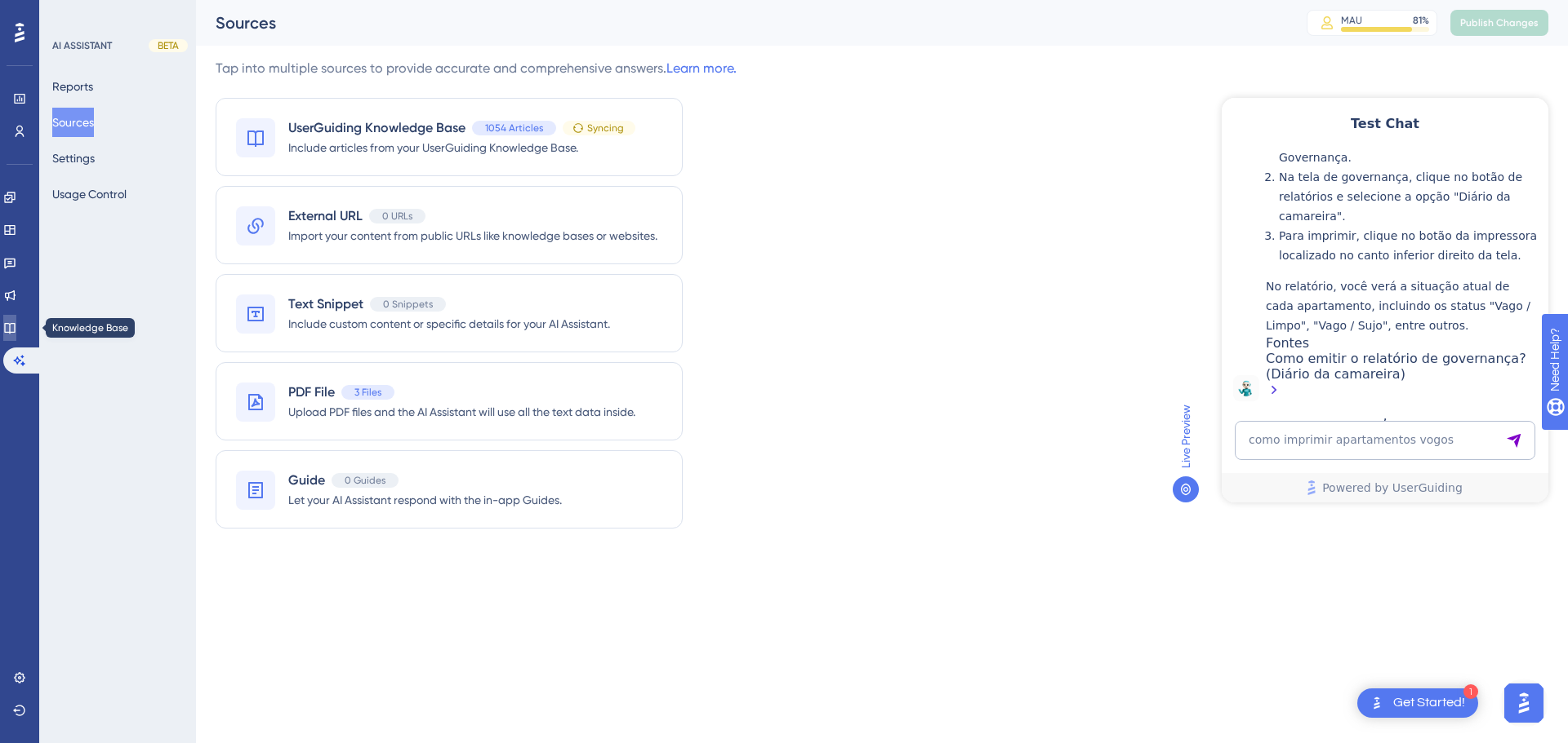
click at [16, 328] on link at bounding box center [9, 327] width 13 height 26
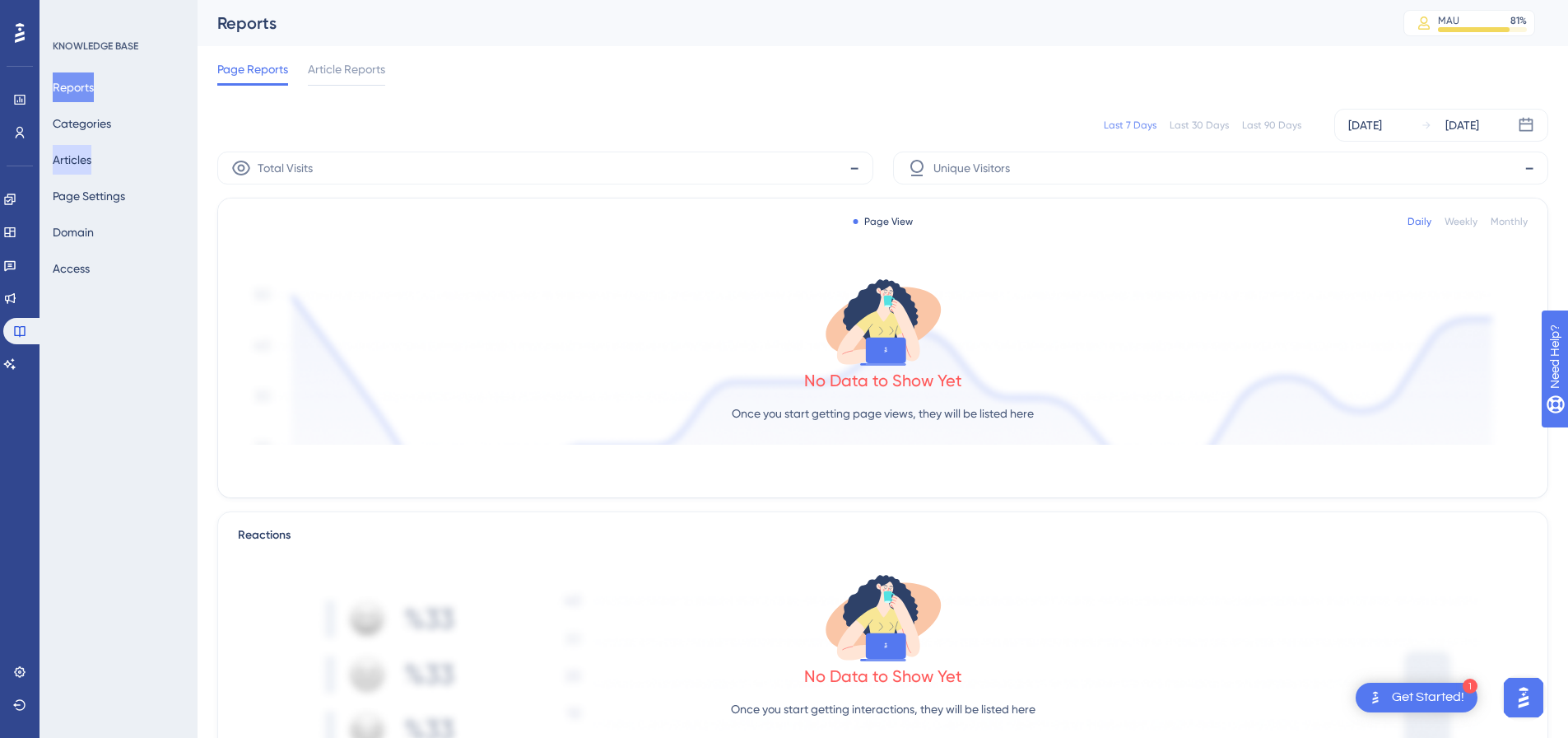
click at [88, 159] on button "Articles" at bounding box center [71, 159] width 38 height 30
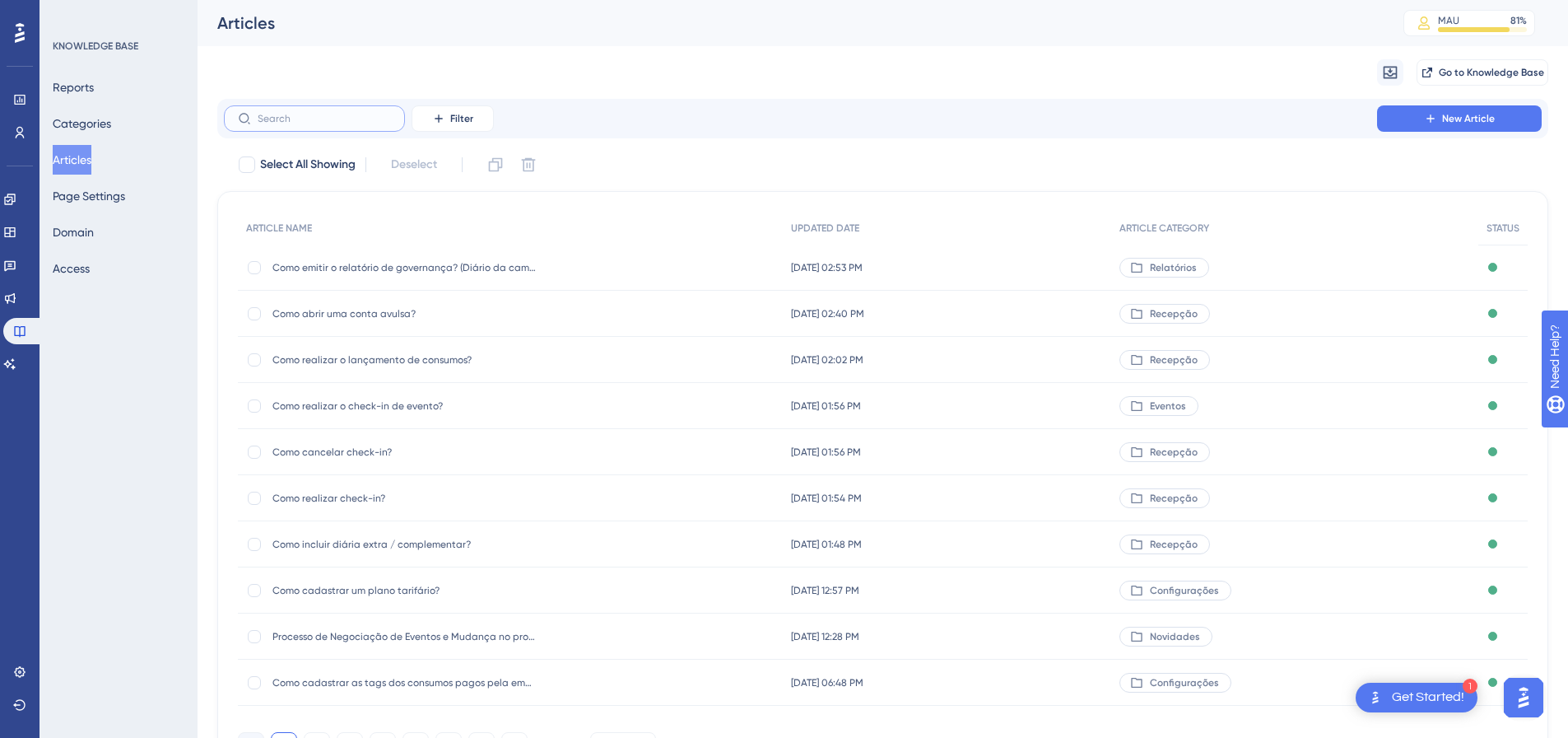
click at [328, 120] on input "text" at bounding box center [324, 119] width 134 height 12
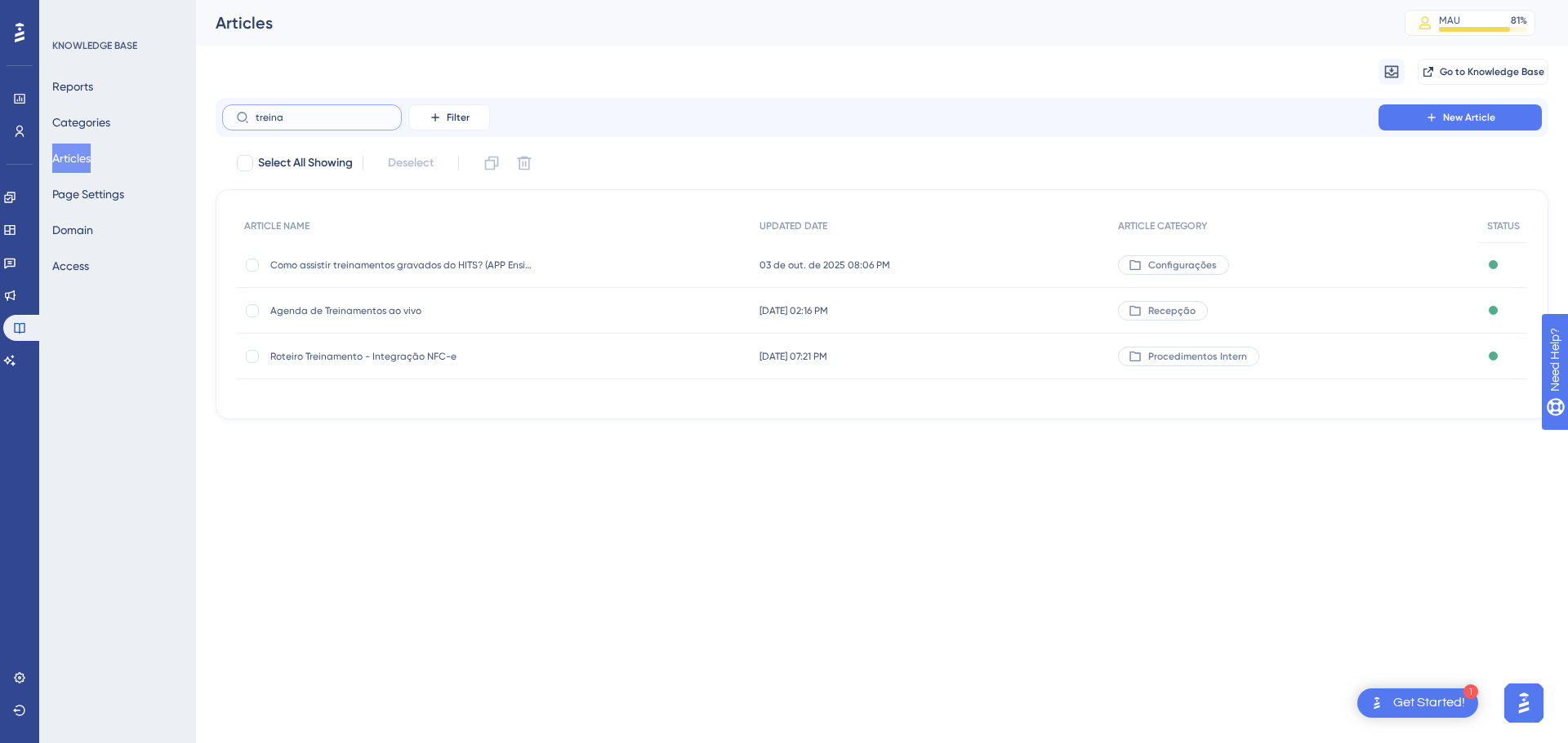
type input "treina"
click at [423, 265] on span "Como assistir treinamentos gravados do HITS? (APP Ensina)" at bounding box center [401, 265] width 262 height 13
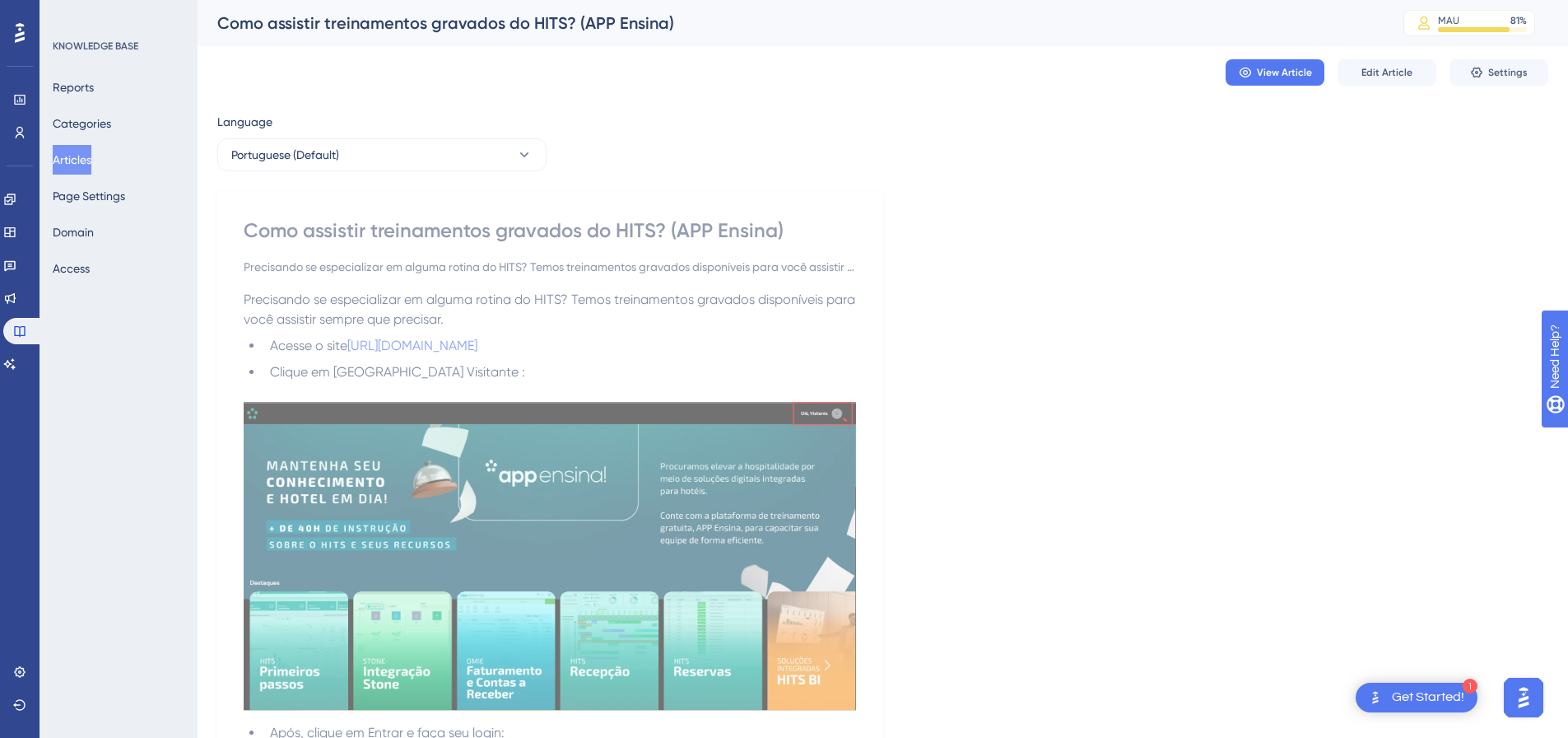
click at [65, 164] on button "Articles" at bounding box center [71, 159] width 38 height 30
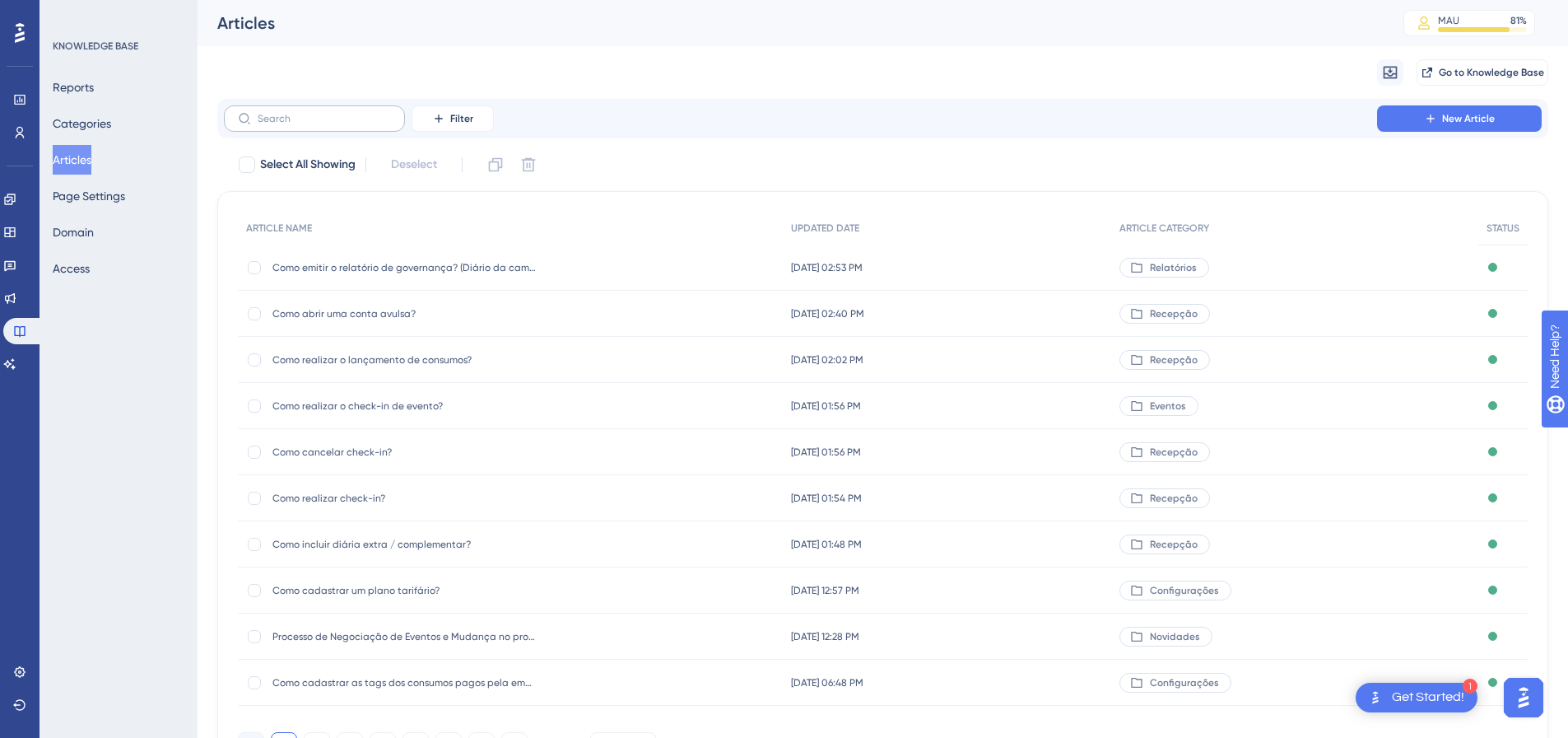
click at [285, 126] on label at bounding box center [314, 118] width 181 height 26
click at [285, 124] on input "text" at bounding box center [324, 119] width 134 height 12
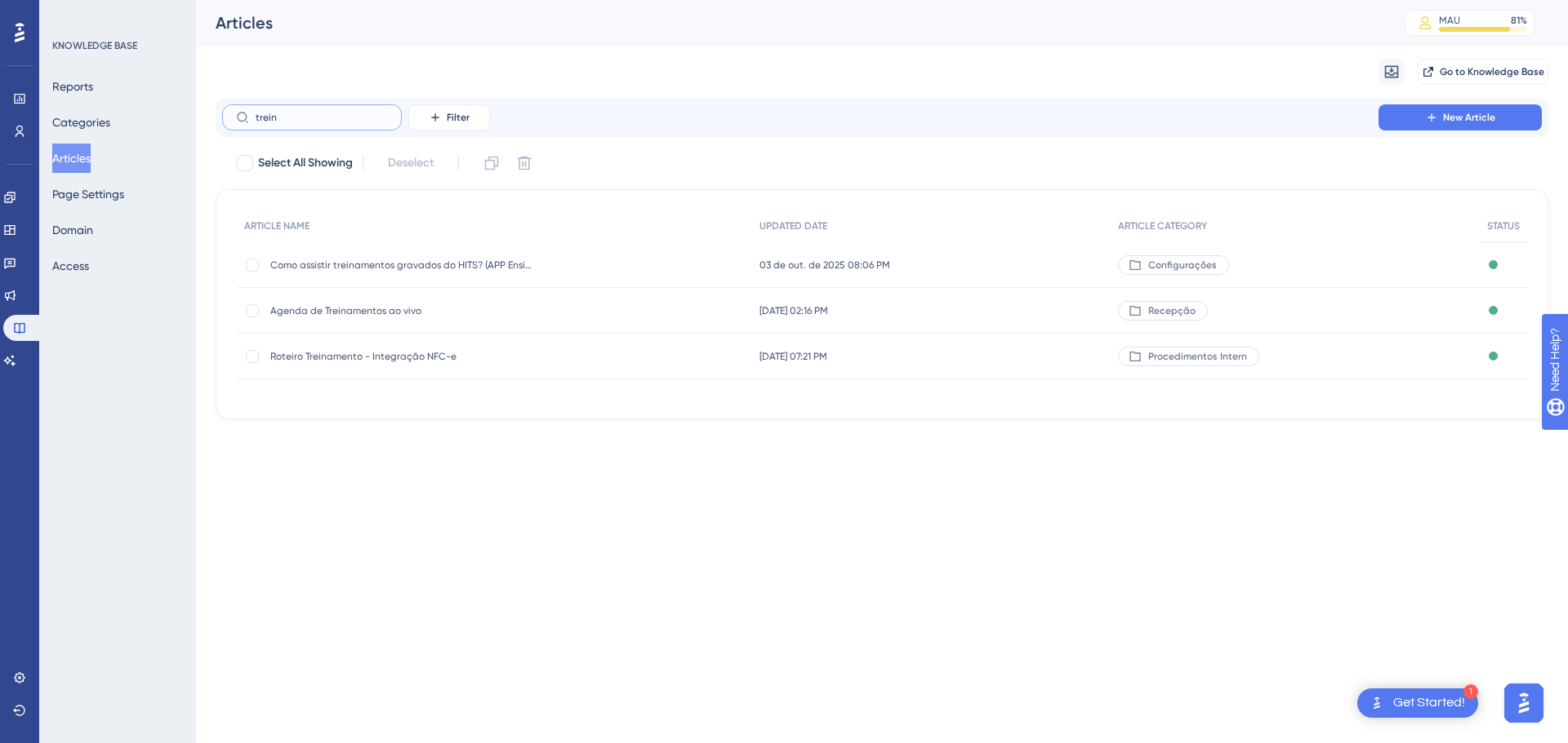
type input "trein"
click at [405, 314] on span "Agenda de Treinamentos ao vivo" at bounding box center [401, 310] width 262 height 13
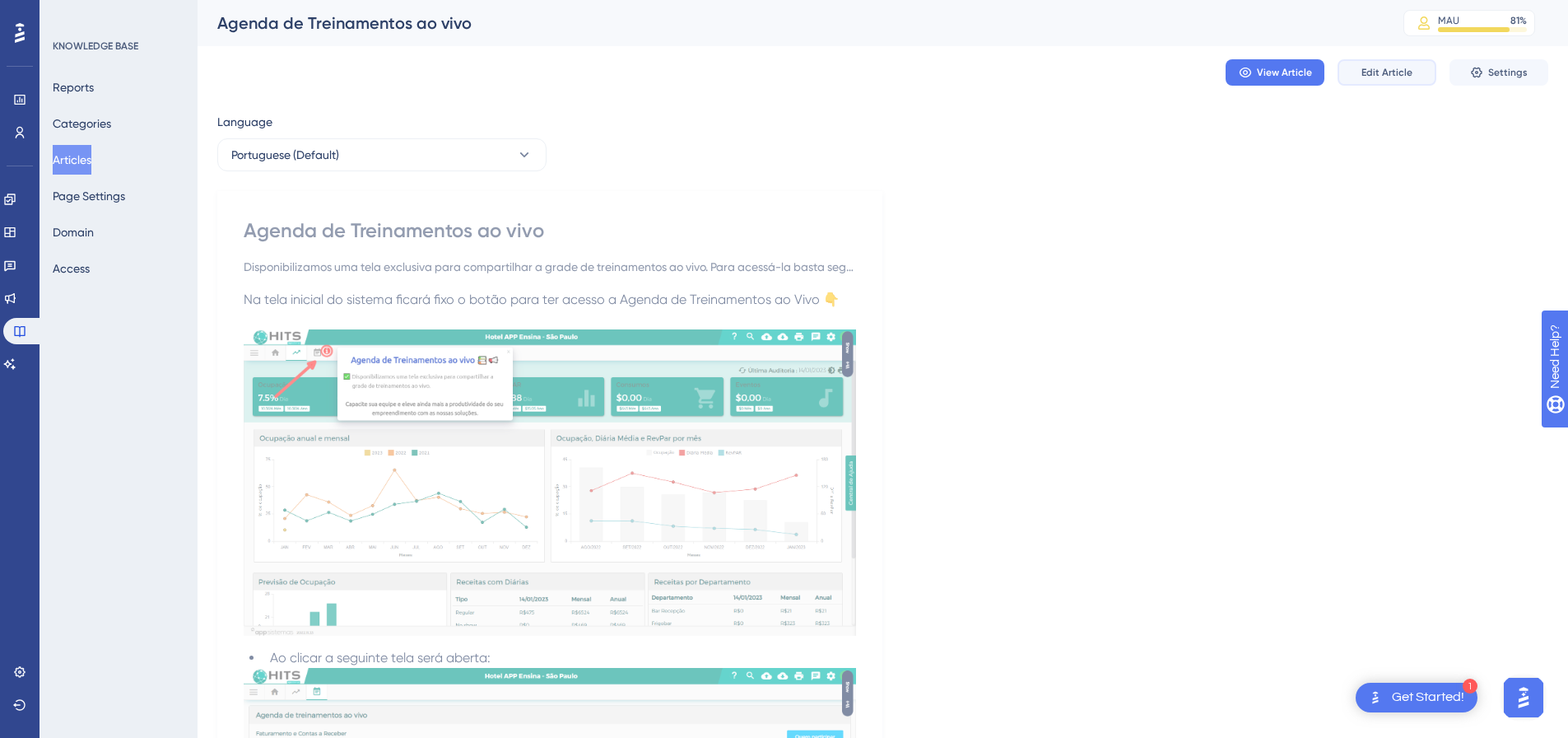
click at [1383, 64] on button "Edit Article" at bounding box center [1387, 72] width 99 height 26
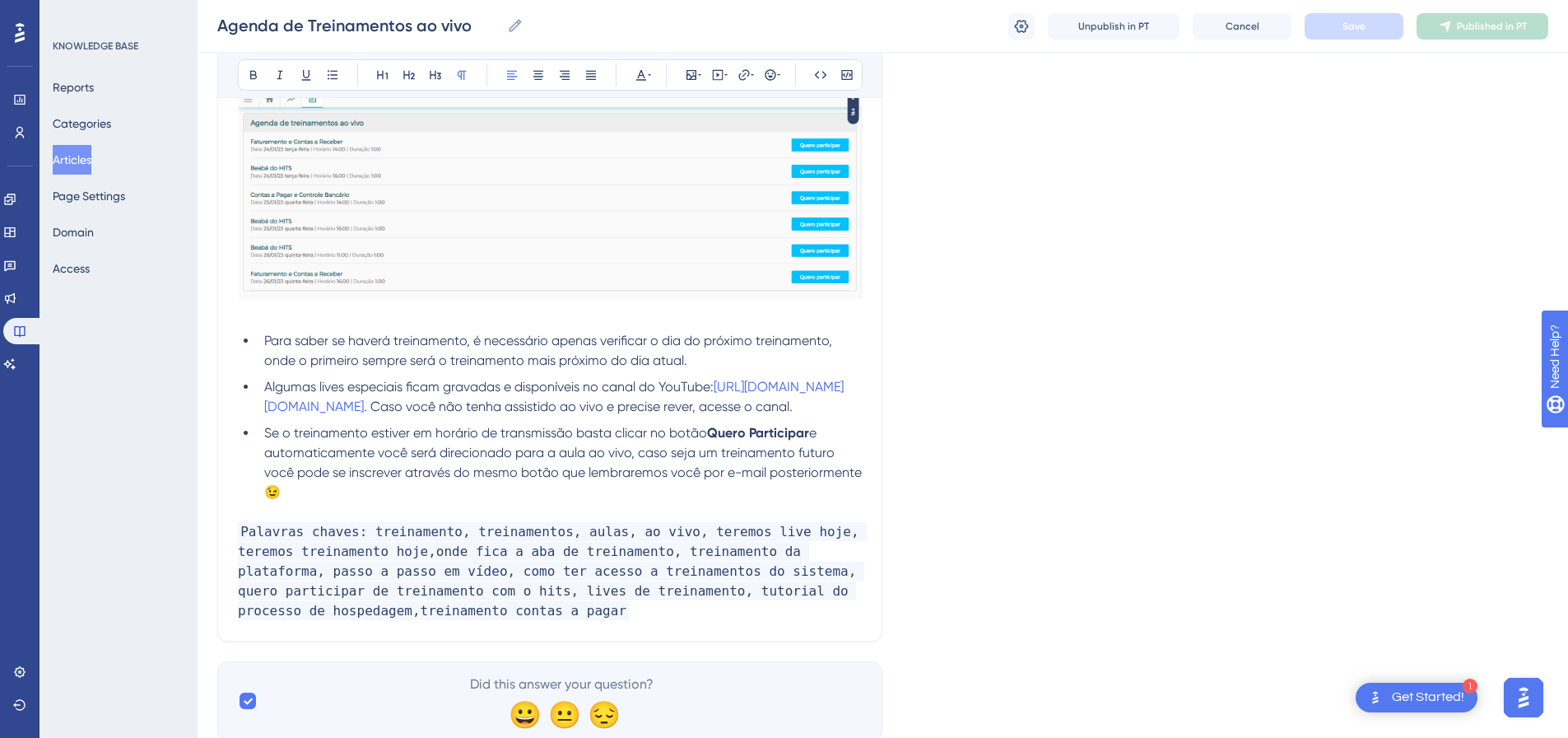
scroll to position [734, 0]
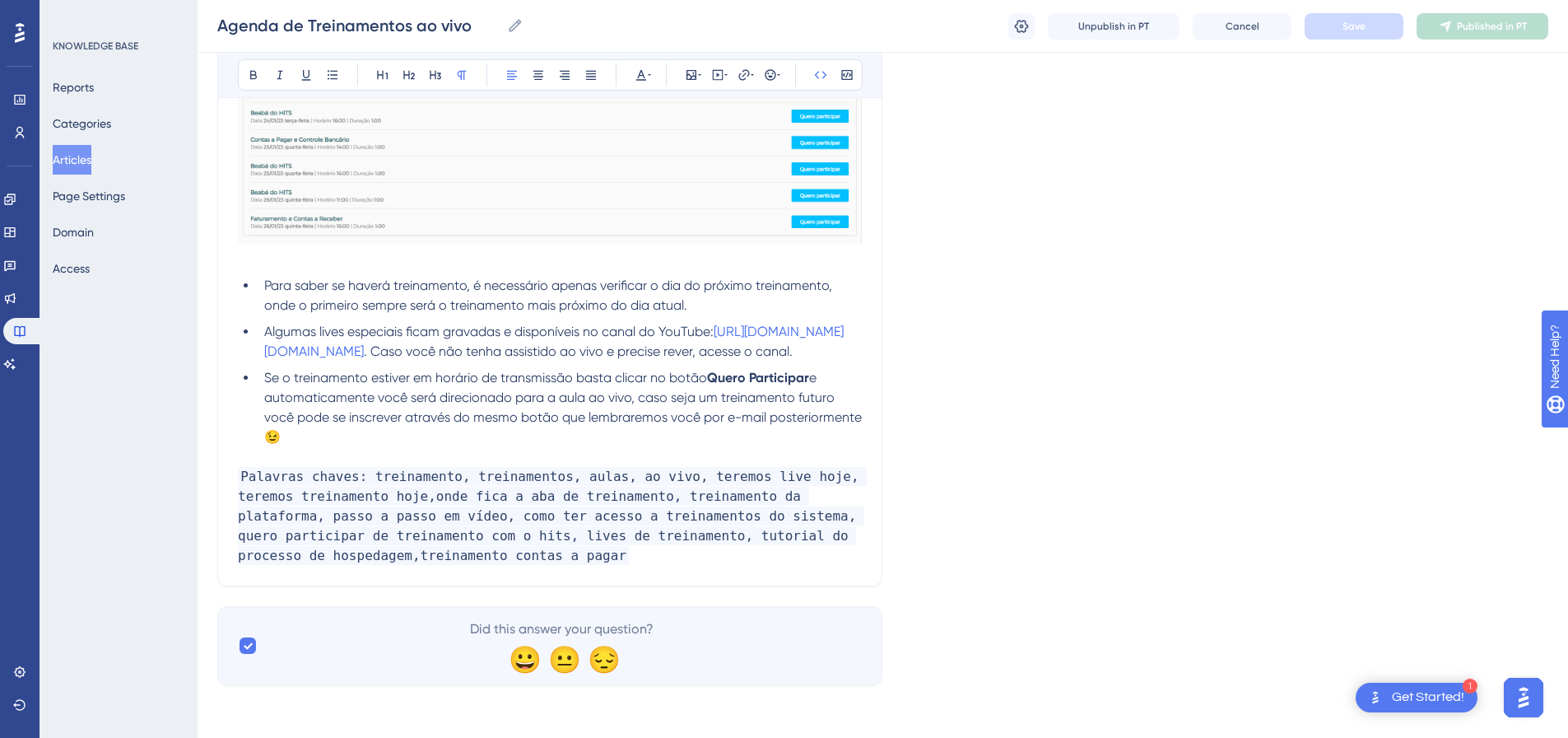
click at [608, 558] on p "Palavras chaves: treinamento, treinamentos, aulas, ao vivo, teremos live hoje, …" at bounding box center [550, 517] width 624 height 99
click at [551, 550] on p "Palavras chaves: treinamento, treinamentos, aulas, ao vivo, teremos live hoje, …" at bounding box center [550, 517] width 624 height 99
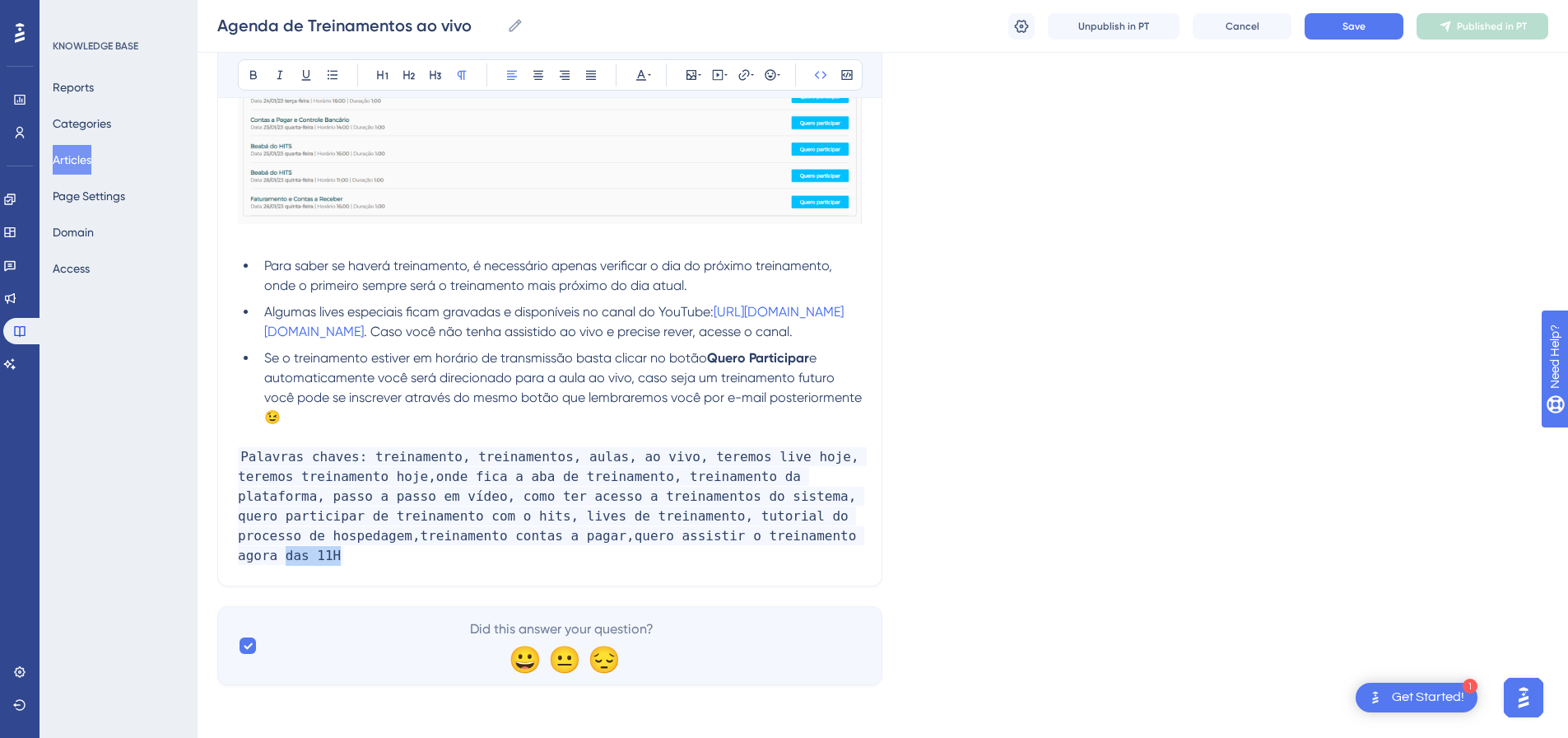
drag, startPoint x: 818, startPoint y: 555, endPoint x: 860, endPoint y: 555, distance: 42.0
click at [860, 555] on p "Palavras chaves: treinamento, treinamentos, aulas, ao vivo, teremos live hoje, …" at bounding box center [550, 506] width 624 height 118
click at [1358, 34] on button "Save" at bounding box center [1354, 26] width 99 height 26
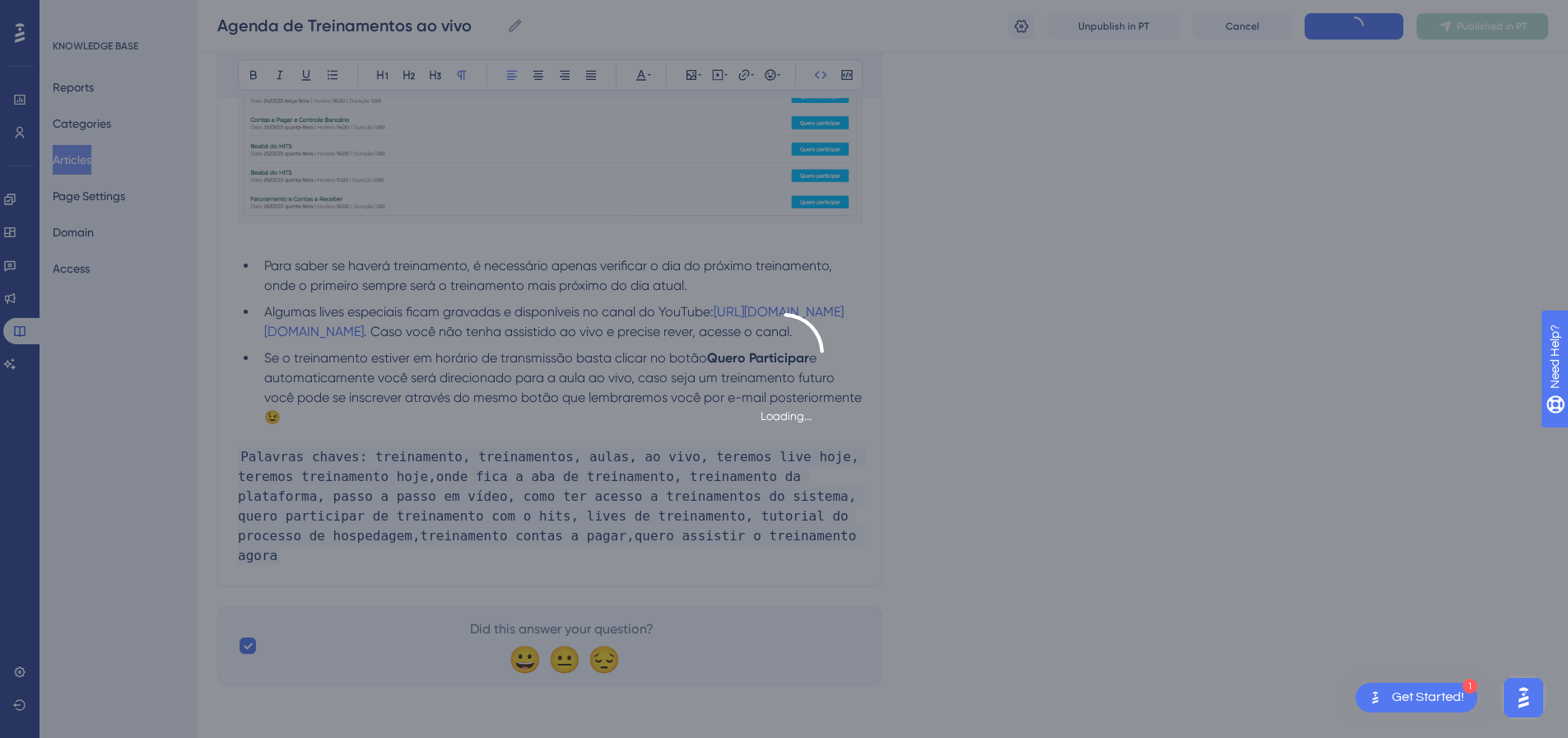
click at [1469, 27] on div "Loading..." at bounding box center [784, 369] width 1568 height 738
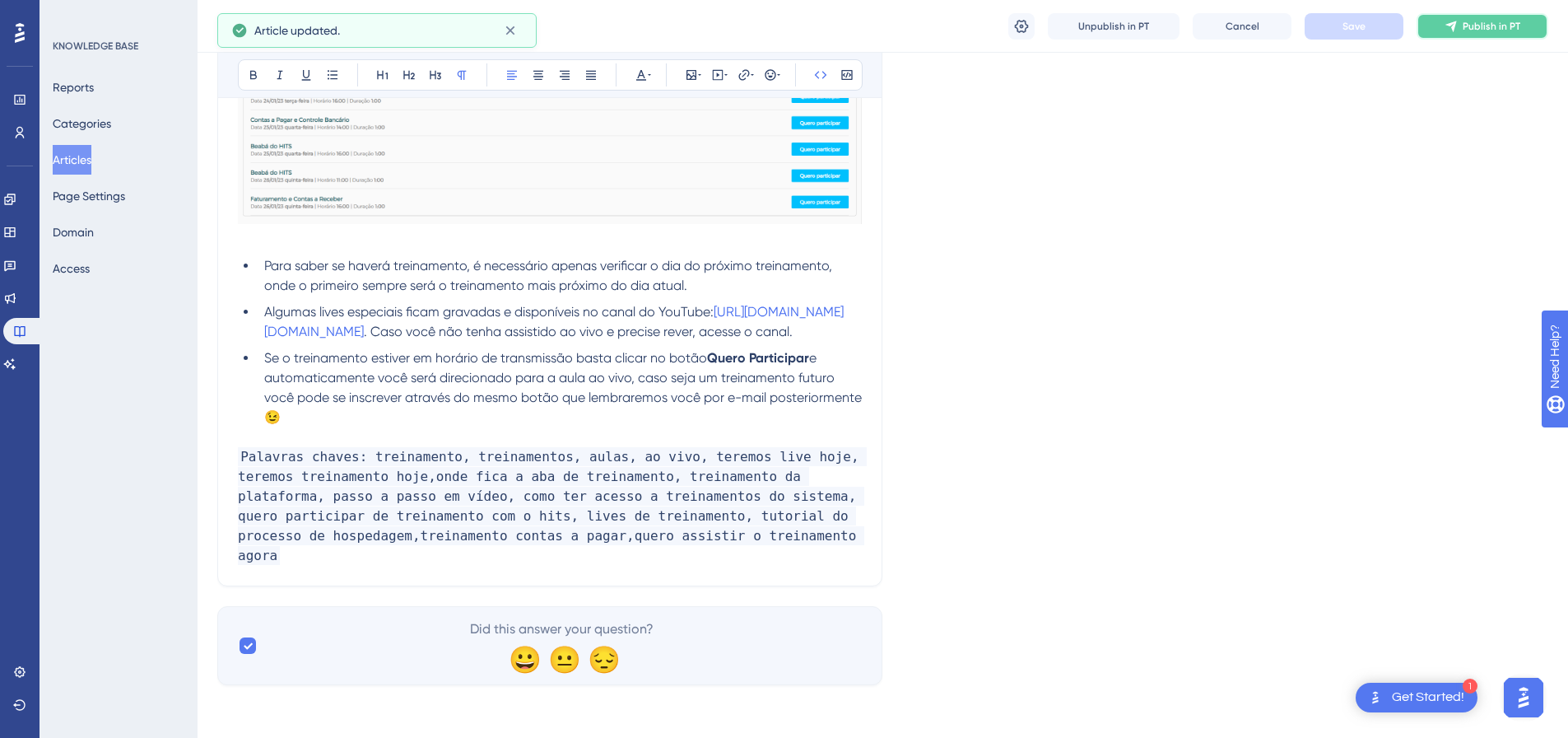
click at [1464, 20] on span "Publish in PT" at bounding box center [1491, 26] width 58 height 13
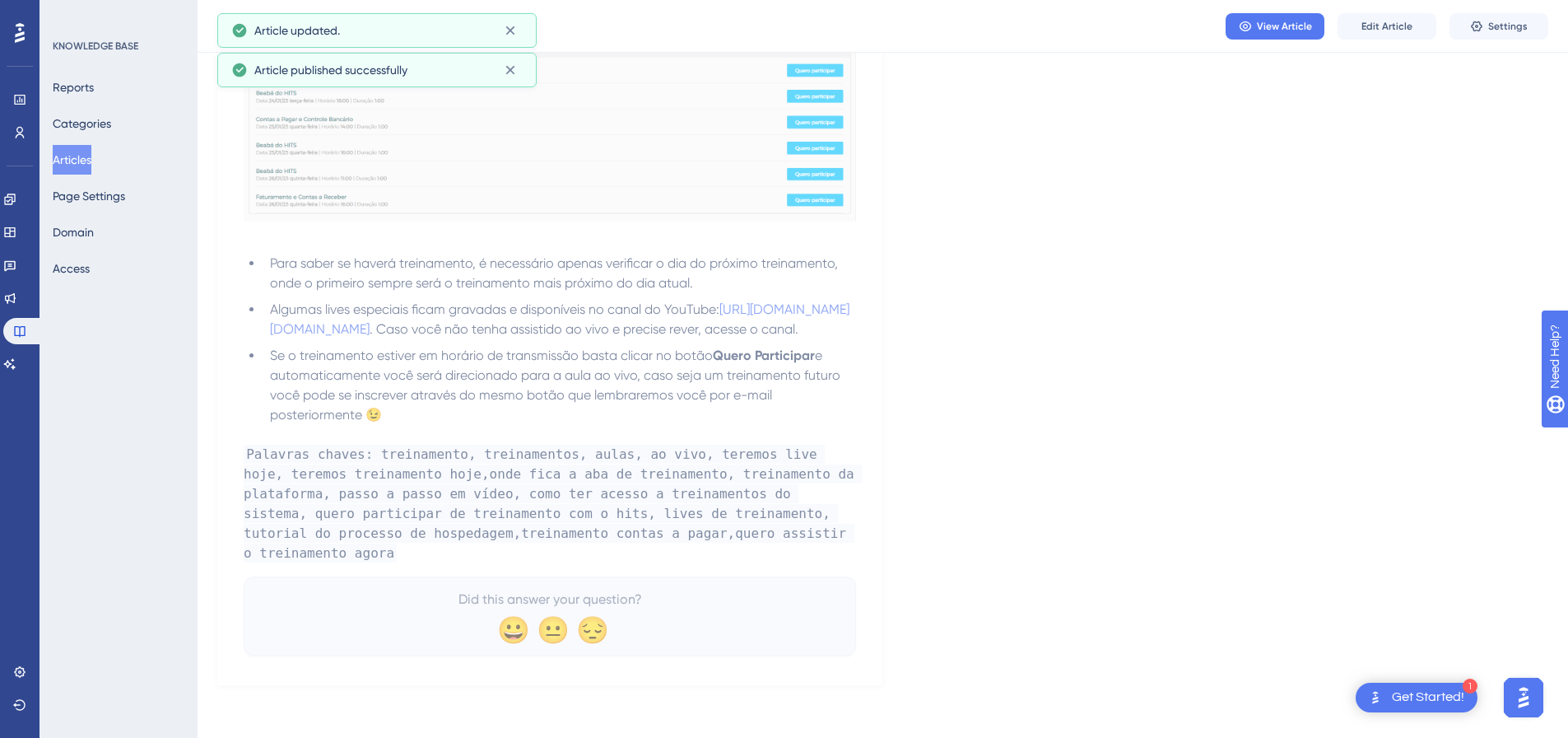
scroll to position [679, 0]
drag, startPoint x: 12, startPoint y: 368, endPoint x: 25, endPoint y: 338, distance: 32.7
click at [12, 368] on link at bounding box center [9, 363] width 13 height 26
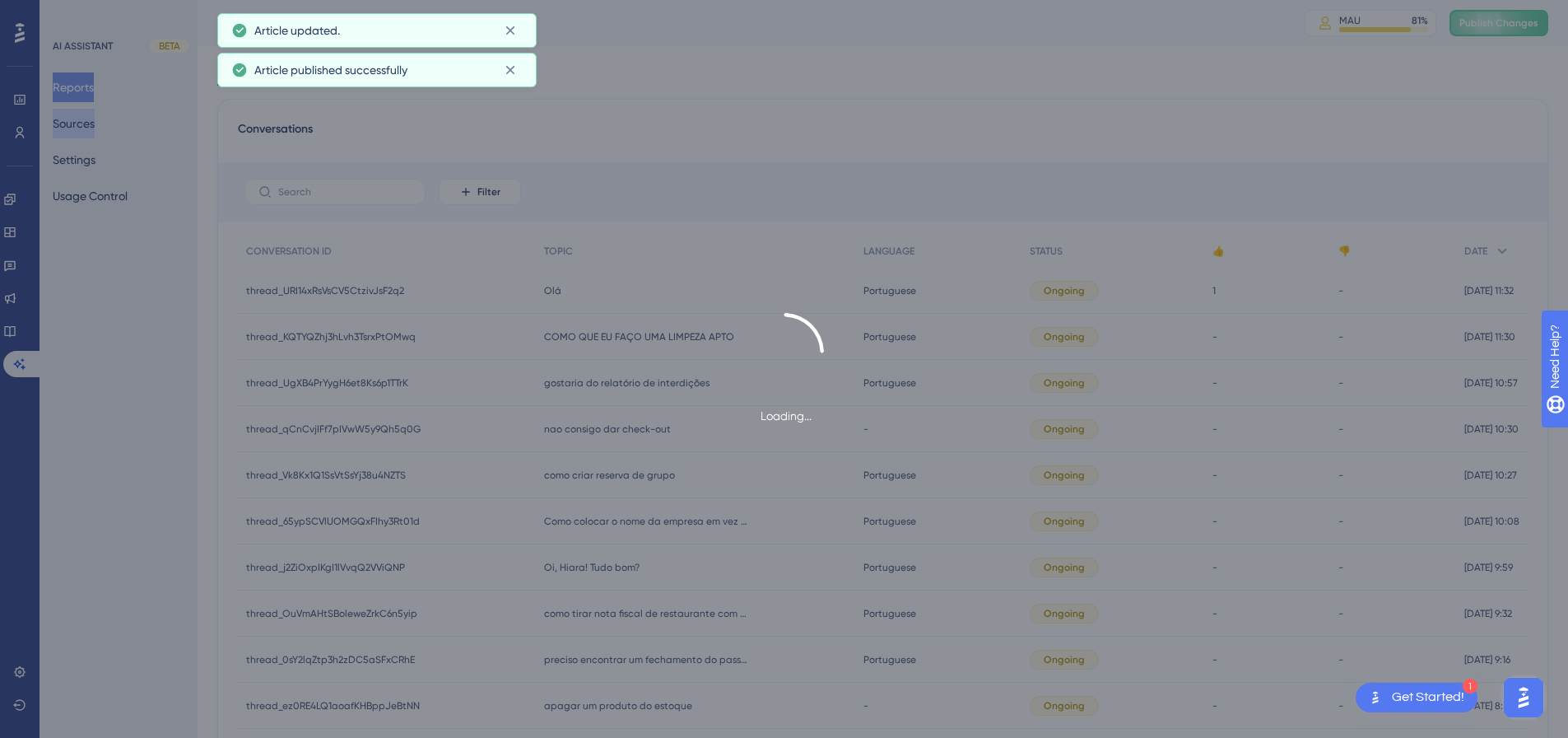
click at [85, 117] on div "Loading..." at bounding box center [784, 369] width 1568 height 738
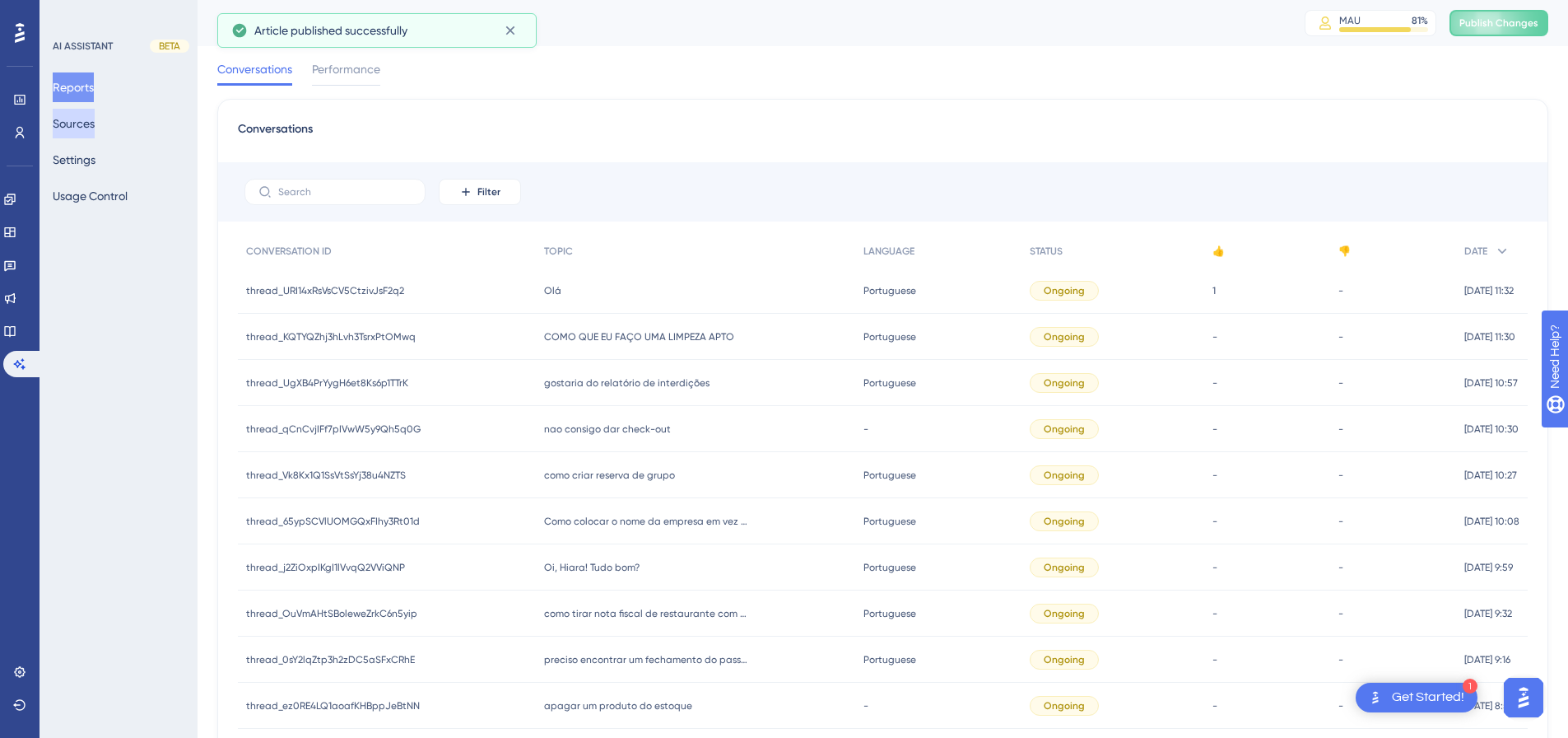
click at [85, 114] on button "Sources" at bounding box center [73, 123] width 42 height 30
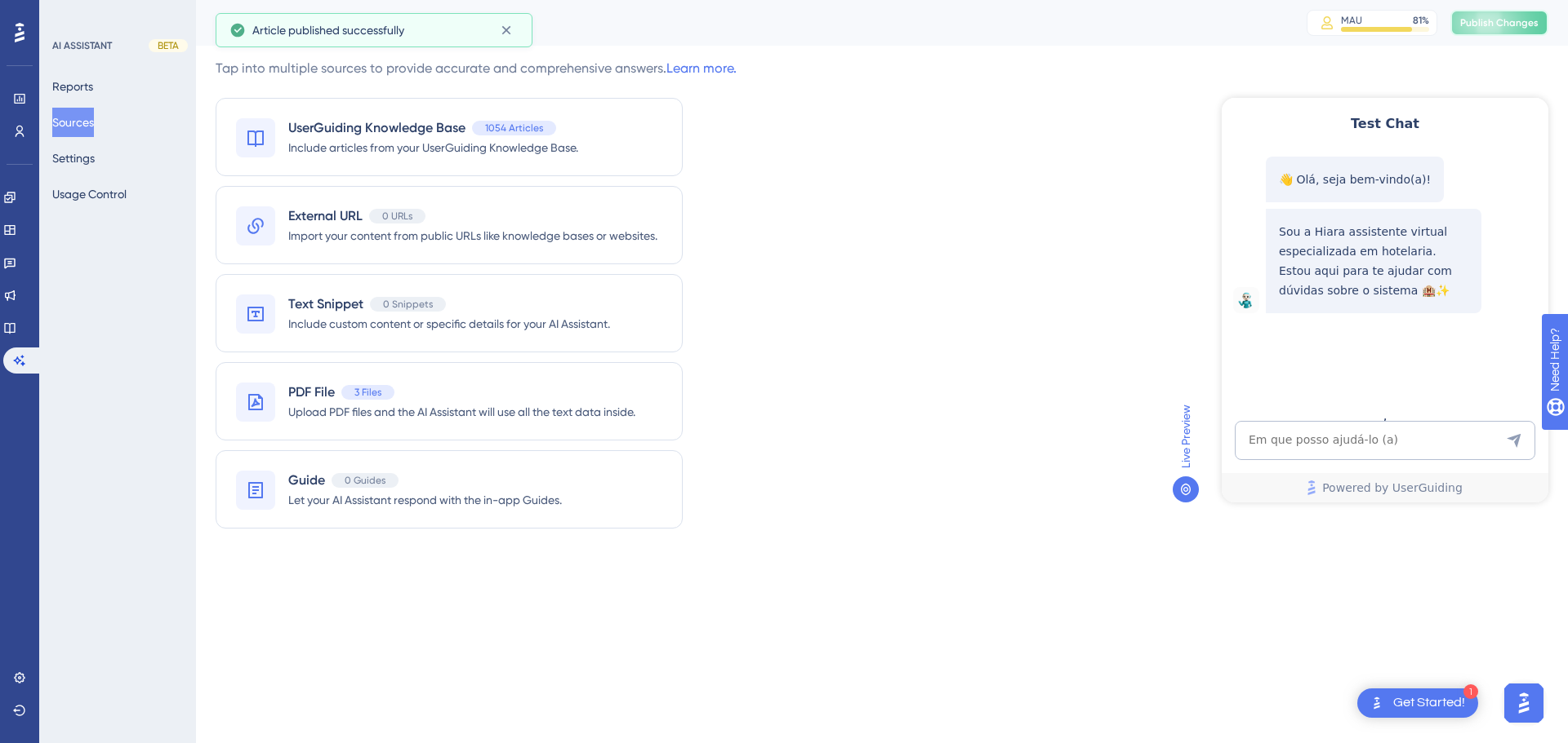
click at [1489, 13] on button "Publish Changes" at bounding box center [1499, 23] width 98 height 26
click at [1291, 432] on textarea "AI Assistant Text Input" at bounding box center [1385, 440] width 300 height 39
paste textarea "quero assistir o treinamento agora das 11H"
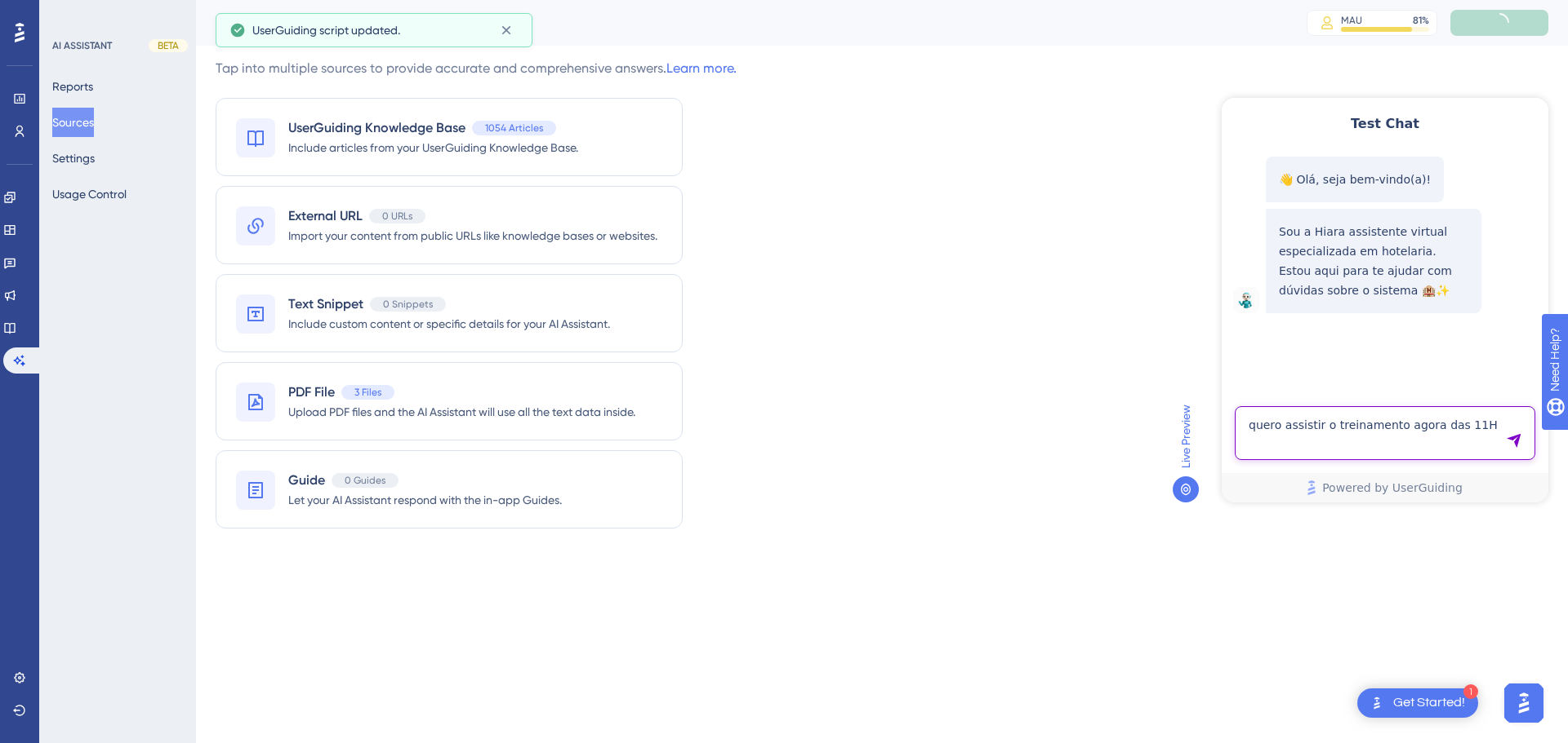
type textarea "quero assistir o treinamento agora das 11H"
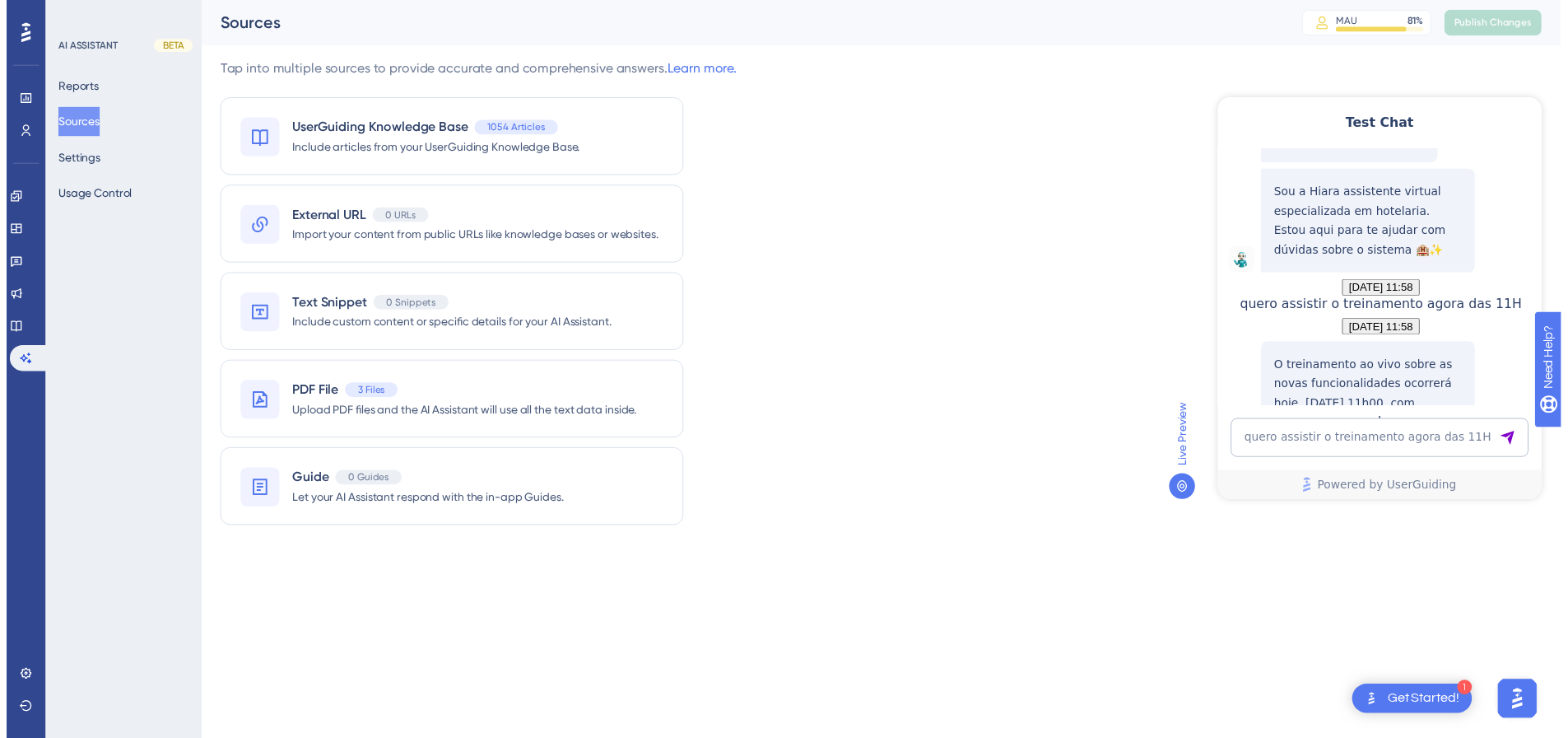
scroll to position [289, 0]
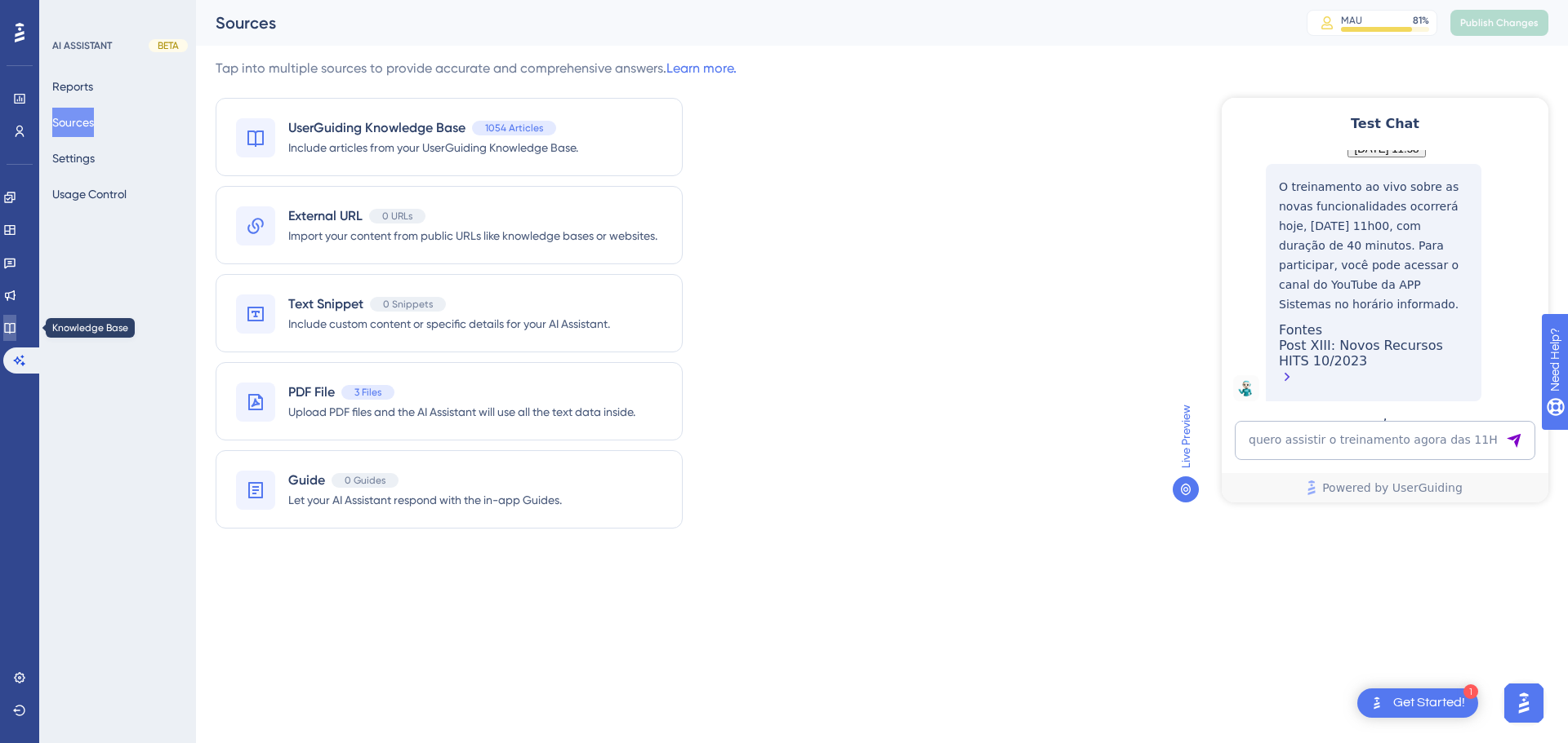
click at [16, 332] on link at bounding box center [9, 327] width 13 height 26
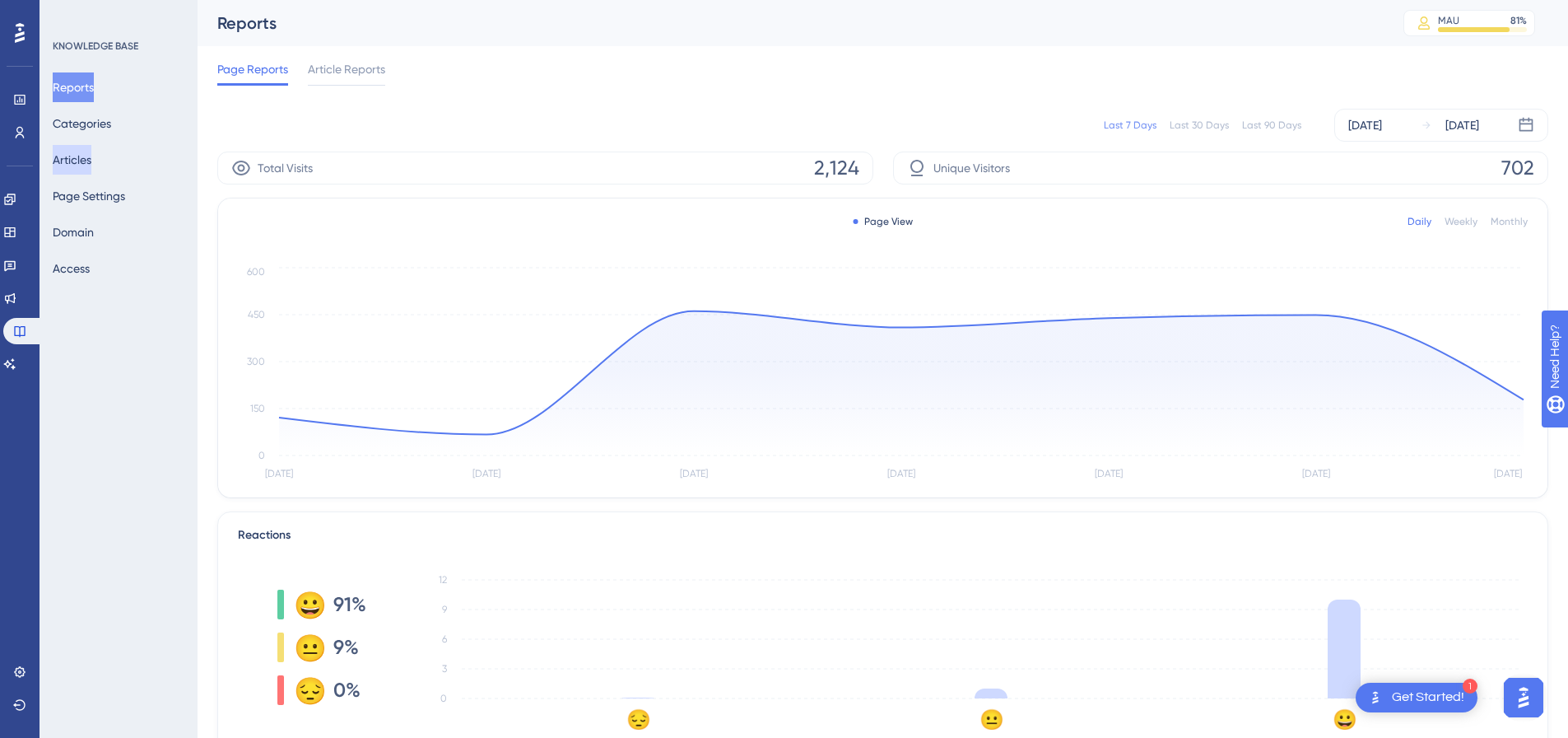
click at [91, 152] on button "Articles" at bounding box center [71, 159] width 38 height 30
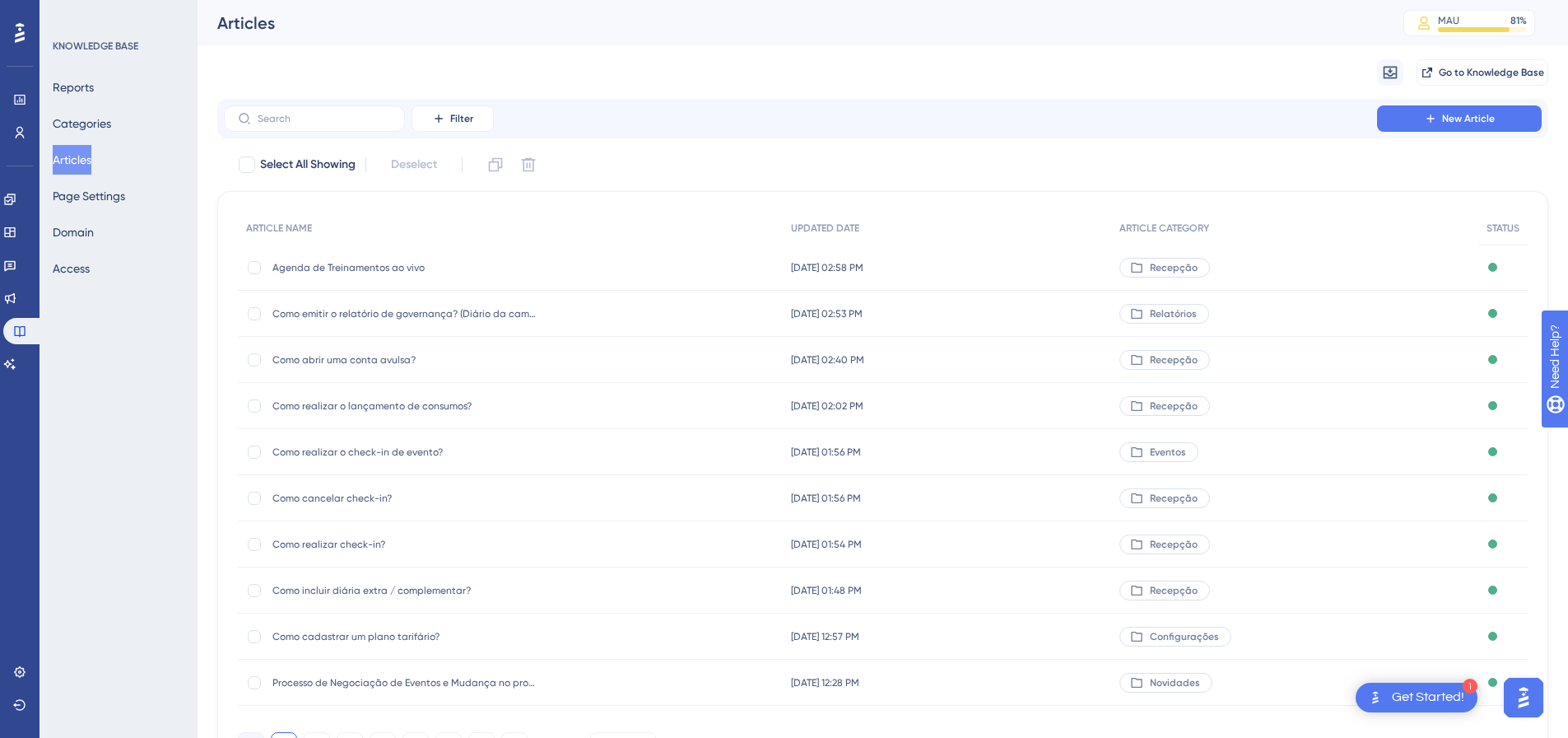
click at [343, 277] on div "Agenda de Treinamentos ao vivo Agenda de Treinamentos ao vivo" at bounding box center [404, 267] width 264 height 46
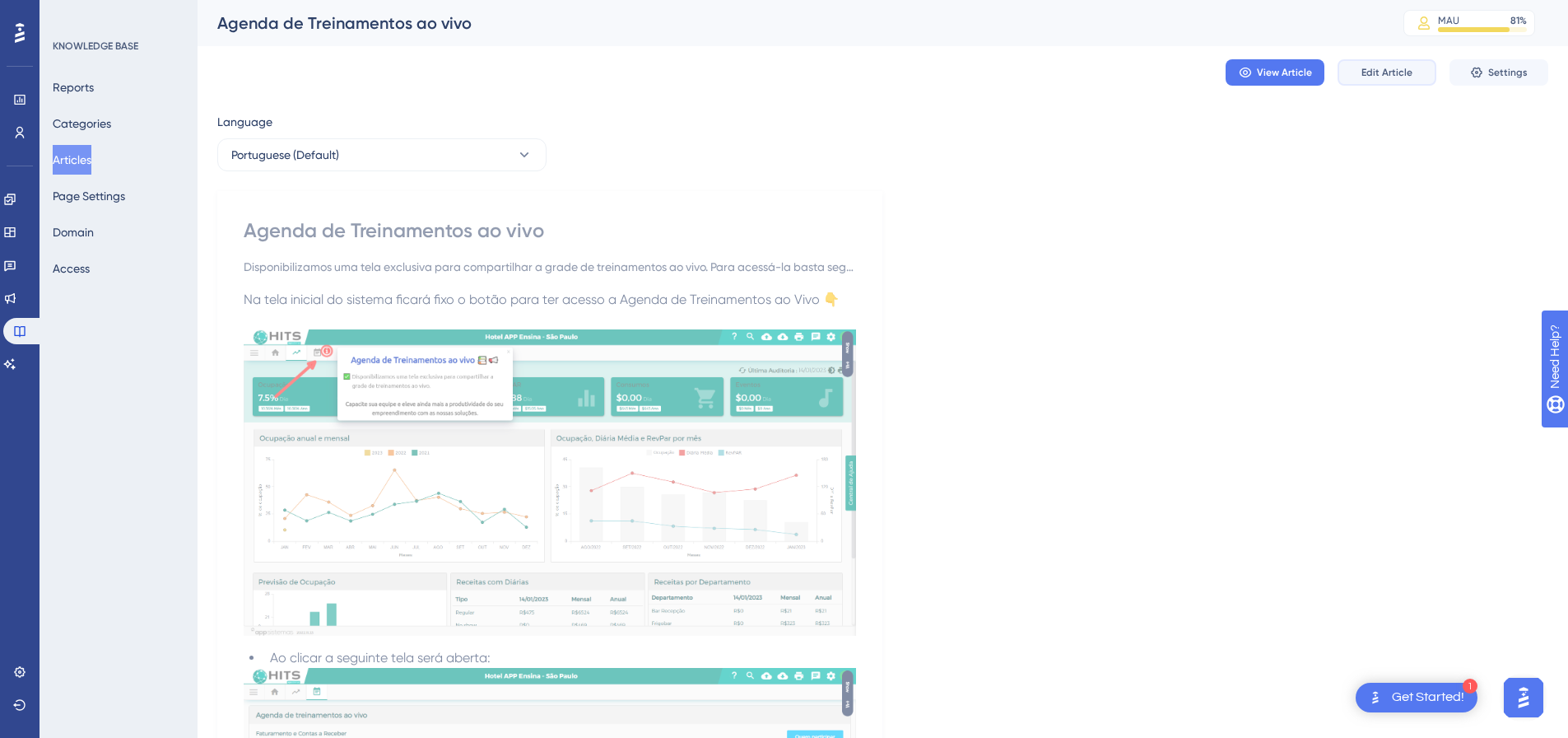
click at [1383, 63] on button "Edit Article" at bounding box center [1387, 72] width 99 height 26
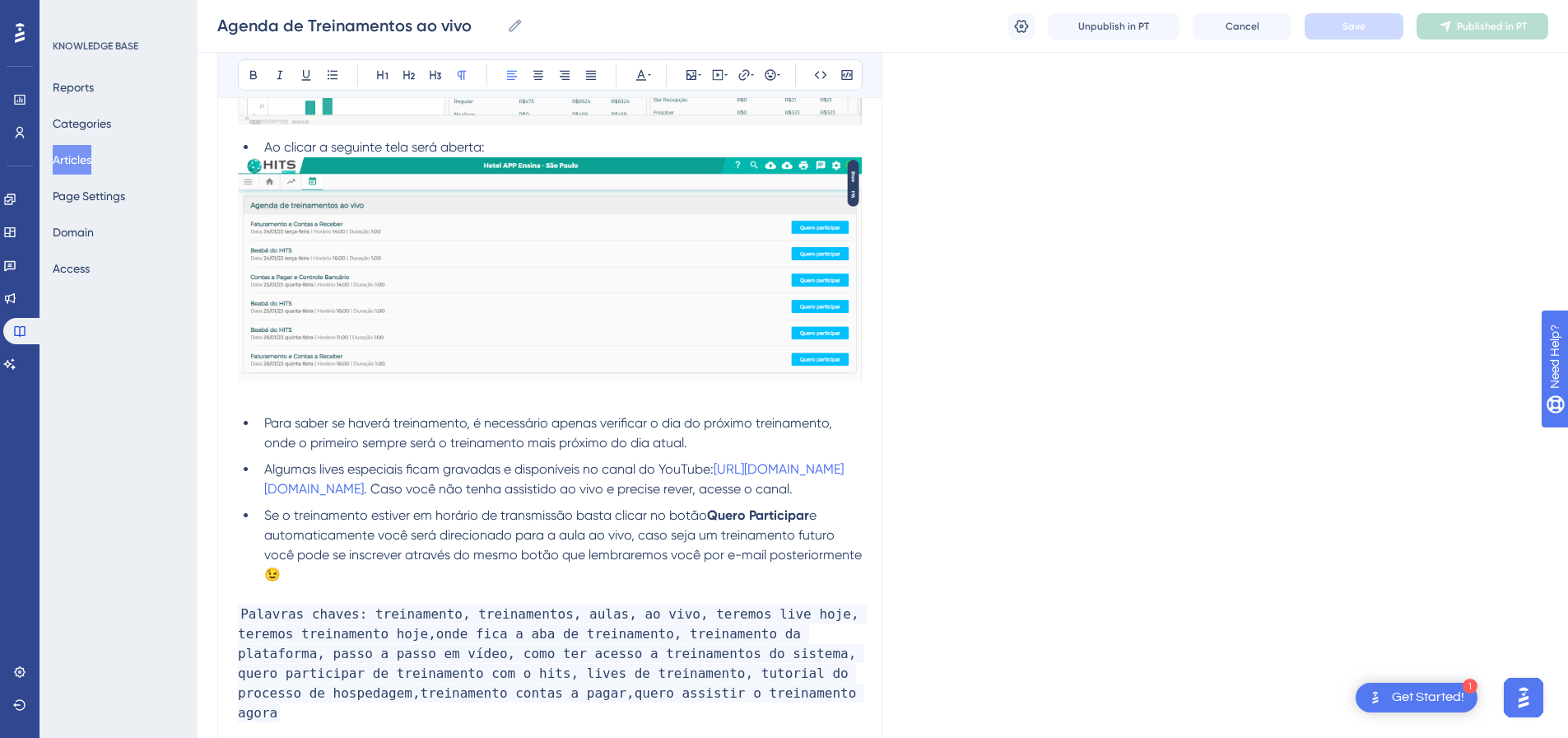
scroll to position [753, 0]
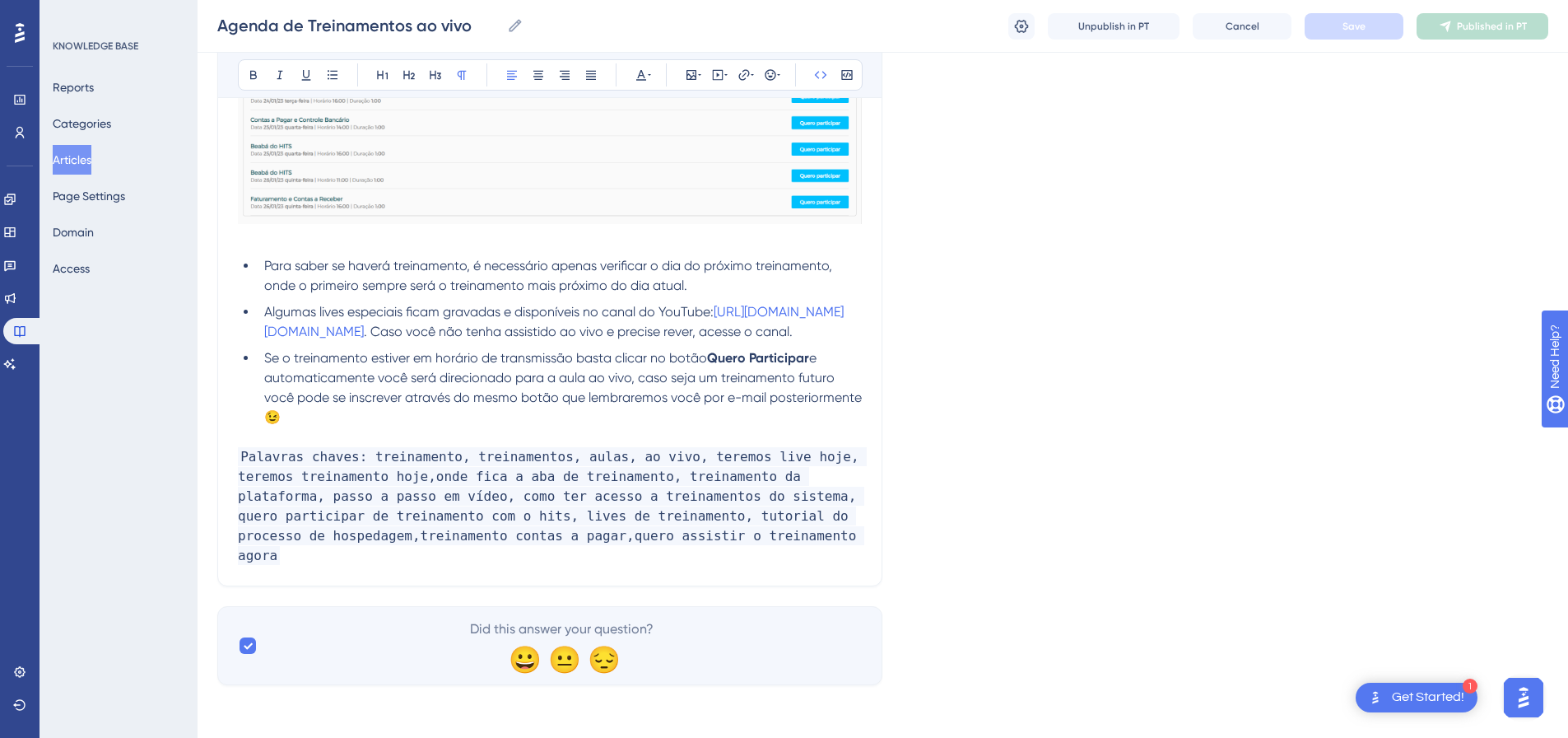
click at [828, 540] on p "Palavras chaves: treinamento, treinamentos, aulas, ao vivo, teremos live hoje, …" at bounding box center [550, 506] width 624 height 118
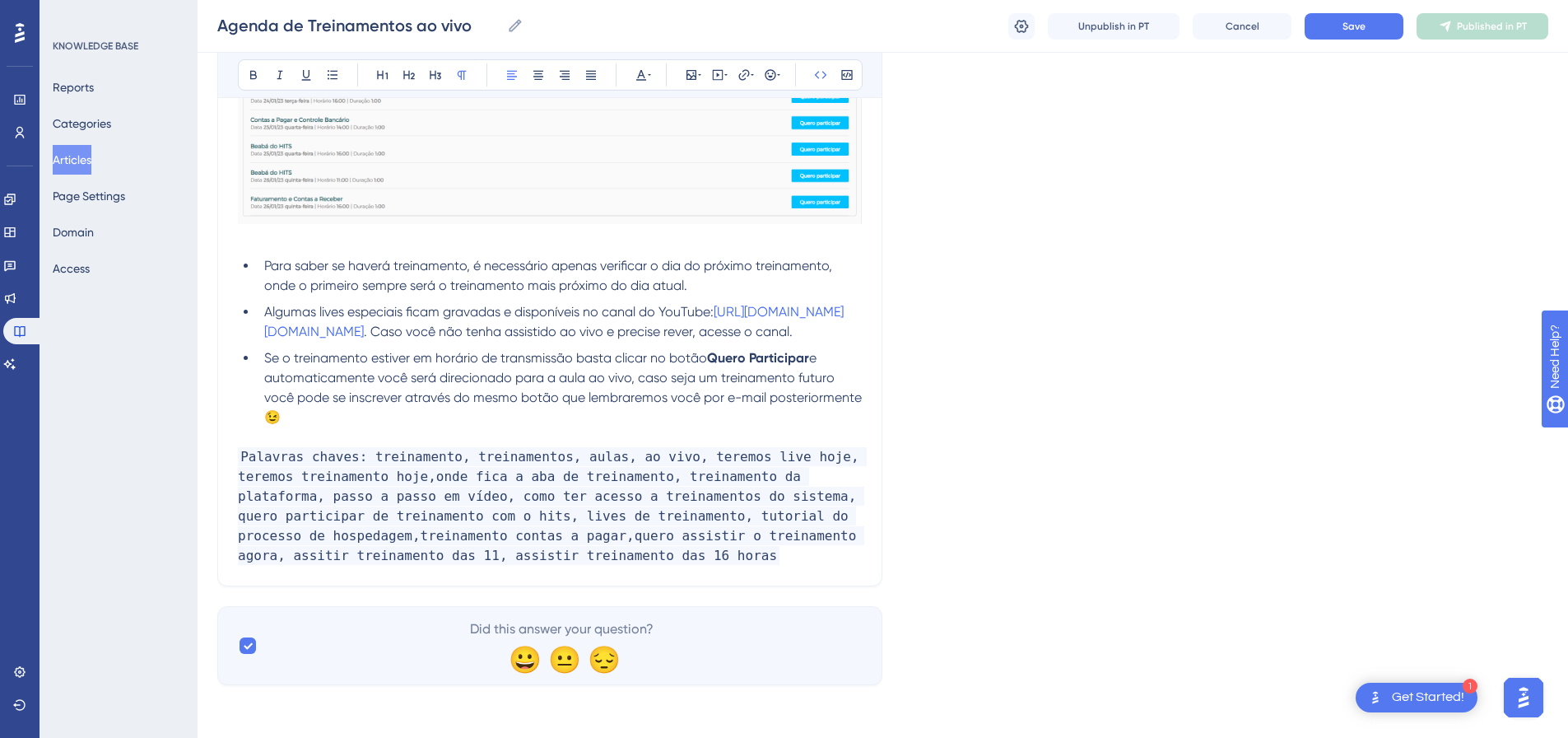
click at [368, 558] on span "Palavras chaves: treinamento, treinamentos, aulas, ao vivo, teremos live hoje, …" at bounding box center [552, 506] width 629 height 117
click at [770, 546] on p "Palavras chaves: treinamento, treinamentos, aulas, ao vivo, teremos live hoje, …" at bounding box center [550, 506] width 624 height 118
click at [697, 558] on p "Palavras chaves: treinamento, treinamentos, aulas, ao vivo, teremos live hoje, …" at bounding box center [550, 506] width 624 height 118
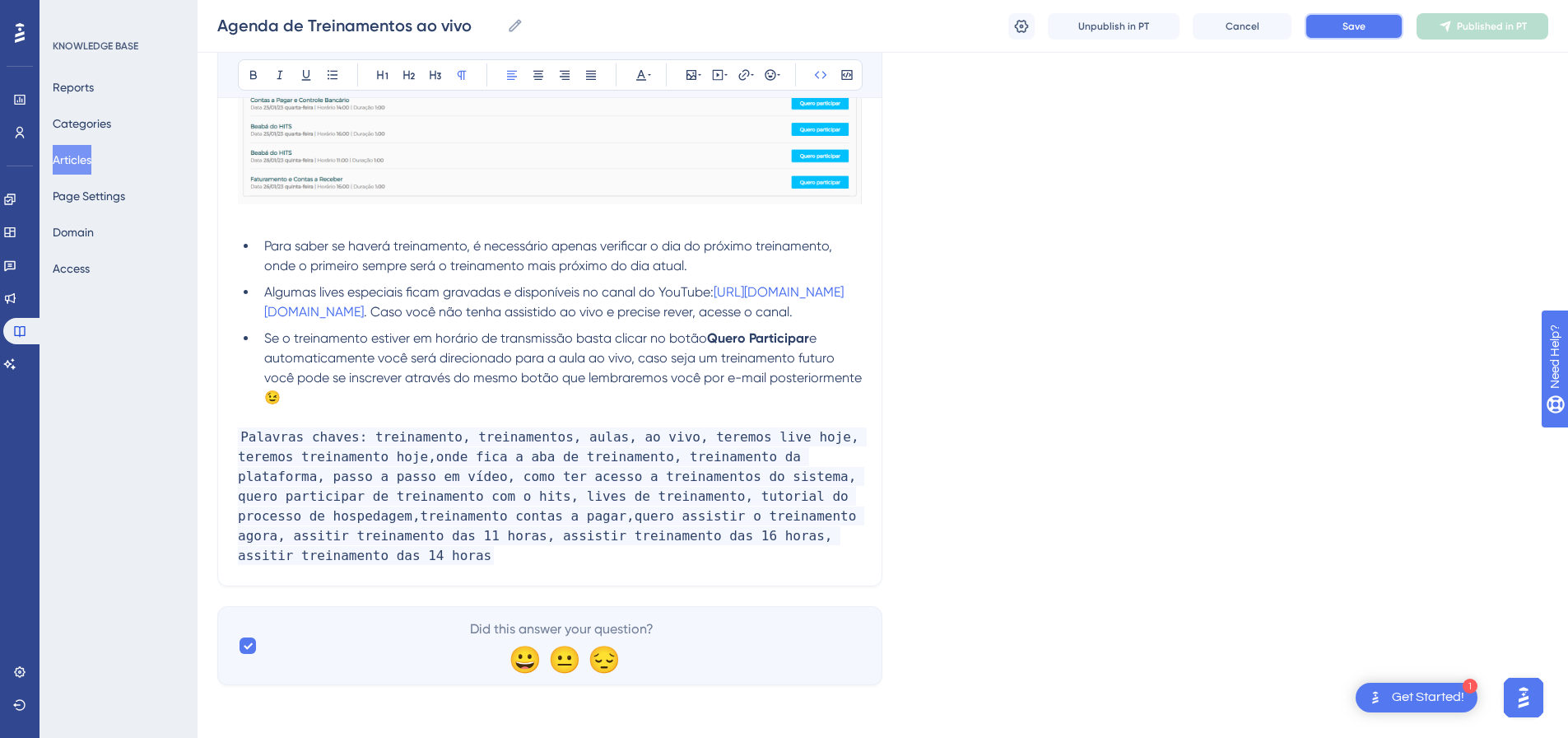
click at [1374, 36] on button "Save" at bounding box center [1354, 26] width 99 height 26
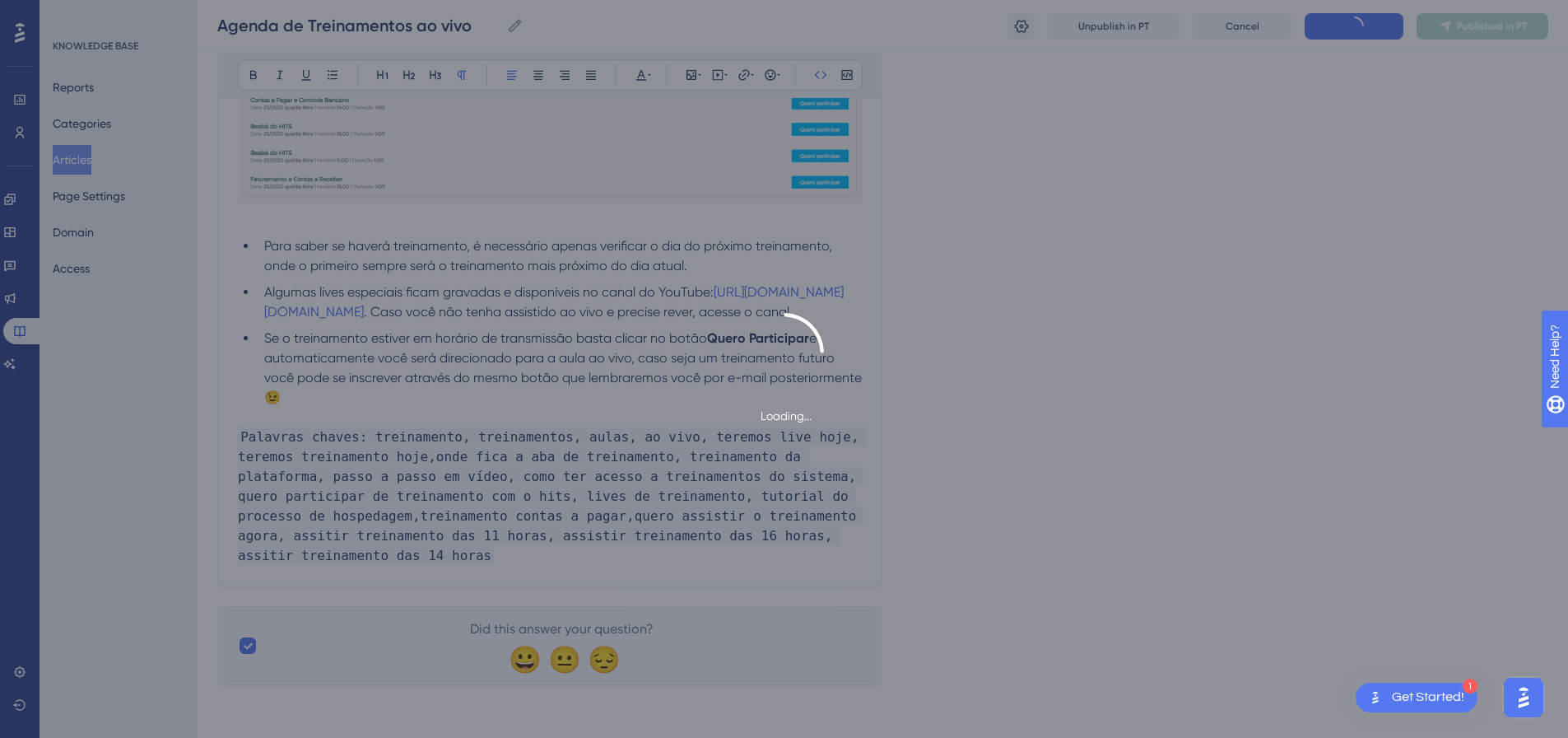
click at [1470, 25] on div "Loading..." at bounding box center [784, 369] width 1568 height 738
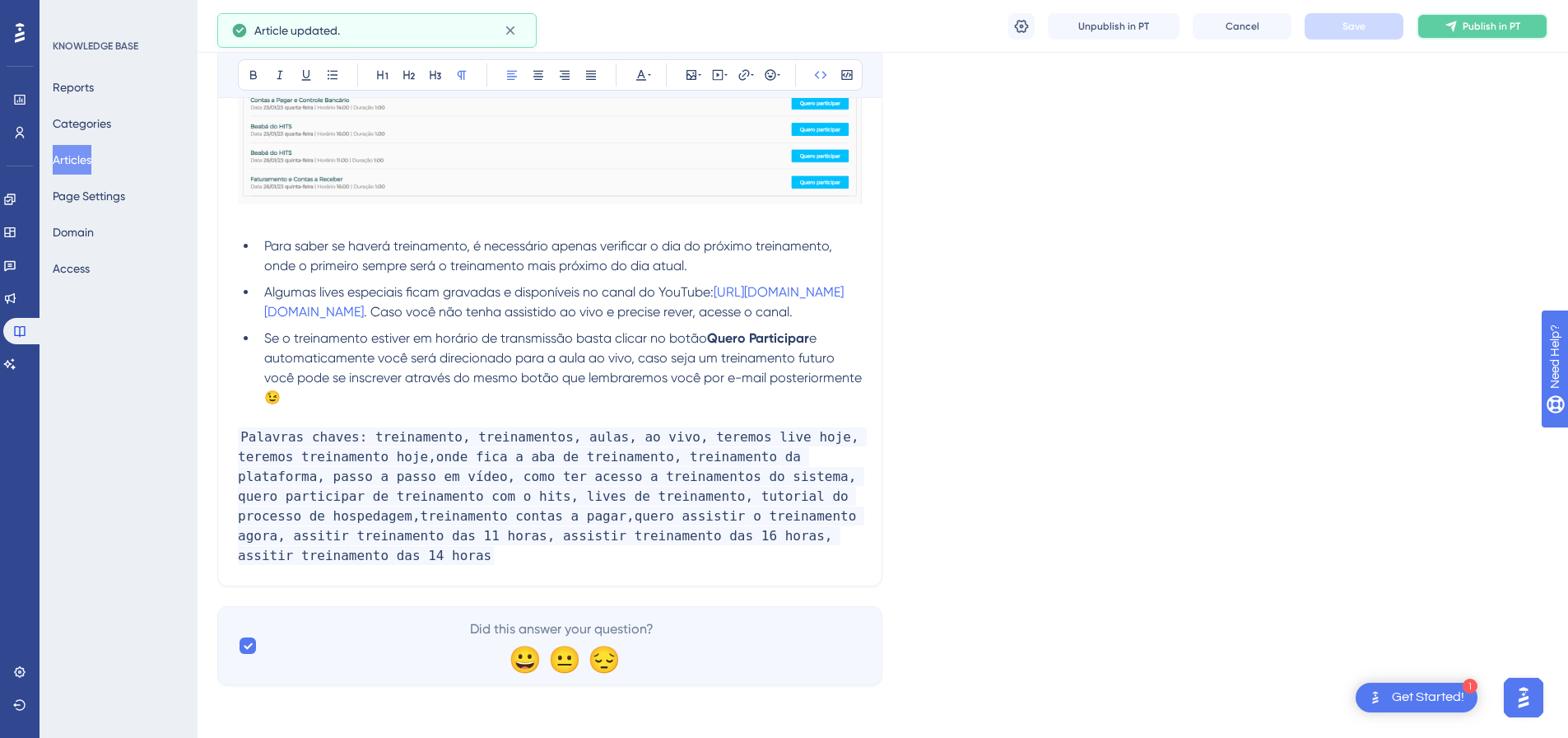
click at [1491, 18] on button "Publish in PT" at bounding box center [1482, 26] width 132 height 26
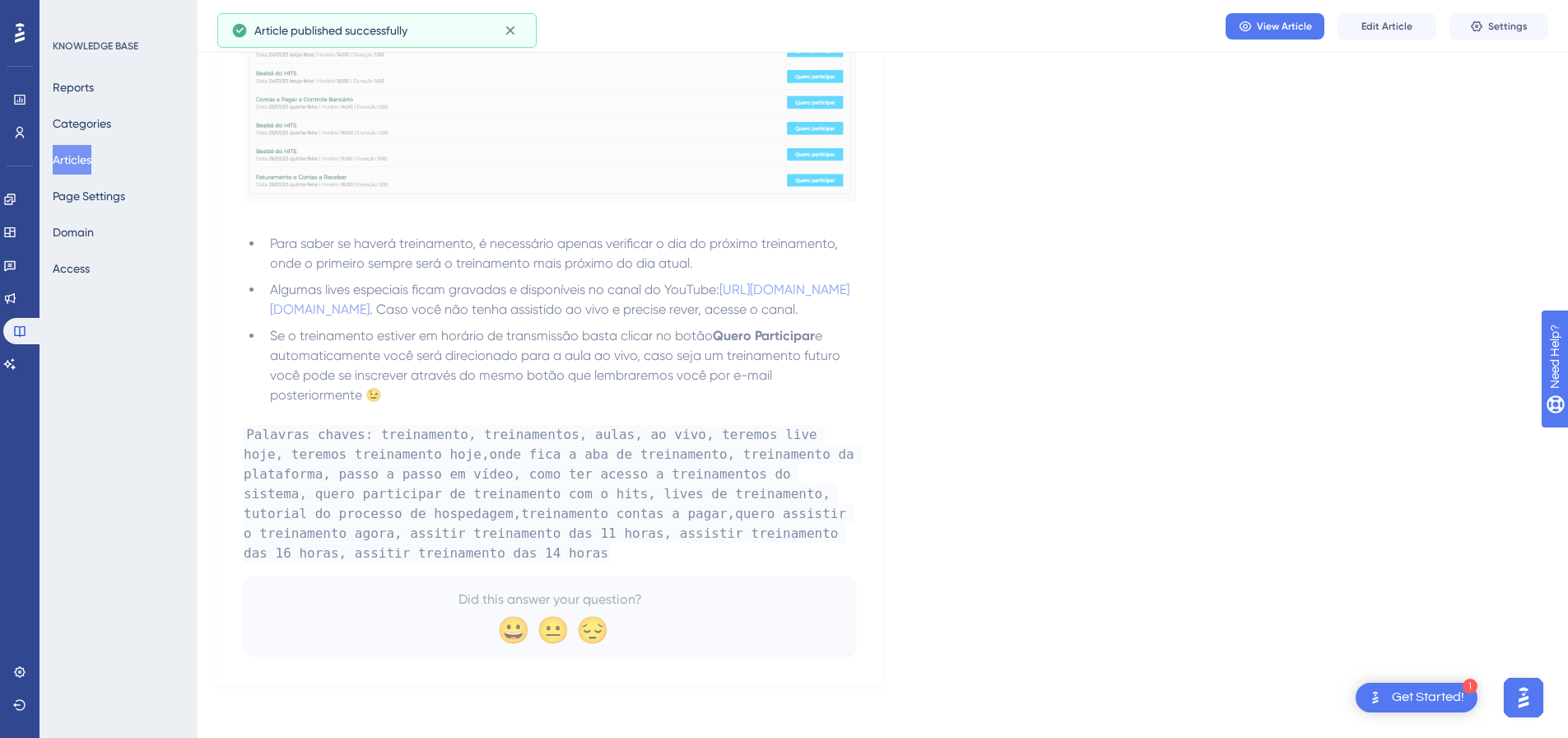
scroll to position [719, 0]
click at [15, 367] on icon at bounding box center [10, 363] width 12 height 11
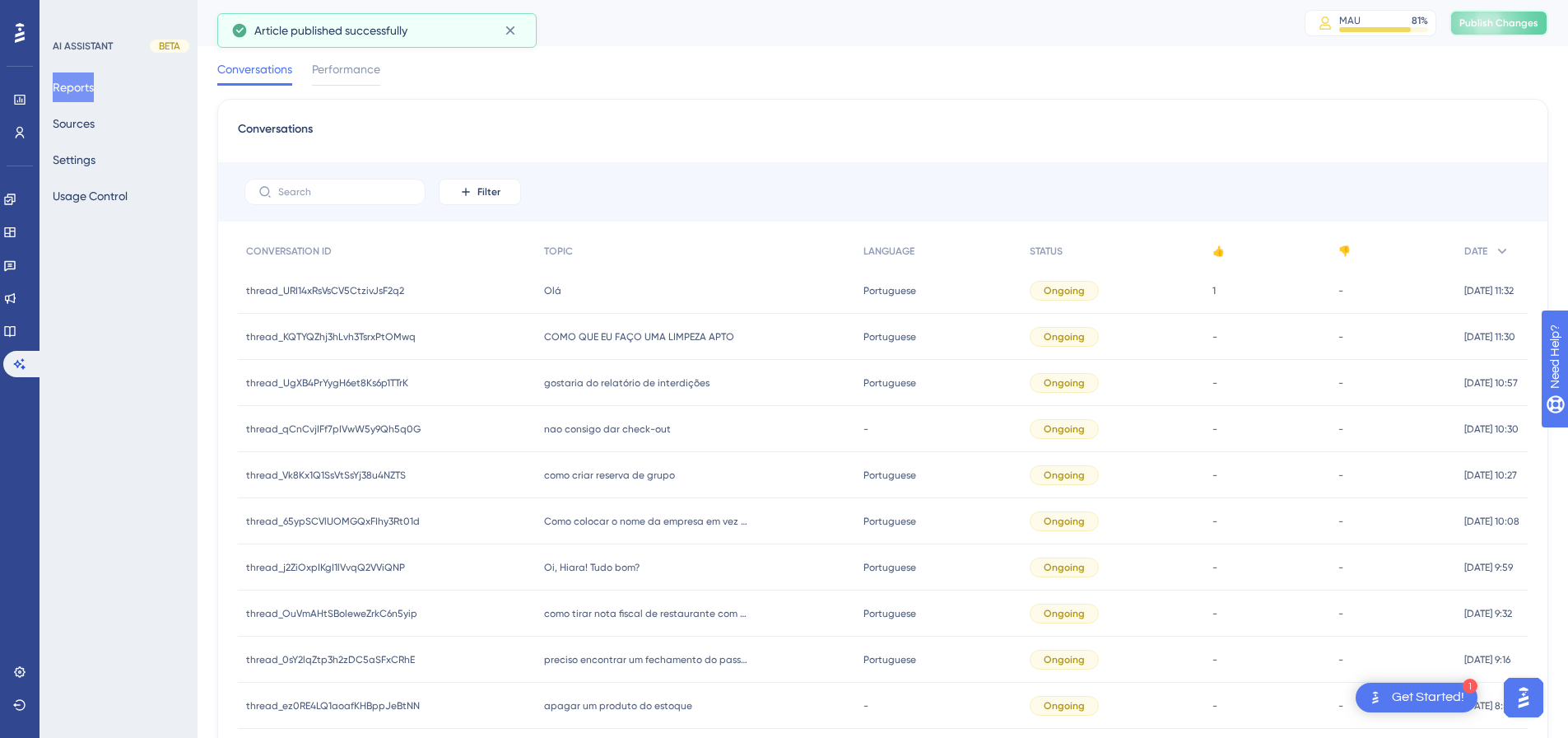
click at [1521, 20] on span "Publish Changes" at bounding box center [1498, 22] width 79 height 13
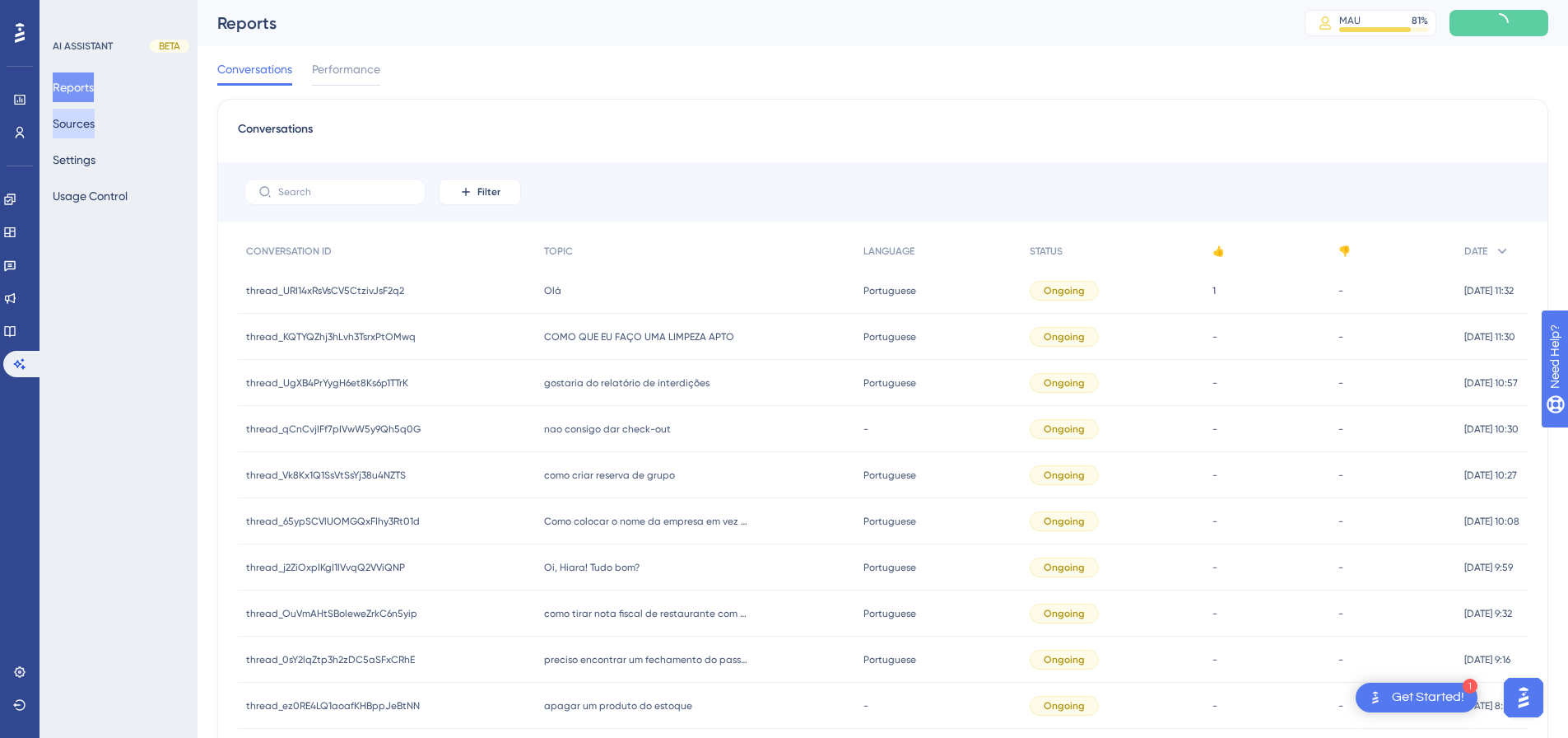
click at [94, 118] on button "Sources" at bounding box center [73, 123] width 42 height 30
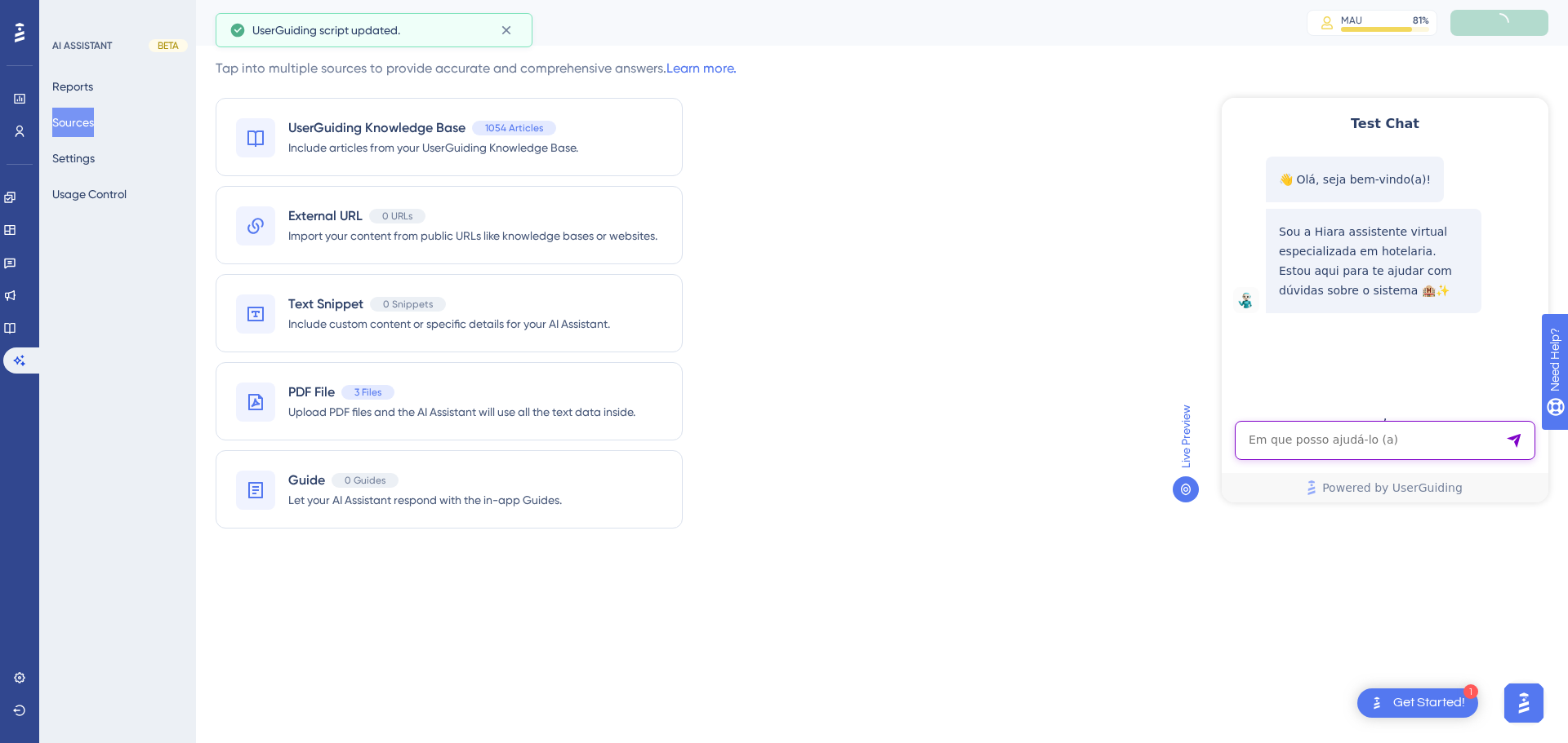
click at [1295, 439] on textarea "AI Assistant Text Input" at bounding box center [1385, 440] width 300 height 39
paste textarea "quero assistir o treinamento agora das 11H"
type textarea "quero assistir o treinamento agora das 11H"
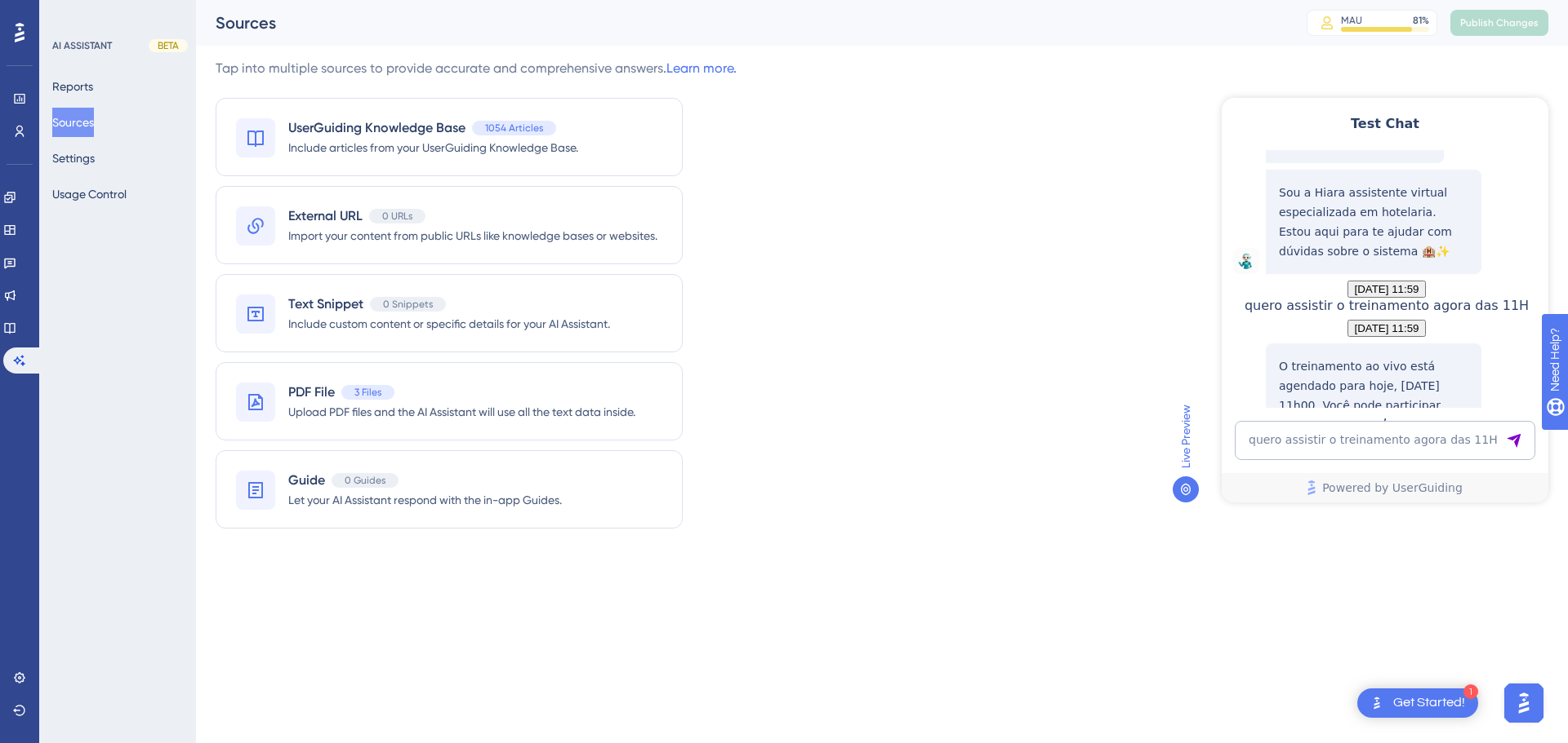
scroll to position [266, 0]
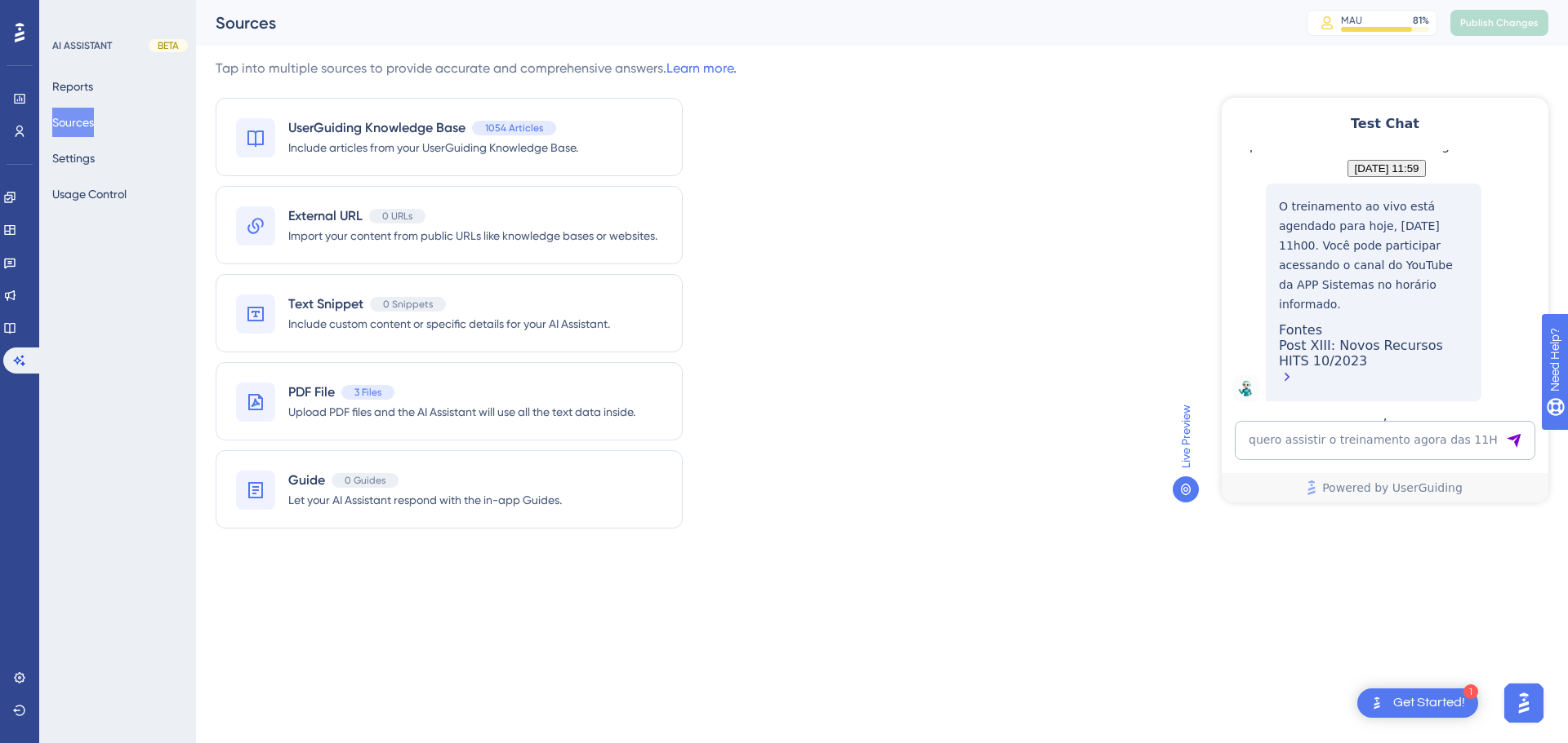
click at [1359, 363] on div "Post XIII: Novos Recursos HITS 10/2023" at bounding box center [1373, 363] width 189 height 51
click at [73, 127] on button "Sources" at bounding box center [73, 122] width 41 height 30
click at [16, 325] on link at bounding box center [9, 327] width 13 height 26
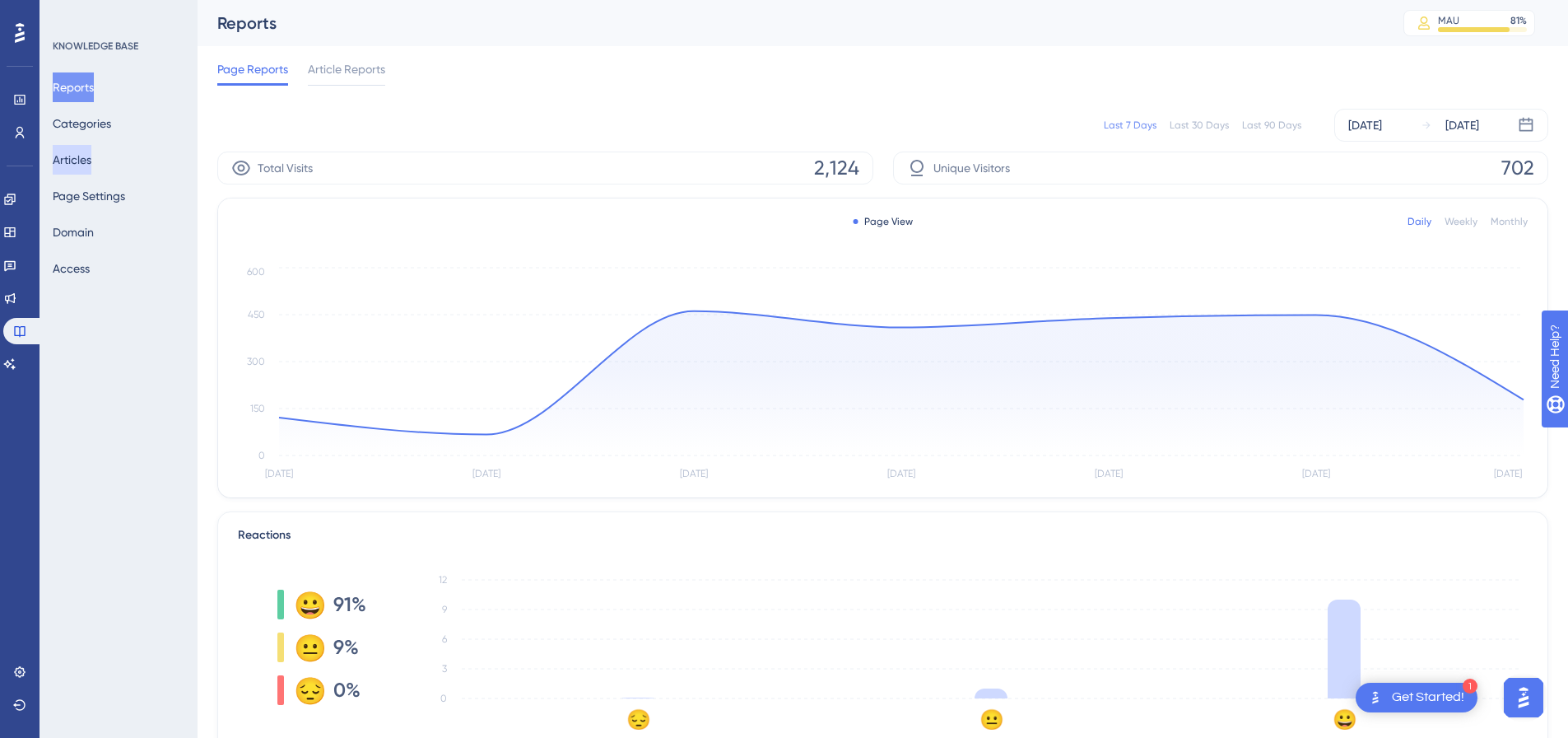
click at [86, 164] on button "Articles" at bounding box center [71, 159] width 38 height 30
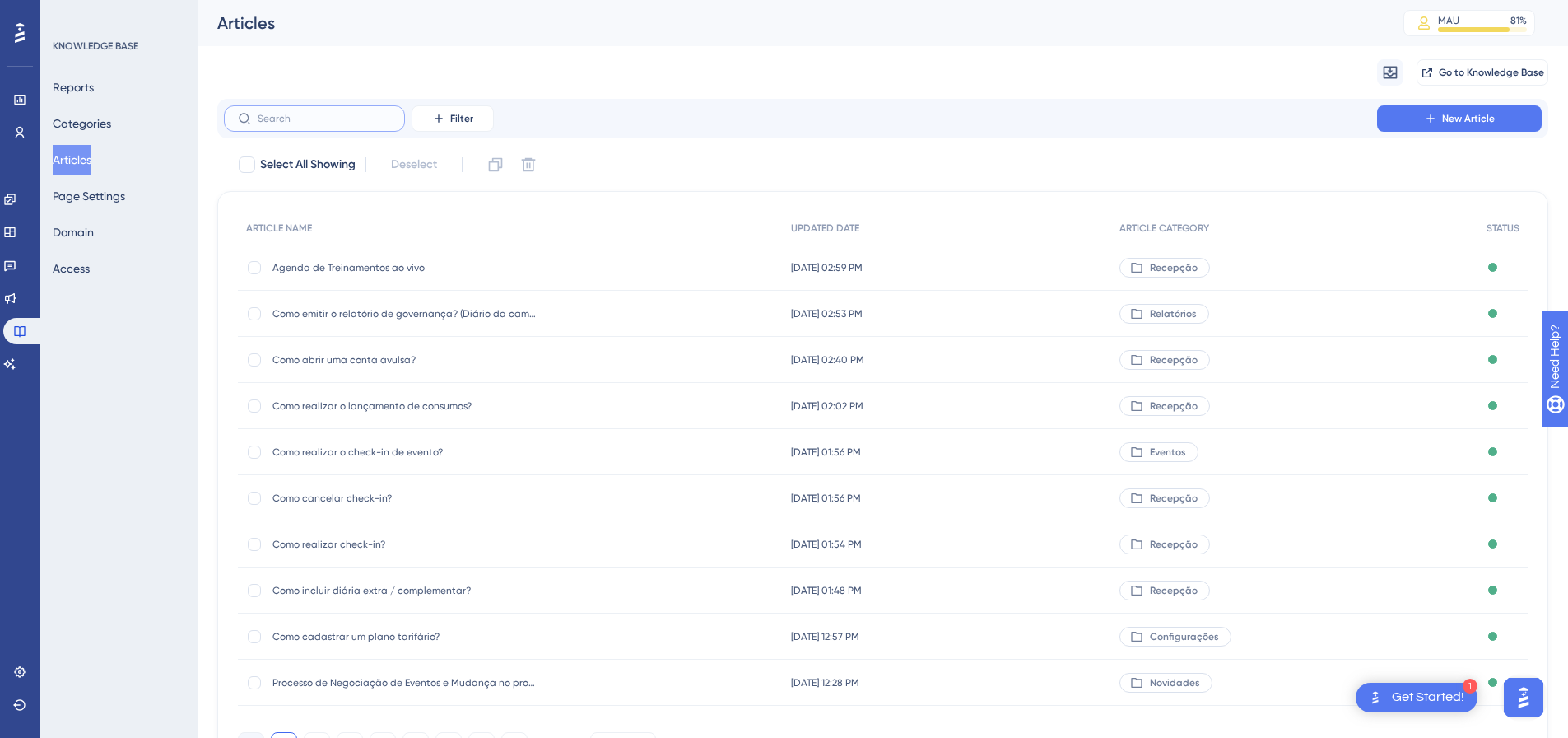
click at [309, 120] on input "text" at bounding box center [324, 119] width 134 height 12
paste input "Post XIII: Novos Recursos HITS 10/2023"
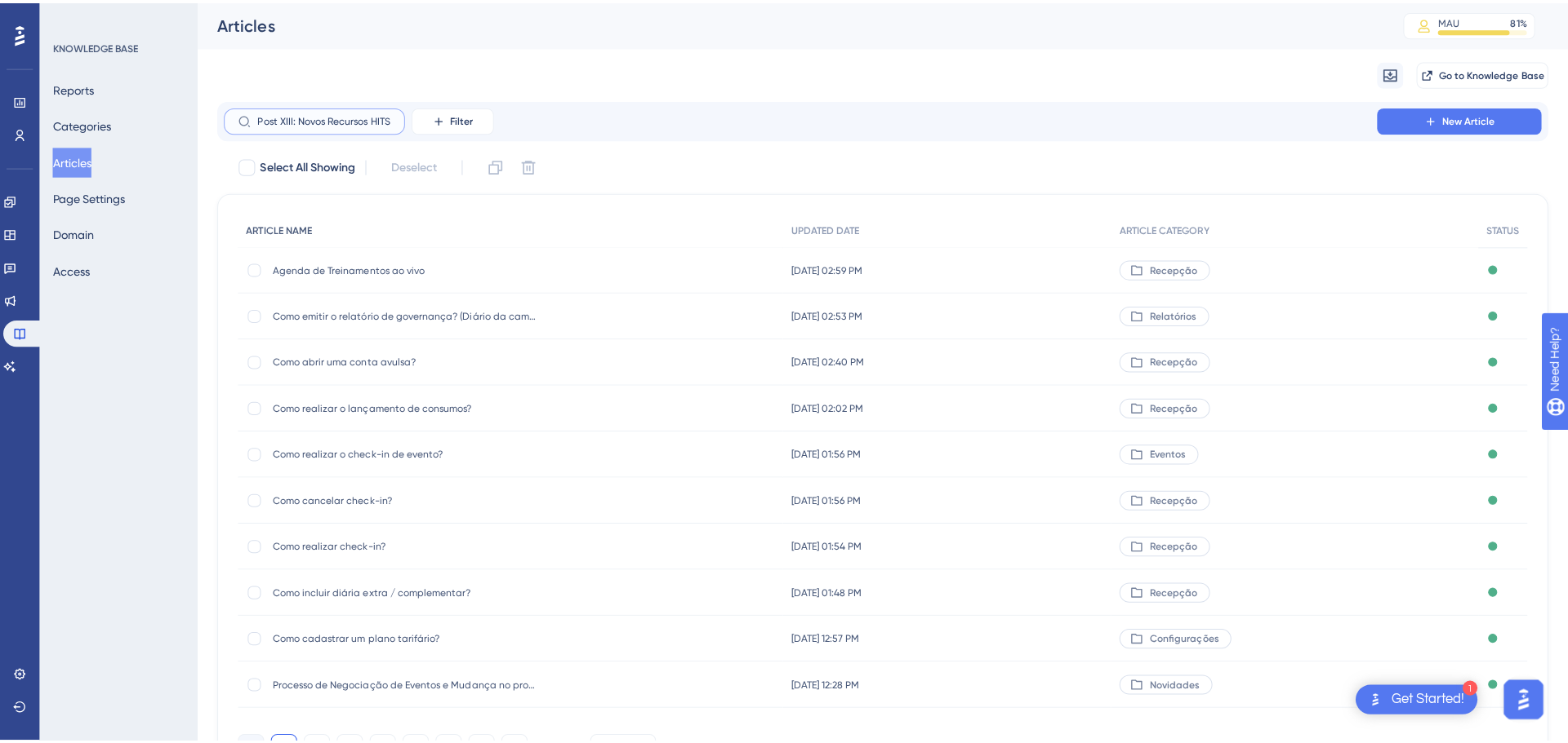
scroll to position [0, 38]
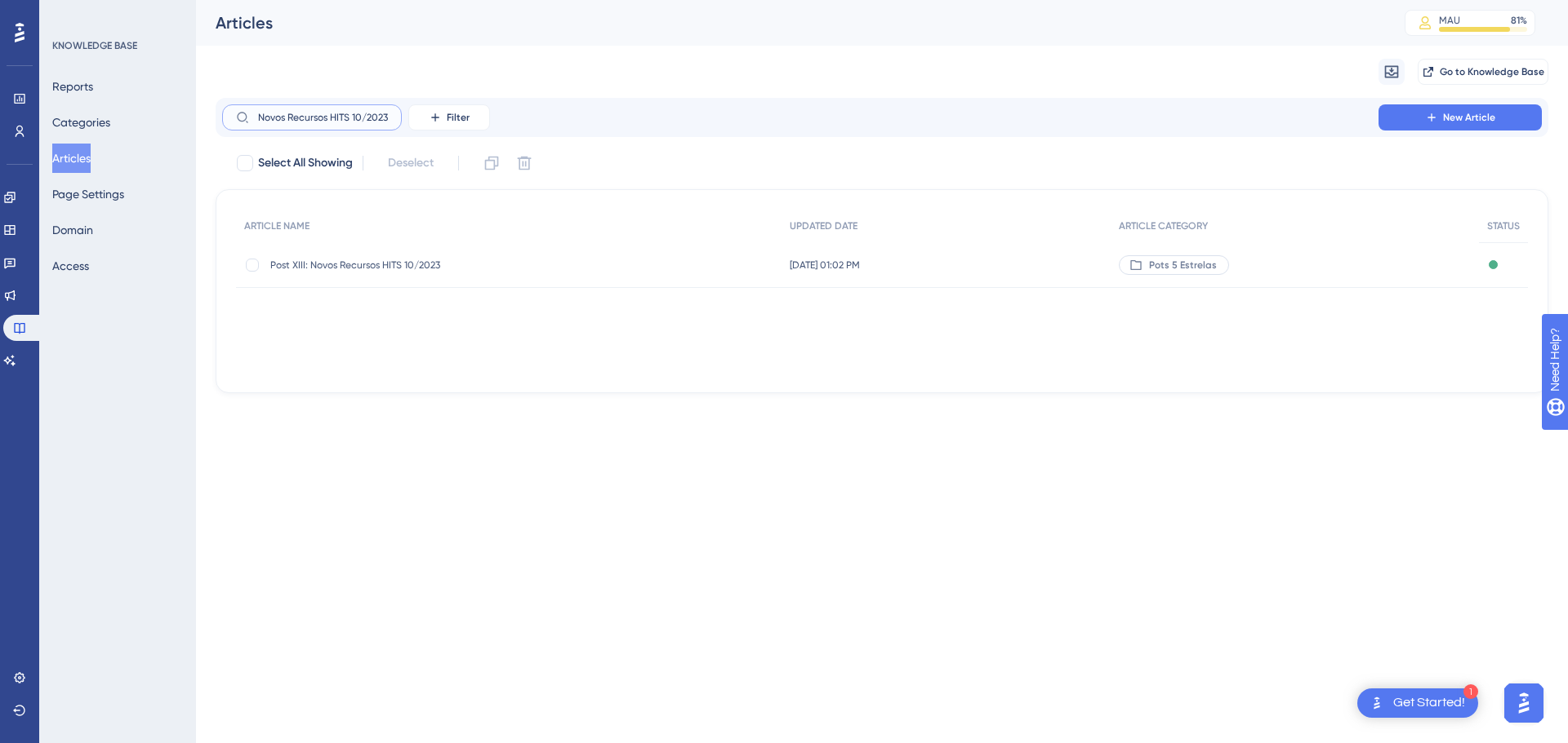
type input "Post XIII: Novos Recursos HITS 10/2023"
click at [409, 266] on span "Post XIII: Novos Recursos HITS 10/2023" at bounding box center [401, 265] width 262 height 13
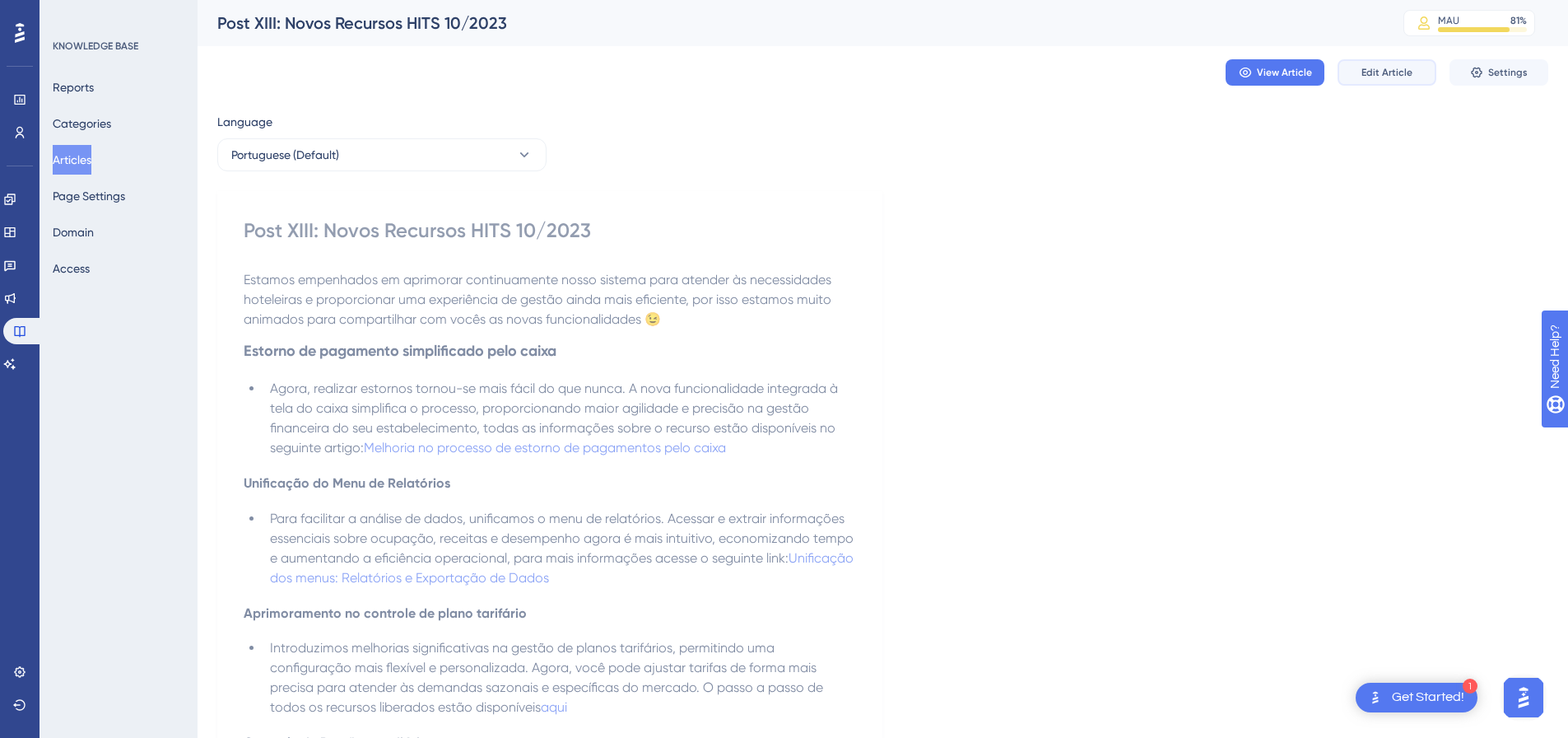
click at [1363, 64] on button "Edit Article" at bounding box center [1387, 72] width 99 height 26
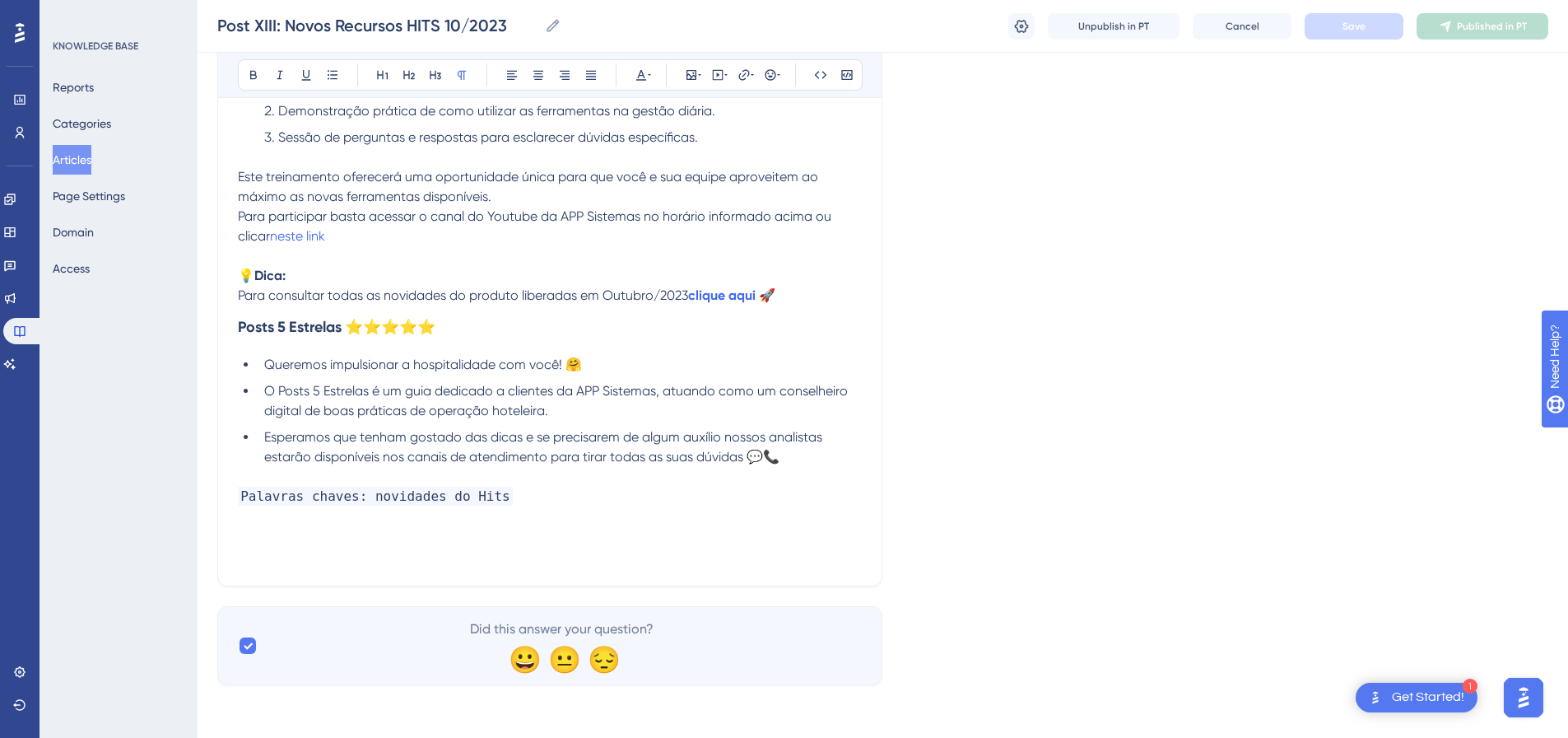
scroll to position [817, 0]
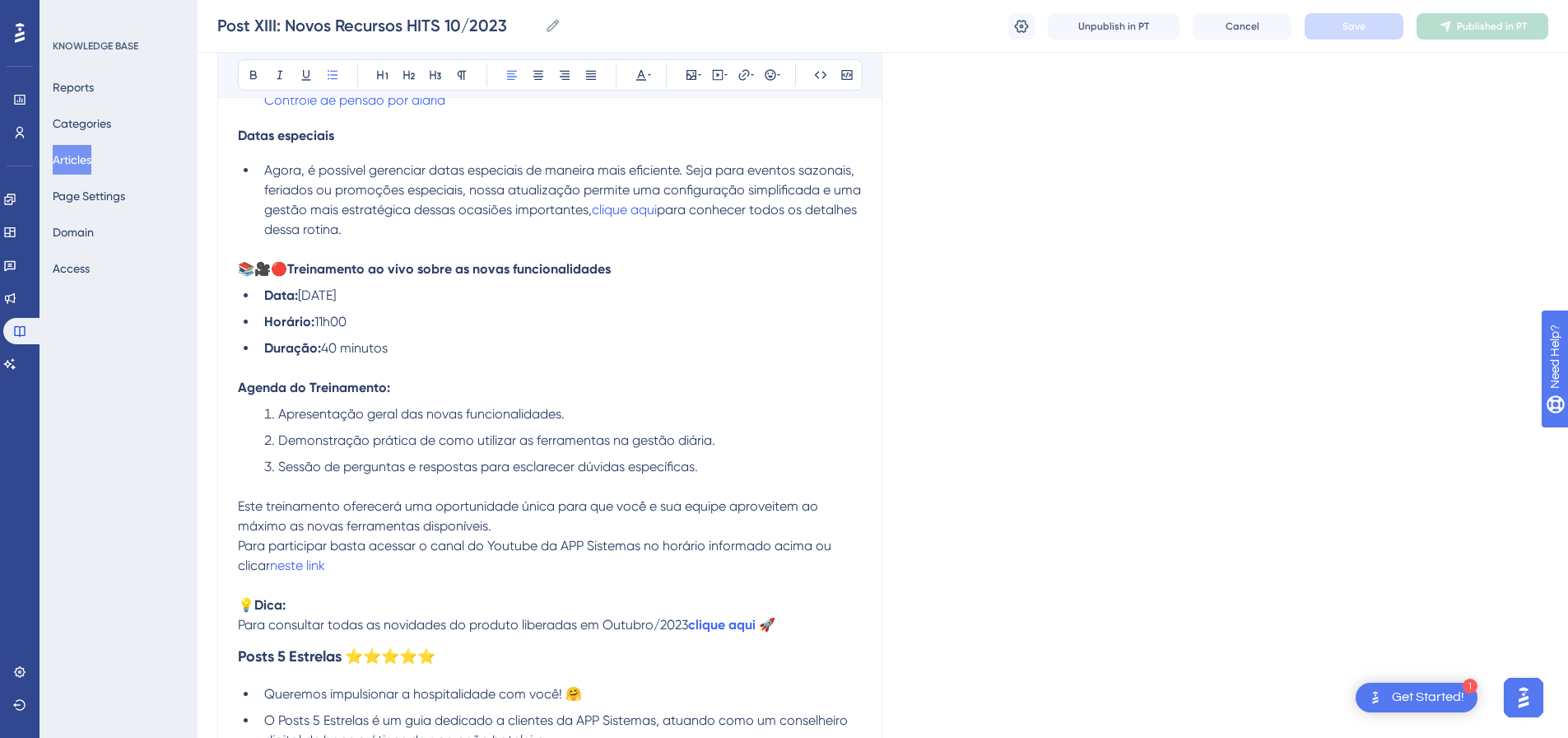
drag, startPoint x: 425, startPoint y: 345, endPoint x: 237, endPoint y: 271, distance: 202.0
click at [237, 271] on div "Post XIII: Novos Recursos HITS 10/2023 Bold Italic Underline Bullet Point Headi…" at bounding box center [550, 141] width 665 height 1548
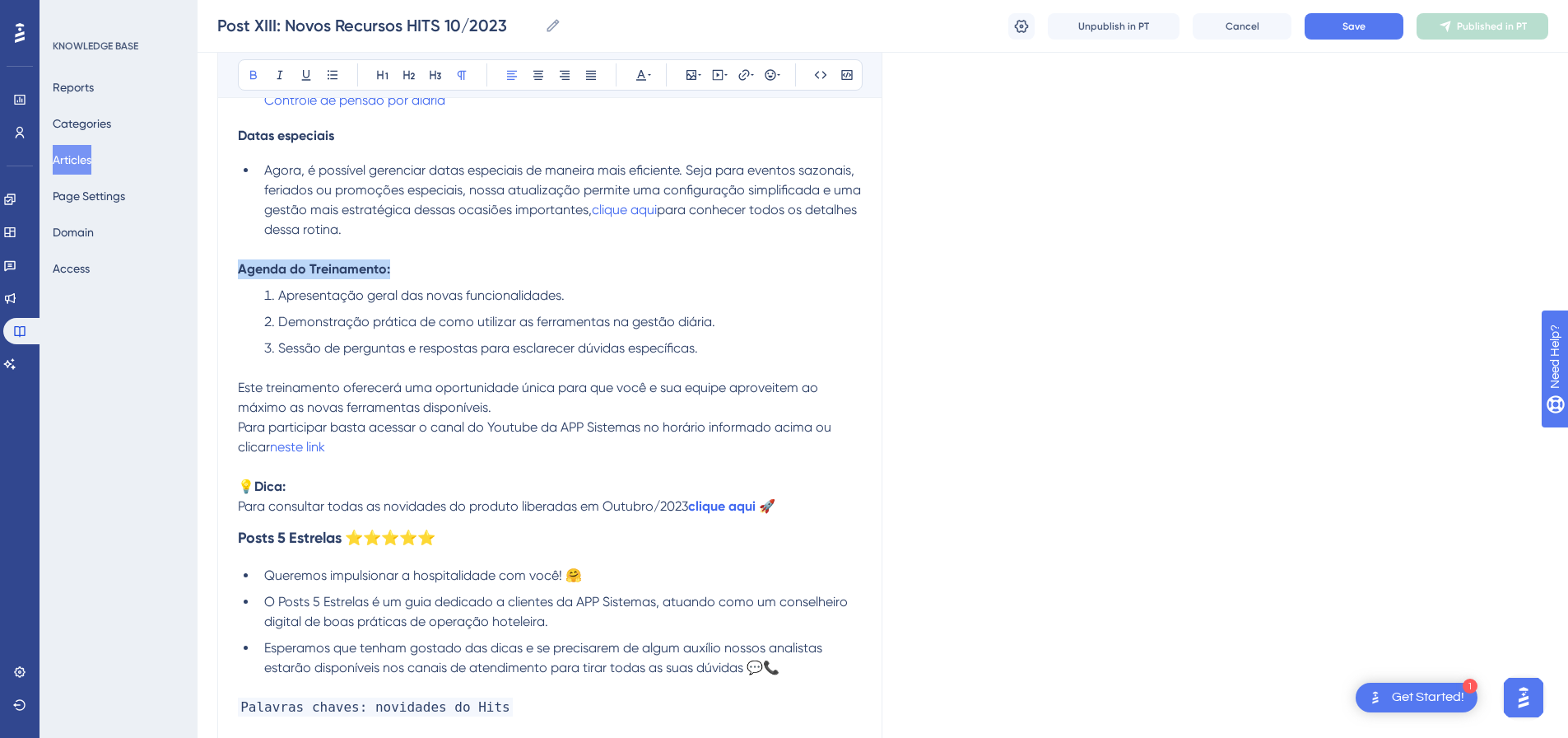
drag, startPoint x: 402, startPoint y: 274, endPoint x: 211, endPoint y: 263, distance: 191.3
click at [211, 266] on div "Performance Users Engagement Widgets Feedback Product Updates Knowledge Base AI…" at bounding box center [882, 52] width 1371 height 1739
click at [437, 69] on icon at bounding box center [435, 74] width 13 height 13
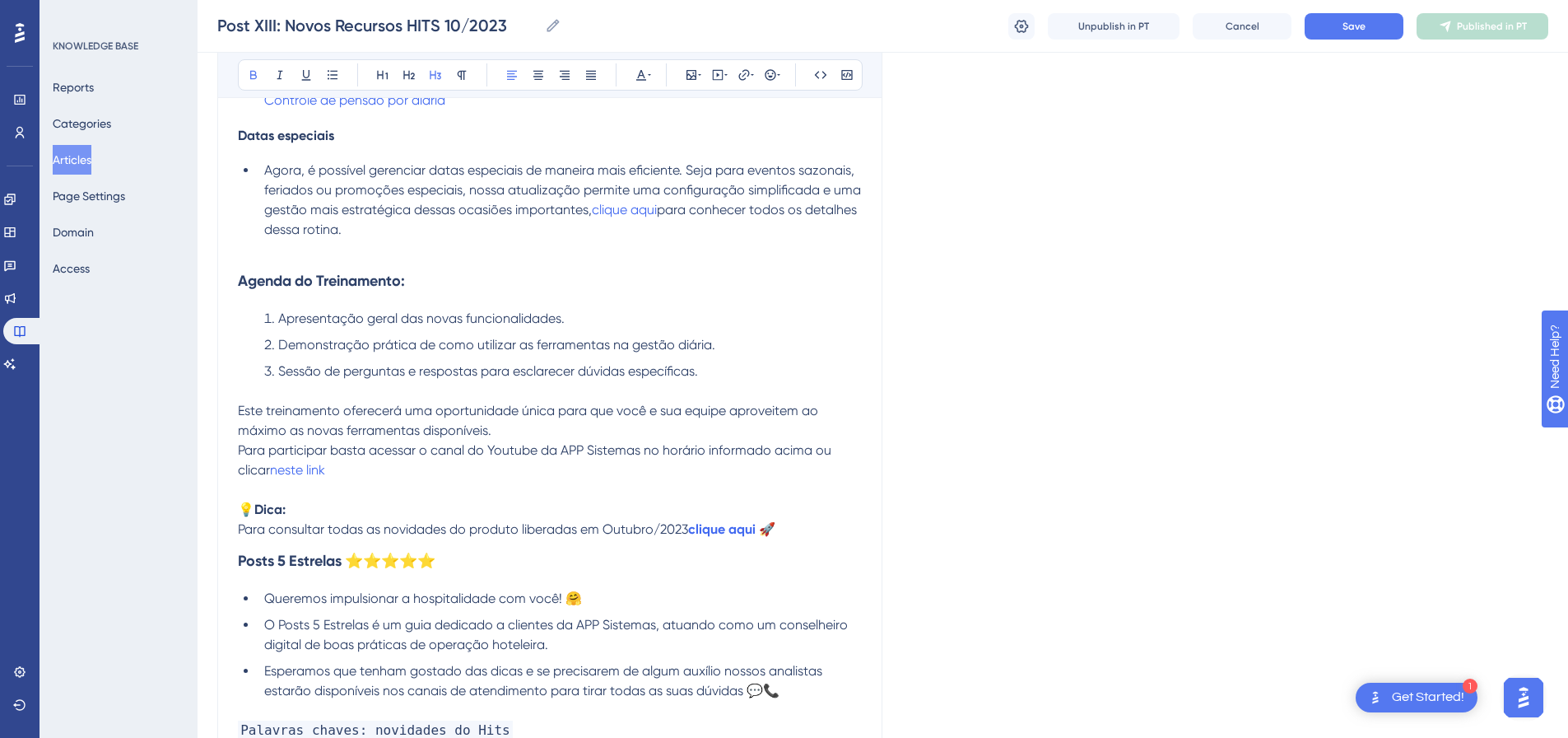
click at [353, 129] on h4 "Datas especiais" at bounding box center [550, 135] width 624 height 15
drag, startPoint x: 263, startPoint y: 129, endPoint x: 219, endPoint y: 129, distance: 44.0
click at [219, 129] on div "Post XIII: Novos Recursos HITS 10/2023 Bold Italic Underline Bullet Point Headi…" at bounding box center [550, 94] width 665 height 1453
click at [416, 71] on button at bounding box center [408, 75] width 23 height 23
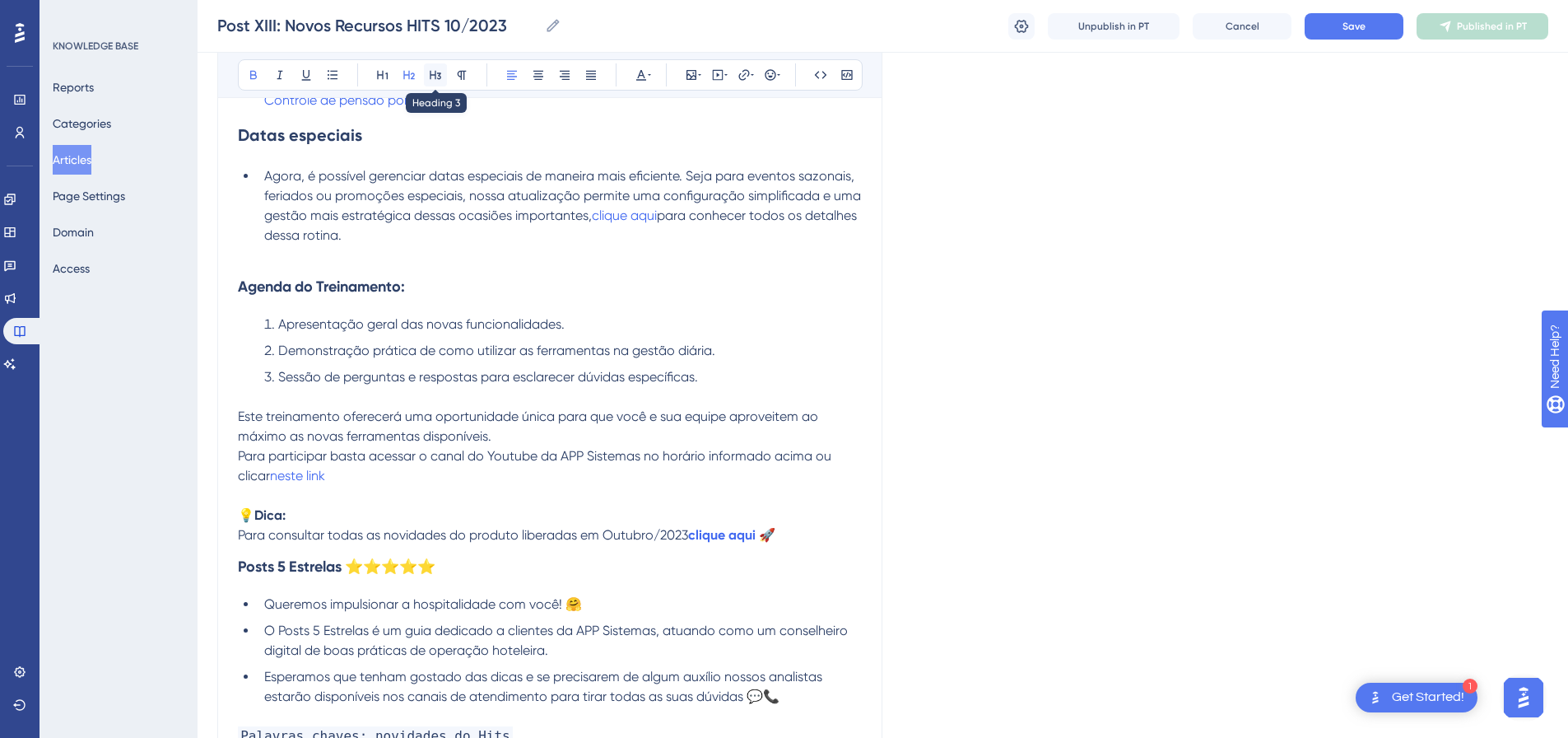
click at [437, 73] on icon at bounding box center [436, 75] width 12 height 9
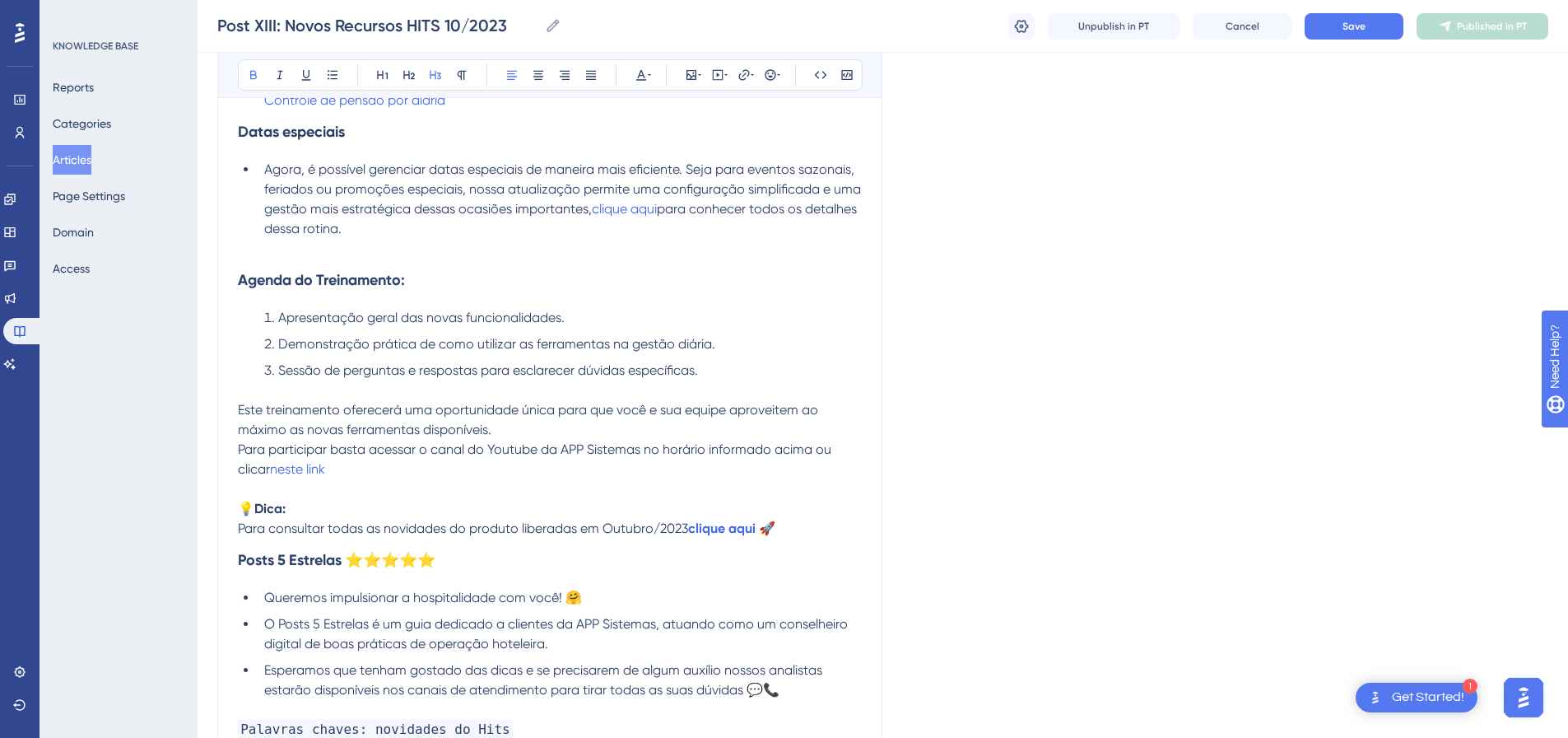
scroll to position [570, 0]
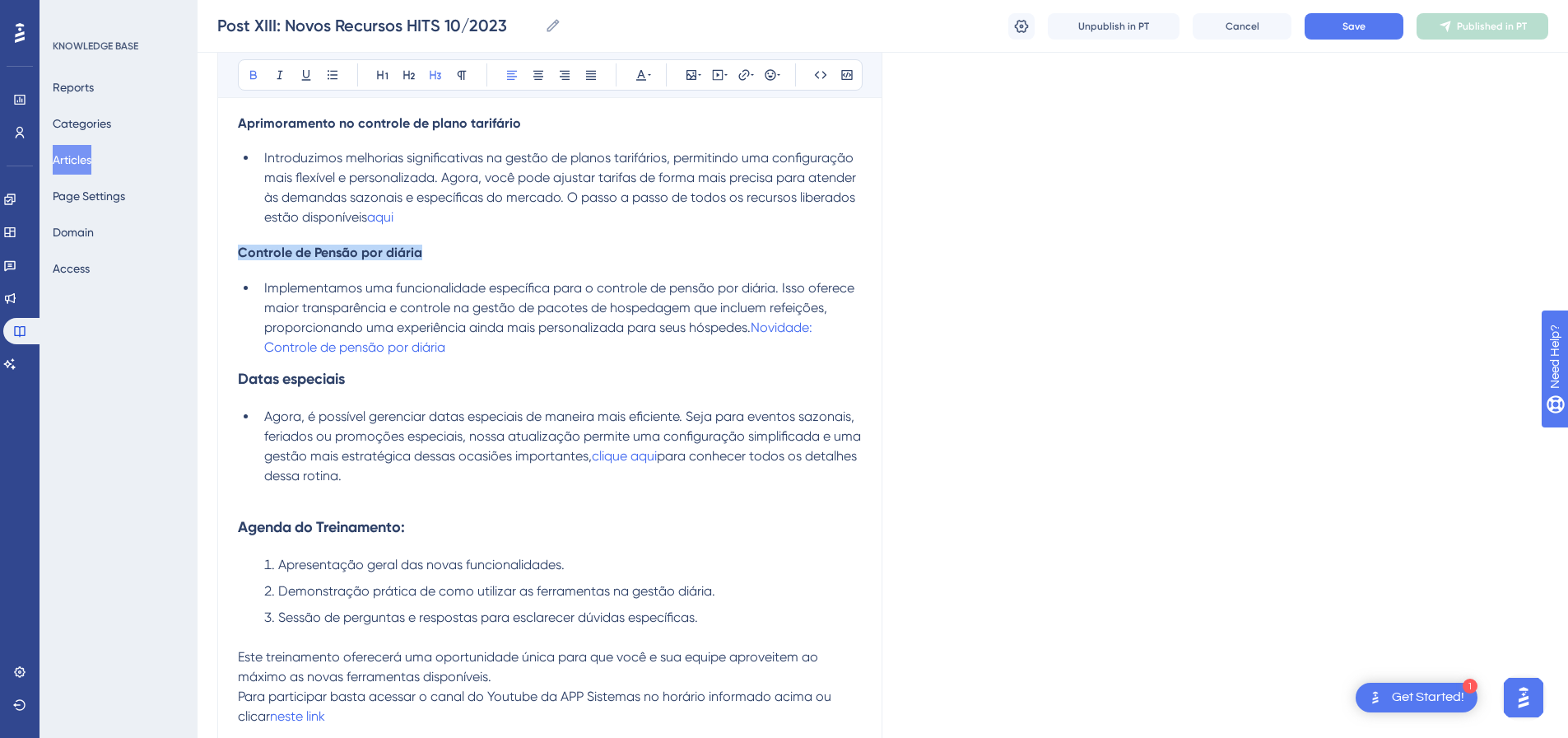
drag, startPoint x: 486, startPoint y: 256, endPoint x: 196, endPoint y: 257, distance: 290.0
click at [197, 257] on div "Performance Users Engagement Widgets Feedback Product Updates Knowledge Base AI…" at bounding box center [882, 311] width 1371 height 1762
click at [413, 72] on icon at bounding box center [408, 74] width 13 height 13
click at [439, 68] on button at bounding box center [435, 75] width 23 height 23
drag, startPoint x: 563, startPoint y: 119, endPoint x: 203, endPoint y: 128, distance: 360.1
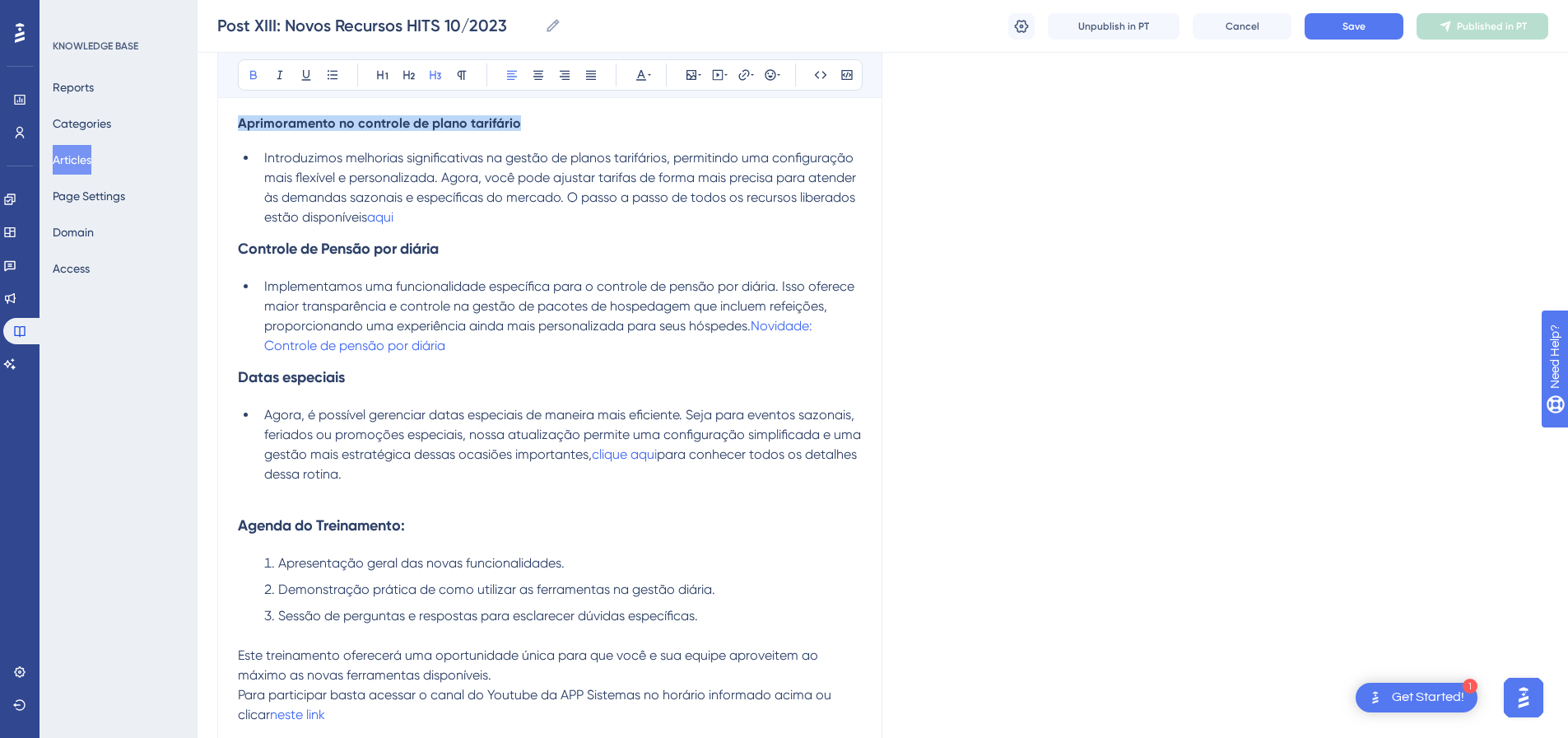
click at [203, 128] on div "Performance Users Engagement Widgets Feedback Product Updates Knowledge Base AI…" at bounding box center [882, 310] width 1371 height 1760
click at [407, 68] on icon at bounding box center [408, 74] width 13 height 13
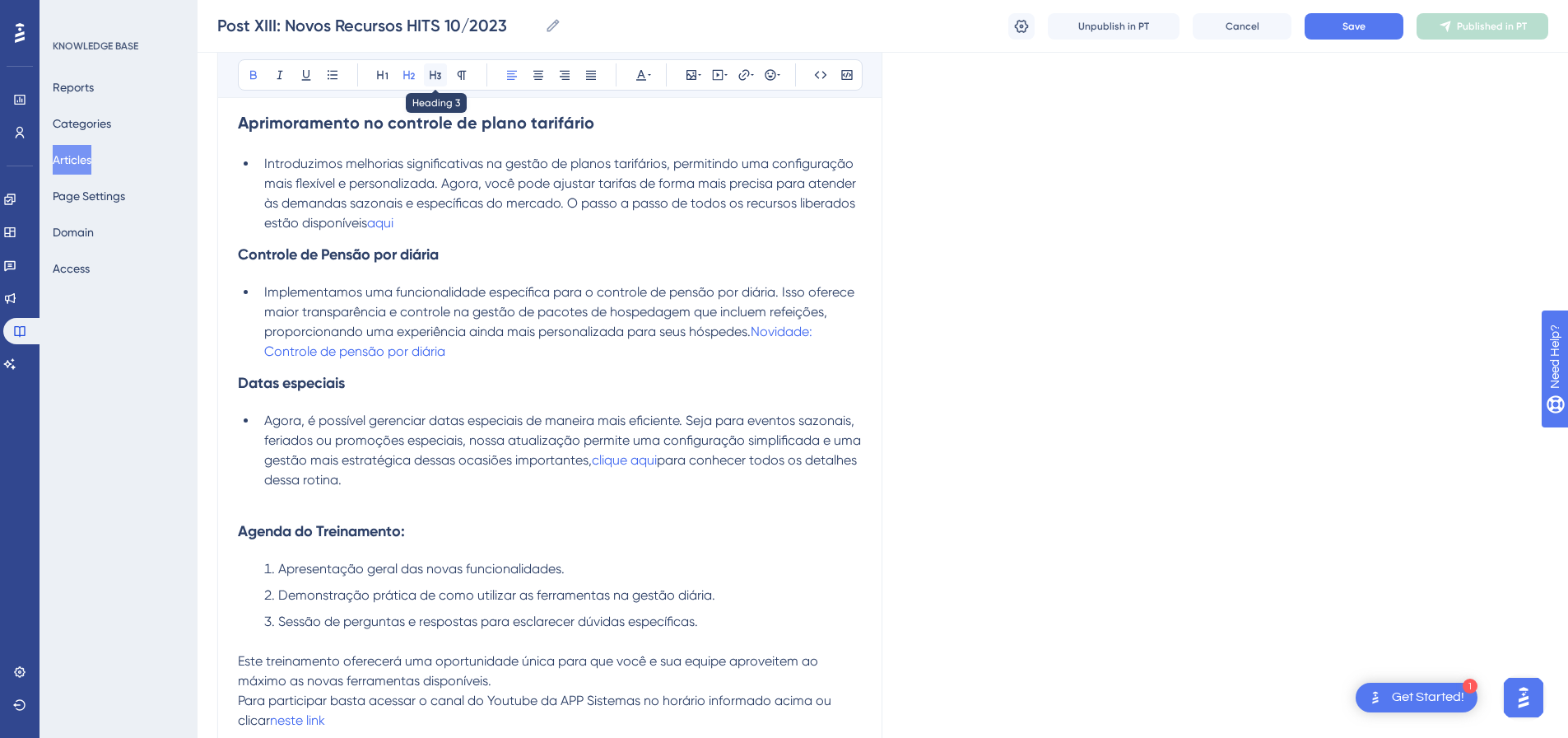
click at [430, 74] on icon at bounding box center [436, 75] width 12 height 9
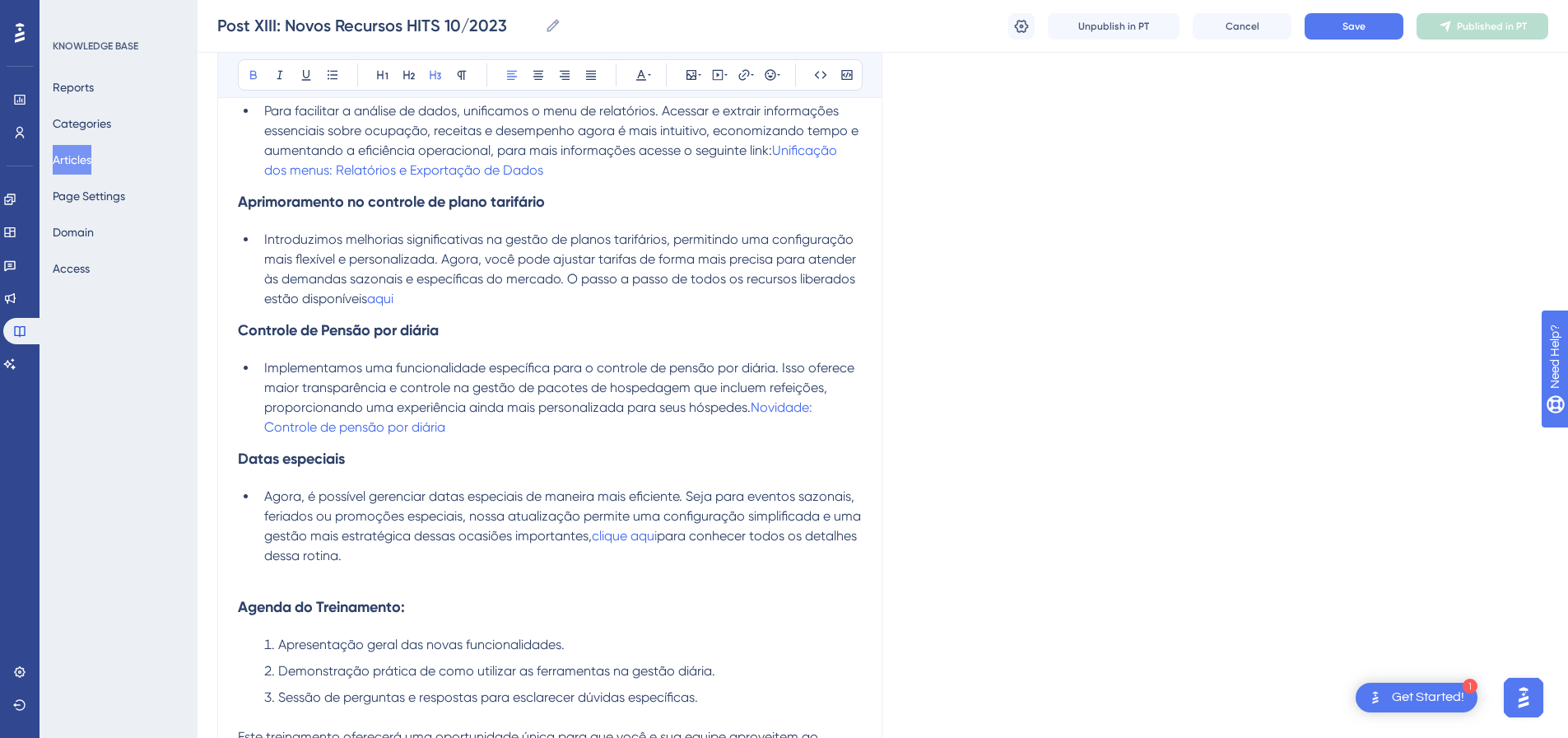
scroll to position [158, 0]
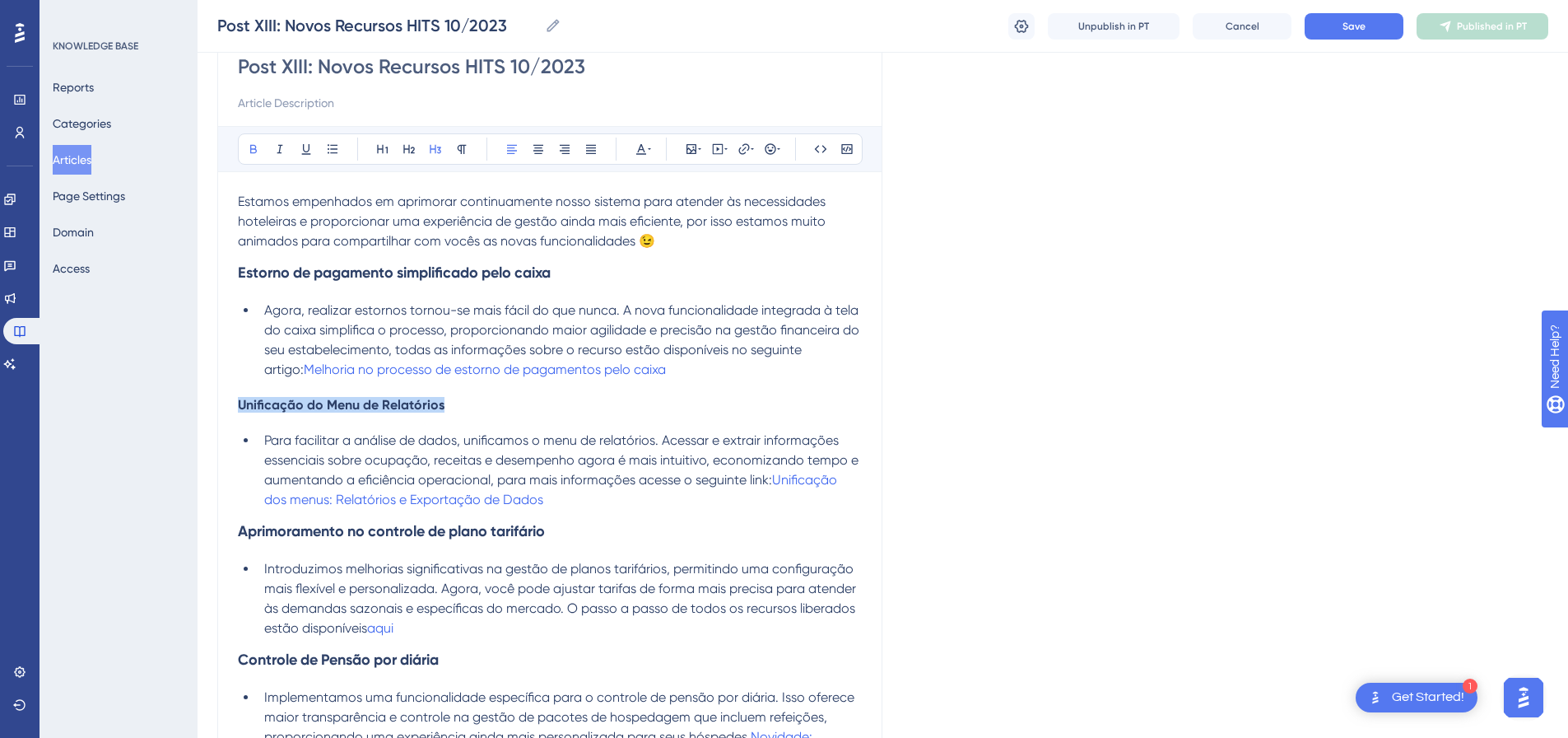
drag, startPoint x: 483, startPoint y: 406, endPoint x: 165, endPoint y: 366, distance: 320.5
click at [197, 404] on div "Performance Users Engagement Widgets Feedback Product Updates Knowledge Base AI…" at bounding box center [882, 721] width 1371 height 1759
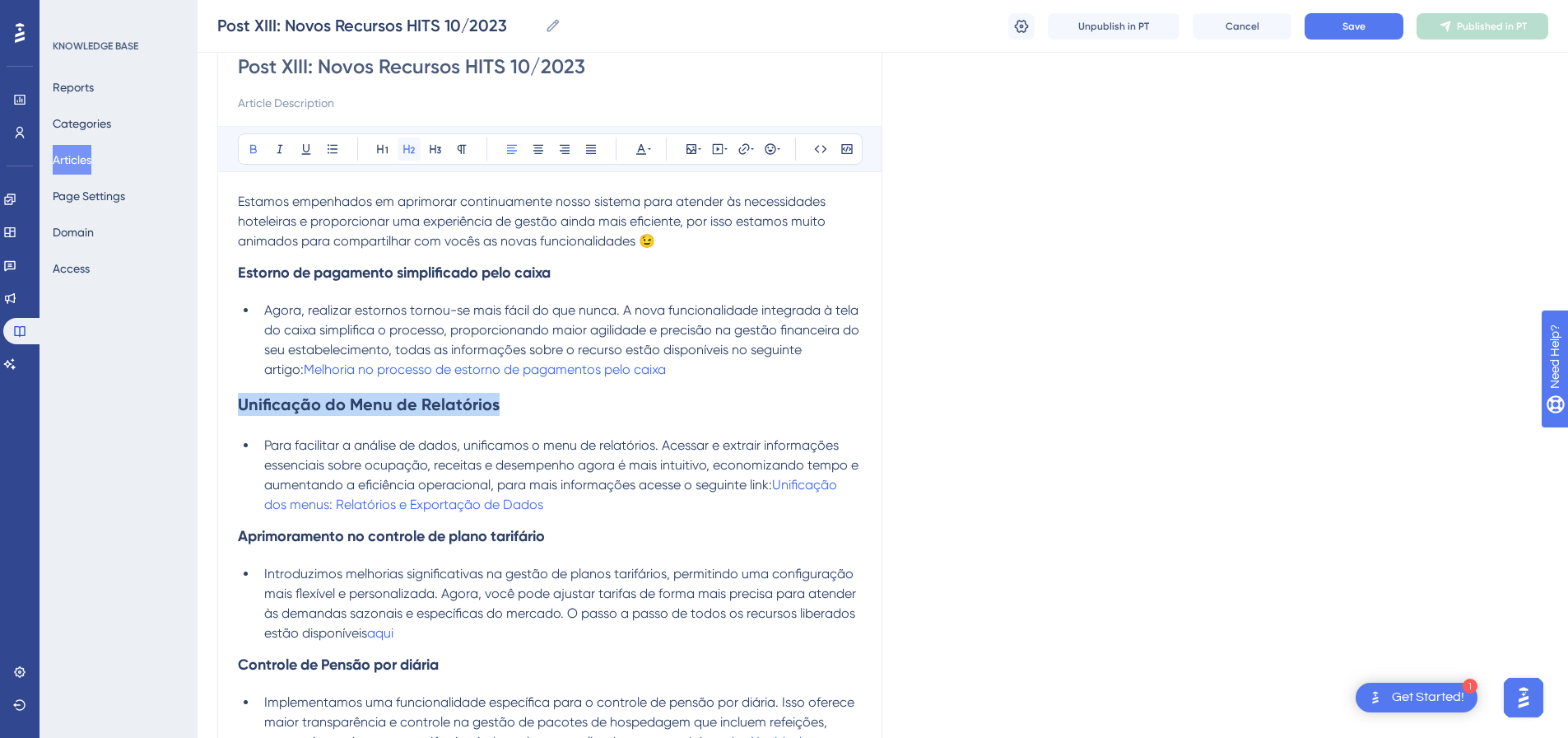
click at [411, 146] on icon at bounding box center [408, 148] width 13 height 13
click at [436, 145] on icon at bounding box center [435, 148] width 13 height 13
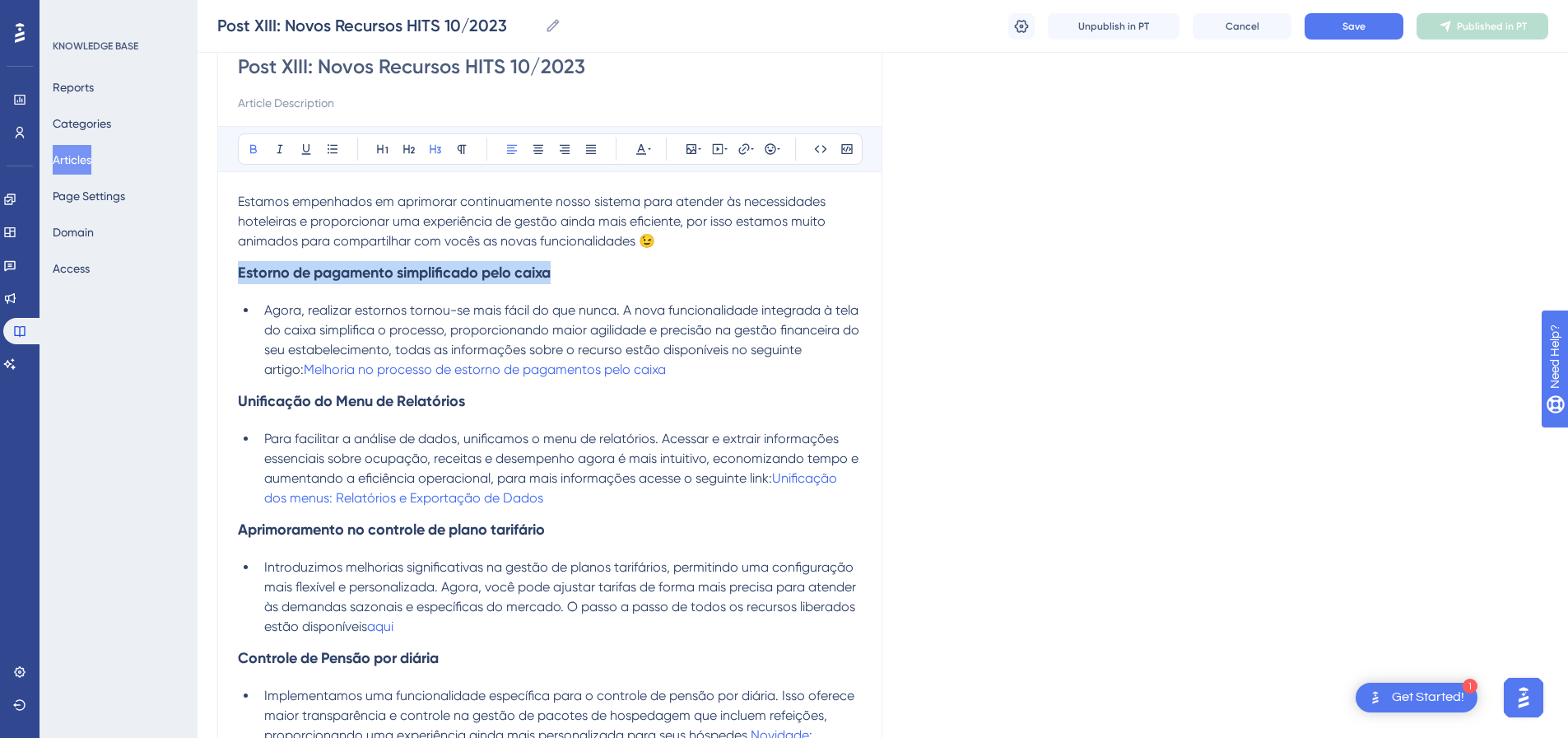
drag, startPoint x: 600, startPoint y: 269, endPoint x: 157, endPoint y: 269, distance: 443.0
click at [197, 269] on div "Performance Users Engagement Widgets Feedback Product Updates Knowledge Base AI…" at bounding box center [882, 720] width 1371 height 1758
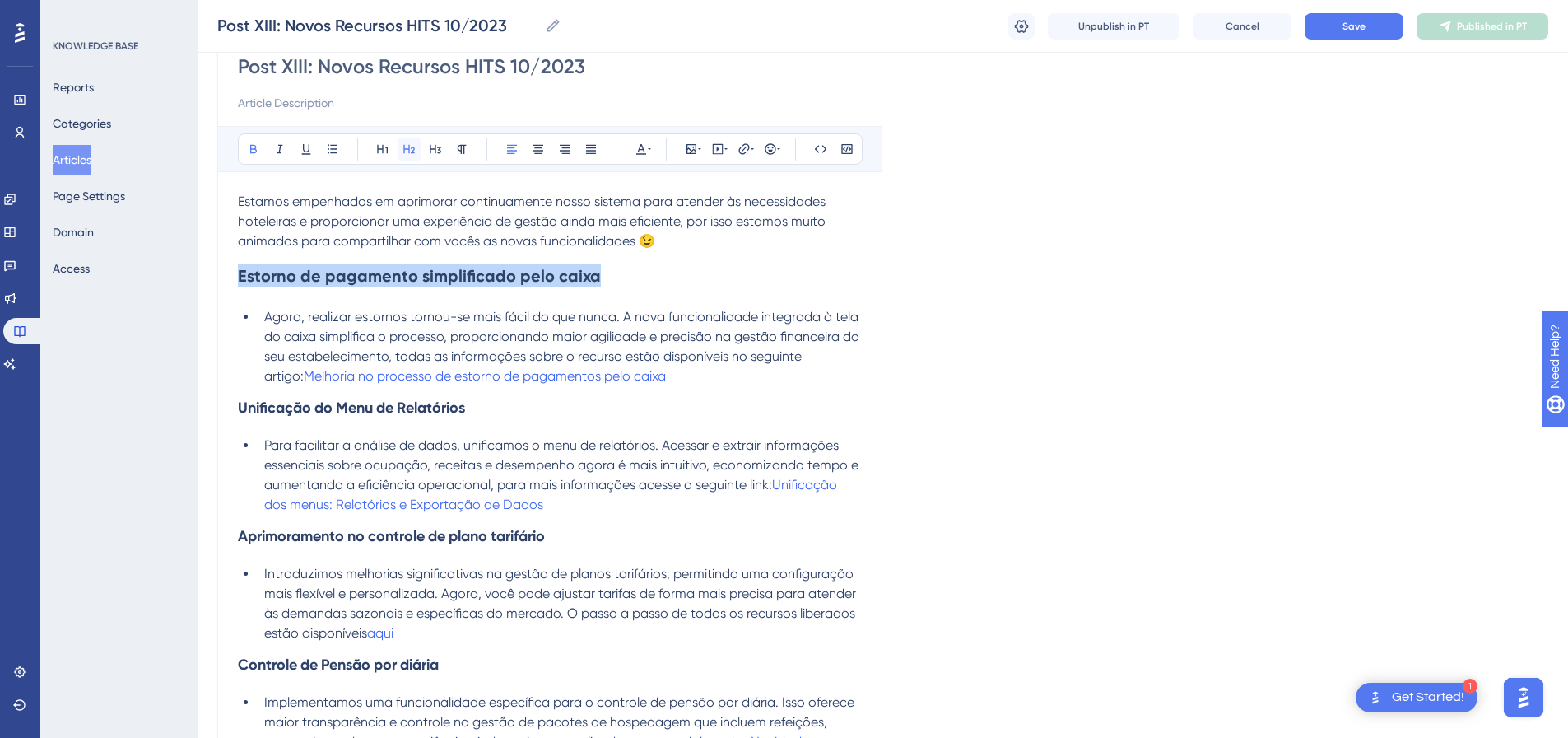
click at [412, 148] on icon at bounding box center [409, 149] width 12 height 9
click at [430, 146] on icon at bounding box center [436, 149] width 12 height 9
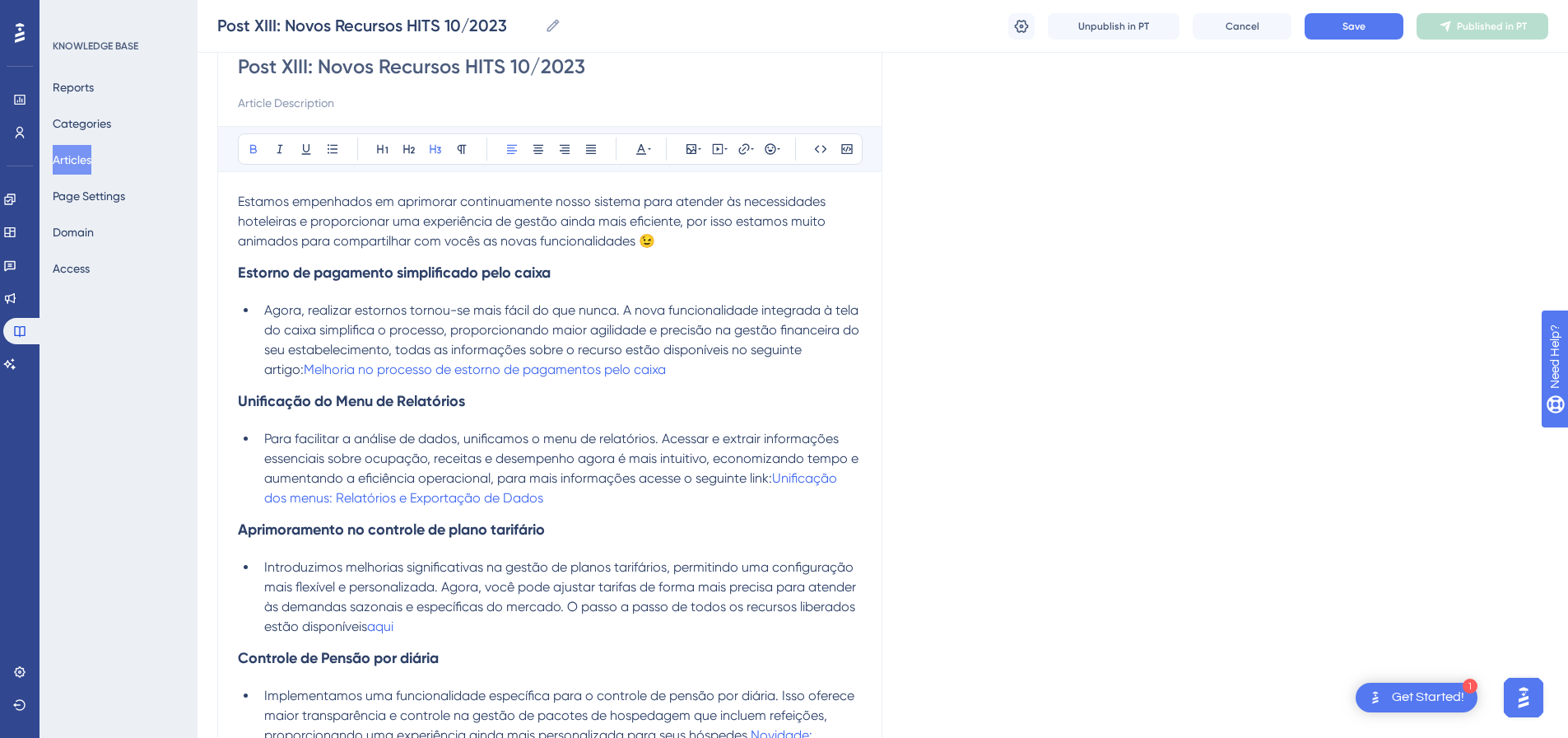
click at [630, 261] on h3 "Estorno de pagamento simplificado pelo caixa" at bounding box center [550, 272] width 624 height 43
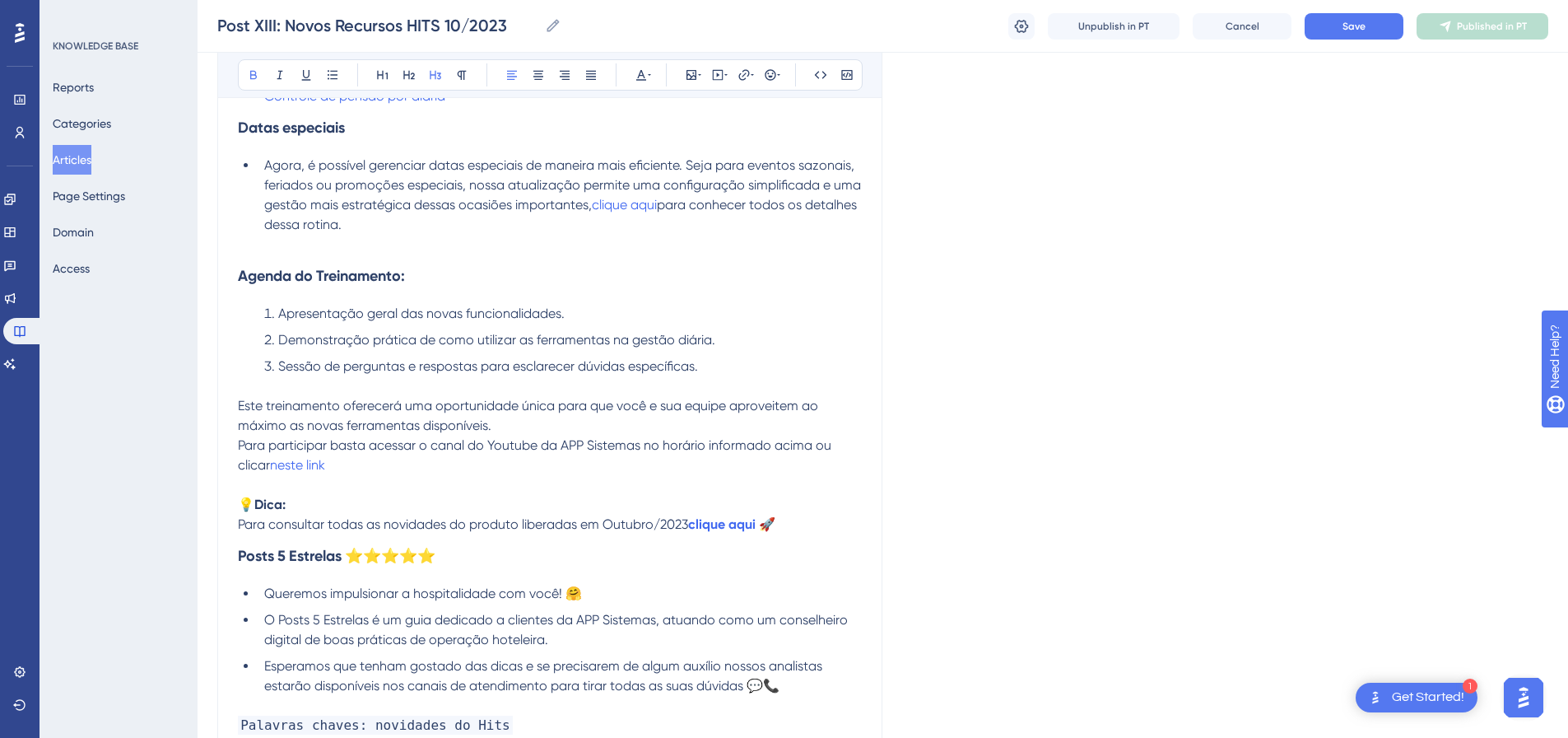
scroll to position [900, 0]
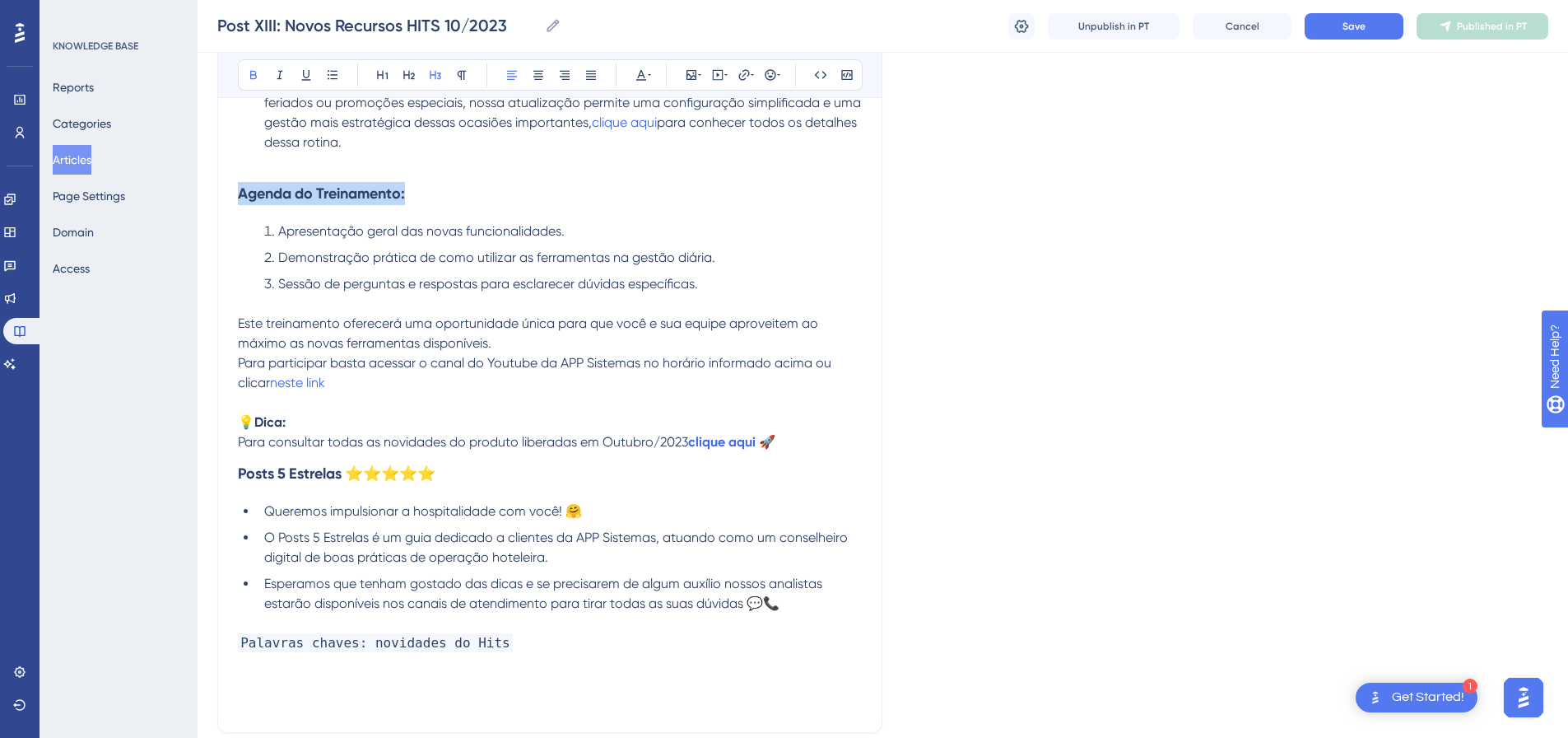
drag, startPoint x: 451, startPoint y: 197, endPoint x: 436, endPoint y: 60, distance: 137.8
click at [406, 70] on icon at bounding box center [408, 74] width 13 height 13
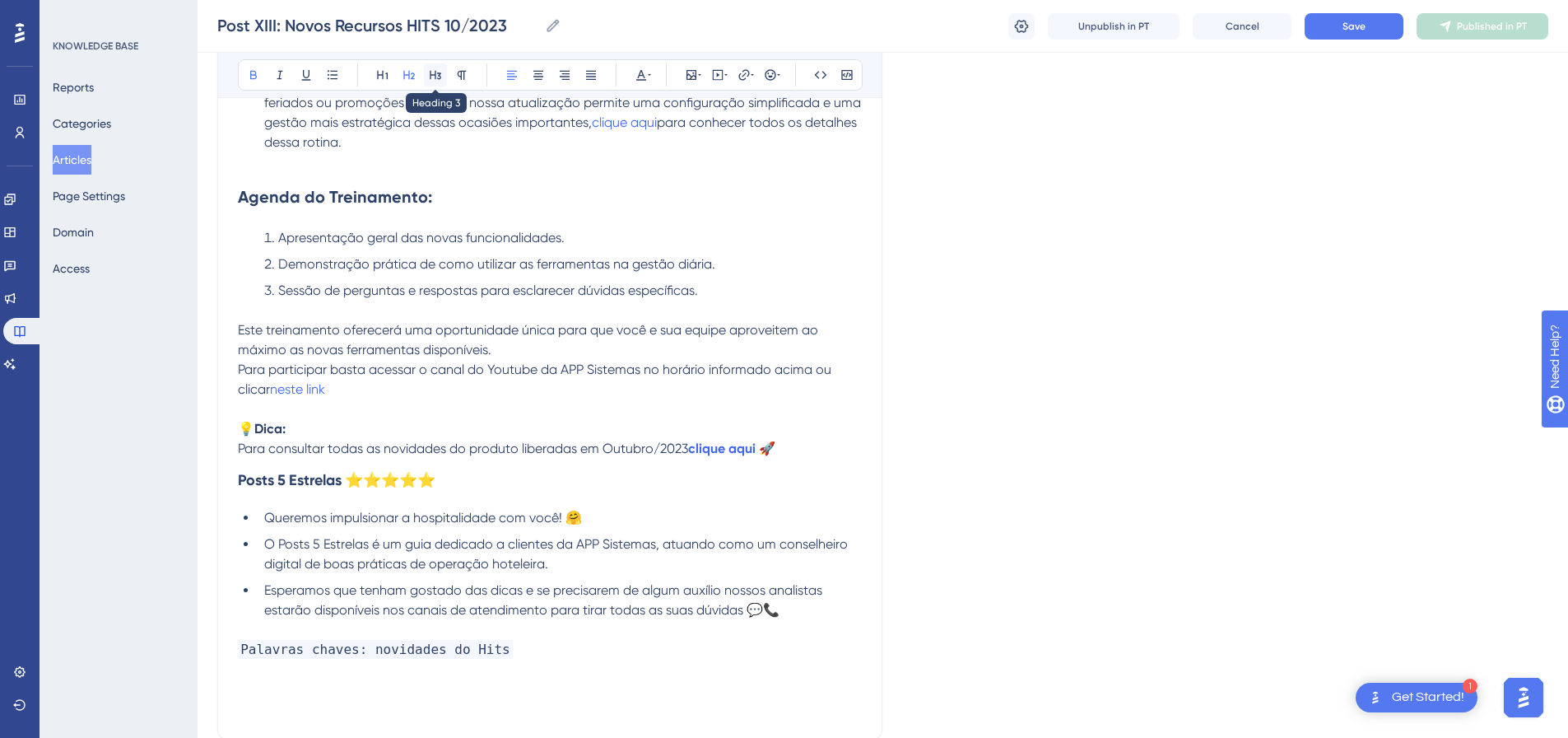
click at [437, 71] on icon at bounding box center [435, 74] width 13 height 13
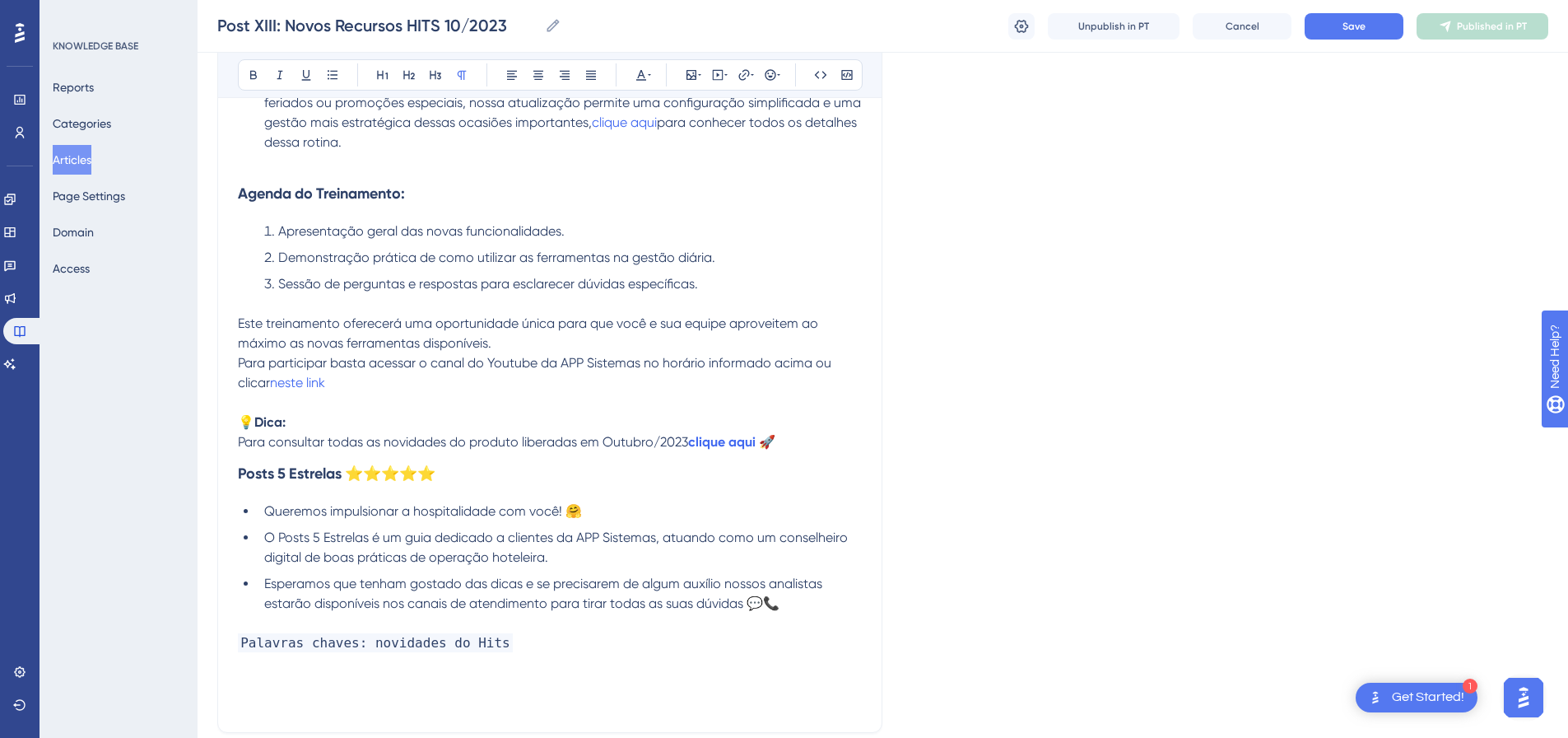
click at [329, 160] on p at bounding box center [550, 162] width 624 height 20
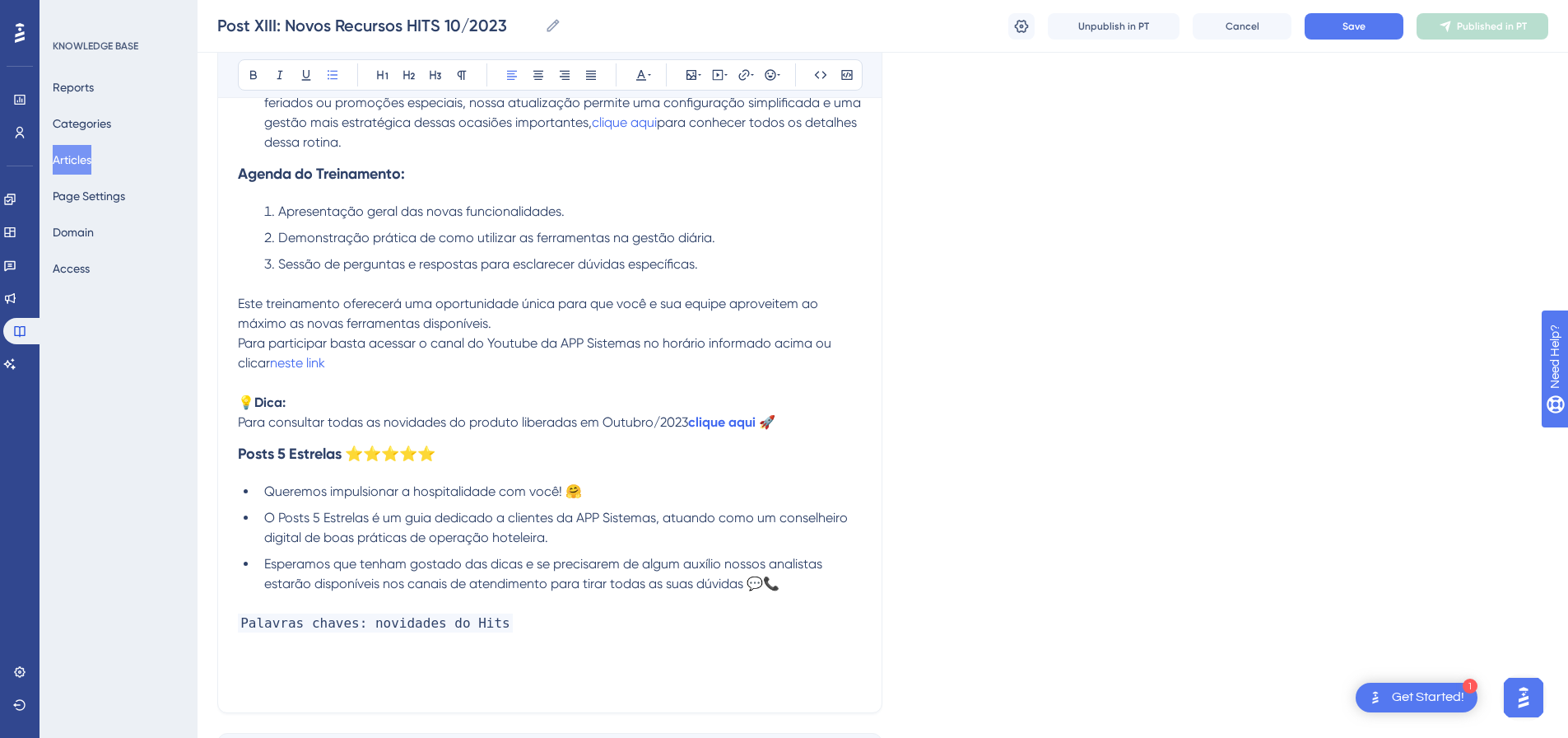
scroll to position [1027, 0]
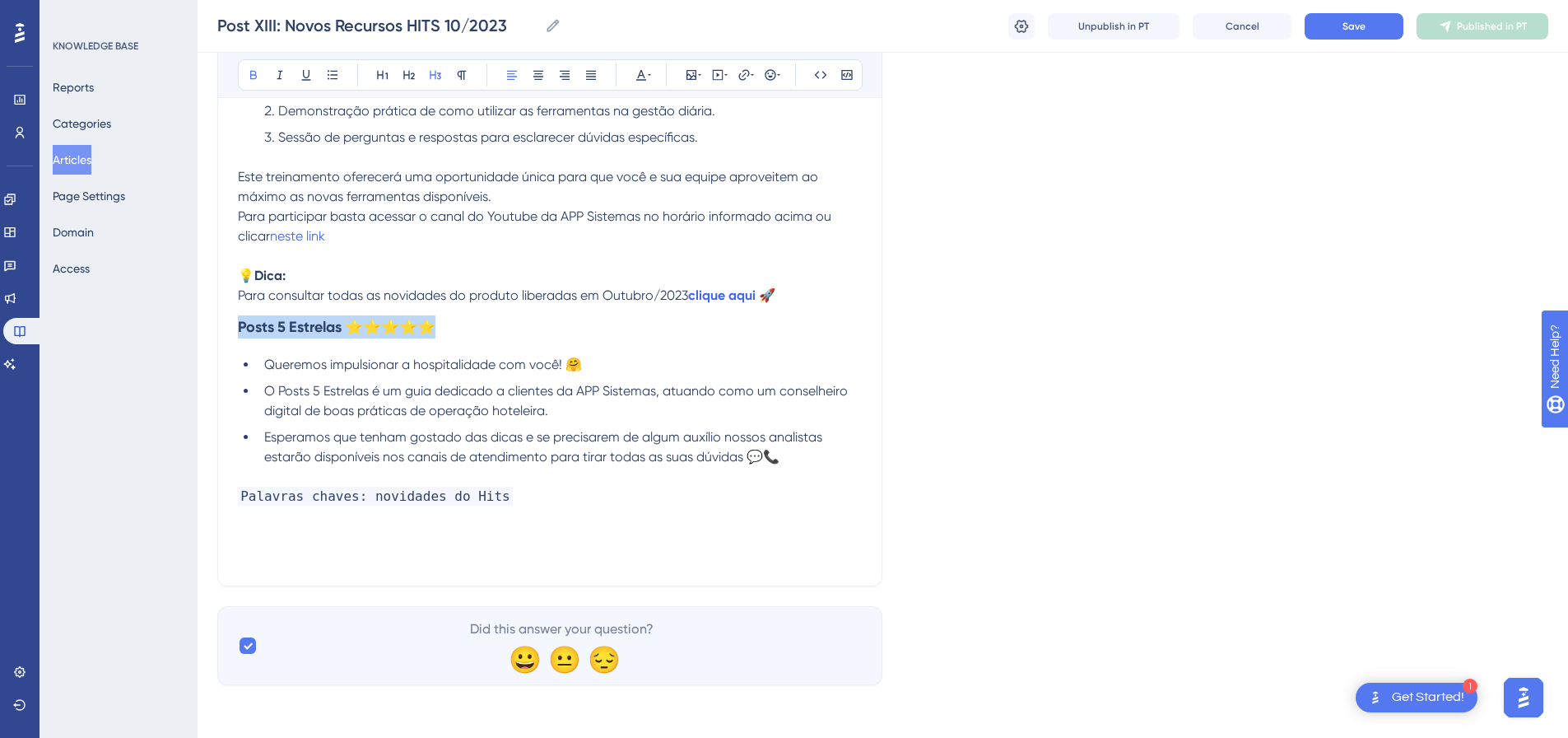
drag, startPoint x: 474, startPoint y: 328, endPoint x: 194, endPoint y: 318, distance: 280.2
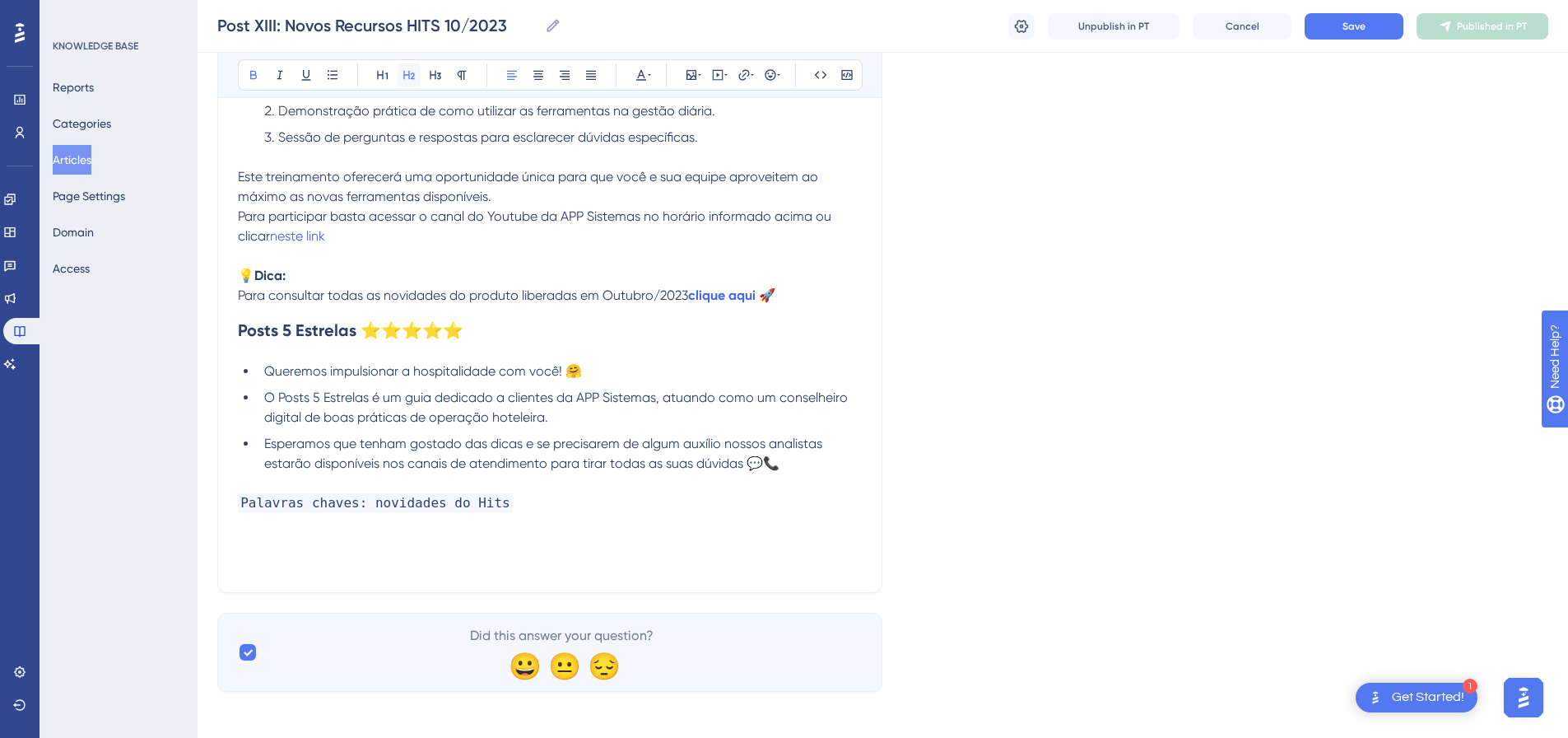
click at [399, 77] on button at bounding box center [408, 75] width 23 height 23
click at [432, 71] on icon at bounding box center [435, 74] width 13 height 13
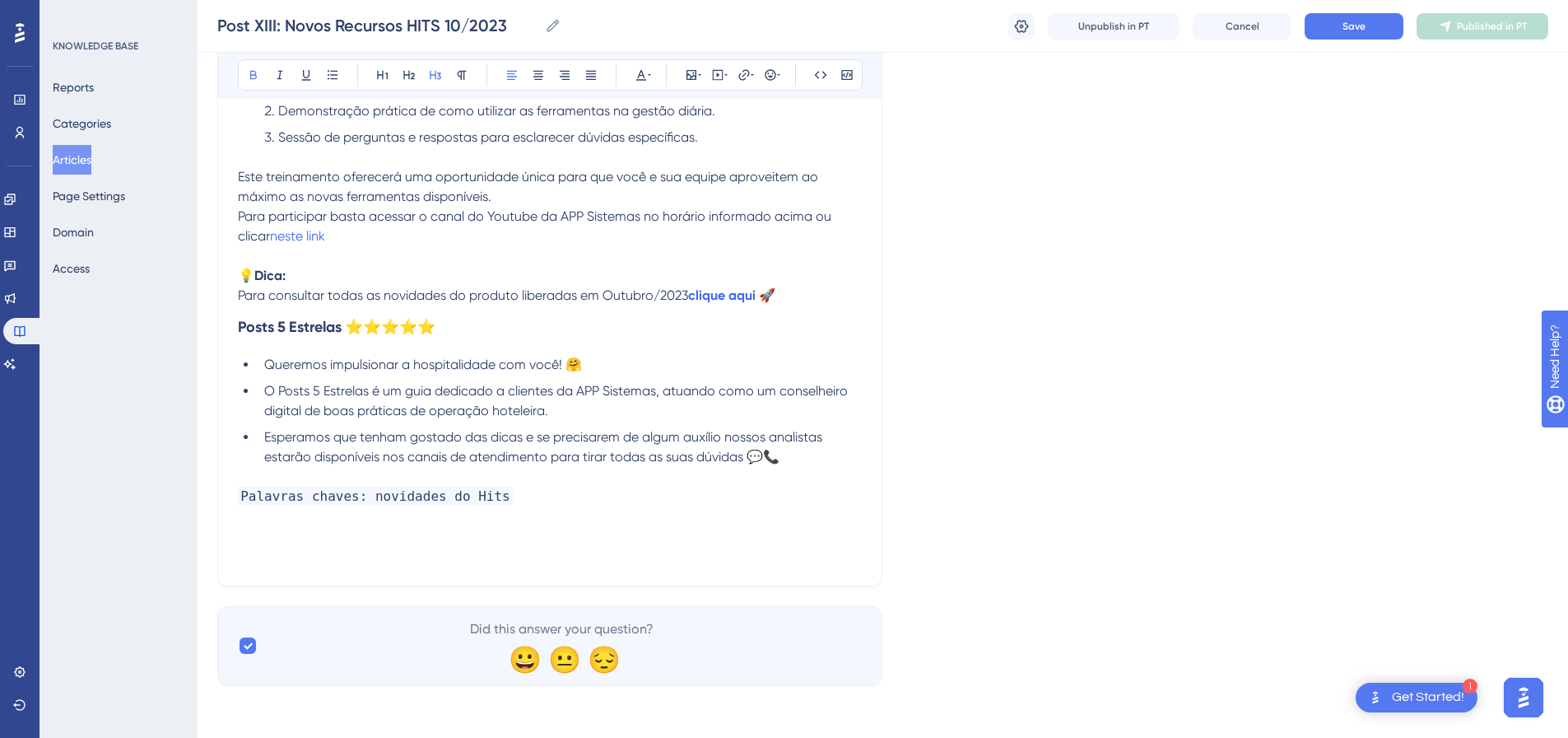
click at [314, 269] on p "💡Dica:" at bounding box center [550, 276] width 624 height 20
drag, startPoint x: 314, startPoint y: 269, endPoint x: 227, endPoint y: 269, distance: 87.0
click at [415, 80] on icon at bounding box center [408, 74] width 13 height 13
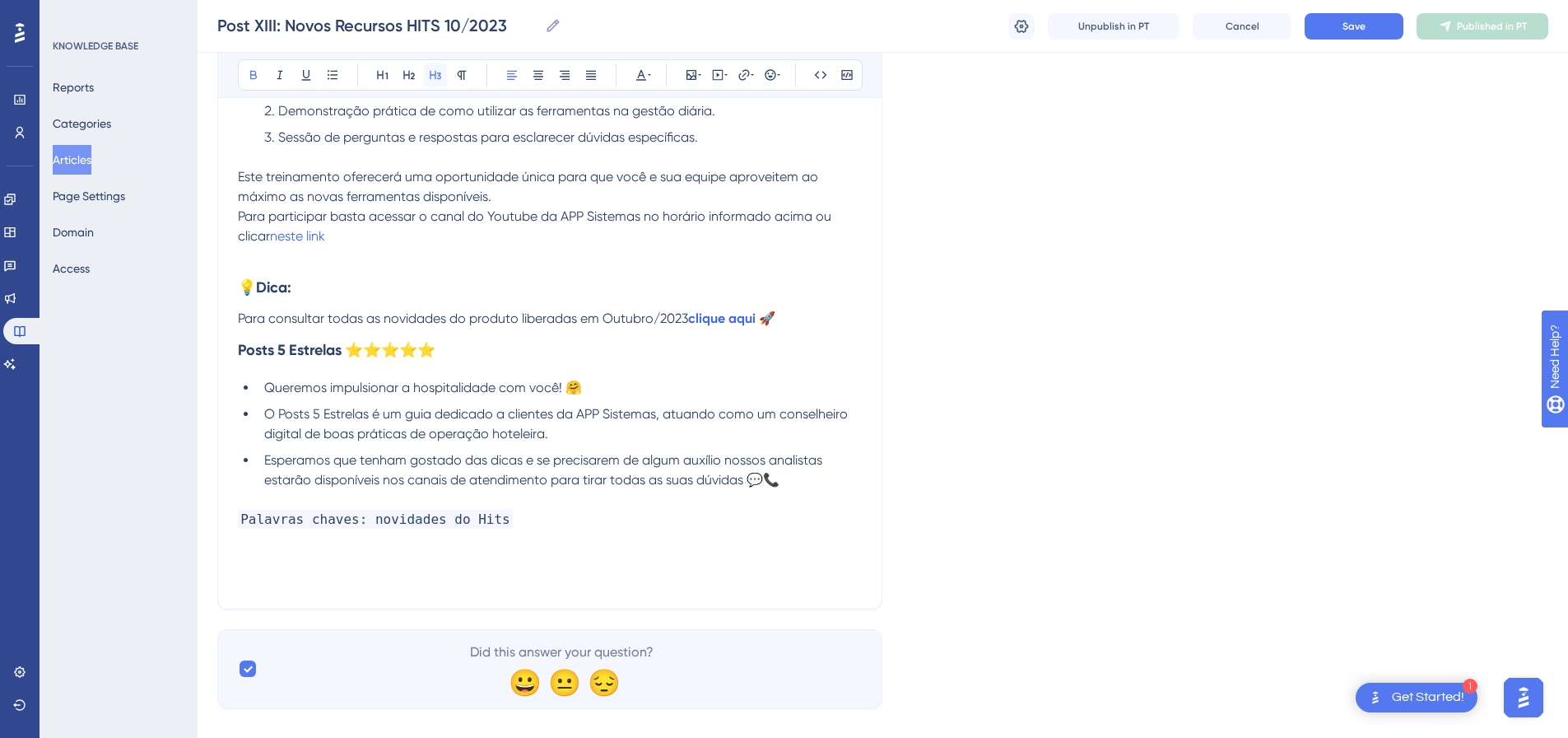
click at [435, 72] on icon at bounding box center [435, 74] width 13 height 13
click at [268, 317] on span "Para consultar todas as novidades do produto liberadas em Outubro/2023" at bounding box center [463, 318] width 450 height 15
click at [449, 71] on div "Bold Italic Underline Bullet Point Heading 1 Heading 2 Heading 3 Normal Align L…" at bounding box center [550, 75] width 624 height 31
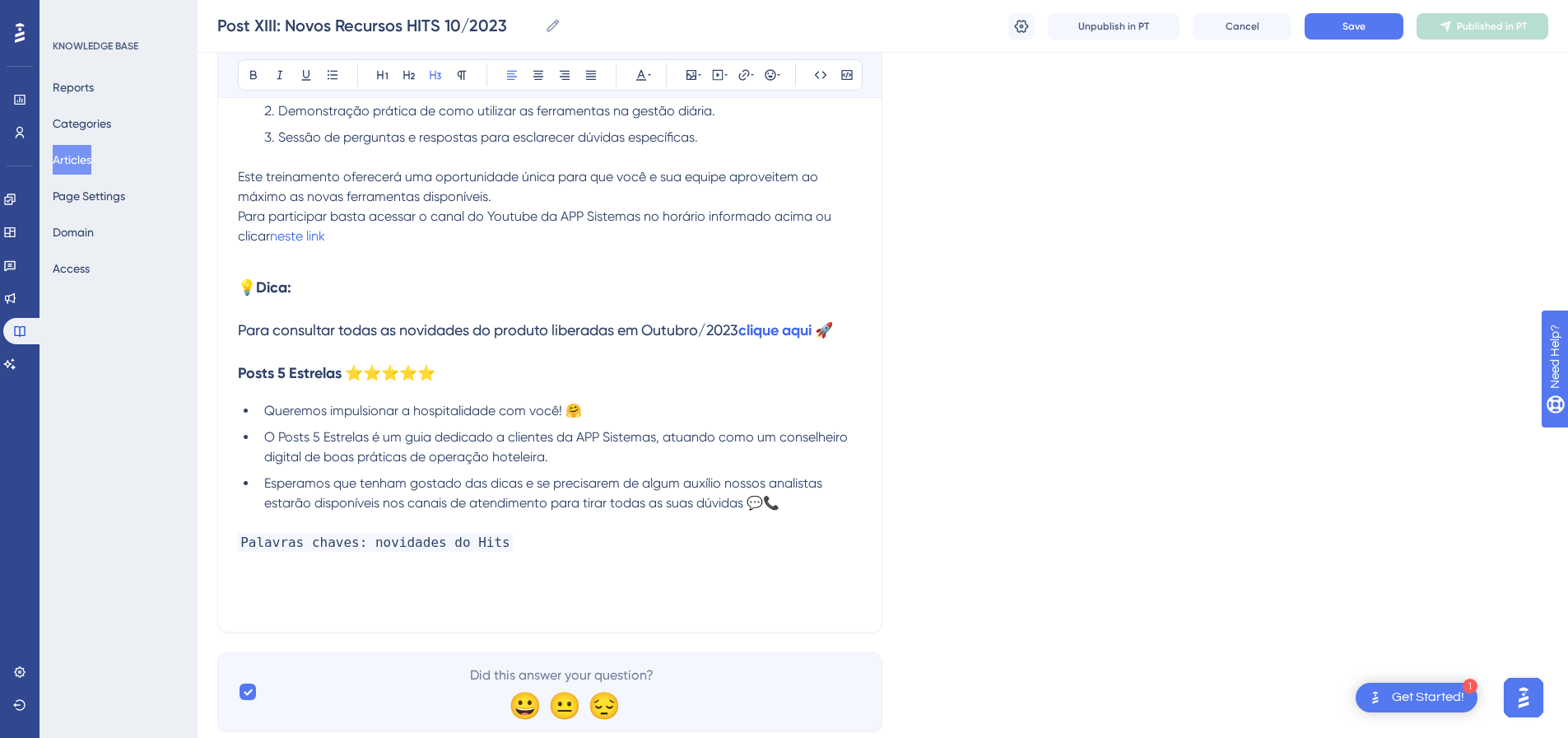
drag, startPoint x: 437, startPoint y: 69, endPoint x: 355, endPoint y: 212, distance: 164.8
click at [436, 69] on icon at bounding box center [435, 74] width 13 height 13
drag, startPoint x: 328, startPoint y: 288, endPoint x: 255, endPoint y: 247, distance: 83.7
click at [401, 74] on button at bounding box center [408, 75] width 23 height 23
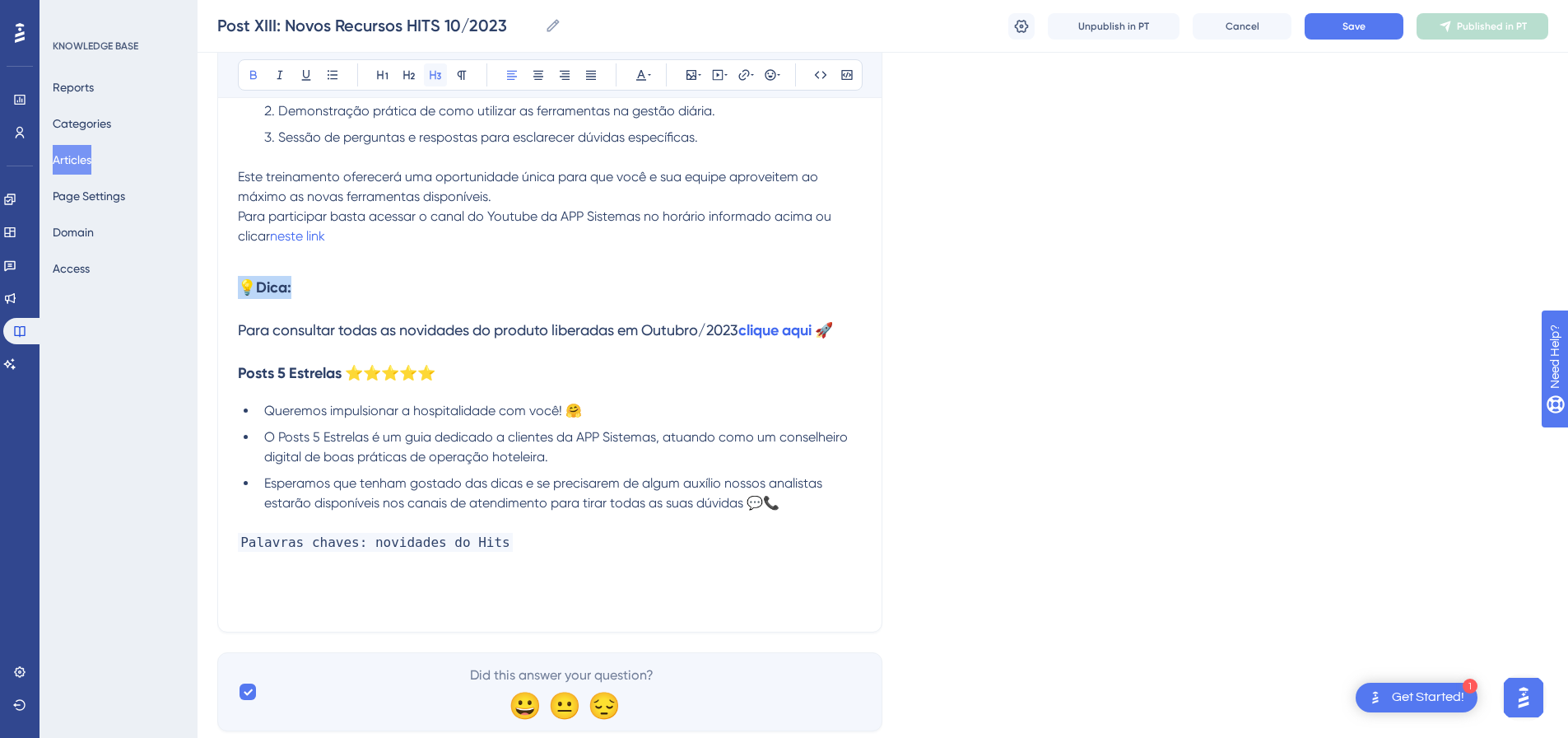
click at [433, 69] on icon at bounding box center [435, 74] width 13 height 13
click at [266, 350] on h3 "Para consultar todas as novidades do produto liberadas em Outubro/2023 clique a…" at bounding box center [550, 330] width 624 height 43
click at [279, 329] on span "Para consultar todas as novidades do produto liberadas em Outubro/2023" at bounding box center [488, 329] width 500 height 17
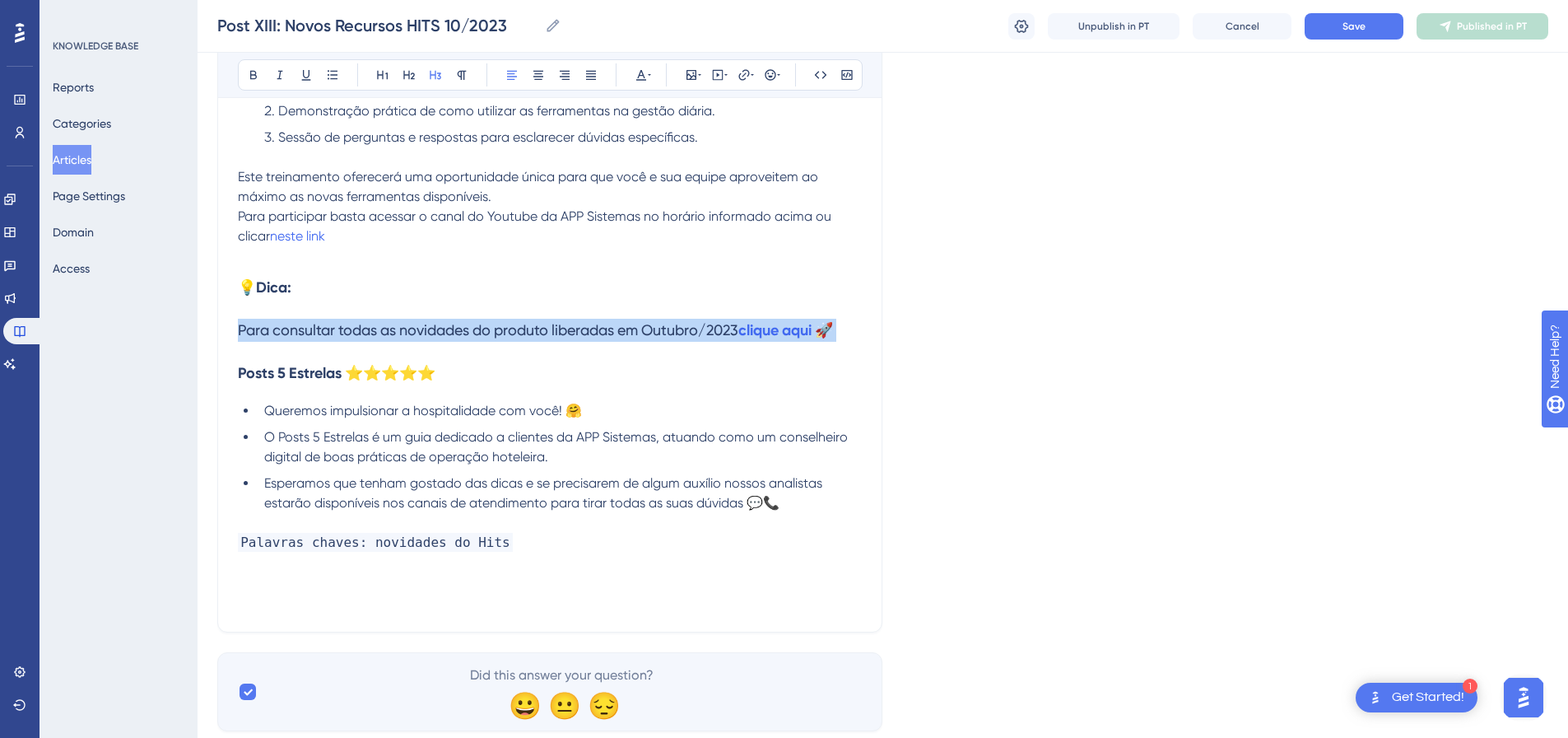
click at [279, 329] on span "Para consultar todas as novidades do produto liberadas em Outubro/2023" at bounding box center [488, 329] width 500 height 17
click at [458, 75] on icon at bounding box center [462, 75] width 9 height 9
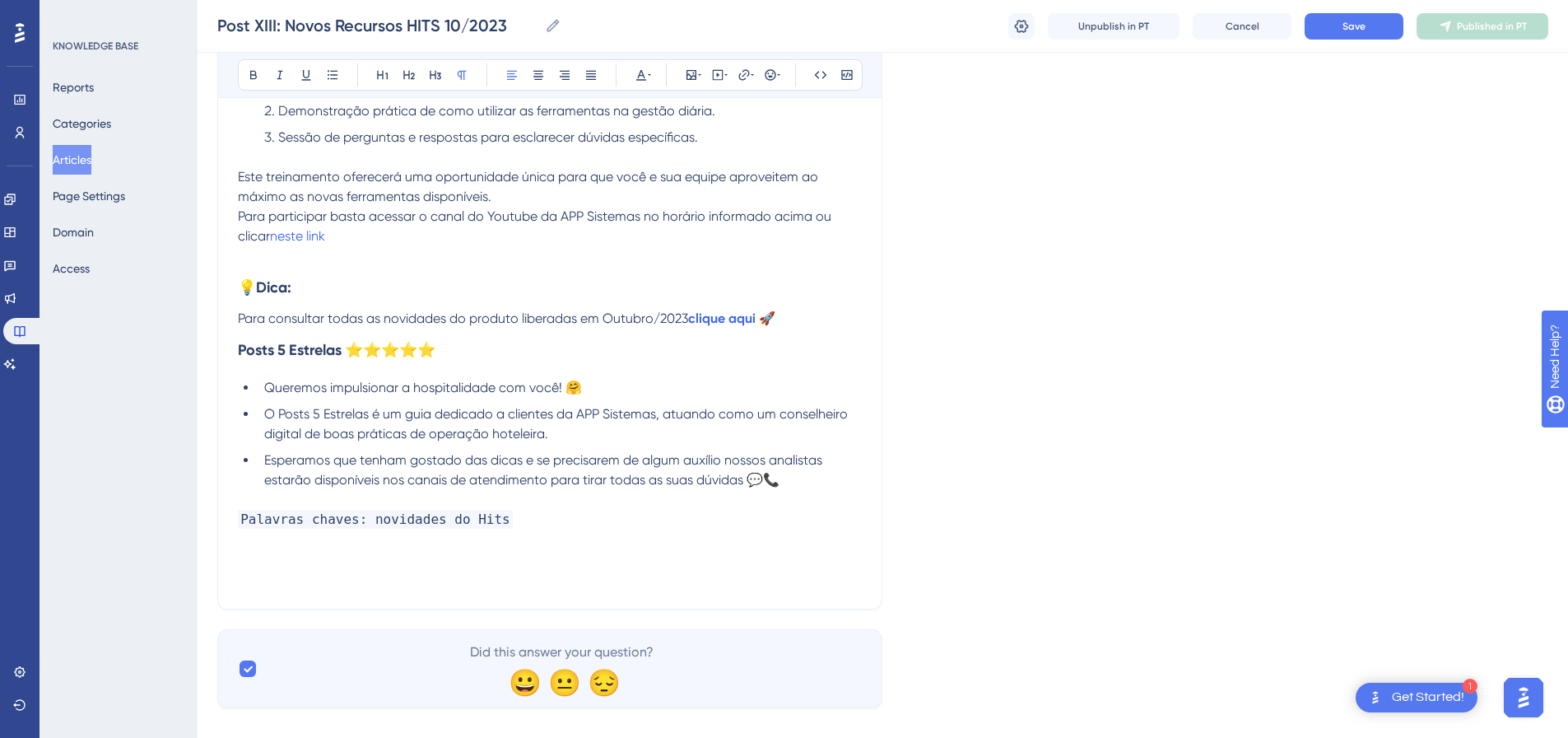
click at [345, 296] on h3 "💡Dica:" at bounding box center [550, 288] width 624 height 43
click at [241, 317] on span "Para consultar todas as novidades do produto liberadas em Outubro/2023" at bounding box center [463, 318] width 450 height 15
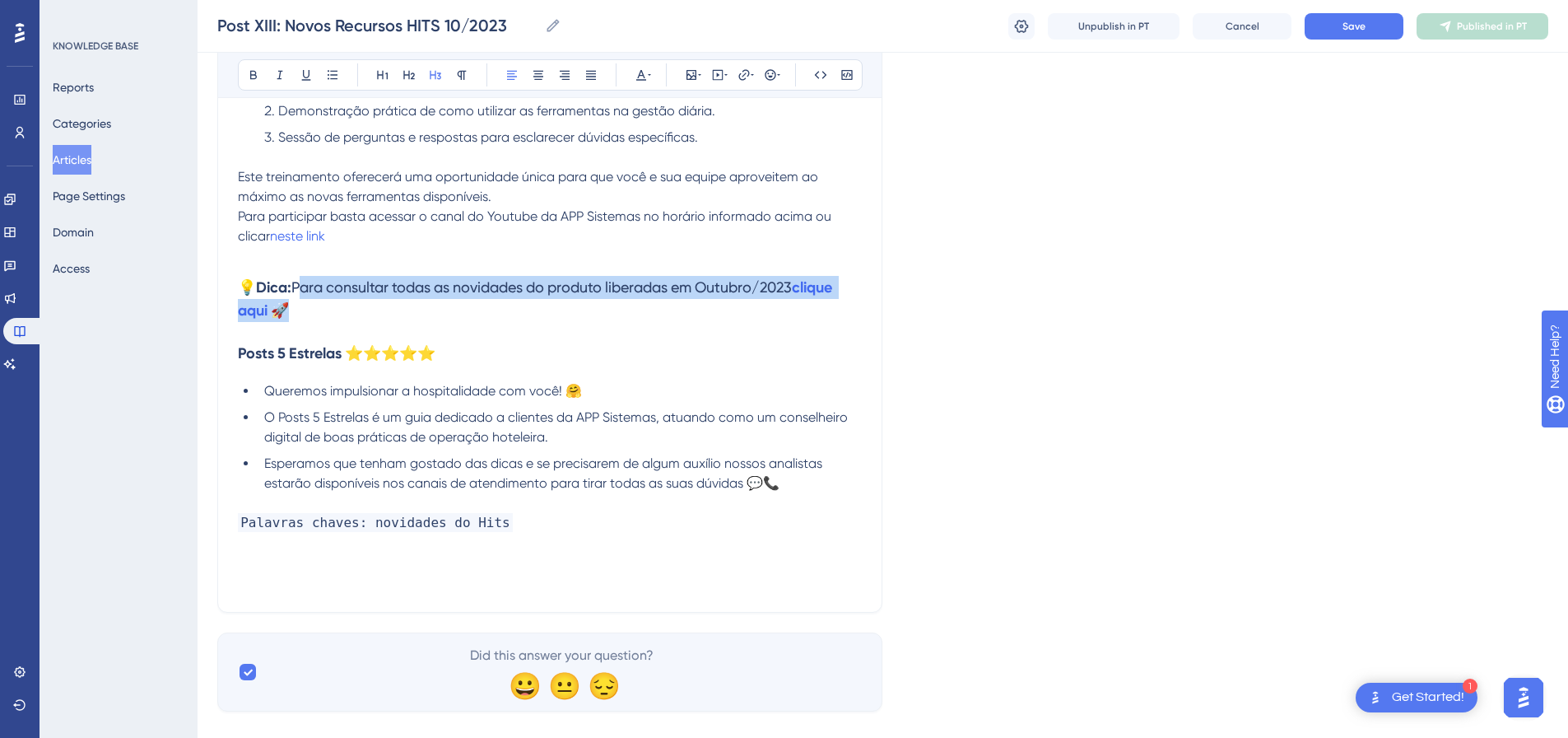
drag, startPoint x: 297, startPoint y: 309, endPoint x: 299, endPoint y: 292, distance: 17.1
click at [299, 292] on h3 "💡Dica: Para consultar todas as novidades do produto liberadas em Outubro/2023 c…" at bounding box center [550, 299] width 624 height 66
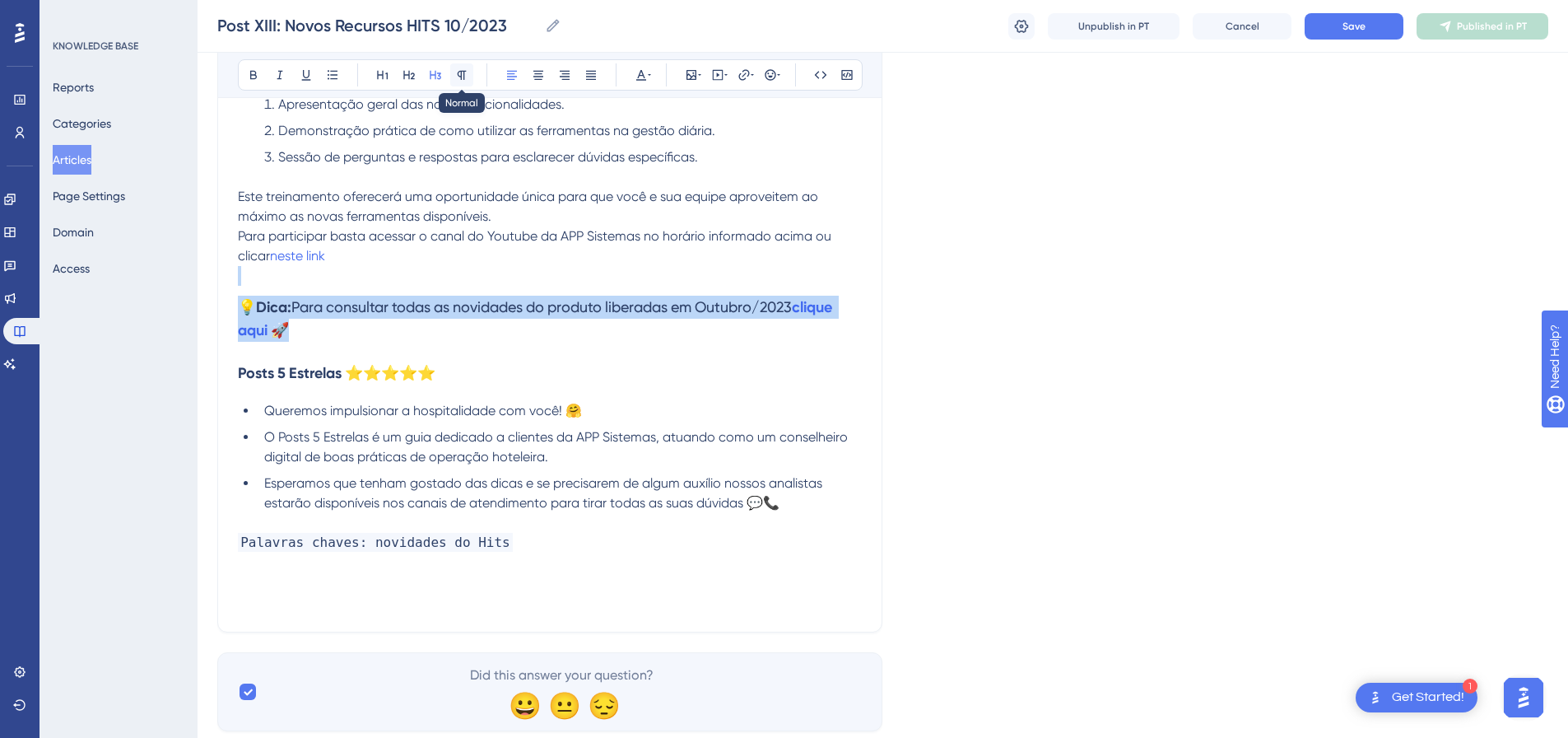
click at [461, 77] on icon at bounding box center [462, 75] width 9 height 9
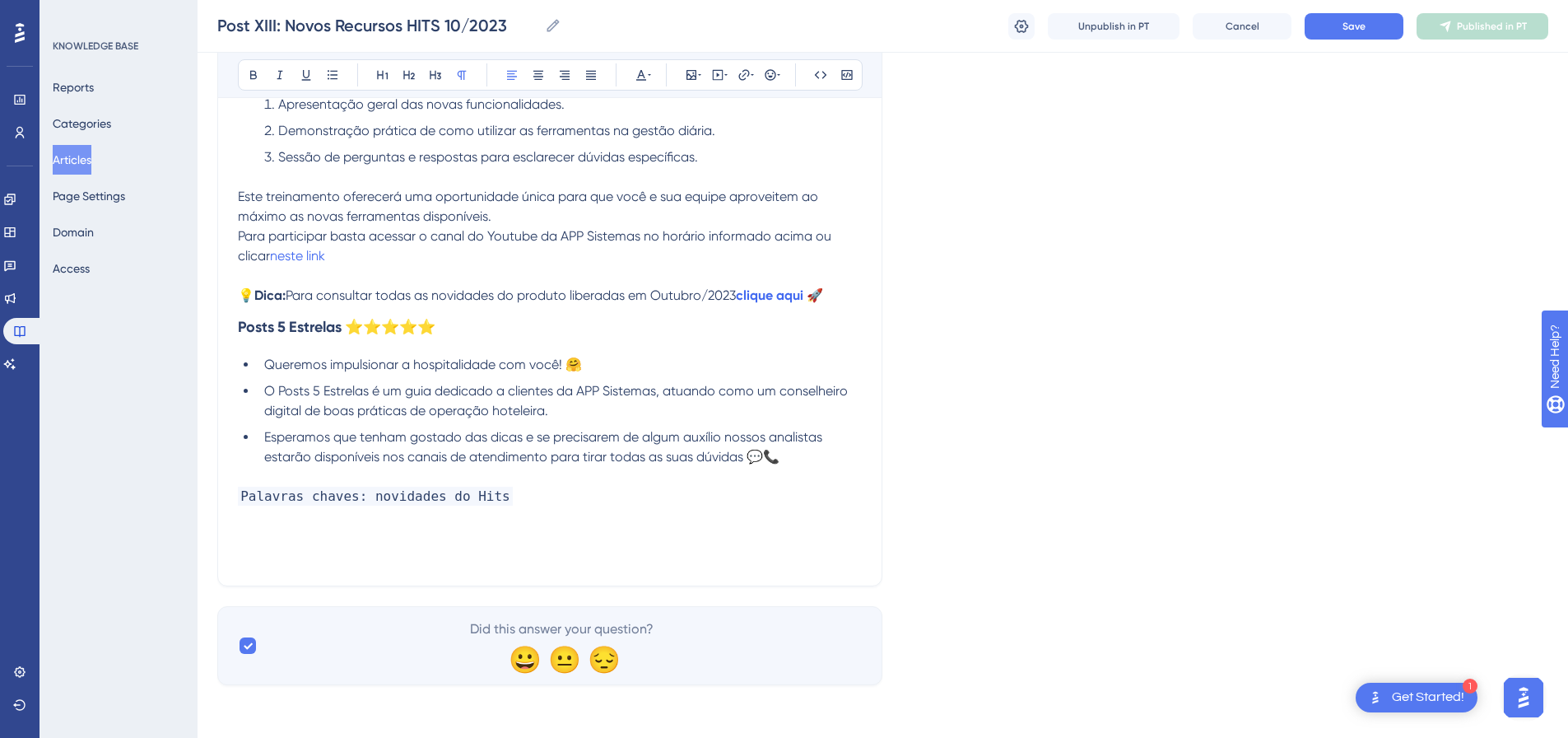
click at [337, 280] on p at bounding box center [550, 276] width 624 height 20
click at [543, 484] on p at bounding box center [550, 477] width 624 height 20
click at [528, 506] on p at bounding box center [550, 516] width 624 height 20
click at [1337, 28] on button "Save" at bounding box center [1354, 26] width 99 height 26
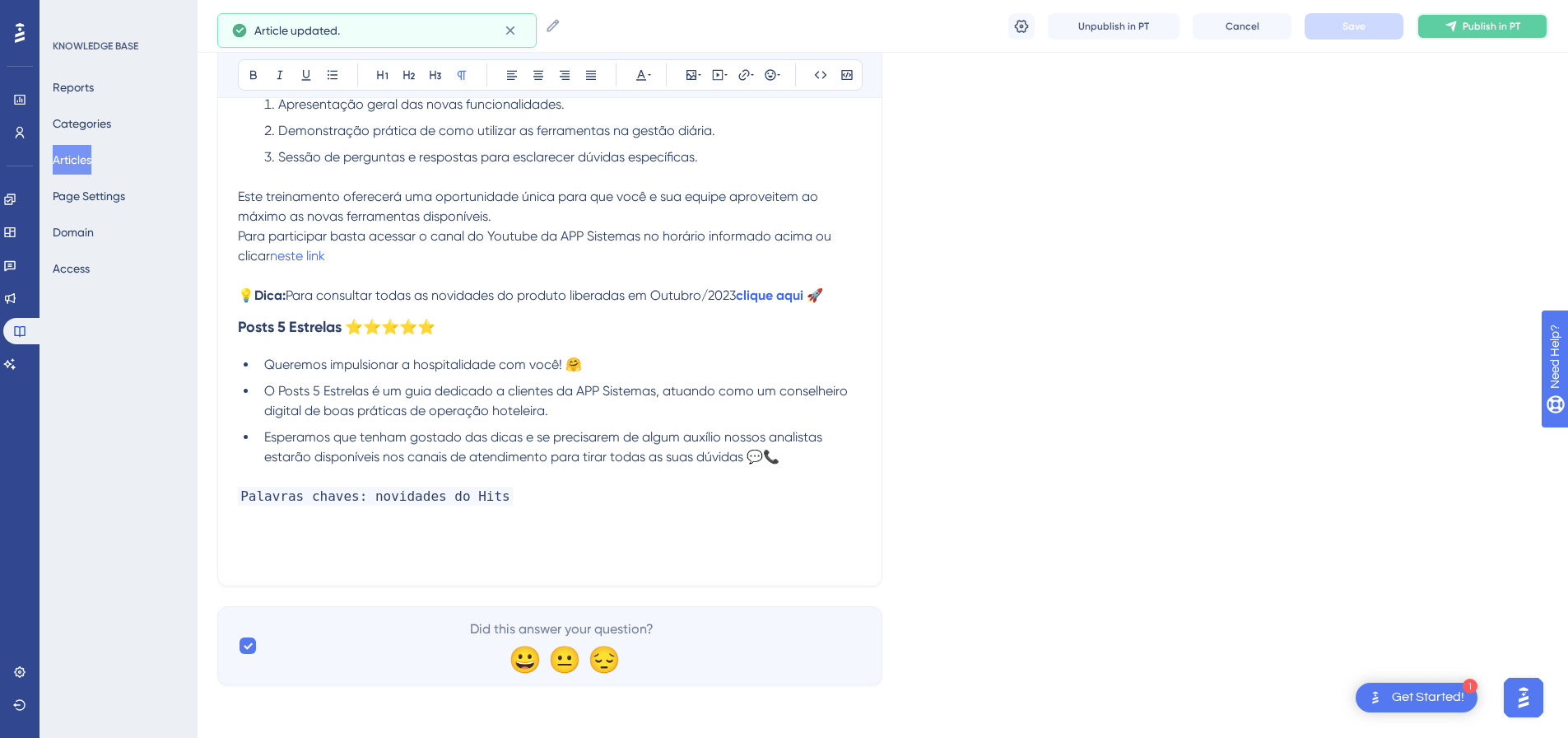
click at [1436, 29] on button "Publish in PT" at bounding box center [1482, 26] width 132 height 26
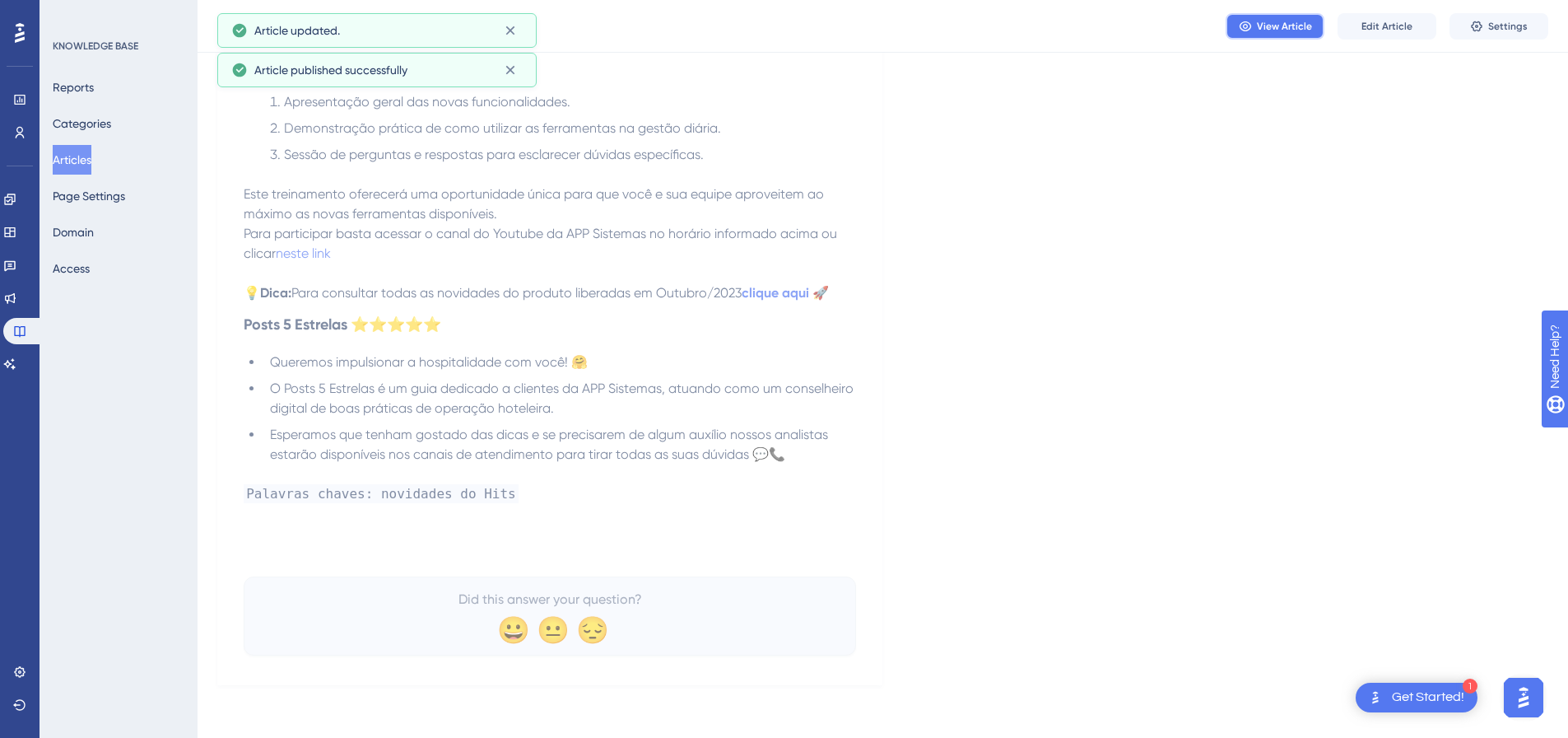
click at [1316, 14] on button "View Article" at bounding box center [1275, 26] width 99 height 26
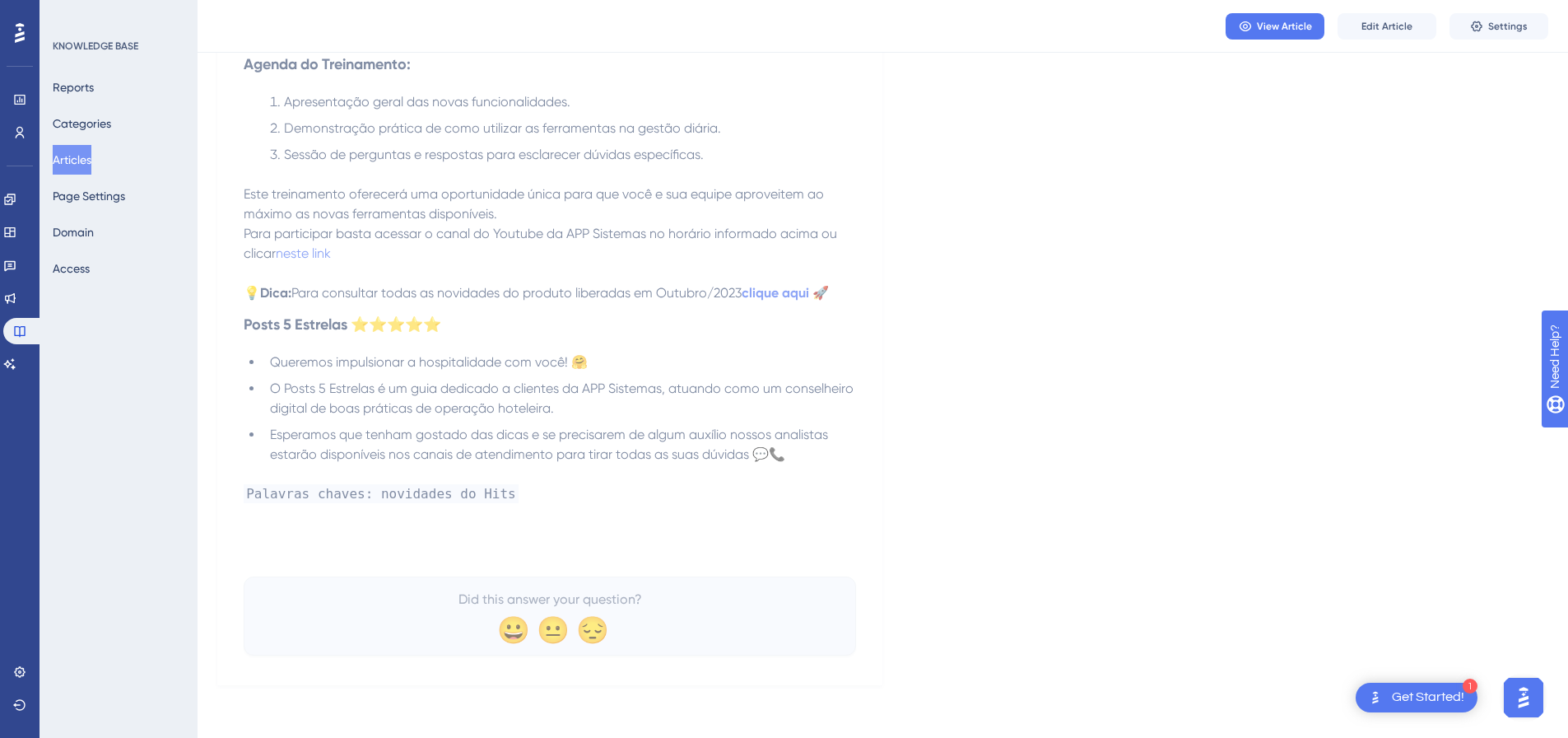
click at [85, 163] on button "Articles" at bounding box center [71, 159] width 38 height 30
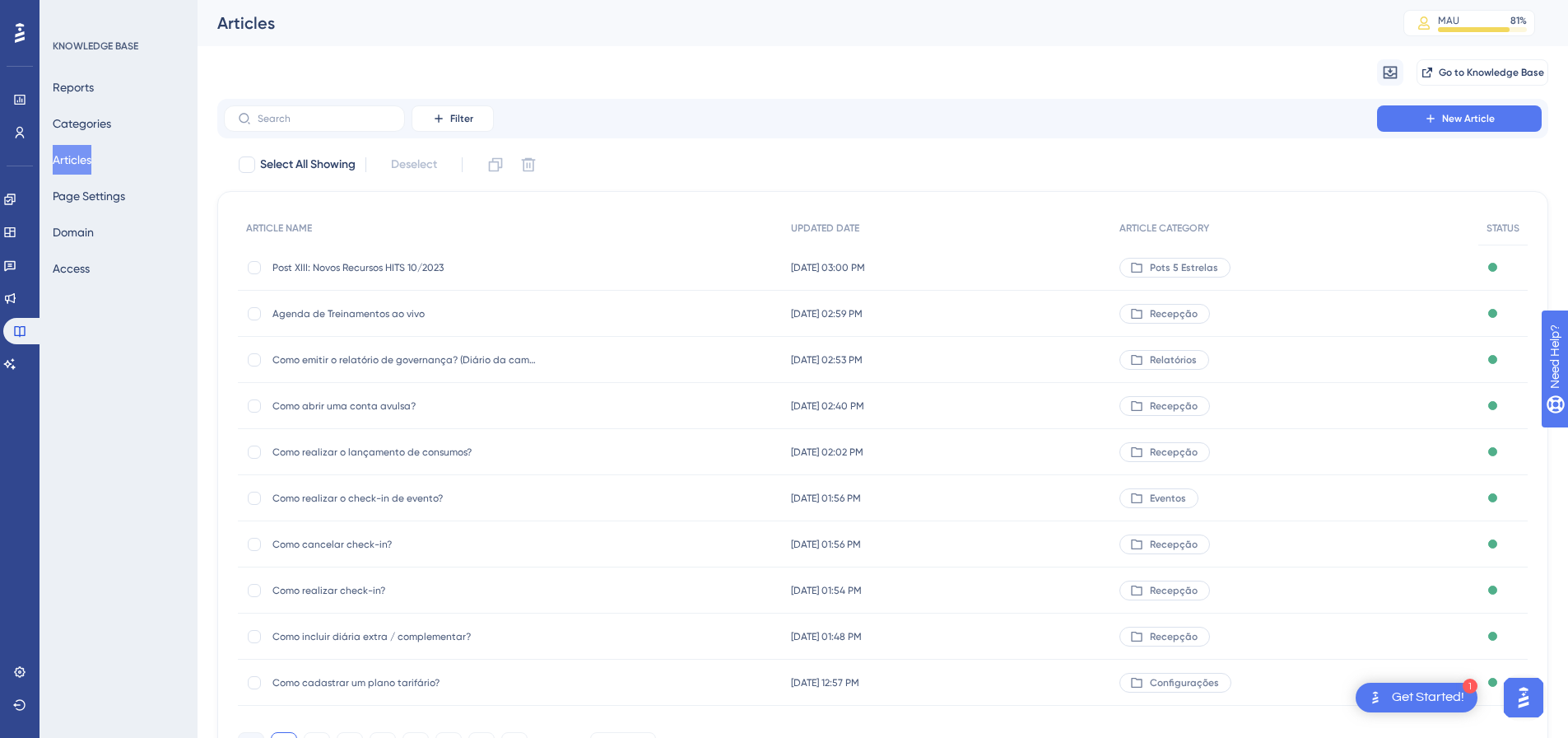
click at [4, 373] on assistant "AI Assistant" at bounding box center [20, 363] width 33 height 26
click at [14, 366] on icon at bounding box center [9, 363] width 13 height 13
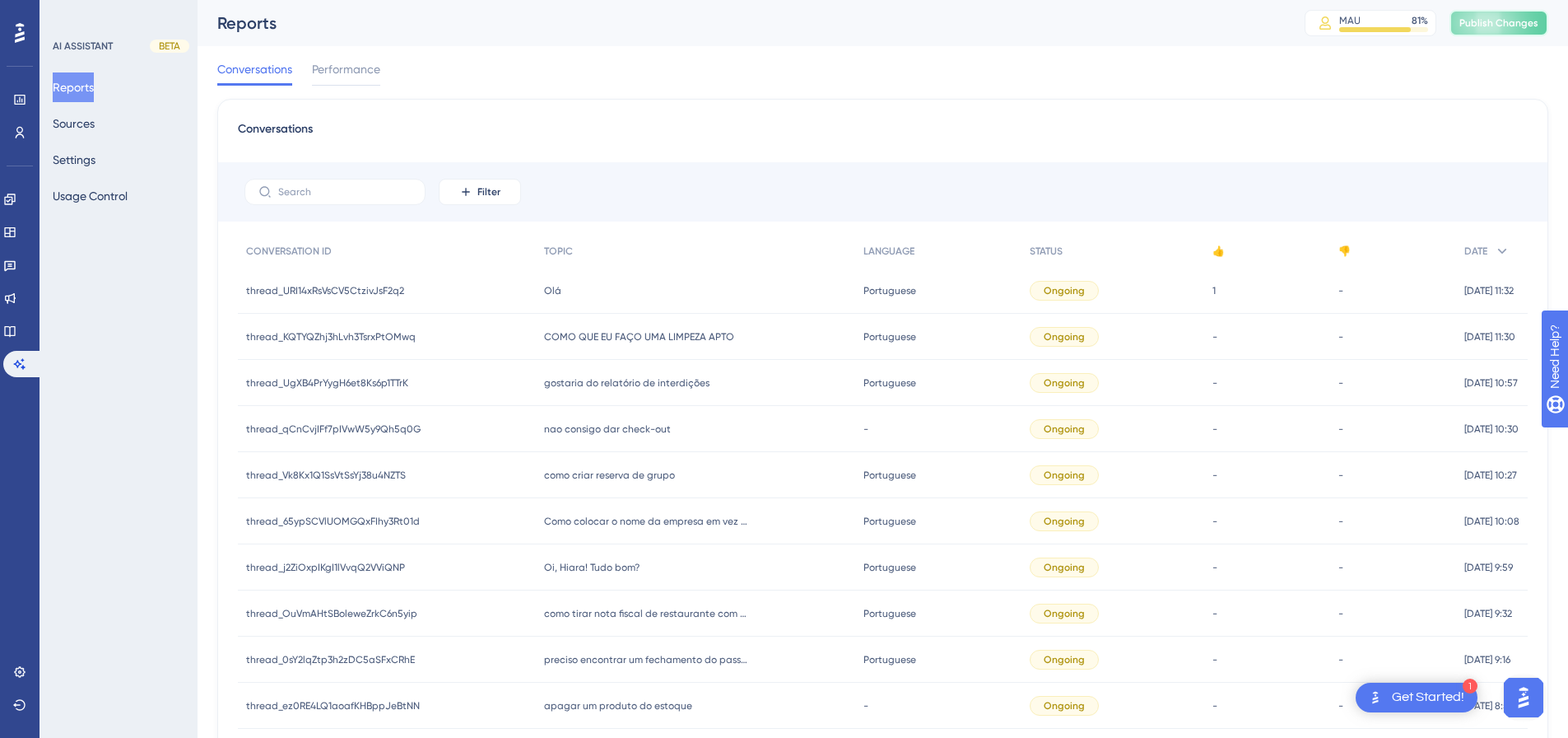
click at [1502, 18] on span "Publish Changes" at bounding box center [1498, 22] width 79 height 13
click at [94, 129] on button "Sources" at bounding box center [73, 123] width 42 height 30
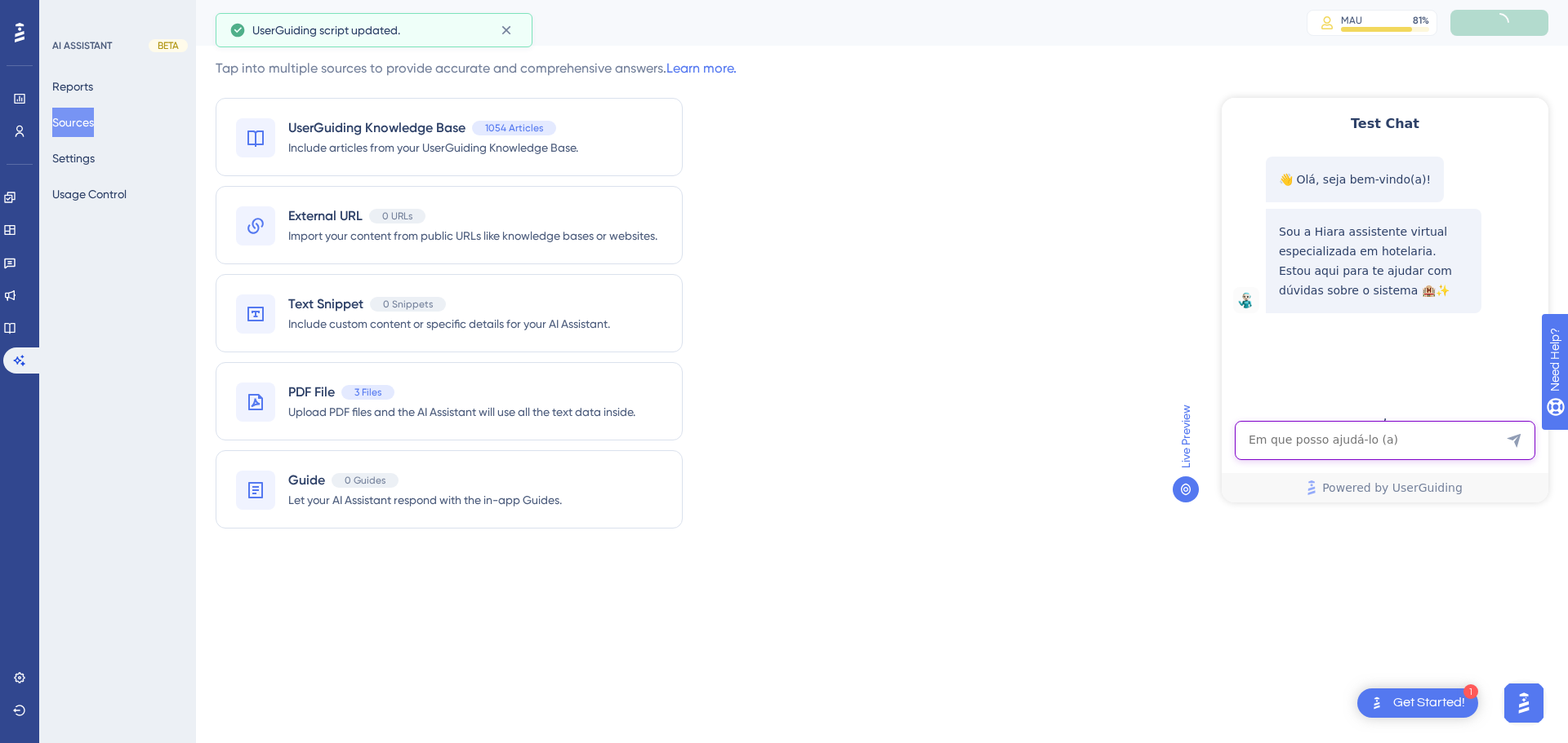
click at [1324, 449] on textarea "AI Assistant Text Input" at bounding box center [1385, 440] width 300 height 39
paste textarea "quero assistir o treinamento agora das 11H"
type textarea "quero assistir o treinamento agora das 11H"
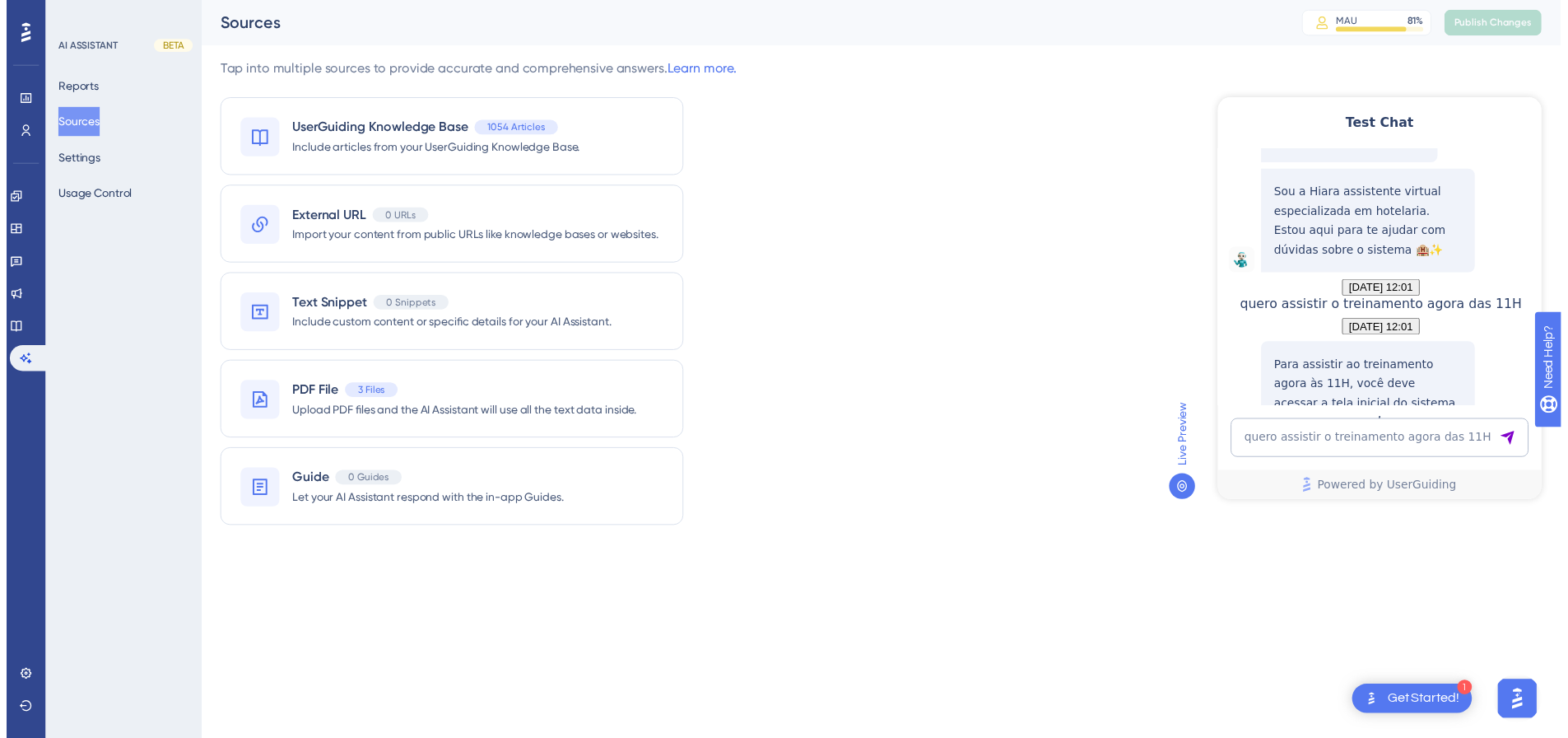
scroll to position [249, 0]
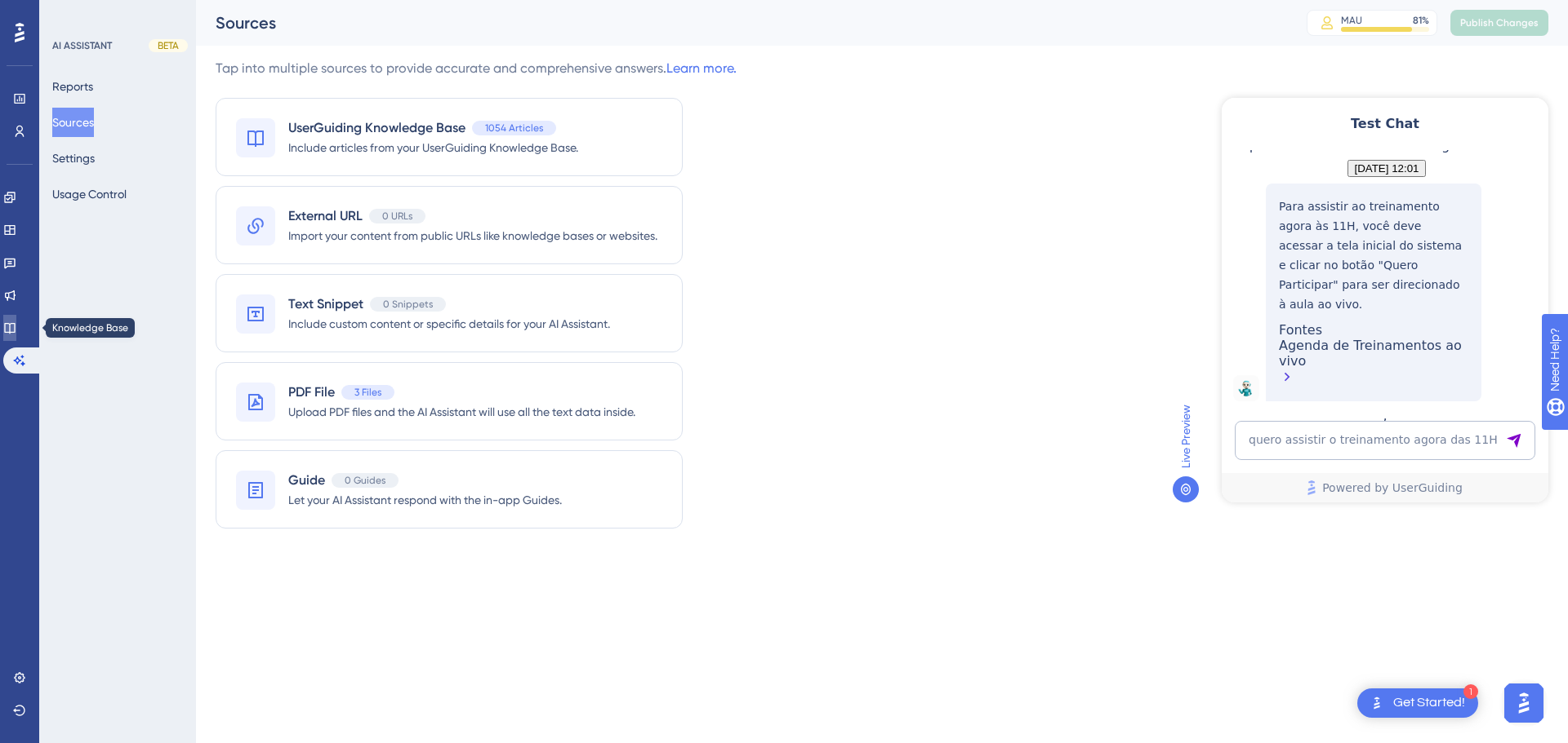
click at [13, 327] on icon at bounding box center [9, 327] width 13 height 13
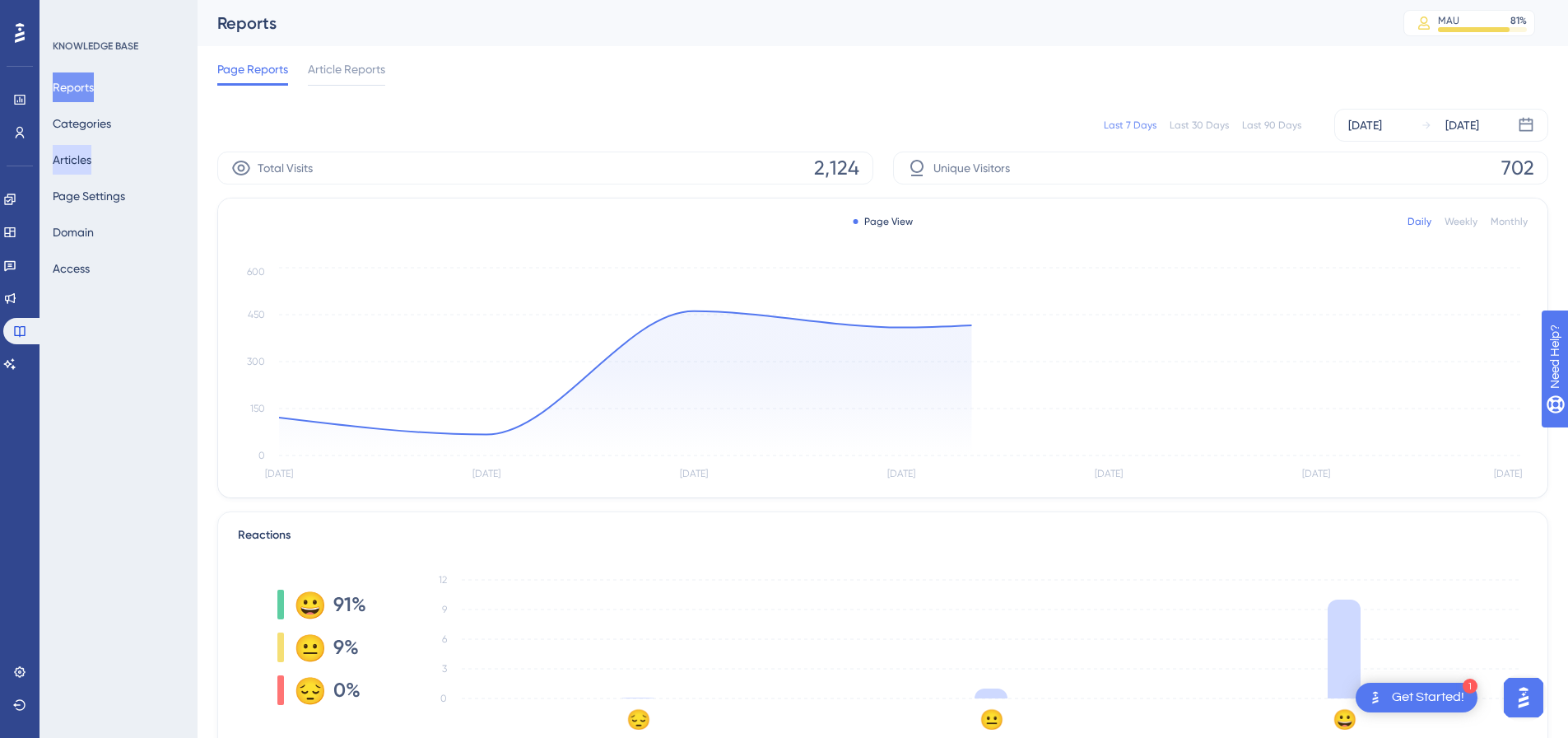
click at [91, 149] on button "Articles" at bounding box center [71, 159] width 38 height 30
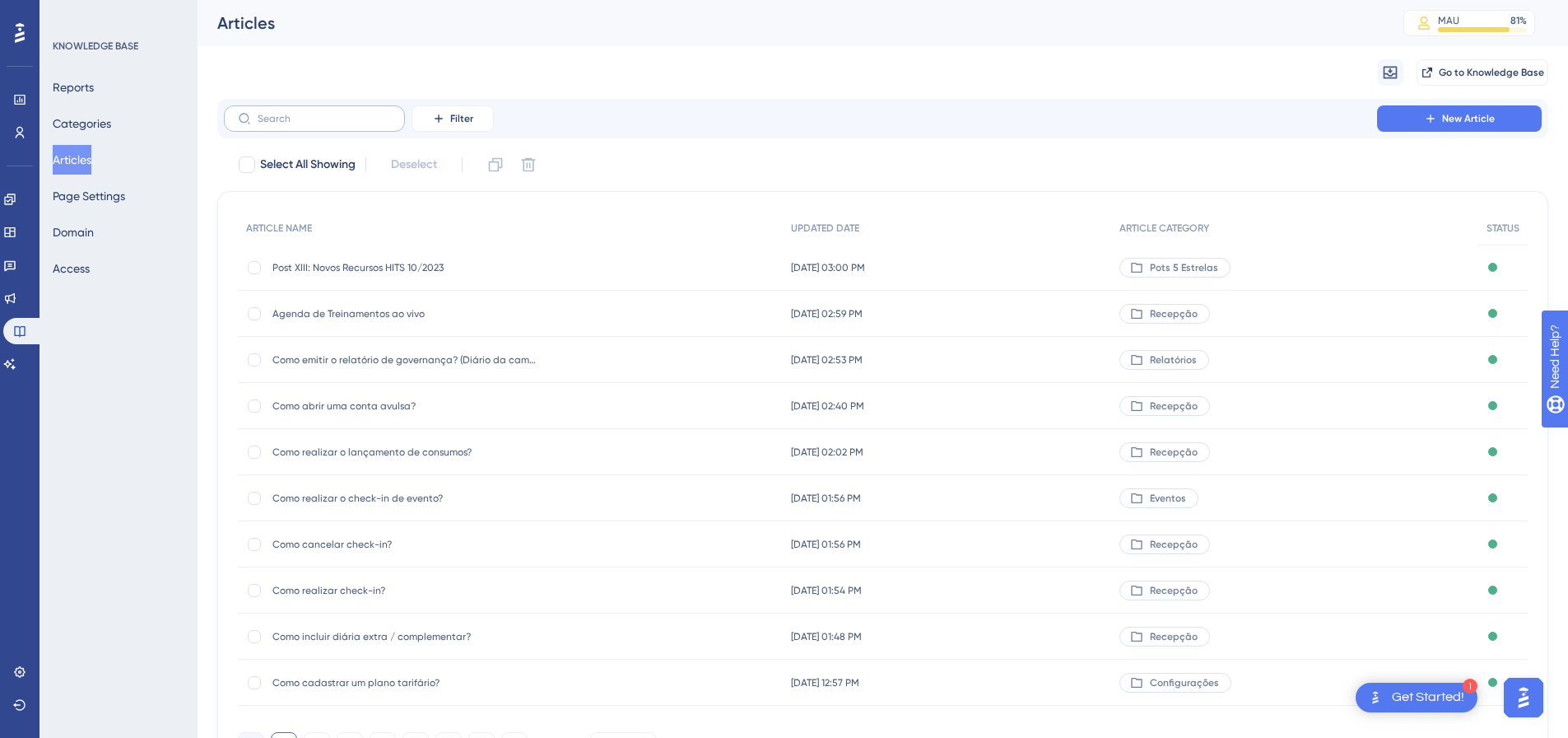
click at [309, 112] on label at bounding box center [314, 118] width 181 height 26
click at [309, 113] on input "text" at bounding box center [324, 119] width 134 height 12
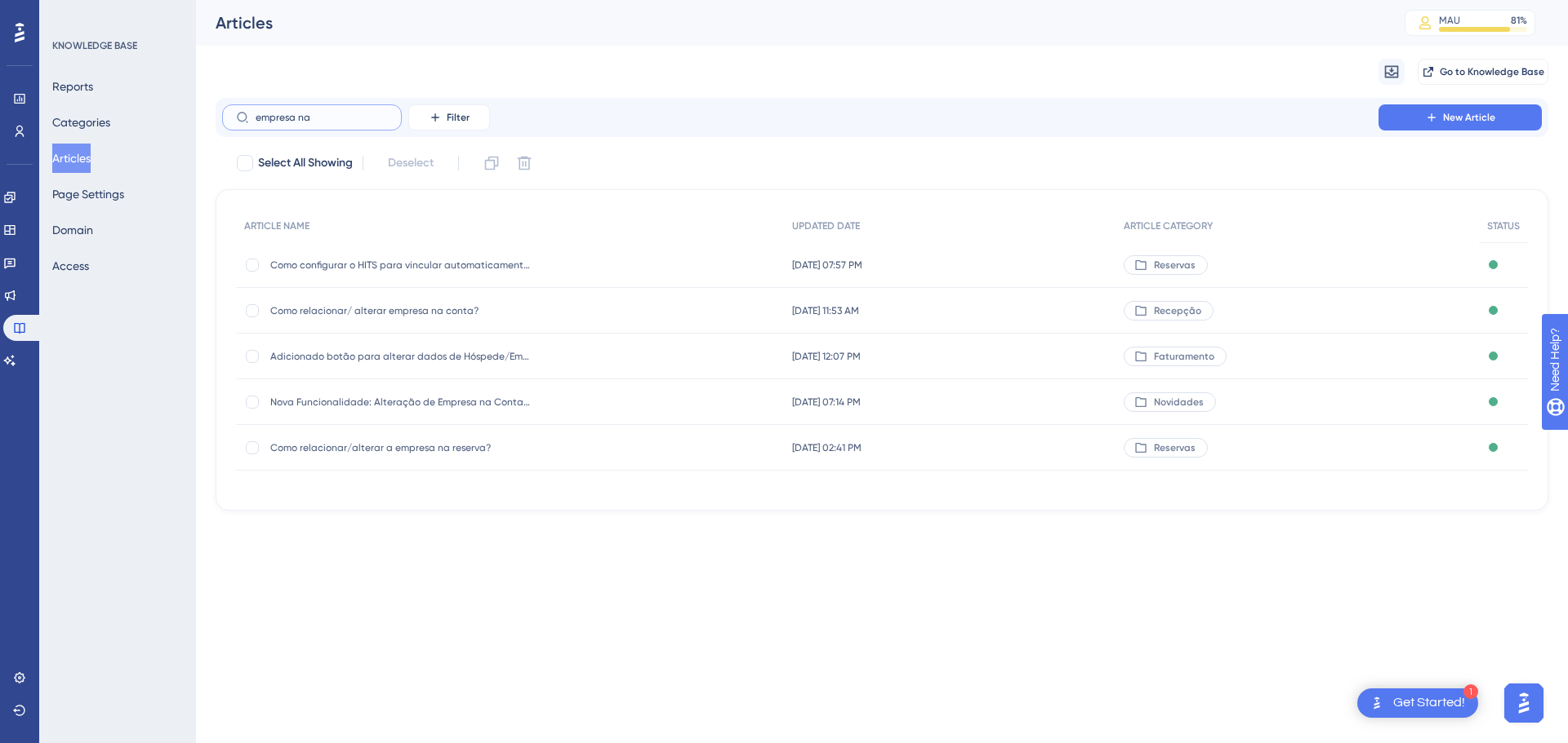
type input "empresa na"
click at [373, 322] on div "Como relacionar/ alterar empresa na conta? Como relacionar/ alterar empresa na …" at bounding box center [401, 311] width 262 height 46
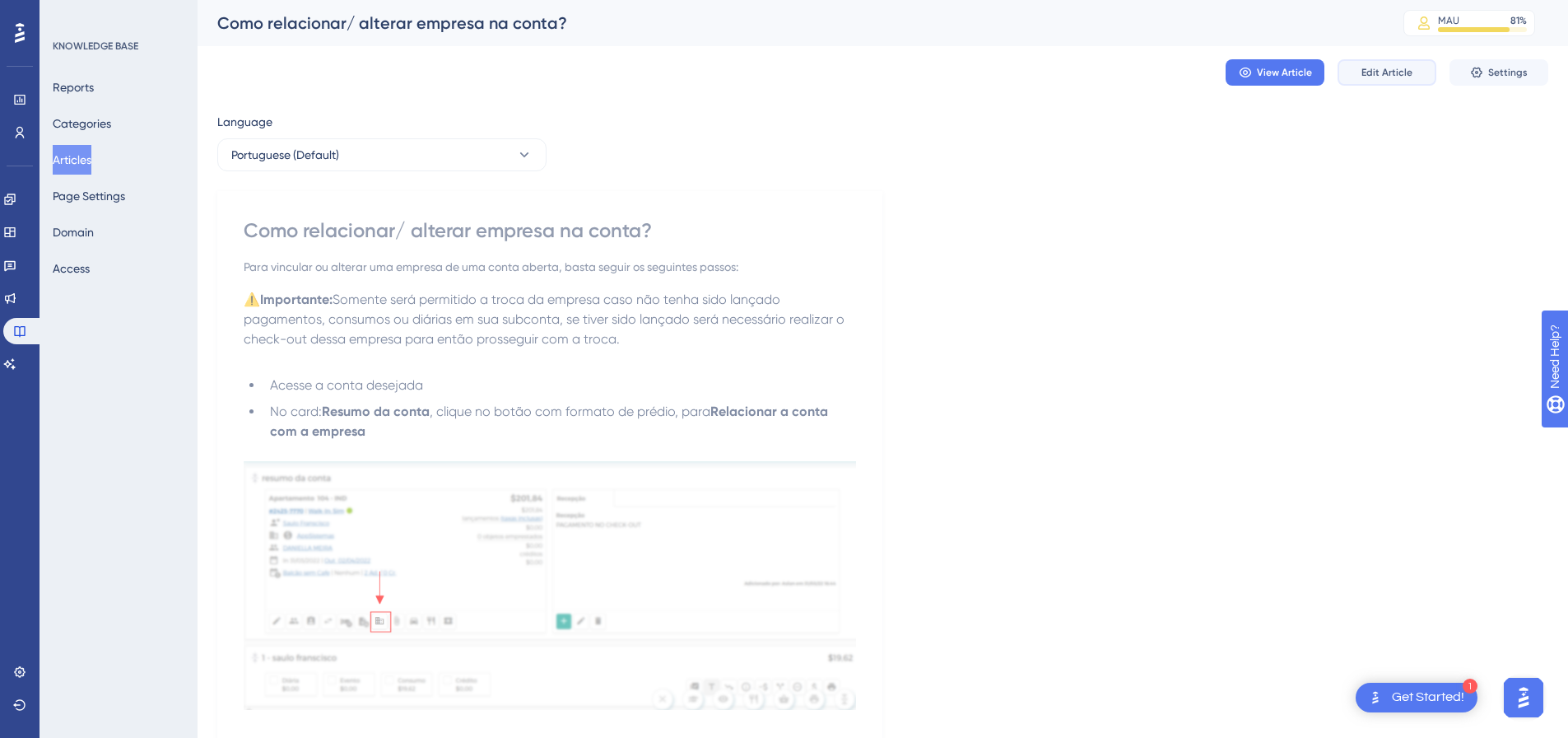
click at [1383, 64] on button "Edit Article" at bounding box center [1387, 72] width 99 height 26
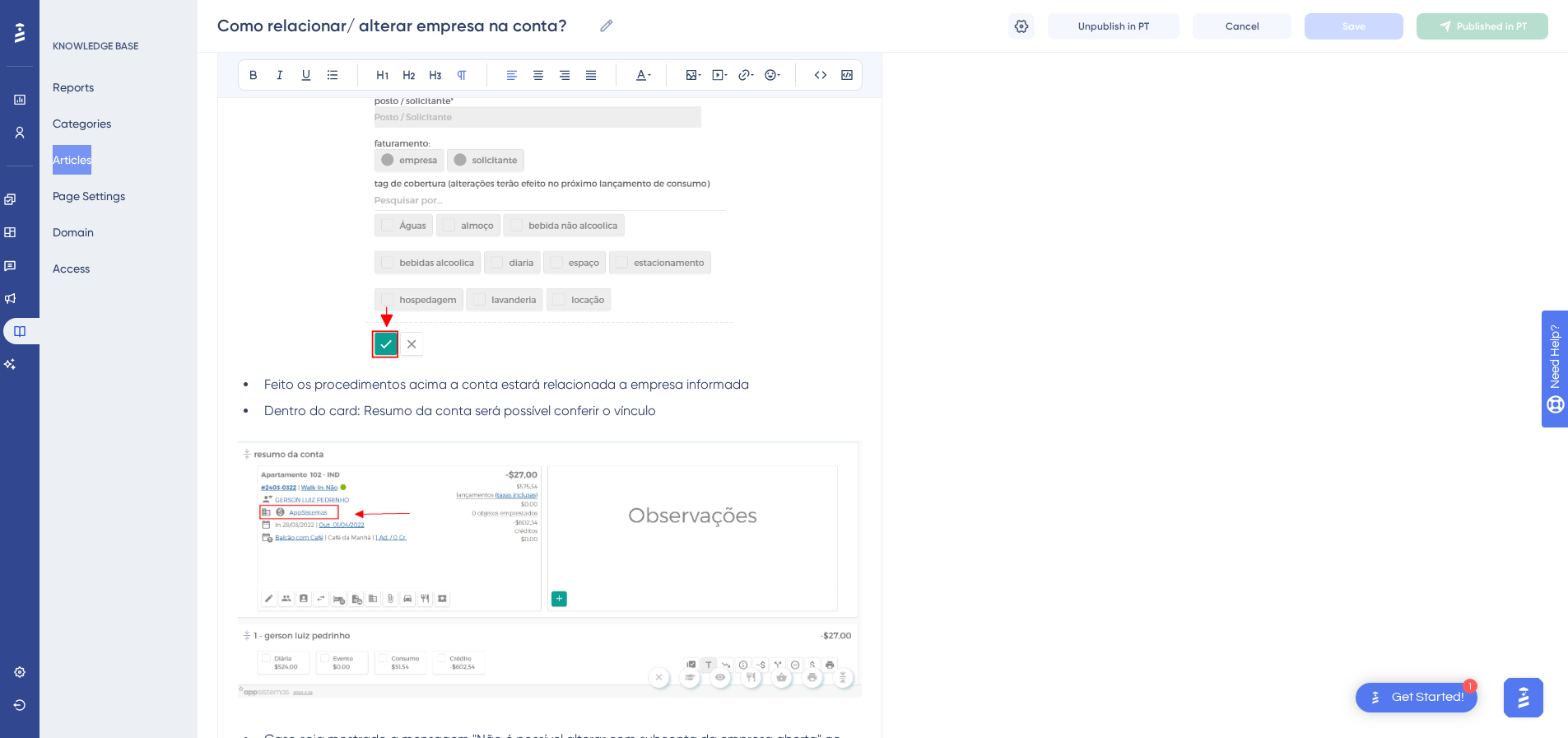
scroll to position [1178, 0]
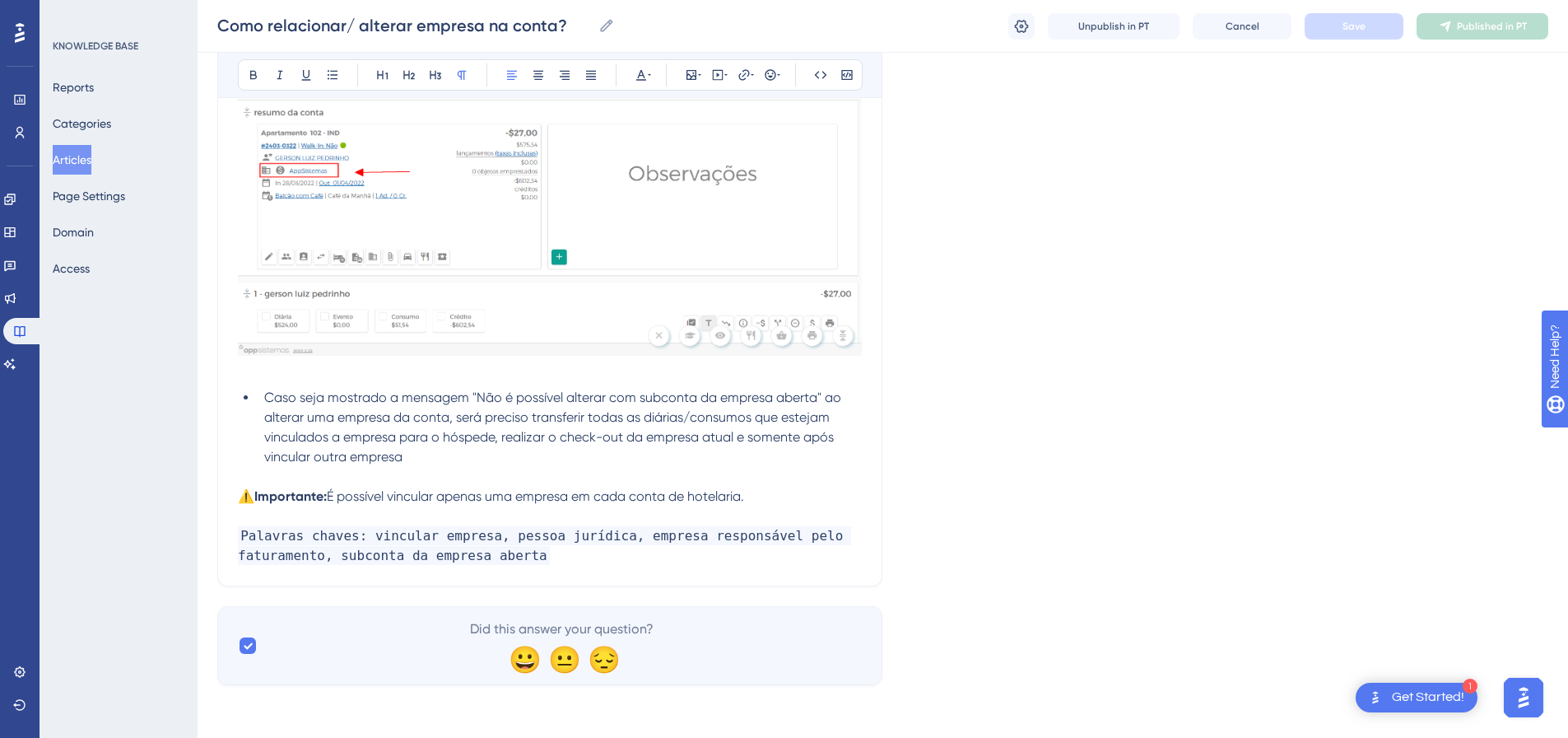
drag, startPoint x: 622, startPoint y: 571, endPoint x: 611, endPoint y: 539, distance: 33.8
click at [611, 538] on span "Palavras chaves: vincular empresa, pessoa jurídica, empresa responsável pelo fa…" at bounding box center [545, 545] width 613 height 38
click at [575, 562] on p "Palavras chaves: vincular empresa, pessoa jurídica, empresa responsável pelo fa…" at bounding box center [550, 546] width 624 height 39
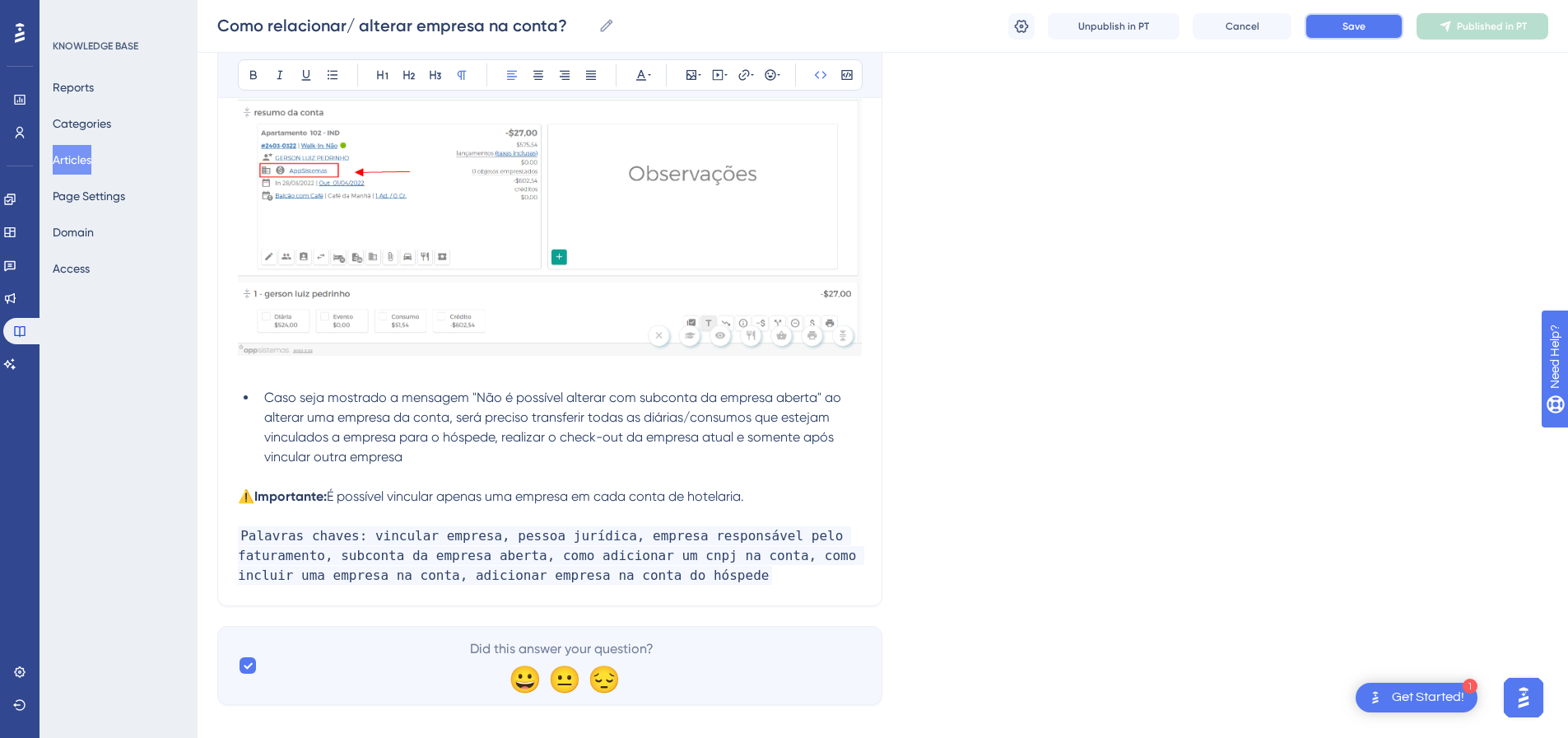
click at [1354, 30] on span "Save" at bounding box center [1354, 26] width 23 height 13
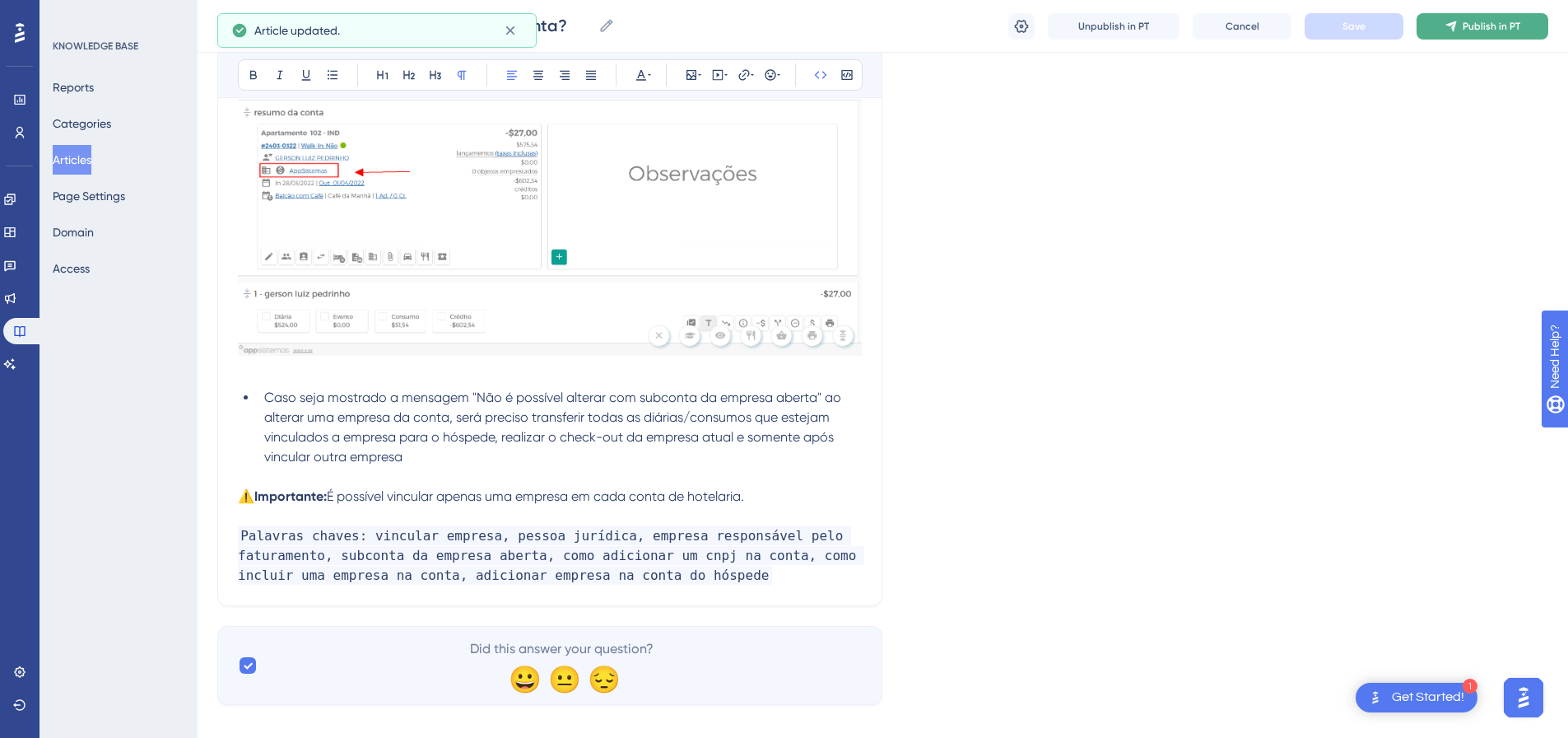
click at [1459, 27] on button "Publish in PT" at bounding box center [1482, 26] width 132 height 26
click at [16, 362] on icon at bounding box center [9, 363] width 13 height 13
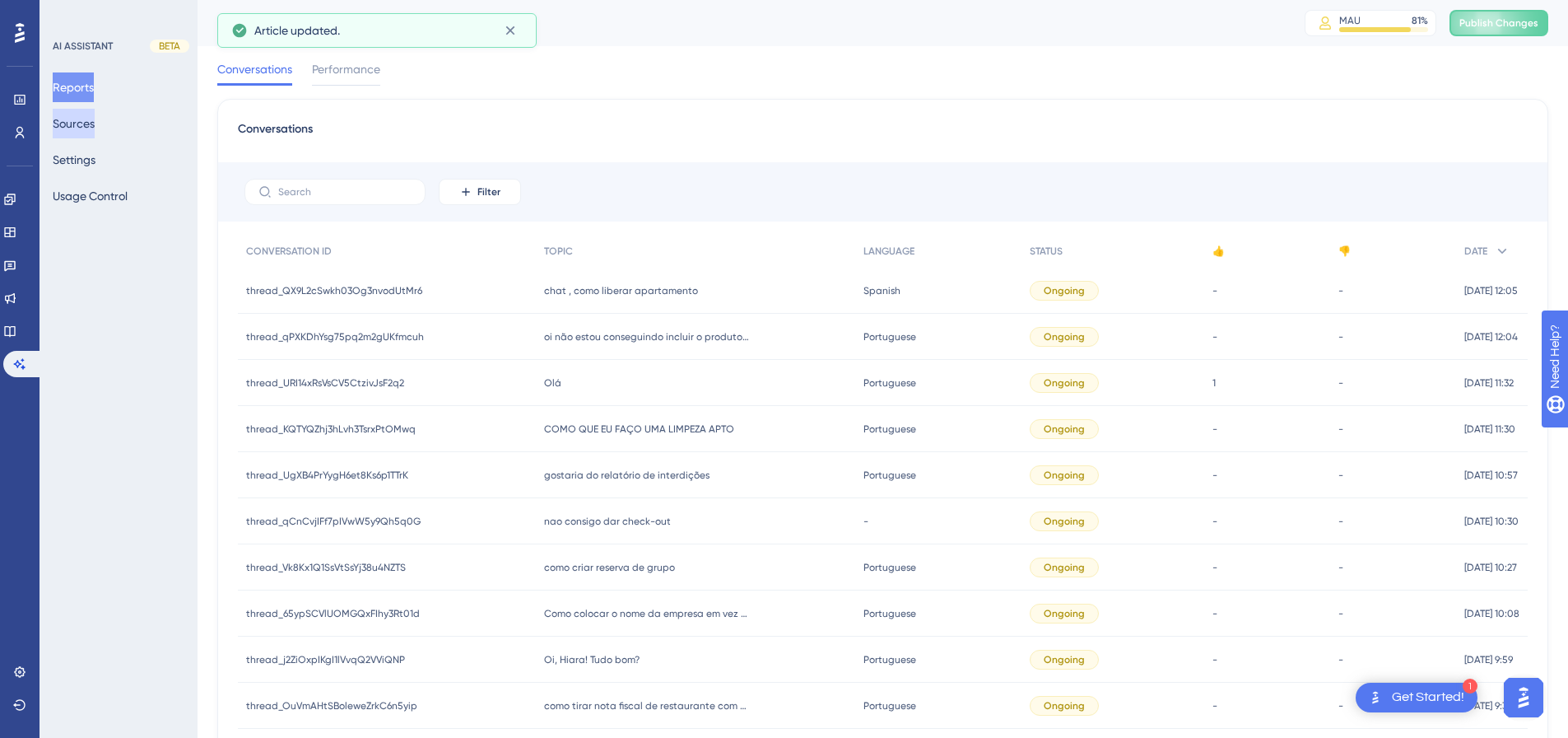
click at [70, 129] on button "Sources" at bounding box center [73, 123] width 42 height 30
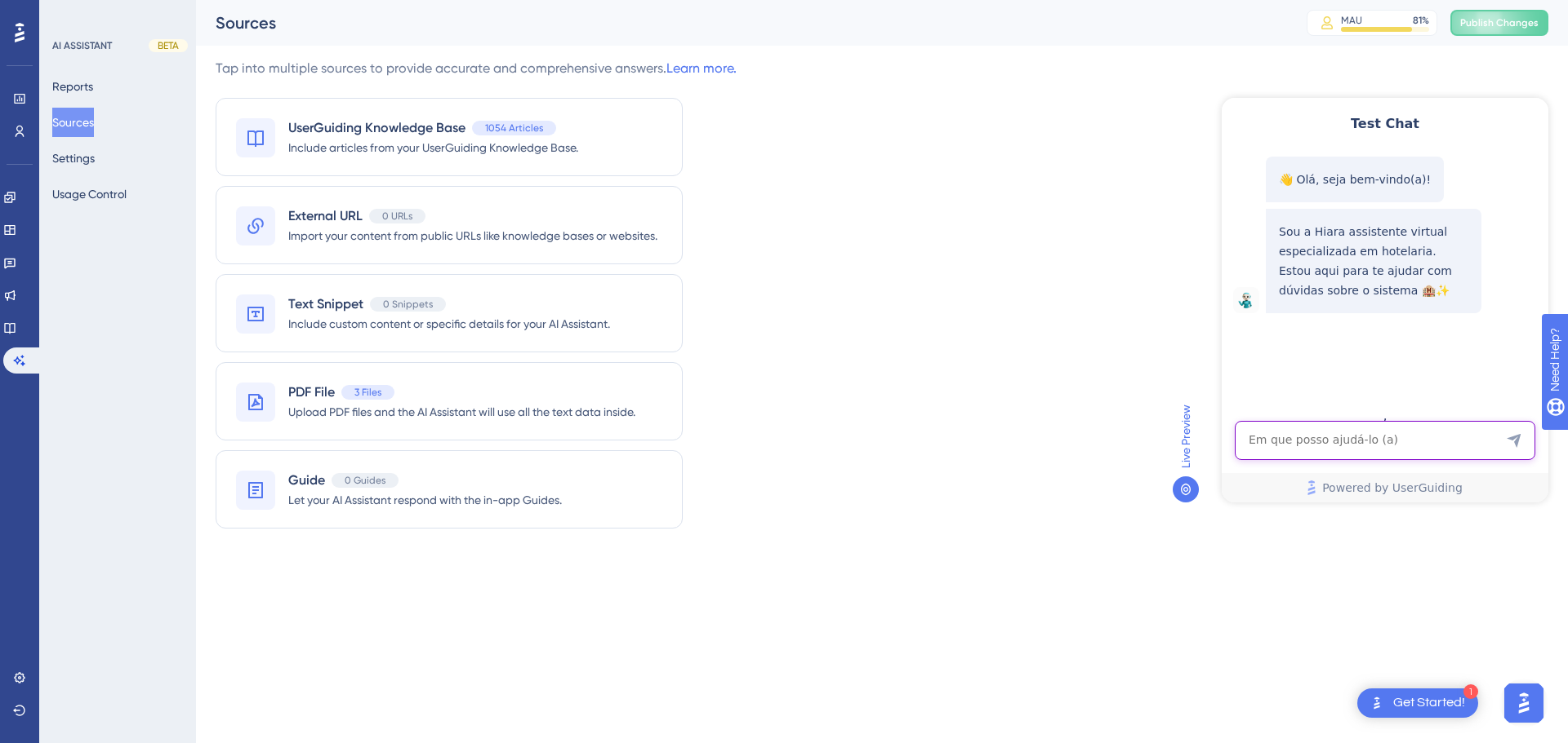
click at [1294, 440] on textarea "AI Assistant Text Input" at bounding box center [1385, 440] width 300 height 39
paste textarea "COMO CDICIONAR CNPJ EM UMA CONTA"
type textarea "COMO CDICIONAR CNPJ EM UMA CONTA"
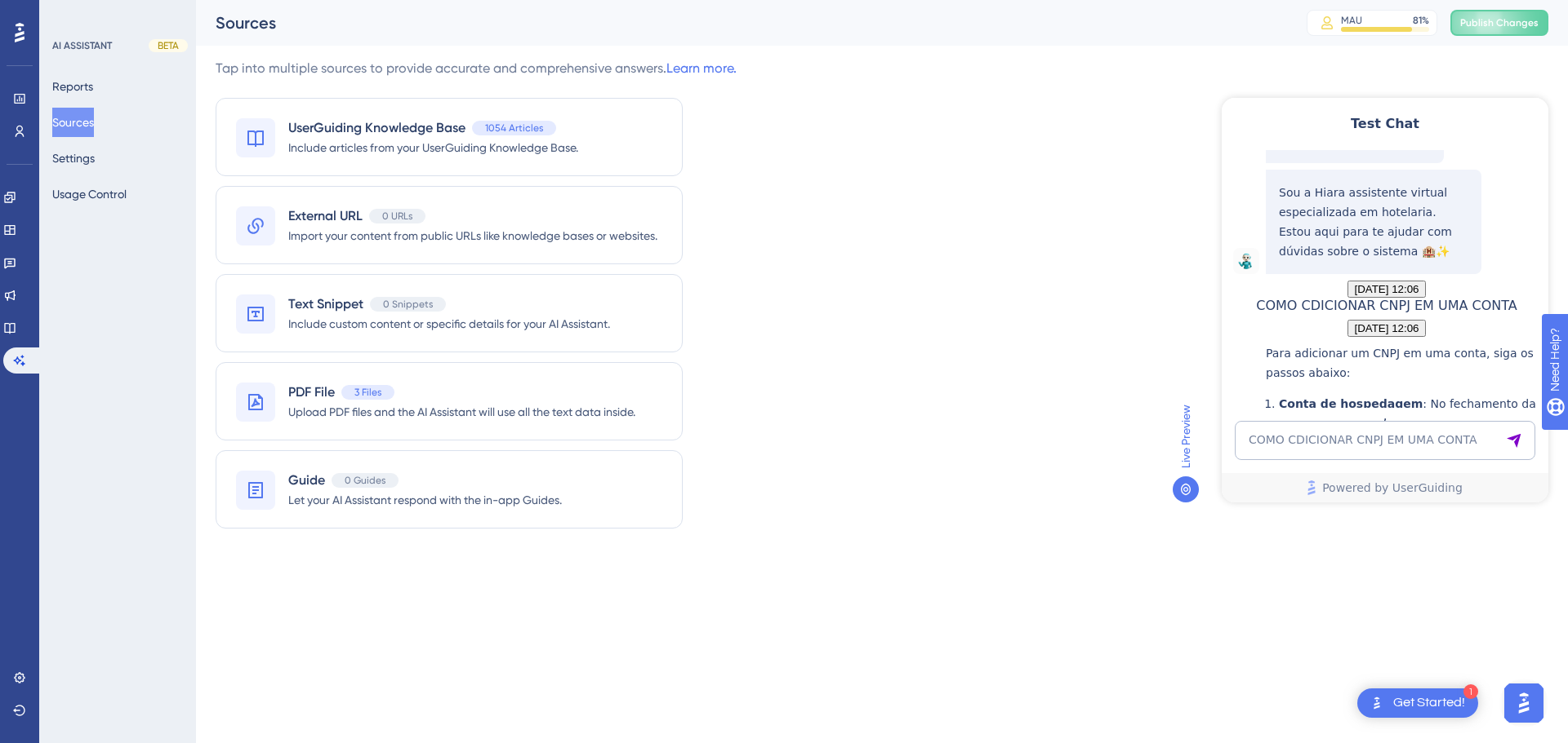
scroll to position [719, 0]
